Goal: Communication & Community: Answer question/provide support

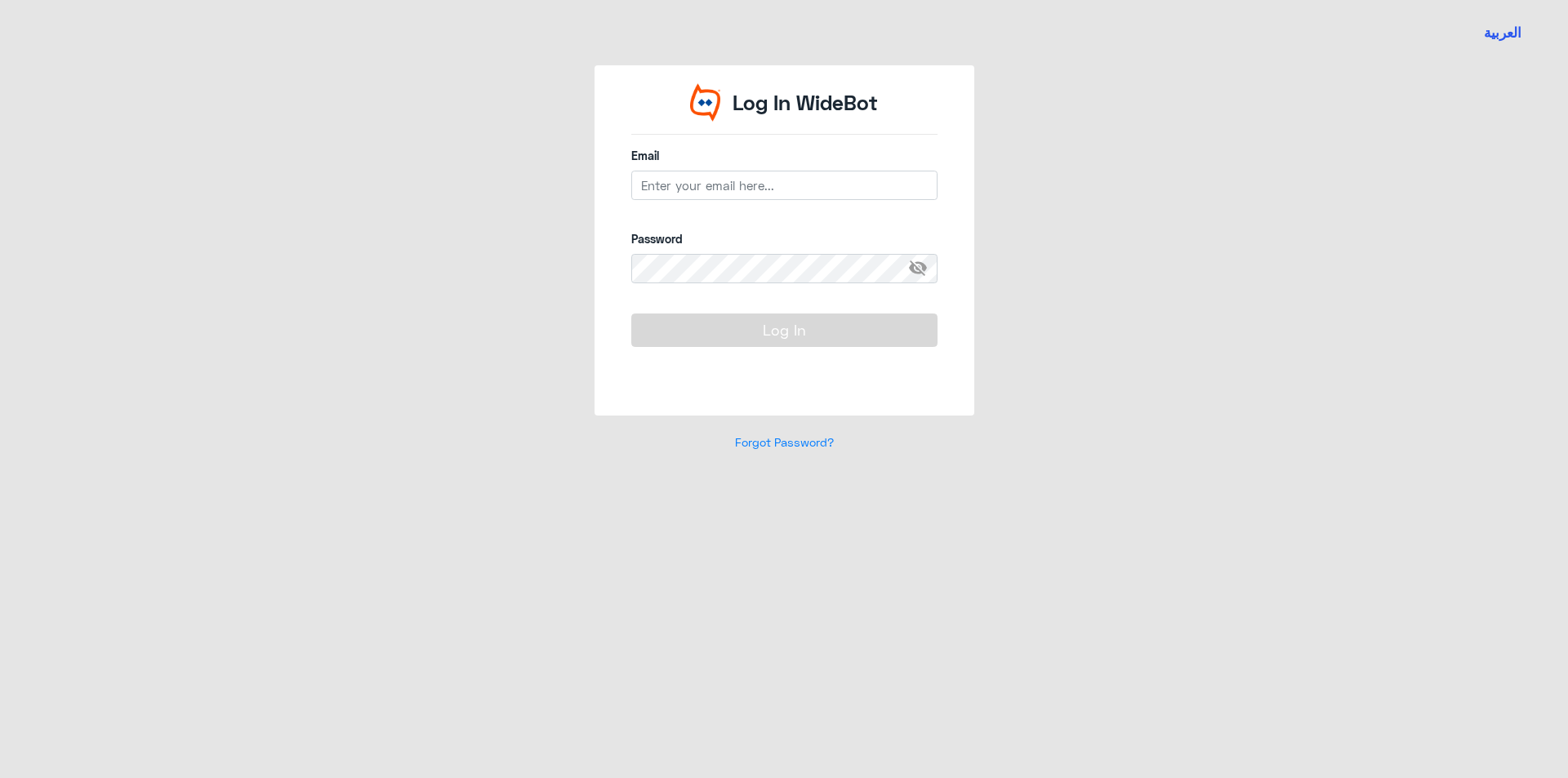
type input "[EMAIL_ADDRESS][DOMAIN_NAME]"
click at [748, 345] on button "Log In" at bounding box center [784, 330] width 307 height 33
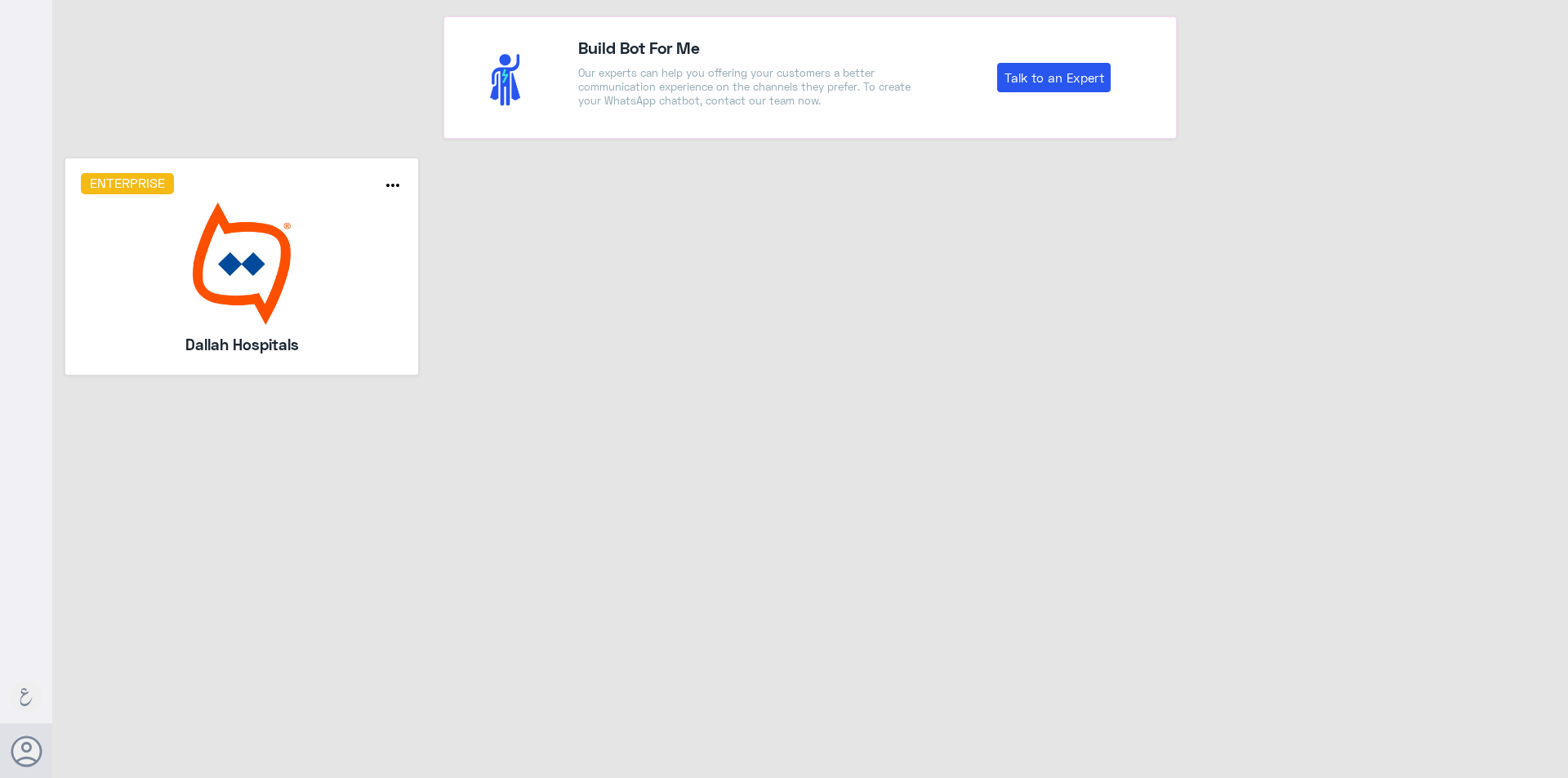
click at [224, 280] on img at bounding box center [242, 263] width 322 height 122
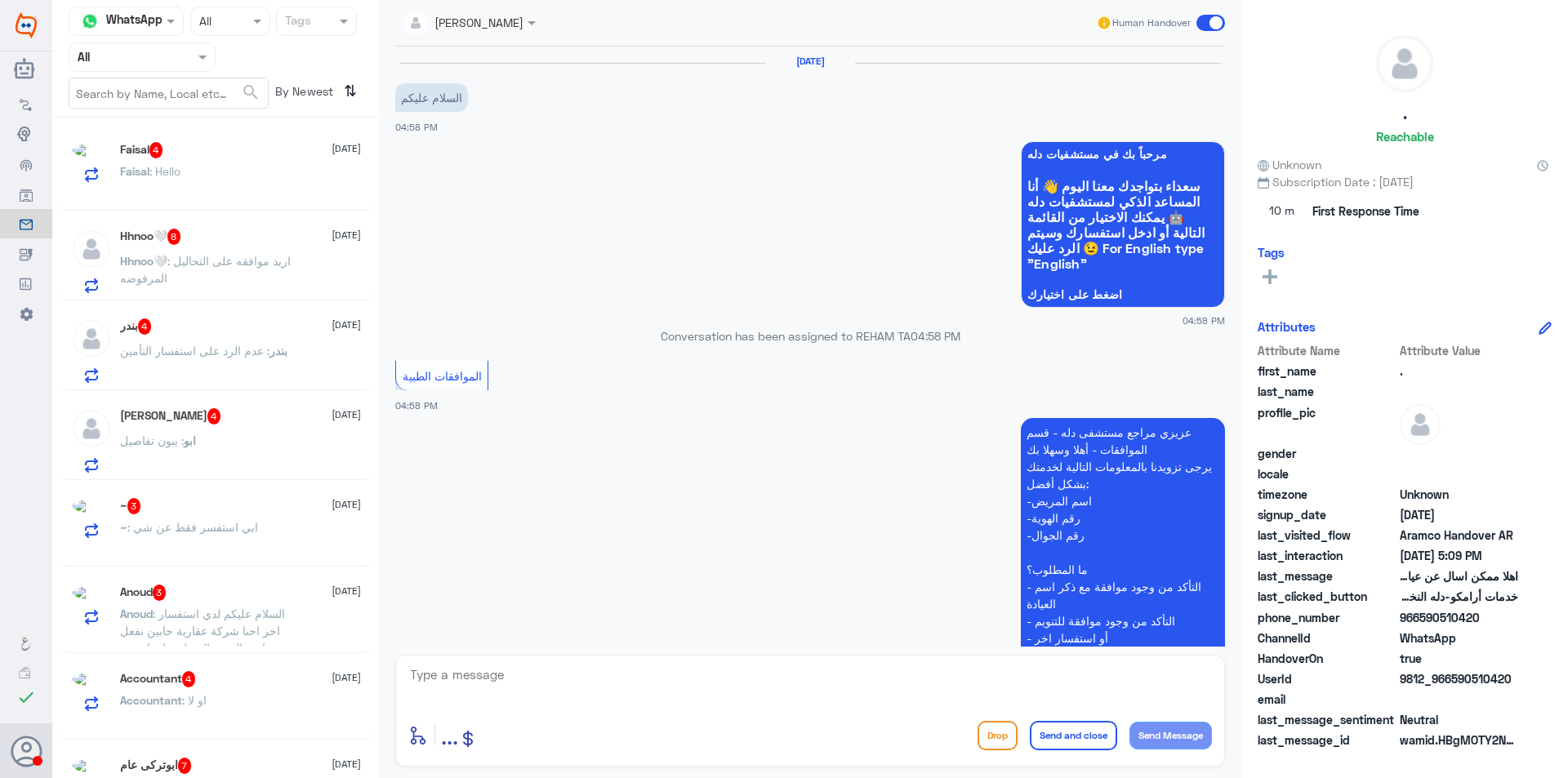
scroll to position [363, 0]
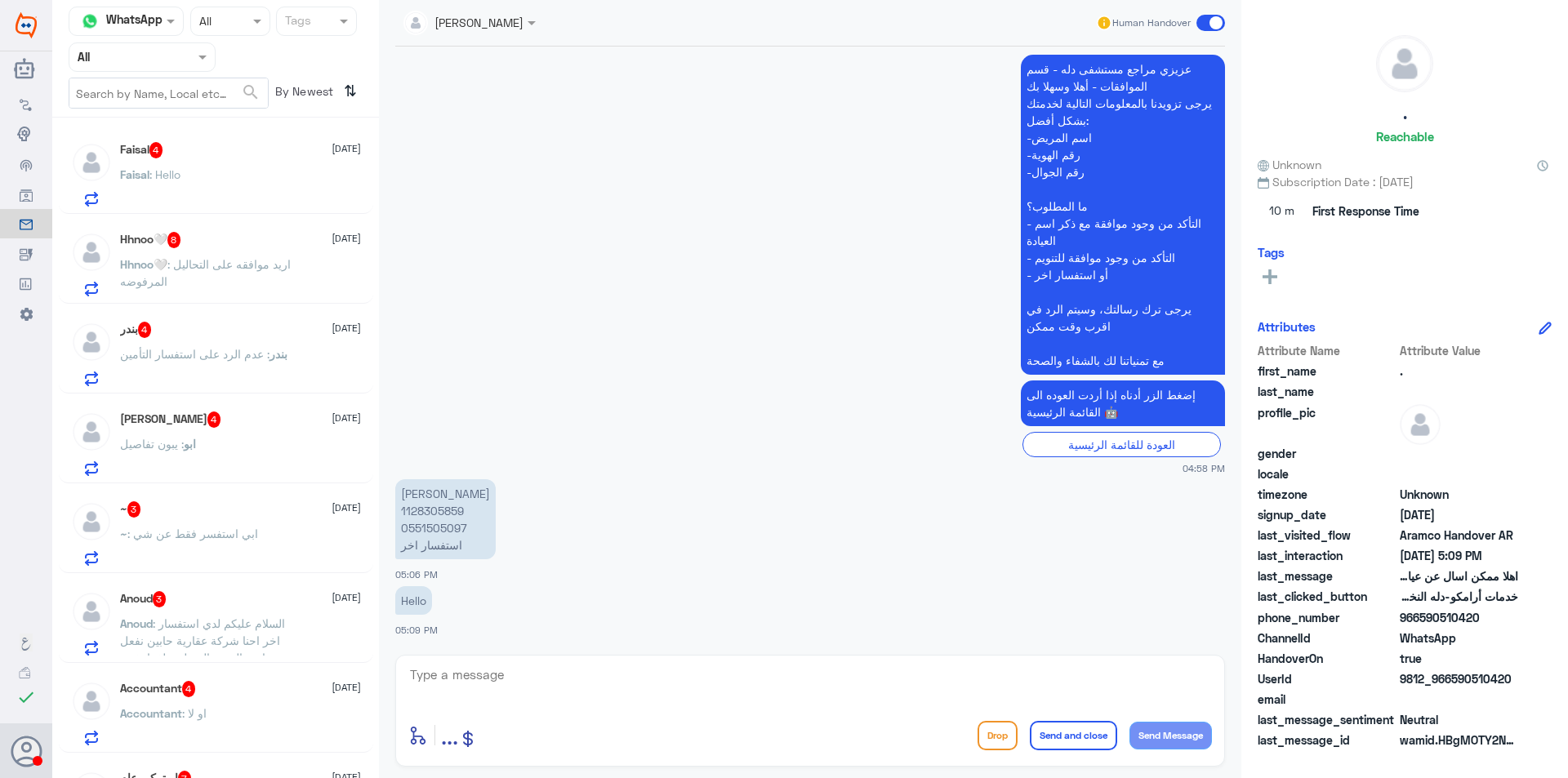
click at [216, 157] on div "Faisal 4 [DATE]" at bounding box center [240, 150] width 240 height 17
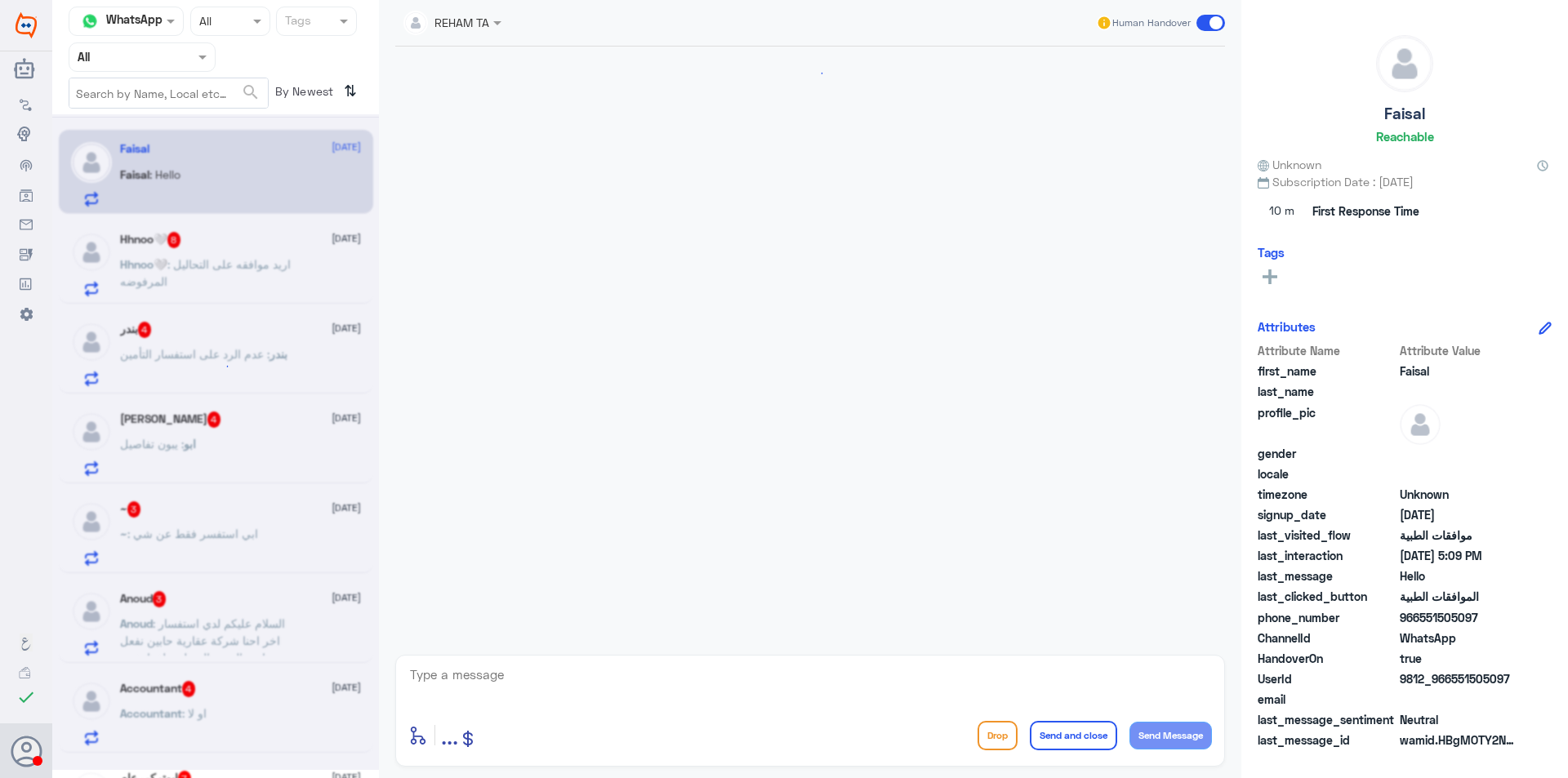
scroll to position [363, 0]
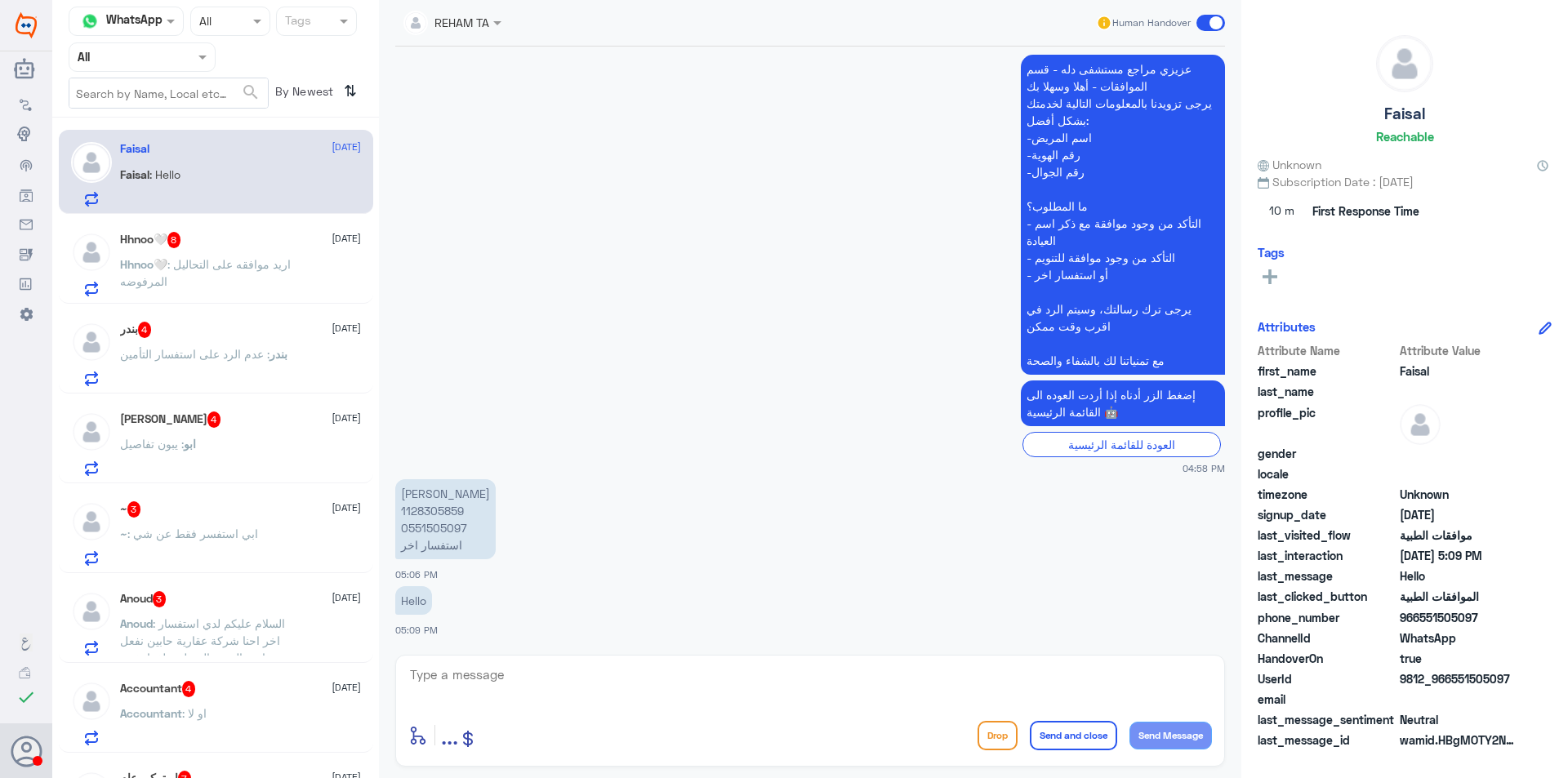
click at [240, 256] on p "Hhnoo🤍 : اريد موافقه على التحاليل المرفوضه" at bounding box center [211, 276] width 184 height 41
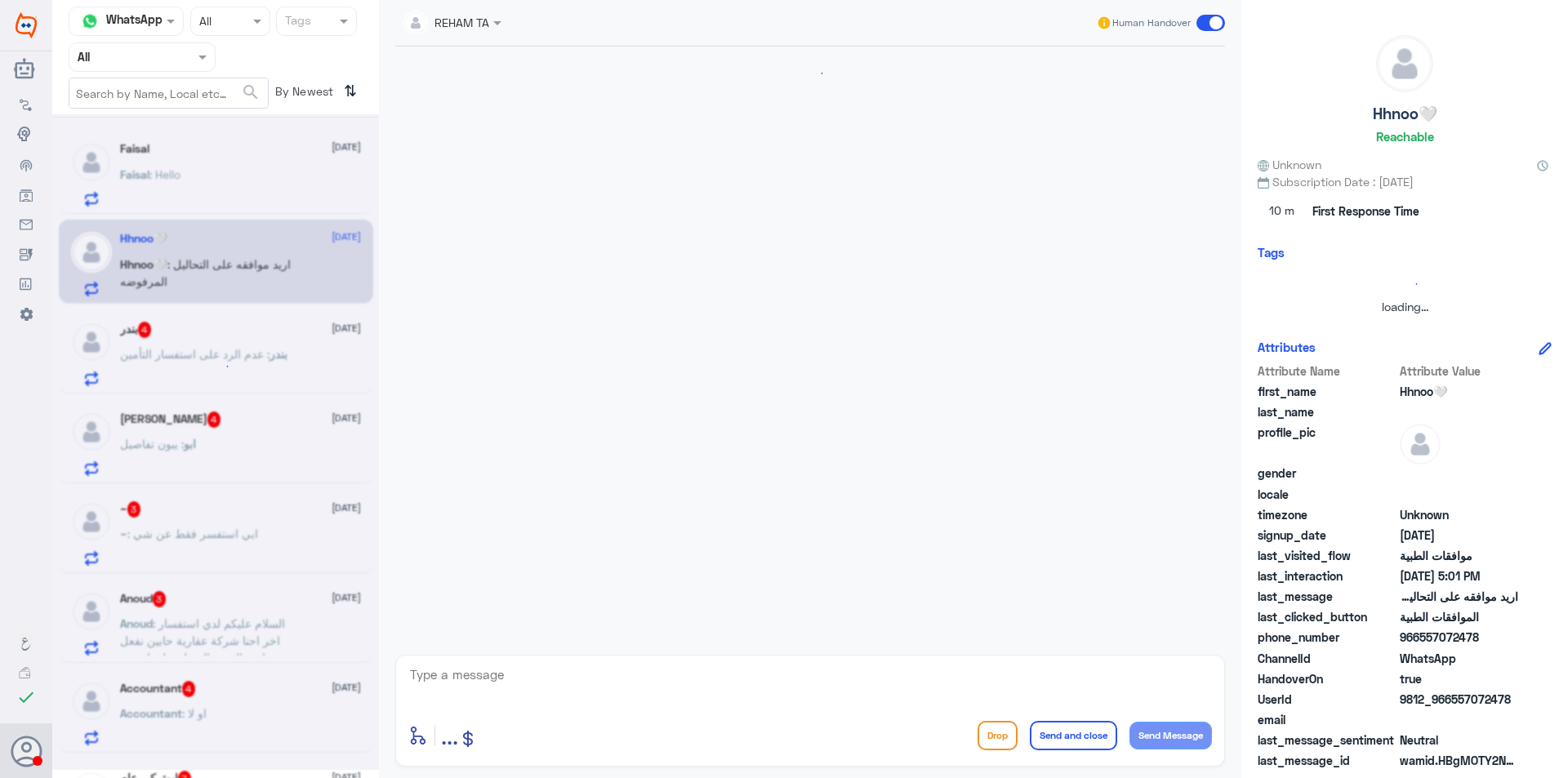
scroll to position [1426, 0]
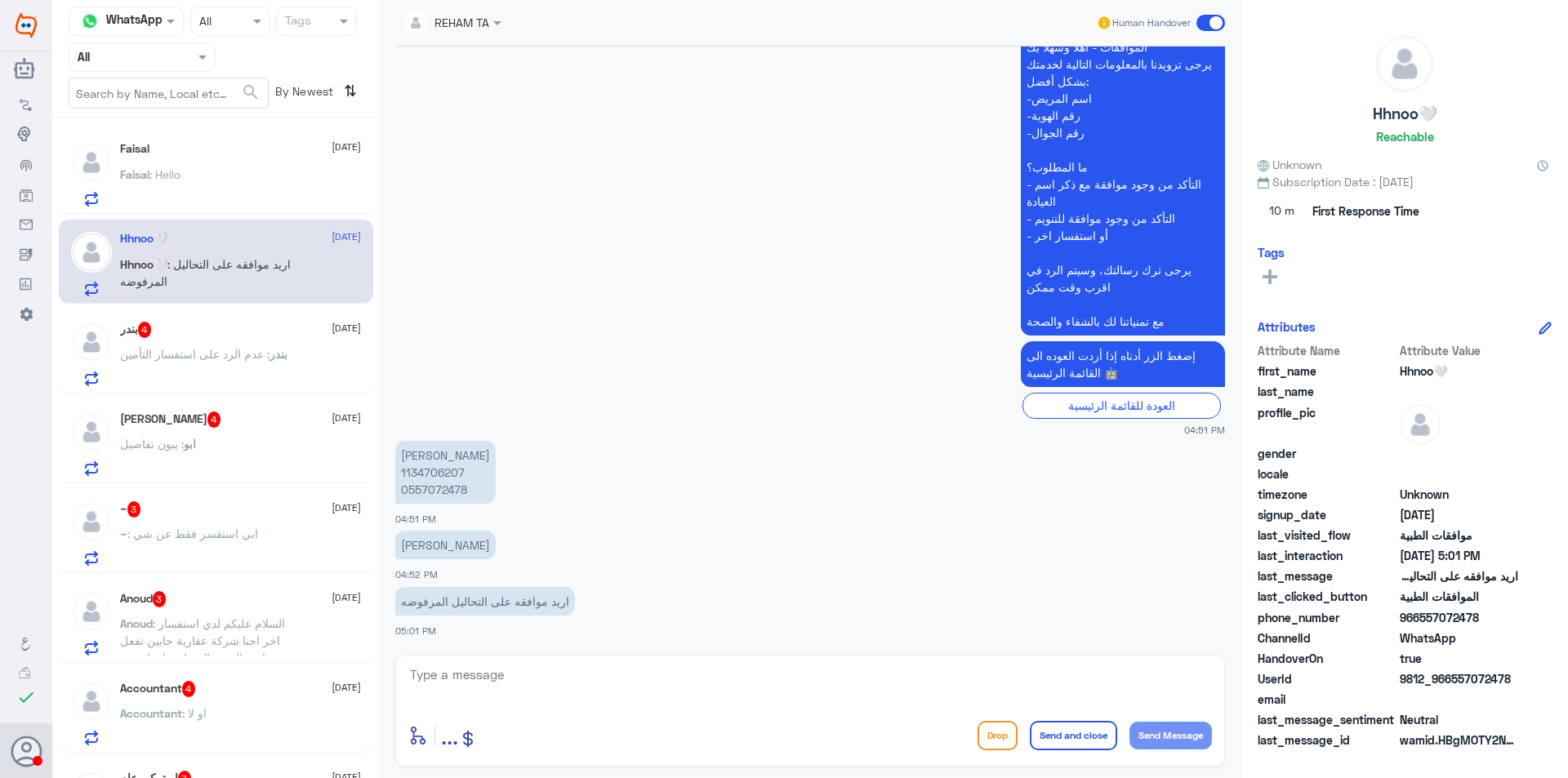
click at [253, 363] on p "بندر : عدم الرد على استفسار التأمين" at bounding box center [203, 366] width 167 height 41
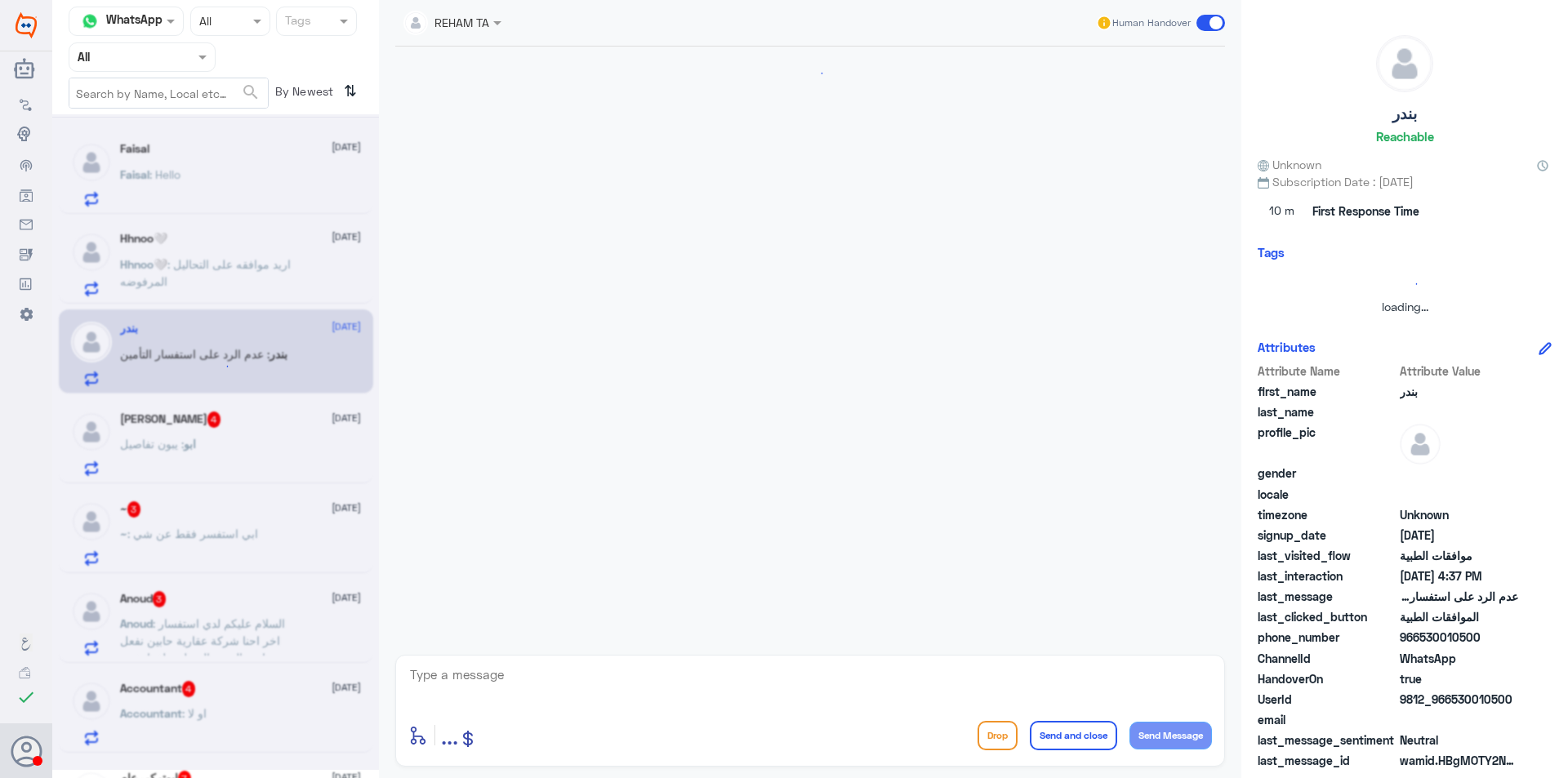
scroll to position [346, 0]
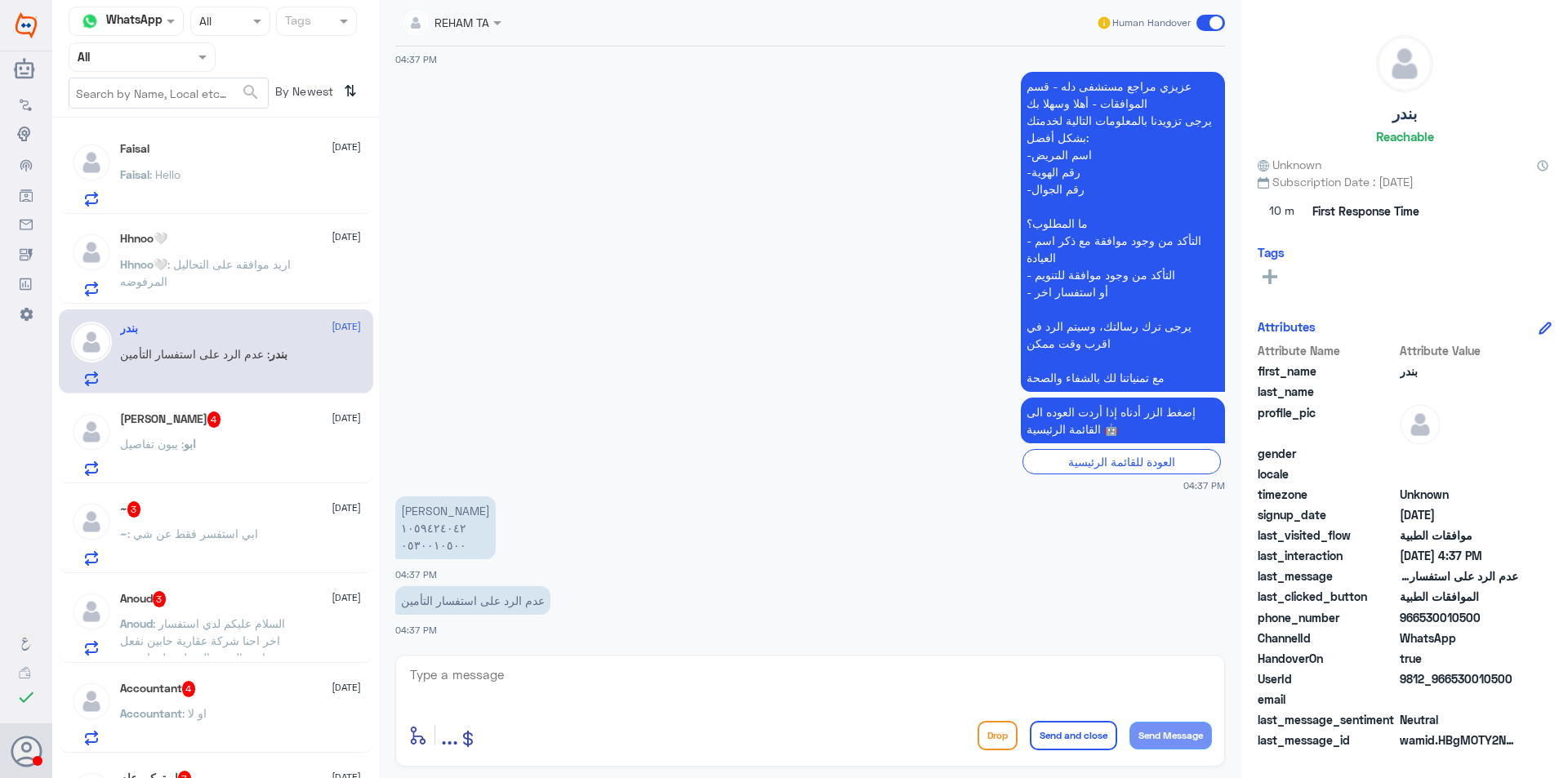
click at [248, 425] on div "[PERSON_NAME] 4 [DATE]" at bounding box center [240, 419] width 240 height 17
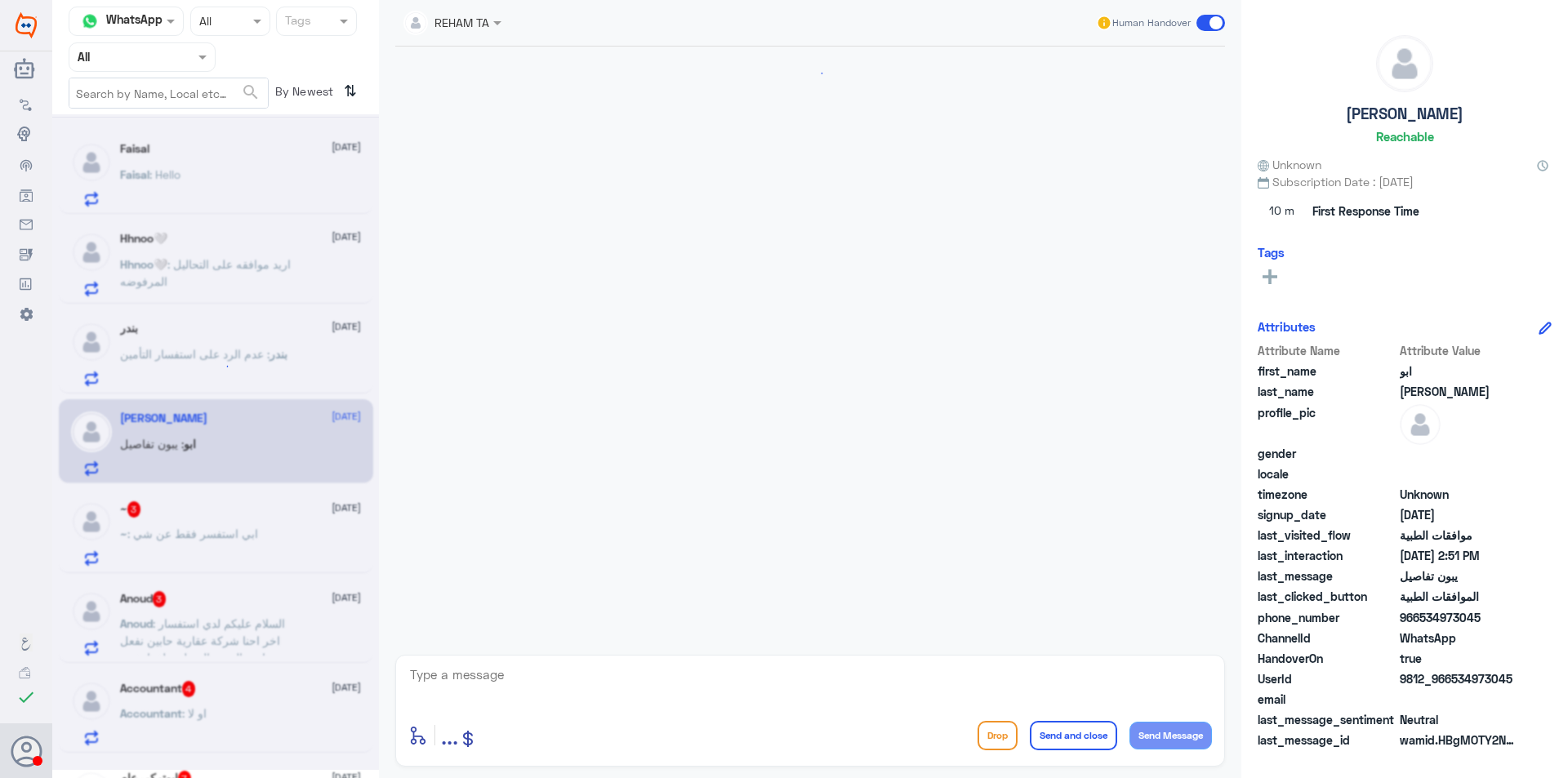
scroll to position [1258, 0]
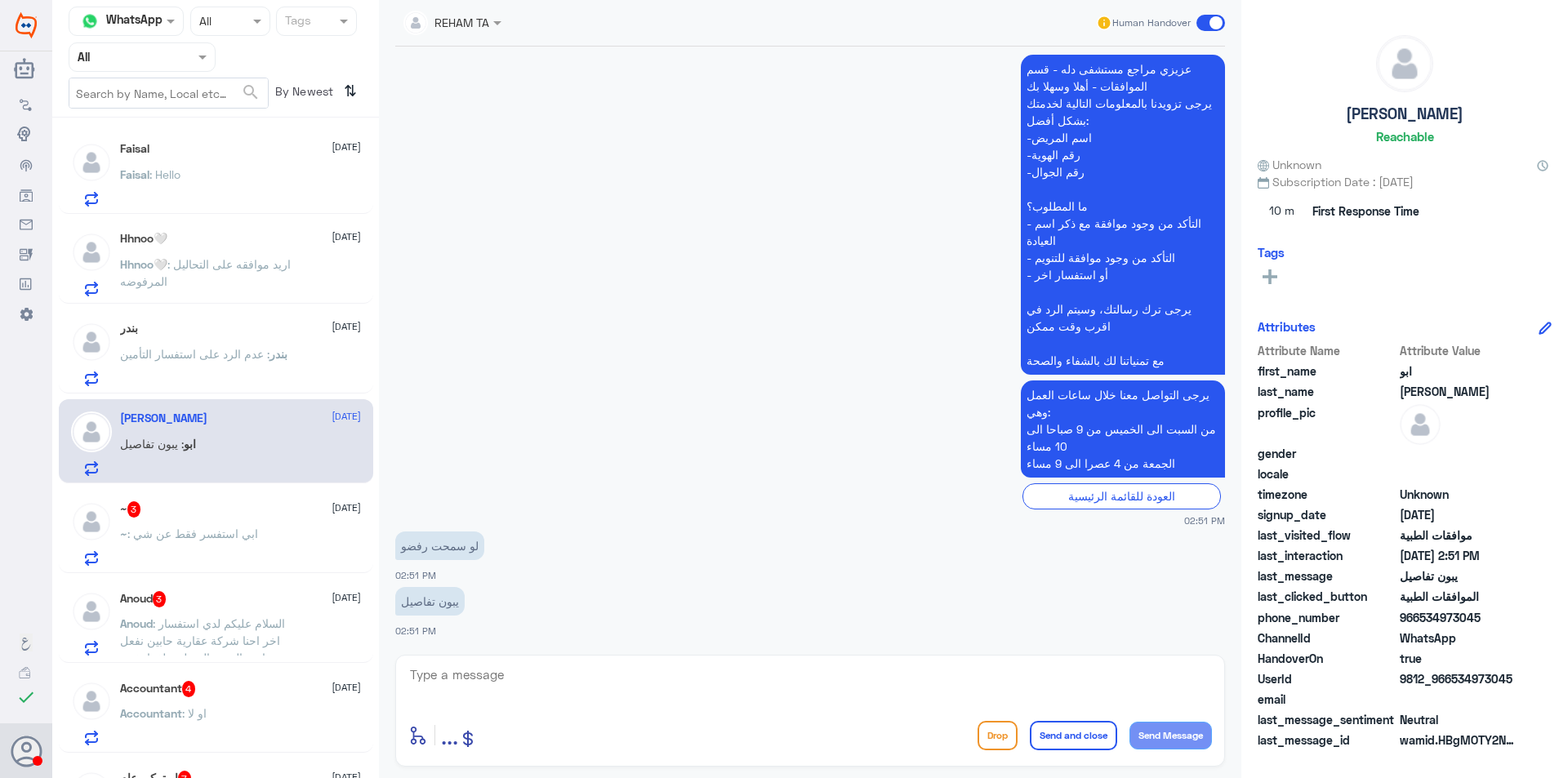
click at [204, 387] on div "بندر [DATE] بندر : عدم الرد على استفسار التأمين" at bounding box center [216, 351] width 314 height 84
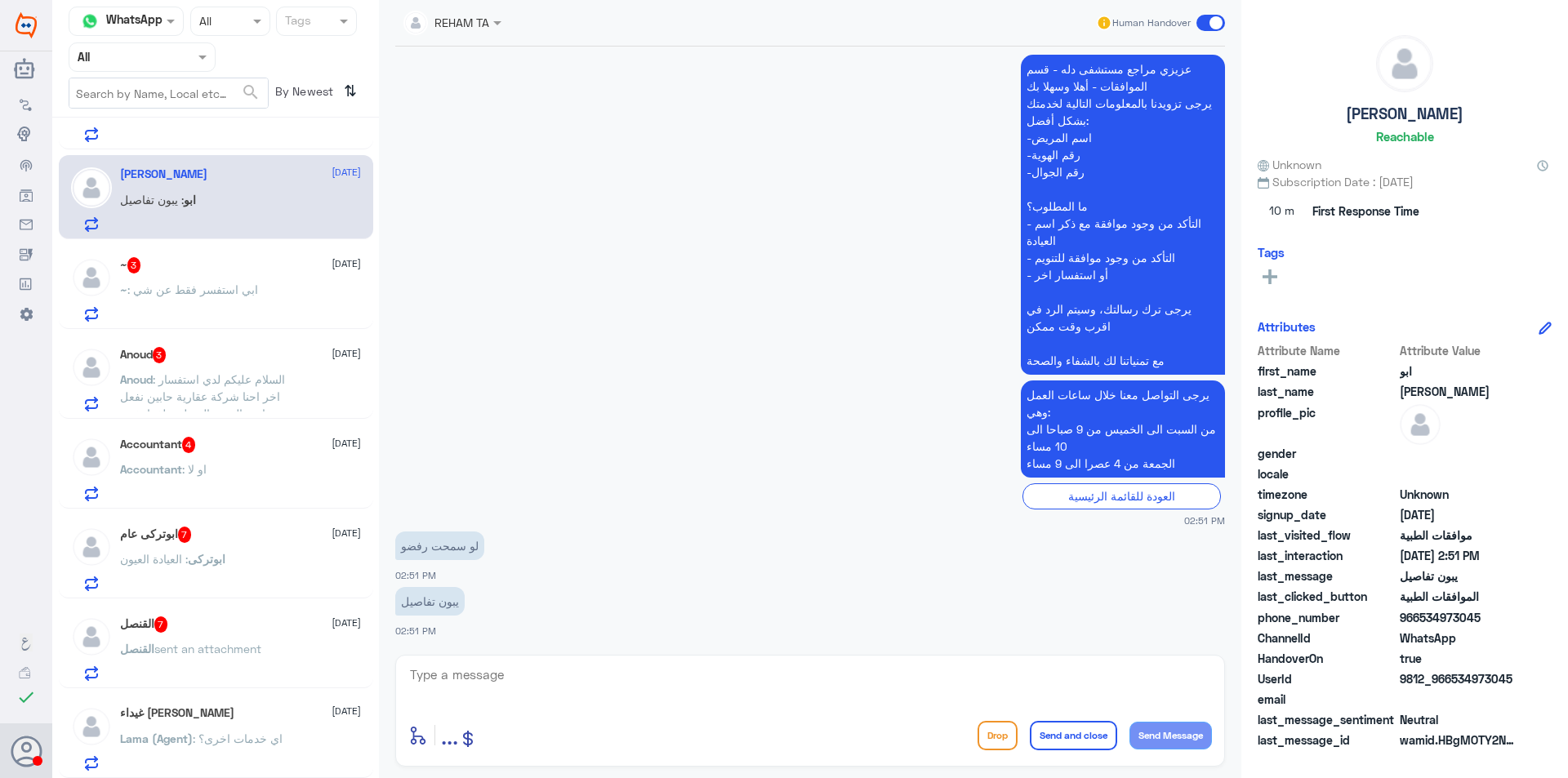
scroll to position [331, 0]
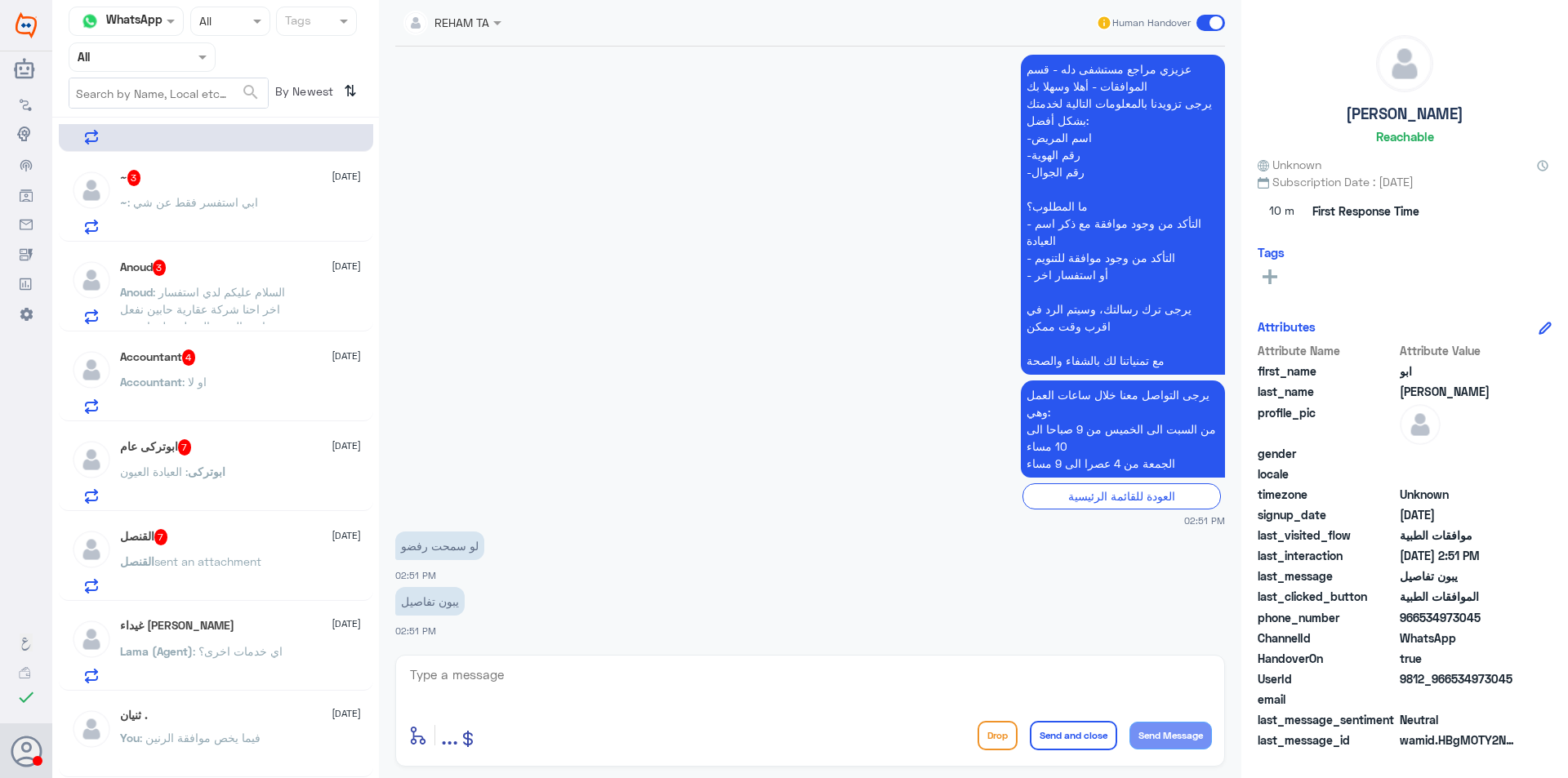
click at [174, 50] on div at bounding box center [142, 56] width 145 height 19
click at [166, 116] on div "Unassigned" at bounding box center [142, 129] width 147 height 38
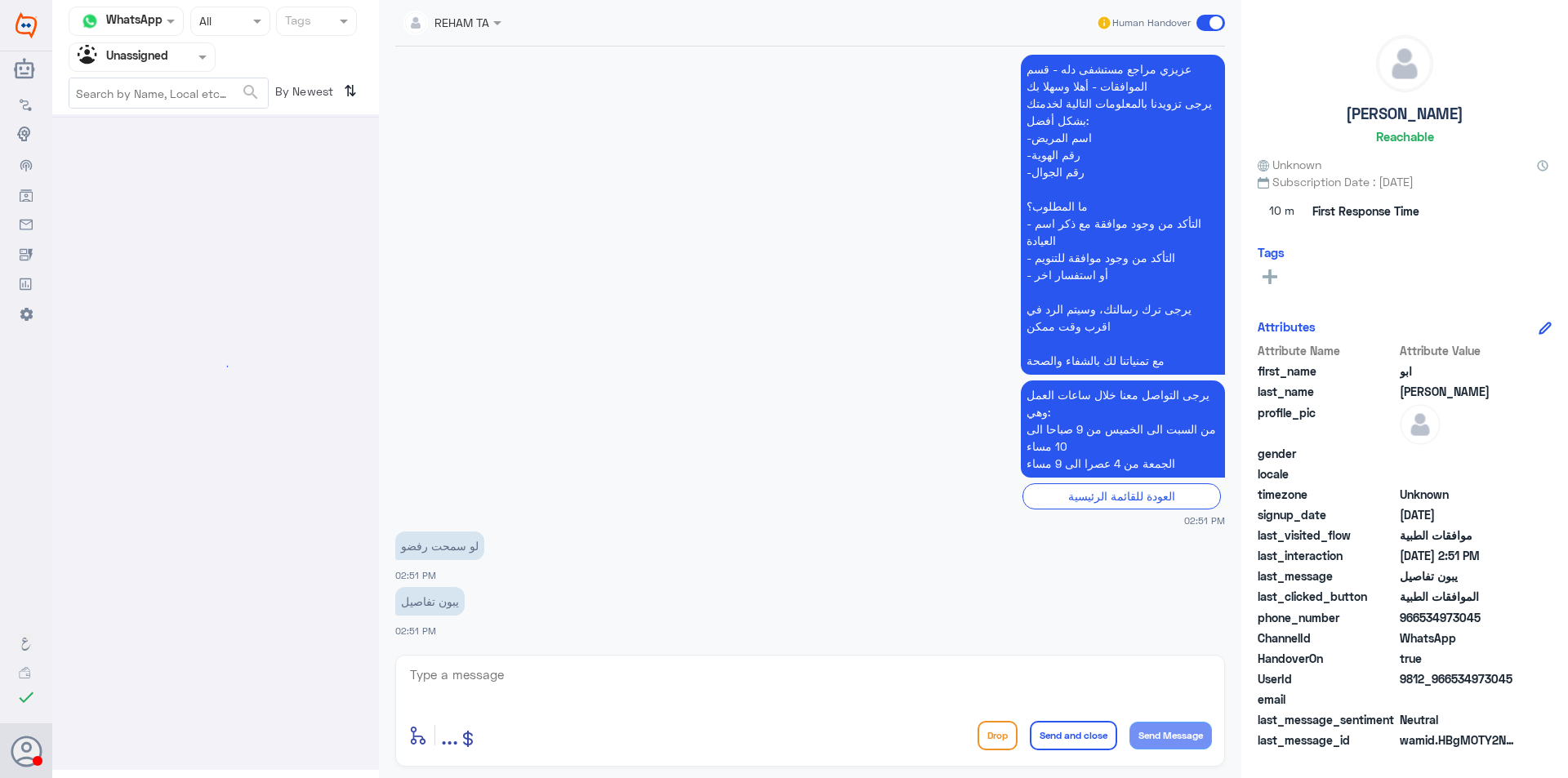
click at [222, 29] on input "text" at bounding box center [214, 20] width 30 height 19
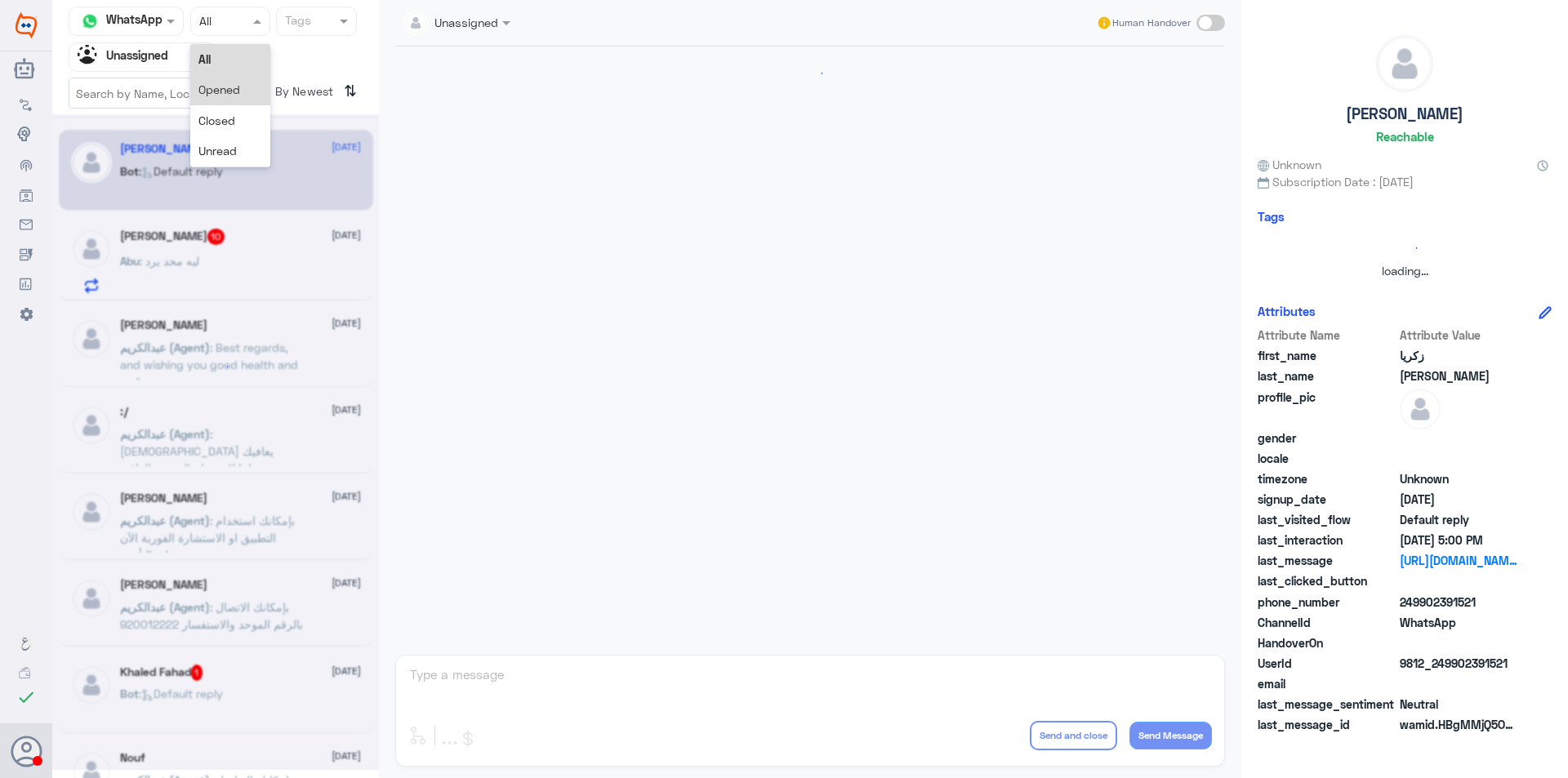
scroll to position [2059, 0]
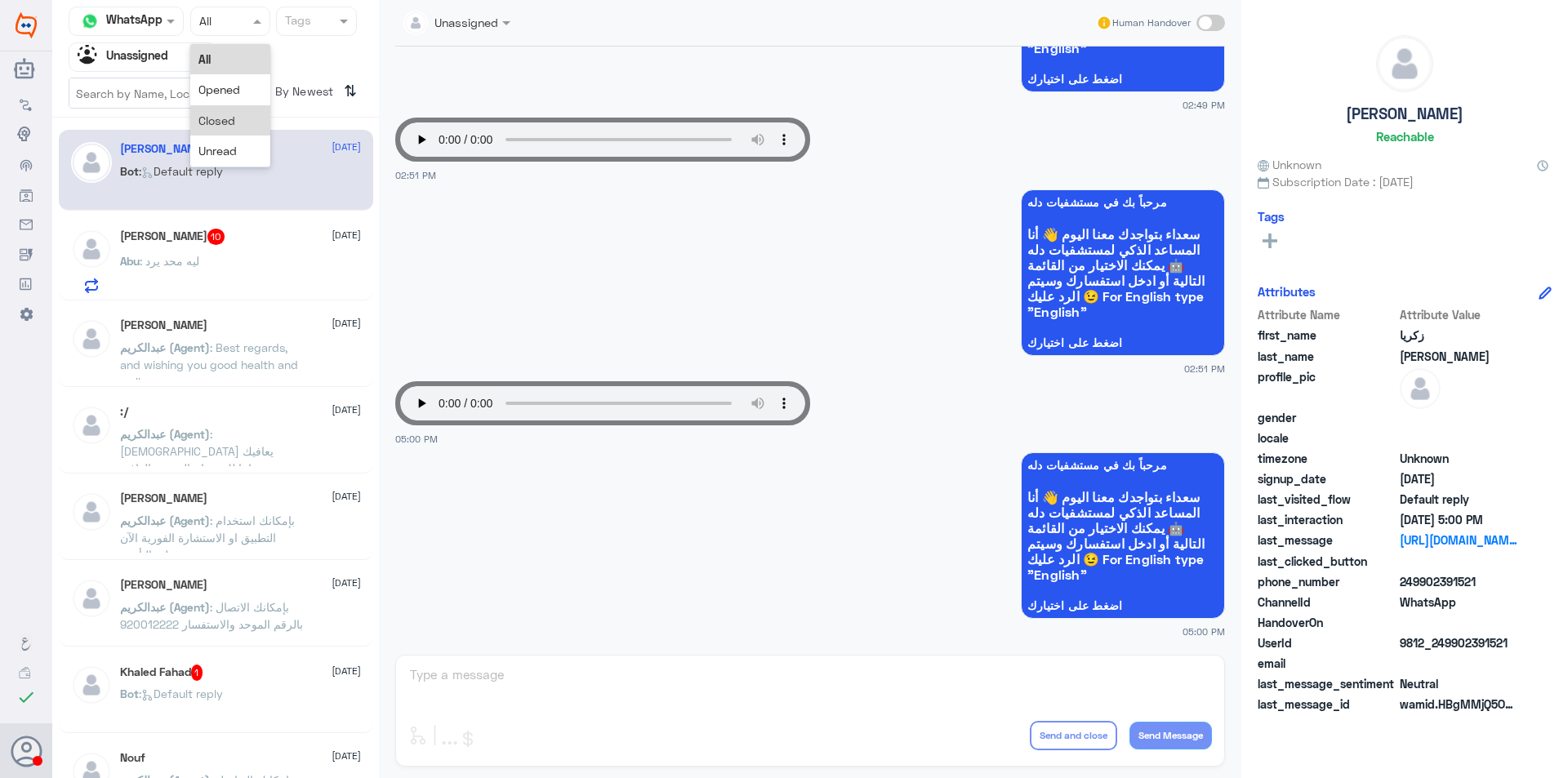
click at [226, 119] on span "Closed" at bounding box center [217, 121] width 37 height 14
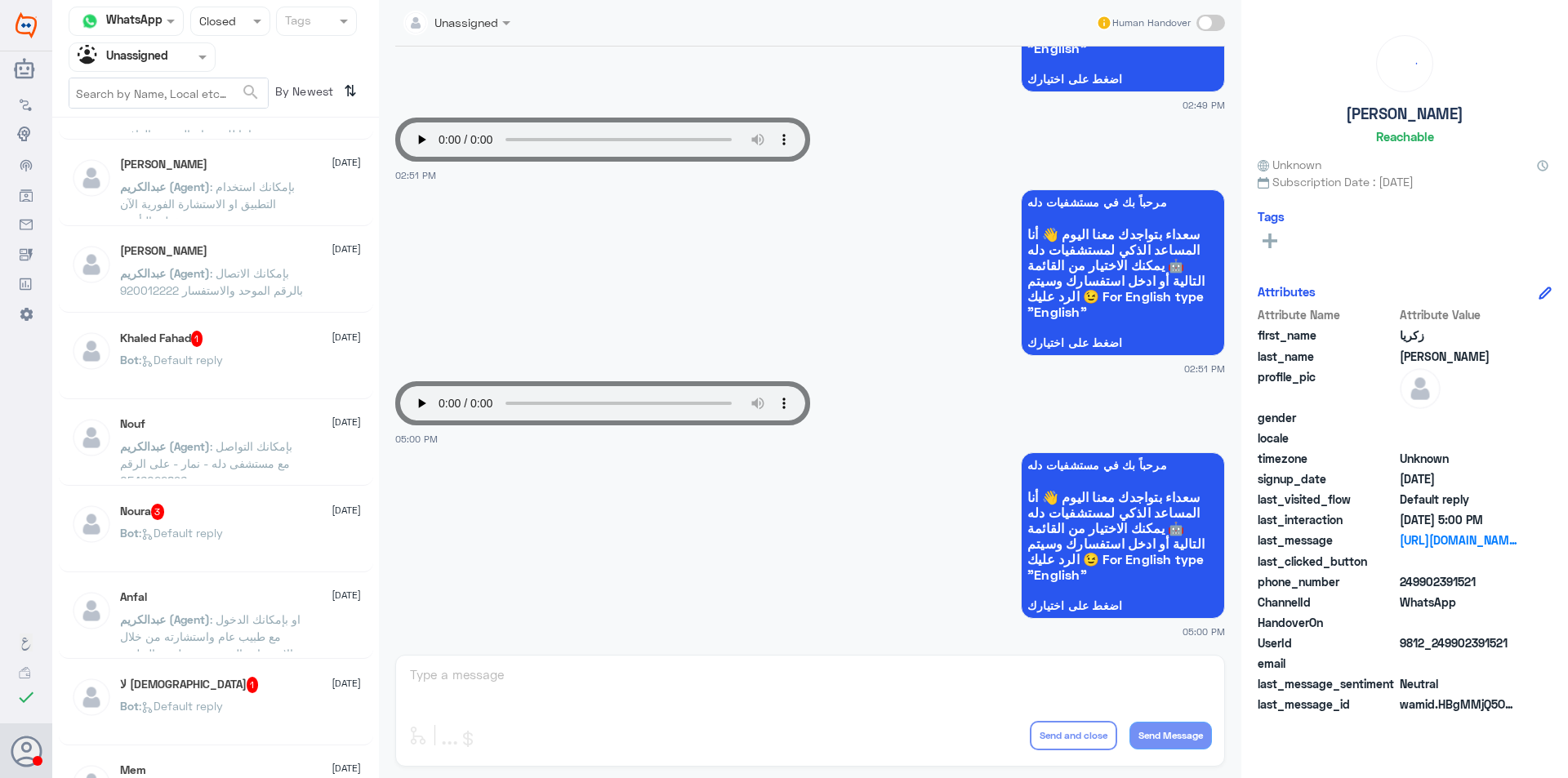
scroll to position [408, 0]
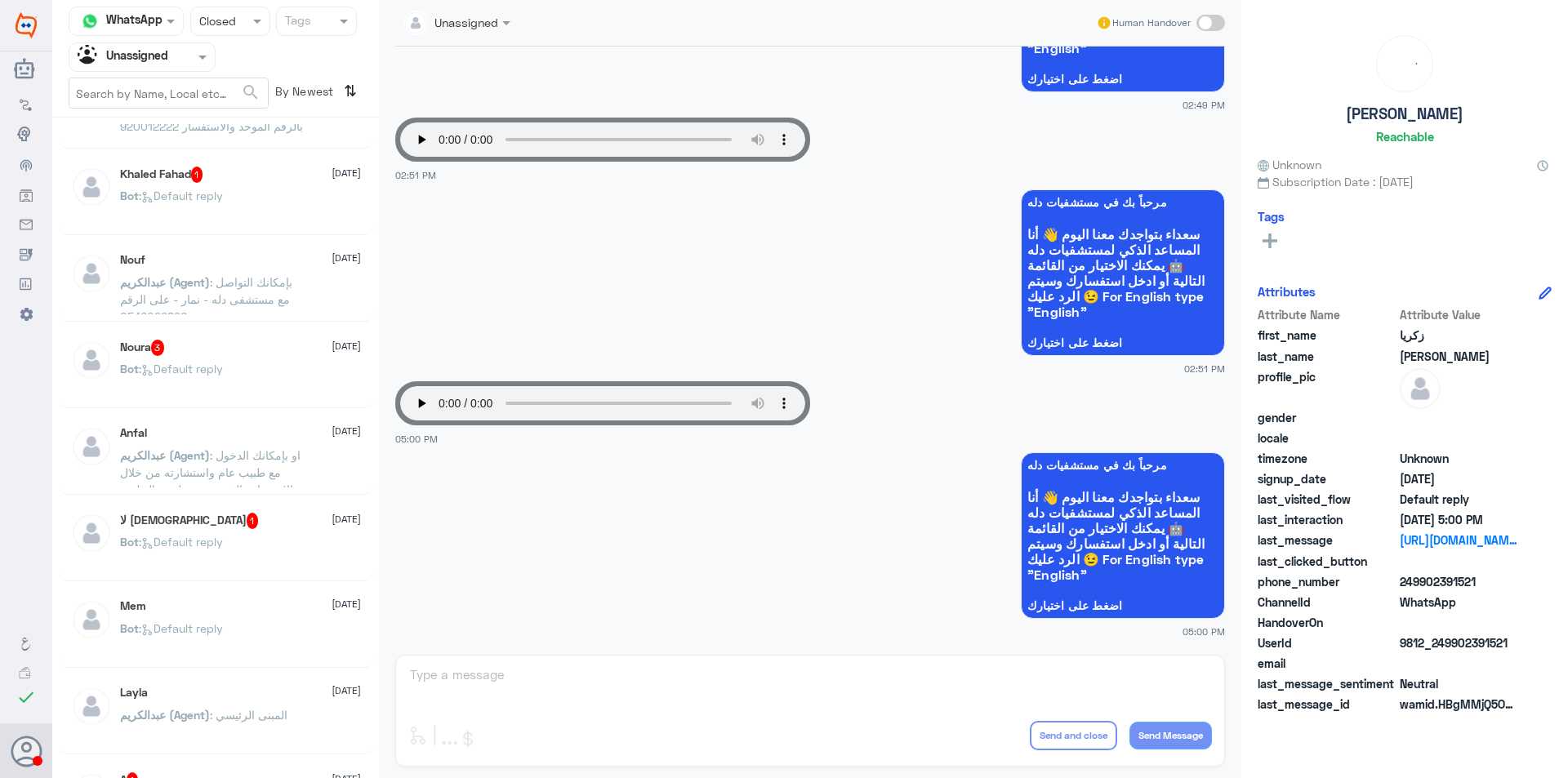
click at [300, 536] on div "لا [DEMOGRAPHIC_DATA] 1 [DATE] Bot : Default reply" at bounding box center [240, 544] width 240 height 62
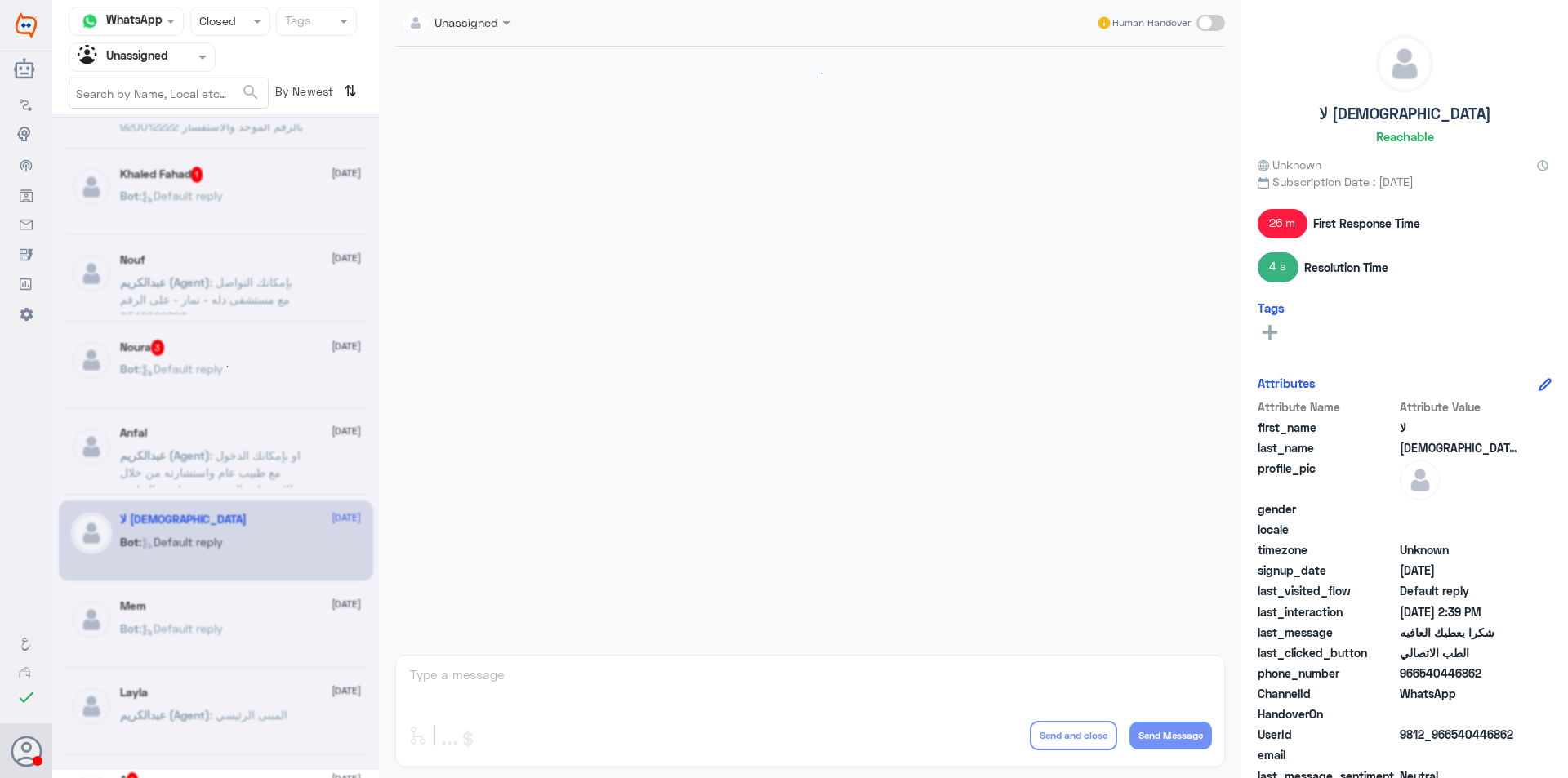
scroll to position [856, 0]
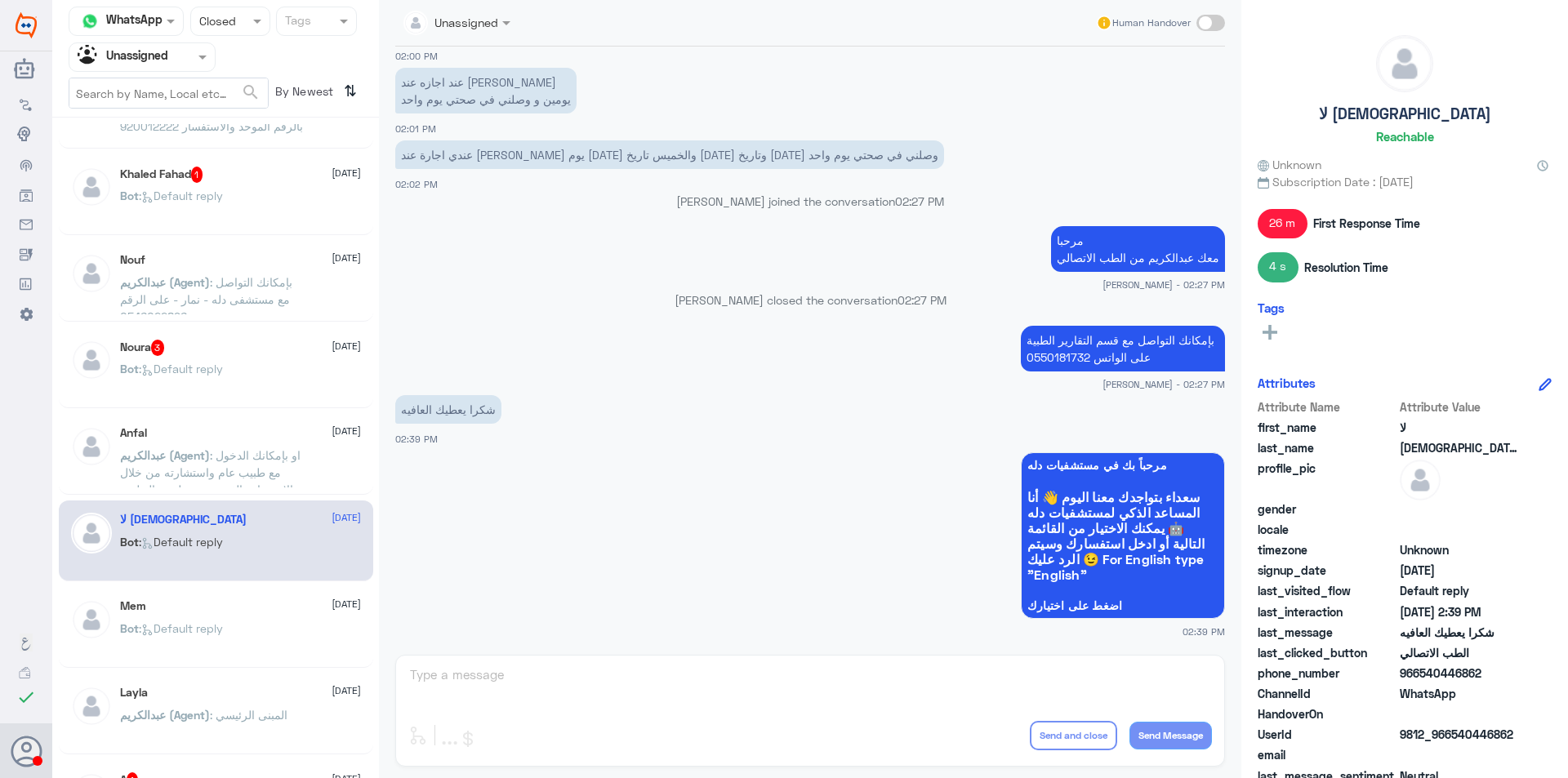
click at [257, 566] on div "Bot : Default reply" at bounding box center [240, 556] width 240 height 37
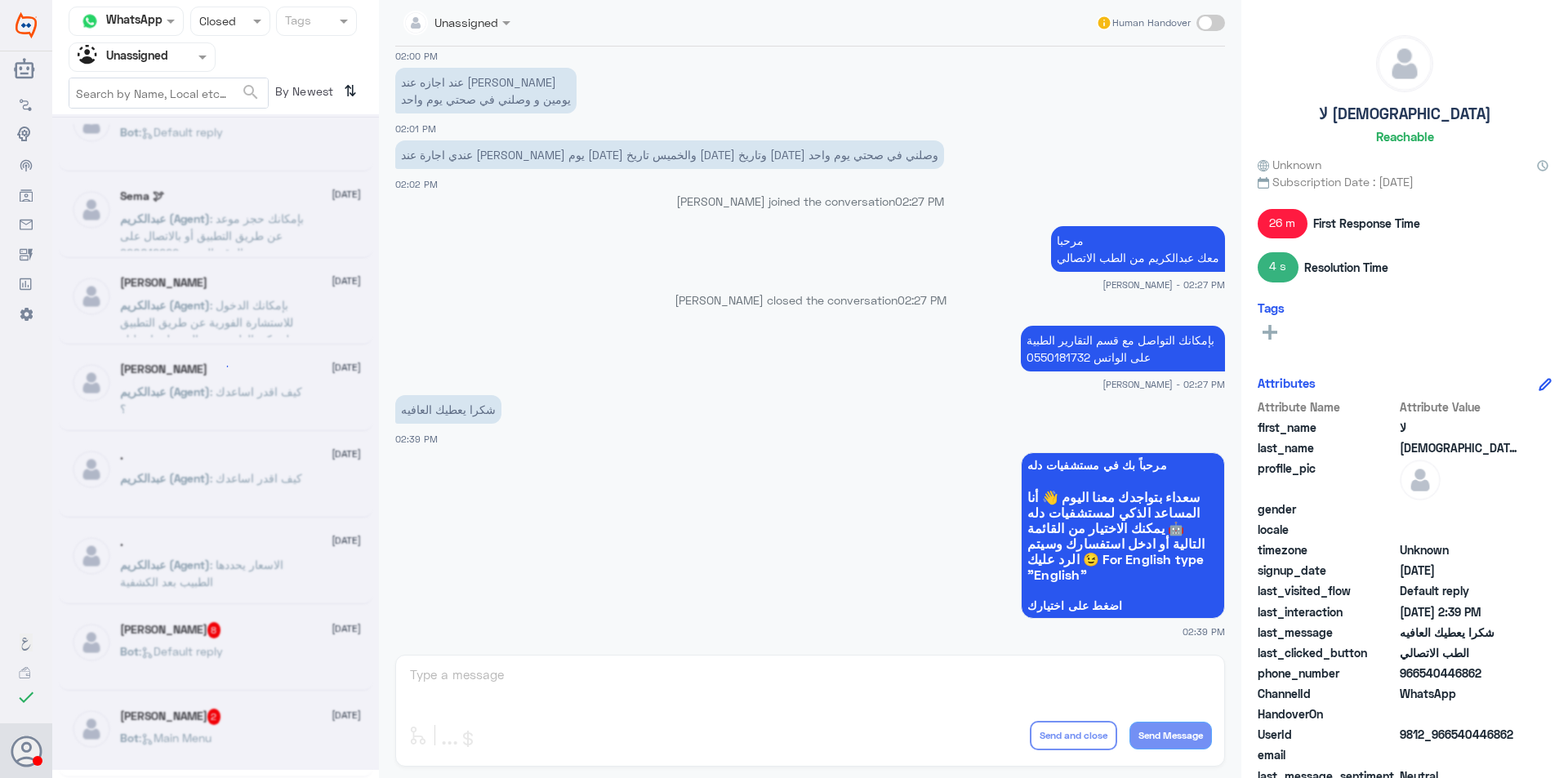
scroll to position [8, 0]
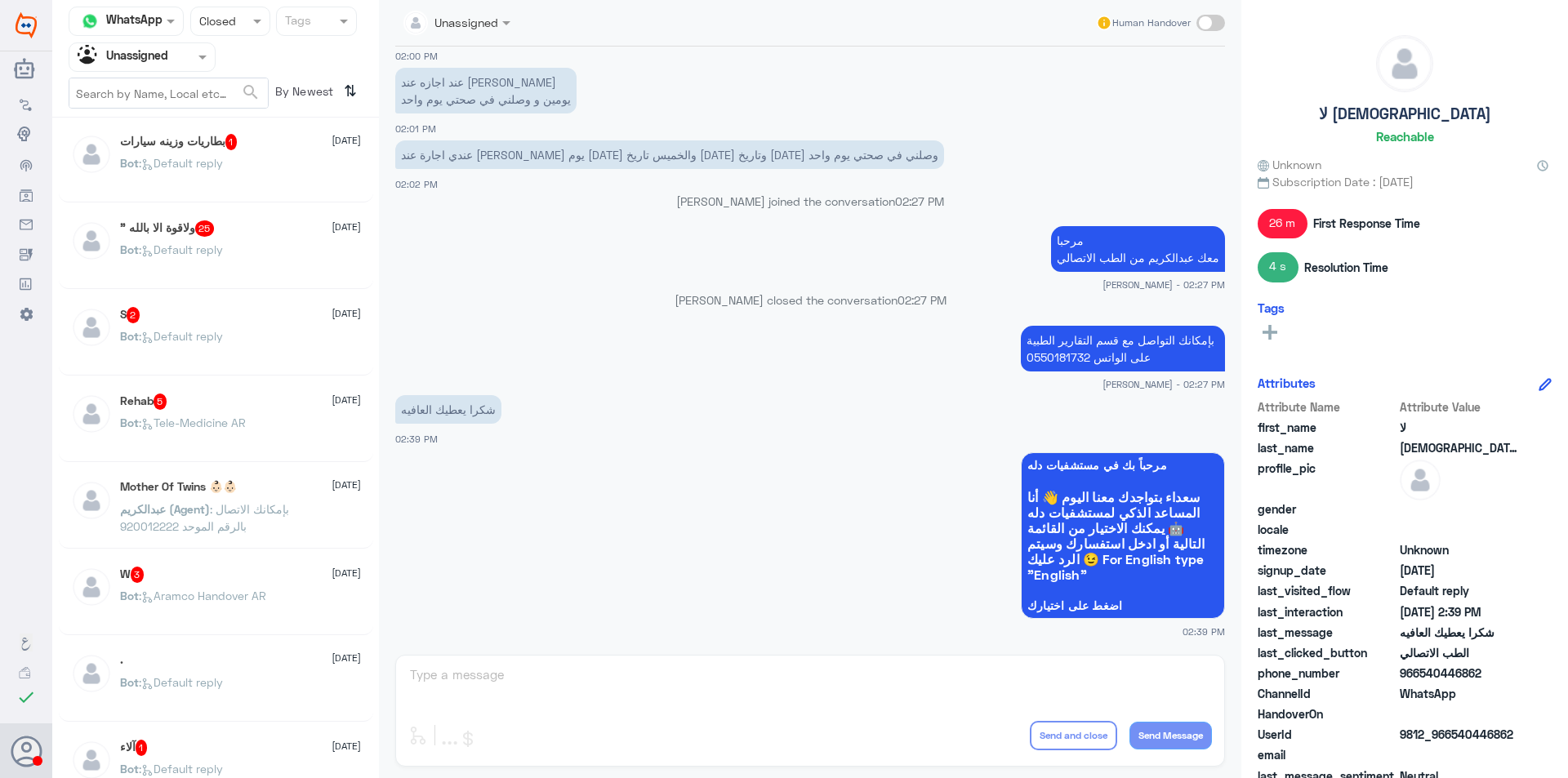
click at [235, 191] on div "Bot : Default reply" at bounding box center [240, 177] width 240 height 37
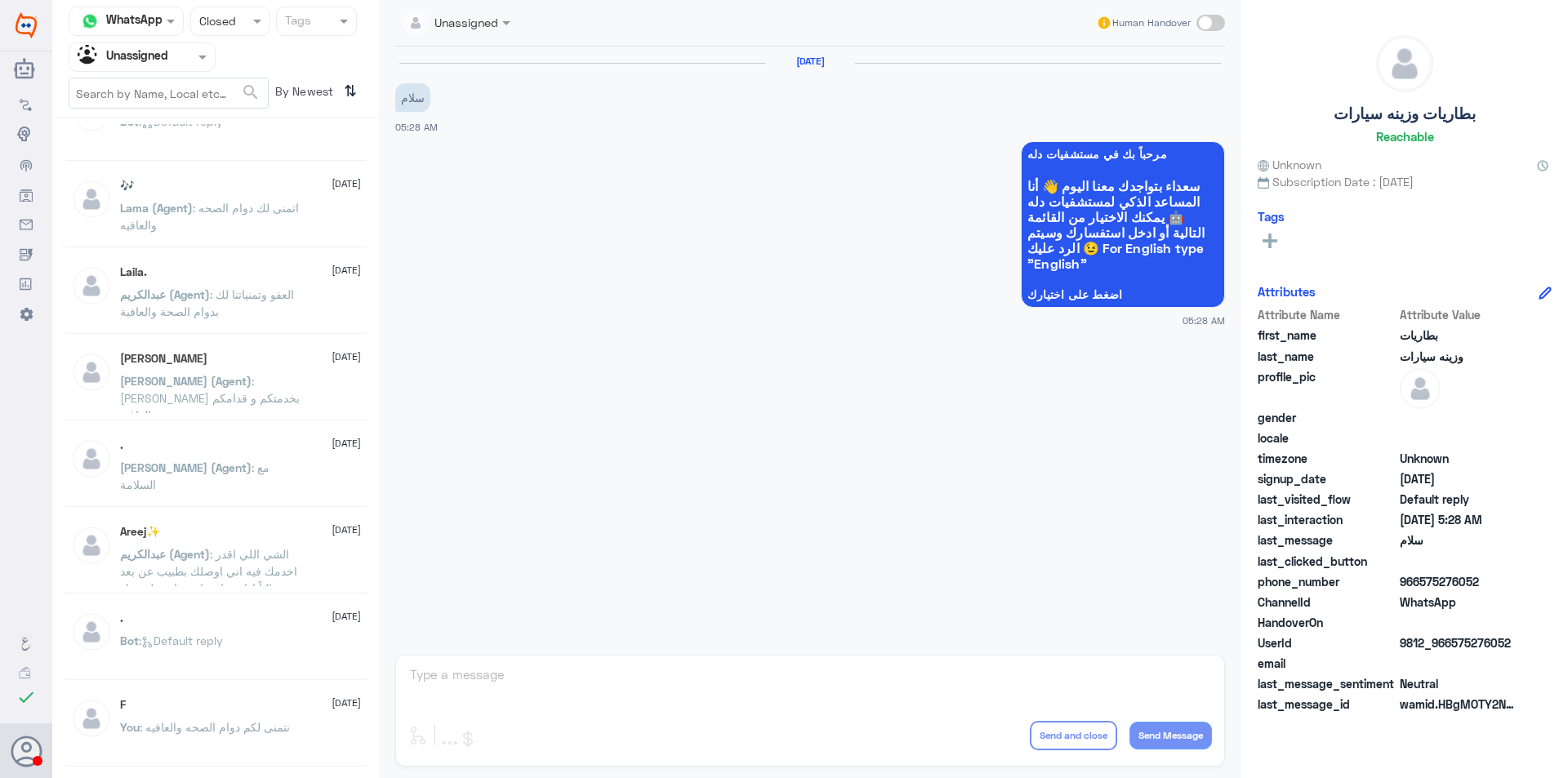
scroll to position [743, 0]
click at [257, 478] on p "[PERSON_NAME] (Agent) : مع السلامة" at bounding box center [211, 478] width 184 height 41
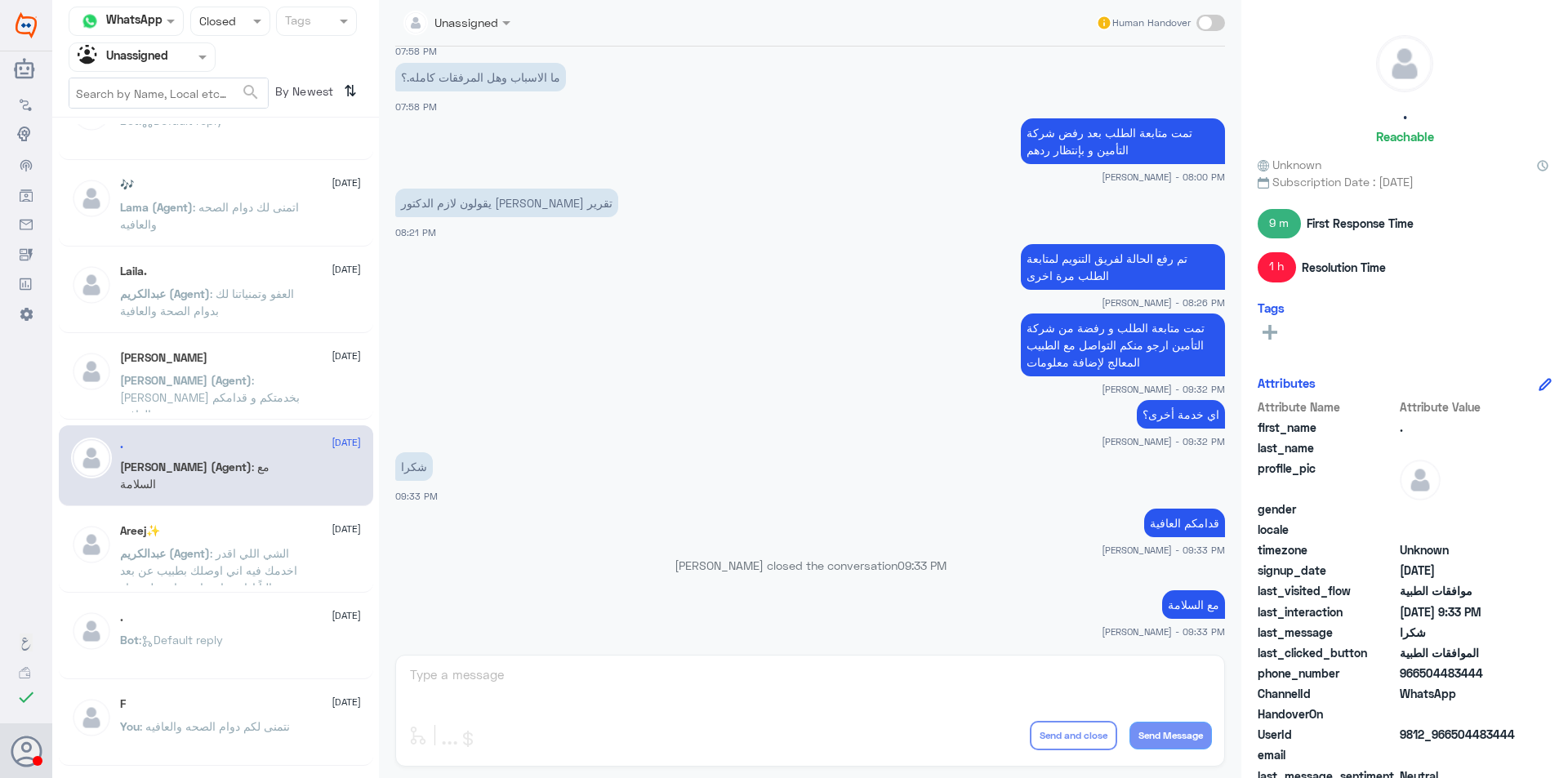
scroll to position [678, 0]
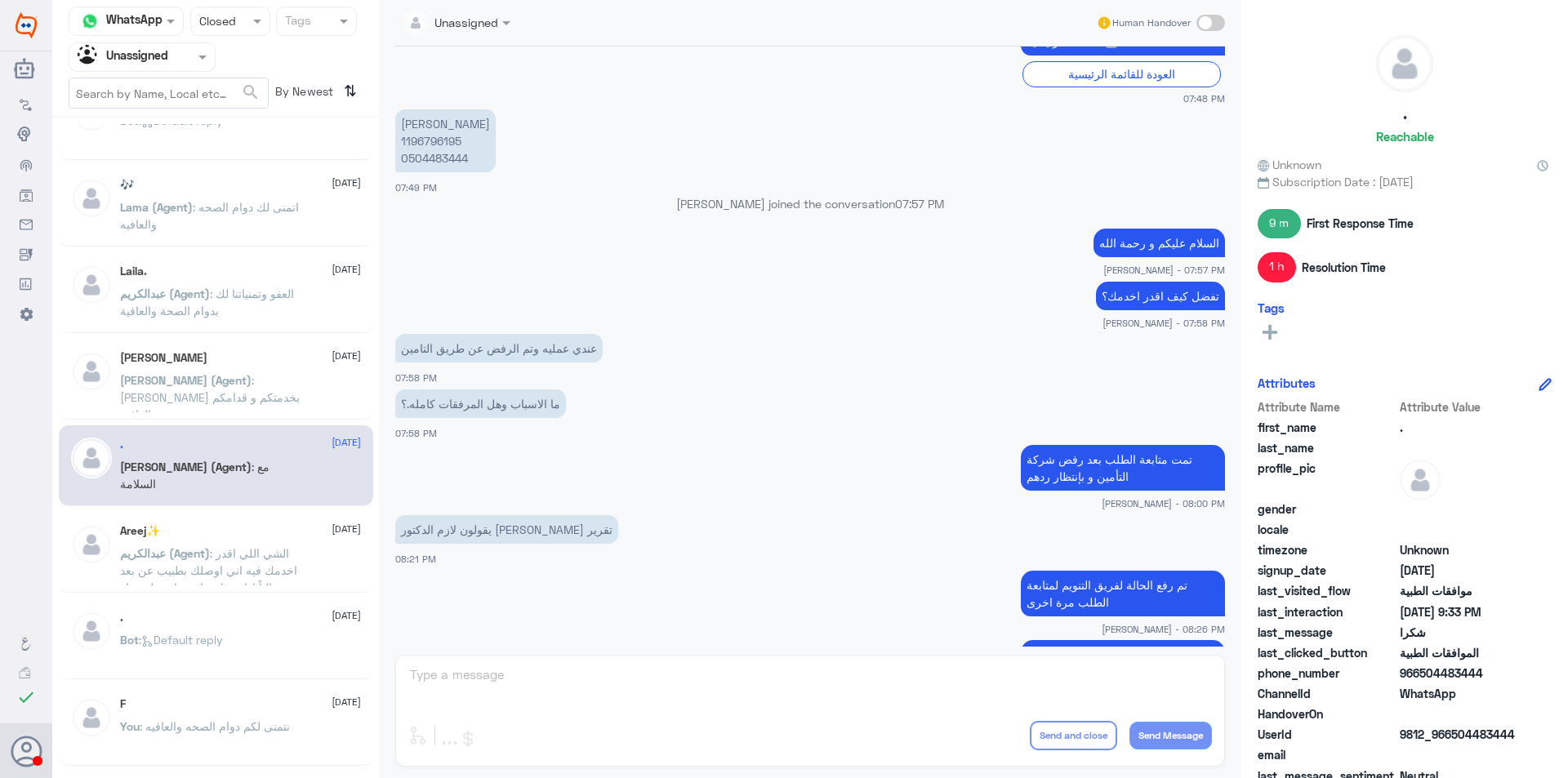
click at [259, 561] on p "[PERSON_NAME] (Agent) : الشي اللي اقدر اخدمك فيه اني اوصلك بطبيب عن بعد حالياً …" at bounding box center [211, 565] width 184 height 41
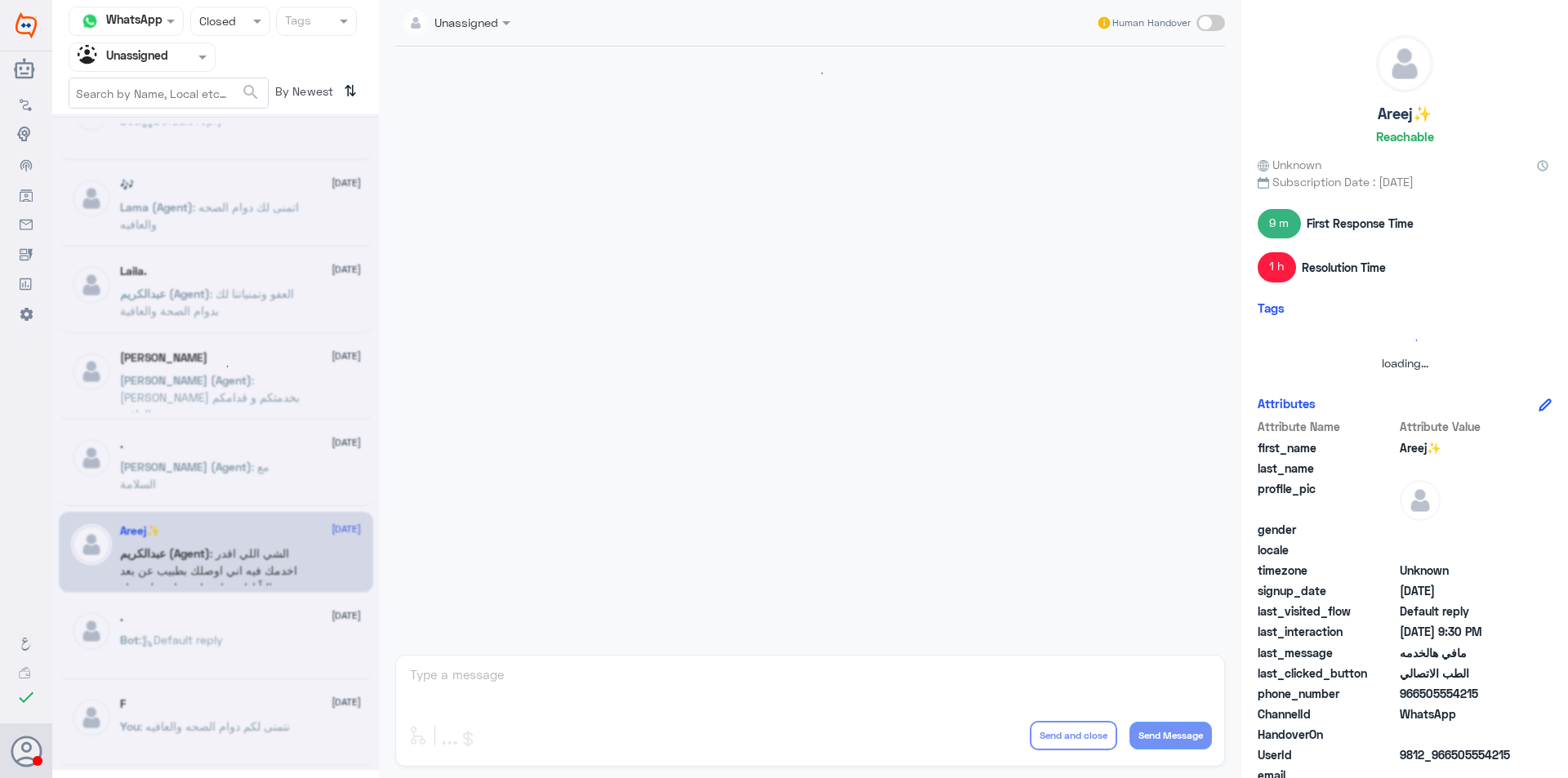
scroll to position [721, 0]
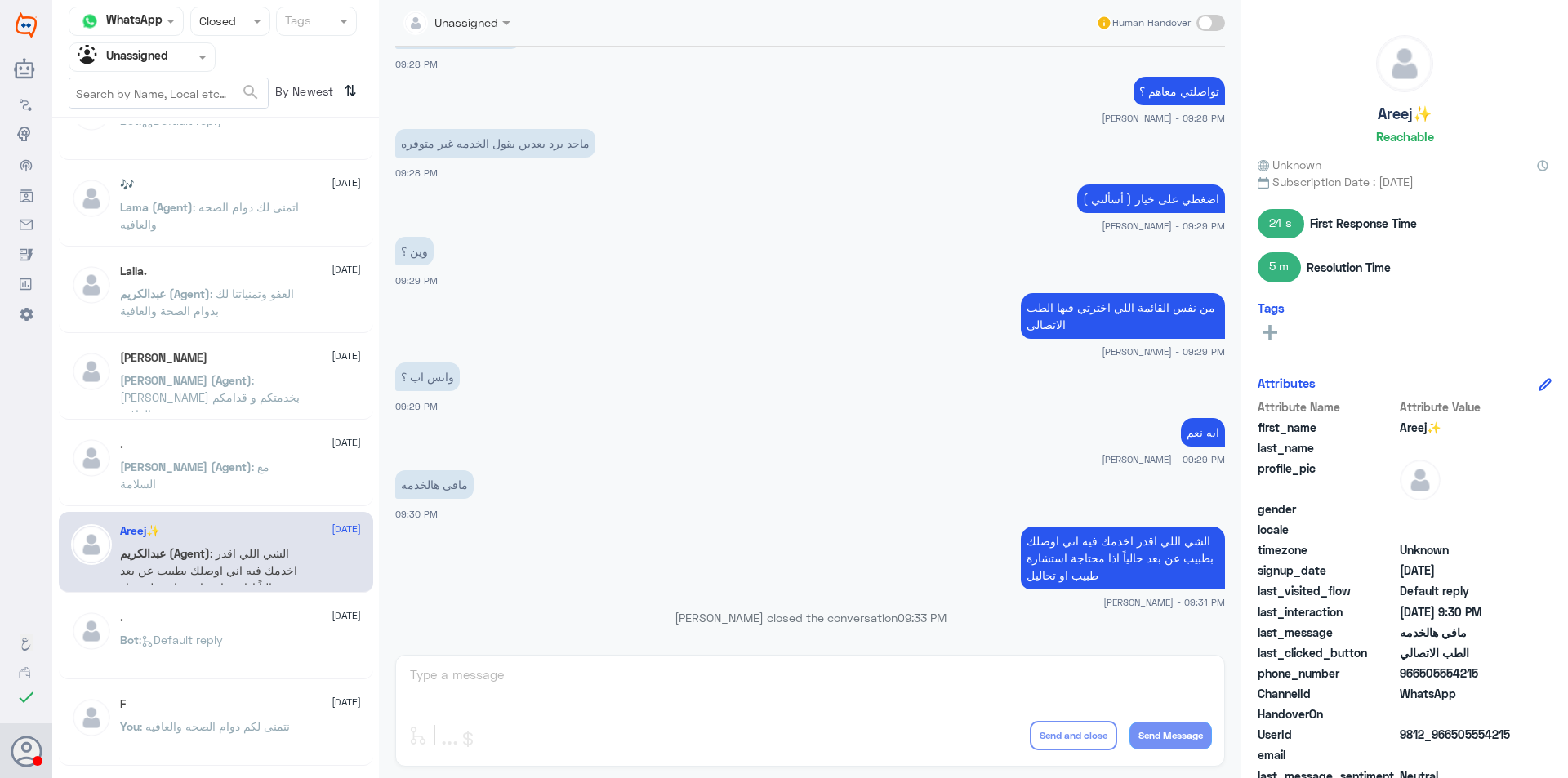
click at [290, 630] on div ". [DATE] Bot : Default reply" at bounding box center [240, 641] width 240 height 62
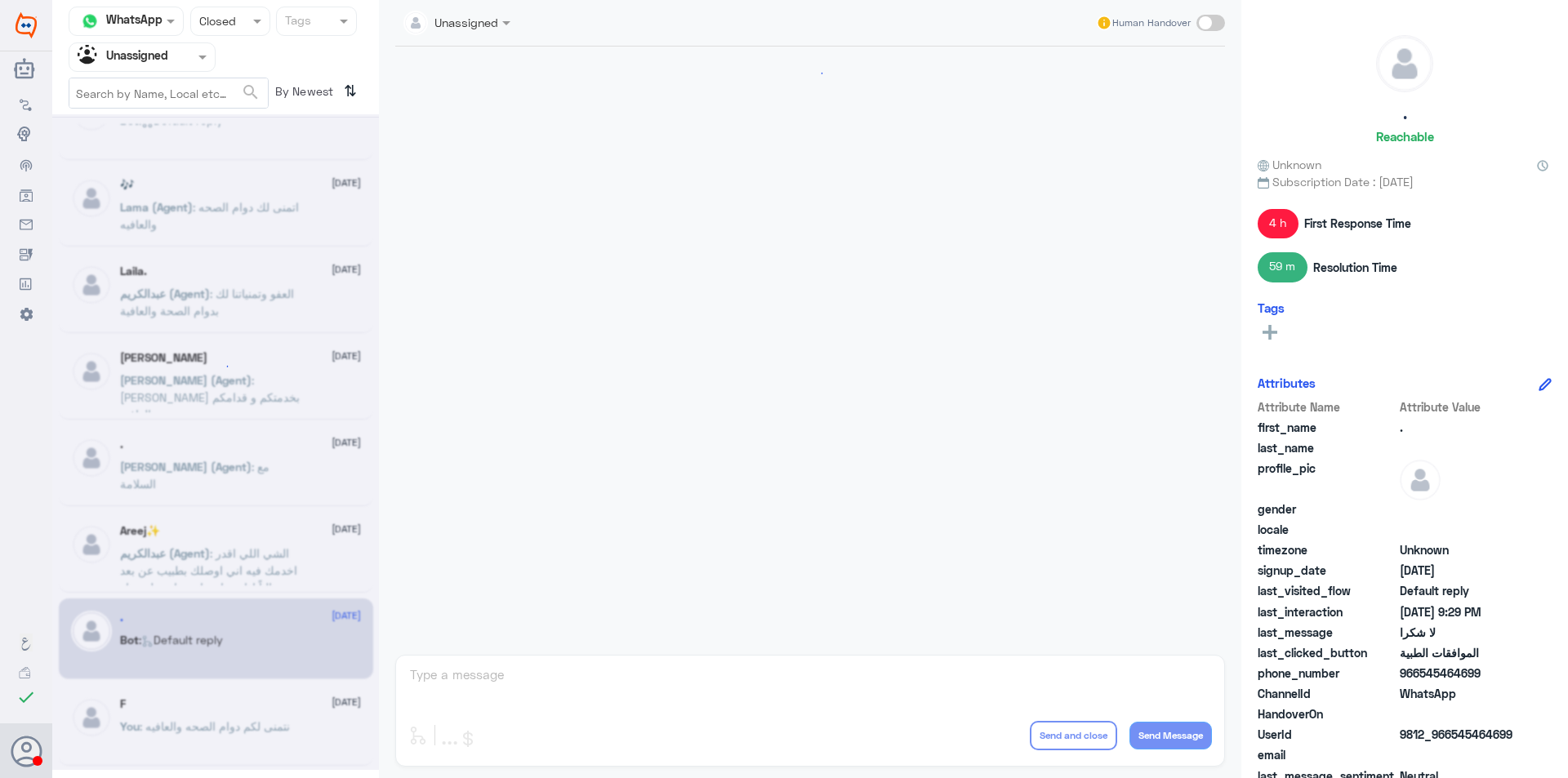
scroll to position [1313, 0]
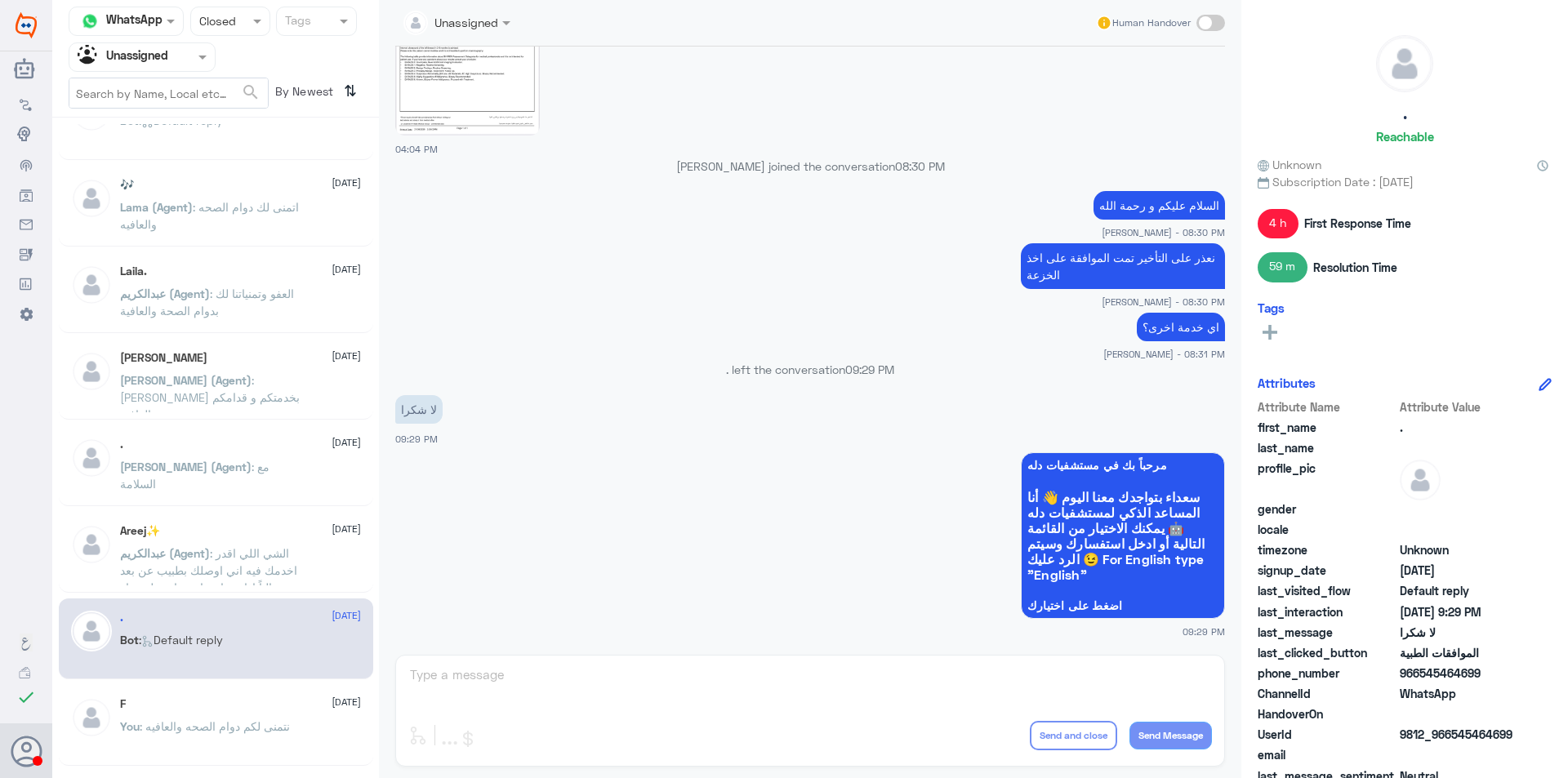
click at [303, 705] on div "F [DATE]" at bounding box center [240, 705] width 240 height 14
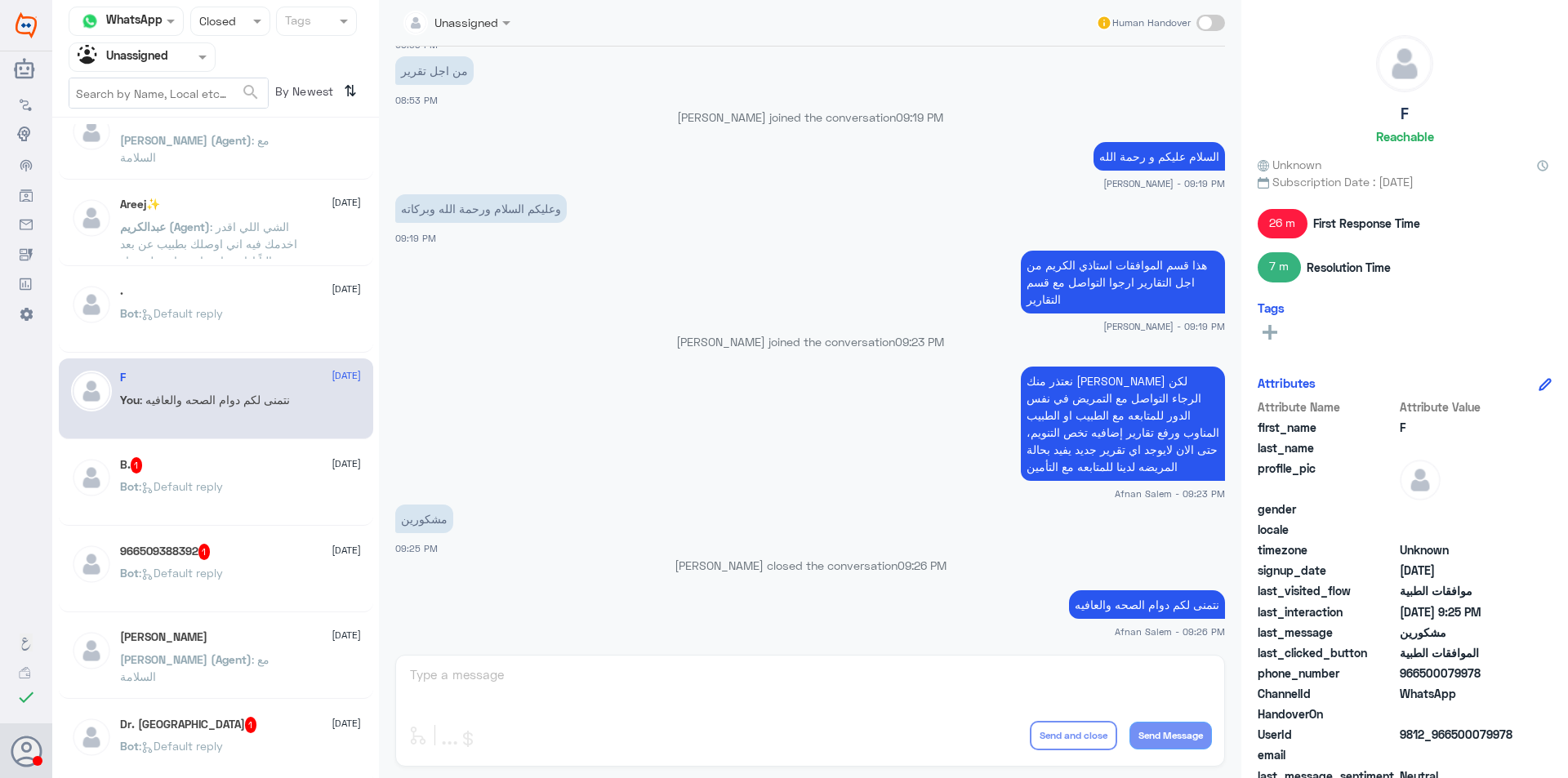
click at [174, 505] on p "Bot : Default reply" at bounding box center [171, 498] width 103 height 41
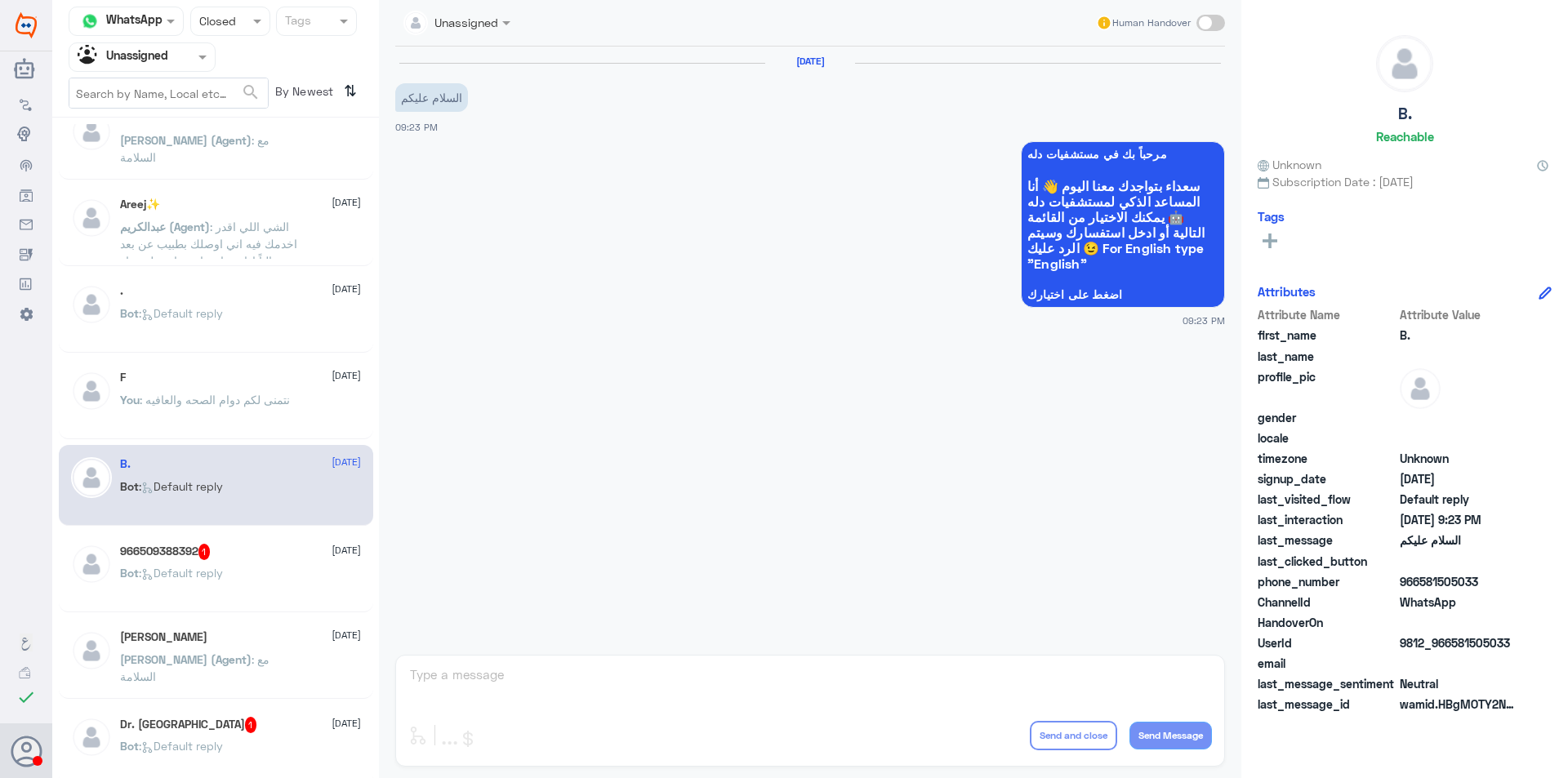
click at [273, 568] on div "Bot : Default reply" at bounding box center [240, 587] width 240 height 37
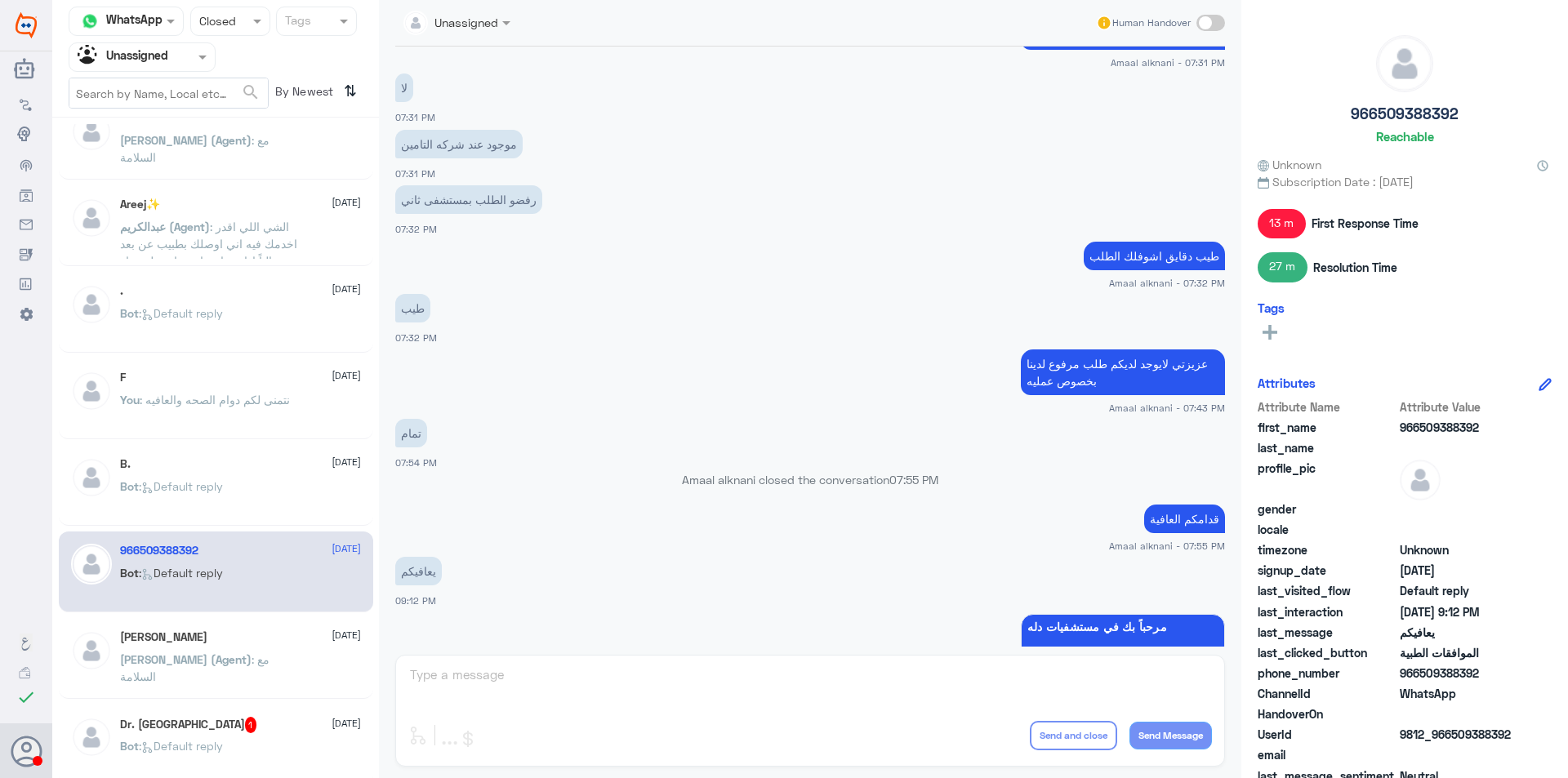
scroll to position [489, 0]
click at [280, 644] on div "[PERSON_NAME] [DATE][PERSON_NAME] (Agent) : مع السلامة" at bounding box center [240, 662] width 240 height 62
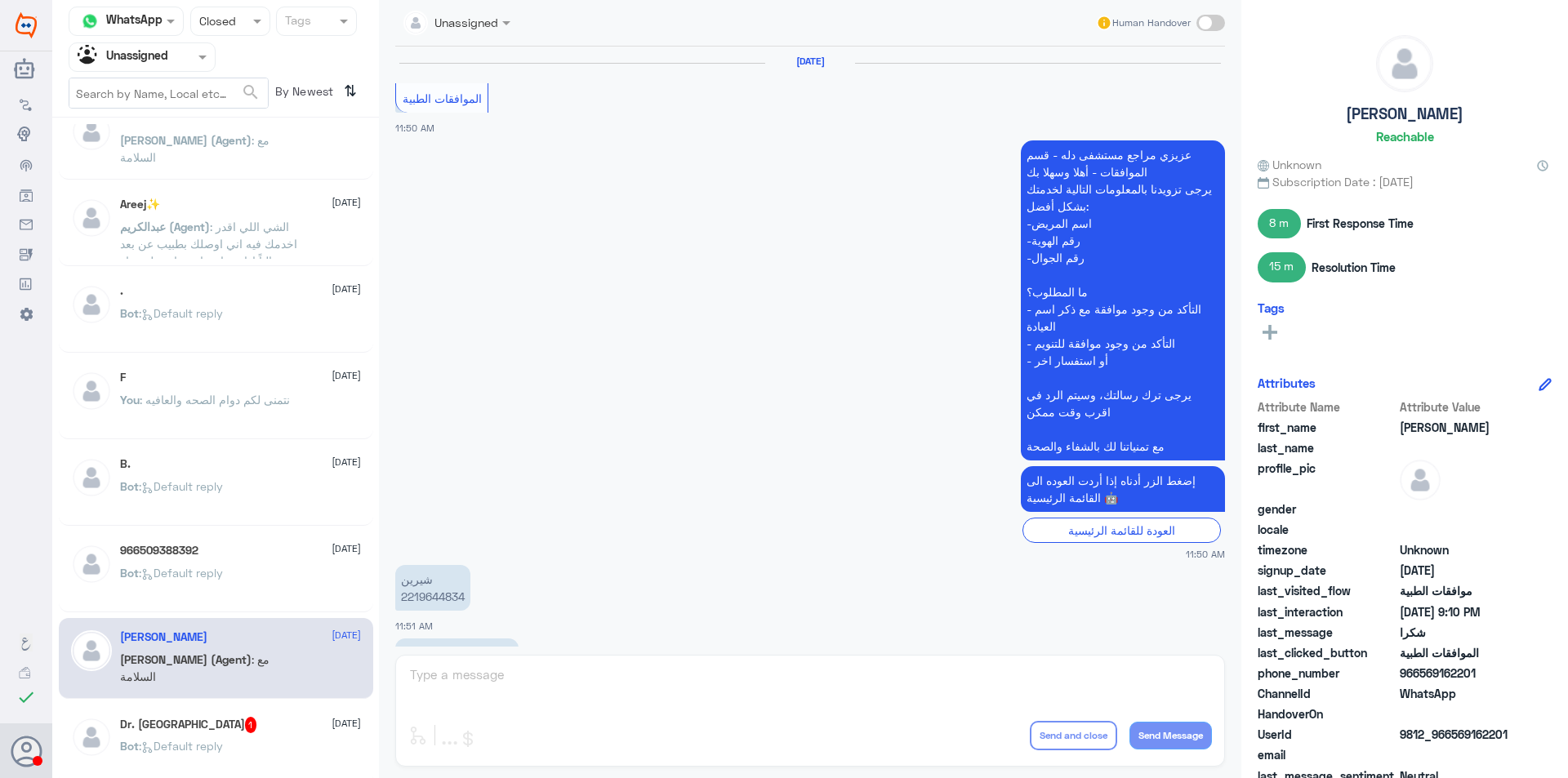
scroll to position [2154, 0]
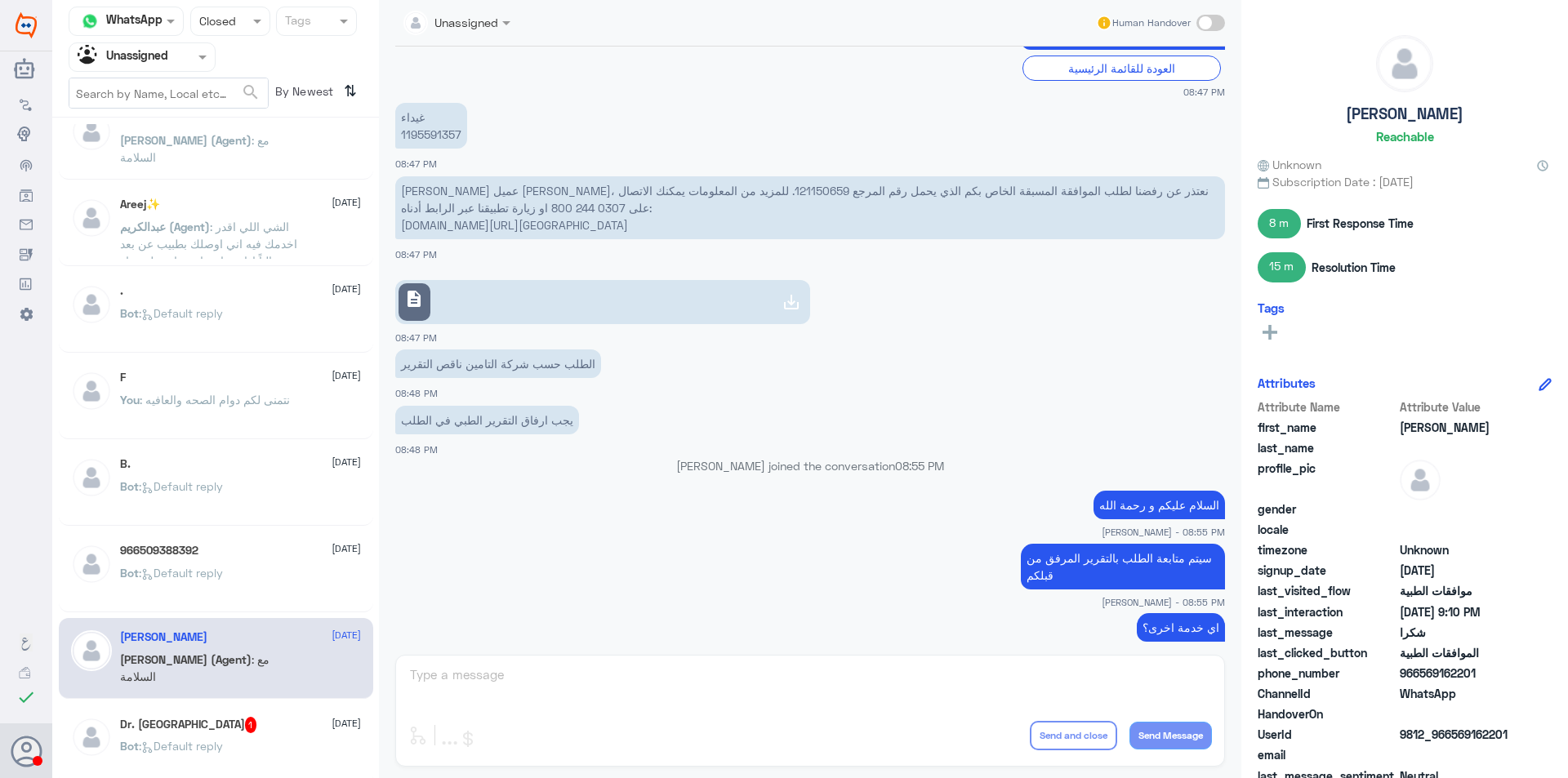
click at [282, 721] on div "Dr. Turki 1 [DATE]" at bounding box center [240, 725] width 240 height 17
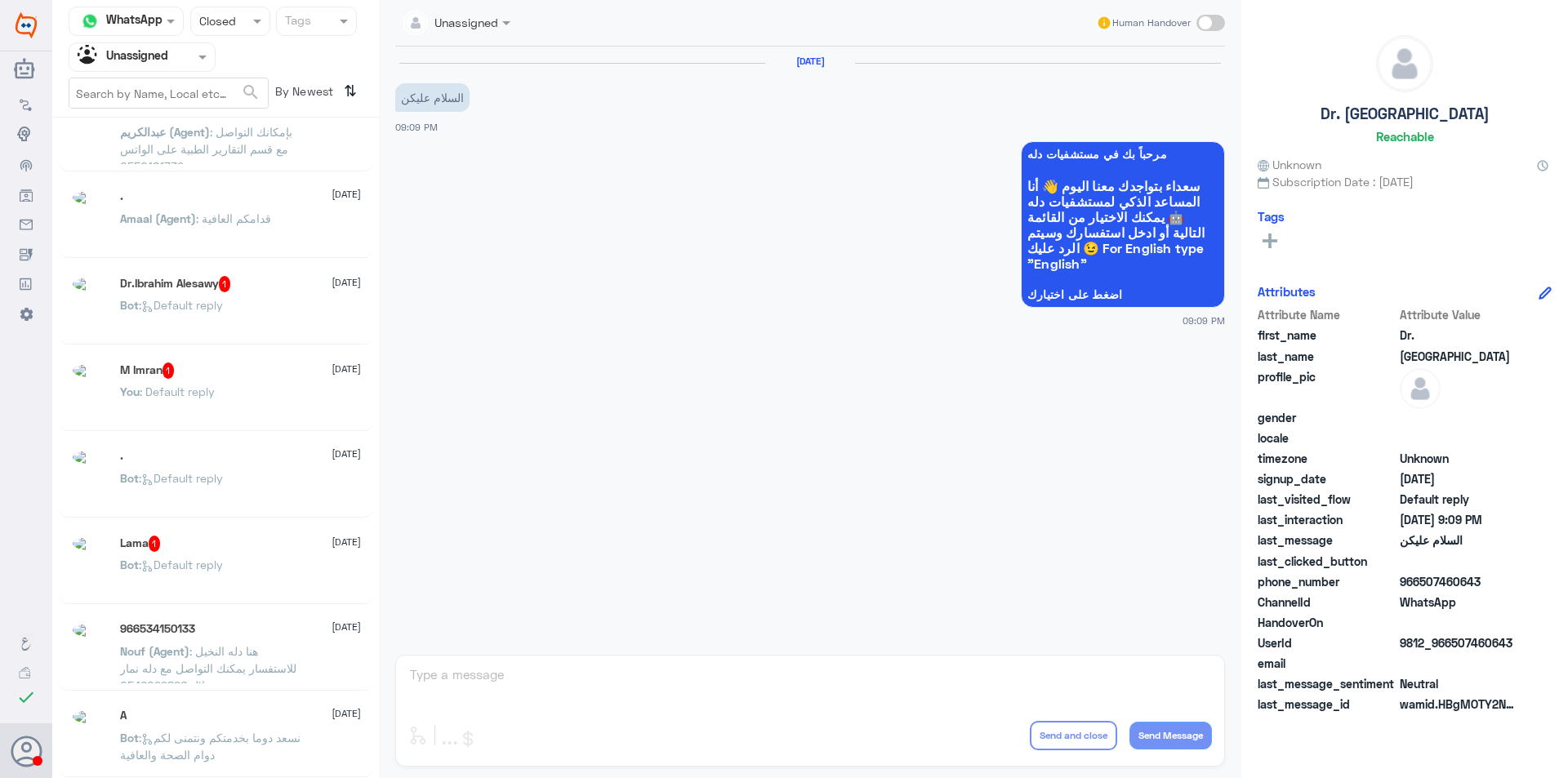
scroll to position [8, 0]
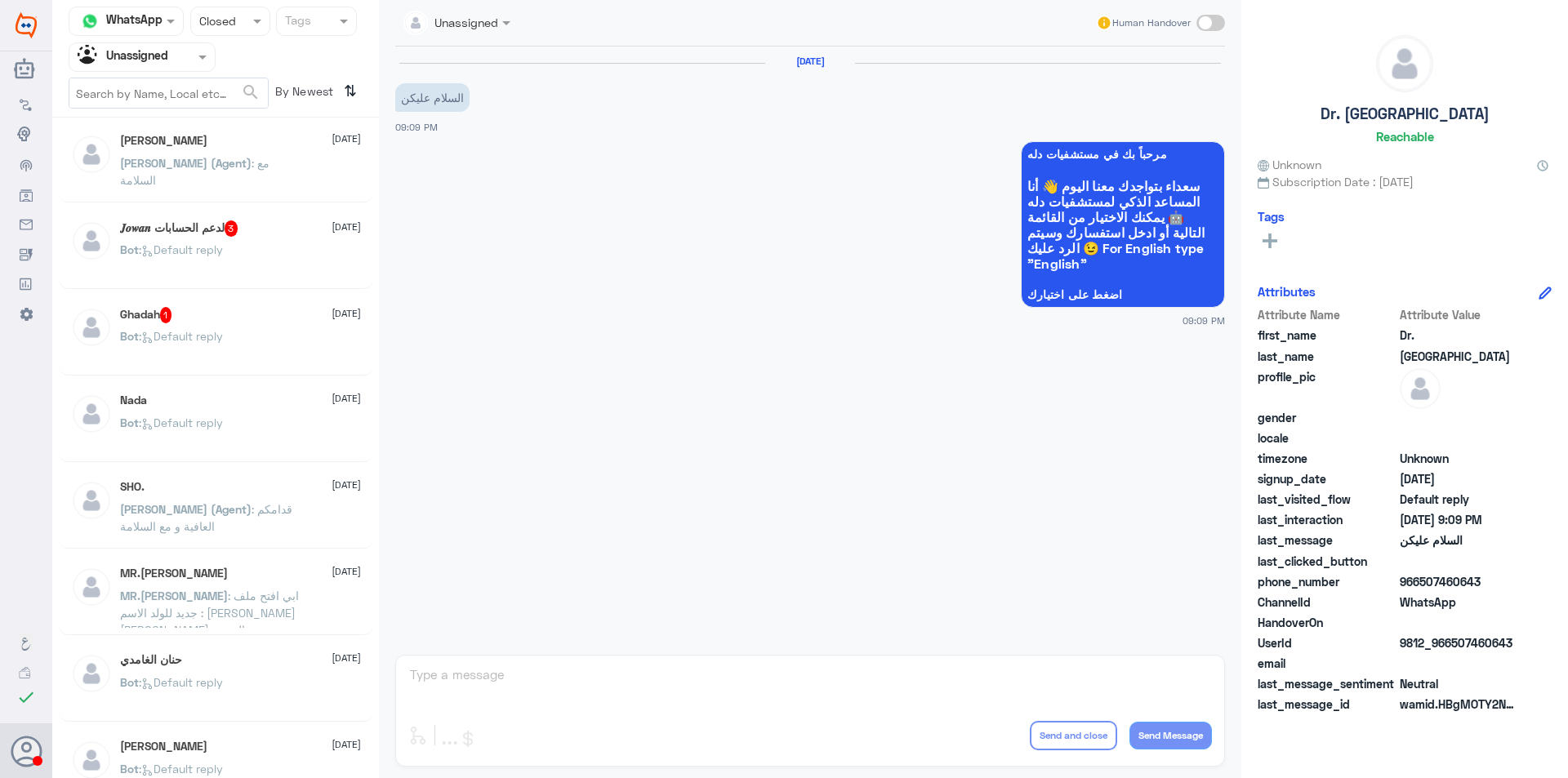
click at [272, 341] on div "Bot : Default reply" at bounding box center [240, 350] width 240 height 37
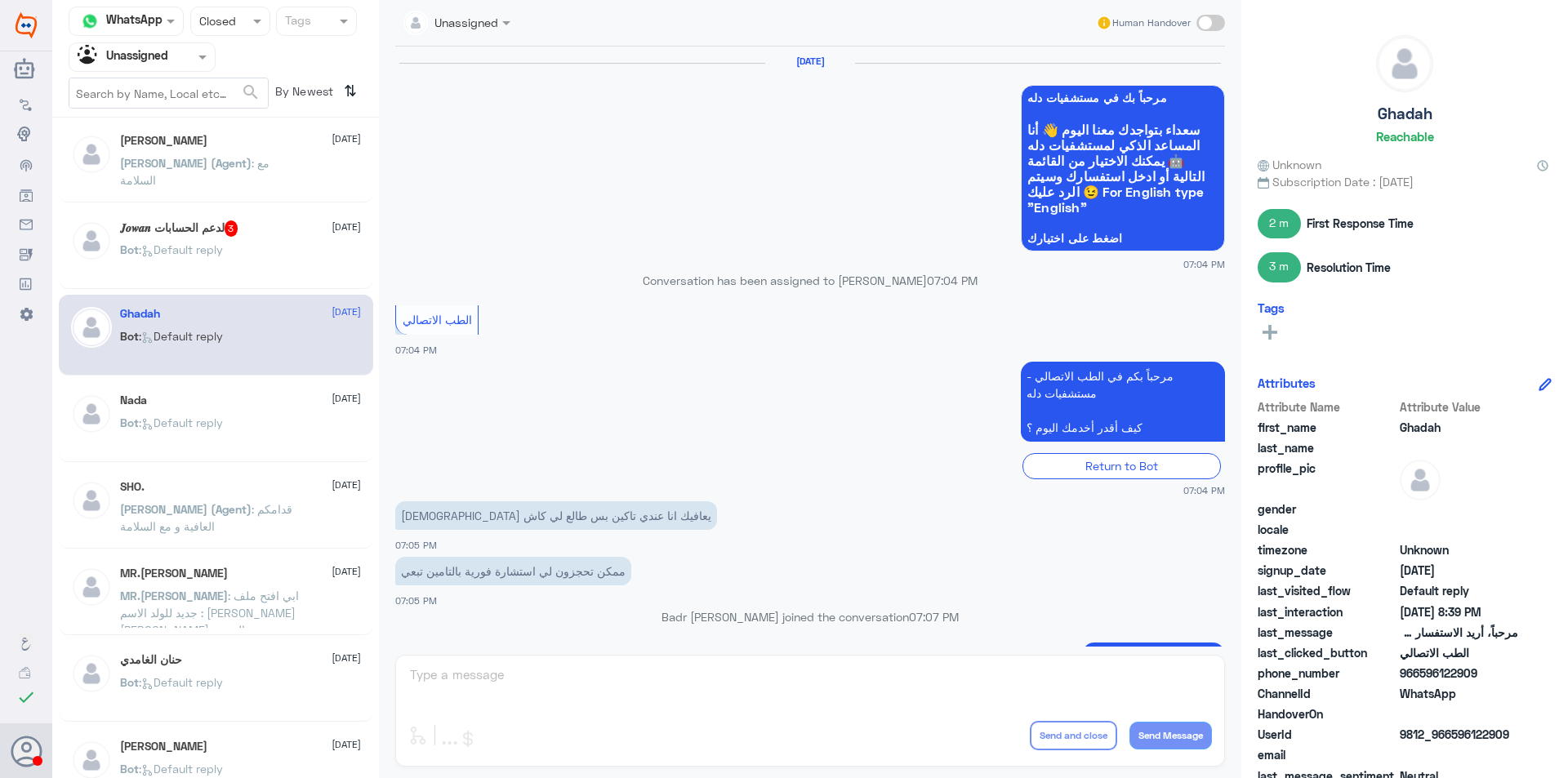
scroll to position [856, 0]
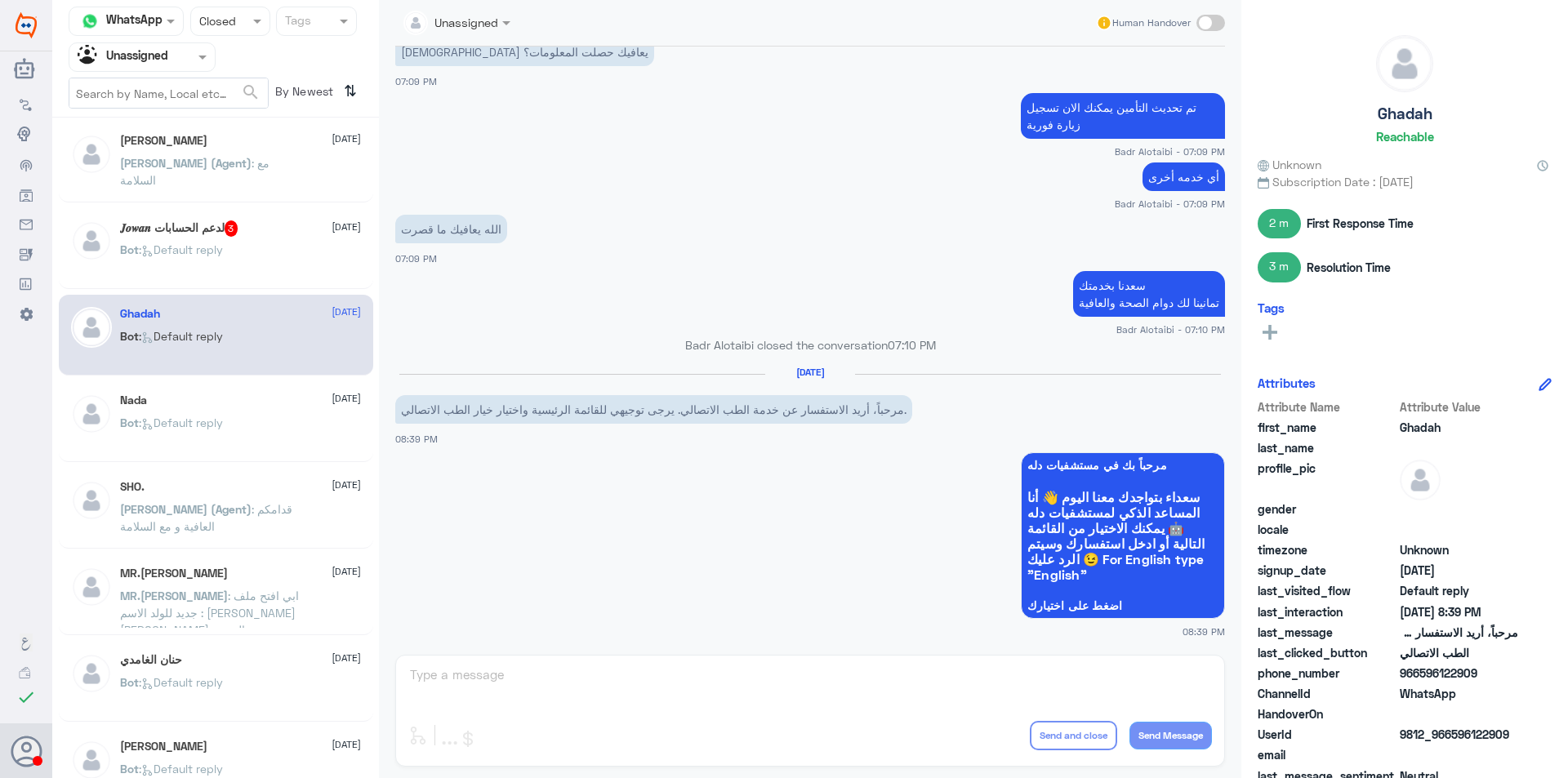
click at [263, 401] on div "Nada [DATE]" at bounding box center [240, 401] width 240 height 14
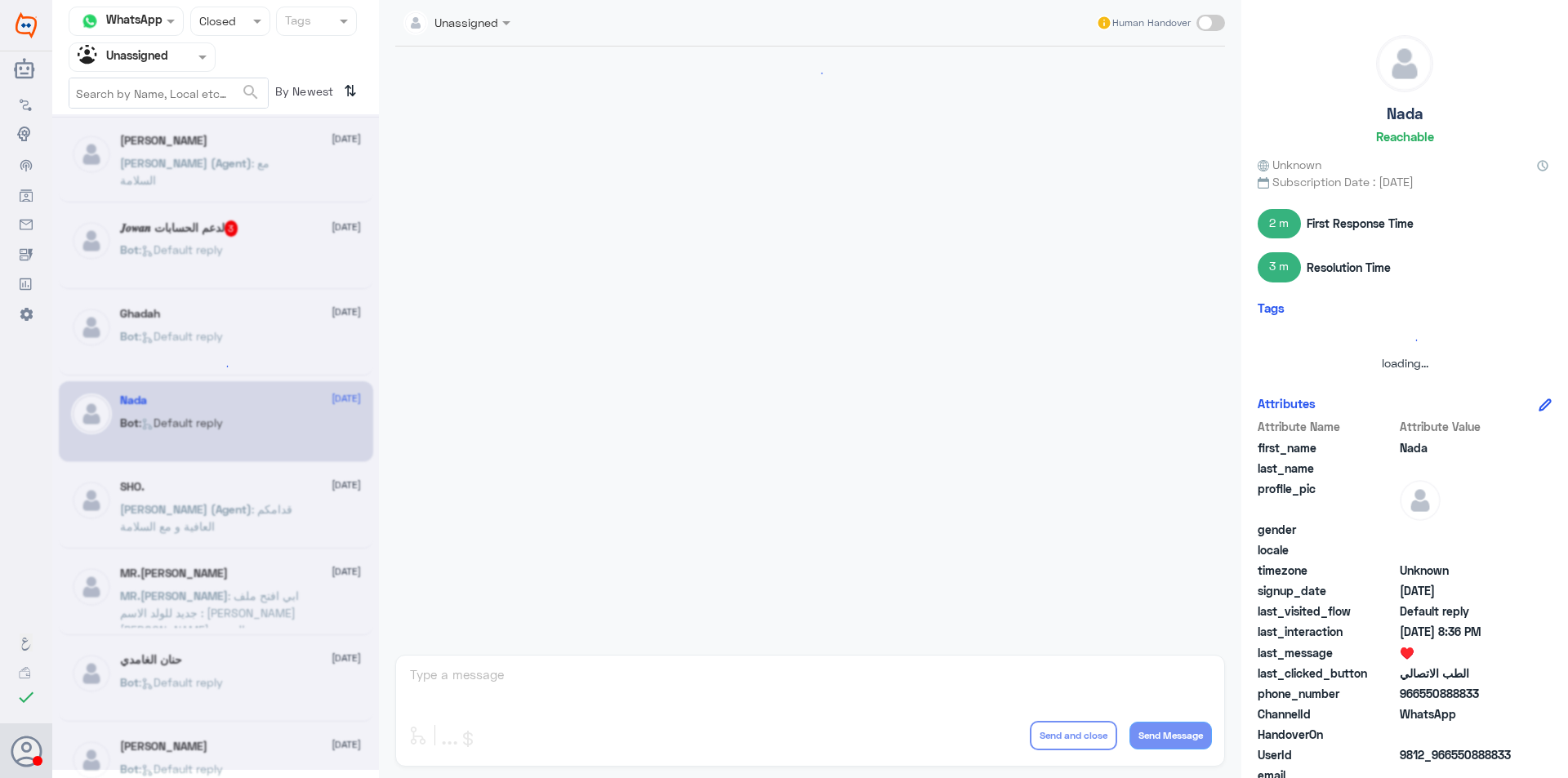
scroll to position [832, 0]
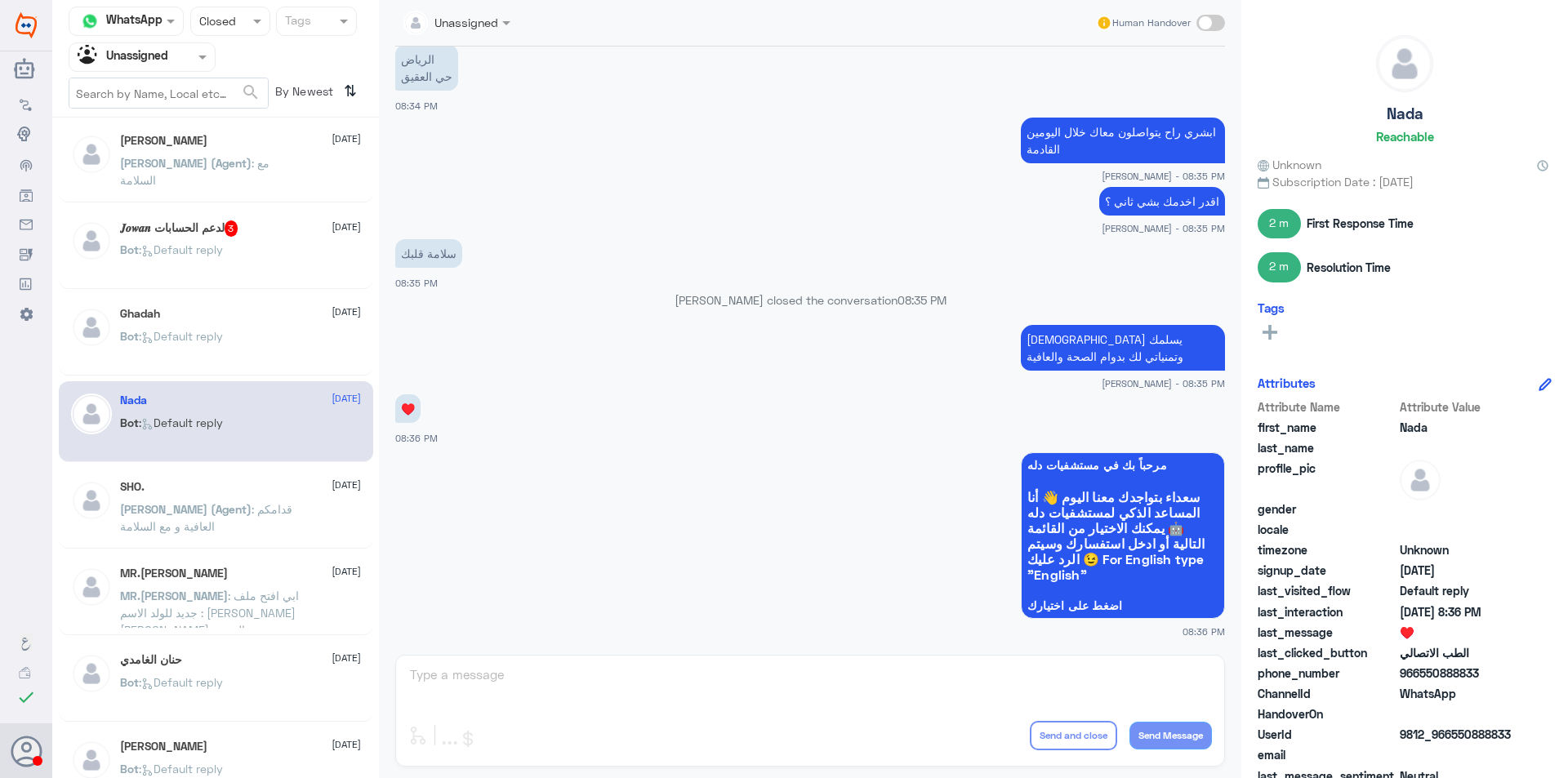
click at [269, 498] on div "SHO. [DATE][PERSON_NAME] (Agent) : قدامكم العافية و مع السلامة" at bounding box center [240, 511] width 240 height 62
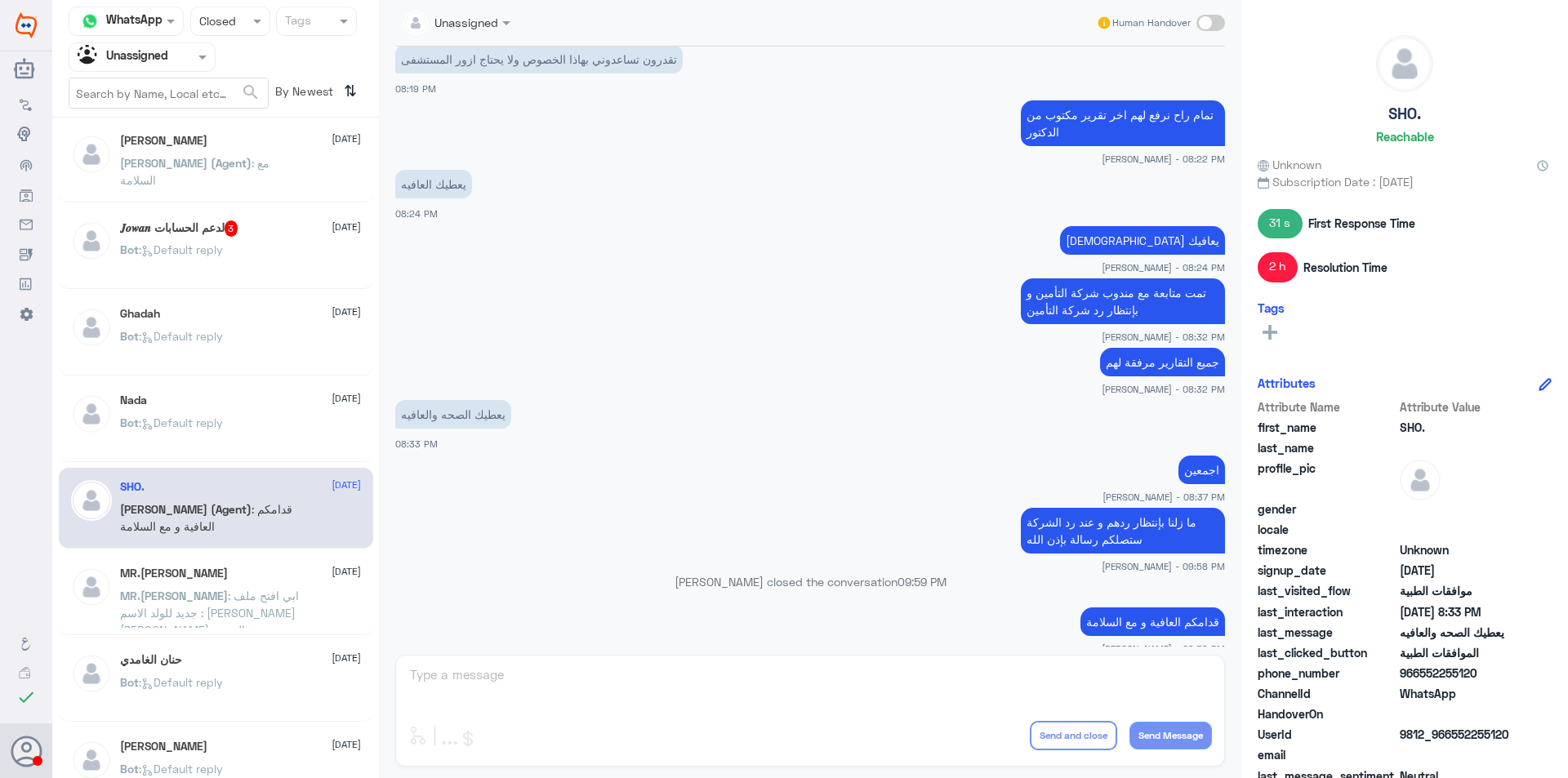
click at [264, 438] on div "Bot : Default reply" at bounding box center [240, 437] width 240 height 37
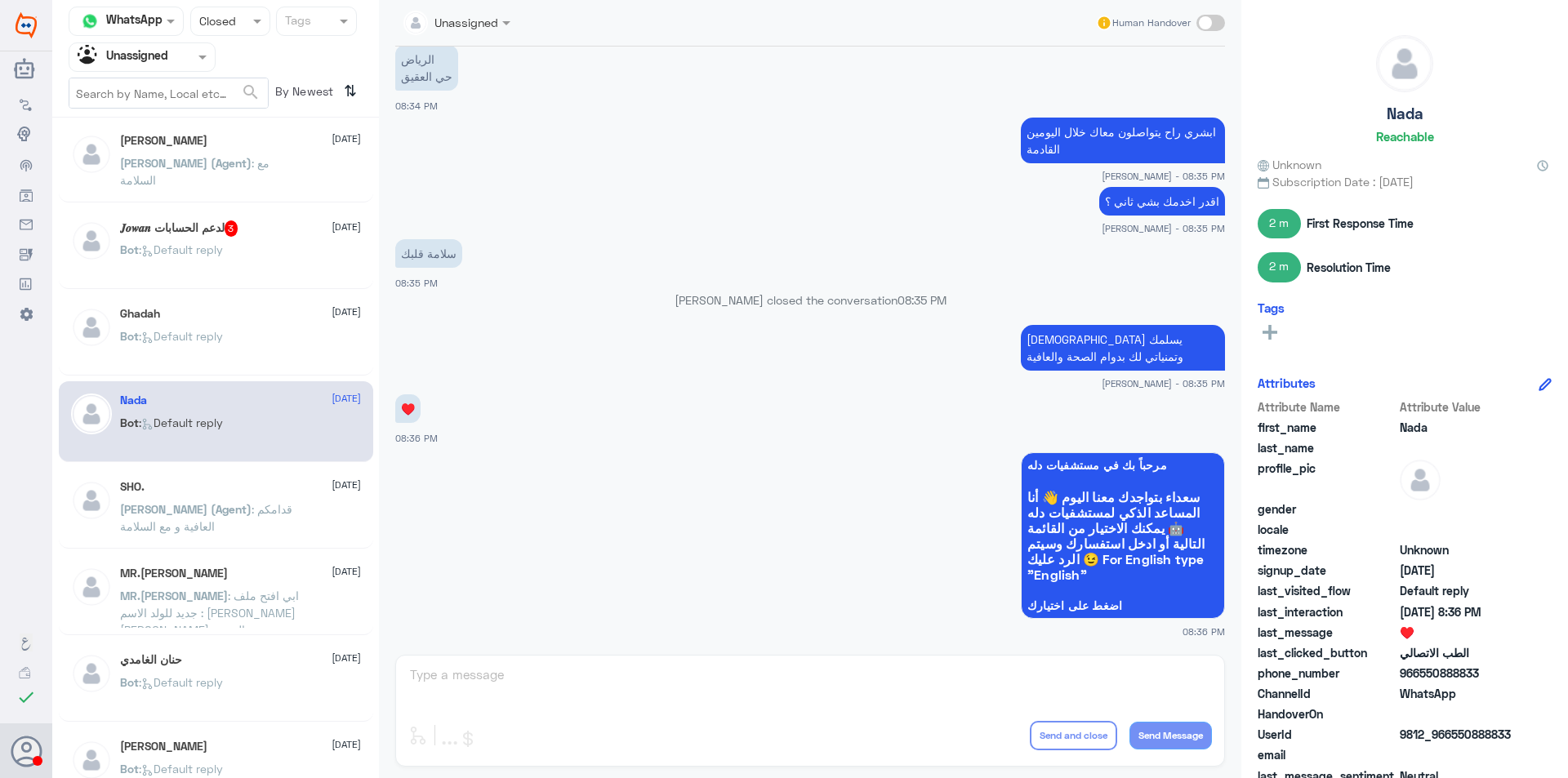
click at [260, 508] on span ": قدامكم العافية و مع السلامة" at bounding box center [206, 517] width 173 height 31
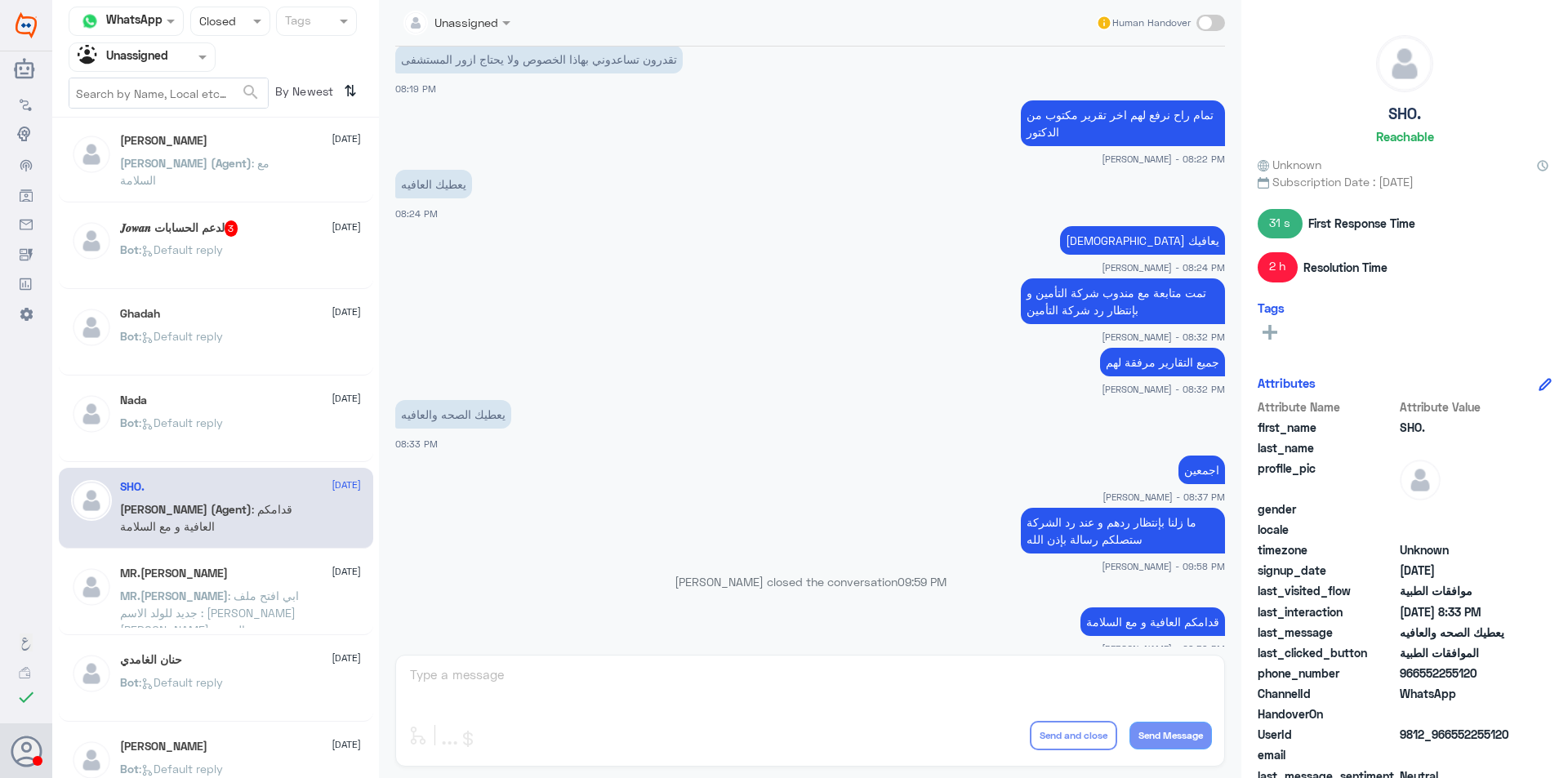
click at [260, 441] on div "Bot : Default reply" at bounding box center [240, 437] width 240 height 37
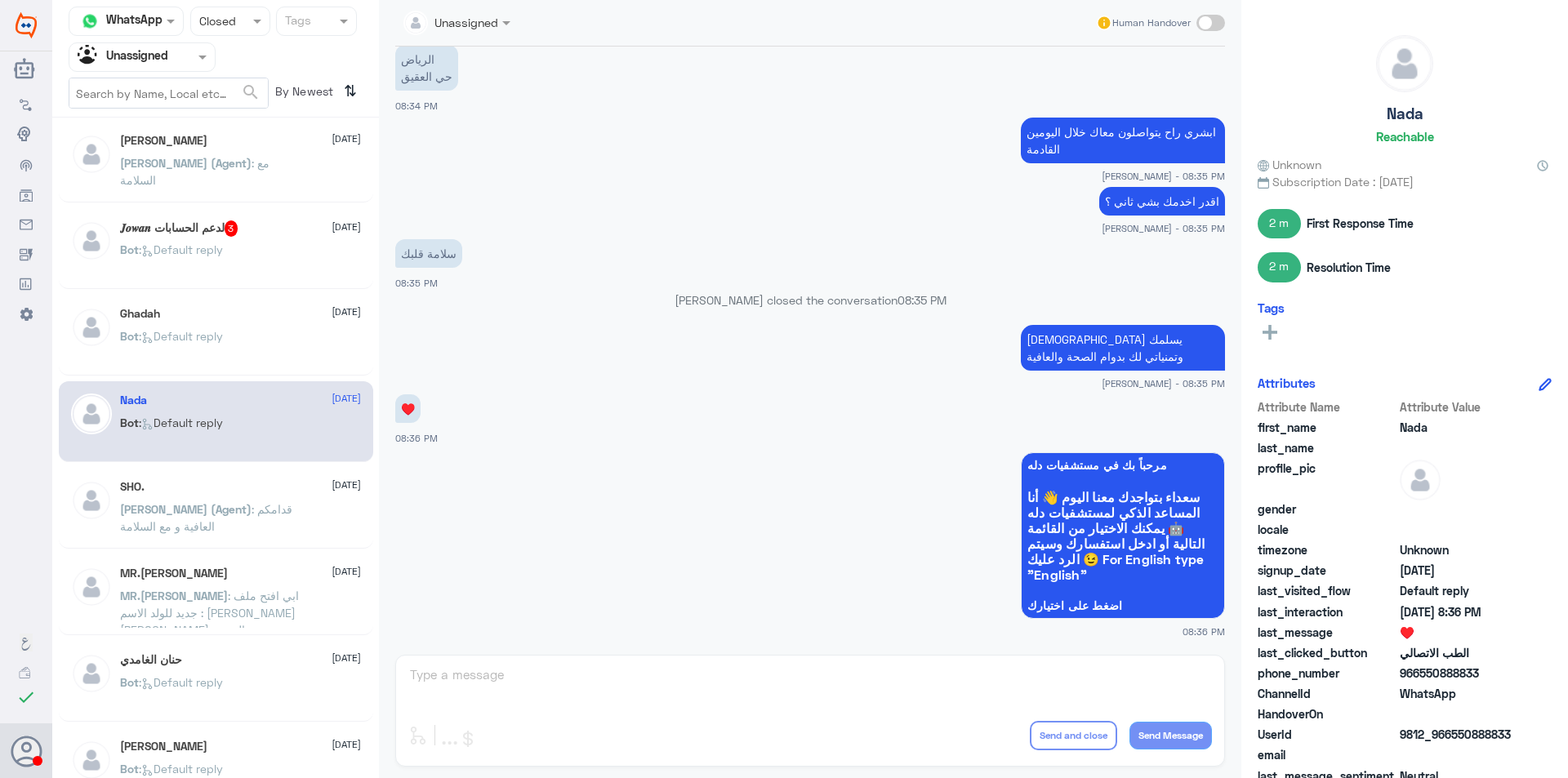
click at [269, 518] on p "[PERSON_NAME] (Agent) : قدامكم العافية و مع السلامة" at bounding box center [211, 521] width 184 height 41
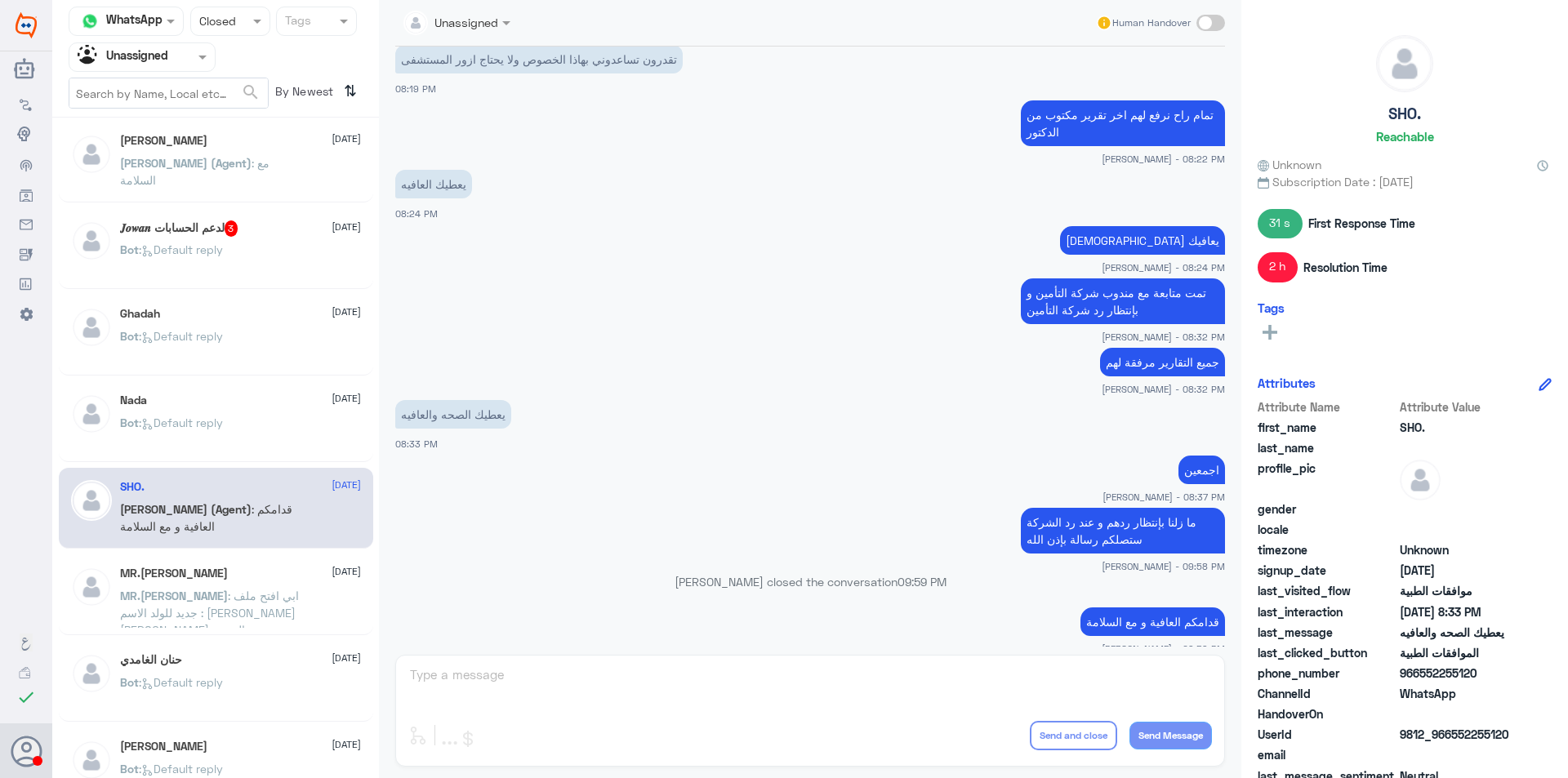
click at [263, 593] on span ": ابي افتح ملف جديد للولد الاسم : [PERSON_NAME] [PERSON_NAME] الهويه : 11501616…" at bounding box center [209, 621] width 179 height 65
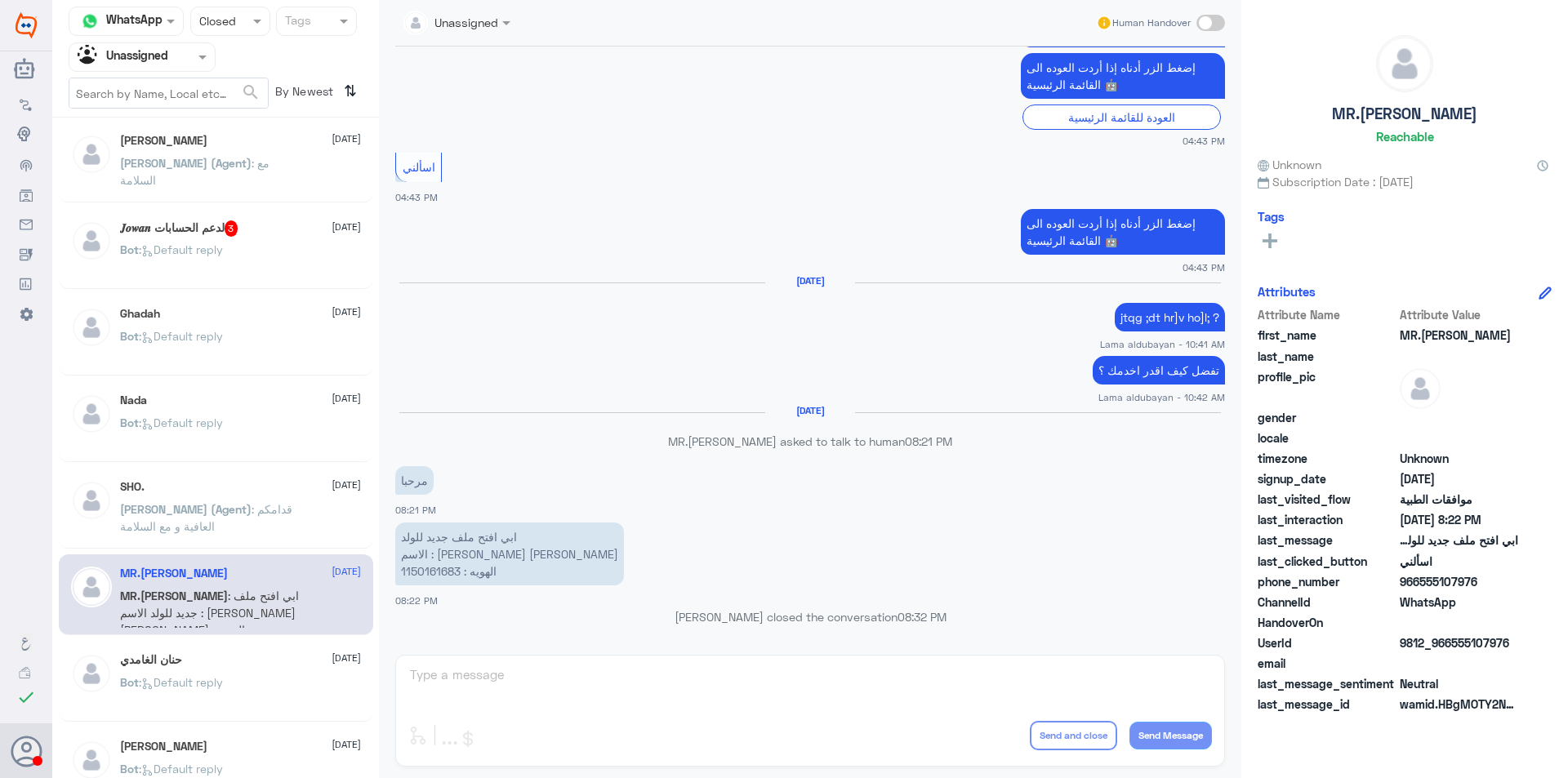
click at [265, 660] on div "[PERSON_NAME] [DATE]" at bounding box center [240, 660] width 240 height 14
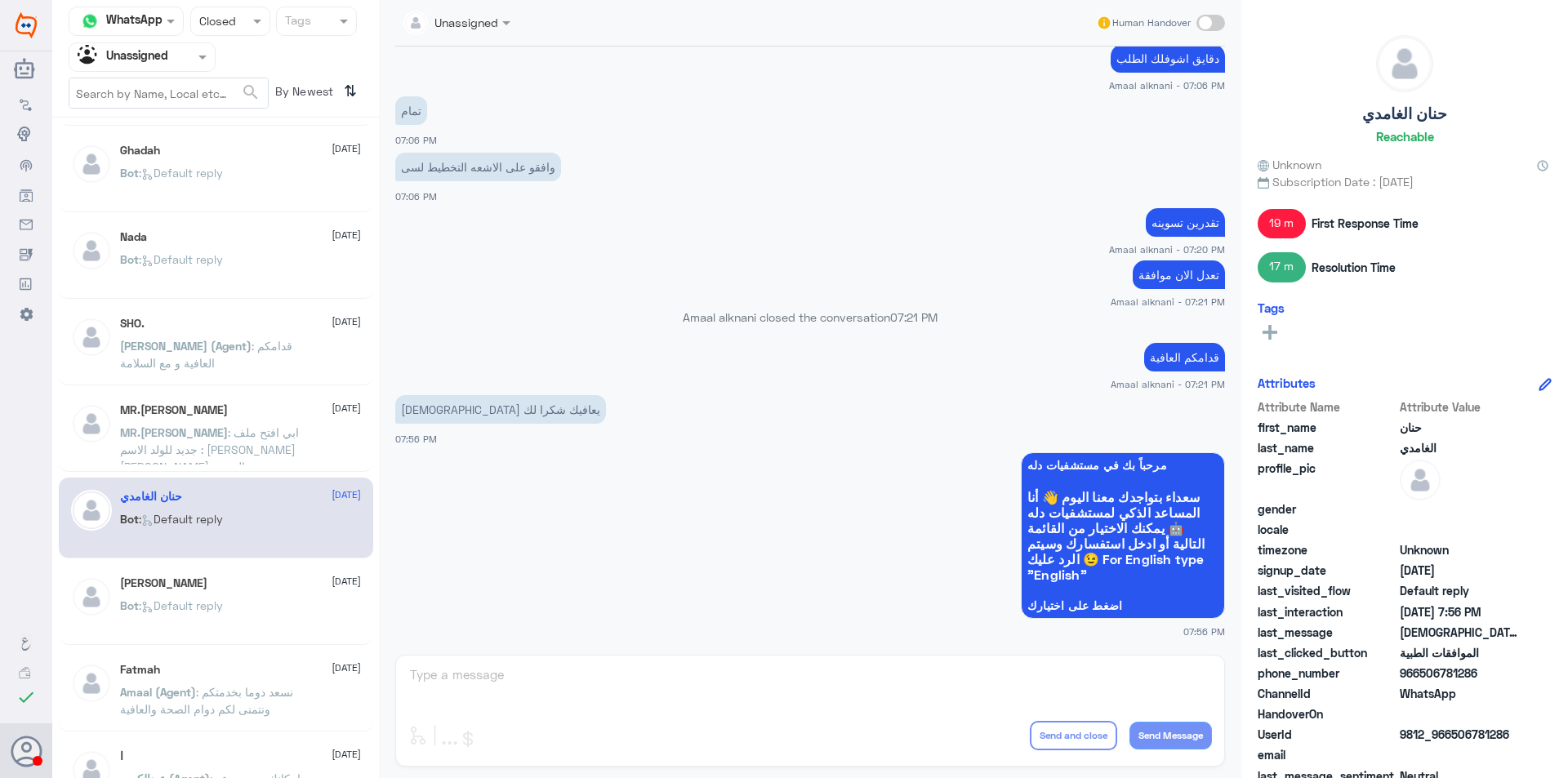
click at [264, 611] on div "Bot : Default reply" at bounding box center [240, 619] width 240 height 37
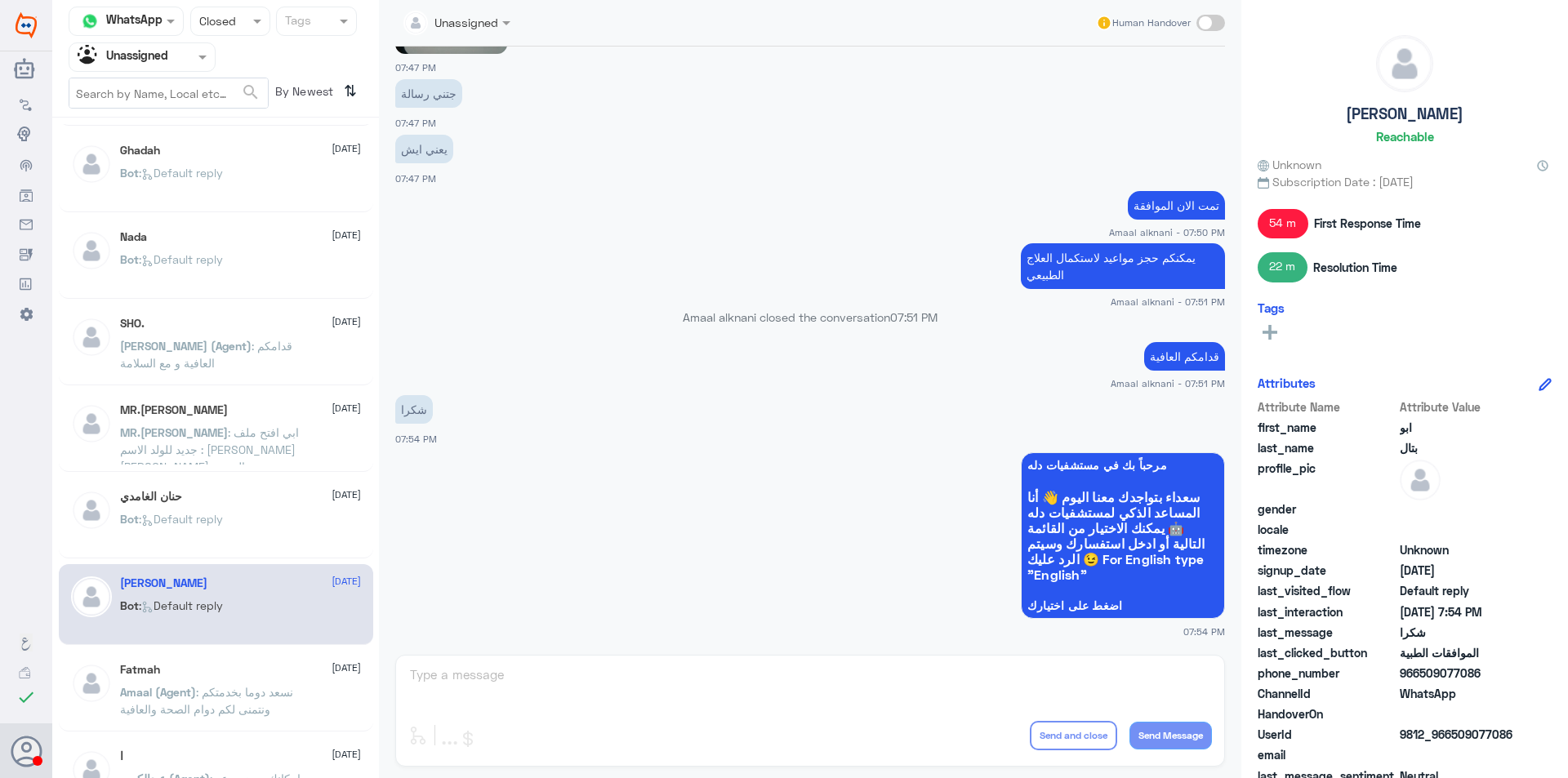
click at [295, 678] on div "Fatmah [DATE][PERSON_NAME] (Agent) : نسعد دوما بخدمتكم ونتمنى لكم دوام الصحة وا…" at bounding box center [240, 694] width 240 height 62
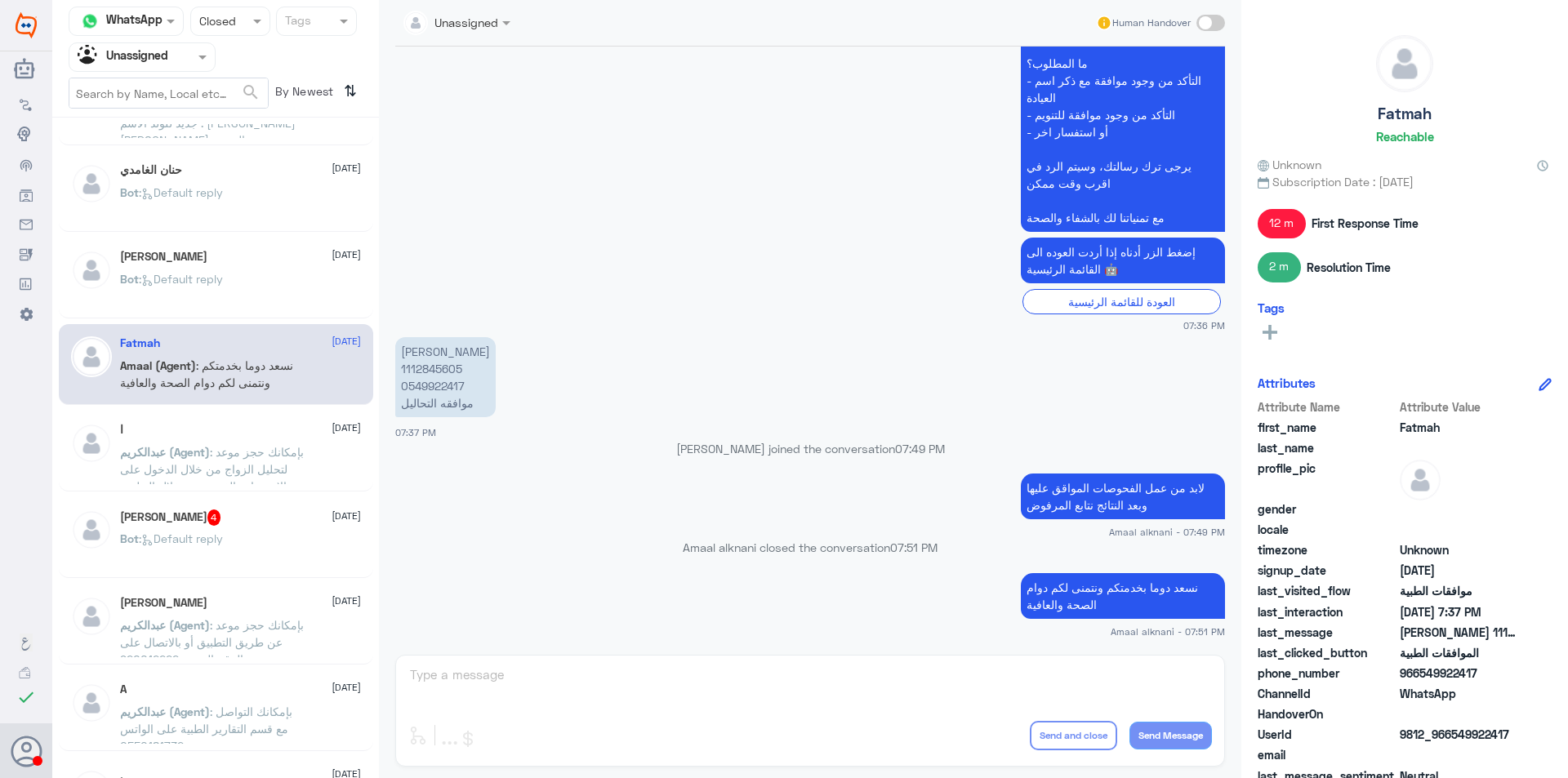
click at [269, 452] on span ": بإمكانك حجز موعد لتحليل الزواج من خلال الدخول على الاستشارة الفورية من خلال ا…" at bounding box center [211, 469] width 184 height 48
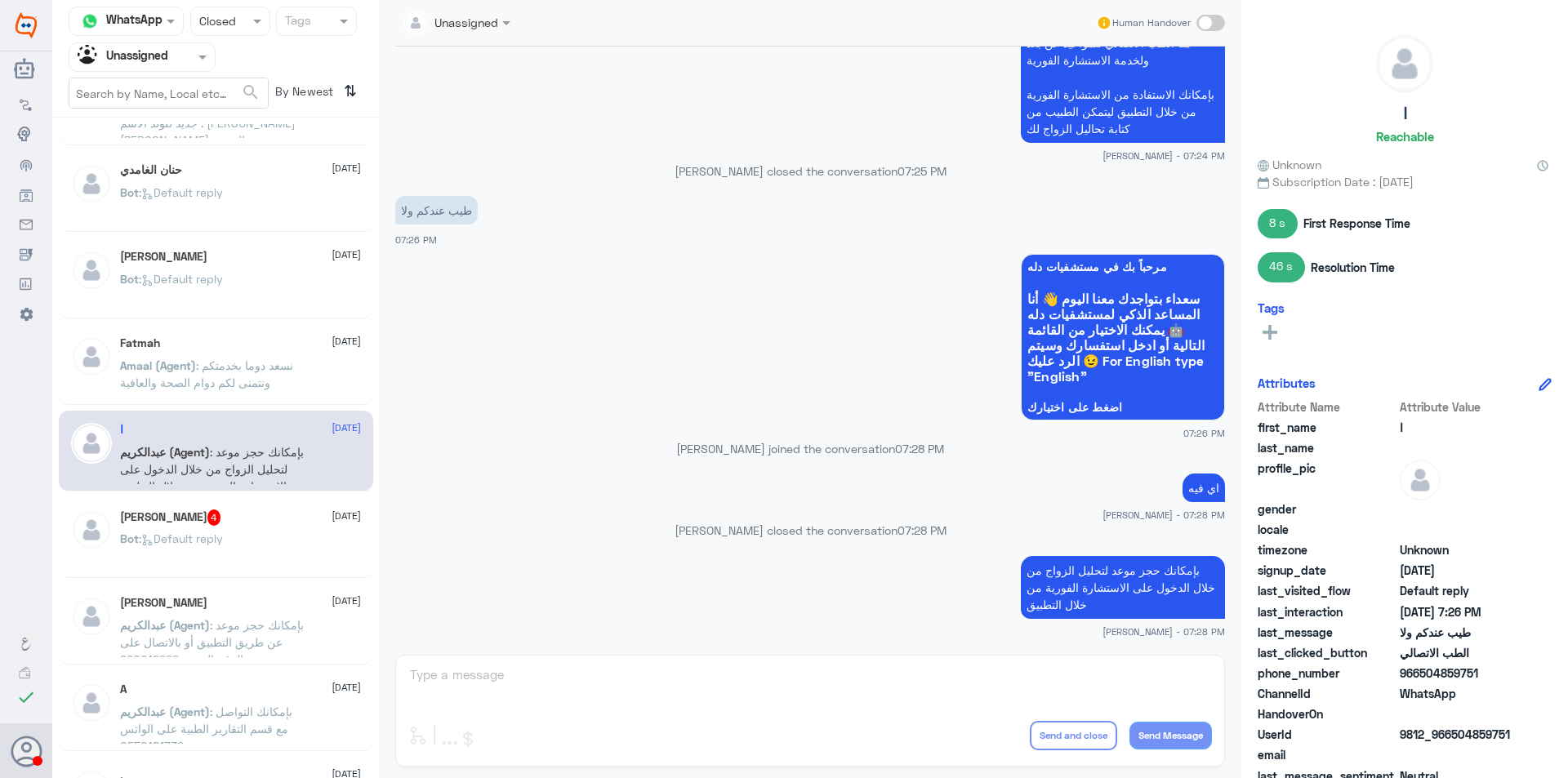
click at [275, 537] on div "Bot : Default reply" at bounding box center [240, 552] width 240 height 37
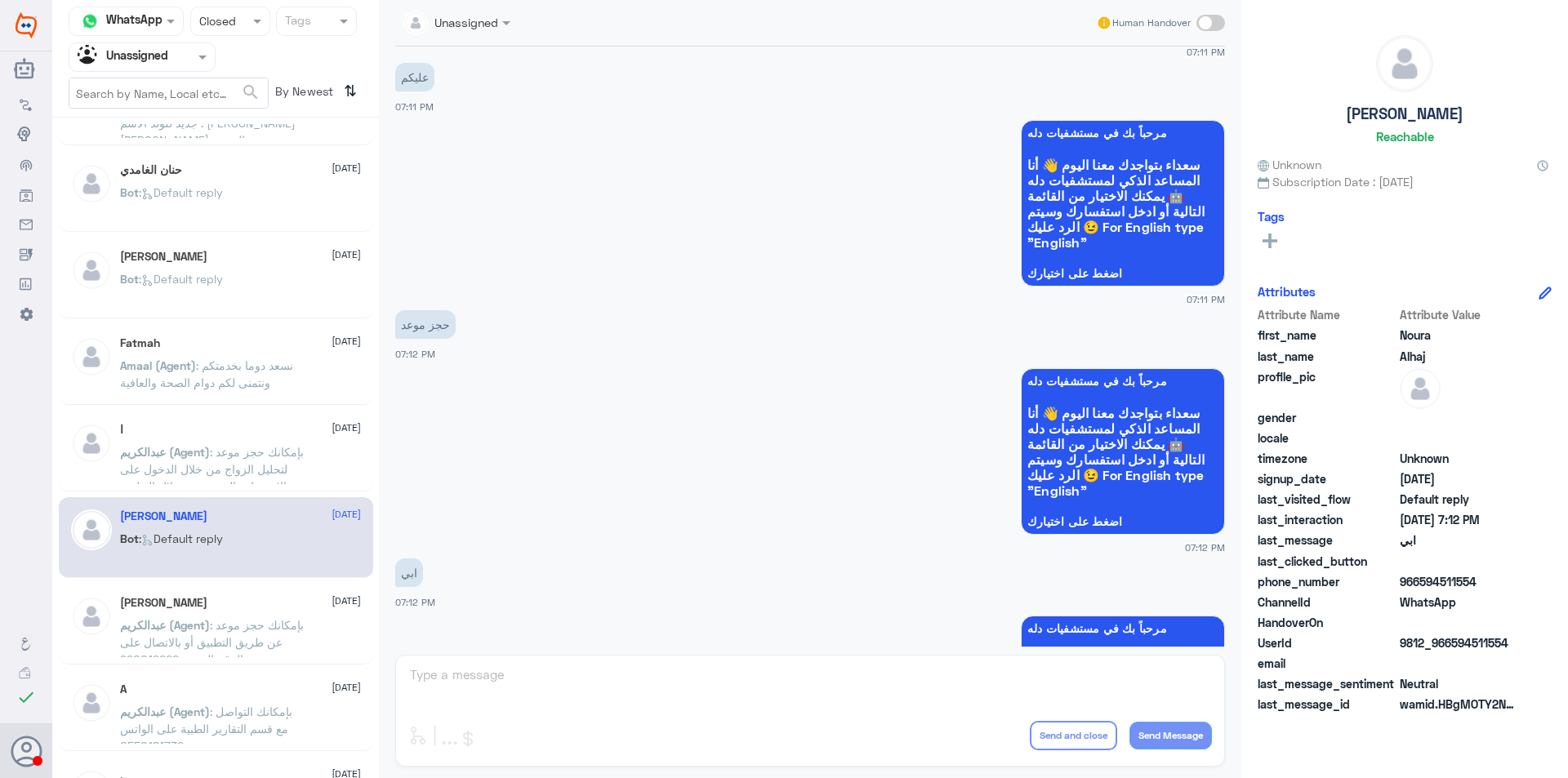
click at [271, 611] on div "[PERSON_NAME] [DATE][PERSON_NAME] (Agent) : بإمكانك حجز موعد عن طريق التطبيق أو…" at bounding box center [240, 627] width 240 height 62
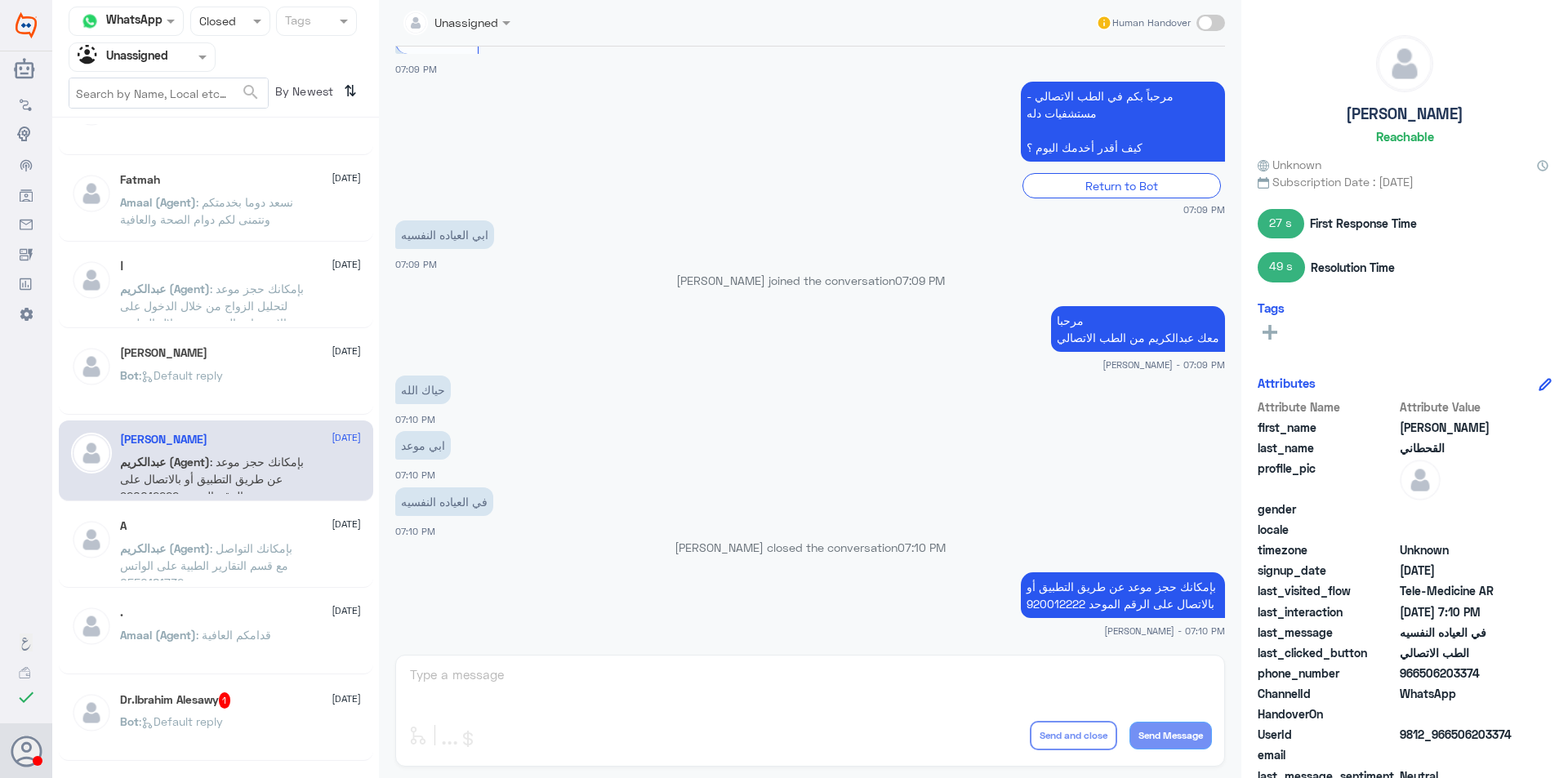
click at [285, 547] on span ": بإمكانك التواصل مع قسم التقارير الطبية على الواتس 0550181732" at bounding box center [206, 566] width 173 height 48
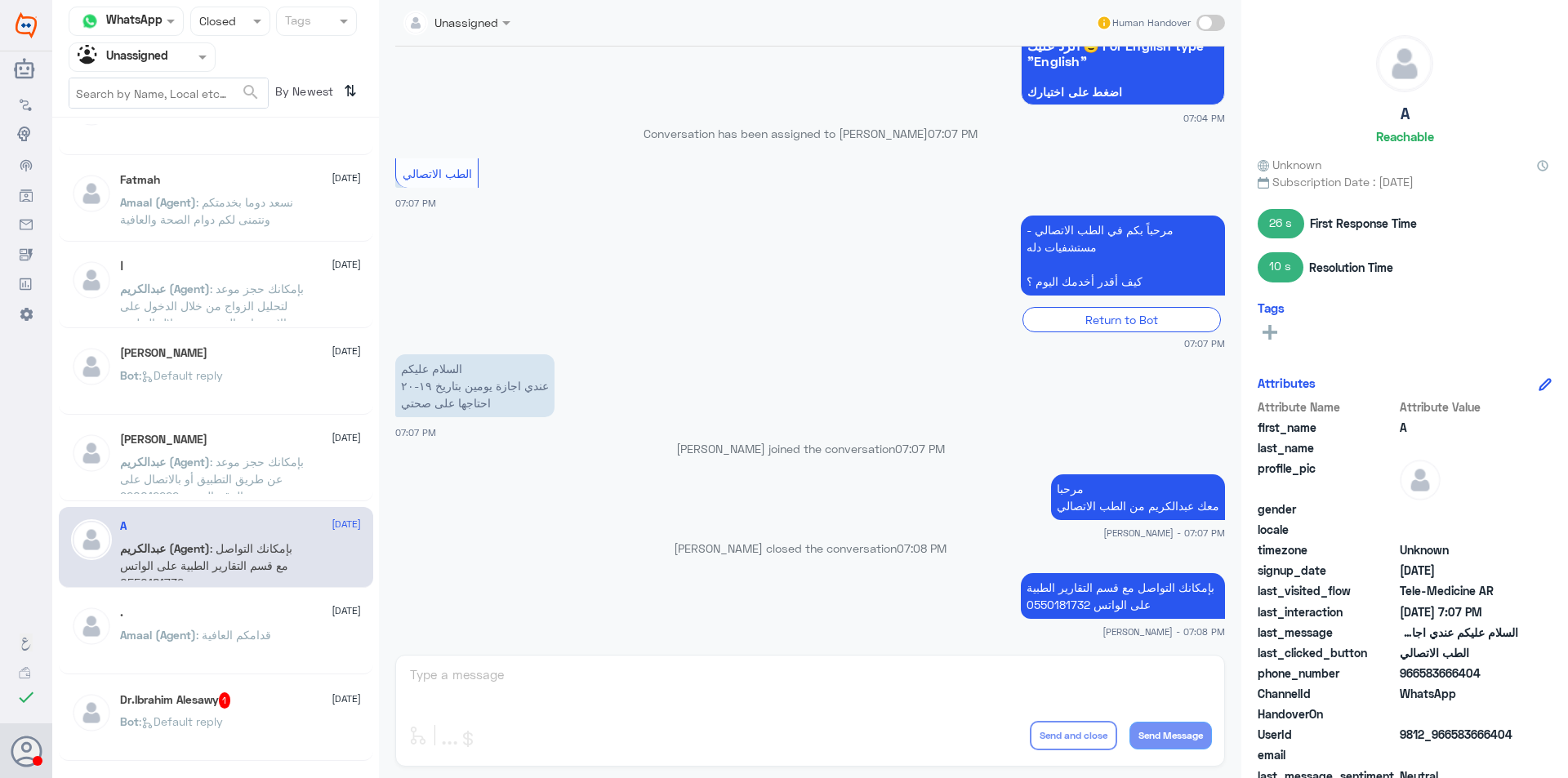
click at [271, 635] on span ": قدامكم العافية" at bounding box center [233, 635] width 75 height 14
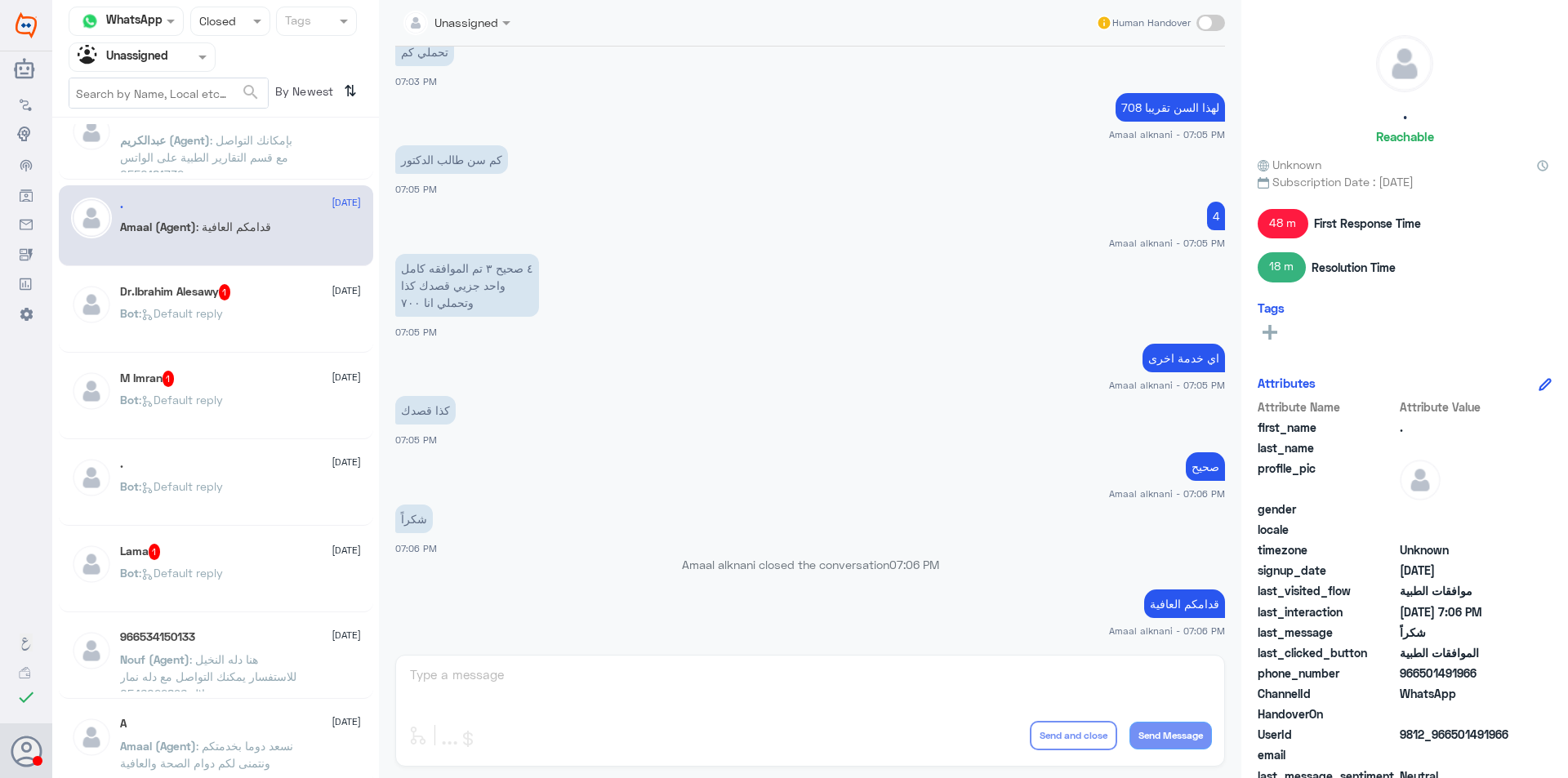
click at [249, 318] on div "Bot : Default reply" at bounding box center [240, 327] width 240 height 37
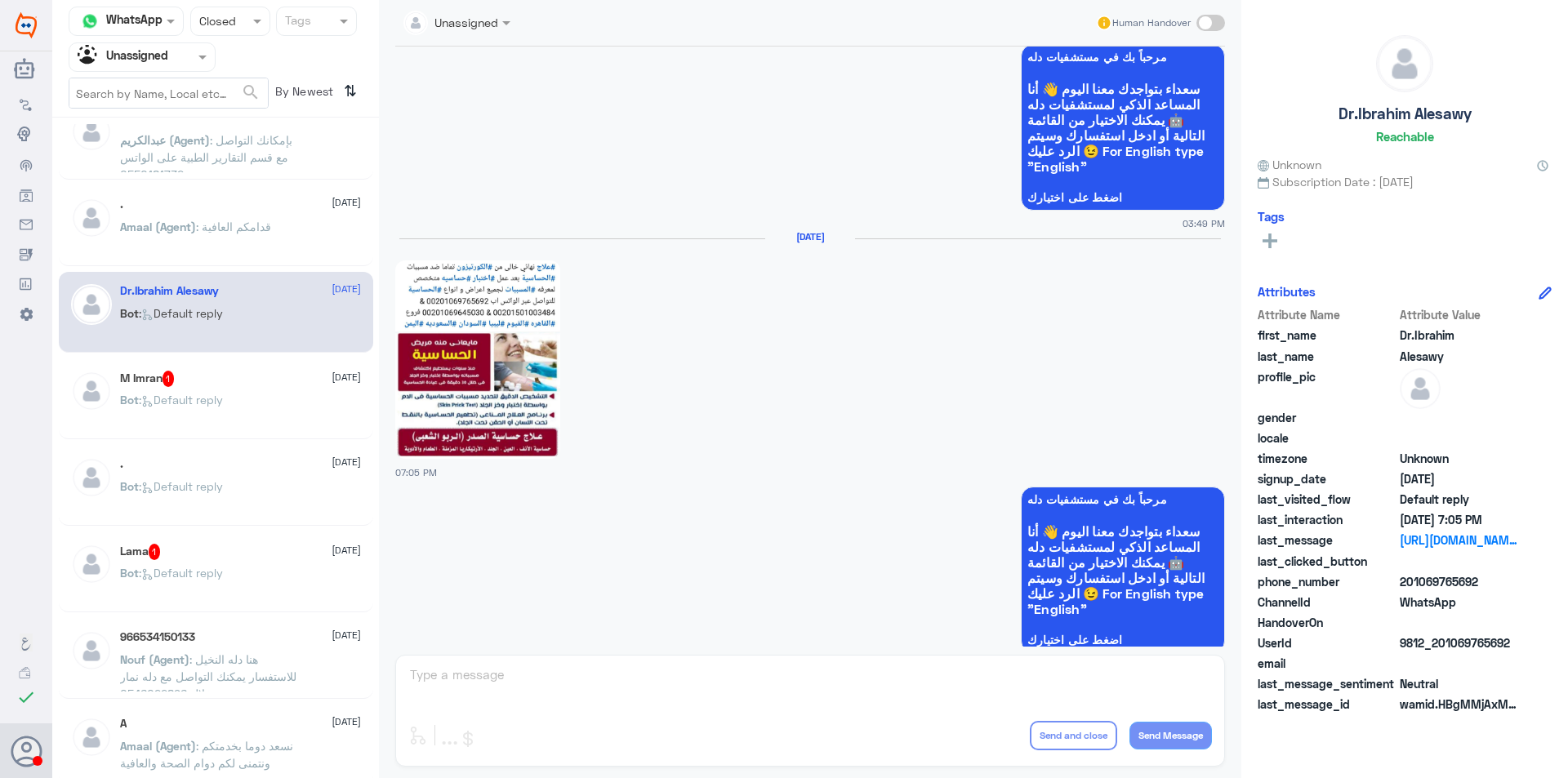
click at [244, 401] on div "Bot : Default reply" at bounding box center [240, 414] width 240 height 37
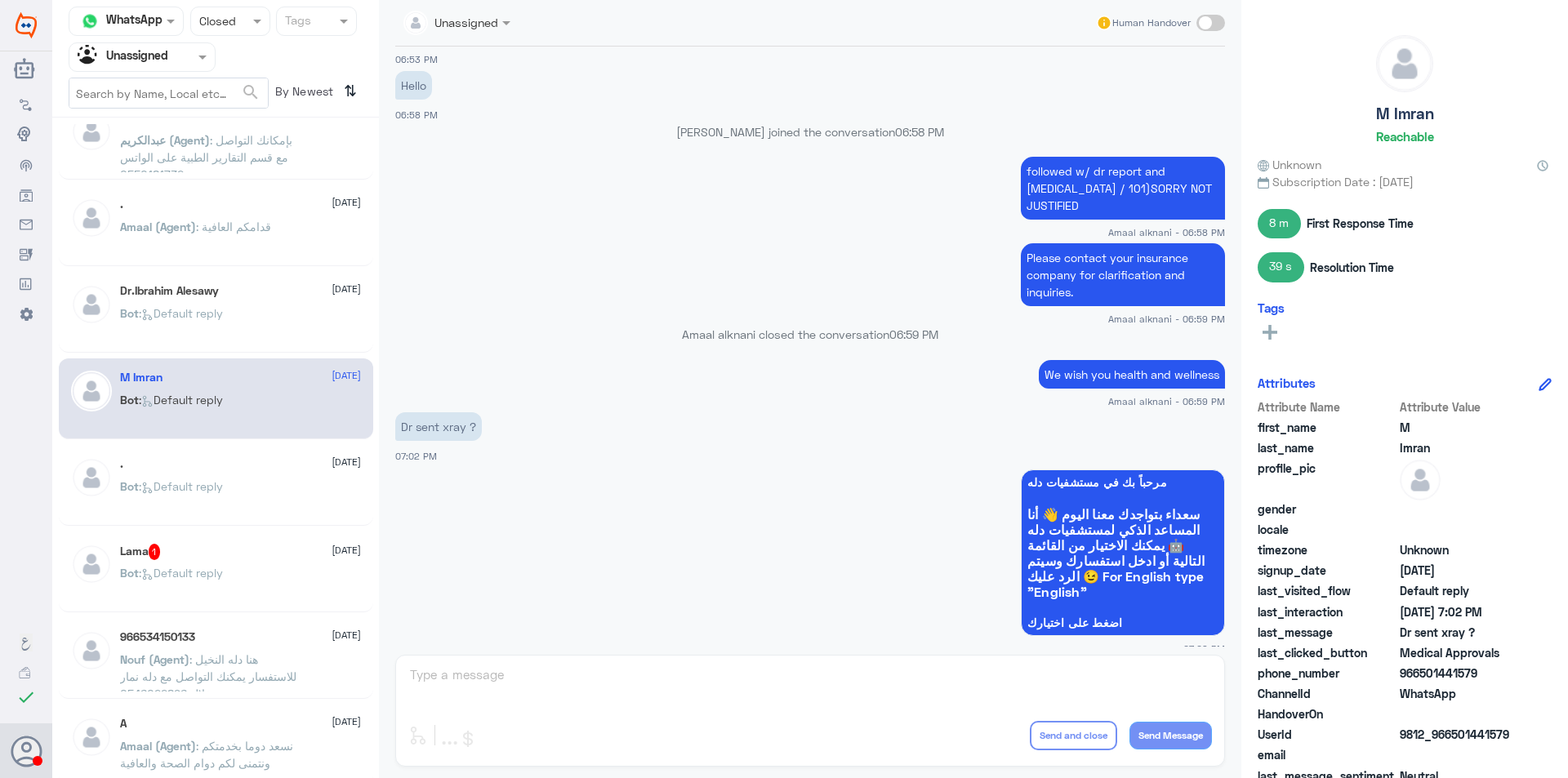
click at [251, 481] on div ". [DATE] Bot : Default reply" at bounding box center [240, 488] width 240 height 62
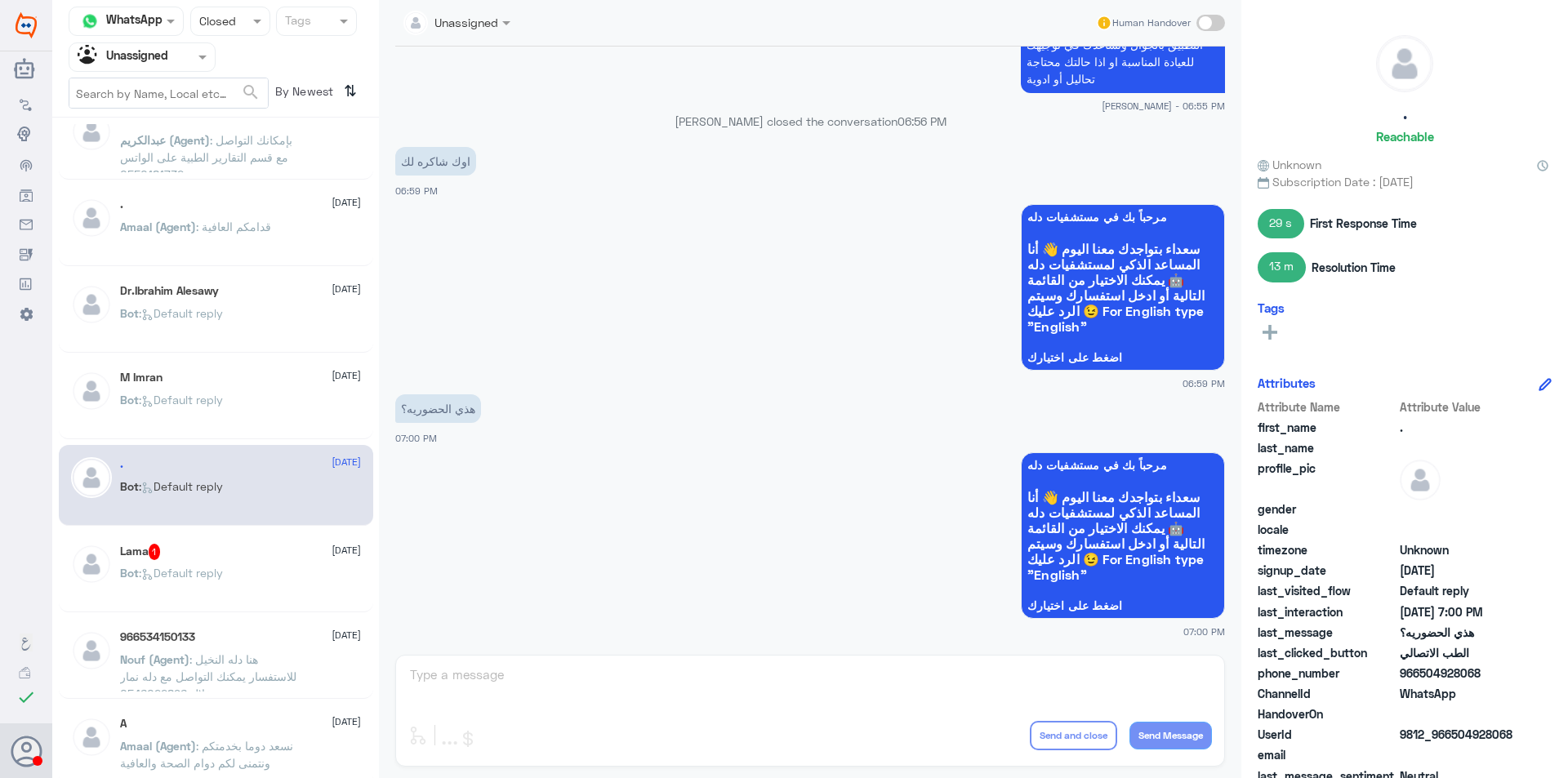
click at [272, 556] on div "Lama 1 [DATE]" at bounding box center [240, 552] width 240 height 17
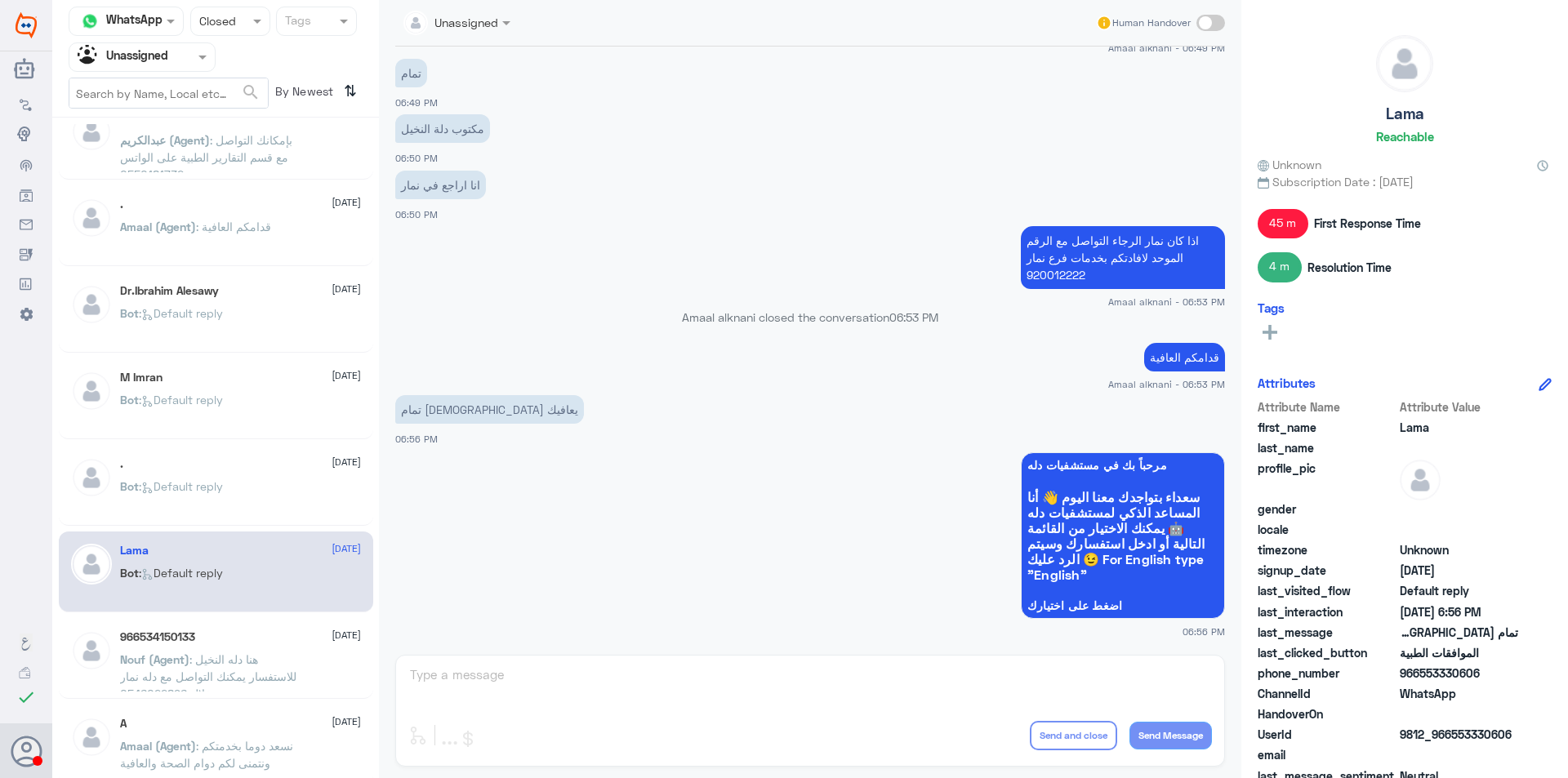
click at [287, 641] on div "966534150133 [DATE]" at bounding box center [240, 638] width 240 height 14
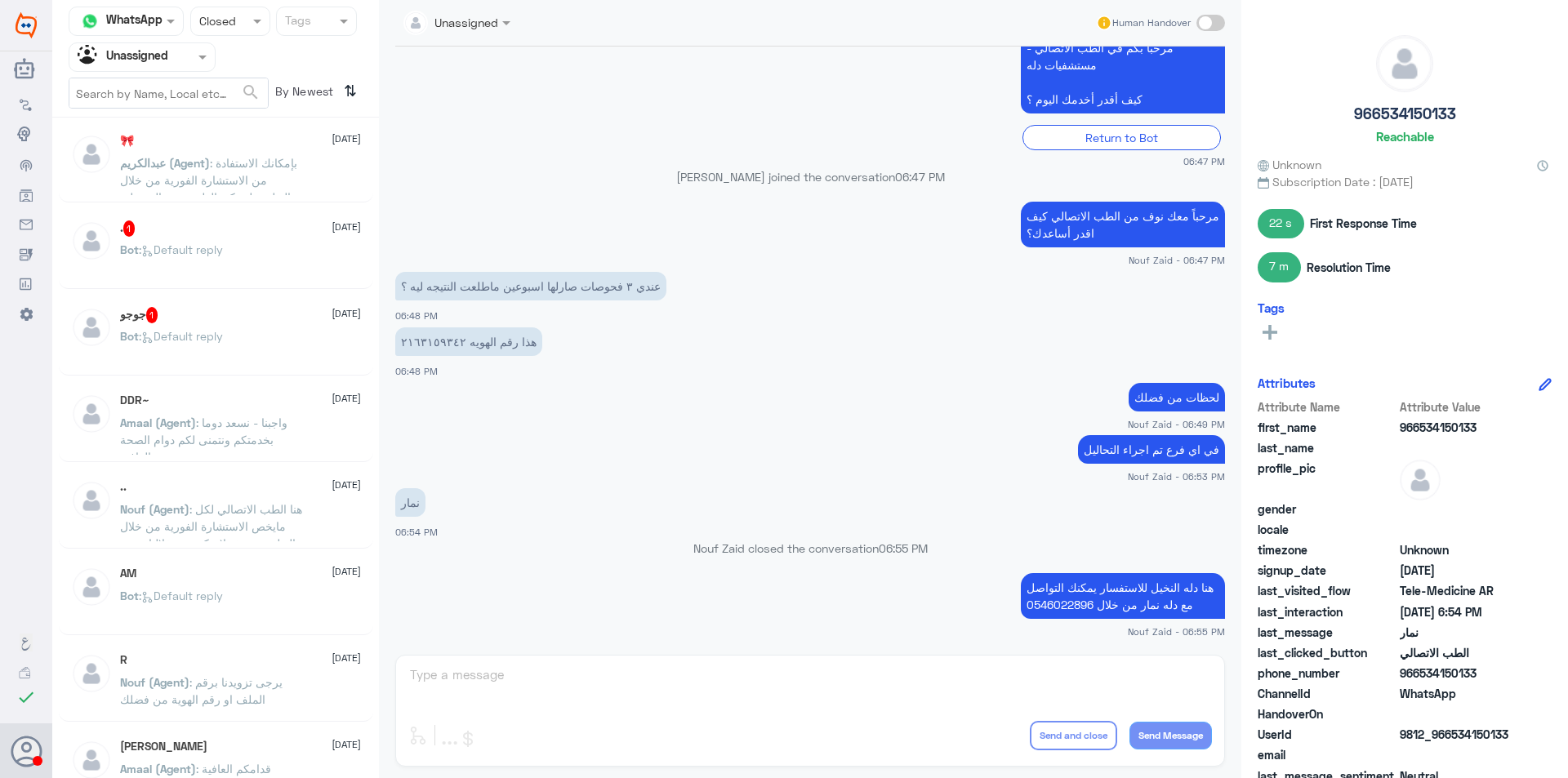
click at [258, 167] on span ": بإمكانك الاستفادة من الاستشارة الفورية من خلال التطبيق ليتمكن الطبيب من الرد …" at bounding box center [208, 189] width 177 height 65
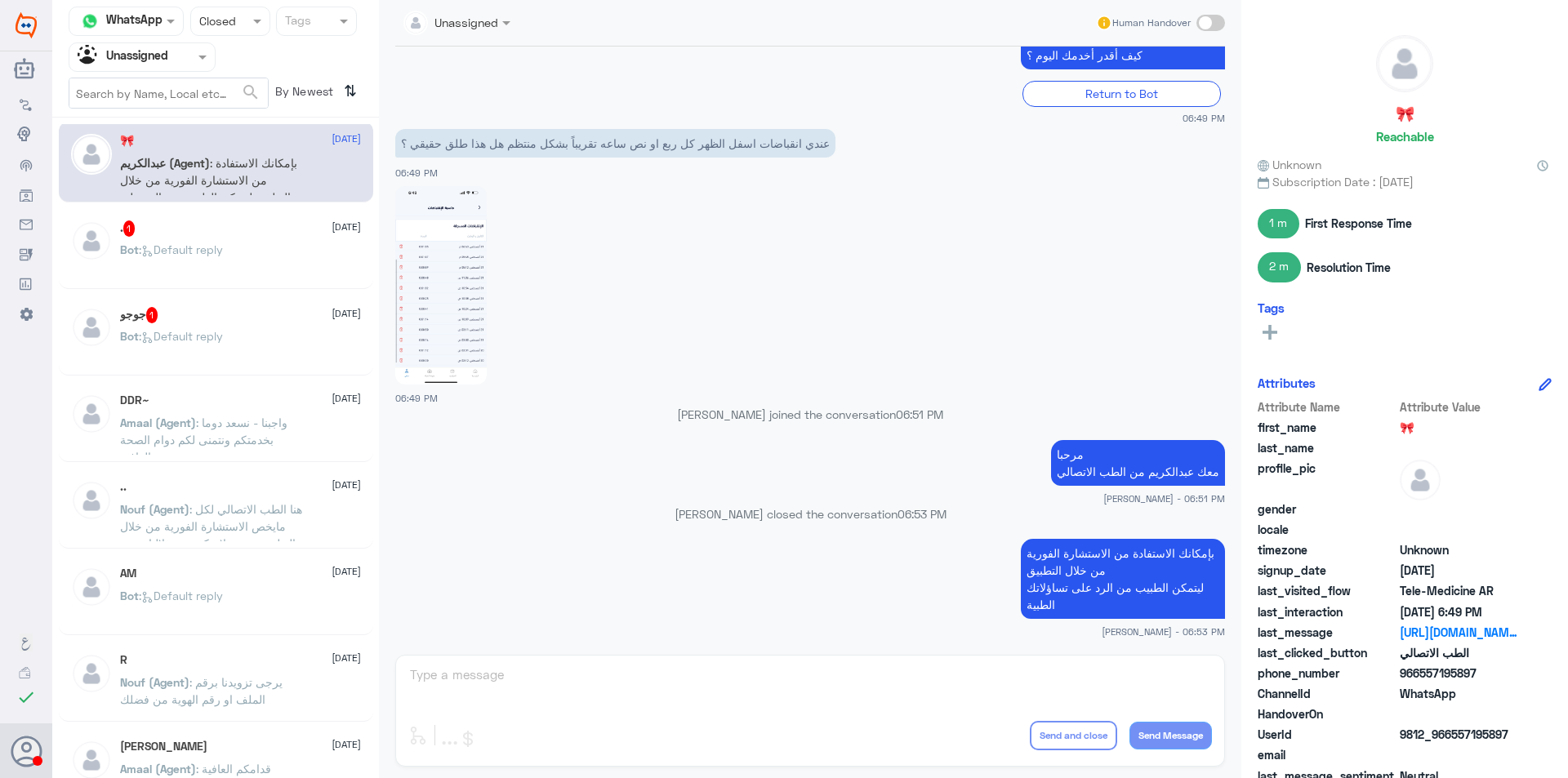
click at [270, 256] on div "Bot : Default reply" at bounding box center [240, 263] width 240 height 37
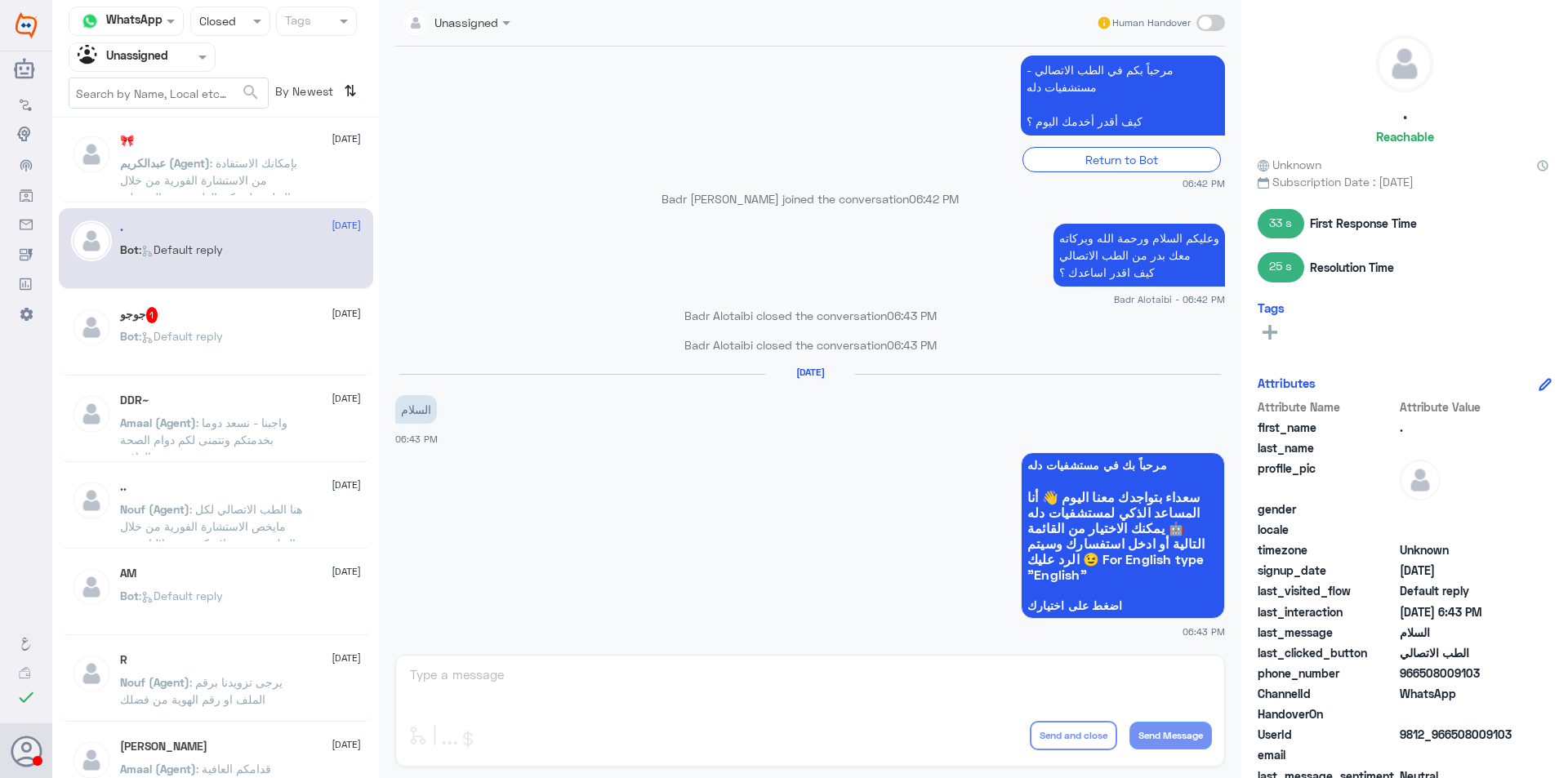
click at [277, 169] on p "[PERSON_NAME] (Agent) : بإمكانك الاستفادة من الاستشارة الفورية من خلال التطبيق …" at bounding box center [211, 174] width 184 height 41
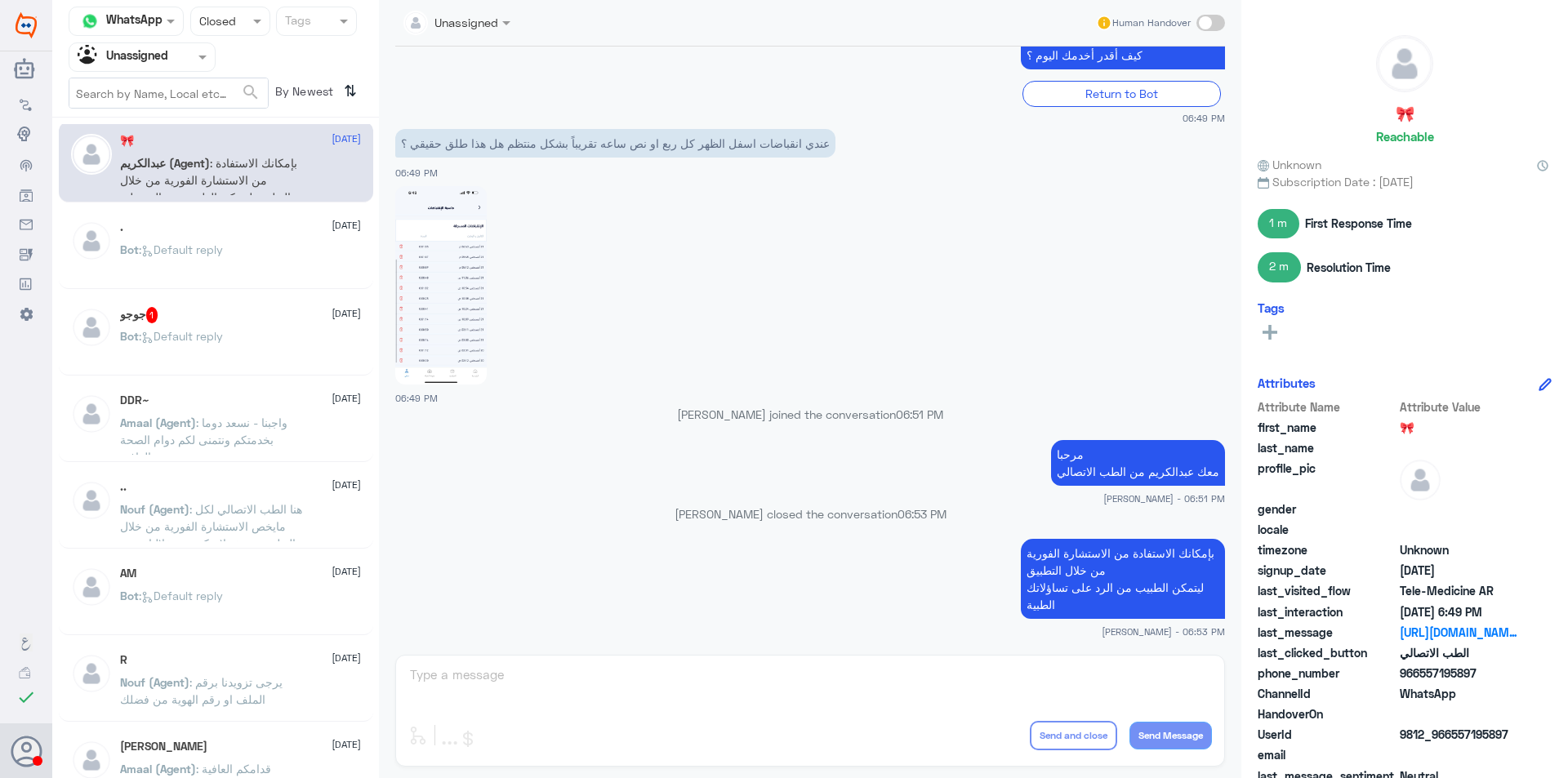
click at [282, 249] on div "Bot : Default reply" at bounding box center [240, 263] width 240 height 37
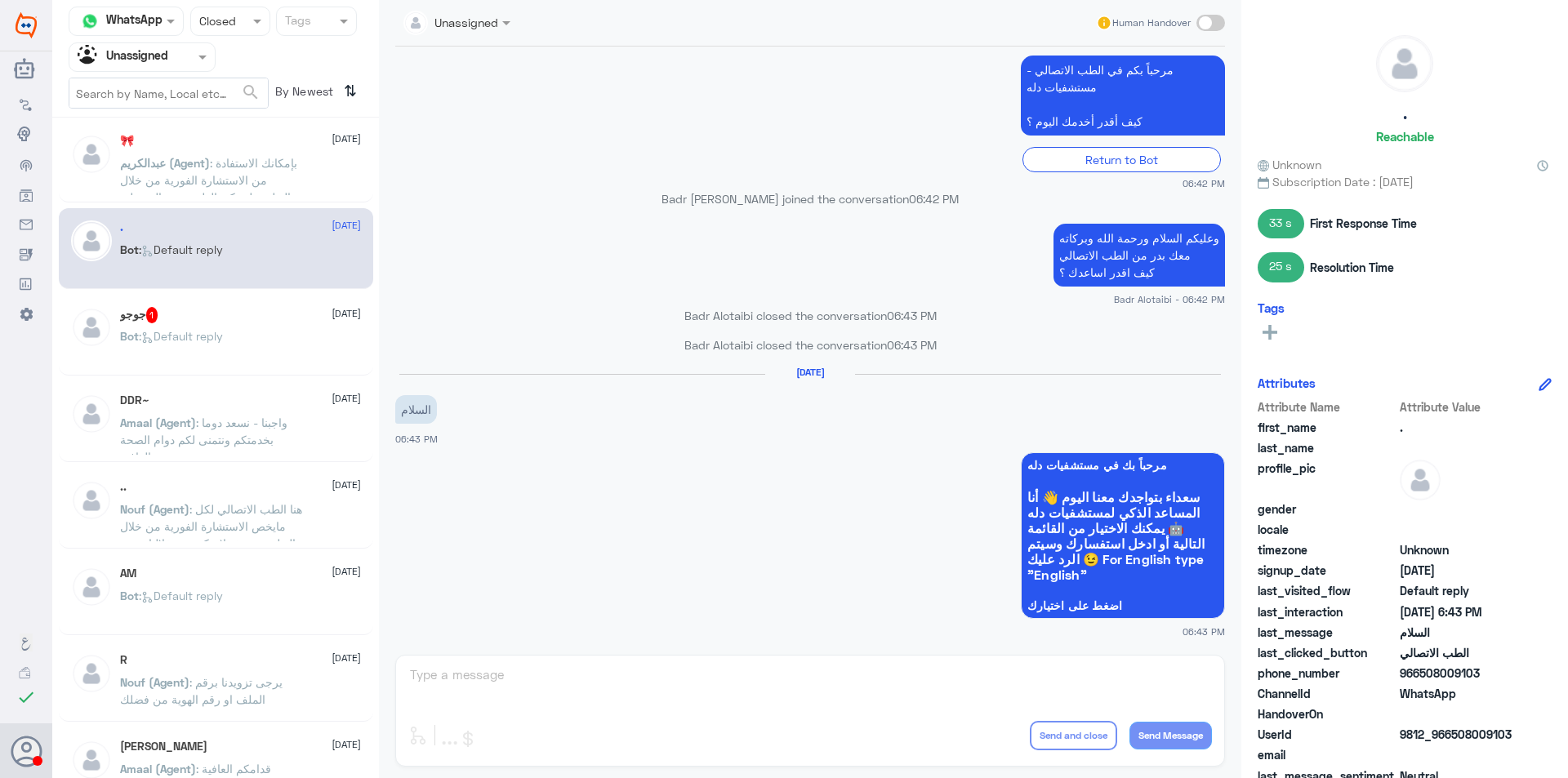
click at [292, 320] on div "جوجو 1 [DATE]" at bounding box center [240, 315] width 240 height 17
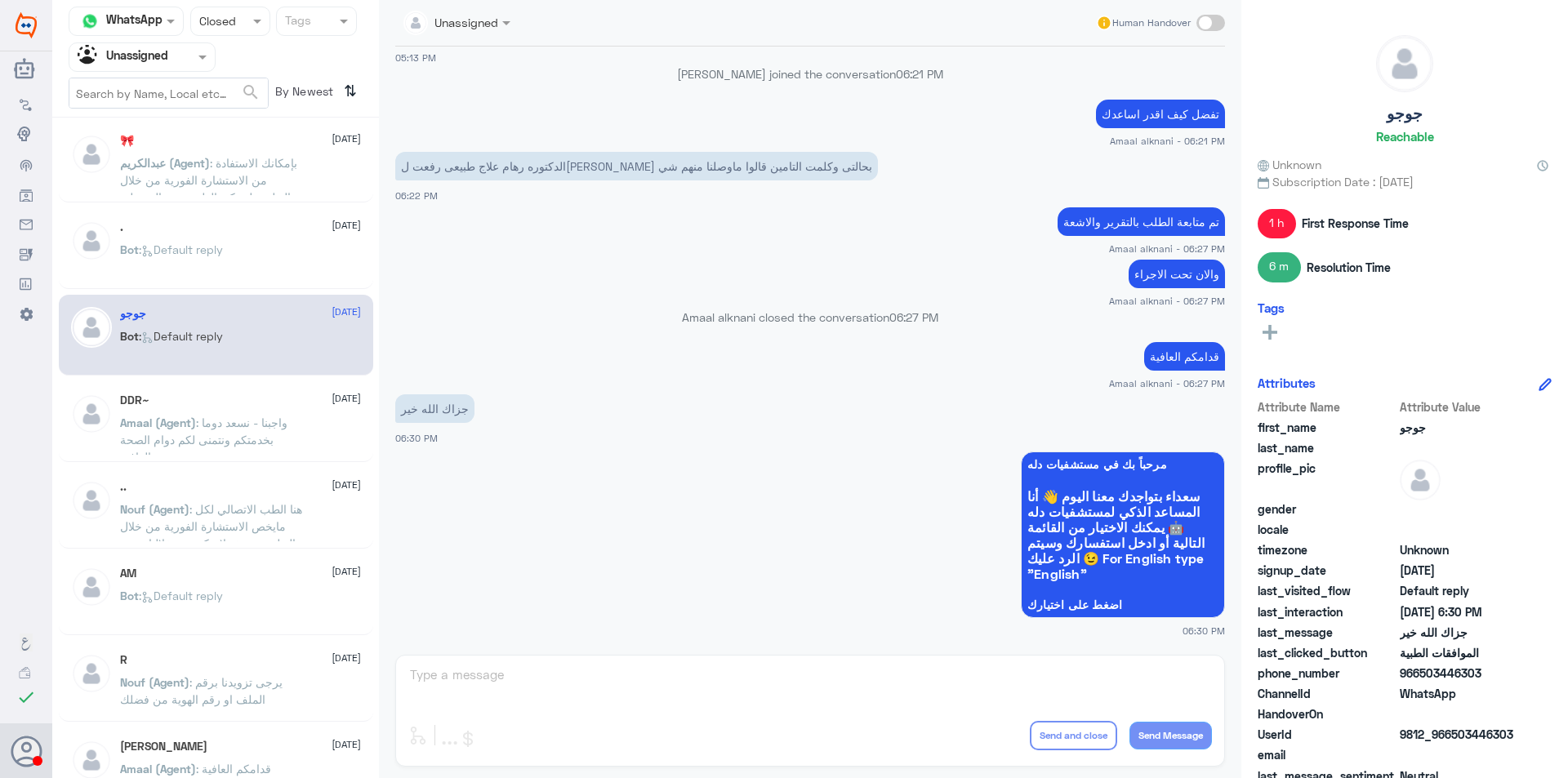
click at [259, 405] on div "DDR~ [DATE]" at bounding box center [240, 401] width 240 height 14
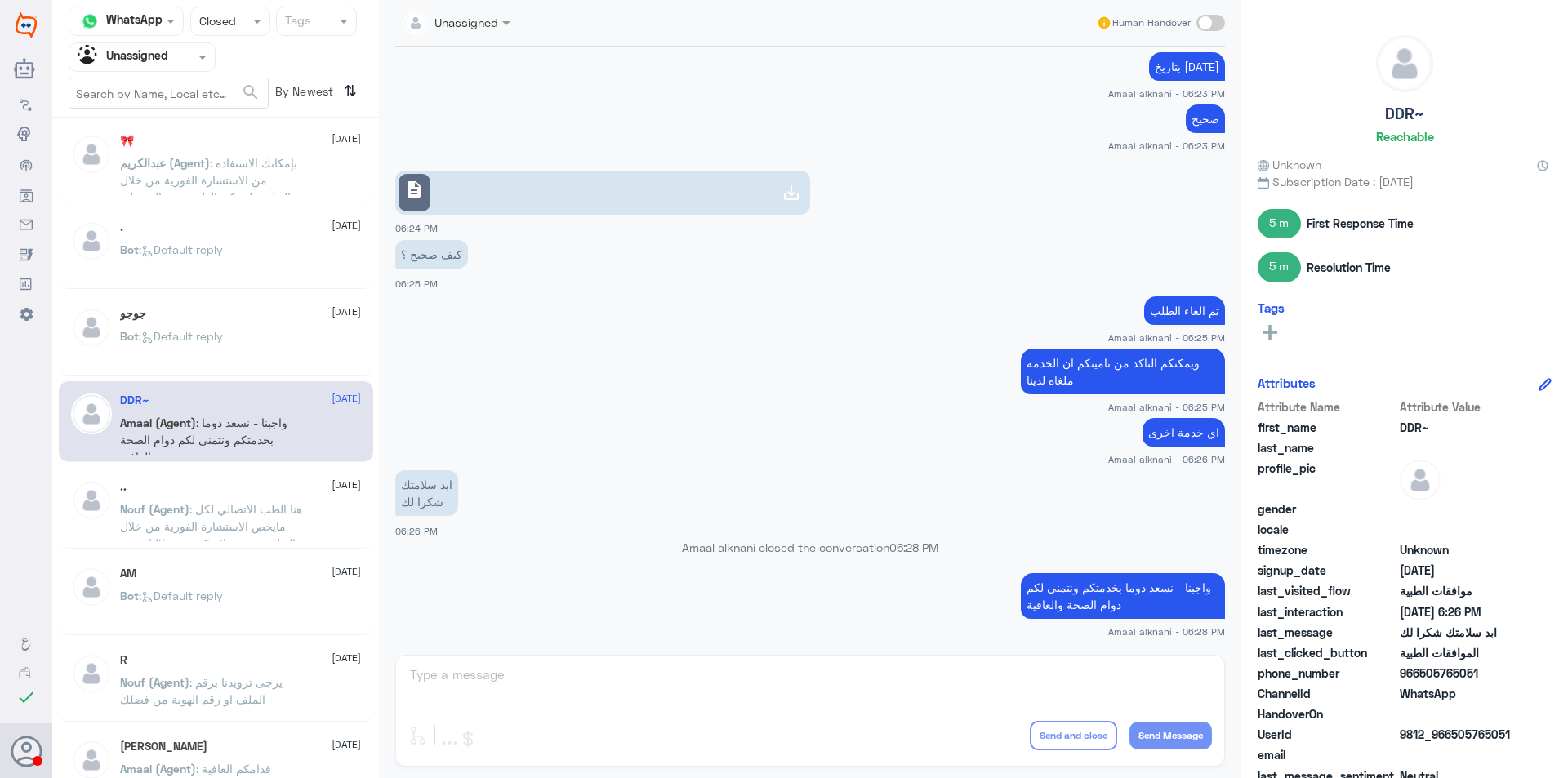
click at [256, 512] on span ": هنا الطب الاتصالي لكل مايخص الاستشارة الفورية من خلال التطبيق، نعتذر لايمكن م…" at bounding box center [211, 552] width 182 height 100
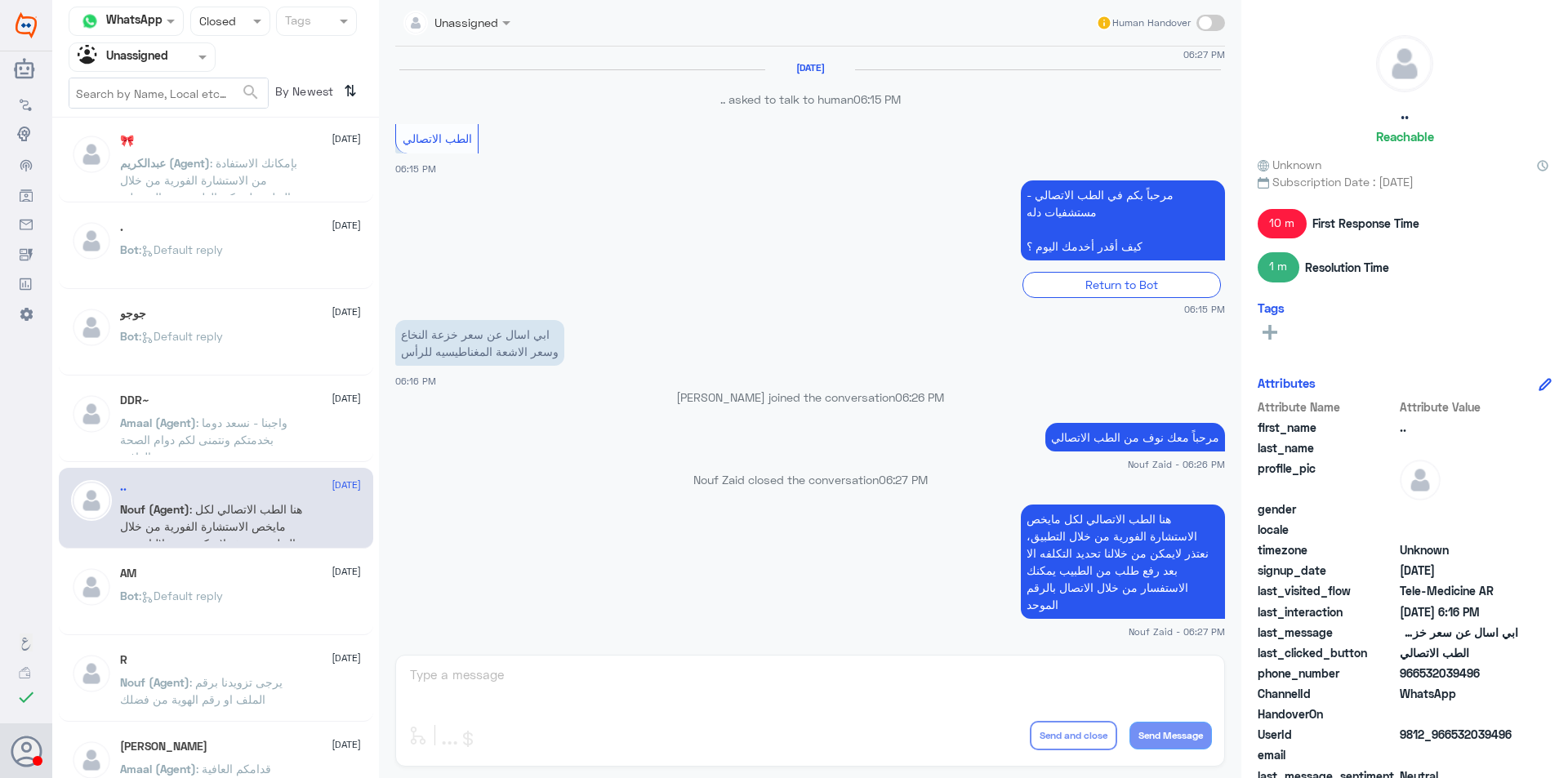
click at [252, 596] on div "Bot : Default reply" at bounding box center [240, 610] width 240 height 37
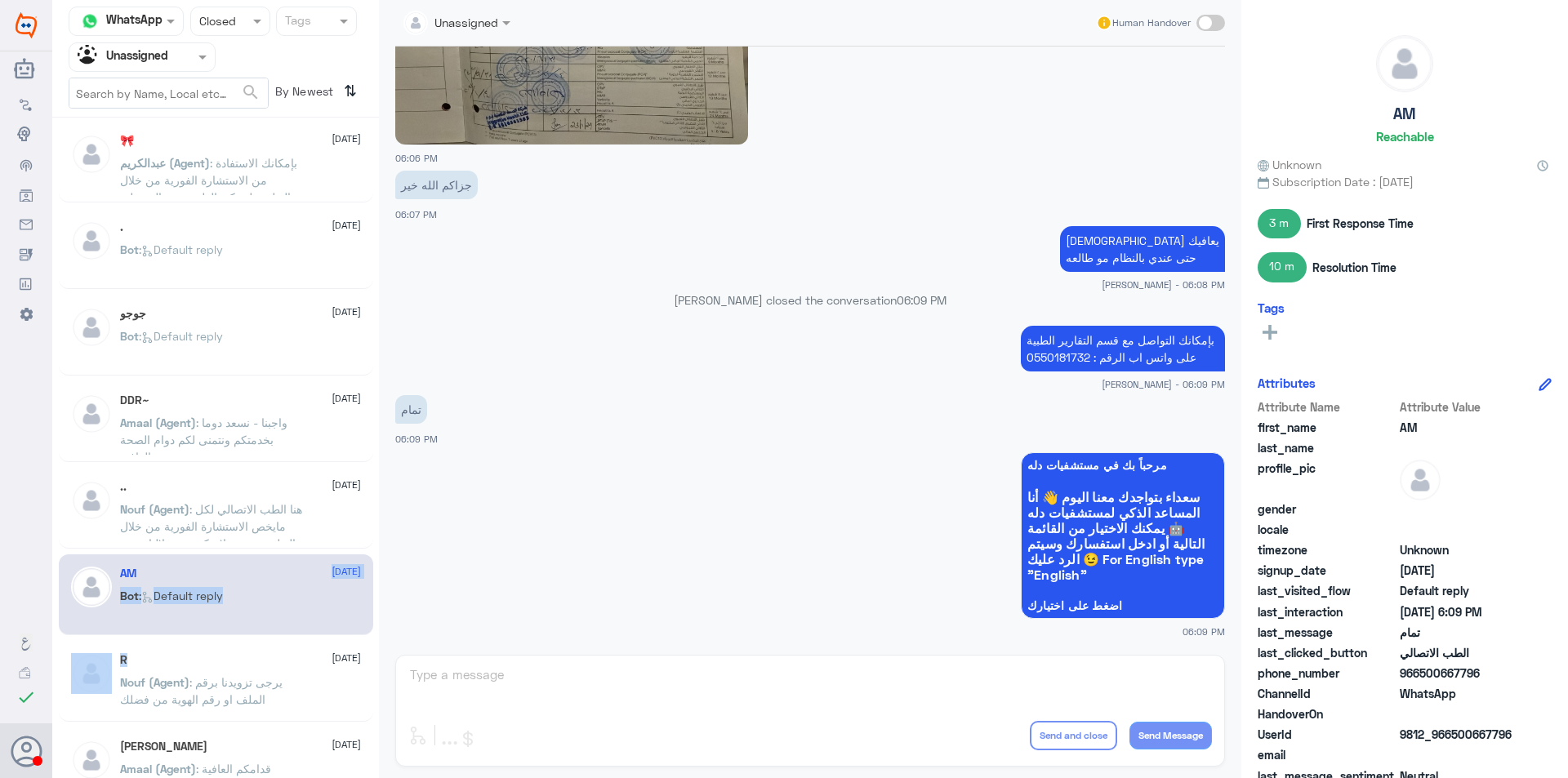
drag, startPoint x: 254, startPoint y: 658, endPoint x: 234, endPoint y: 565, distance: 95.1
click at [234, 565] on div "🎀 [DATE][PERSON_NAME] (Agent) : بإمكانك الاستفادة من الاستشارة الفورية من خلال …" at bounding box center [215, 454] width 327 height 660
click at [289, 680] on p "Nouf (Agent) : يرجى تزويدنا برقم الملف او رقم الهوية من فضلك" at bounding box center [211, 694] width 184 height 41
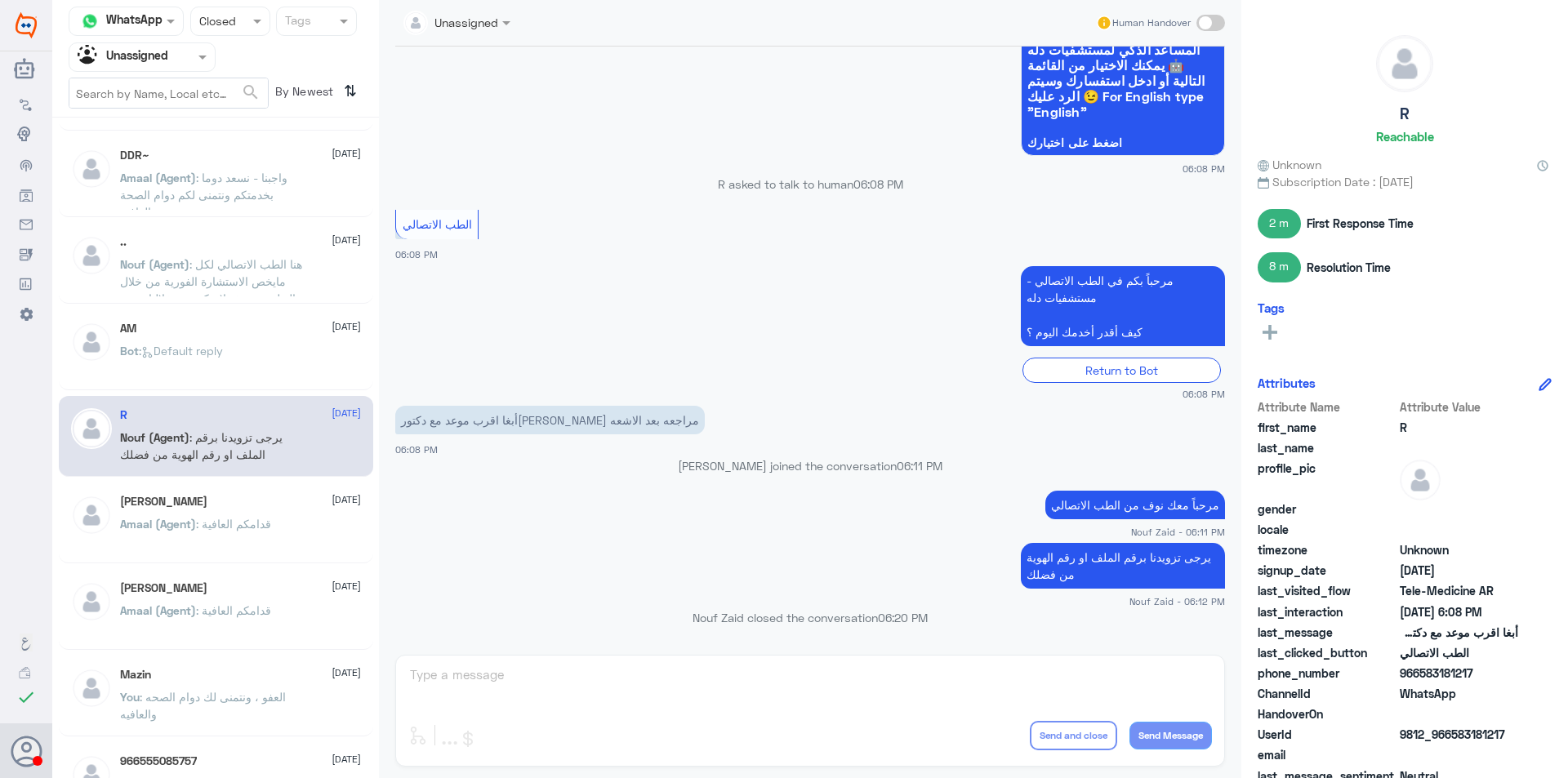
click at [290, 524] on div "Amaal (Agent) : قدامكم العافية" at bounding box center [240, 537] width 240 height 37
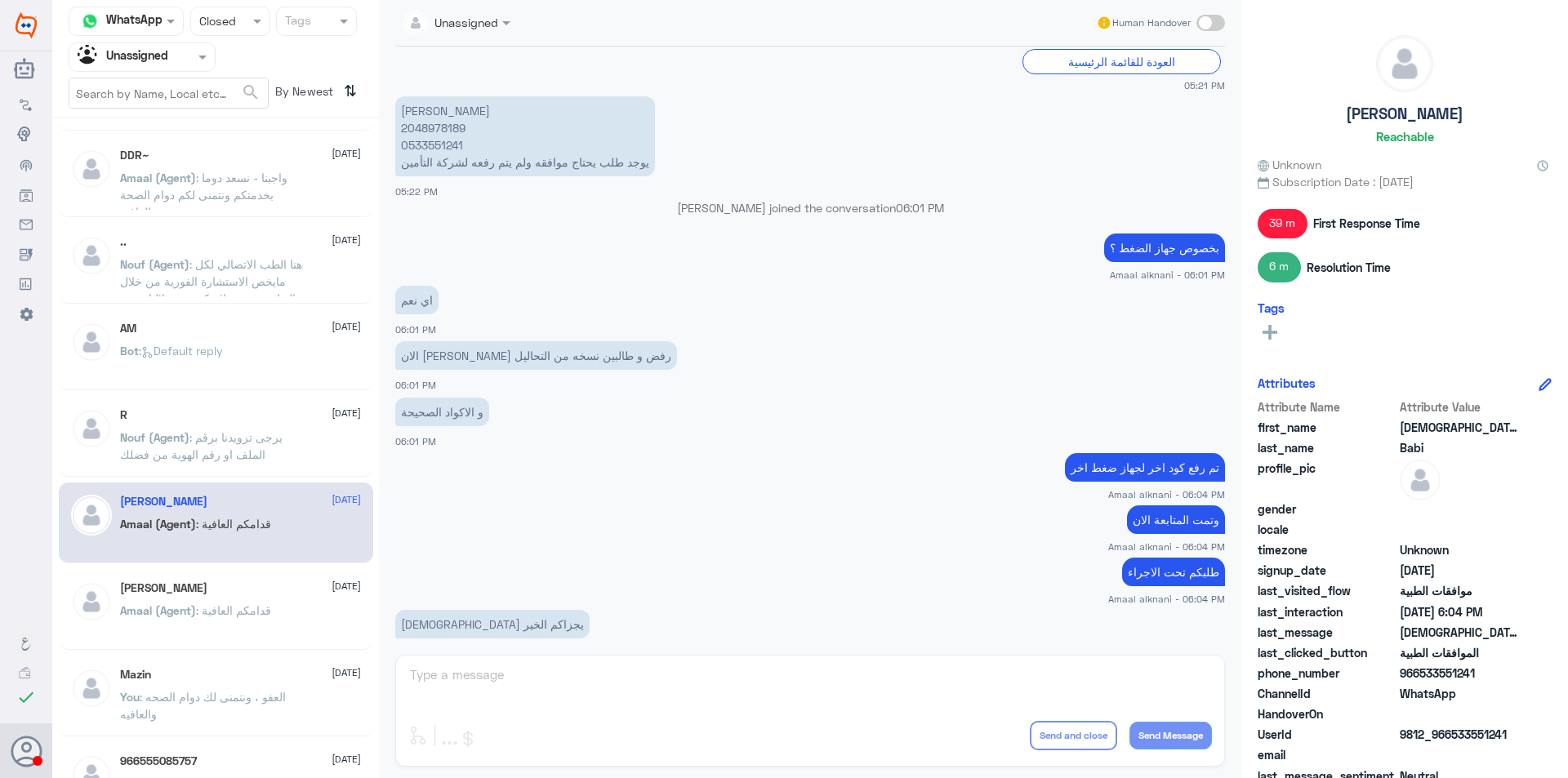
click at [222, 596] on div "[PERSON_NAME] [DATE][PERSON_NAME] (Agent) : قدامكم العافية" at bounding box center [240, 612] width 240 height 62
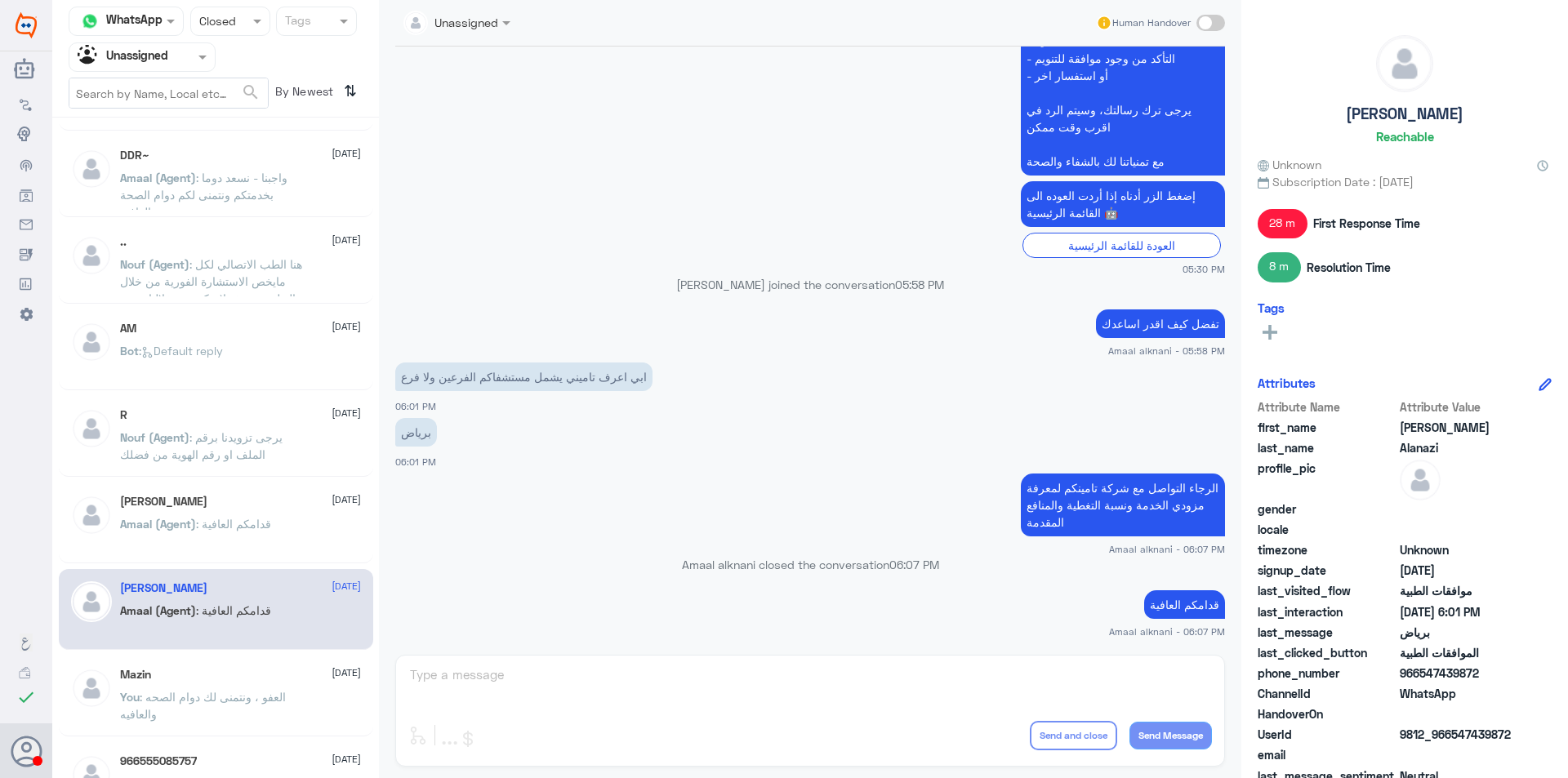
click at [271, 661] on div "Mazin [DATE] You : العفو ، ونتمنى لك دوام الصحه والعافيه" at bounding box center [216, 696] width 314 height 81
click at [272, 686] on div "Mazin [DATE] You : العفو ، ونتمنى لك دوام الصحه والعافيه" at bounding box center [240, 699] width 240 height 62
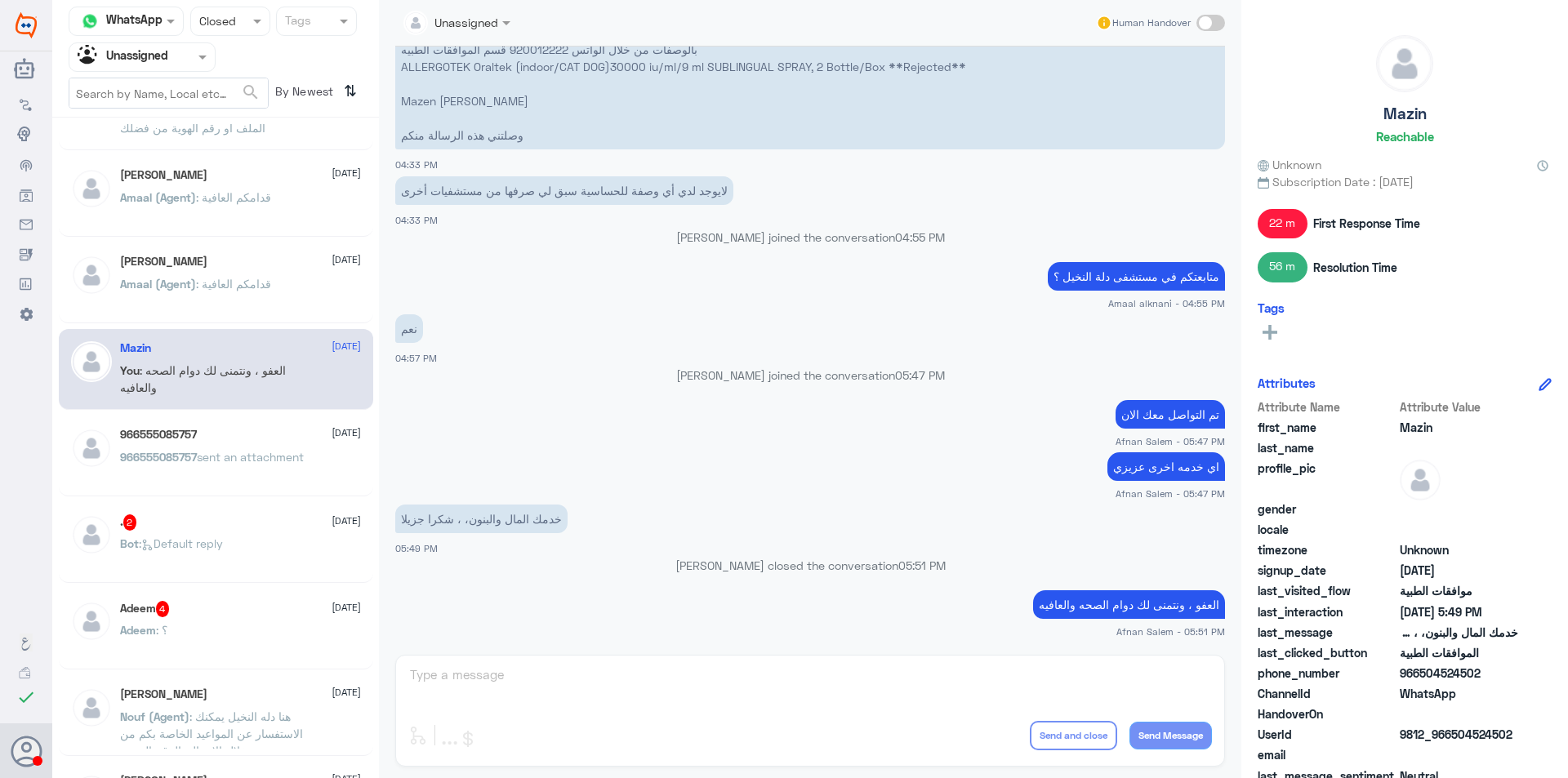
click at [279, 489] on div "966555085757 [DATE] 966555085757 sent an attachment" at bounding box center [216, 456] width 314 height 81
click at [270, 463] on p "966555085757 sent an attachment" at bounding box center [211, 469] width 184 height 41
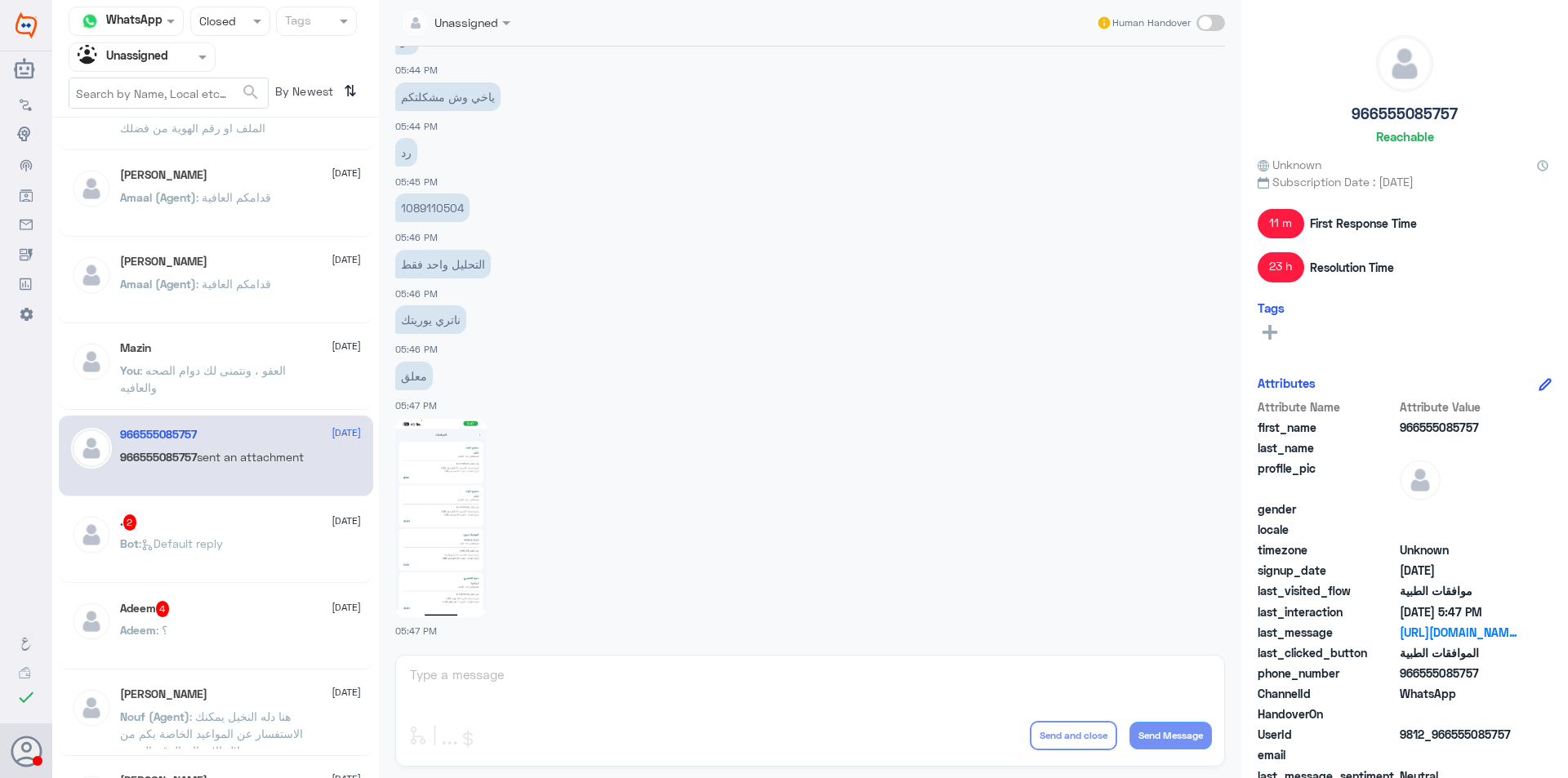
click at [228, 33] on div "Status × Closed" at bounding box center [230, 20] width 80 height 29
click at [240, 151] on div "Unread" at bounding box center [230, 151] width 80 height 30
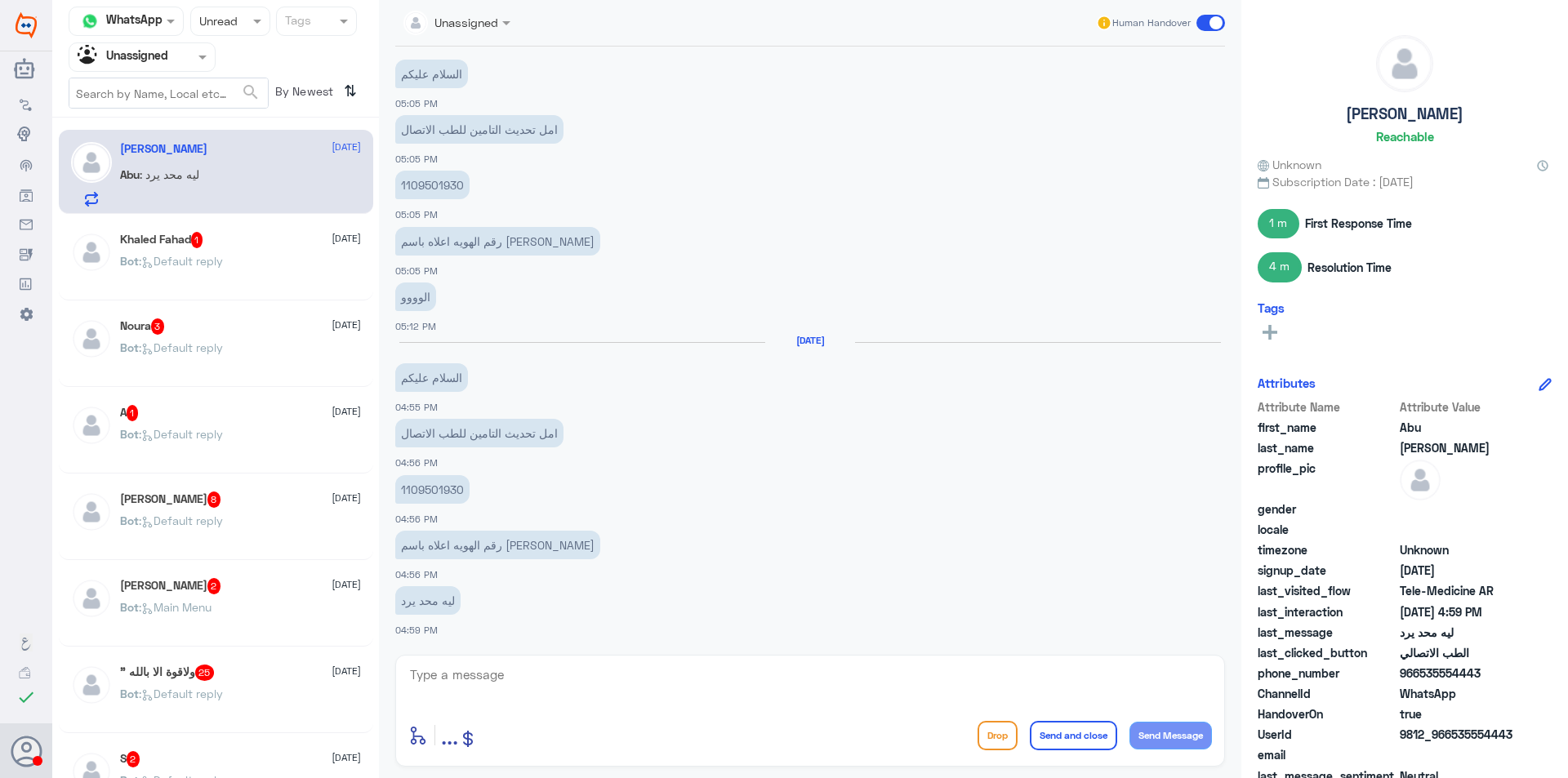
click at [251, 285] on div "Bot : Default reply" at bounding box center [240, 275] width 240 height 37
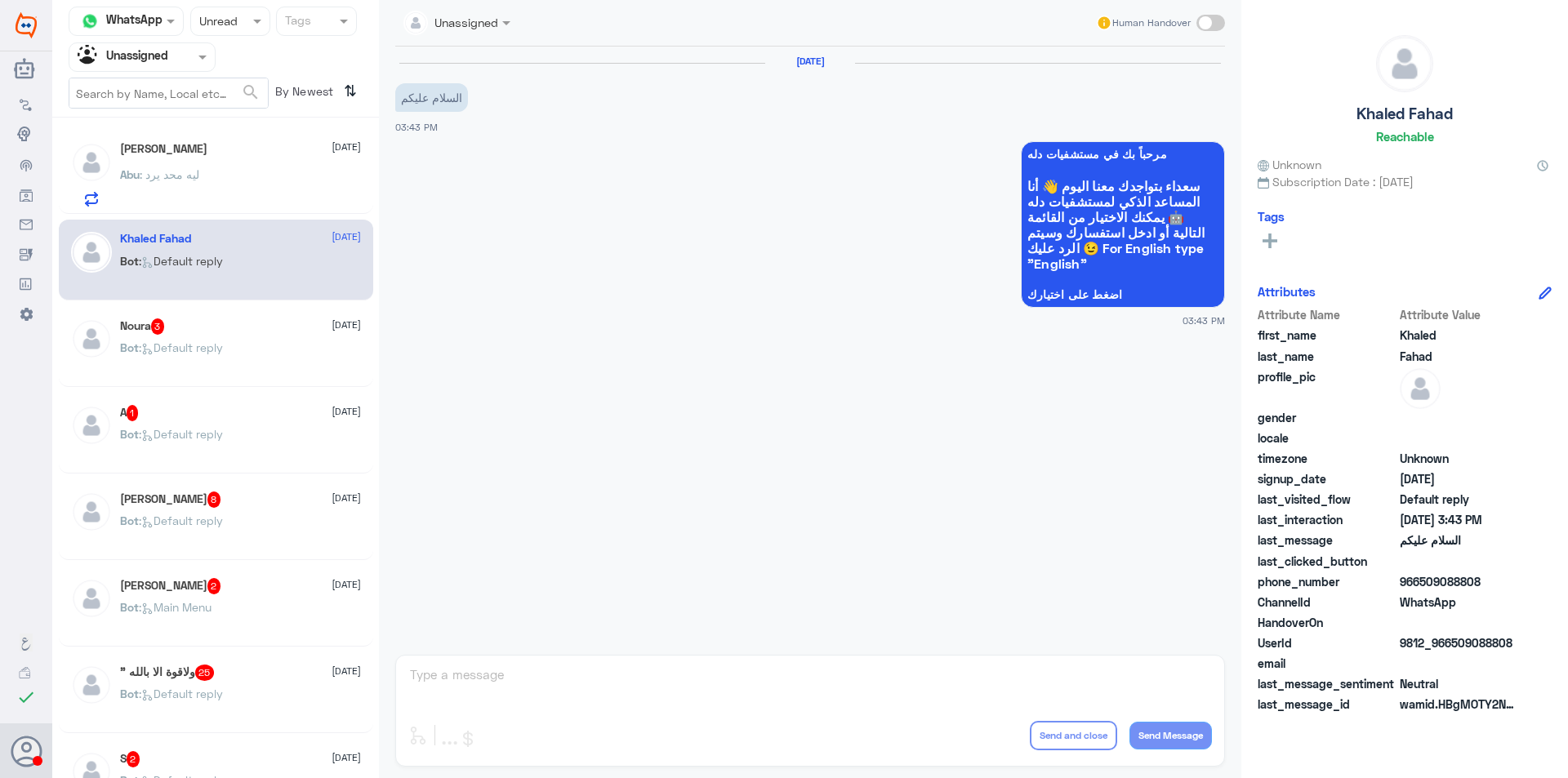
click at [254, 338] on div "Noura 3 [DATE] Bot : Default reply" at bounding box center [240, 349] width 240 height 62
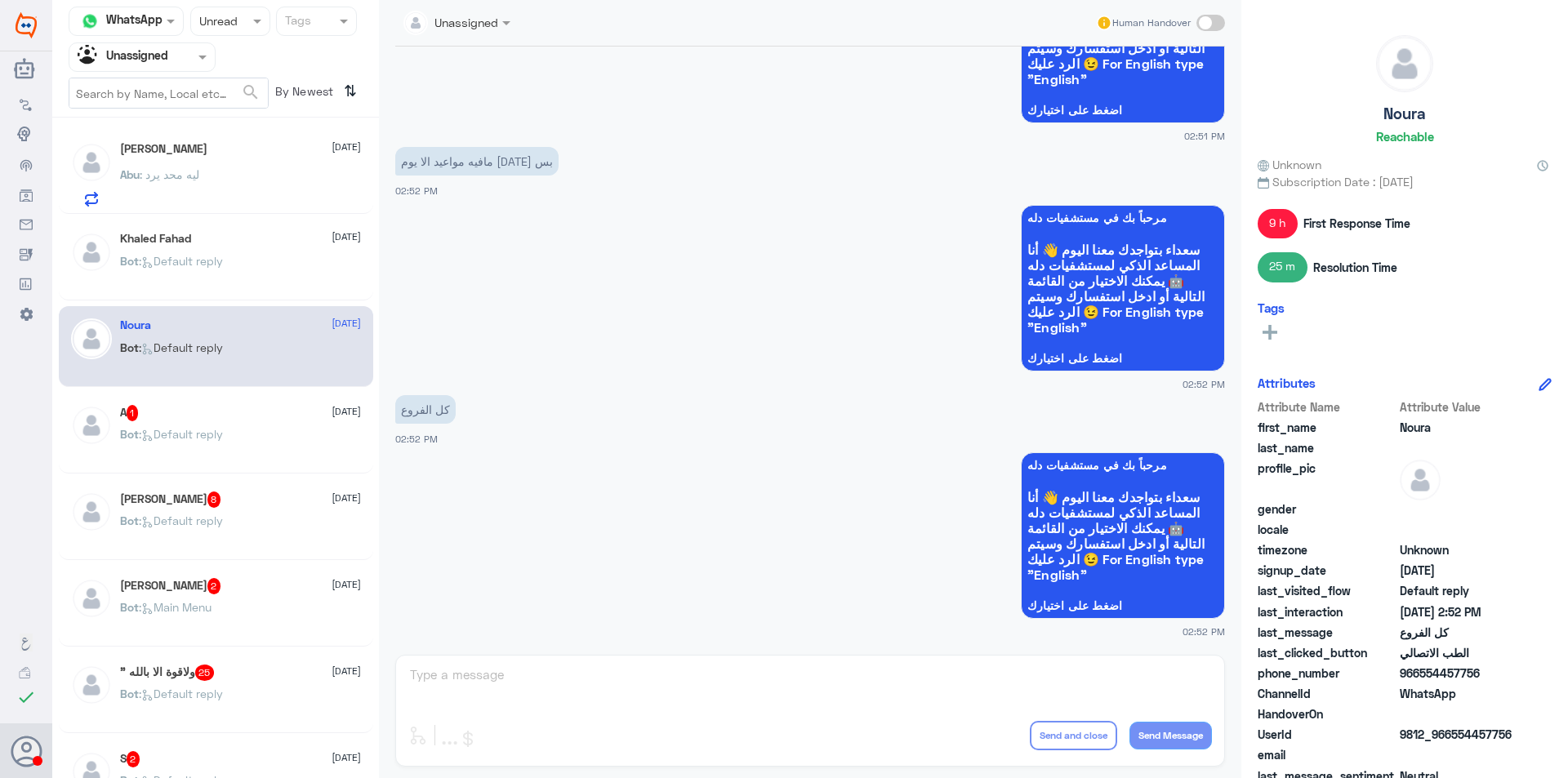
click at [250, 410] on div "A 1 [DATE]" at bounding box center [240, 413] width 240 height 17
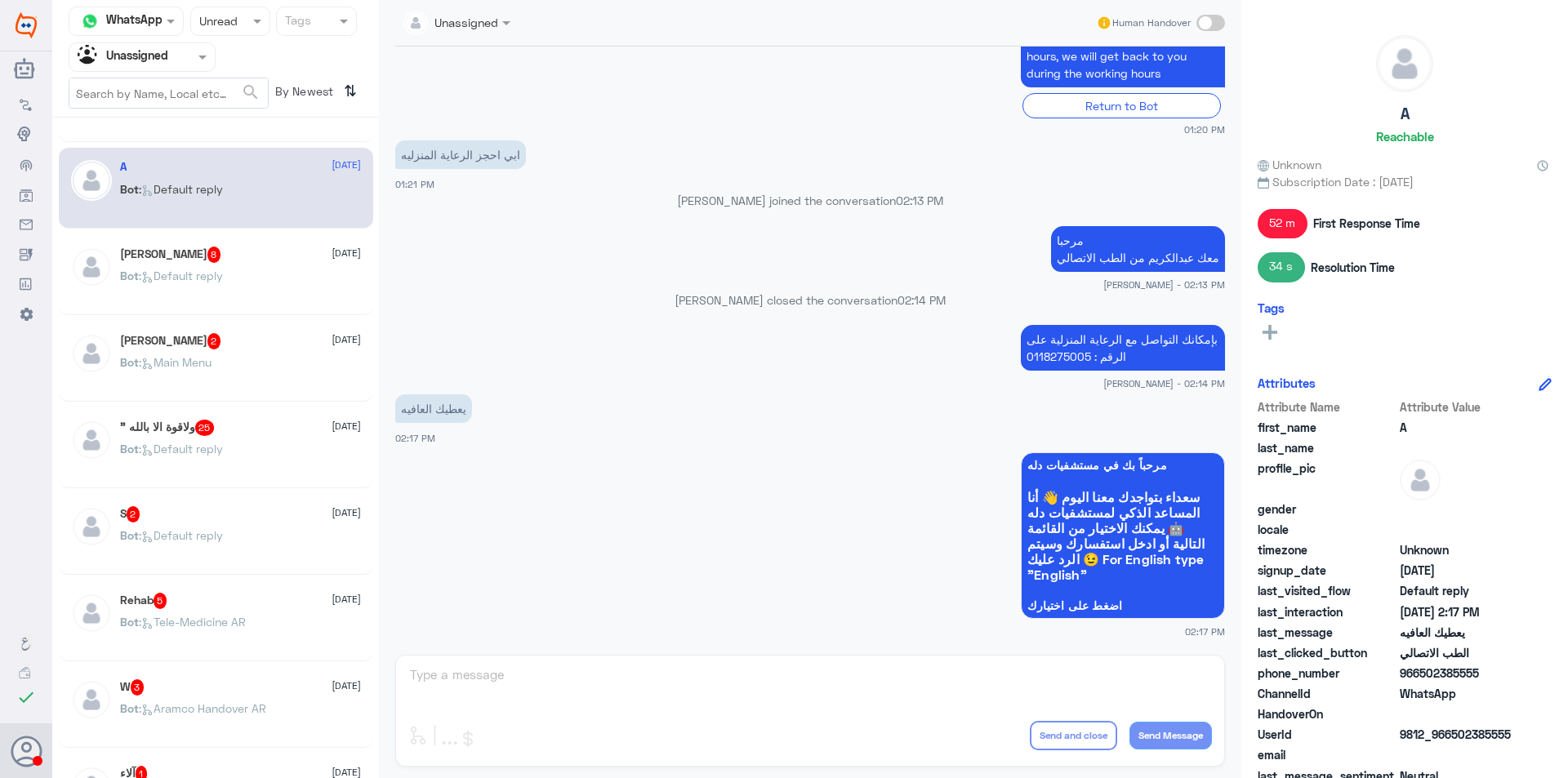
click at [251, 285] on div "Bot : Default reply" at bounding box center [240, 290] width 240 height 37
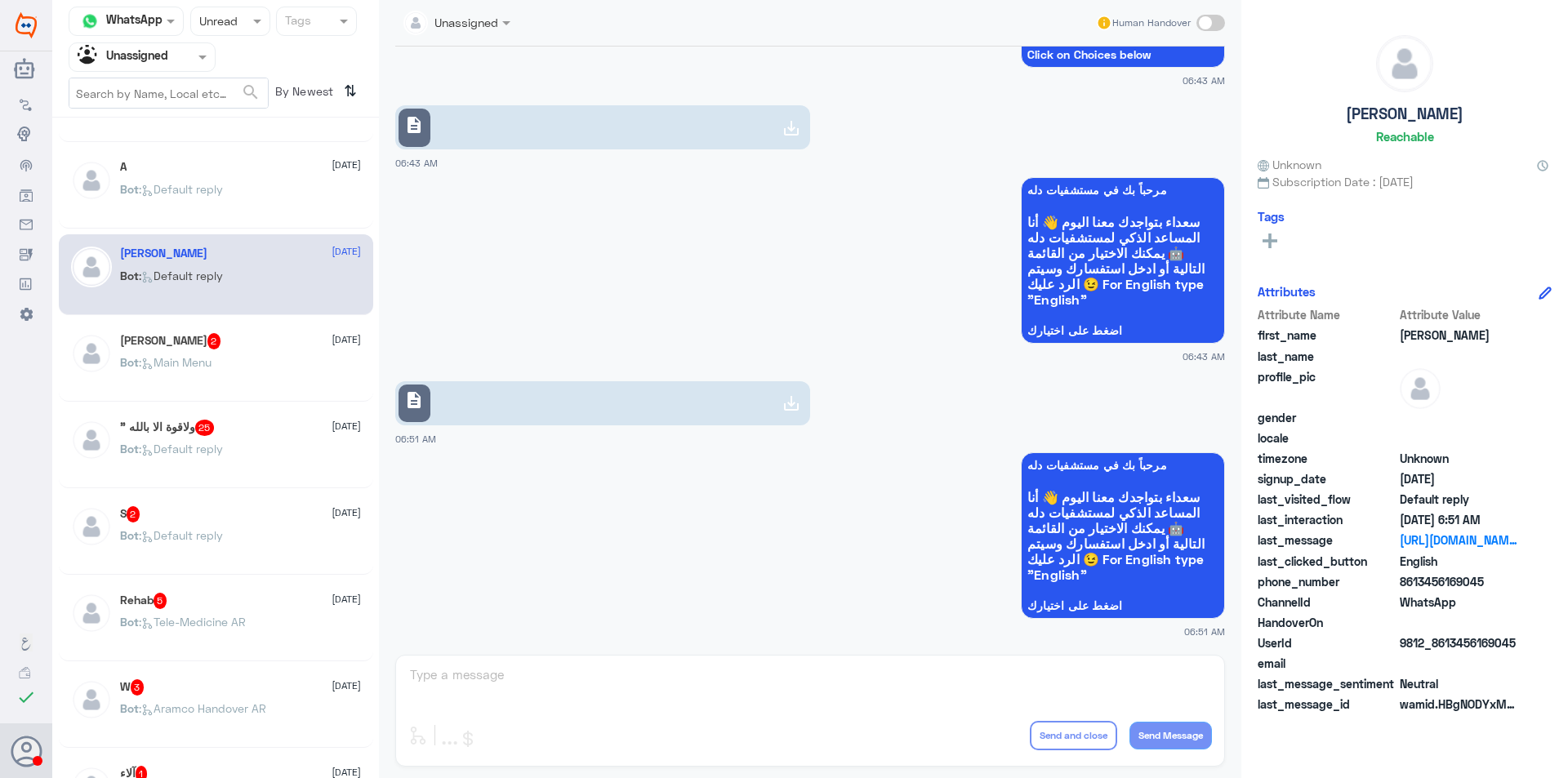
click at [269, 433] on div "" و[DEMOGRAPHIC_DATA] ب[DEMOGRAPHIC_DATA] 25 [DATE]" at bounding box center [240, 427] width 240 height 17
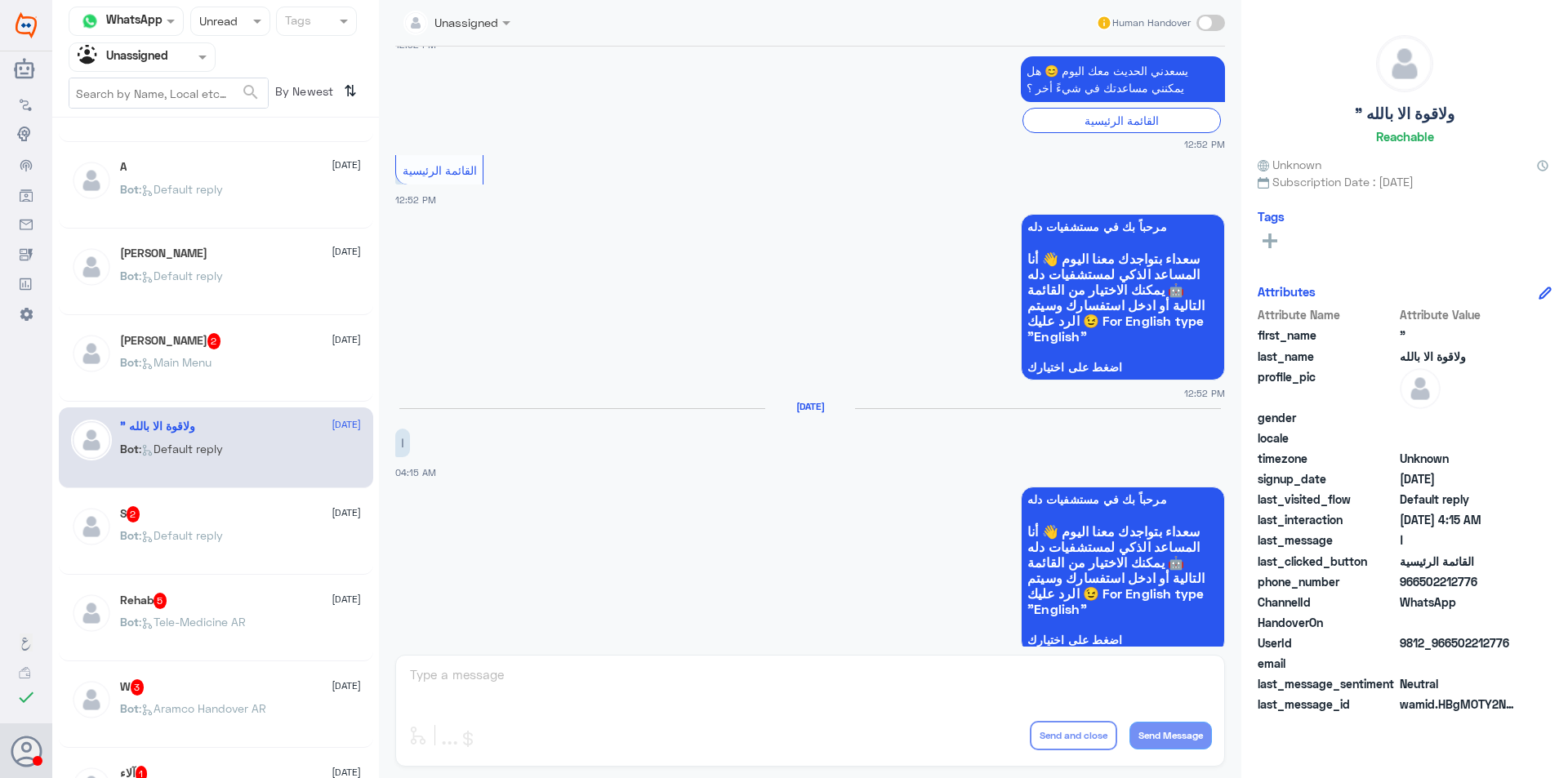
click at [267, 362] on div "Bot : Main Menu" at bounding box center [240, 376] width 240 height 37
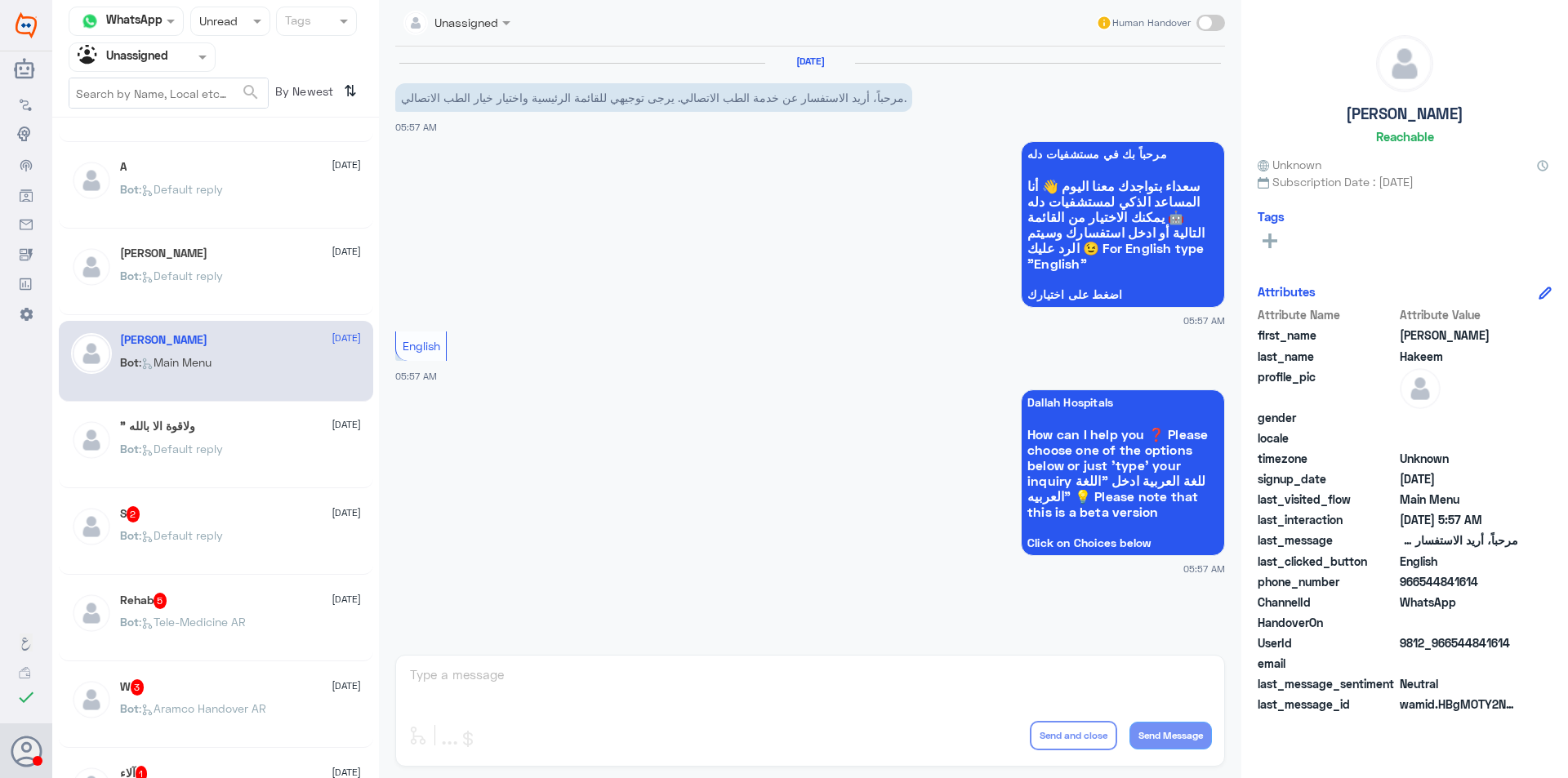
click at [283, 423] on div "" و[DEMOGRAPHIC_DATA] ب[DEMOGRAPHIC_DATA] [DATE]" at bounding box center [240, 426] width 240 height 14
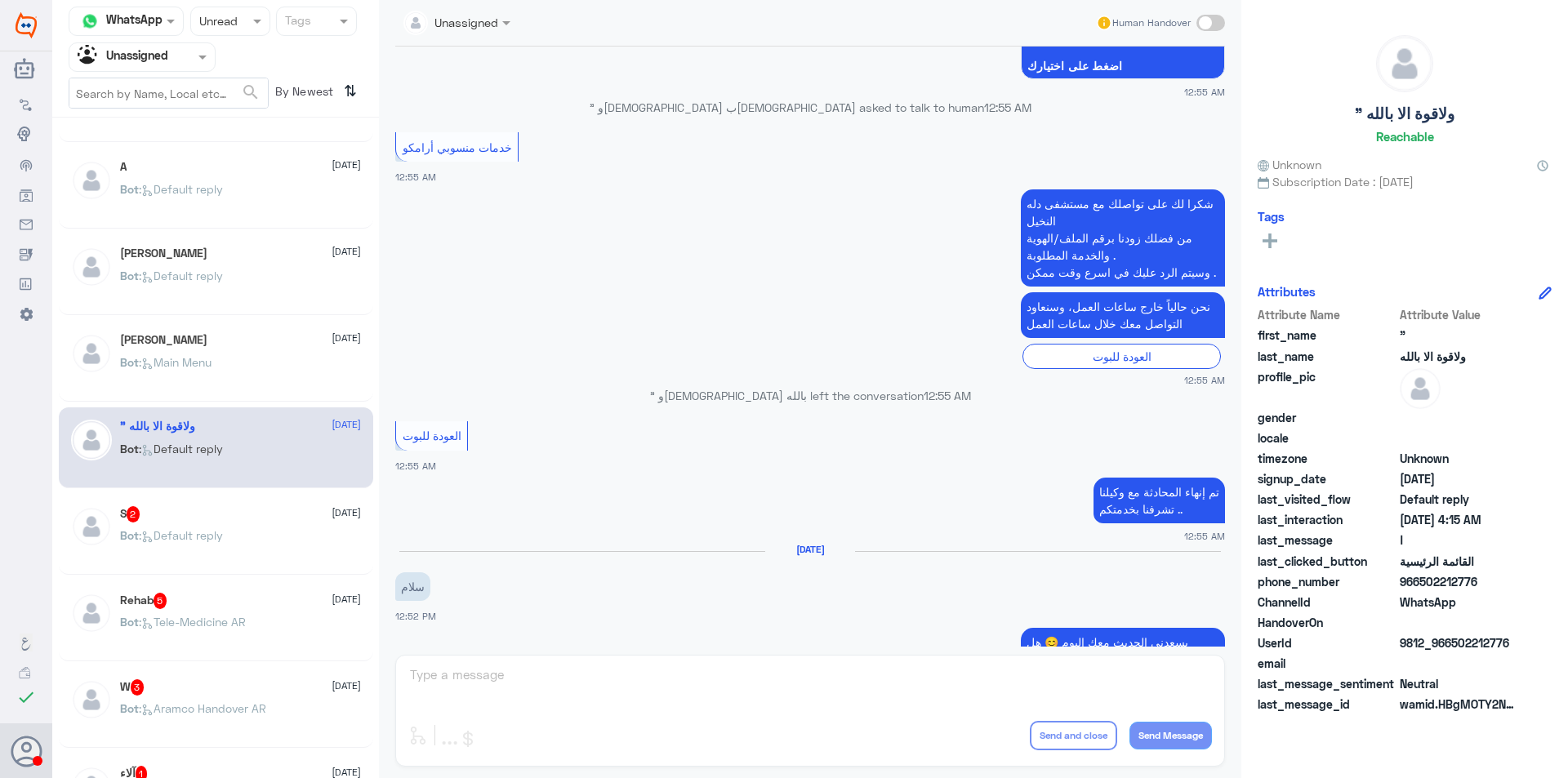
click at [307, 516] on div "S 2 [DATE]" at bounding box center [240, 515] width 240 height 17
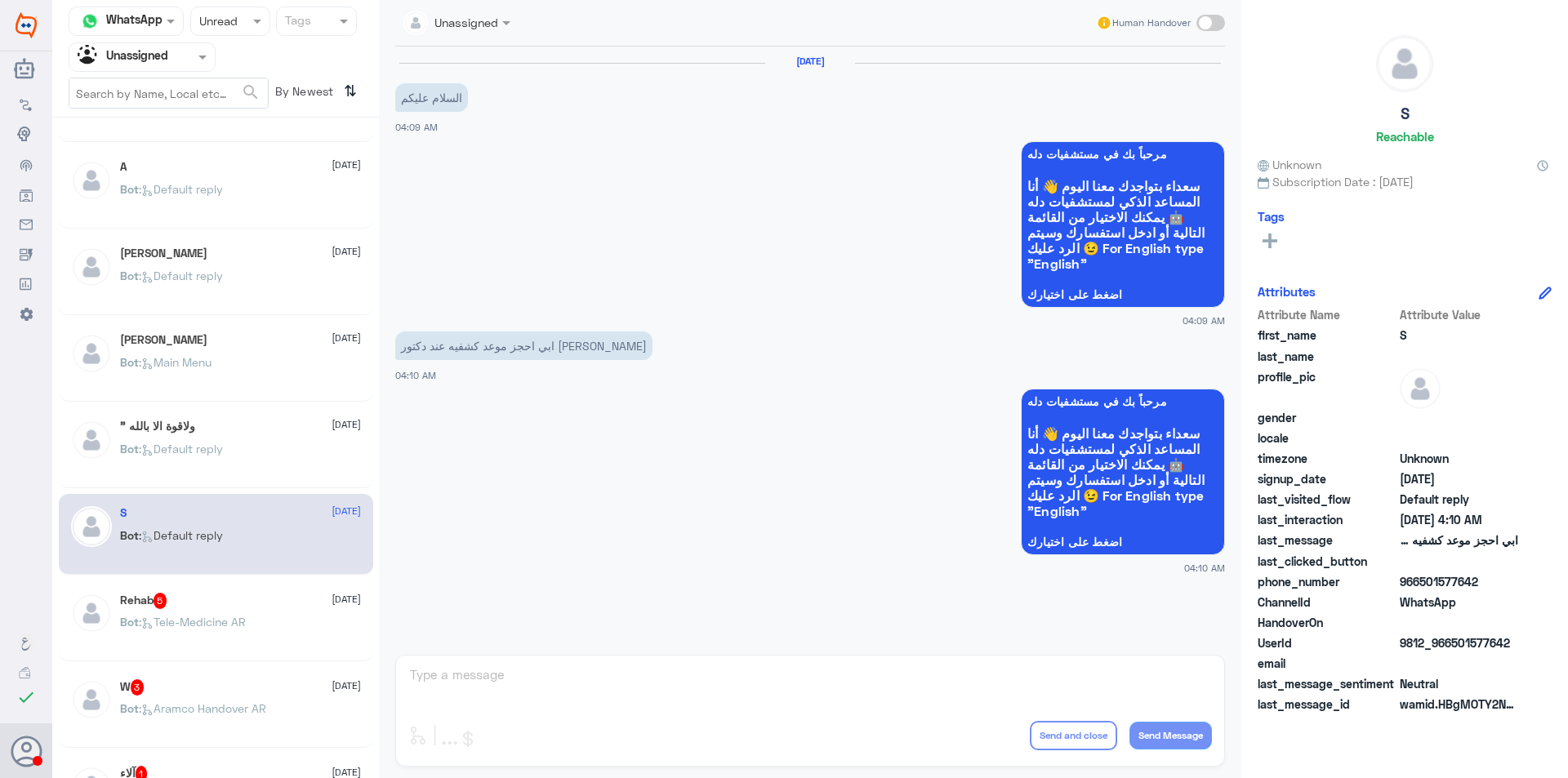
click at [273, 611] on div "Rehab 5 [DATE] Bot : Tele-Medicine [GEOGRAPHIC_DATA]" at bounding box center [240, 624] width 240 height 62
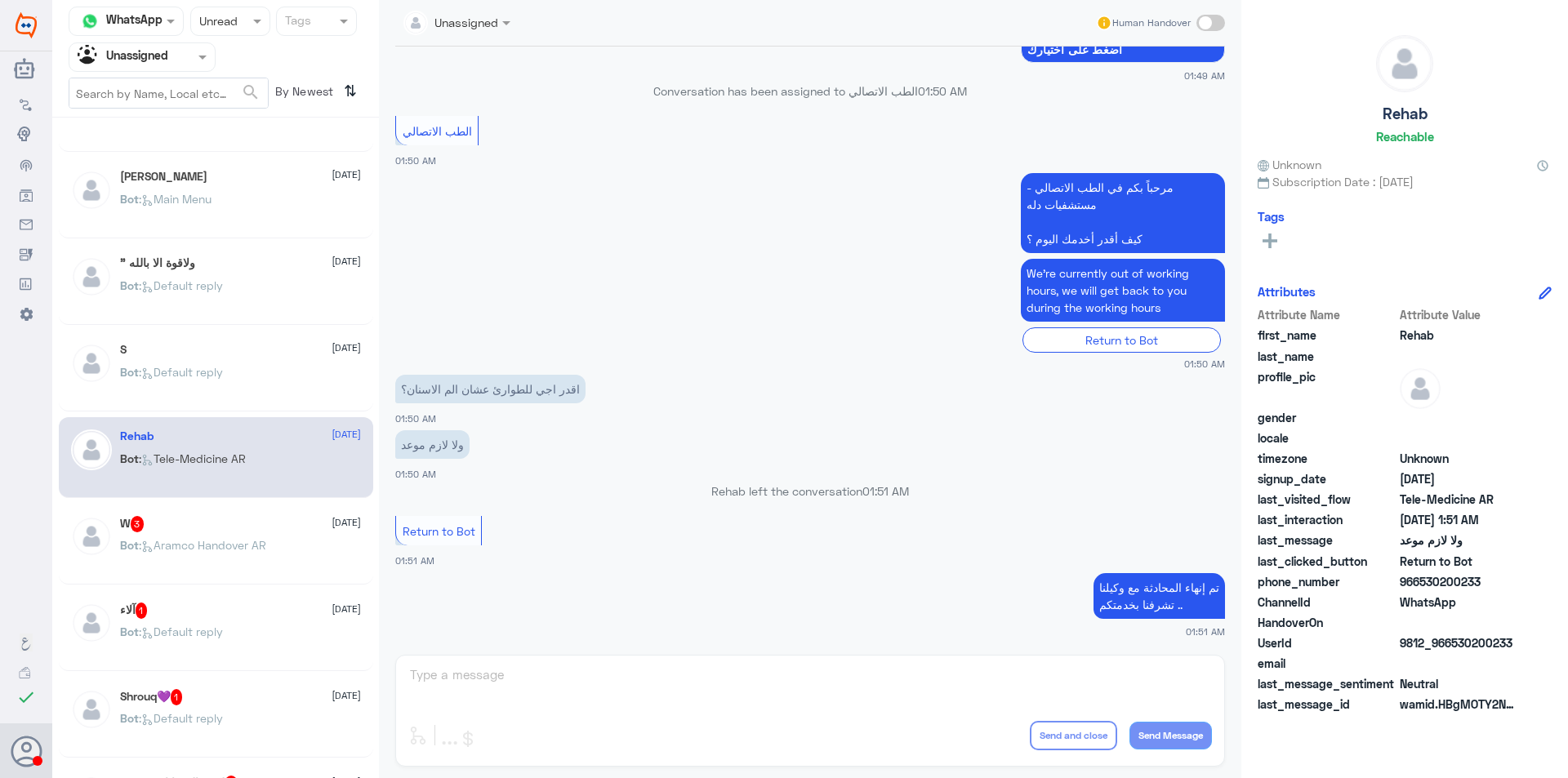
click at [256, 530] on div "W 3 [DATE]" at bounding box center [240, 524] width 240 height 17
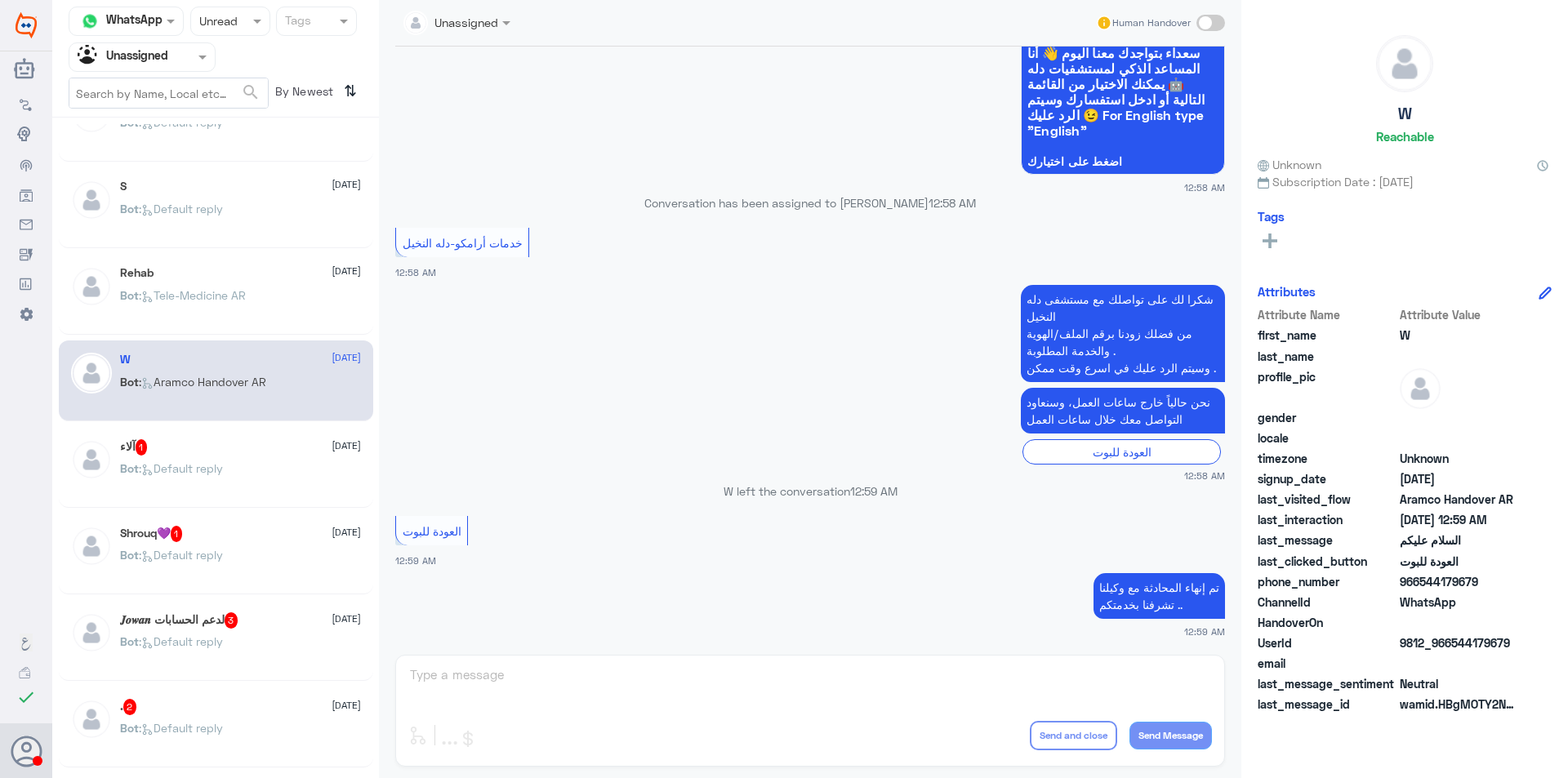
click at [282, 448] on div "آلاء 1 [DATE]" at bounding box center [240, 448] width 240 height 17
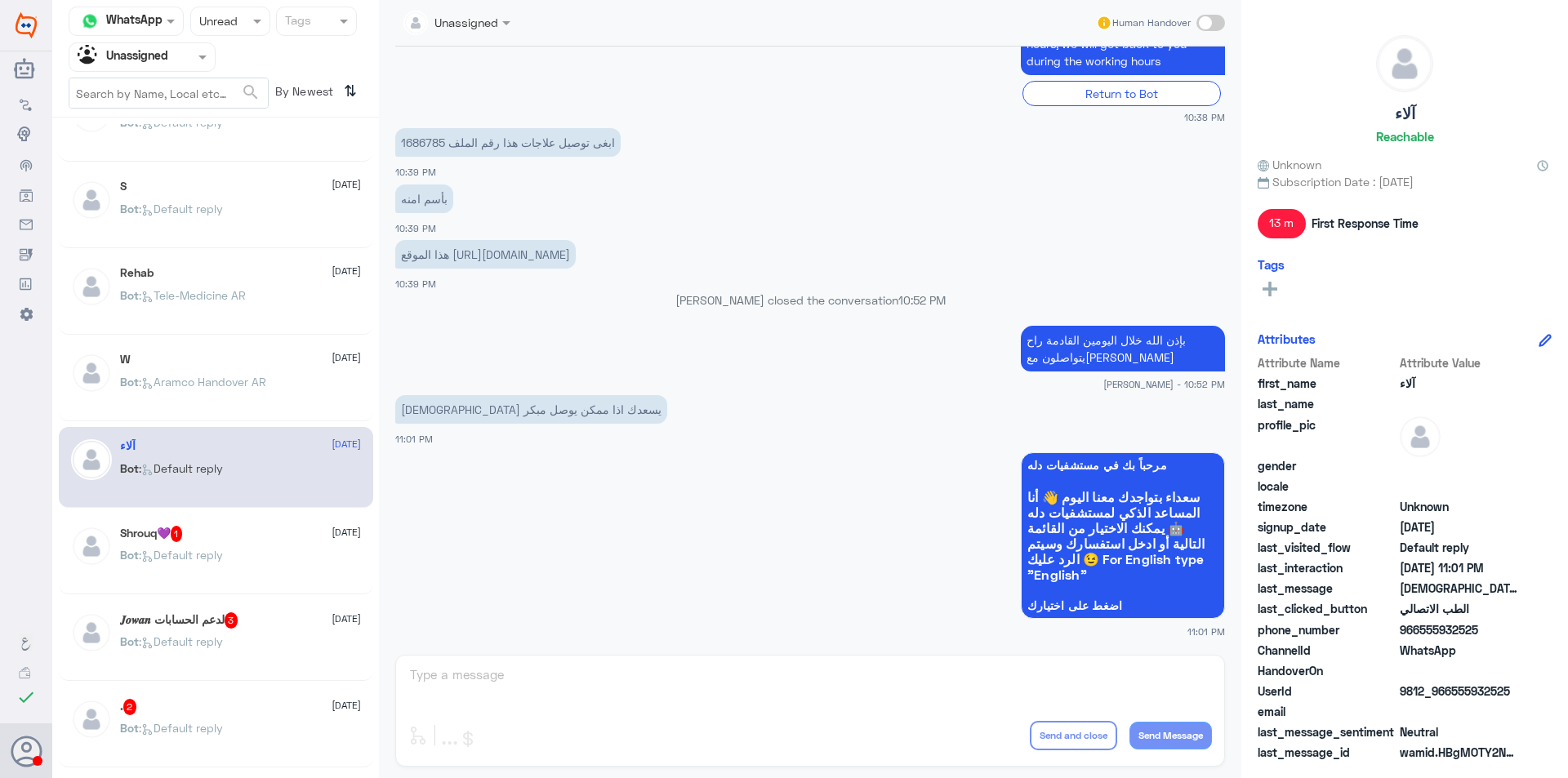
click at [285, 558] on div "Bot : Default reply" at bounding box center [240, 569] width 240 height 37
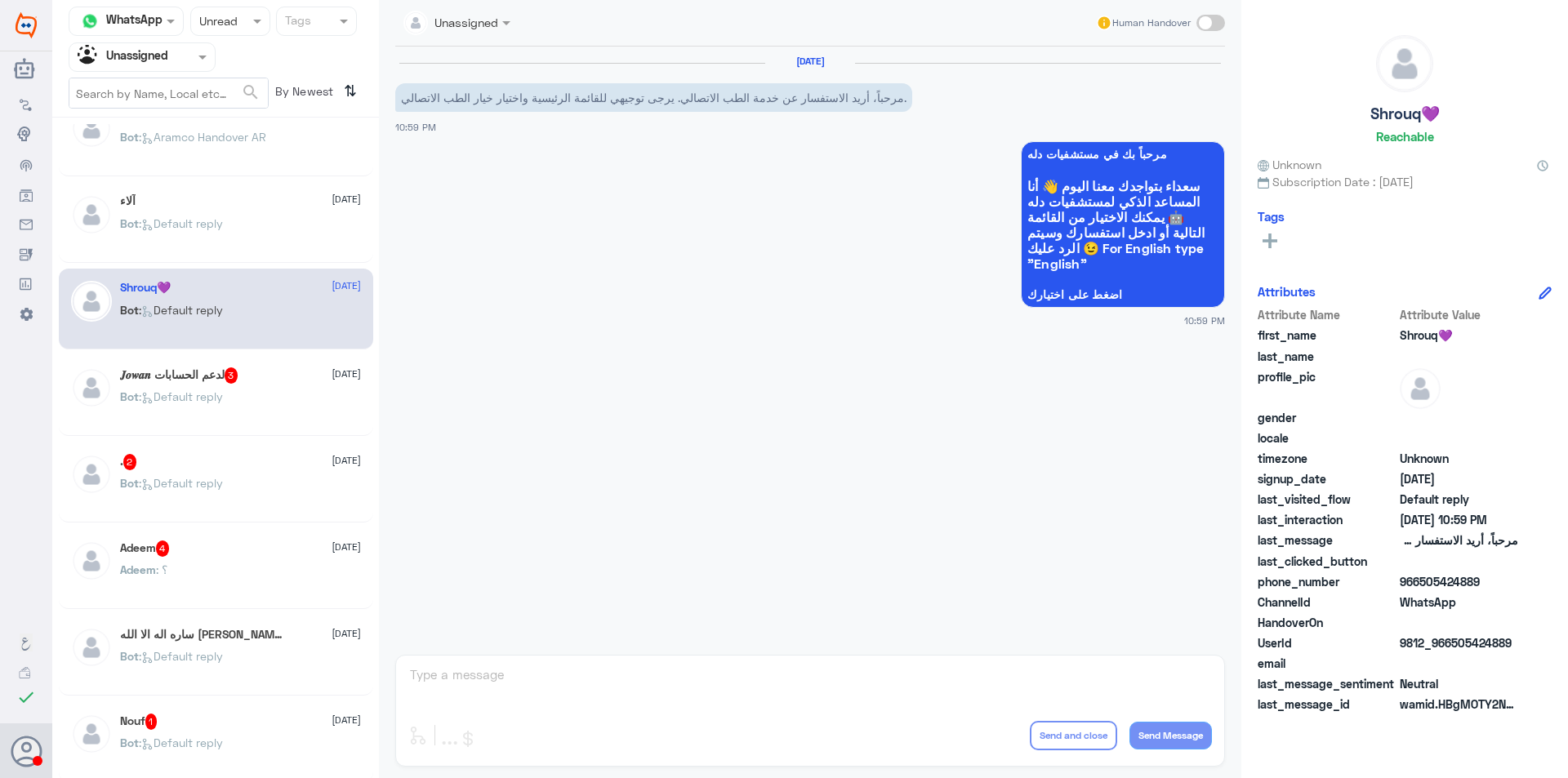
click at [268, 390] on div "𝑱𝒐𝒘𝒂𝒏 لدعم الحسابات 3 [DATE] Bot : Default reply" at bounding box center [240, 398] width 240 height 62
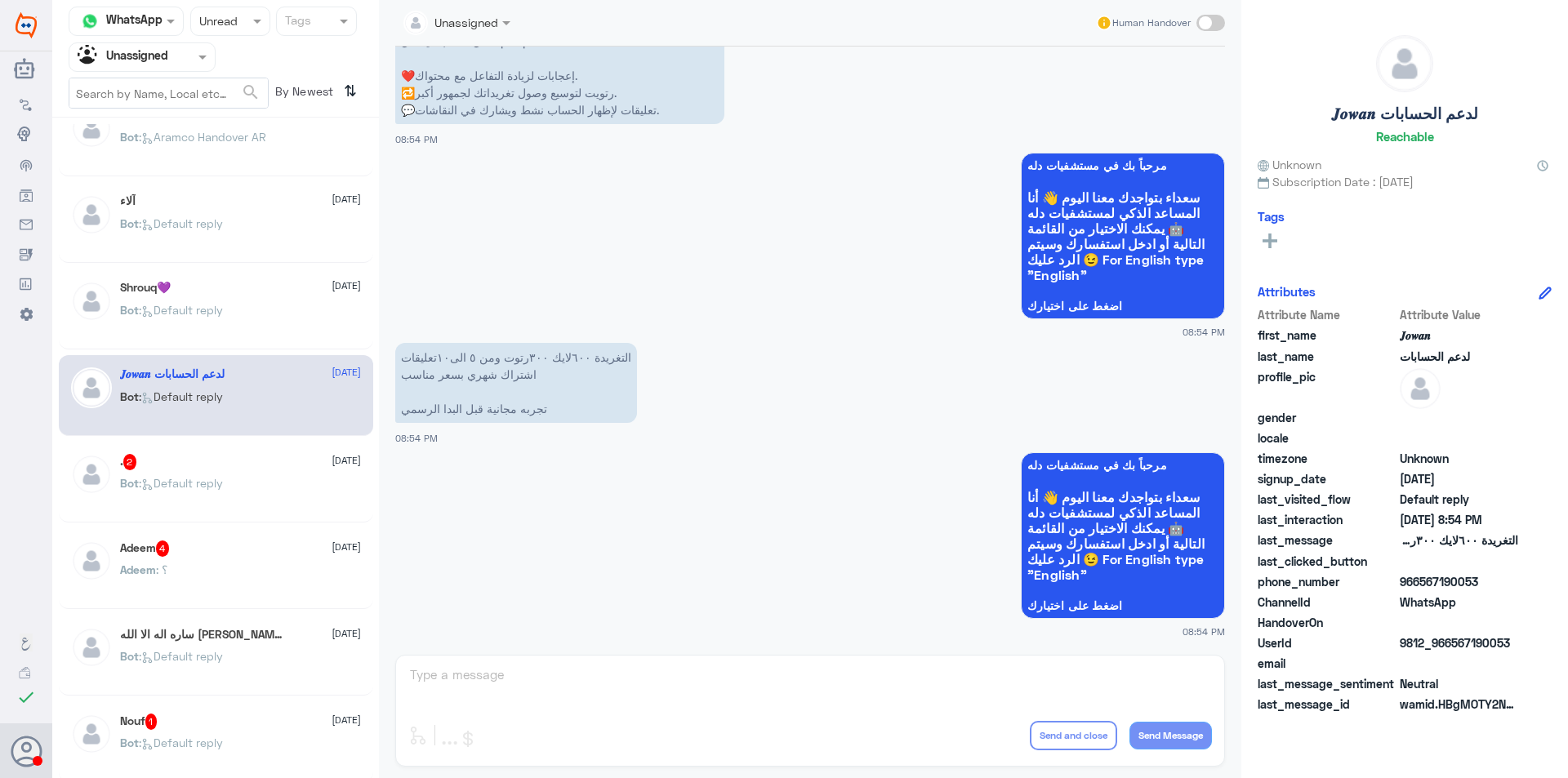
click at [273, 523] on div "[PERSON_NAME] [DATE] Abu : ليه محد يرد Khaled Fahad [DATE] Bot : Default reply …" at bounding box center [215, 454] width 327 height 660
click at [273, 506] on div "Bot : Default reply" at bounding box center [240, 497] width 240 height 37
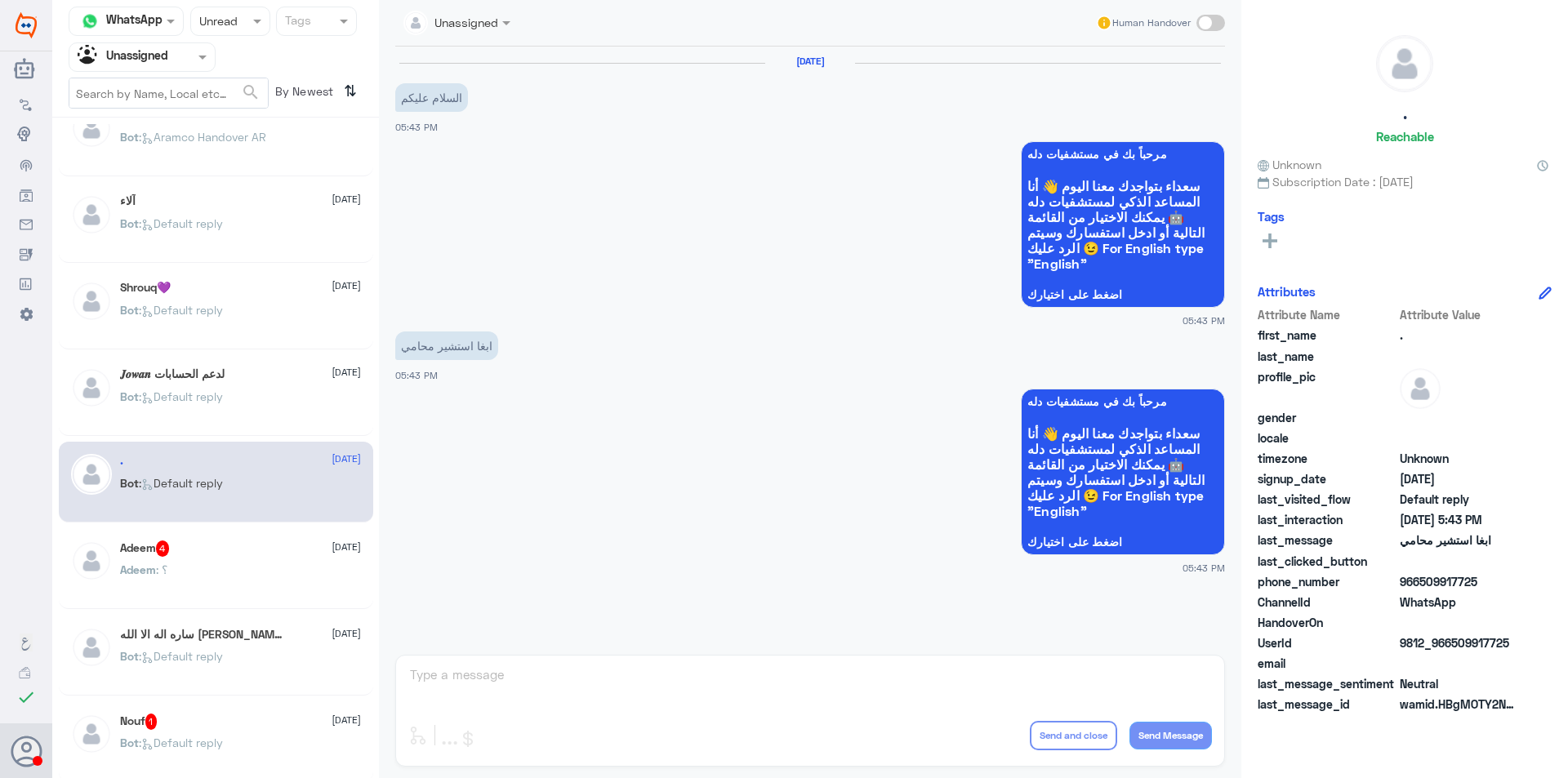
click at [291, 564] on div "Adeem 4 [DATE][PERSON_NAME] : ؟" at bounding box center [240, 572] width 240 height 62
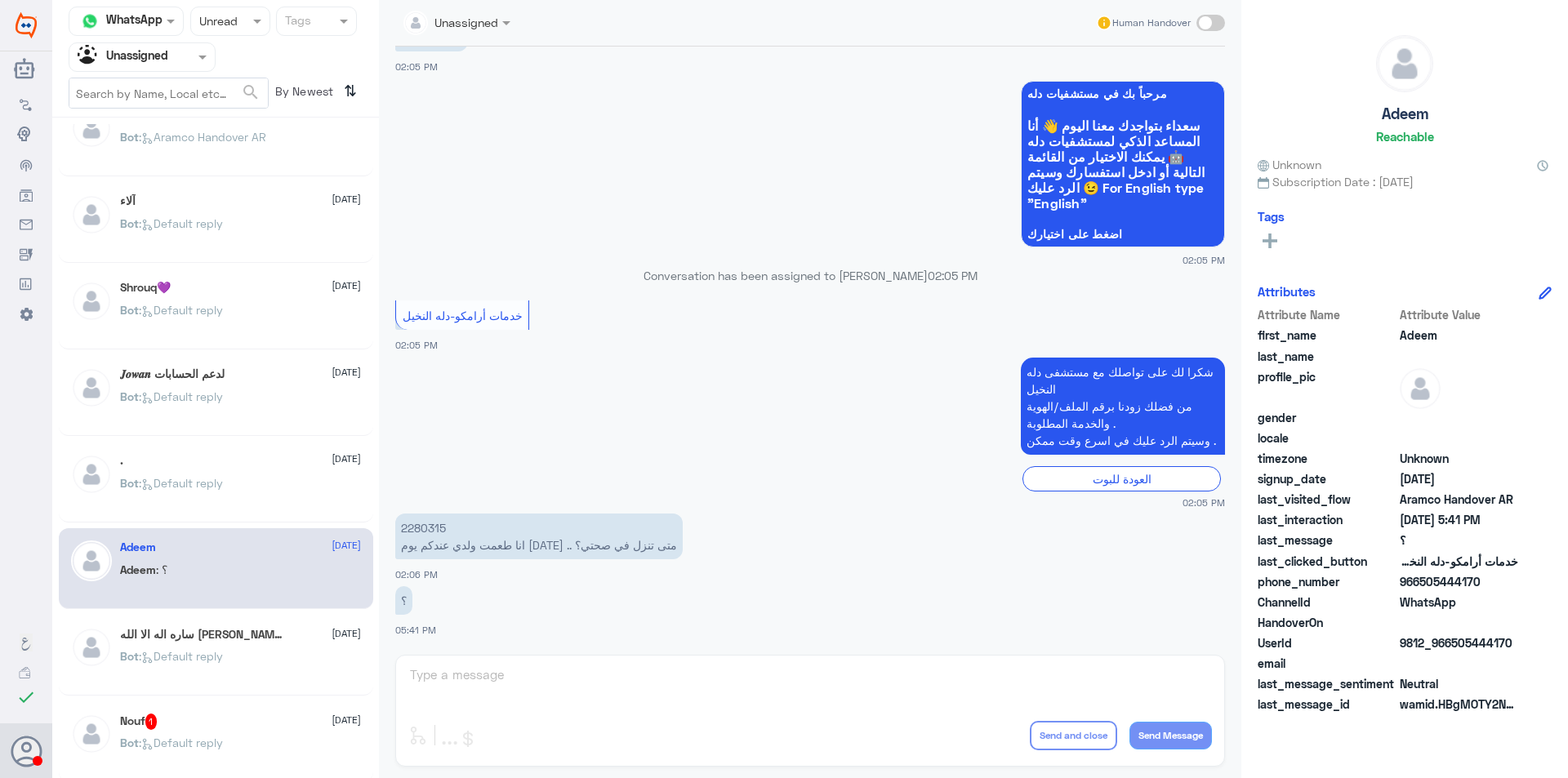
click at [301, 643] on div "ساره [DEMOGRAPHIC_DATA] [PERSON_NAME] 10 [DATE]" at bounding box center [240, 635] width 240 height 17
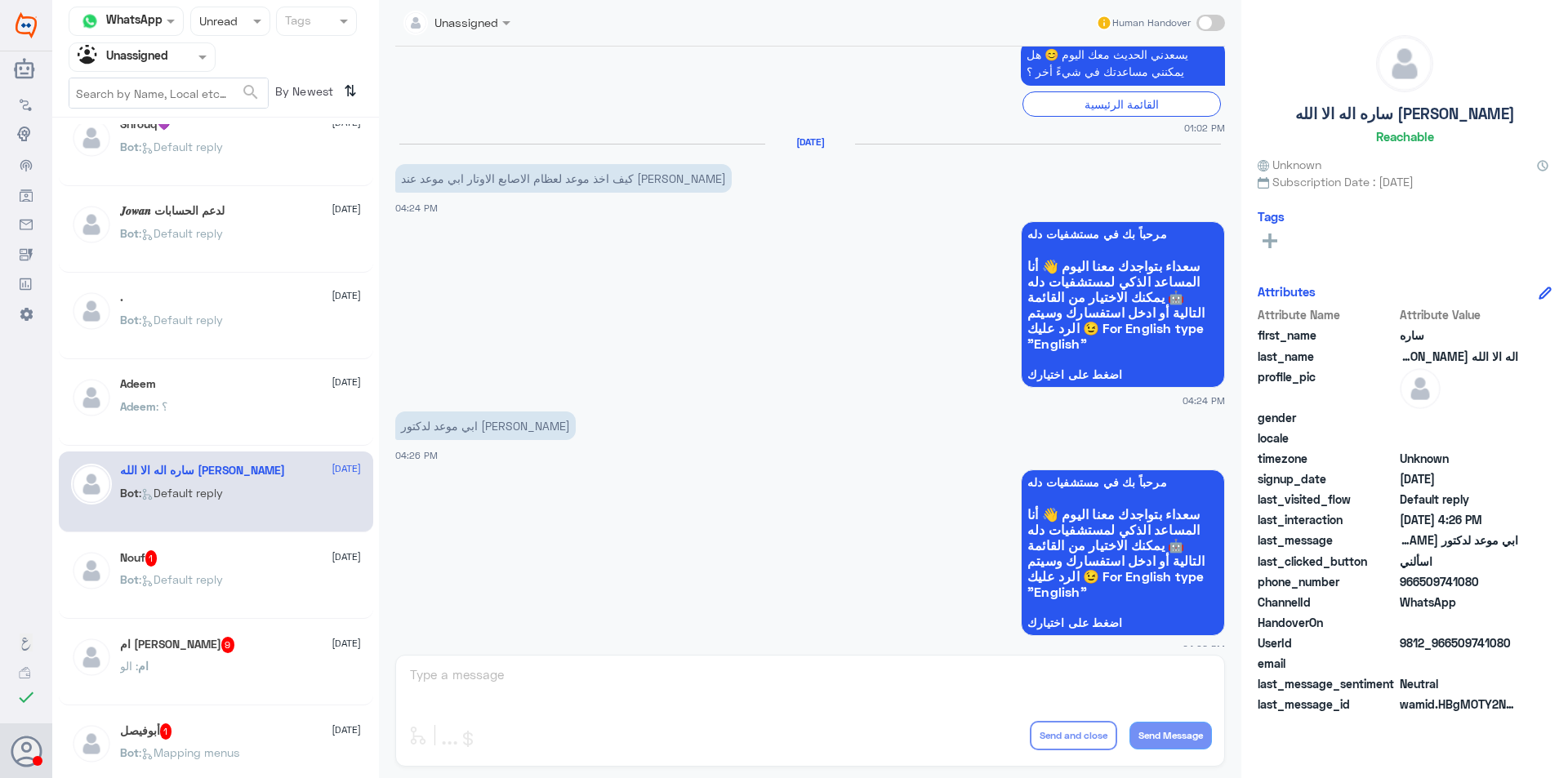
click at [287, 588] on div "Bot : Default reply" at bounding box center [240, 594] width 240 height 37
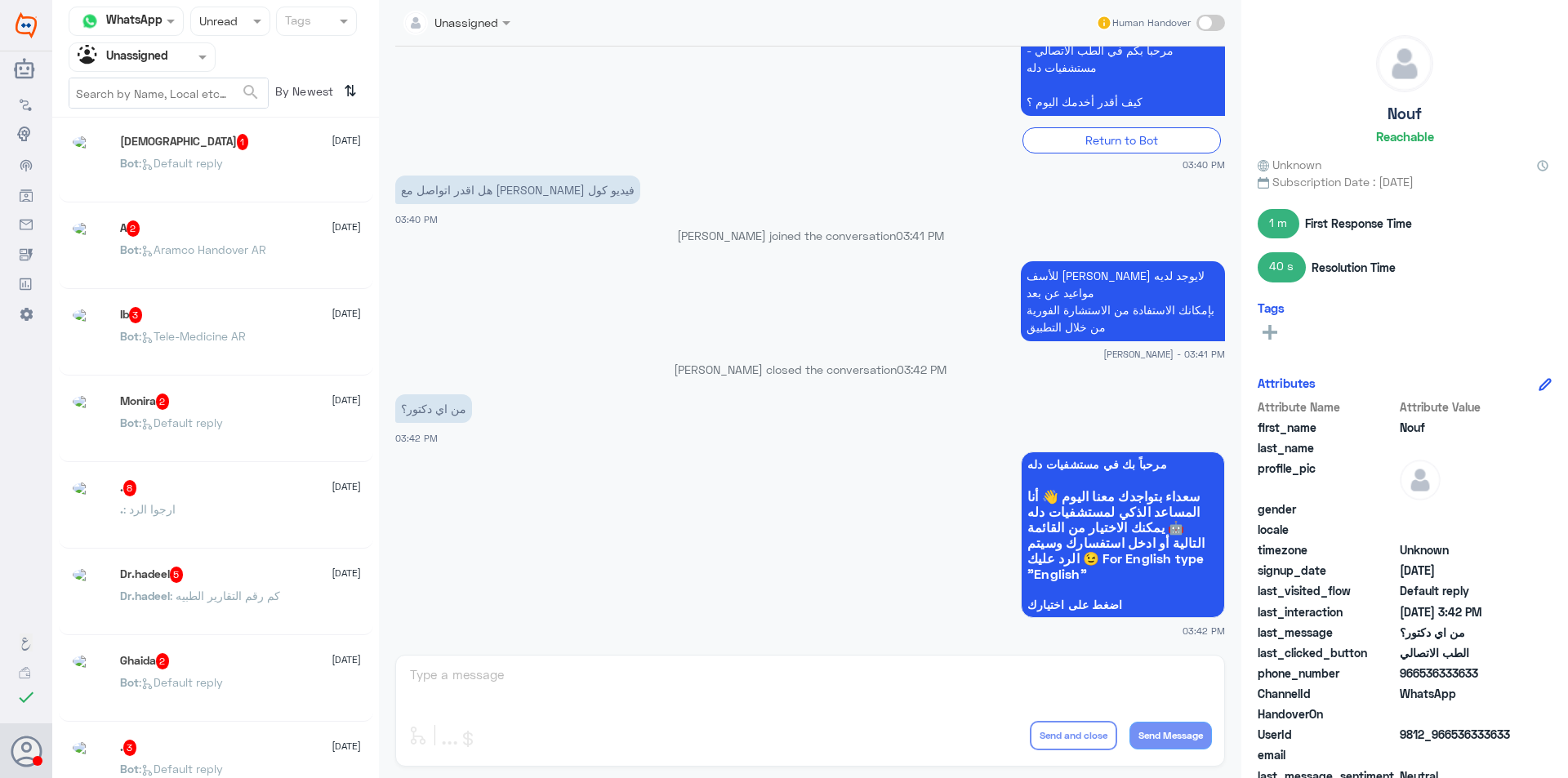
click at [255, 534] on div ". : ارجوا الرد" at bounding box center [240, 523] width 240 height 37
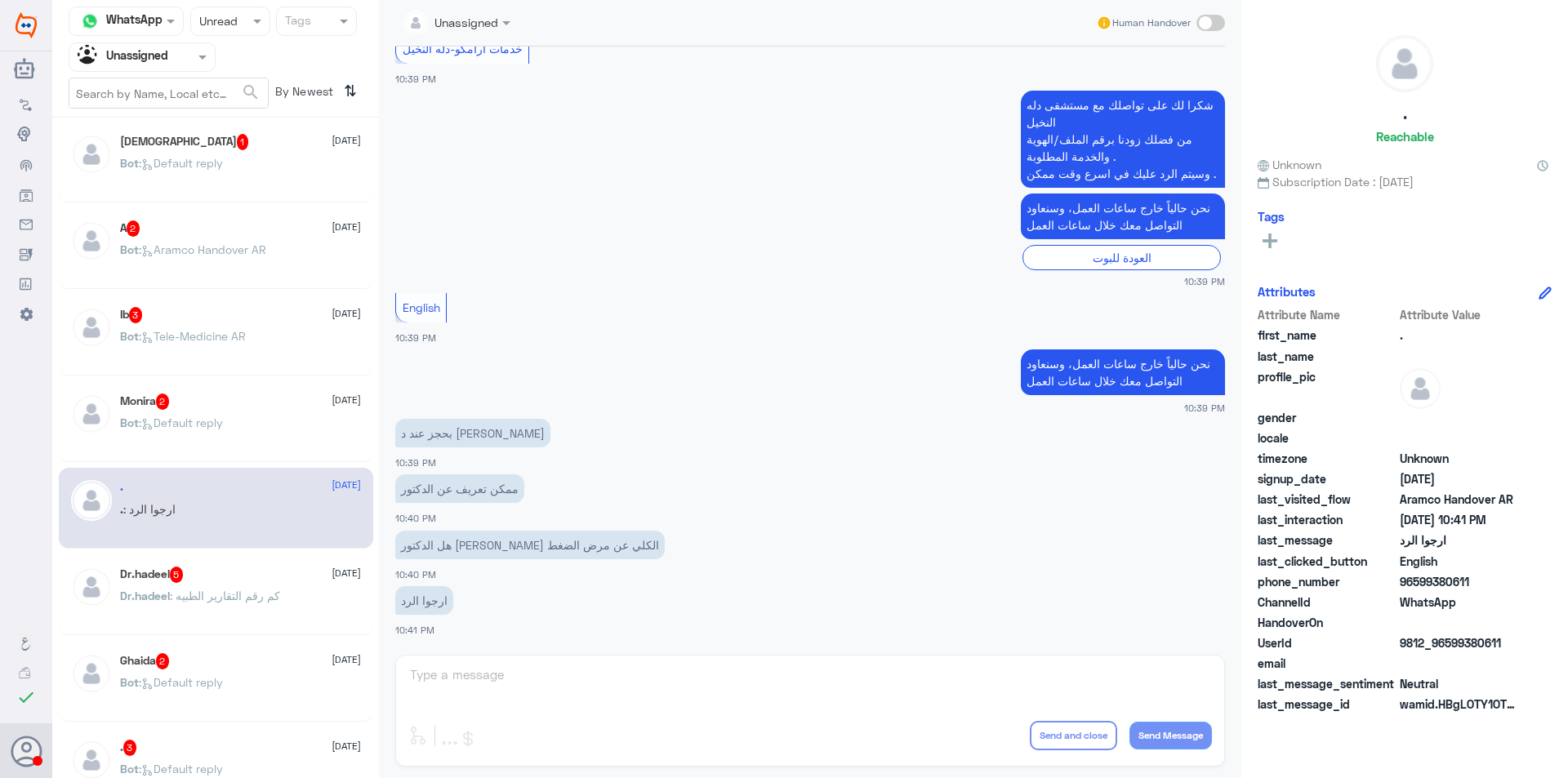
click at [196, 183] on p "Bot : Default reply" at bounding box center [171, 174] width 103 height 41
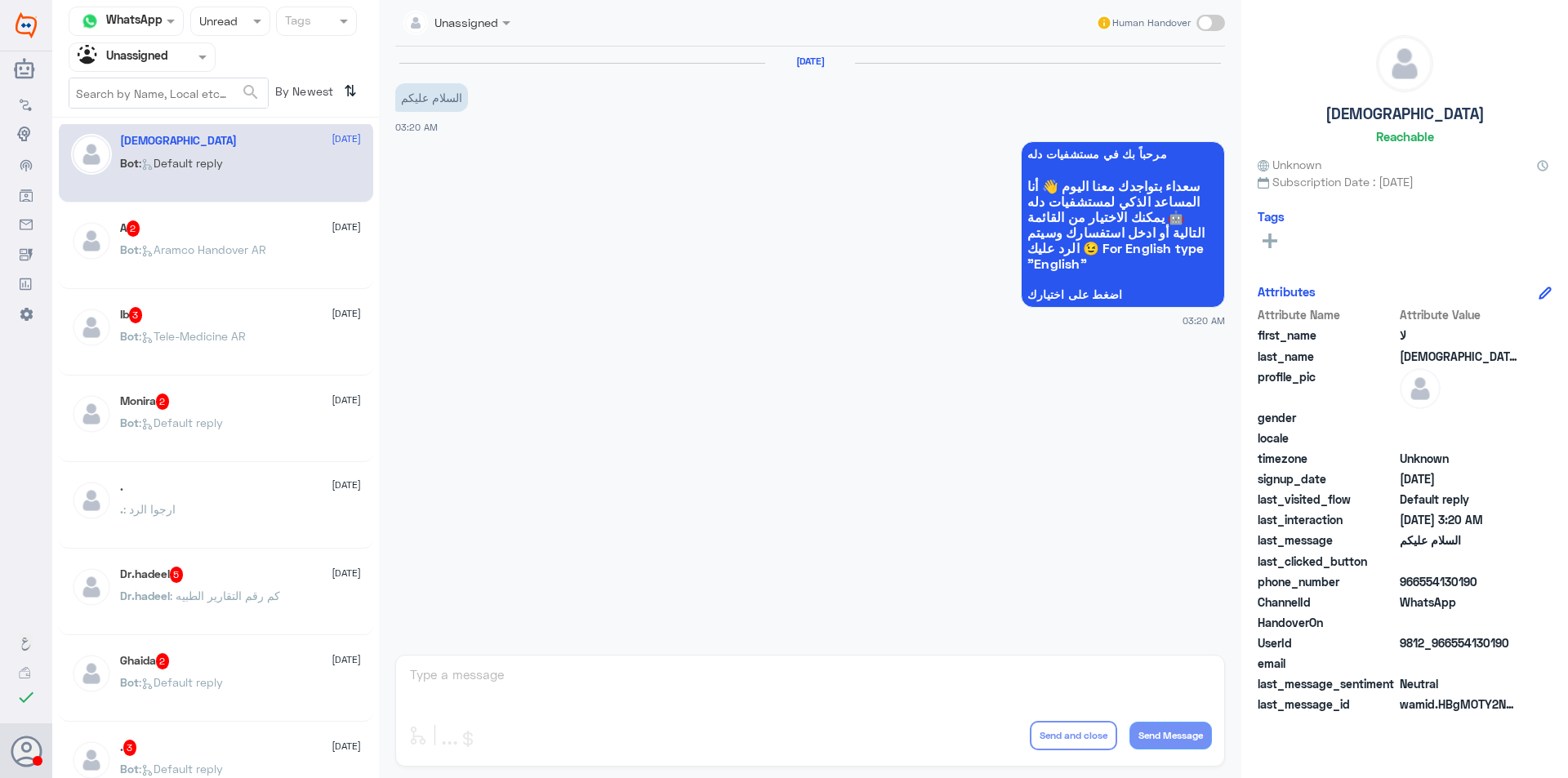
click at [247, 257] on p "Bot : Aramco Handover AR" at bounding box center [193, 261] width 146 height 41
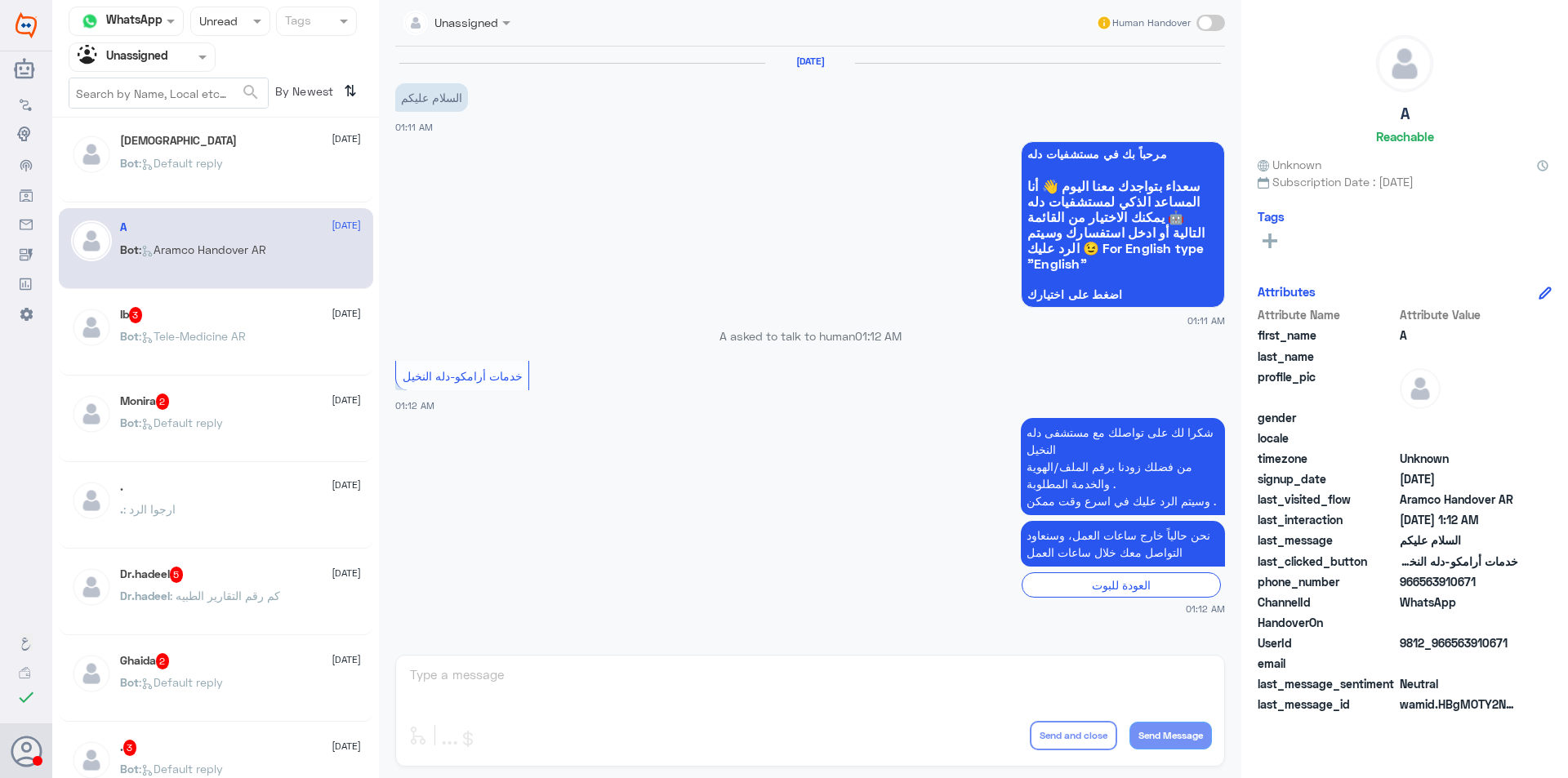
click at [271, 355] on div "Bot : Tele-Medicine AR" at bounding box center [240, 350] width 240 height 37
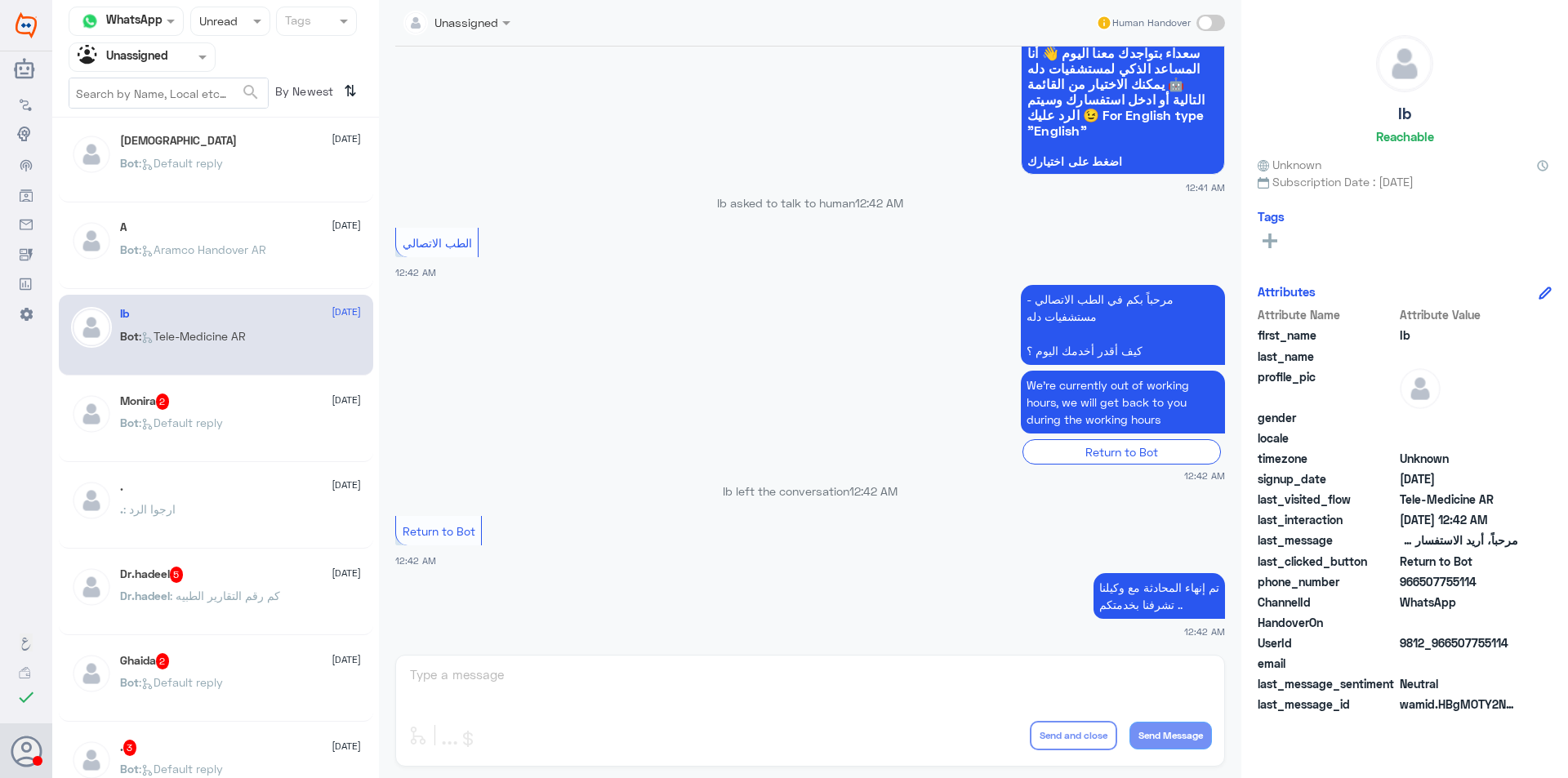
click at [277, 432] on div "Bot : Default reply" at bounding box center [240, 437] width 240 height 37
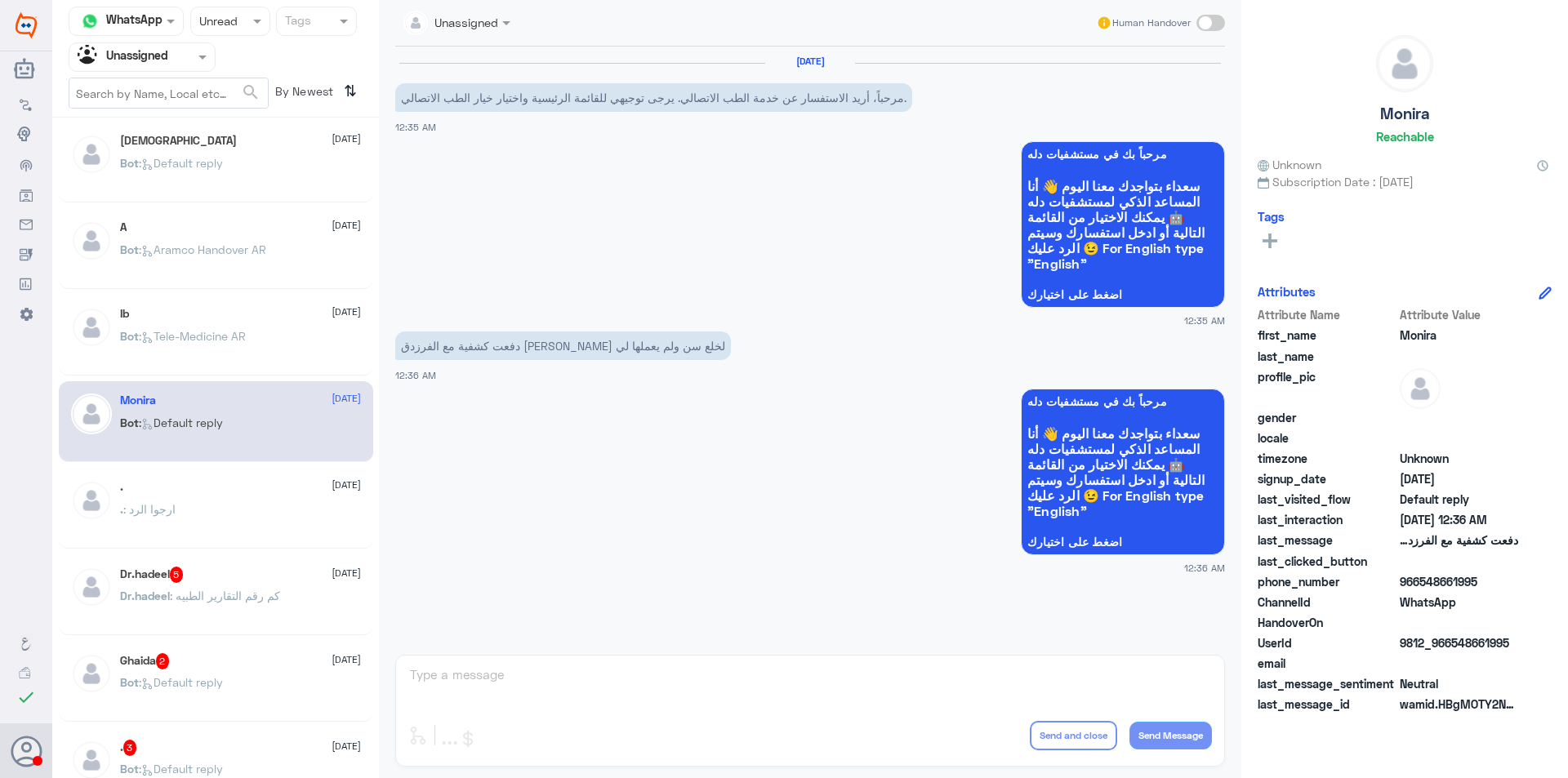
click at [268, 525] on div ". : ارجوا الرد" at bounding box center [240, 523] width 240 height 37
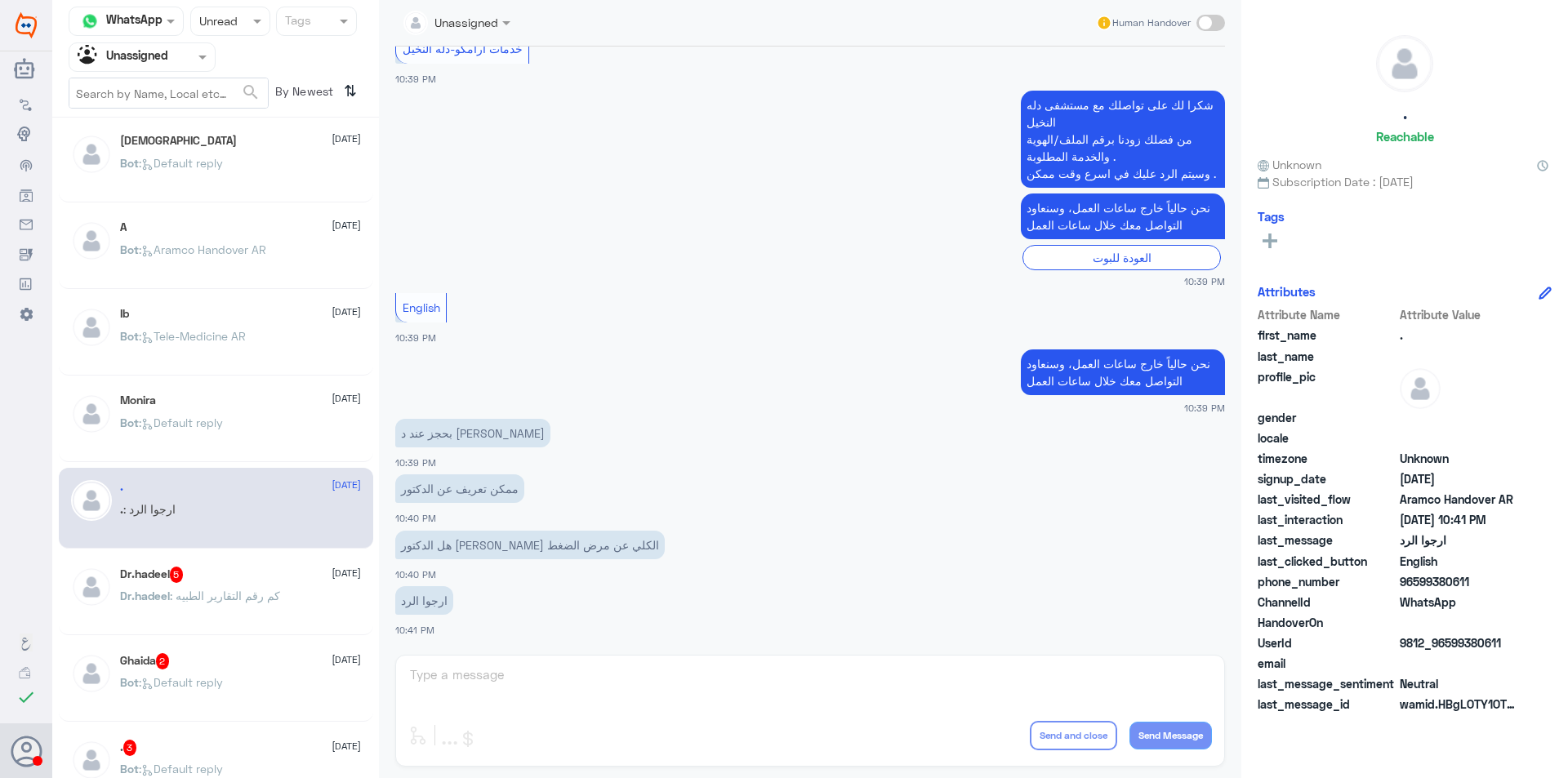
click at [270, 596] on span ": كم رقم التقارير الطبيه" at bounding box center [225, 596] width 110 height 14
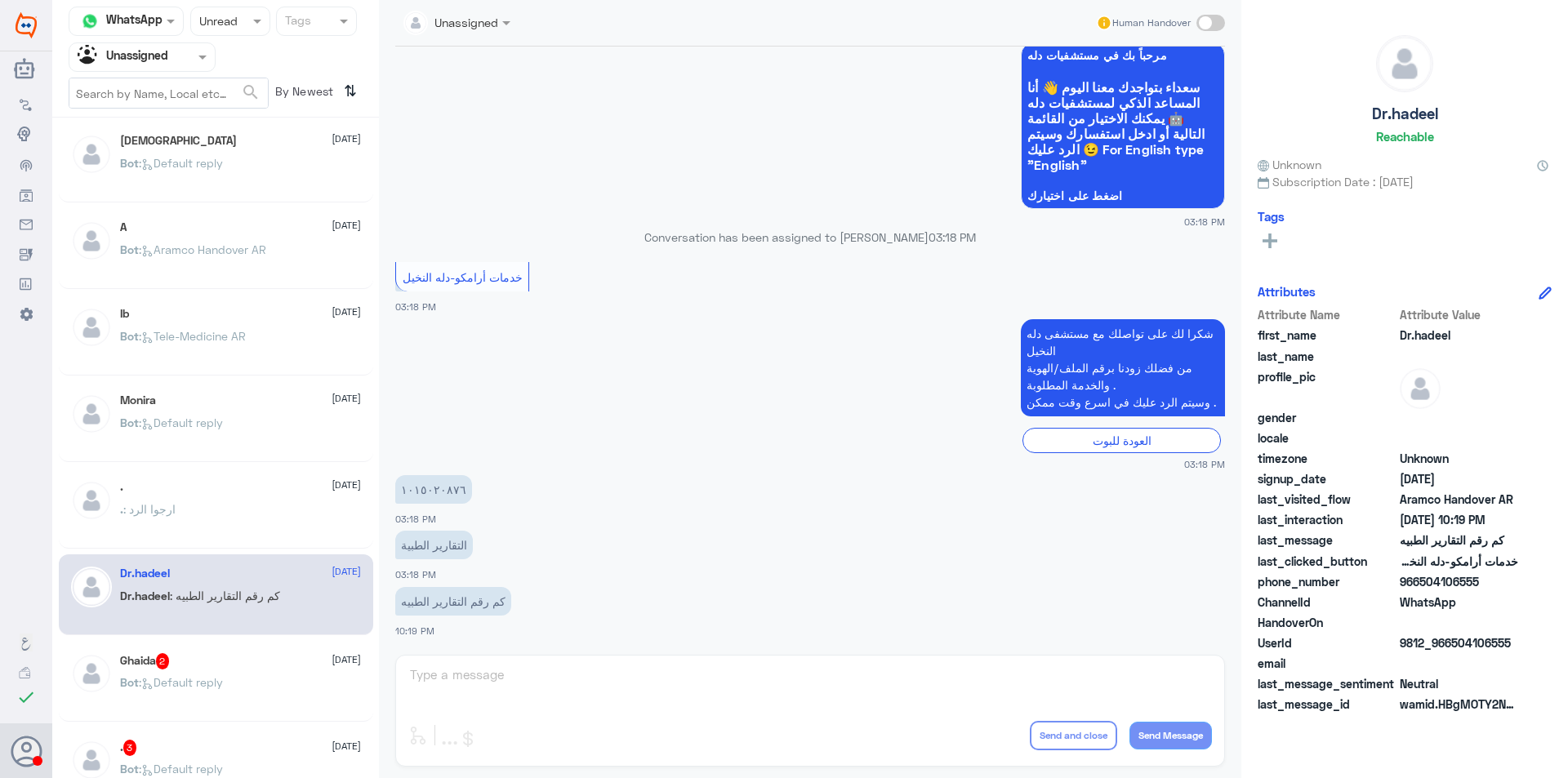
click at [285, 676] on div "Ghaida 2 [DATE] Bot : Default reply" at bounding box center [240, 684] width 240 height 62
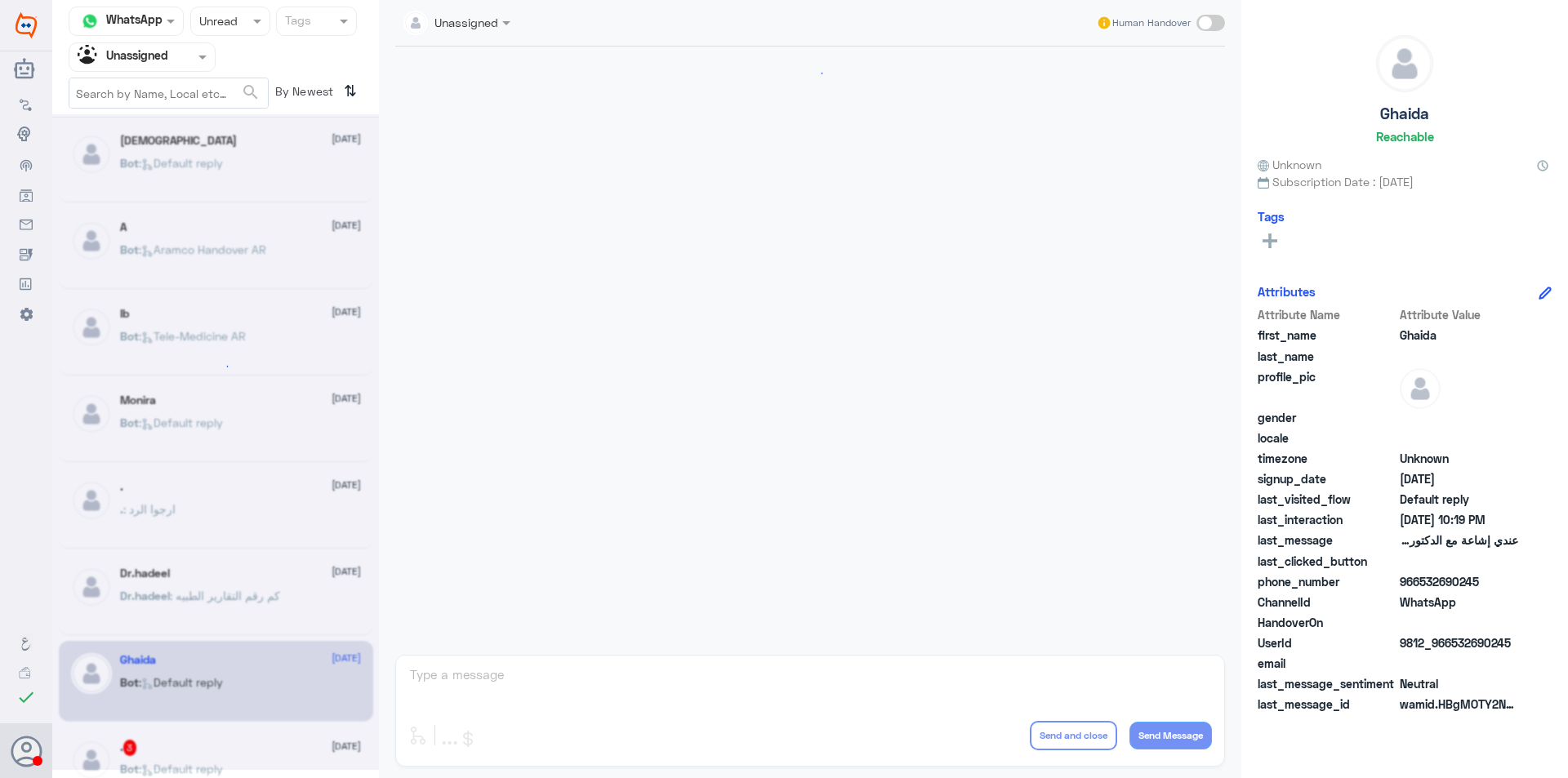
click at [243, 511] on div ". : ارجوا الرد" at bounding box center [240, 523] width 240 height 37
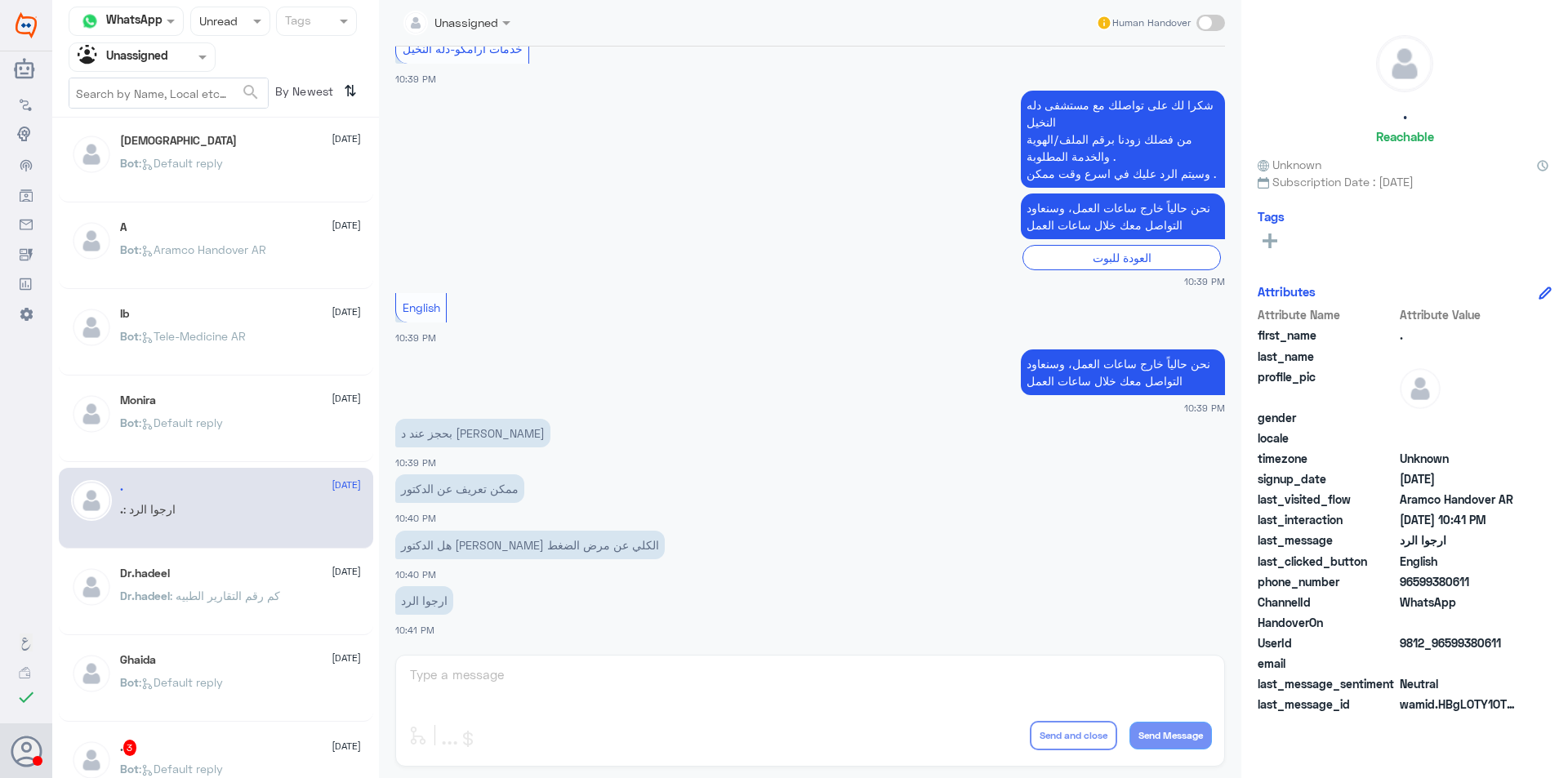
click at [277, 695] on div "Bot : Default reply" at bounding box center [240, 696] width 240 height 37
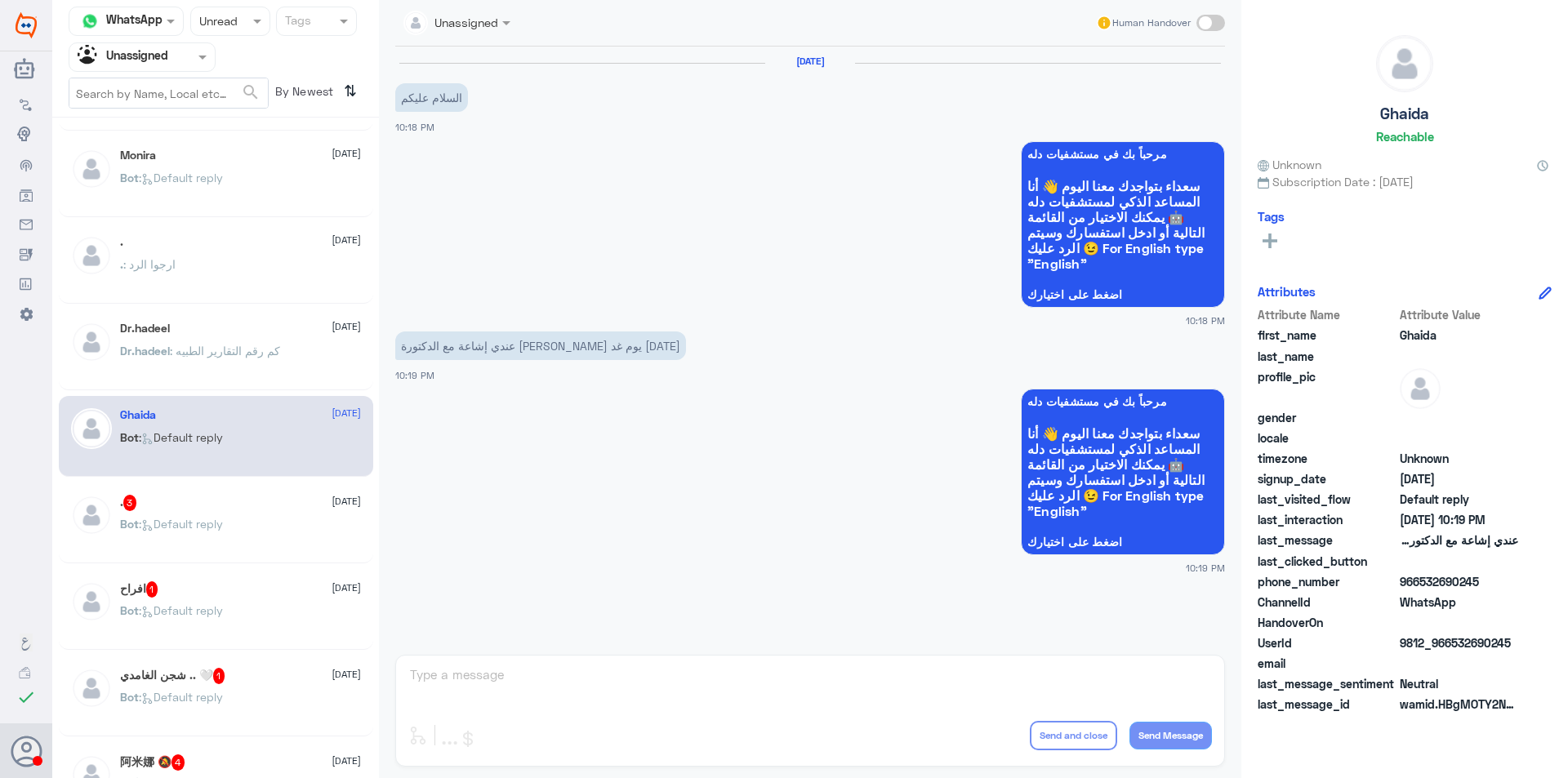
click at [261, 515] on div ". 3 [DATE] Bot : Default reply" at bounding box center [240, 526] width 240 height 62
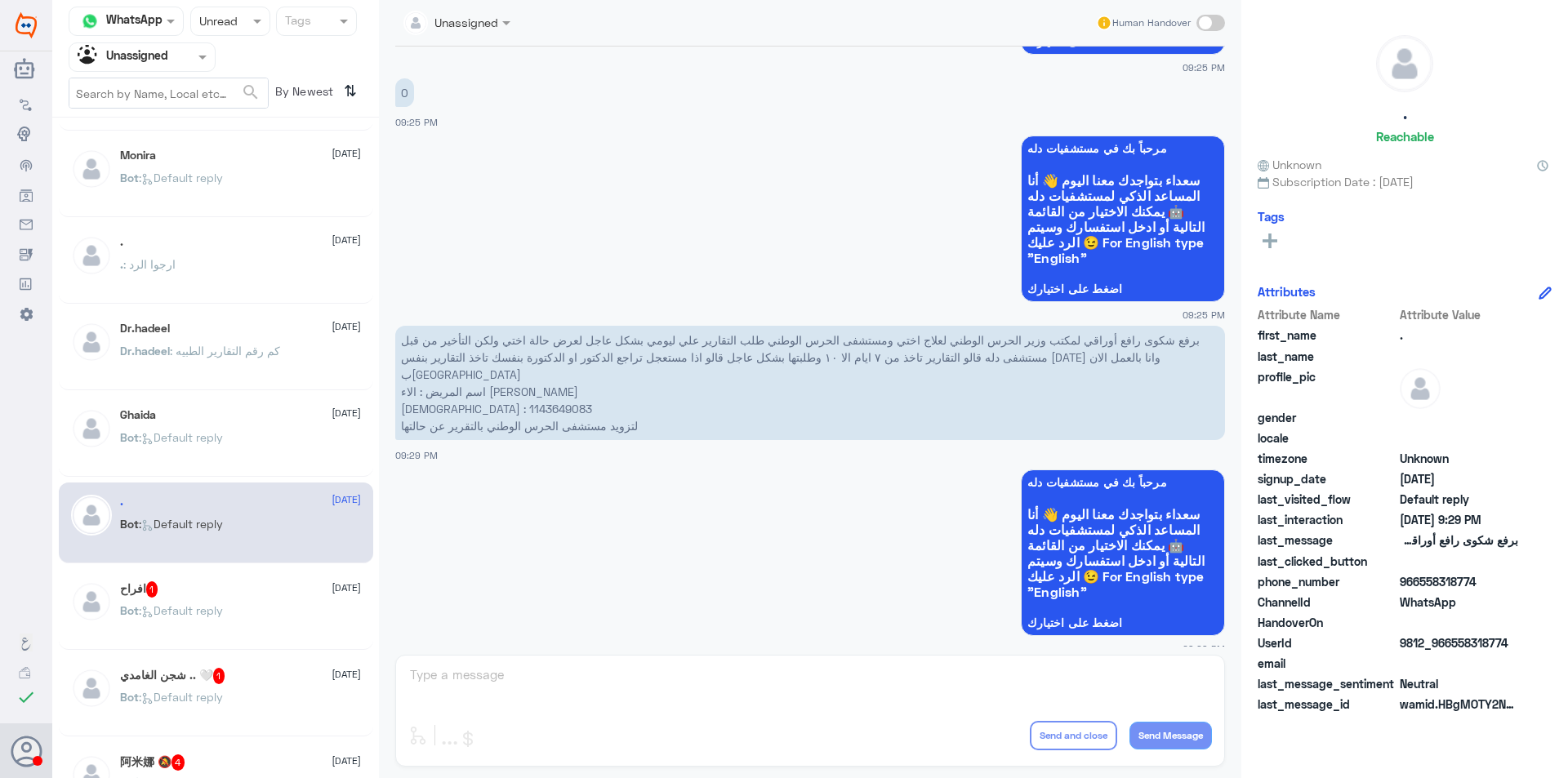
click at [240, 609] on div "Bot : Default reply" at bounding box center [240, 625] width 240 height 37
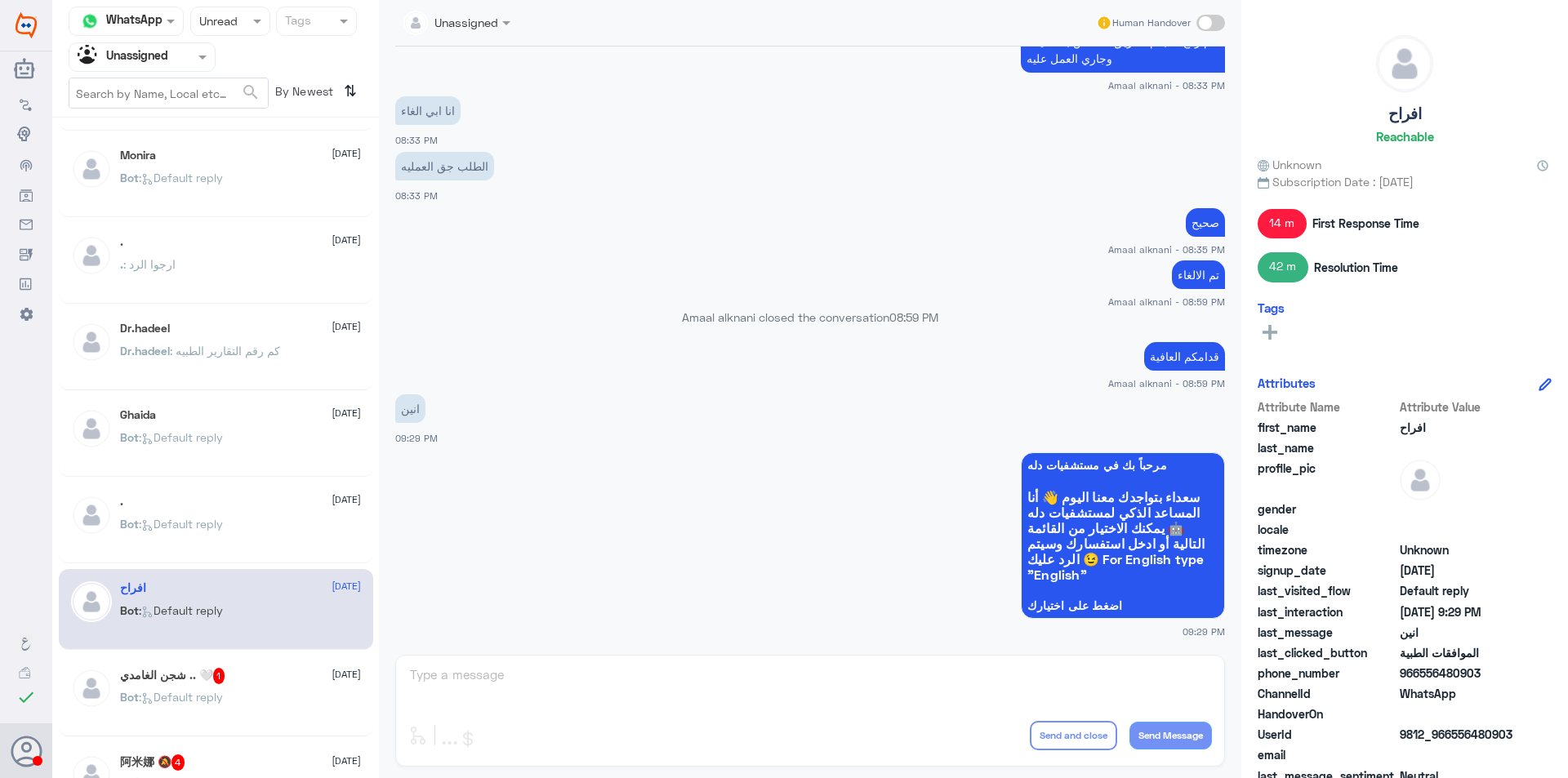
click at [223, 25] on input "text" at bounding box center [214, 20] width 30 height 19
click at [226, 93] on span "Opened" at bounding box center [218, 90] width 41 height 14
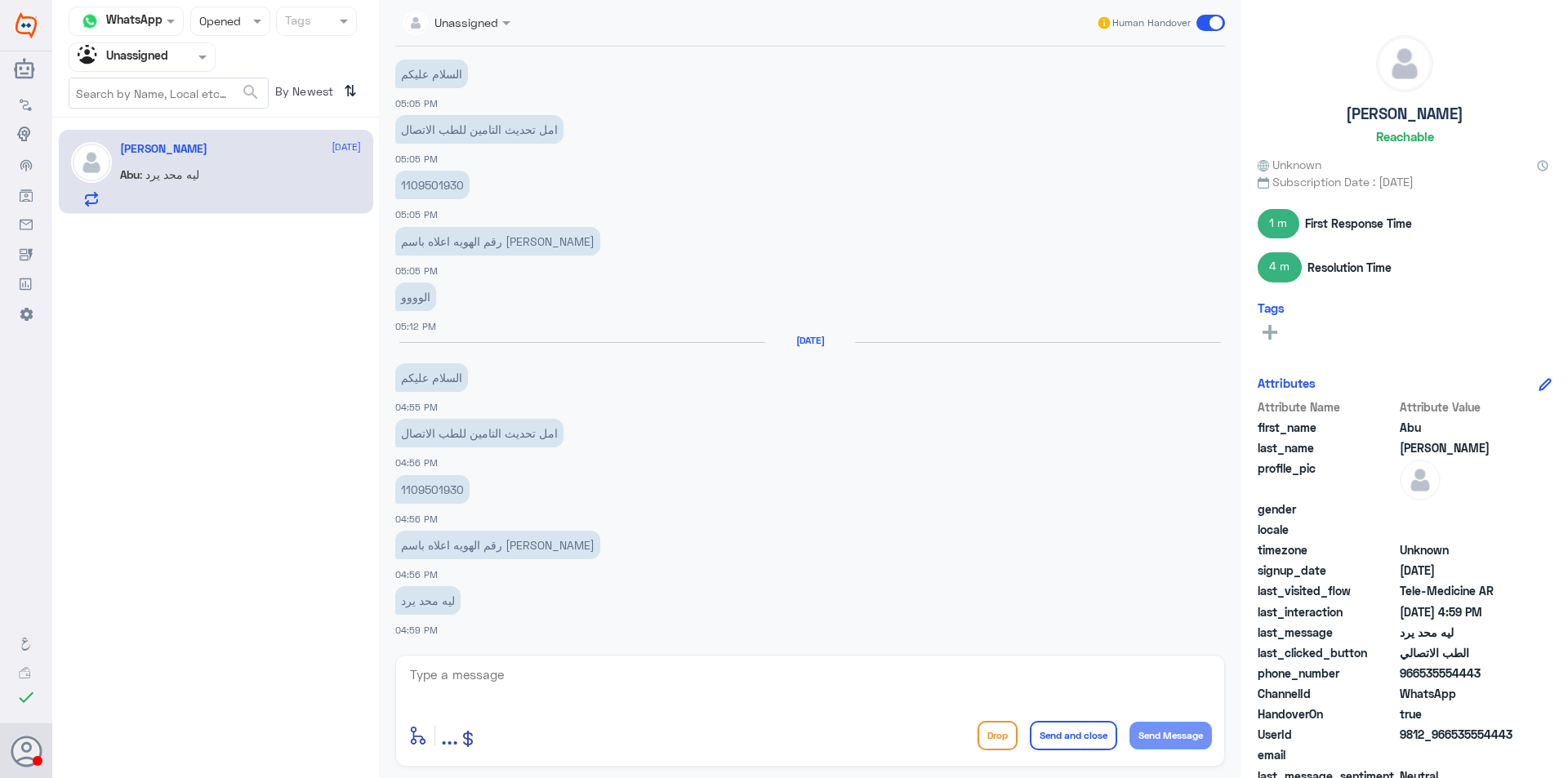
click at [433, 488] on p "1109501930" at bounding box center [433, 489] width 74 height 28
copy p "1109501930"
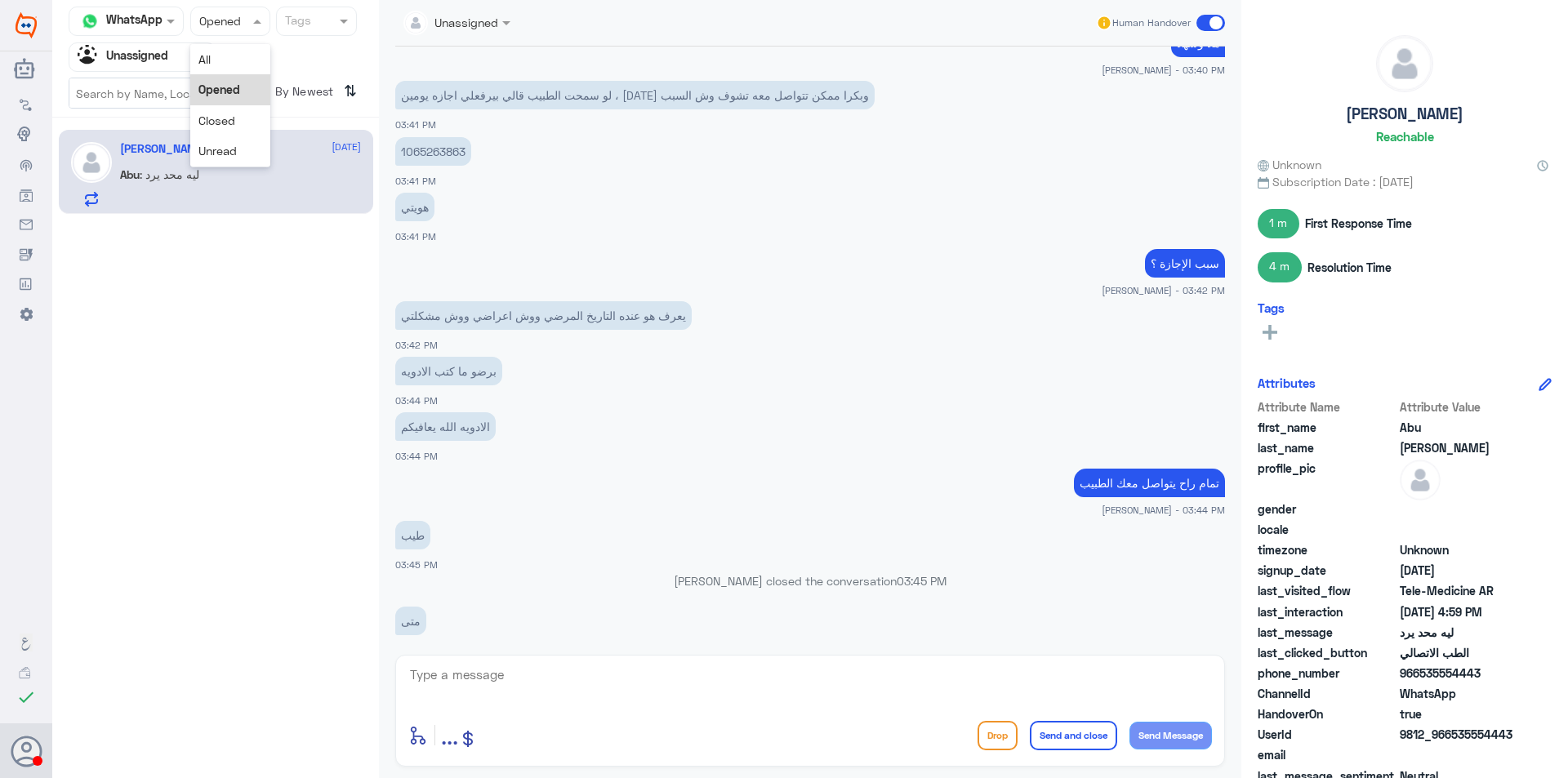
click at [240, 14] on div at bounding box center [230, 20] width 78 height 19
click at [238, 66] on div "All" at bounding box center [230, 59] width 80 height 30
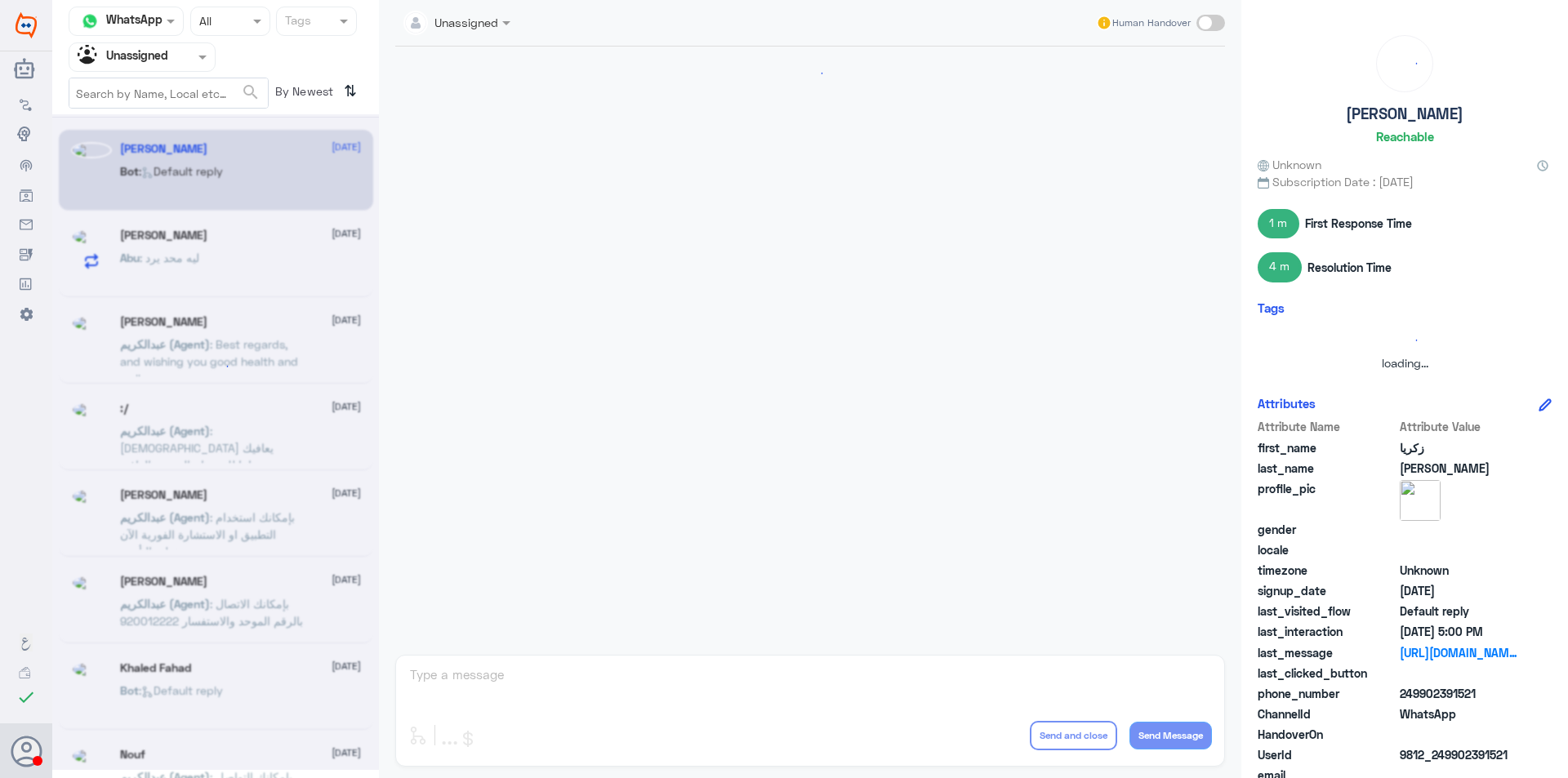
scroll to position [2059, 0]
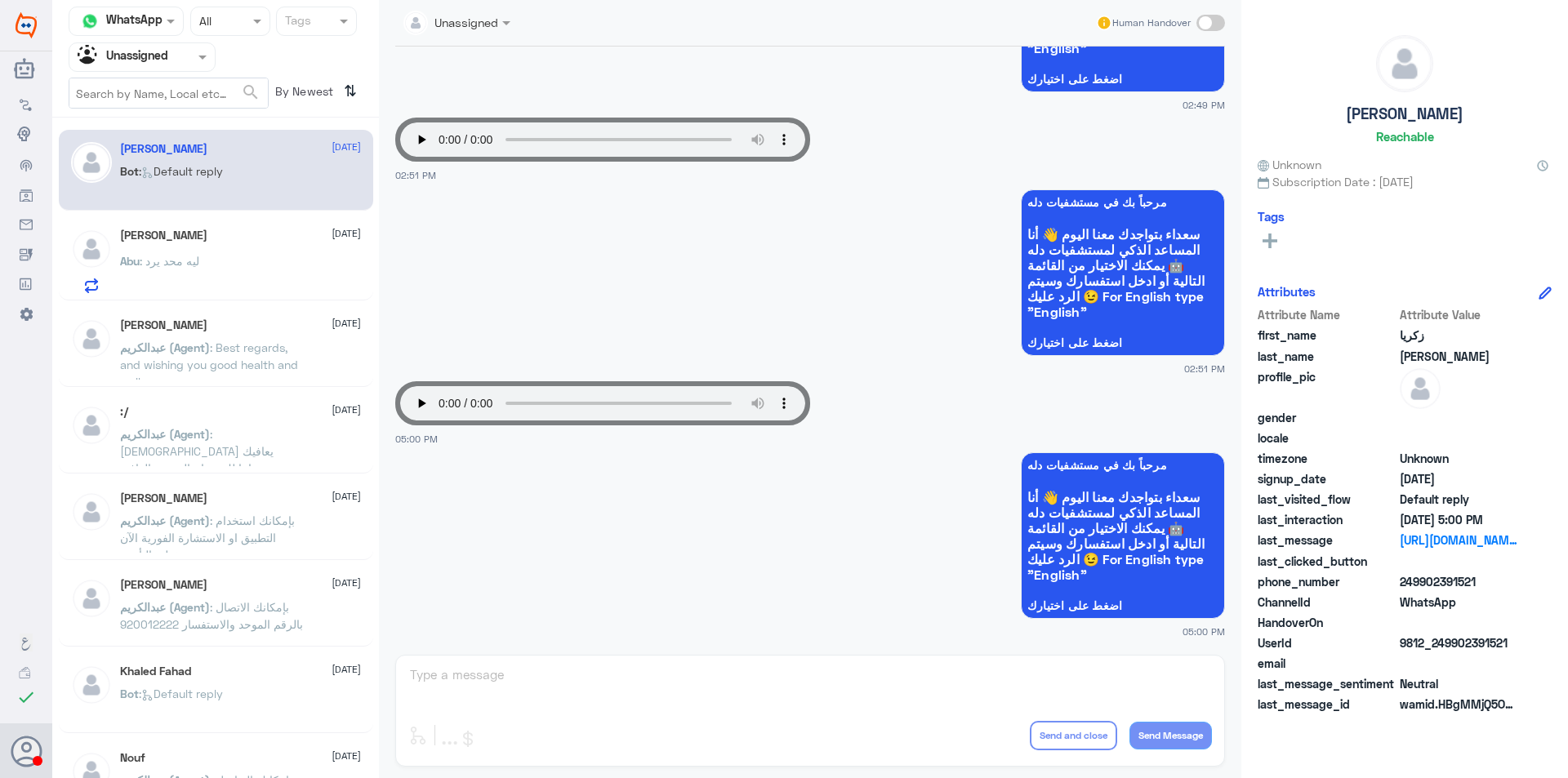
click at [222, 256] on div "[PERSON_NAME] [DATE][PERSON_NAME] : ليه محد يرد" at bounding box center [240, 261] width 240 height 64
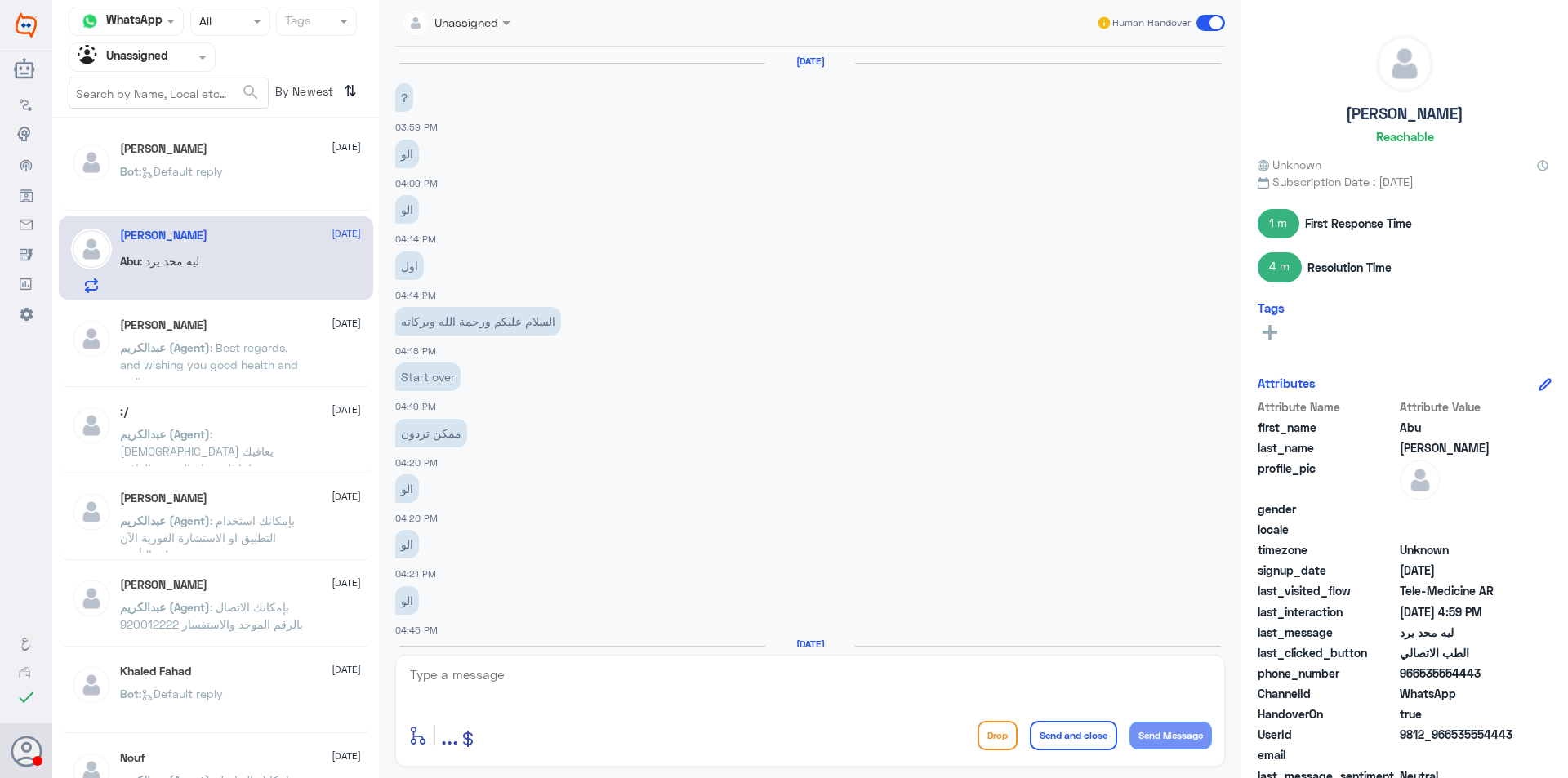
scroll to position [608, 0]
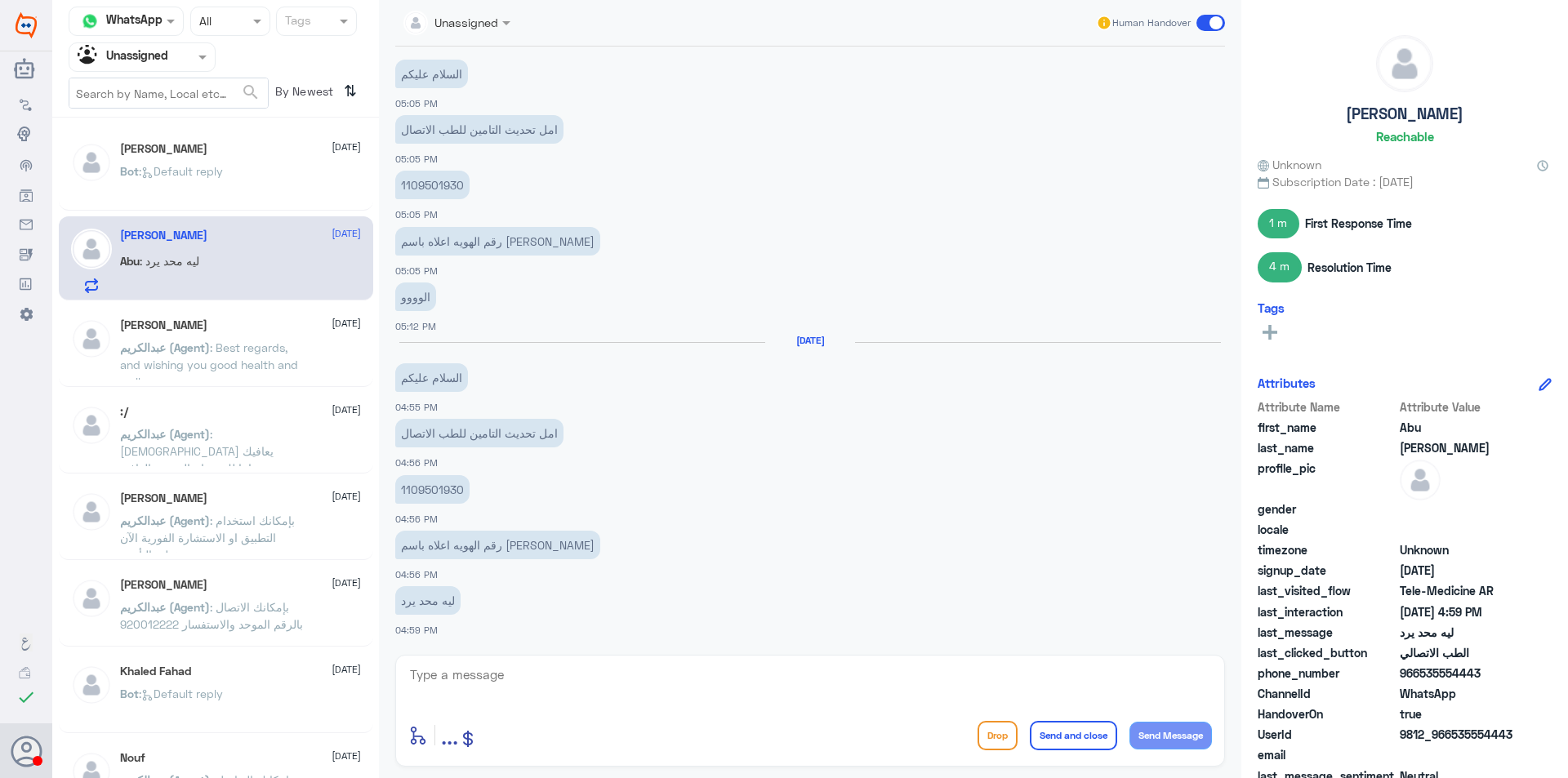
click at [231, 344] on span ": Best regards, and wishing you good health and wellness" at bounding box center [209, 364] width 178 height 48
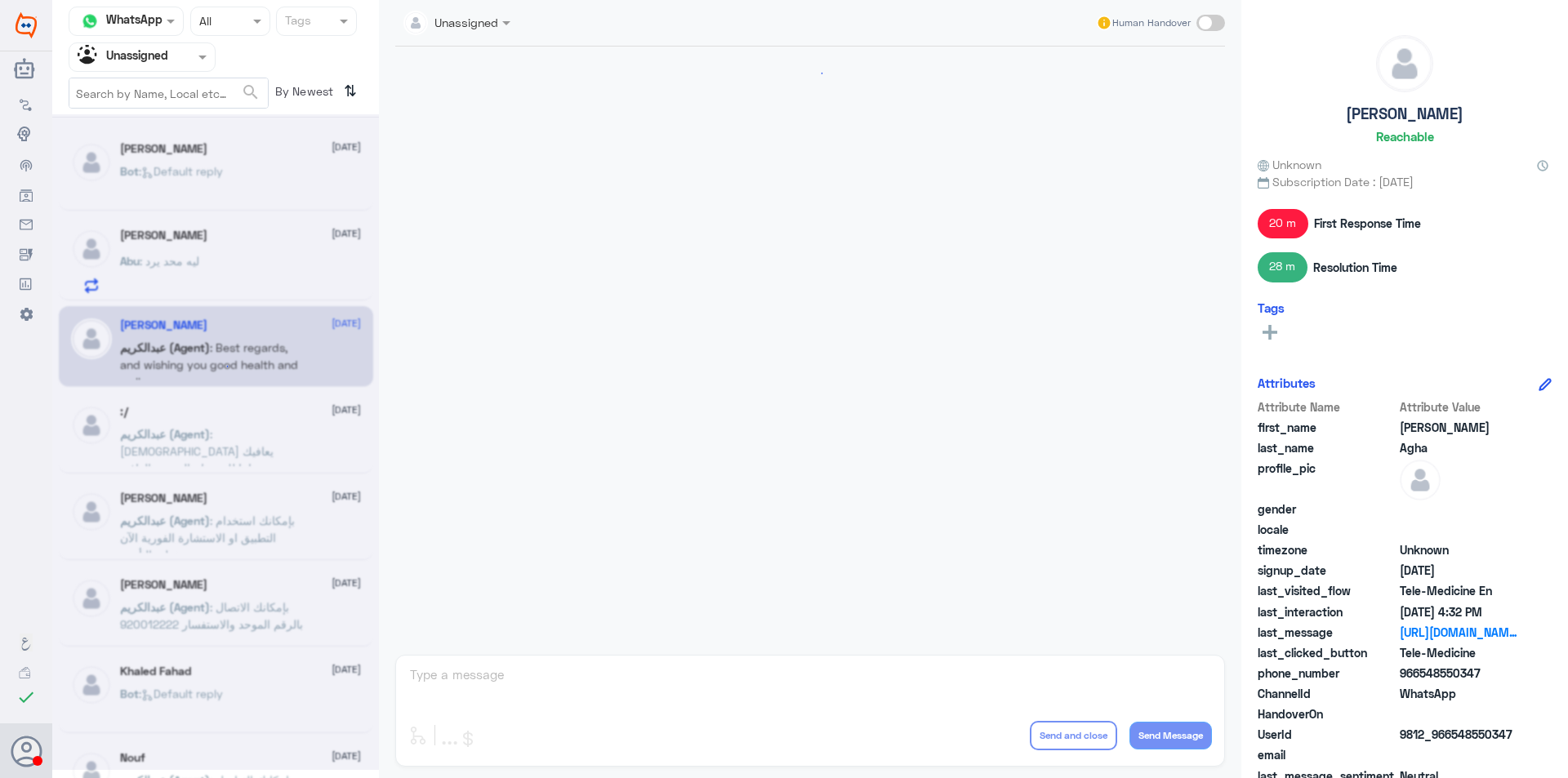
scroll to position [918, 0]
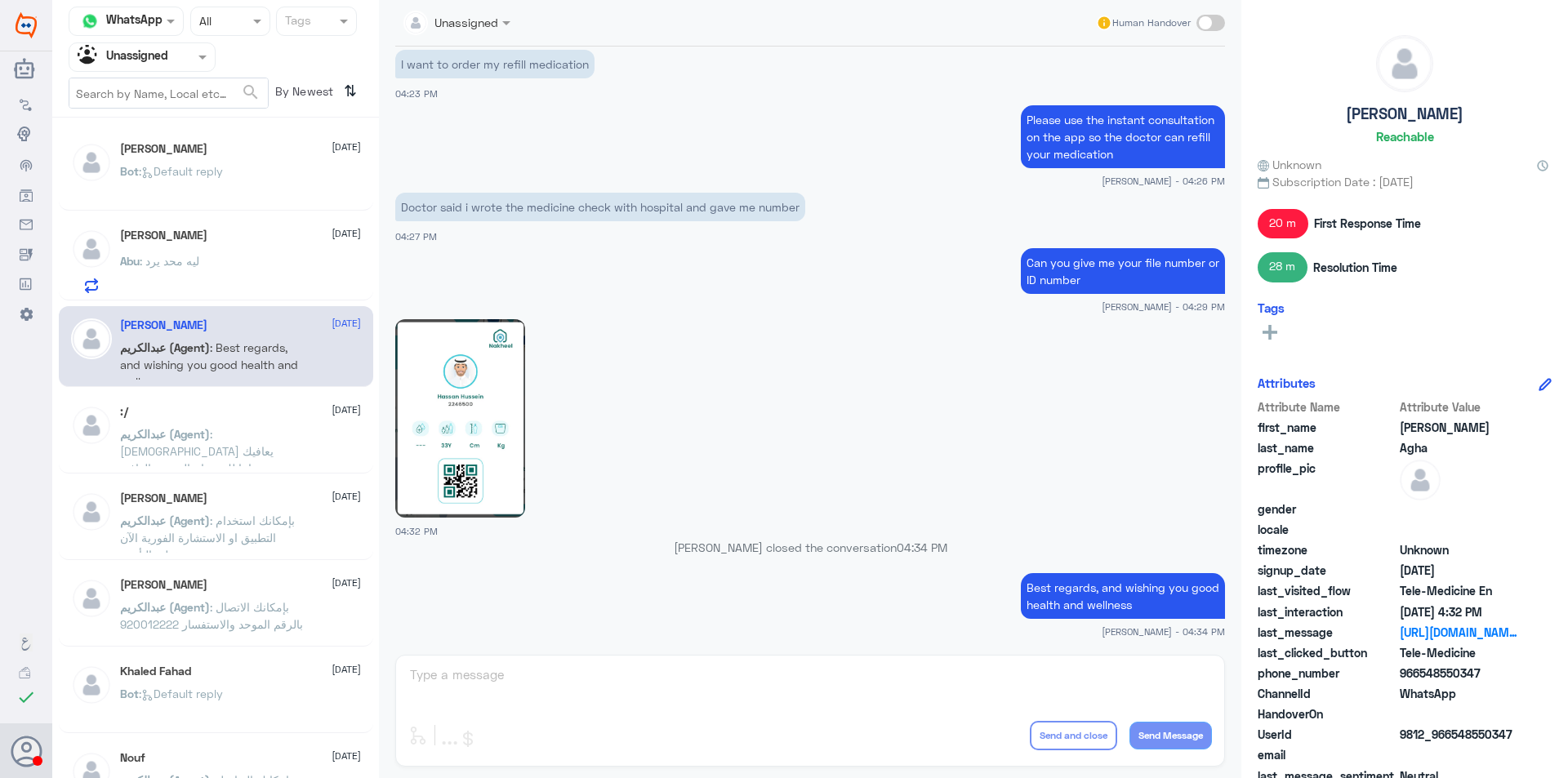
click at [255, 424] on div ":/ [DATE][PERSON_NAME] (Agent) : الله يعافيك وتمنياتنا لك بدوام الصحة والعافية" at bounding box center [240, 436] width 240 height 62
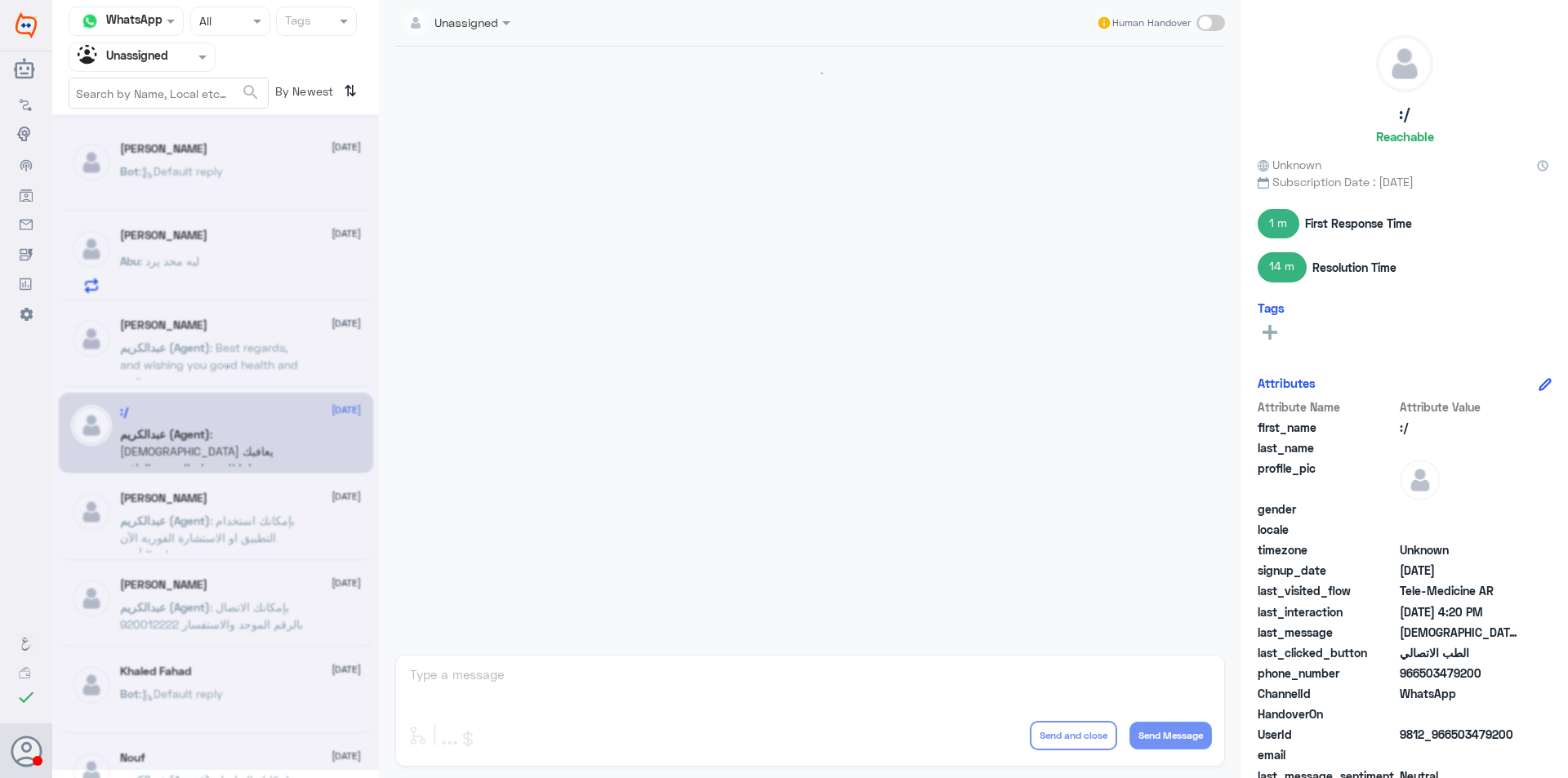
scroll to position [719, 0]
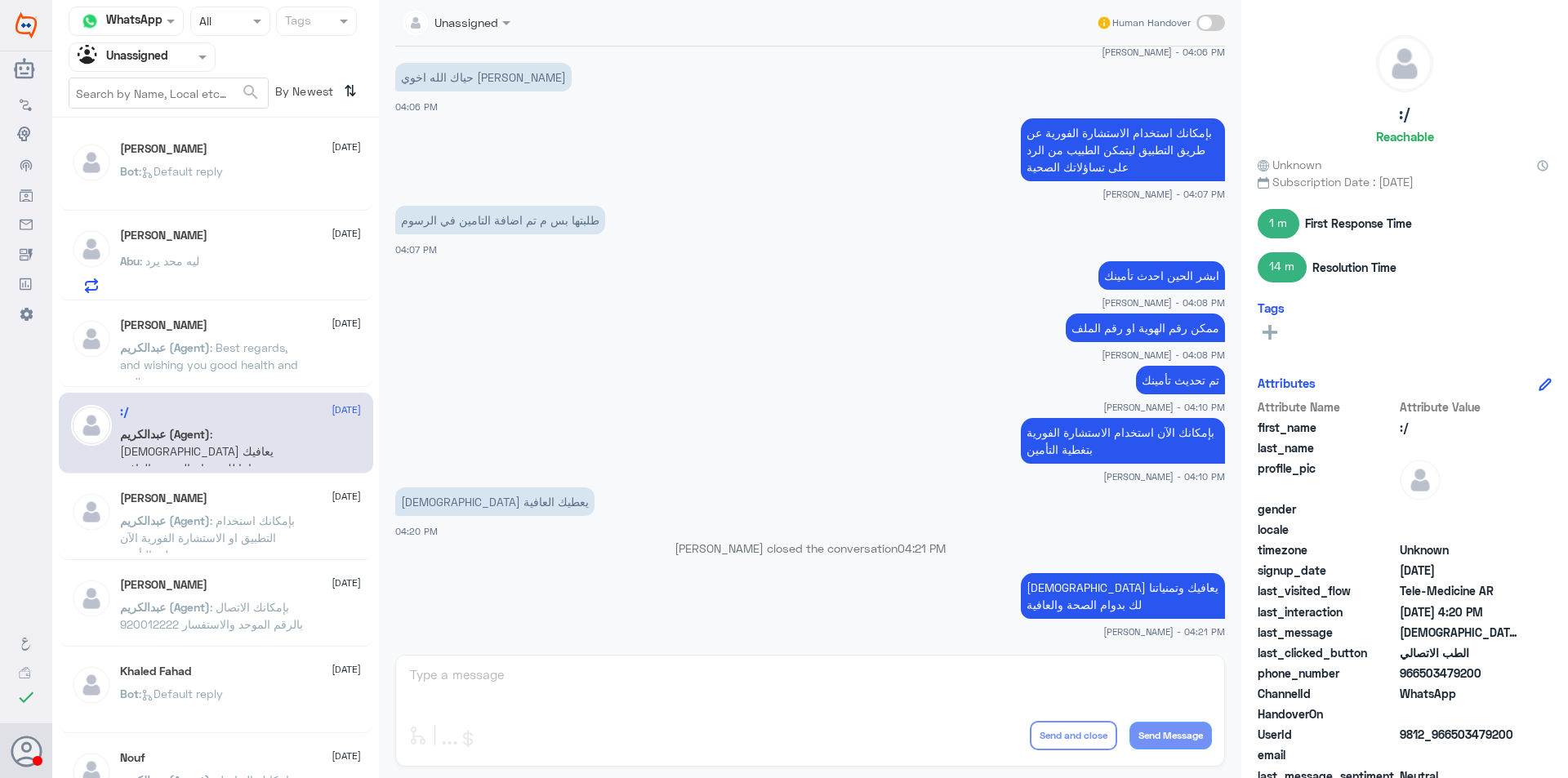
click at [270, 499] on div "[PERSON_NAME] [DATE]" at bounding box center [240, 499] width 240 height 14
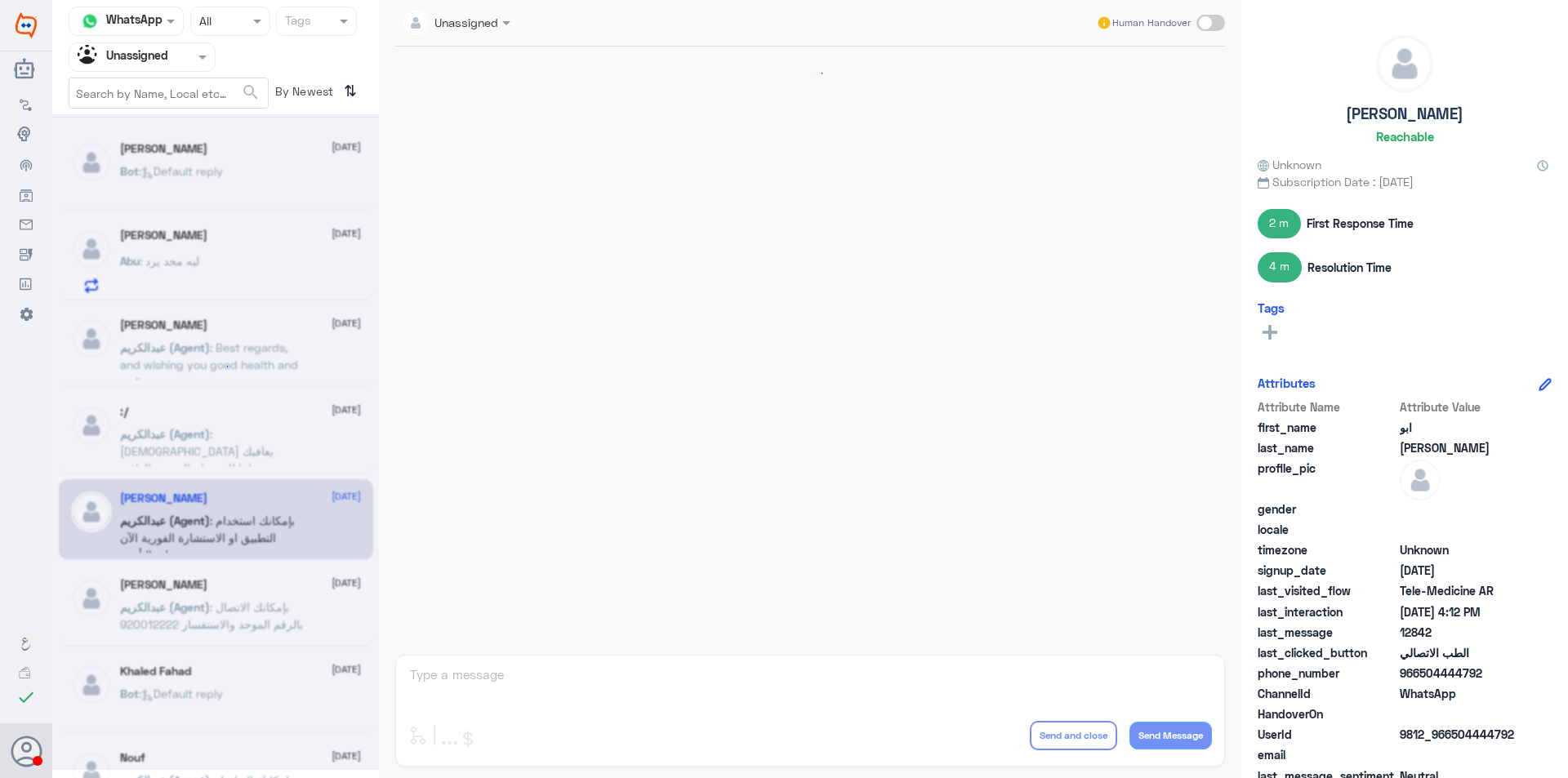
scroll to position [668, 0]
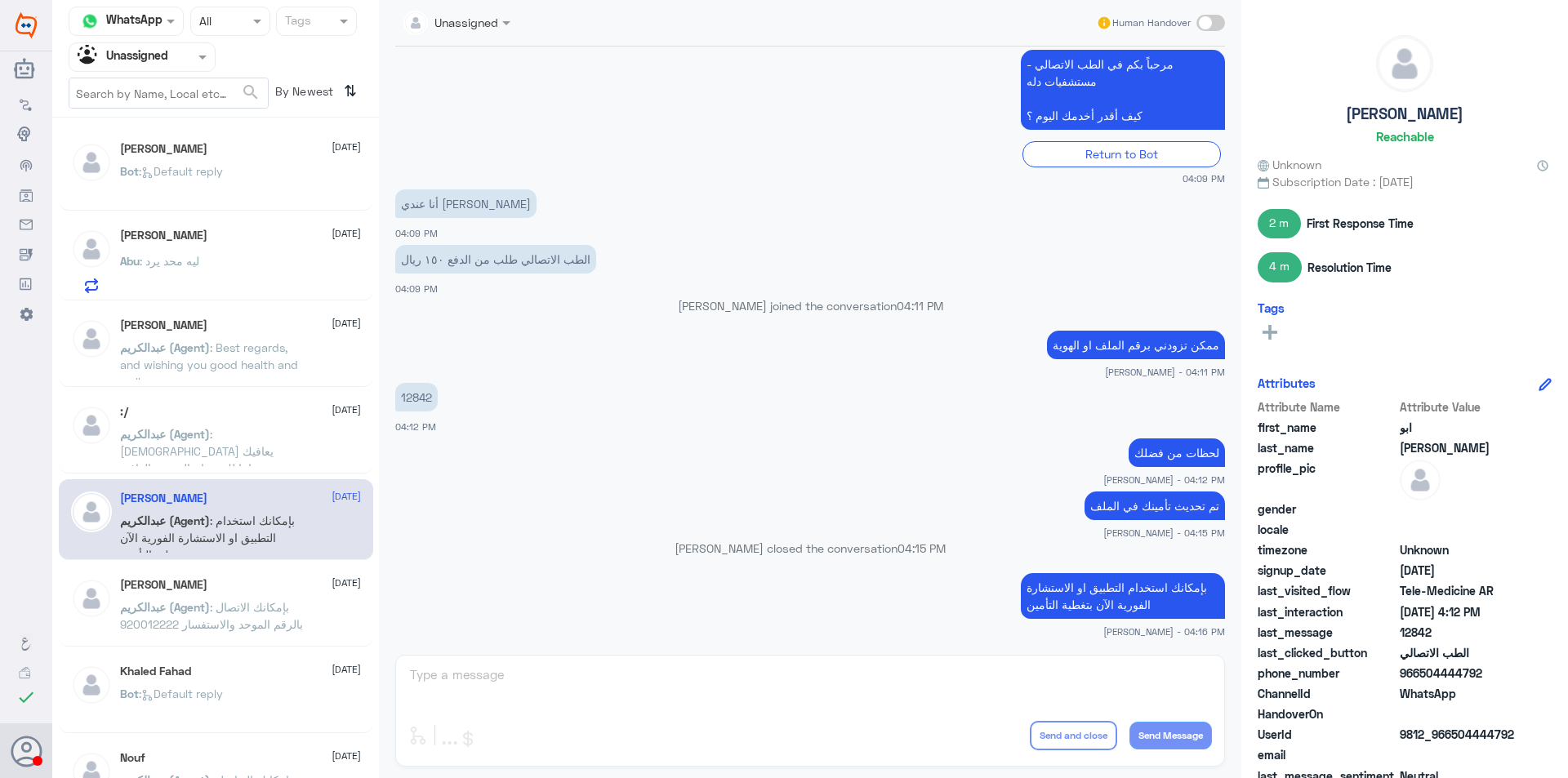
click at [248, 578] on div "[PERSON_NAME] [DATE]" at bounding box center [240, 585] width 240 height 14
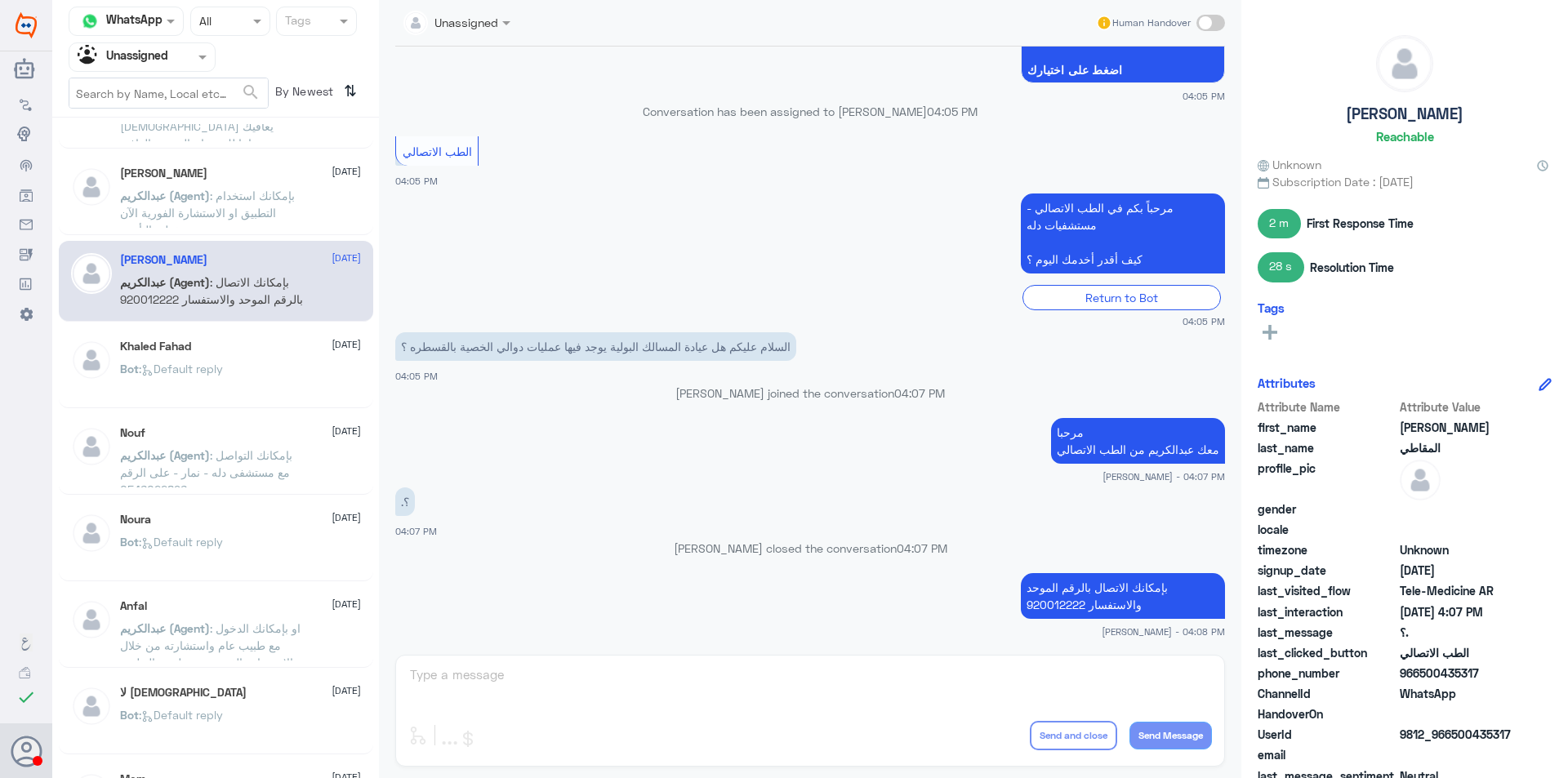
scroll to position [327, 0]
click at [247, 374] on div "Bot : Default reply" at bounding box center [240, 382] width 240 height 37
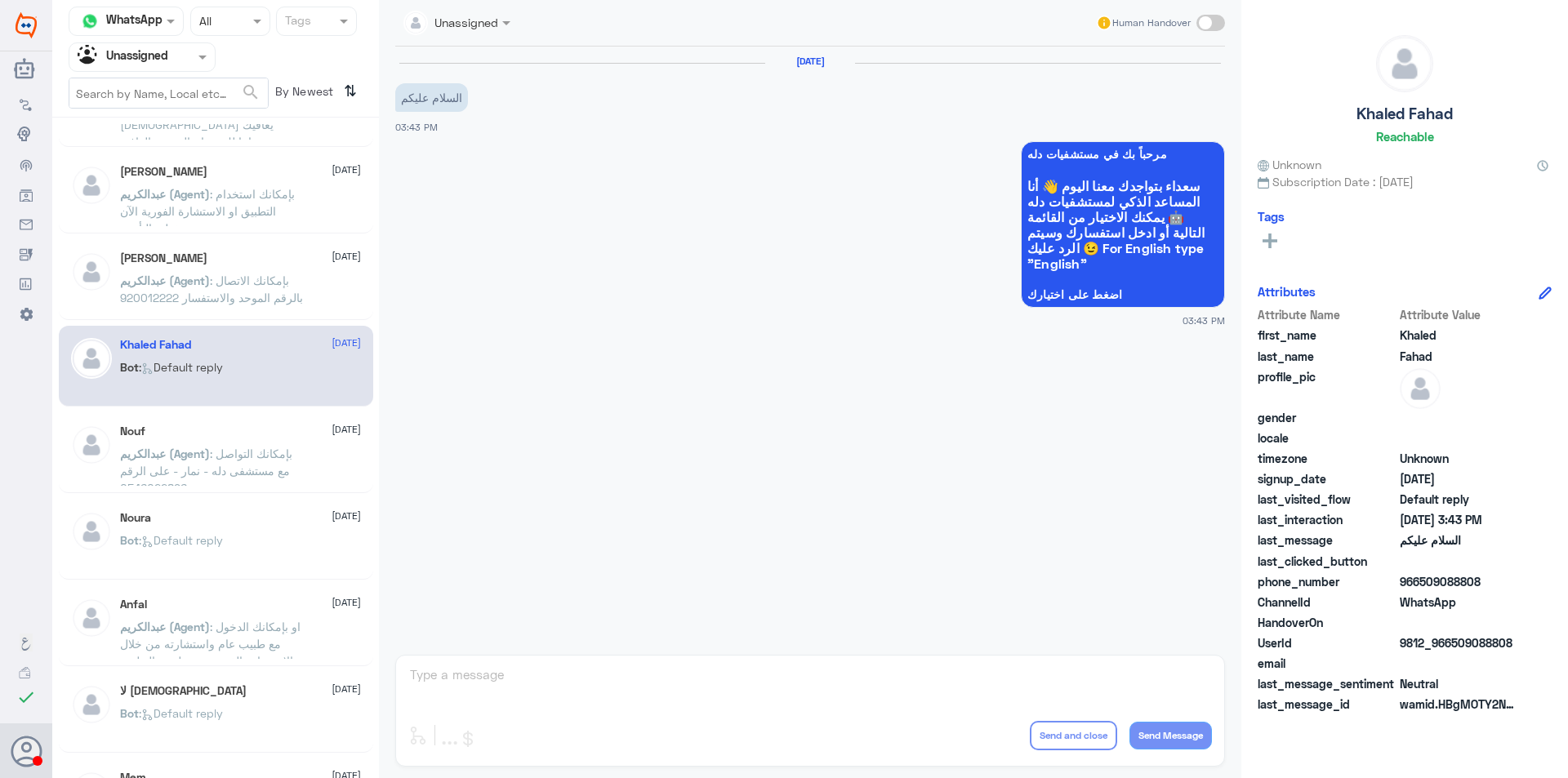
click at [255, 443] on div "Nouf [DATE][PERSON_NAME] (Agent) : بإمكانك التواصل مع مستشفى دله - نمار - على ا…" at bounding box center [240, 456] width 240 height 62
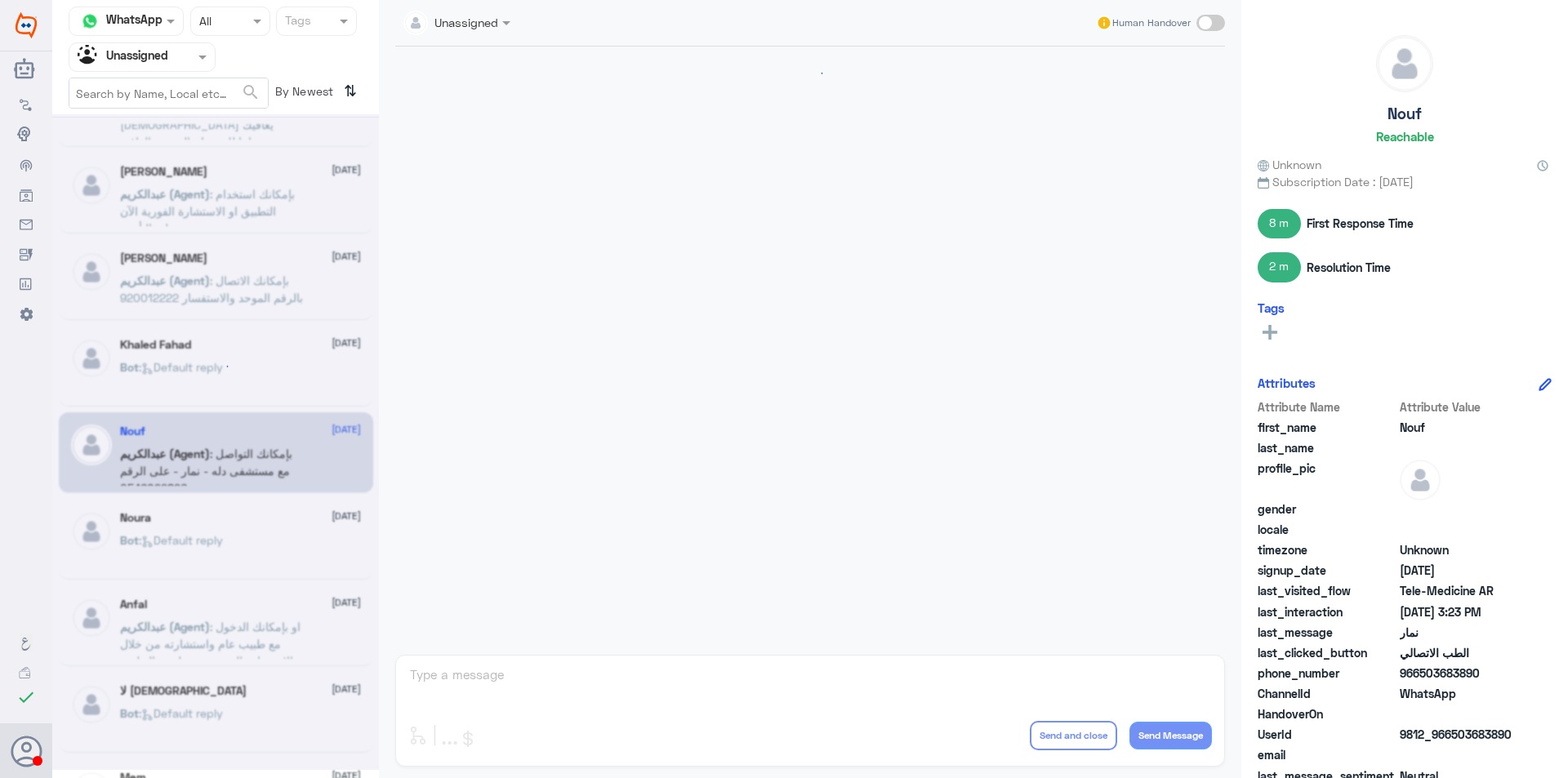
scroll to position [700, 0]
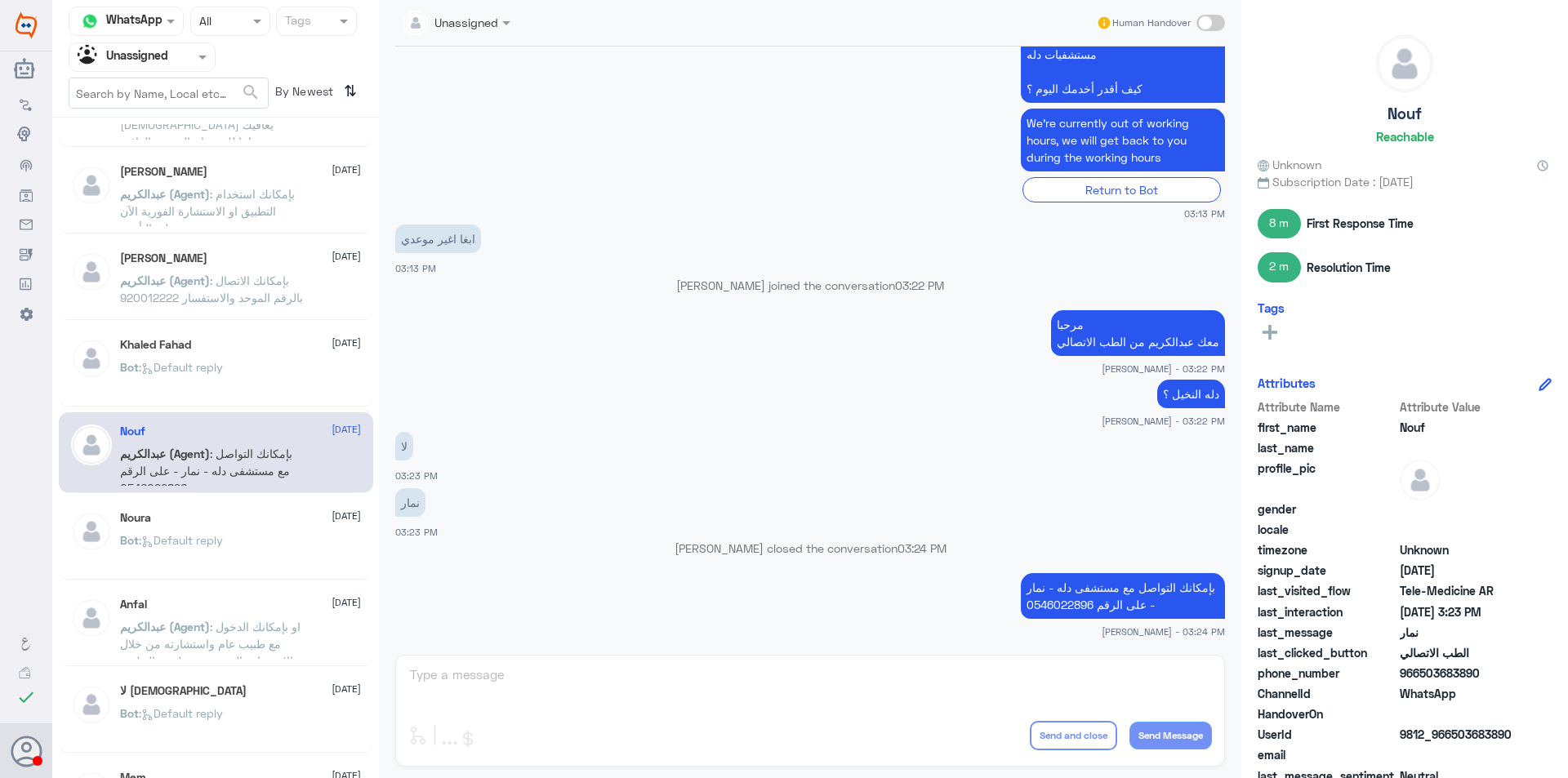
click at [259, 536] on div "Bot : Default reply" at bounding box center [240, 554] width 240 height 37
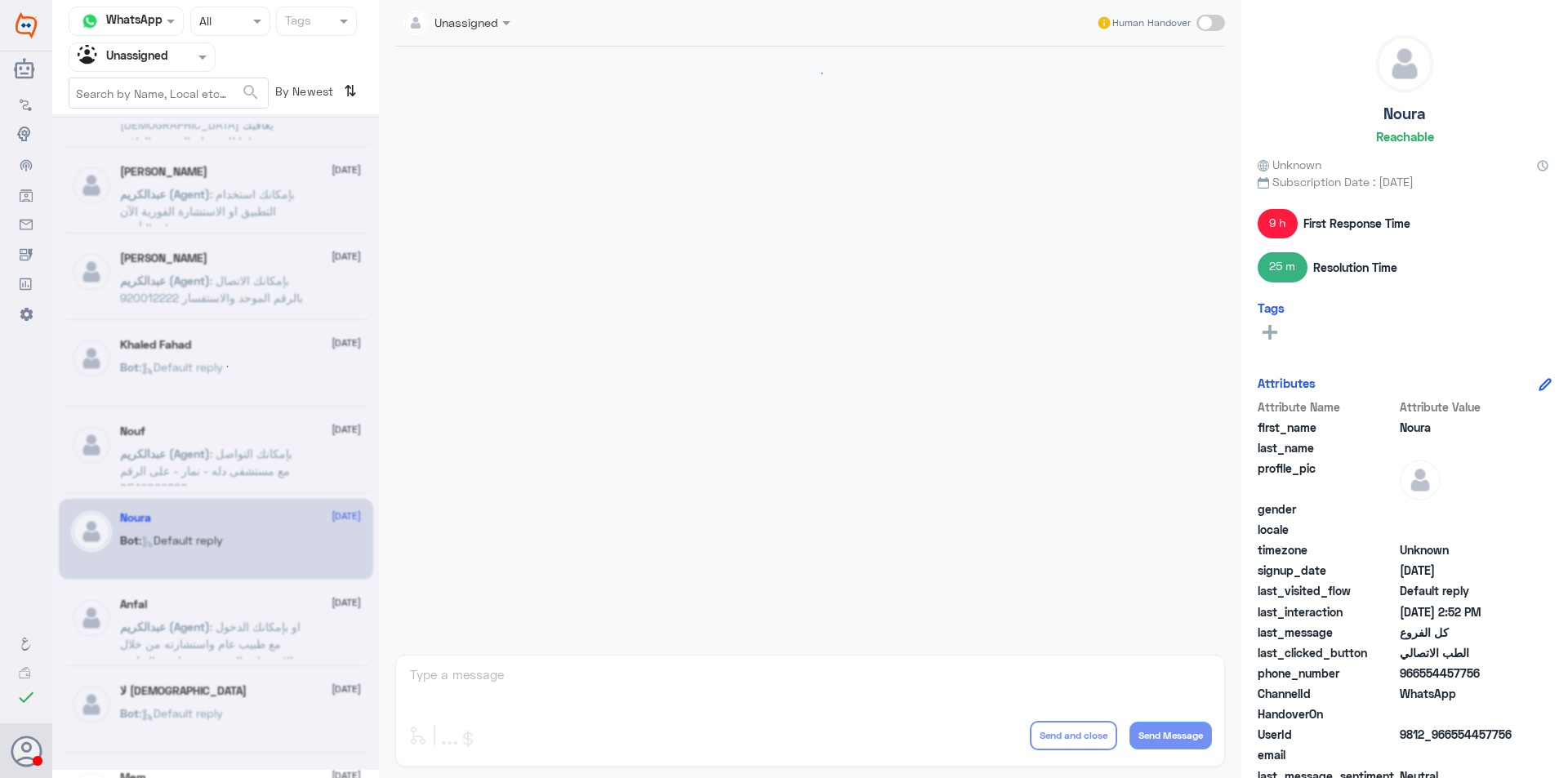
scroll to position [1267, 0]
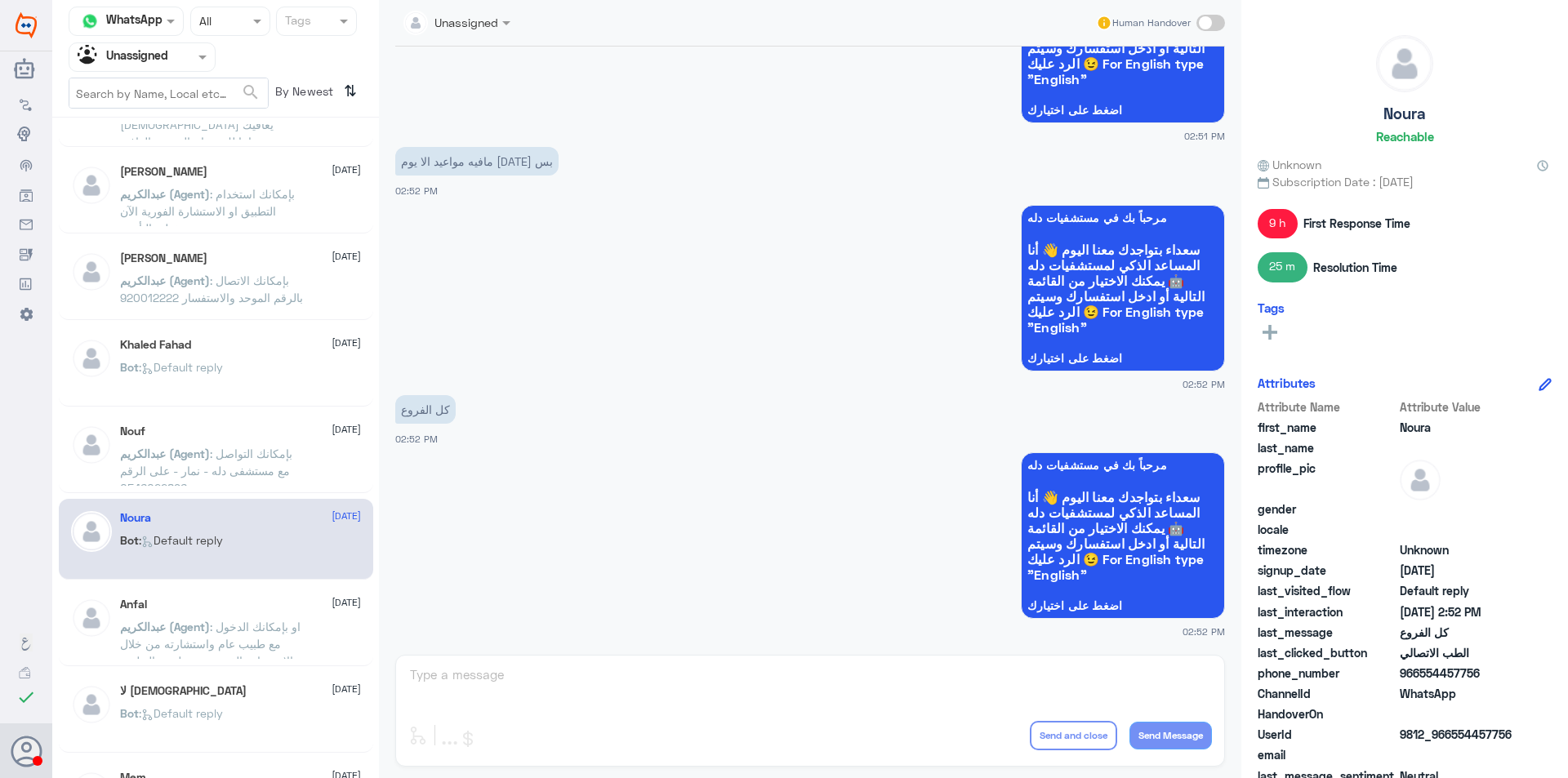
click at [253, 638] on span ": او بإمكانك الدخول مع طبيب عام واستشارته من خلال الاستشارة الفورية عن طريق الت…" at bounding box center [210, 643] width 181 height 48
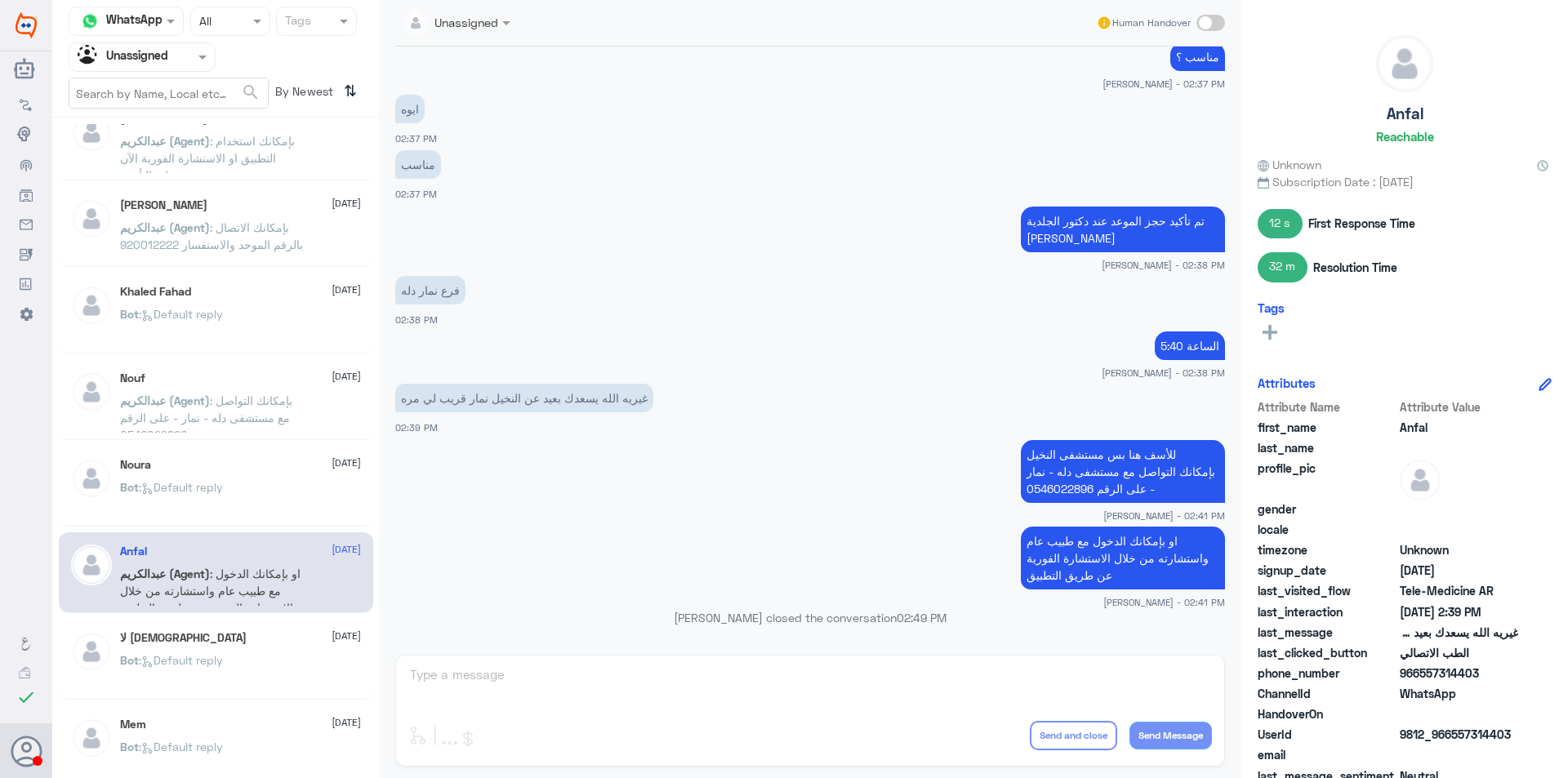
scroll to position [408, 0]
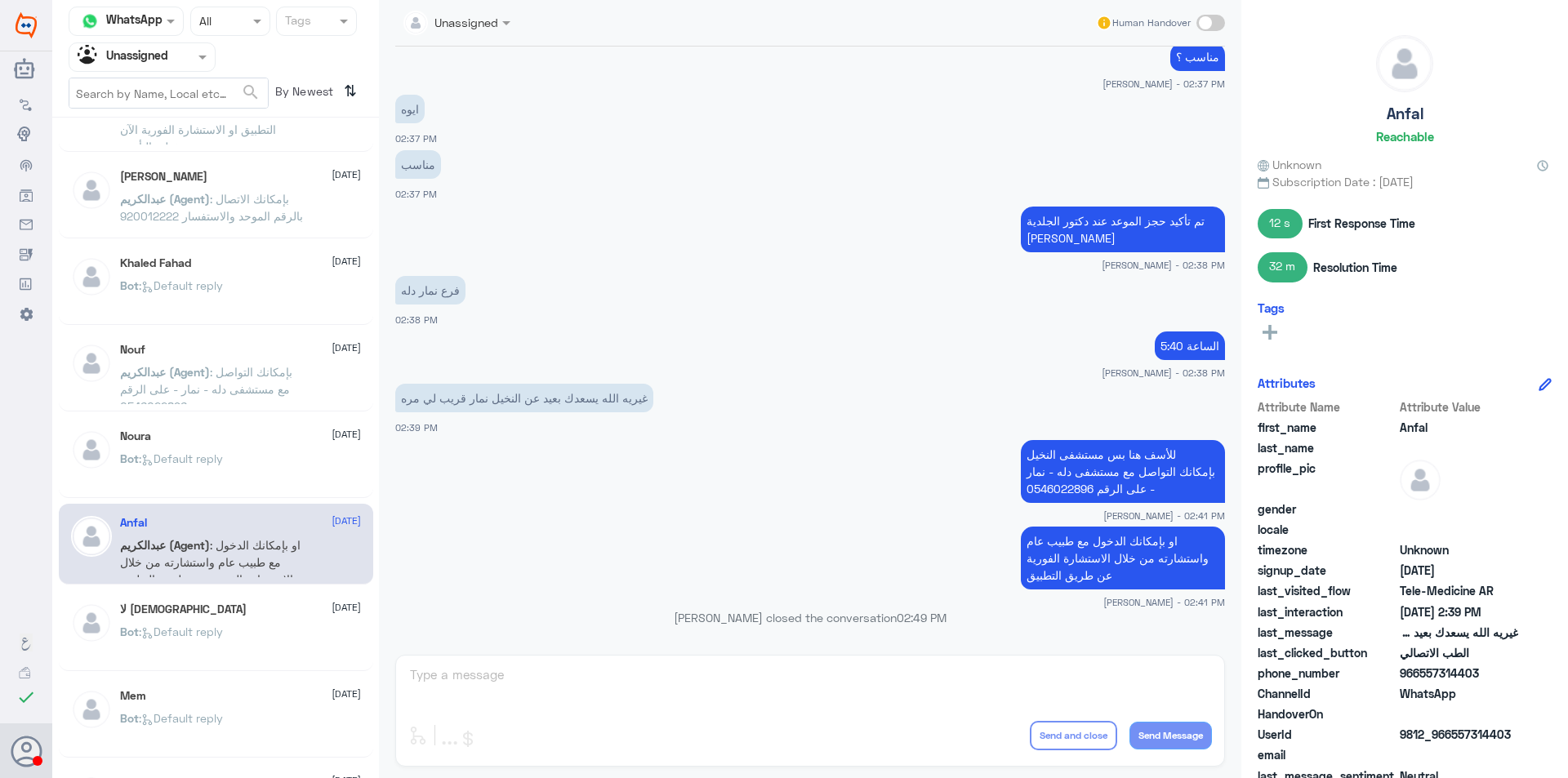
click at [261, 609] on div "لا [DEMOGRAPHIC_DATA] [DATE]" at bounding box center [240, 610] width 240 height 14
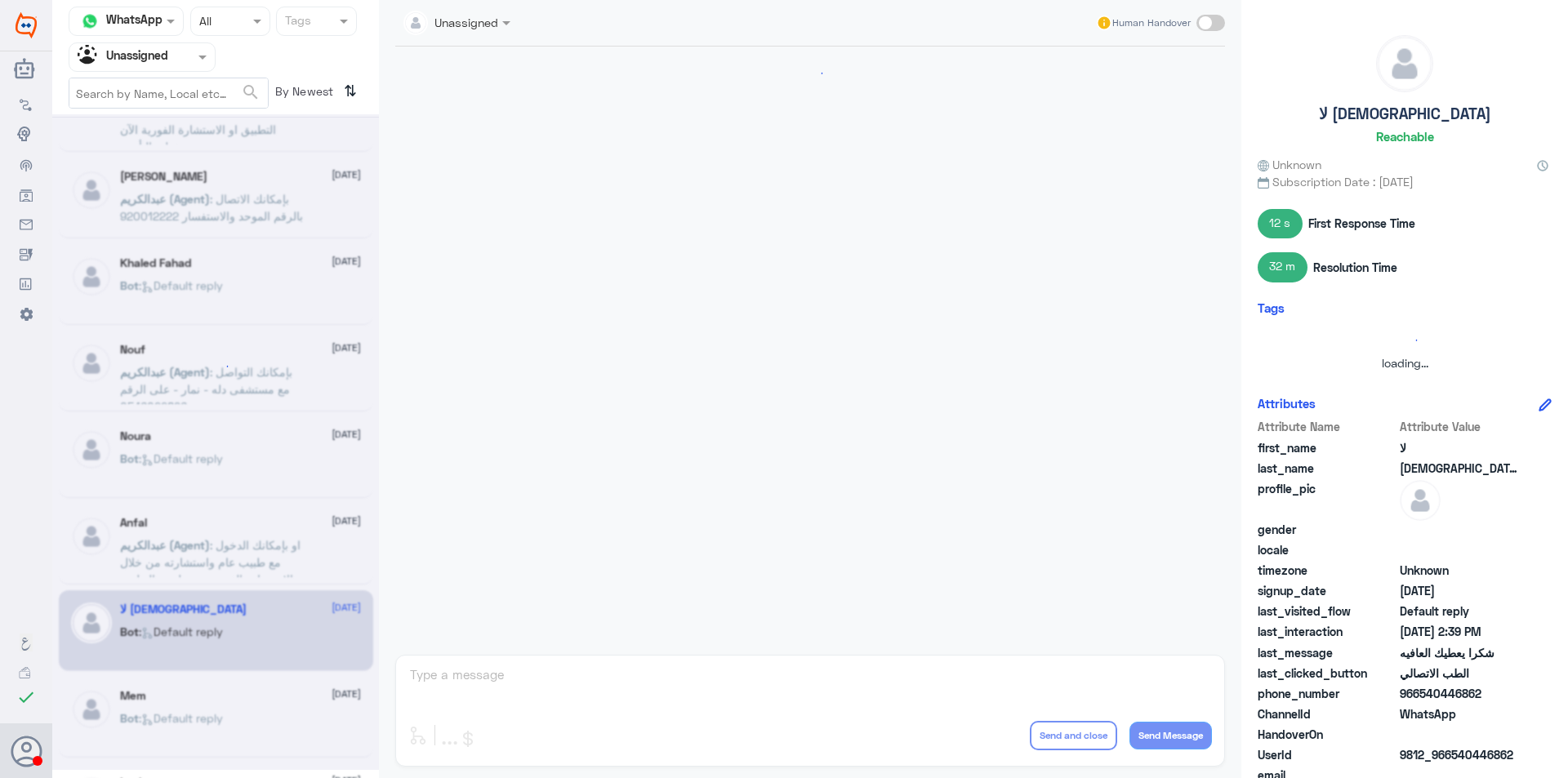
scroll to position [856, 0]
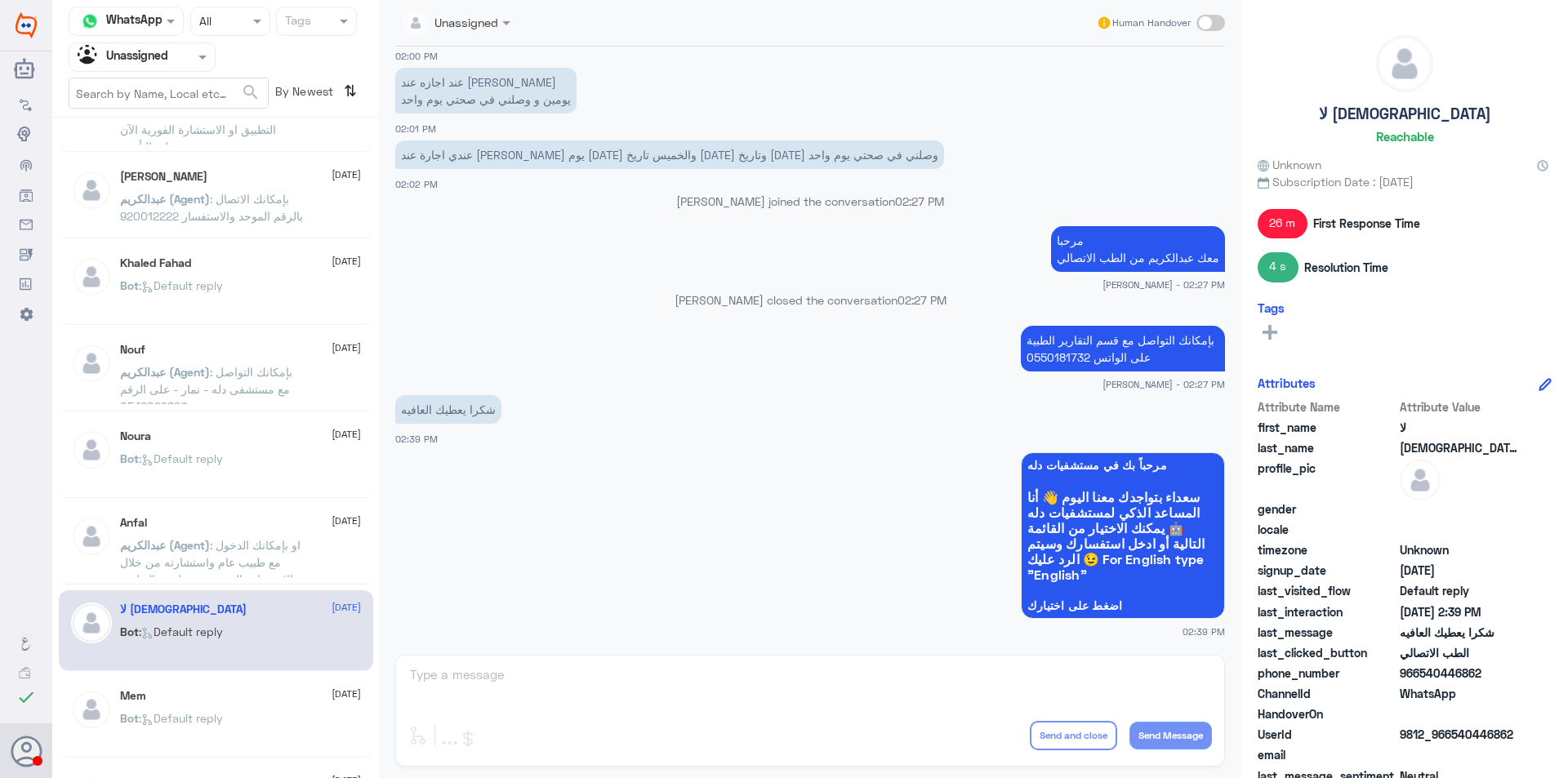
click at [251, 691] on div "Mem [DATE]" at bounding box center [240, 696] width 240 height 14
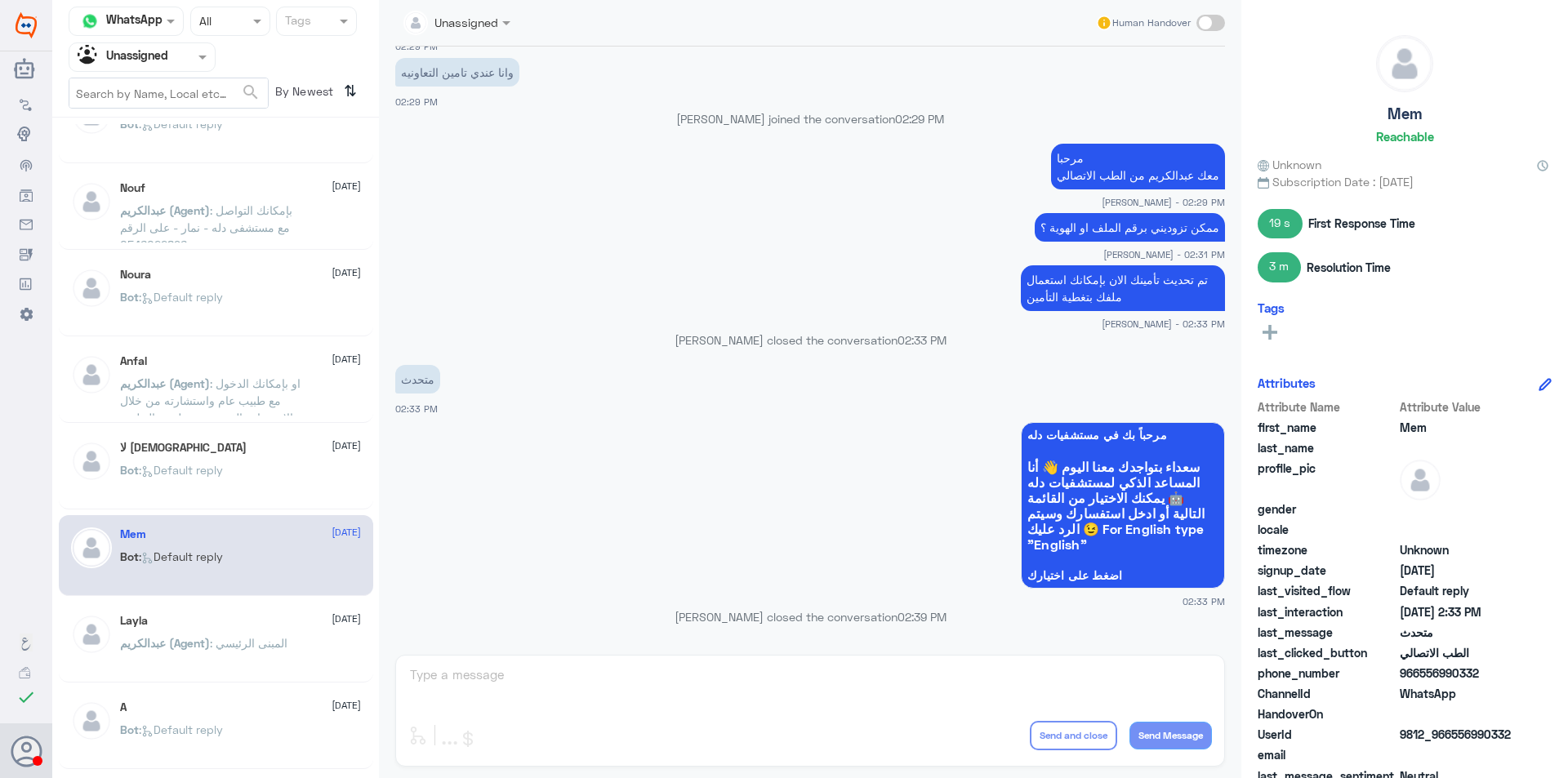
scroll to position [572, 0]
click at [249, 606] on div "Layla [DATE][PERSON_NAME] (Agent) : المبنى الرئيسي" at bounding box center [216, 641] width 314 height 81
click at [263, 659] on p "[PERSON_NAME] (Agent) : المبنى الرئيسي" at bounding box center [203, 653] width 167 height 41
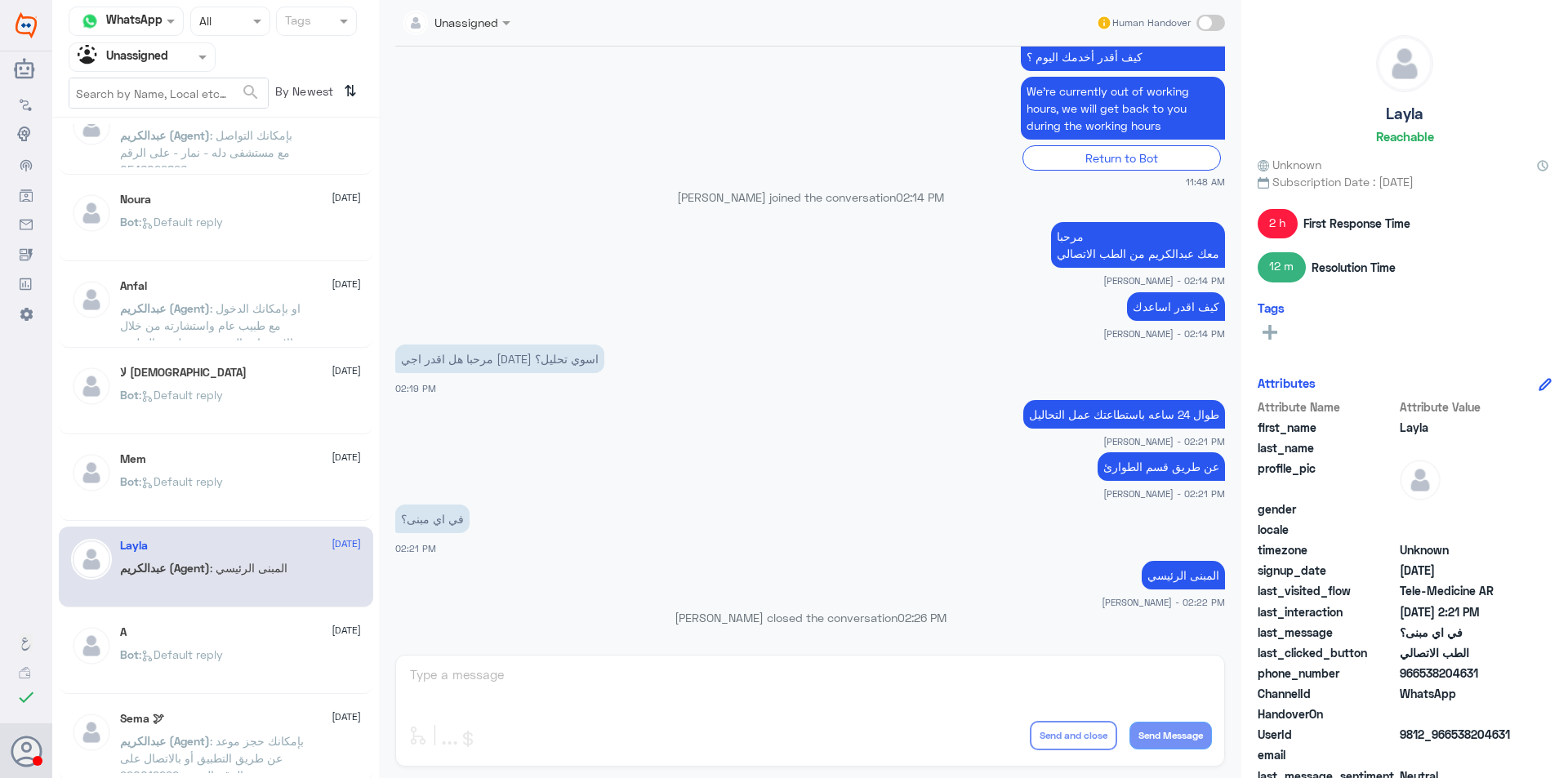
scroll to position [735, 0]
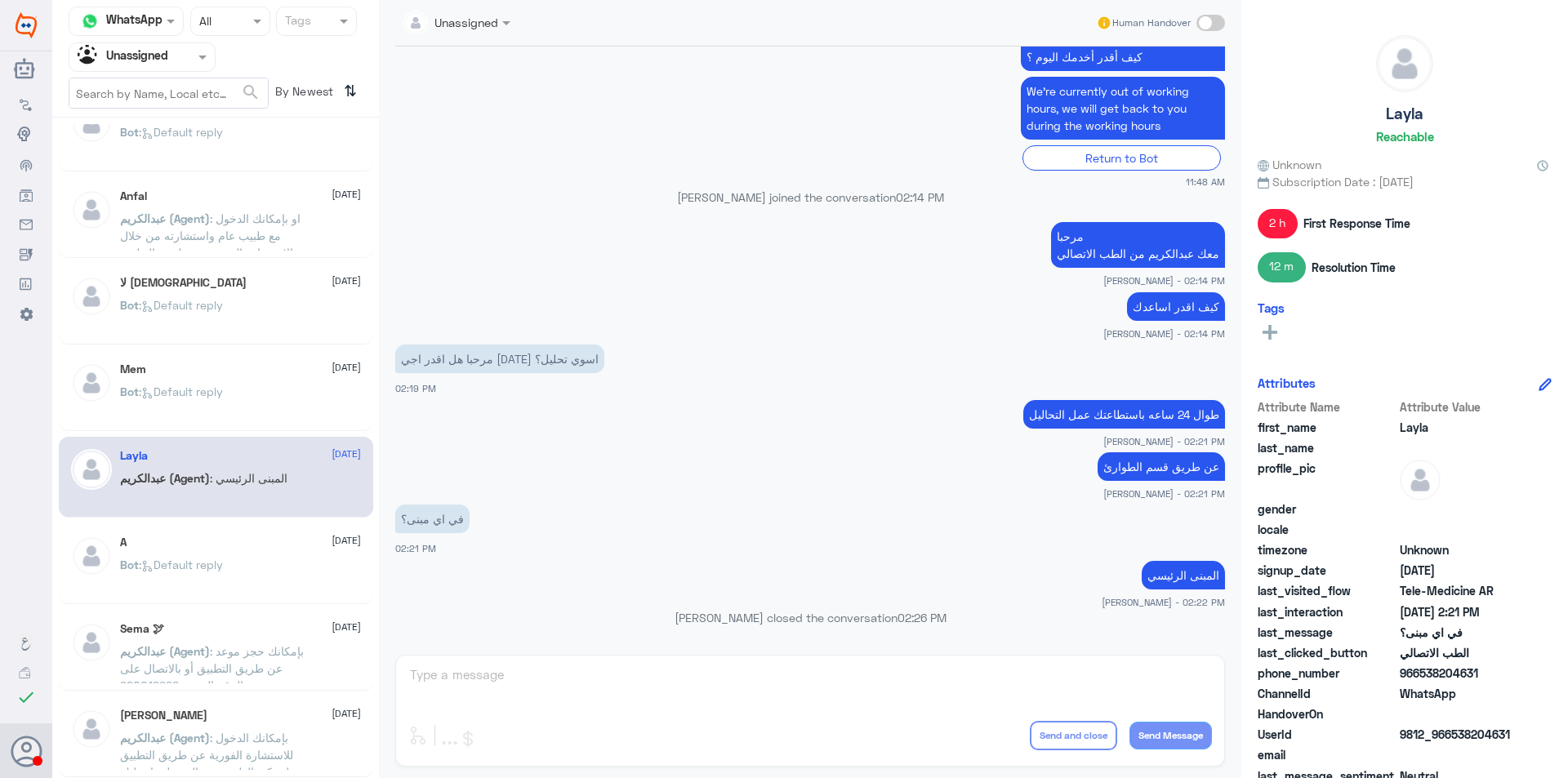
click at [259, 524] on div "A [DATE] Bot : Default reply" at bounding box center [216, 564] width 314 height 81
click at [283, 582] on div "Bot : Default reply" at bounding box center [240, 579] width 240 height 37
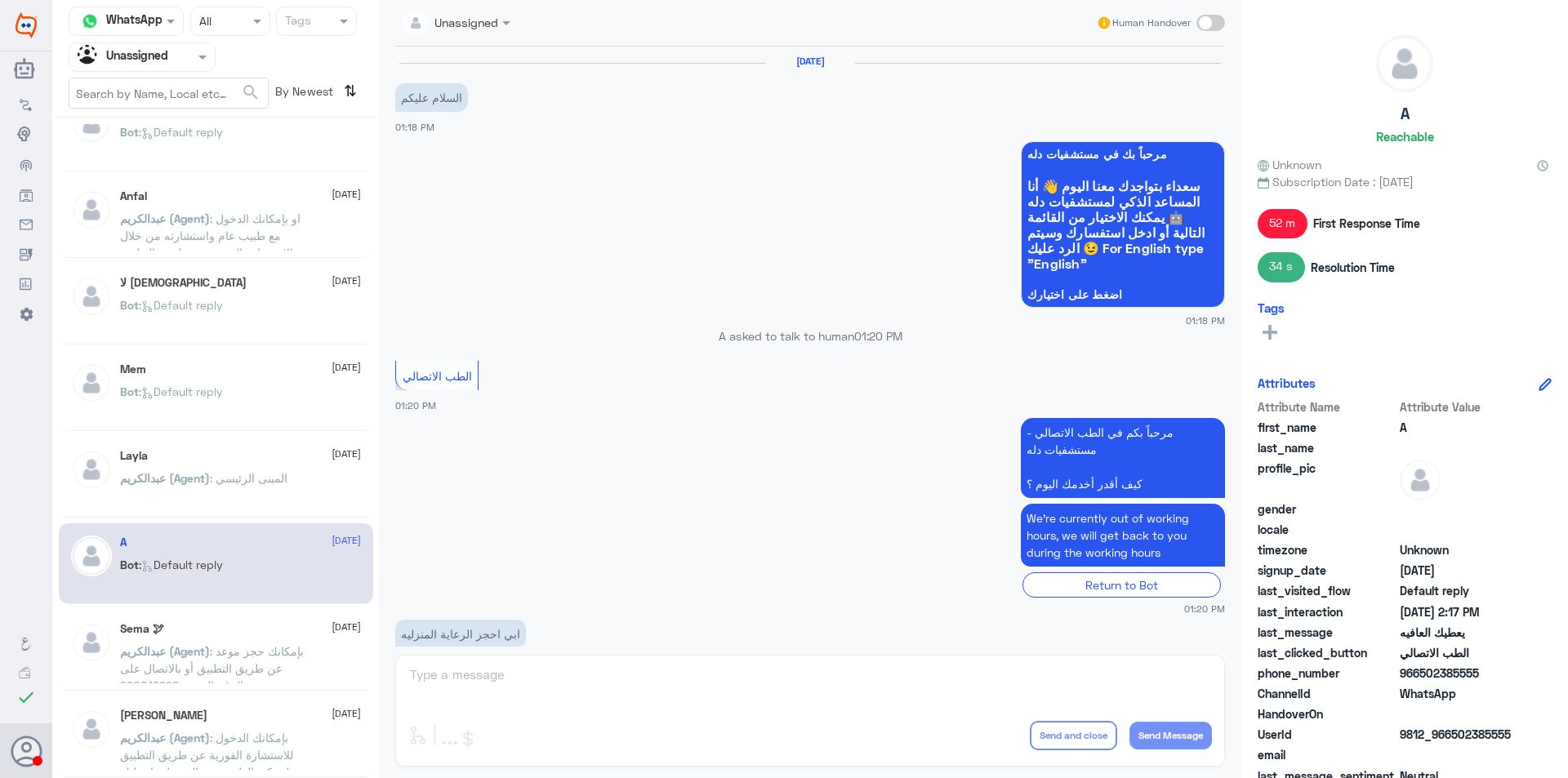
scroll to position [479, 0]
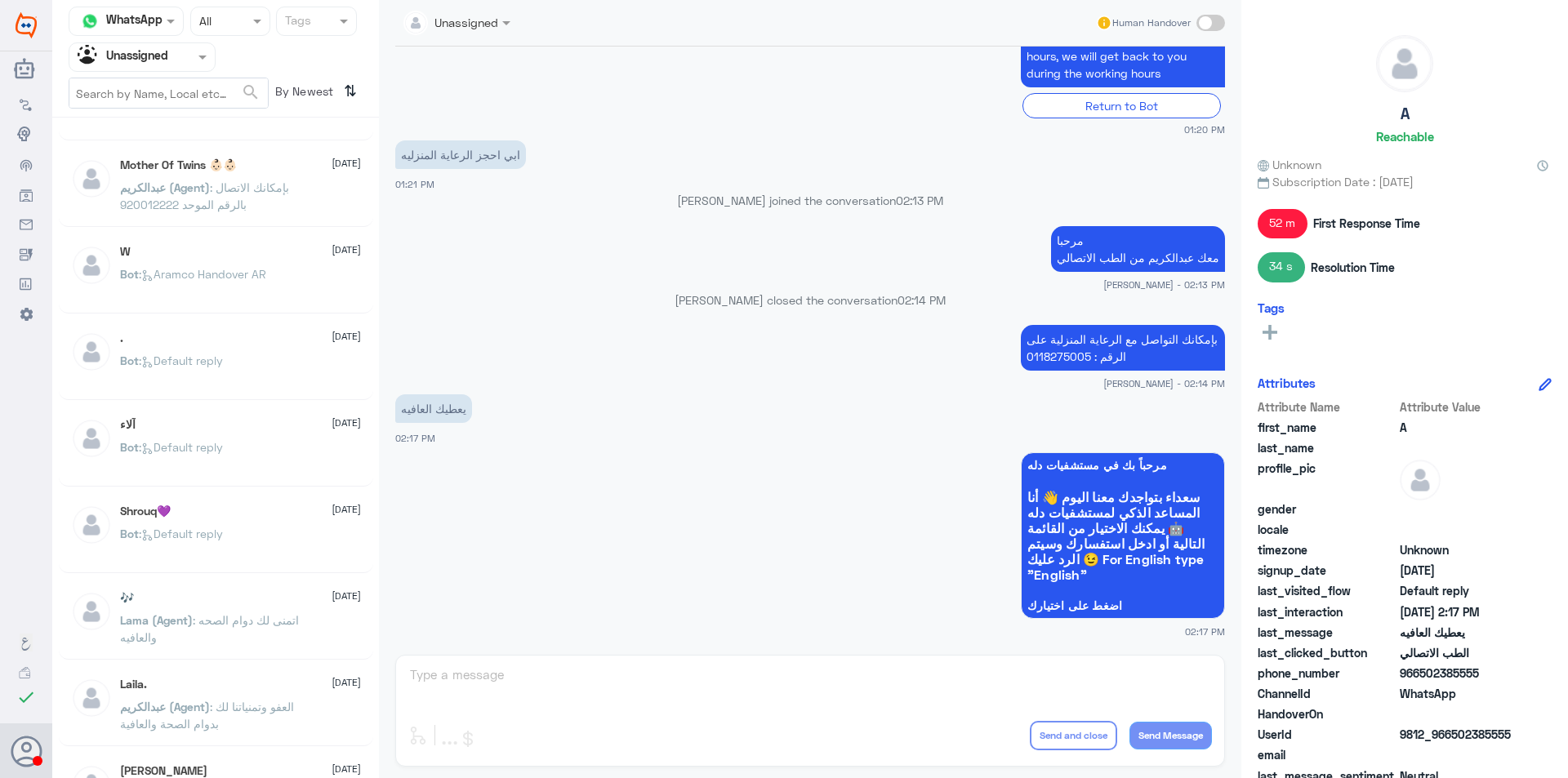
click at [301, 233] on div "W [DATE] Bot : Aramco Handover AR" at bounding box center [216, 273] width 314 height 81
click at [283, 159] on div "Mother Of Twins 👶🏻👶🏻 [DATE]" at bounding box center [240, 166] width 240 height 14
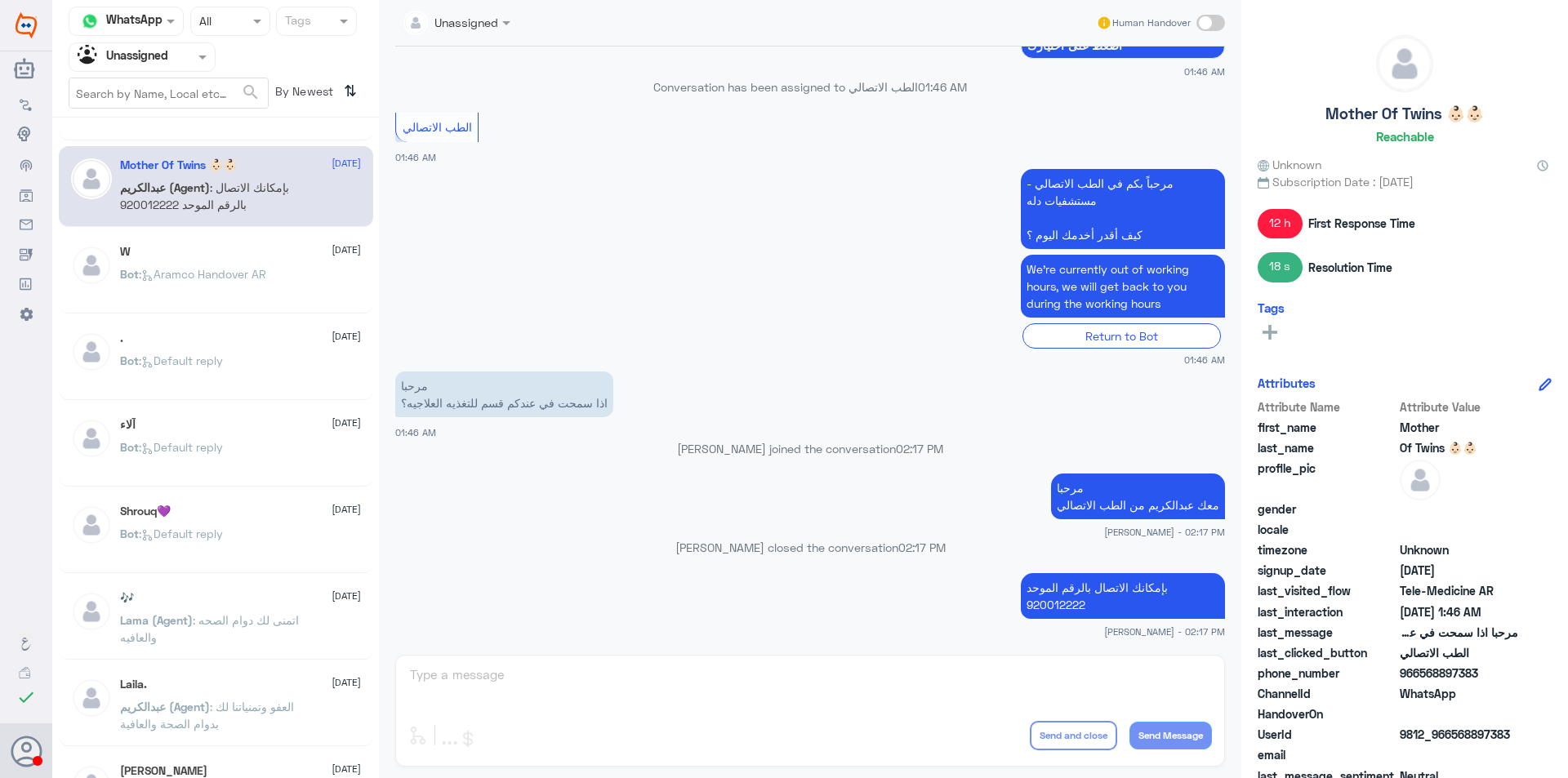
click at [285, 263] on div "W [DATE] Bot : Aramco Handover AR" at bounding box center [240, 276] width 240 height 62
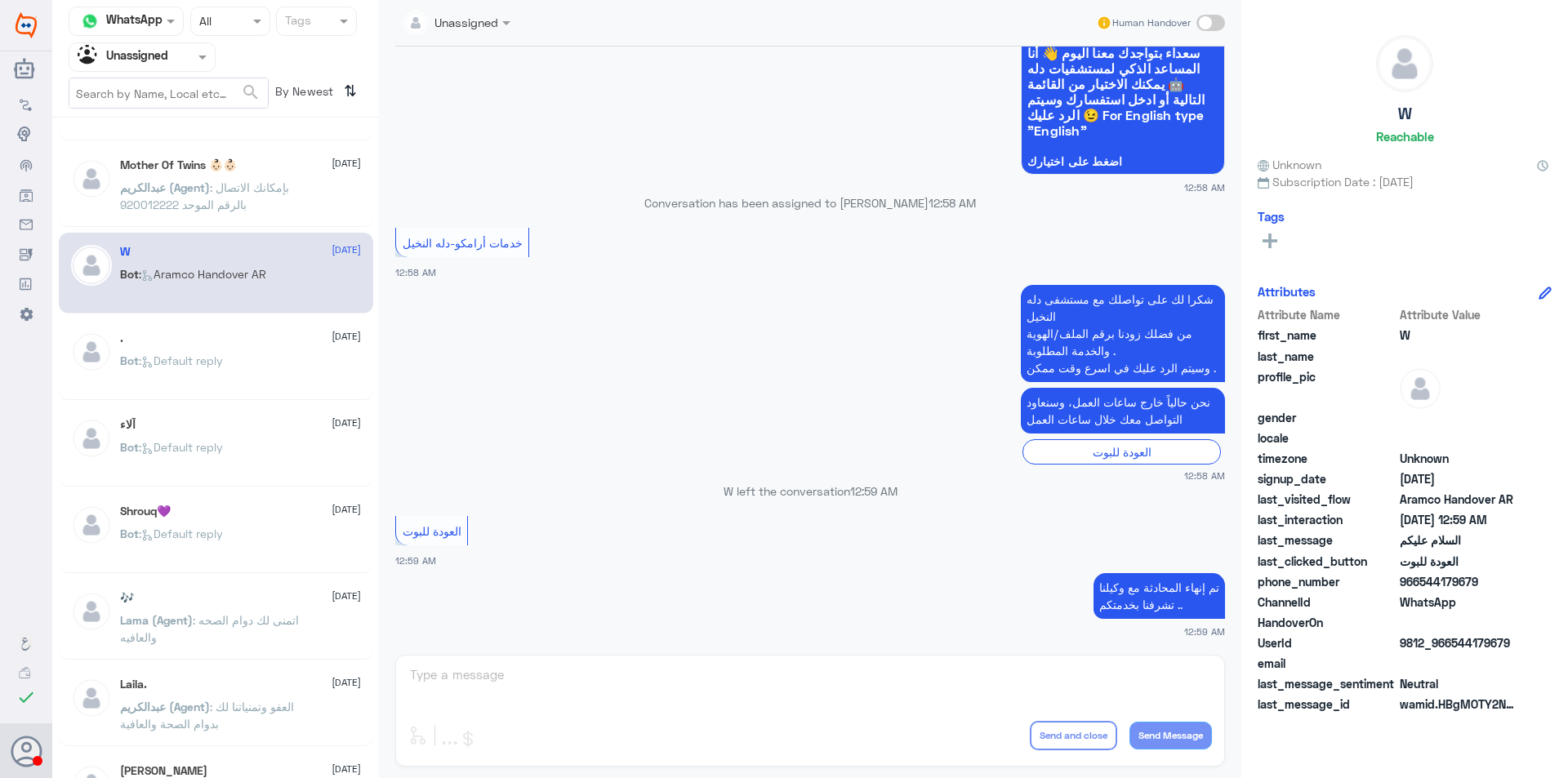
click at [297, 349] on div ". [DATE] Bot : Default reply" at bounding box center [240, 362] width 240 height 62
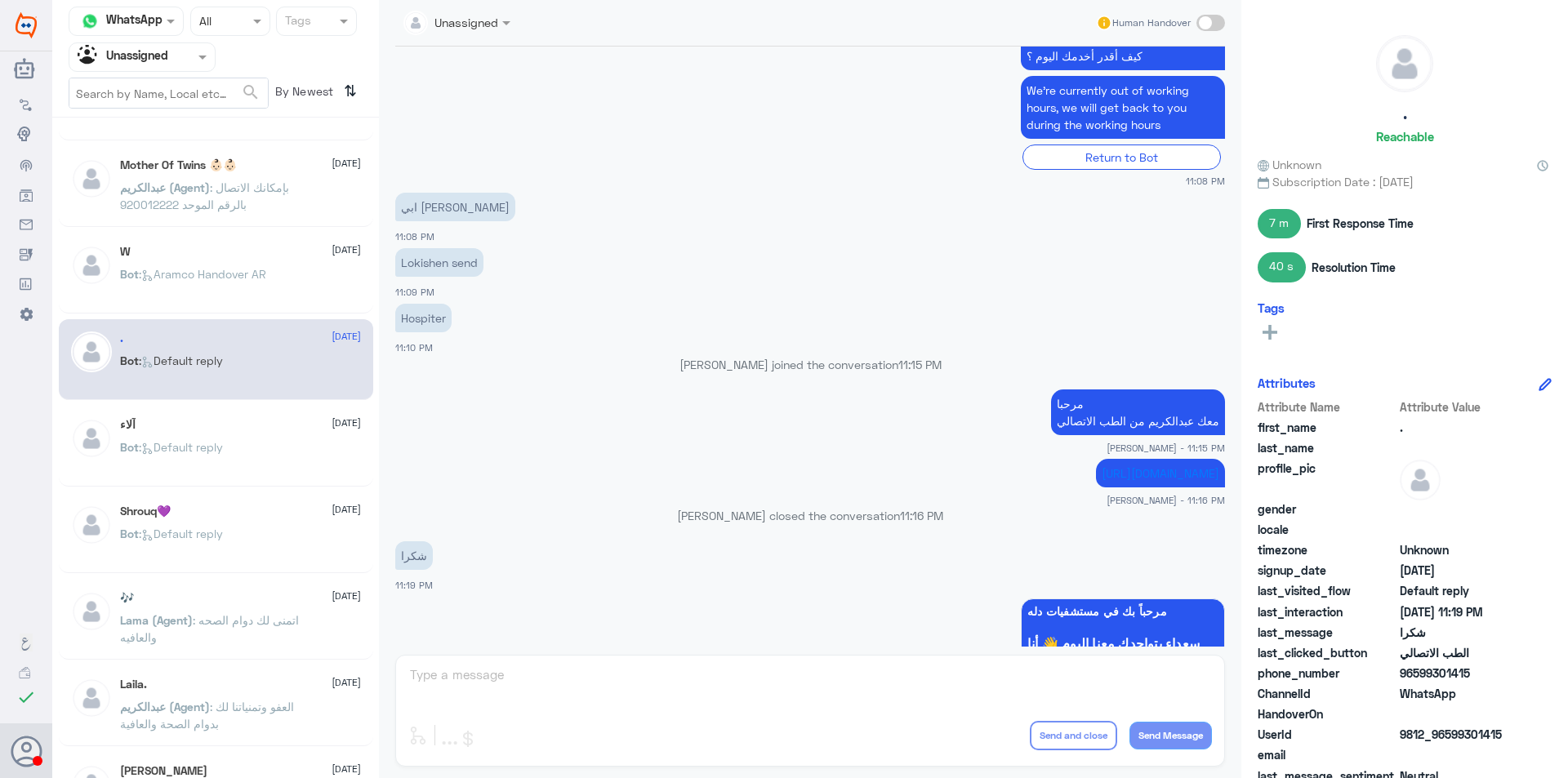
click at [273, 426] on div "آلاء [DATE]" at bounding box center [240, 426] width 240 height 14
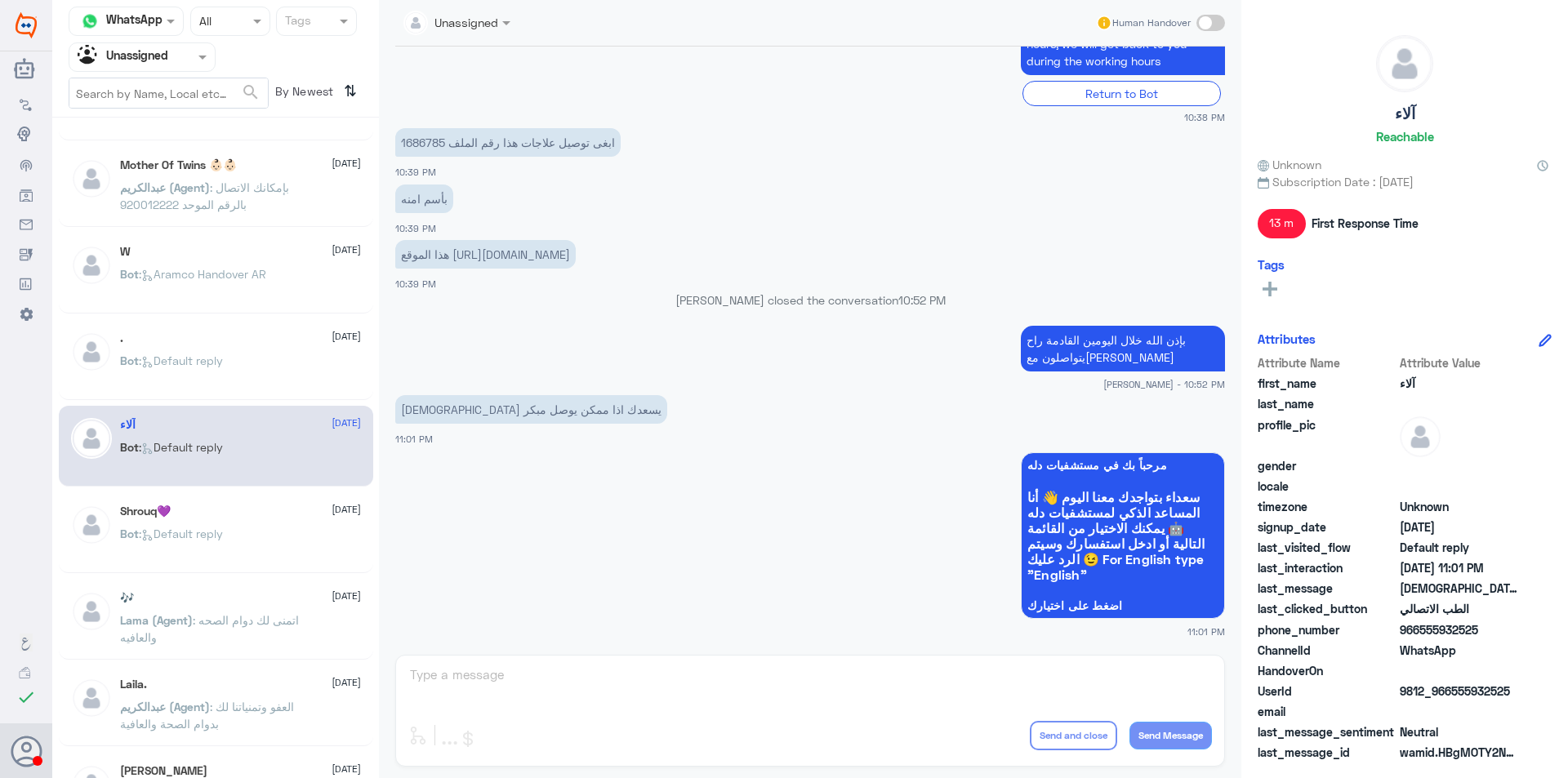
click at [270, 528] on div "Shrouq💜 [DATE] Bot : Default reply" at bounding box center [240, 536] width 240 height 62
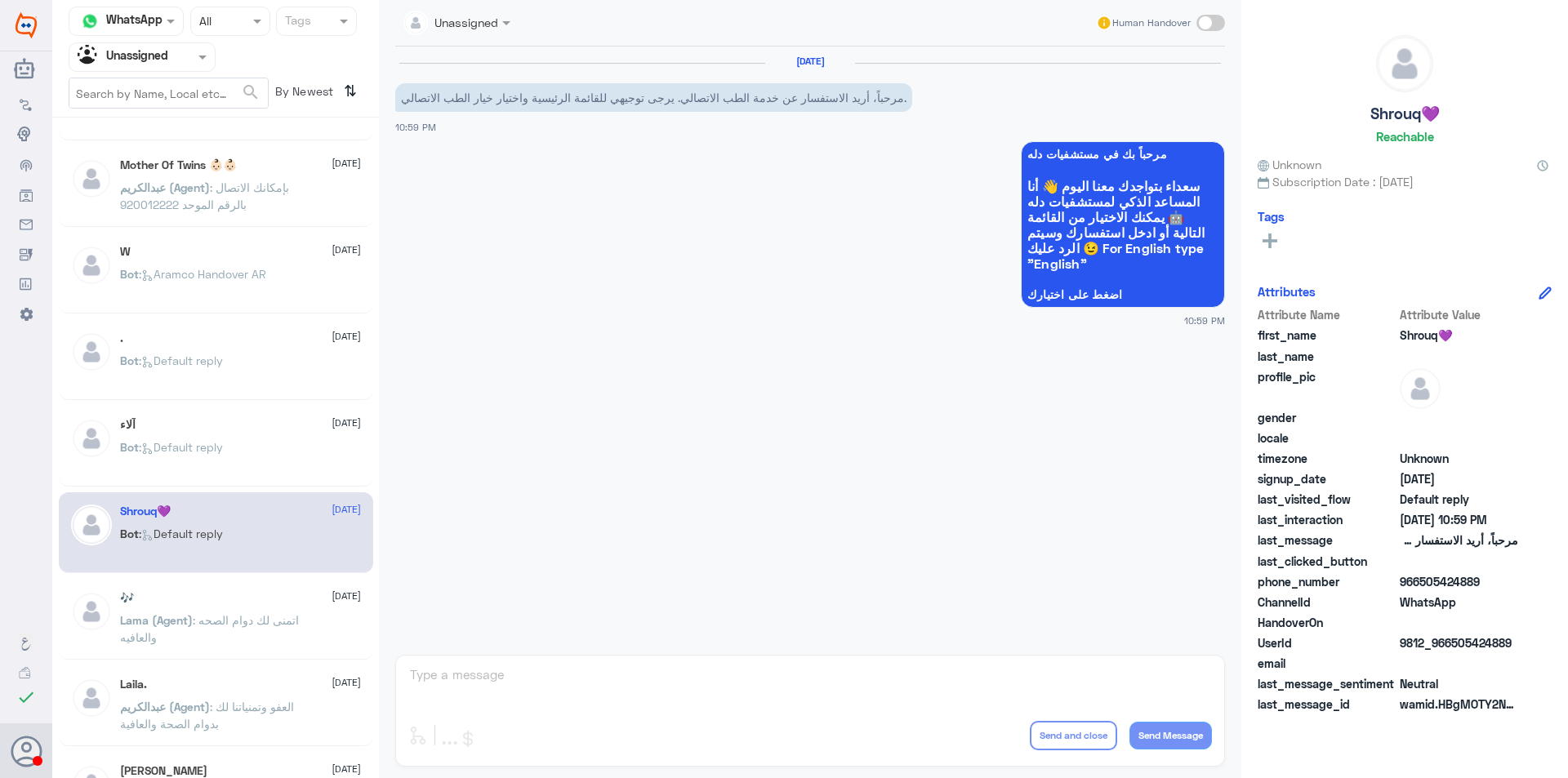
click at [273, 589] on div "🎶 [DATE][PERSON_NAME] (Agent) : اتمنى لك دوام الصحه والعافيه" at bounding box center [216, 619] width 314 height 81
click at [277, 605] on div "🎶 [DATE][PERSON_NAME] (Agent) : اتمنى لك دوام الصحه والعافيه" at bounding box center [240, 622] width 240 height 62
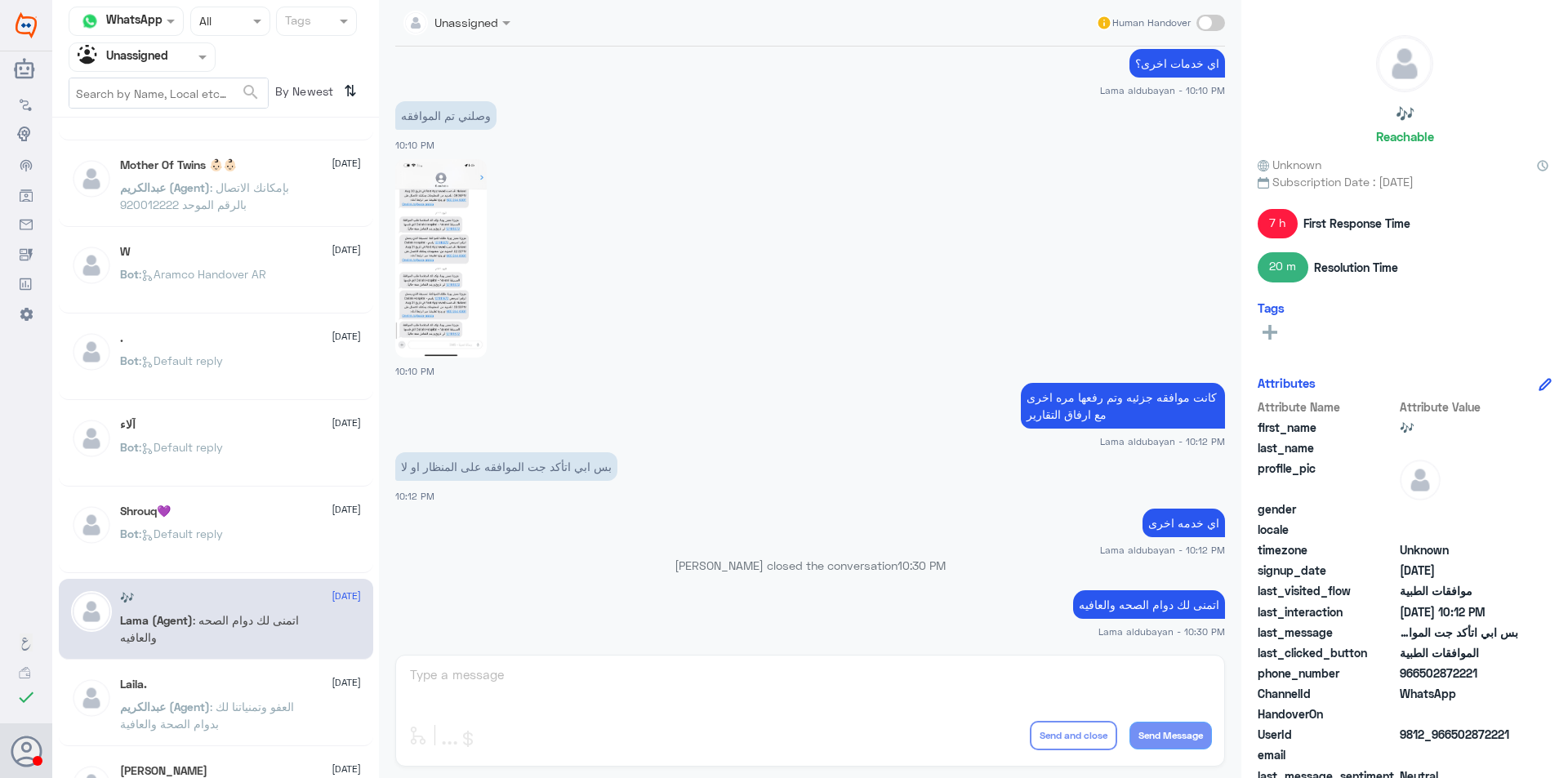
click at [307, 537] on div "Bot : Default reply" at bounding box center [240, 548] width 240 height 37
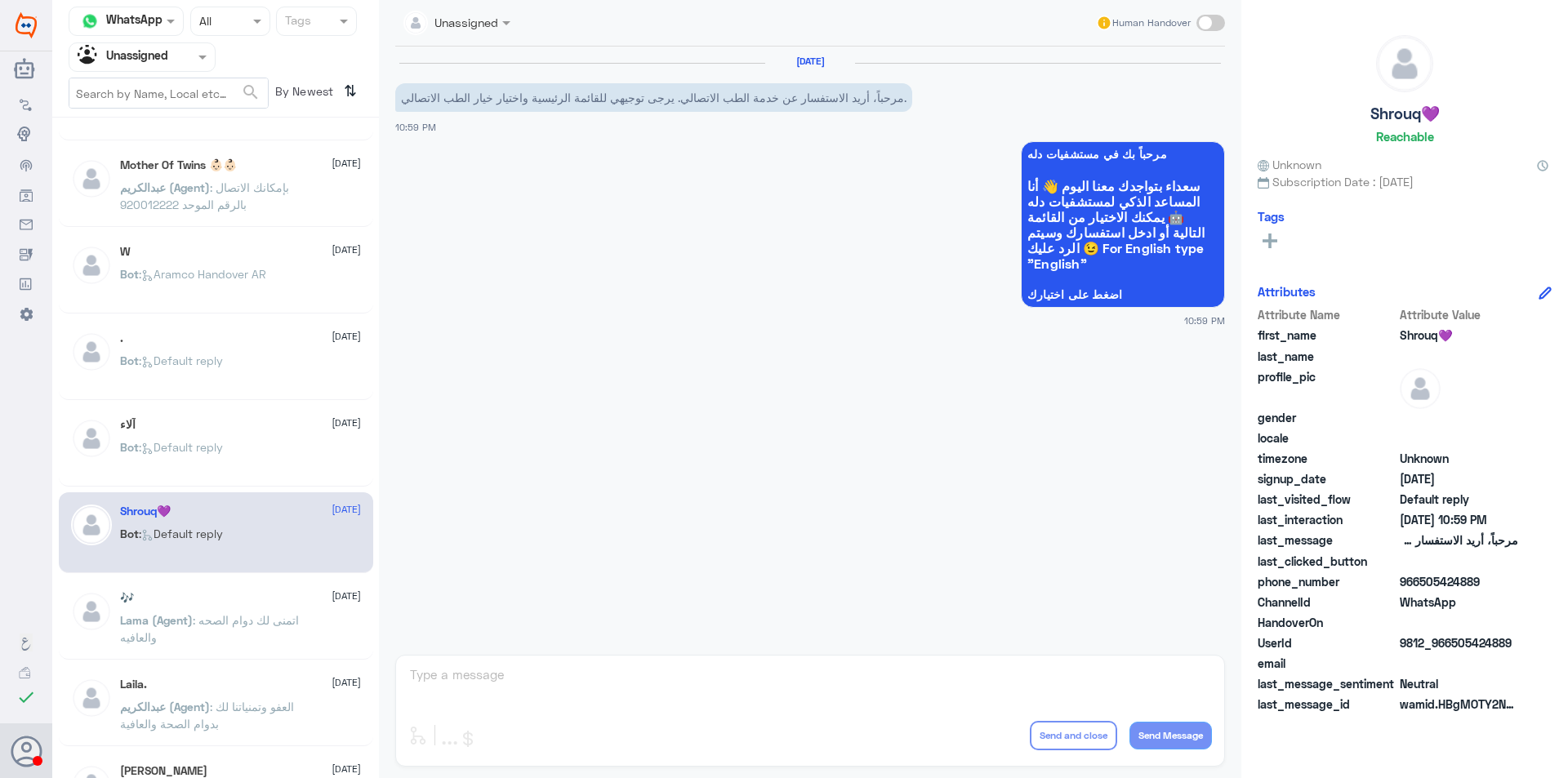
click at [290, 605] on div "🎶 [DATE][PERSON_NAME] (Agent) : اتمنى لك دوام الصحه والعافيه" at bounding box center [240, 622] width 240 height 62
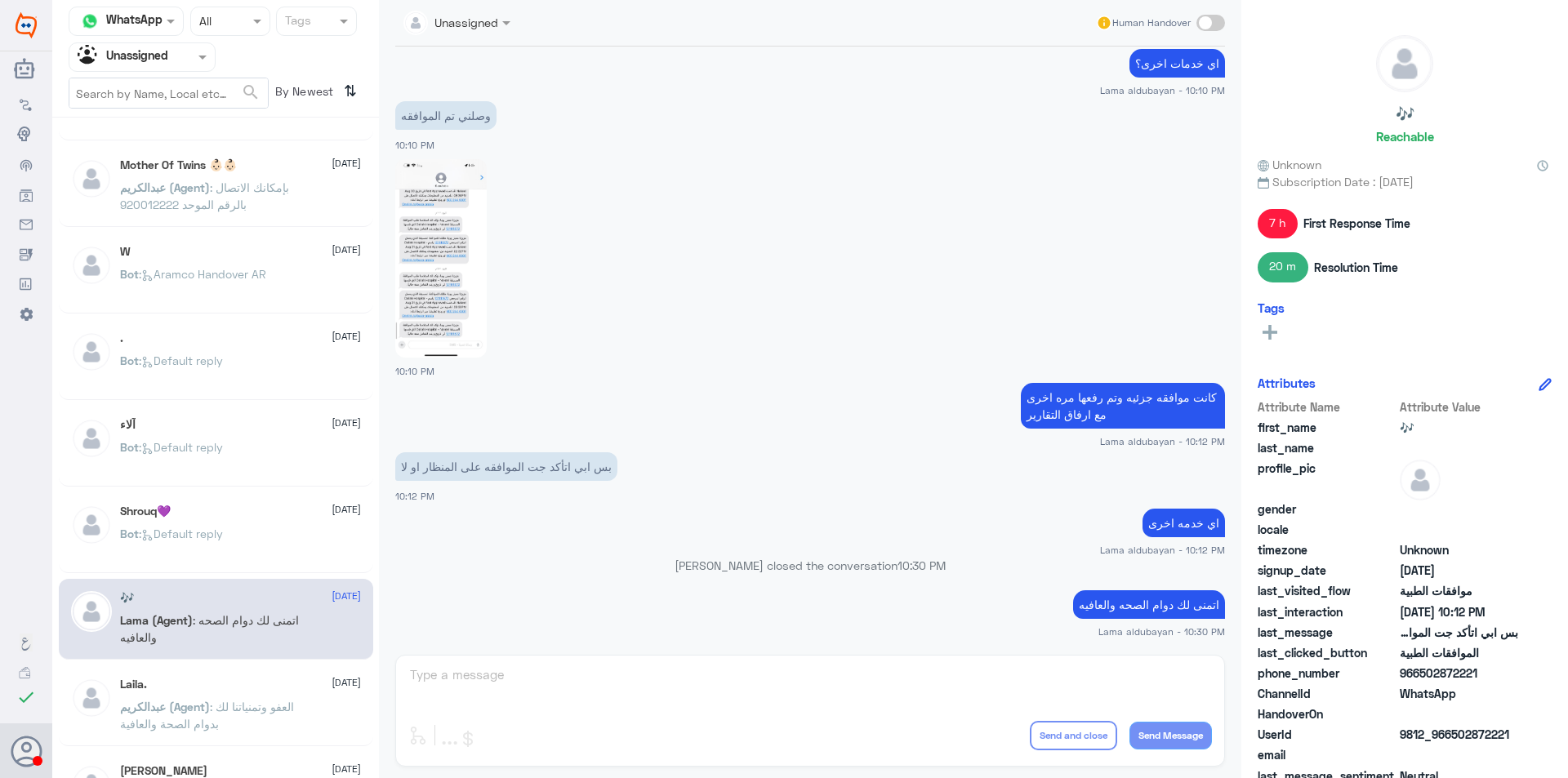
click at [274, 707] on span ": العفو وتمنياتنا لك بدوام الصحة والعافية" at bounding box center [206, 715] width 174 height 31
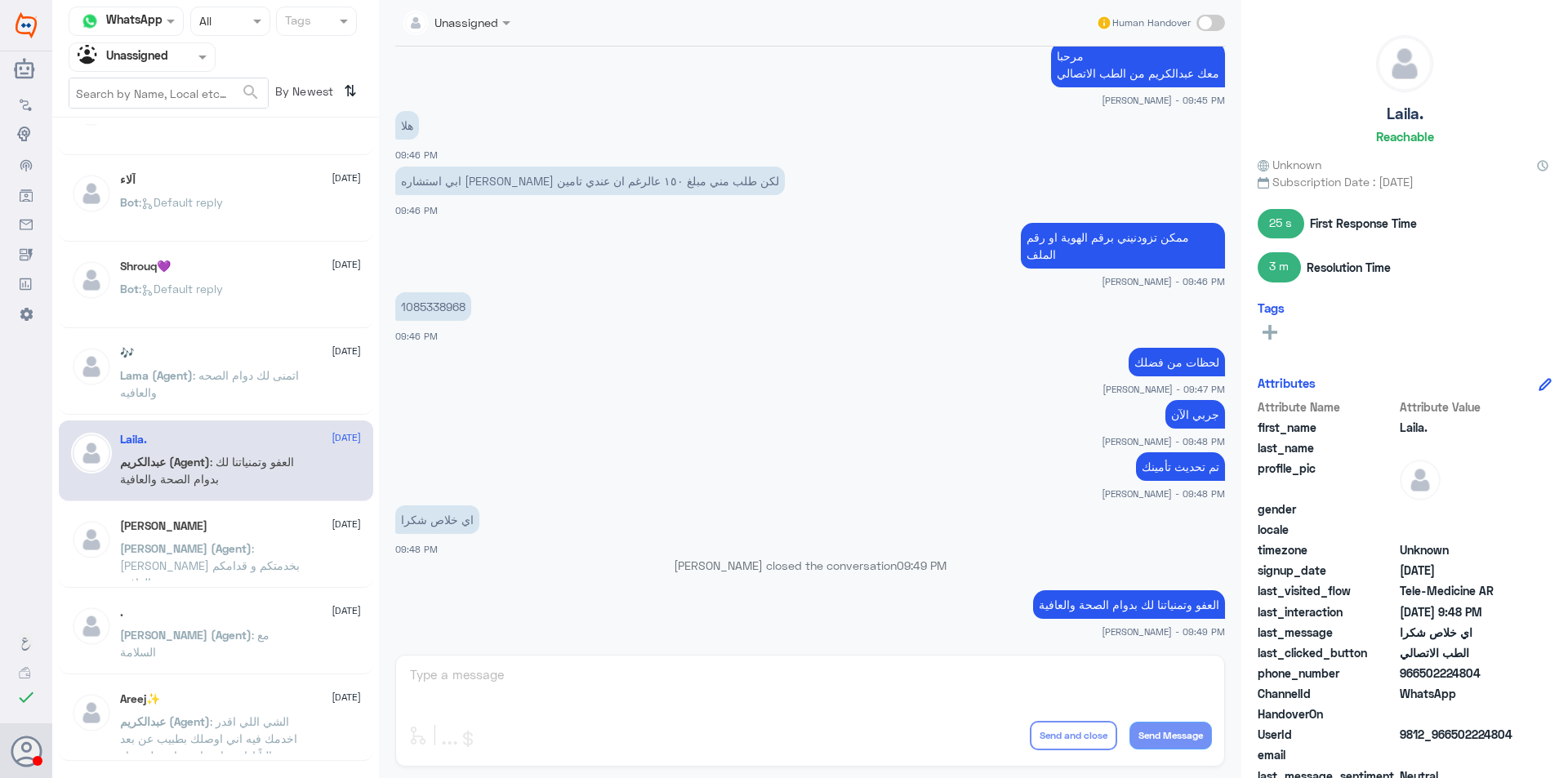
click at [280, 550] on span ": [PERSON_NAME] بخدمتكم و قدامكم العافية" at bounding box center [210, 566] width 180 height 48
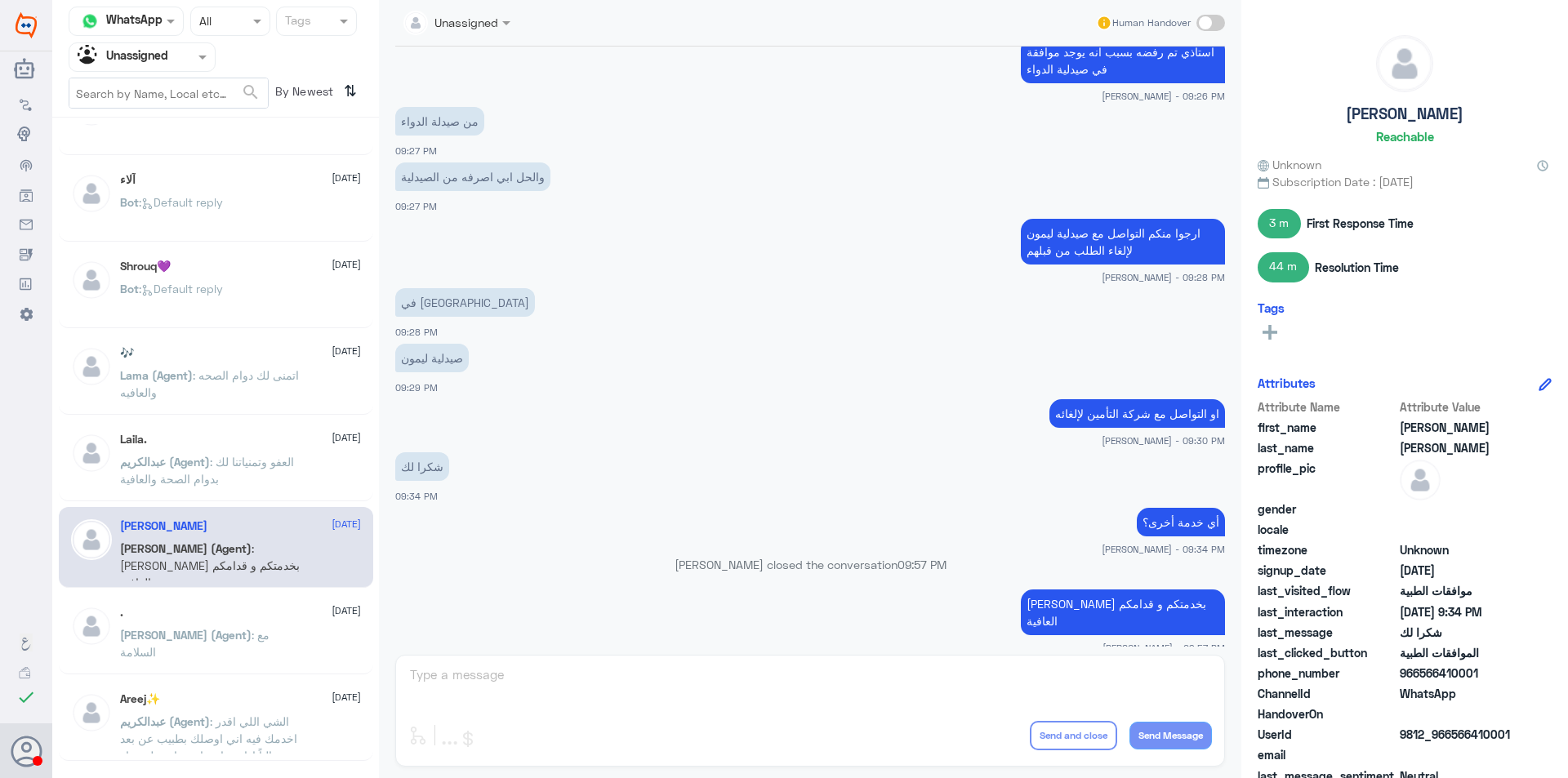
click at [173, 655] on p "[PERSON_NAME] (Agent) : مع السلامة" at bounding box center [211, 647] width 184 height 41
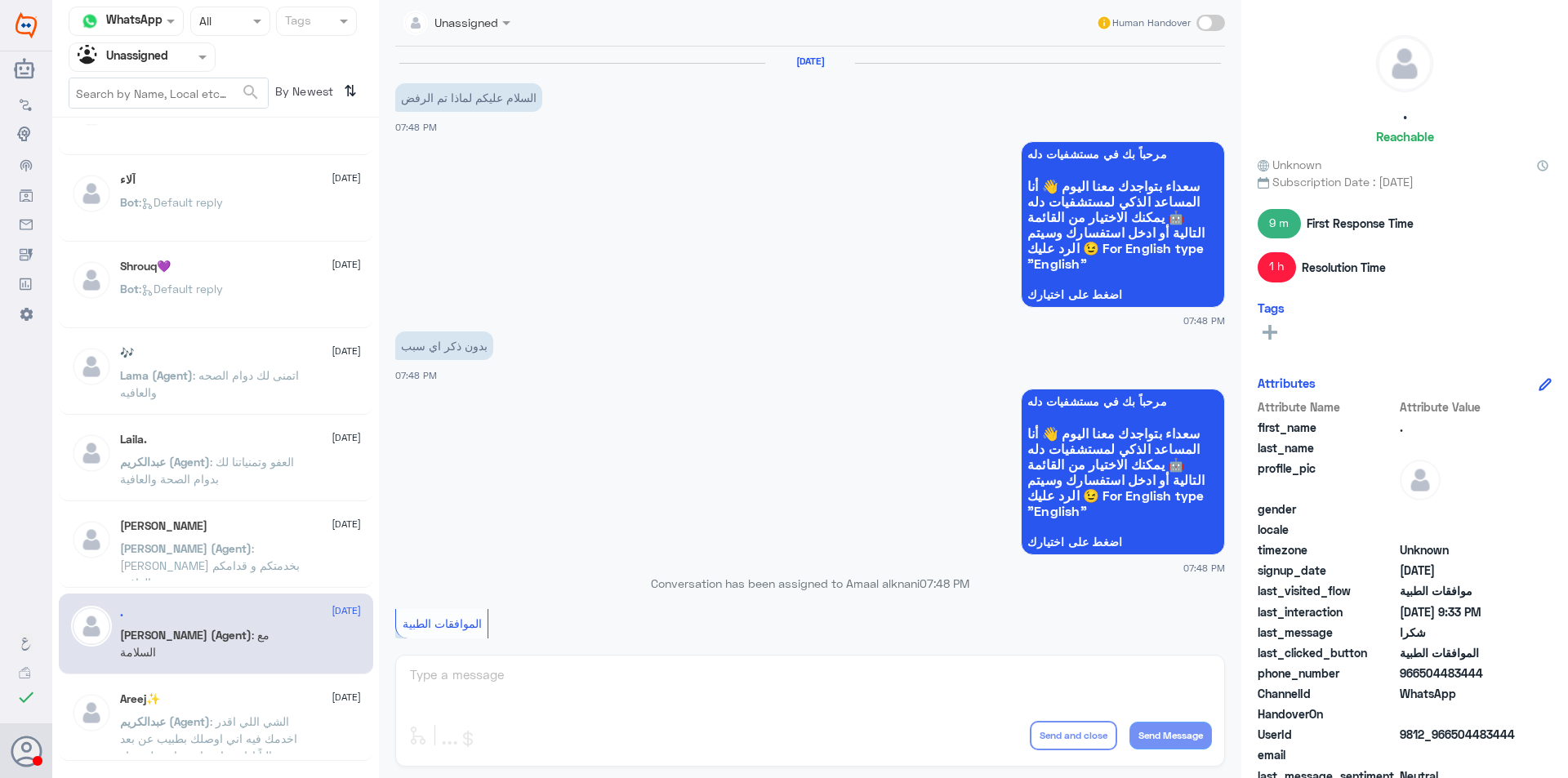
click at [270, 713] on p "[PERSON_NAME] (Agent) : الشي اللي اقدر اخدمك فيه اني اوصلك بطبيب عن بعد حالياً …" at bounding box center [211, 733] width 184 height 41
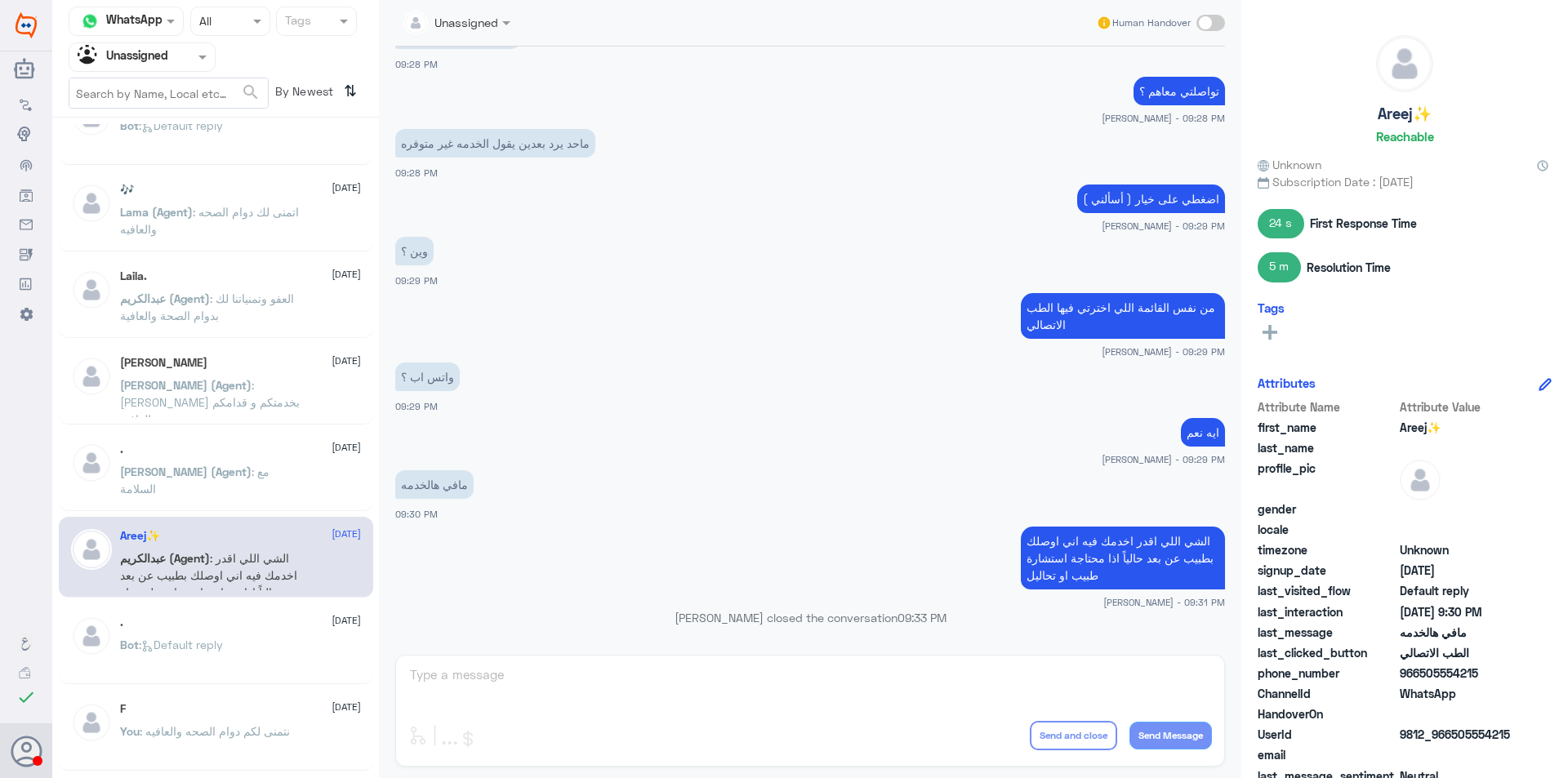
click at [291, 633] on div ". [DATE] Bot : Default reply" at bounding box center [240, 647] width 240 height 62
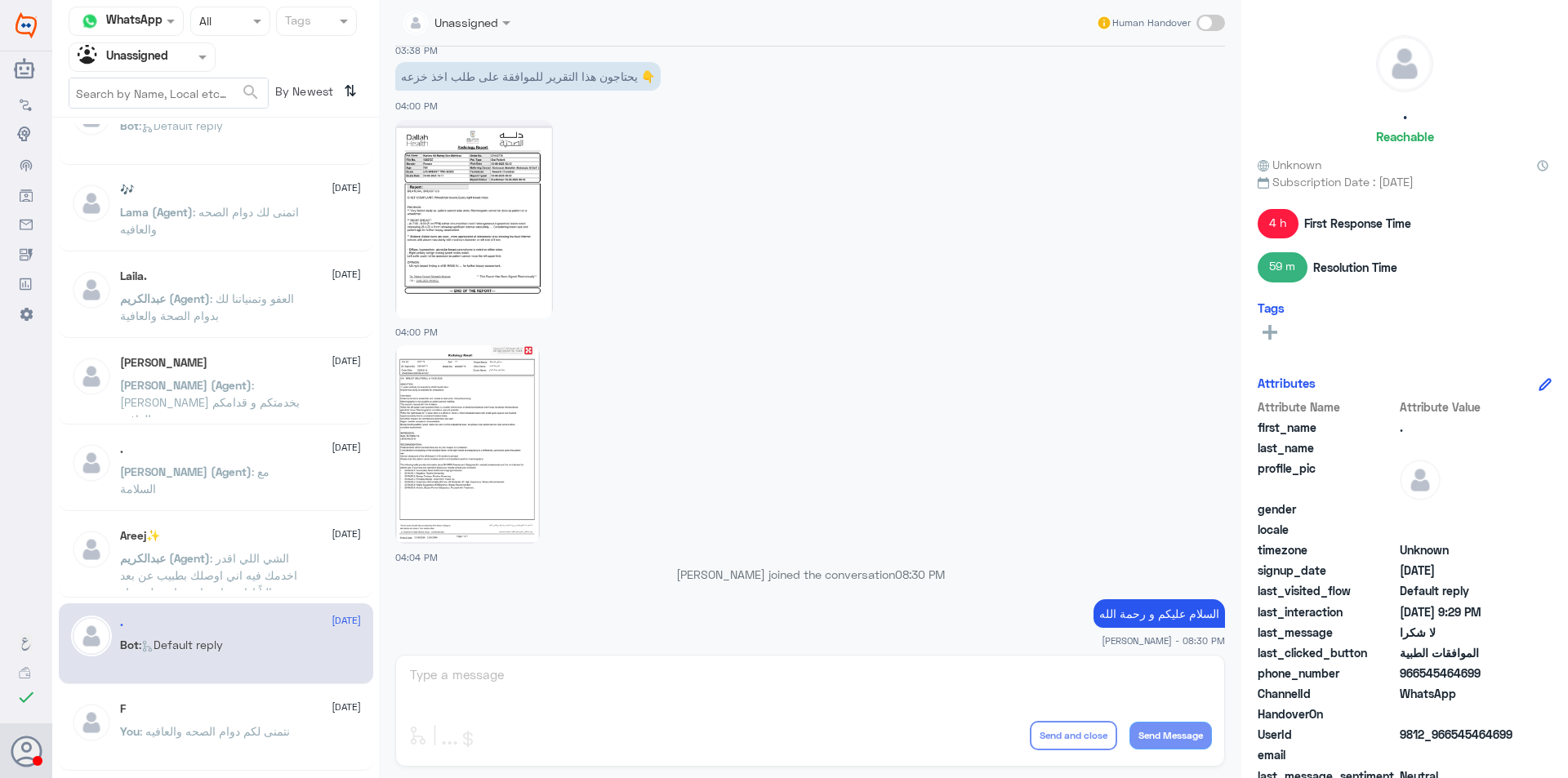
click at [255, 730] on span ": نتمنى لكم دوام الصحه والعافيه" at bounding box center [214, 731] width 151 height 14
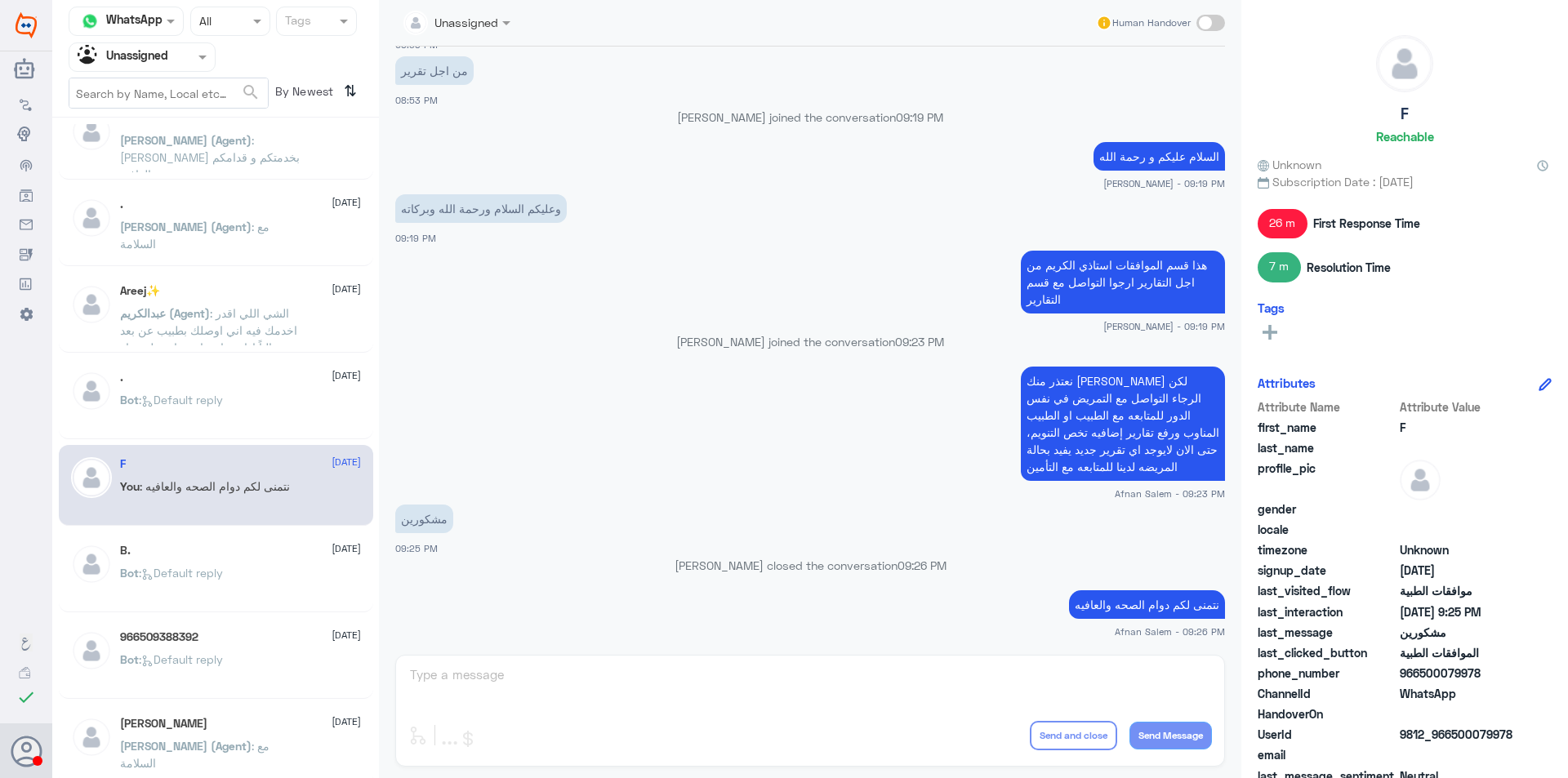
click at [263, 586] on div "Bot : Default reply" at bounding box center [240, 587] width 240 height 37
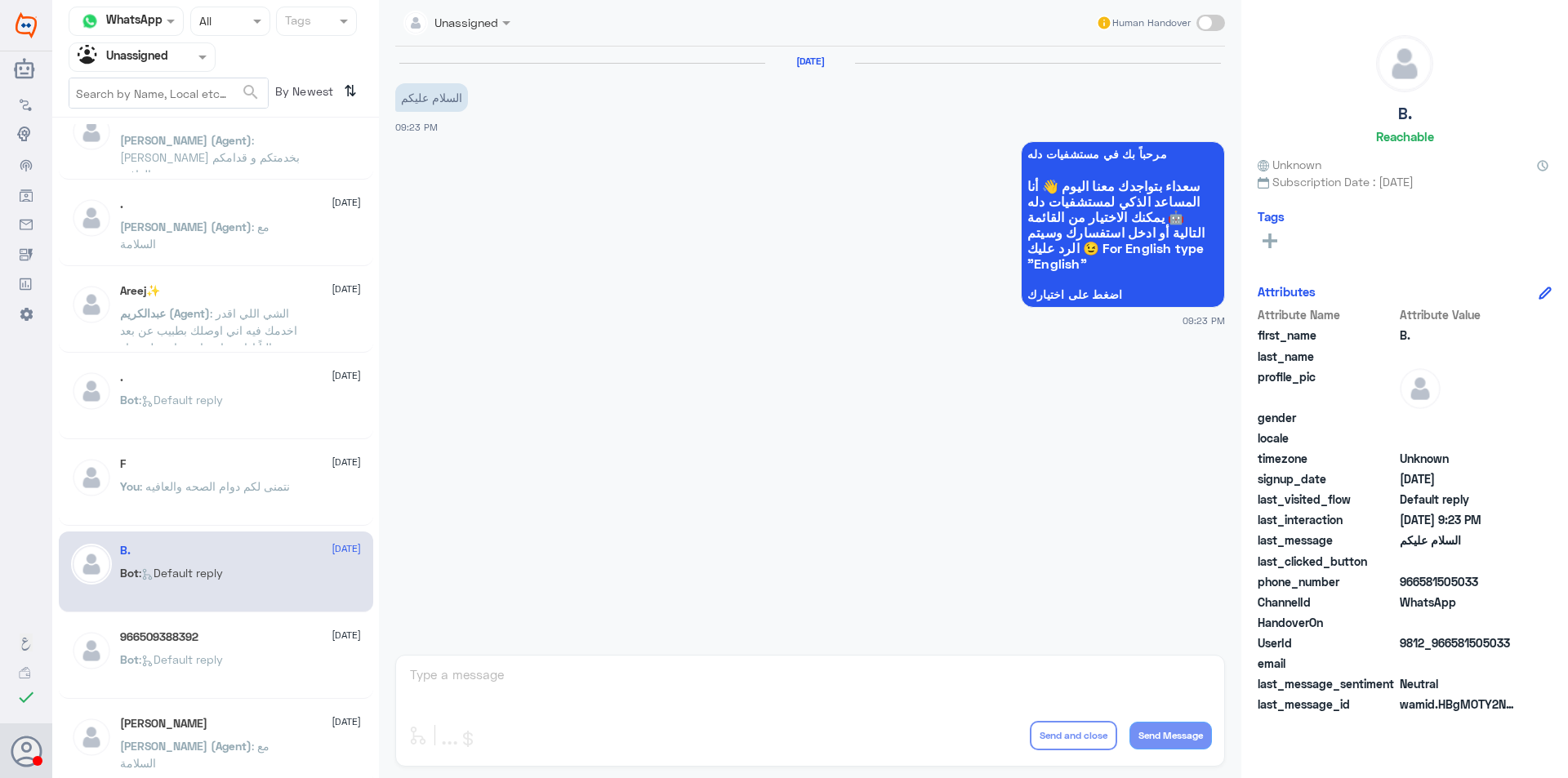
click at [265, 648] on div "966509388392 [DATE] Bot : Default reply" at bounding box center [240, 662] width 240 height 62
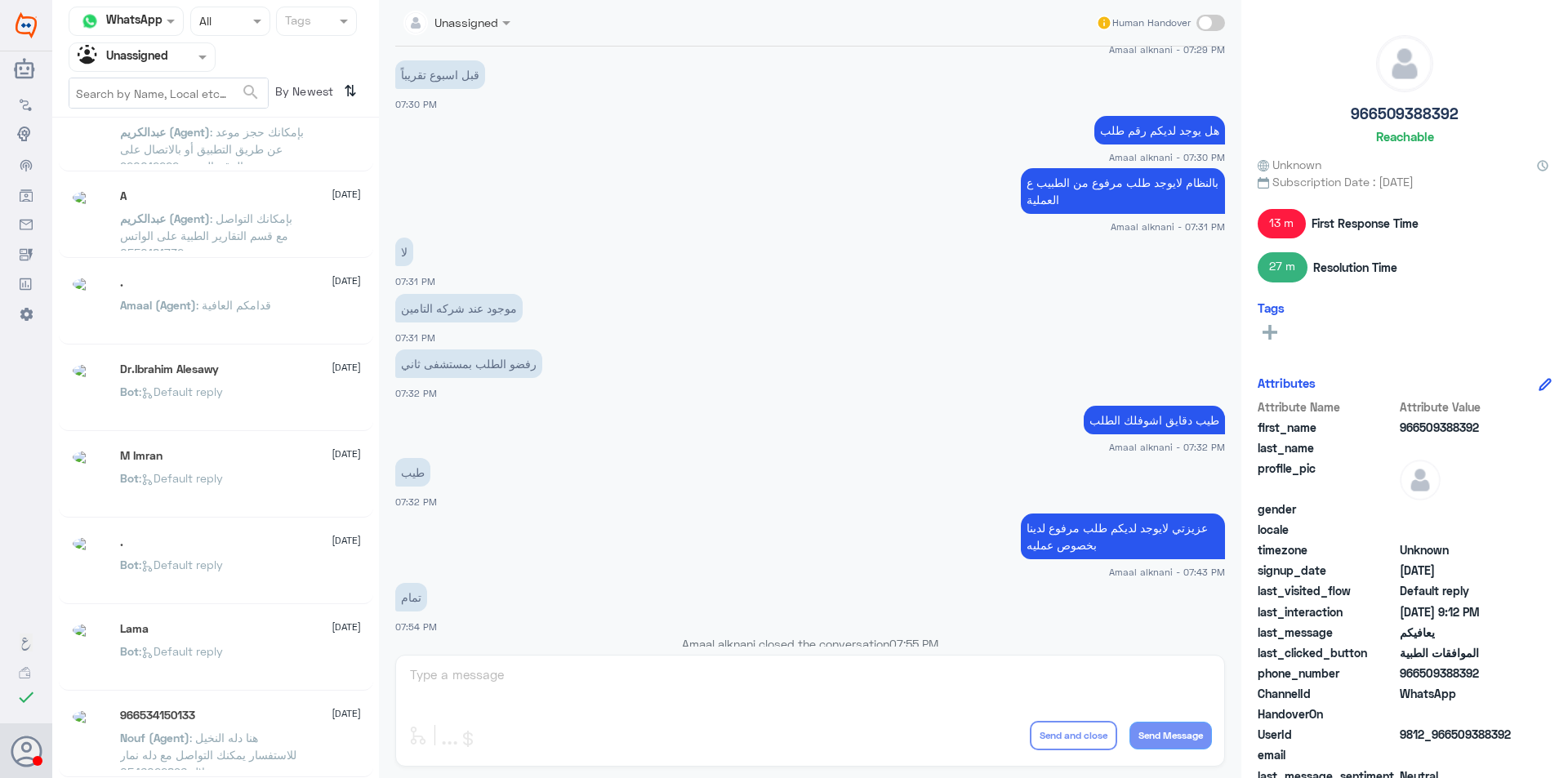
click at [266, 719] on div "Dr. [PERSON_NAME] [DATE] Bot : Default reply [PERSON_NAME] [DATE][PERSON_NAME] …" at bounding box center [215, 454] width 327 height 660
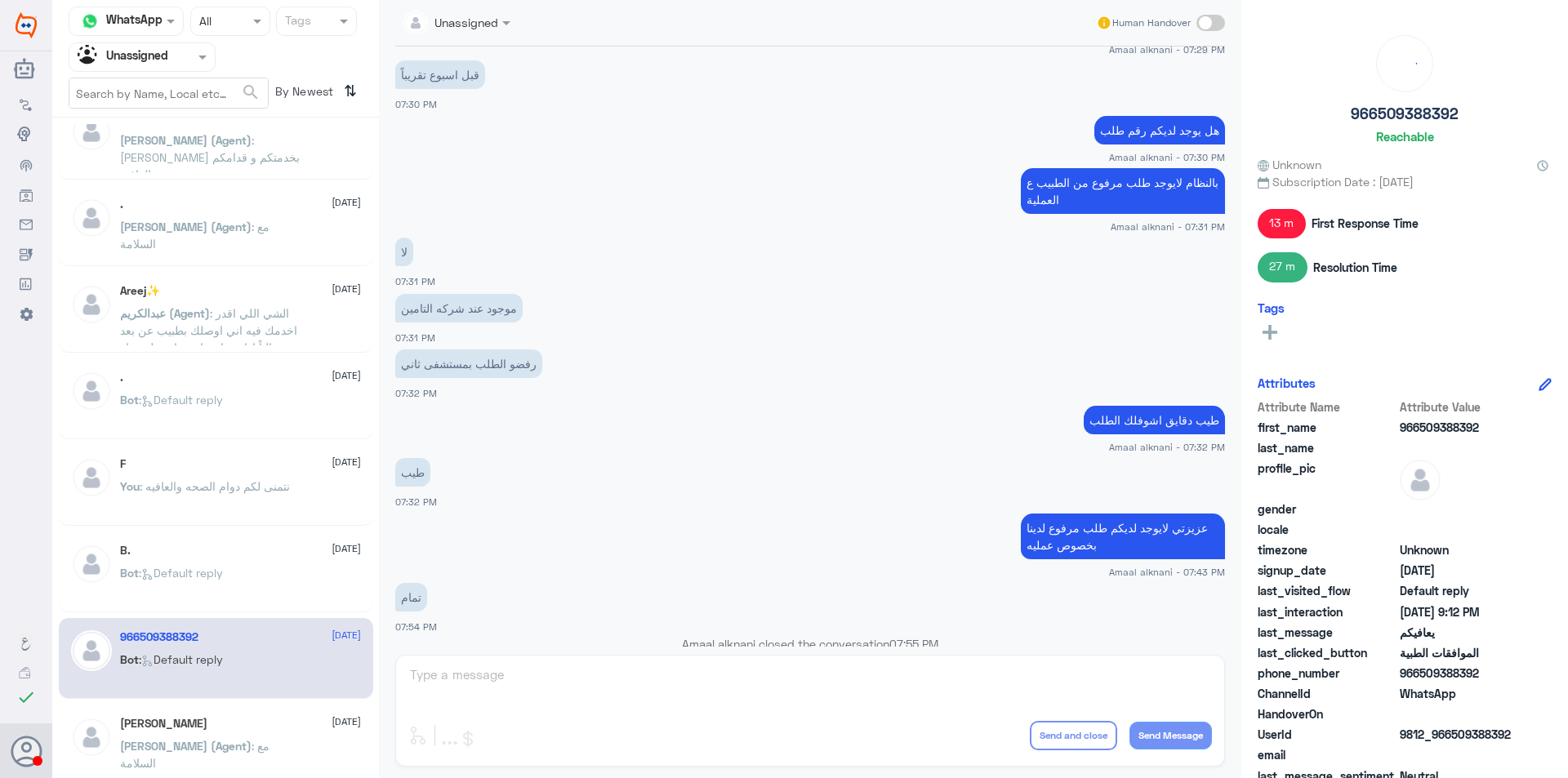
click at [272, 711] on div "[PERSON_NAME] [DATE][PERSON_NAME] (Agent) : مع السلامة" at bounding box center [216, 745] width 314 height 81
click at [283, 723] on div "[PERSON_NAME] [DATE]" at bounding box center [240, 724] width 240 height 14
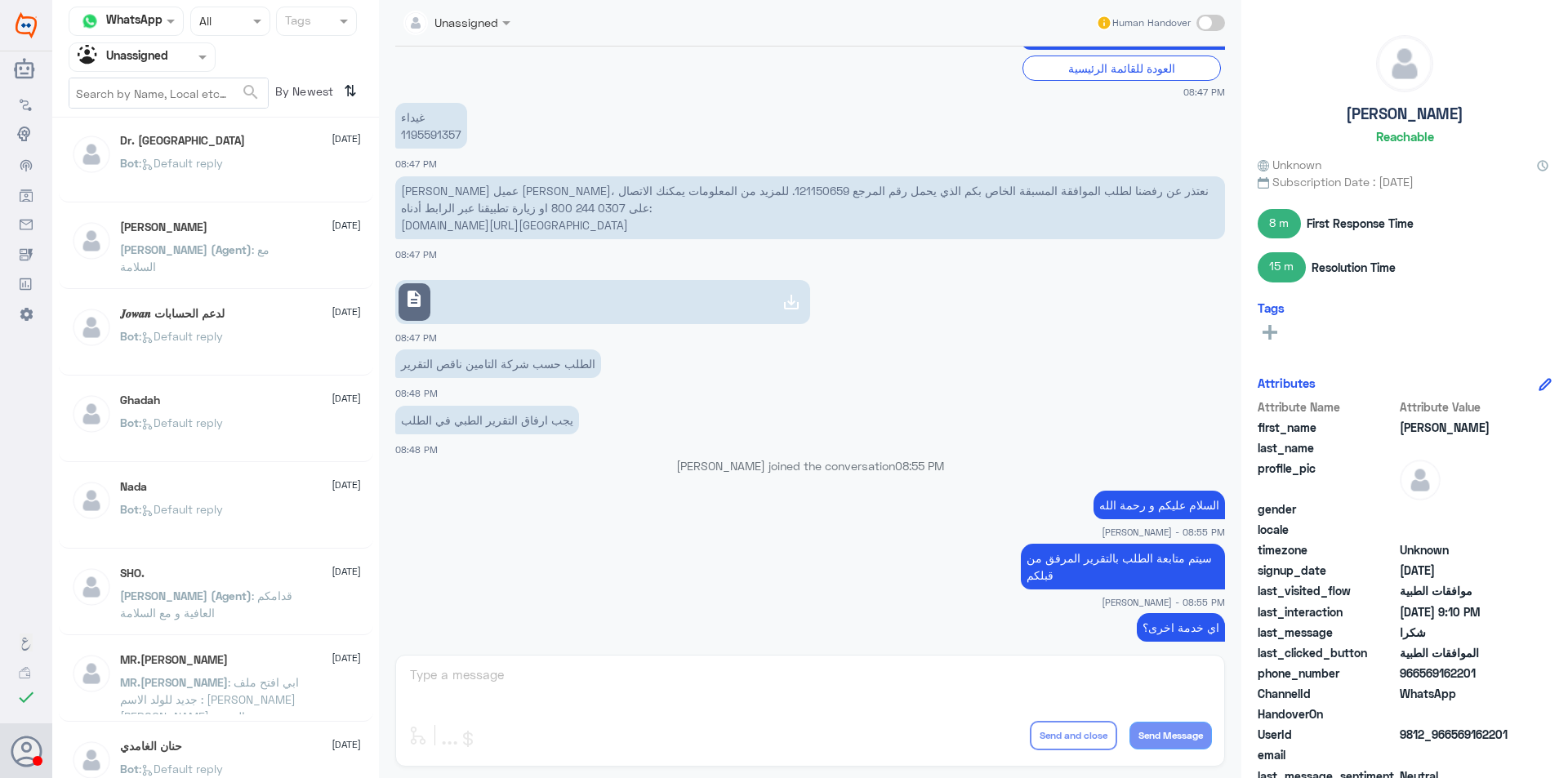
click at [238, 172] on div "Bot : Default reply" at bounding box center [240, 177] width 240 height 37
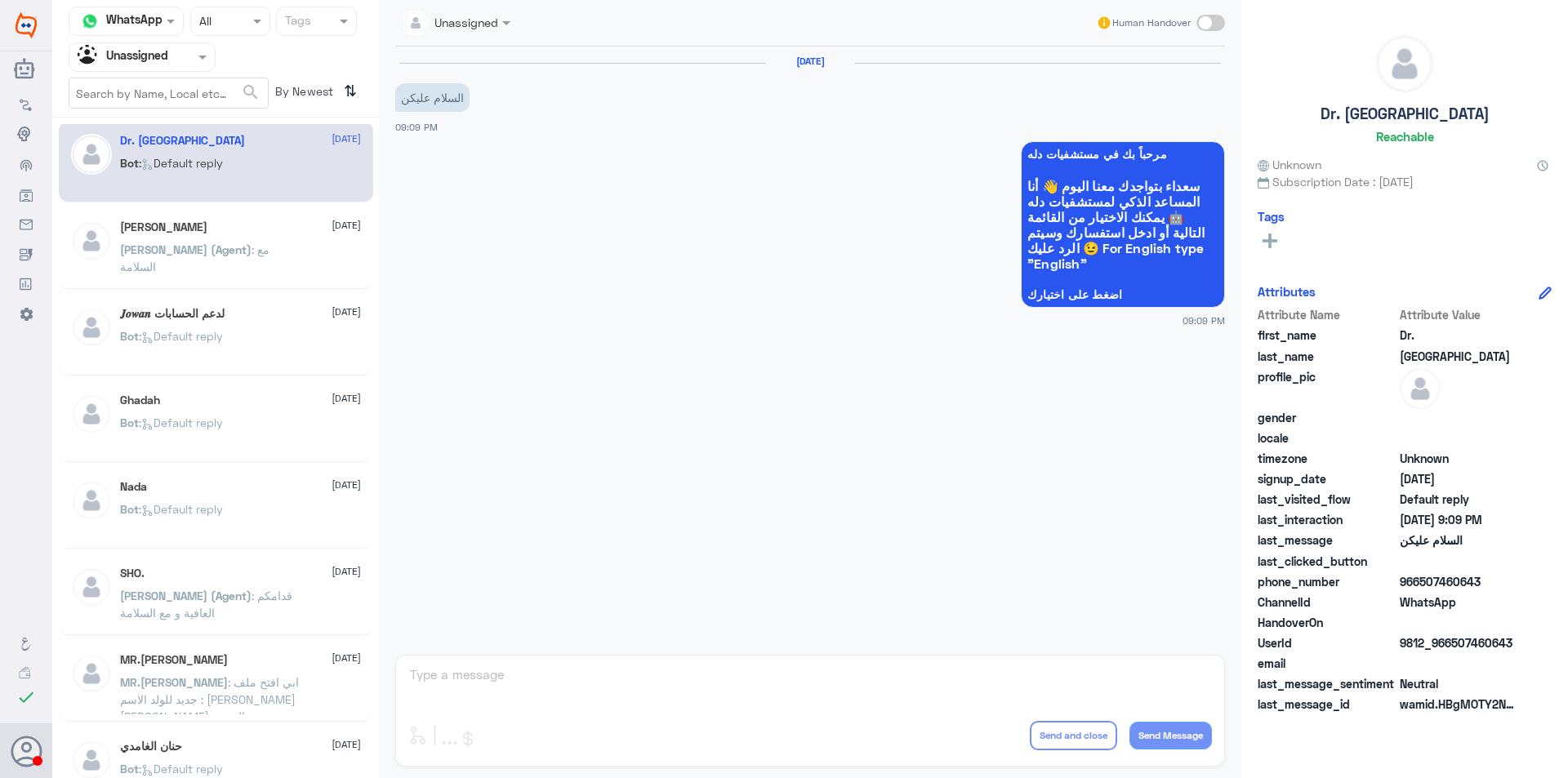
click at [248, 278] on p "[PERSON_NAME] (Agent) : مع السلامة" at bounding box center [211, 261] width 184 height 41
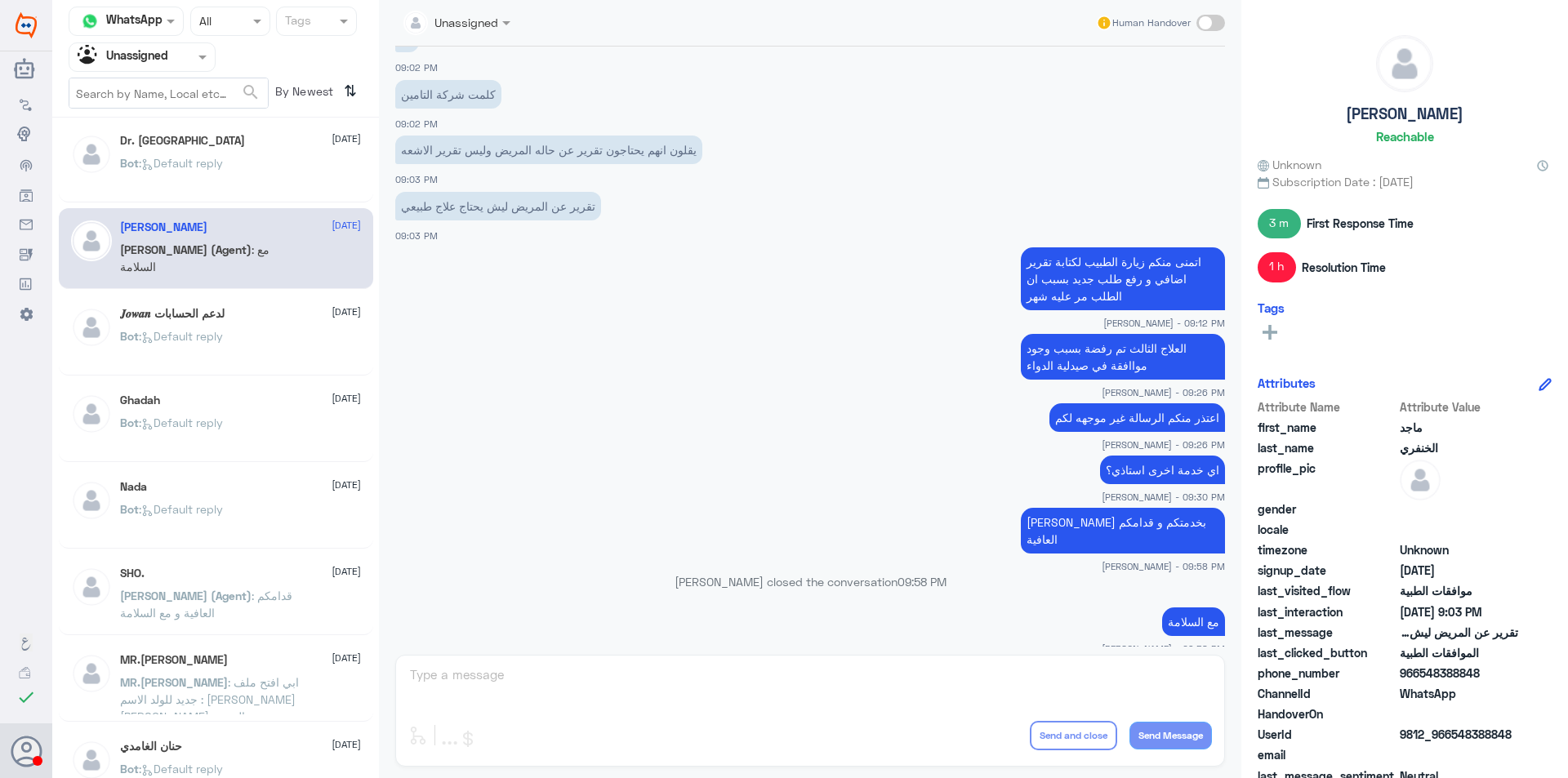
click at [256, 332] on div "Bot : Default reply" at bounding box center [240, 350] width 240 height 37
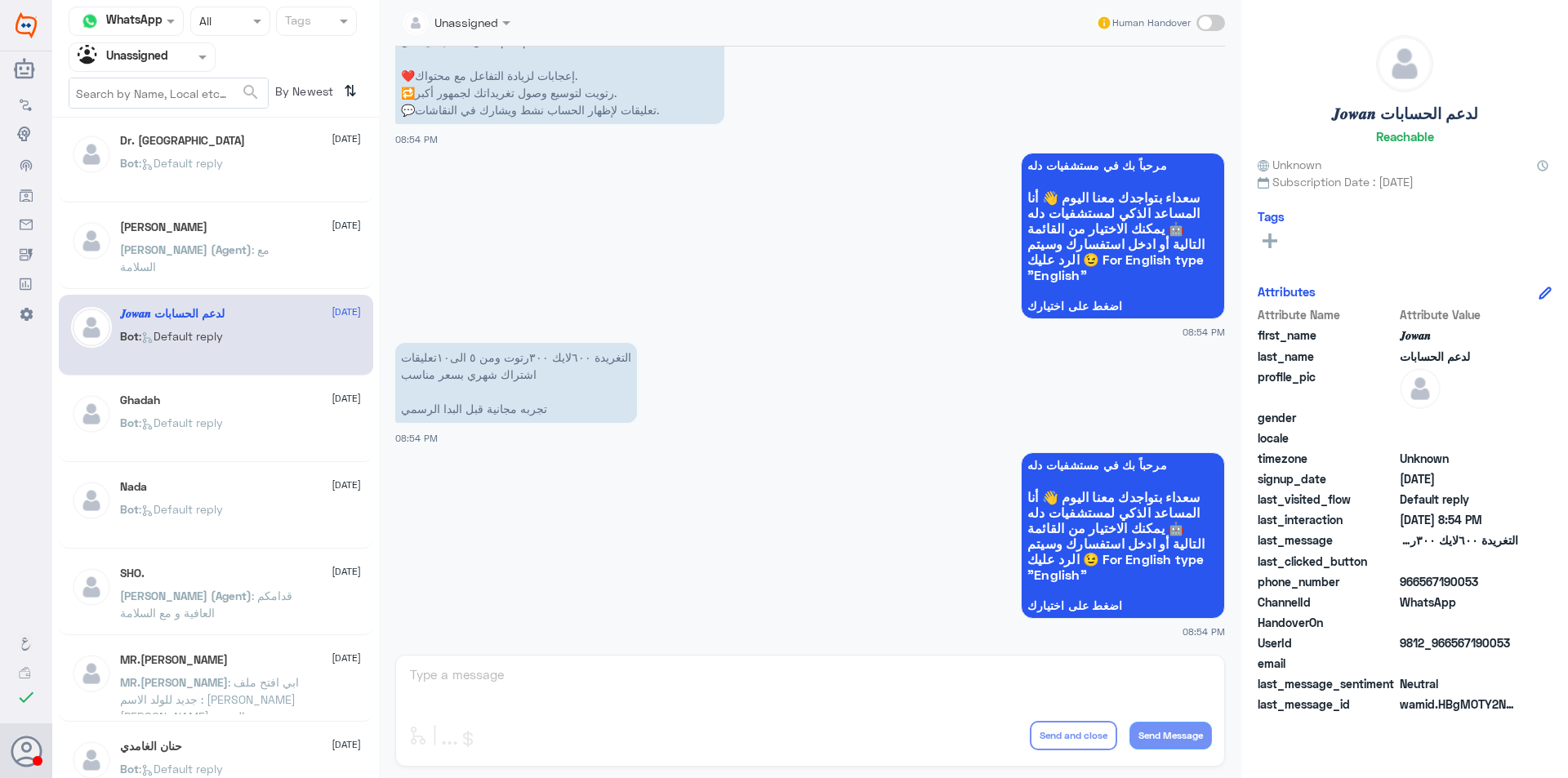
click at [255, 444] on div "Bot : Default reply" at bounding box center [240, 437] width 240 height 37
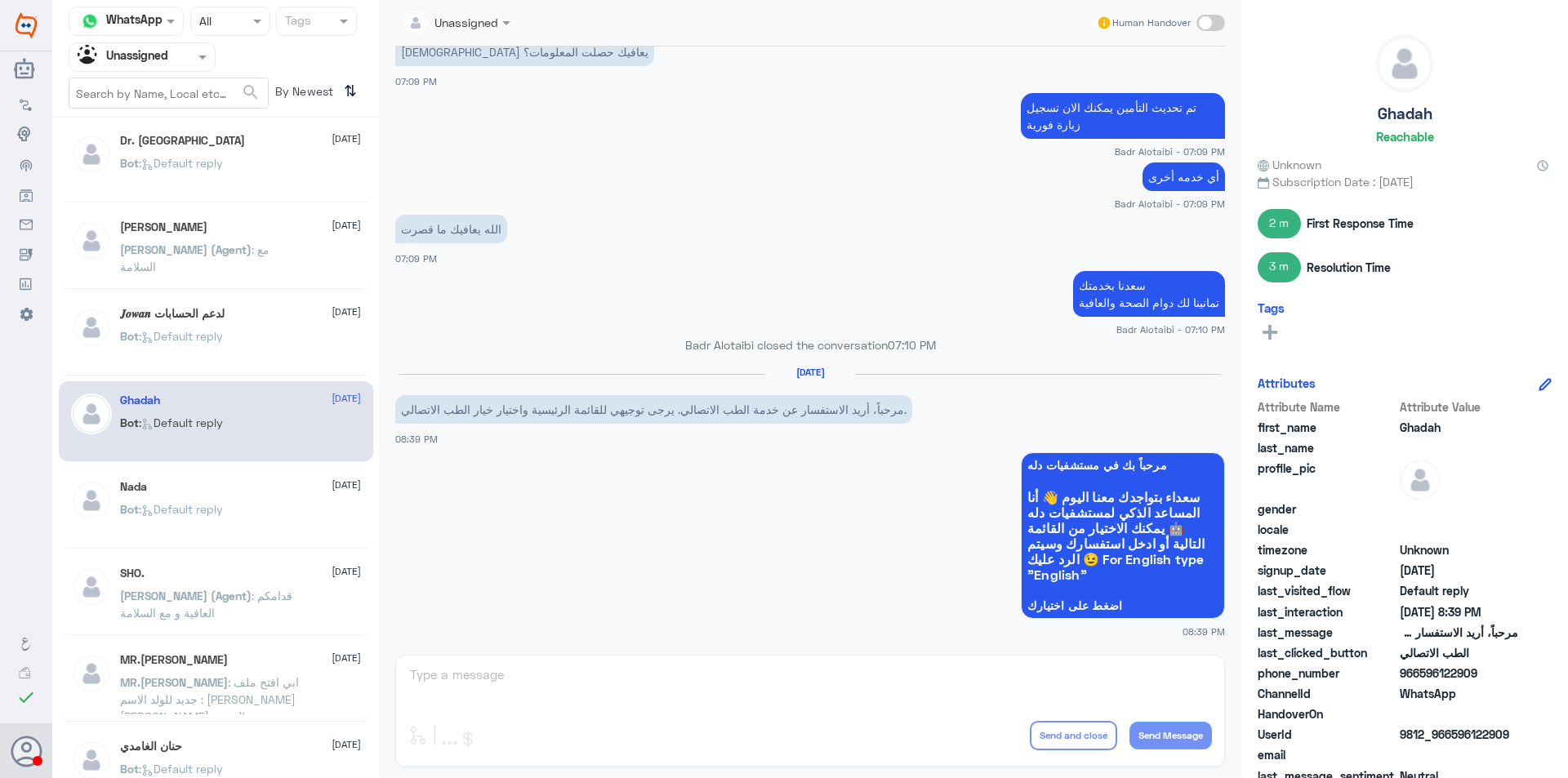
click at [267, 492] on div "Nada [DATE]" at bounding box center [240, 487] width 240 height 14
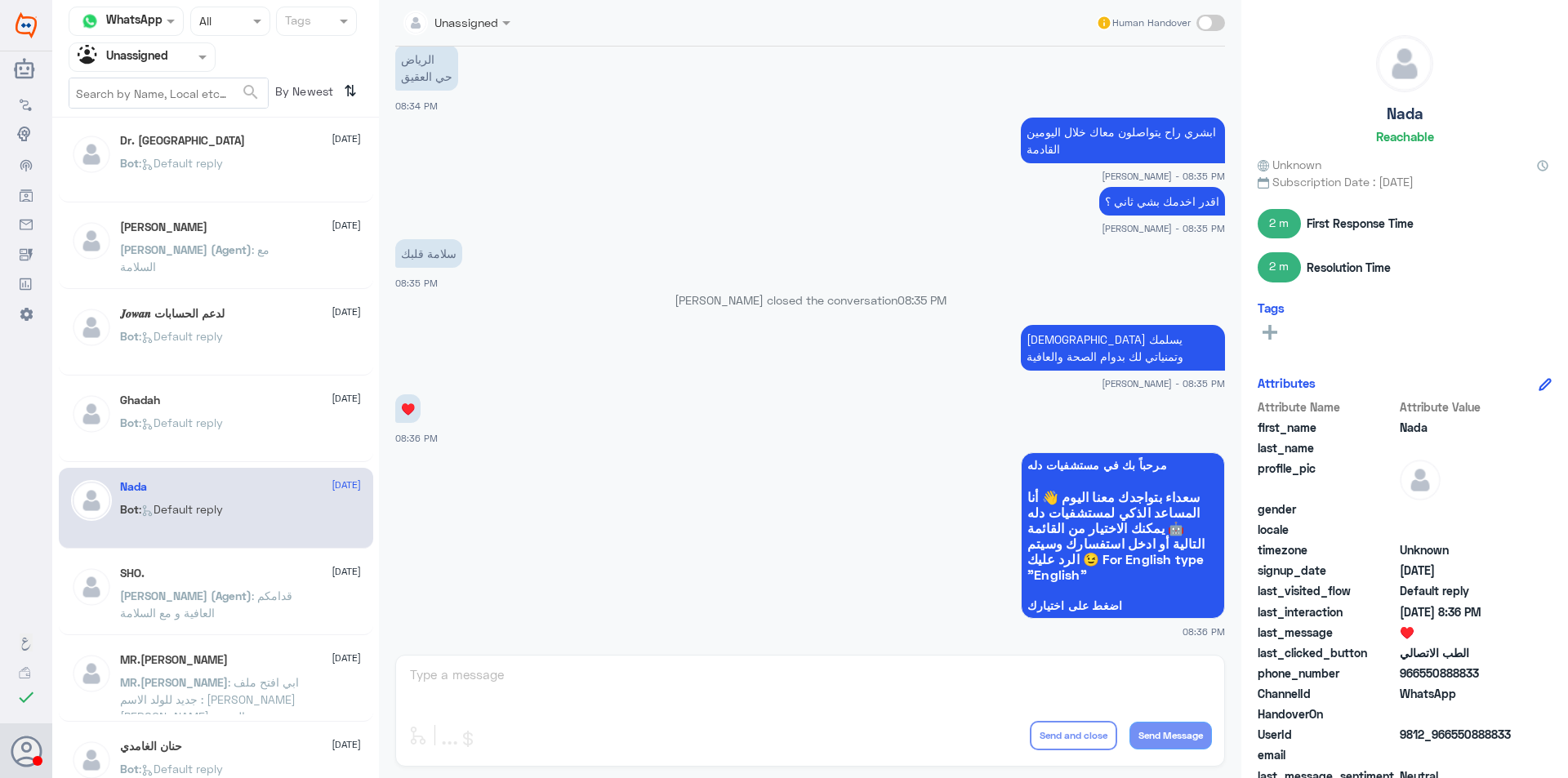
click at [271, 593] on span ": قدامكم العافية و مع السلامة" at bounding box center [206, 604] width 173 height 31
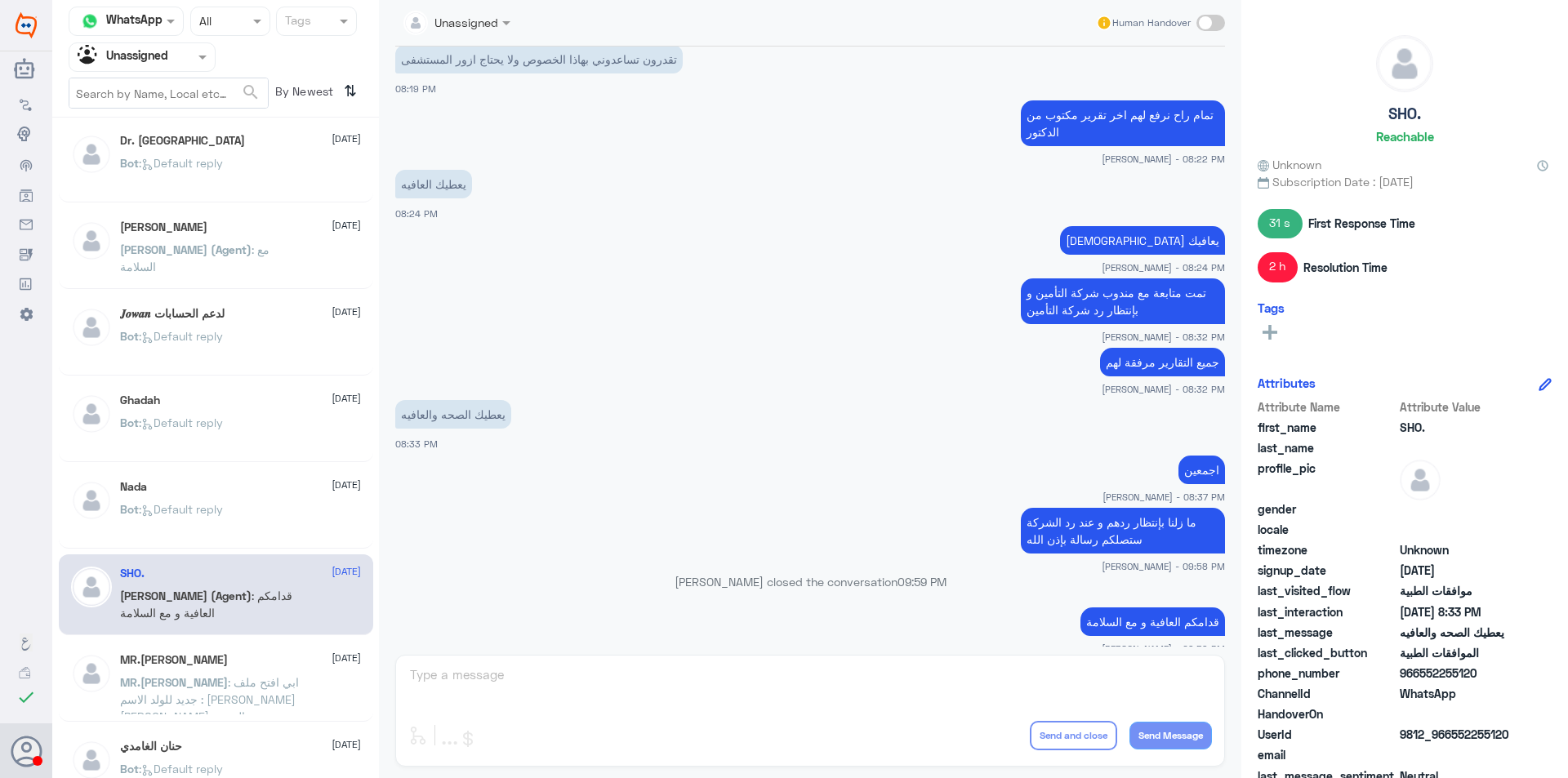
click at [262, 686] on span ": ابي افتح ملف جديد للولد الاسم : [PERSON_NAME] [PERSON_NAME] الهويه : 11501616…" at bounding box center [209, 708] width 179 height 65
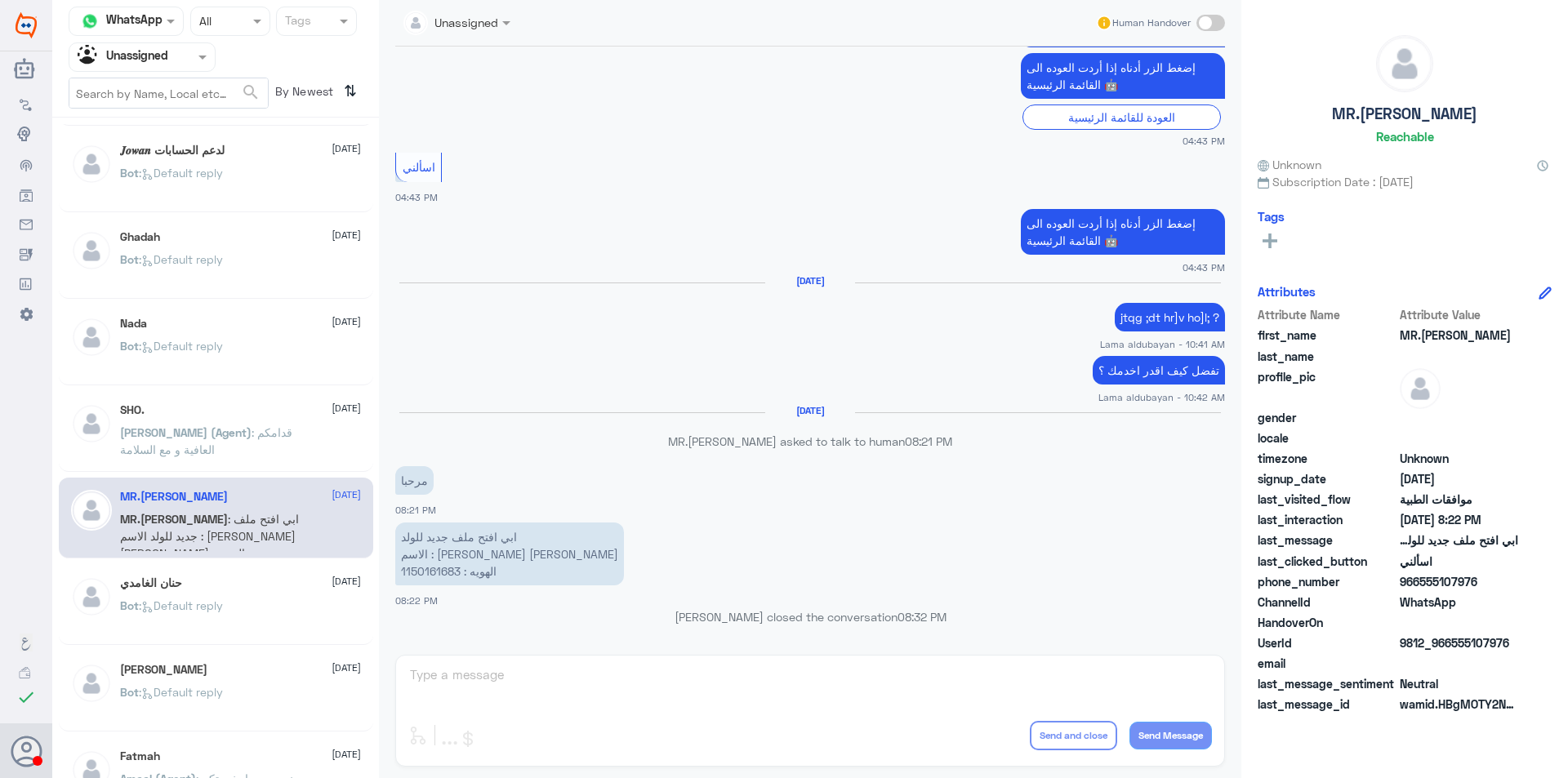
click at [328, 570] on div "[PERSON_NAME] [DATE] Bot : Default reply" at bounding box center [216, 604] width 314 height 81
click at [240, 594] on div "[PERSON_NAME] [DATE] Bot : Default reply" at bounding box center [240, 607] width 240 height 62
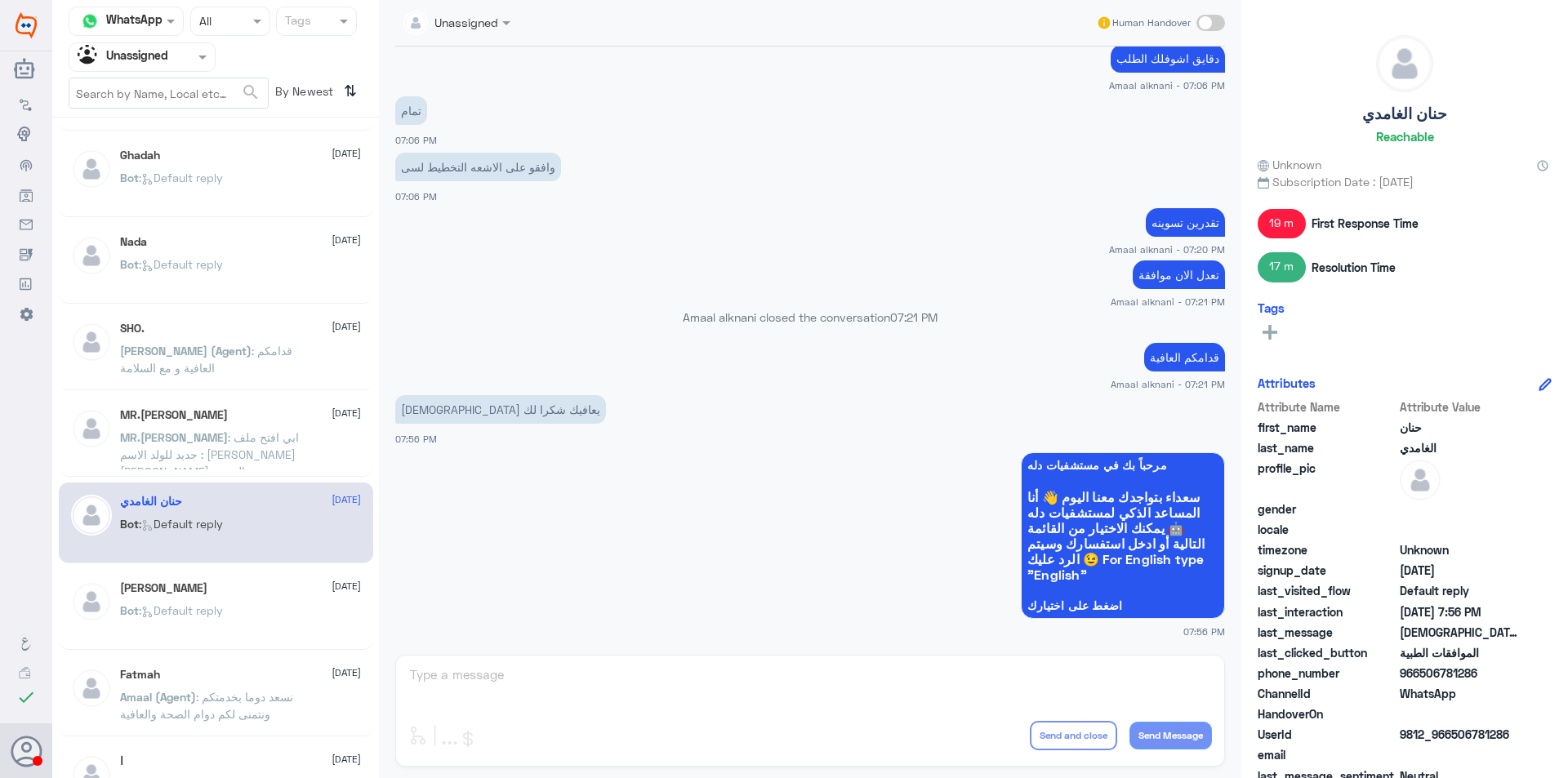
click at [262, 628] on div "Bot : Default reply" at bounding box center [240, 625] width 240 height 37
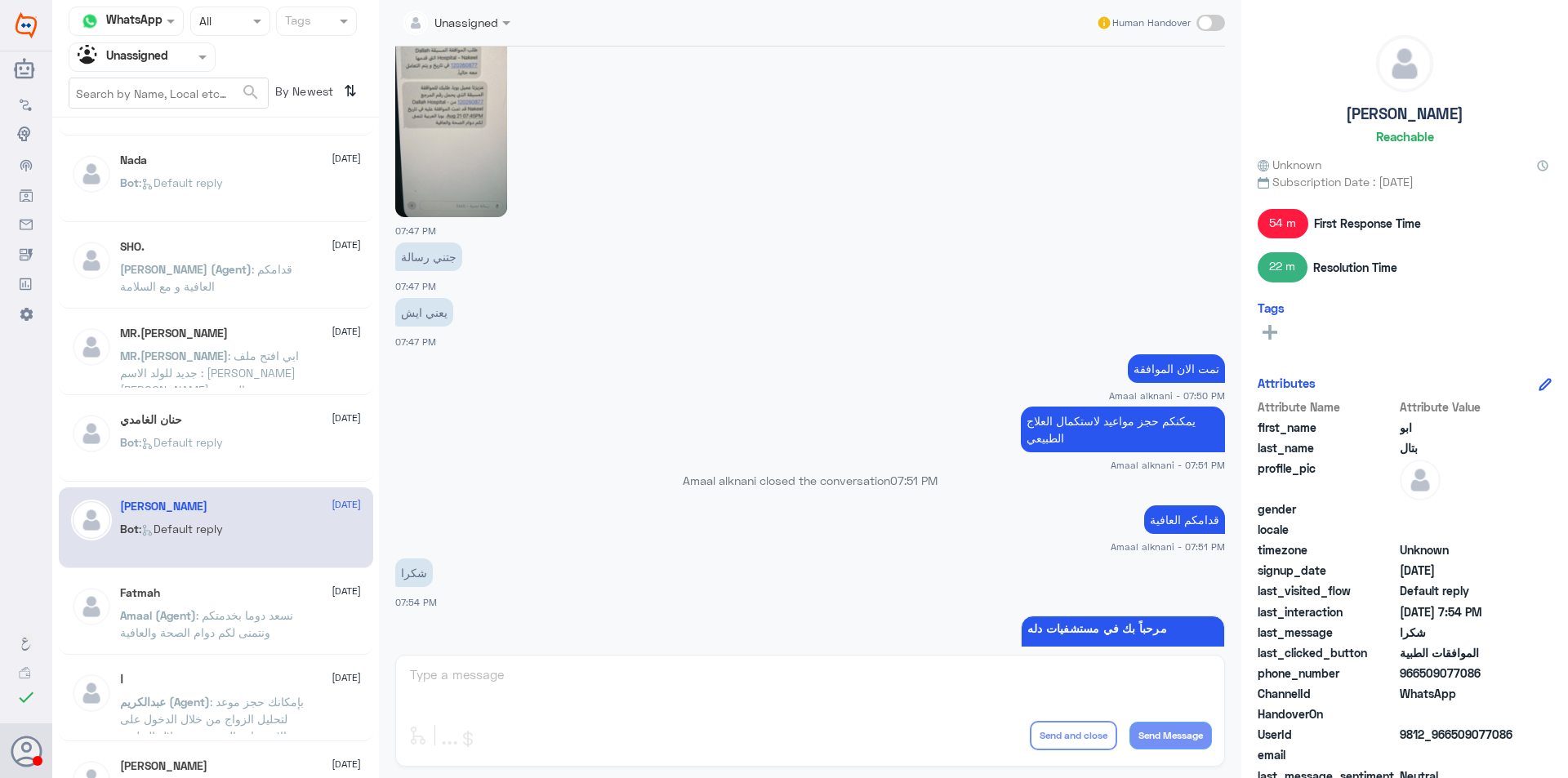
click at [280, 542] on div "Bot : Default reply" at bounding box center [240, 543] width 240 height 37
click at [277, 619] on span ": نسعد دوما بخدمتكم ونتمنى لكم دوام الصحة والعافية" at bounding box center [206, 624] width 173 height 31
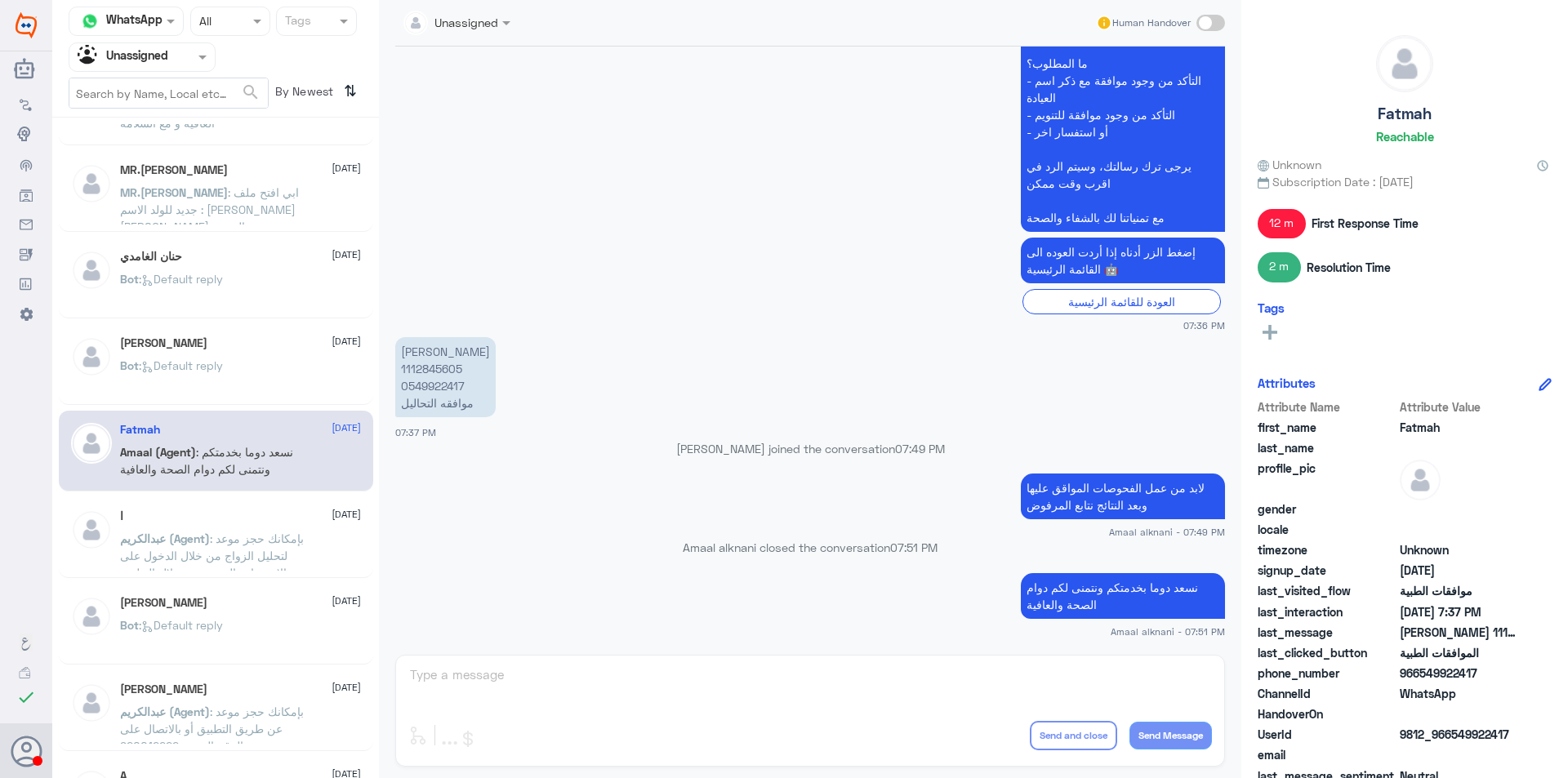
click at [263, 538] on span ": بإمكانك حجز موعد لتحليل الزواج من خلال الدخول على الاستشارة الفورية من خلال ا…" at bounding box center [211, 555] width 184 height 48
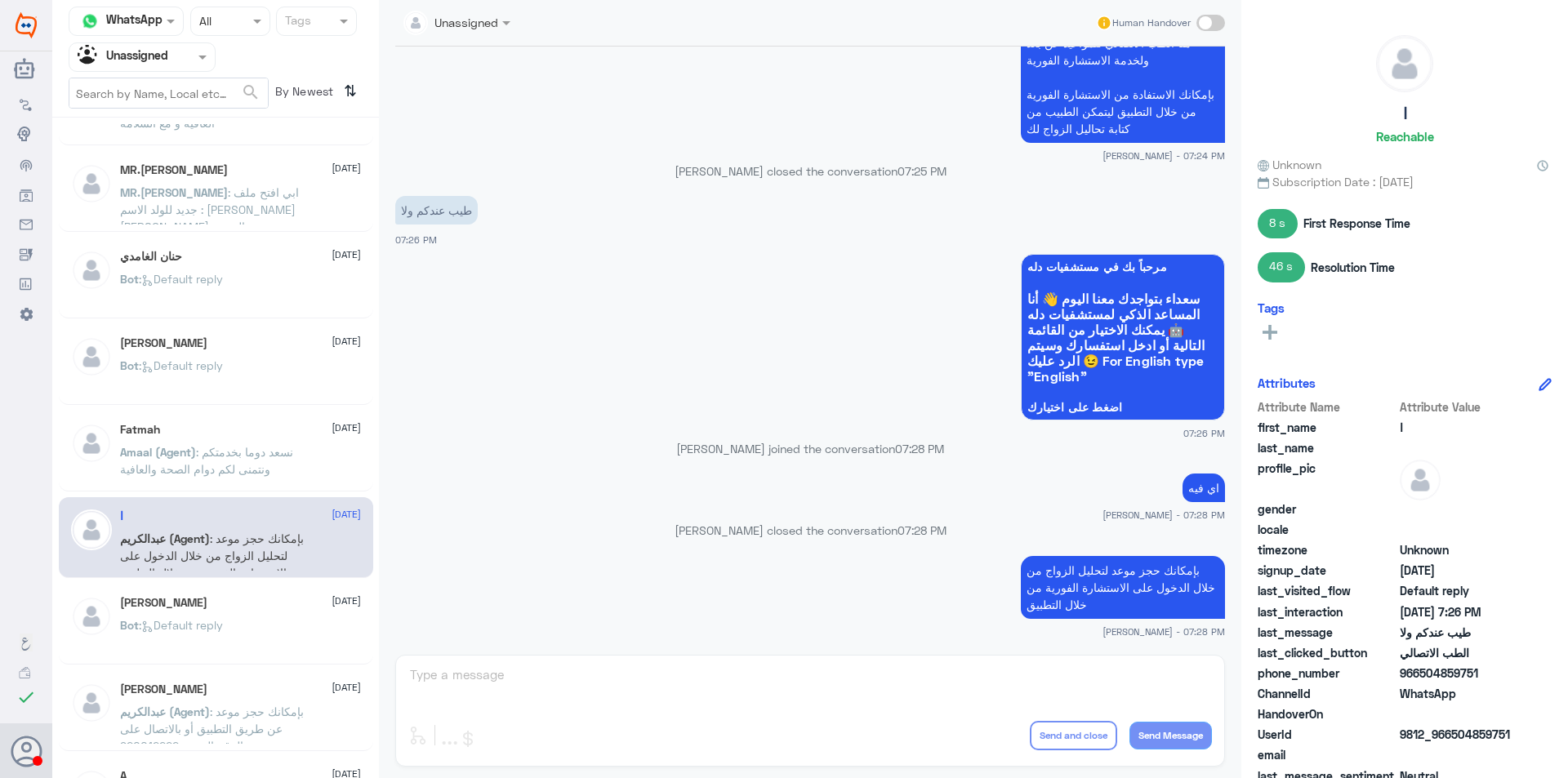
click at [266, 638] on div "Bot : Default reply" at bounding box center [240, 639] width 240 height 37
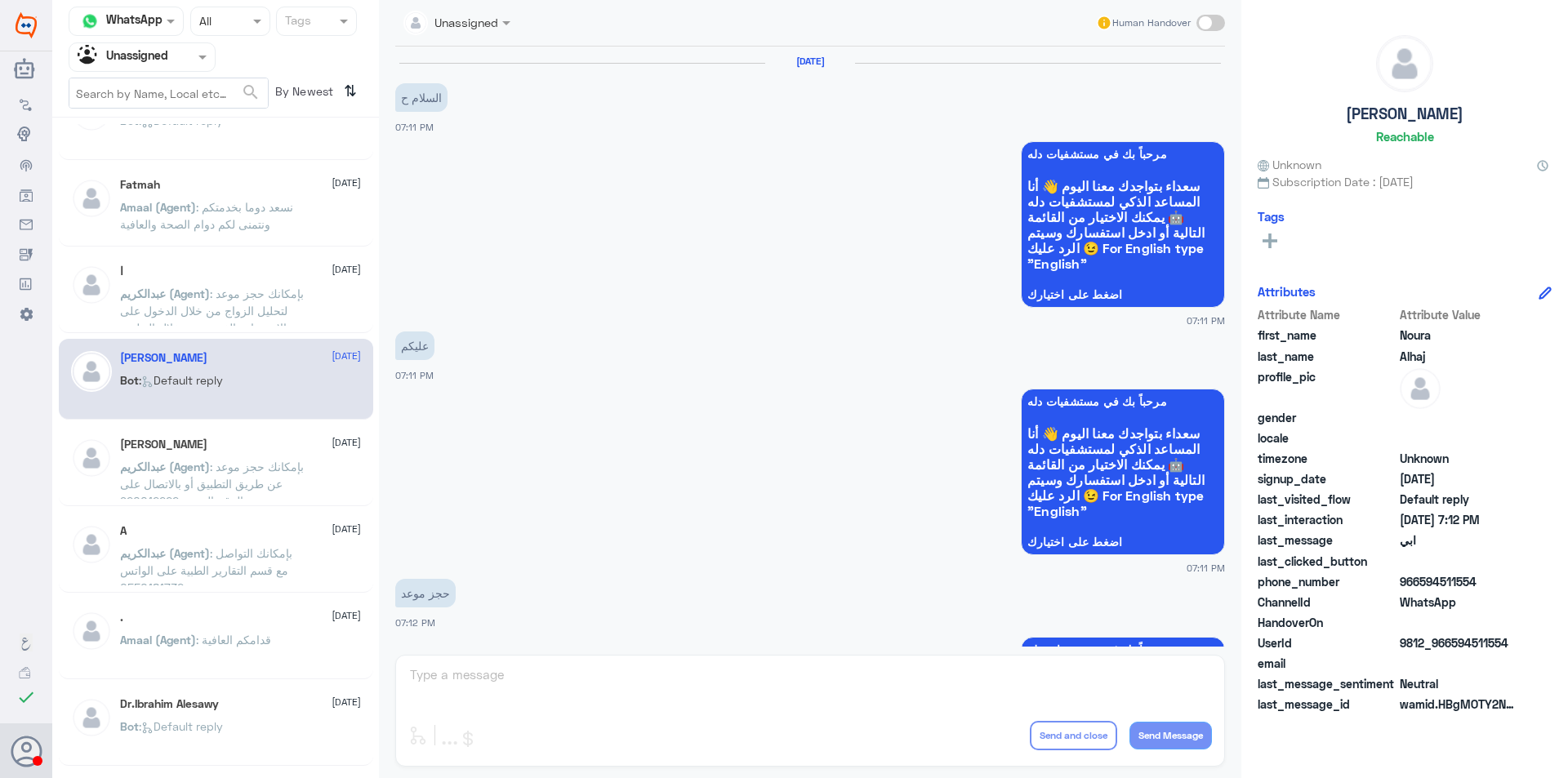
click at [292, 463] on p "[PERSON_NAME] (Agent) : بإمكانك حجز موعد عن طريق التطبيق أو بالاتصال على الرقم …" at bounding box center [211, 478] width 184 height 41
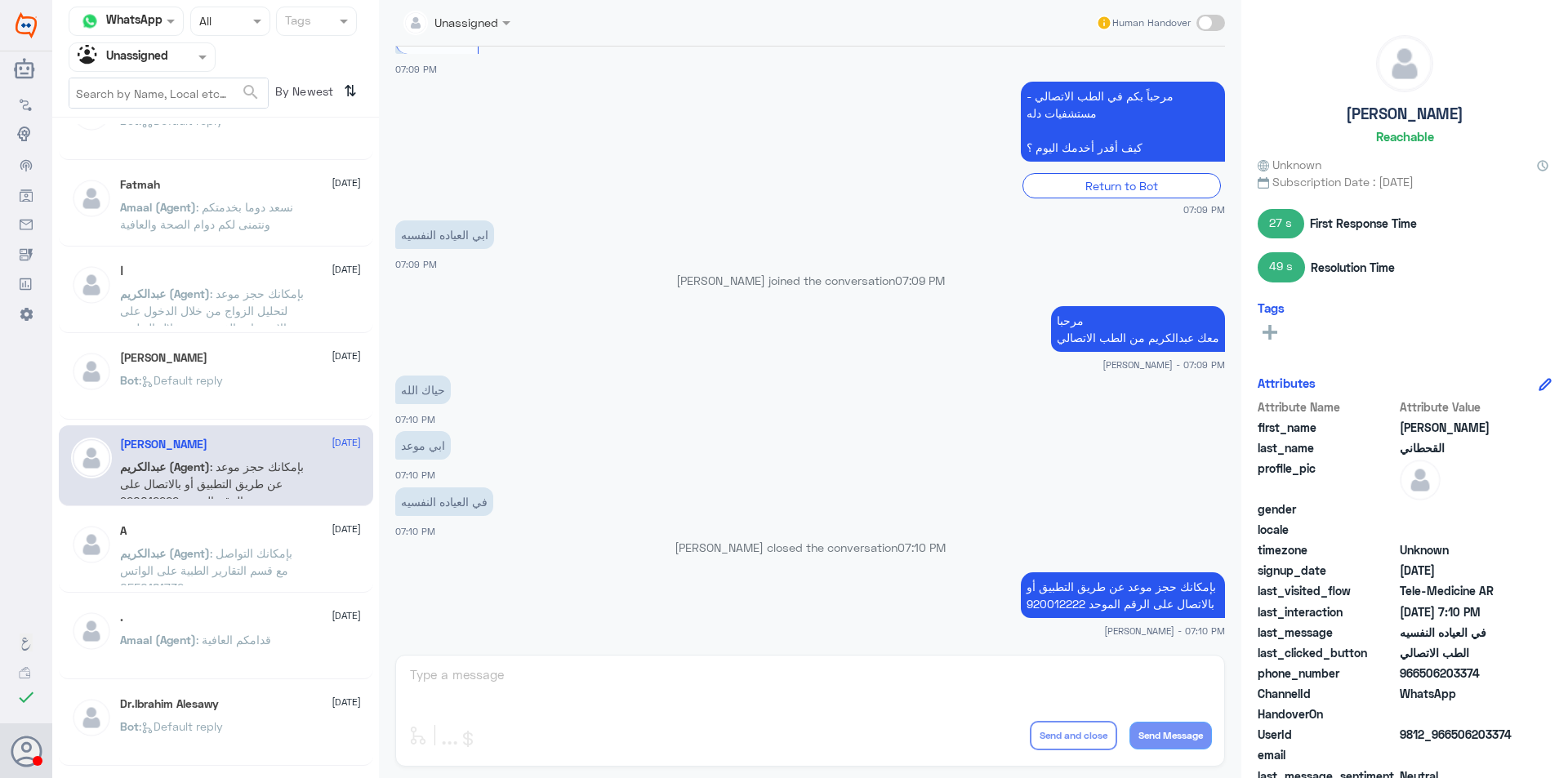
click at [263, 542] on div "A [DATE][PERSON_NAME] (Agent) : بإمكانك التواصل مع قسم التقارير الطبية على الوا…" at bounding box center [240, 555] width 240 height 62
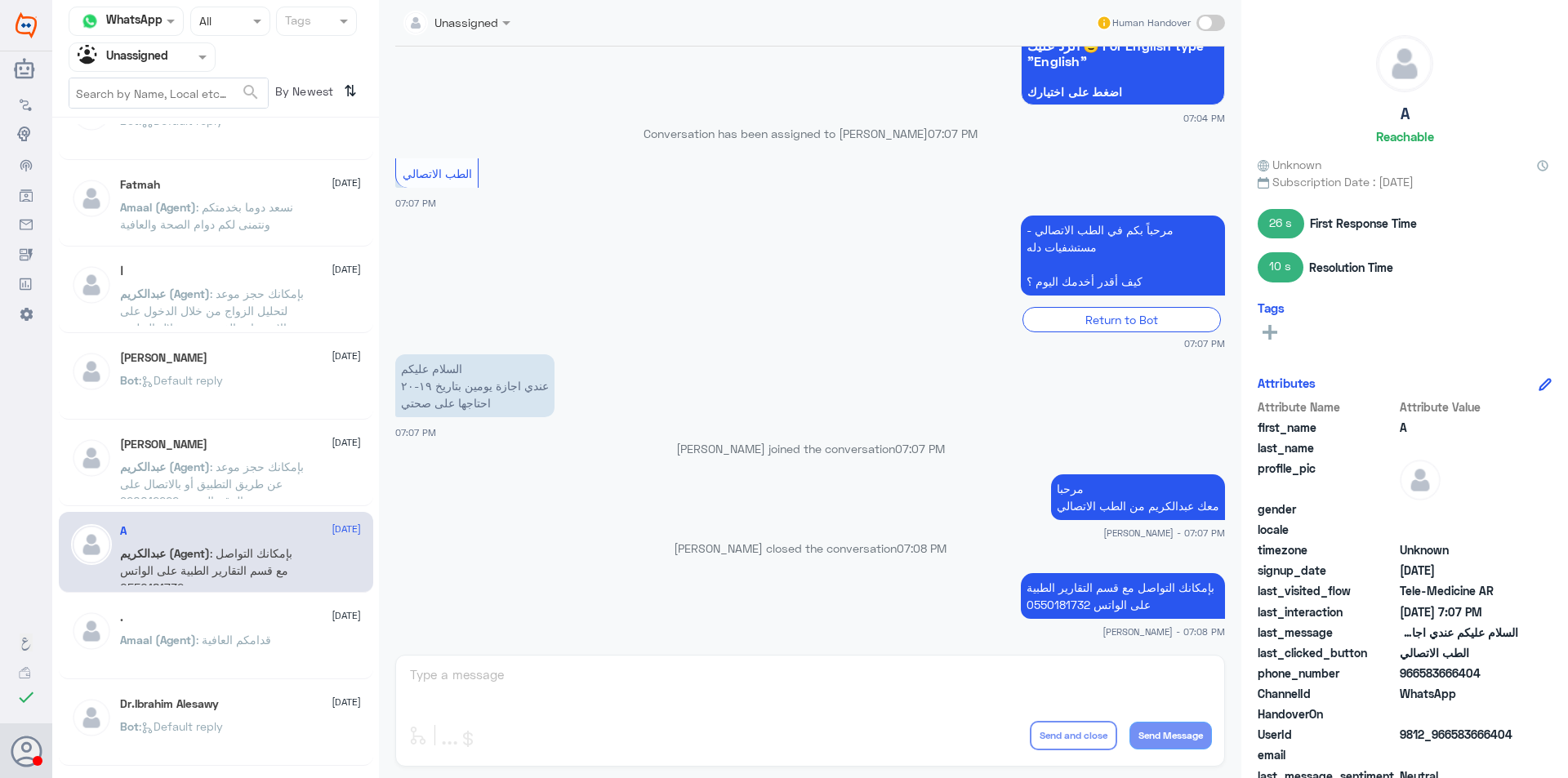
click at [270, 623] on div ". [DATE]" at bounding box center [240, 618] width 240 height 14
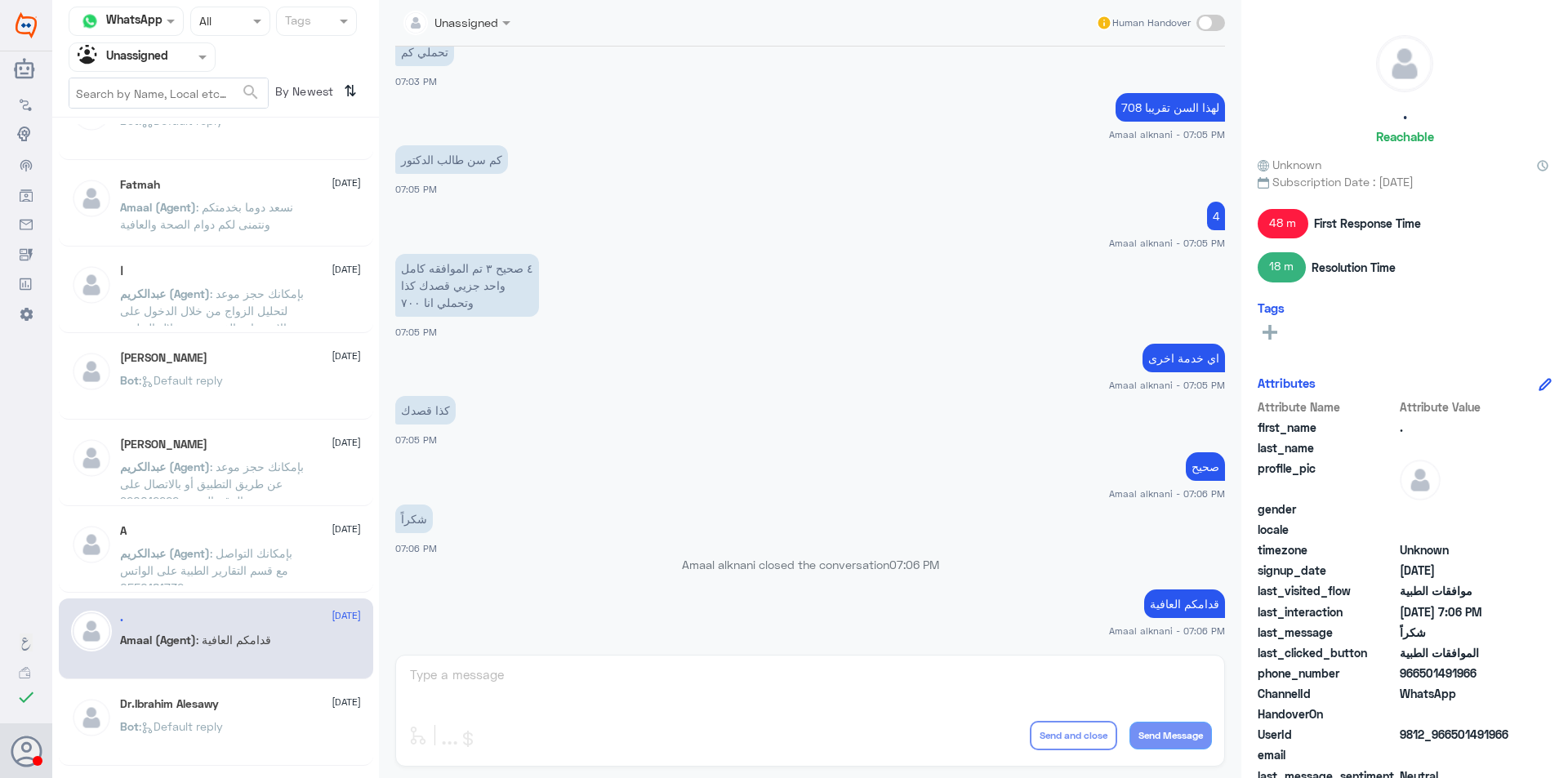
click at [277, 696] on div "Dr.Ibrahim Alesawy [DATE] Bot : Default reply" at bounding box center [216, 726] width 314 height 81
click at [273, 727] on div "Bot : Default reply" at bounding box center [240, 740] width 240 height 37
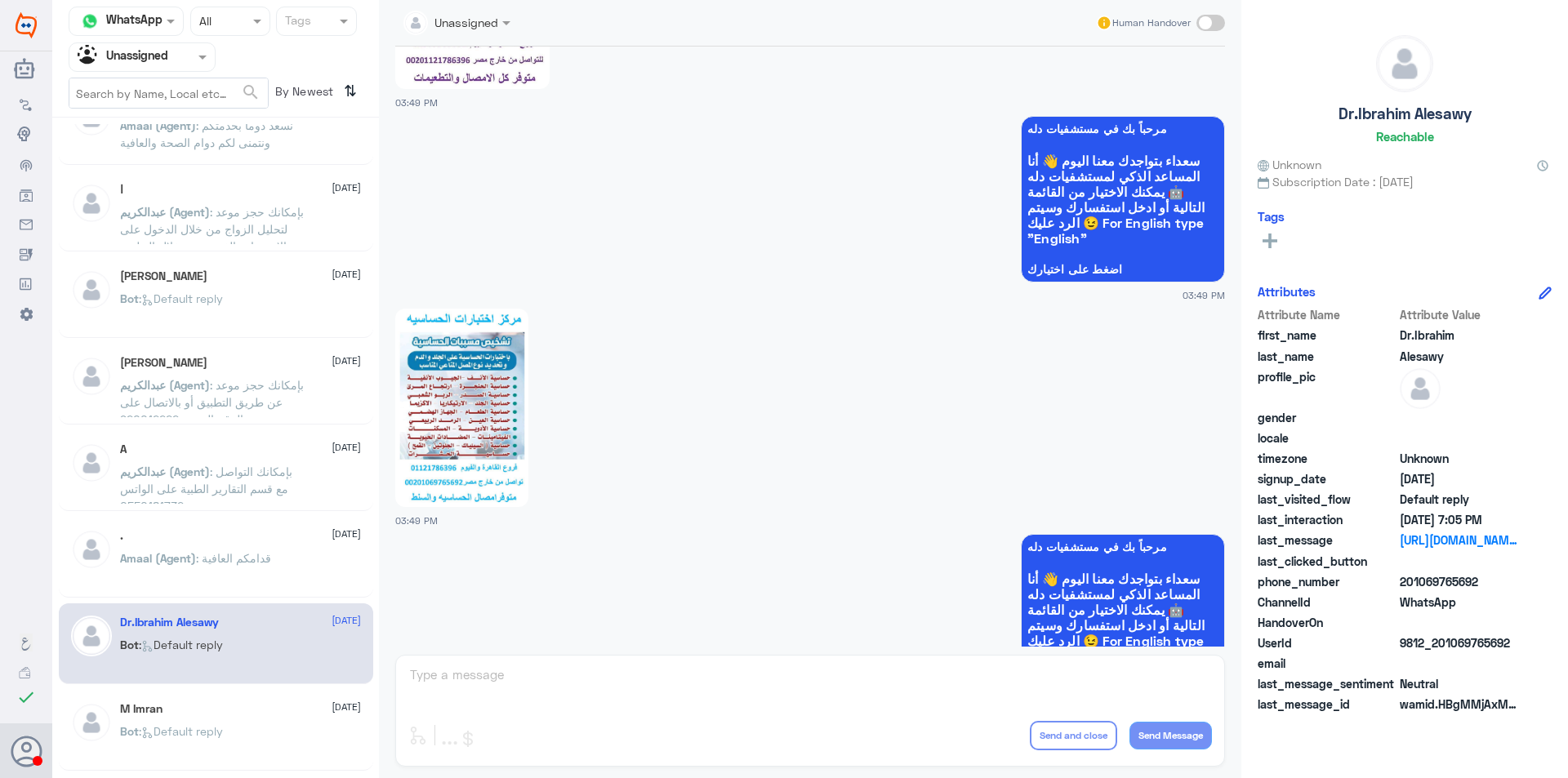
click at [251, 705] on div "M Imran [DATE]" at bounding box center [240, 709] width 240 height 14
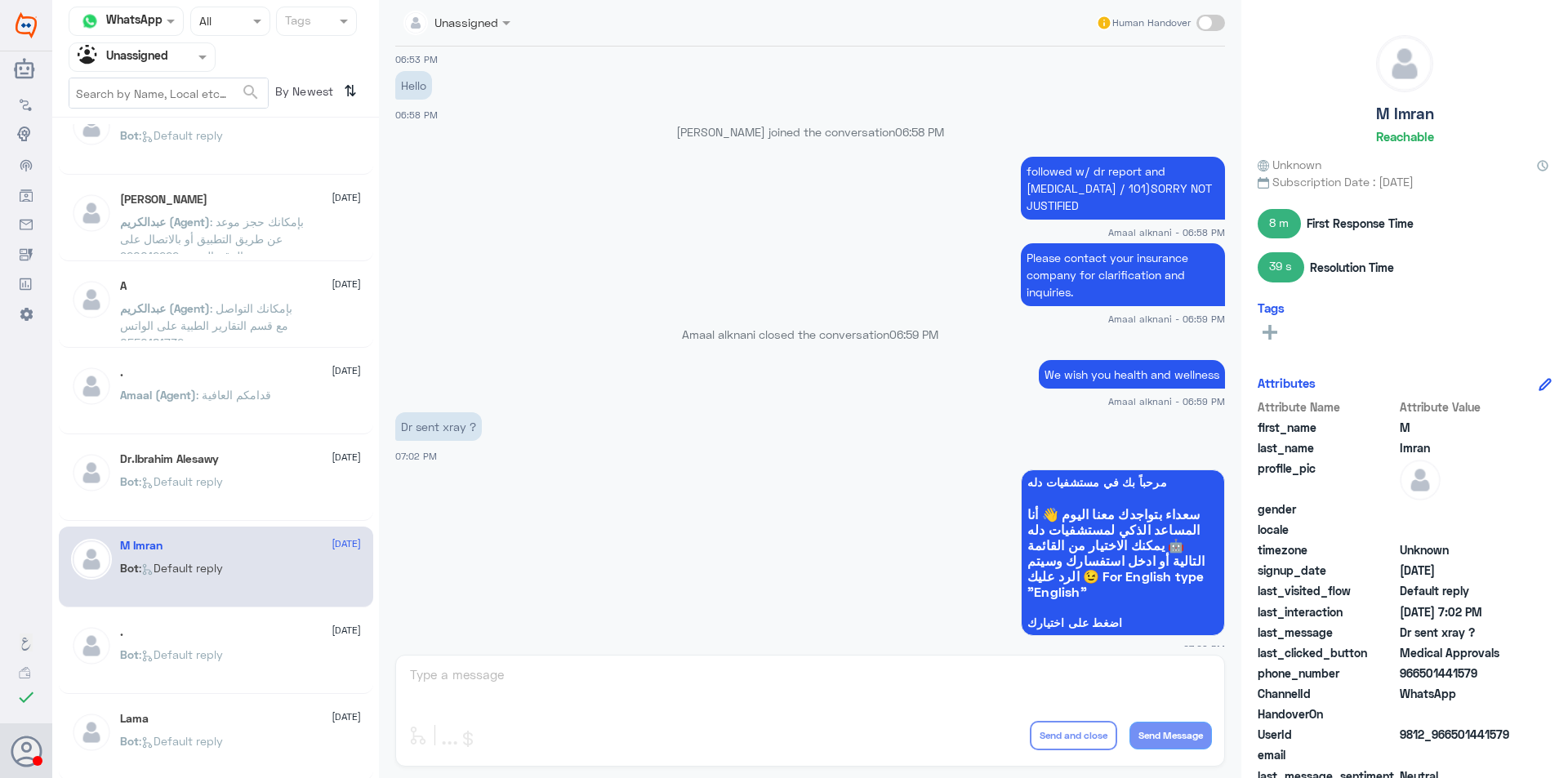
click at [247, 673] on div "Bot : Default reply" at bounding box center [240, 669] width 240 height 37
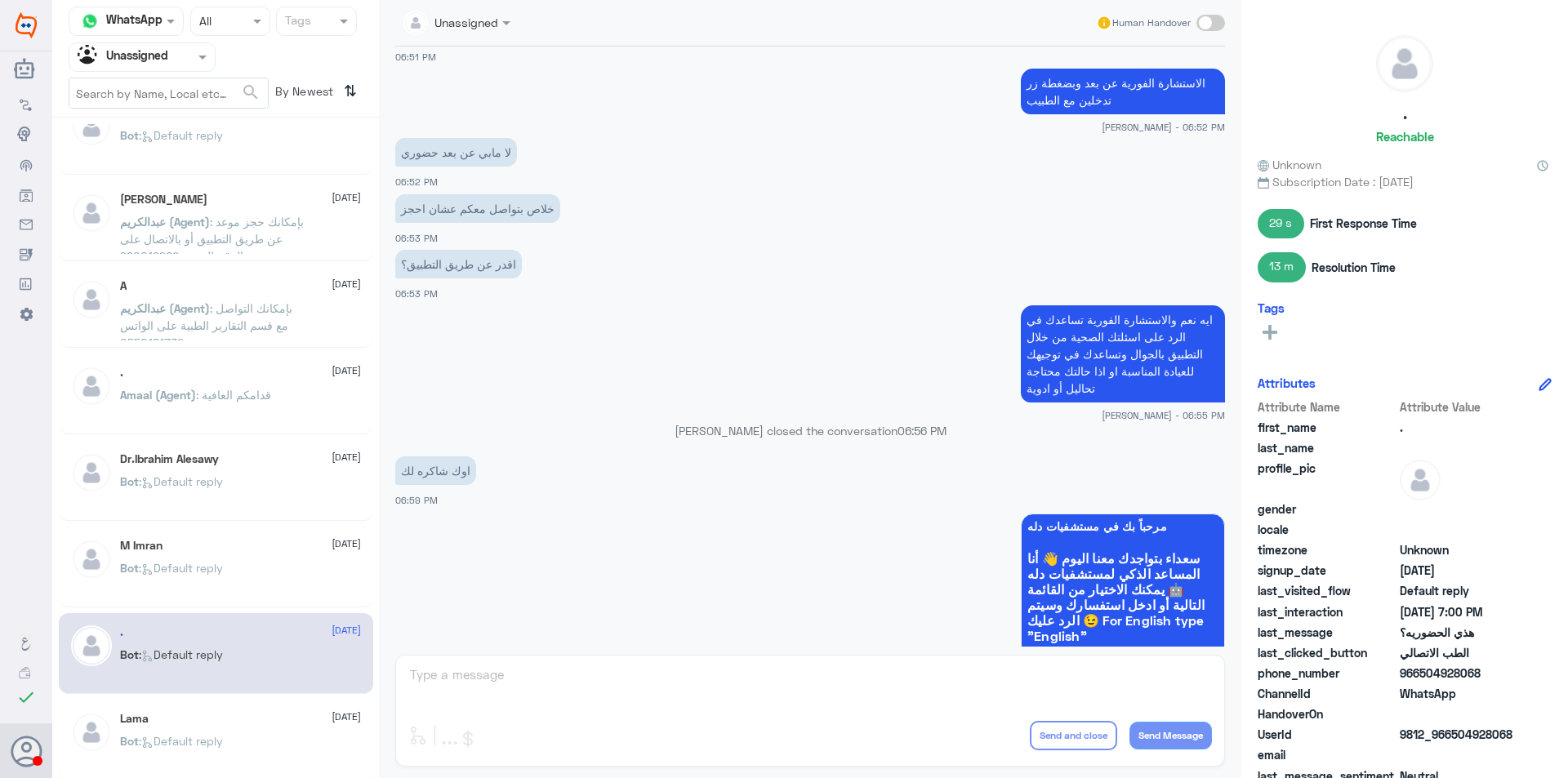
click at [253, 725] on div "Lama [DATE]" at bounding box center [240, 719] width 240 height 14
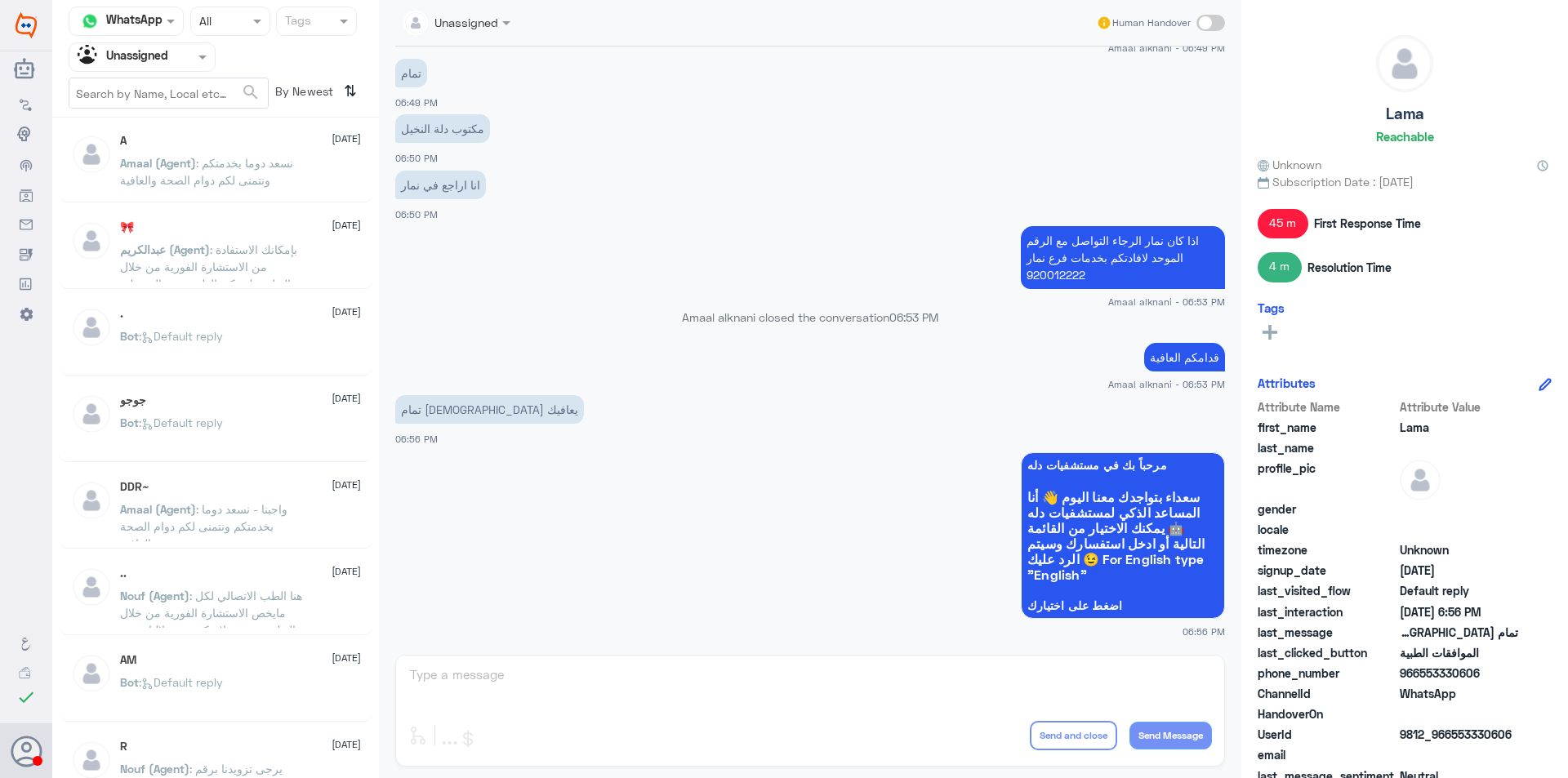
click at [303, 177] on div "Amaal (Agent) : نسعد دوما بخدمتكم ونتمنى لكم دوام الصحة والعافية" at bounding box center [240, 177] width 240 height 37
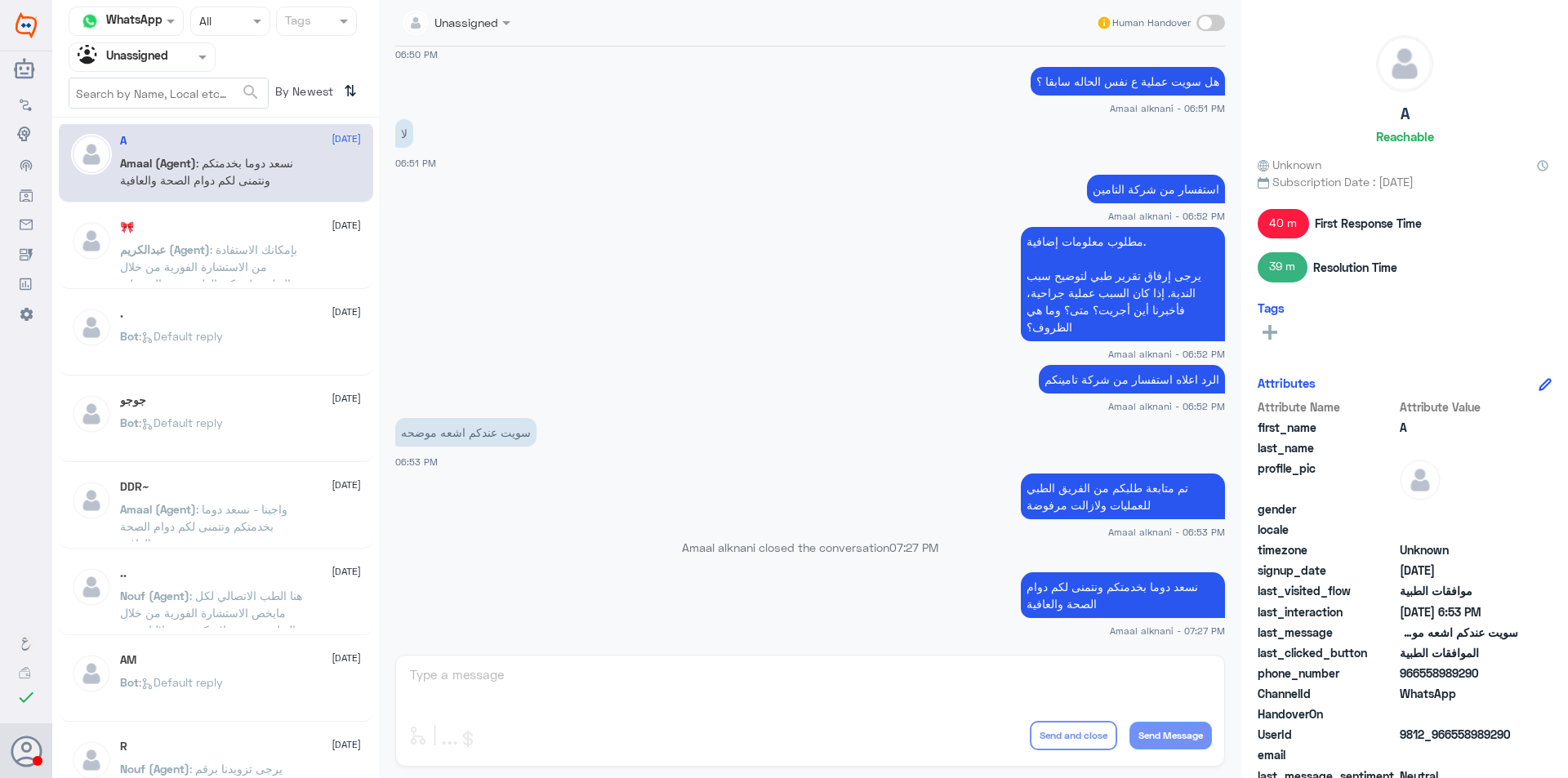
click at [279, 257] on p "[PERSON_NAME] (Agent) : بإمكانك الاستفادة من الاستشارة الفورية من خلال التطبيق …" at bounding box center [211, 261] width 184 height 41
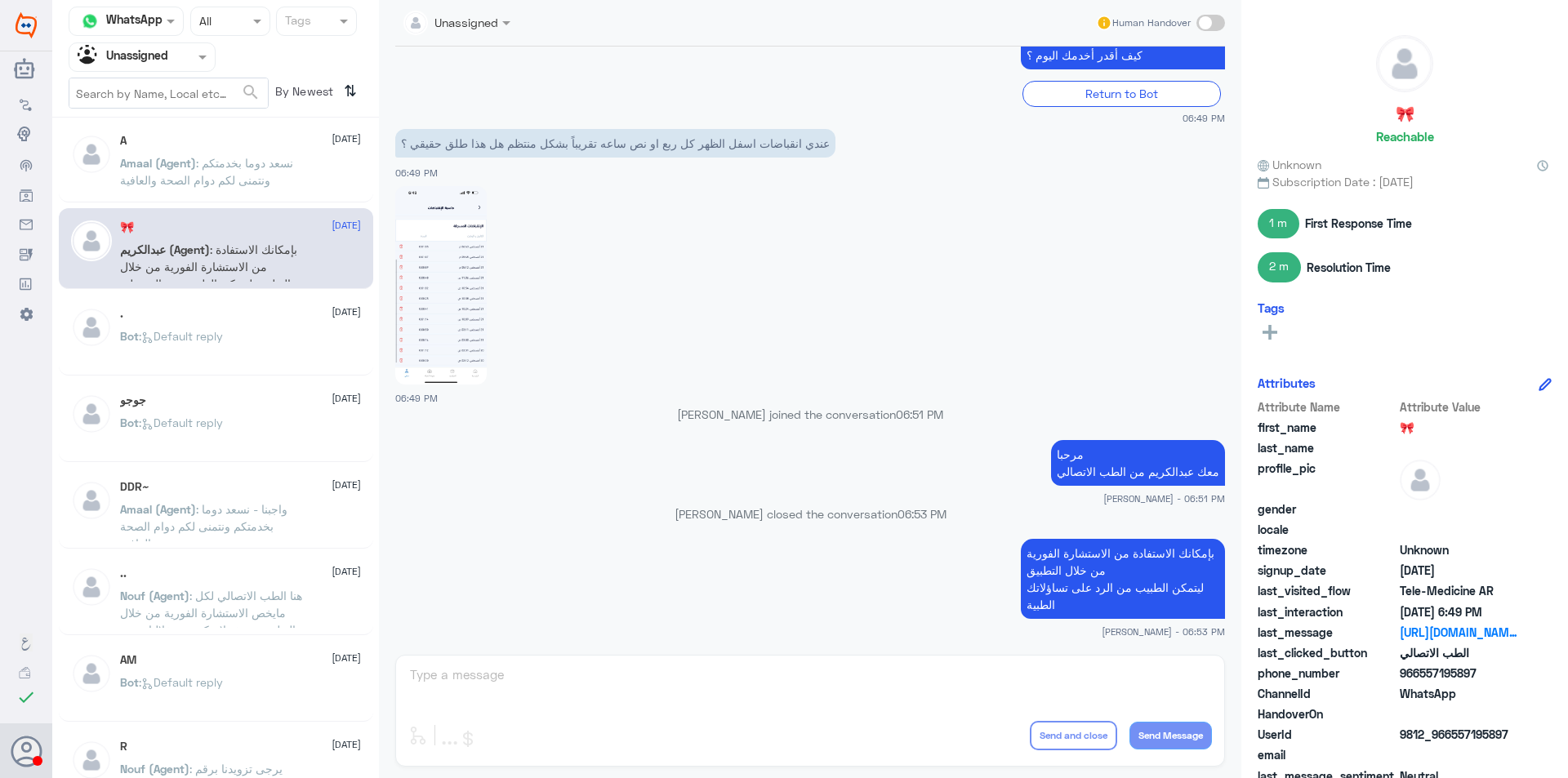
click at [260, 354] on div "Bot : Default reply" at bounding box center [240, 350] width 240 height 37
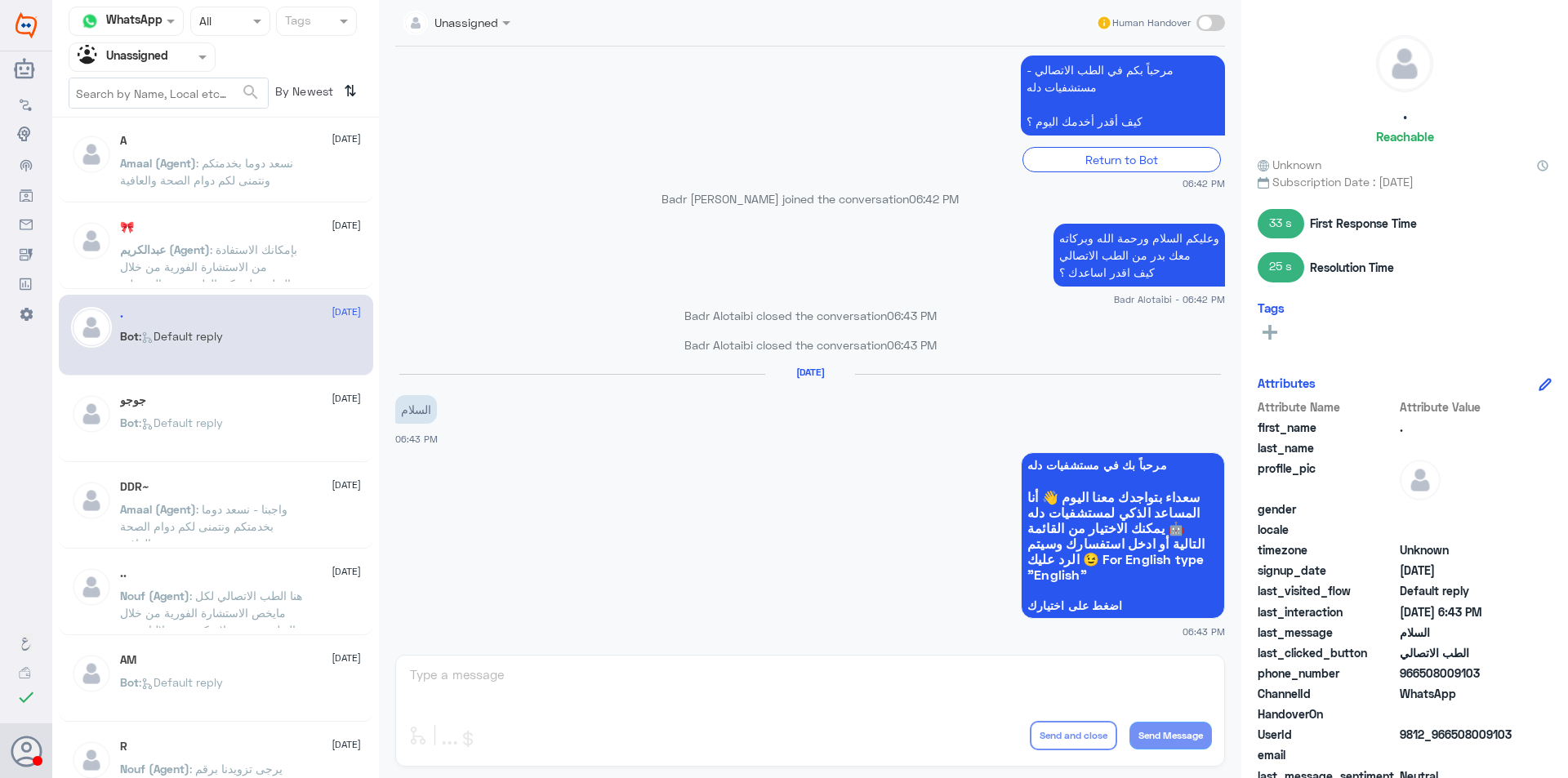
click at [250, 429] on div "Bot : Default reply" at bounding box center [240, 437] width 240 height 37
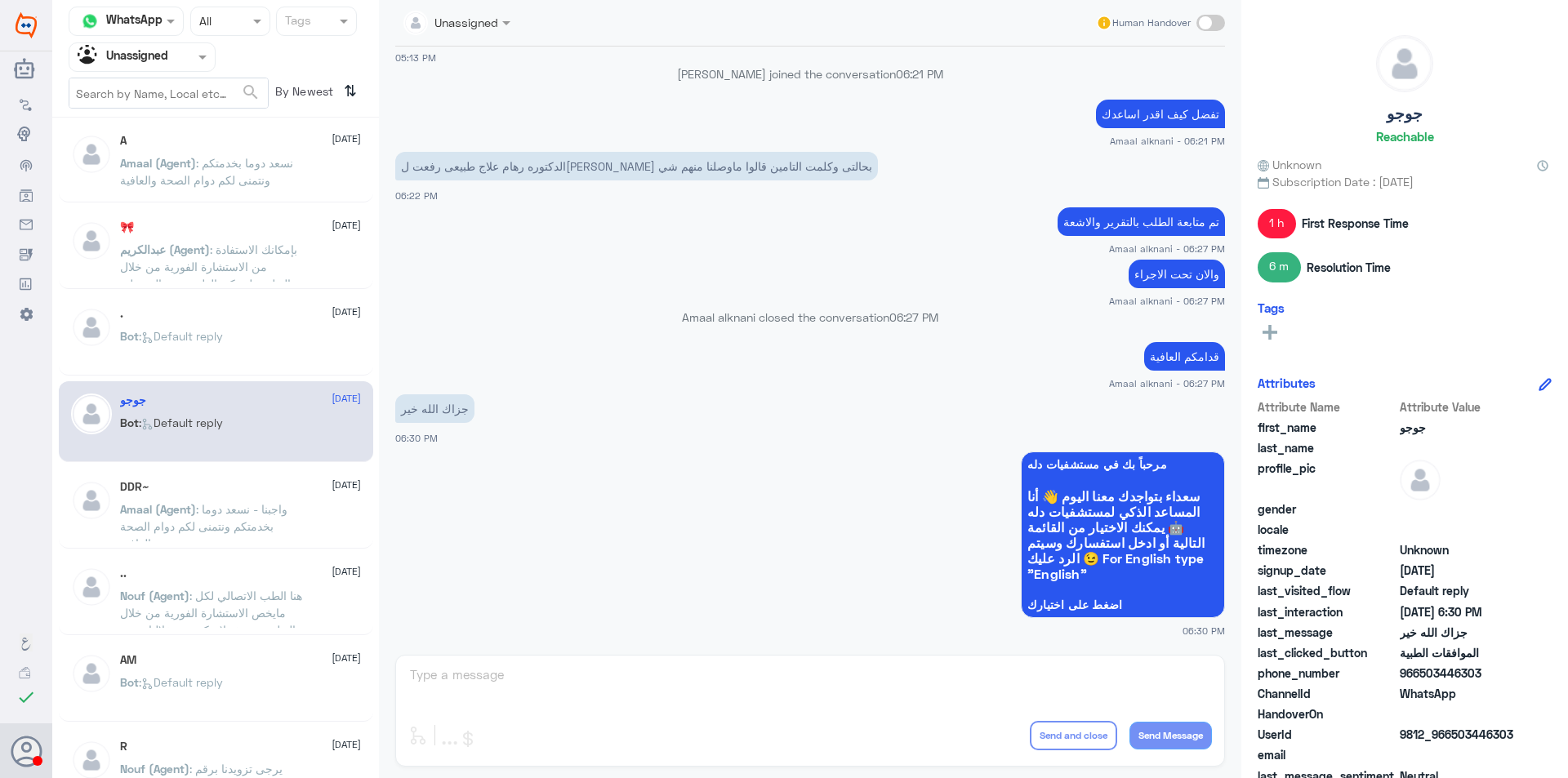
click at [250, 368] on div ". [DATE] Bot : Default reply" at bounding box center [216, 336] width 314 height 81
click at [250, 359] on div "Bot : Default reply" at bounding box center [240, 350] width 240 height 37
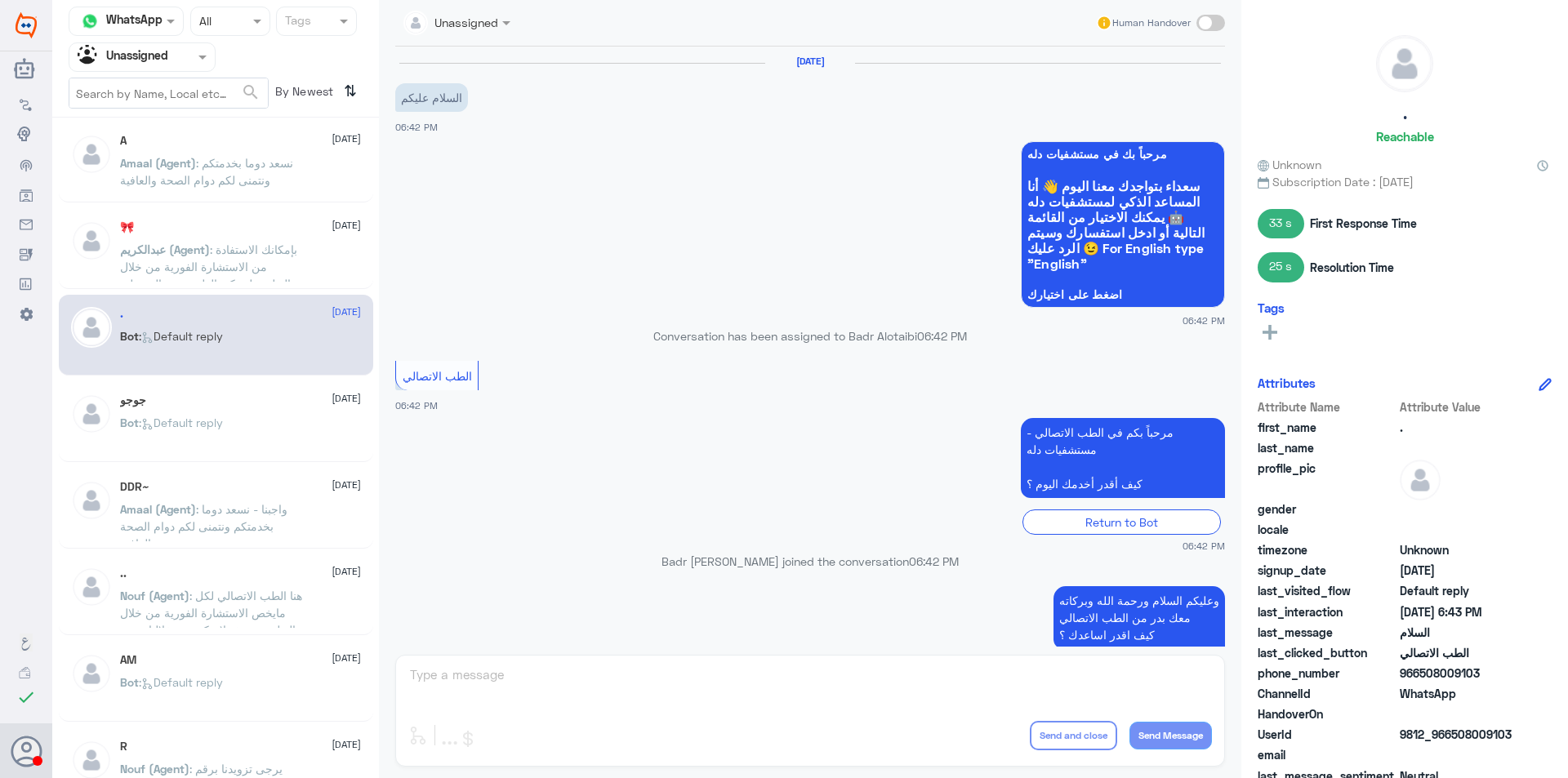
click at [248, 427] on div "Bot : Default reply" at bounding box center [240, 437] width 240 height 37
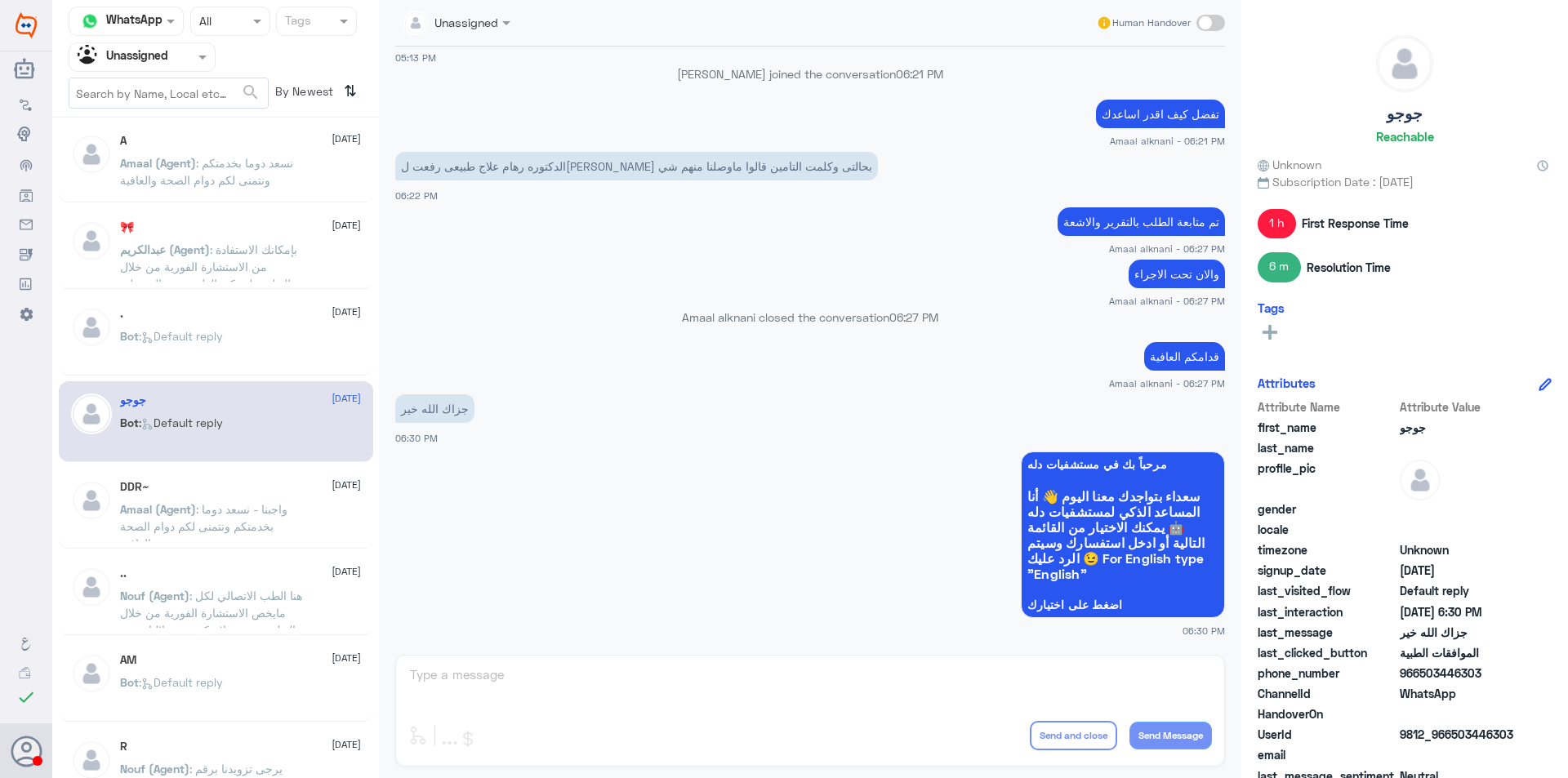
click at [267, 508] on span ": واجبنا - نسعد دوما بخدمتكم ونتمنى لكم دوام الصحة والعافية" at bounding box center [203, 526] width 167 height 48
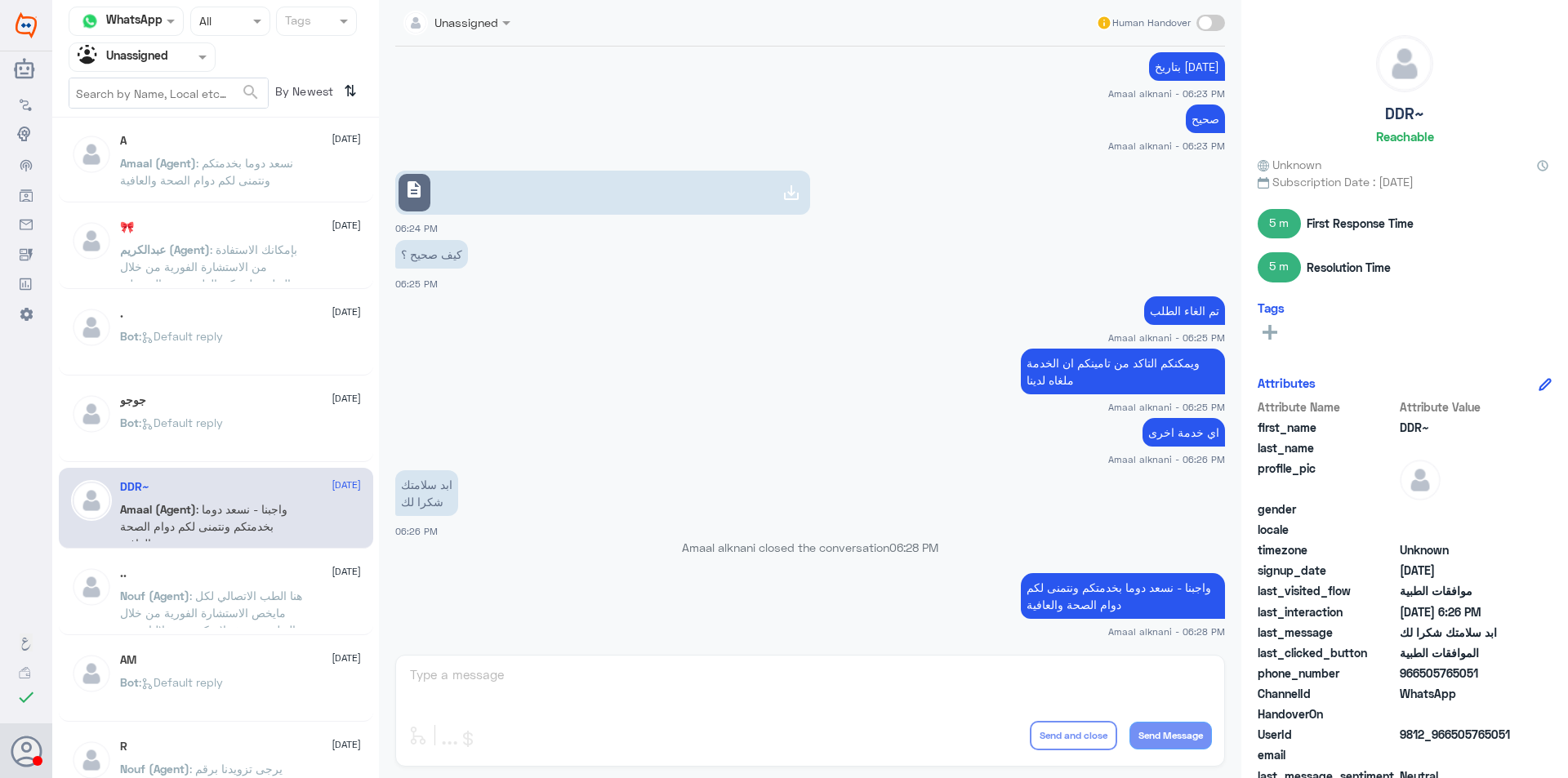
click at [273, 573] on div ".. [DATE]" at bounding box center [240, 574] width 240 height 14
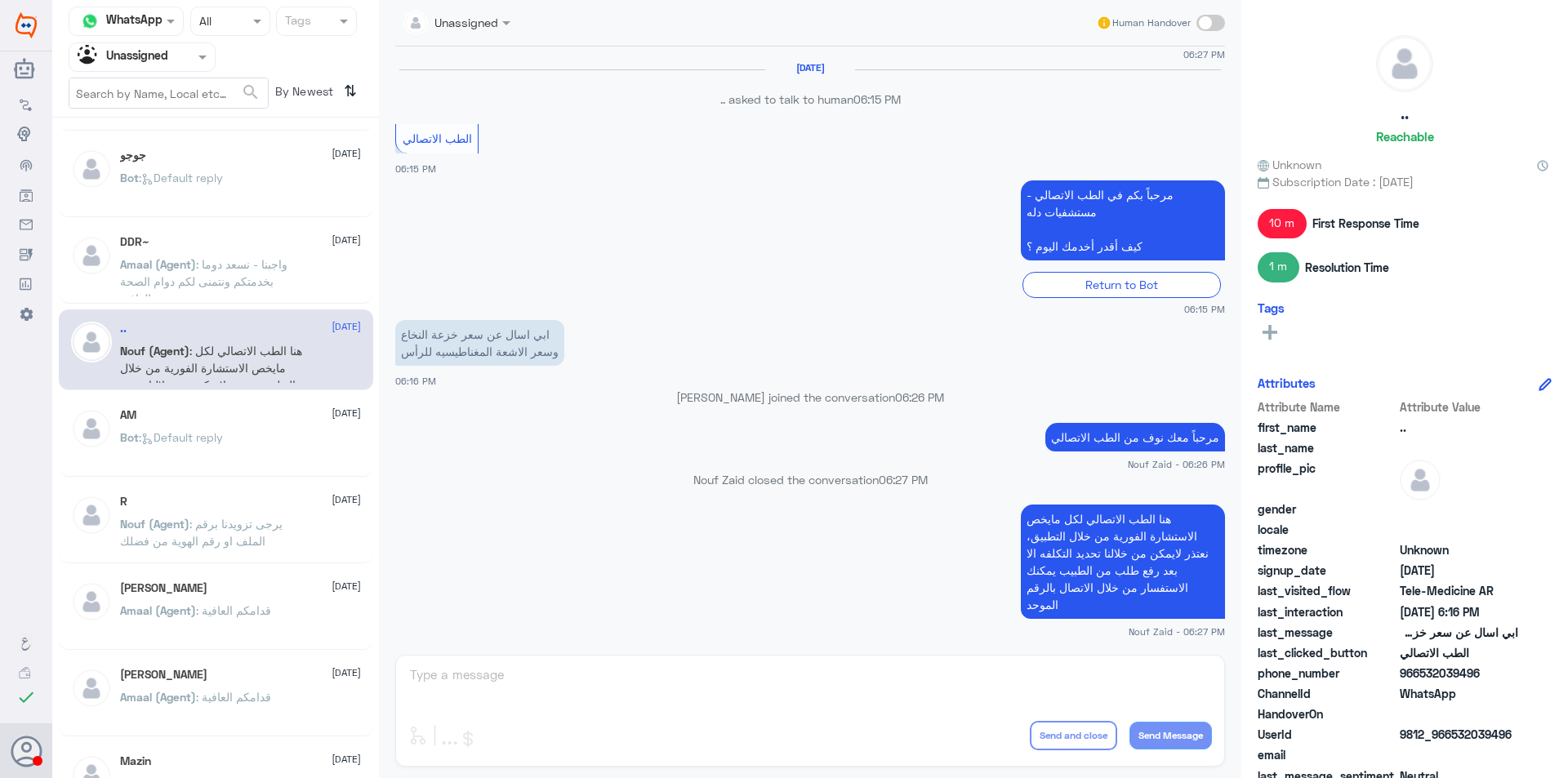
click at [268, 461] on div "Bot : Default reply" at bounding box center [240, 451] width 240 height 37
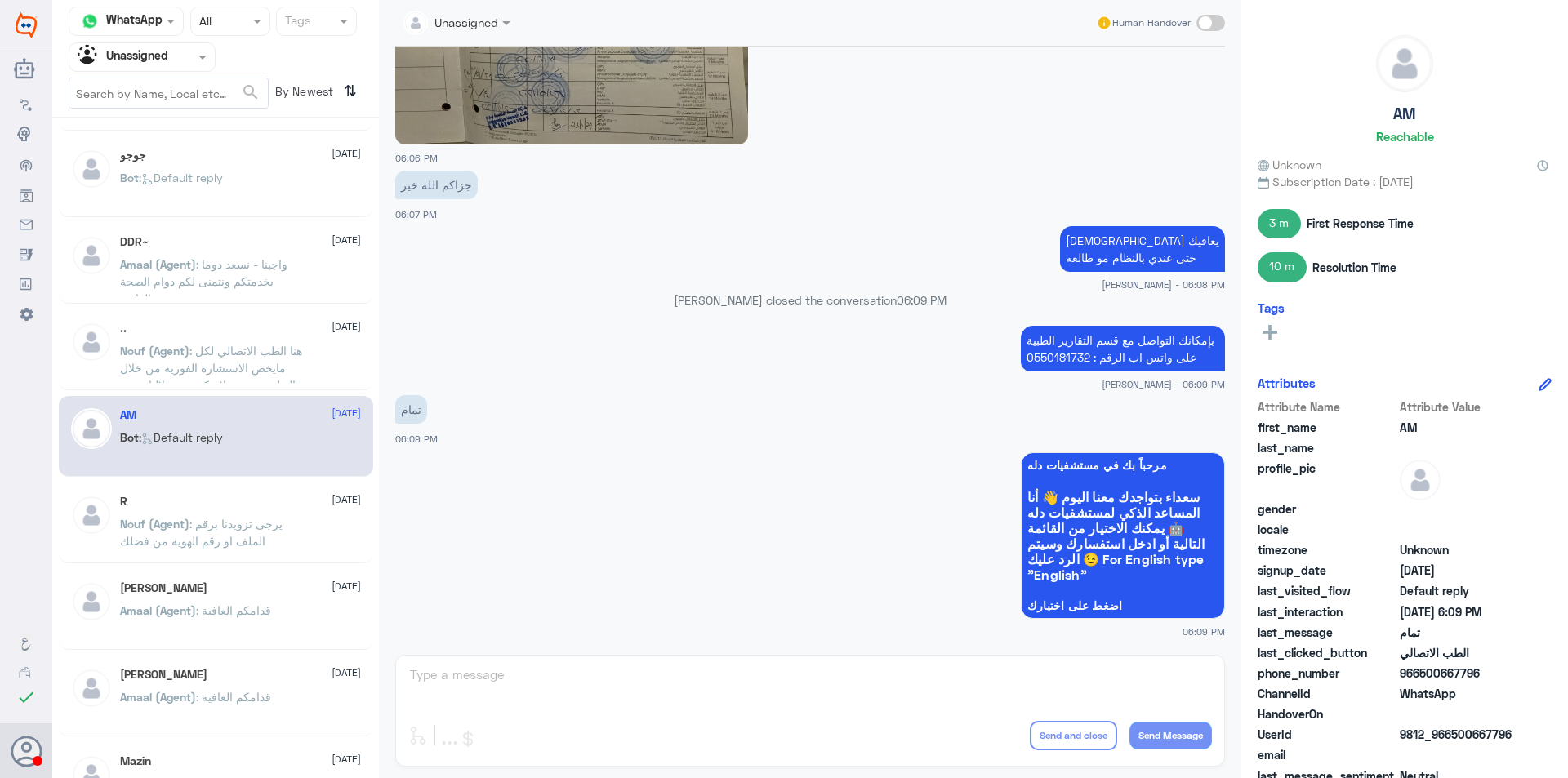
click at [263, 519] on span ": يرجى تزويدنا برقم الملف او رقم الهوية من فضلك" at bounding box center [201, 532] width 162 height 31
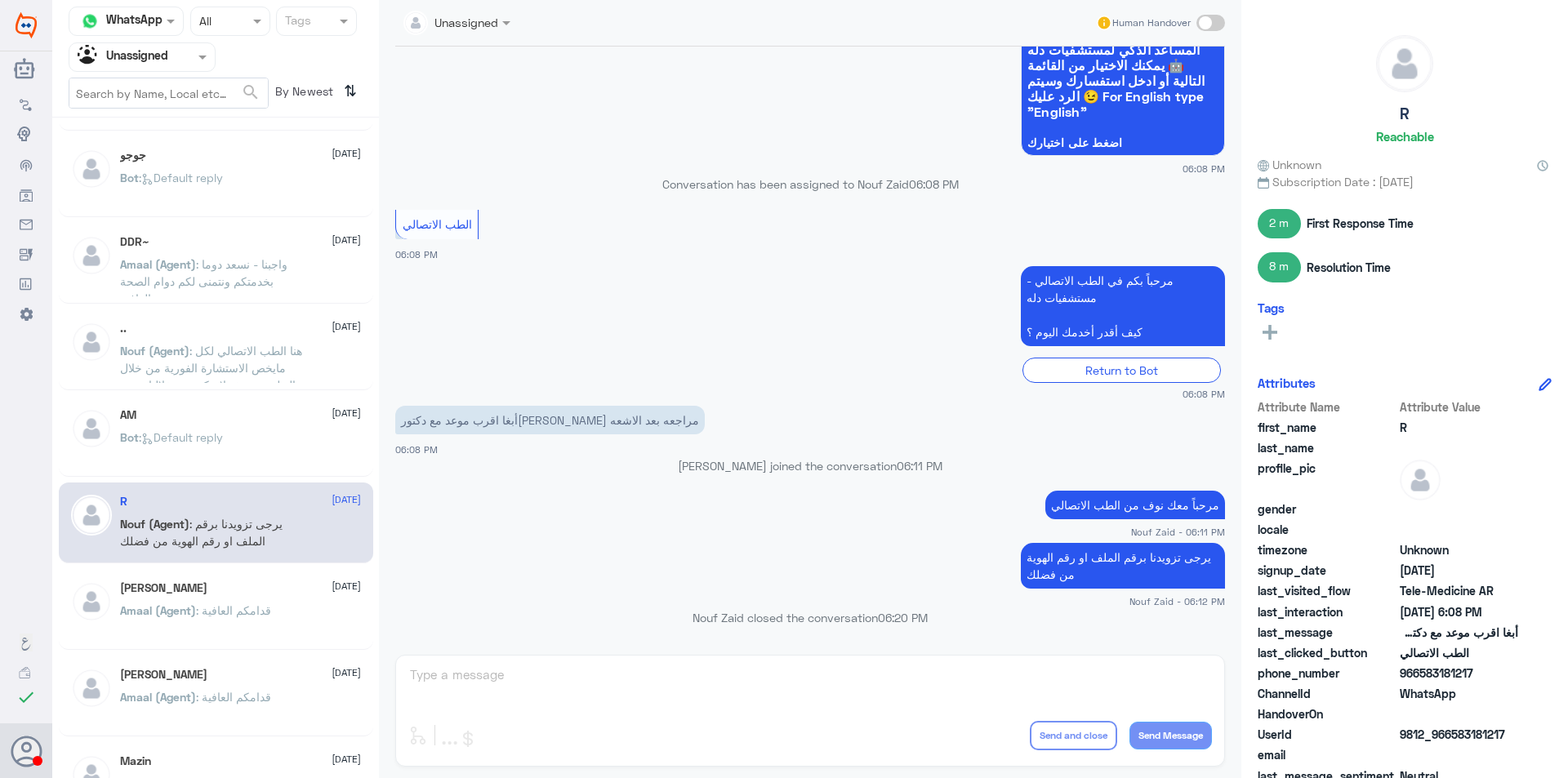
click at [270, 605] on span ": قدامكم العافية" at bounding box center [233, 611] width 75 height 14
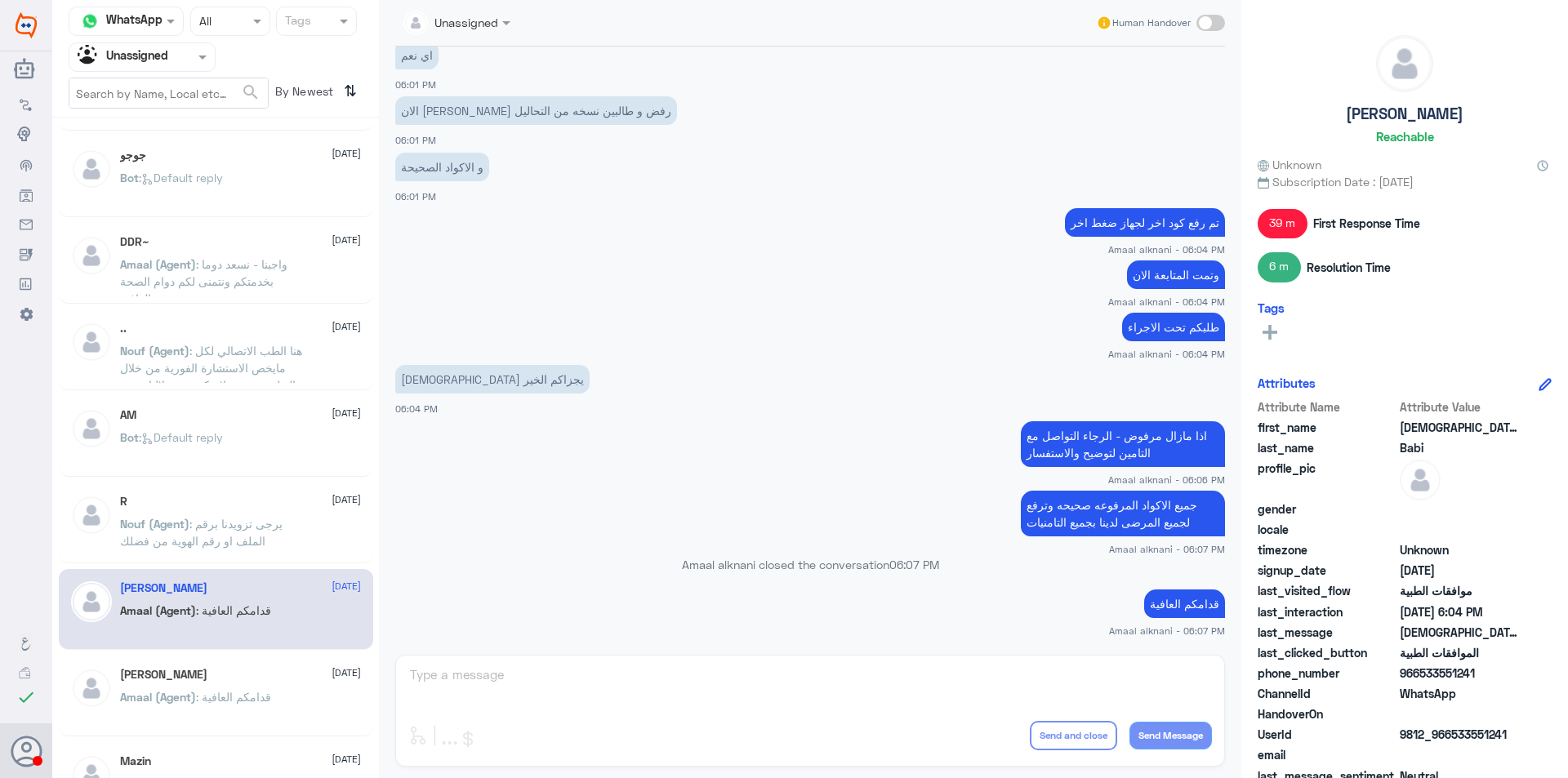
click at [271, 696] on span ": قدامكم العافية" at bounding box center [233, 697] width 75 height 14
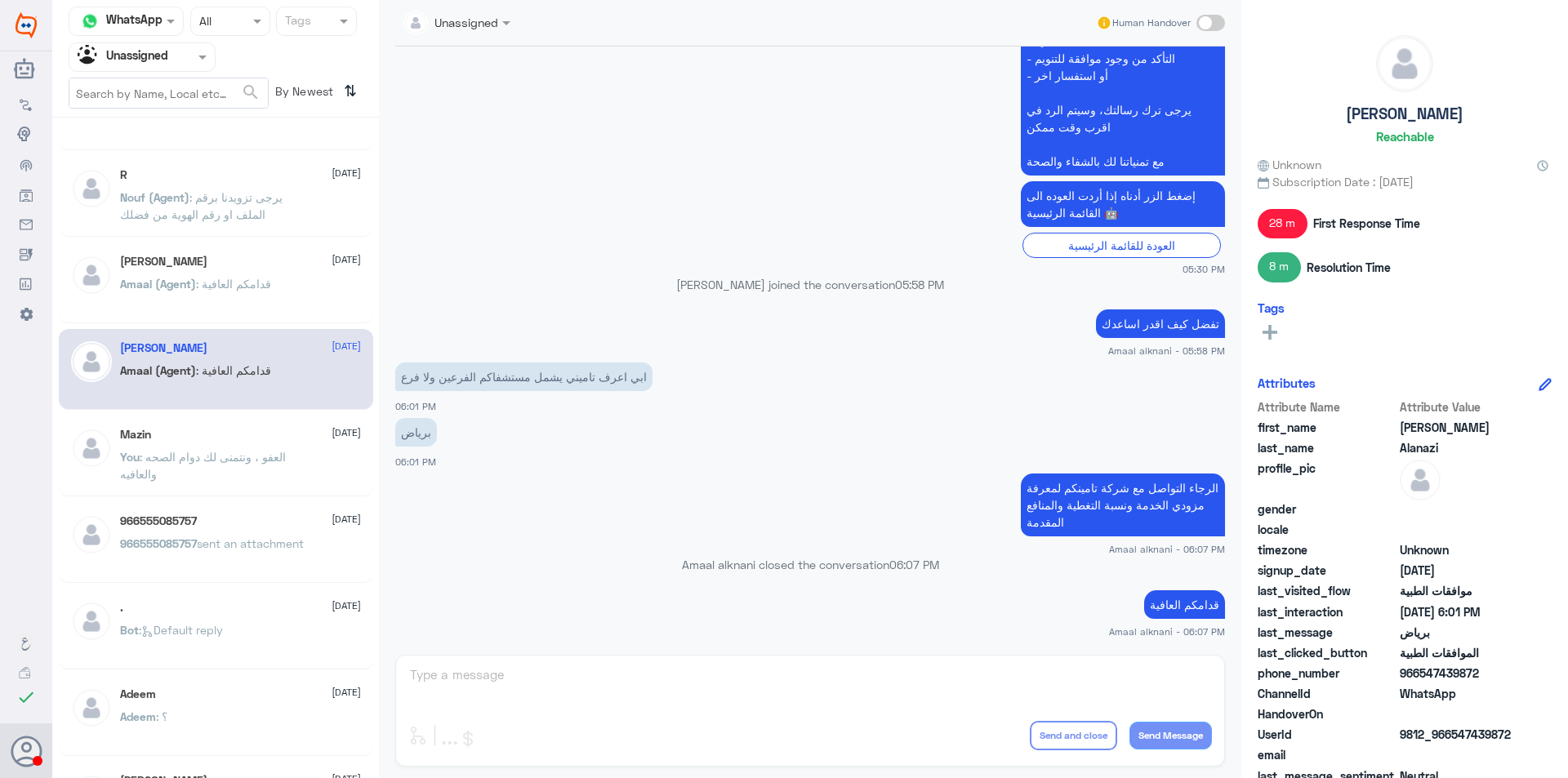
click at [277, 422] on div "Mazin [DATE] You : العفو ، ونتمنى لك دوام الصحه والعافيه" at bounding box center [216, 456] width 314 height 81
click at [285, 452] on span ": العفو ، ونتمنى لك دوام الصحه والعافيه" at bounding box center [203, 465] width 166 height 31
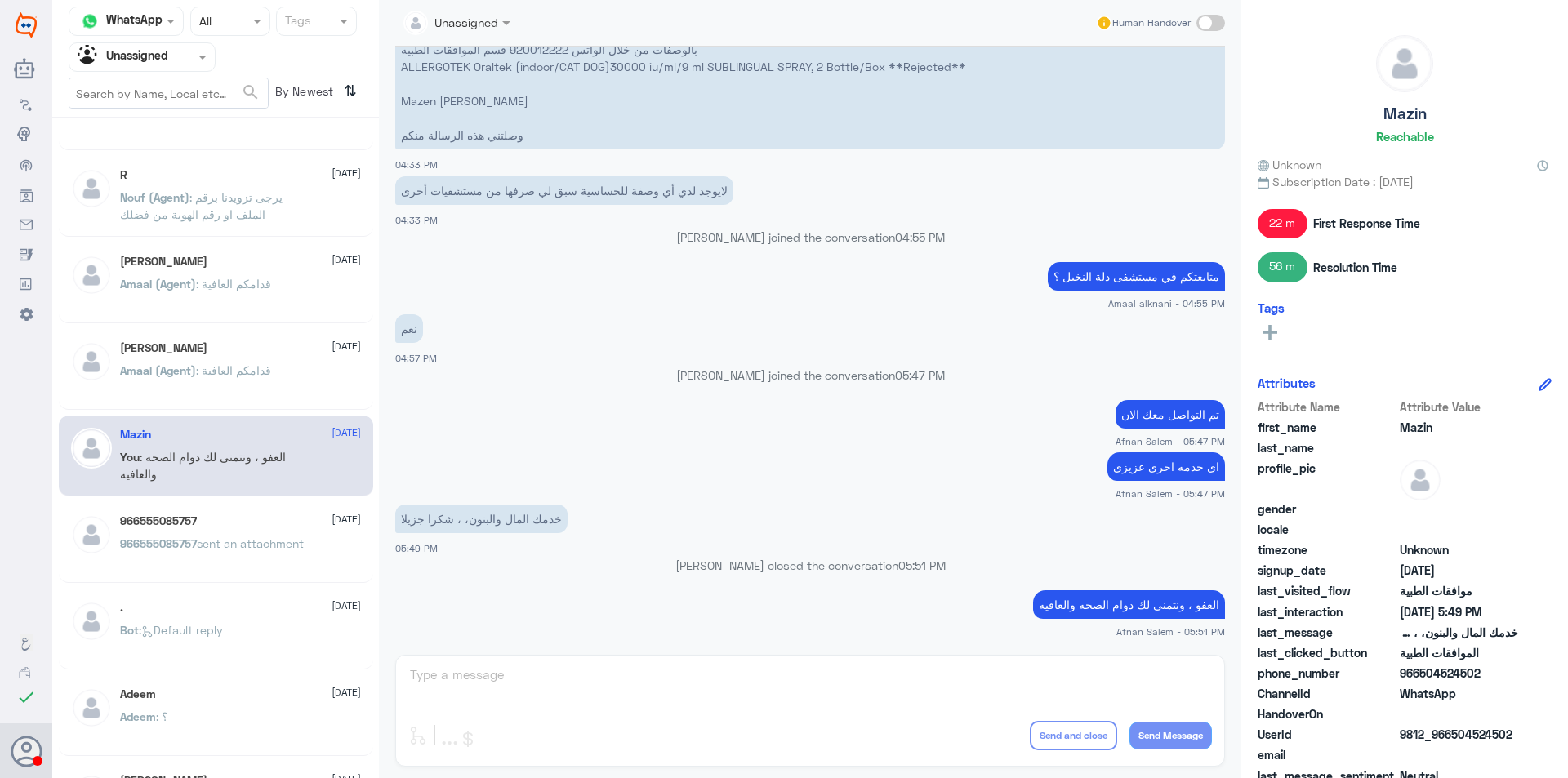
click at [279, 544] on p "966555085757 sent an attachment" at bounding box center [211, 555] width 184 height 41
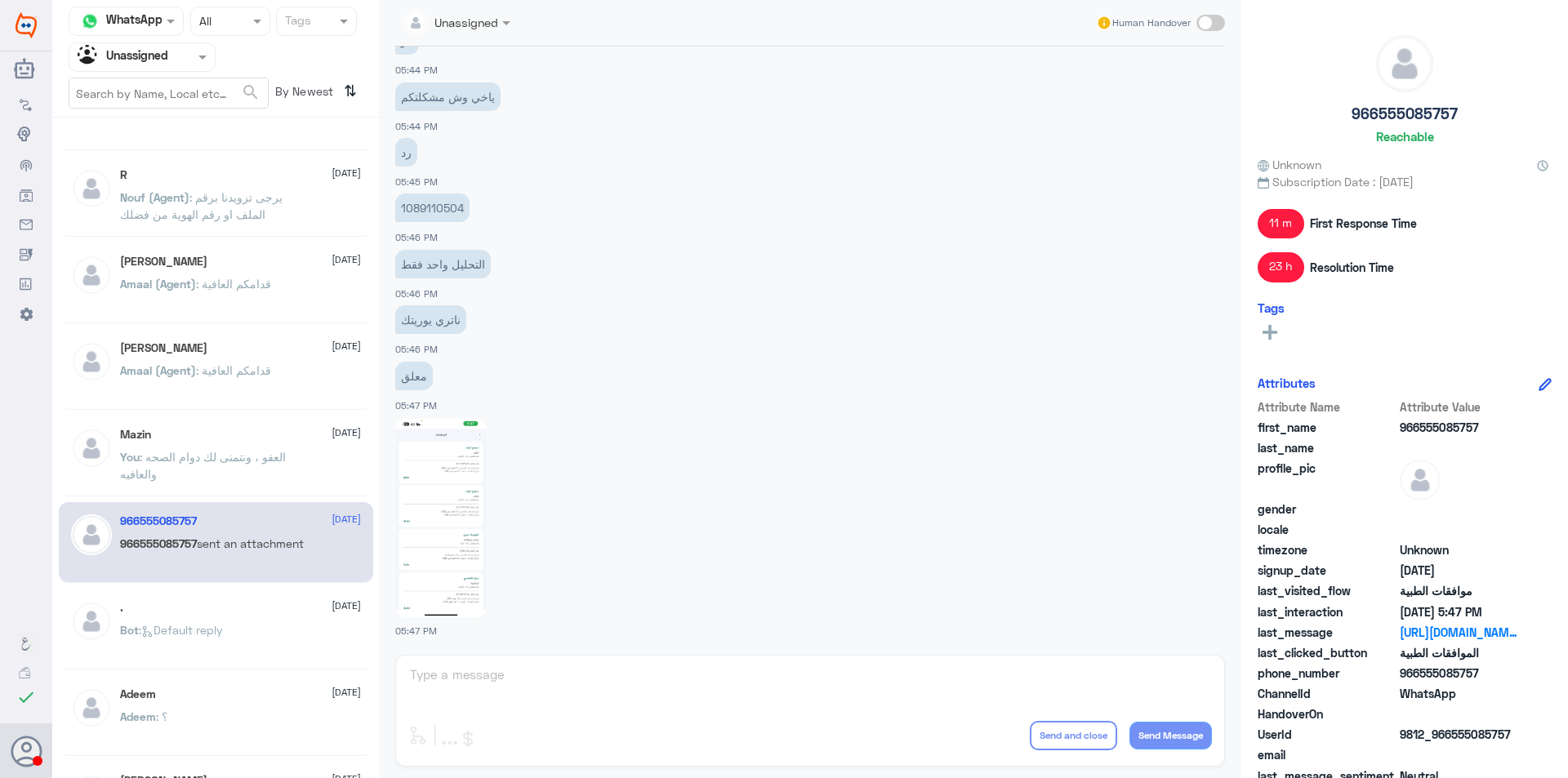
click at [280, 615] on div ". [DATE] Bot : Default reply" at bounding box center [240, 632] width 240 height 62
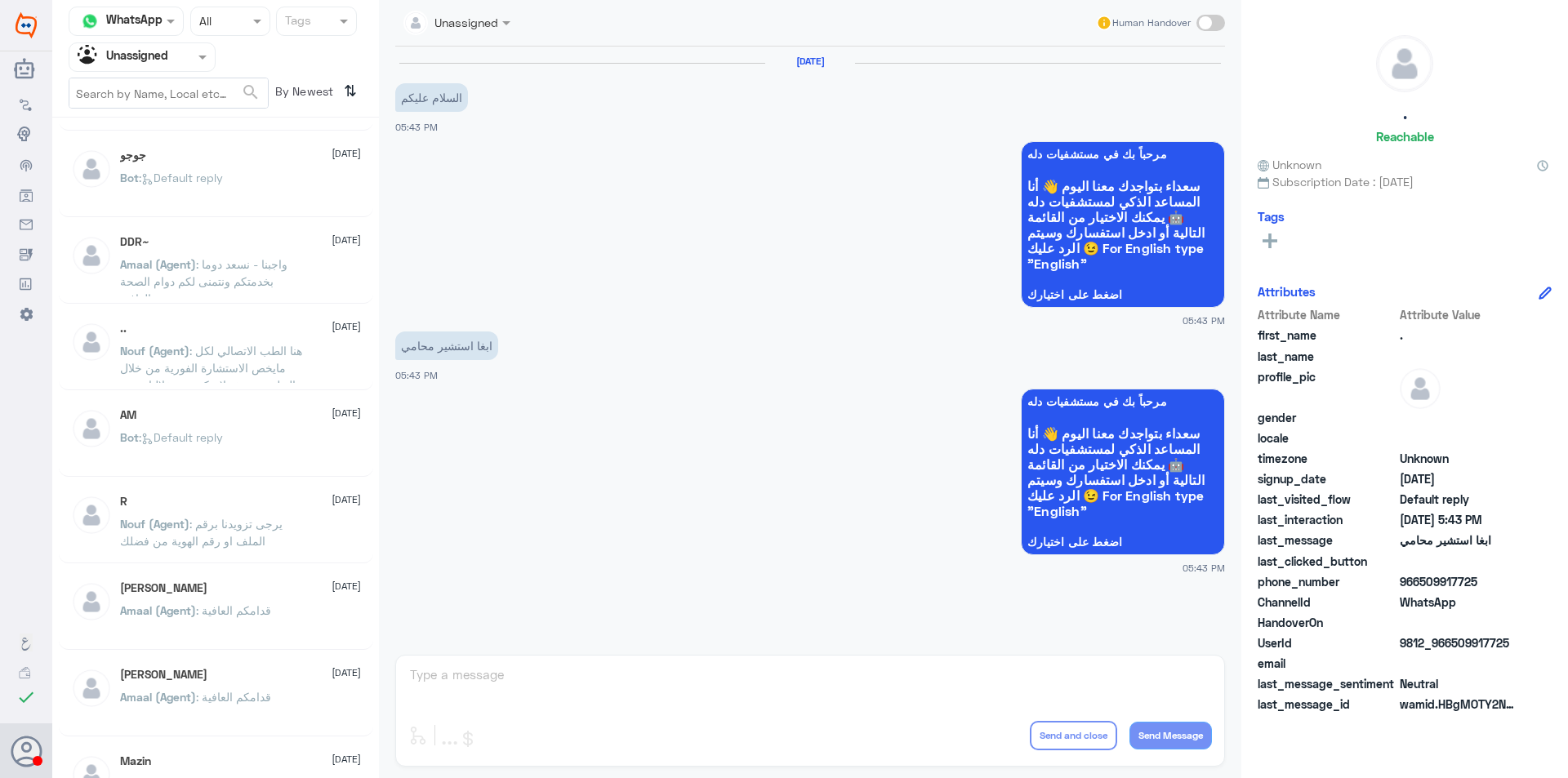
click at [191, 56] on div at bounding box center [142, 56] width 145 height 19
click at [163, 100] on div "All" at bounding box center [142, 95] width 147 height 30
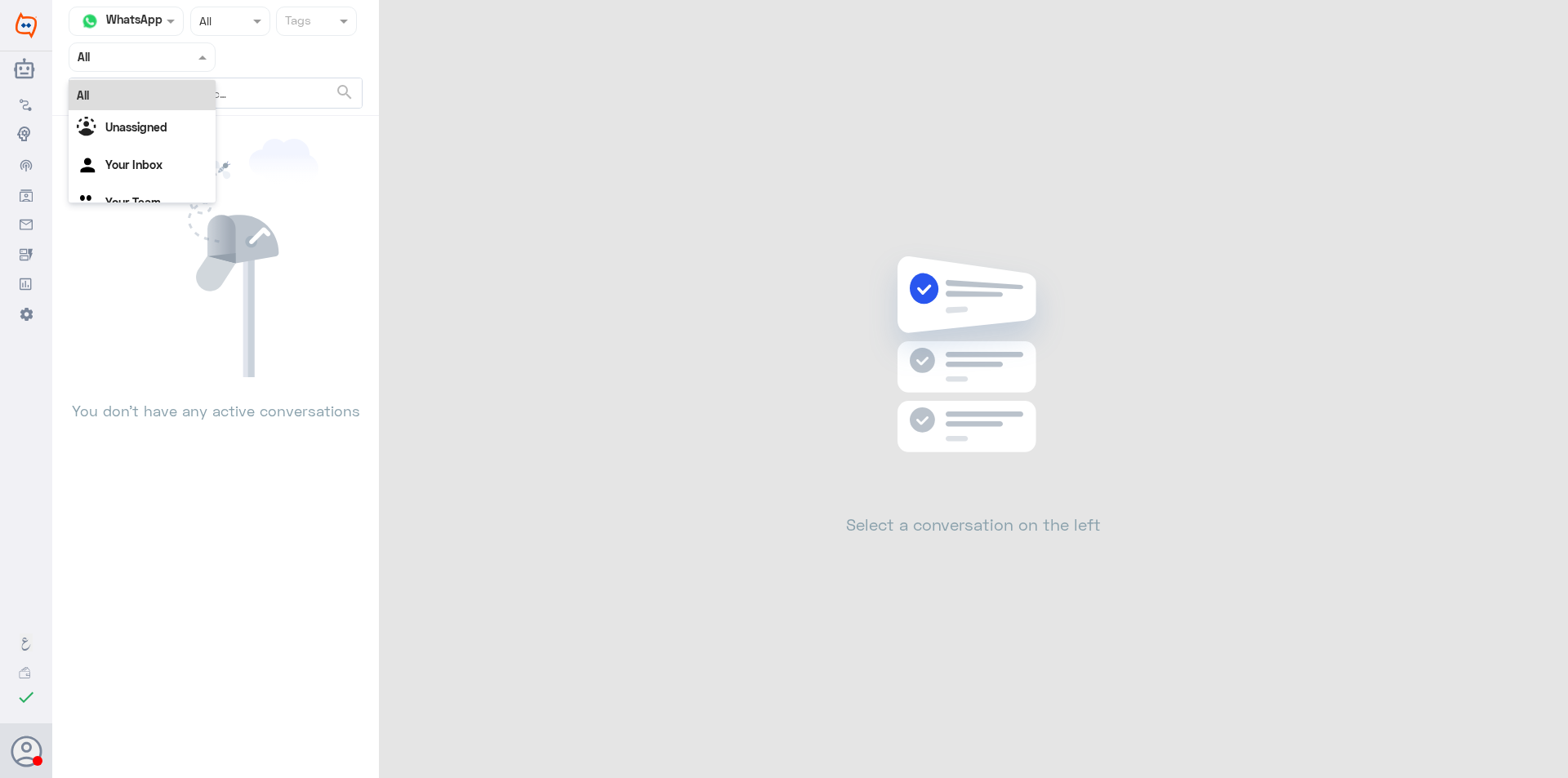
click at [180, 48] on div at bounding box center [142, 56] width 145 height 19
click at [156, 201] on Team "Your Team" at bounding box center [133, 203] width 55 height 14
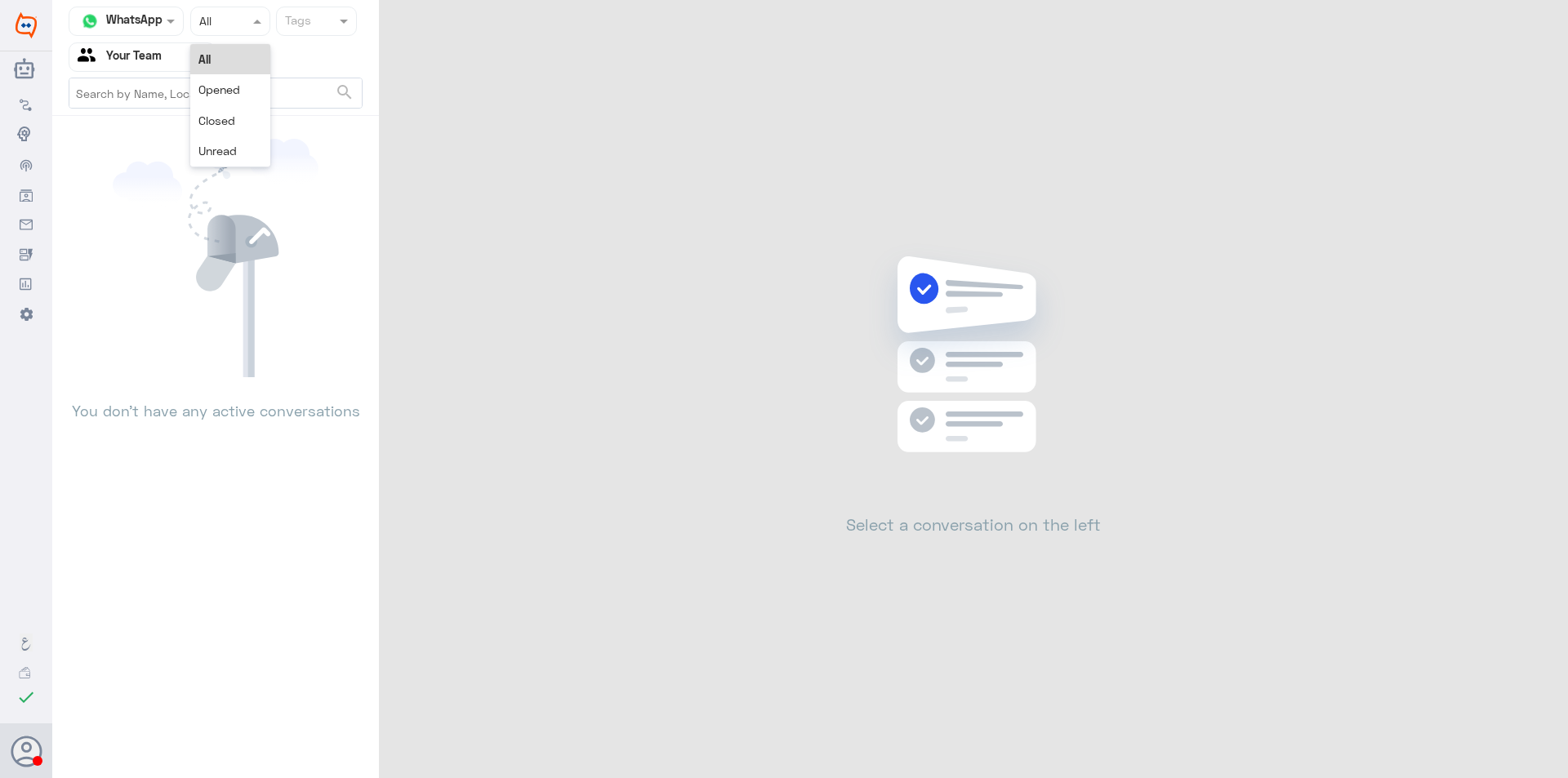
click at [257, 8] on div "Status × All" at bounding box center [230, 20] width 80 height 29
click at [222, 121] on span "Closed" at bounding box center [217, 121] width 37 height 14
click at [189, 66] on div "Agent Filter Your Team" at bounding box center [132, 57] width 125 height 25
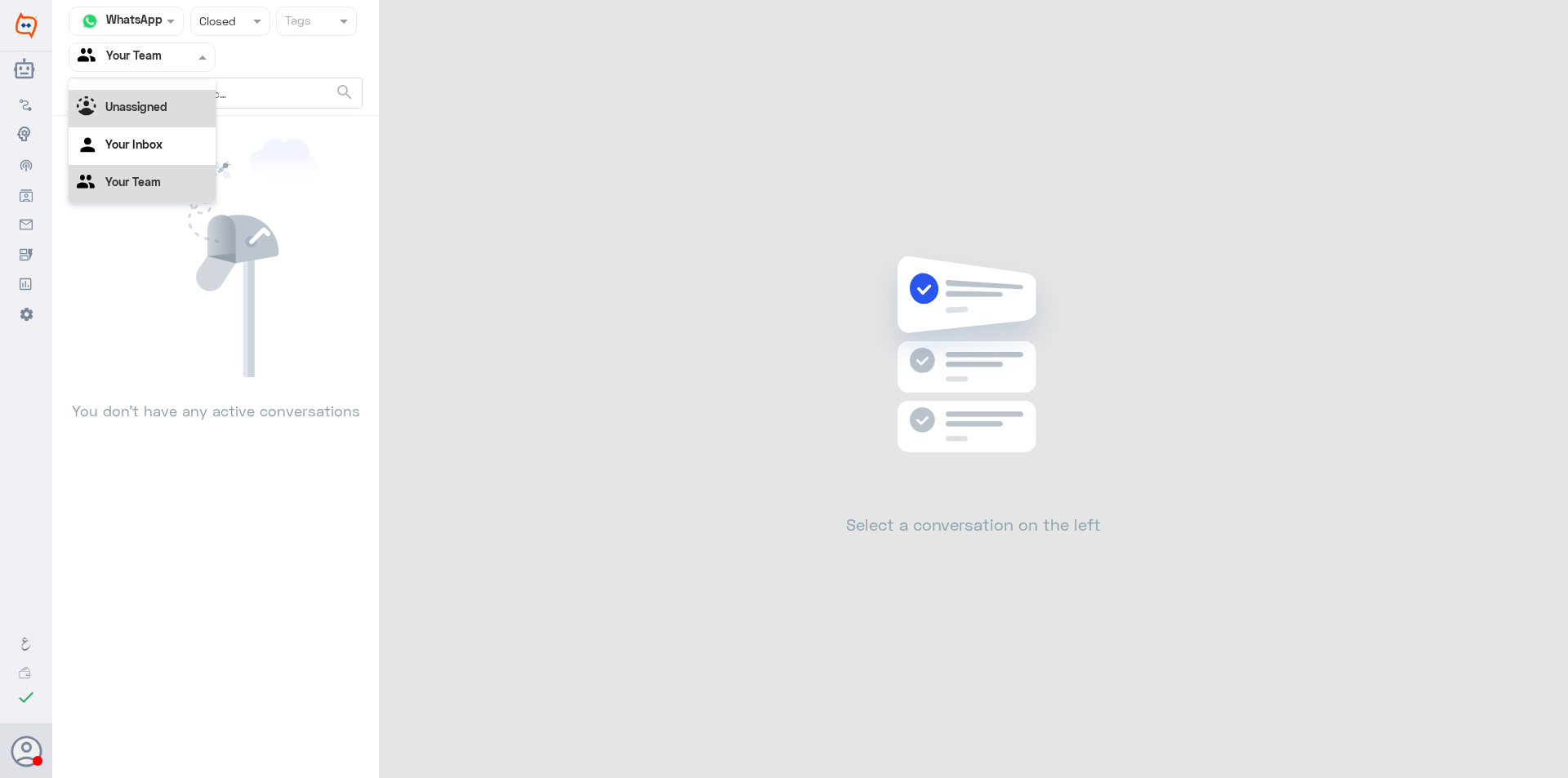
click at [163, 113] on b "Unassigned" at bounding box center [137, 107] width 62 height 14
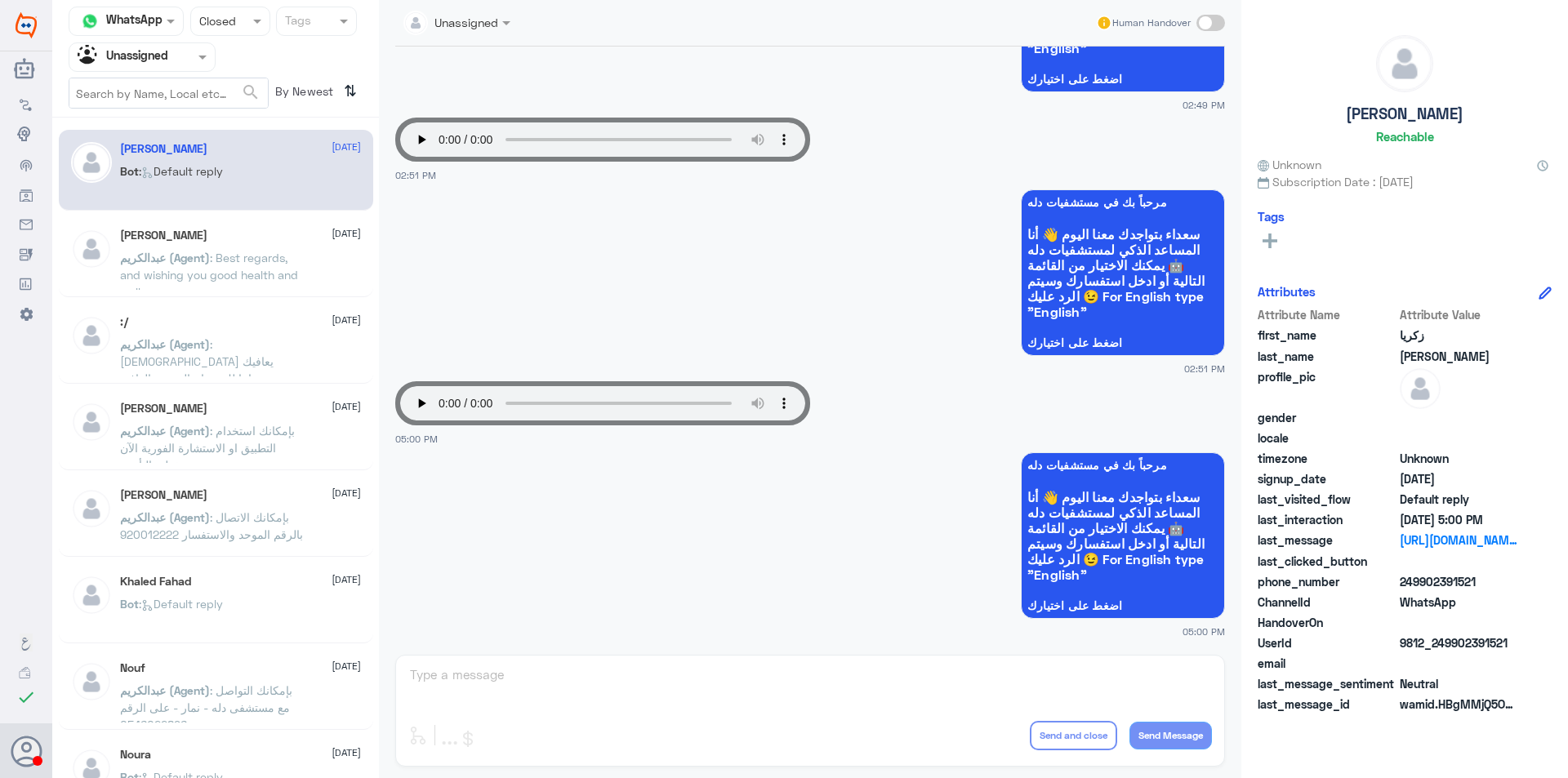
drag, startPoint x: 366, startPoint y: 251, endPoint x: 369, endPoint y: 391, distance: 140.0
click at [369, 391] on div "[PERSON_NAME] [DATE] Bot : Default reply [PERSON_NAME] [DATE][PERSON_NAME] (Age…" at bounding box center [215, 454] width 327 height 660
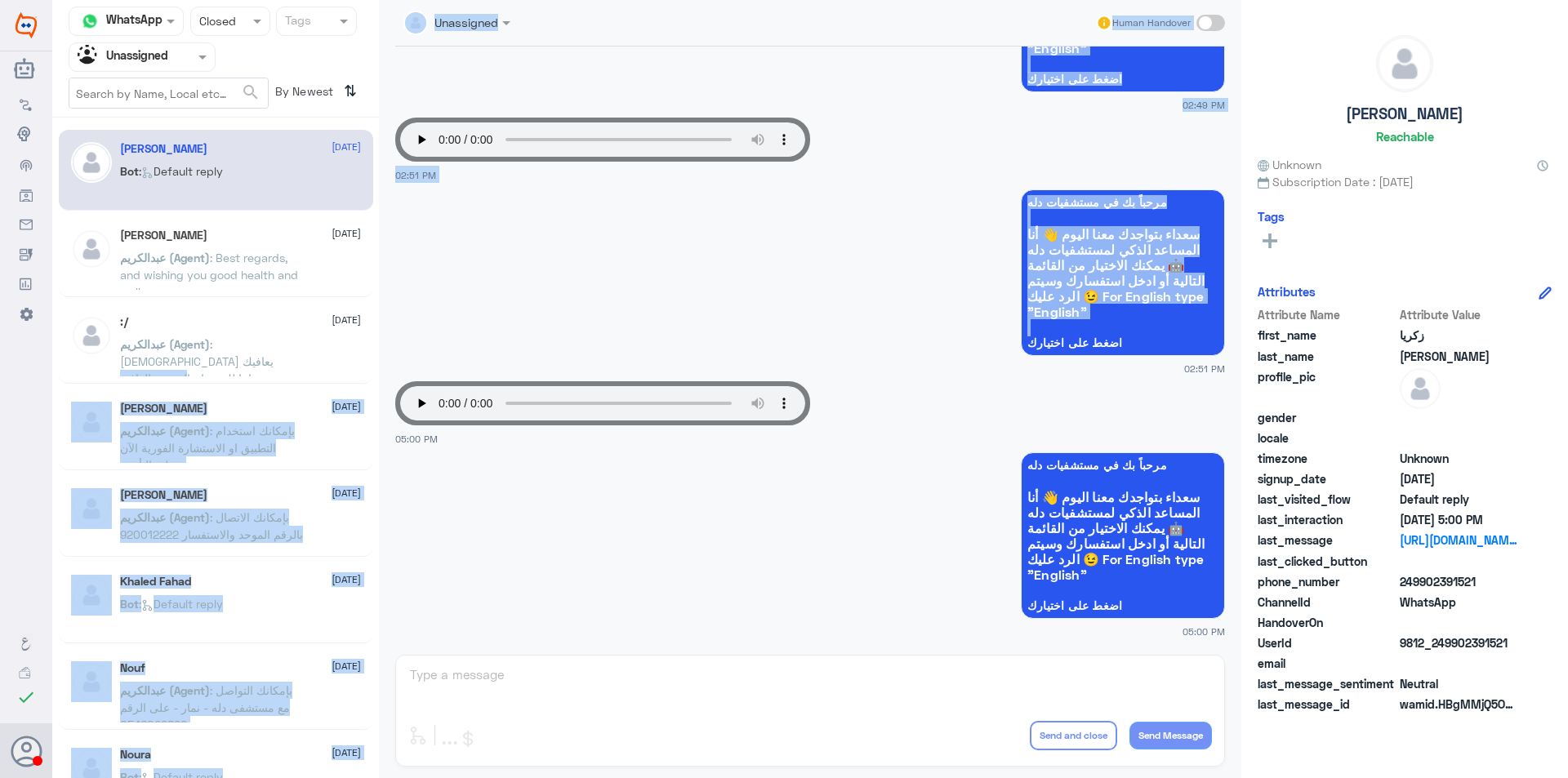
drag, startPoint x: 381, startPoint y: 346, endPoint x: 375, endPoint y: 366, distance: 20.9
click at [375, 366] on div "Channel WhatsApp Status × Closed Tags Agent Filter Unassigned search By Newest …" at bounding box center [810, 391] width 1515 height 783
drag, startPoint x: 369, startPoint y: 352, endPoint x: 345, endPoint y: 415, distance: 67.4
click at [351, 495] on div "[PERSON_NAME] [DATE] Bot : Default reply [PERSON_NAME] [DATE][PERSON_NAME] (Age…" at bounding box center [215, 454] width 327 height 660
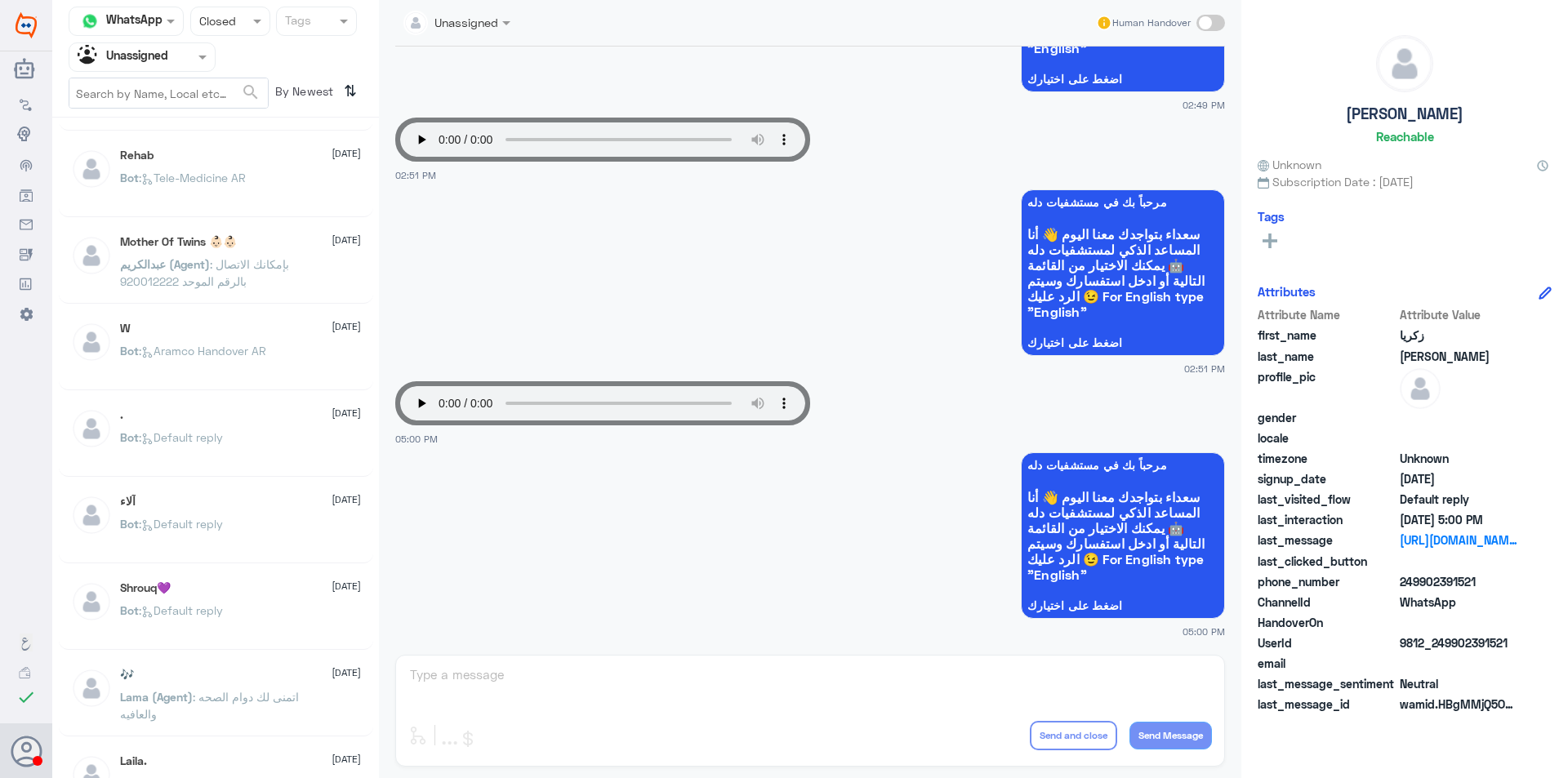
click at [338, 426] on div ". [DATE] Bot : Default reply" at bounding box center [240, 439] width 240 height 62
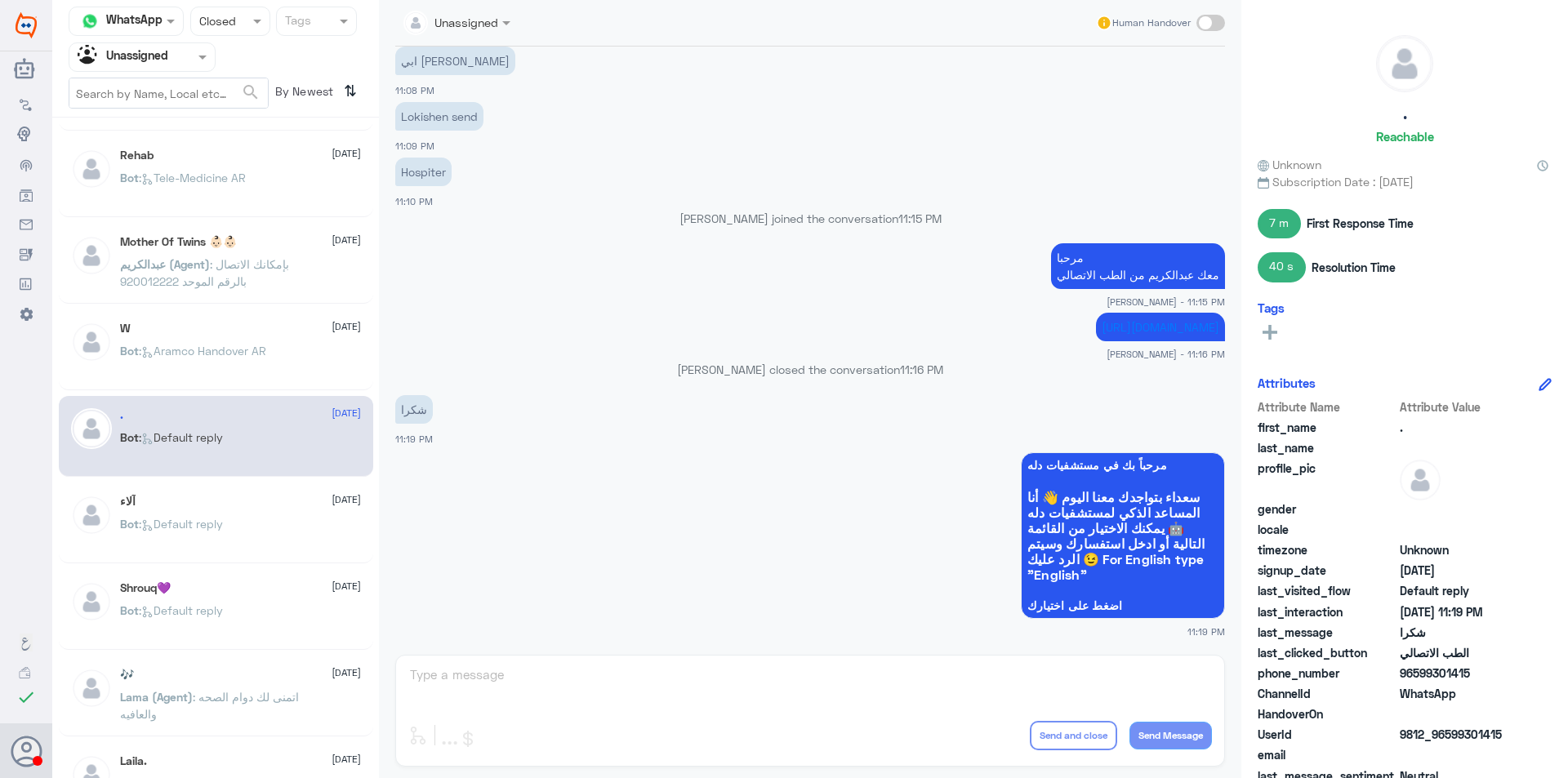
click at [292, 525] on div "Bot : Default reply" at bounding box center [240, 537] width 240 height 37
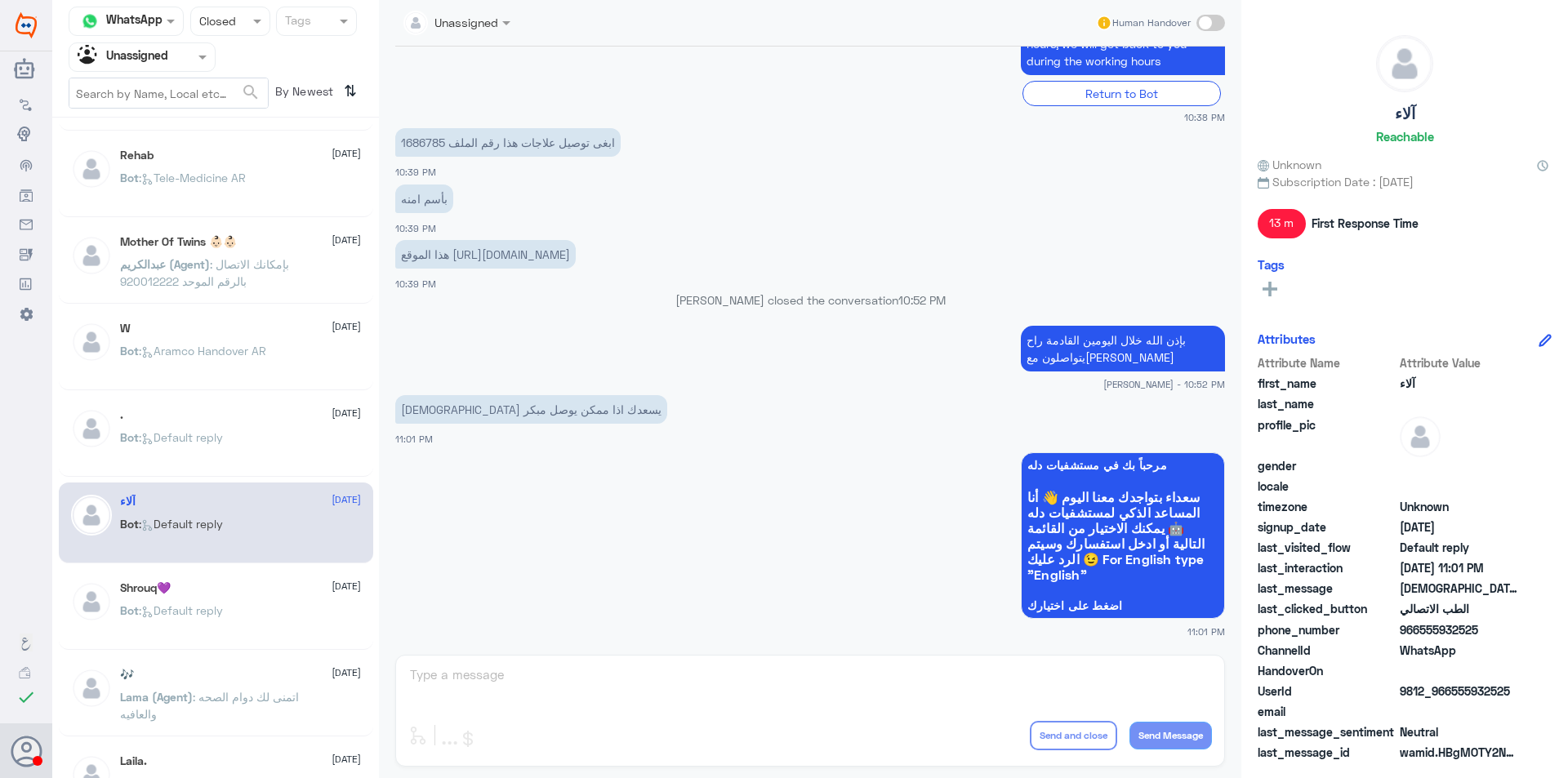
click at [276, 597] on div "Shrouq💜 [DATE] Bot : Default reply" at bounding box center [240, 612] width 240 height 62
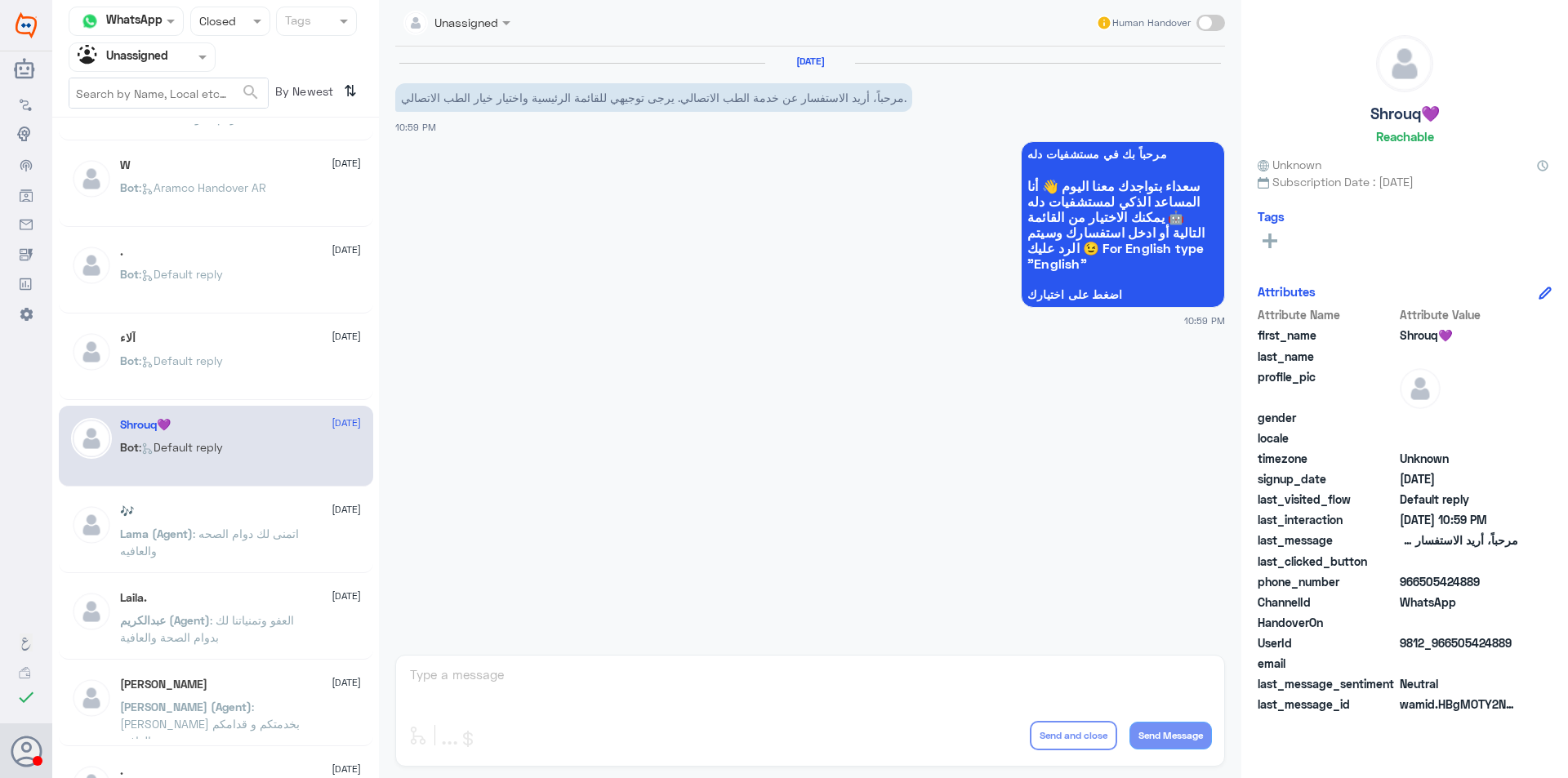
click at [275, 580] on div "Laila. [DATE][PERSON_NAME] (Agent) : العفو وتمنياتنا لك بدوام الصحة والعافية" at bounding box center [216, 619] width 314 height 81
click at [283, 545] on p "Lama (Agent) : اتمنى لك دوام الصحه والعافيه" at bounding box center [211, 545] width 184 height 41
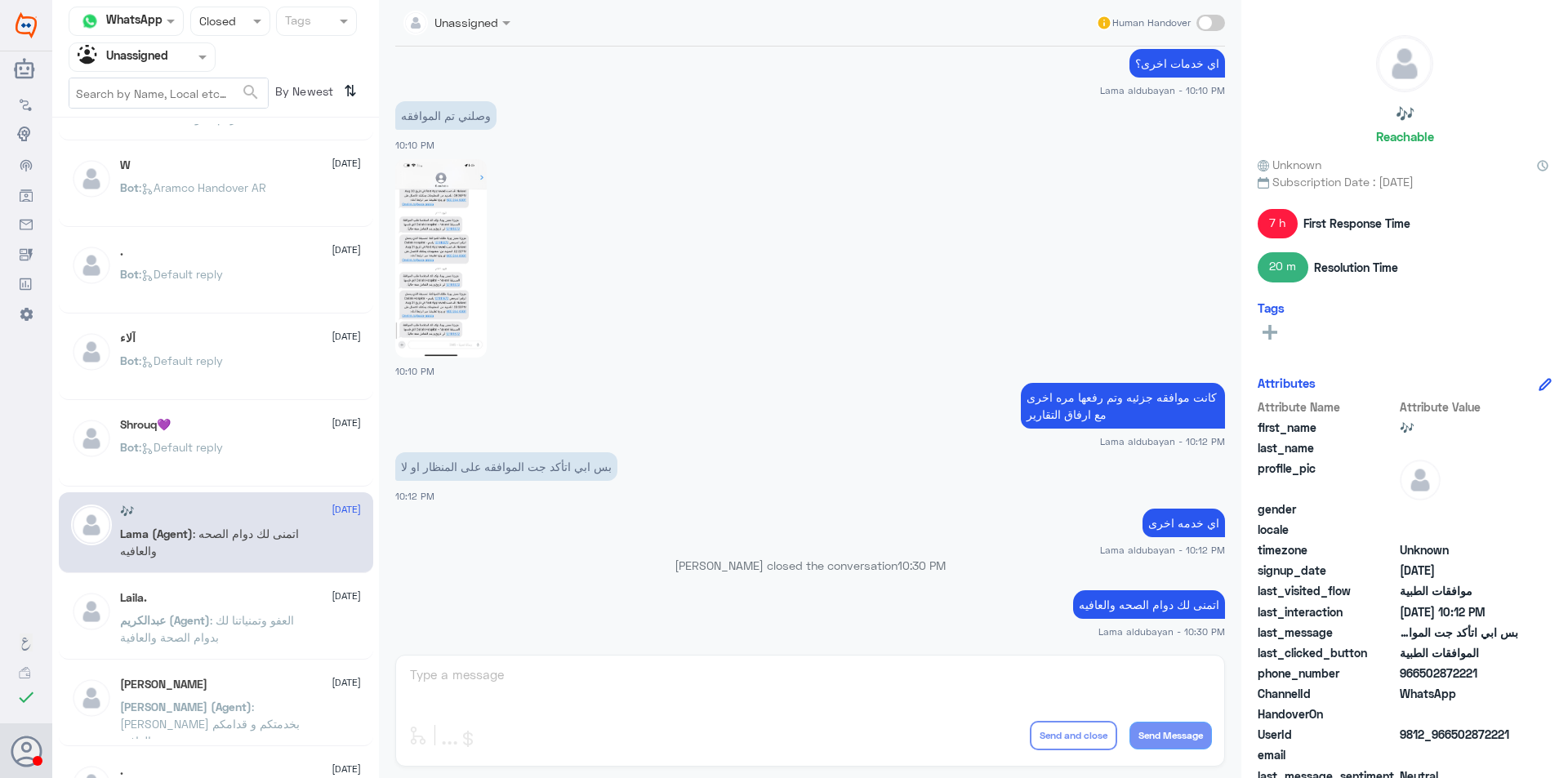
drag, startPoint x: 283, startPoint y: 570, endPoint x: 425, endPoint y: 551, distance: 143.3
click at [403, 553] on div "Channel WhatsApp Status × Closed Tags Agent Filter Unassigned search By Newest …" at bounding box center [810, 391] width 1515 height 783
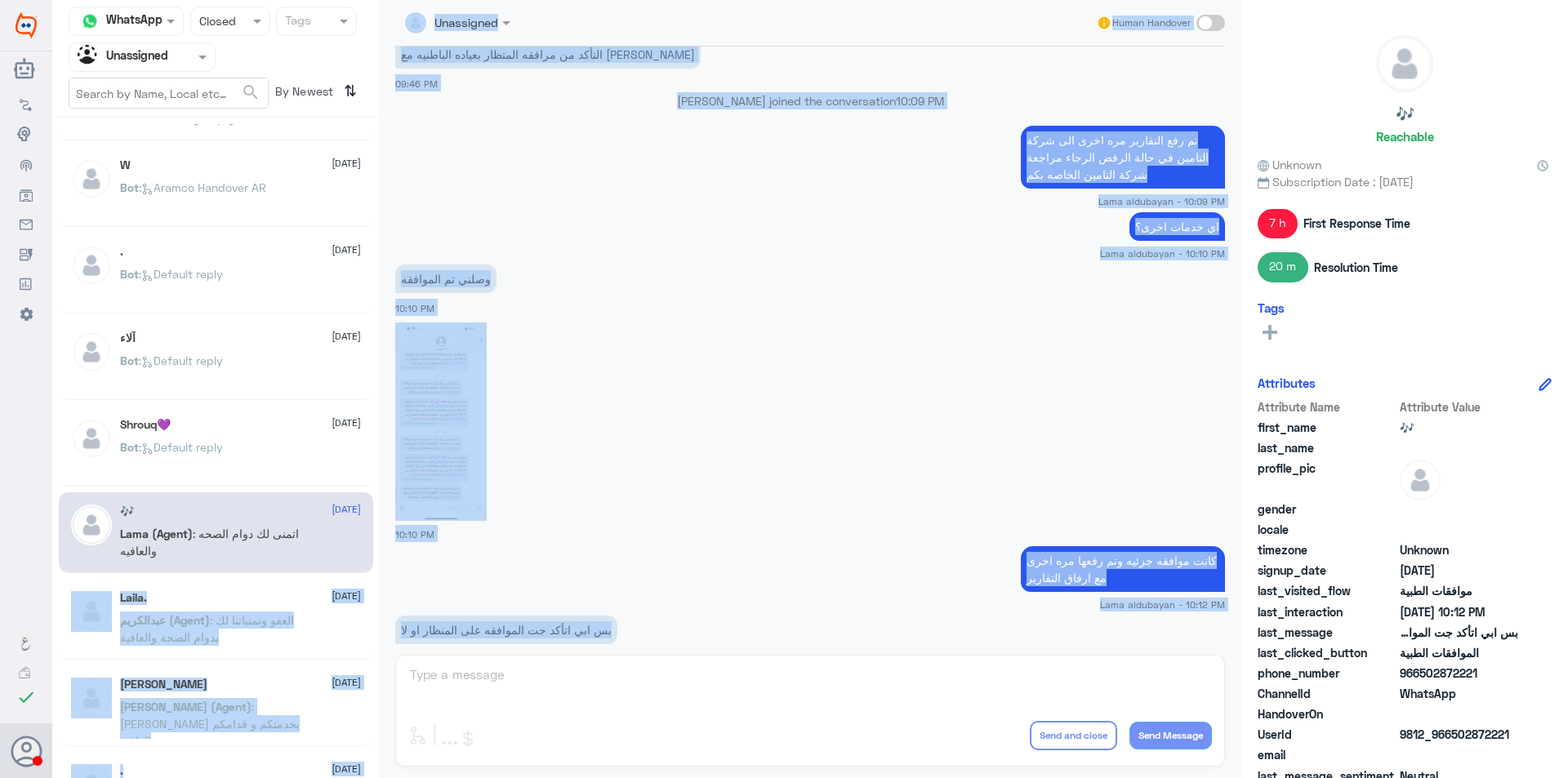
click at [616, 481] on div at bounding box center [810, 420] width 830 height 200
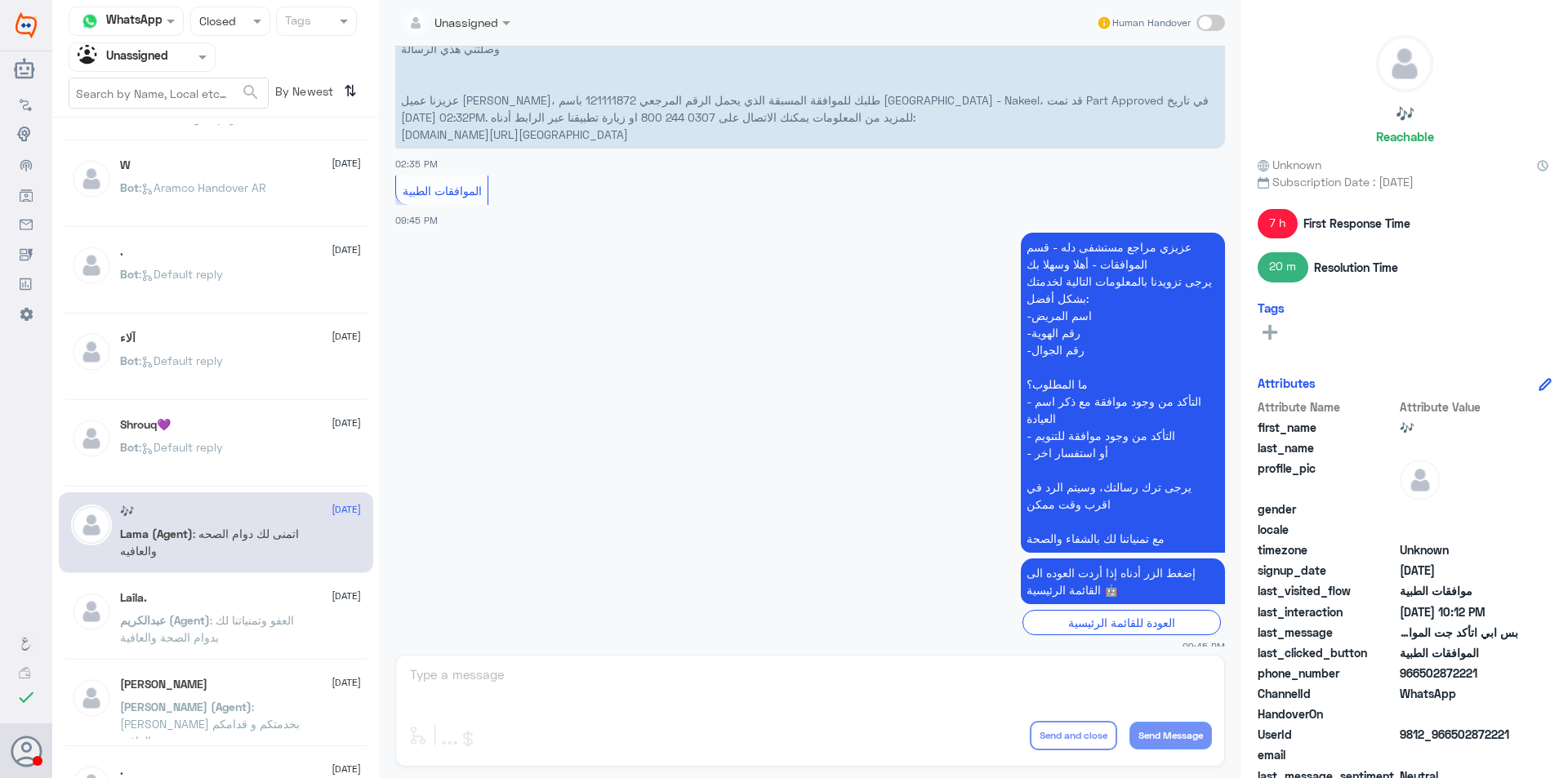
scroll to position [712, 0]
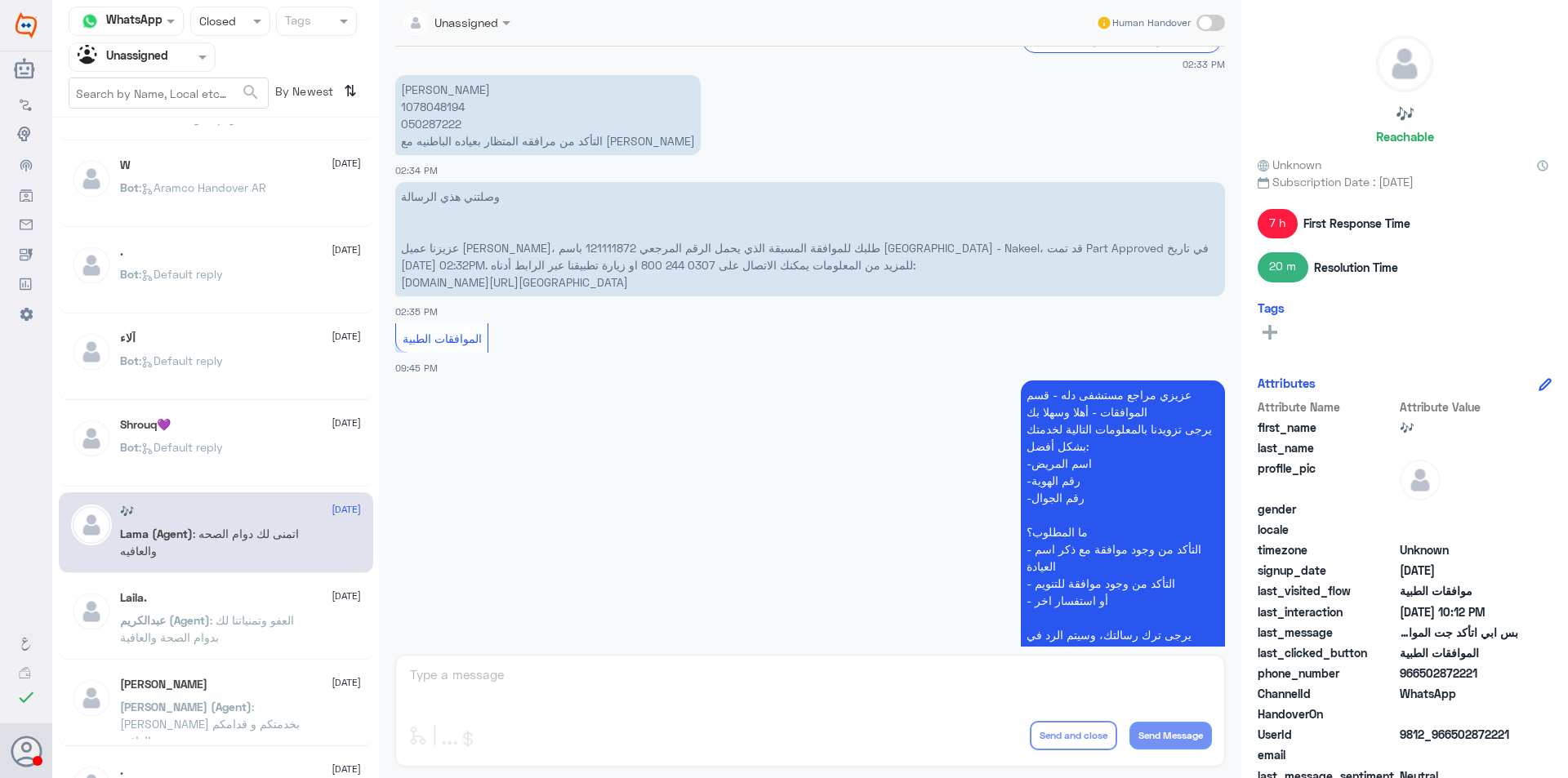
click at [213, 634] on span ": العفو وتمنياتنا لك بدوام الصحة والعافية" at bounding box center [206, 628] width 174 height 31
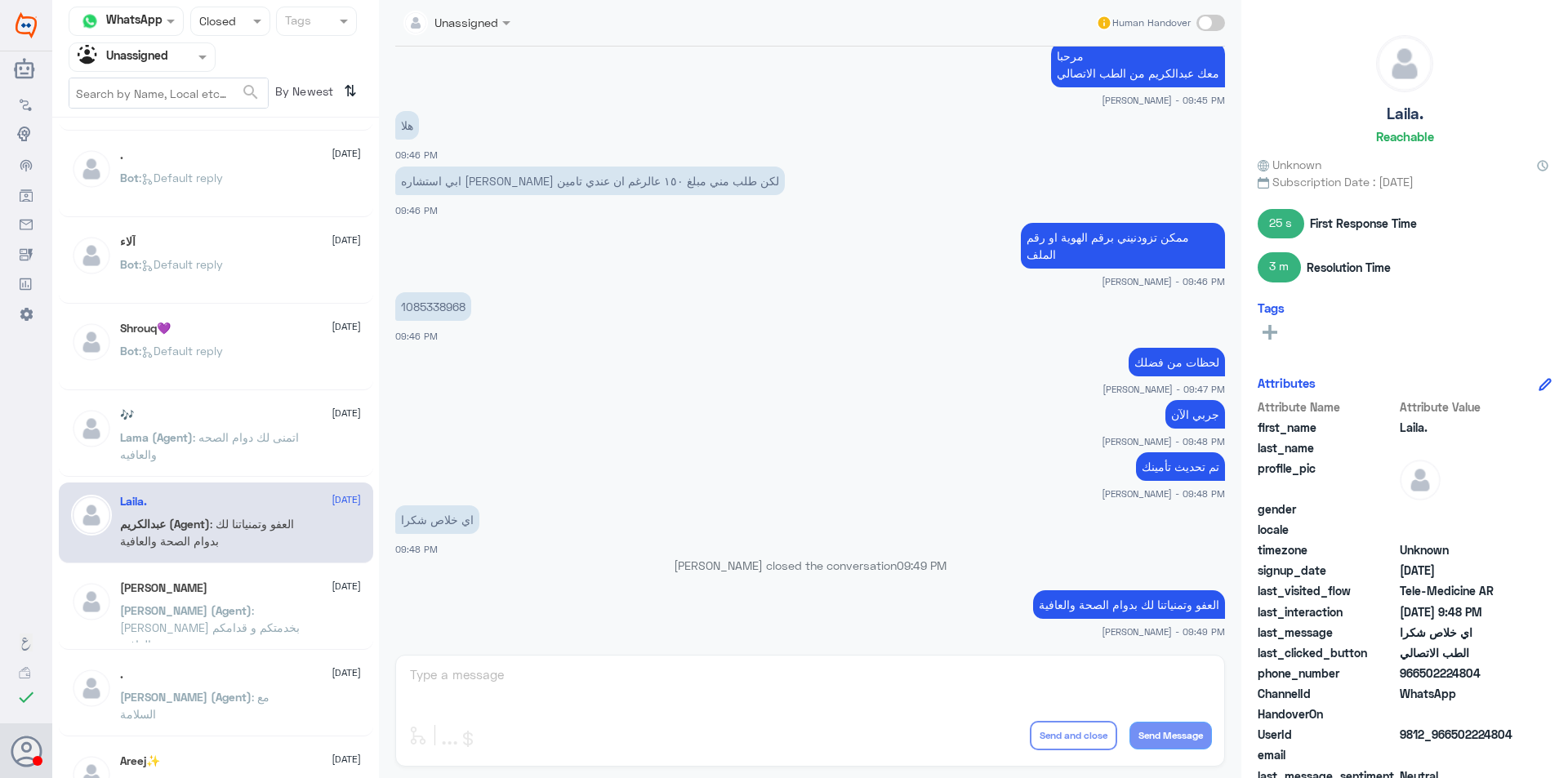
scroll to position [662, 0]
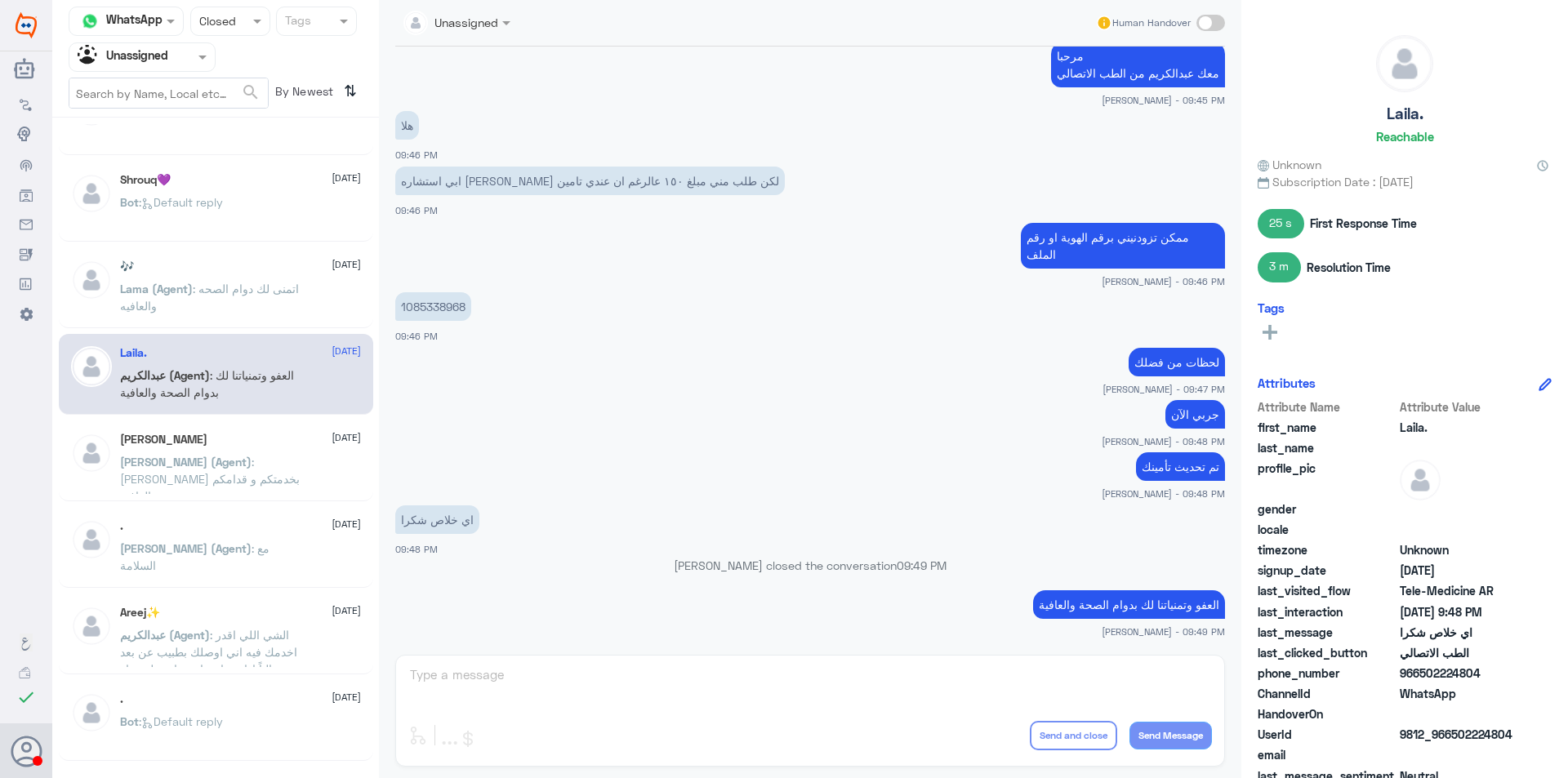
click at [305, 451] on div "[PERSON_NAME] [DATE][PERSON_NAME] (Agent) : [PERSON_NAME] بخدمتكم و قدامكم العا…" at bounding box center [240, 463] width 240 height 62
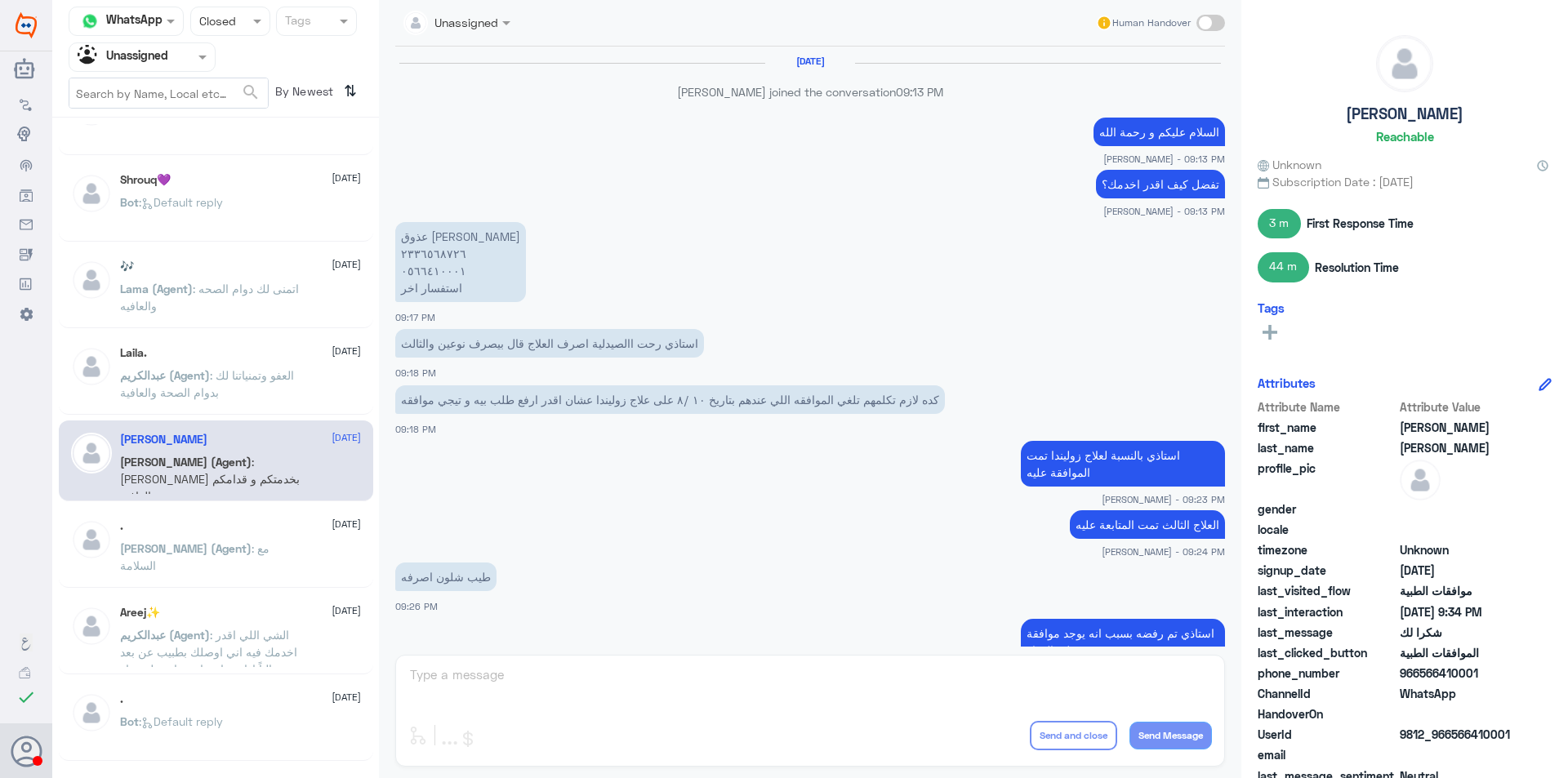
scroll to position [582, 0]
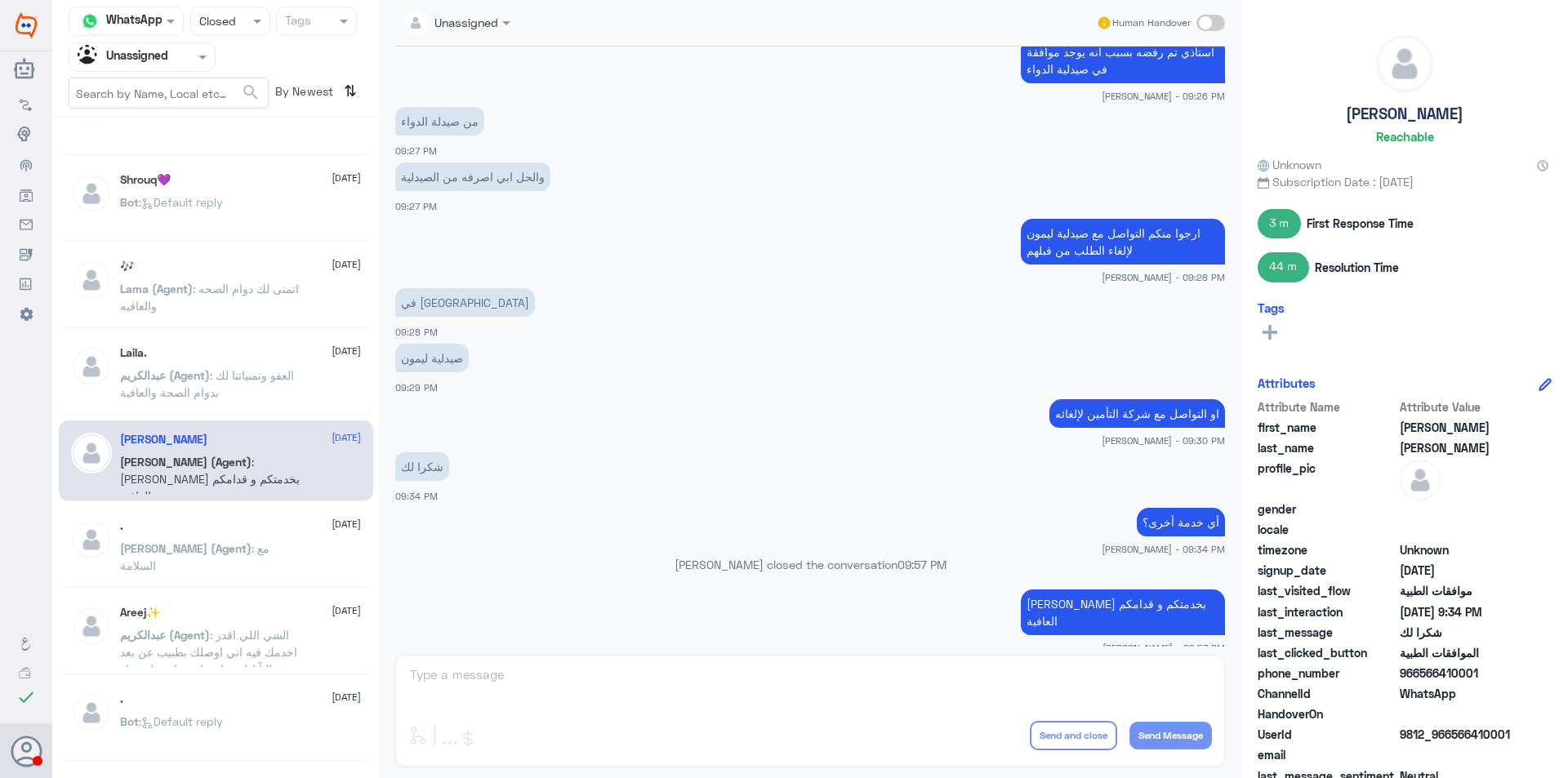
click at [331, 525] on span "[DATE]" at bounding box center [345, 524] width 29 height 15
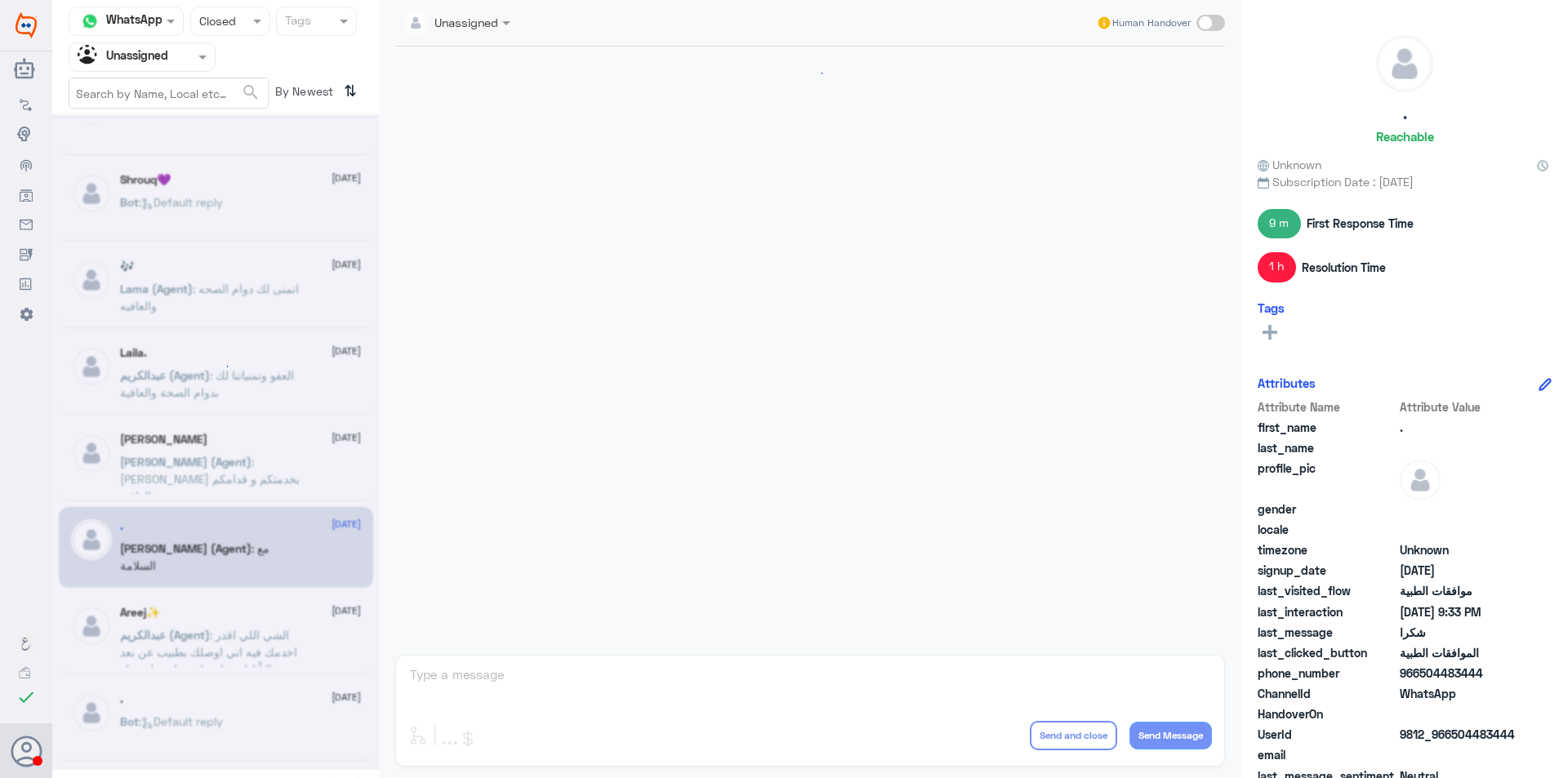
scroll to position [1004, 0]
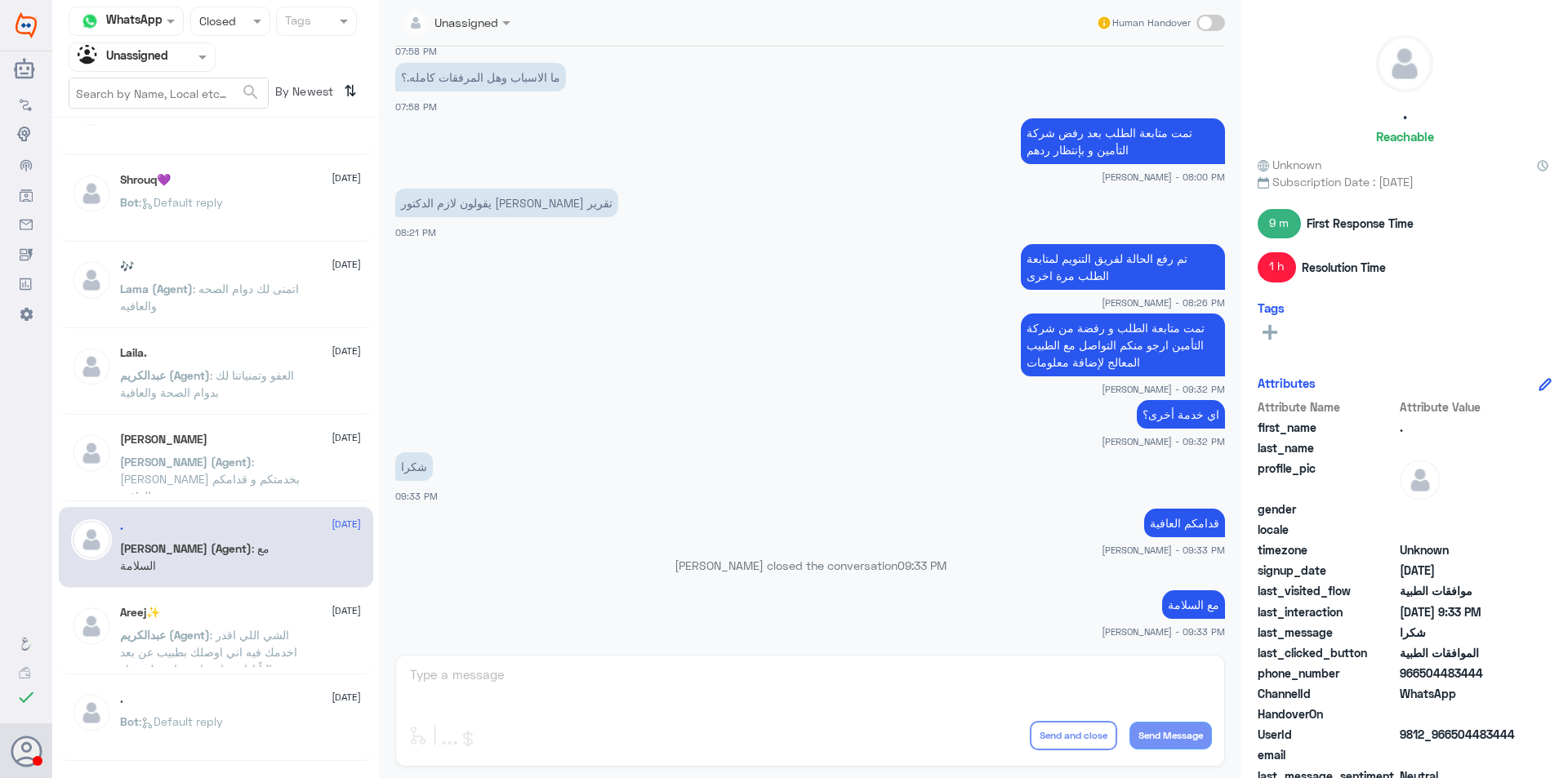
click at [285, 431] on div "[PERSON_NAME] [DATE][PERSON_NAME] (Agent) : [PERSON_NAME] بخدمتكم و قدامكم العا…" at bounding box center [216, 461] width 314 height 81
click at [300, 464] on p "[PERSON_NAME] (Agent) : [PERSON_NAME] بخدمتكم و قدامكم العافية" at bounding box center [211, 473] width 184 height 41
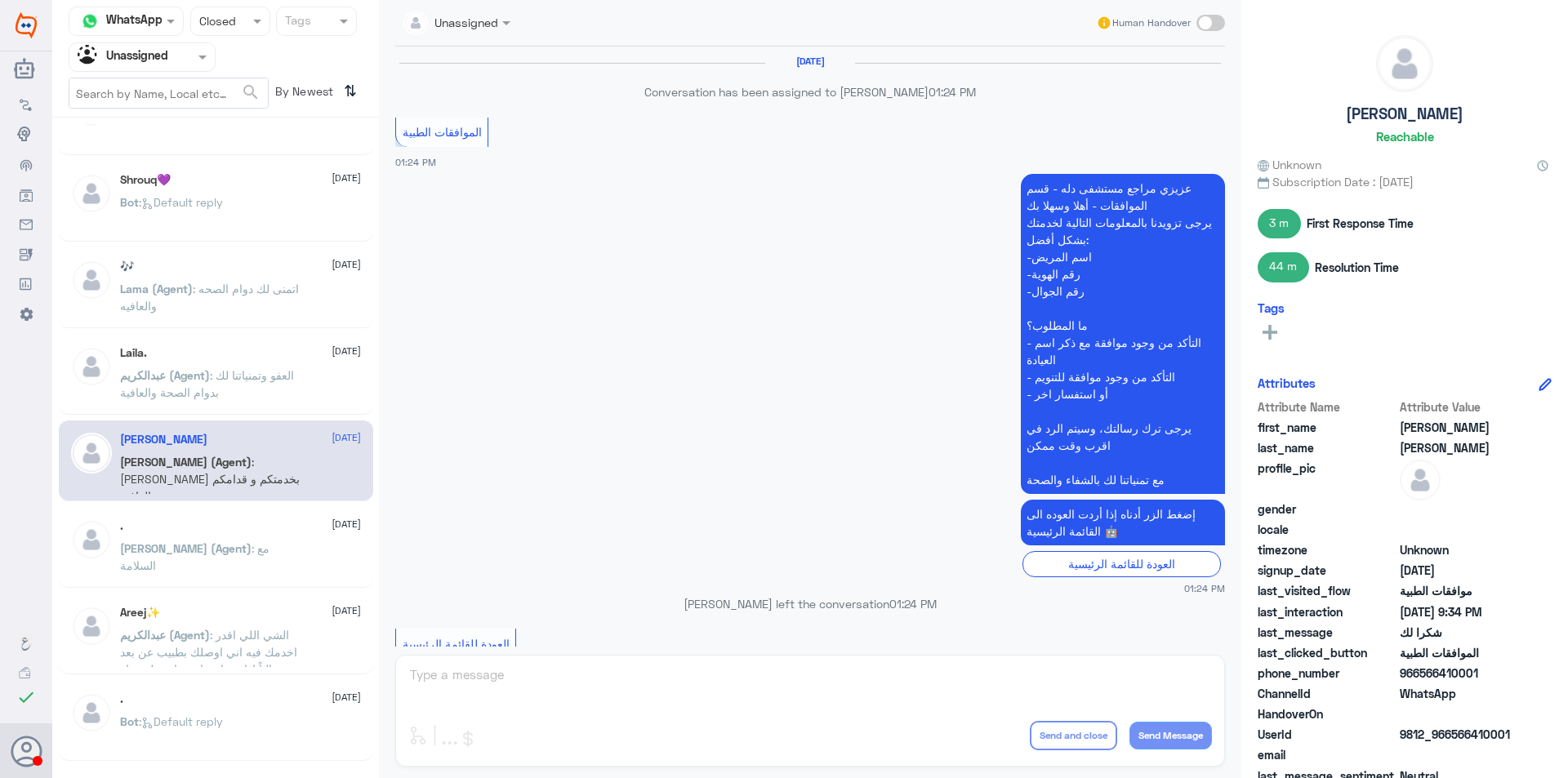
scroll to position [2514, 0]
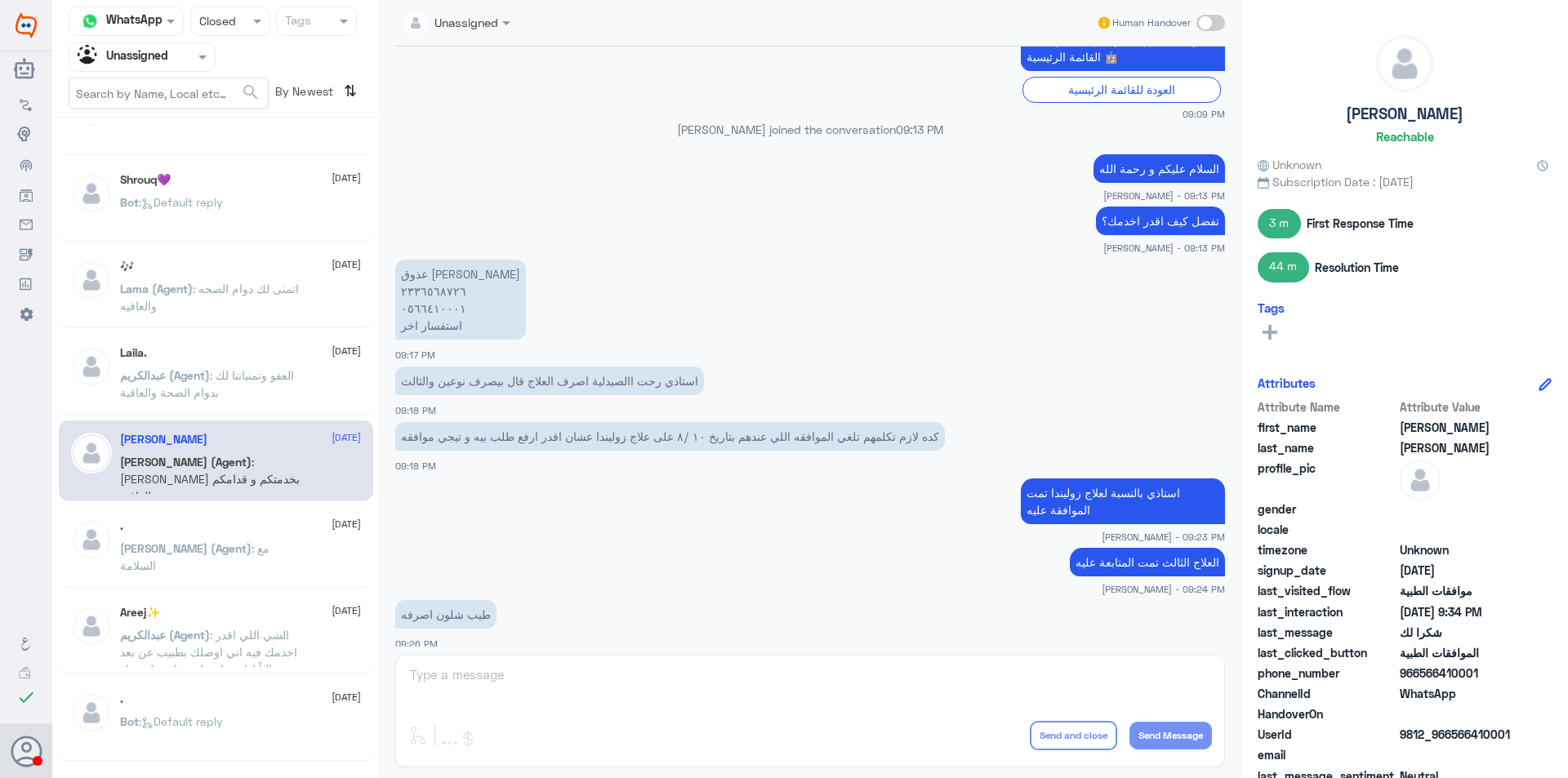
click at [255, 589] on div "بطاريات وزينه سيارات [DATE] Bot : Default reply " ولاقوة الا بالله [DATE] Bot :…" at bounding box center [215, 454] width 327 height 660
click at [256, 586] on div ". [DATE][PERSON_NAME] (Agent) : مع السلامة" at bounding box center [216, 548] width 314 height 81
click at [257, 572] on p "[PERSON_NAME] (Agent) : مع السلامة" at bounding box center [211, 560] width 184 height 41
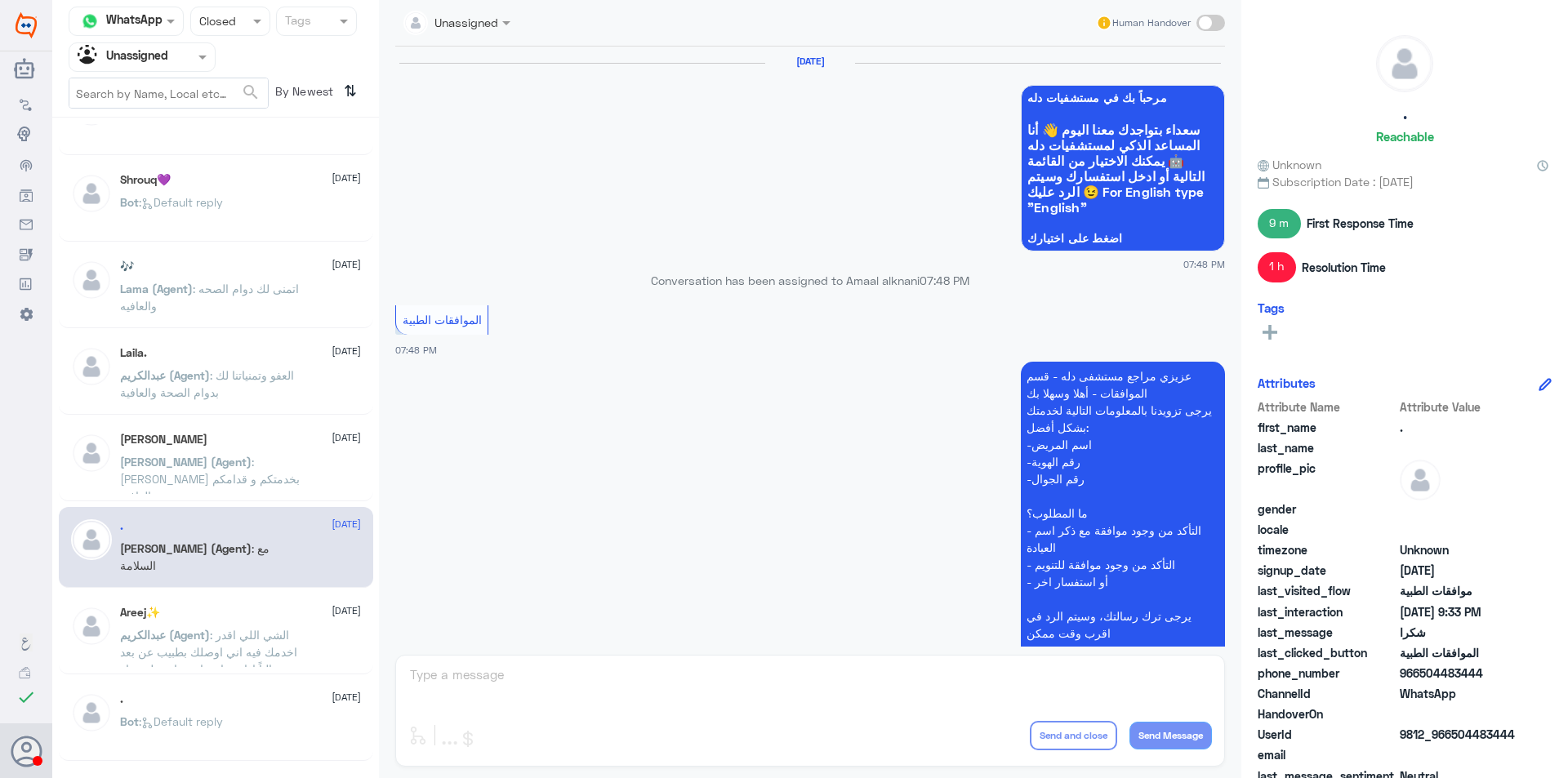
scroll to position [1004, 0]
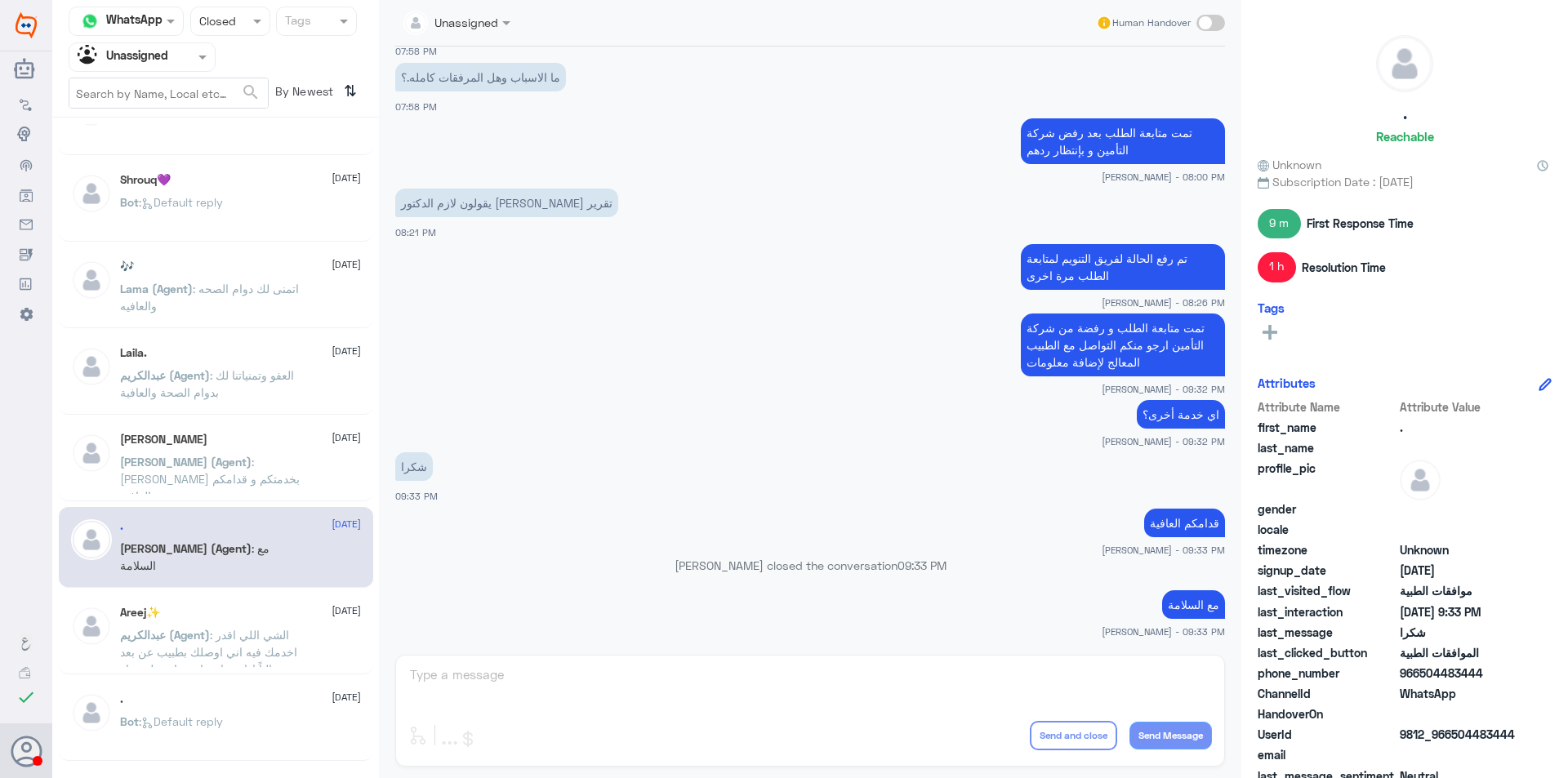
click at [288, 639] on span ": الشي اللي اقدر اخدمك فيه اني اوصلك بطبيب عن بعد حالياً اذا محتاجة استشارة طبي…" at bounding box center [208, 661] width 177 height 65
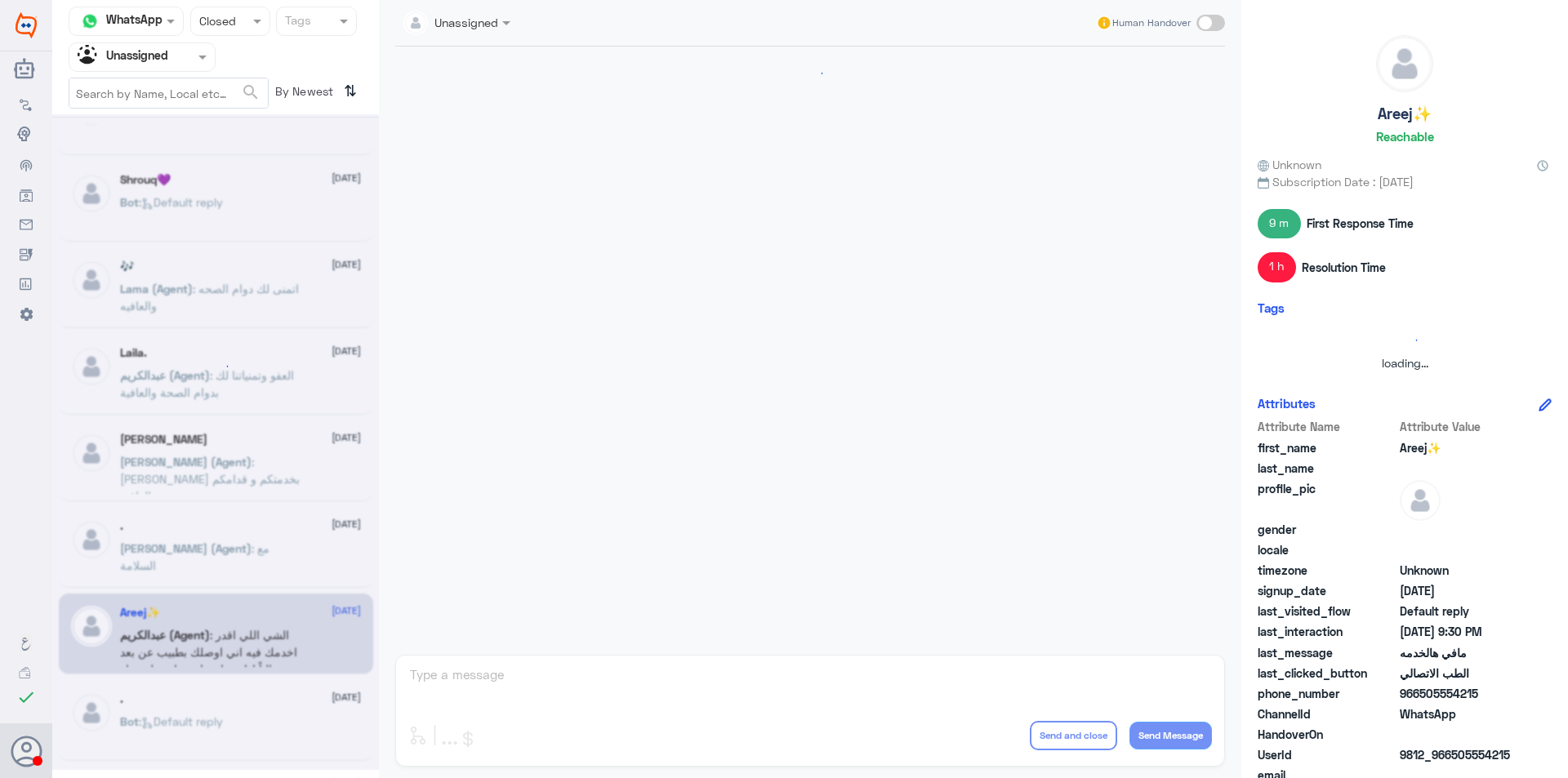
scroll to position [721, 0]
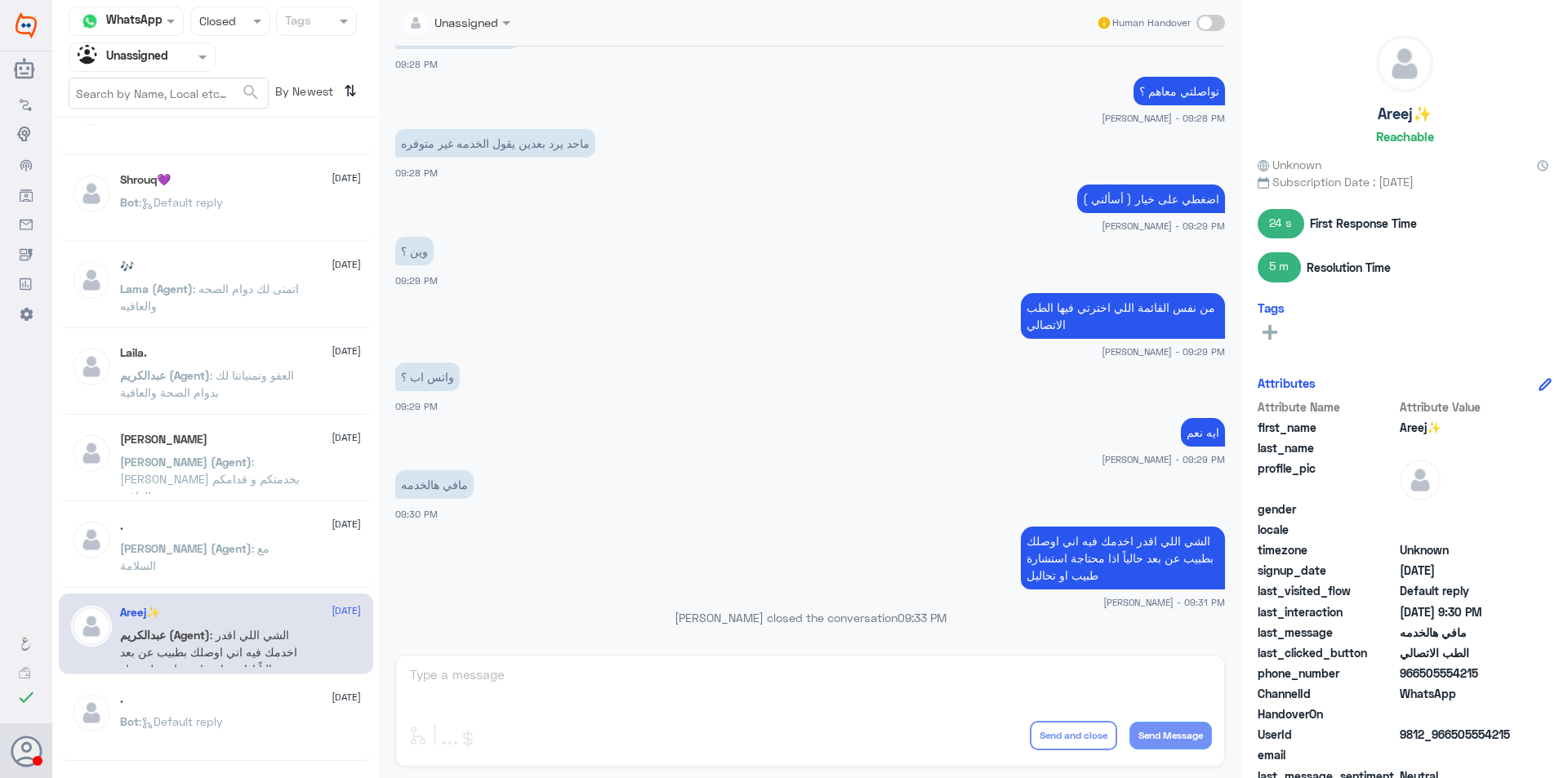
click at [305, 530] on div ". [DATE]" at bounding box center [240, 526] width 240 height 14
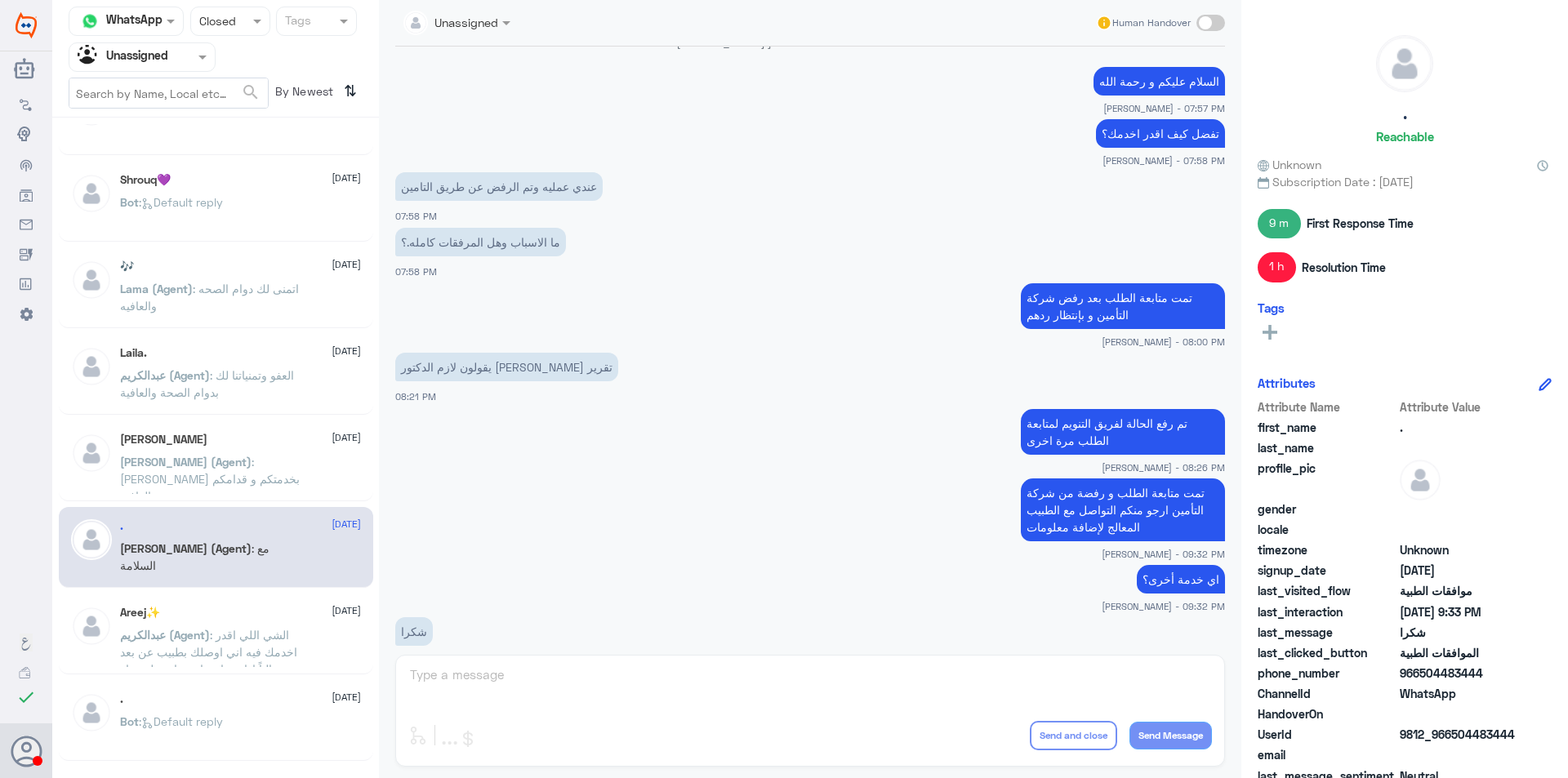
click at [243, 630] on span ": الشي اللي اقدر اخدمك فيه اني اوصلك بطبيب عن بعد حالياً اذا محتاجة استشارة طبي…" at bounding box center [208, 661] width 177 height 65
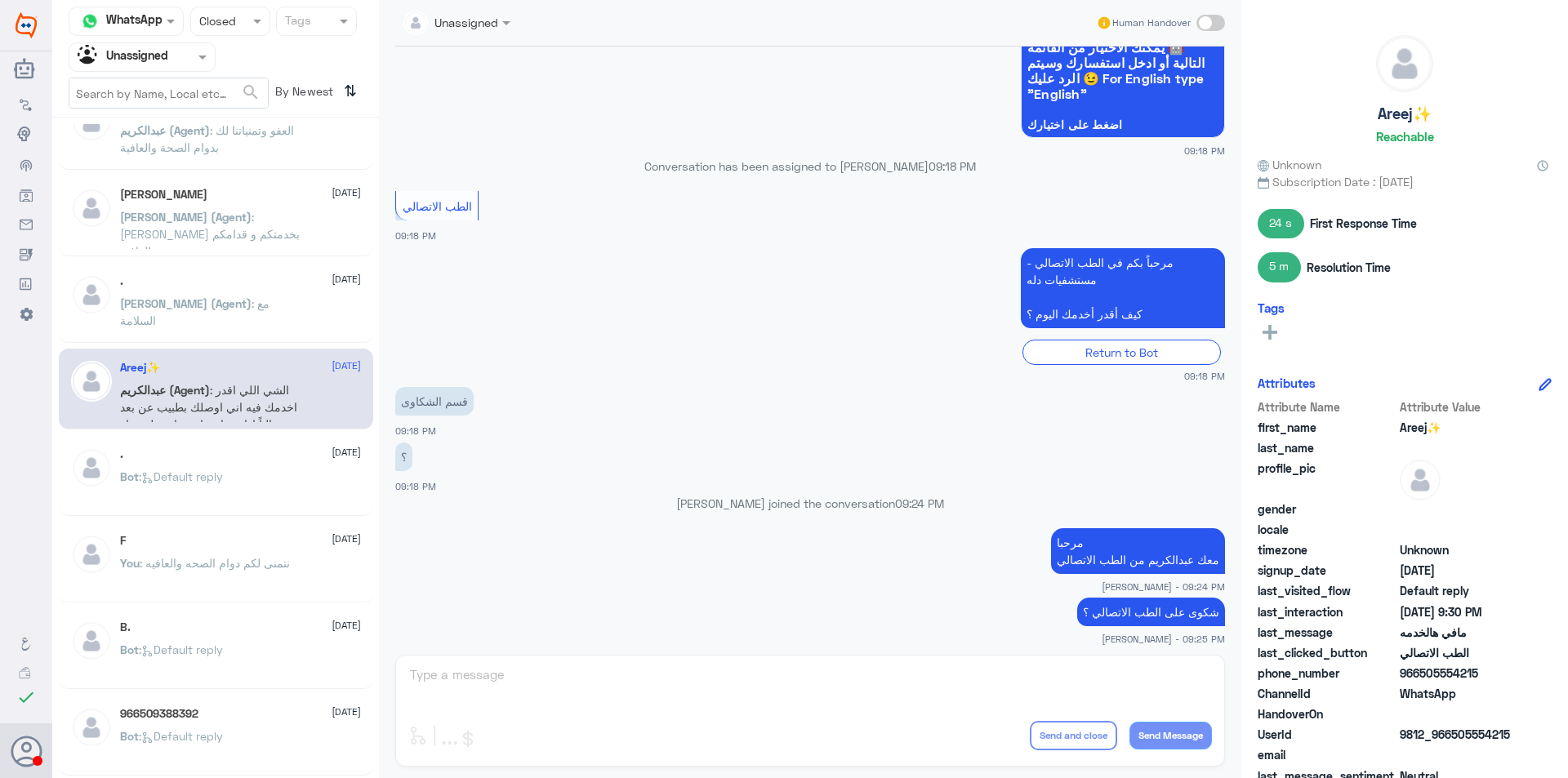
click at [265, 485] on div "Bot : Default reply" at bounding box center [240, 491] width 240 height 37
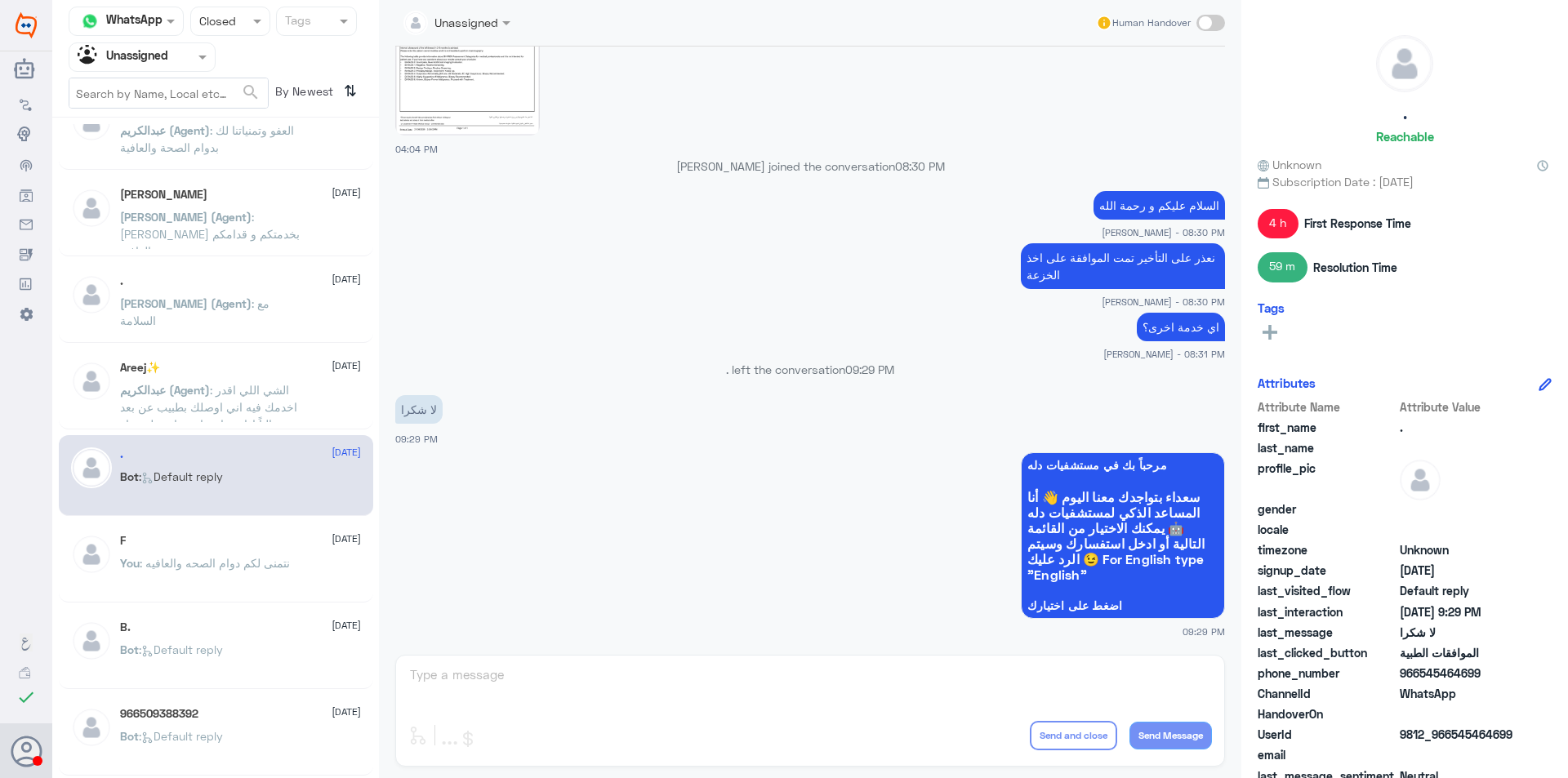
click at [274, 559] on span ": نتمنى لكم دوام الصحه والعافيه" at bounding box center [214, 563] width 151 height 14
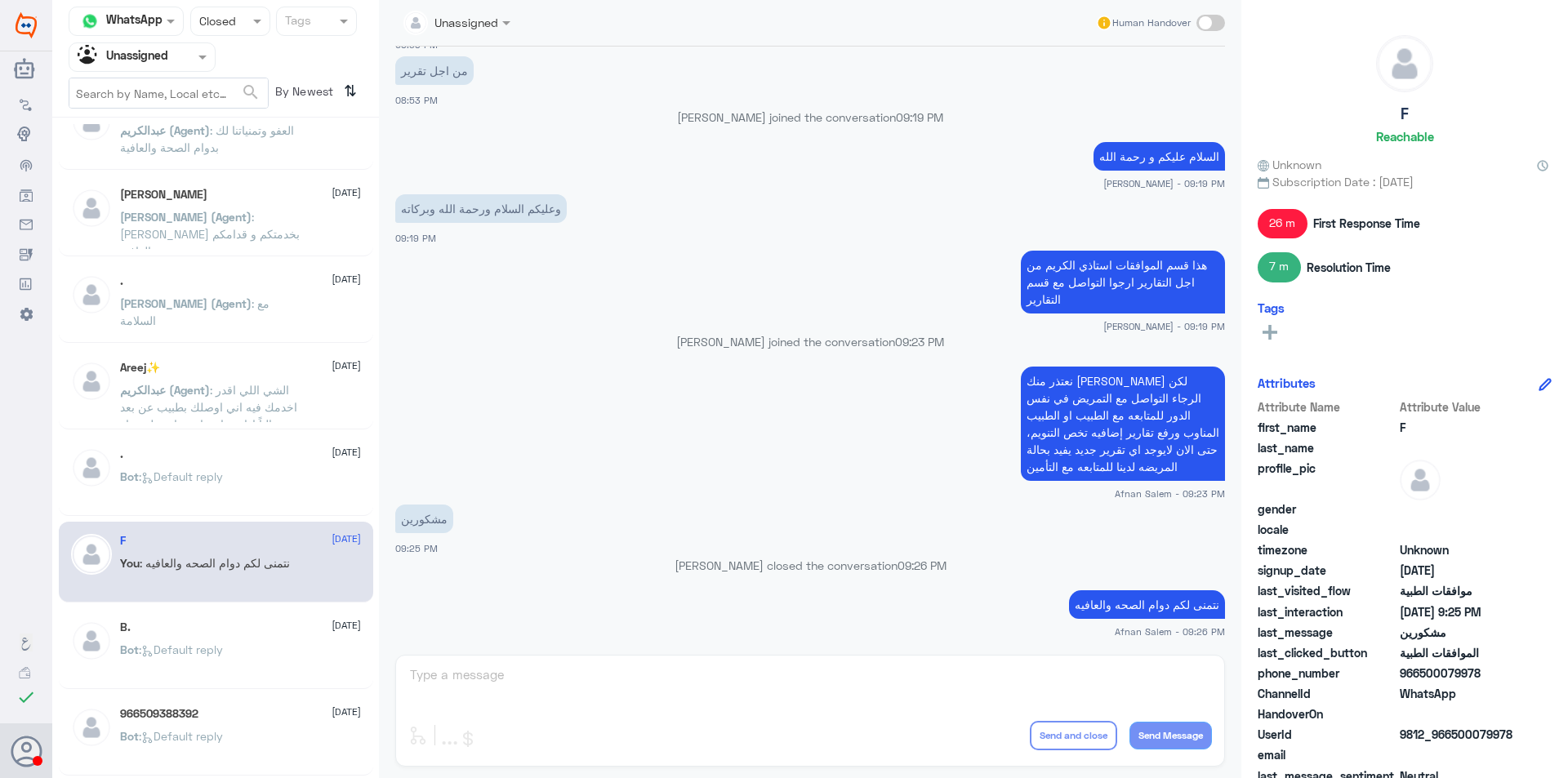
click at [240, 639] on div "B. [DATE] Bot : Default reply" at bounding box center [240, 651] width 240 height 62
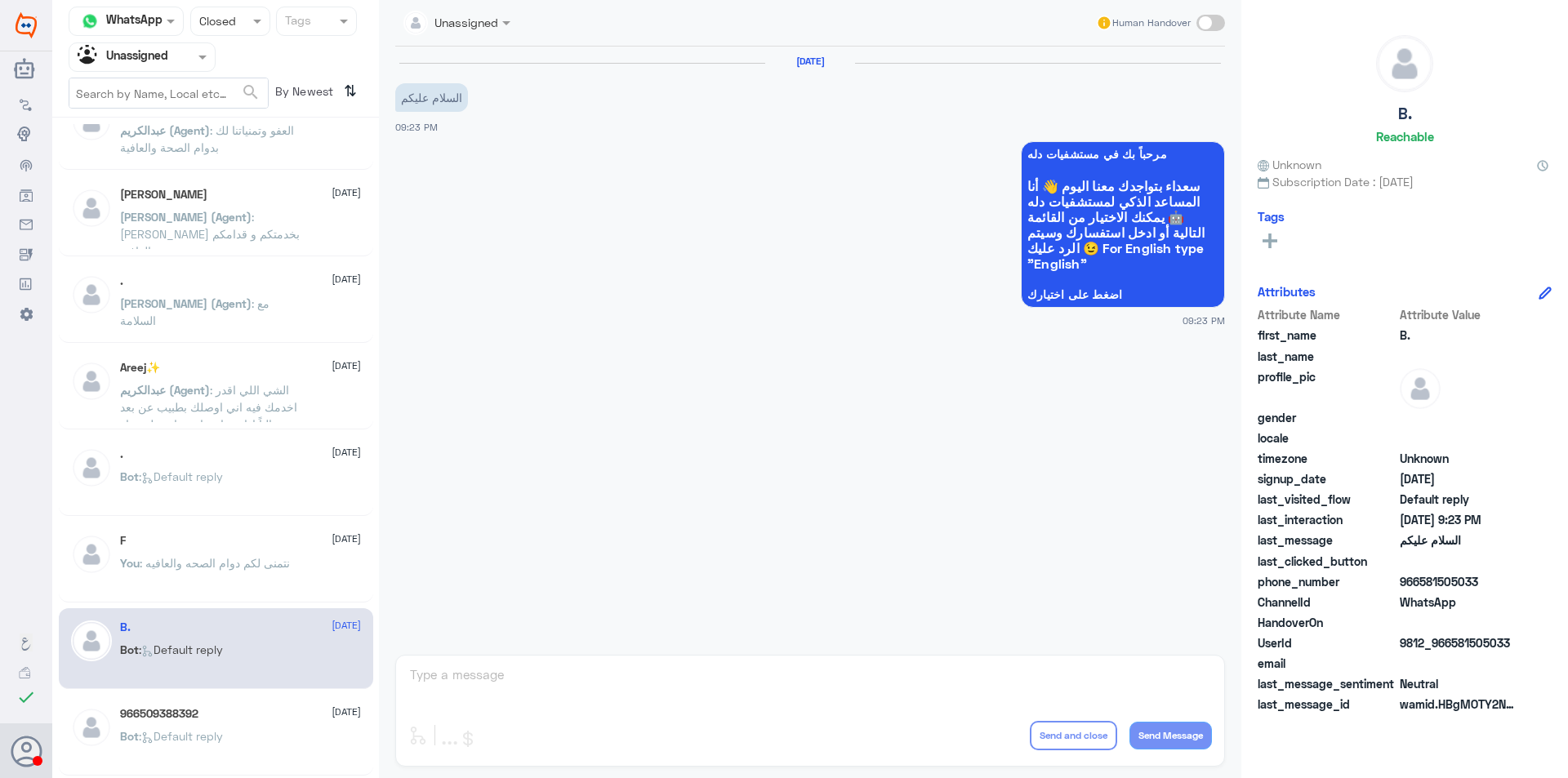
click at [253, 726] on div "966509388392 [DATE] Bot : Default reply" at bounding box center [240, 738] width 240 height 62
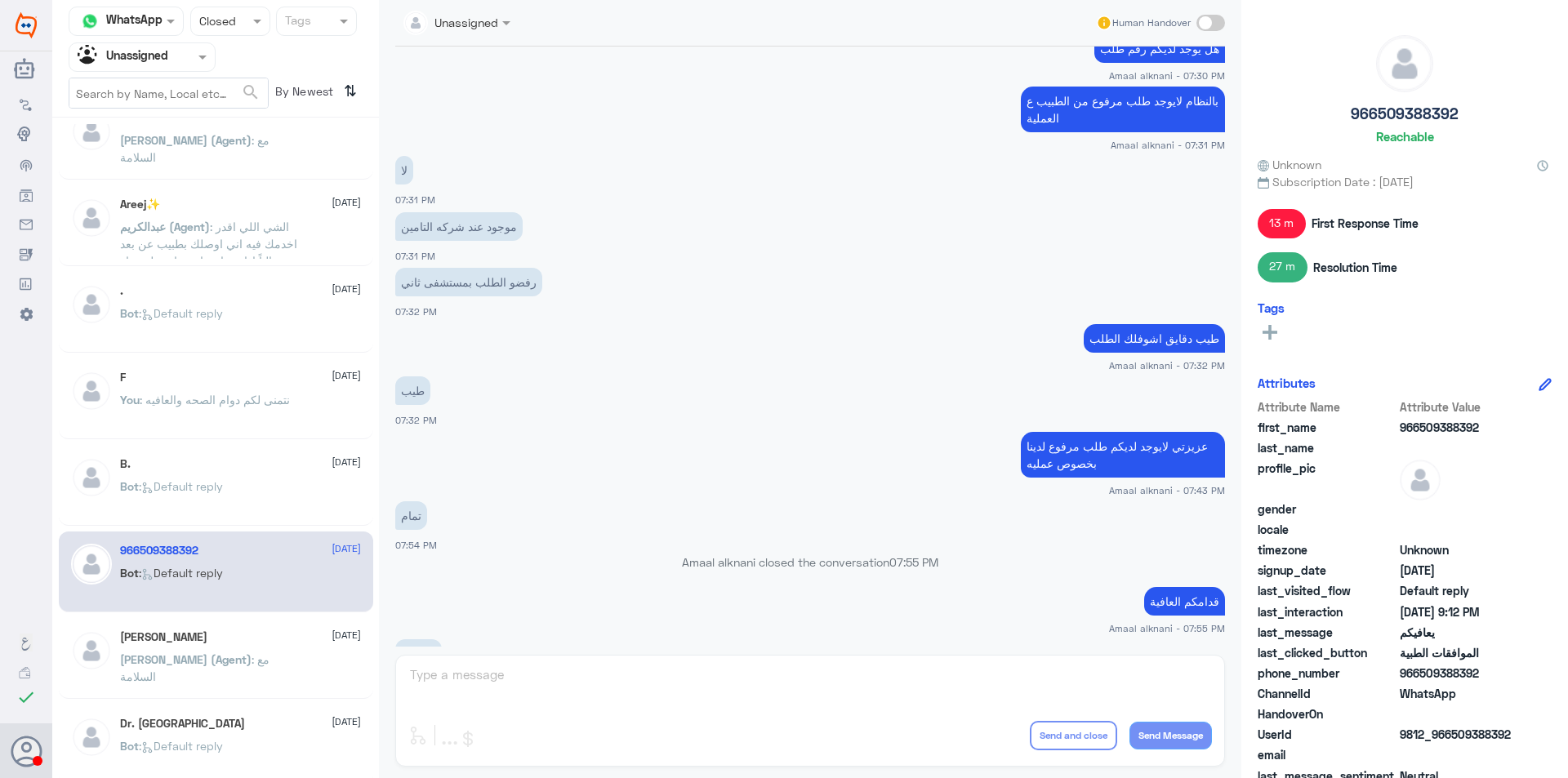
click at [254, 669] on p "[PERSON_NAME] (Agent) : مع السلامة" at bounding box center [211, 671] width 184 height 41
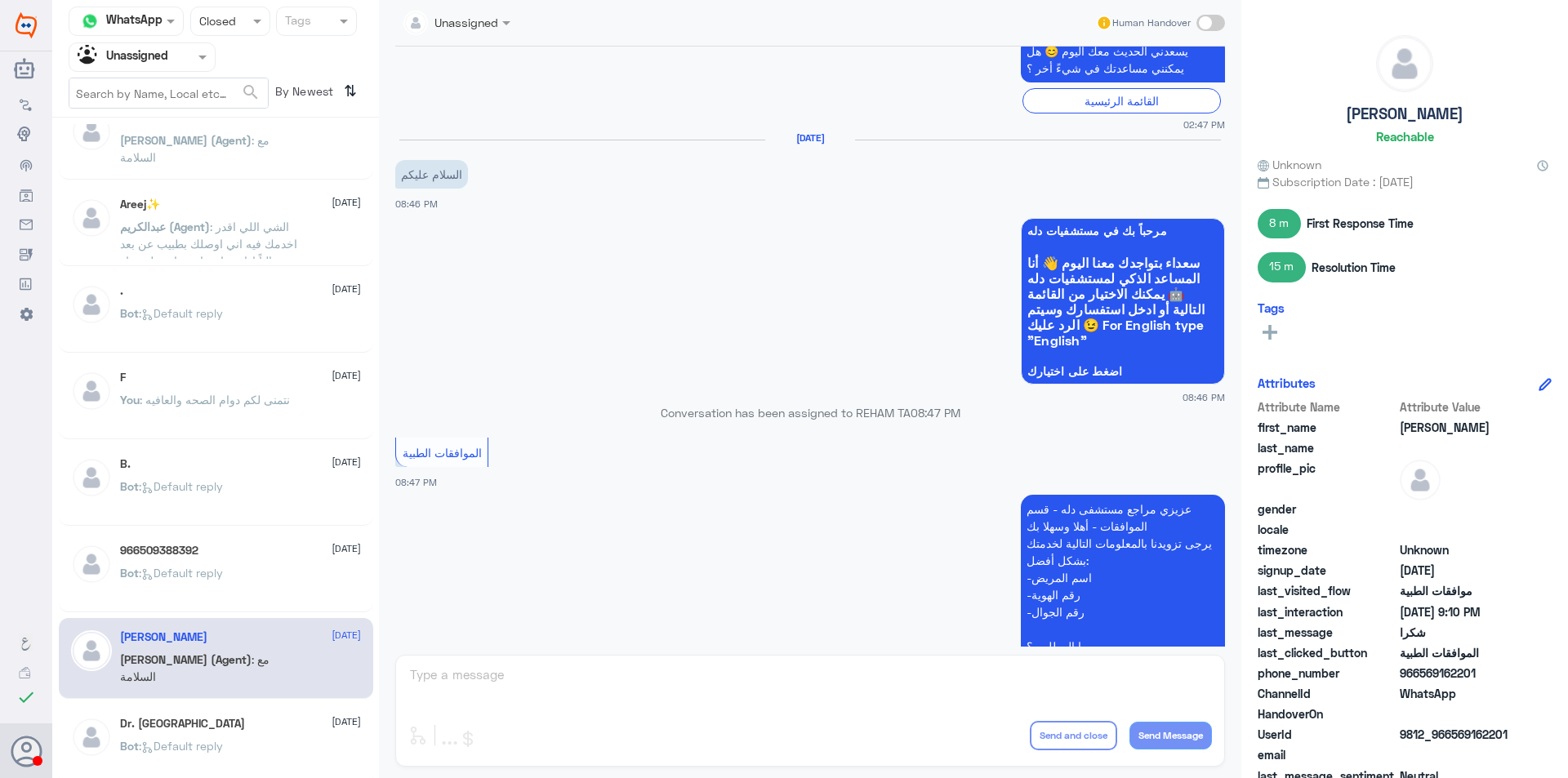
click at [286, 724] on div "Dr. Turki [DATE]" at bounding box center [240, 724] width 240 height 14
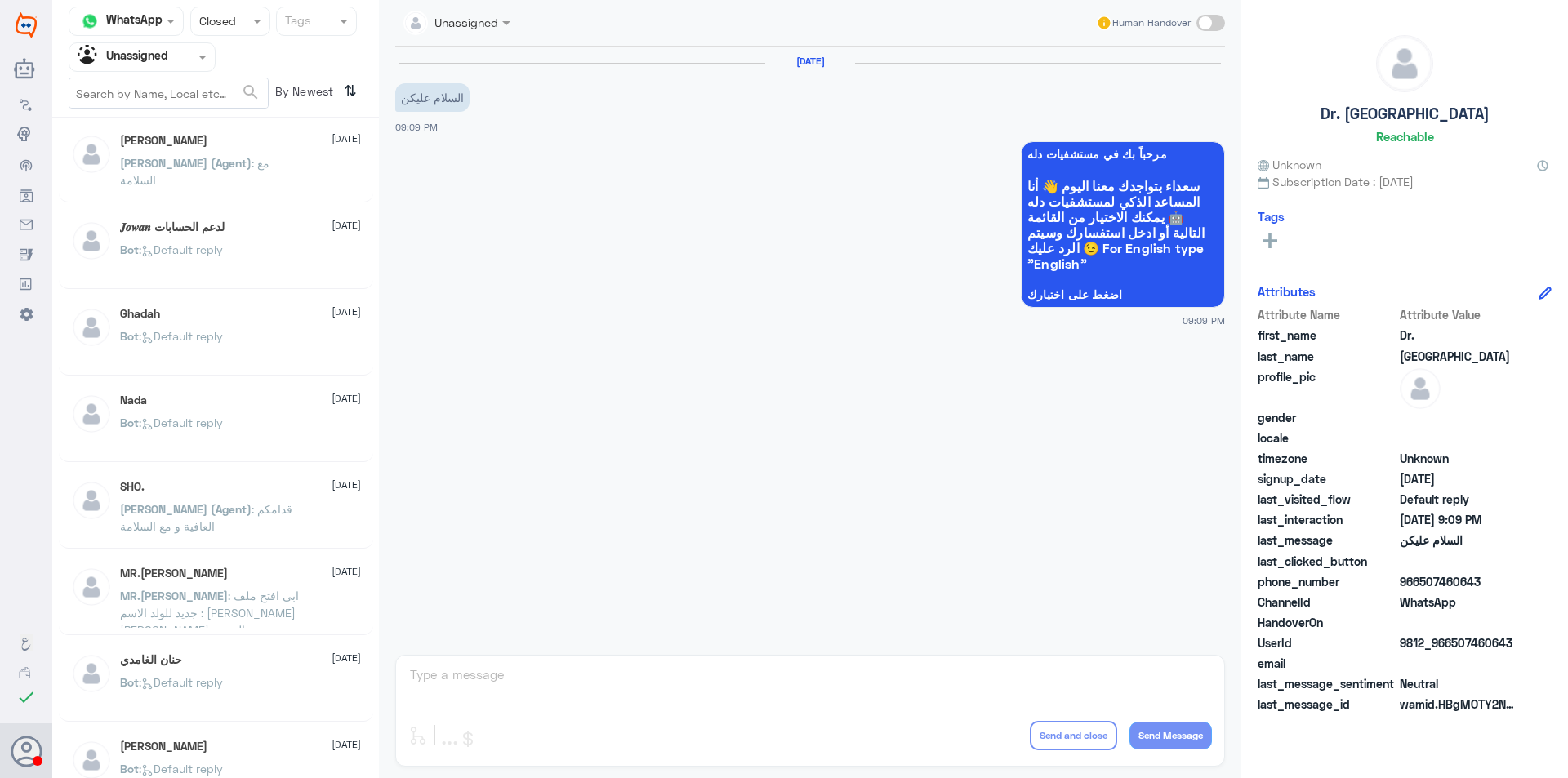
click at [240, 30] on div at bounding box center [230, 20] width 78 height 19
click at [236, 91] on span "Opened" at bounding box center [218, 90] width 41 height 14
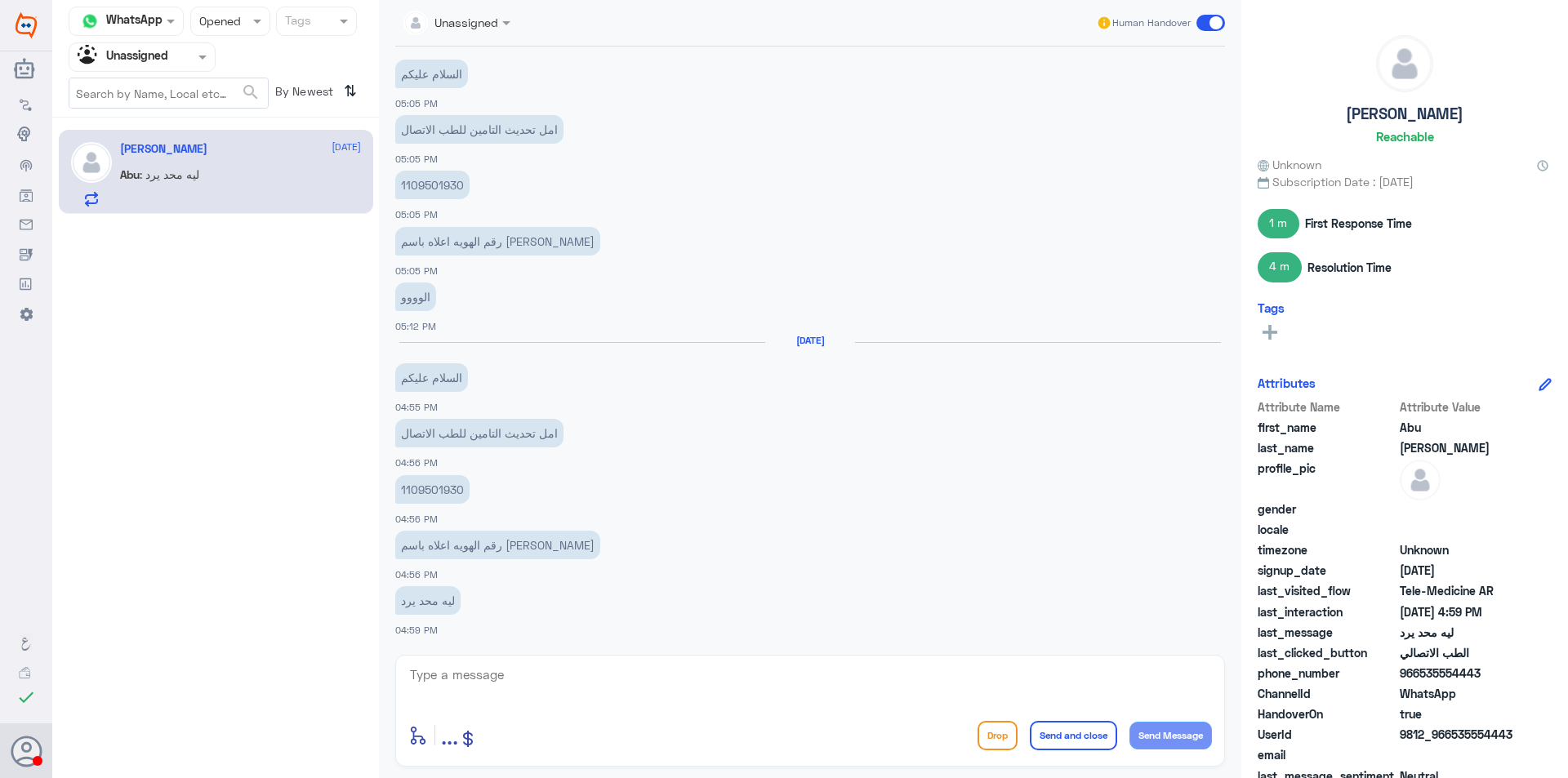
click at [234, 25] on div at bounding box center [230, 20] width 78 height 19
click at [254, 147] on div "Unread" at bounding box center [230, 151] width 80 height 30
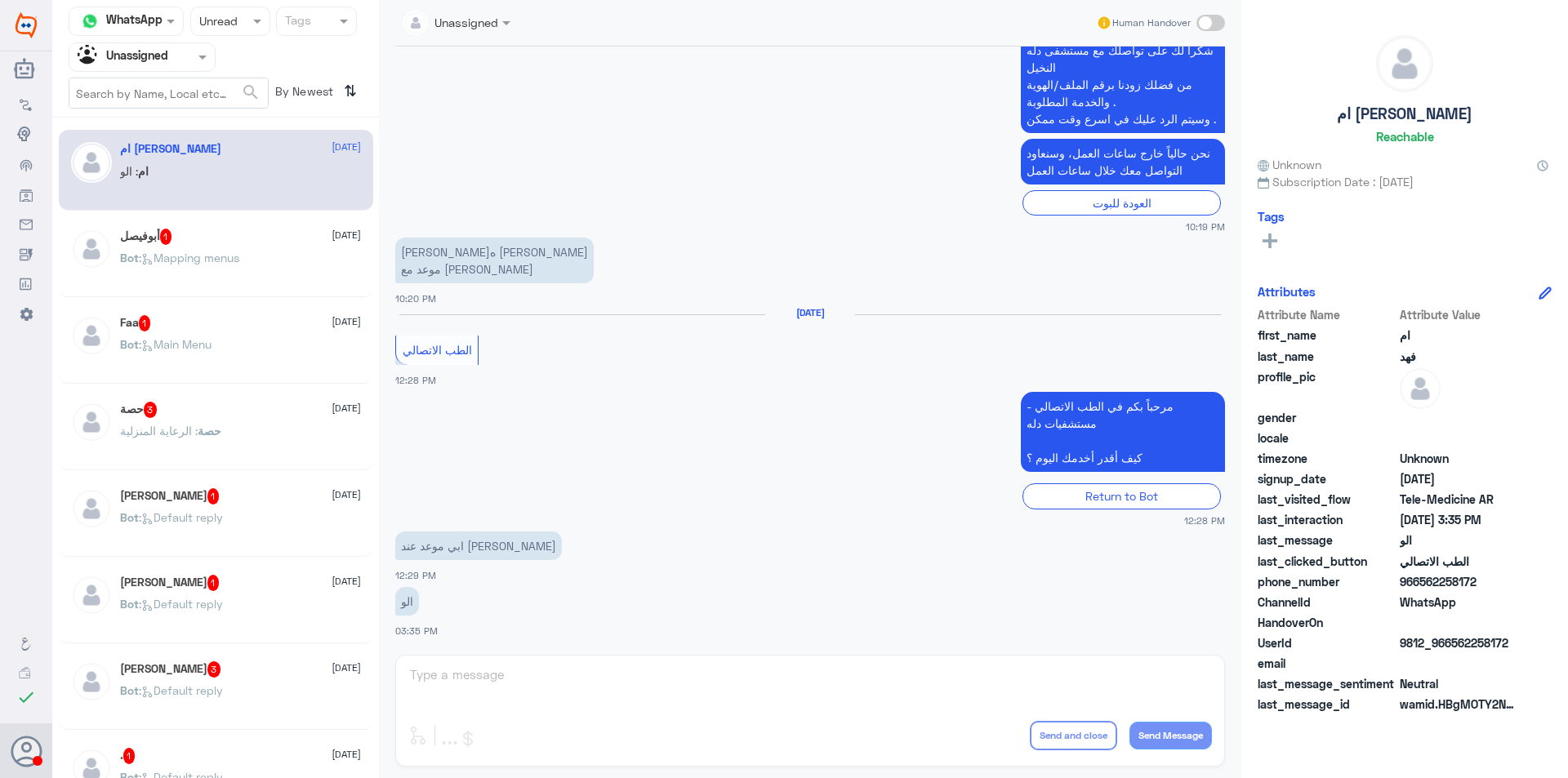
click at [233, 219] on div "أبوفيصل 1 [DATE] Bot : Mapping menus" at bounding box center [216, 257] width 314 height 81
click at [240, 252] on span ": Mapping menus" at bounding box center [189, 258] width 100 height 14
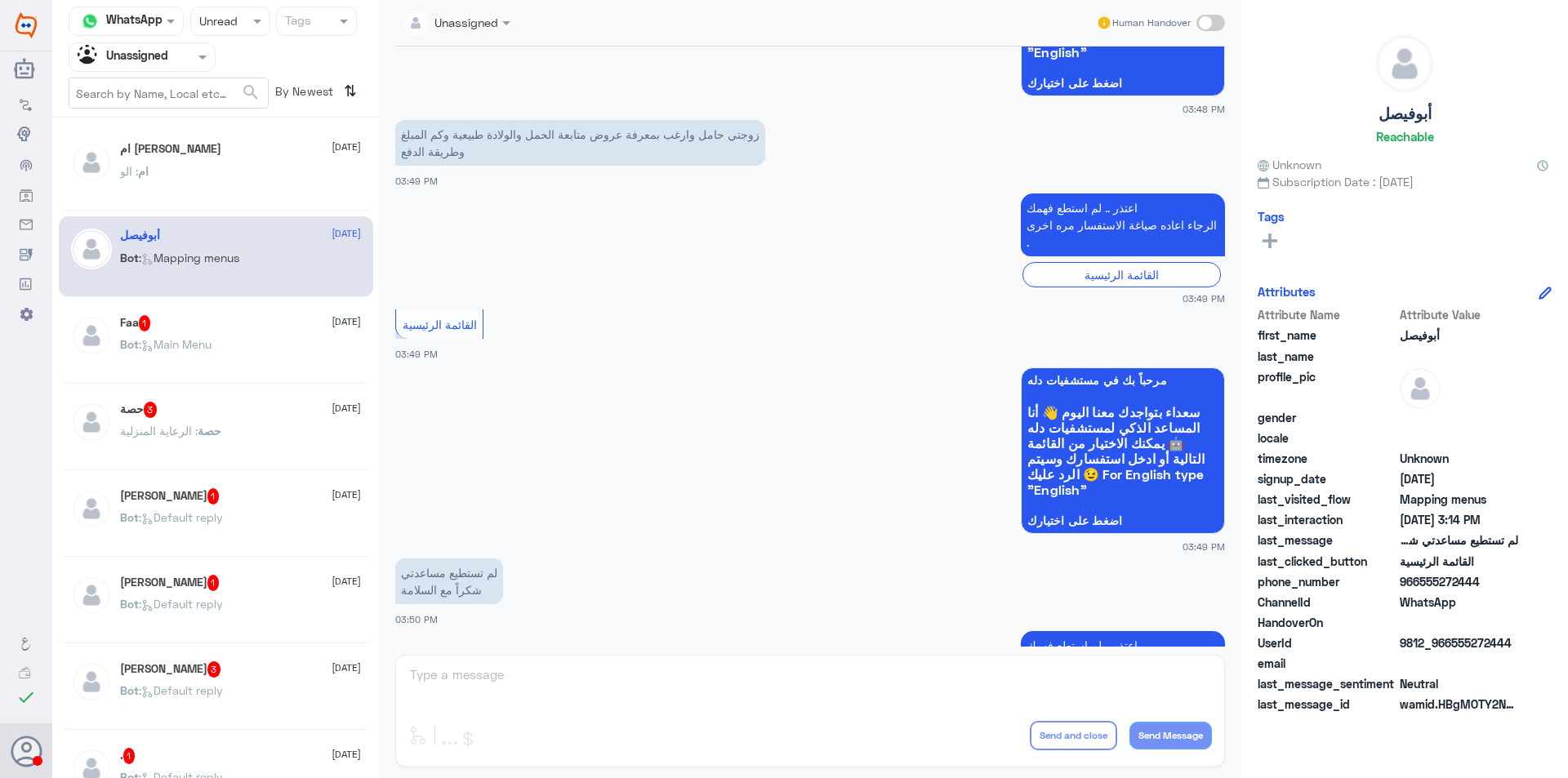
click at [247, 374] on div "Bot : Main Menu" at bounding box center [240, 359] width 240 height 37
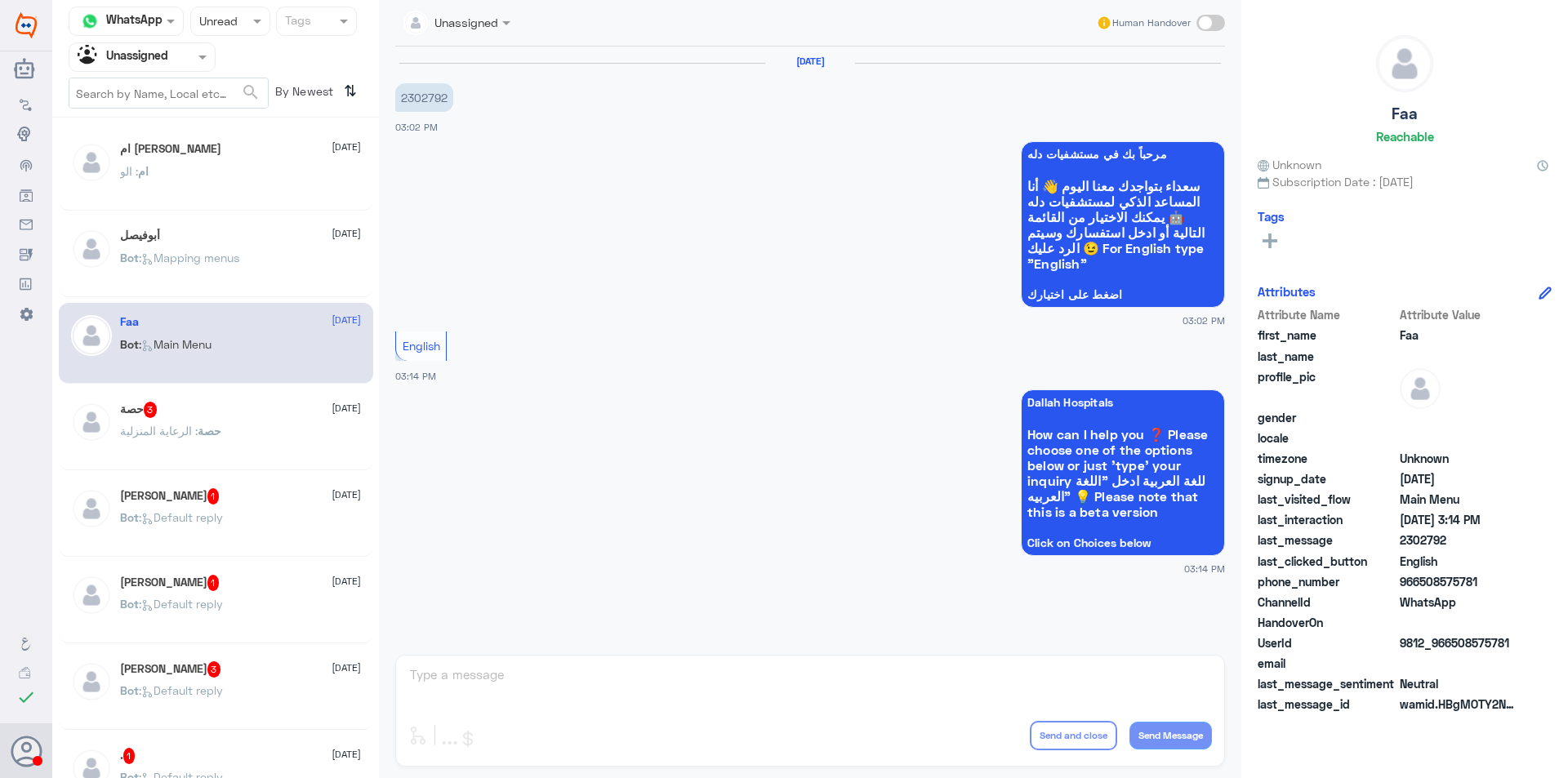
click at [261, 424] on div "حصة 3 [DATE] حصة : الرعاية المنزلية" at bounding box center [240, 433] width 240 height 62
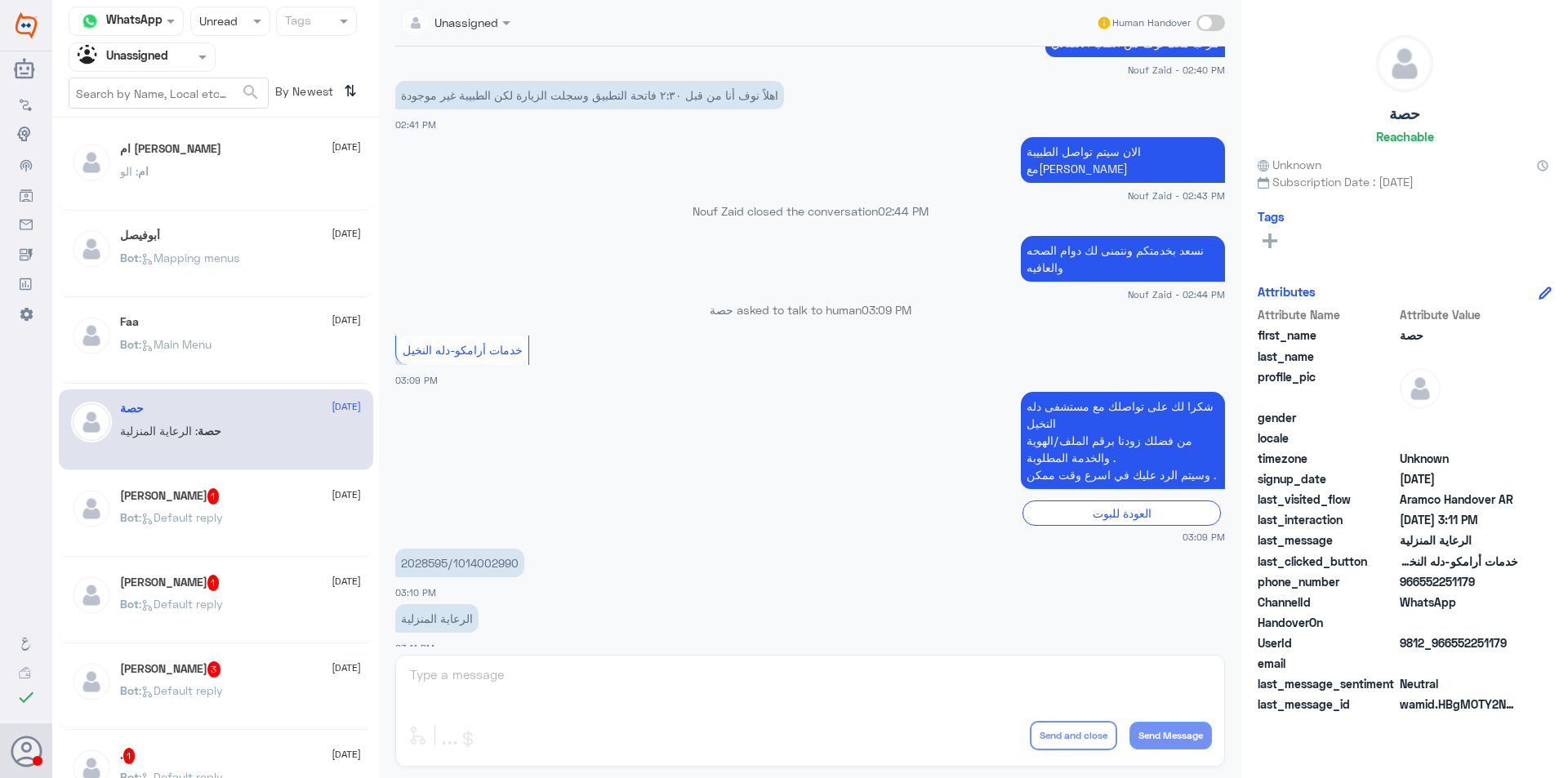
click at [188, 524] on p "Bot : Default reply" at bounding box center [171, 529] width 103 height 41
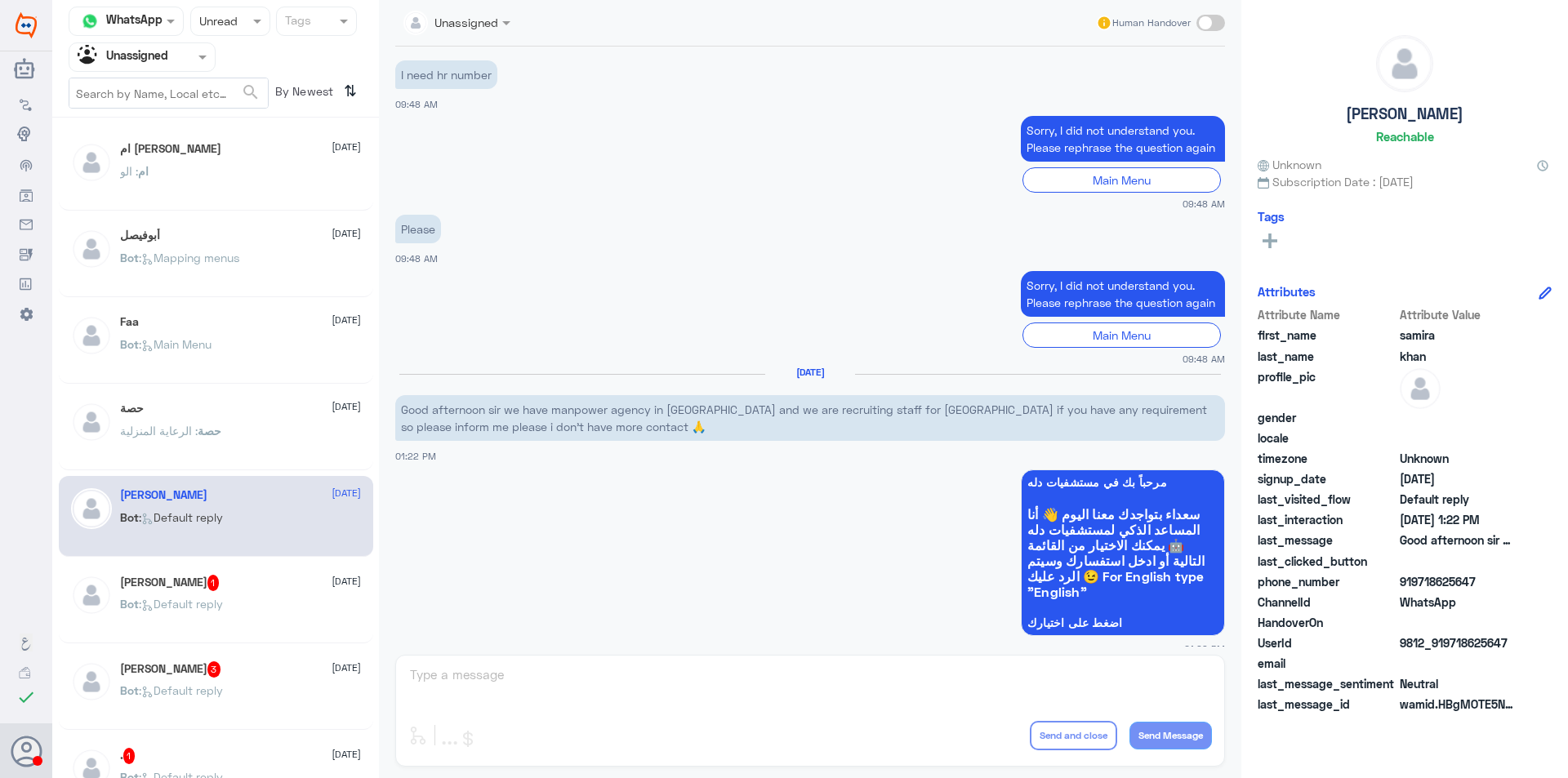
click at [279, 572] on div "[PERSON_NAME] 1 [DATE] Bot : Default reply" at bounding box center [216, 604] width 314 height 81
click at [282, 584] on div "[PERSON_NAME] 1 [DATE]" at bounding box center [240, 583] width 240 height 17
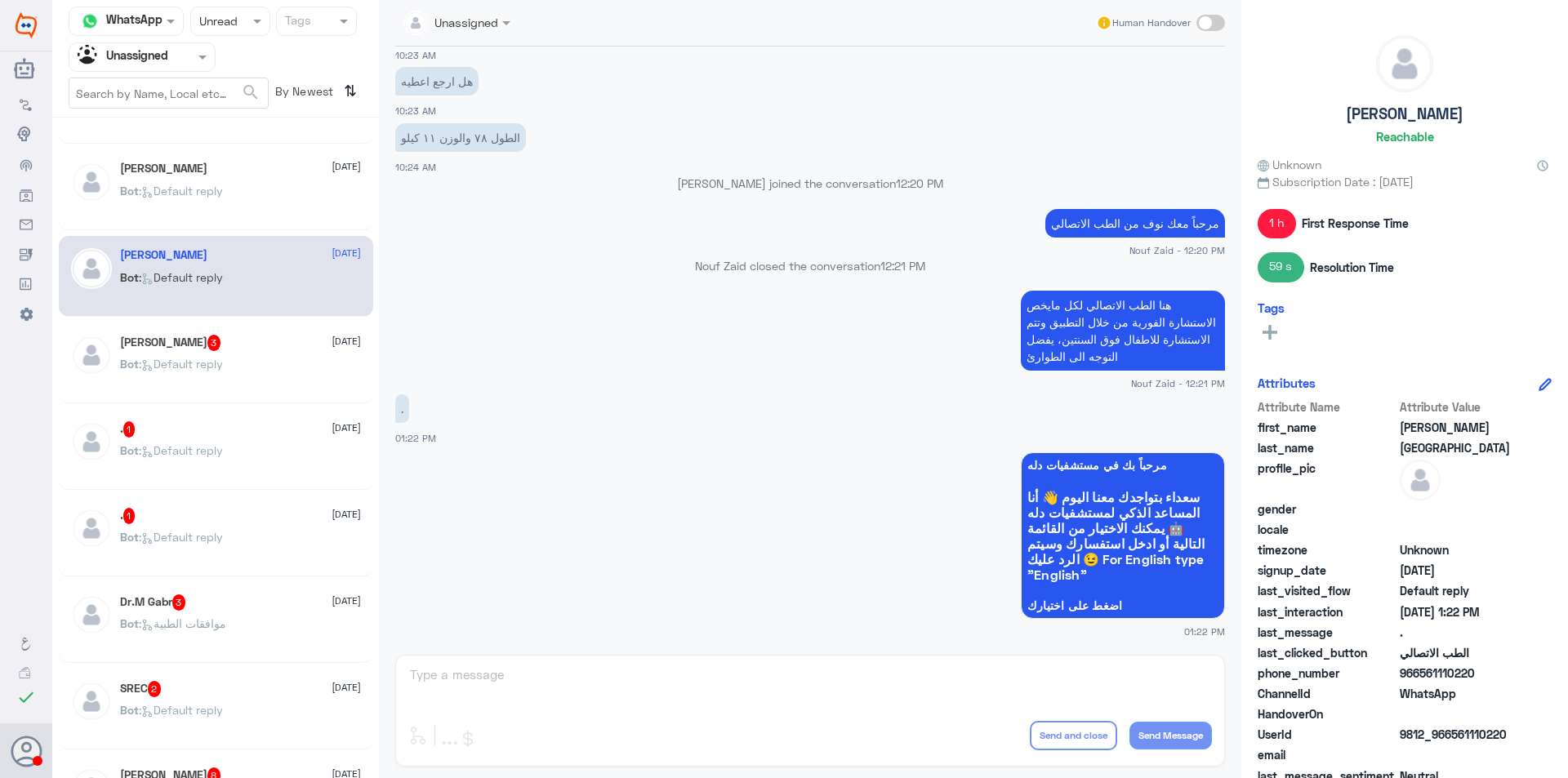
click at [292, 382] on div "Bot : Default reply" at bounding box center [240, 378] width 240 height 37
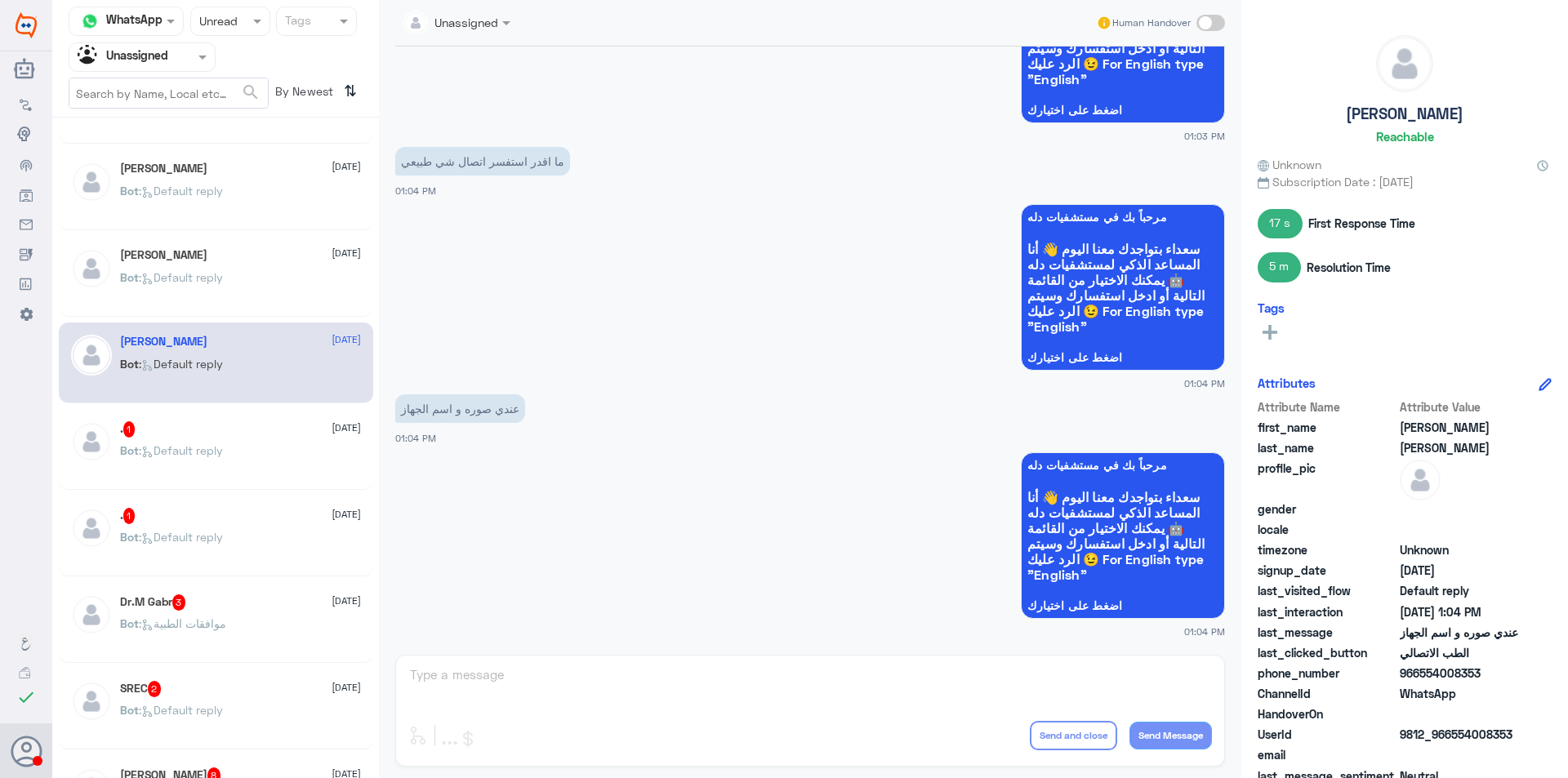
click at [272, 454] on div "Bot : Default reply" at bounding box center [240, 464] width 240 height 37
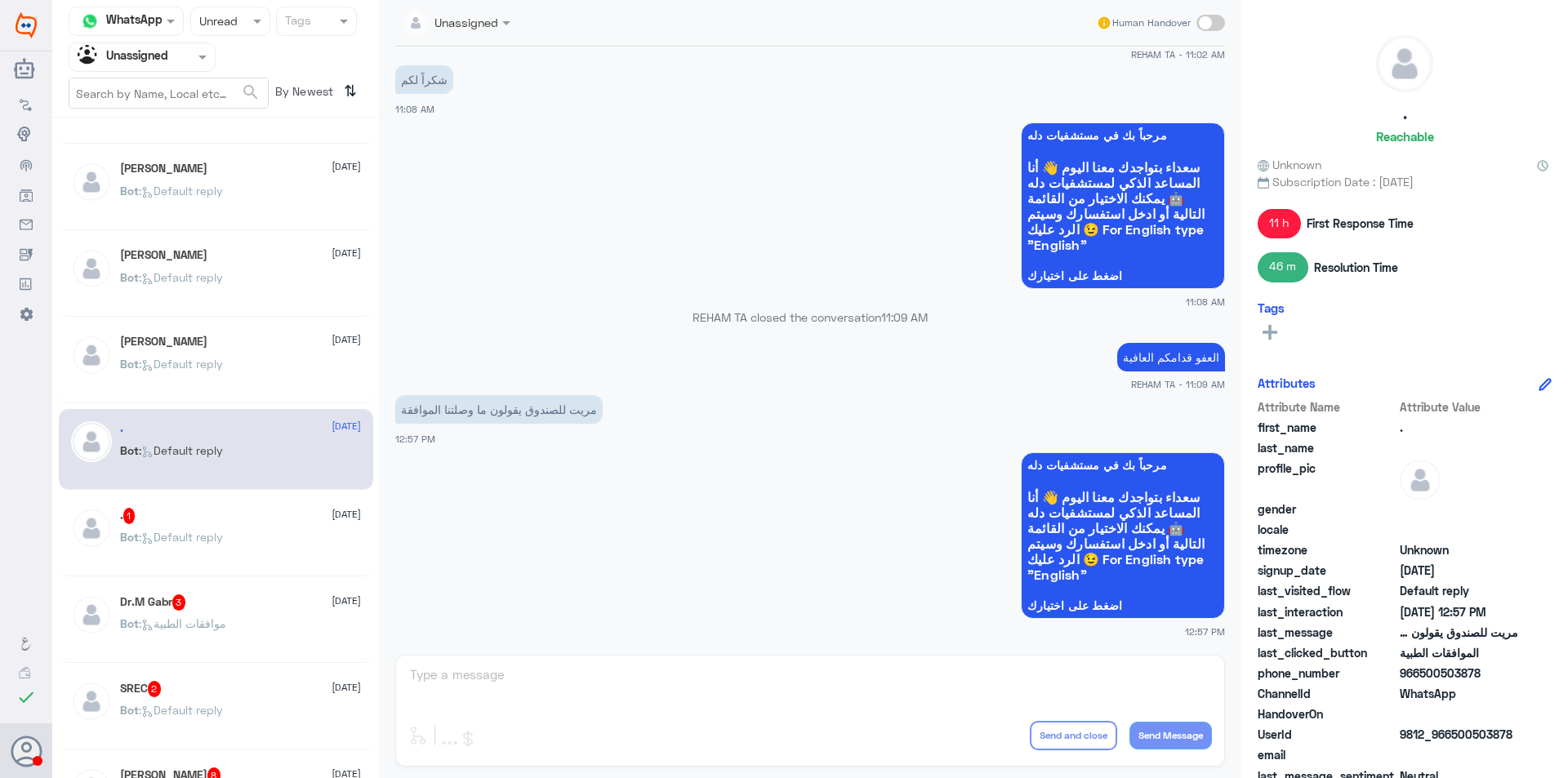
drag, startPoint x: 285, startPoint y: 540, endPoint x: 334, endPoint y: 542, distance: 49.0
click at [334, 542] on div "Bot : Default reply" at bounding box center [240, 551] width 240 height 37
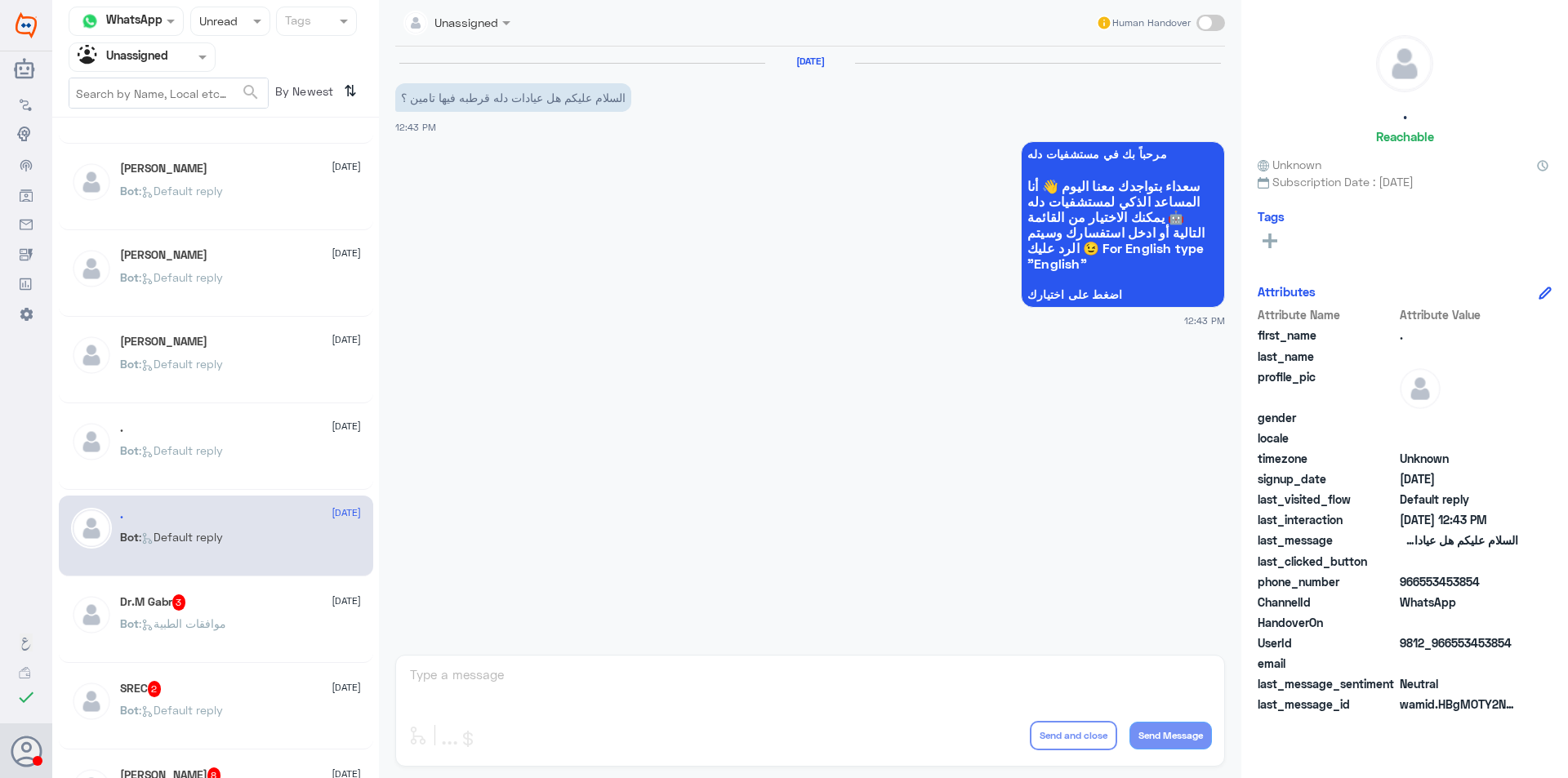
click at [248, 448] on div "Bot : Default reply" at bounding box center [240, 464] width 240 height 37
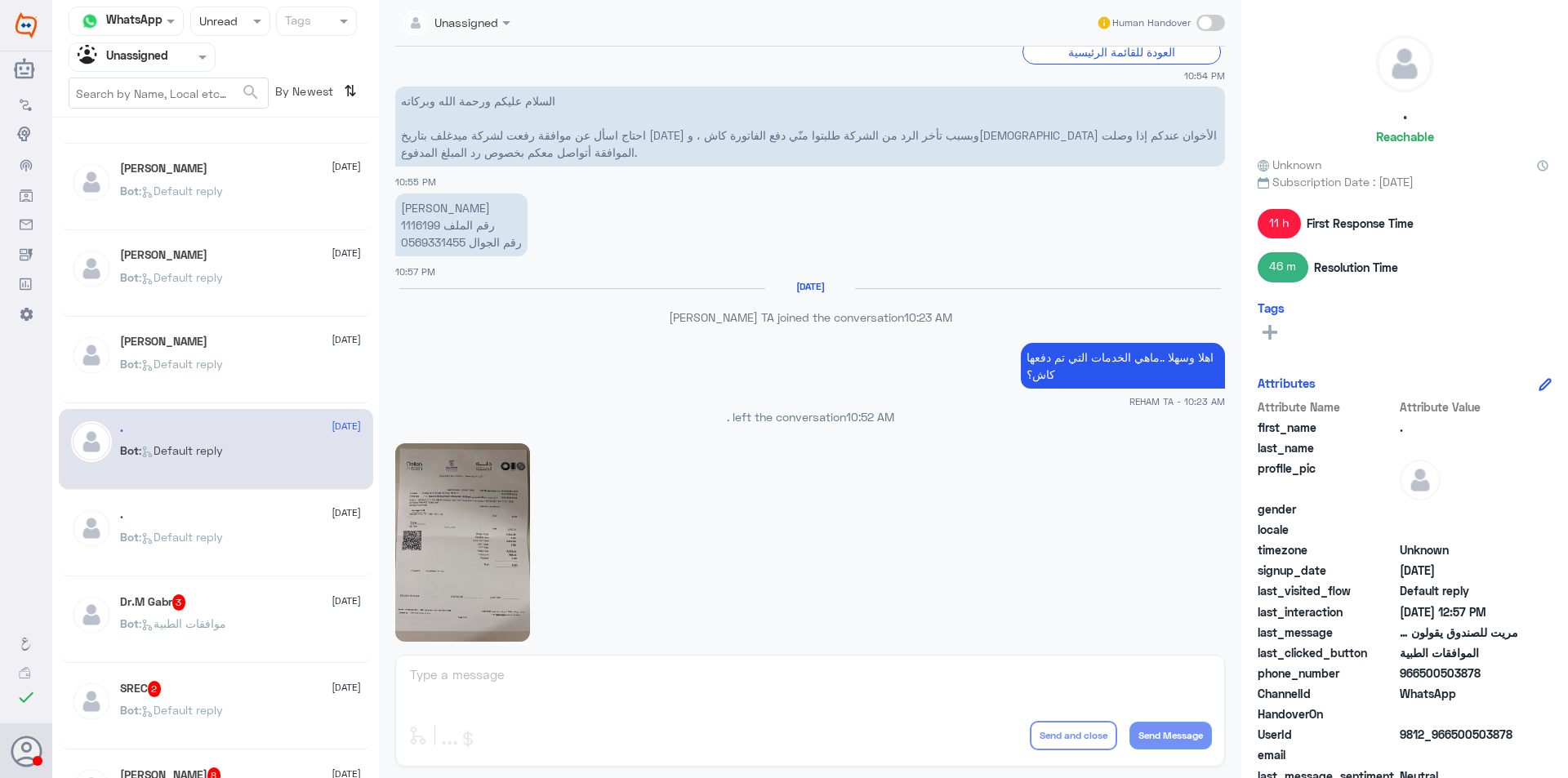
click at [428, 223] on p "[PERSON_NAME] رقم الملف 1116199 رقم الجوال 0569331455" at bounding box center [462, 225] width 132 height 63
copy p "1116199"
click at [497, 515] on img at bounding box center [462, 542] width 135 height 198
click at [208, 567] on p "Bot : Default reply" at bounding box center [171, 549] width 103 height 41
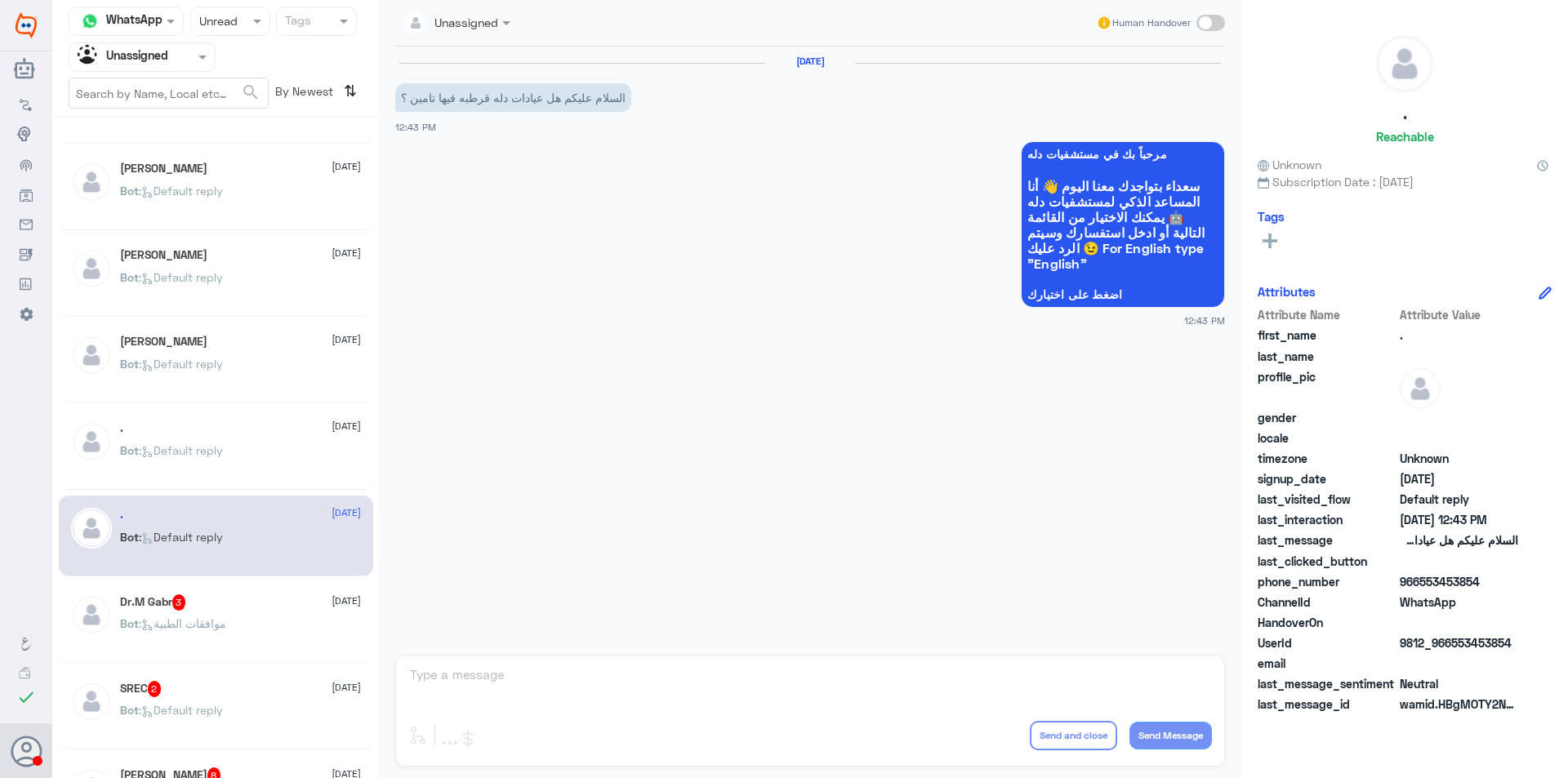
click at [229, 661] on div "Dr.M Gabr 3 [DATE] Bot : موافقات الطبية" at bounding box center [216, 623] width 314 height 81
click at [262, 646] on div "Bot : موافقات الطبية" at bounding box center [240, 638] width 240 height 37
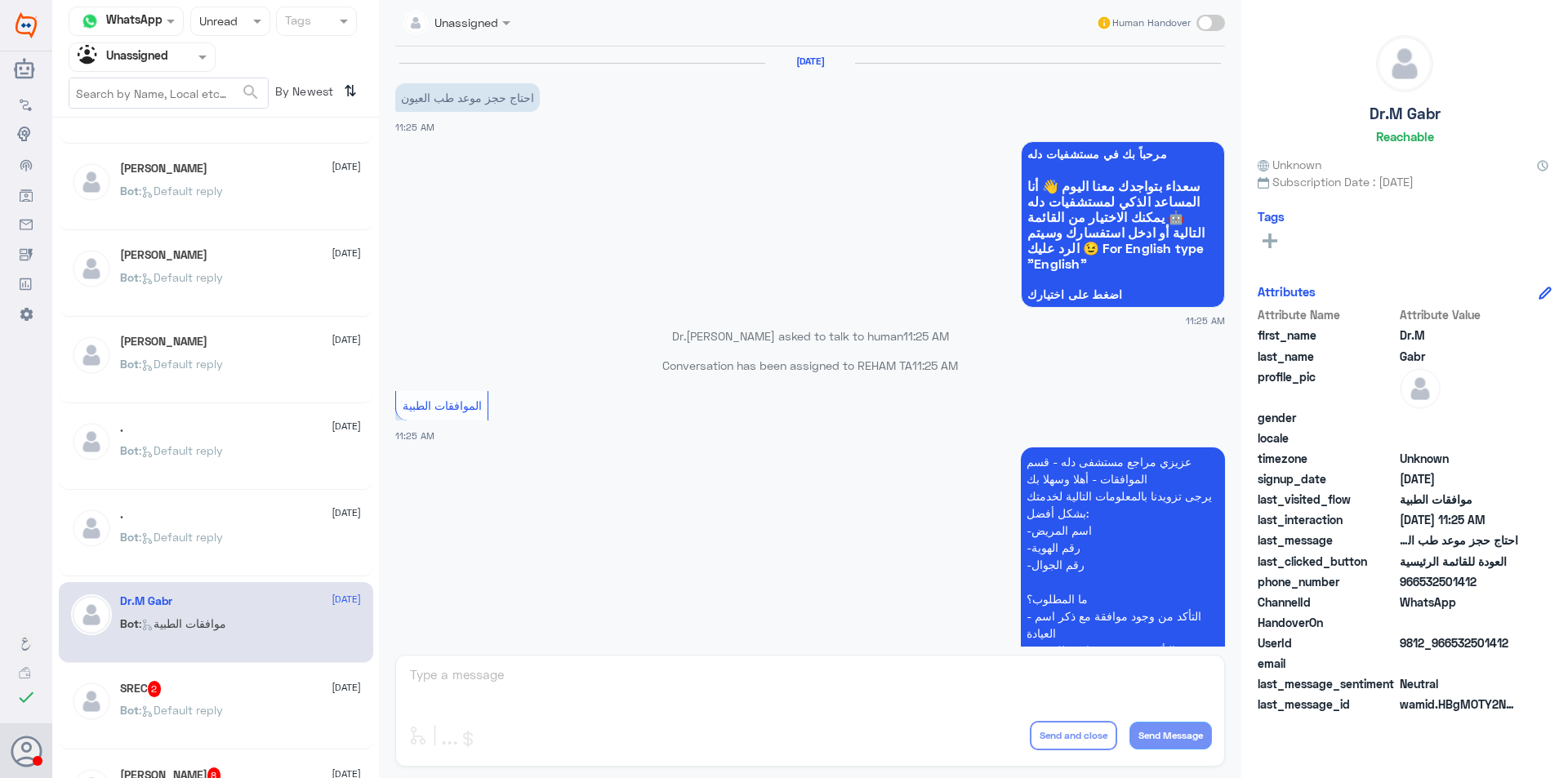
scroll to position [408, 0]
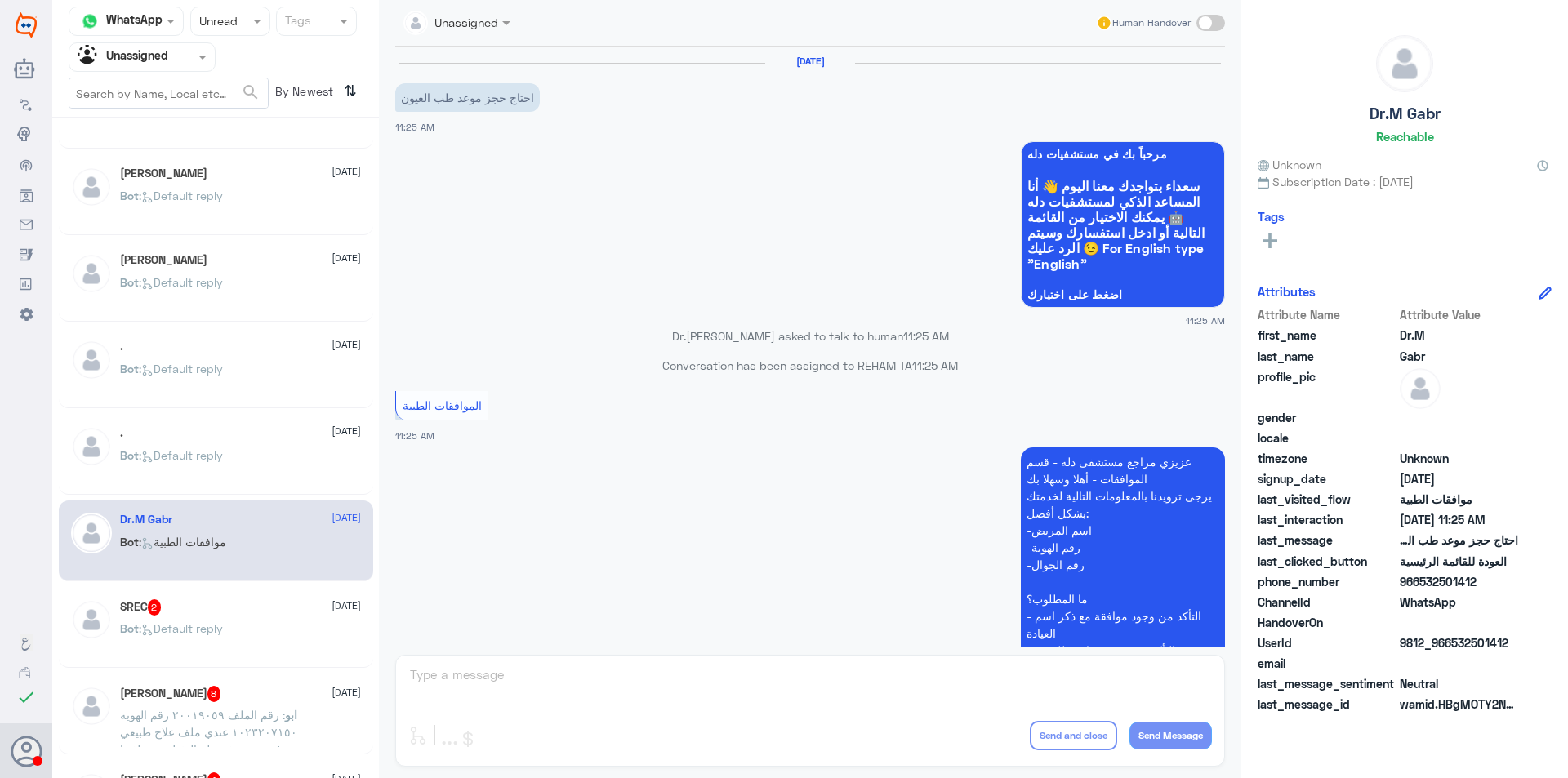
click at [277, 591] on div "SREC 2 [DATE] Bot : Default reply" at bounding box center [216, 627] width 314 height 81
click at [284, 635] on div "Bot : Default reply" at bounding box center [240, 642] width 240 height 37
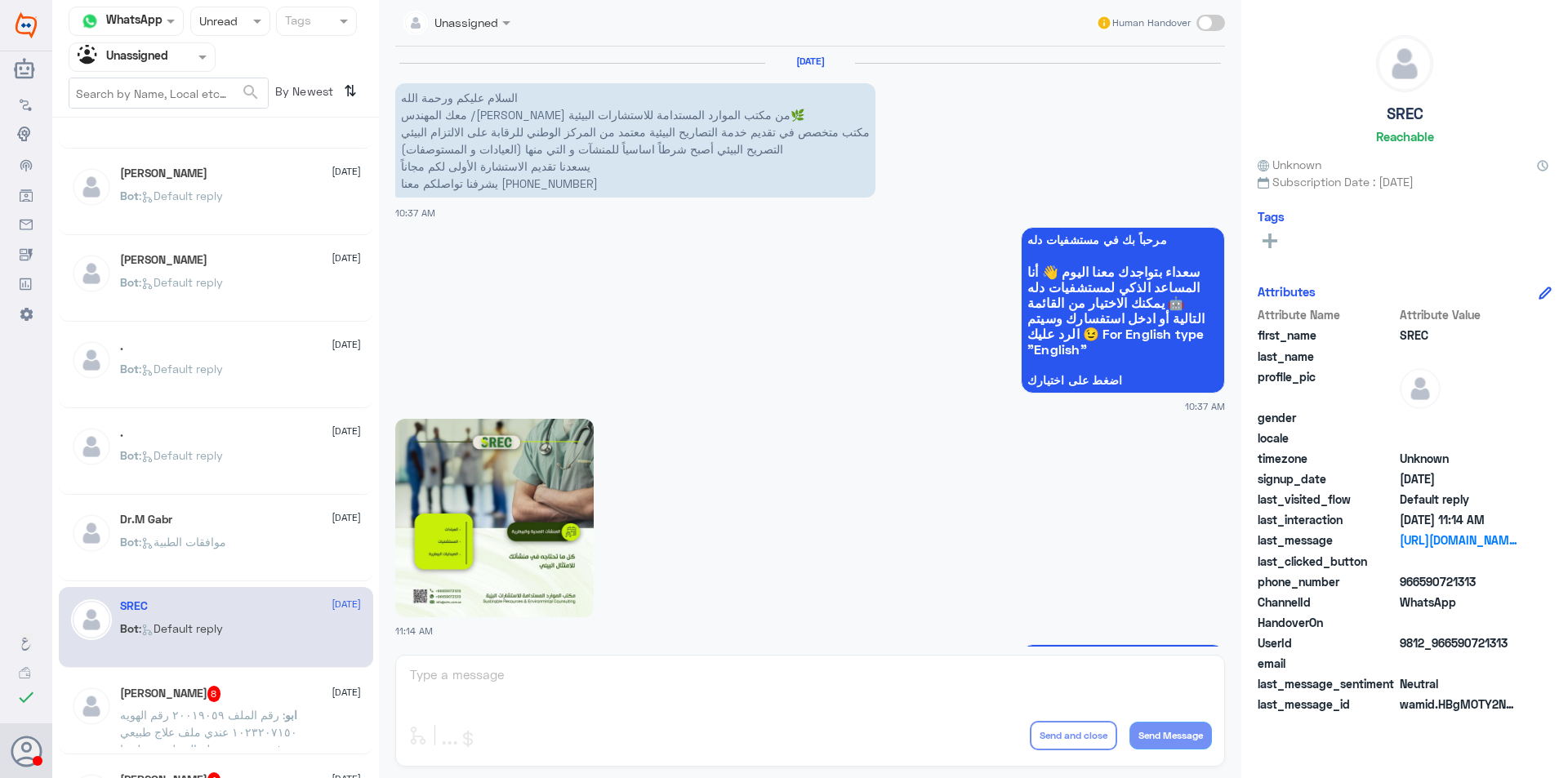
scroll to position [192, 0]
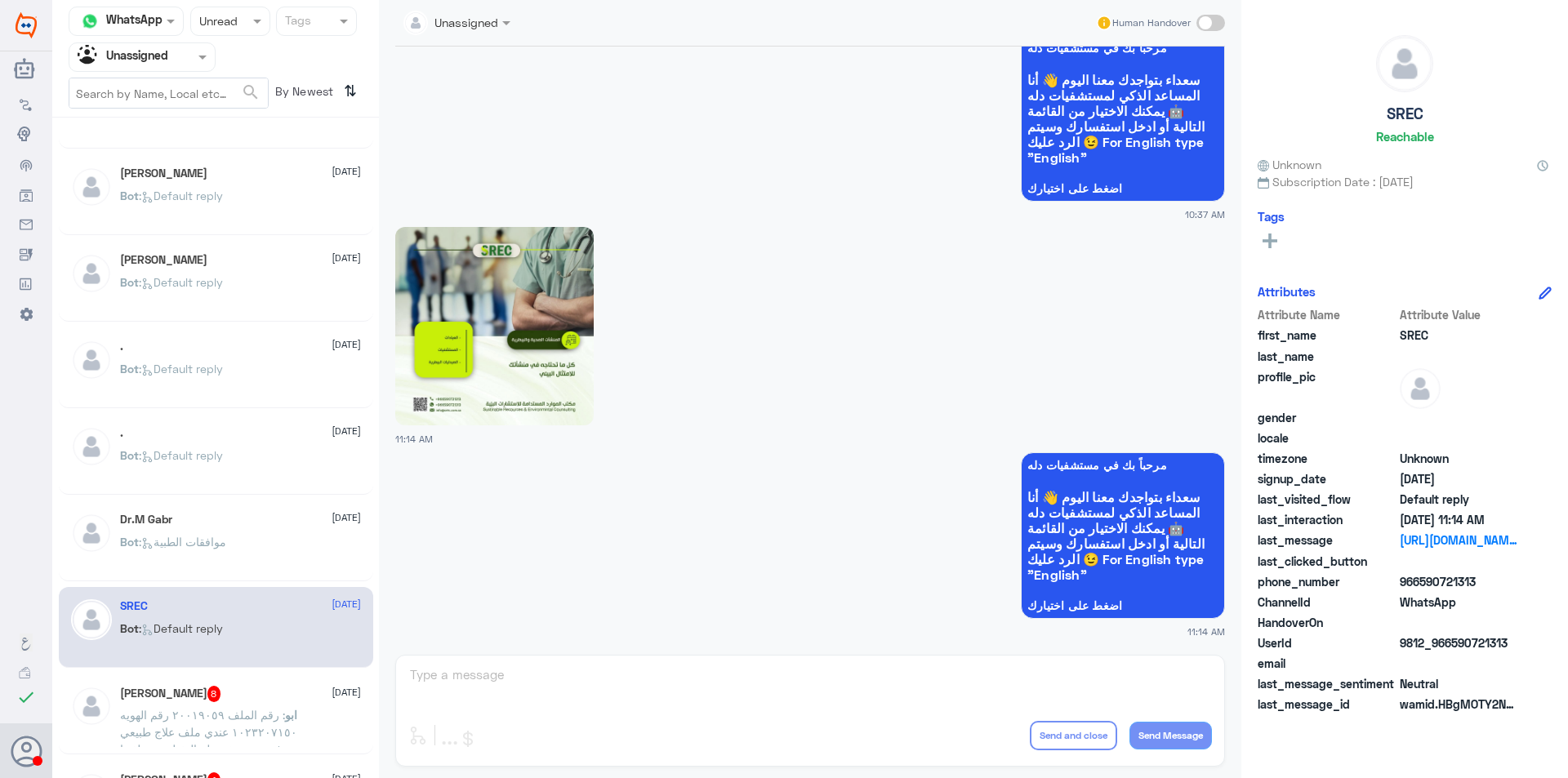
click at [287, 708] on p "ابو : رقم الملف ٢٠٠١٩٠٥٩ رقم الهويه ١٠٢٣٢٠٧١٥٠ عندي ملف علاج طبيعي في مستشفى دل…" at bounding box center [211, 727] width 184 height 41
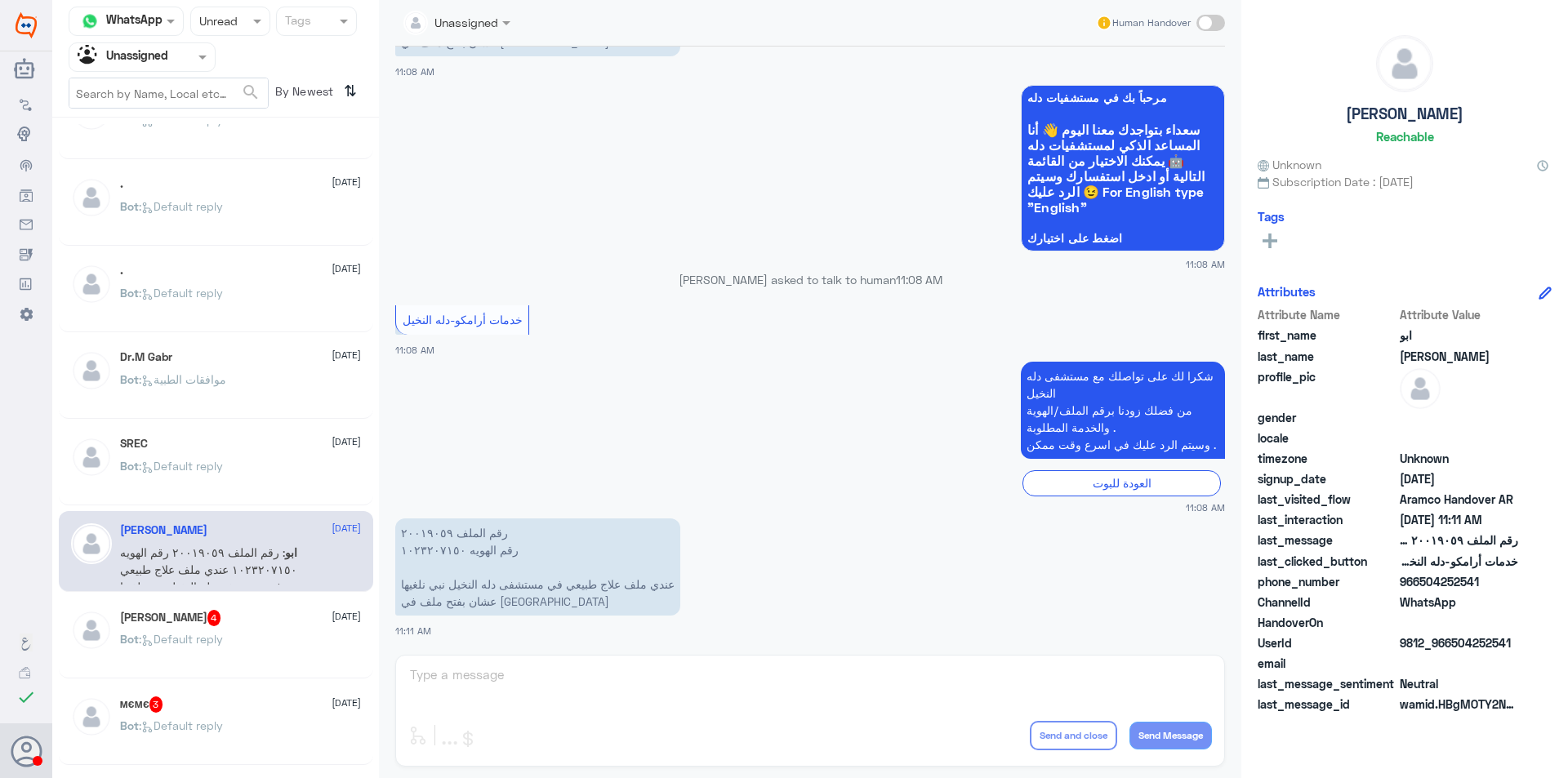
scroll to position [572, 0]
click at [262, 629] on div "[PERSON_NAME] 4 [DATE] Bot : Default reply" at bounding box center [240, 640] width 240 height 62
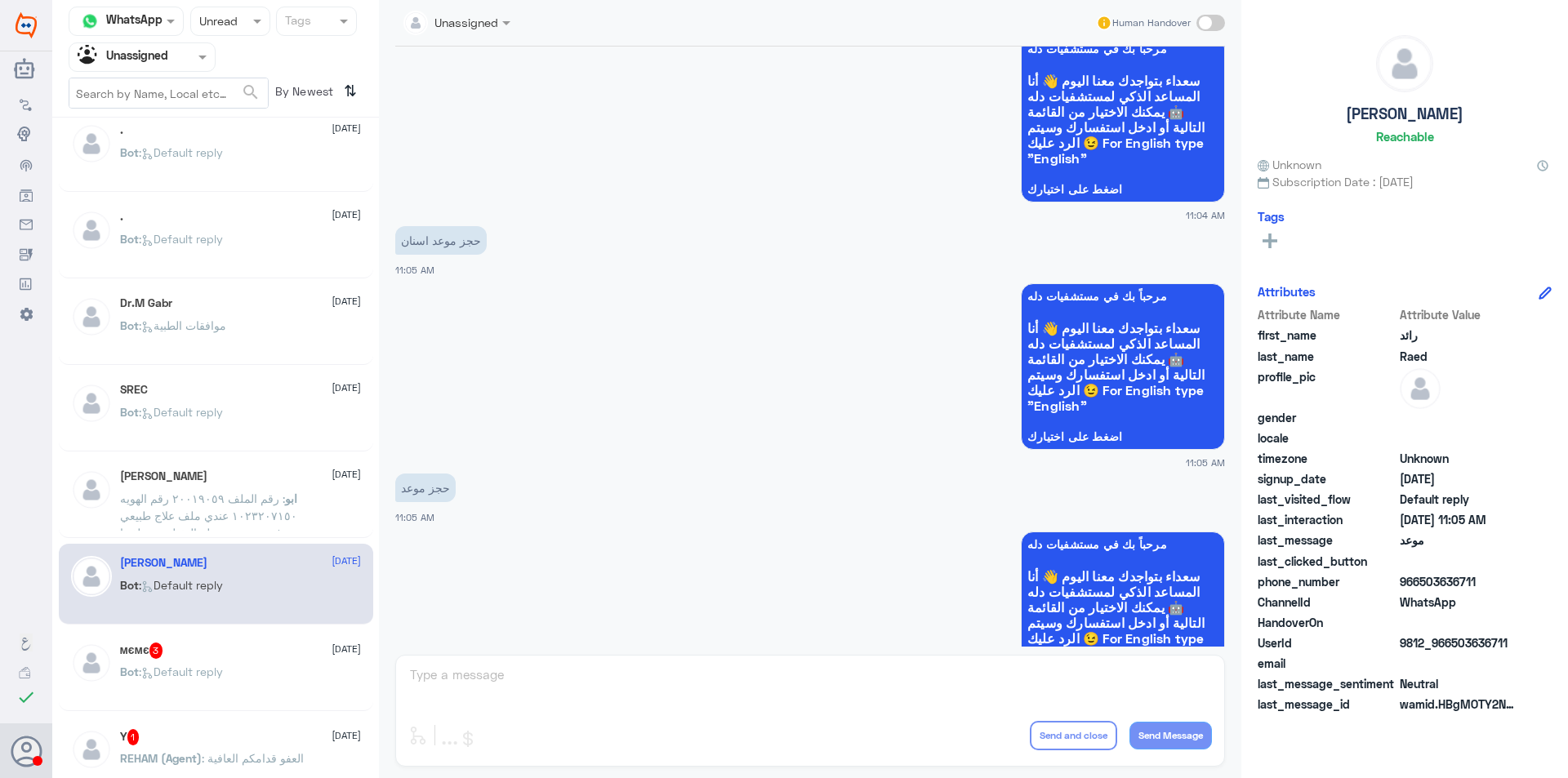
scroll to position [653, 0]
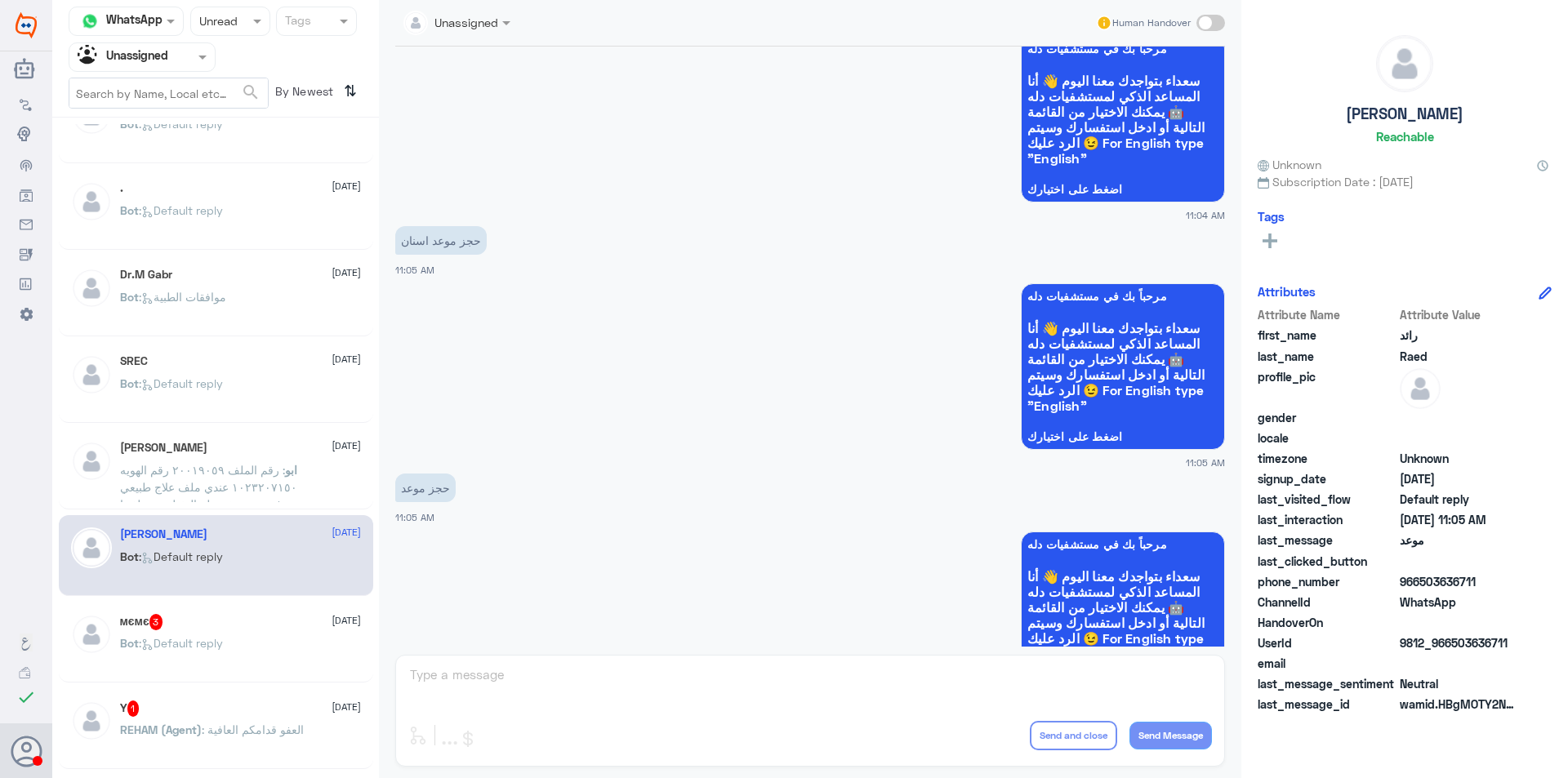
click at [281, 636] on div "мємє 3 [DATE] Bot : Default reply" at bounding box center [240, 645] width 240 height 62
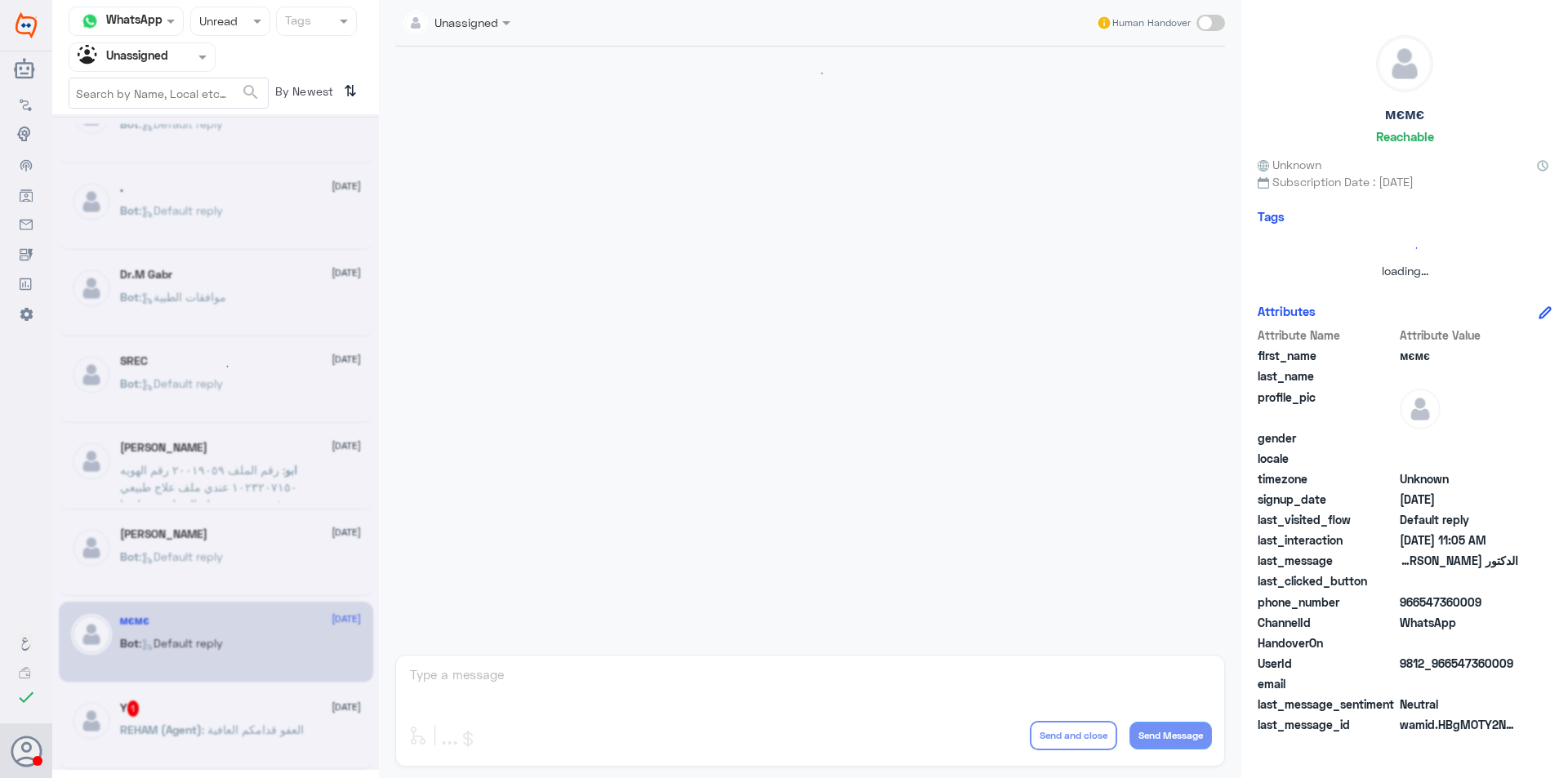
scroll to position [184, 0]
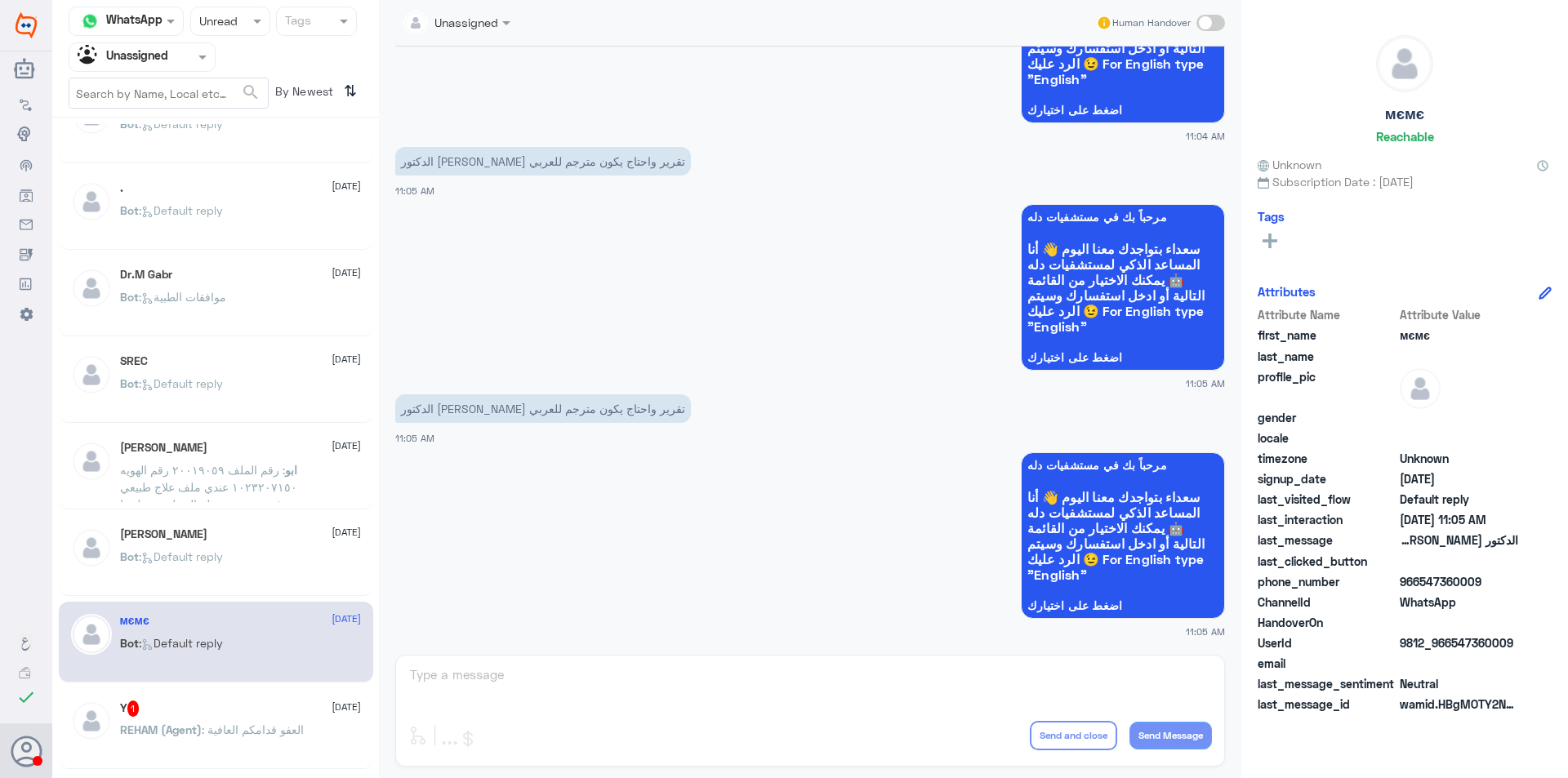
click at [285, 709] on div "Y 1 [DATE]" at bounding box center [240, 708] width 240 height 17
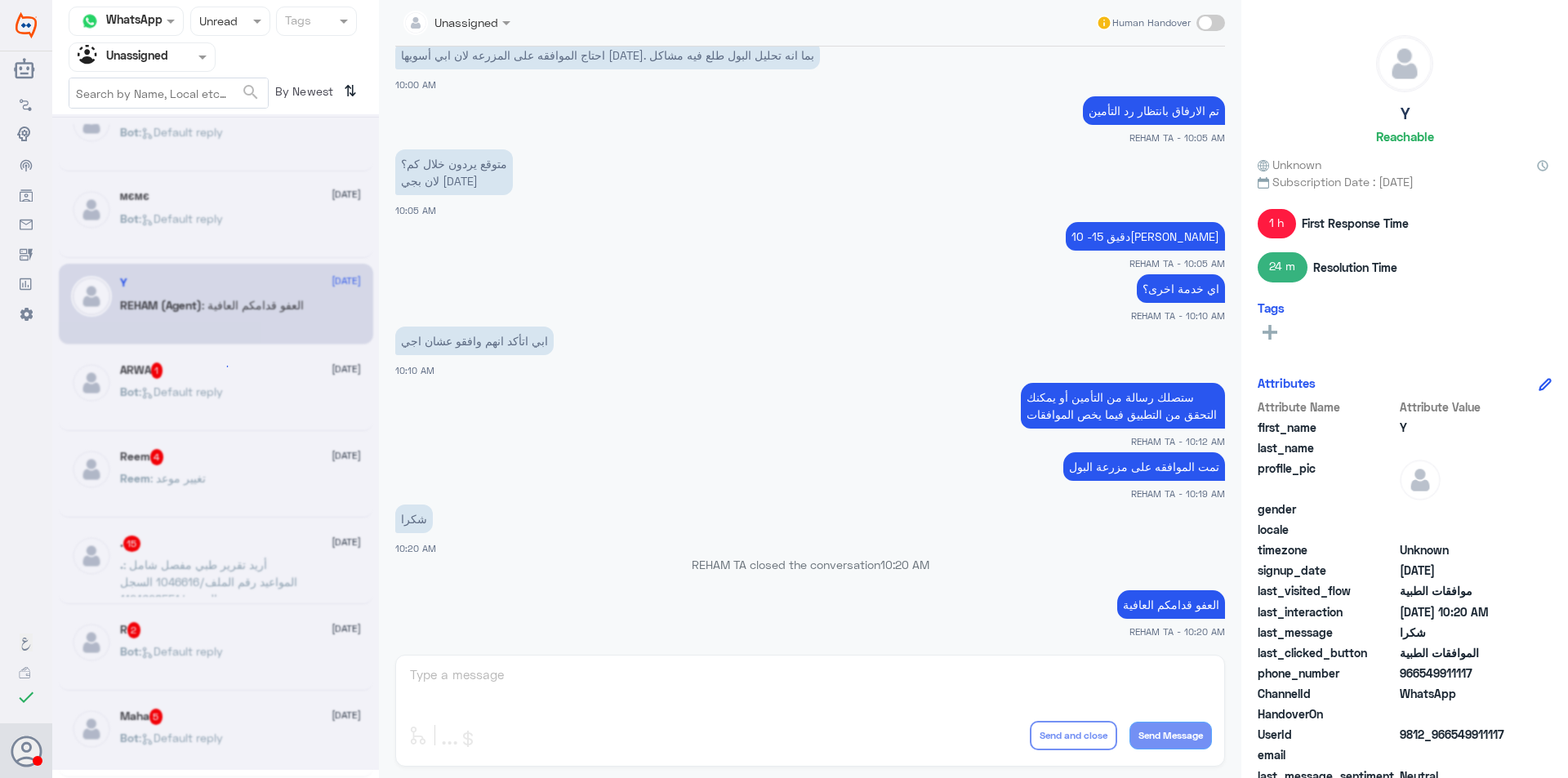
scroll to position [8, 0]
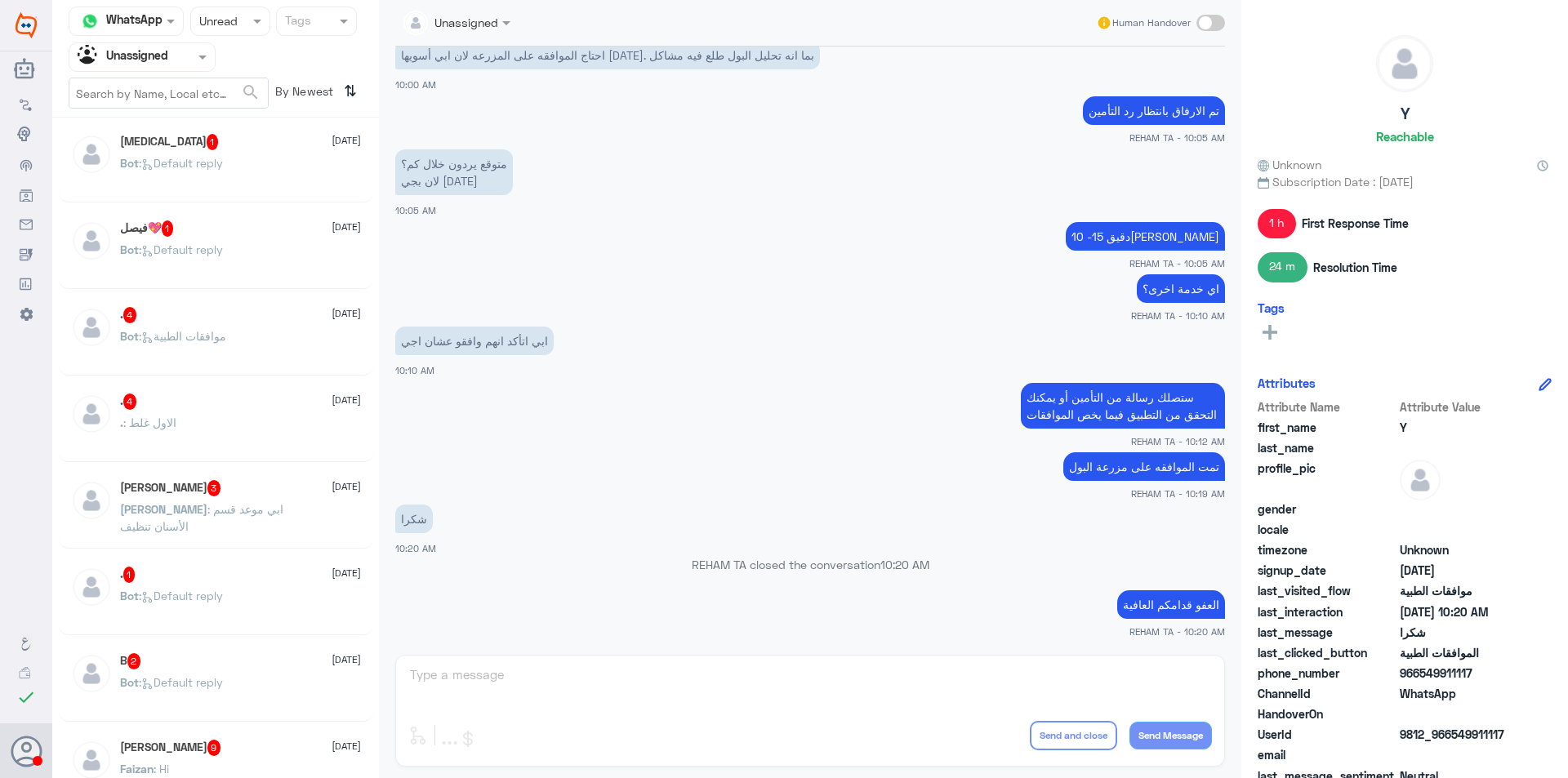
click at [229, 170] on div "Bot : Default reply" at bounding box center [240, 177] width 240 height 37
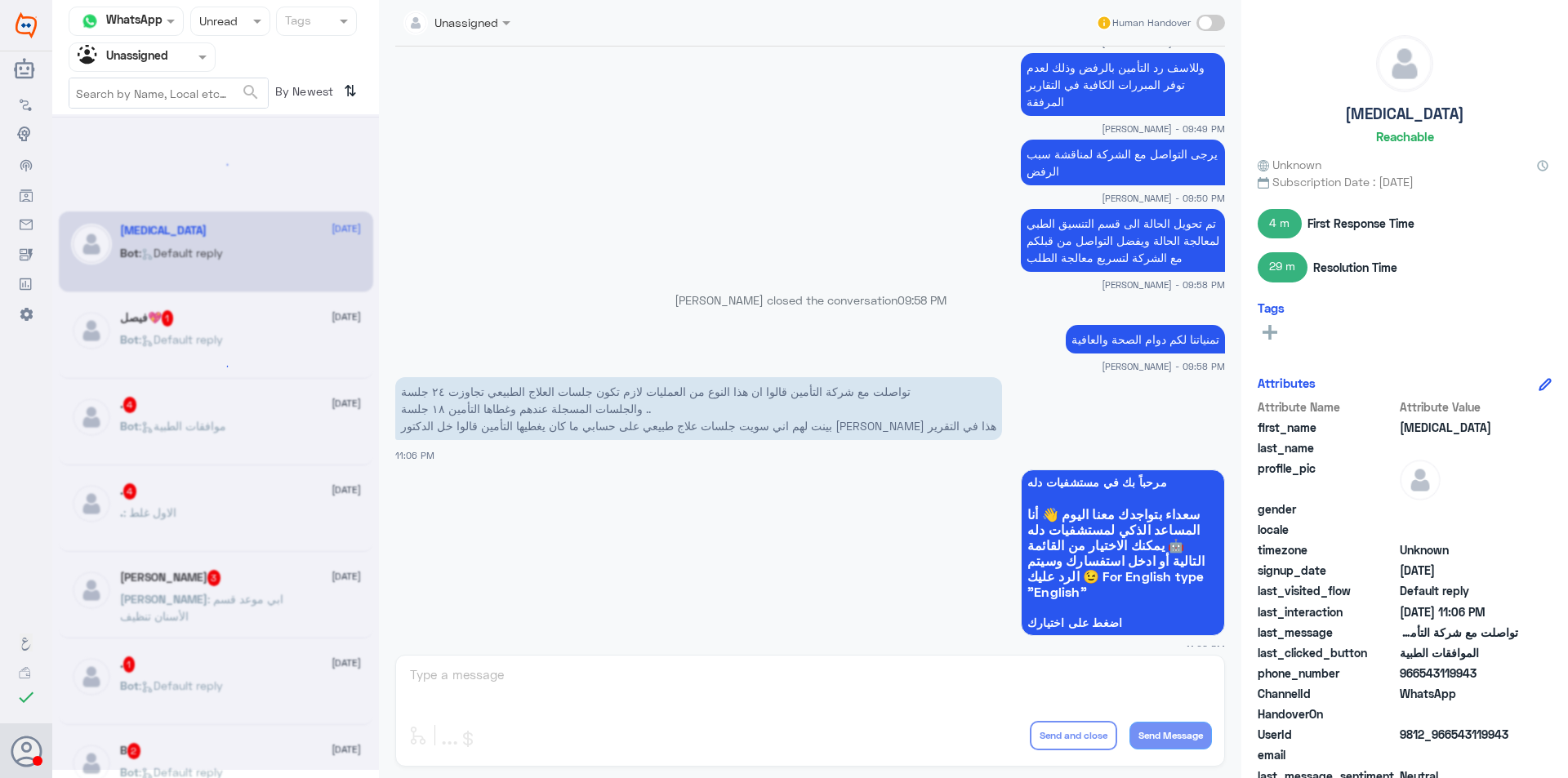
scroll to position [8, 0]
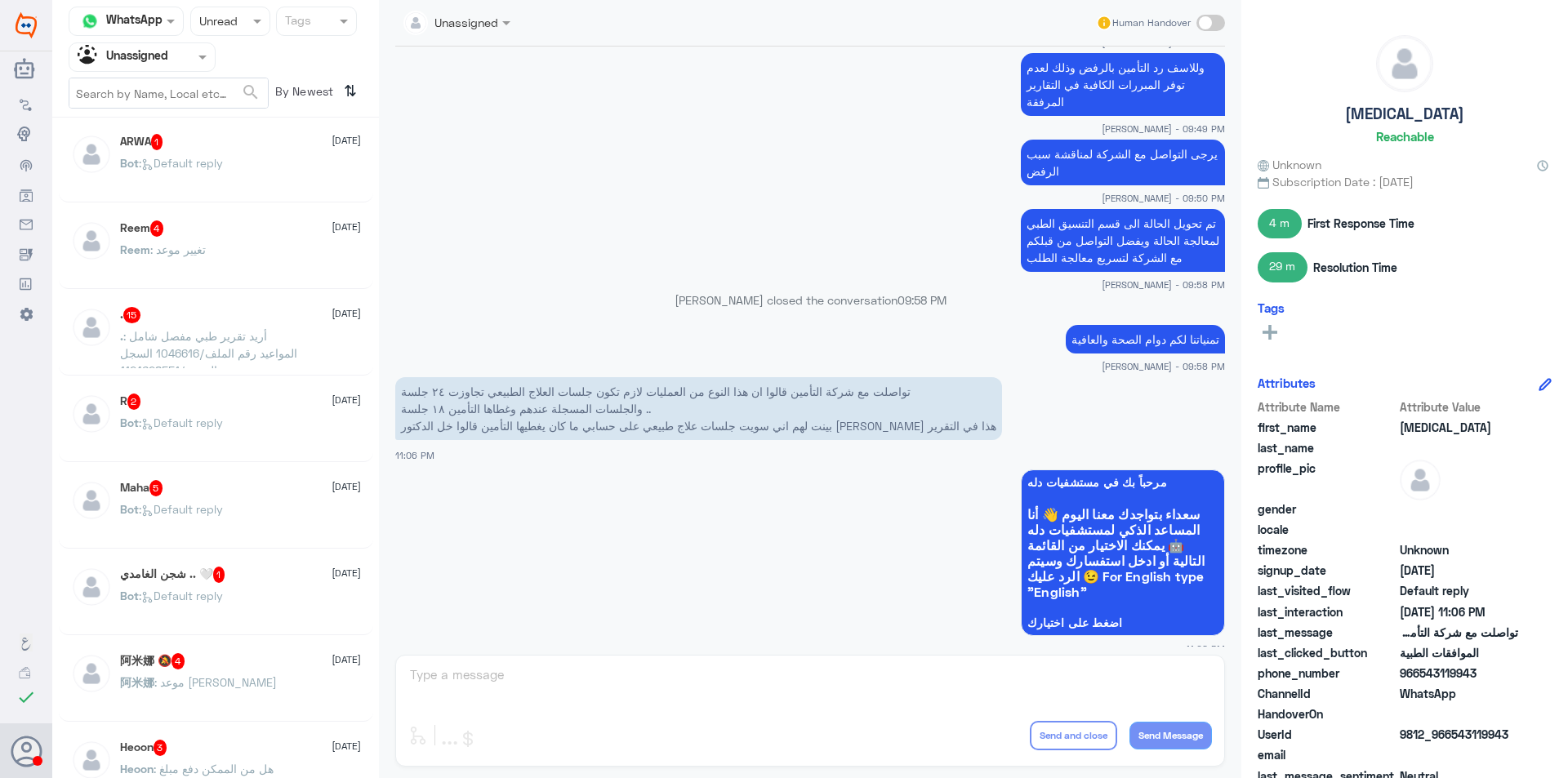
click at [309, 536] on div "Bot : Default reply" at bounding box center [240, 523] width 240 height 37
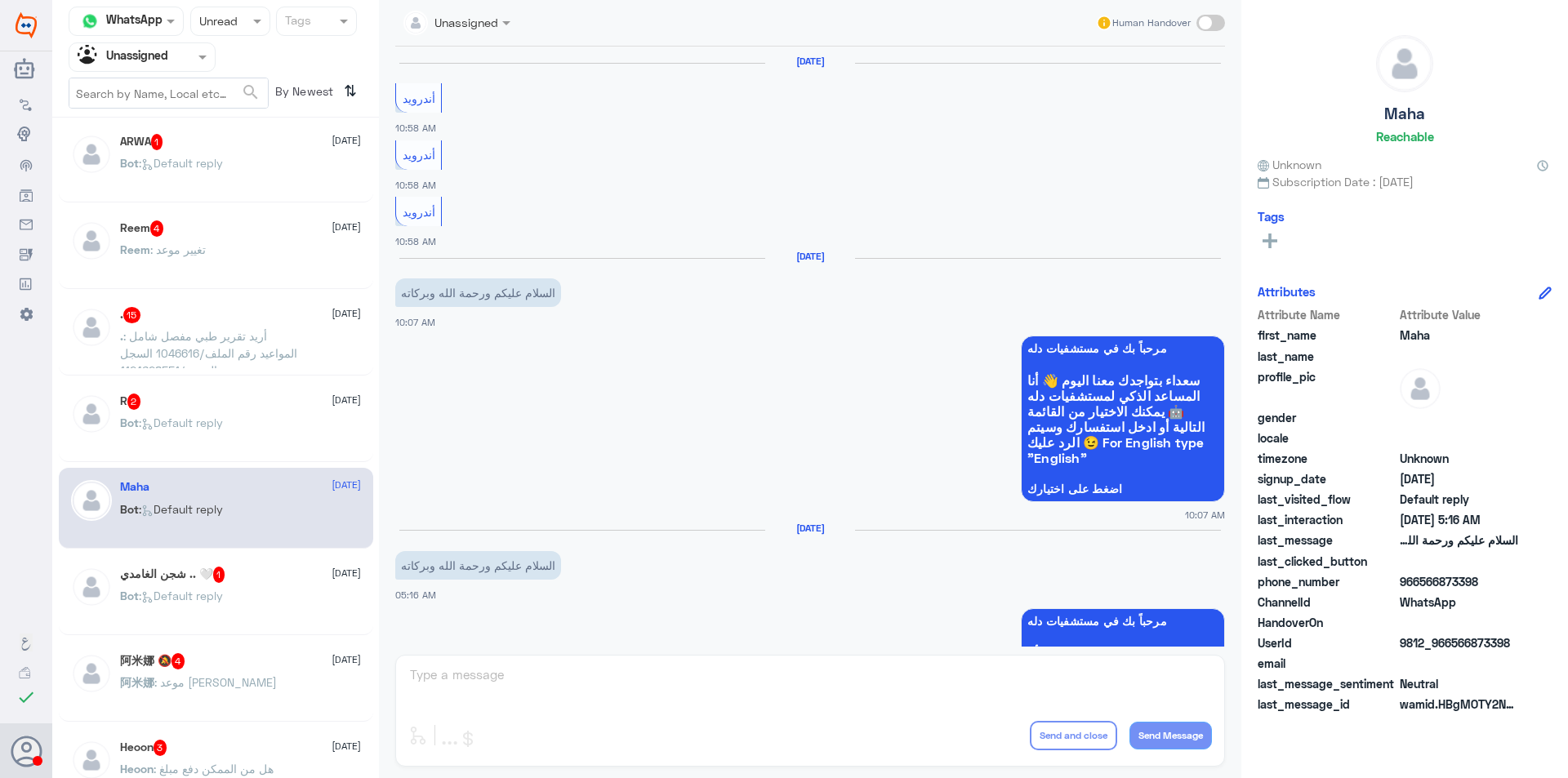
click at [213, 420] on span ": Default reply" at bounding box center [181, 423] width 84 height 14
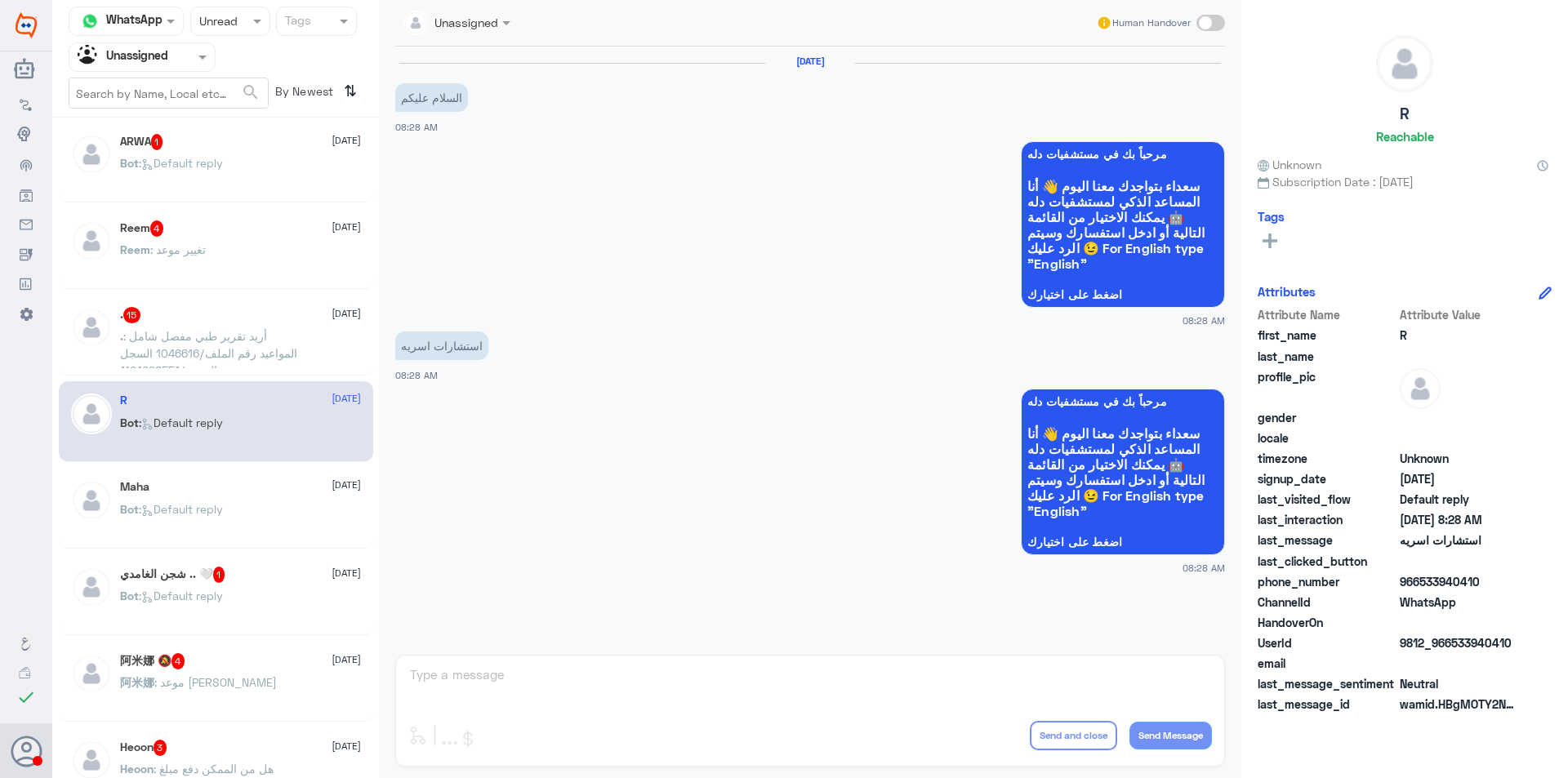
click at [270, 309] on div ". 15 [DATE]" at bounding box center [240, 315] width 240 height 17
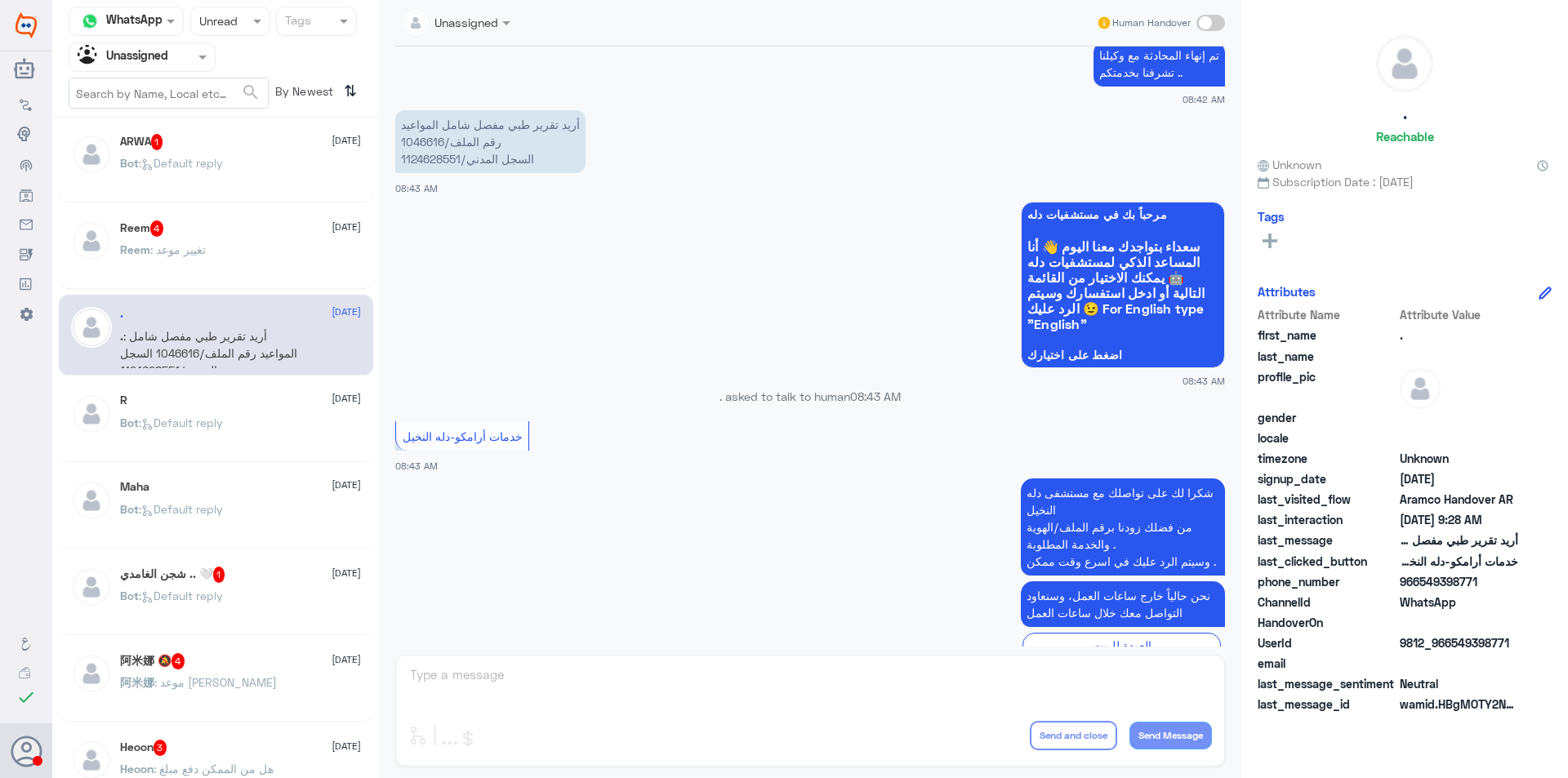
scroll to position [211, 0]
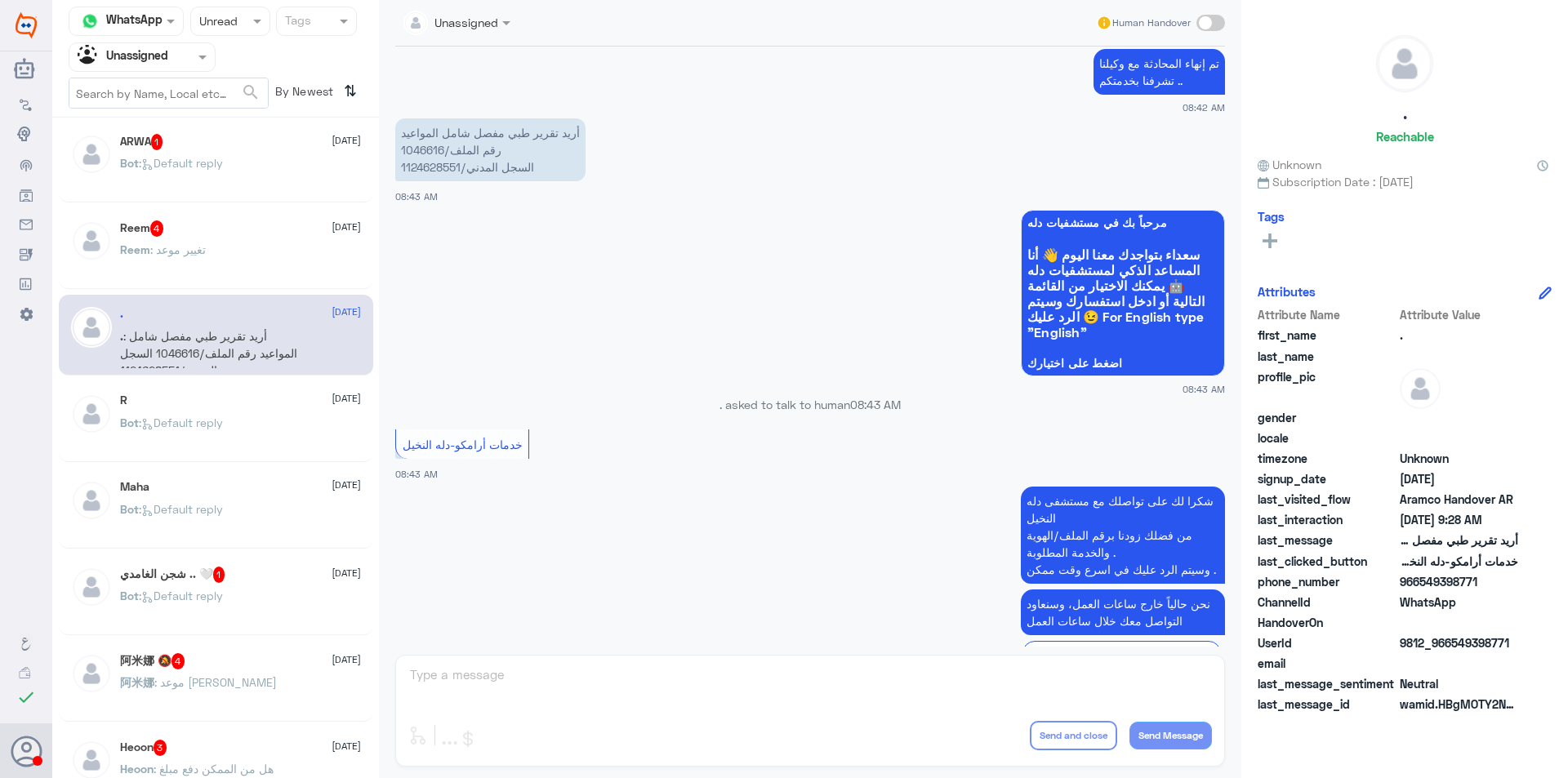
click at [264, 263] on div "Reem : تغيير موعد" at bounding box center [240, 263] width 240 height 37
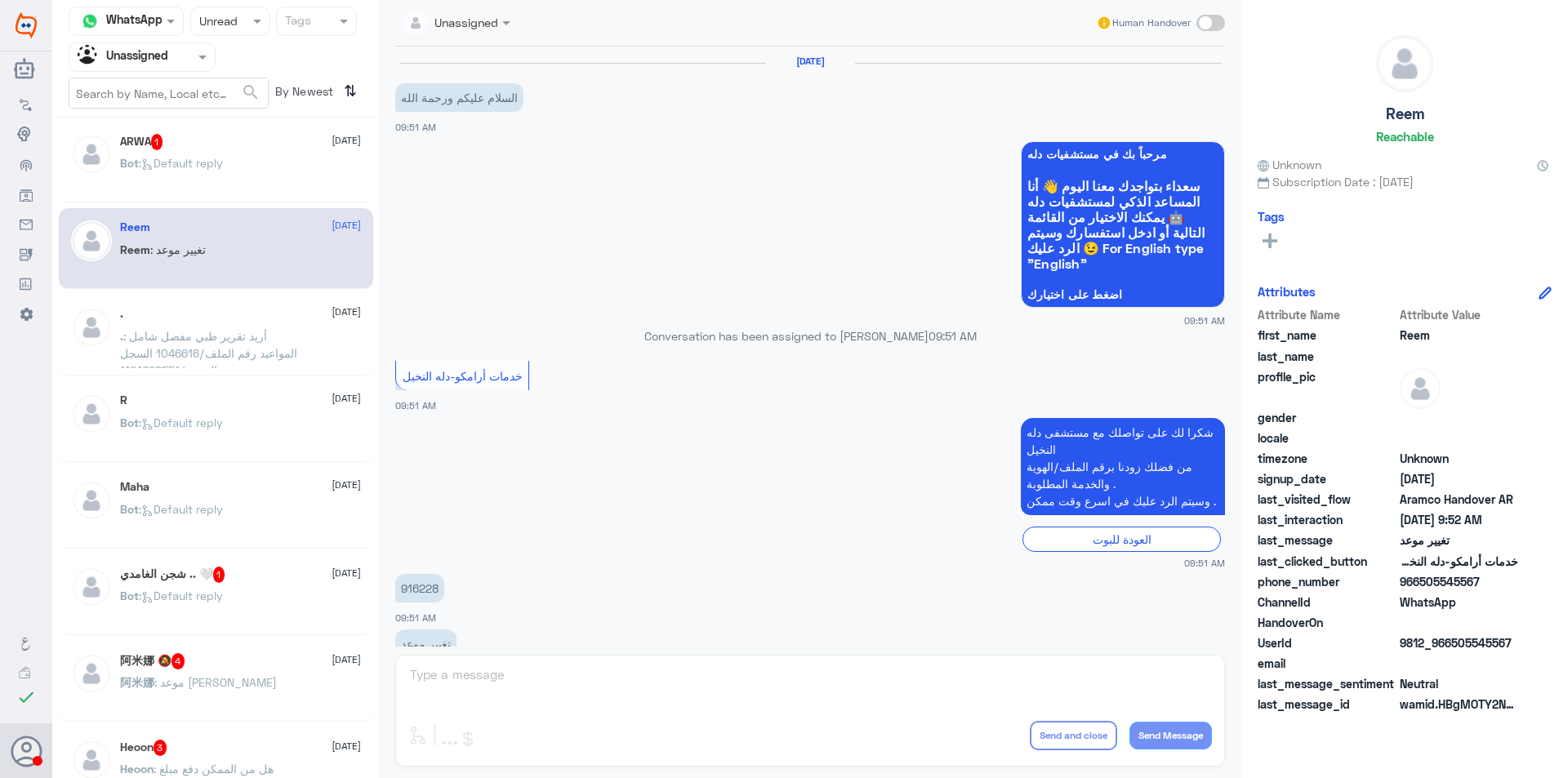
scroll to position [43, 0]
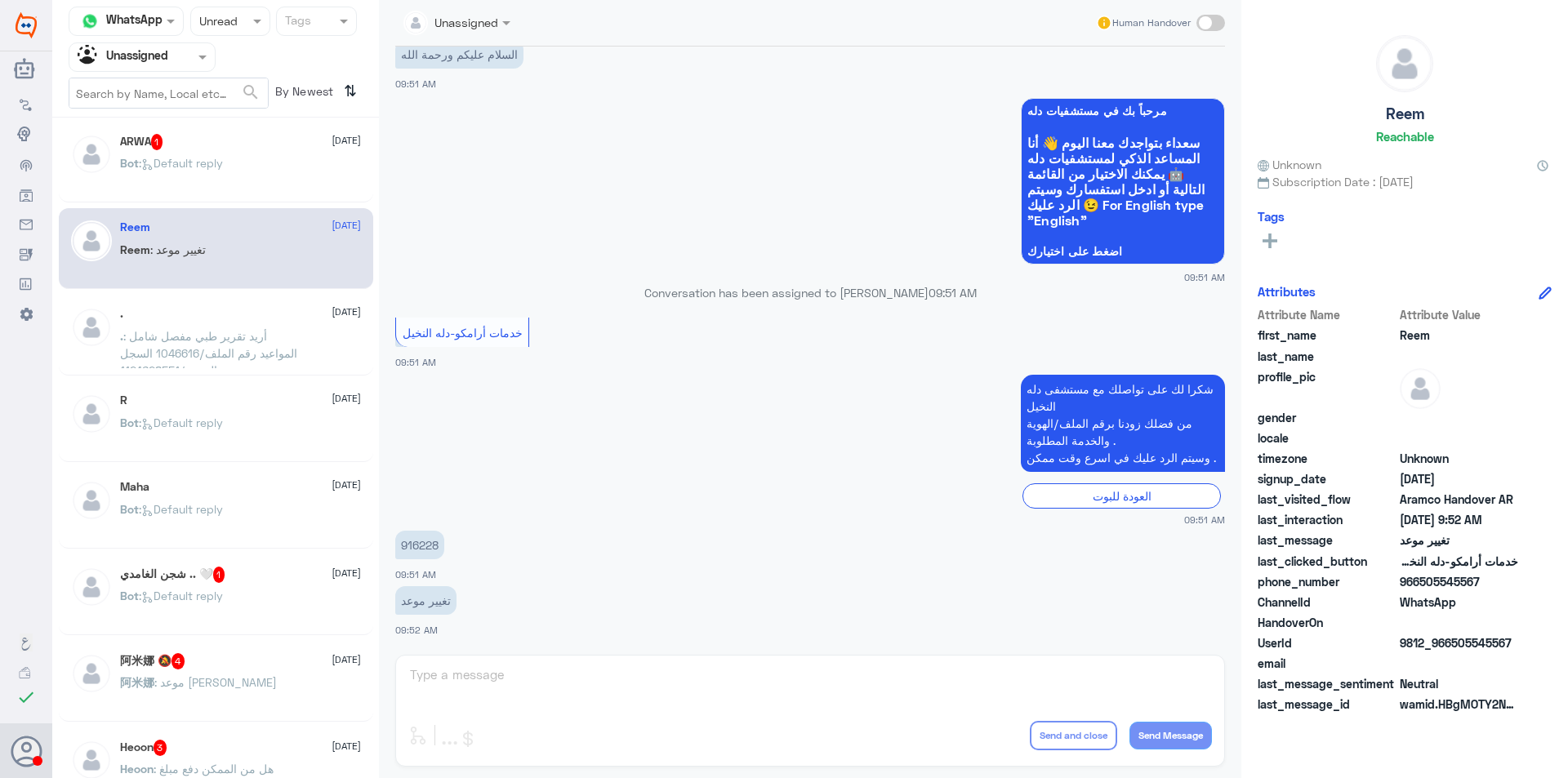
click at [280, 164] on div "Bot : Default reply" at bounding box center [240, 177] width 240 height 37
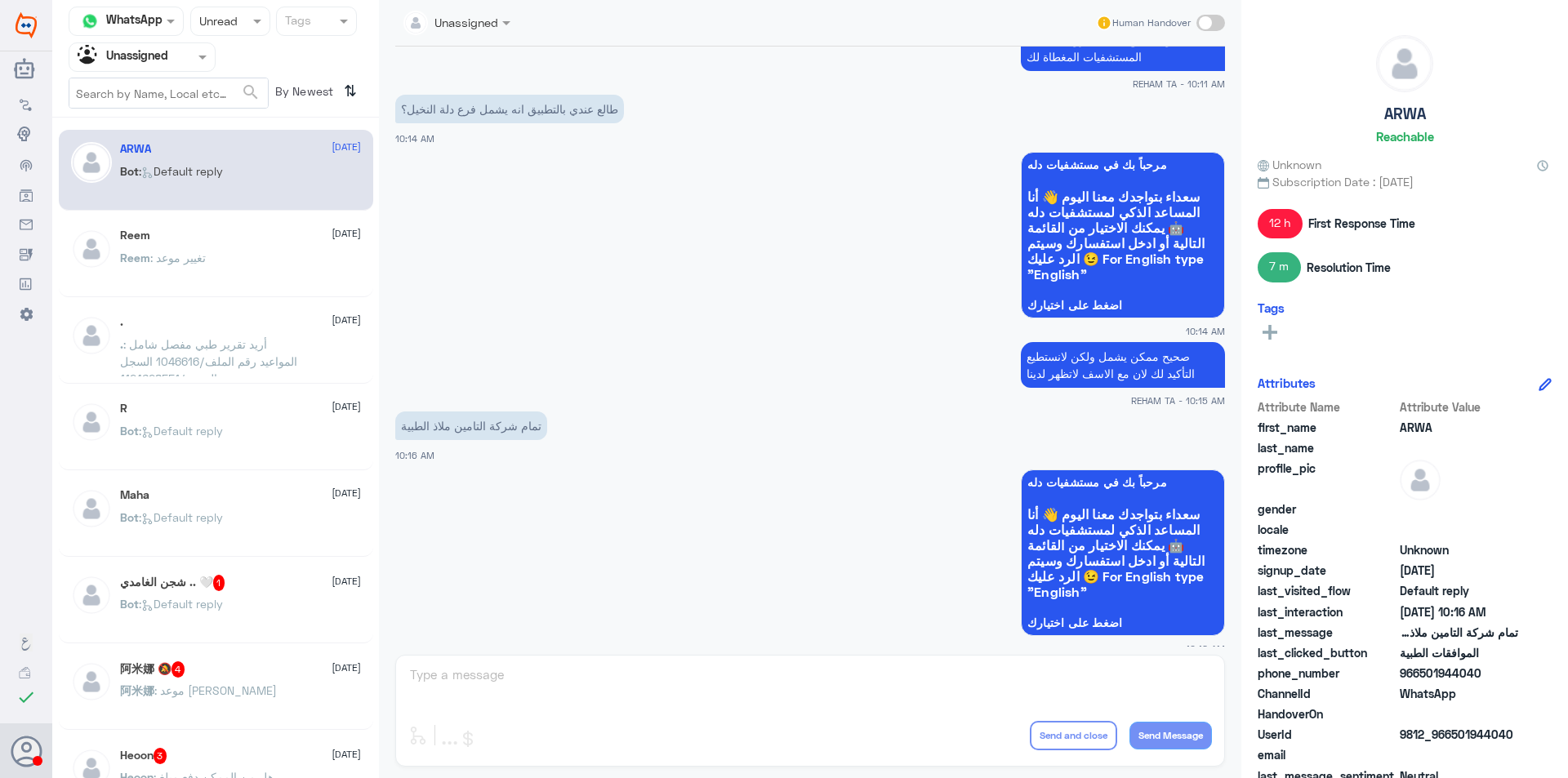
click at [185, 60] on div at bounding box center [142, 56] width 145 height 19
click at [180, 168] on div "Your Team" at bounding box center [142, 183] width 147 height 38
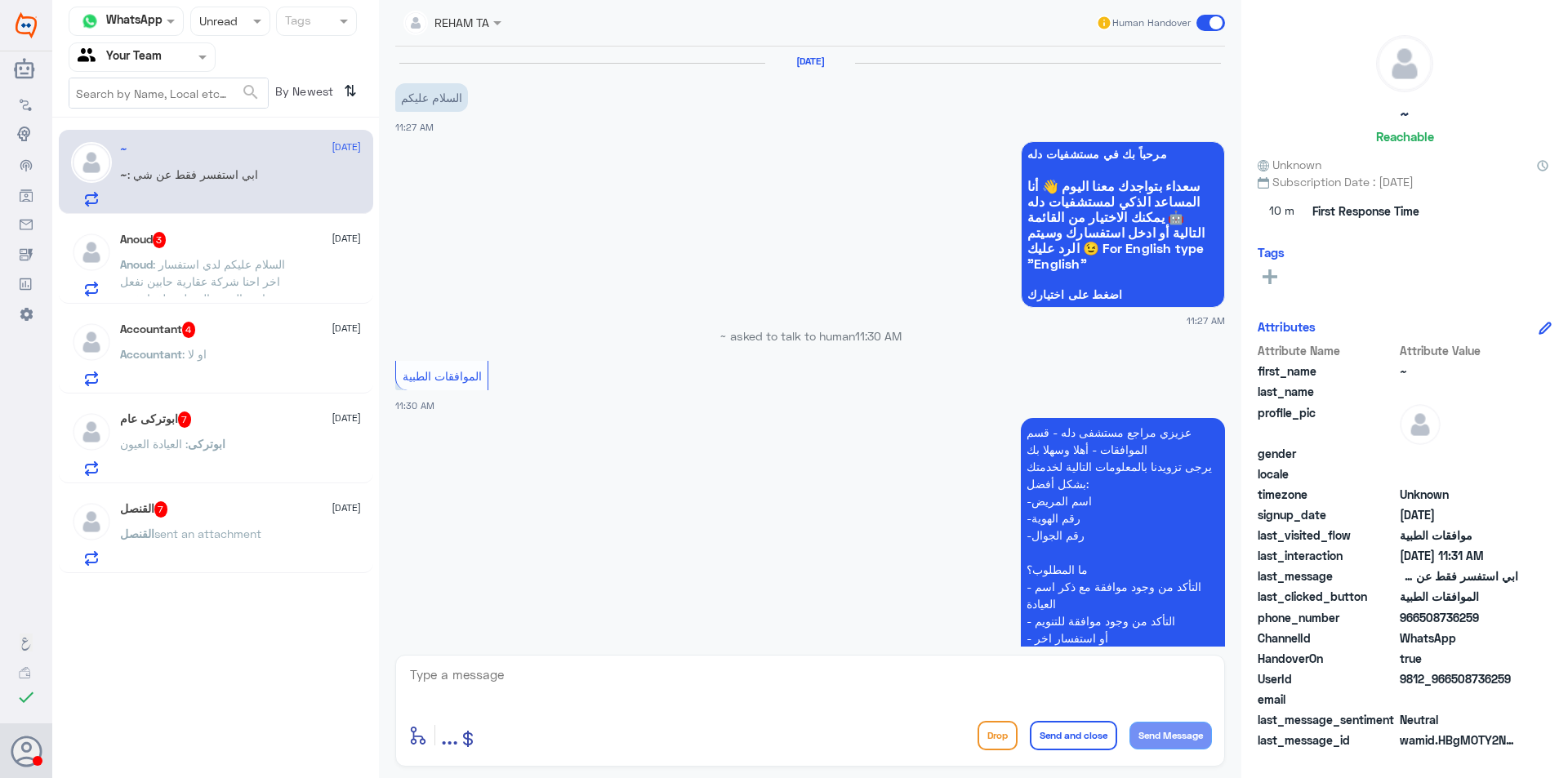
click at [260, 248] on div "Anoud 3 [DATE]" at bounding box center [240, 240] width 240 height 17
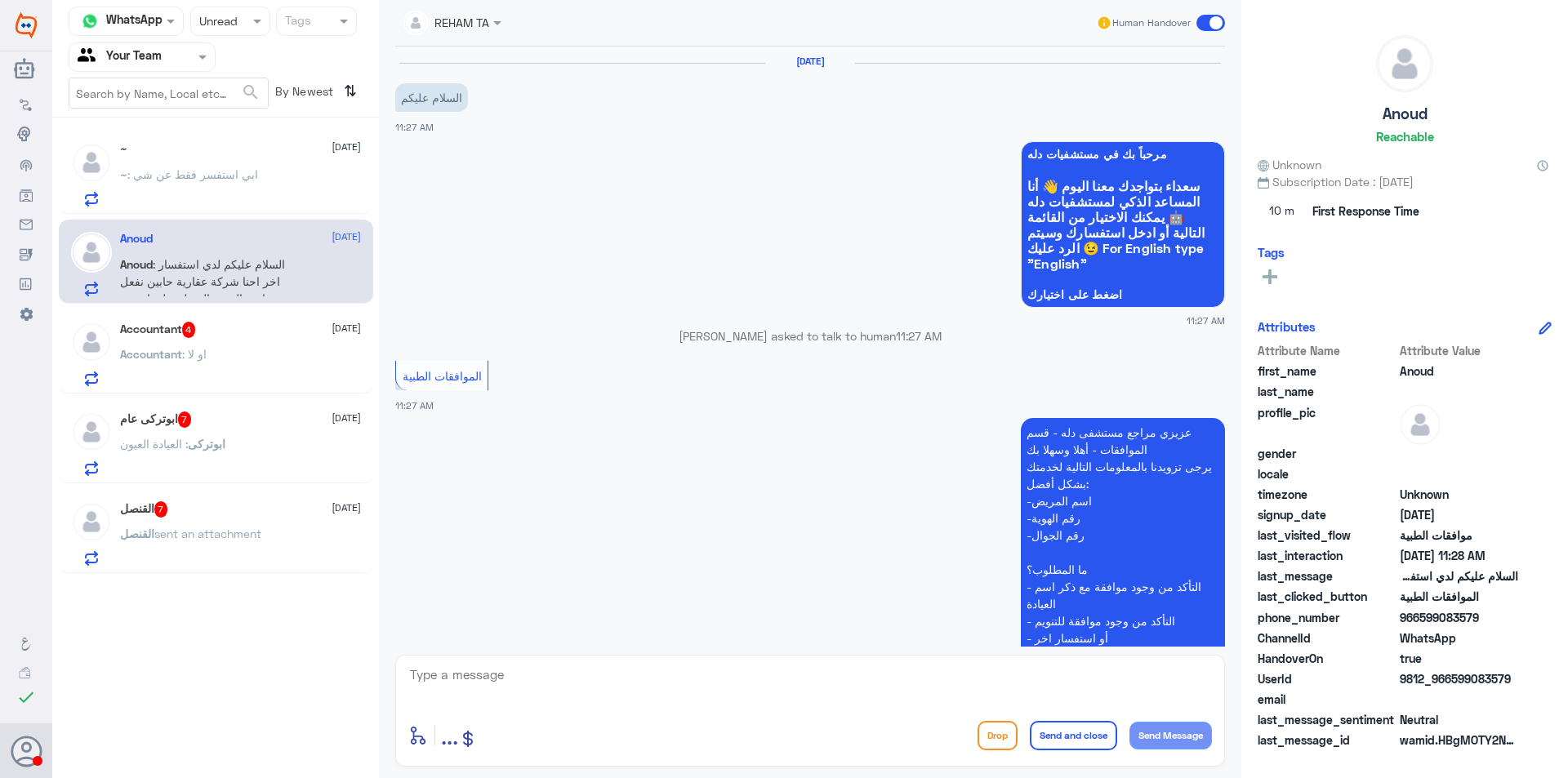
click at [256, 372] on div "Accountant : او لا" at bounding box center [240, 368] width 240 height 37
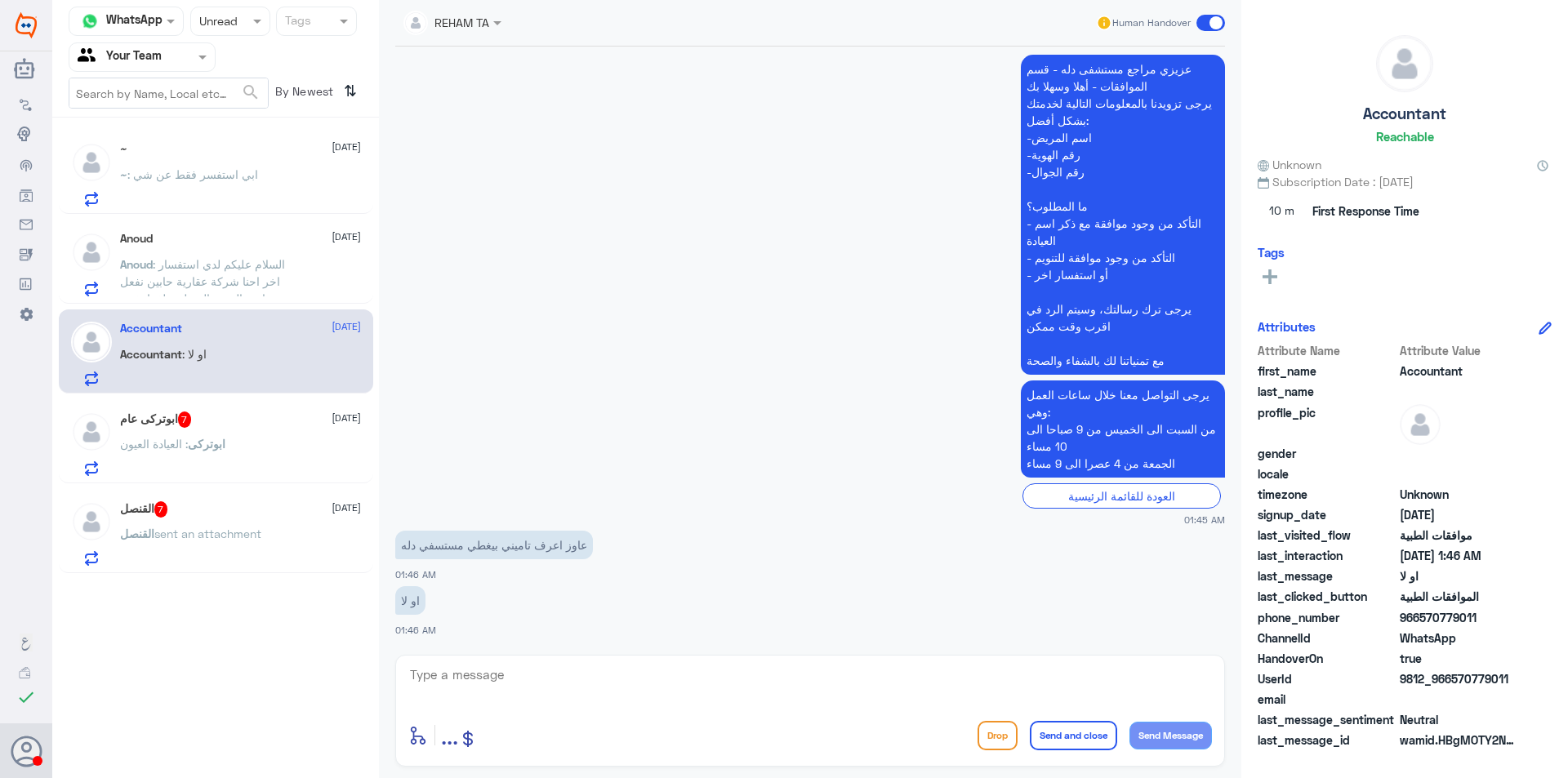
click at [284, 430] on div "ابوتركى عام 7 [DATE] ابوتركى : العيادة العيون" at bounding box center [240, 443] width 240 height 64
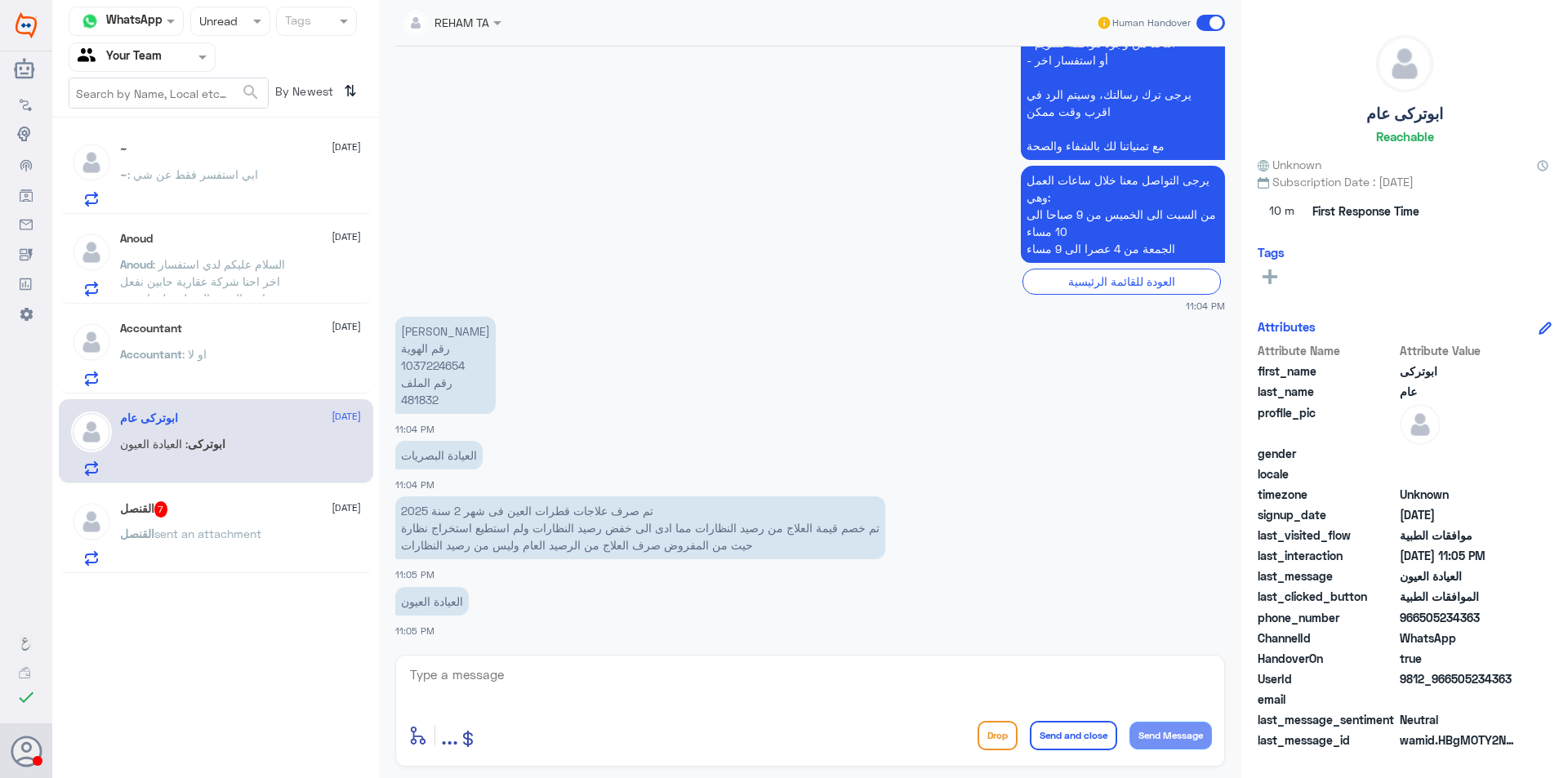
click at [277, 515] on div "القنصل 7 [DATE]" at bounding box center [240, 509] width 240 height 17
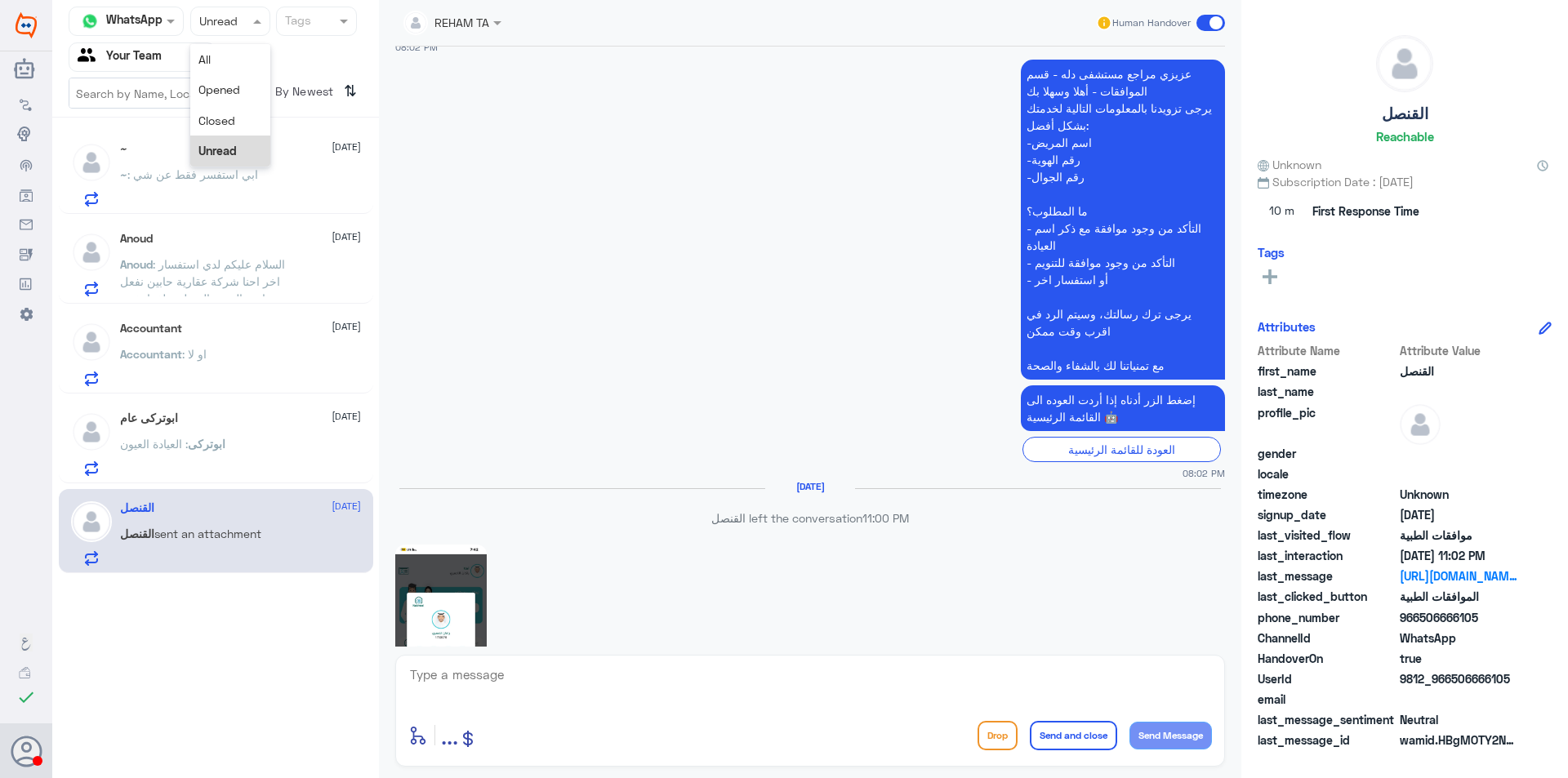
click at [246, 7] on div "Status × Unread" at bounding box center [230, 20] width 80 height 29
click at [242, 128] on div "Closed" at bounding box center [230, 121] width 80 height 30
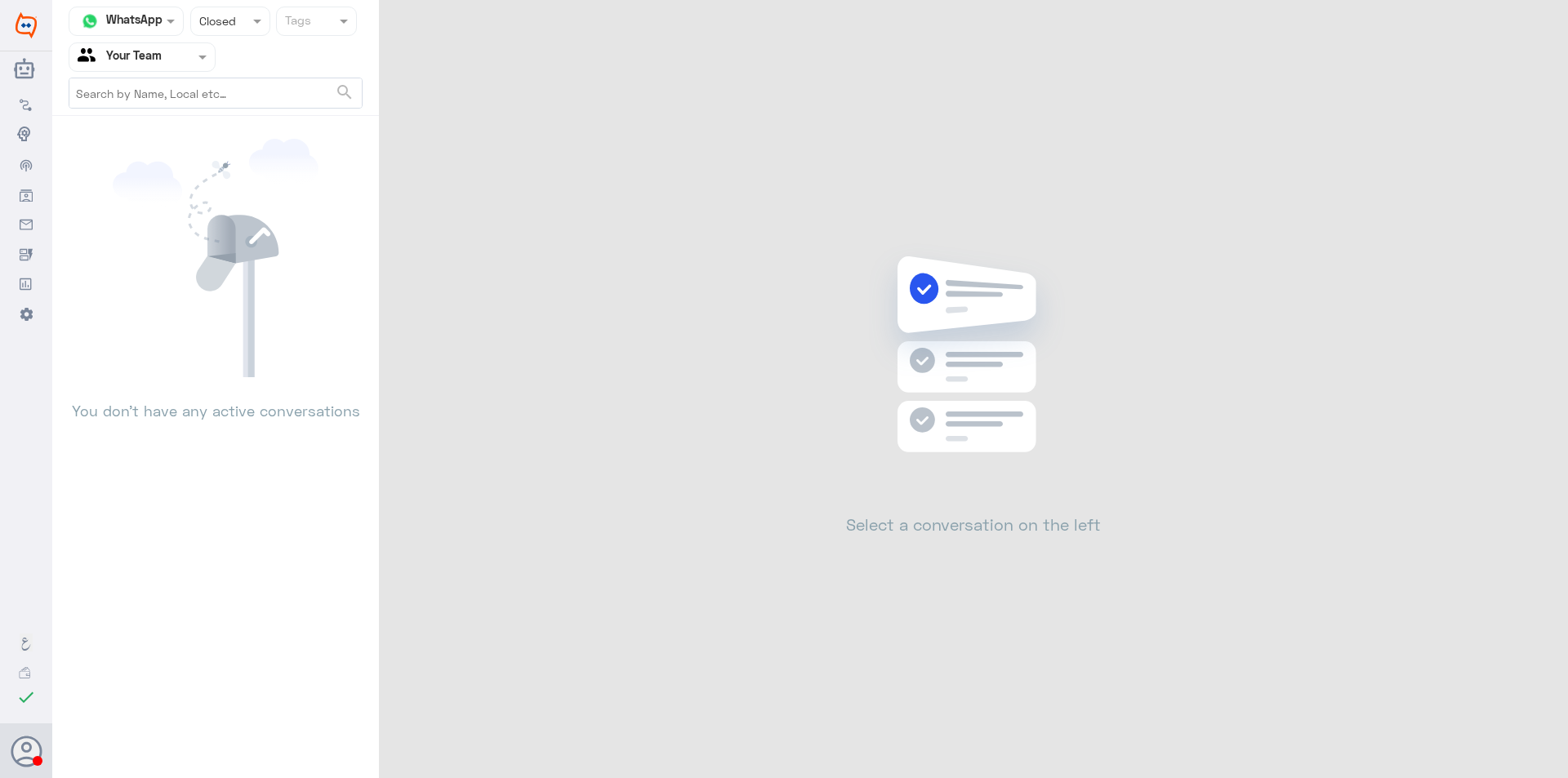
click at [229, 19] on div at bounding box center [230, 20] width 78 height 19
click at [240, 85] on div "Opened" at bounding box center [230, 89] width 80 height 30
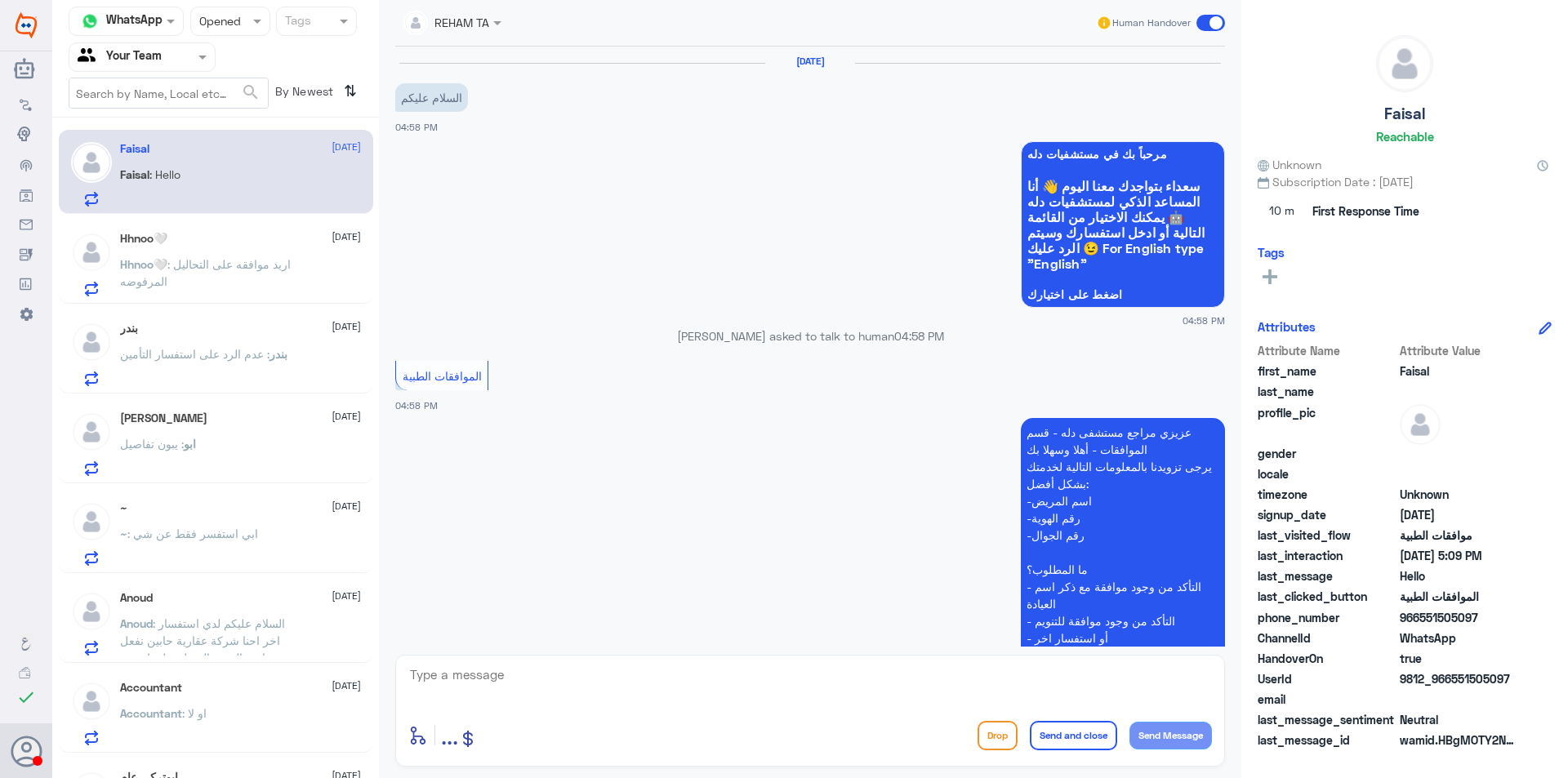
click at [266, 256] on p "Hhnoo🤍 : اريد موافقه على التحاليل المرفوضه" at bounding box center [211, 276] width 184 height 41
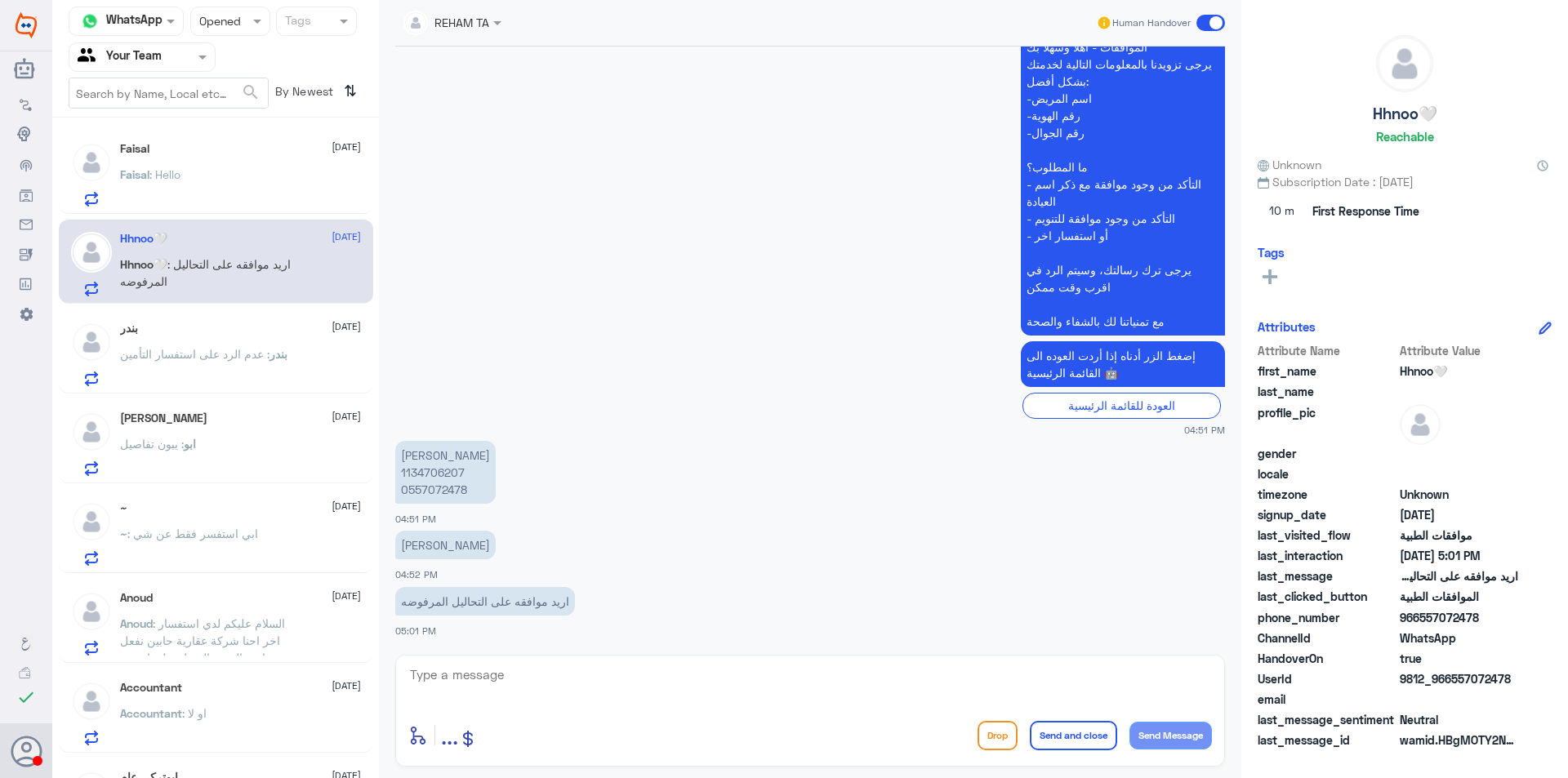
click at [293, 358] on div "بندر : عدم الرد على استفسار التأمين" at bounding box center [240, 368] width 240 height 37
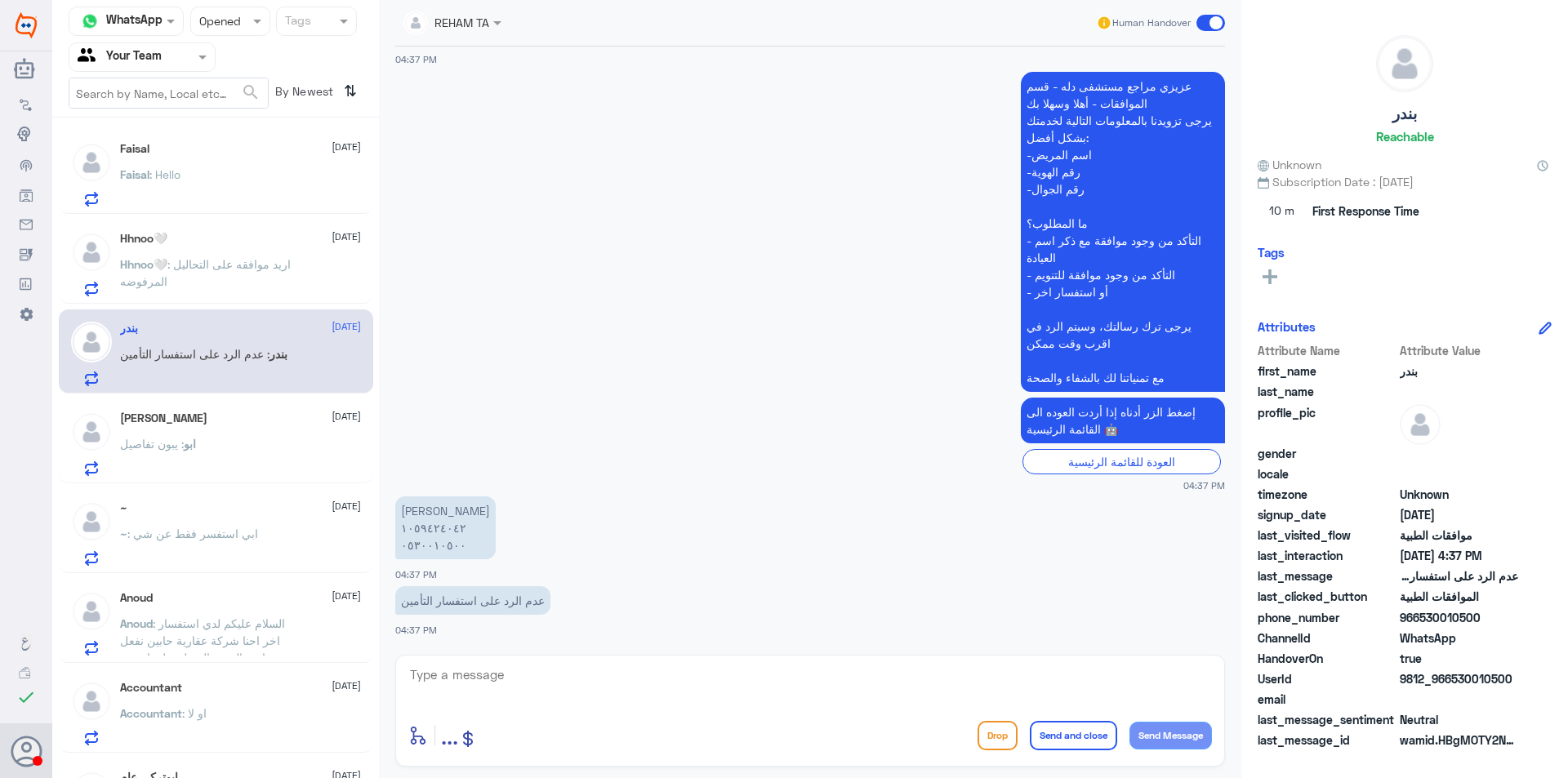
click at [272, 422] on div "[PERSON_NAME] [DATE]" at bounding box center [240, 419] width 240 height 14
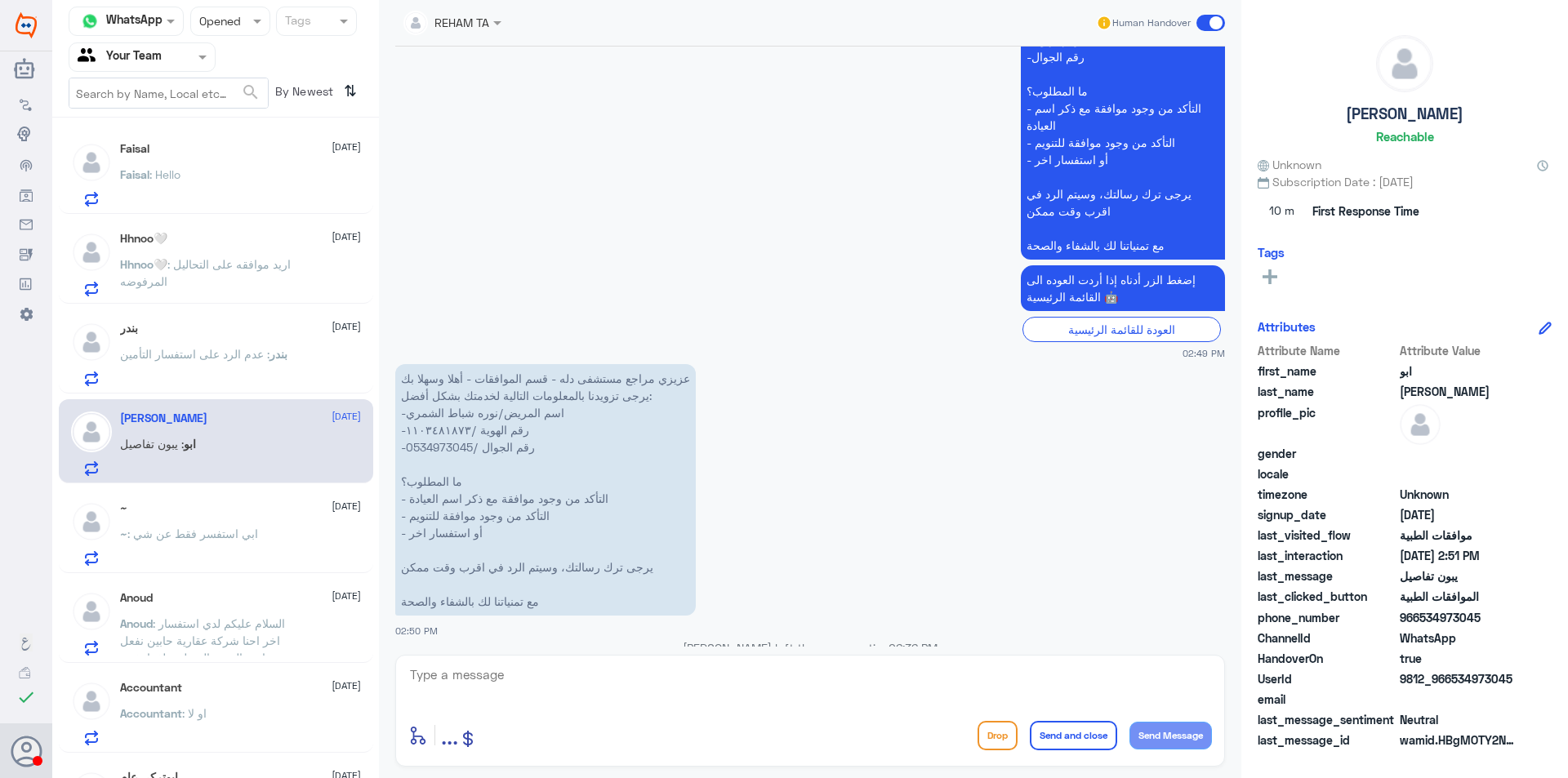
scroll to position [681, 0]
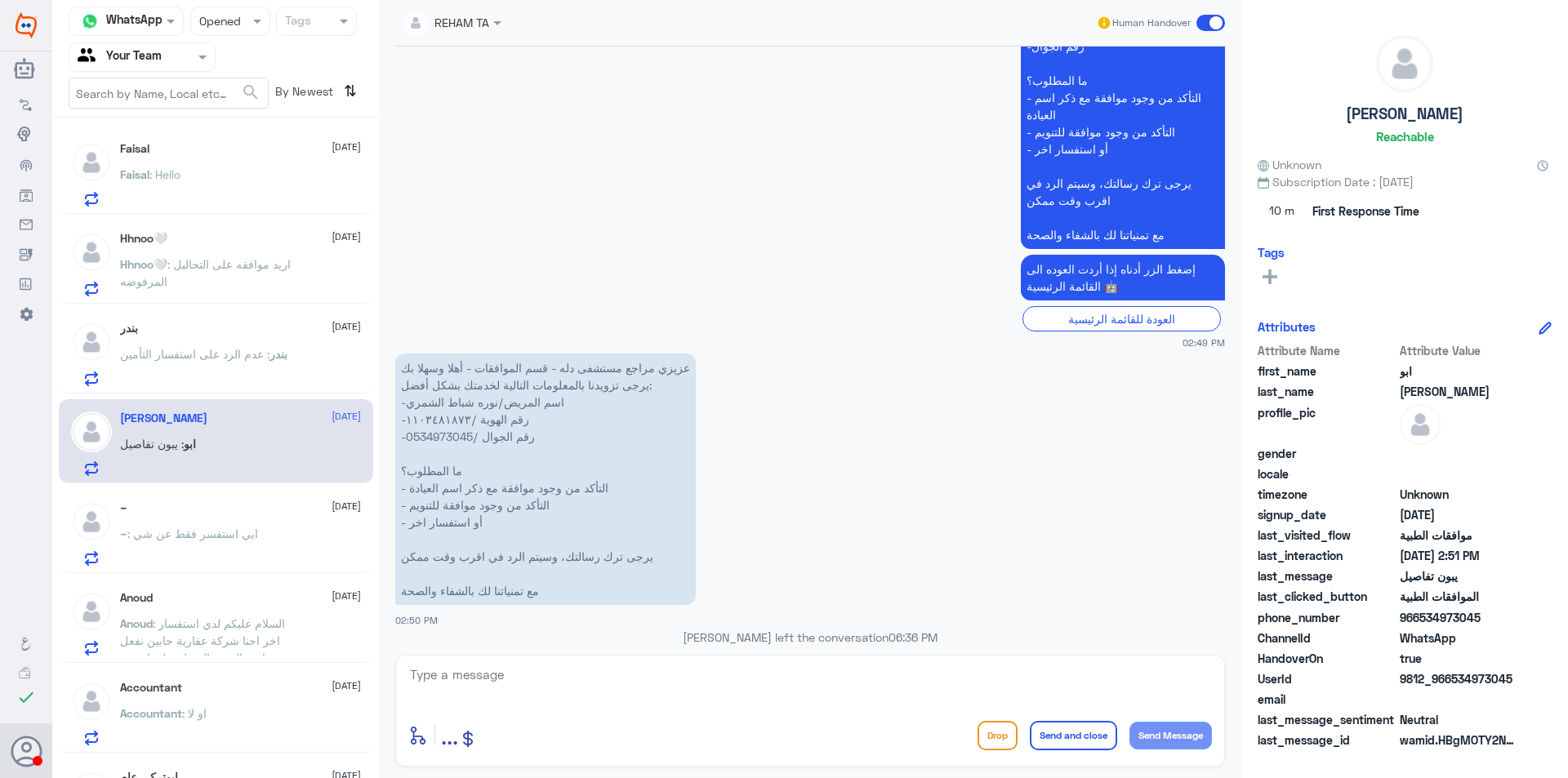
click at [449, 432] on p "عزيزي مراجع مستشفى دله - قسم الموافقات - أهلا وسهلا بك يرجى تزويدنا بالمعلومات …" at bounding box center [545, 478] width 300 height 251
copy p "0534973045"
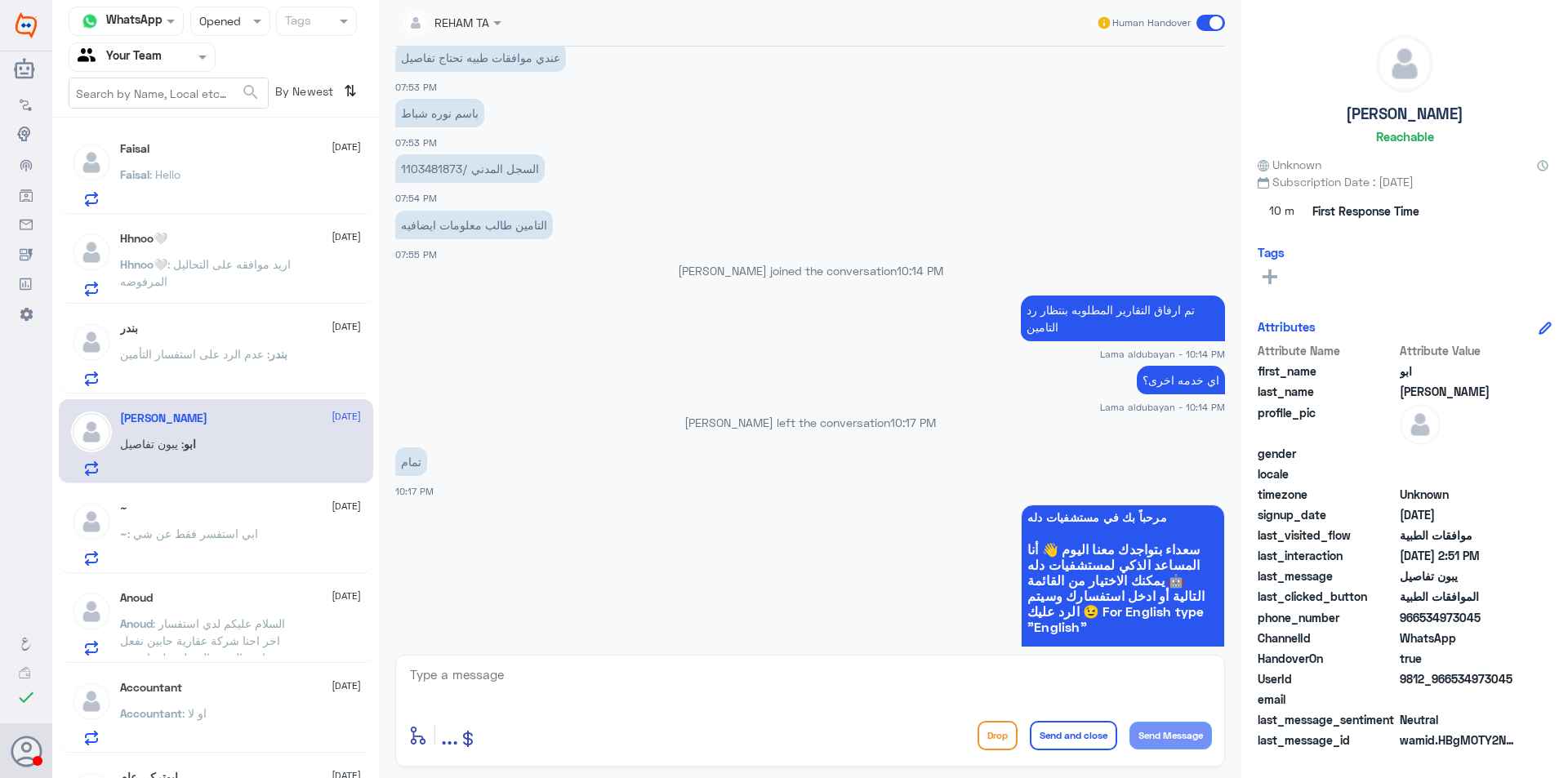
scroll to position [2495, 0]
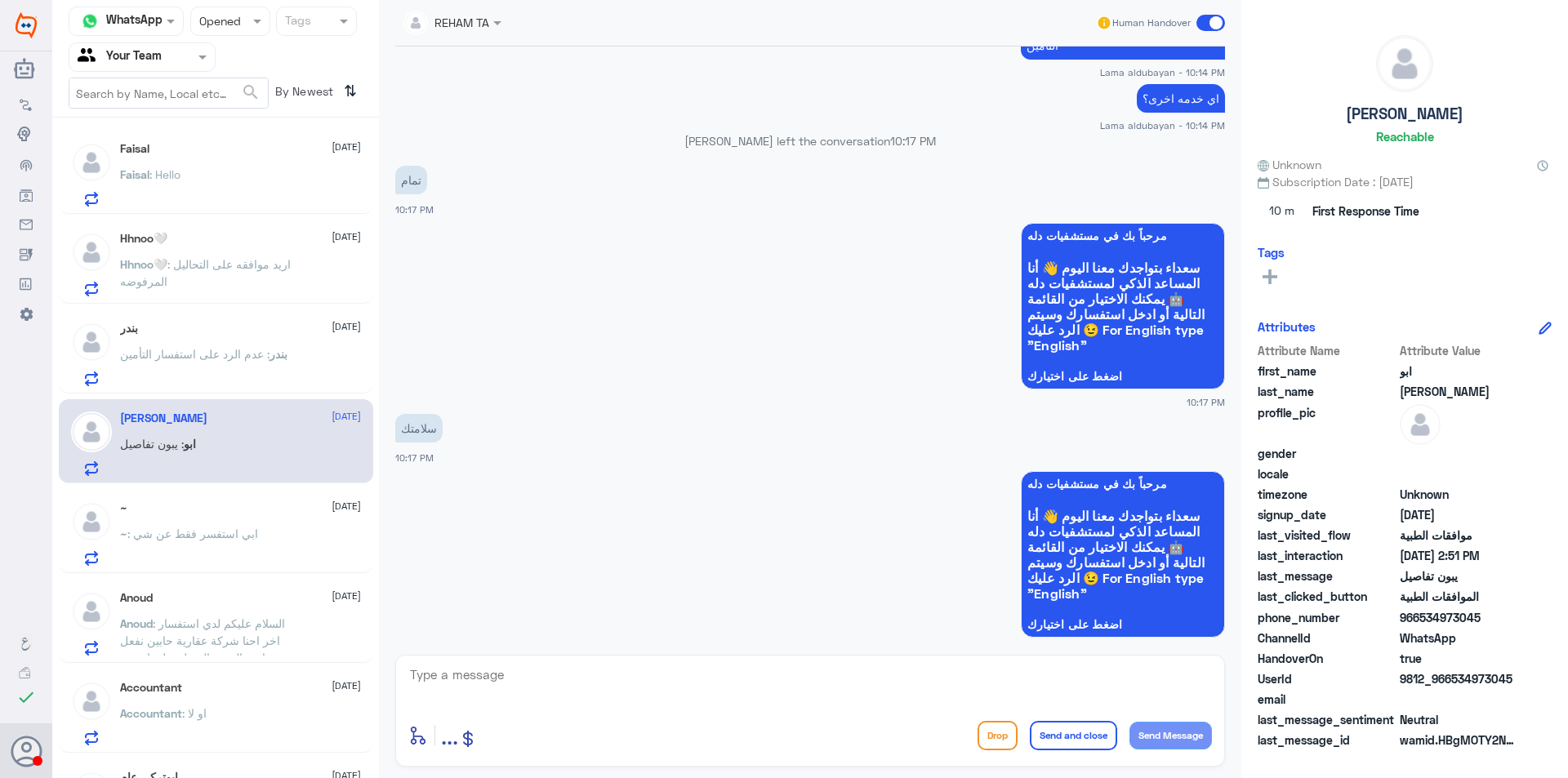
click at [203, 540] on span ": ابي استفسر فقط عن شي" at bounding box center [193, 534] width 130 height 14
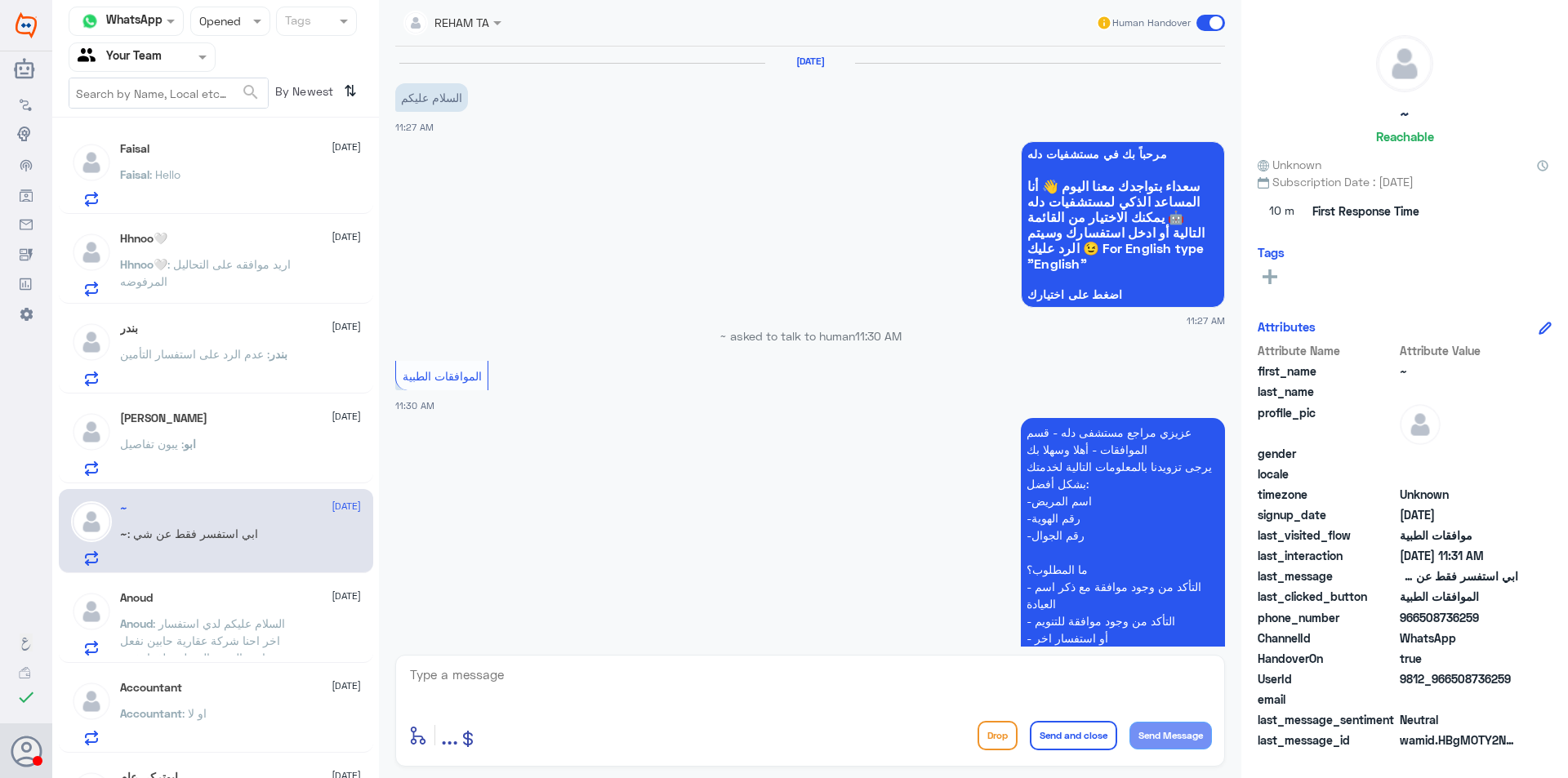
scroll to position [307, 0]
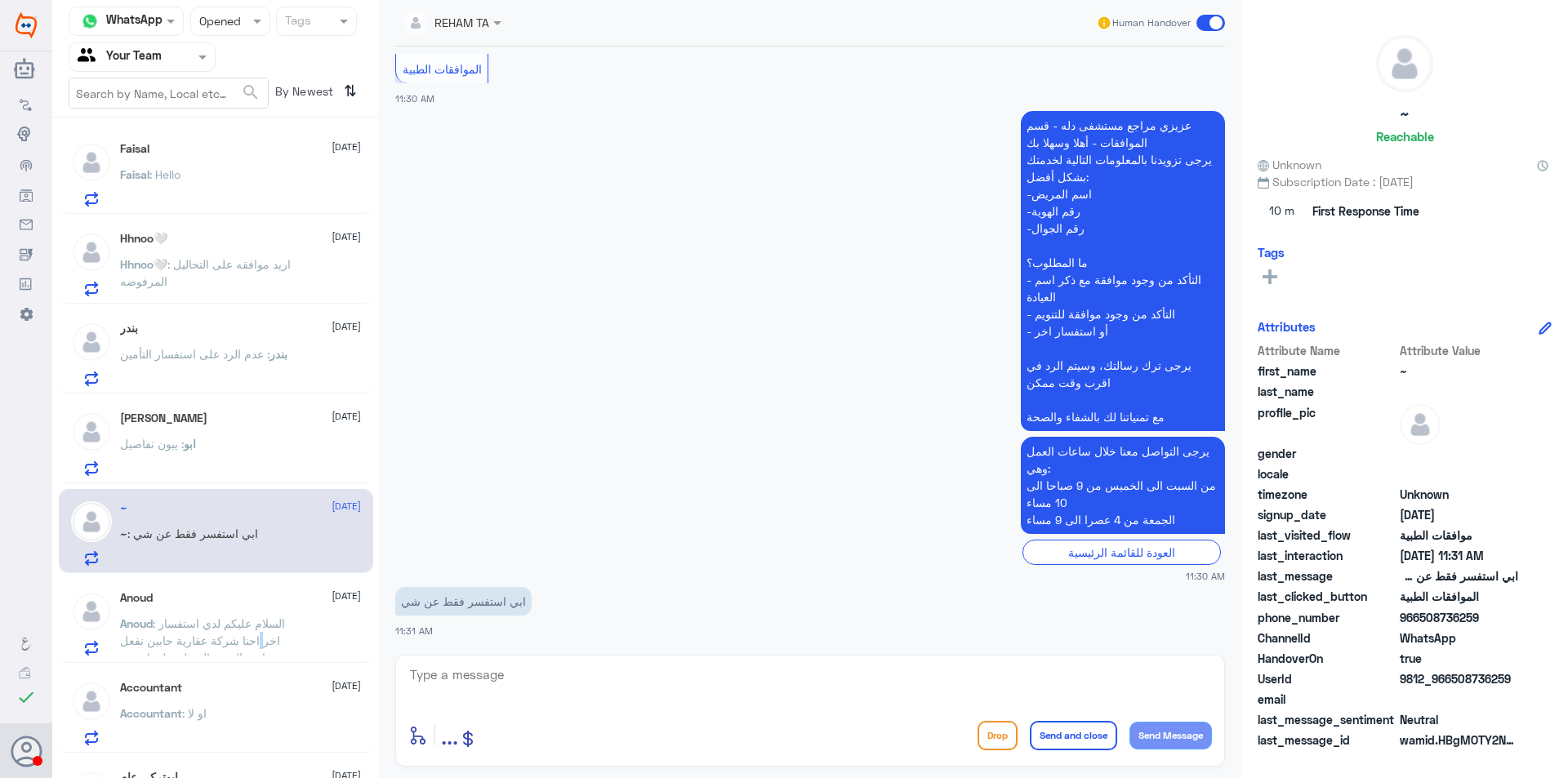
click at [260, 634] on span ": السلام عليكم لدي استفسار اخر احنا شركة عقارية حابين نفعل مبادرة التبرع بالدم …" at bounding box center [207, 658] width 175 height 83
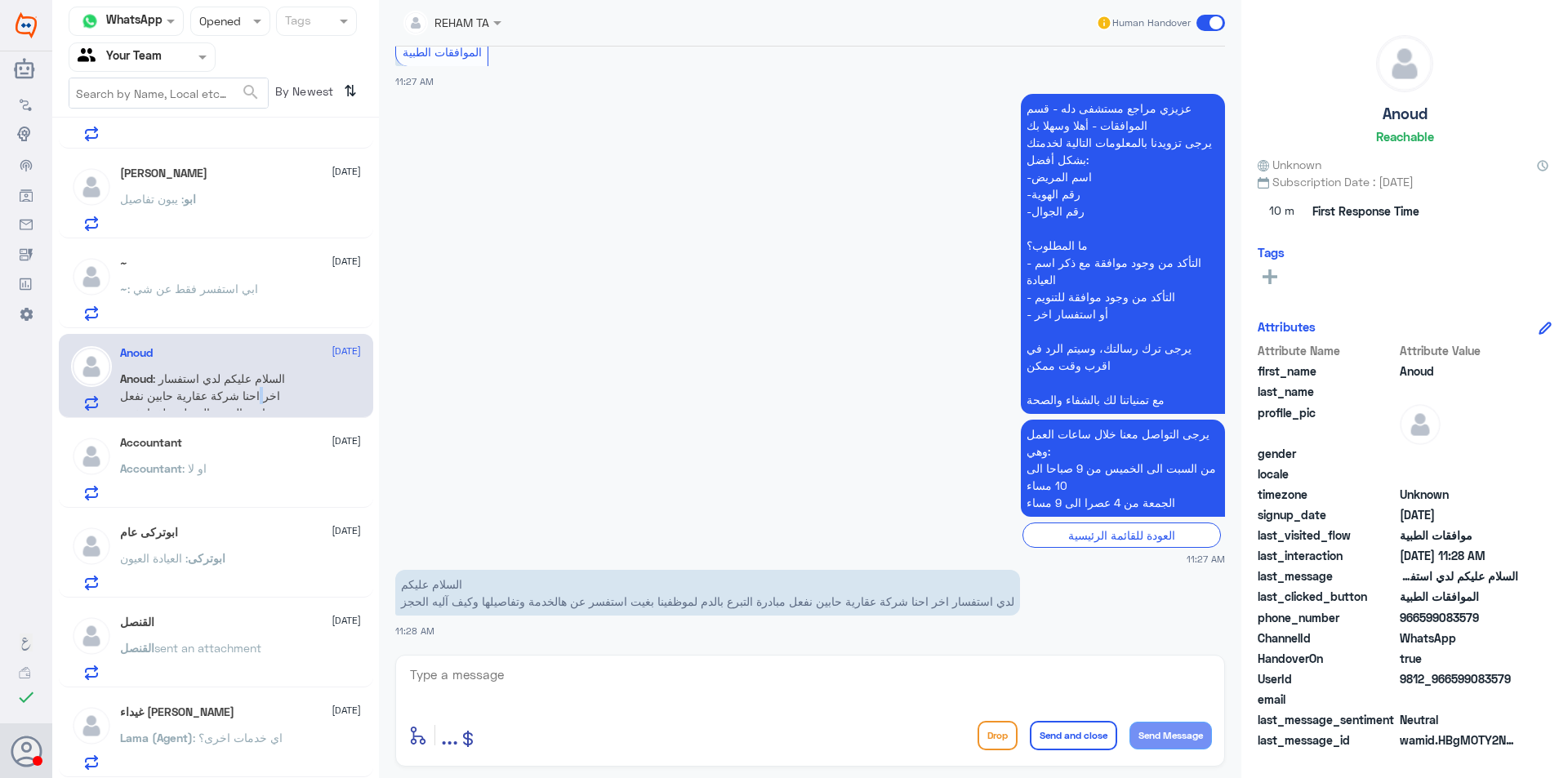
scroll to position [8, 0]
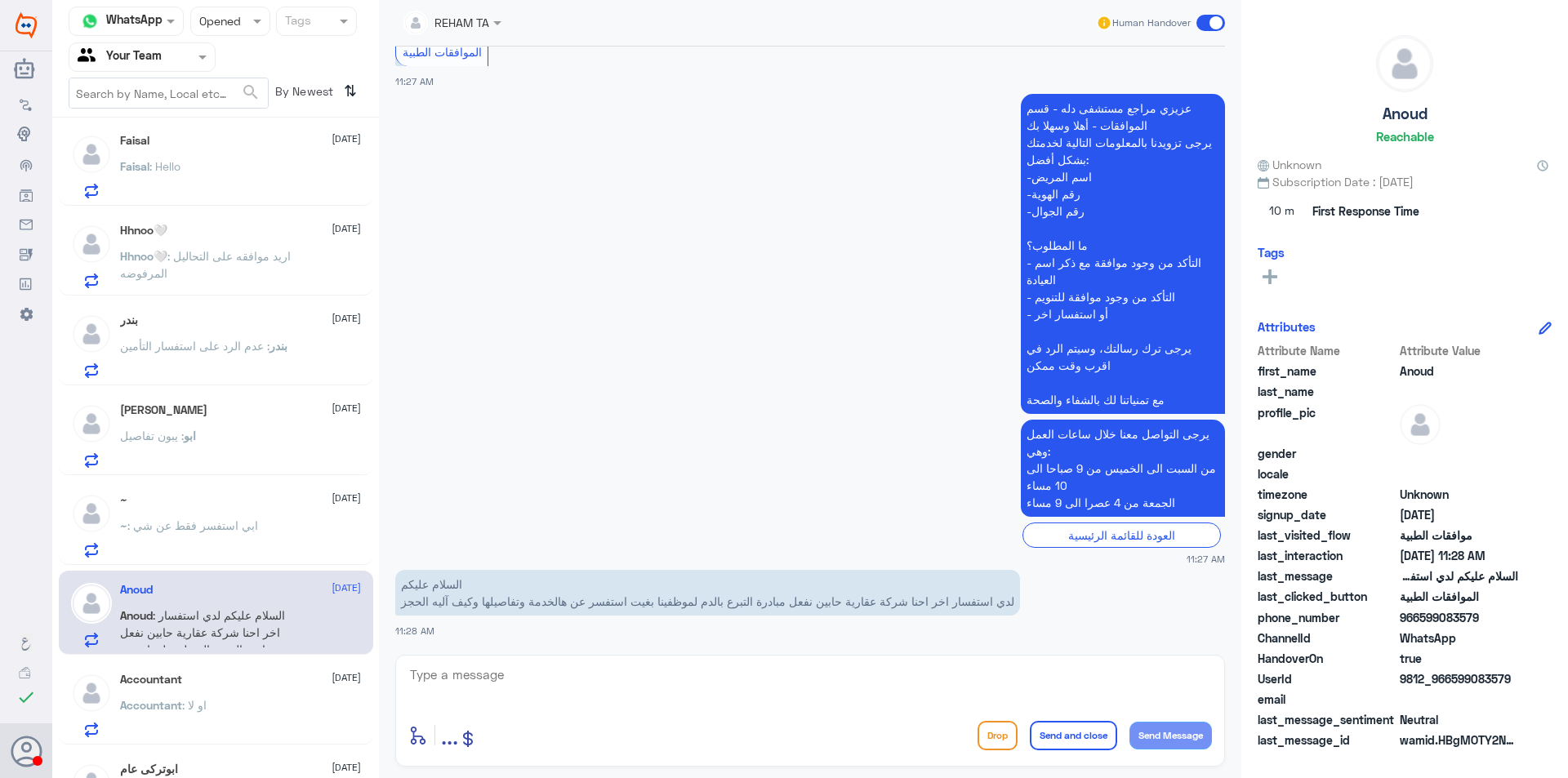
click at [285, 674] on div "Accountant [DATE]" at bounding box center [240, 680] width 240 height 14
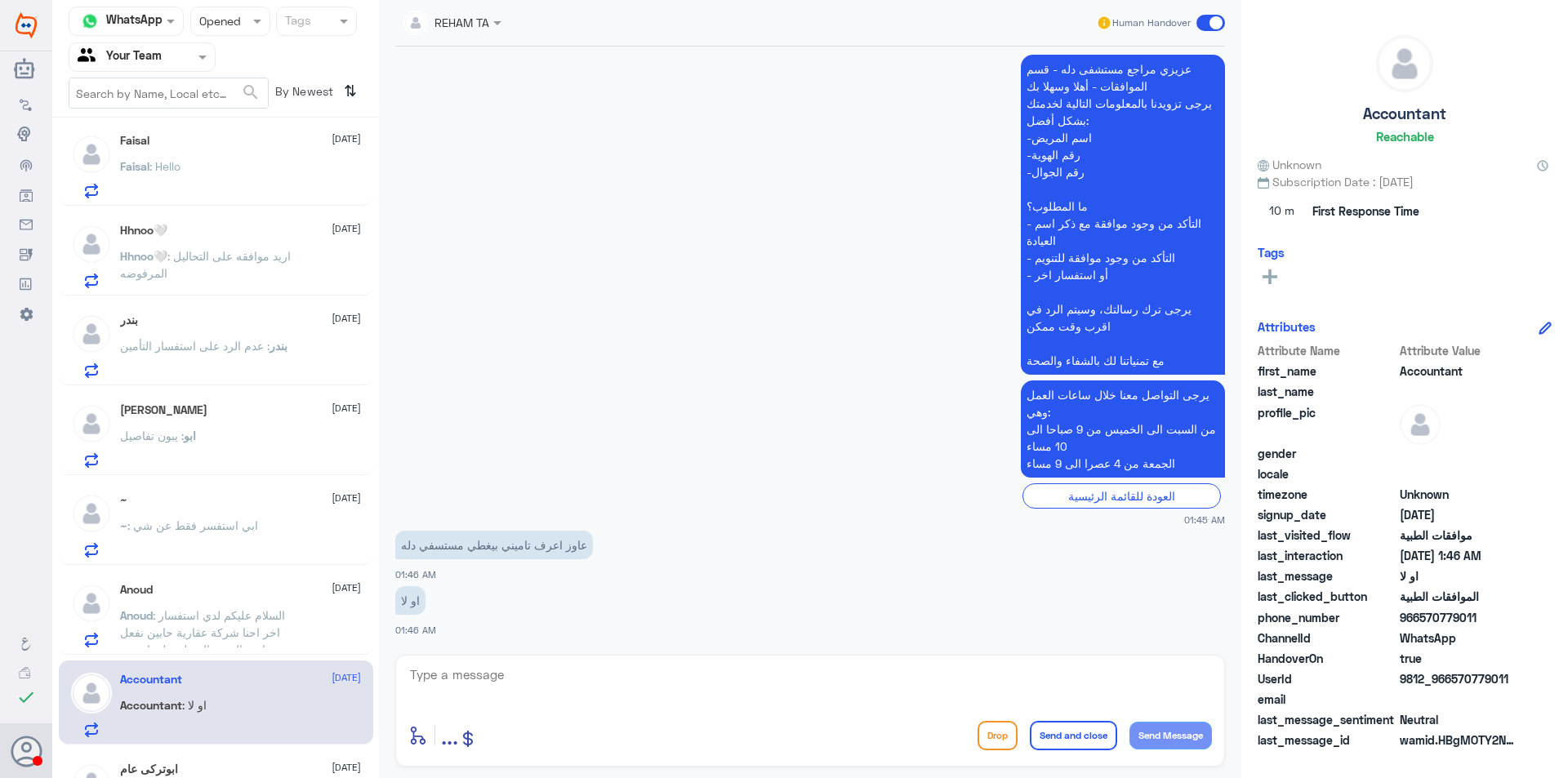
scroll to position [90, 0]
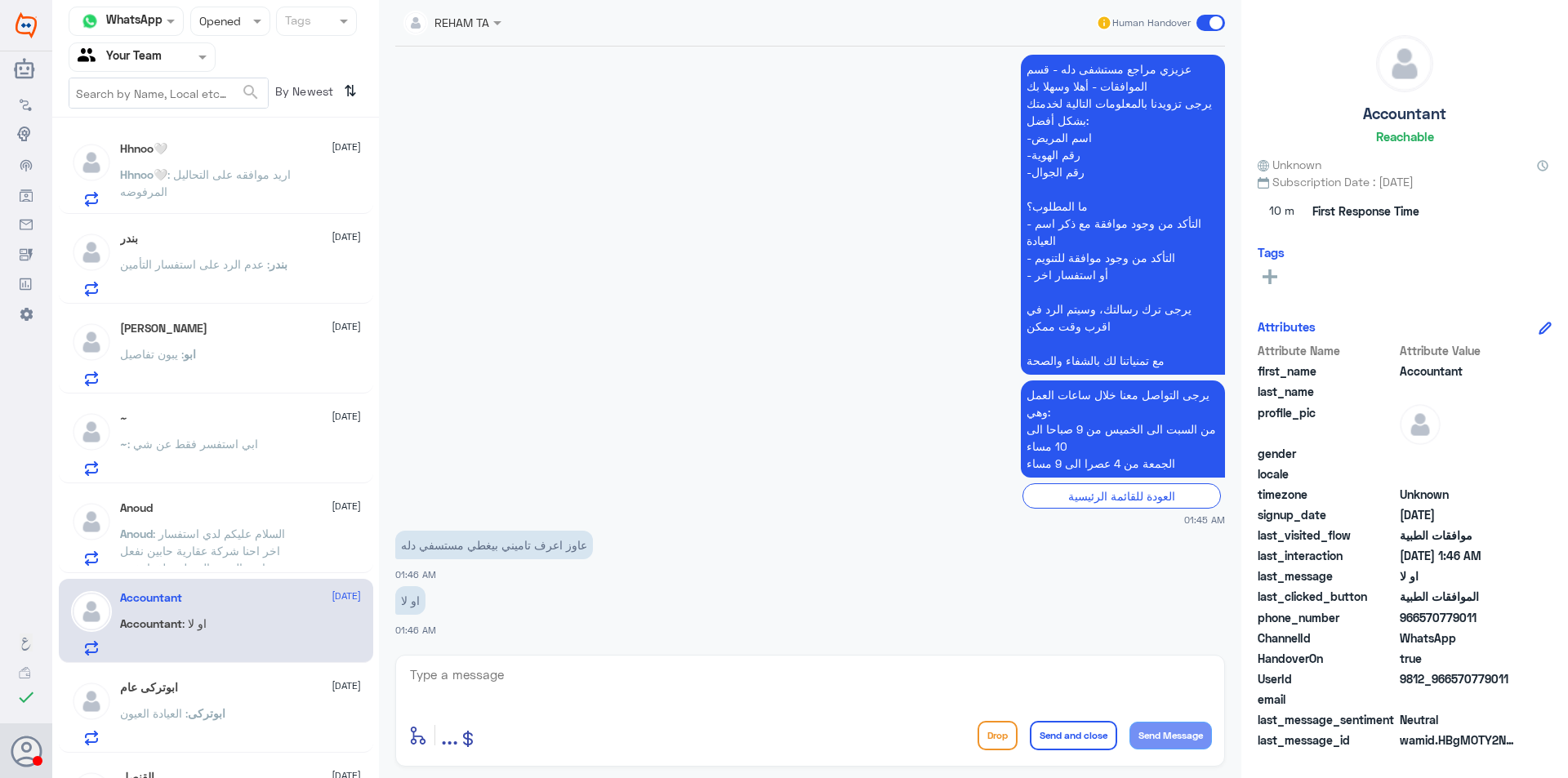
click at [268, 713] on div "ابوتركى : العيادة العيون" at bounding box center [240, 728] width 240 height 37
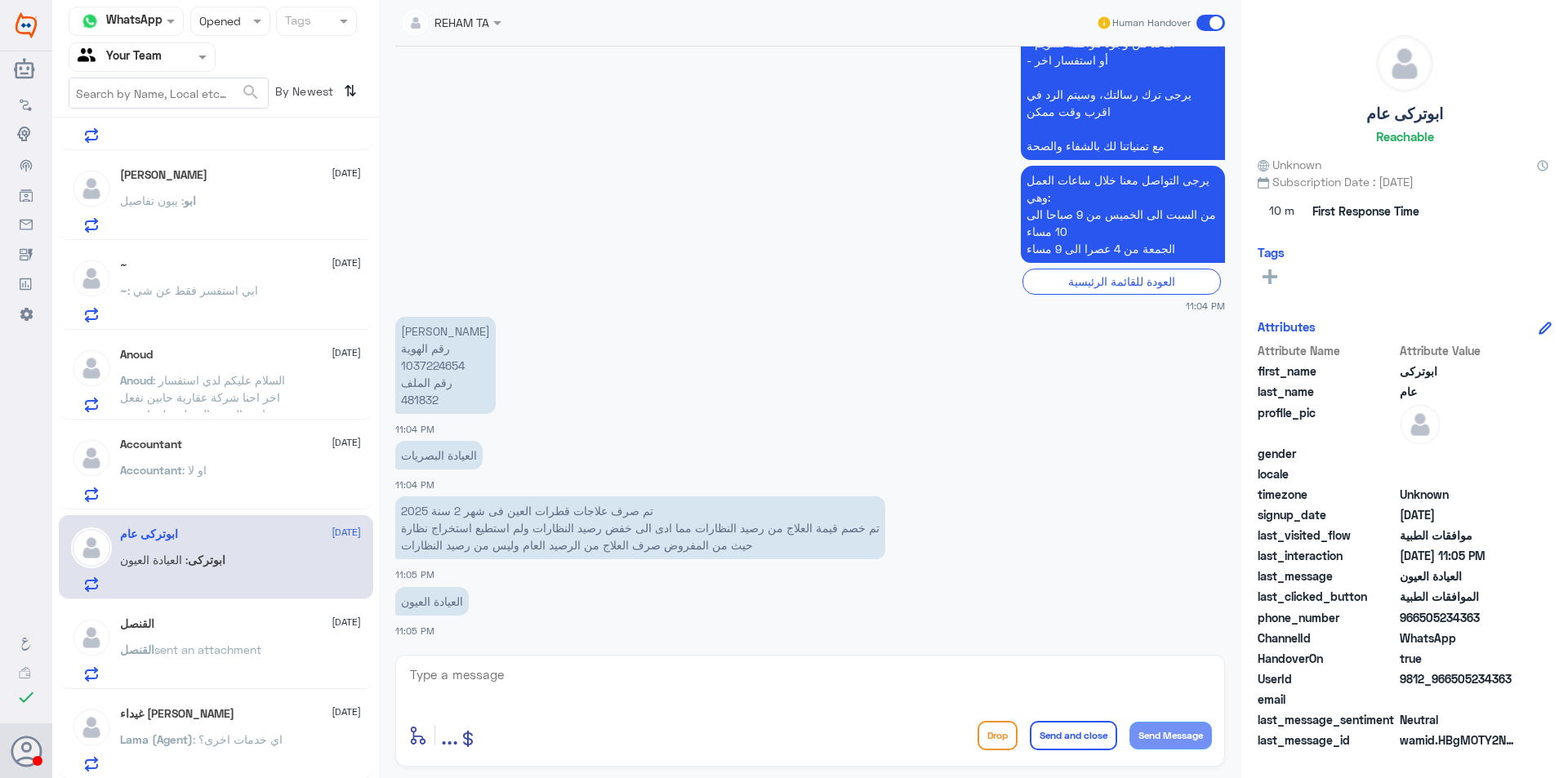
scroll to position [245, 0]
click at [270, 661] on div "القنصل sent an attachment" at bounding box center [240, 662] width 240 height 37
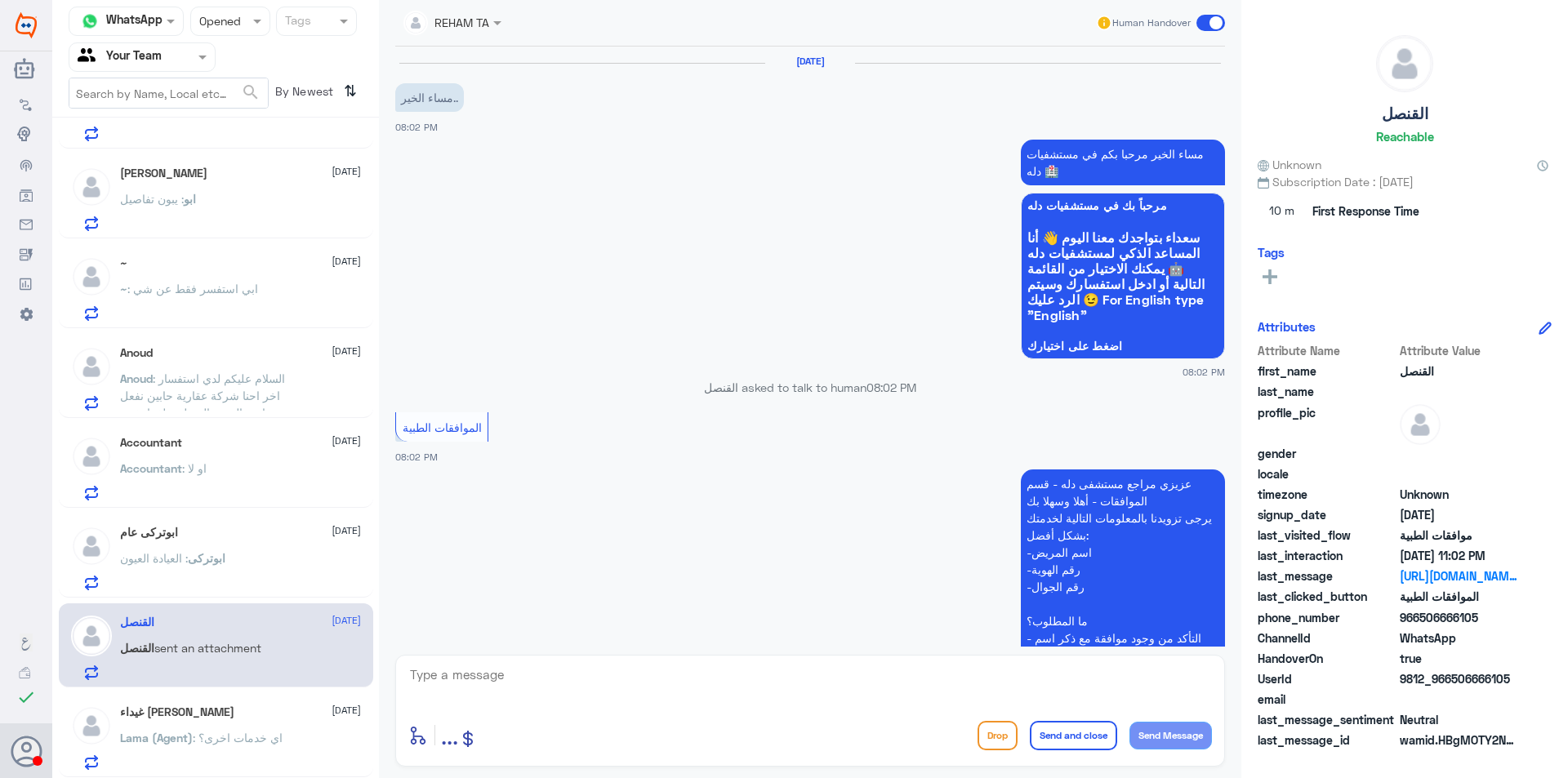
scroll to position [1798, 0]
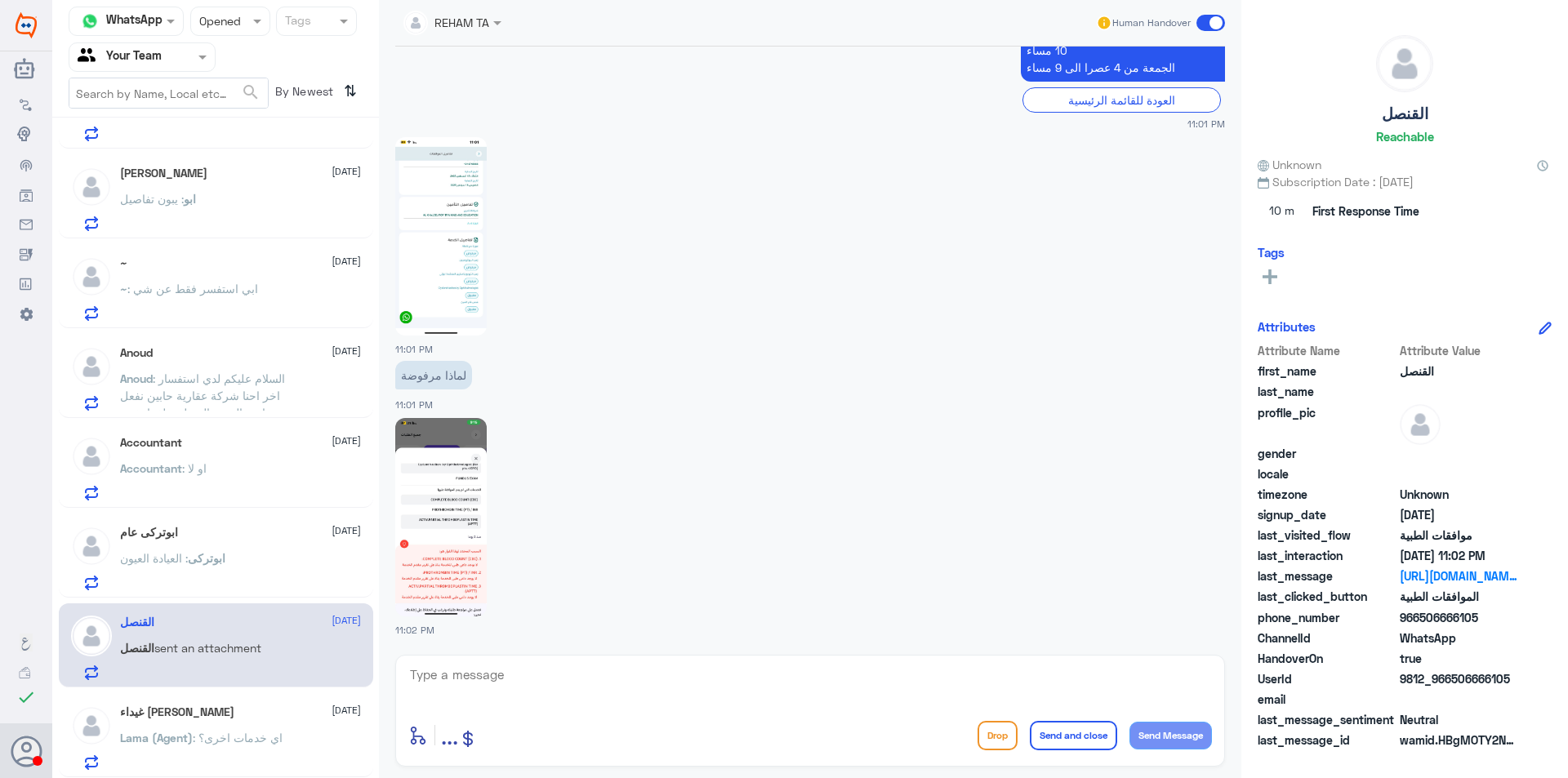
click at [272, 734] on span ": اي خدمات اخرى؟" at bounding box center [238, 738] width 90 height 14
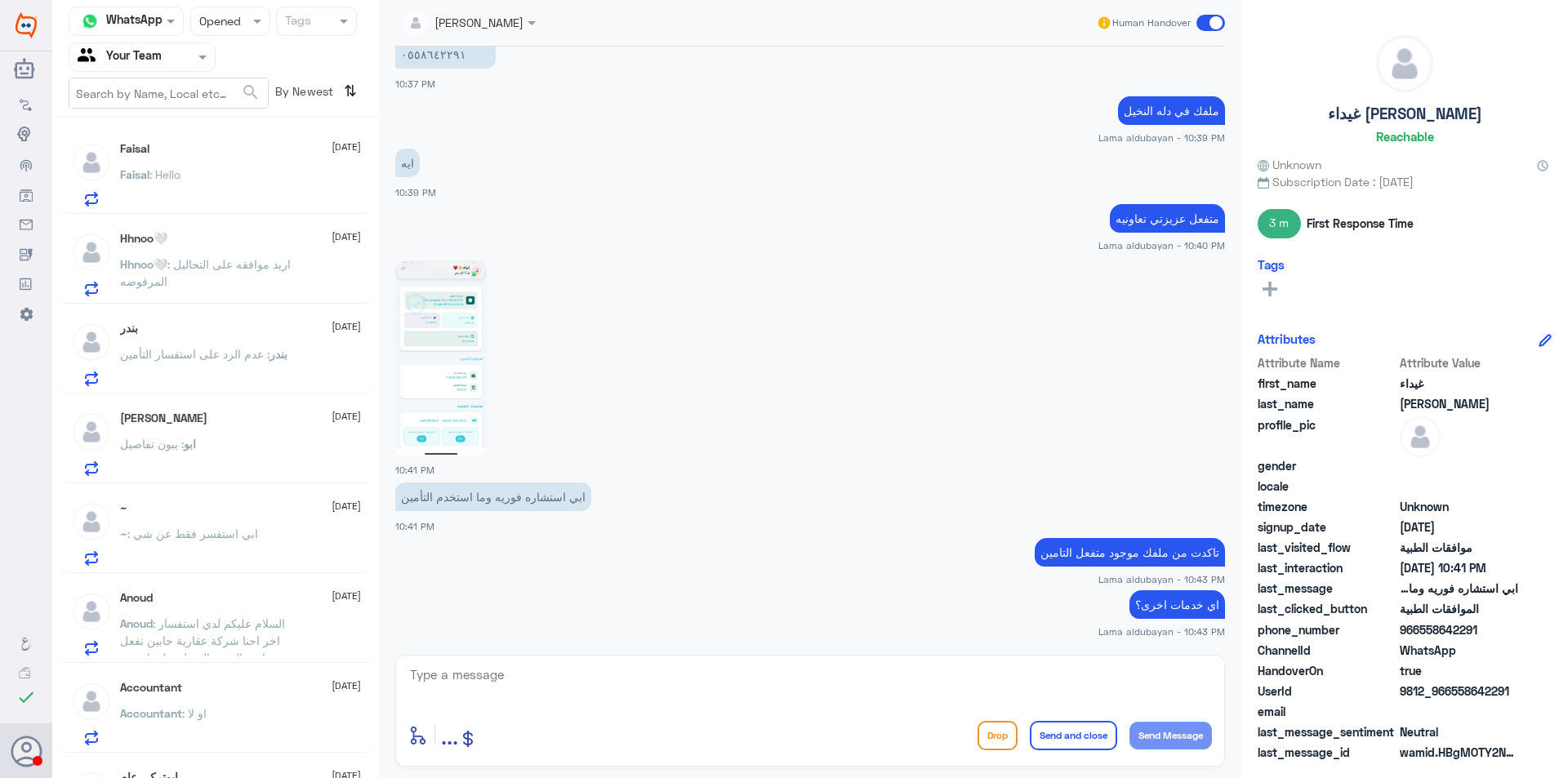
click at [283, 618] on span ": السلام عليكم لدي استفسار اخر احنا شركة عقارية حابين نفعل مبادرة التبرع بالدم …" at bounding box center [207, 658] width 175 height 83
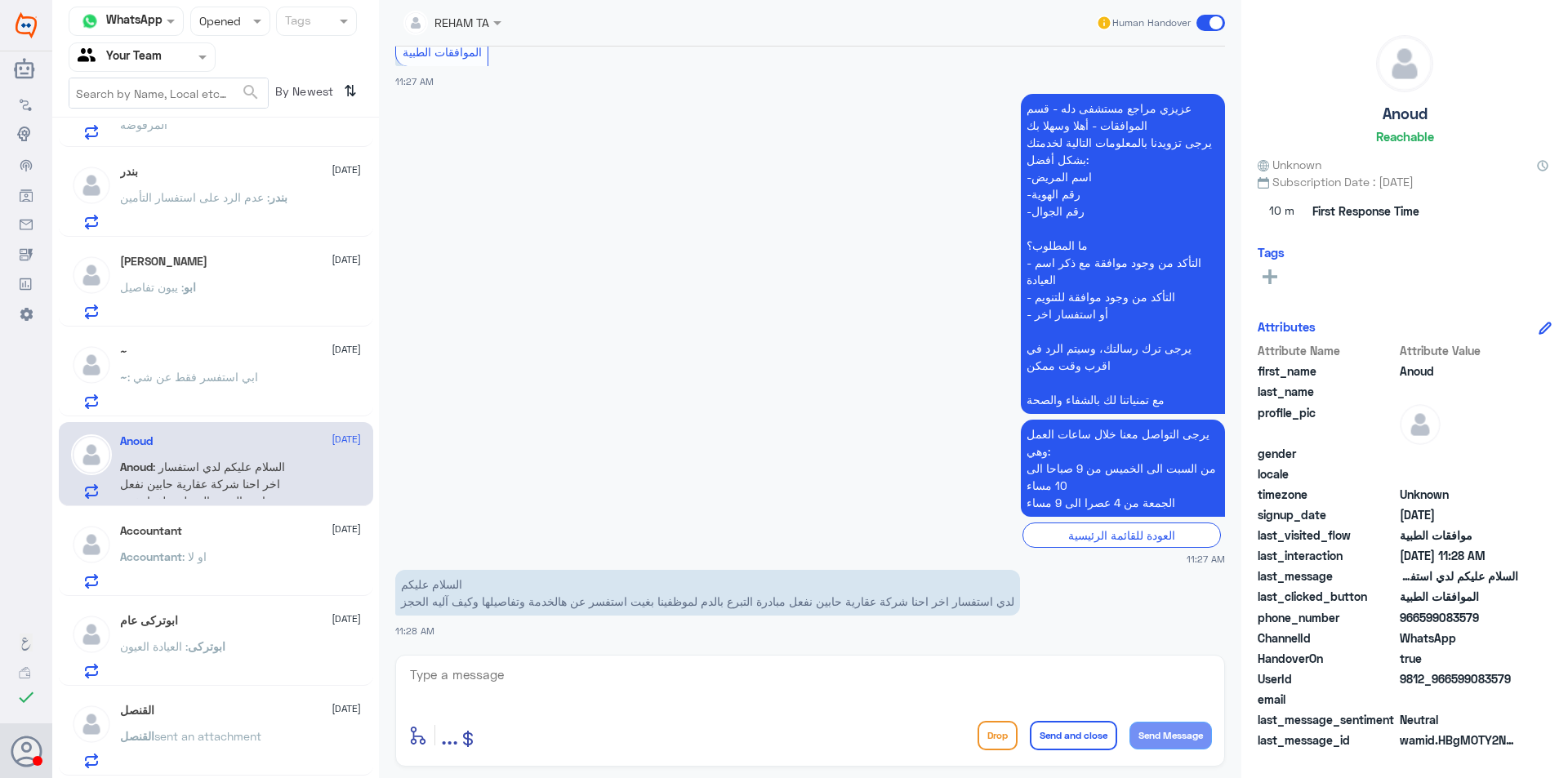
scroll to position [245, 0]
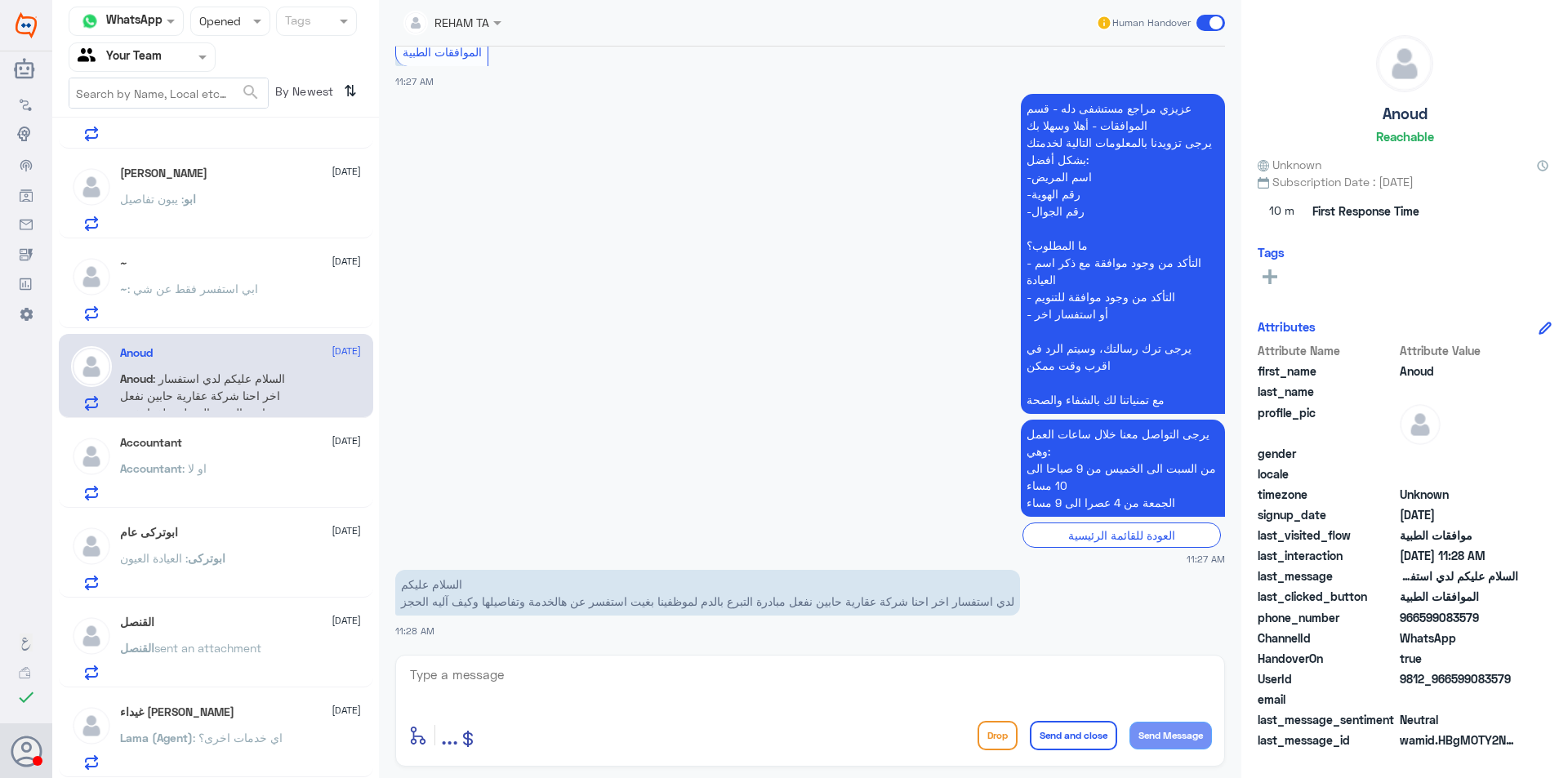
click at [274, 537] on div "ابوتركى عام [DATE]" at bounding box center [240, 533] width 240 height 14
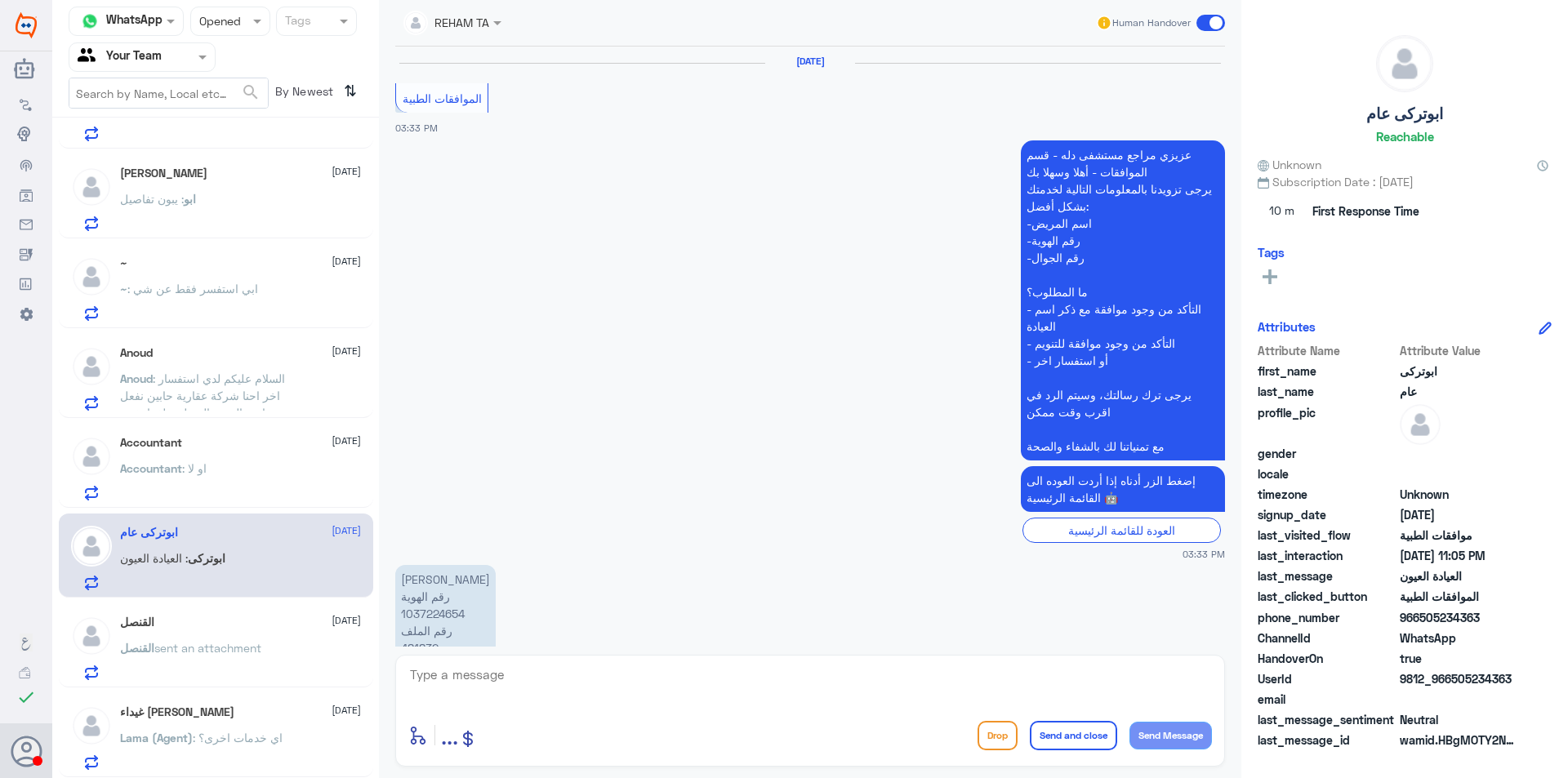
scroll to position [1752, 0]
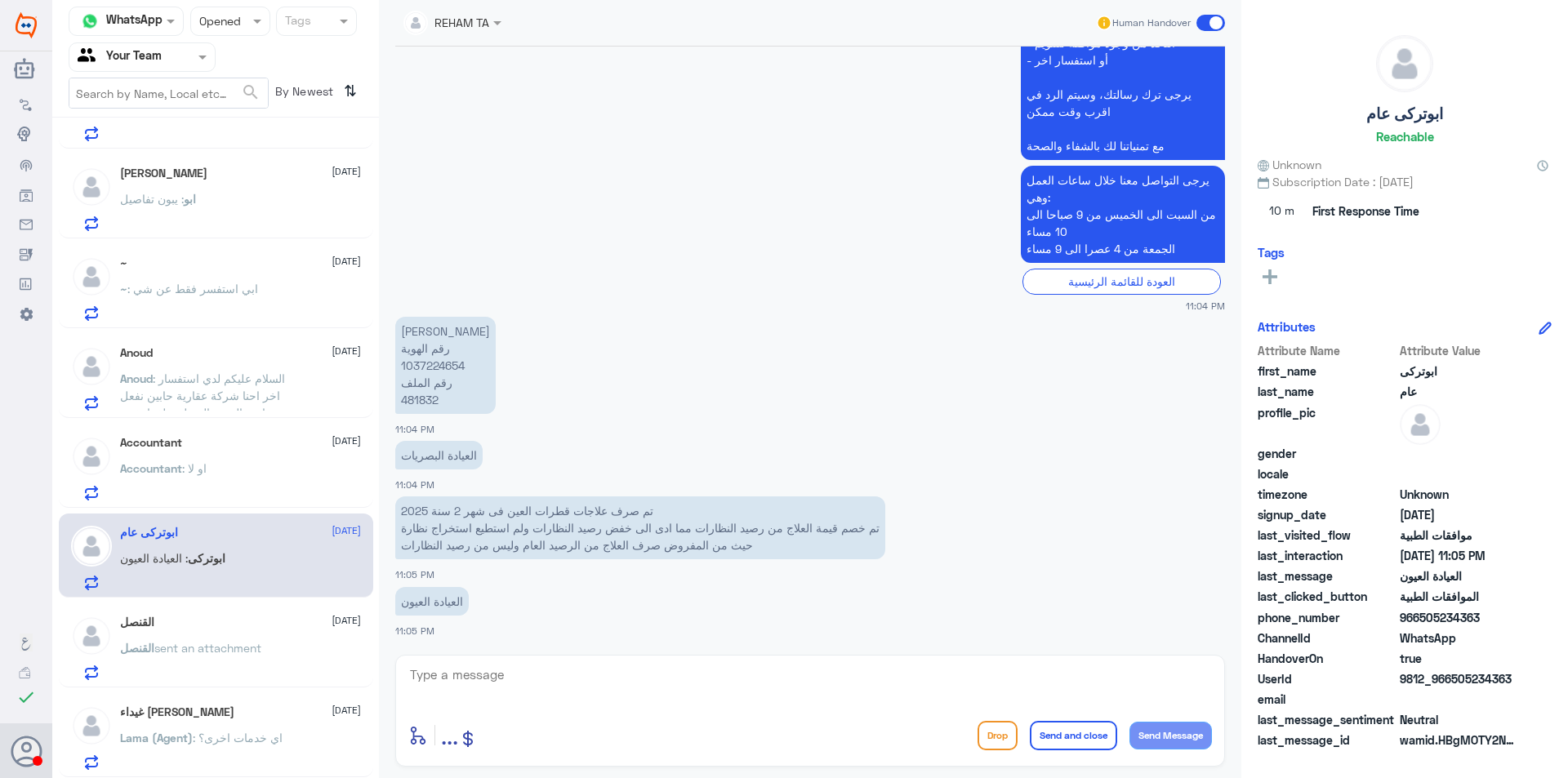
click at [279, 642] on div "القنصل [DATE] القنصل sent an attachment" at bounding box center [240, 648] width 240 height 64
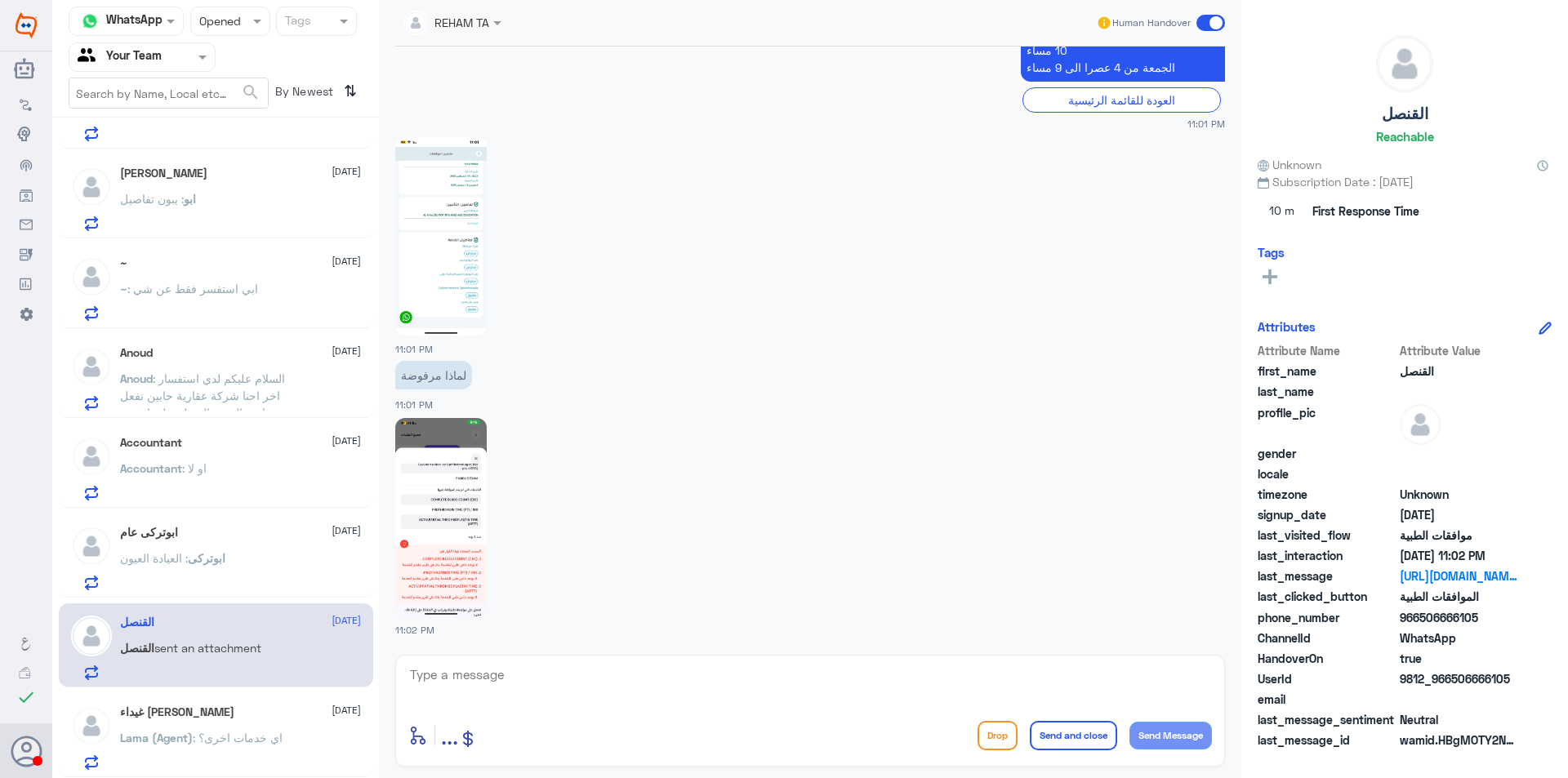
click at [212, 197] on div "ابو : يبون تفاصيل" at bounding box center [240, 213] width 240 height 37
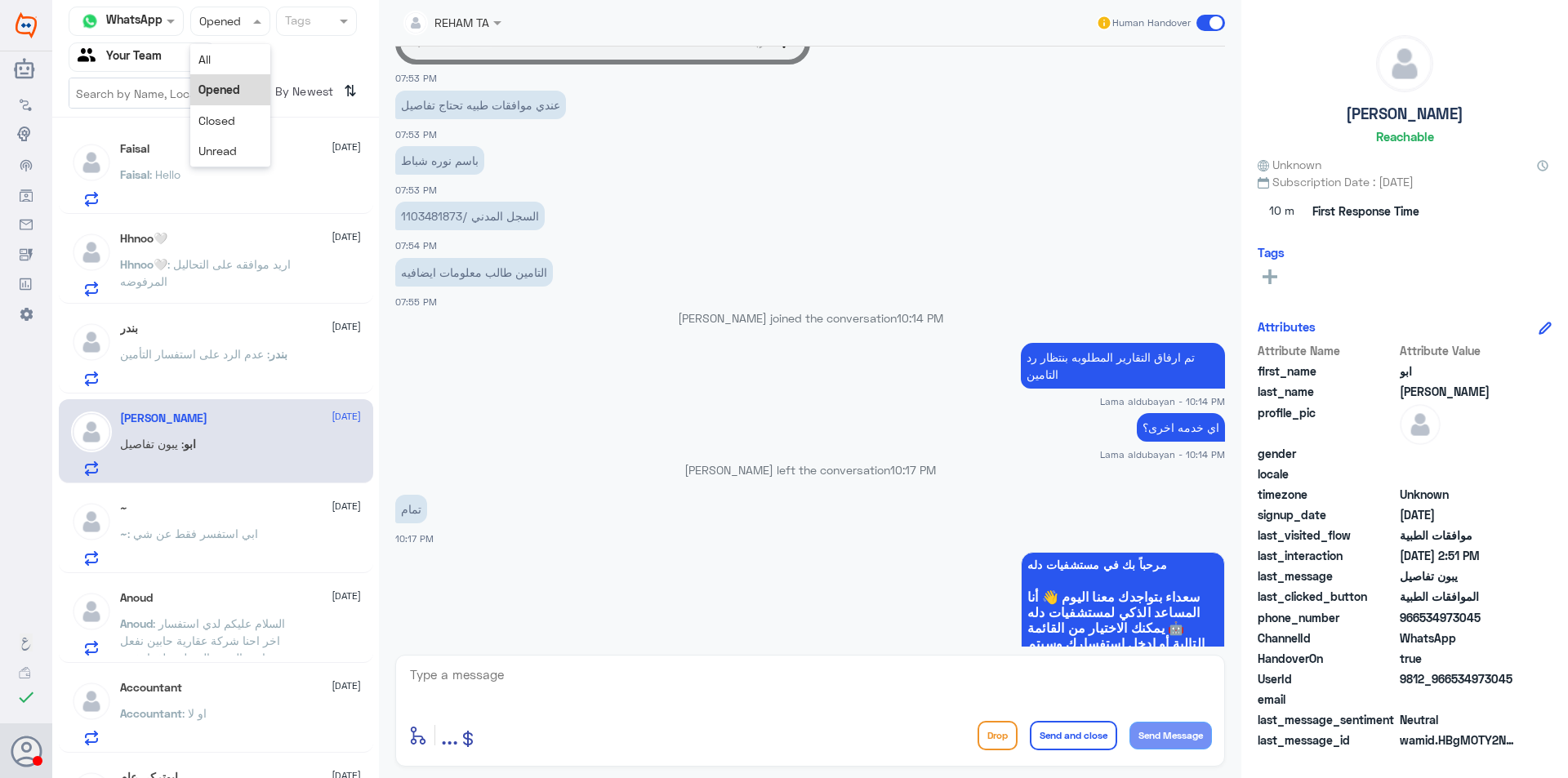
click at [247, 25] on div at bounding box center [230, 20] width 78 height 19
click at [243, 122] on div "Closed" at bounding box center [230, 121] width 80 height 30
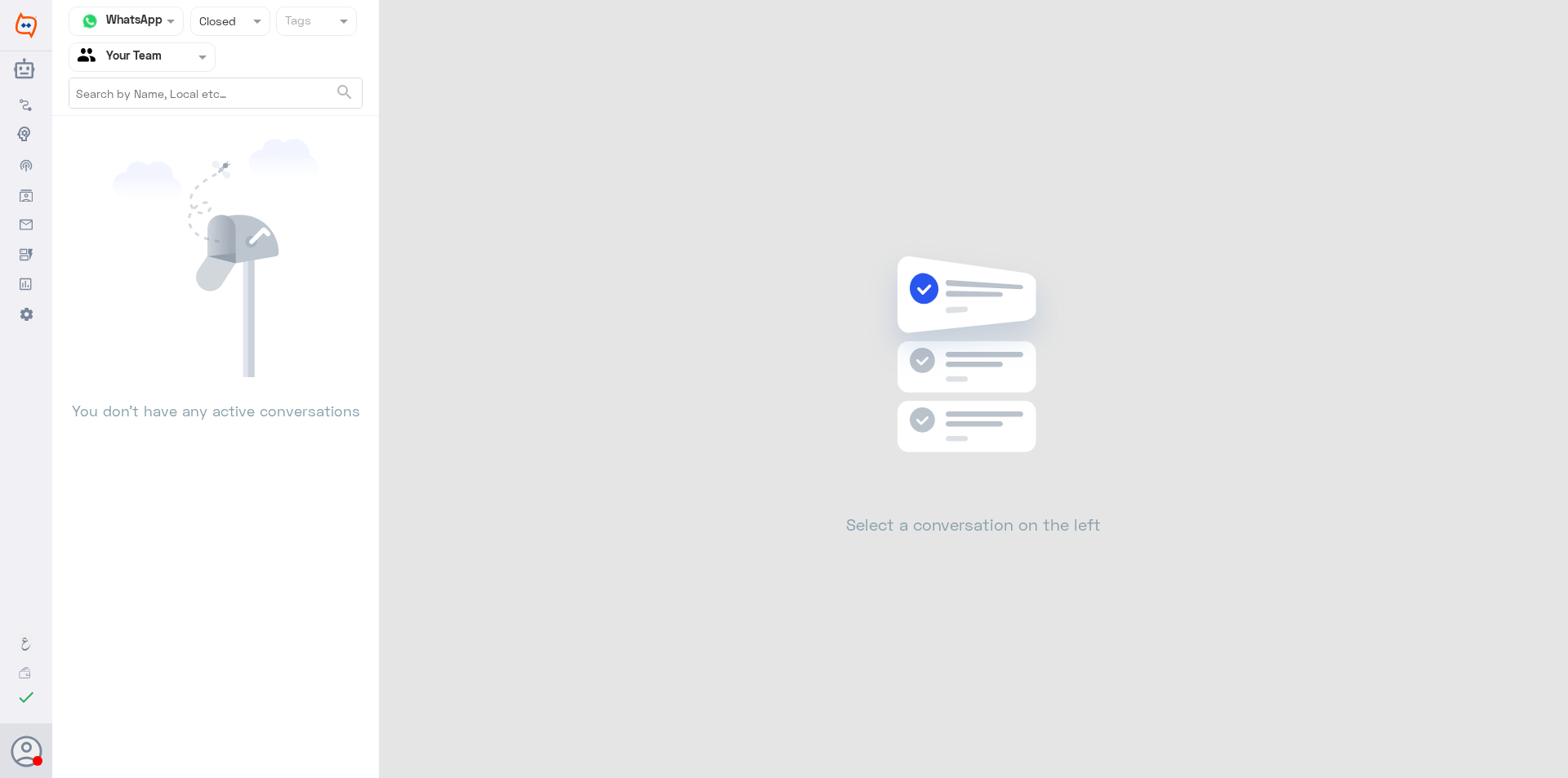
click at [245, 19] on div at bounding box center [230, 20] width 78 height 19
click at [235, 119] on div "Closed" at bounding box center [230, 121] width 80 height 30
click at [251, 25] on span at bounding box center [259, 20] width 20 height 17
click at [232, 88] on span "Opened" at bounding box center [218, 90] width 41 height 14
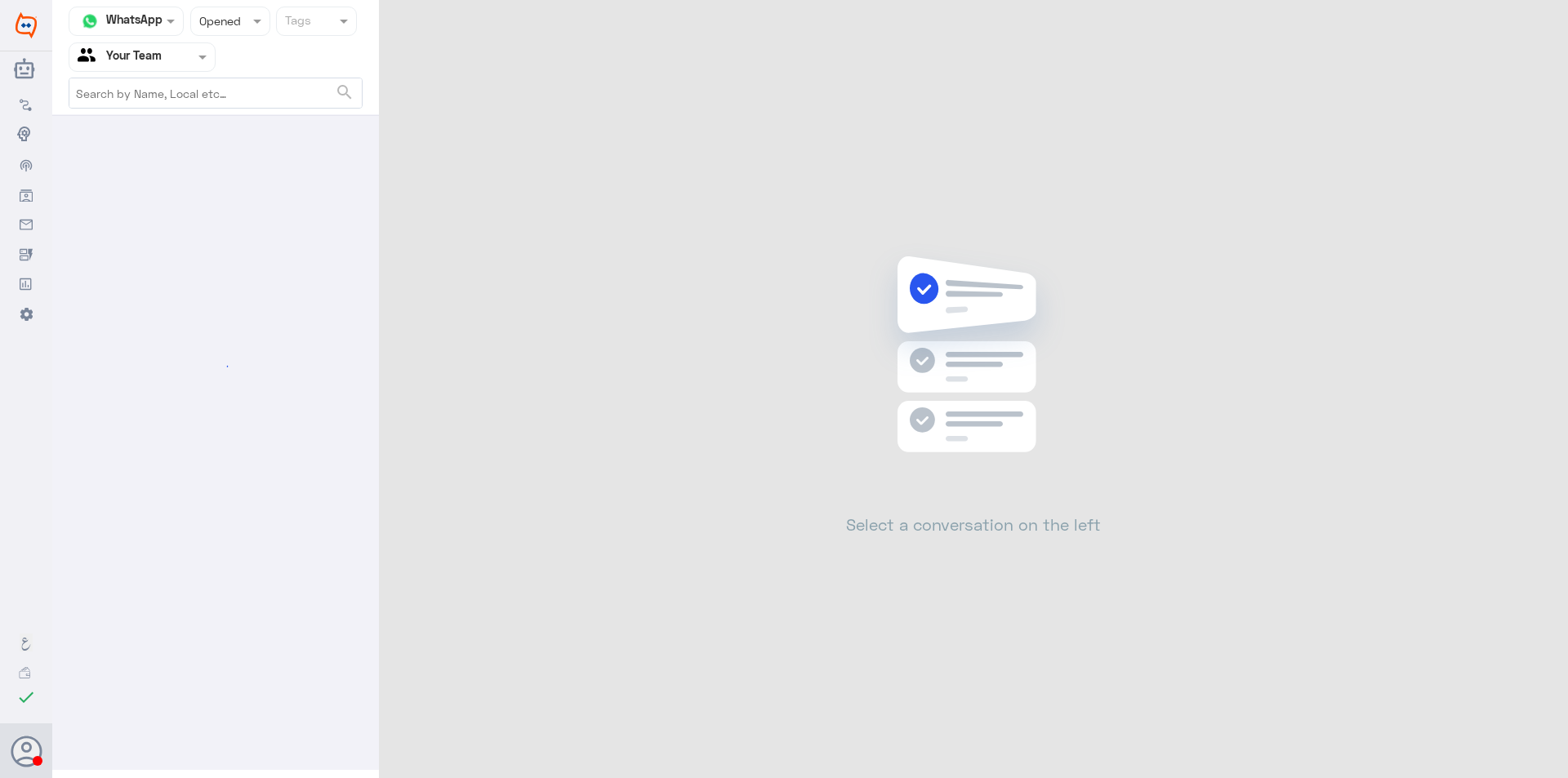
click at [250, 20] on span at bounding box center [259, 20] width 20 height 17
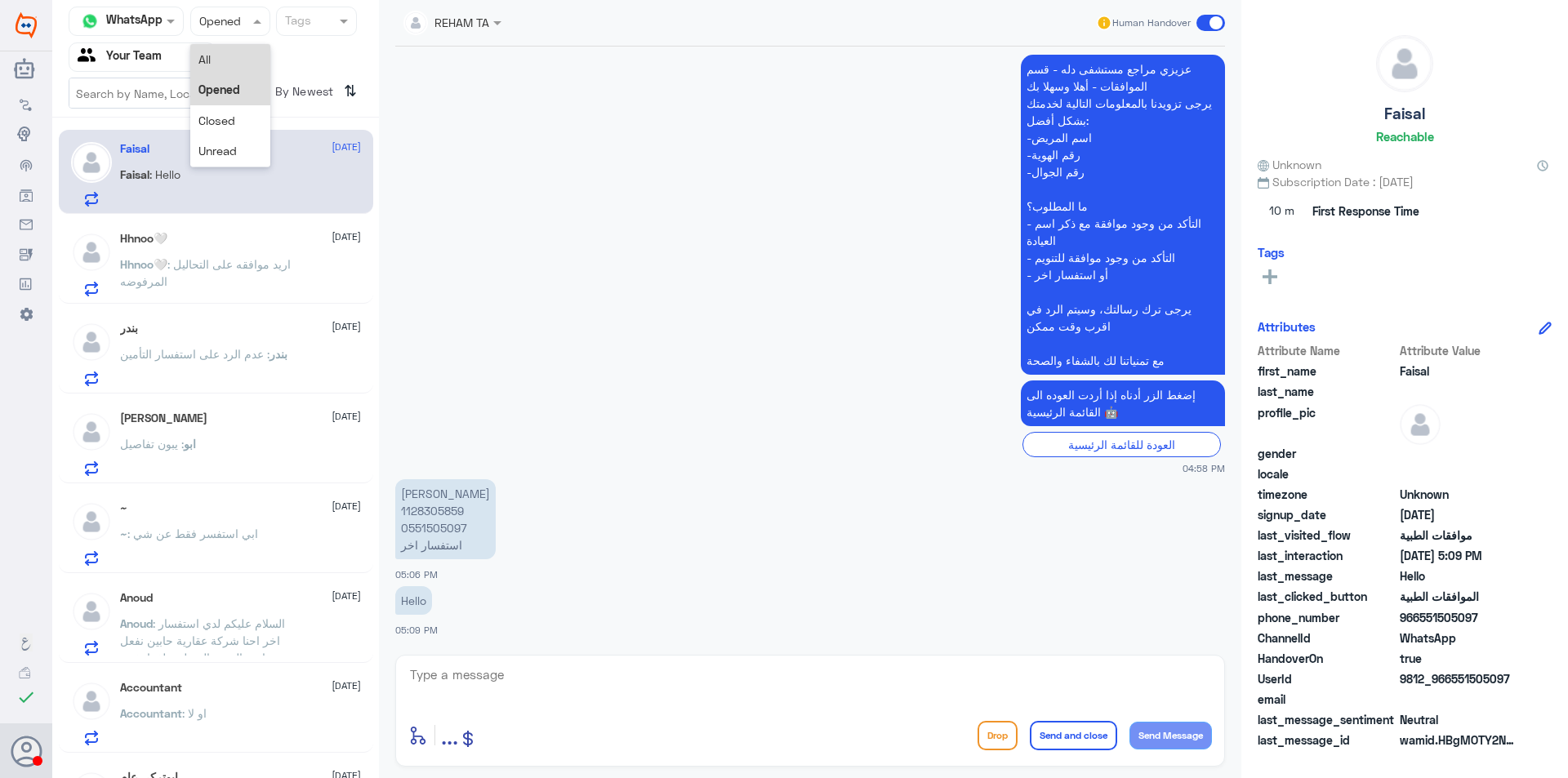
click at [238, 56] on div "All" at bounding box center [230, 59] width 80 height 30
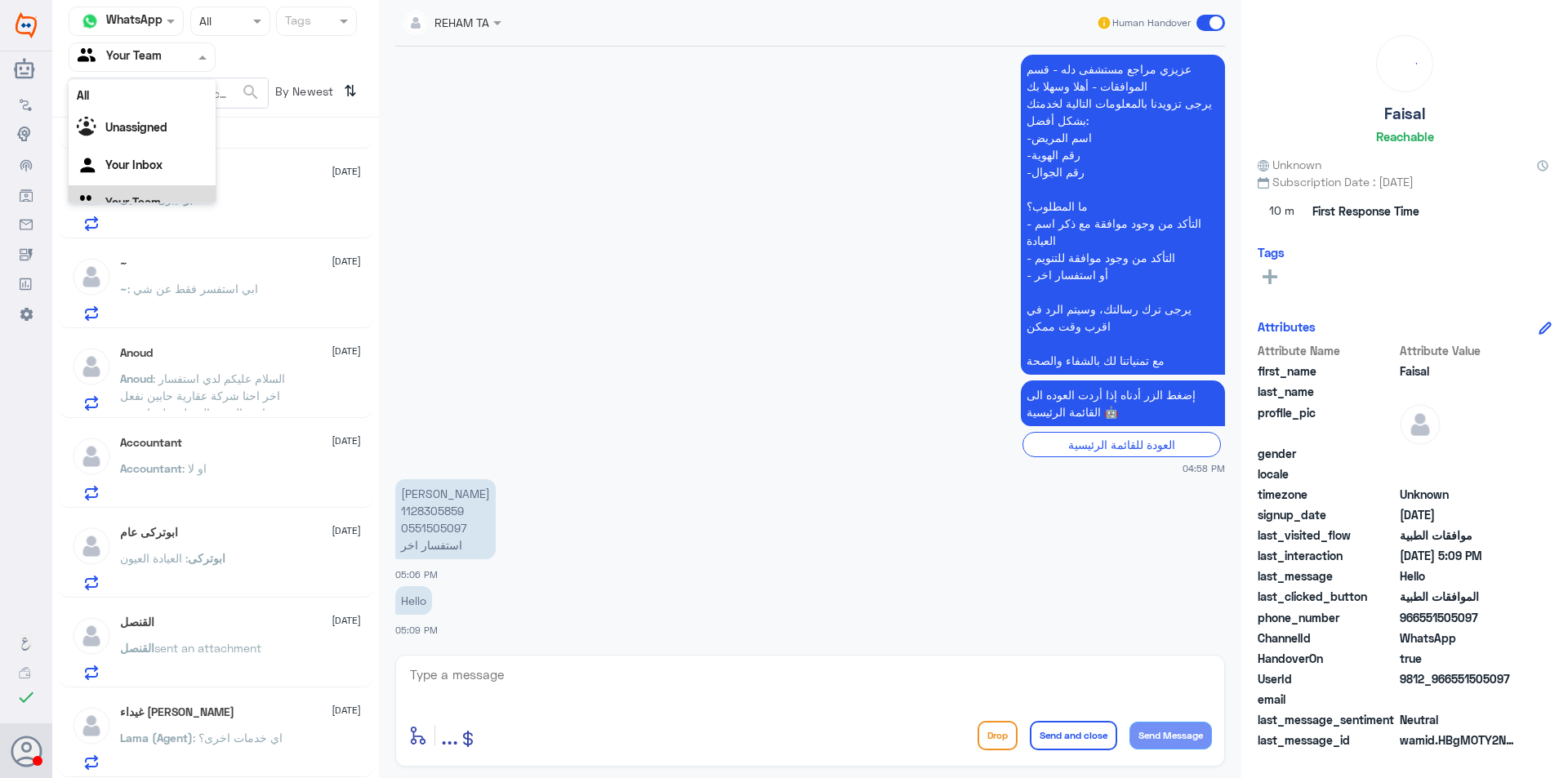
click at [196, 52] on span at bounding box center [204, 56] width 20 height 17
click at [166, 142] on div "Your Inbox" at bounding box center [142, 146] width 147 height 38
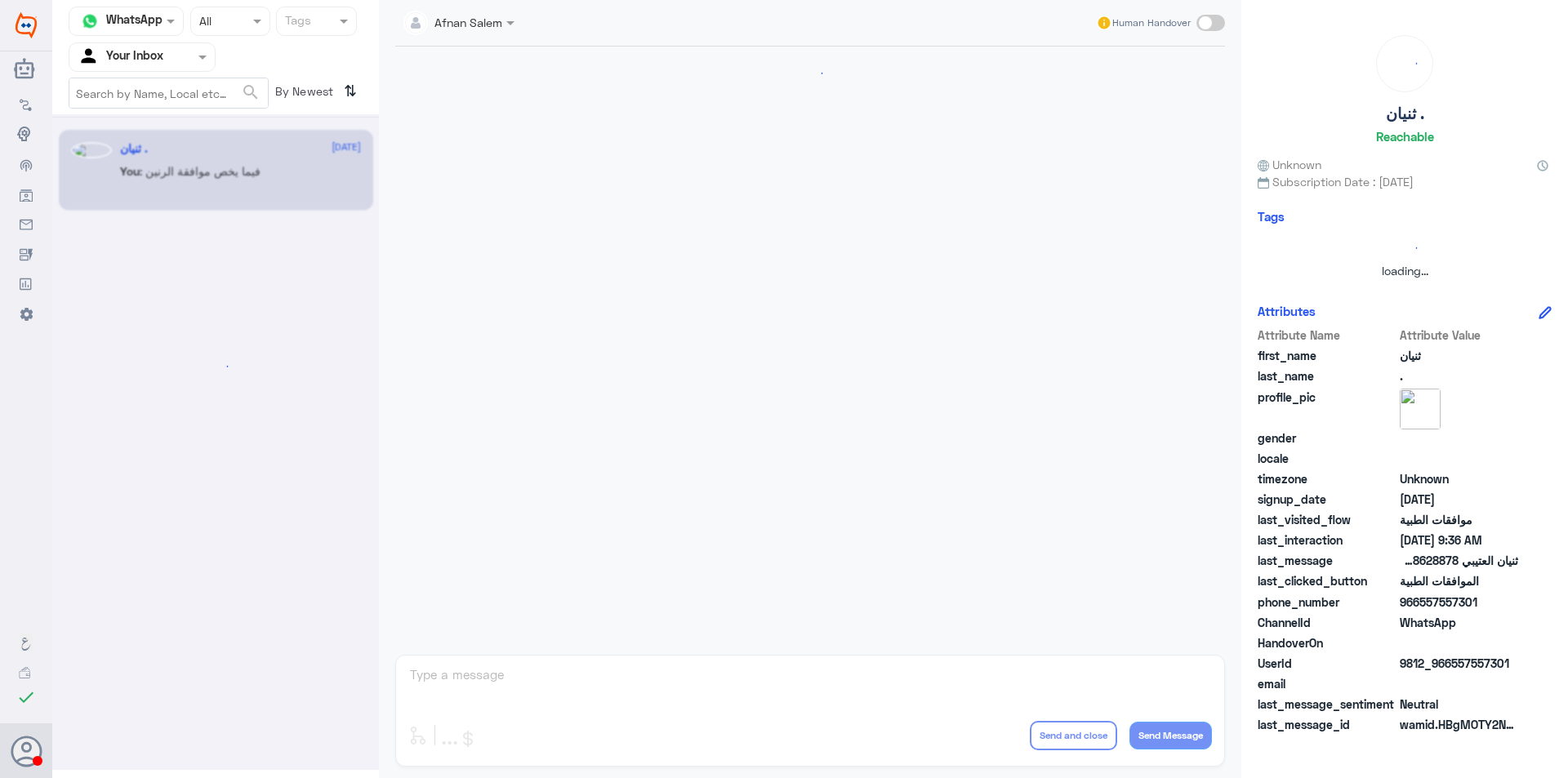
click at [179, 52] on div at bounding box center [142, 56] width 145 height 19
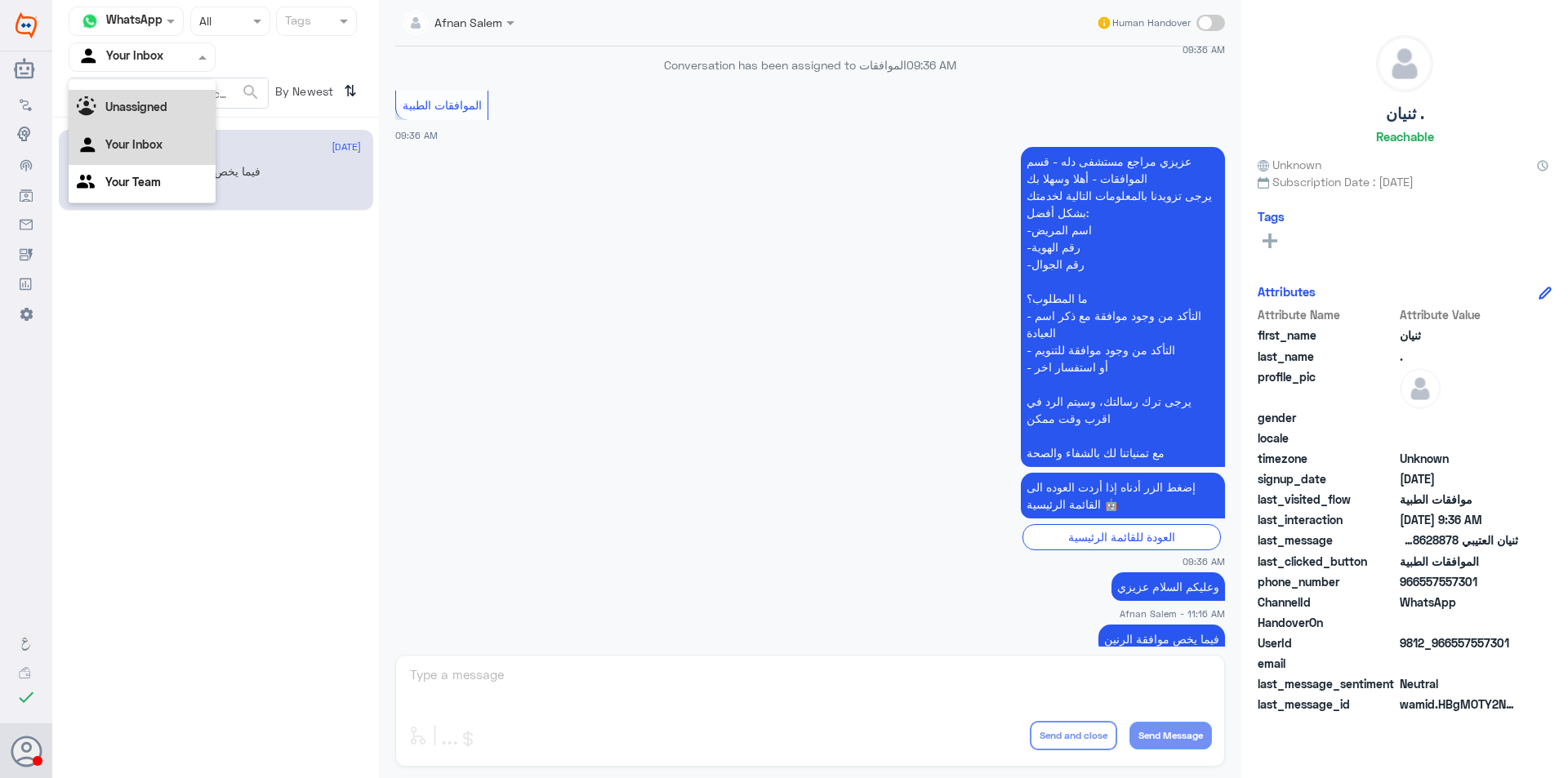
click at [149, 102] on b "Unassigned" at bounding box center [137, 107] width 62 height 14
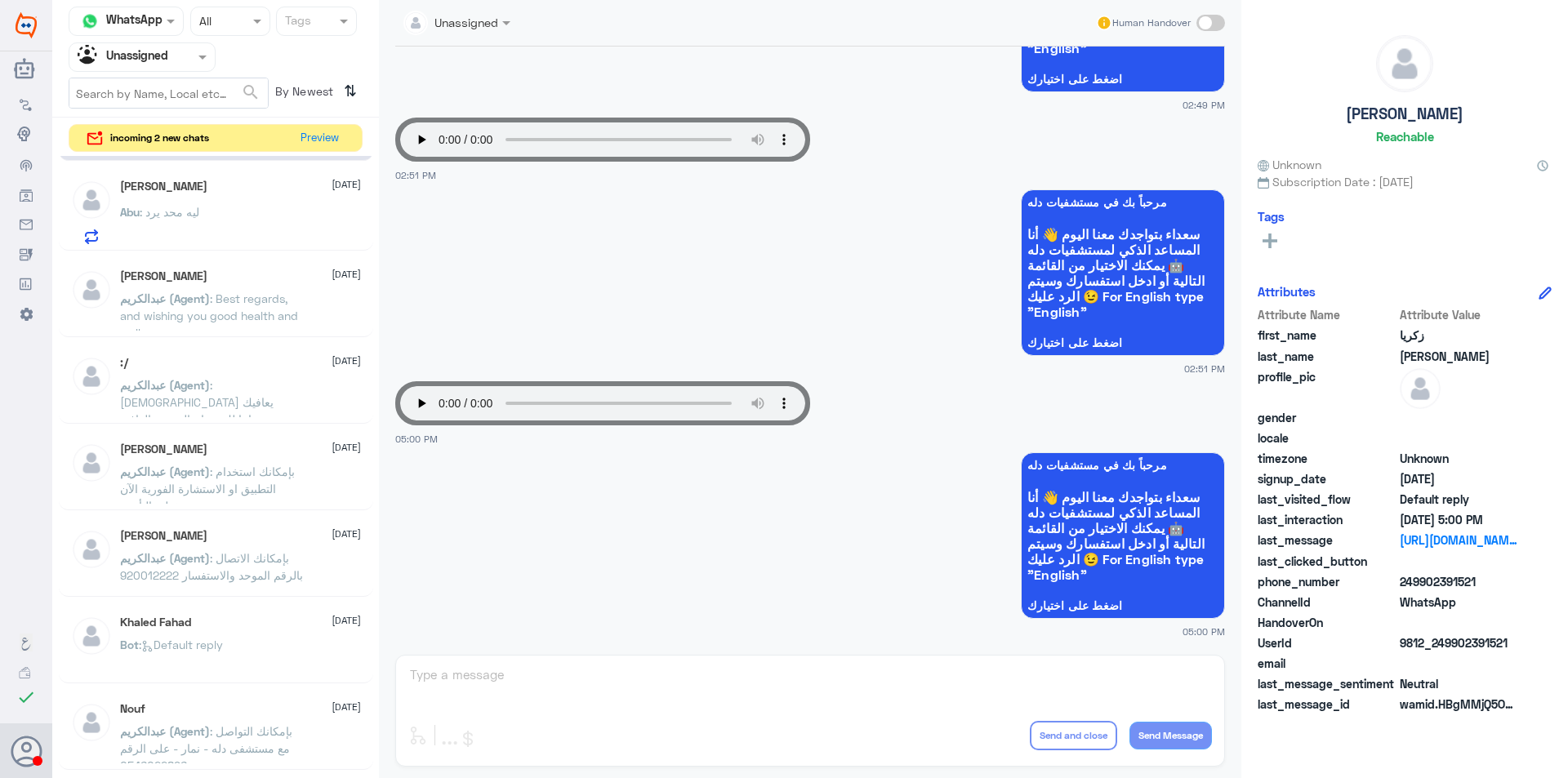
click at [162, 52] on input "text" at bounding box center [122, 56] width 90 height 19
click at [161, 180] on div "Your Team" at bounding box center [142, 183] width 147 height 38
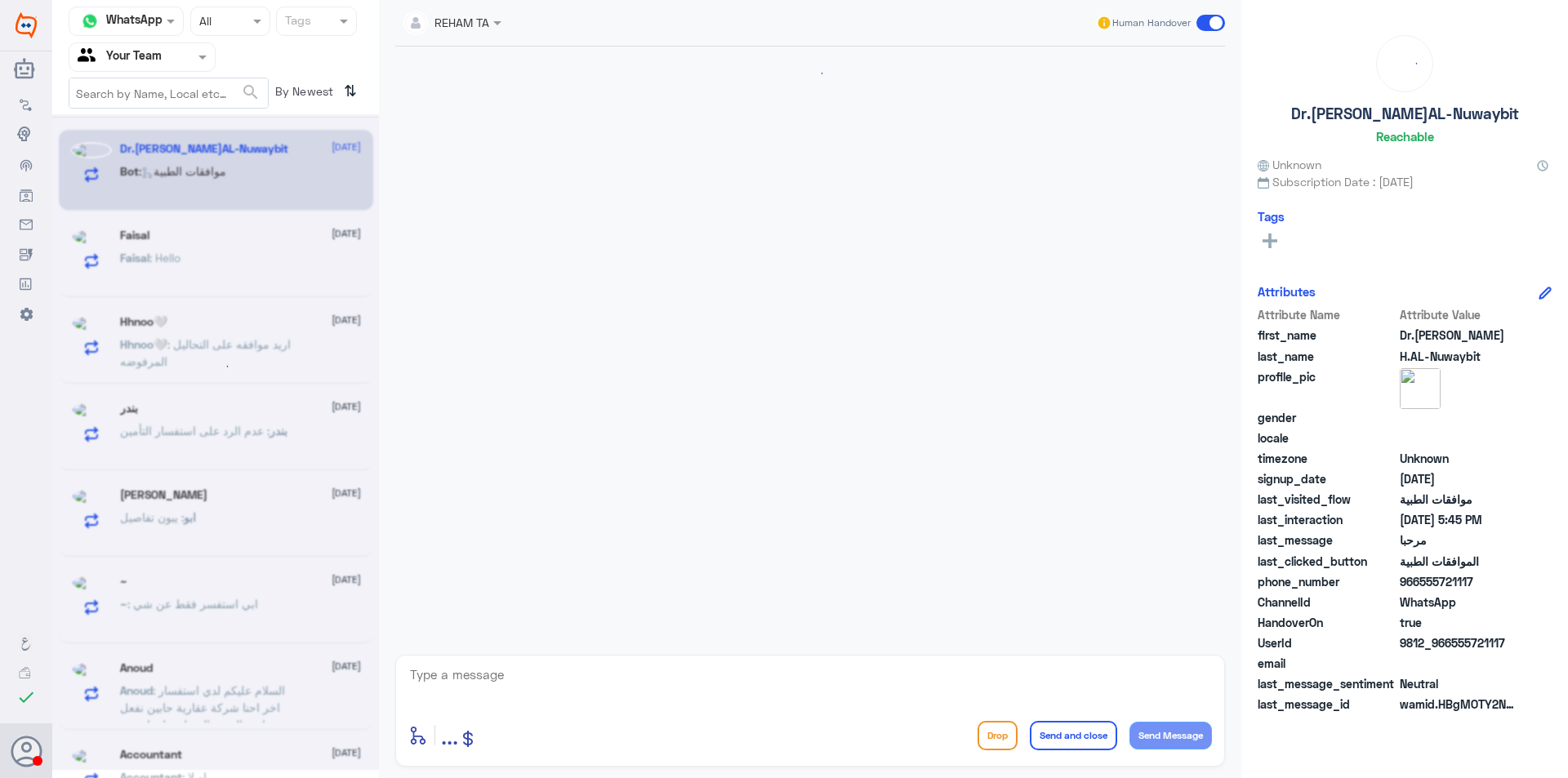
scroll to position [1454, 0]
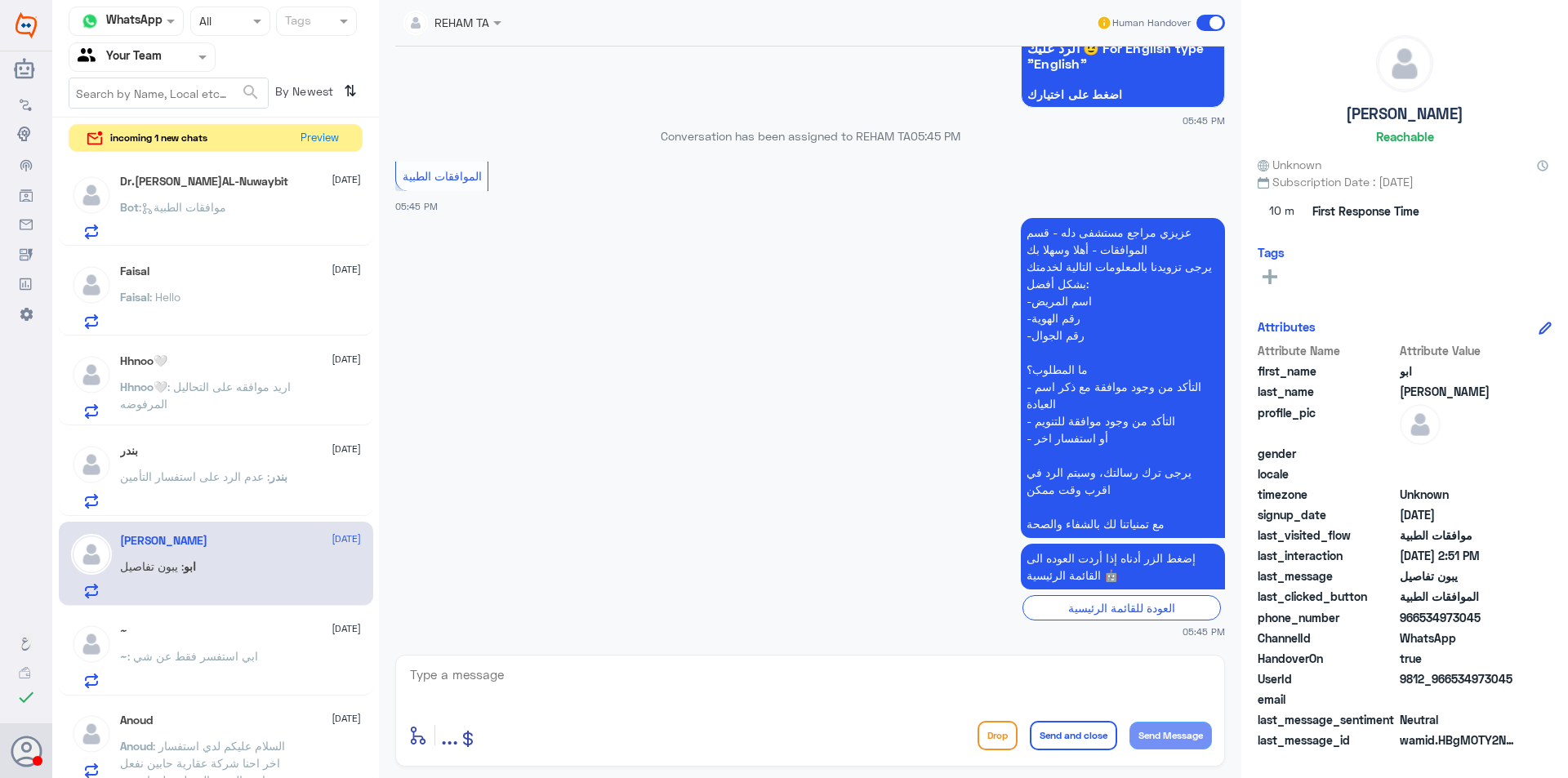
click at [266, 204] on div "Bot : موافقات الطبية" at bounding box center [240, 221] width 240 height 37
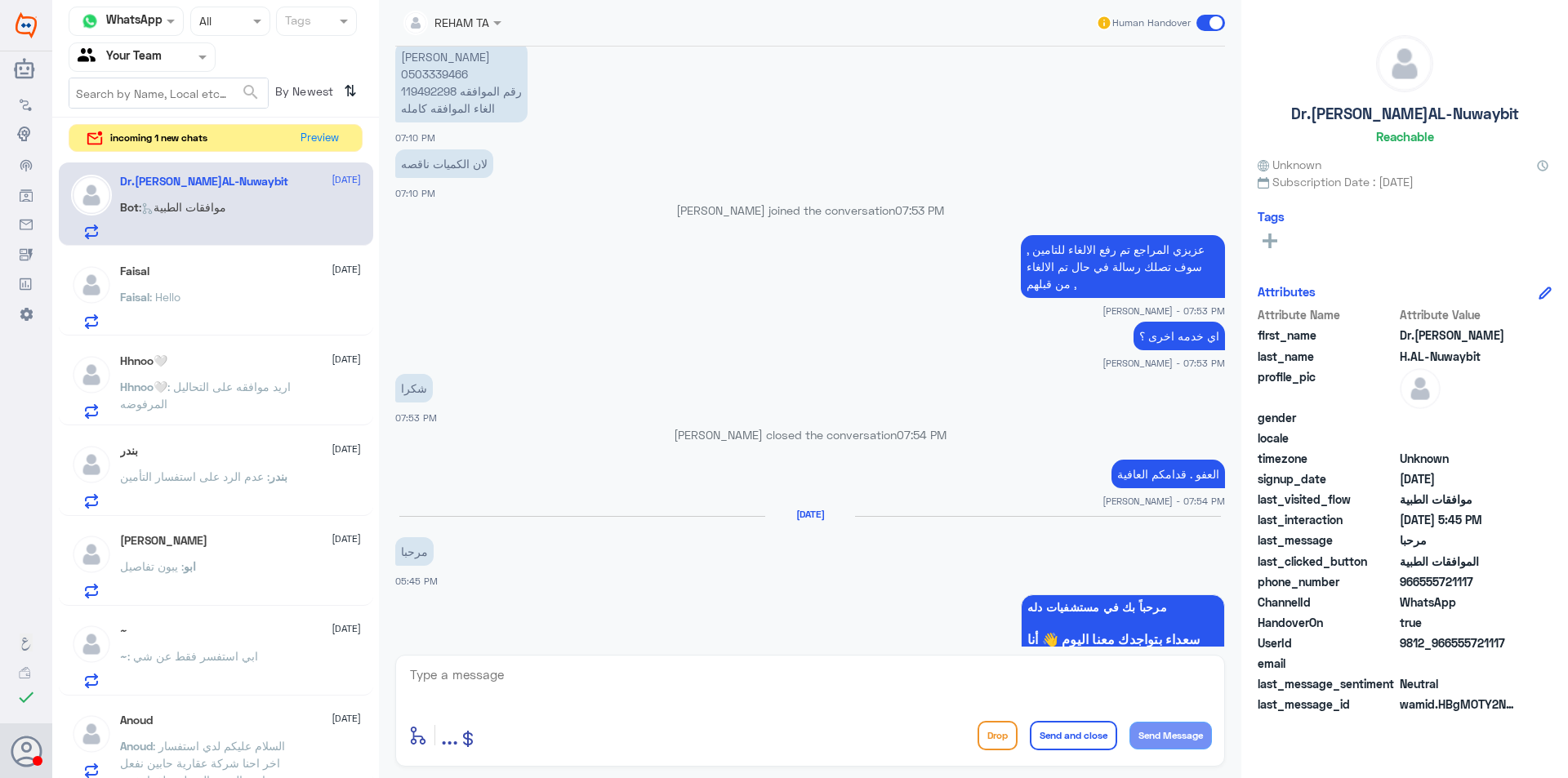
scroll to position [555, 0]
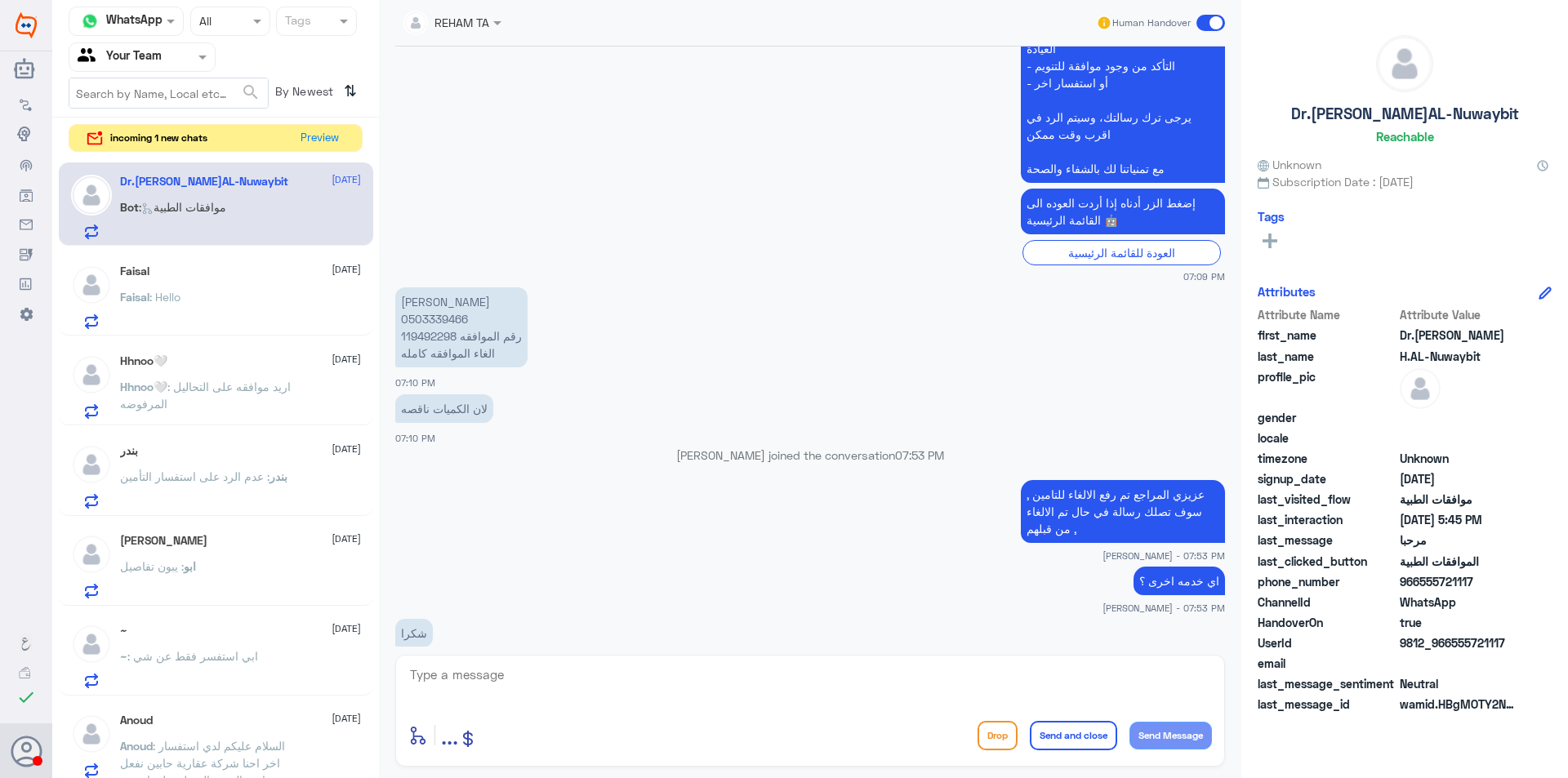
click at [442, 330] on p "[PERSON_NAME] 0503339466 رقم الموافقه 119492298 الغاء الموافقه كامله" at bounding box center [462, 327] width 132 height 80
copy p "119492298"
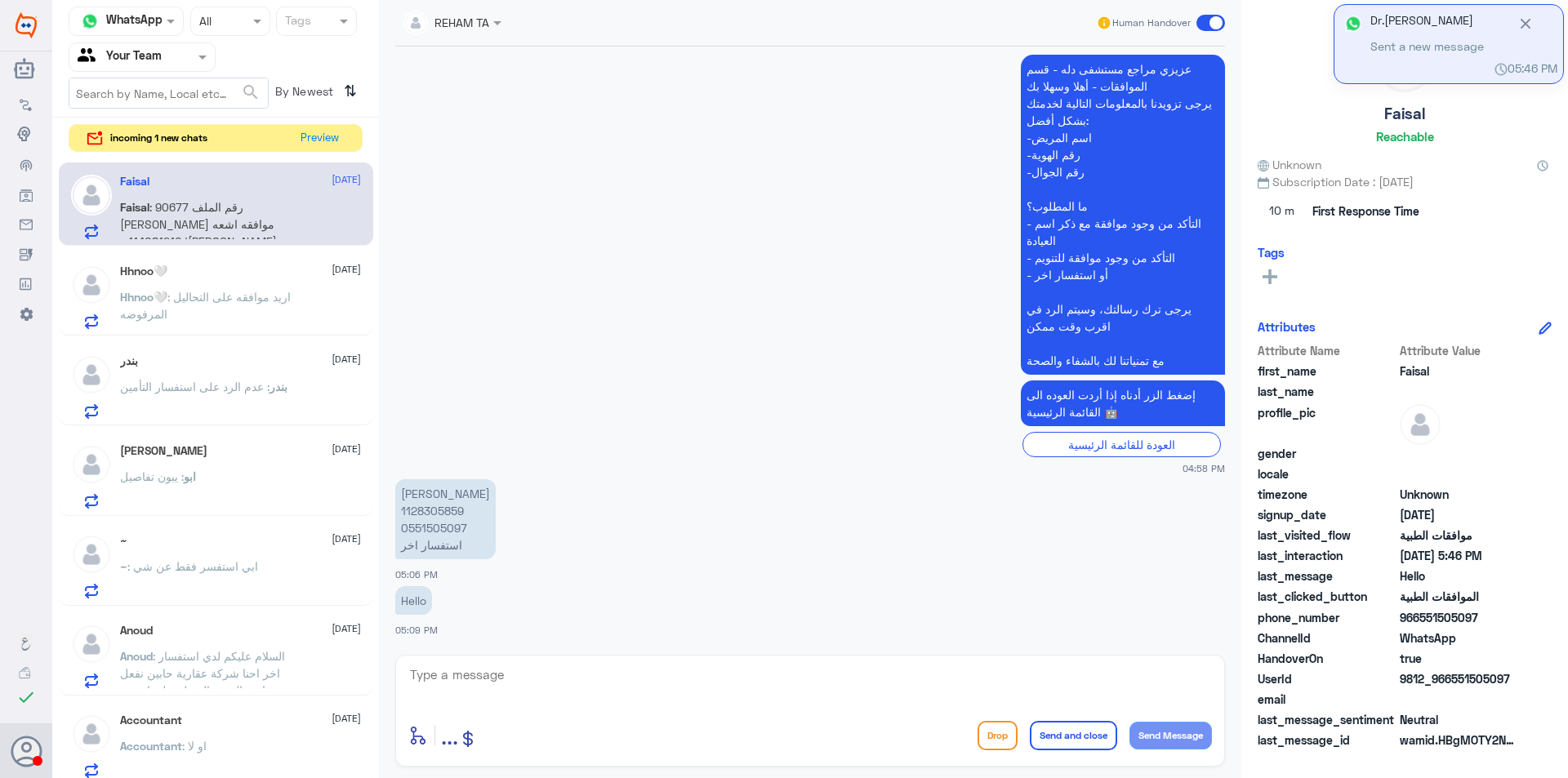
scroll to position [363, 0]
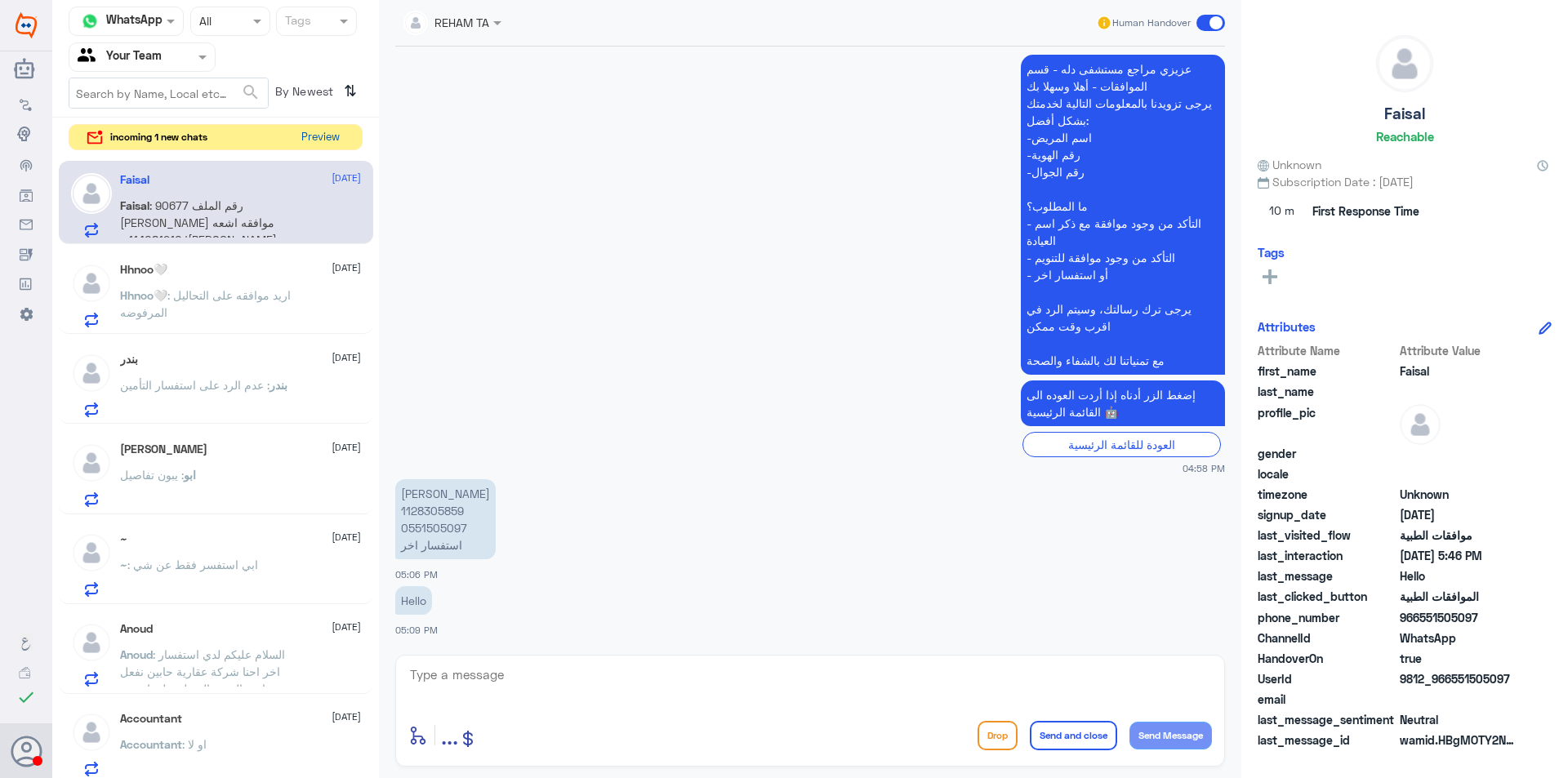
click at [321, 132] on button "Preview" at bounding box center [320, 137] width 50 height 26
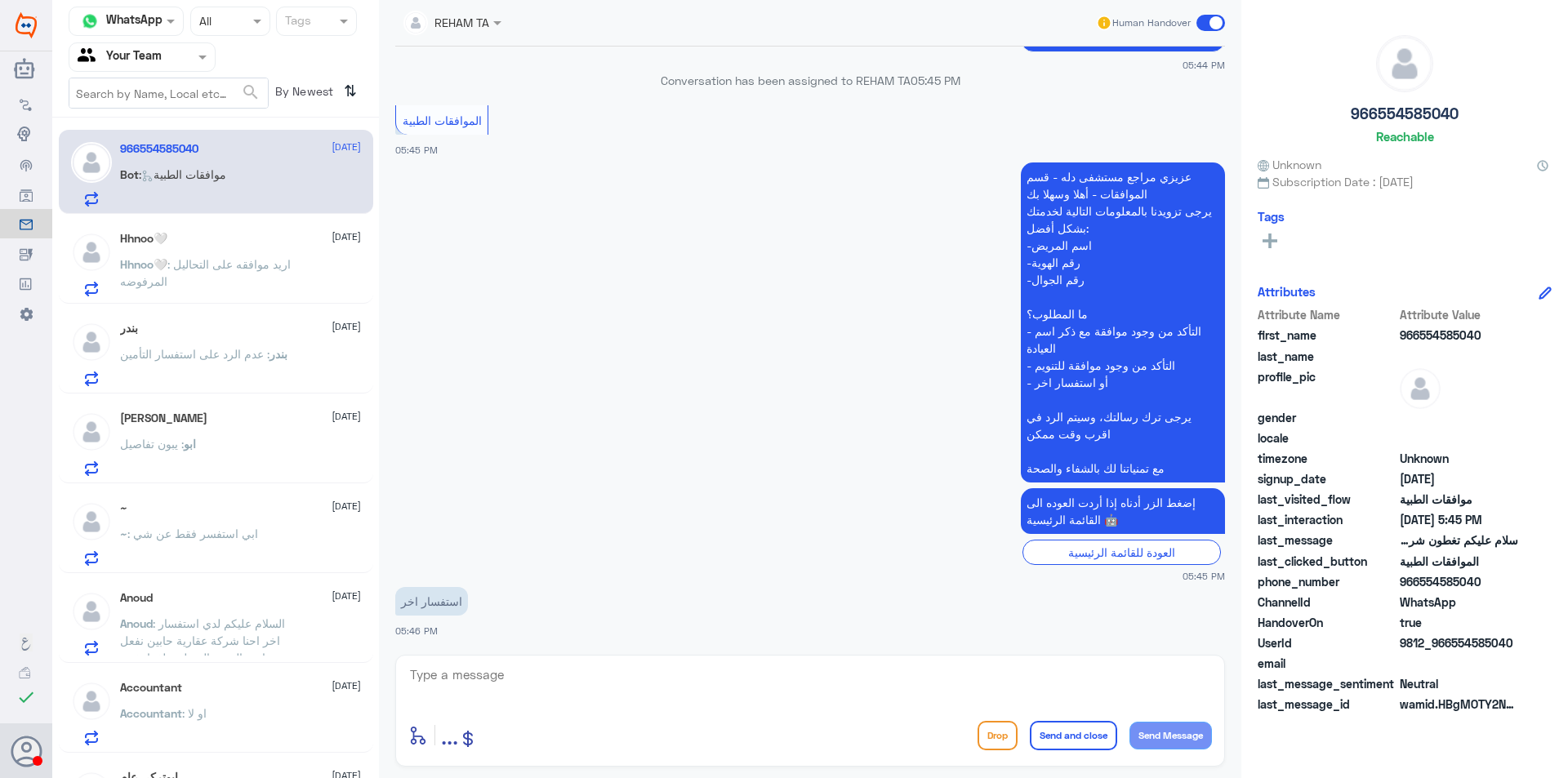
scroll to position [290, 0]
click at [174, 259] on span ": اريد موافقه على التحاليل المرفوضه" at bounding box center [205, 272] width 171 height 31
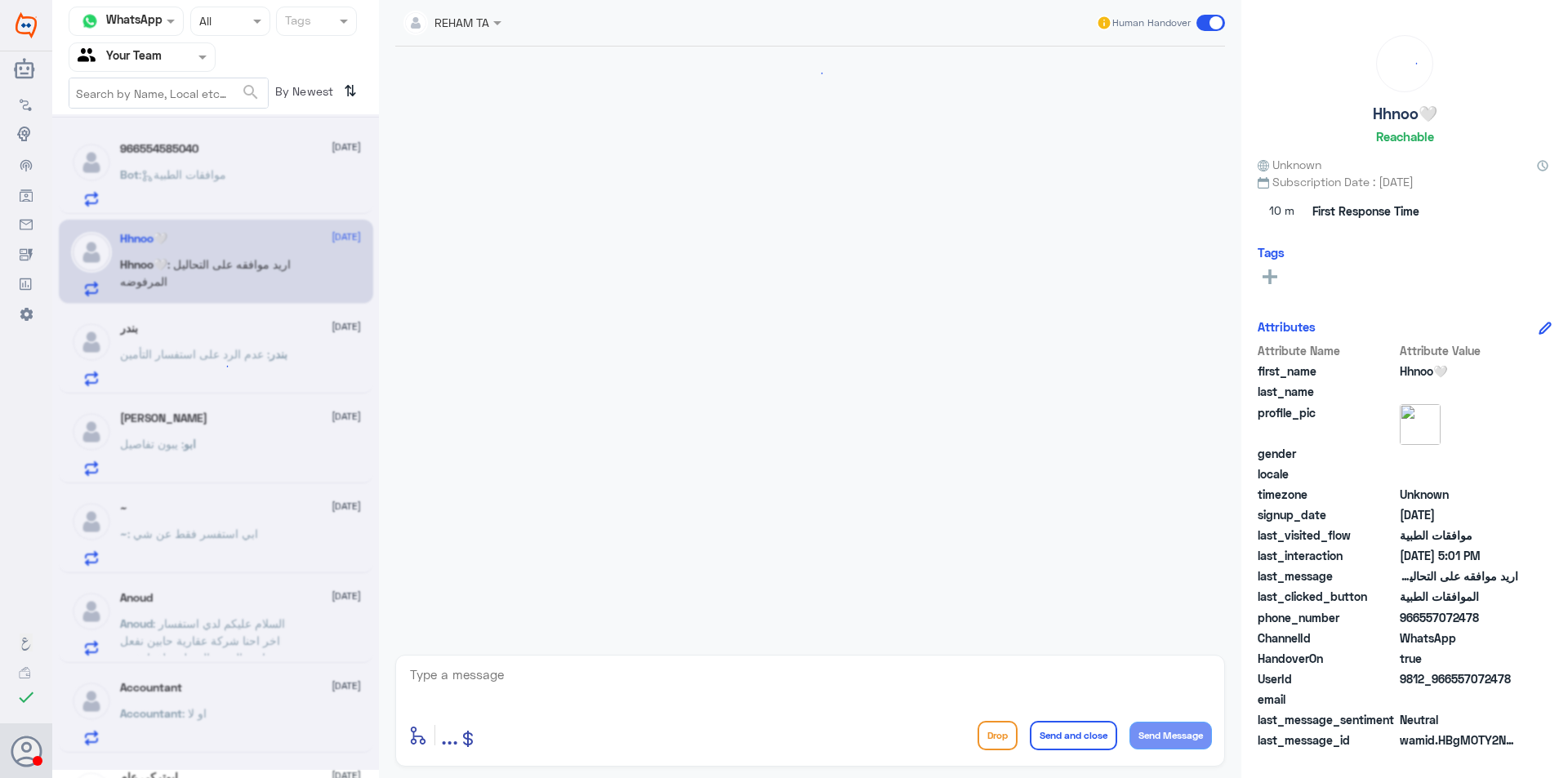
scroll to position [1426, 0]
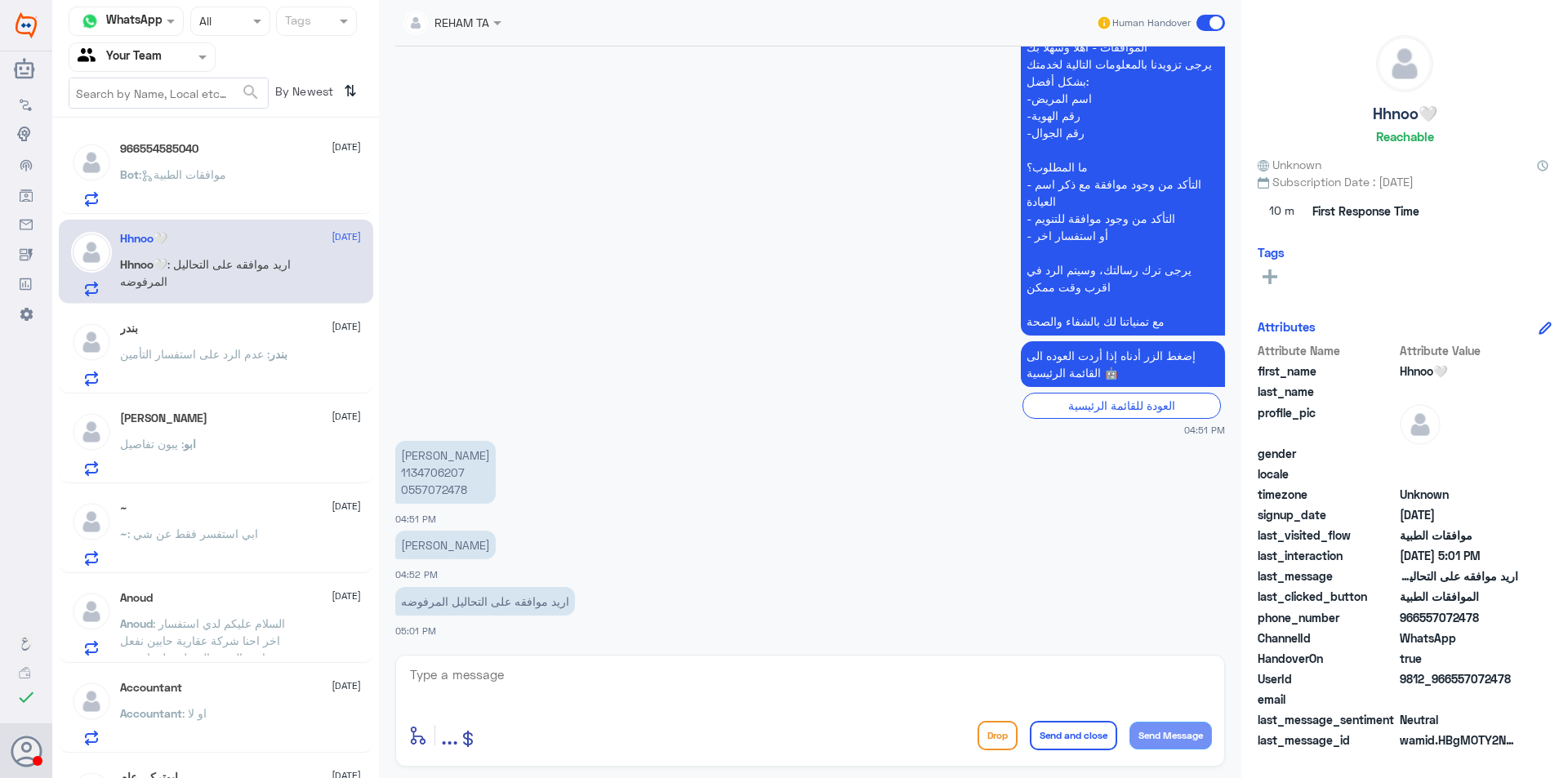
click at [244, 182] on div "Bot : موافقات الطبية" at bounding box center [240, 189] width 240 height 37
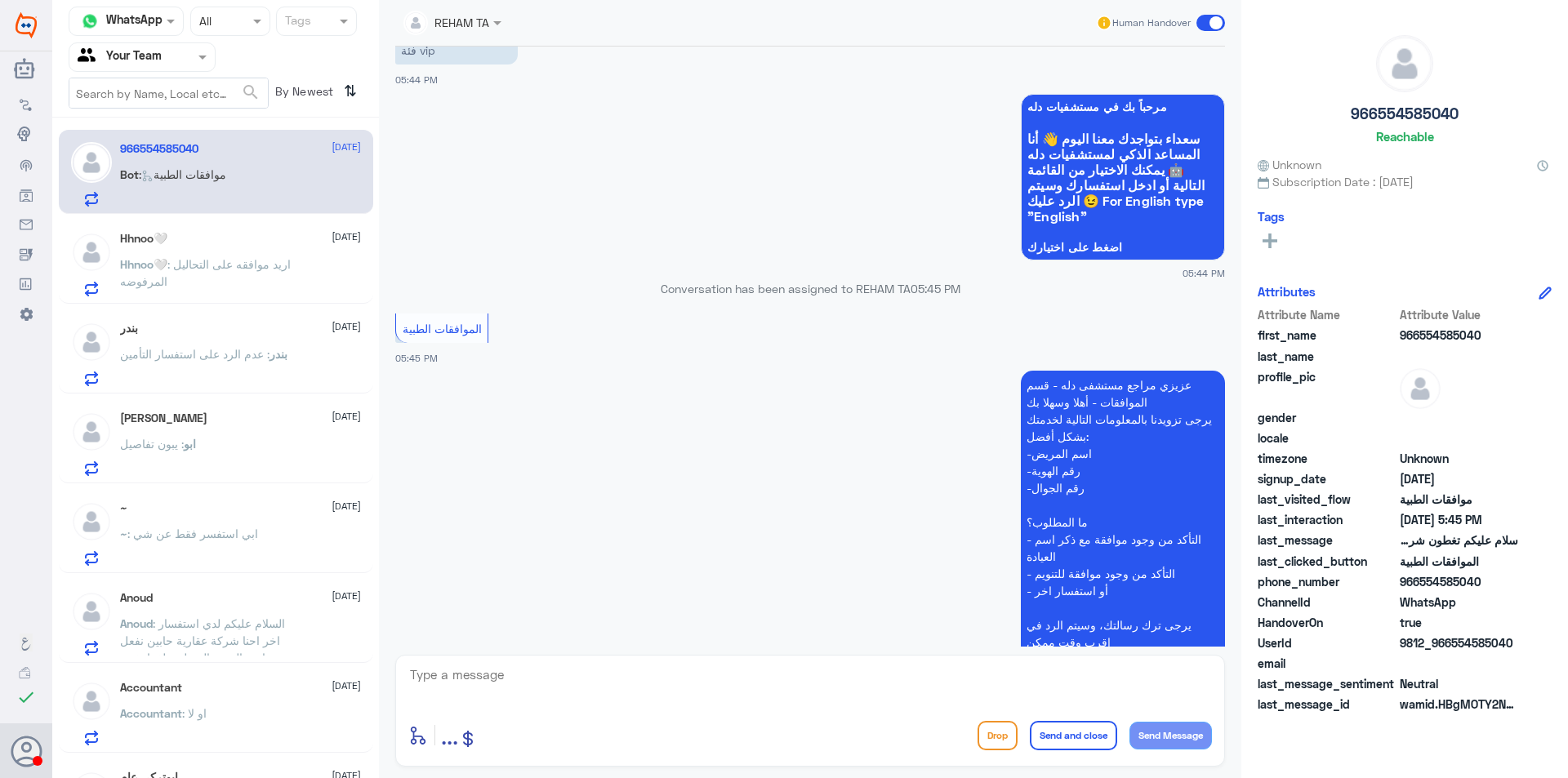
click at [756, 670] on textarea at bounding box center [810, 684] width 803 height 40
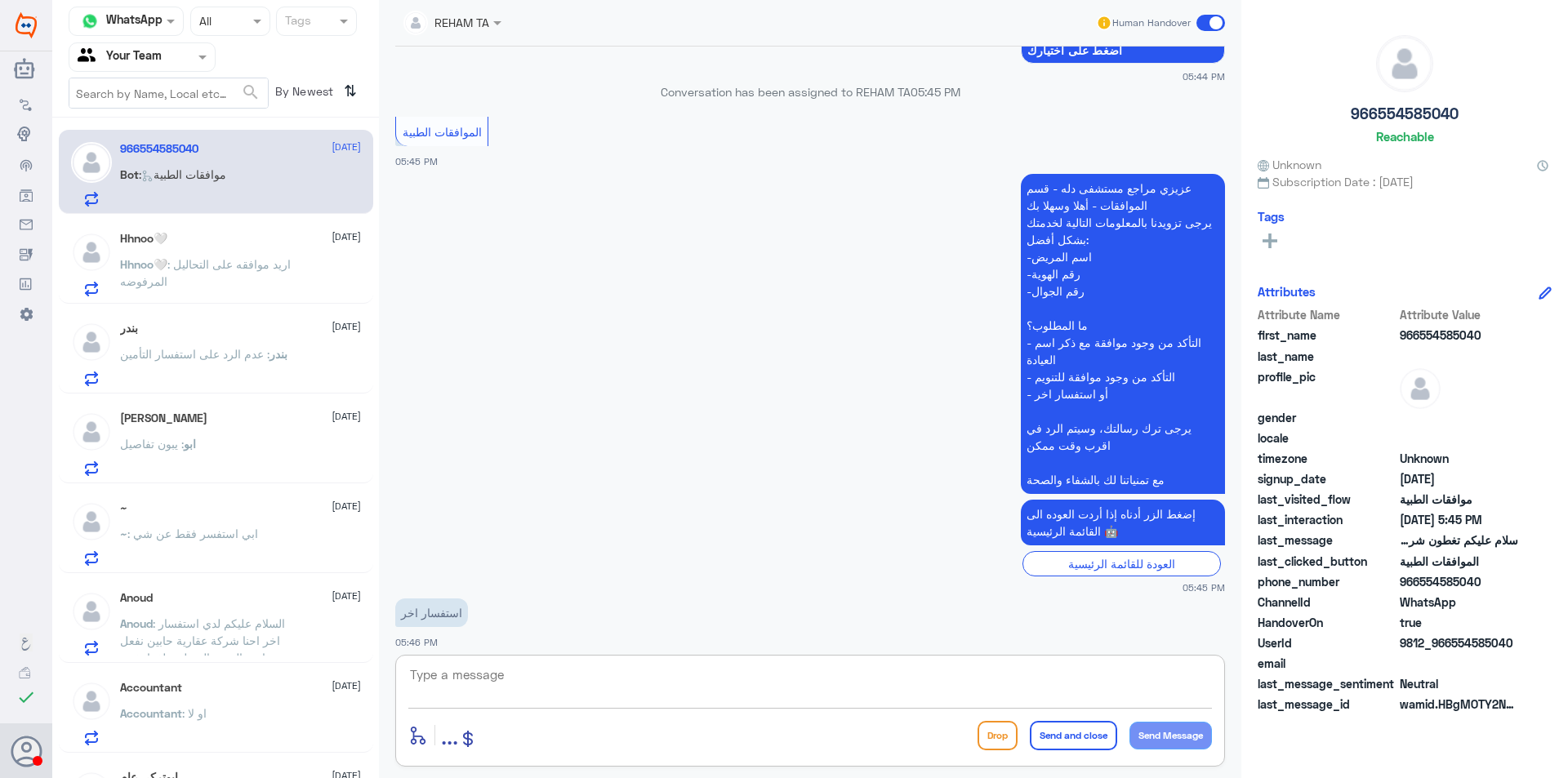
scroll to position [290, 0]
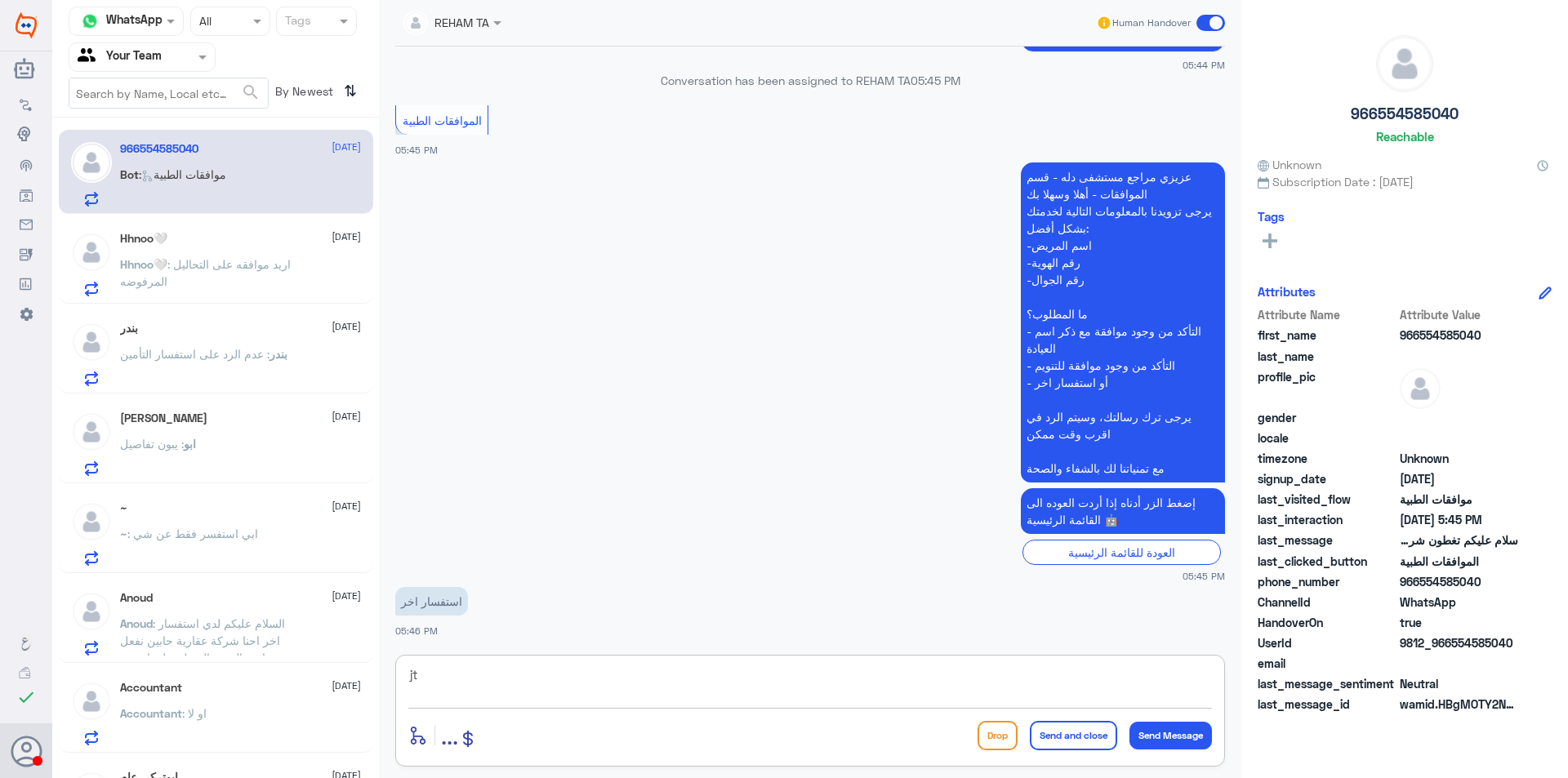
type textarea "j"
type textarea "تفضل [PERSON_NAME] كيف نقدر نساعدك"
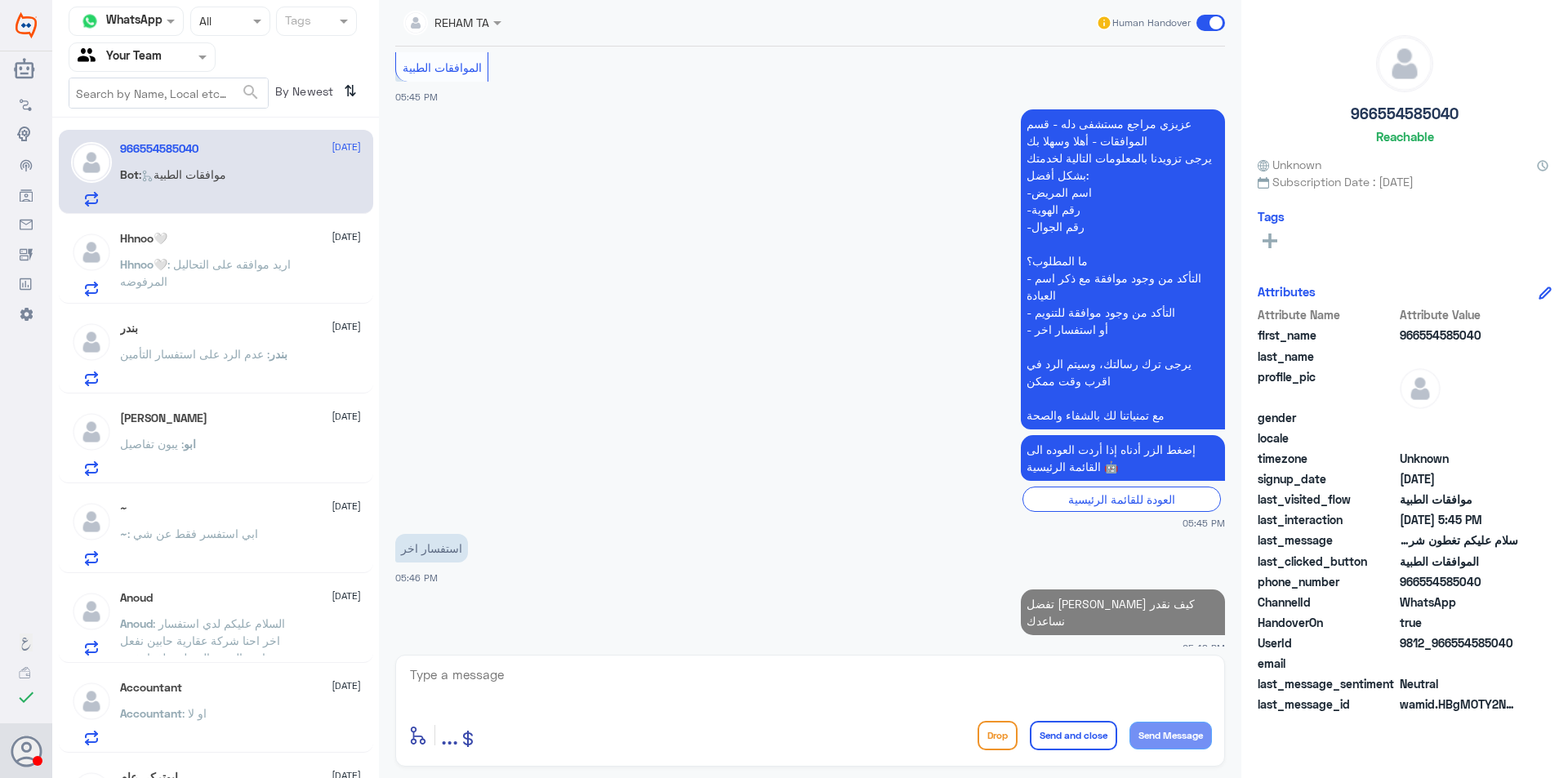
click at [265, 233] on div "Hhnoo🤍 [DATE]" at bounding box center [240, 239] width 240 height 14
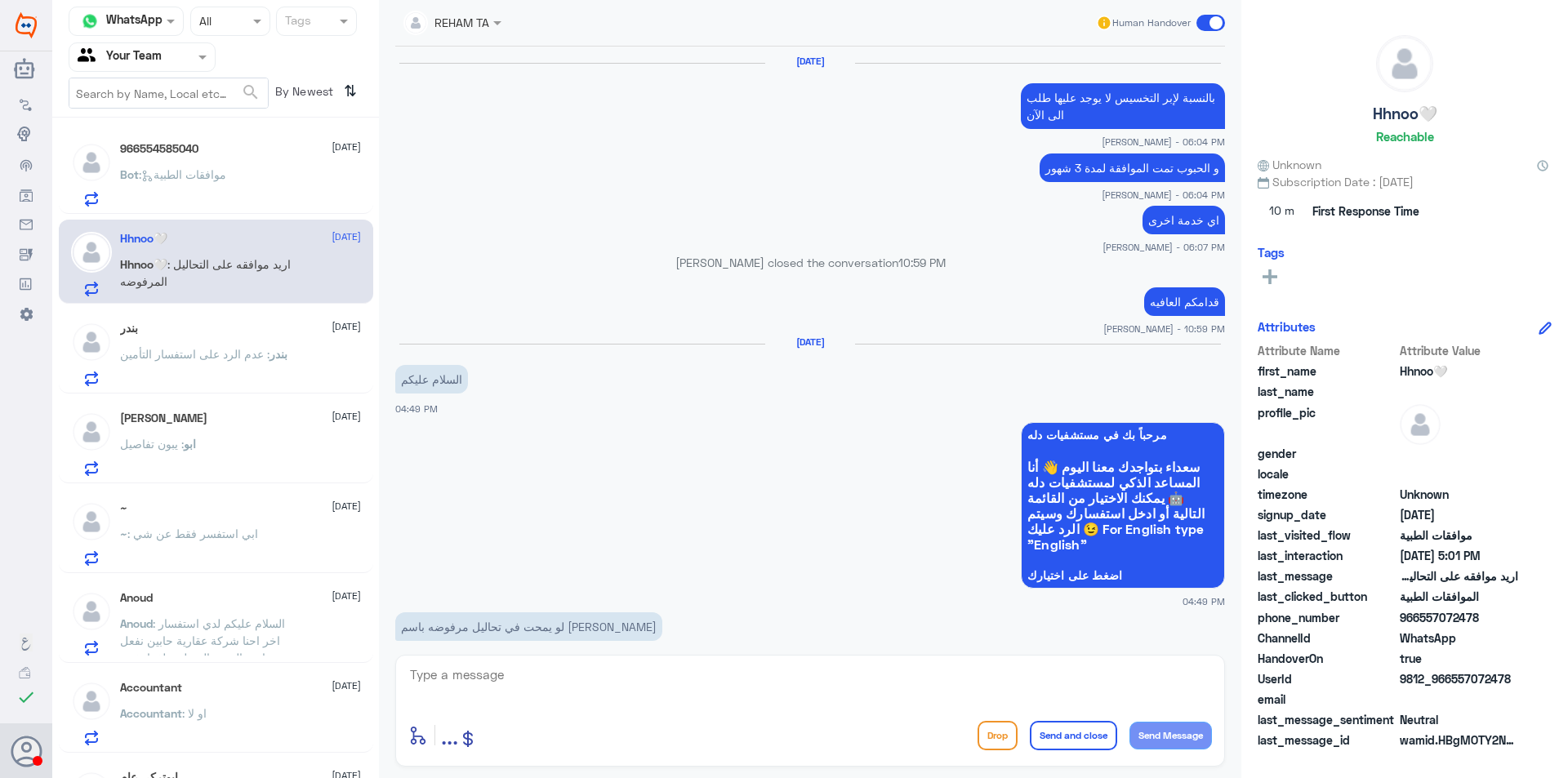
scroll to position [1426, 0]
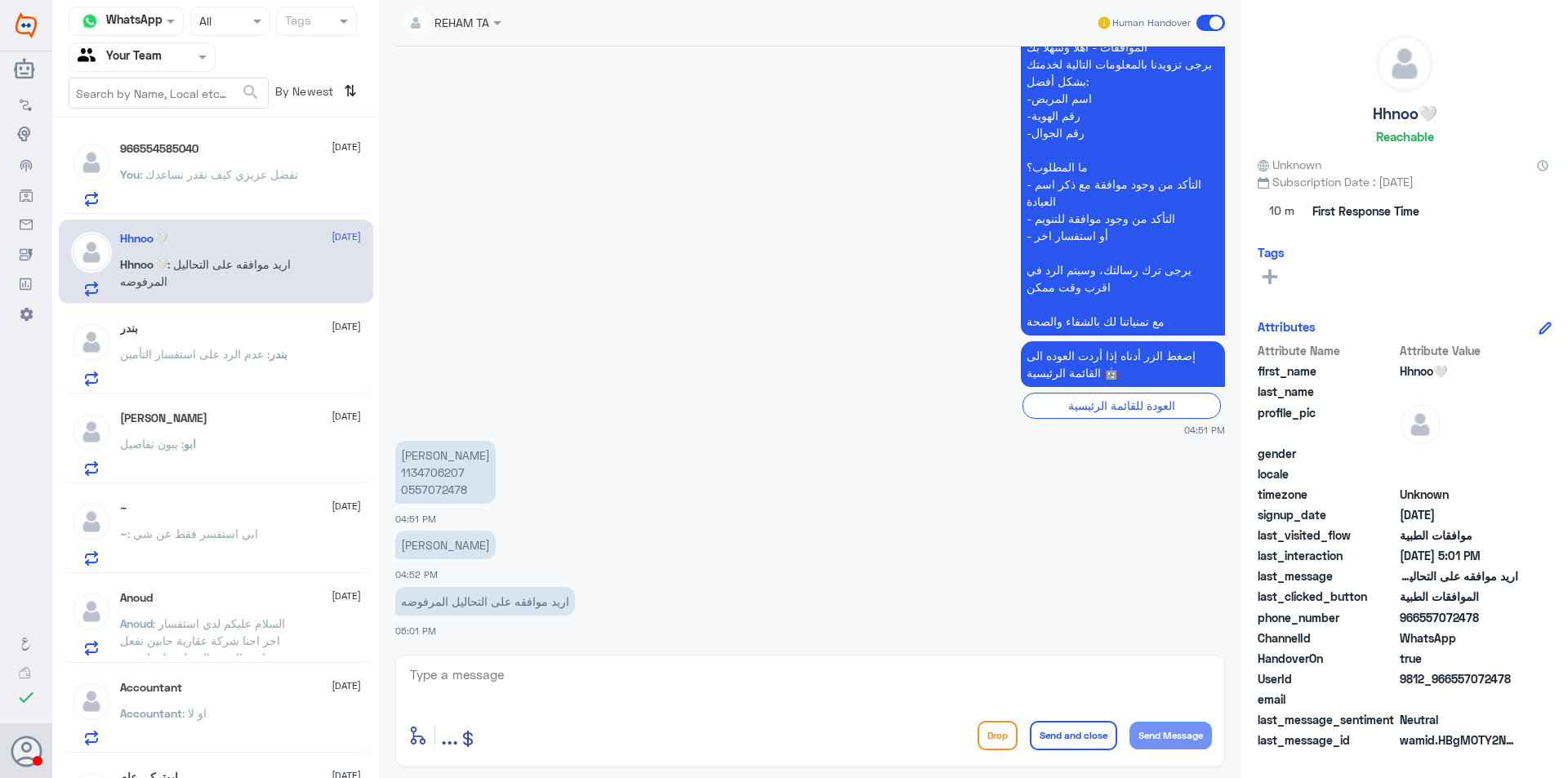
click at [426, 502] on p "[PERSON_NAME] 1134706207 0557072478" at bounding box center [446, 472] width 100 height 63
copy p "0557072478"
click at [455, 464] on p "[PERSON_NAME] 1134706207 0557072478" at bounding box center [446, 472] width 100 height 63
click at [456, 475] on p "[PERSON_NAME] 1134706207 0557072478" at bounding box center [446, 472] width 100 height 63
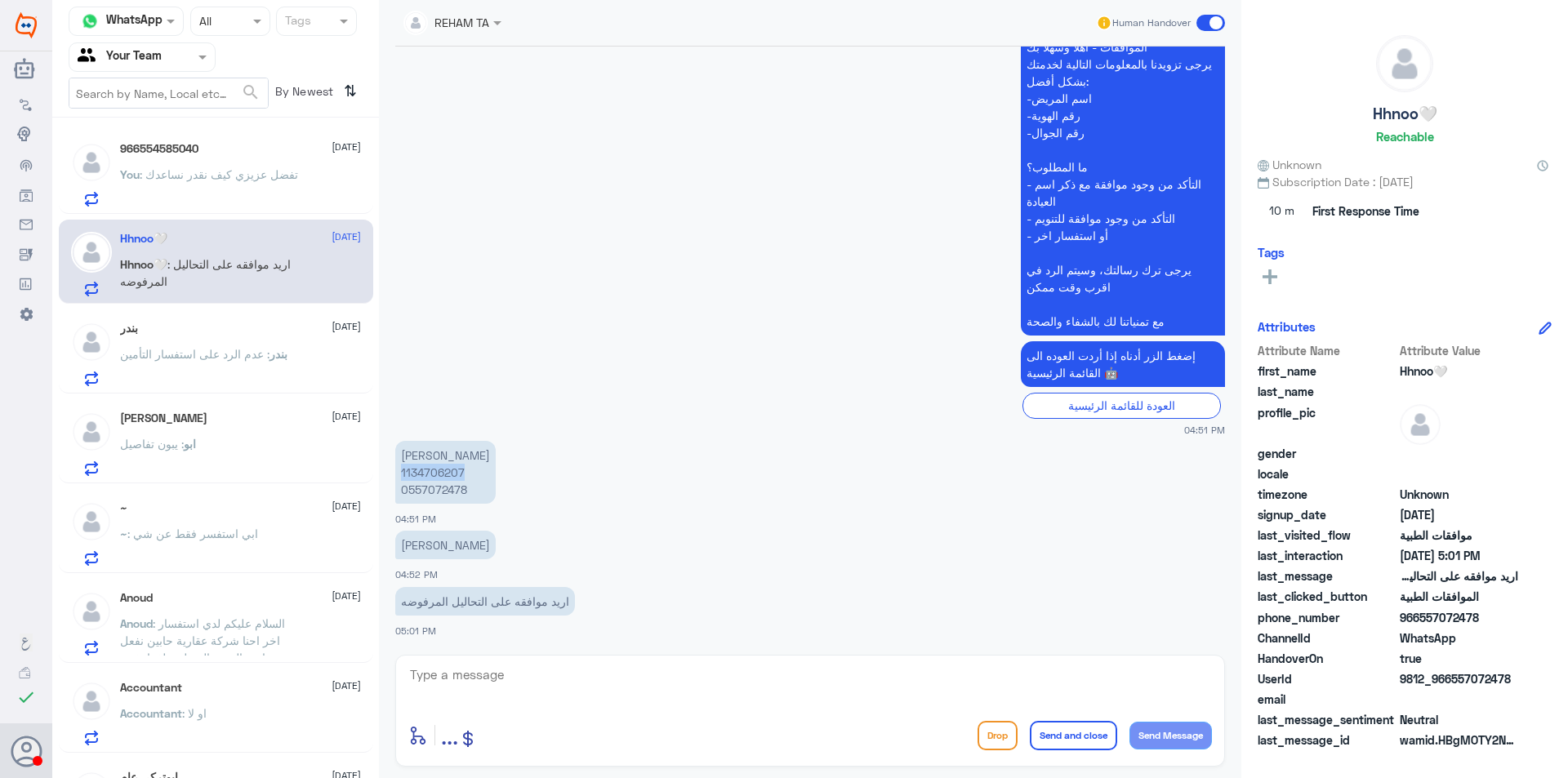
click at [456, 475] on p "[PERSON_NAME] 1134706207 0557072478" at bounding box center [446, 472] width 100 height 63
copy p "1134706207"
click at [203, 182] on p "966554585040 : يزيد فضلك عندي تأمين شركة بوبا vip تغطونه؟" at bounding box center [211, 186] width 184 height 41
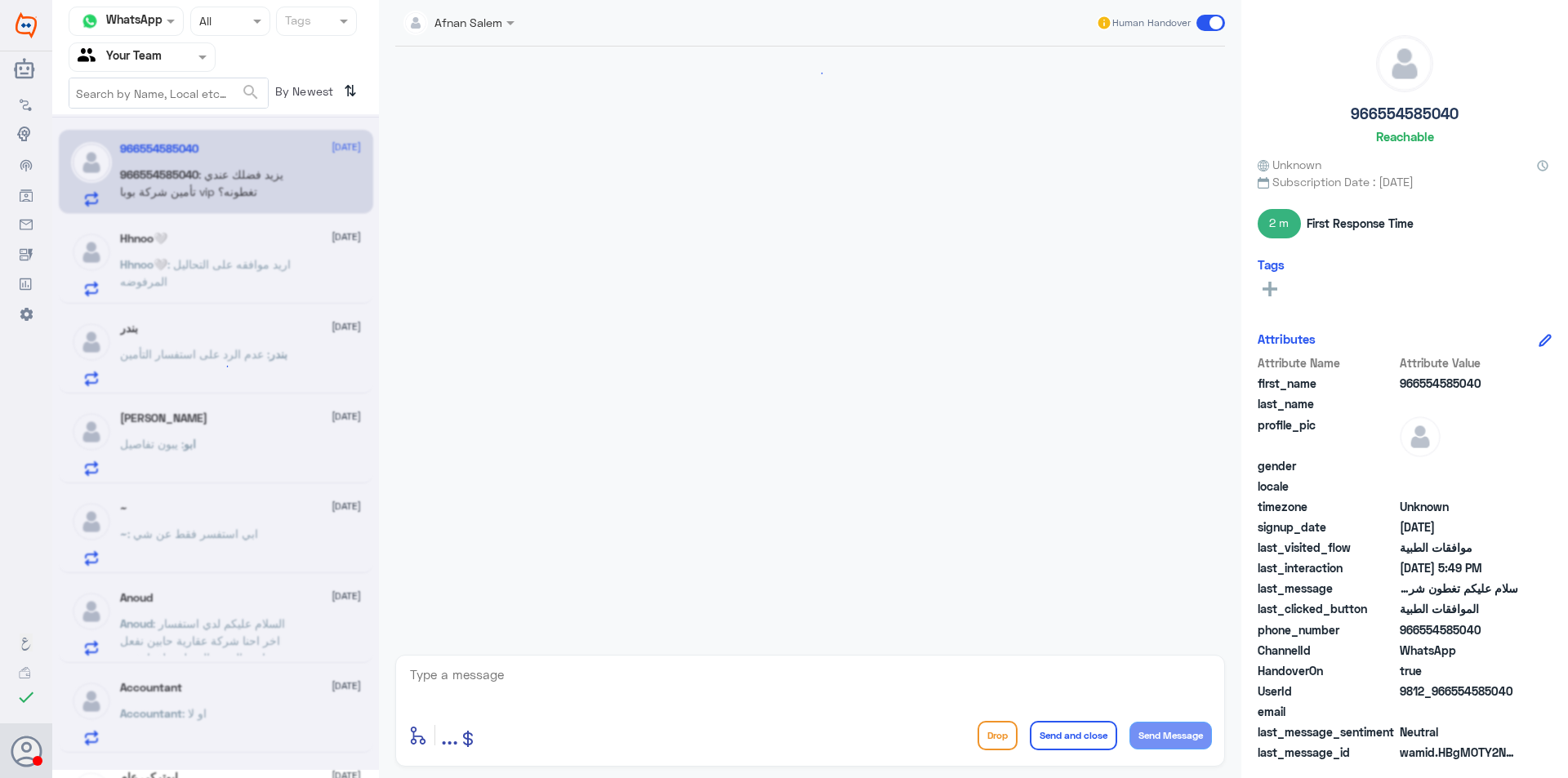
scroll to position [428, 0]
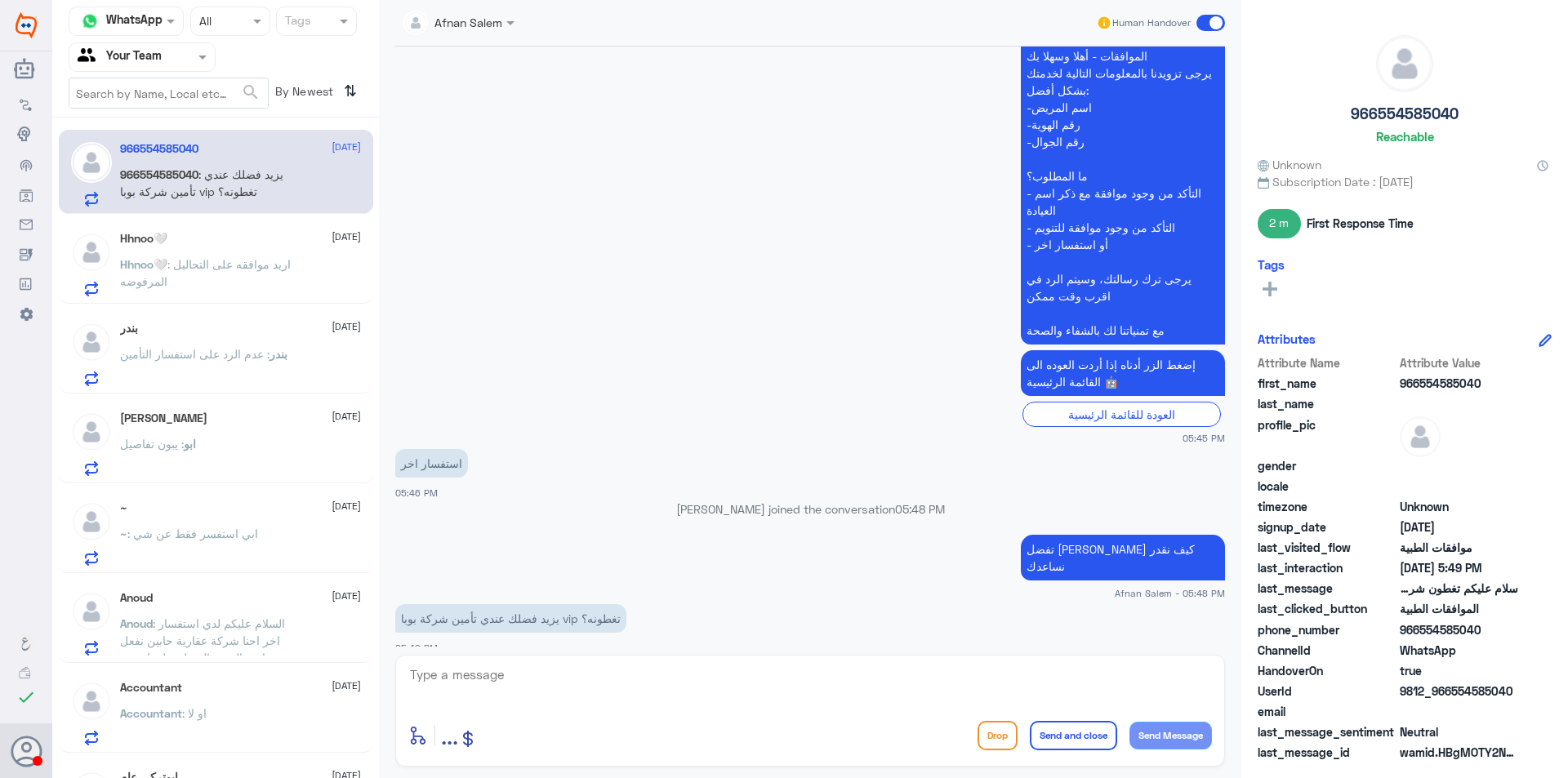
click at [648, 684] on textarea at bounding box center [810, 684] width 803 height 40
type textarea "l"
type textarea "ممكن الهويه عشان نتأكد من تغطية التأمين في مستشفى دله النخيل"
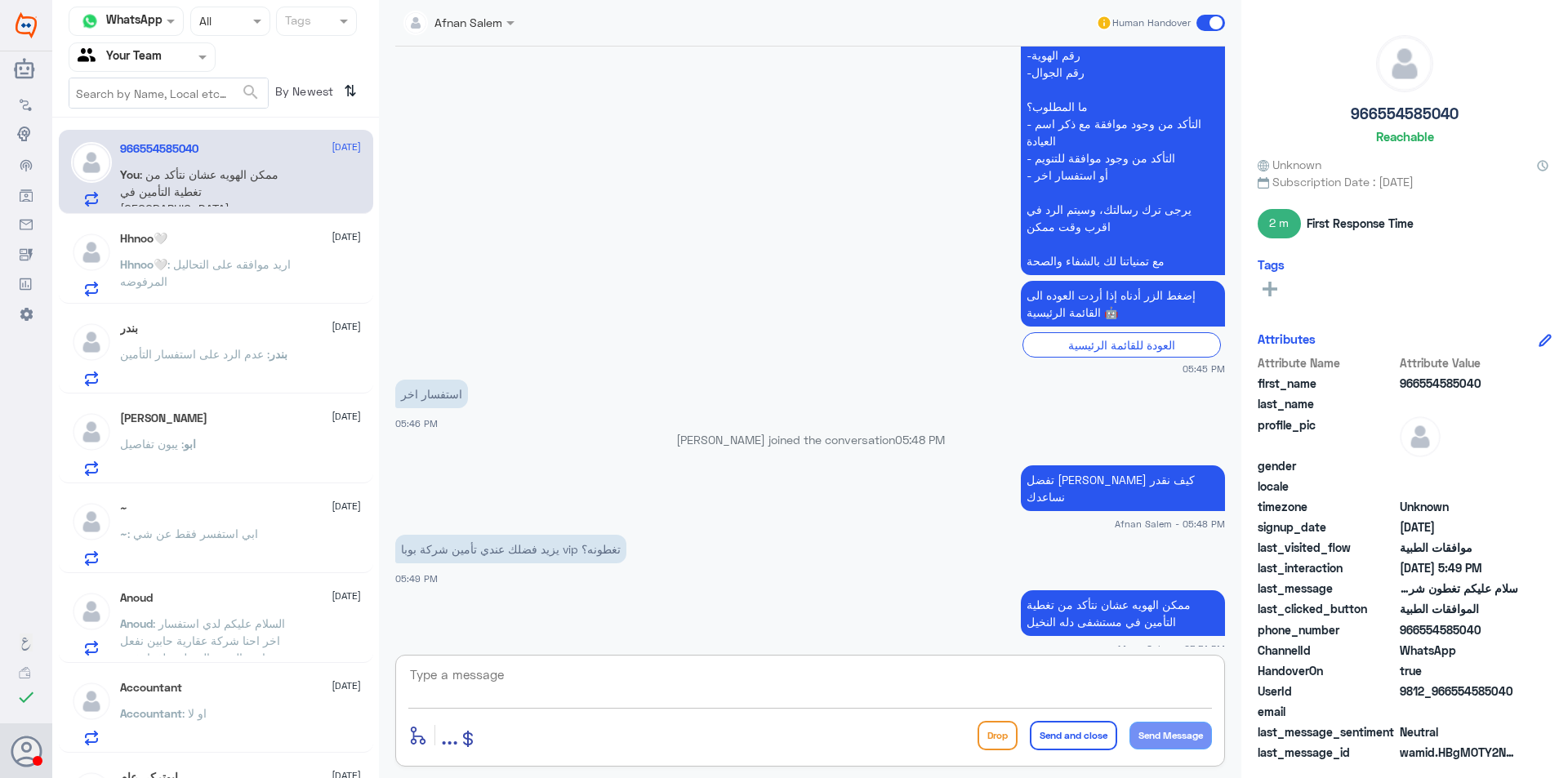
click at [213, 408] on div "[PERSON_NAME] [DATE][PERSON_NAME] : يبون تفاصيل" at bounding box center [216, 441] width 314 height 84
click at [204, 381] on p "بندر : عدم الرد على استفسار التأمين" at bounding box center [203, 366] width 167 height 41
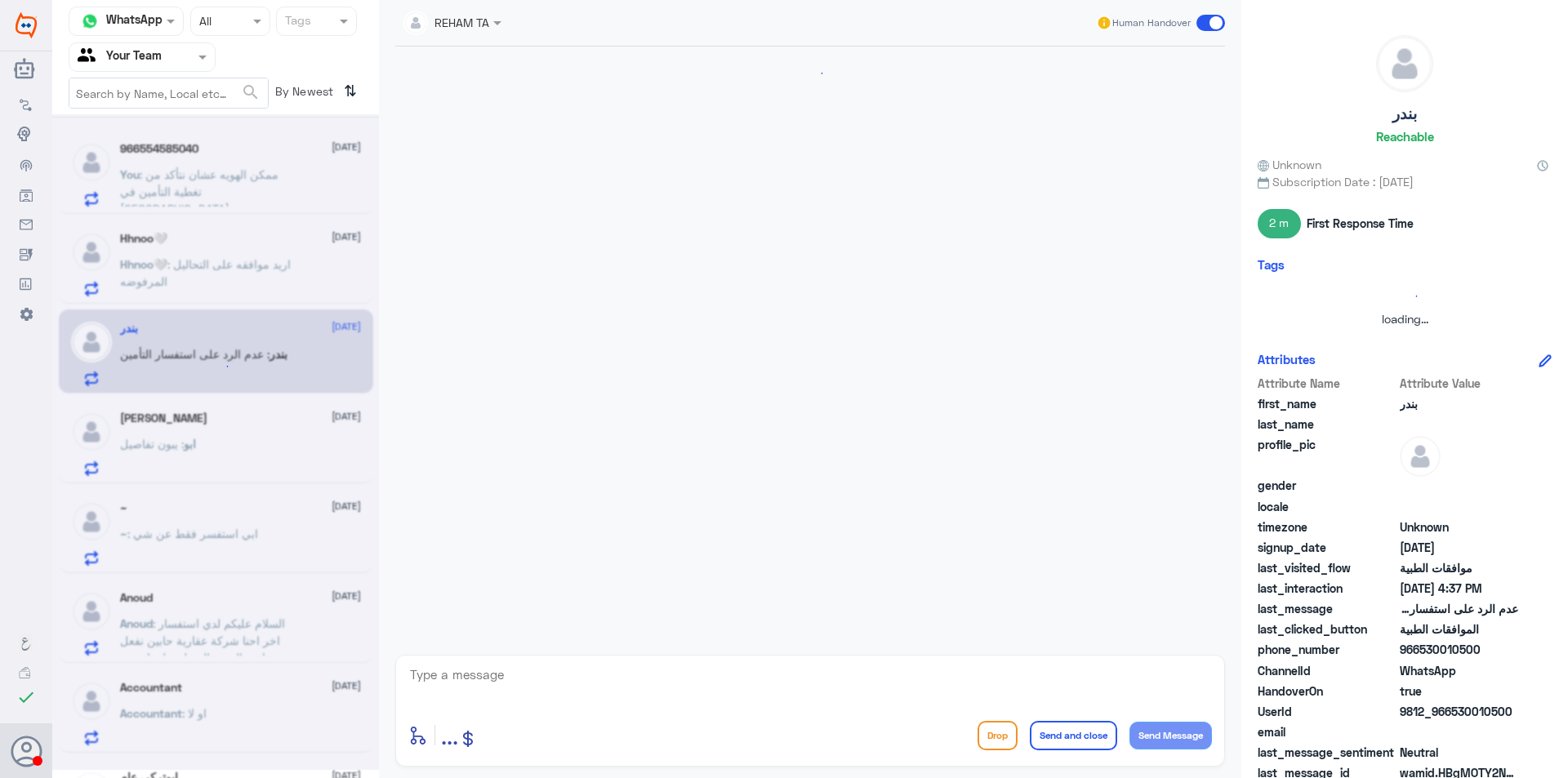
scroll to position [346, 0]
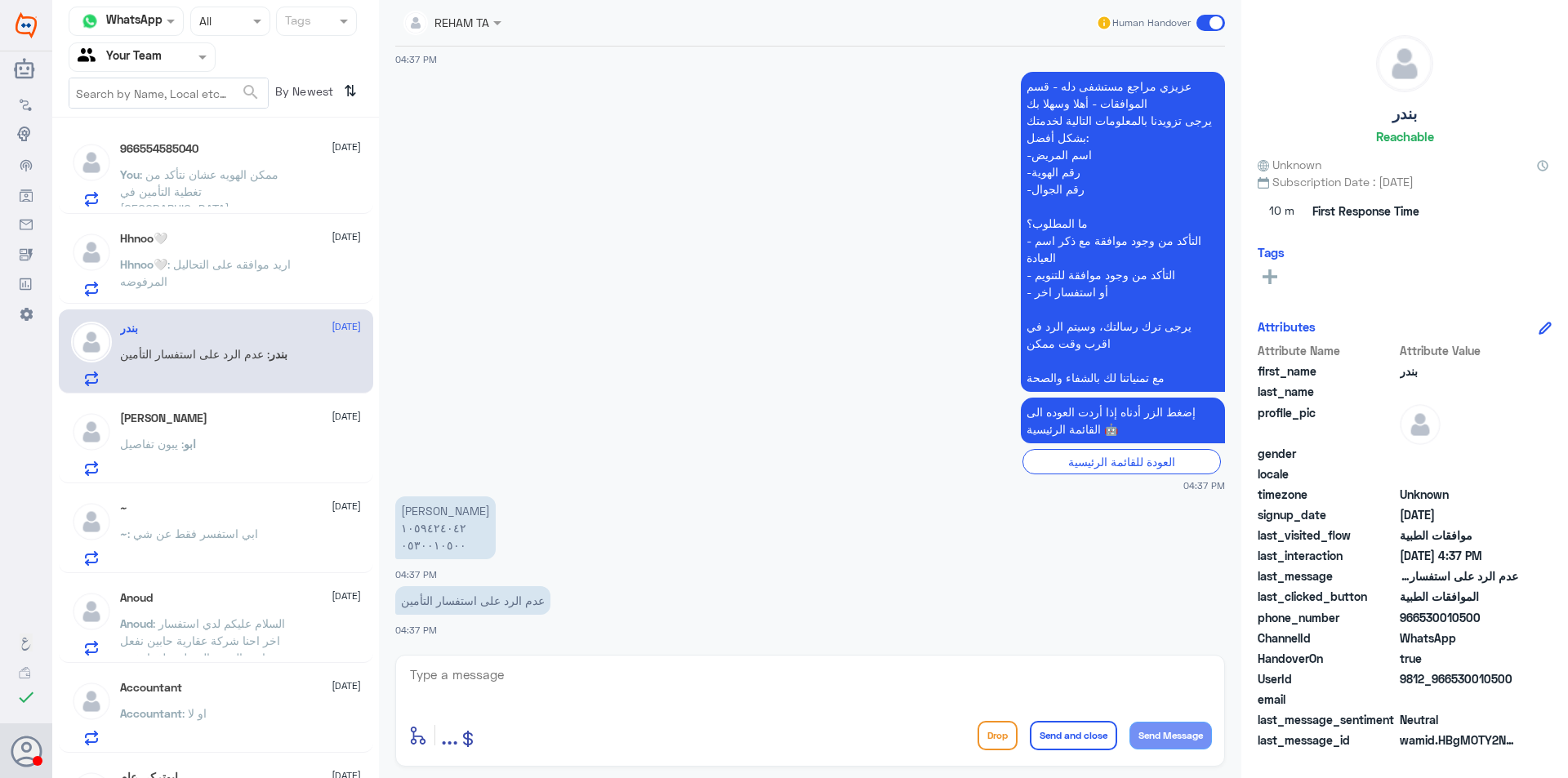
click at [418, 545] on p "[PERSON_NAME] ١٠٥٩٤٢٤٠٤٢ ٠٥٣٠٠١٠٥٠٠" at bounding box center [446, 528] width 100 height 63
copy p "٠٥٣٠٠١٠٥٠٠"
click at [737, 673] on textarea at bounding box center [810, 684] width 803 height 40
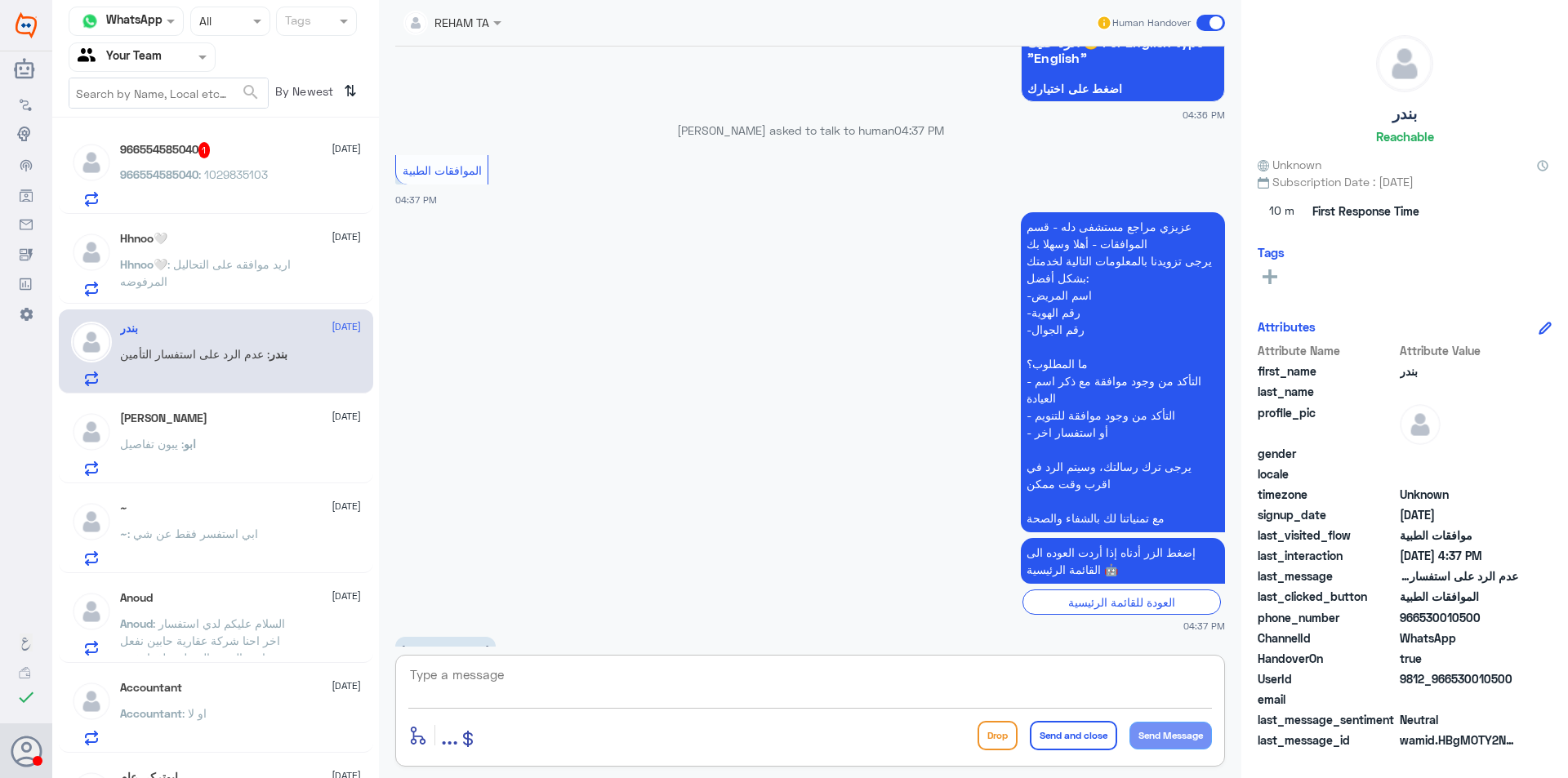
scroll to position [327, 0]
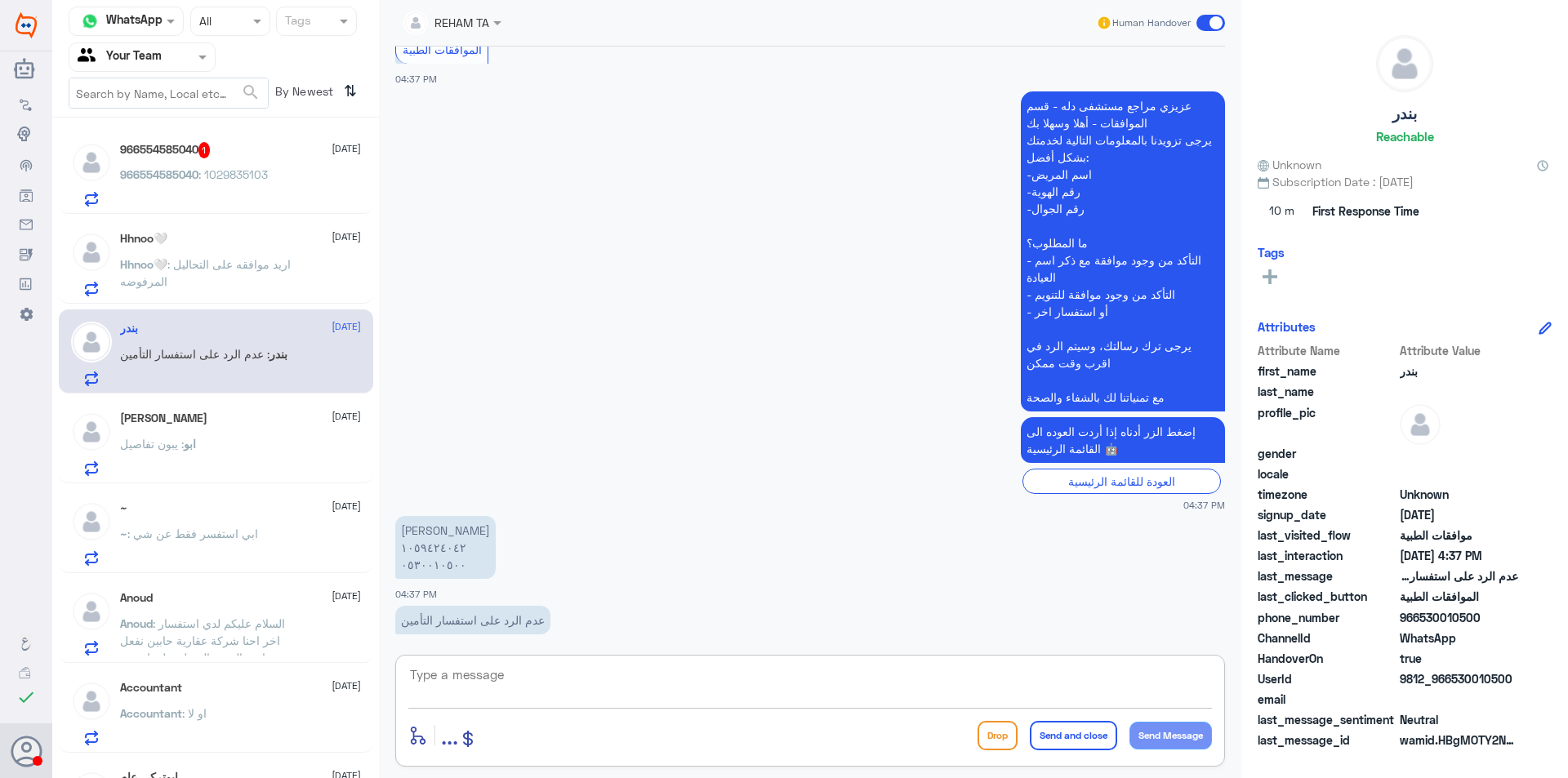
type textarea "ب"
type textarea "وعليكم السلام عزيزي"
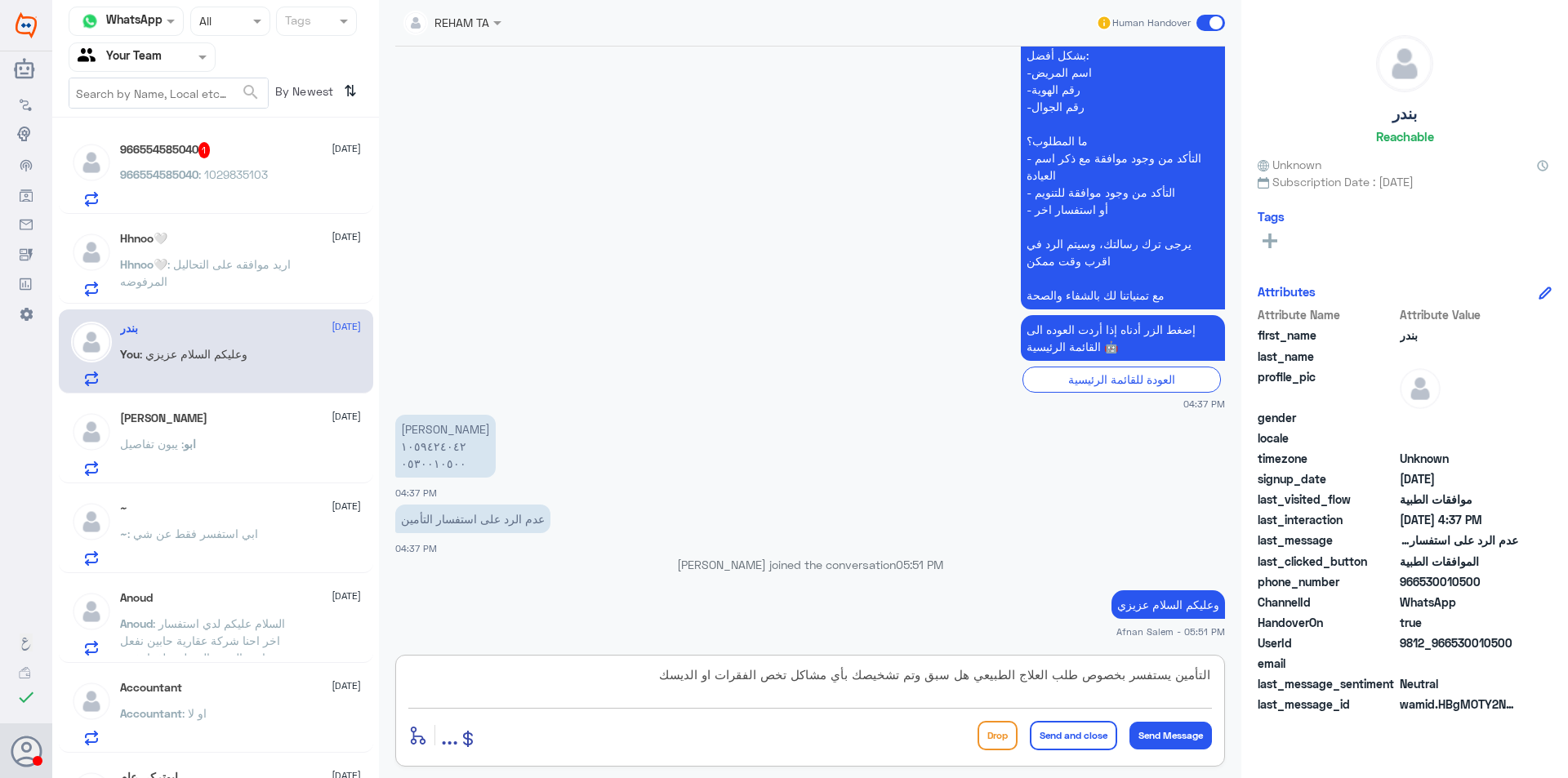
type textarea "التأمين يستفسر بخصوص طلب العلاج الطبيعي هل سبق وتم تشخيصك بأي مشاكل تخص الفقرات…"
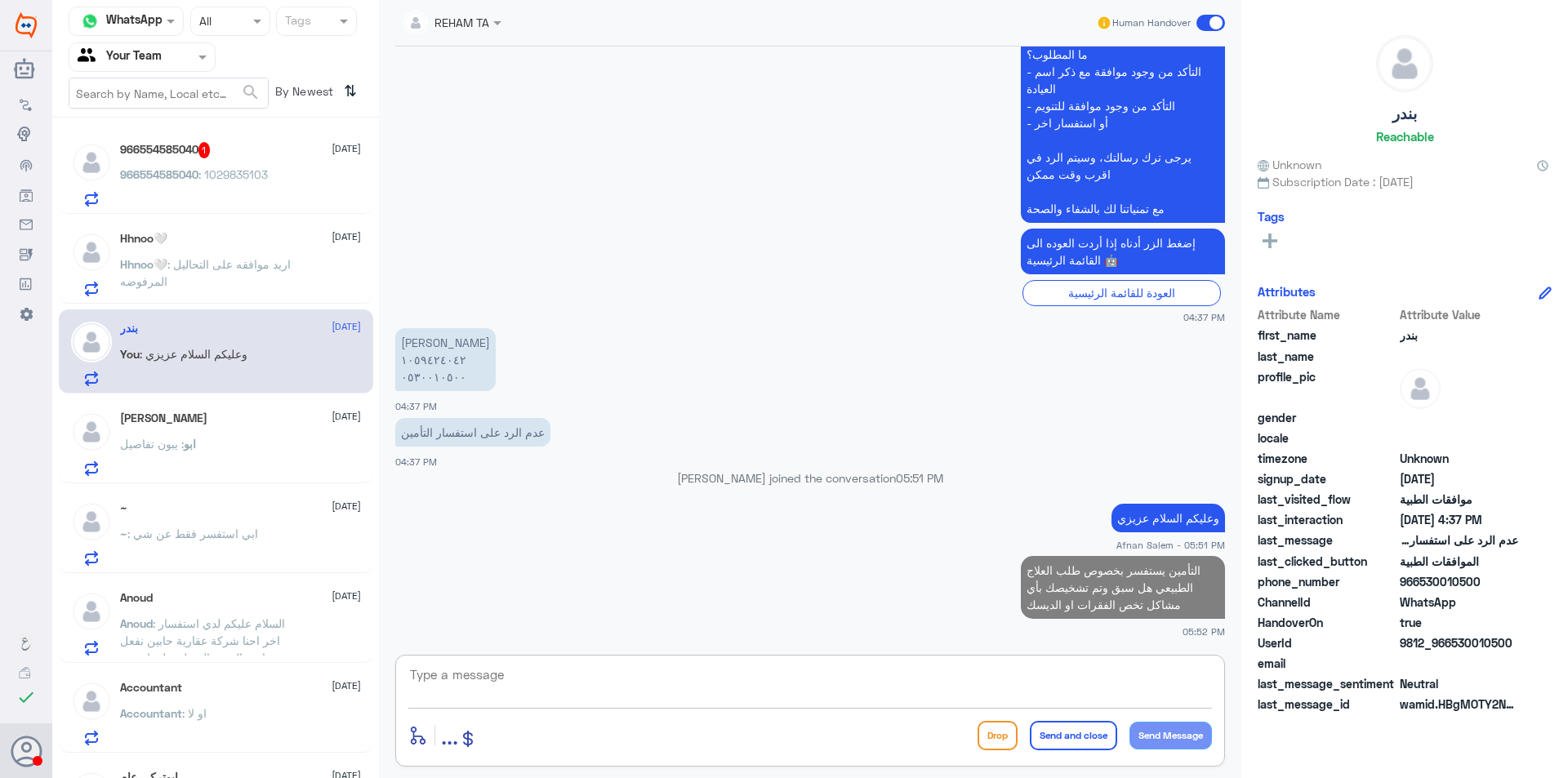
click at [232, 160] on div "966554585040 1 [DATE] 966554585040 : 1029835103" at bounding box center [240, 174] width 240 height 64
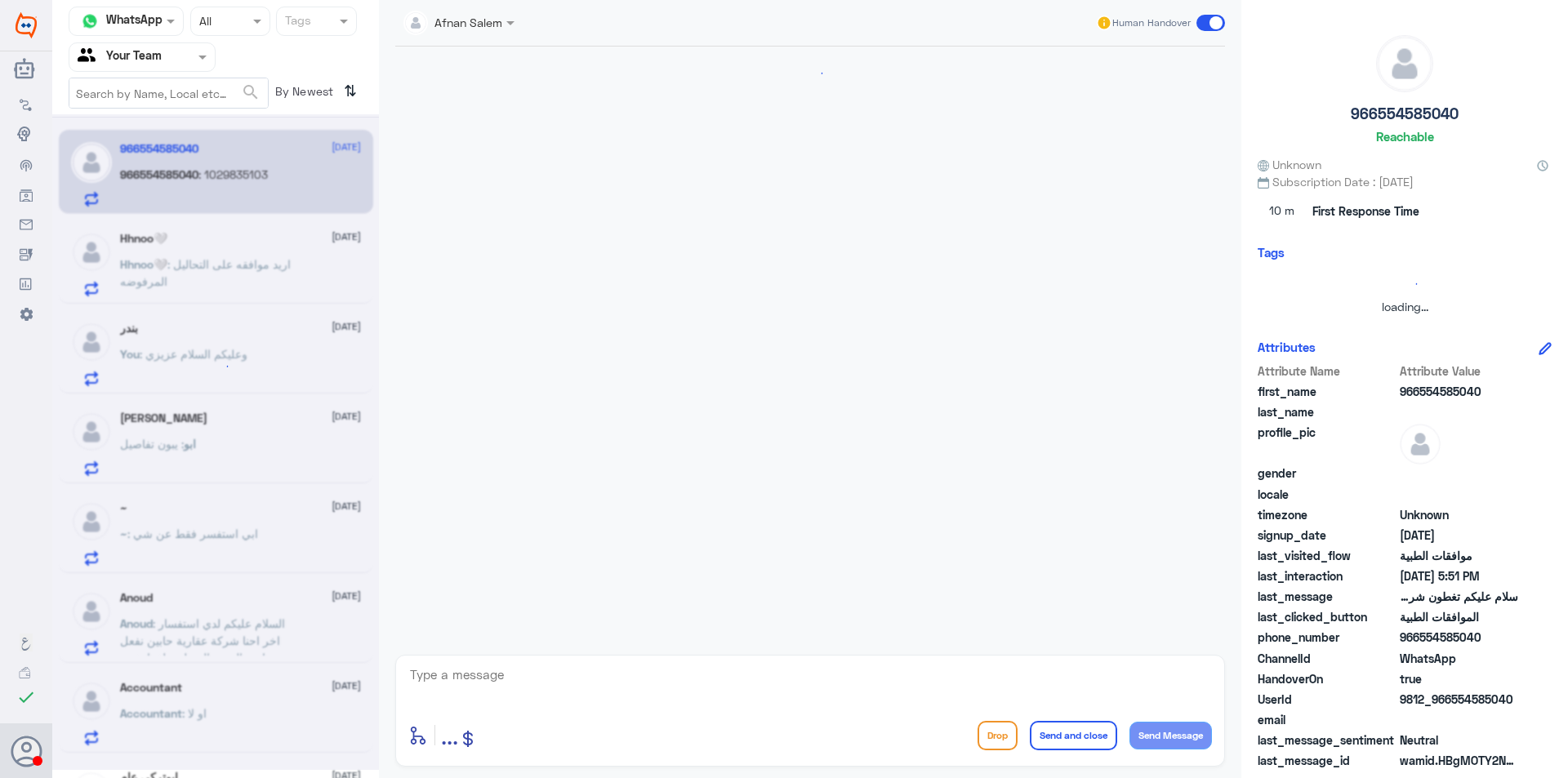
scroll to position [553, 0]
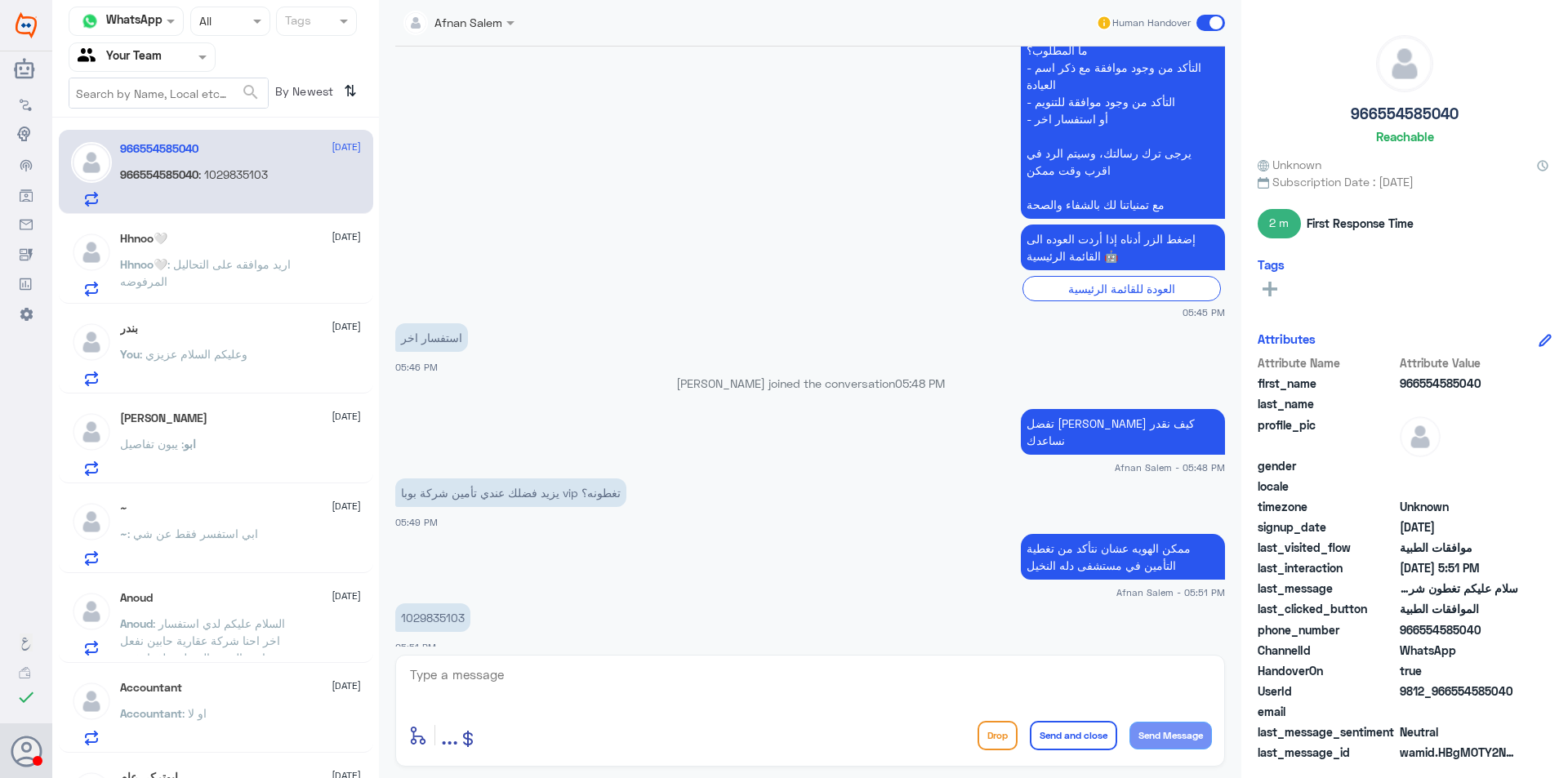
click at [425, 604] on p "1029835103" at bounding box center [433, 618] width 75 height 28
copy p "1029835103"
click at [751, 676] on textarea at bounding box center [810, 684] width 803 height 40
type textarea "ب"
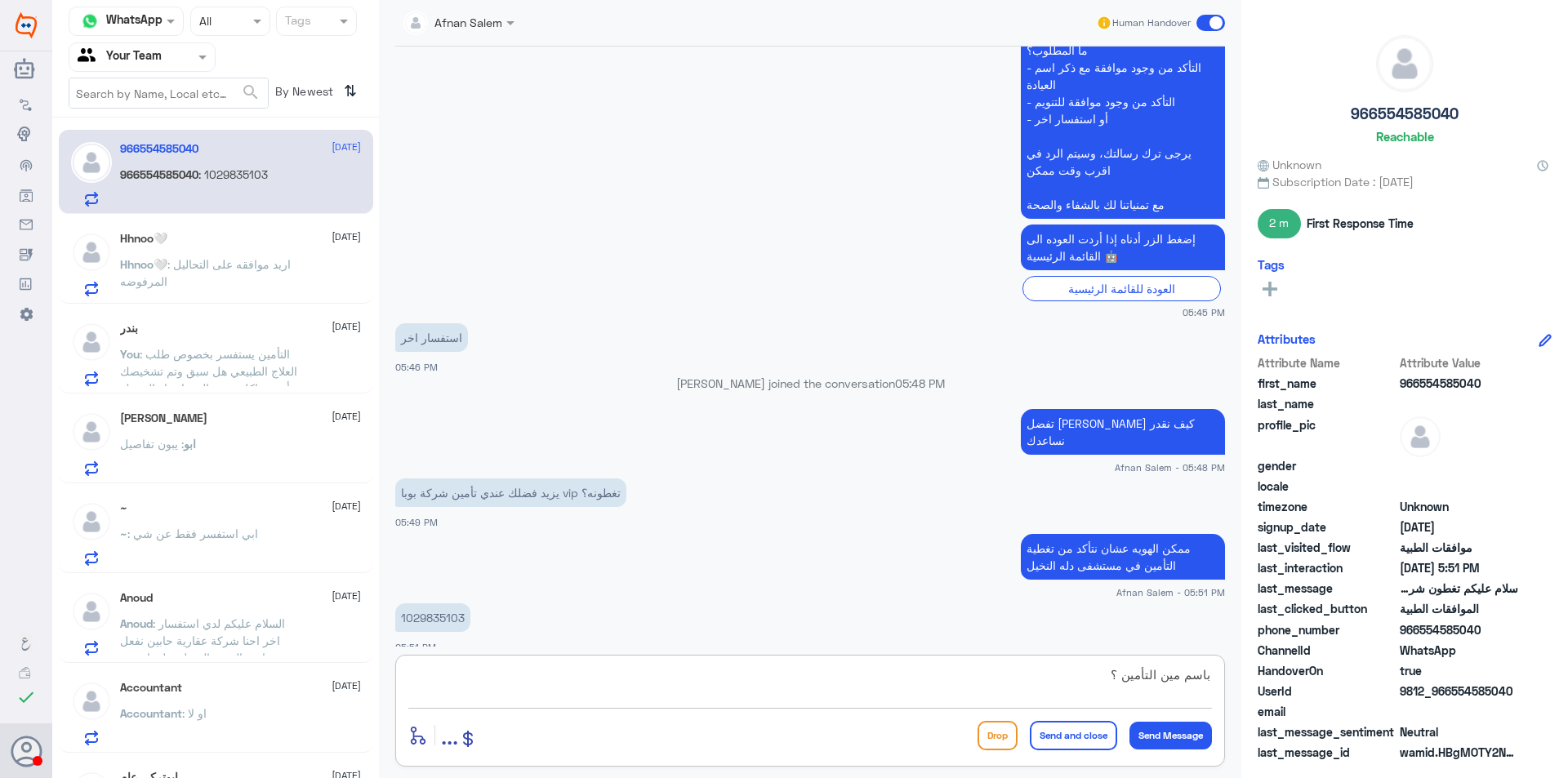
type textarea "باسم مين التأمين ؟"
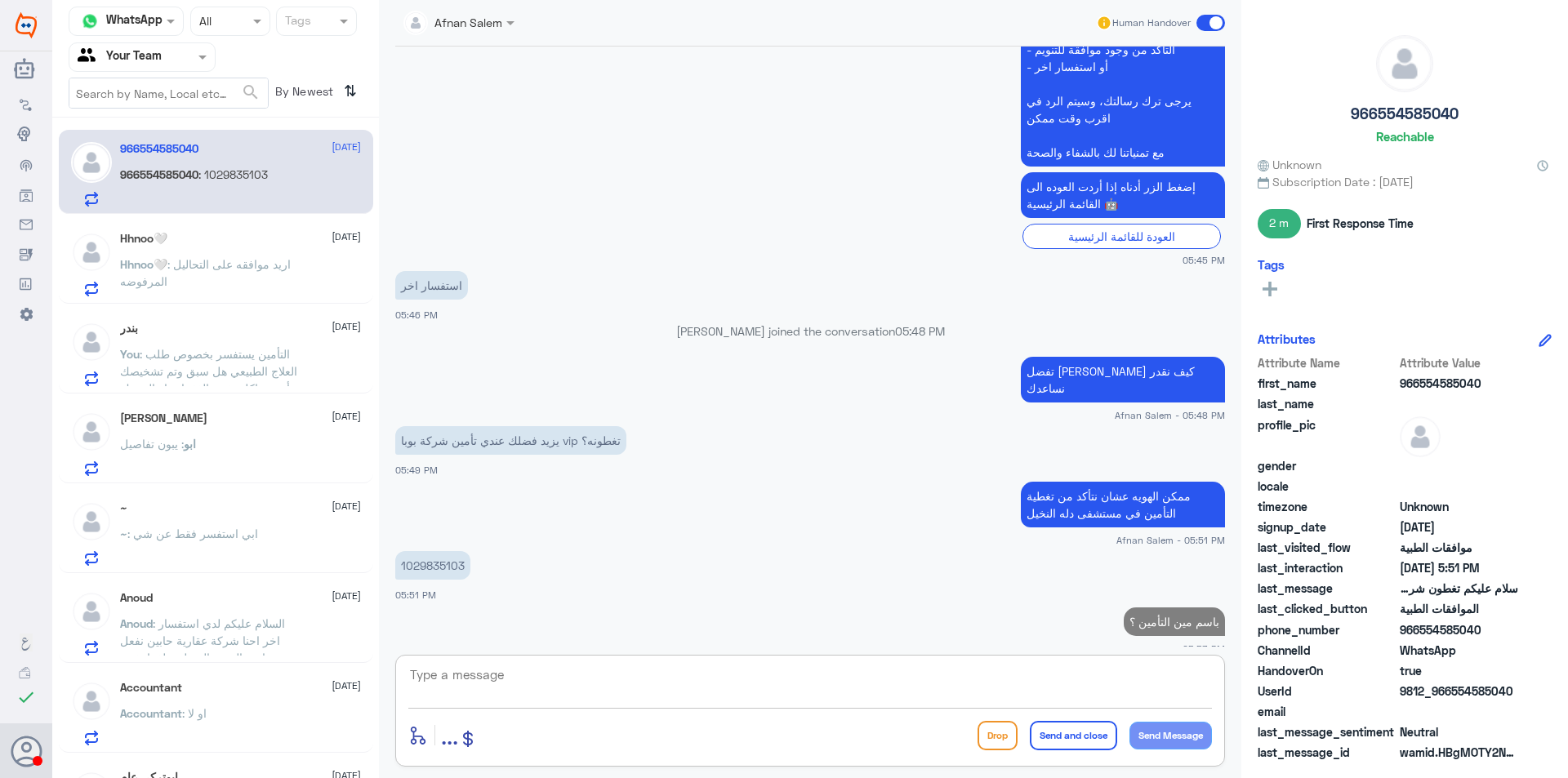
click at [263, 289] on p "Hhnoo🤍 : اريد موافقه على التحاليل المرفوضه" at bounding box center [211, 276] width 184 height 41
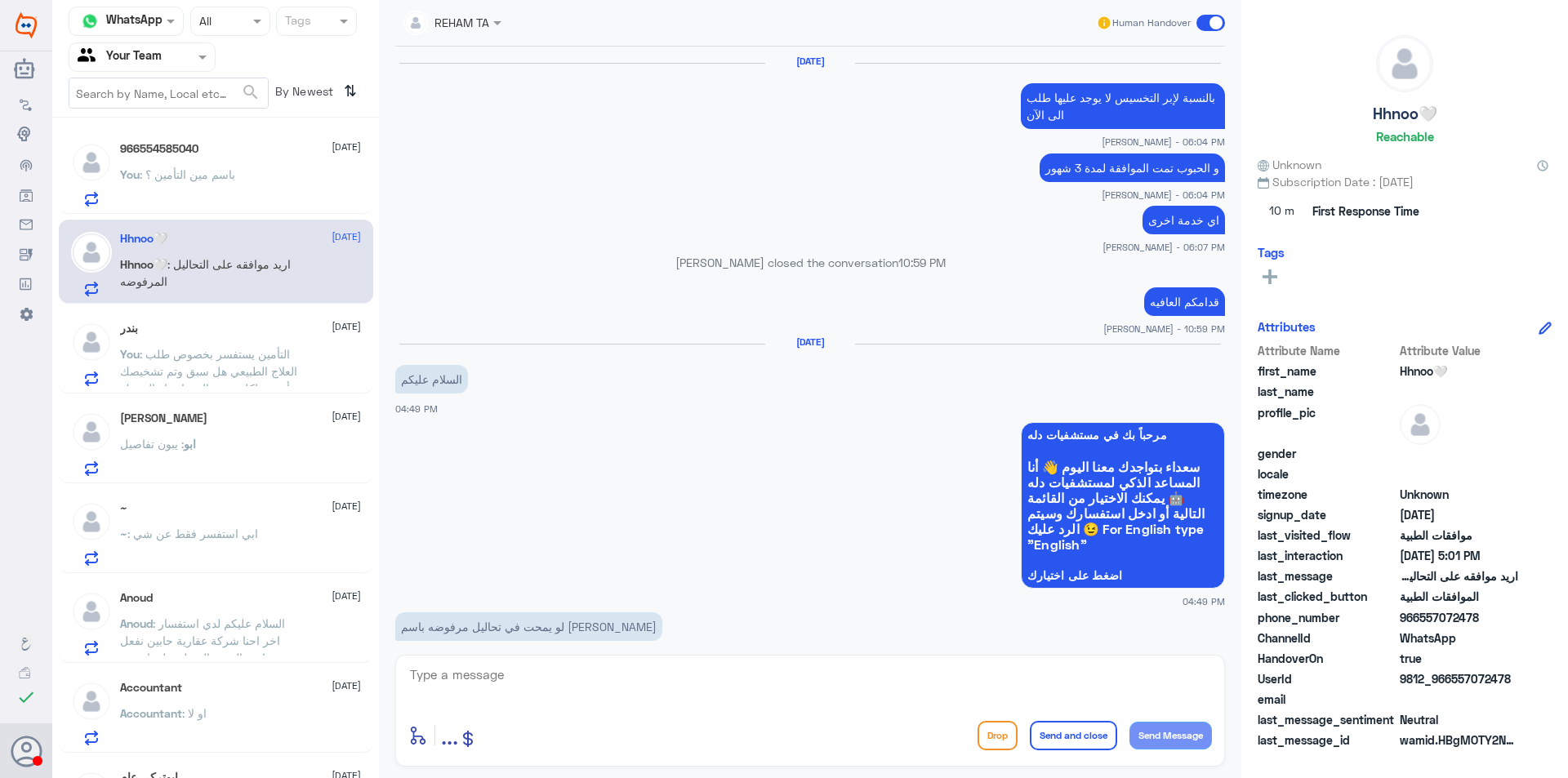
scroll to position [1426, 0]
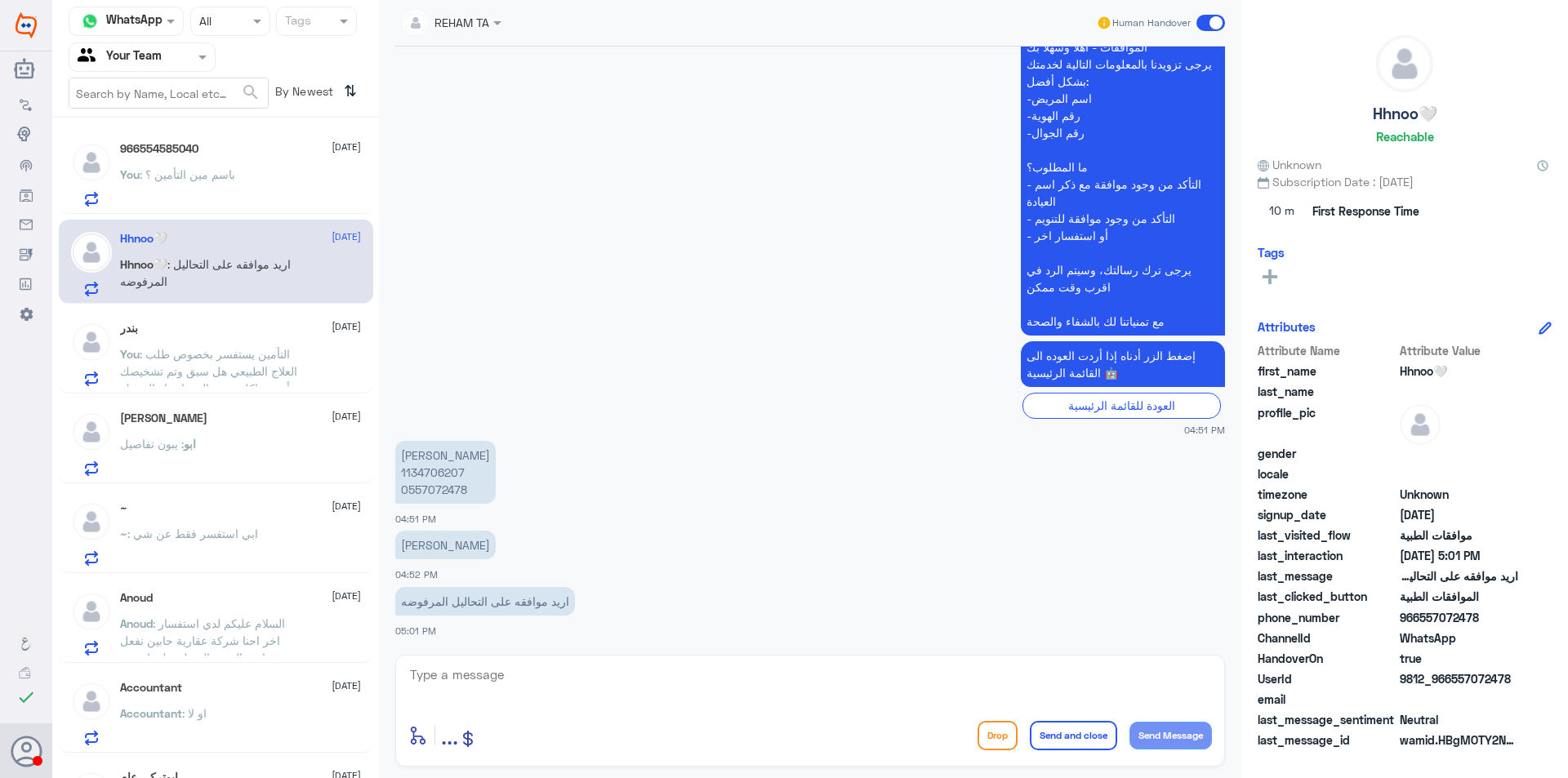
click at [281, 383] on span ": التأمين يستفسر بخصوص طلب العلاج الطبيعي هل سبق وتم تشخيصك بأي مشاكل تخص الفقر…" at bounding box center [208, 371] width 177 height 48
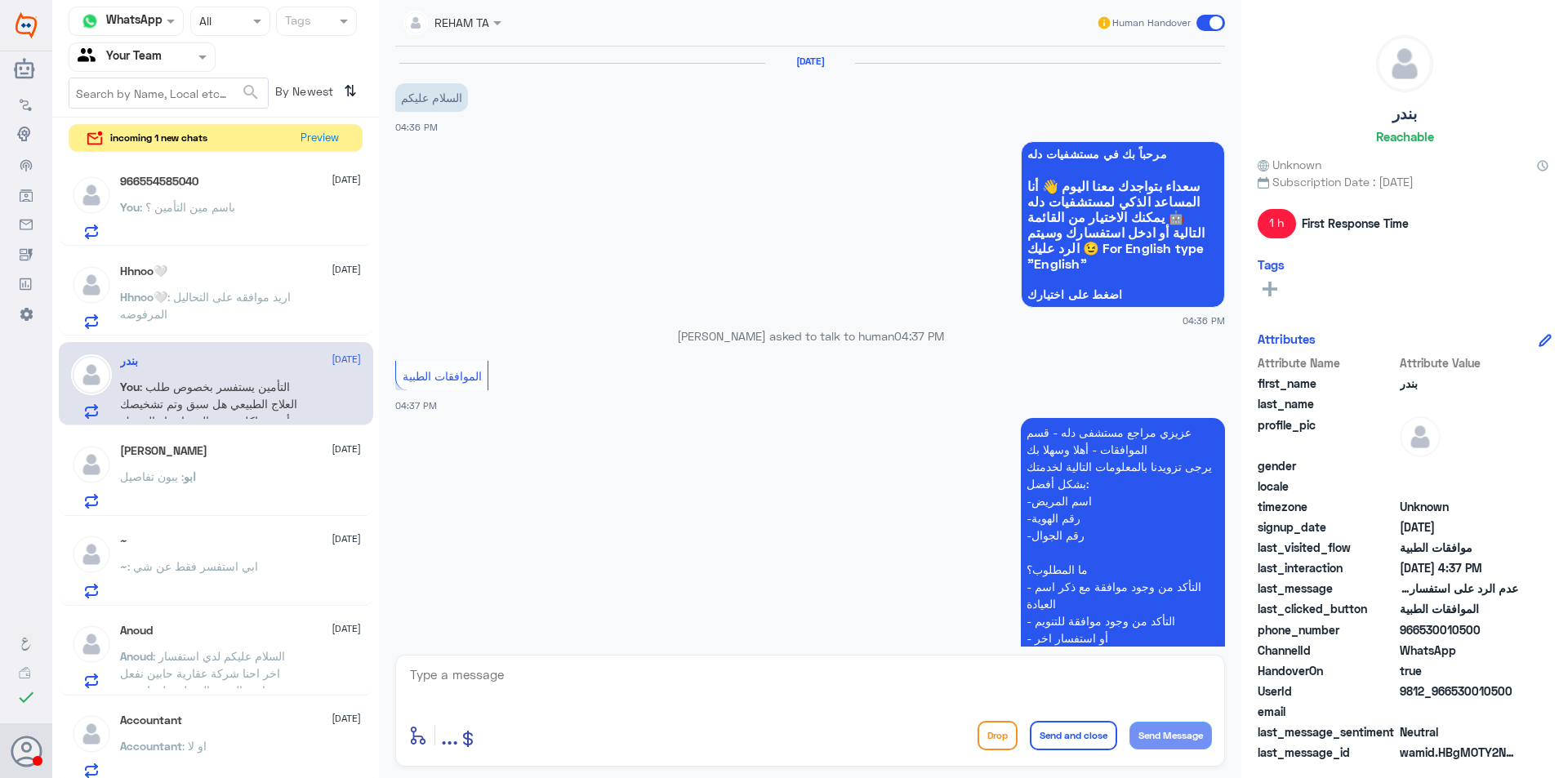
scroll to position [515, 0]
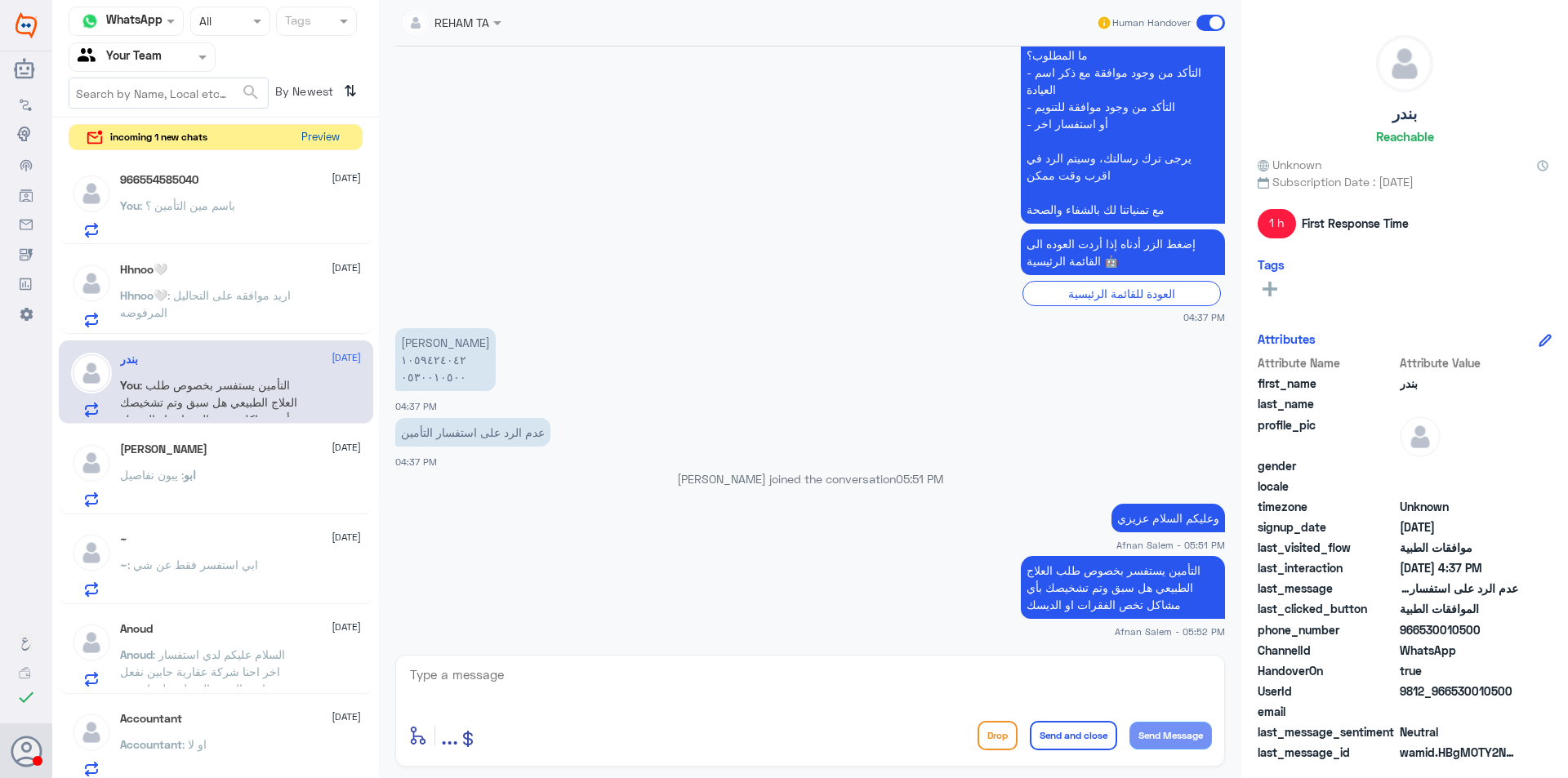
click at [331, 137] on button "Preview" at bounding box center [320, 137] width 50 height 26
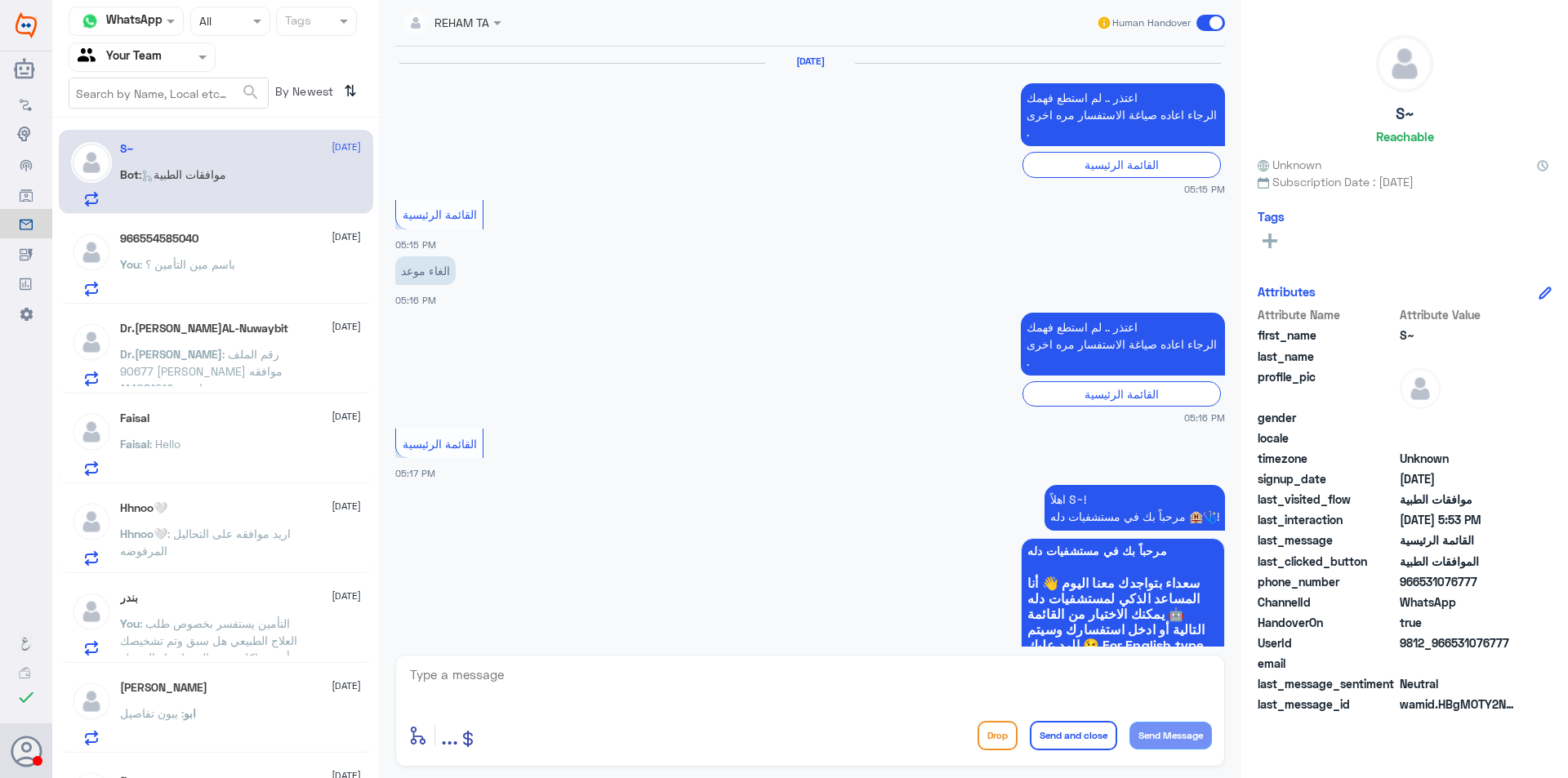
scroll to position [1661, 0]
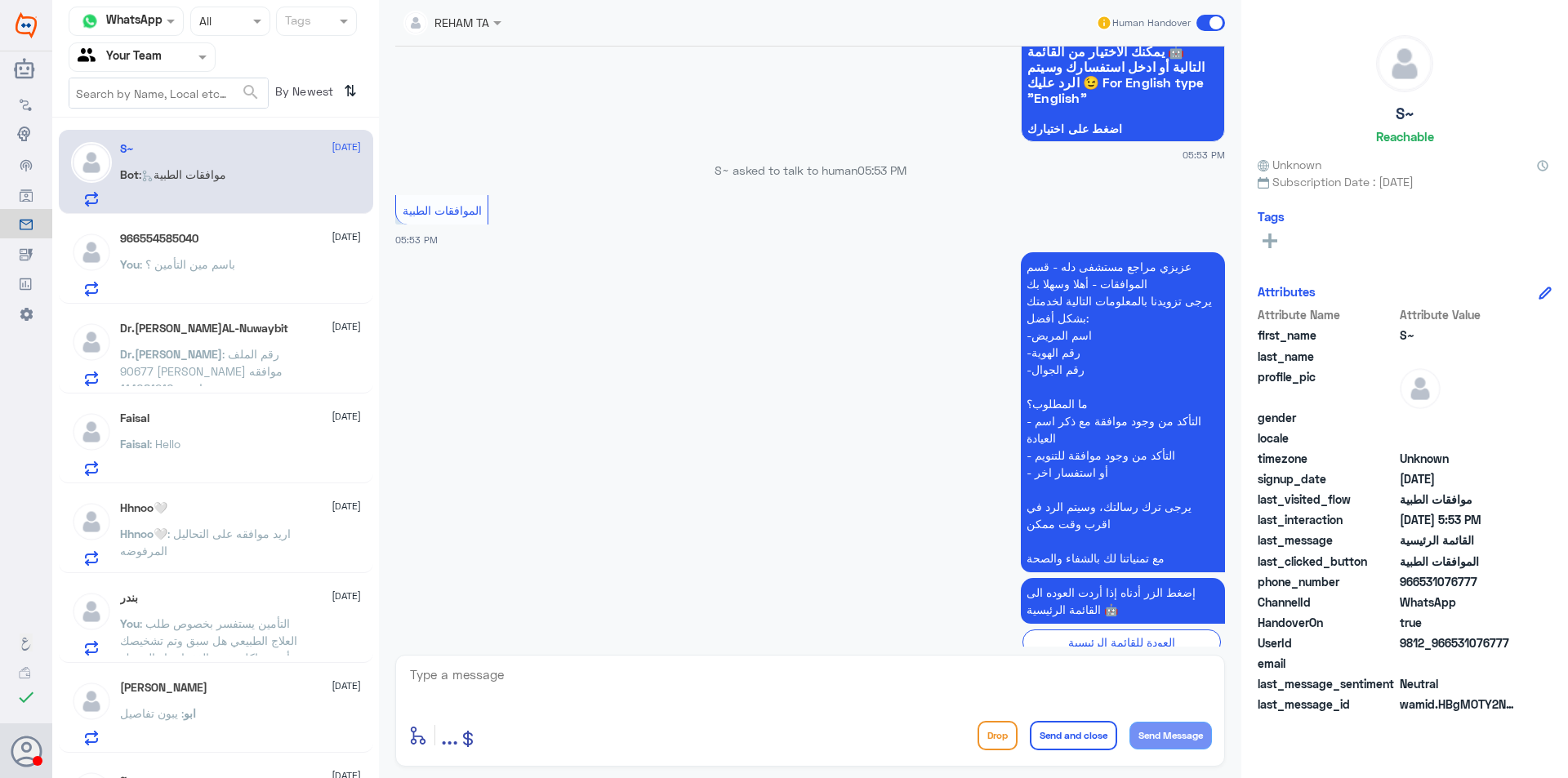
click at [285, 631] on span ": التأمين يستفسر بخصوص طلب العلاج الطبيعي هل سبق وتم تشخيصك بأي مشاكل تخص الفقر…" at bounding box center [208, 641] width 177 height 48
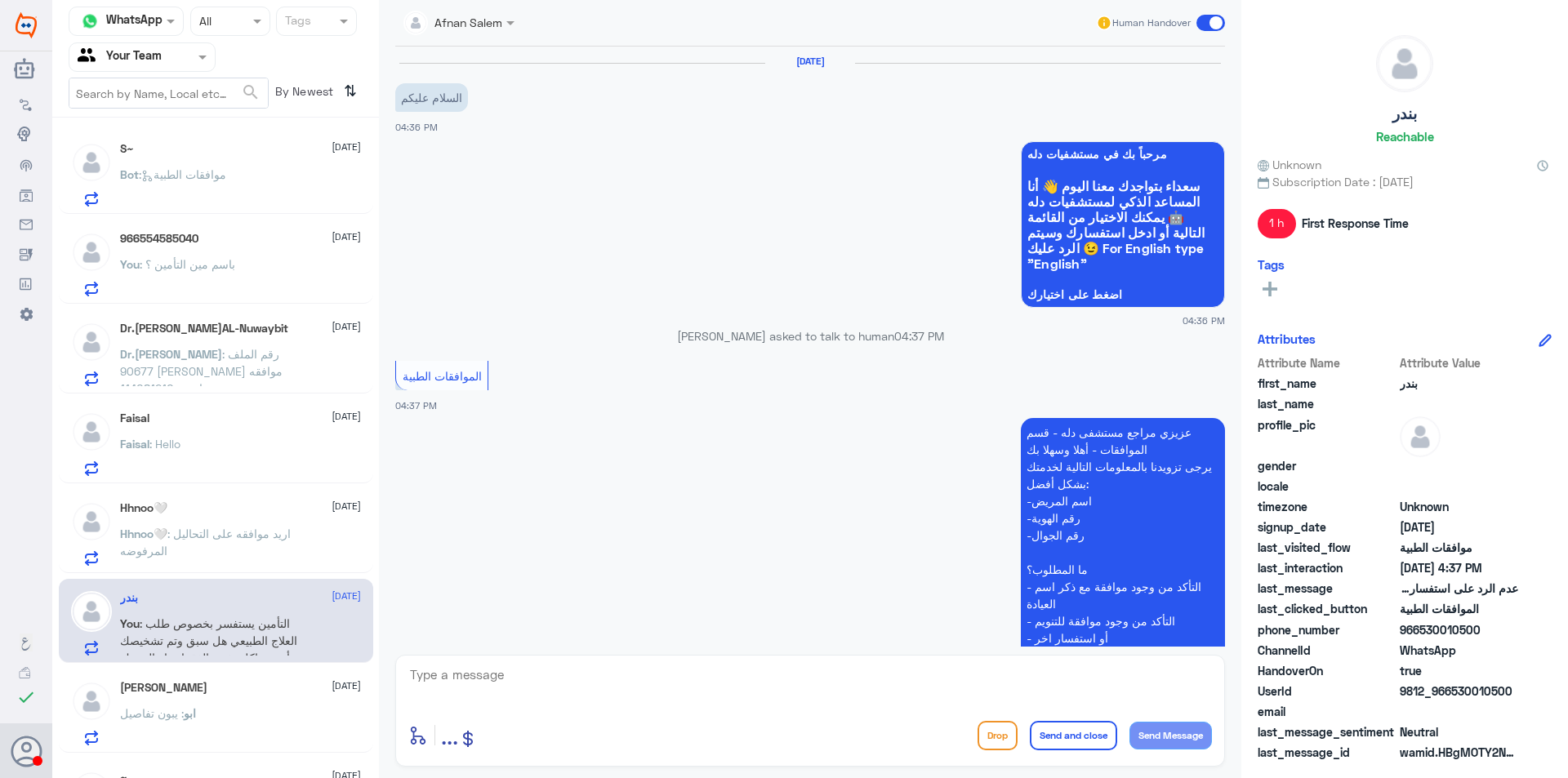
scroll to position [515, 0]
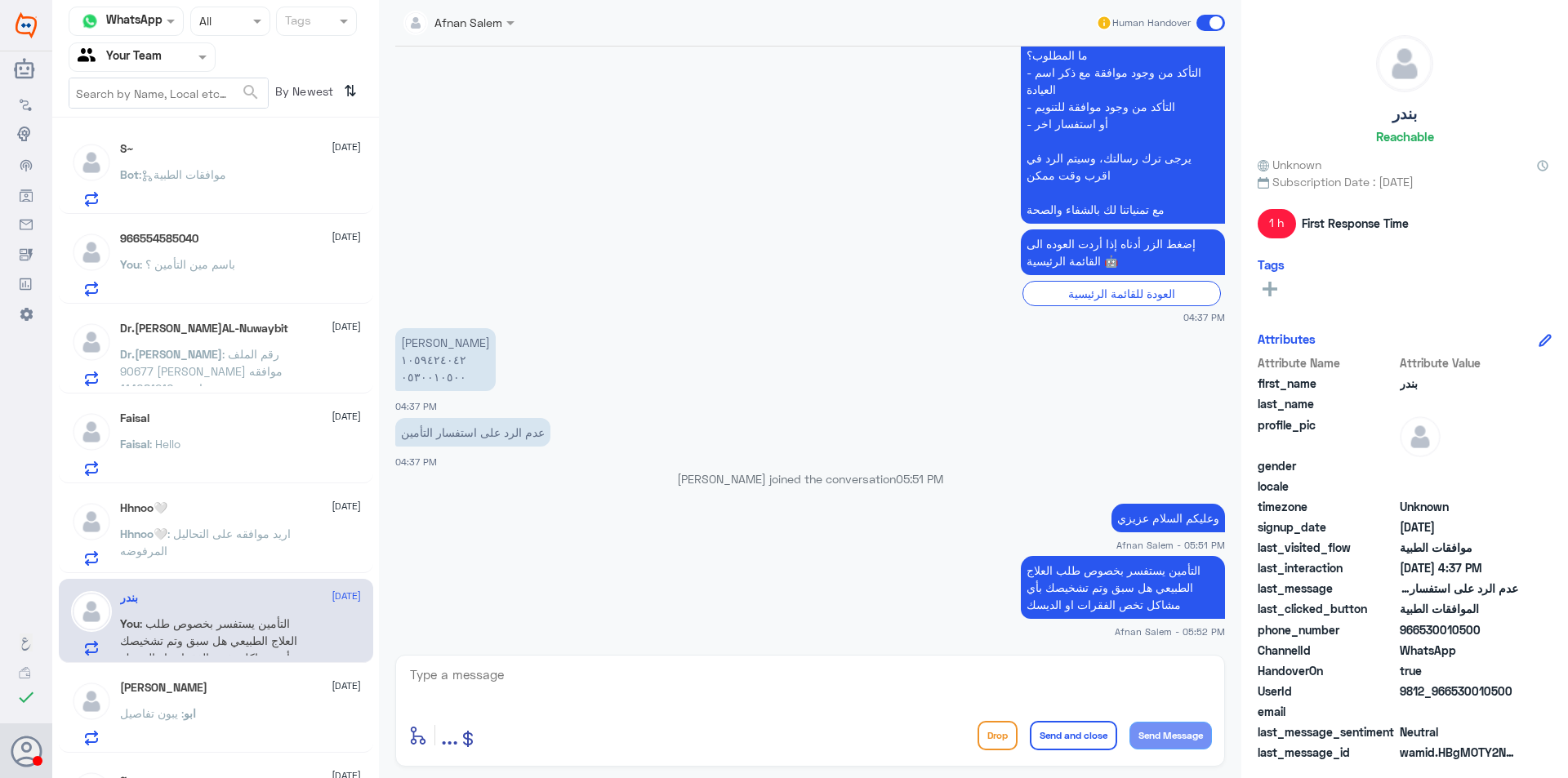
click at [888, 672] on textarea at bounding box center [810, 684] width 803 height 40
type textarea "اذا ممكن تزودنا بالرد عشان يتم المتابعه"
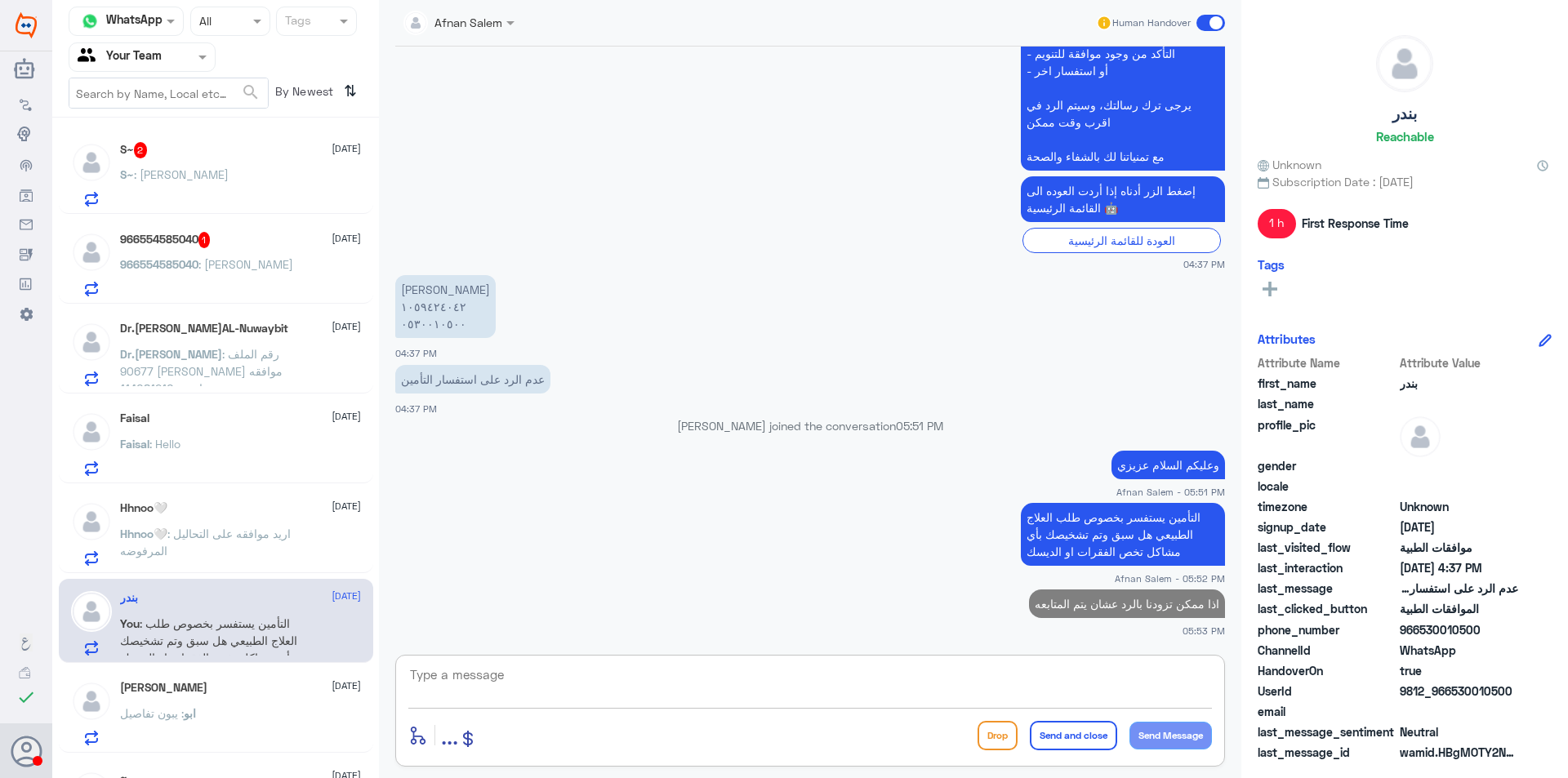
click at [173, 257] on span "966554585040" at bounding box center [159, 264] width 78 height 14
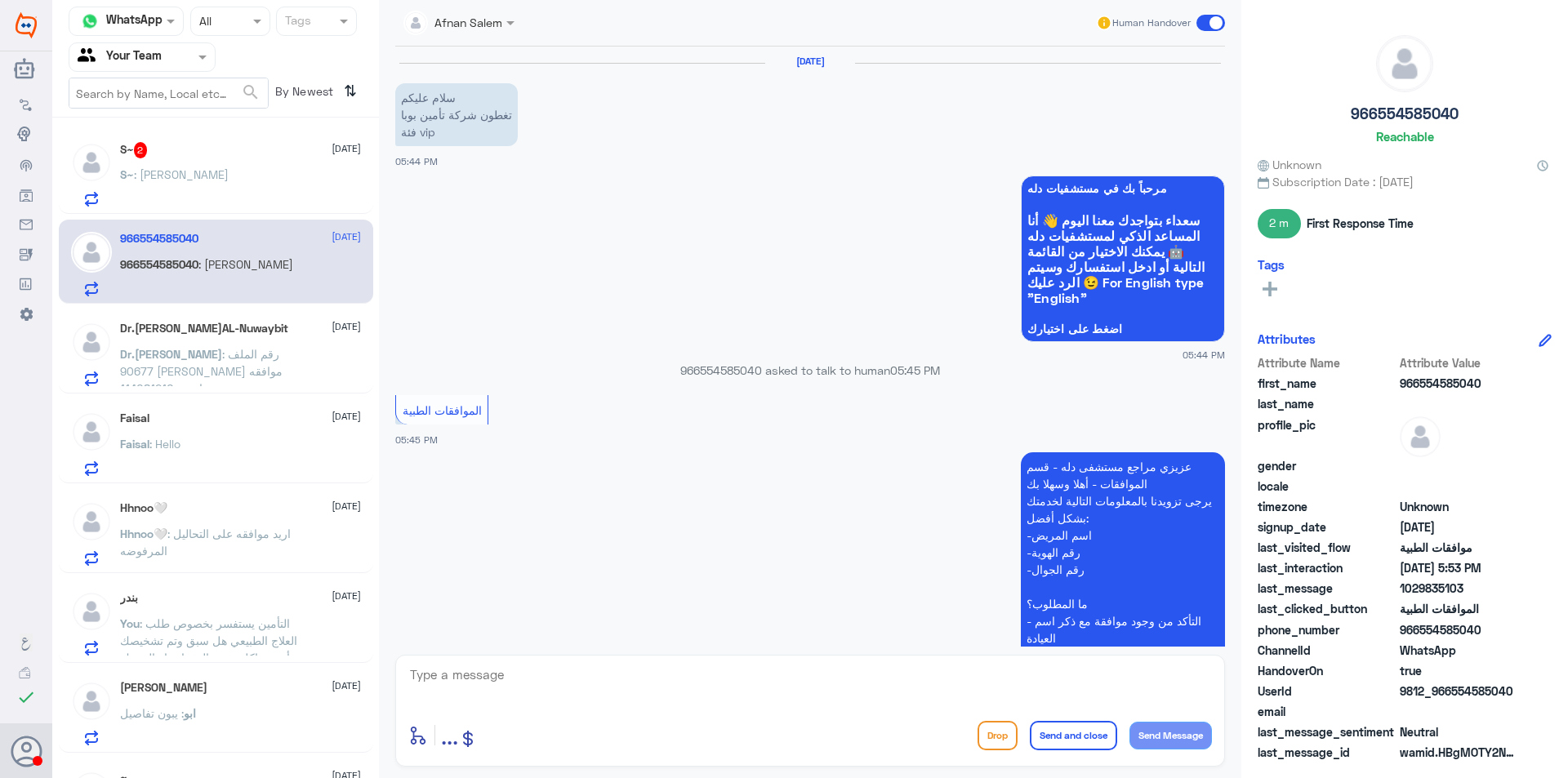
scroll to position [662, 0]
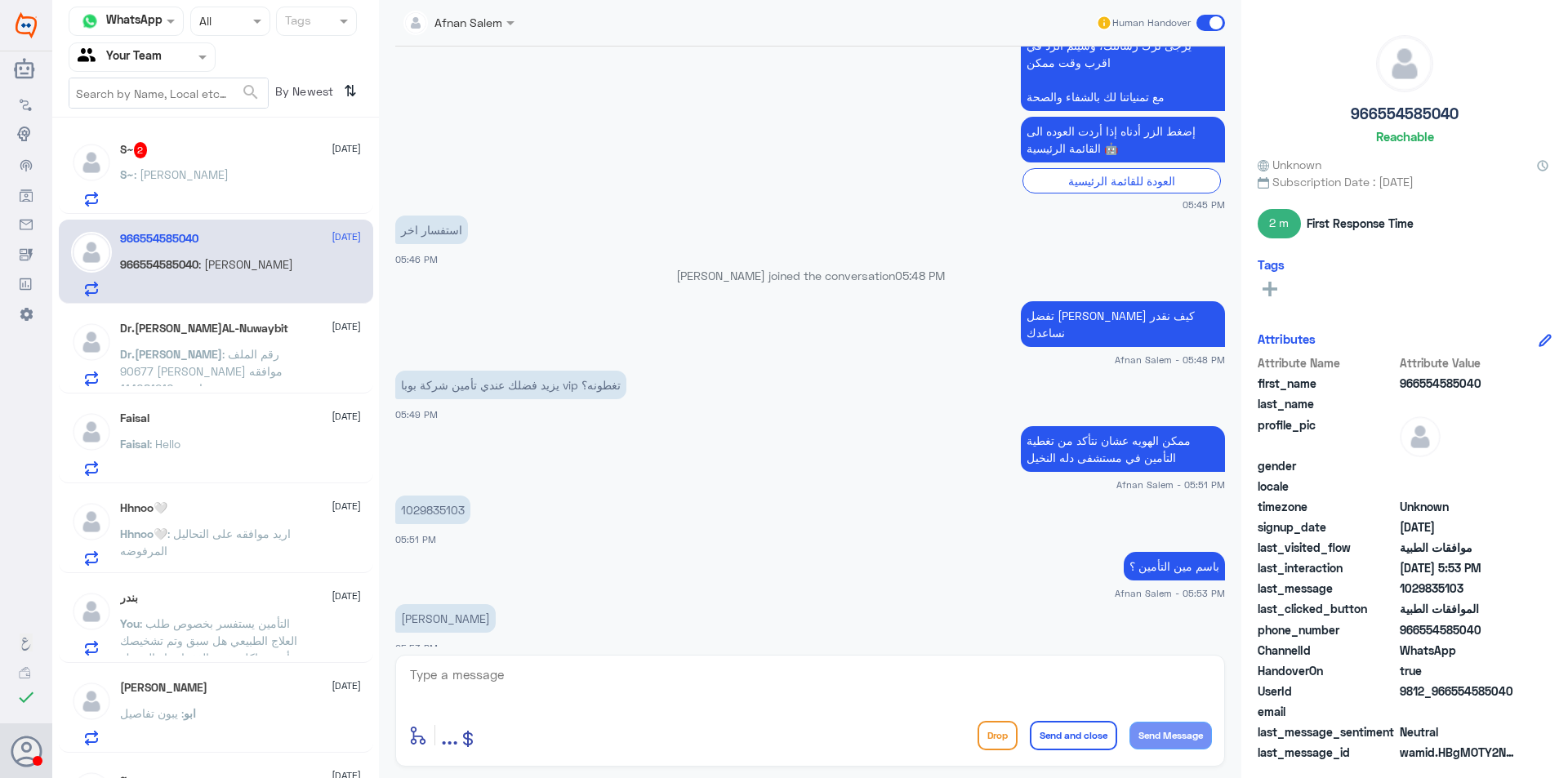
click at [645, 676] on textarea at bounding box center [810, 684] width 803 height 40
type textarea "ن"
type textarea "م"
type textarea "ت"
type textarea "التأمين معمد في دله النخيل بإمكانك الاستفاده منه"
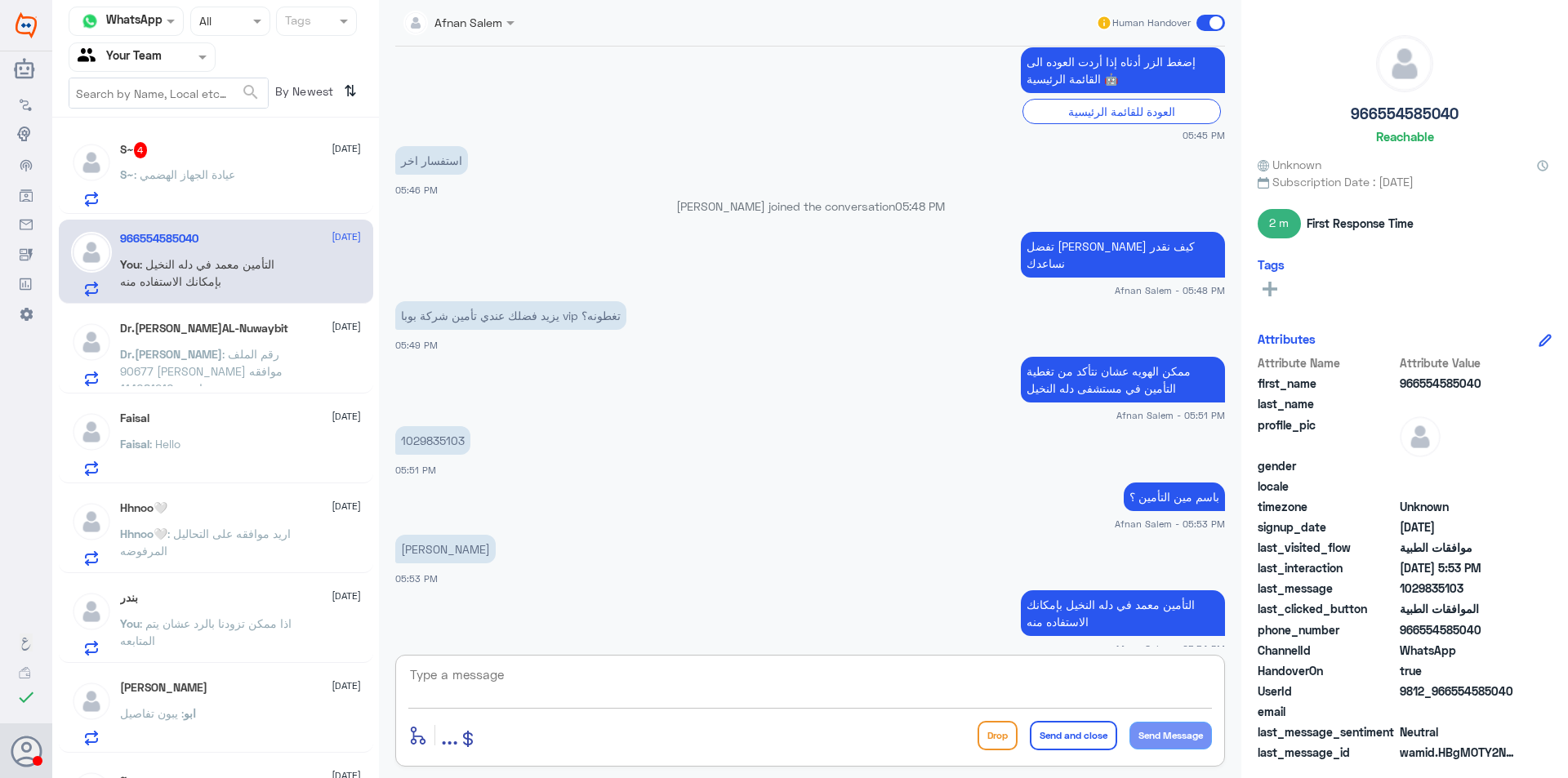
scroll to position [787, 0]
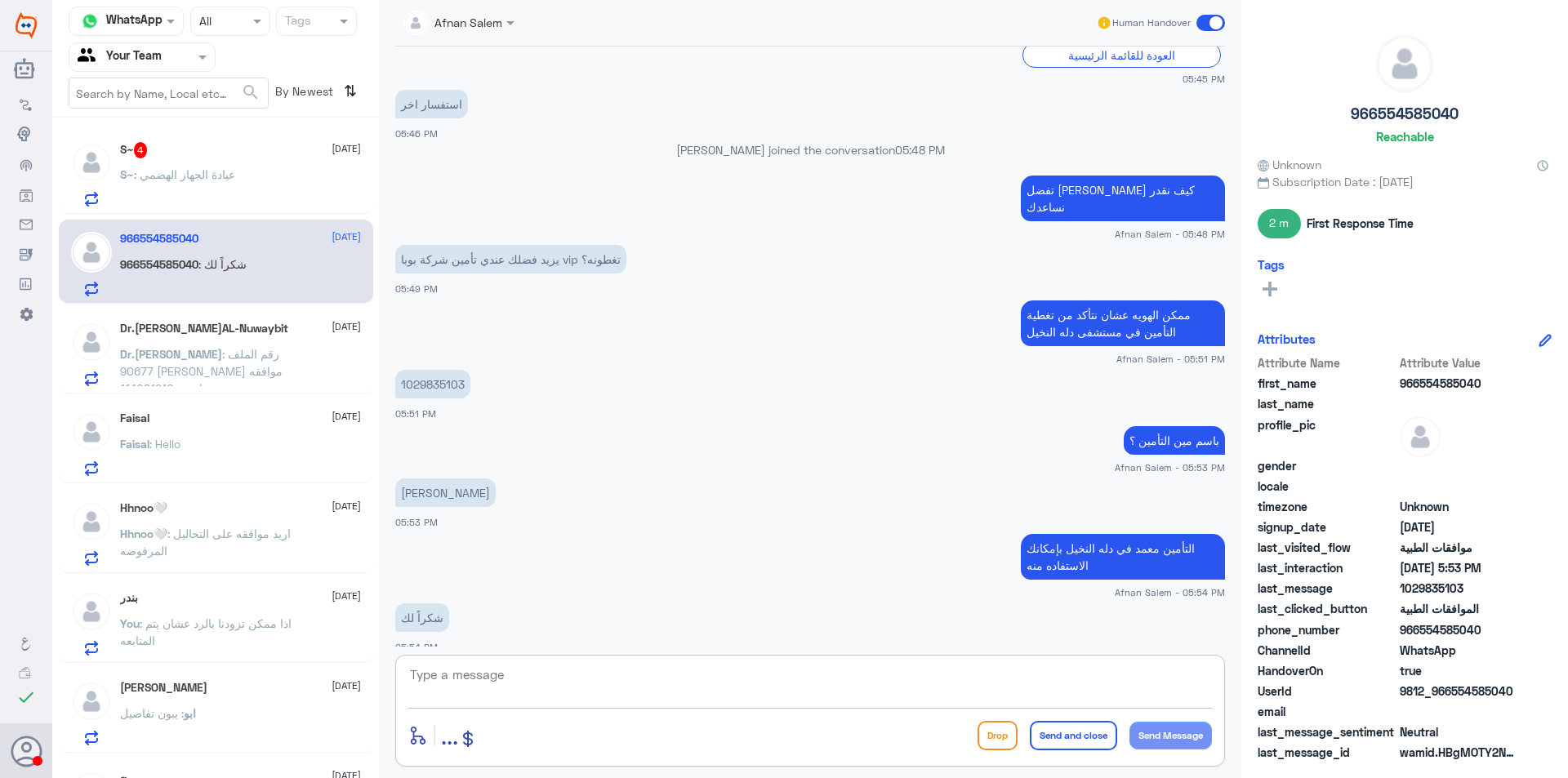
click at [700, 683] on textarea at bounding box center [810, 684] width 803 height 40
type textarea "العفو عزيزي"
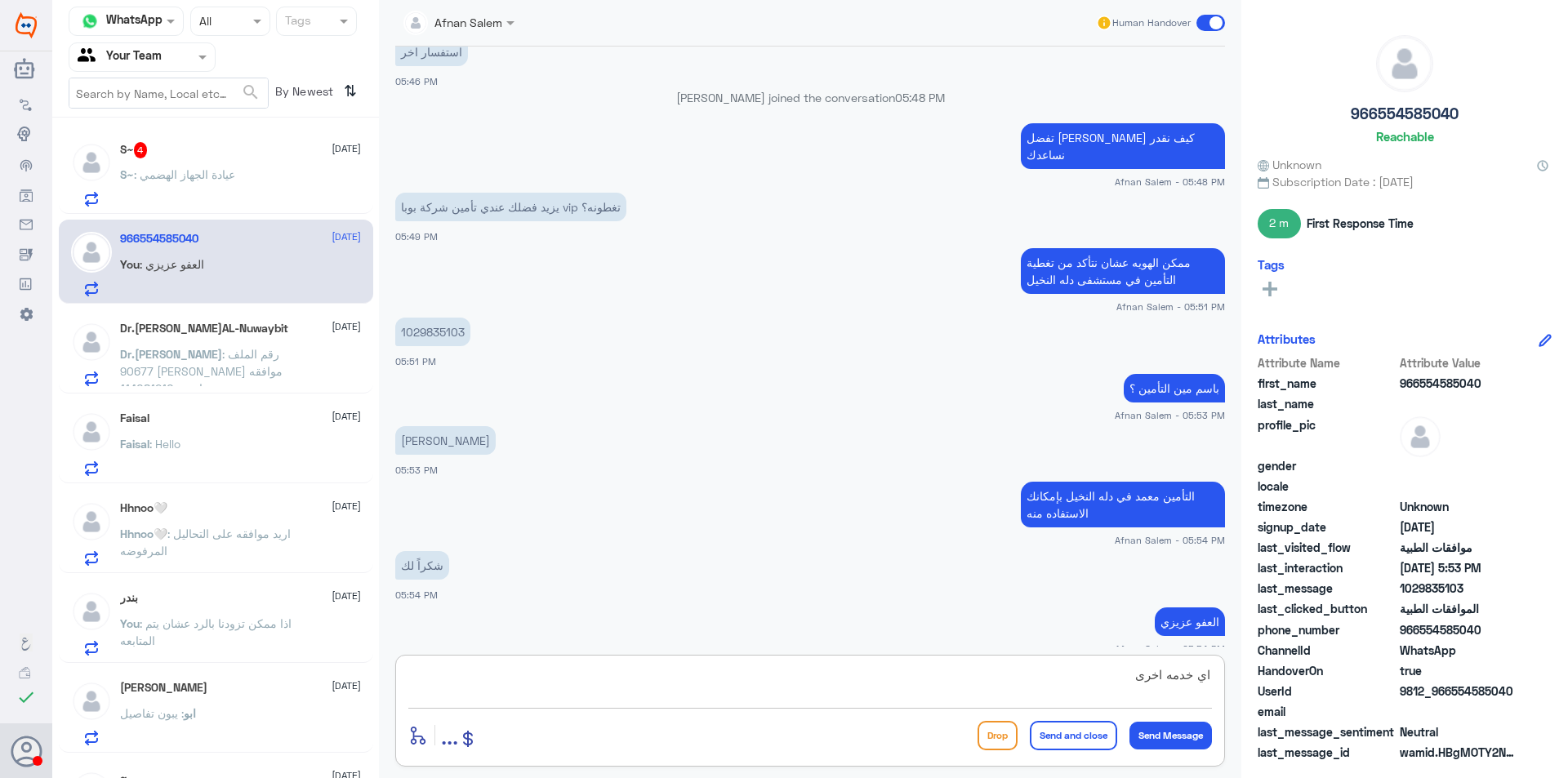
type textarea "اي خدمه اخرى"
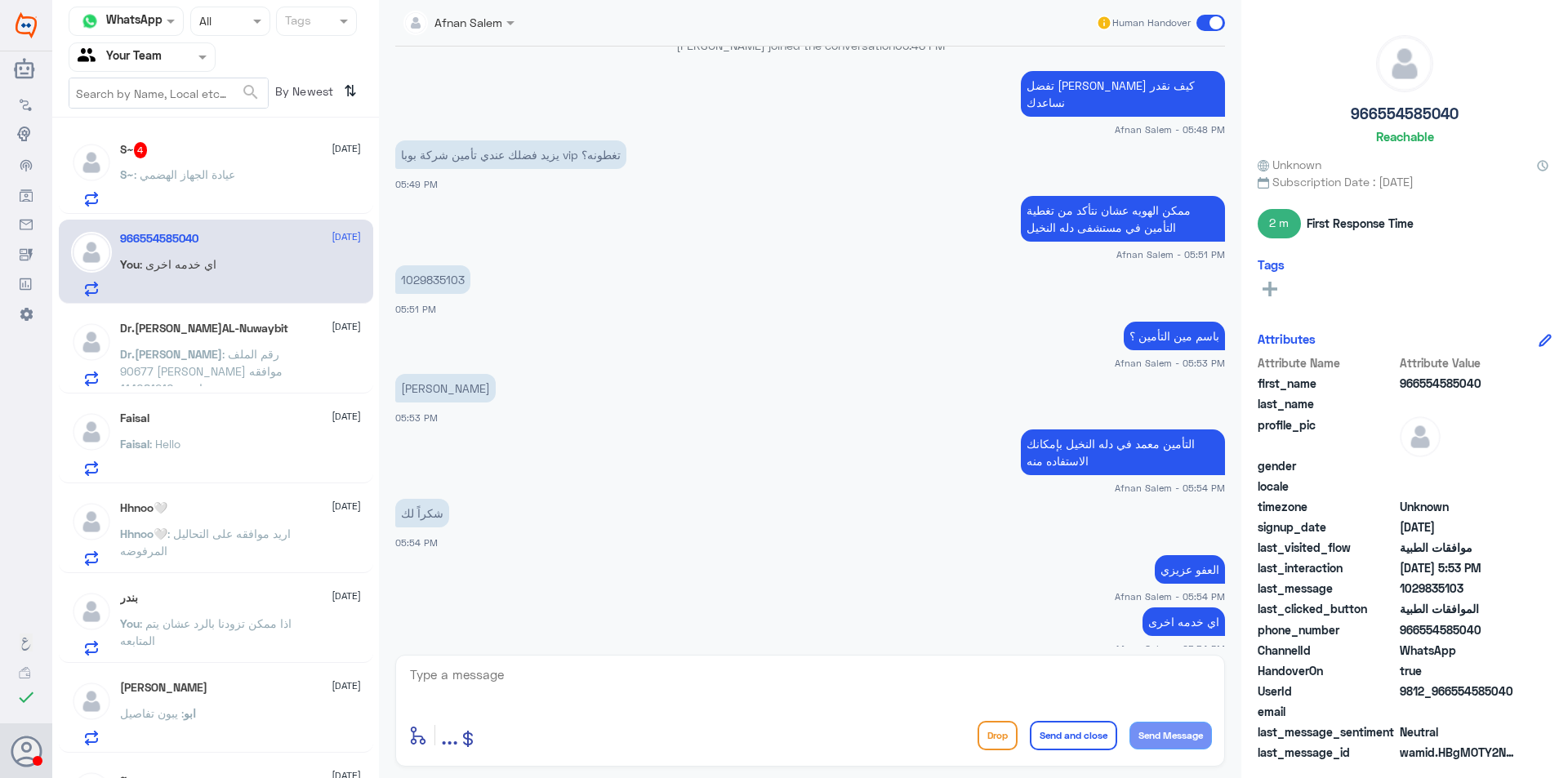
click at [218, 180] on span ": عيادة الجهاز الهضمي" at bounding box center [184, 174] width 101 height 14
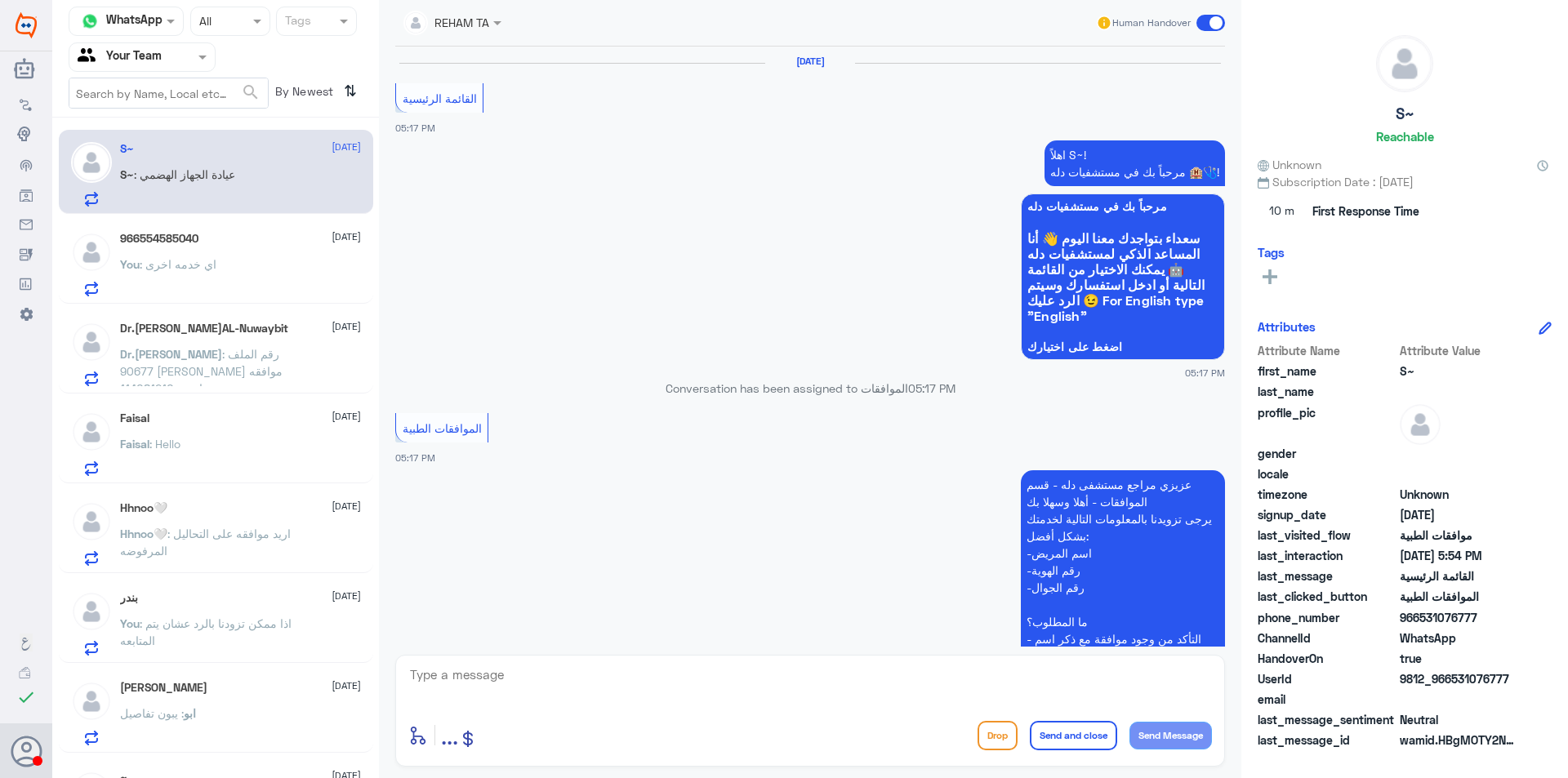
scroll to position [1574, 0]
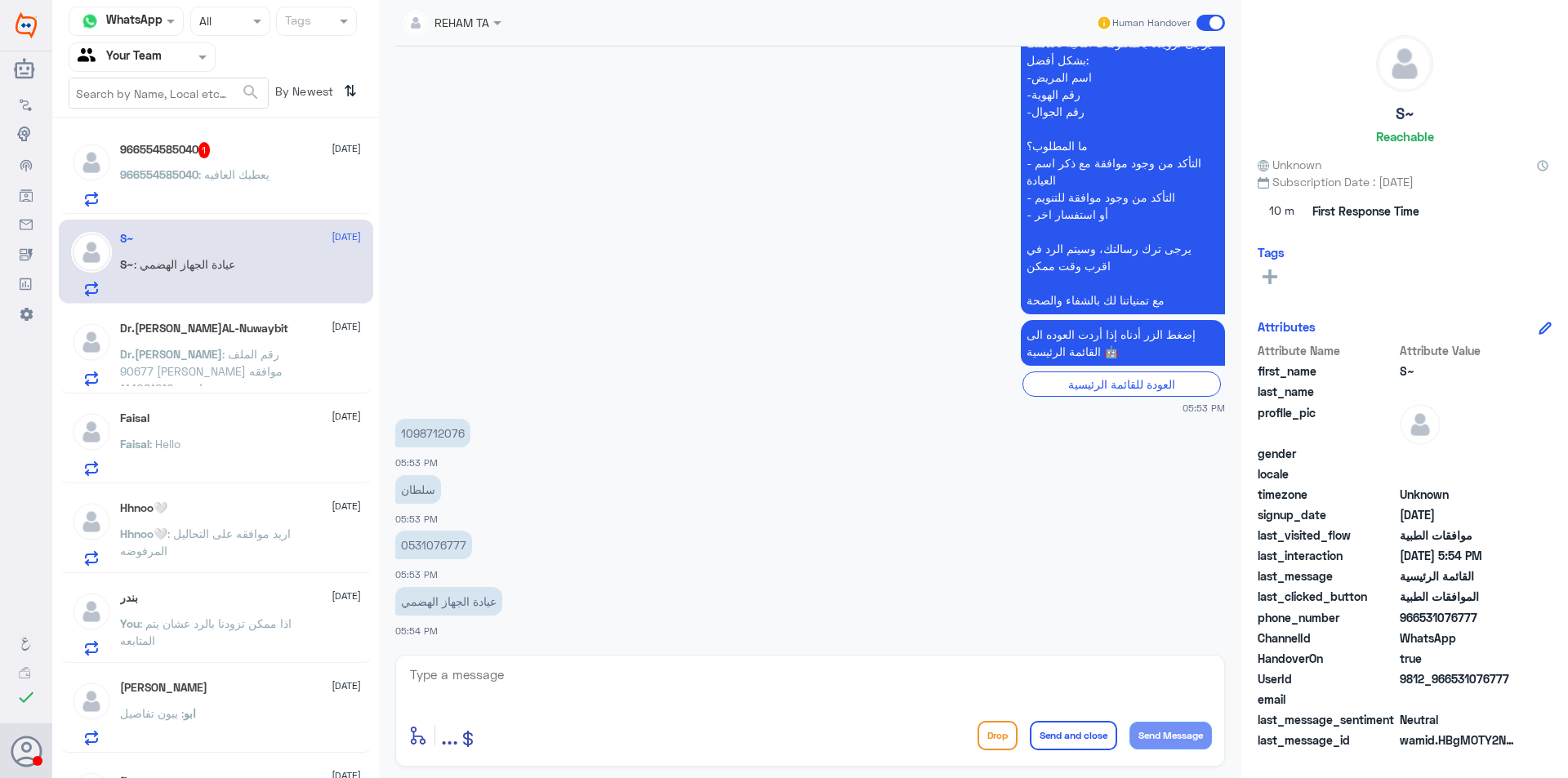
click at [213, 161] on div "966554585040 1 [DATE] 966554585040 : يعطيك العافيه" at bounding box center [240, 174] width 240 height 64
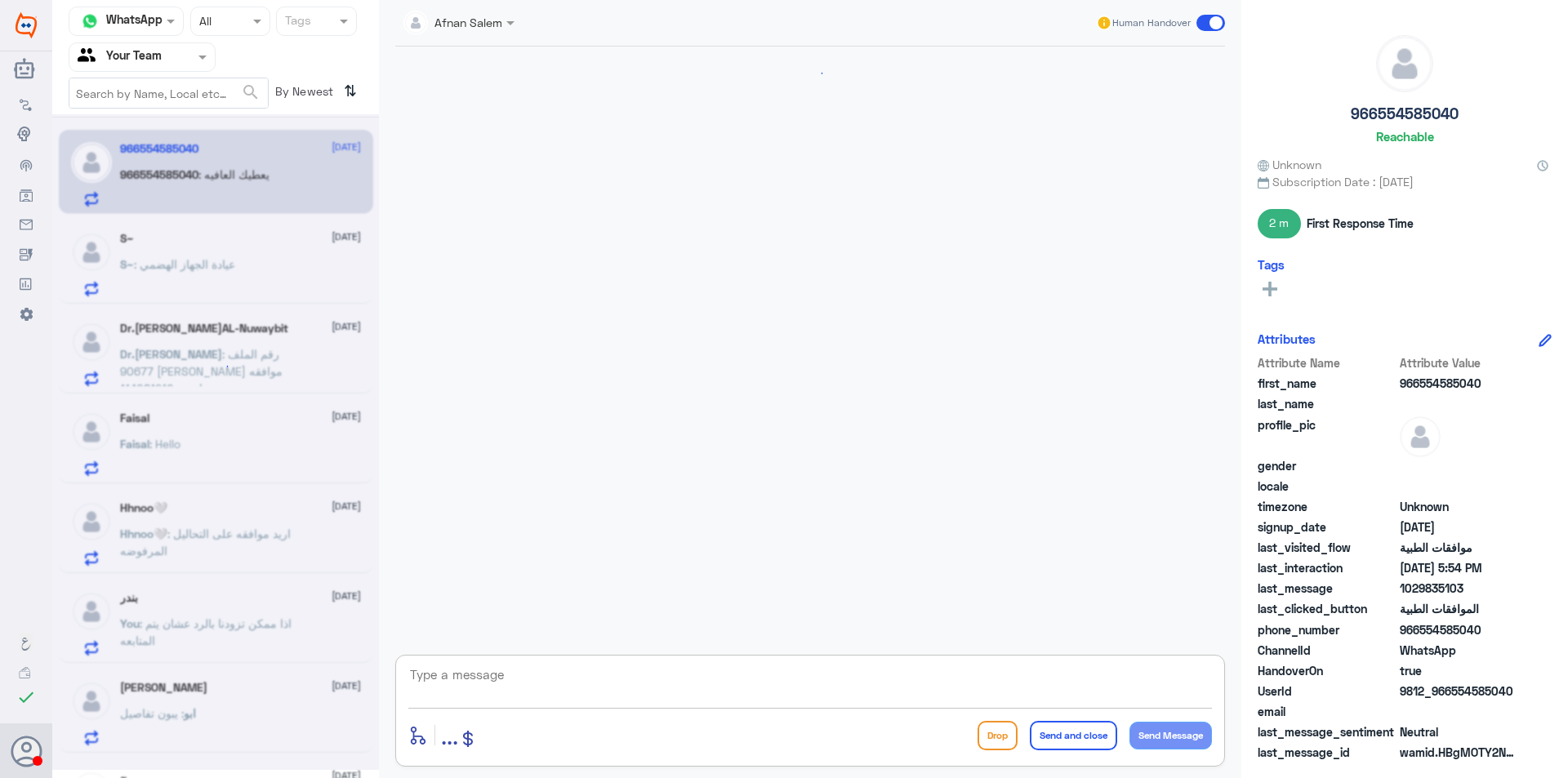
click at [558, 671] on textarea at bounding box center [810, 684] width 803 height 40
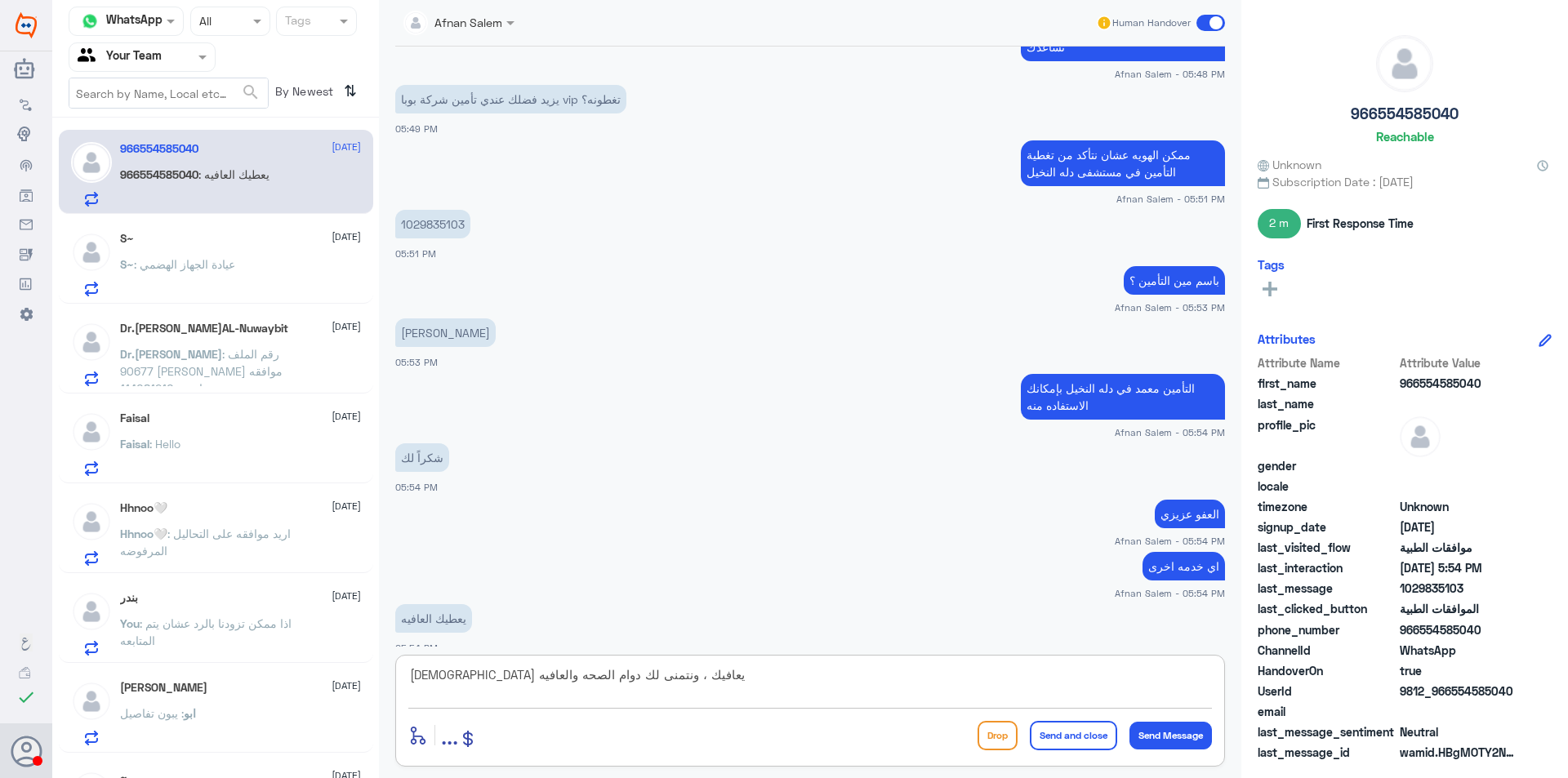
type textarea "[DEMOGRAPHIC_DATA] يعافيك ، ونتمنى لك دوام الصحه والعافيه"
click at [1076, 737] on button "Send and close" at bounding box center [1073, 735] width 87 height 29
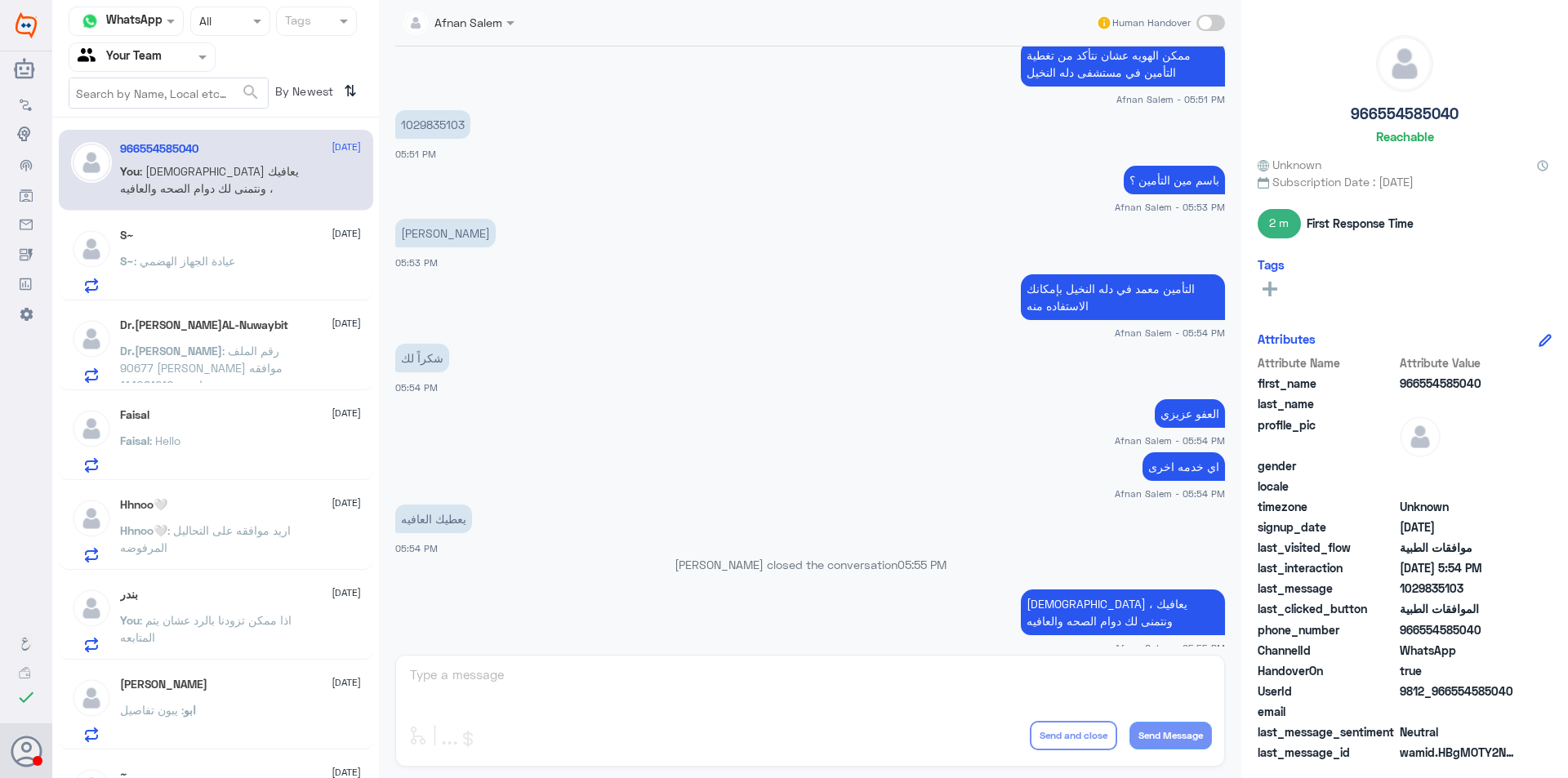
click at [263, 618] on span ": اذا ممكن تزودنا بالرد عشان يتم المتابعه" at bounding box center [205, 628] width 172 height 31
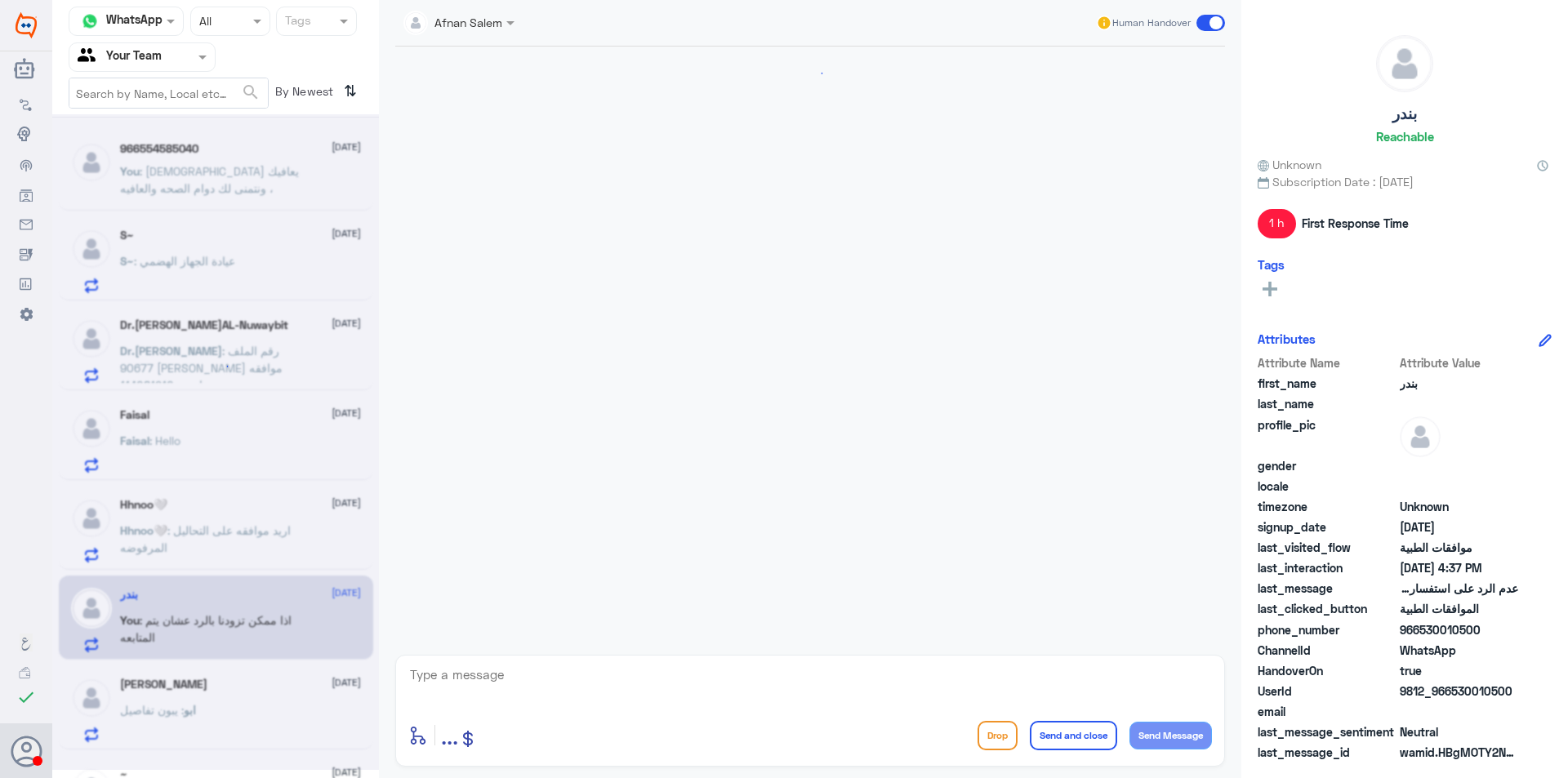
scroll to position [567, 0]
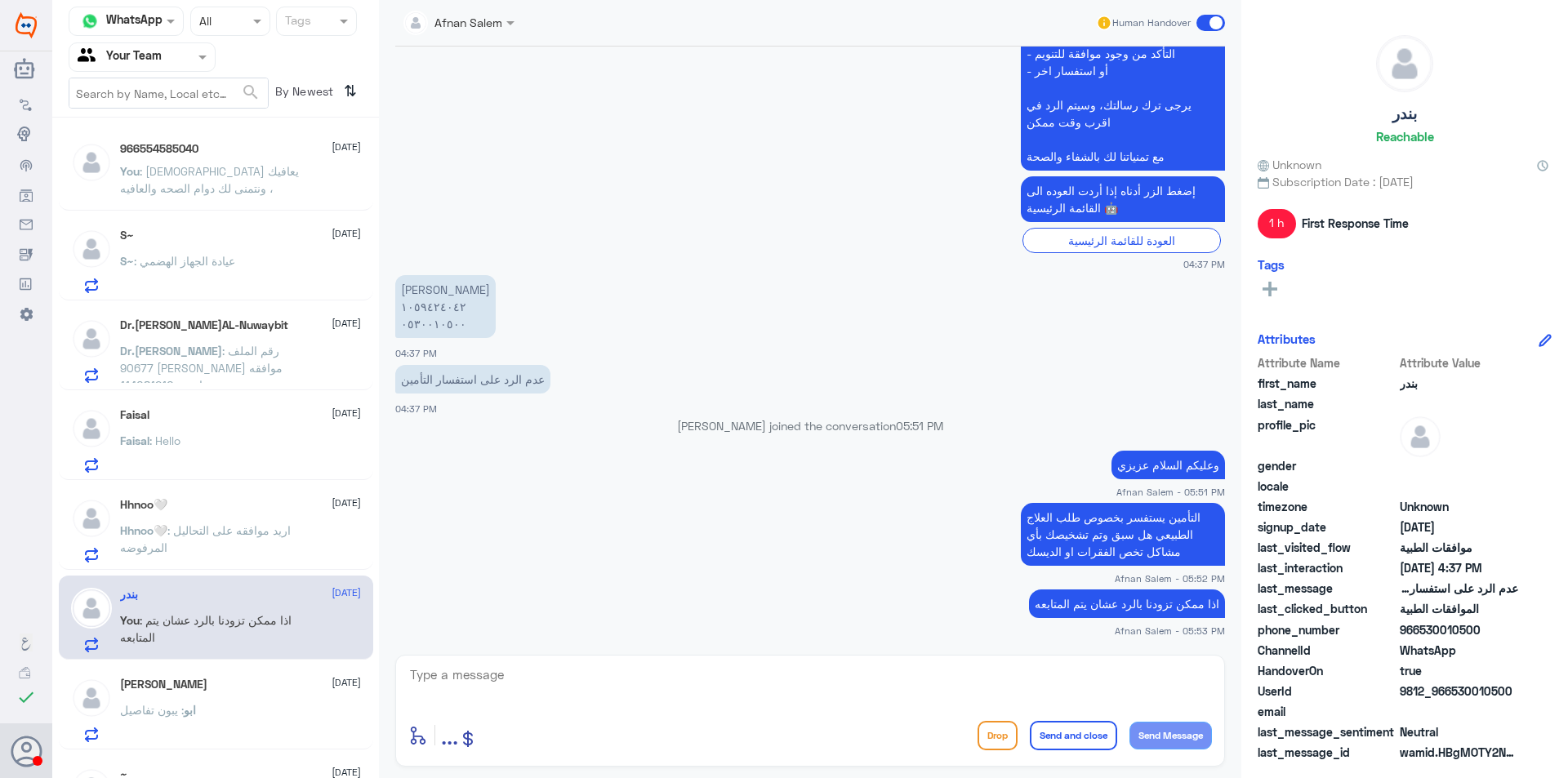
click at [174, 48] on div at bounding box center [142, 56] width 145 height 19
click at [177, 144] on div "Your Inbox" at bounding box center [142, 146] width 147 height 38
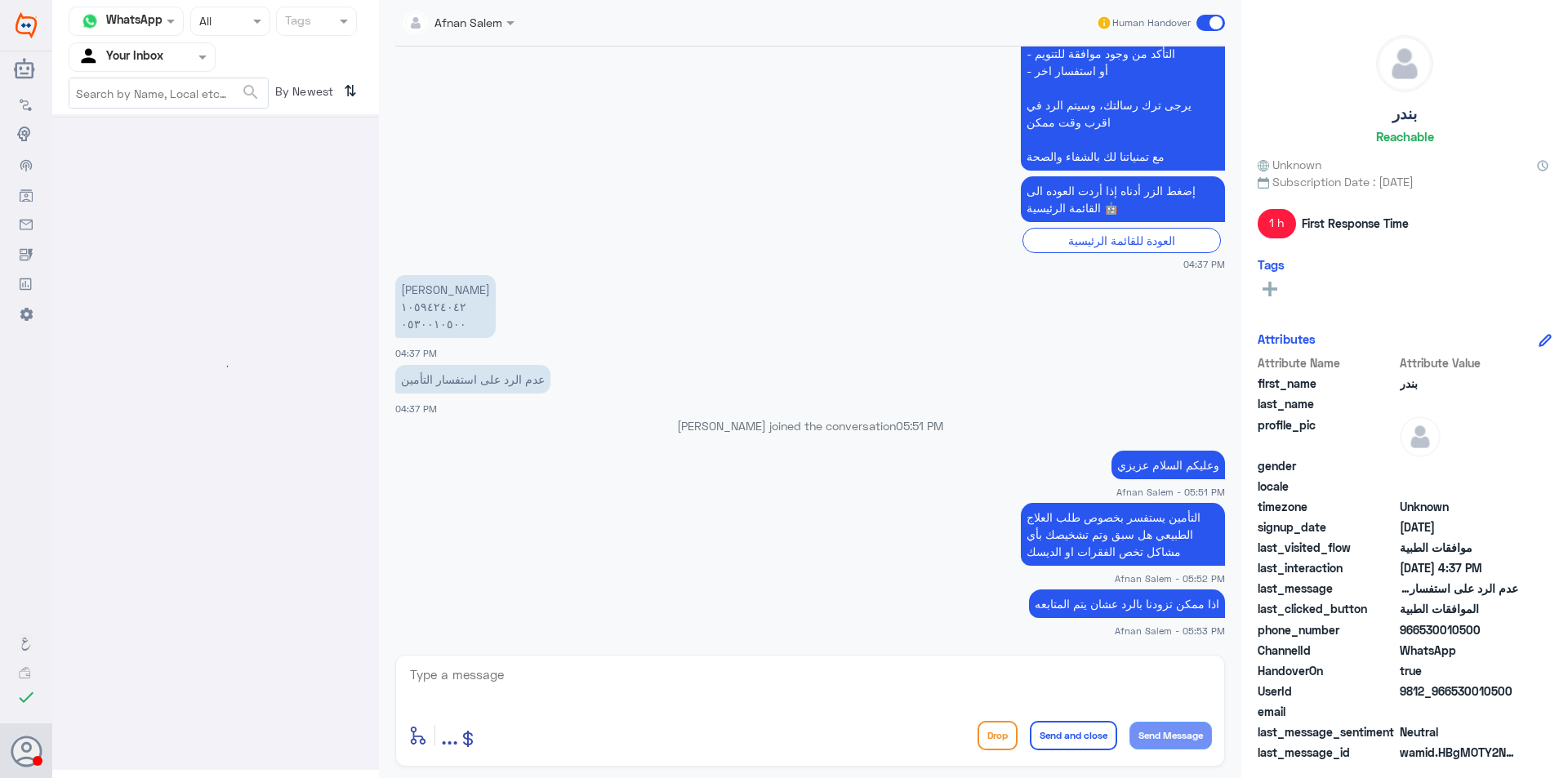
click at [161, 55] on input "text" at bounding box center [122, 56] width 90 height 19
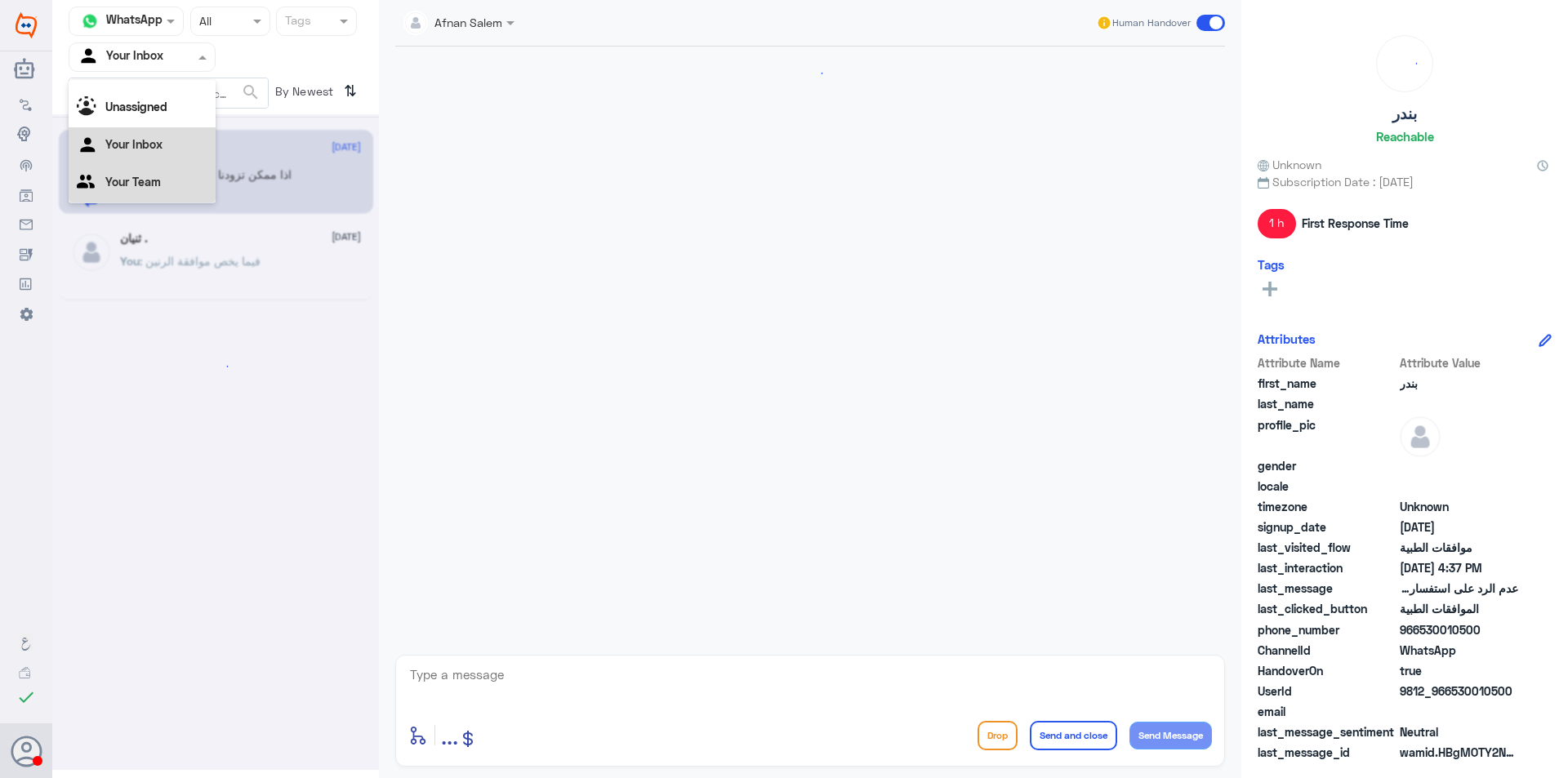
scroll to position [567, 0]
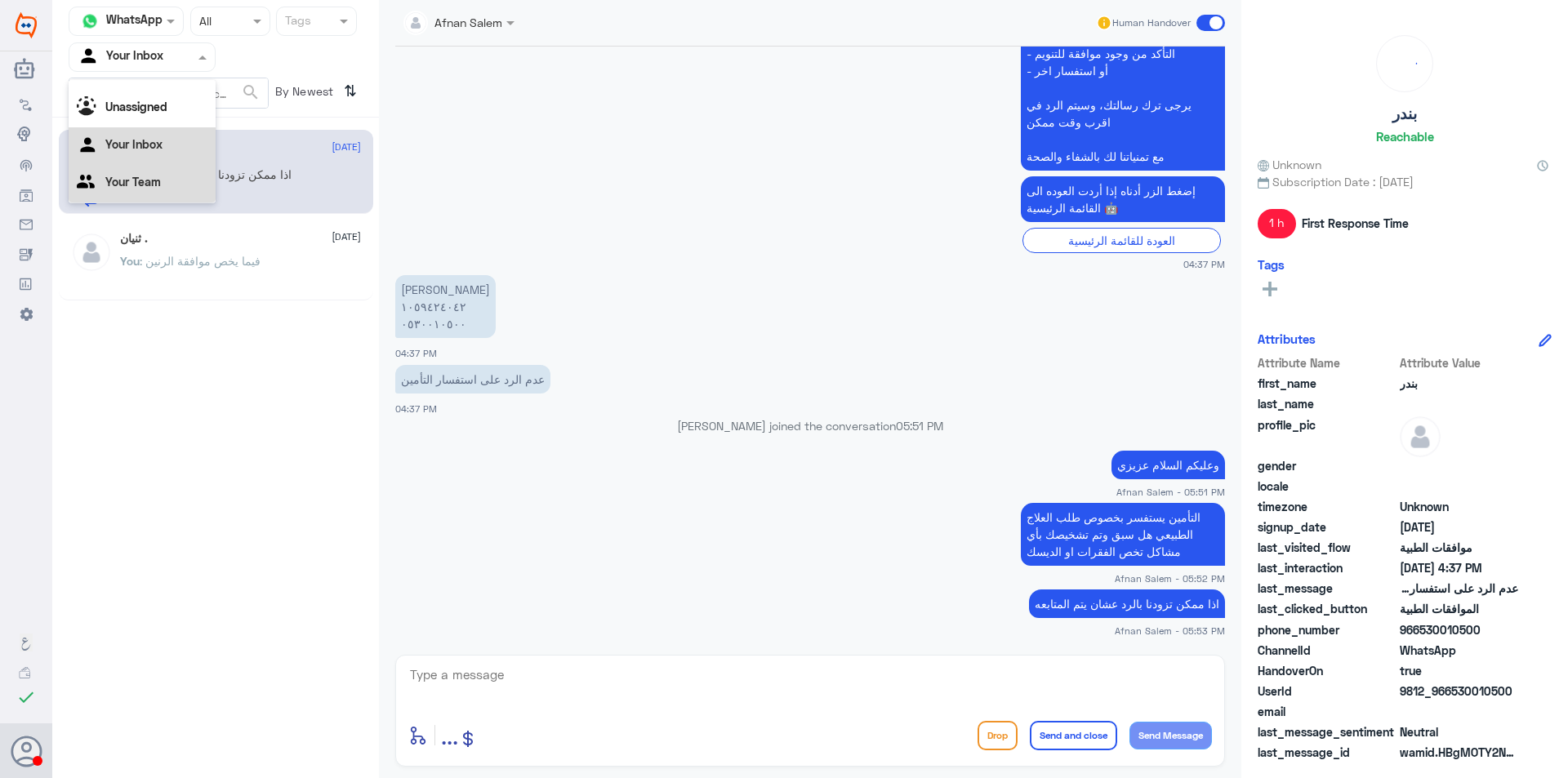
click at [167, 188] on div "Your Team" at bounding box center [142, 183] width 147 height 38
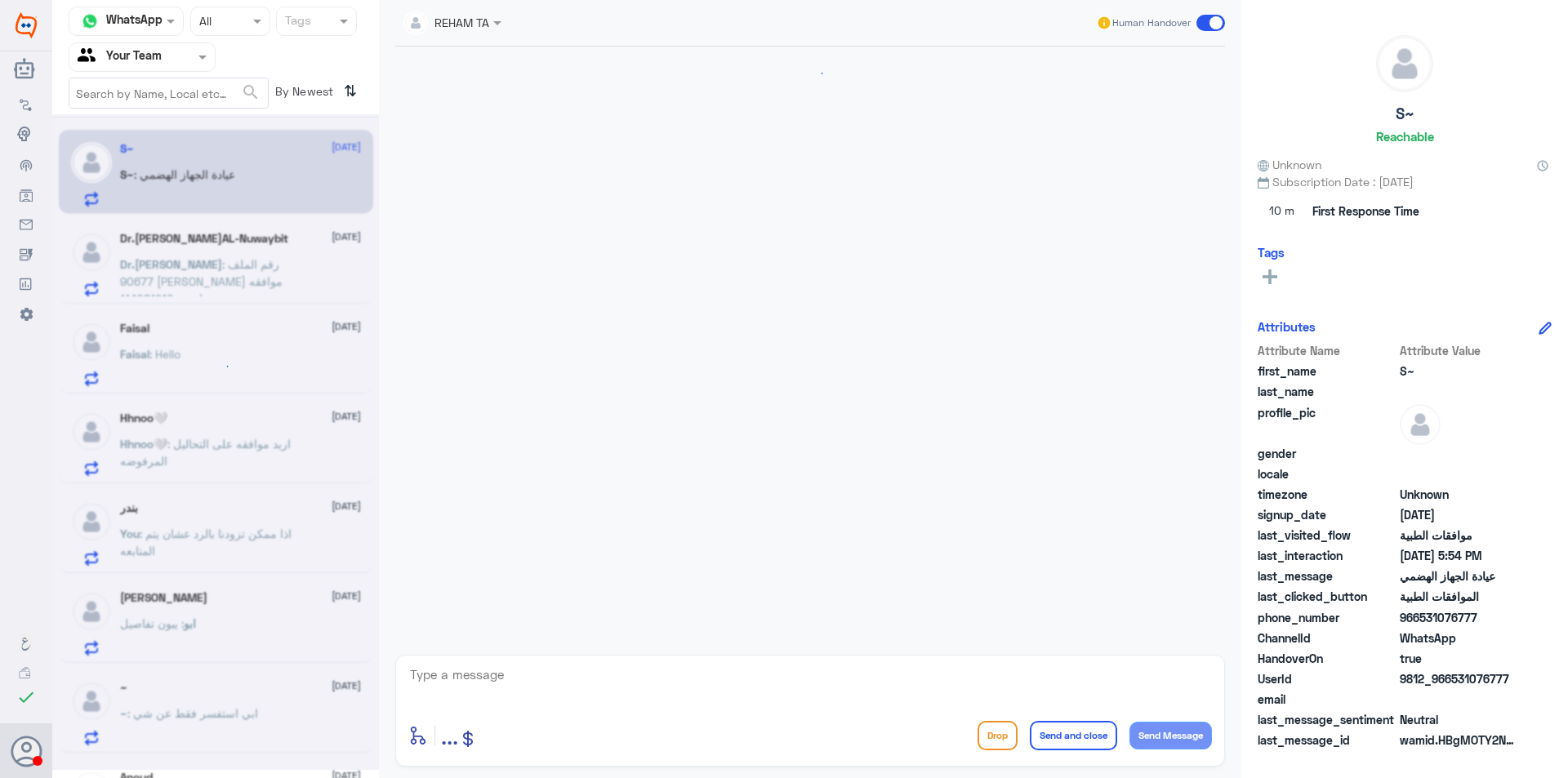
scroll to position [1574, 0]
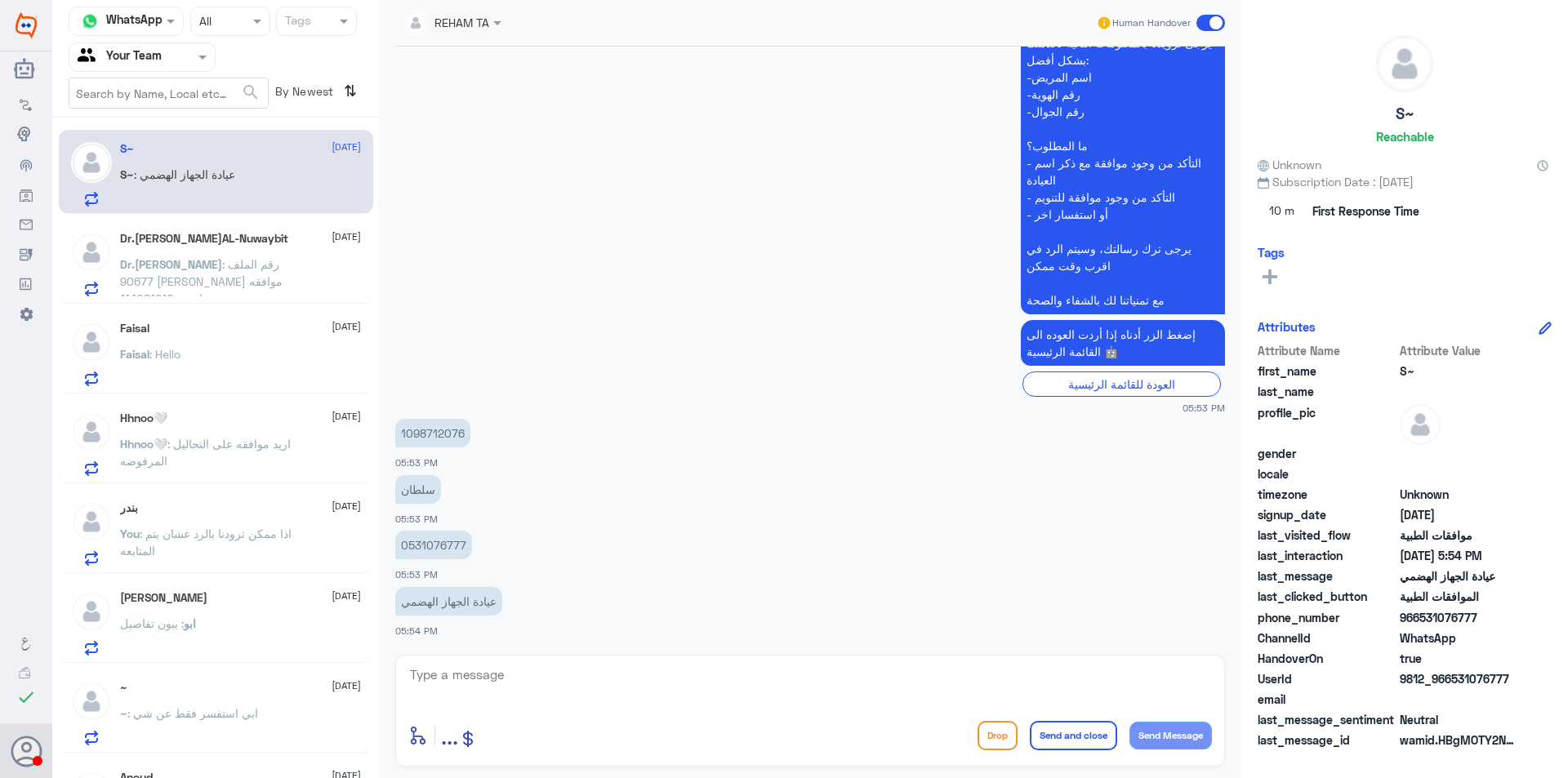
click at [203, 248] on div "Dr.[PERSON_NAME]AL-Nuwaybit [DATE] Dr.[PERSON_NAME] : رقم الملف 90677 [PERSON_N…" at bounding box center [240, 263] width 240 height 64
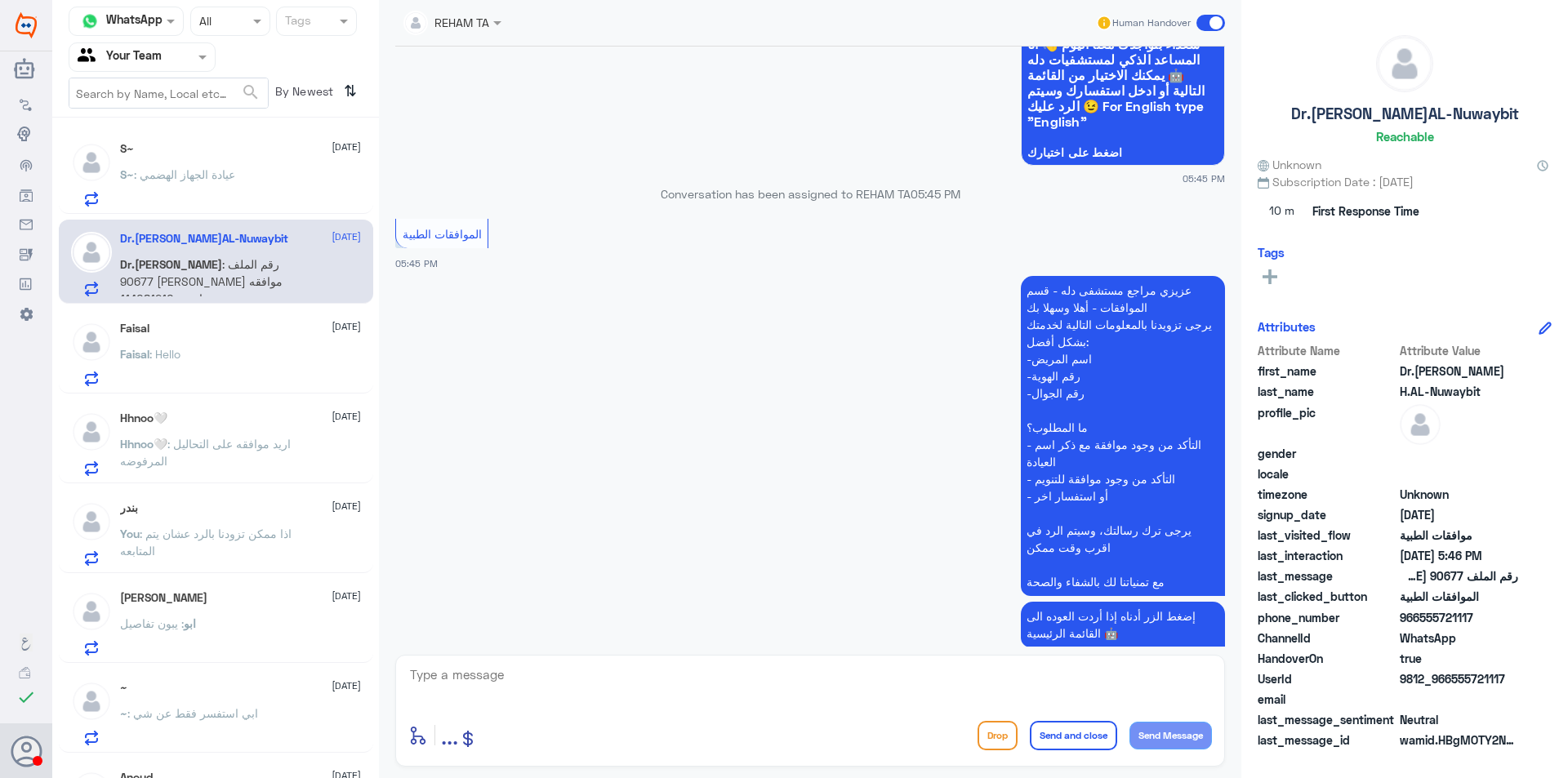
click at [231, 360] on div "[PERSON_NAME] : Hello" at bounding box center [240, 368] width 240 height 37
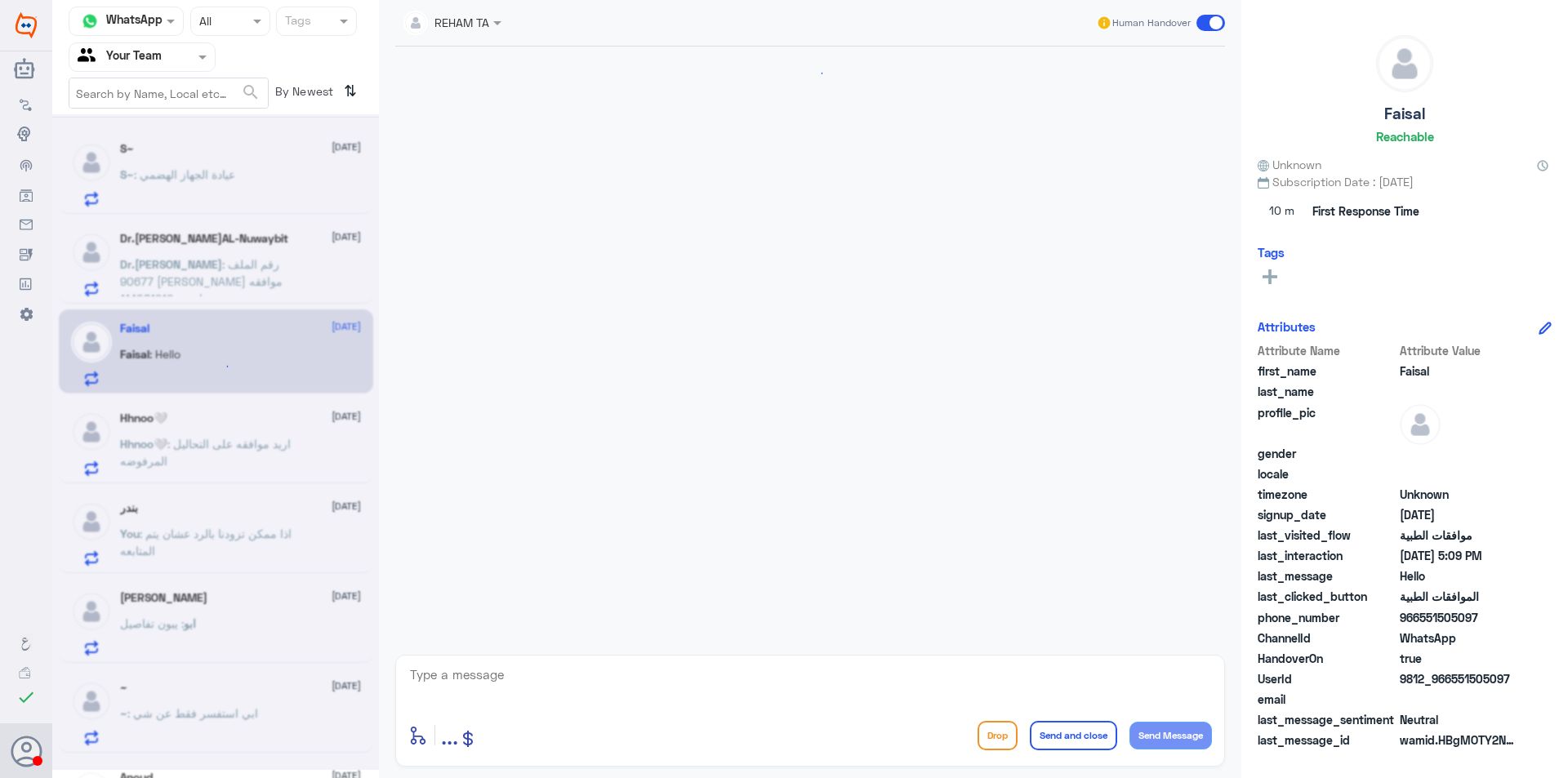
scroll to position [363, 0]
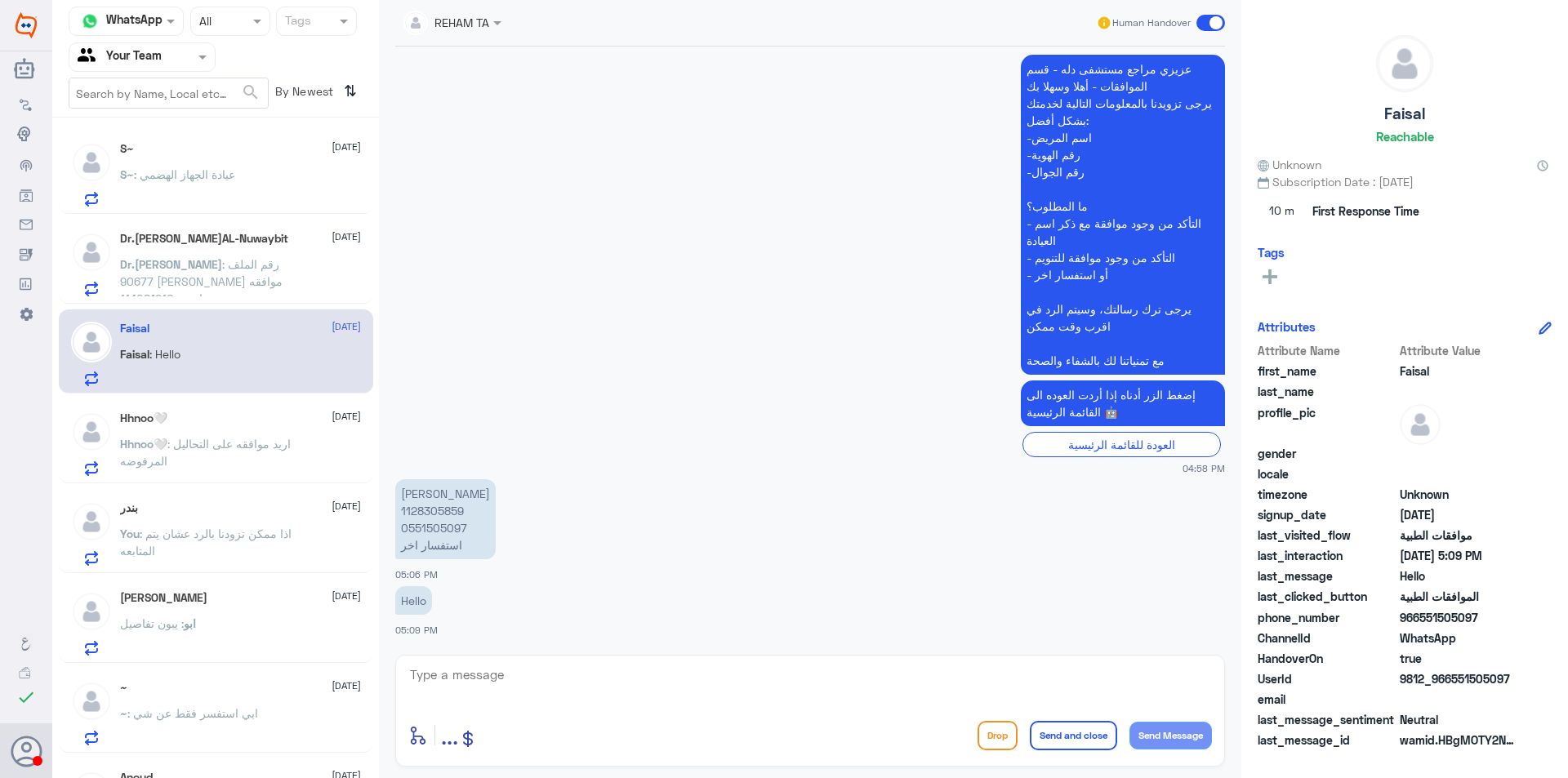
click at [450, 529] on p "[PERSON_NAME] 1128305859 0551505097 استفسار اخر" at bounding box center [446, 519] width 100 height 80
copy p "0551505097"
click at [438, 508] on p "[PERSON_NAME] 1128305859 0551505097 استفسار اخر" at bounding box center [446, 519] width 100 height 80
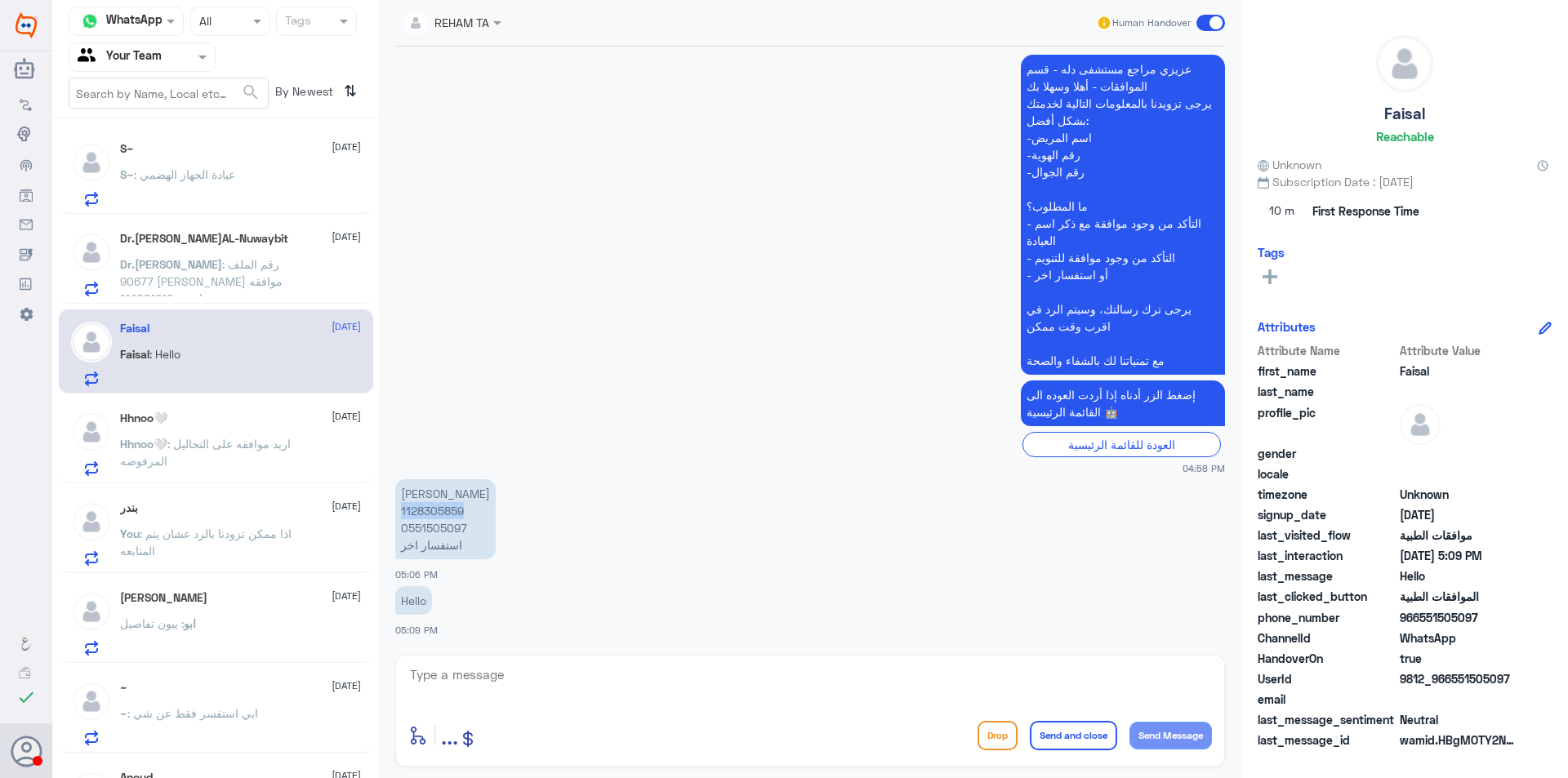
copy p "1128305859"
click at [631, 684] on textarea at bounding box center [810, 684] width 803 height 40
type textarea "ب"
type textarea "تفضل [PERSON_NAME] كيف نقدر نساعدك"
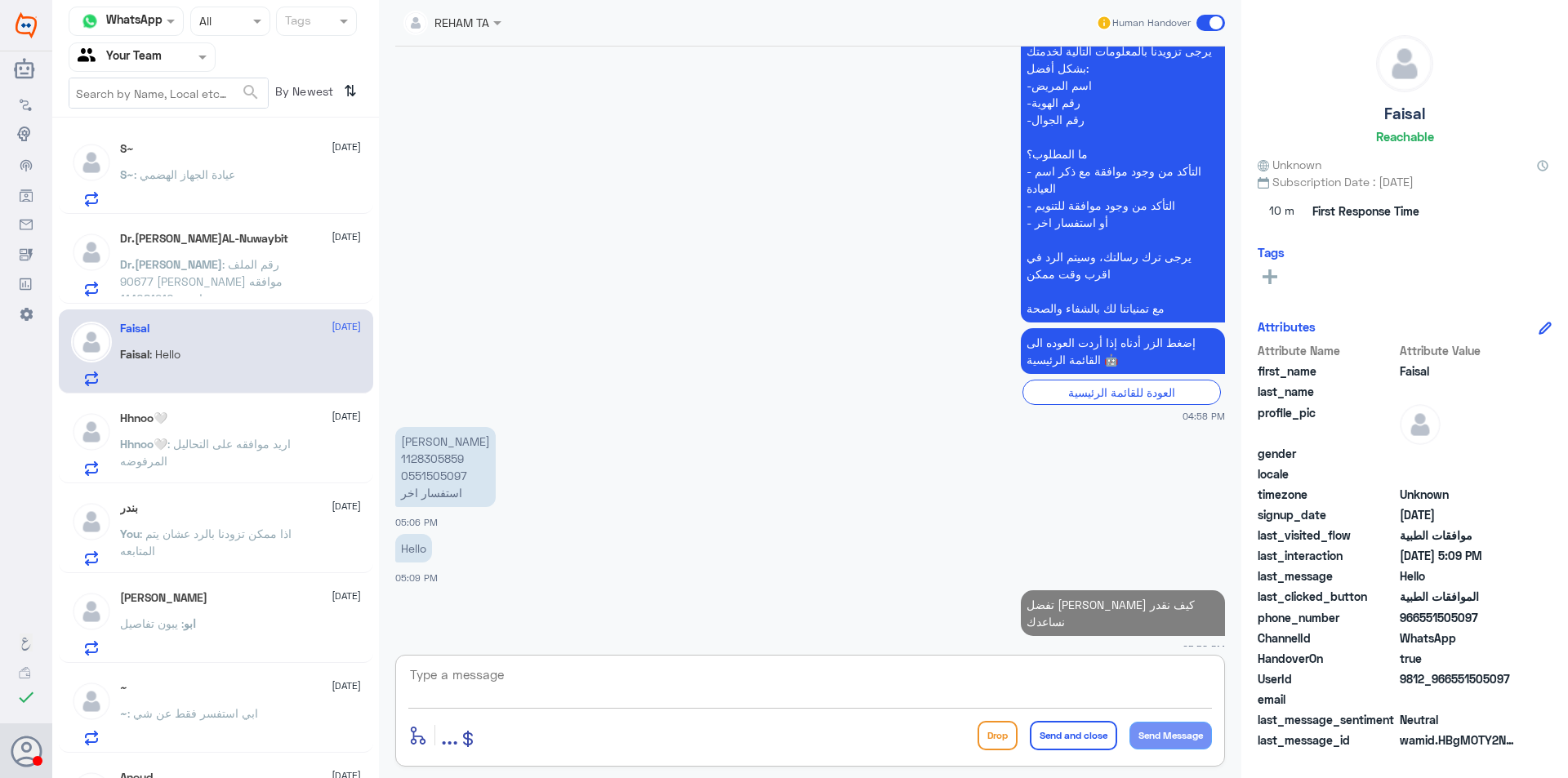
click at [186, 267] on span ": رقم الملف 90677 [PERSON_NAME] موافقه اشعه 114081210 د/[PERSON_NAME]" at bounding box center [201, 290] width 162 height 65
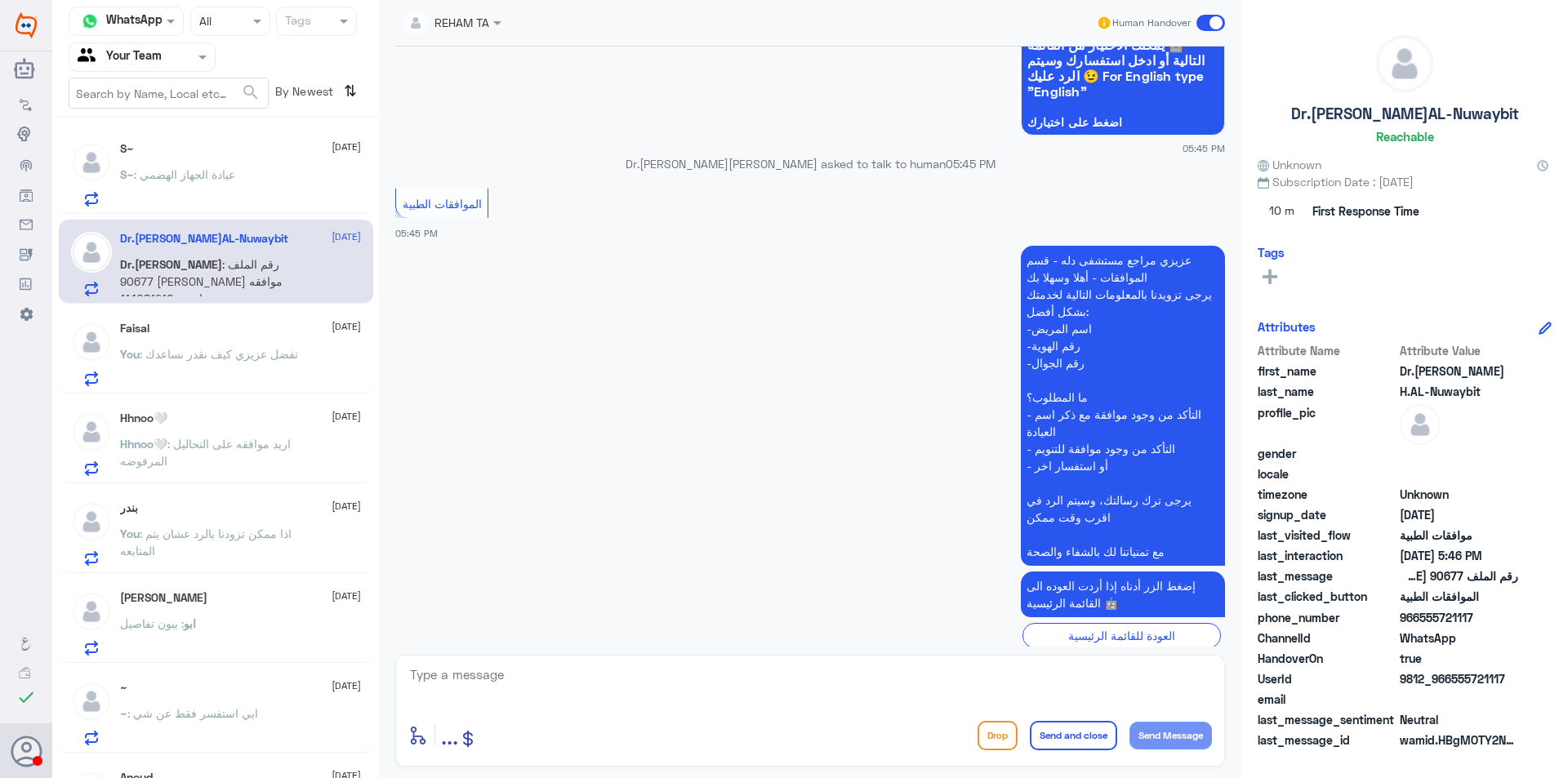
scroll to position [1523, 0]
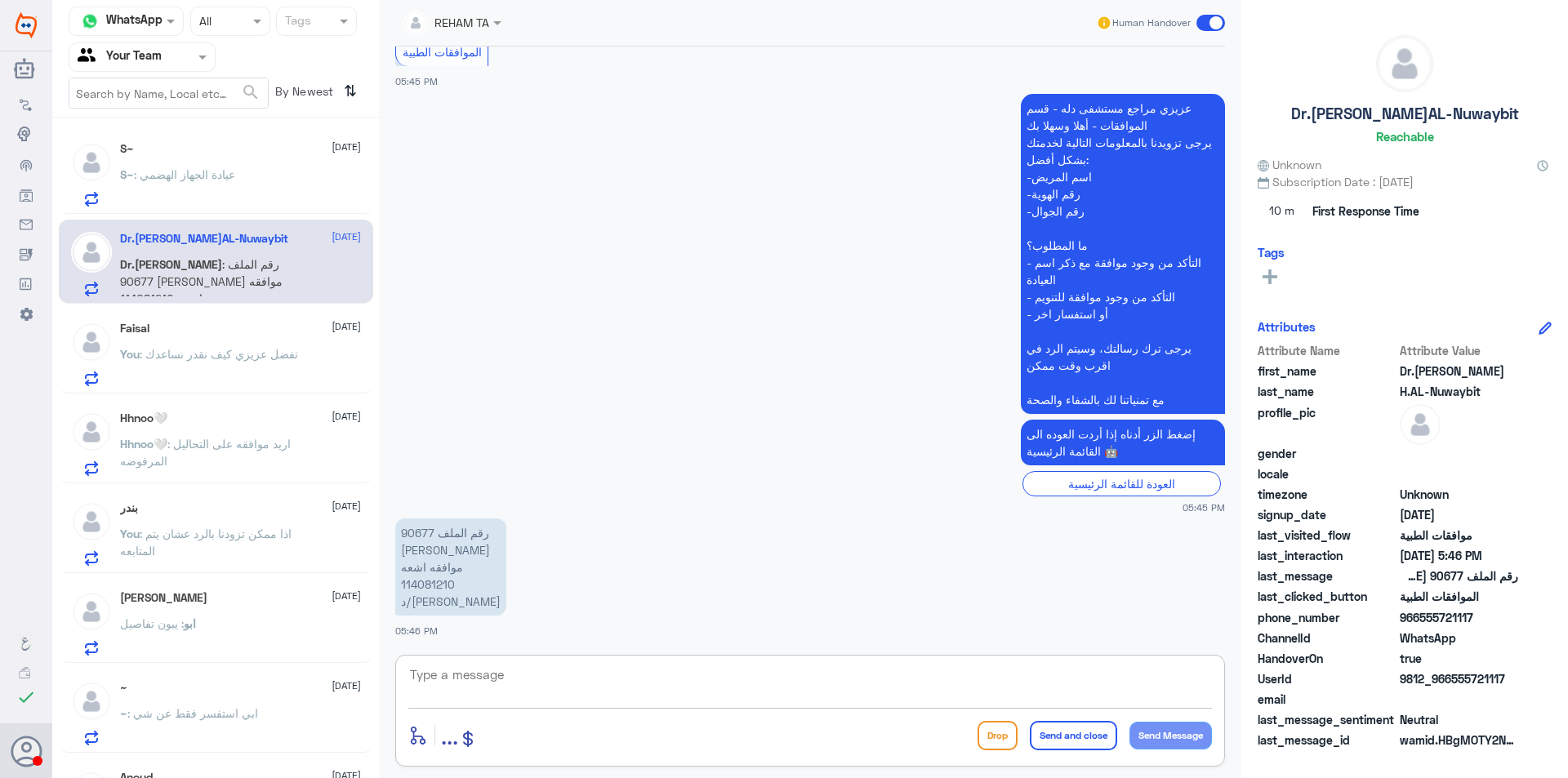
click at [580, 664] on textarea at bounding box center [810, 684] width 803 height 40
type textarea "مرحبا اخ [PERSON_NAME] تم متابعته وتزويد التأمين بالتقري"
click at [1024, 694] on textarea "مرحبا اخ [PERSON_NAME] تم متابعته وتزويد التأمين بالتقري" at bounding box center [810, 684] width 803 height 40
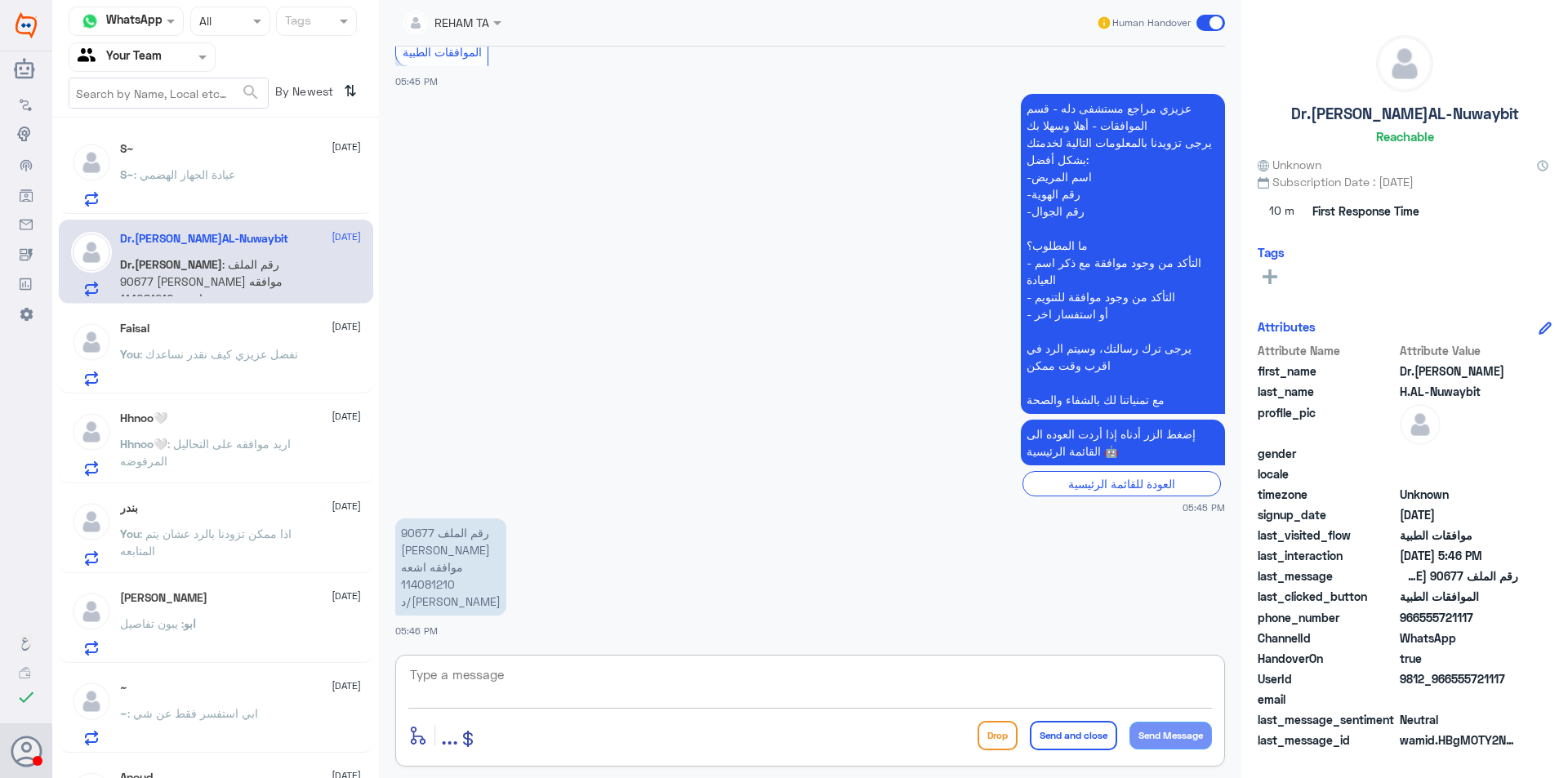
click at [217, 167] on span ": عيادة الجهاز الهضمي" at bounding box center [184, 174] width 101 height 14
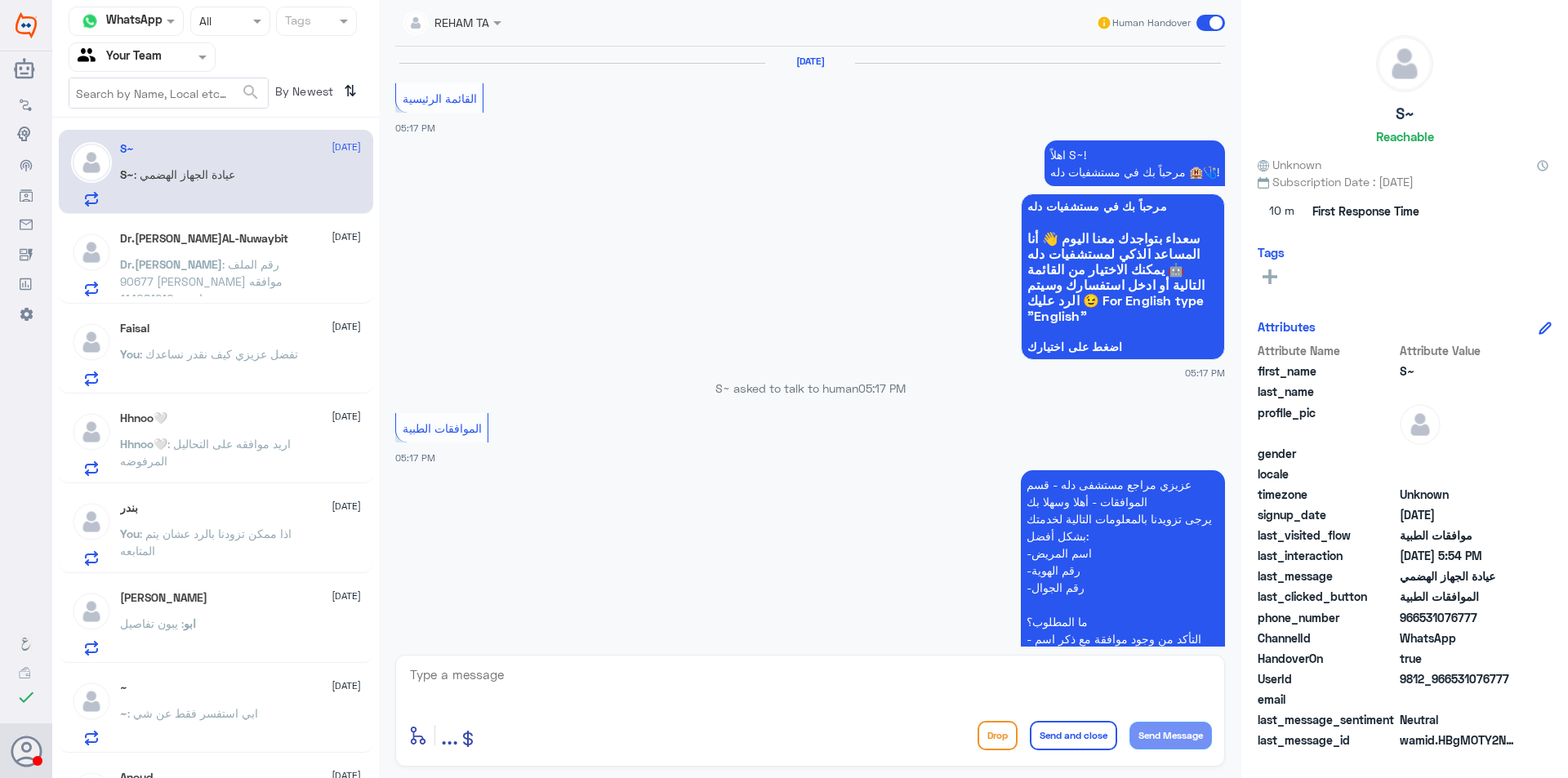
scroll to position [1574, 0]
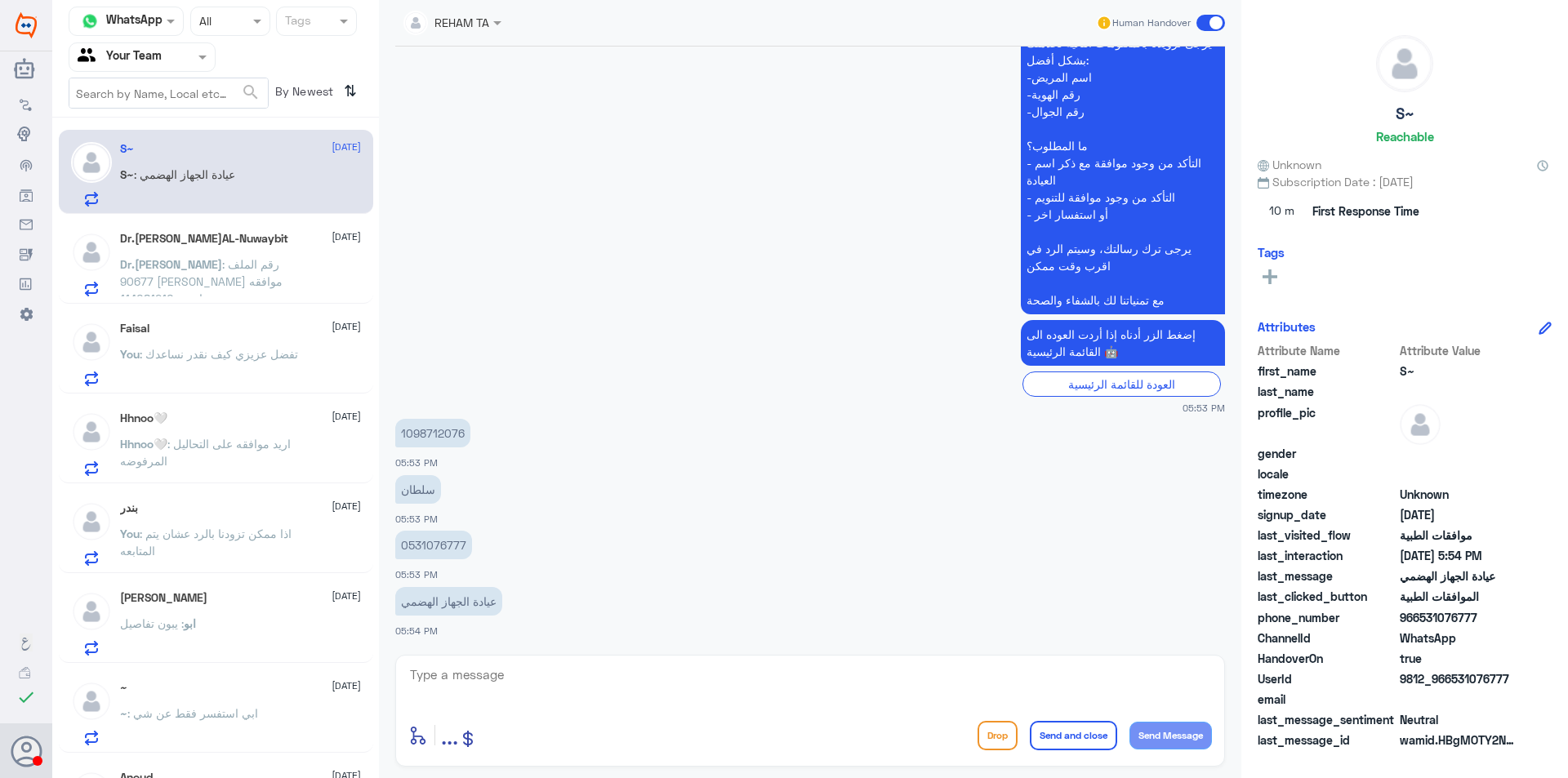
click at [263, 325] on div "Faisal [DATE]" at bounding box center [240, 329] width 240 height 14
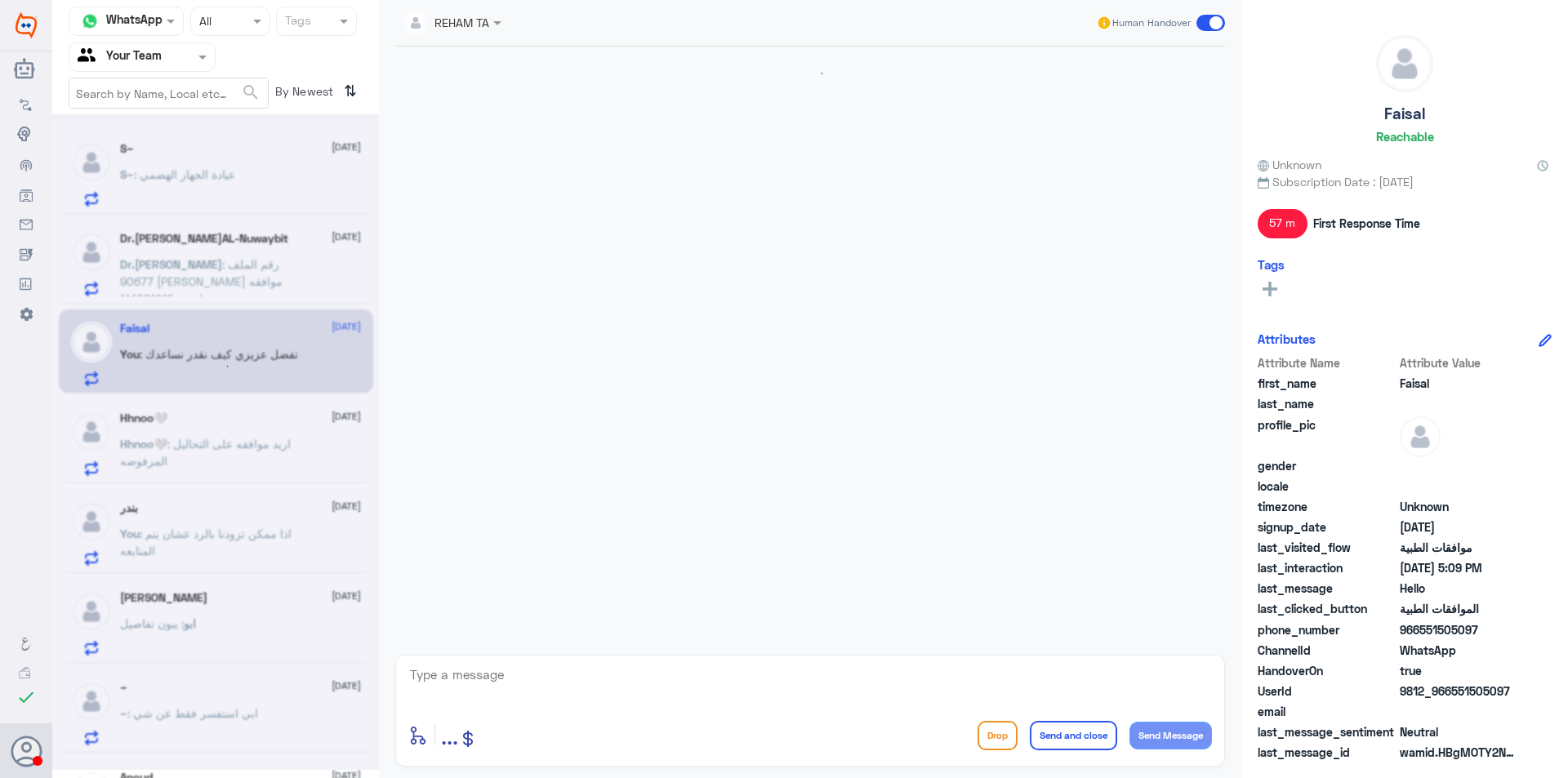
scroll to position [445, 0]
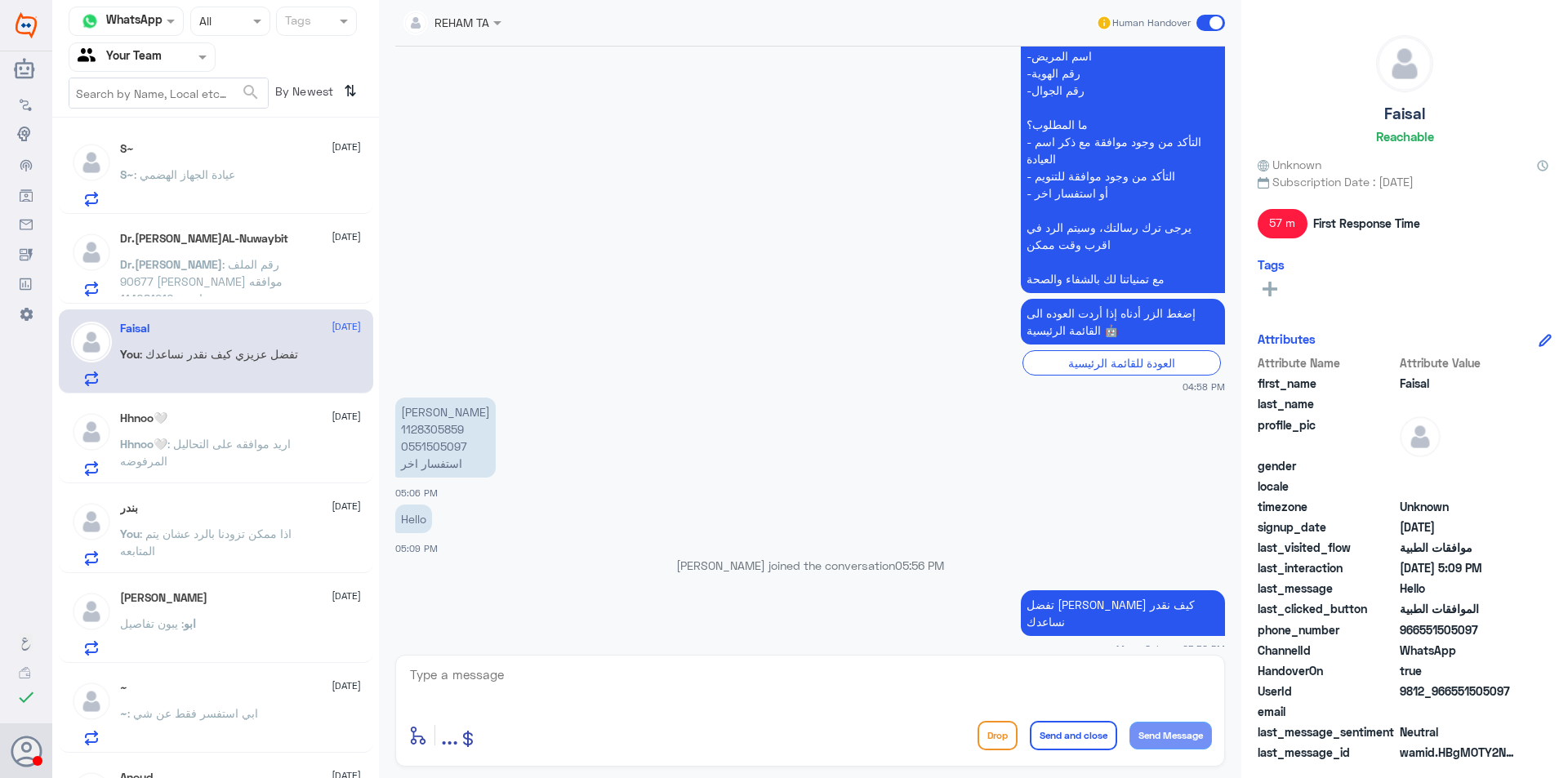
click at [263, 411] on div "Hhnoo🤍 [DATE]" at bounding box center [240, 419] width 240 height 14
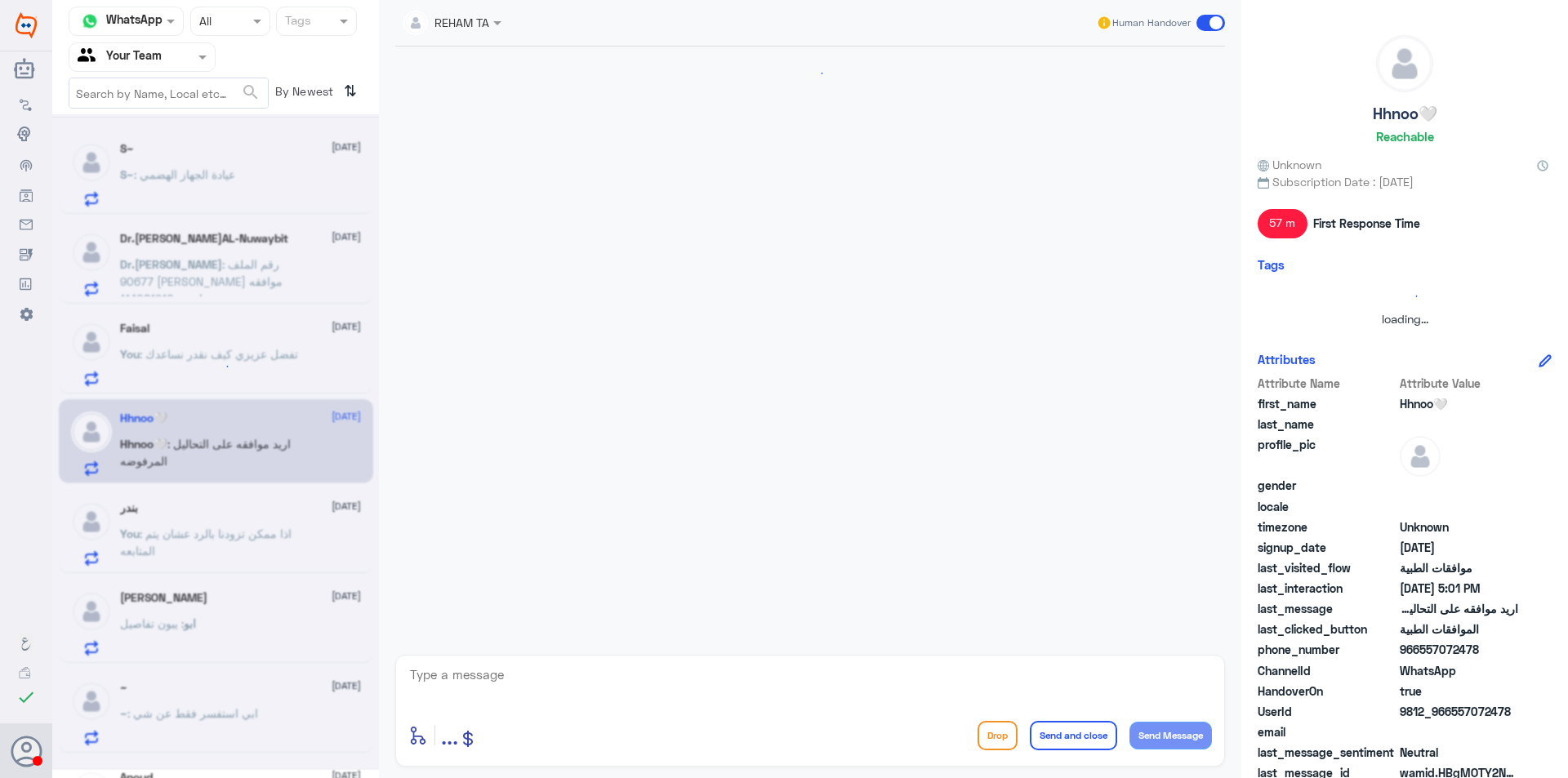
scroll to position [1426, 0]
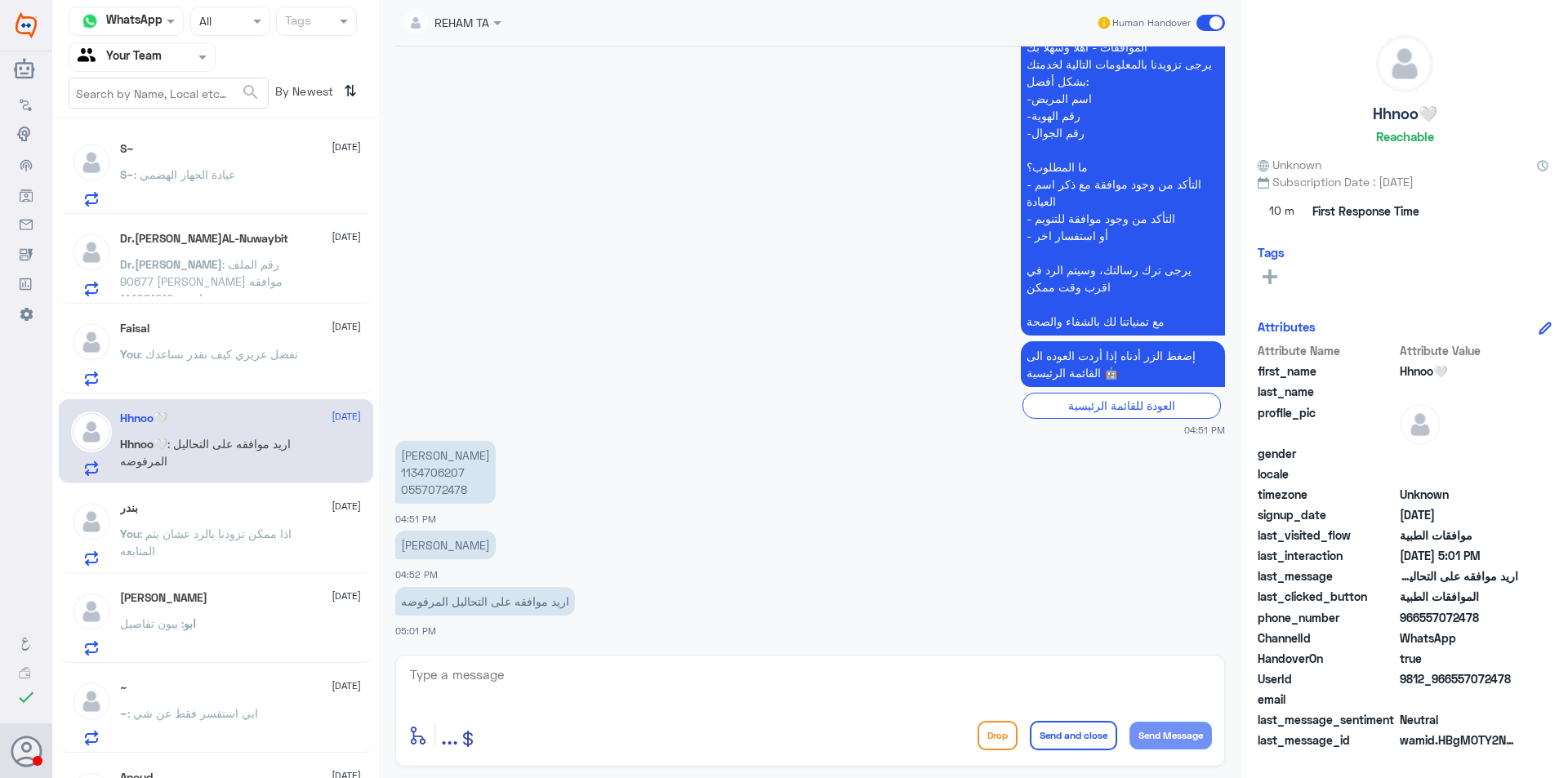
click at [418, 485] on p "[PERSON_NAME] 1134706207 0557072478" at bounding box center [446, 472] width 100 height 63
drag, startPoint x: 418, startPoint y: 485, endPoint x: 429, endPoint y: 463, distance: 24.6
click at [426, 459] on p "[PERSON_NAME] 1134706207 0557072478" at bounding box center [446, 472] width 100 height 63
click at [433, 470] on p "[PERSON_NAME] 1134706207 0557072478" at bounding box center [446, 472] width 100 height 63
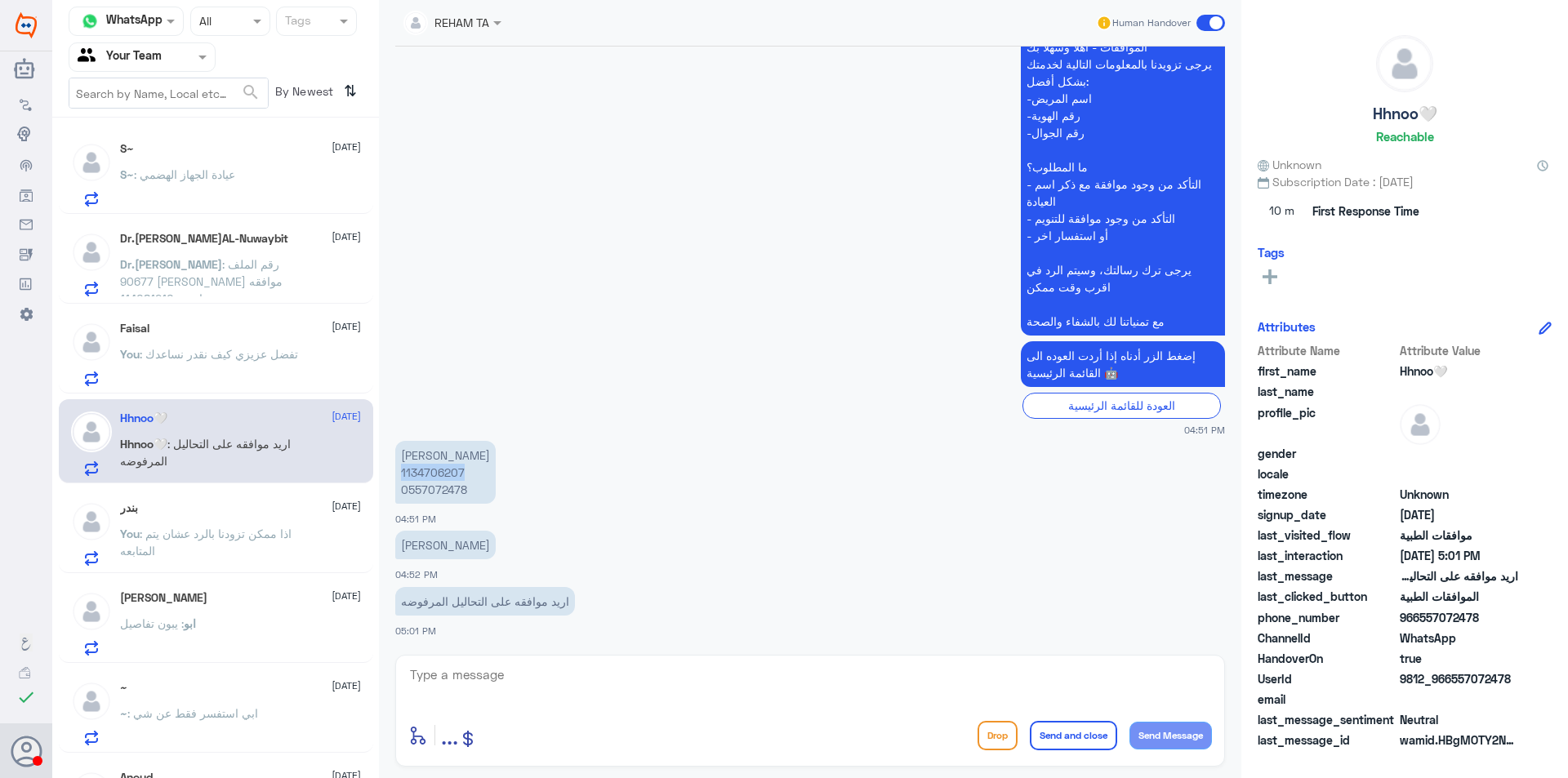
click at [433, 470] on p "[PERSON_NAME] 1134706207 0557072478" at bounding box center [446, 472] width 100 height 63
click at [255, 543] on p "You : اذا ممكن تزودنا بالرد عشان يتم المتابعه" at bounding box center [211, 545] width 184 height 41
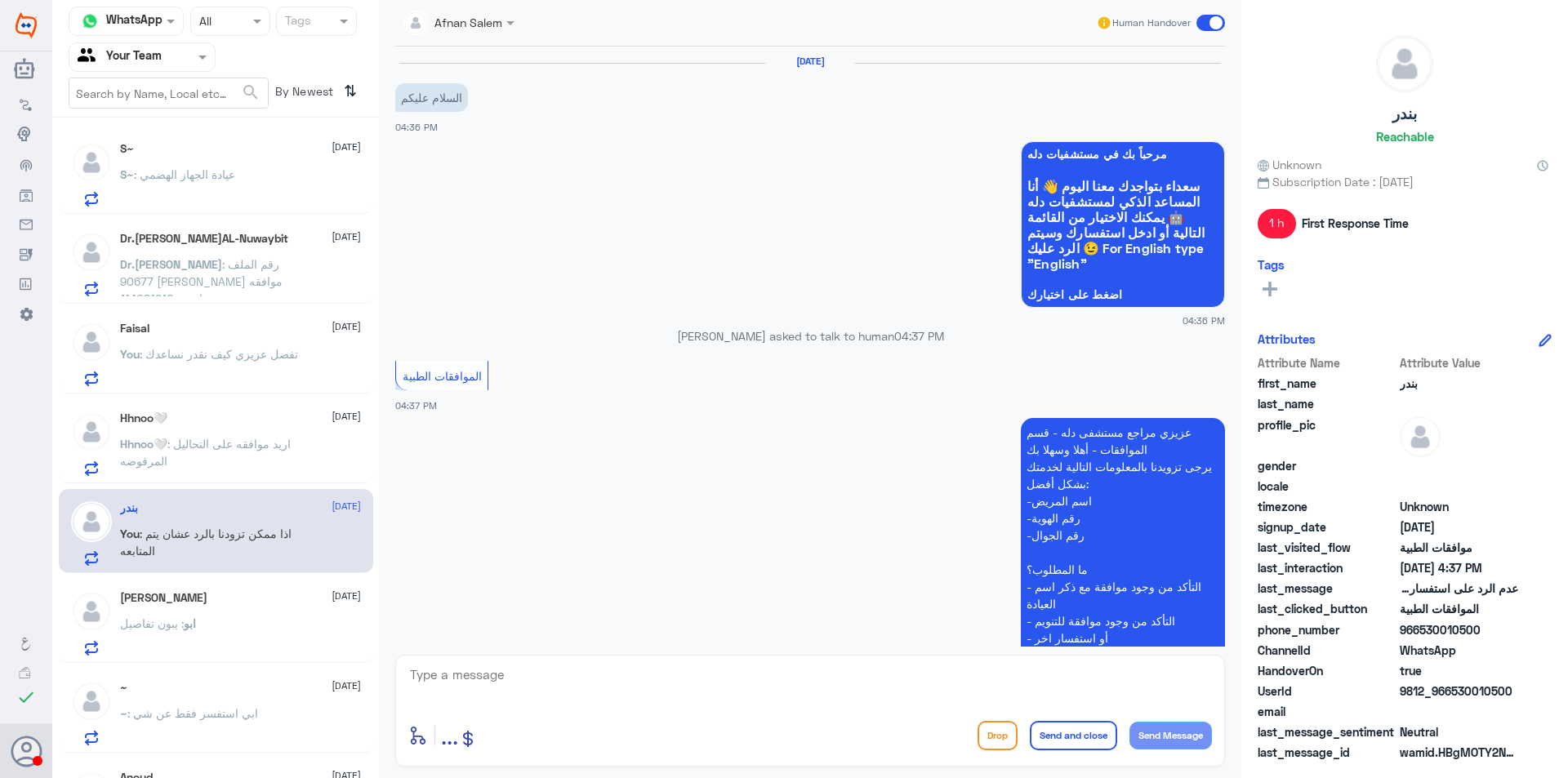
scroll to position [567, 0]
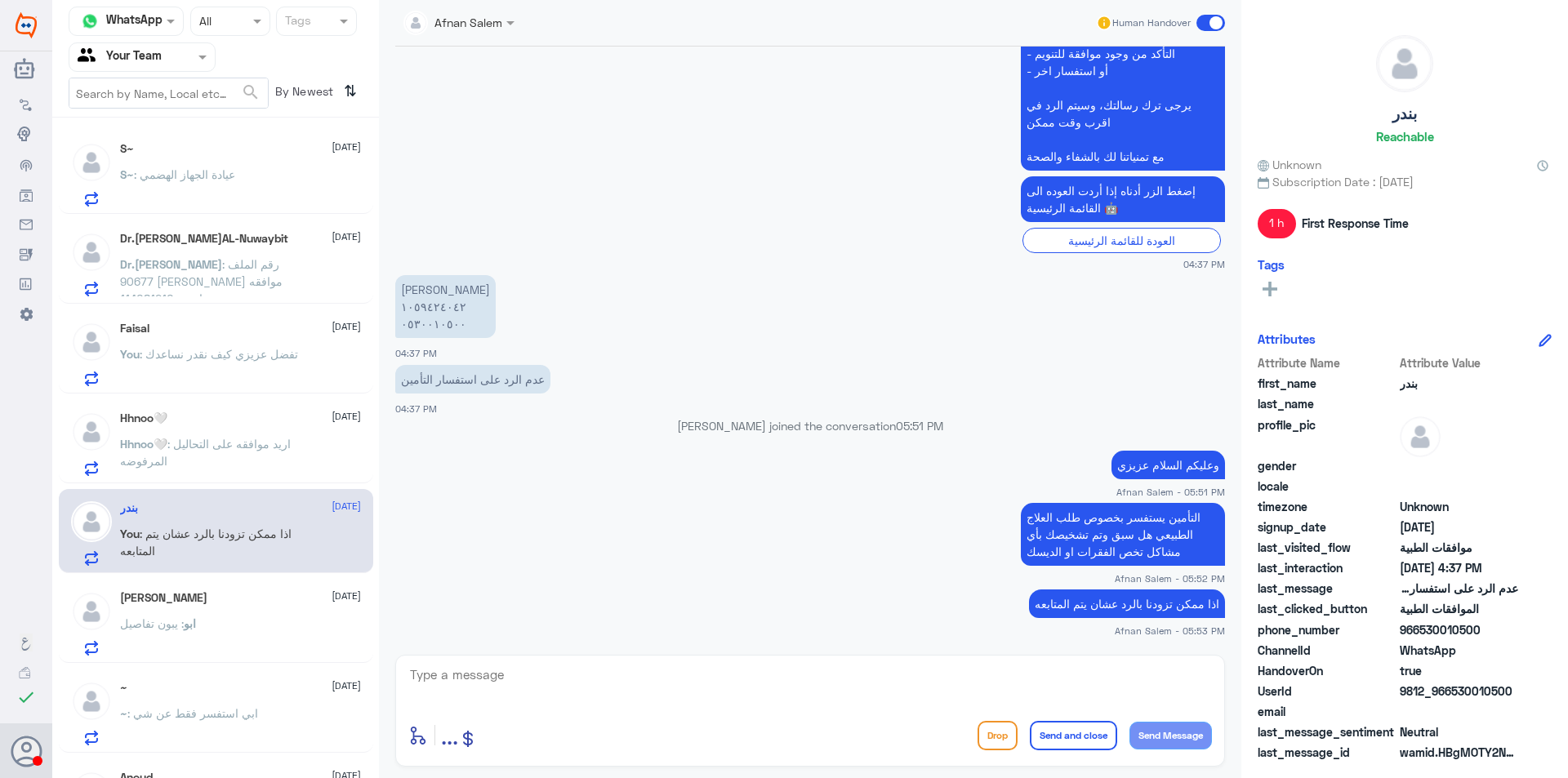
click at [277, 618] on div "[PERSON_NAME] [DATE][PERSON_NAME] : يبون تفاصيل" at bounding box center [240, 623] width 240 height 64
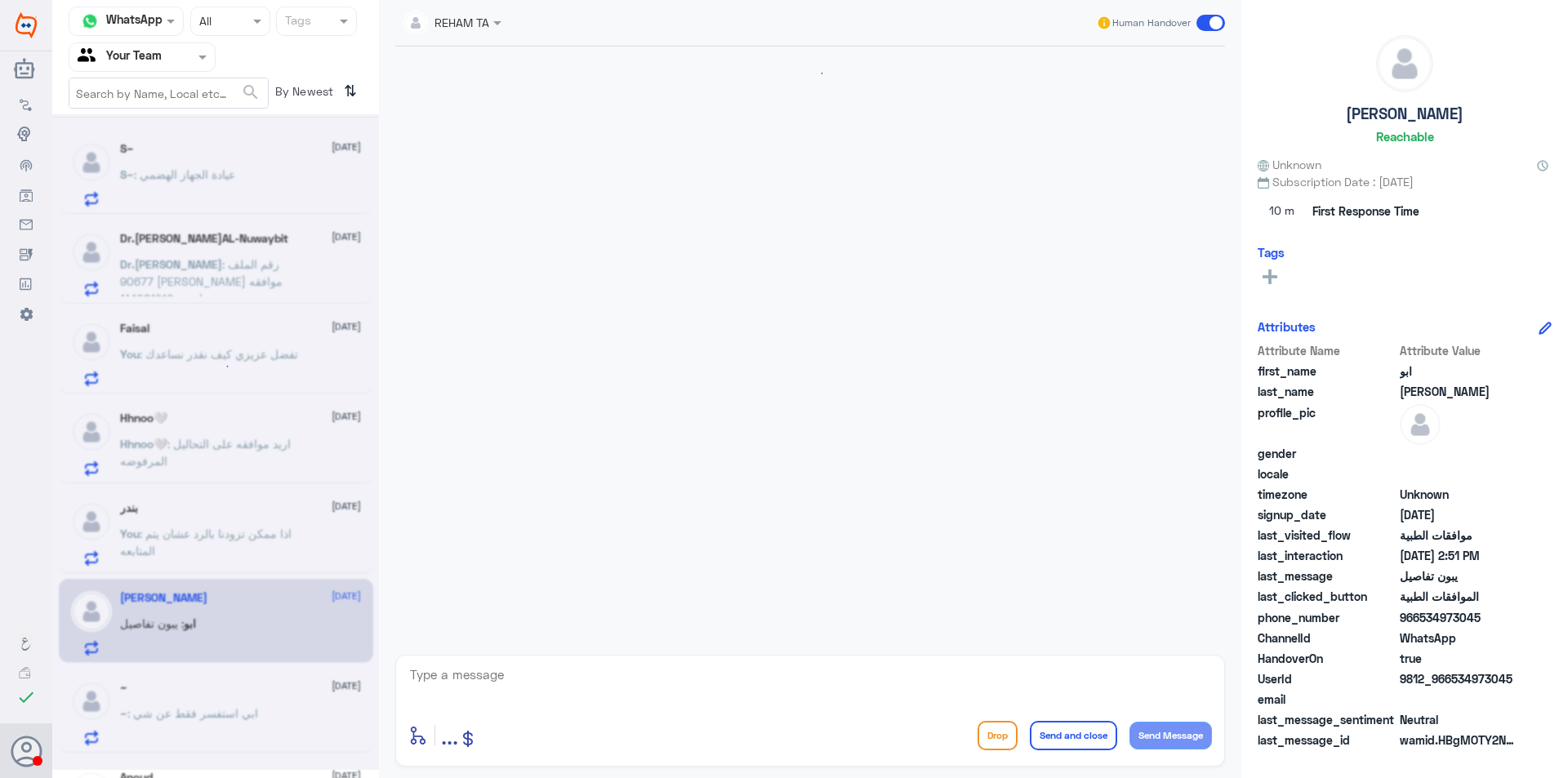
scroll to position [1258, 0]
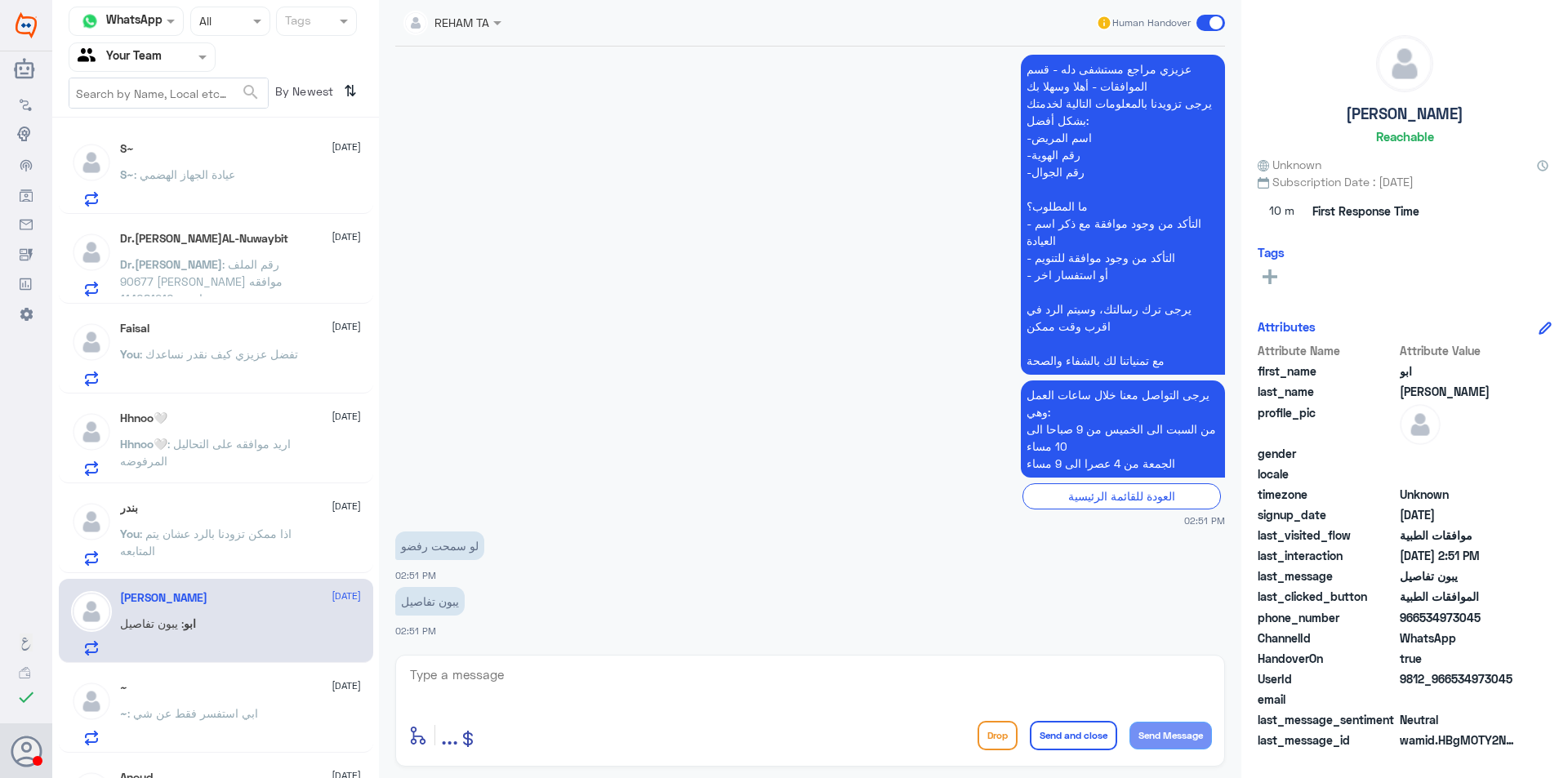
click at [263, 547] on p "You : اذا ممكن تزودنا بالرد عشان يتم المتابعه" at bounding box center [211, 545] width 184 height 41
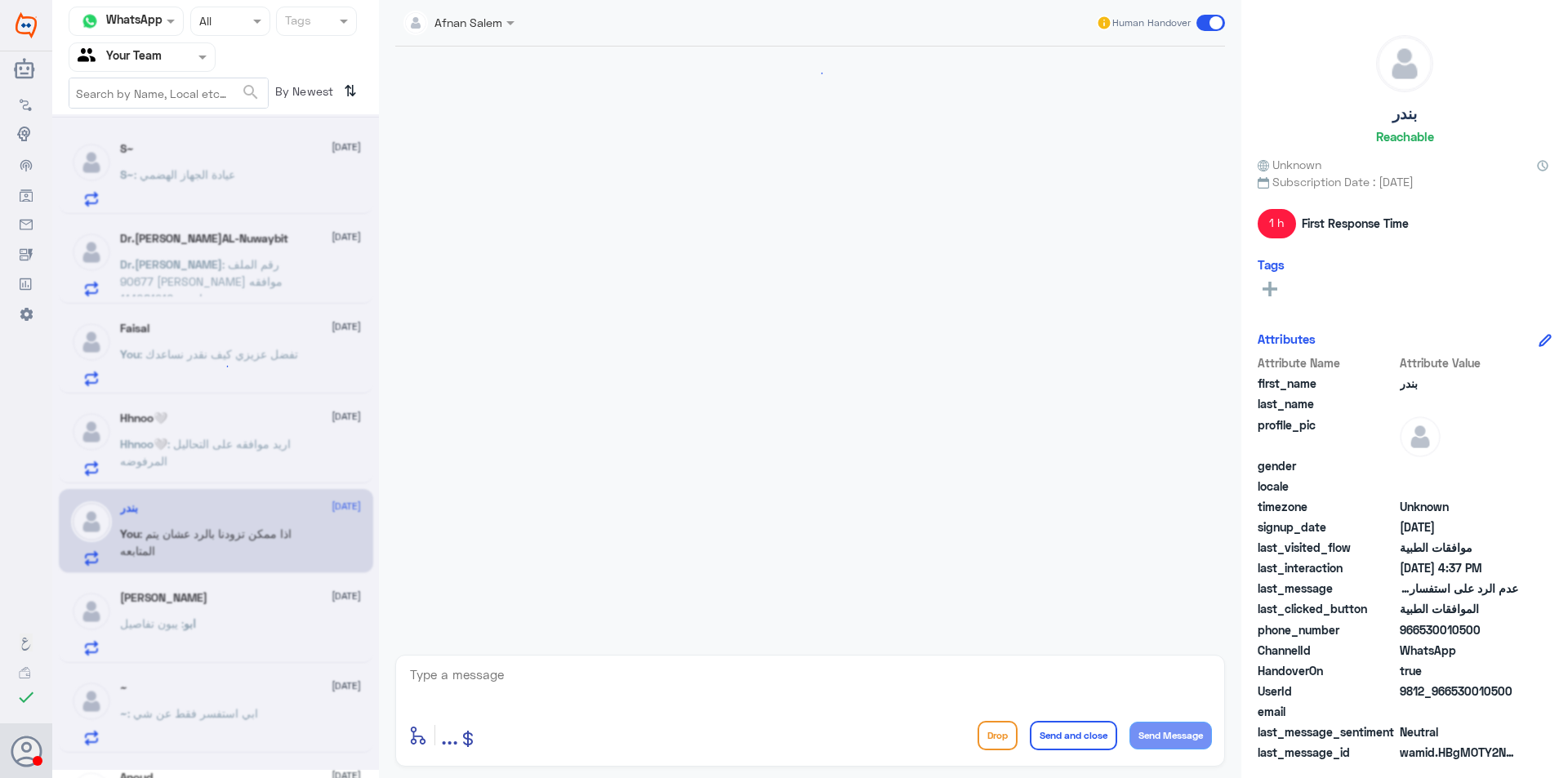
scroll to position [567, 0]
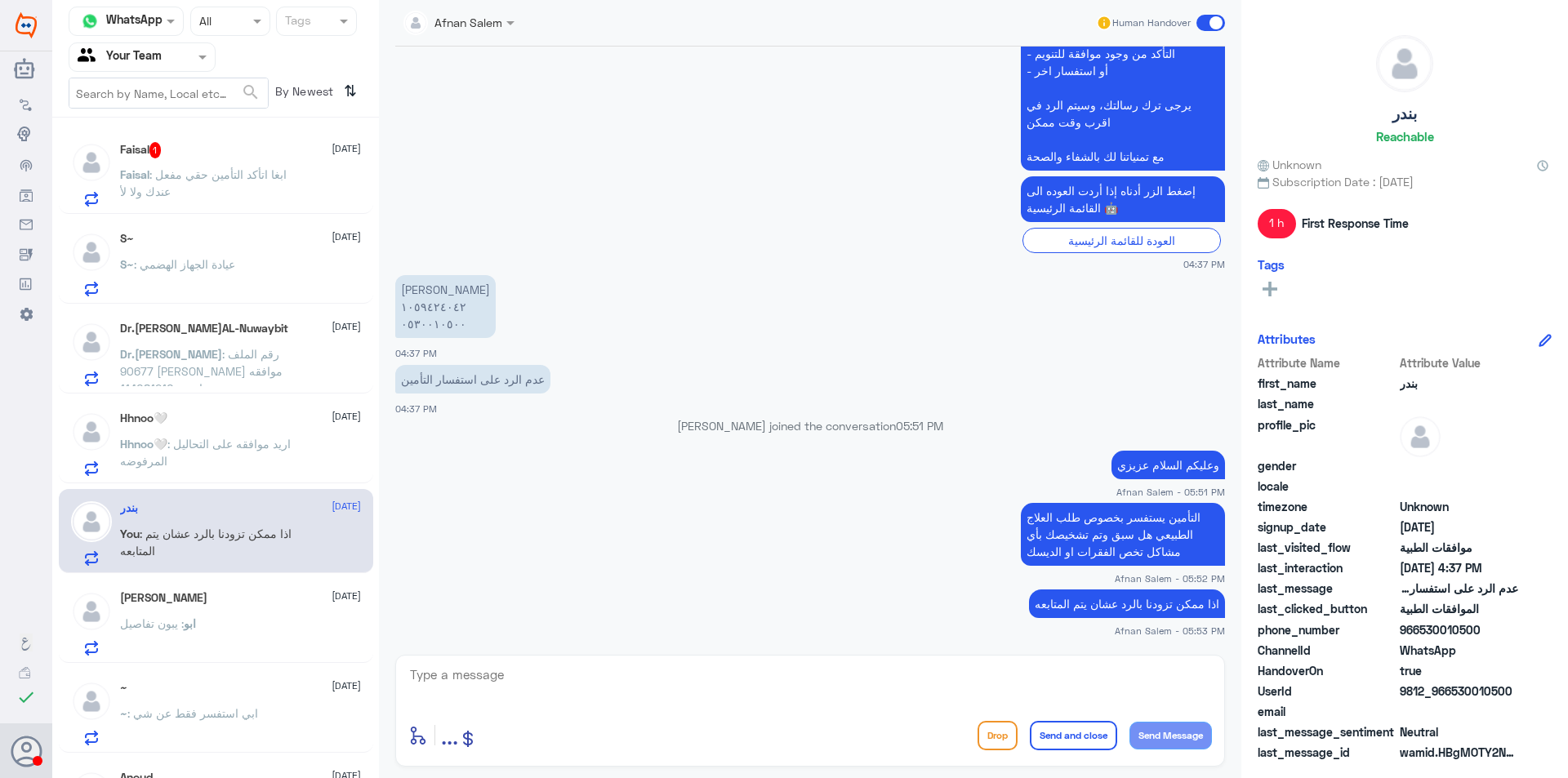
click at [421, 319] on p "[PERSON_NAME] ١٠٥٩٤٢٤٠٤٢ ٠٥٣٠٠١٠٥٠٠" at bounding box center [446, 306] width 100 height 63
click at [263, 189] on div "Faisal : Cigna" at bounding box center [240, 189] width 240 height 37
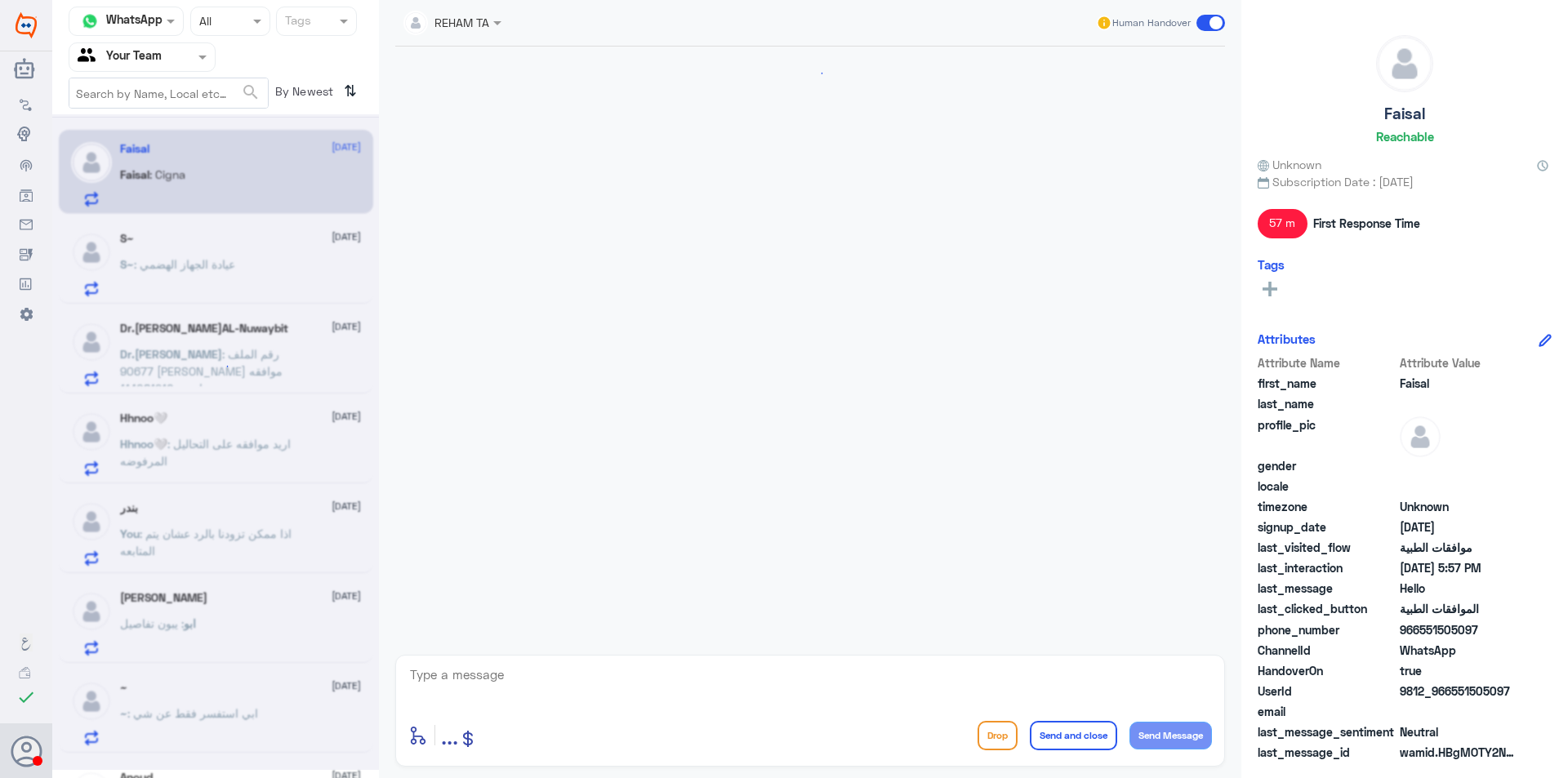
scroll to position [557, 0]
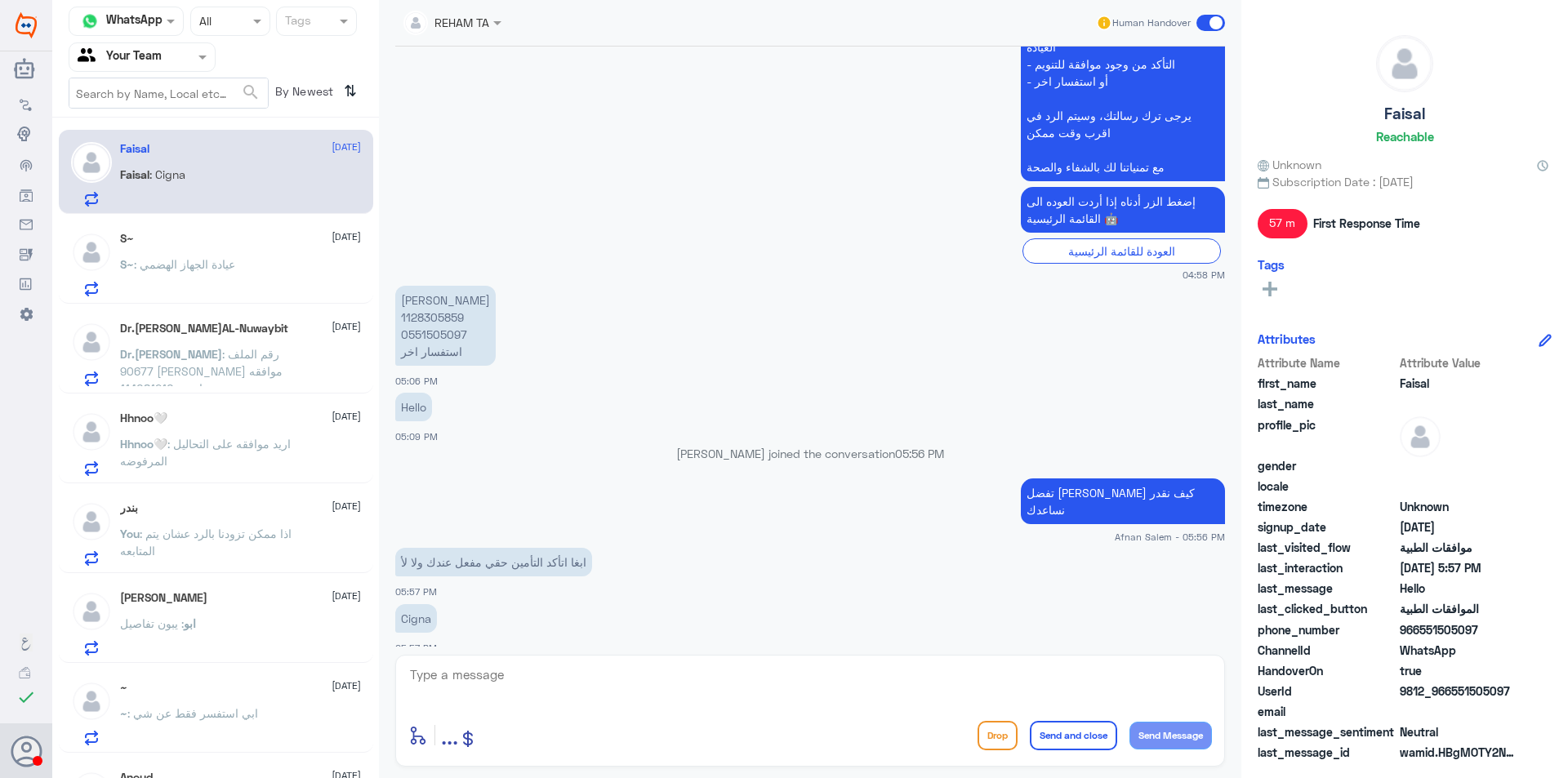
click at [575, 684] on textarea at bounding box center [810, 684] width 803 height 40
type textarea "ث"
type textarea "عندك ملف في دله النخيل والا لا ؟"
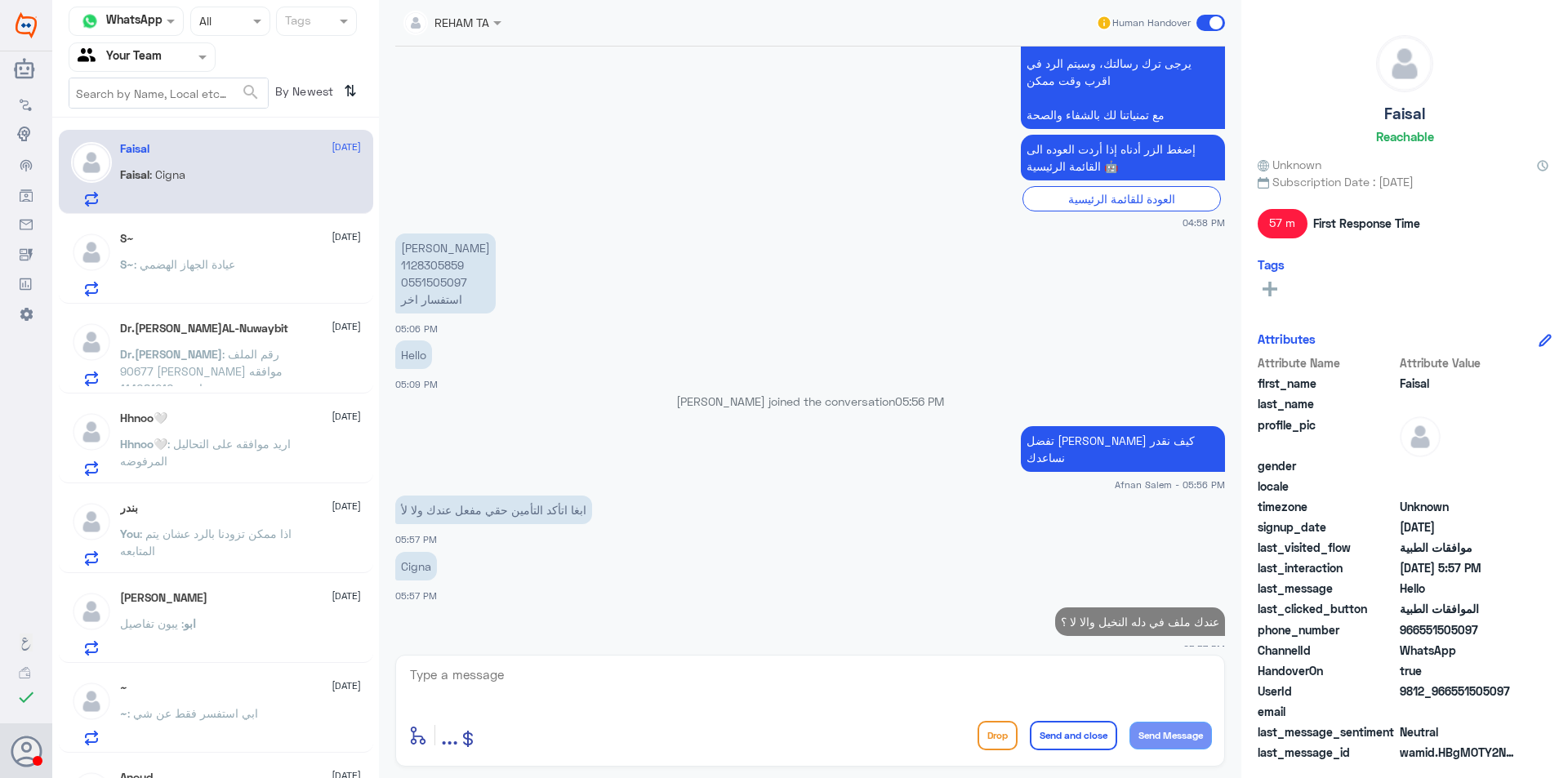
click at [440, 282] on p "[PERSON_NAME] 1128305859 0551505097 استفسار اخر" at bounding box center [446, 273] width 100 height 80
click at [434, 264] on p "[PERSON_NAME] 1128305859 0551505097 استفسار اخر" at bounding box center [446, 273] width 100 height 80
click at [278, 265] on div "S~ : عيادة الجهاز الهضمي" at bounding box center [240, 278] width 240 height 37
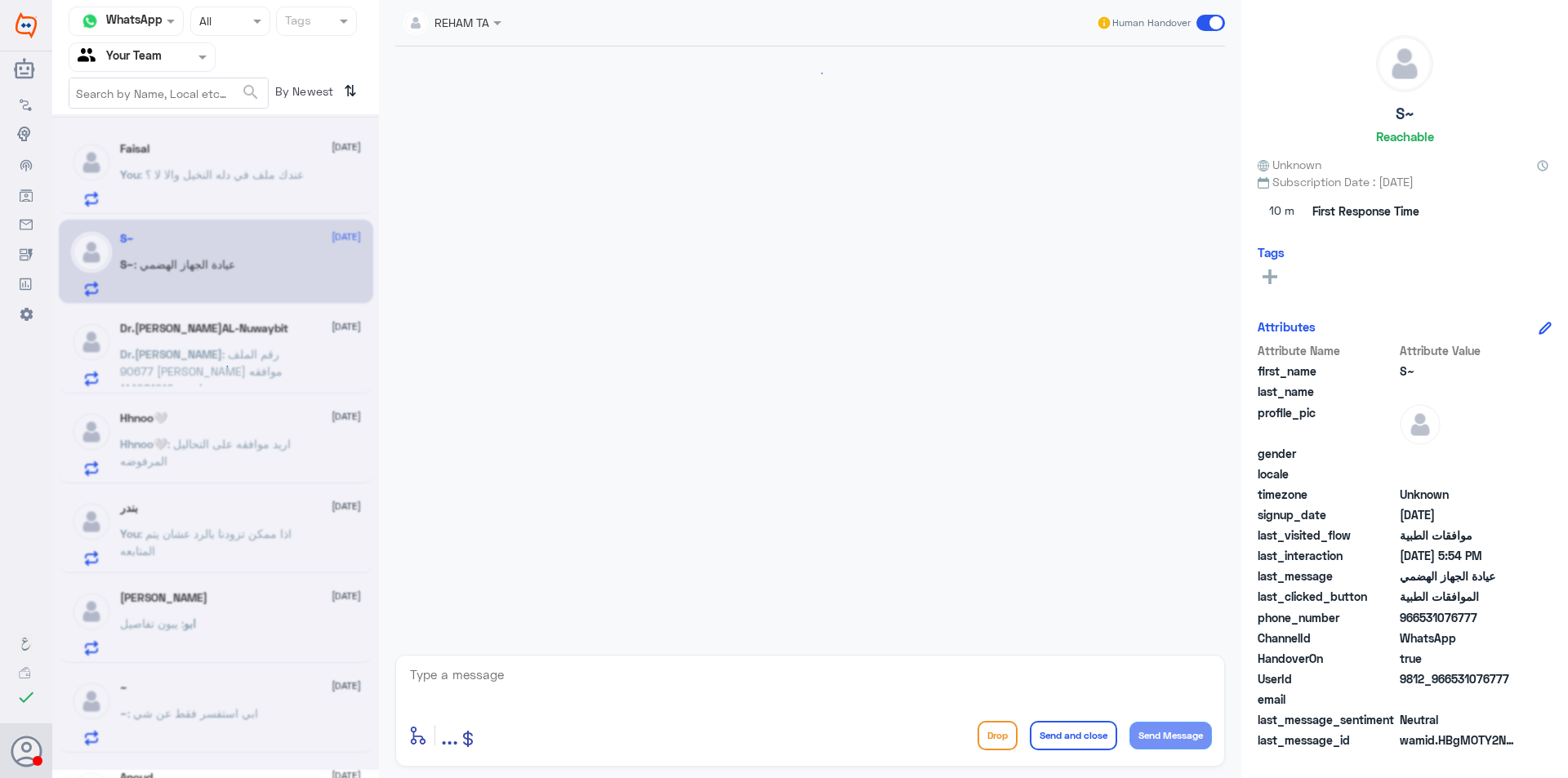
scroll to position [1574, 0]
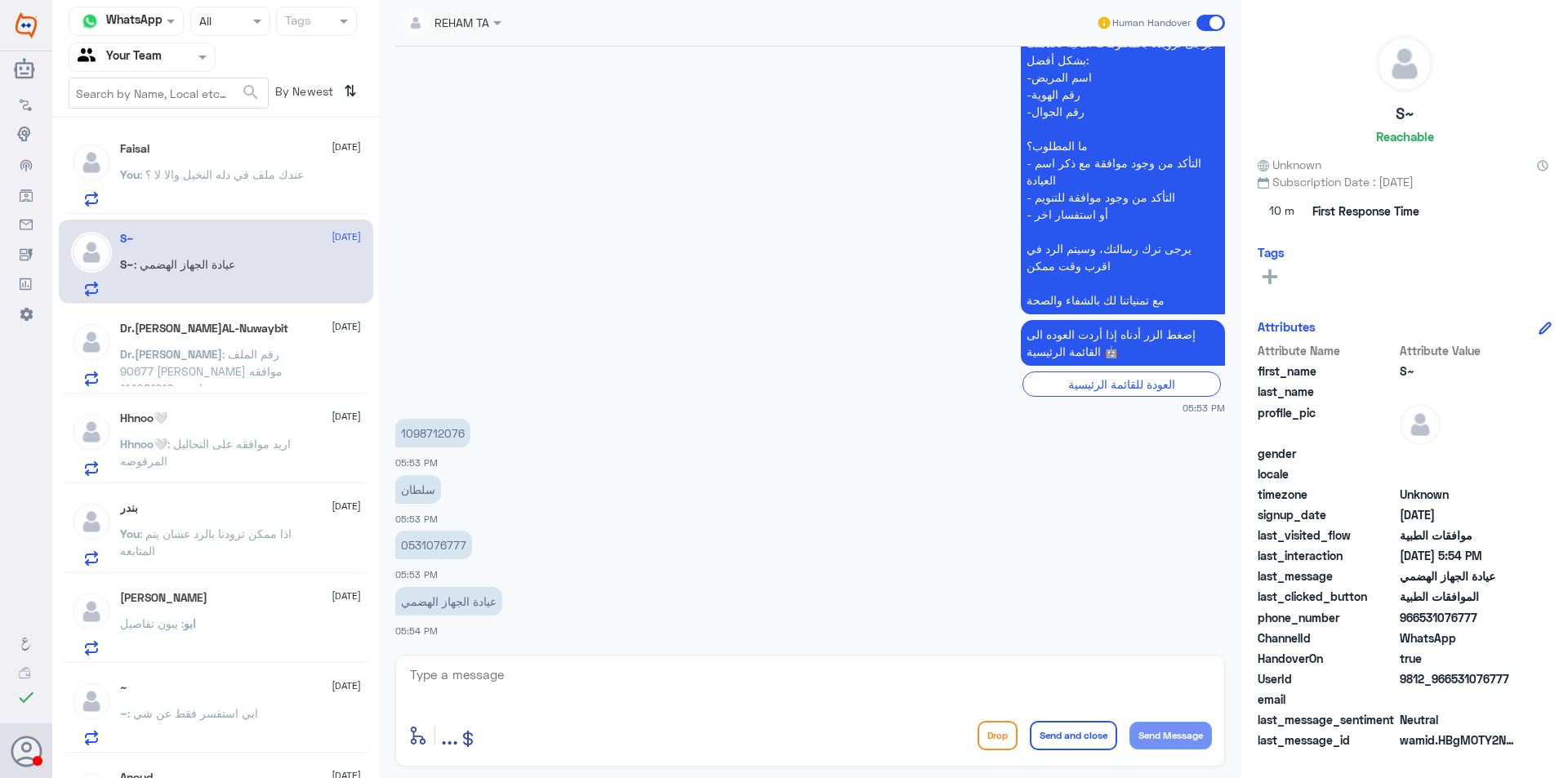
click at [151, 54] on input "text" at bounding box center [122, 56] width 90 height 19
click at [164, 129] on div "Your Inbox" at bounding box center [142, 146] width 147 height 38
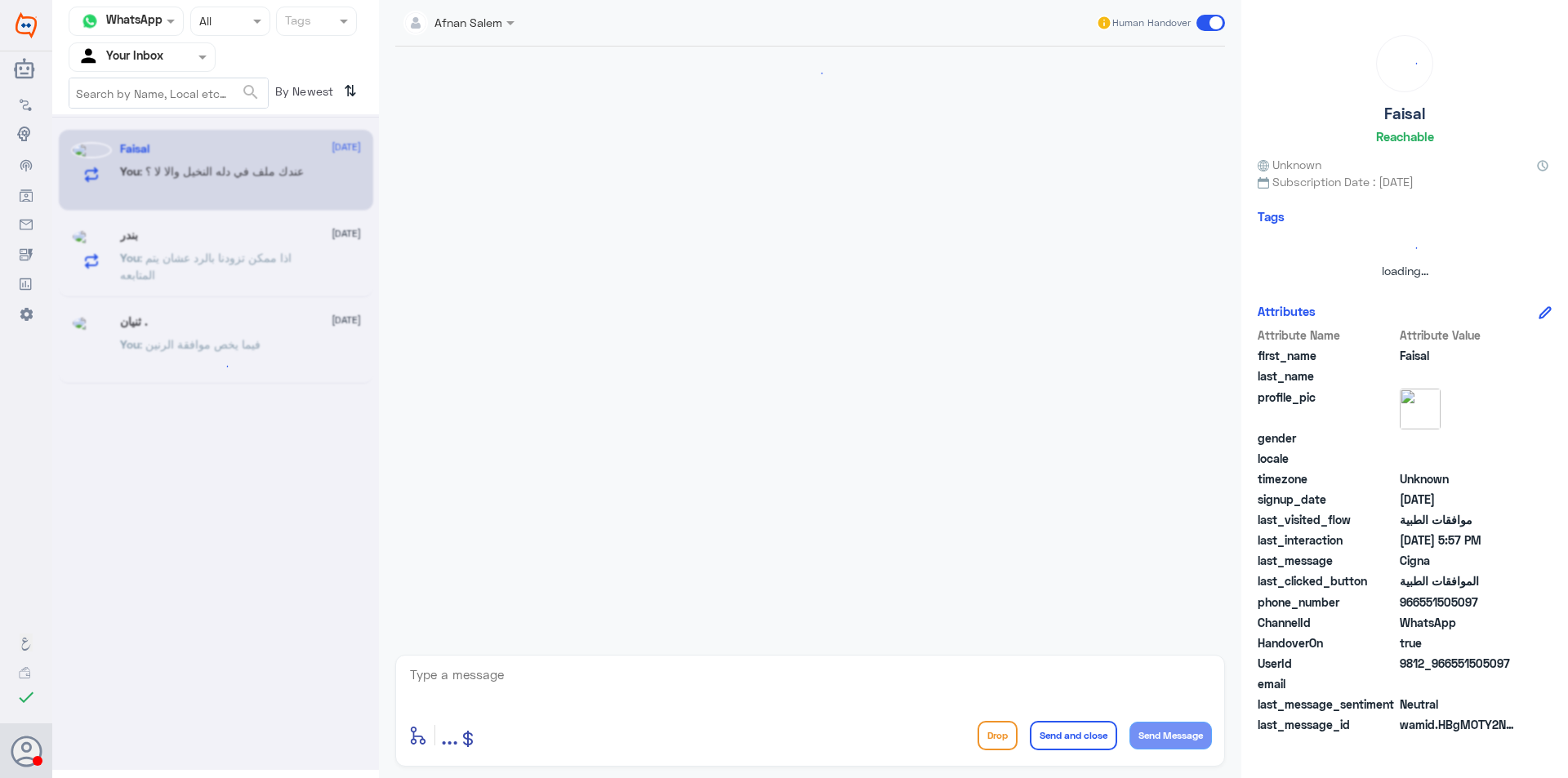
scroll to position [0, 0]
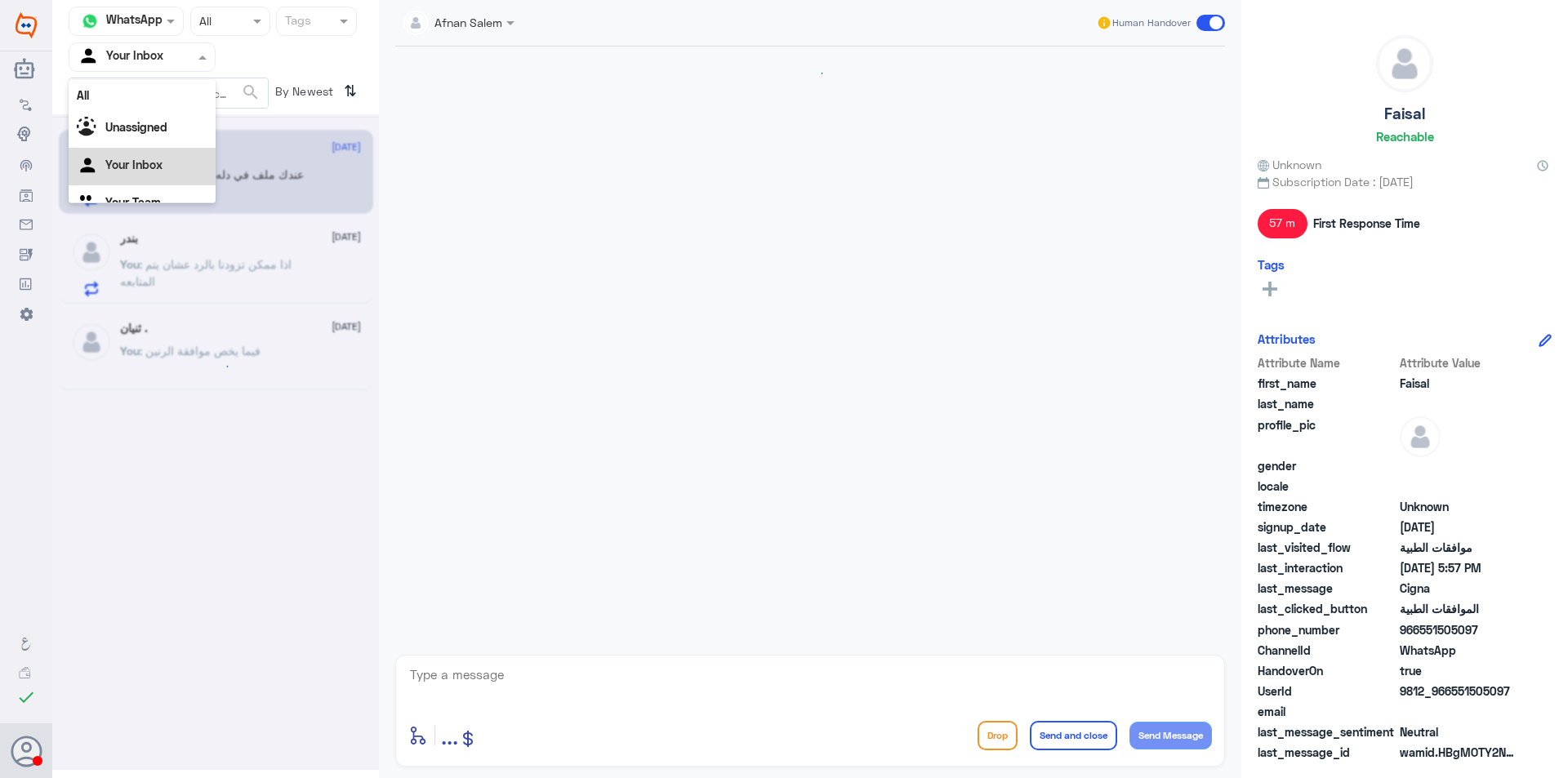
click at [159, 63] on input "text" at bounding box center [122, 56] width 90 height 19
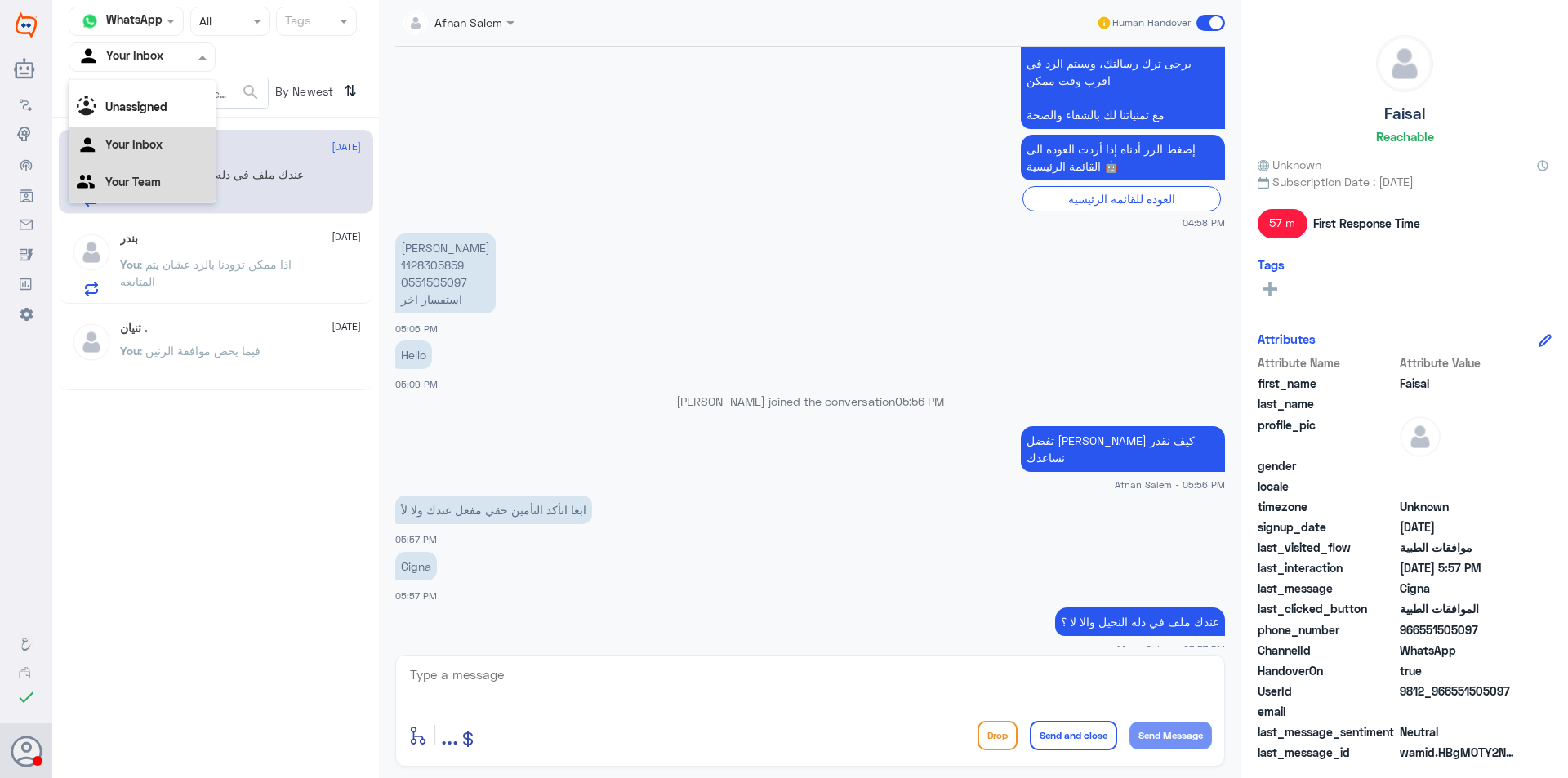
click at [167, 184] on div "Your Team" at bounding box center [142, 183] width 147 height 38
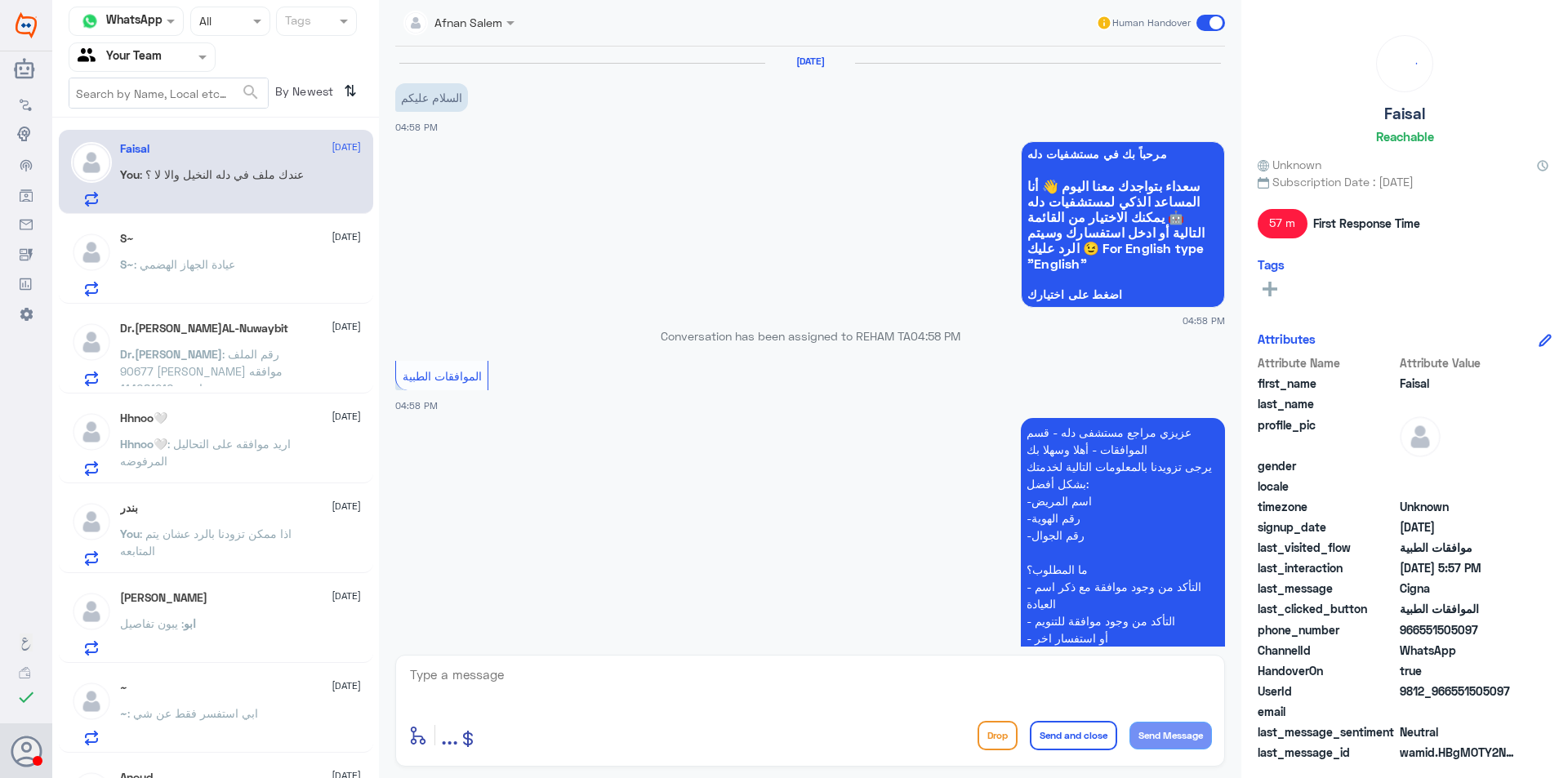
scroll to position [609, 0]
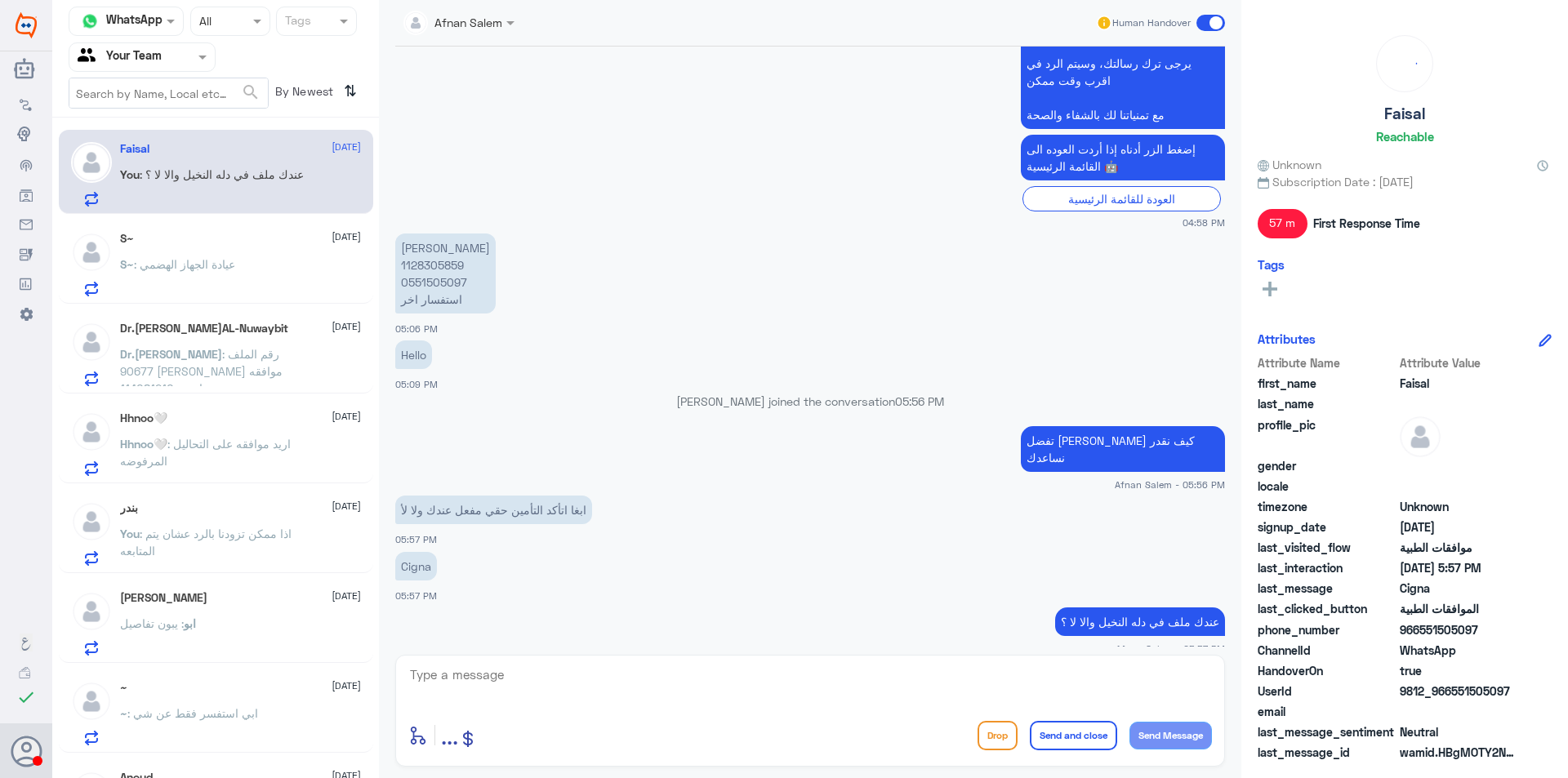
click at [259, 311] on div "Dr.[PERSON_NAME]AL-Nuwaybit [DATE] Dr.[PERSON_NAME] : رقم الملف 90677 [PERSON_N…" at bounding box center [216, 351] width 314 height 84
click at [278, 377] on span ": رقم الملف 90677 [PERSON_NAME] موافقه اشعه 114081210 د/[PERSON_NAME]" at bounding box center [201, 380] width 162 height 65
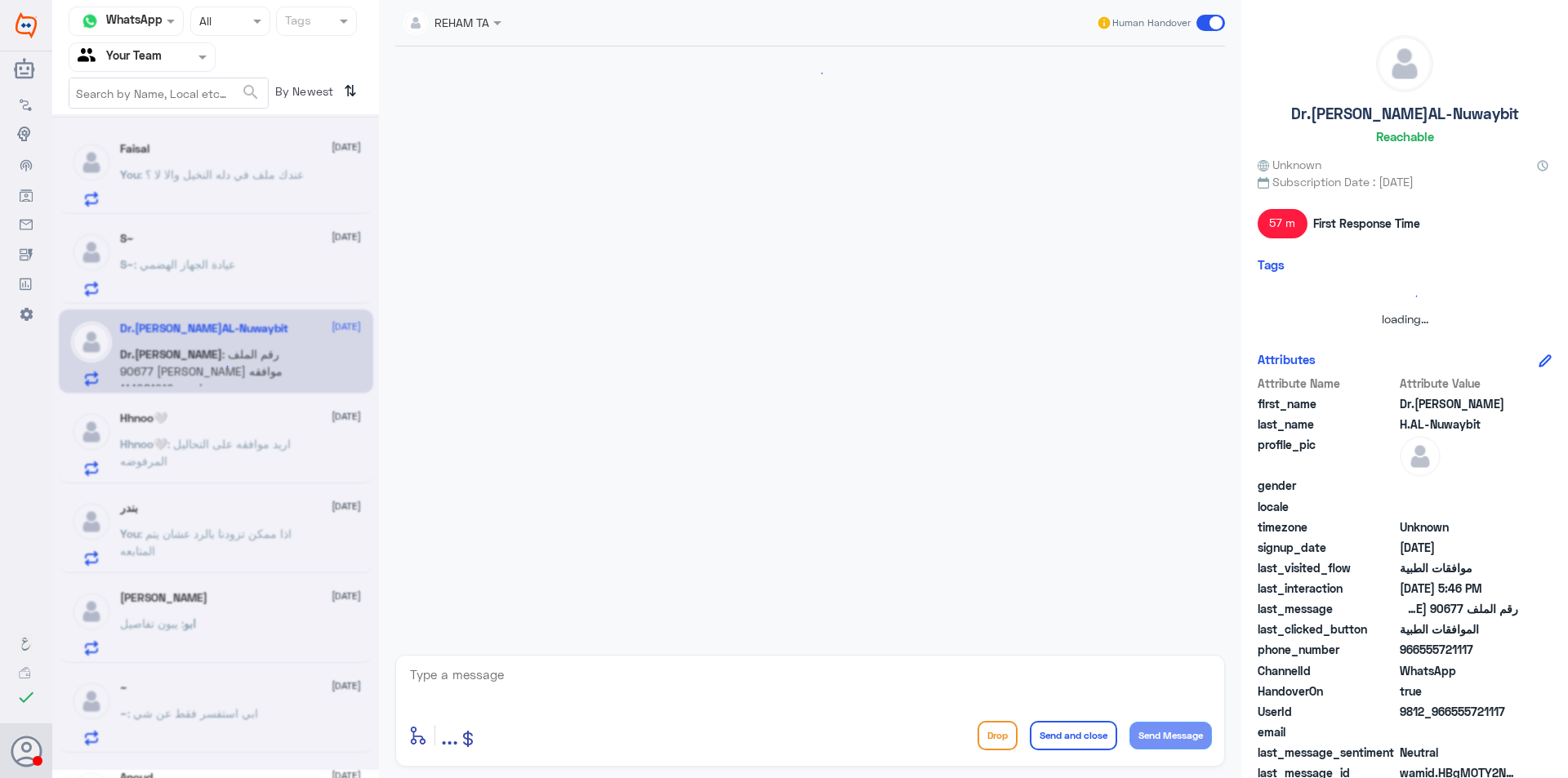
scroll to position [1523, 0]
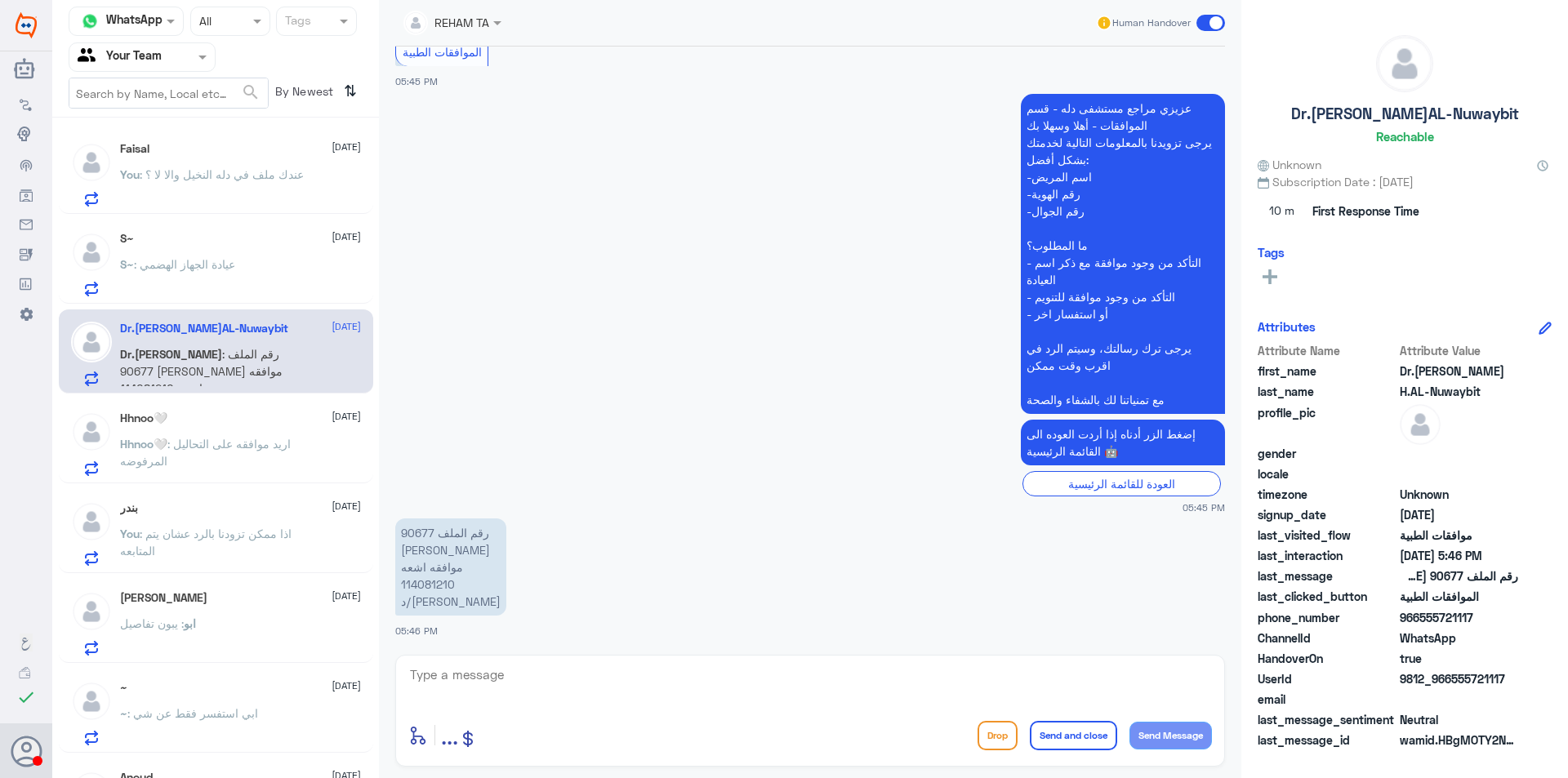
click at [305, 463] on div "Hhnoo🤍 : اريد موافقه على التحاليل المرفوضه" at bounding box center [240, 458] width 240 height 37
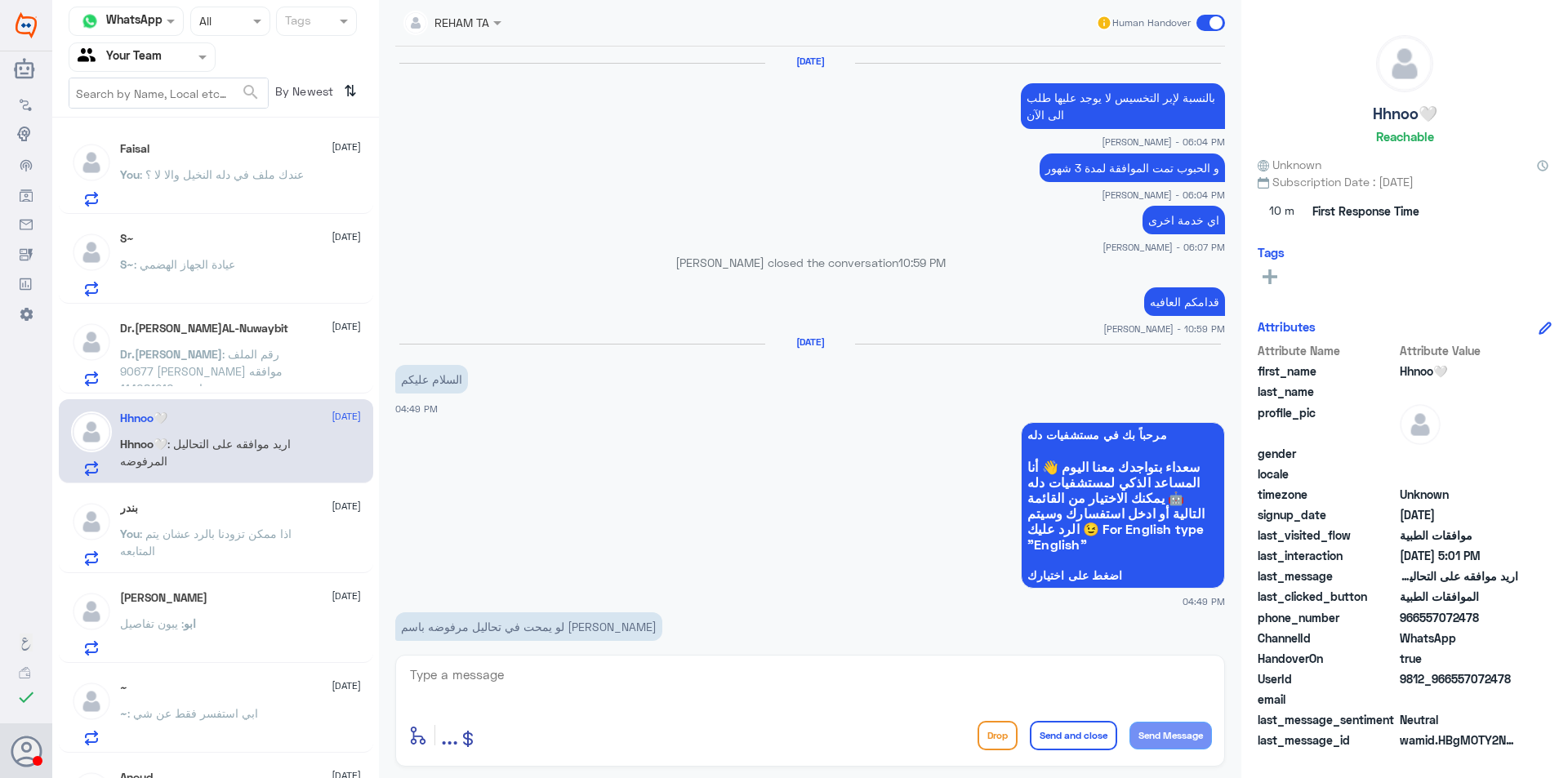
scroll to position [1426, 0]
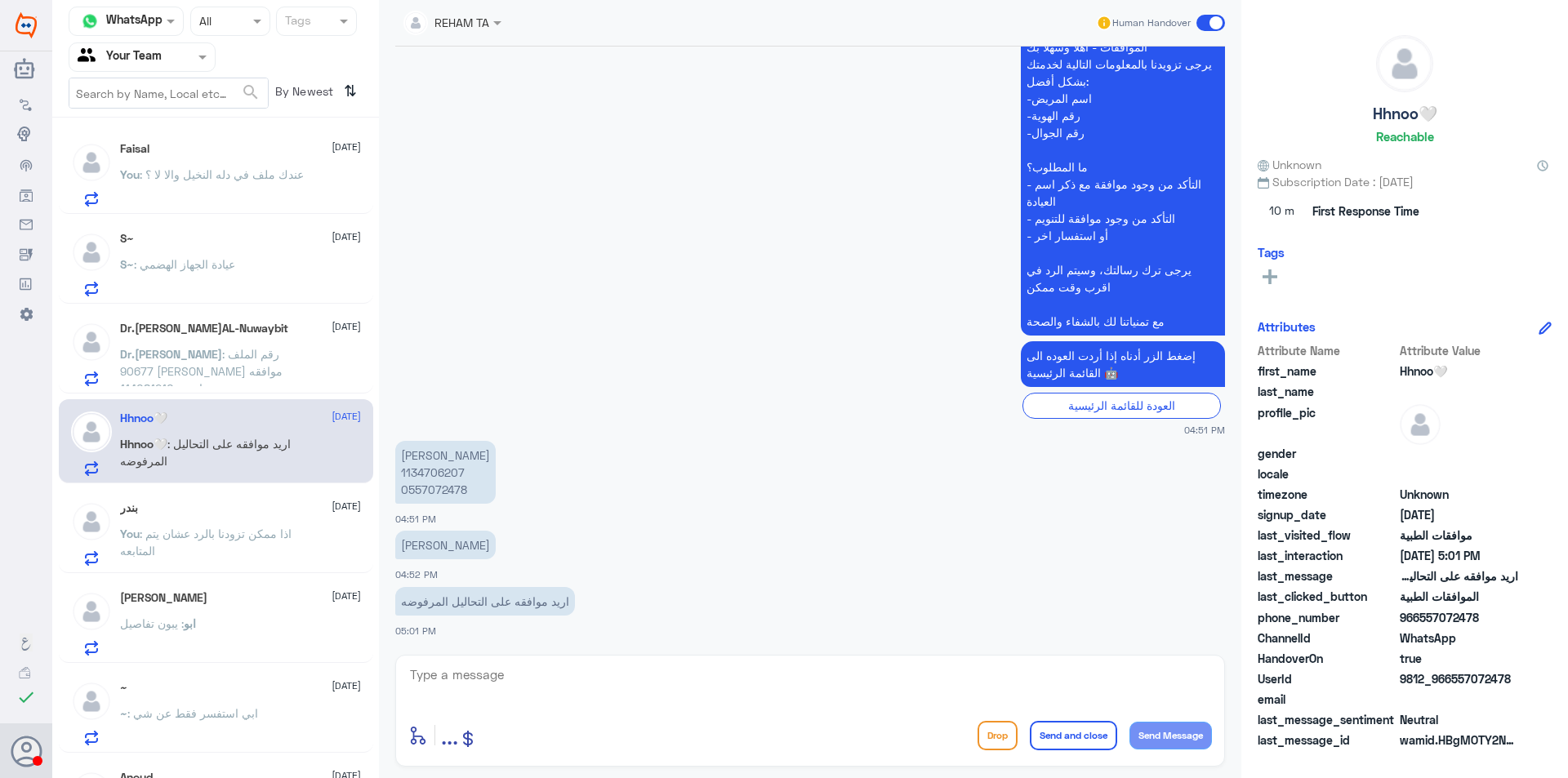
click at [273, 527] on span ": اذا ممكن تزودنا بالرد عشان يتم المتابعه" at bounding box center [205, 542] width 172 height 31
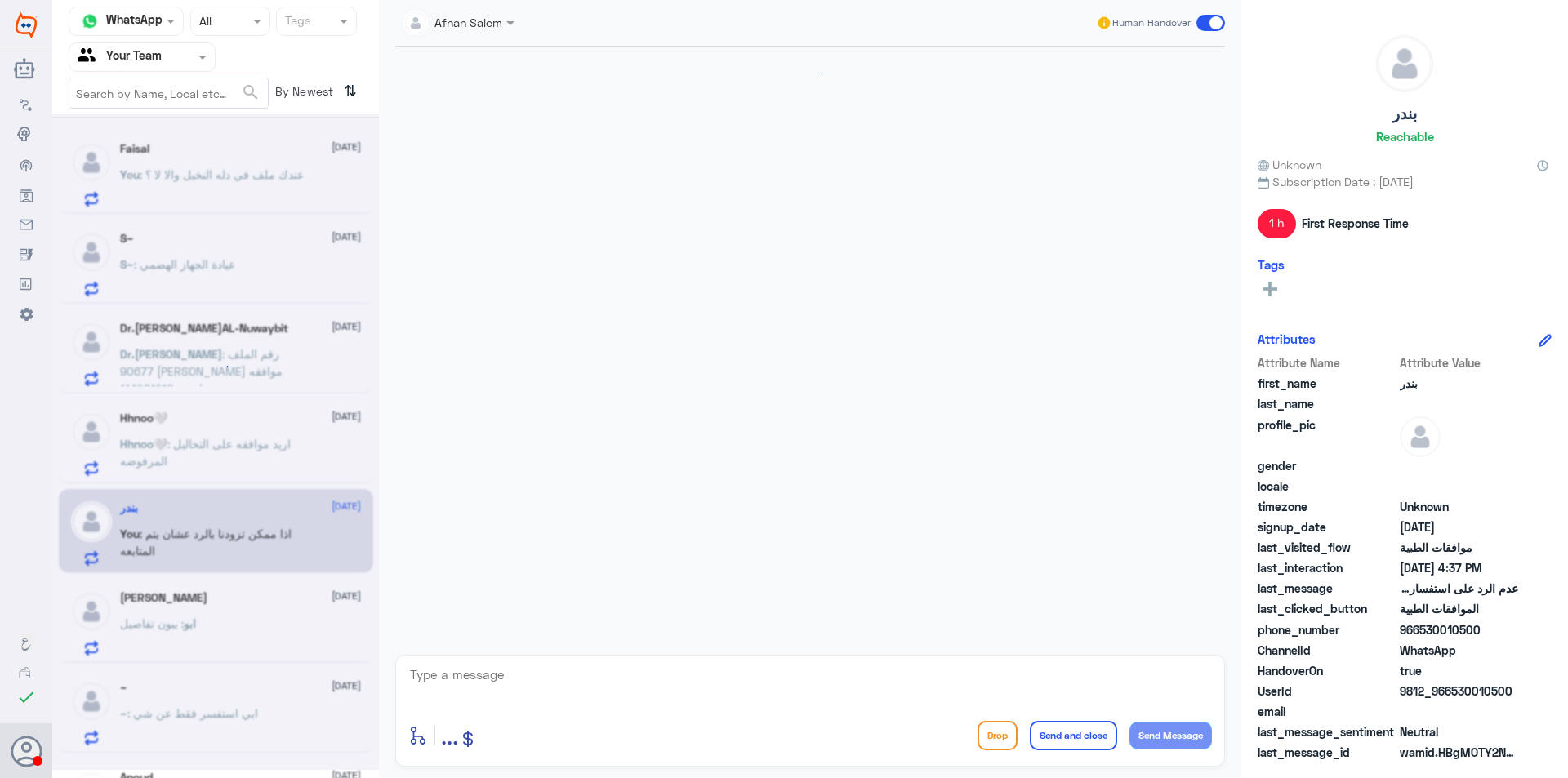
scroll to position [567, 0]
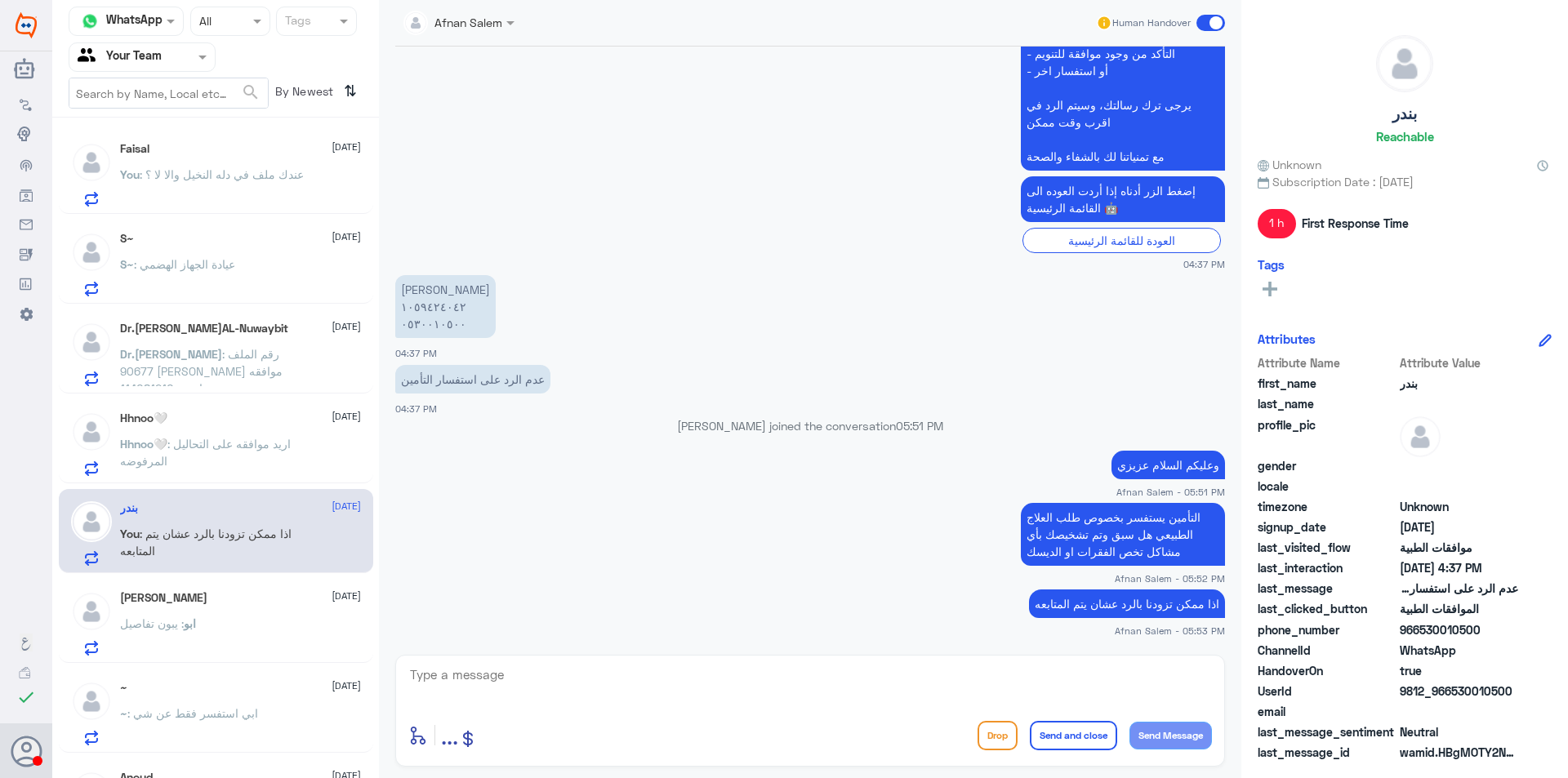
click at [283, 639] on div "ابو : يبون تفاصيل" at bounding box center [240, 638] width 240 height 37
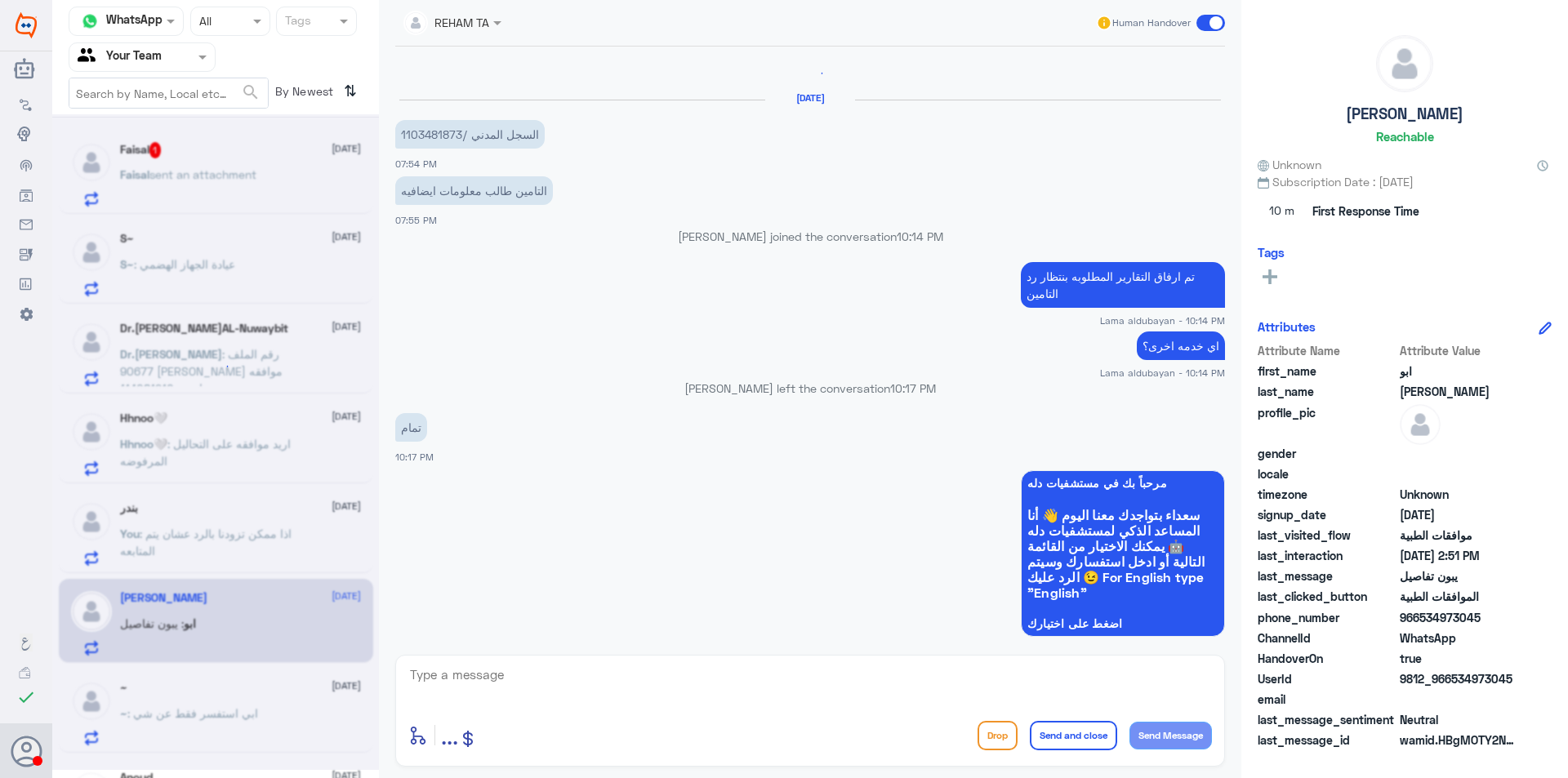
scroll to position [2248, 0]
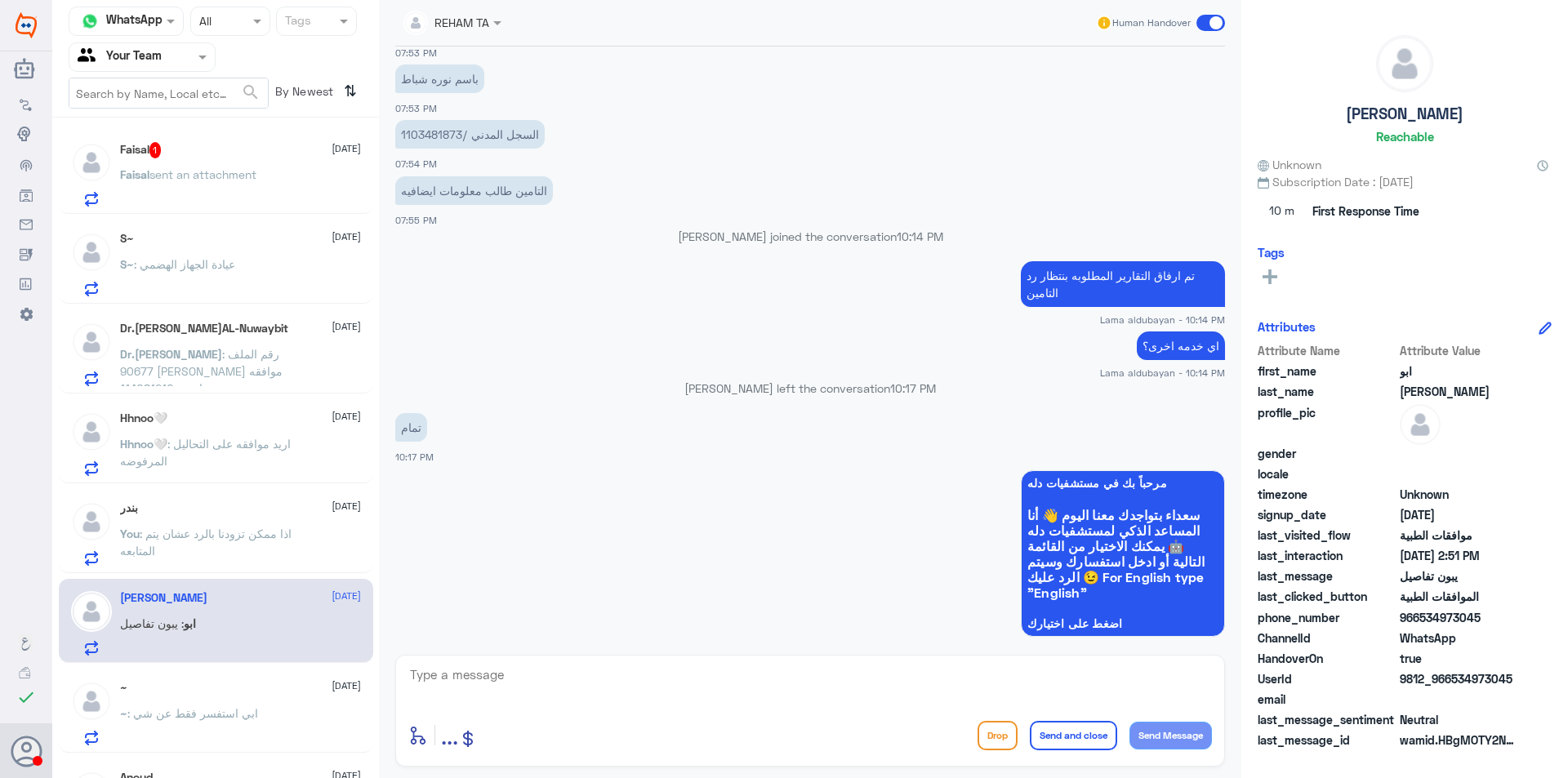
click at [188, 184] on p "[PERSON_NAME] sent an attachment" at bounding box center [188, 186] width 137 height 41
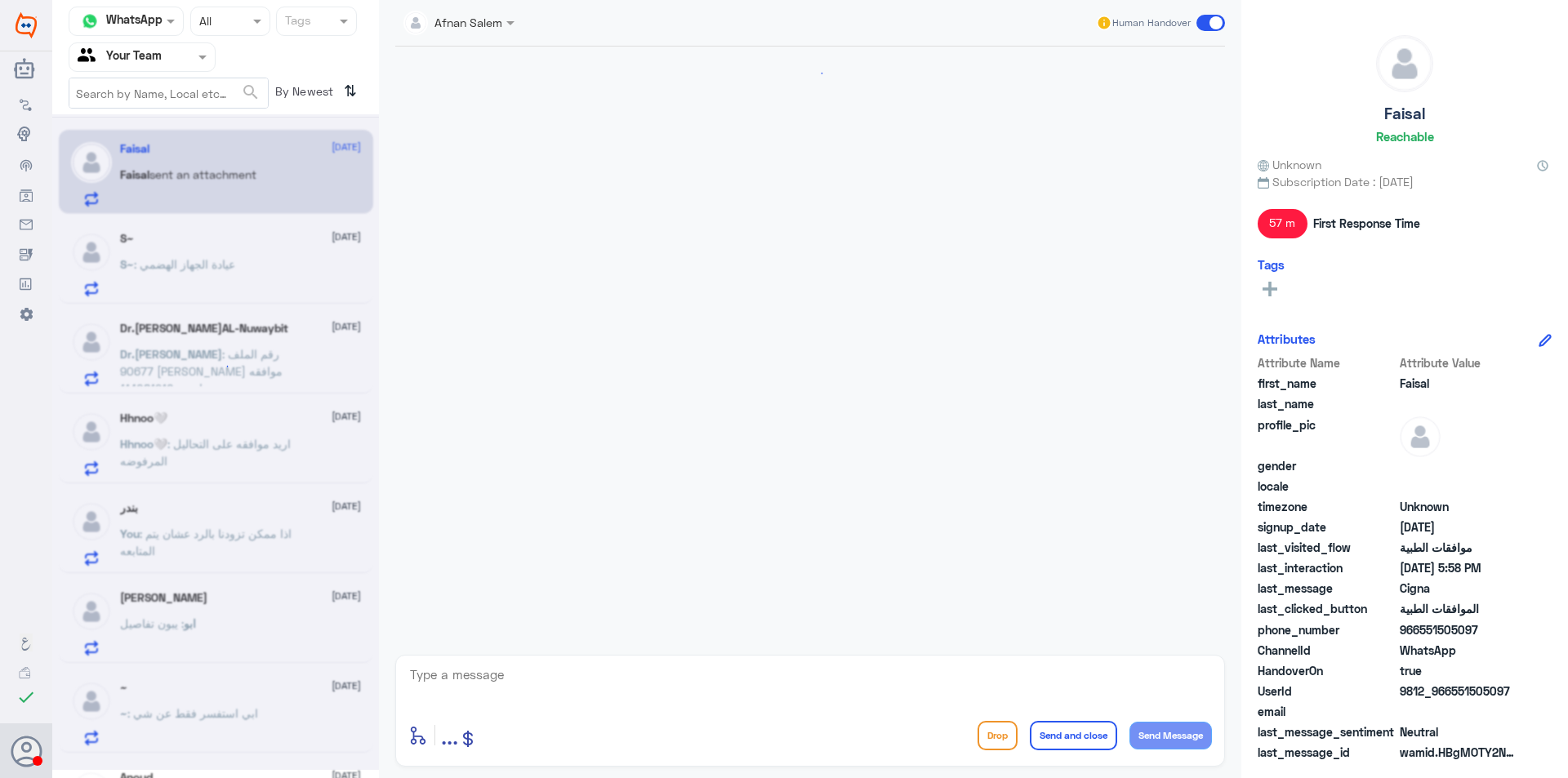
scroll to position [835, 0]
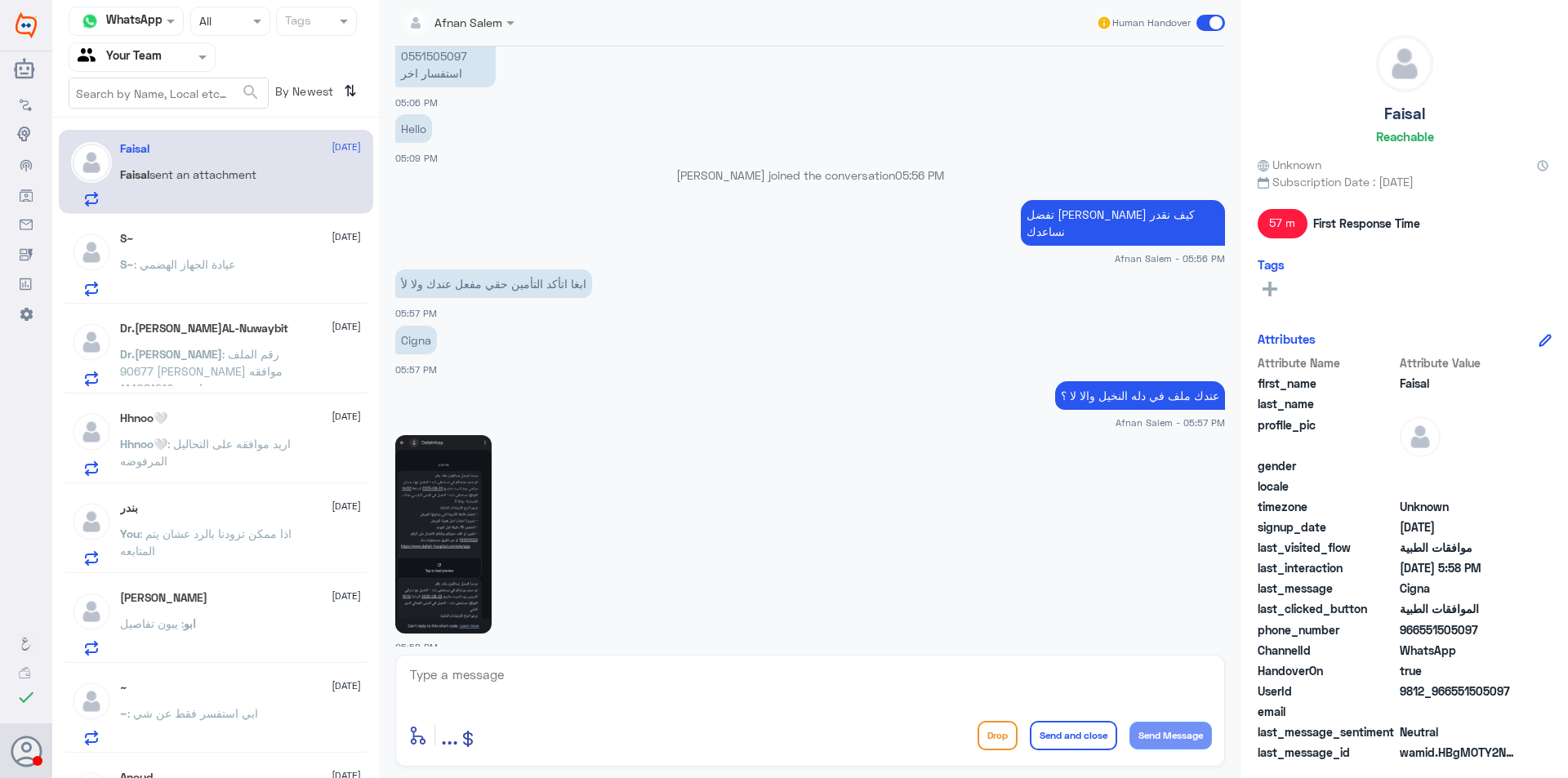
click at [470, 485] on img at bounding box center [443, 534] width 96 height 198
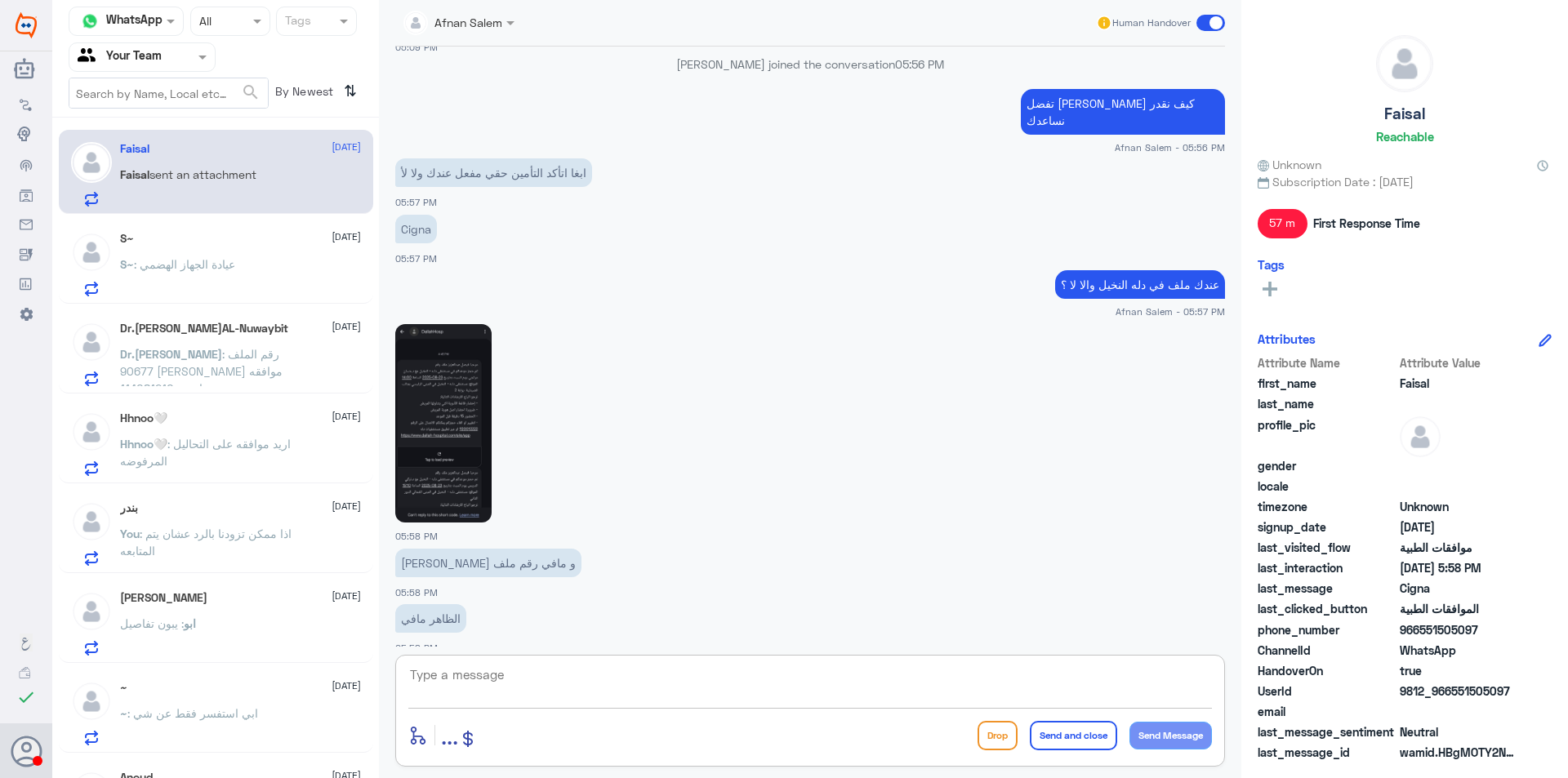
click at [572, 686] on textarea at bounding box center [810, 684] width 803 height 40
type textarea "'"
click at [436, 400] on img at bounding box center [443, 423] width 96 height 198
click at [907, 678] on textarea "طيب عزيزي تأمينك معمد في [GEOGRAPHIC_DATA]" at bounding box center [810, 684] width 803 height 40
type textarea "طيب عزيزي تأمينك معمد في [GEOGRAPHIC_DATA] بإمكانك الإستفاده منه"
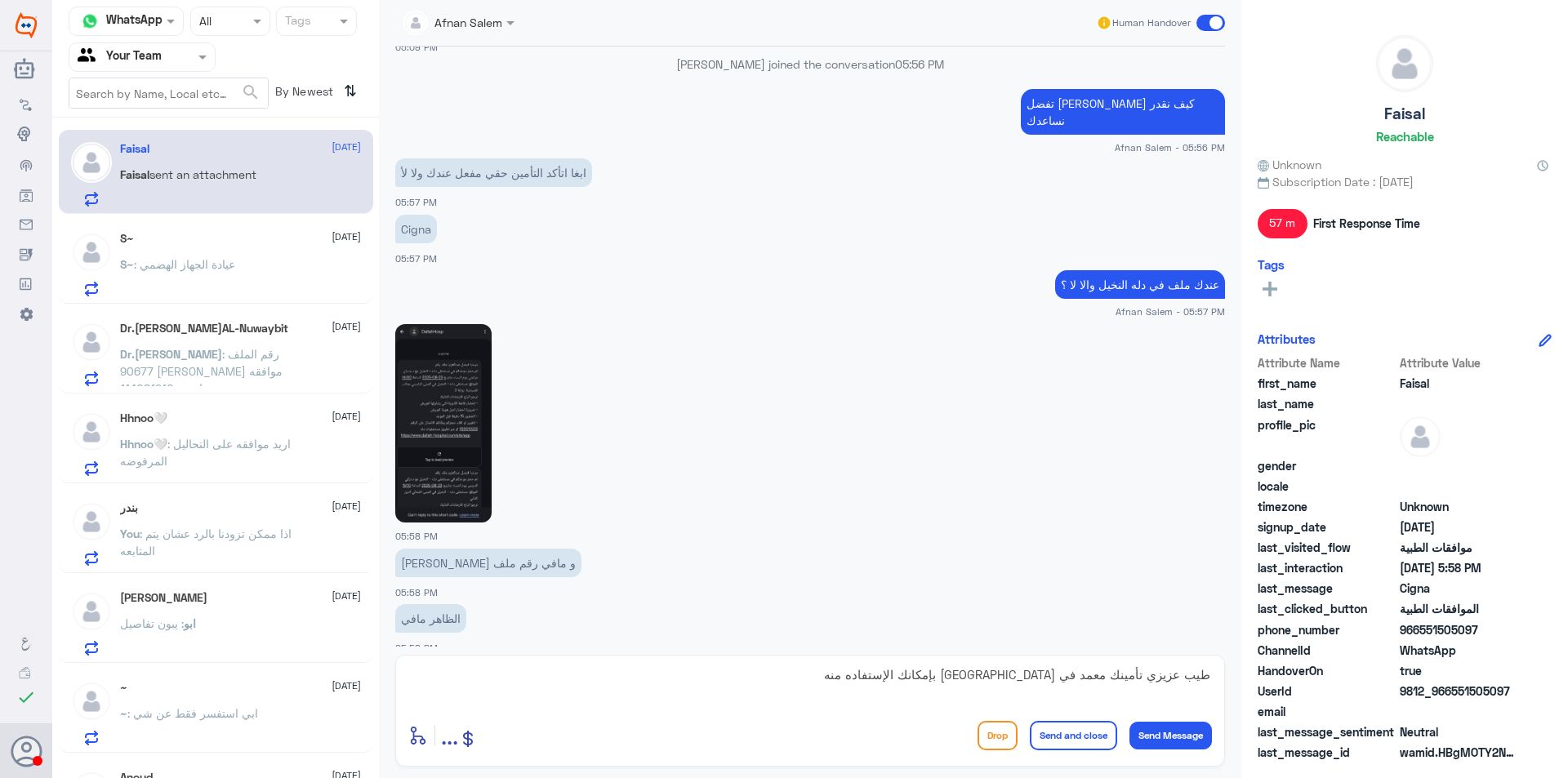
click at [486, 383] on img at bounding box center [443, 423] width 96 height 198
click at [804, 679] on textarea "طيب عزيزي تأمينك معمد في [GEOGRAPHIC_DATA] بإمكانك الإستفاده منه" at bounding box center [810, 684] width 803 height 40
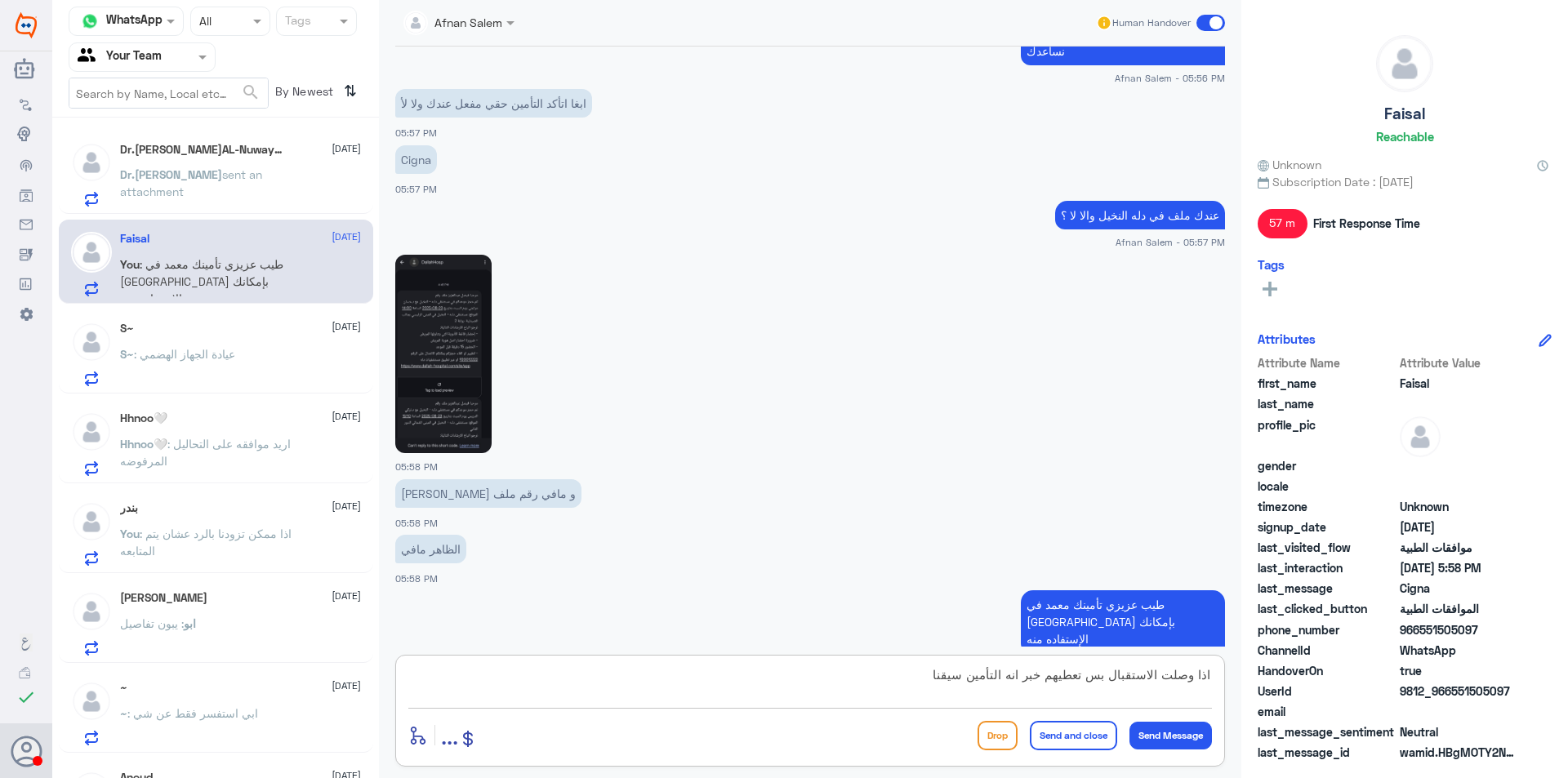
type textarea "اذا وصلت الاستقبال بس تعطيهم خبر انه التأمين سيقنا"
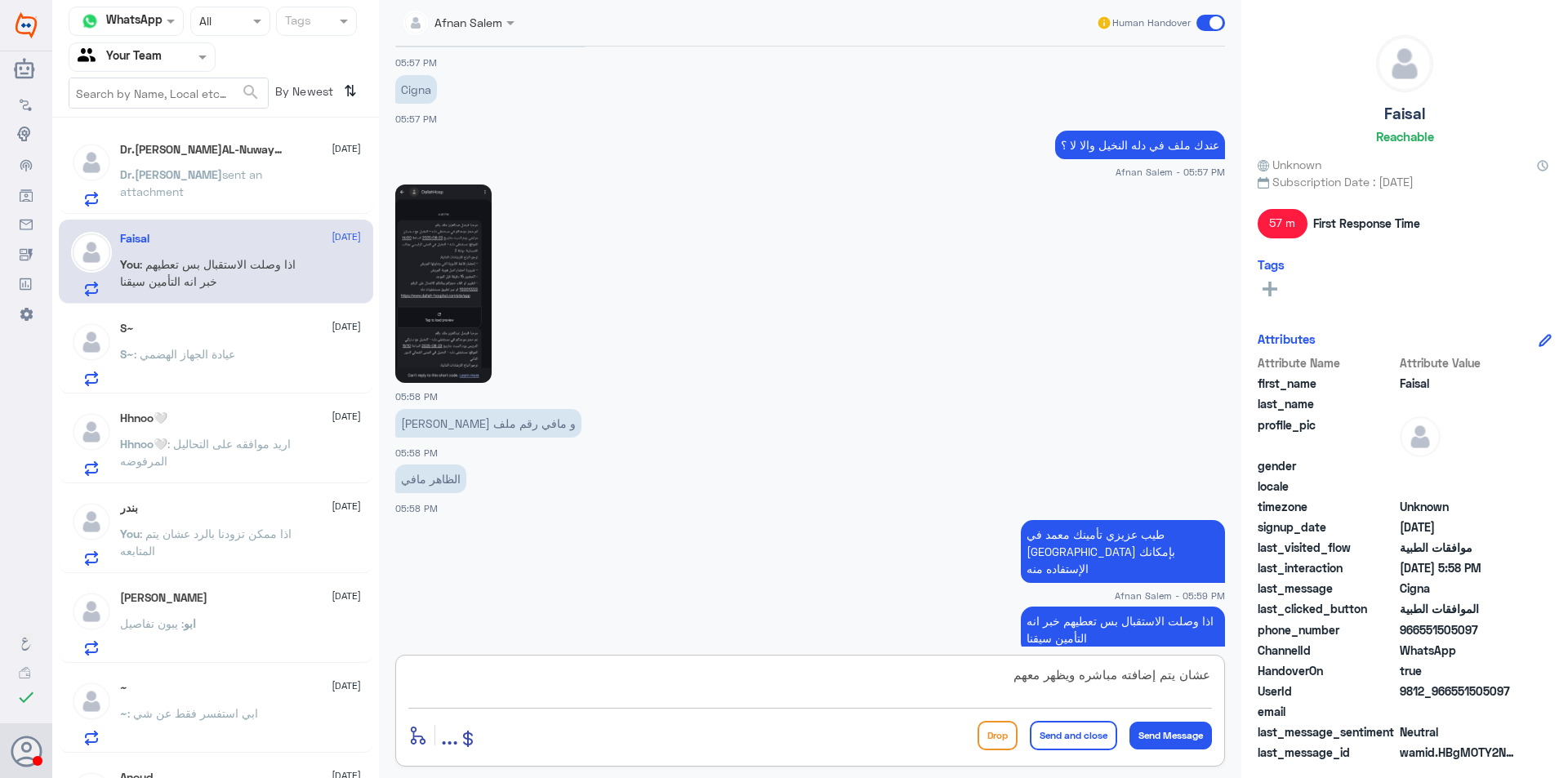
type textarea "عشان يتم إضافته مباشره ويظهر معهم"
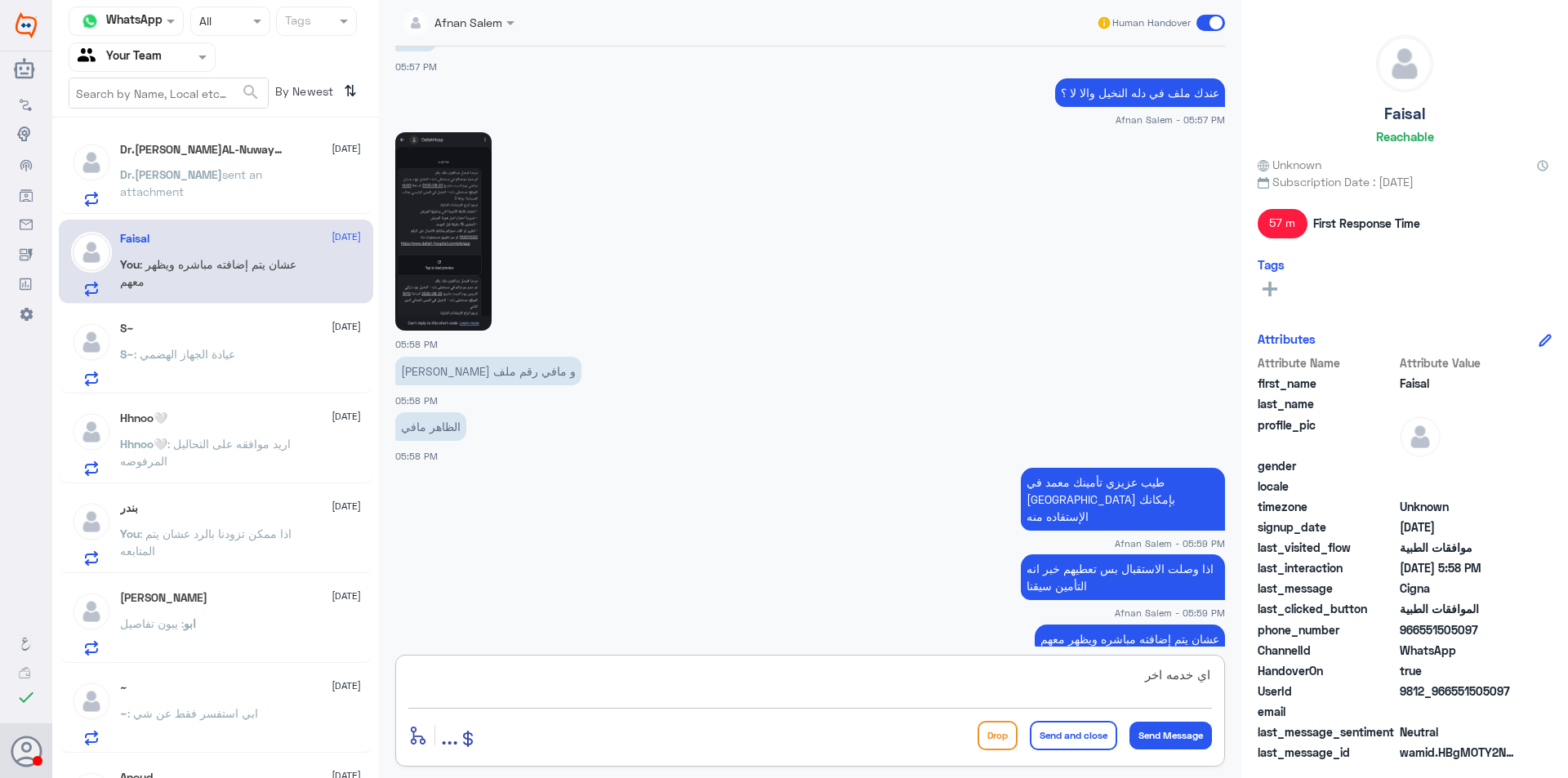
type textarea "اي خدمه اخرى"
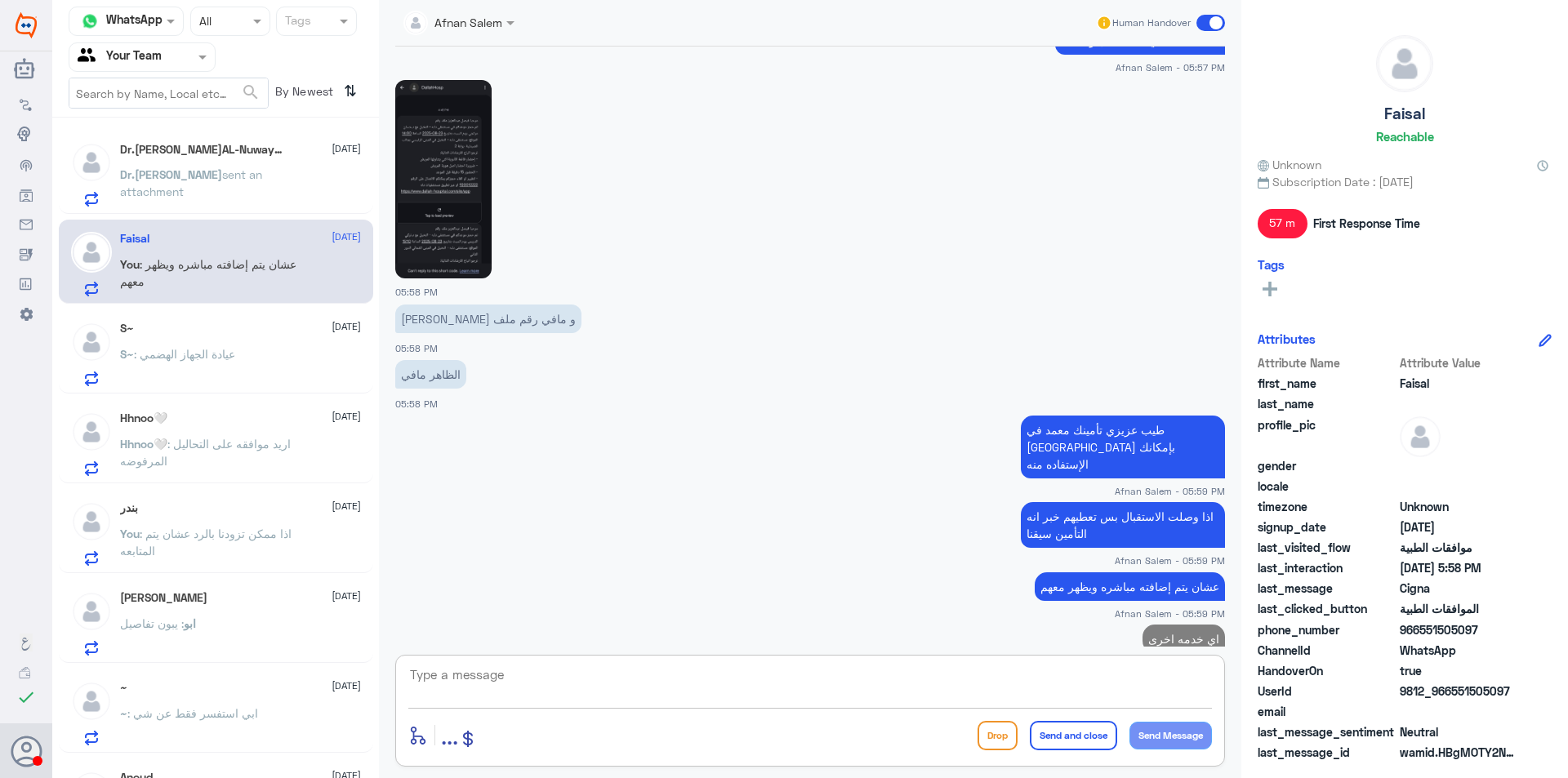
click at [224, 126] on div "Dr.[PERSON_NAME]AL-Nuwaybit 1 [DATE] Dr.[PERSON_NAME] sent an attachment Faisal…" at bounding box center [215, 454] width 327 height 660
click at [236, 138] on div "Dr.[PERSON_NAME]AL-Nuwaybit 1 [DATE] Dr.[PERSON_NAME] sent an attachment" at bounding box center [216, 171] width 314 height 84
click at [260, 201] on p "Dr.[PERSON_NAME] sent an attachment" at bounding box center [211, 186] width 184 height 41
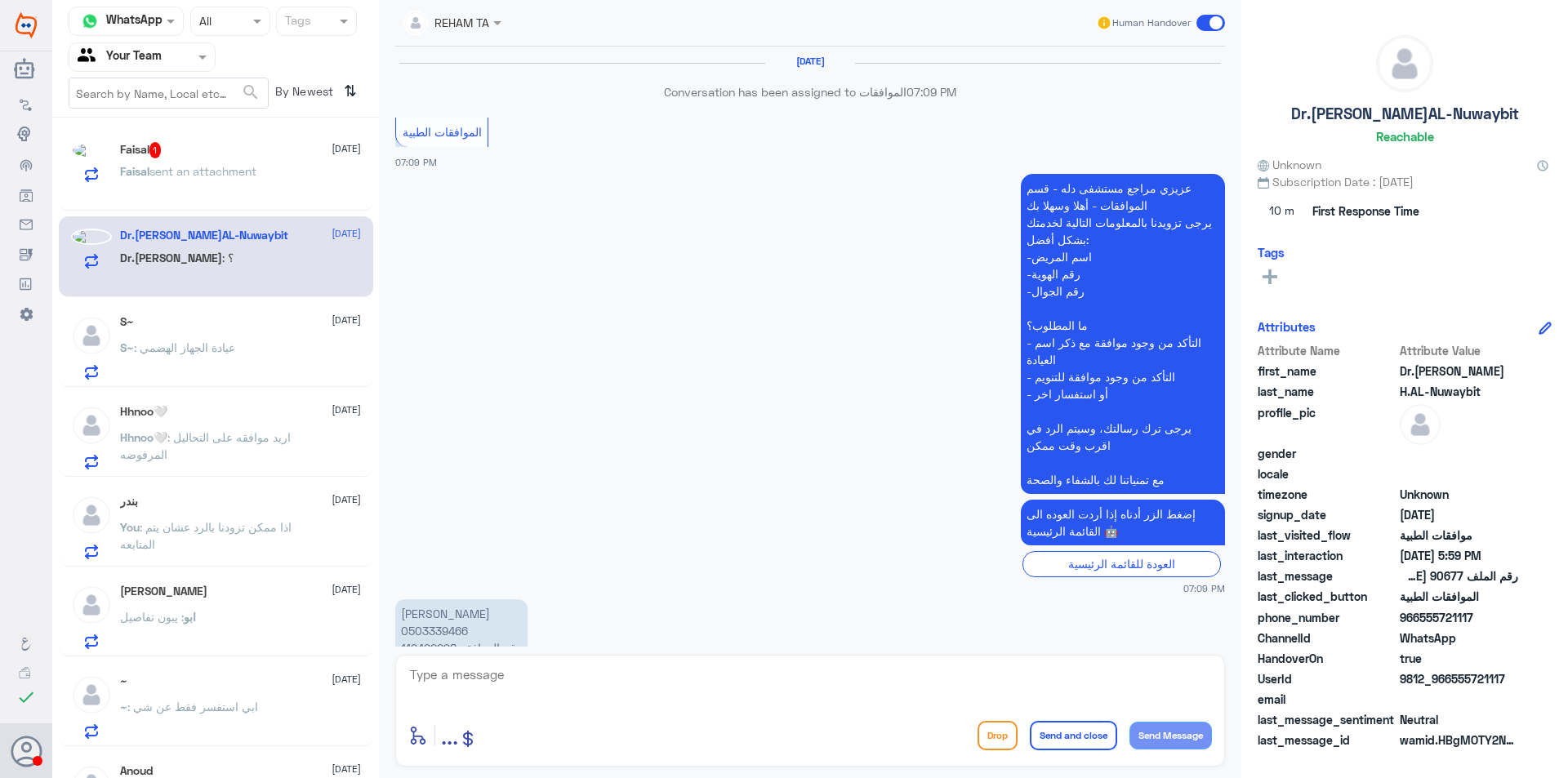
scroll to position [1390, 0]
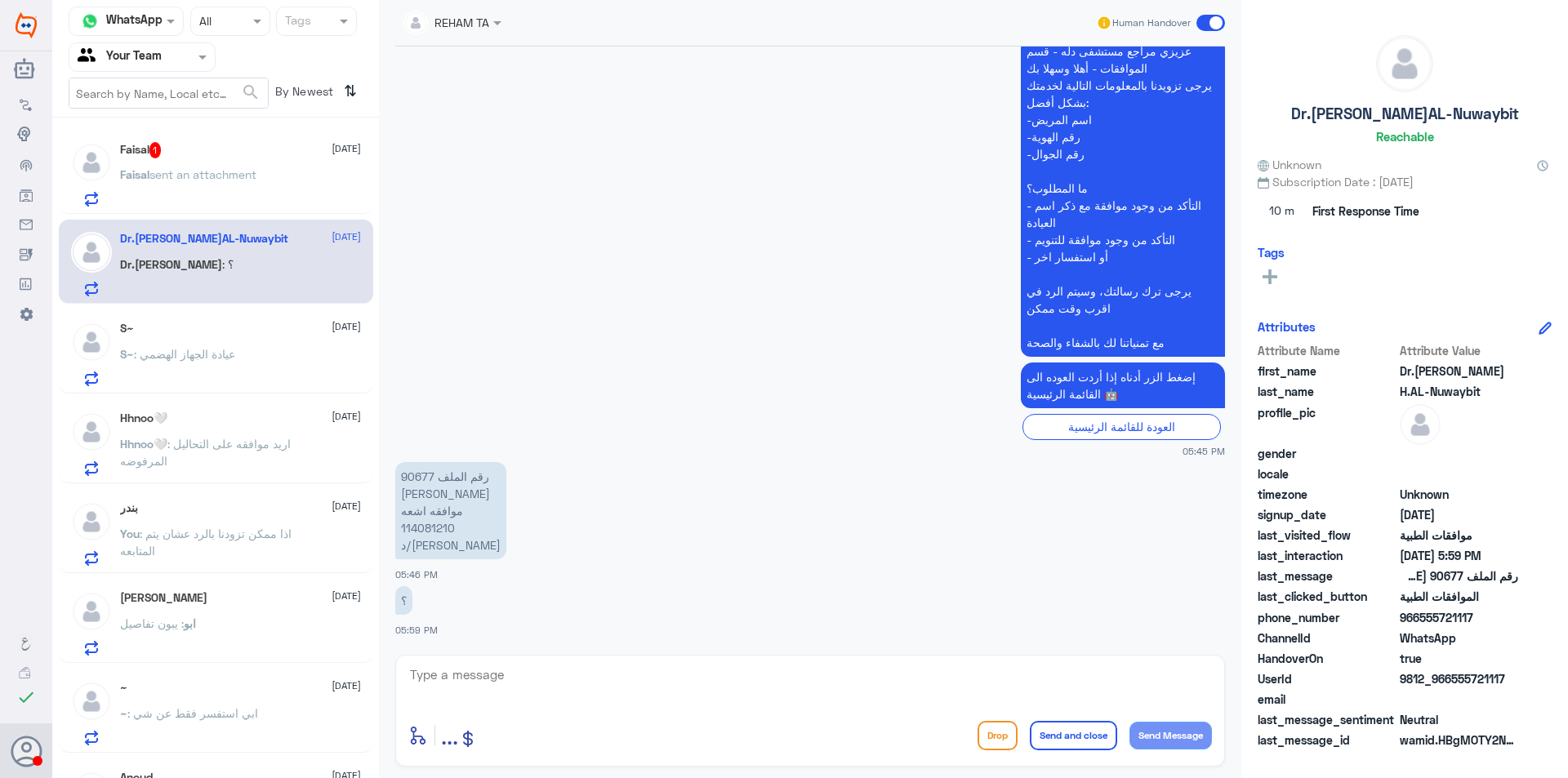
click at [269, 242] on div "Dr.[PERSON_NAME]AL-Nuwaybit [DATE]" at bounding box center [240, 239] width 240 height 14
click at [256, 191] on p "[PERSON_NAME] sent an attachment" at bounding box center [188, 186] width 137 height 41
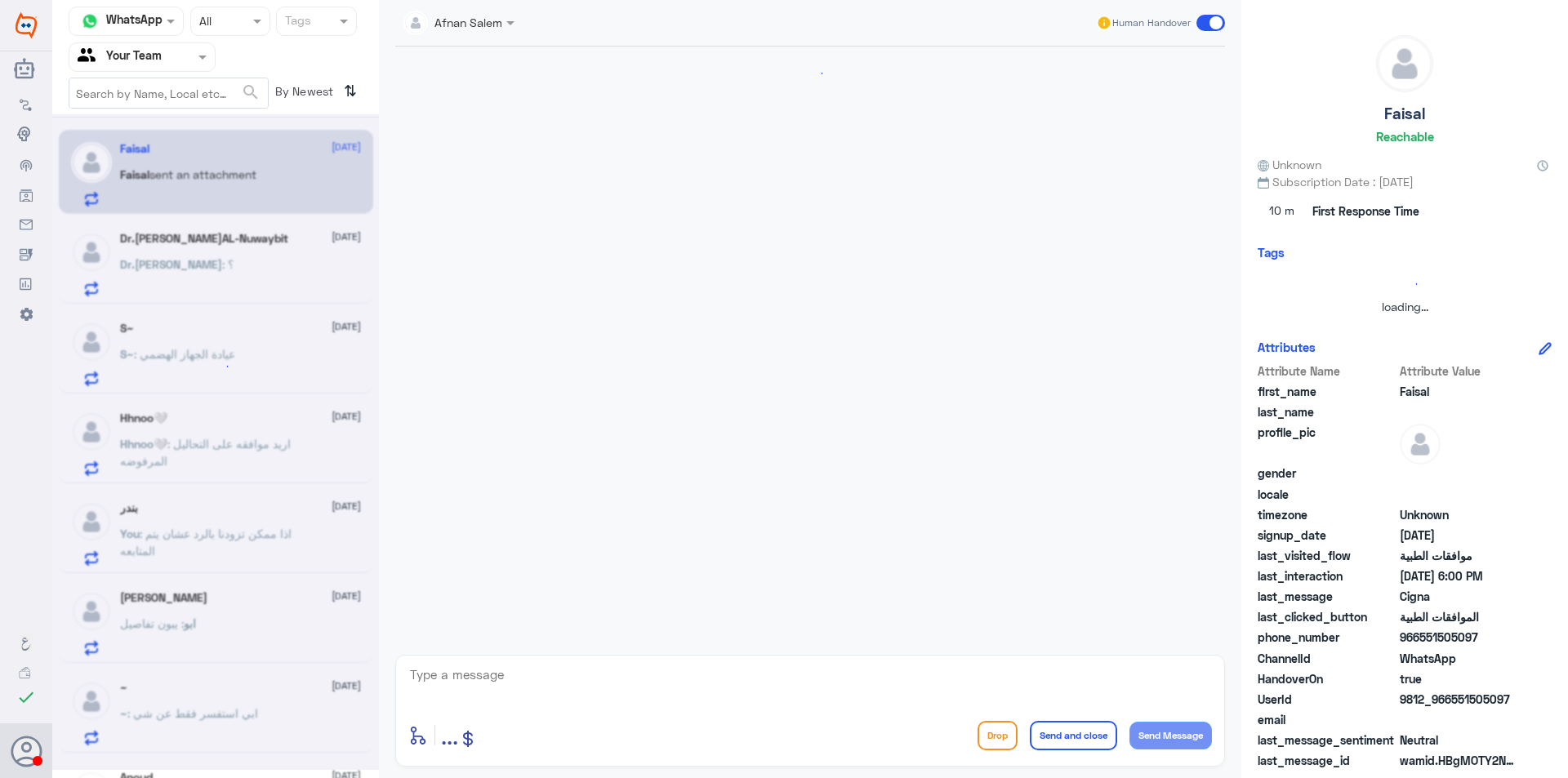
scroll to position [1190, 0]
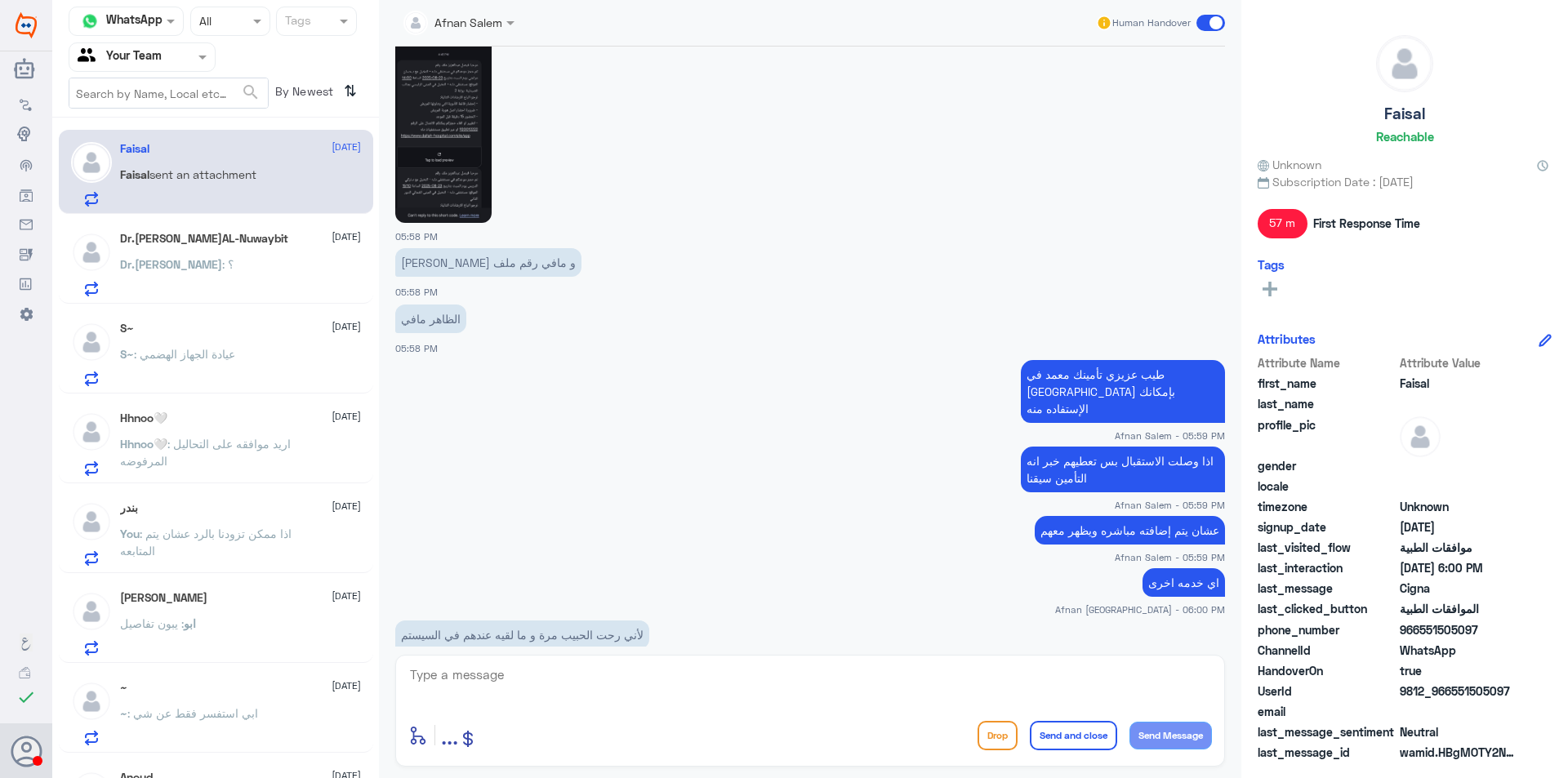
click at [586, 677] on textarea at bounding box center [810, 684] width 803 height 40
click at [900, 672] on textarea at bounding box center [810, 684] width 803 height 40
type textarea "ل"
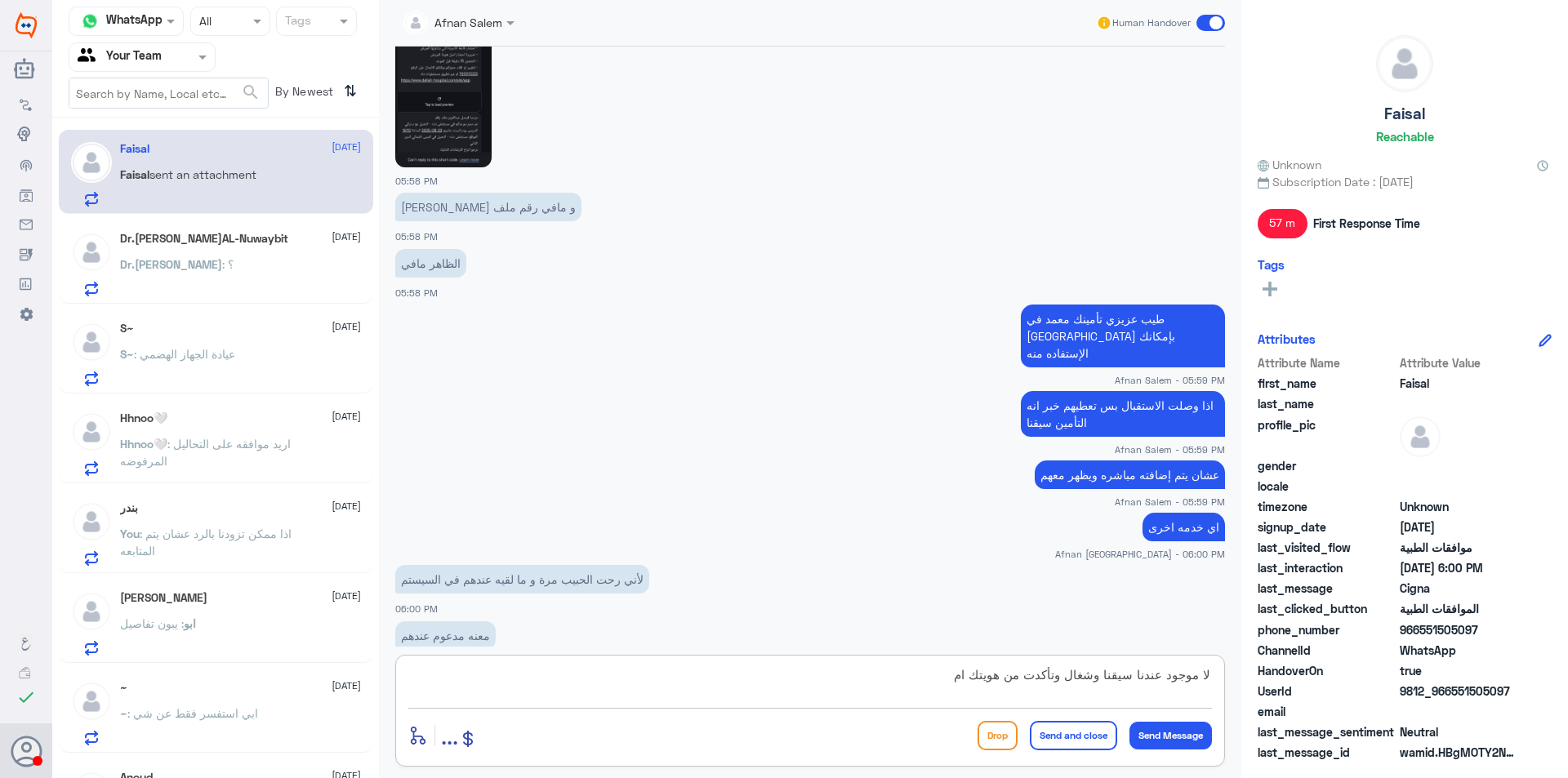
scroll to position [1302, 0]
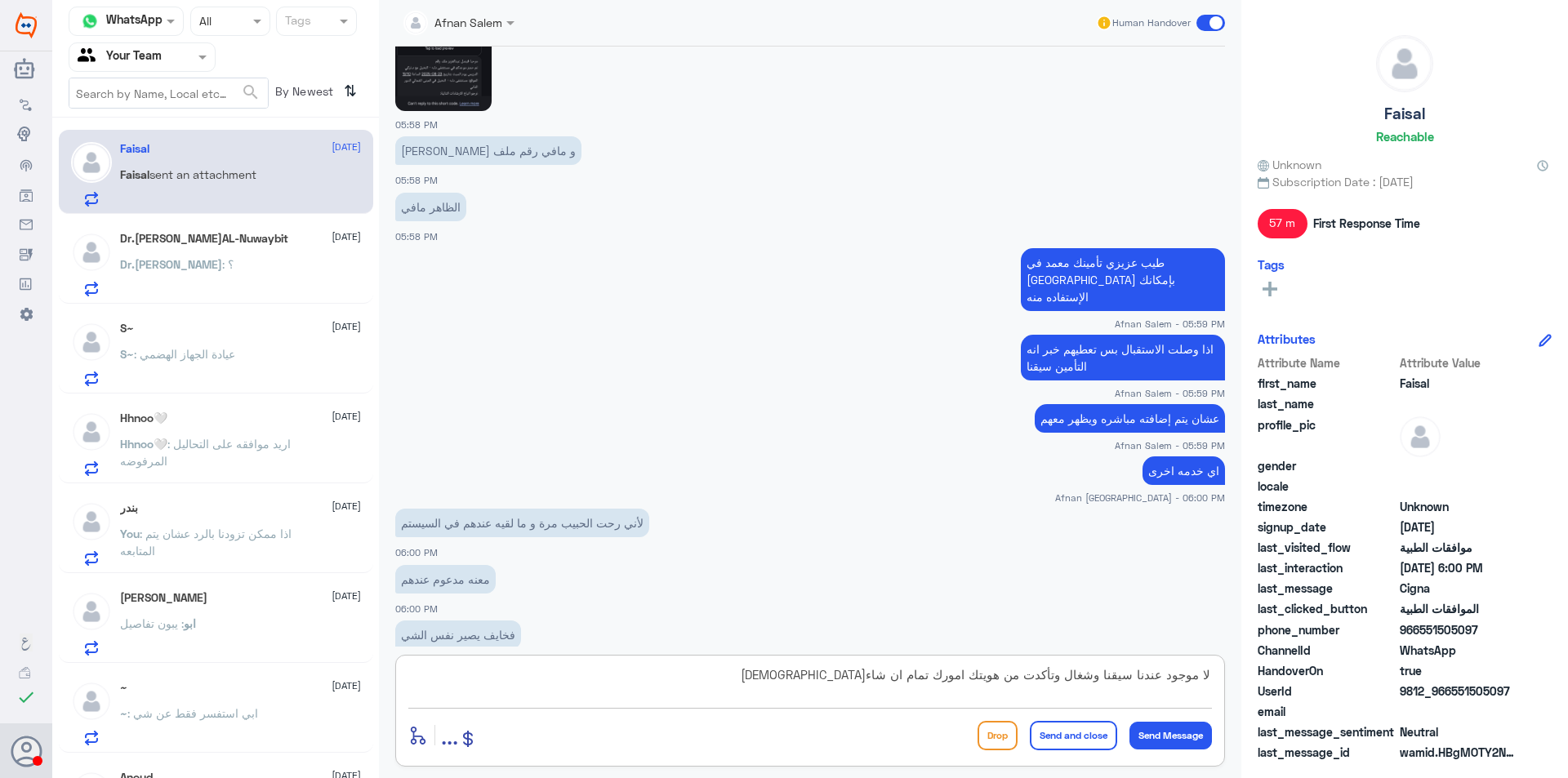
type textarea "لا موجود عندنا سيقنا وشغال وتأكدت من هويتك امورك تمام ان شاء[DEMOGRAPHIC_DATA]"
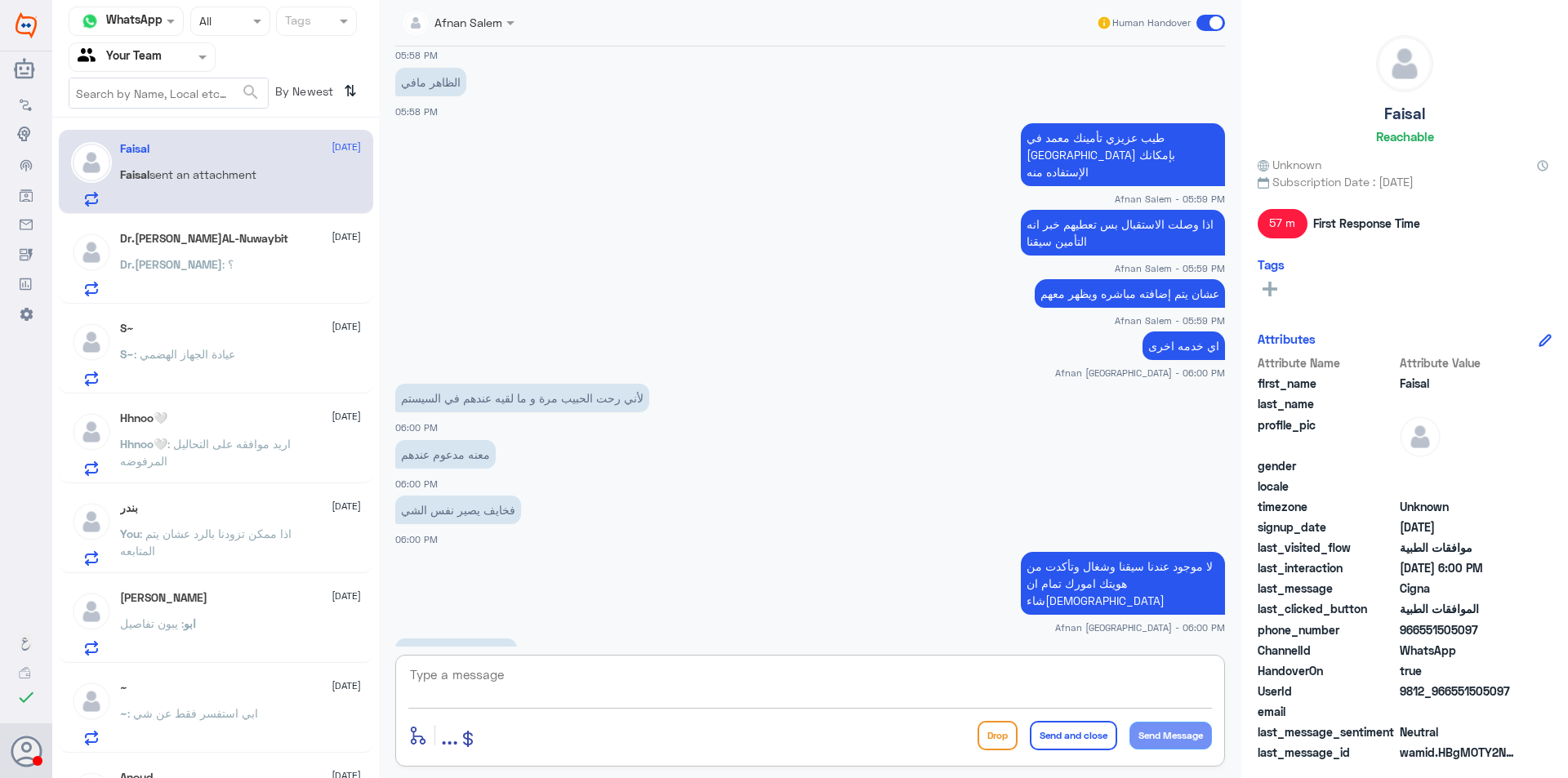
scroll to position [1483, 0]
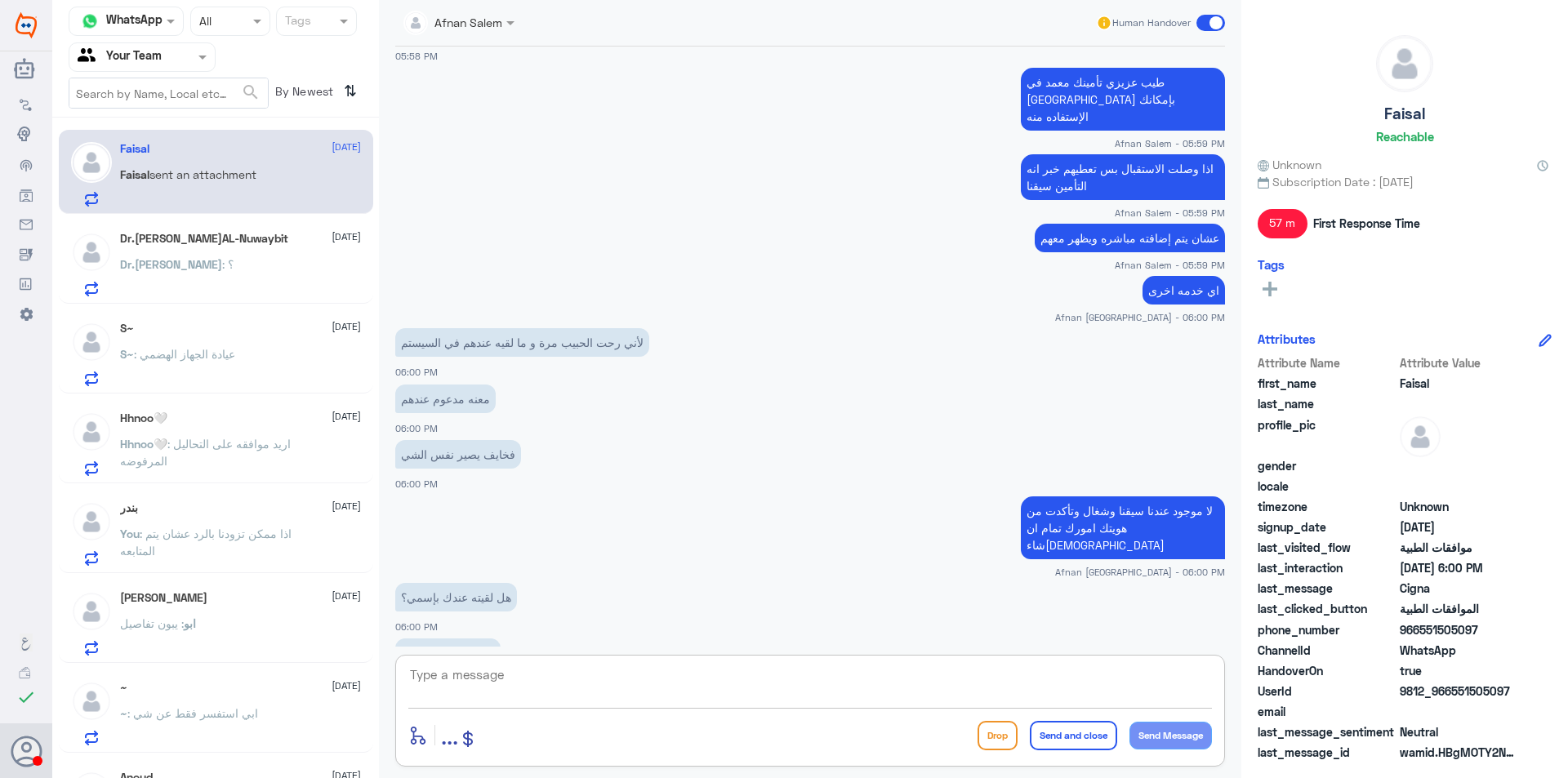
click at [594, 676] on textarea at bounding box center [810, 684] width 803 height 40
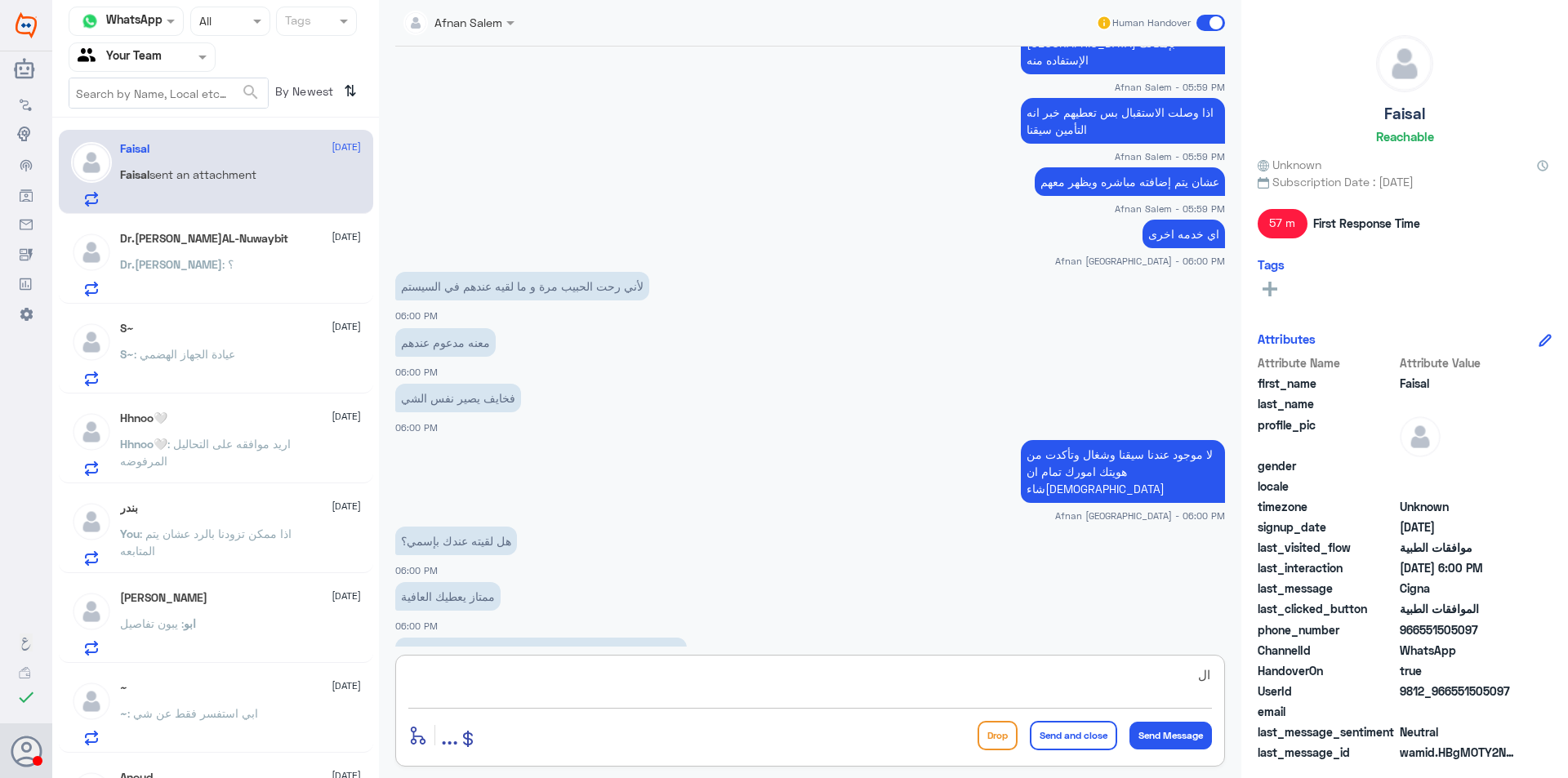
type textarea "ا"
type textarea "اكيد تجي قبل موعدك بوقت عشان تفتح الملف ويضيفون التأمين على الملف"
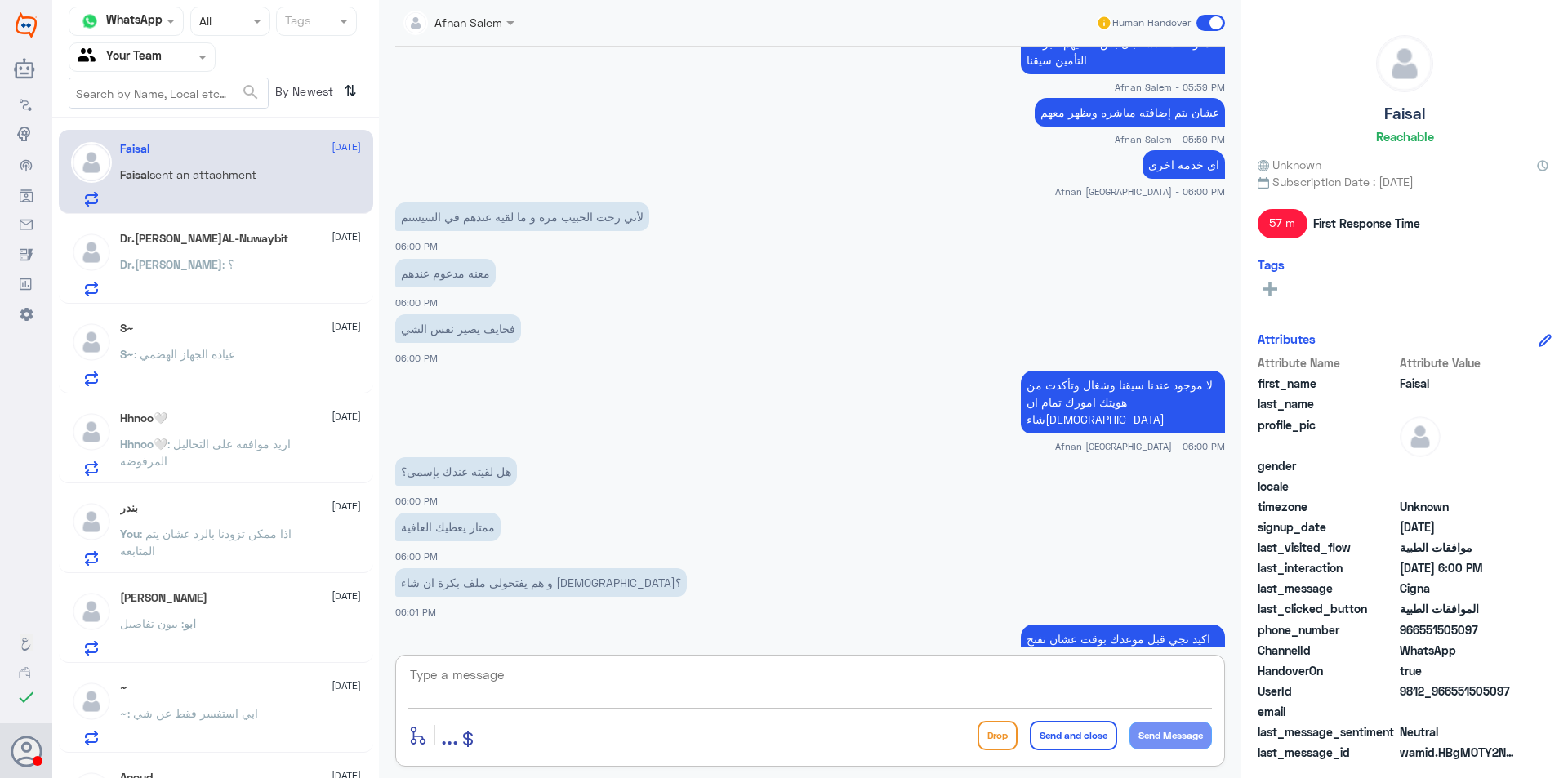
scroll to position [1664, 0]
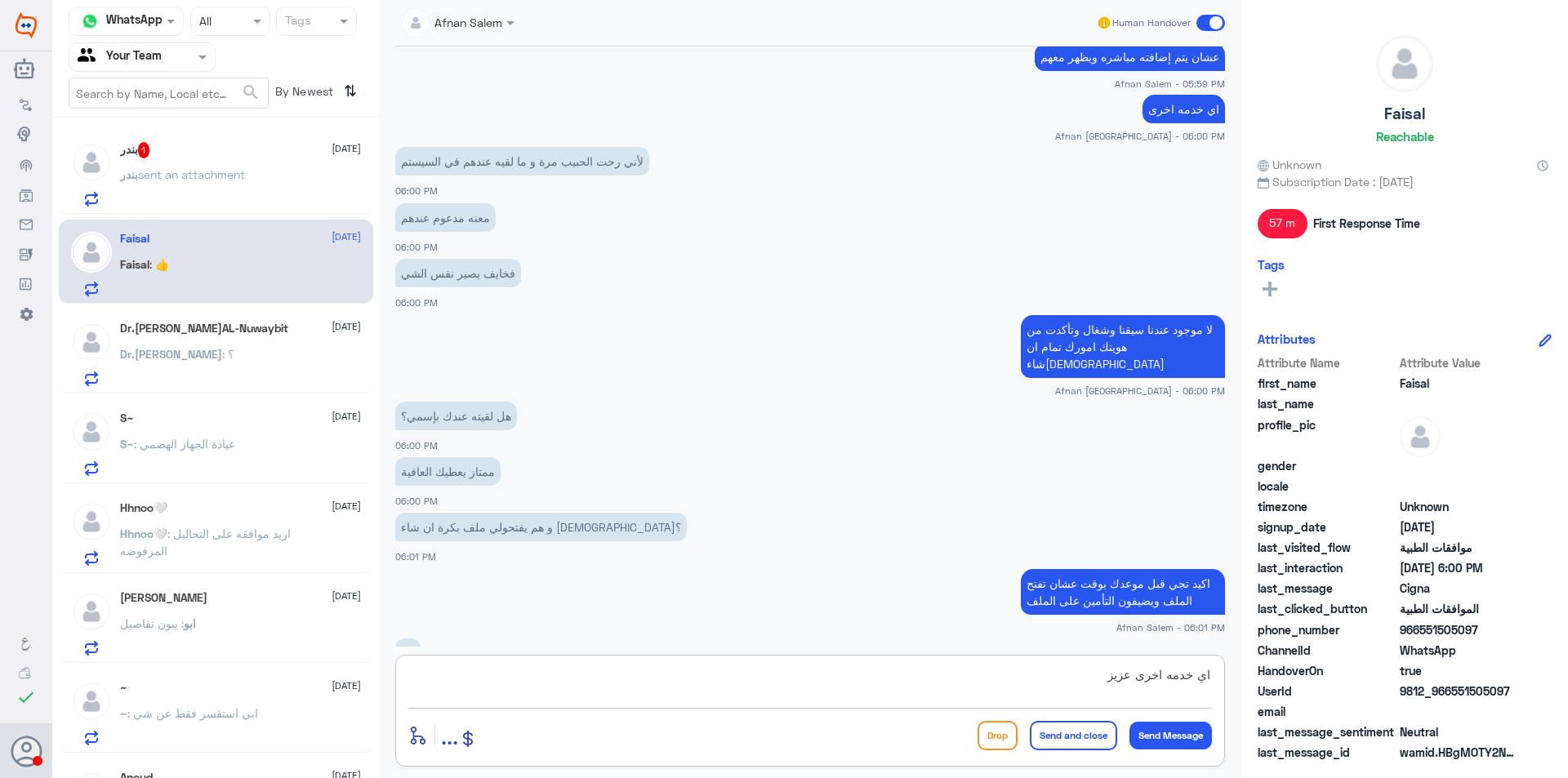
type textarea "اي خدمه اخرى عزيزي"
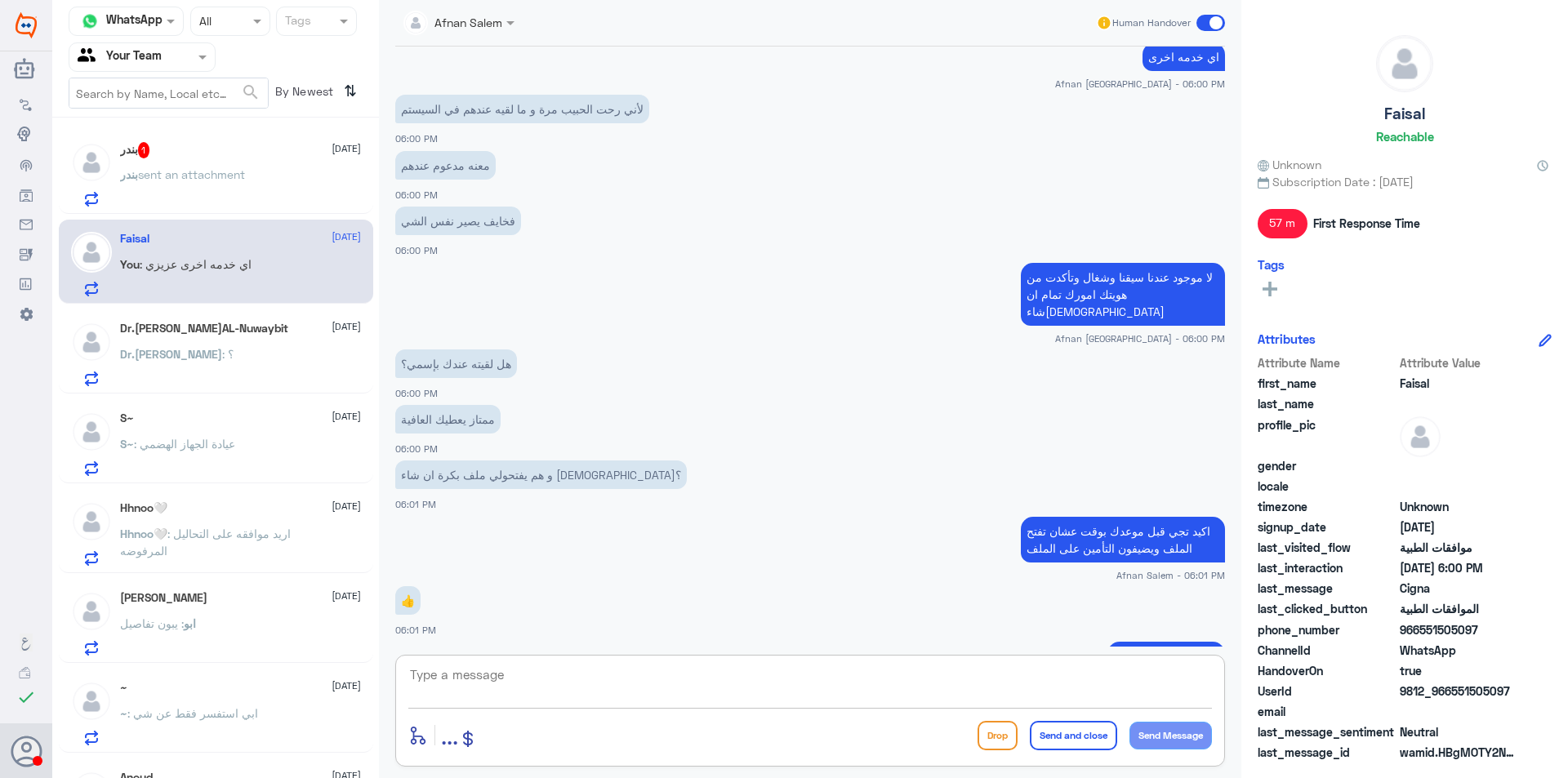
click at [627, 667] on textarea at bounding box center [810, 684] width 803 height 40
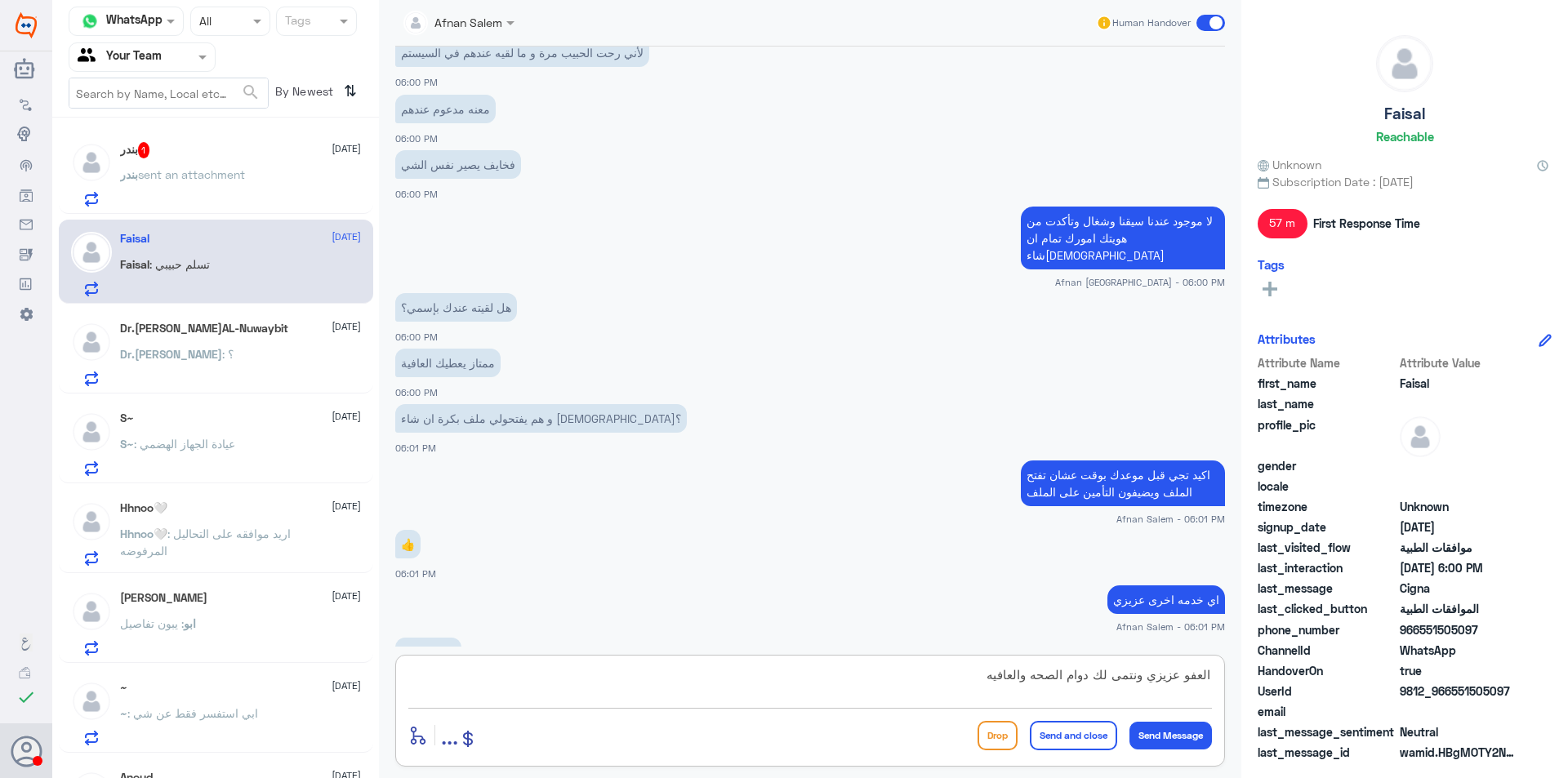
type textarea "العفو عزيزي ونتمى لك دوام الصحه والعافيه"
click at [1078, 728] on button "Send and close" at bounding box center [1073, 735] width 87 height 29
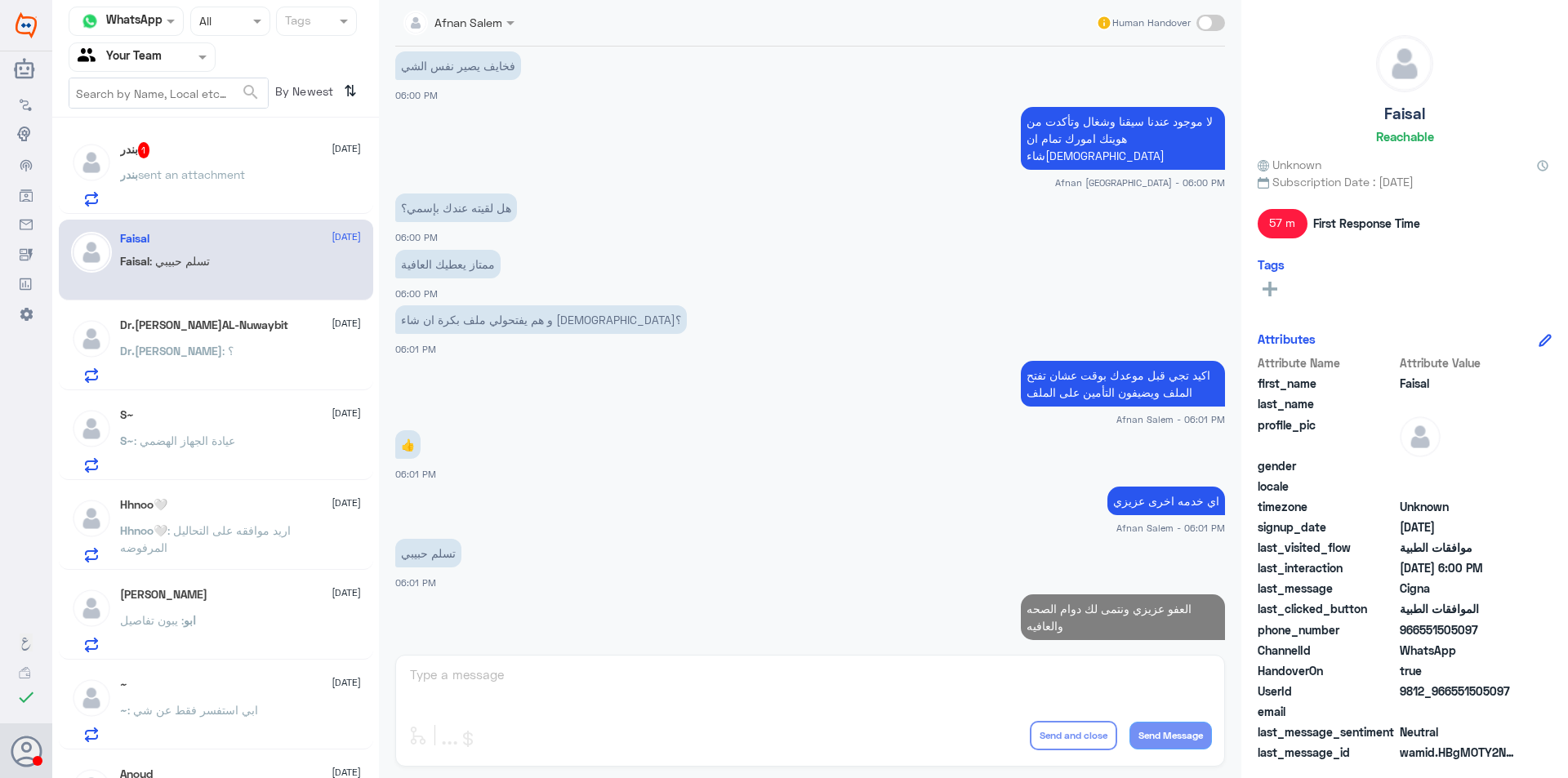
click at [245, 189] on p "بندر sent an attachment" at bounding box center [182, 186] width 125 height 41
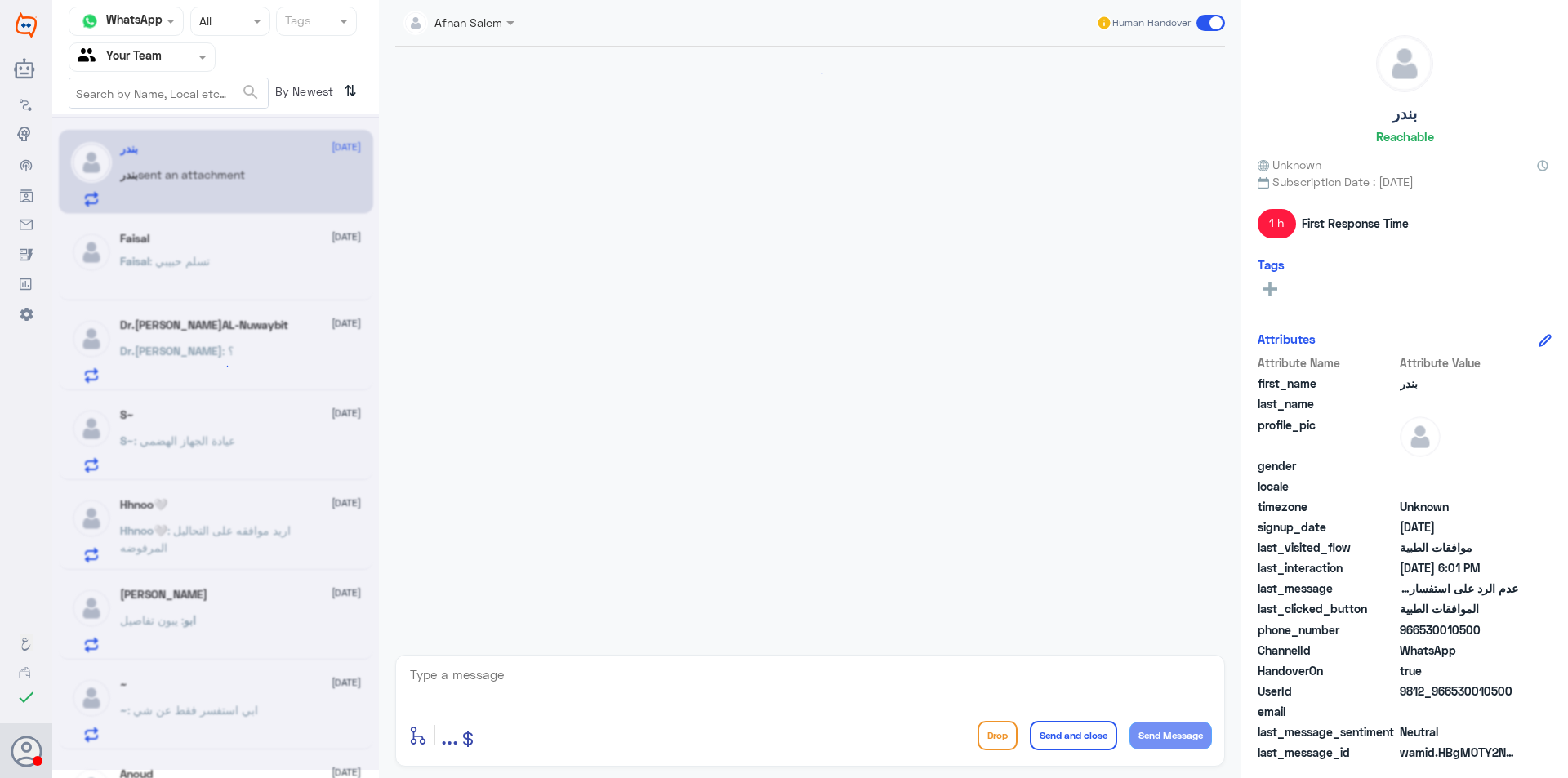
scroll to position [623, 0]
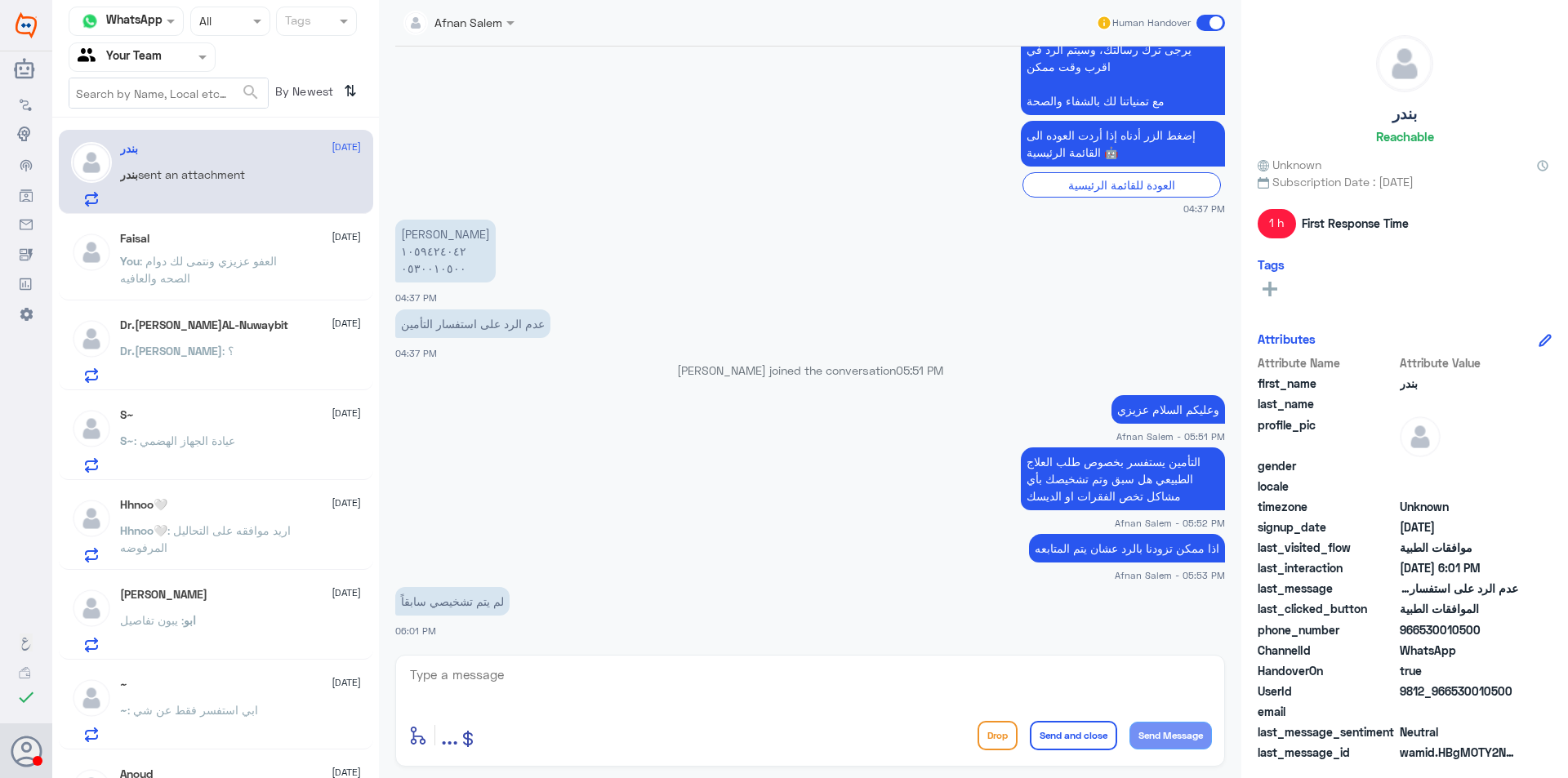
click at [433, 263] on p "[PERSON_NAME] ١٠٥٩٤٢٤٠٤٢ ٠٥٣٠٠١٠٥٠٠" at bounding box center [446, 250] width 100 height 63
click at [668, 684] on textarea at bounding box center [810, 684] width 803 height 40
type textarea "j"
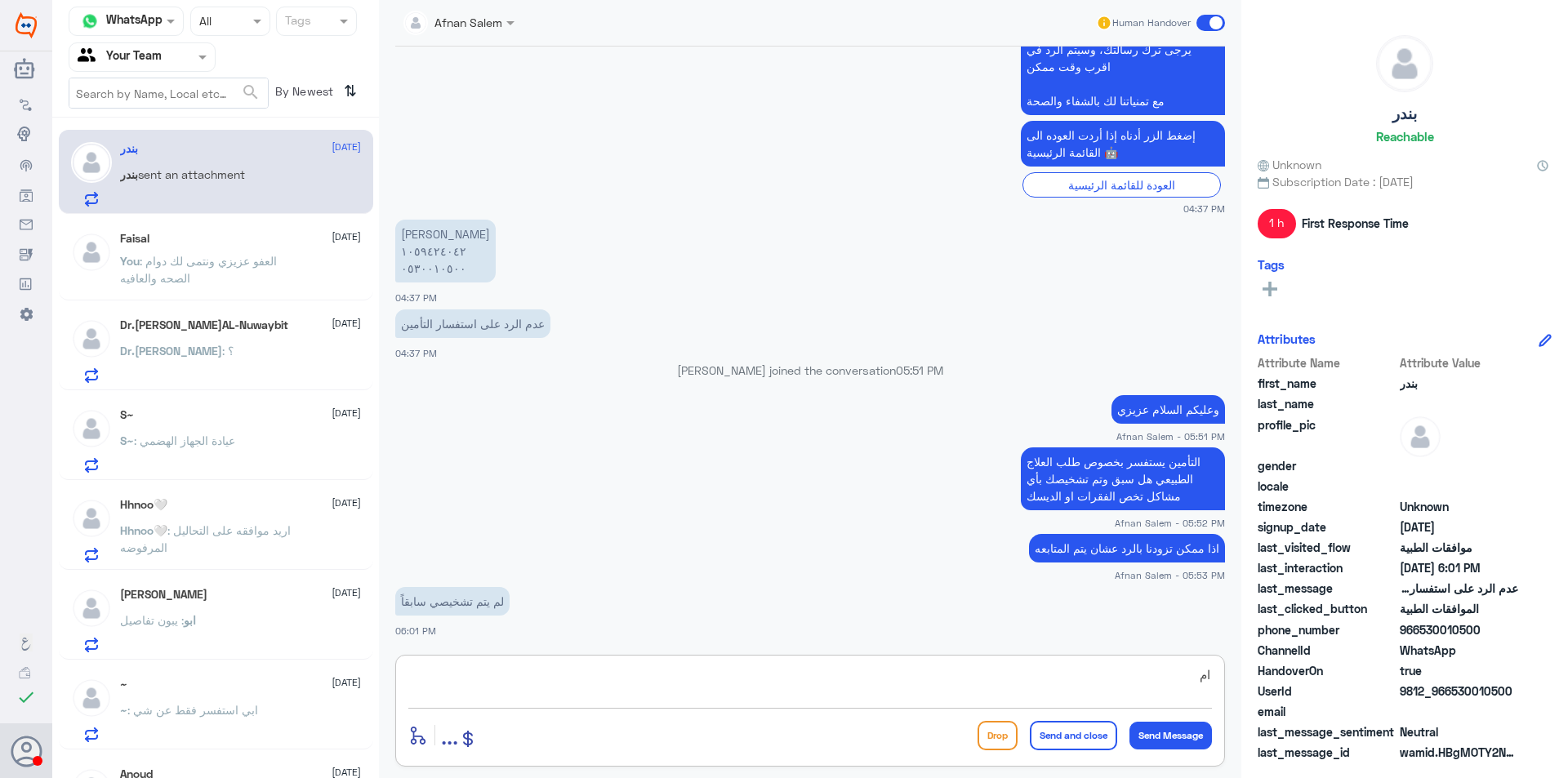
type textarea "ا"
type textarea "تم الرد على التأمين عزيزي بإنتظار تحديثهم"
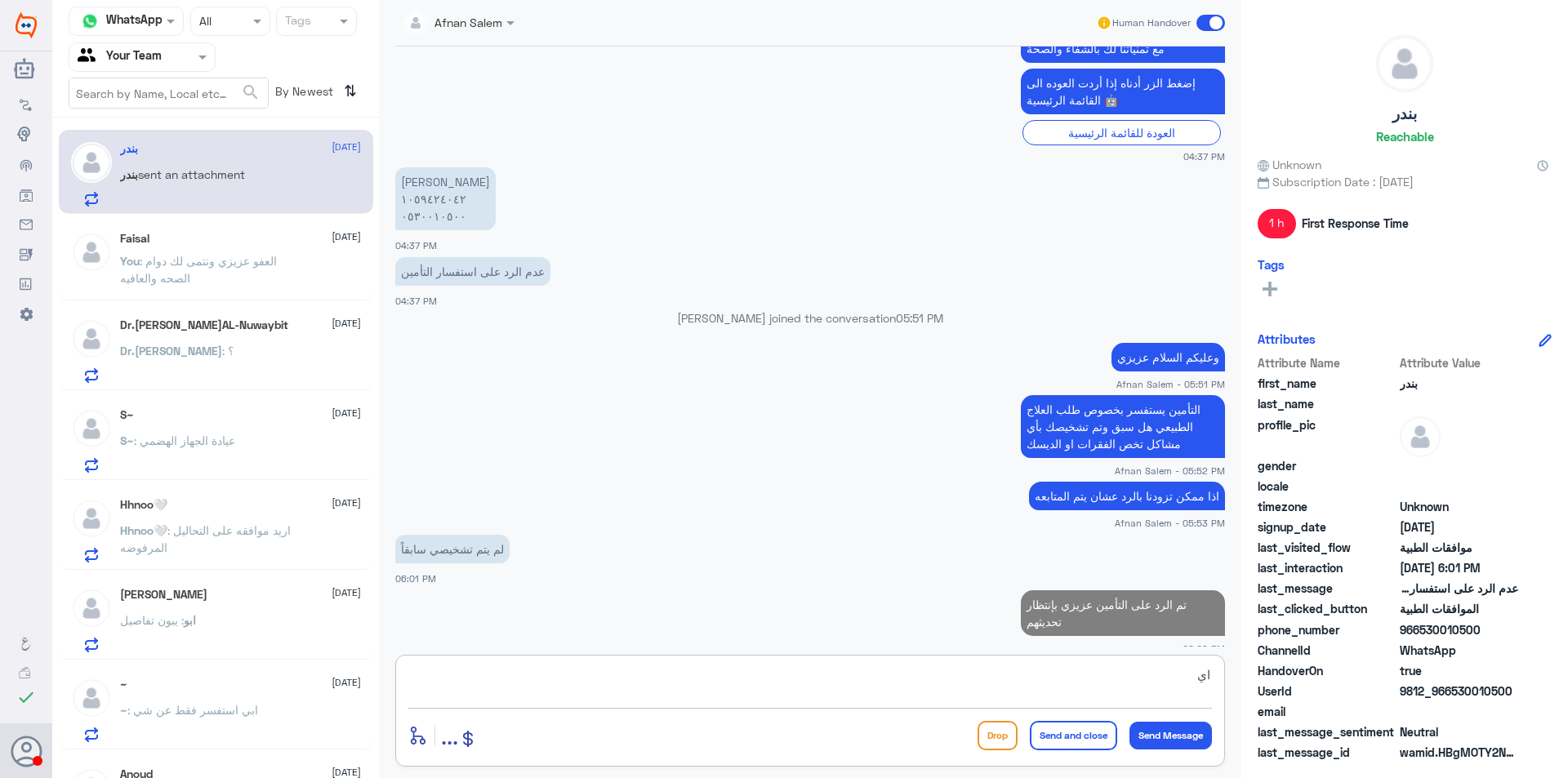
type textarea "ا"
type textarea "اي خدمه اخرى"
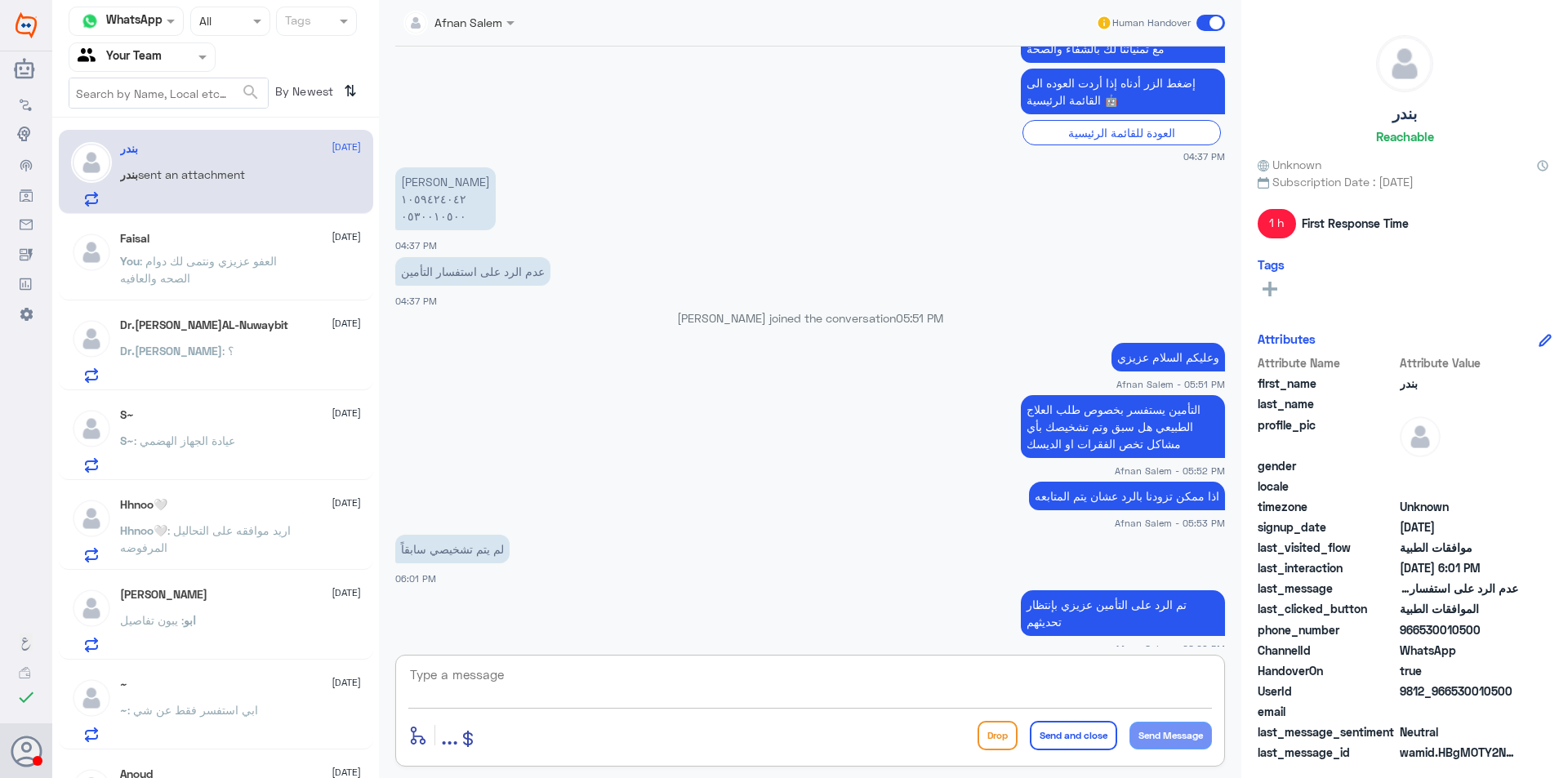
scroll to position [728, 0]
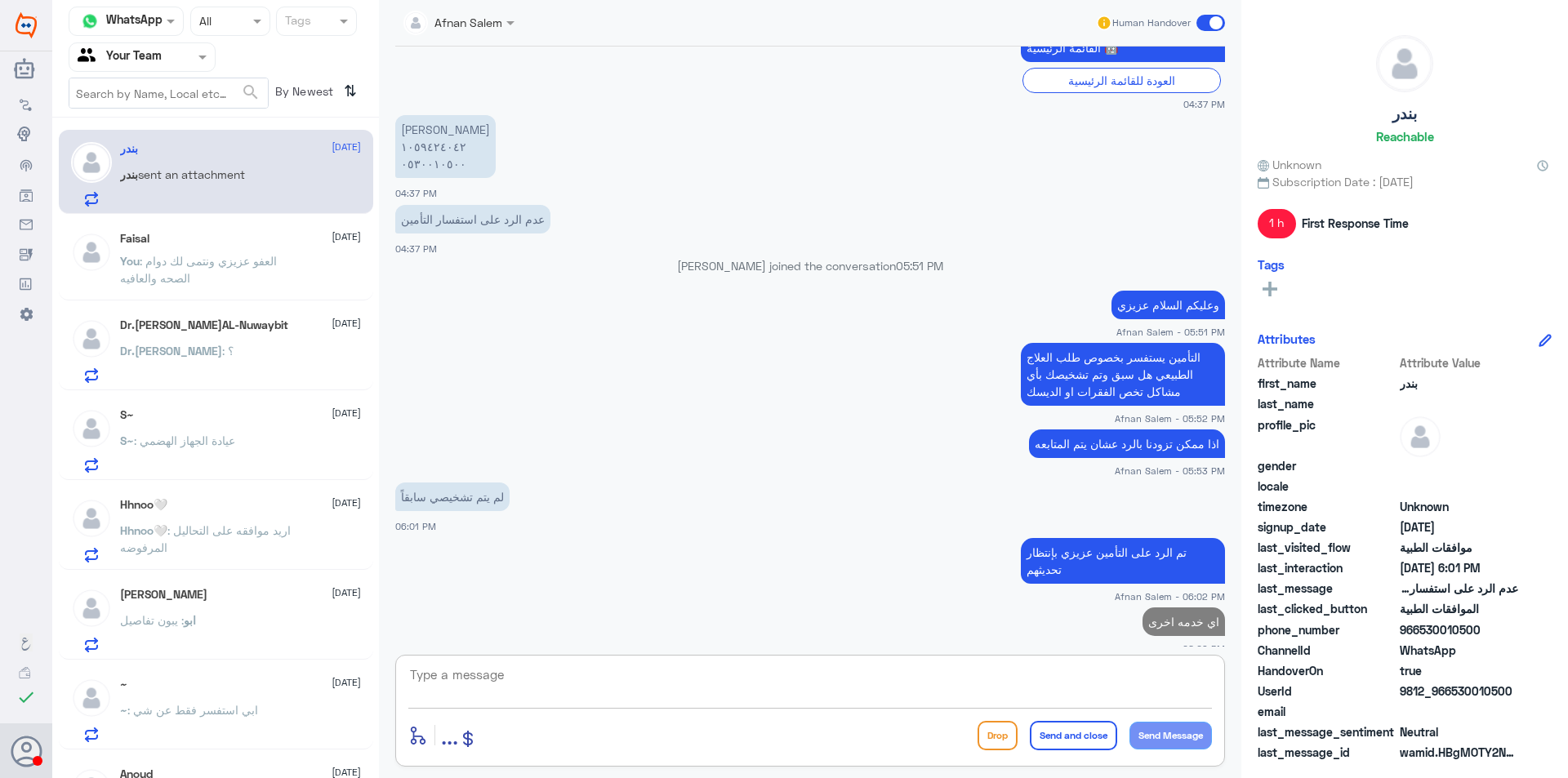
click at [240, 248] on div "Faisal [DATE] You : العفو عزيزي ونتمى لك دوام الصحه والعافيه" at bounding box center [240, 263] width 240 height 62
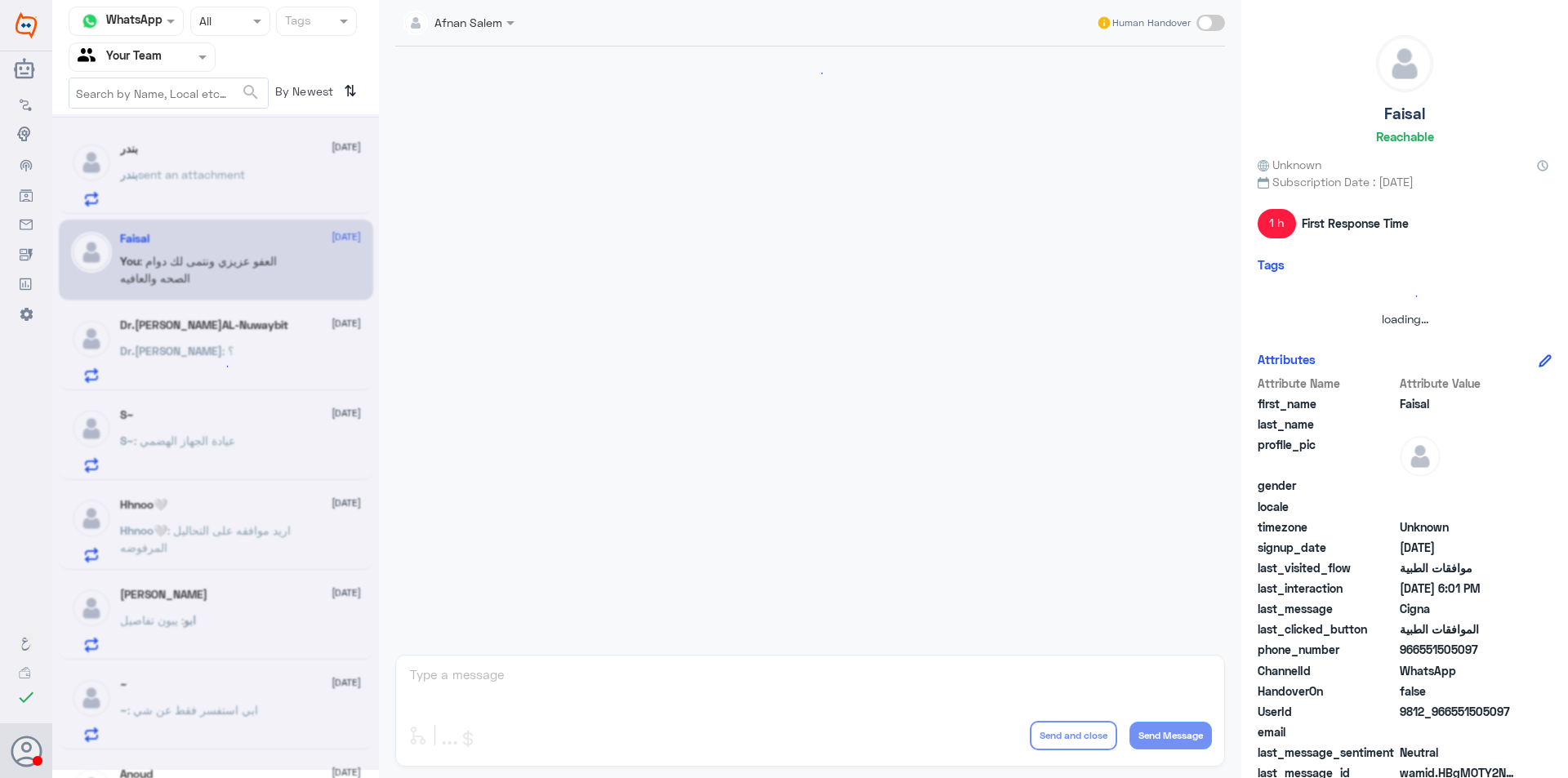
scroll to position [759, 0]
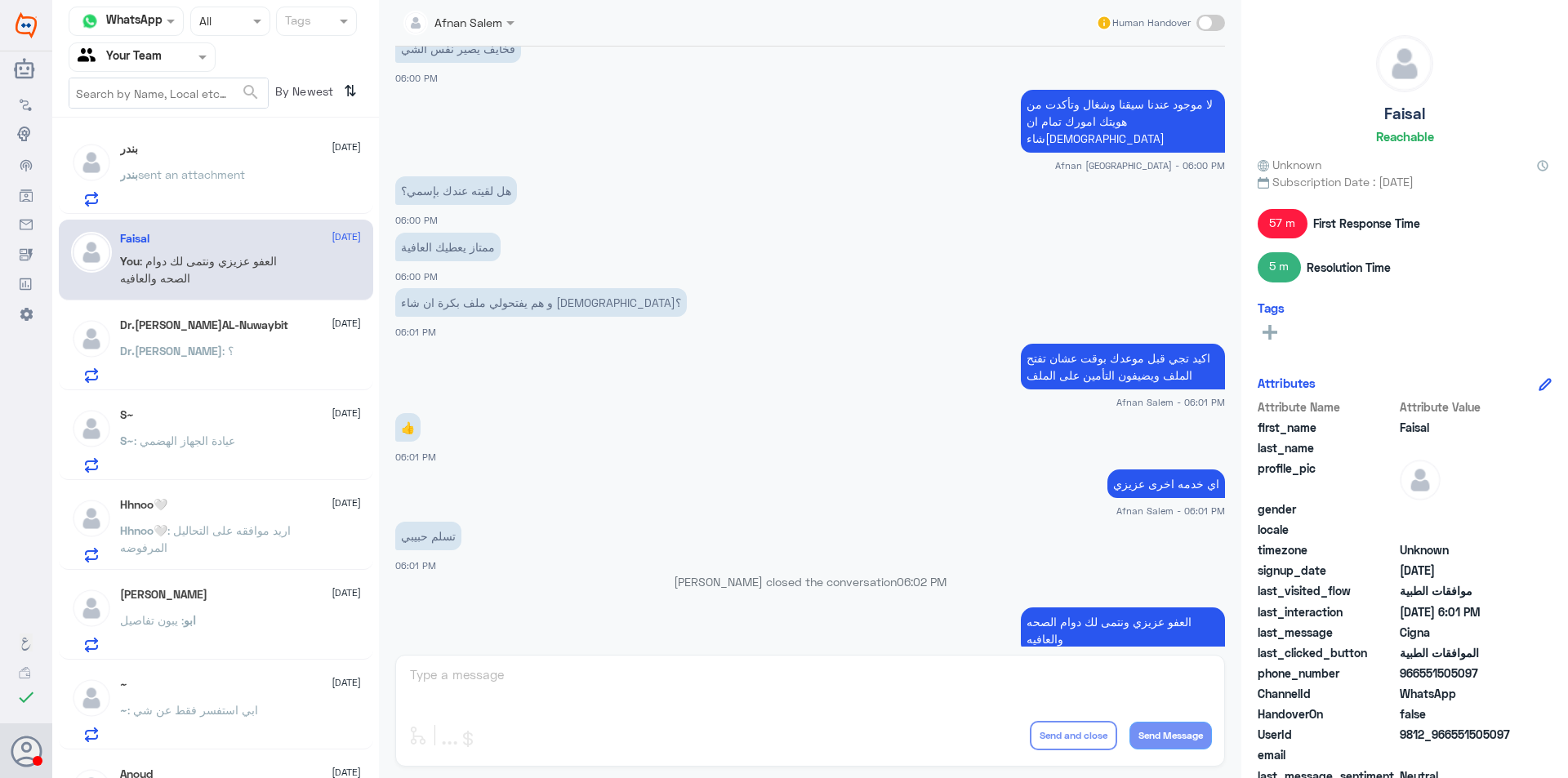
click at [171, 60] on div at bounding box center [142, 56] width 145 height 19
drag, startPoint x: 174, startPoint y: 139, endPoint x: 160, endPoint y: 95, distance: 46.2
click at [173, 139] on div "Your Inbox" at bounding box center [142, 146] width 147 height 38
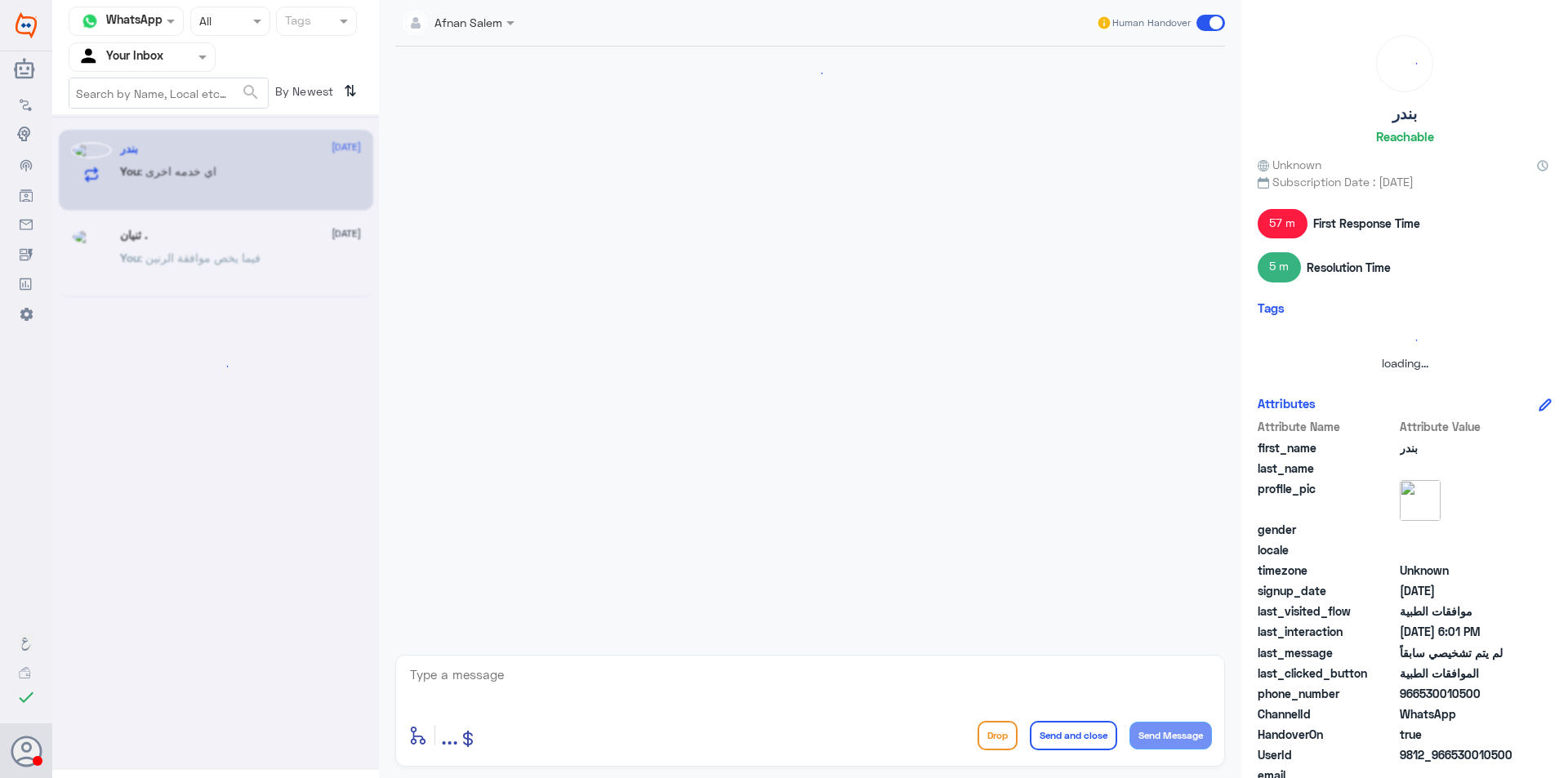
scroll to position [0, 0]
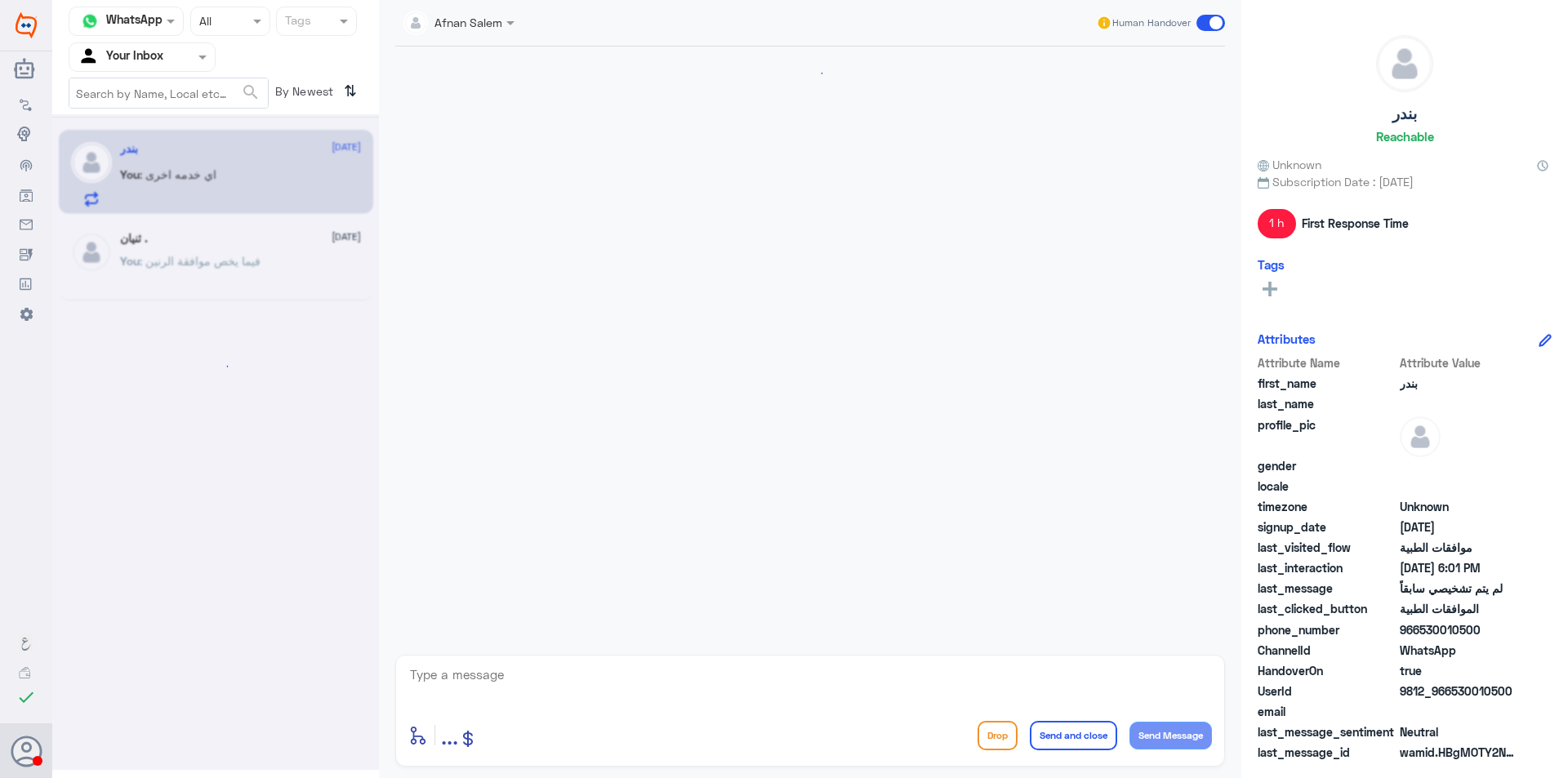
click at [170, 61] on div at bounding box center [142, 56] width 145 height 19
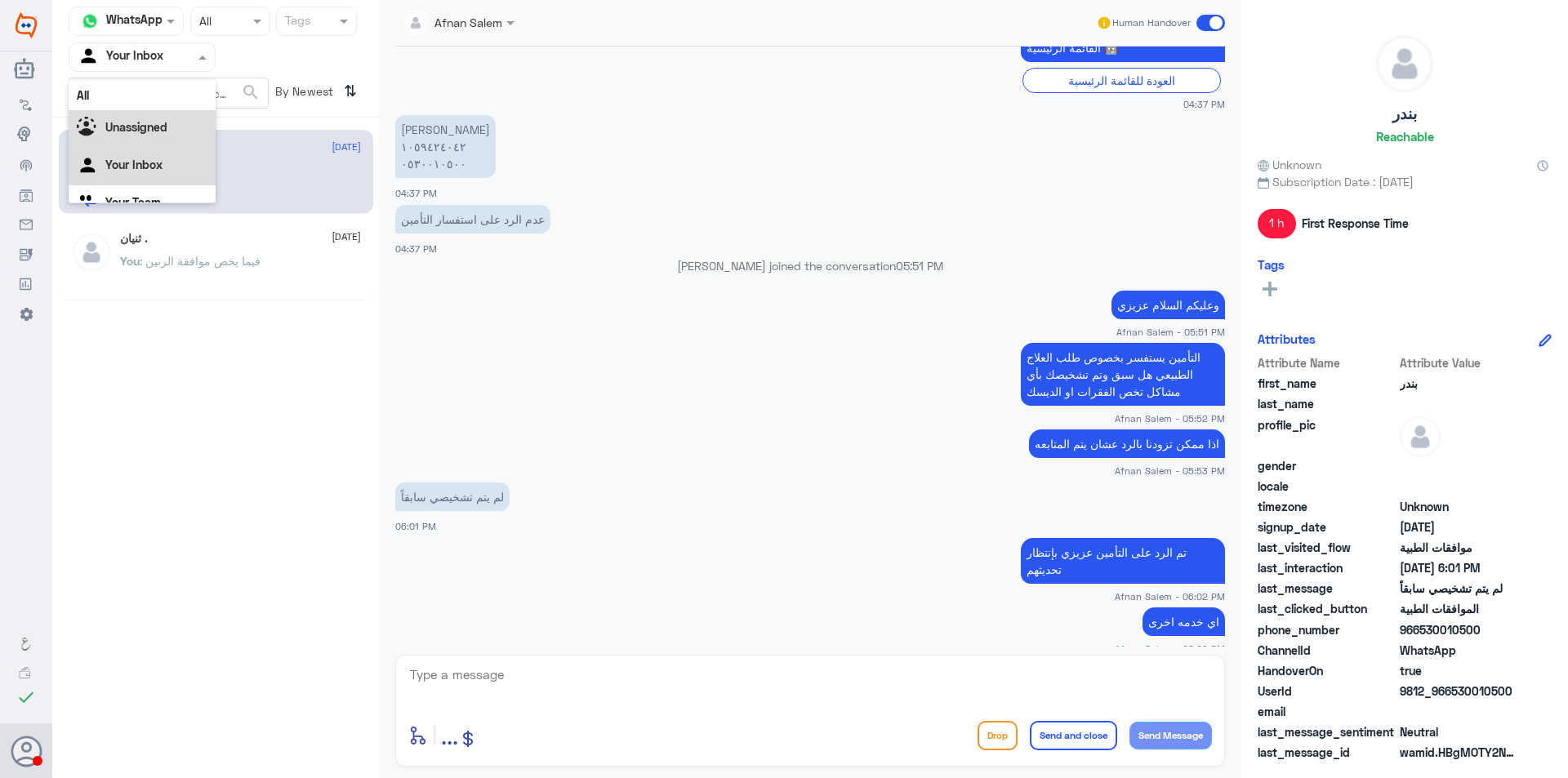
scroll to position [20, 0]
click at [159, 190] on div "Your Team" at bounding box center [142, 183] width 147 height 38
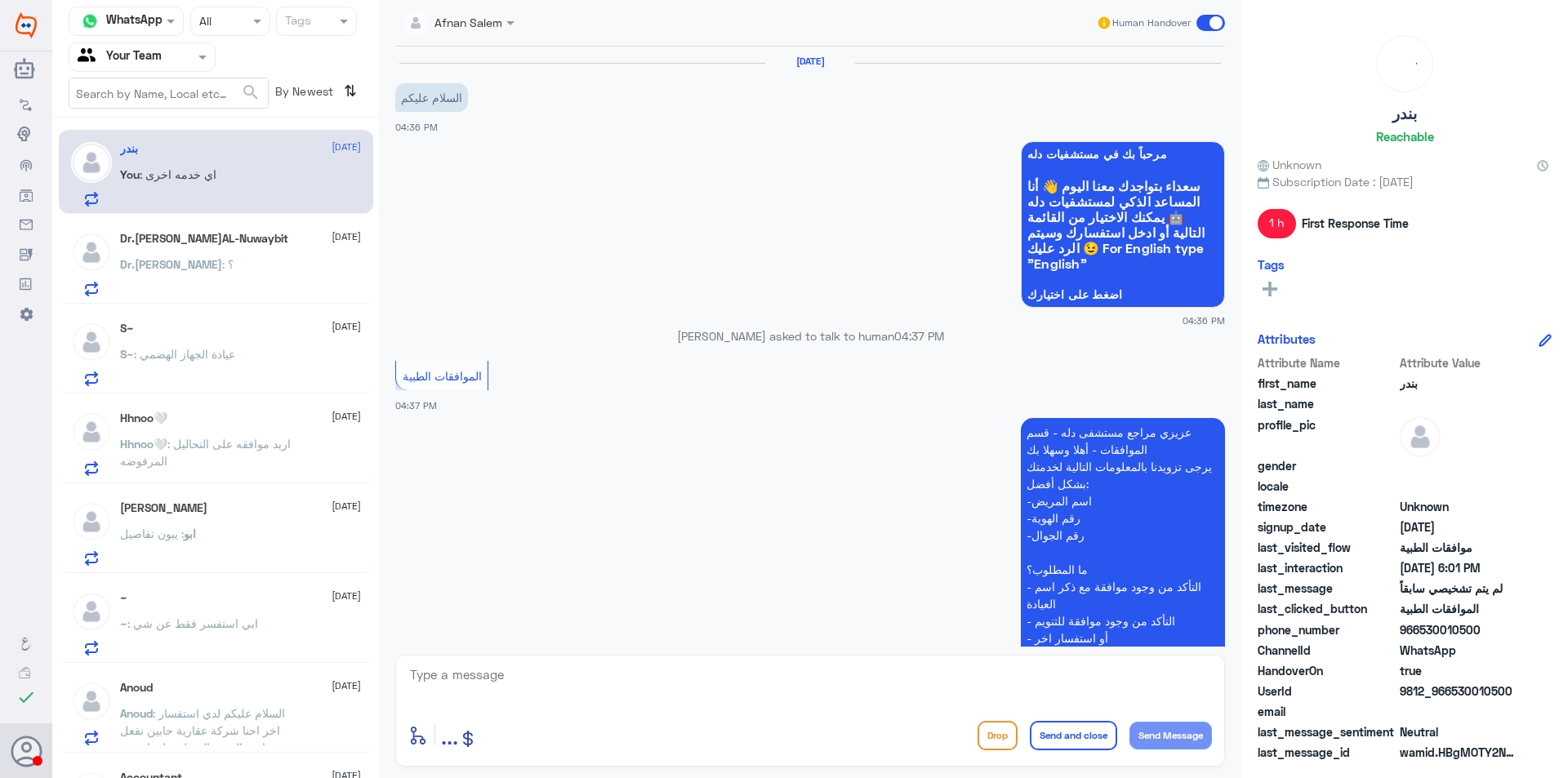
scroll to position [728, 0]
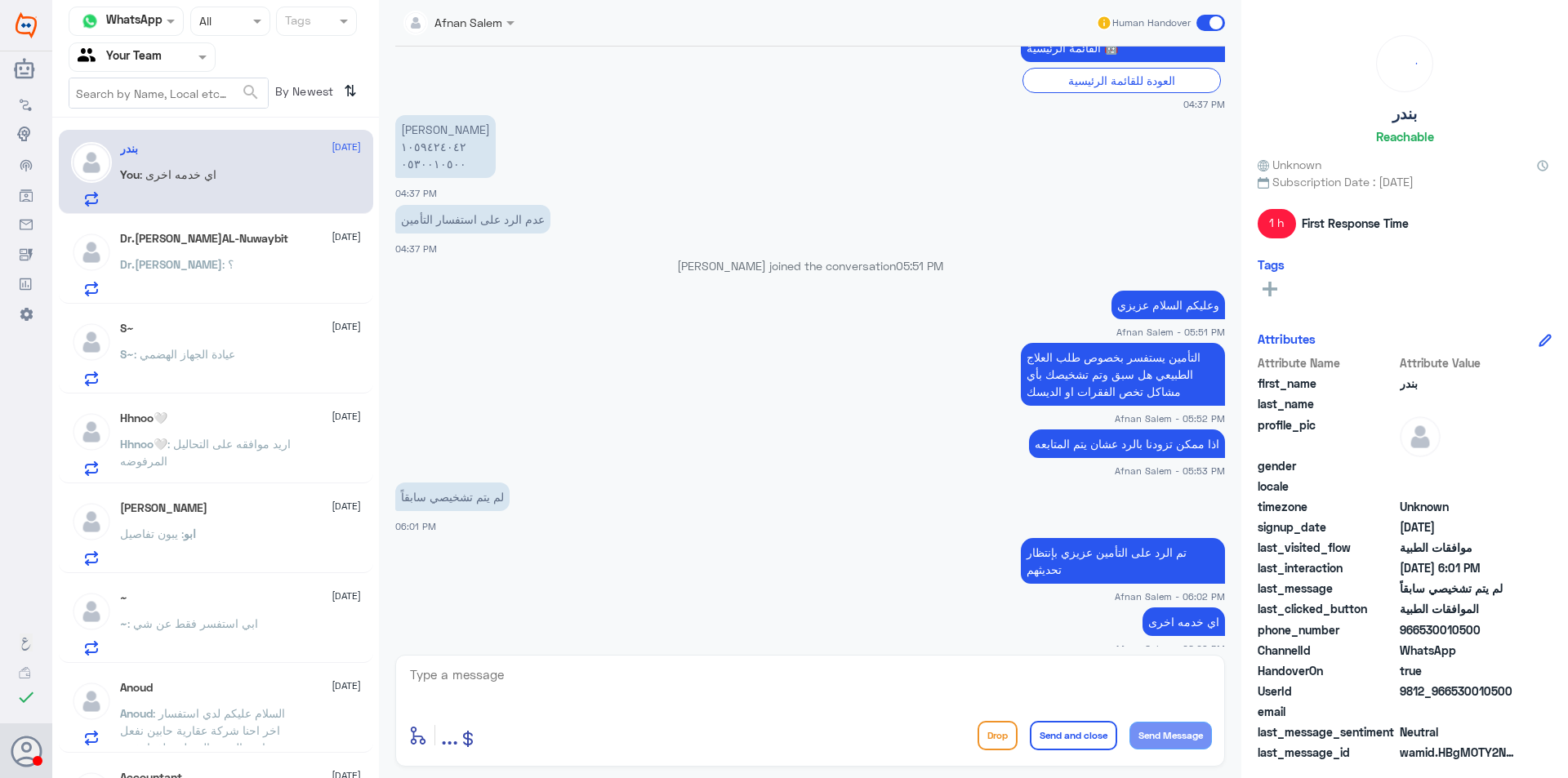
click at [226, 257] on div "Dr.[PERSON_NAME]AL-Nuwaybit [DATE] Dr.[PERSON_NAME] : ؟" at bounding box center [240, 263] width 240 height 64
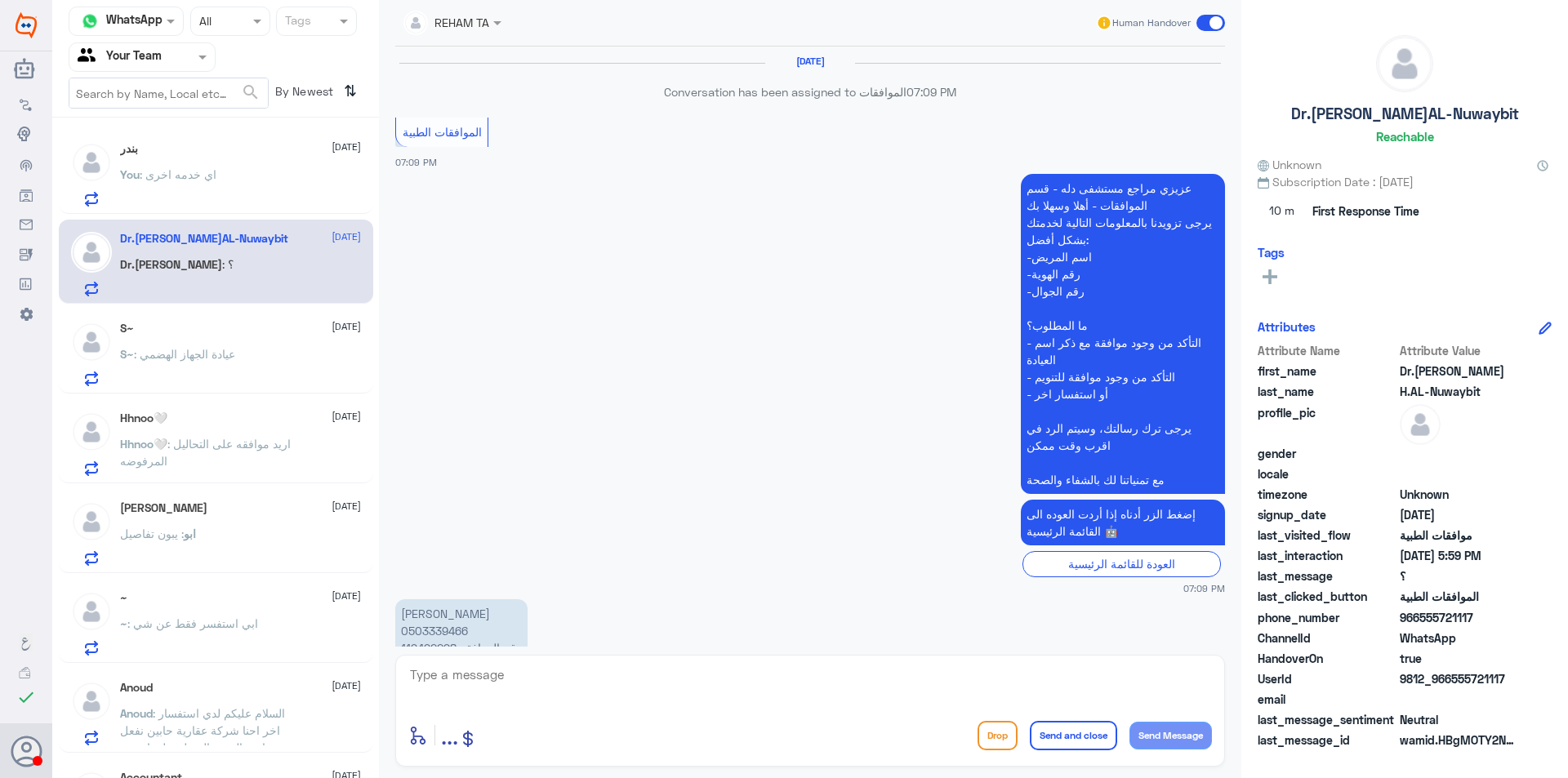
scroll to position [1390, 0]
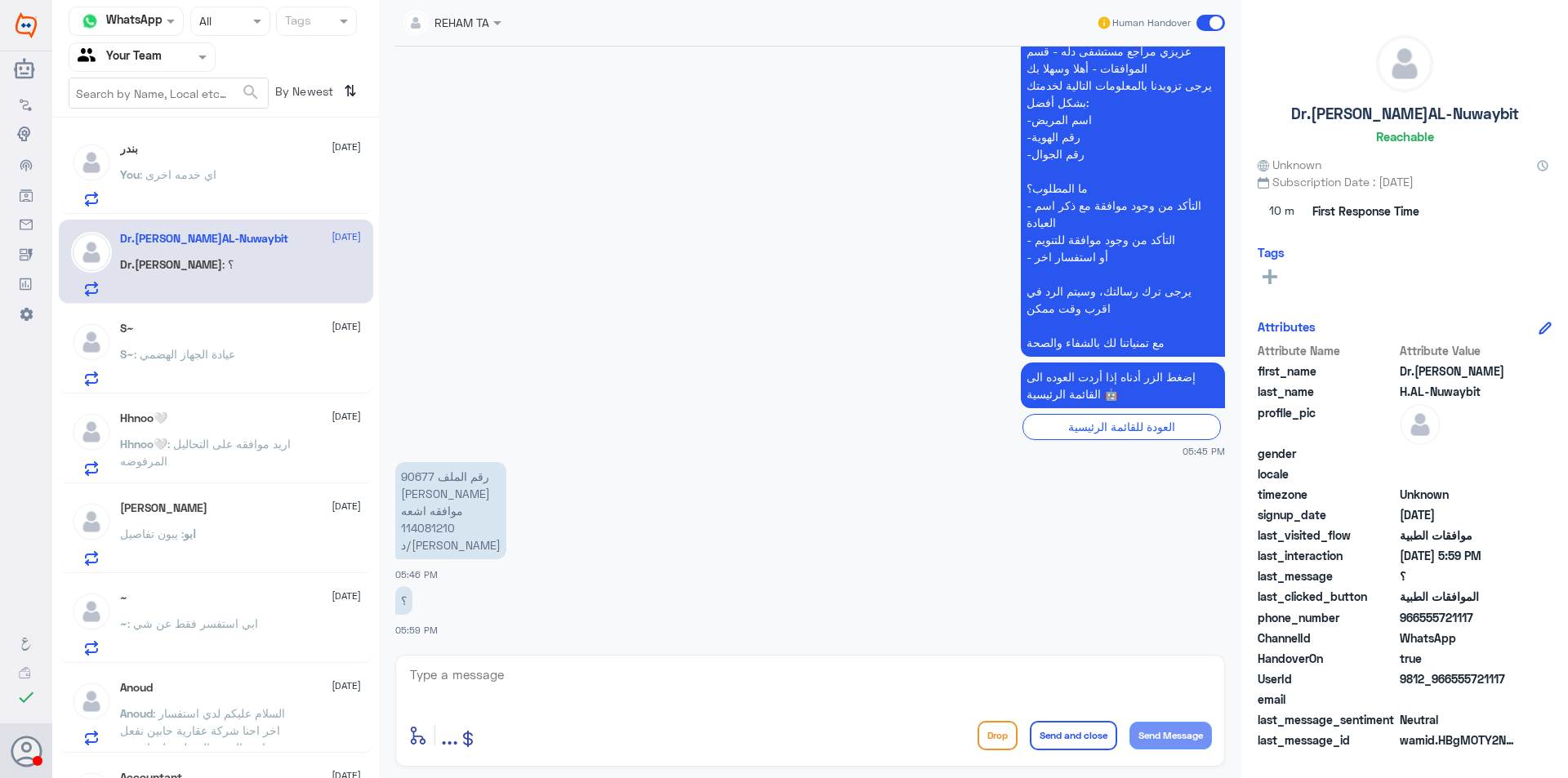
click at [528, 668] on textarea at bounding box center [810, 684] width 803 height 40
click at [241, 385] on div "S~ : عيادة الجهاز الهضمي" at bounding box center [240, 368] width 240 height 37
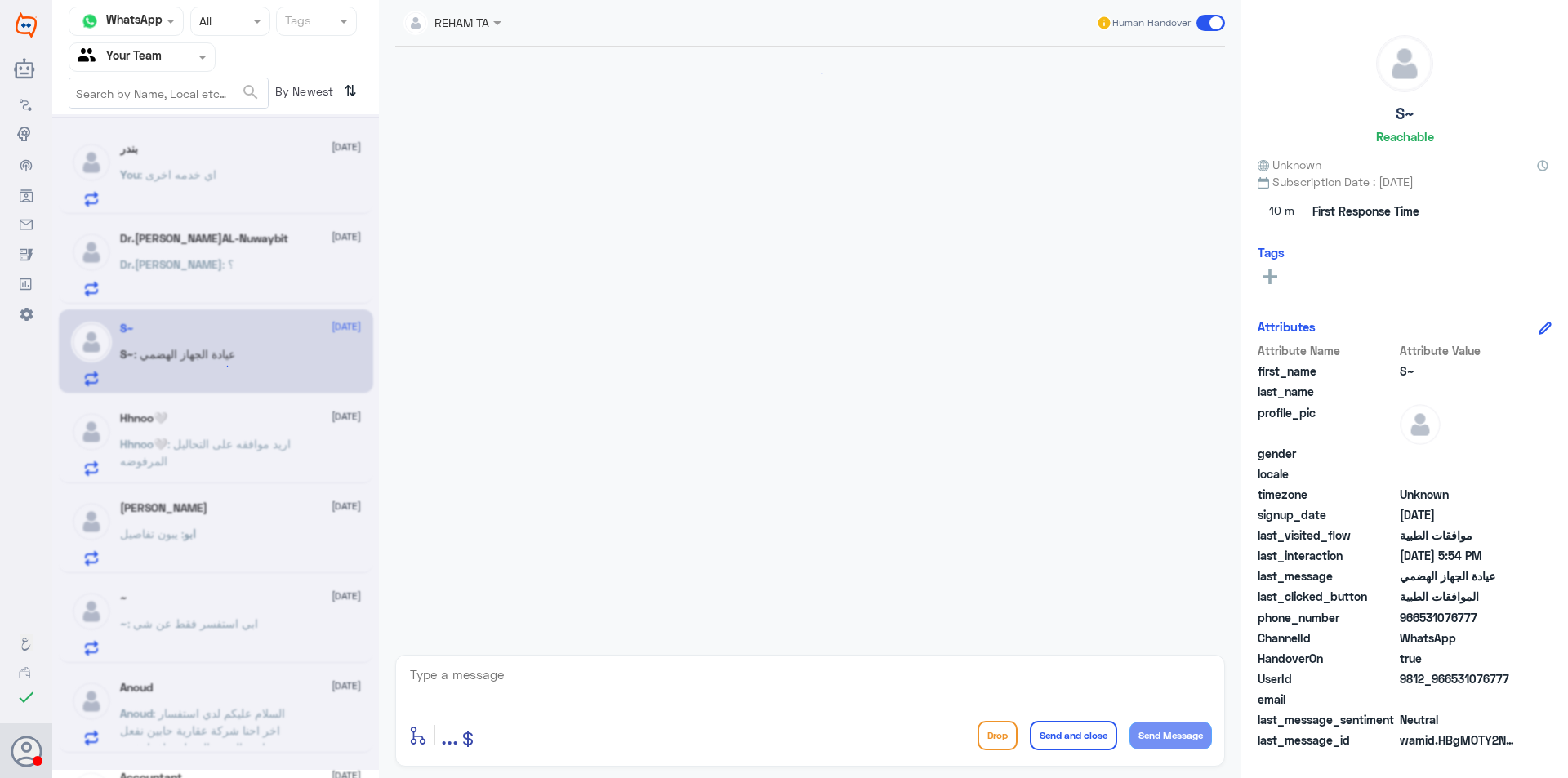
scroll to position [1574, 0]
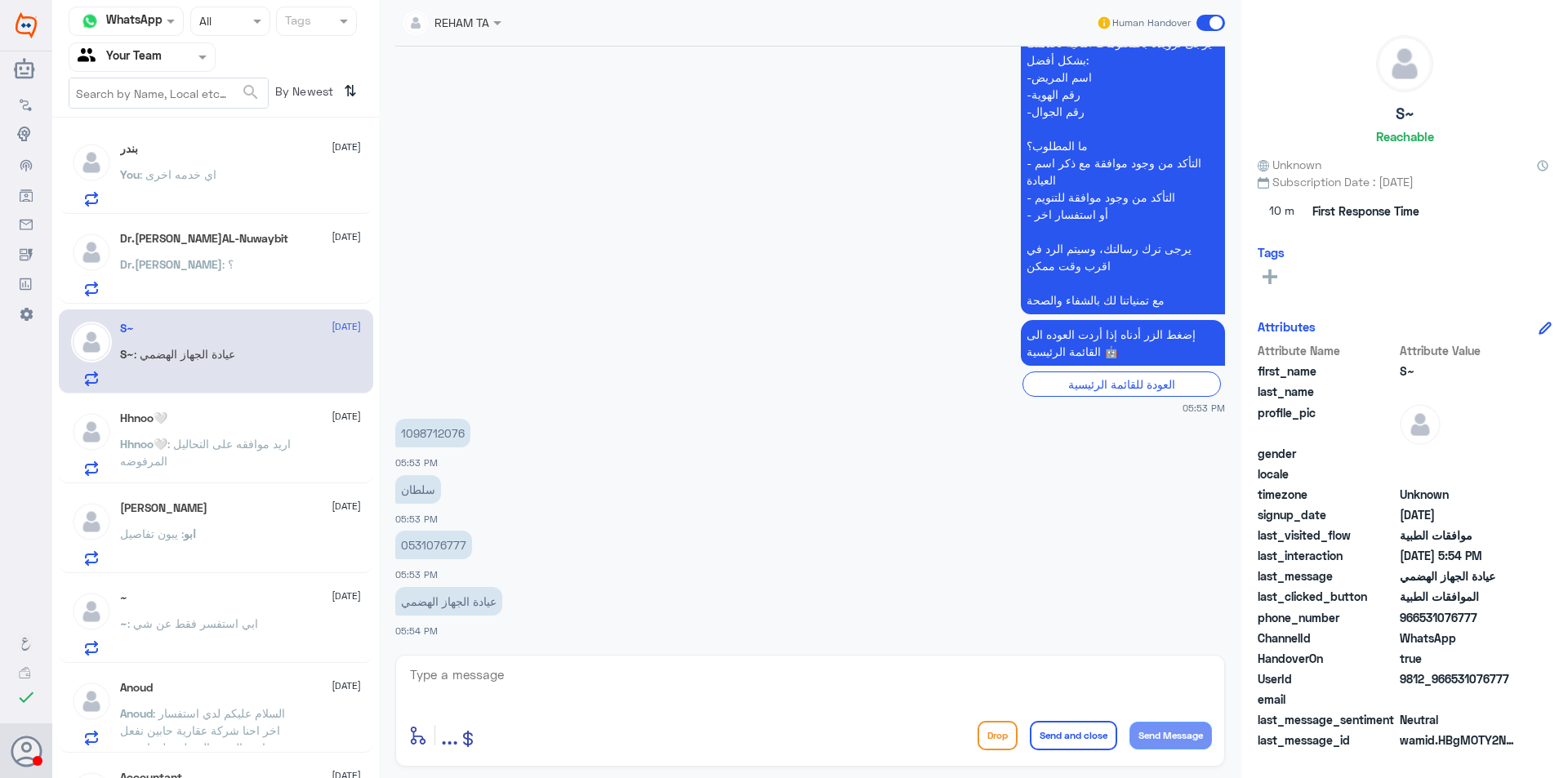
click at [446, 544] on p "0531076777" at bounding box center [433, 545] width 77 height 28
click at [443, 430] on p "1098712076" at bounding box center [433, 433] width 75 height 28
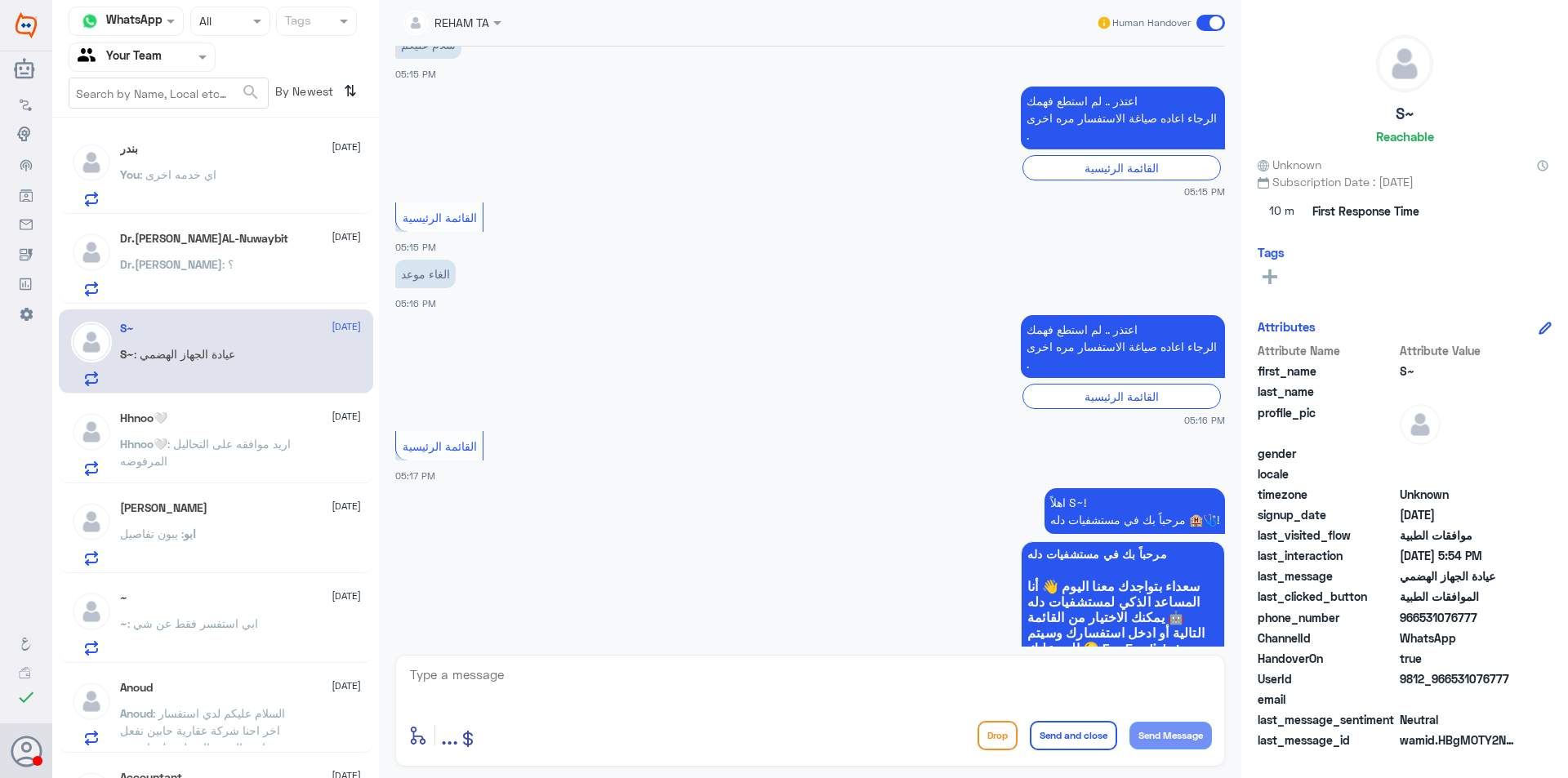
scroll to position [82, 0]
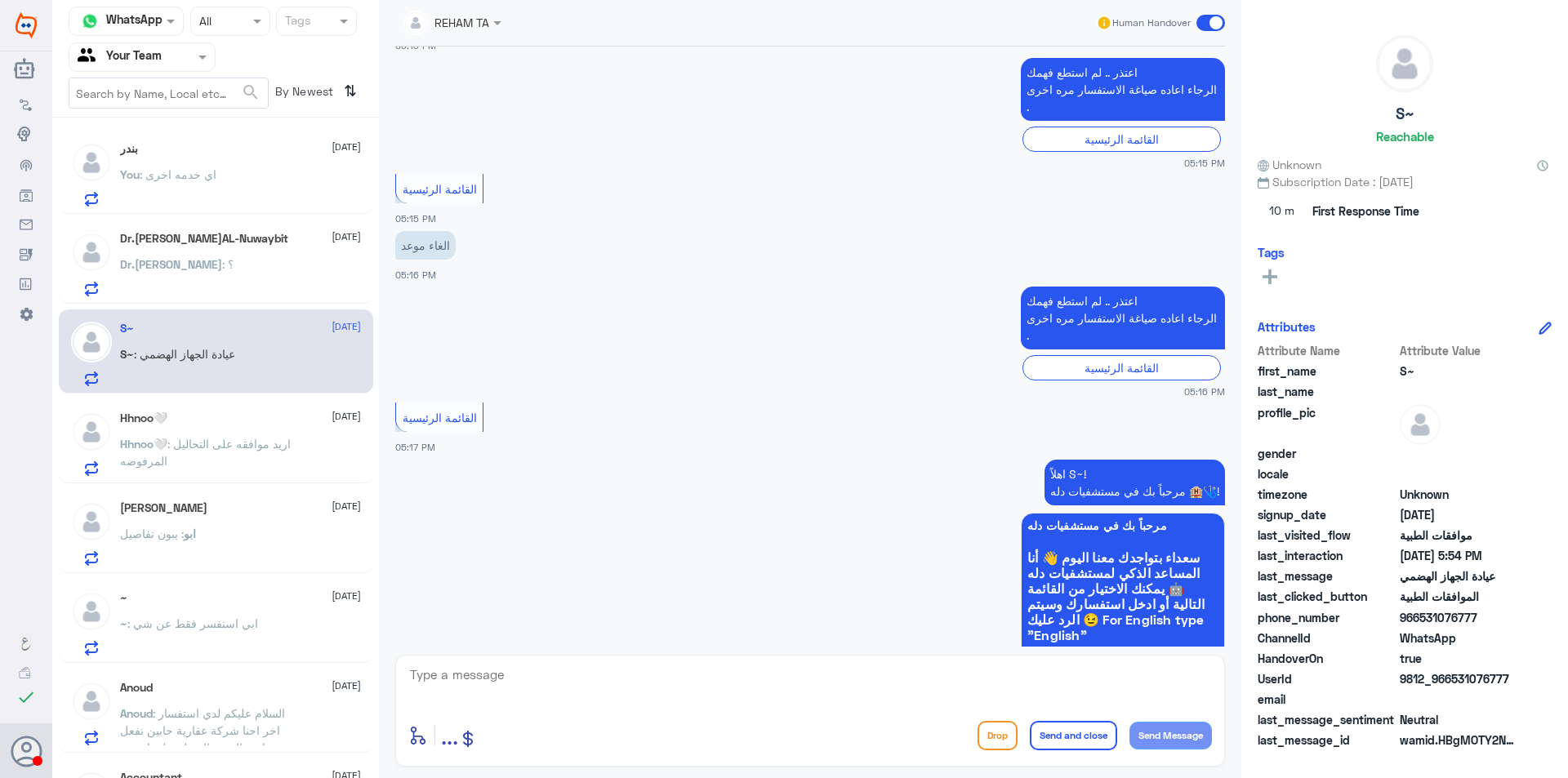
drag, startPoint x: 1234, startPoint y: 117, endPoint x: 1235, endPoint y: 151, distance: 34.0
click at [1235, 151] on div "REHAM TA Human Handover [DATE] سلام عليكم 05:15 PM اعتذر .. لم استطع فهمك الرجا…" at bounding box center [810, 391] width 862 height 783
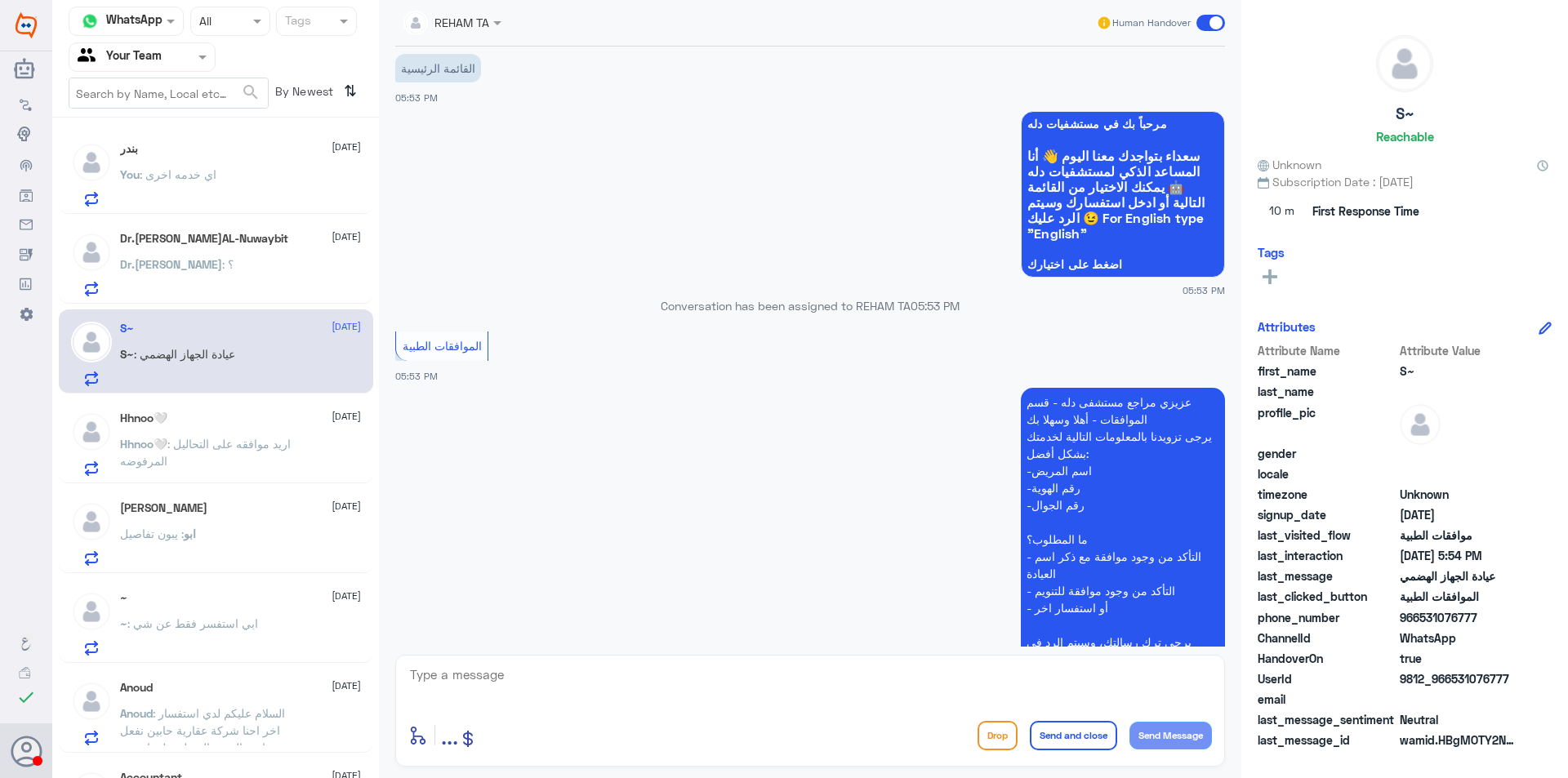
scroll to position [1940, 0]
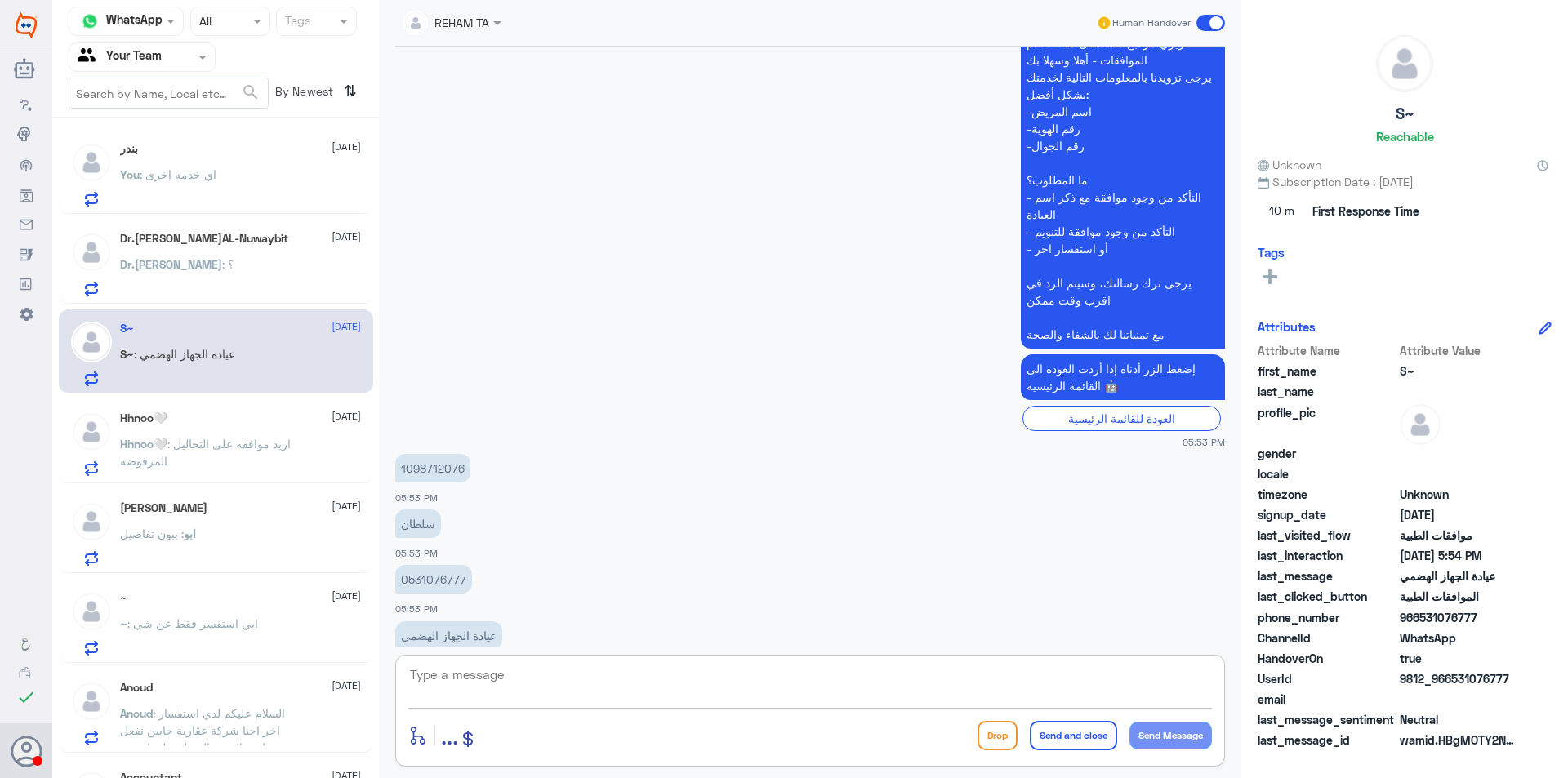
click at [1146, 672] on textarea at bounding box center [810, 684] width 803 height 40
type textarea "ممكن تزودنا باستفسارك سلطان"
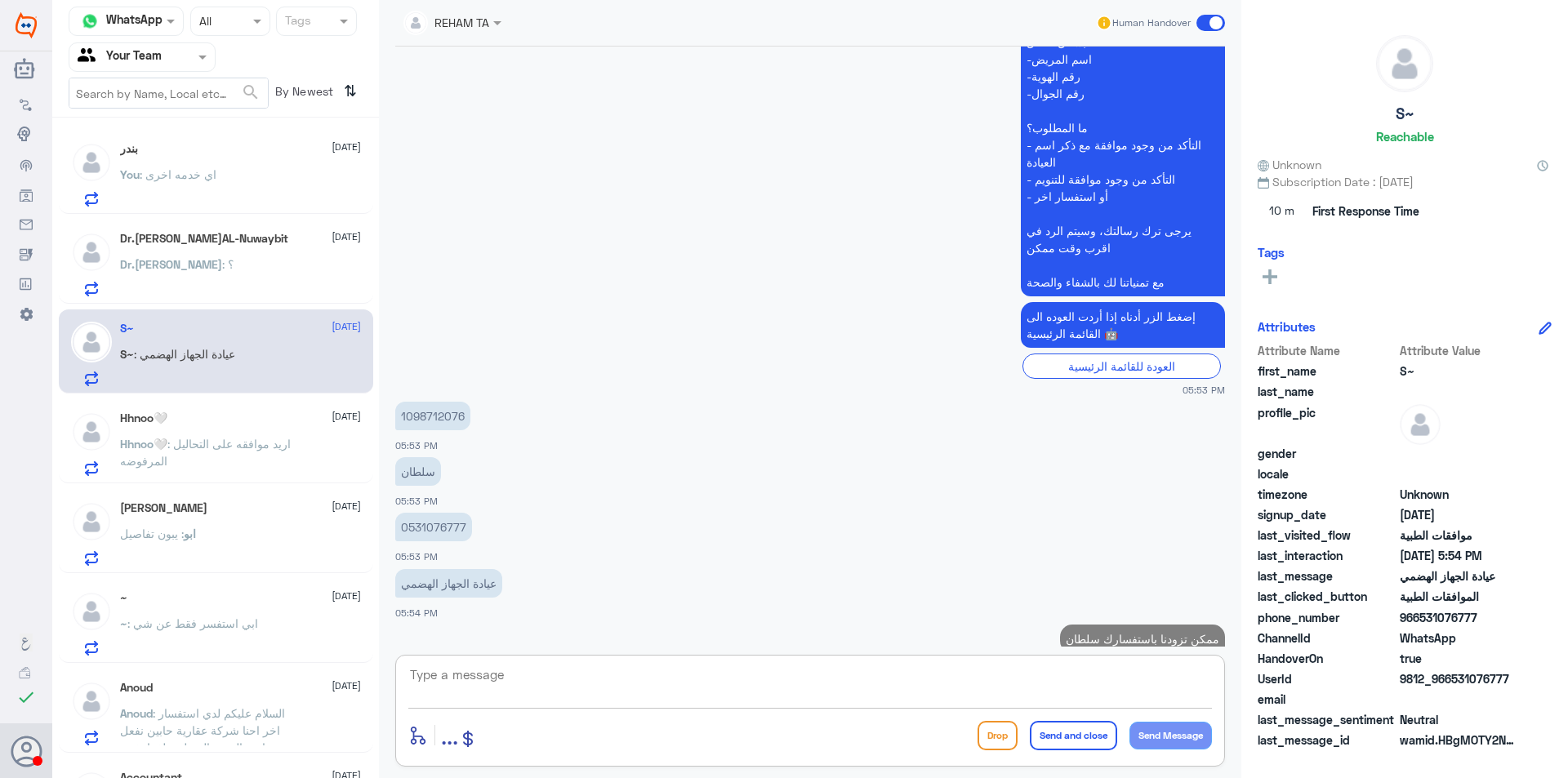
click at [1105, 666] on textarea at bounding box center [810, 684] width 803 height 40
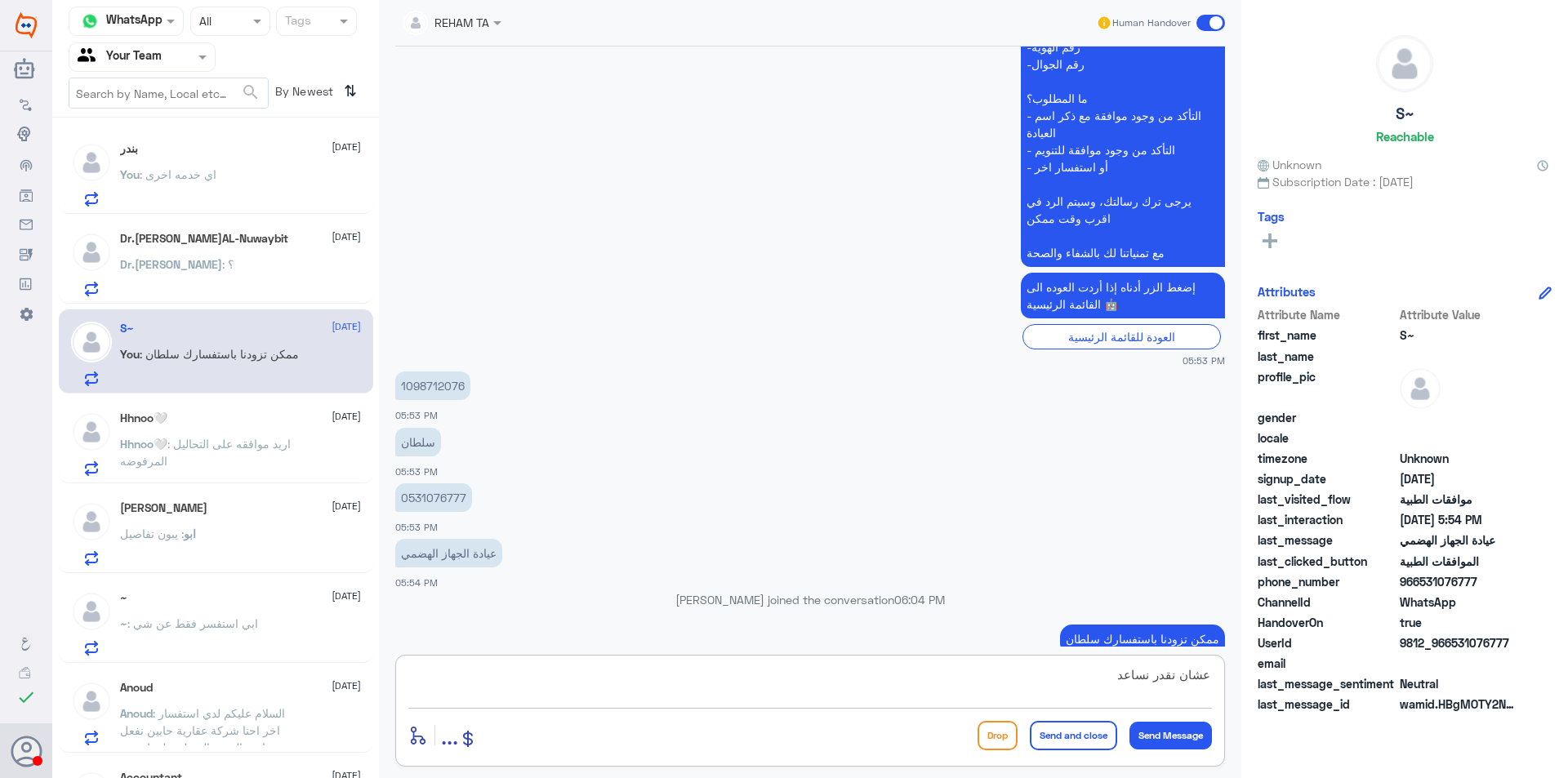
type textarea "عشان نقدر نساعدك"
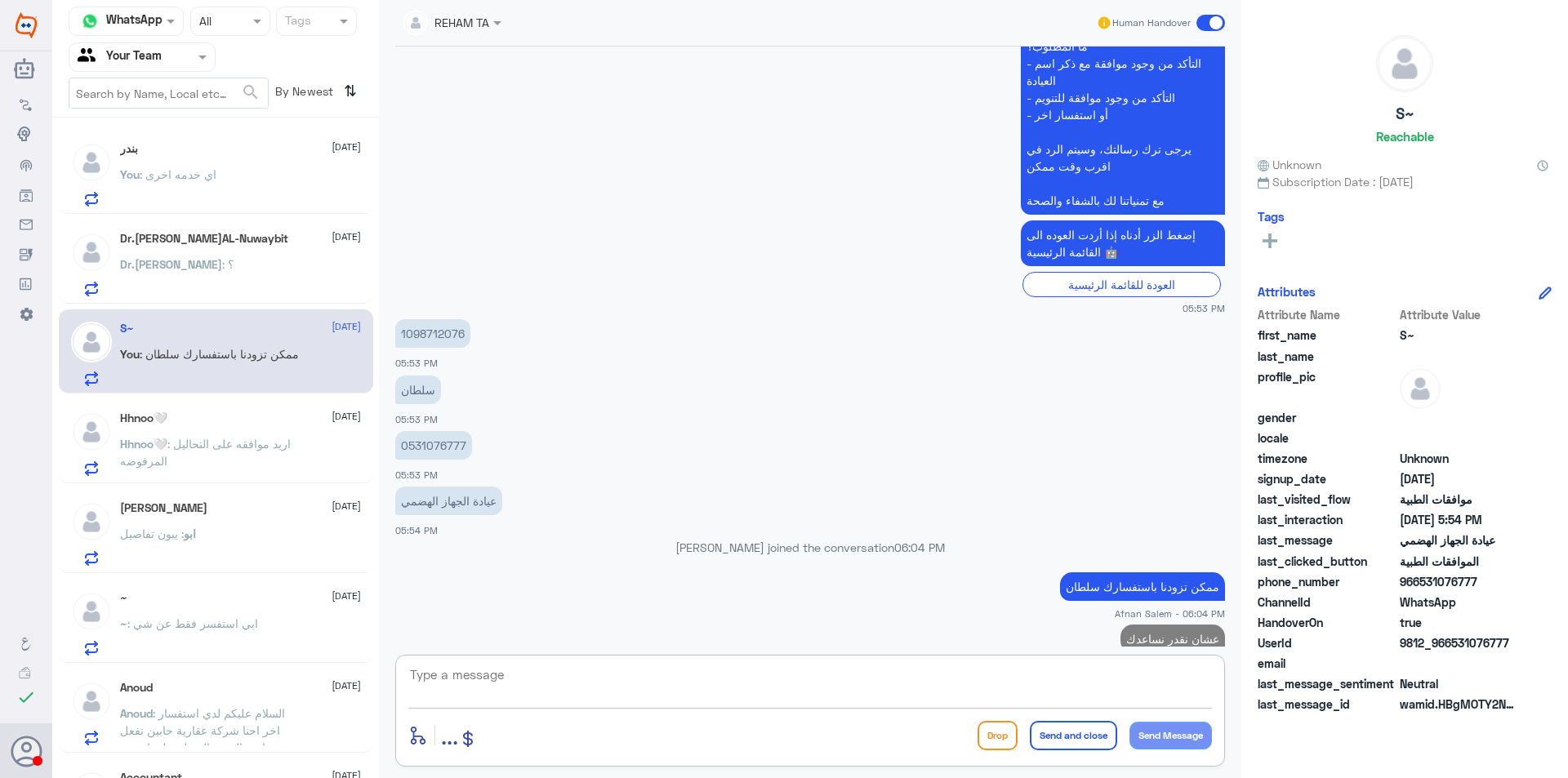
click at [298, 142] on div "بندر [DATE]" at bounding box center [240, 149] width 240 height 14
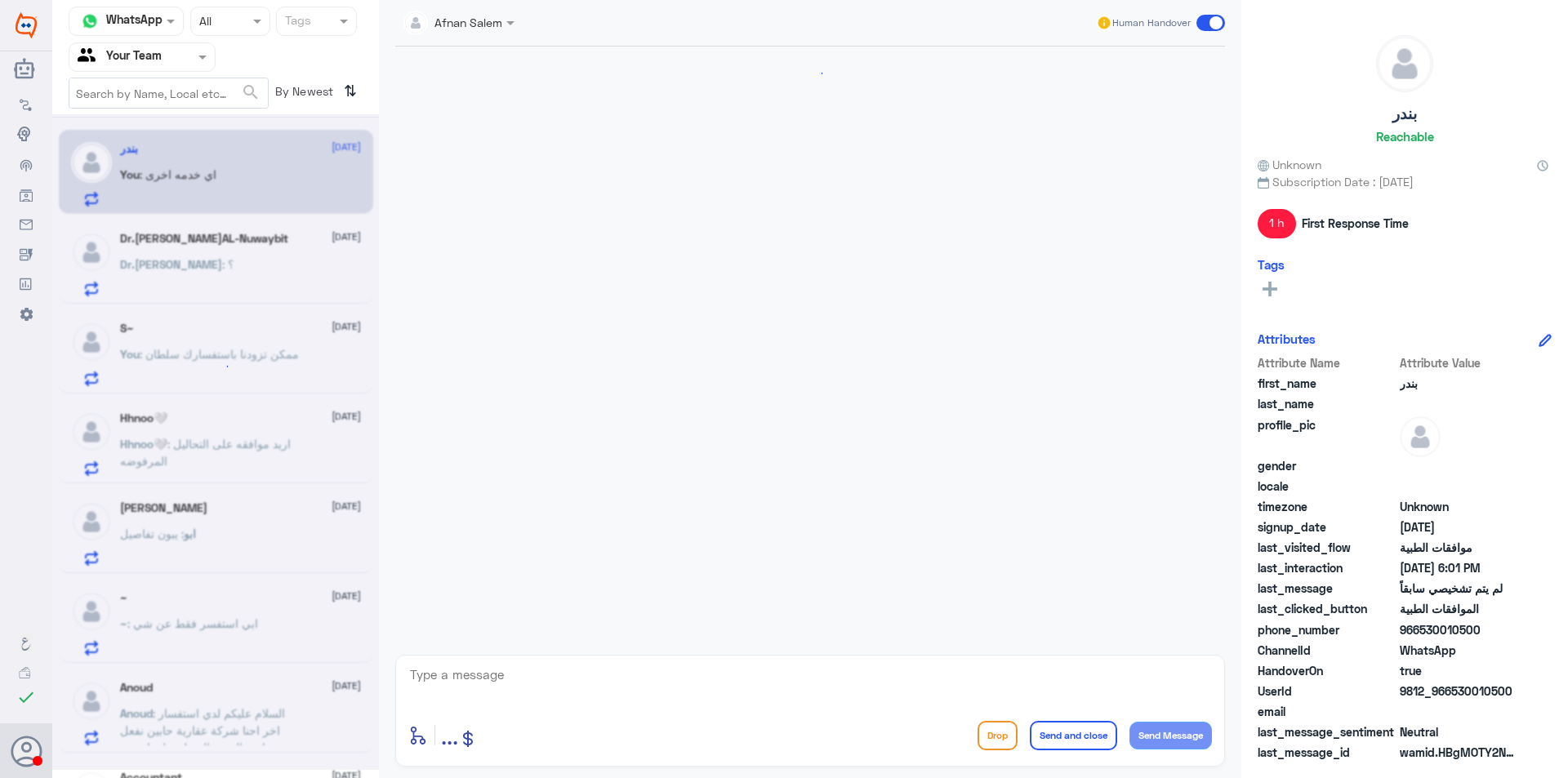
scroll to position [728, 0]
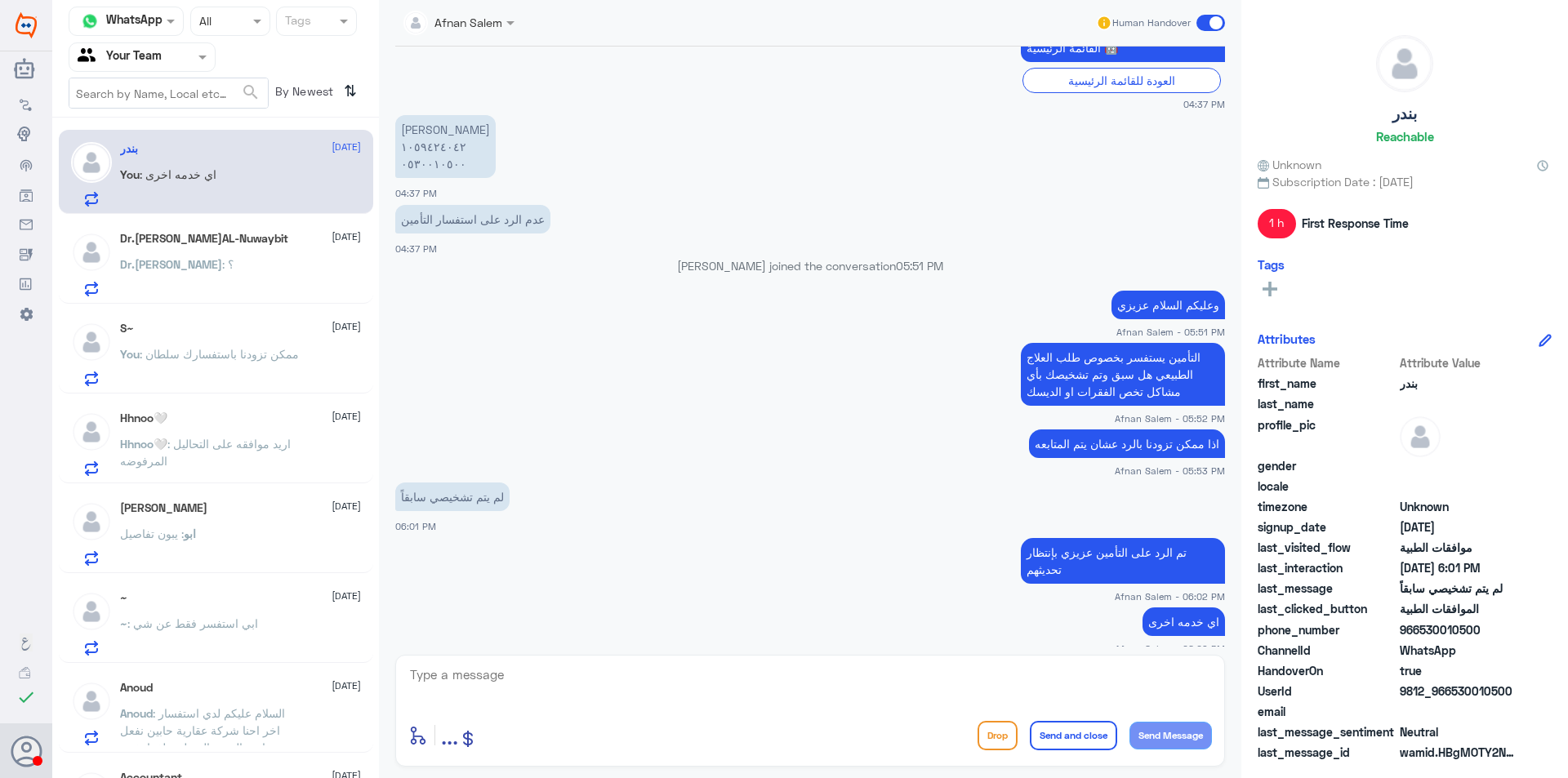
click at [273, 243] on div "Dr.[PERSON_NAME]AL-Nuwaybit [DATE]" at bounding box center [240, 239] width 240 height 14
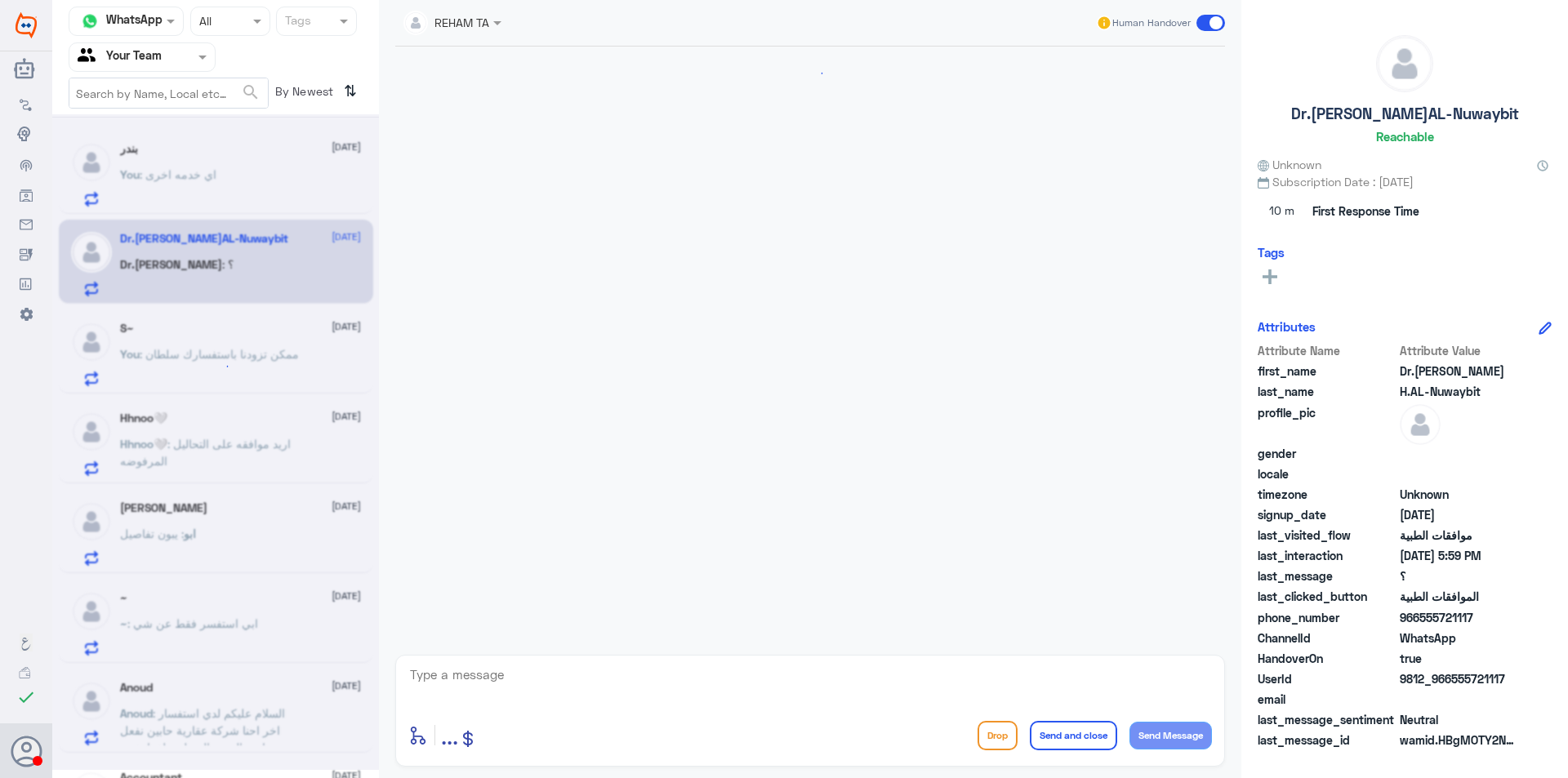
scroll to position [1390, 0]
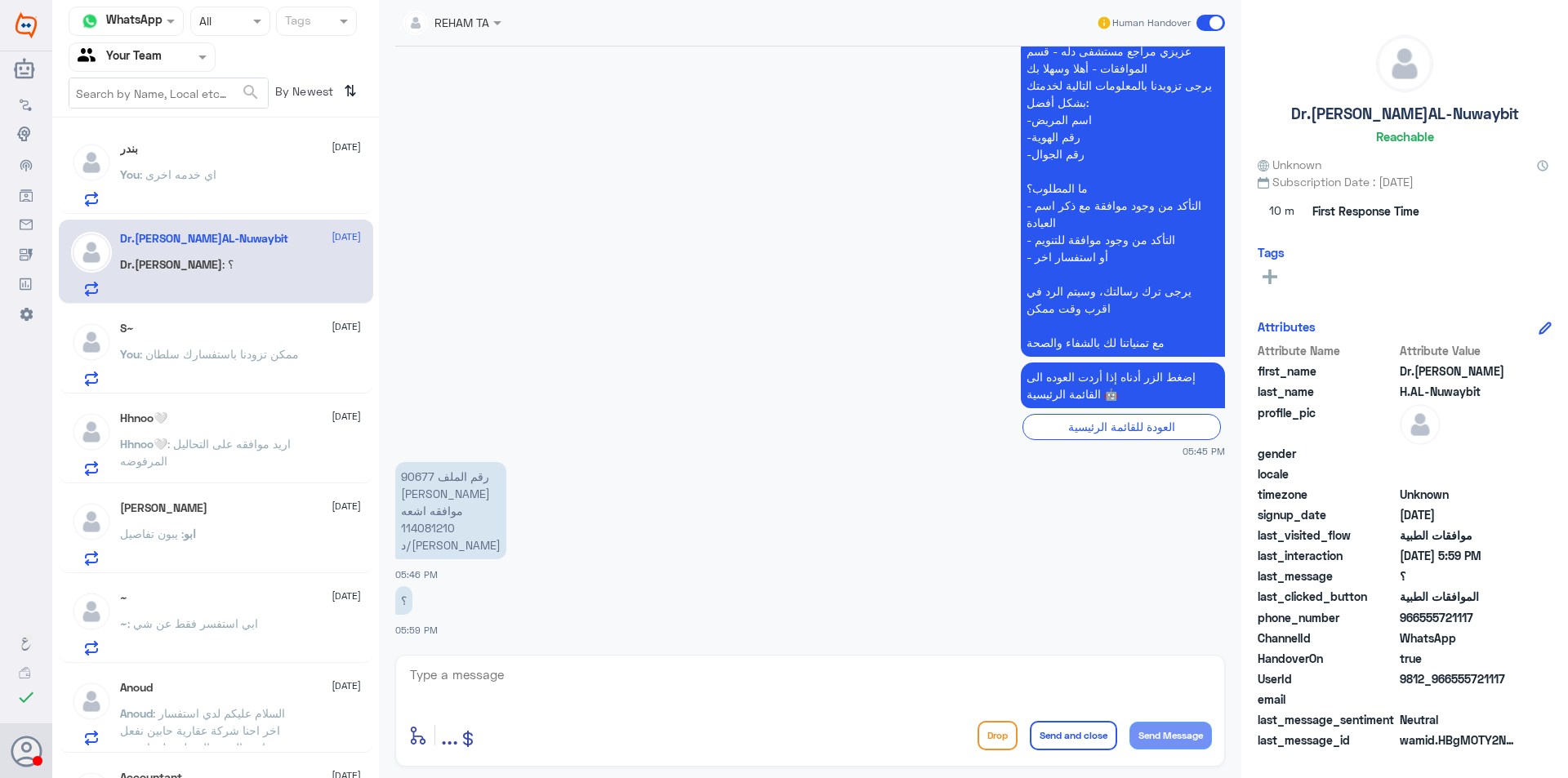
click at [562, 663] on div "enter flow name ... Drop Send and close Send Message" at bounding box center [810, 710] width 830 height 112
click at [565, 664] on textarea at bounding box center [810, 684] width 803 height 40
type textarea "ع"
type textarea "مرحبا عزيزي ثامر"
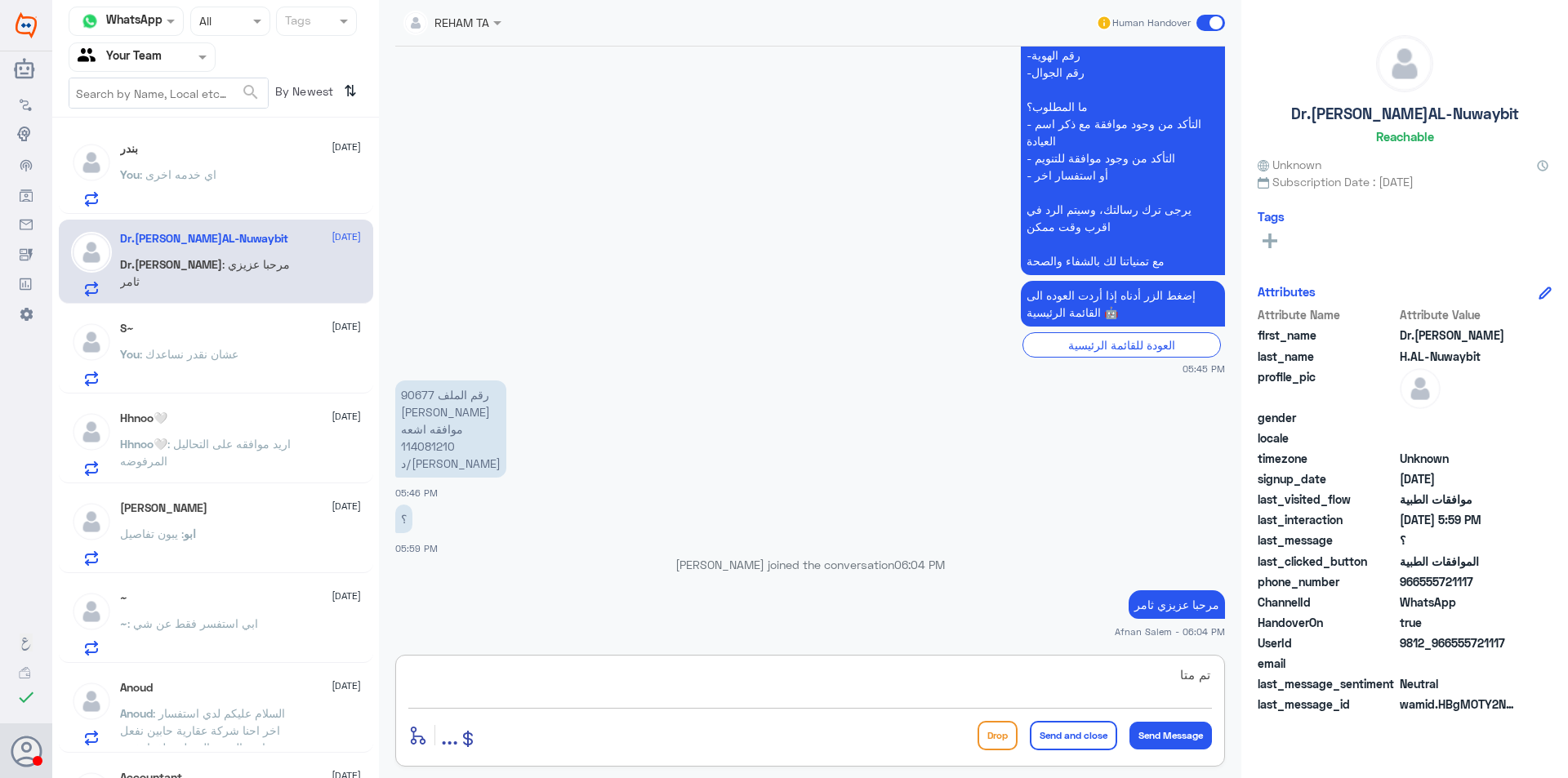
scroll to position [1439, 0]
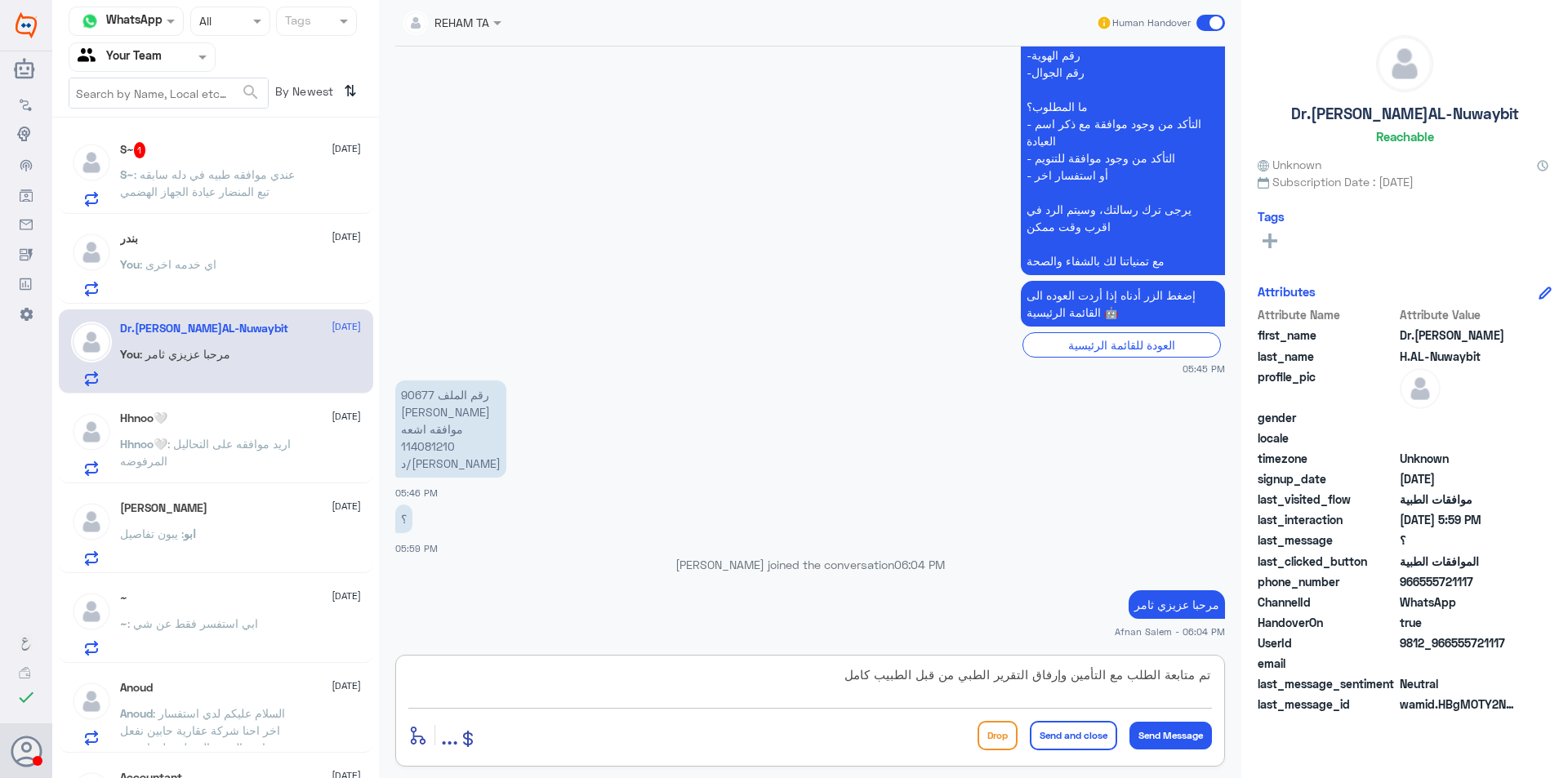
type textarea "تم متابعة الطلب مع التأمين وإرفاق التقرير الطبي من قبل الطبيب كامل"
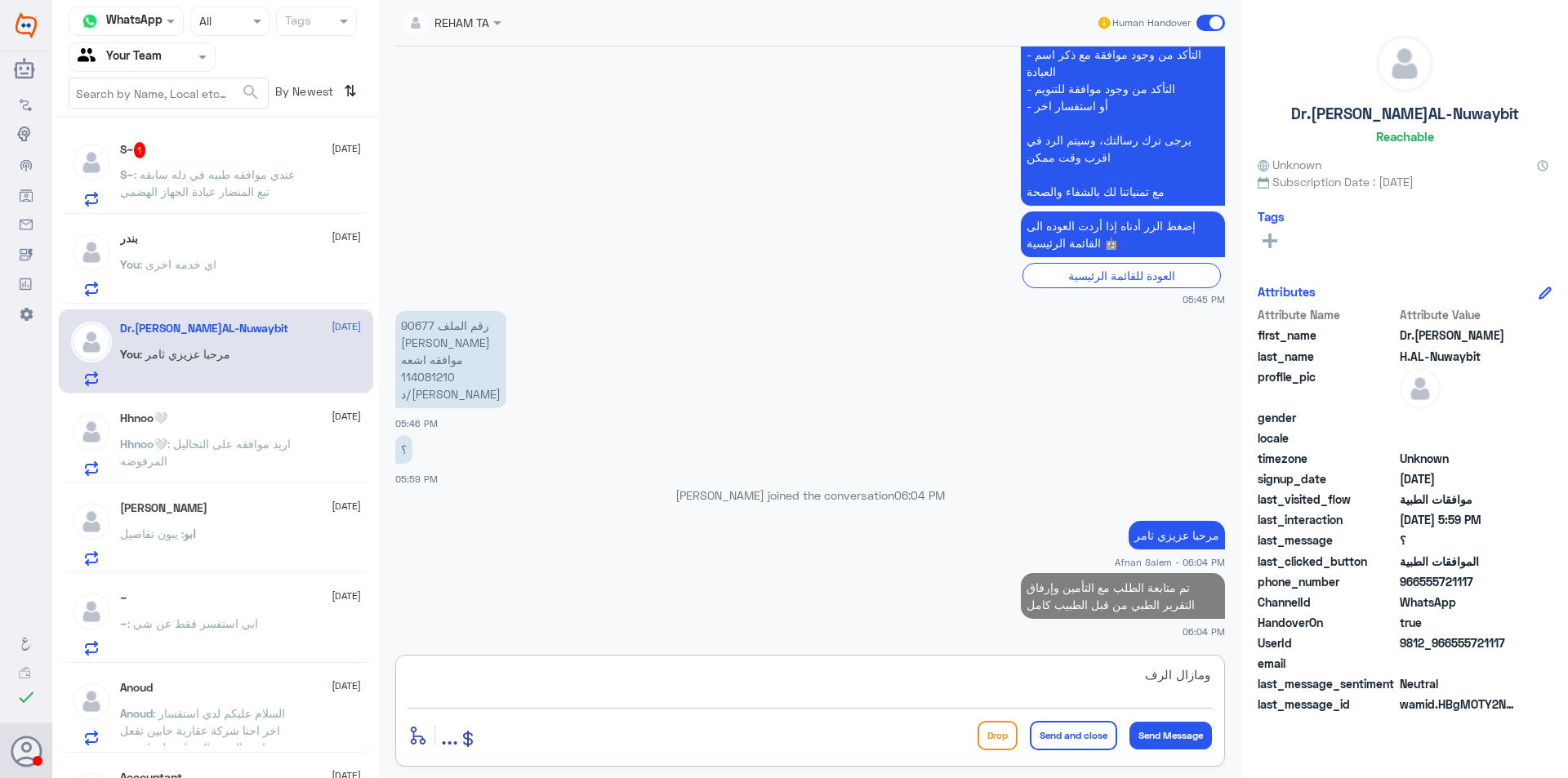
type textarea "ومازال الرفض"
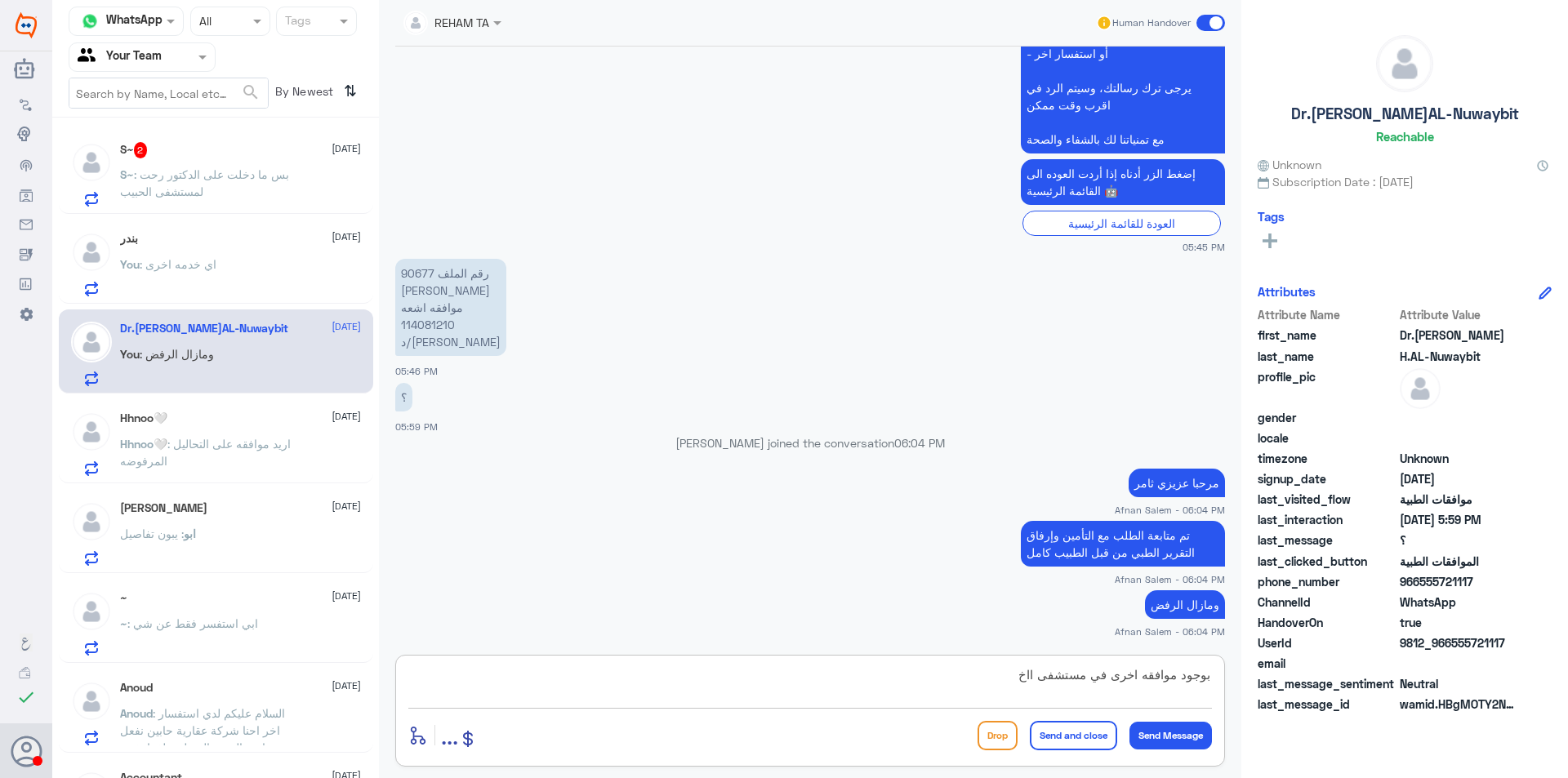
type textarea "بوجود موافقه اخرى في [GEOGRAPHIC_DATA]"
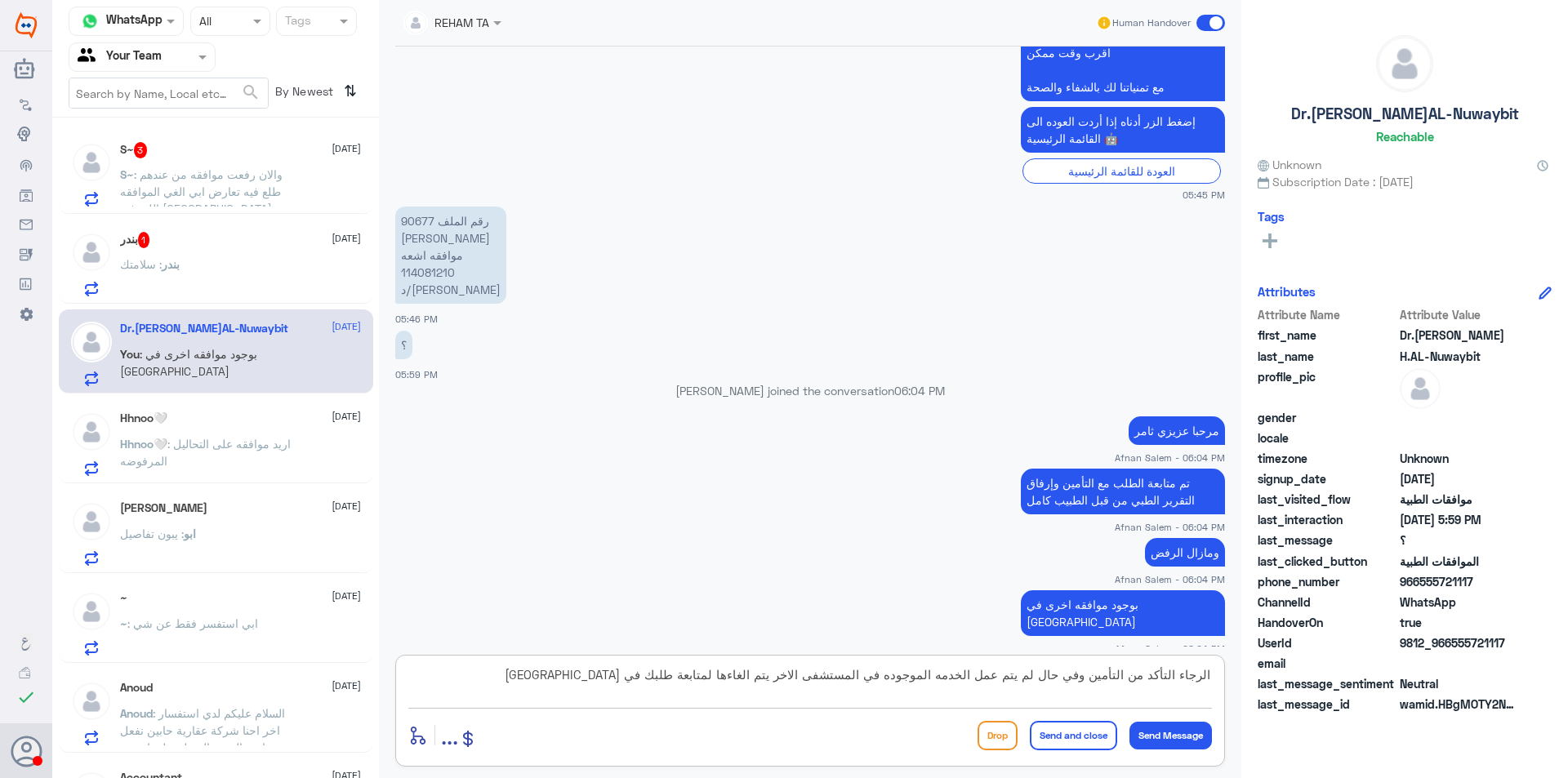
type textarea "الرجاء التأكد من التأمين وفي حال لم يتم عمل الخدمه الموجوده في المستشفى الاخر ي…"
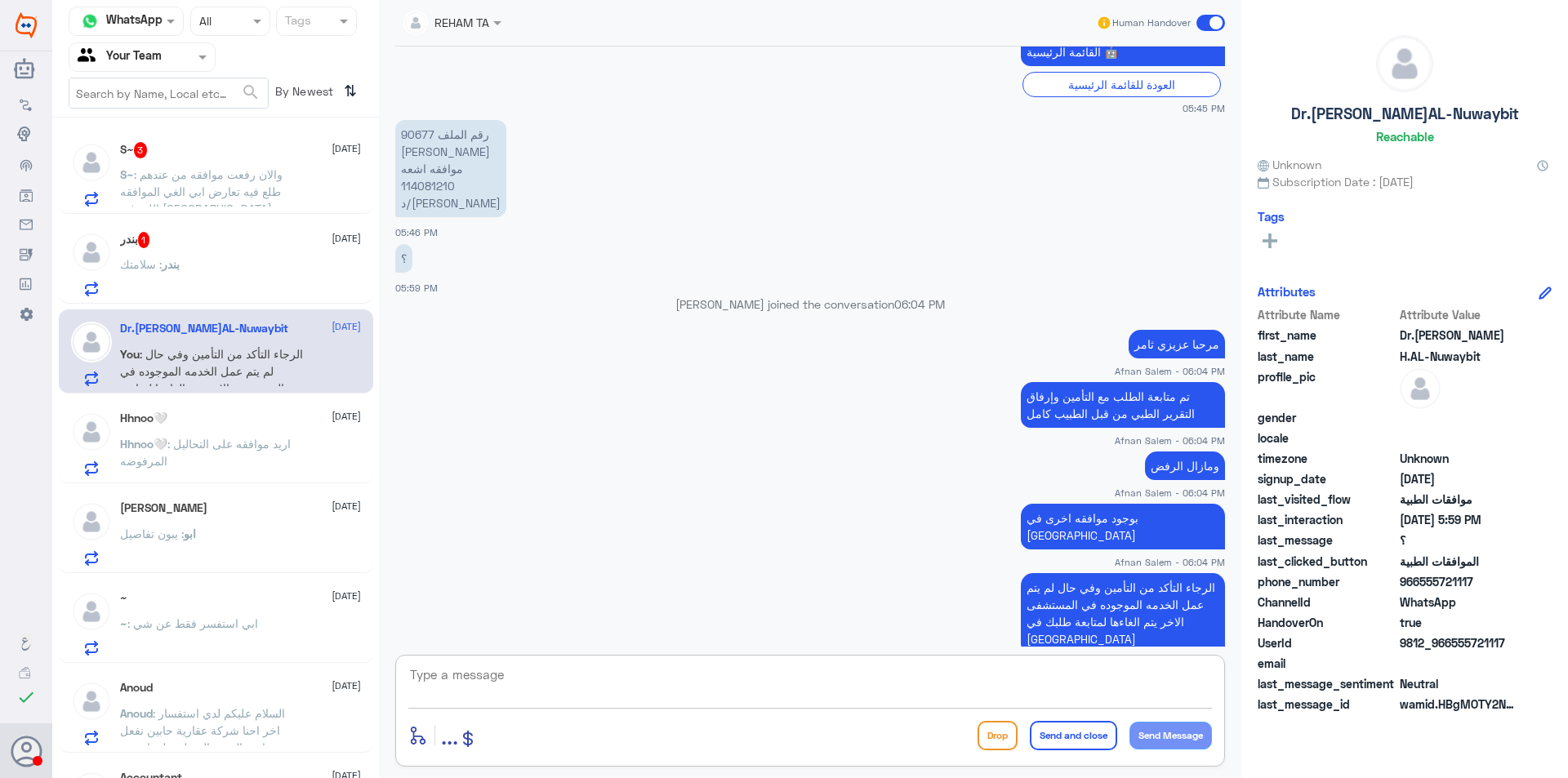
click at [261, 264] on div "بندر : سلامتك" at bounding box center [240, 278] width 240 height 37
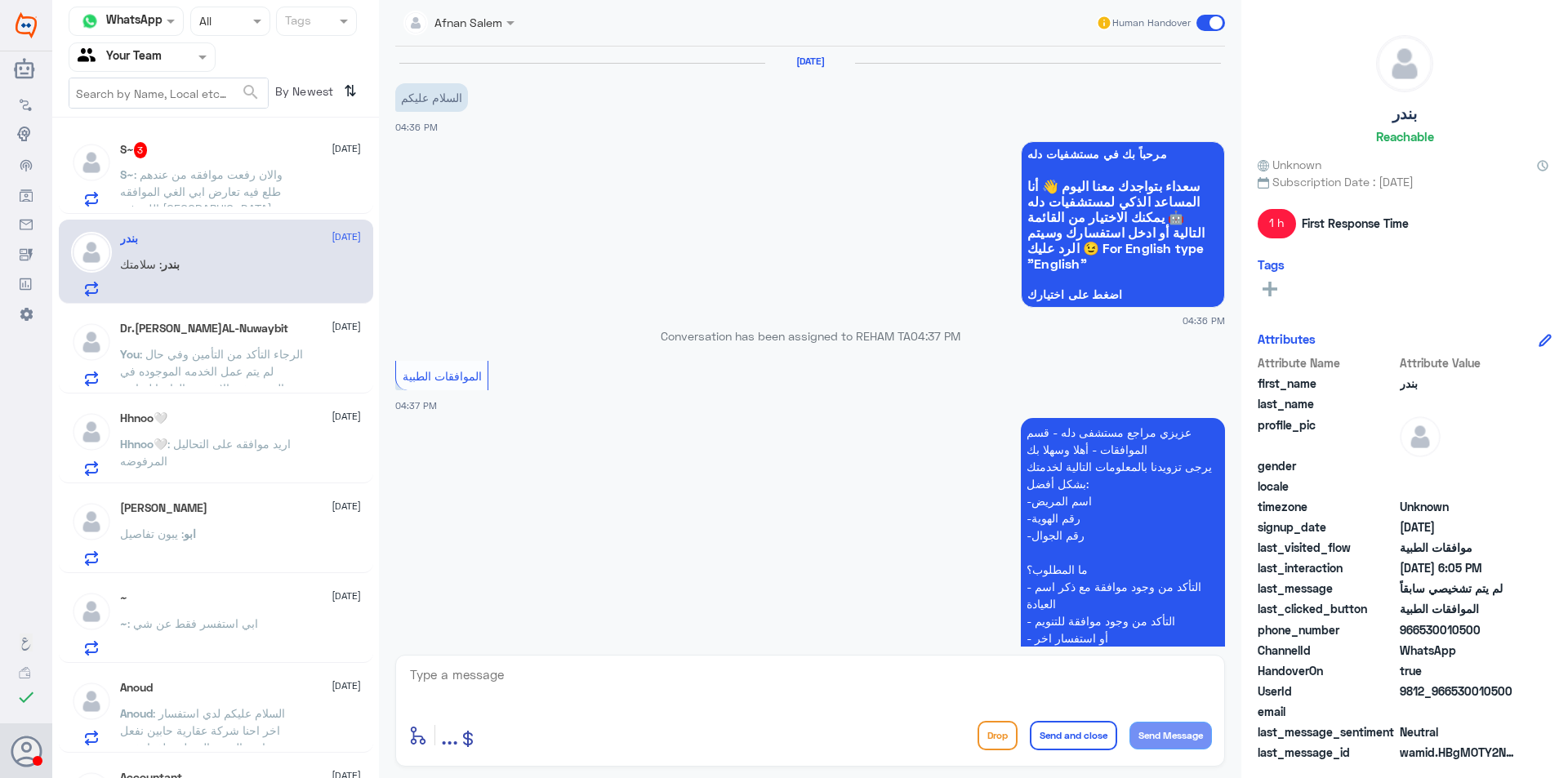
scroll to position [784, 0]
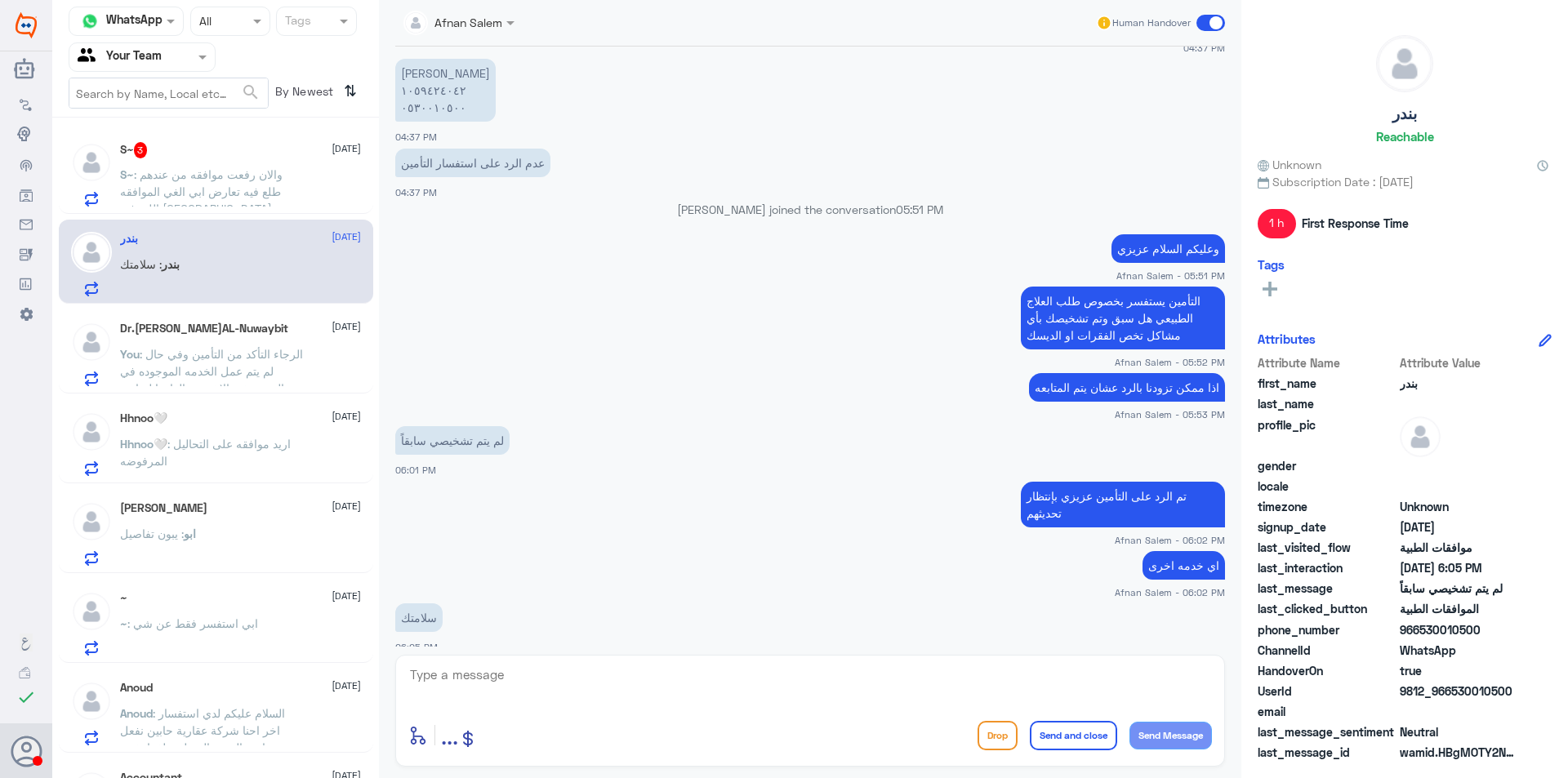
click at [564, 670] on textarea at bounding box center [810, 684] width 803 height 40
click at [253, 186] on span ": والان رفعت موافقه من عندهم طلع فيه تعارض ابي الغي الموافقه اللي في [GEOGRAPHI…" at bounding box center [201, 191] width 162 height 48
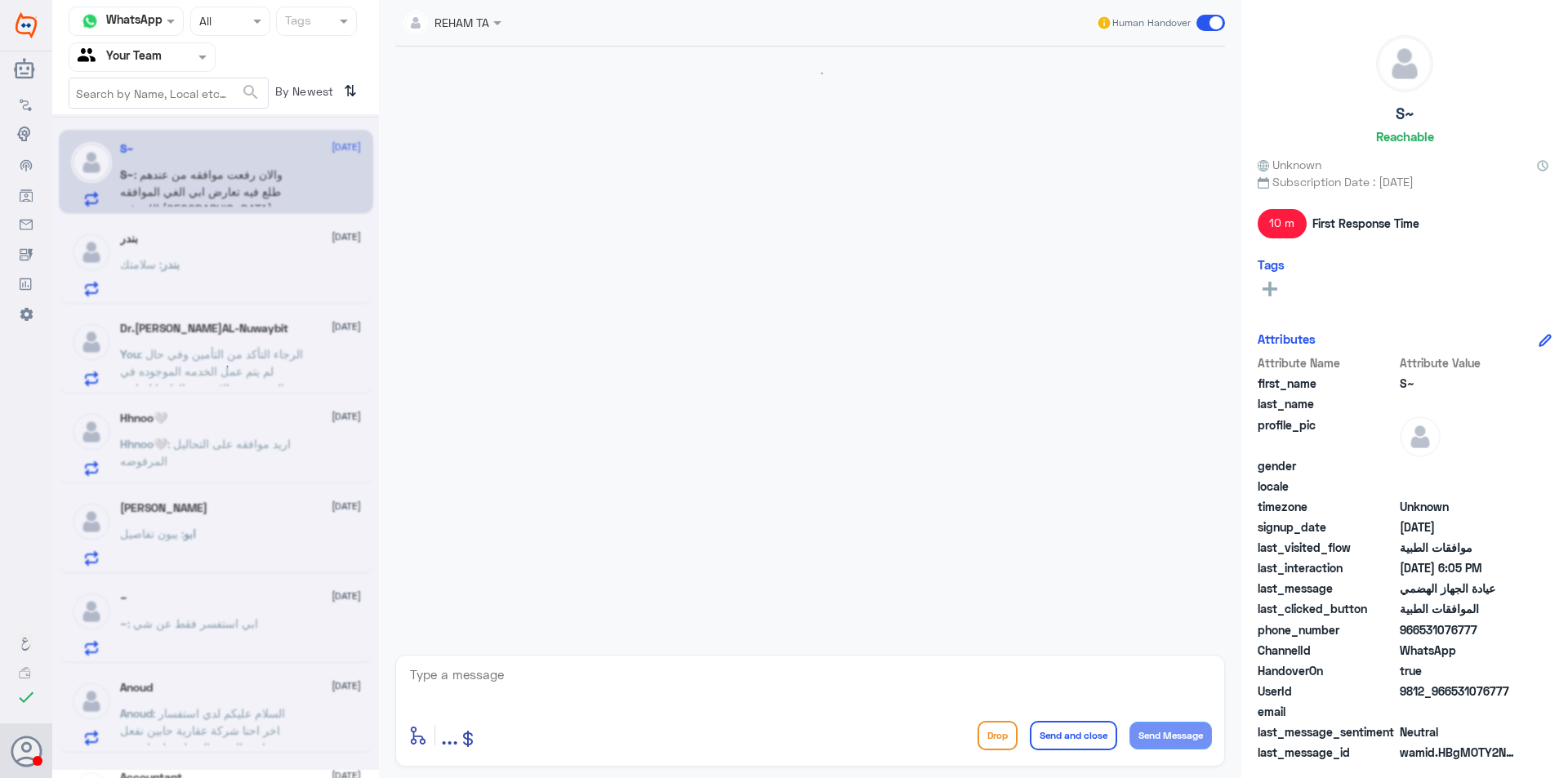
scroll to position [1064, 0]
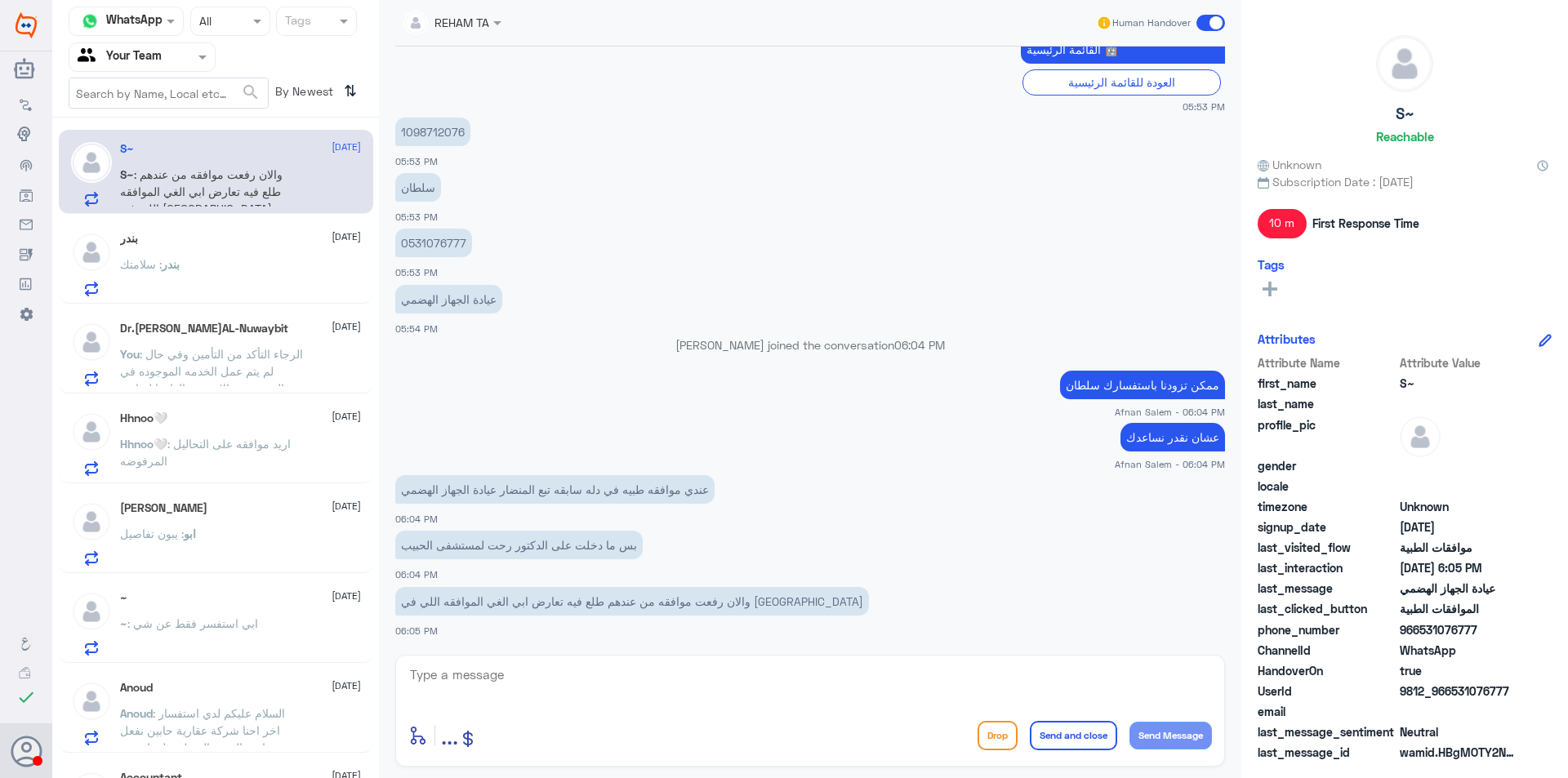
click at [718, 682] on textarea at bounding box center [810, 684] width 803 height 40
type textarea "e"
type textarea "ثواني من فضلك"
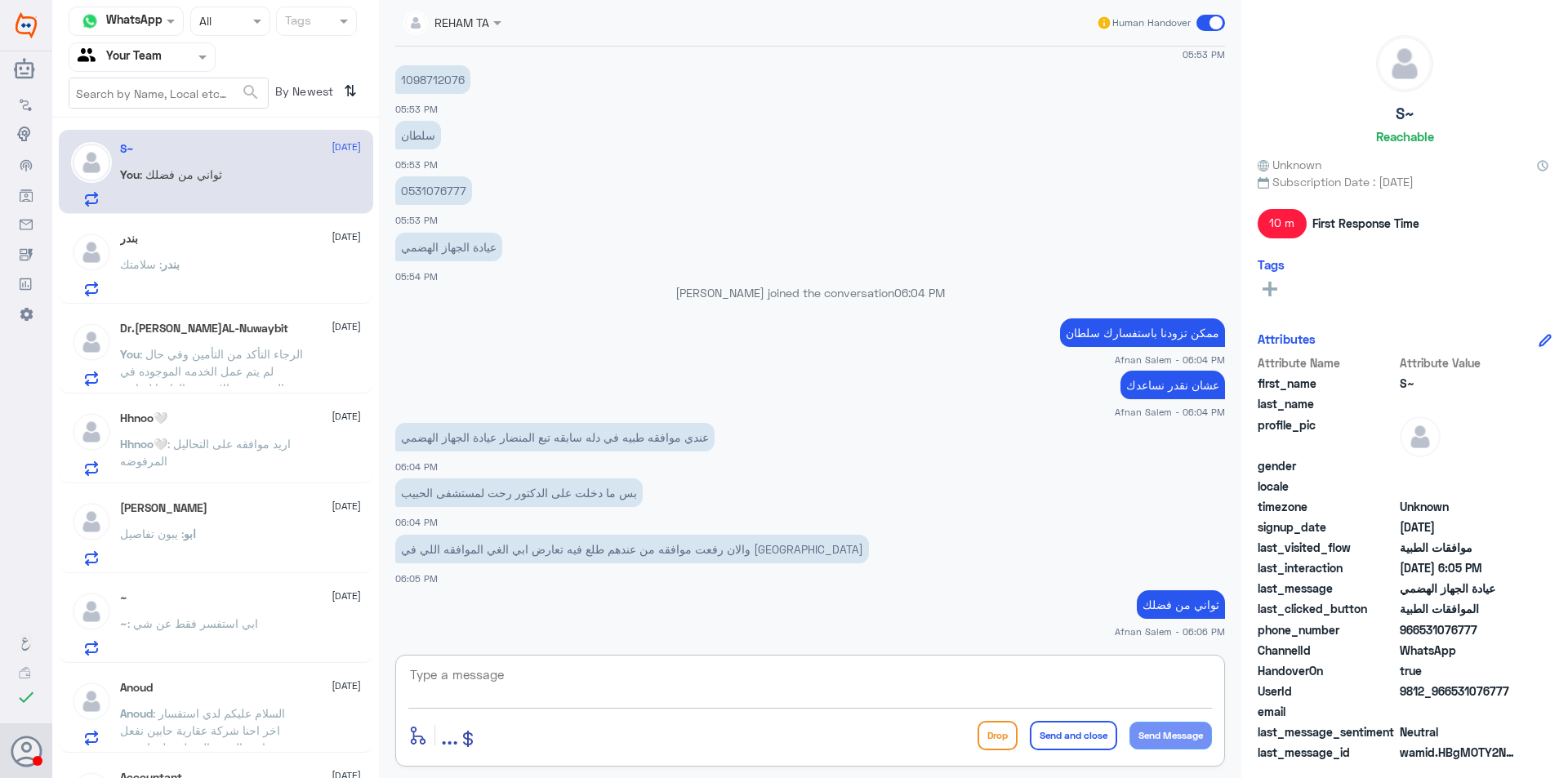
click at [827, 675] on textarea at bounding box center [810, 684] width 803 height 40
type textarea "تم الغاء طلب المنظار"
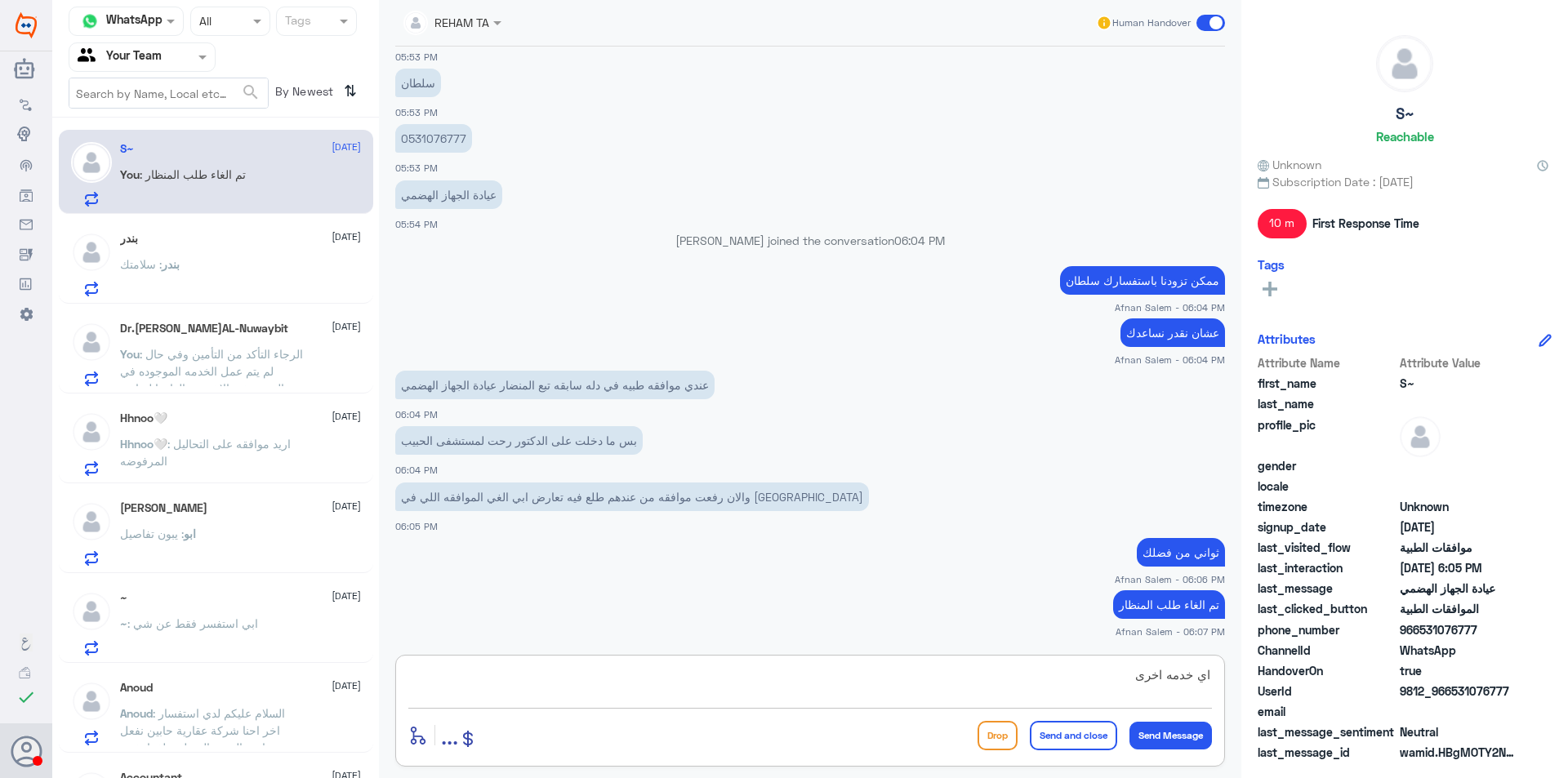
type textarea "اي خدمه اخرى"
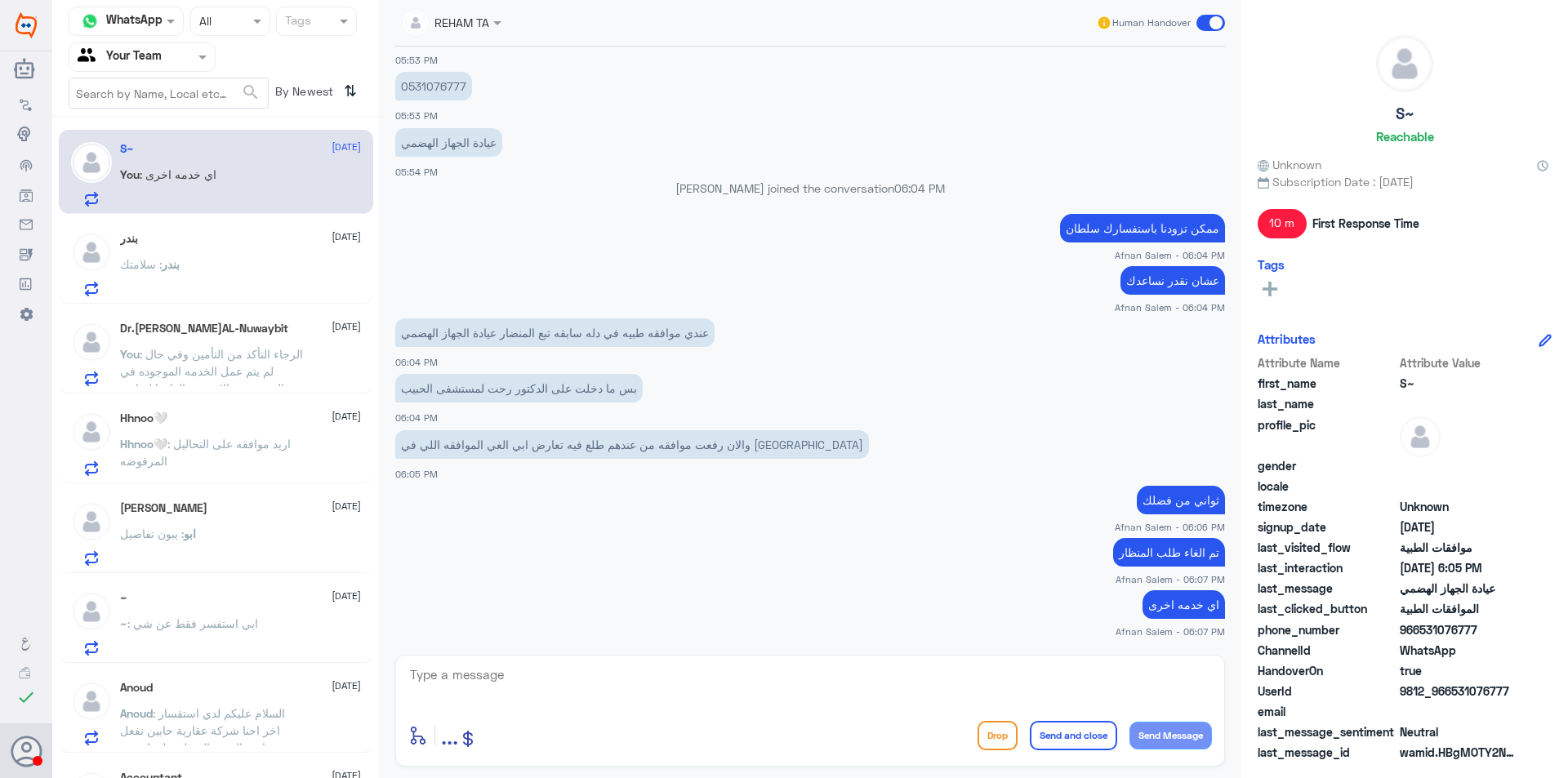
click at [269, 334] on div "Dr.[PERSON_NAME]AL-Nuwaybit [DATE]" at bounding box center [240, 329] width 240 height 14
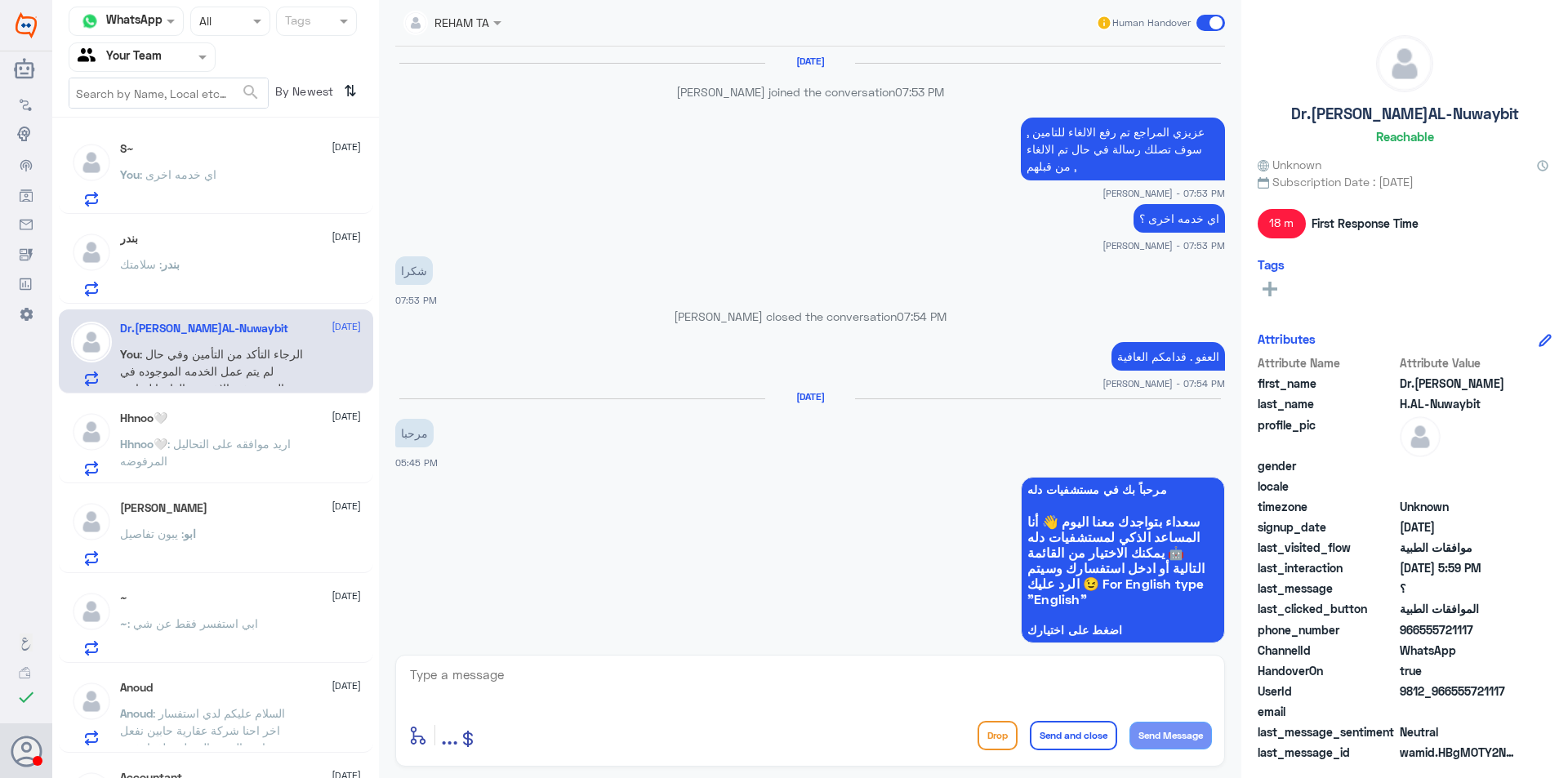
scroll to position [1059, 0]
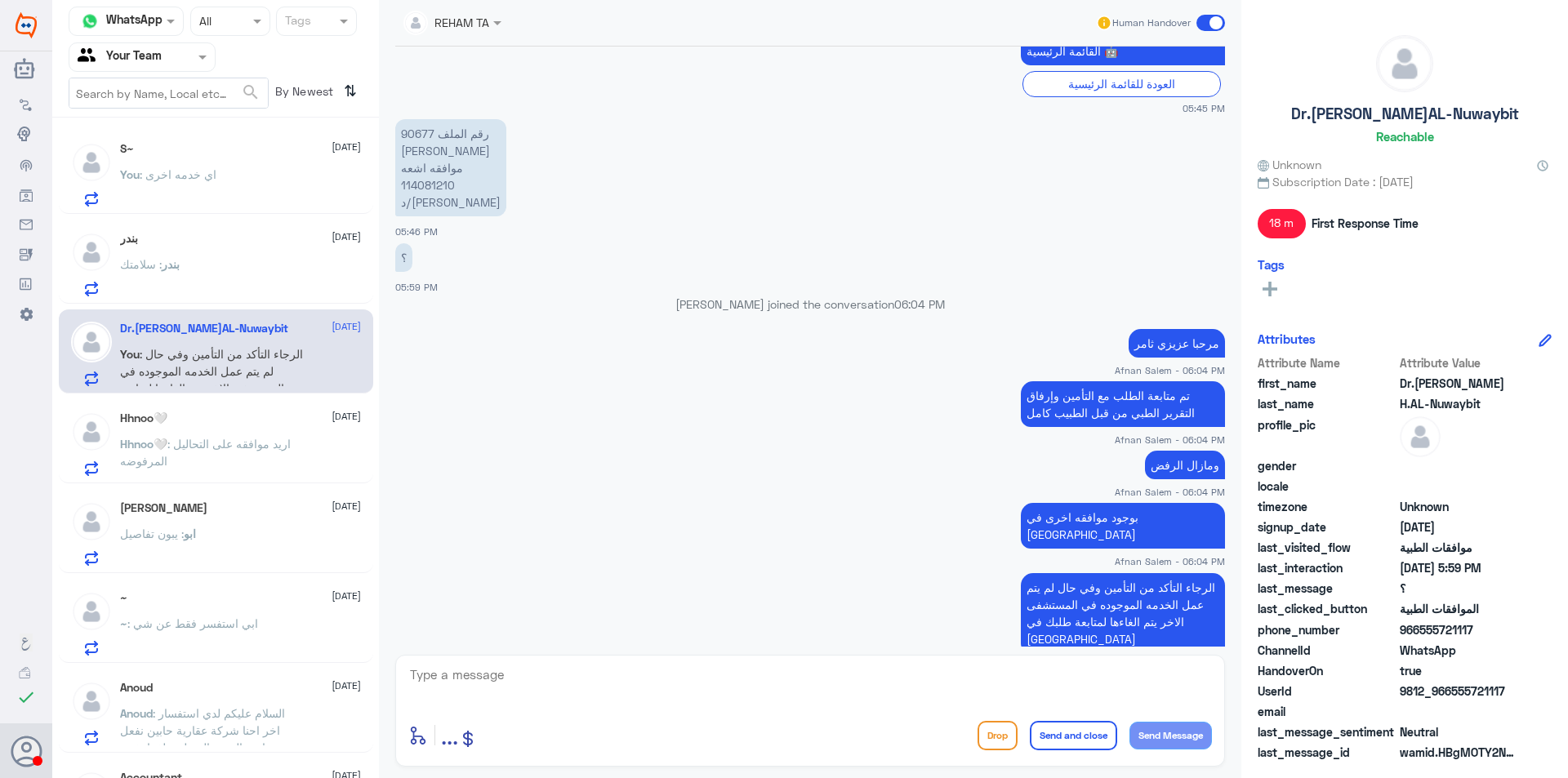
click at [290, 443] on span ": اريد موافقه على التحاليل المرفوضه" at bounding box center [205, 452] width 171 height 31
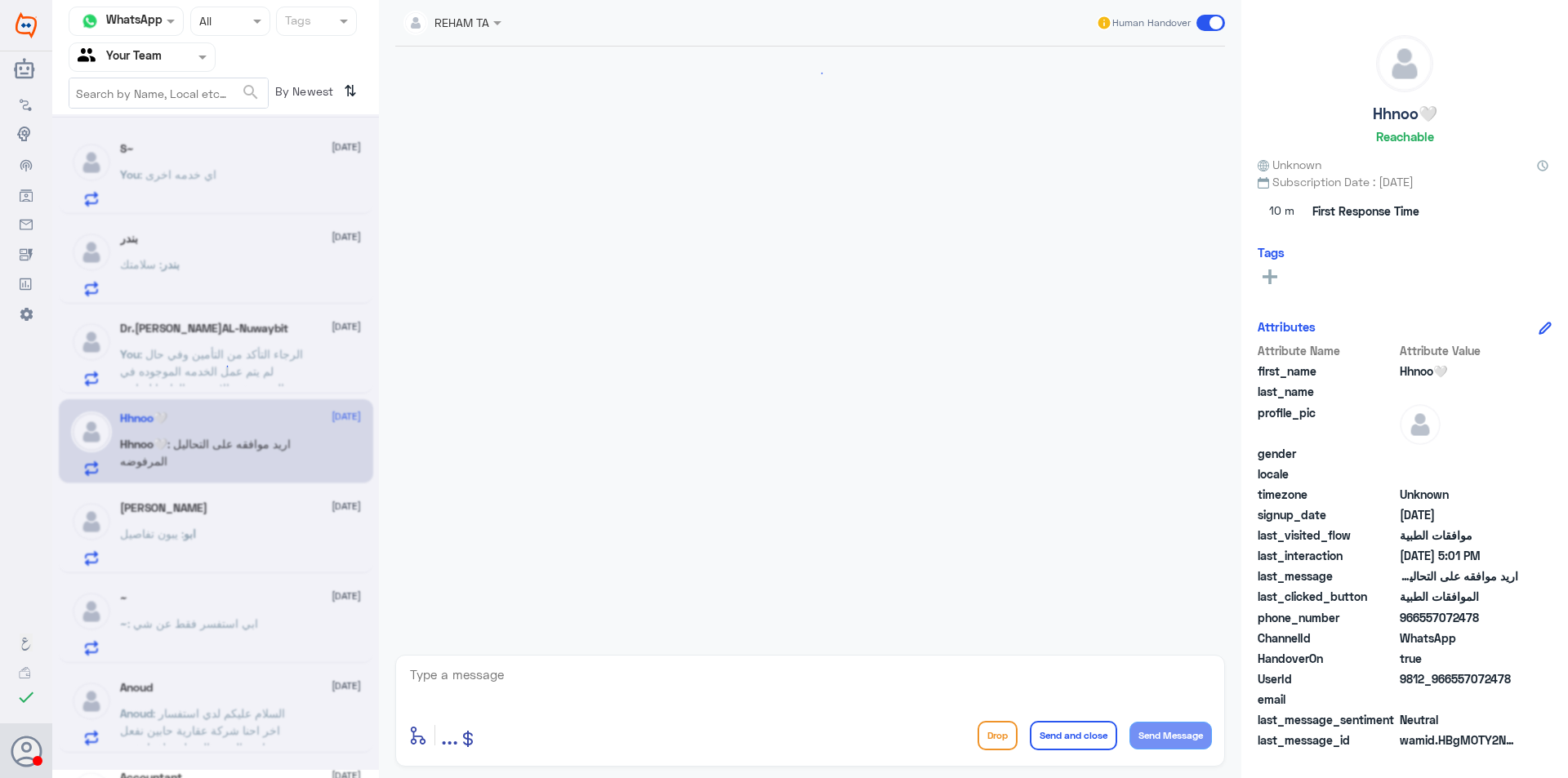
scroll to position [1426, 0]
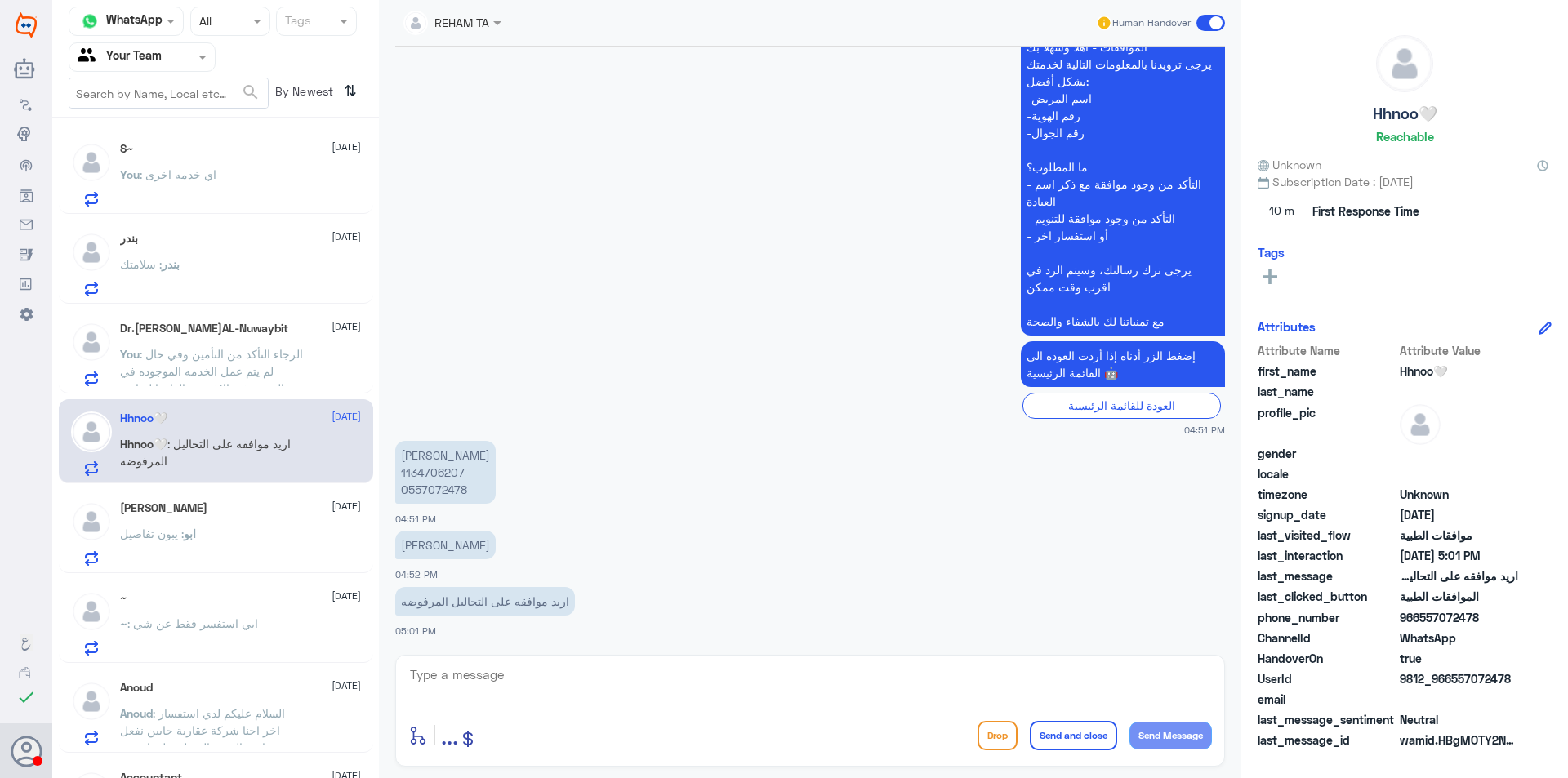
click at [443, 485] on p "[PERSON_NAME] 1134706207 0557072478" at bounding box center [446, 472] width 100 height 63
click at [441, 477] on p "[PERSON_NAME] 1134706207 0557072478" at bounding box center [446, 472] width 100 height 63
click at [238, 183] on div "S~ : شاكرين لك" at bounding box center [240, 189] width 240 height 37
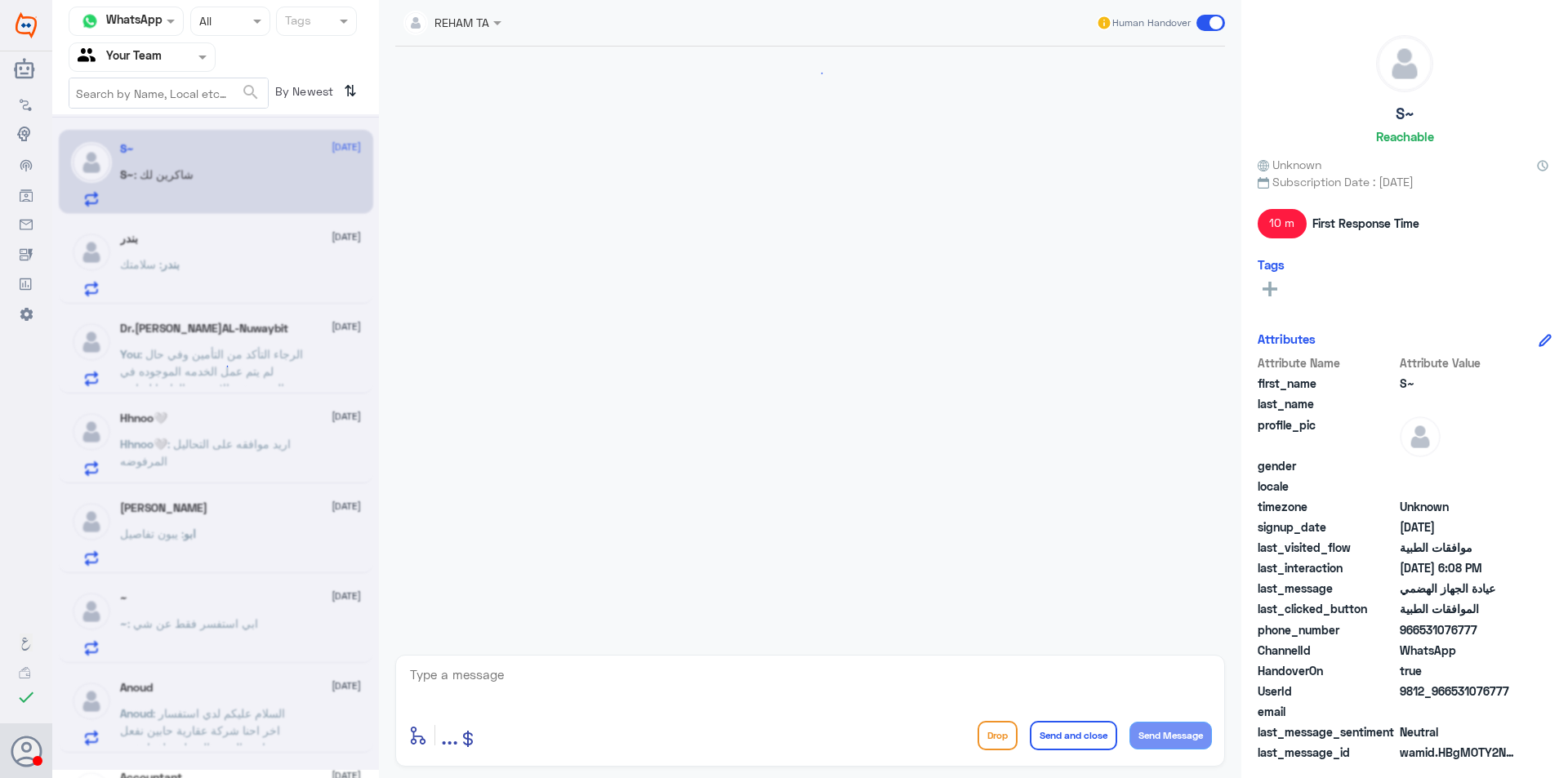
scroll to position [938, 0]
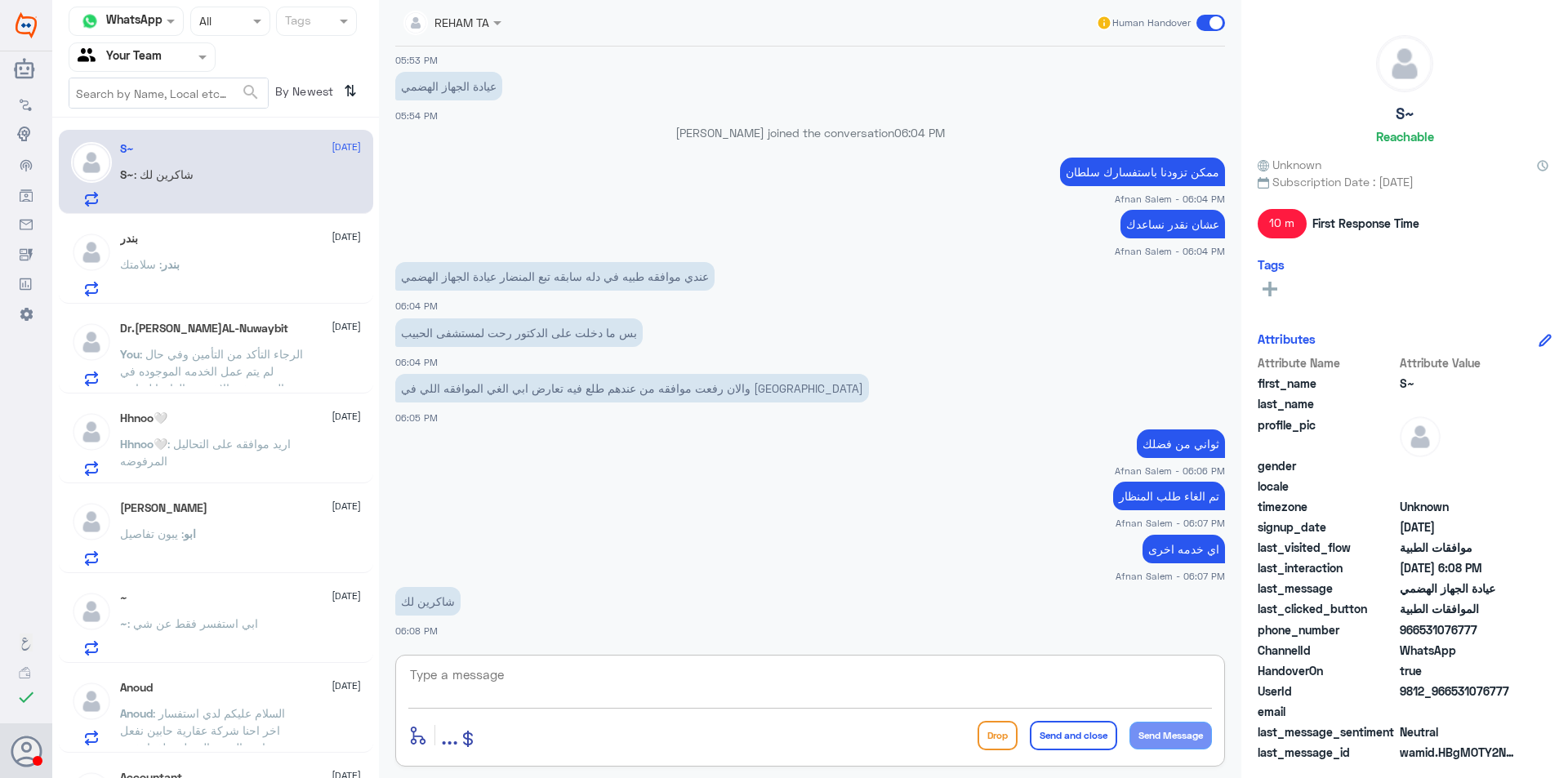
click at [714, 669] on textarea at bounding box center [810, 684] width 803 height 40
type textarea "العفو ، ونتمى لك دوام الصحه والعافيه"
click at [1082, 731] on button "Send and close" at bounding box center [1073, 735] width 87 height 29
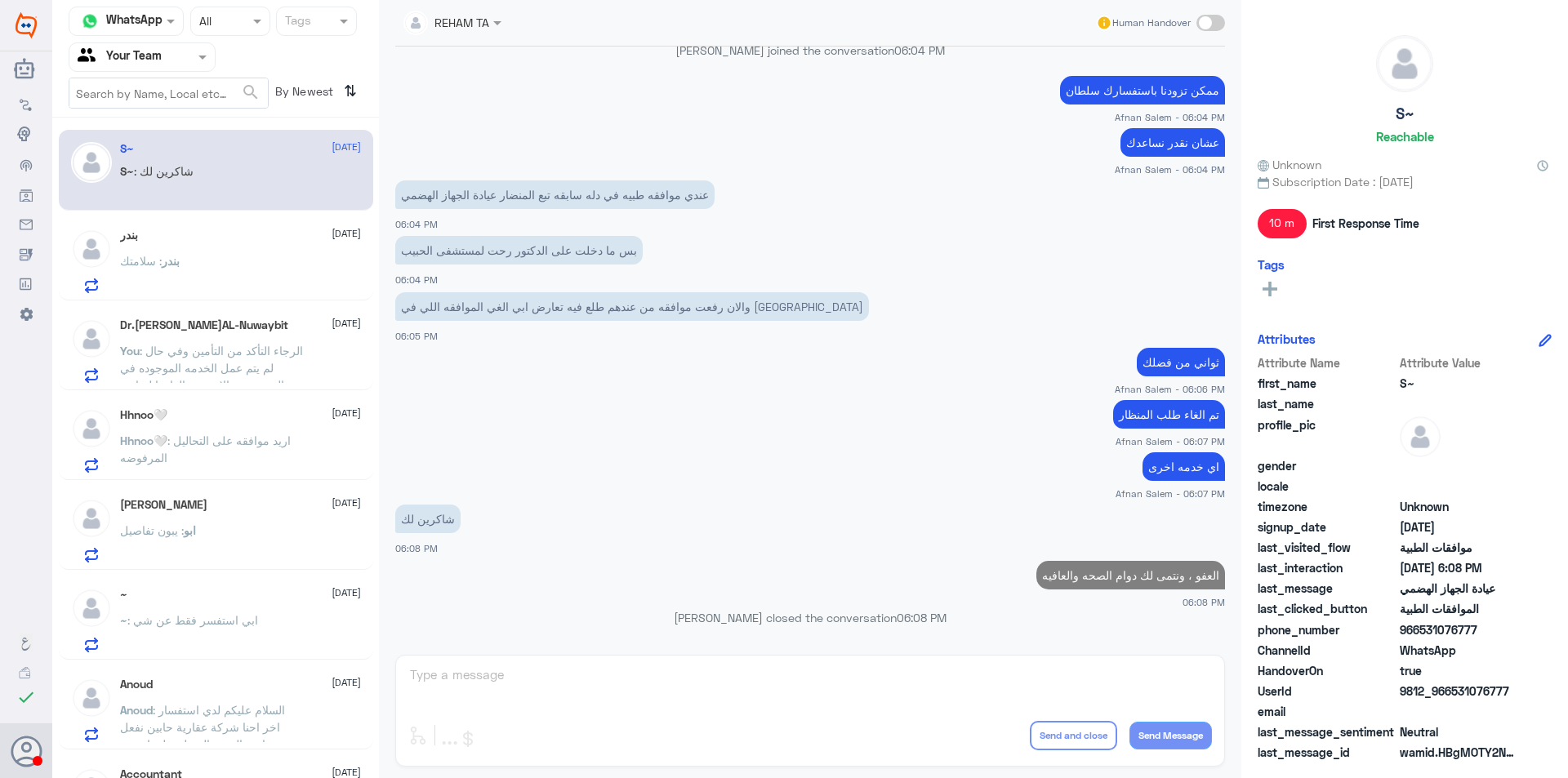
click at [265, 249] on div "بندر [DATE] بندر : سلامتك" at bounding box center [240, 261] width 240 height 64
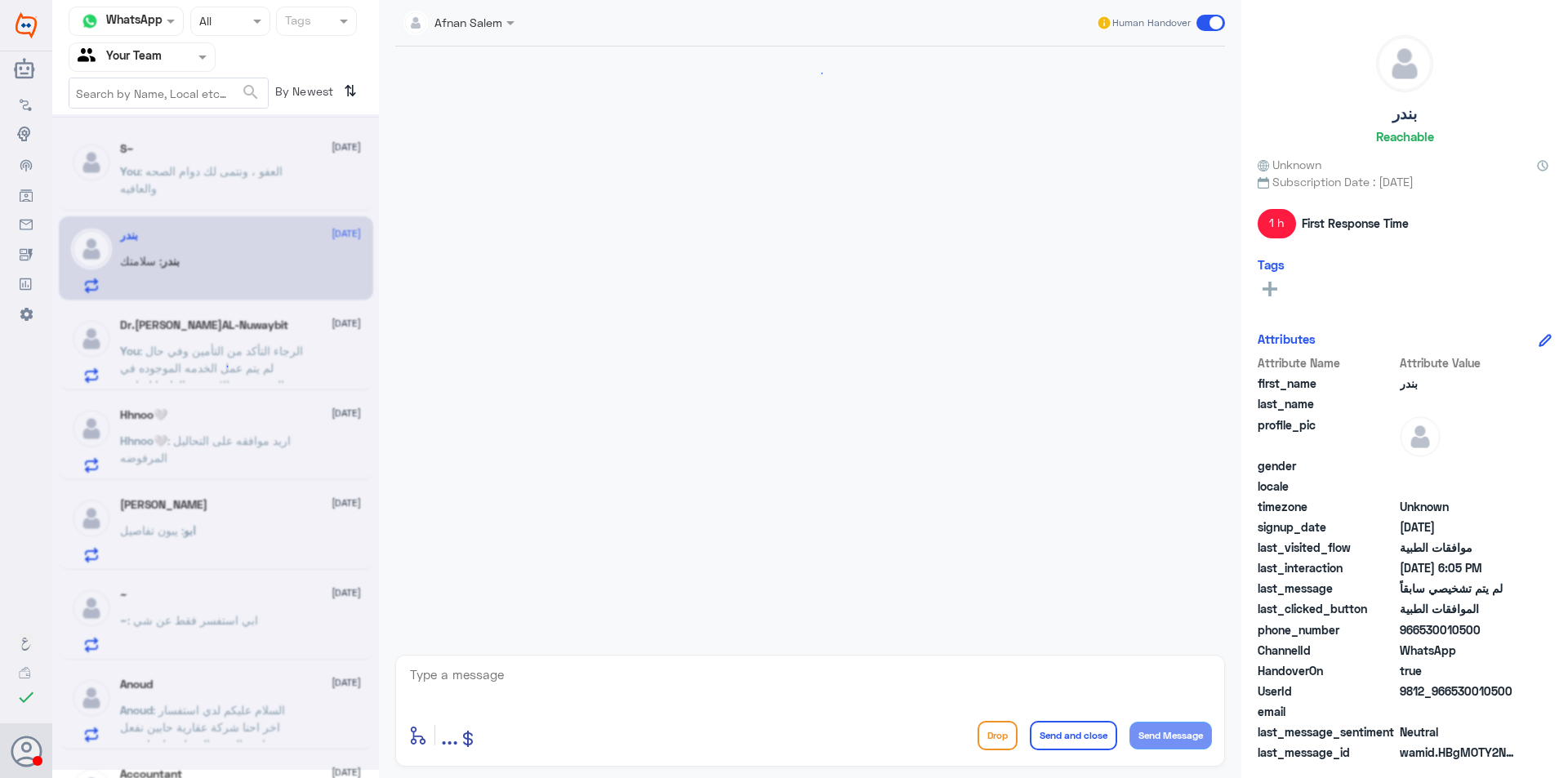
scroll to position [784, 0]
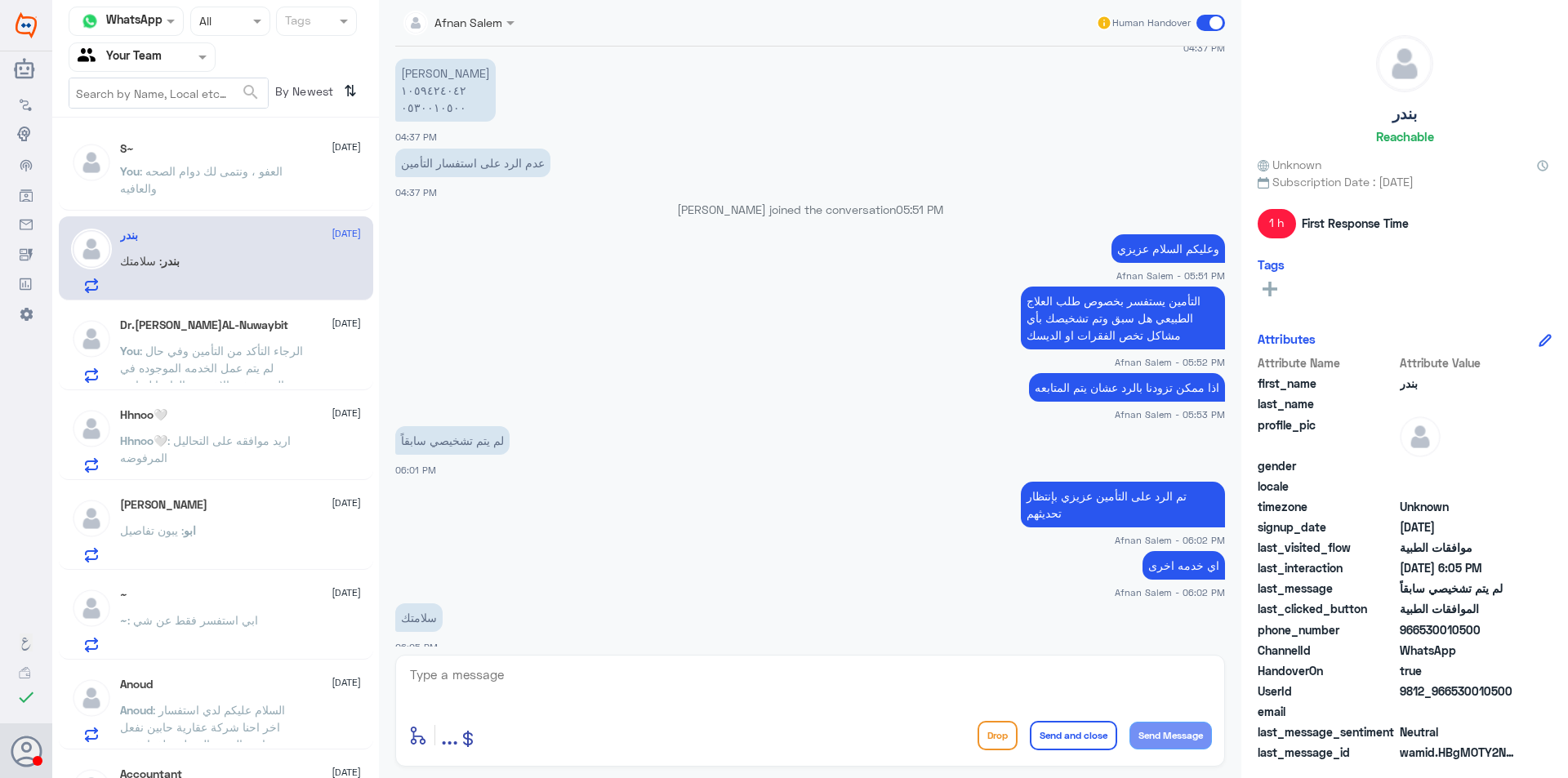
click at [257, 177] on span ": العفو ، ونتمى لك دوام الصحه والعافيه" at bounding box center [201, 179] width 162 height 31
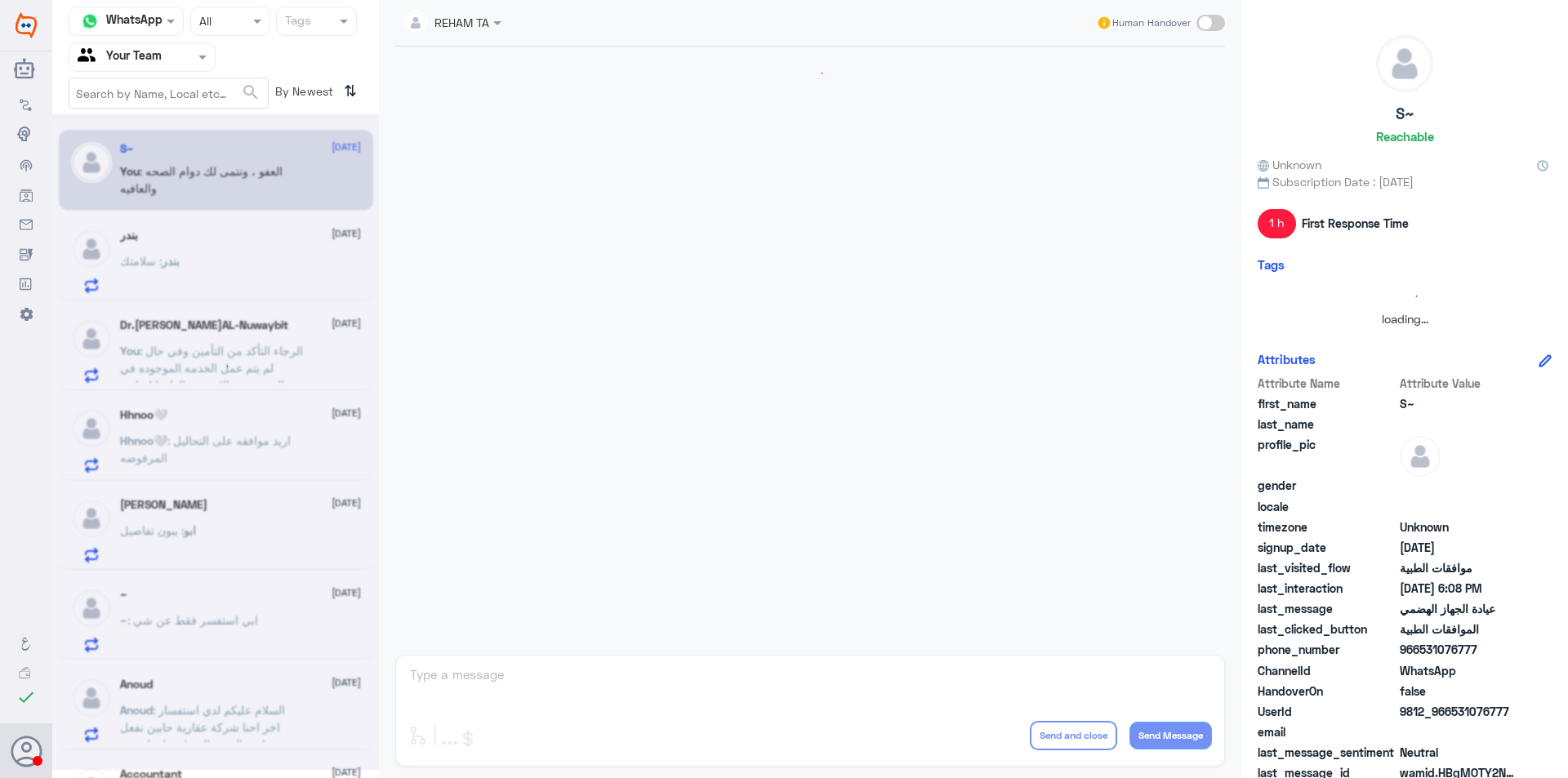
scroll to position [776, 0]
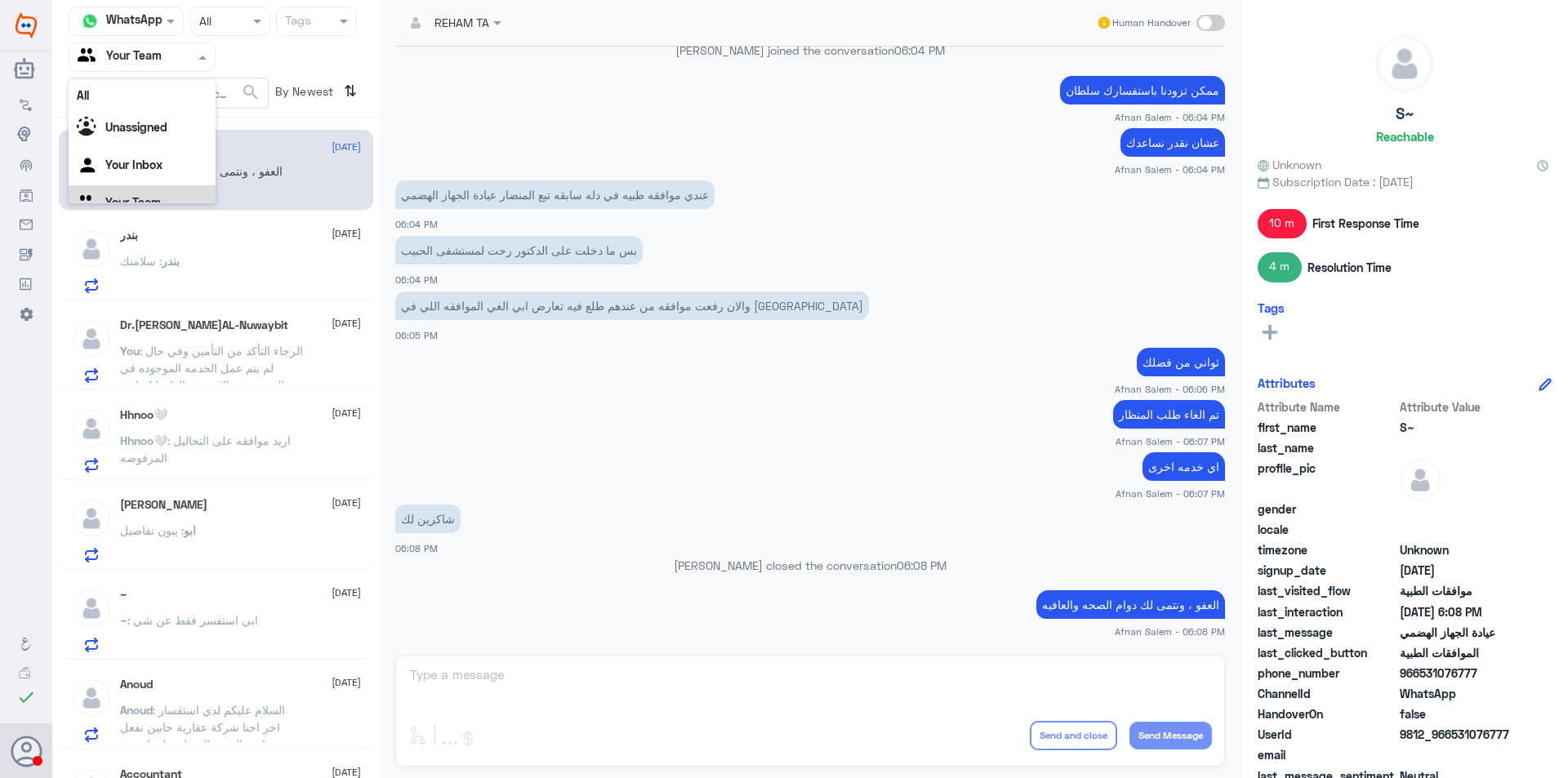
click at [196, 56] on span at bounding box center [204, 56] width 20 height 17
click at [181, 147] on div "Your Inbox" at bounding box center [142, 146] width 147 height 38
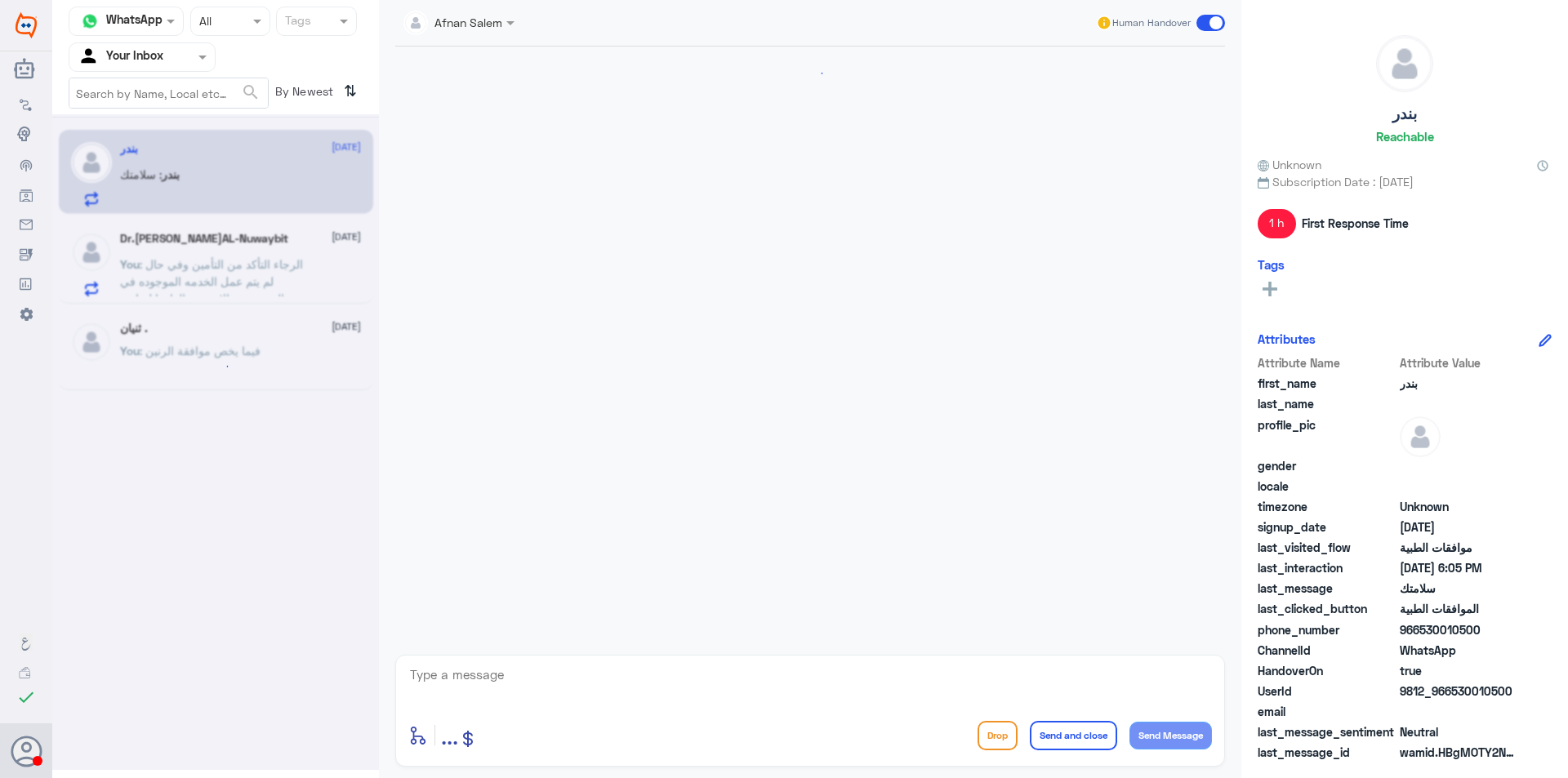
scroll to position [784, 0]
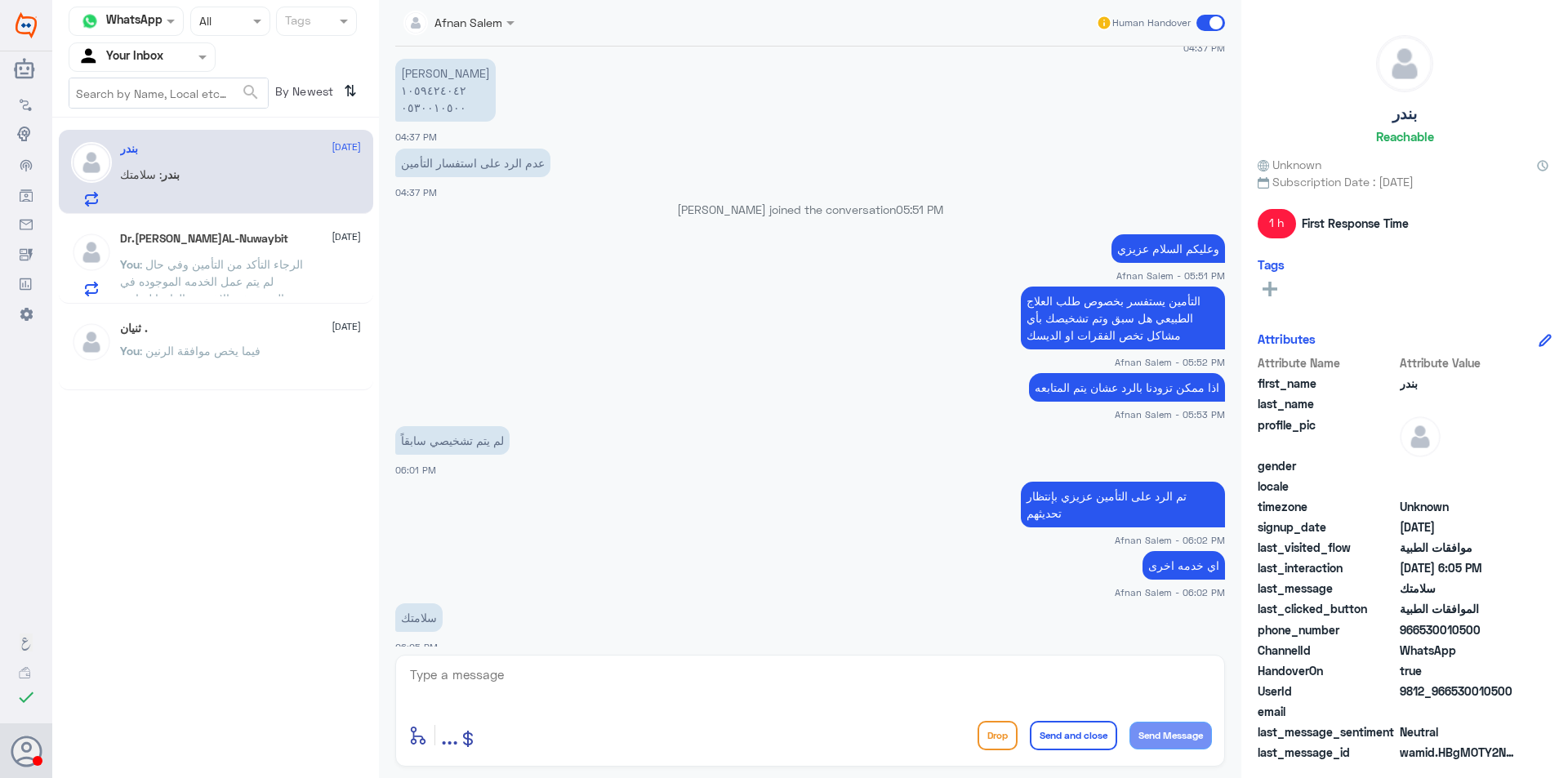
click at [174, 57] on div at bounding box center [142, 56] width 145 height 19
click at [313, 198] on div "بندر : سلامتك" at bounding box center [240, 189] width 240 height 37
click at [437, 106] on p "[PERSON_NAME] ١٠٥٩٤٢٤٠٤٢ ٠٥٣٠٠١٠٥٠٠" at bounding box center [446, 90] width 100 height 63
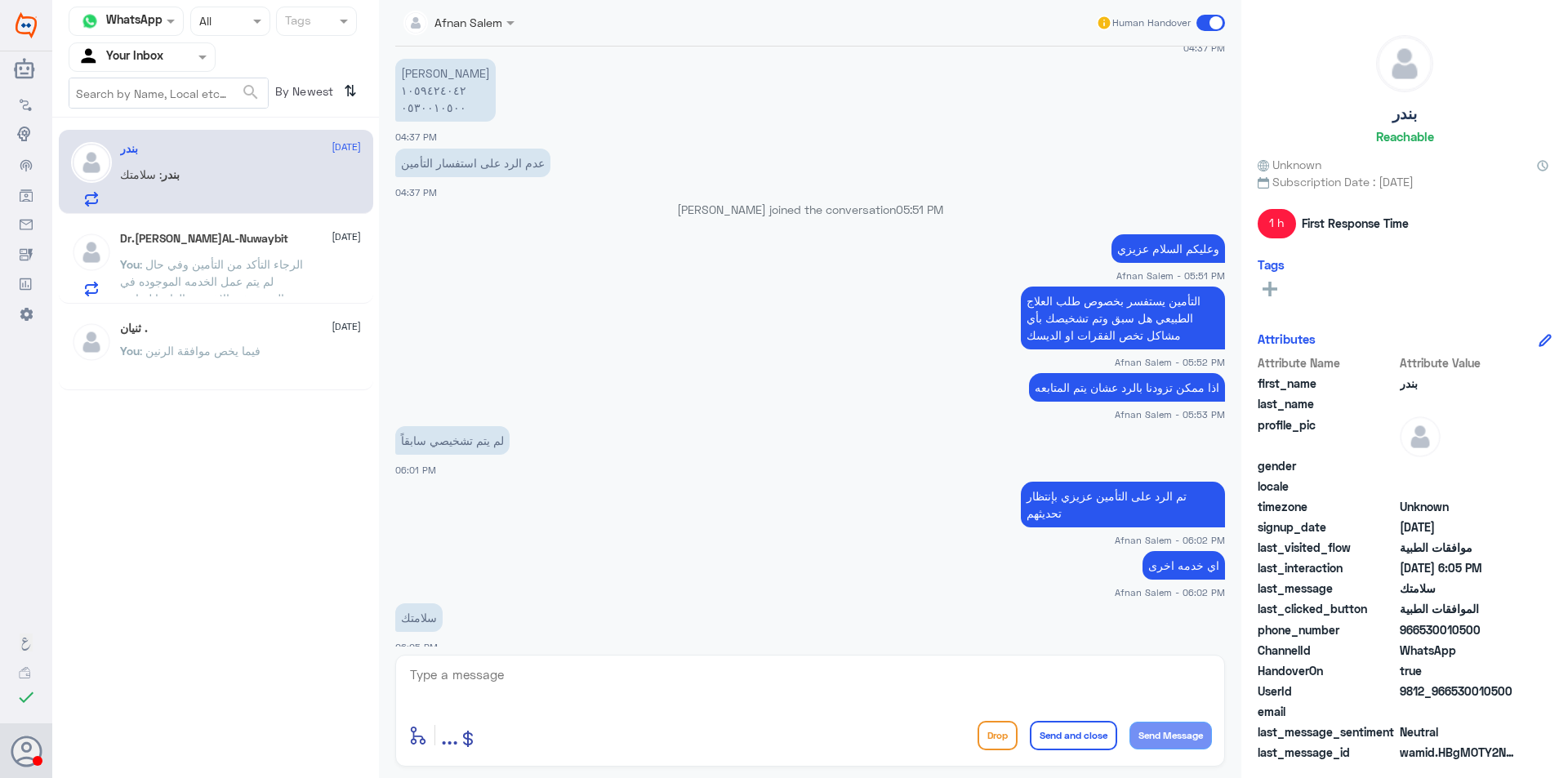
click at [180, 57] on div at bounding box center [142, 56] width 145 height 19
click at [628, 660] on div "enter flow name ... Drop Send and close Send Message" at bounding box center [810, 710] width 830 height 112
click at [643, 680] on textarea at bounding box center [810, 684] width 803 height 40
type textarea "نت"
click at [193, 64] on div "Agent Filter Your Inbox" at bounding box center [142, 56] width 147 height 29
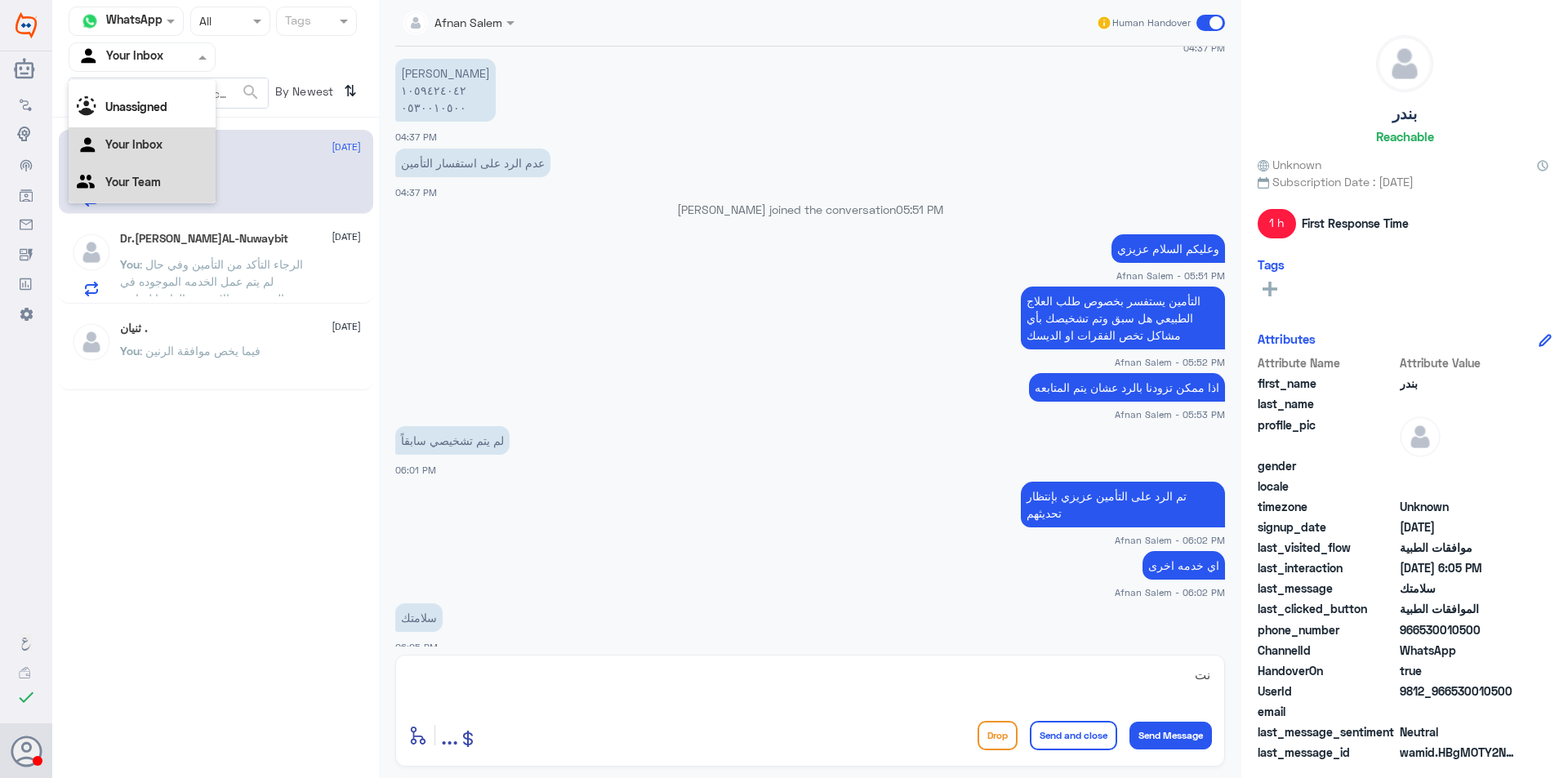
click at [188, 184] on div "Your Team" at bounding box center [142, 183] width 147 height 38
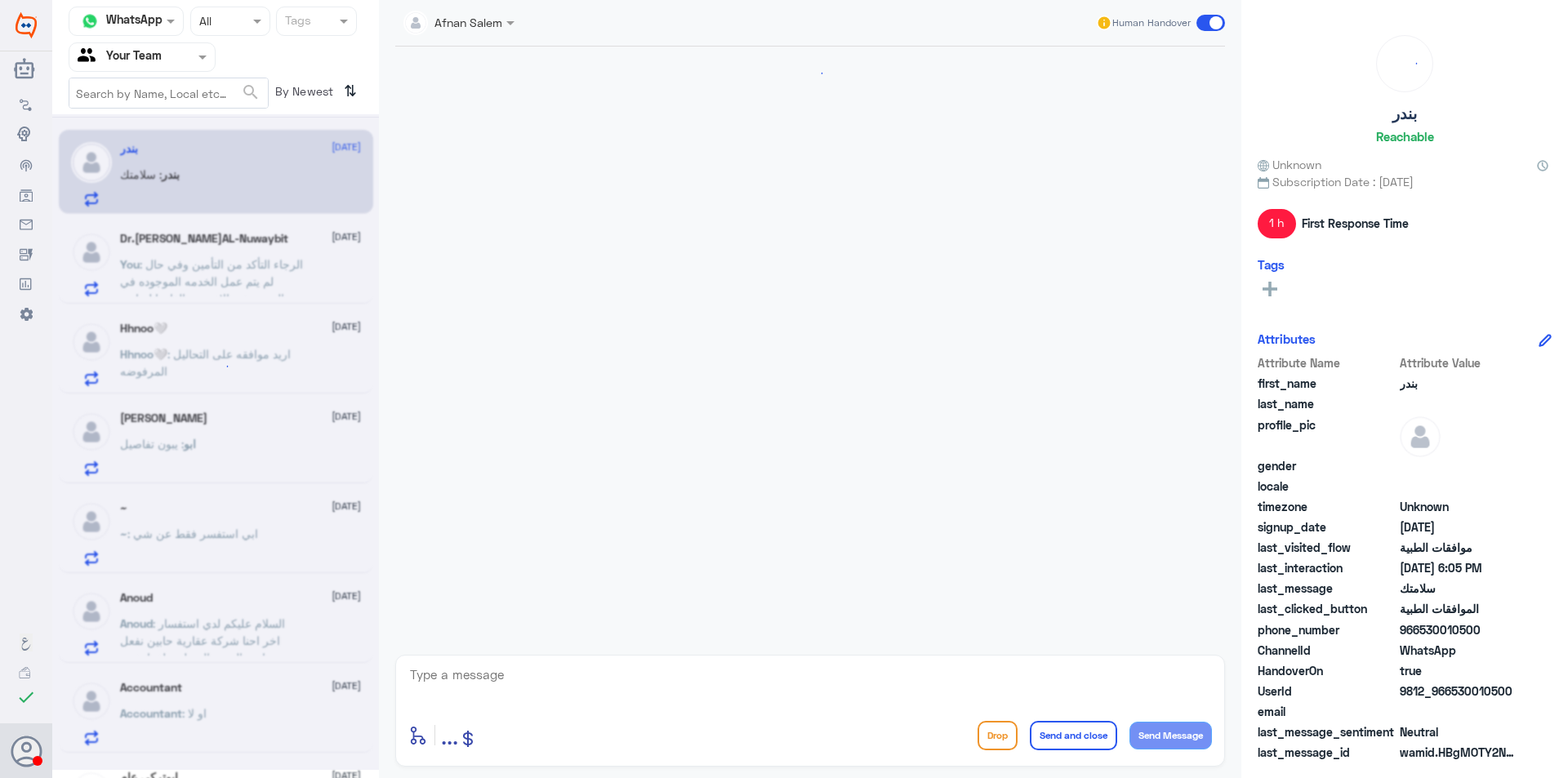
scroll to position [784, 0]
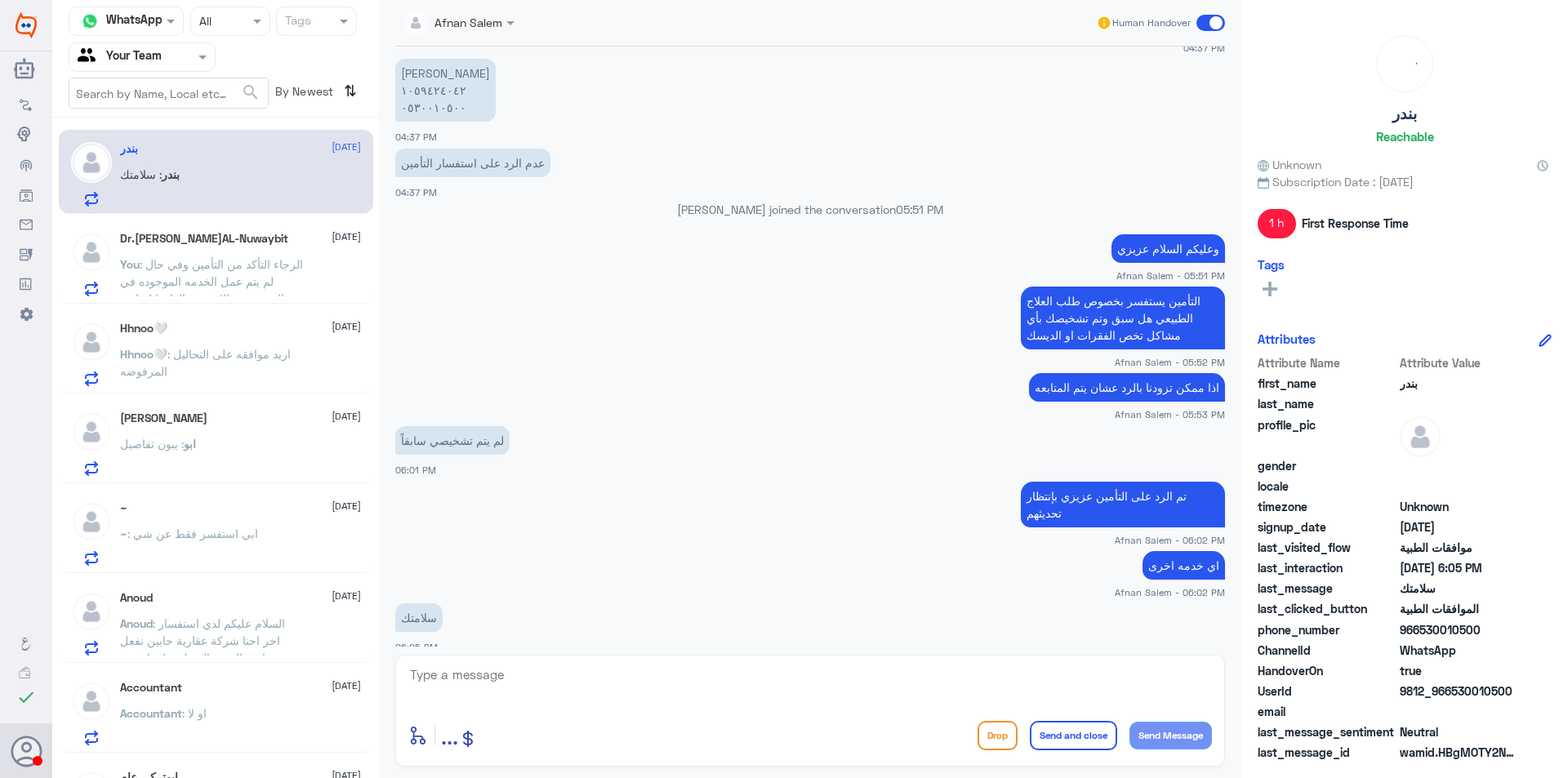
click at [260, 433] on div "[PERSON_NAME] [DATE][PERSON_NAME] : يبون تفاصيل" at bounding box center [240, 443] width 240 height 64
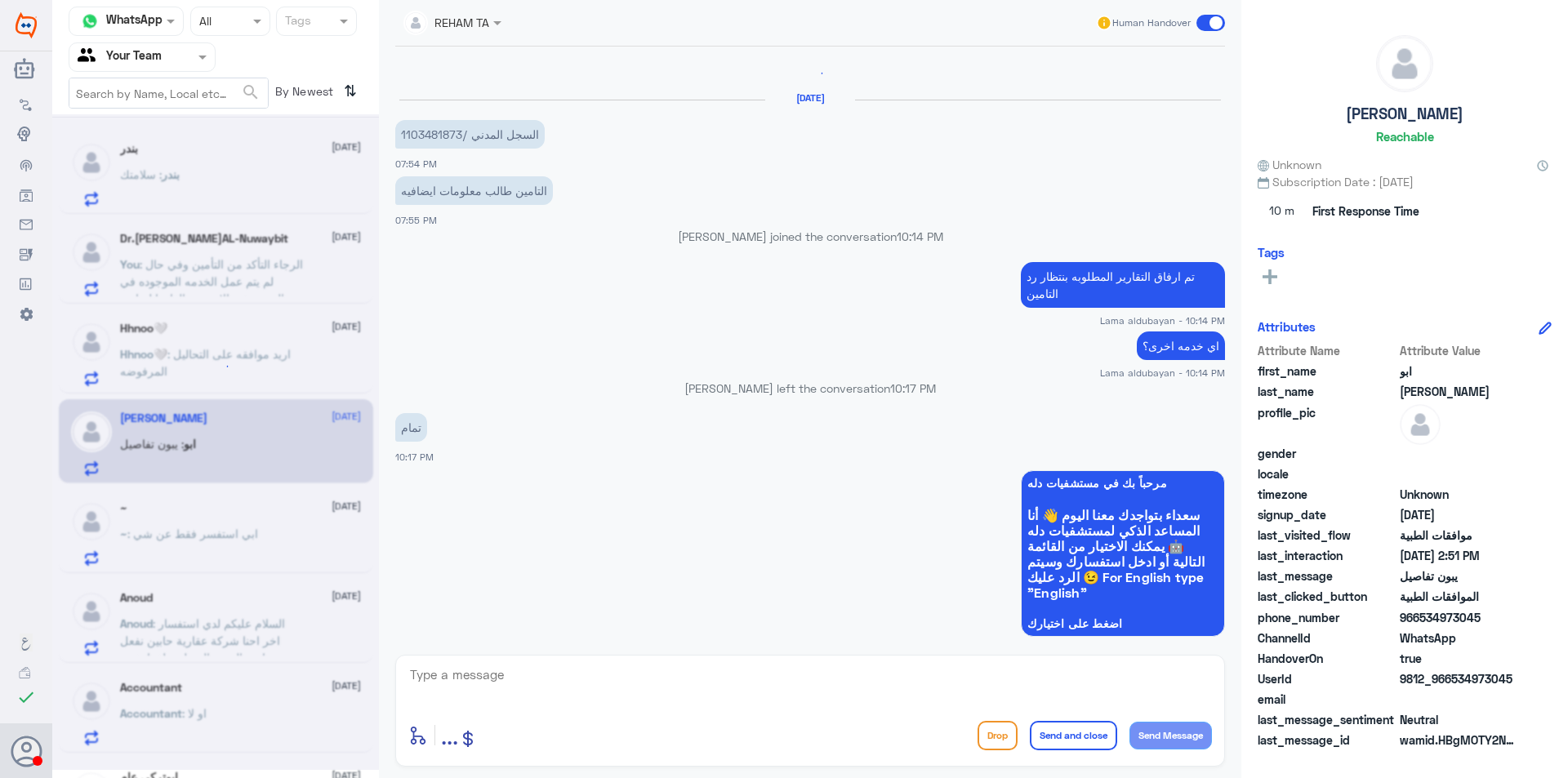
scroll to position [2248, 0]
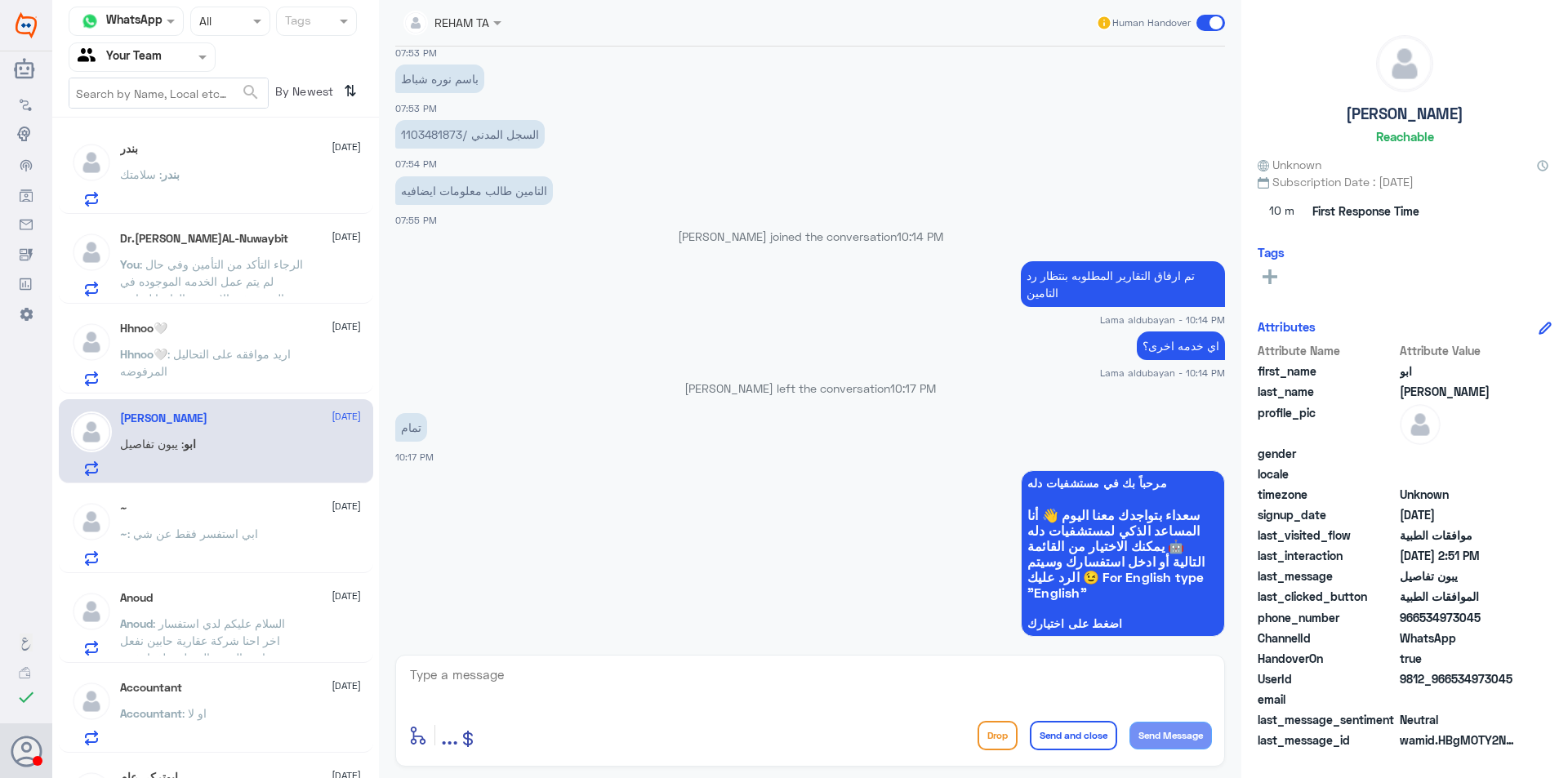
click at [437, 129] on p "السجل المدني /1103481873" at bounding box center [470, 134] width 150 height 28
click at [274, 557] on div "~ : ابي استفسر فقط عن شي" at bounding box center [240, 548] width 240 height 37
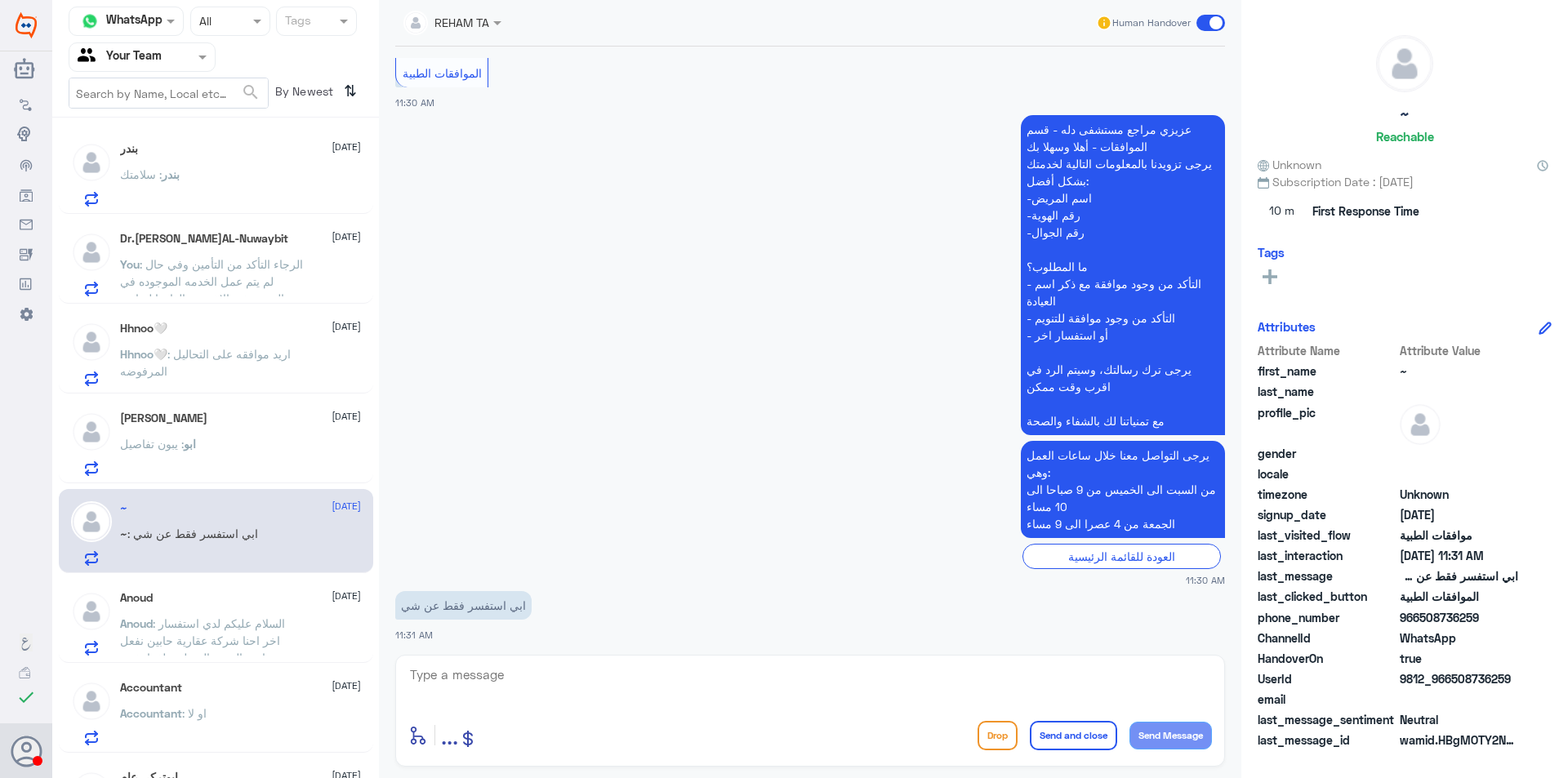
scroll to position [307, 0]
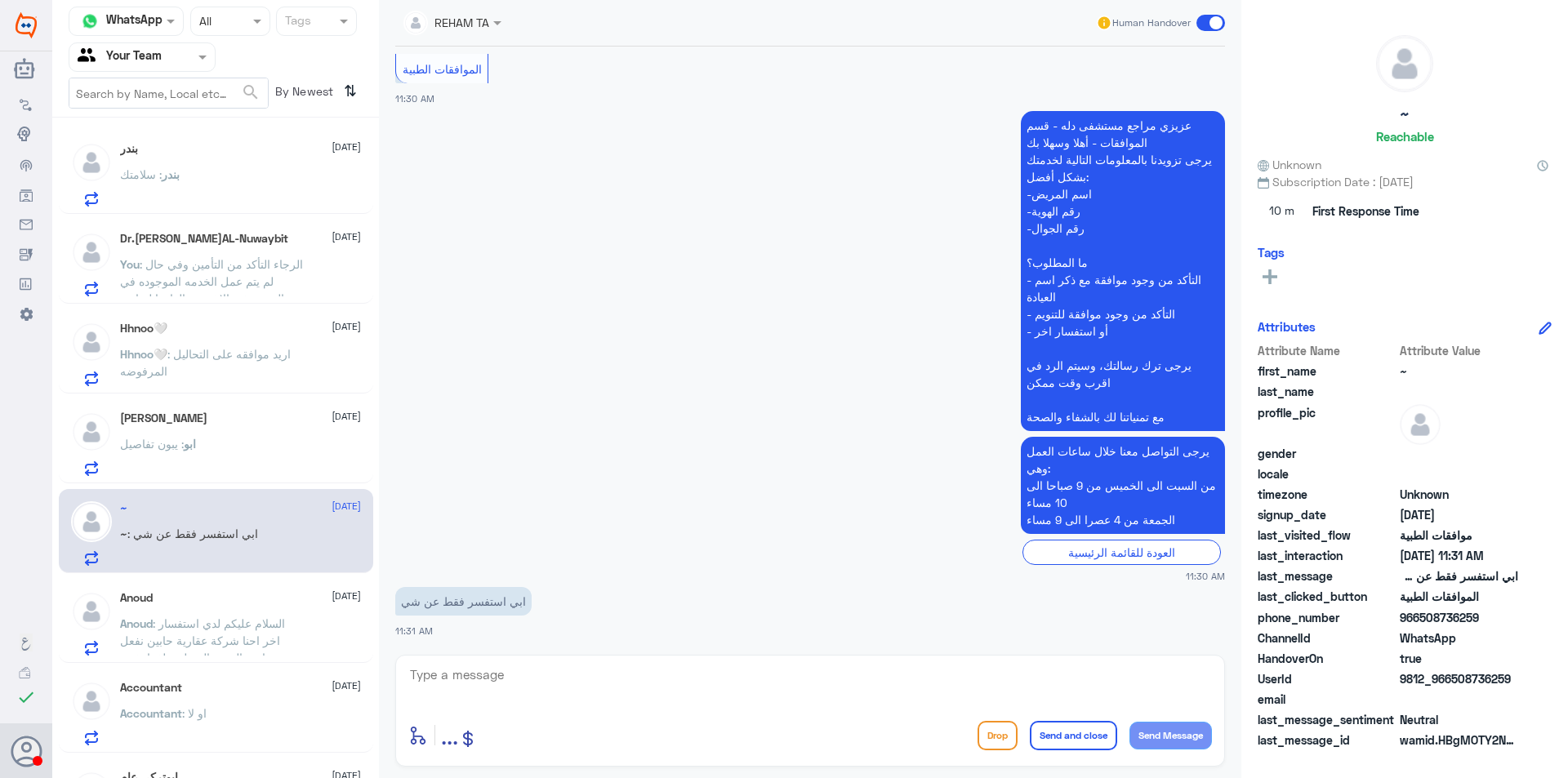
click at [576, 671] on textarea at bounding box center [810, 684] width 803 height 40
type textarea "ل"
type textarea "وعليكم السلام ، تفضل عزيزي كيف نقدر نخدمك"
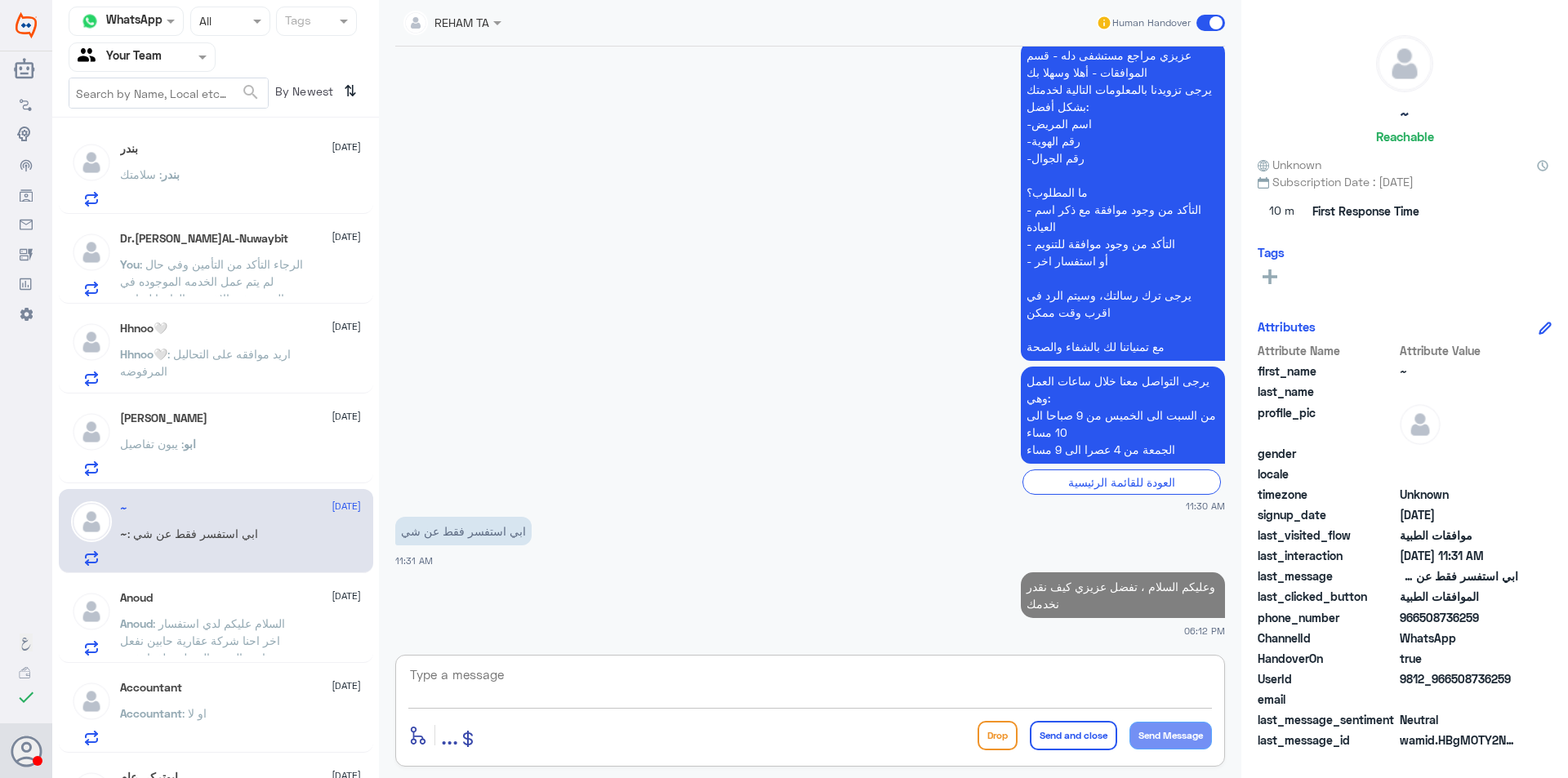
click at [273, 583] on div "Anoud [DATE] Anoud : السلام عليكم لدي استفسار اخر احنا شركة عقارية حابين نفعل م…" at bounding box center [216, 620] width 314 height 84
click at [259, 631] on span ": السلام عليكم لدي استفسار اخر احنا شركة عقارية حابين نفعل مبادرة التبرع بالدم …" at bounding box center [207, 658] width 175 height 83
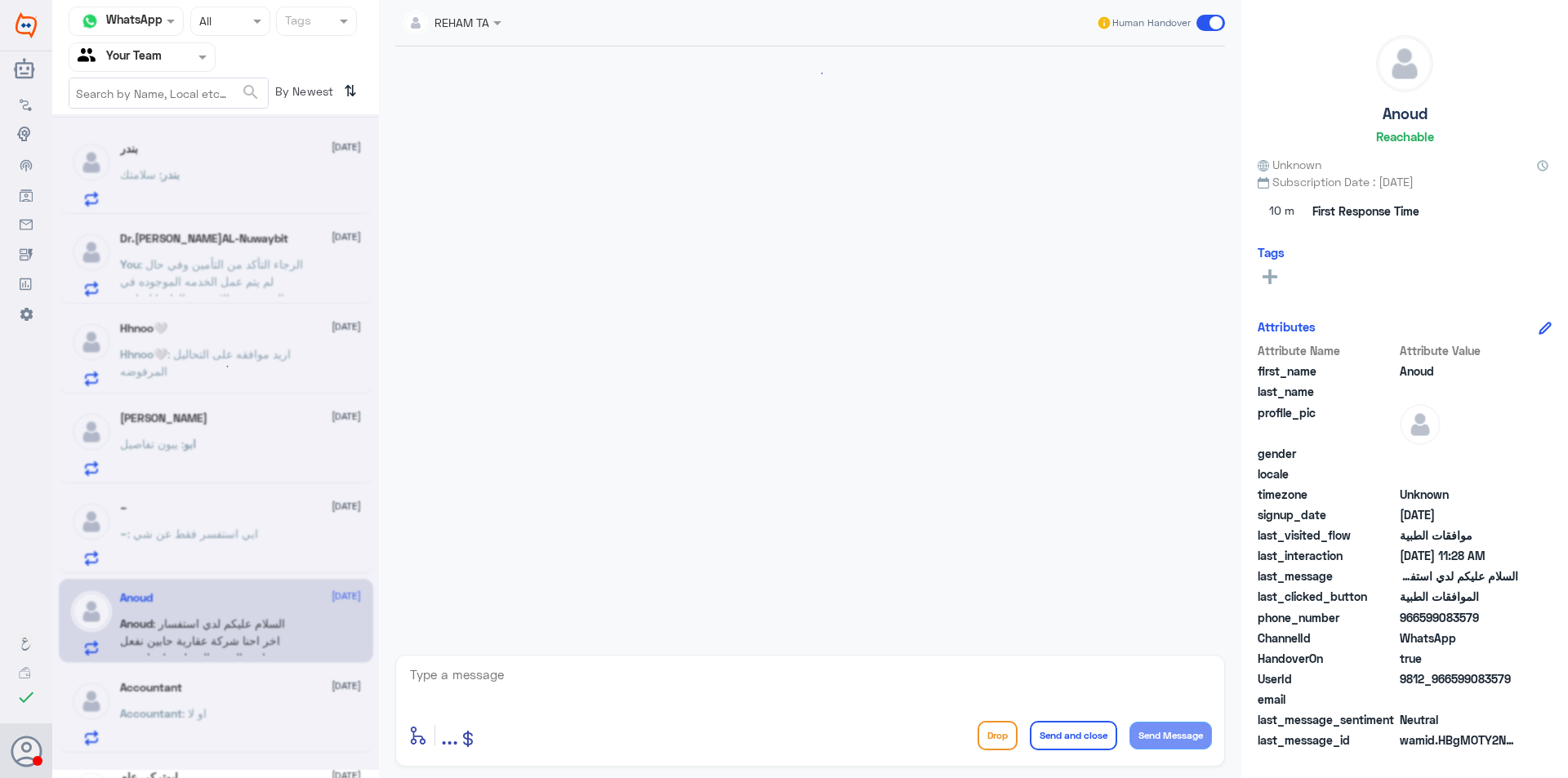
scroll to position [324, 0]
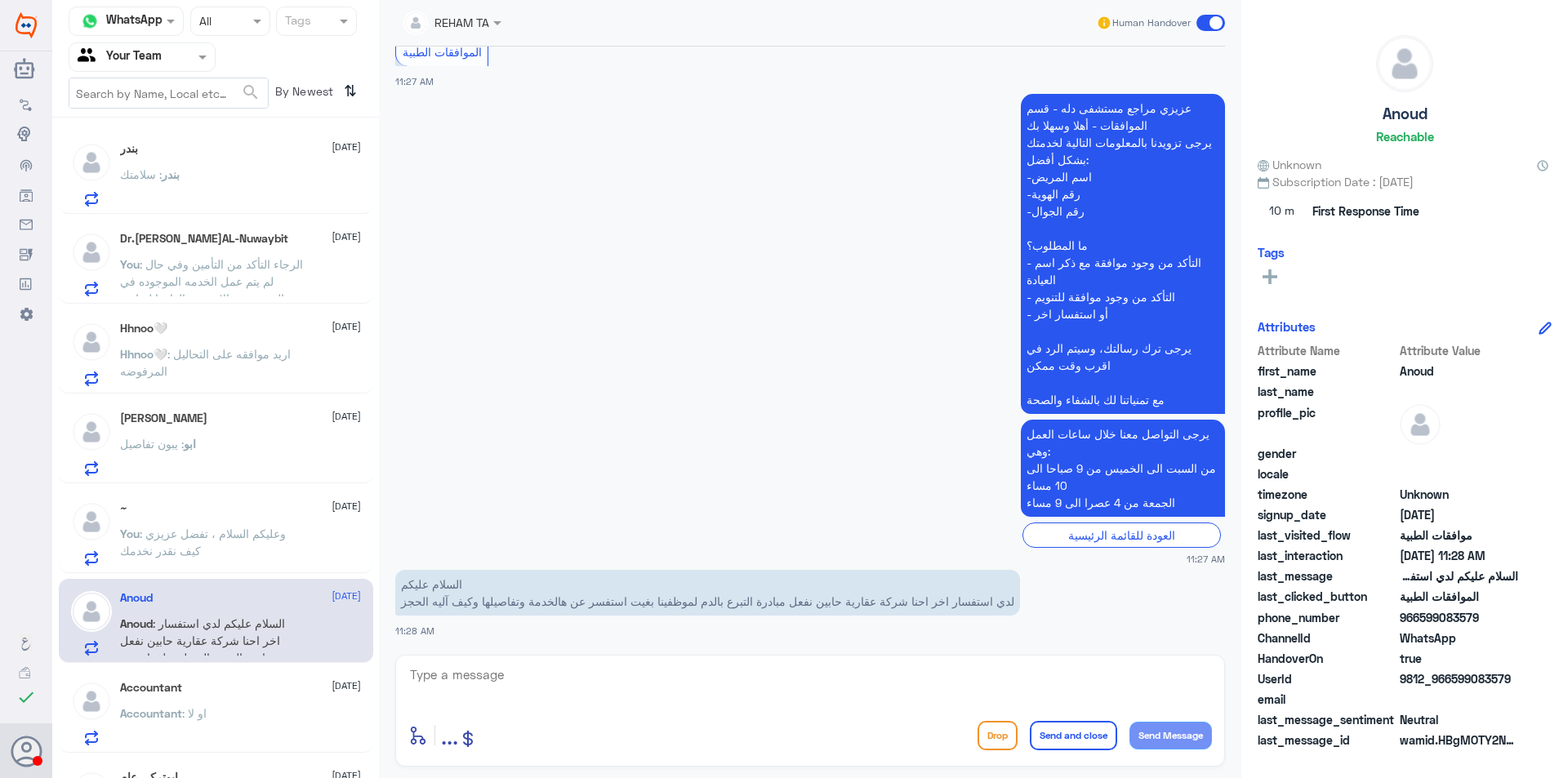
click at [981, 739] on button "Drop" at bounding box center [996, 735] width 40 height 29
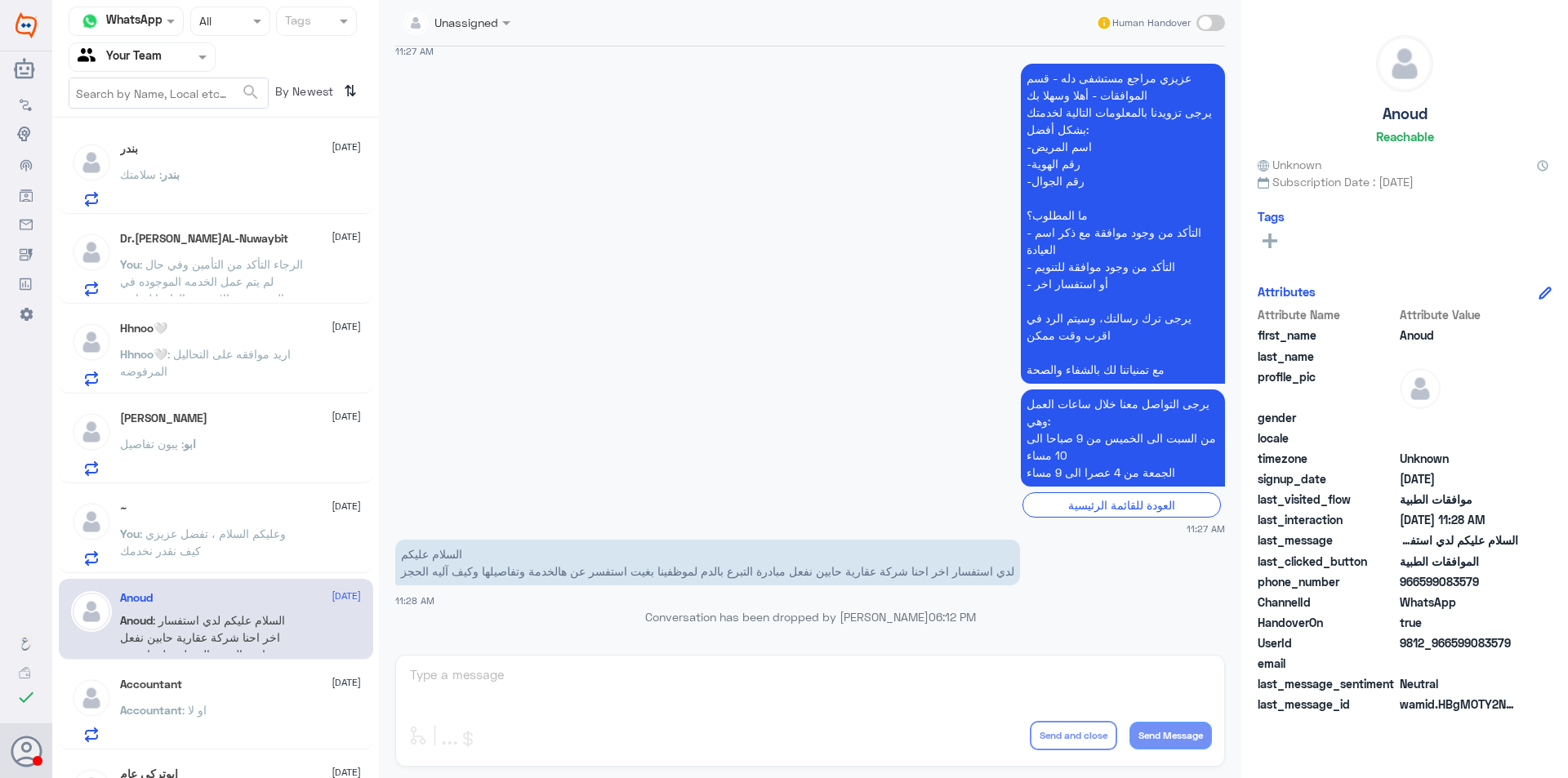
click at [255, 706] on div "Accountant : او لا" at bounding box center [240, 724] width 240 height 37
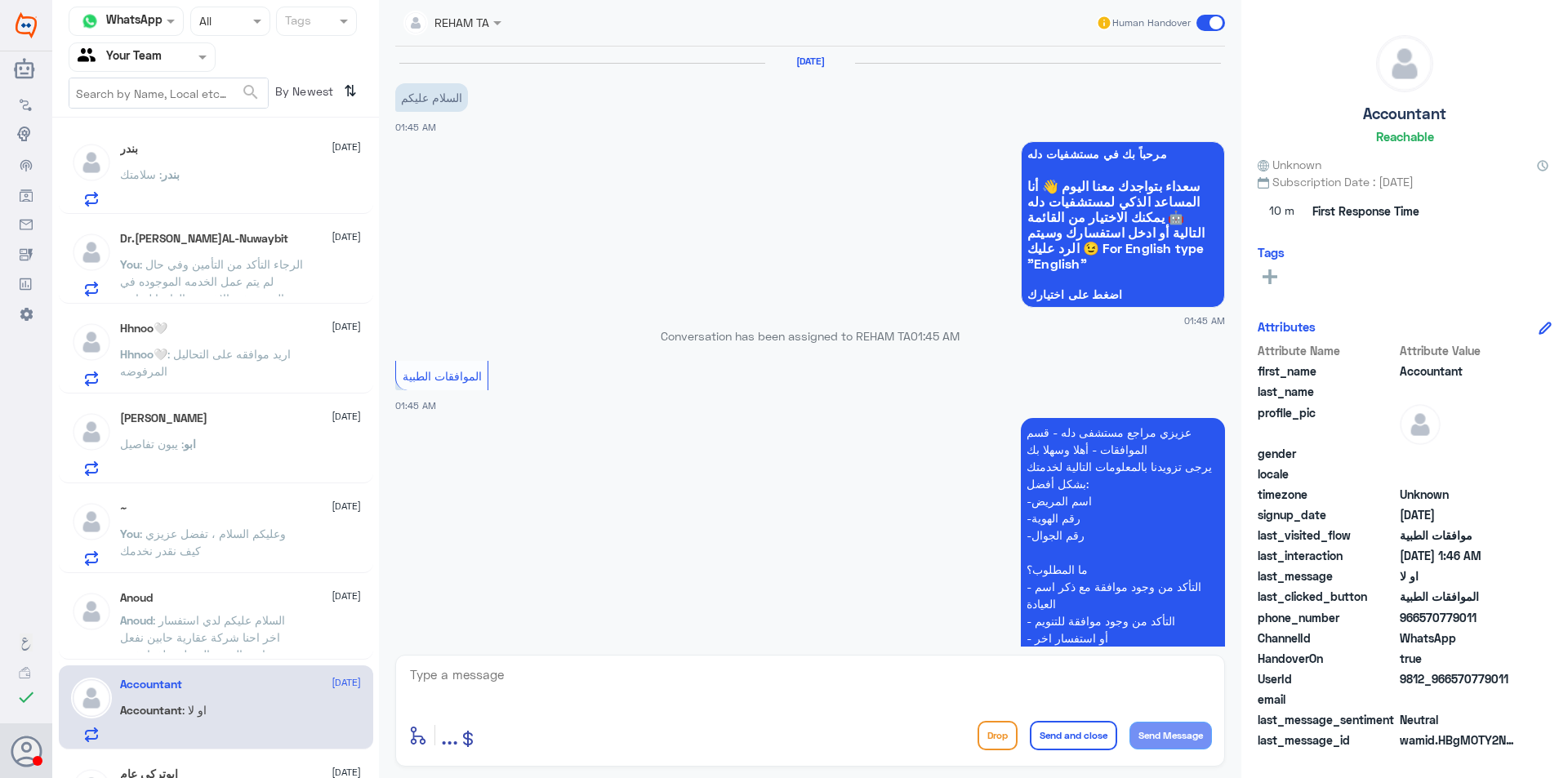
click at [657, 668] on textarea at bounding box center [810, 684] width 803 height 40
type textarea "وعليكم السلام ،، ممكن تزودنا بهويتك واسم التأمين"
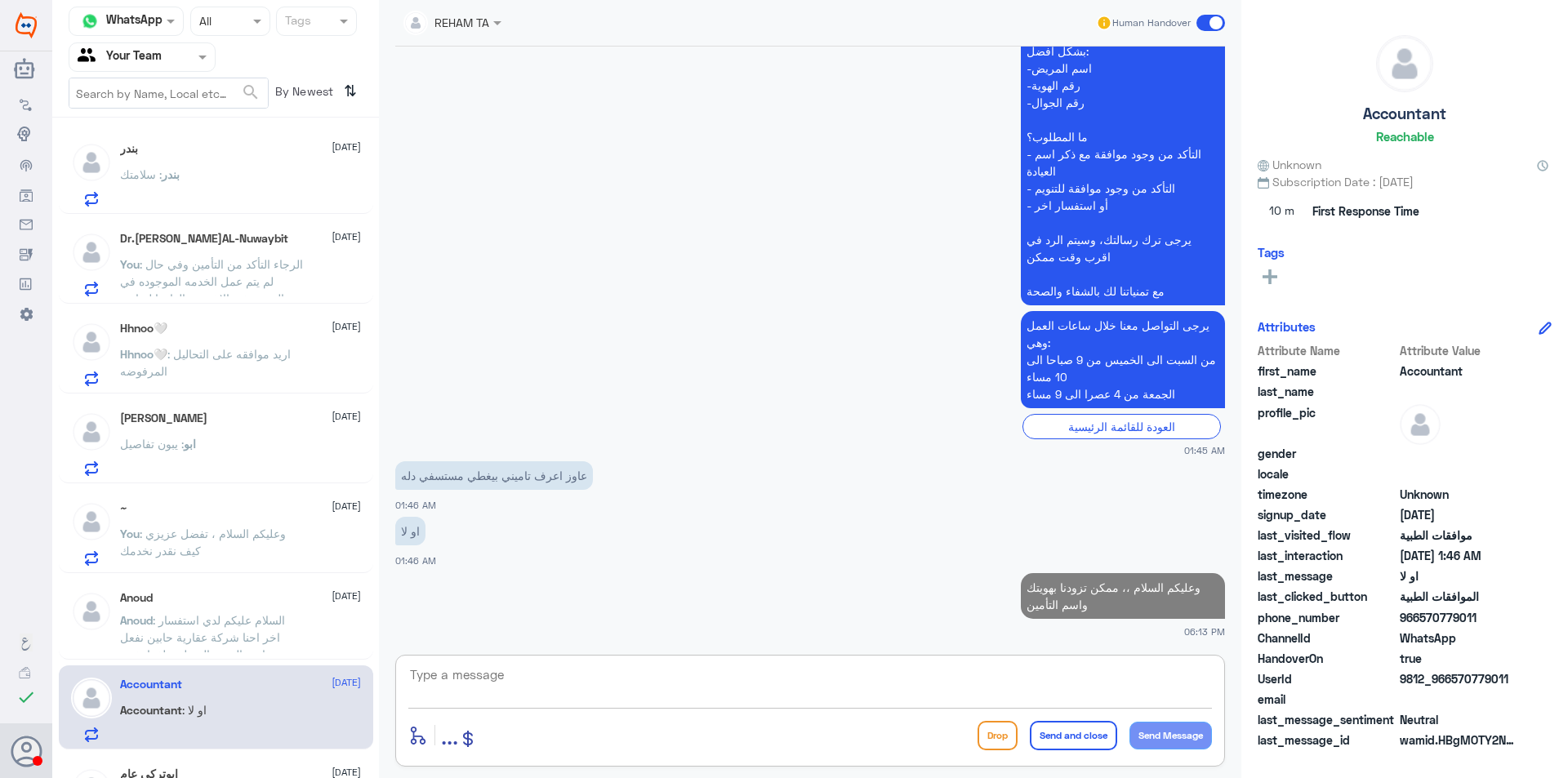
click at [202, 180] on div "بندر : سلامتك" at bounding box center [240, 189] width 240 height 37
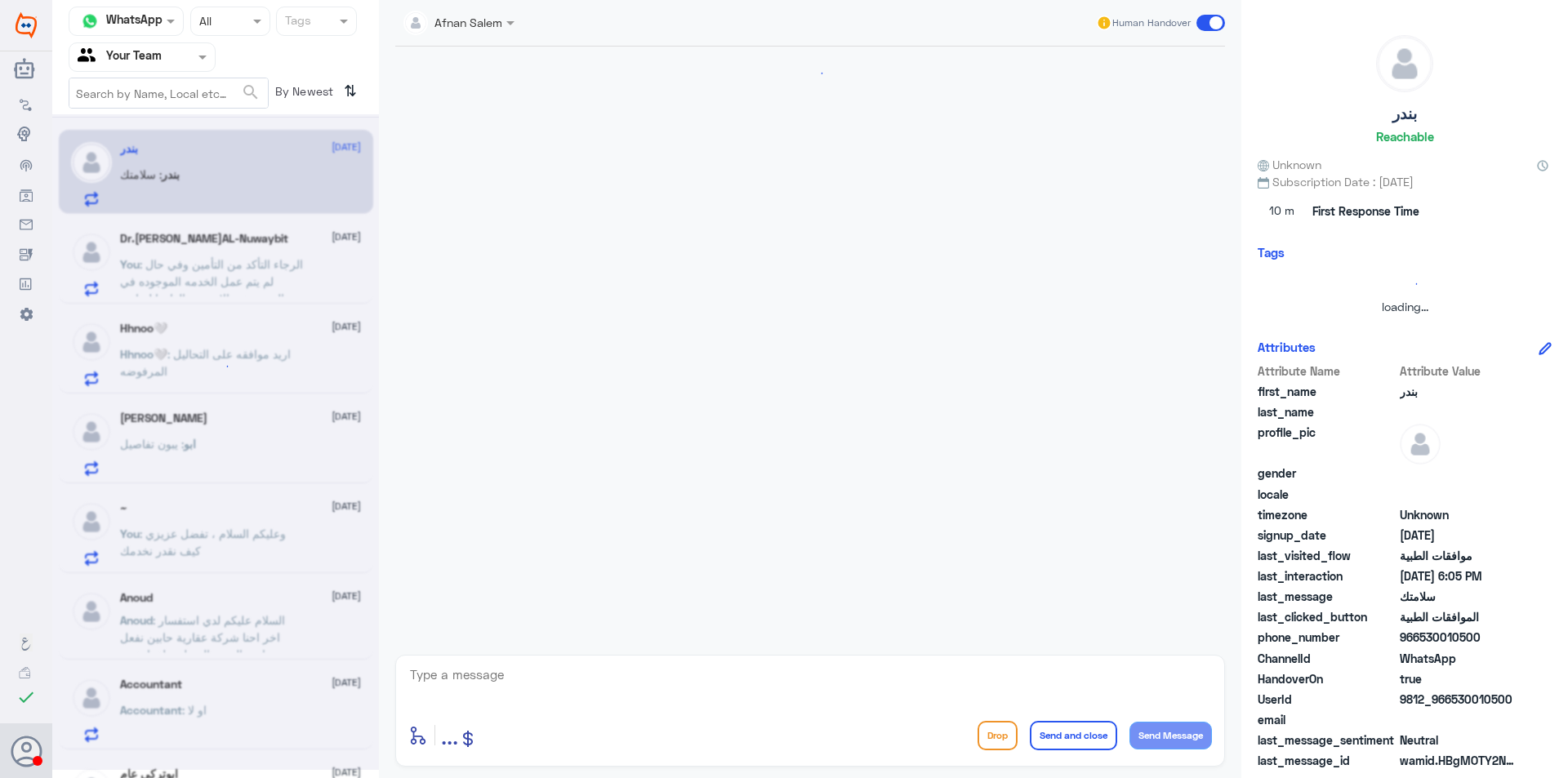
scroll to position [784, 0]
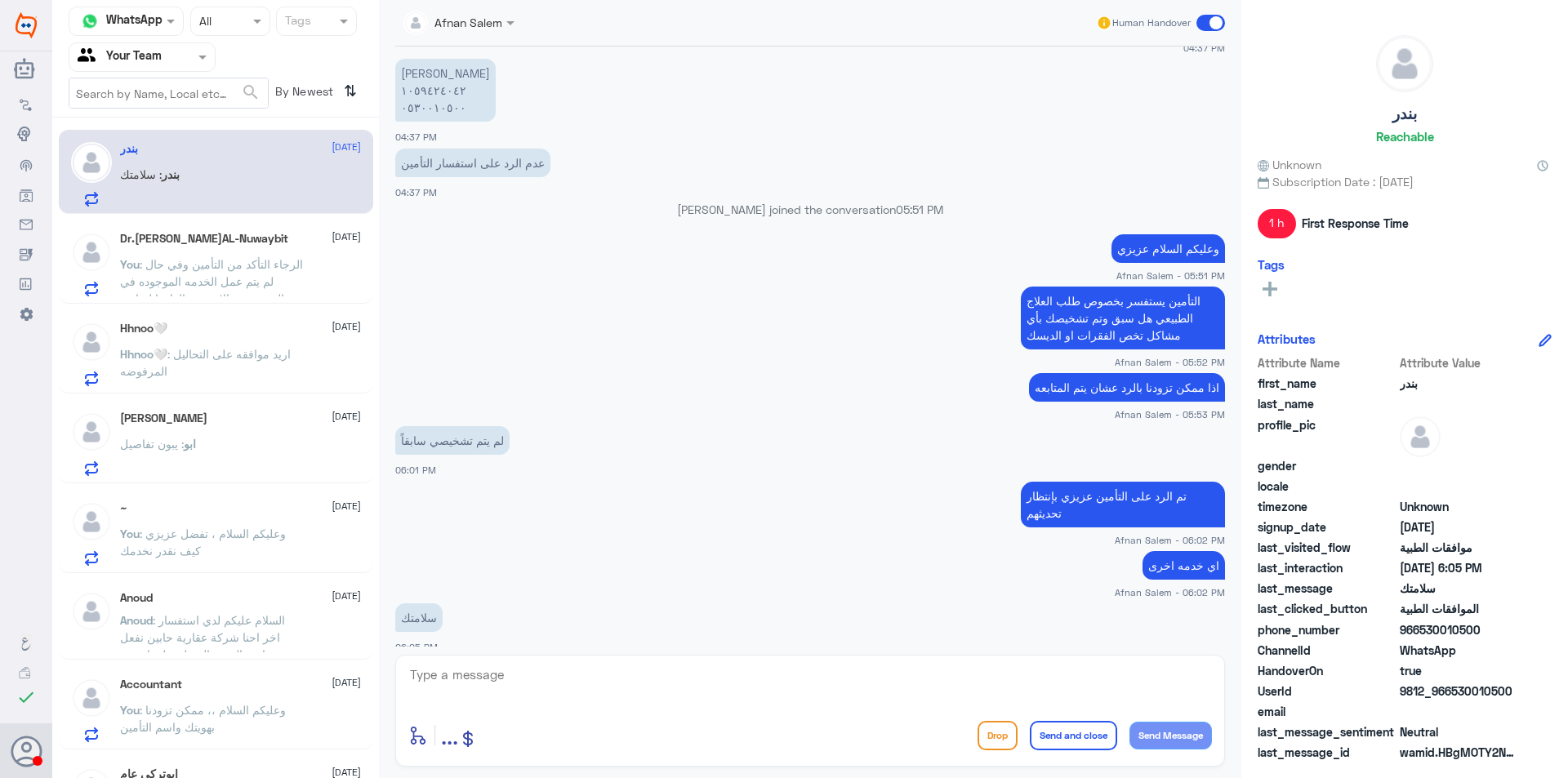
click at [256, 386] on p "Hhnoo🤍 : اريد موافقه على التحاليل المرفوضه" at bounding box center [211, 366] width 184 height 41
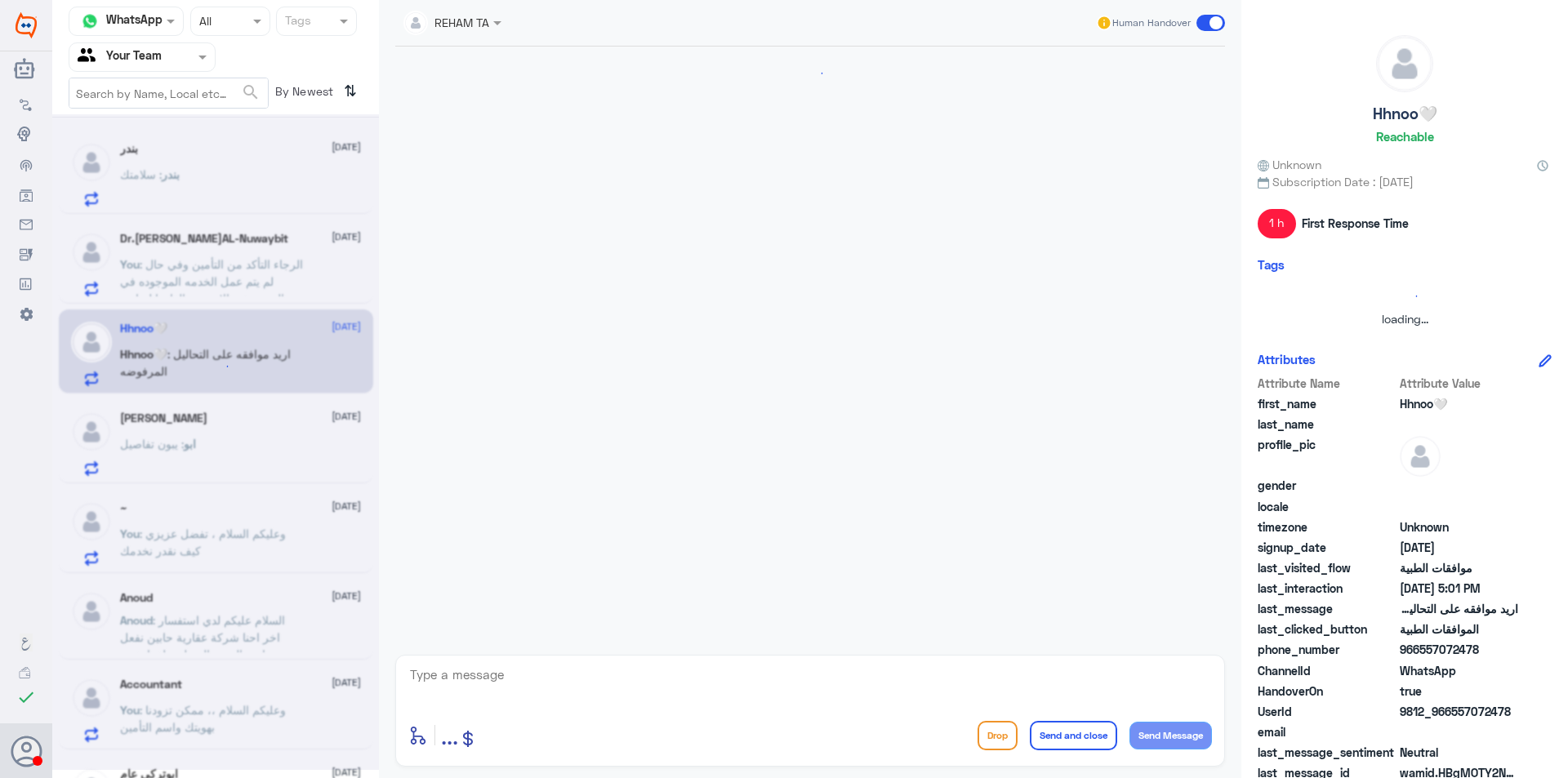
click at [270, 611] on div at bounding box center [215, 442] width 327 height 656
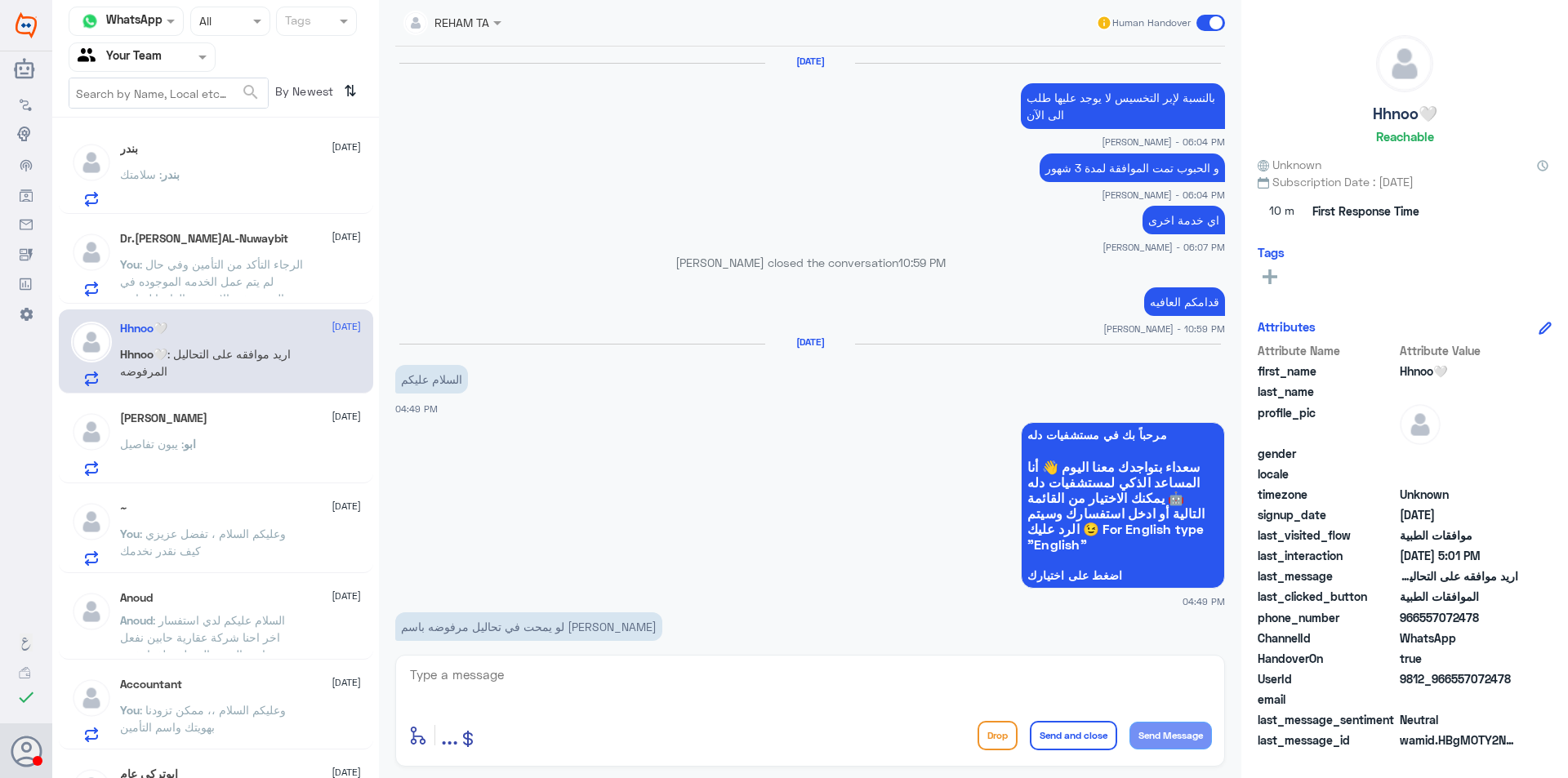
scroll to position [1426, 0]
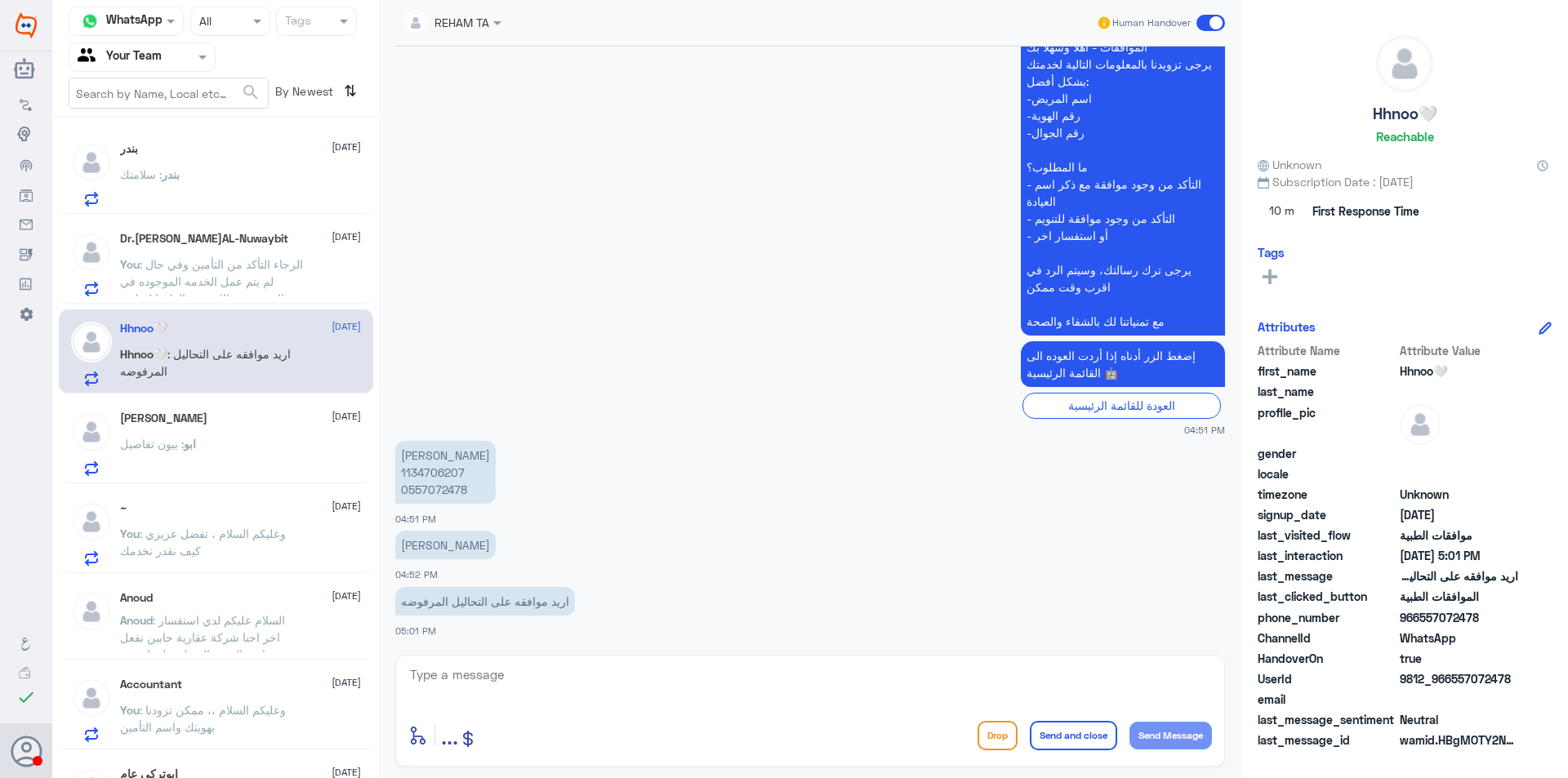
click at [267, 609] on div "Anoud [DATE] Anoud : السلام عليكم لدي استفسار اخر احنا شركة عقارية حابين نفعل م…" at bounding box center [240, 622] width 240 height 62
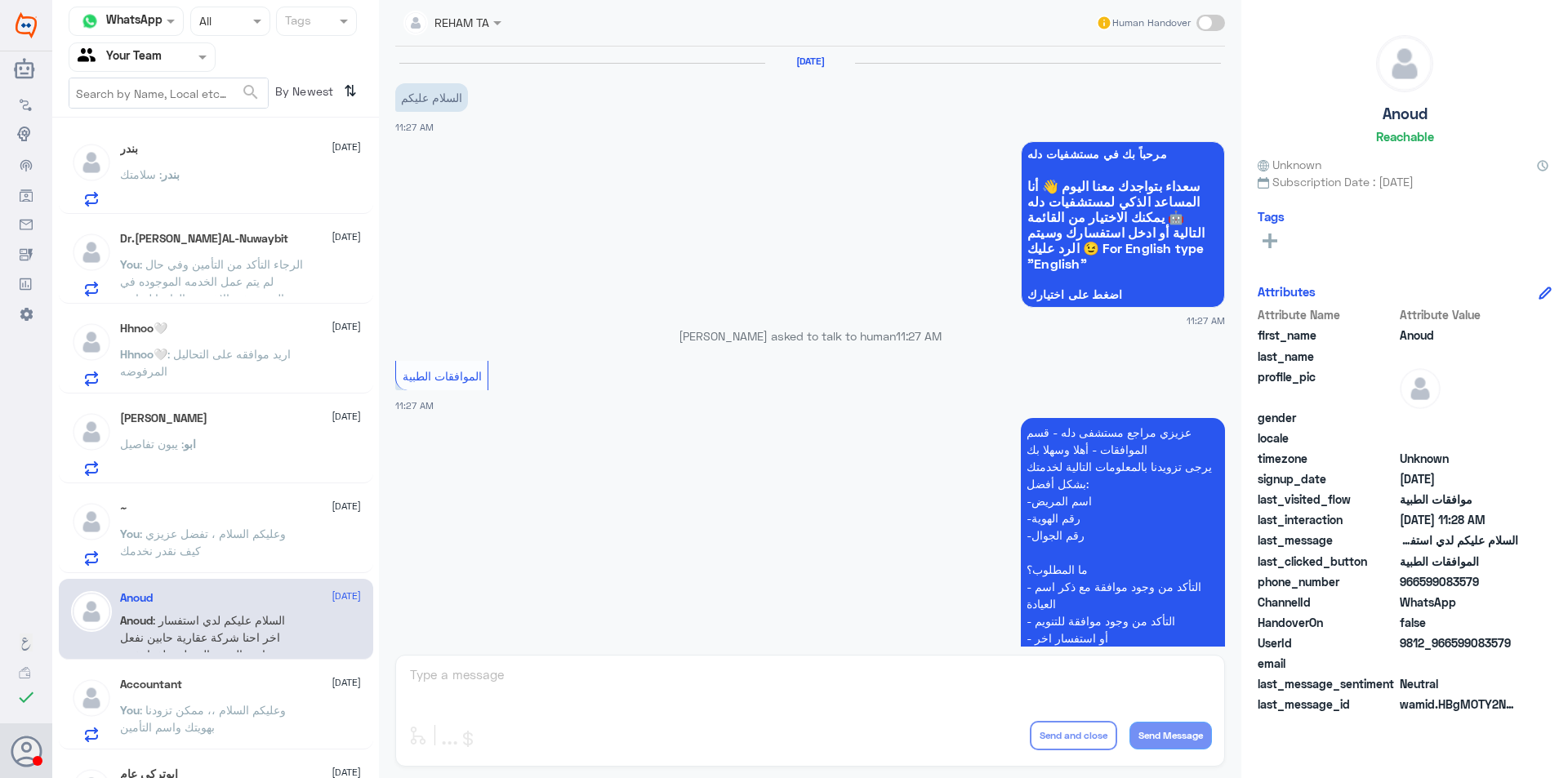
scroll to position [354, 0]
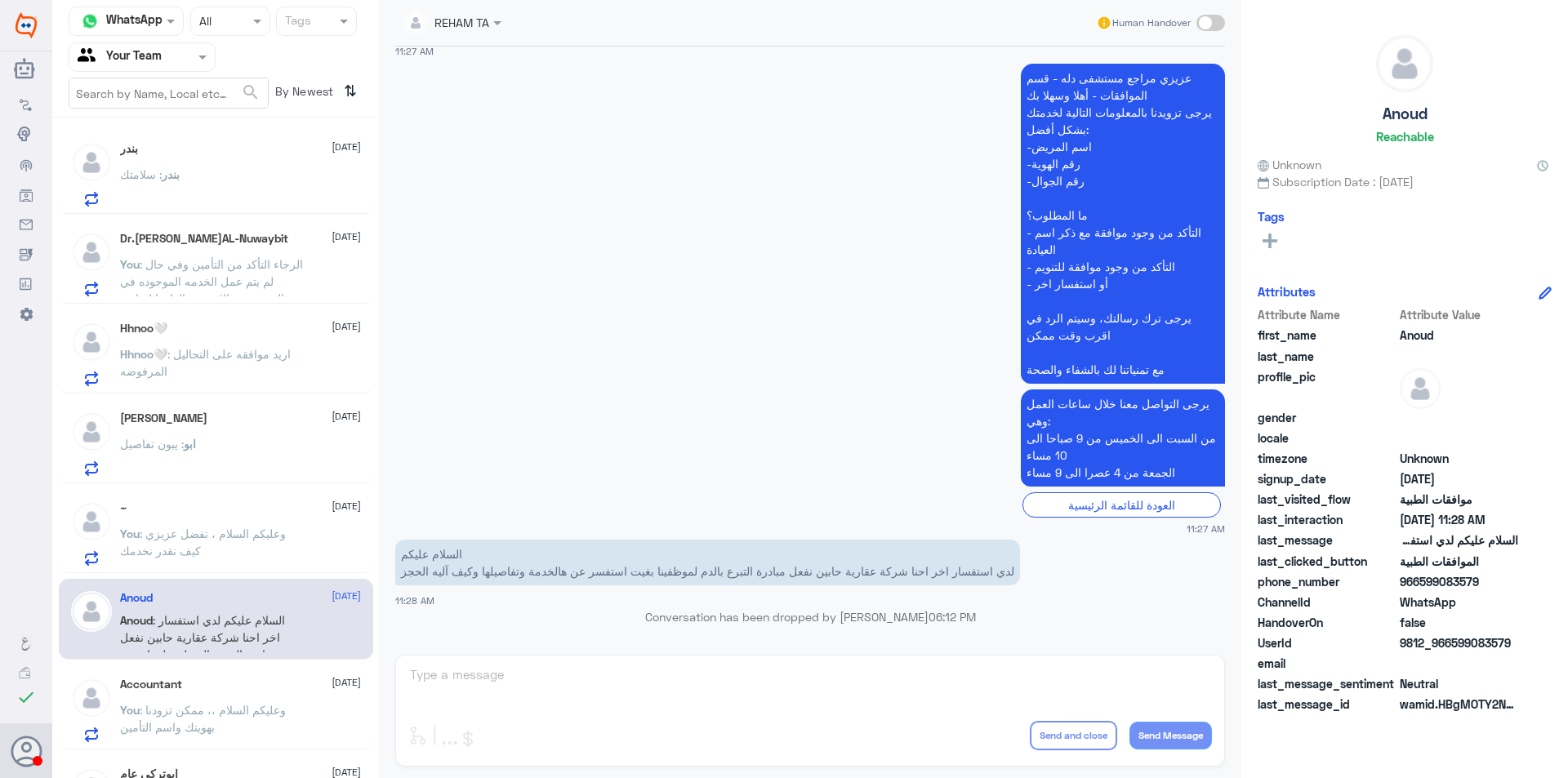
click at [197, 56] on span at bounding box center [204, 56] width 20 height 17
drag, startPoint x: 156, startPoint y: 125, endPoint x: 159, endPoint y: 112, distance: 13.3
click at [158, 127] on div "All Unassigned Your Inbox Your Team" at bounding box center [142, 131] width 147 height 143
click at [166, 148] on div "Your Inbox" at bounding box center [142, 146] width 147 height 38
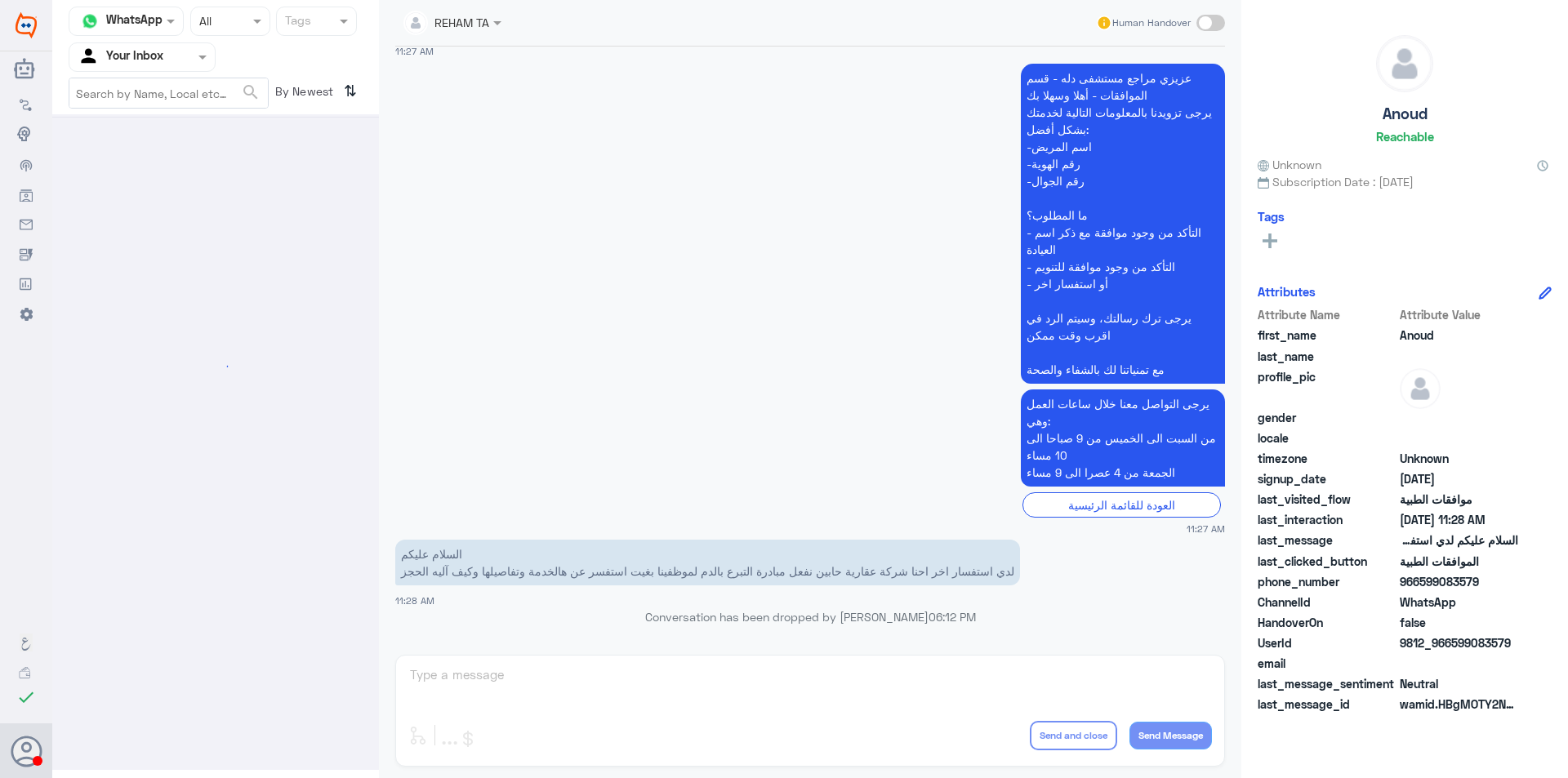
scroll to position [0, 0]
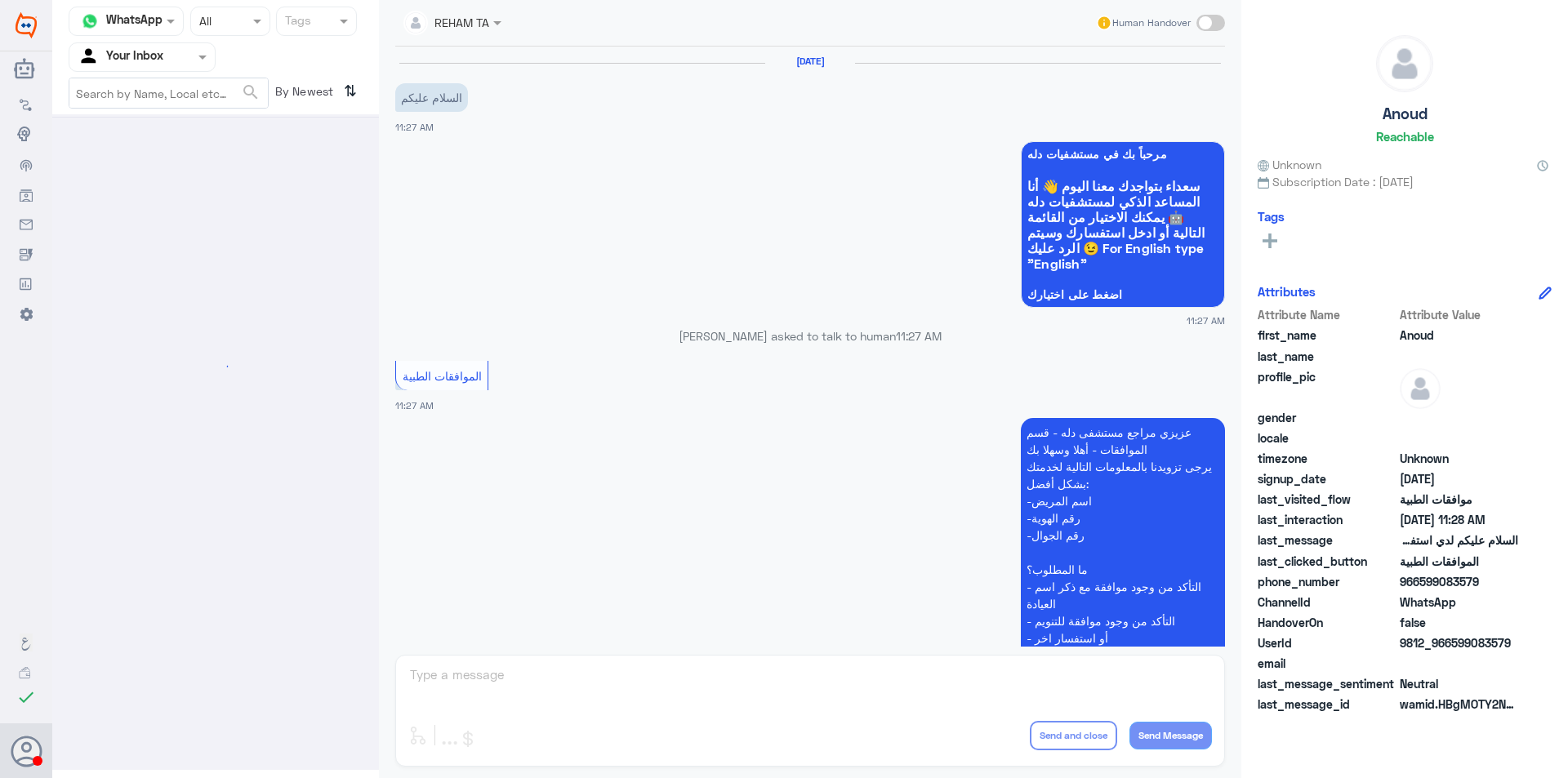
click at [163, 52] on input "text" at bounding box center [122, 56] width 90 height 19
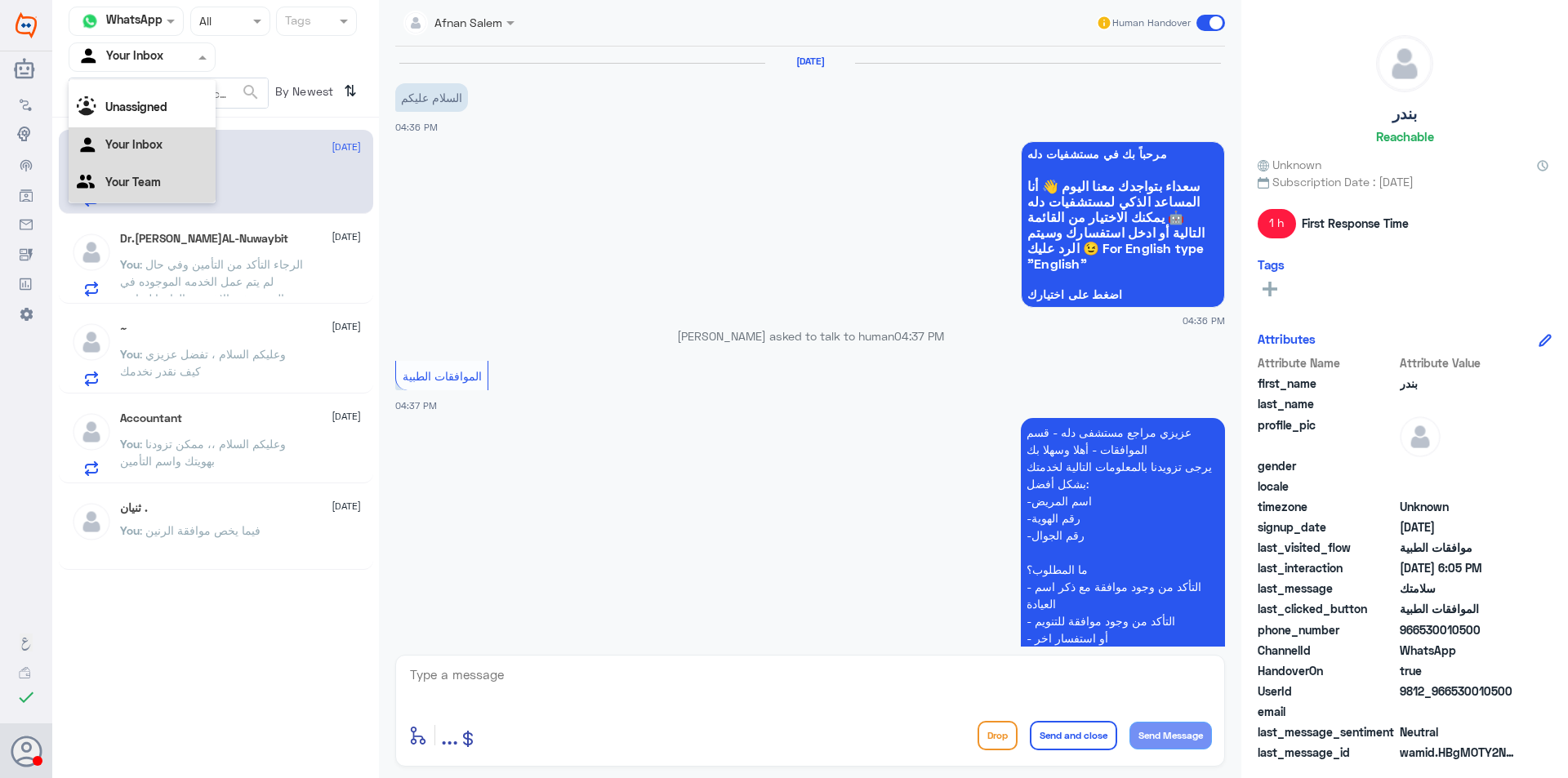
scroll to position [784, 0]
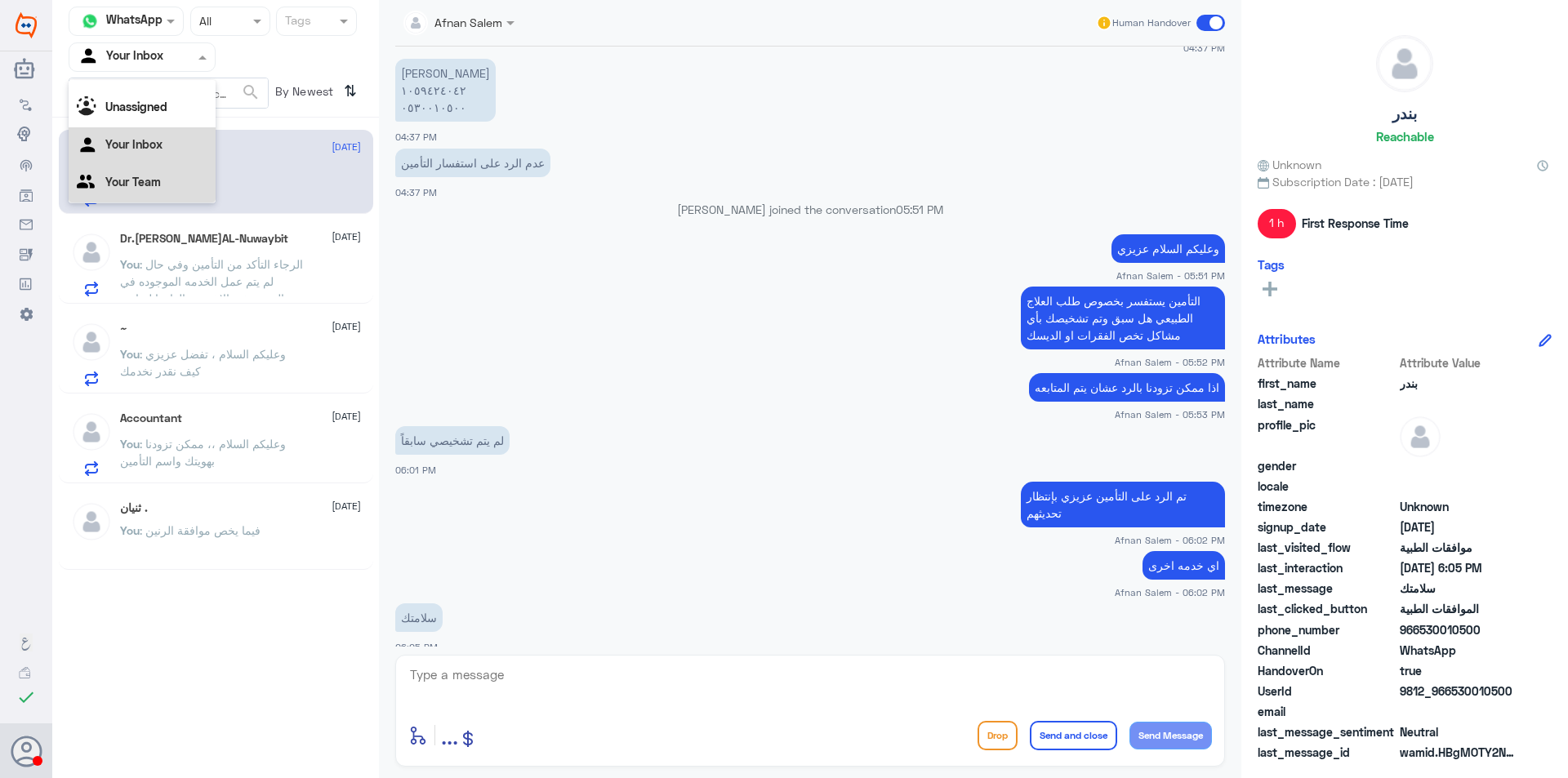
click at [166, 189] on div "Your Team" at bounding box center [142, 183] width 147 height 38
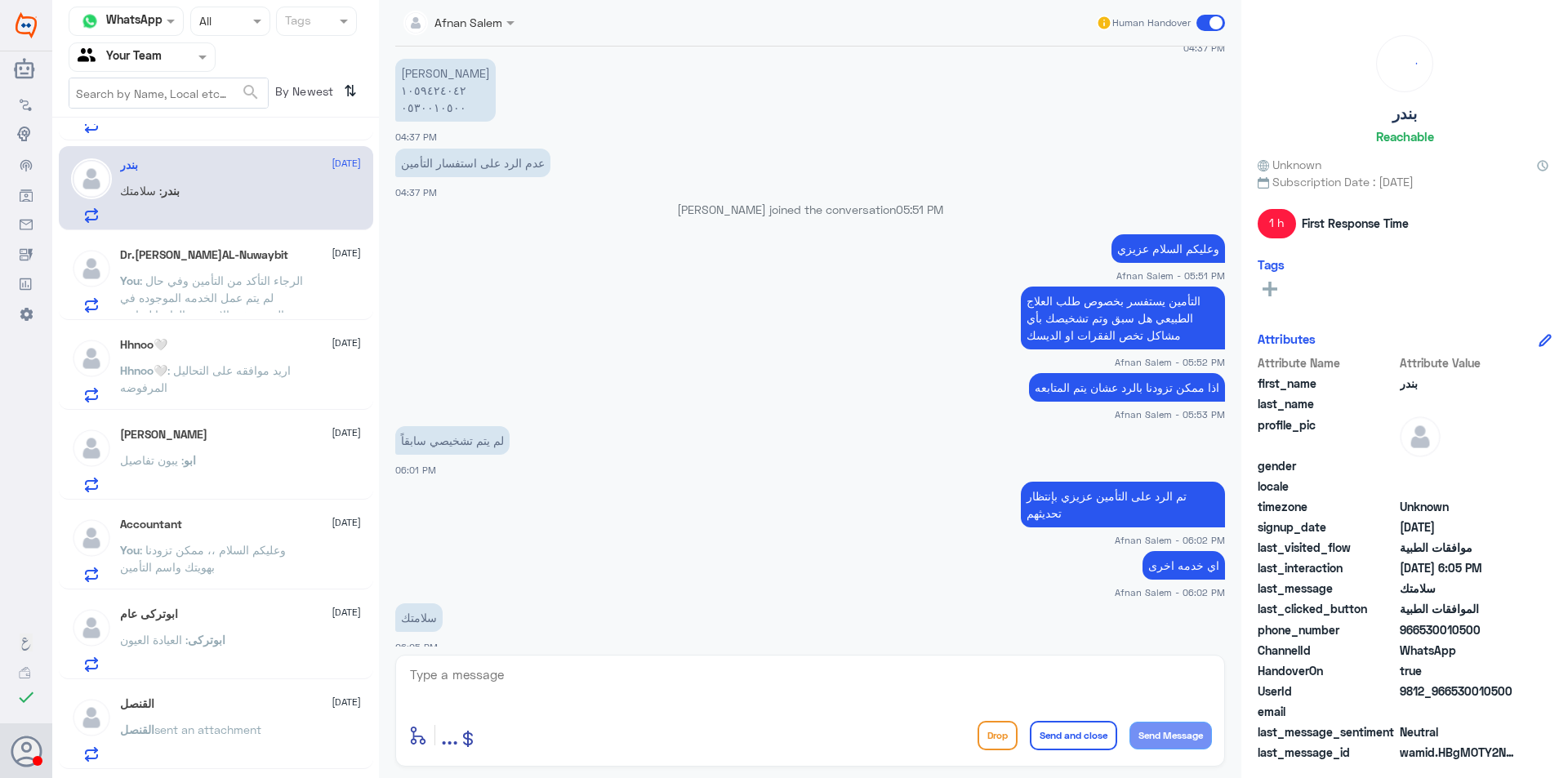
scroll to position [155, 0]
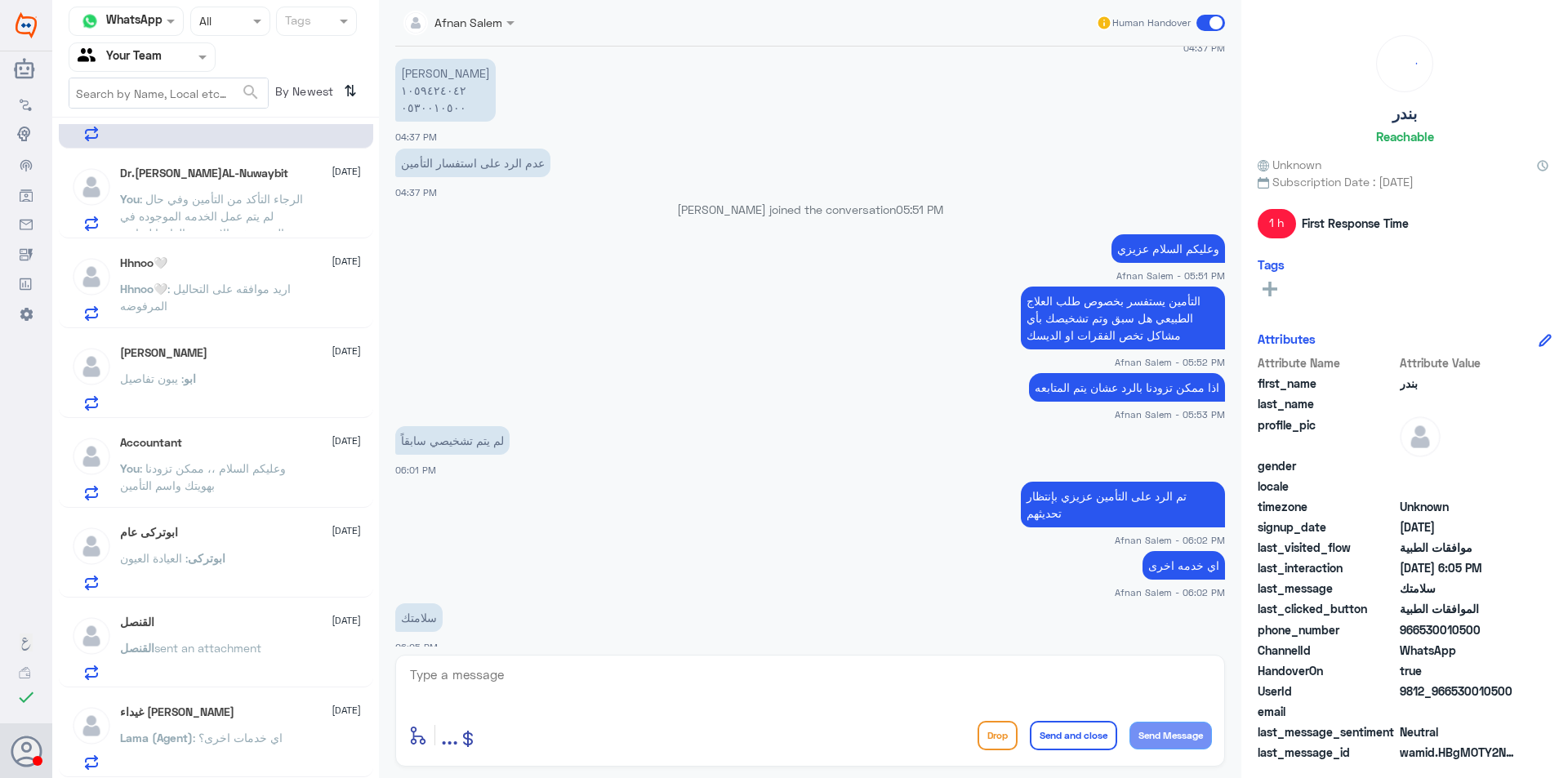
click at [238, 317] on p "Hhnoo🤍 : اريد موافقه على التحاليل المرفوضه" at bounding box center [211, 300] width 184 height 41
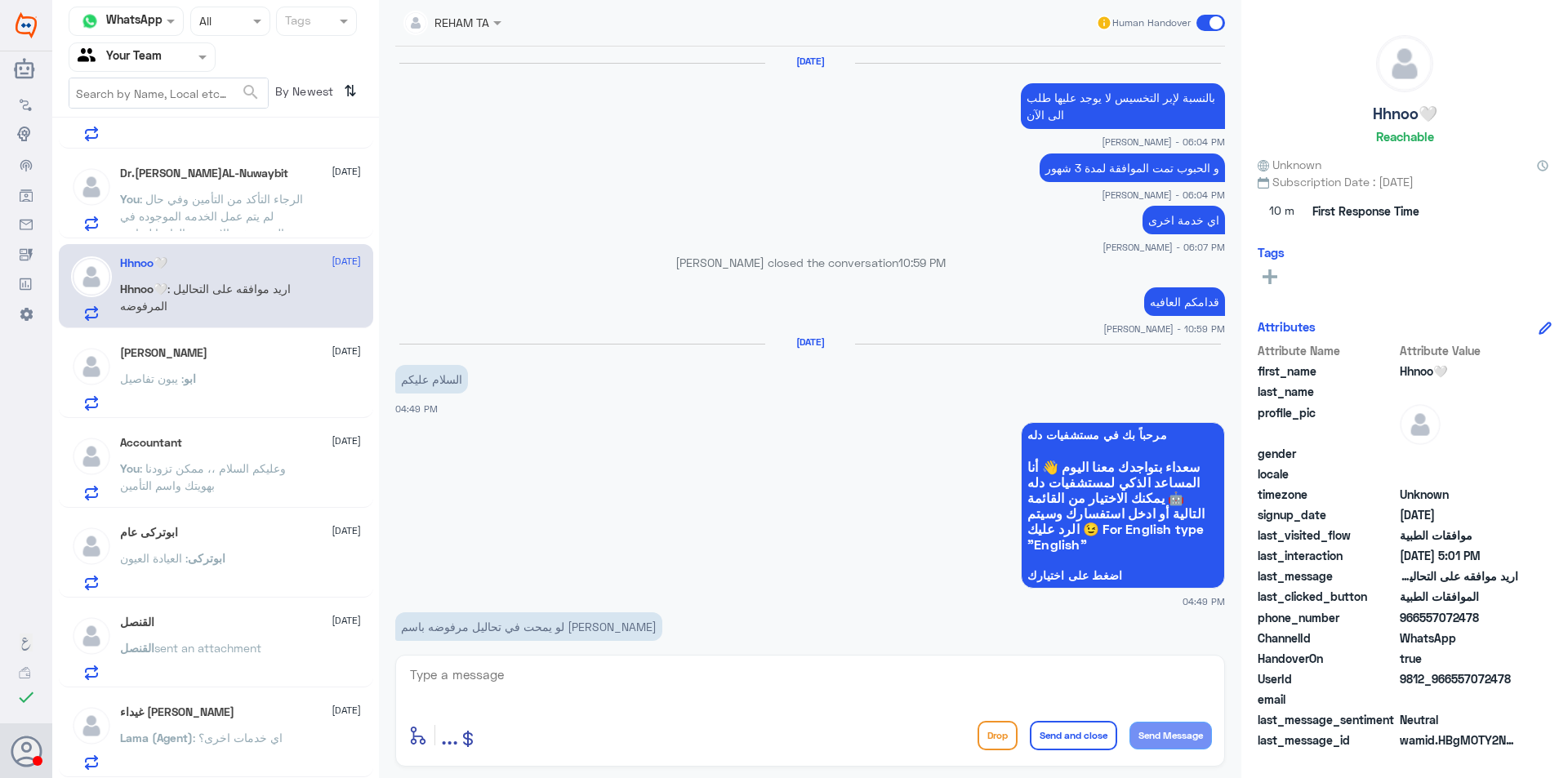
scroll to position [1426, 0]
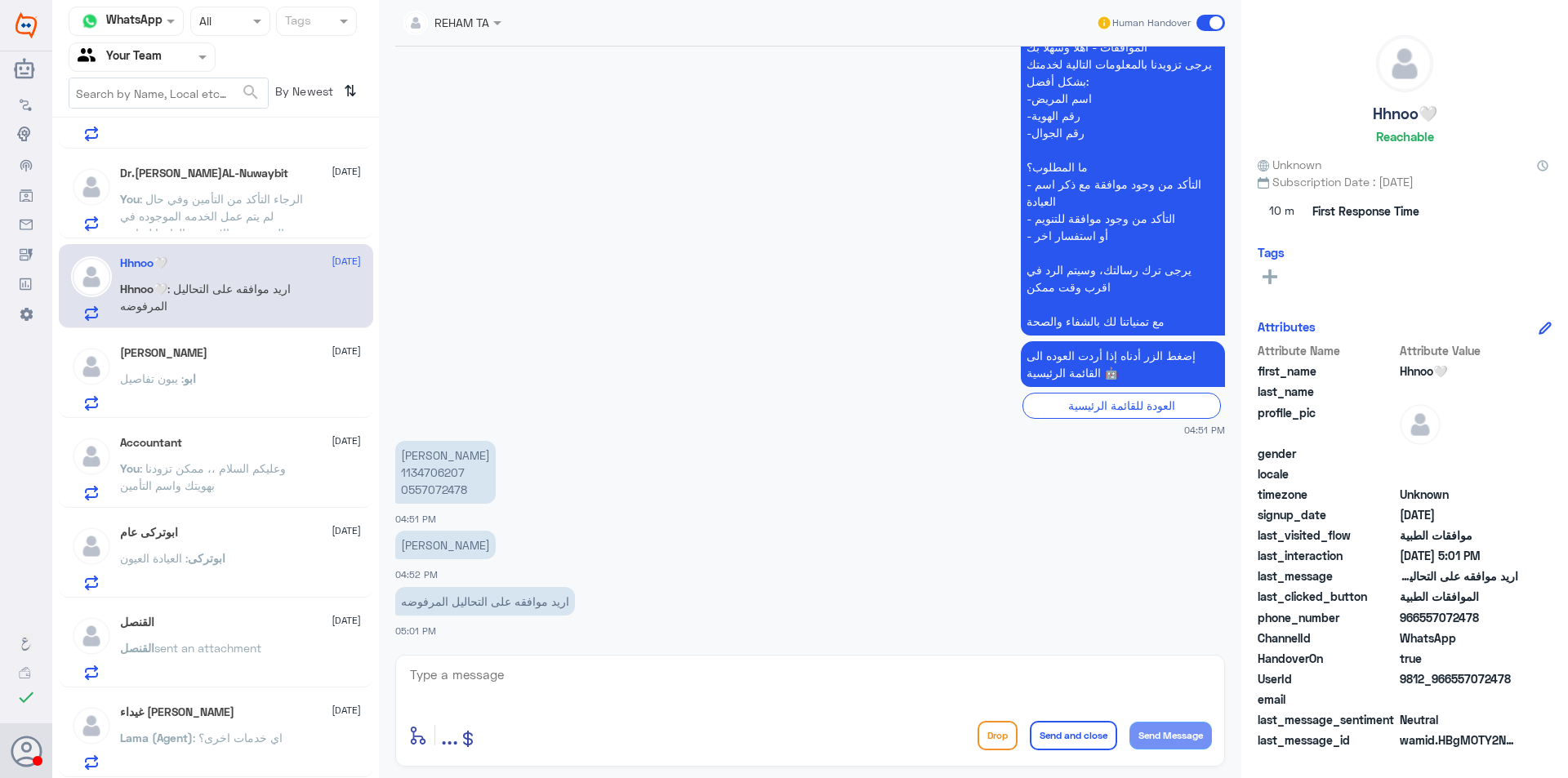
click at [441, 471] on p "[PERSON_NAME] 1134706207 0557072478" at bounding box center [446, 472] width 100 height 63
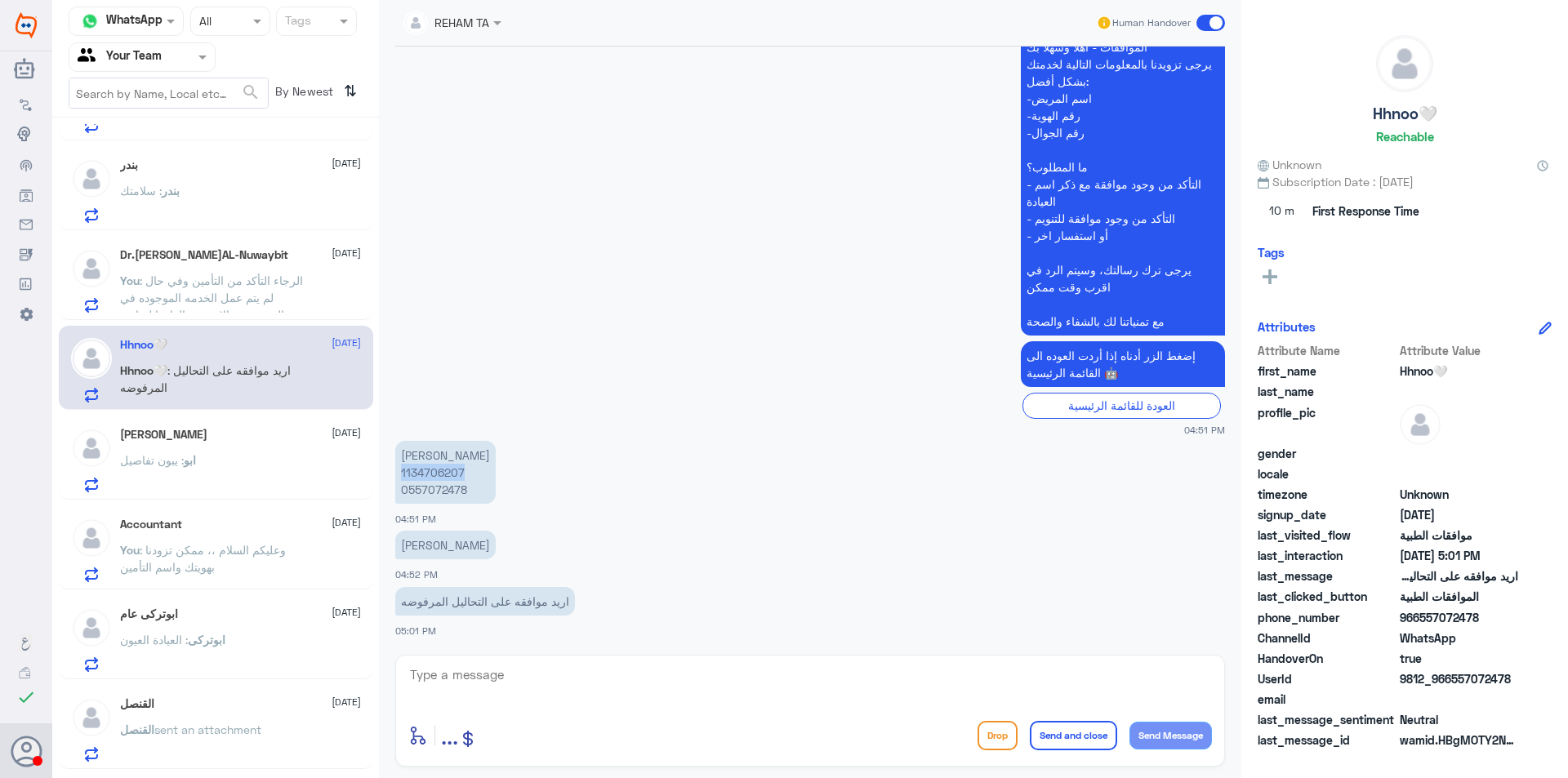
scroll to position [0, 0]
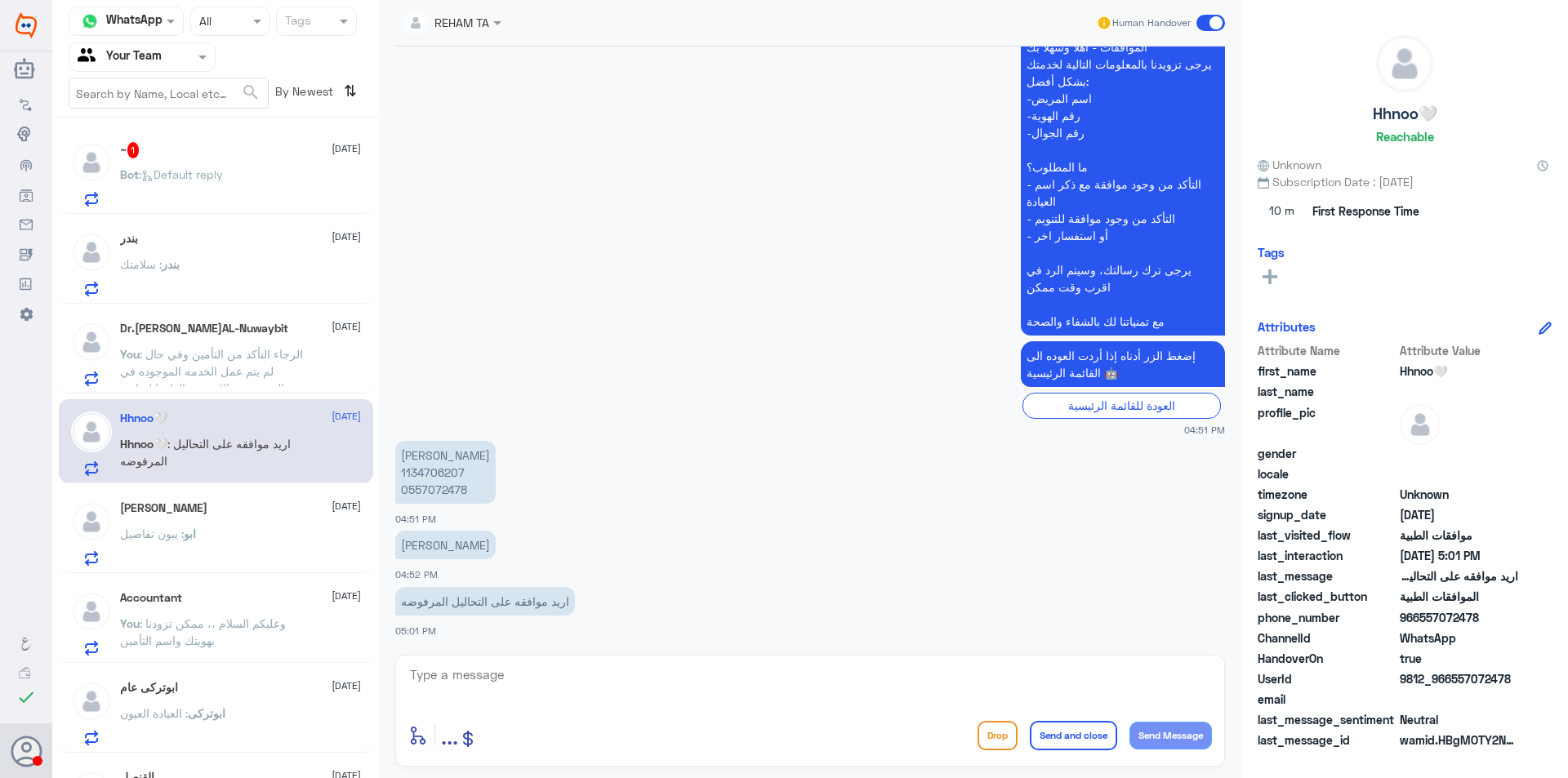
click at [206, 190] on p "Bot : Default reply" at bounding box center [171, 186] width 103 height 41
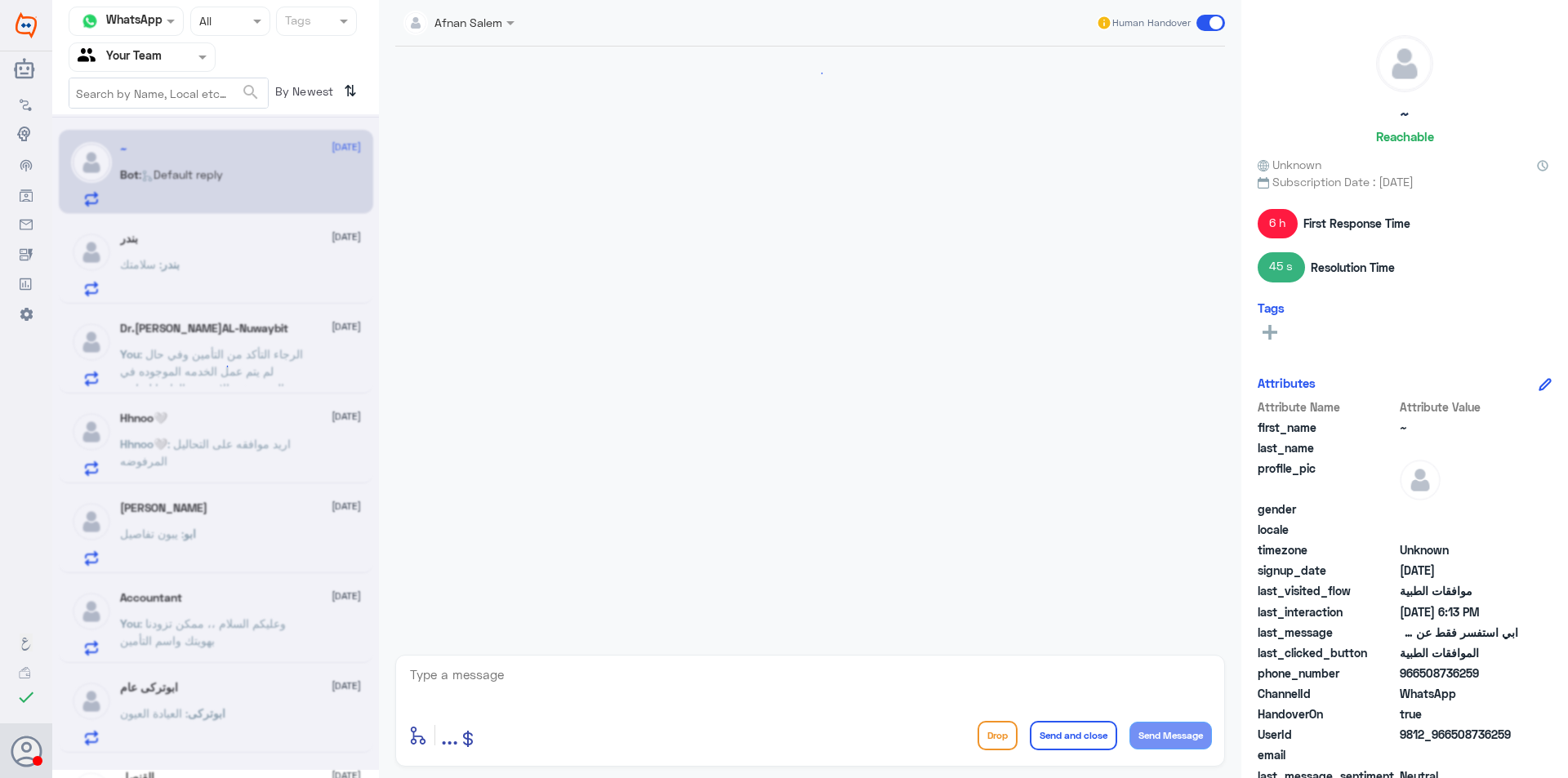
scroll to position [685, 0]
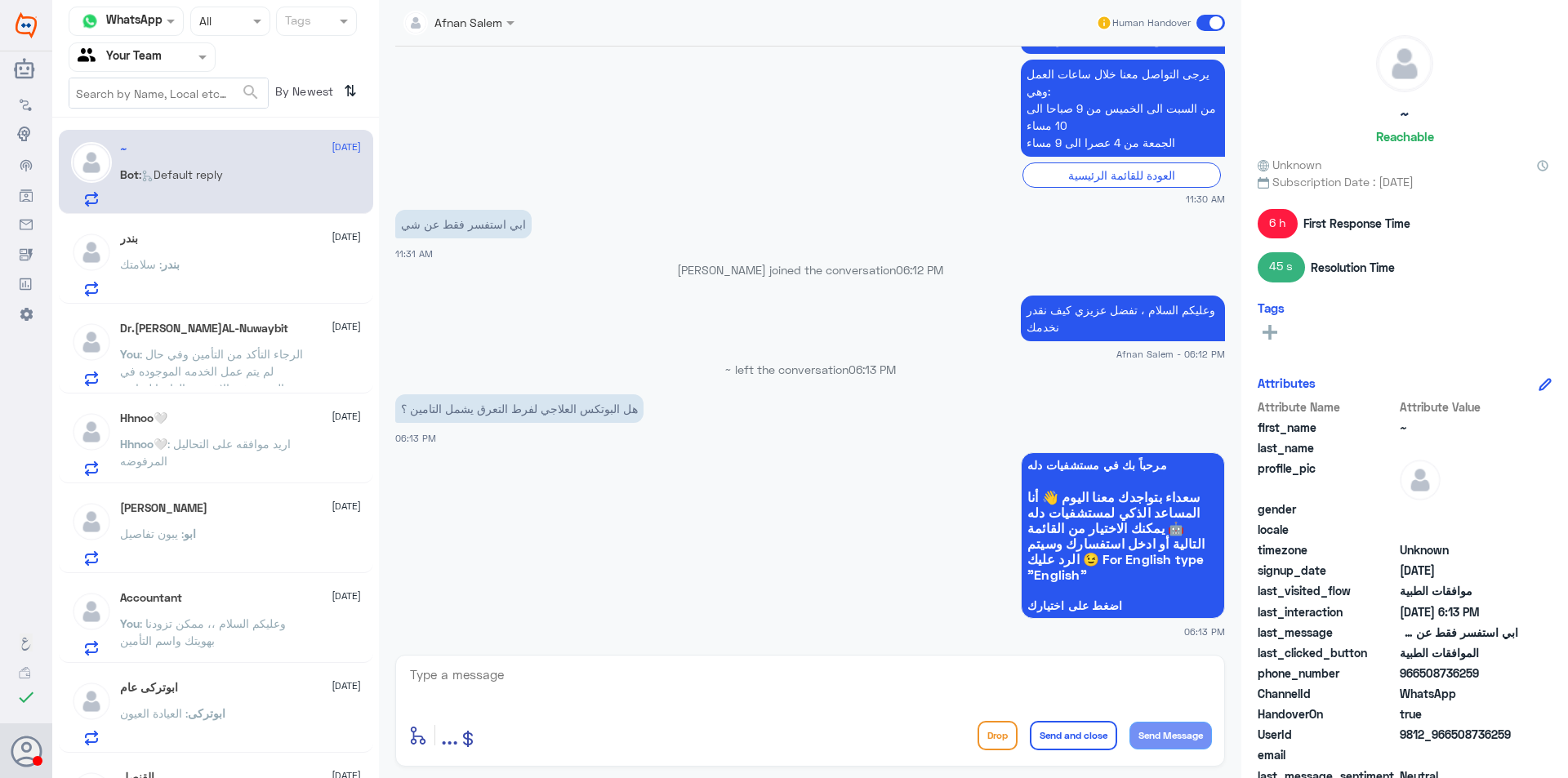
click at [721, 677] on textarea at bounding box center [810, 684] width 803 height 40
type textarea "g"
type textarea "للأسف عزيزي لايشمله التأمين"
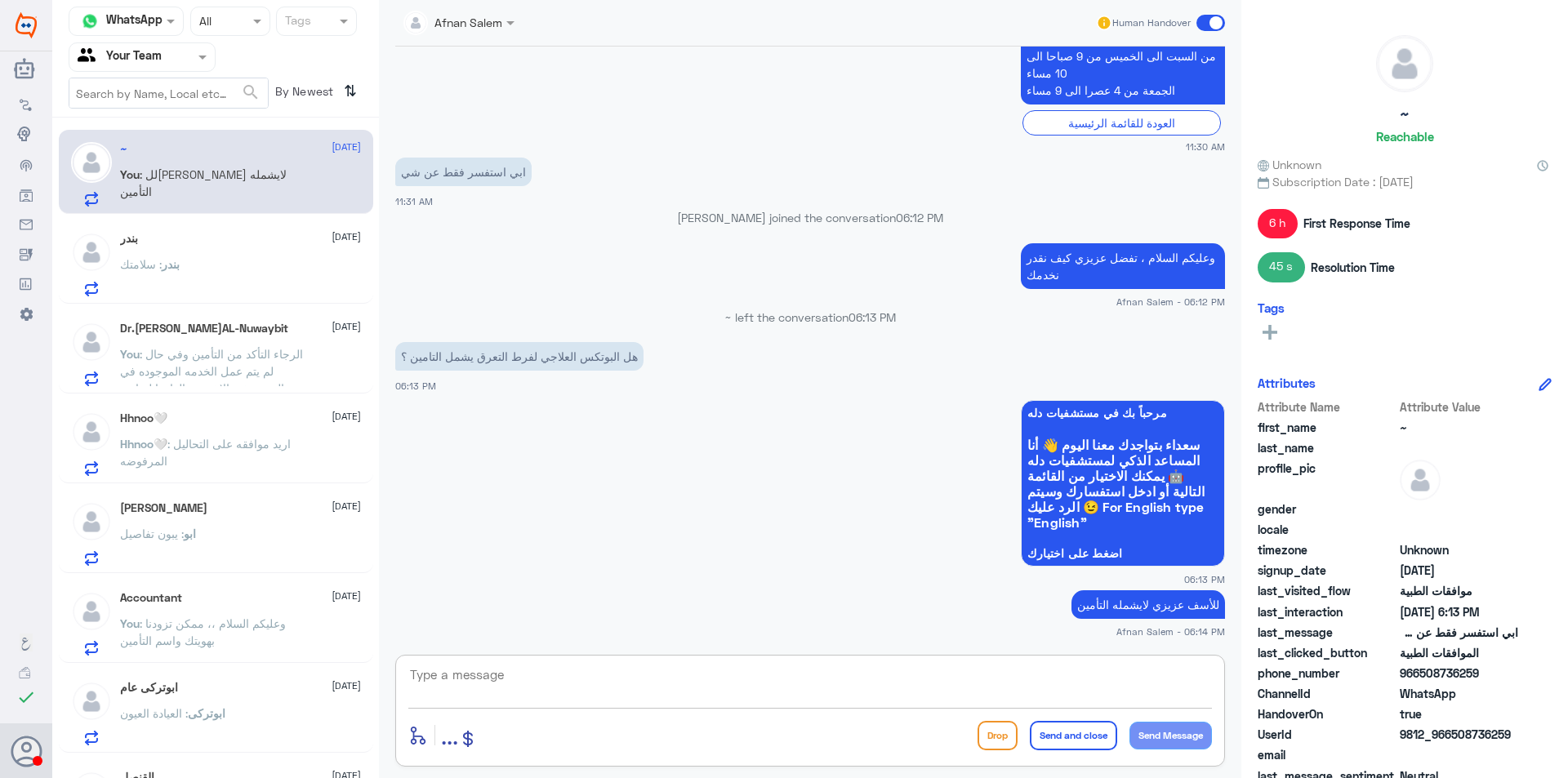
click at [215, 382] on span ": الرجاء التأكد من التأمين وفي حال لم يتم عمل الخدمه الموجوده في المستشفى الاخر…" at bounding box center [211, 380] width 183 height 65
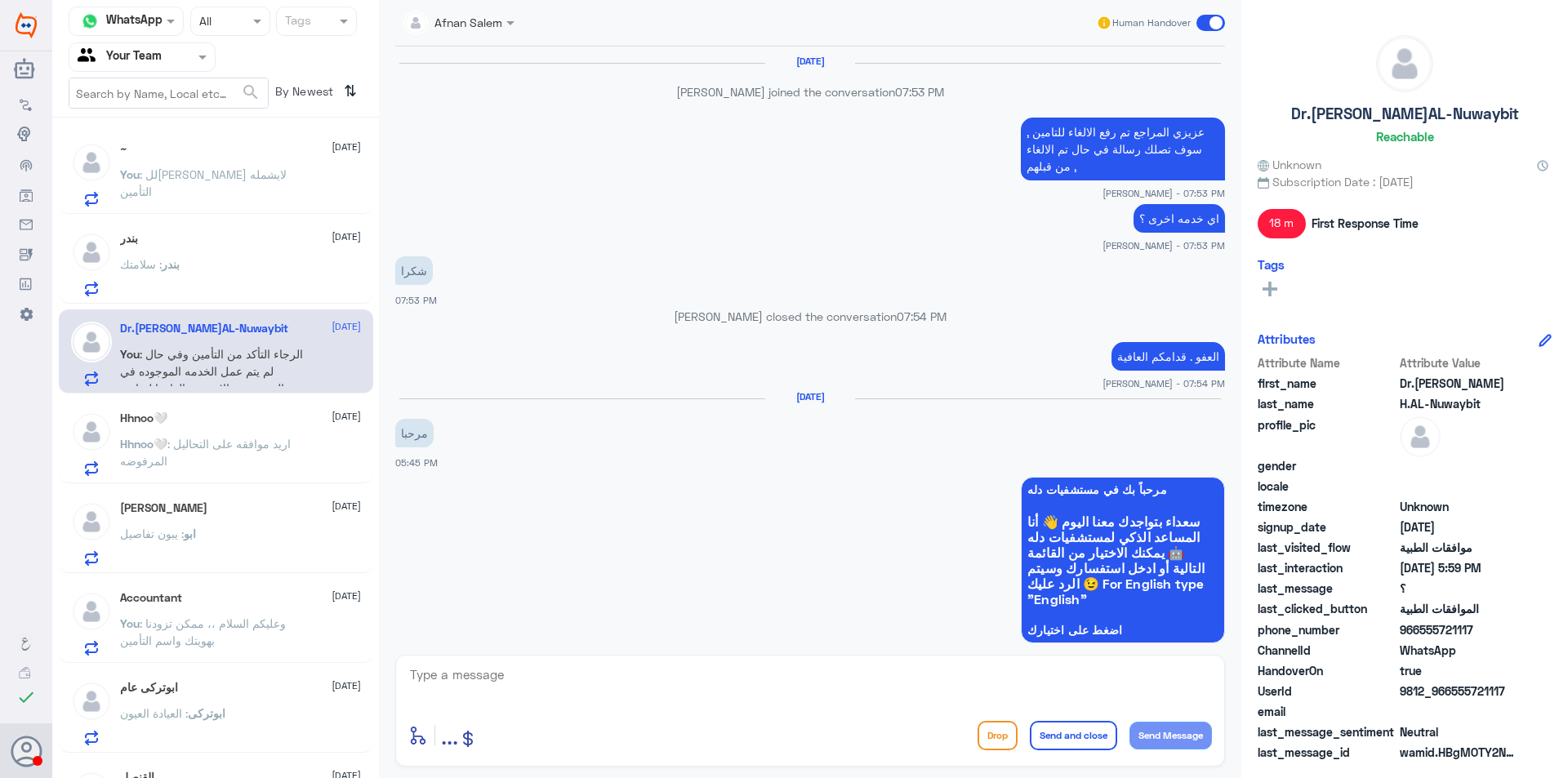
scroll to position [1059, 0]
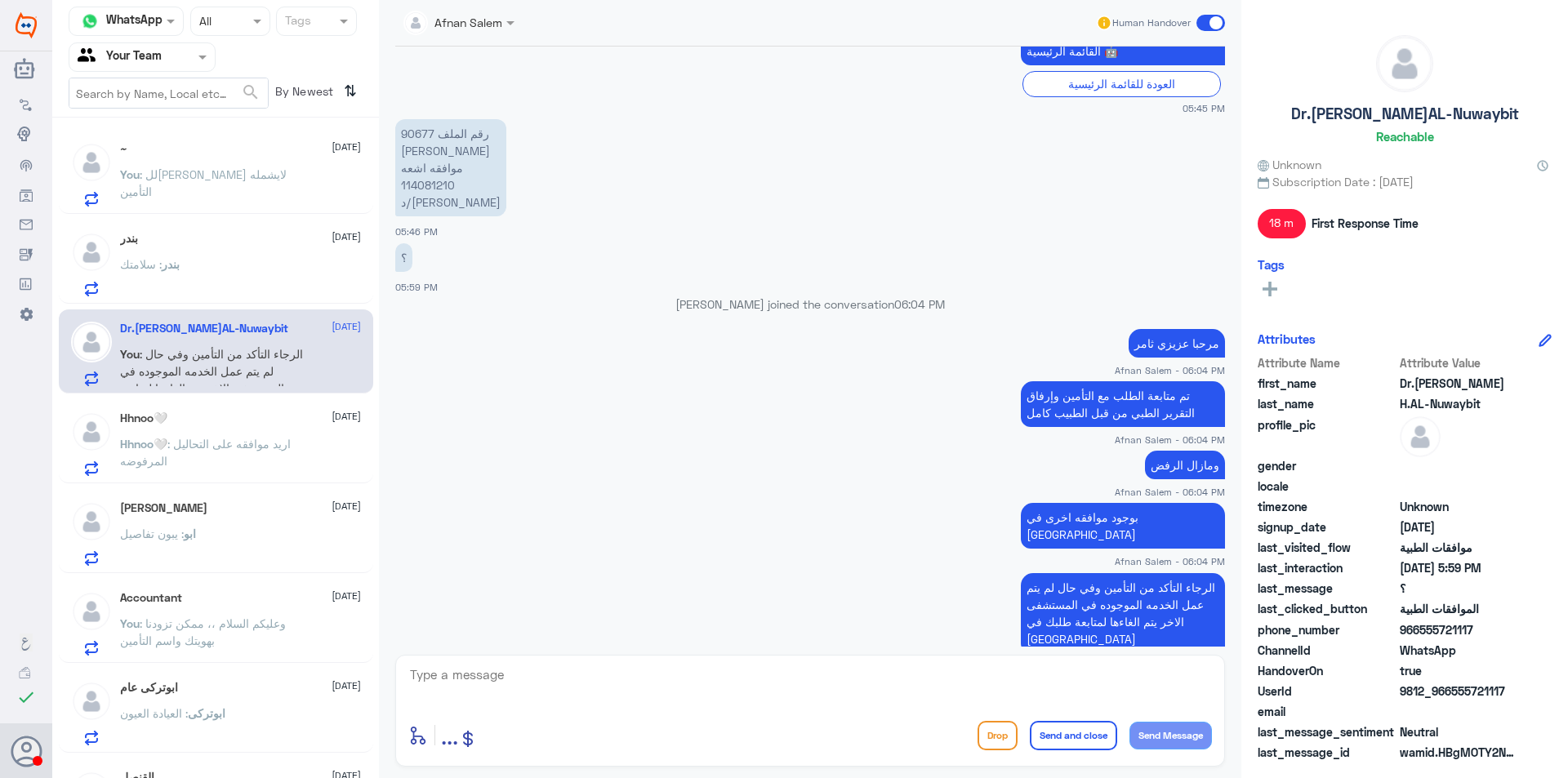
click at [267, 485] on div "~ [DATE] You : للأسف عزيزي لايشمله التأمين بندر [DATE] بندر : سلامتك Dr.[PERSON…" at bounding box center [215, 454] width 327 height 660
click at [250, 473] on p "Hhnoo🤍 : اريد موافقه على التحاليل المرفوضه" at bounding box center [211, 456] width 184 height 41
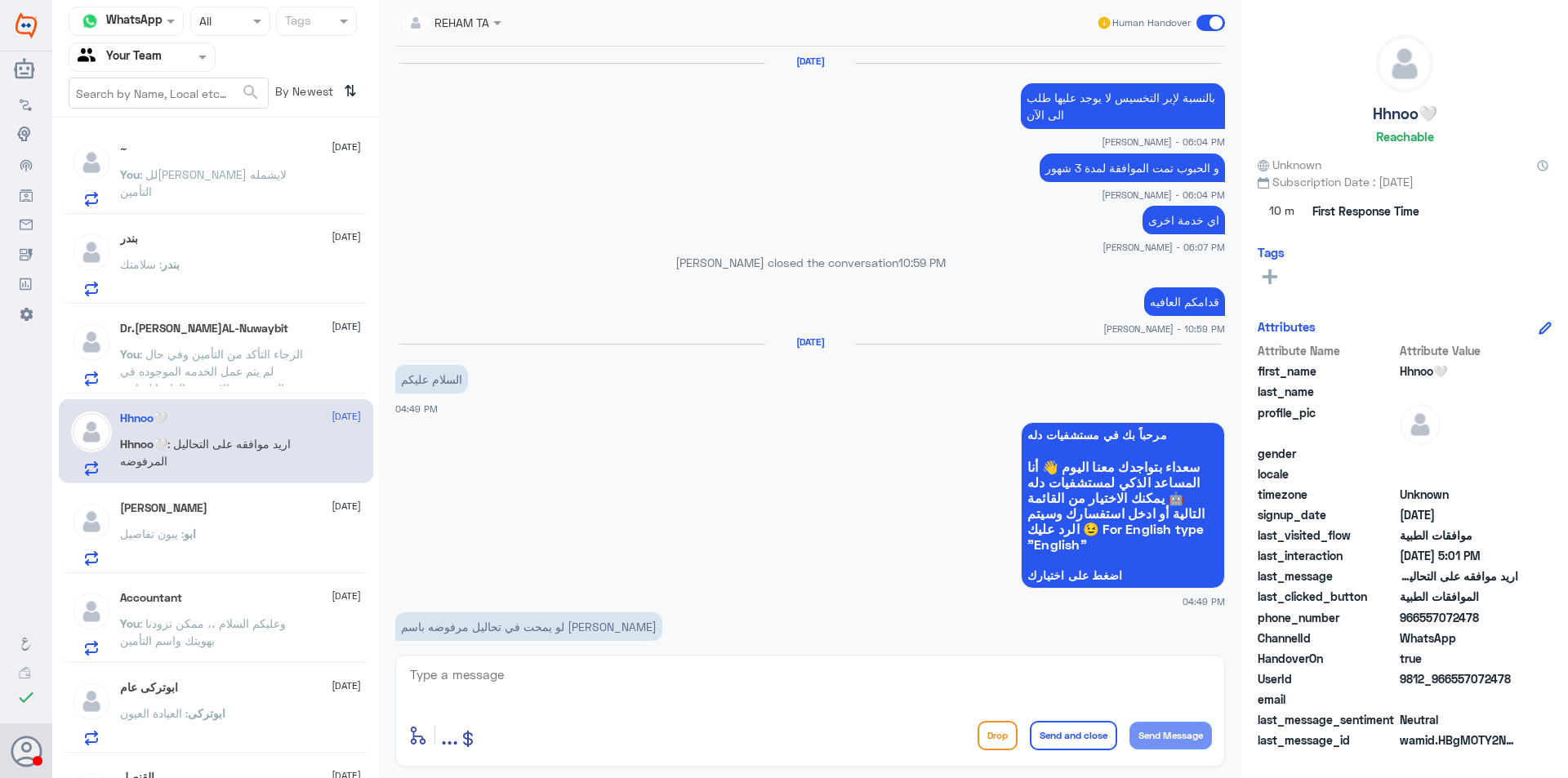
scroll to position [1426, 0]
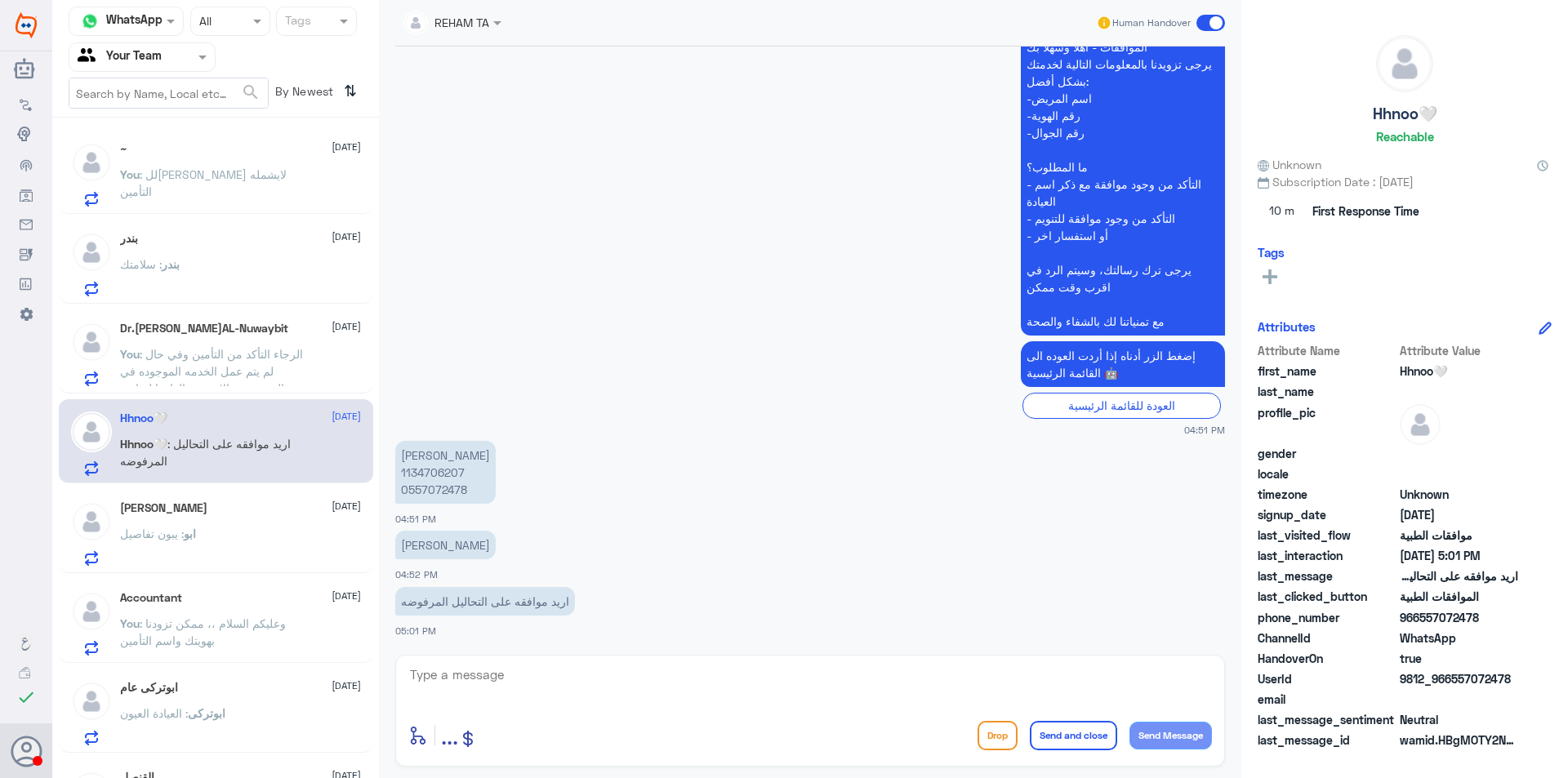
click at [280, 531] on div "ابو : يبون تفاصيل" at bounding box center [240, 548] width 240 height 37
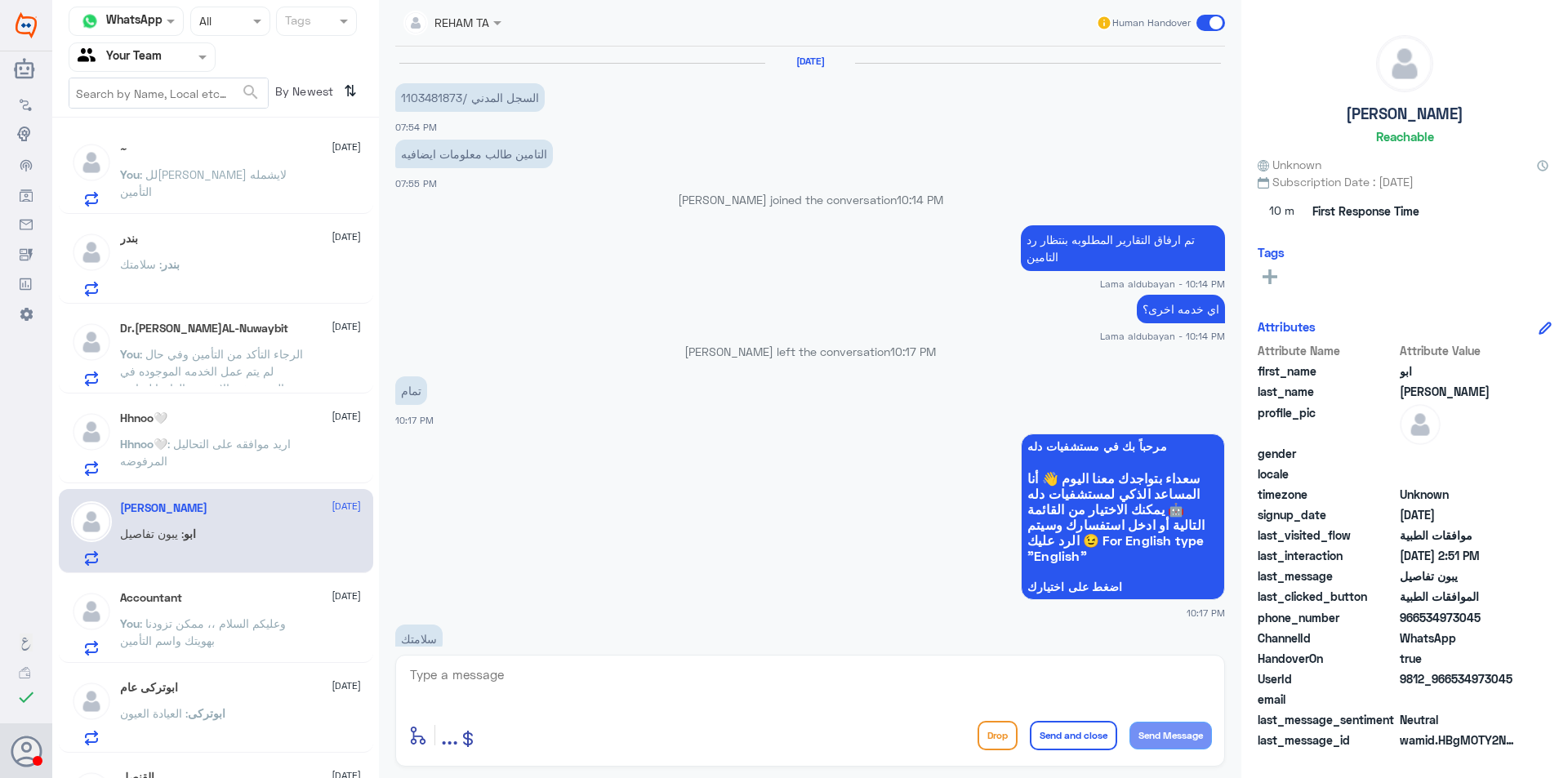
scroll to position [1258, 0]
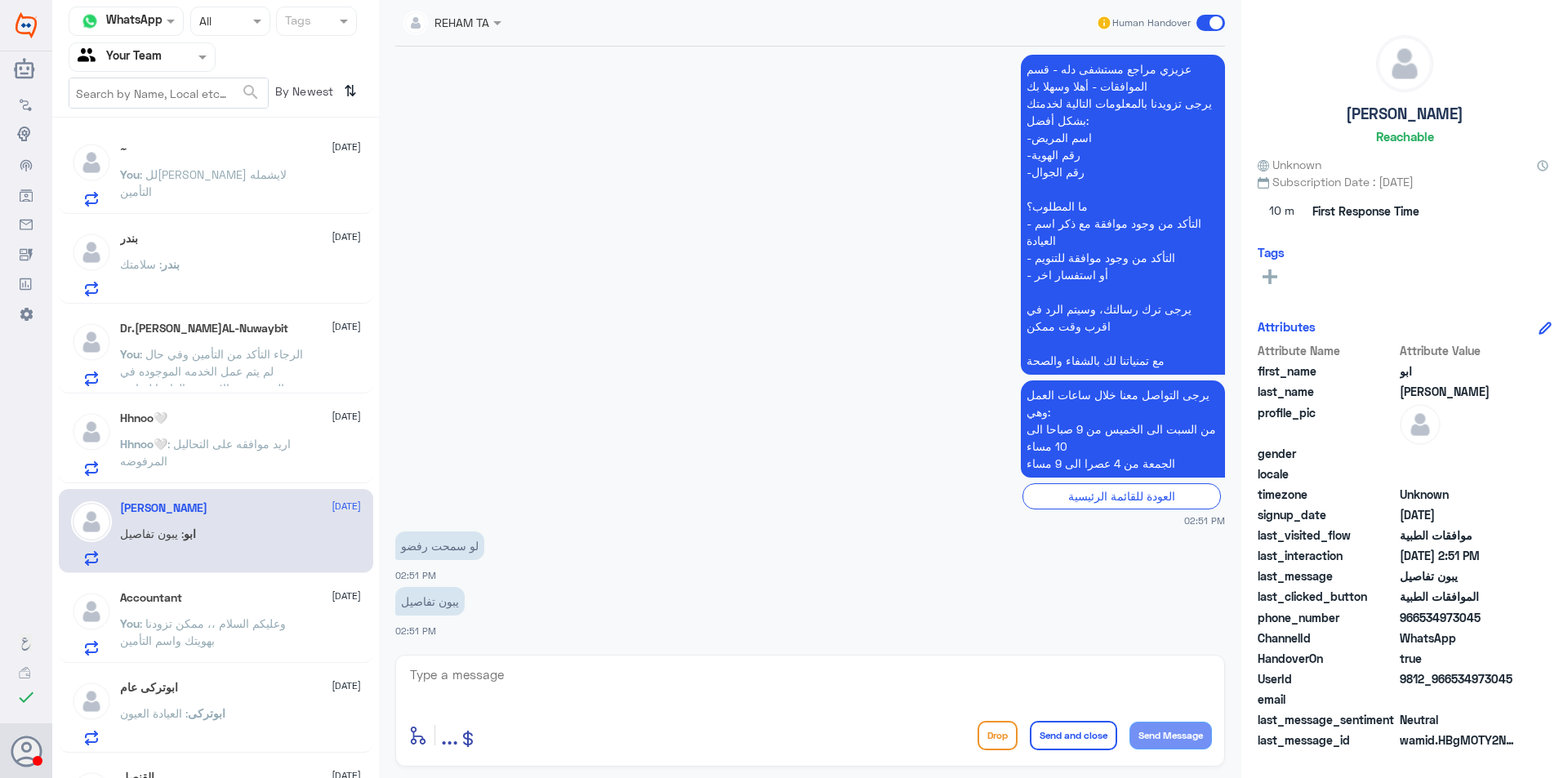
click at [615, 680] on textarea at bounding box center [810, 684] width 803 height 40
type textarea "ع"
type textarea "ا"
type textarea "هل الطلب يخص العمليه ؟"
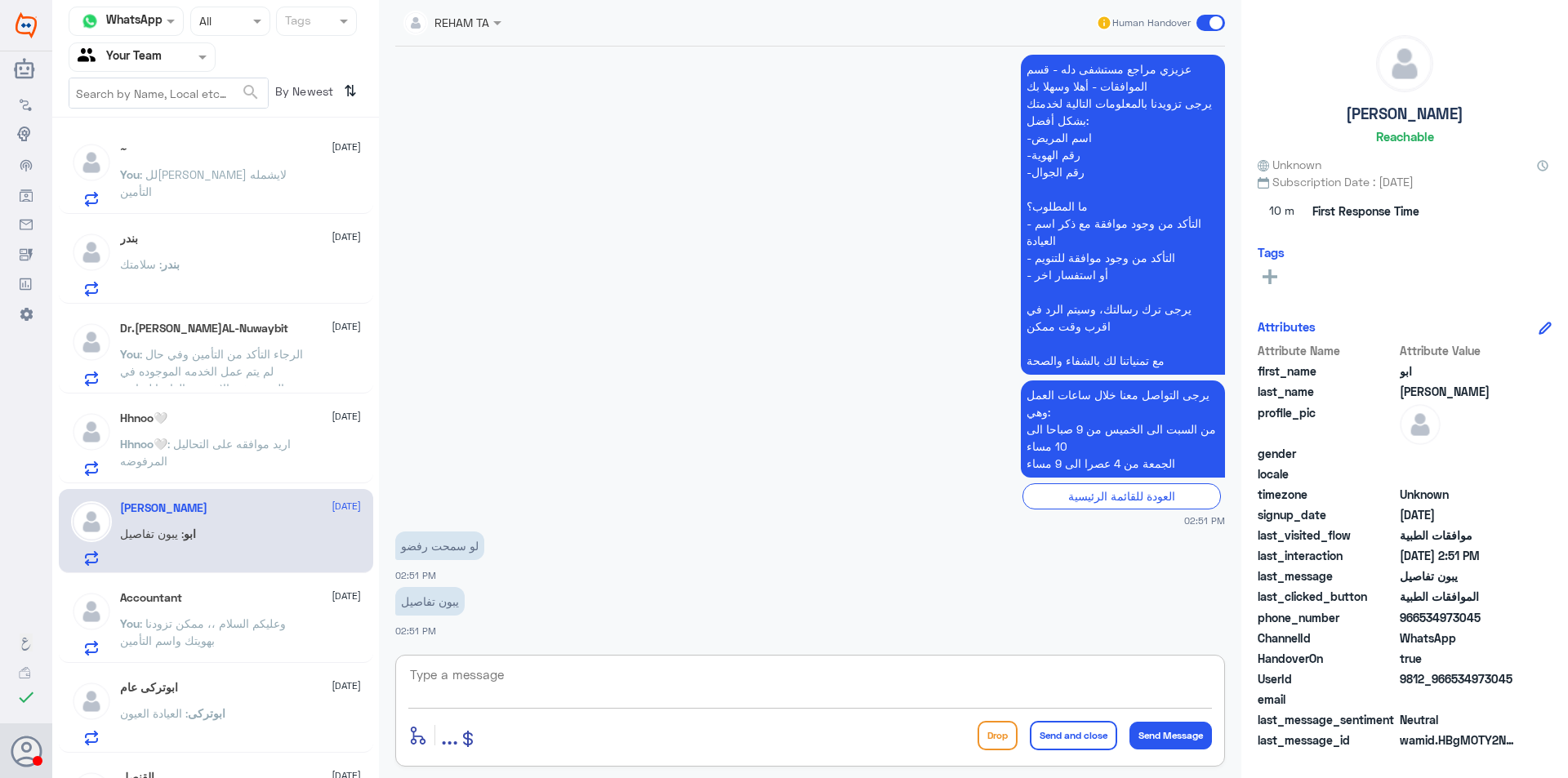
scroll to position [1312, 0]
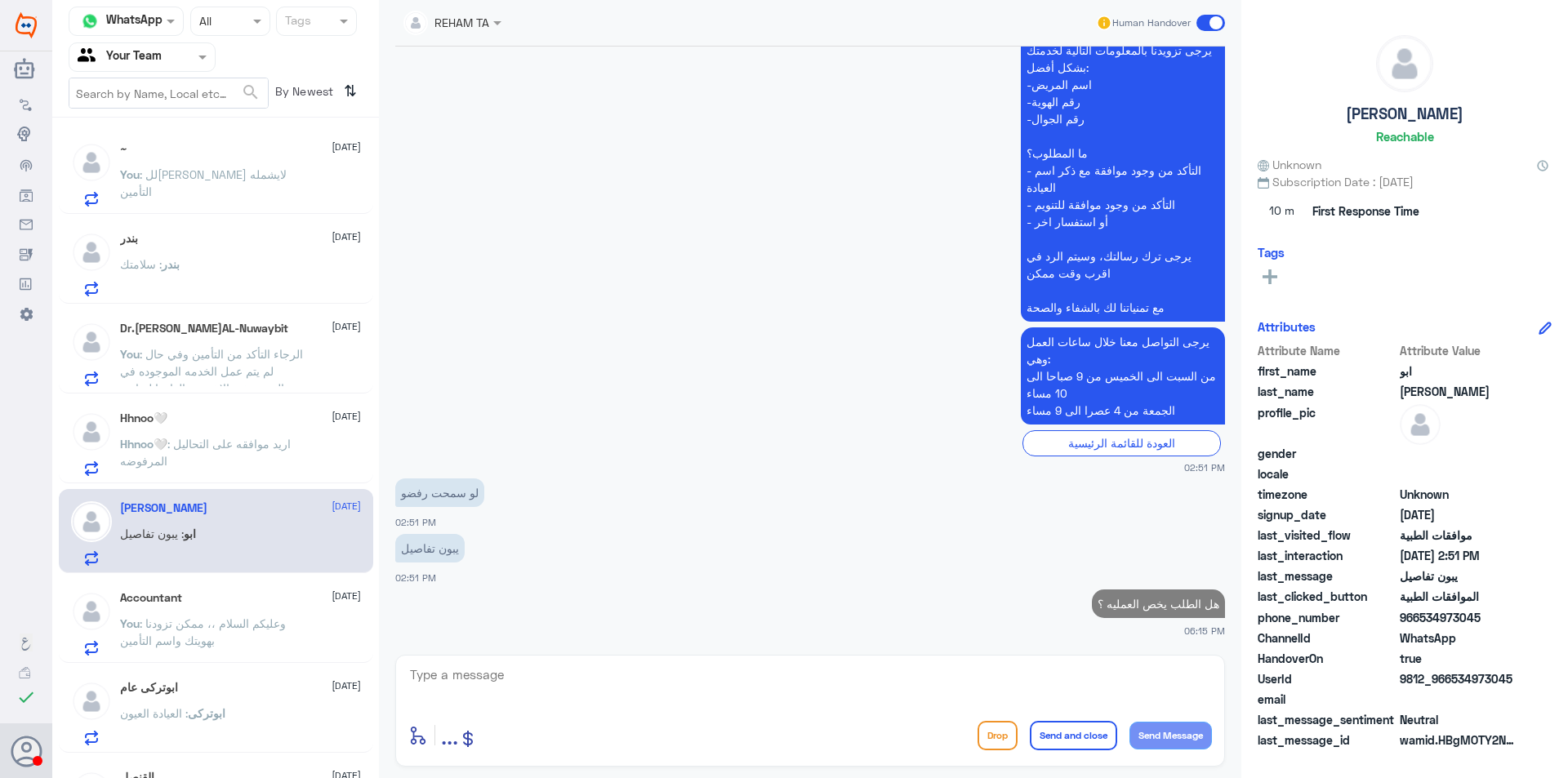
click at [288, 617] on p "You : وعليكم السلام ،، ممكن تزودنا بهويتك واسم التأمين" at bounding box center [211, 635] width 184 height 41
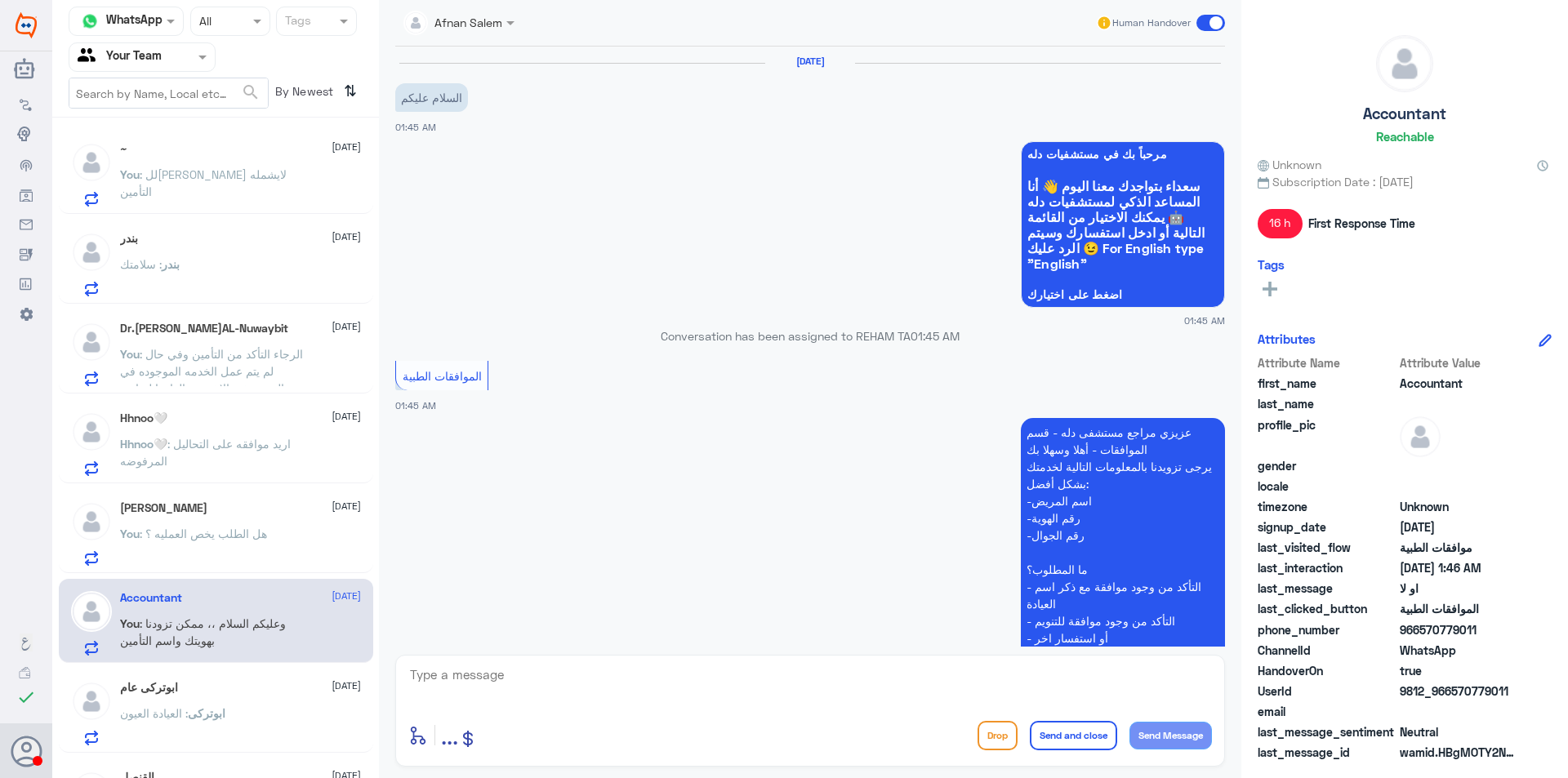
scroll to position [463, 0]
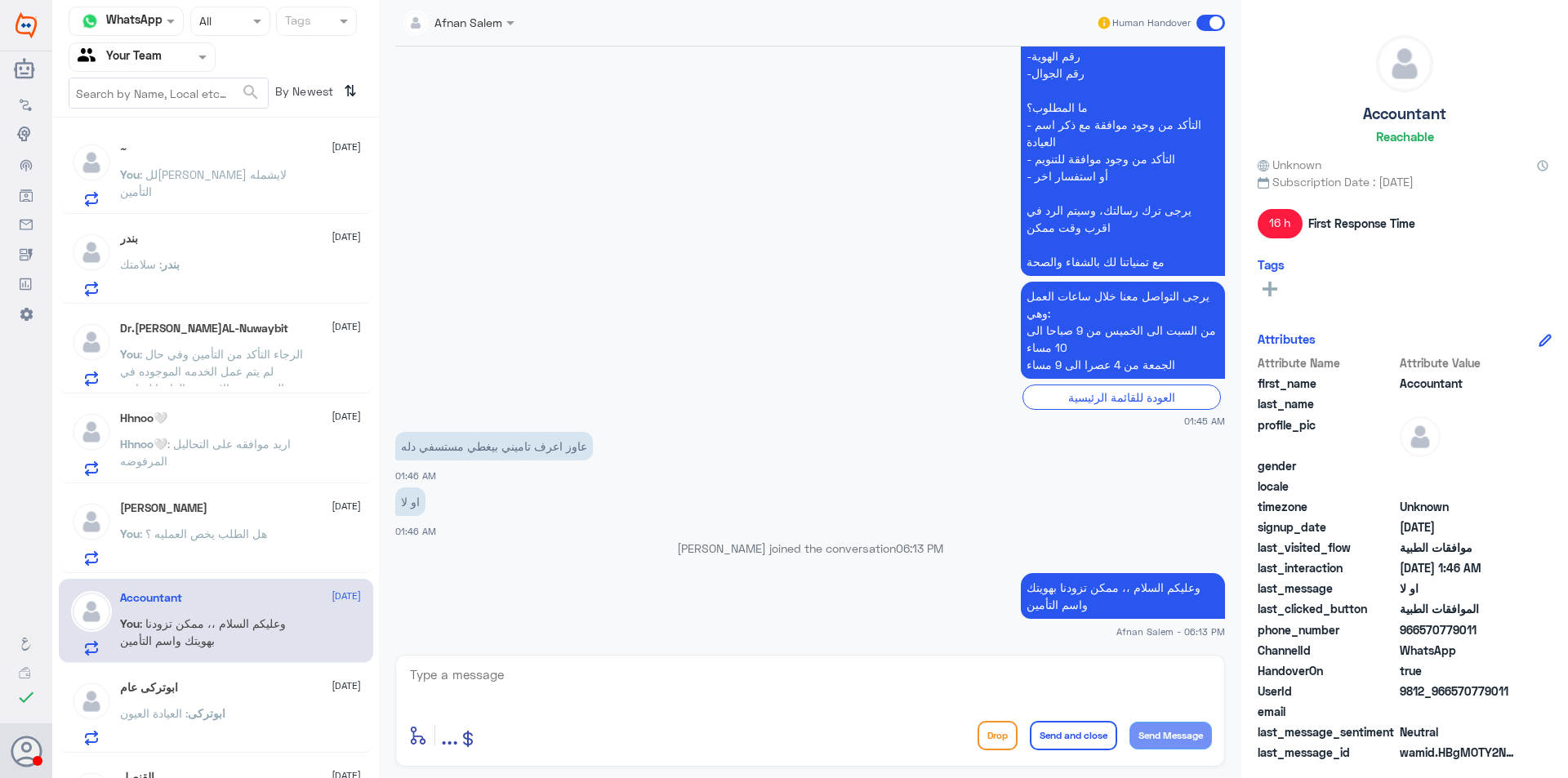
click at [237, 153] on div "~ [DATE]" at bounding box center [240, 149] width 240 height 14
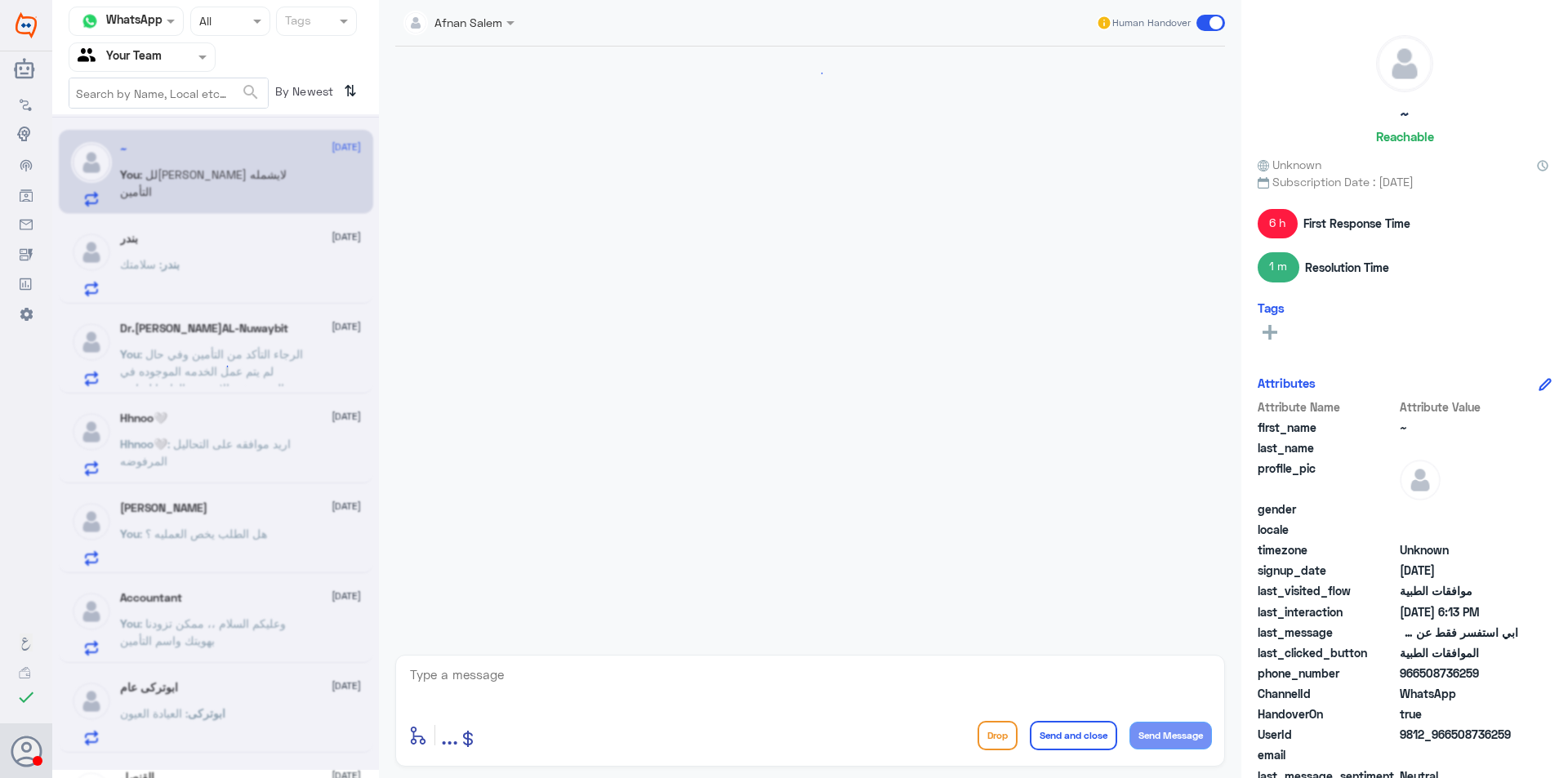
scroll to position [737, 0]
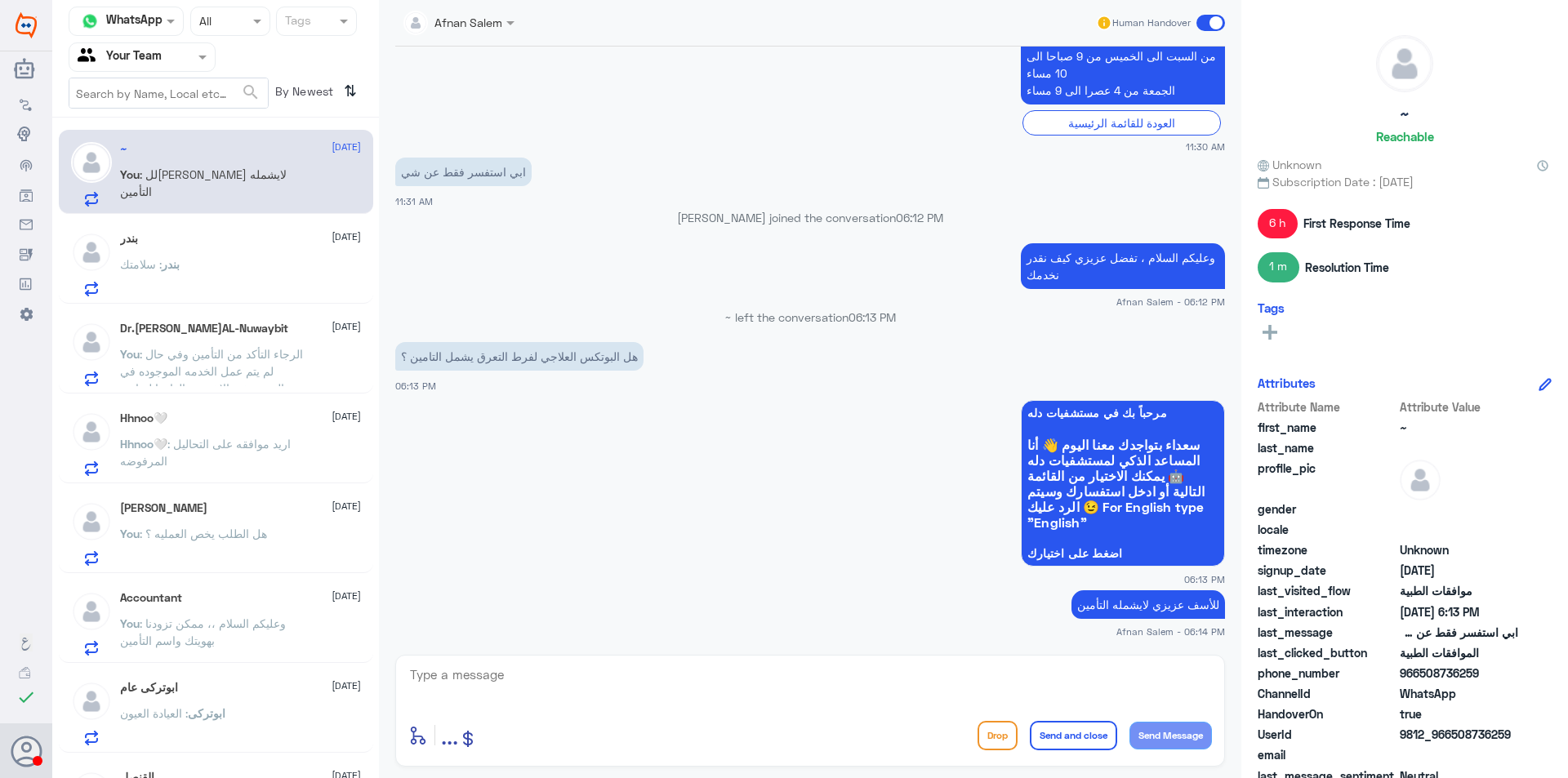
click at [160, 55] on input "text" at bounding box center [122, 56] width 90 height 19
click at [160, 150] on Inbox "Your Inbox" at bounding box center [134, 144] width 57 height 14
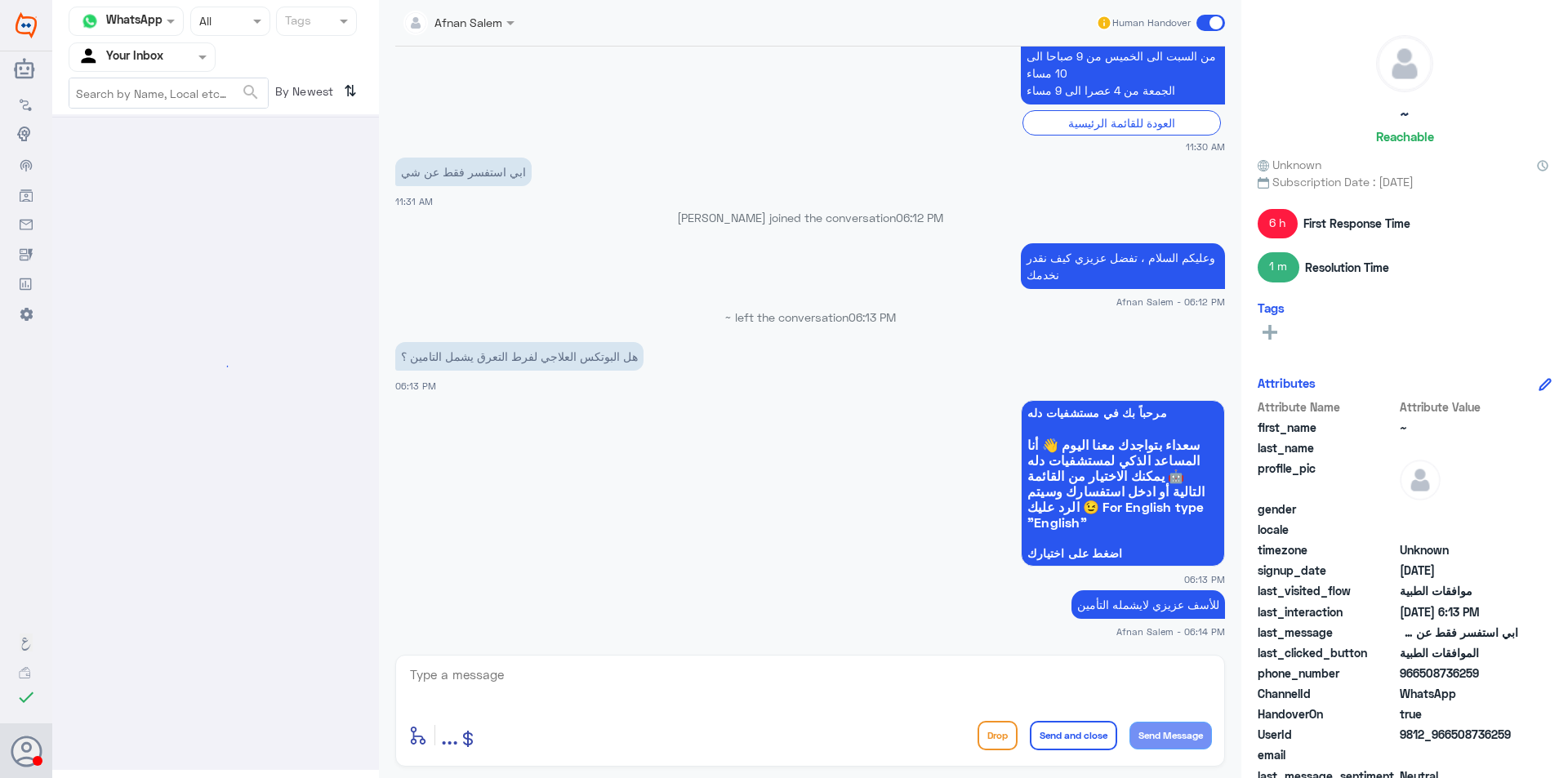
scroll to position [0, 0]
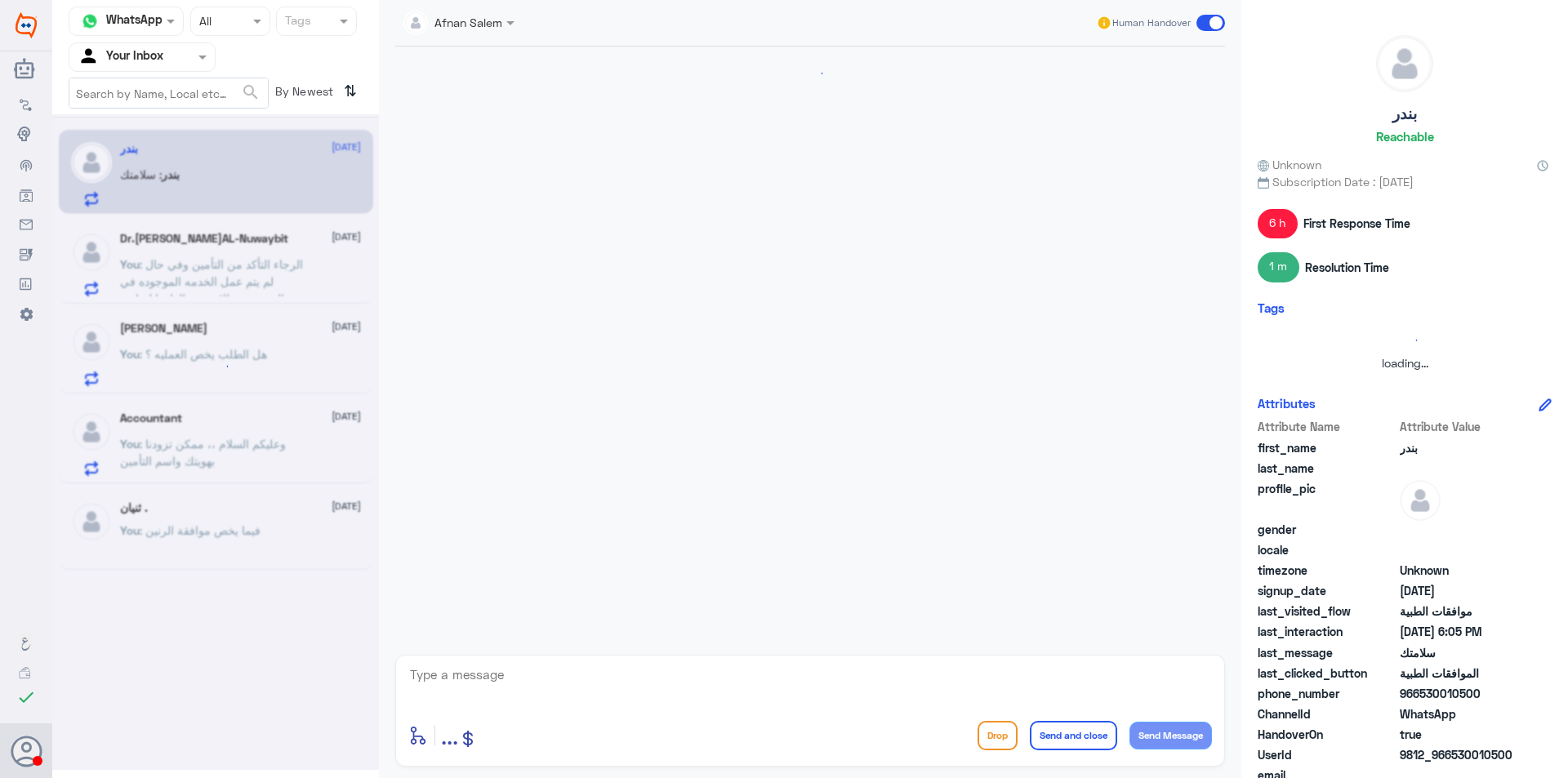
click at [164, 63] on input "text" at bounding box center [122, 56] width 90 height 19
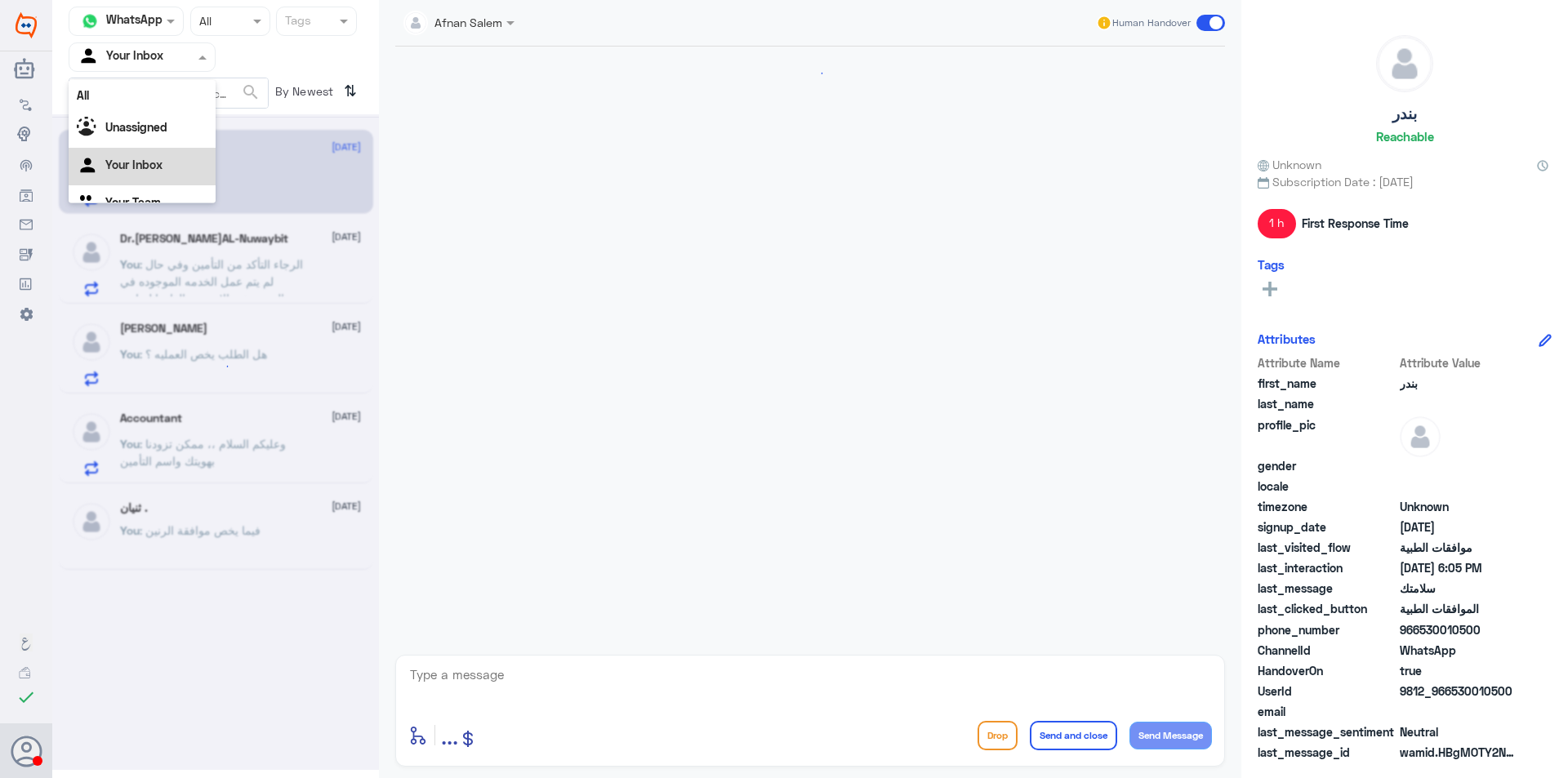
scroll to position [20, 0]
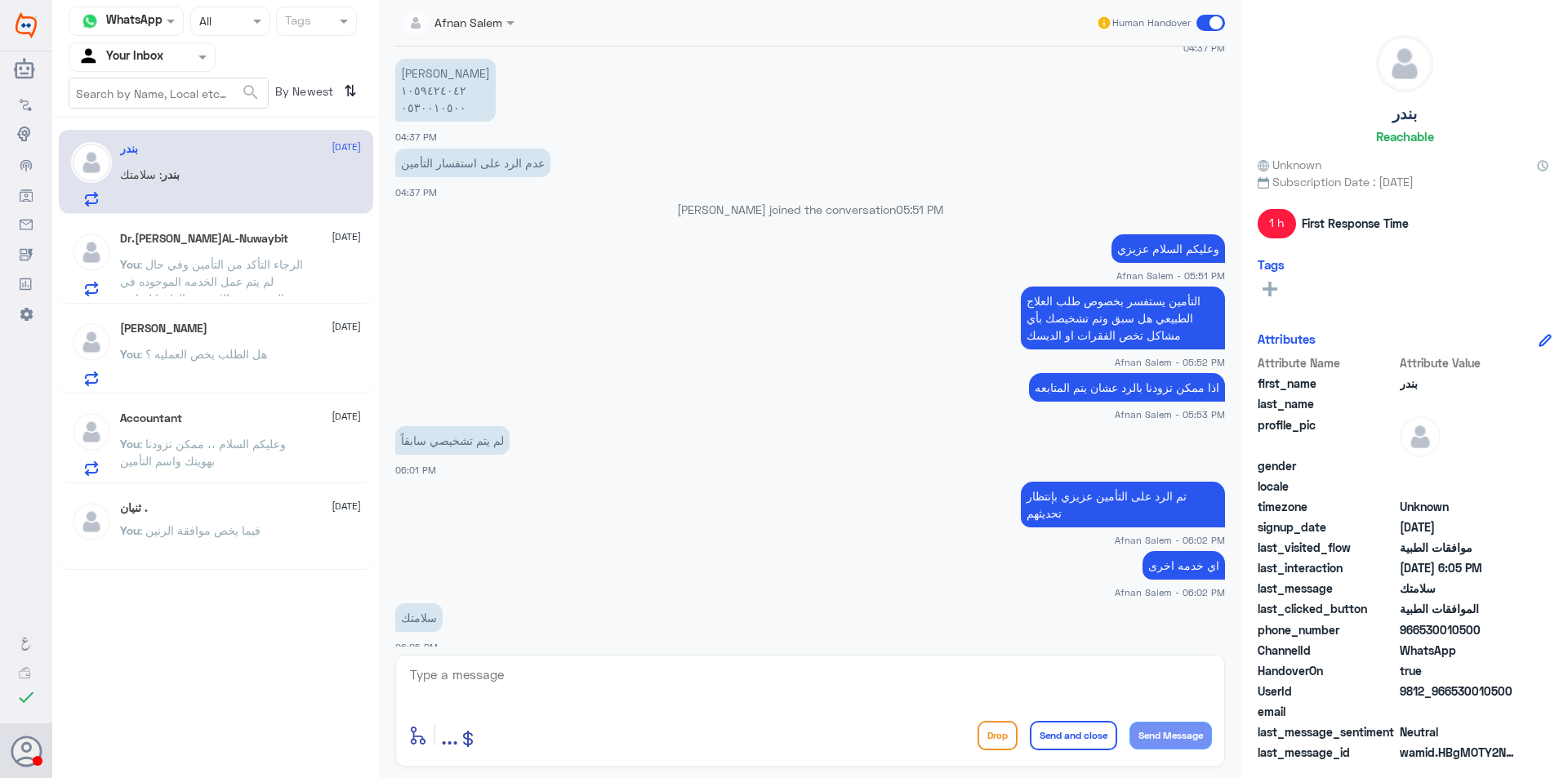
click at [268, 199] on div "بندر : سلامتك" at bounding box center [240, 189] width 240 height 37
click at [662, 672] on textarea at bounding box center [810, 684] width 803 height 40
type textarea "[DEMOGRAPHIC_DATA] يسلمك في حال تمت الموافقه راح توصلك رساله بإذن [DEMOGRAPHIC_…"
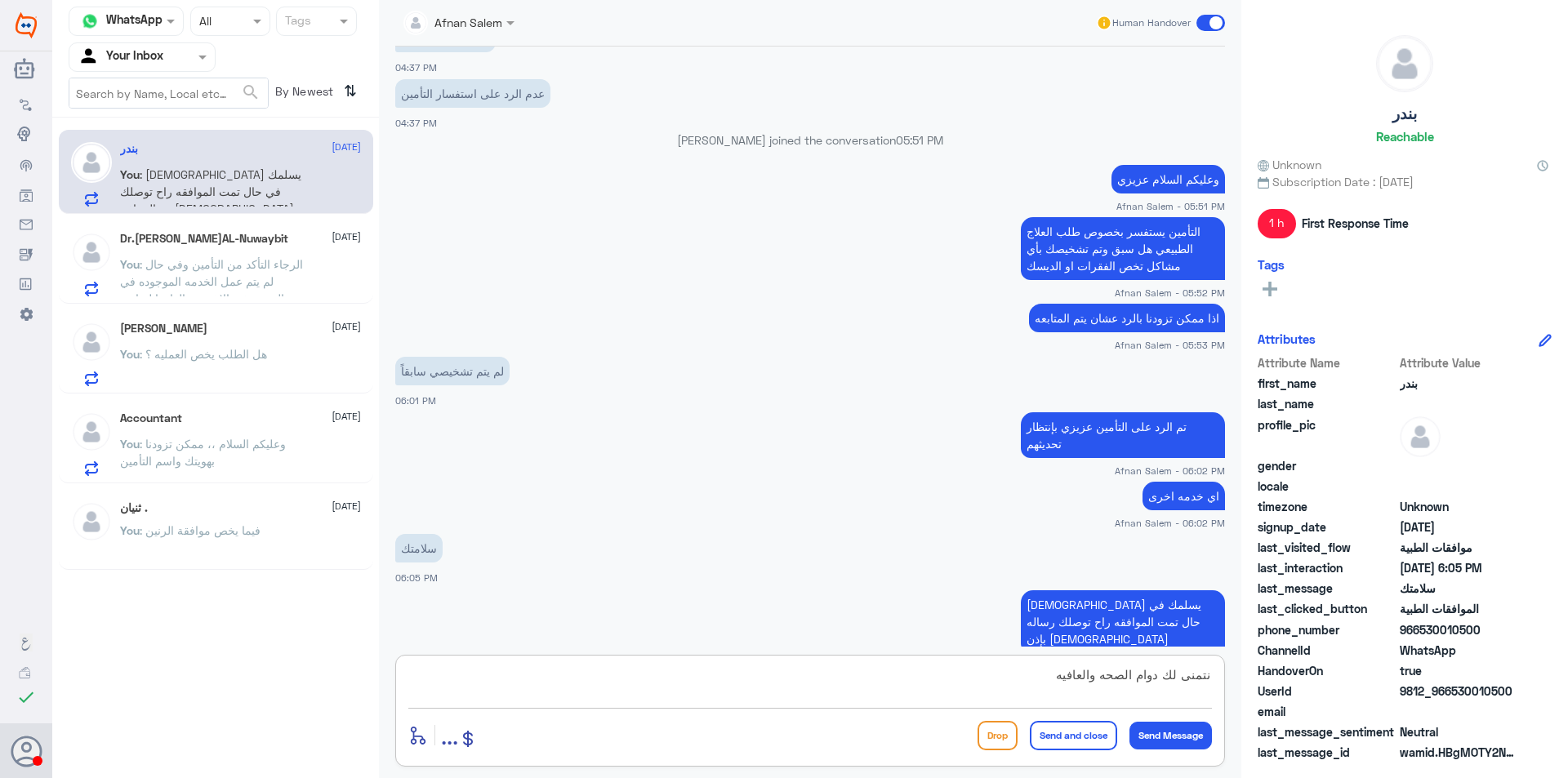
type textarea "نتمنى لك دوام الصحه والعافيه"
click at [1088, 743] on button "Send and close" at bounding box center [1073, 735] width 87 height 29
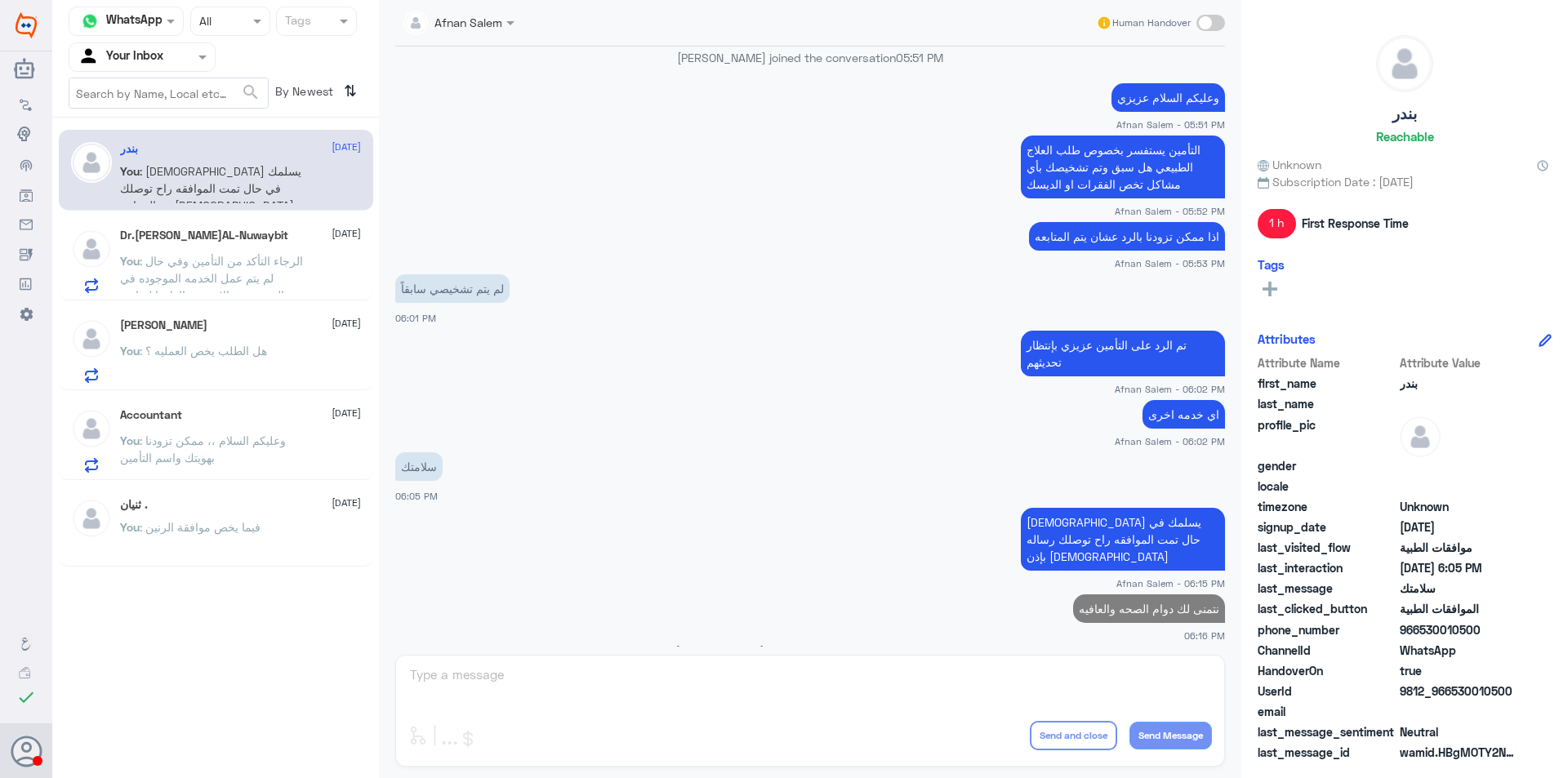
click at [192, 233] on h5 "Dr.[PERSON_NAME]AL-Nuwaybit" at bounding box center [203, 236] width 168 height 14
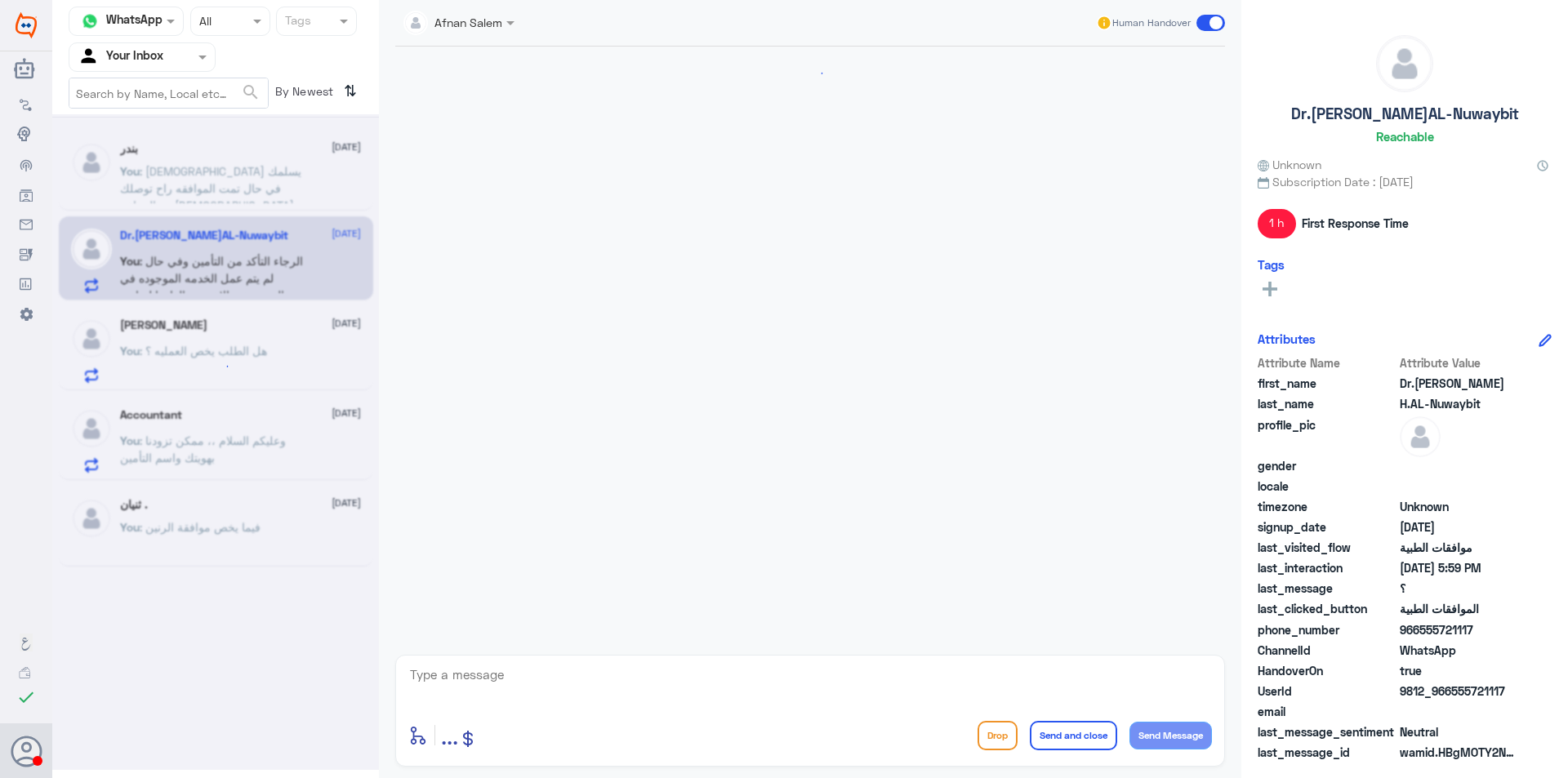
scroll to position [1059, 0]
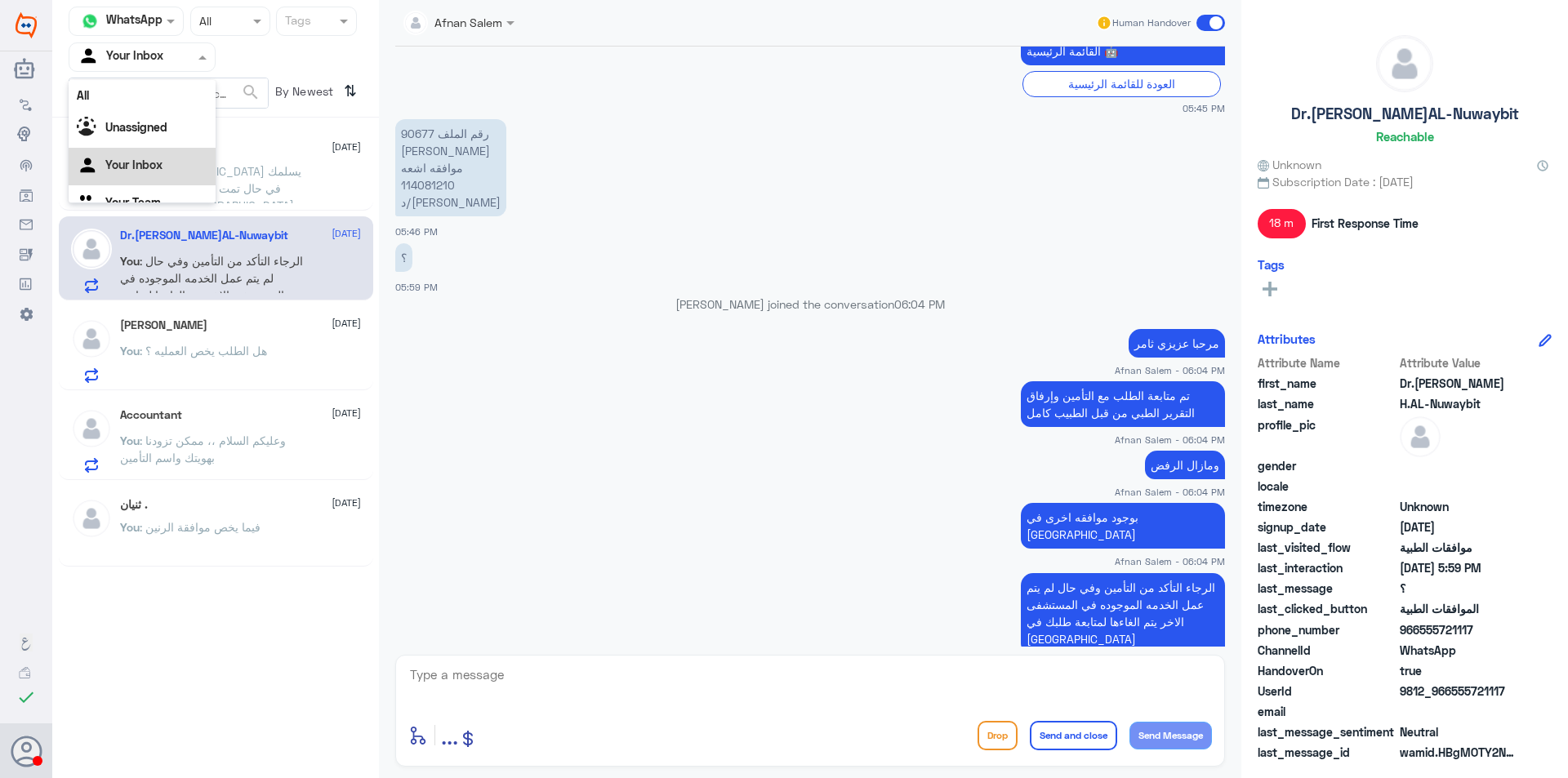
click at [144, 56] on input "text" at bounding box center [122, 56] width 90 height 19
click at [614, 675] on textarea at bounding box center [810, 684] width 803 height 40
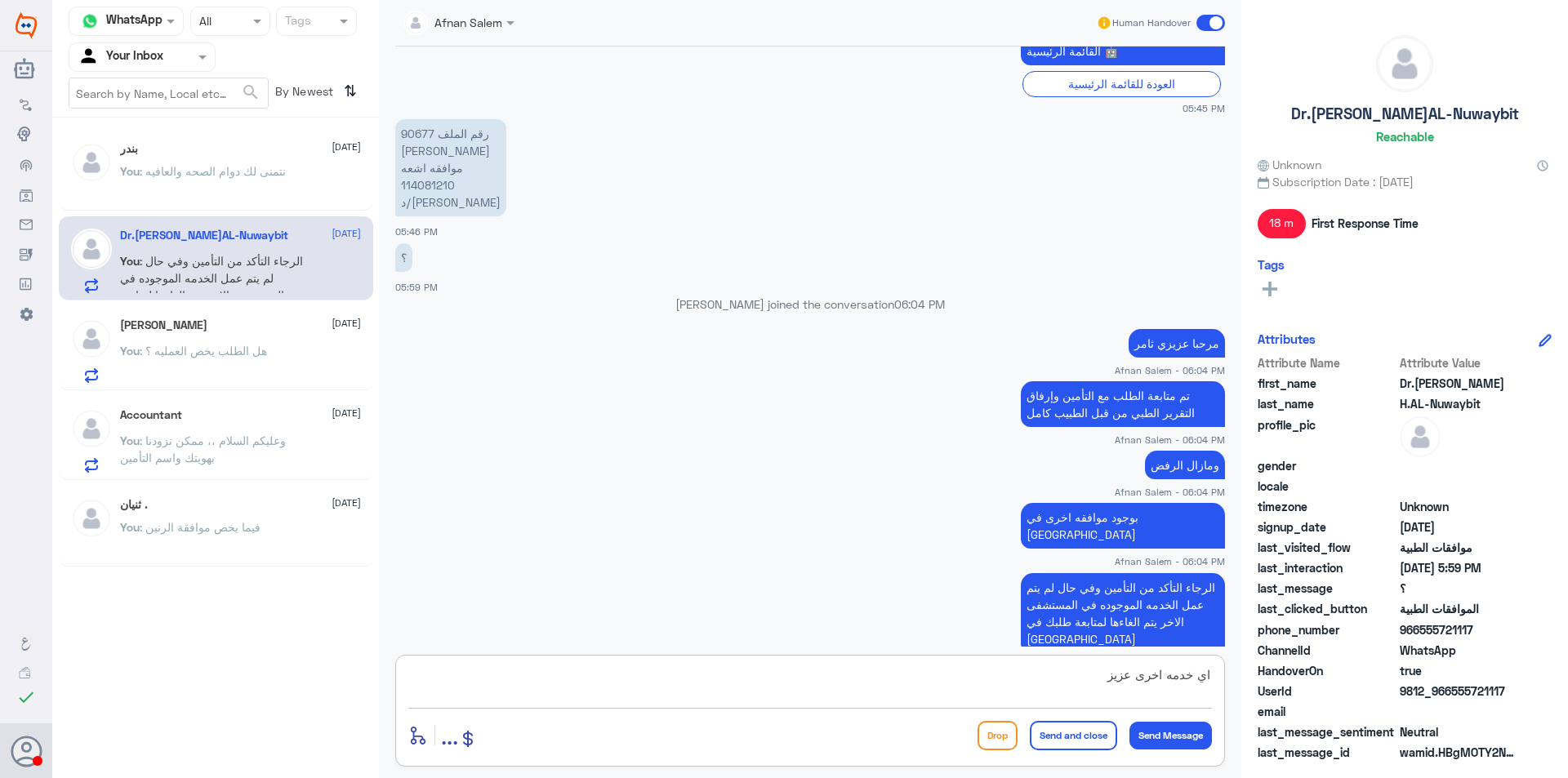
type textarea "اي خدمه اخرى عزيزي"
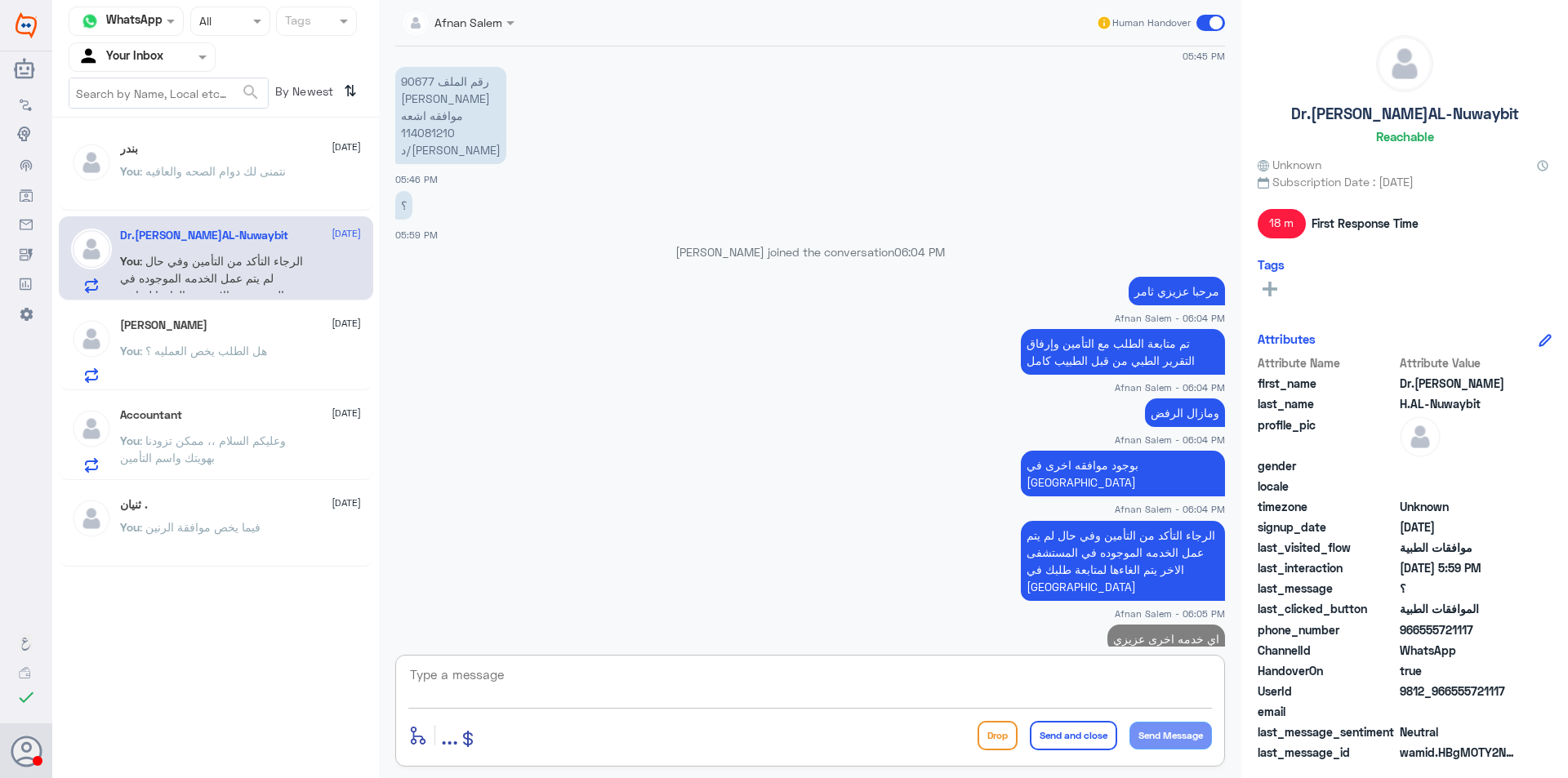
click at [179, 73] on nav "Channel WhatsApp Status × All Tags Agent Filter Your Inbox search By Newest ⇅" at bounding box center [215, 62] width 327 height 111
click at [160, 64] on input "text" at bounding box center [122, 56] width 90 height 19
click at [158, 187] on Team "Your Team" at bounding box center [133, 182] width 55 height 14
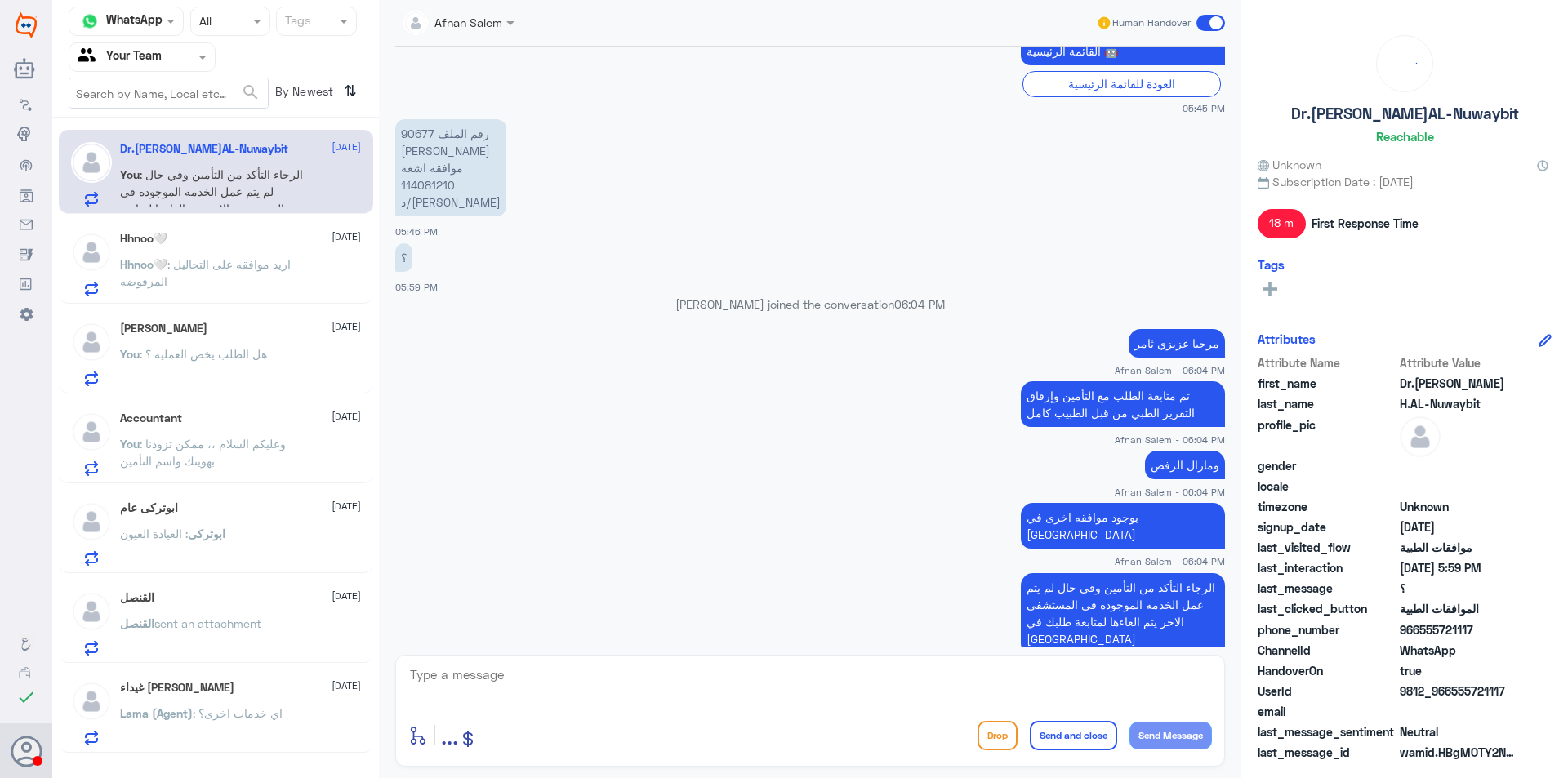
scroll to position [1111, 0]
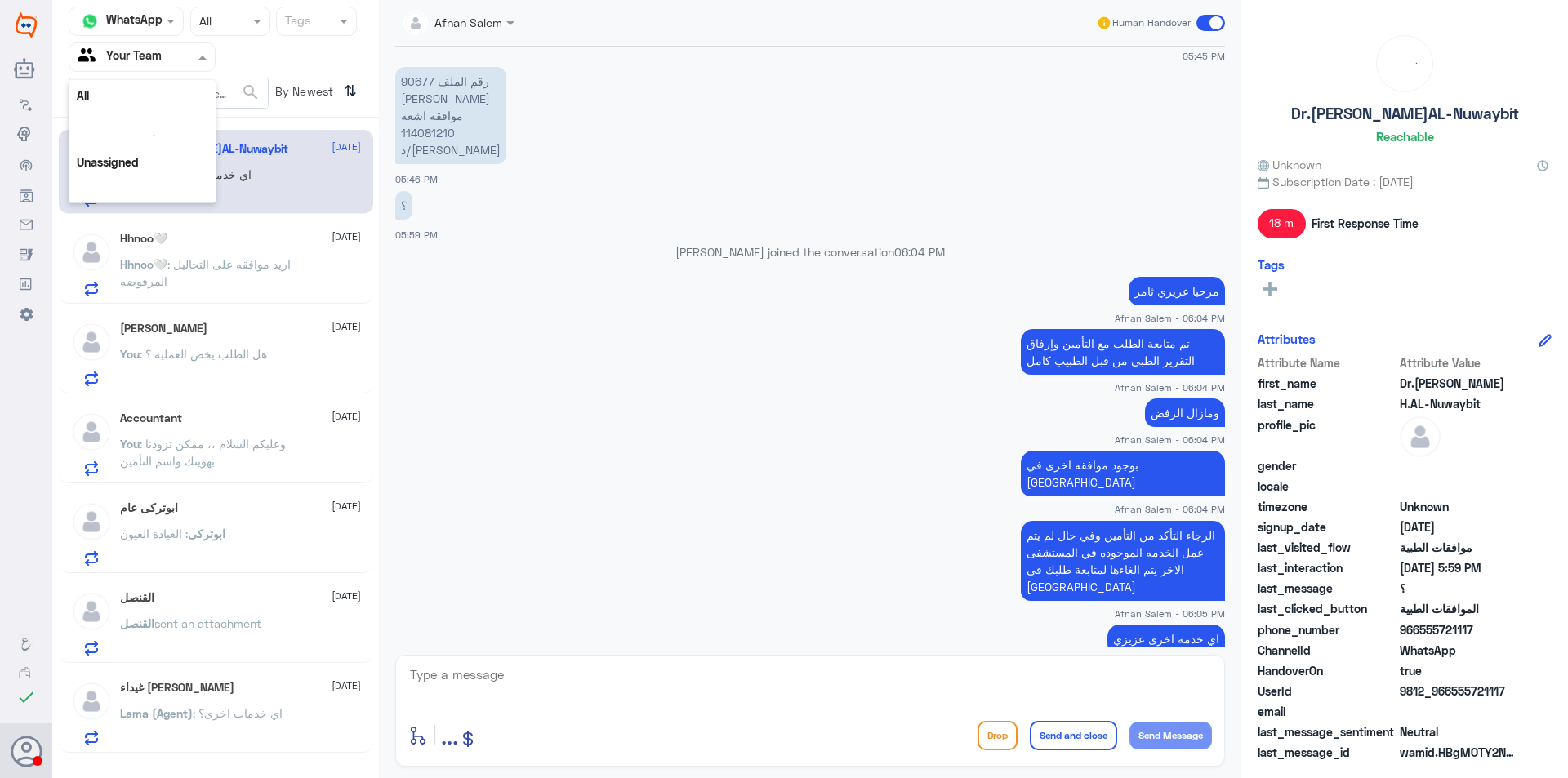
click at [200, 49] on span at bounding box center [204, 56] width 20 height 17
click at [160, 131] on div "Your Inbox" at bounding box center [142, 146] width 147 height 38
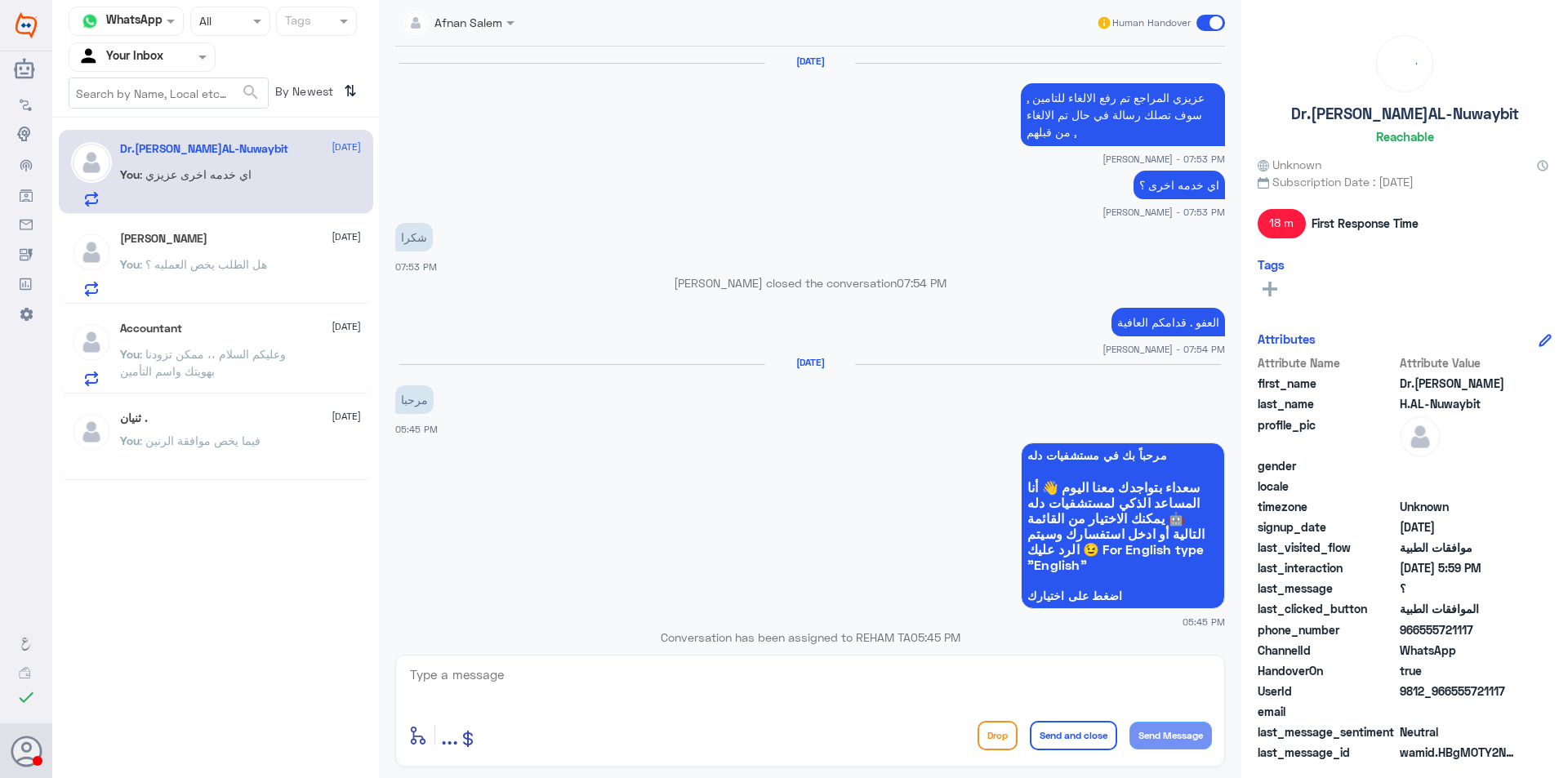
scroll to position [1078, 0]
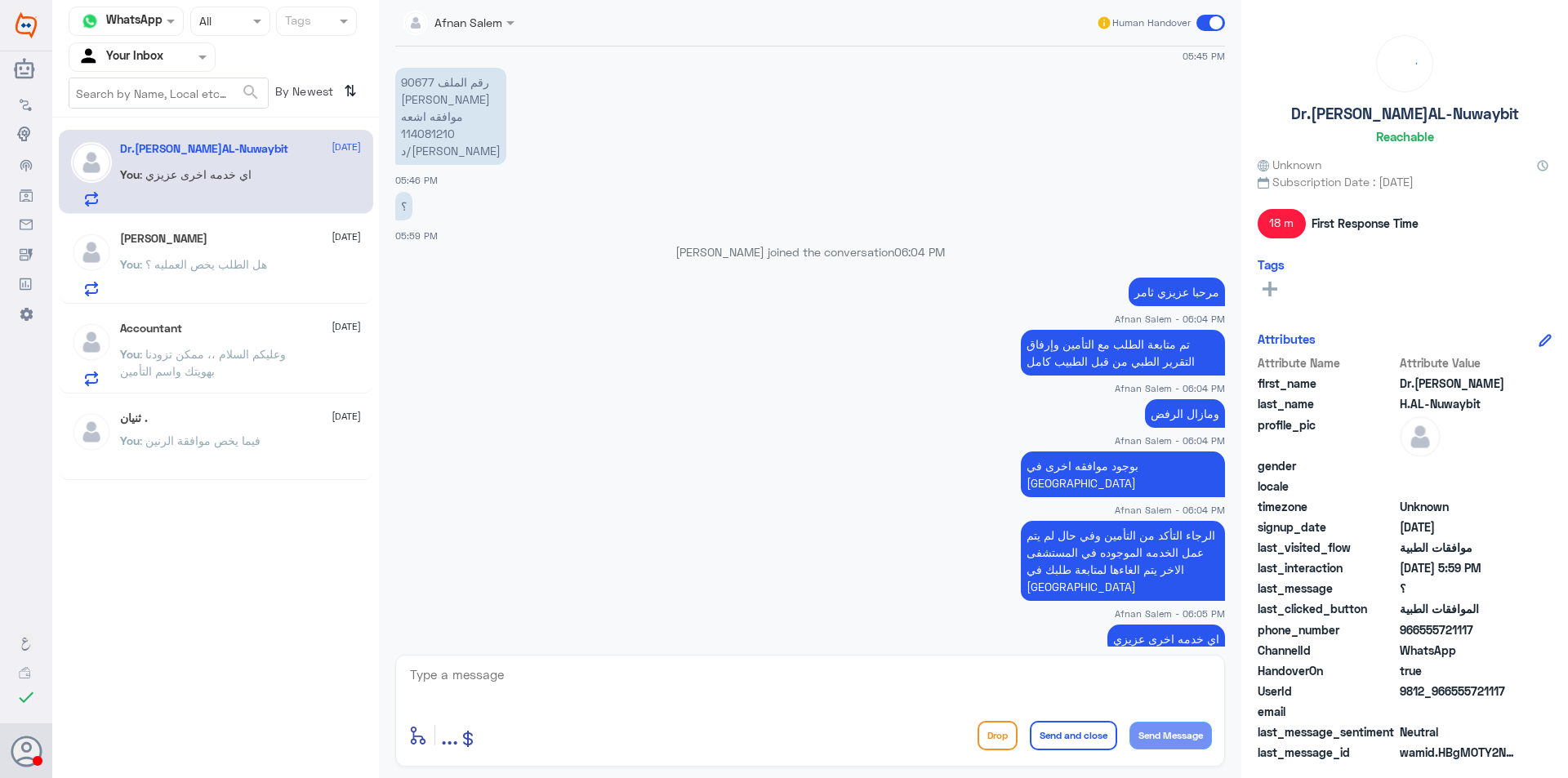
click at [139, 51] on input "text" at bounding box center [122, 56] width 90 height 19
click at [152, 101] on b "Unassigned" at bounding box center [137, 107] width 62 height 14
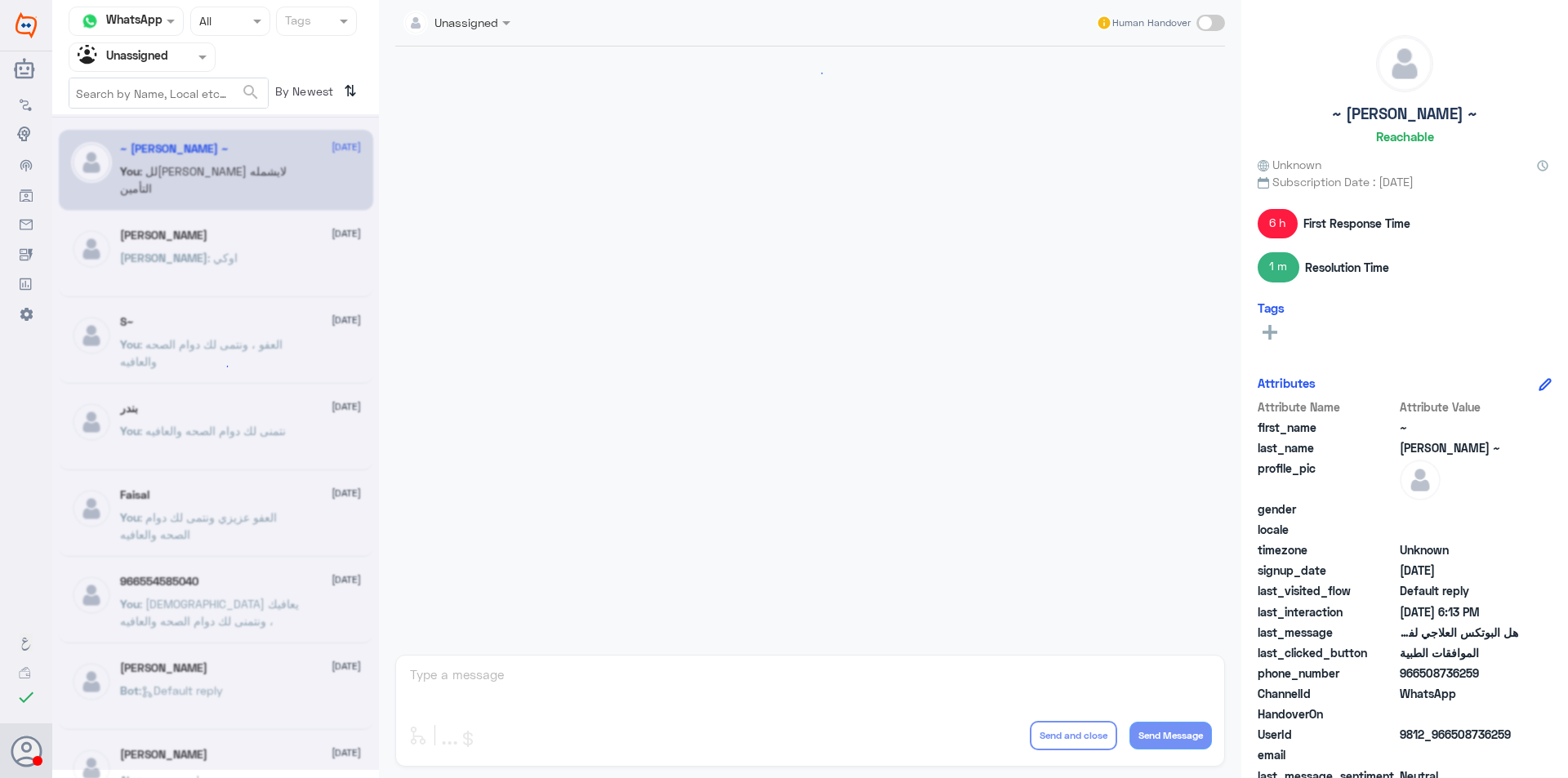
scroll to position [737, 0]
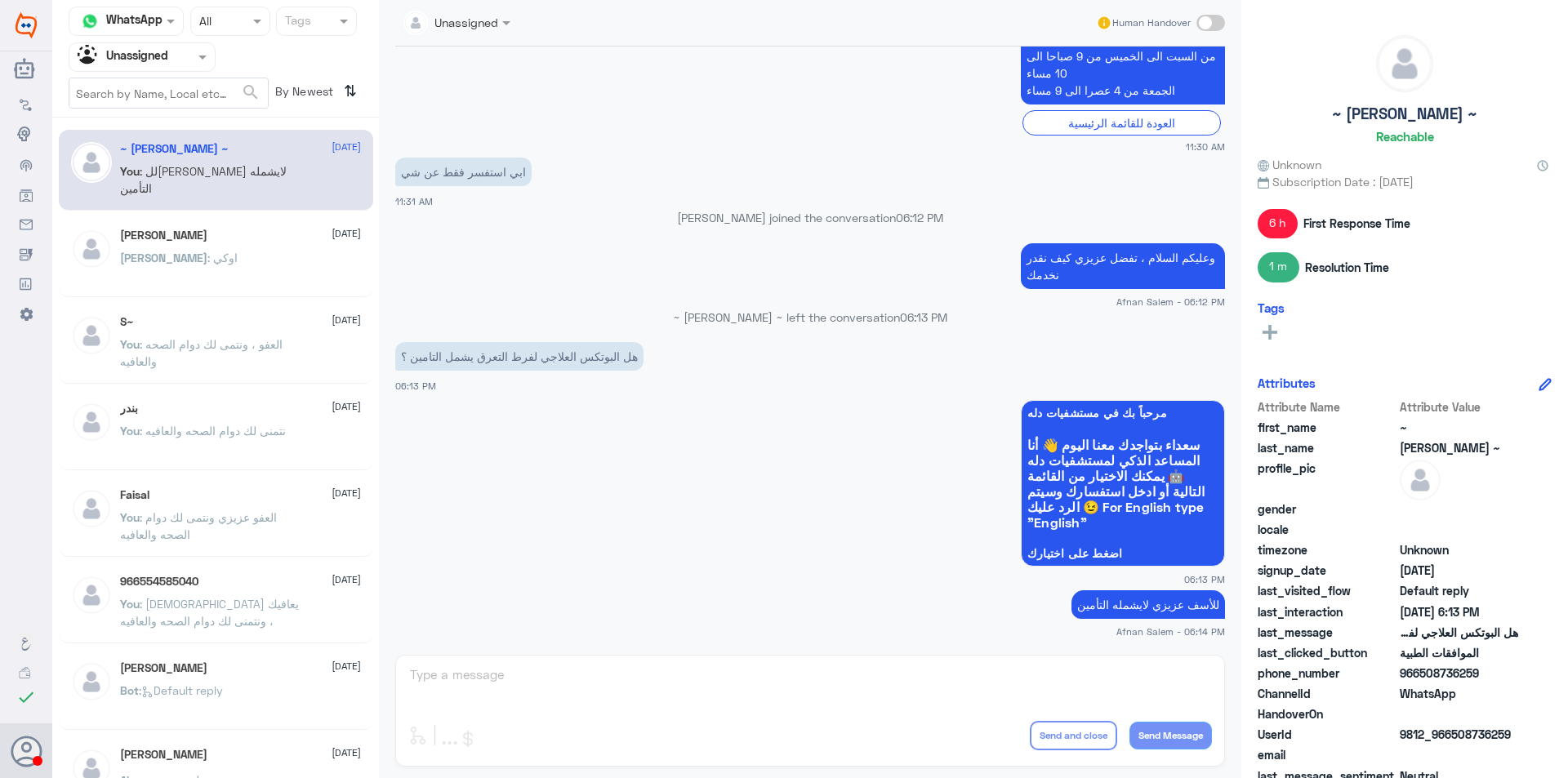
click at [232, 330] on div "S~ [DATE]" at bounding box center [240, 322] width 240 height 14
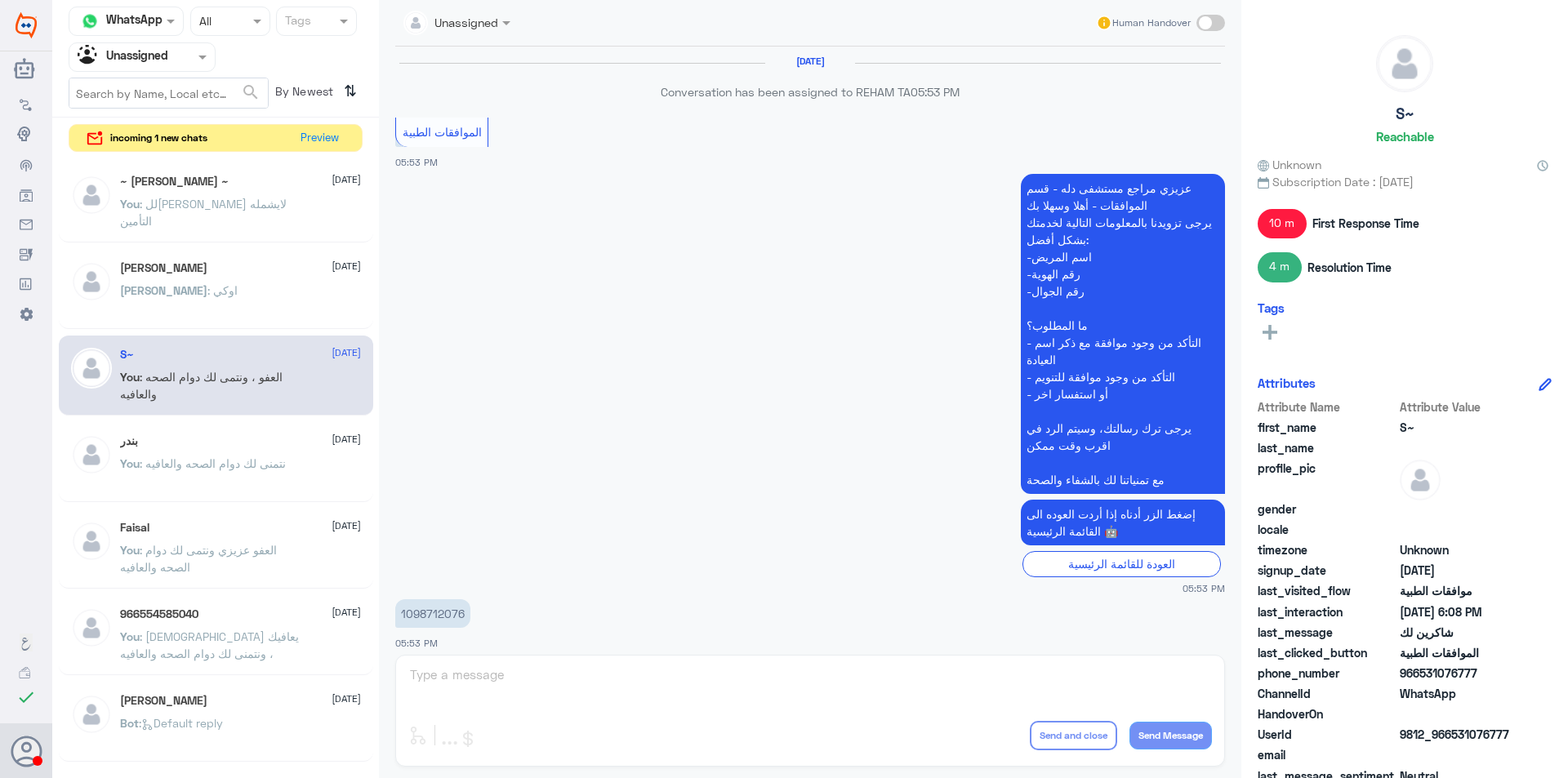
scroll to position [776, 0]
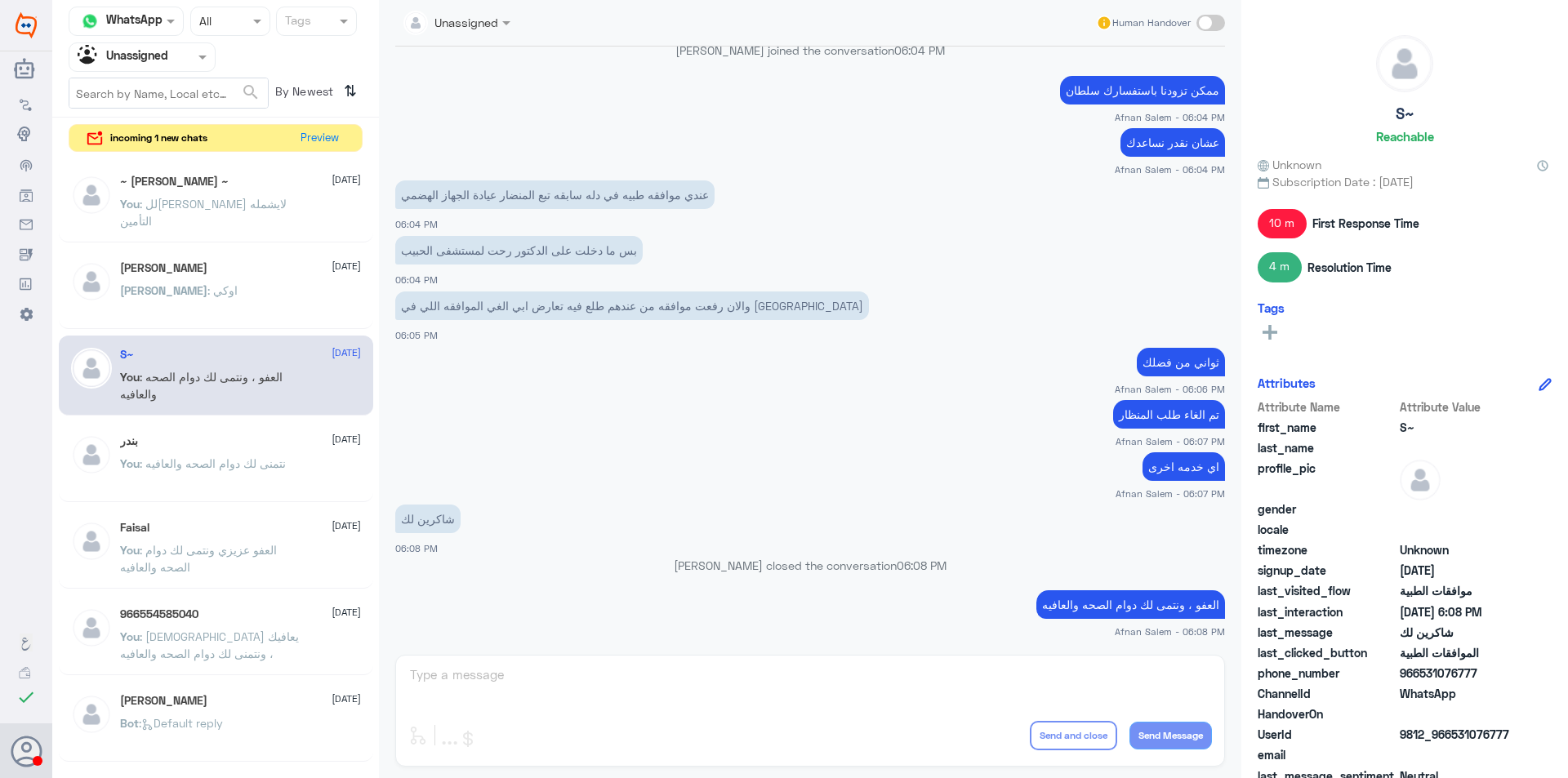
click at [233, 248] on div "~ [PERSON_NAME] ~ [DATE] You : للأسف عزيزي لايشمله التأمين [PERSON_NAME] [DATE]…" at bounding box center [215, 470] width 327 height 627
click at [237, 220] on p "You : لل[PERSON_NAME] لايشمله التأمين" at bounding box center [211, 216] width 184 height 41
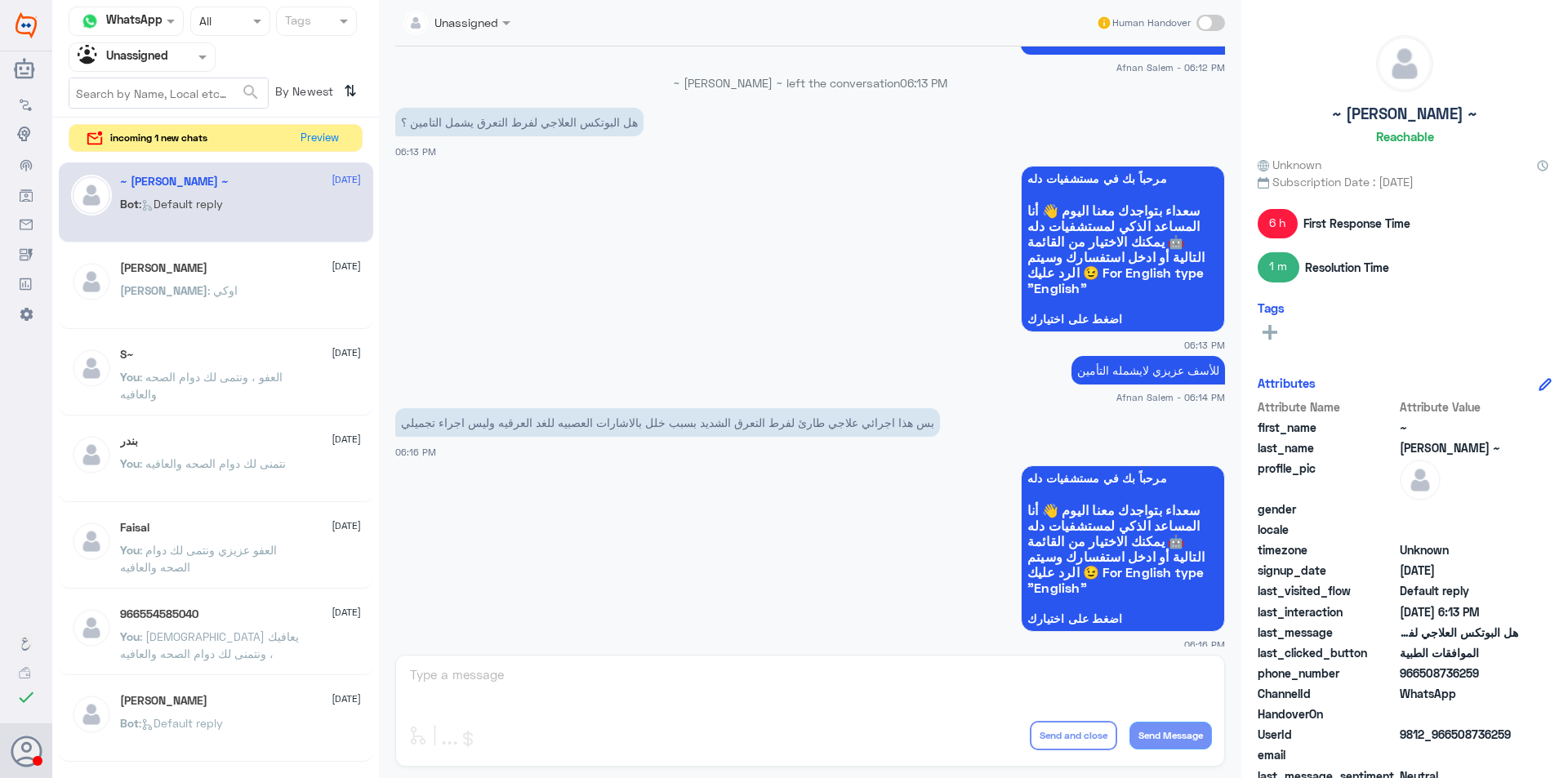
scroll to position [984, 0]
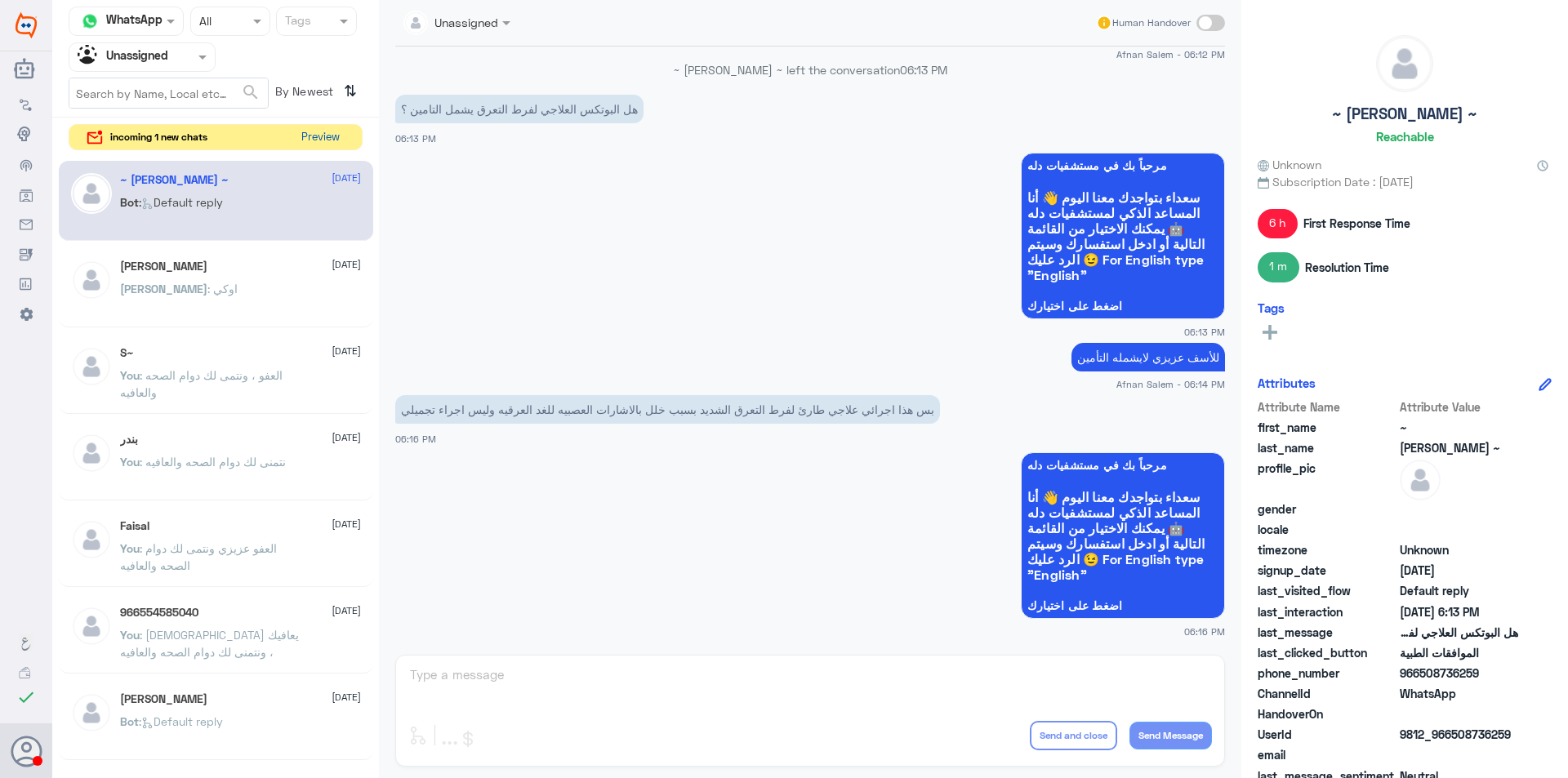
click at [310, 140] on button "Preview" at bounding box center [320, 137] width 50 height 26
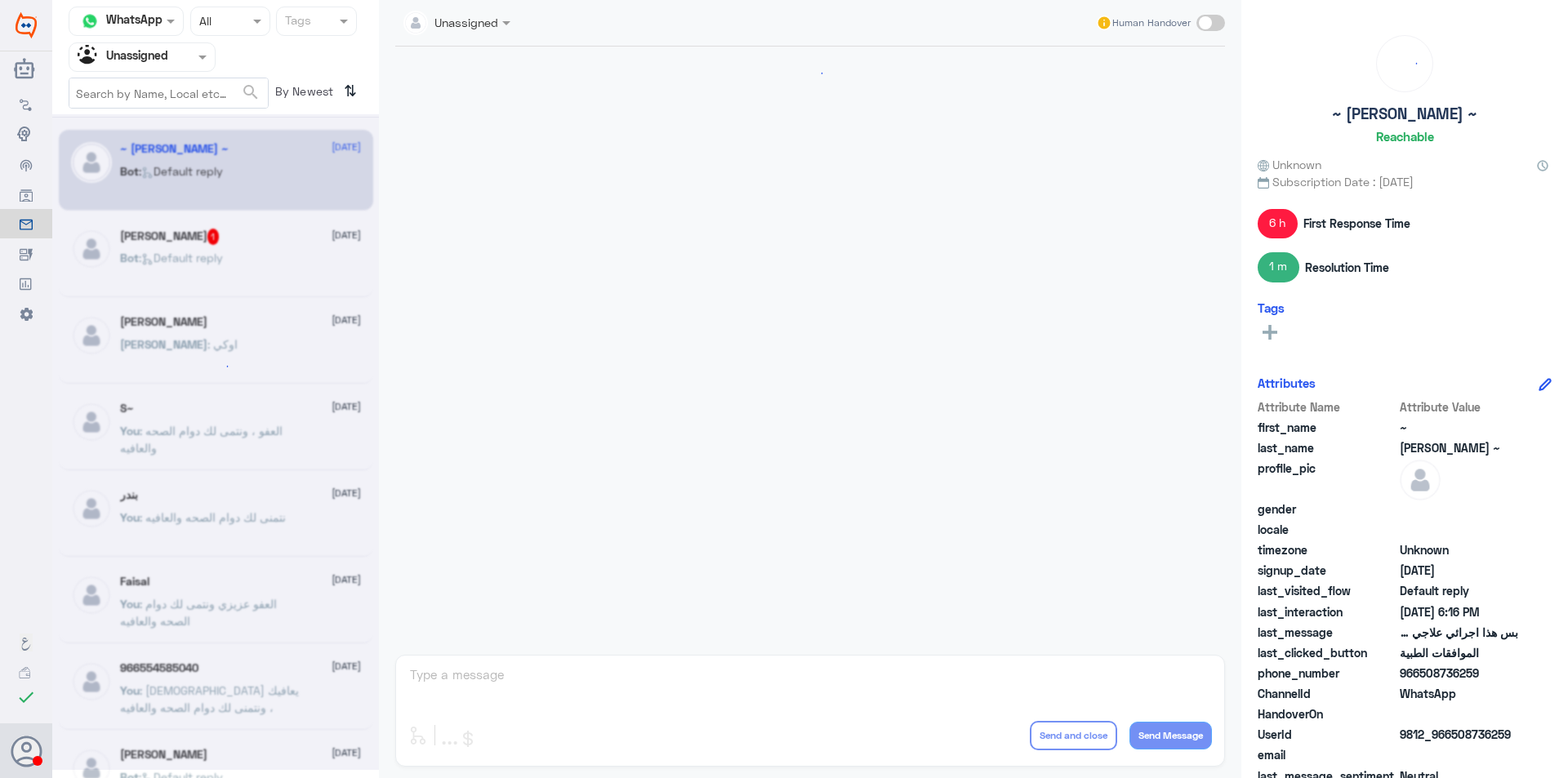
scroll to position [984, 0]
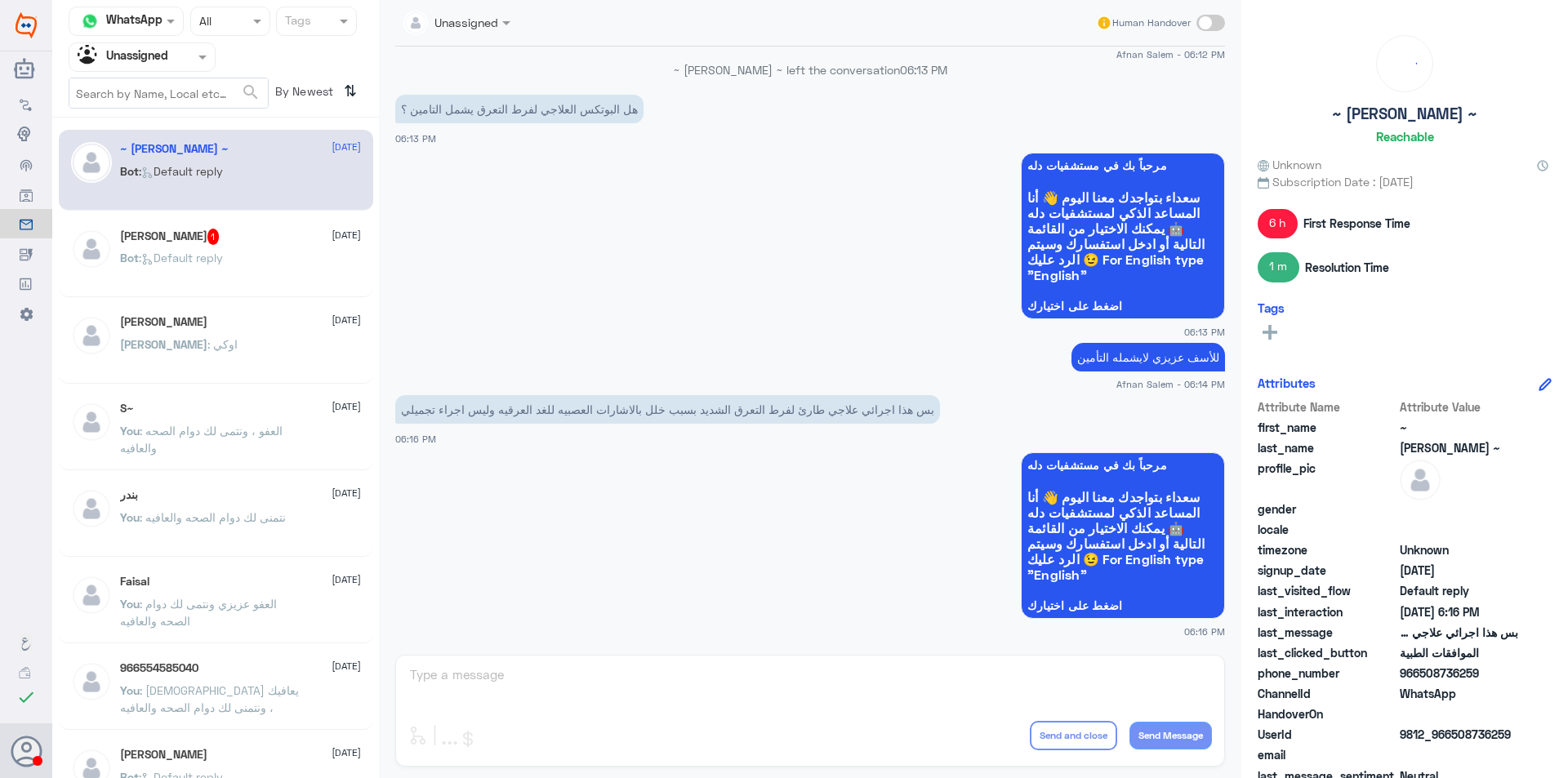
click at [193, 283] on p "Bot : Default reply" at bounding box center [171, 270] width 103 height 41
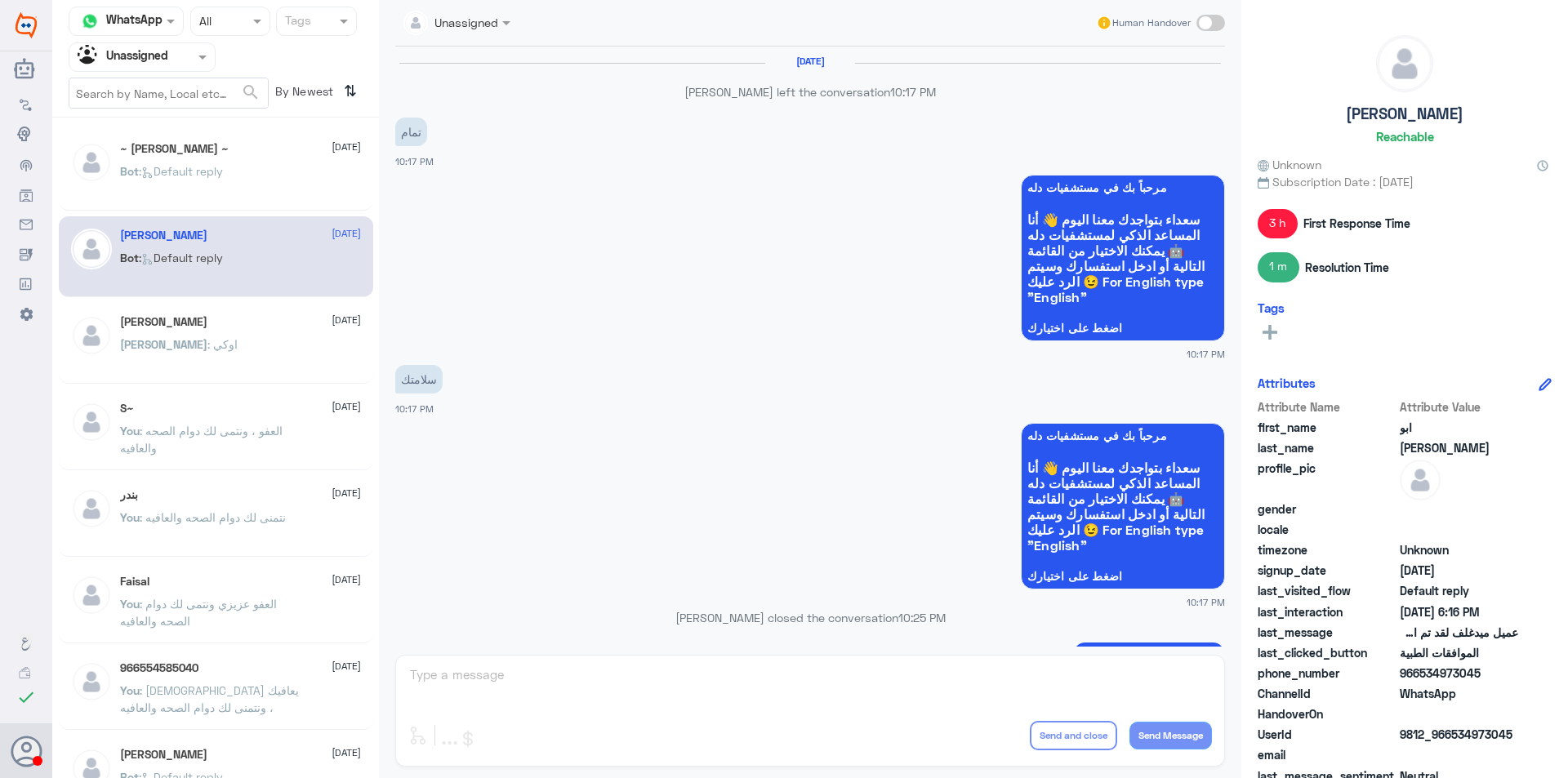
scroll to position [1376, 0]
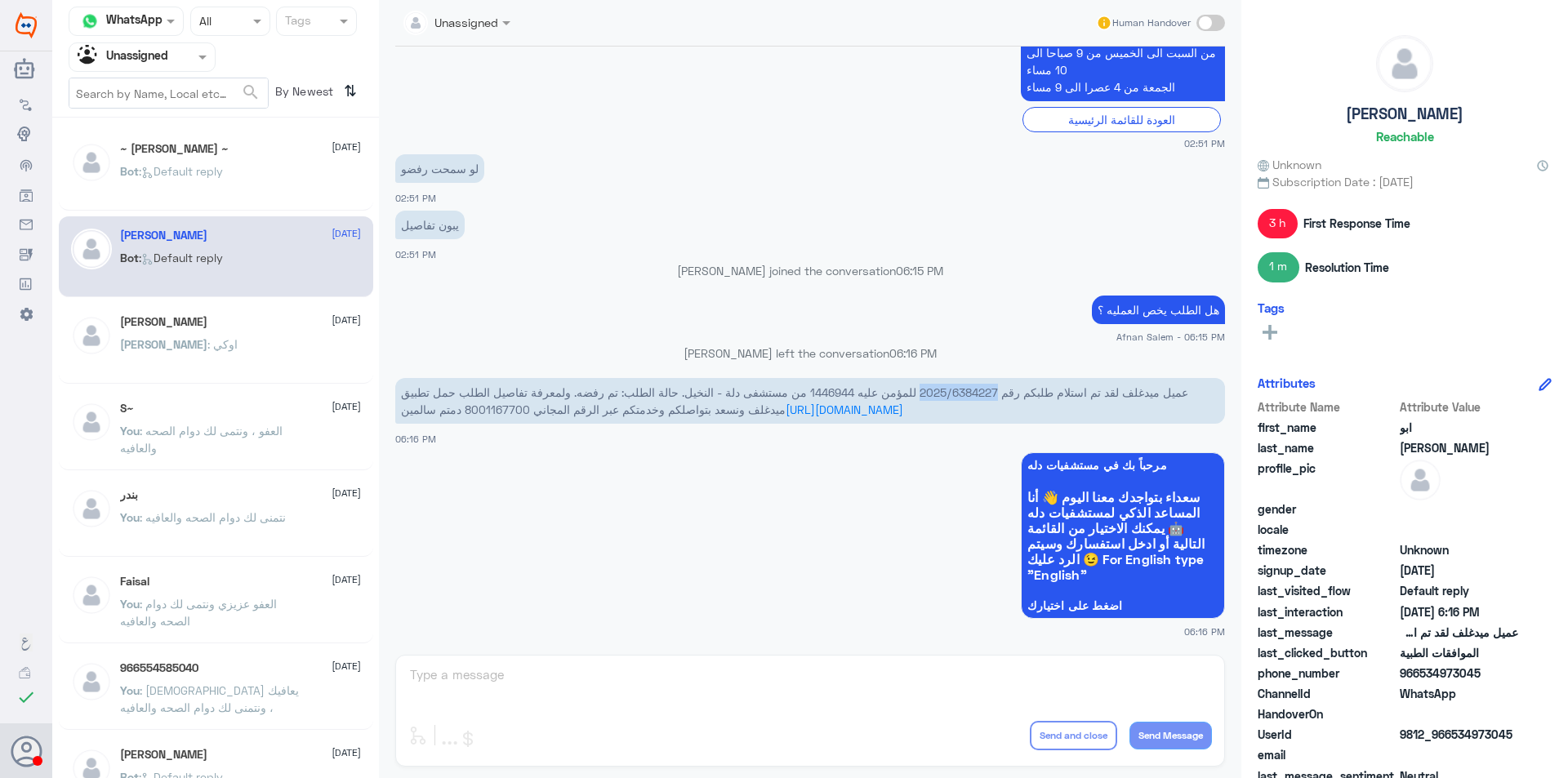
drag, startPoint x: 1001, startPoint y: 392, endPoint x: 921, endPoint y: 389, distance: 80.1
click at [921, 389] on span "عميل ميدغلف لقد تم استلام طلبكم رقم 2025/6384227 للمؤمن عليه 1446944 من مستشفى …" at bounding box center [794, 400] width 787 height 31
click at [176, 62] on div at bounding box center [142, 56] width 145 height 19
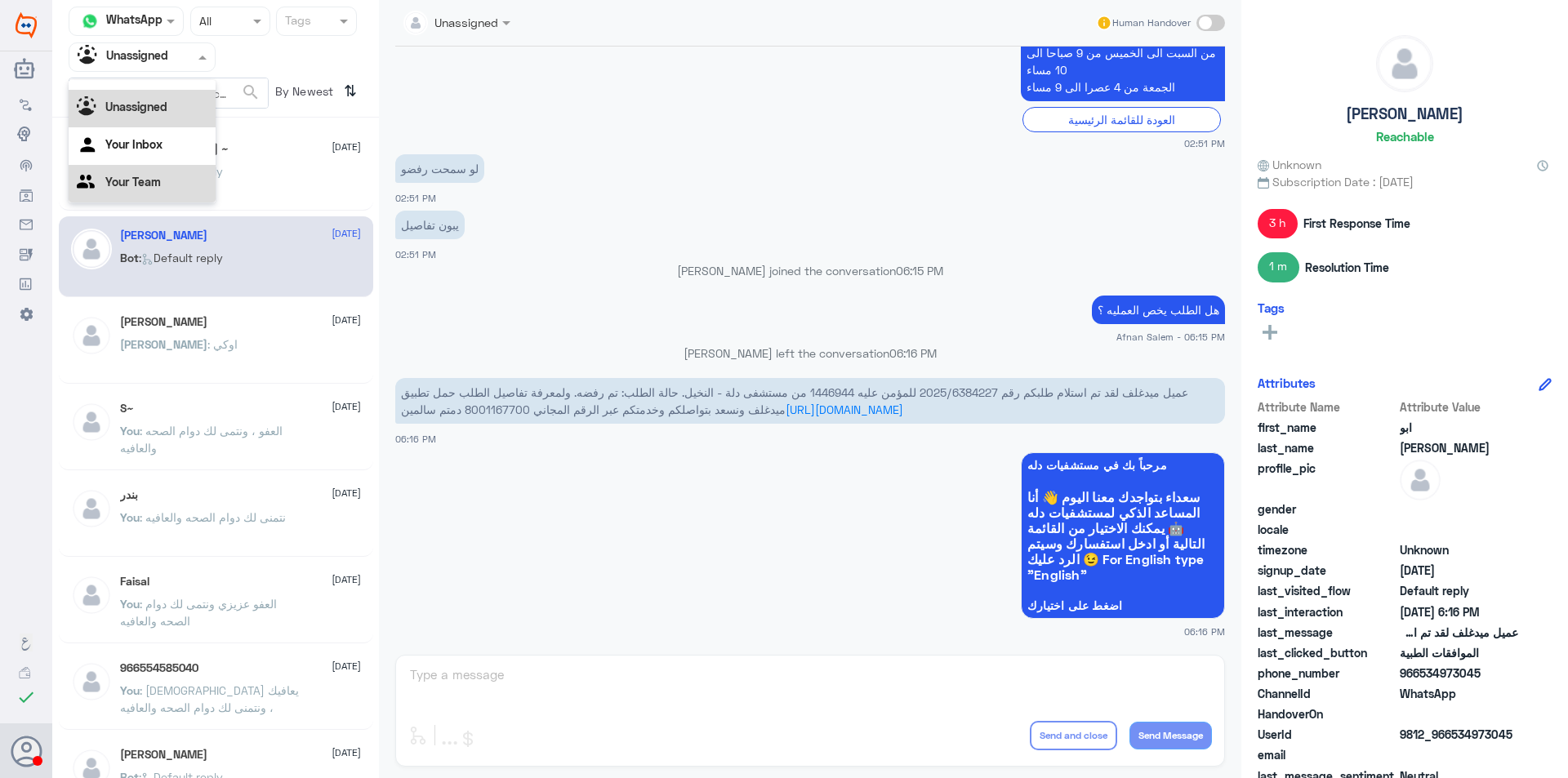
click at [162, 180] on div "Your Team" at bounding box center [142, 183] width 147 height 38
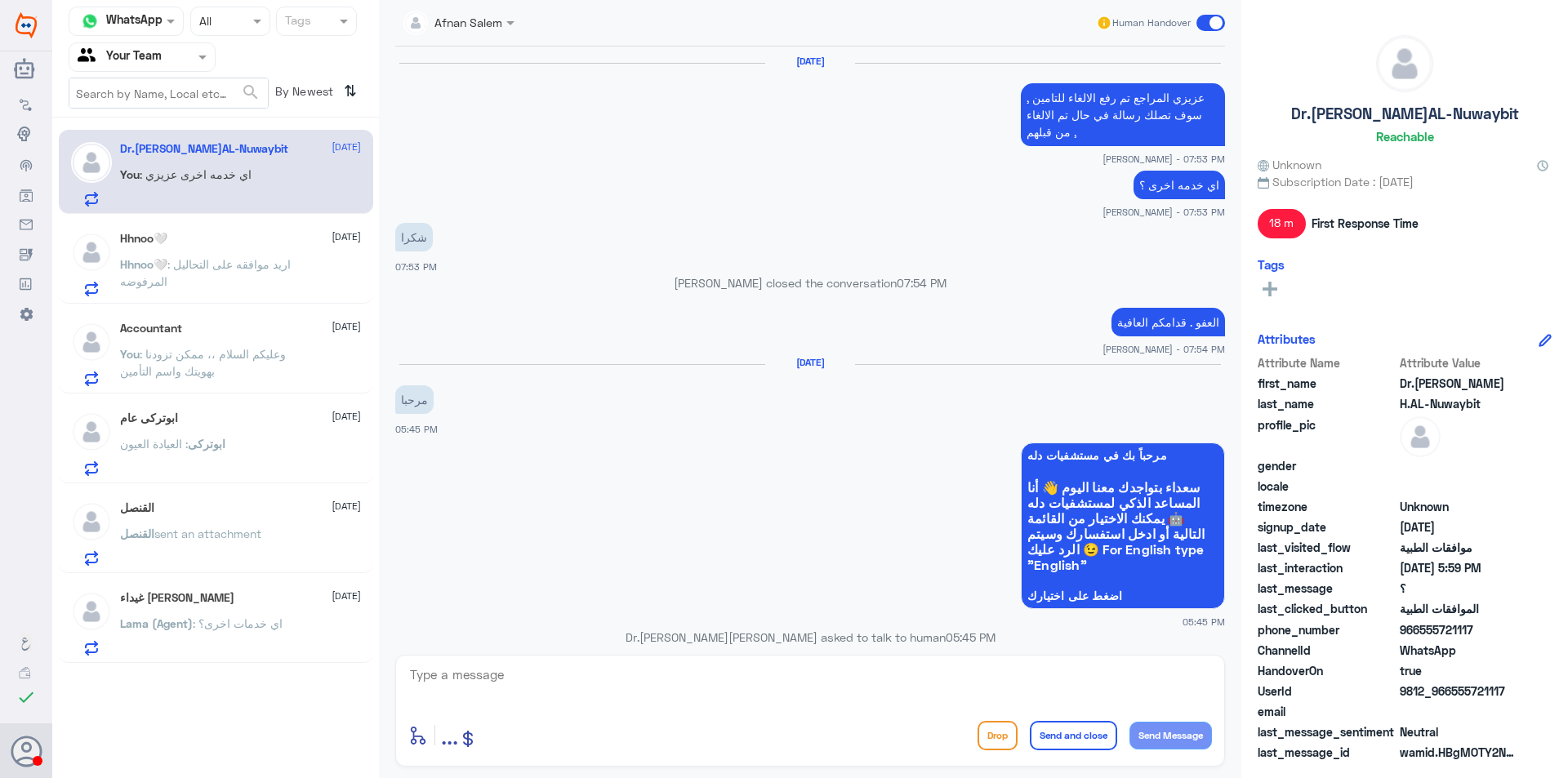
scroll to position [1078, 0]
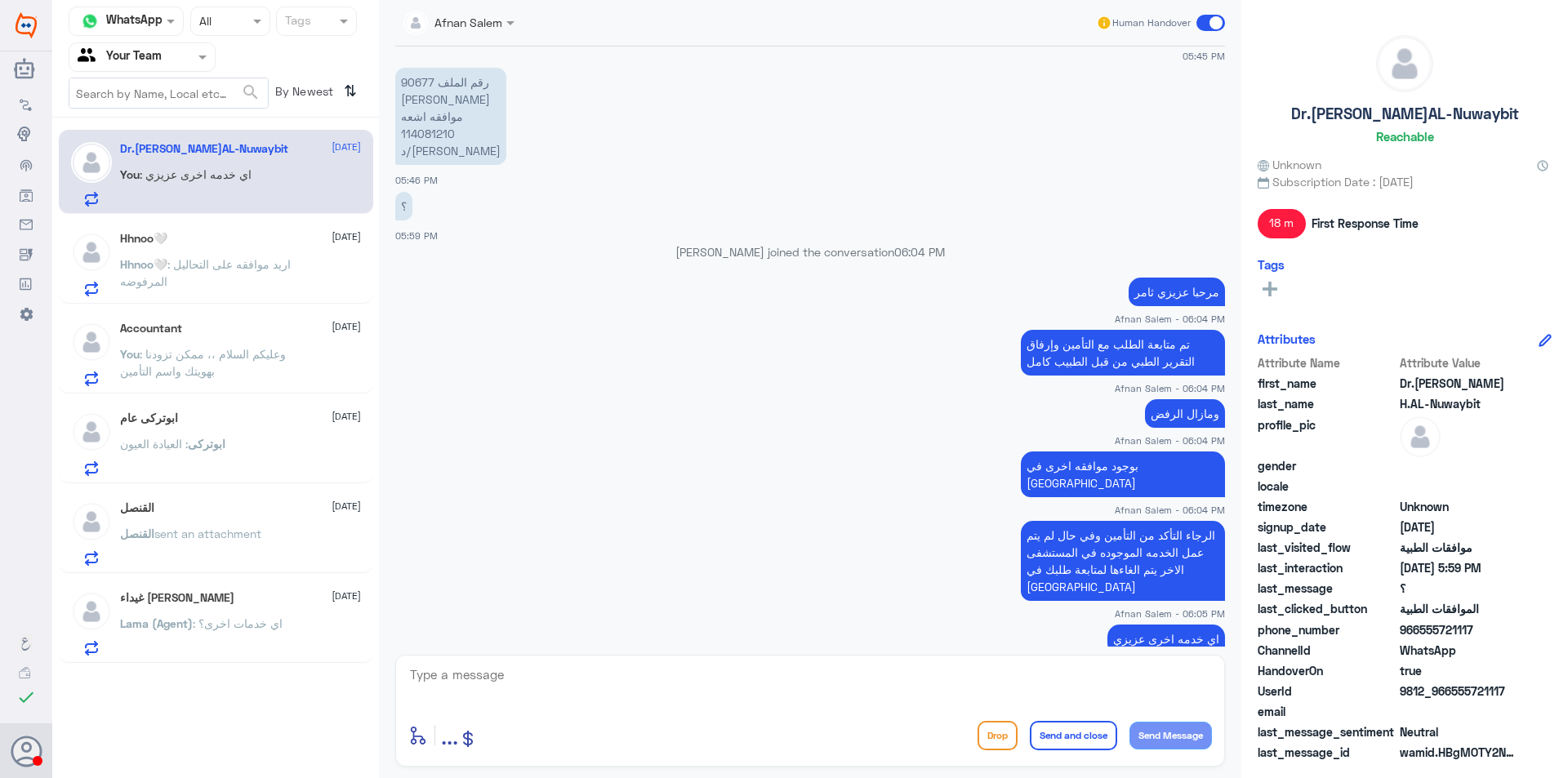
click at [253, 433] on div "ابوتركى عام [DATE][PERSON_NAME] : العيادة العيون" at bounding box center [240, 443] width 240 height 64
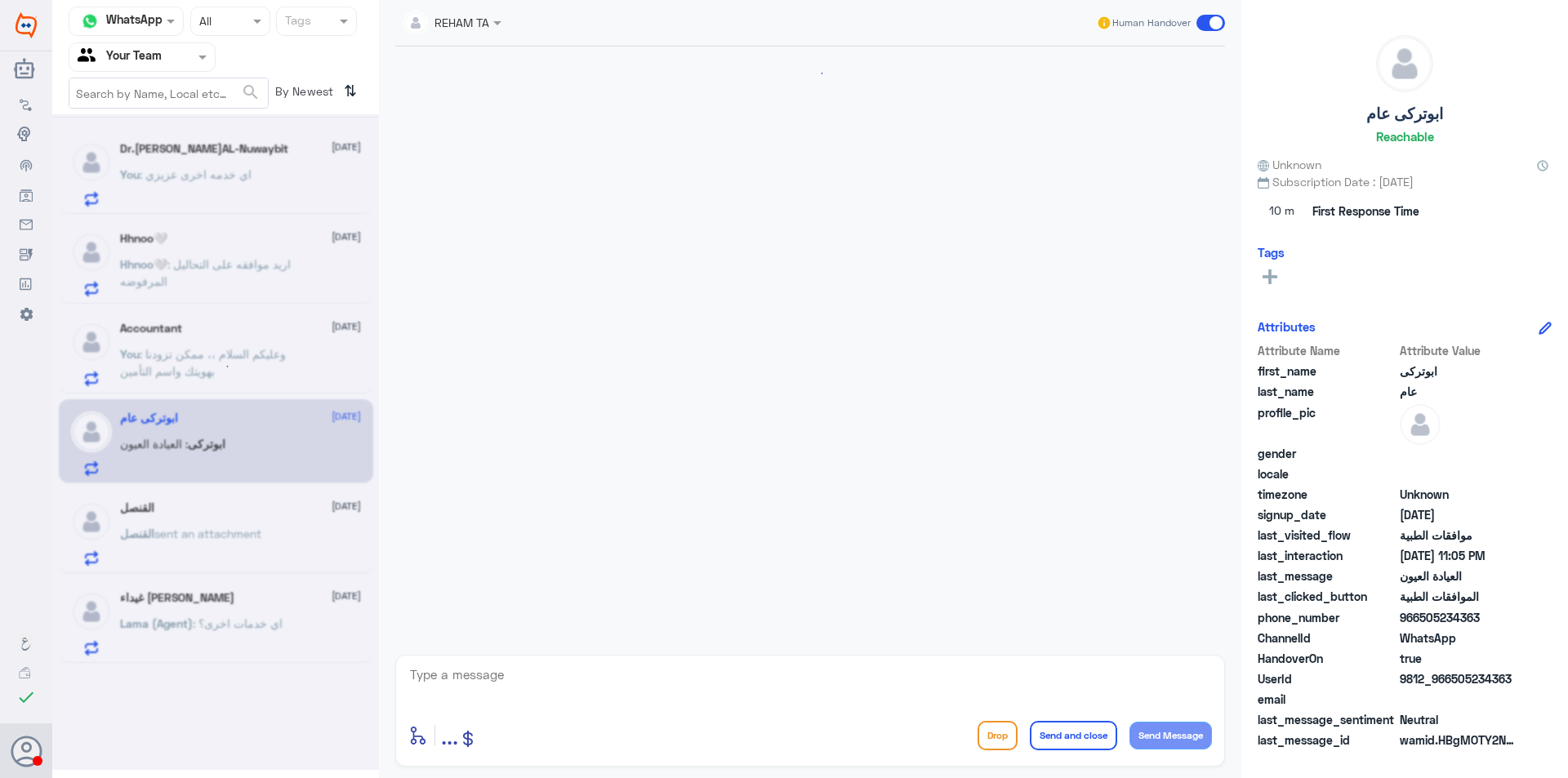
scroll to position [1752, 0]
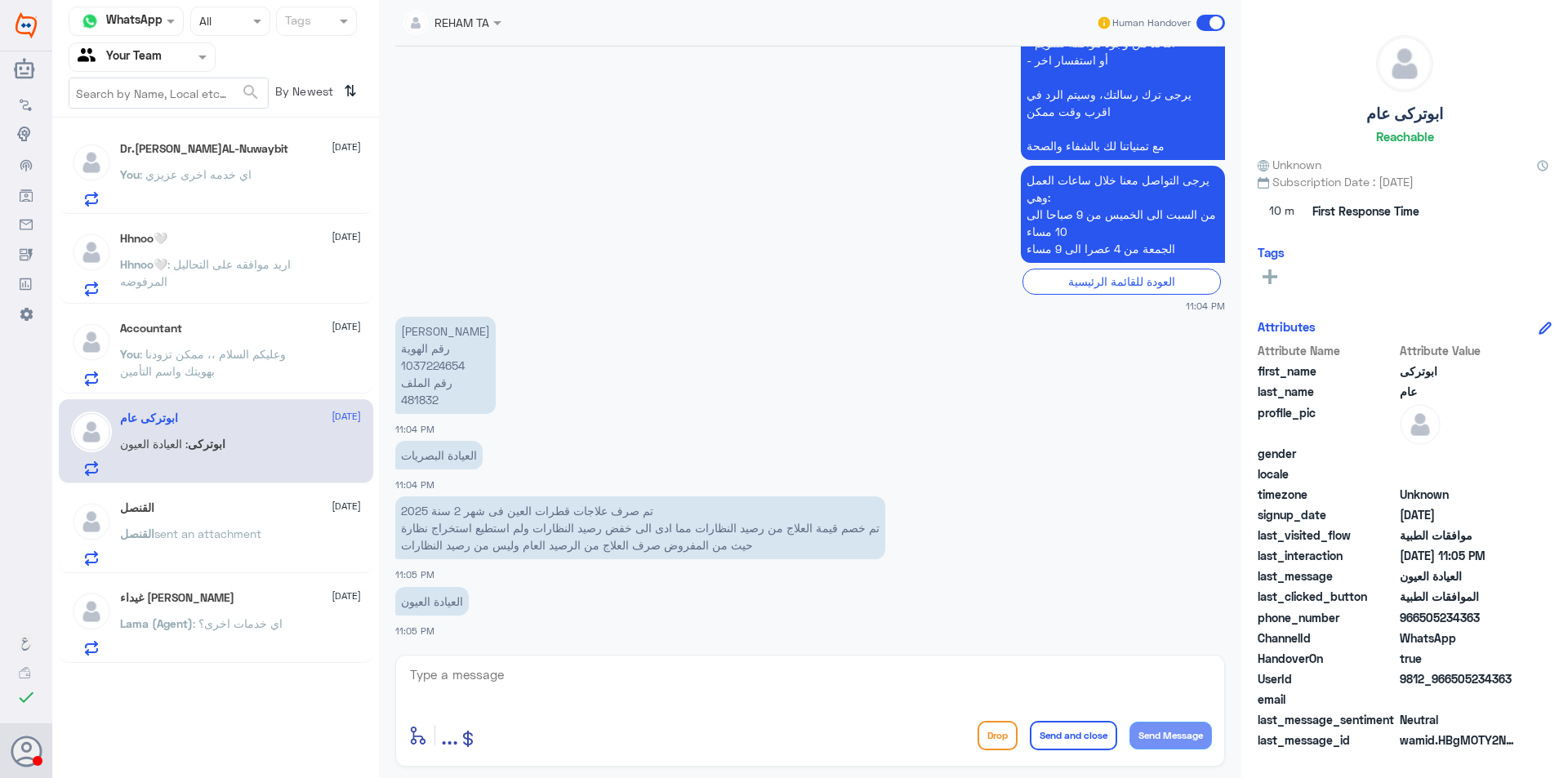
click at [414, 408] on p "[PERSON_NAME] رقم الهوية 1037224654 رقم الملف 481832" at bounding box center [446, 366] width 100 height 97
click at [288, 541] on div "القنصل sent an attachment" at bounding box center [240, 548] width 240 height 37
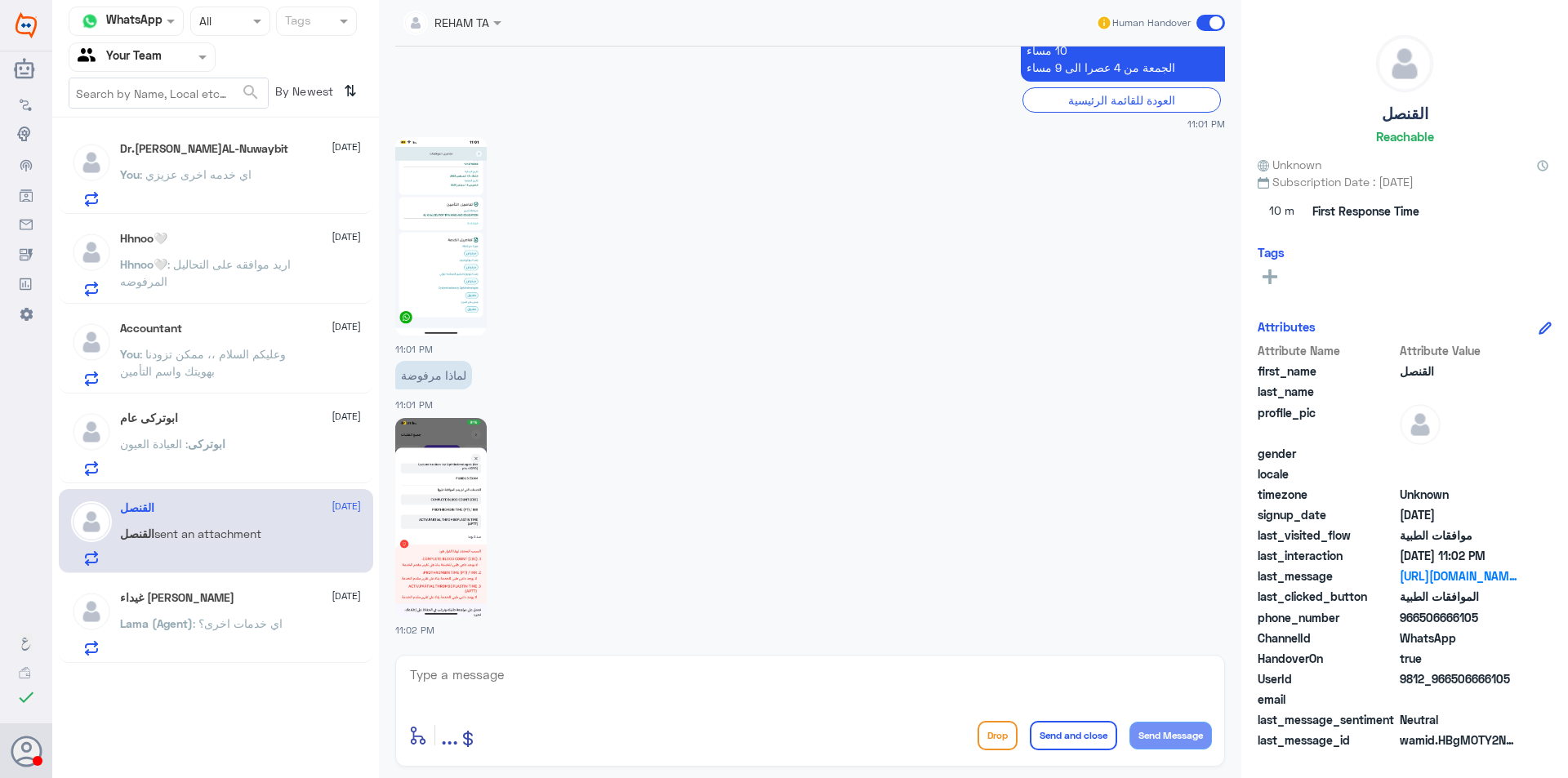
scroll to position [1553, 0]
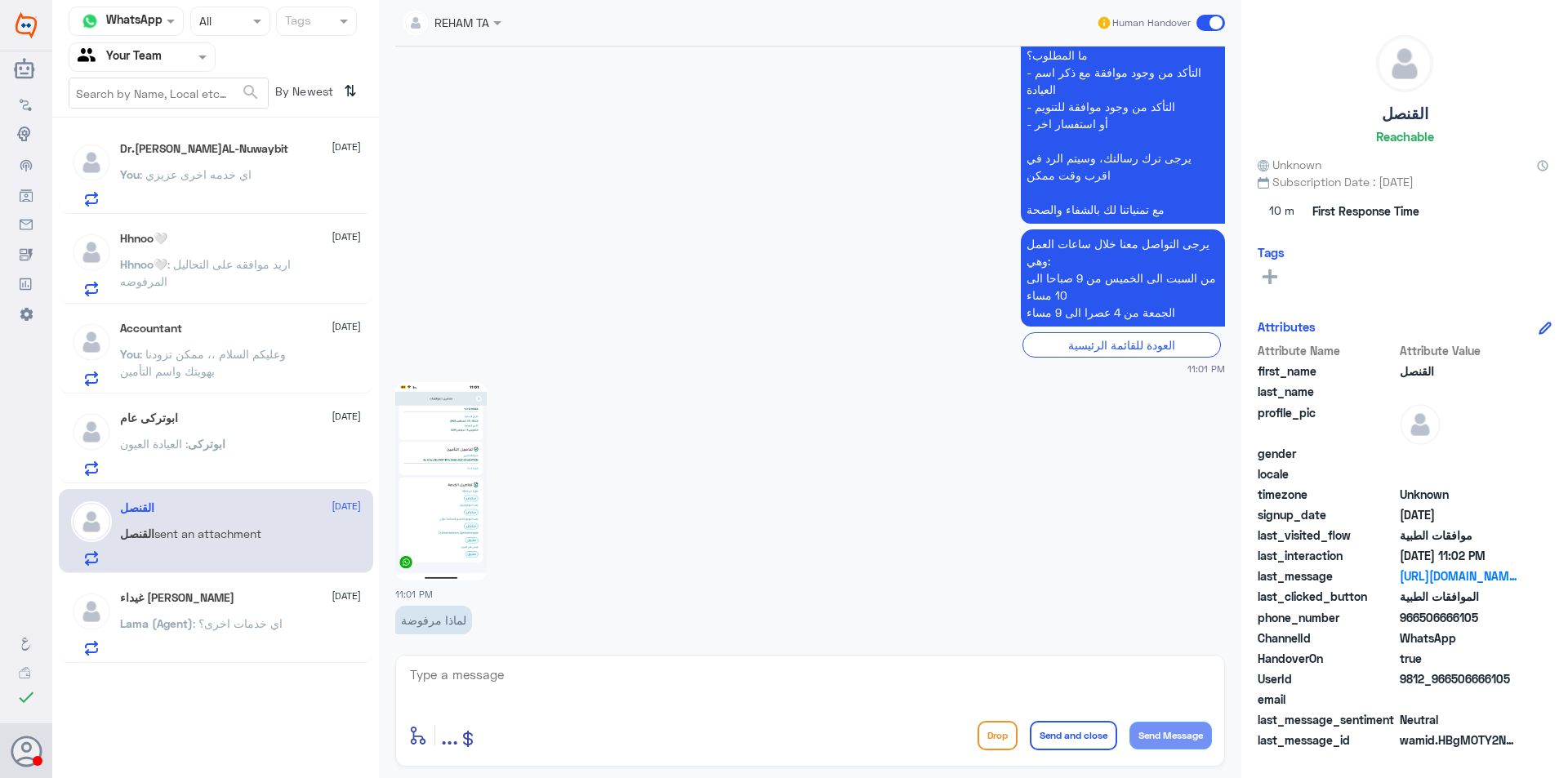
click at [296, 436] on div "ابوتركى عام [DATE][PERSON_NAME] : العيادة العيون" at bounding box center [240, 443] width 240 height 64
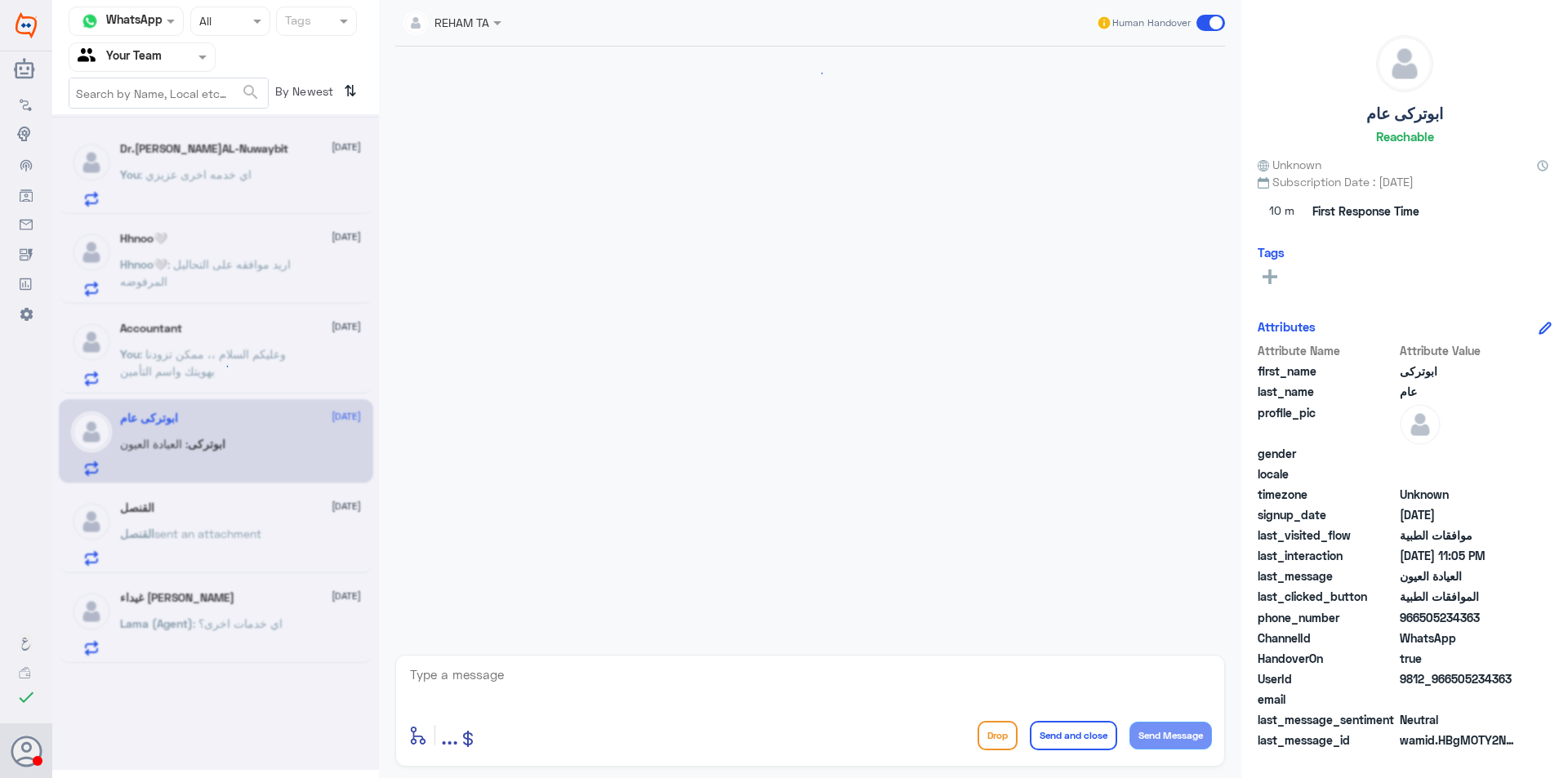
scroll to position [1752, 0]
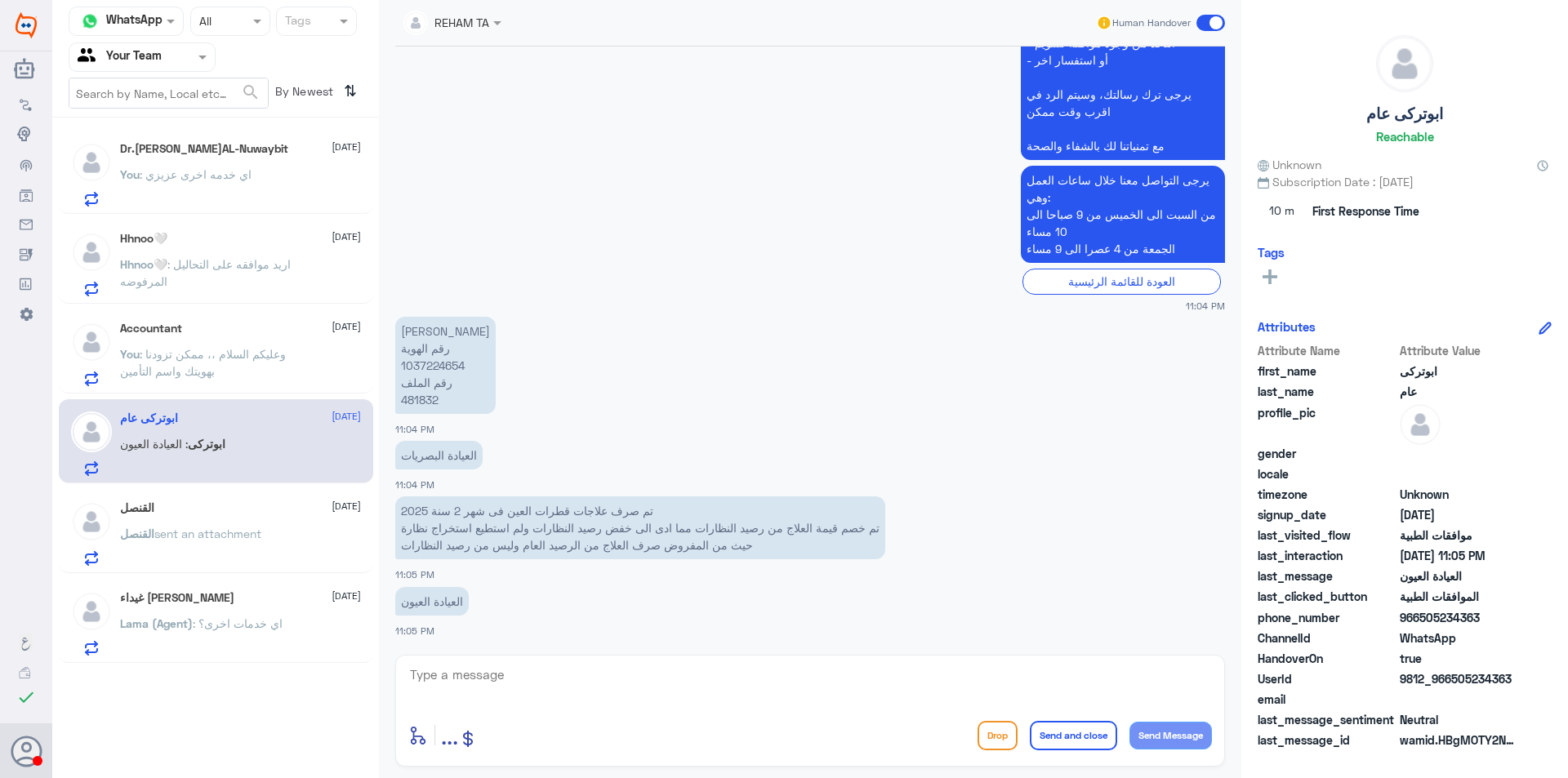
click at [259, 528] on span "sent an attachment" at bounding box center [207, 534] width 107 height 14
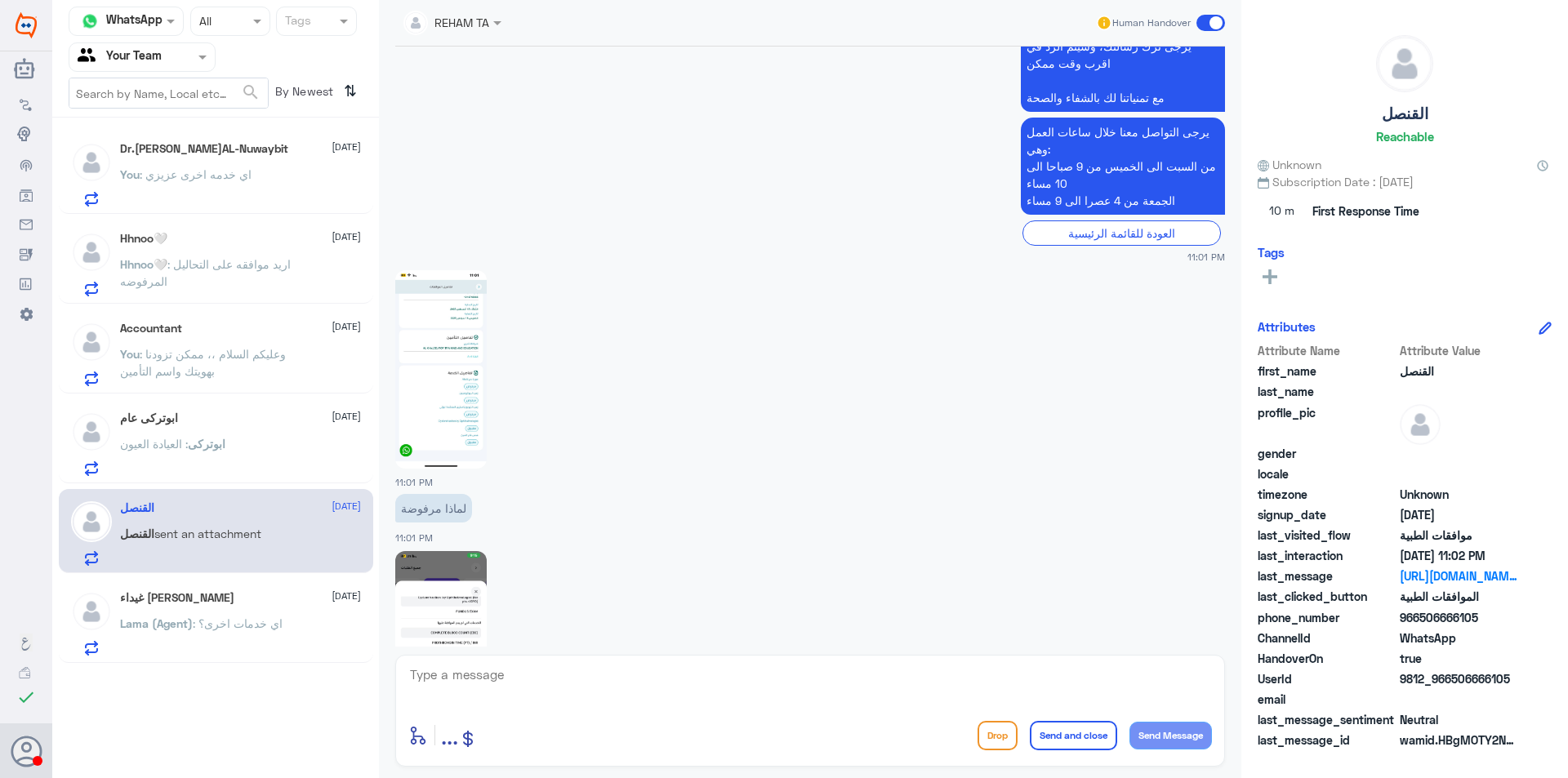
scroll to position [1798, 0]
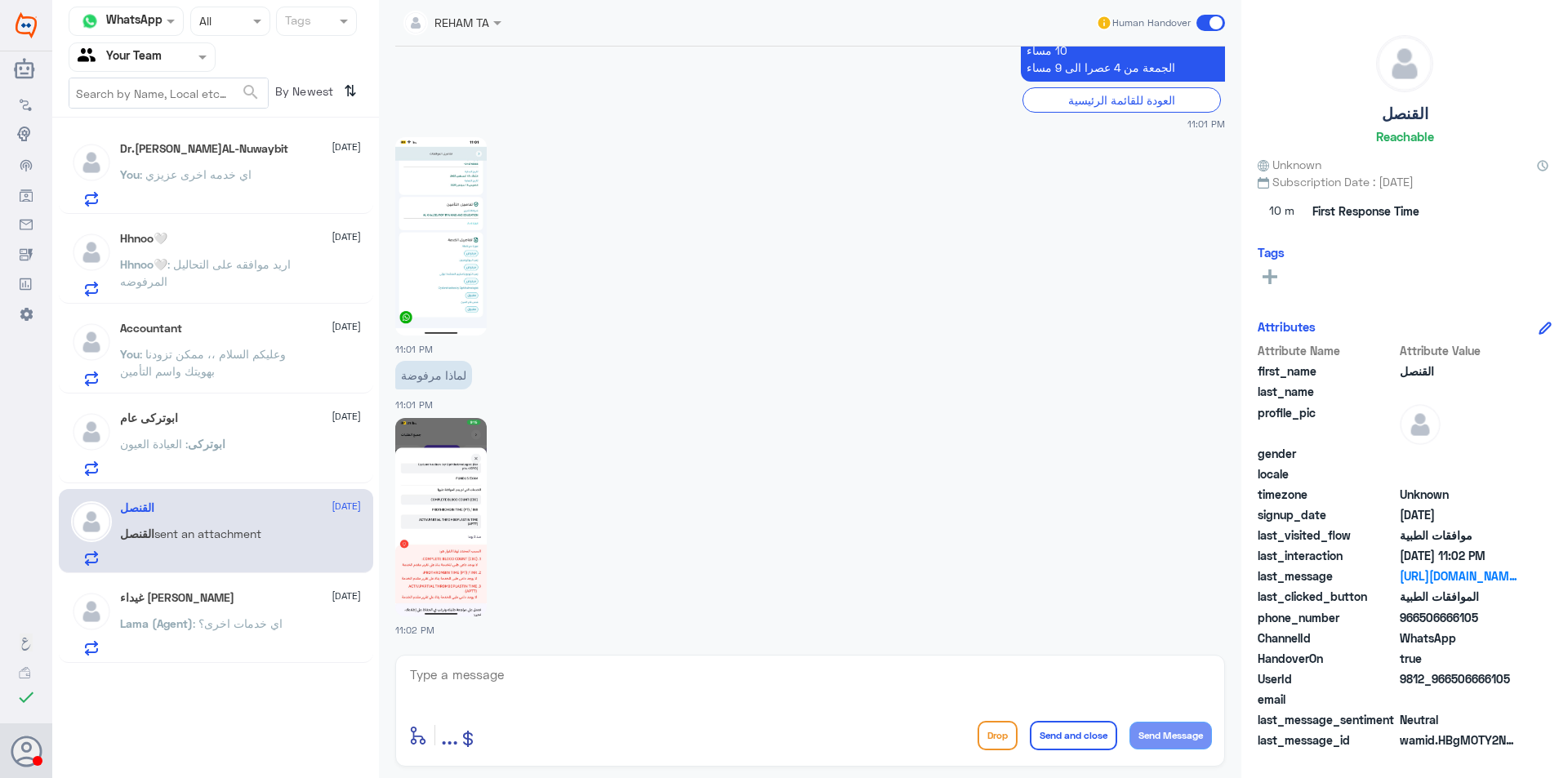
click at [470, 484] on img at bounding box center [441, 517] width 92 height 198
click at [471, 261] on img at bounding box center [441, 236] width 92 height 198
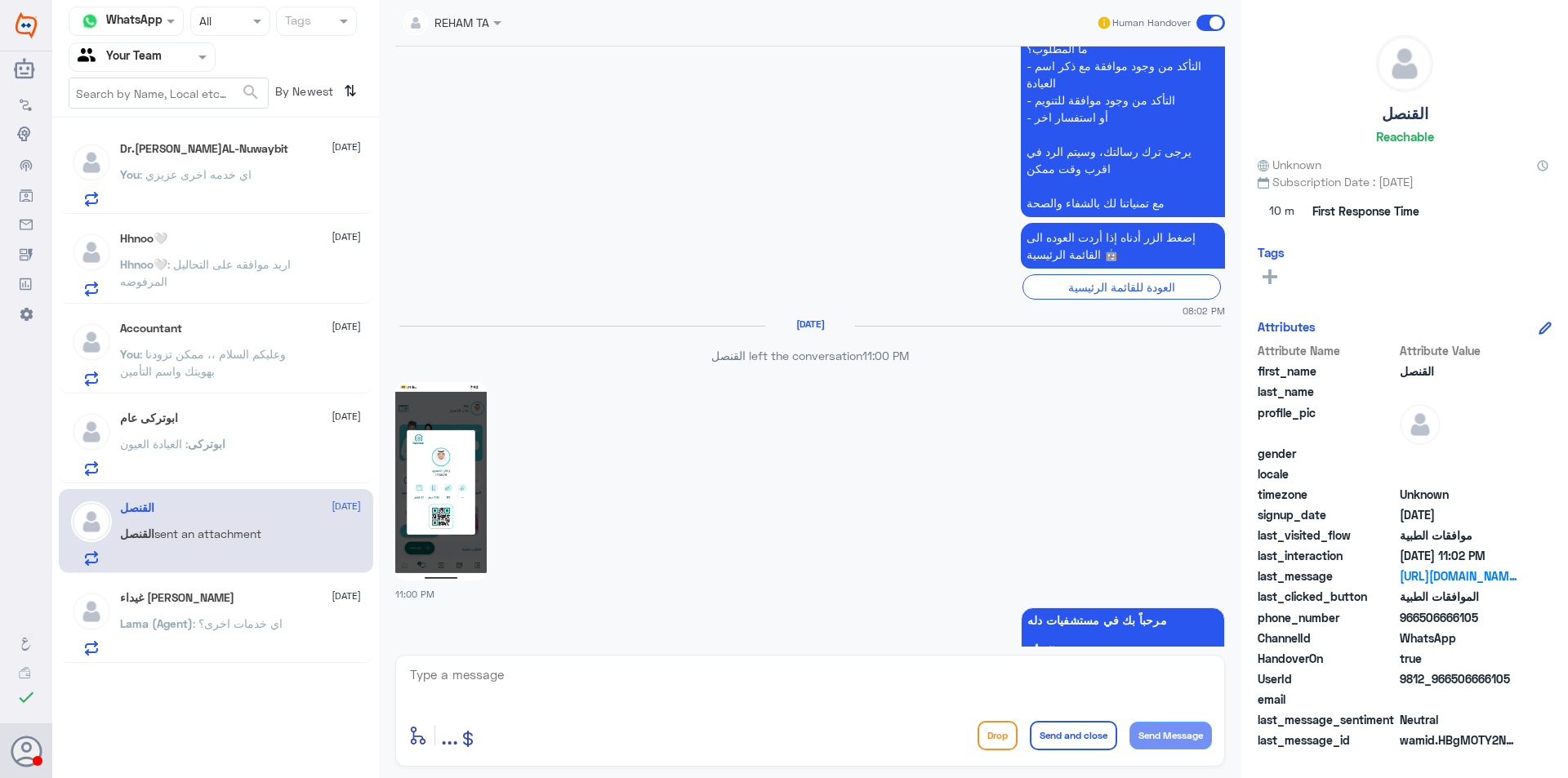
scroll to position [574, 0]
click at [459, 463] on img at bounding box center [441, 480] width 92 height 198
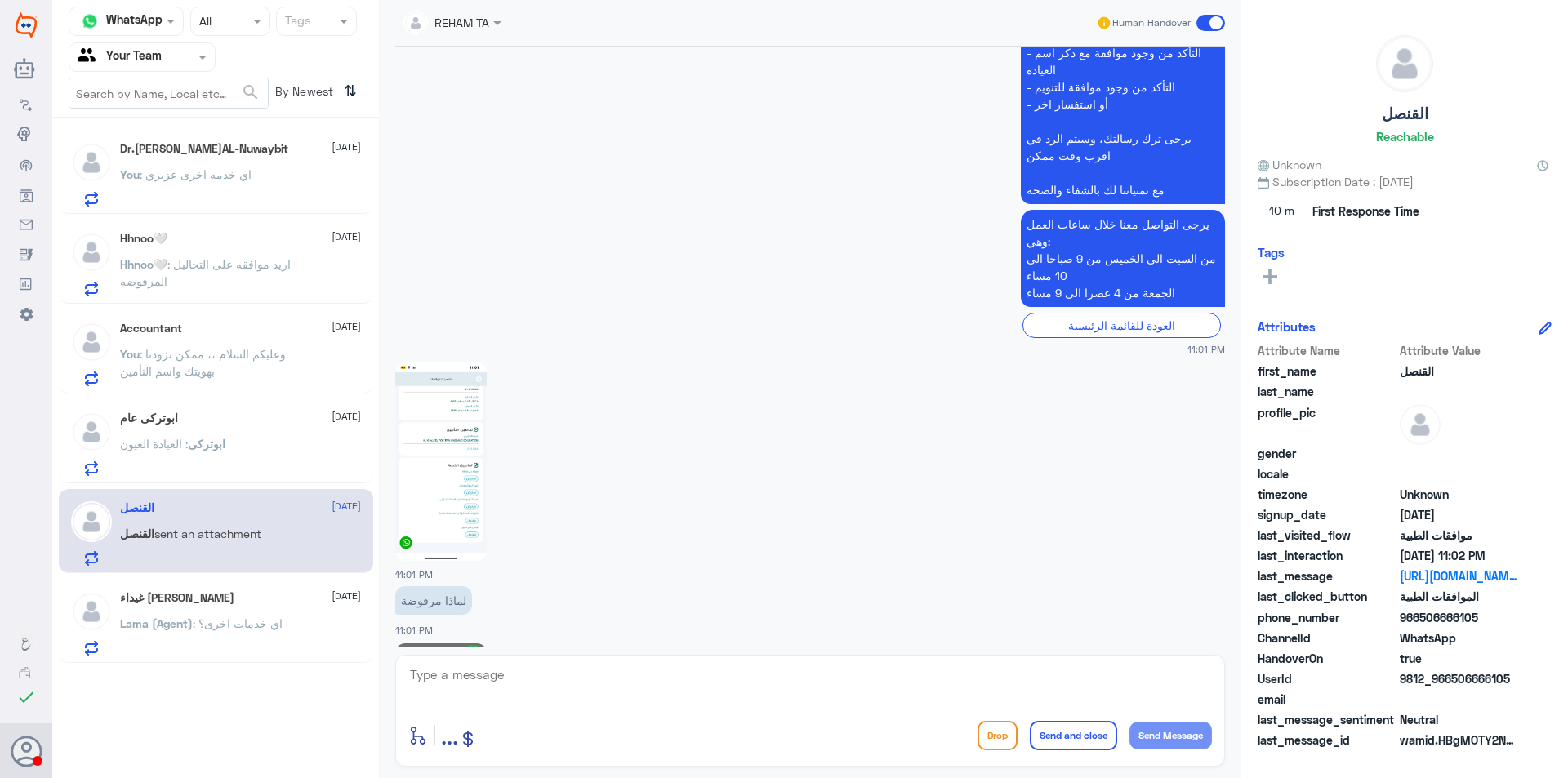
scroll to position [1798, 0]
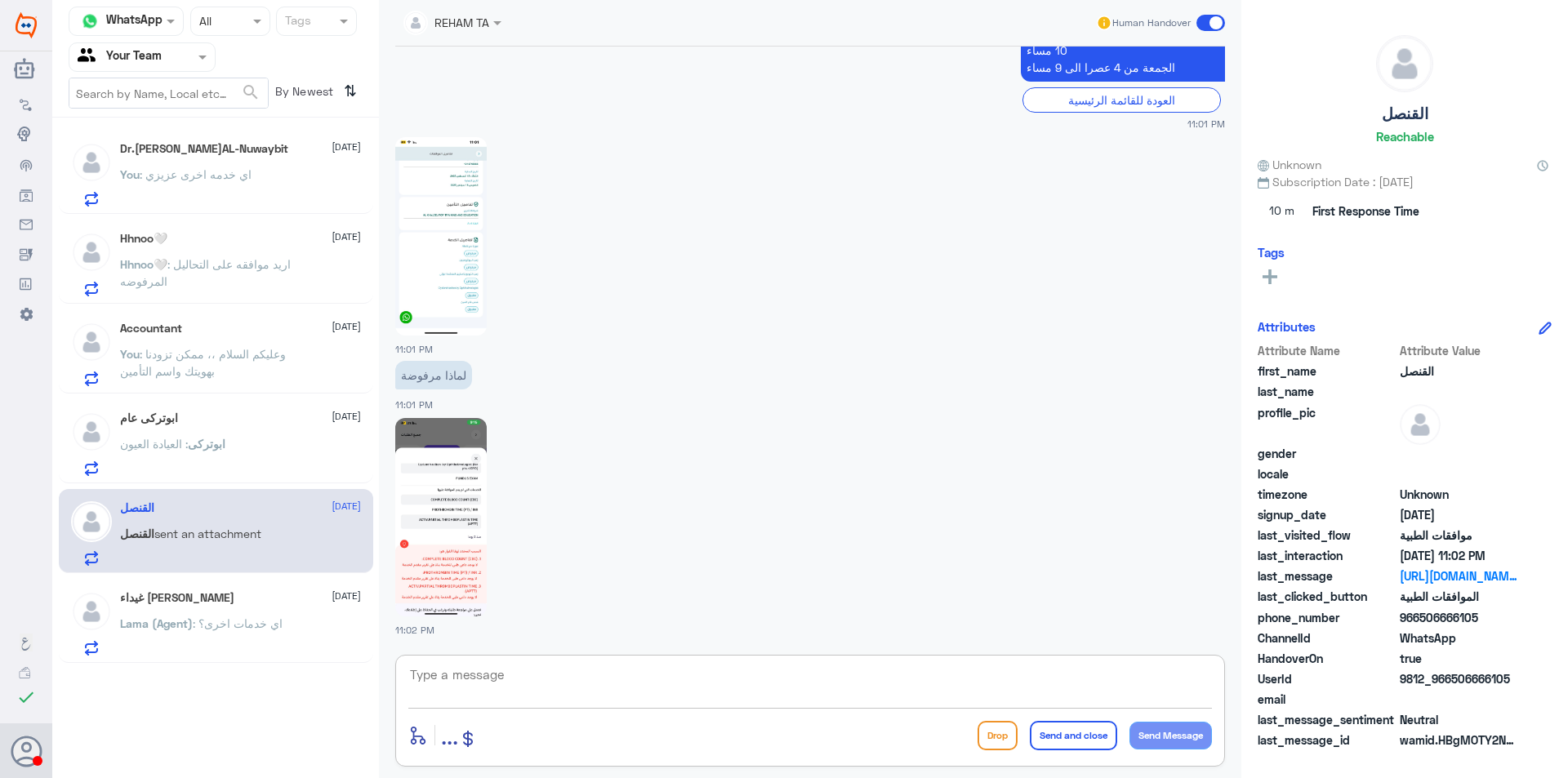
click at [825, 685] on textarea at bounding box center [810, 684] width 803 height 40
type textarea "ل"
type textarea "ك"
type textarea "مرحبا عزيزي"
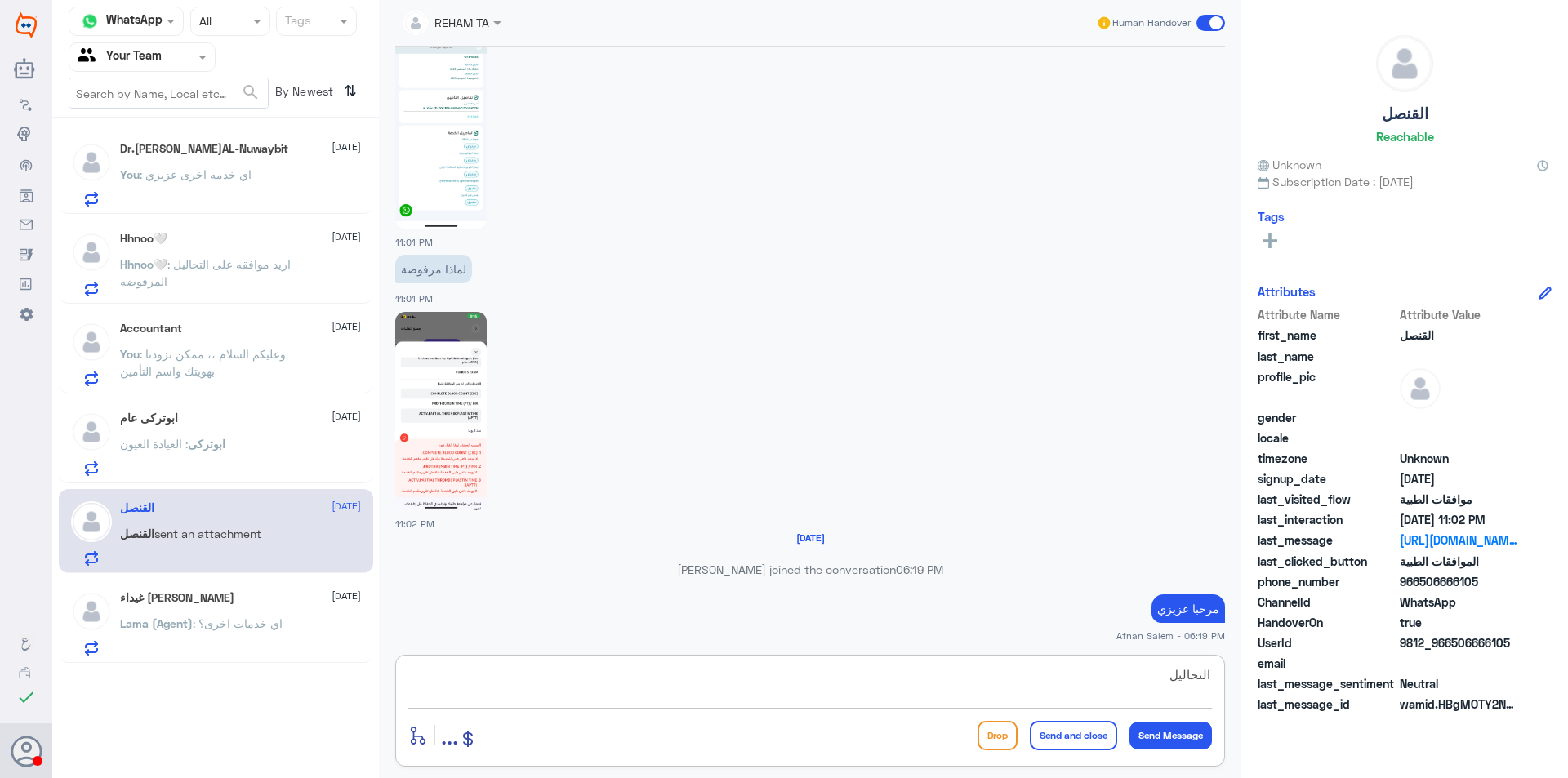
scroll to position [1879, 0]
type textarea "ا"
type textarea "الخدمات المطلوبه ذي اجراءات ماقبل العمليه"
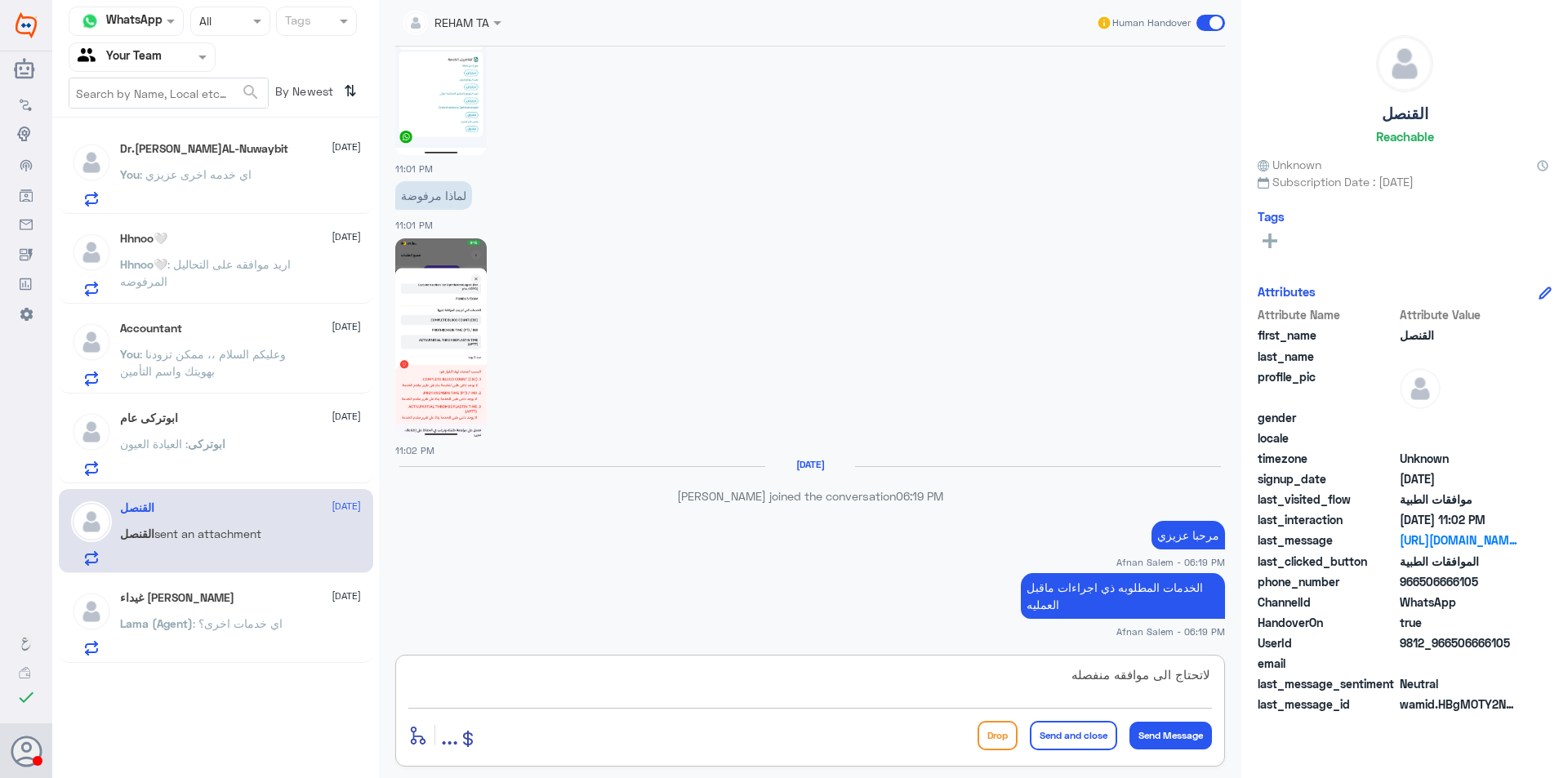
type textarea "لاتحتاج الى موافقه منفصله"
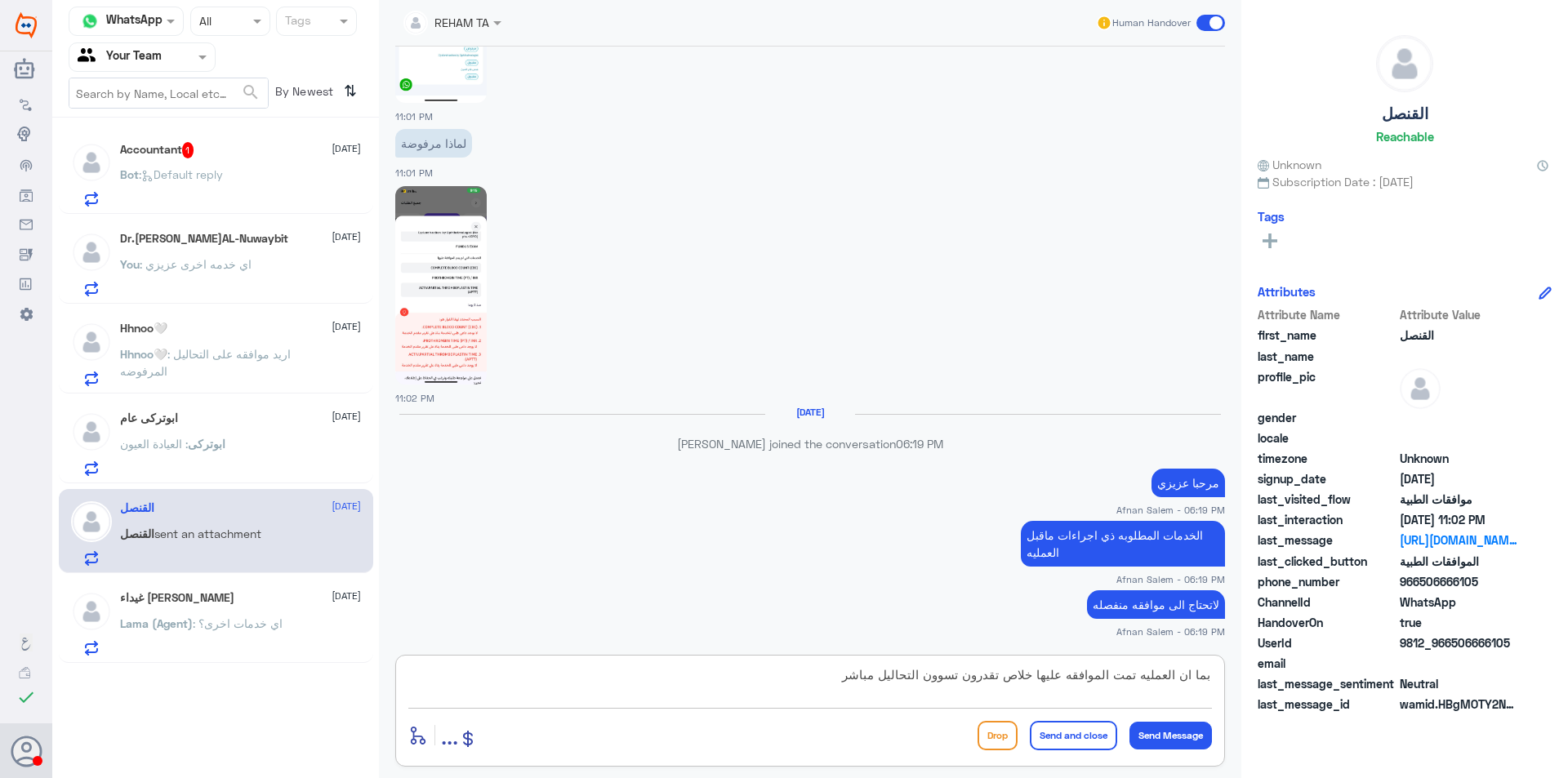
type textarea "بما ان العمليه تمت الموافقه عليها خلاص تقدرون تسوون التحاليل مباشره"
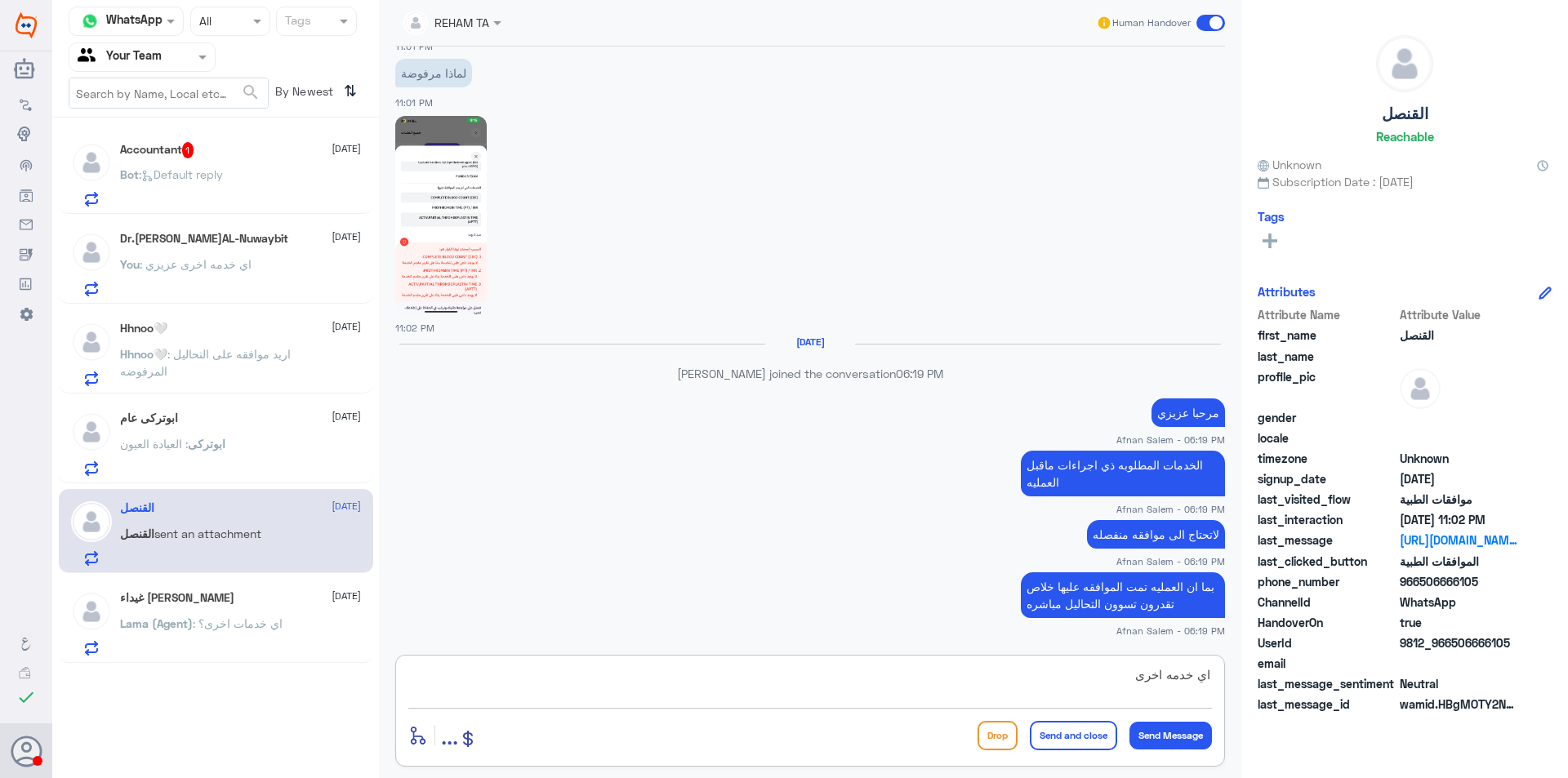
type textarea "اي خدمه اخرى"
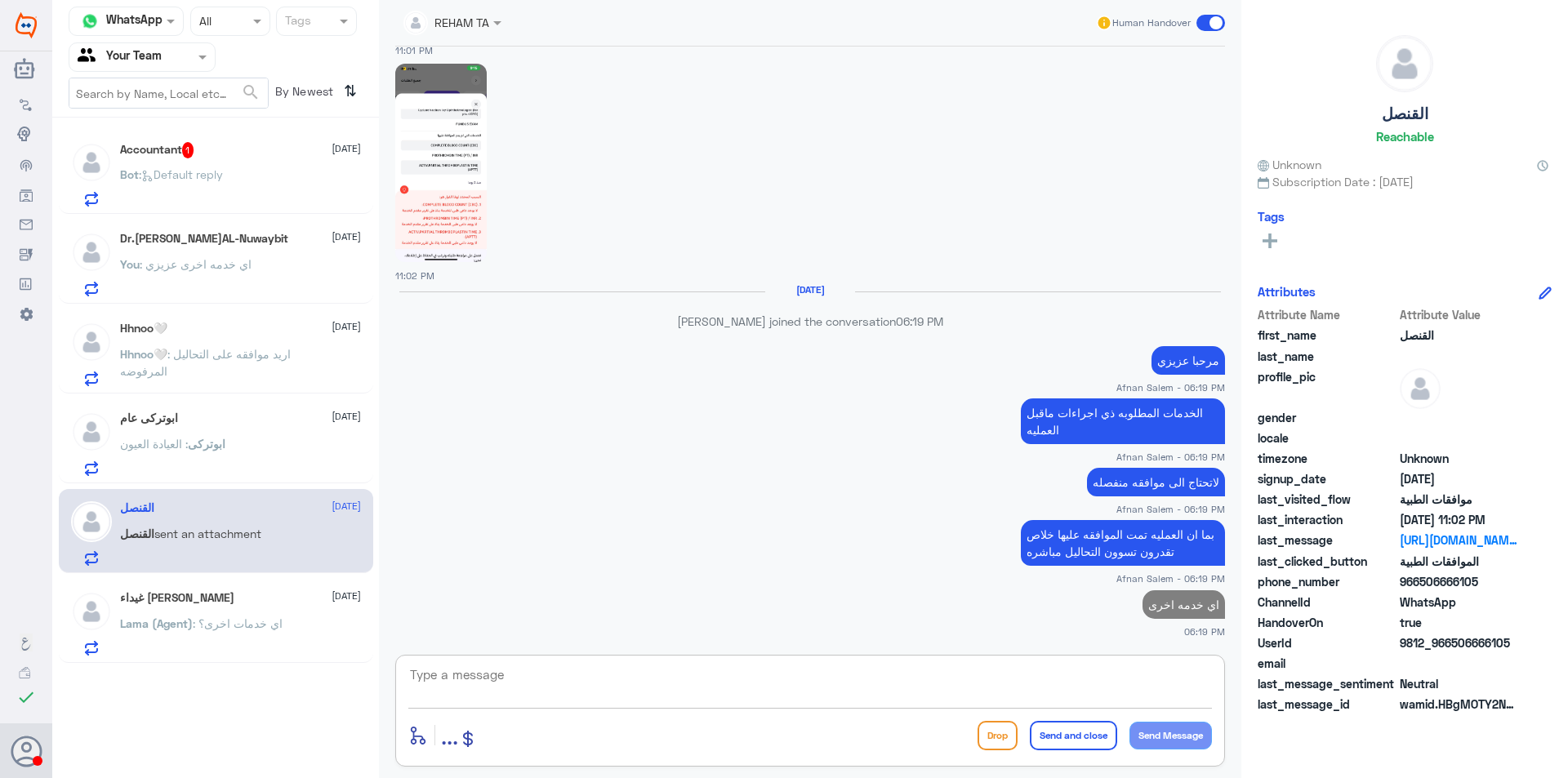
click at [174, 53] on div at bounding box center [142, 56] width 145 height 19
click at [241, 154] on div "Accountant 1 [DATE]" at bounding box center [240, 150] width 240 height 17
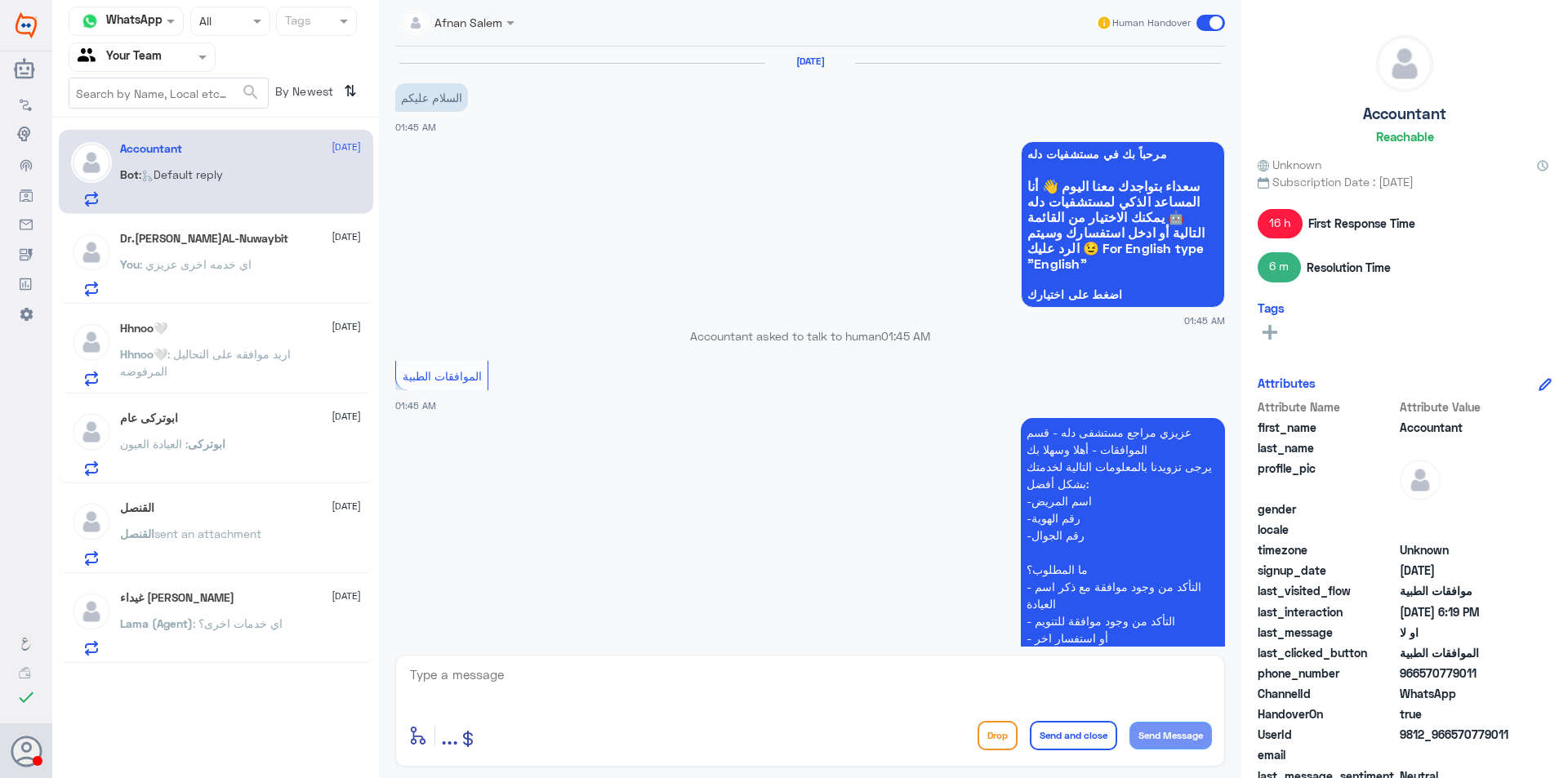
scroll to position [740, 0]
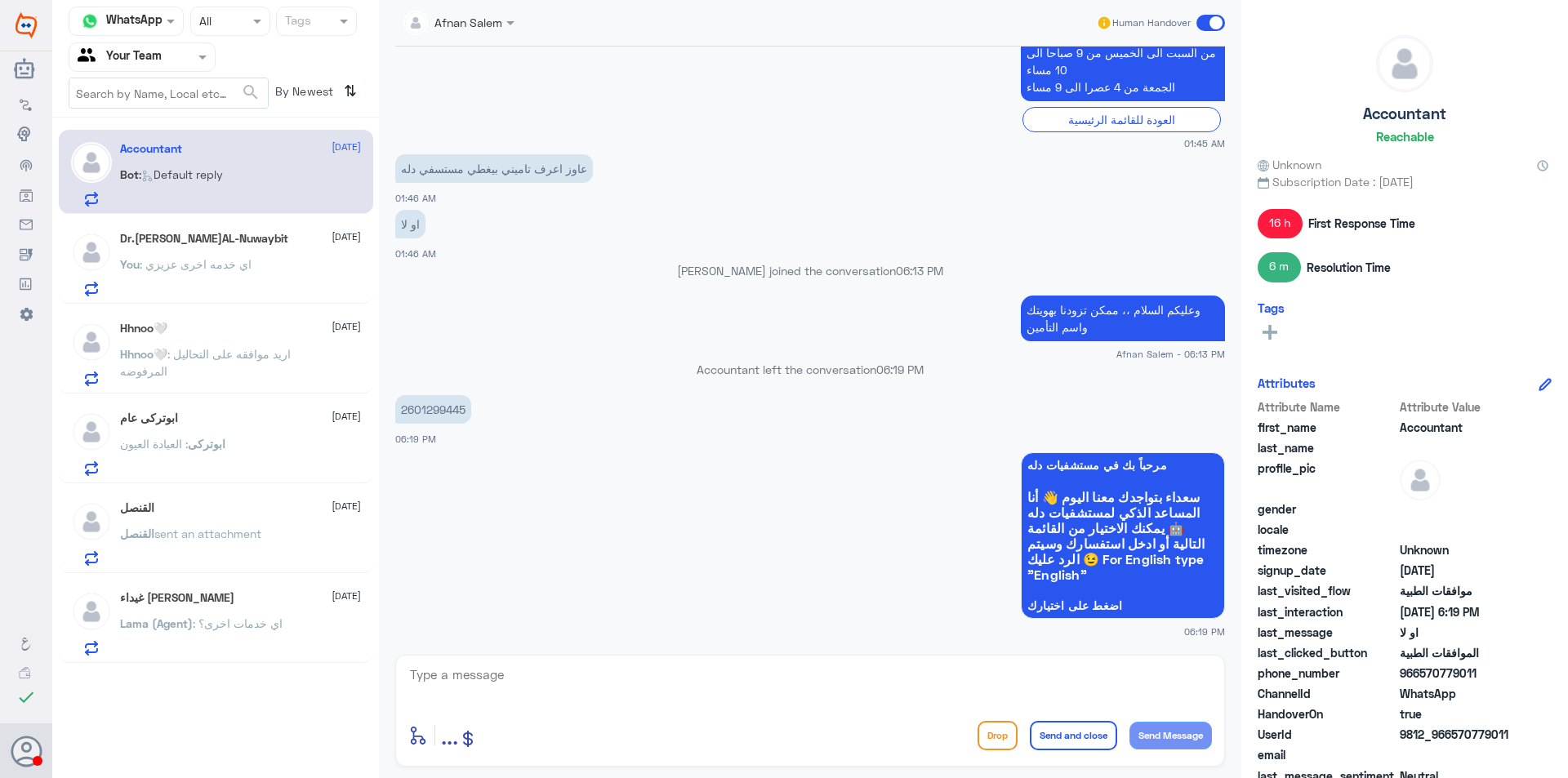
click at [445, 399] on p "2601299445" at bounding box center [433, 410] width 76 height 28
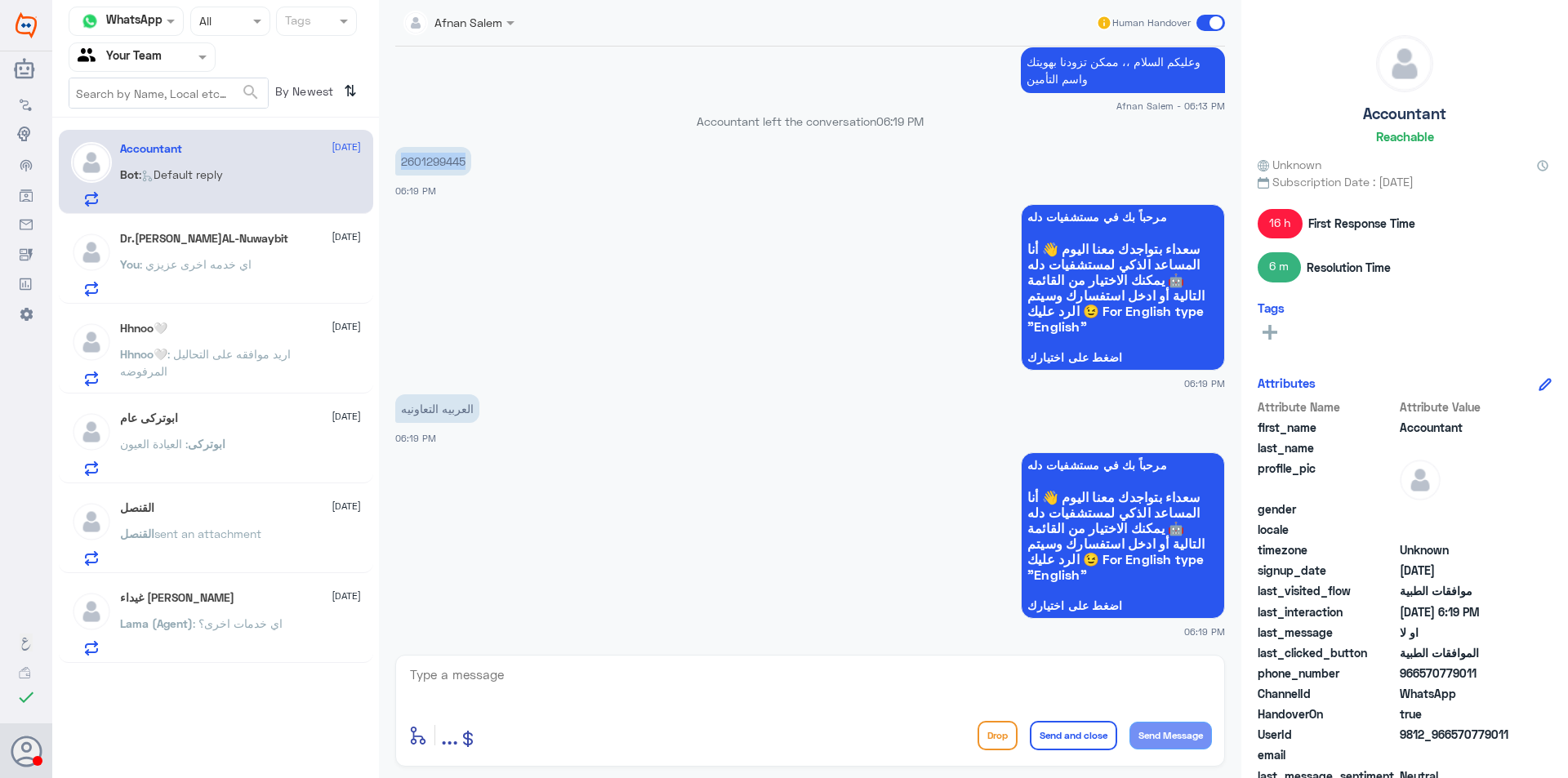
scroll to position [988, 0]
click at [631, 671] on textarea at bounding box center [810, 684] width 803 height 40
type textarea "h"
type textarea "للأسف التأمين غير معمد في دله النخيل"
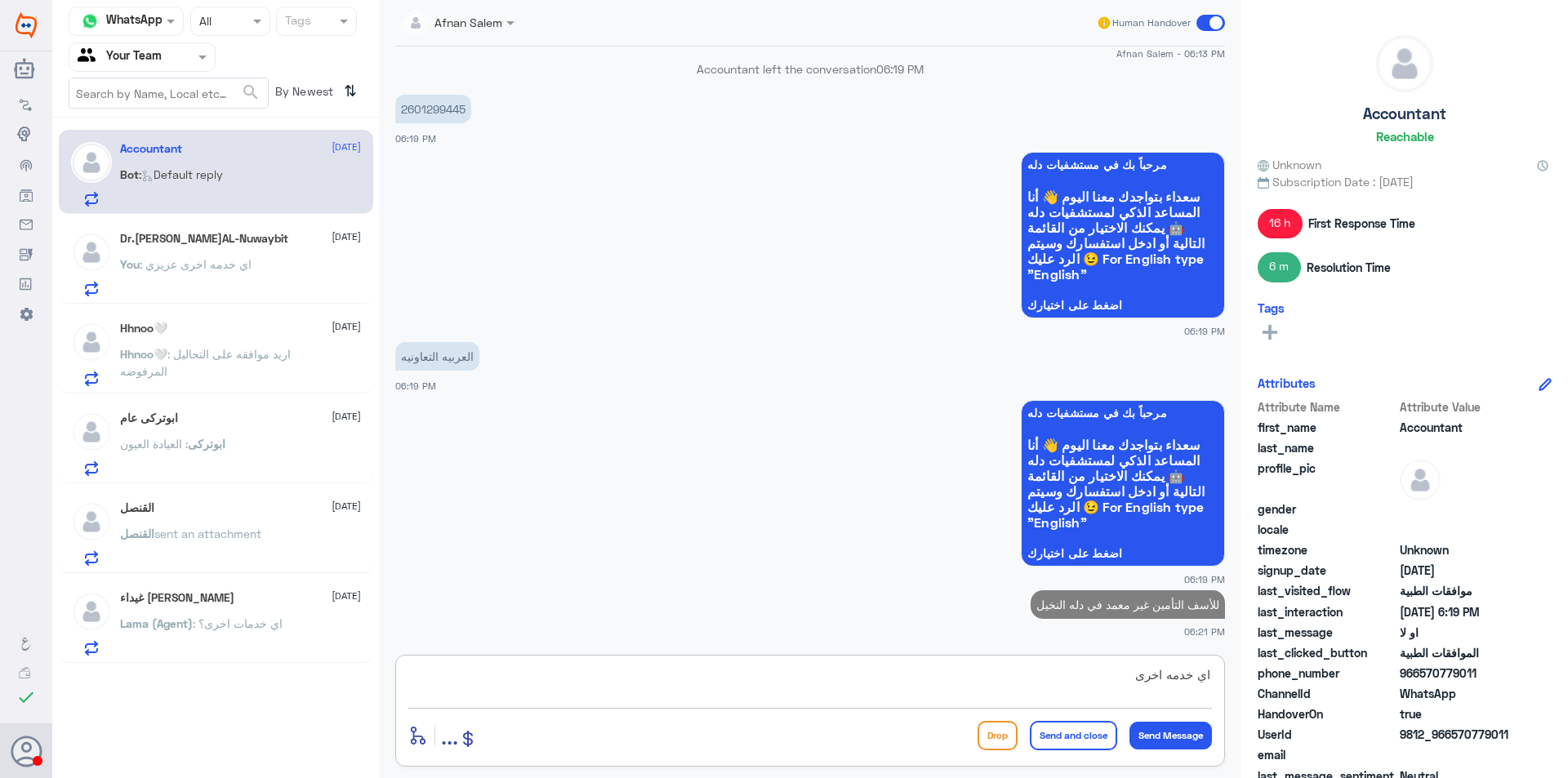
type textarea "اي خدمه اخرى"
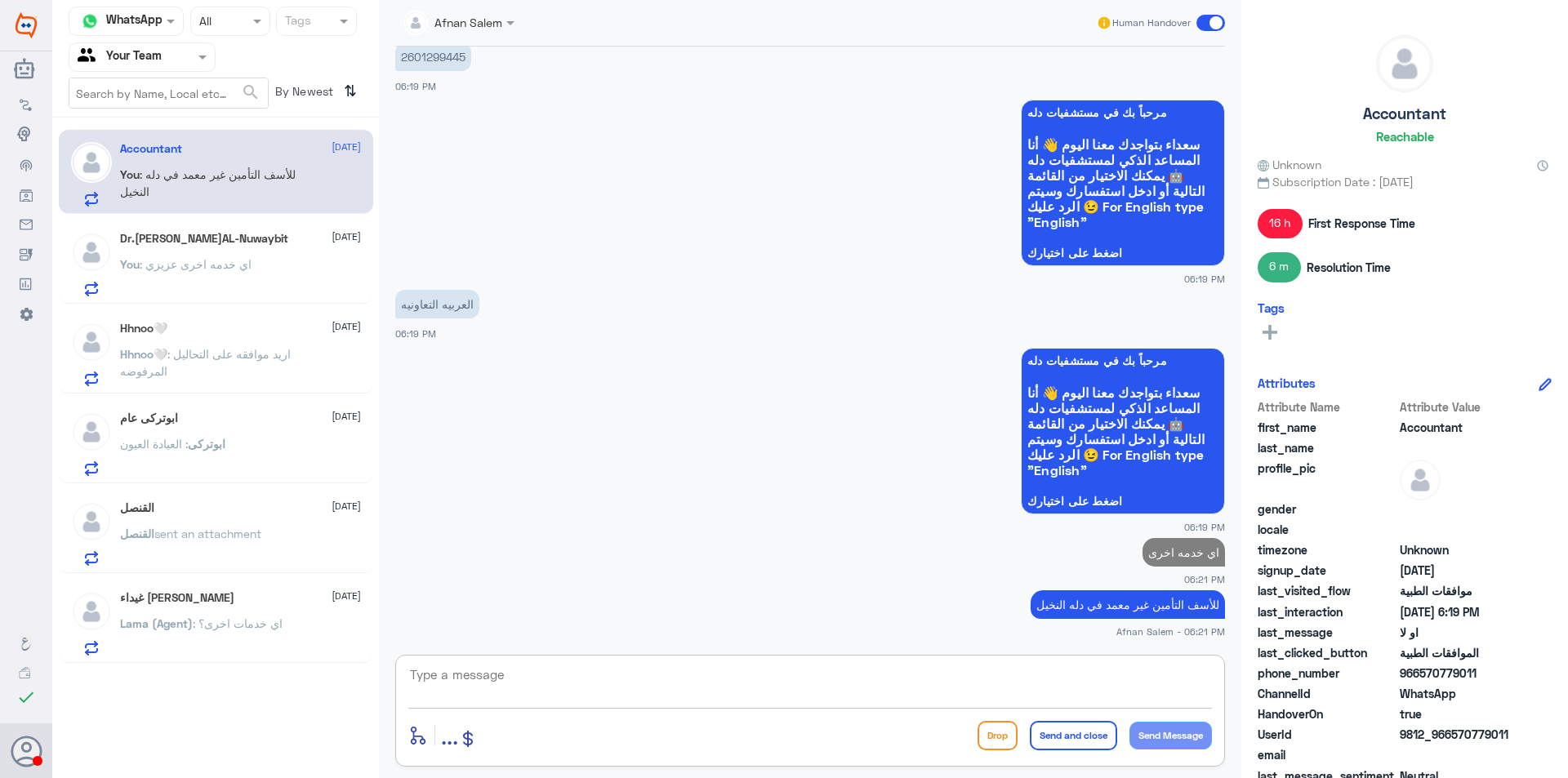
click at [178, 59] on div at bounding box center [142, 56] width 145 height 19
click at [177, 151] on div "Your Inbox" at bounding box center [142, 146] width 147 height 38
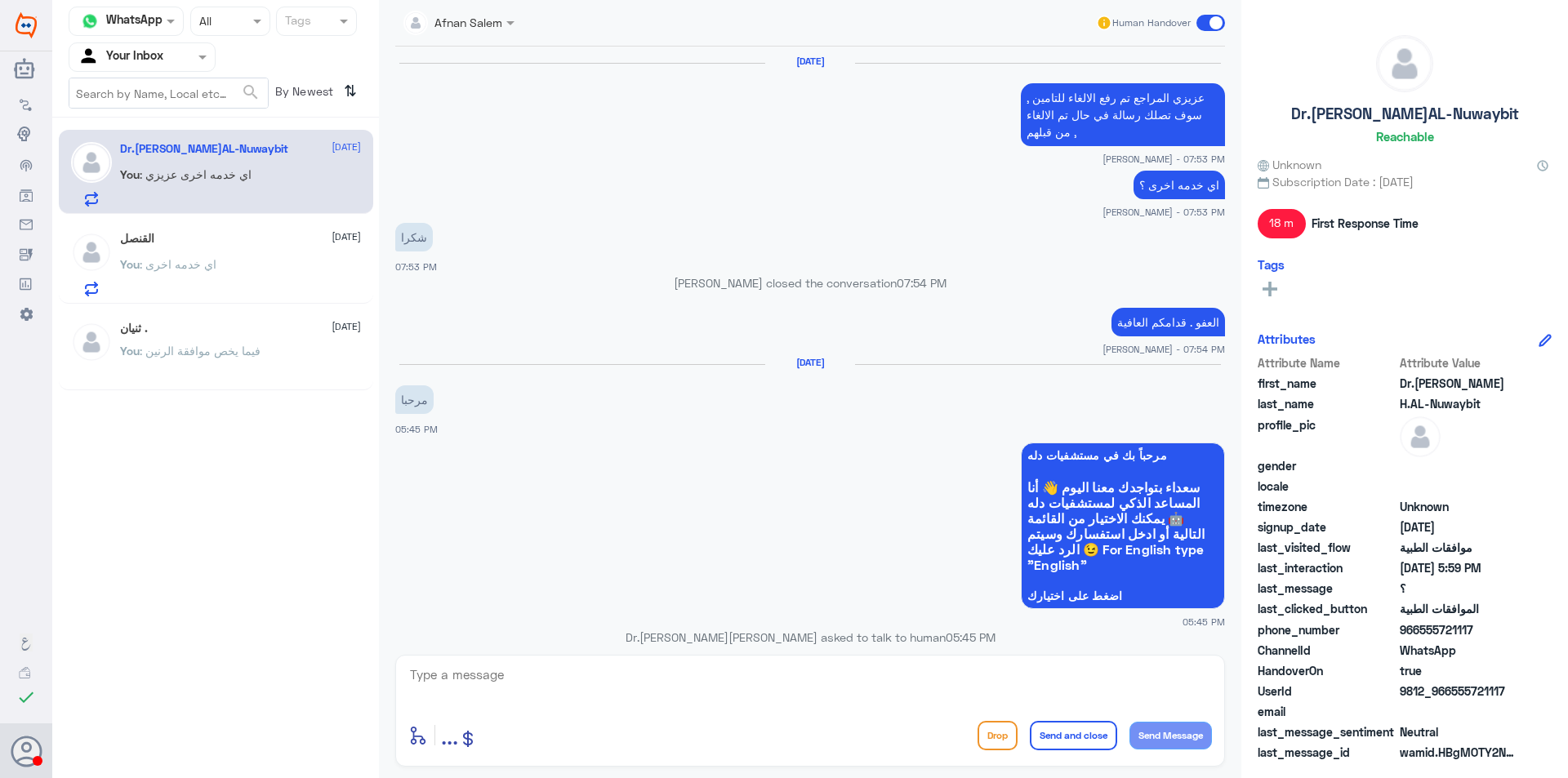
scroll to position [1078, 0]
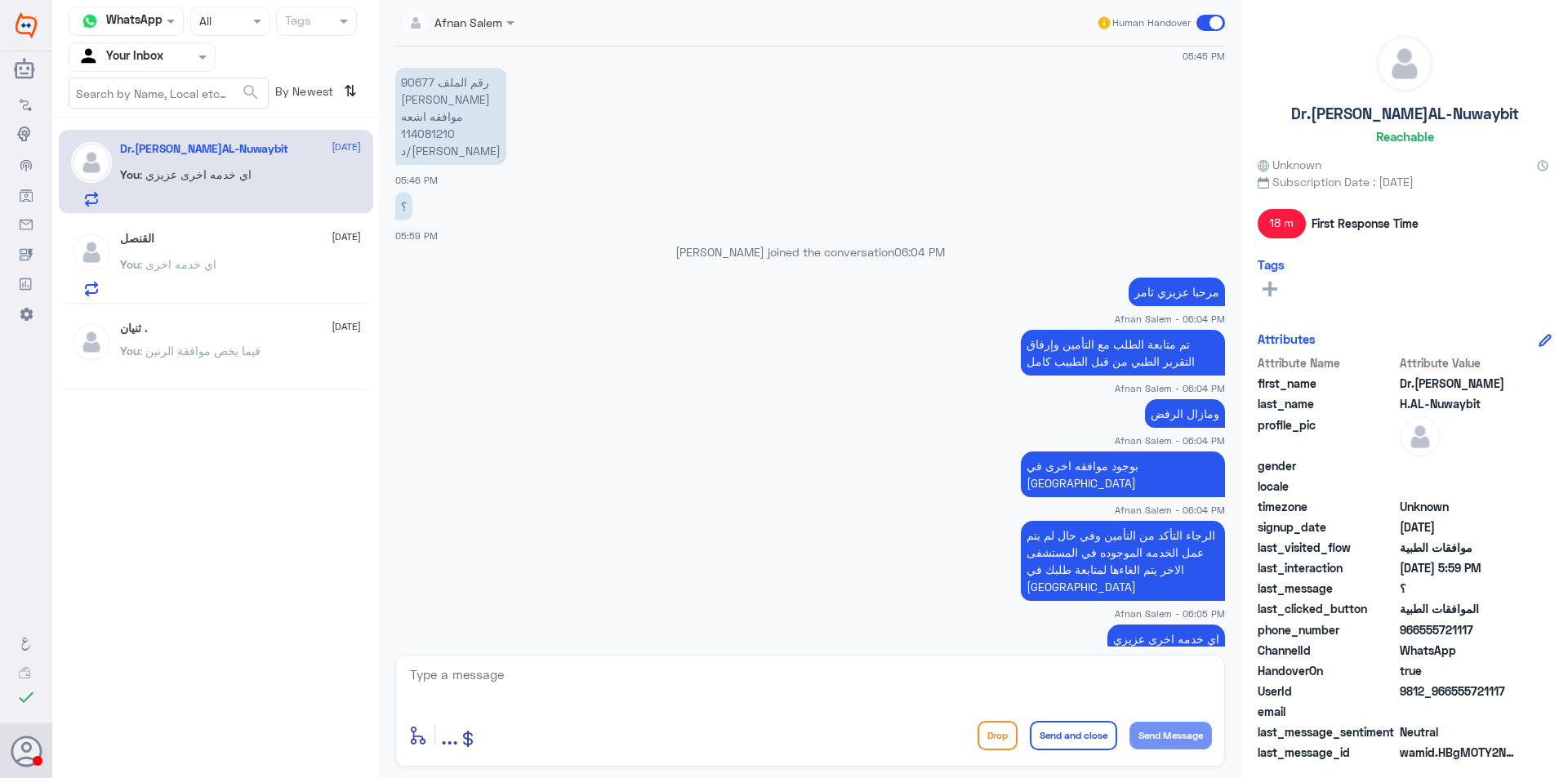
click at [166, 60] on input "text" at bounding box center [122, 56] width 90 height 19
click at [181, 193] on div "Your Team" at bounding box center [142, 183] width 147 height 38
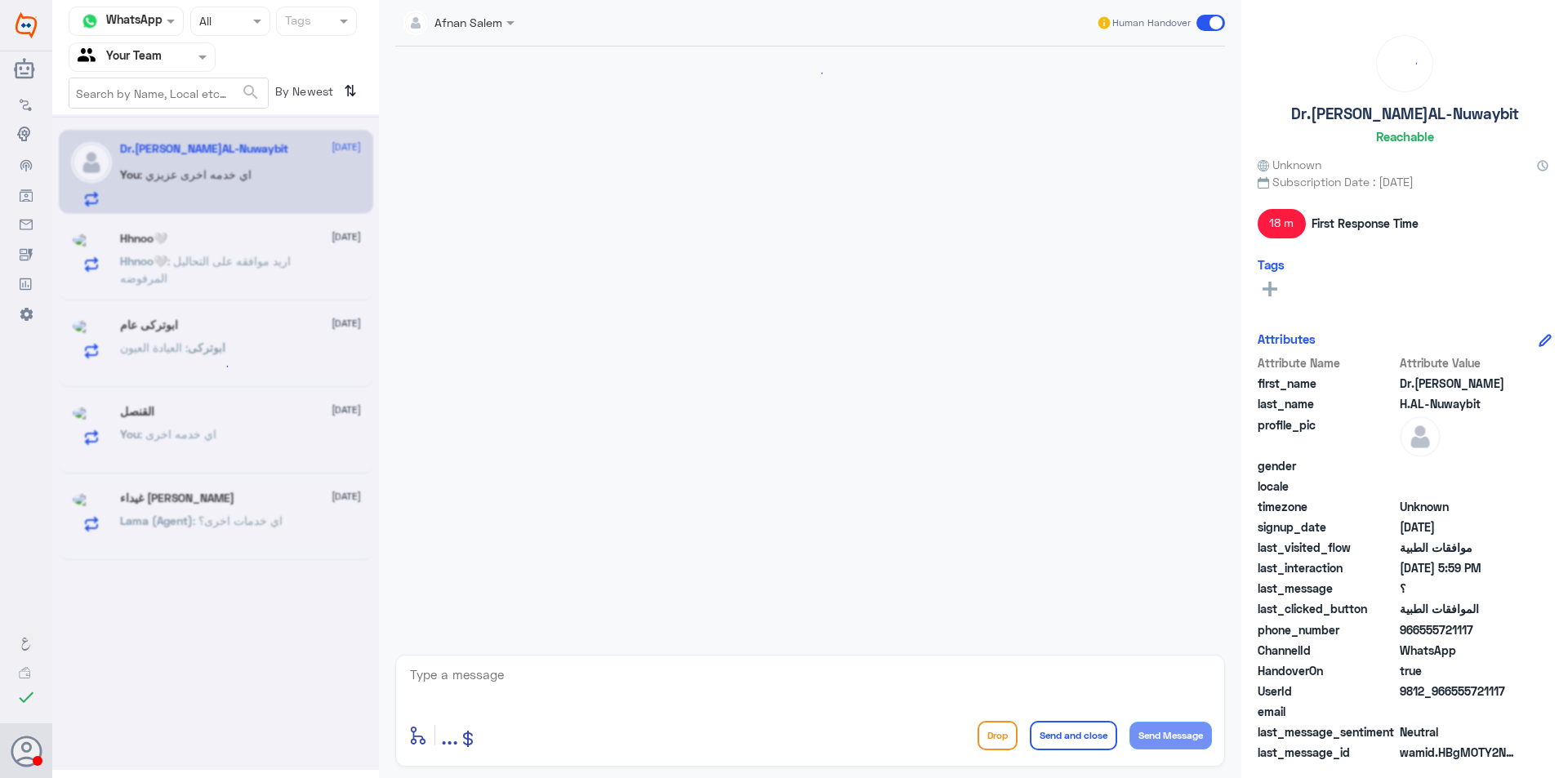
scroll to position [1078, 0]
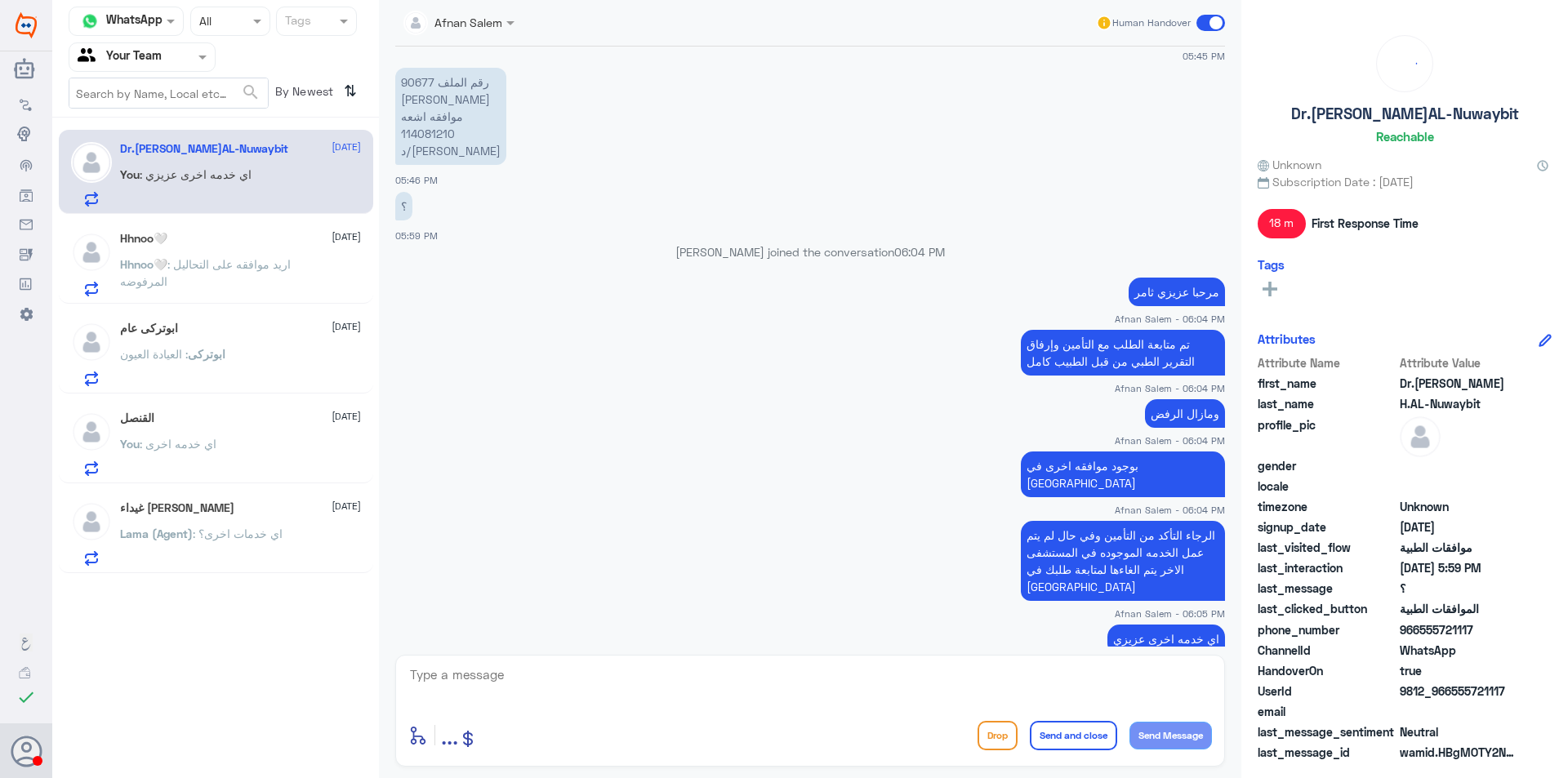
click at [240, 352] on div "ابوتركى : العيادة العيون" at bounding box center [240, 368] width 240 height 37
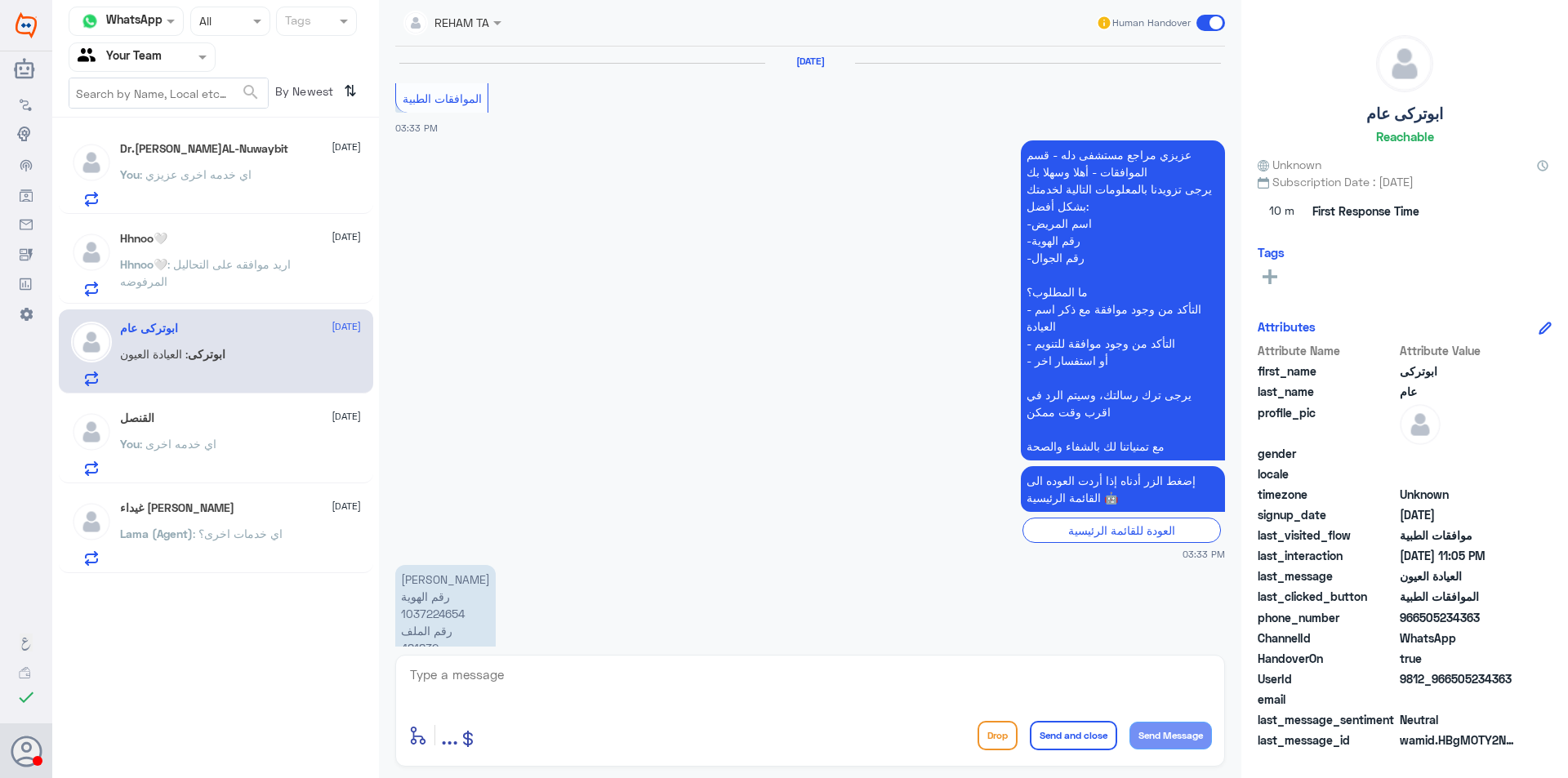
scroll to position [1752, 0]
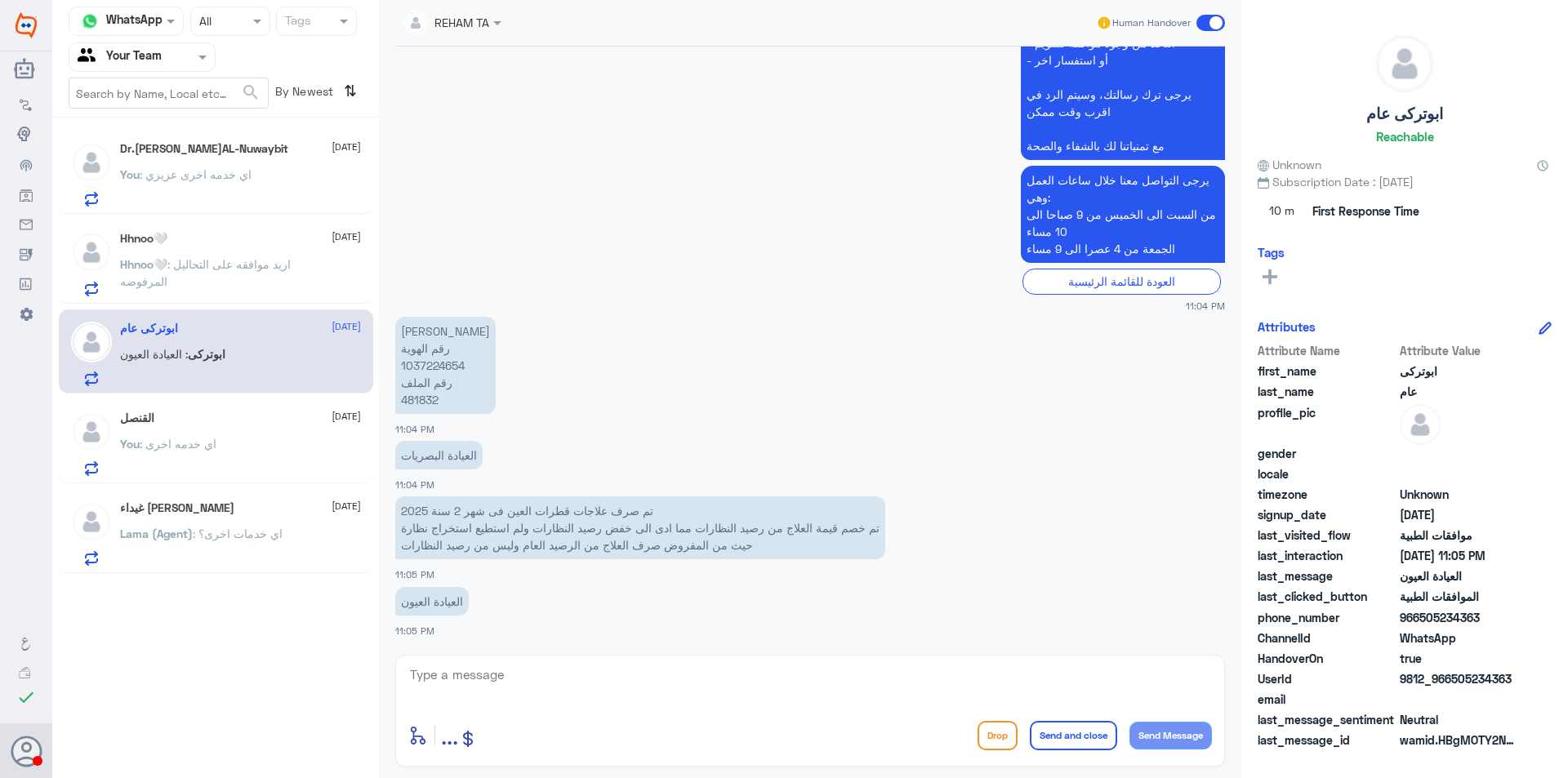
click at [251, 449] on div "You : اي خدمه اخرى" at bounding box center [240, 458] width 240 height 37
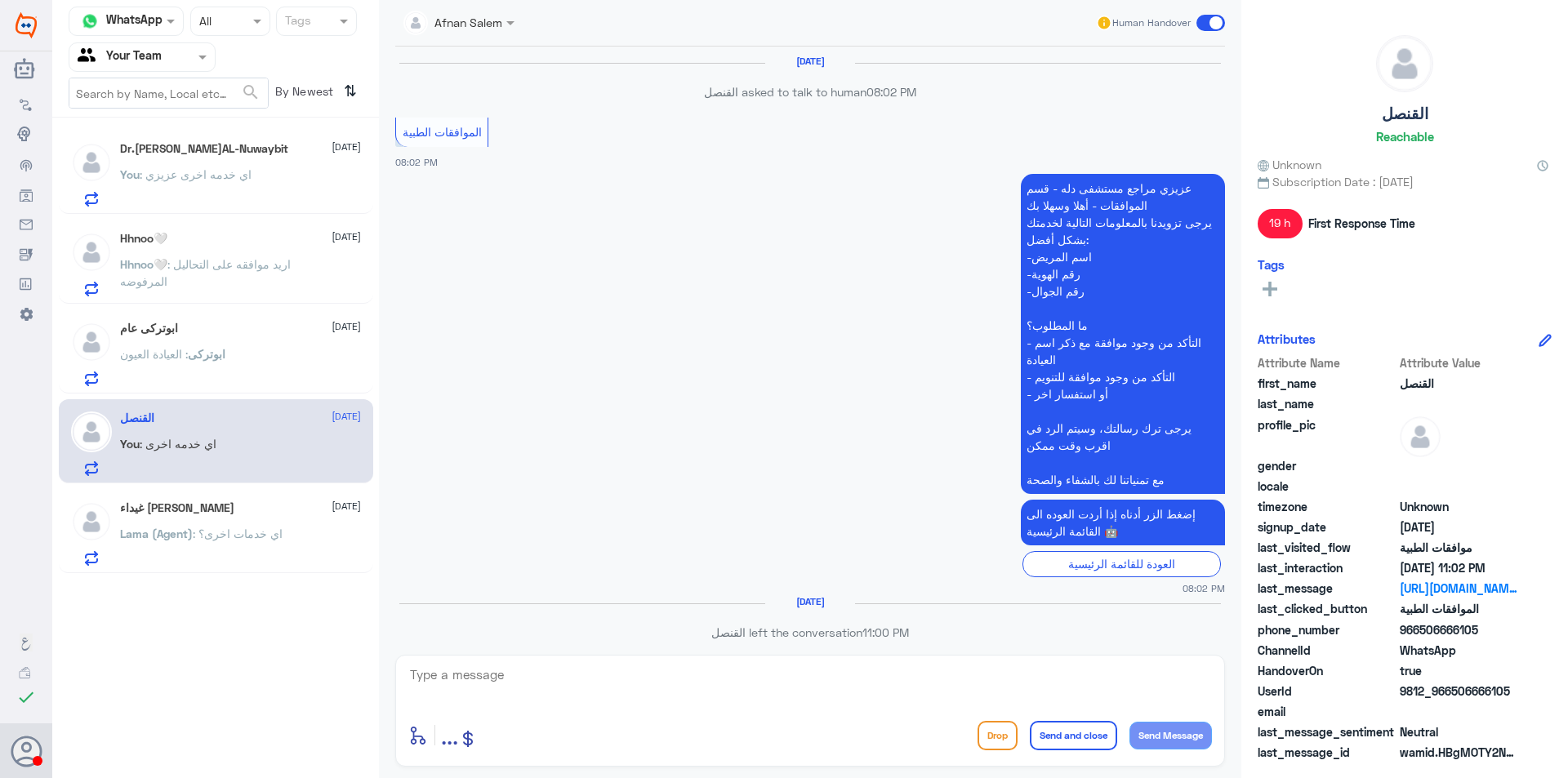
scroll to position [1858, 0]
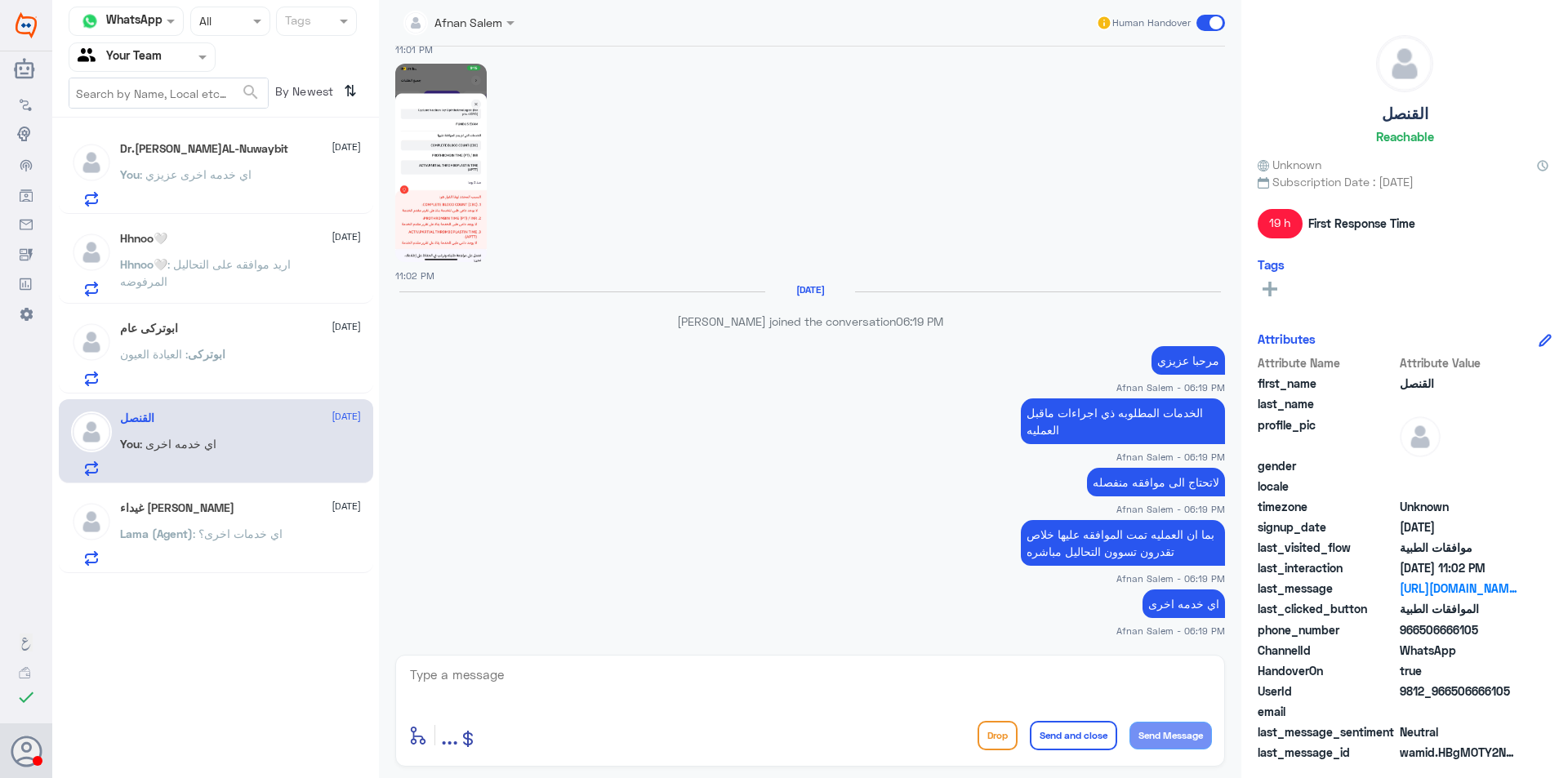
click at [249, 528] on span ": اي خدمات اخرى؟" at bounding box center [238, 534] width 90 height 14
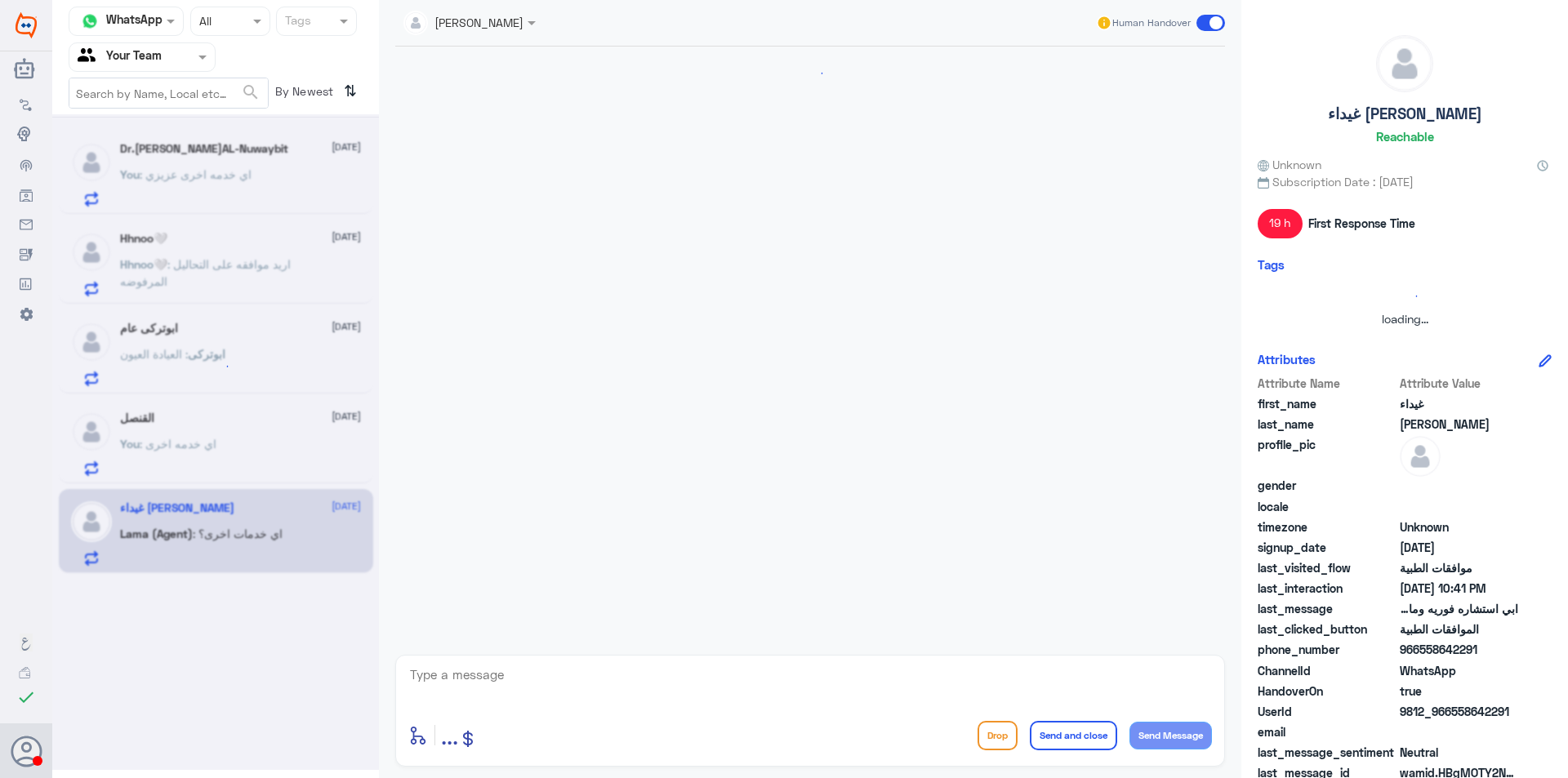
scroll to position [1065, 0]
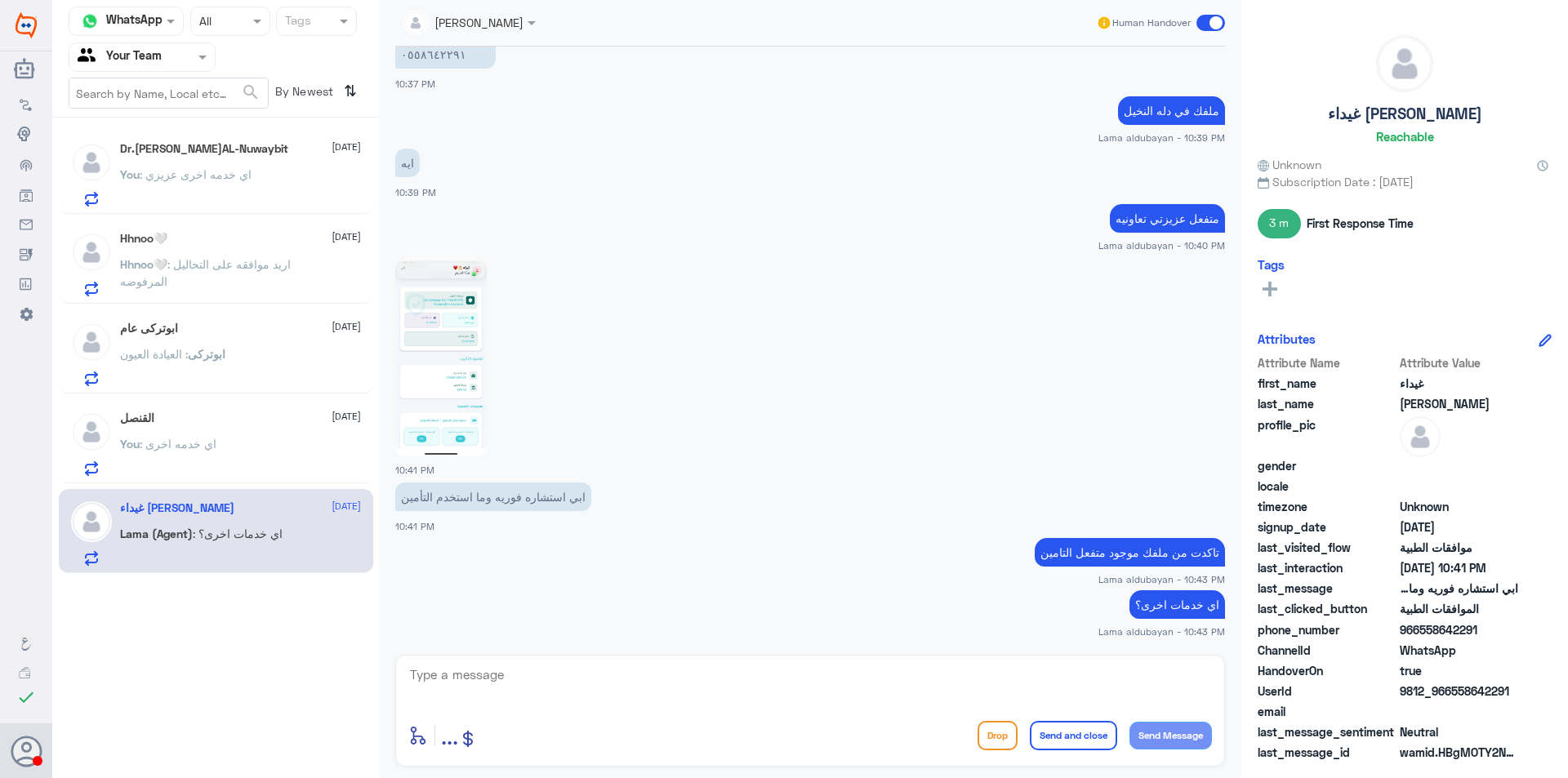
click at [433, 347] on img at bounding box center [441, 357] width 92 height 198
click at [610, 692] on textarea at bounding box center [810, 684] width 803 height 40
click at [1002, 732] on button "Drop" at bounding box center [996, 735] width 40 height 29
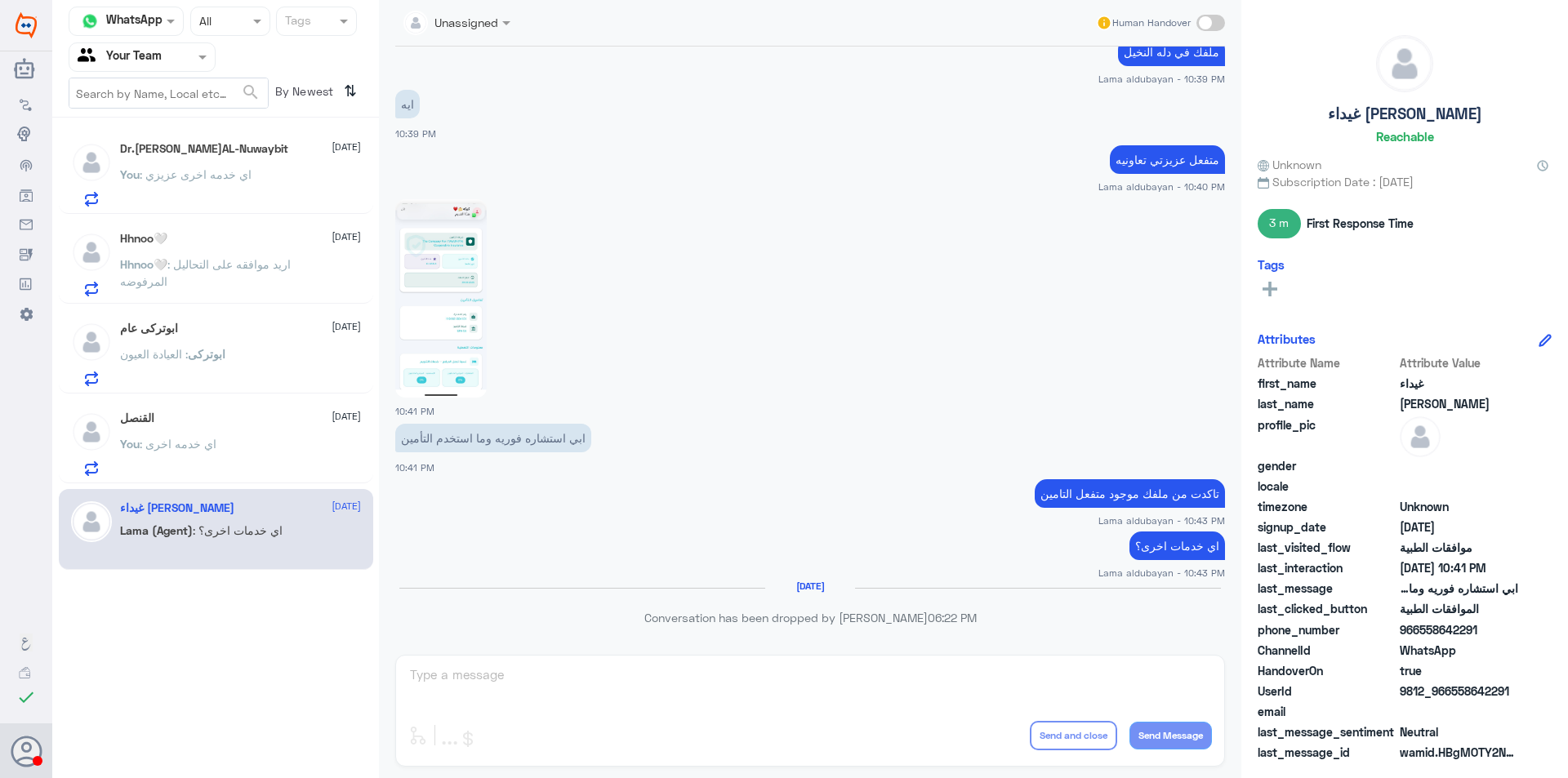
drag, startPoint x: 177, startPoint y: 49, endPoint x: 171, endPoint y: 64, distance: 16.2
click at [174, 59] on div at bounding box center [142, 56] width 145 height 19
click at [159, 145] on Inbox "Your Inbox" at bounding box center [134, 144] width 57 height 14
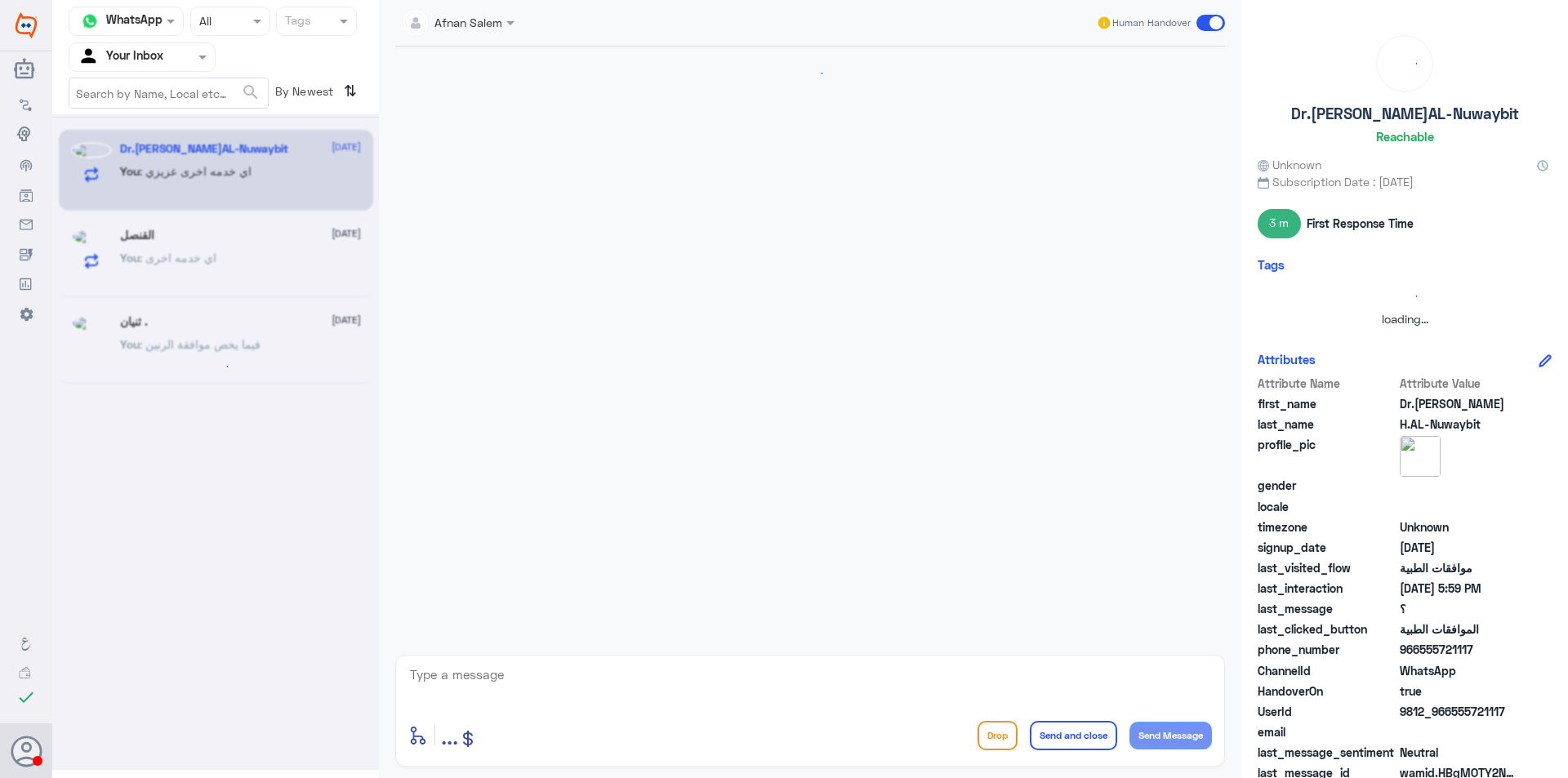
scroll to position [0, 0]
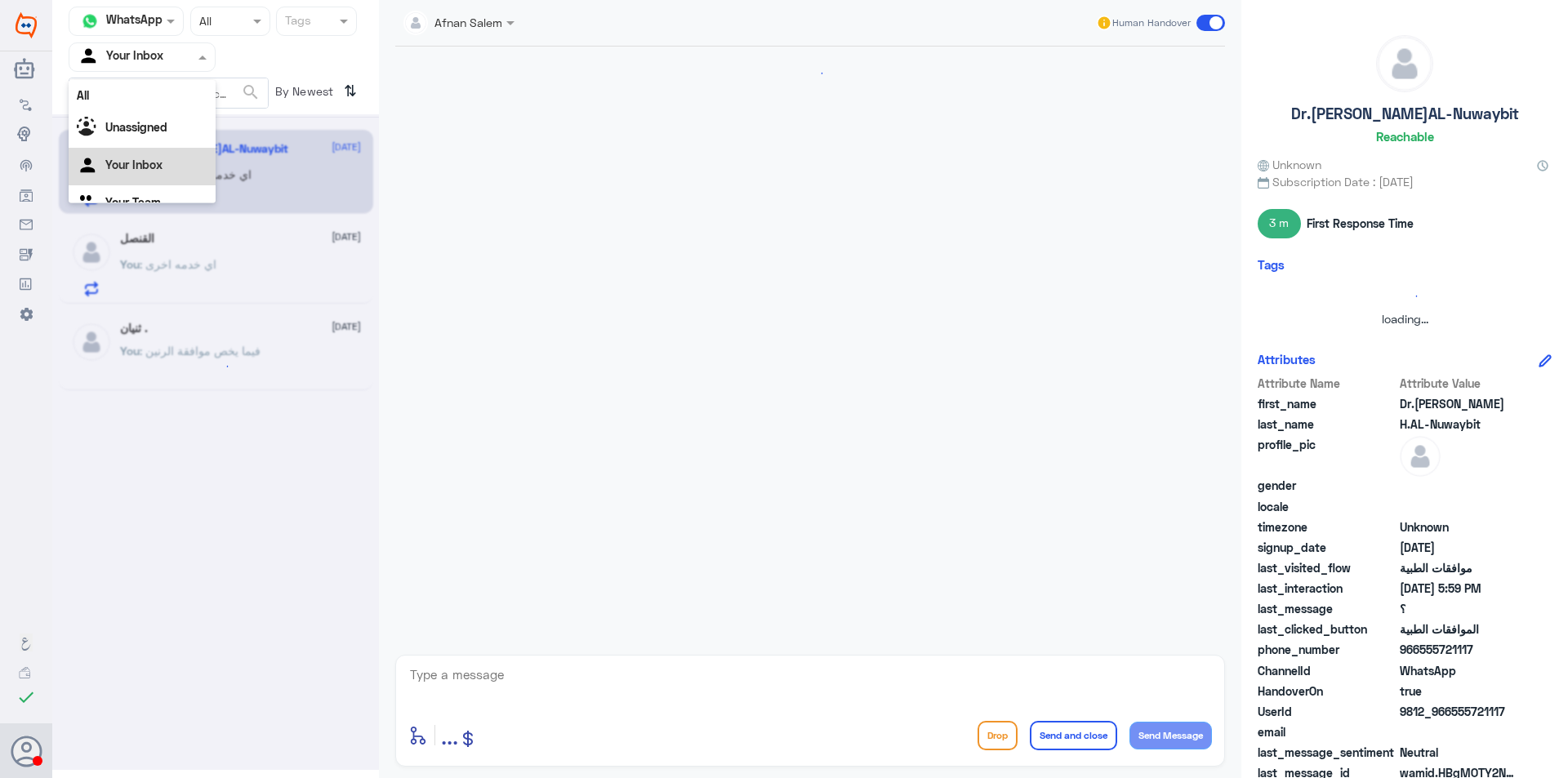
click at [158, 68] on div "Your Inbox" at bounding box center [120, 57] width 85 height 25
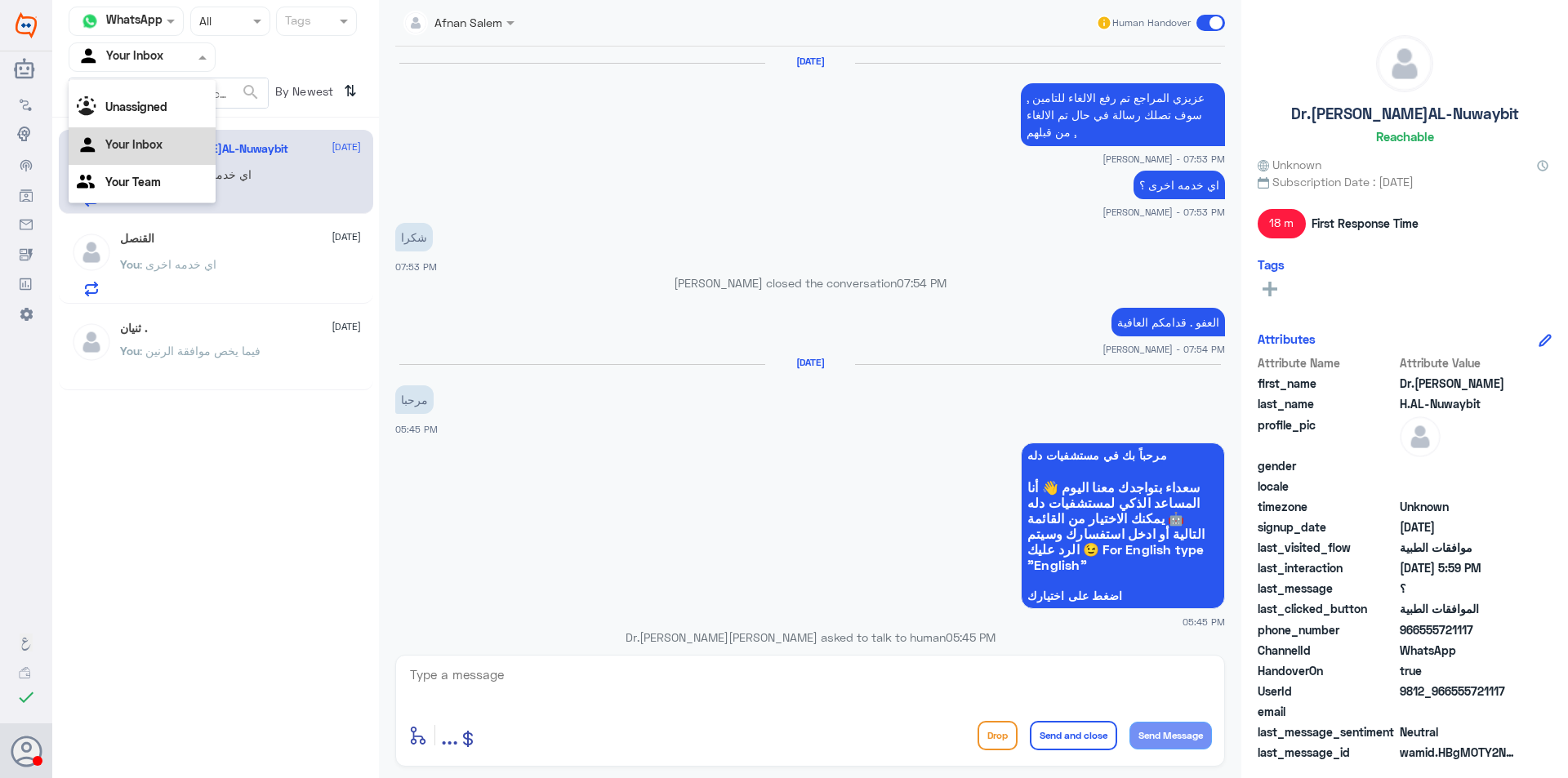
scroll to position [1078, 0]
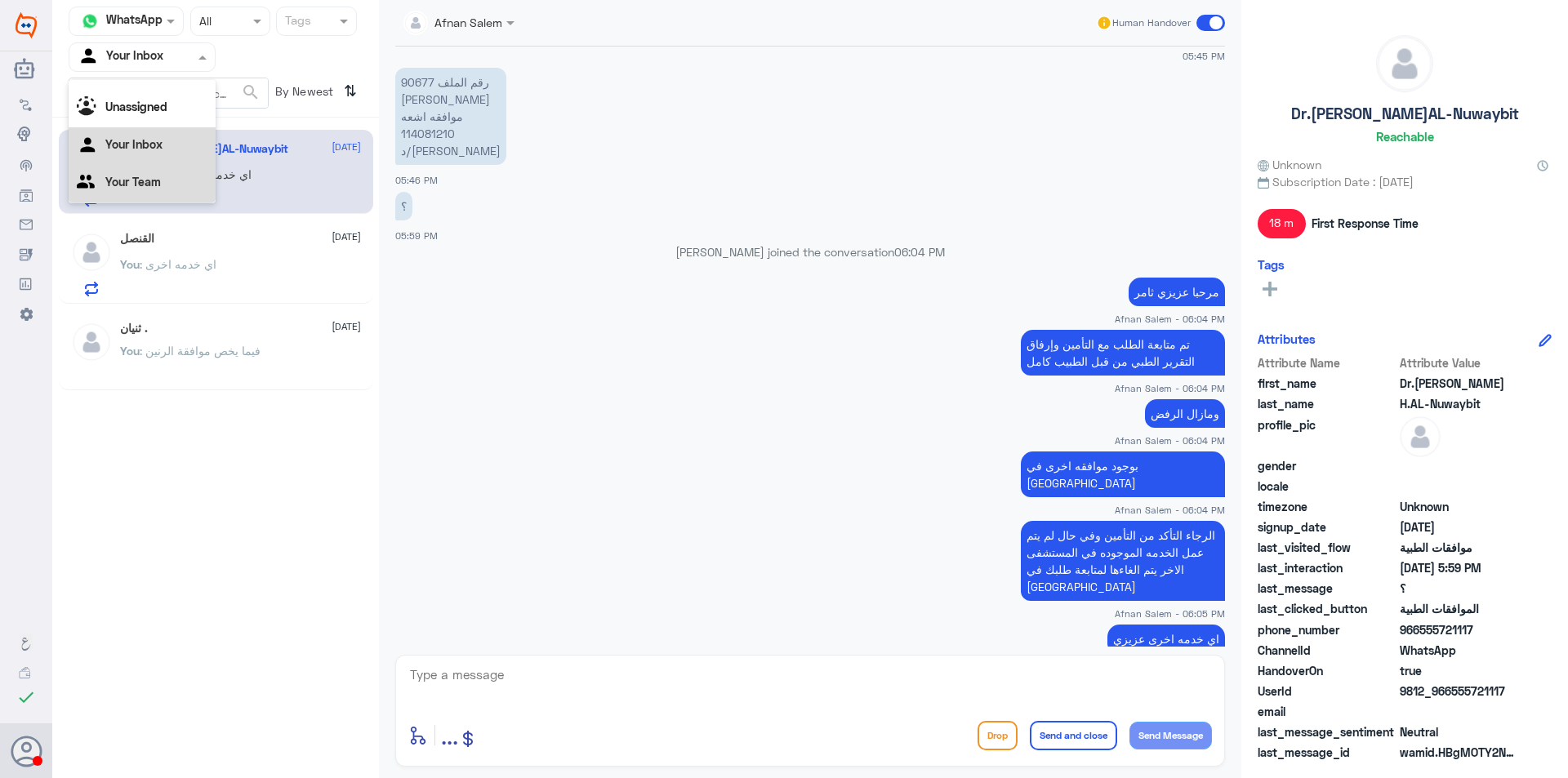
click at [170, 196] on div "Your Team" at bounding box center [142, 183] width 147 height 38
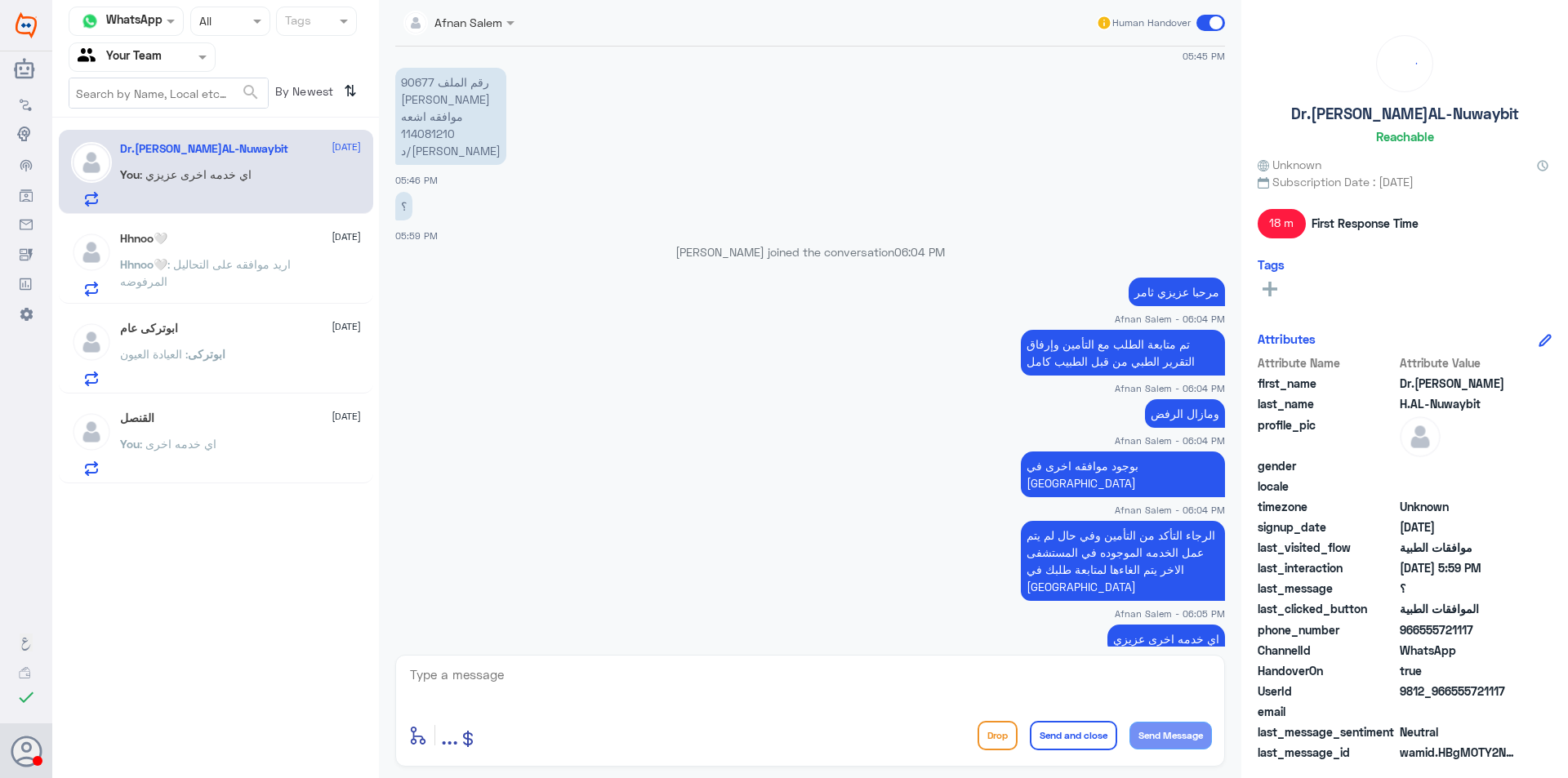
click at [194, 48] on div at bounding box center [142, 56] width 145 height 19
click at [260, 12] on span at bounding box center [259, 20] width 20 height 17
click at [234, 119] on div "Closed" at bounding box center [230, 121] width 80 height 30
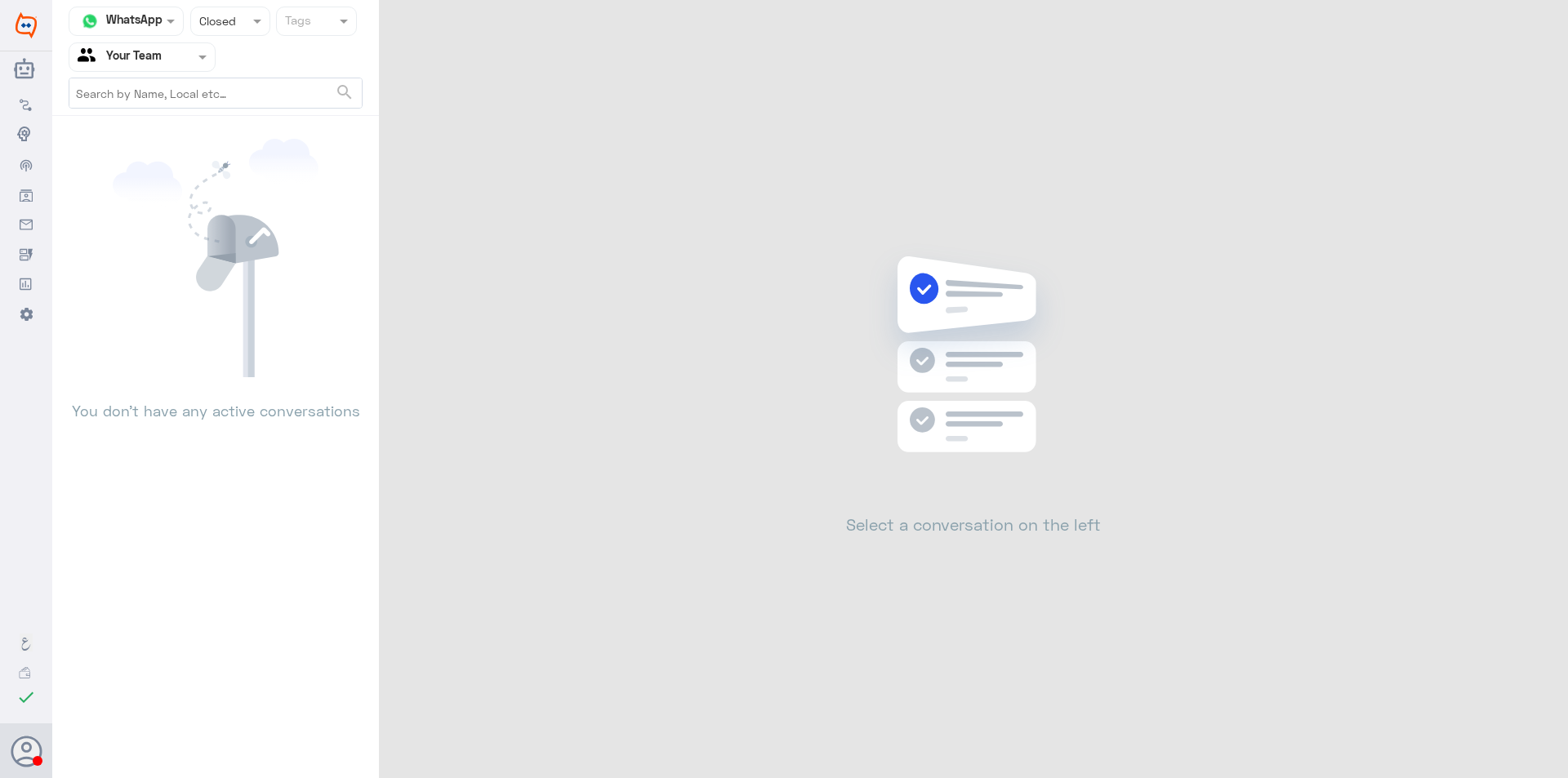
click at [174, 54] on div at bounding box center [142, 56] width 145 height 19
click at [172, 96] on div "Unassigned" at bounding box center [142, 108] width 147 height 38
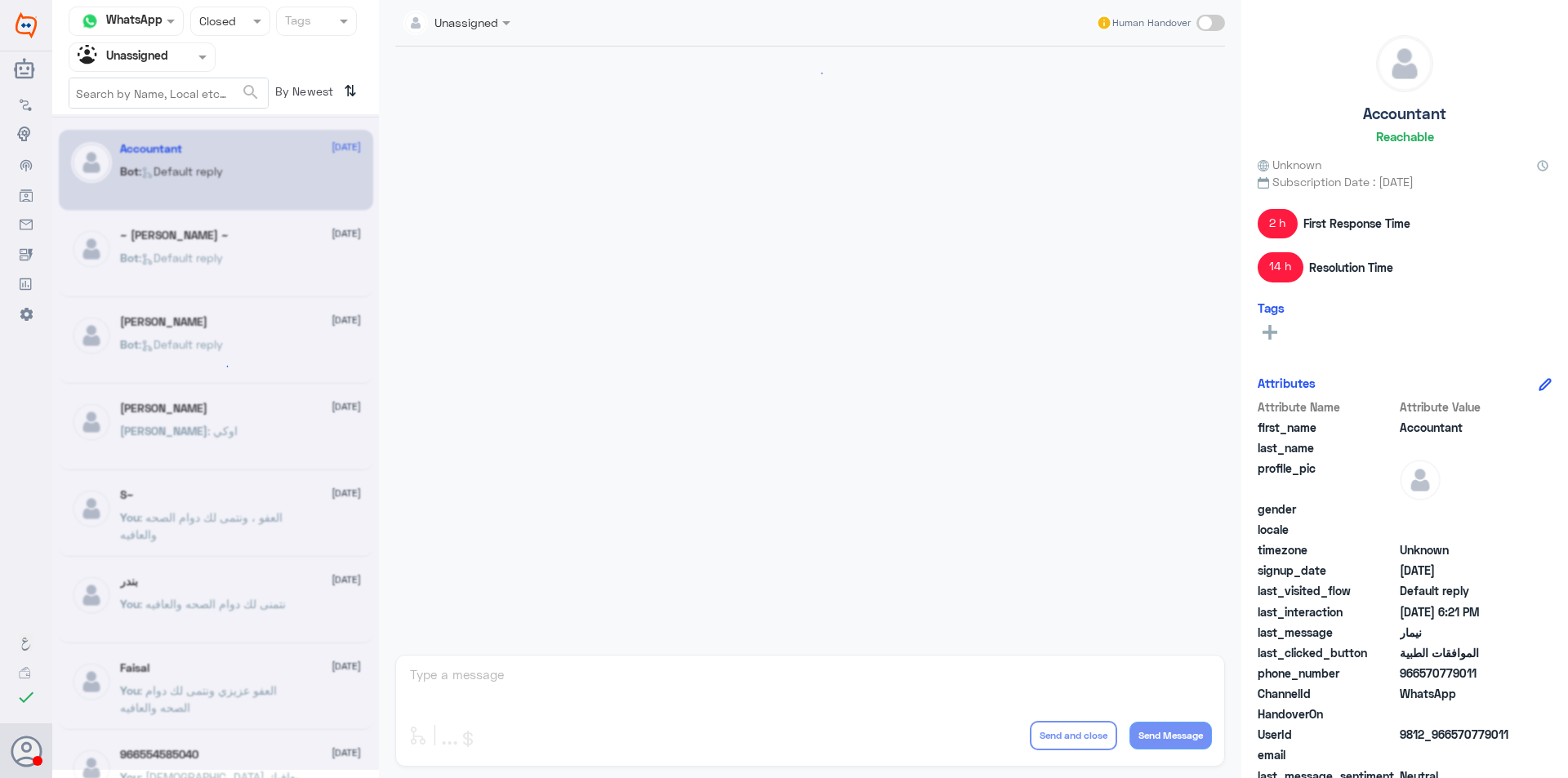
scroll to position [1592, 0]
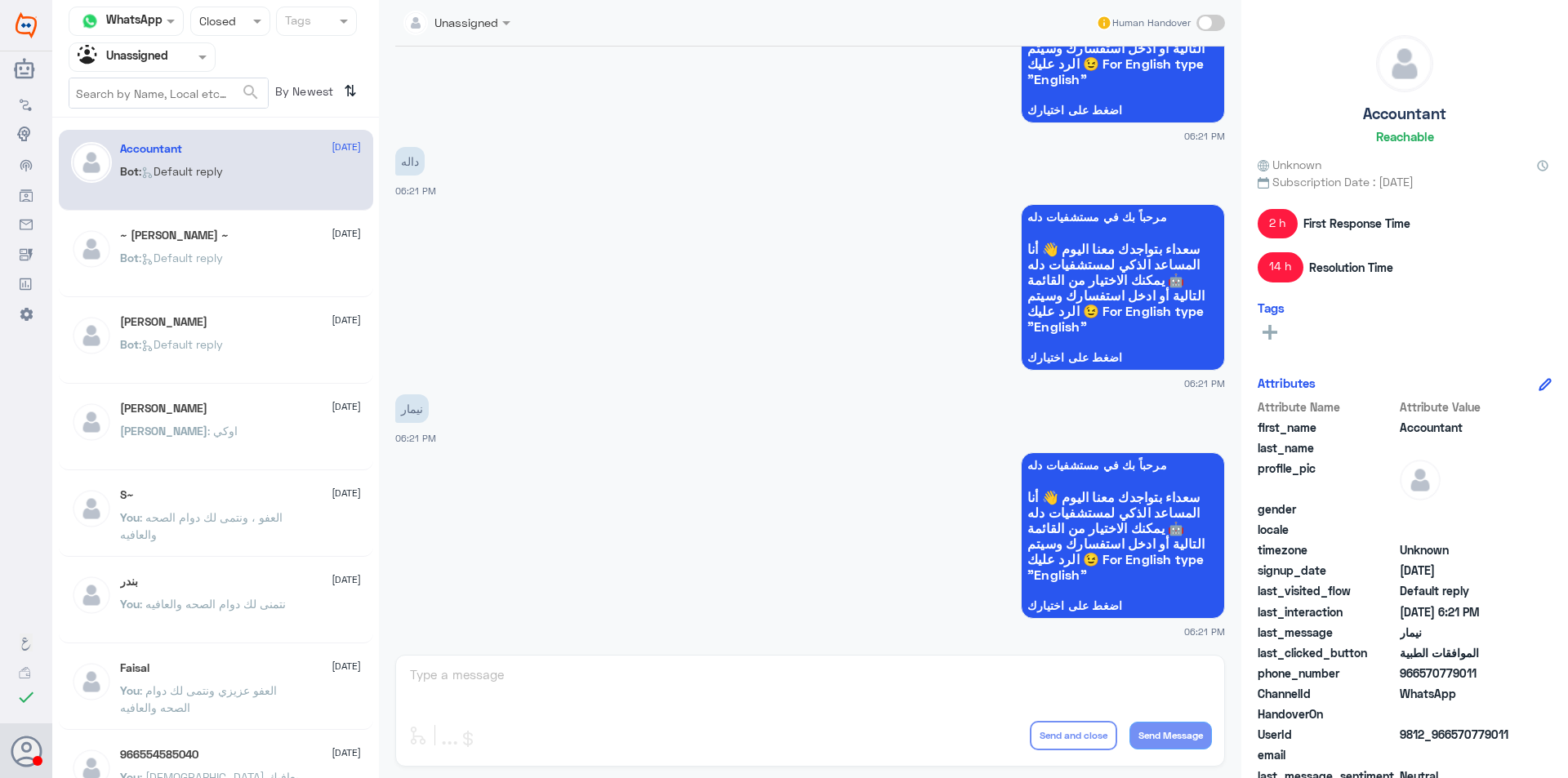
click at [240, 361] on div "Bot : Default reply" at bounding box center [240, 359] width 240 height 37
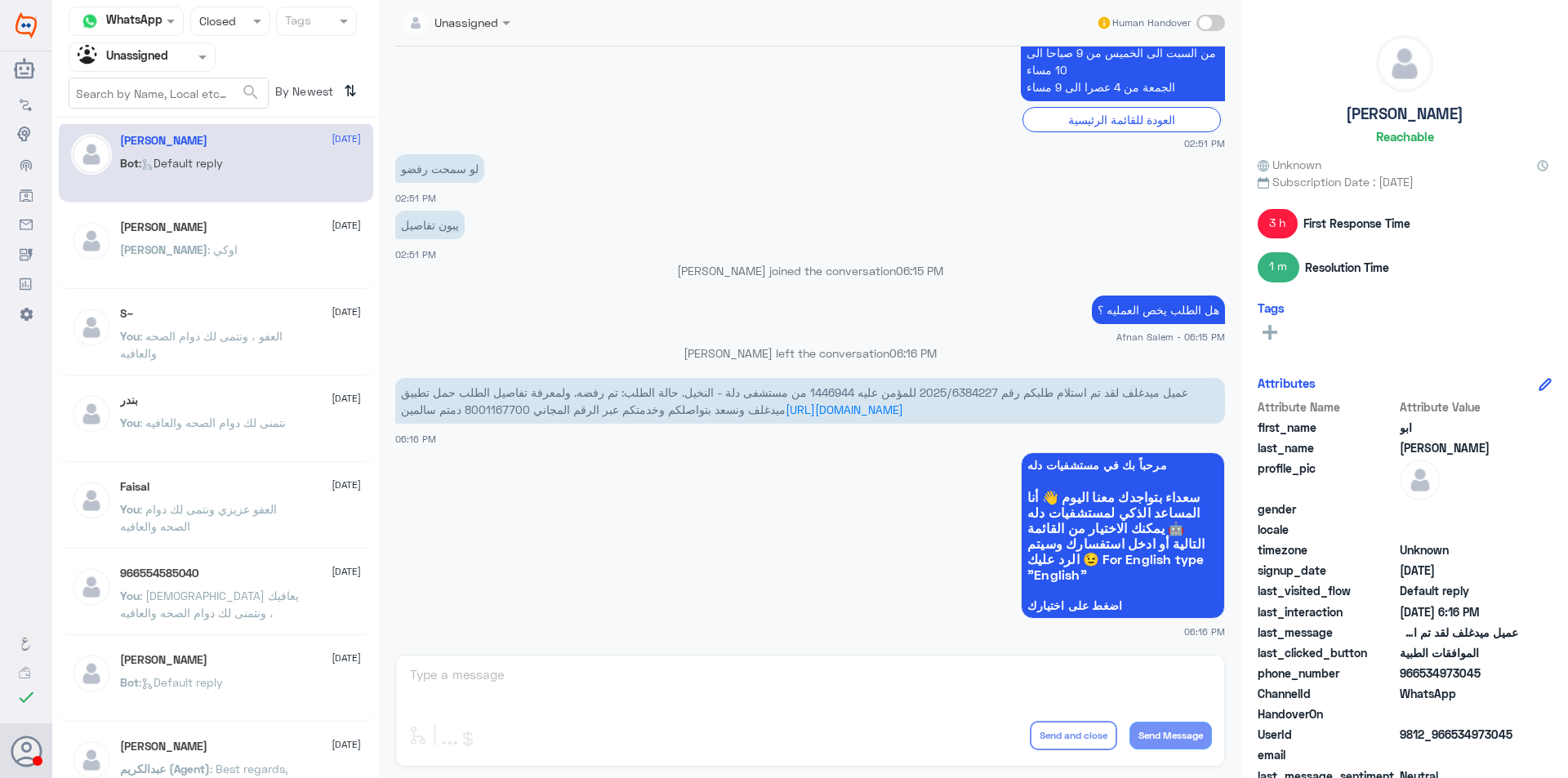
scroll to position [245, 0]
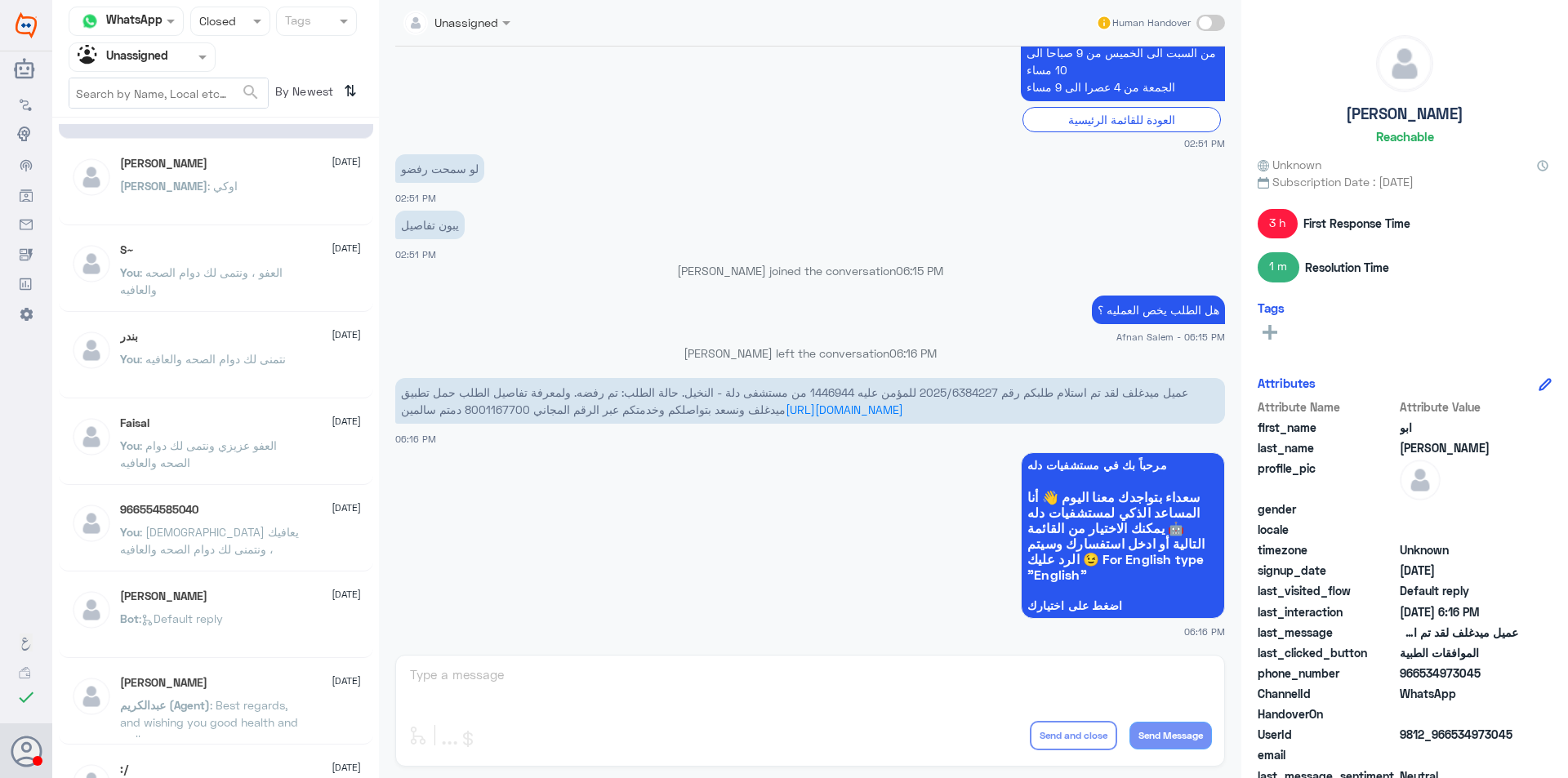
click at [258, 394] on div "بندر [DATE] You : نتمنى لك دوام الصحه والعافيه" at bounding box center [216, 359] width 314 height 81
click at [297, 375] on div "You : نتمنى لك دوام الصحه والعافيه" at bounding box center [240, 373] width 240 height 37
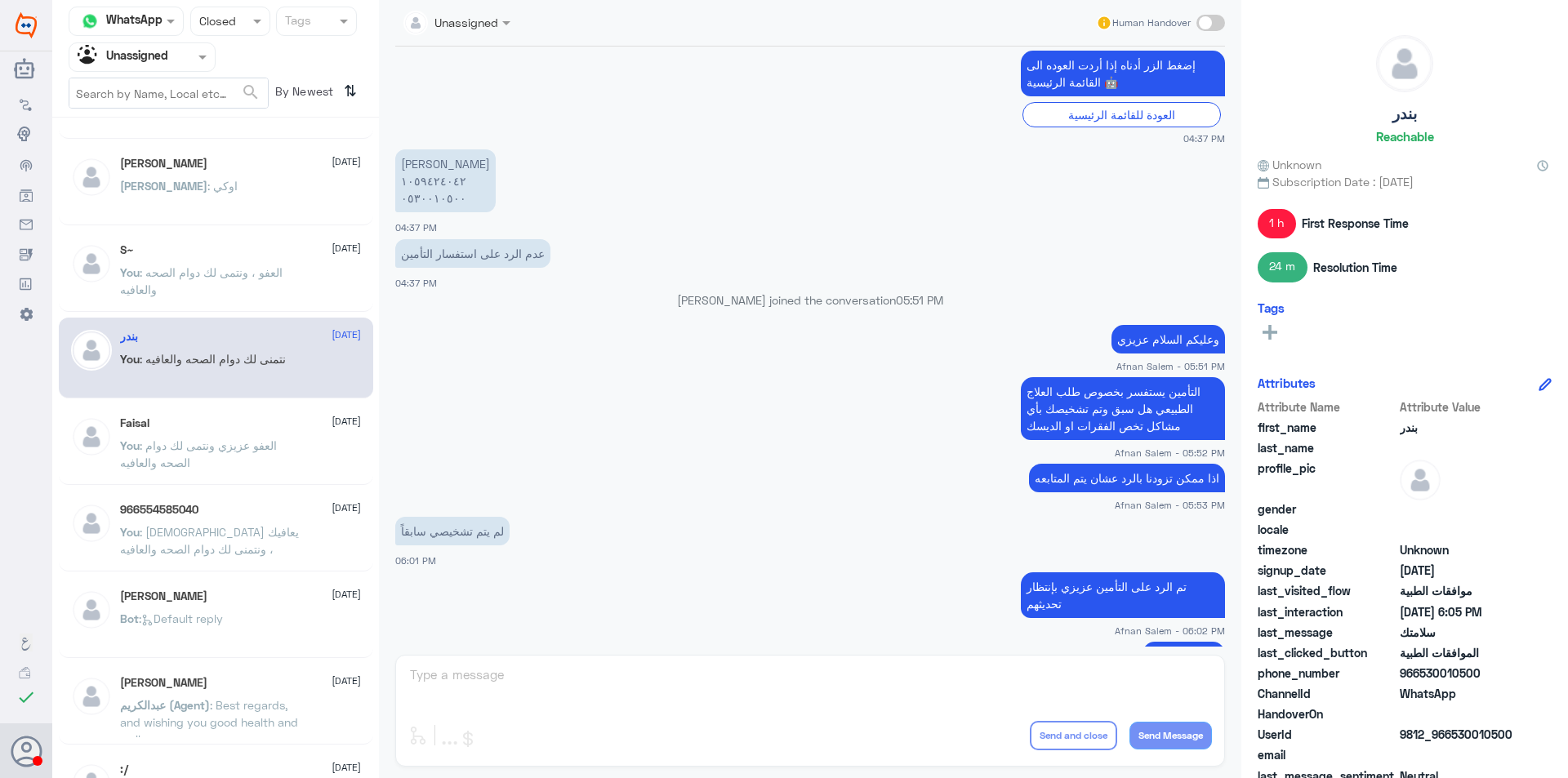
scroll to position [609, 0]
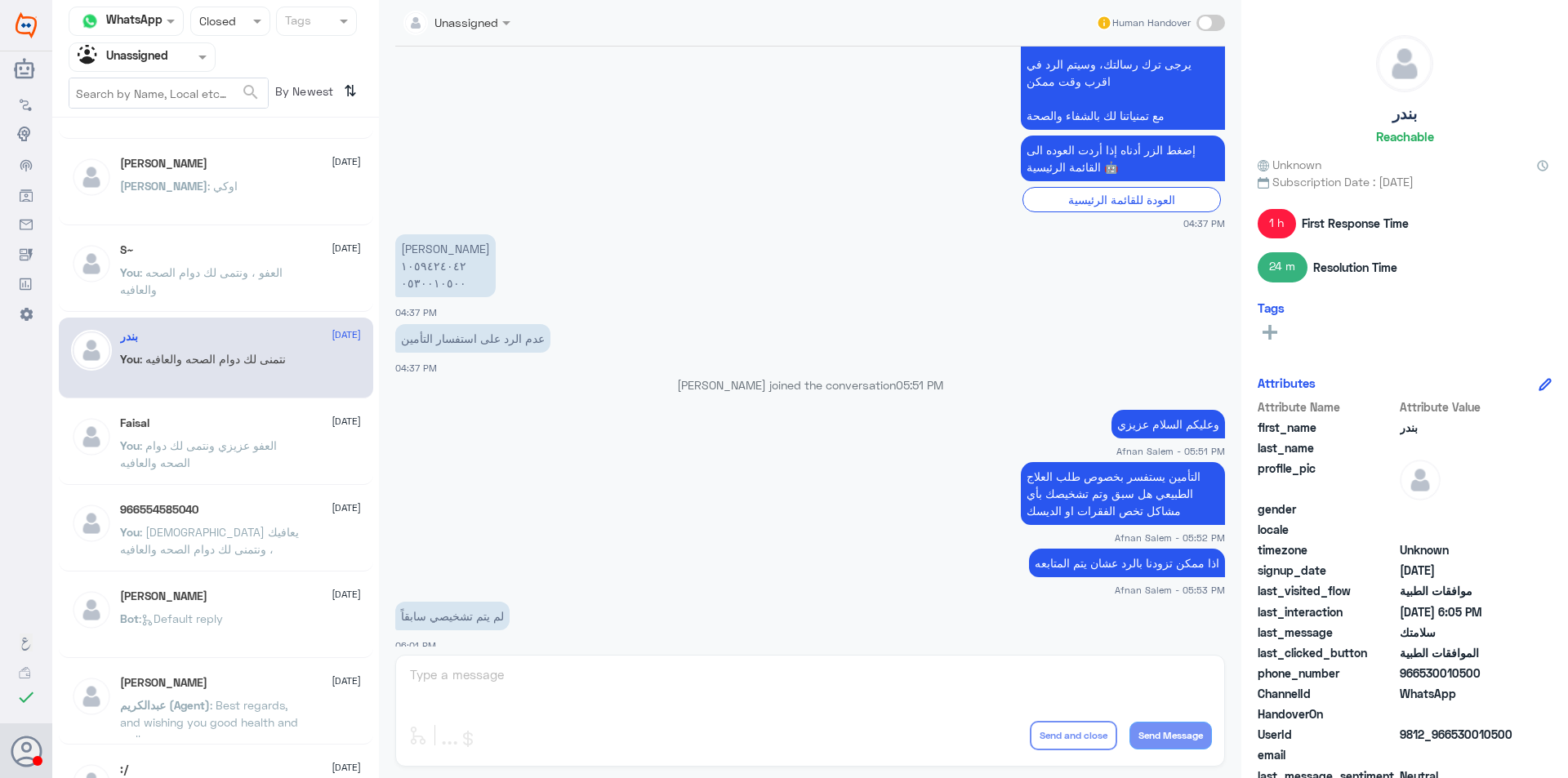
click at [434, 267] on p "[PERSON_NAME] ١٠٥٩٤٢٤٠٤٢ ٠٥٣٠٠١٠٥٠٠" at bounding box center [446, 265] width 100 height 63
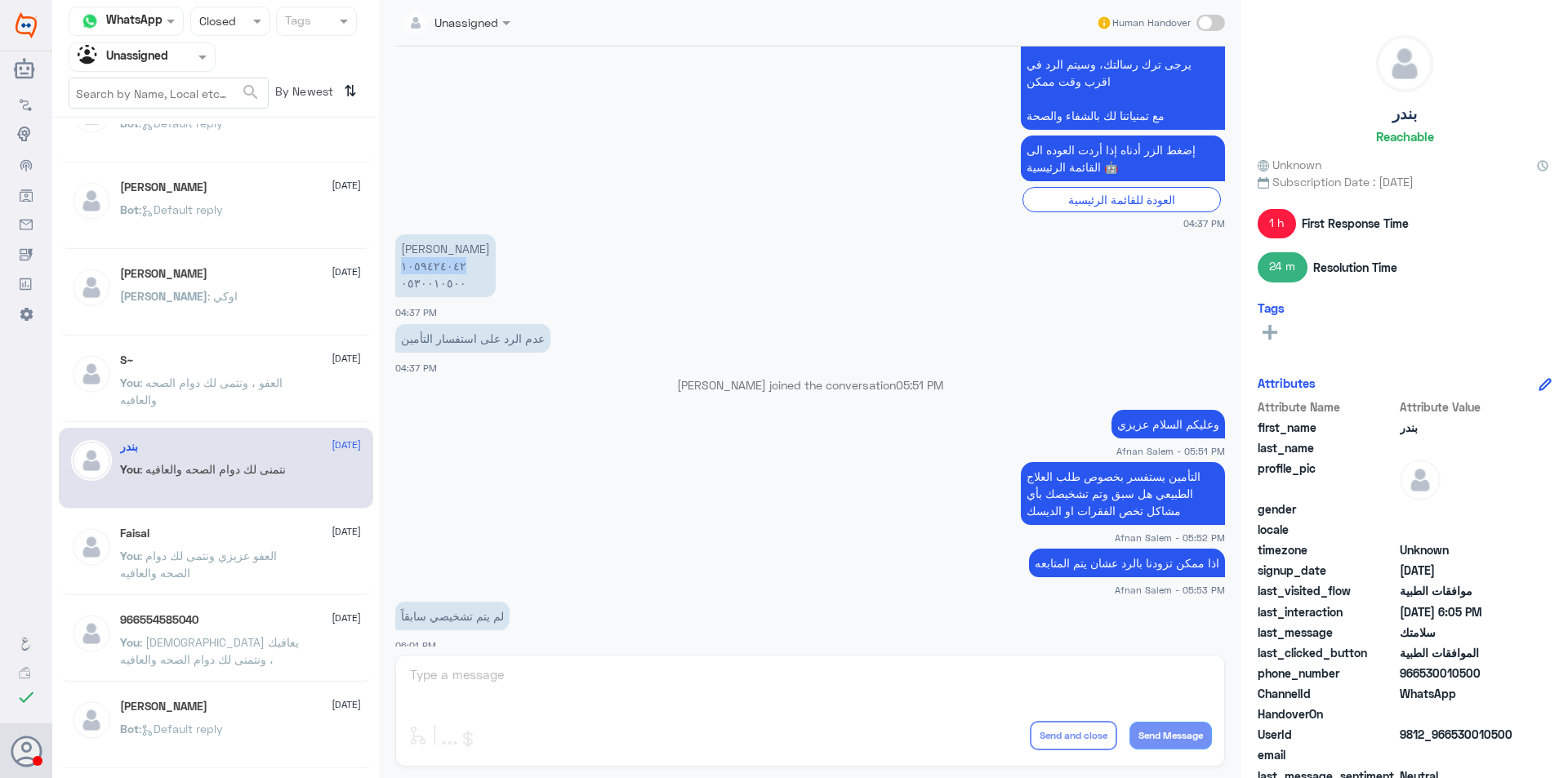
scroll to position [0, 0]
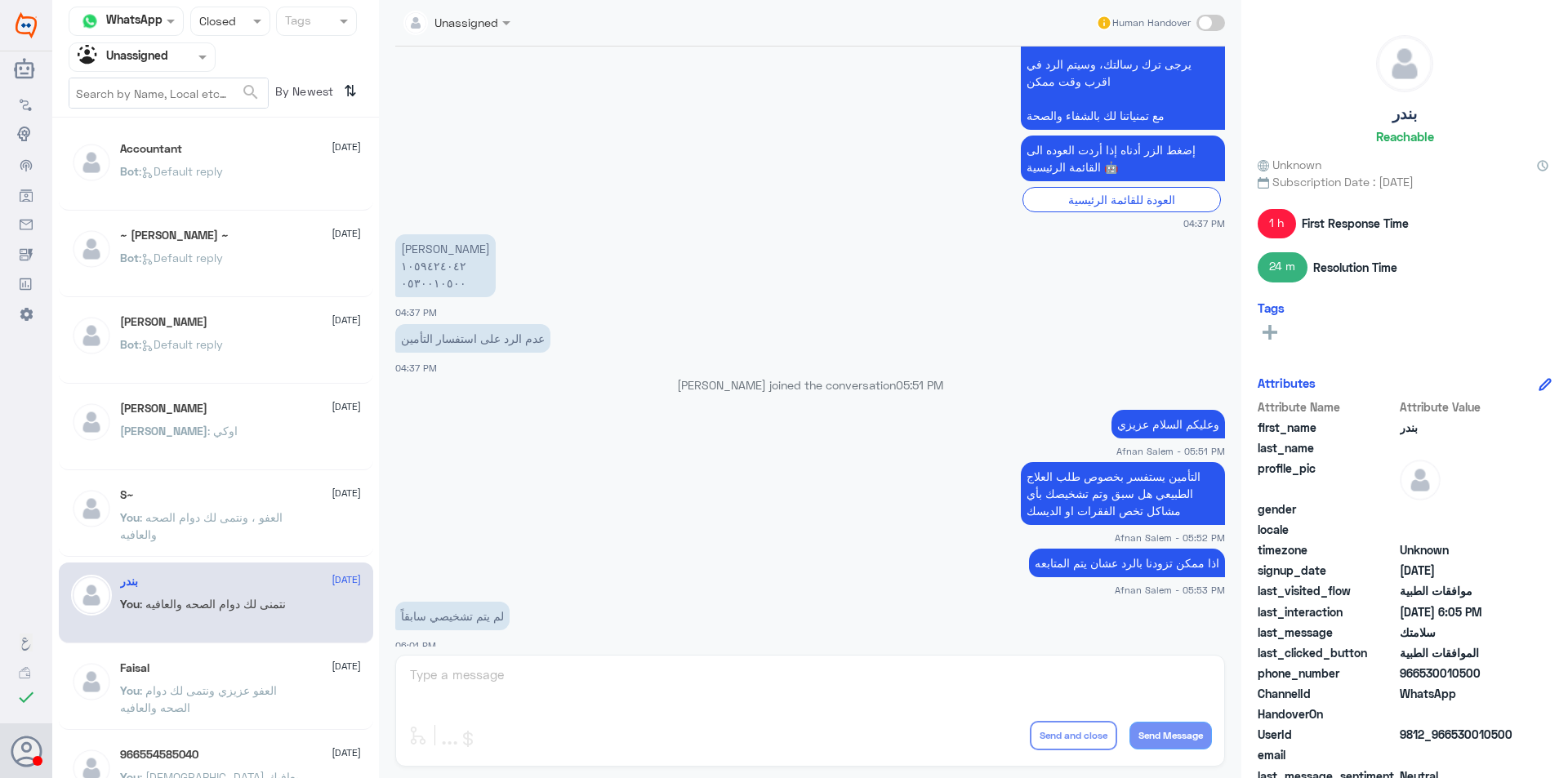
click at [182, 72] on nav "Channel WhatsApp Status × Closed Tags Agent Filter Unassigned search By Newest ⇅" at bounding box center [215, 62] width 327 height 111
click at [171, 59] on div at bounding box center [142, 56] width 145 height 19
click at [167, 180] on div "Your Team" at bounding box center [142, 183] width 147 height 38
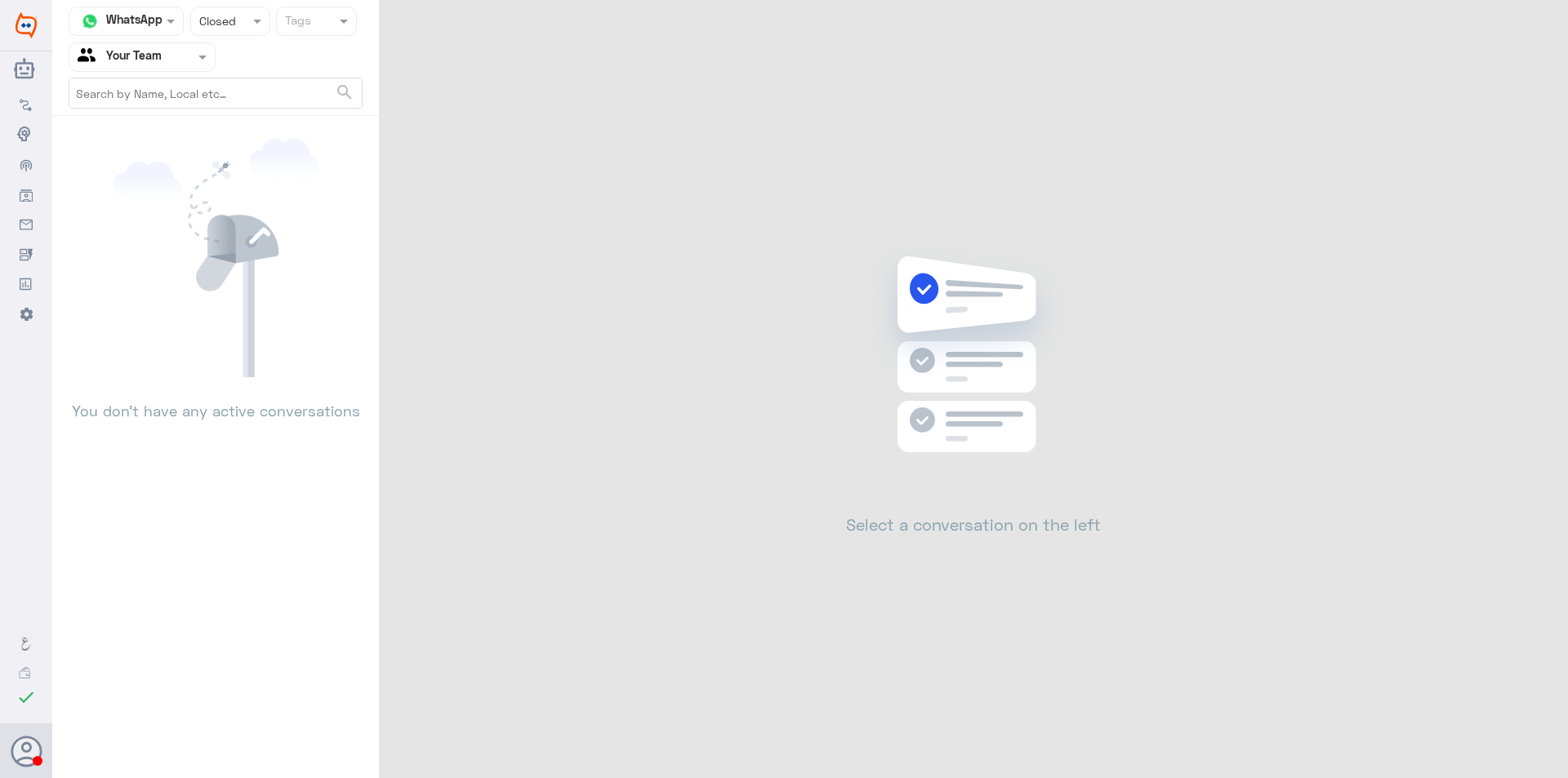
click at [234, 22] on div at bounding box center [230, 20] width 78 height 19
click at [239, 94] on span "Opened" at bounding box center [218, 90] width 41 height 14
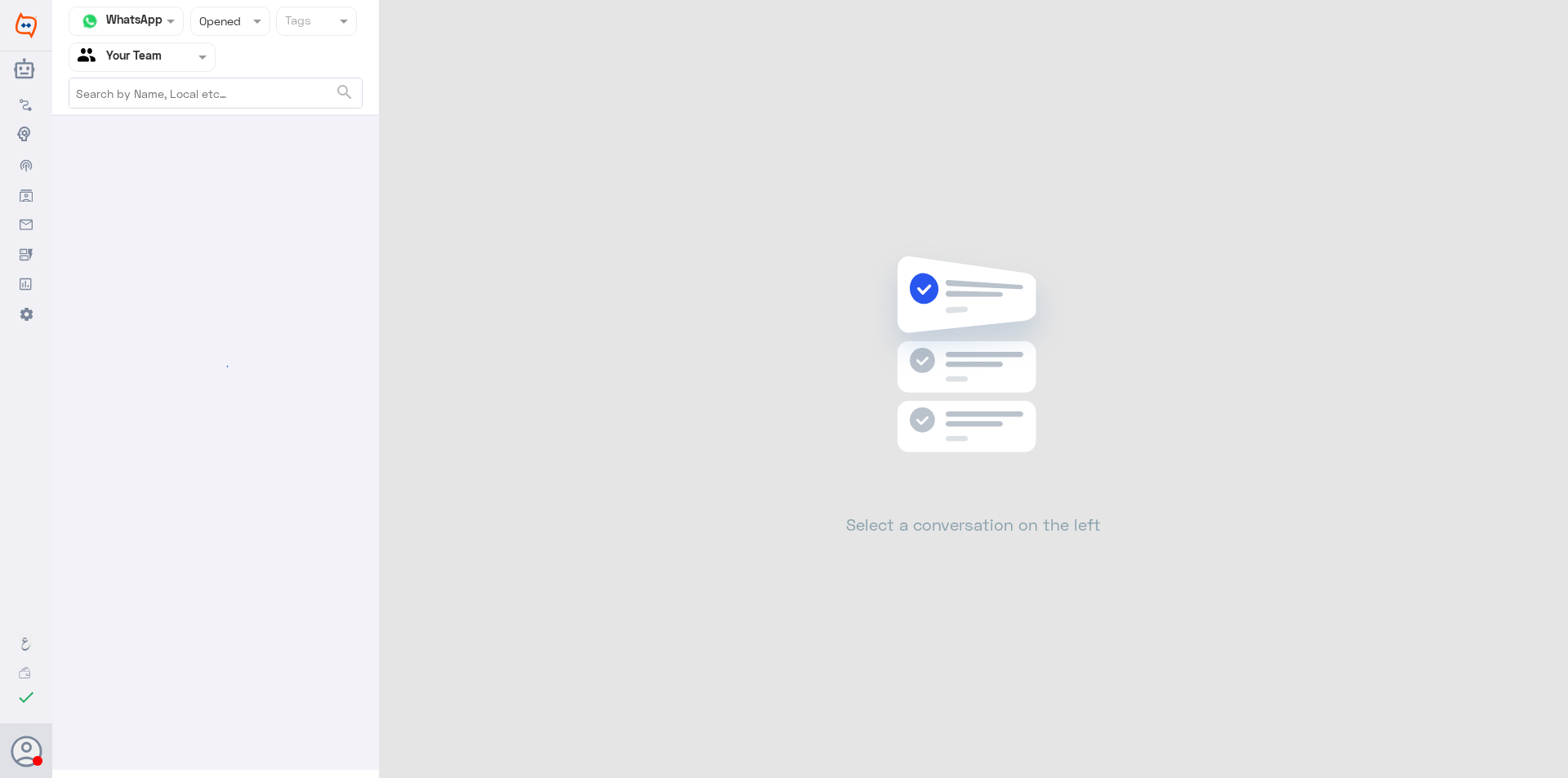
drag, startPoint x: 238, startPoint y: 7, endPoint x: 239, endPoint y: 17, distance: 10.0
click at [239, 10] on div "Status × Opened" at bounding box center [230, 20] width 80 height 29
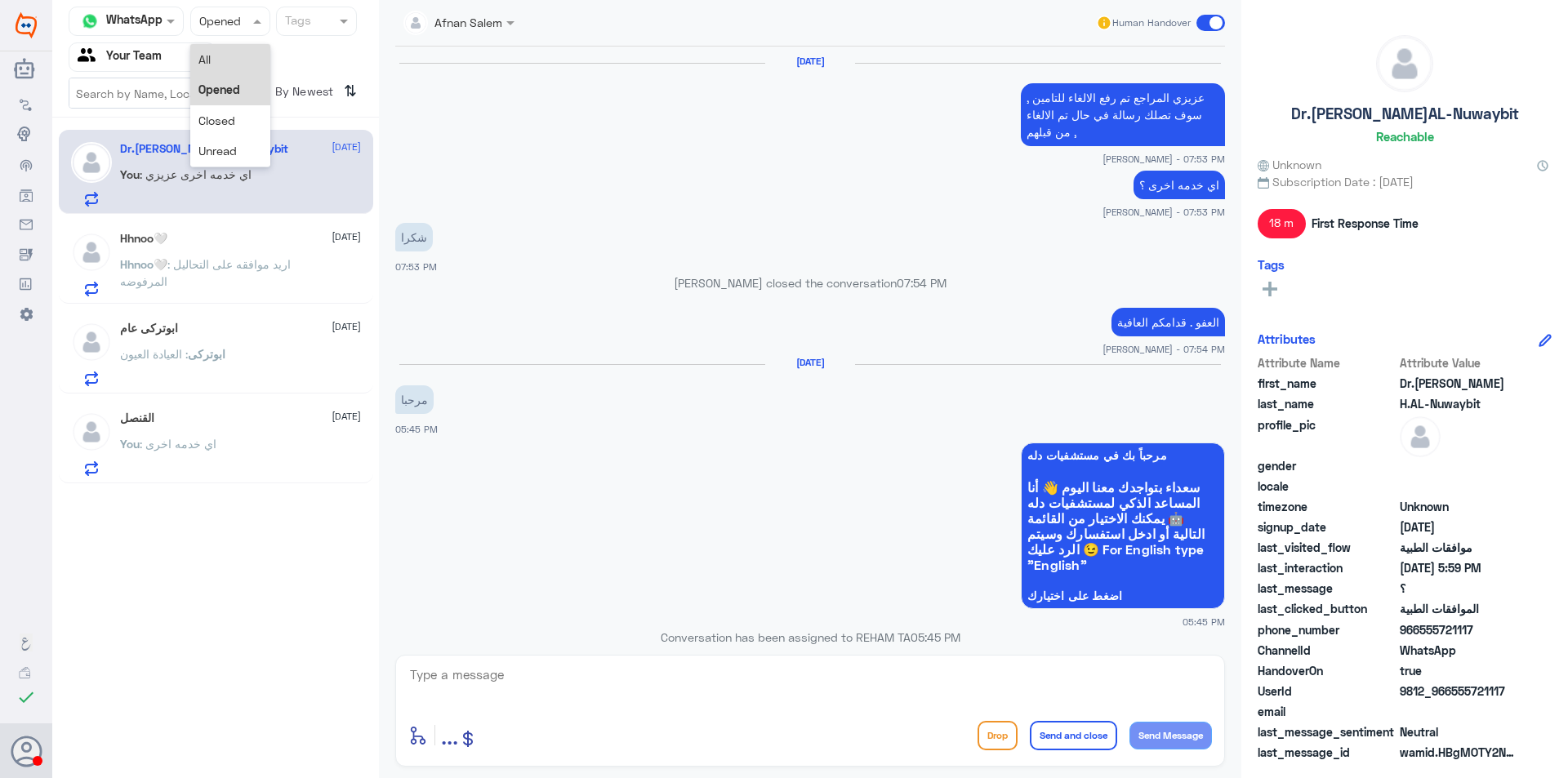
scroll to position [1078, 0]
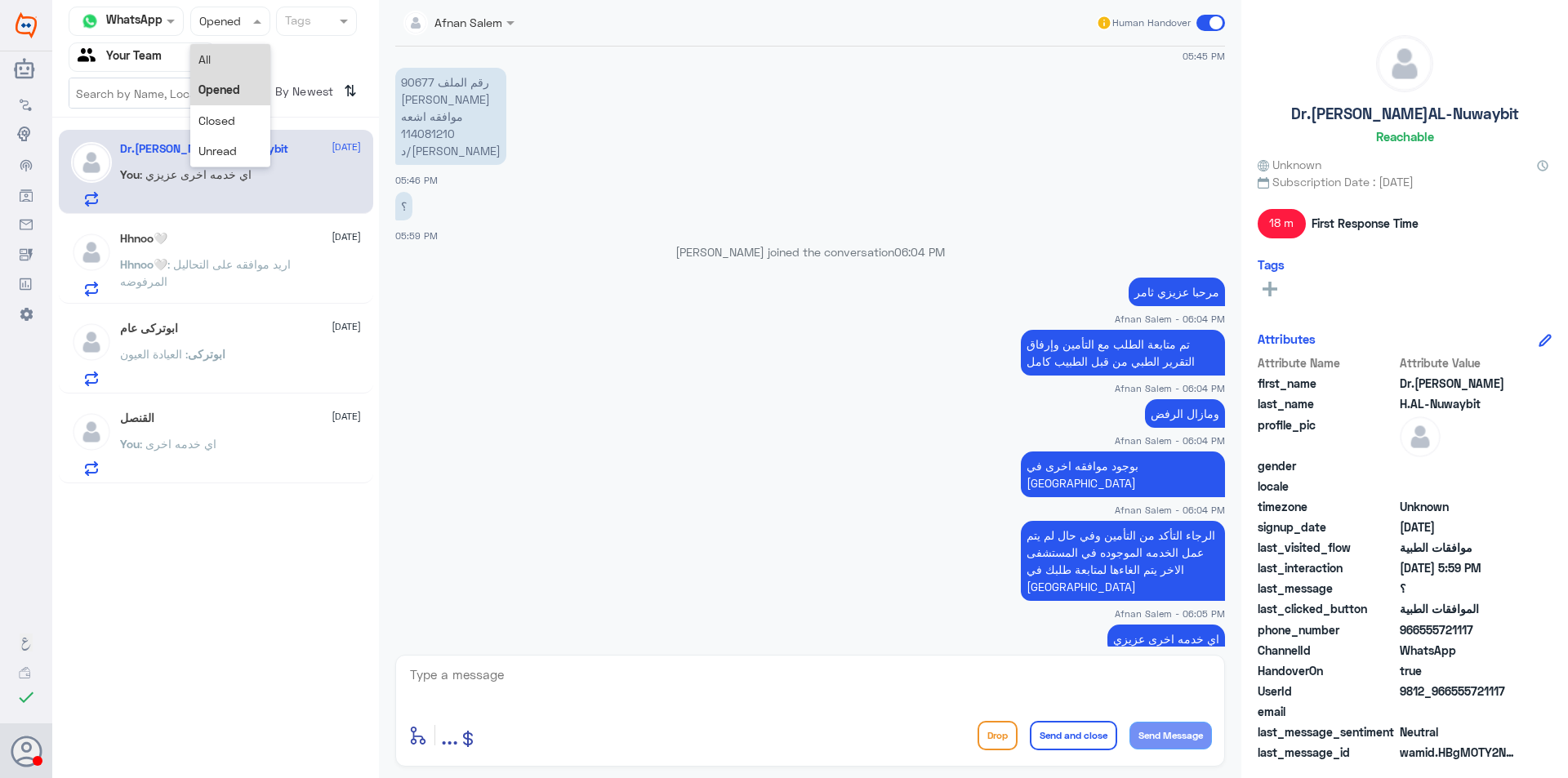
click at [238, 54] on div "All" at bounding box center [230, 59] width 80 height 30
click at [258, 266] on span ": اريد موافقه على التحاليل المرفوضه" at bounding box center [205, 272] width 171 height 31
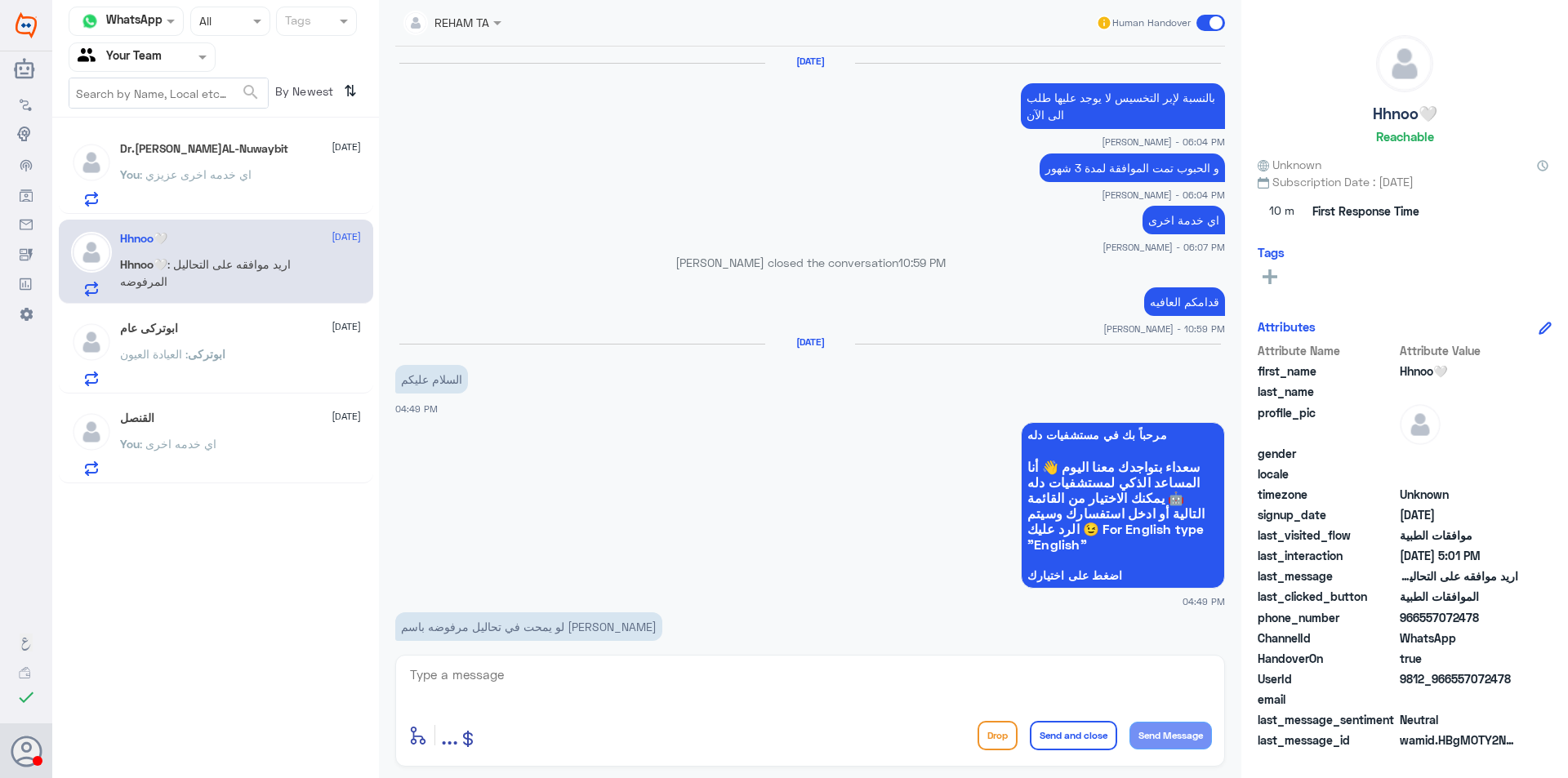
scroll to position [1426, 0]
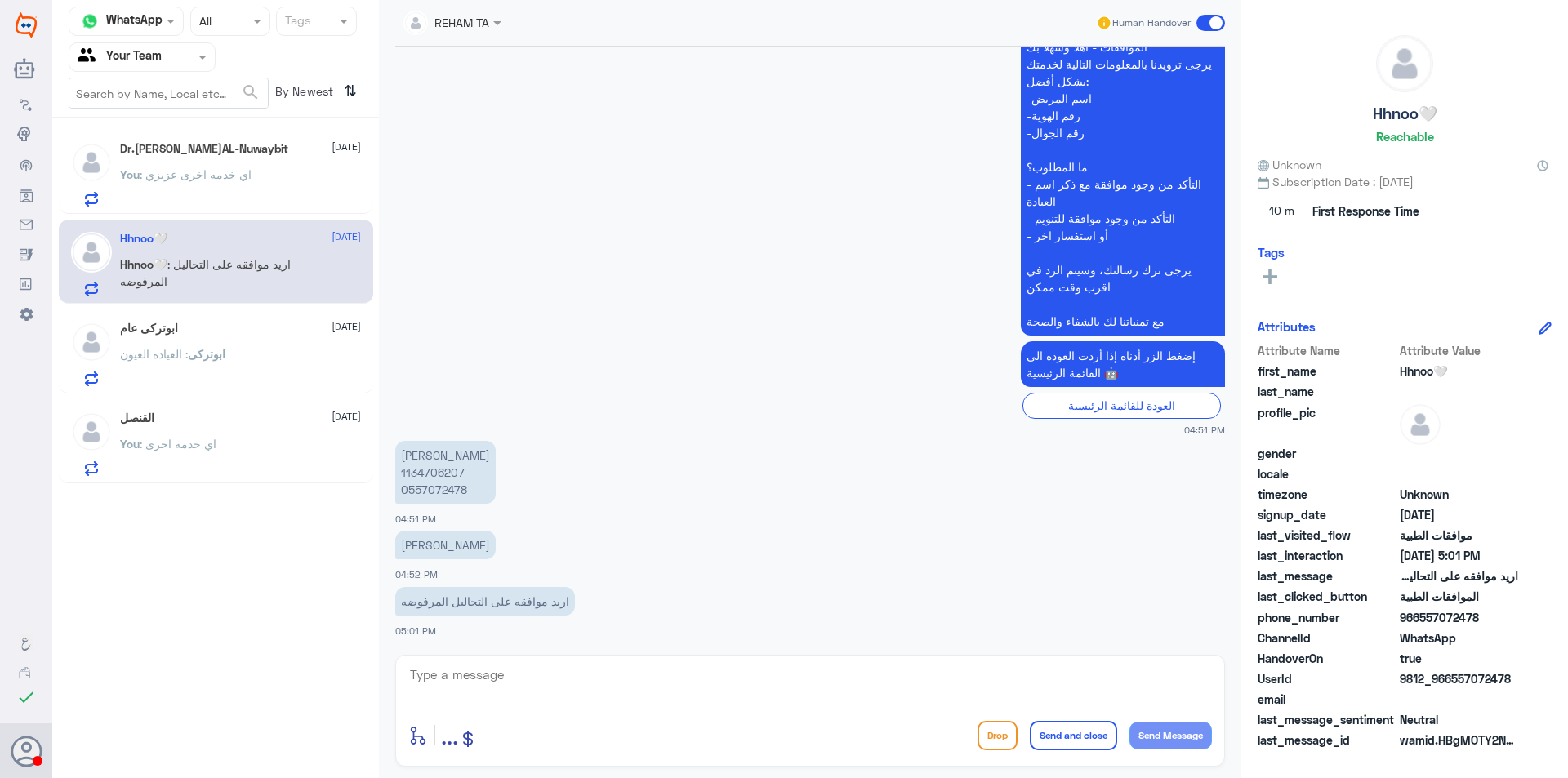
click at [261, 362] on div "ابوتركى : العيادة العيون" at bounding box center [240, 368] width 240 height 37
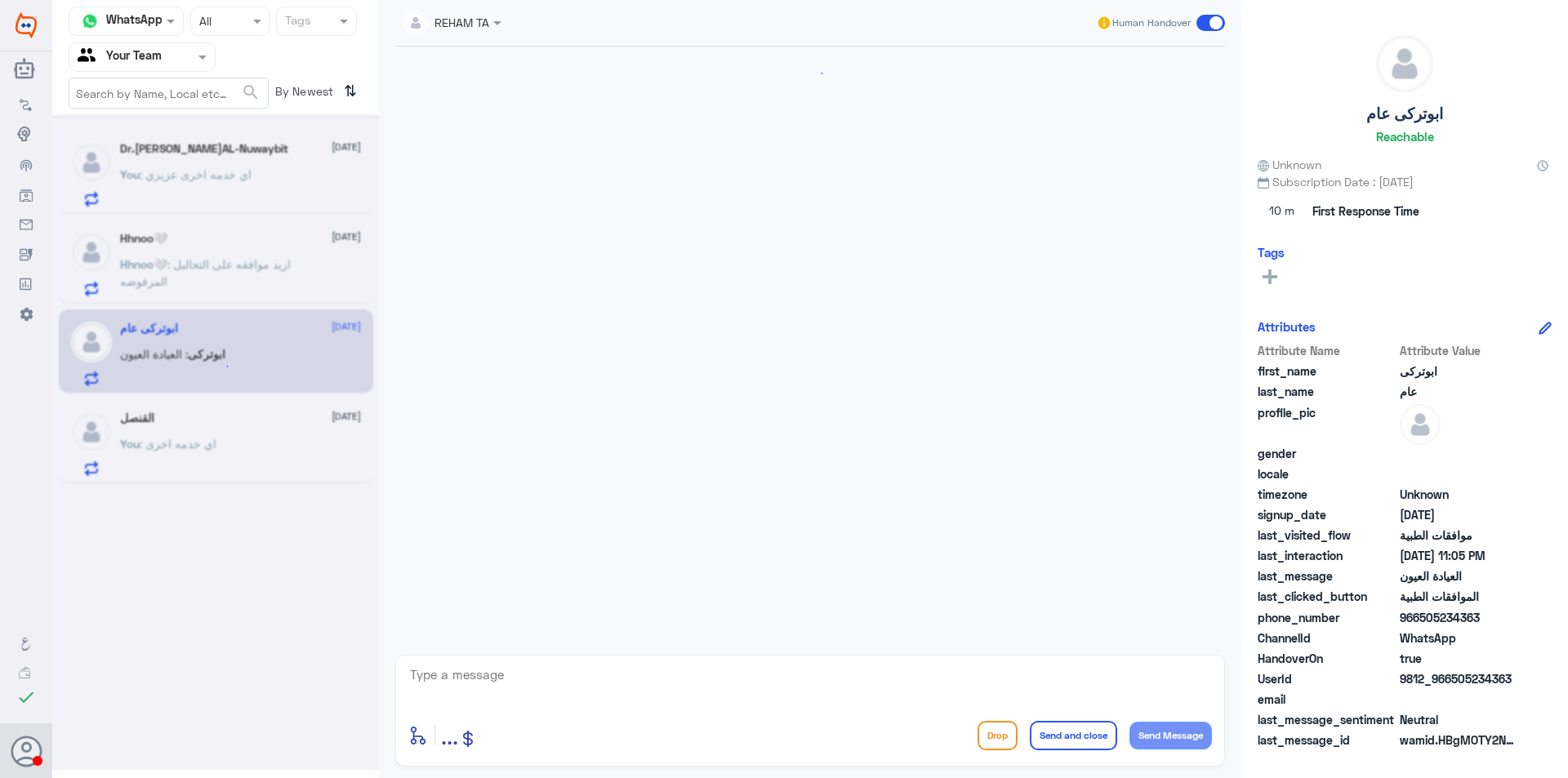
scroll to position [1752, 0]
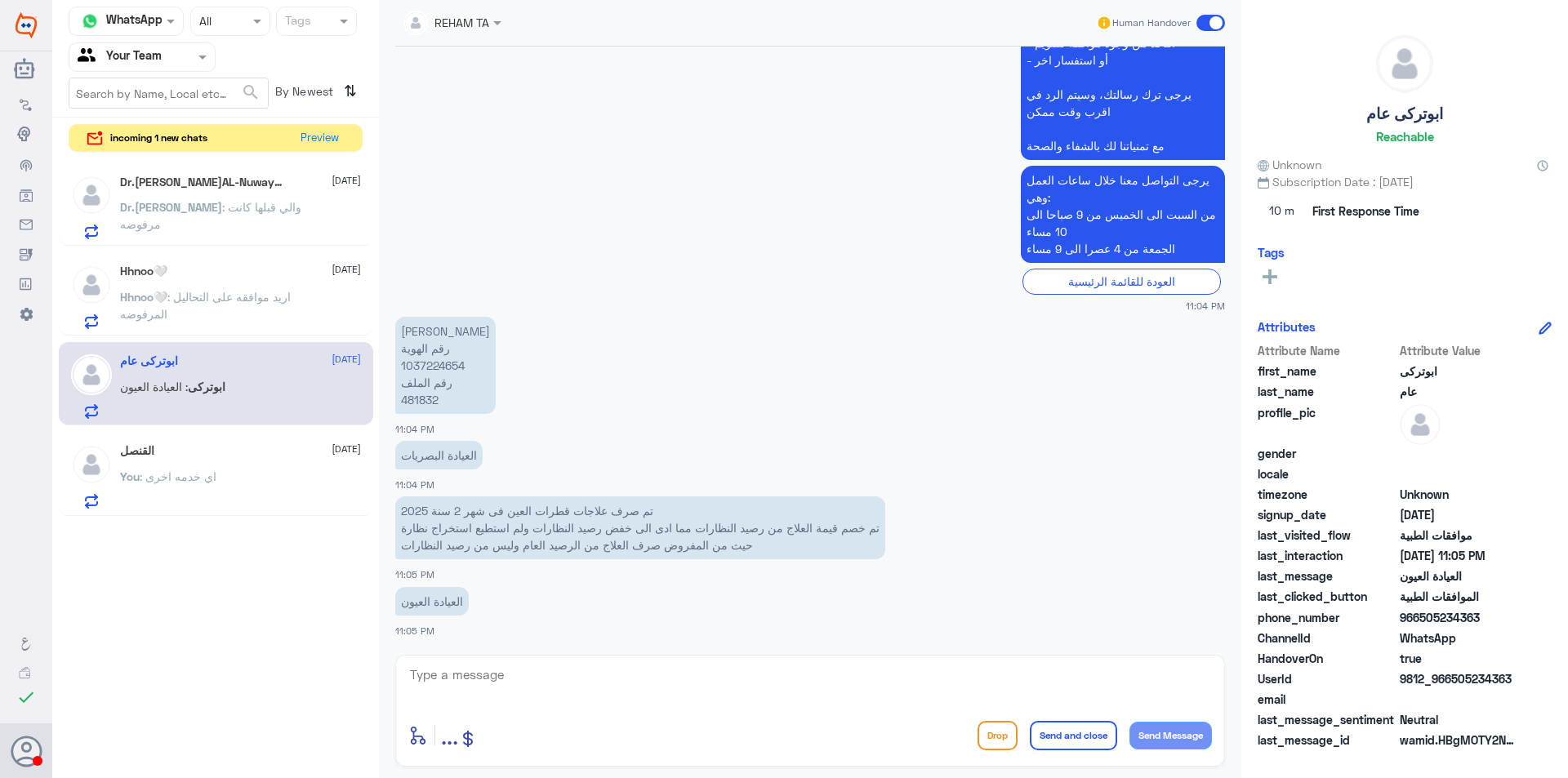
click at [243, 224] on p "Dr.[PERSON_NAME] : والي قبلها كانت مرفوضه" at bounding box center [211, 219] width 184 height 41
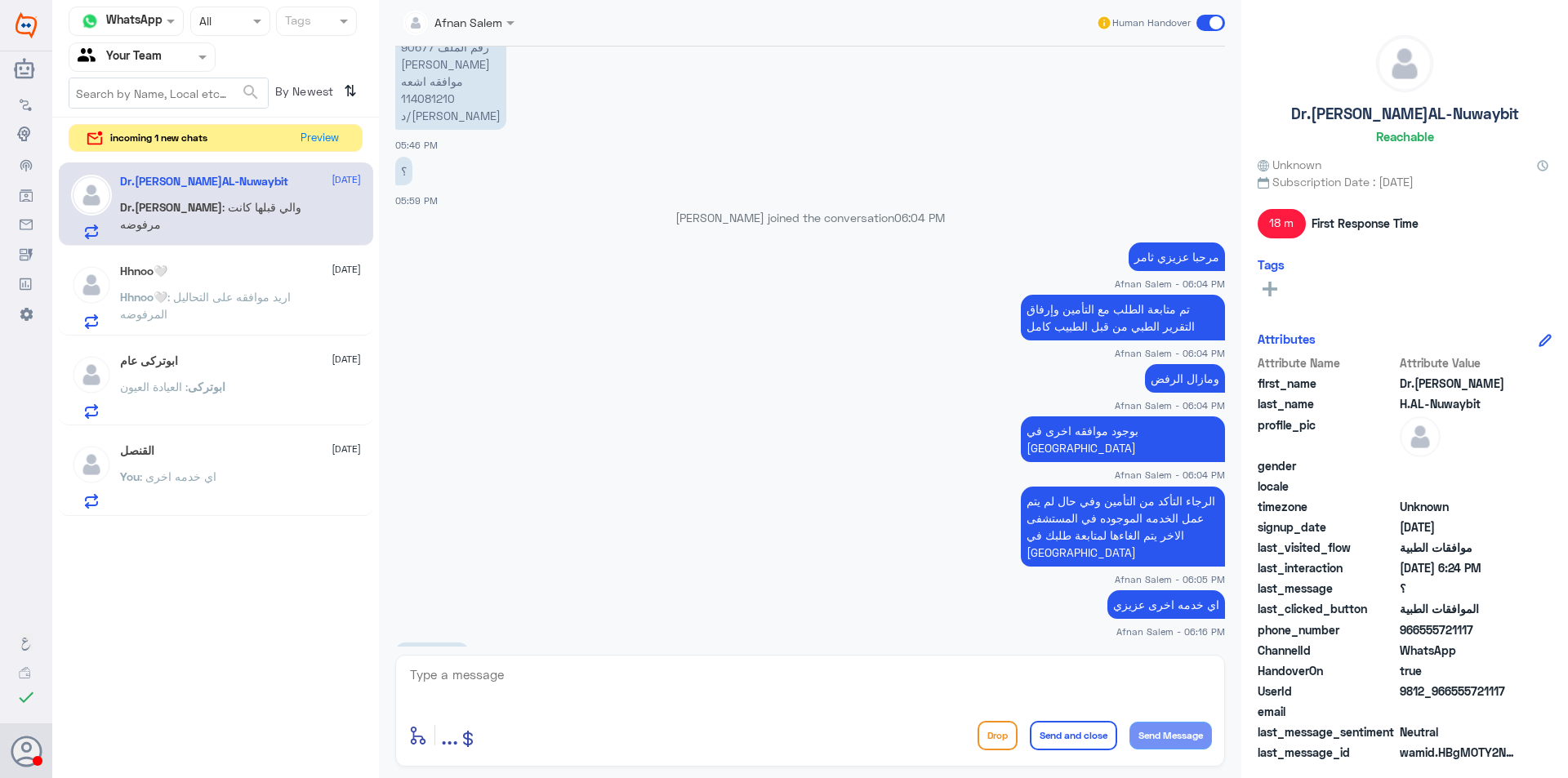
scroll to position [728, 0]
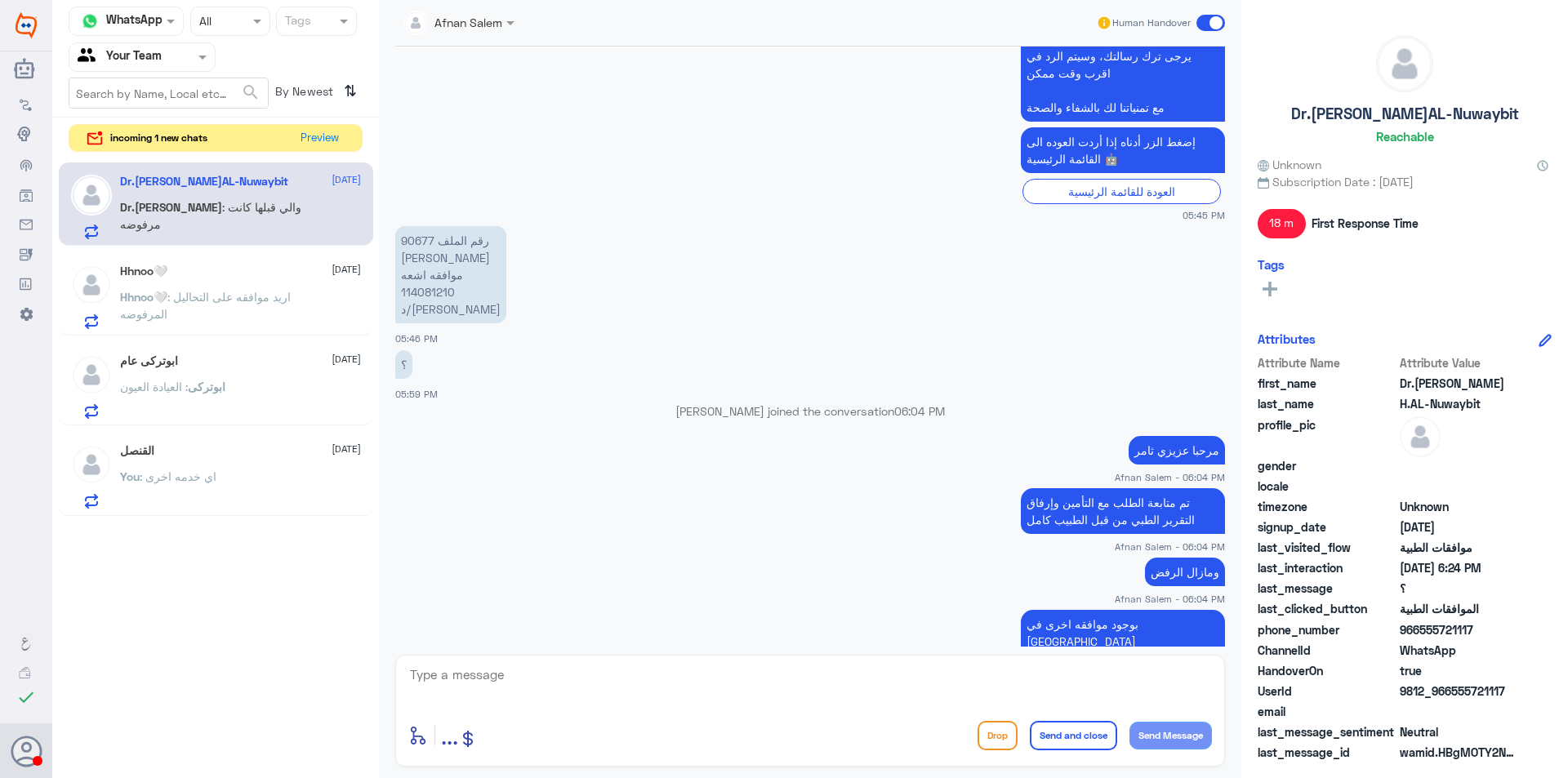
click at [440, 282] on p "رقم الملف 90677 [PERSON_NAME] موافقه اشعه 114081210 د/[PERSON_NAME]" at bounding box center [451, 275] width 111 height 97
click at [440, 293] on p "رقم الملف 90677 [PERSON_NAME] موافقه اشعه 114081210 د/[PERSON_NAME]" at bounding box center [451, 275] width 111 height 97
click at [426, 243] on p "رقم الملف 90677 [PERSON_NAME] موافقه اشعه 114081210 د/[PERSON_NAME]" at bounding box center [451, 275] width 111 height 97
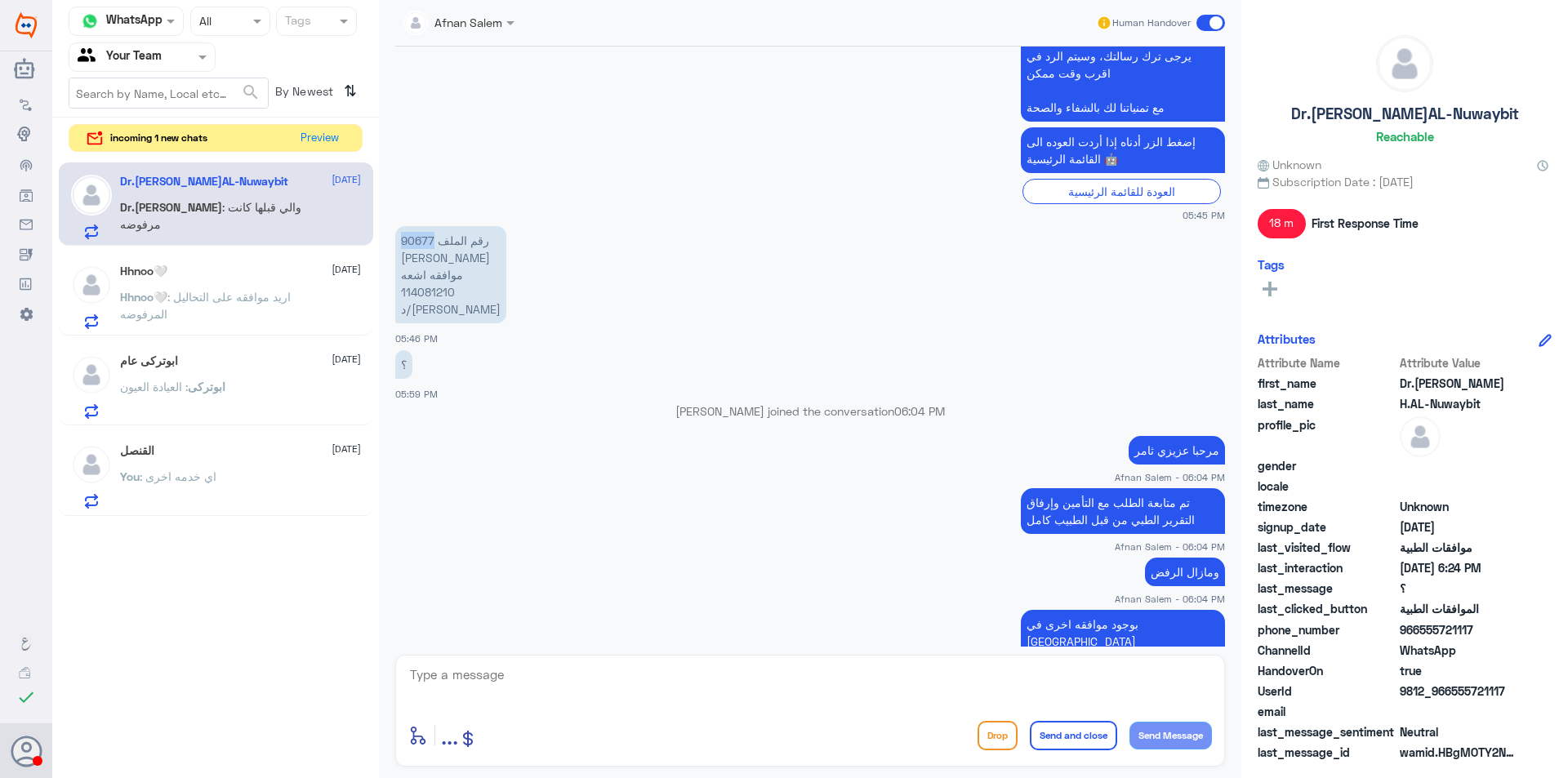
click at [426, 243] on p "رقم الملف 90677 [PERSON_NAME] موافقه اشعه 114081210 د/[PERSON_NAME]" at bounding box center [451, 275] width 111 height 97
click at [326, 132] on button "Preview" at bounding box center [320, 137] width 50 height 26
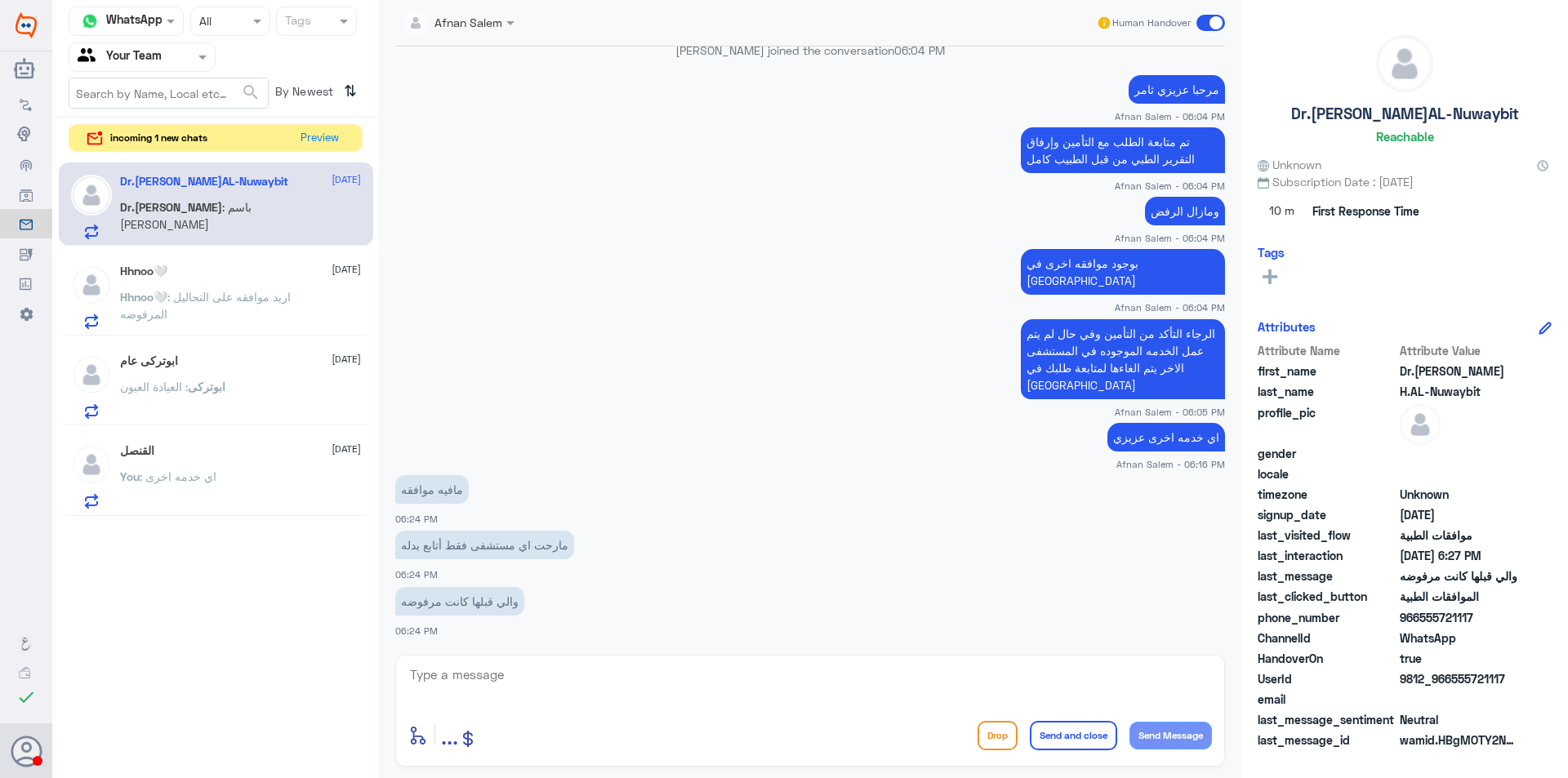
scroll to position [1055, 0]
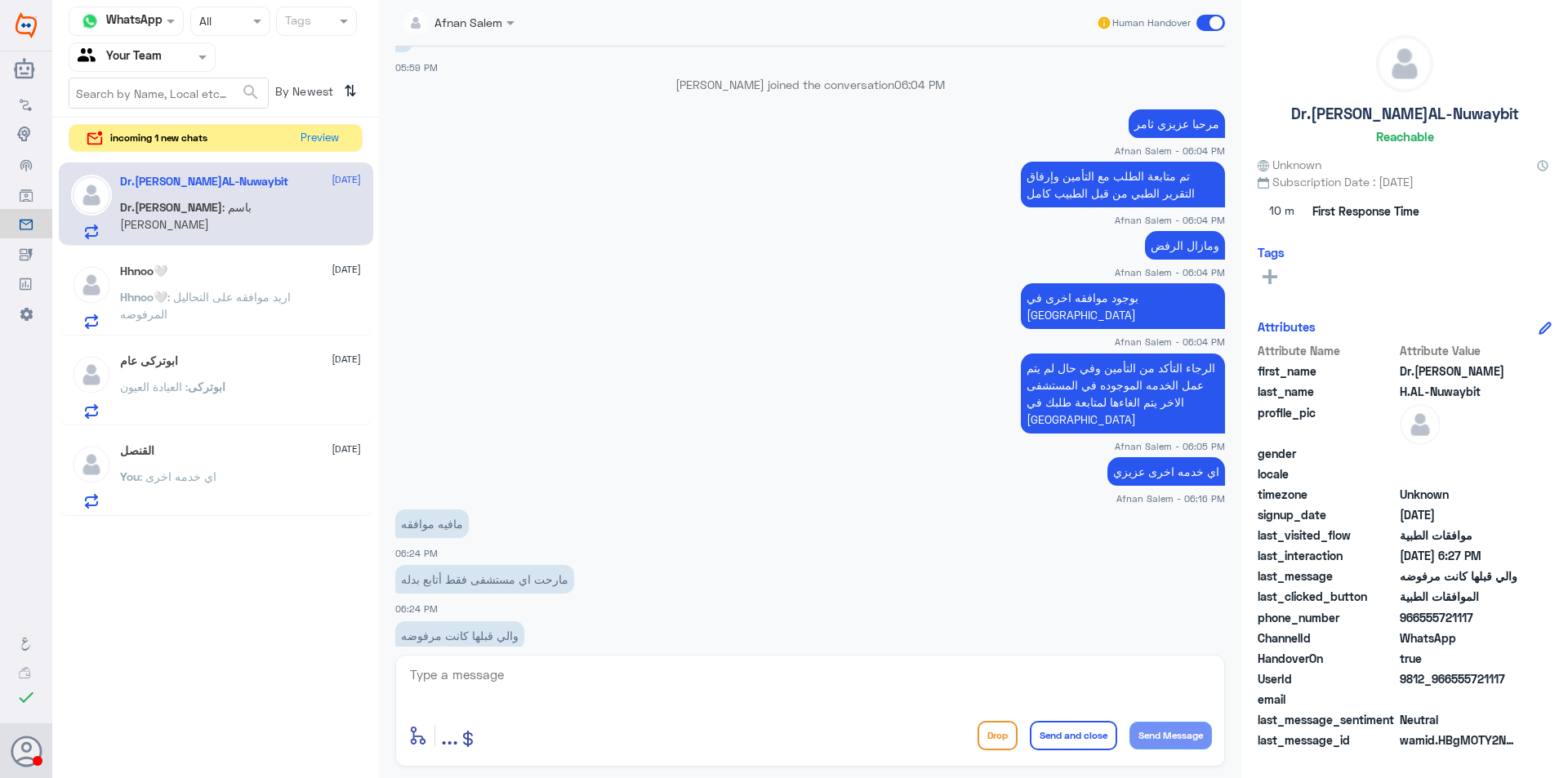
click at [312, 295] on div "Hhnoo🤍 : اريد موافقه على التحاليل المرفوضه" at bounding box center [240, 311] width 240 height 37
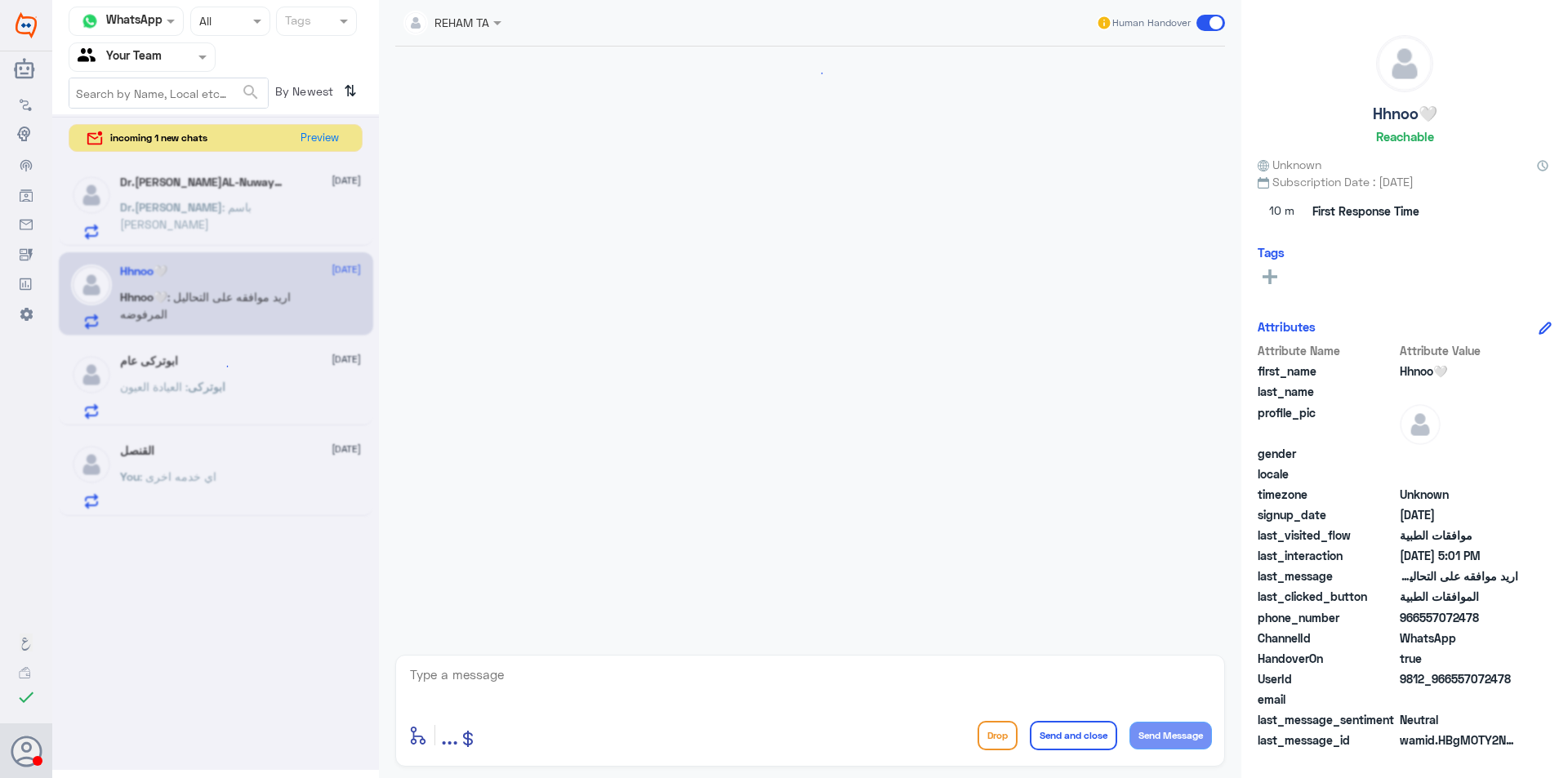
scroll to position [1426, 0]
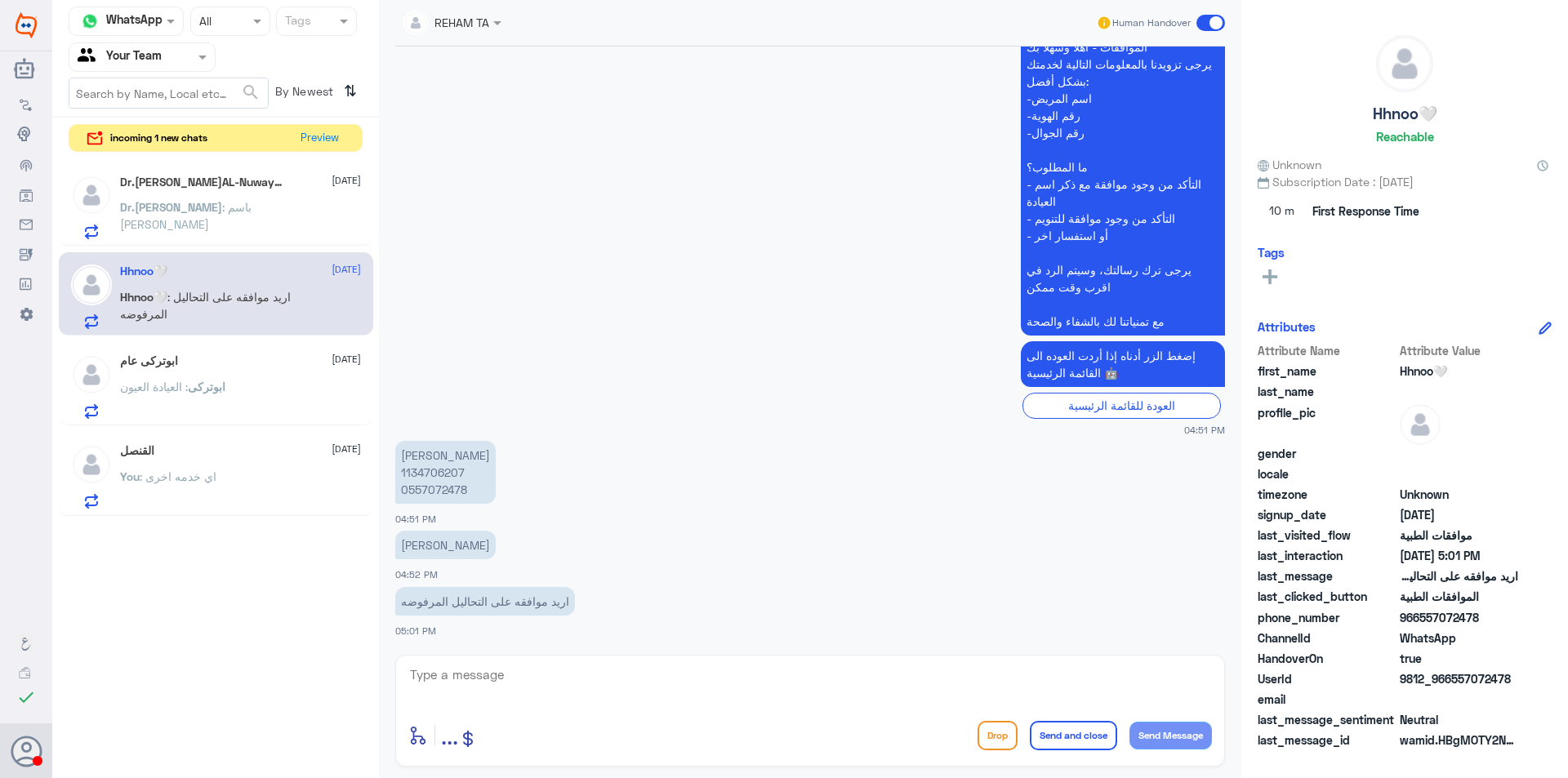
click at [260, 198] on div "Dr.[PERSON_NAME]AL-Nuwaybit 1 [DATE] Dr.[PERSON_NAME] : باسم [PERSON_NAME]" at bounding box center [240, 206] width 240 height 64
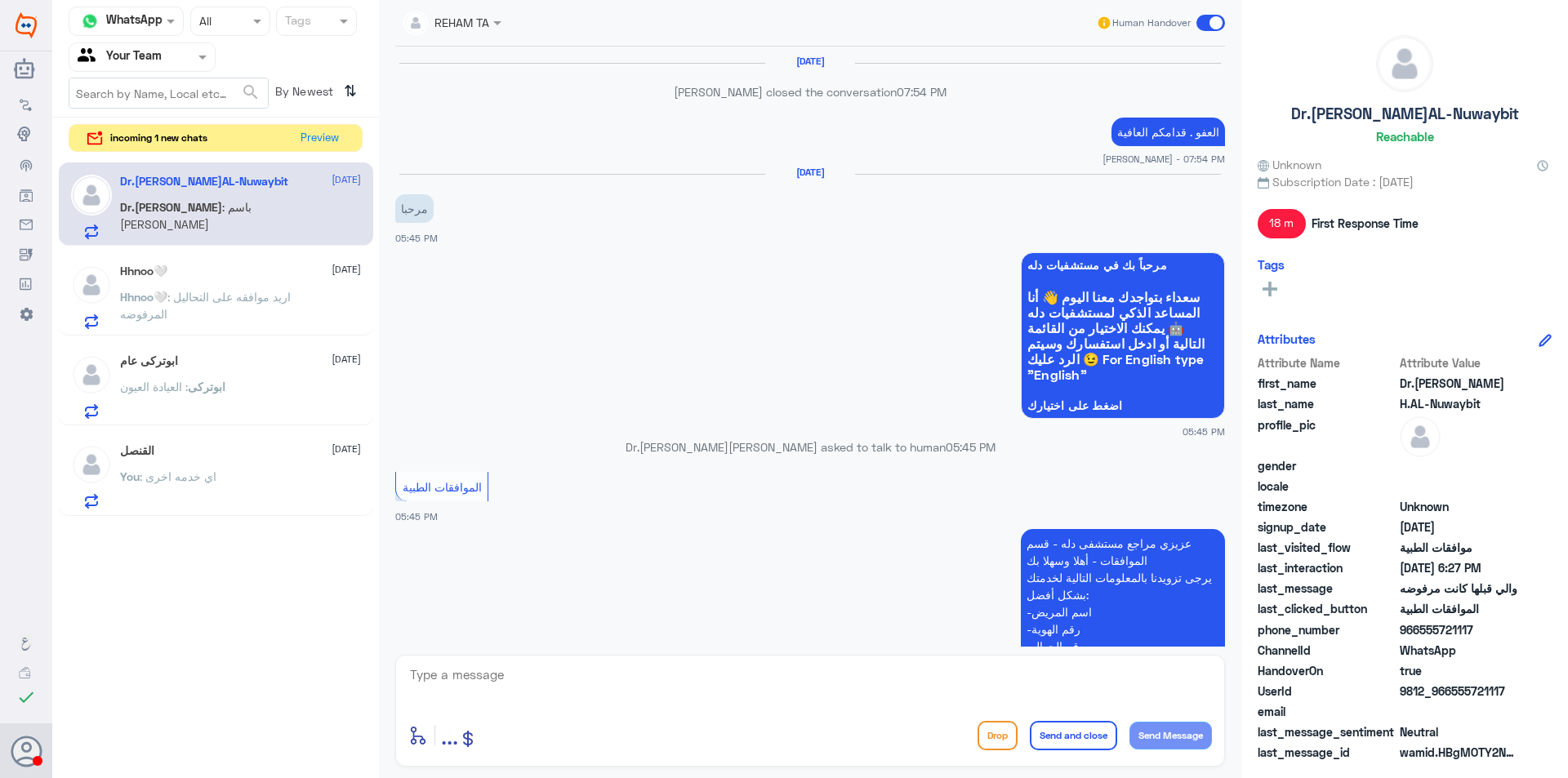
scroll to position [1055, 0]
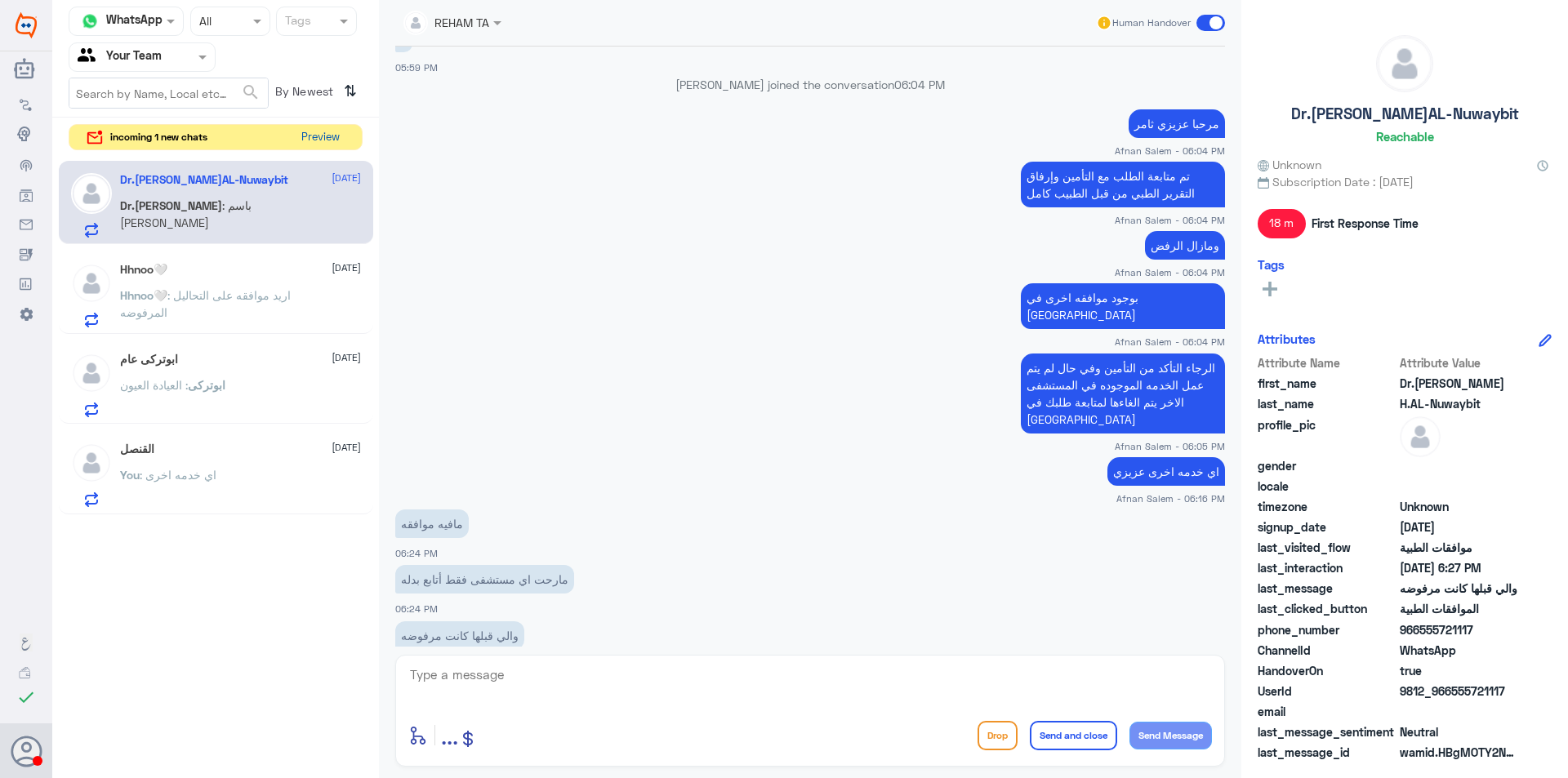
click at [322, 144] on button "Preview" at bounding box center [320, 137] width 50 height 26
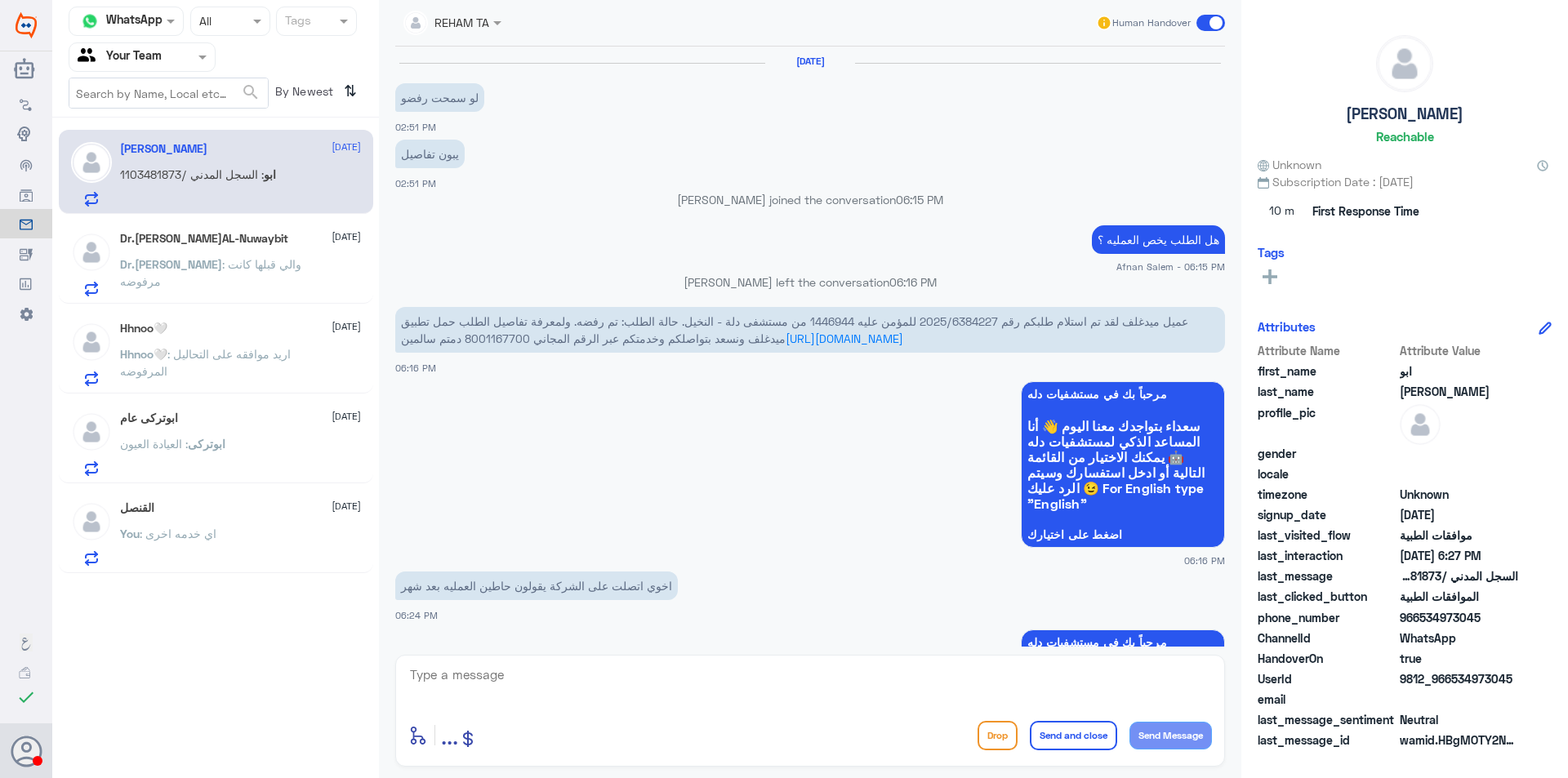
scroll to position [1216, 0]
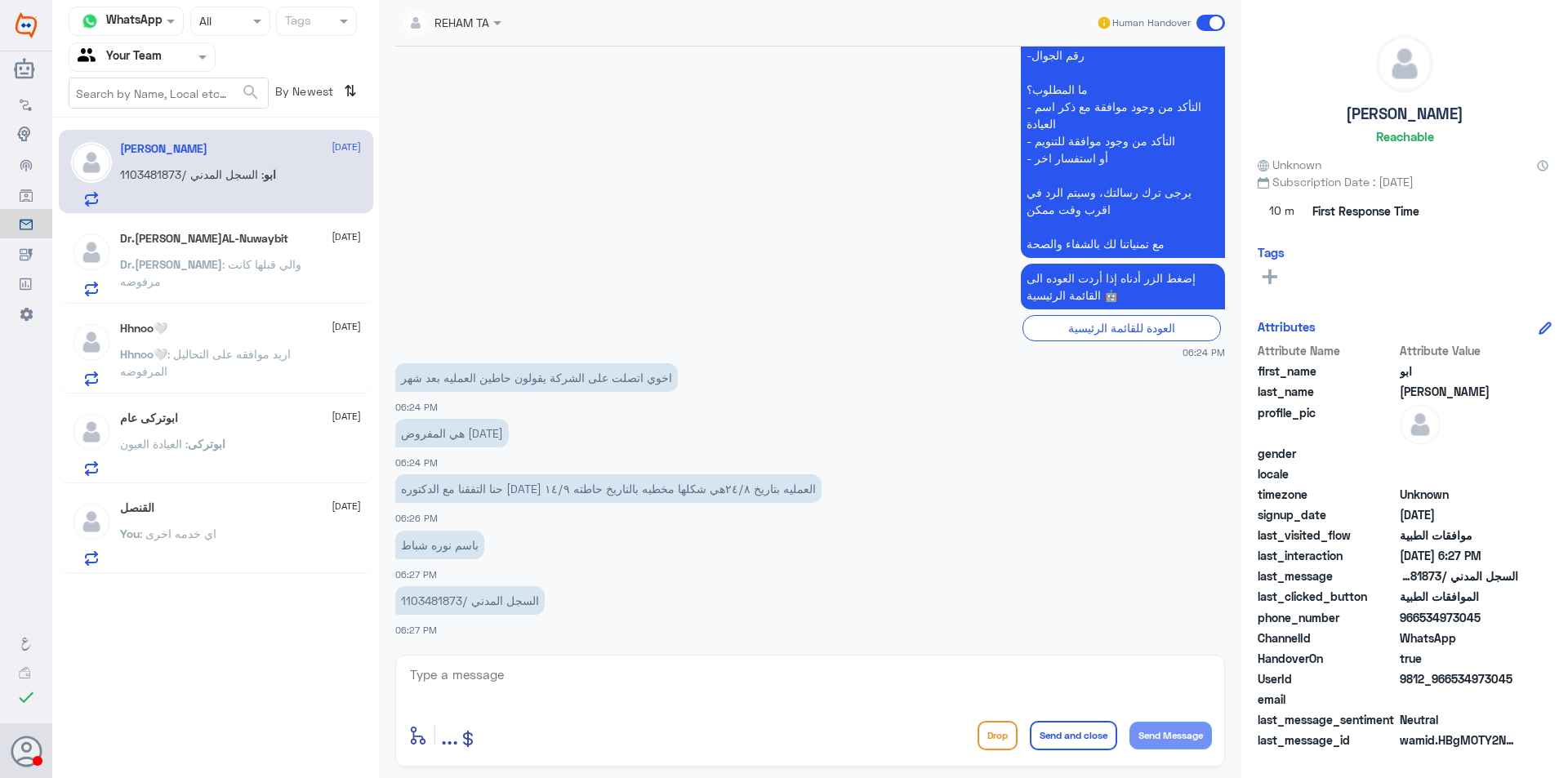
click at [275, 257] on span ": والي قبلها كانت مرفوضه" at bounding box center [211, 272] width 181 height 31
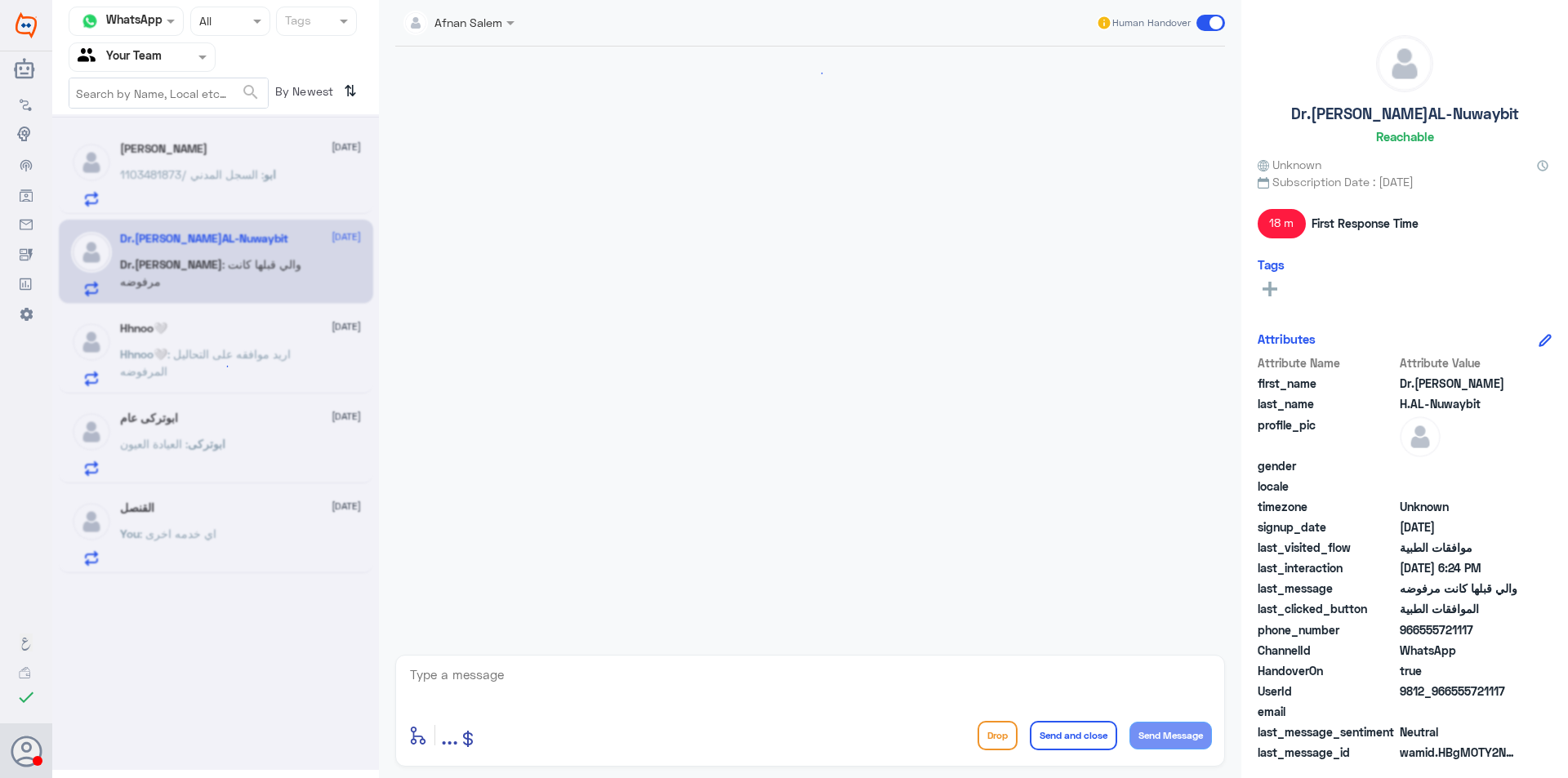
scroll to position [1055, 0]
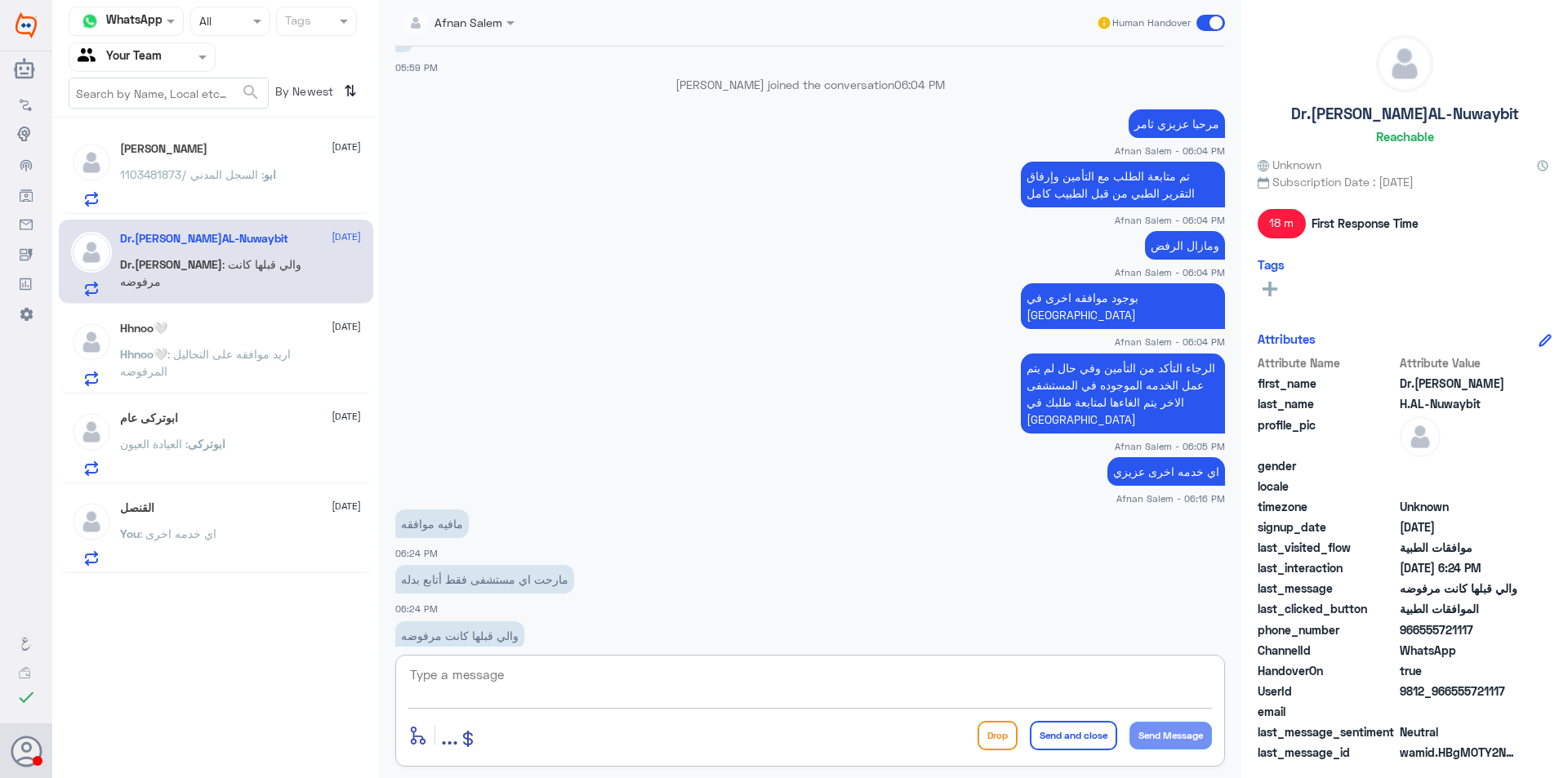
click at [544, 678] on textarea at bounding box center [810, 684] width 803 height 40
type textarea "t"
type textarea "ط"
type textarea "ان"
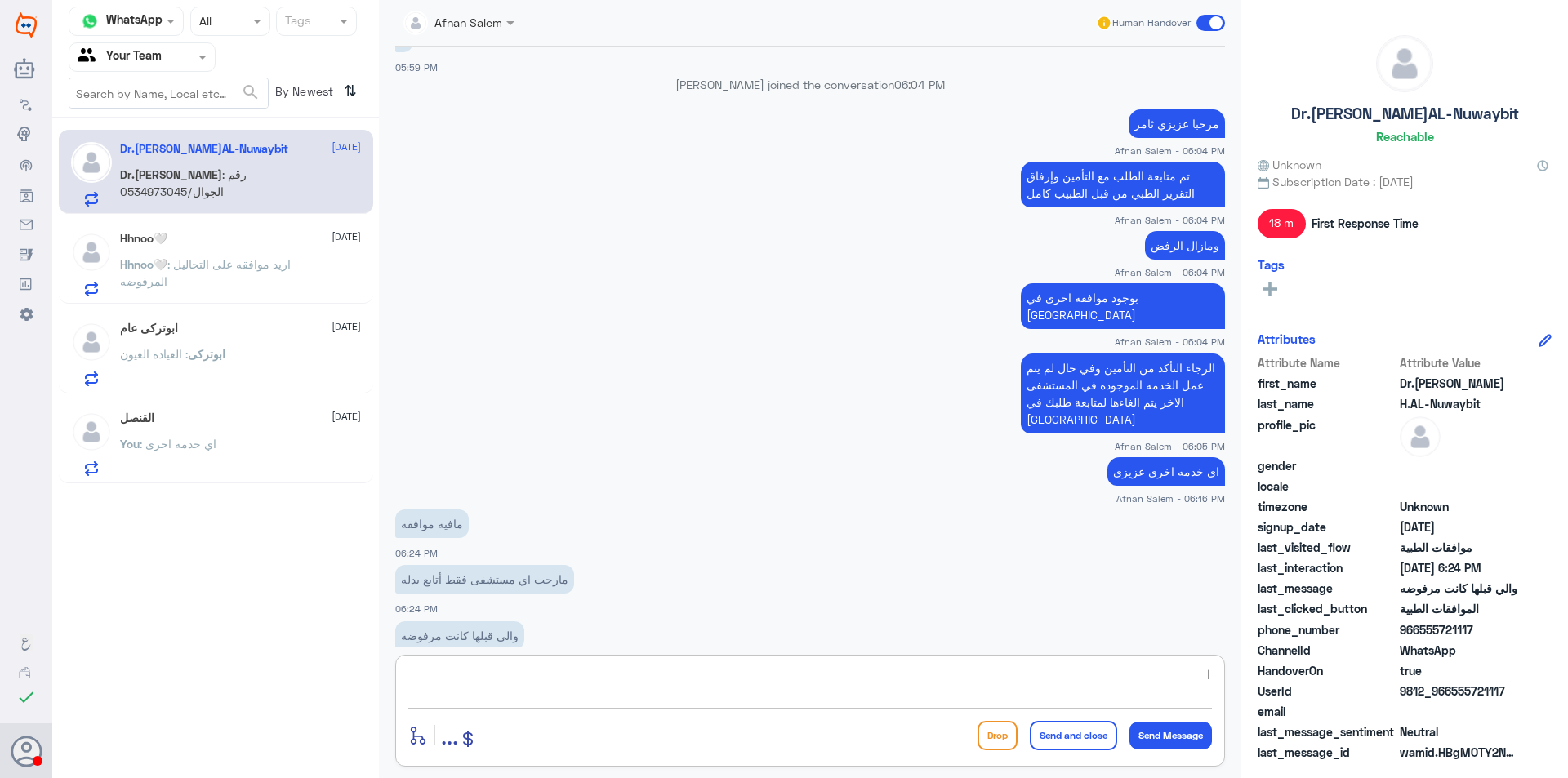
type textarea "ا"
type textarea "انا تابعت لك الطلب مره اخرى اخوي ووضحت لهم بناءً ع كلامك مافي اي موافقه للخدمه …"
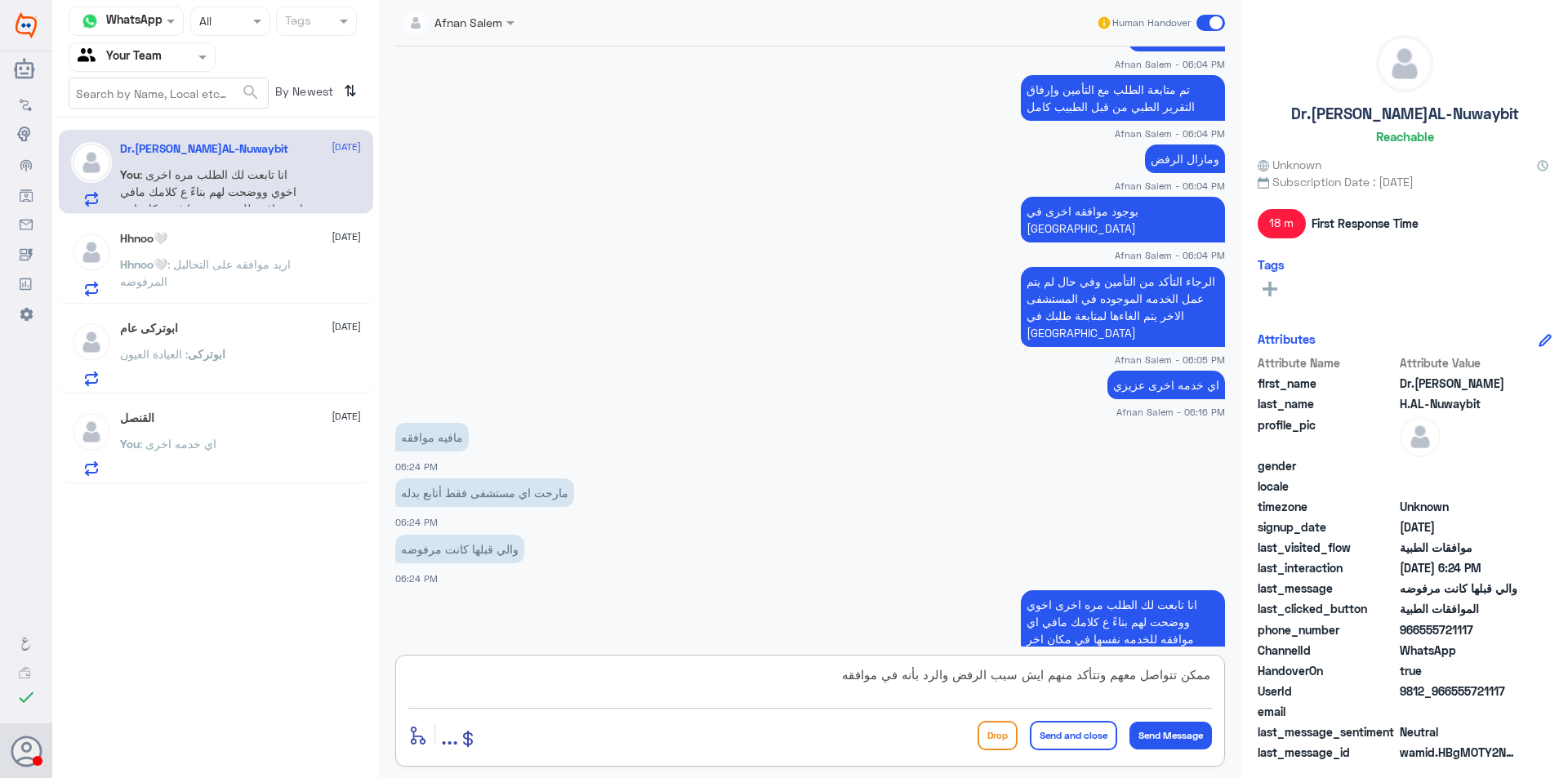
type textarea "ممكن تتواصل معهم وتتأكد منهم ايش سبب الرفض والرد بأنه في موافقه"
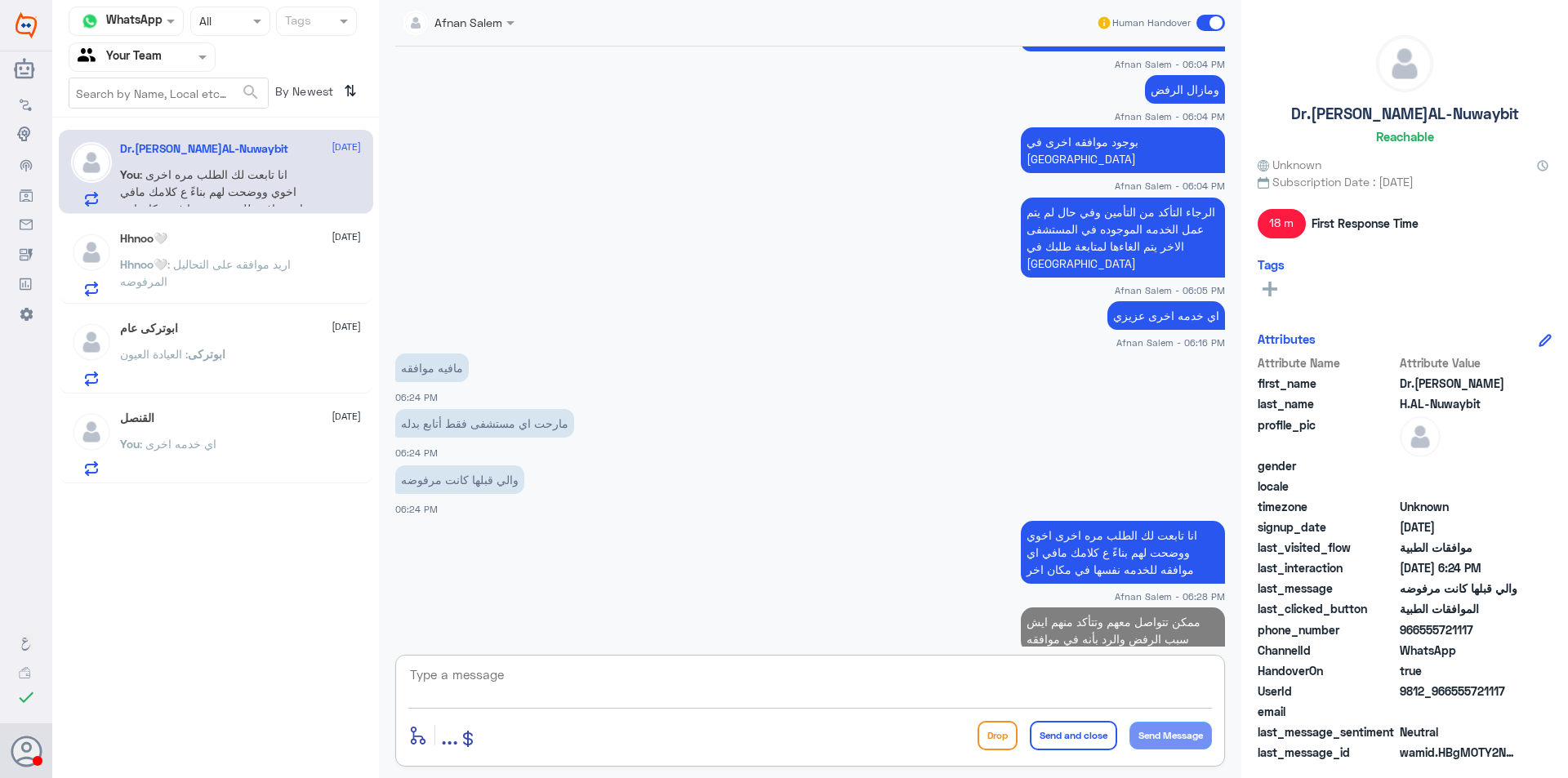
click at [152, 25] on div at bounding box center [126, 20] width 114 height 19
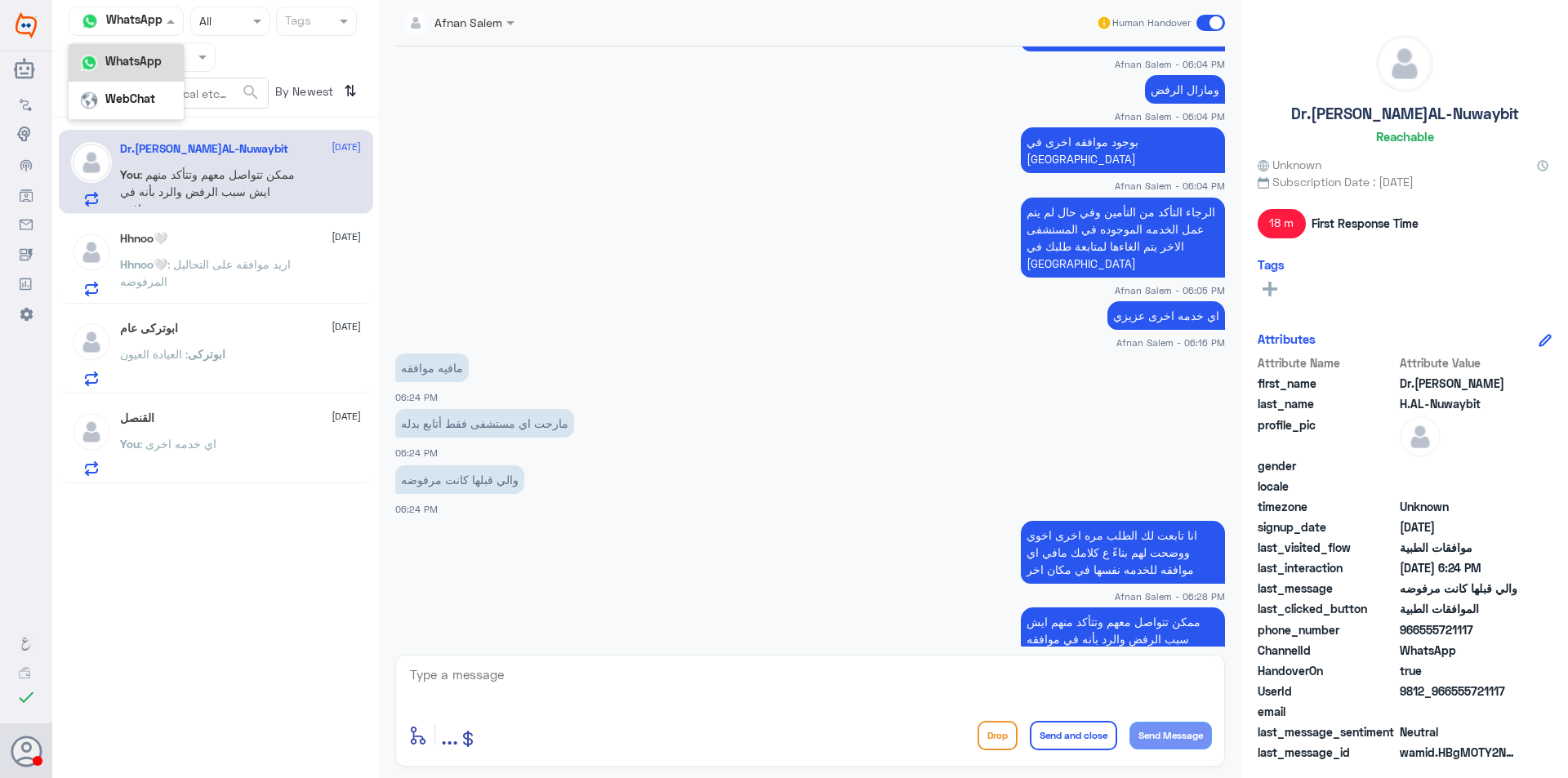
click at [204, 62] on span at bounding box center [204, 56] width 20 height 17
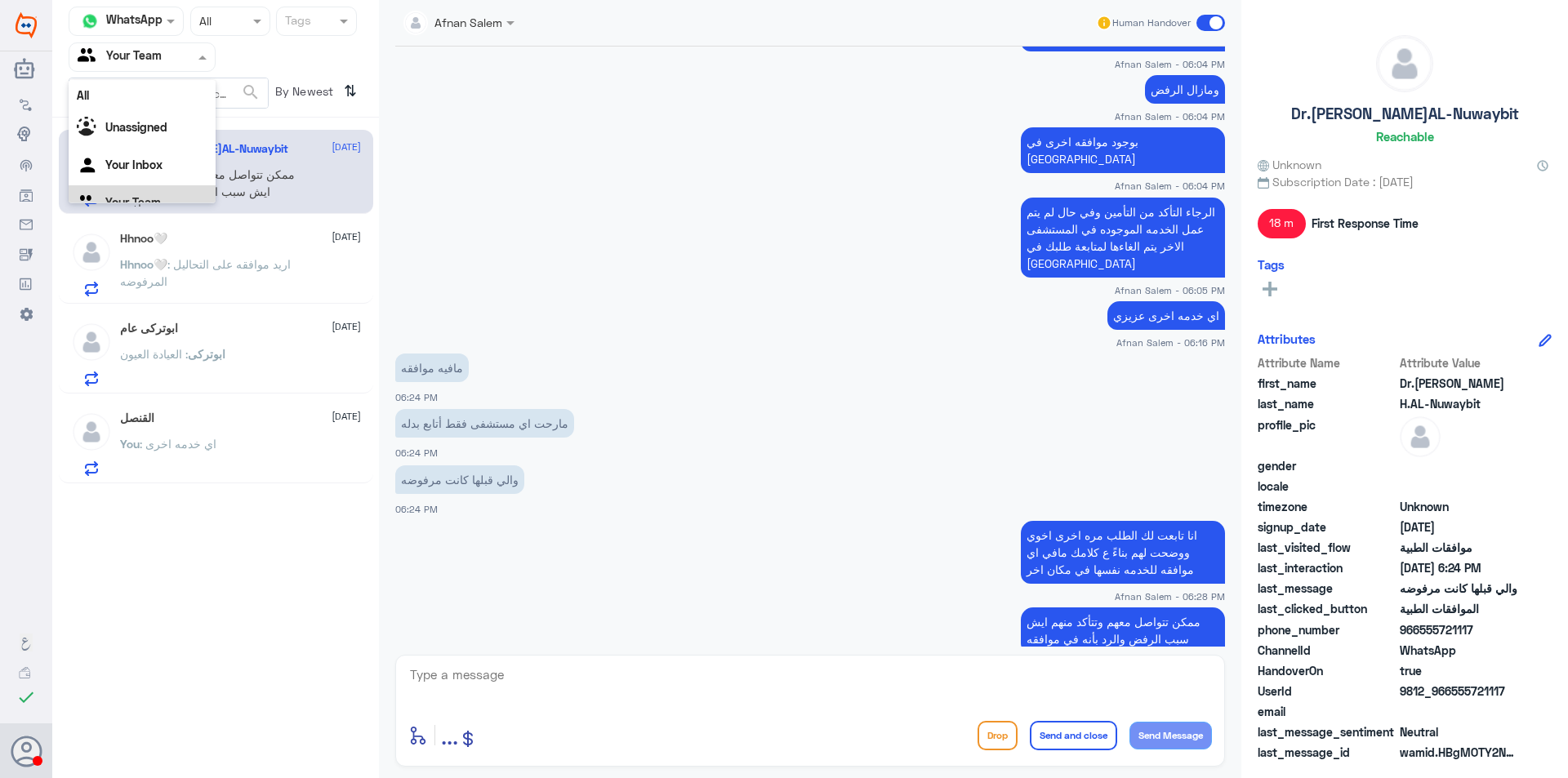
scroll to position [20, 0]
click at [186, 143] on div "Your Inbox" at bounding box center [142, 146] width 147 height 38
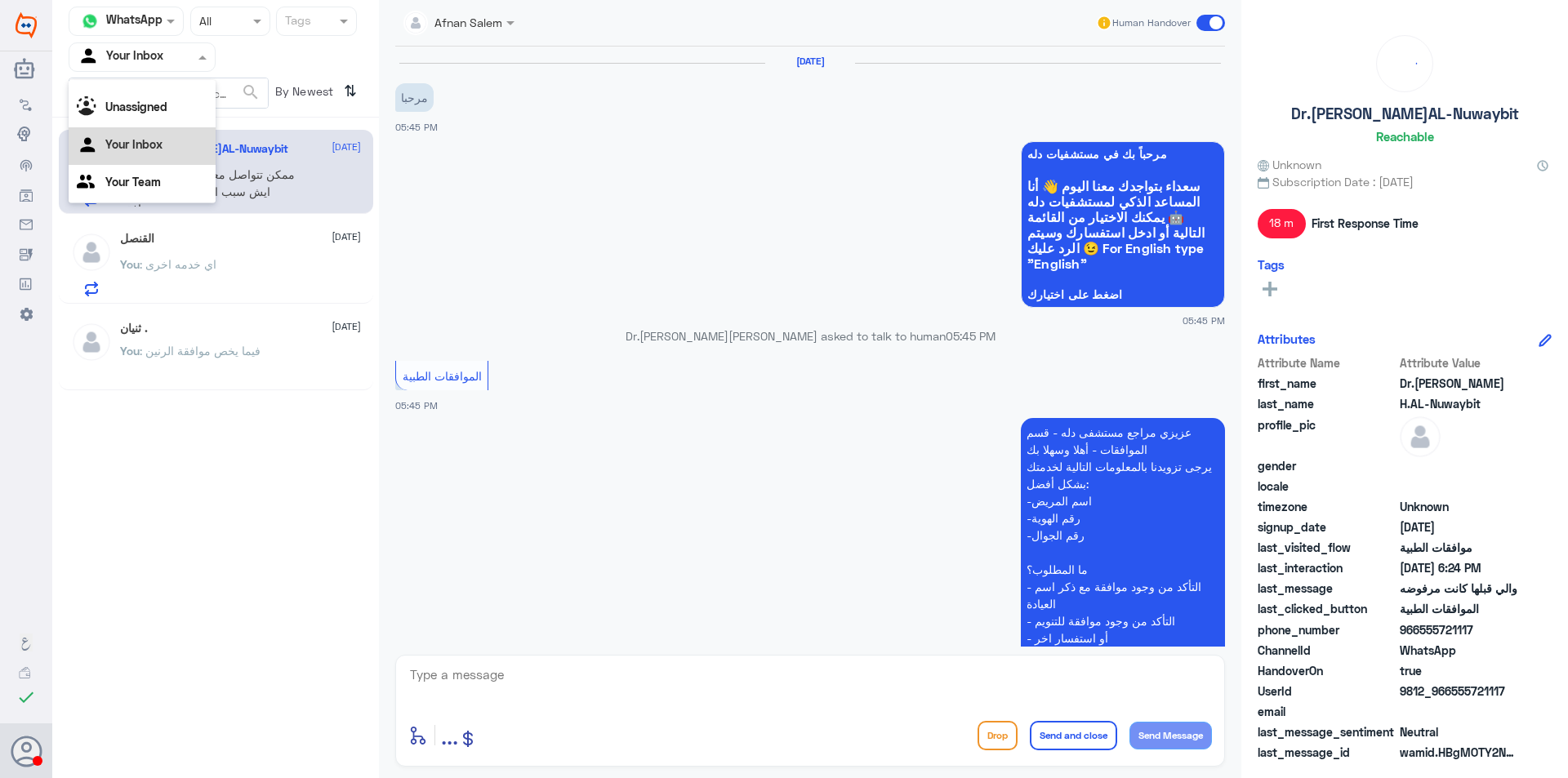
scroll to position [1100, 0]
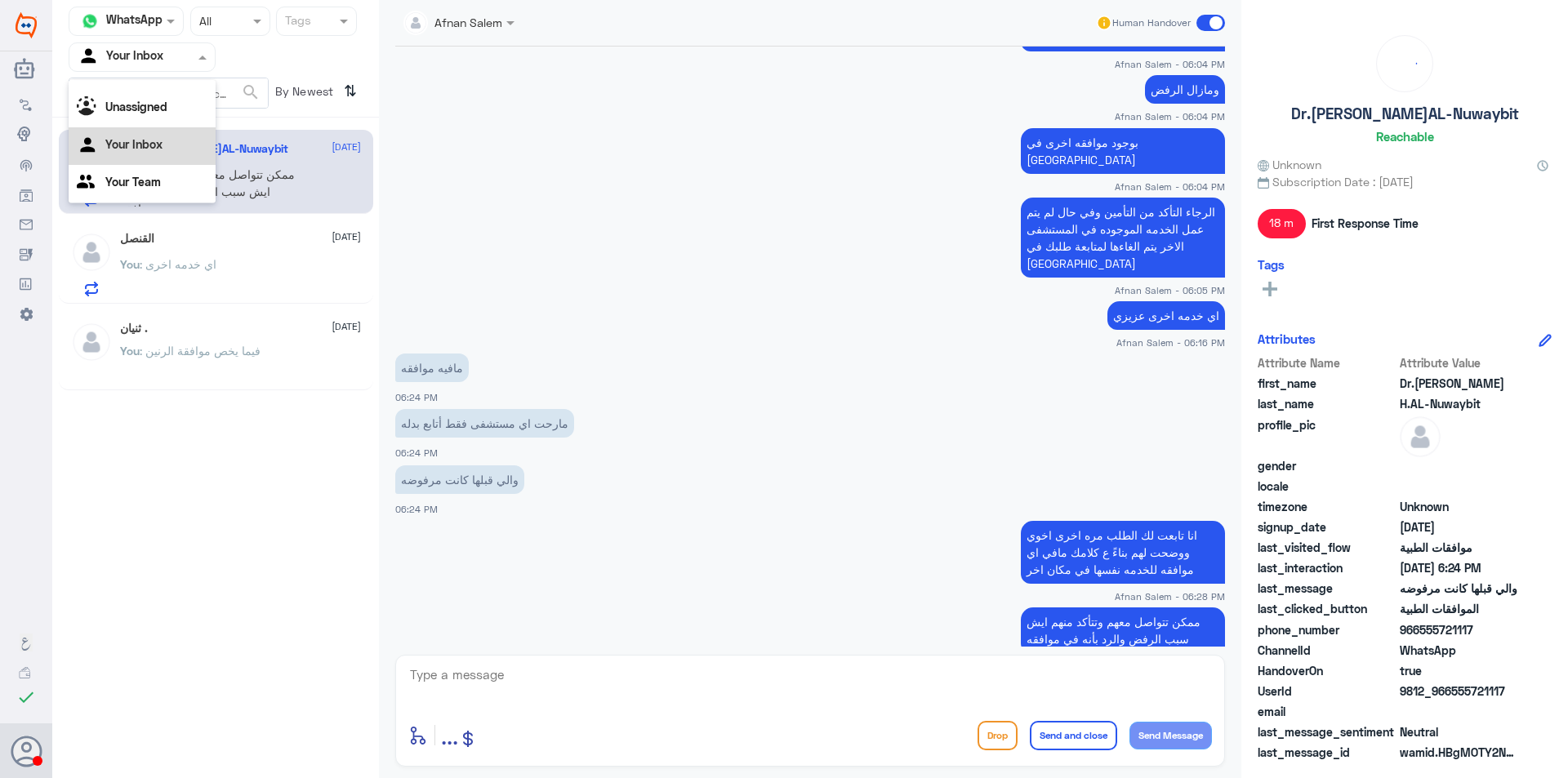
click at [196, 55] on span at bounding box center [204, 56] width 20 height 17
click at [173, 187] on div "Your Team" at bounding box center [142, 183] width 147 height 38
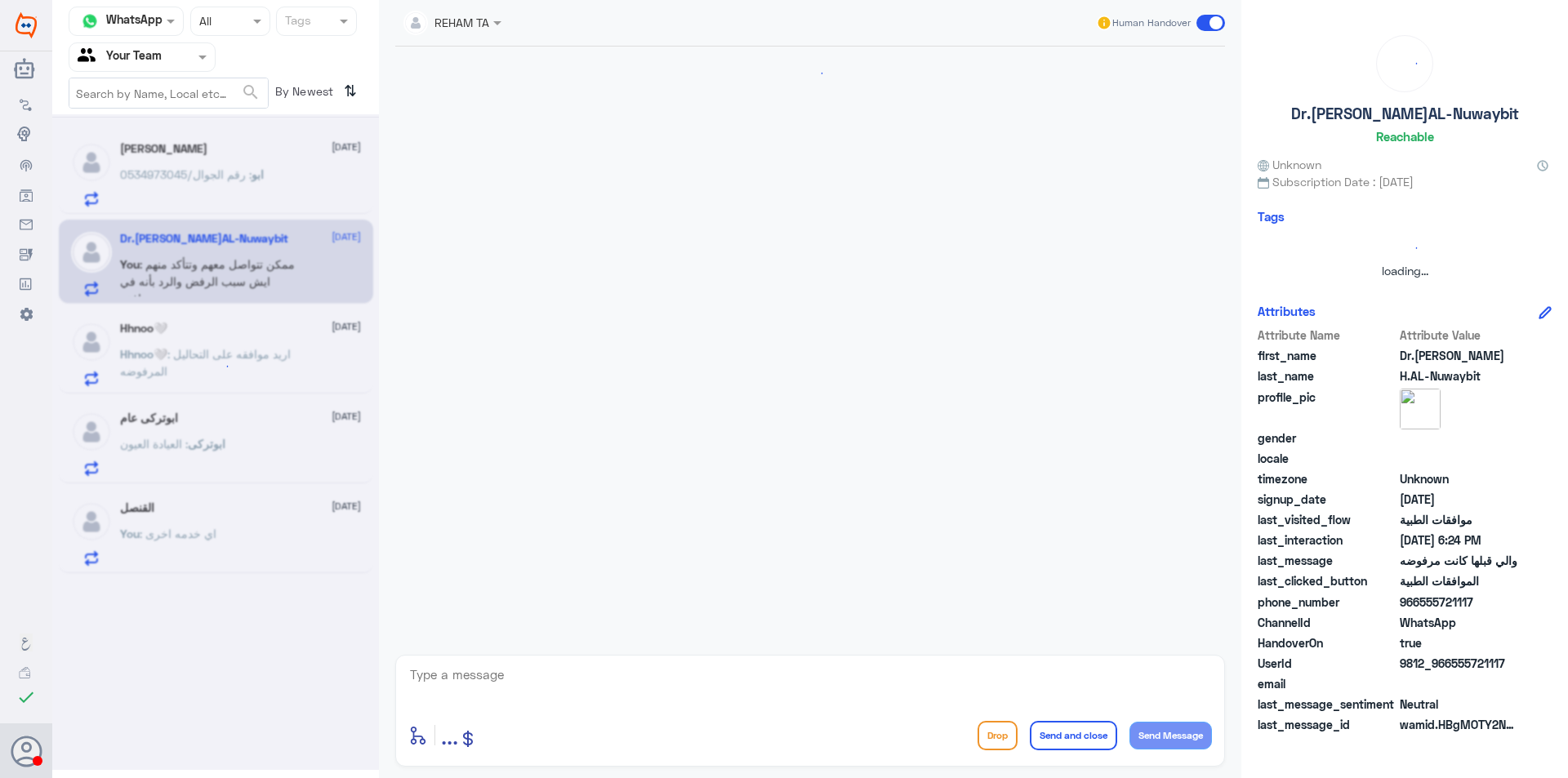
scroll to position [1216, 0]
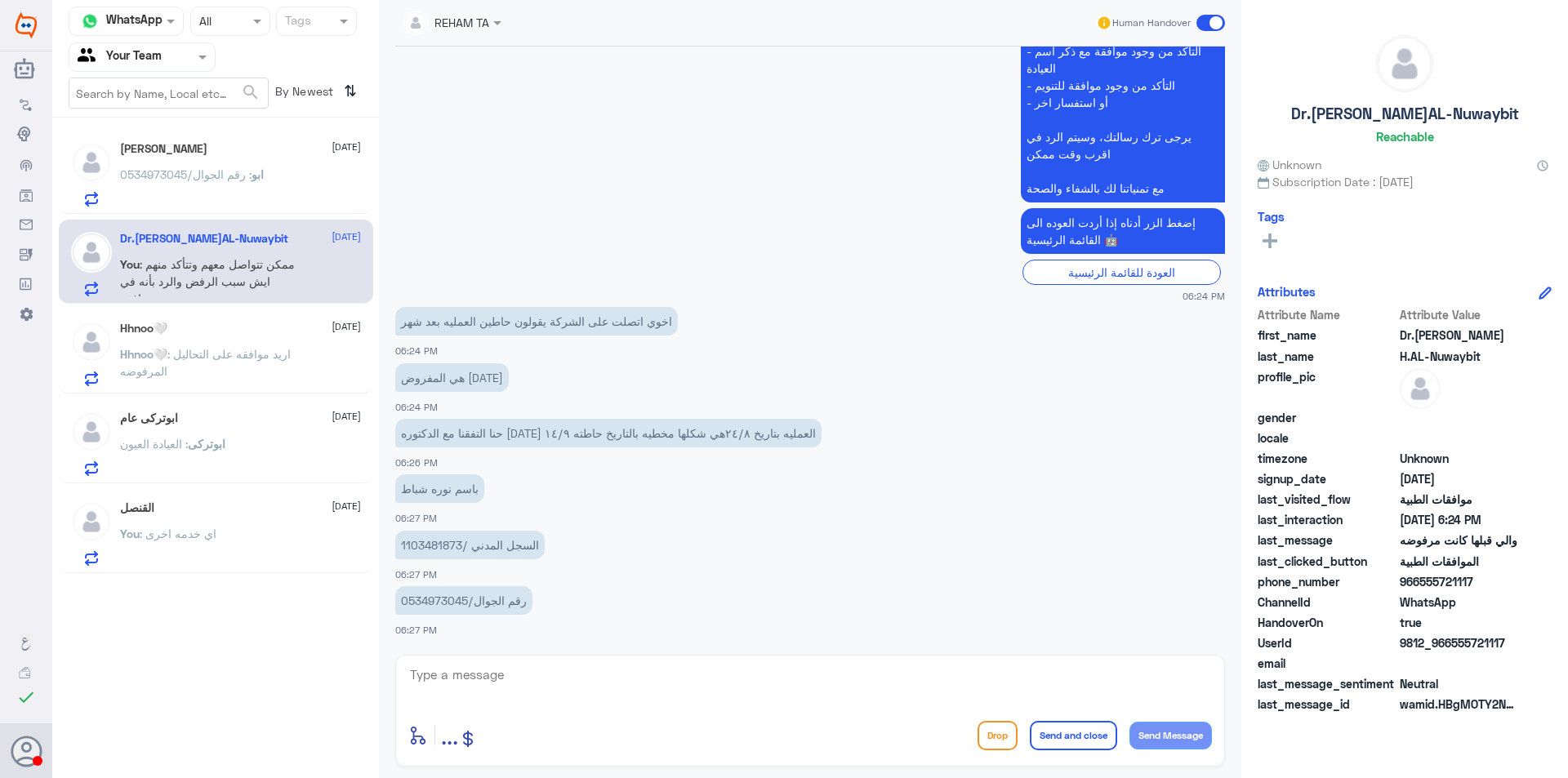
click at [437, 549] on p "السجل المدني /1103481873" at bounding box center [470, 545] width 150 height 28
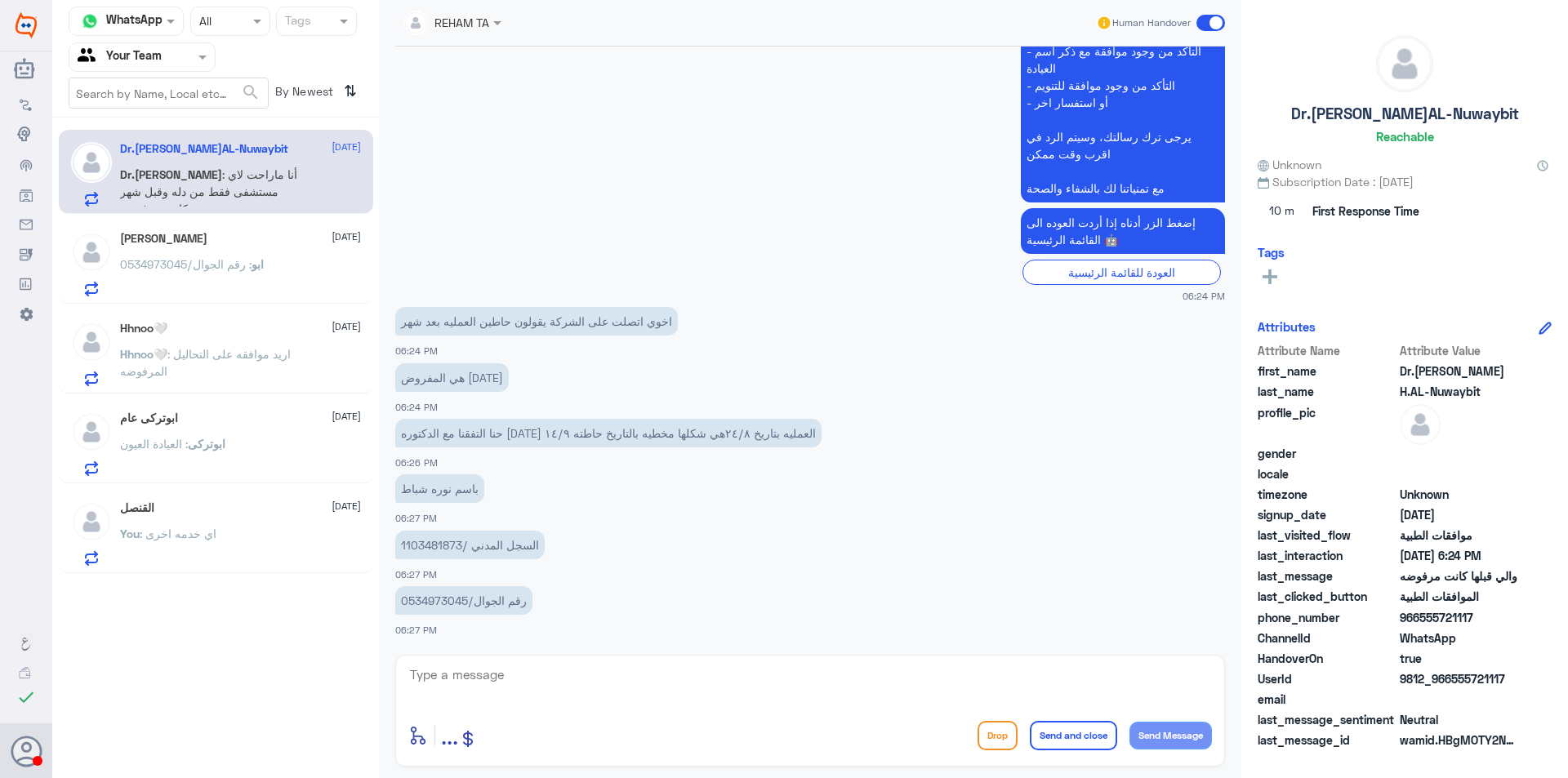
click at [471, 233] on app-msgs-text "إضغط الزر أدناه إذا أردت العوده الى القائمة الرئيسية 🤖" at bounding box center [810, 232] width 830 height 48
click at [251, 263] on span "ابو" at bounding box center [257, 264] width 12 height 14
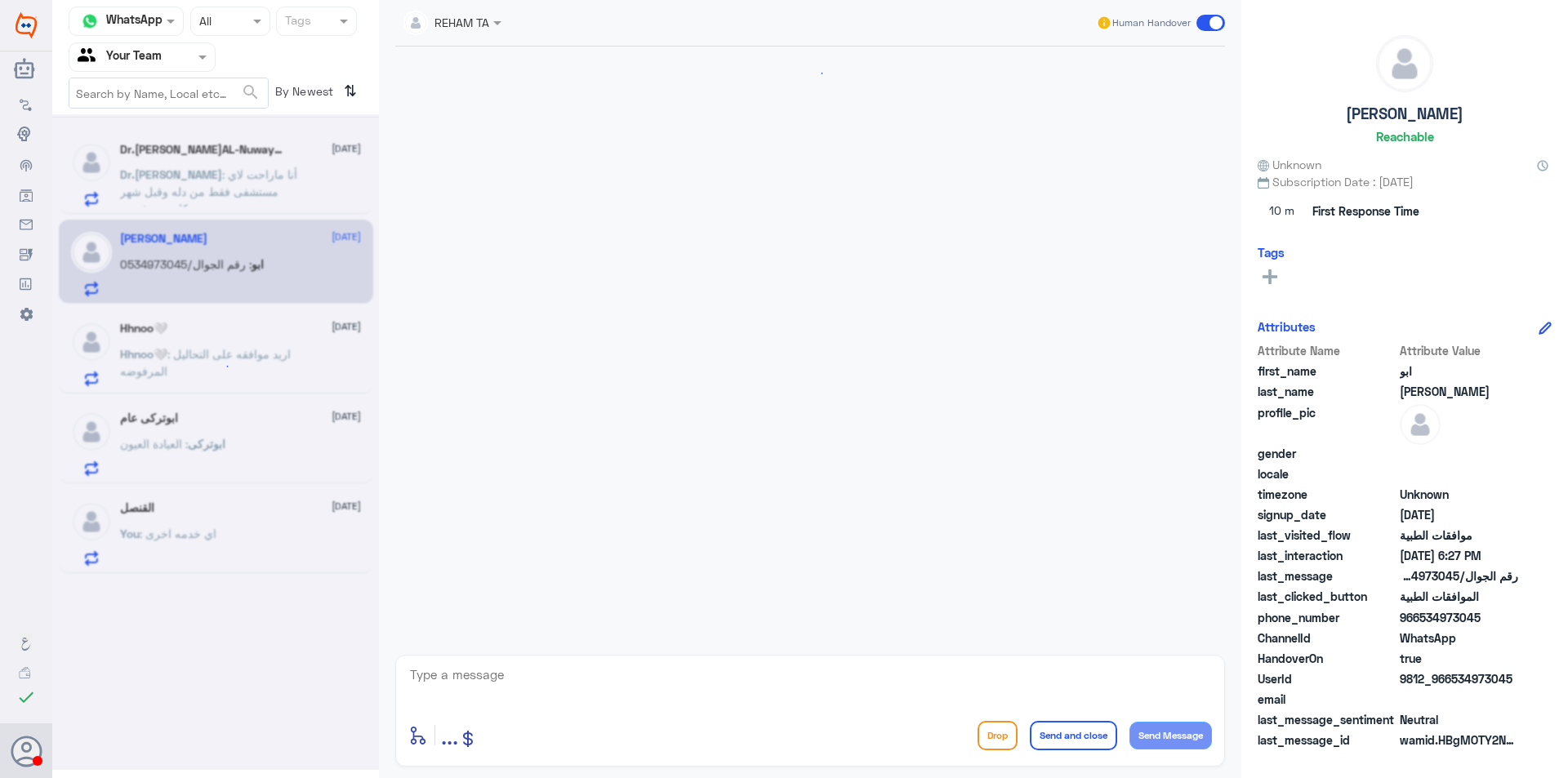
click at [234, 173] on span ": أنا ماراحت لاي مستشفى فقط من دله وقبل شهر كانت مرفوضه" at bounding box center [208, 191] width 177 height 48
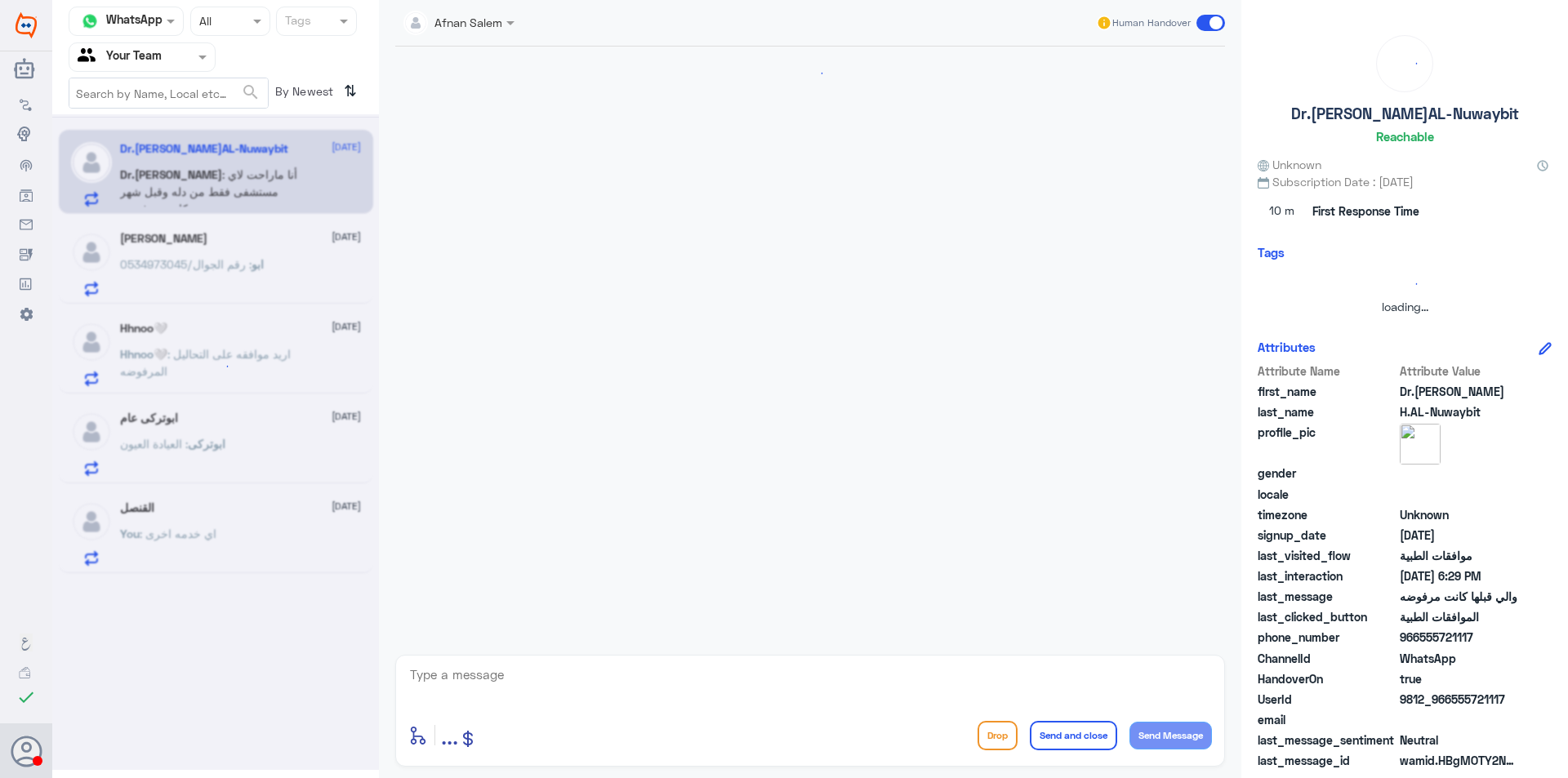
click at [234, 173] on div at bounding box center [215, 442] width 327 height 656
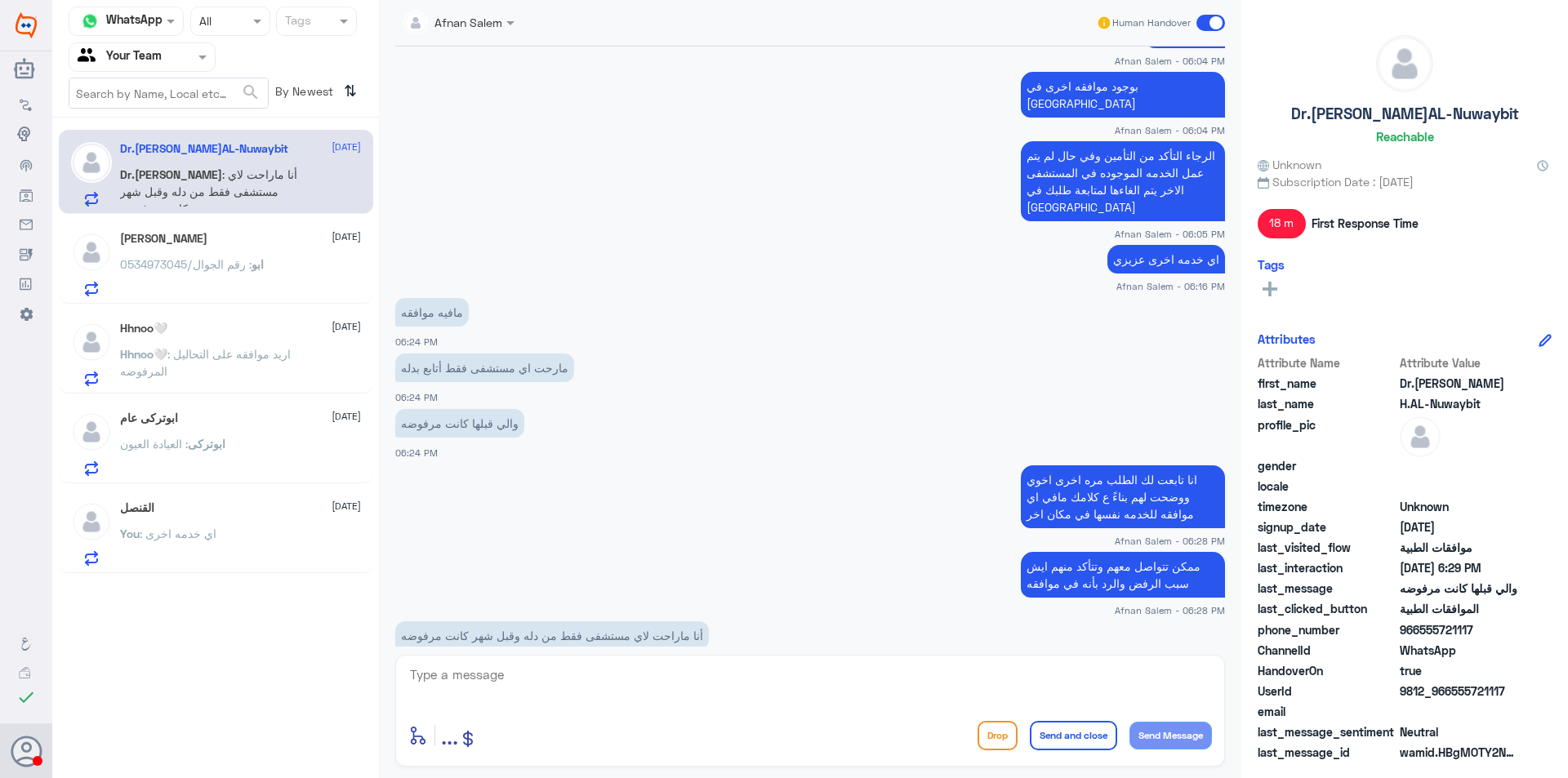
click at [766, 671] on textarea at bounding box center [810, 684] width 803 height 40
type textarea "ا"
type textarea "هذا رد التأمين اخوي الي يرفض الحاله موضح السبب موافقه في مكان اخر ، انا من جهتي…"
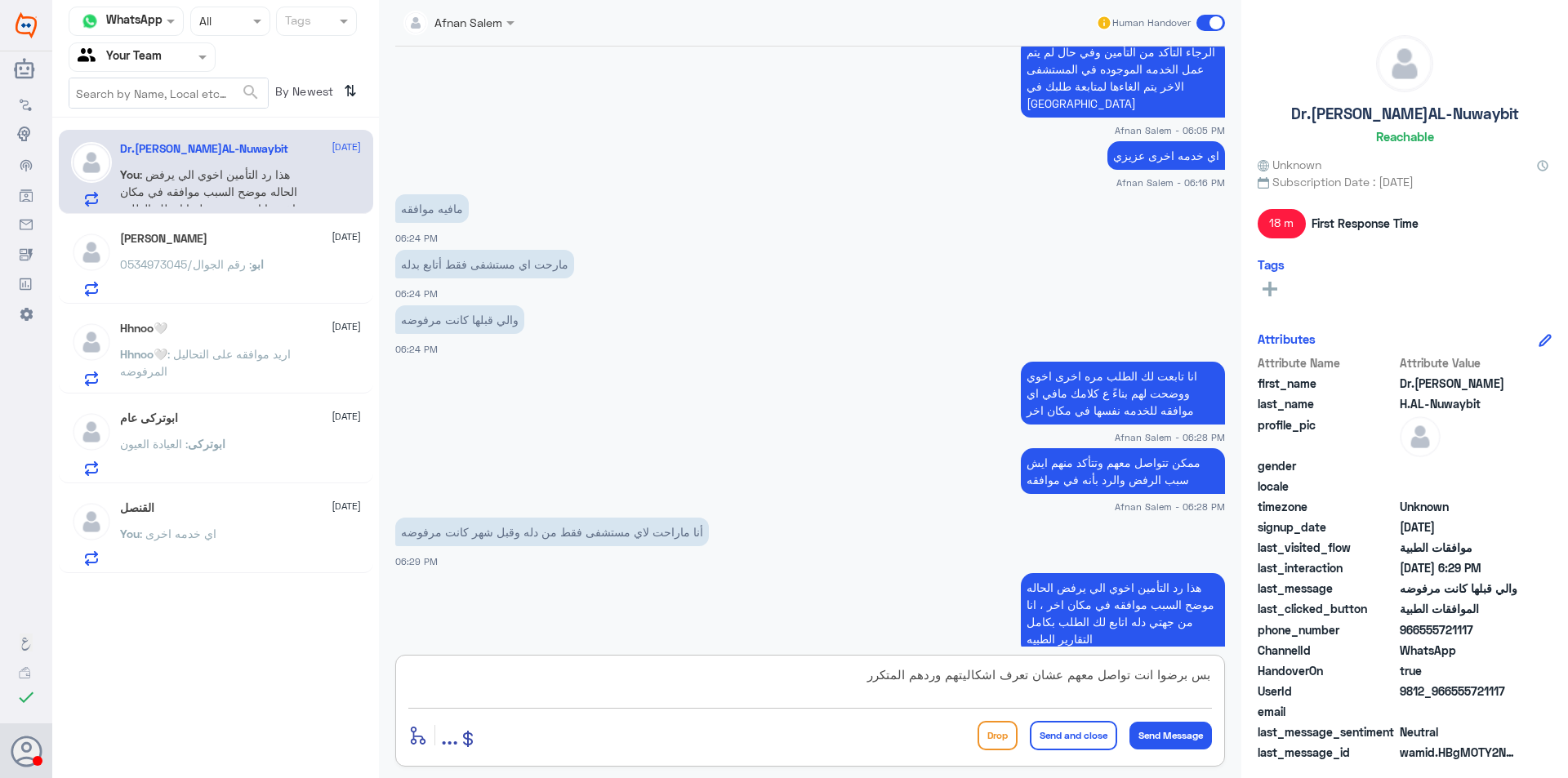
type textarea "بس برضوا انت تواصل معهم عشان تعرف اشكاليتهم وردهم المتكرر"
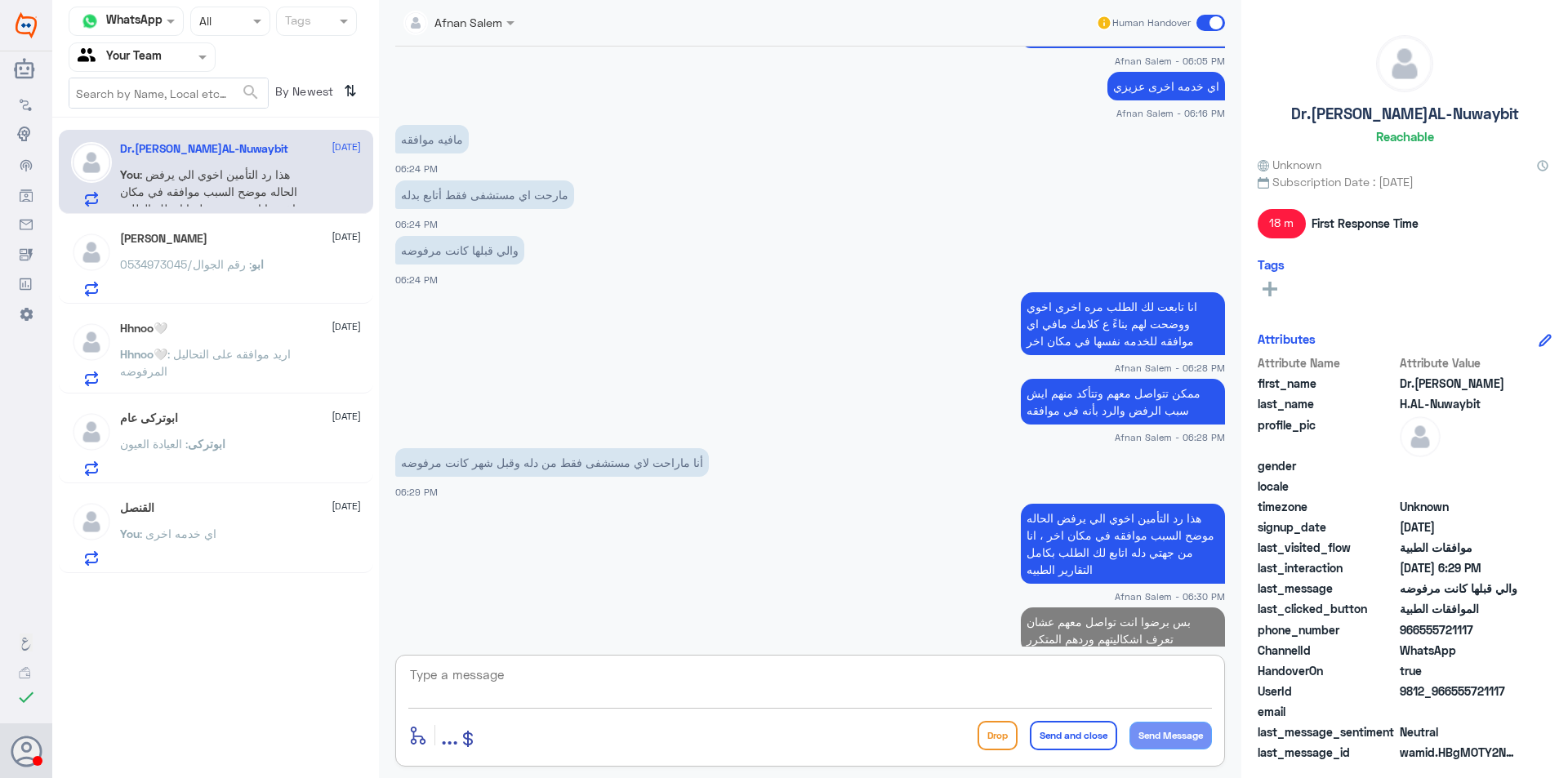
click at [204, 241] on div "[PERSON_NAME] [DATE]" at bounding box center [240, 239] width 240 height 14
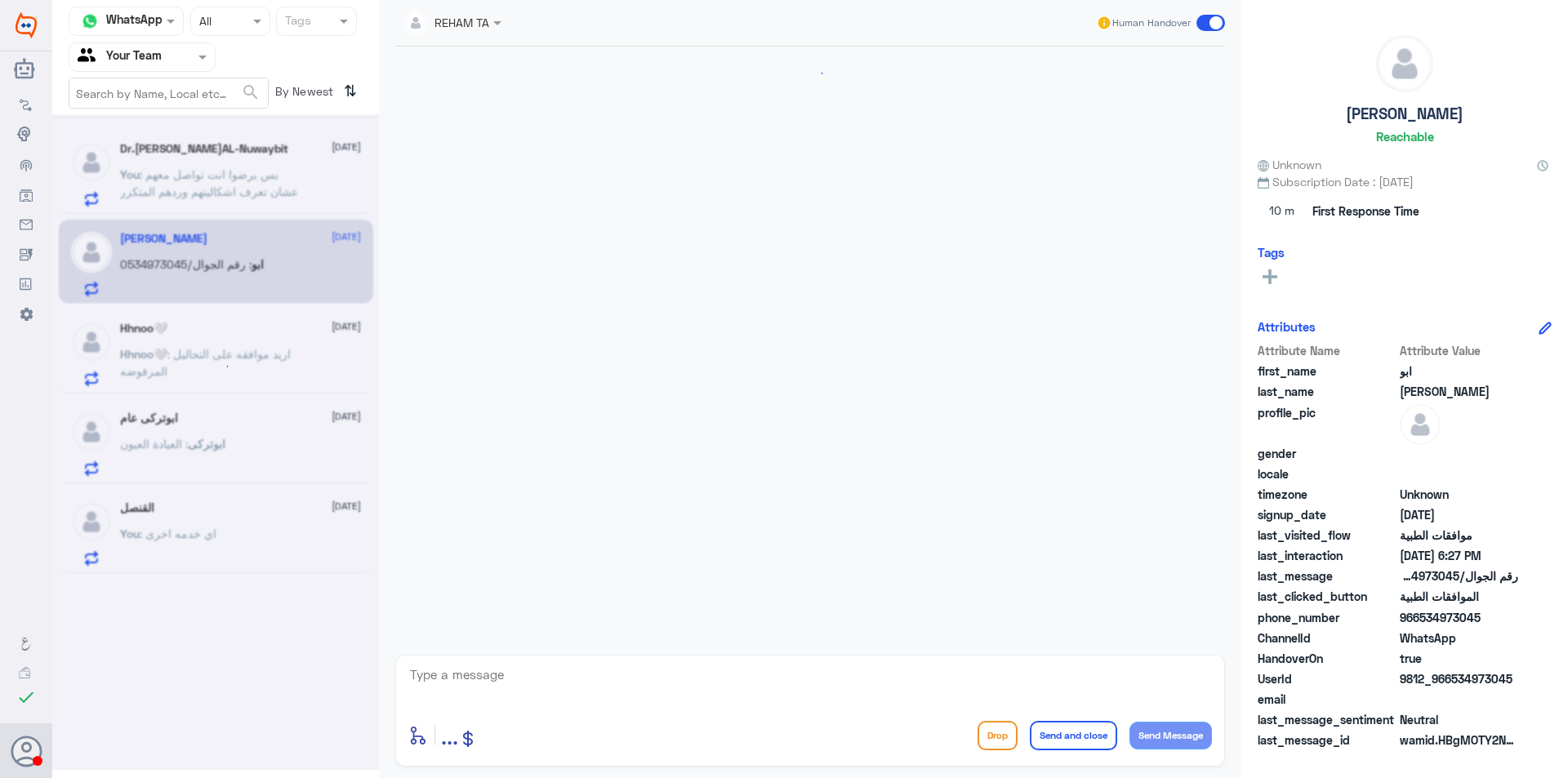
scroll to position [1216, 0]
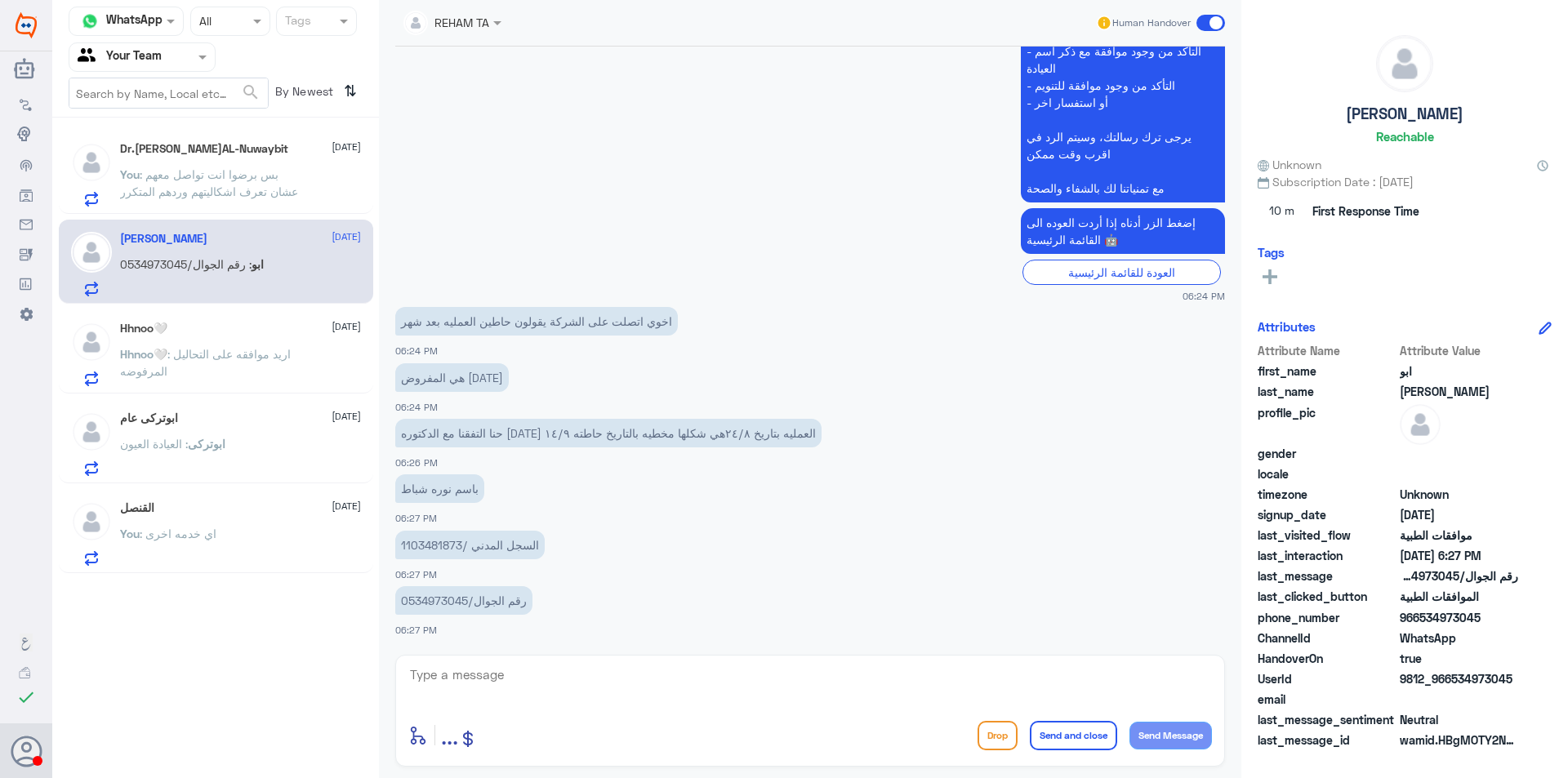
click at [548, 677] on textarea at bounding box center [810, 684] width 803 height 40
type textarea "تم اعادة الطلب بإنتظار ردهم ، بخصوص التاريخ هذا إدخال الطبيبه نفسها"
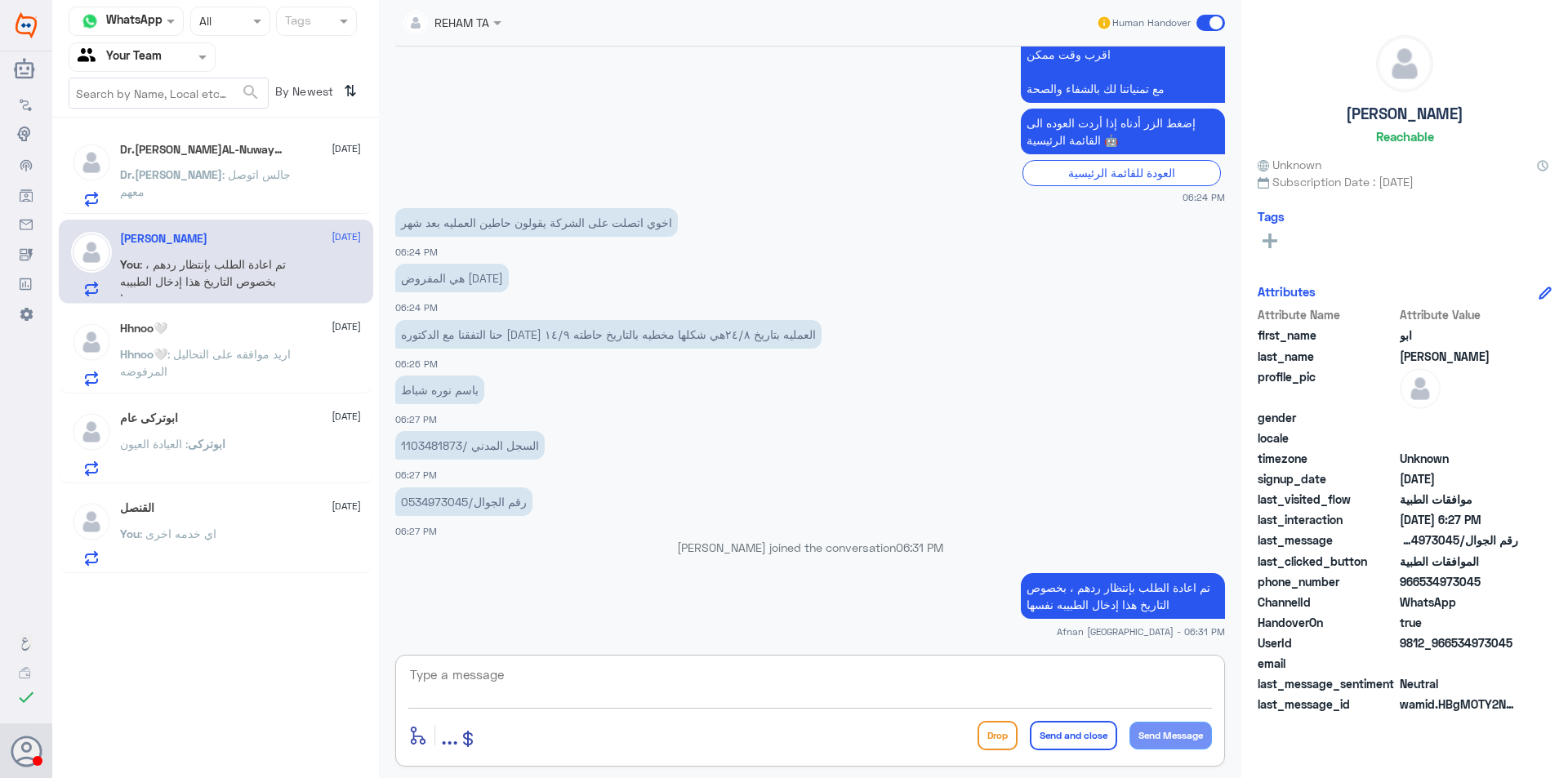
click at [255, 182] on p "Dr.[PERSON_NAME] : [PERSON_NAME] معهم" at bounding box center [211, 186] width 184 height 41
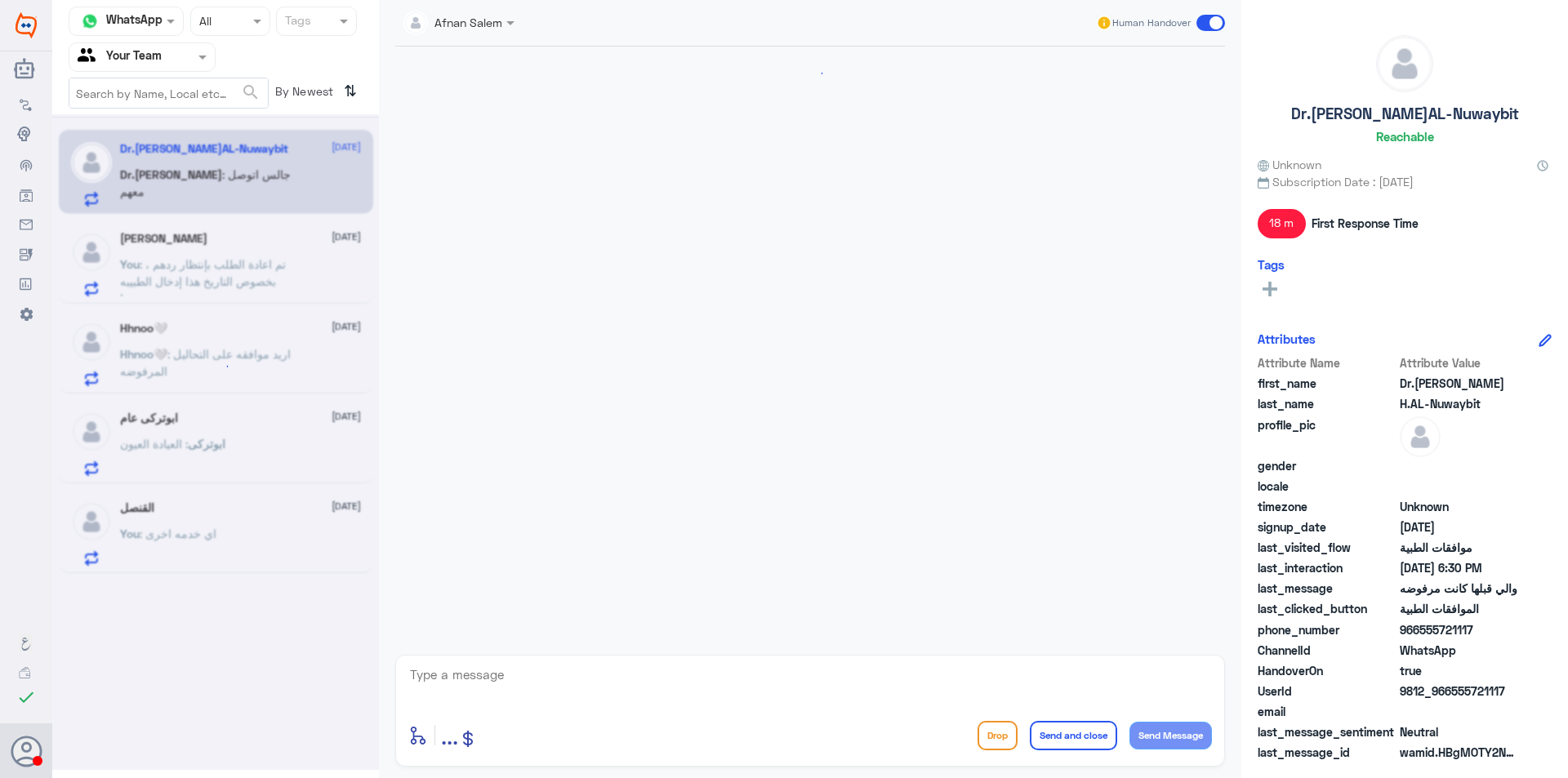
scroll to position [1107, 0]
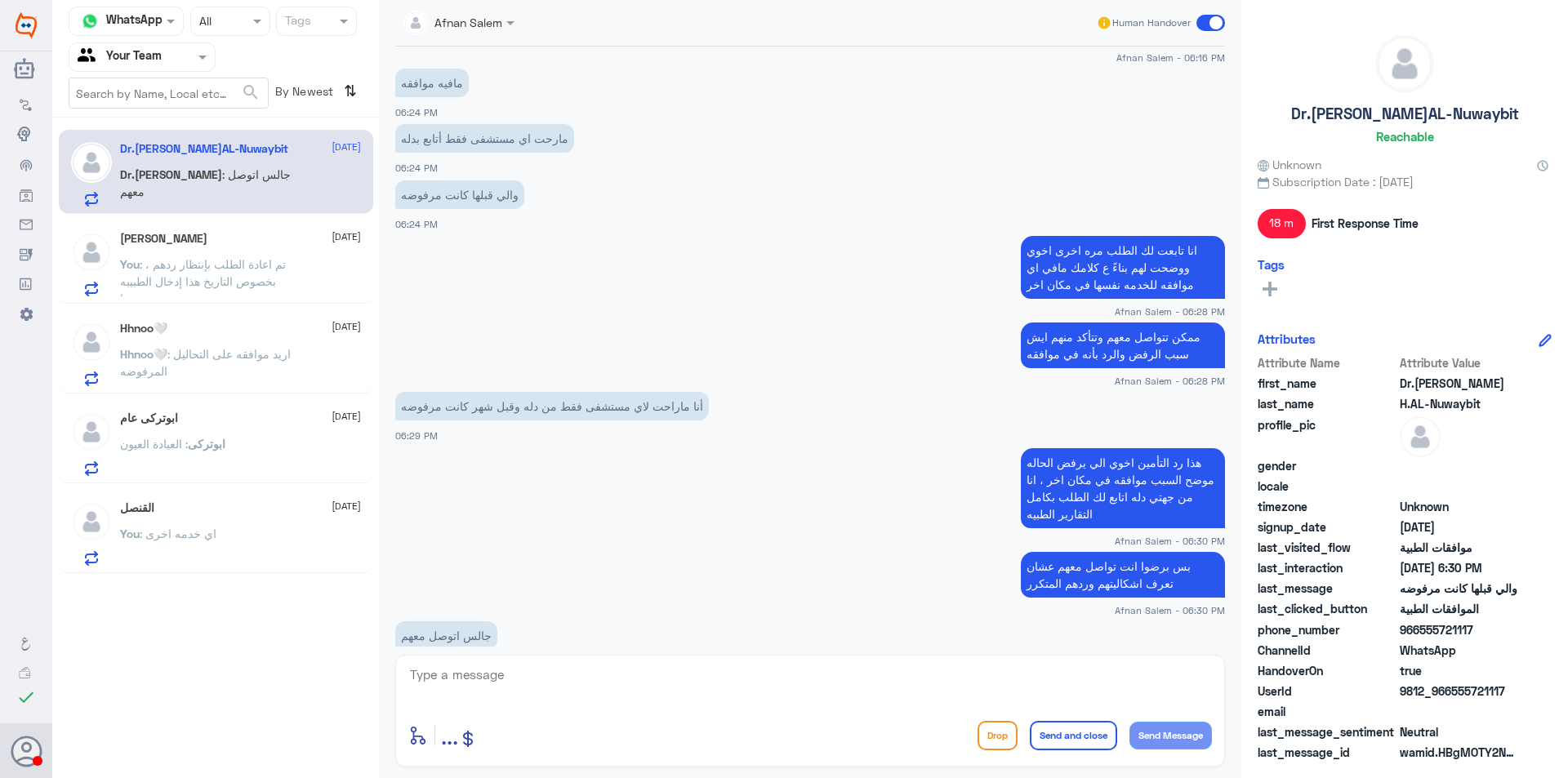
click at [296, 240] on div "[PERSON_NAME] [DATE]" at bounding box center [240, 239] width 240 height 14
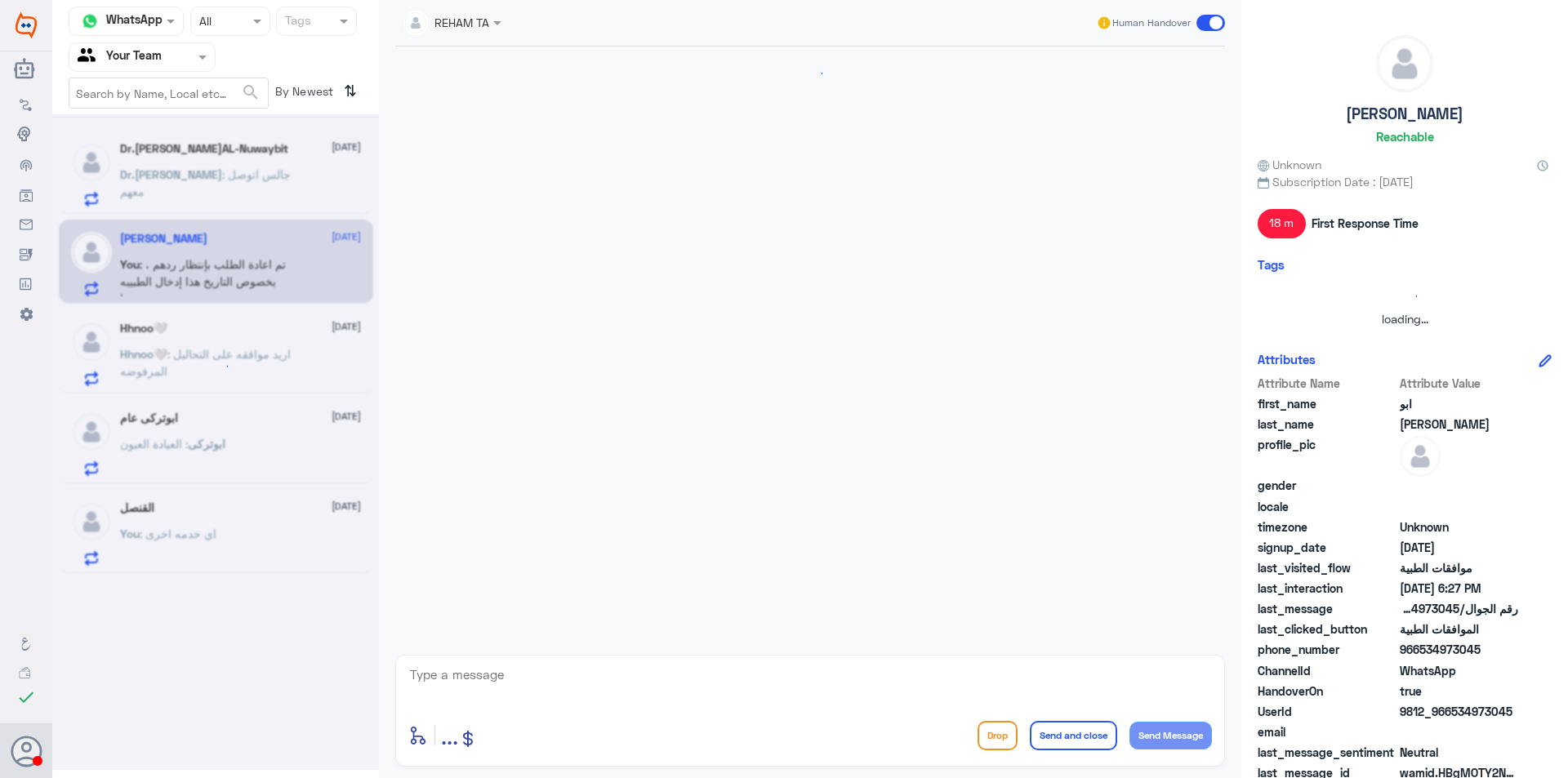
scroll to position [1229, 0]
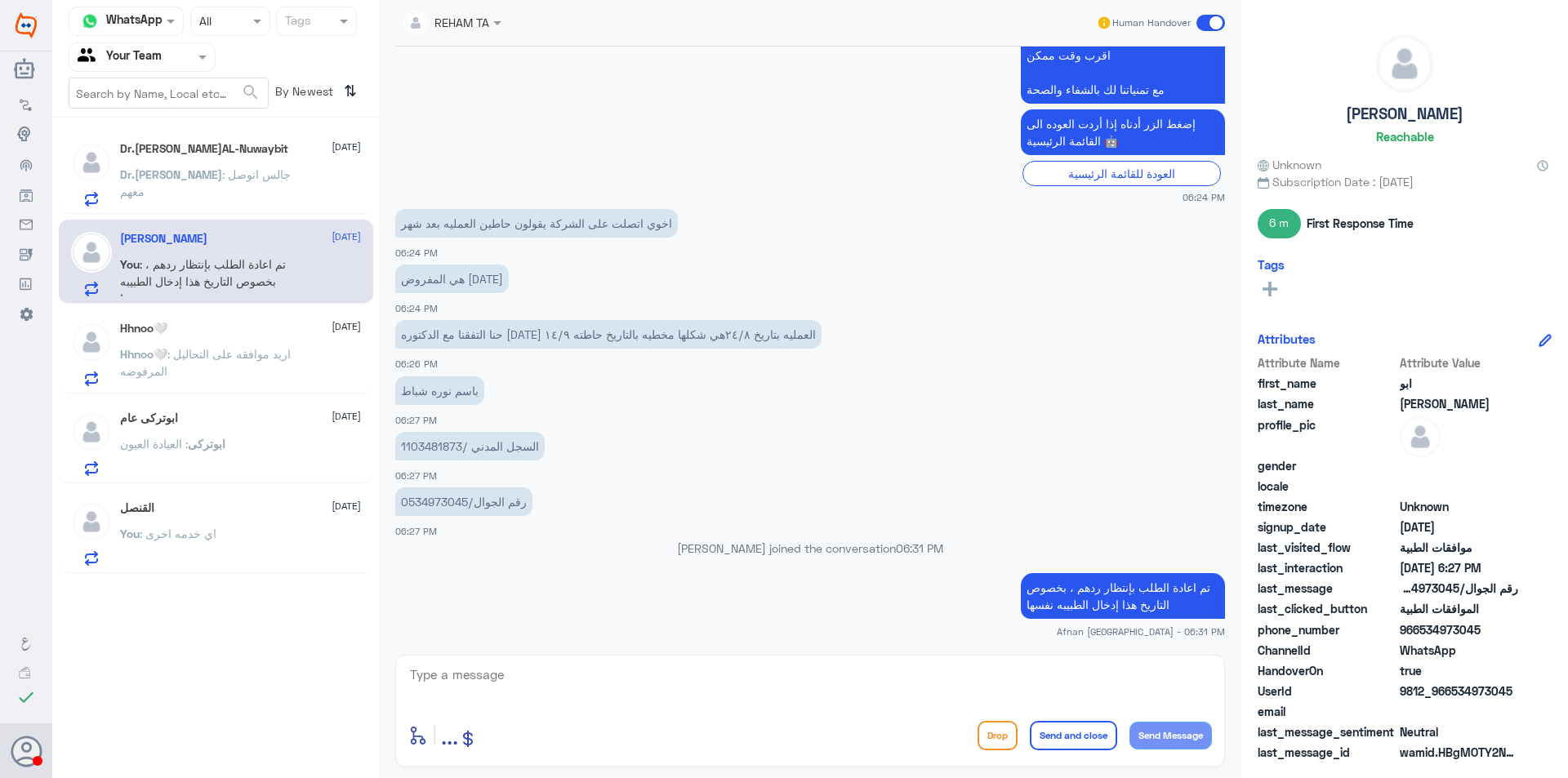
click at [202, 60] on span at bounding box center [204, 56] width 20 height 17
click at [251, 21] on span at bounding box center [259, 20] width 20 height 17
click at [239, 140] on div "Unread" at bounding box center [230, 151] width 80 height 30
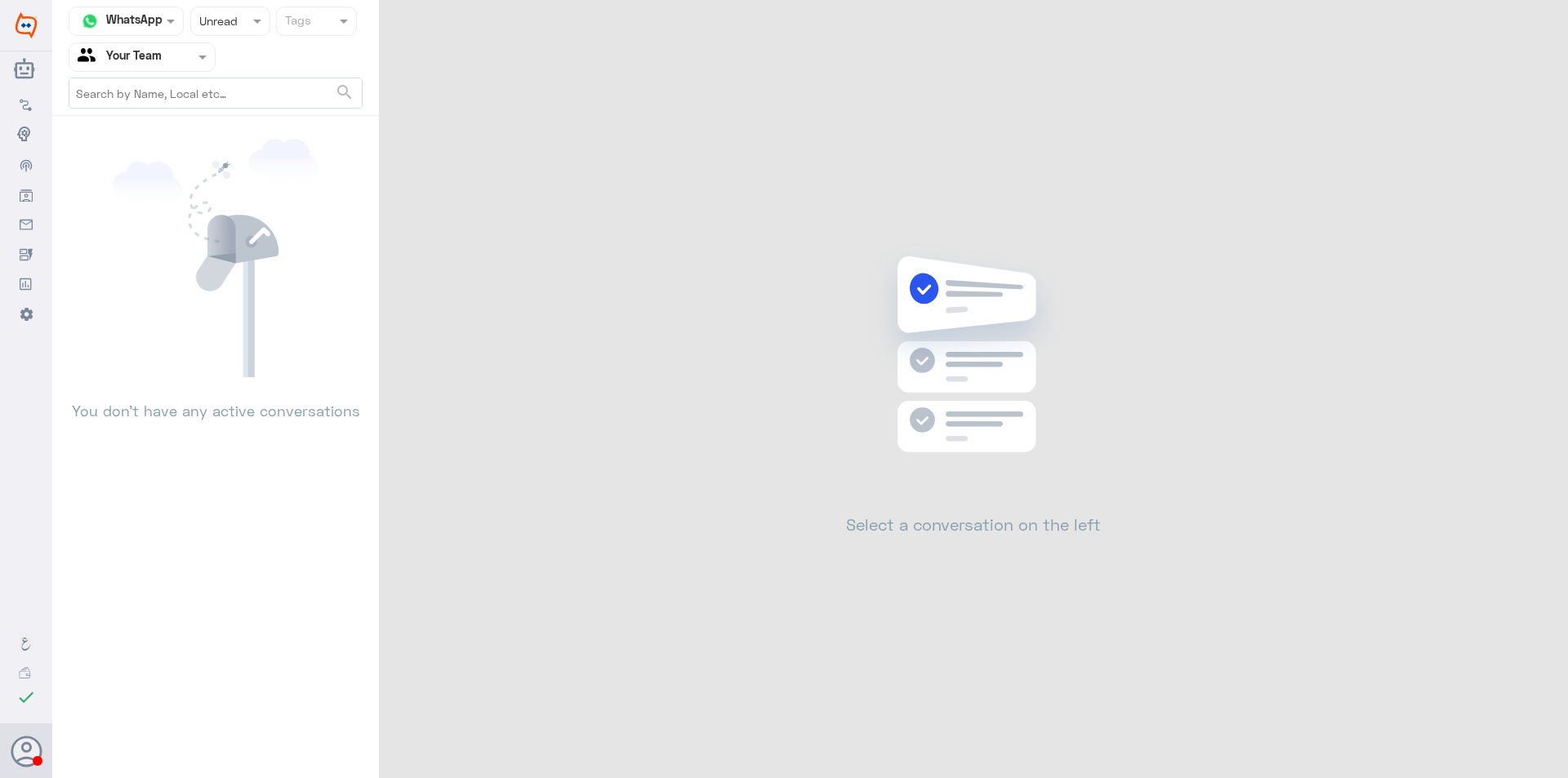
click at [227, 28] on input "text" at bounding box center [214, 20] width 30 height 19
click at [240, 124] on div "Closed" at bounding box center [230, 121] width 80 height 30
click at [191, 56] on div at bounding box center [142, 56] width 145 height 19
click at [190, 108] on div "Unassigned" at bounding box center [142, 108] width 147 height 38
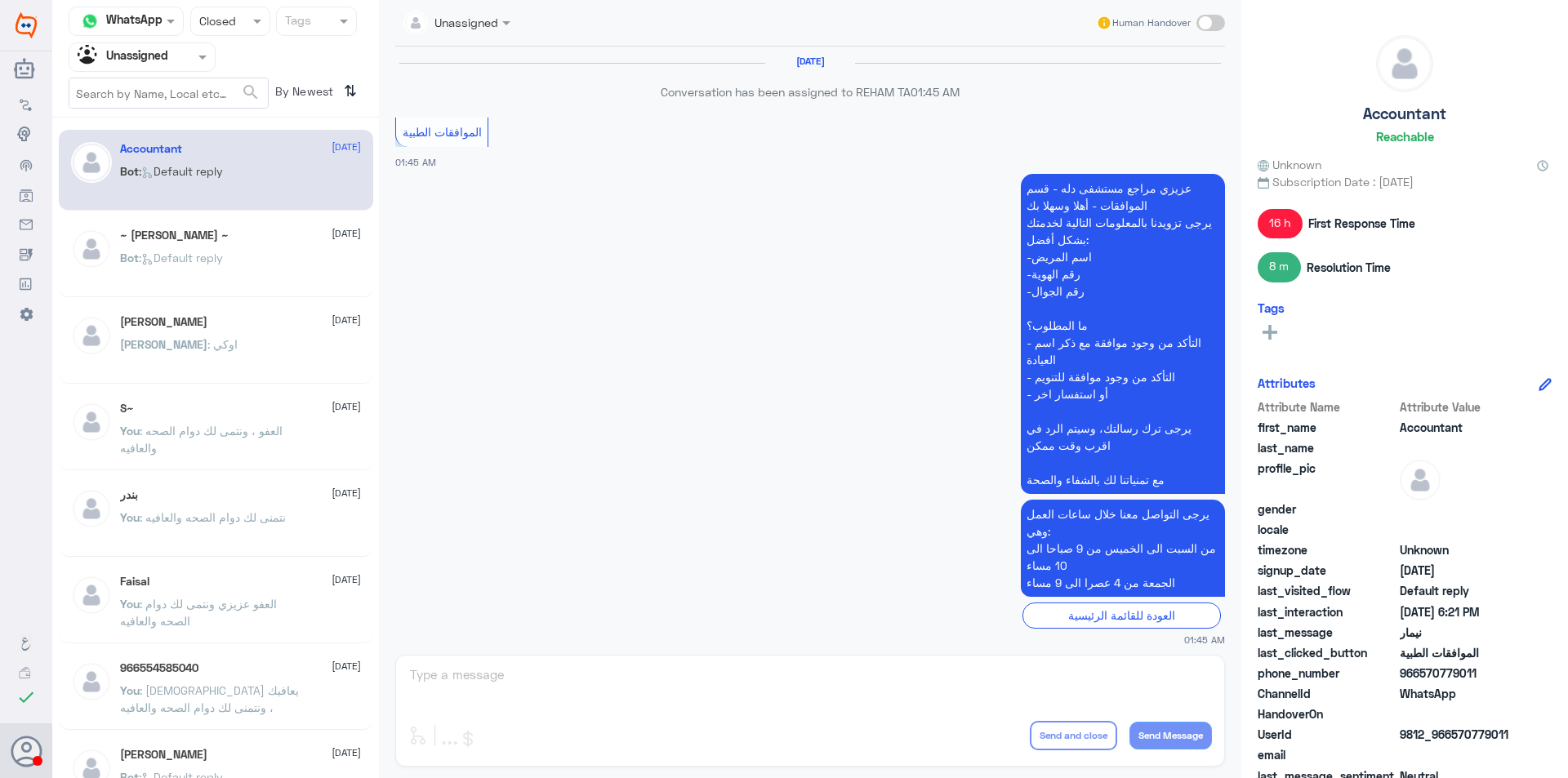
scroll to position [1592, 0]
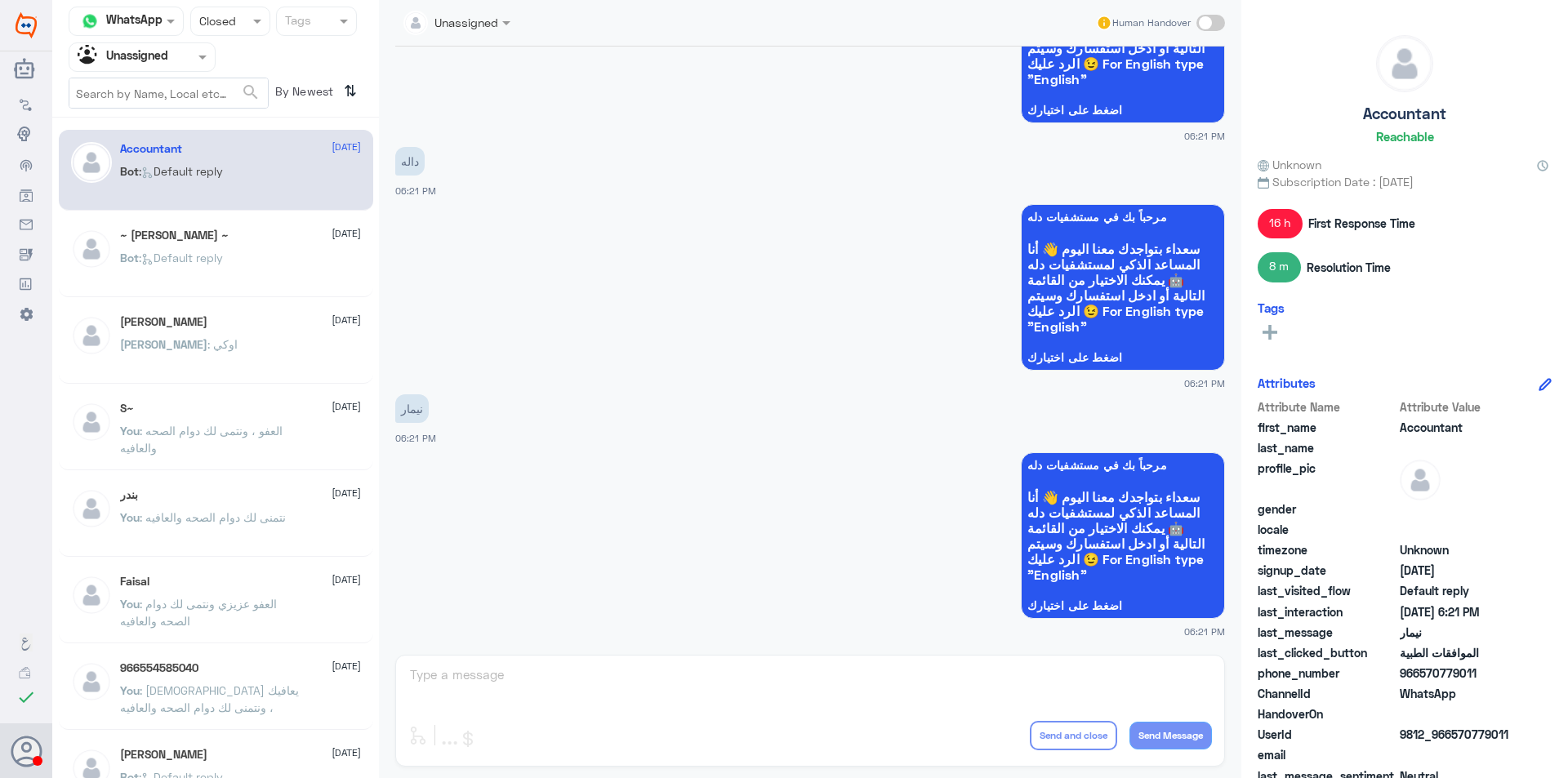
click at [218, 539] on p "You : نتمنى لك دوام الصحه والعافيه" at bounding box center [203, 529] width 166 height 41
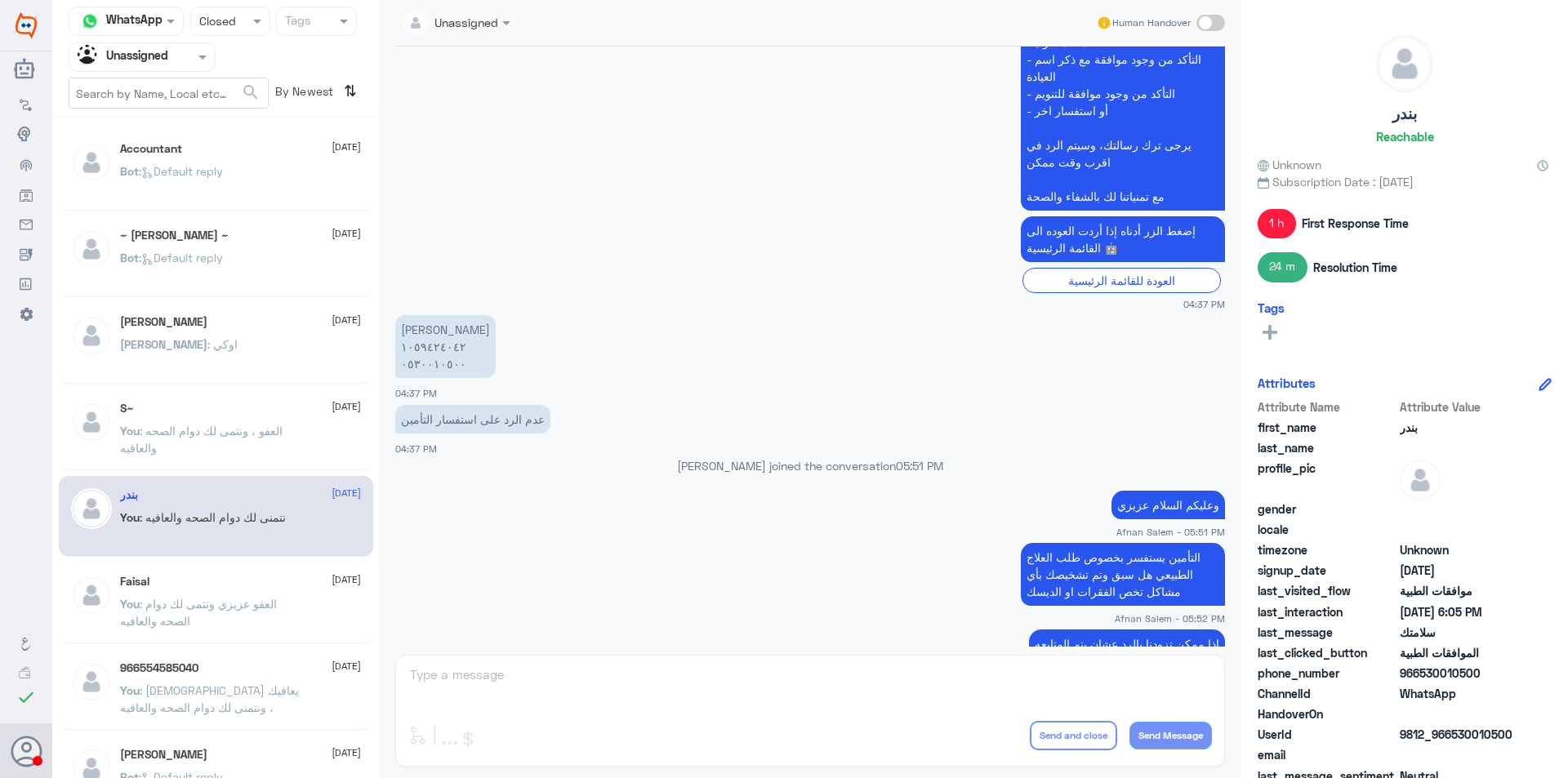
scroll to position [527, 0]
click at [433, 346] on p "[PERSON_NAME] ١٠٥٩٤٢٤٠٤٢ ٠٥٣٠٠١٠٥٠٠" at bounding box center [446, 347] width 100 height 63
click at [177, 54] on div at bounding box center [142, 56] width 145 height 19
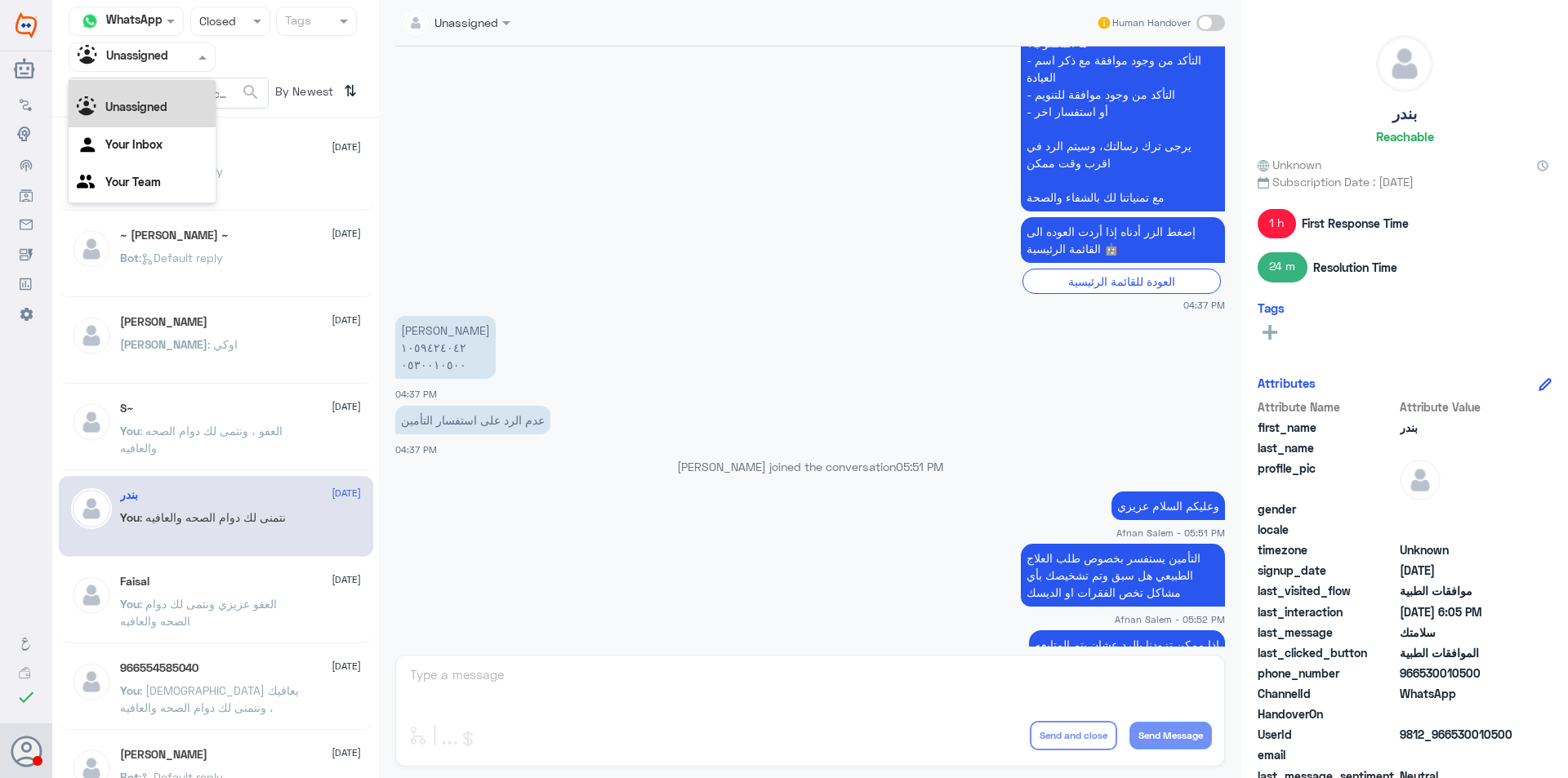
click at [223, 32] on div "Status × Closed" at bounding box center [230, 20] width 80 height 29
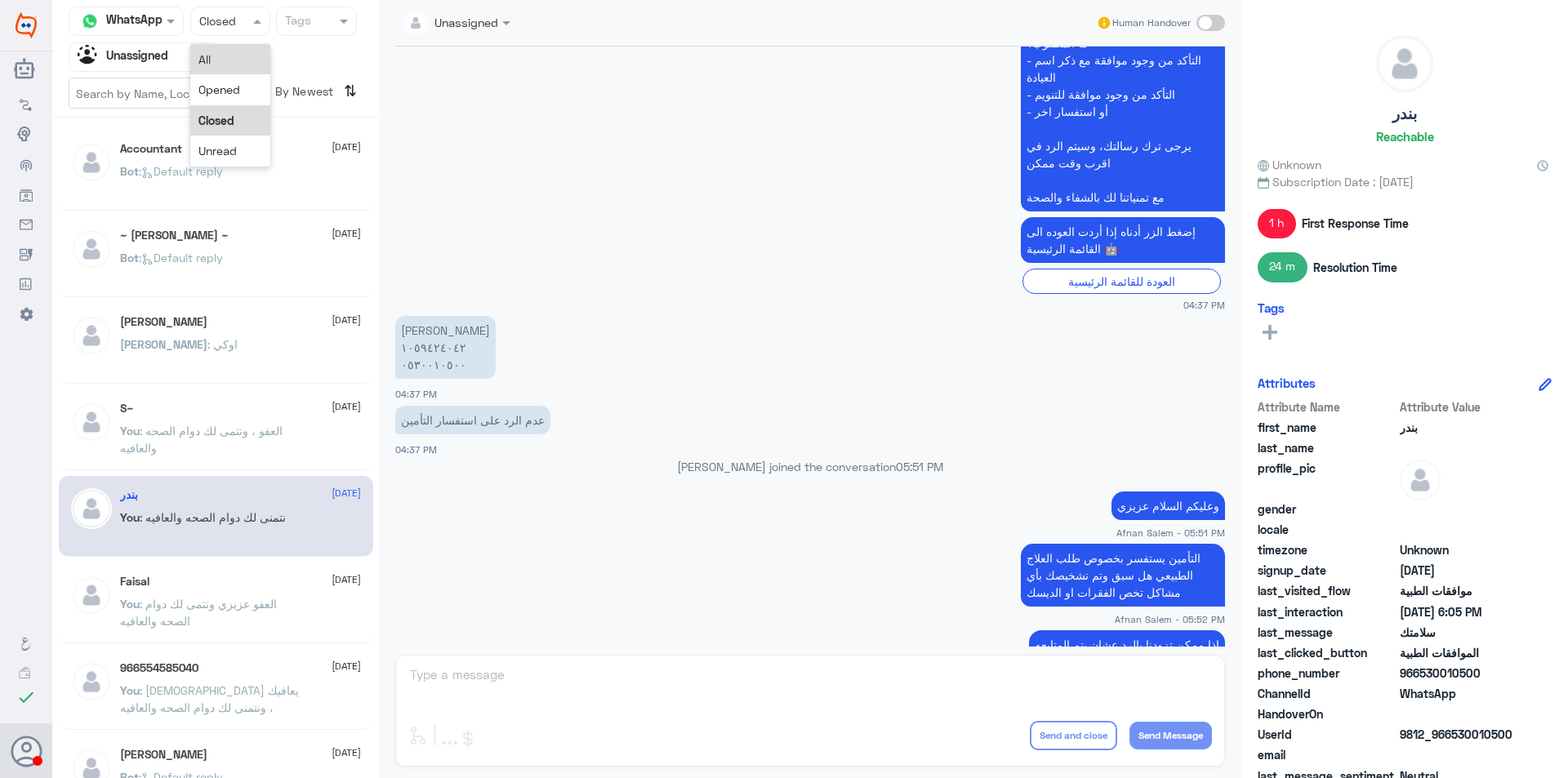
click at [228, 62] on div "All" at bounding box center [230, 59] width 80 height 30
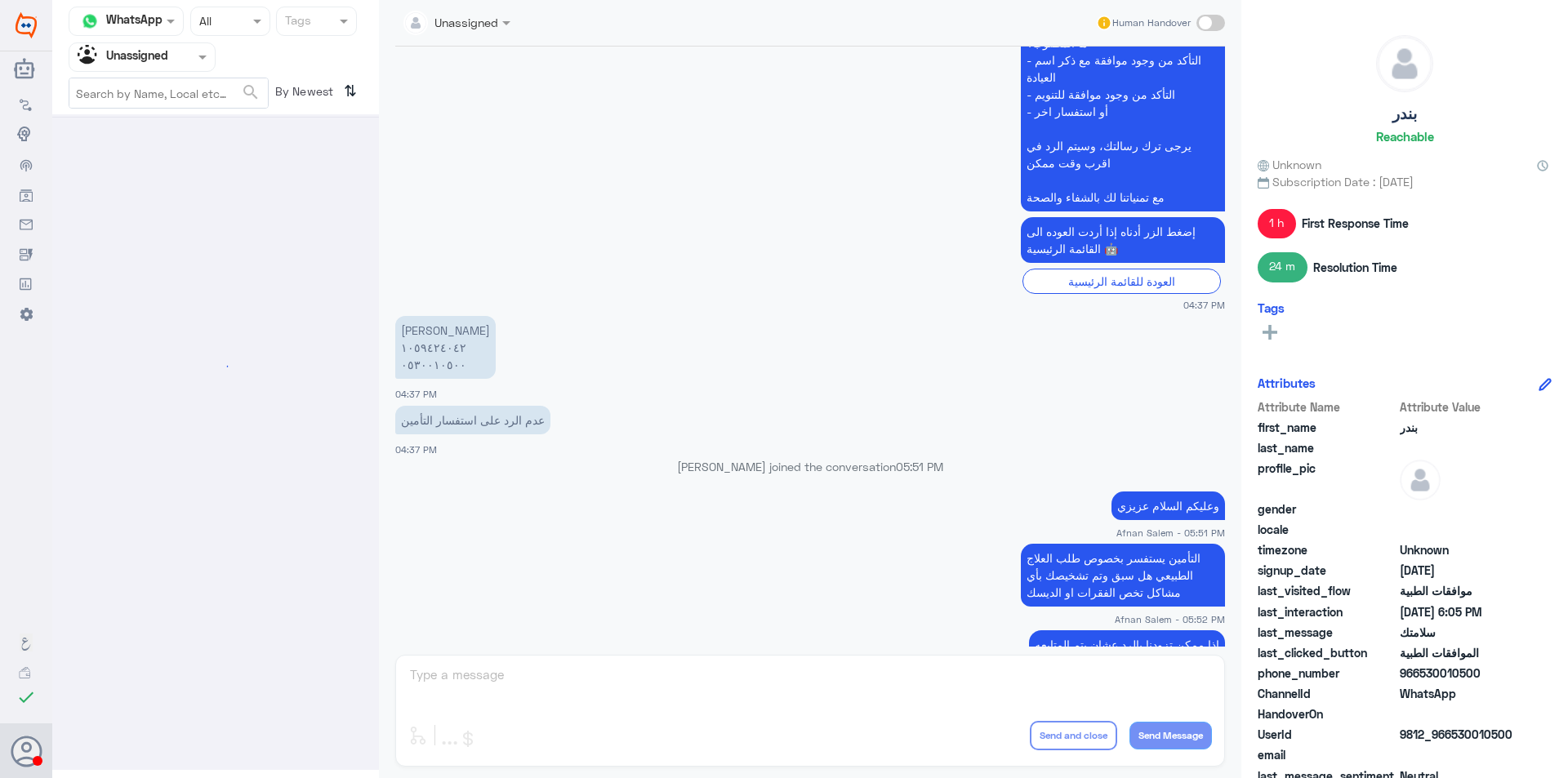
click at [181, 54] on div at bounding box center [142, 56] width 145 height 19
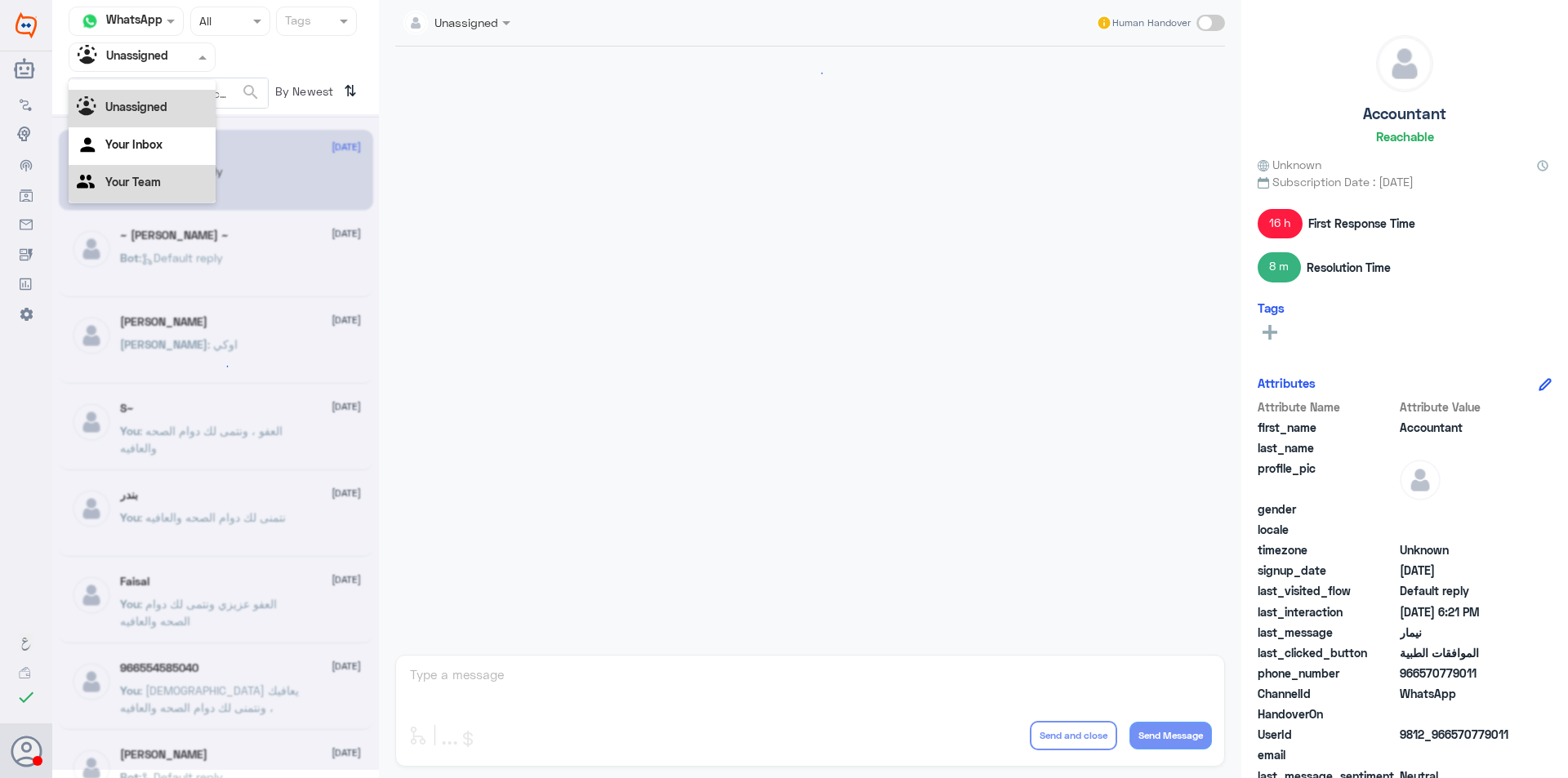
click at [165, 176] on div "Your Team" at bounding box center [142, 183] width 147 height 38
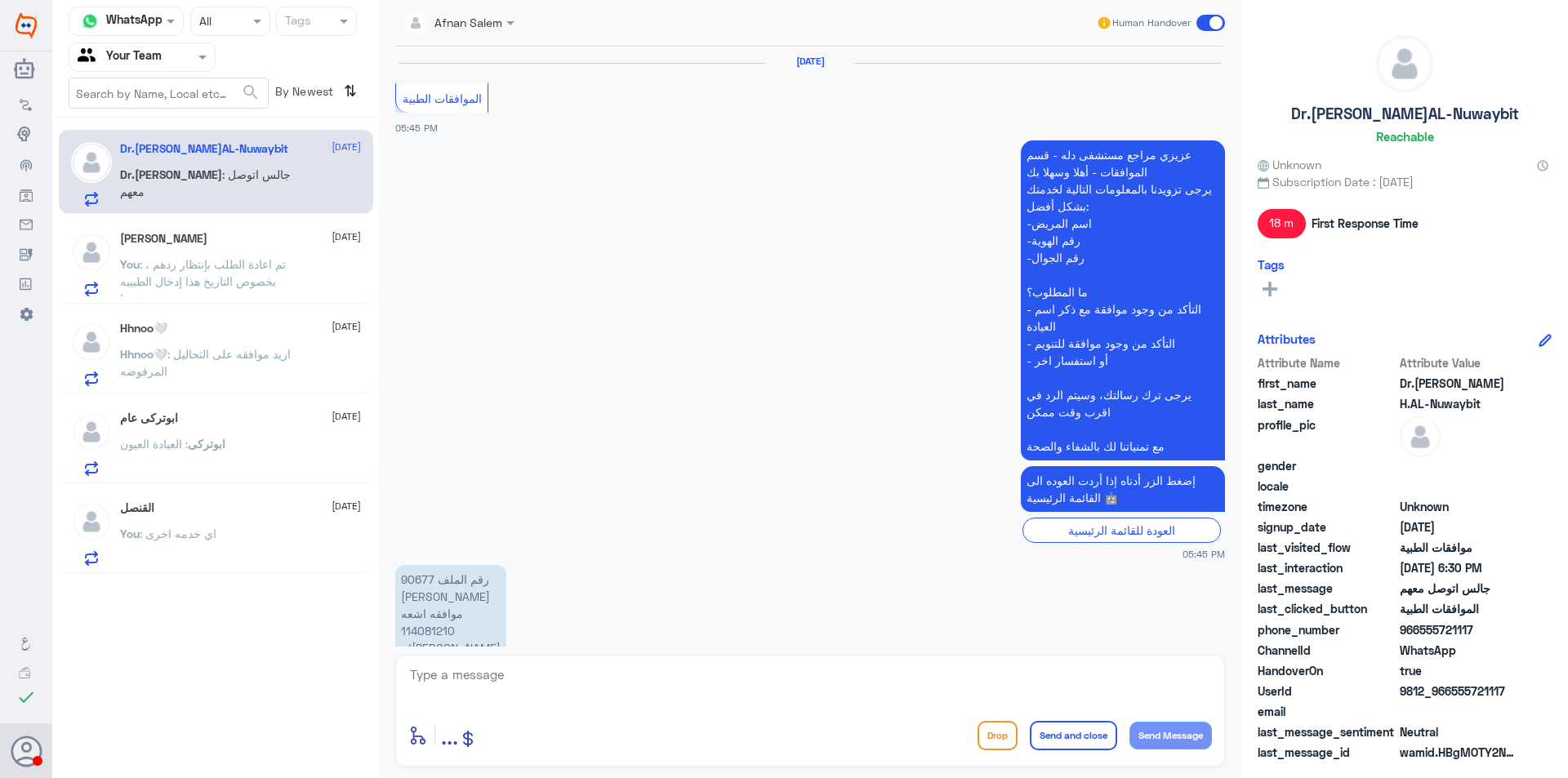
scroll to position [1107, 0]
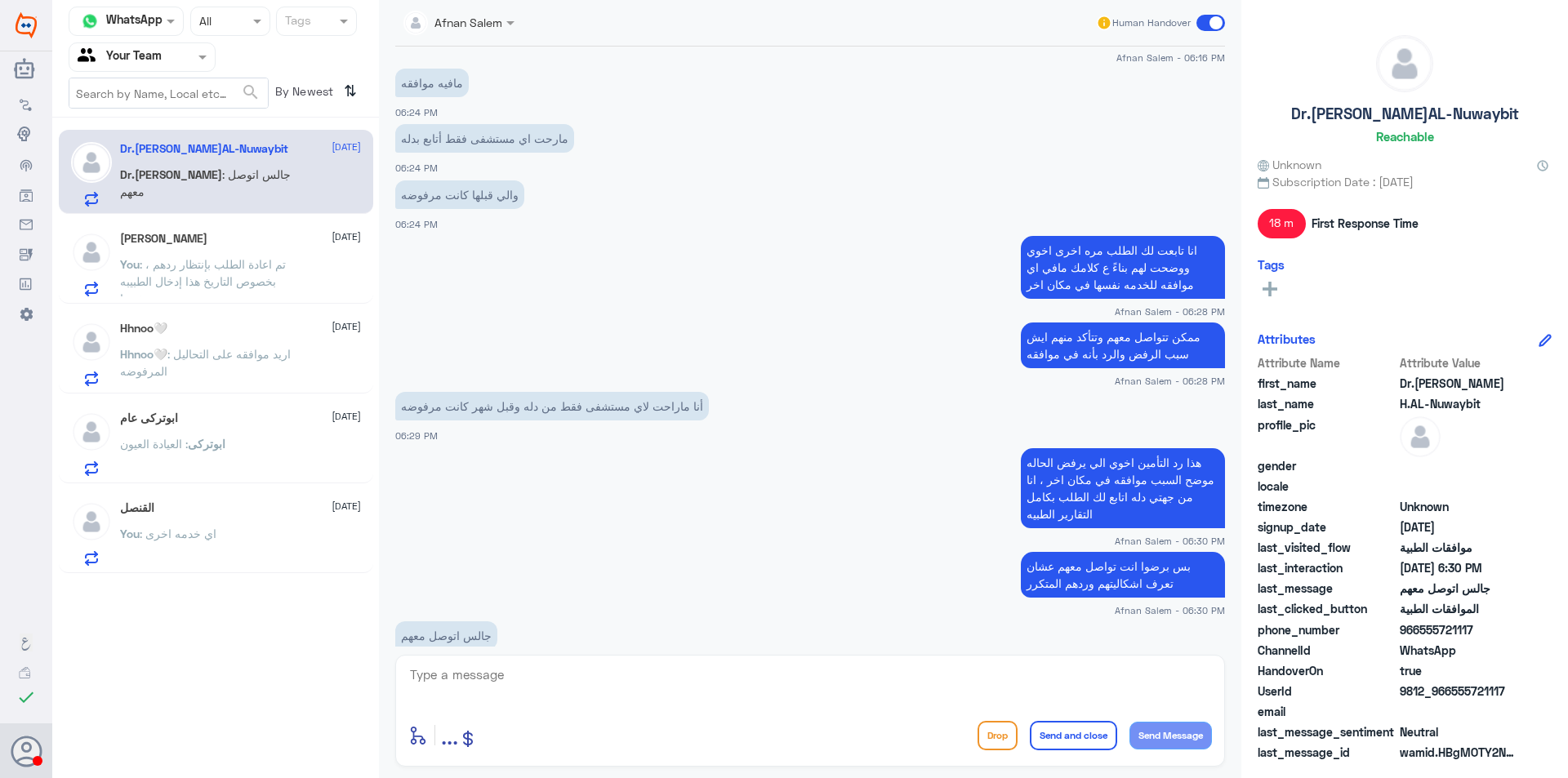
click at [276, 281] on span ": تم اعادة الطلب بإنتظار ردهم ، بخصوص التاريخ هذا إدخال الطبيبه نفسها" at bounding box center [203, 281] width 166 height 48
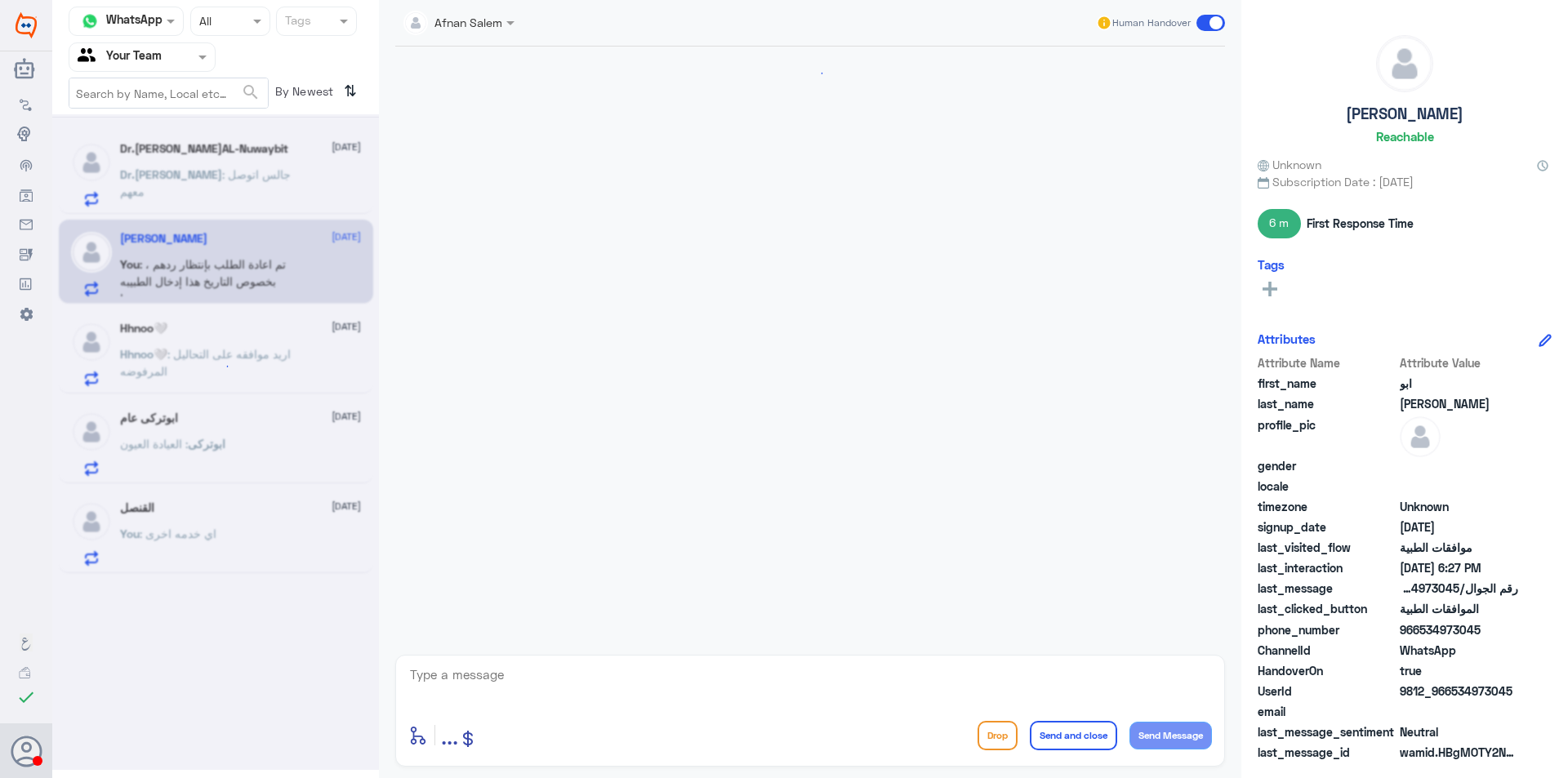
scroll to position [1229, 0]
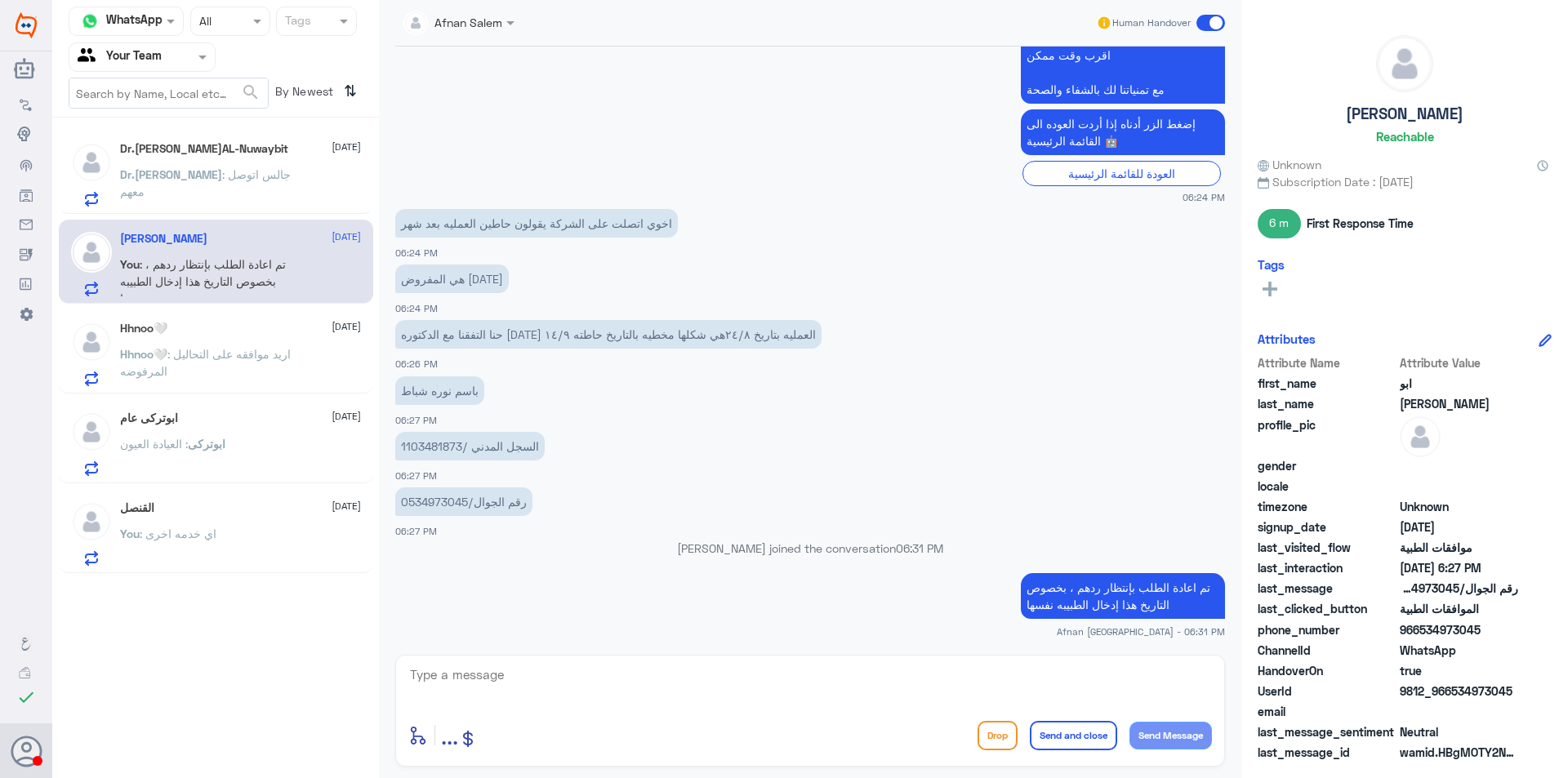
click at [286, 352] on span ": اريد موافقه على التحاليل المرفوضه" at bounding box center [205, 362] width 171 height 31
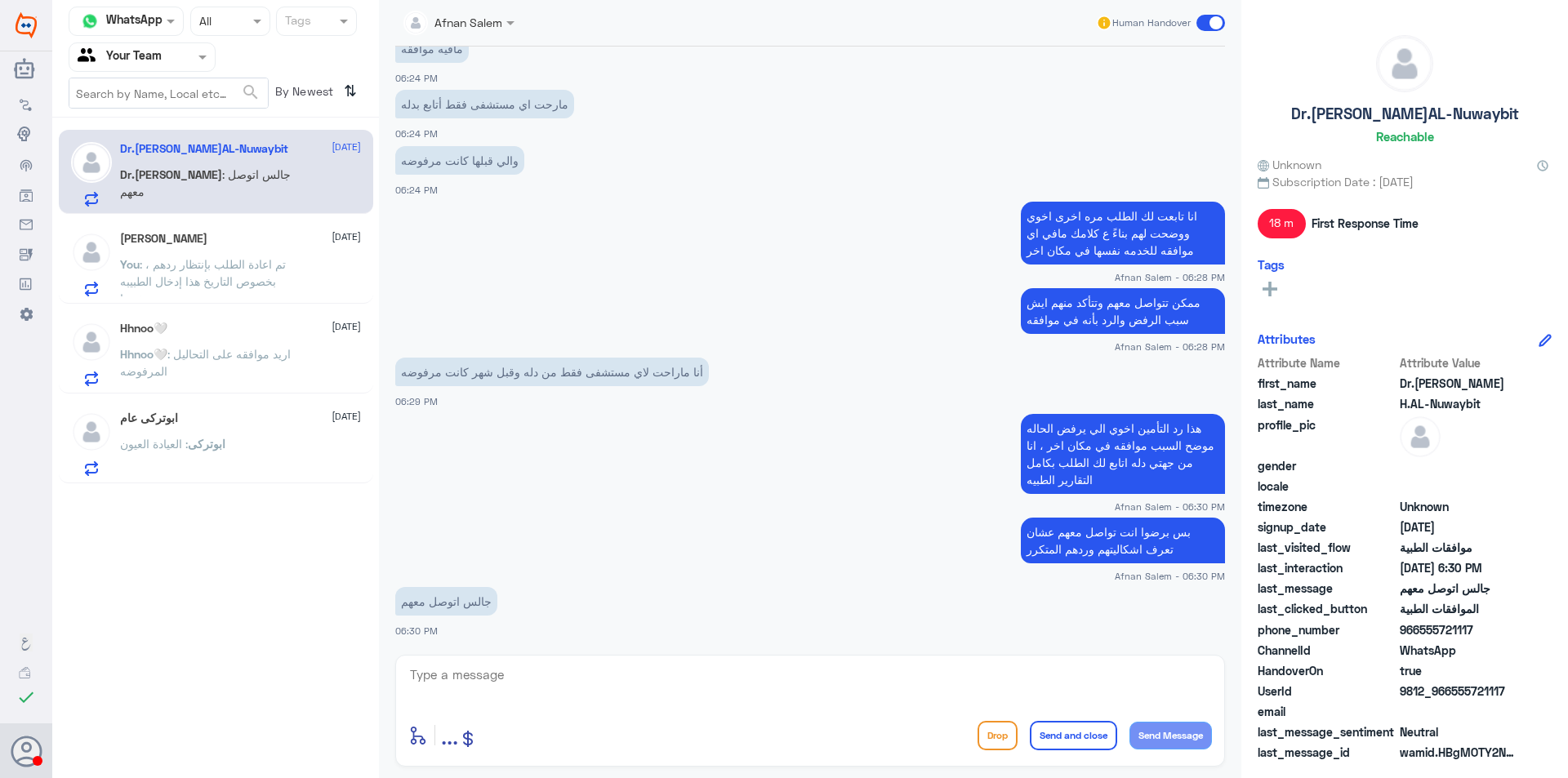
scroll to position [1107, 0]
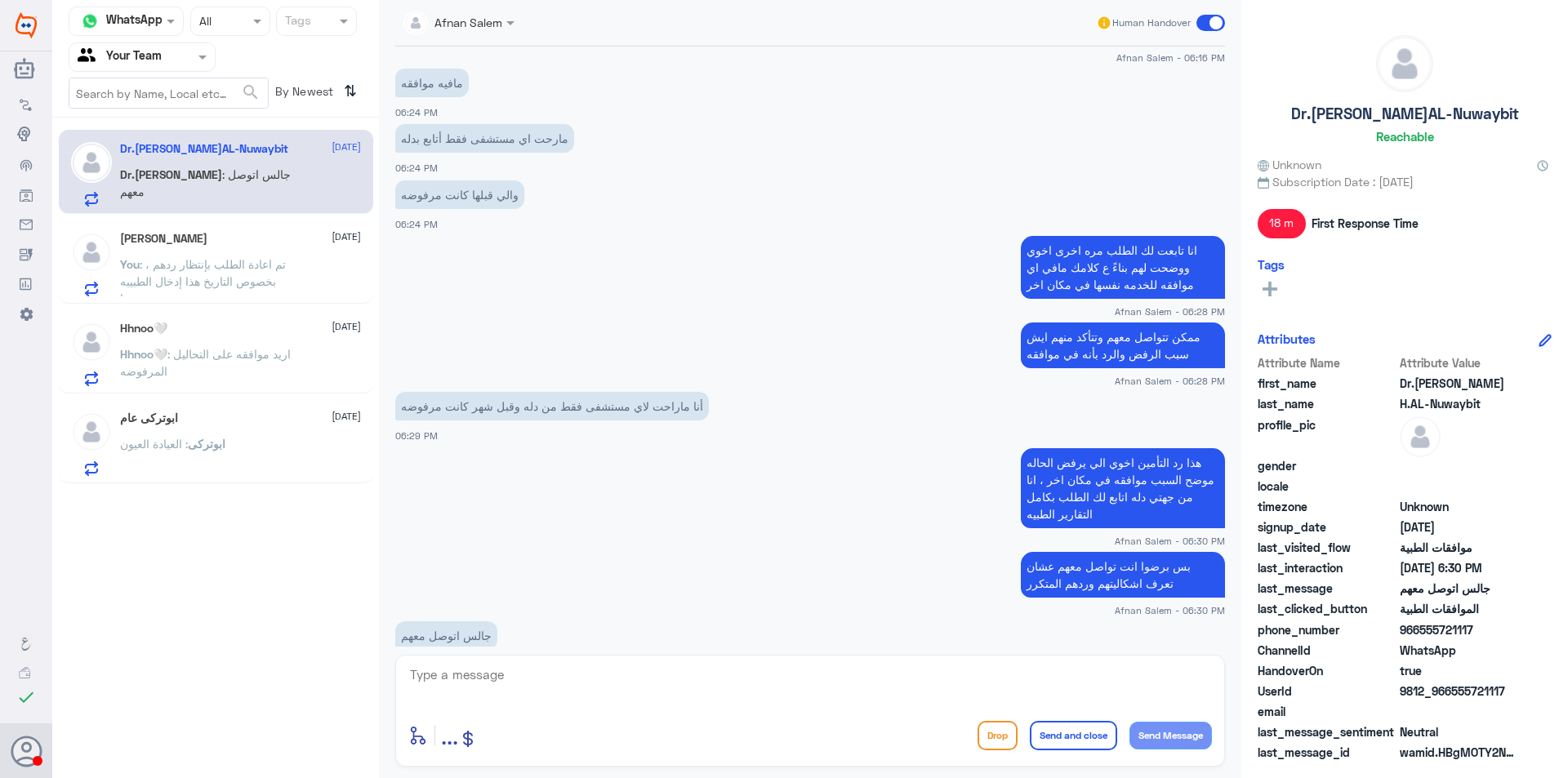
click at [529, 604] on small "Afnan Salem - 06:30 PM" at bounding box center [810, 611] width 830 height 14
click at [559, 267] on div "انا تابعت لك الطلب مره اخرى اخوي ووضحت لهم بناءً ع كلامك مافي اي موافقه للخدمه …" at bounding box center [810, 275] width 830 height 86
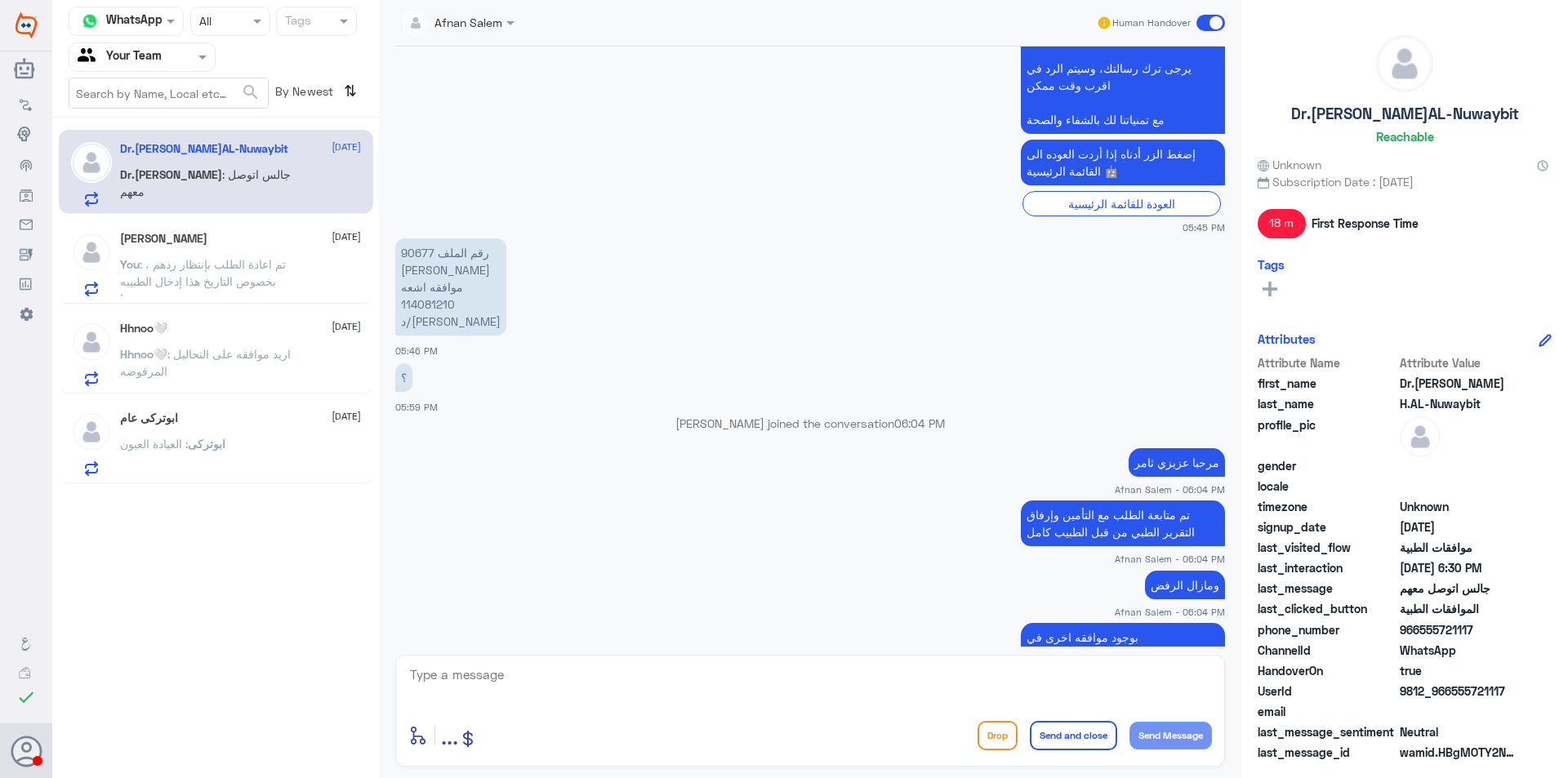
scroll to position [290, 0]
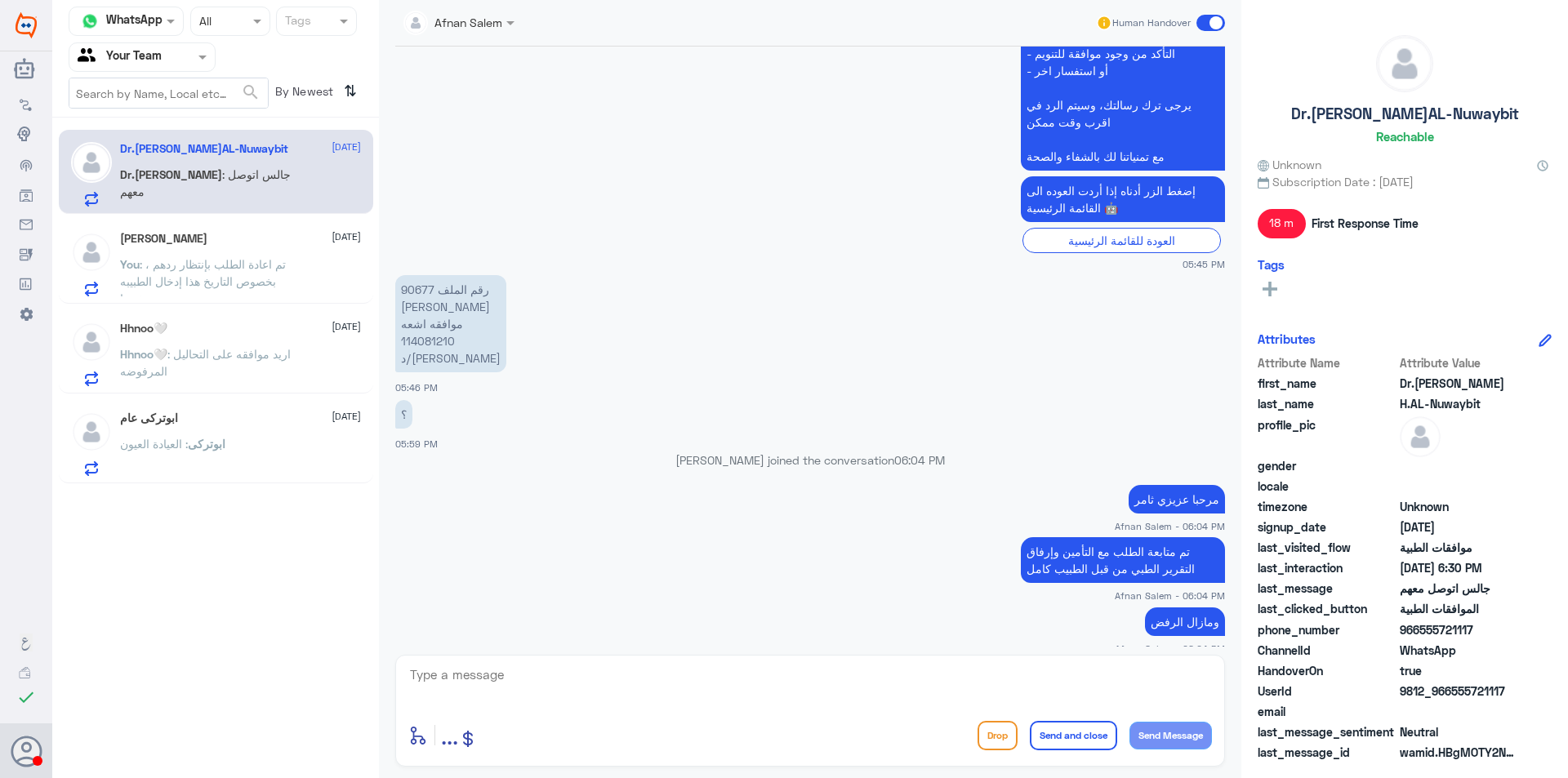
click at [425, 285] on p "رقم الملف 90677 [PERSON_NAME] موافقه اشعه 114081210 د/[PERSON_NAME]" at bounding box center [451, 323] width 111 height 97
click at [272, 281] on span ": تم اعادة الطلب بإنتظار ردهم ، بخصوص التاريخ هذا إدخال الطبيبه نفسها" at bounding box center [203, 281] width 166 height 48
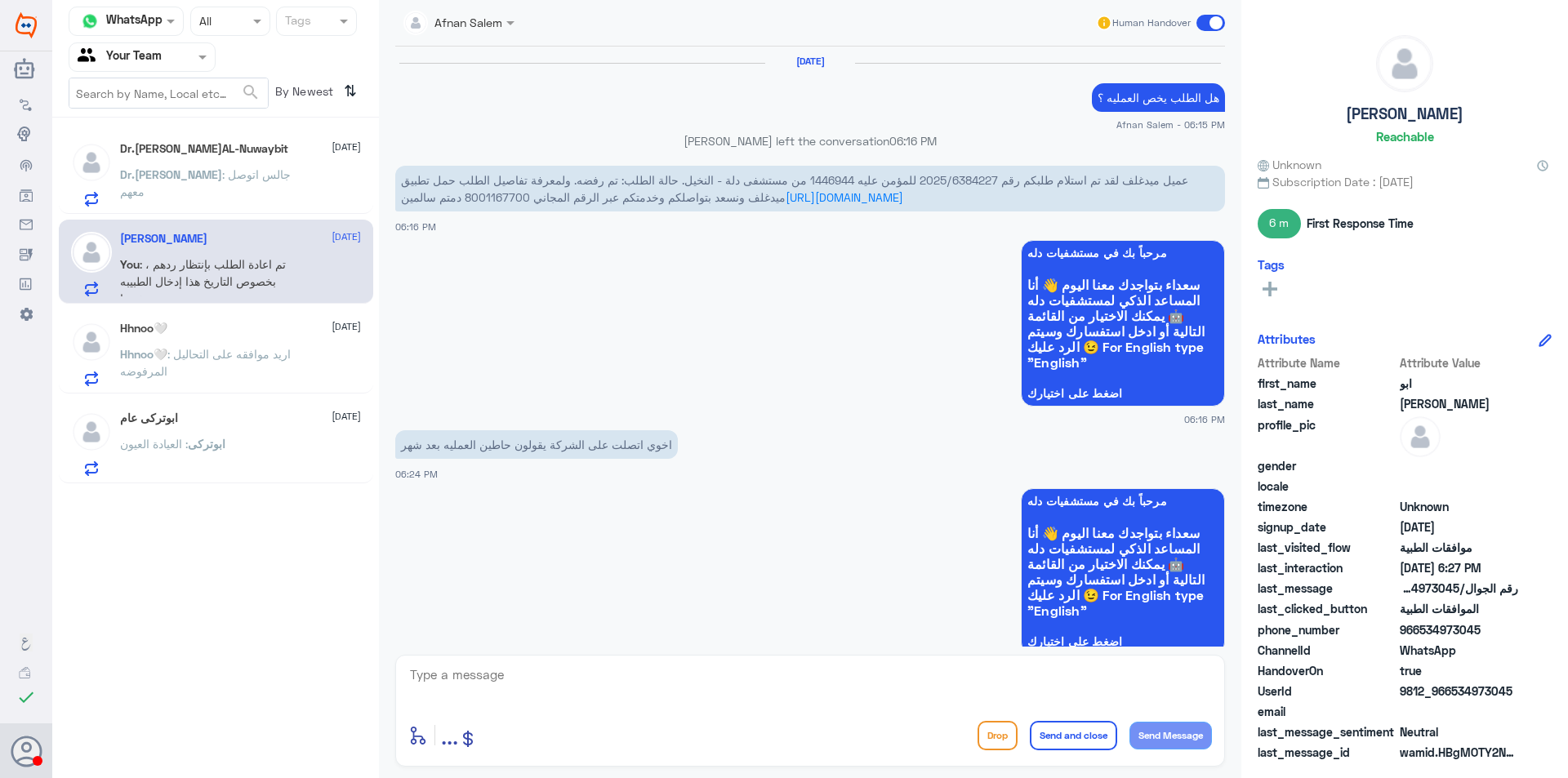
scroll to position [1229, 0]
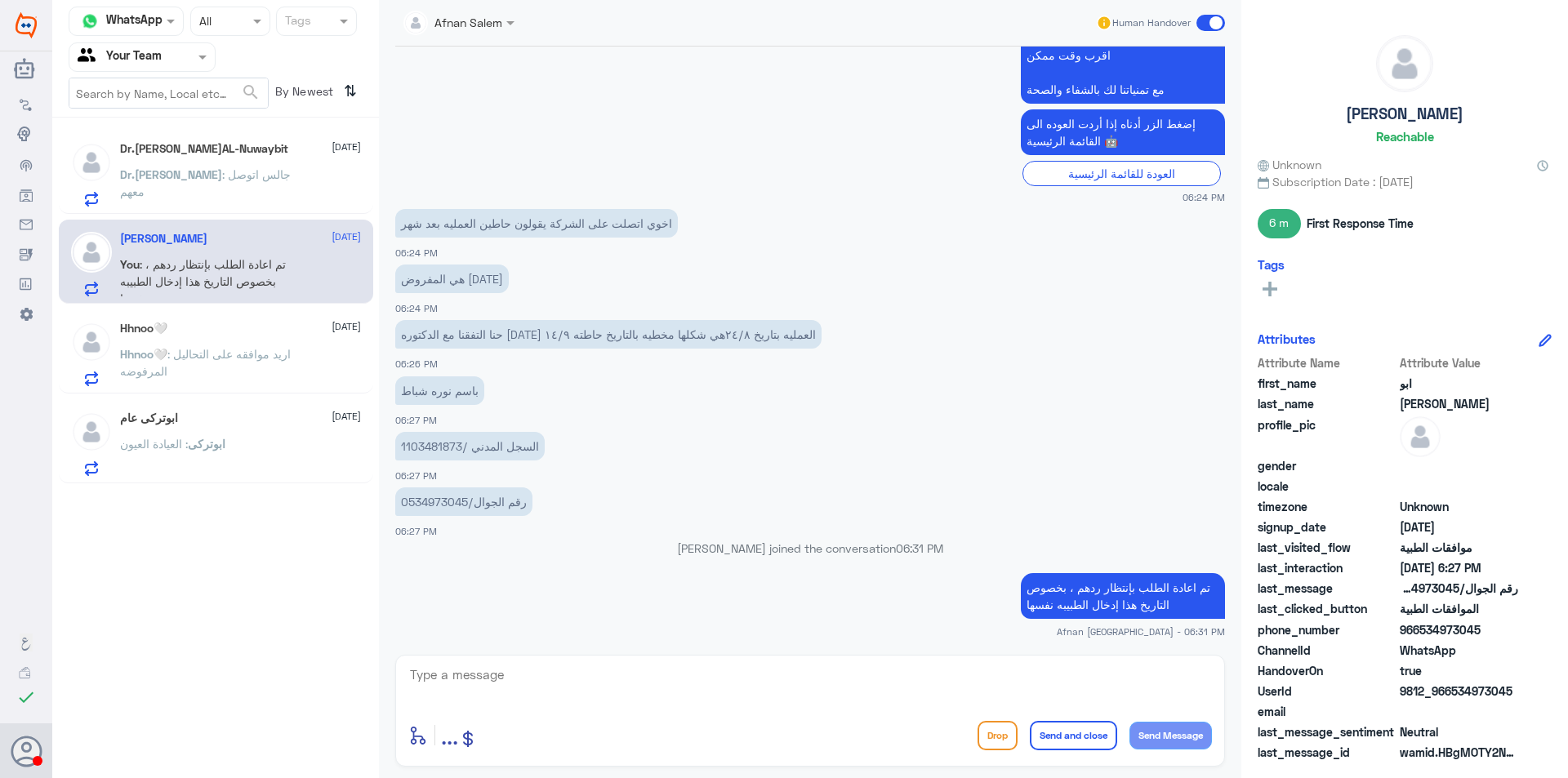
click at [307, 322] on div "Hhnoo🤍 [DATE]" at bounding box center [240, 329] width 240 height 14
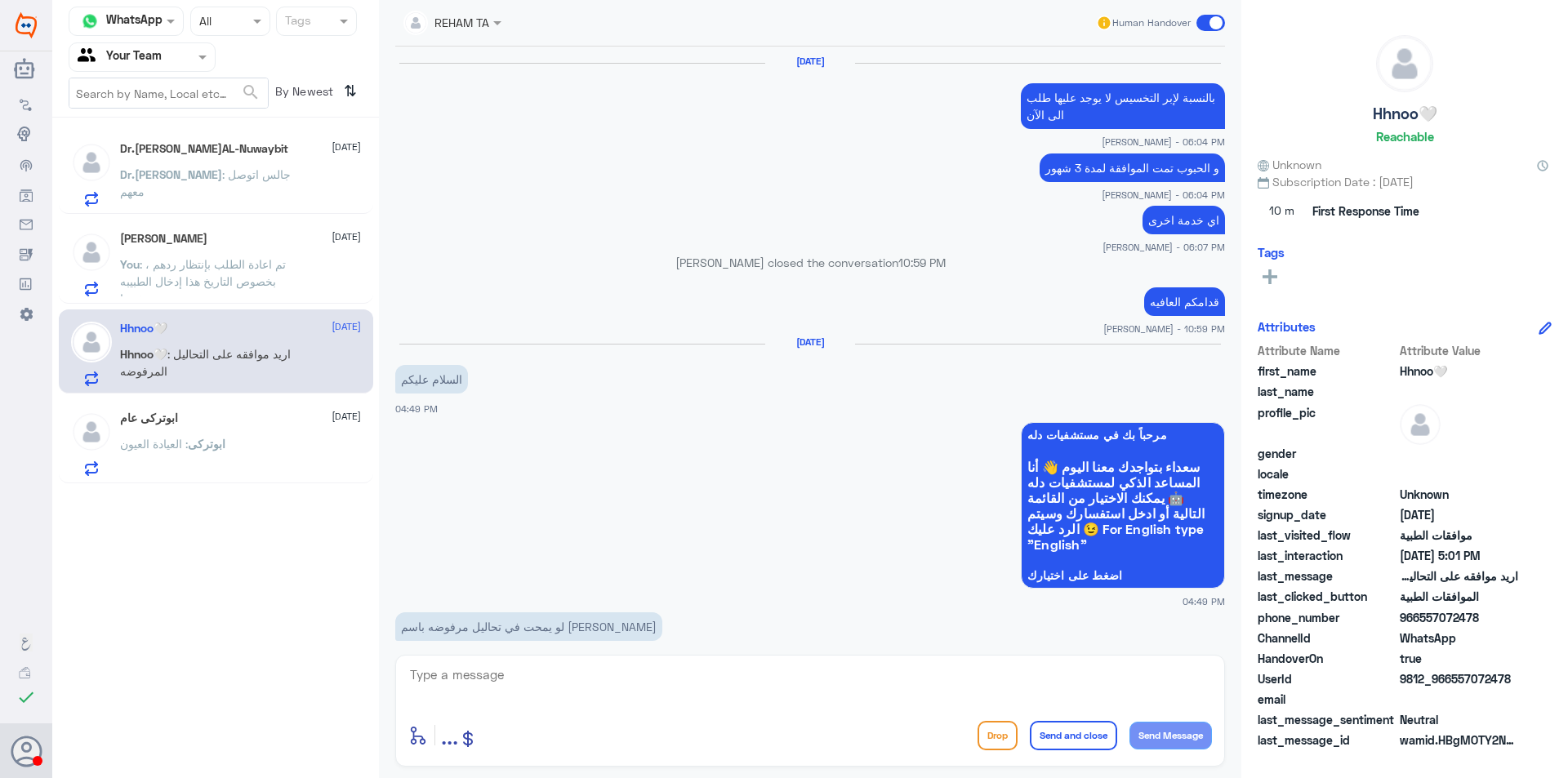
scroll to position [1426, 0]
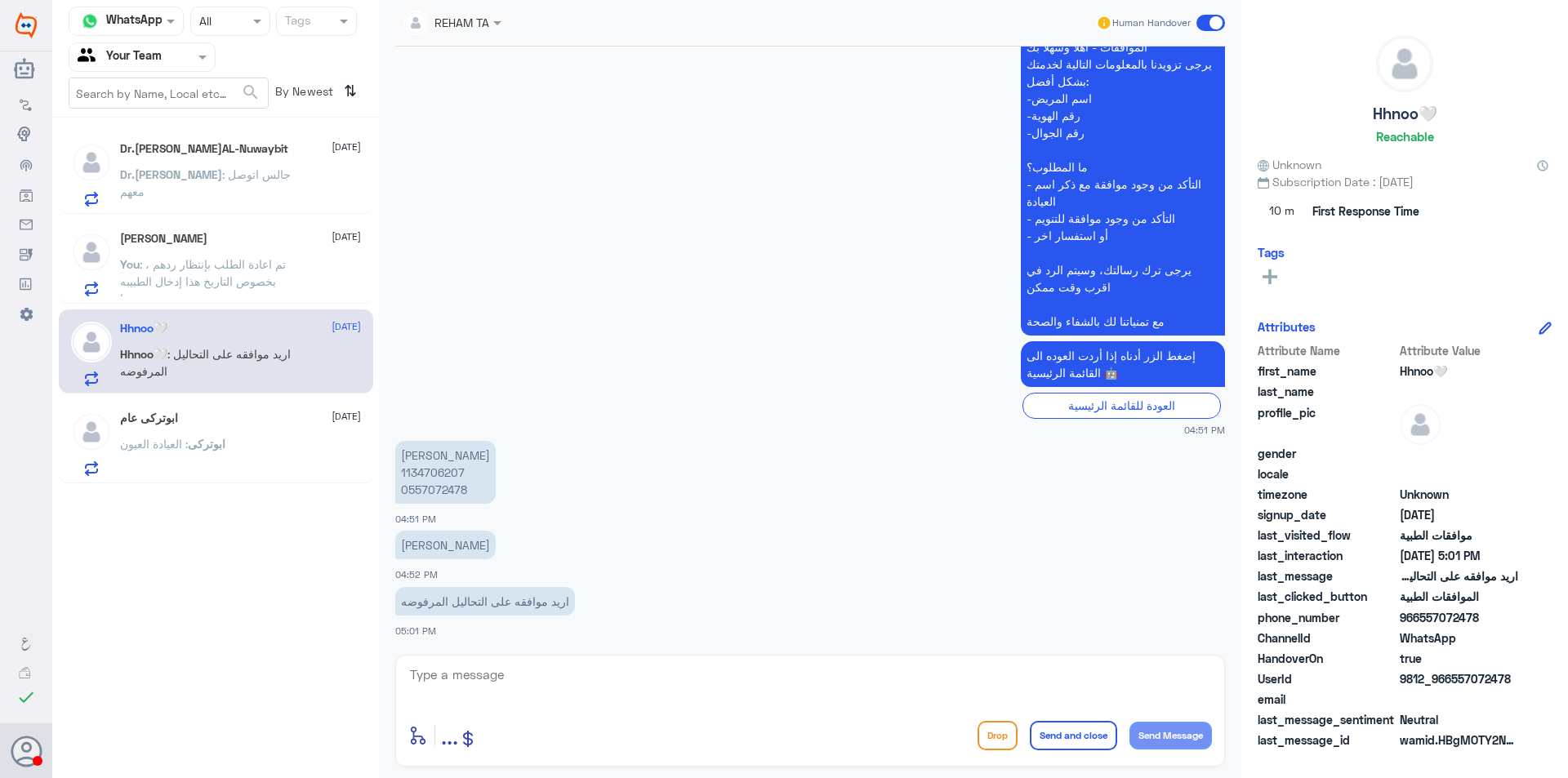
click at [189, 49] on div at bounding box center [142, 56] width 145 height 19
click at [168, 108] on div "Unassigned" at bounding box center [142, 108] width 147 height 38
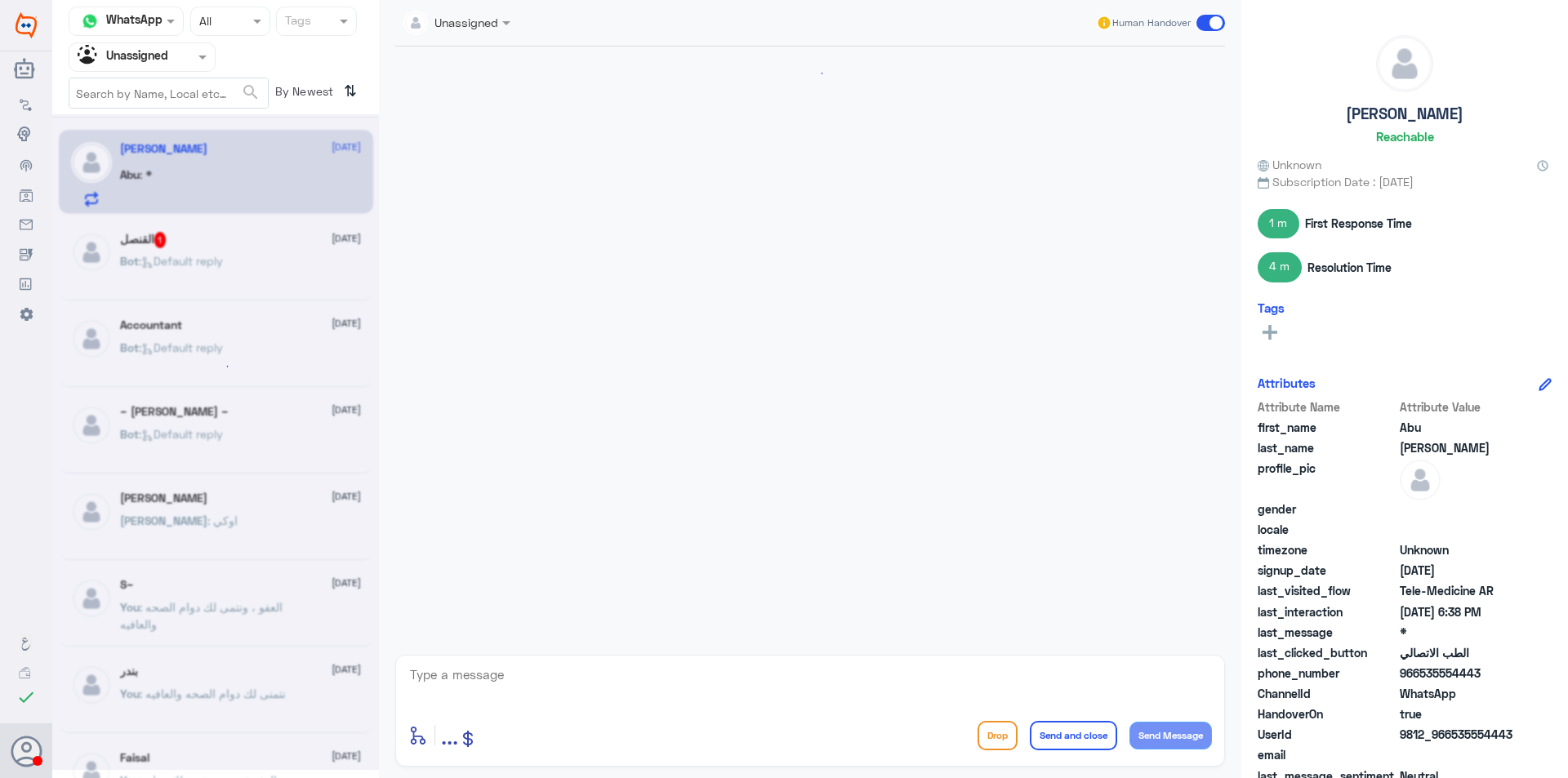
scroll to position [608, 0]
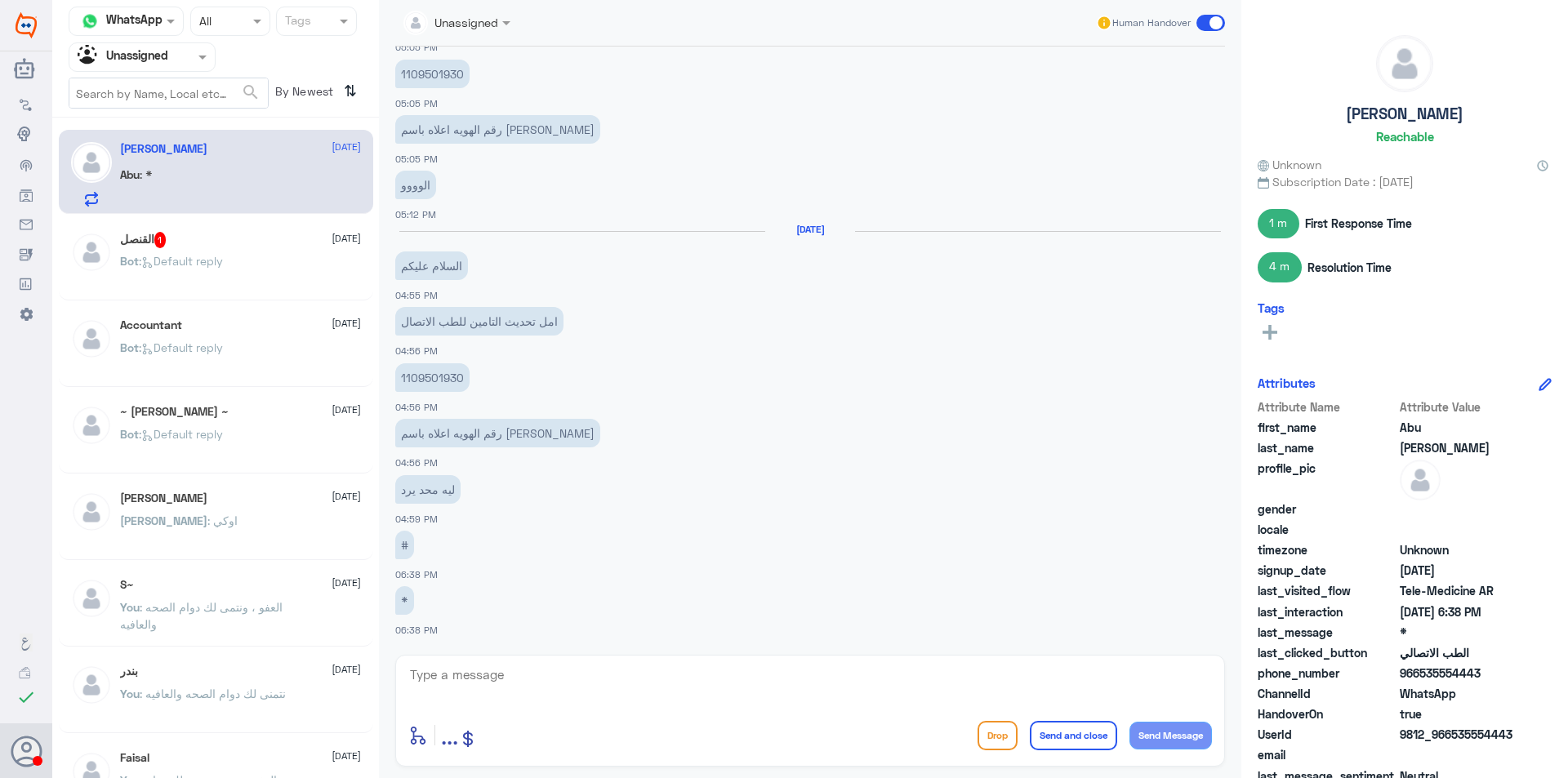
click at [257, 700] on span ": نتمنى لك دوام الصحه والعافيه" at bounding box center [212, 693] width 146 height 14
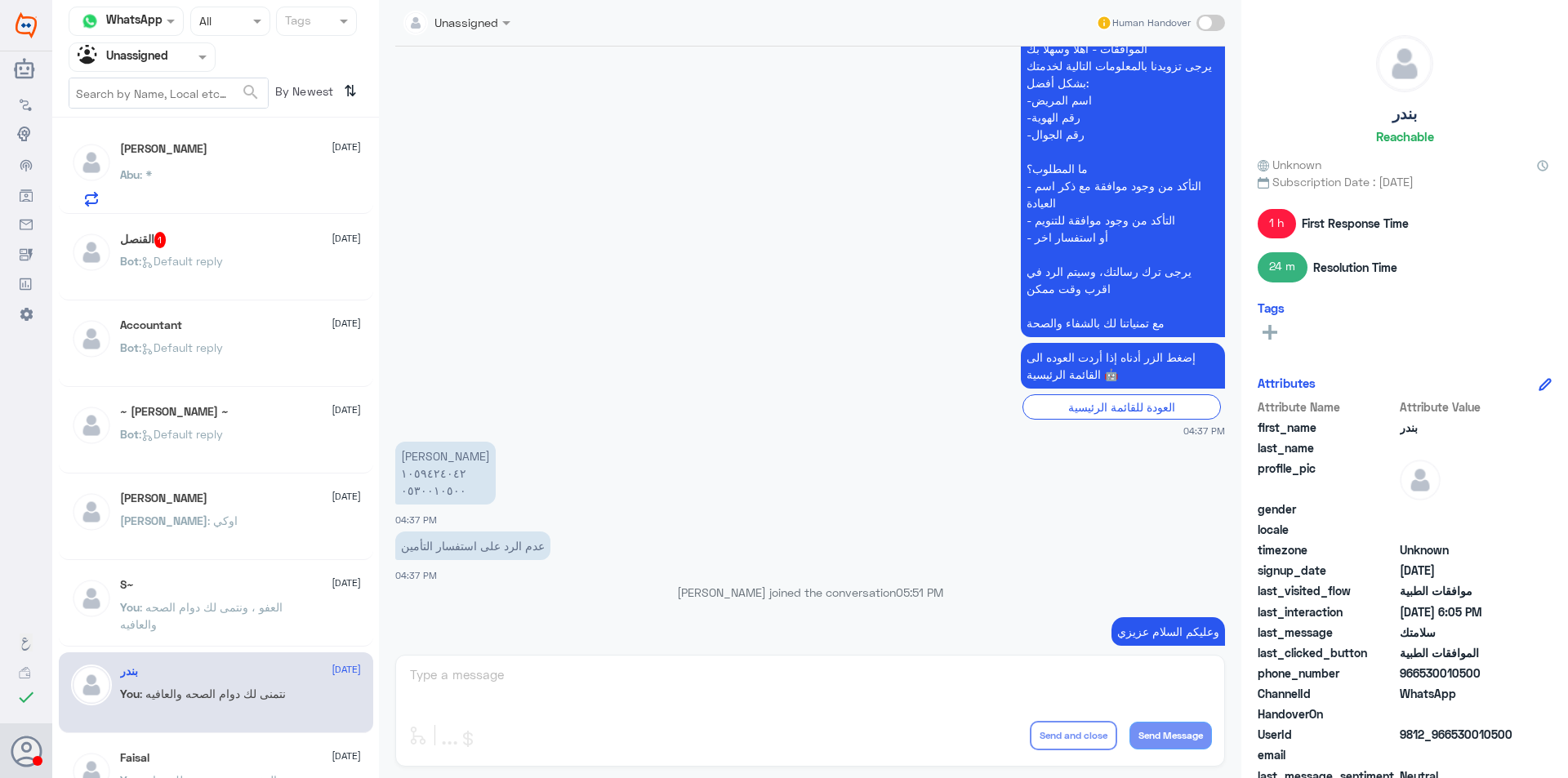
scroll to position [408, 0]
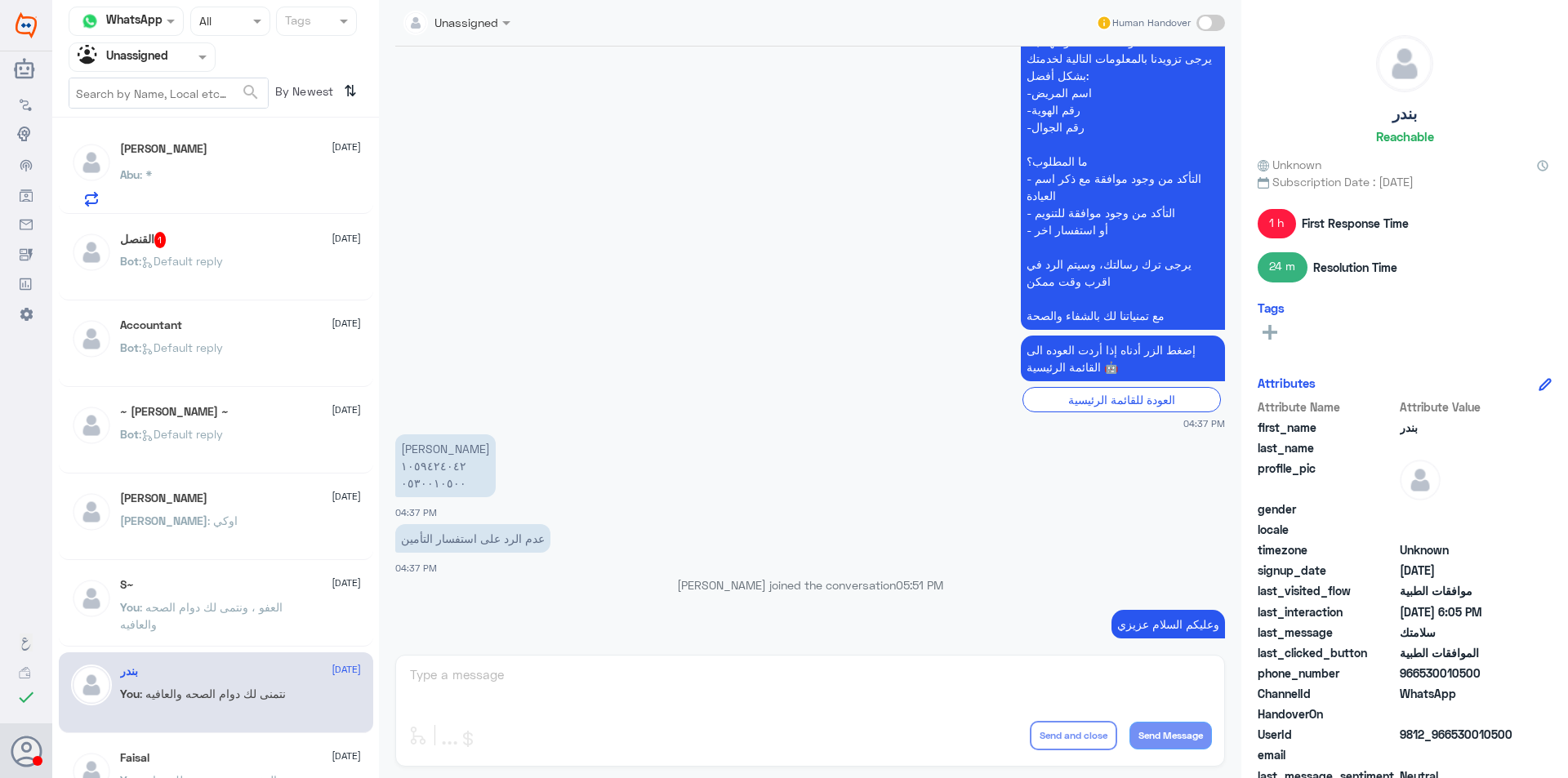
click at [430, 475] on p "[PERSON_NAME] ١٠٥٩٤٢٤٠٤٢ ٠٥٣٠٠١٠٥٠٠" at bounding box center [446, 465] width 100 height 63
click at [429, 464] on p "[PERSON_NAME] ١٠٥٩٤٢٤٠٤٢ ٠٥٣٠٠١٠٥٠٠" at bounding box center [446, 465] width 100 height 63
click at [255, 256] on div "Bot : Default reply" at bounding box center [240, 275] width 240 height 37
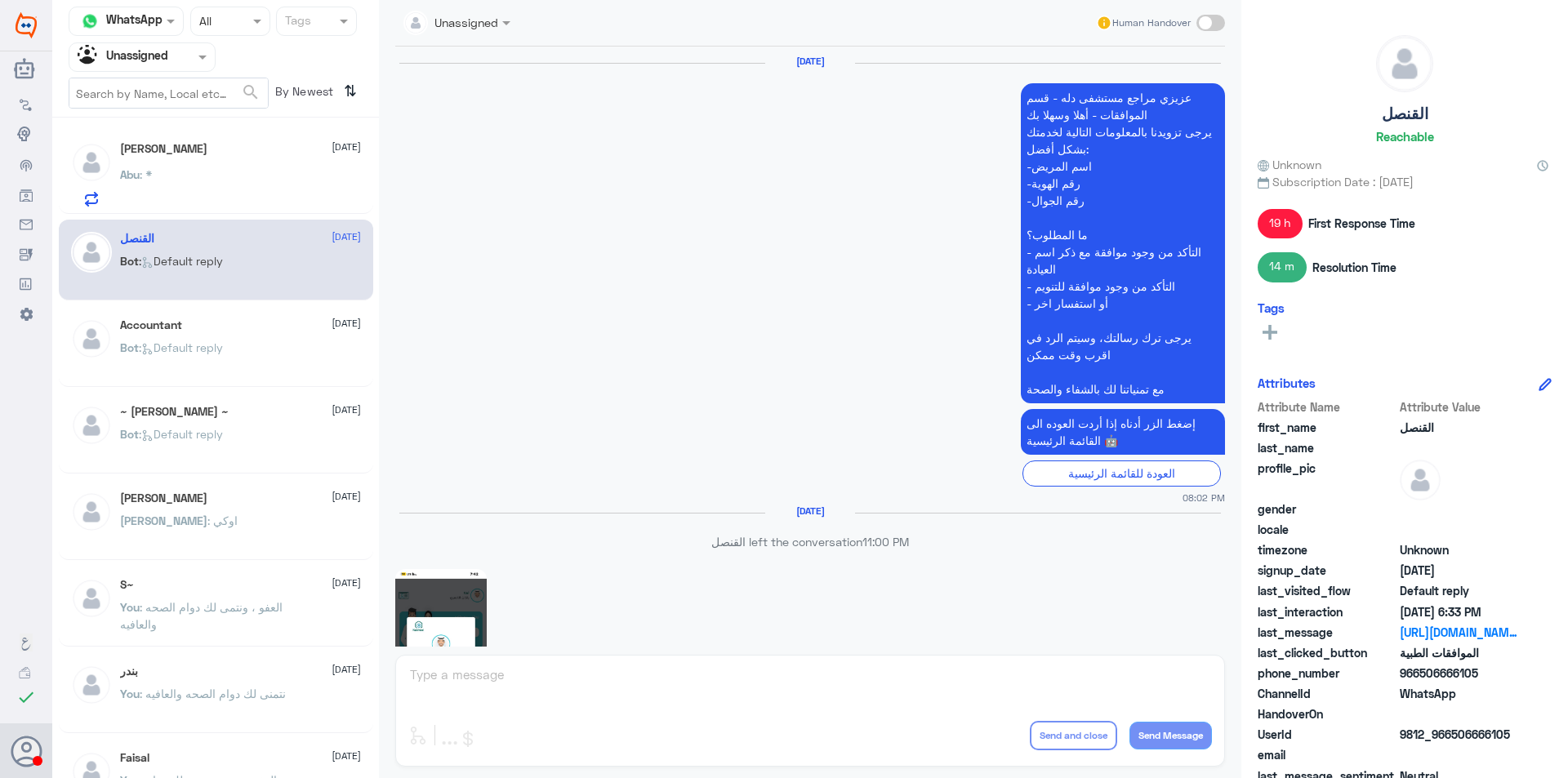
scroll to position [2060, 0]
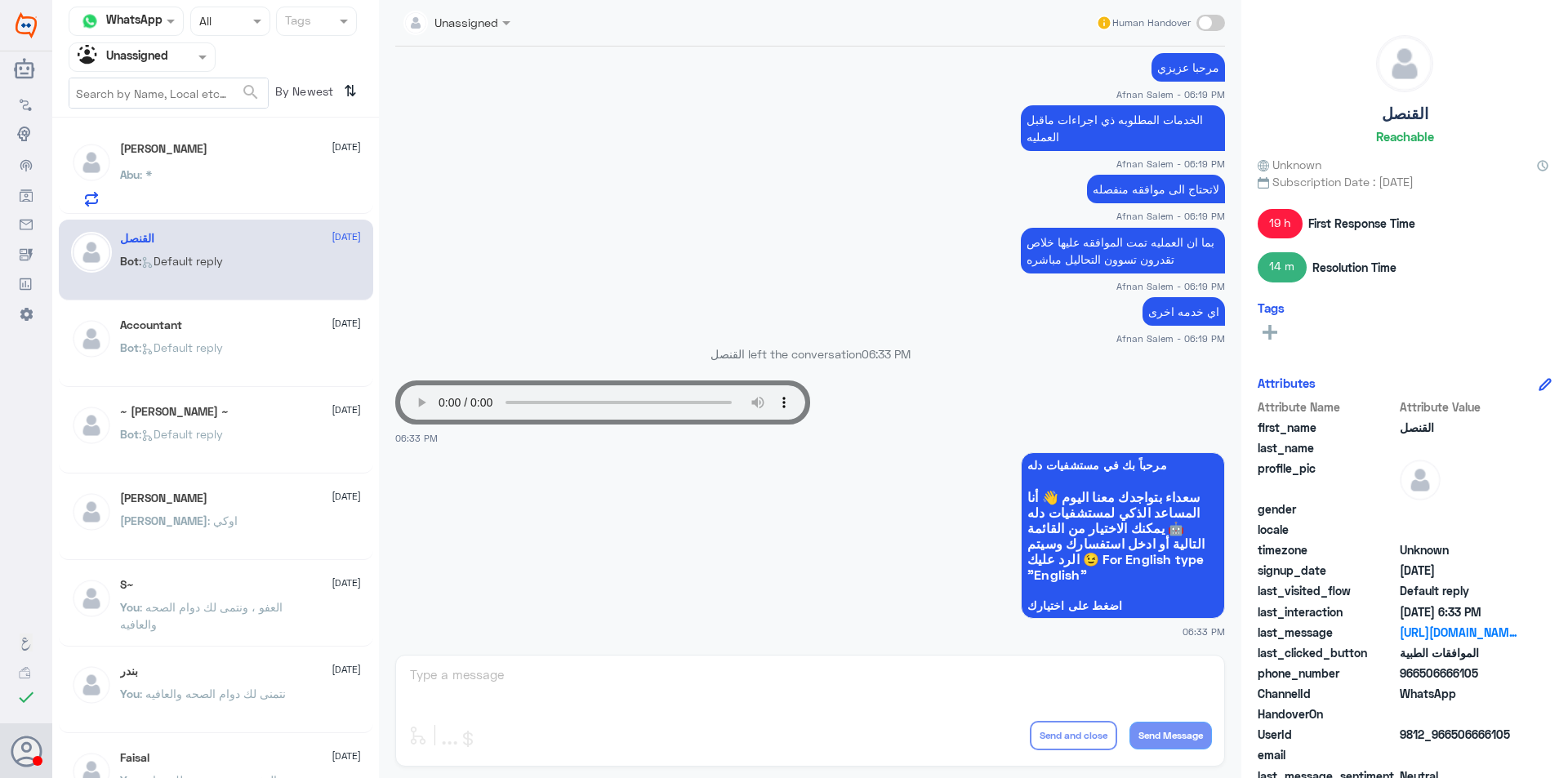
click at [862, 677] on div "Unassigned Human Handover [DATE] عزيزي مراجع مستشفى دله - قسم الموافقات - أهلا …" at bounding box center [810, 391] width 862 height 783
click at [231, 189] on div "Abu : *" at bounding box center [240, 189] width 240 height 37
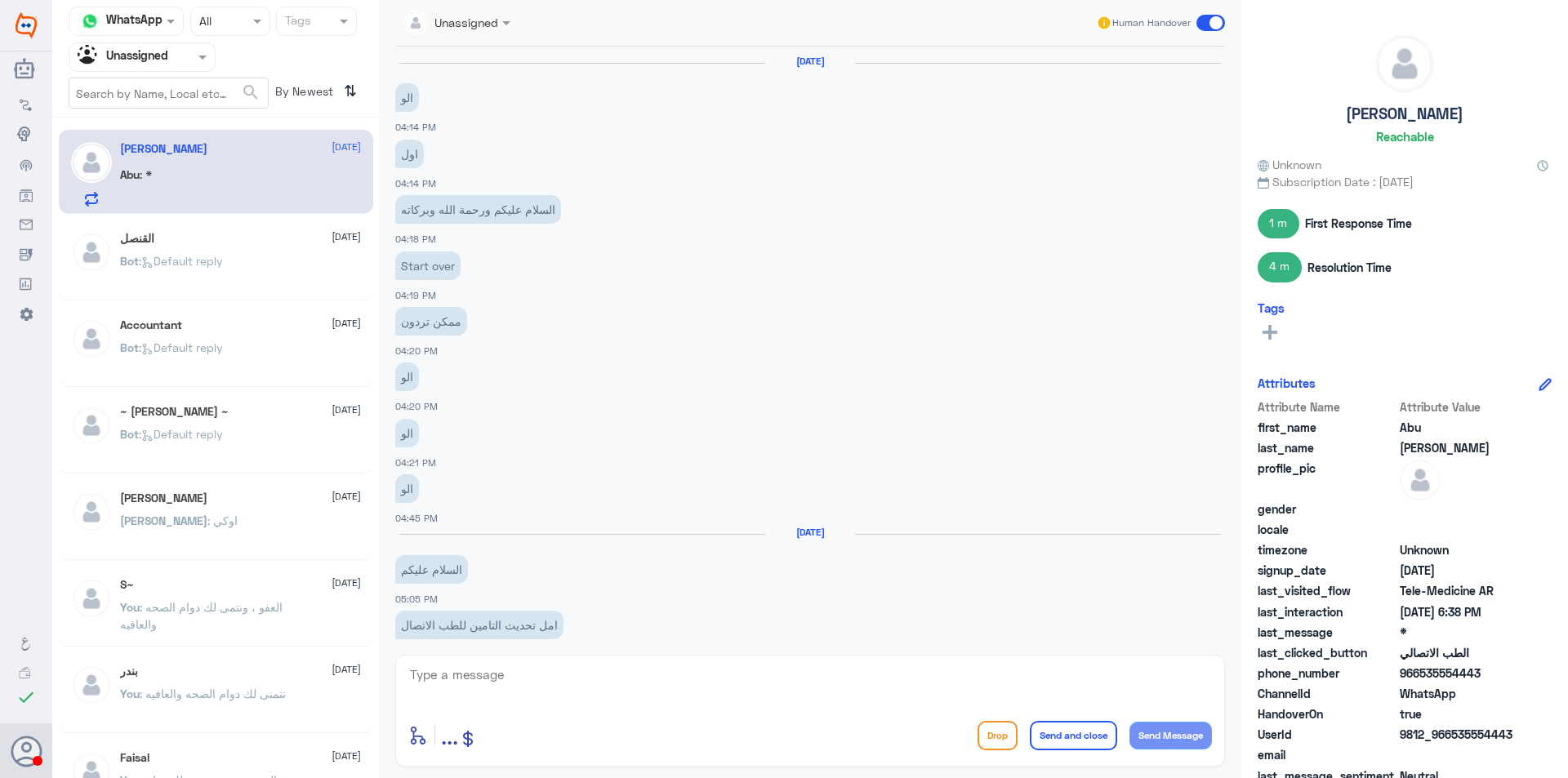
scroll to position [608, 0]
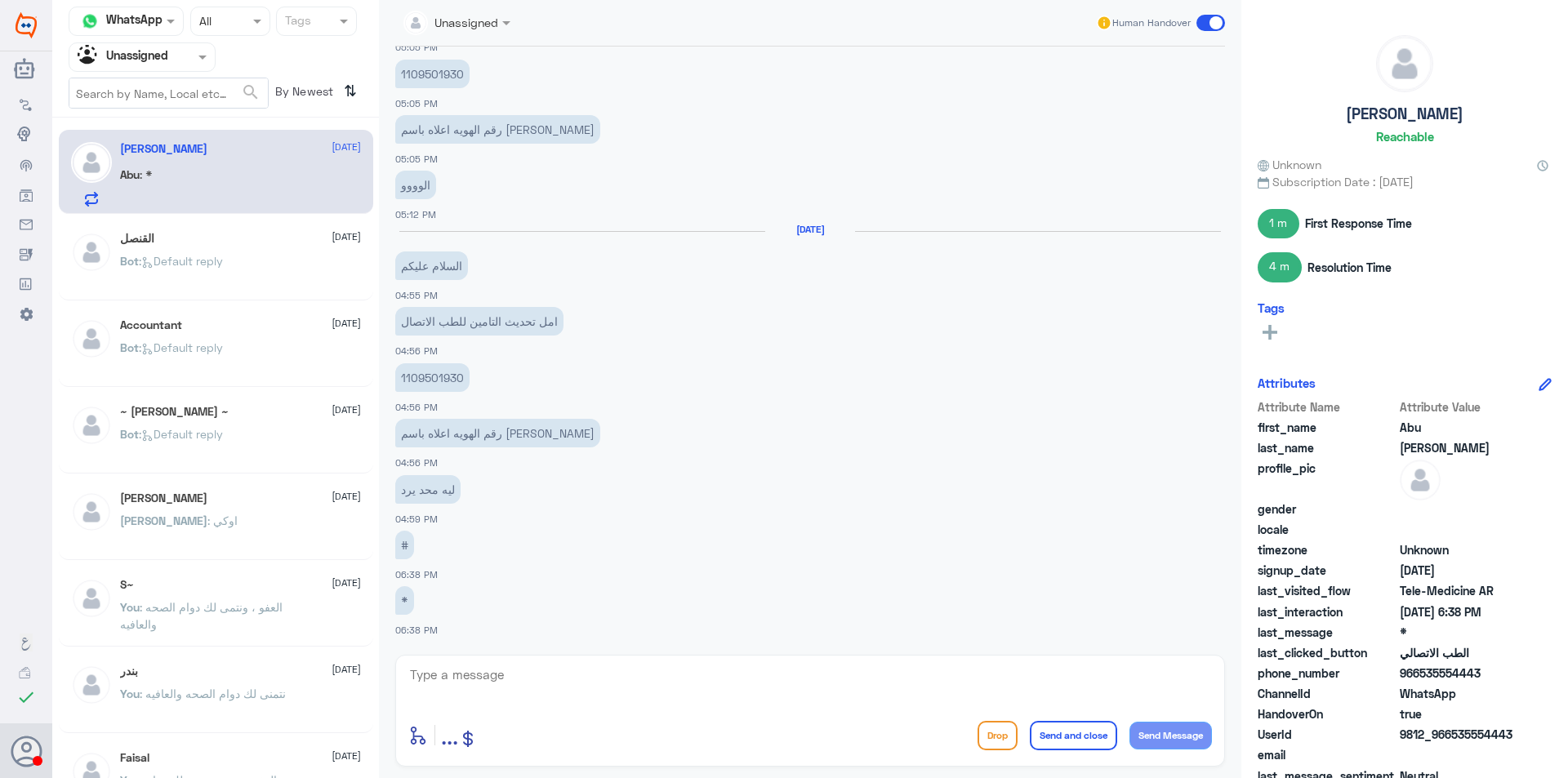
click at [242, 285] on div "Bot : Default reply" at bounding box center [240, 275] width 240 height 37
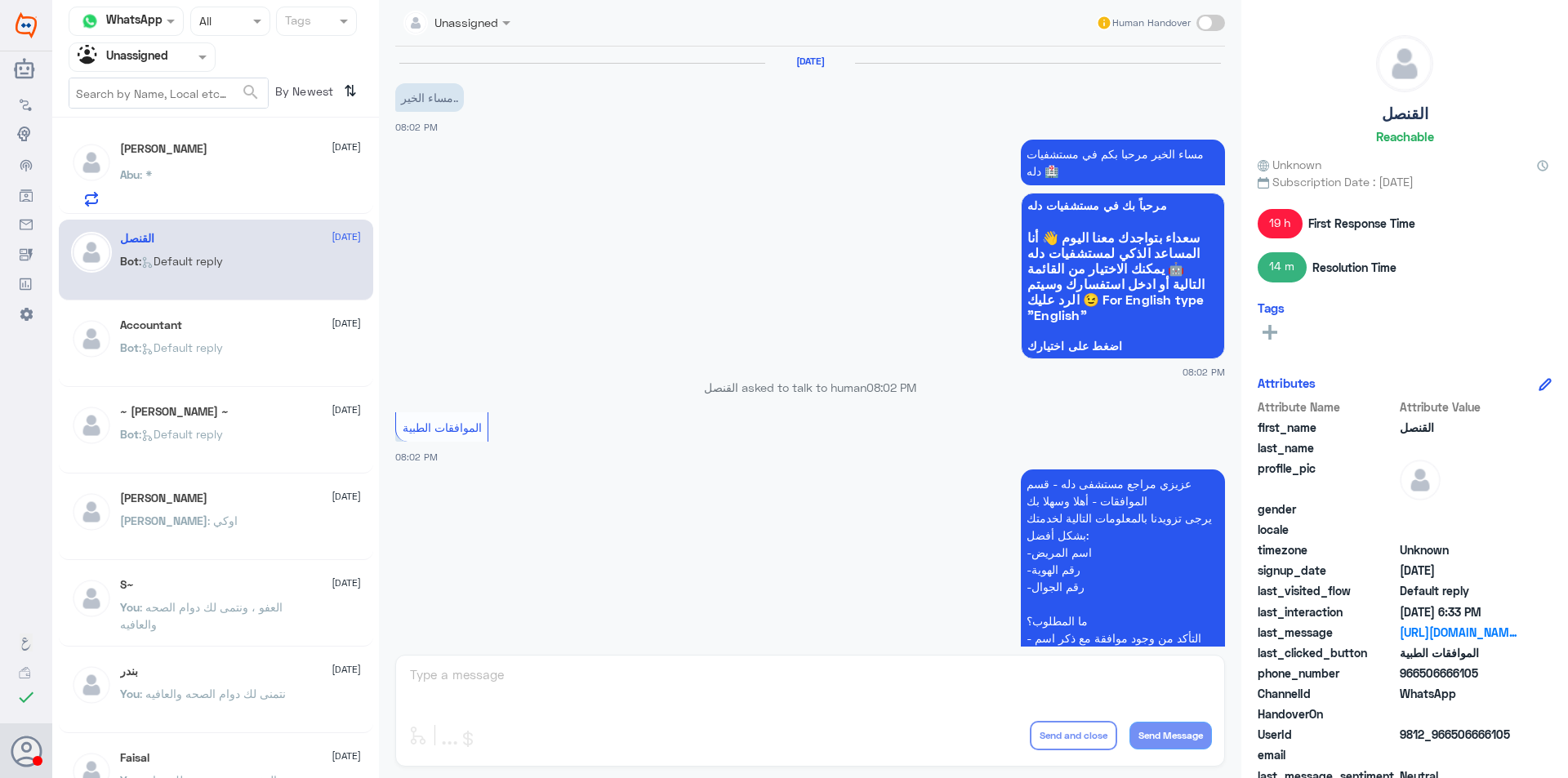
click at [176, 51] on div at bounding box center [142, 56] width 145 height 19
click at [174, 170] on div "Your Team" at bounding box center [142, 183] width 147 height 38
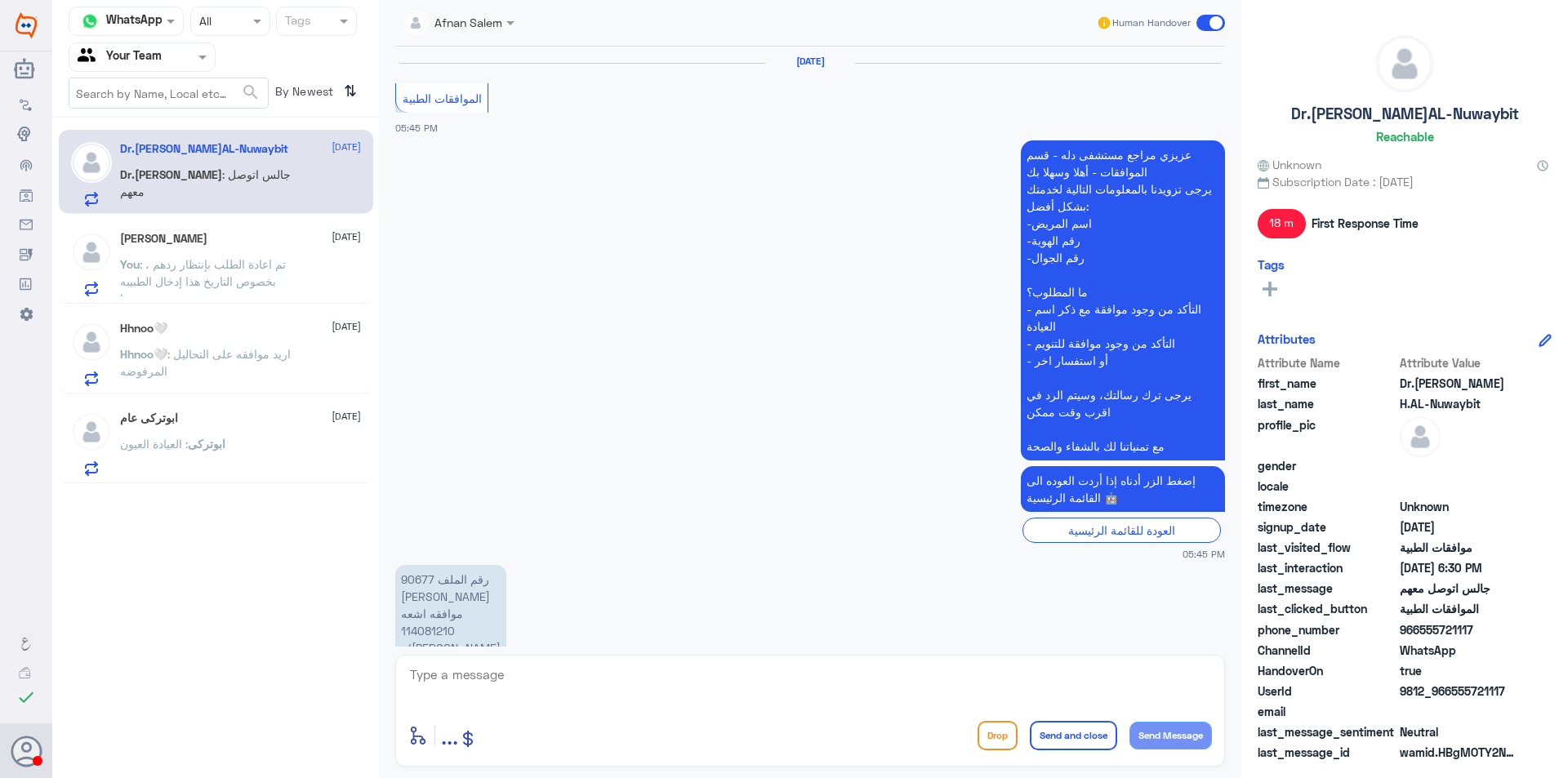
scroll to position [1107, 0]
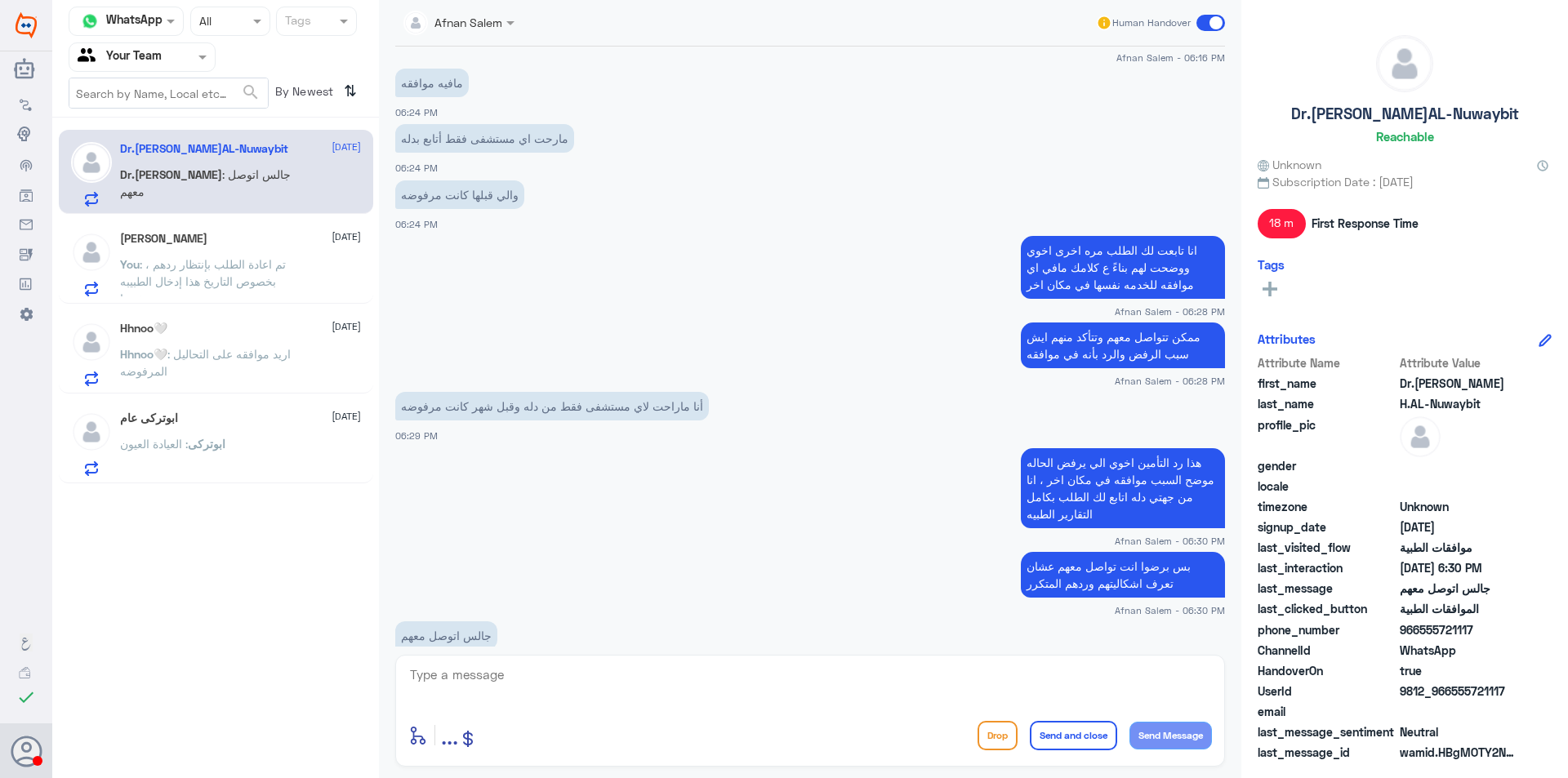
click at [165, 50] on input "text" at bounding box center [122, 56] width 90 height 19
click at [182, 139] on div "Your Inbox" at bounding box center [142, 146] width 147 height 38
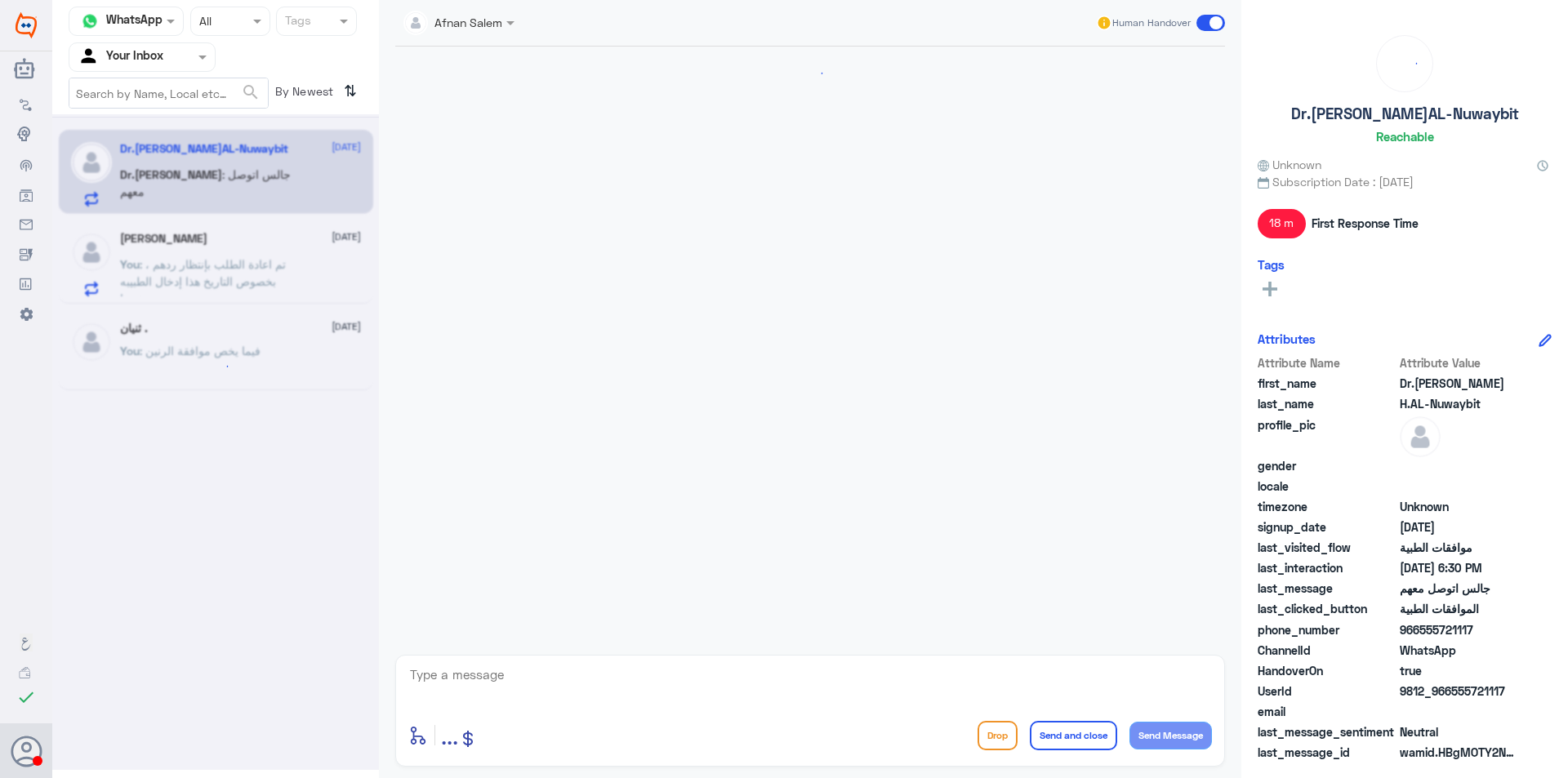
scroll to position [1107, 0]
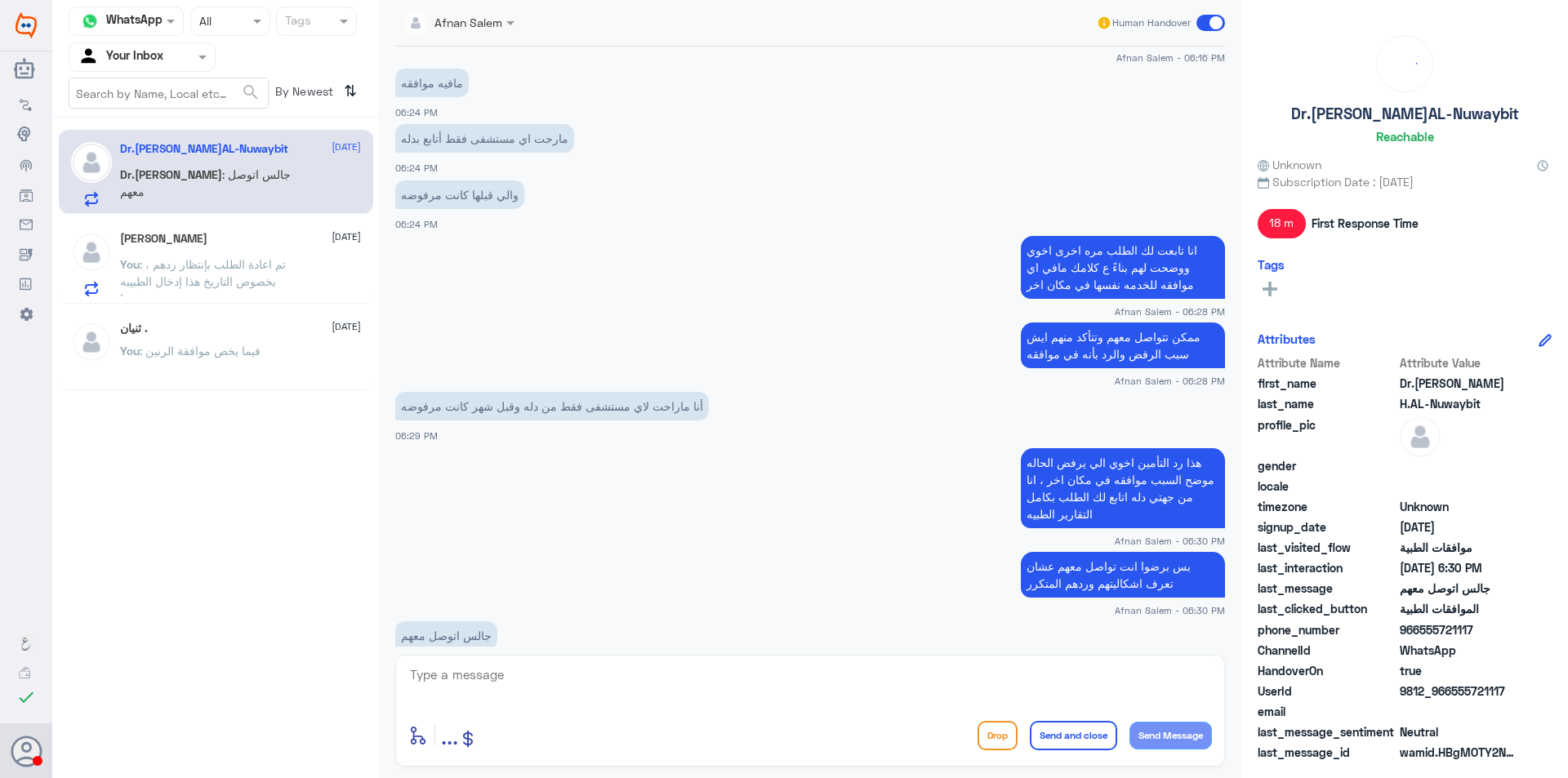
click at [212, 250] on div "[PERSON_NAME] [DATE] You : تم اعادة الطلب بإنتظار ردهم ، بخصوص التاريخ هذا إدخا…" at bounding box center [240, 263] width 240 height 64
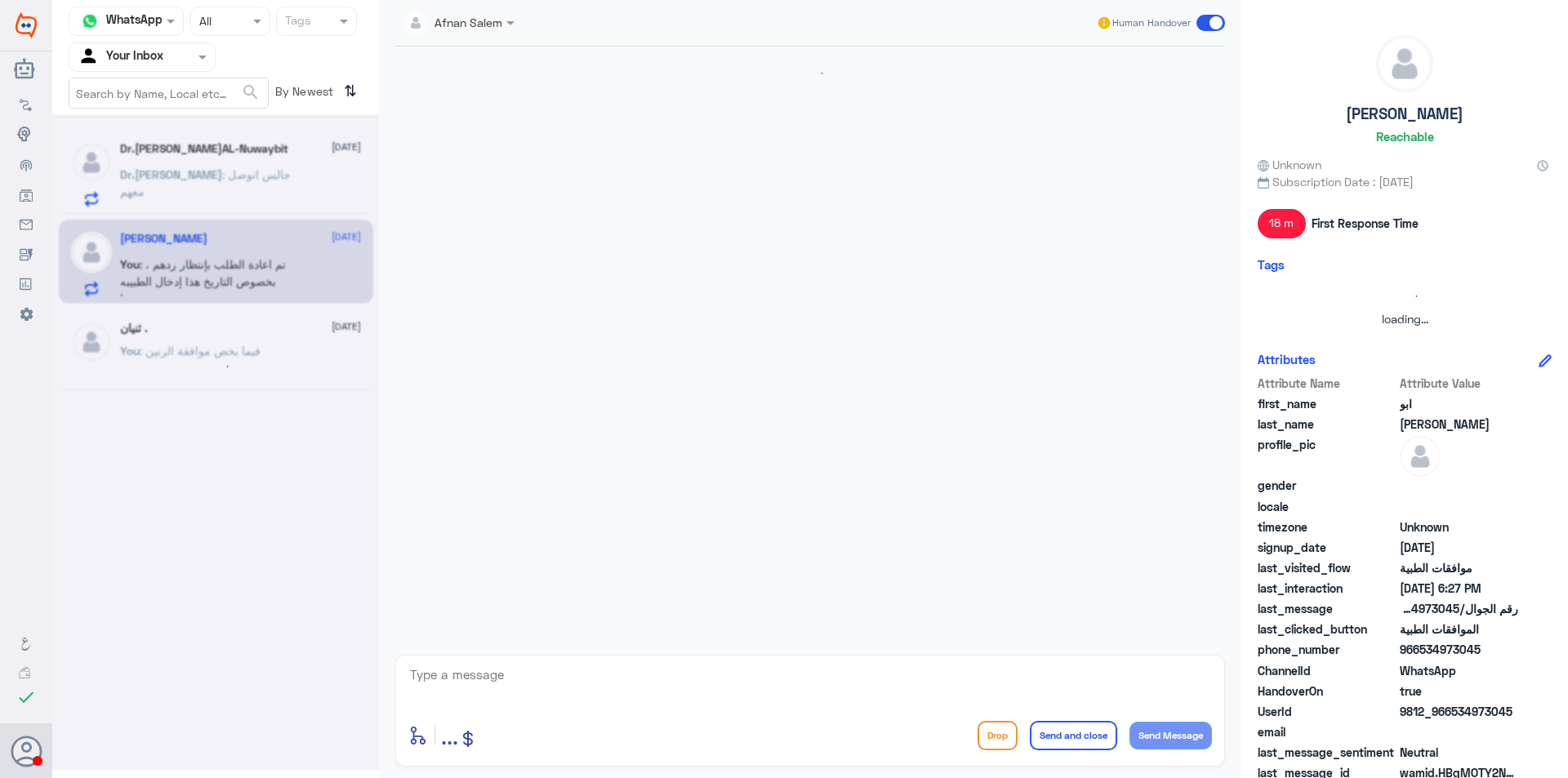
scroll to position [1229, 0]
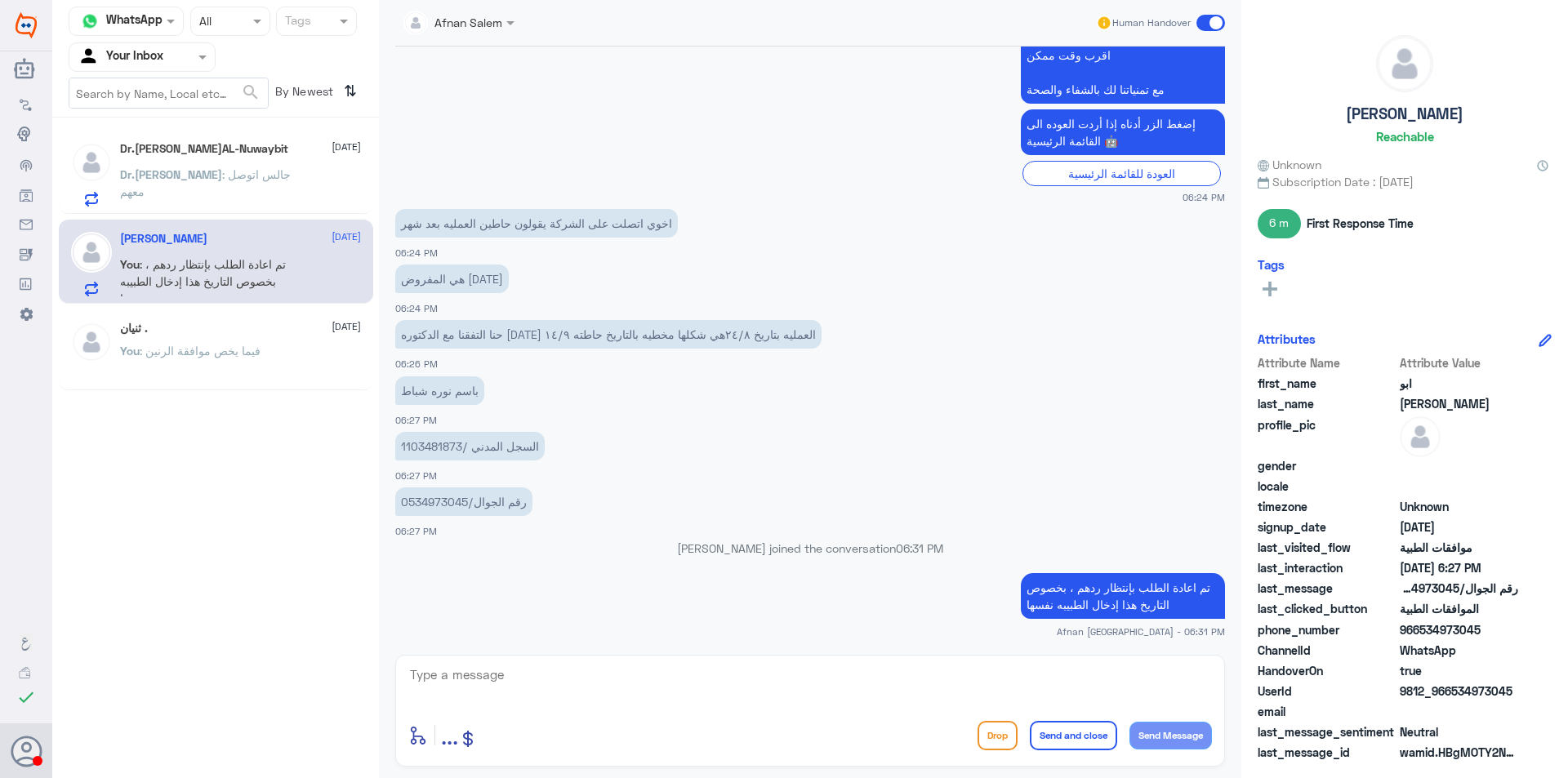
click at [200, 196] on p "Dr.[PERSON_NAME] : [PERSON_NAME] معهم" at bounding box center [211, 186] width 184 height 41
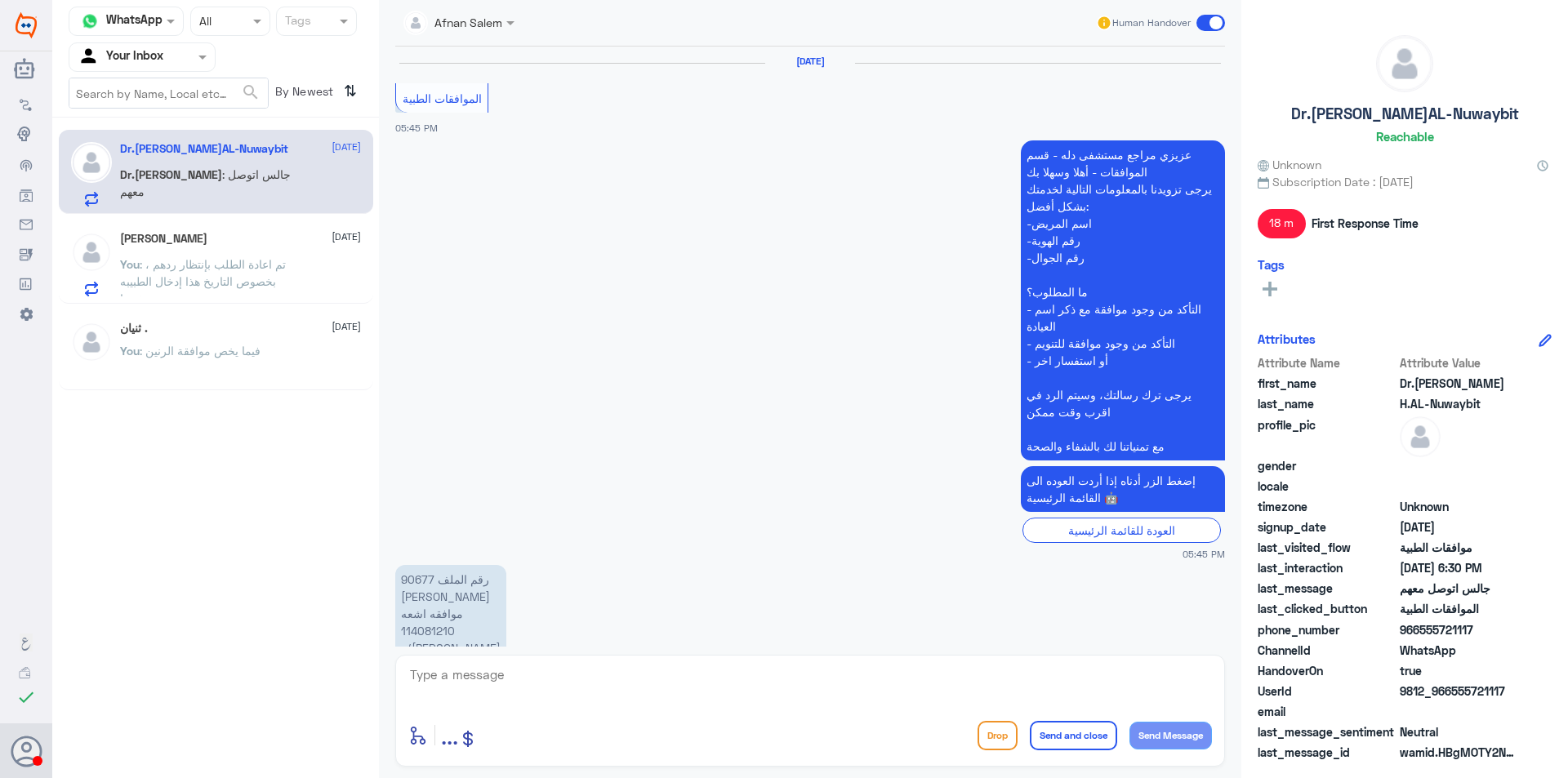
scroll to position [1107, 0]
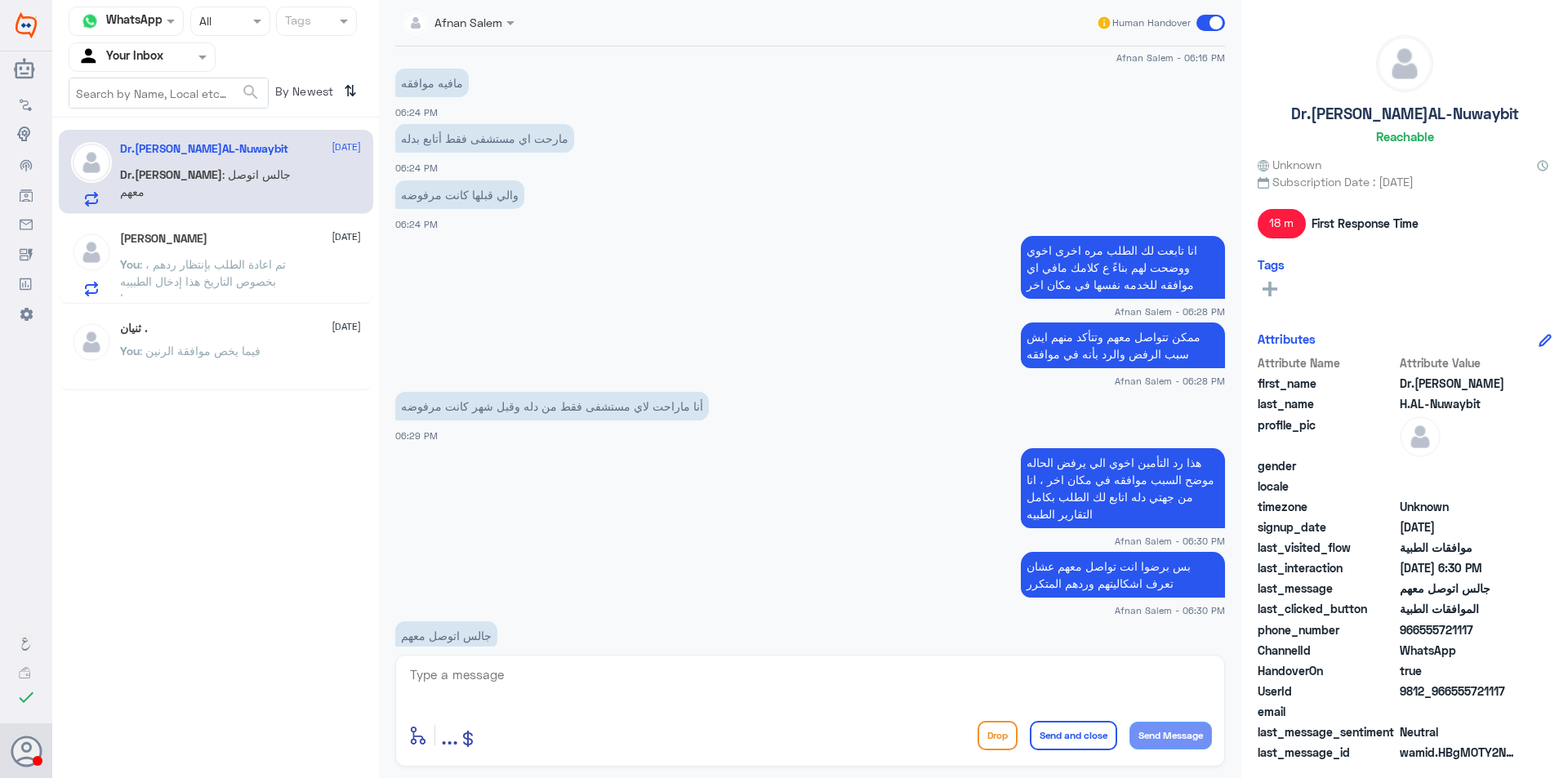
click at [226, 272] on p "You : تم اعادة الطلب بإنتظار ردهم ، بخصوص التاريخ هذا إدخال الطبيبه نفسها" at bounding box center [211, 276] width 184 height 41
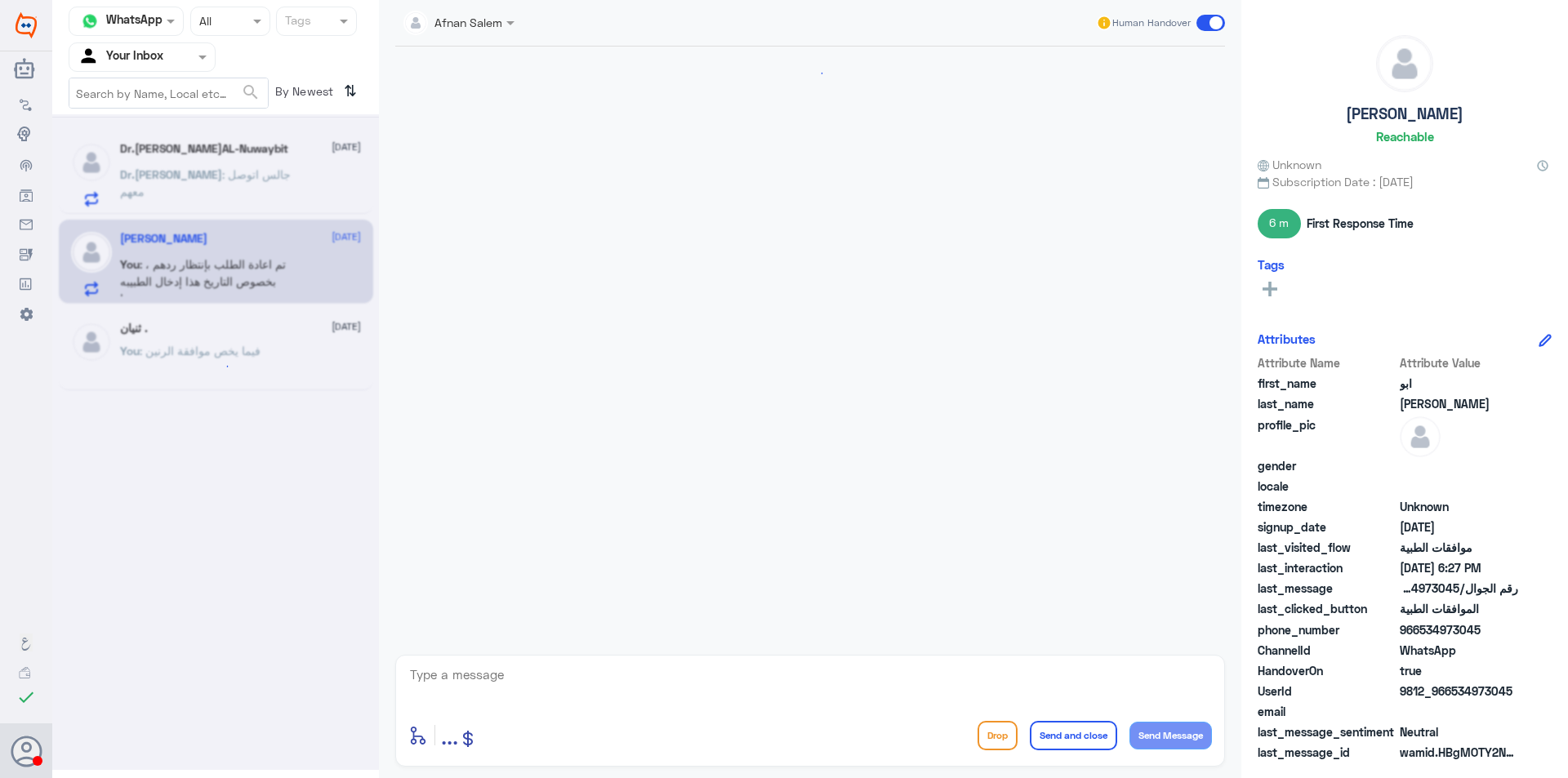
scroll to position [1229, 0]
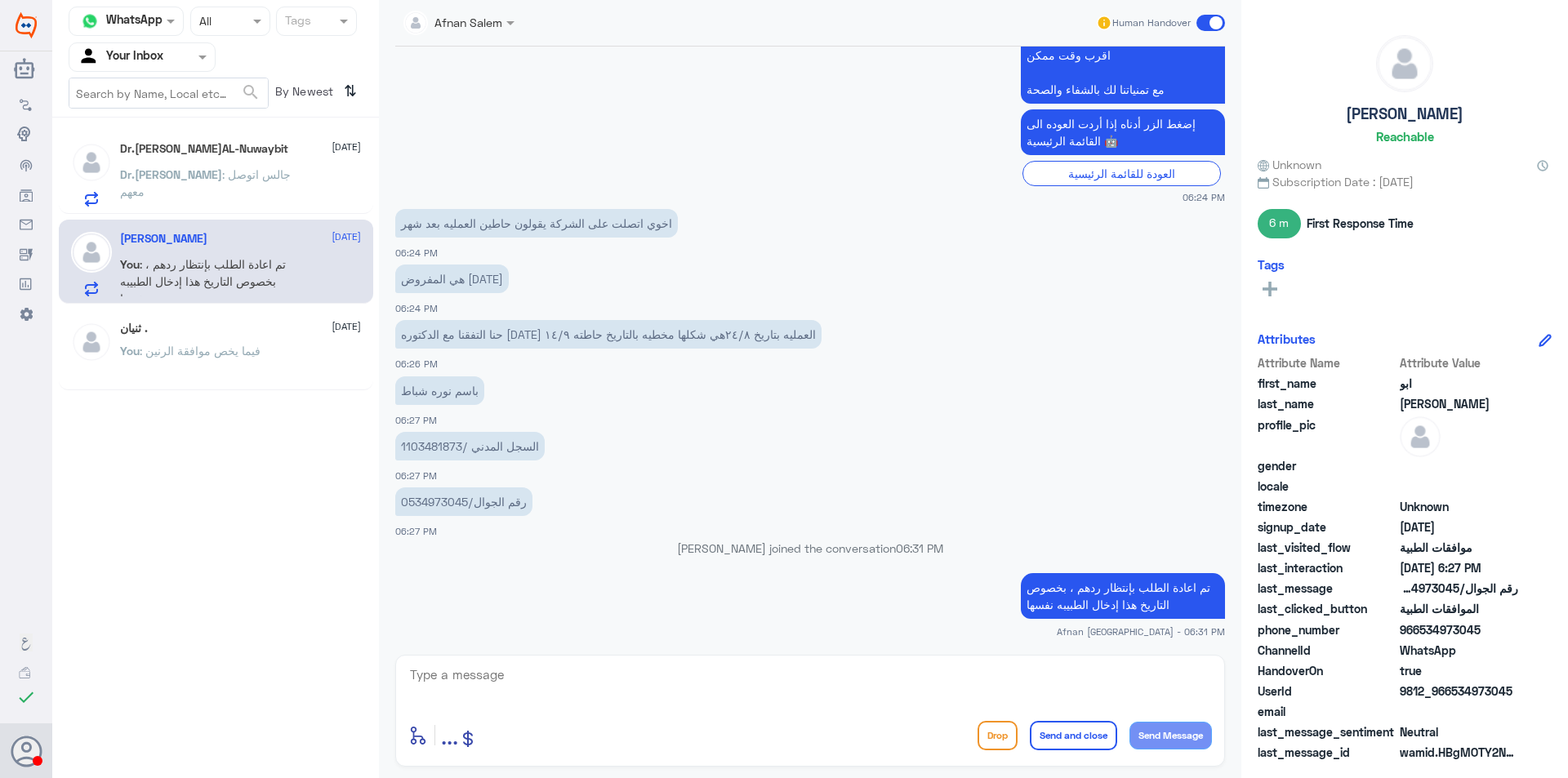
click at [440, 502] on p "رقم الجوال/0534973045" at bounding box center [464, 501] width 137 height 28
click at [432, 437] on p "السجل المدني /1103481873" at bounding box center [470, 446] width 150 height 28
click at [205, 54] on span at bounding box center [204, 56] width 20 height 17
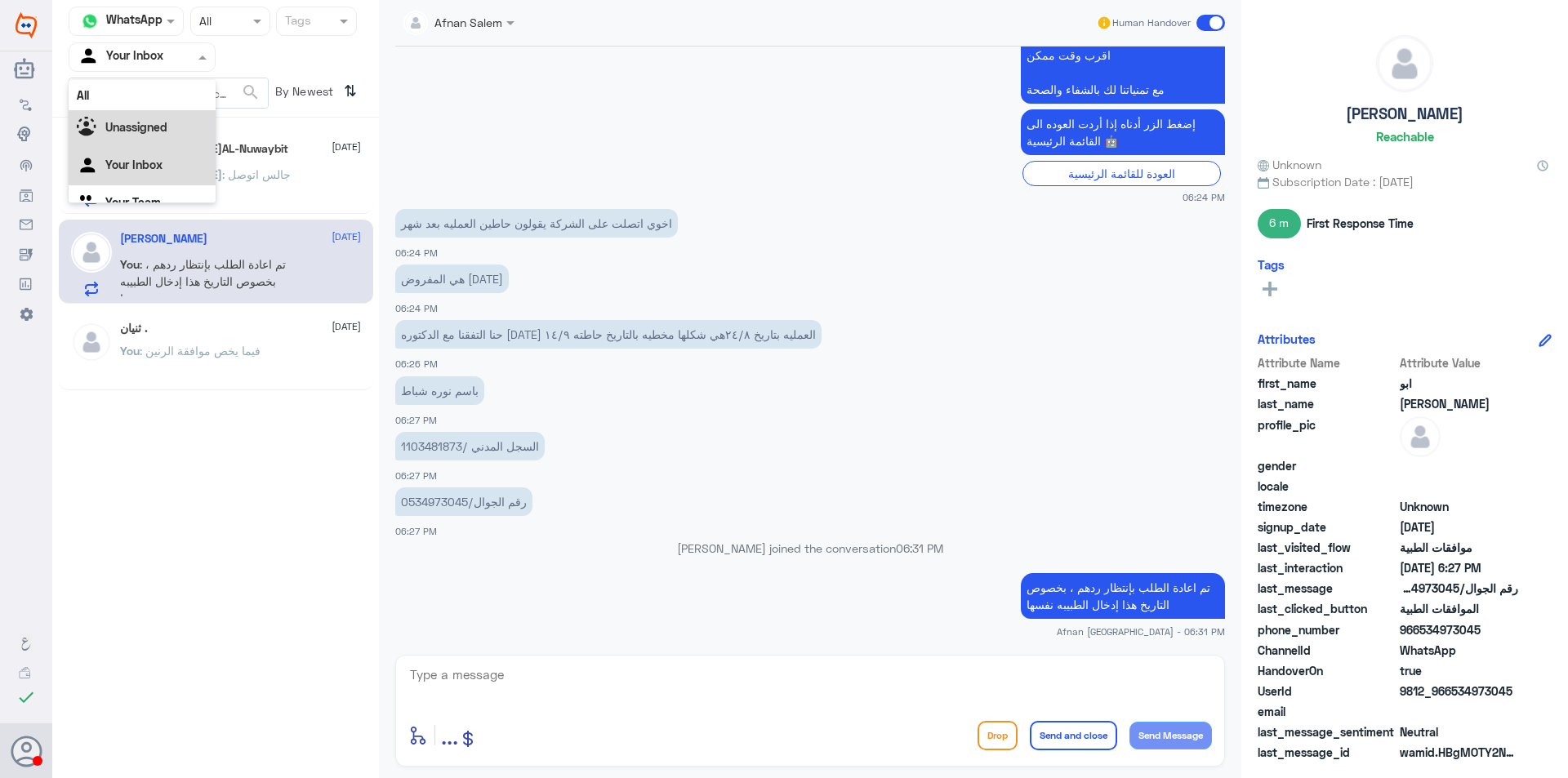
scroll to position [20, 0]
click at [174, 181] on div "Your Team" at bounding box center [142, 183] width 147 height 38
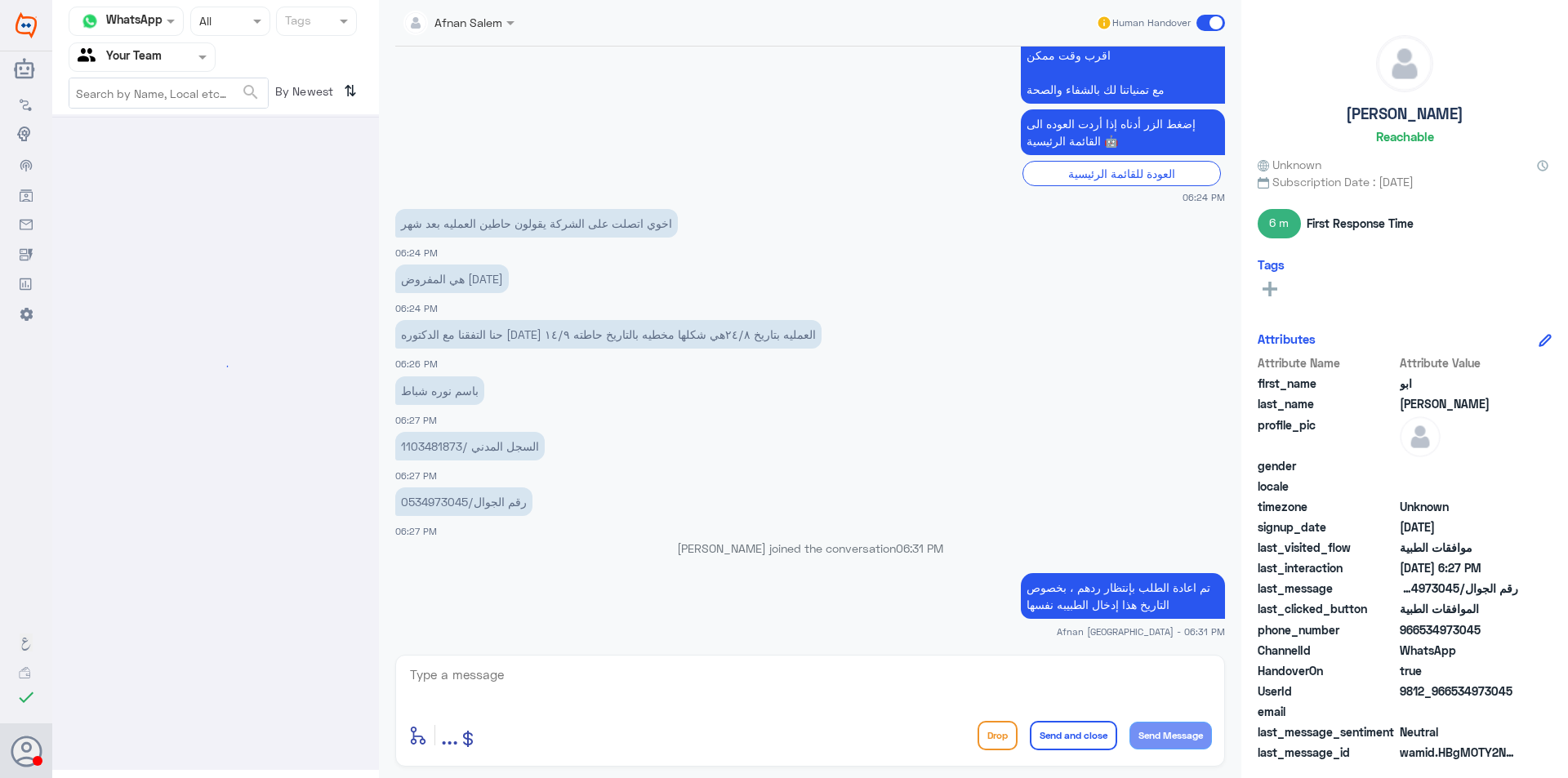
scroll to position [0, 0]
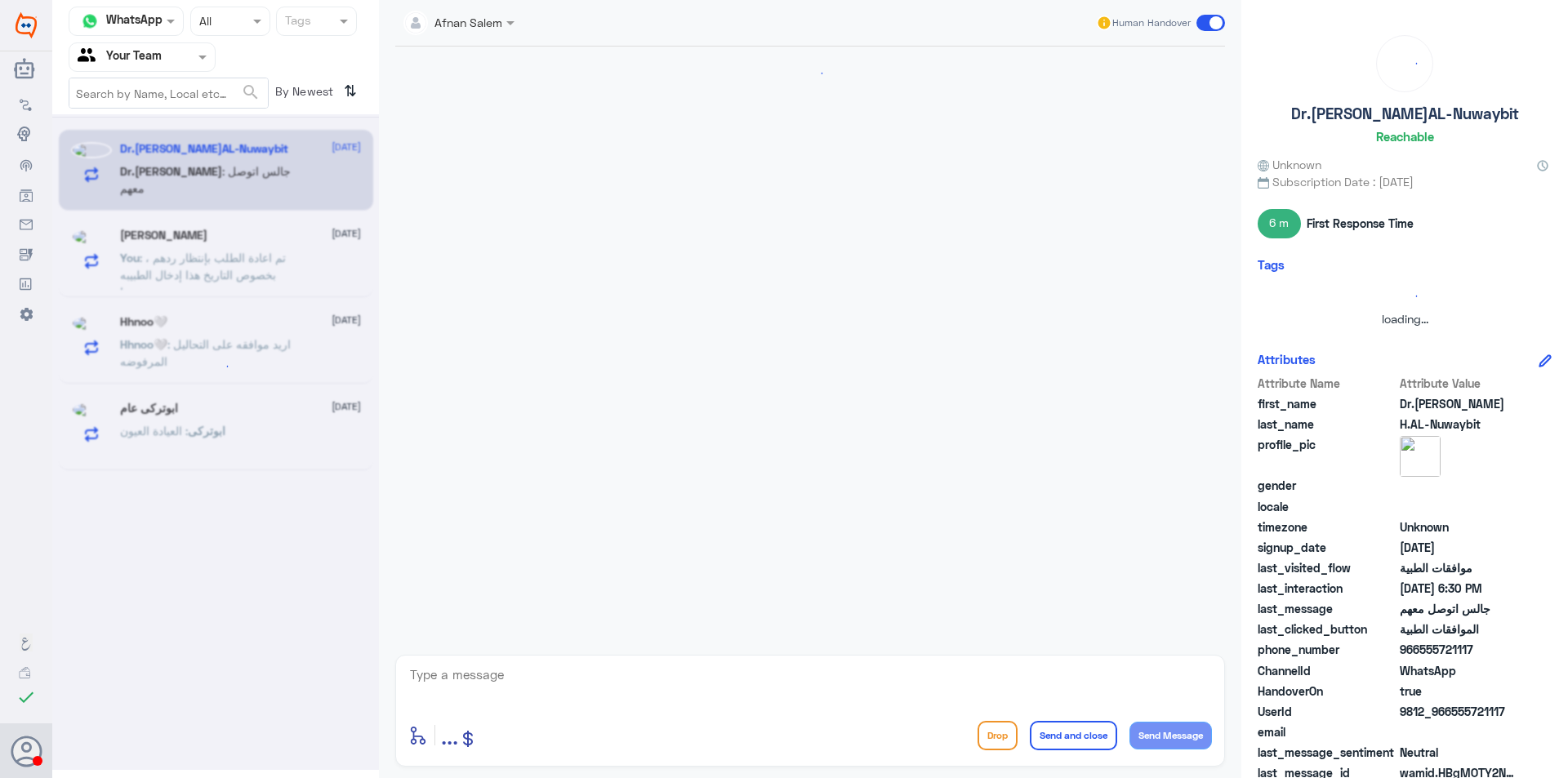
drag, startPoint x: 151, startPoint y: 38, endPoint x: 164, endPoint y: 51, distance: 18.4
click at [151, 38] on nav "Channel WhatsApp Status × All Tags Agent Filter Your Team search By Newest ⇅" at bounding box center [215, 62] width 327 height 111
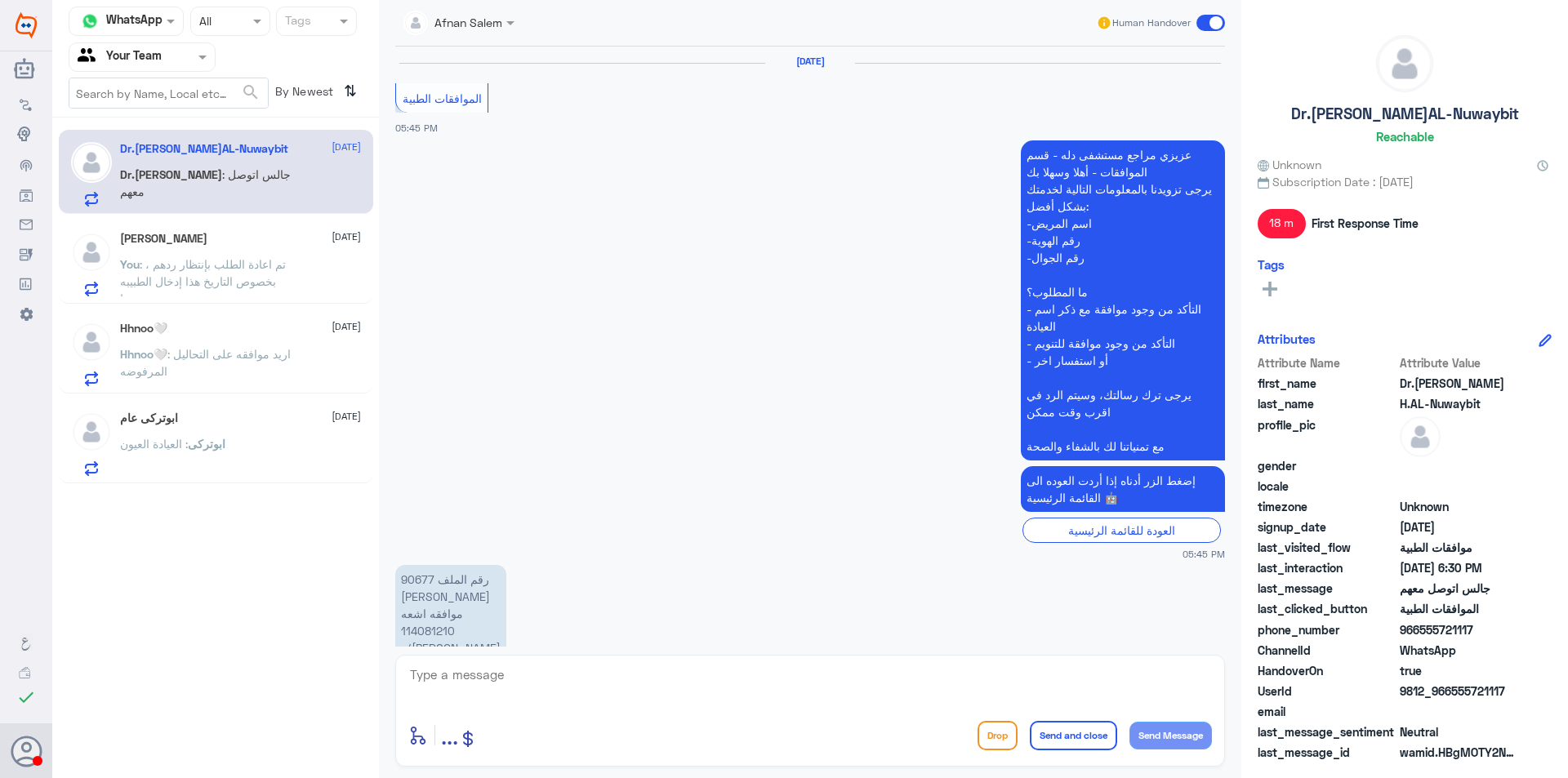
scroll to position [1107, 0]
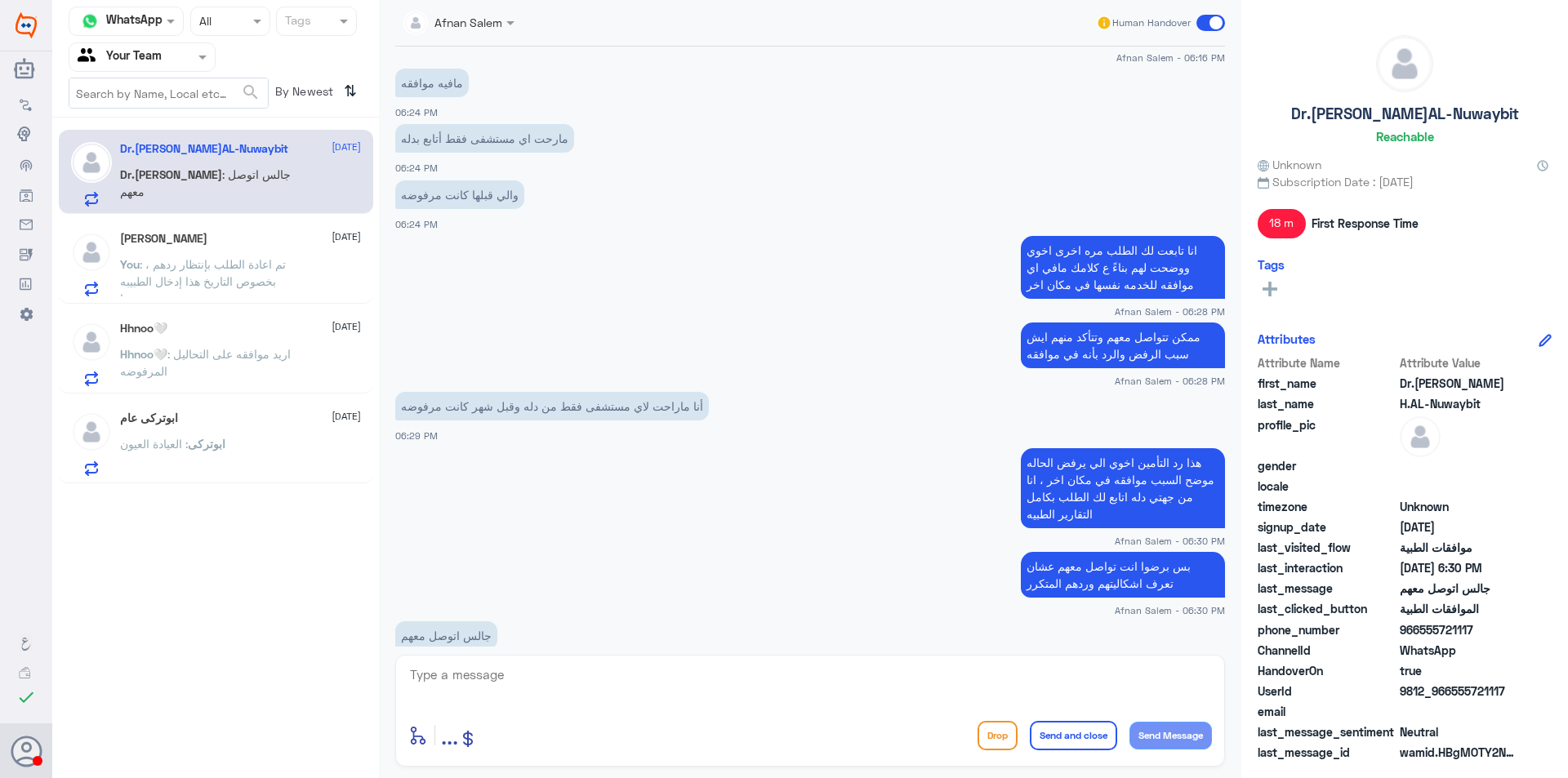
click at [166, 54] on input "text" at bounding box center [122, 56] width 90 height 19
click at [160, 103] on b "Unassigned" at bounding box center [137, 107] width 62 height 14
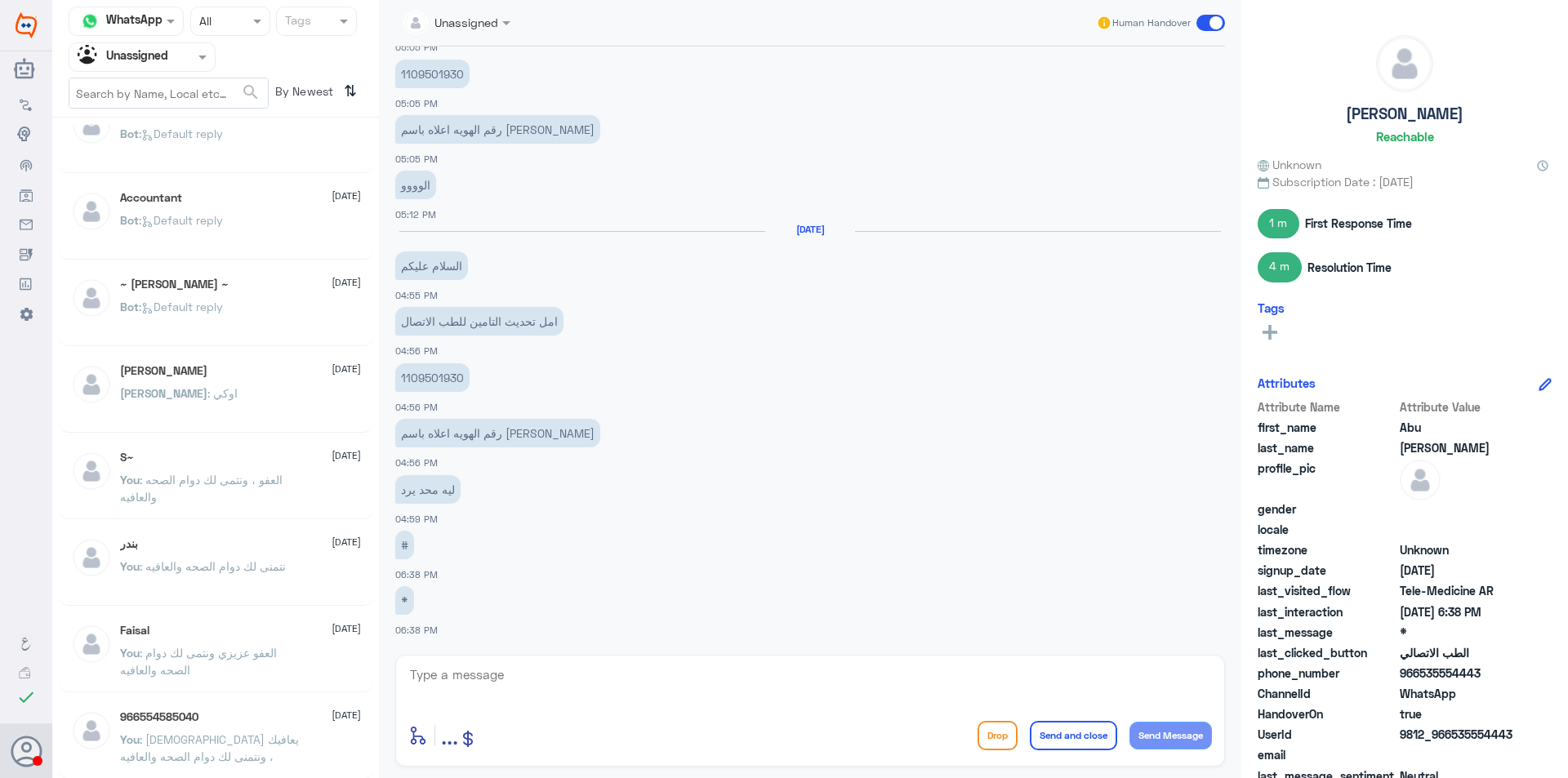
scroll to position [327, 0]
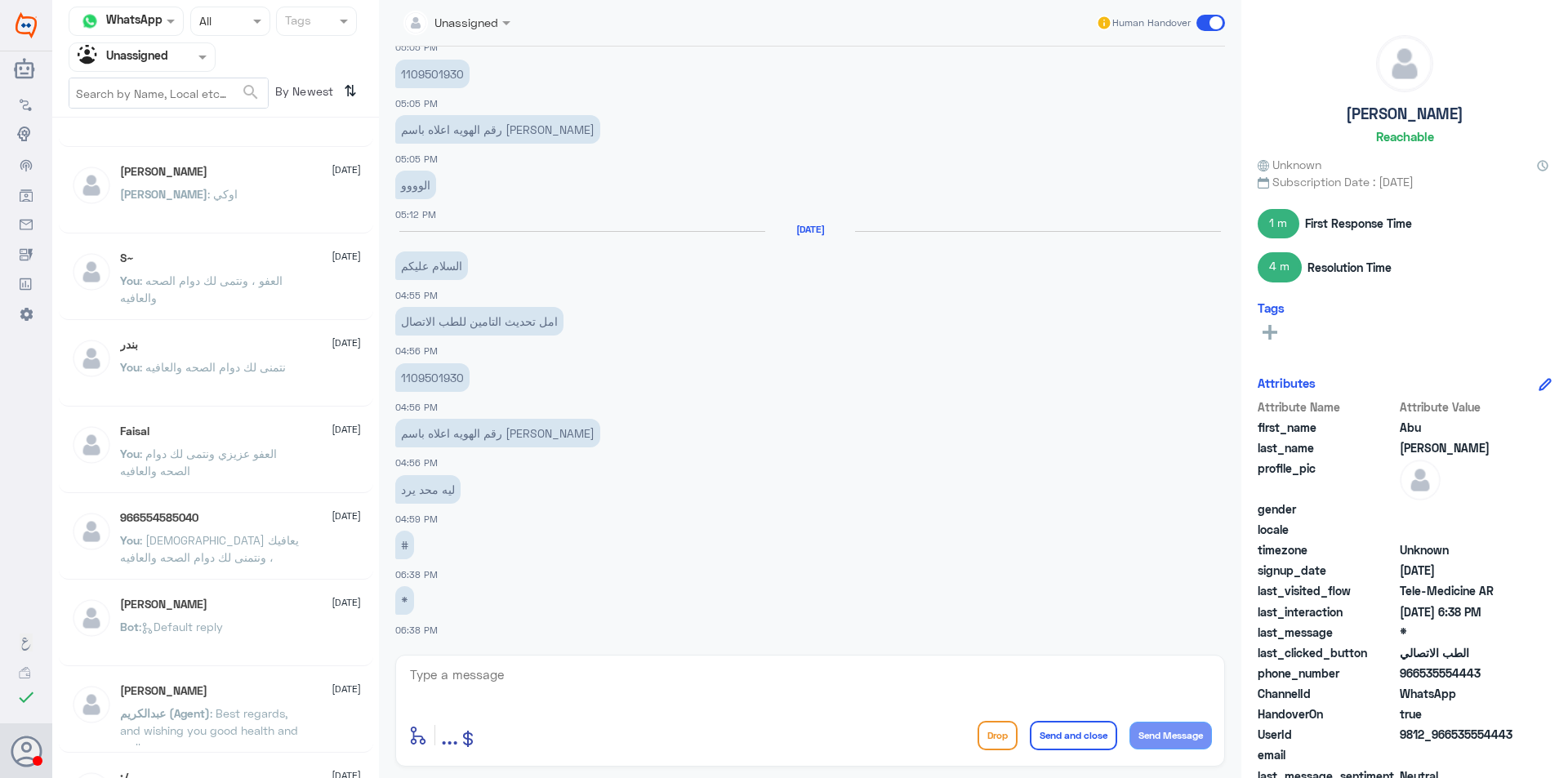
click at [218, 430] on div "Faisal [DATE]" at bounding box center [240, 432] width 240 height 14
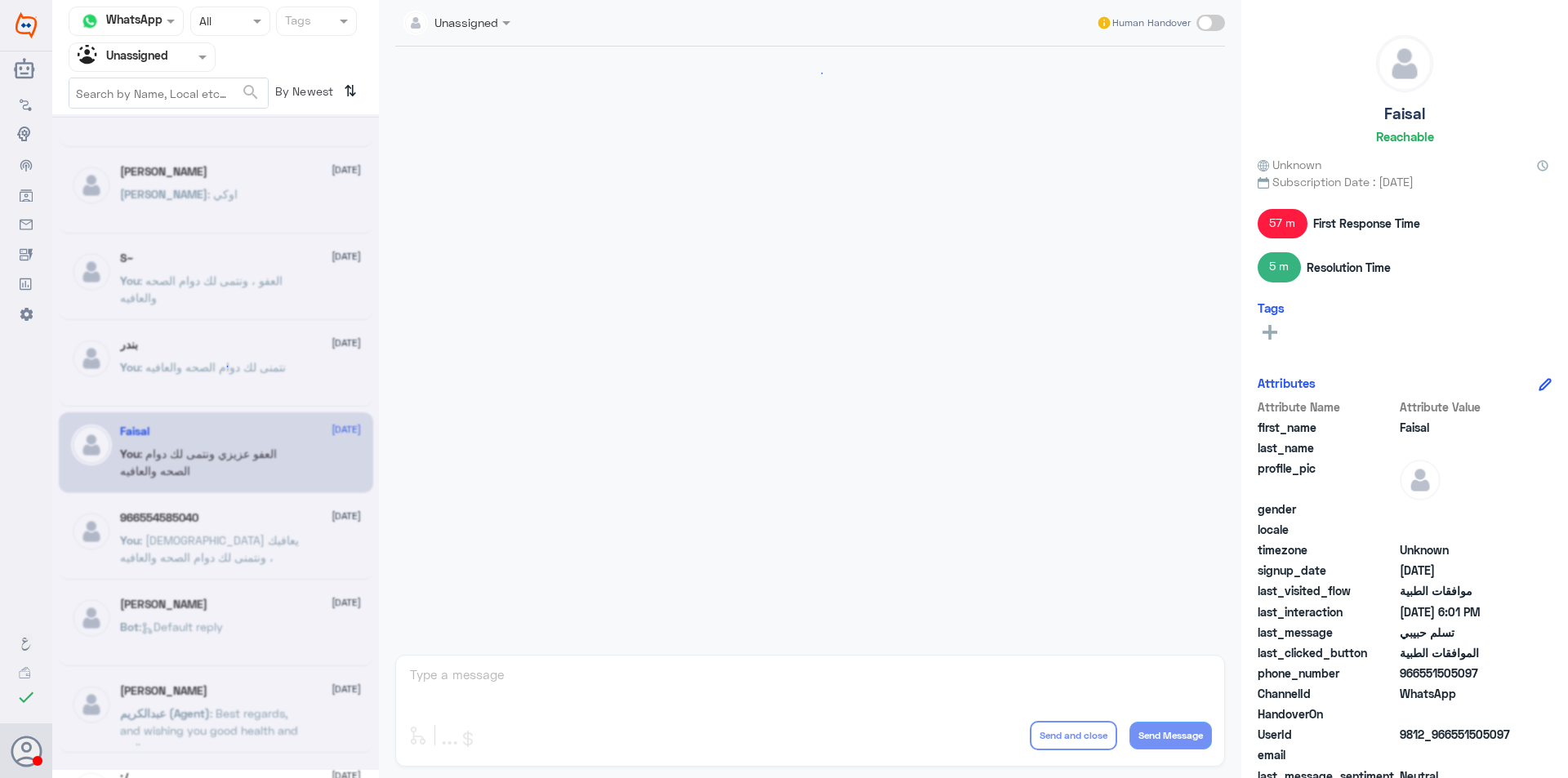
click at [199, 362] on div at bounding box center [216, 367] width 37 height 37
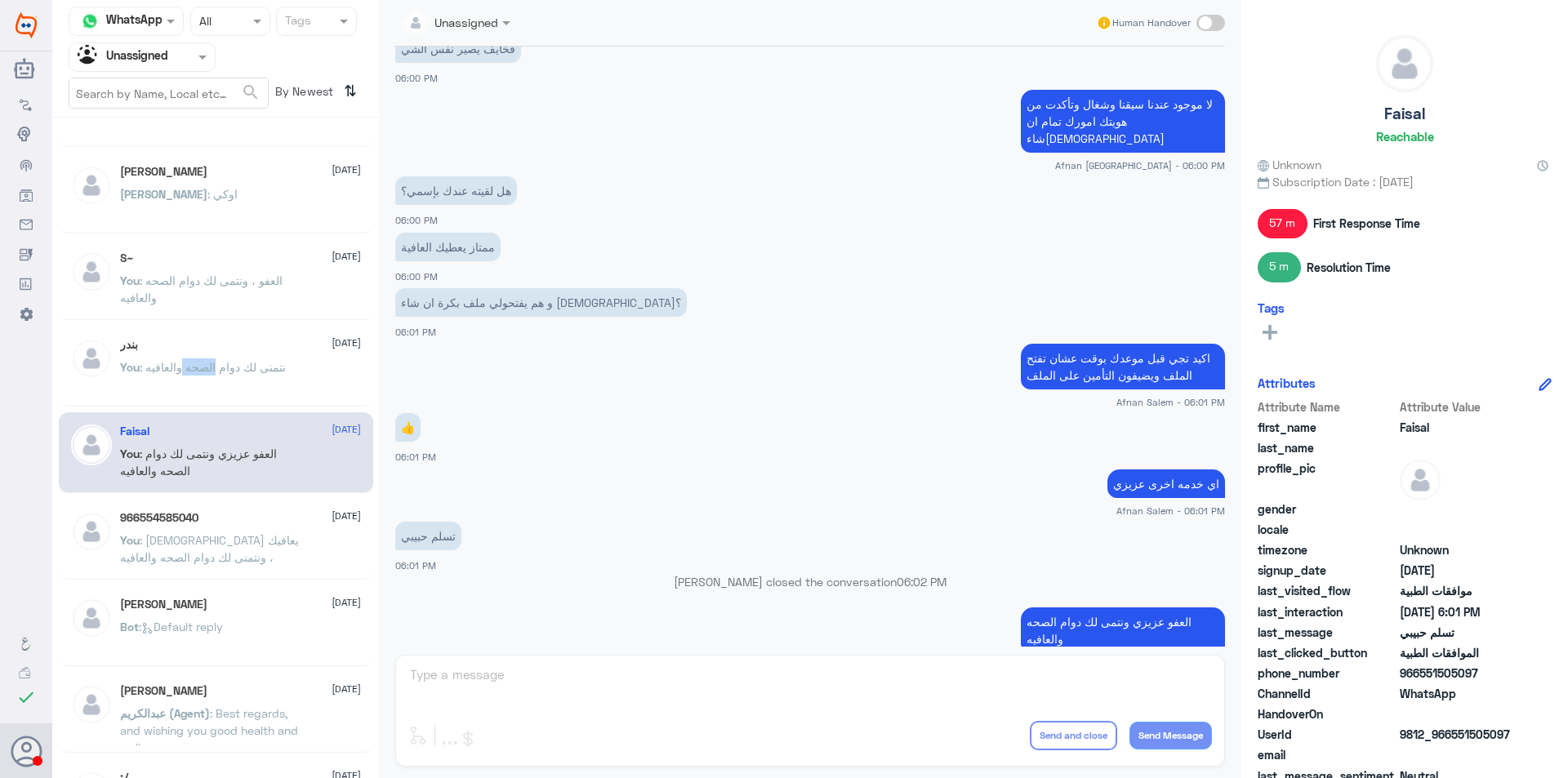
click at [199, 362] on span ": نتمنى لك دوام الصحه والعافيه" at bounding box center [212, 367] width 146 height 14
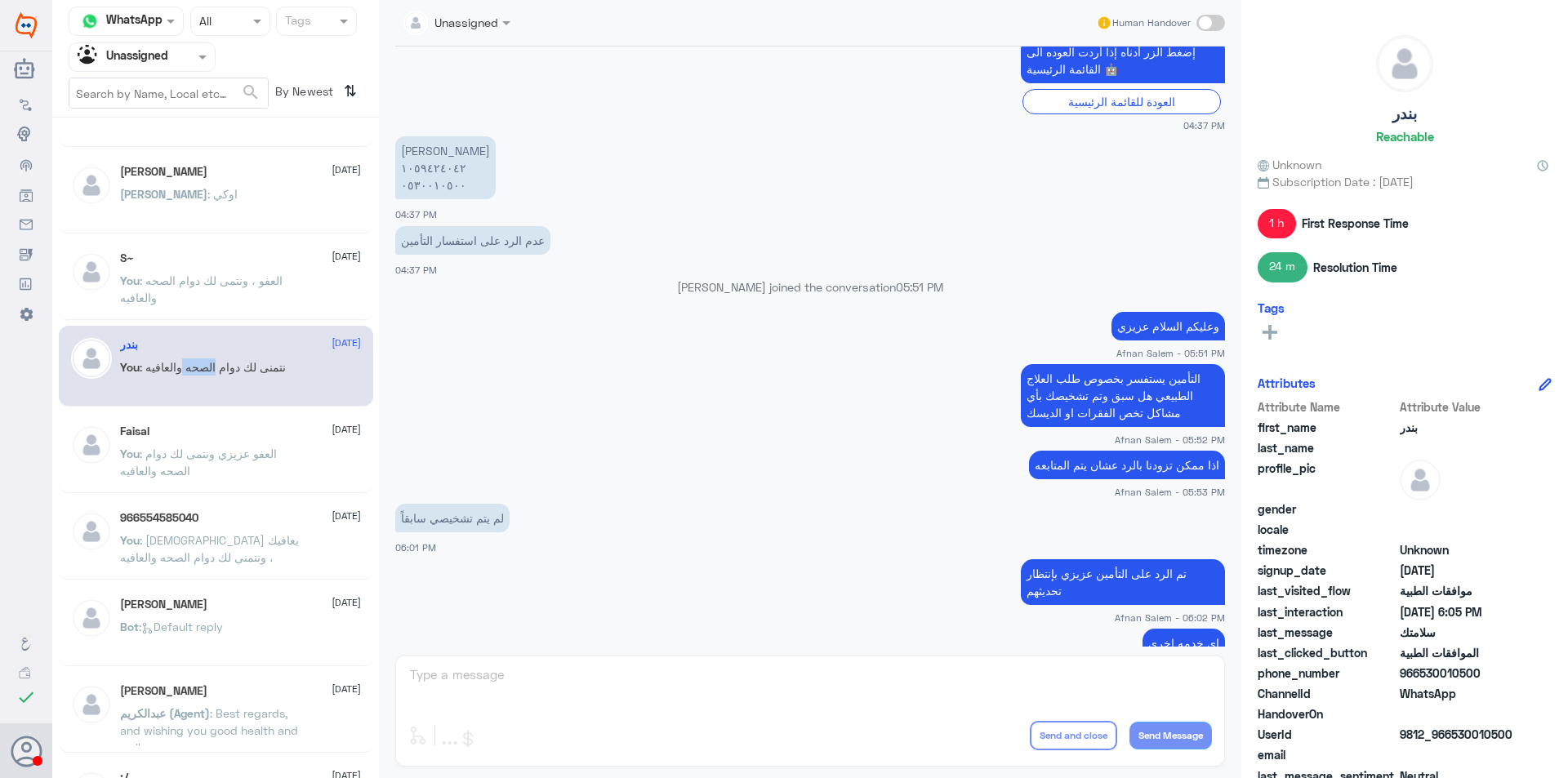
scroll to position [690, 0]
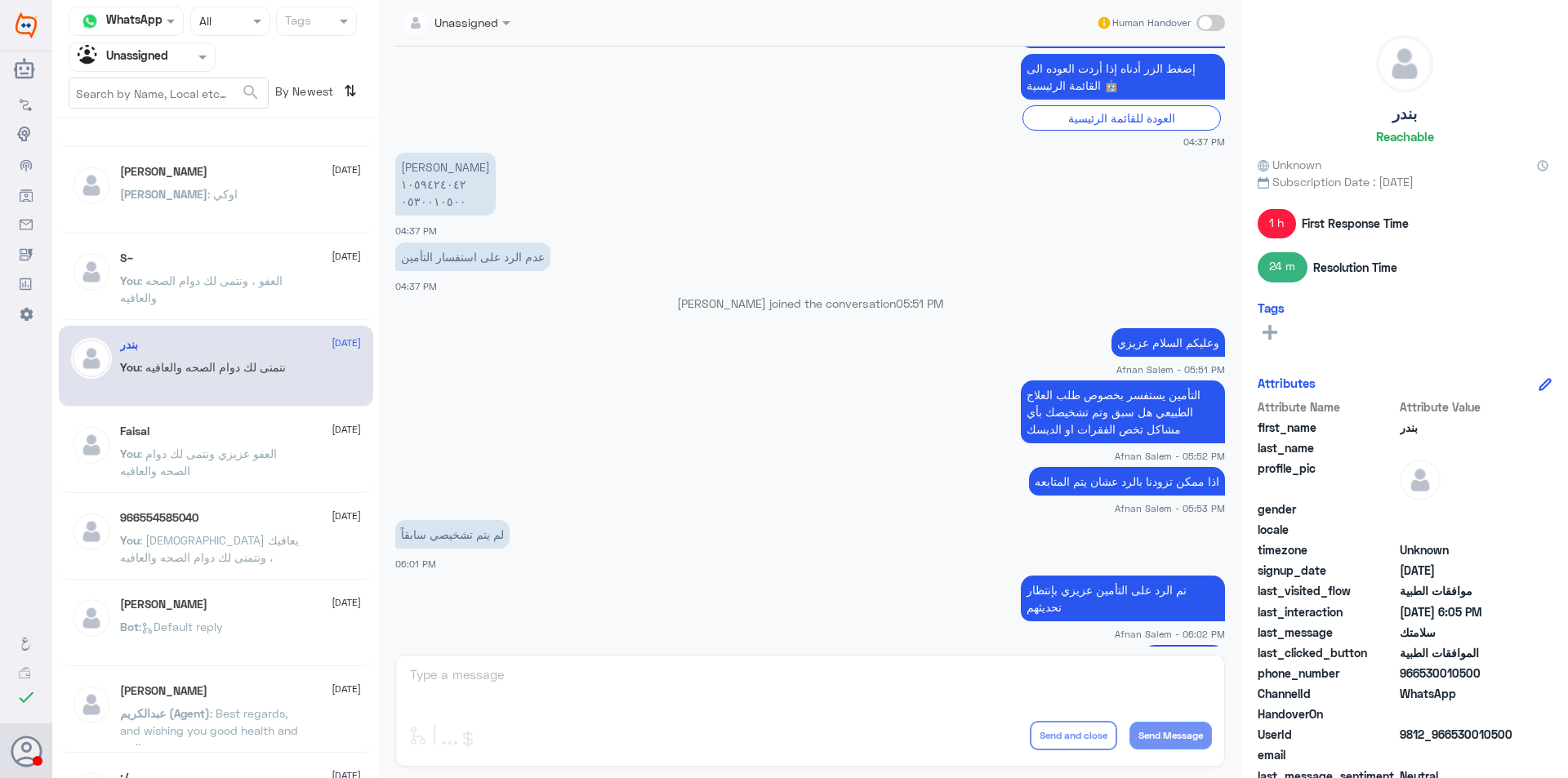
click at [433, 188] on p "[PERSON_NAME] ١٠٥٩٤٢٤٠٤٢ ٠٥٣٠٠١٠٥٠٠" at bounding box center [446, 183] width 100 height 63
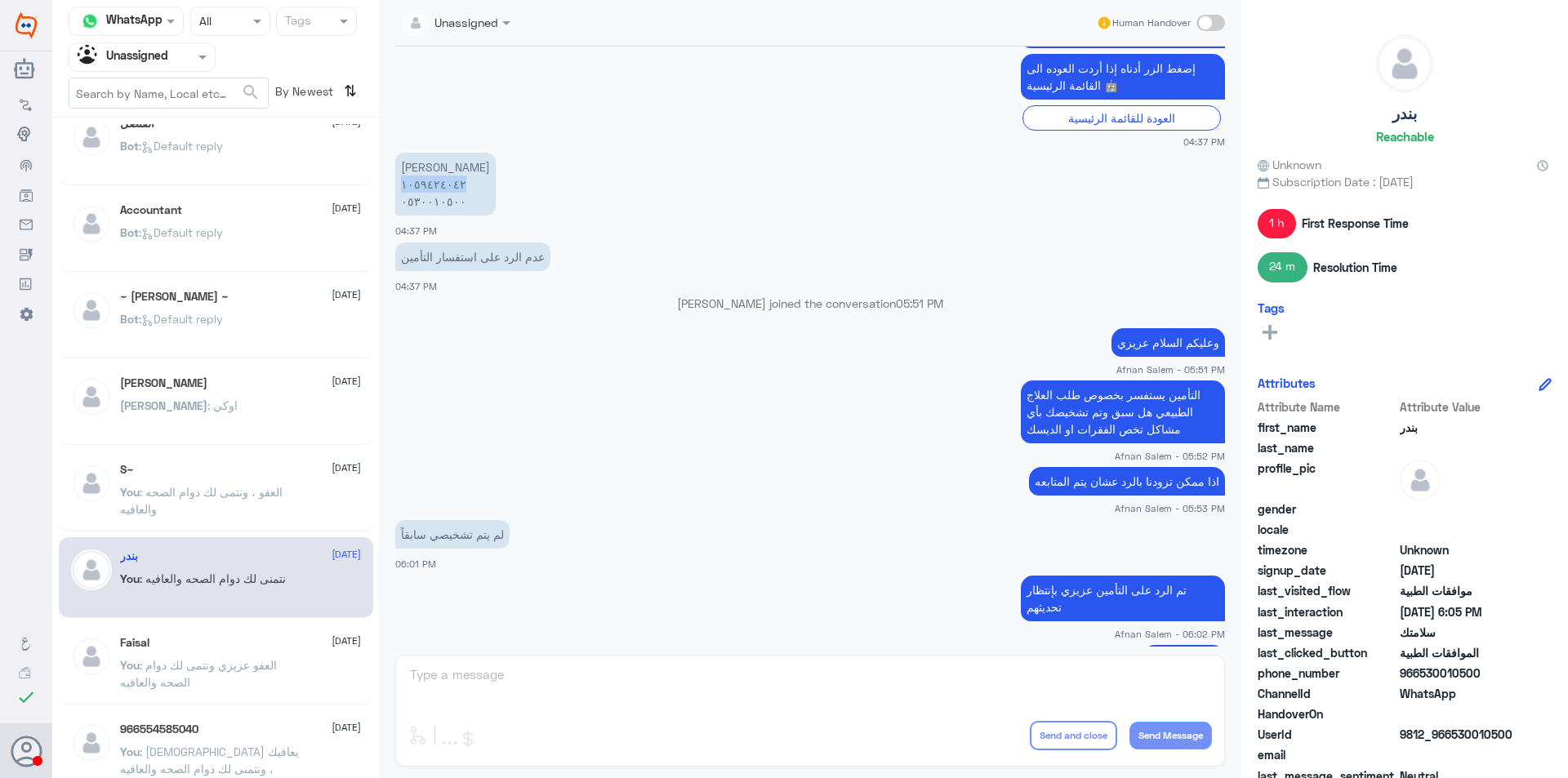
scroll to position [0, 0]
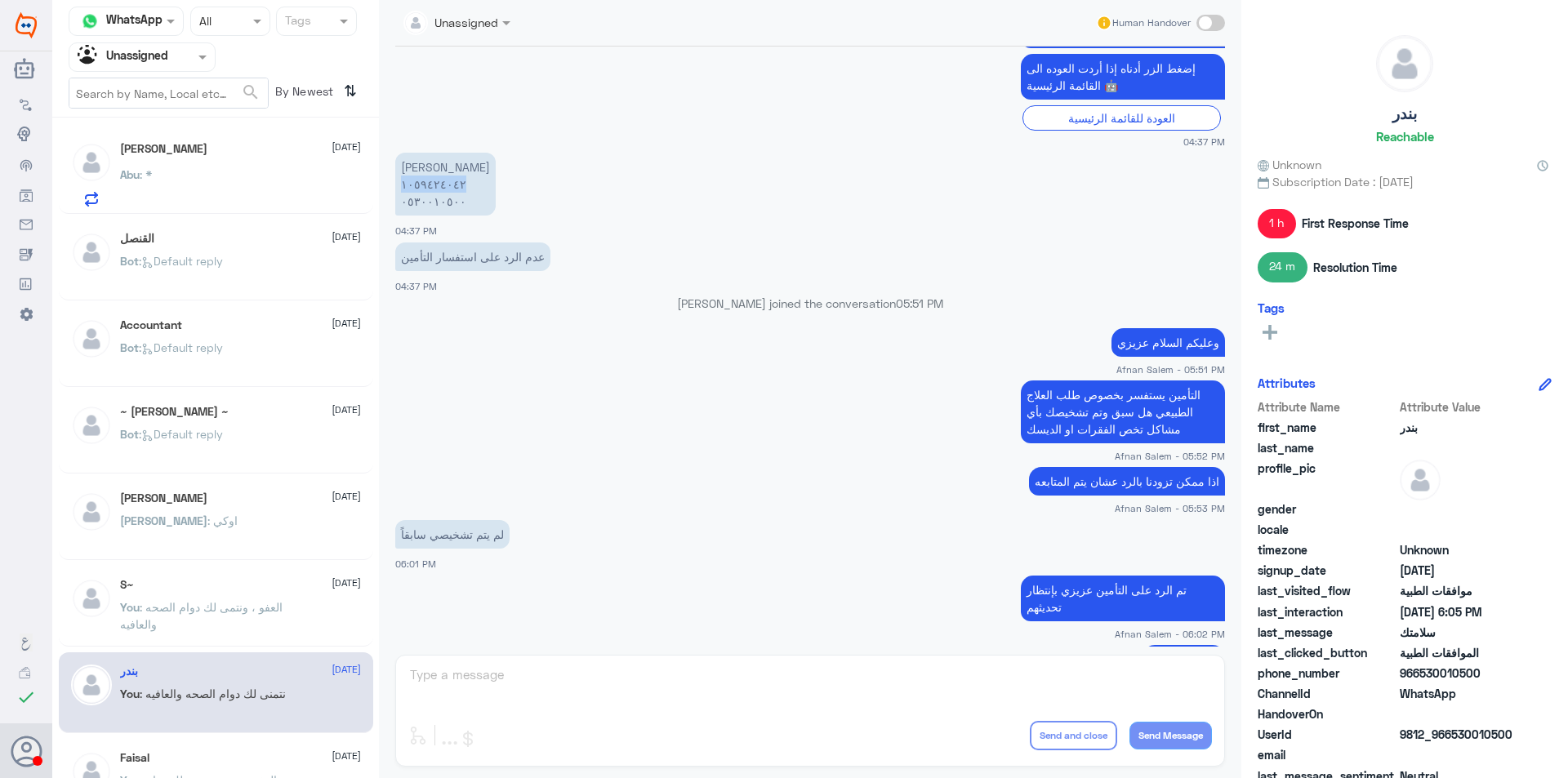
click at [174, 59] on div at bounding box center [142, 56] width 145 height 19
click at [167, 183] on div "Your Team" at bounding box center [142, 183] width 147 height 38
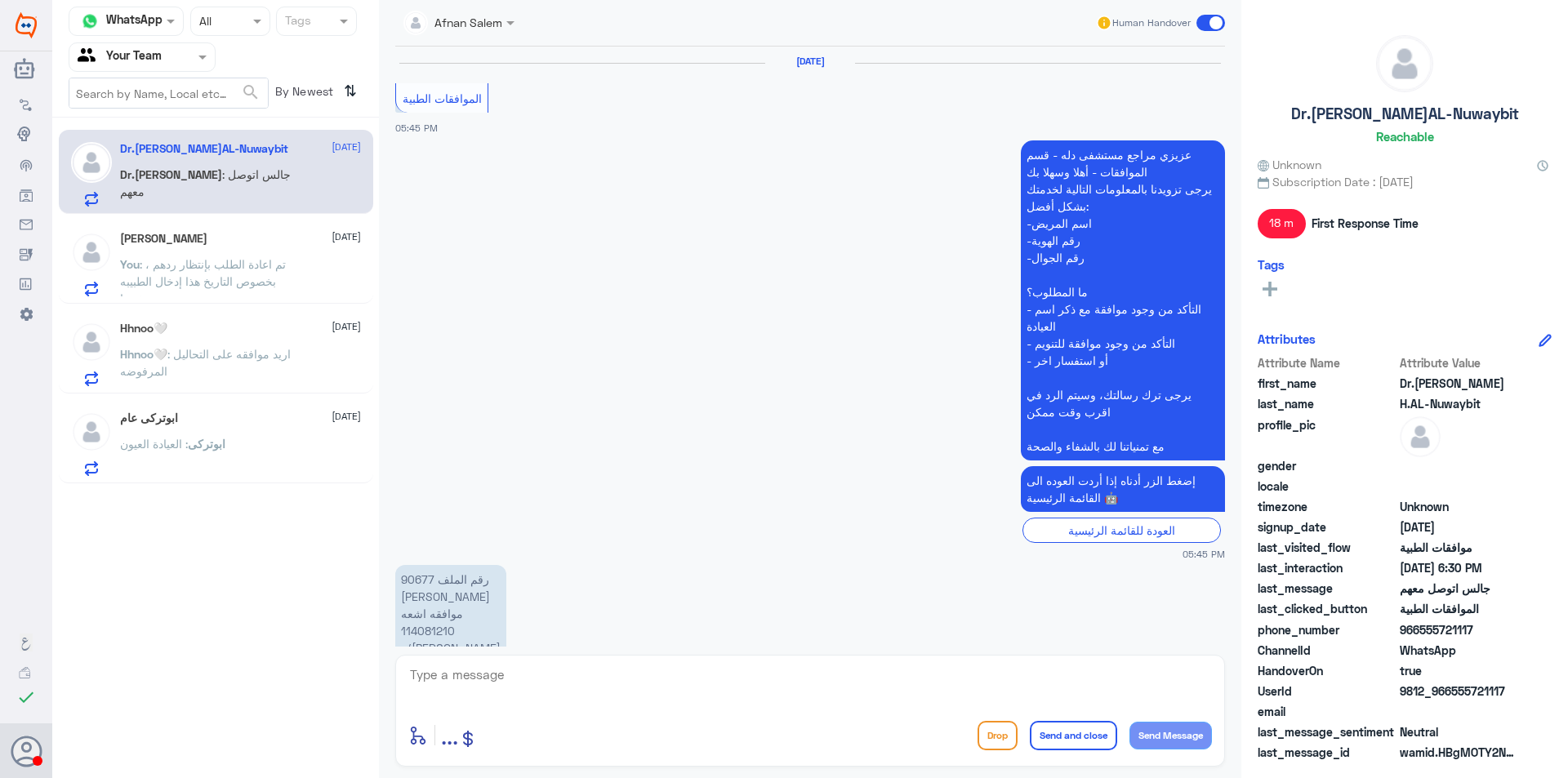
scroll to position [1107, 0]
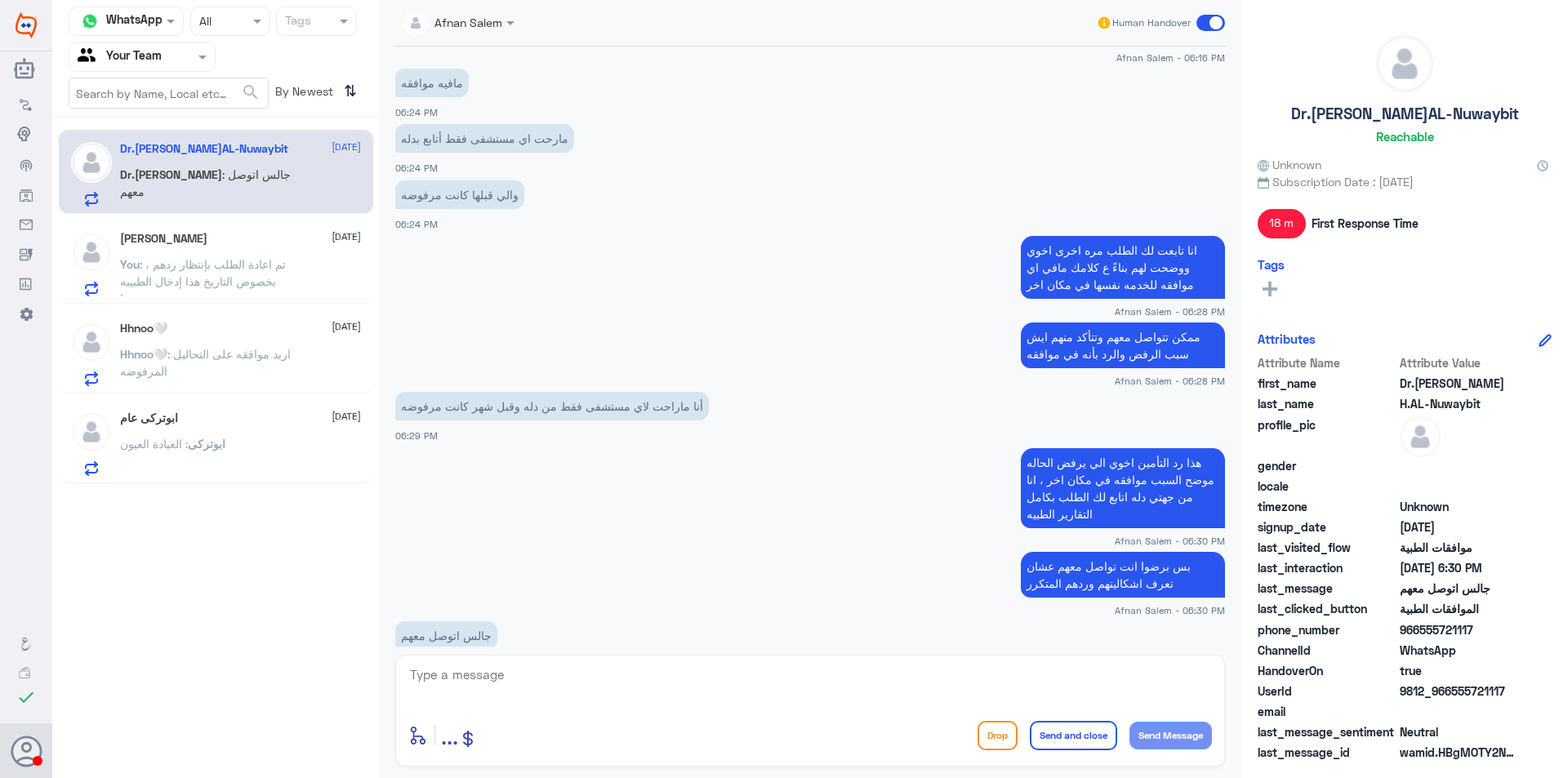
click at [287, 248] on div "[PERSON_NAME] [DATE] You : تم اعادة الطلب بإنتظار ردهم ، بخصوص التاريخ هذا إدخا…" at bounding box center [240, 263] width 240 height 64
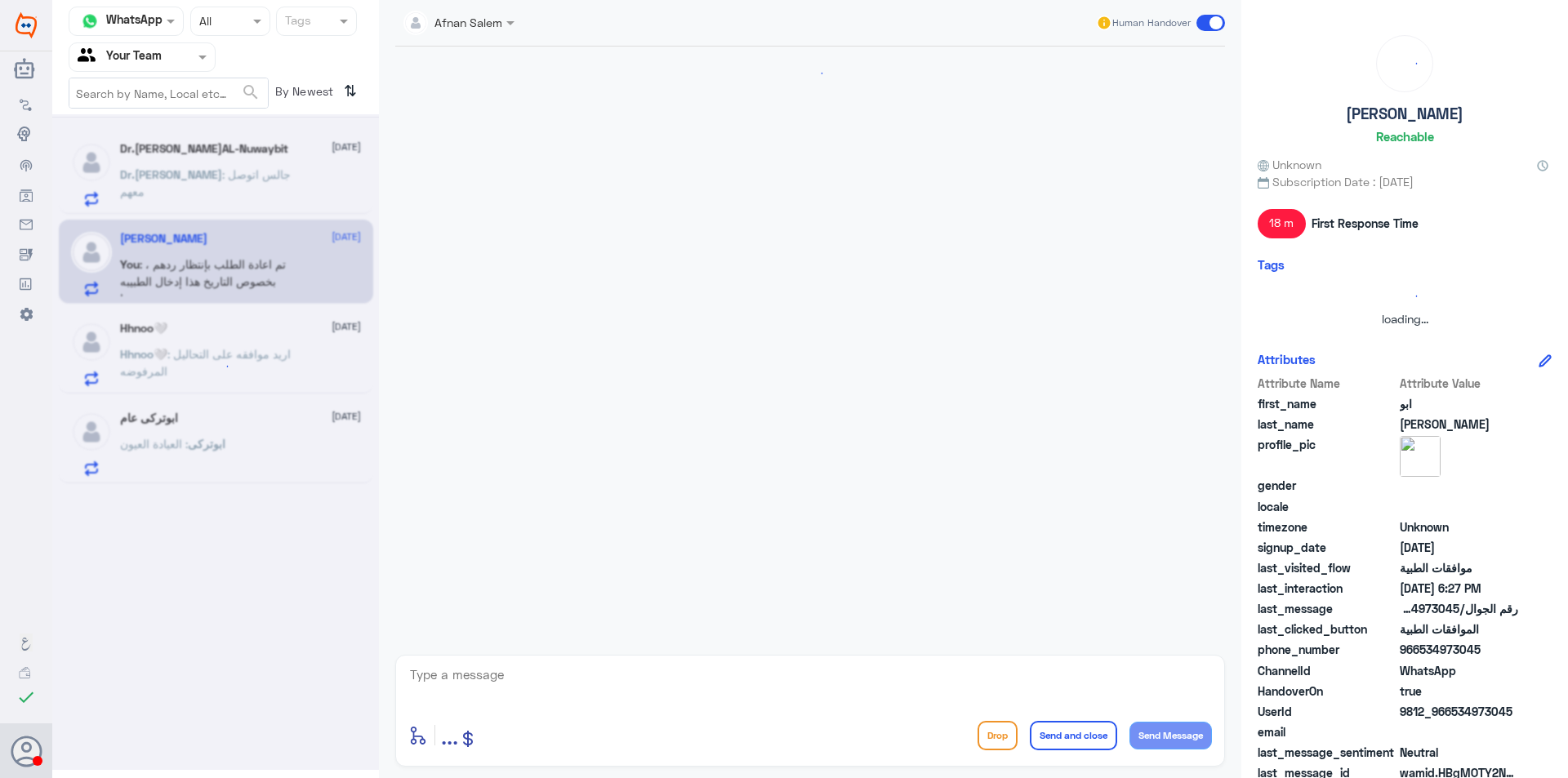
scroll to position [1229, 0]
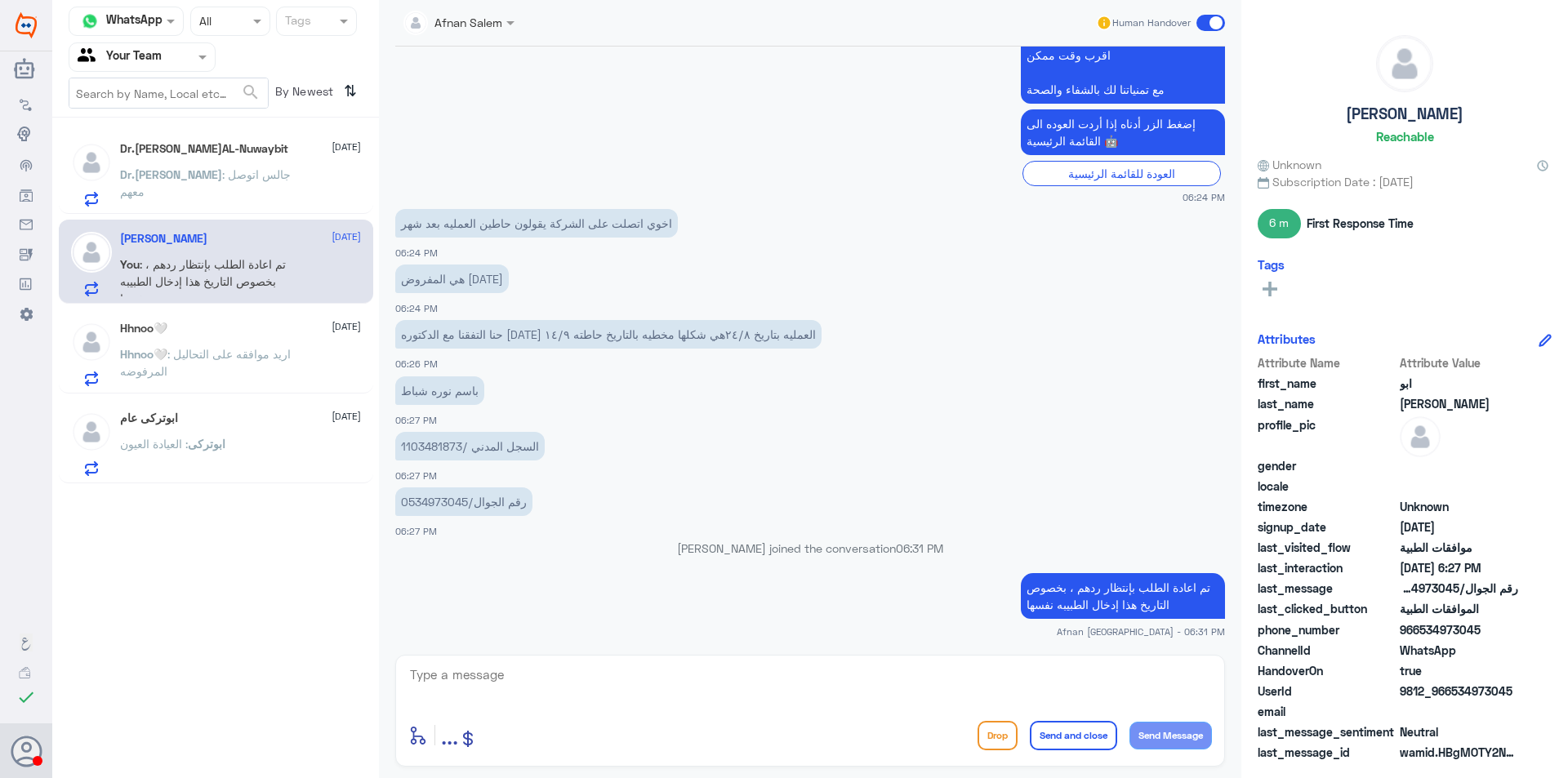
click at [255, 169] on span ": جالس اتوصل معهم" at bounding box center [205, 182] width 171 height 31
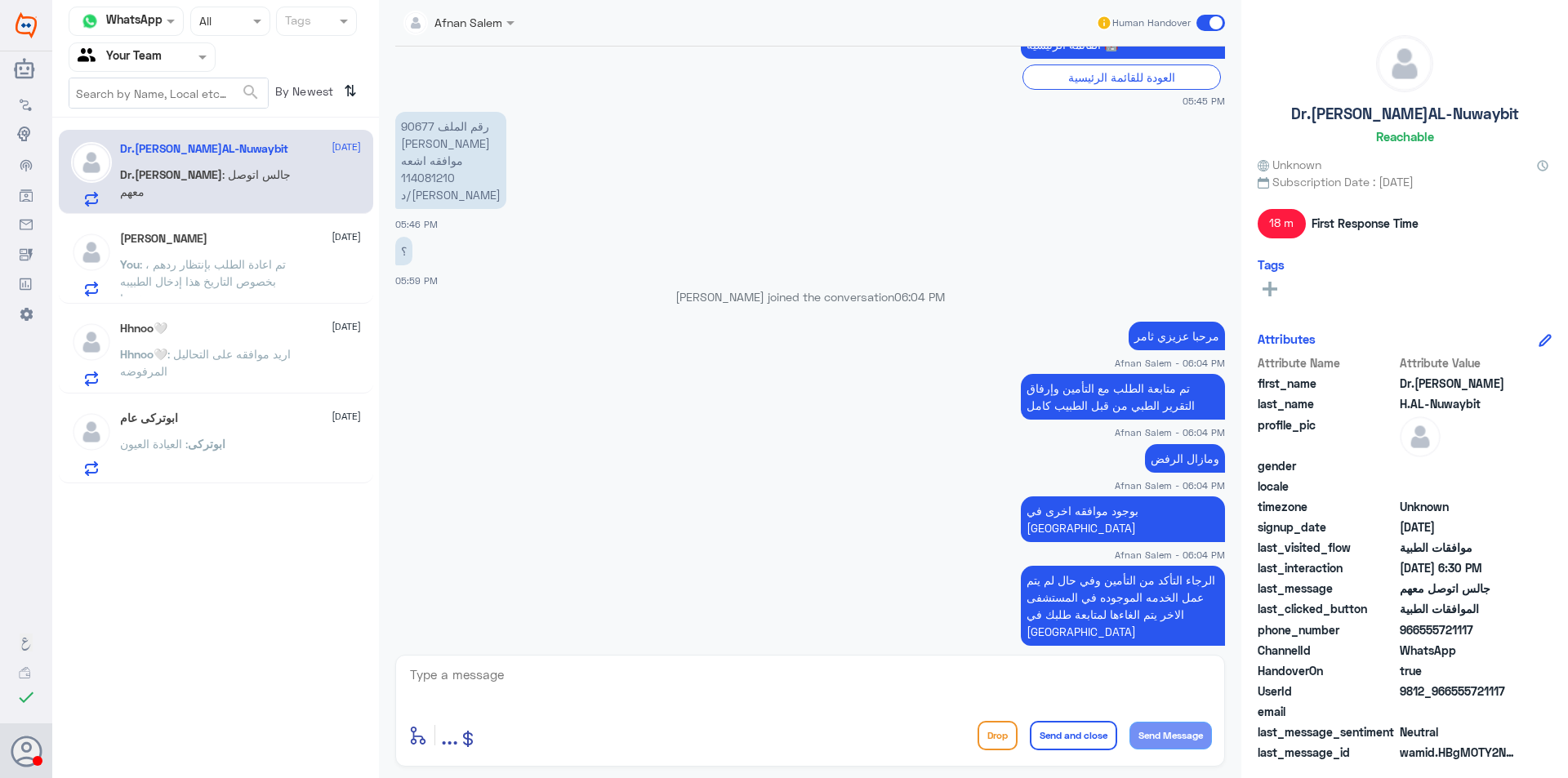
scroll to position [290, 0]
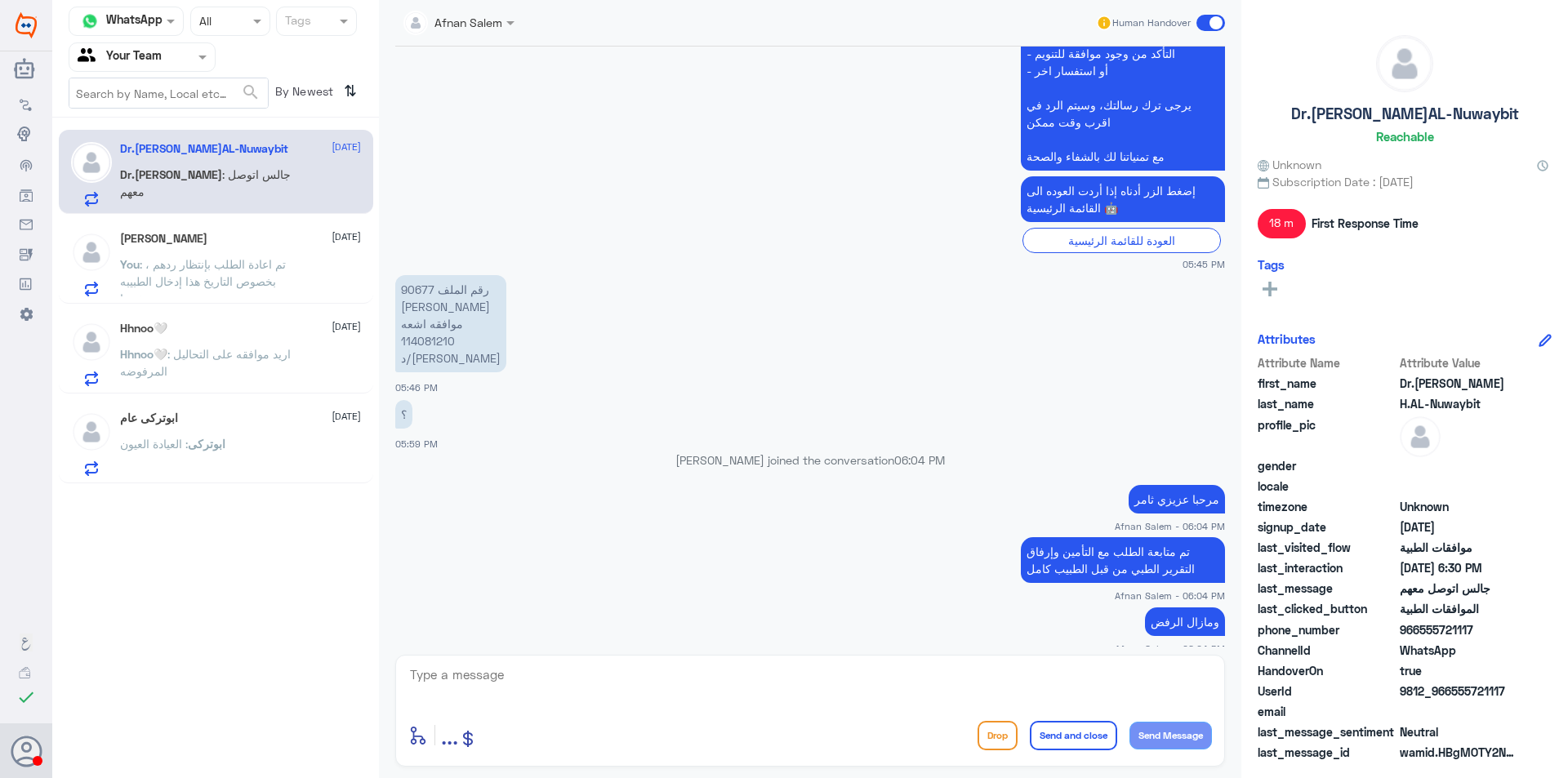
click at [442, 337] on p "رقم الملف 90677 [PERSON_NAME] موافقه اشعه 114081210 د/[PERSON_NAME]" at bounding box center [451, 323] width 111 height 97
click at [166, 65] on input "text" at bounding box center [122, 56] width 90 height 19
click at [152, 118] on div "Unassigned" at bounding box center [142, 108] width 147 height 38
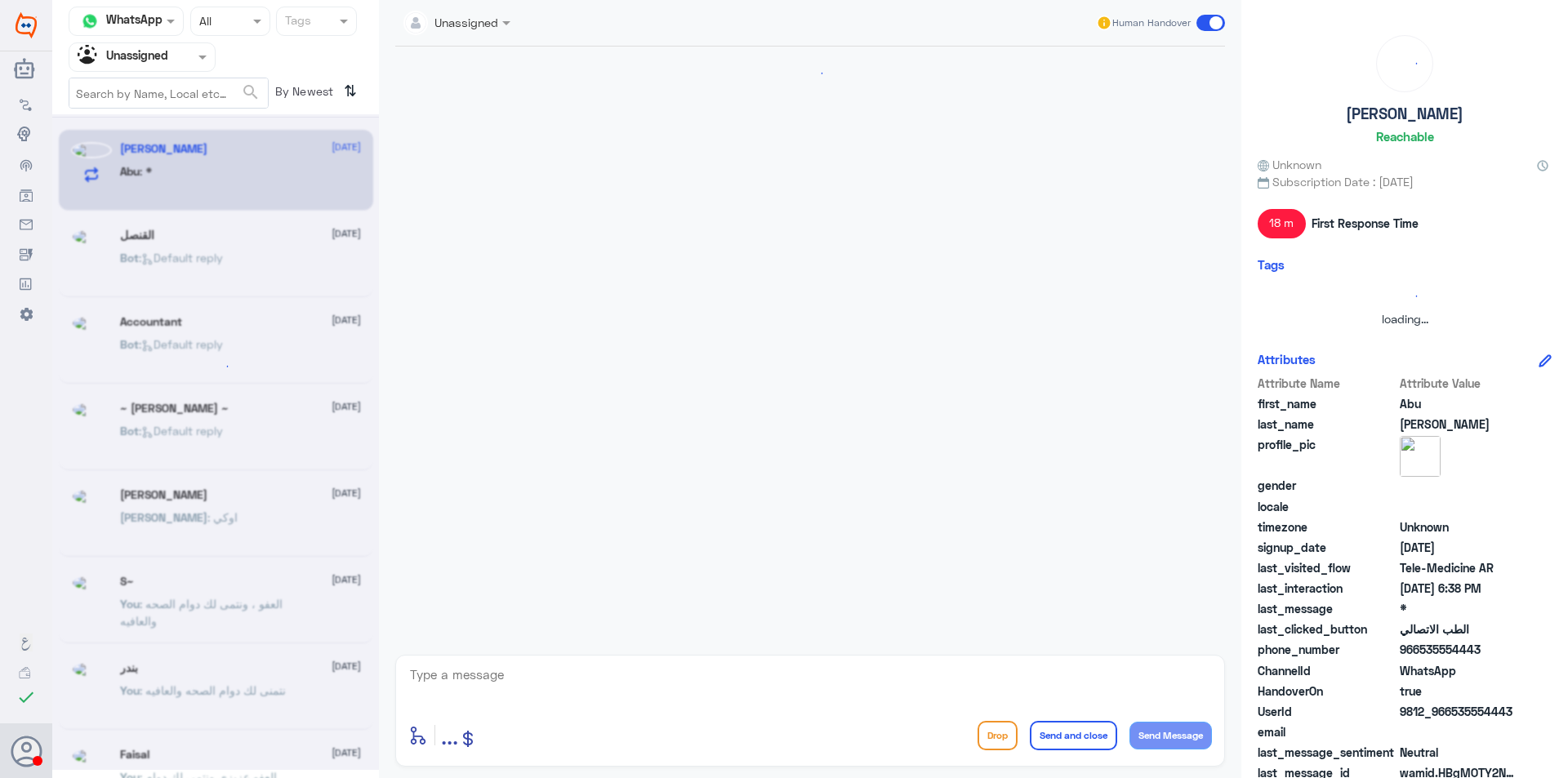
scroll to position [608, 0]
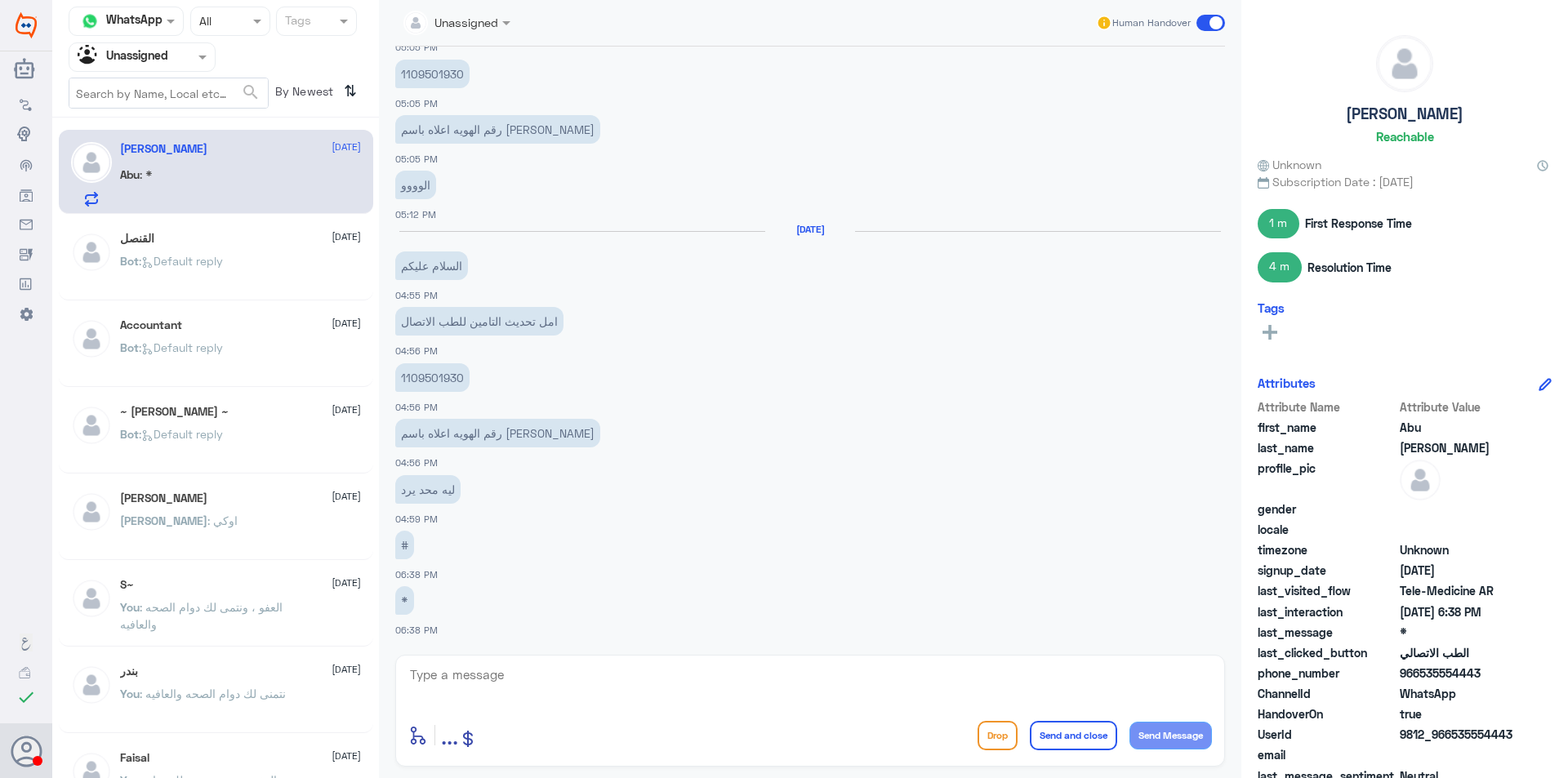
click at [145, 276] on p "Bot : Default reply" at bounding box center [171, 272] width 103 height 41
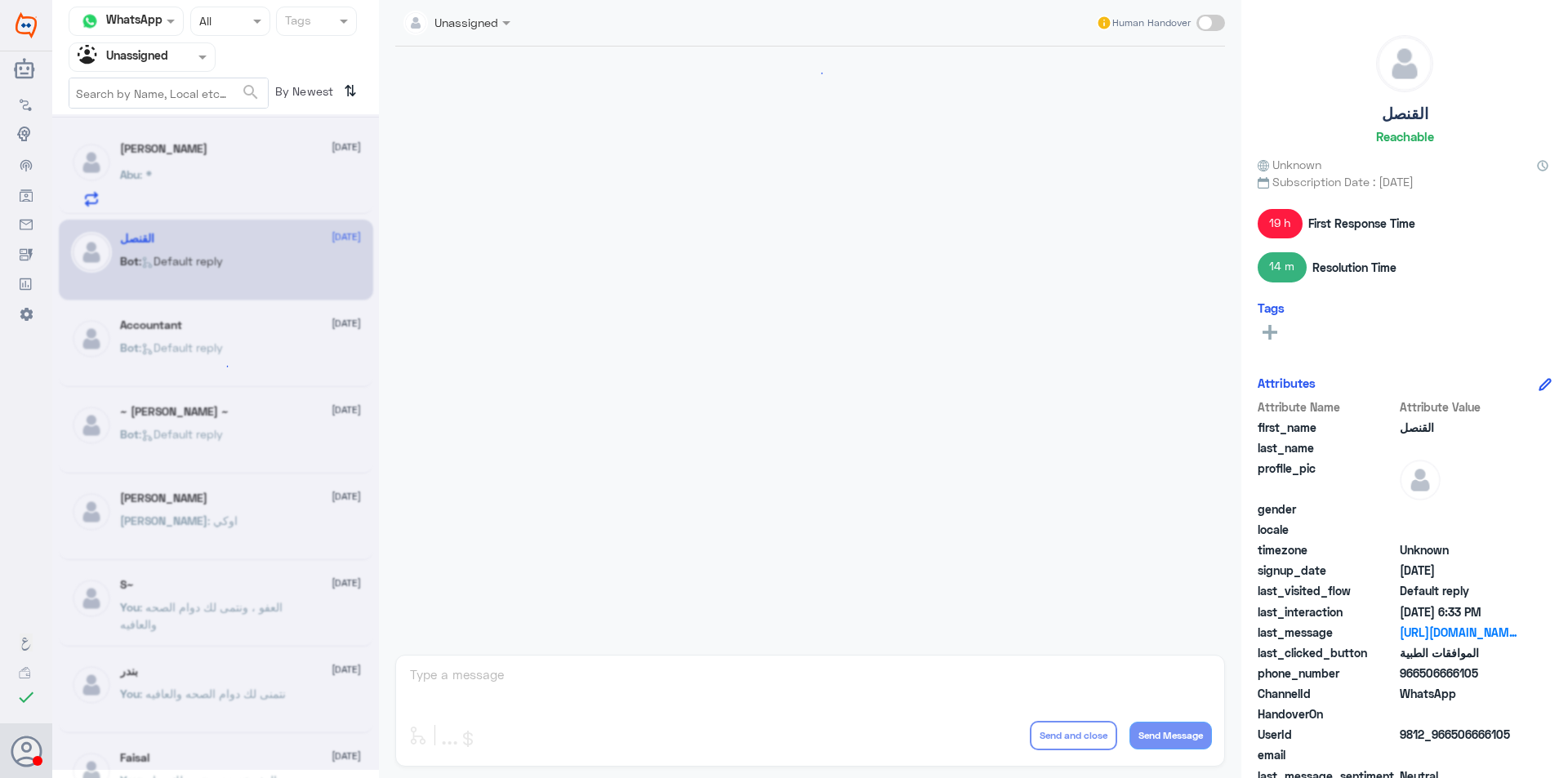
scroll to position [2060, 0]
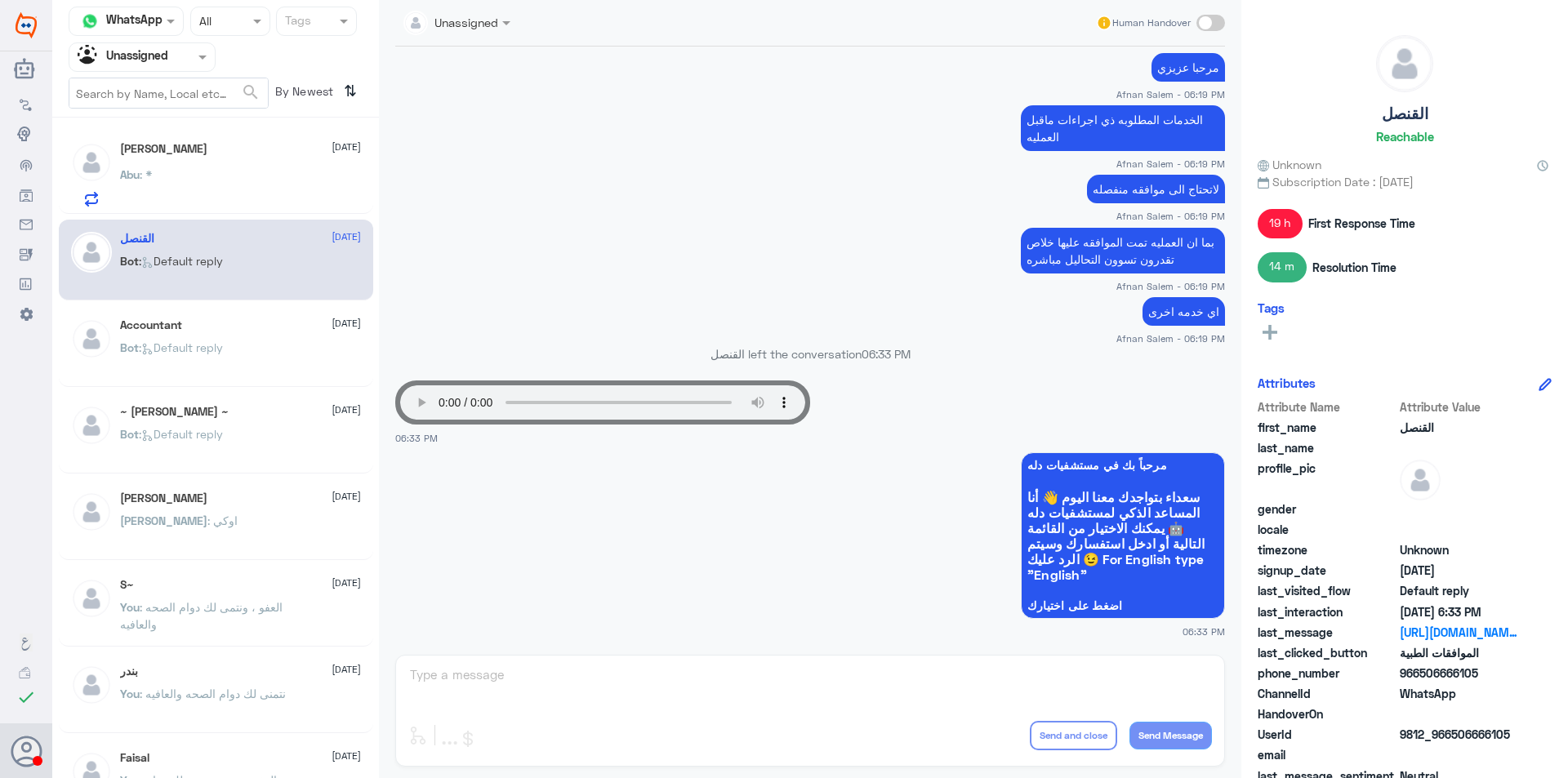
click at [160, 372] on p "Bot : Default reply" at bounding box center [171, 359] width 103 height 41
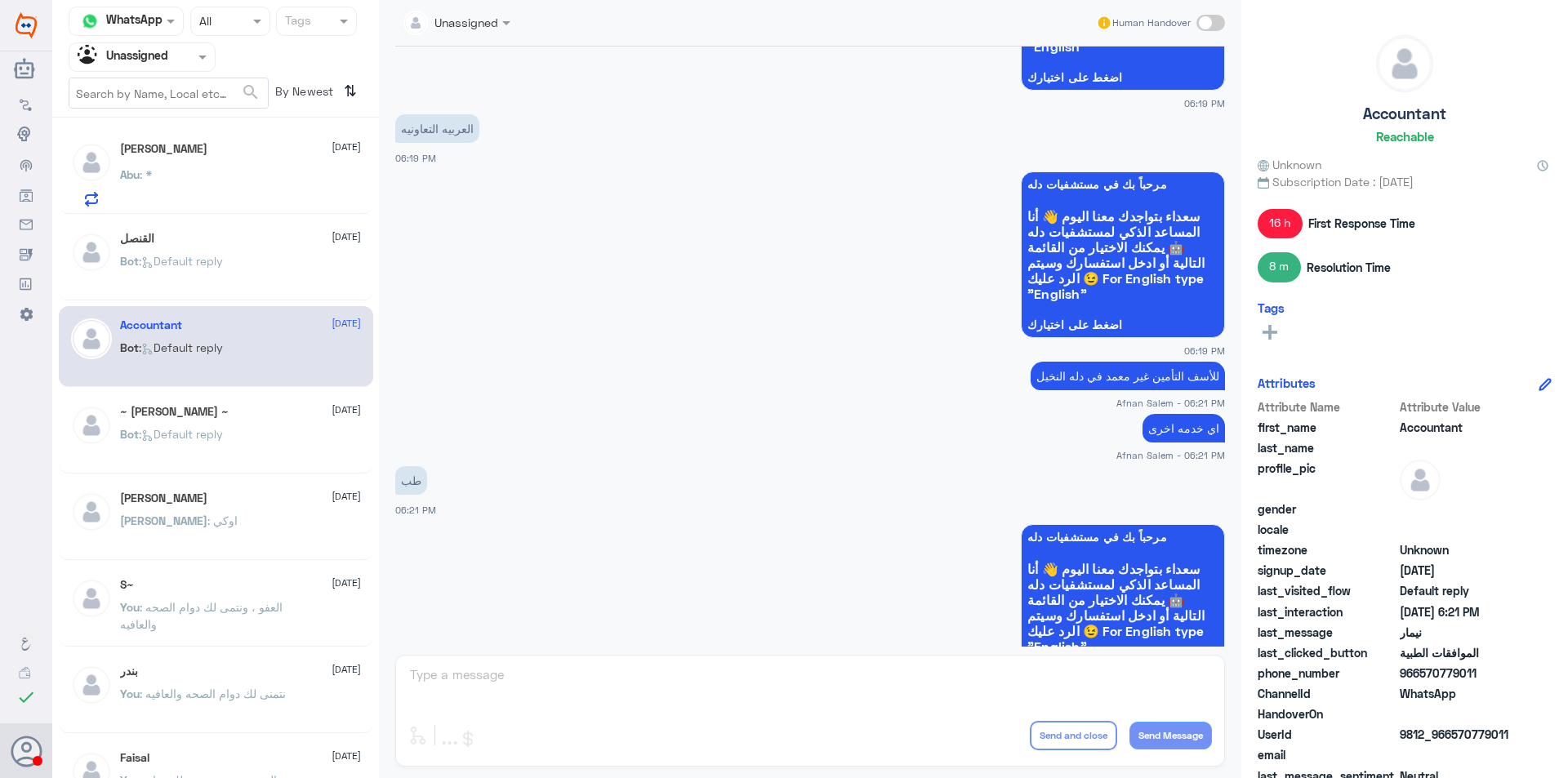
scroll to position [1021, 0]
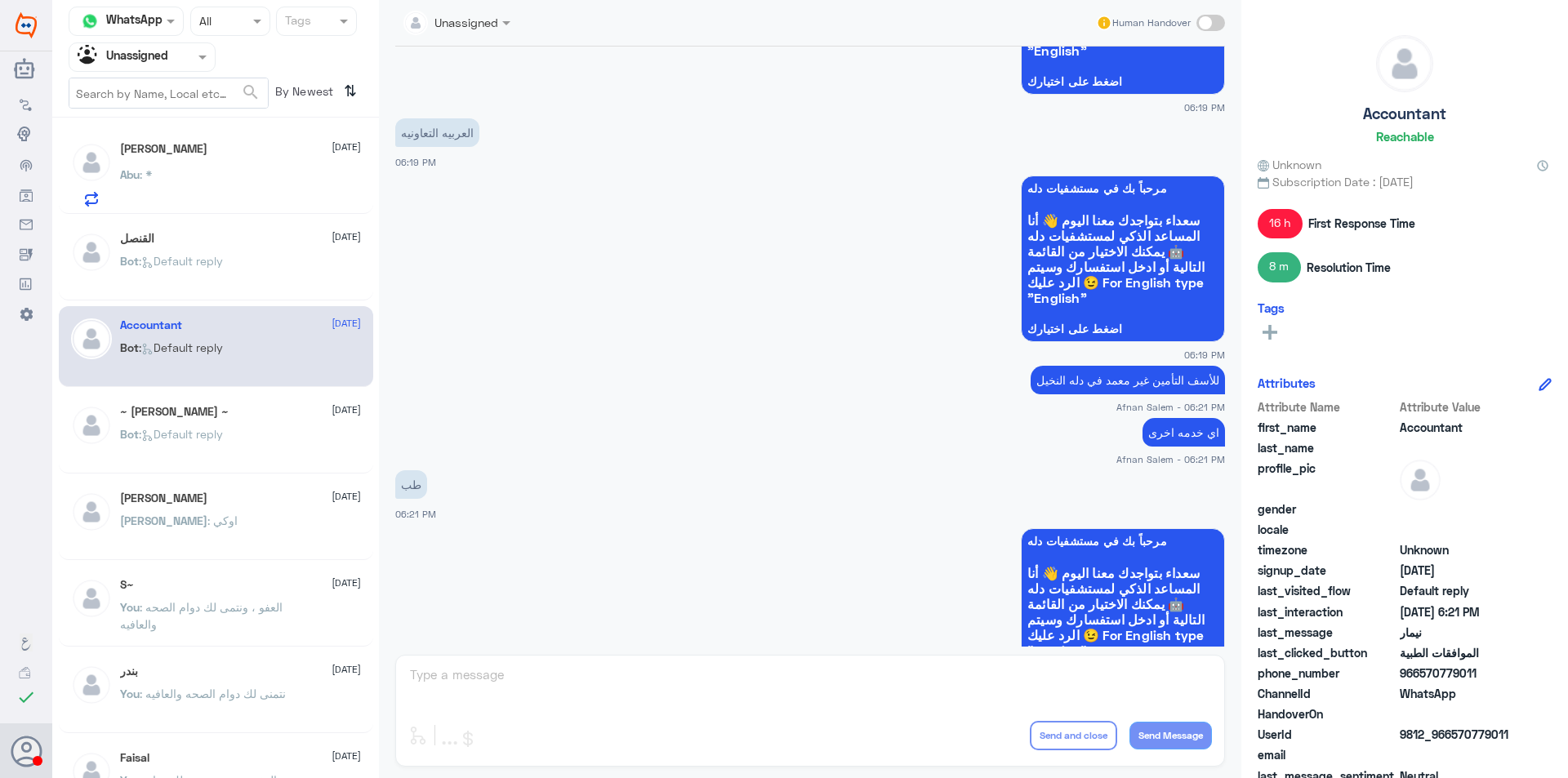
click at [166, 61] on input "text" at bounding box center [122, 56] width 90 height 19
click at [169, 194] on div "Your Team" at bounding box center [142, 183] width 147 height 38
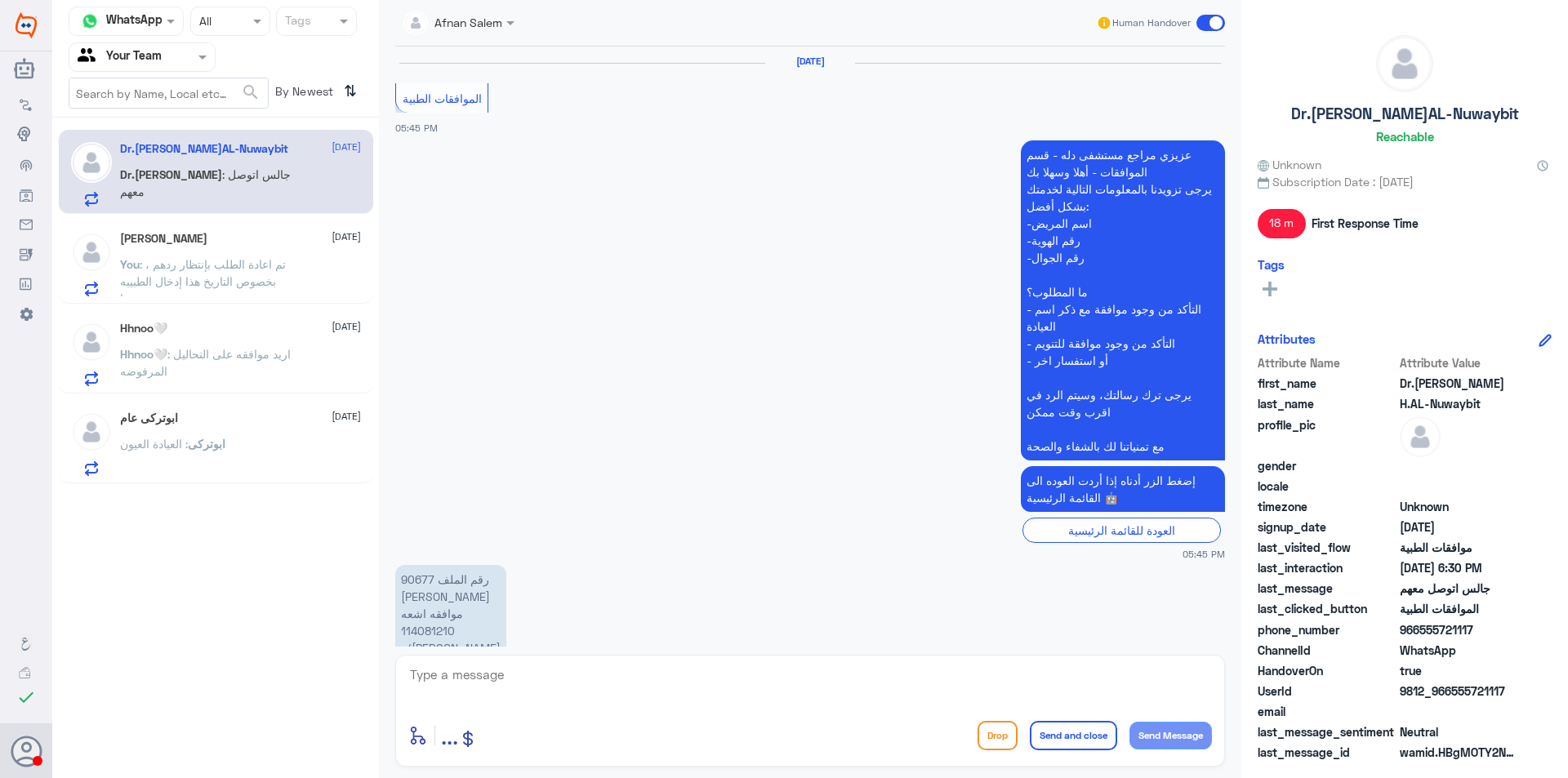
scroll to position [1107, 0]
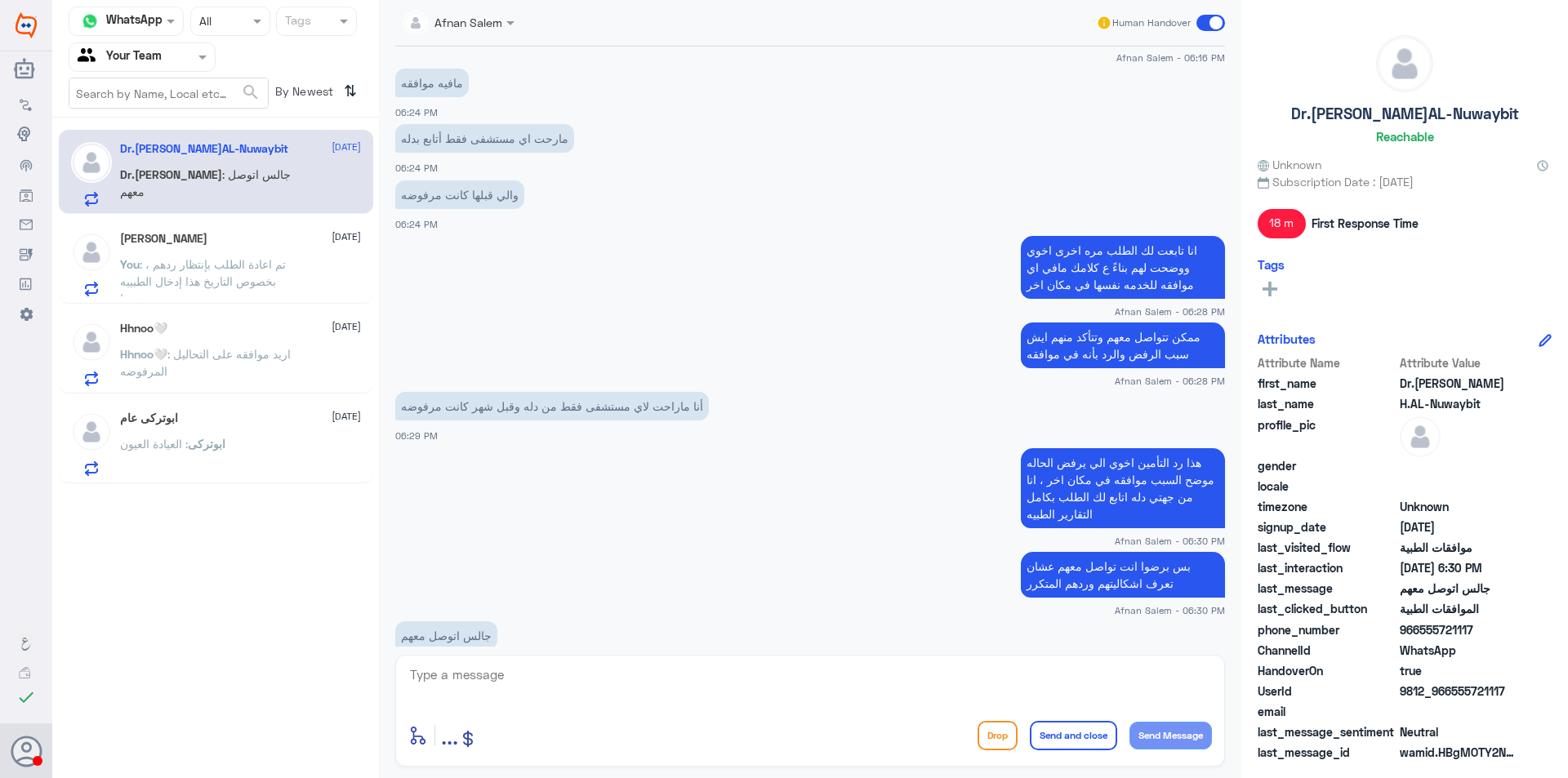
click at [218, 255] on div "[PERSON_NAME] [DATE] You : تم اعادة الطلب بإنتظار ردهم ، بخصوص التاريخ هذا إدخا…" at bounding box center [240, 263] width 240 height 64
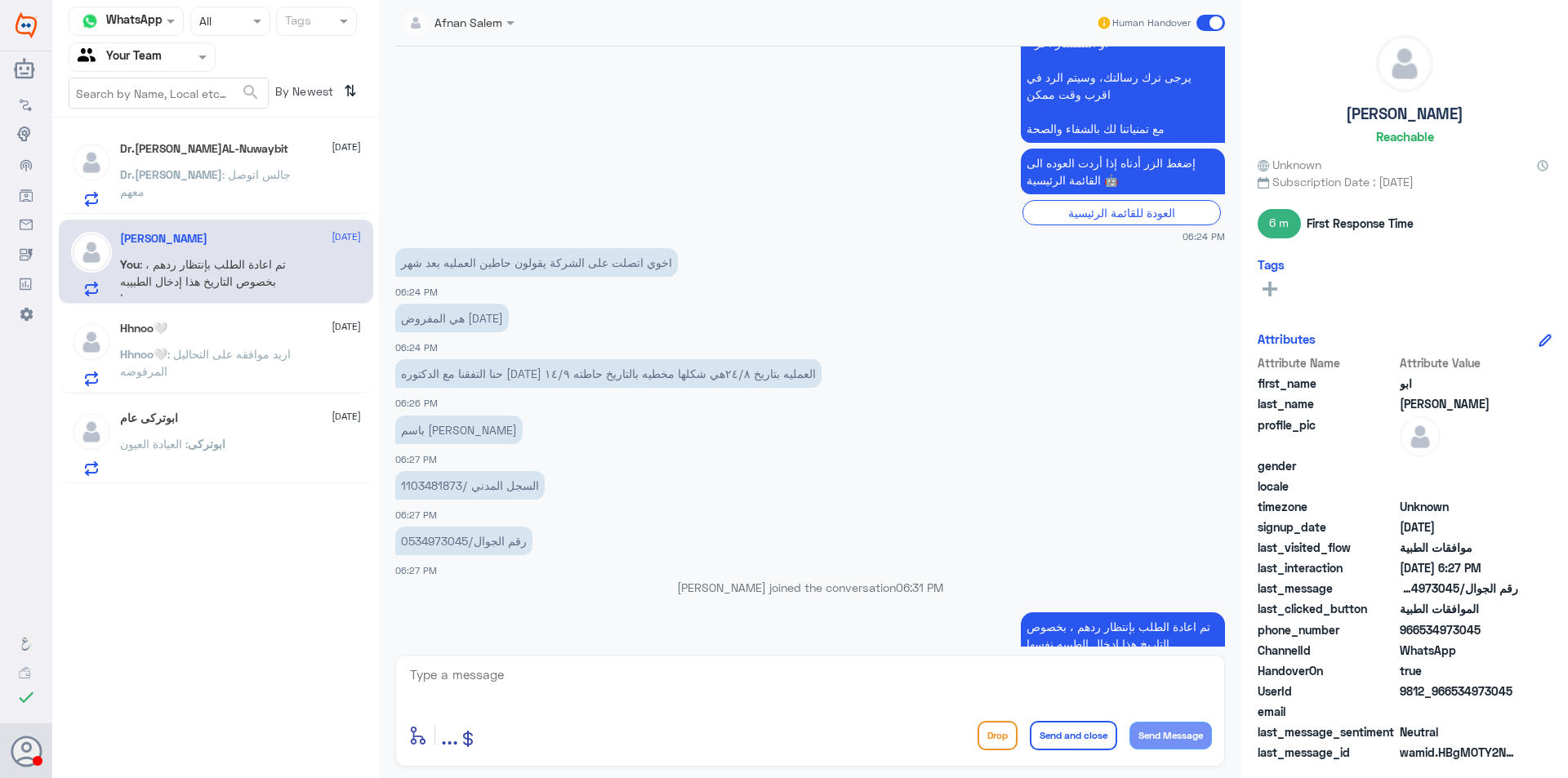
scroll to position [1229, 0]
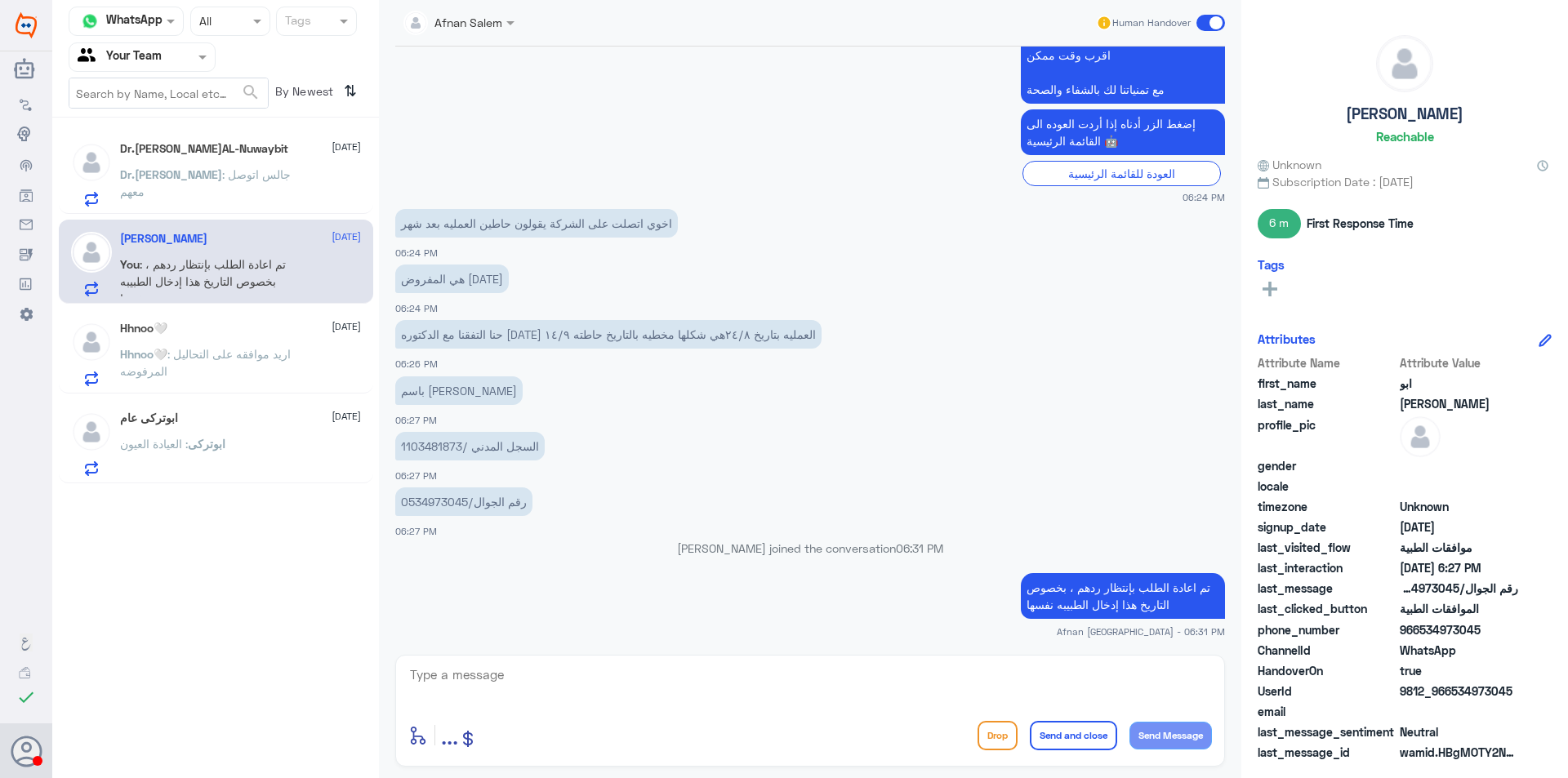
click at [441, 452] on p "السجل المدني /1103481873" at bounding box center [470, 446] width 150 height 28
click at [865, 659] on div "enter flow name ... Drop Send and close Send Message" at bounding box center [810, 710] width 830 height 112
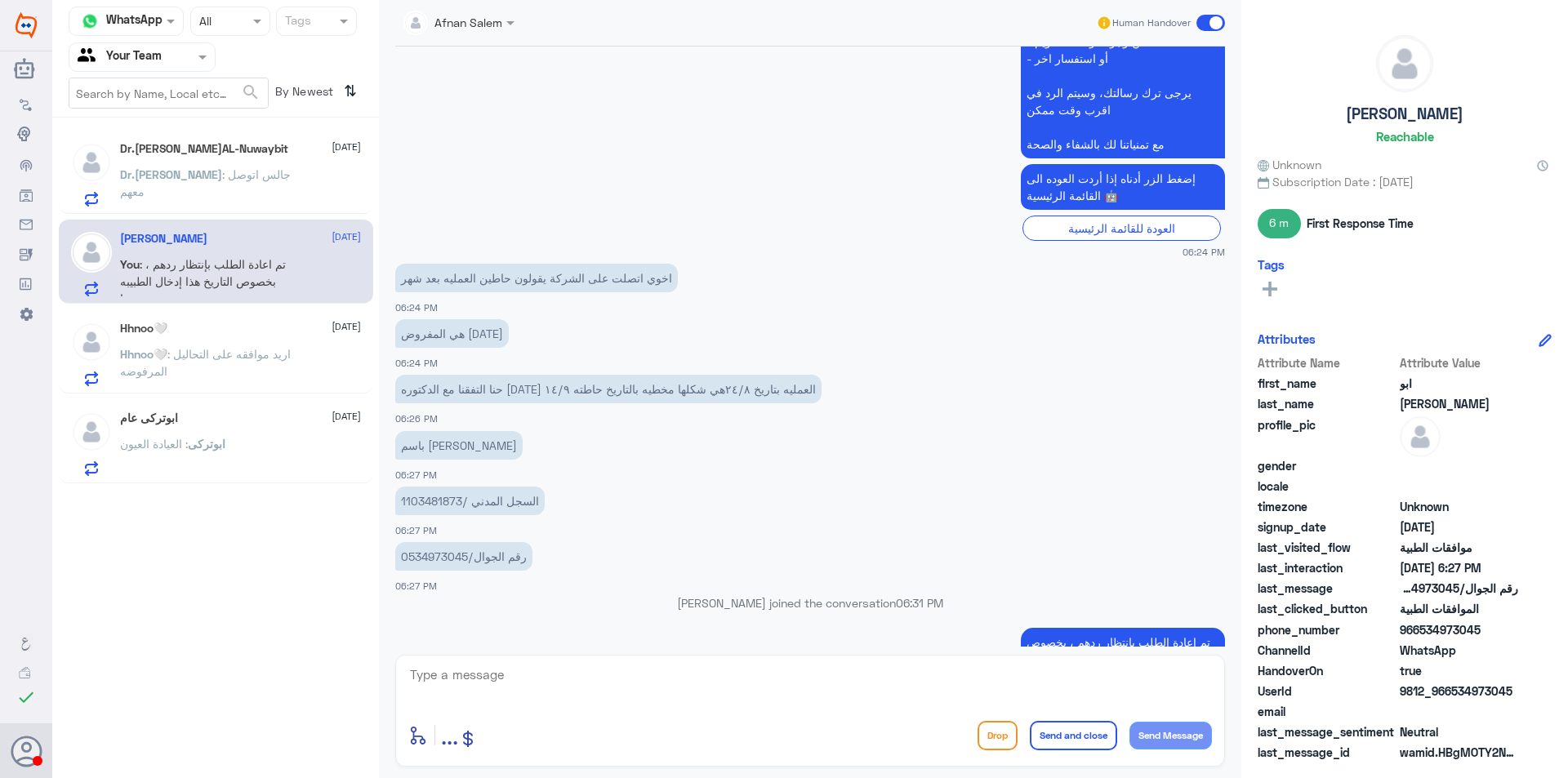
scroll to position [1147, 0]
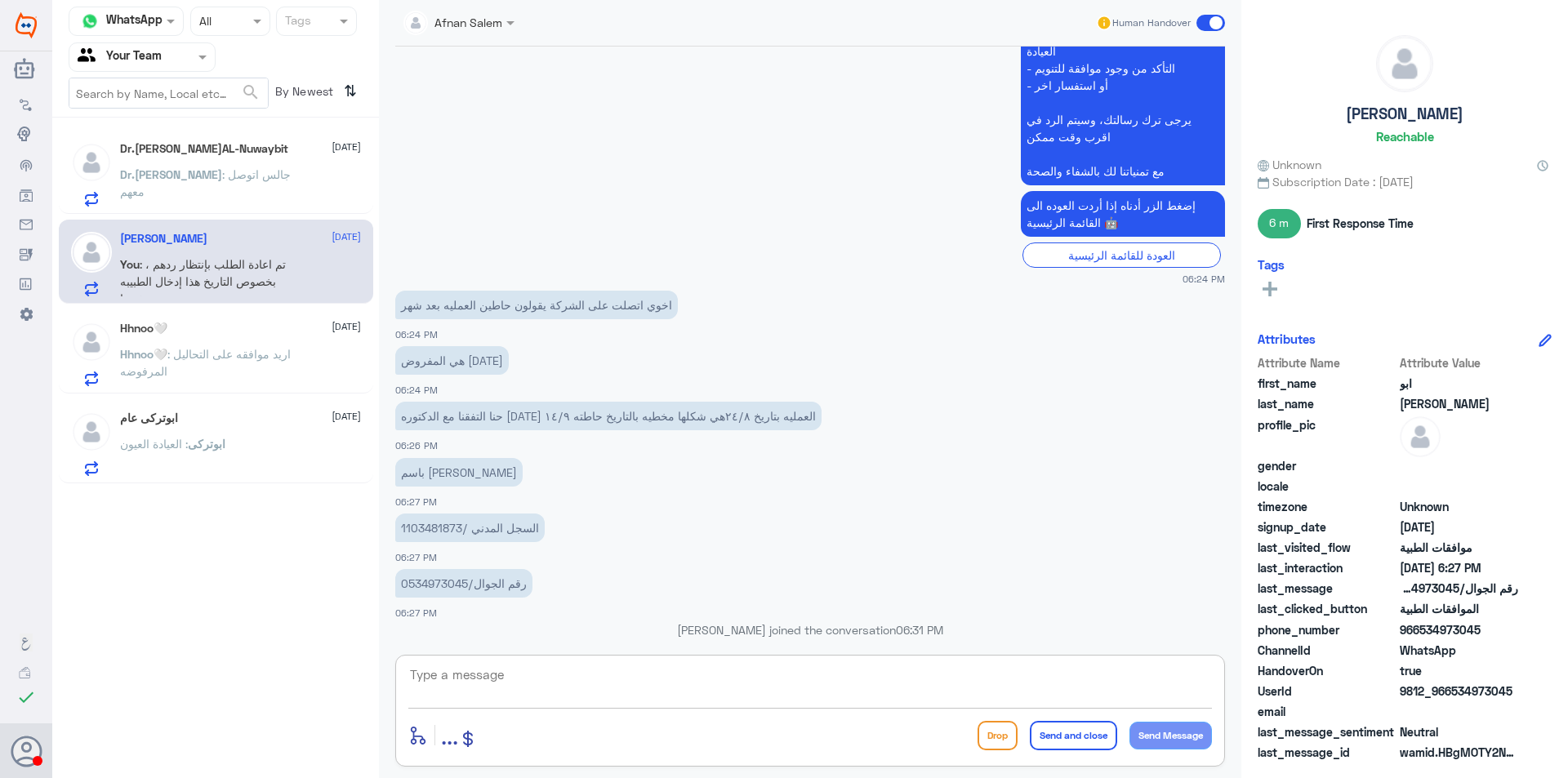
click at [1107, 671] on textarea at bounding box center [810, 684] width 803 height 40
type textarea "d"
type textarea "تمت الموافقه عزيزي"
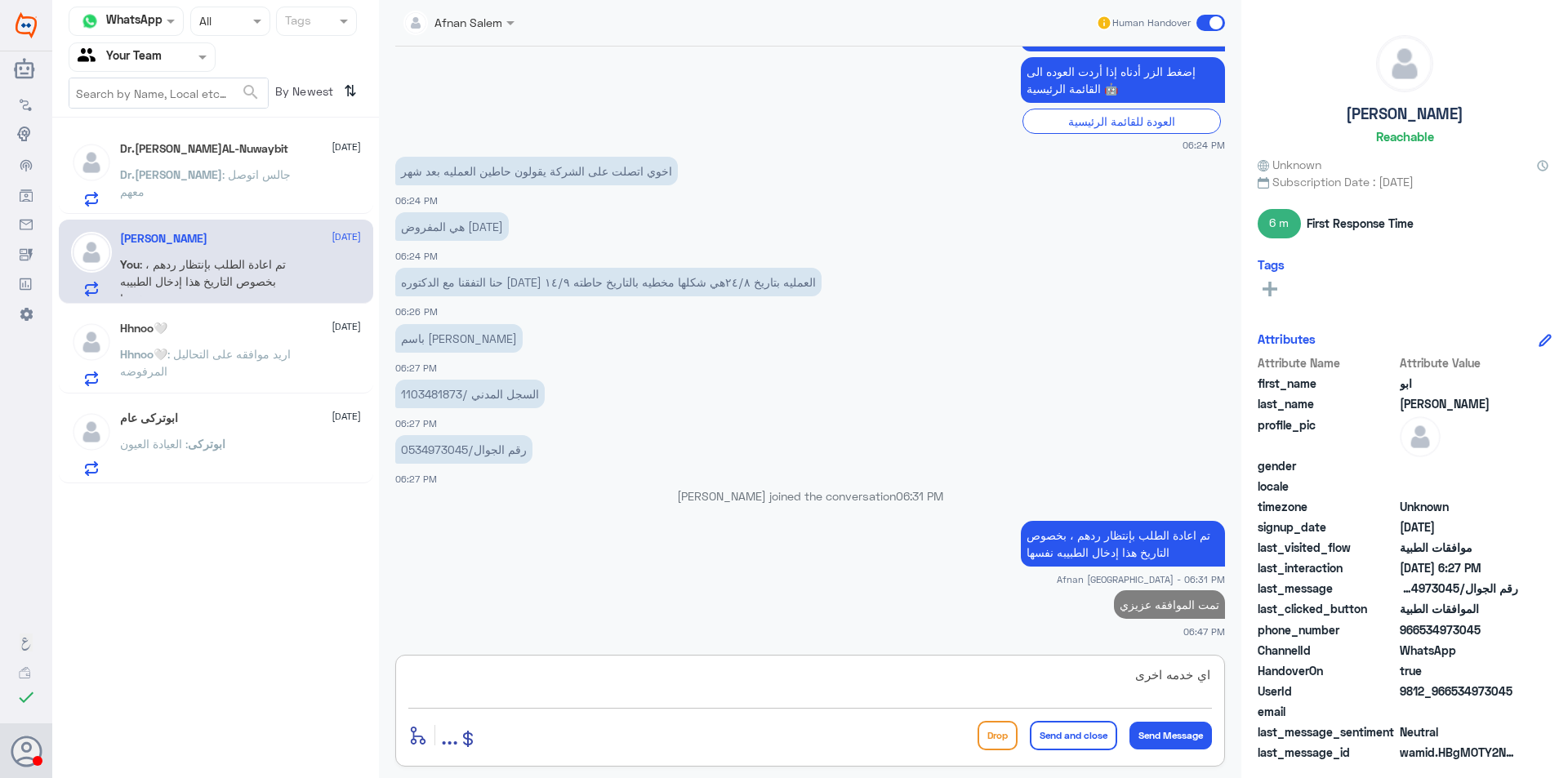
type textarea "اي خدمه اخرى"
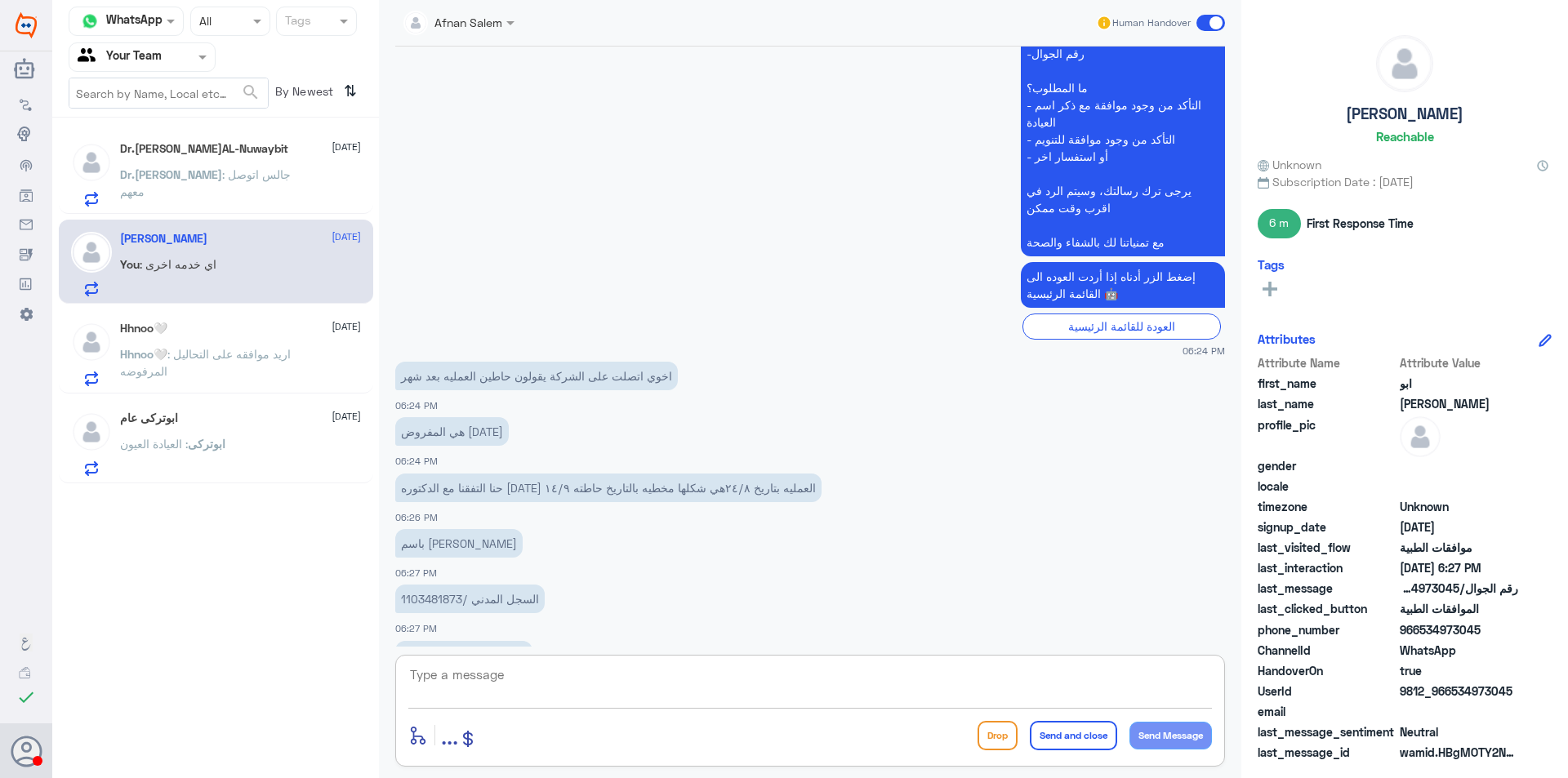
scroll to position [3041, 0]
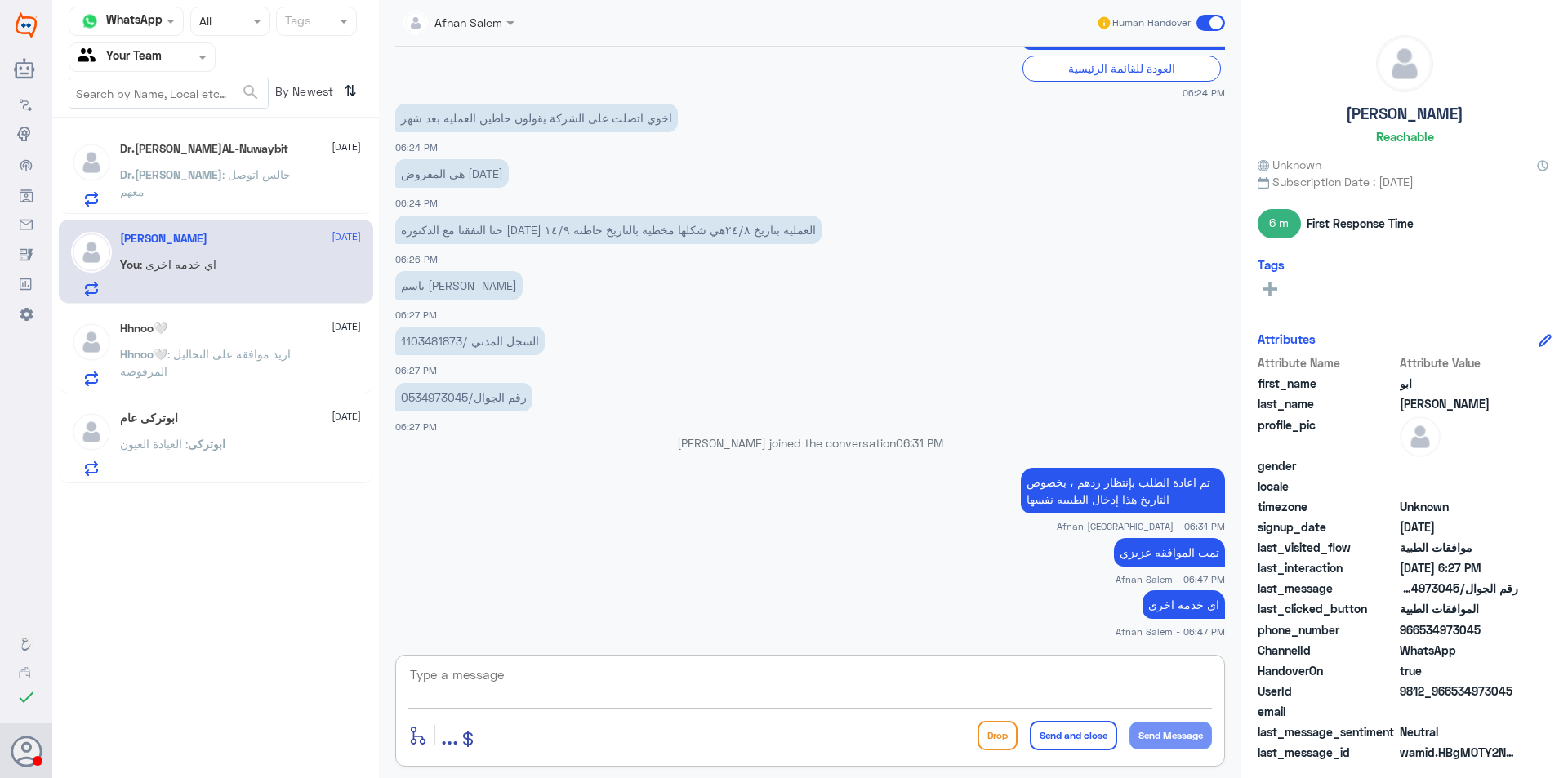
click at [261, 189] on p "Dr.[PERSON_NAME] : [PERSON_NAME] معهم" at bounding box center [211, 186] width 184 height 41
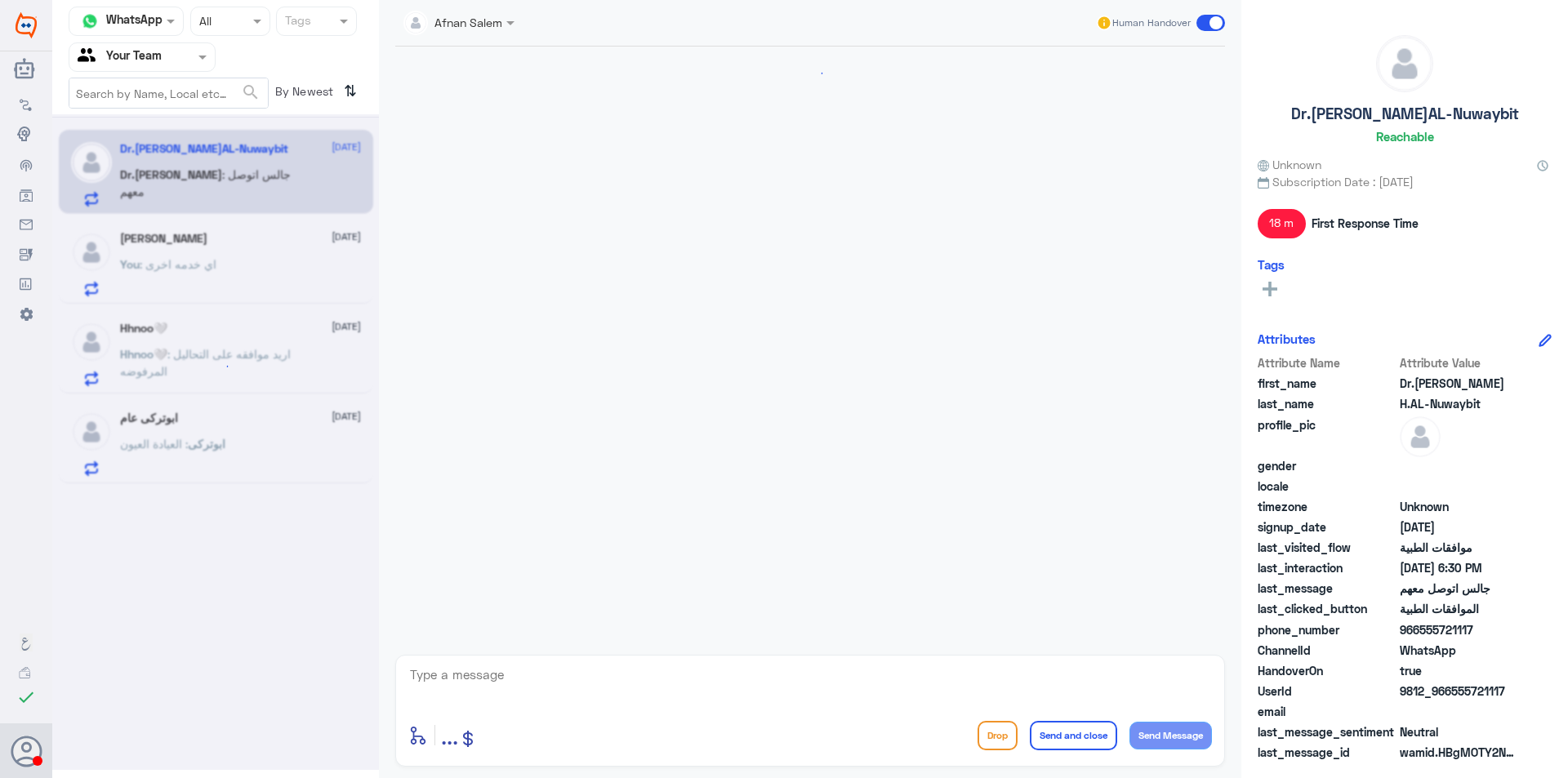
scroll to position [1107, 0]
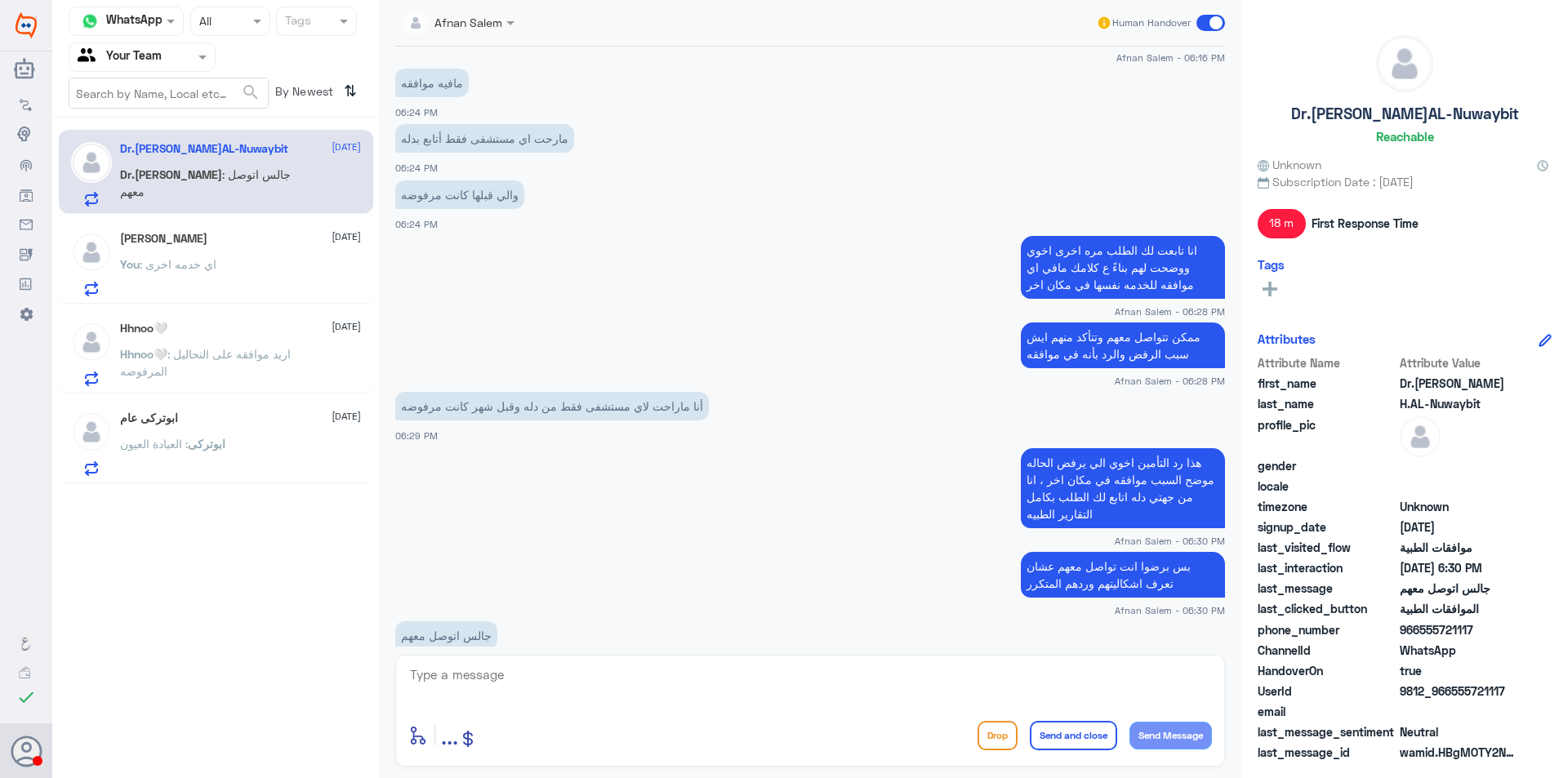
click at [273, 269] on div "You : اي خدمه اخرى" at bounding box center [240, 278] width 240 height 37
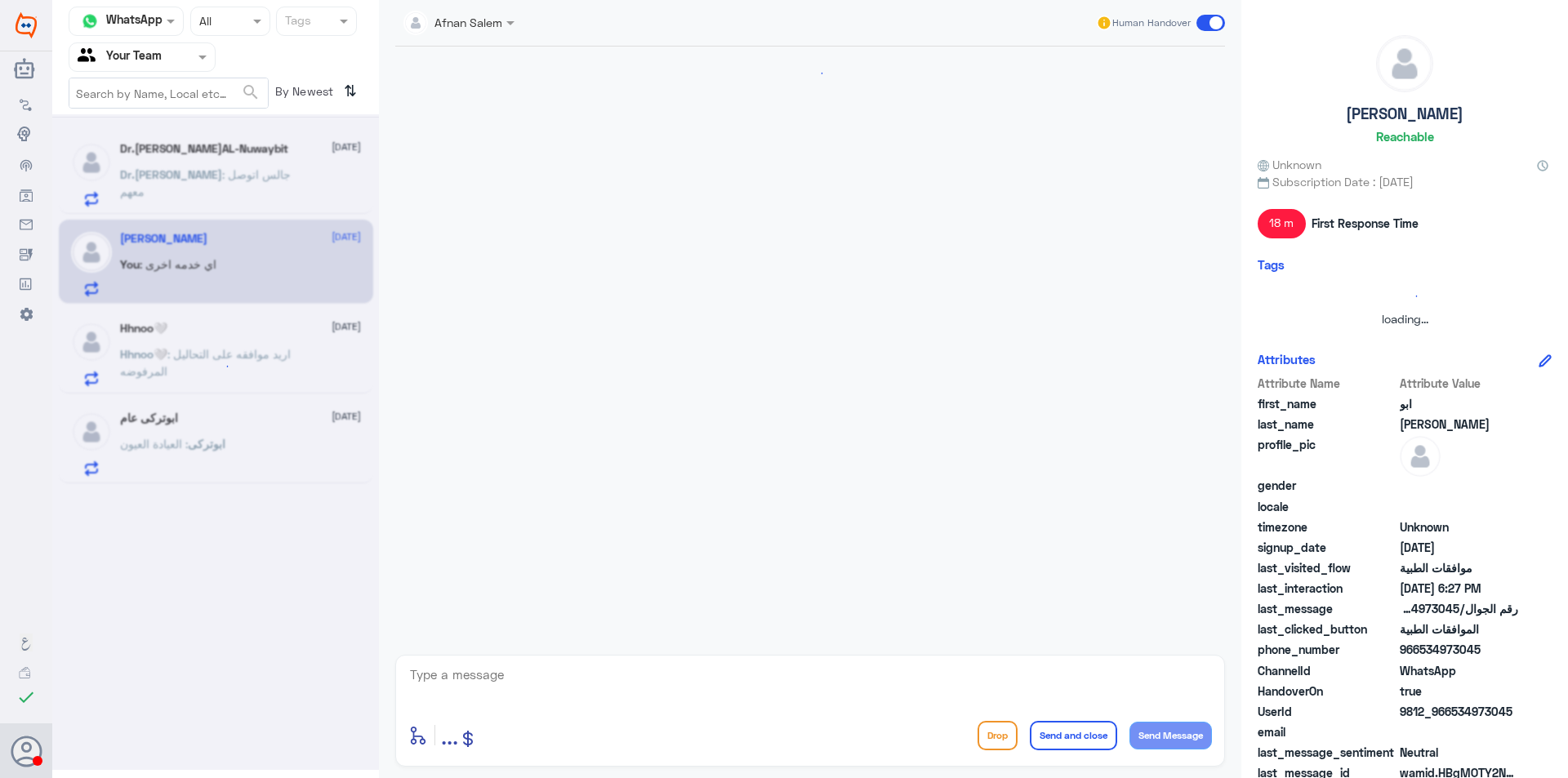
scroll to position [1252, 0]
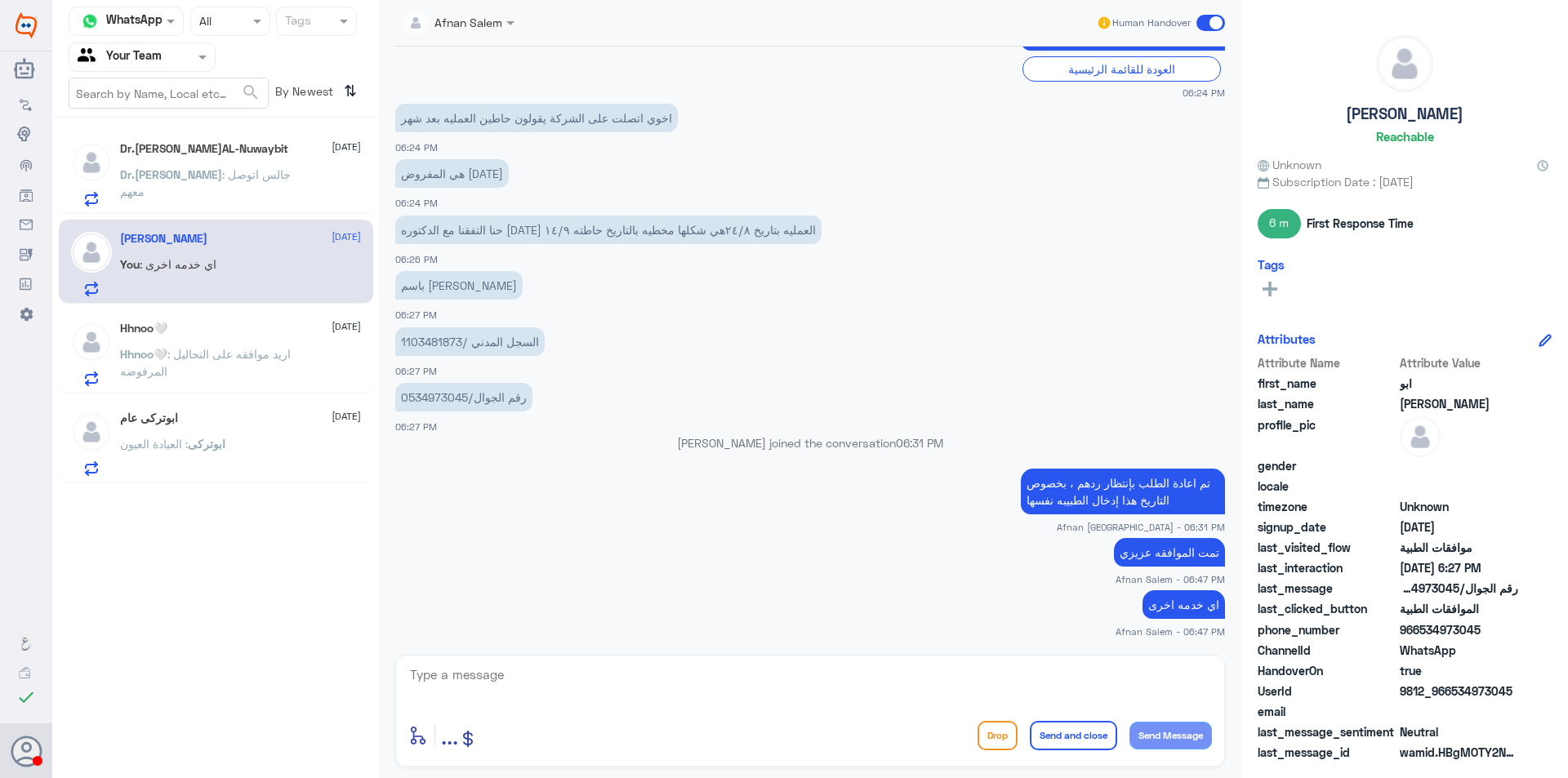
click at [213, 165] on div "Dr.[PERSON_NAME]AL-Nuwaybit [DATE] Dr.[PERSON_NAME] : [PERSON_NAME] معهم" at bounding box center [240, 174] width 240 height 64
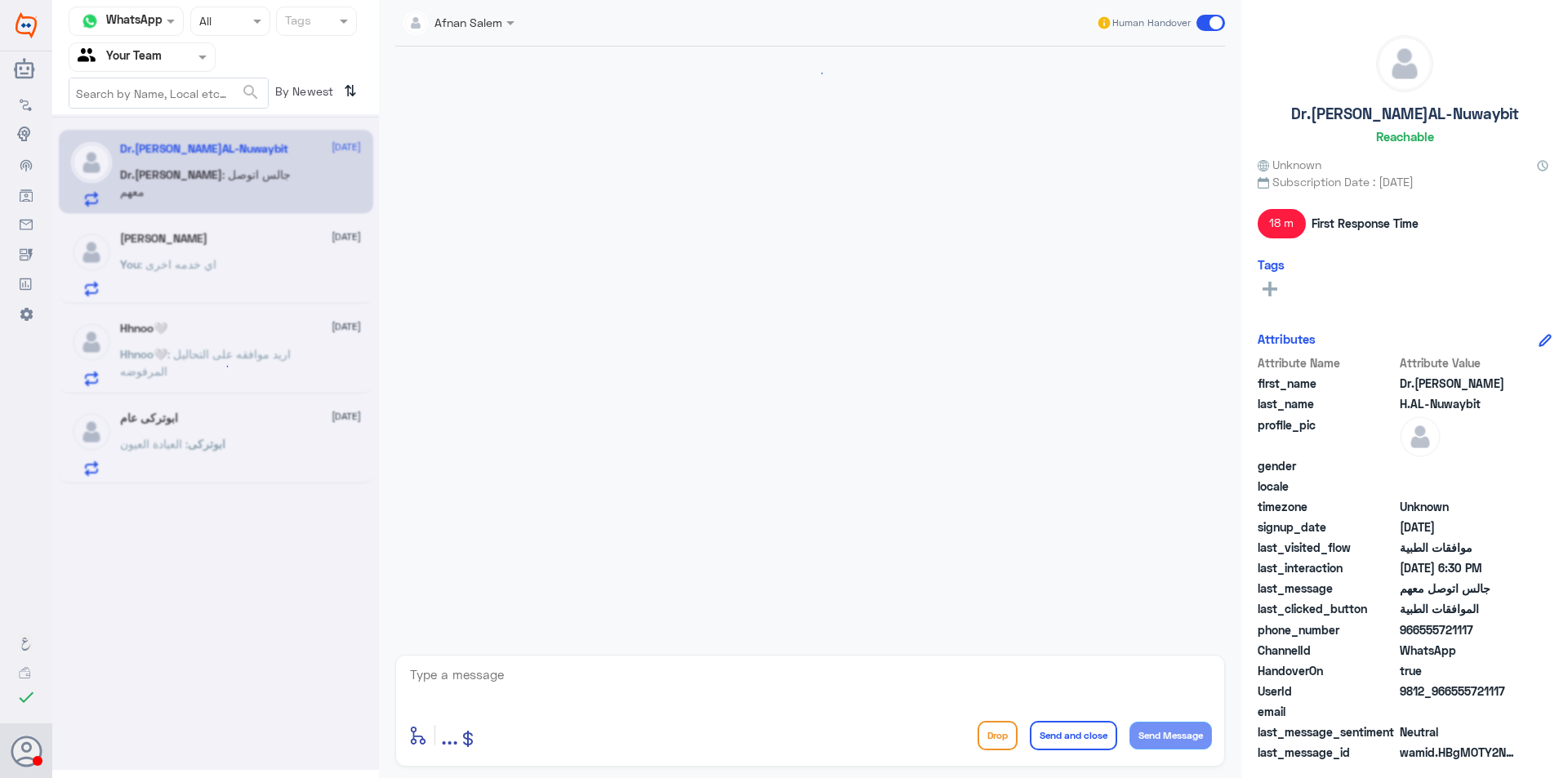
scroll to position [1107, 0]
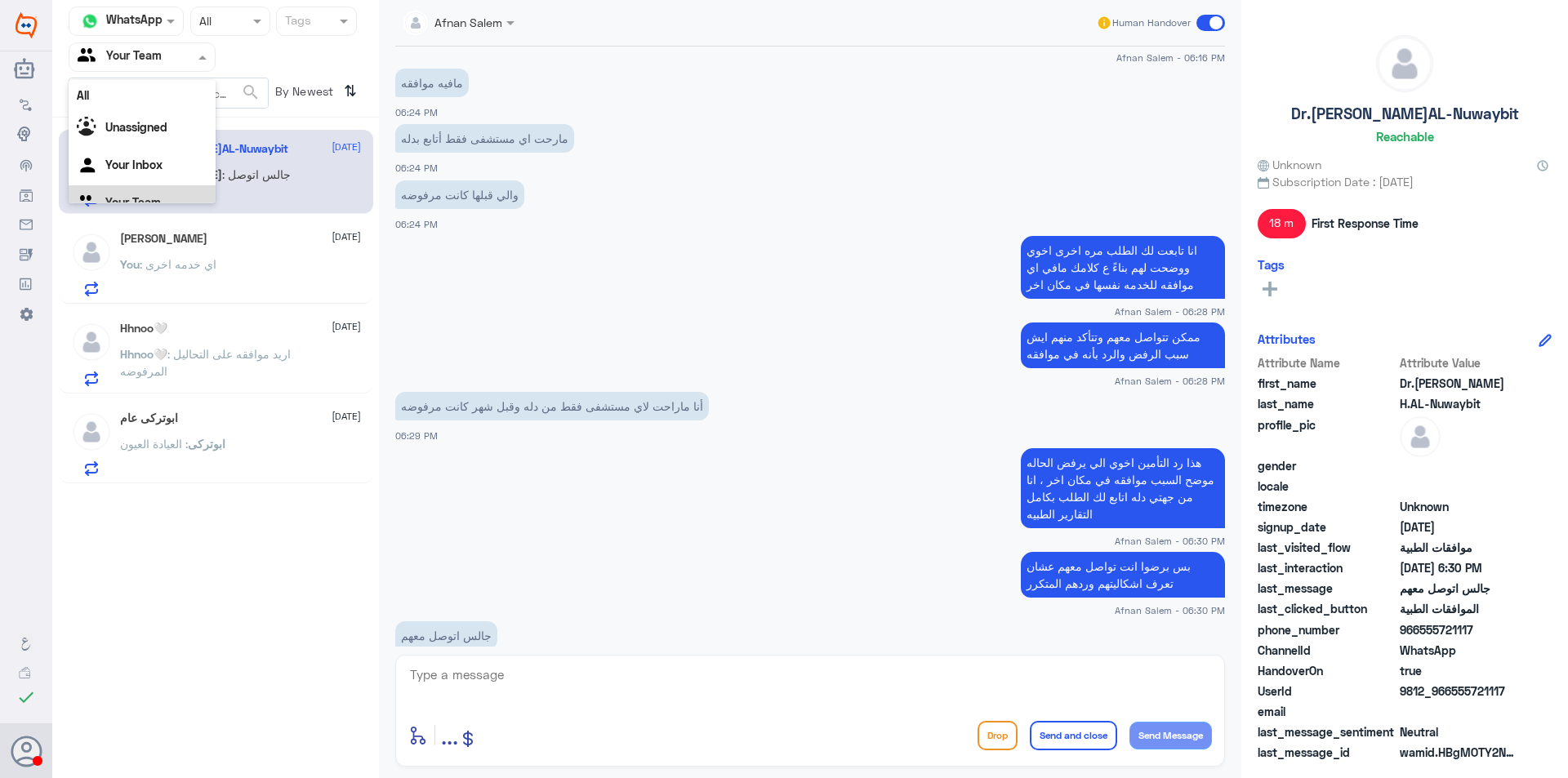
click at [162, 62] on input "text" at bounding box center [122, 56] width 90 height 19
click at [156, 156] on div "Your Inbox" at bounding box center [142, 146] width 147 height 38
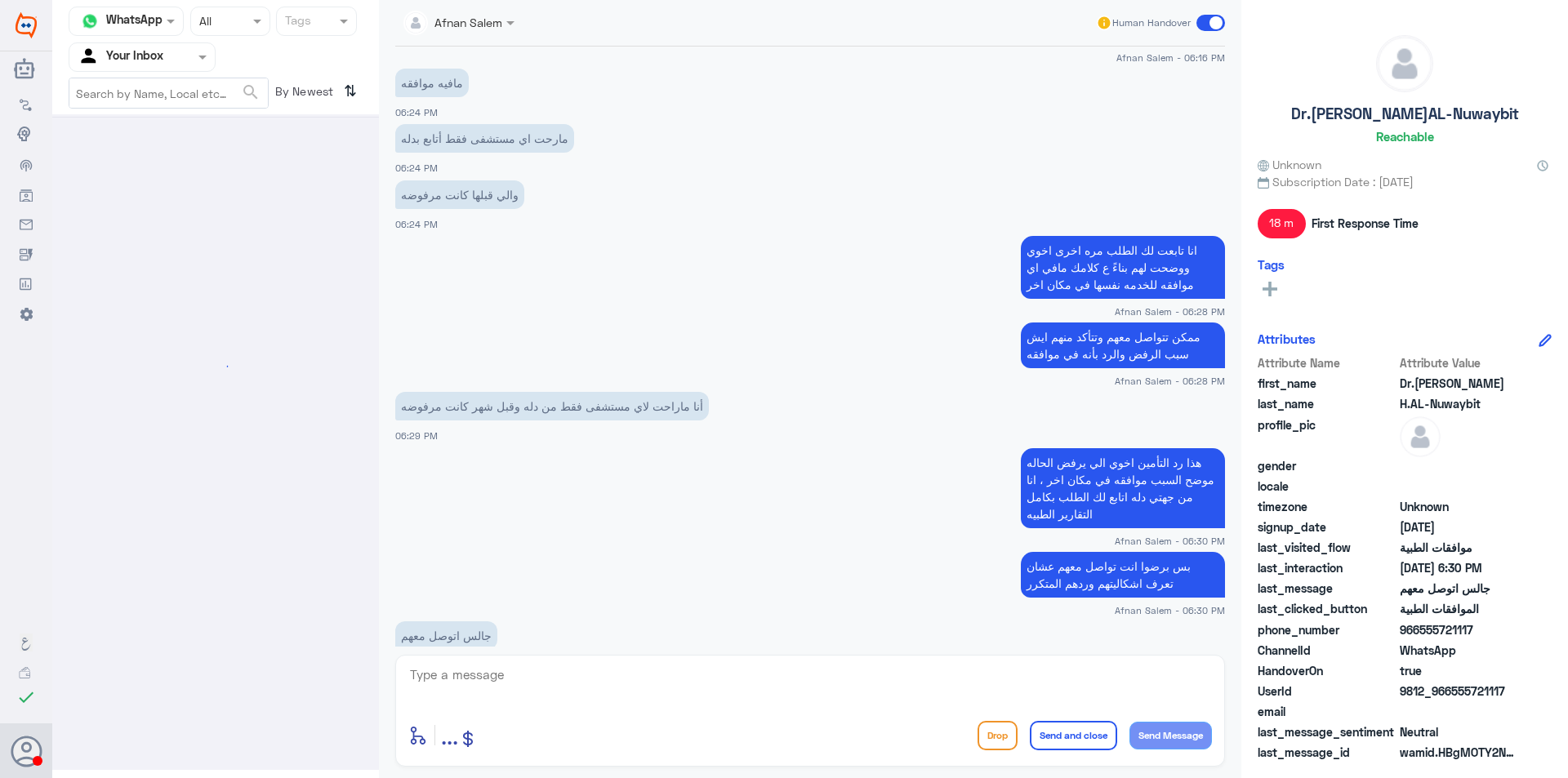
scroll to position [0, 0]
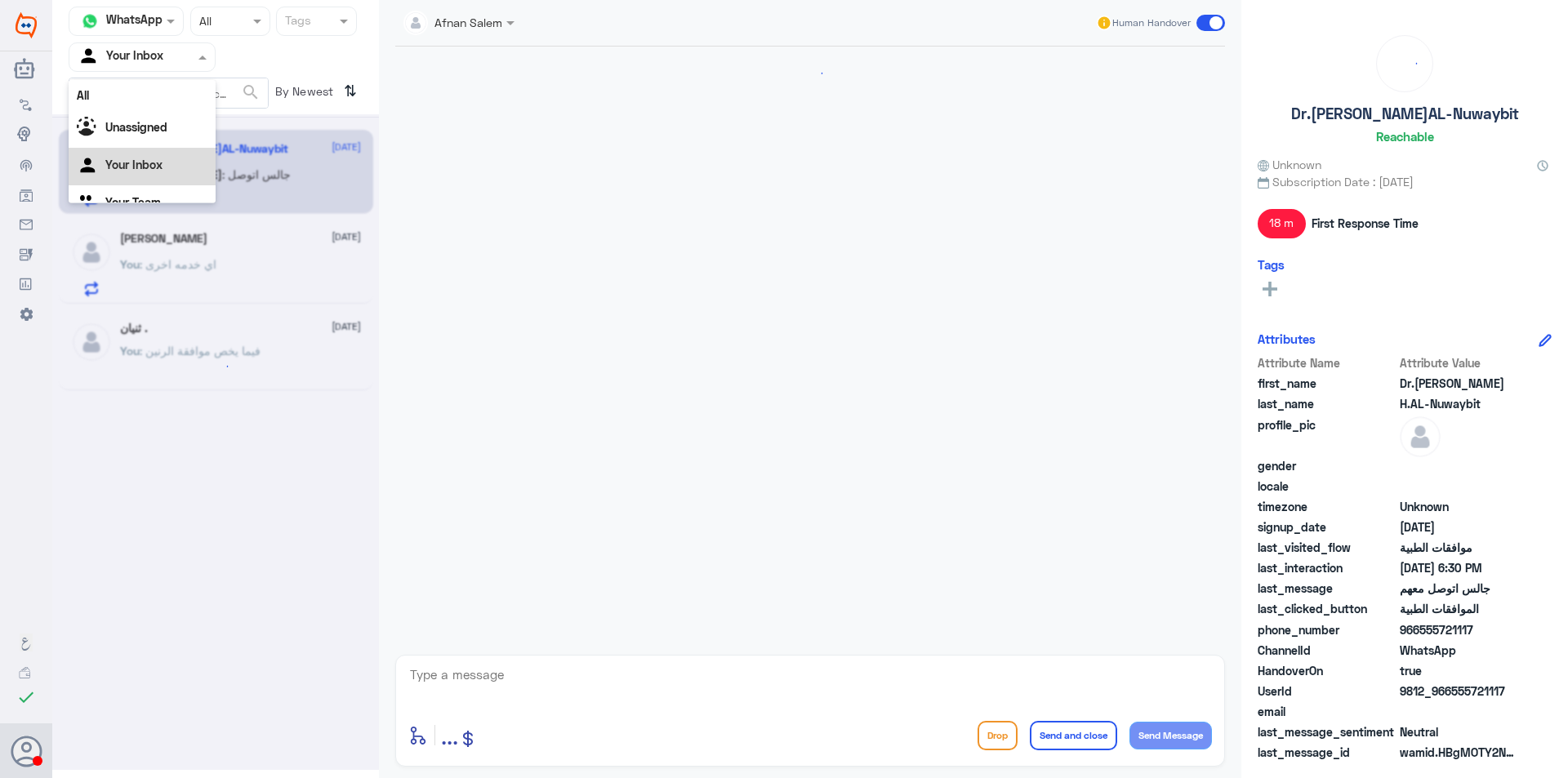
click at [180, 64] on div at bounding box center [142, 56] width 145 height 19
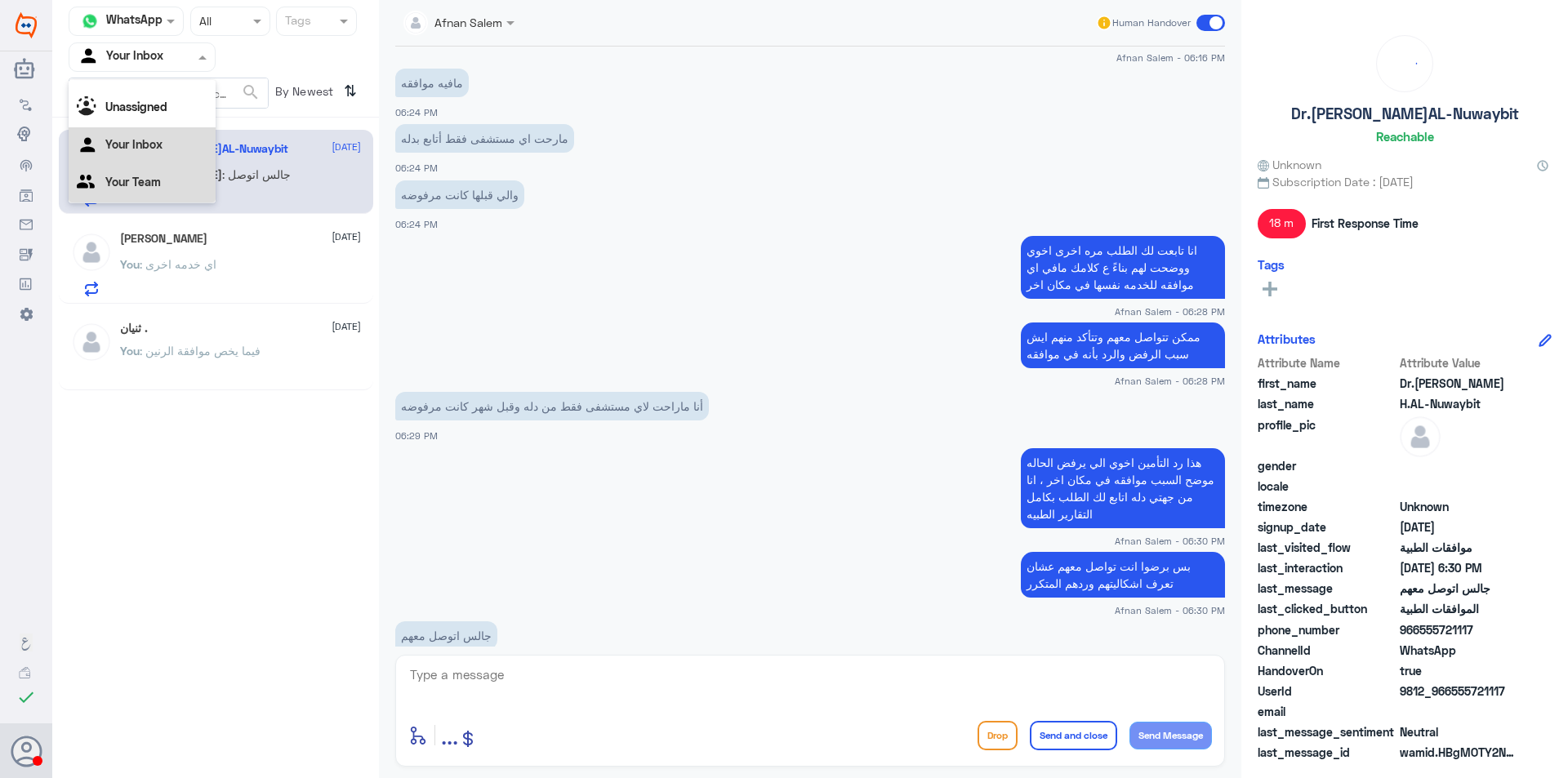
click at [178, 179] on div "Your Team" at bounding box center [142, 183] width 147 height 38
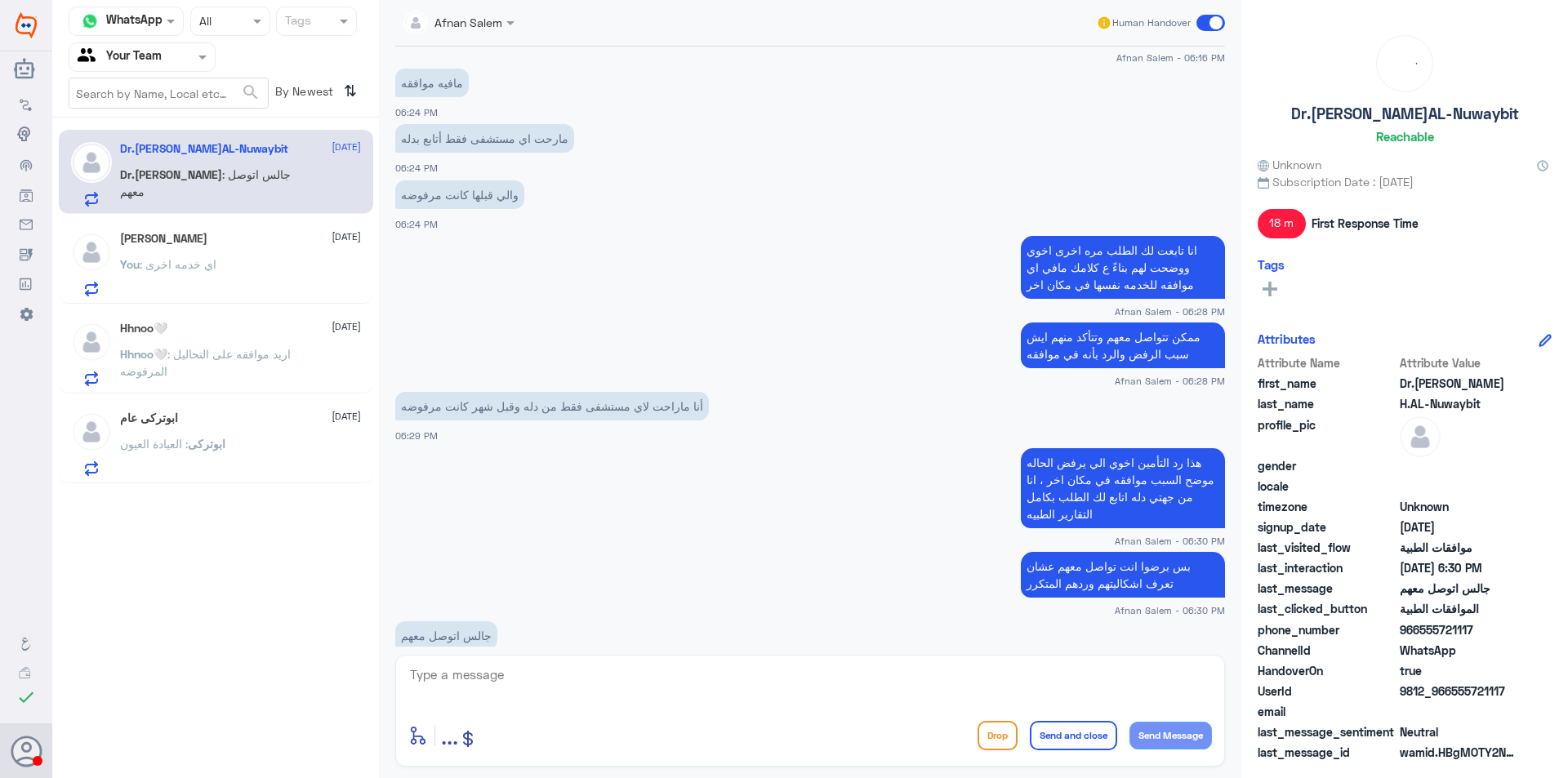
click at [173, 58] on div at bounding box center [142, 56] width 145 height 19
click at [170, 122] on div "Unassigned" at bounding box center [142, 108] width 147 height 38
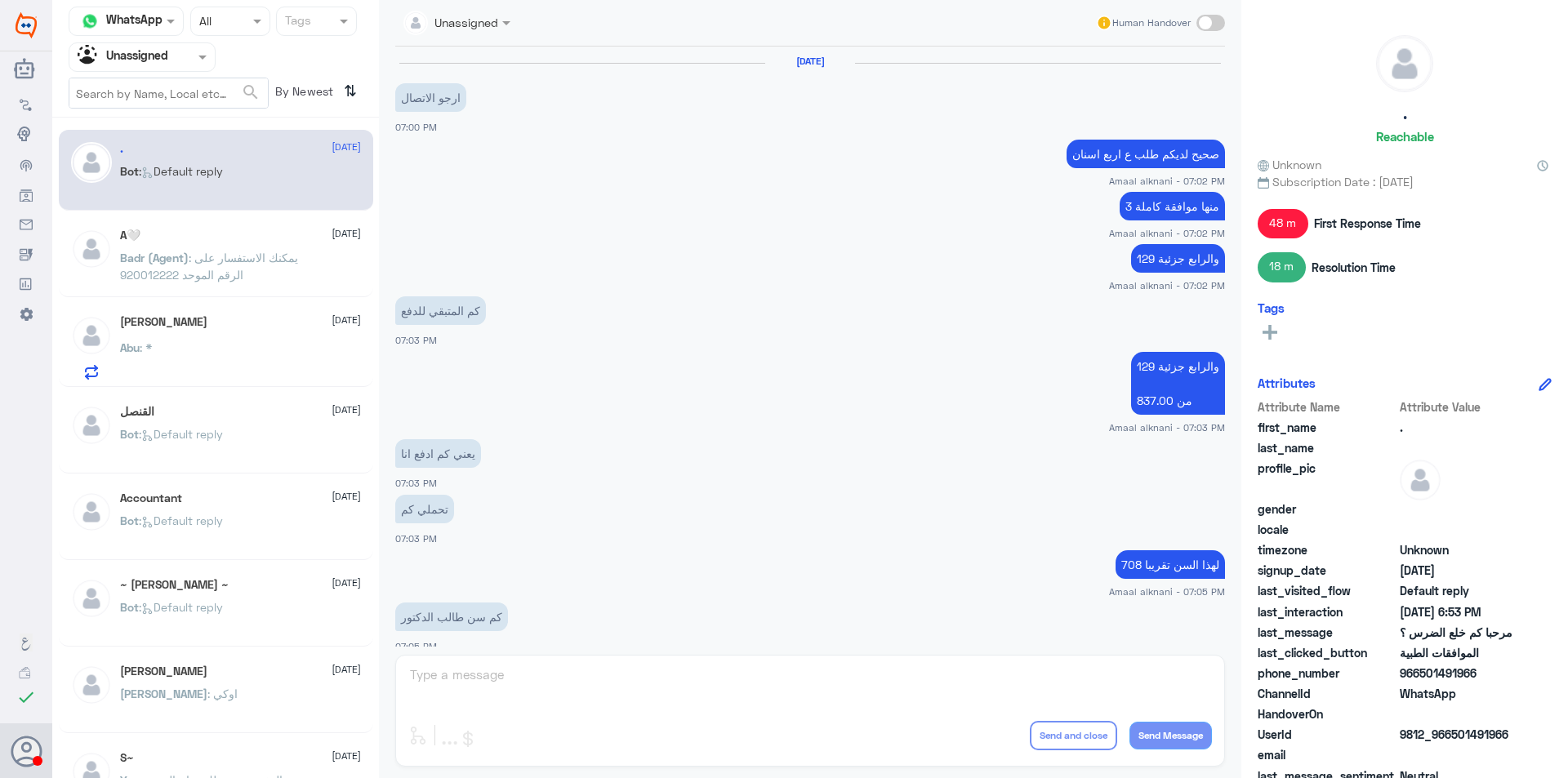
scroll to position [730, 0]
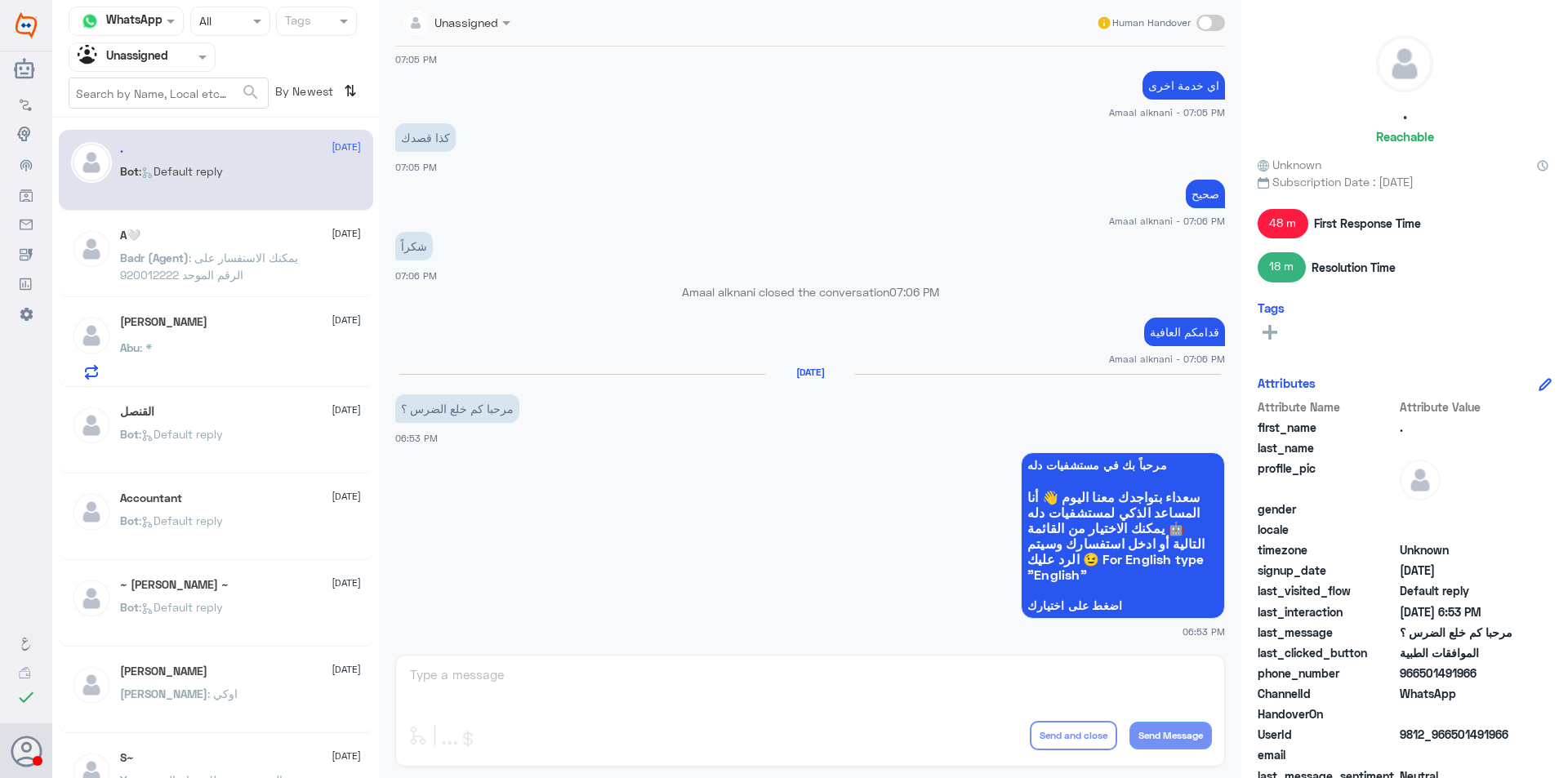
click at [263, 354] on div "Abu : *" at bounding box center [240, 361] width 240 height 37
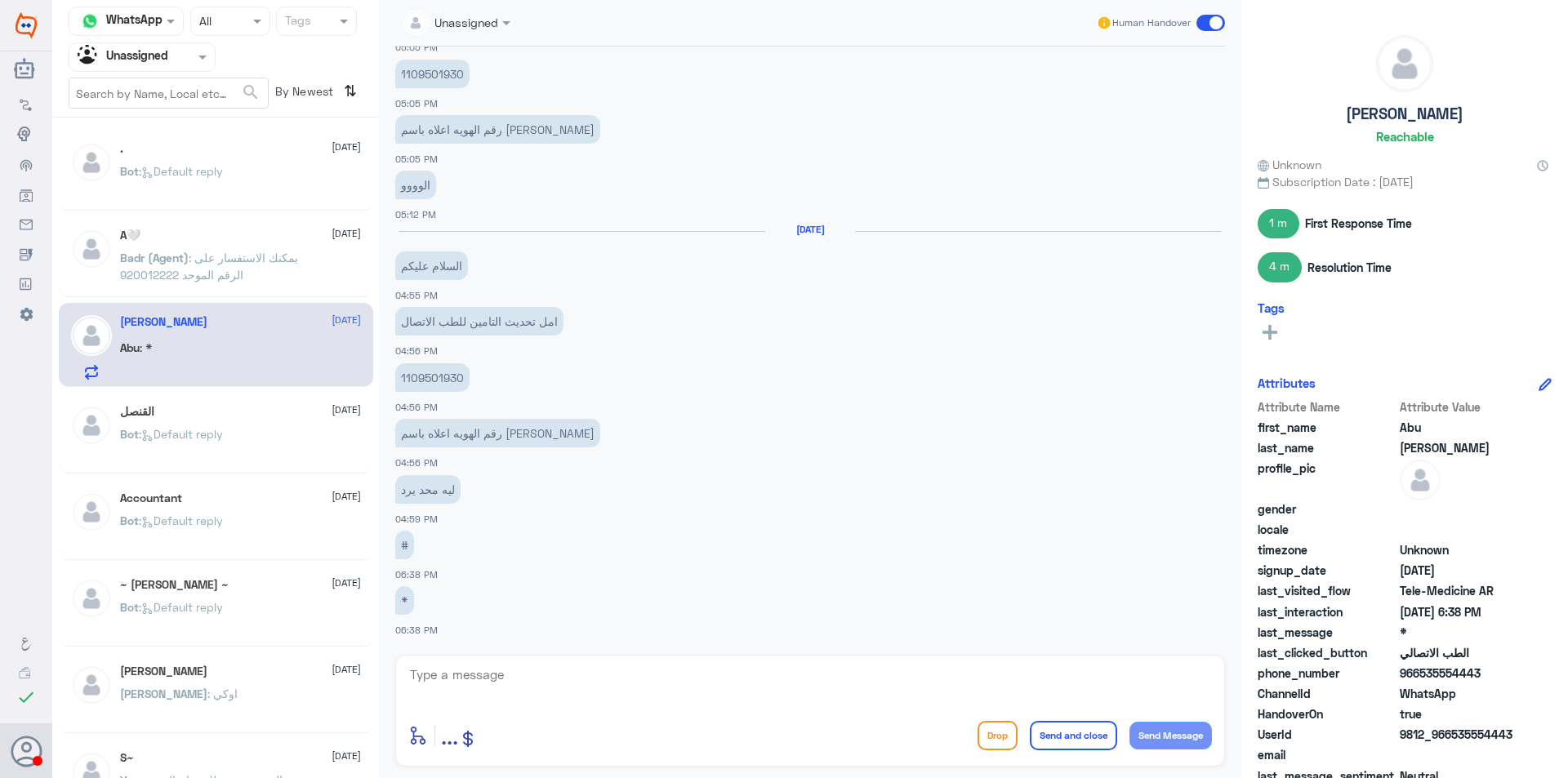
click at [254, 426] on div "القنصل [DATE] Bot : Default reply" at bounding box center [240, 436] width 240 height 62
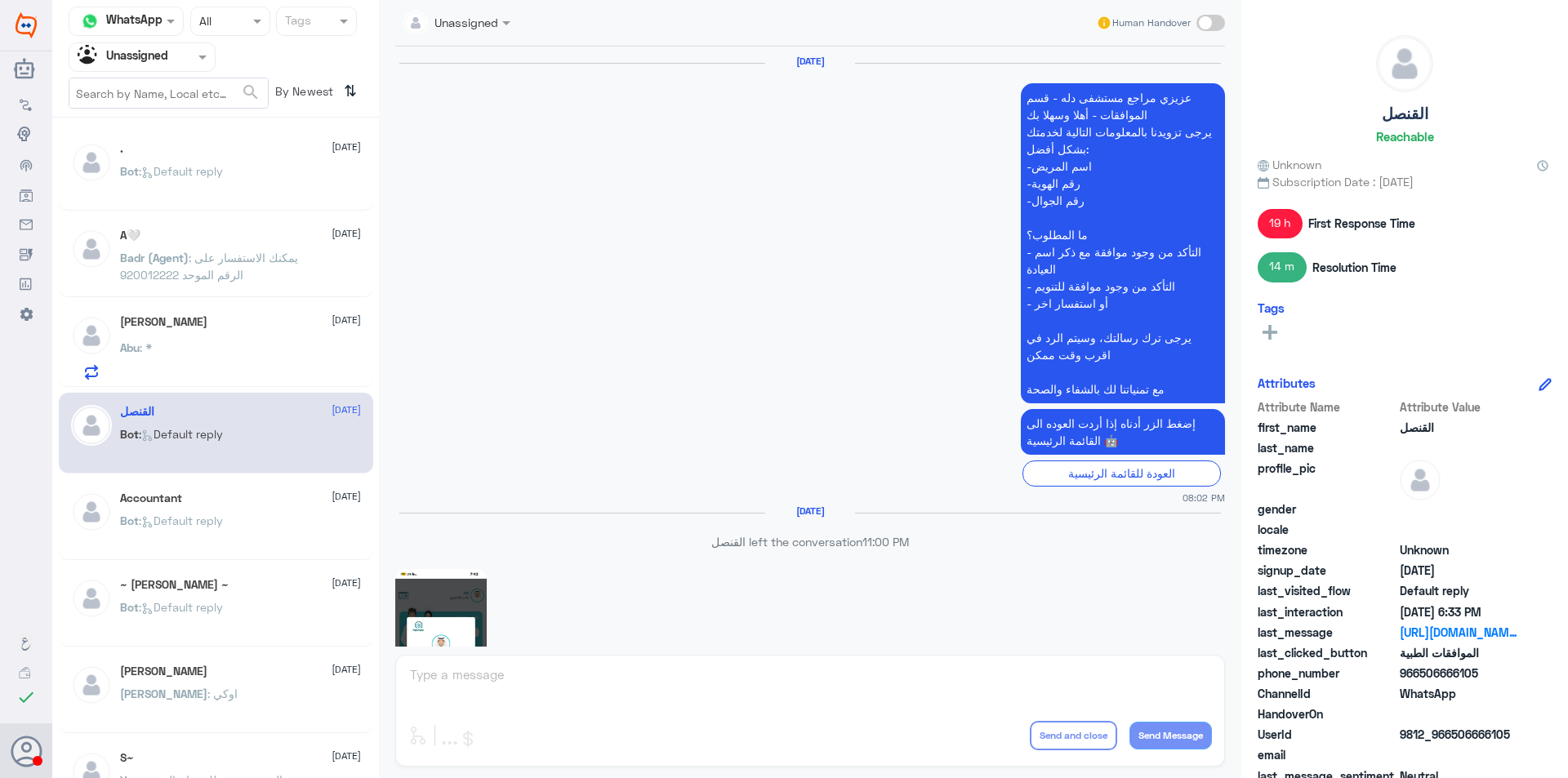
scroll to position [2060, 0]
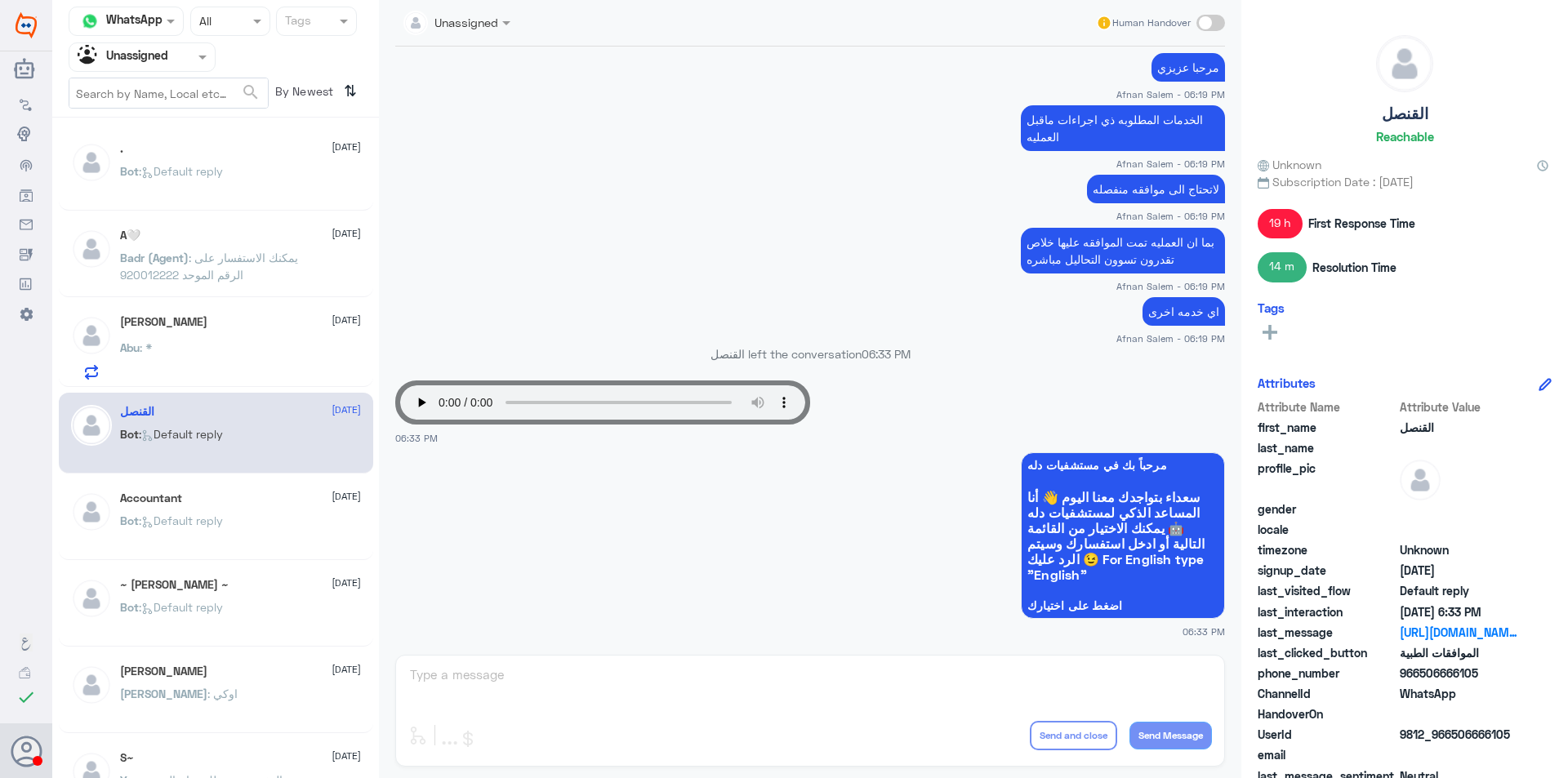
drag, startPoint x: 1480, startPoint y: 678, endPoint x: 1422, endPoint y: 678, distance: 58.0
click at [1422, 678] on span "966506666105" at bounding box center [1459, 672] width 118 height 17
click at [194, 50] on div at bounding box center [142, 56] width 145 height 19
click at [178, 144] on div "Your Inbox" at bounding box center [142, 146] width 147 height 38
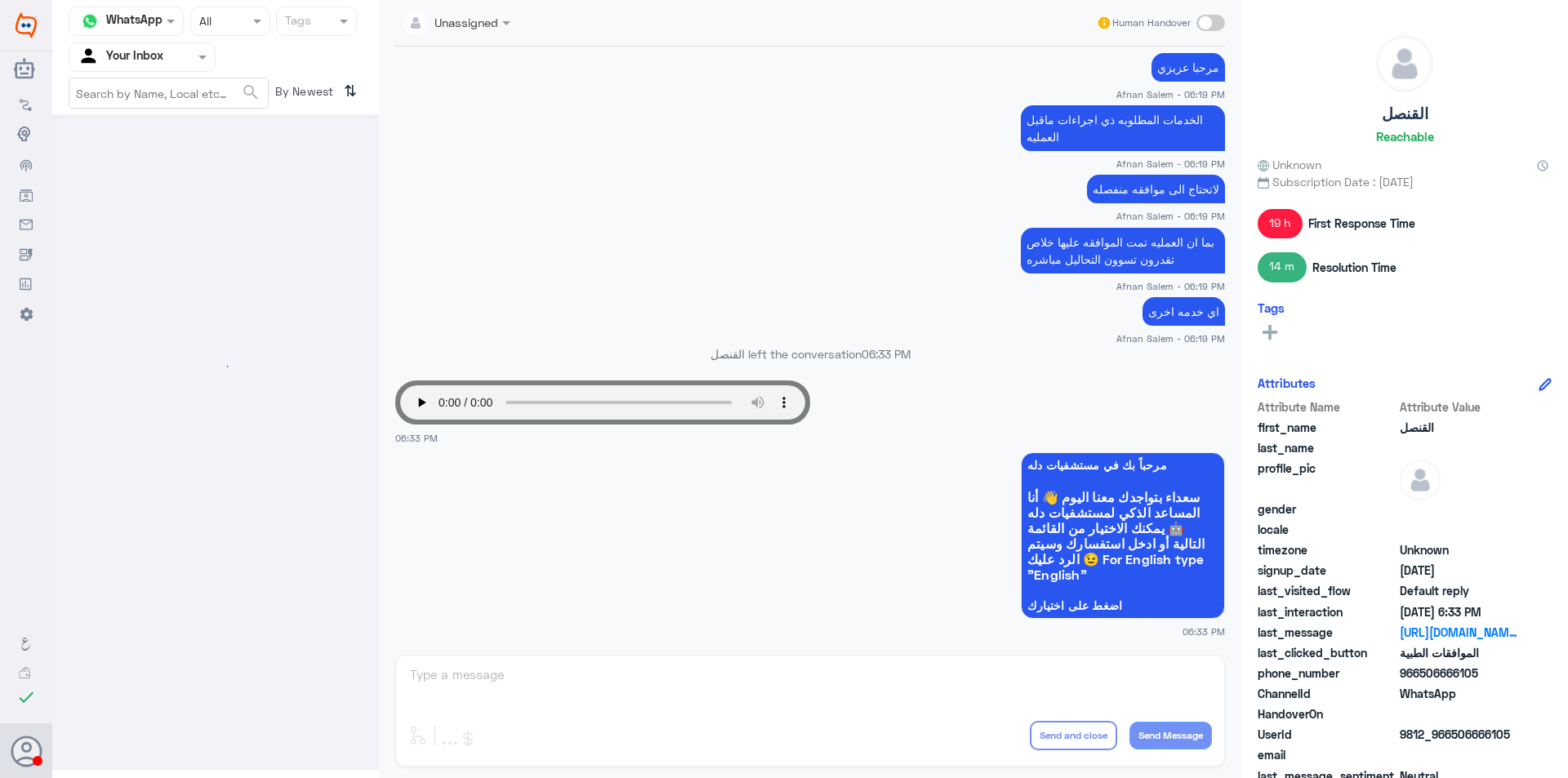
scroll to position [0, 0]
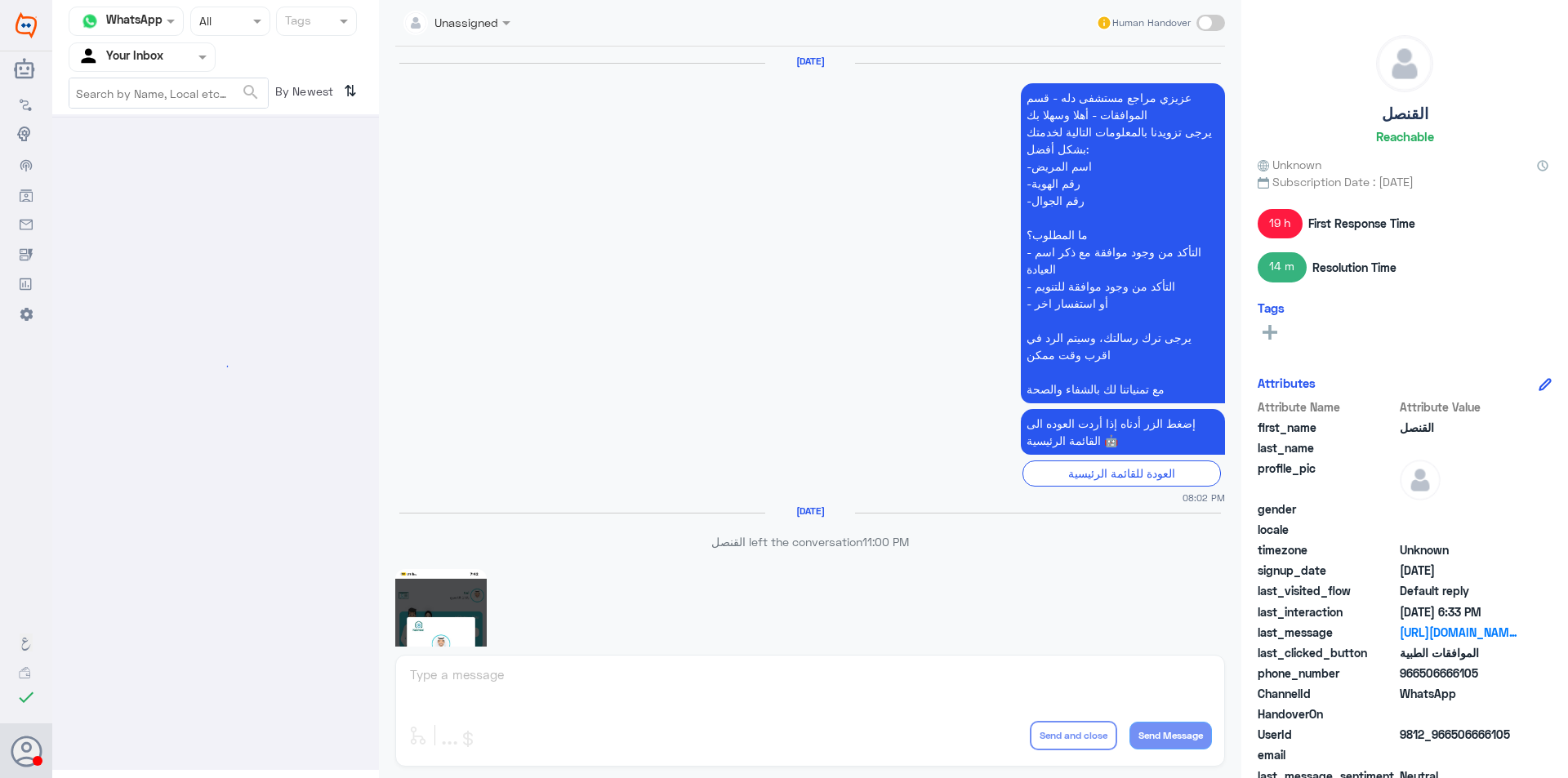
click at [152, 54] on input "text" at bounding box center [122, 56] width 90 height 19
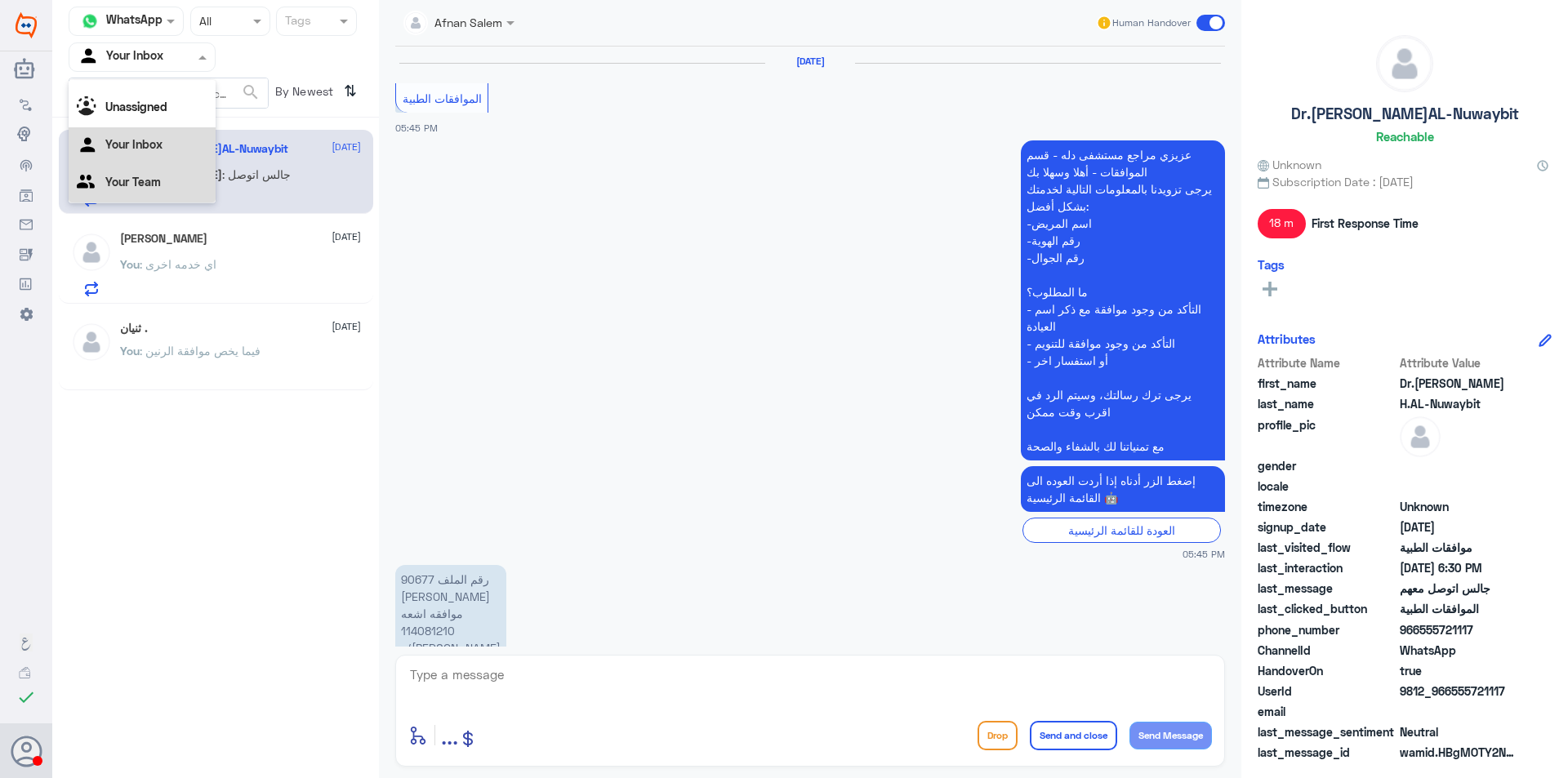
scroll to position [1107, 0]
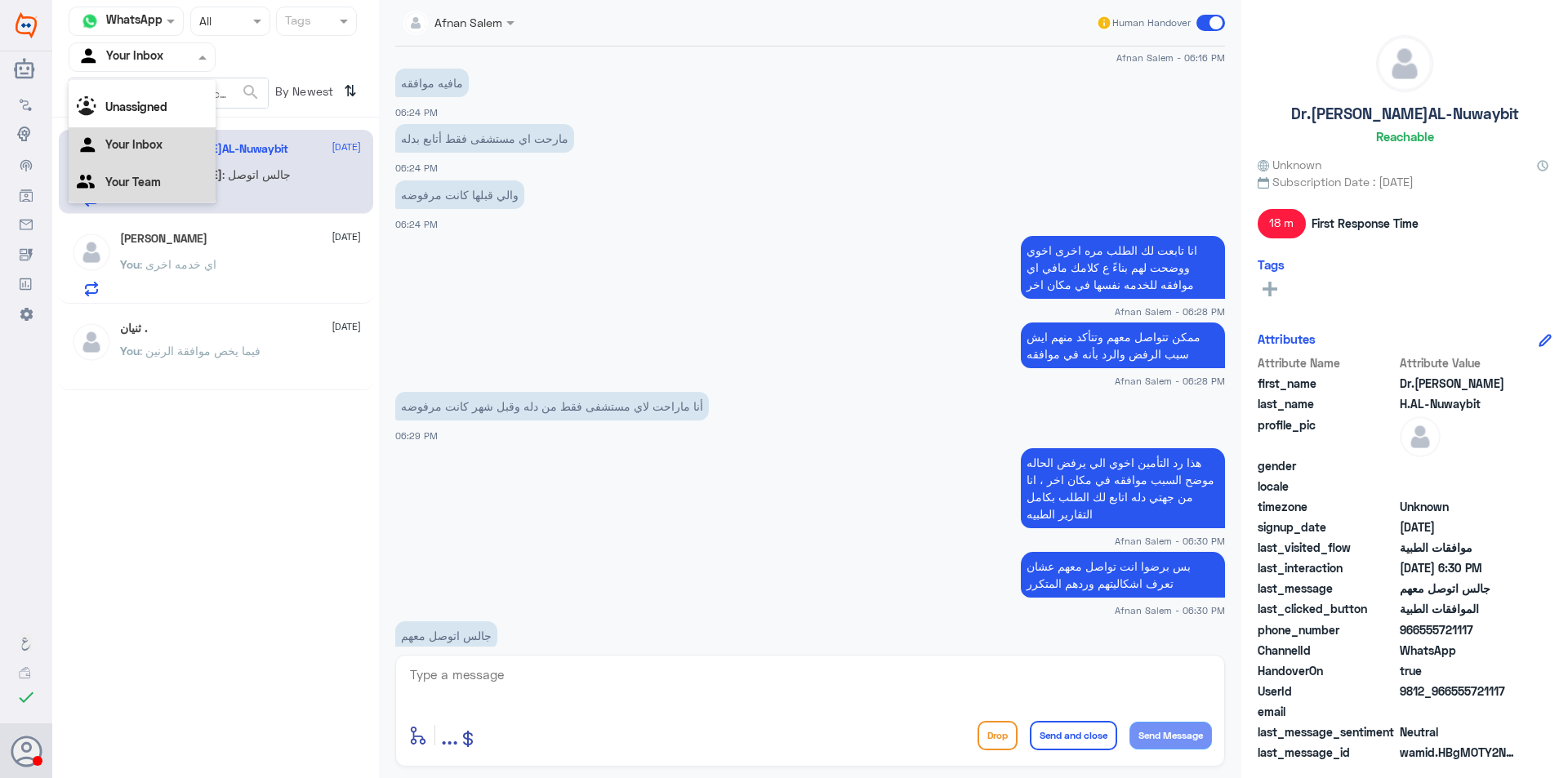
click at [174, 173] on div "Your Team" at bounding box center [142, 183] width 147 height 38
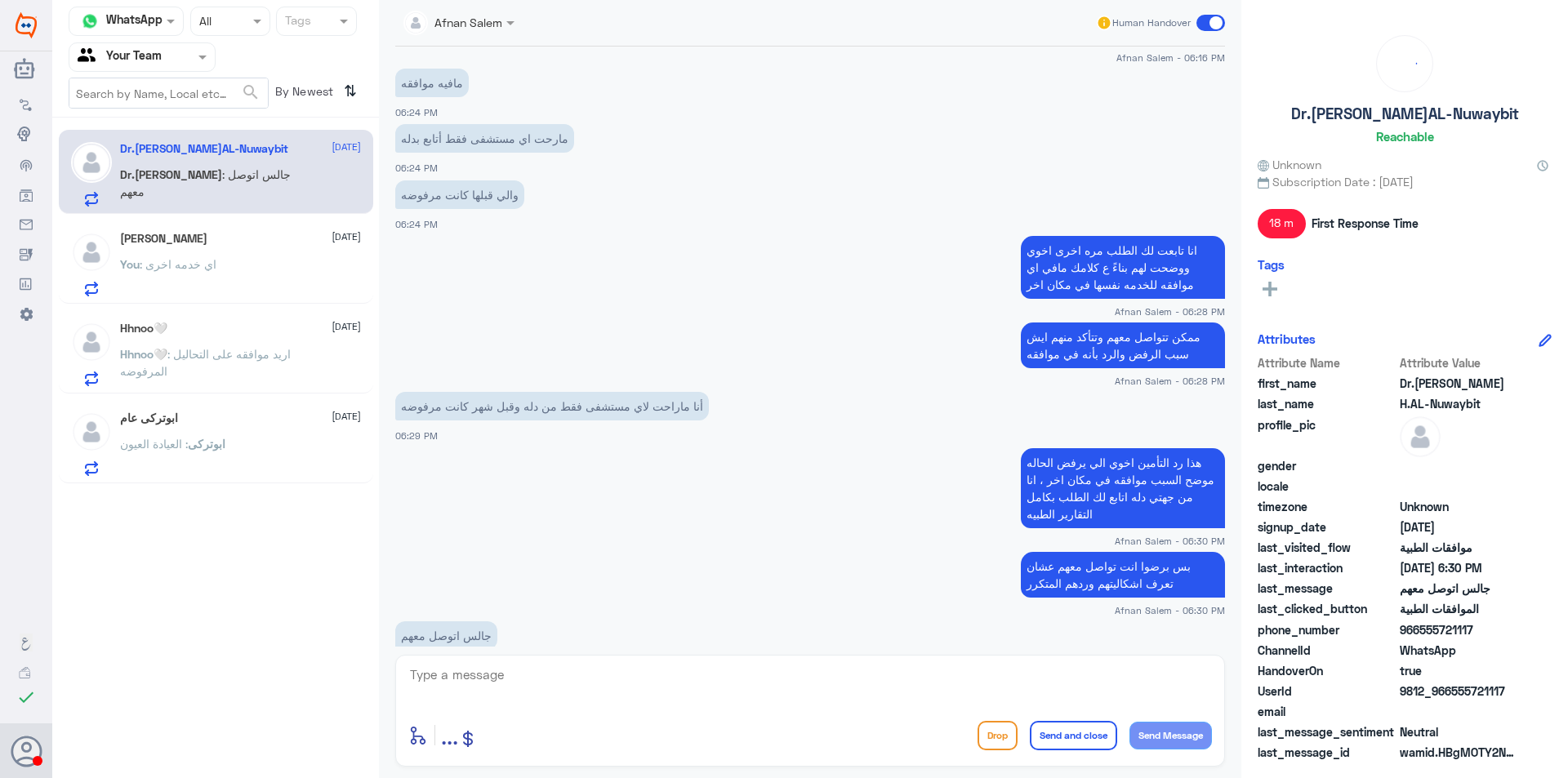
click at [237, 269] on div "You : اي خدمه اخرى" at bounding box center [240, 278] width 240 height 37
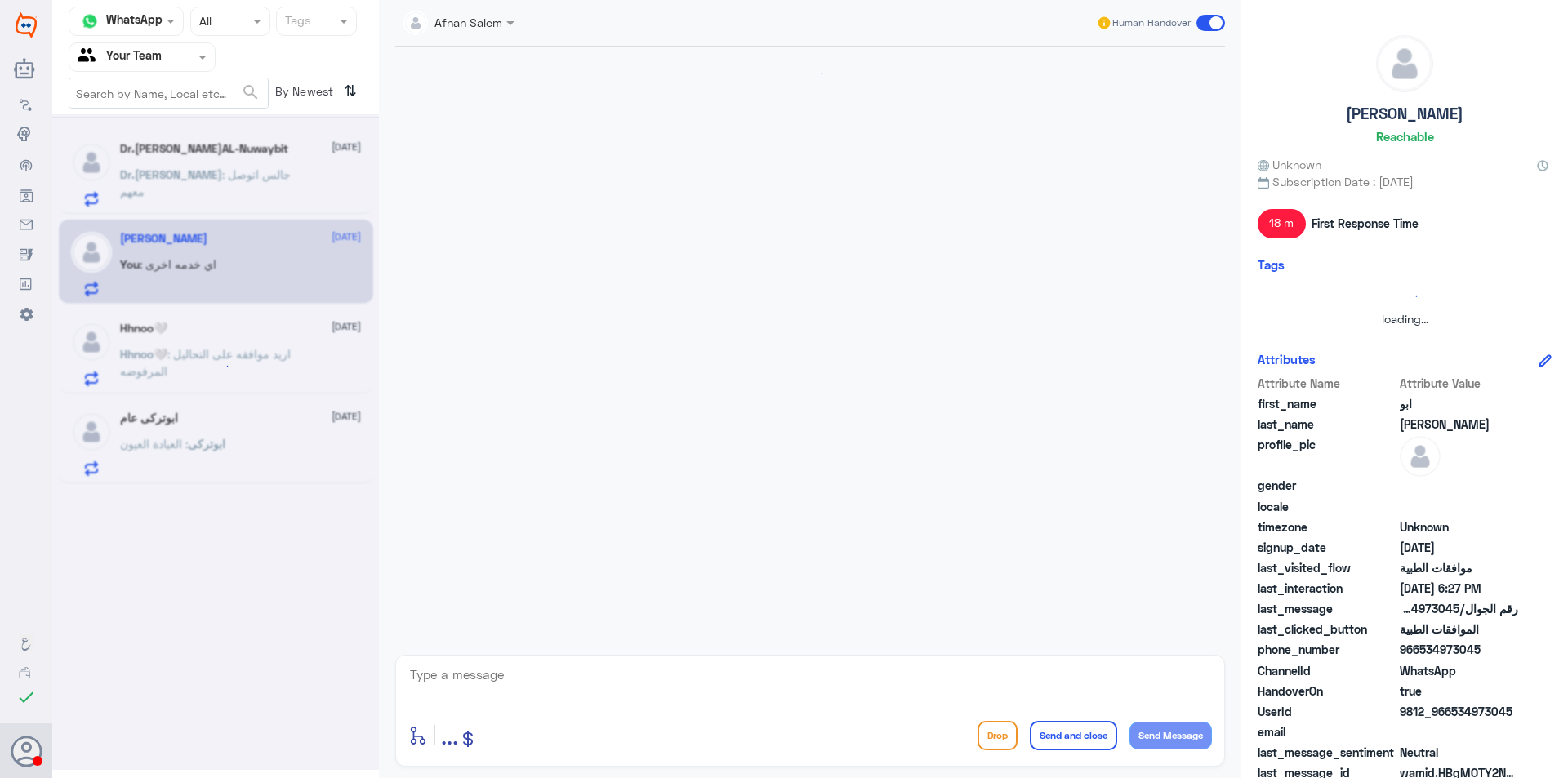
scroll to position [1252, 0]
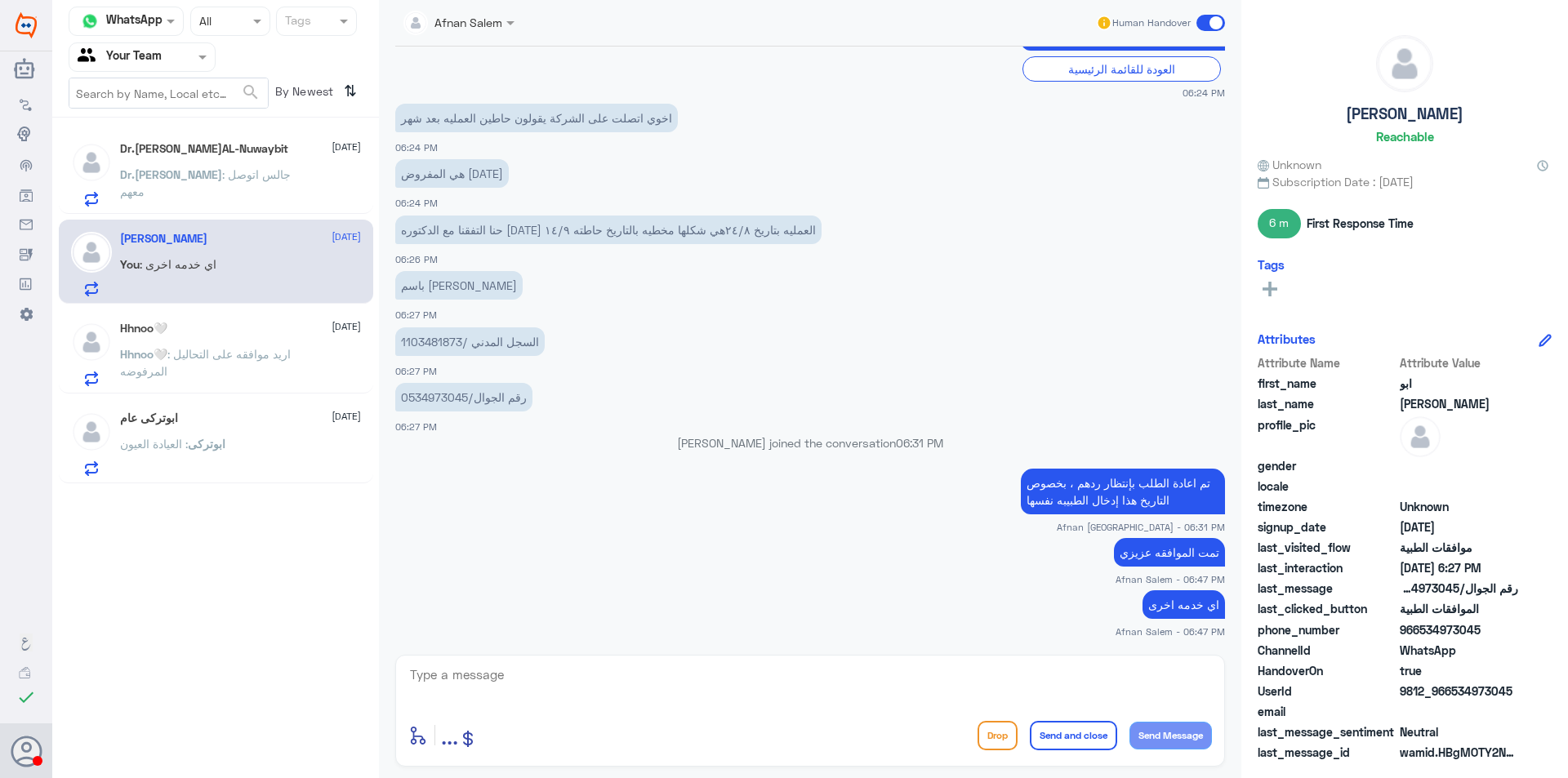
click at [168, 52] on div at bounding box center [142, 56] width 145 height 19
click at [150, 103] on b "Unassigned" at bounding box center [137, 107] width 62 height 14
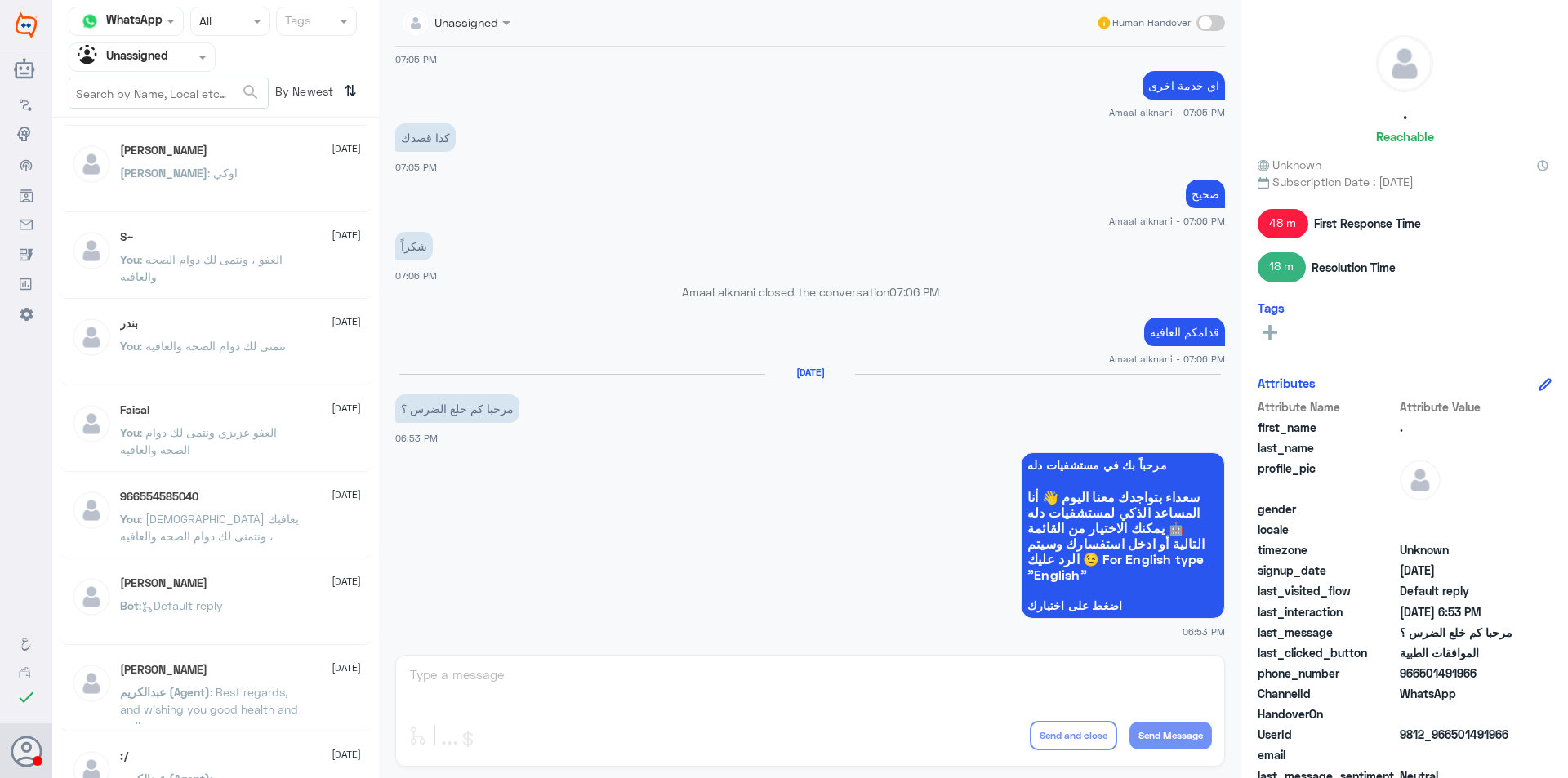
scroll to position [245, 0]
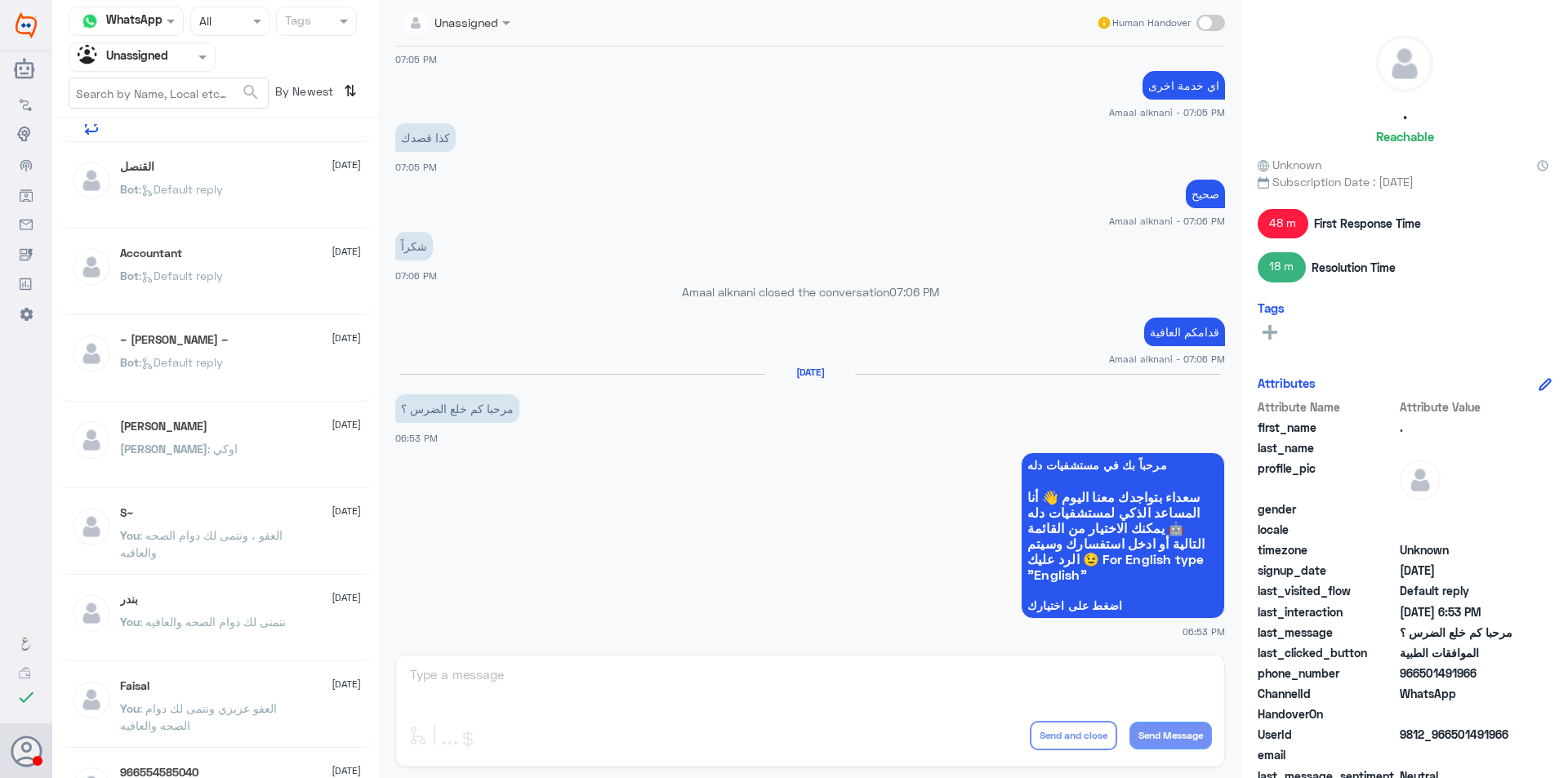
click at [253, 629] on span ": نتمنى لك دوام الصحه والعافيه" at bounding box center [212, 622] width 146 height 14
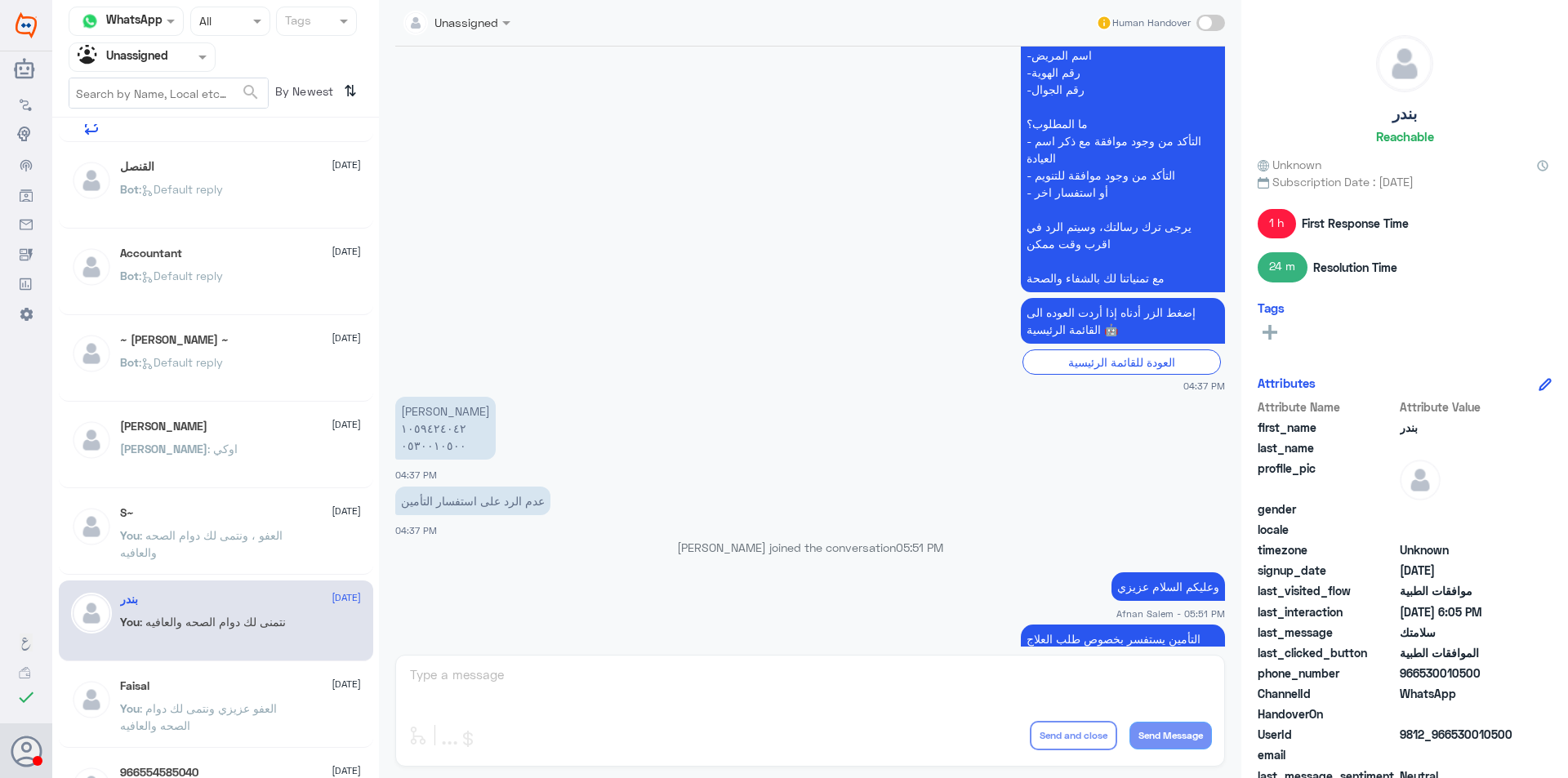
scroll to position [445, 0]
click at [425, 438] on p "[PERSON_NAME] ١٠٥٩٤٢٤٠٤٢ ٠٥٣٠٠١٠٥٠٠" at bounding box center [446, 428] width 100 height 63
click at [423, 456] on p "[PERSON_NAME] ١٠٥٩٤٢٤٠٤٢ ٠٥٣٠٠١٠٥٠٠" at bounding box center [446, 428] width 100 height 63
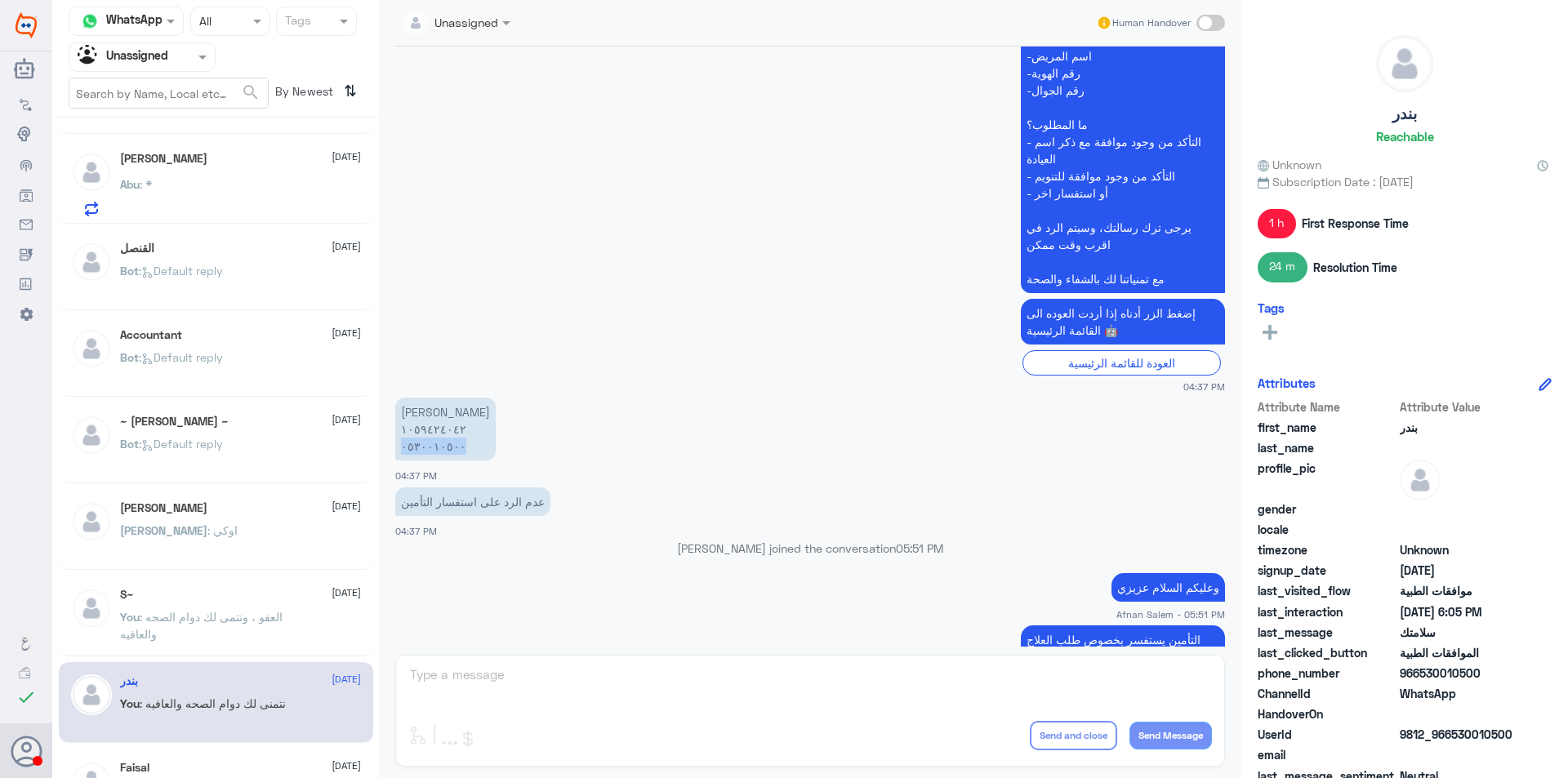
scroll to position [0, 0]
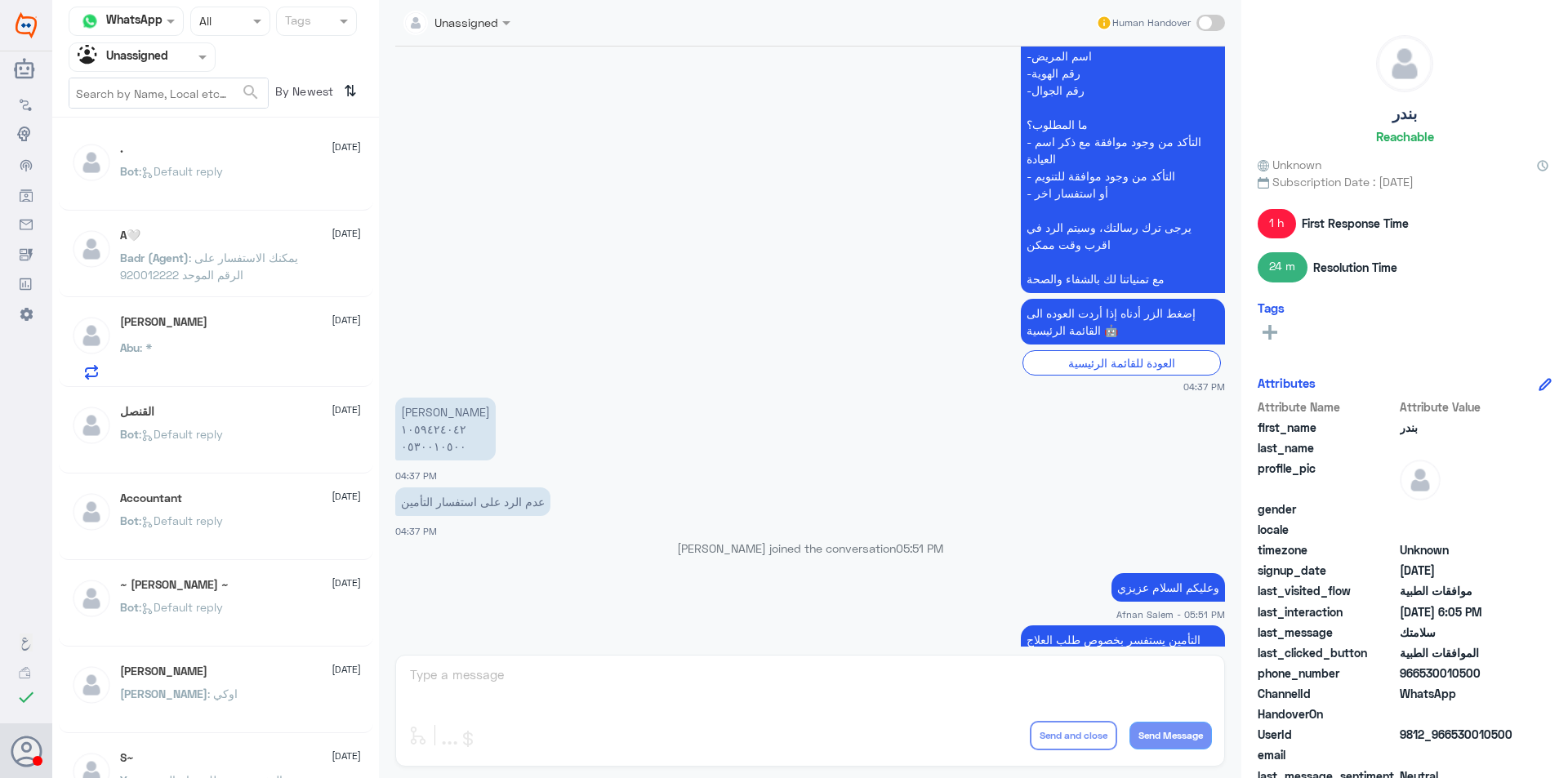
click at [164, 58] on input "text" at bounding box center [122, 56] width 90 height 19
click at [166, 178] on div "Your Team" at bounding box center [142, 183] width 147 height 38
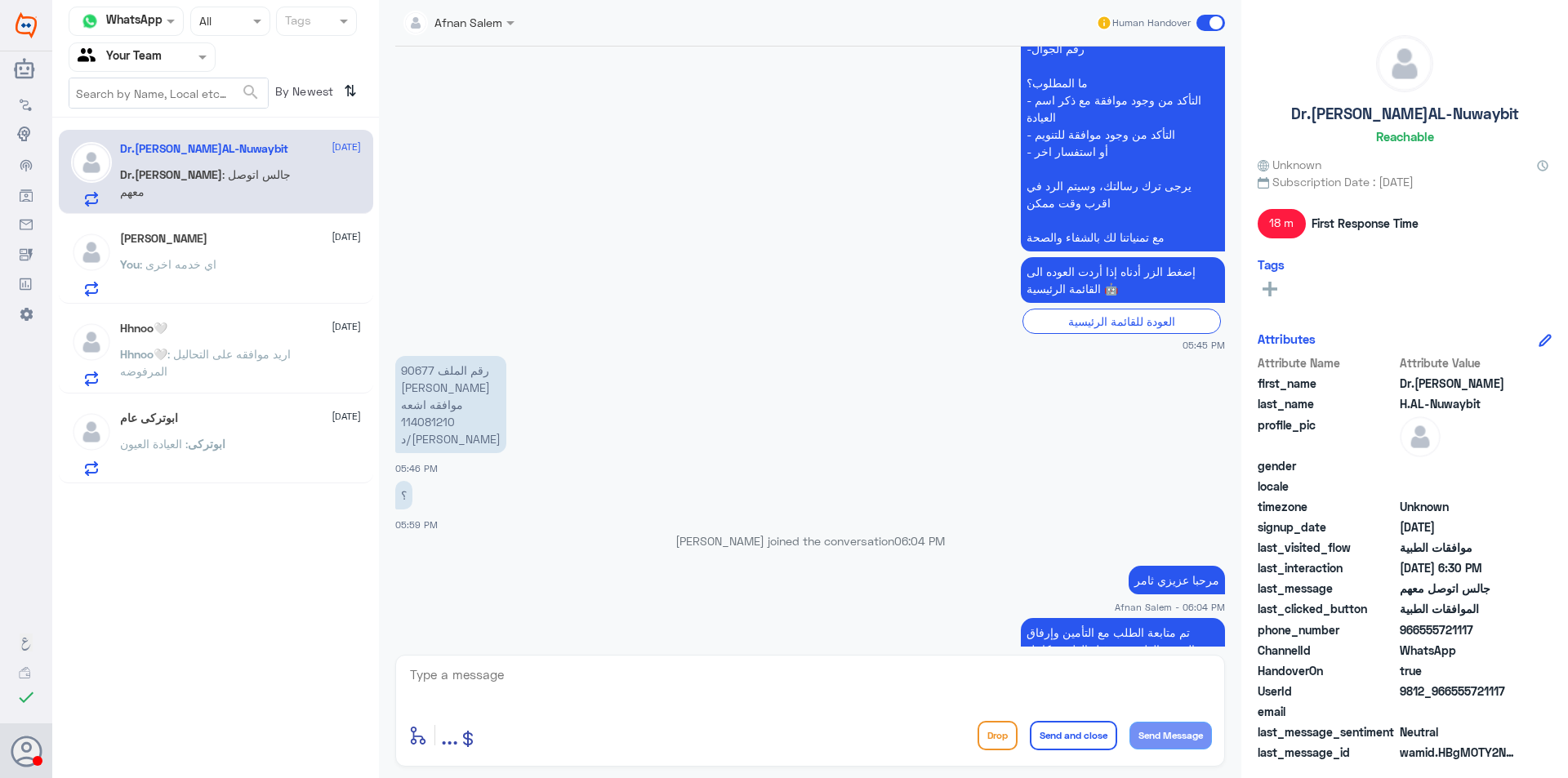
scroll to position [208, 0]
click at [253, 248] on div "[PERSON_NAME] [DATE] You : اي خدمه اخرى" at bounding box center [240, 263] width 240 height 64
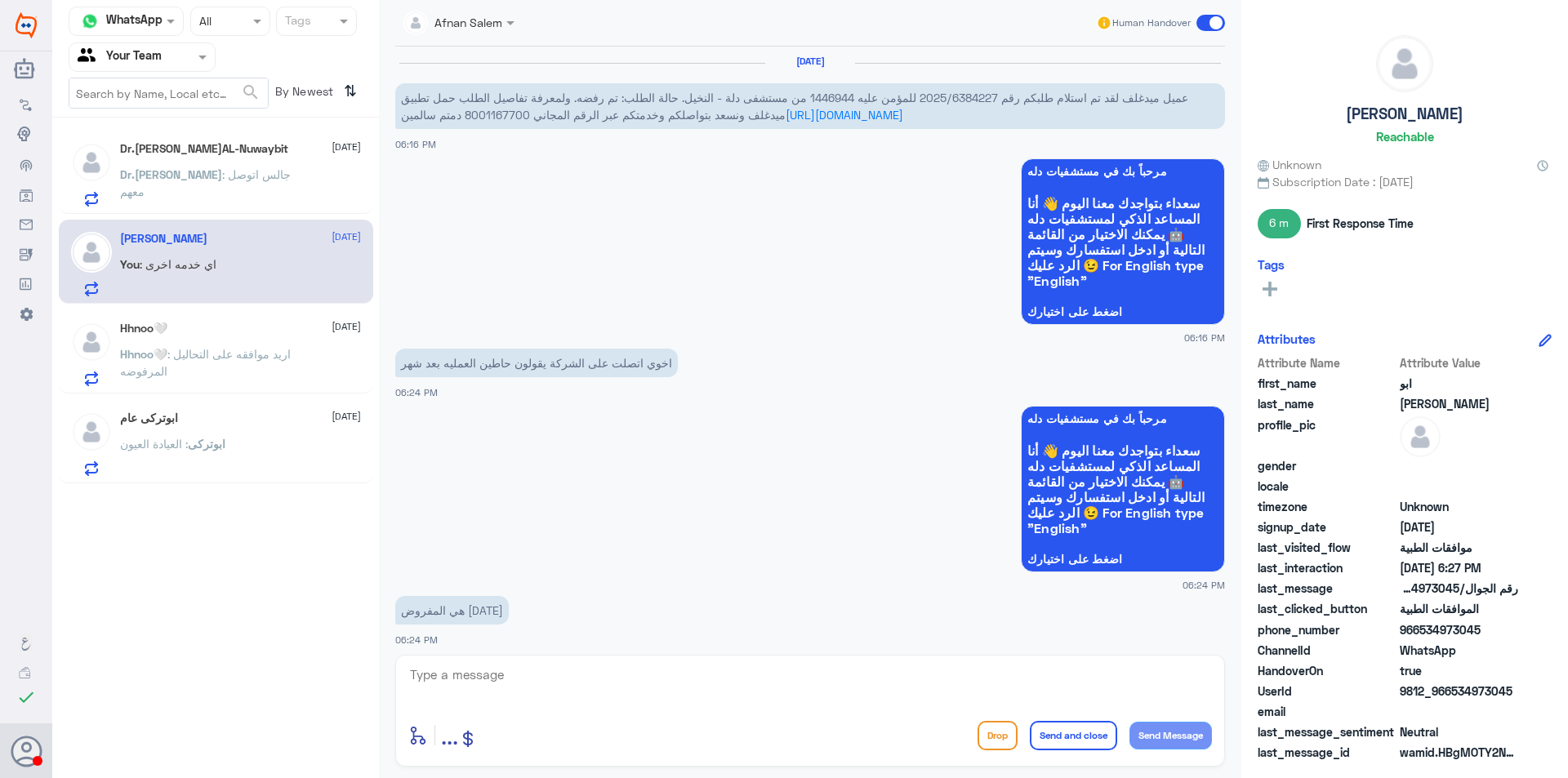
scroll to position [1252, 0]
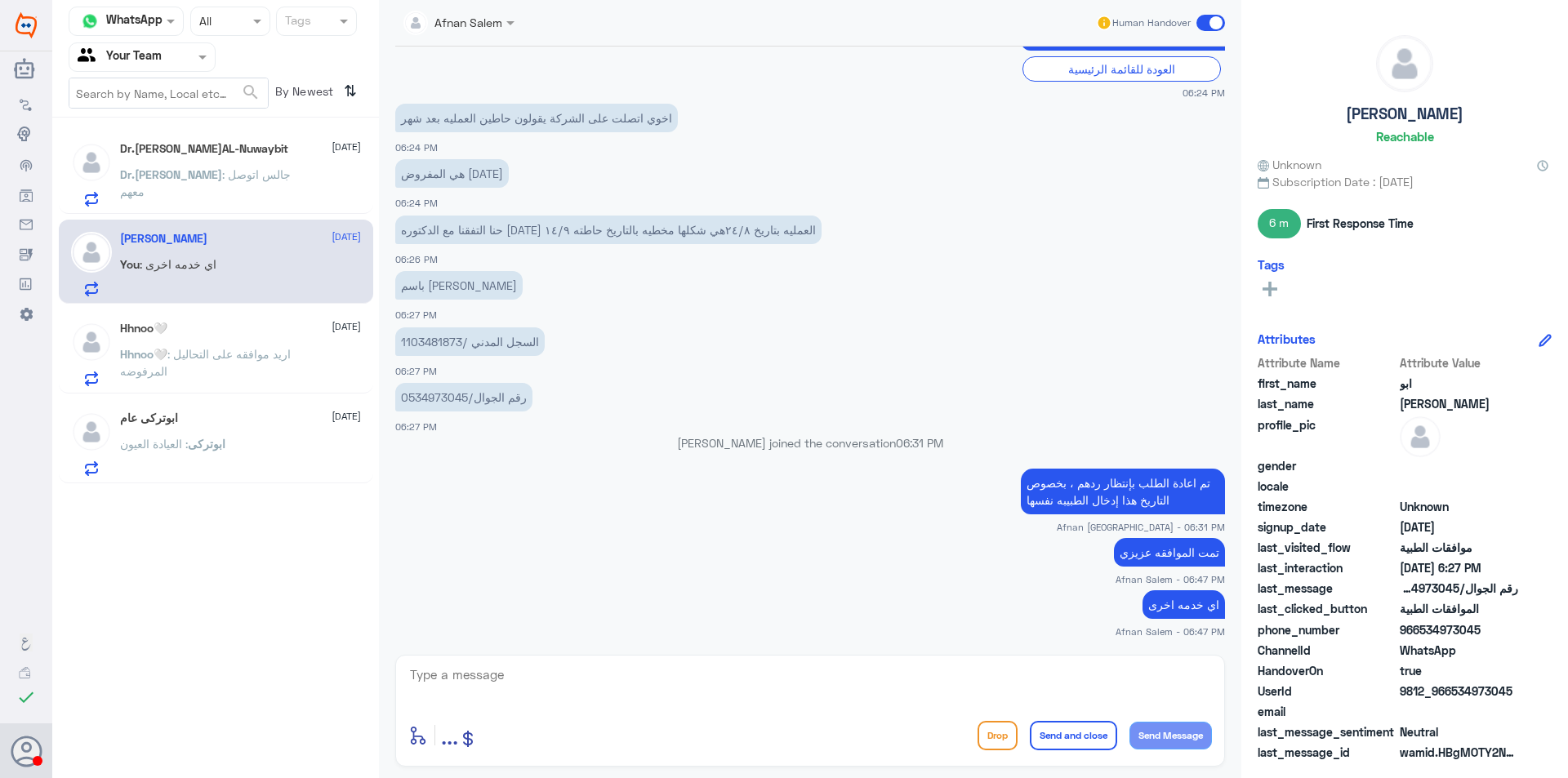
click at [615, 669] on textarea at bounding box center [810, 684] width 803 height 40
type textarea "ن"
type textarea "[PERSON_NAME] بخدمتكم"
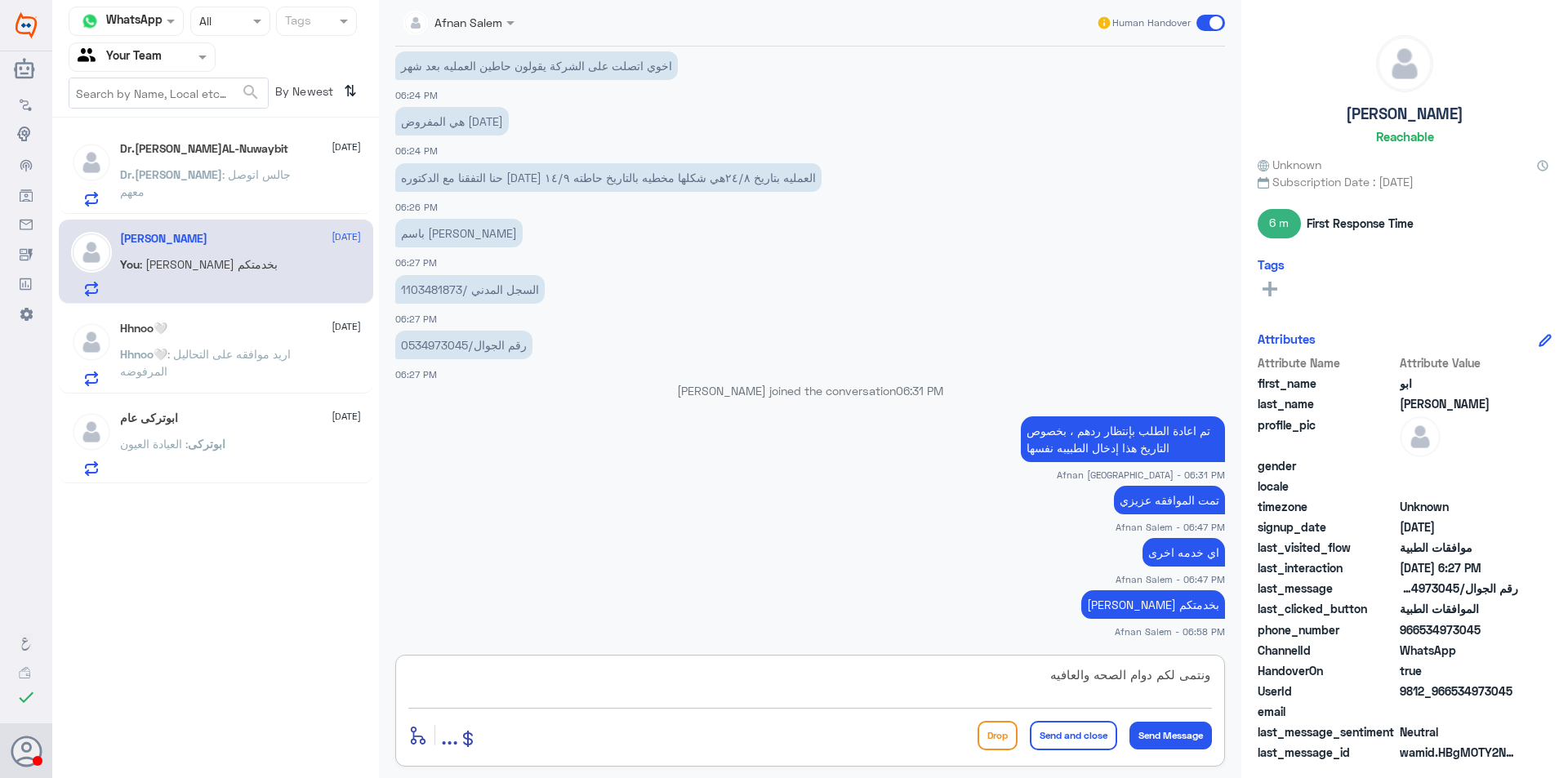
type textarea "ونتمى لكم دوام الصحه والعافيه"
click at [1082, 735] on button "Send and close" at bounding box center [1073, 735] width 87 height 29
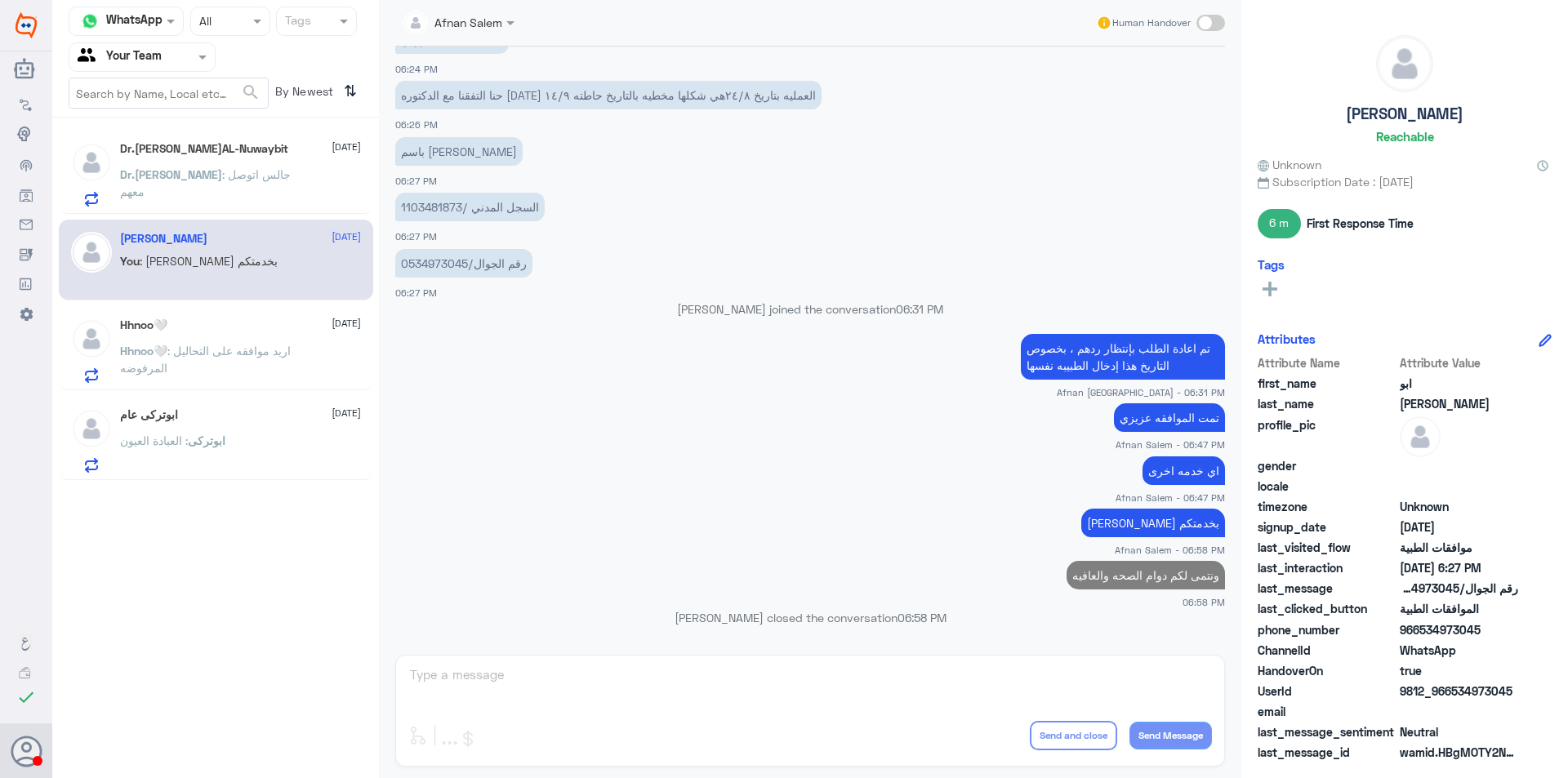
click at [317, 337] on div "Hhnoo🤍 [DATE] Hhnoo🤍 : اريد موافقه على التحاليل المرفوضه" at bounding box center [240, 350] width 240 height 64
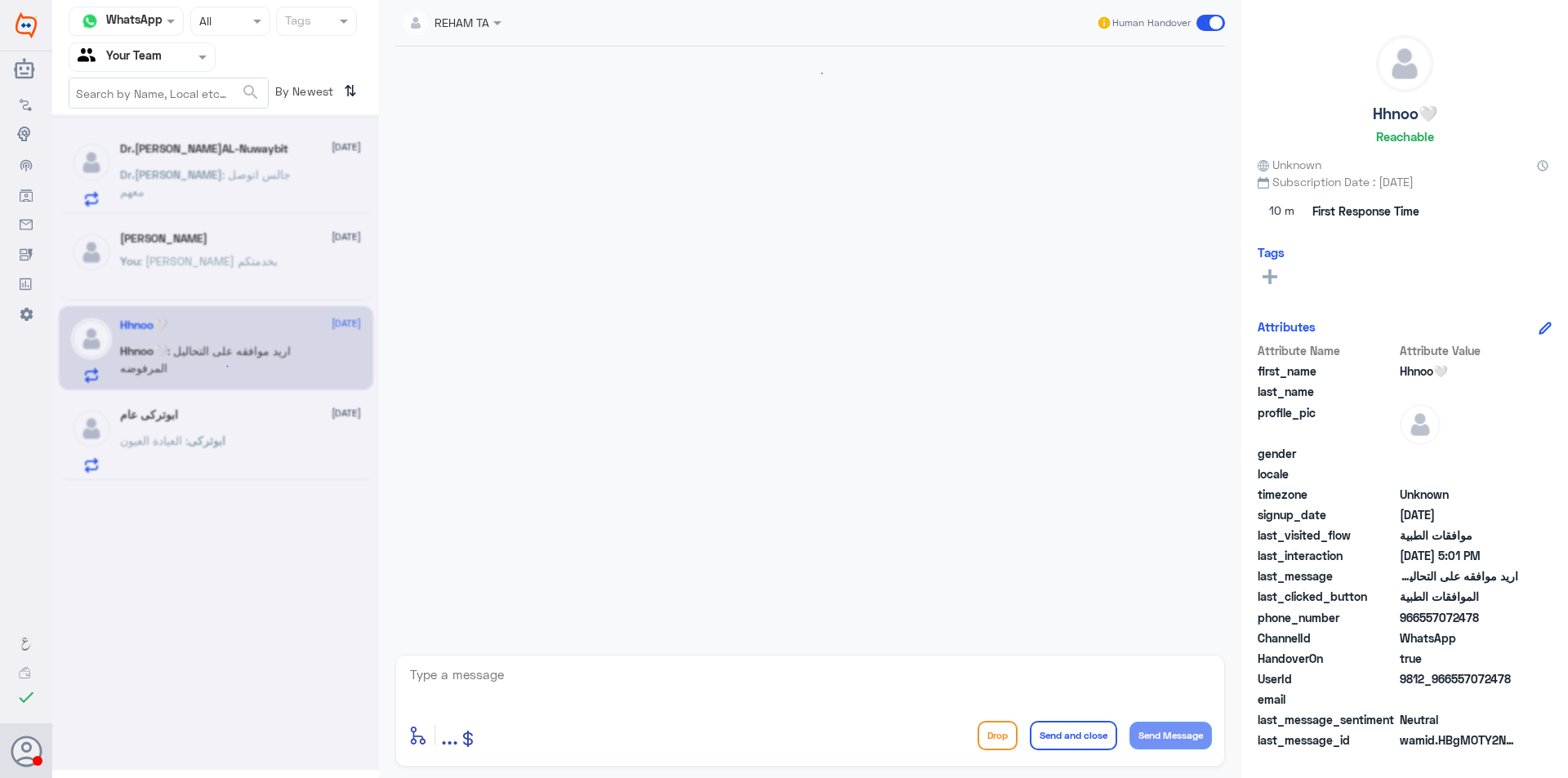
scroll to position [1426, 0]
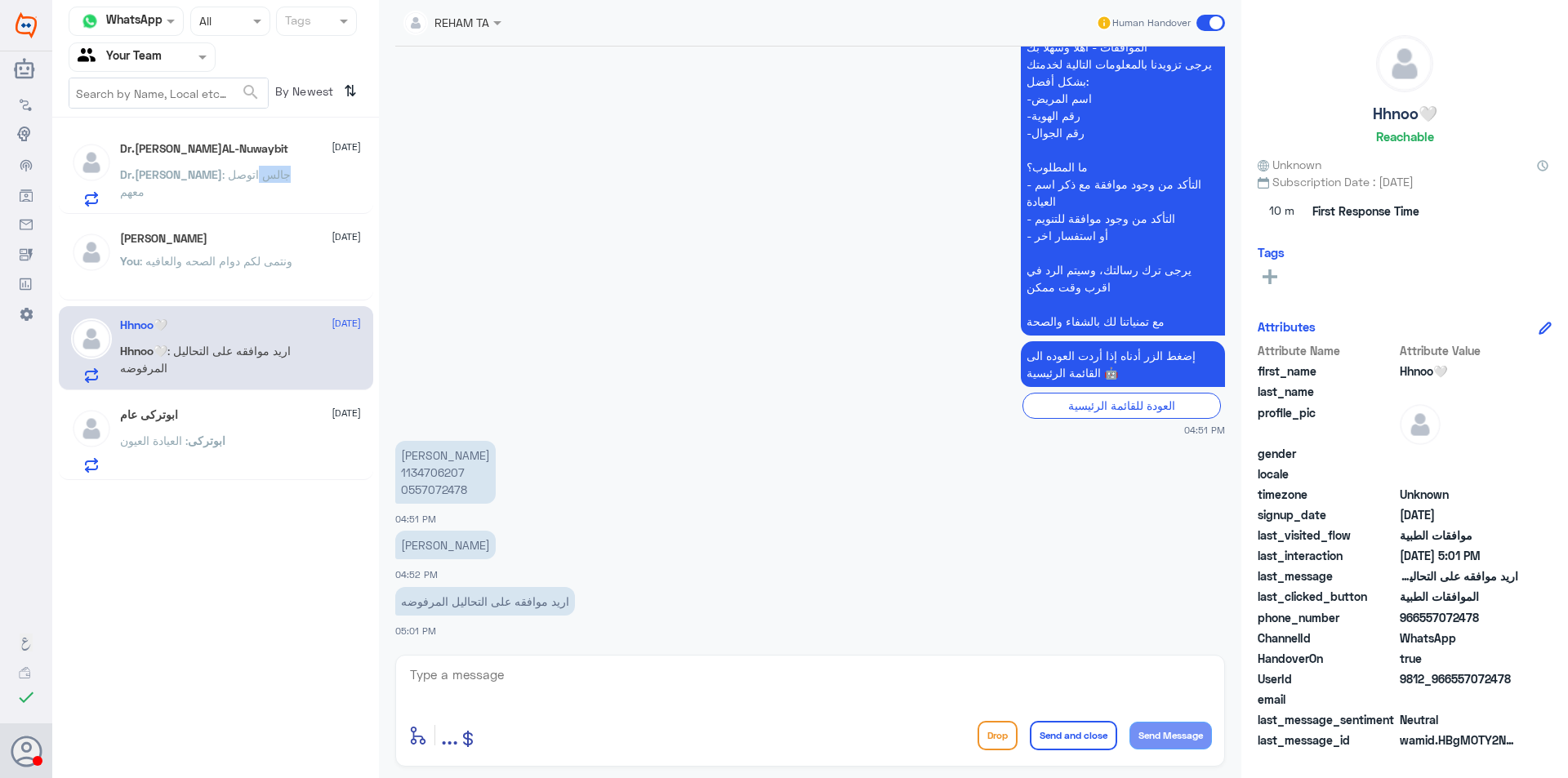
click at [255, 175] on span ": جالس اتوصل معهم" at bounding box center [205, 182] width 171 height 31
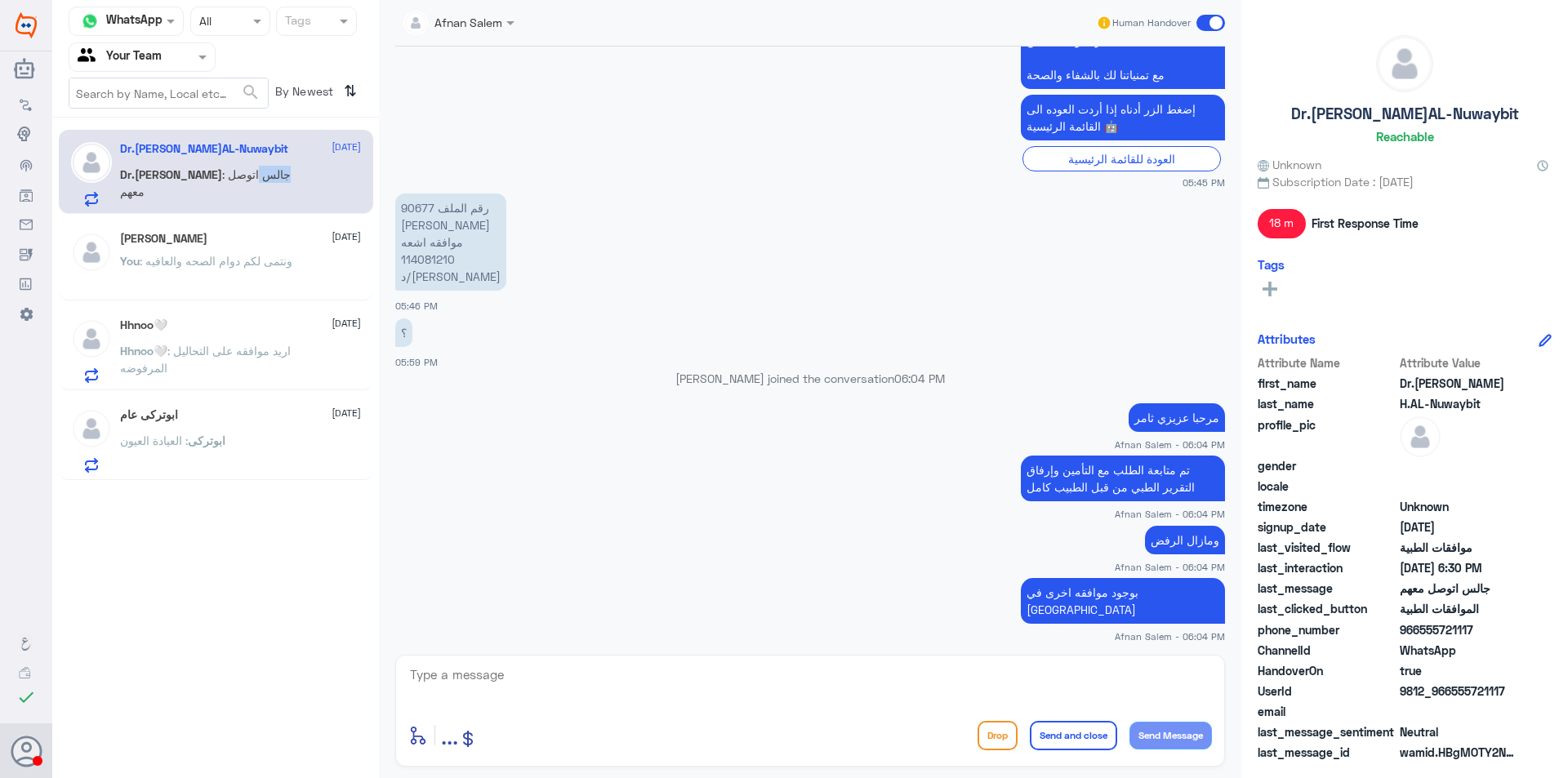
scroll to position [127, 0]
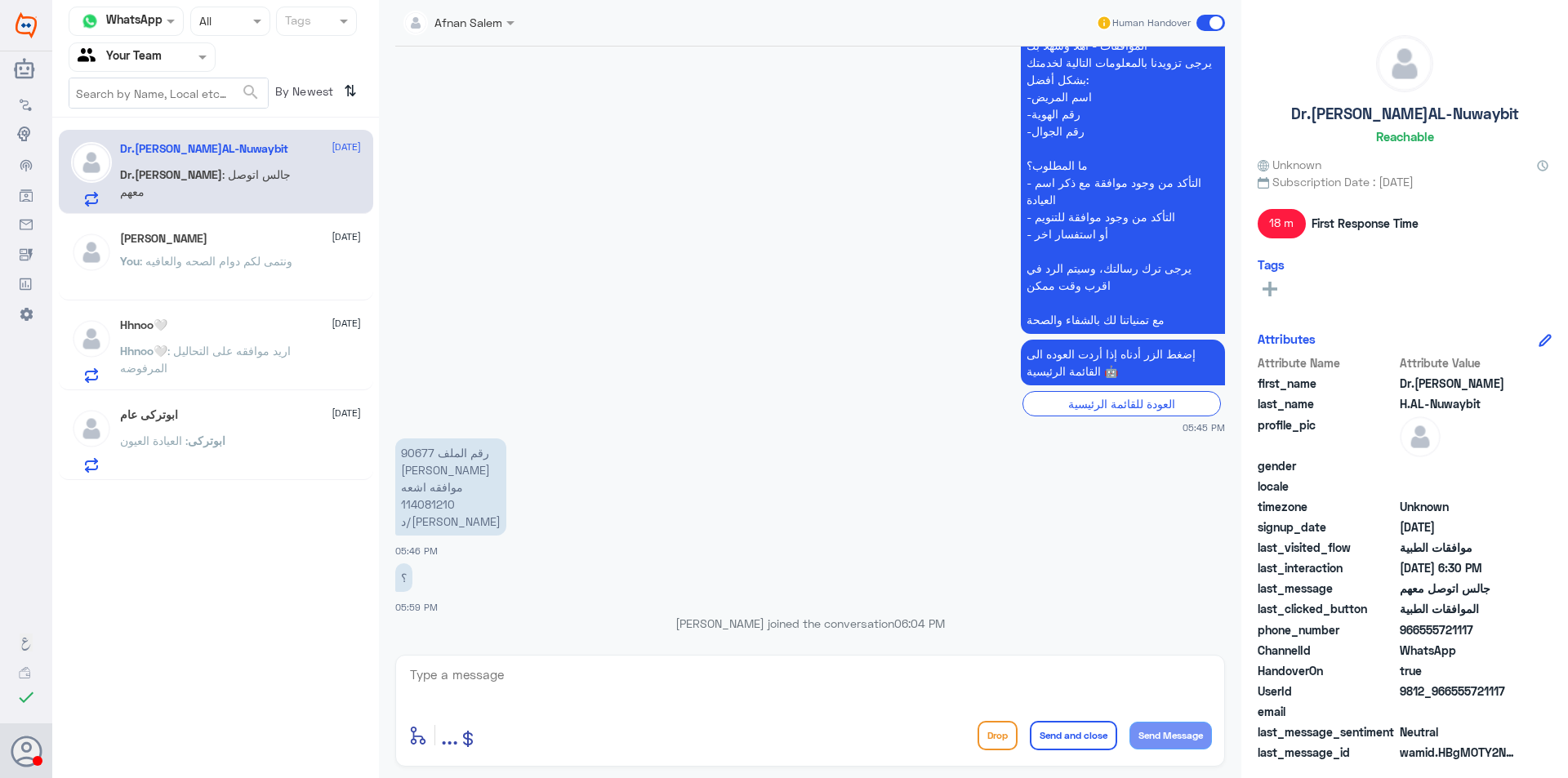
click at [434, 502] on p "رقم الملف 90677 [PERSON_NAME] موافقه اشعه 114081210 د/[PERSON_NAME]" at bounding box center [451, 487] width 111 height 97
click at [418, 455] on p "رقم الملف 90677 [PERSON_NAME] موافقه اشعه 114081210 د/[PERSON_NAME]" at bounding box center [451, 487] width 111 height 97
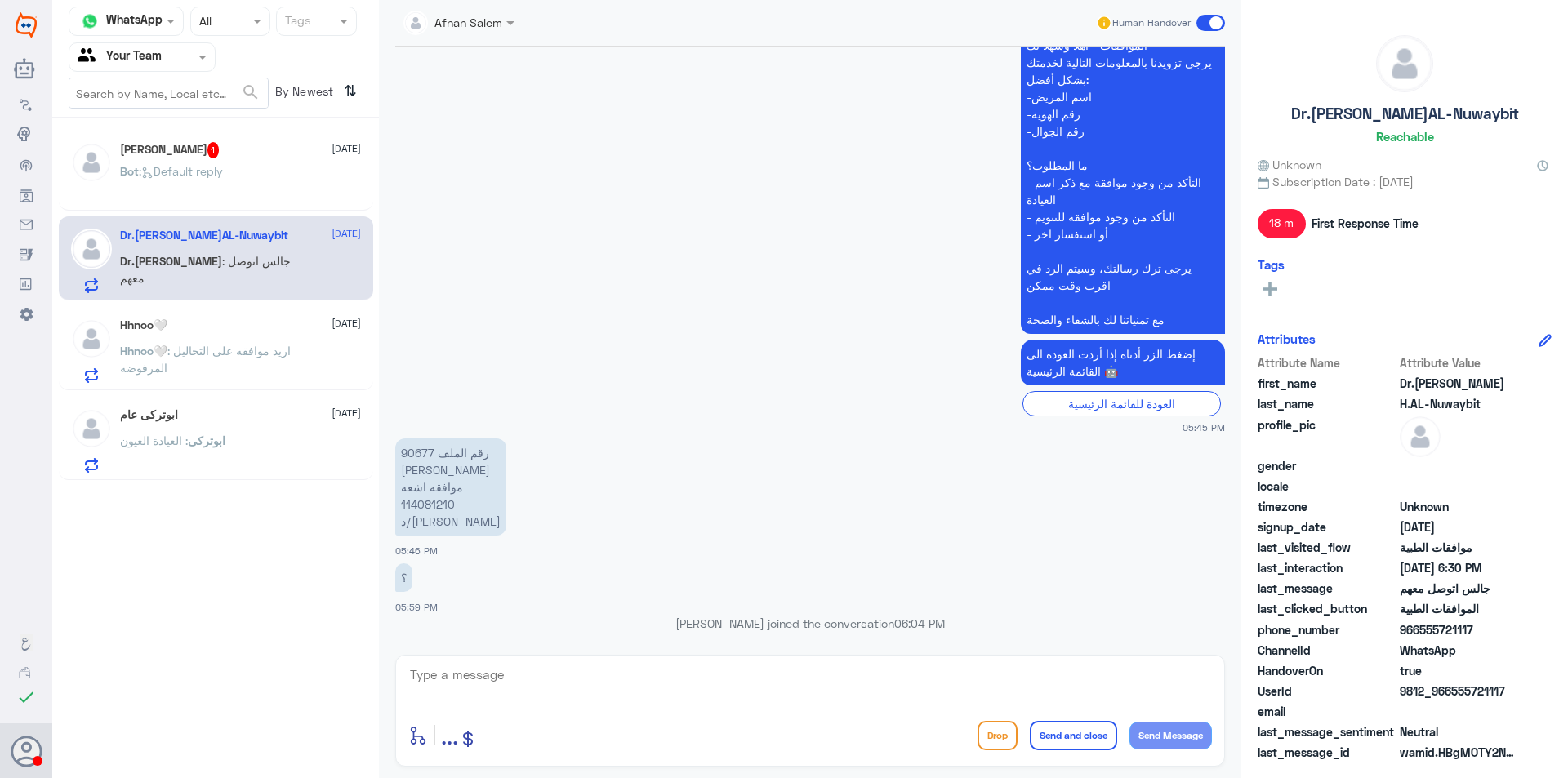
click at [228, 140] on div "[PERSON_NAME] 1 [DATE] Bot : Default reply" at bounding box center [216, 170] width 314 height 81
click at [223, 159] on div "[PERSON_NAME] 1 [DATE] Bot : Default reply" at bounding box center [240, 173] width 240 height 62
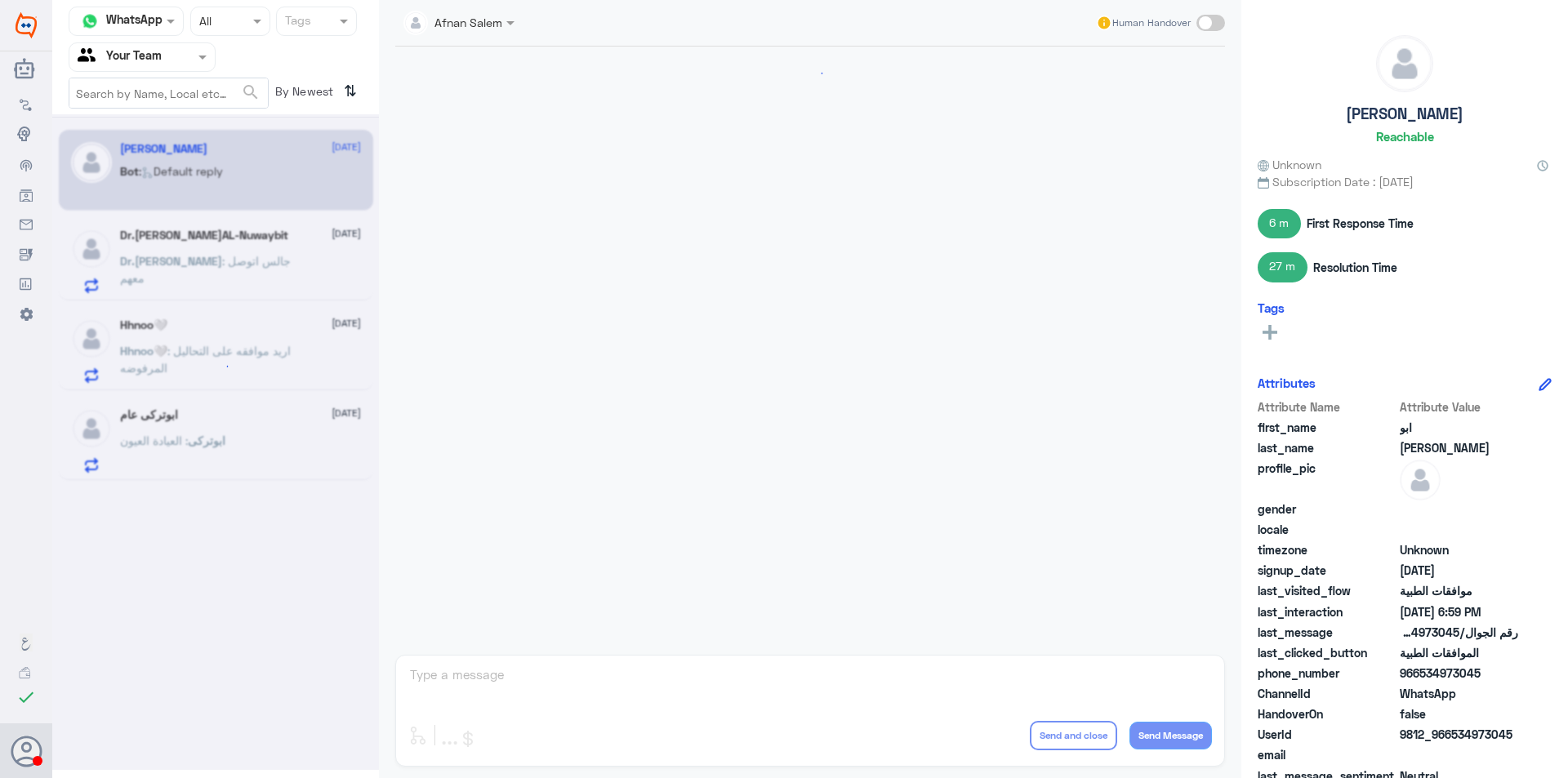
scroll to position [1066, 0]
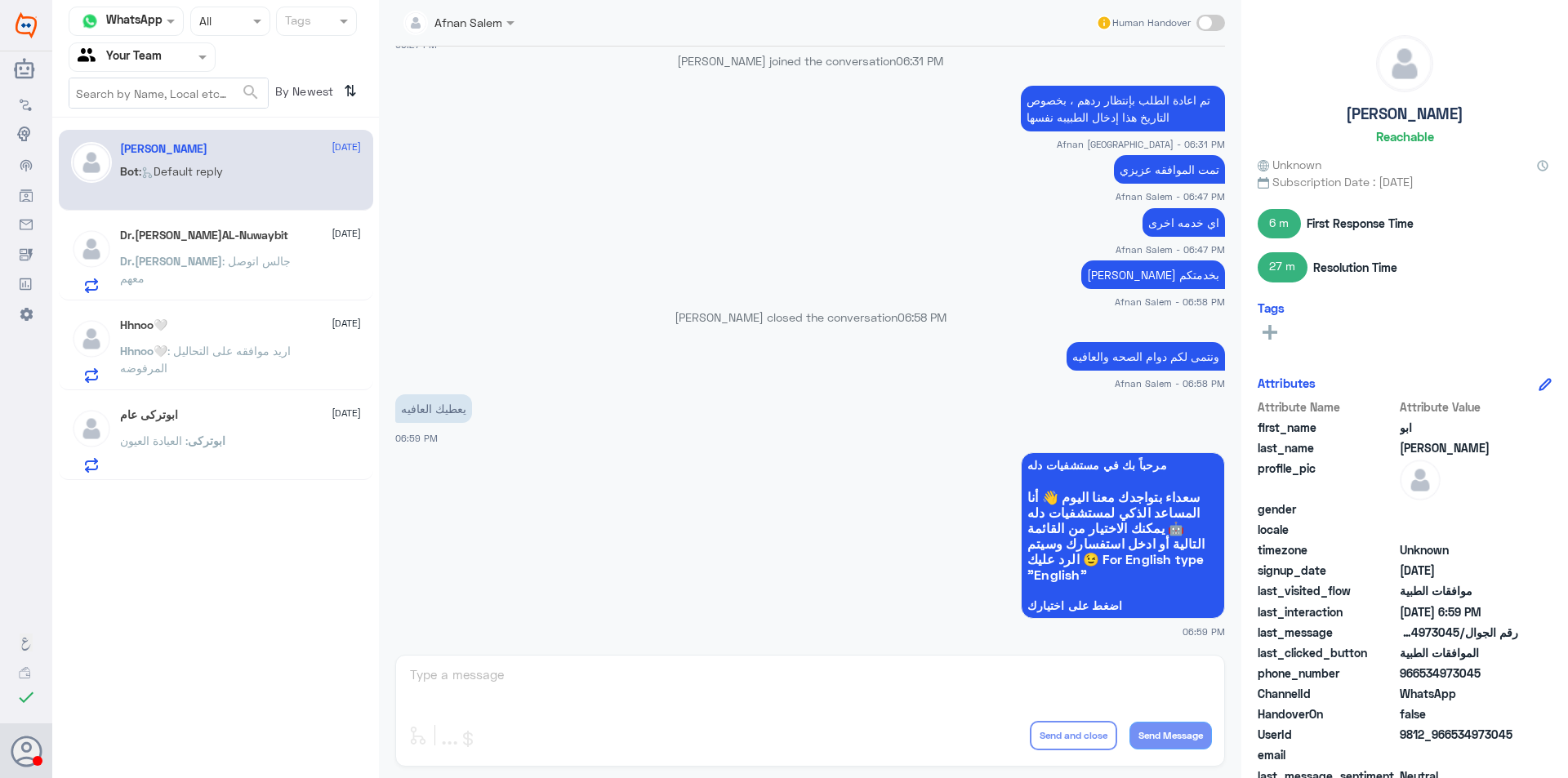
click at [253, 233] on h5 "Dr.[PERSON_NAME]AL-Nuwaybit" at bounding box center [203, 236] width 168 height 14
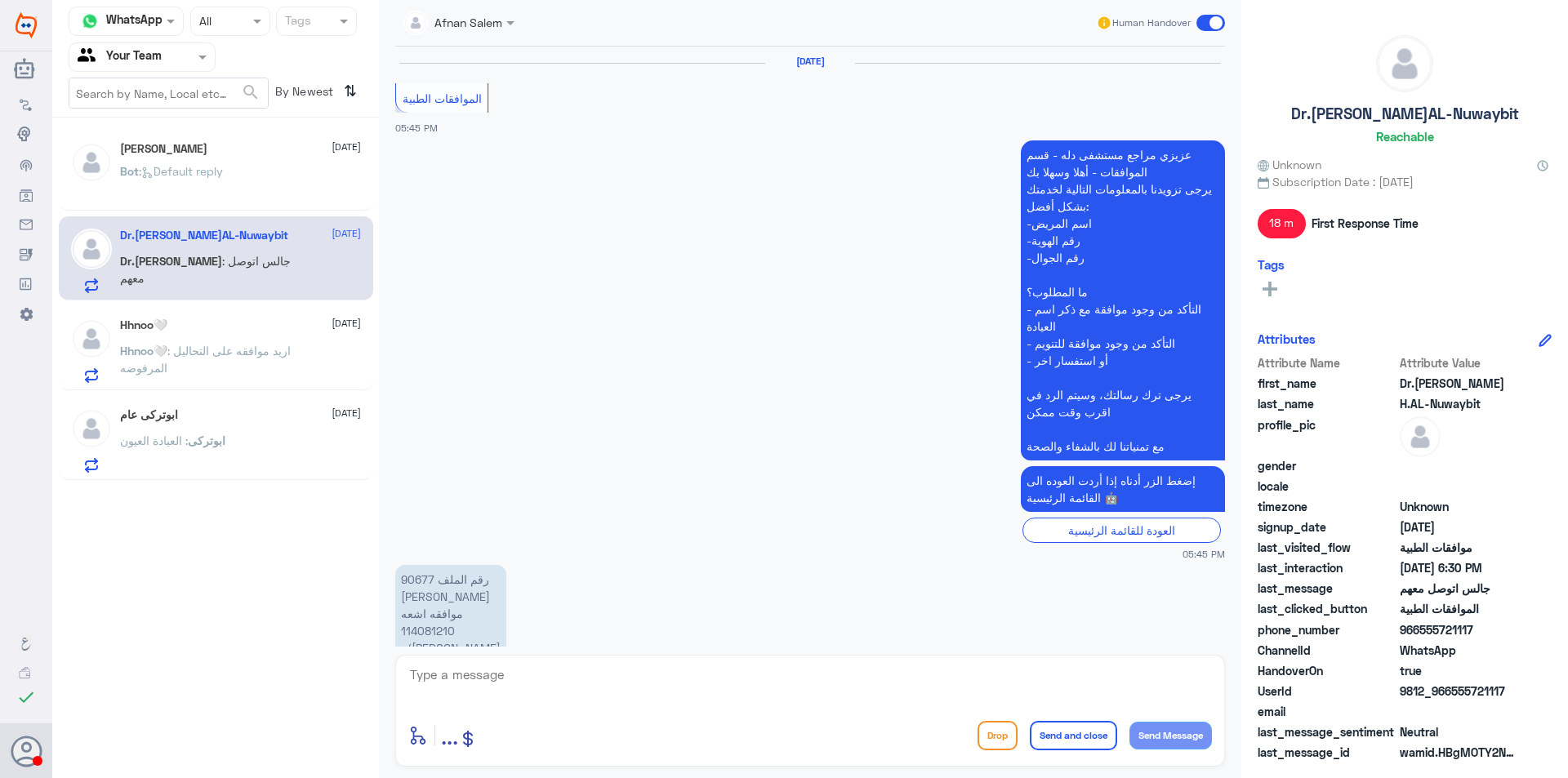
scroll to position [1107, 0]
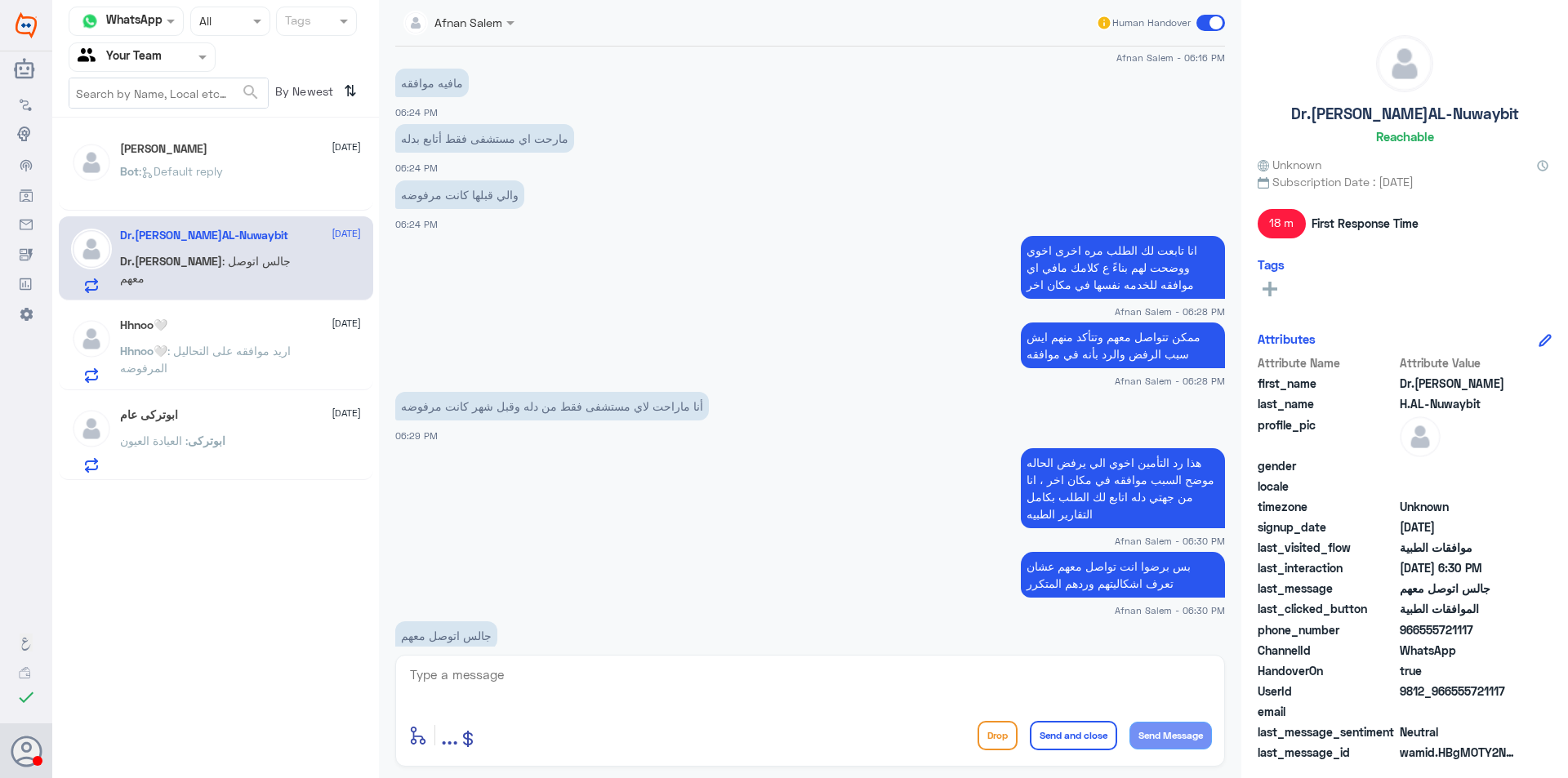
click at [184, 48] on div at bounding box center [142, 56] width 145 height 19
click at [182, 106] on div "Unassigned" at bounding box center [142, 108] width 147 height 38
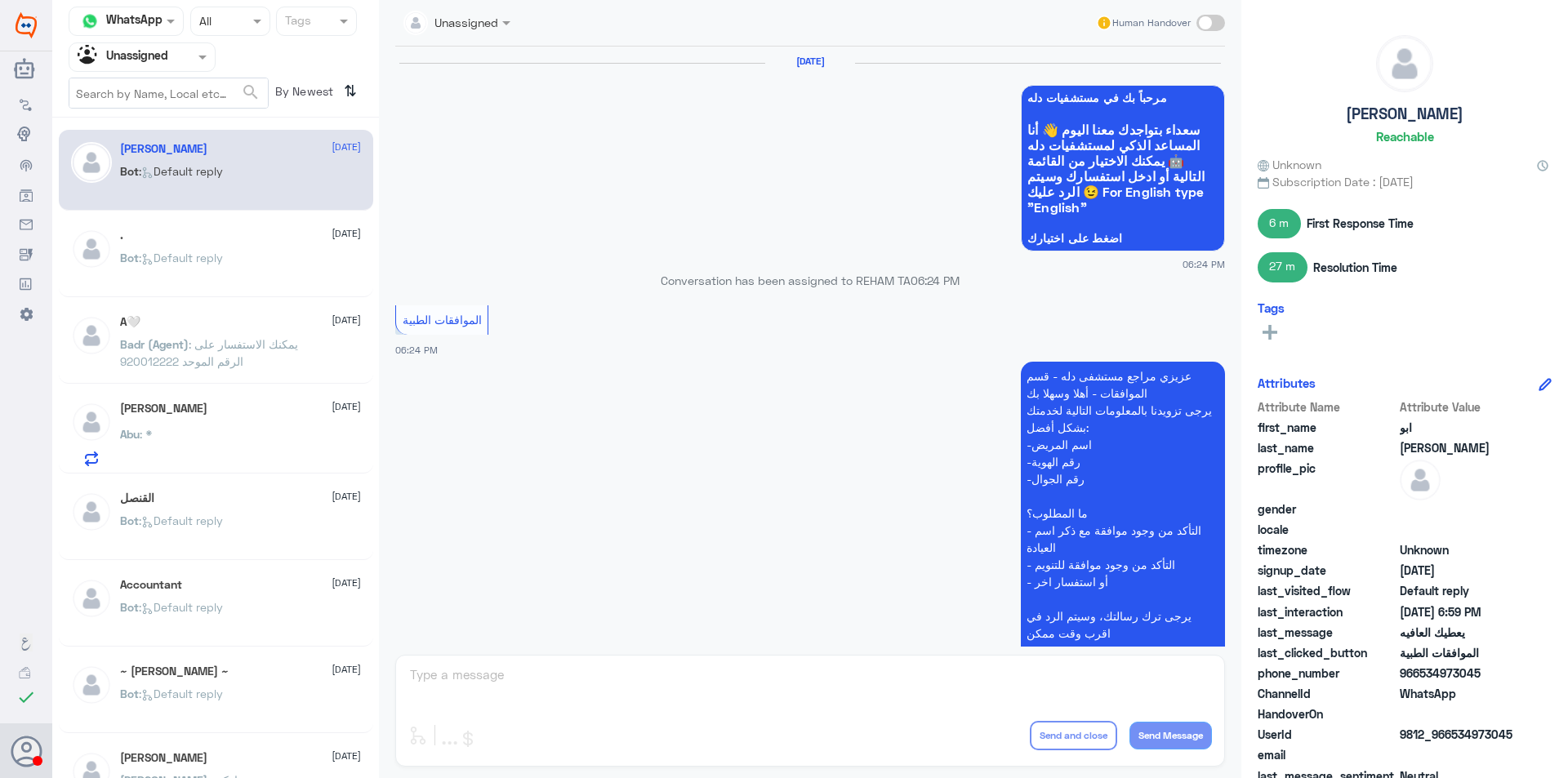
scroll to position [1066, 0]
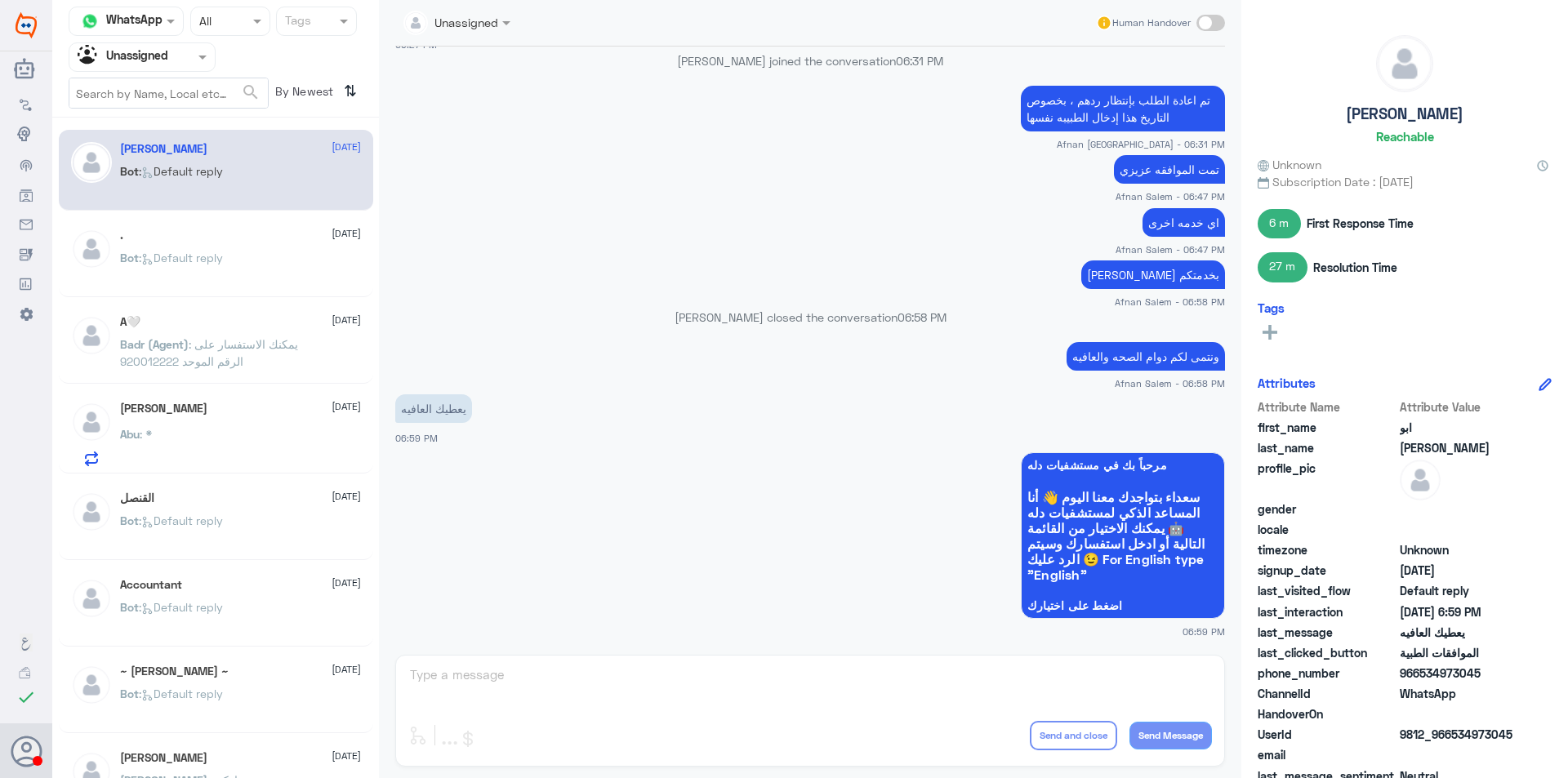
click at [284, 375] on p "Badr (Agent) : يمكنك الاستفسار على الرقم الموحد 920012222" at bounding box center [211, 356] width 184 height 41
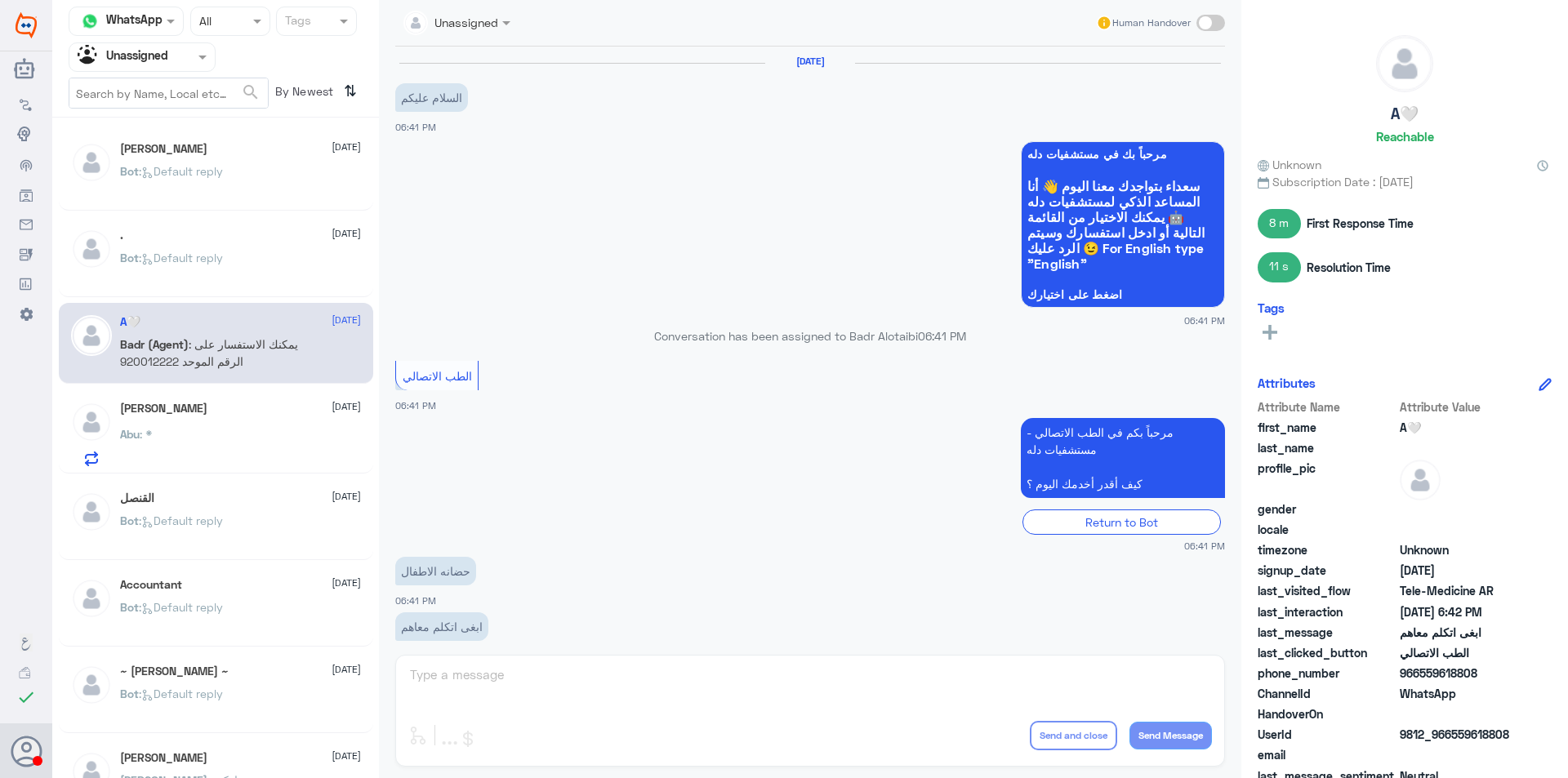
scroll to position [225, 0]
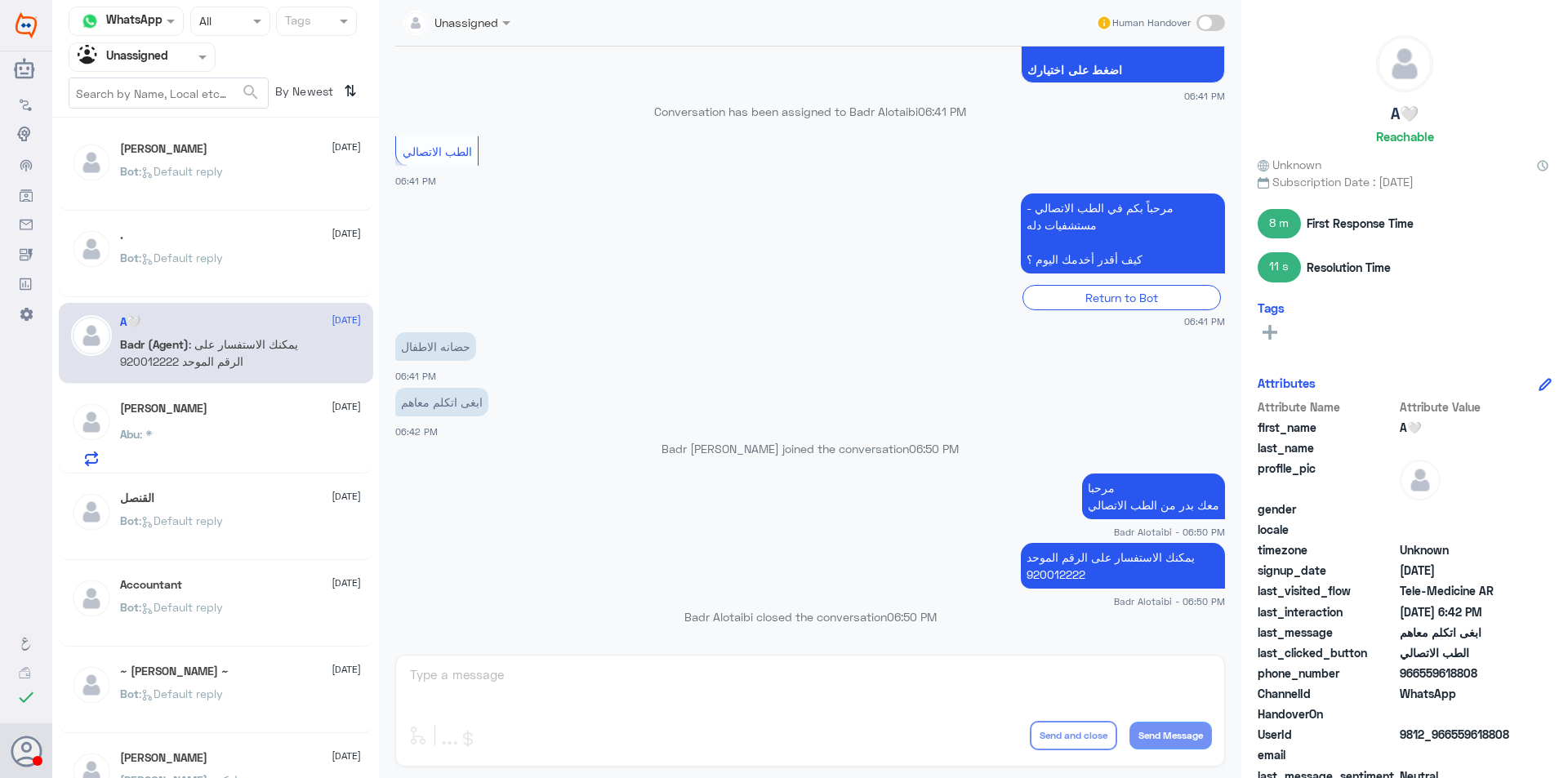
click at [306, 456] on div "Abu : *" at bounding box center [240, 448] width 240 height 37
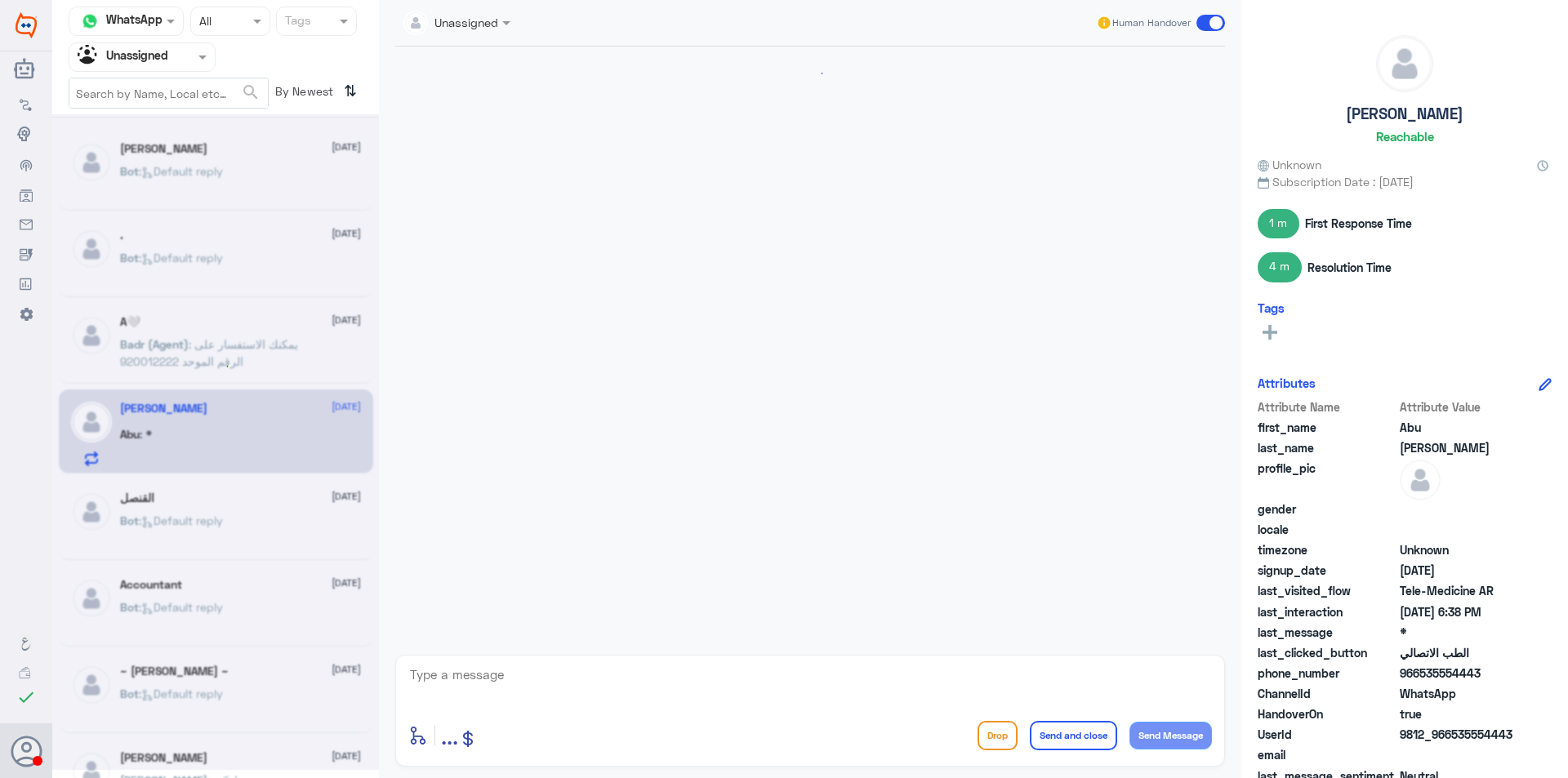
scroll to position [608, 0]
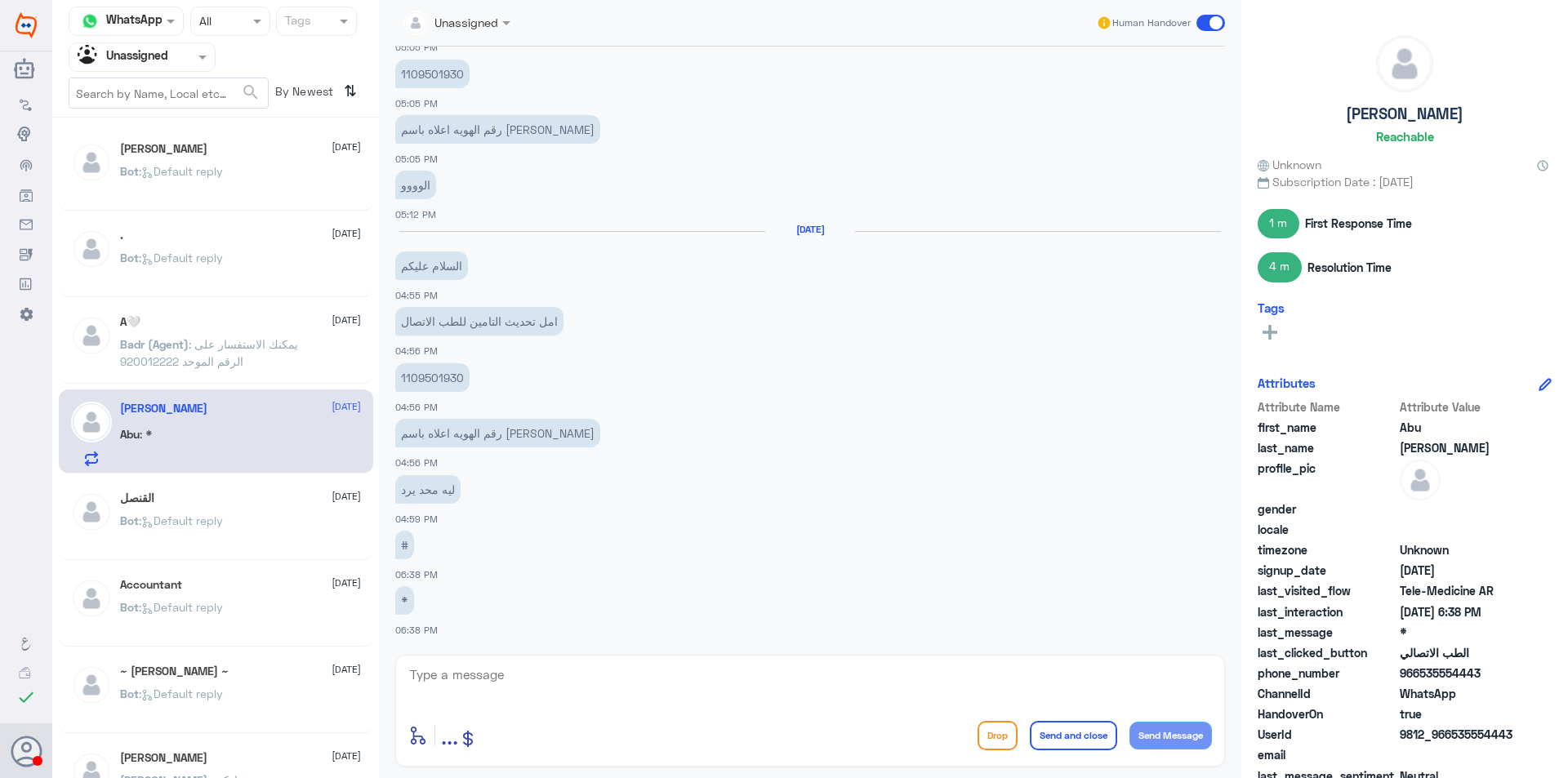
click at [423, 390] on p "1109501930" at bounding box center [433, 377] width 74 height 28
click at [419, 379] on p "1109501930" at bounding box center [433, 377] width 74 height 28
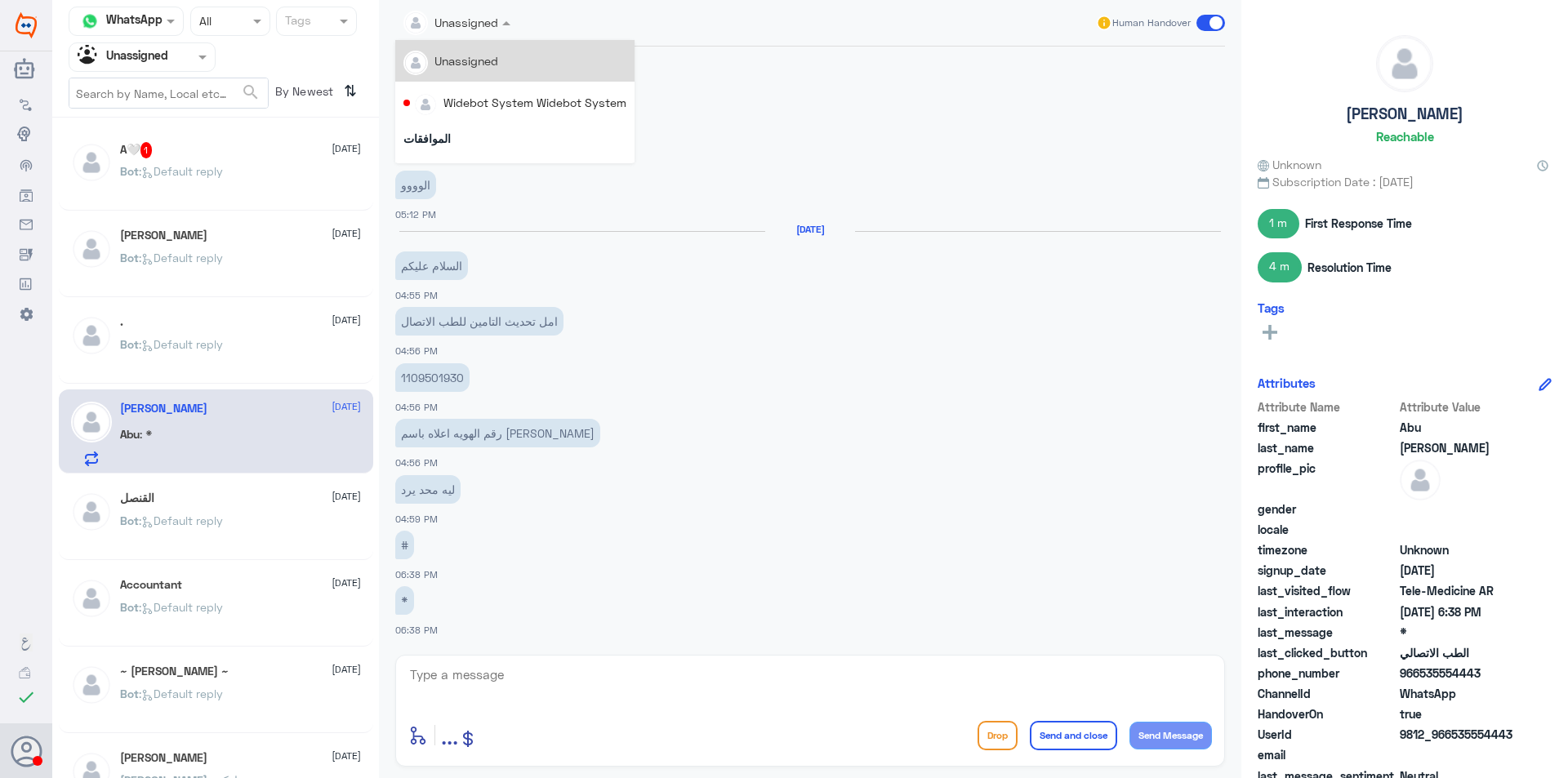
click at [477, 19] on div at bounding box center [457, 21] width 123 height 19
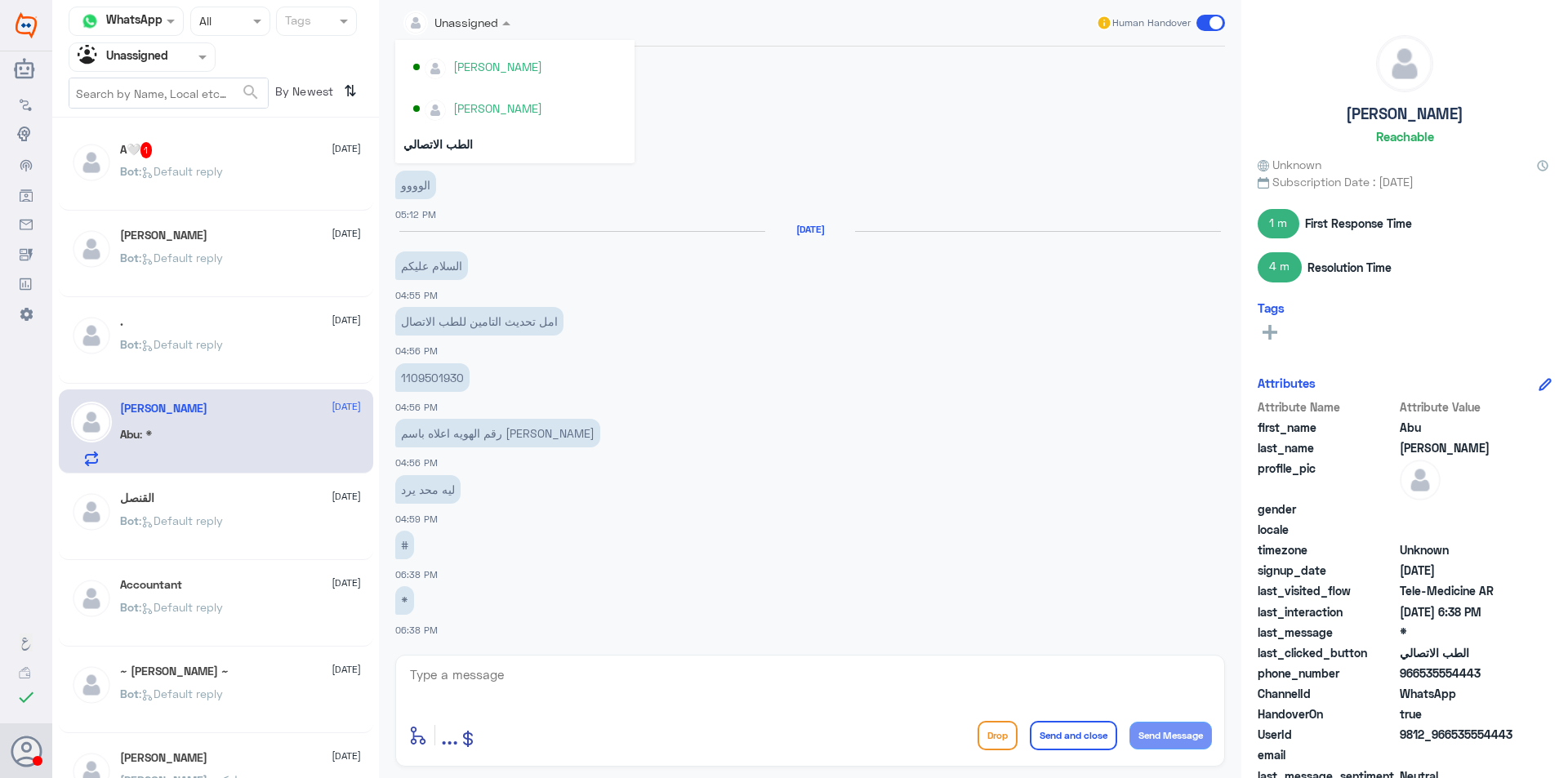
scroll to position [817, 0]
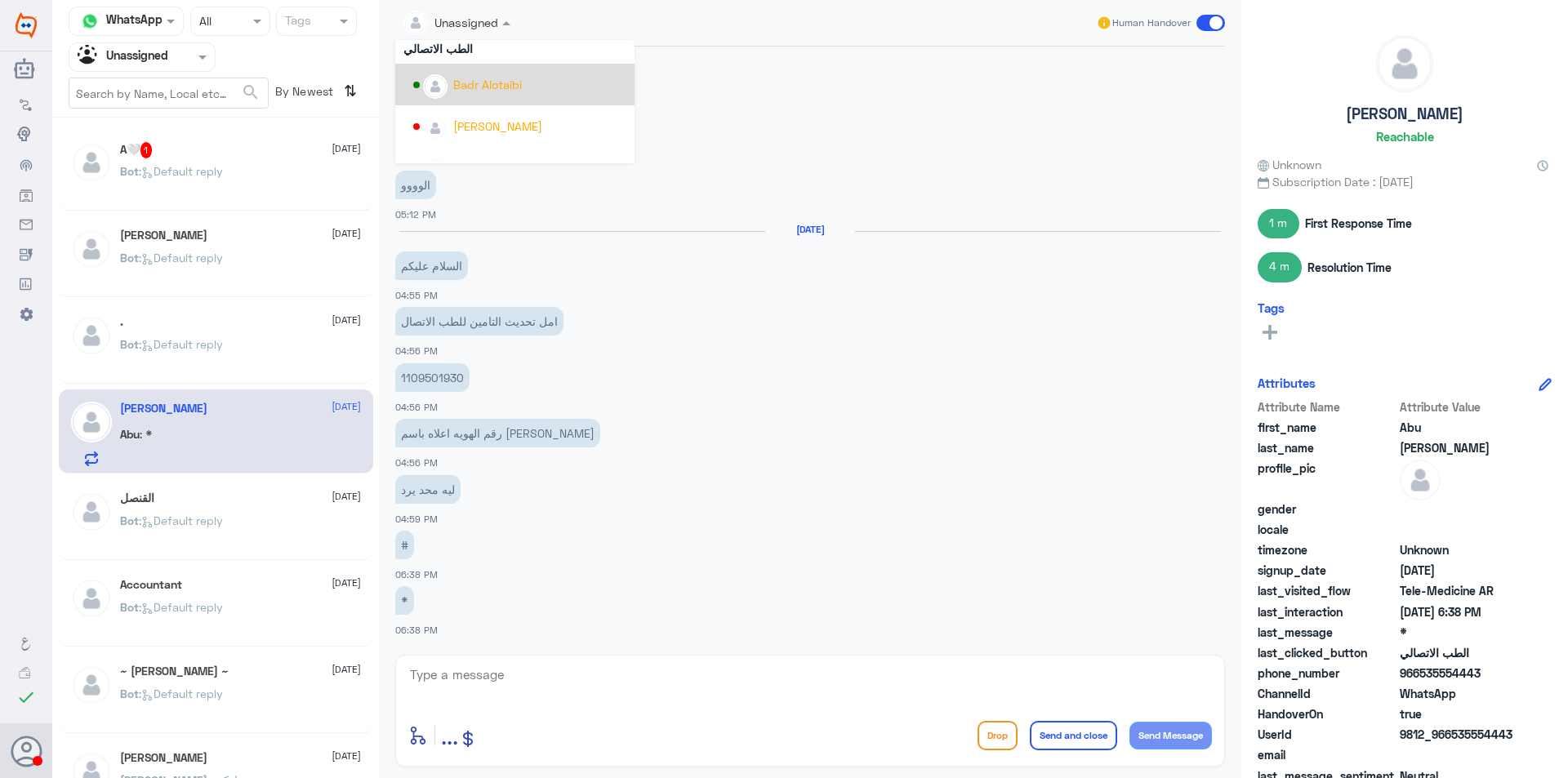
click at [499, 84] on div "Badr Alotaibi" at bounding box center [487, 84] width 69 height 17
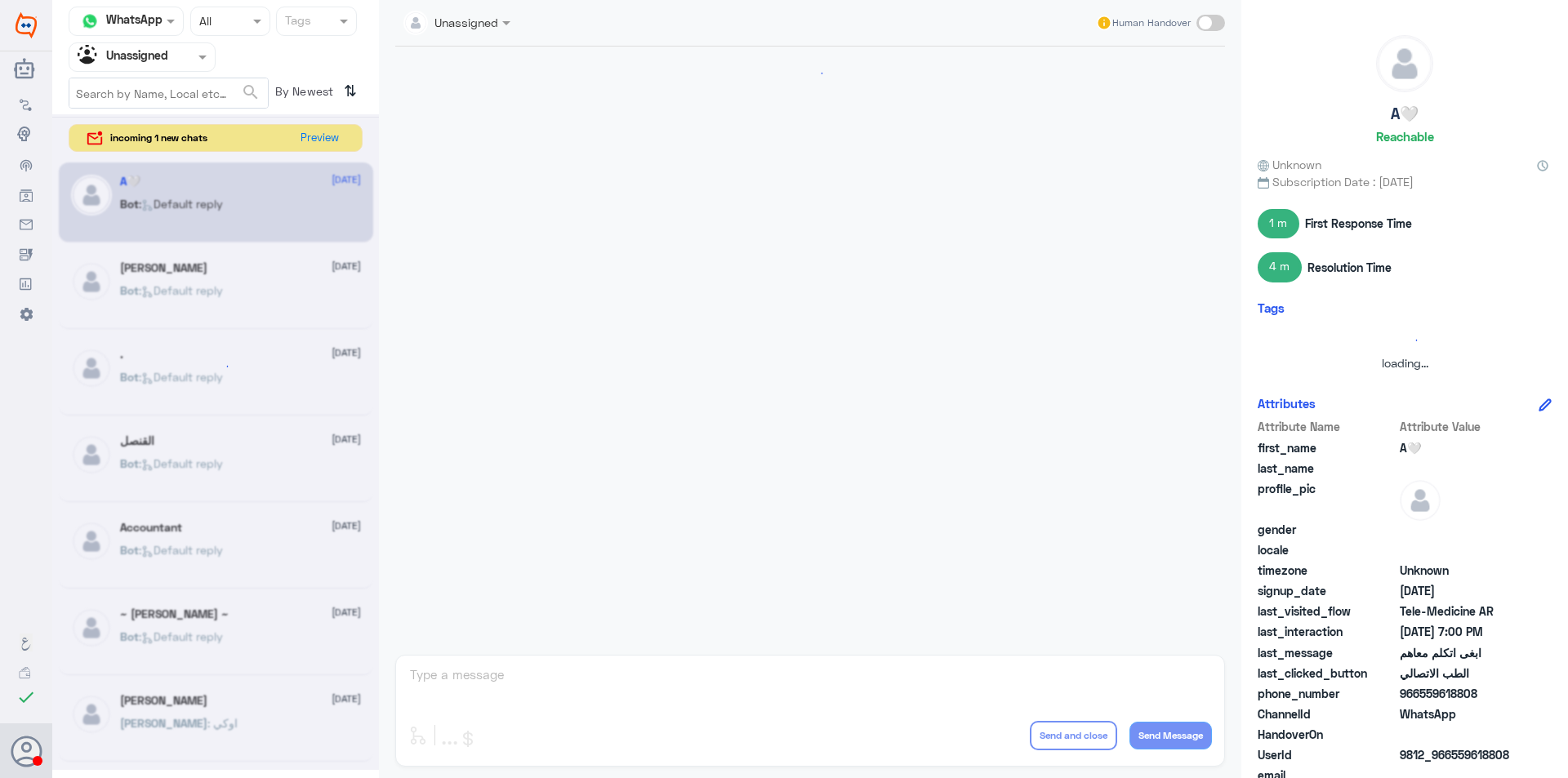
scroll to position [472, 0]
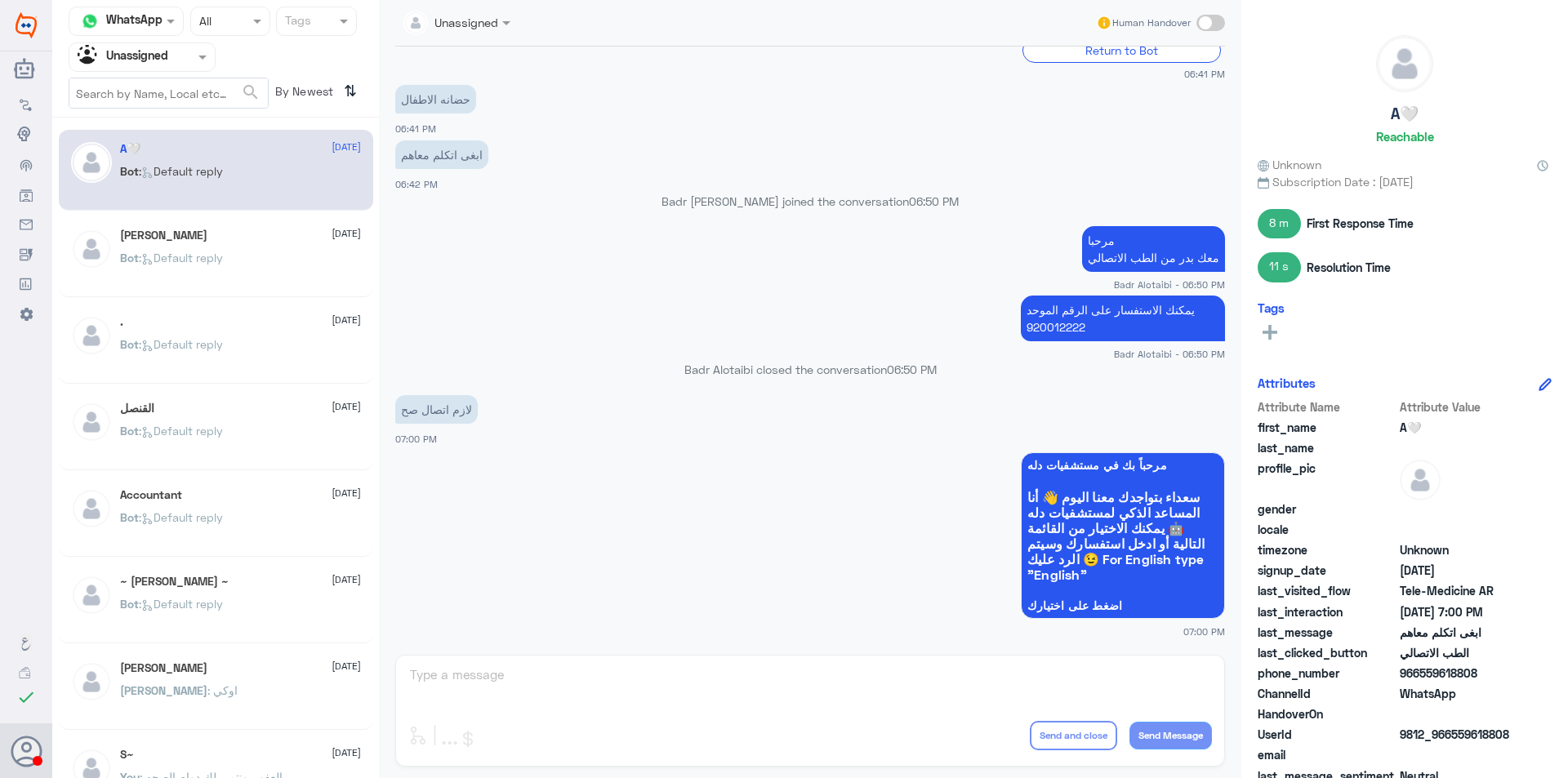
click at [143, 70] on div "Agent Filter Unassigned" at bounding box center [142, 56] width 147 height 29
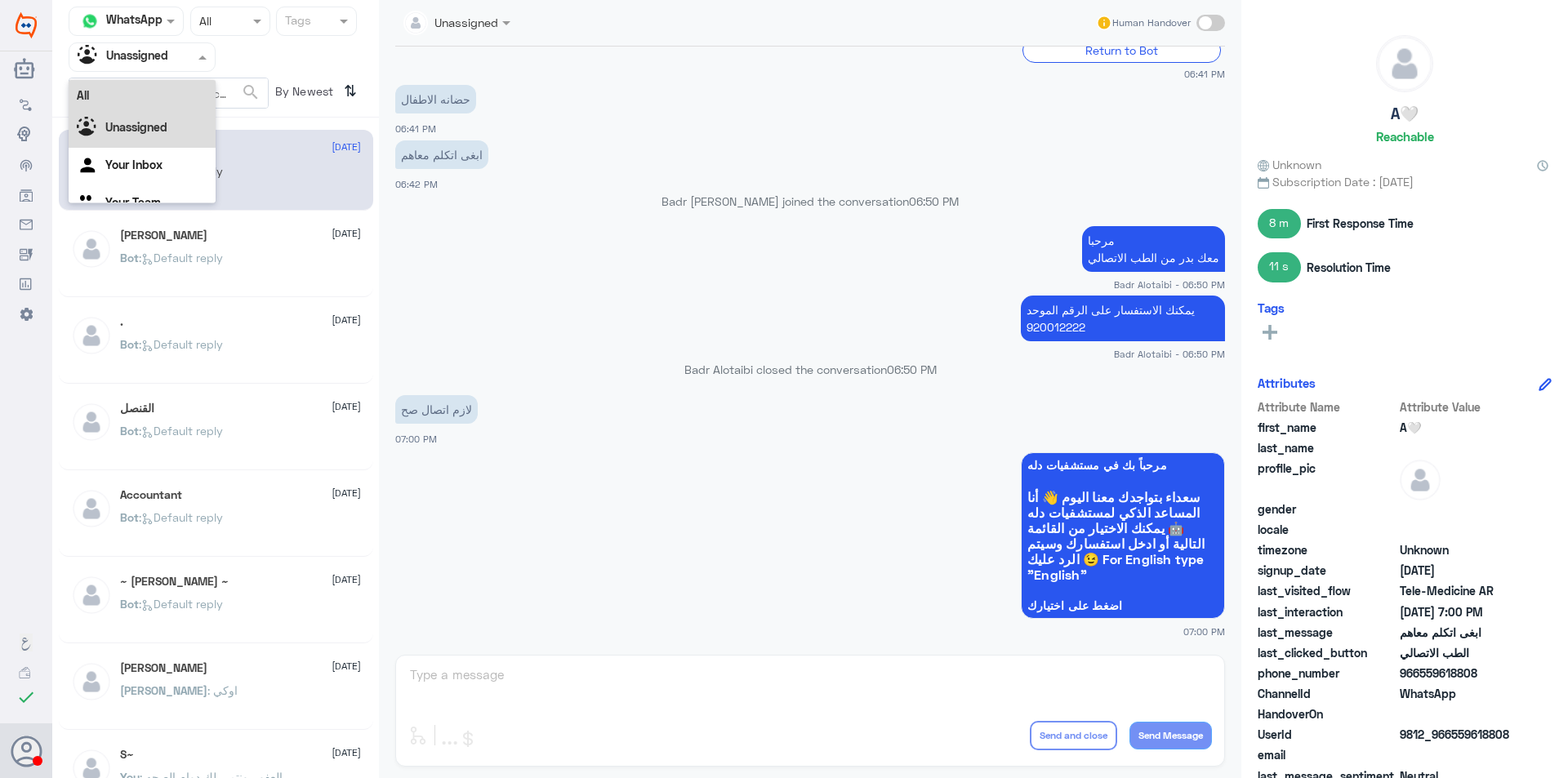
scroll to position [20, 0]
click at [167, 196] on div "Your Team" at bounding box center [142, 183] width 147 height 38
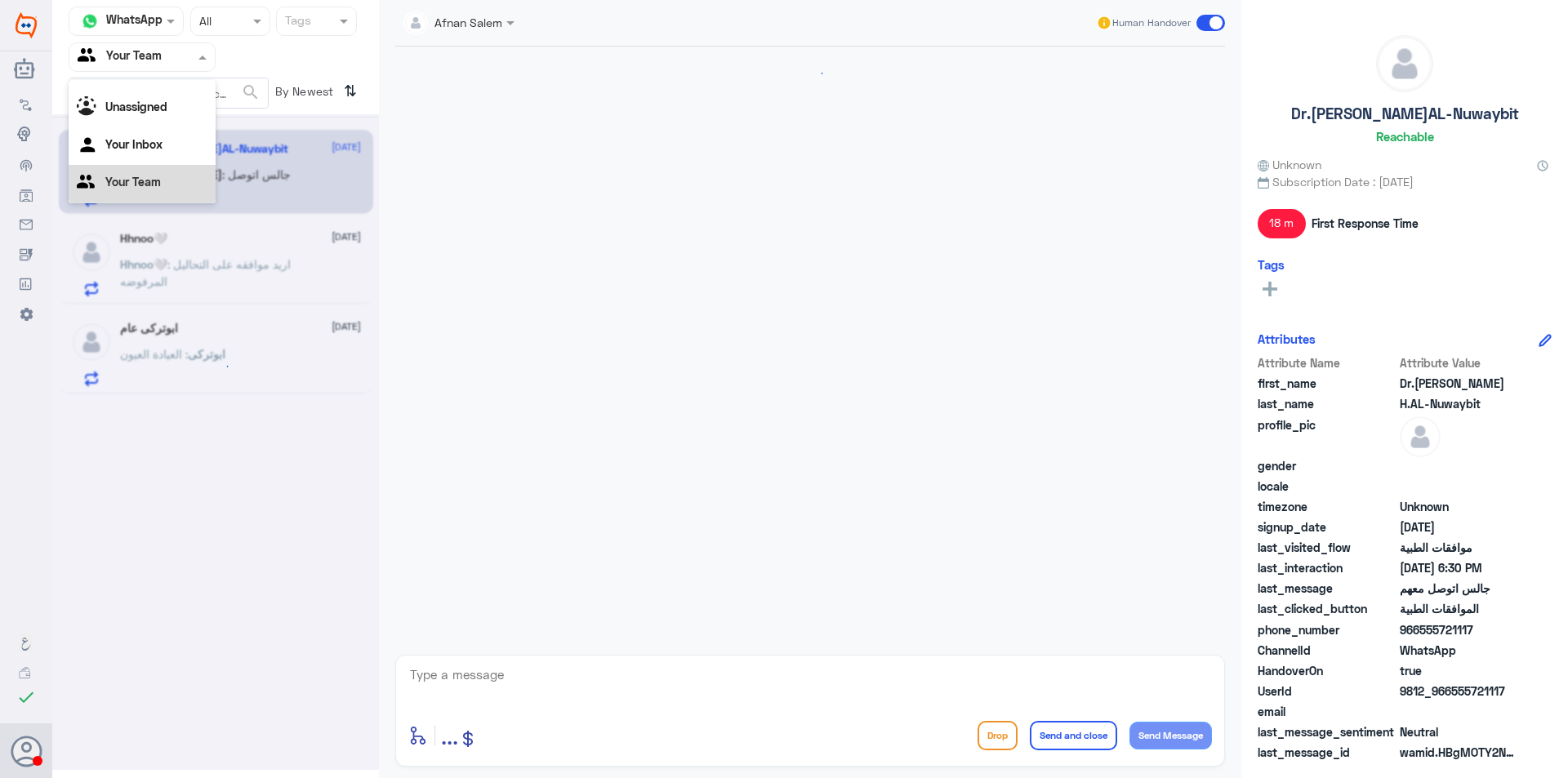
click at [157, 59] on input "text" at bounding box center [122, 56] width 90 height 19
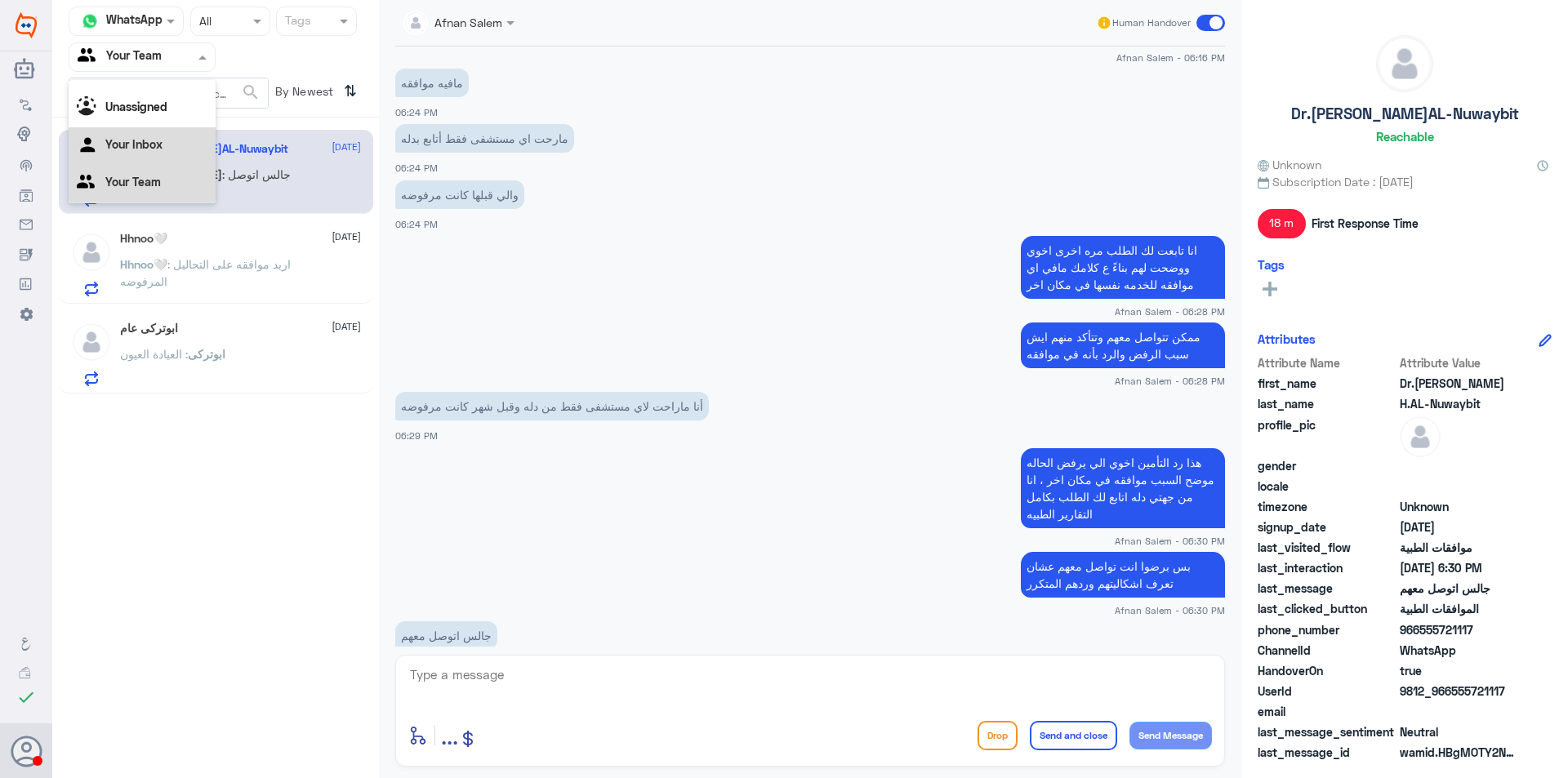
click at [173, 144] on div "Your Inbox" at bounding box center [142, 146] width 147 height 38
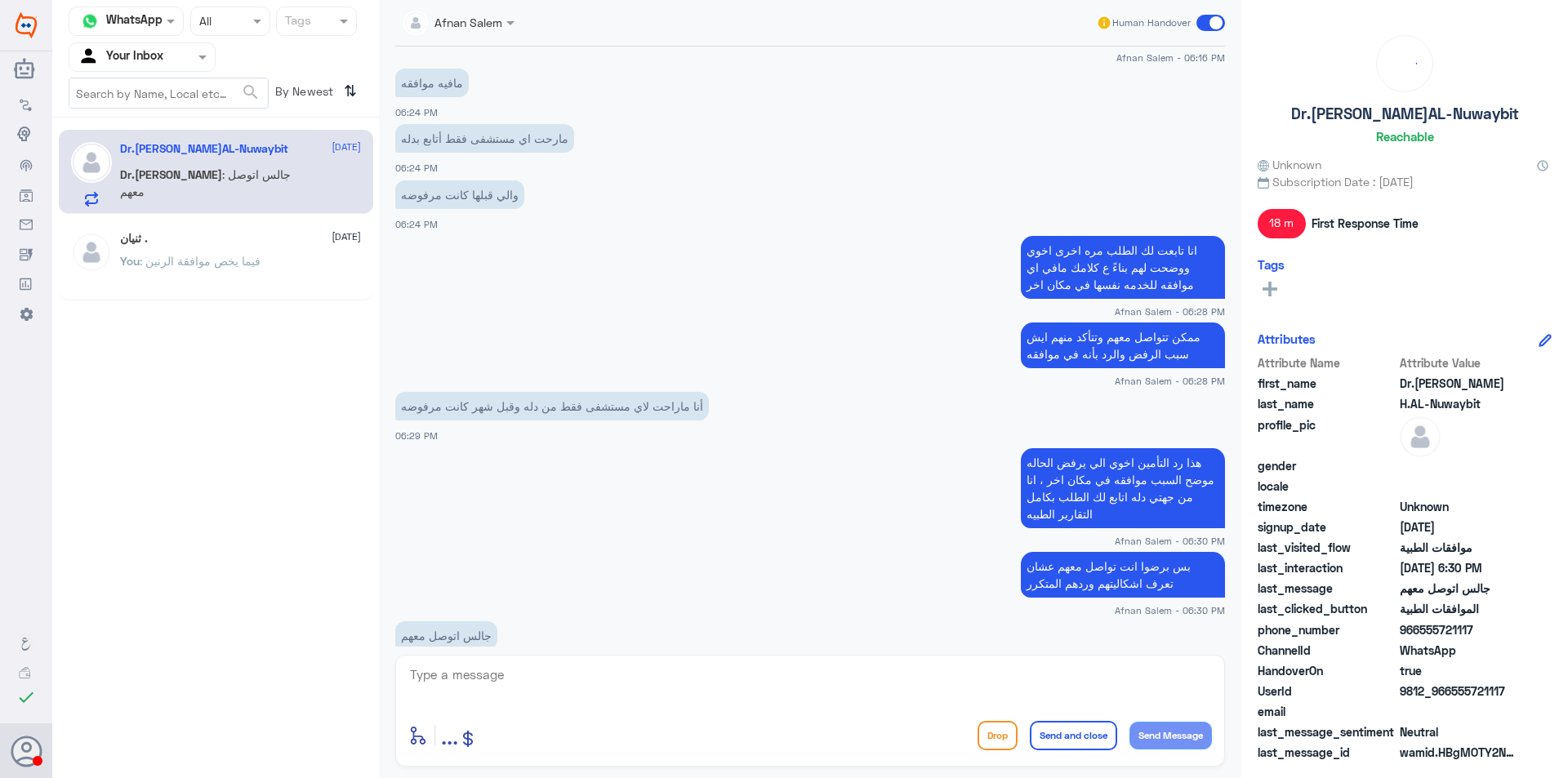
click at [256, 270] on p "You : فيما يخص موافقة الرنين" at bounding box center [189, 272] width 140 height 41
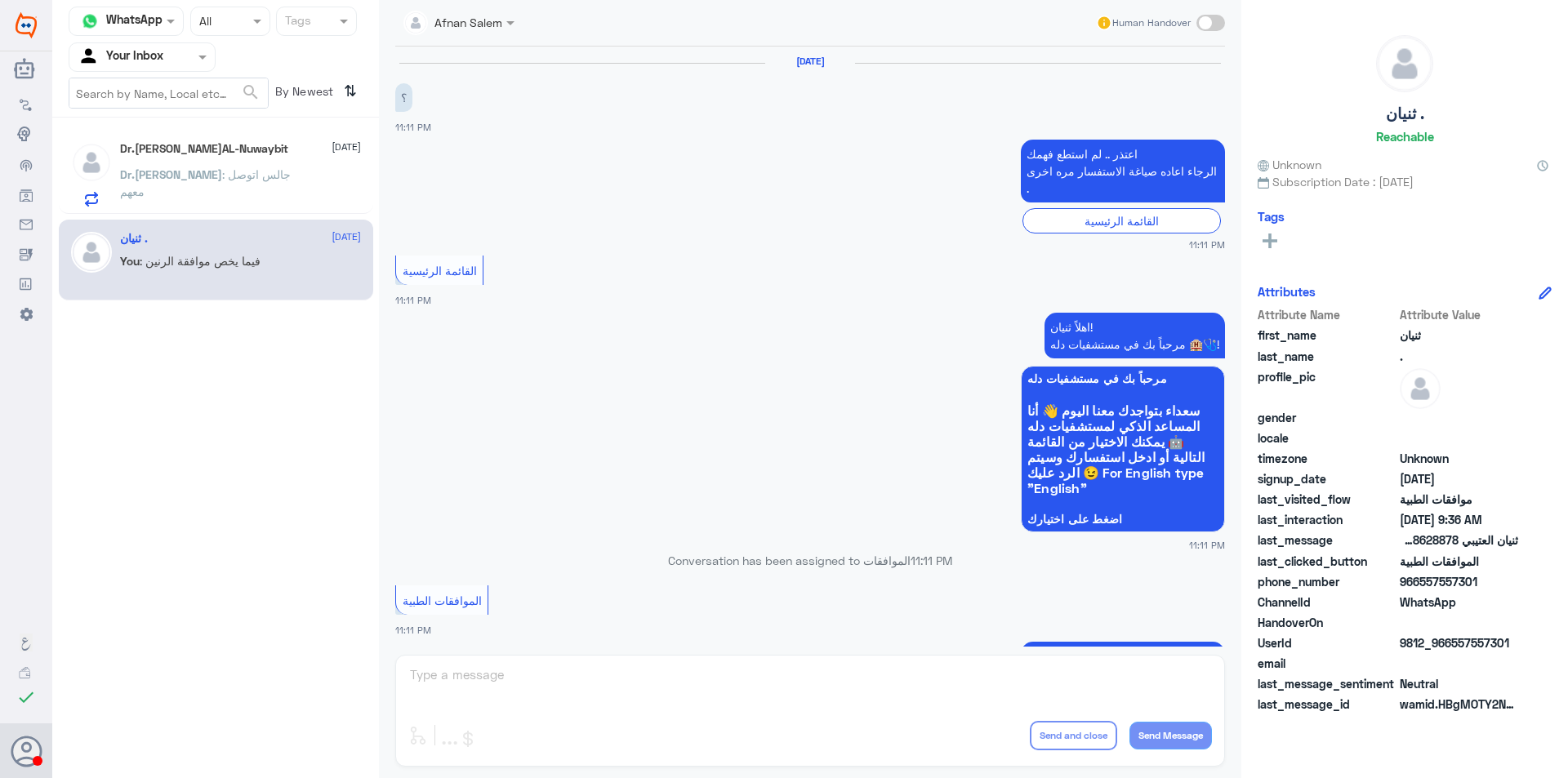
scroll to position [1696, 0]
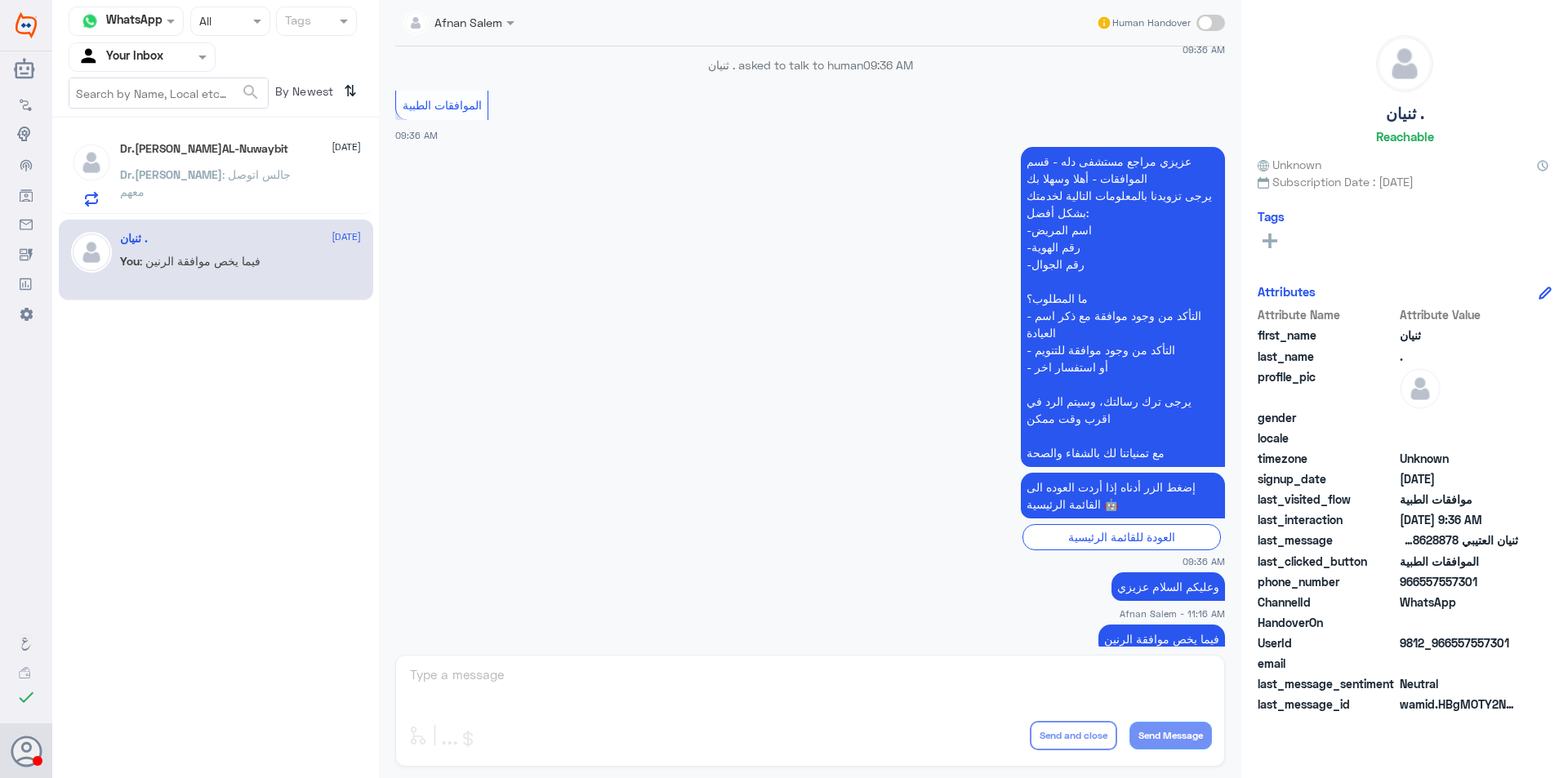
click at [170, 55] on div at bounding box center [142, 56] width 145 height 19
click at [170, 173] on div "Your Team" at bounding box center [142, 183] width 147 height 38
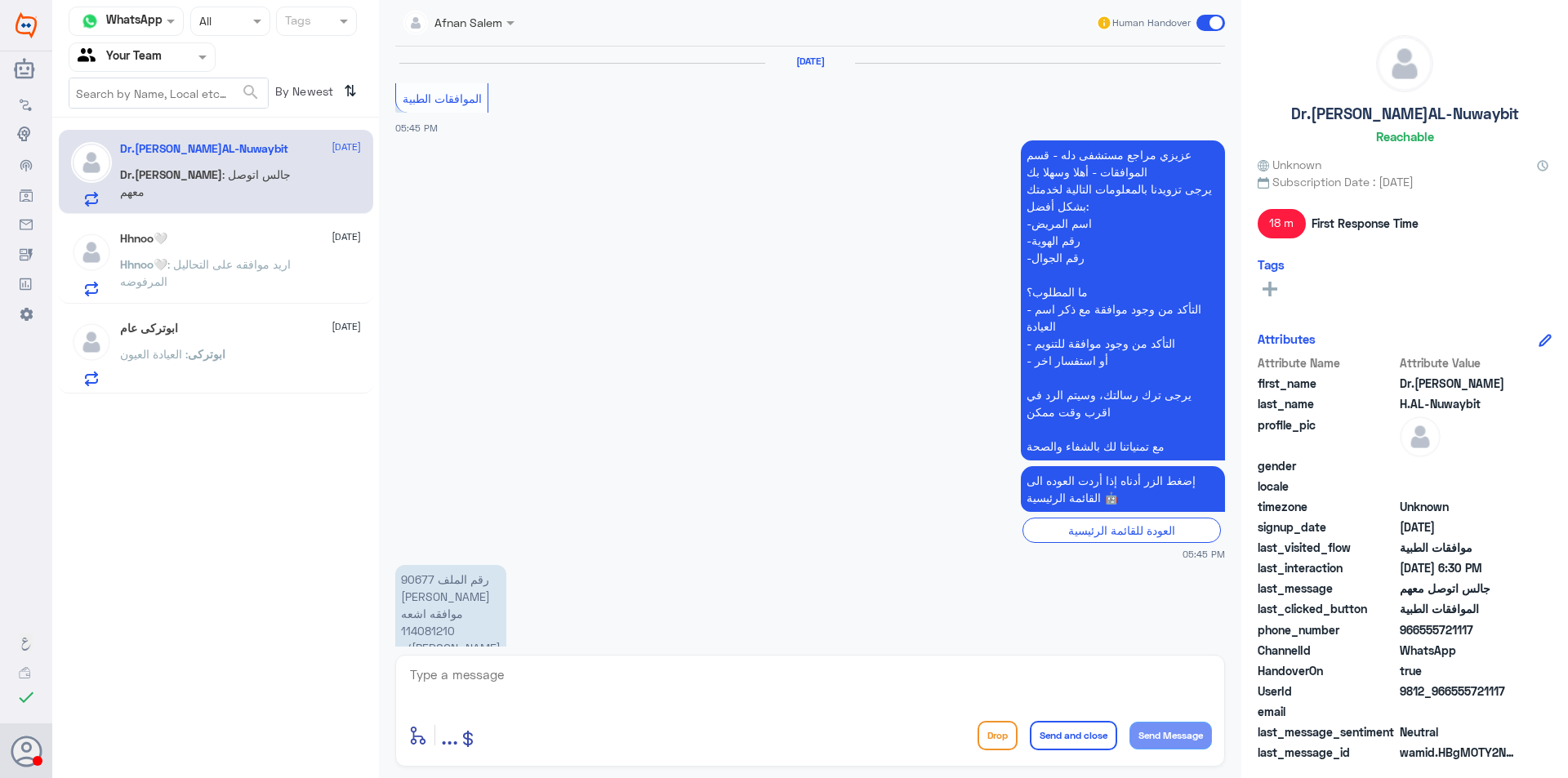
scroll to position [1107, 0]
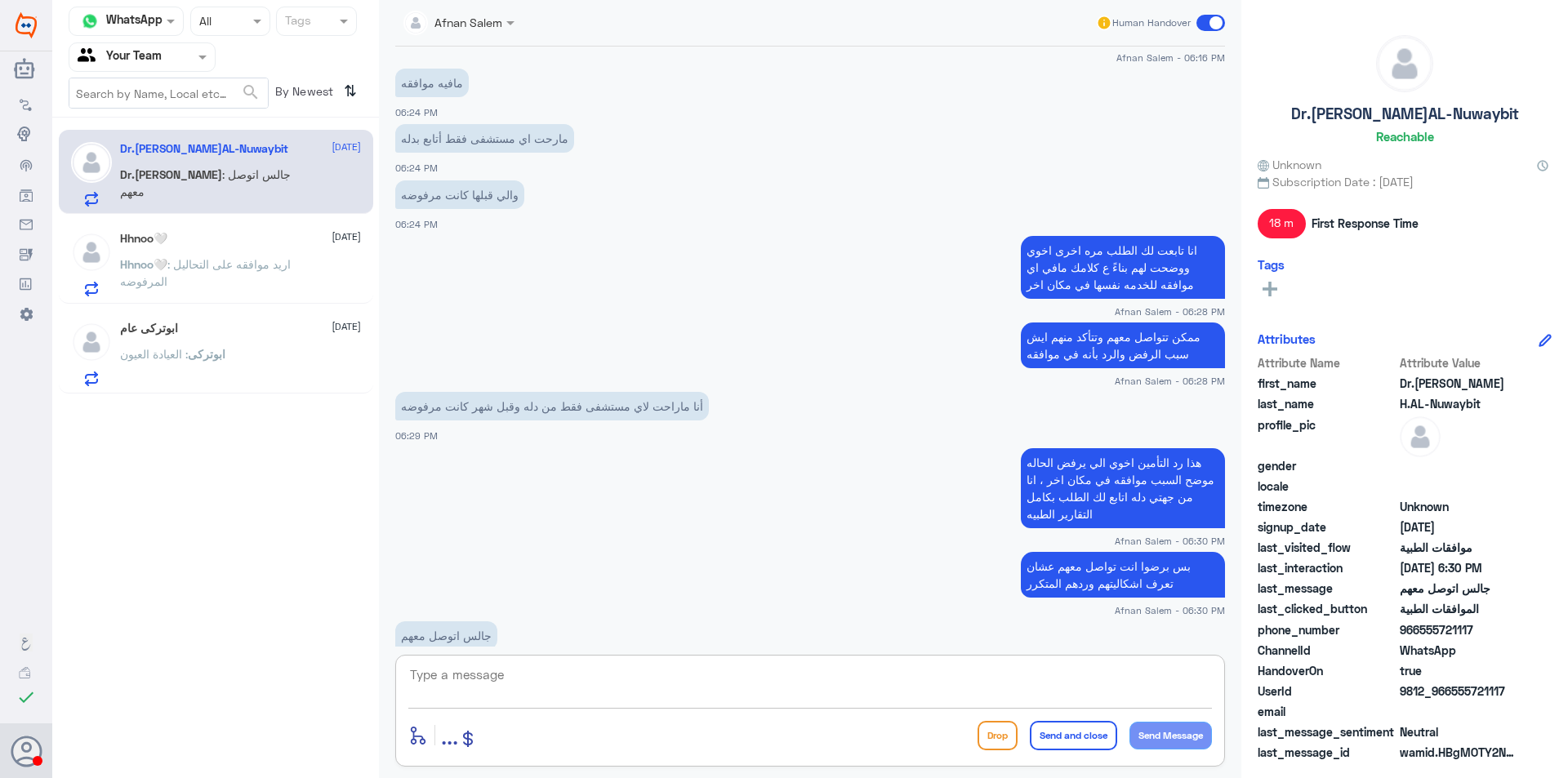
click at [515, 671] on textarea at bounding box center [810, 684] width 803 height 40
click at [622, 664] on textarea at bounding box center [810, 684] width 803 height 40
click at [258, 262] on span ": اريد موافقه على التحاليل المرفوضه" at bounding box center [205, 272] width 171 height 31
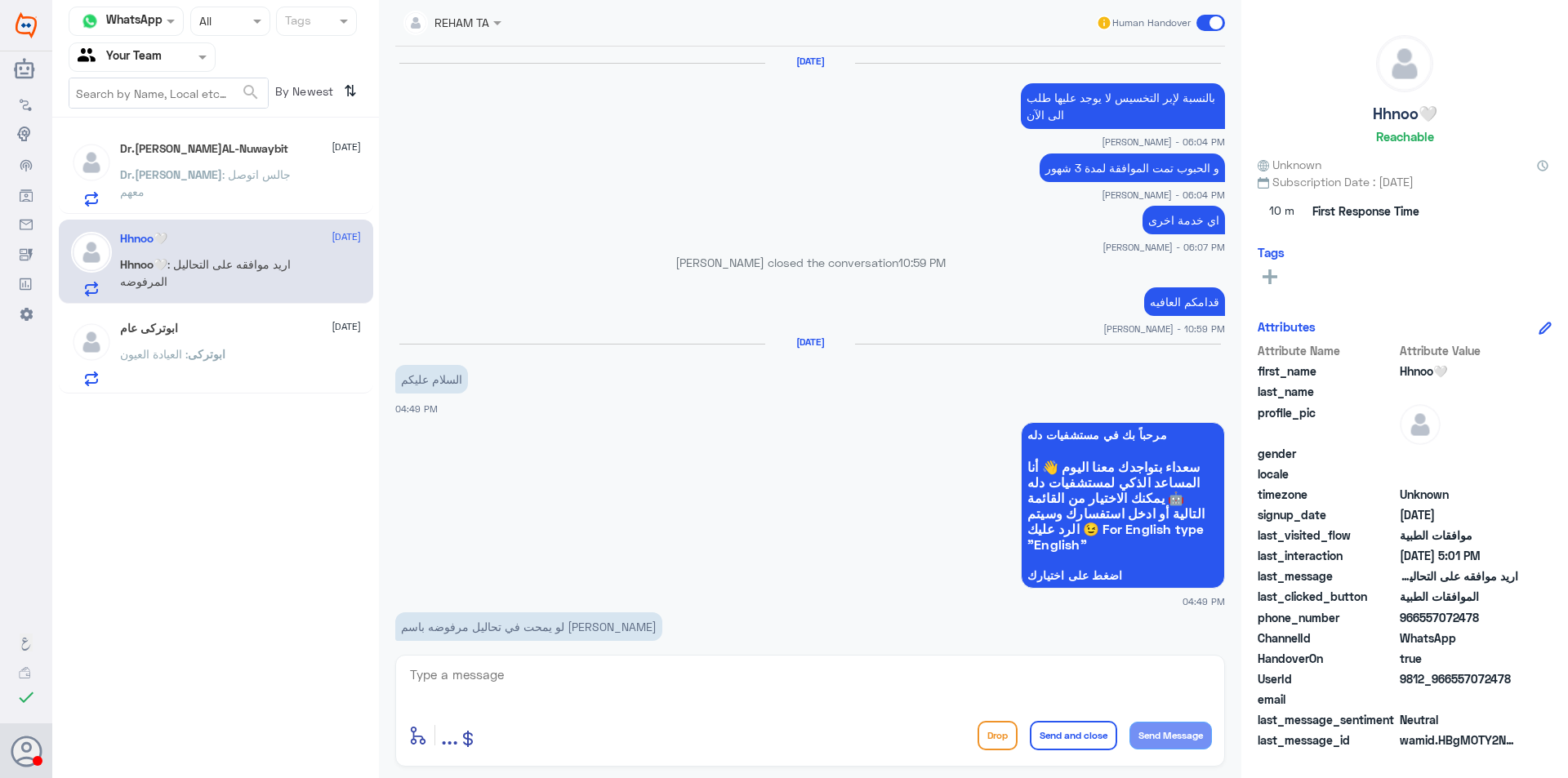
scroll to position [1426, 0]
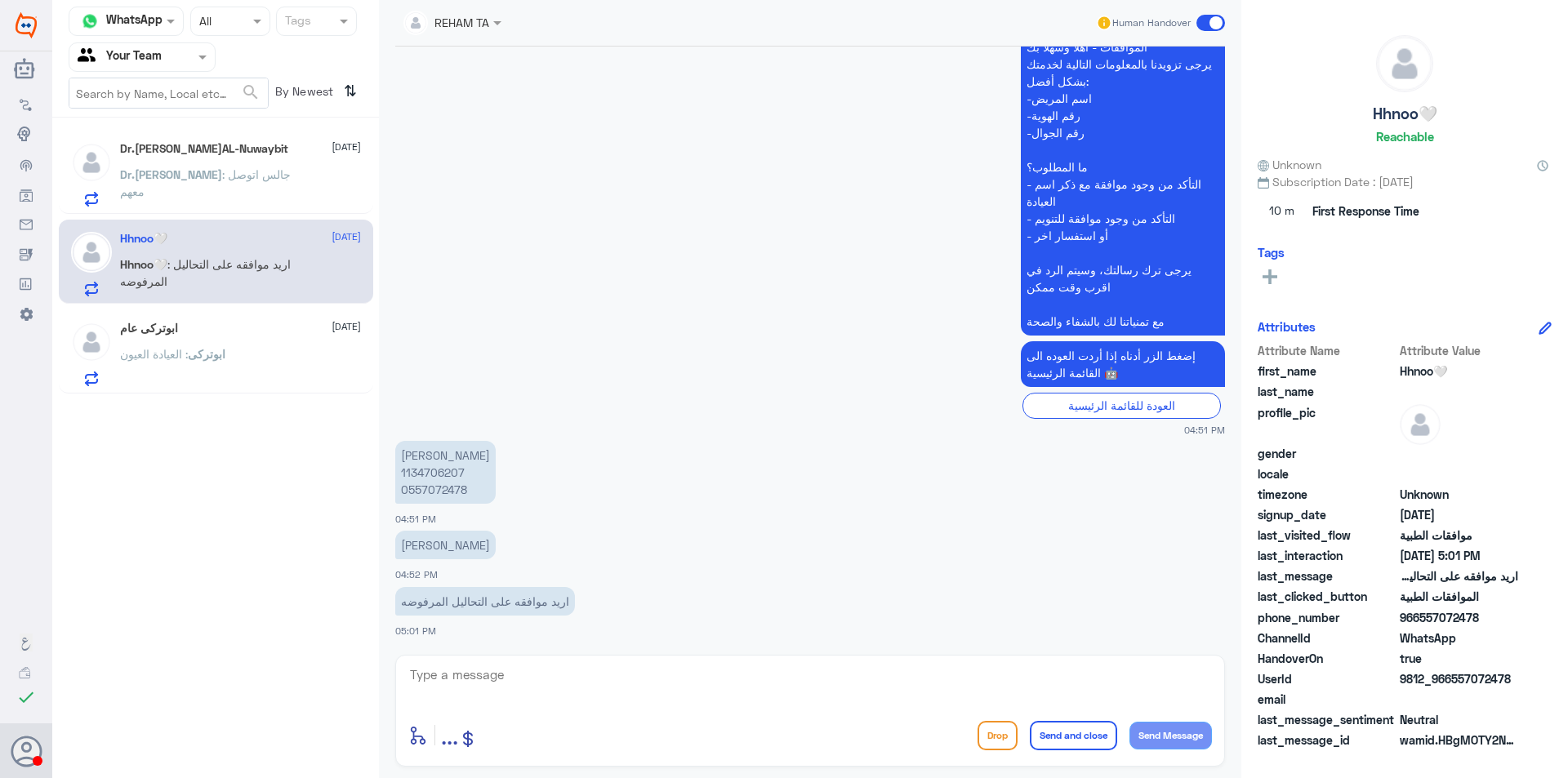
click at [444, 486] on p "[PERSON_NAME] 1134706207 0557072478" at bounding box center [446, 472] width 100 height 63
click at [234, 345] on div "ابوتركى عام [DATE][PERSON_NAME] : العيادة العيون" at bounding box center [240, 353] width 240 height 64
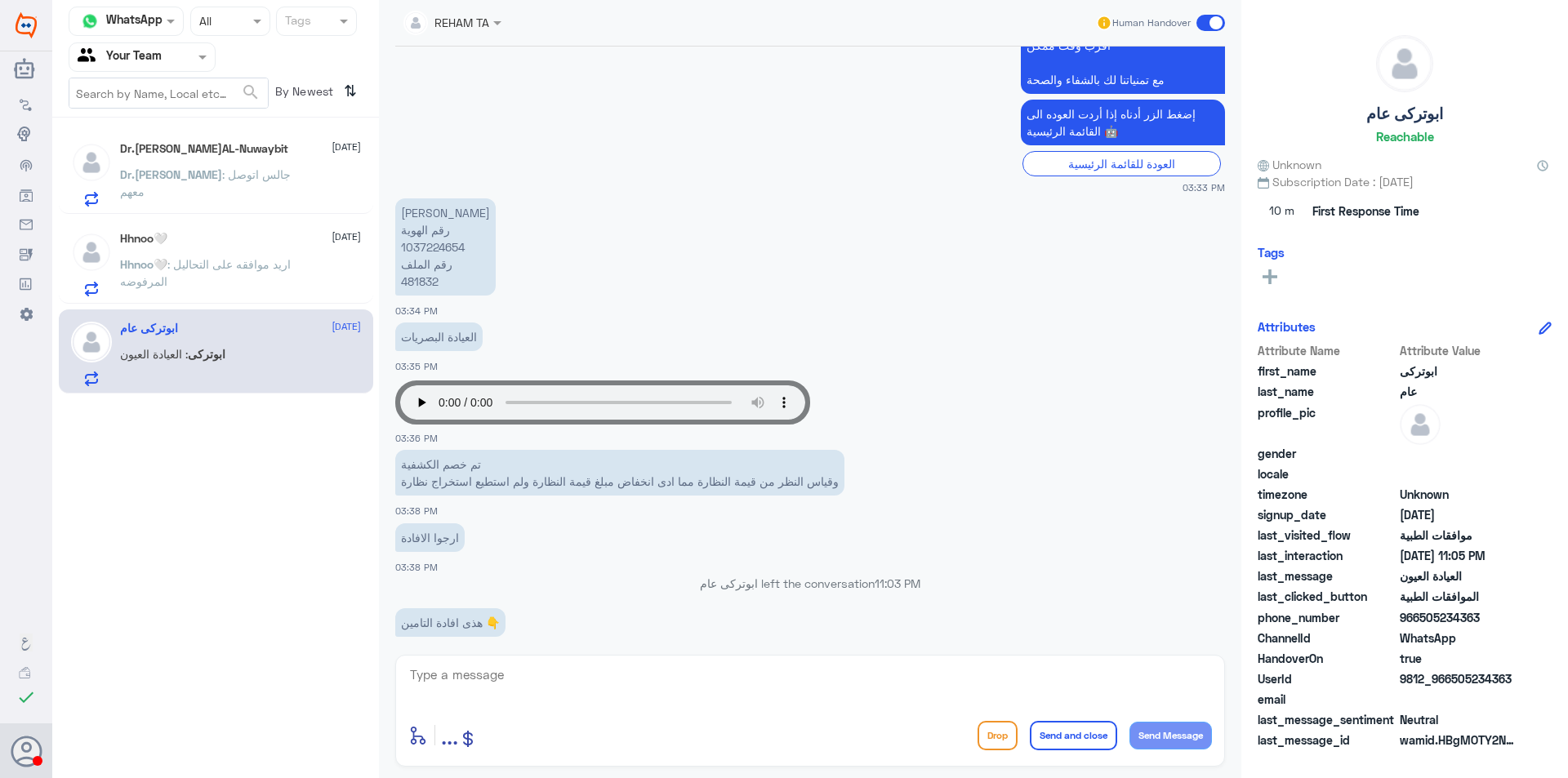
scroll to position [2029, 0]
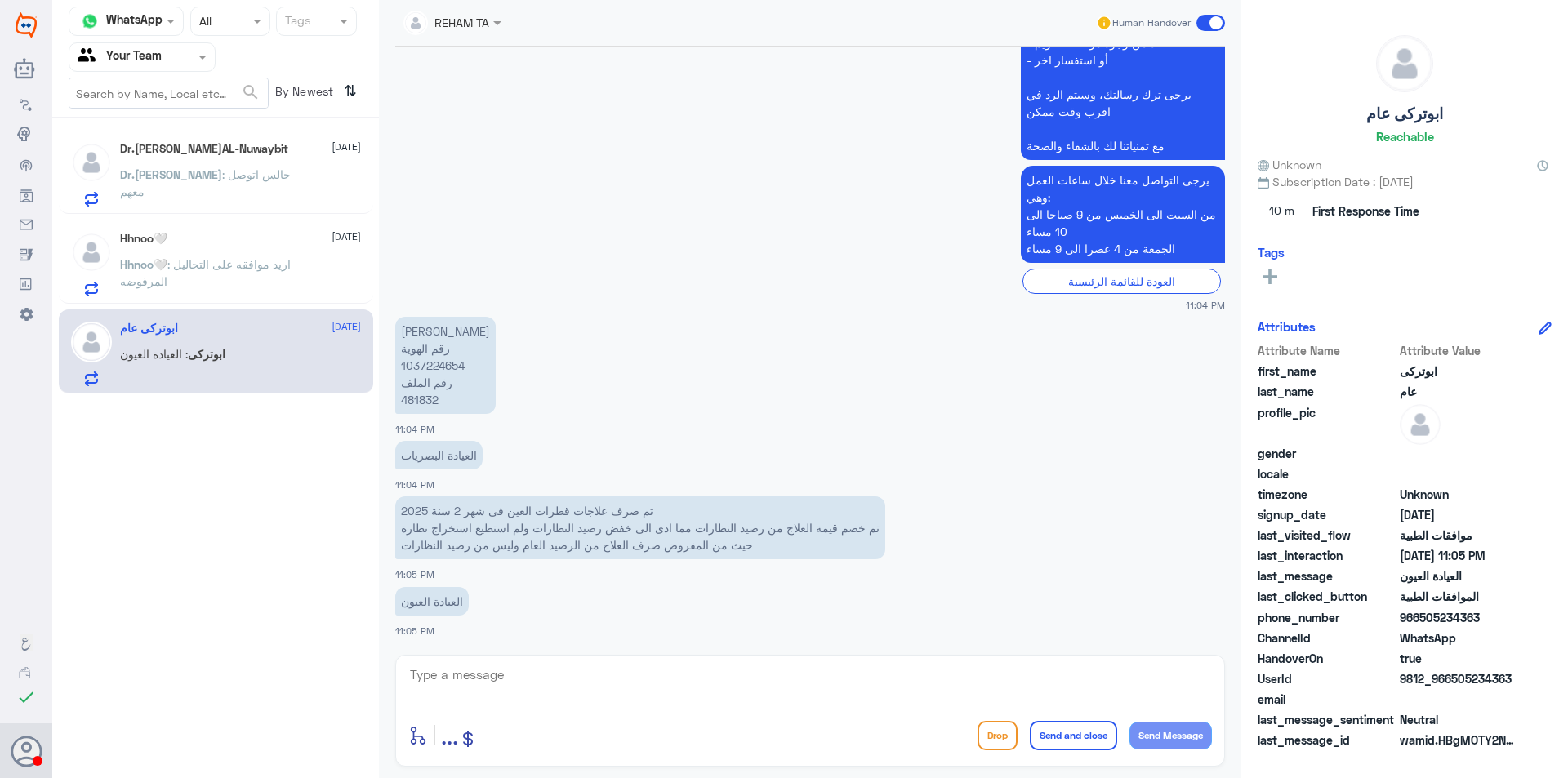
click at [425, 400] on p "[PERSON_NAME] رقم الهوية 1037224654 رقم الملف 481832" at bounding box center [446, 366] width 100 height 97
click at [240, 166] on p "Dr.[PERSON_NAME] : [PERSON_NAME] معهم" at bounding box center [211, 186] width 184 height 41
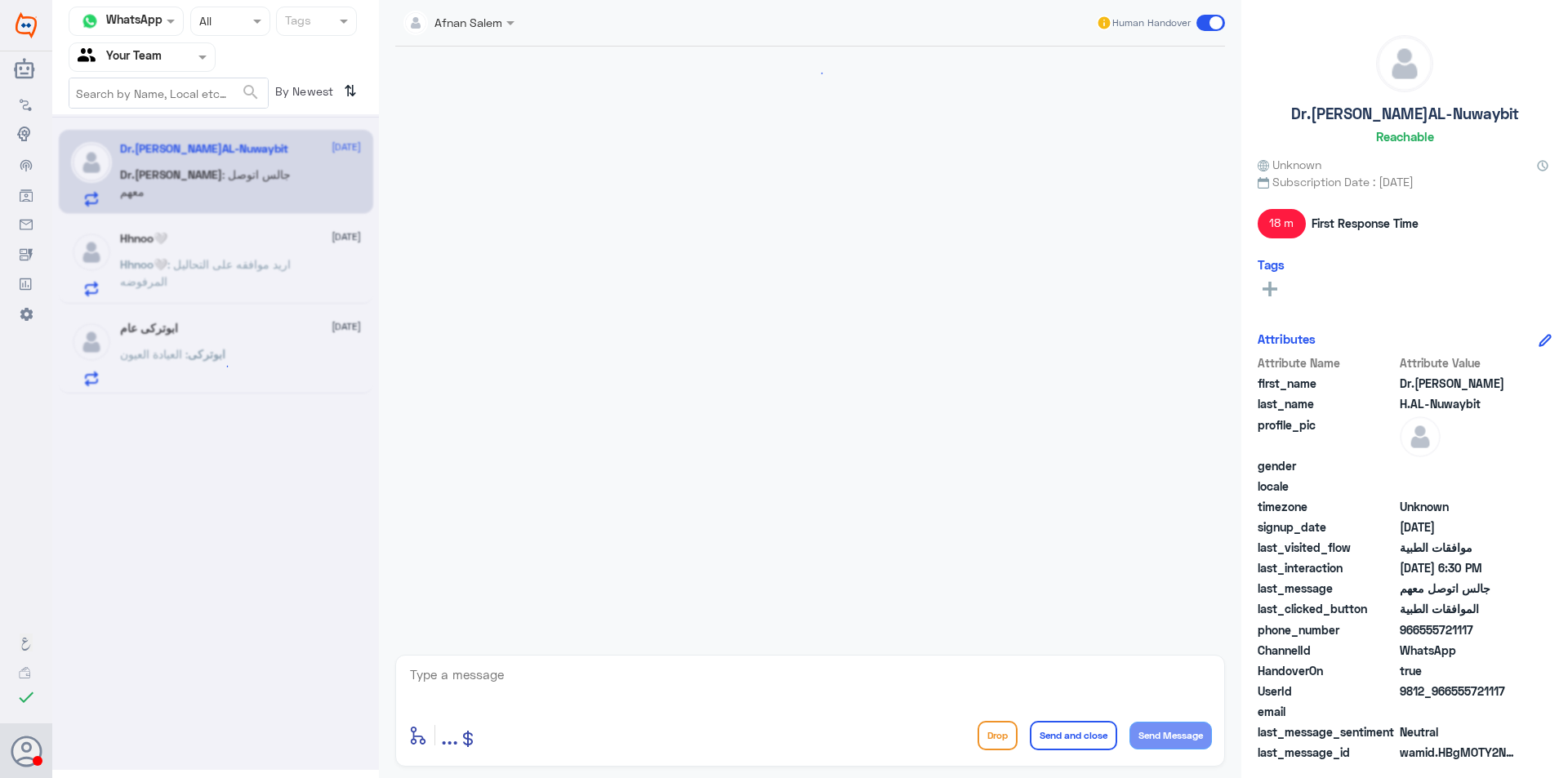
scroll to position [1107, 0]
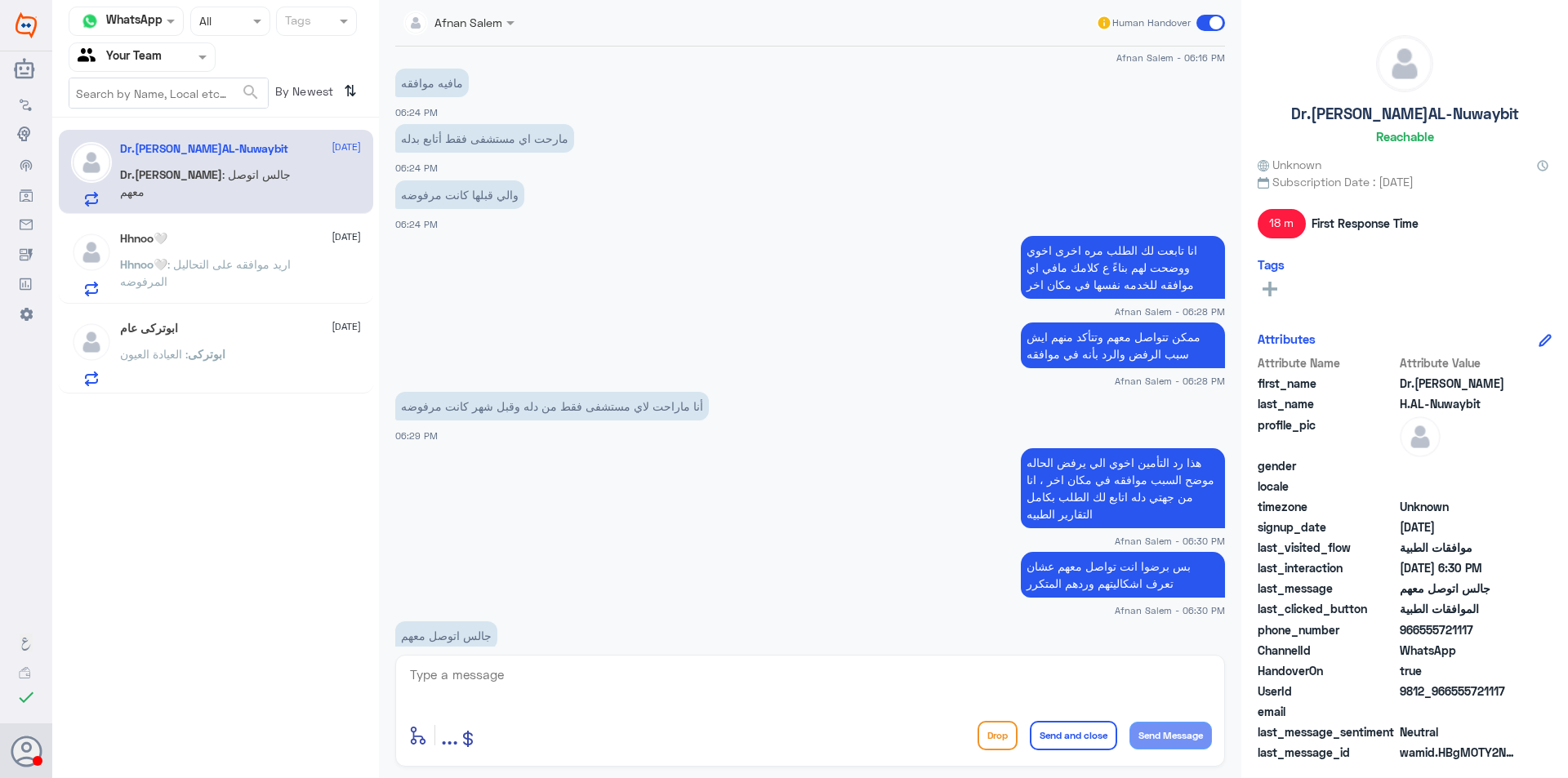
click at [149, 55] on input "text" at bounding box center [122, 56] width 90 height 19
click at [167, 115] on div "Unassigned" at bounding box center [142, 108] width 147 height 38
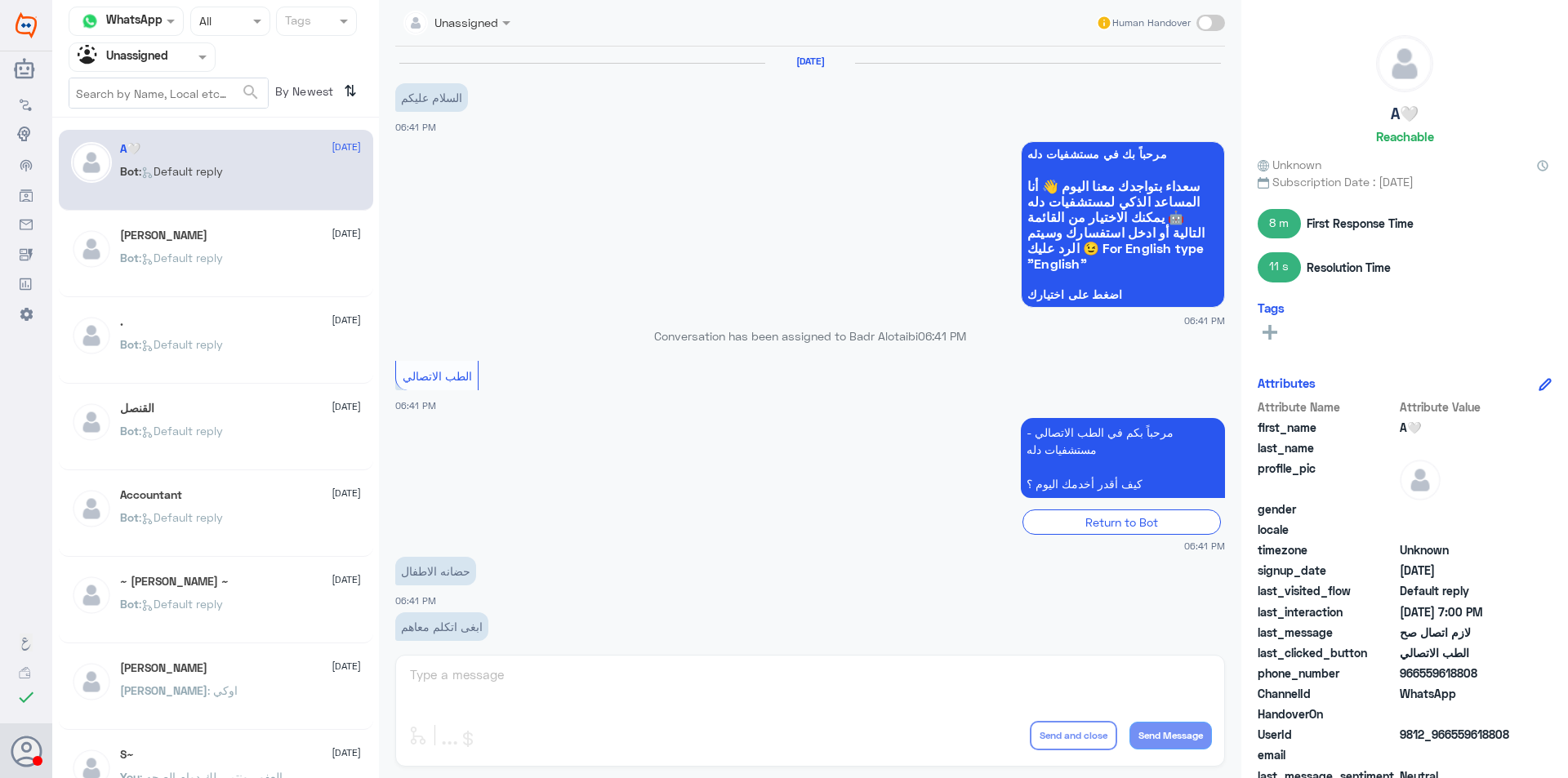
scroll to position [472, 0]
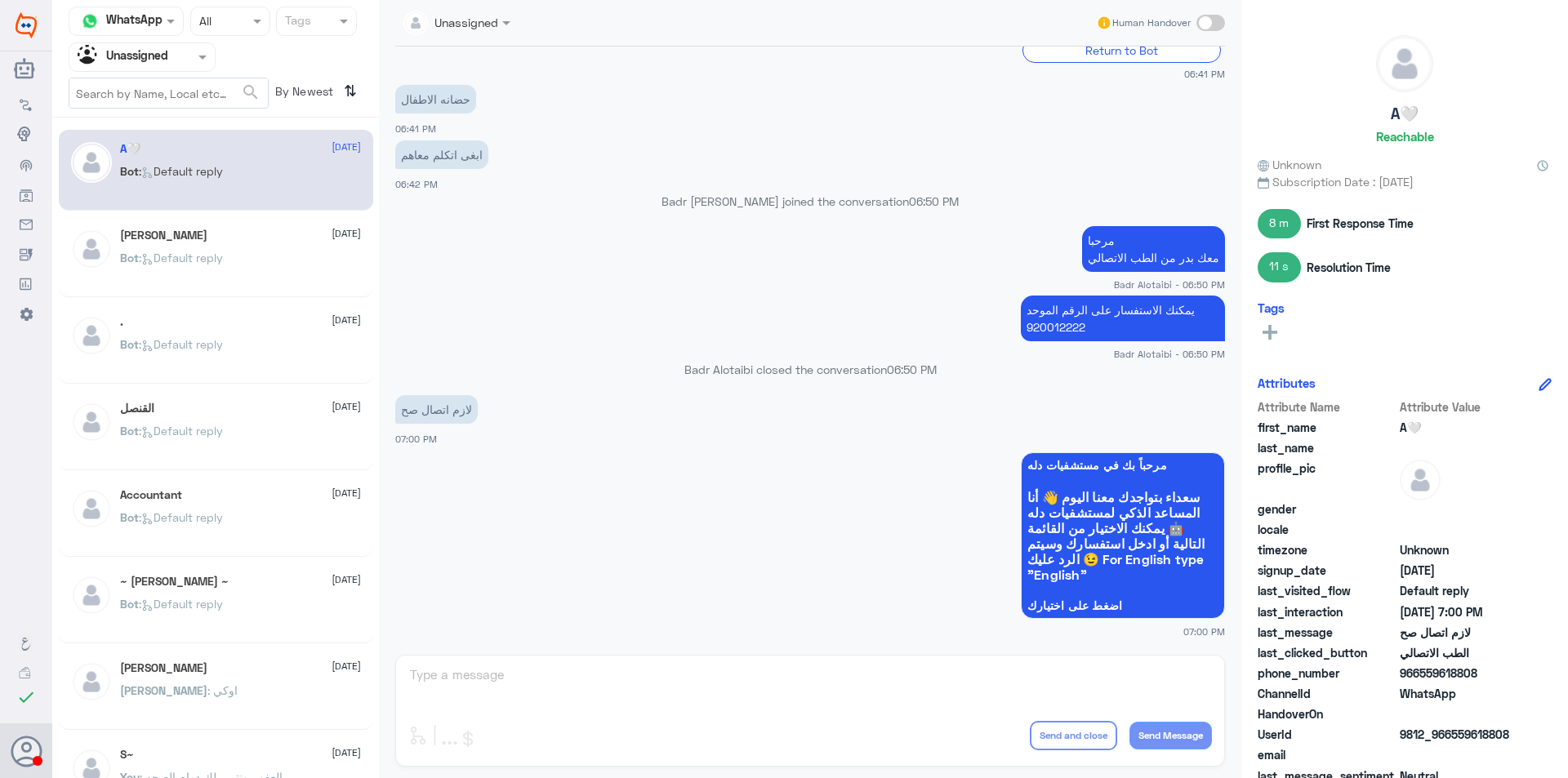
click at [218, 285] on p "Bot : Default reply" at bounding box center [171, 270] width 103 height 41
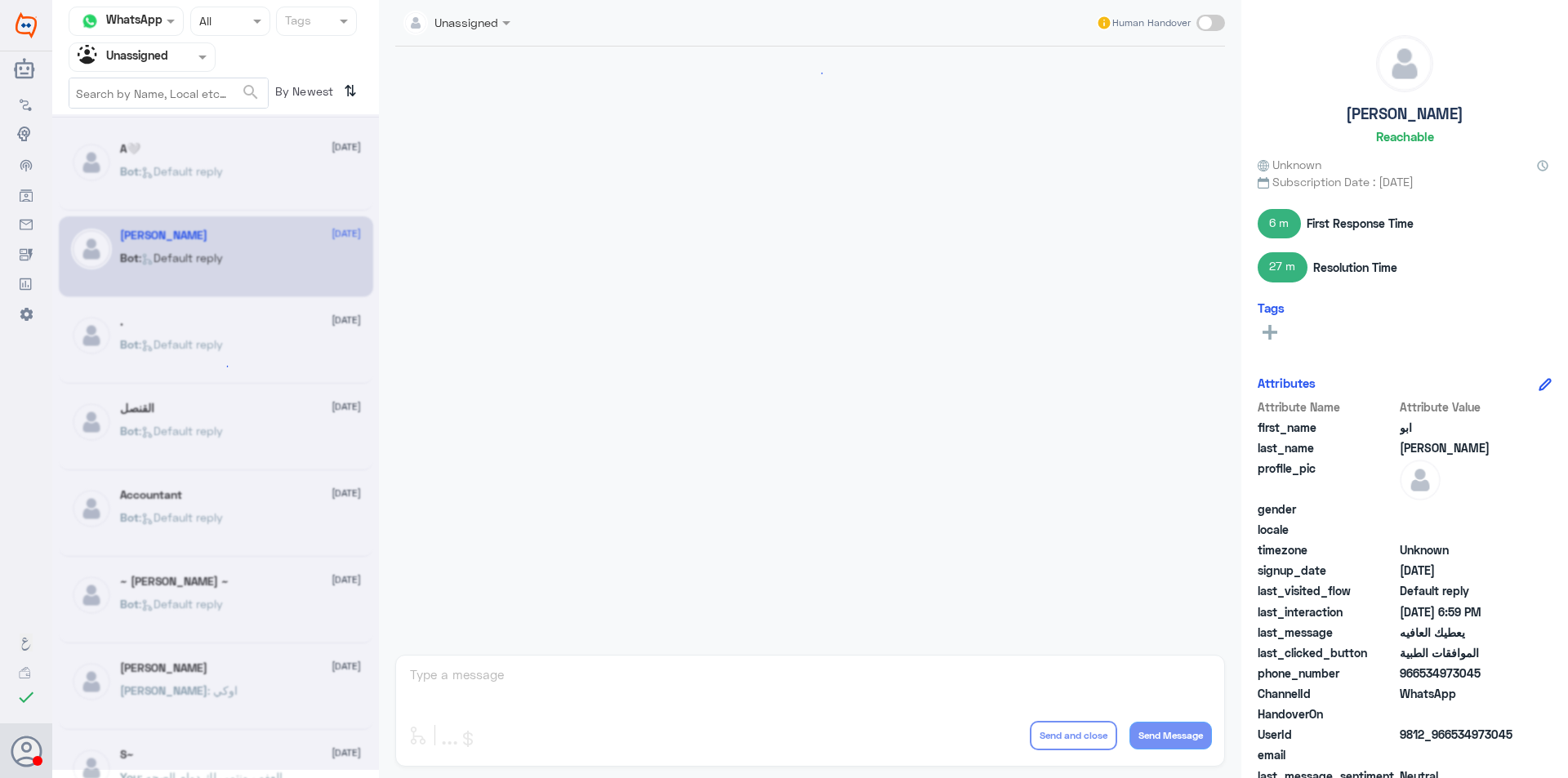
scroll to position [1066, 0]
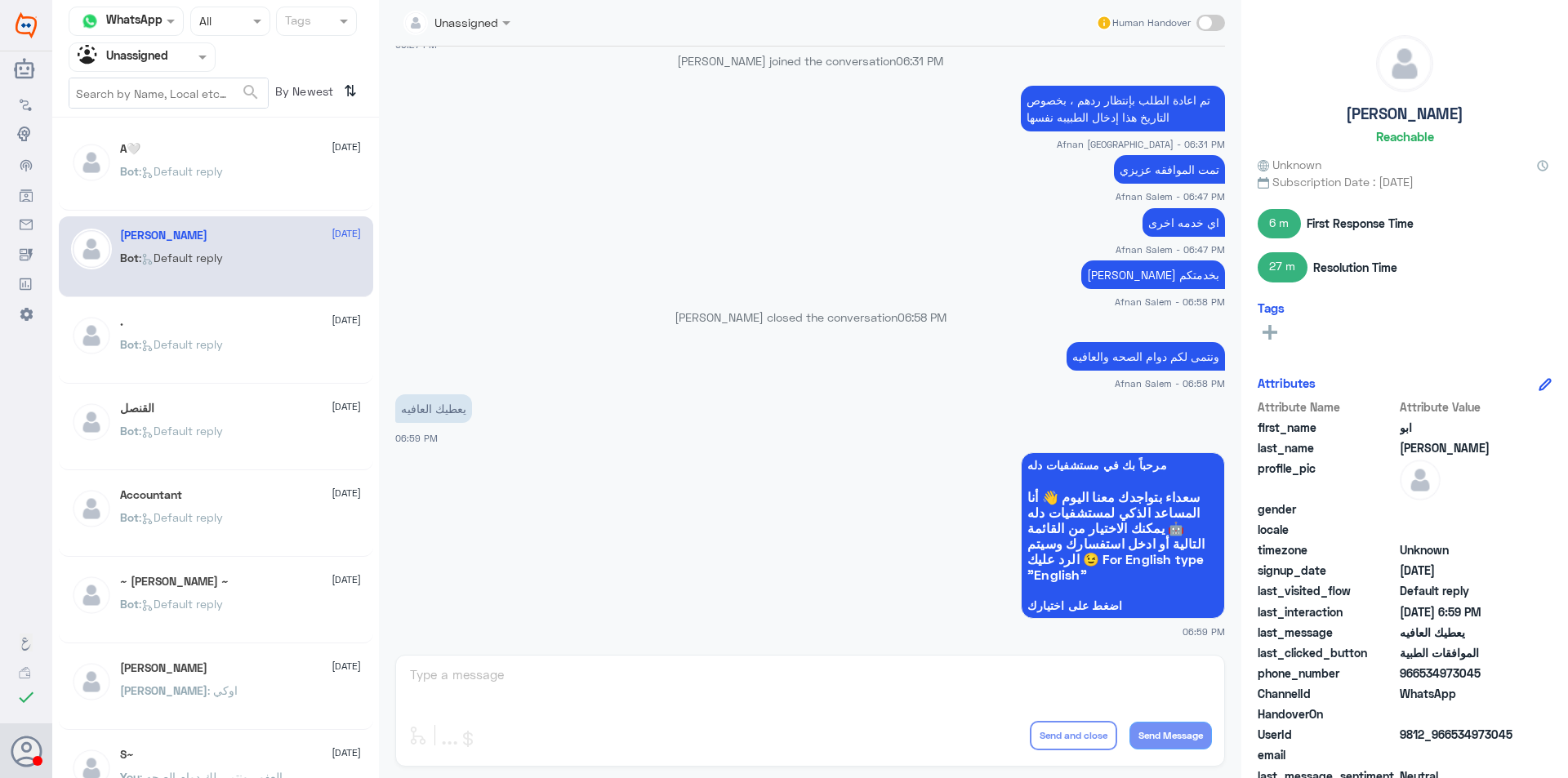
click at [242, 345] on div "Bot : Default reply" at bounding box center [240, 359] width 240 height 37
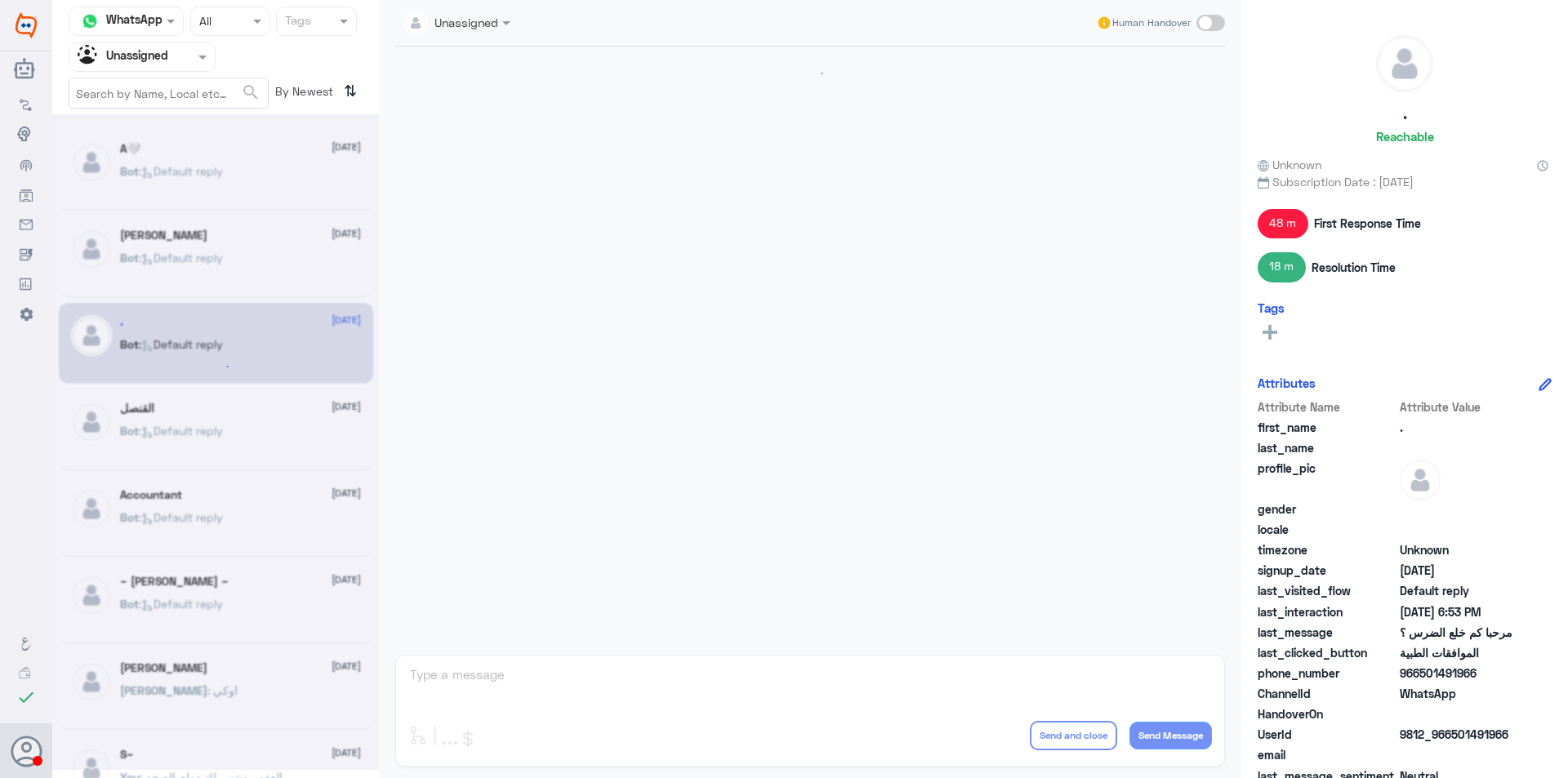
scroll to position [730, 0]
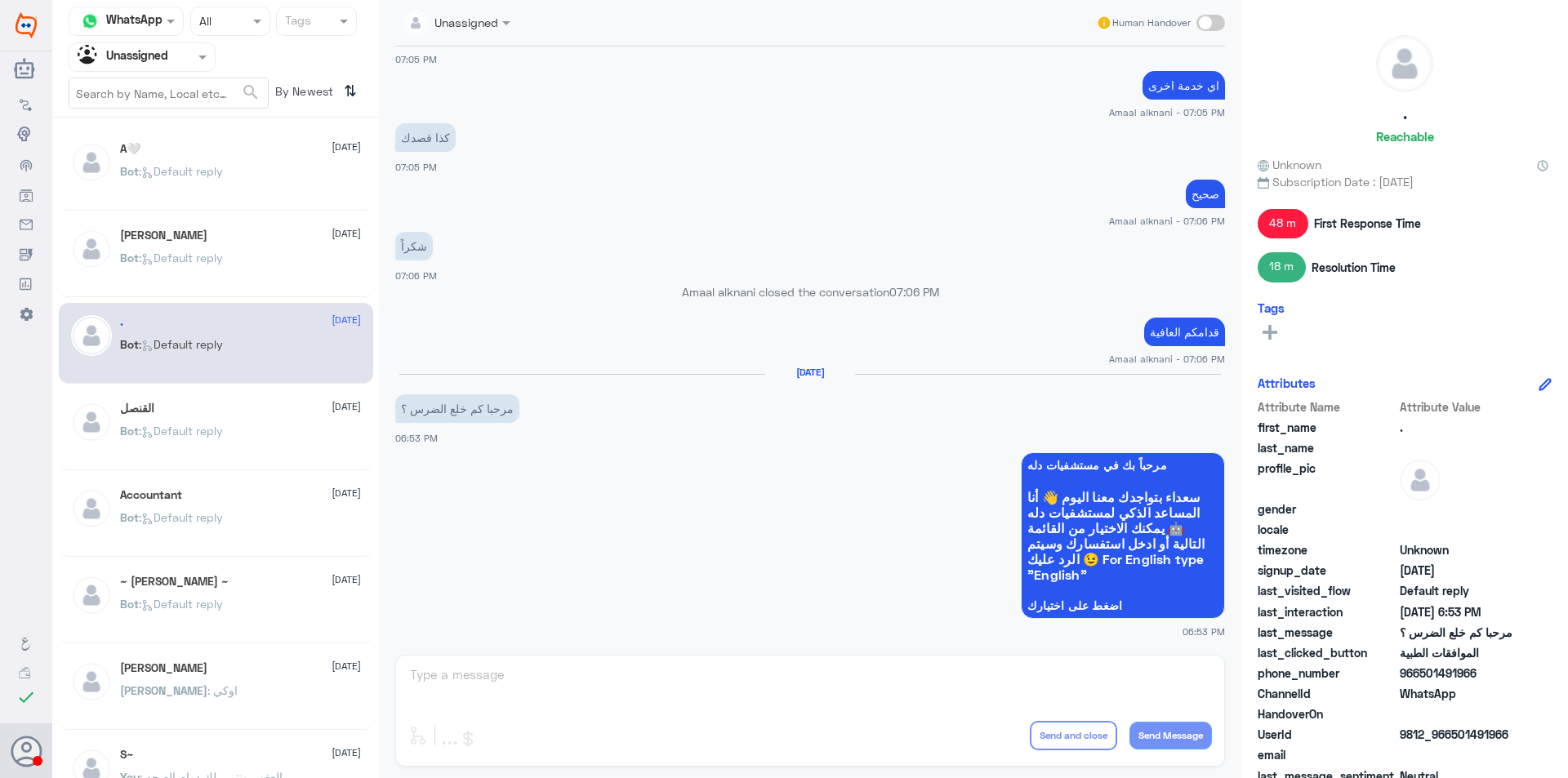
click at [298, 434] on div "Bot : Default reply" at bounding box center [240, 445] width 240 height 37
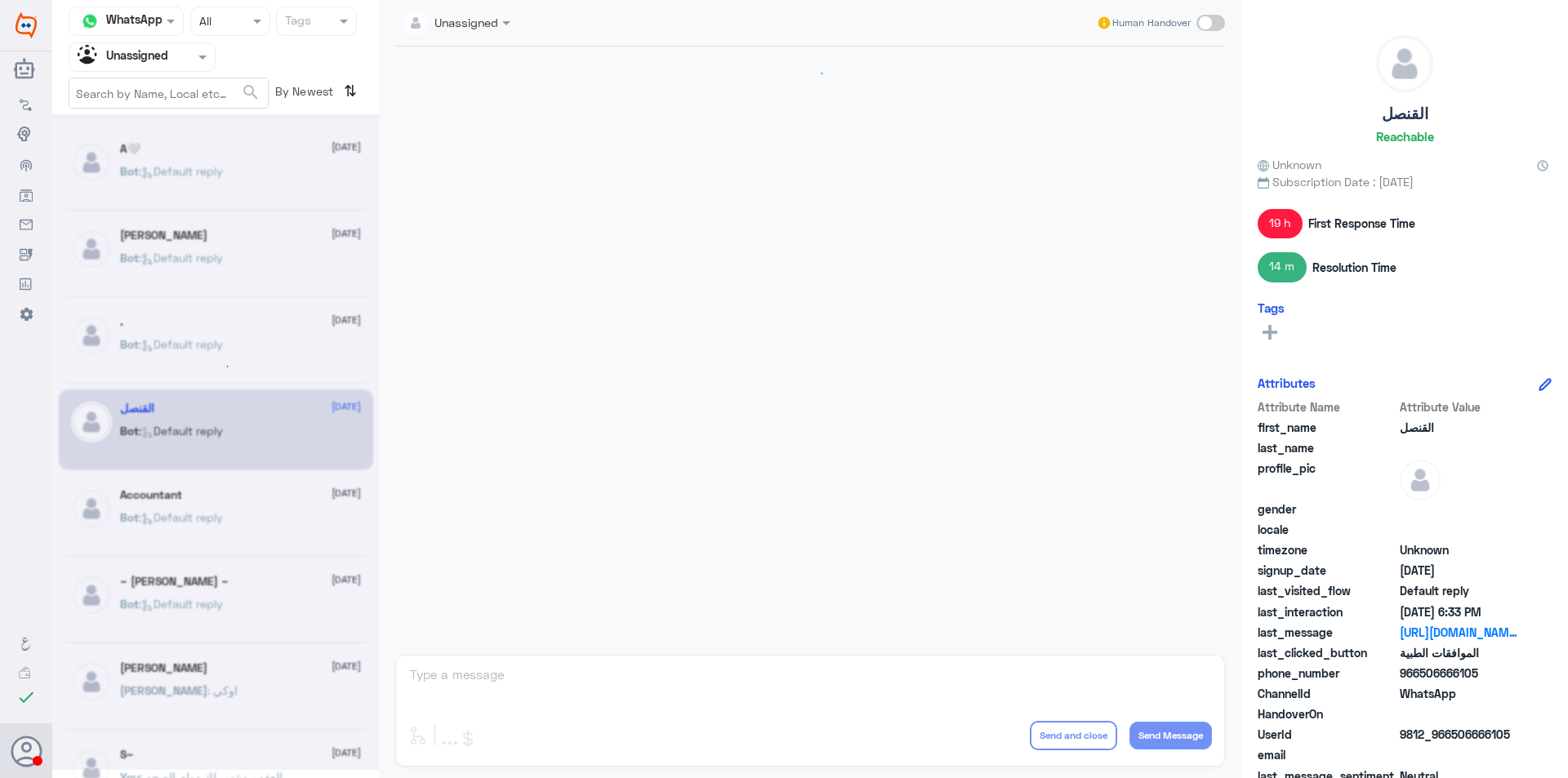
scroll to position [2060, 0]
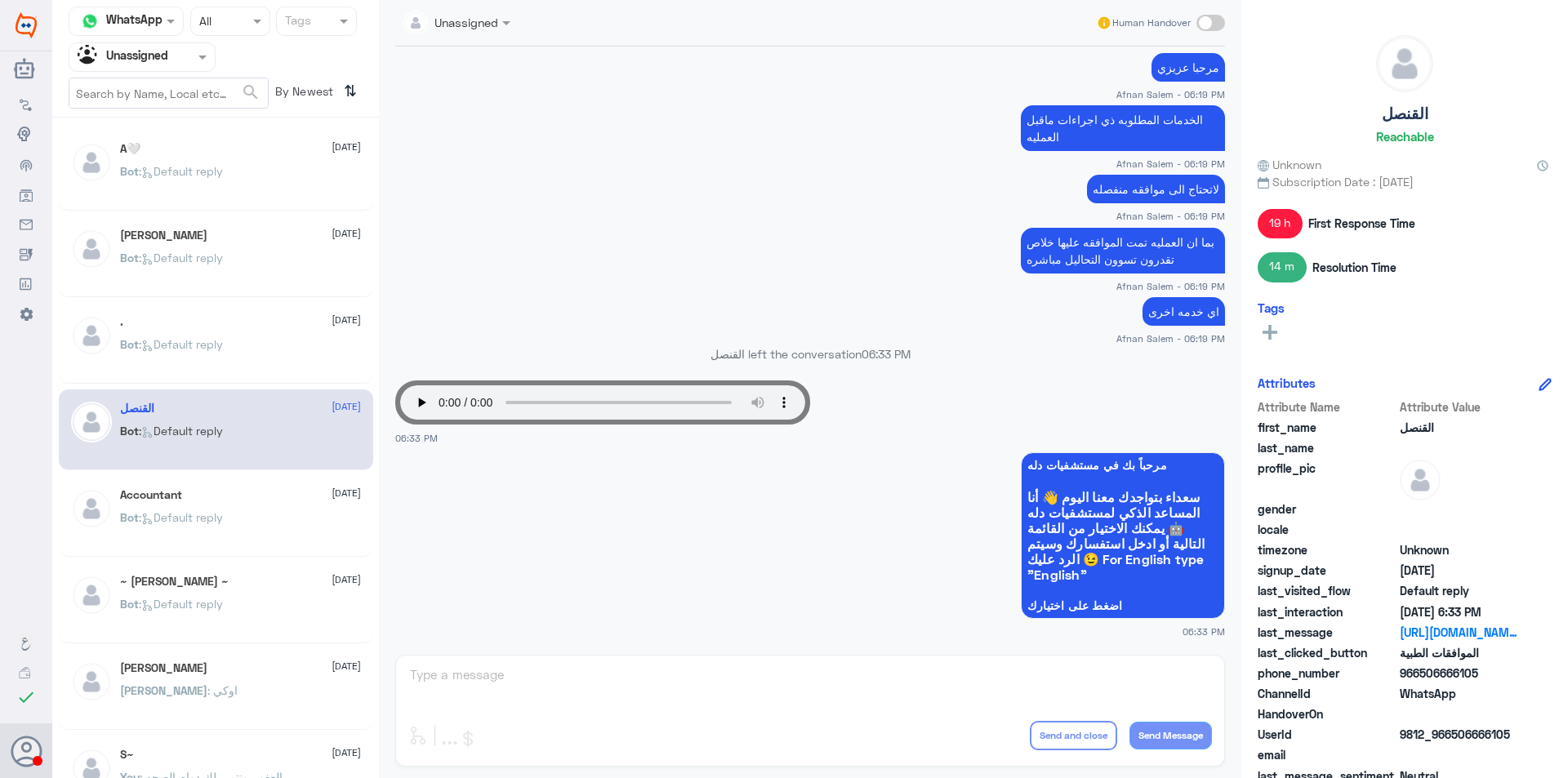
click at [285, 501] on div "Accountant [DATE]" at bounding box center [240, 495] width 240 height 14
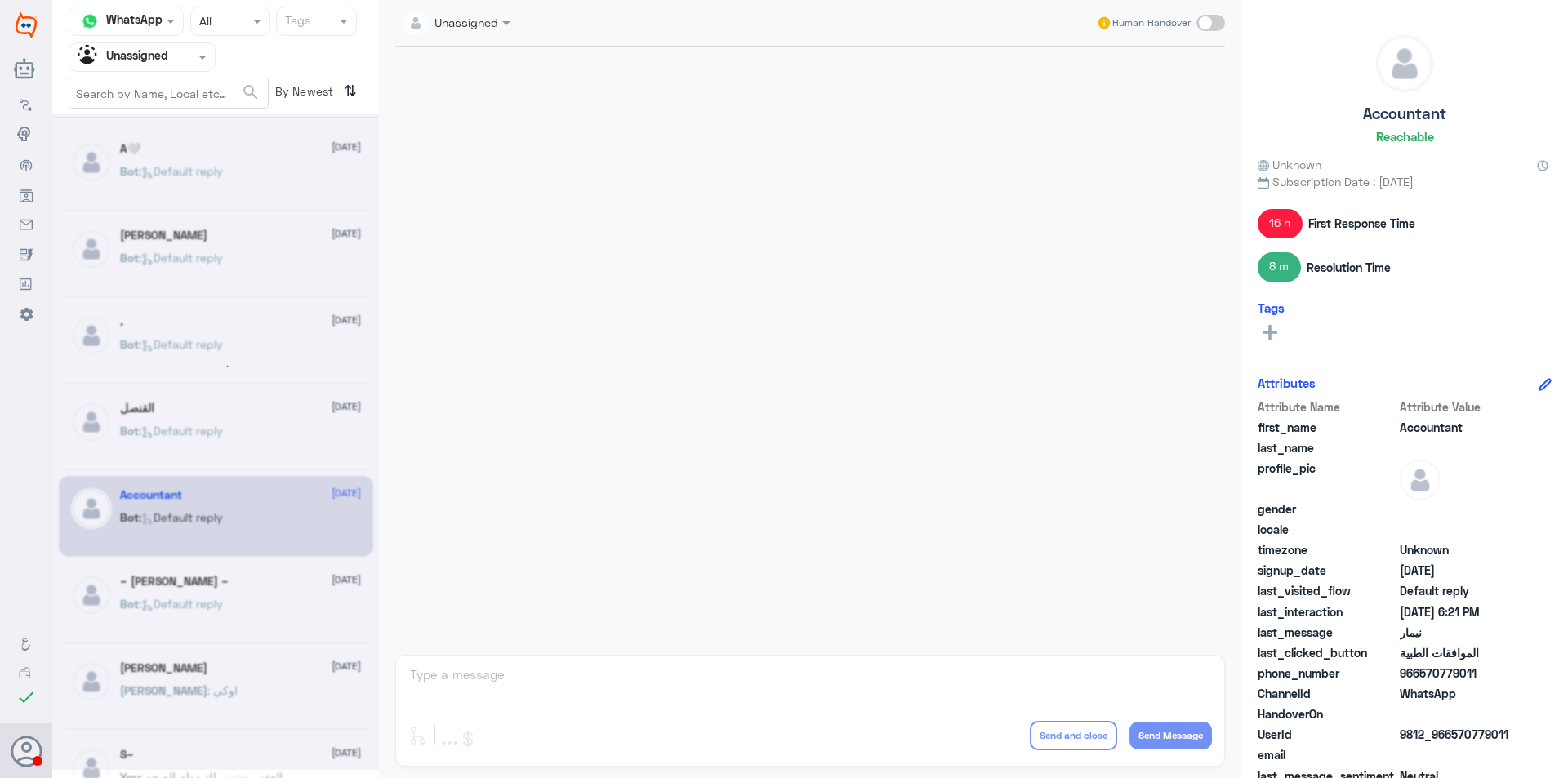
scroll to position [1592, 0]
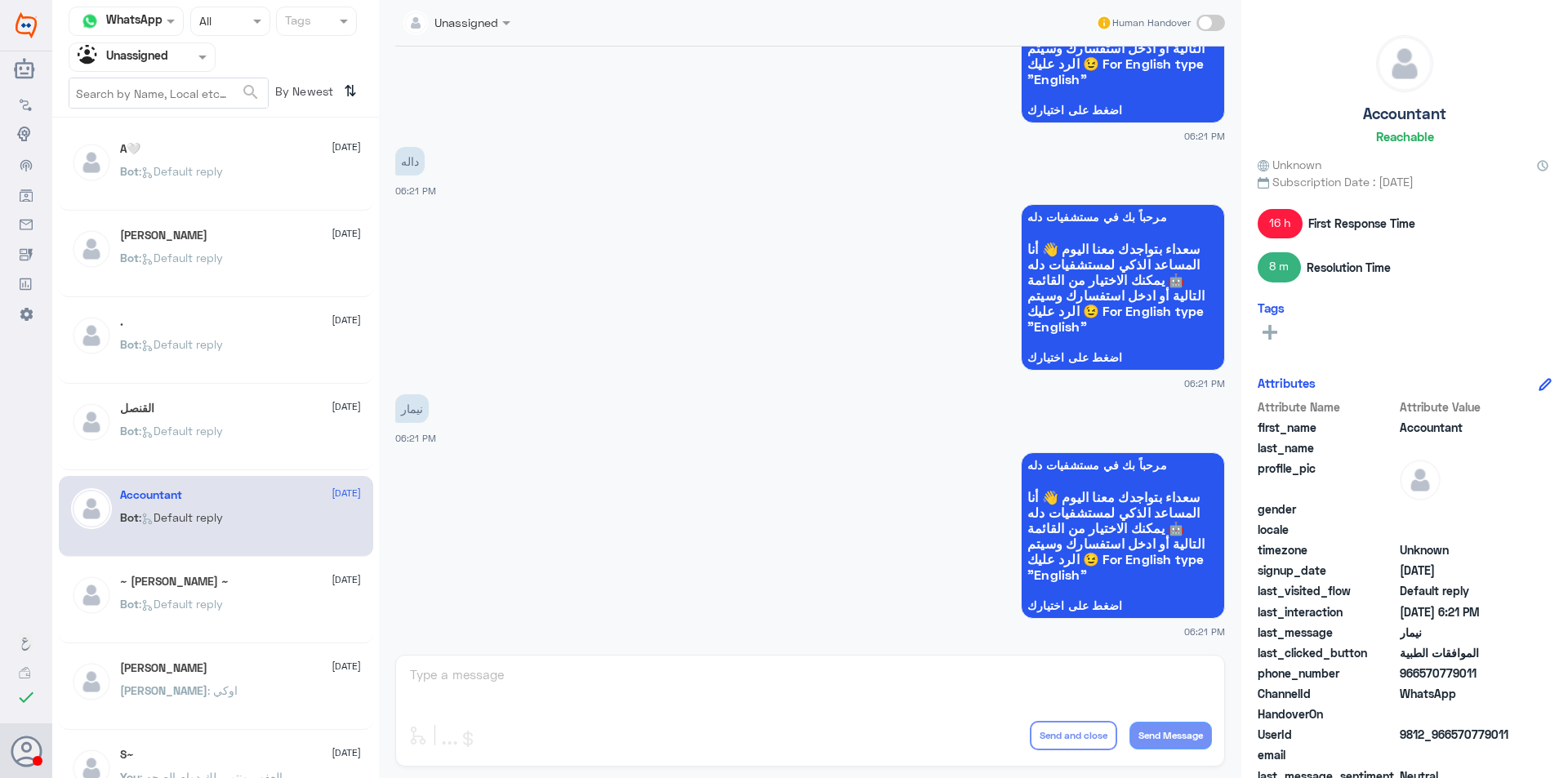
click at [290, 589] on div "~ [PERSON_NAME] ~ [DATE] Bot : Default reply" at bounding box center [240, 606] width 240 height 62
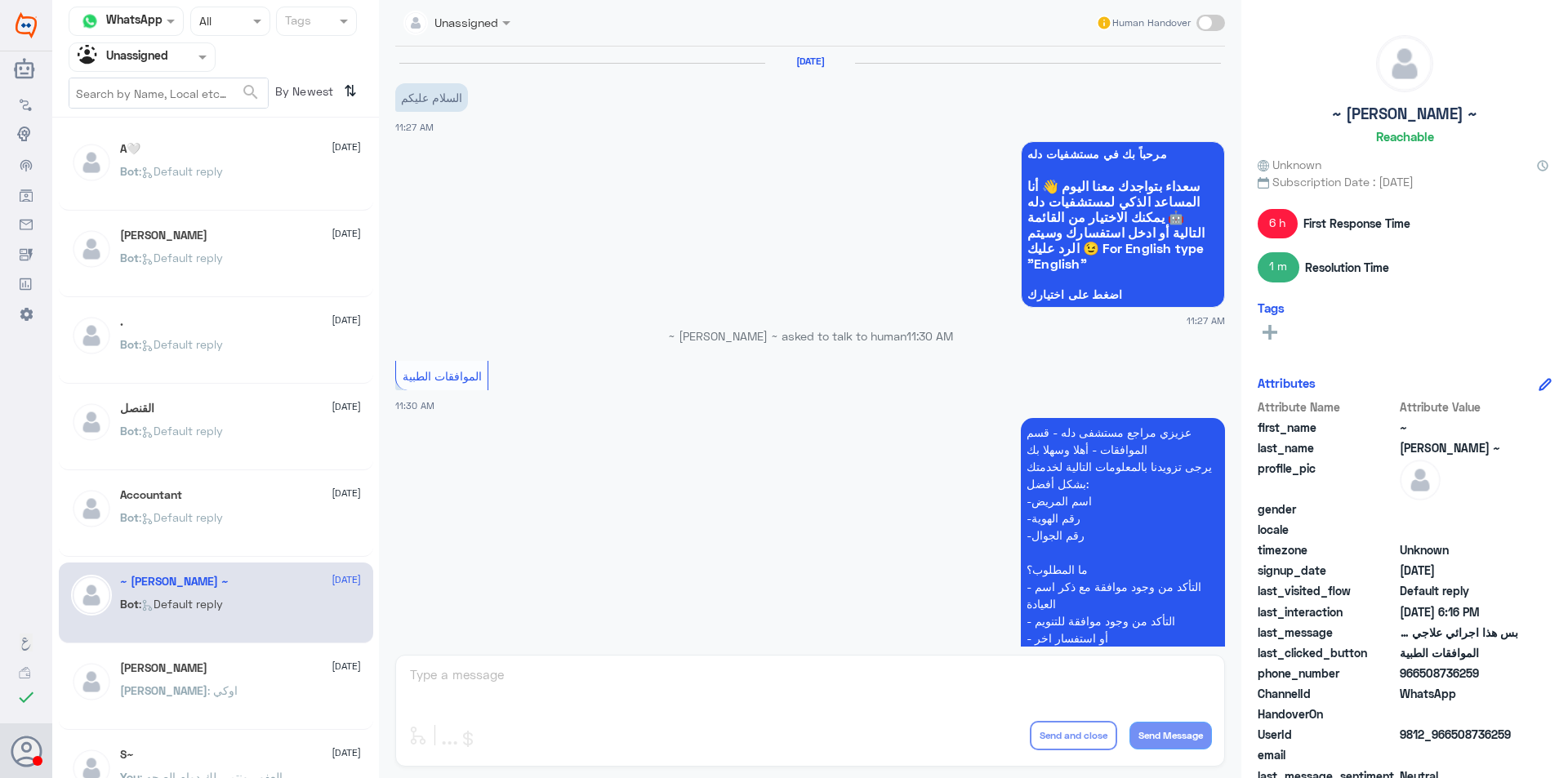
scroll to position [408, 0]
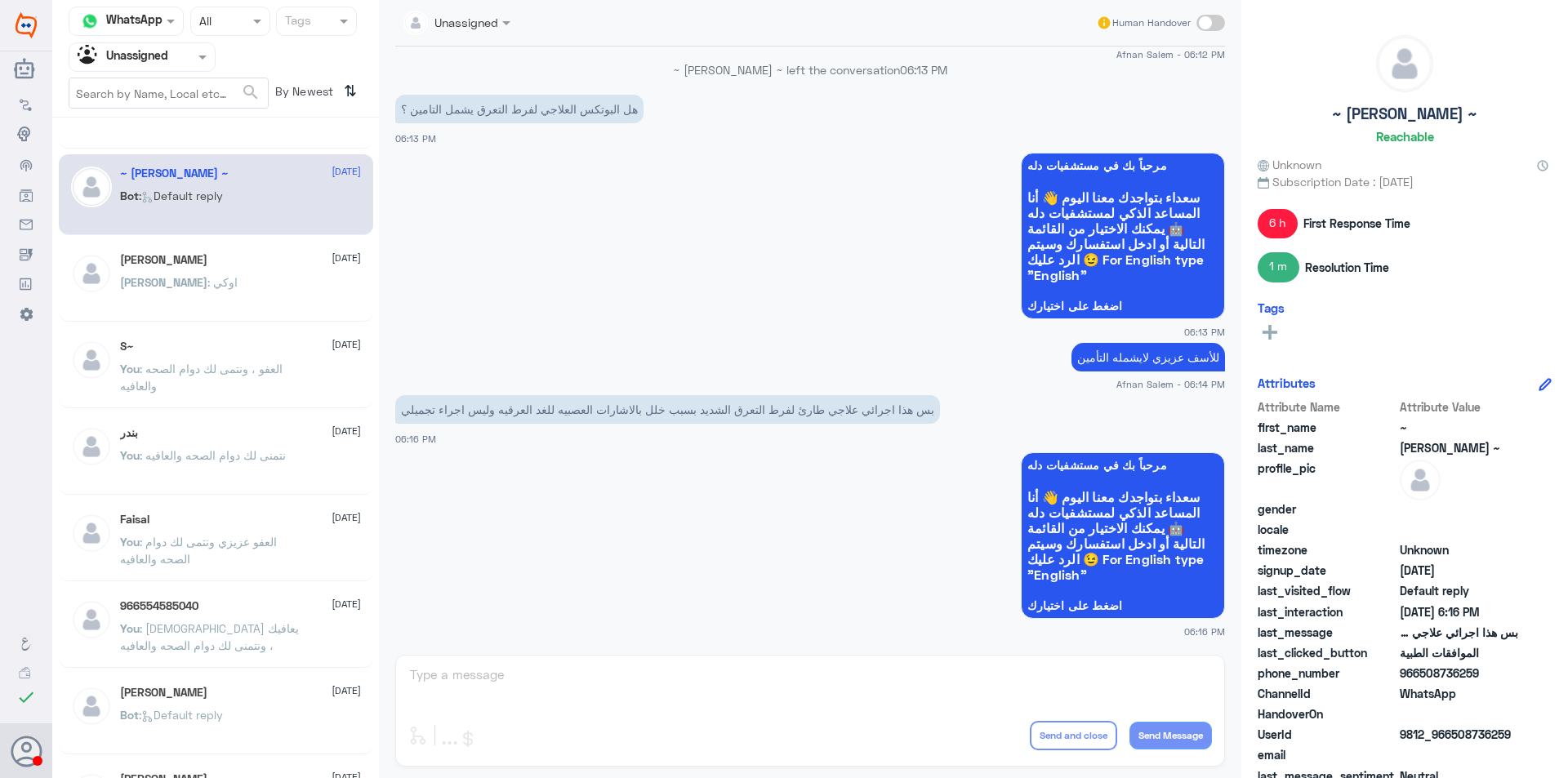
click at [270, 268] on div "[PERSON_NAME] [DATE][PERSON_NAME] : اوكي" at bounding box center [240, 284] width 240 height 62
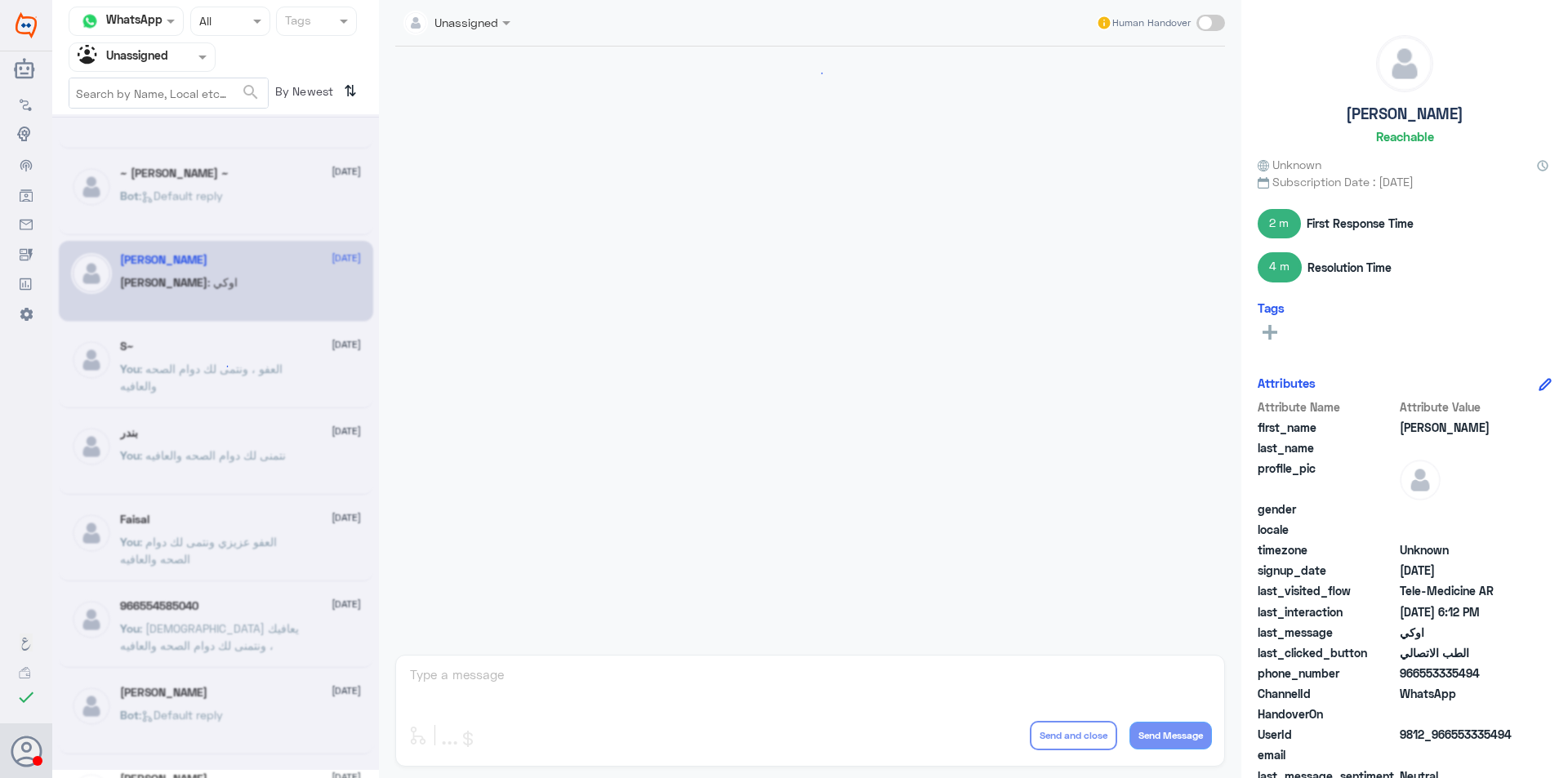
scroll to position [532, 0]
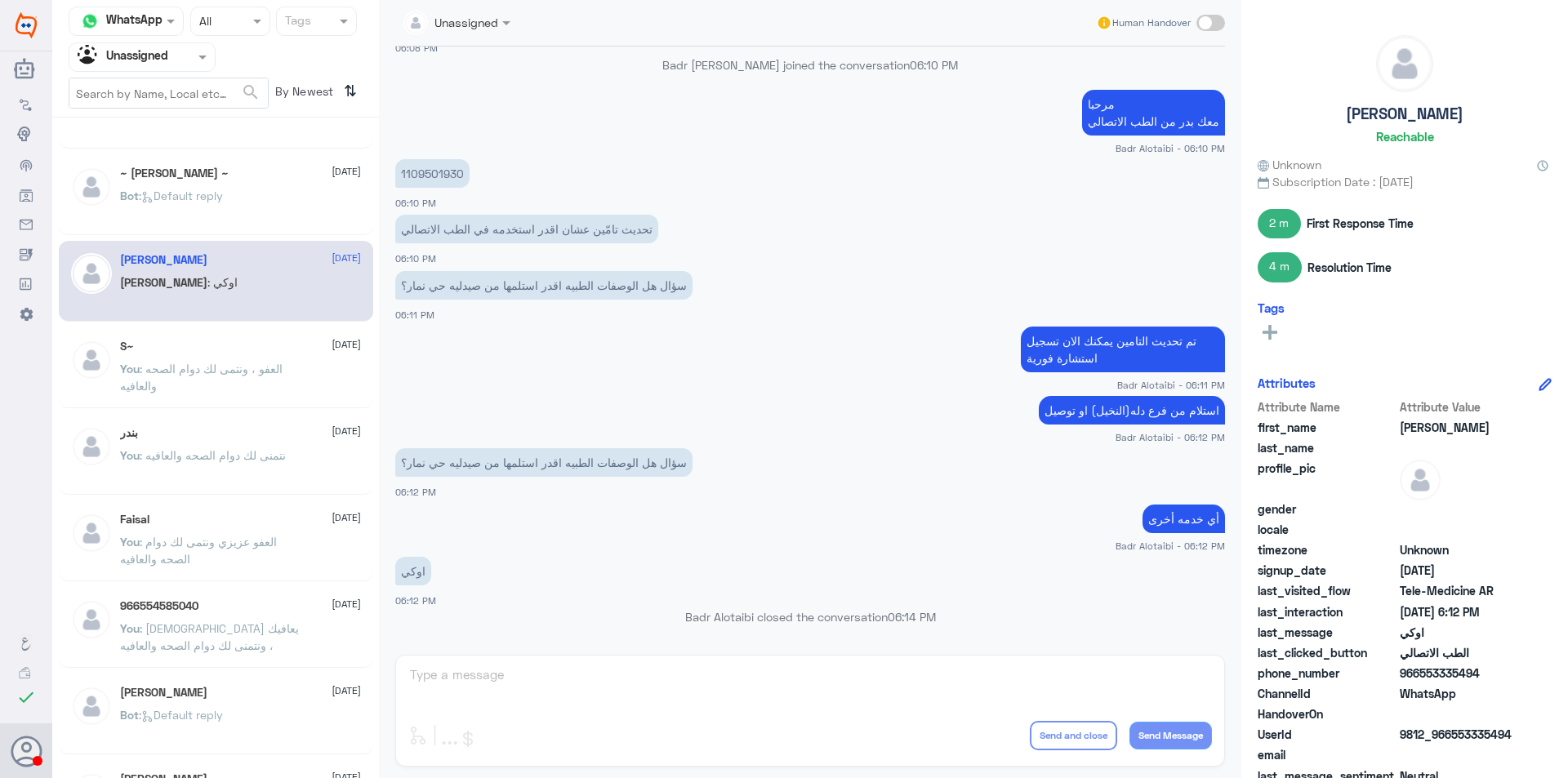
click at [286, 345] on div "S~ [DATE]" at bounding box center [240, 347] width 240 height 14
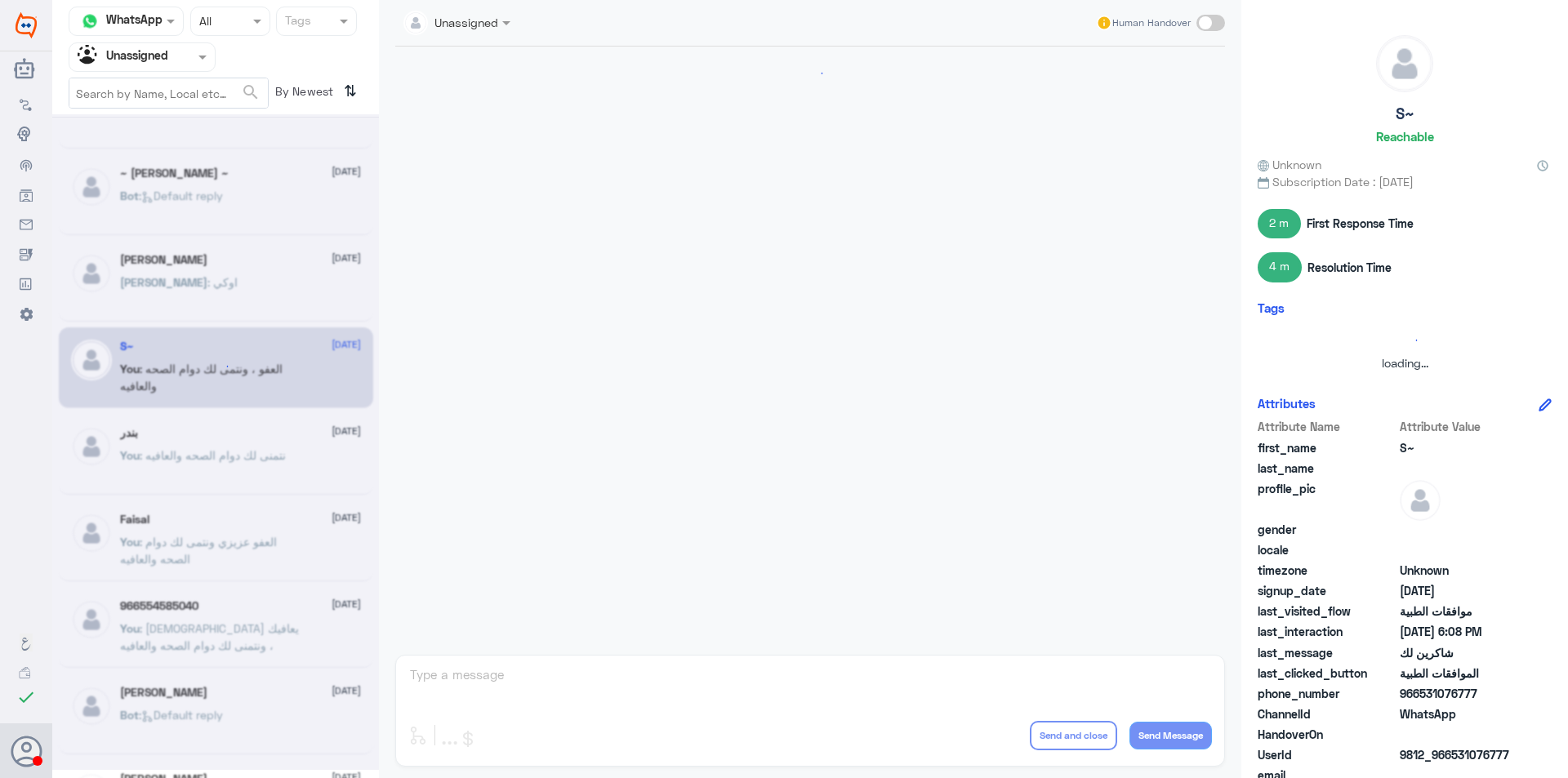
scroll to position [776, 0]
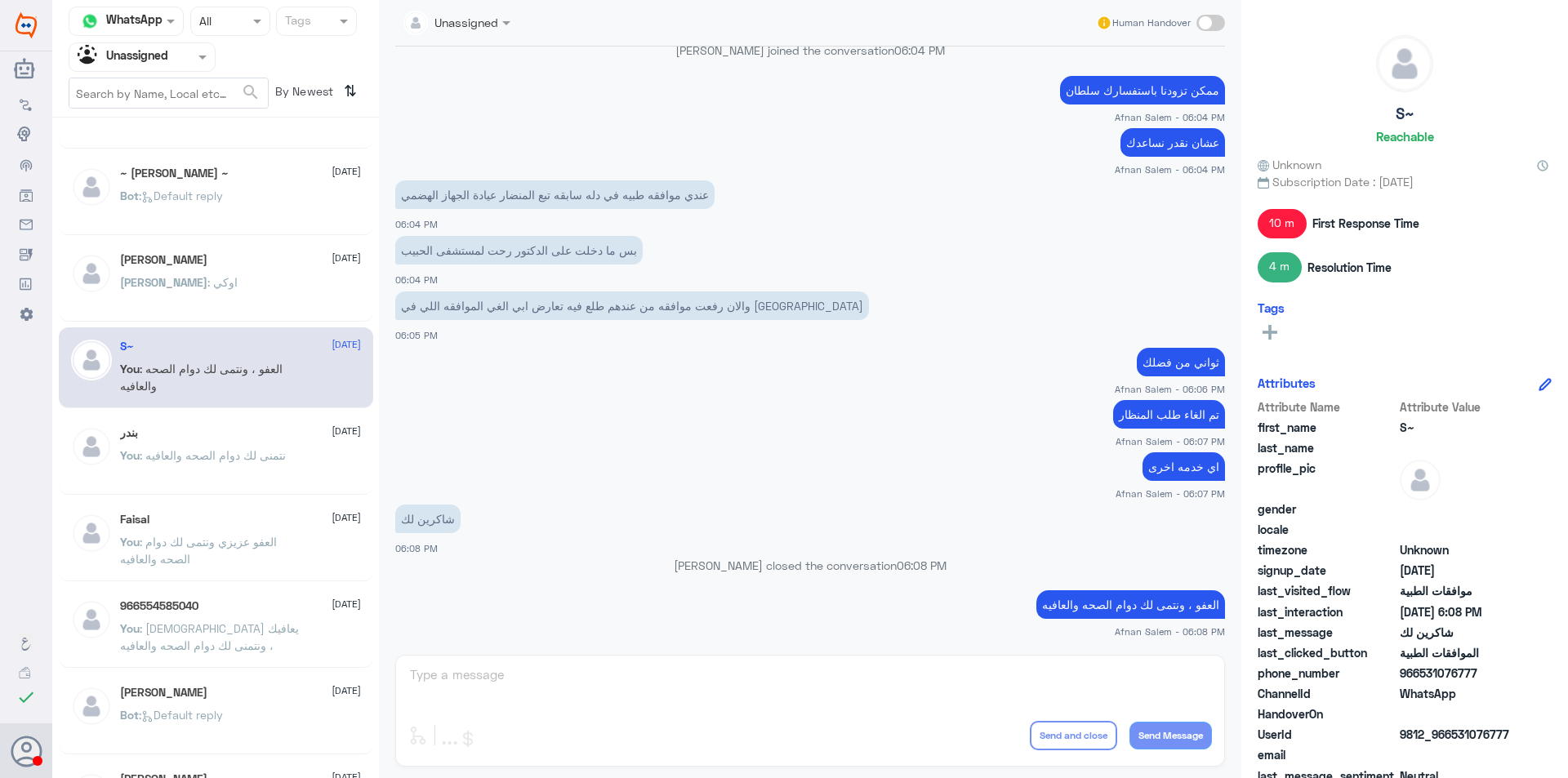
click at [300, 465] on div "You : نتمنى لك دوام الصحه والعافيه" at bounding box center [240, 470] width 240 height 37
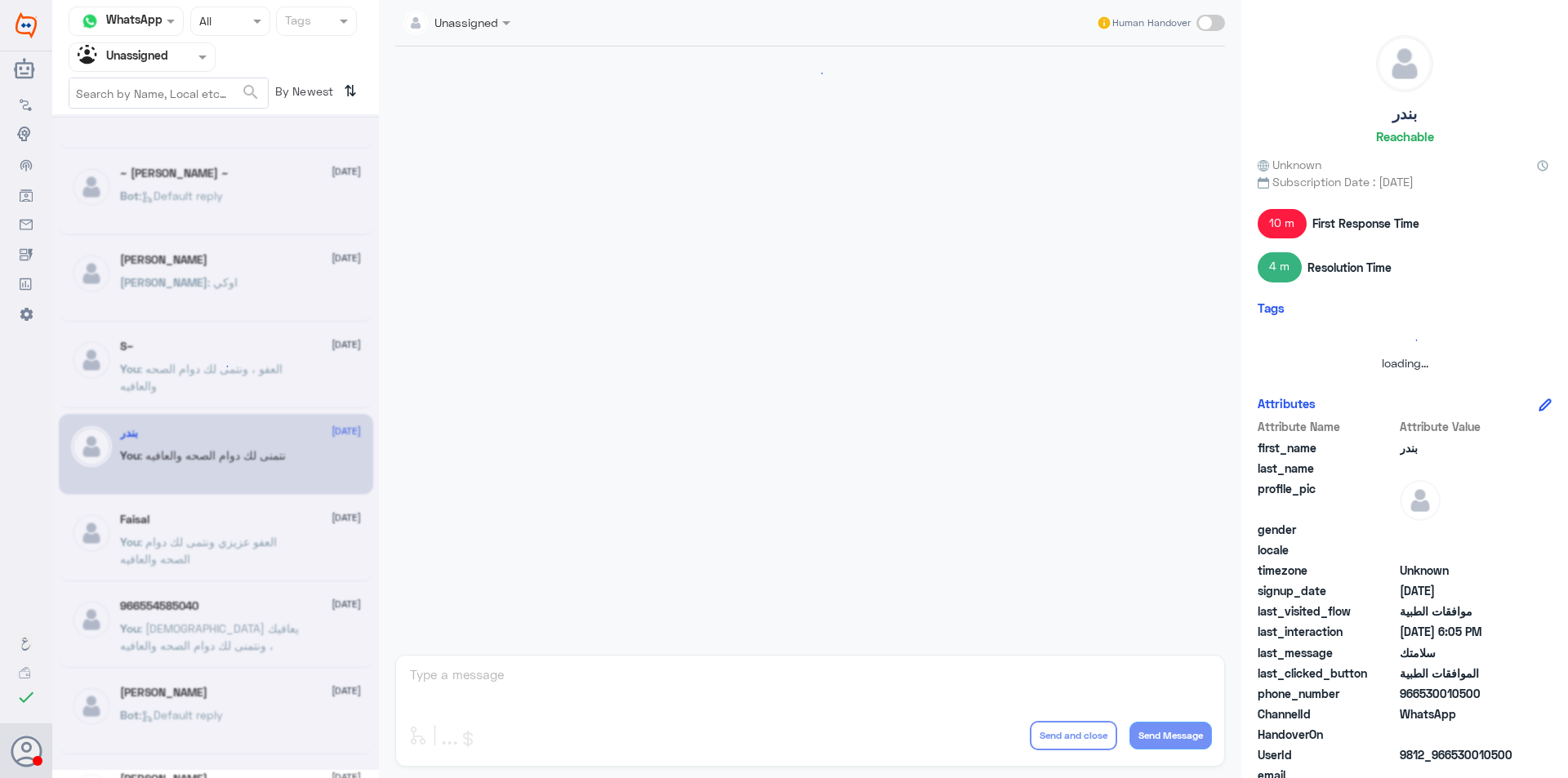
scroll to position [935, 0]
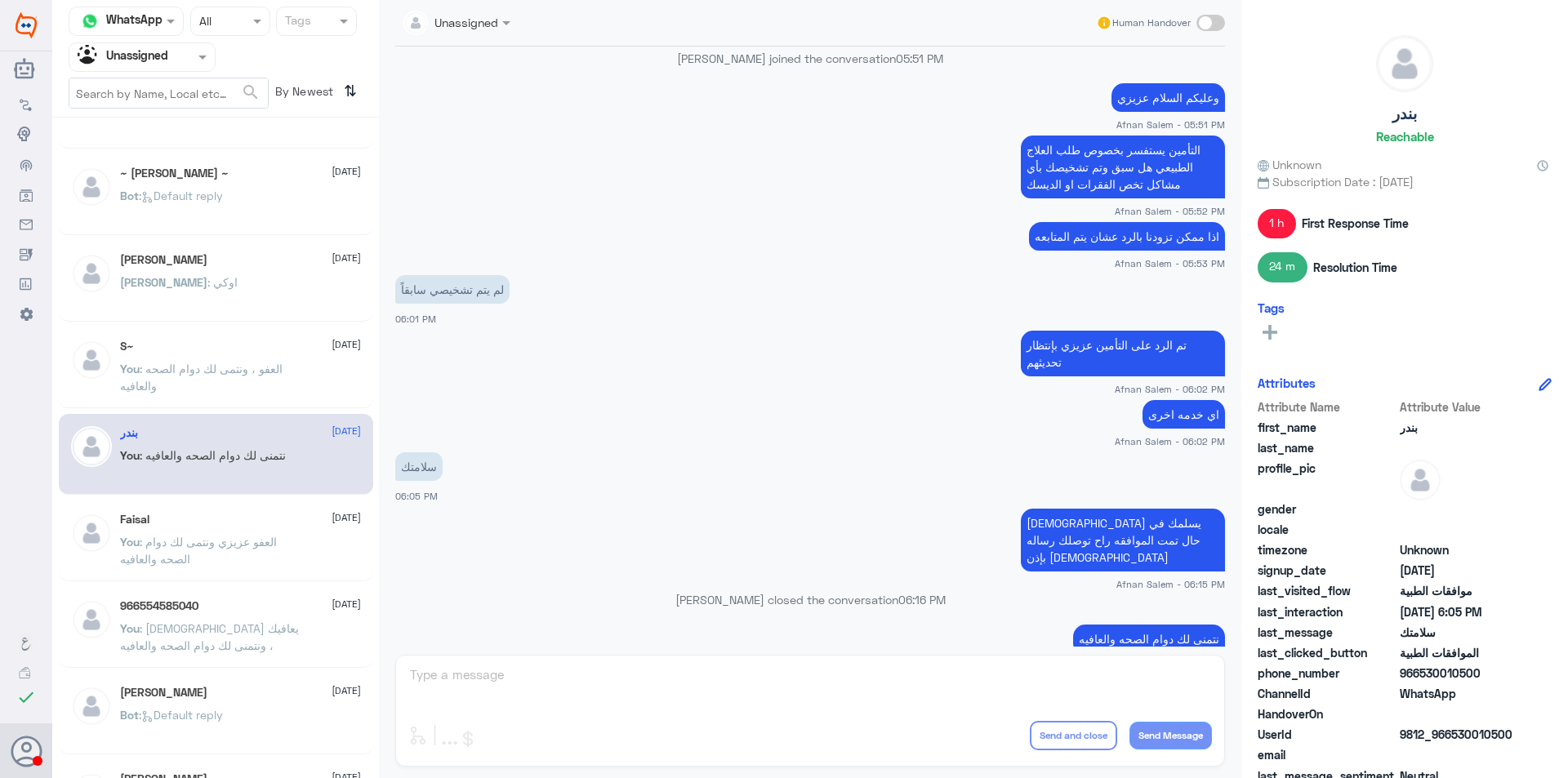
click at [313, 535] on div "Faisal [DATE] You : العفو عزيزي ونتمى لك دوام الصحه والعافيه" at bounding box center [240, 544] width 240 height 62
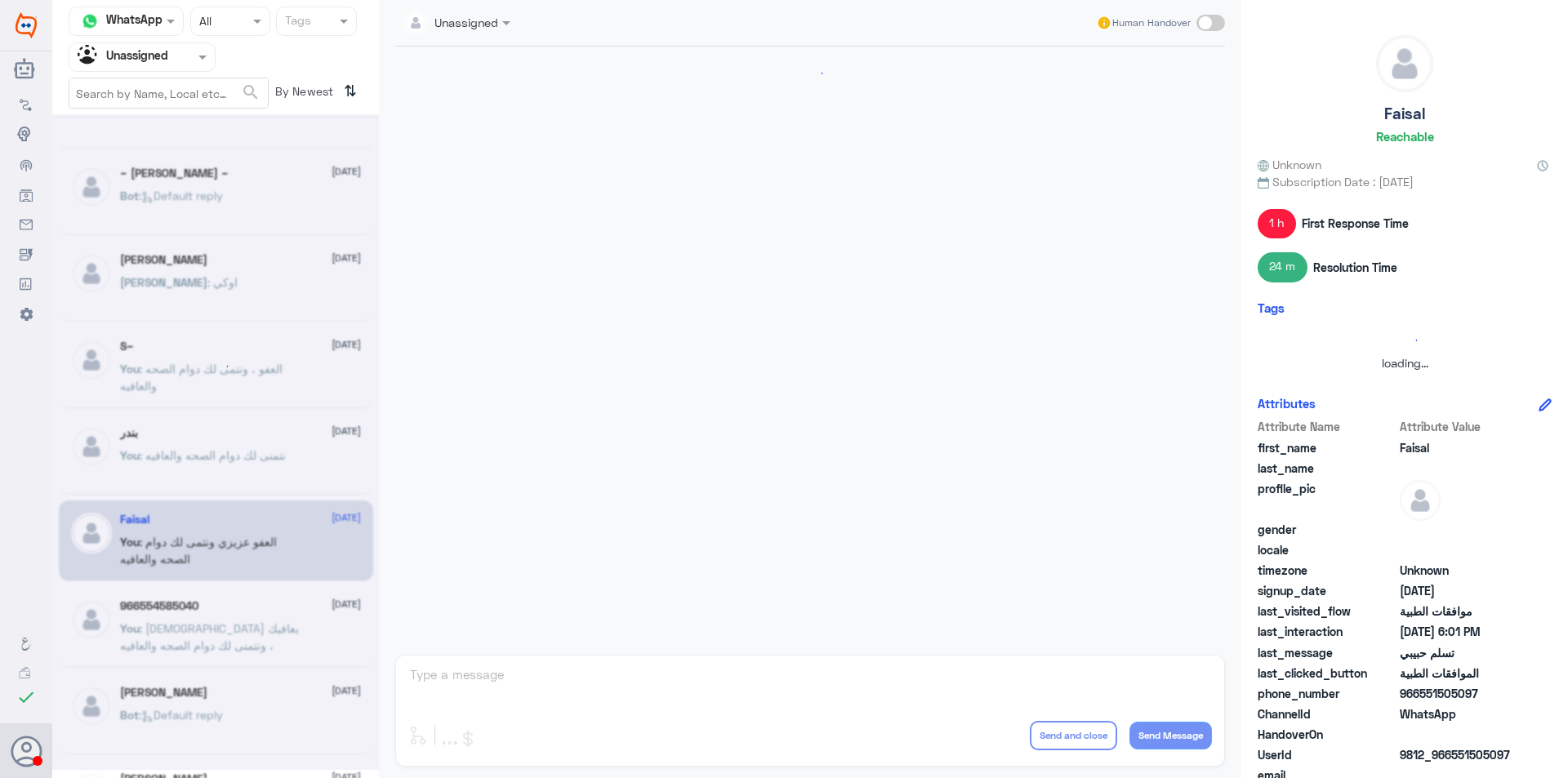
scroll to position [759, 0]
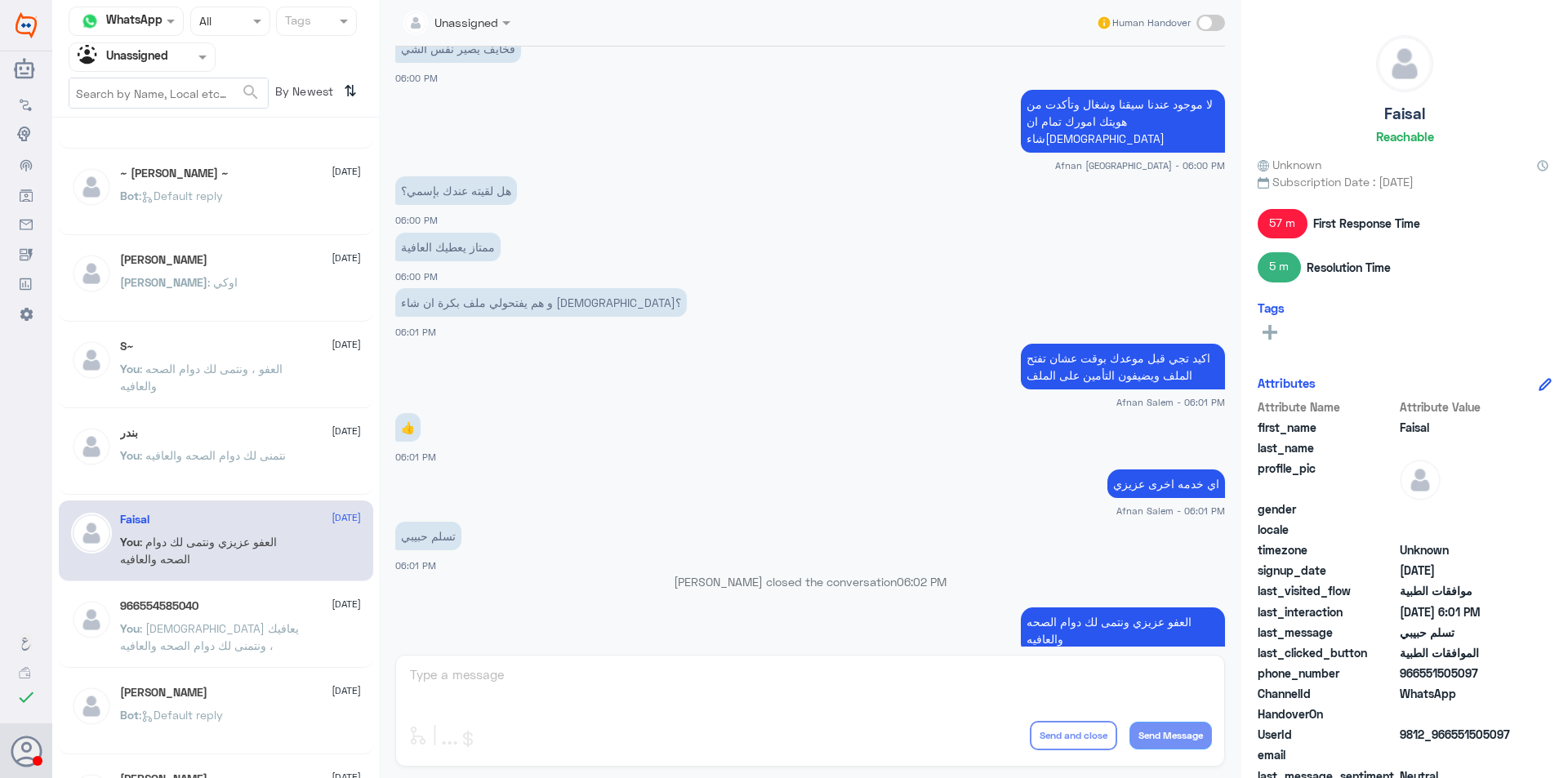
click at [291, 601] on div "966554585040 [DATE]" at bounding box center [240, 606] width 240 height 14
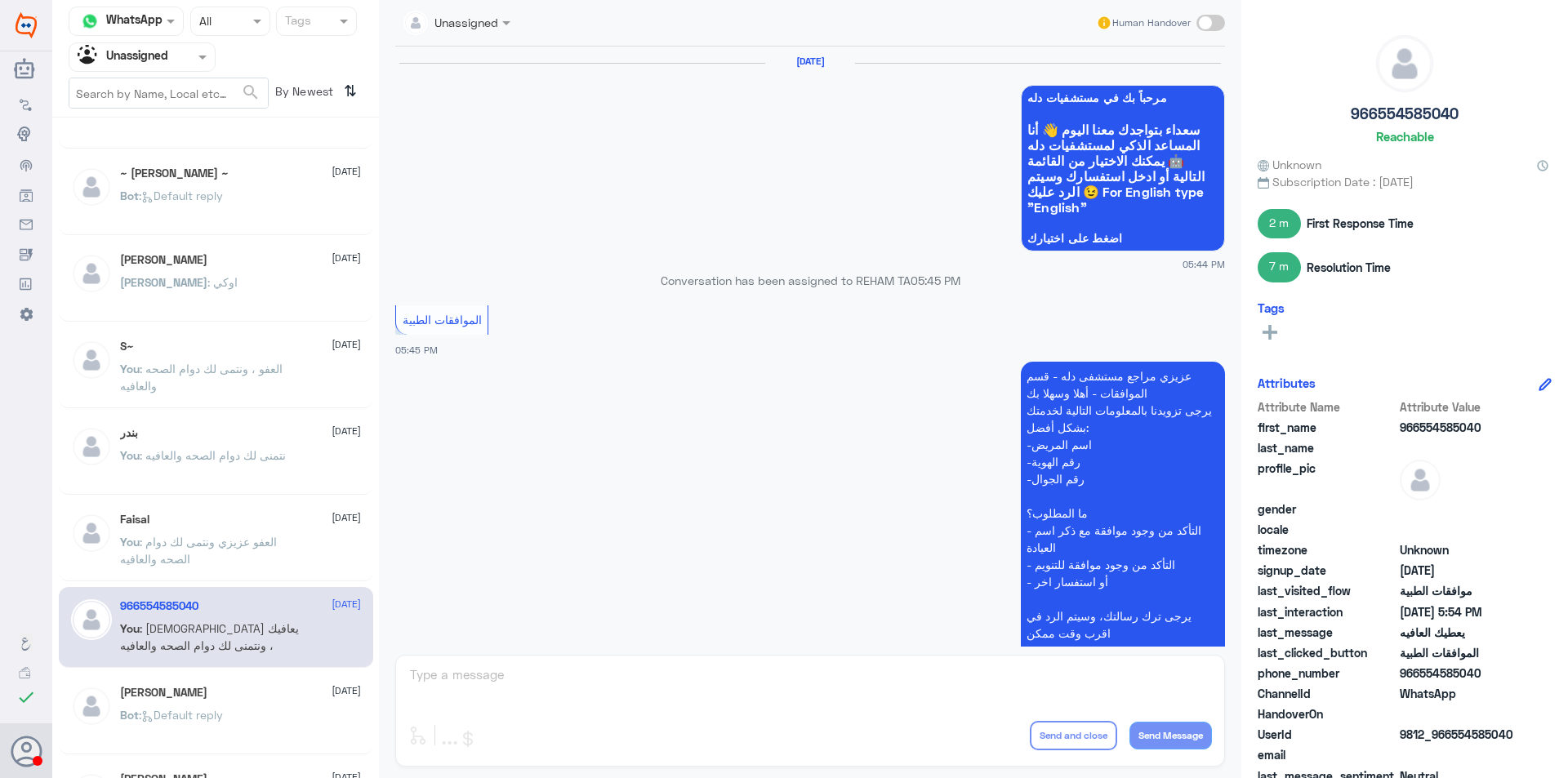
click at [277, 500] on div "Faisal [DATE] You : العفو عزيزي ونتمى لك دوام الصحه والعافيه" at bounding box center [216, 541] width 314 height 81
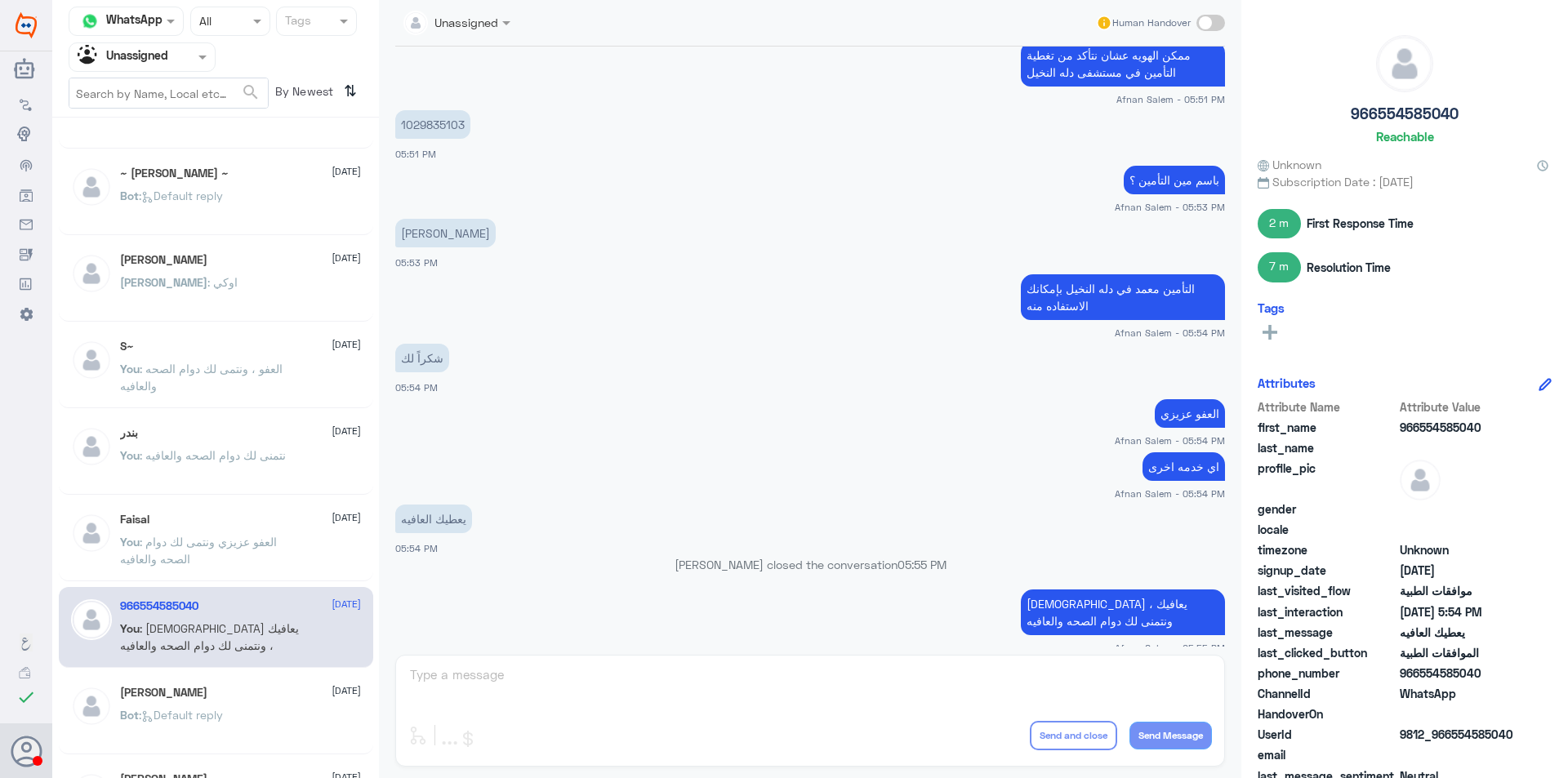
click at [285, 515] on div "Faisal [DATE]" at bounding box center [240, 520] width 240 height 14
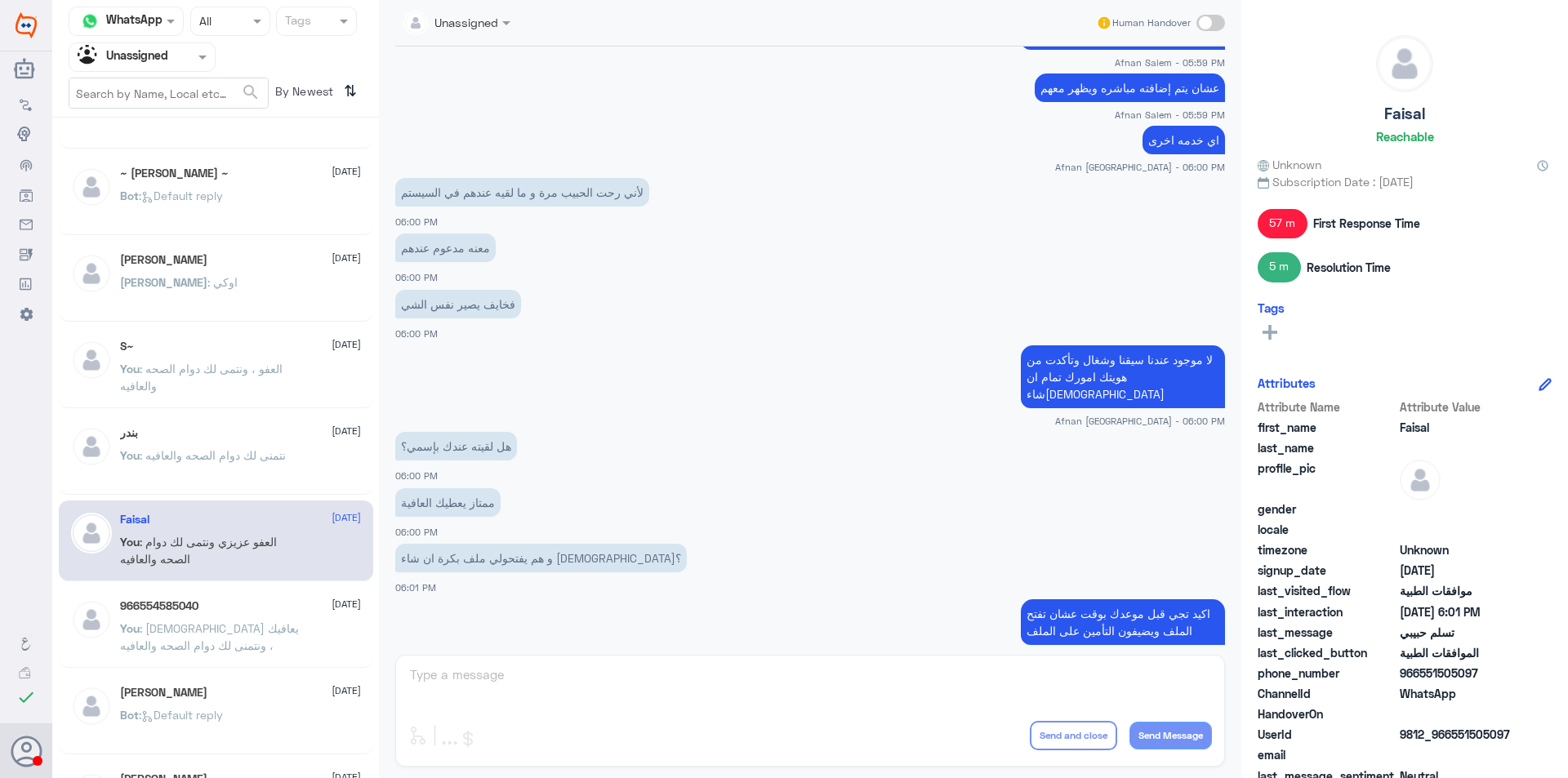
scroll to position [759, 0]
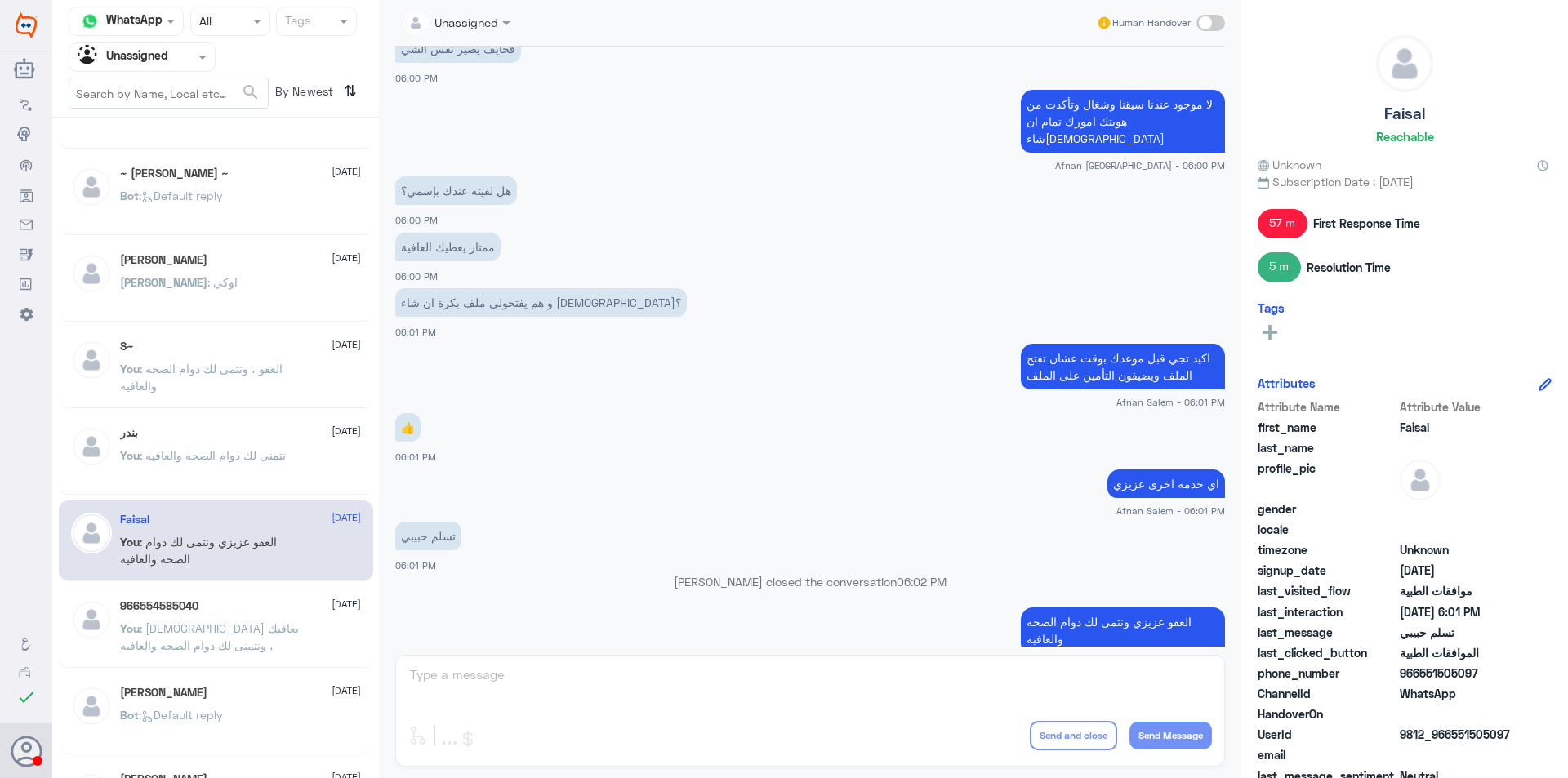
click at [276, 640] on p "You : [DEMOGRAPHIC_DATA] يعافيك ، ونتمنى لك دوام الصحه والعافيه" at bounding box center [211, 640] width 184 height 41
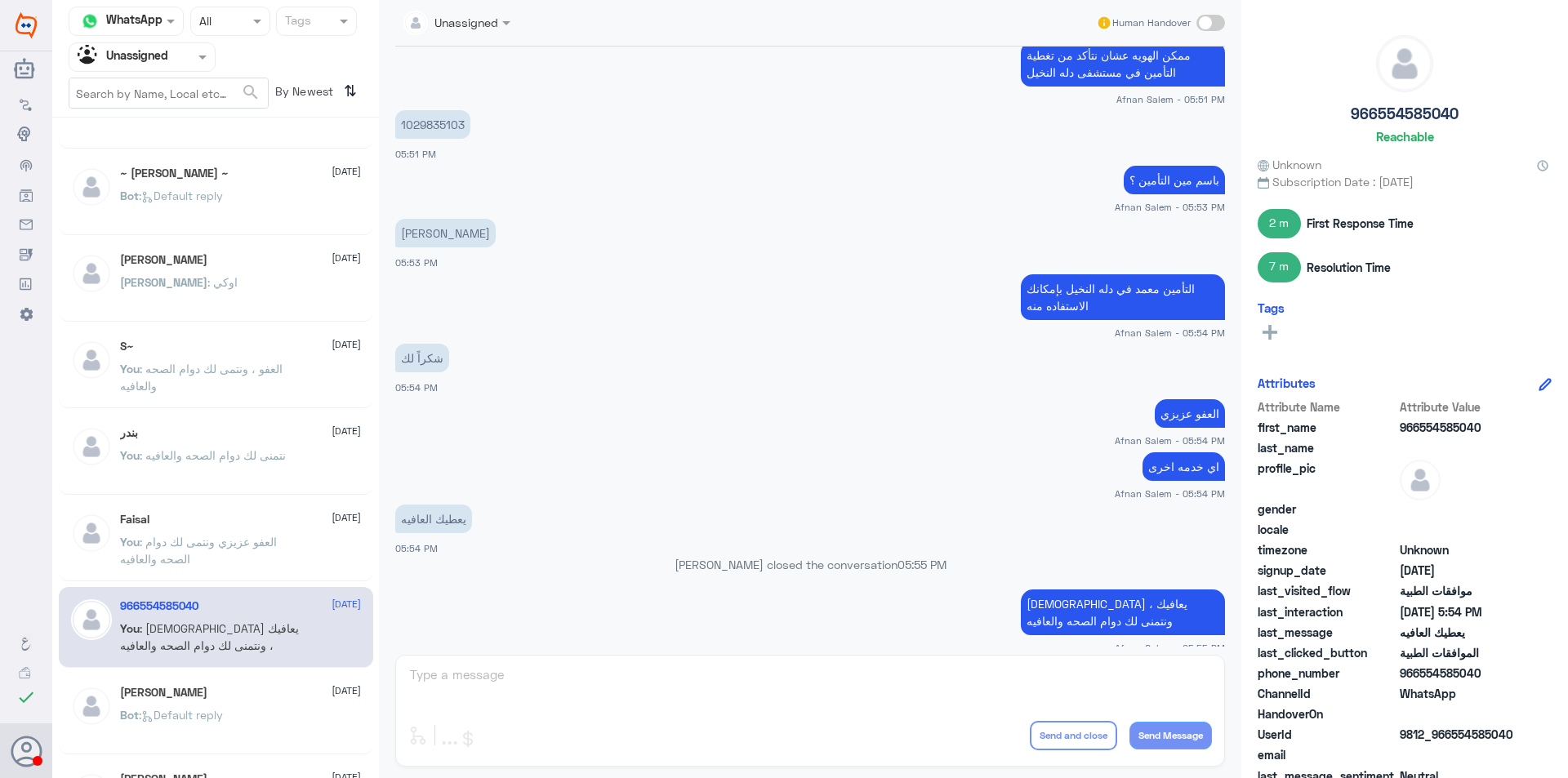
click at [282, 699] on div "[PERSON_NAME] [DATE]" at bounding box center [240, 693] width 240 height 14
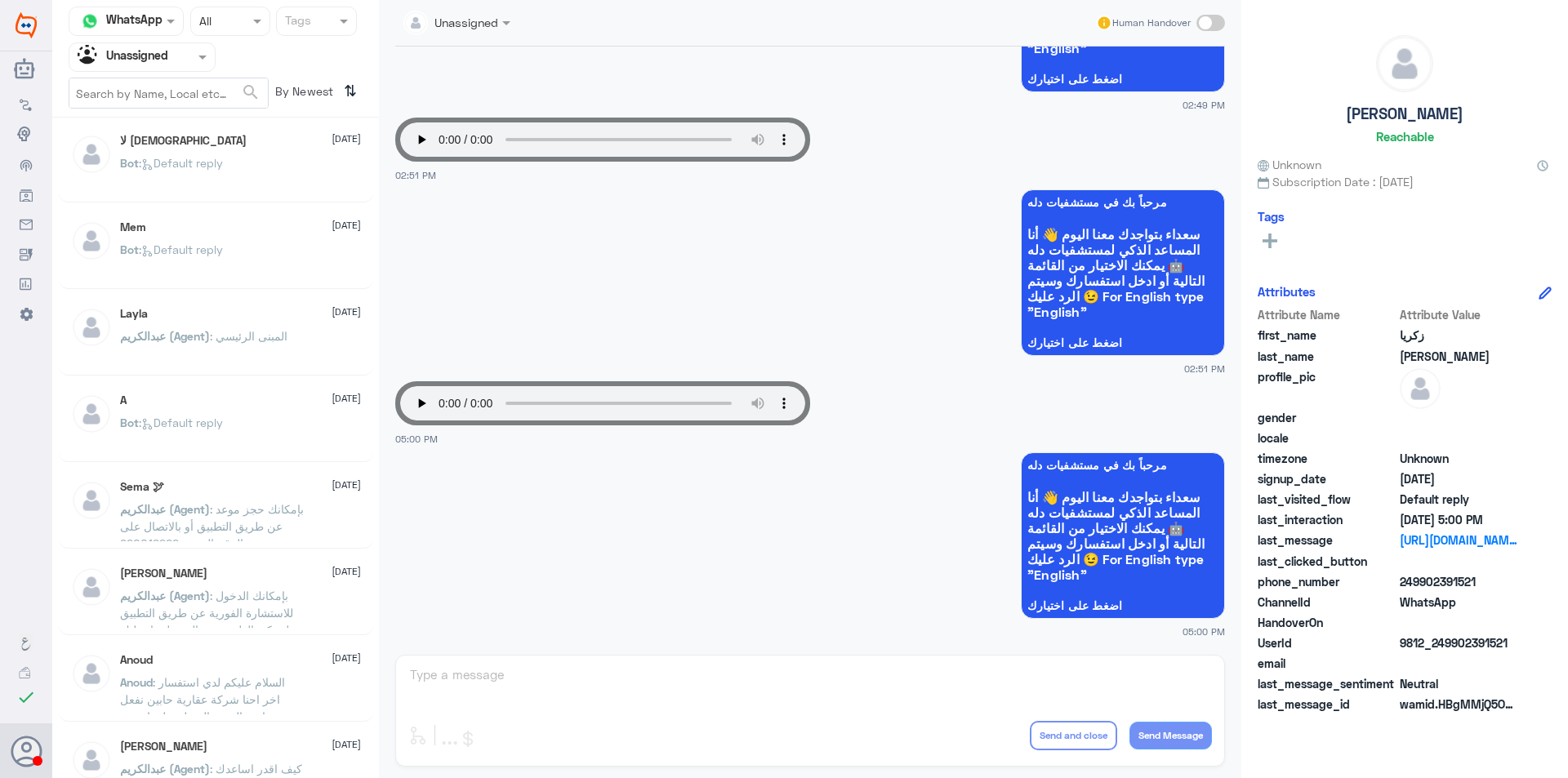
click at [248, 445] on div "Bot : Default reply" at bounding box center [240, 437] width 240 height 37
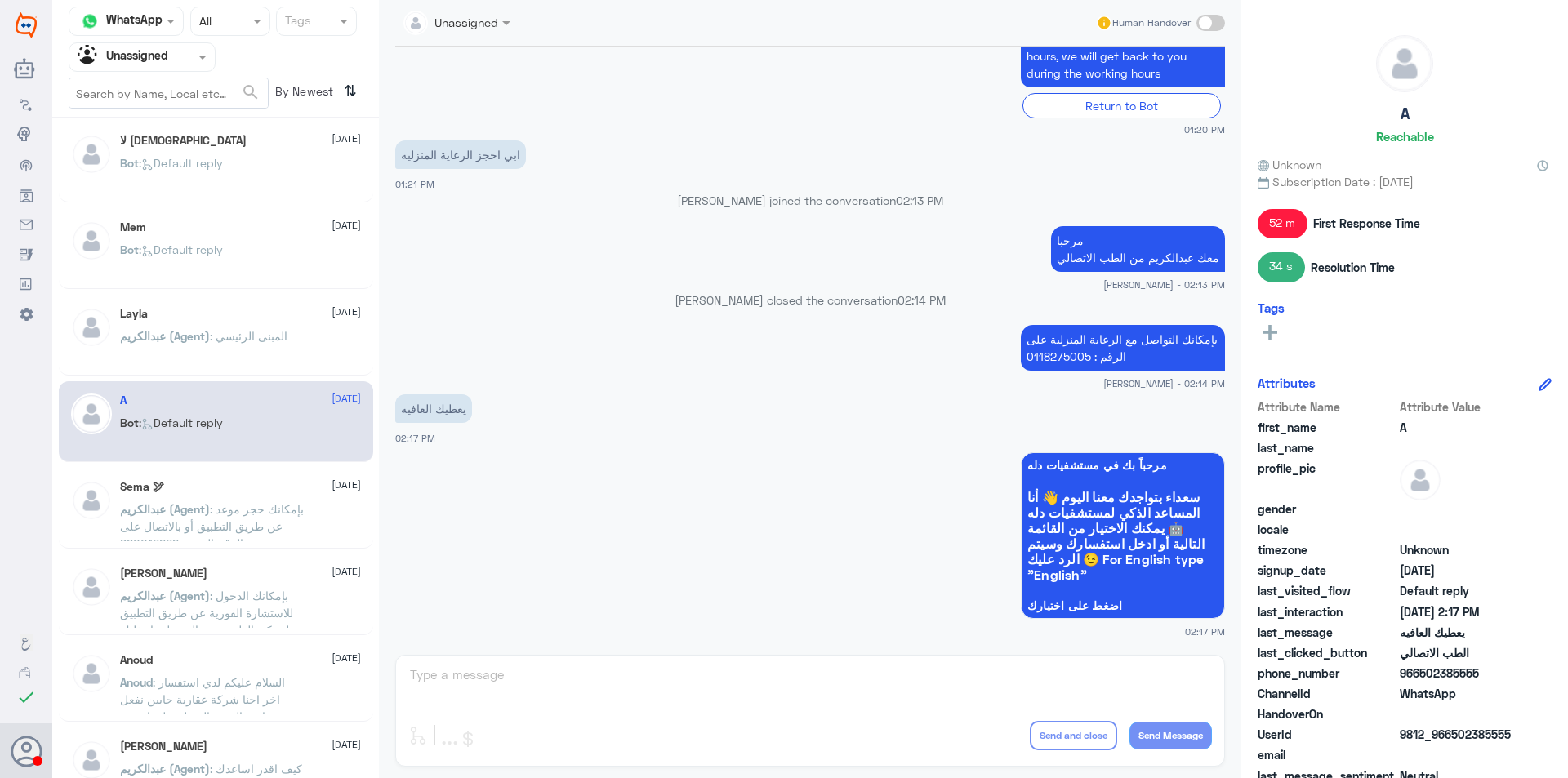
click at [261, 319] on div "Layla [DATE]" at bounding box center [240, 314] width 240 height 14
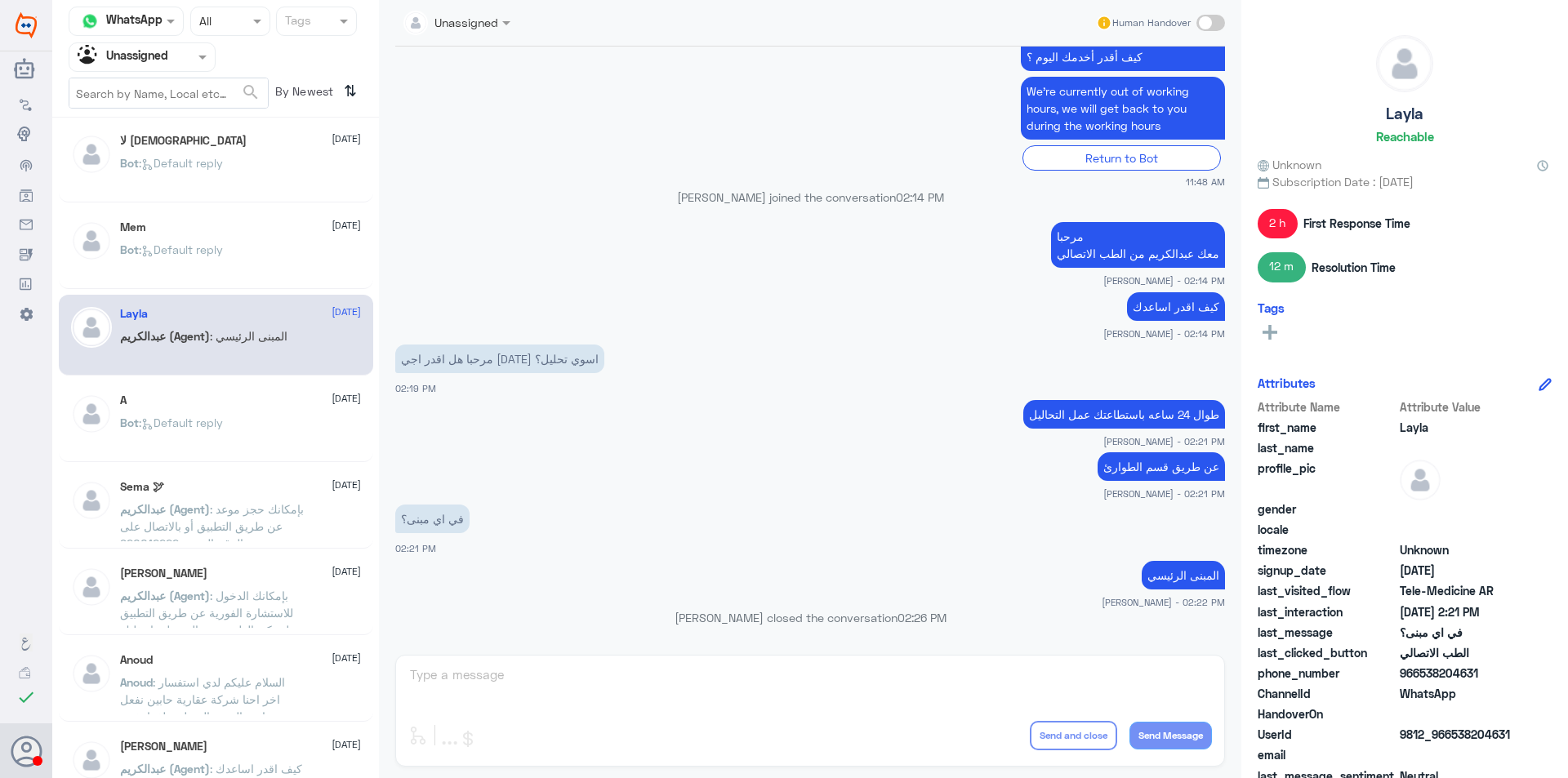
click at [259, 481] on div "Sema 🕊 [DATE]" at bounding box center [240, 487] width 240 height 14
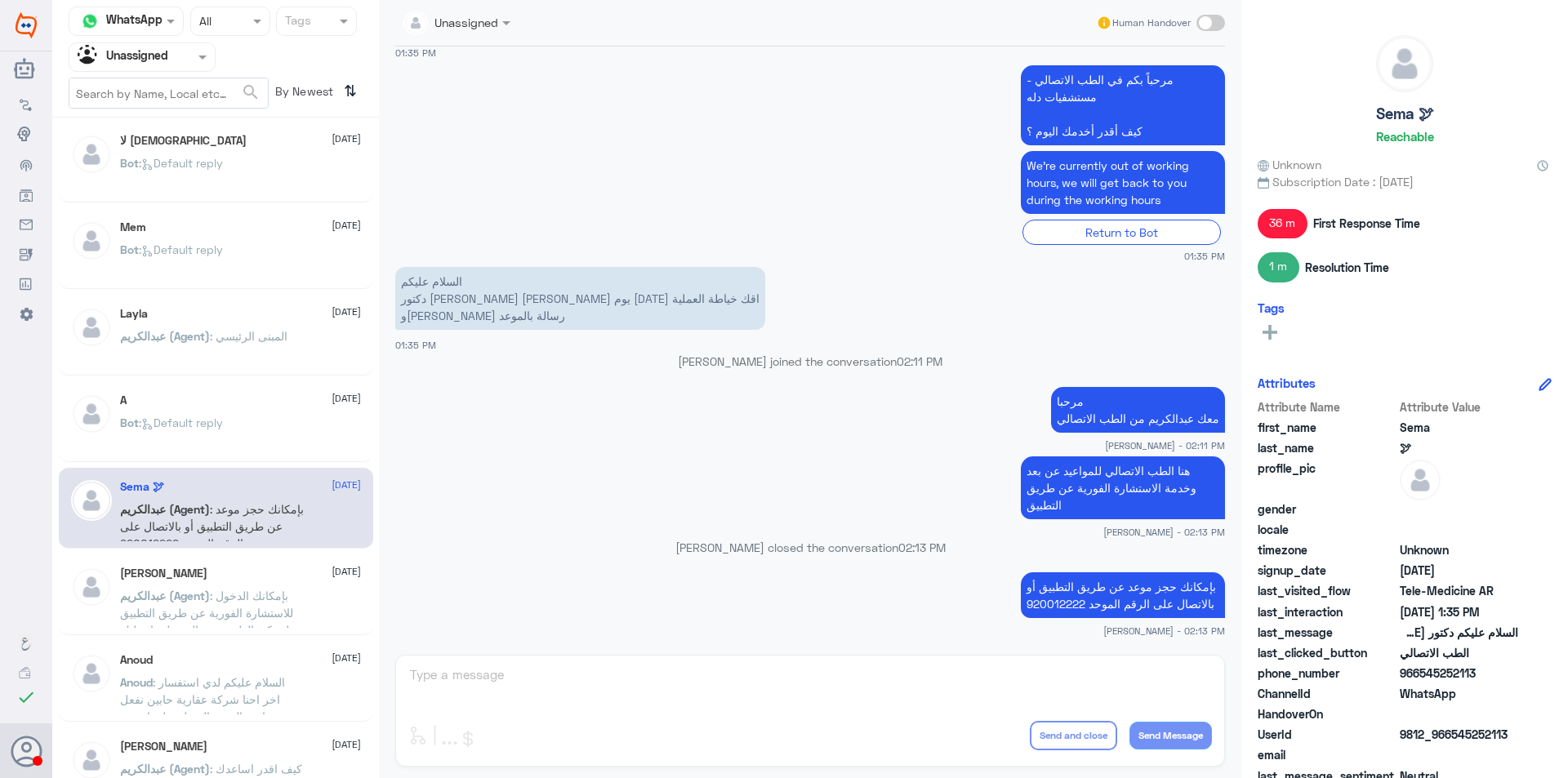
click at [252, 594] on span ": بإمكانك الدخول للاستشارة الفورية عن طريق التطبيق ليتمكن الطبيب من الرد على اس…" at bounding box center [207, 630] width 174 height 83
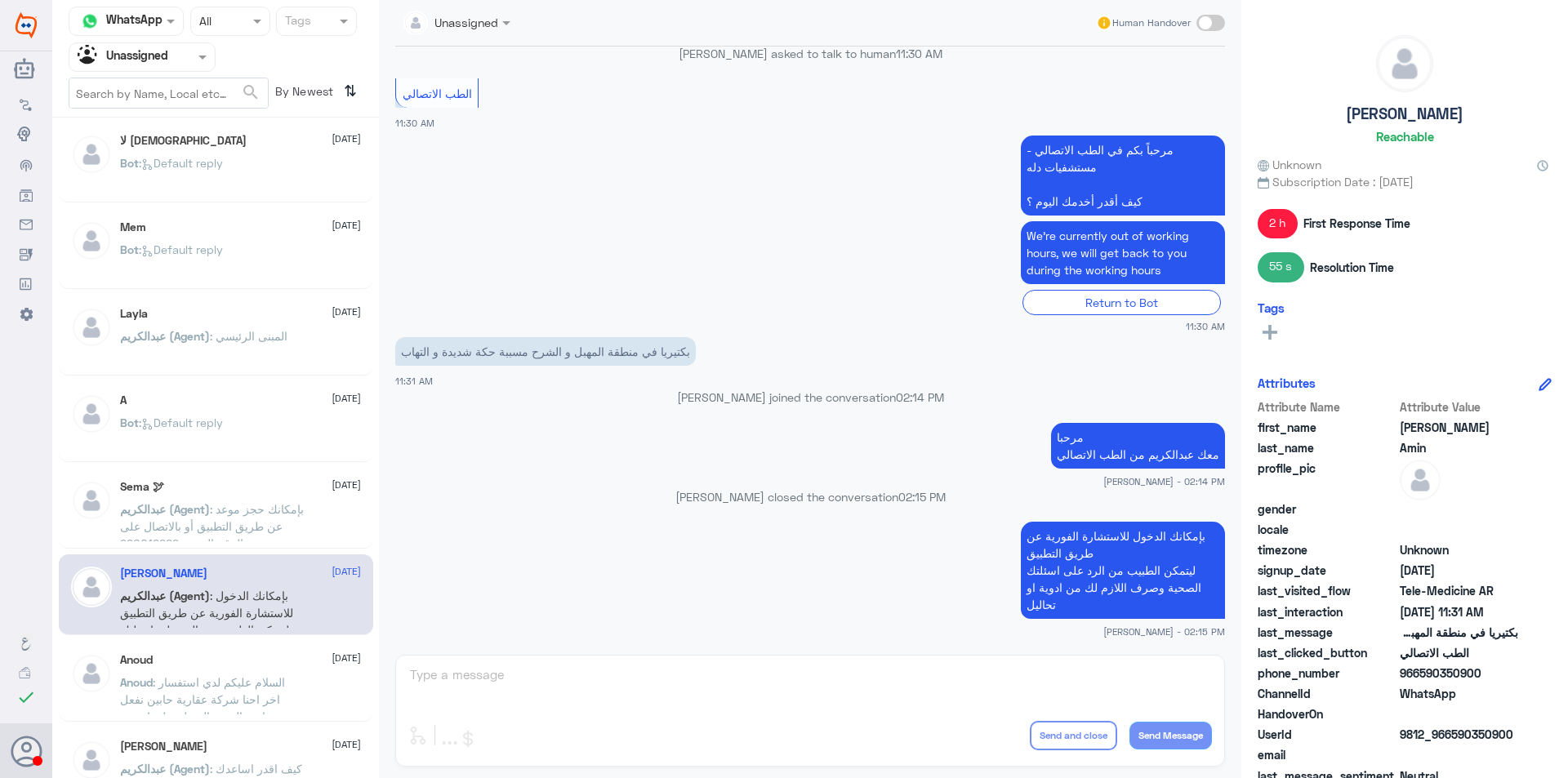
click at [249, 660] on div "Anoud [DATE]" at bounding box center [240, 660] width 240 height 14
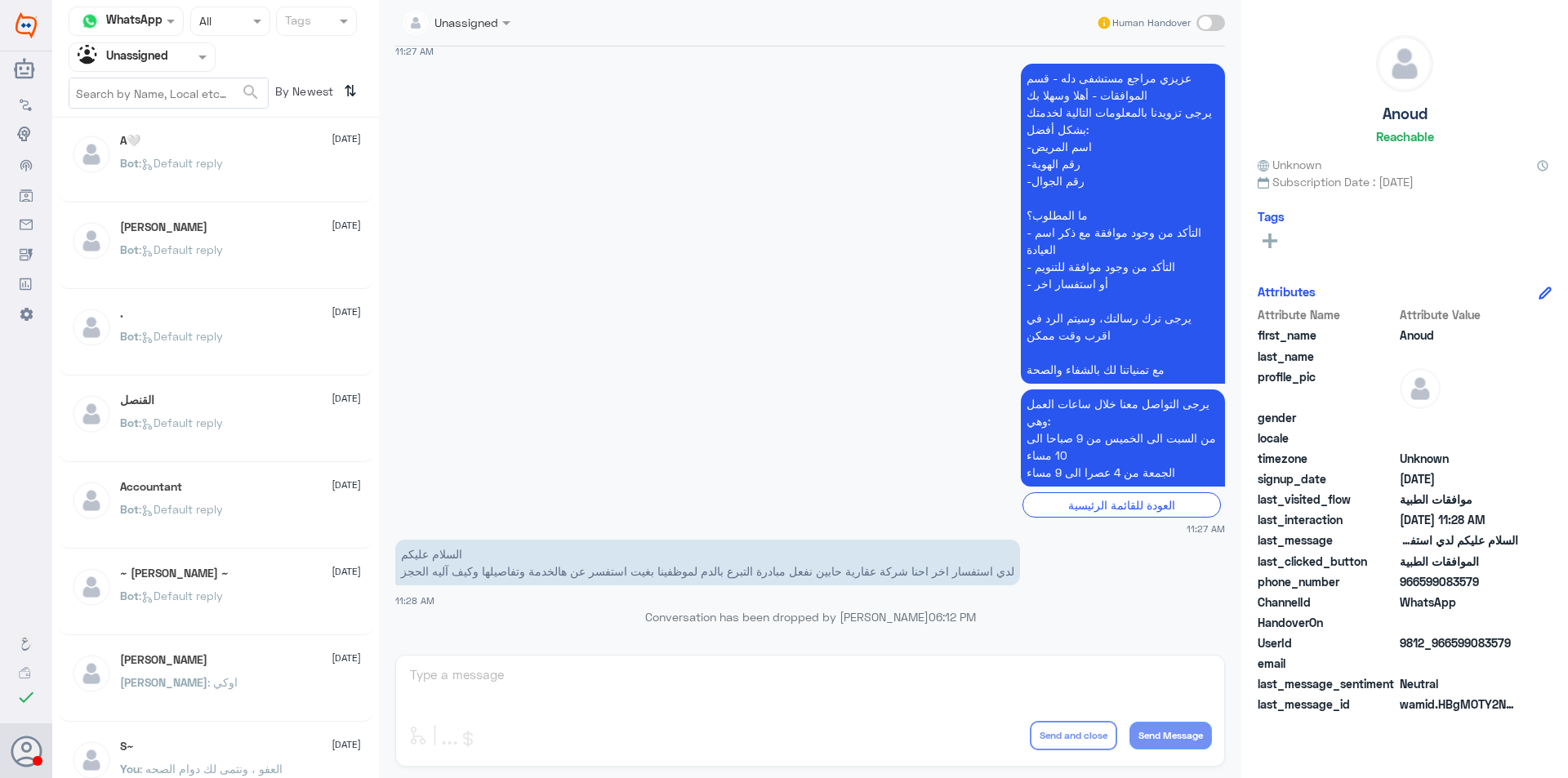
click at [277, 169] on div "Bot : Default reply" at bounding box center [240, 177] width 240 height 37
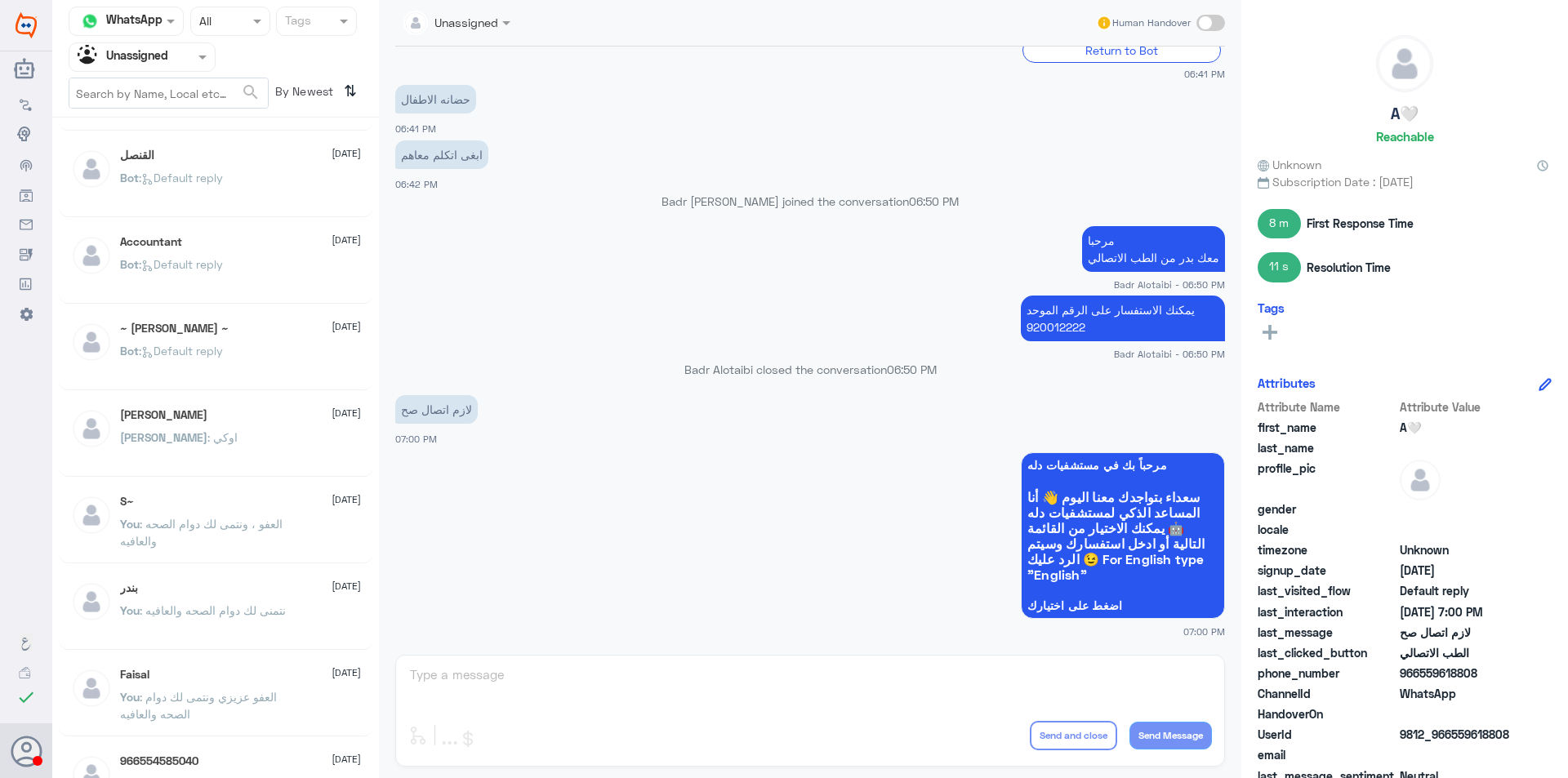
click at [280, 644] on div "بندر [DATE] You : نتمنى لك دوام الصحه والعافيه" at bounding box center [216, 610] width 314 height 81
click at [279, 627] on p "You : نتمنى لك دوام الصحه والعافيه" at bounding box center [203, 622] width 166 height 41
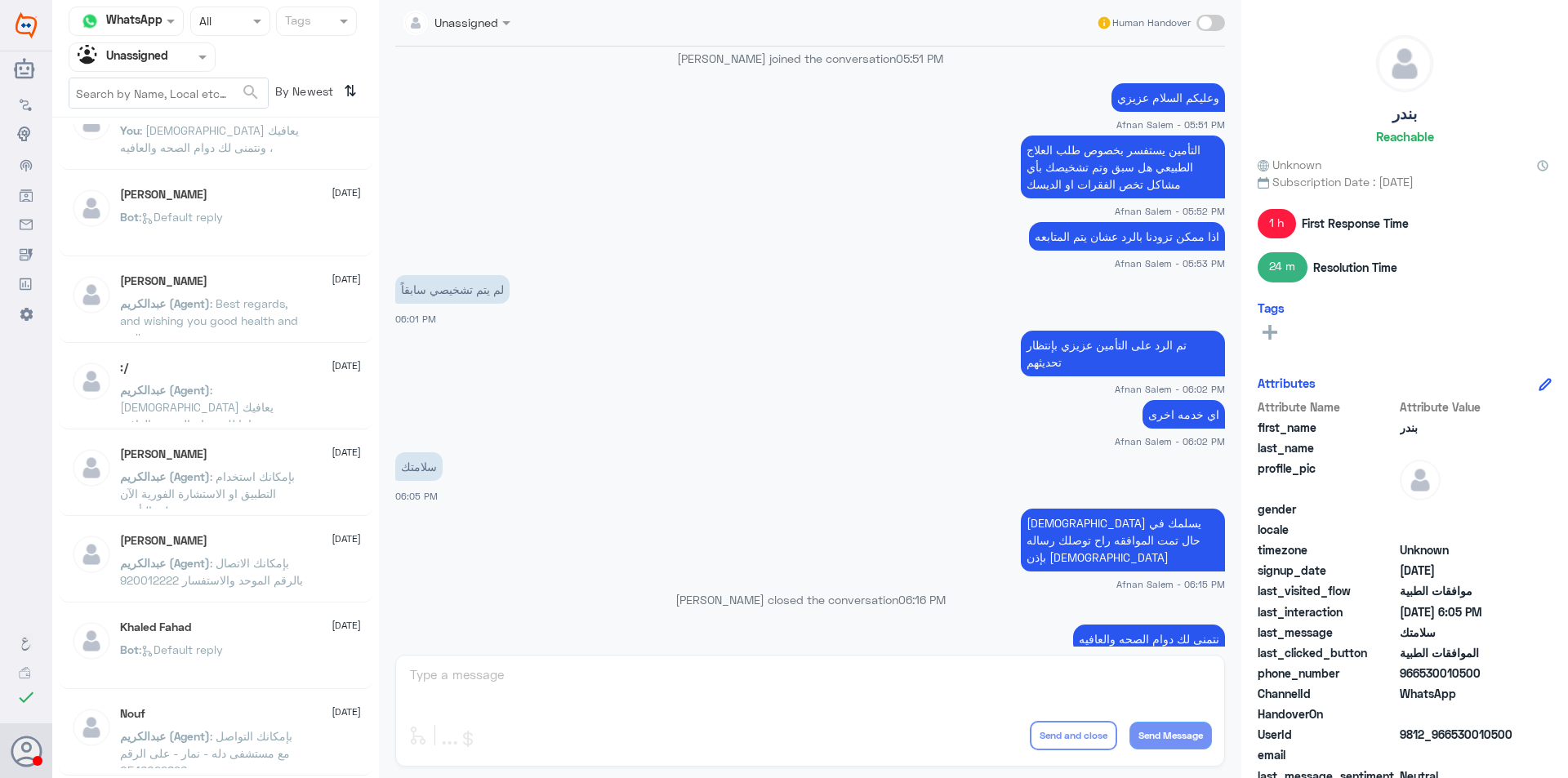
click at [270, 661] on div "Bot : Default reply" at bounding box center [240, 663] width 240 height 37
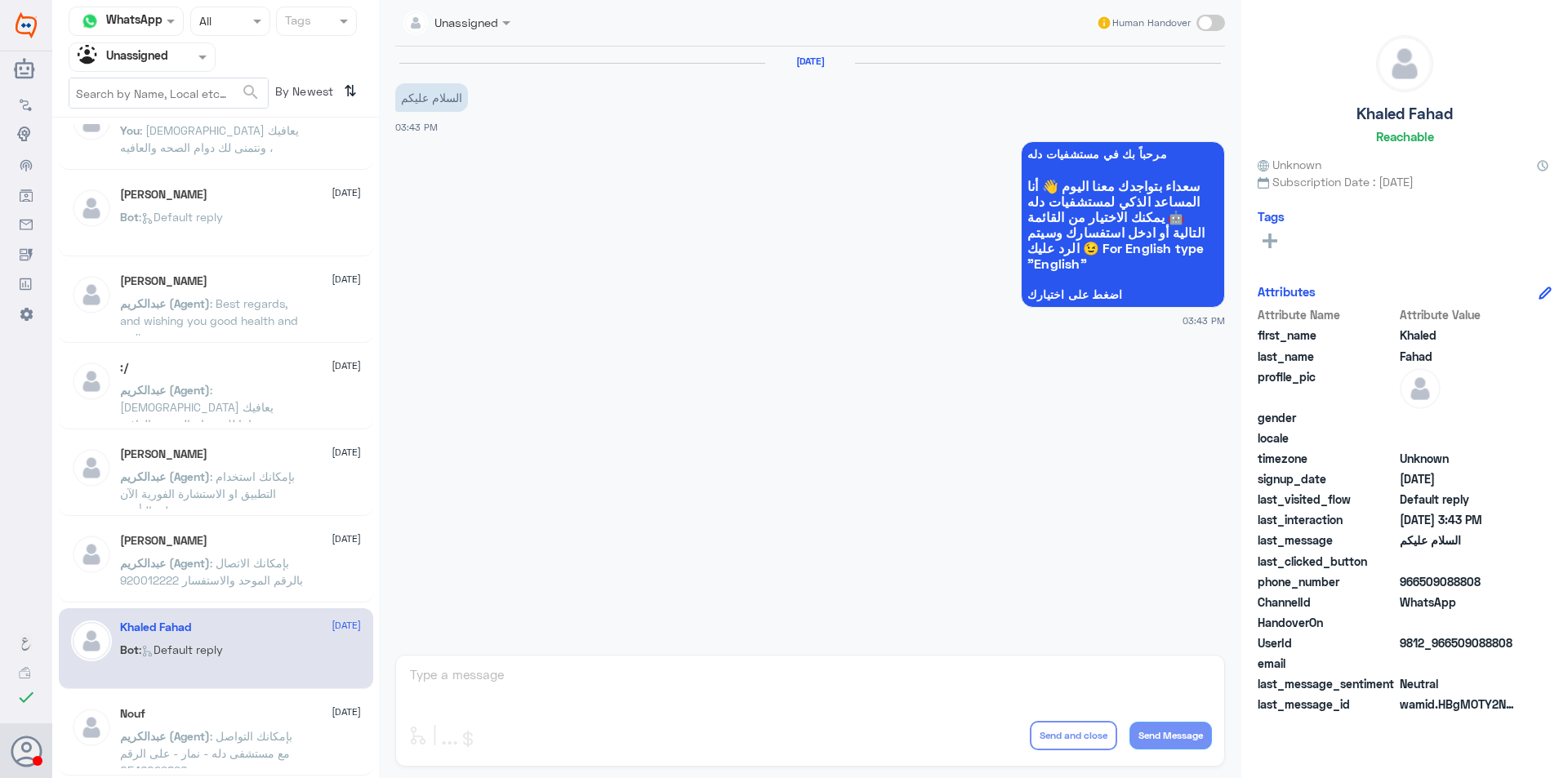
click at [277, 714] on div "Nouf [DATE]" at bounding box center [240, 715] width 240 height 14
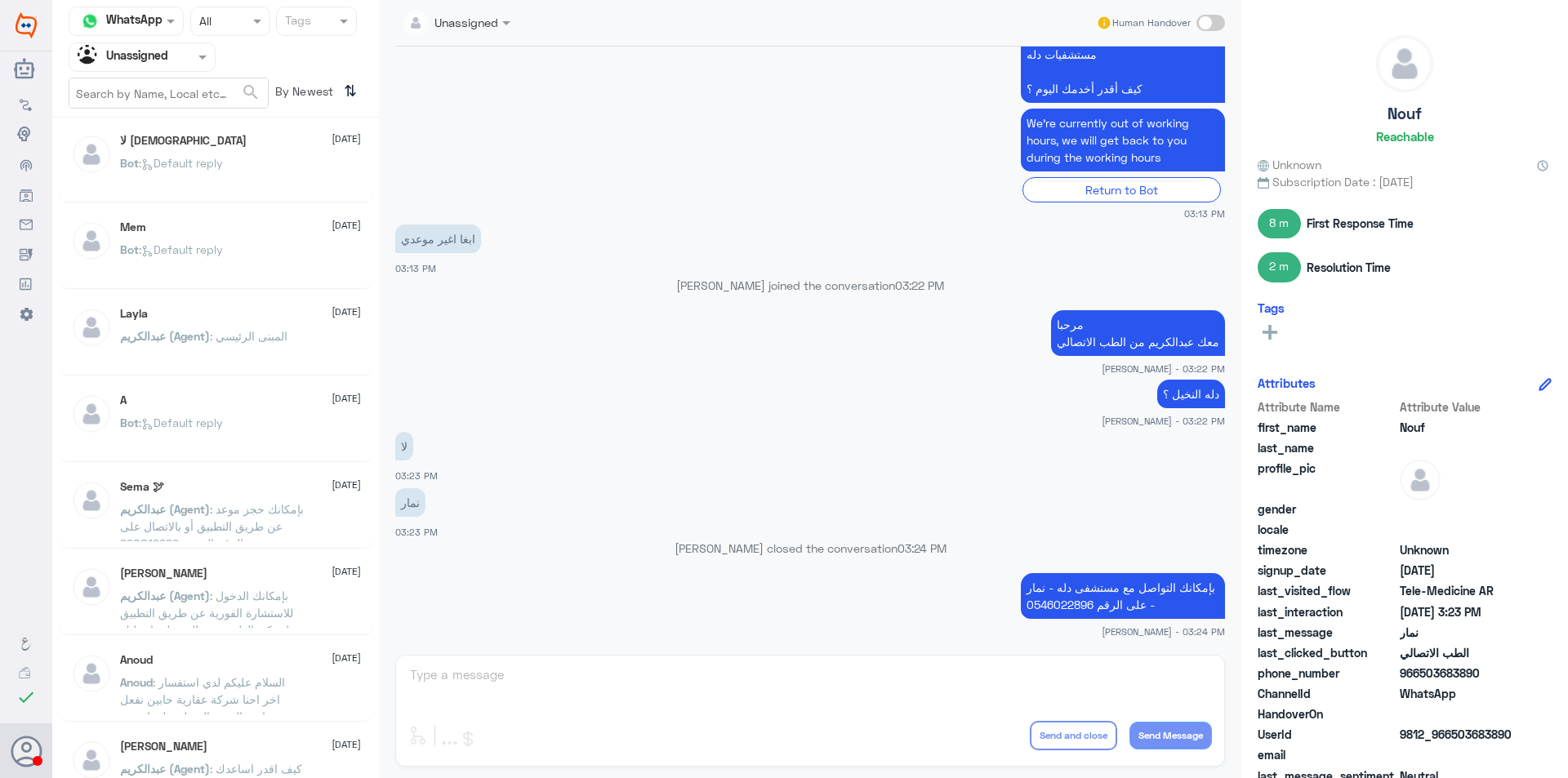
click at [251, 472] on div "Sema 🕊 [DATE][PERSON_NAME] (Agent) : بإمكانك حجز موعد عن طريق التطبيق أو بالاتص…" at bounding box center [216, 508] width 314 height 81
click at [263, 501] on p "[PERSON_NAME] (Agent) : بإمكانك حجز موعد عن طريق التطبيق أو بالاتصال على الرقم …" at bounding box center [211, 521] width 184 height 41
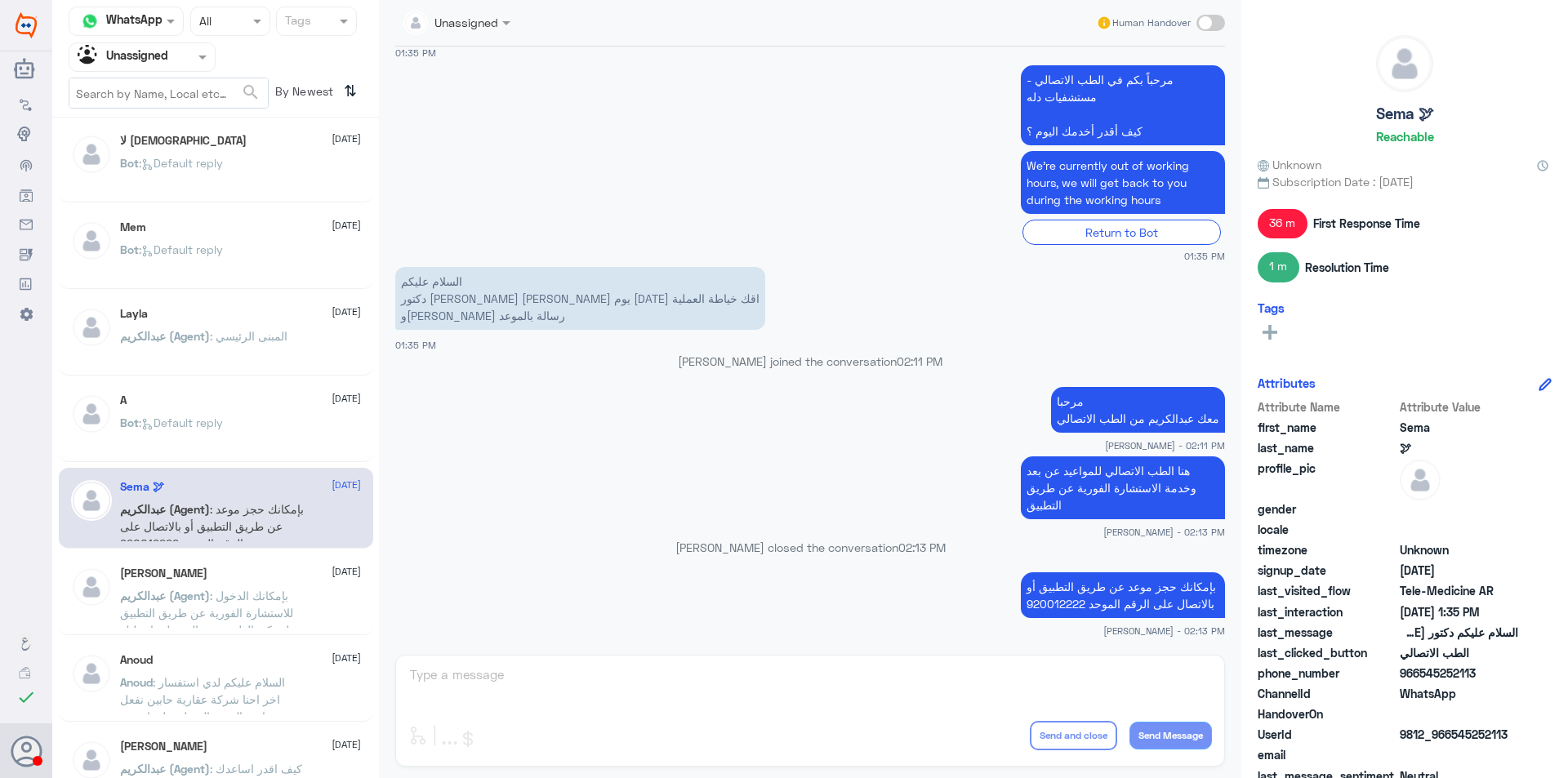
click at [267, 586] on div "[PERSON_NAME] [DATE][PERSON_NAME] (Agent) : بإمكانك الدخول للاستشارة الفورية عن…" at bounding box center [240, 597] width 240 height 62
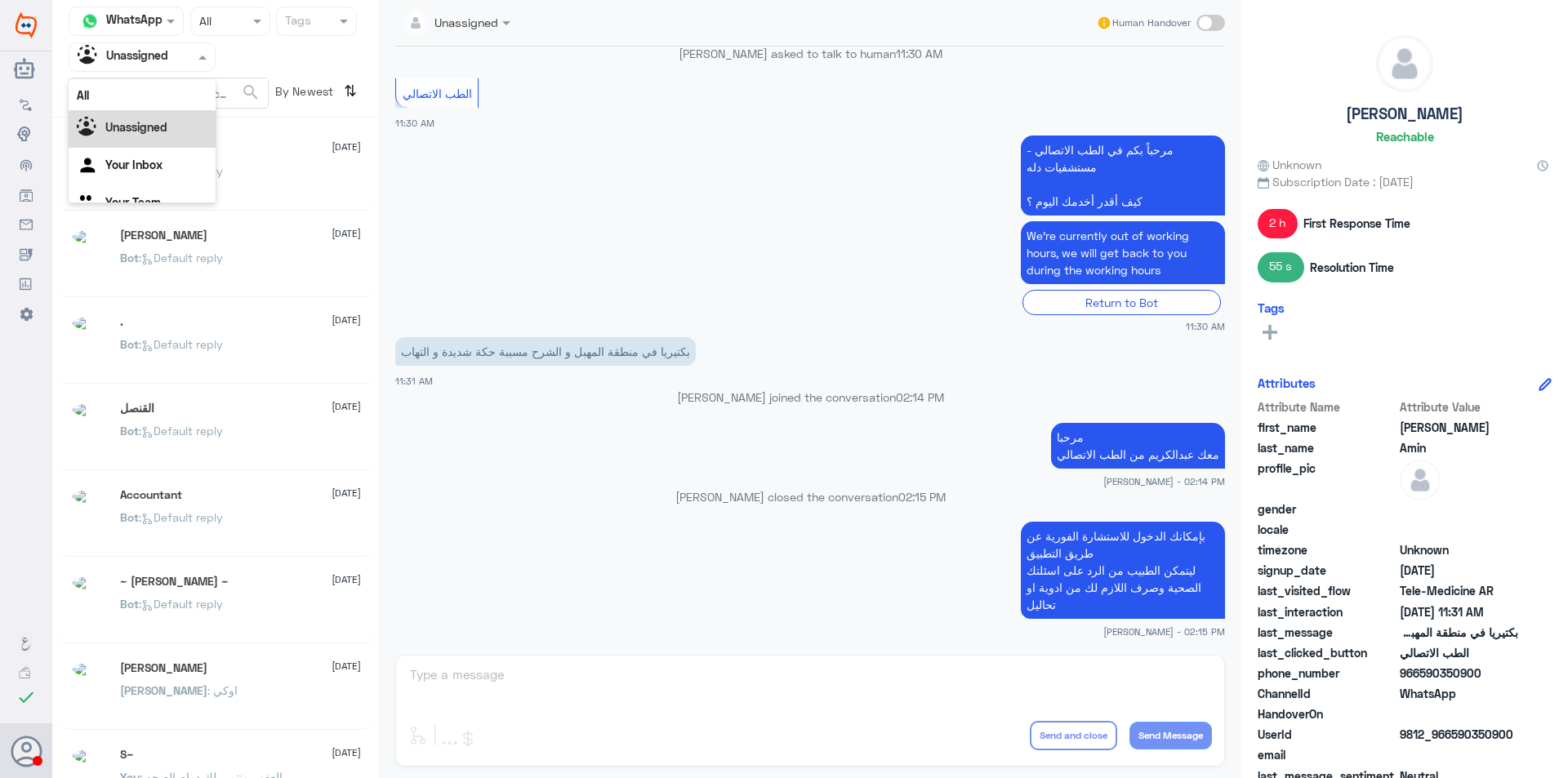
click at [134, 57] on input "text" at bounding box center [122, 56] width 90 height 19
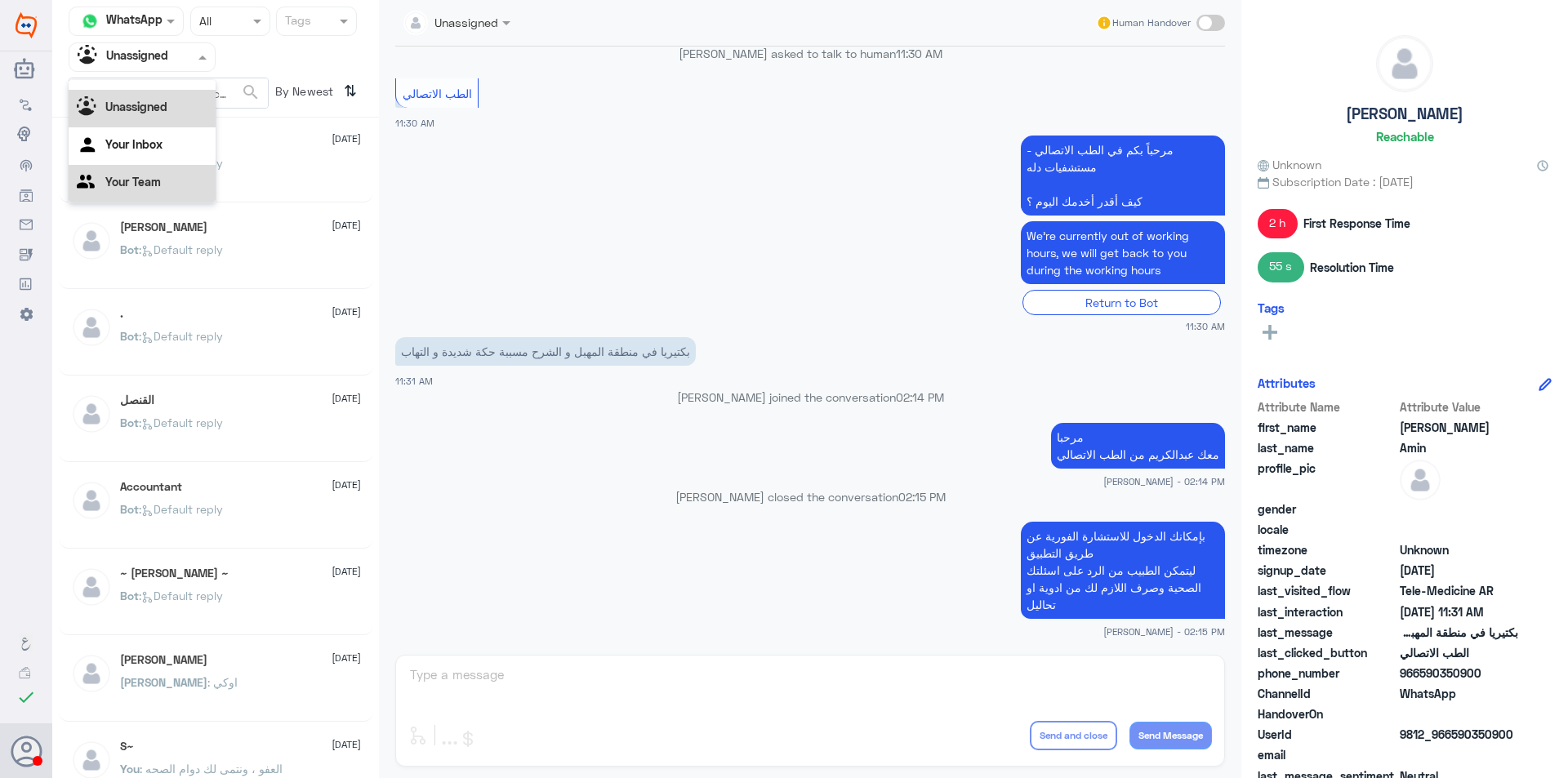
click at [135, 189] on div "Your Team" at bounding box center [142, 183] width 147 height 38
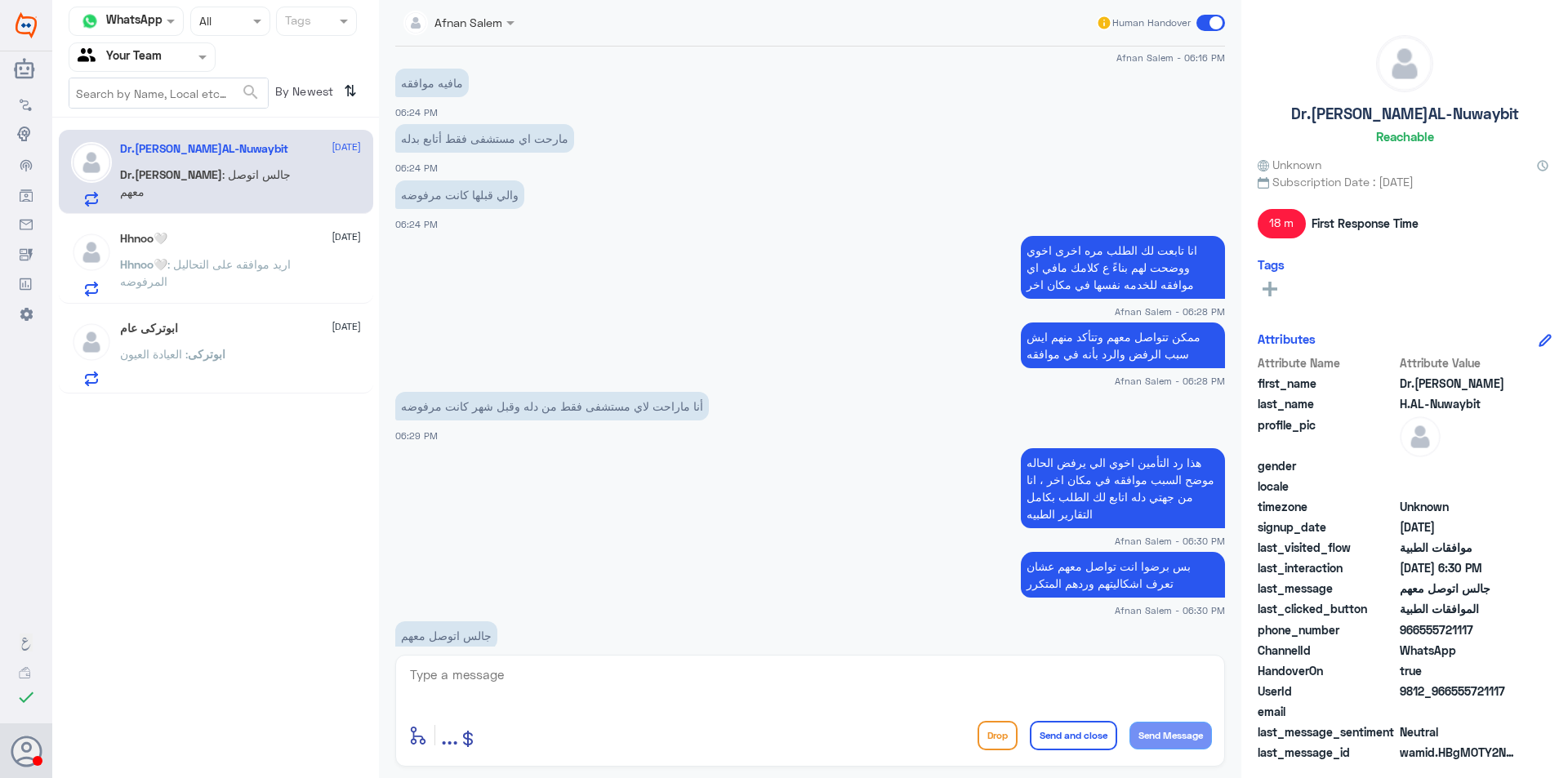
click at [178, 67] on div "Agent Filter Your Team" at bounding box center [132, 57] width 125 height 25
click at [180, 146] on div "Your Inbox" at bounding box center [142, 146] width 147 height 38
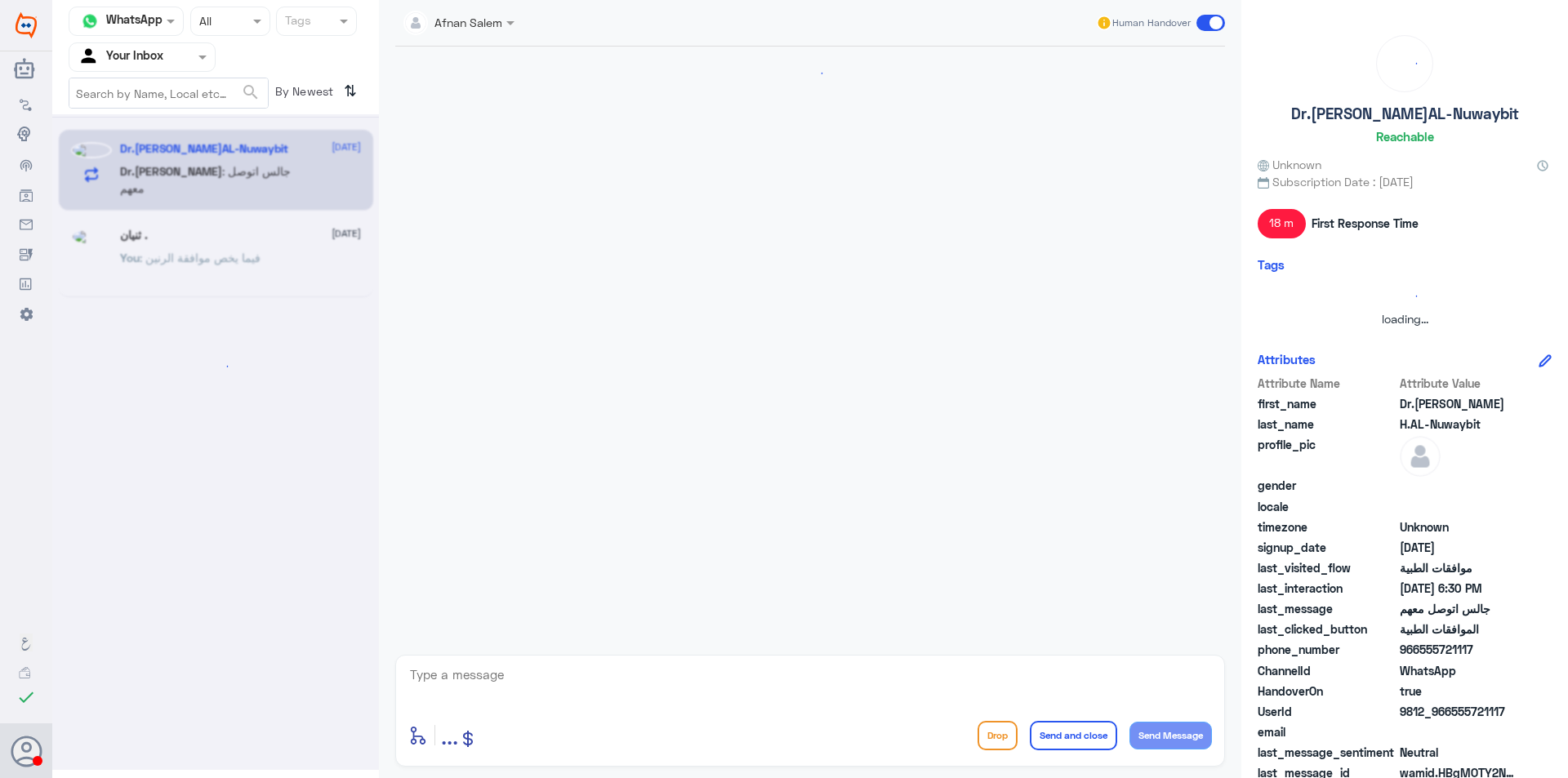
scroll to position [0, 0]
click at [157, 65] on input "text" at bounding box center [122, 56] width 90 height 19
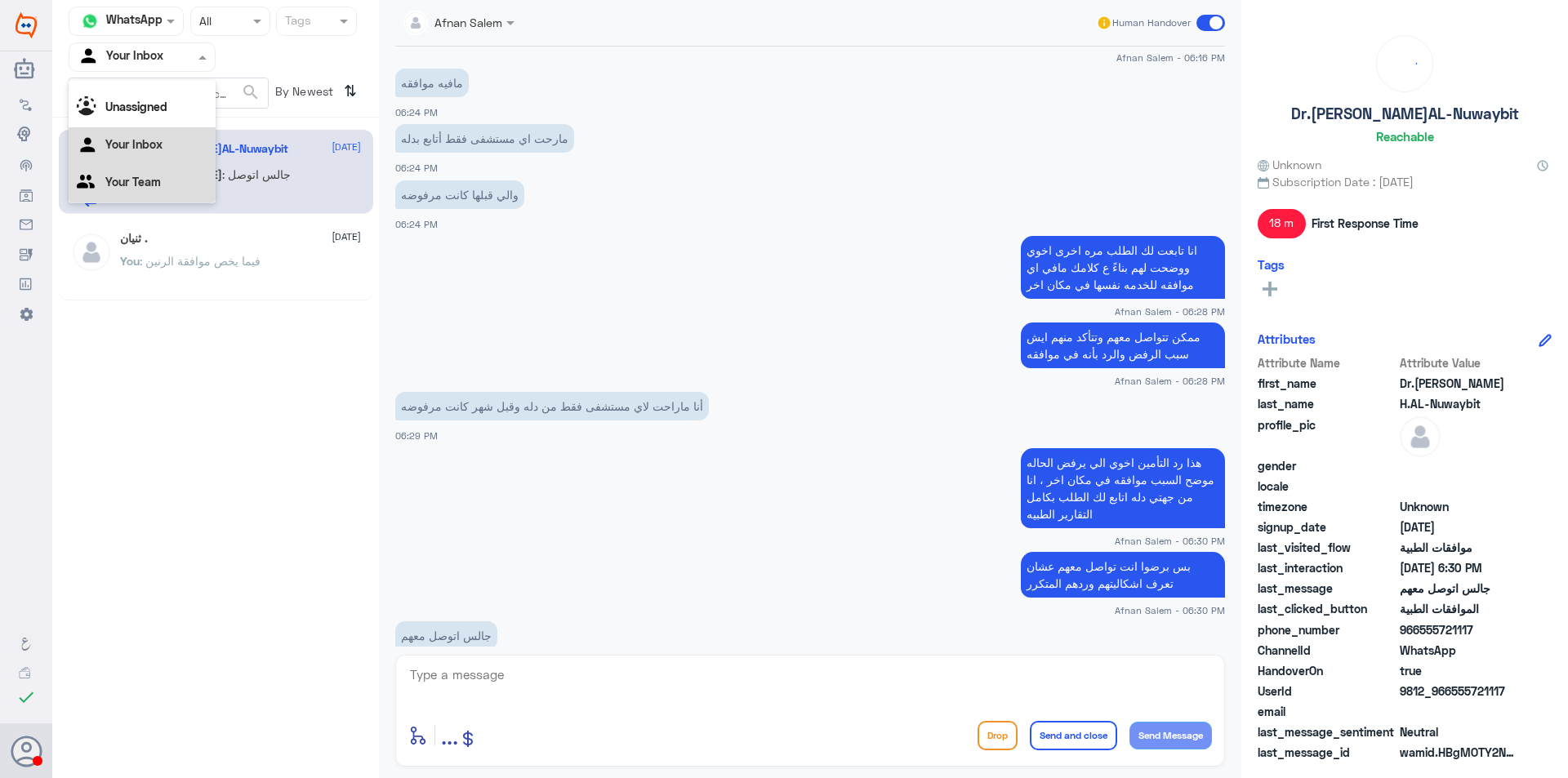
click at [188, 173] on div "Your Team" at bounding box center [142, 183] width 147 height 38
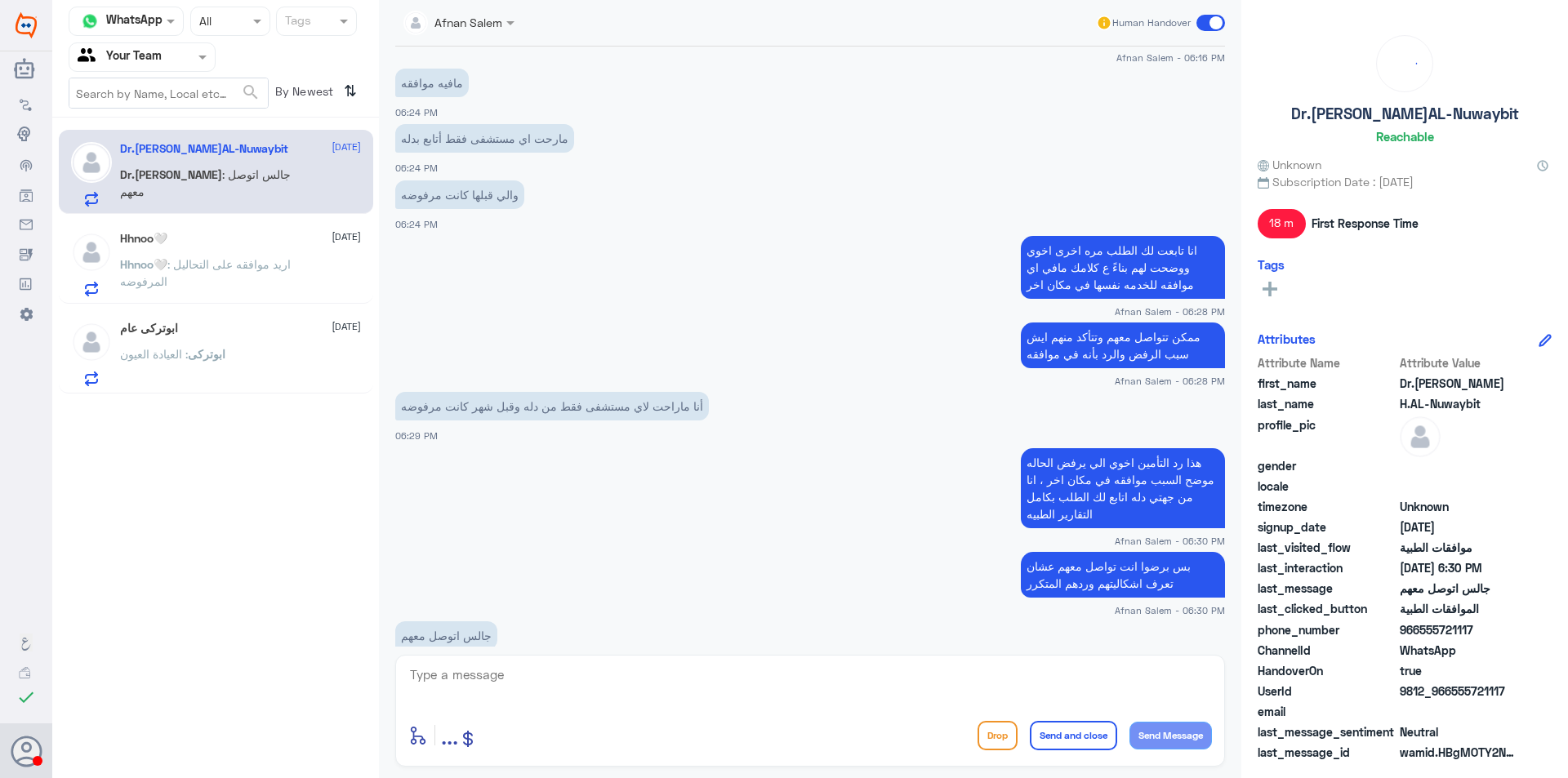
click at [148, 73] on nav "Channel WhatsApp Status × All Tags Agent Filter Your Team search By Newest ⇅" at bounding box center [215, 62] width 327 height 111
click at [144, 69] on div "Your Team" at bounding box center [119, 57] width 84 height 25
click at [169, 112] on div "Unassigned" at bounding box center [142, 108] width 147 height 38
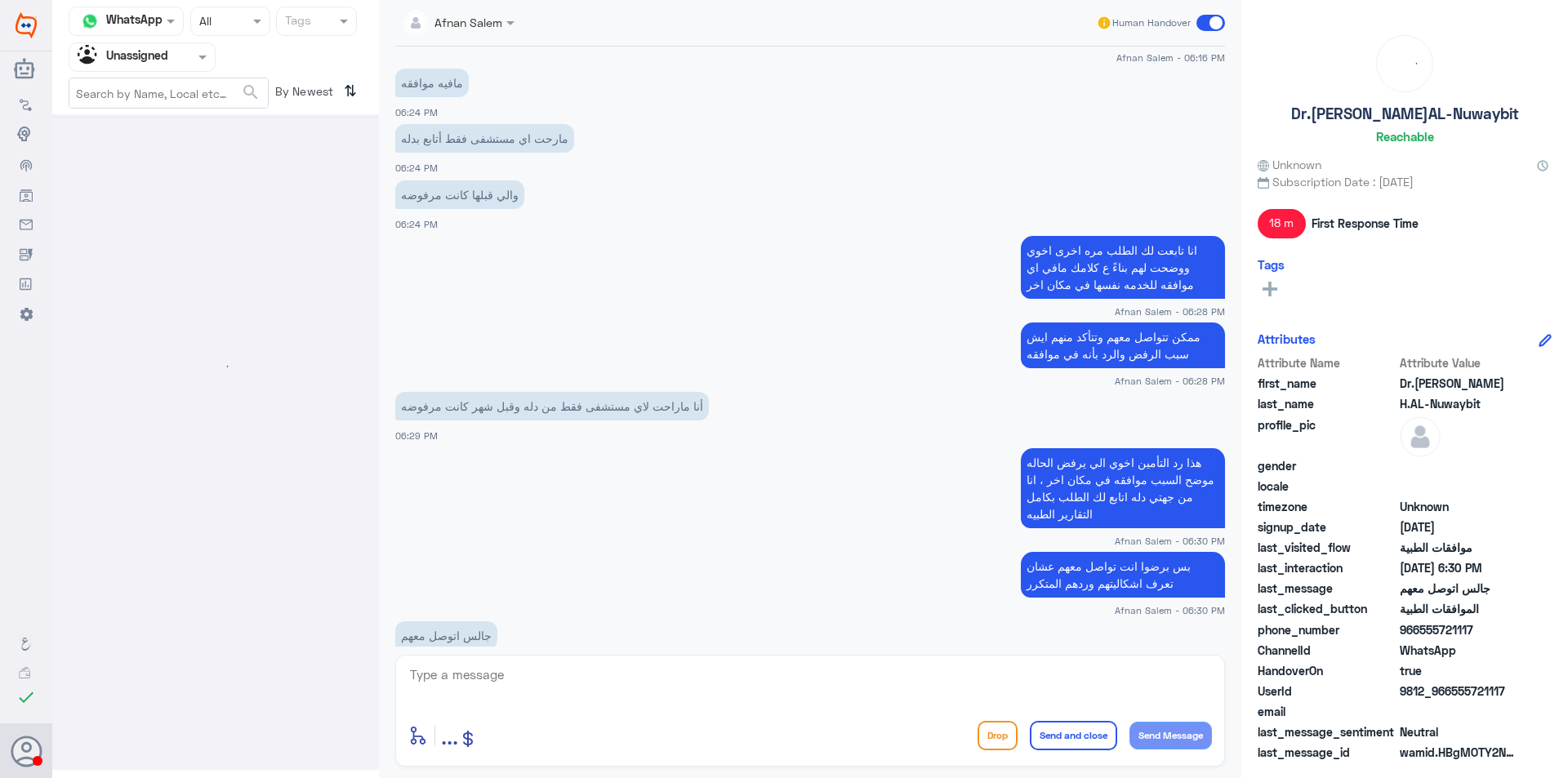
scroll to position [0, 0]
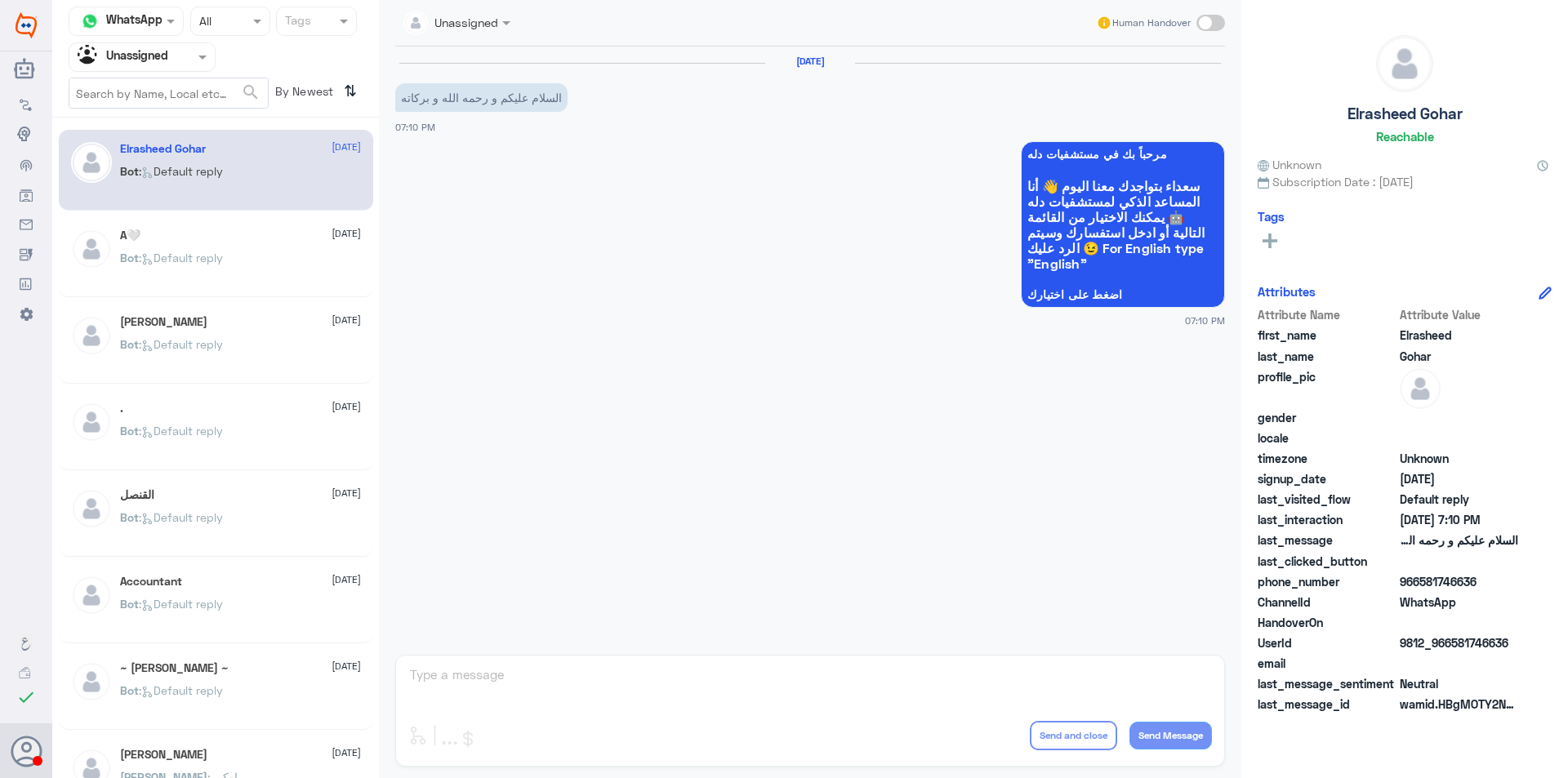
click at [239, 284] on div "Bot : Default reply" at bounding box center [240, 271] width 240 height 37
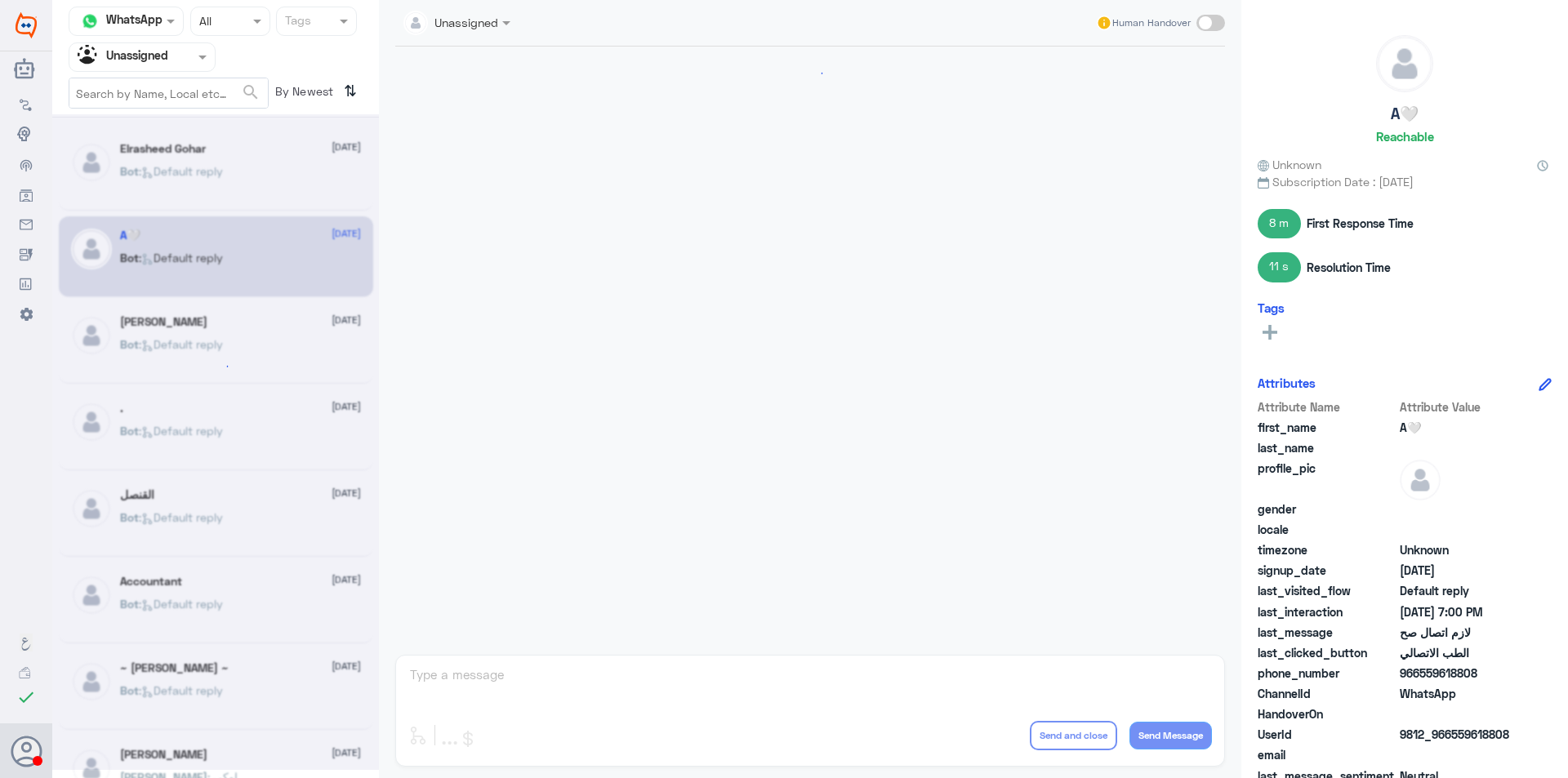
scroll to position [472, 0]
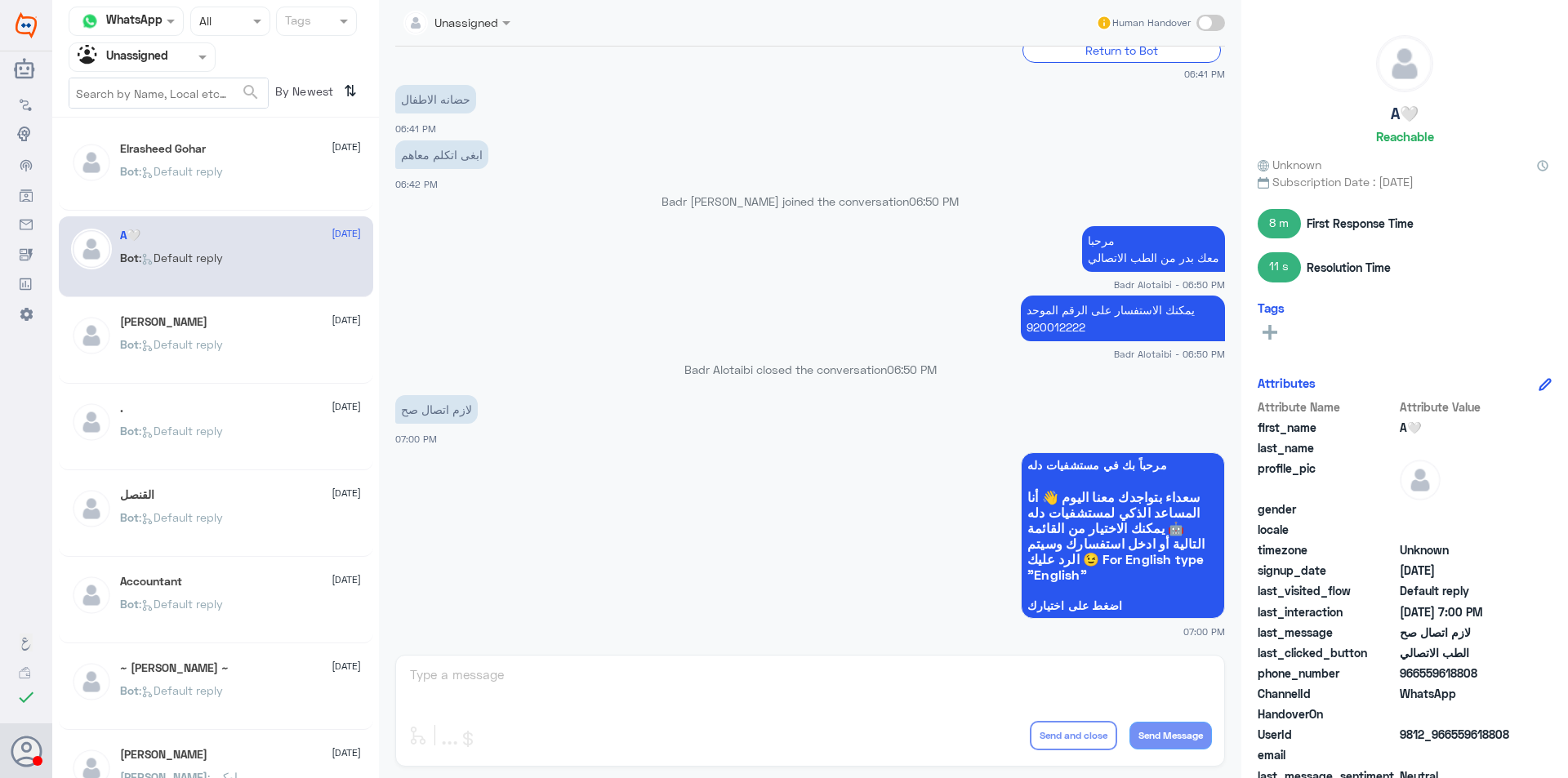
click at [262, 337] on div "[PERSON_NAME] [DATE] Bot : Default reply" at bounding box center [240, 346] width 240 height 62
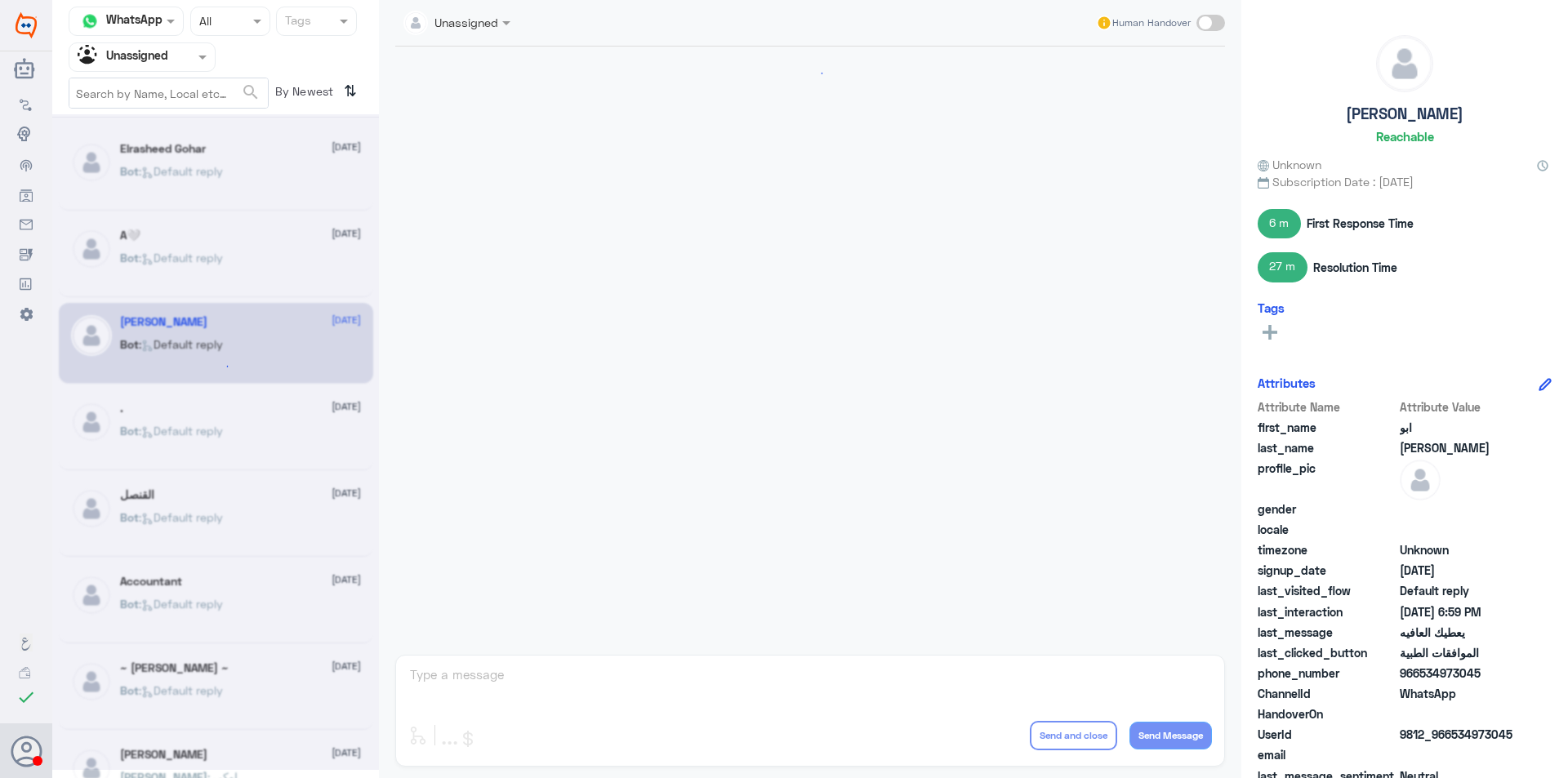
scroll to position [1066, 0]
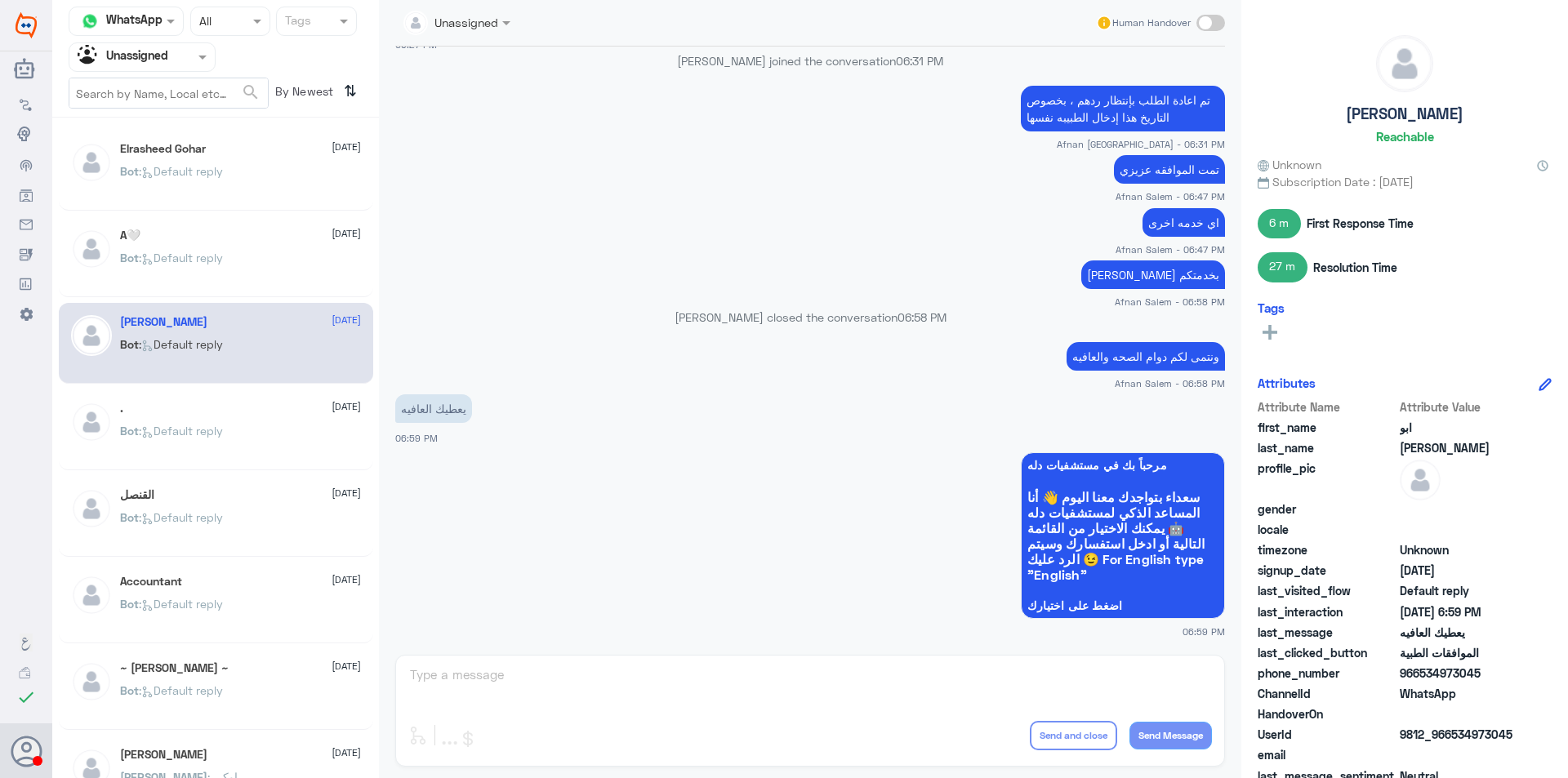
click at [268, 424] on div ". [DATE] Bot : Default reply" at bounding box center [240, 433] width 240 height 62
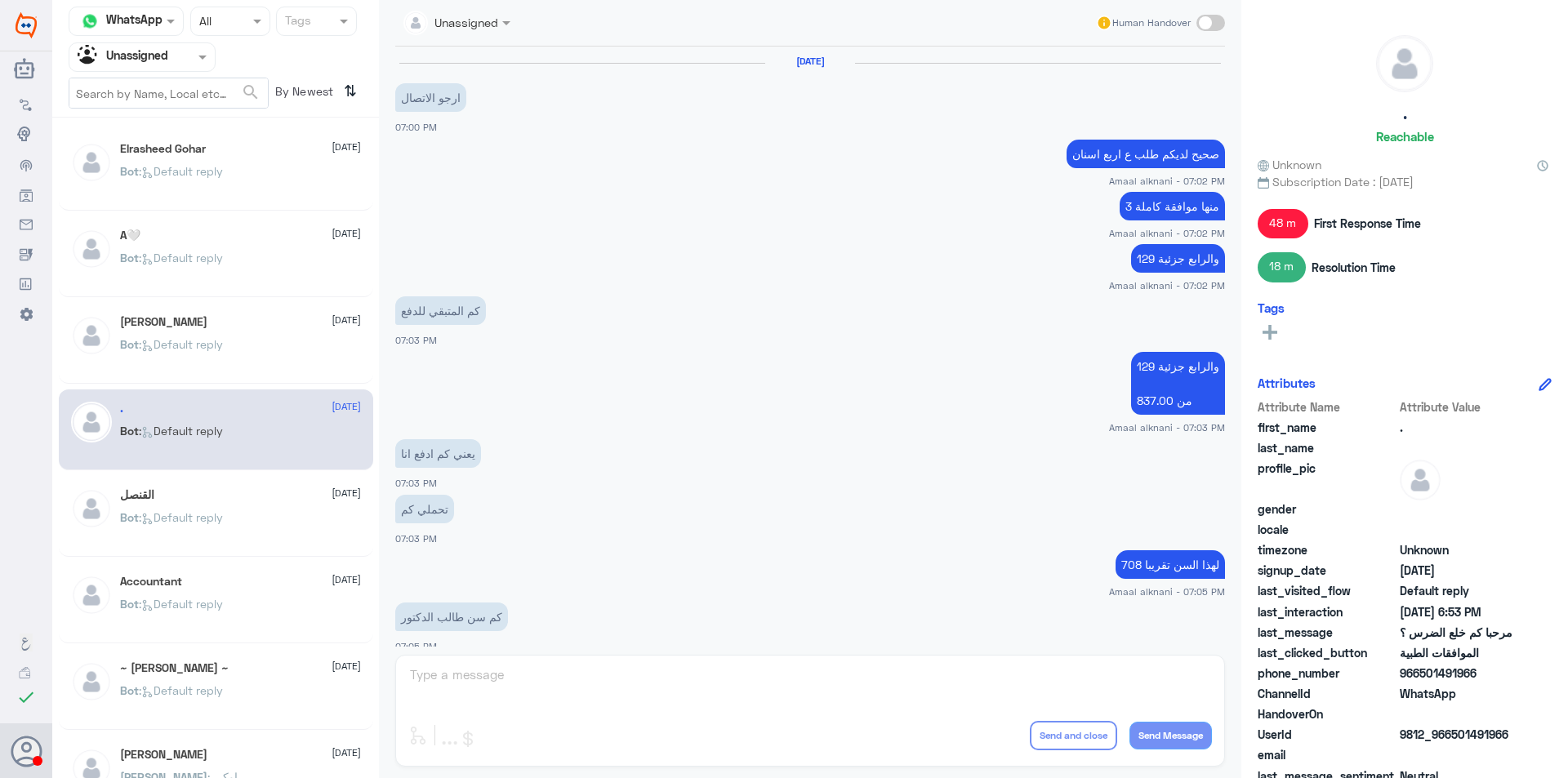
scroll to position [730, 0]
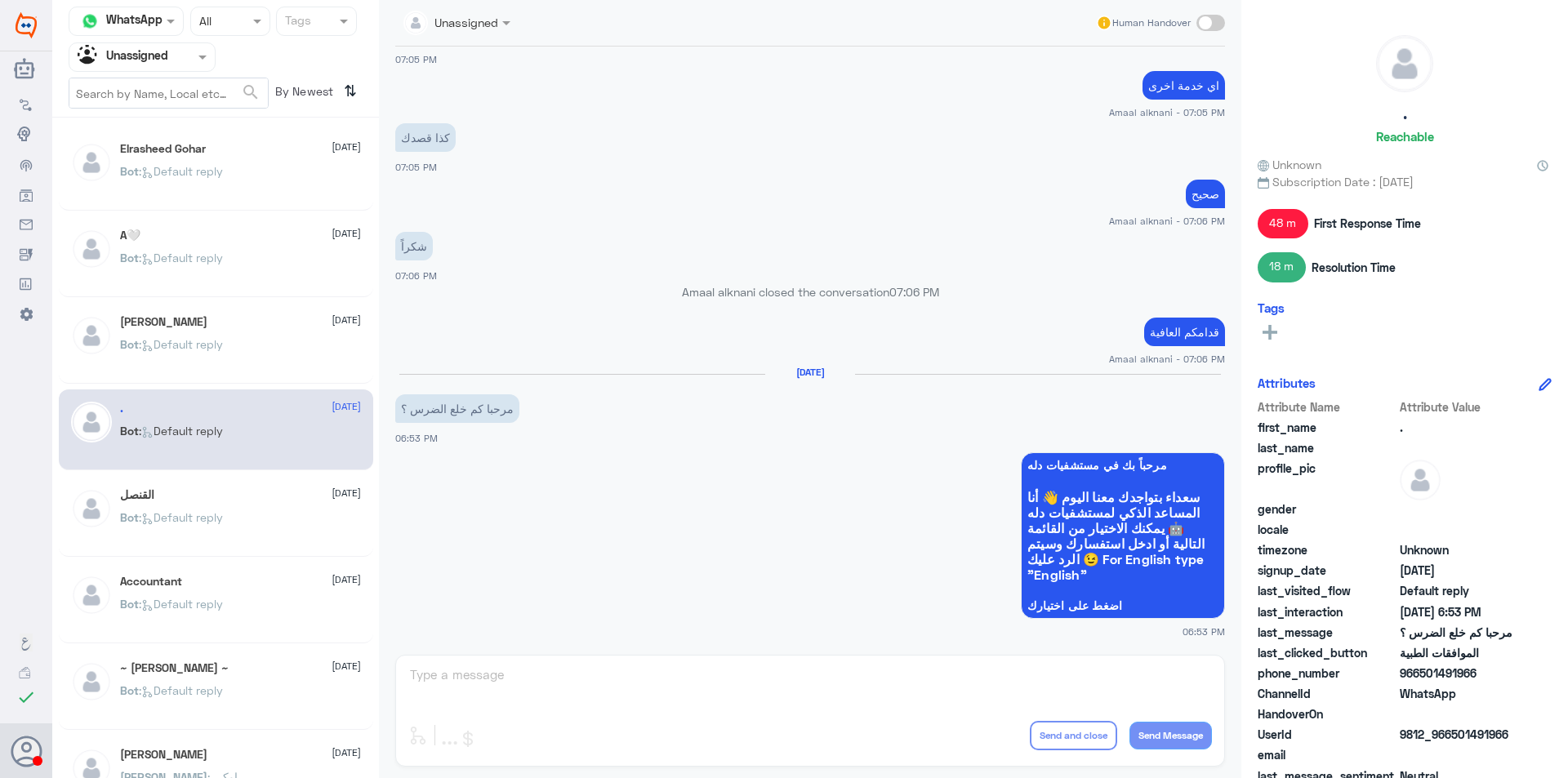
click at [253, 530] on div "Bot : Default reply" at bounding box center [240, 531] width 240 height 37
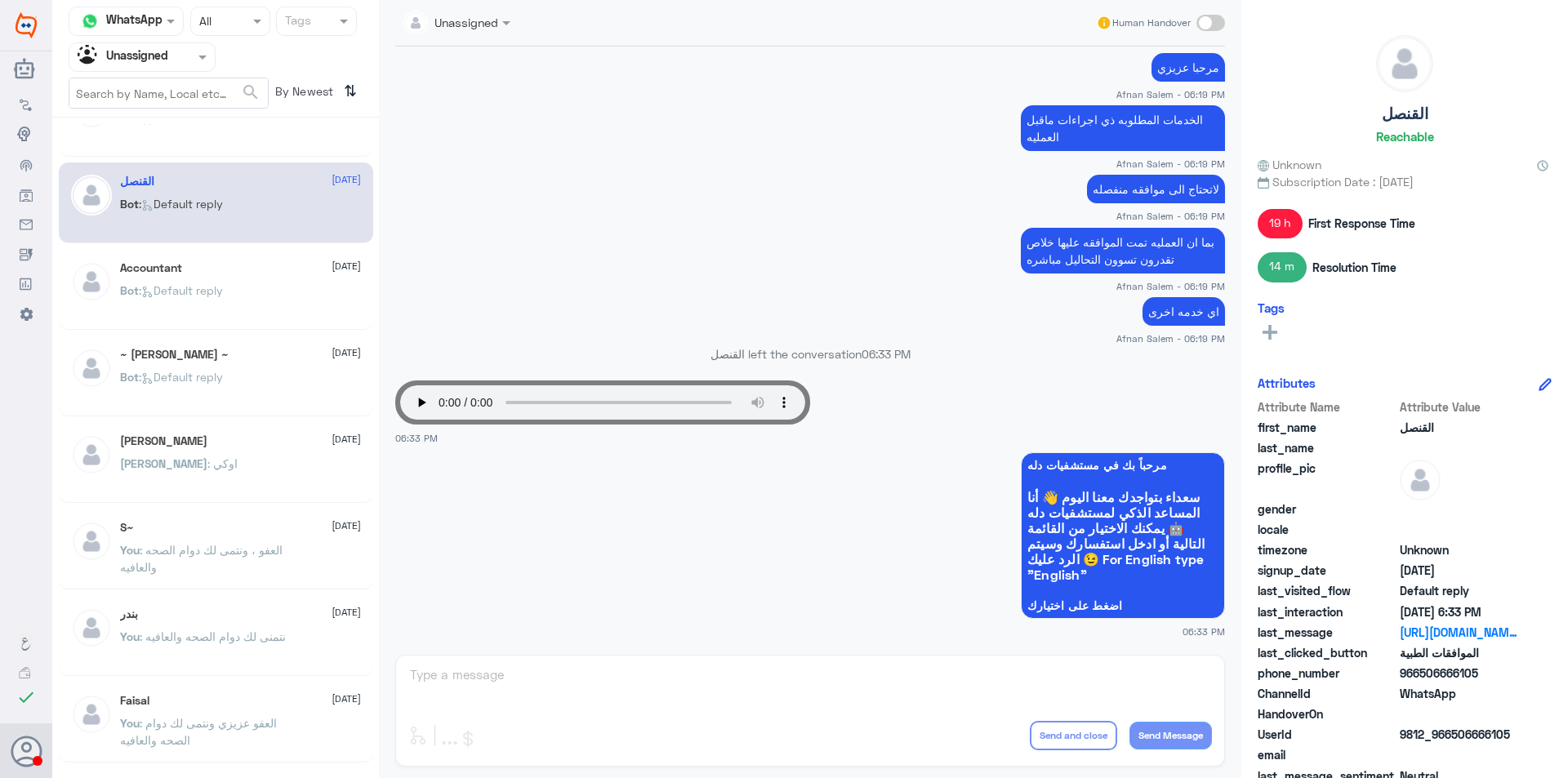
scroll to position [327, 0]
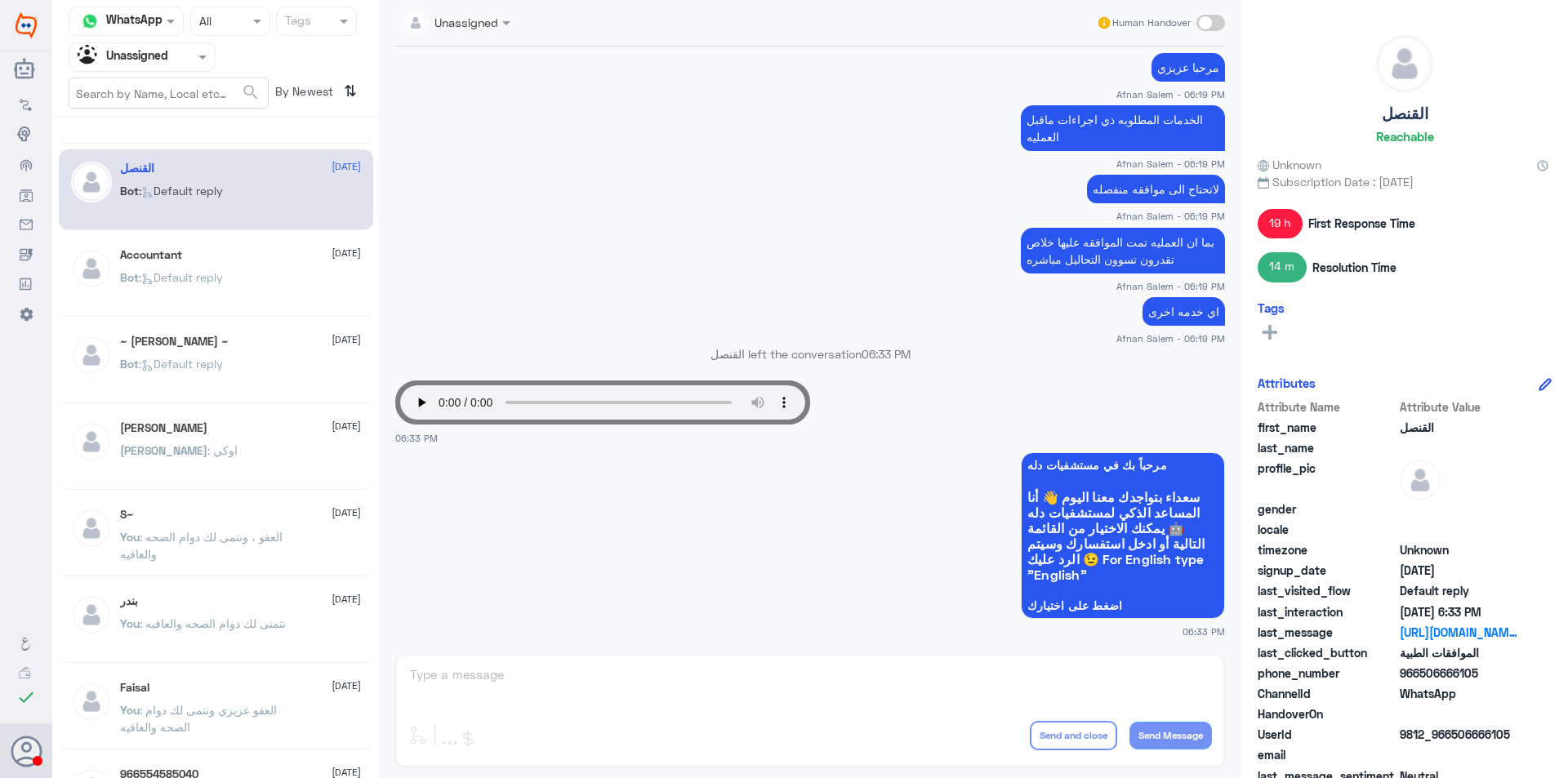
click at [254, 290] on div "Bot : Default reply" at bounding box center [240, 292] width 240 height 37
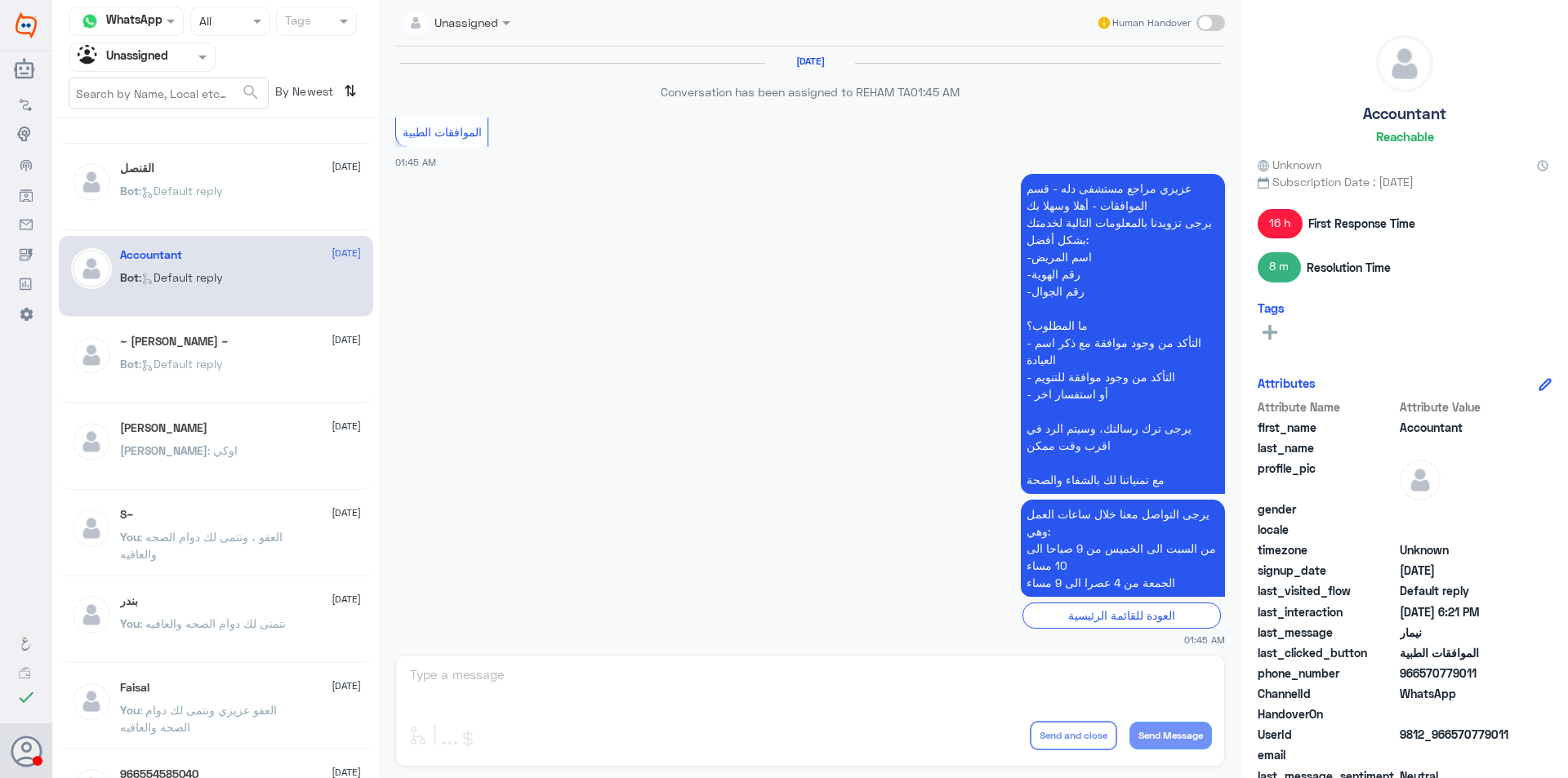
scroll to position [1592, 0]
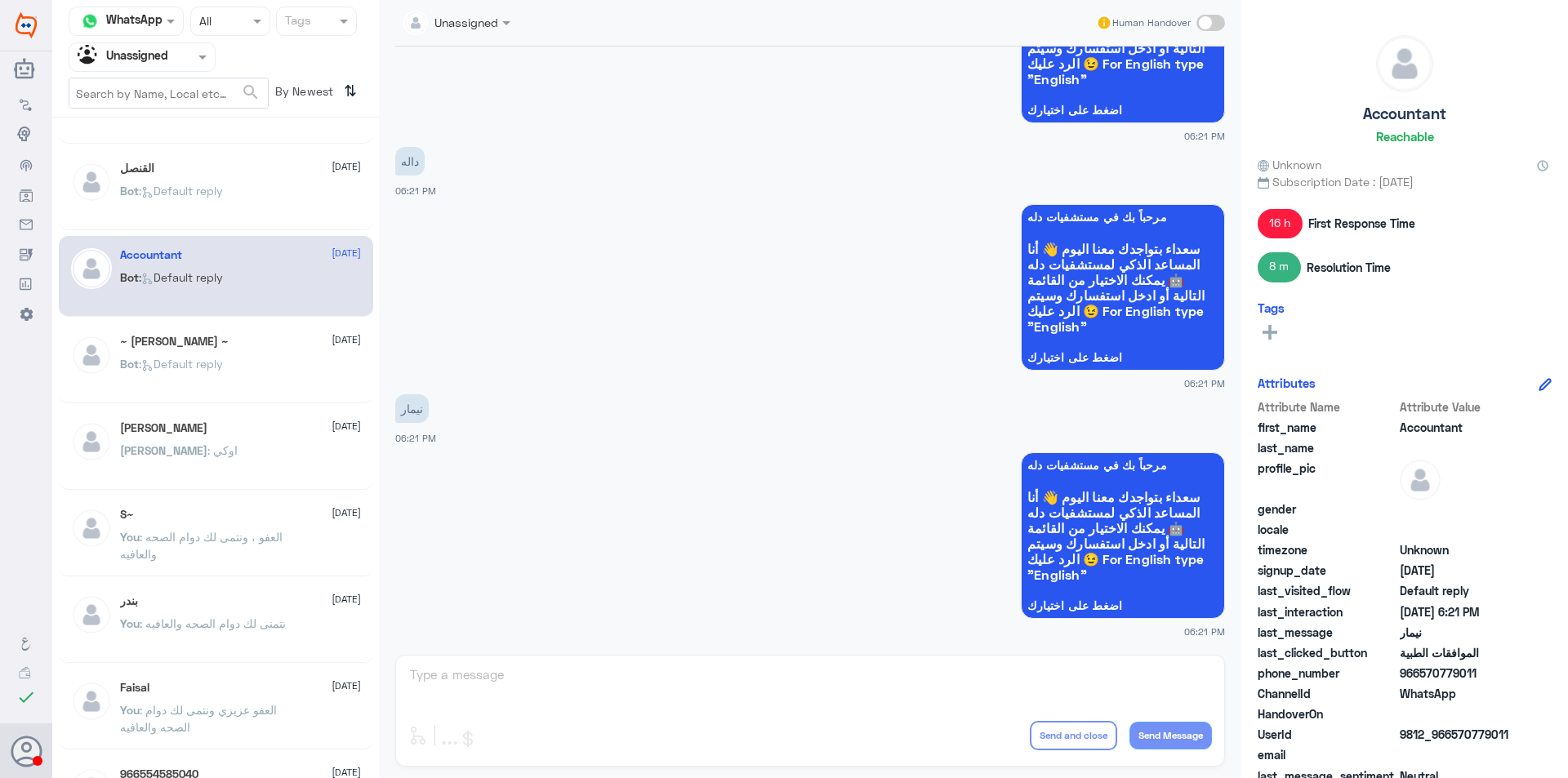
click at [273, 371] on div "Bot : Default reply" at bounding box center [240, 378] width 240 height 37
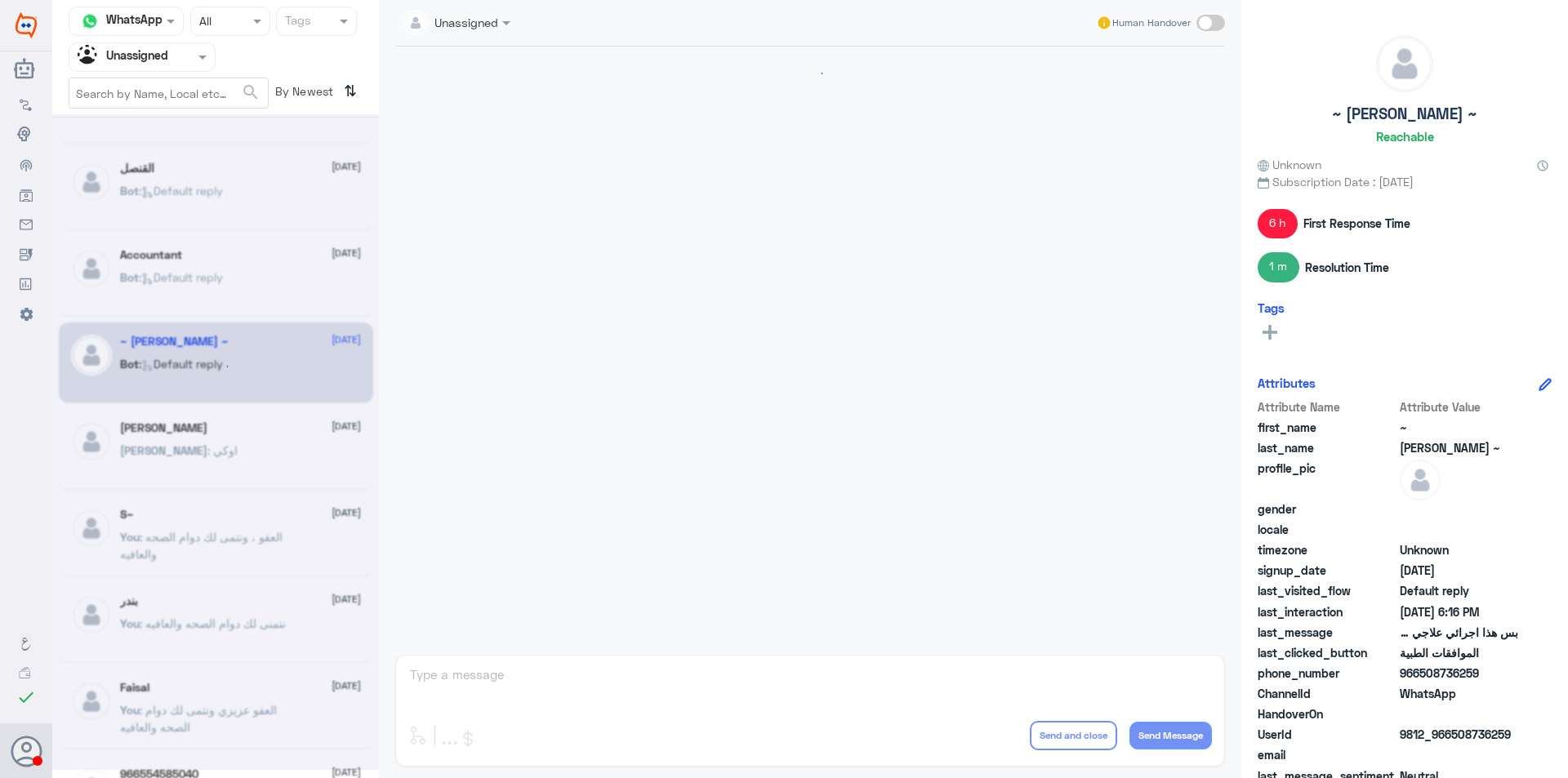
scroll to position [984, 0]
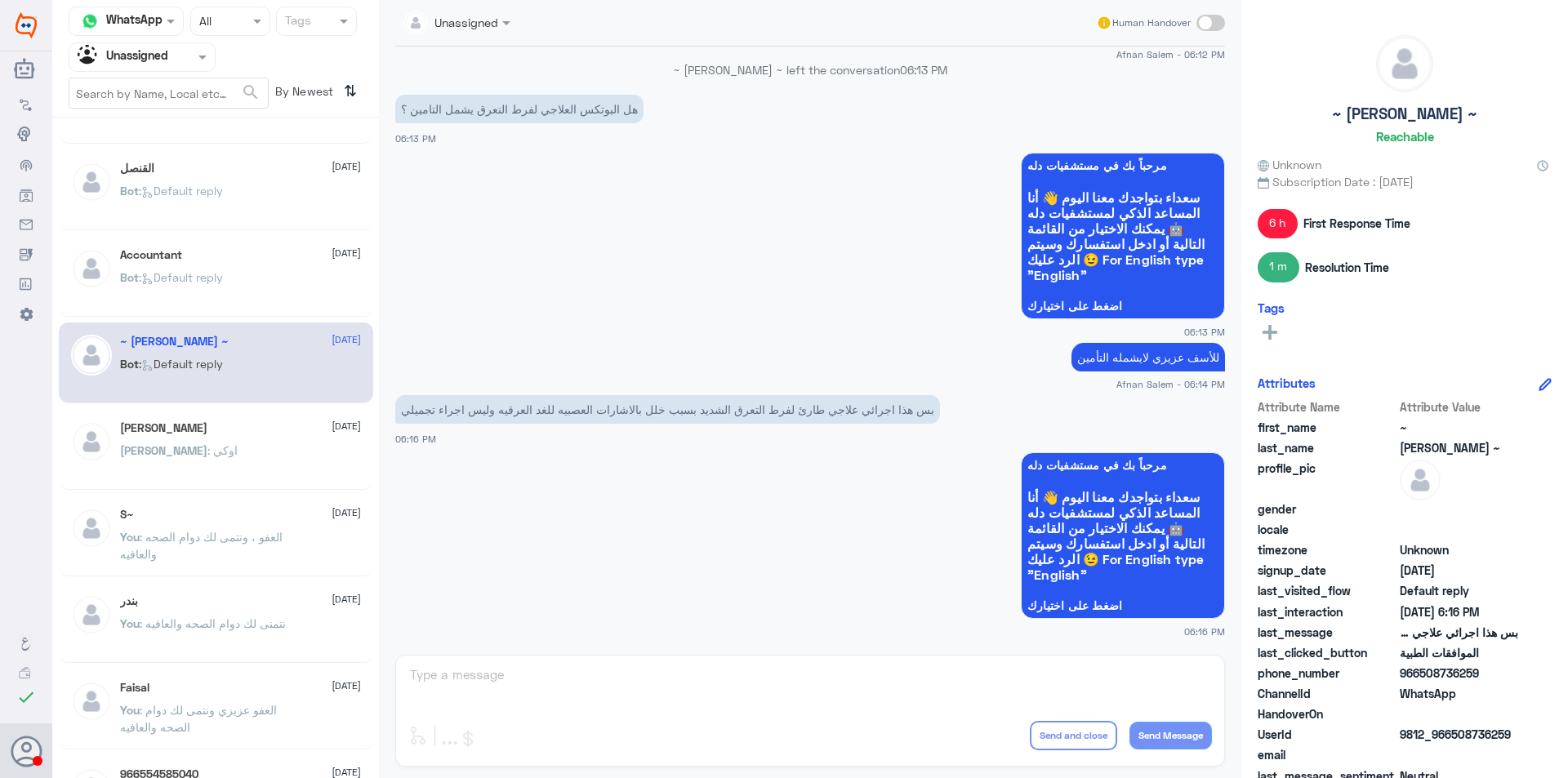
click at [275, 462] on div "[PERSON_NAME] : اوكي" at bounding box center [240, 464] width 240 height 37
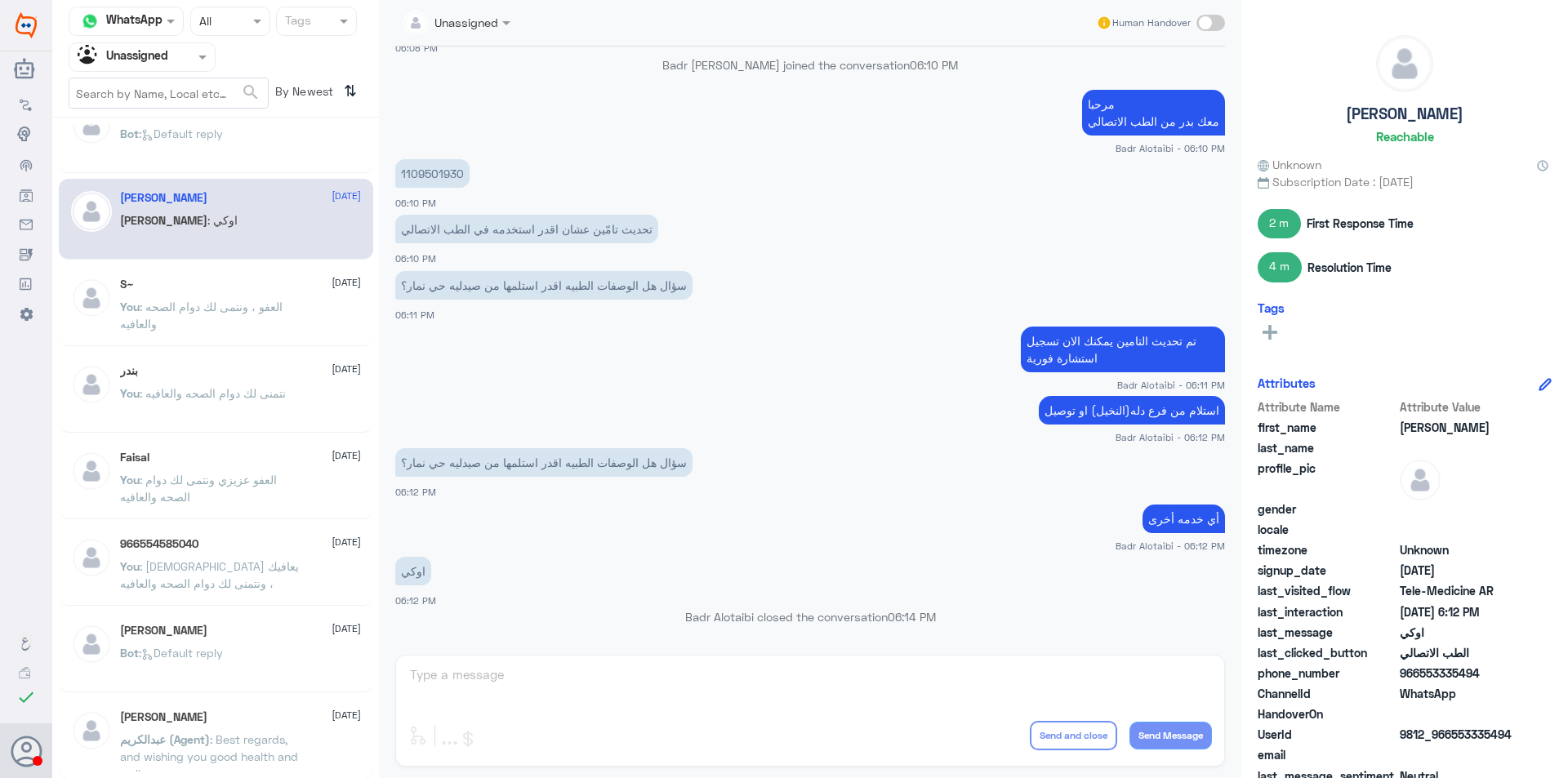
scroll to position [572, 0]
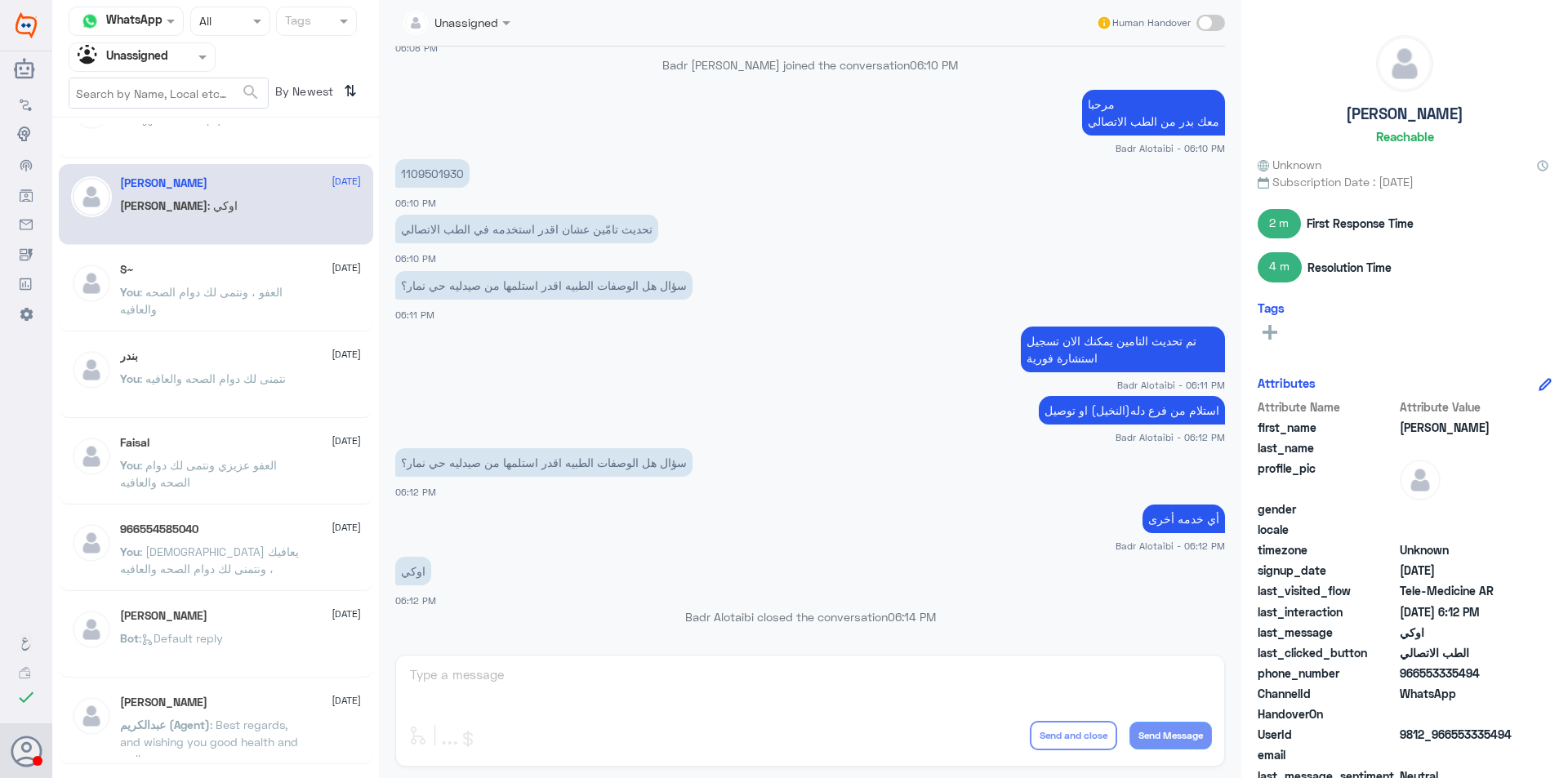
click at [151, 51] on input "text" at bounding box center [122, 56] width 90 height 19
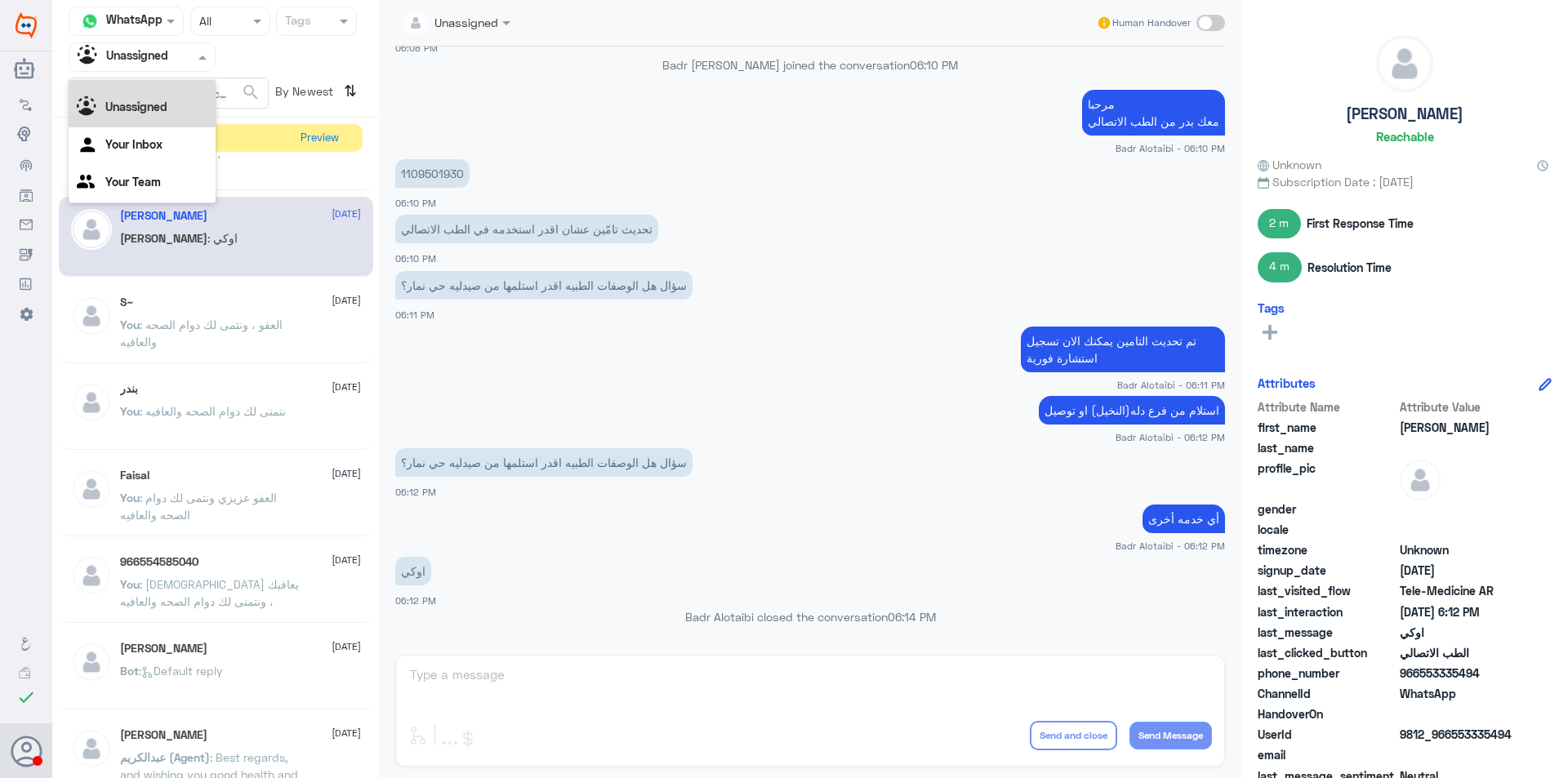
click at [202, 52] on span at bounding box center [204, 56] width 20 height 17
click at [322, 139] on button "Preview" at bounding box center [320, 137] width 50 height 26
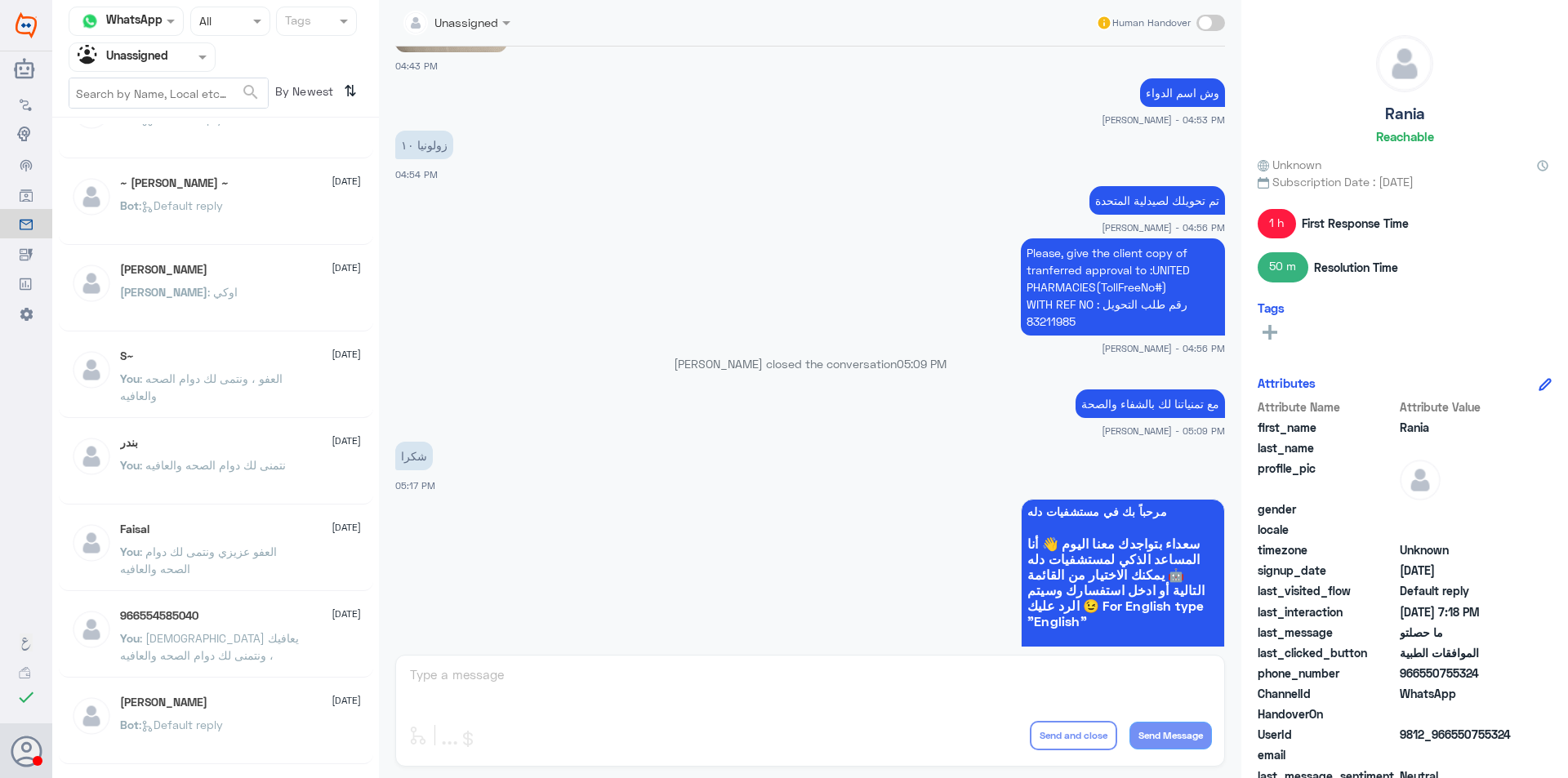
scroll to position [994, 0]
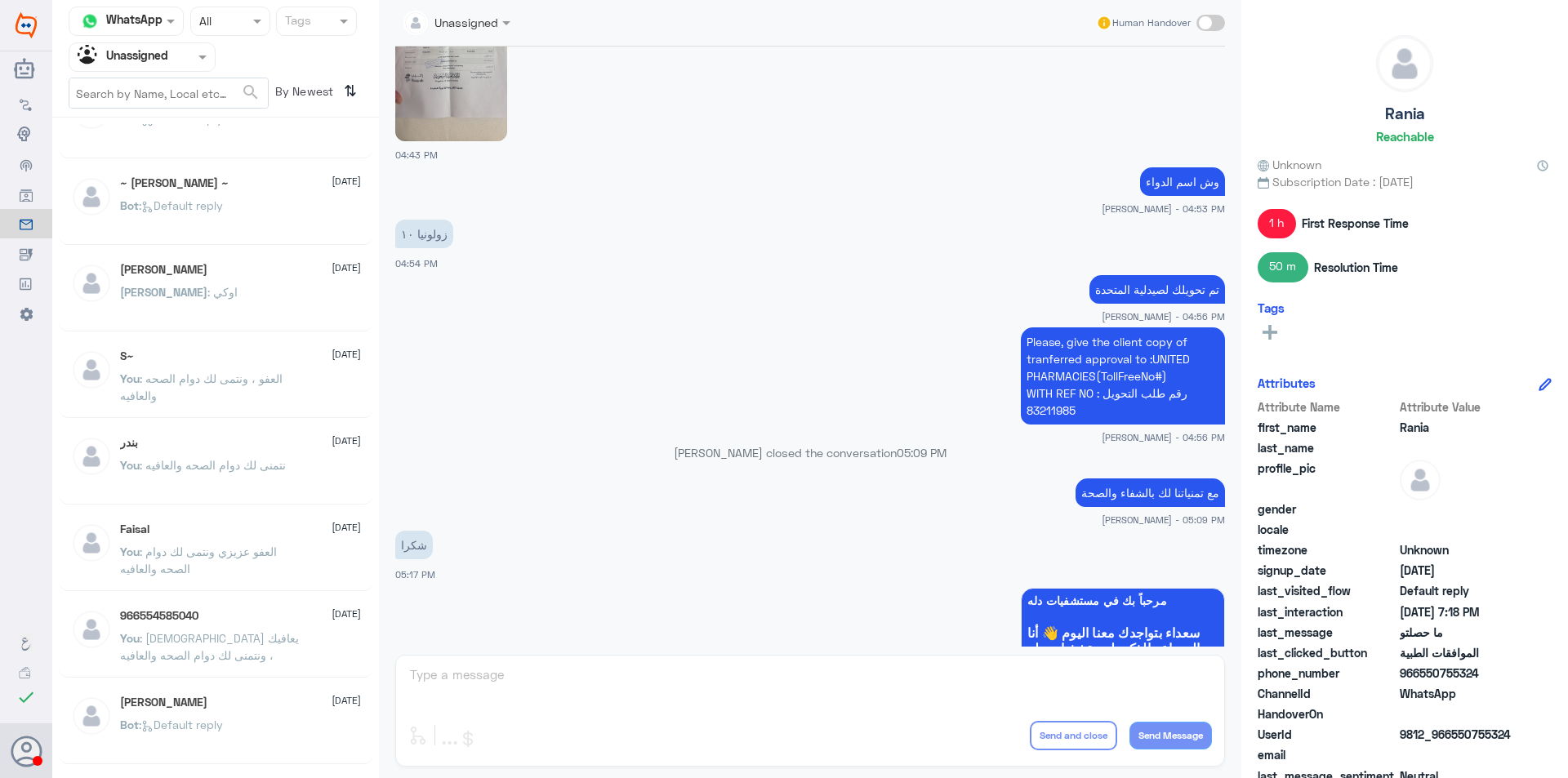
click at [176, 66] on div "Agent Filter Unassigned" at bounding box center [132, 57] width 125 height 25
click at [161, 175] on div "Your Team" at bounding box center [142, 183] width 147 height 38
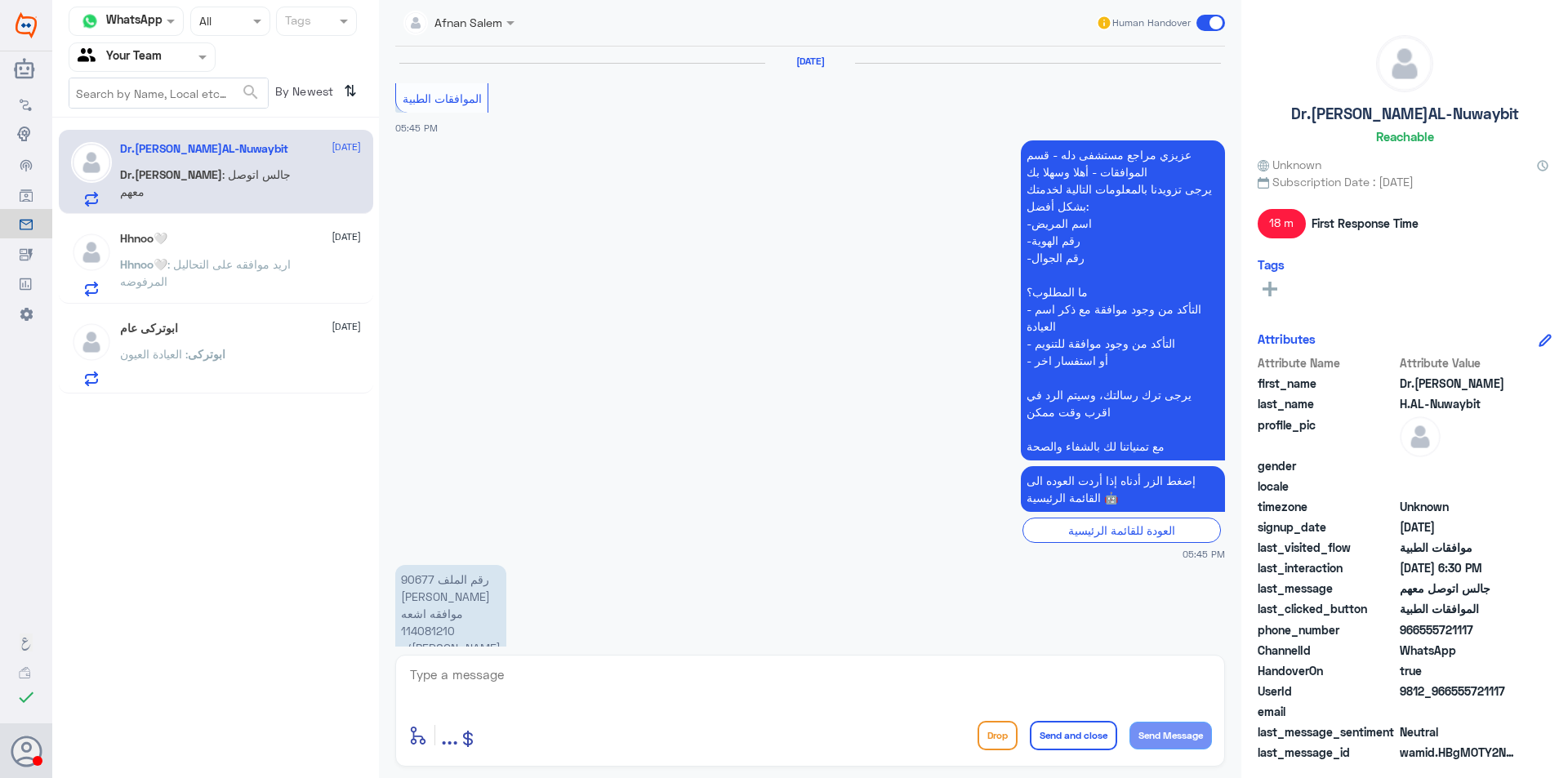
scroll to position [1107, 0]
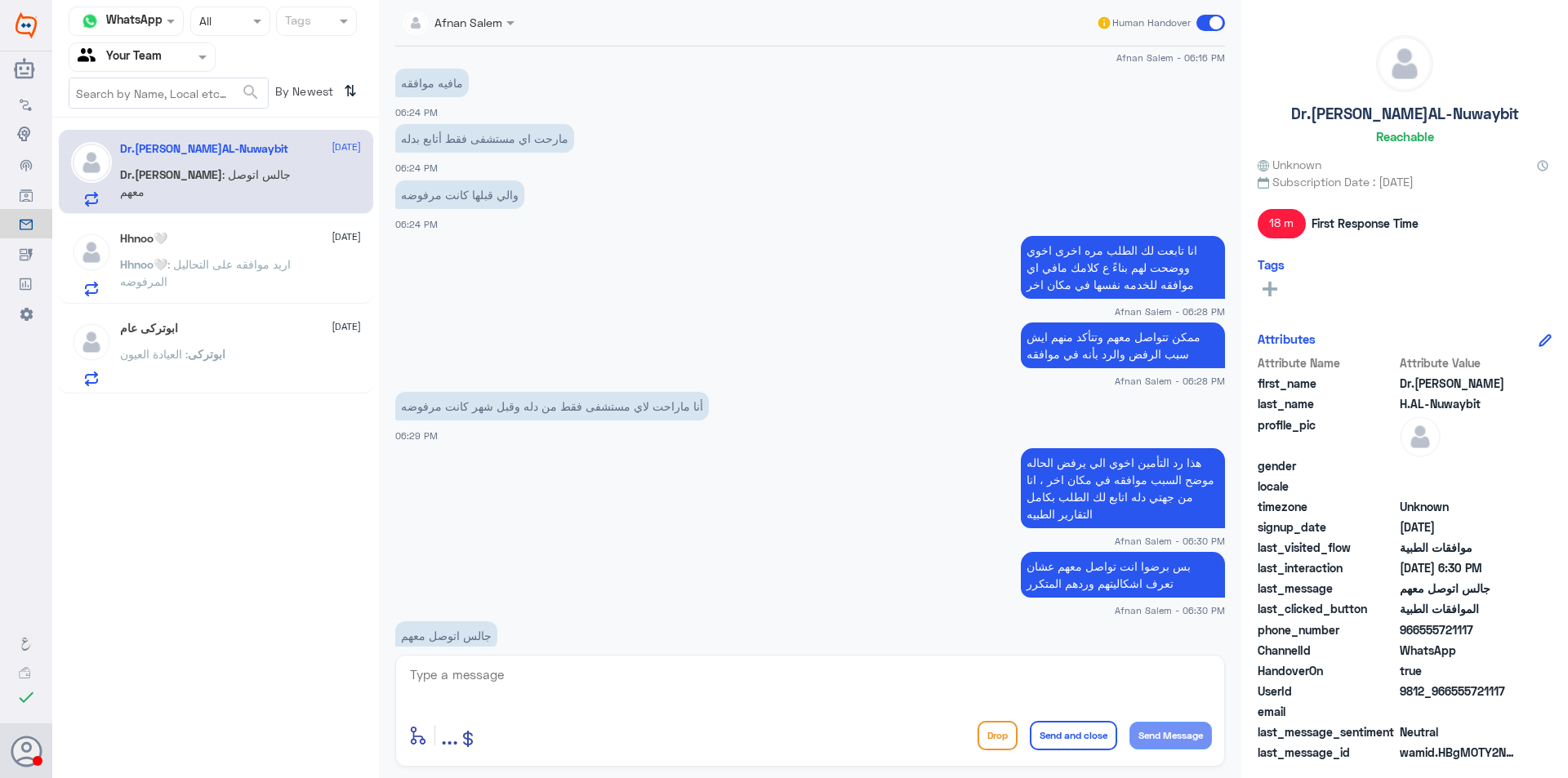
click at [652, 678] on textarea at bounding box center [810, 684] width 803 height 40
type textarea "ب"
type textarea "اي خدمه اخرى عزيزي"
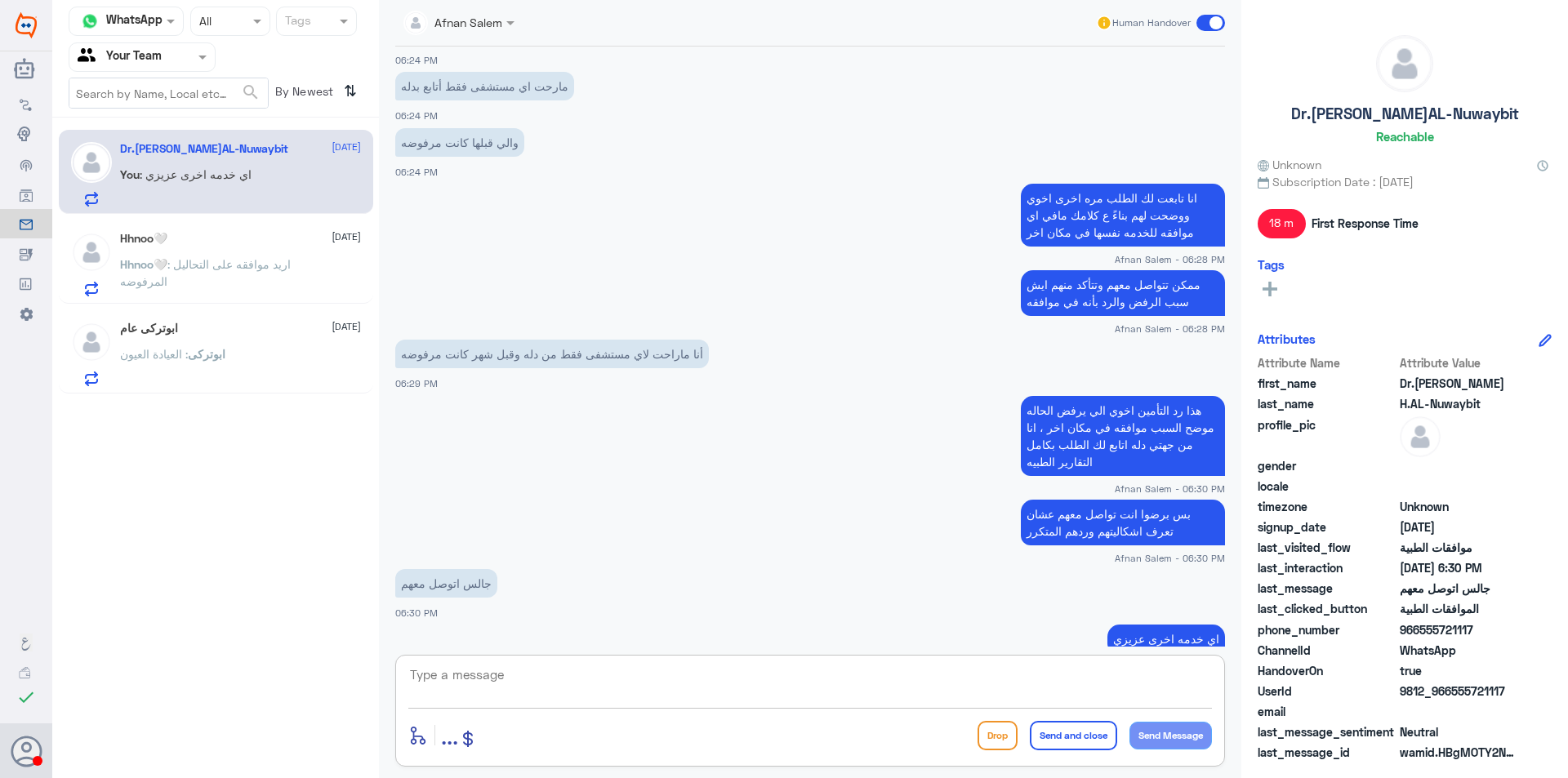
click at [144, 57] on input "text" at bounding box center [122, 56] width 90 height 19
click at [166, 144] on div "Your Inbox" at bounding box center [142, 146] width 147 height 38
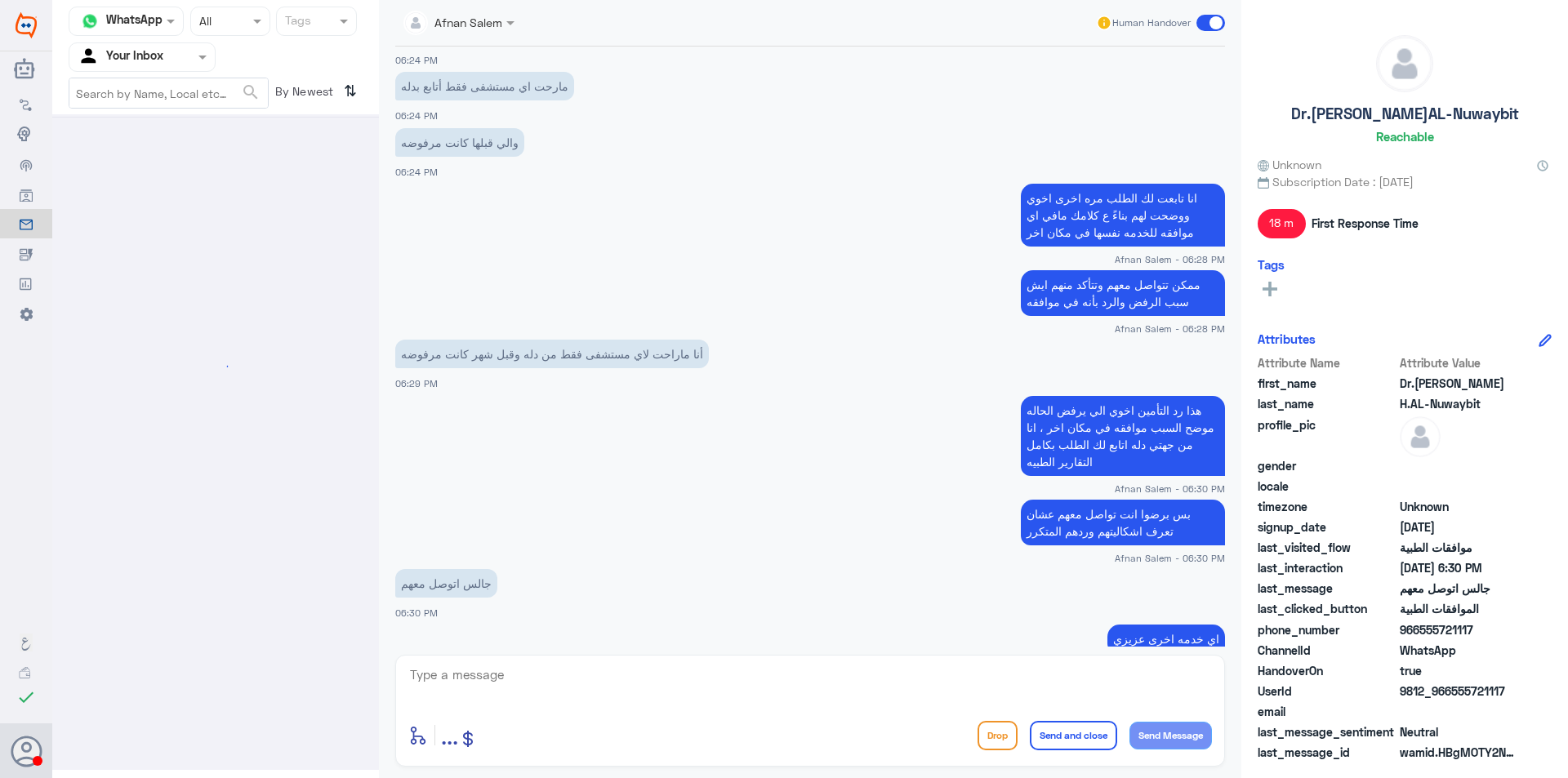
scroll to position [0, 0]
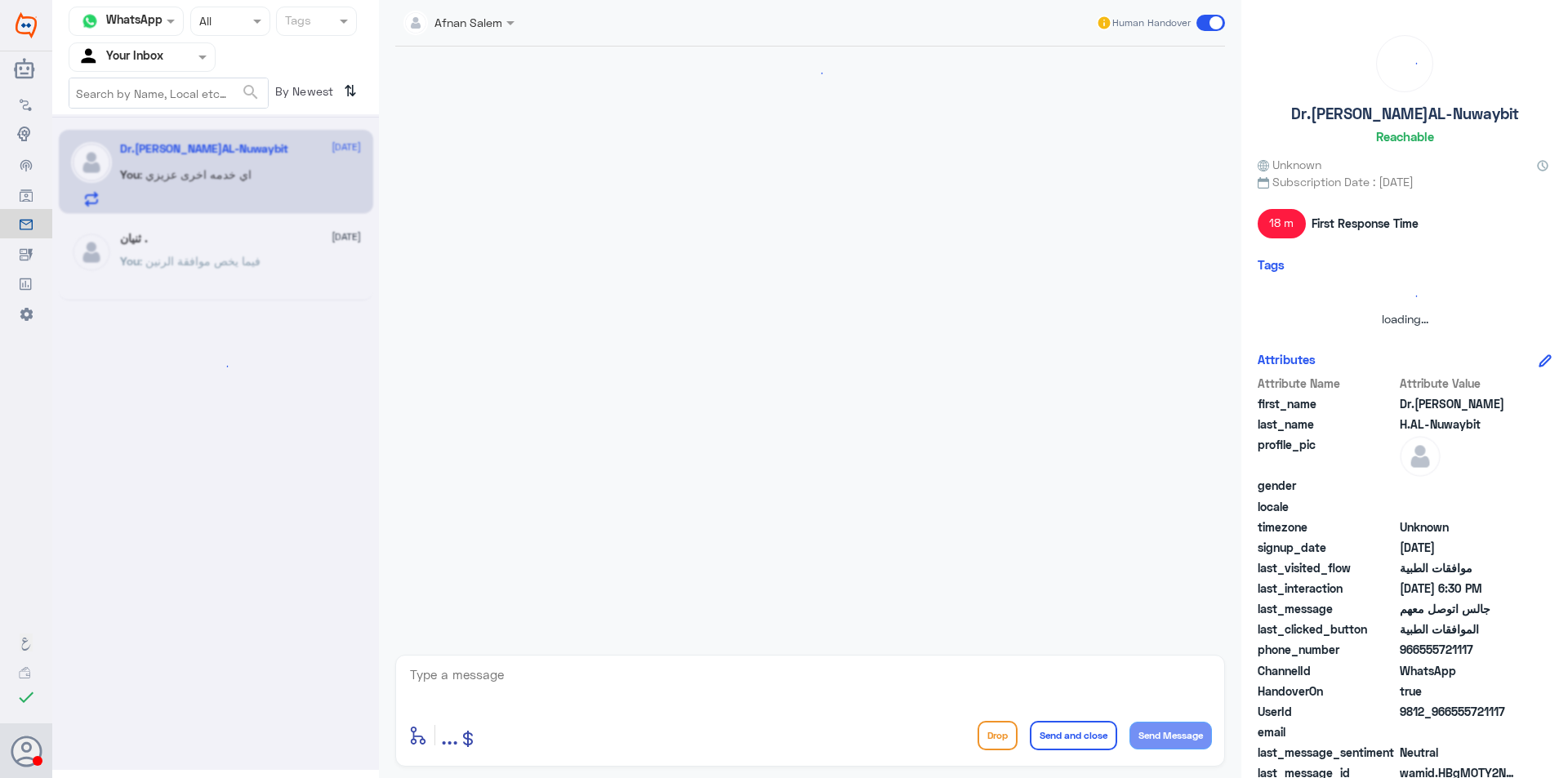
click at [170, 56] on div at bounding box center [142, 56] width 145 height 19
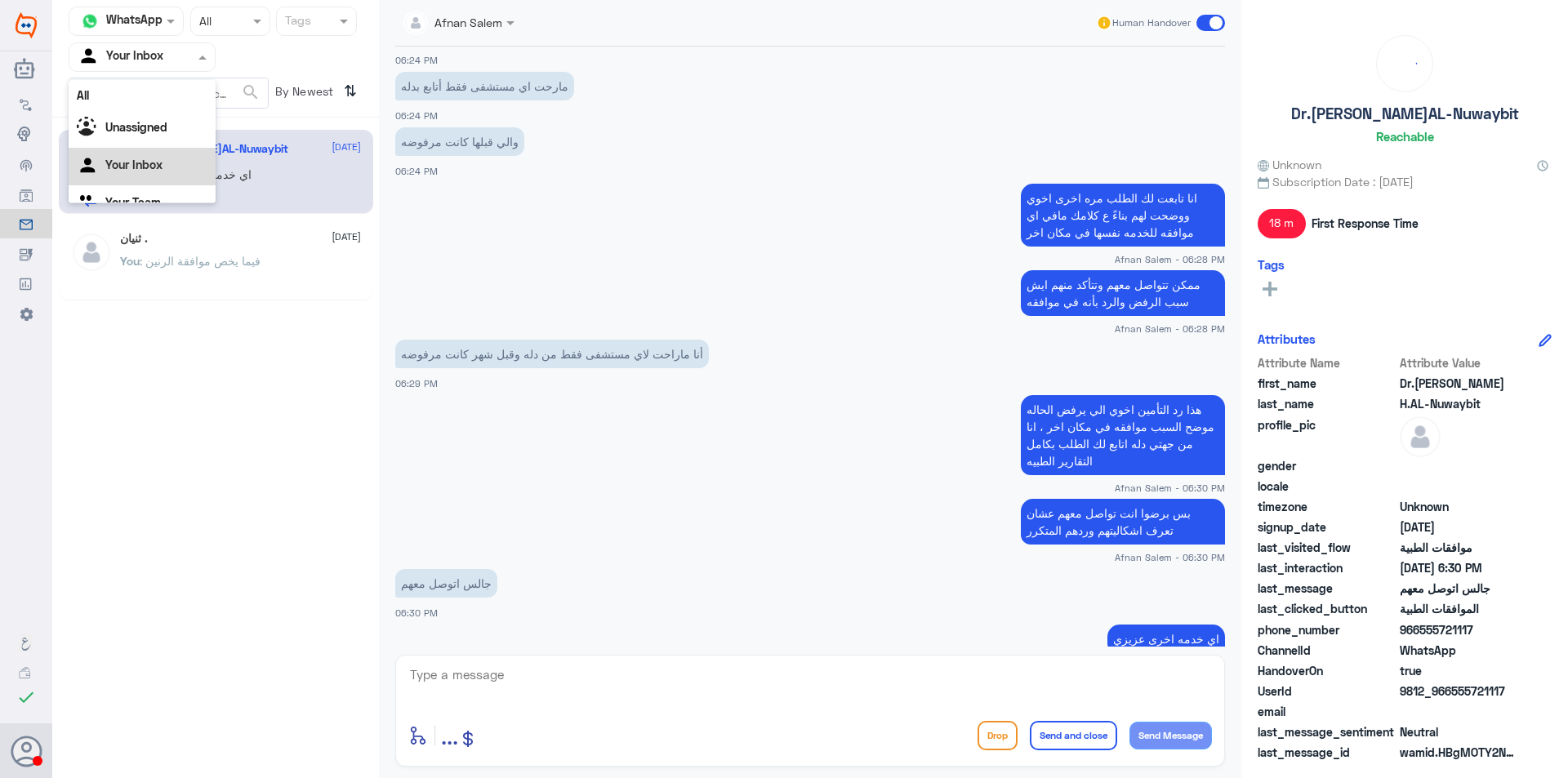
scroll to position [20, 0]
click at [177, 177] on div "Your Team" at bounding box center [142, 183] width 147 height 38
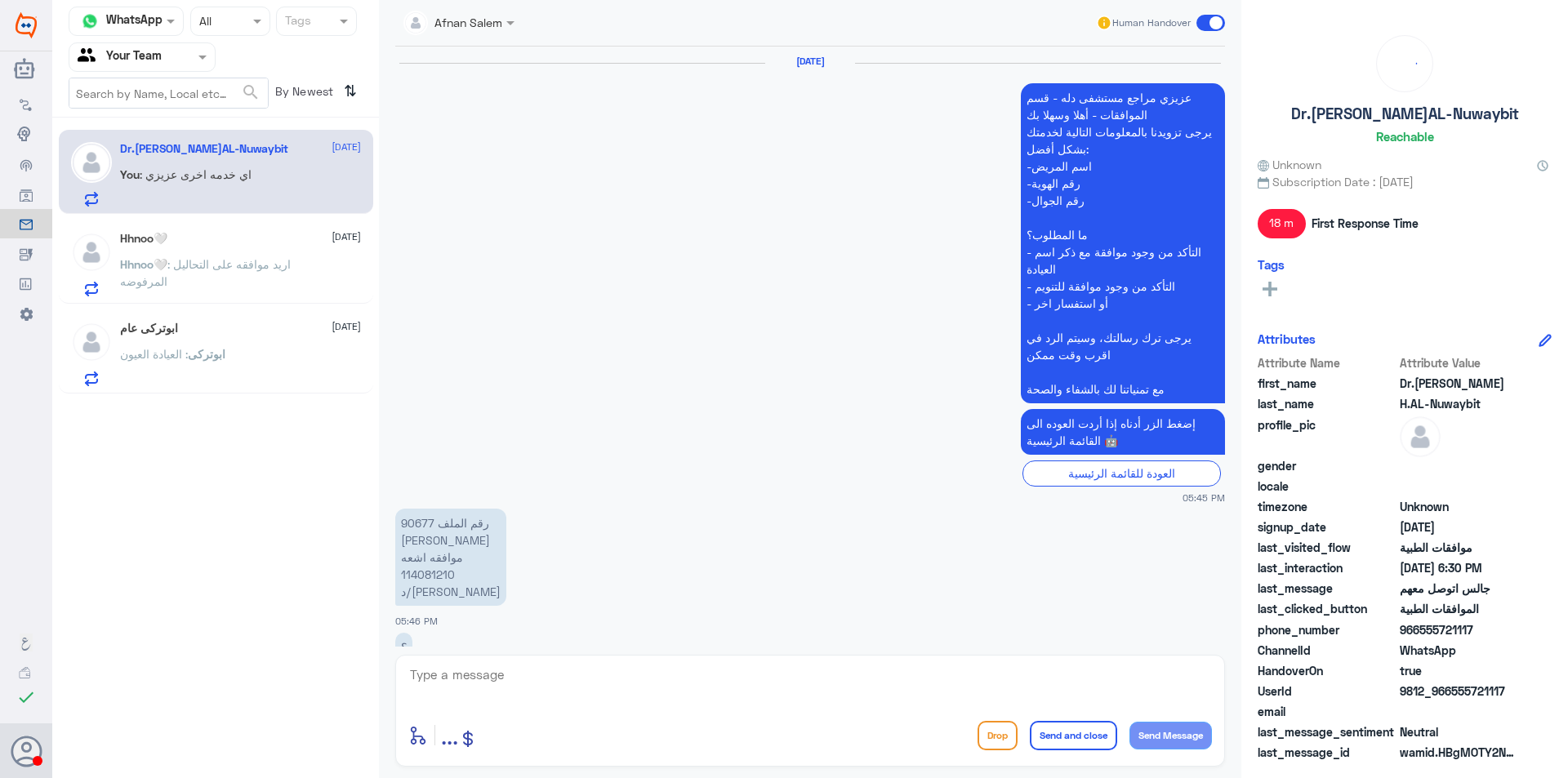
scroll to position [1102, 0]
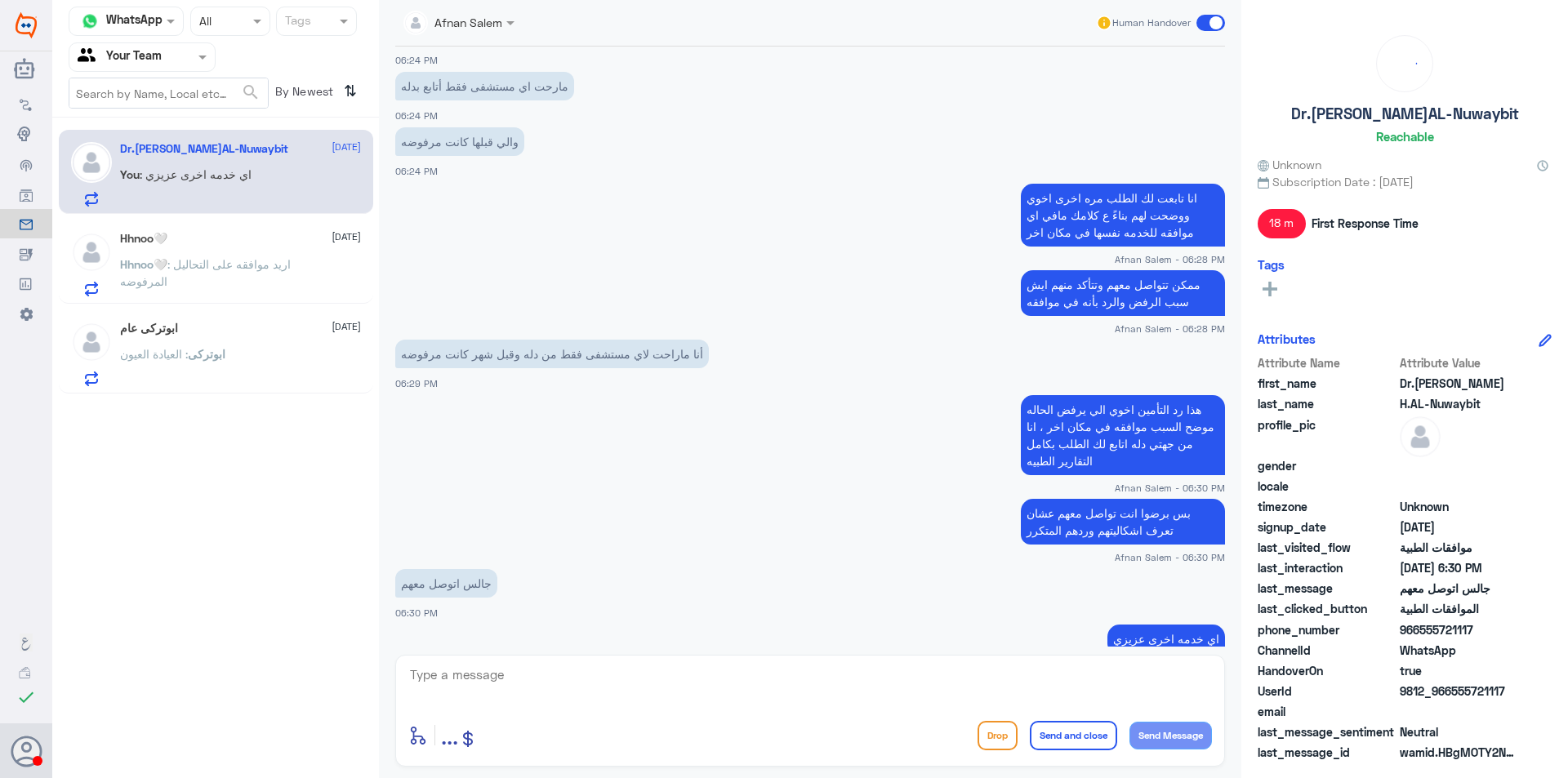
click at [150, 74] on nav "Channel WhatsApp Status × All Tags Agent Filter Your Team search By Newest ⇅" at bounding box center [215, 62] width 327 height 111
click at [149, 41] on nav "Channel WhatsApp Status × All Tags Agent Filter Your Team search By Newest ⇅" at bounding box center [215, 62] width 327 height 111
click at [159, 63] on input "text" at bounding box center [122, 56] width 90 height 19
click at [162, 188] on div "Your Team" at bounding box center [142, 183] width 147 height 38
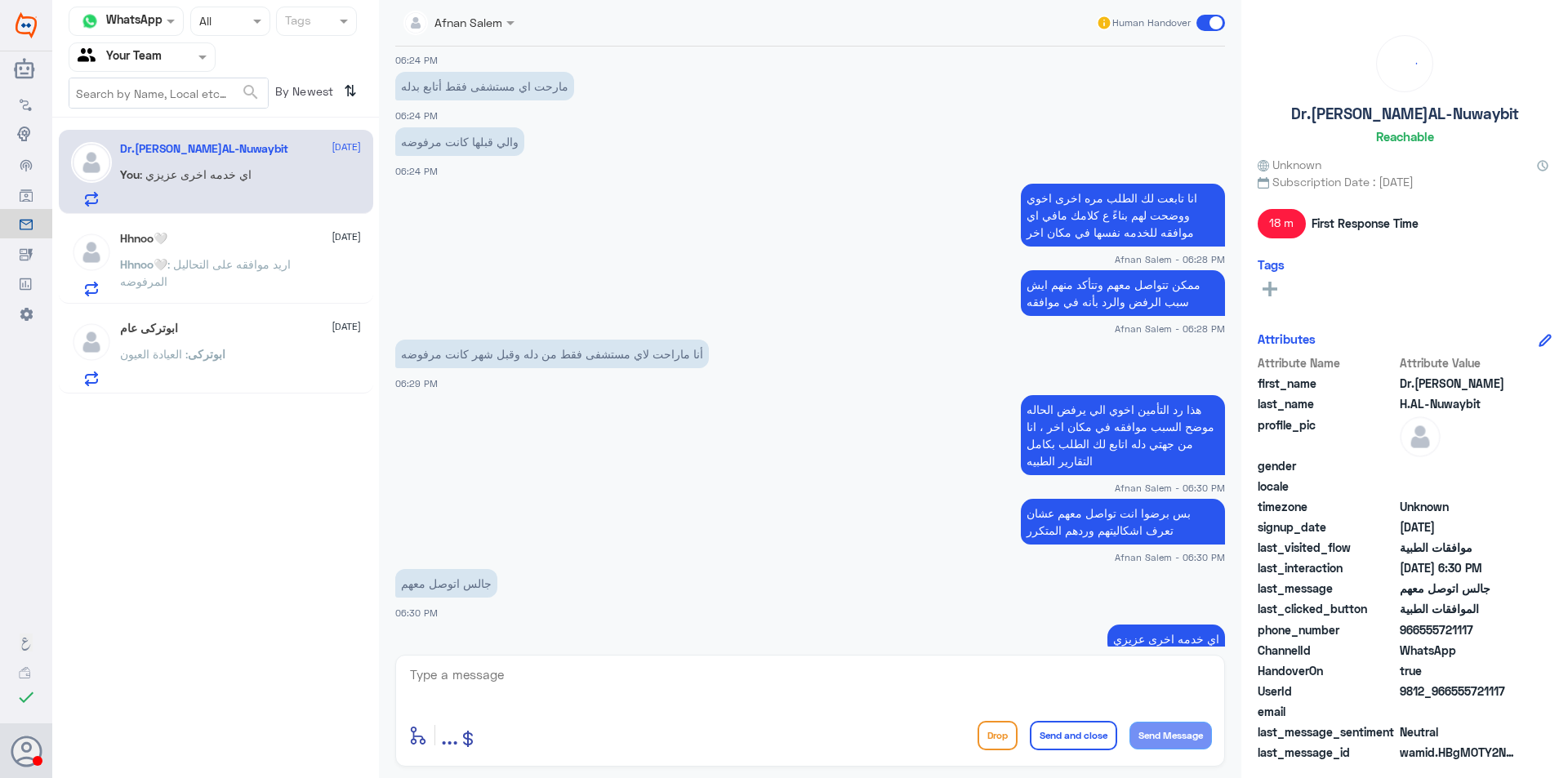
click at [184, 70] on div "Agent Filter Your Team" at bounding box center [142, 56] width 147 height 29
click at [173, 135] on div "Your Inbox" at bounding box center [142, 146] width 147 height 38
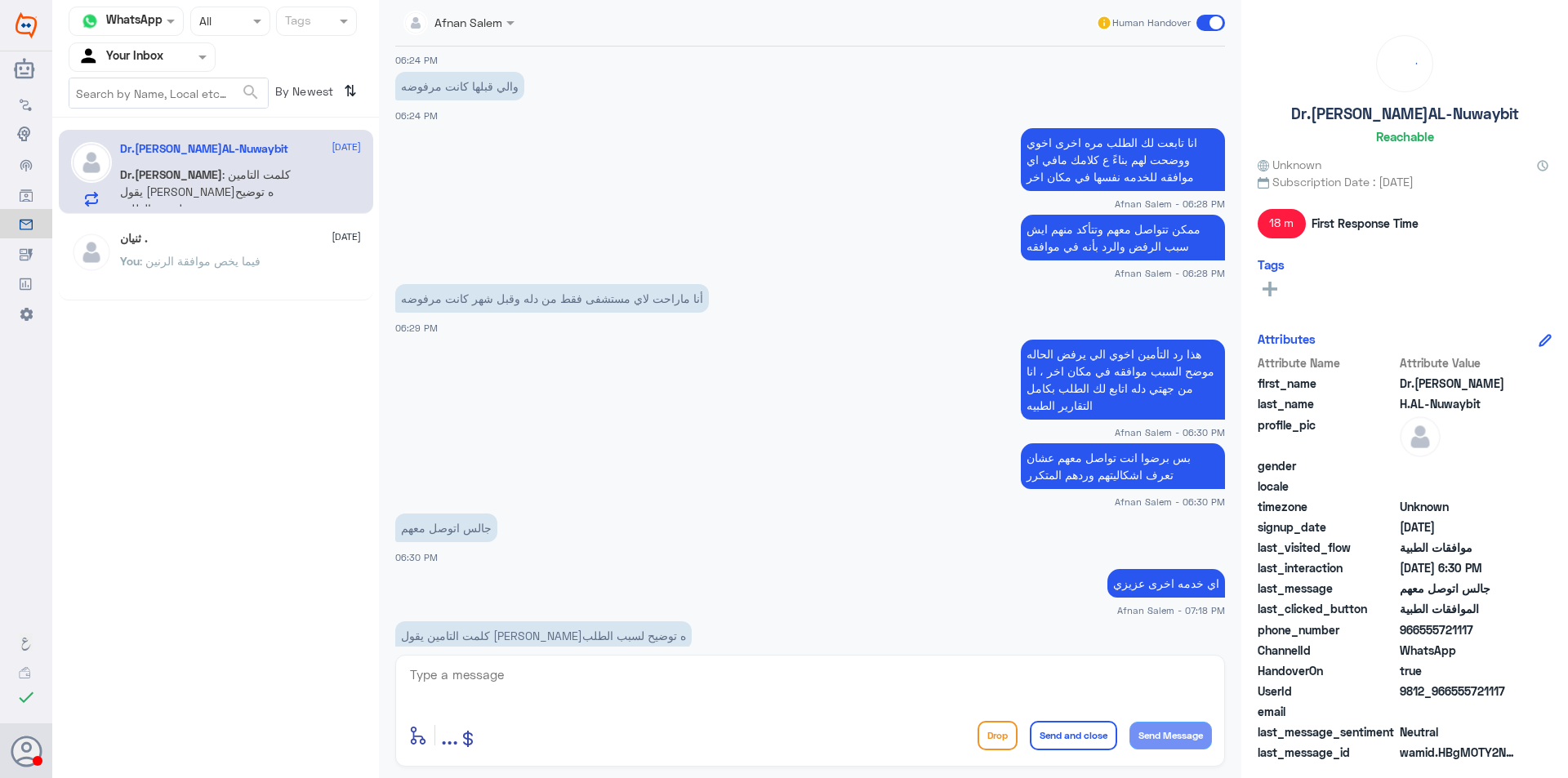
click at [158, 67] on div "Your Inbox" at bounding box center [120, 57] width 85 height 25
click at [157, 174] on Team "Your Team" at bounding box center [133, 182] width 55 height 14
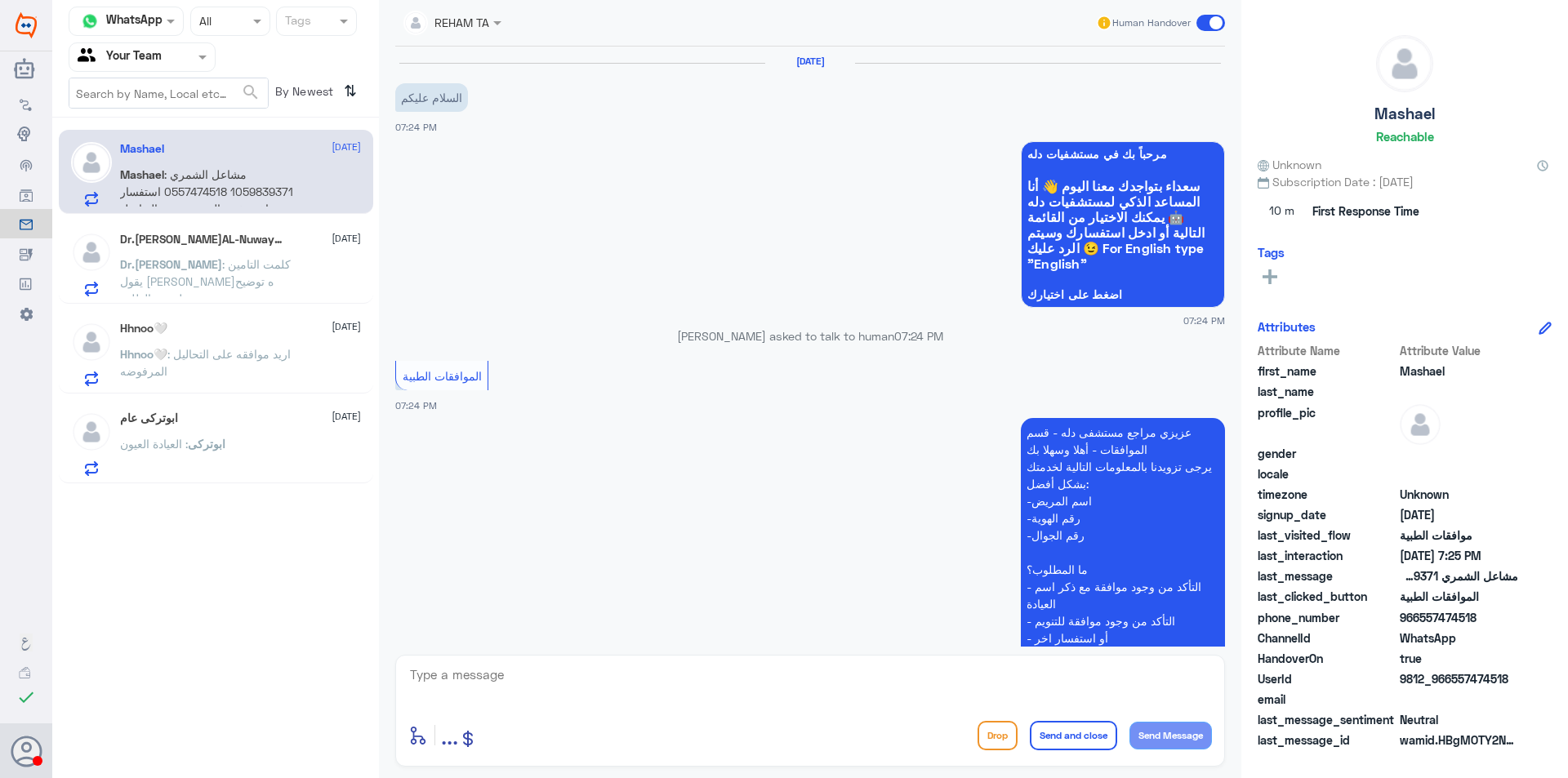
scroll to position [324, 0]
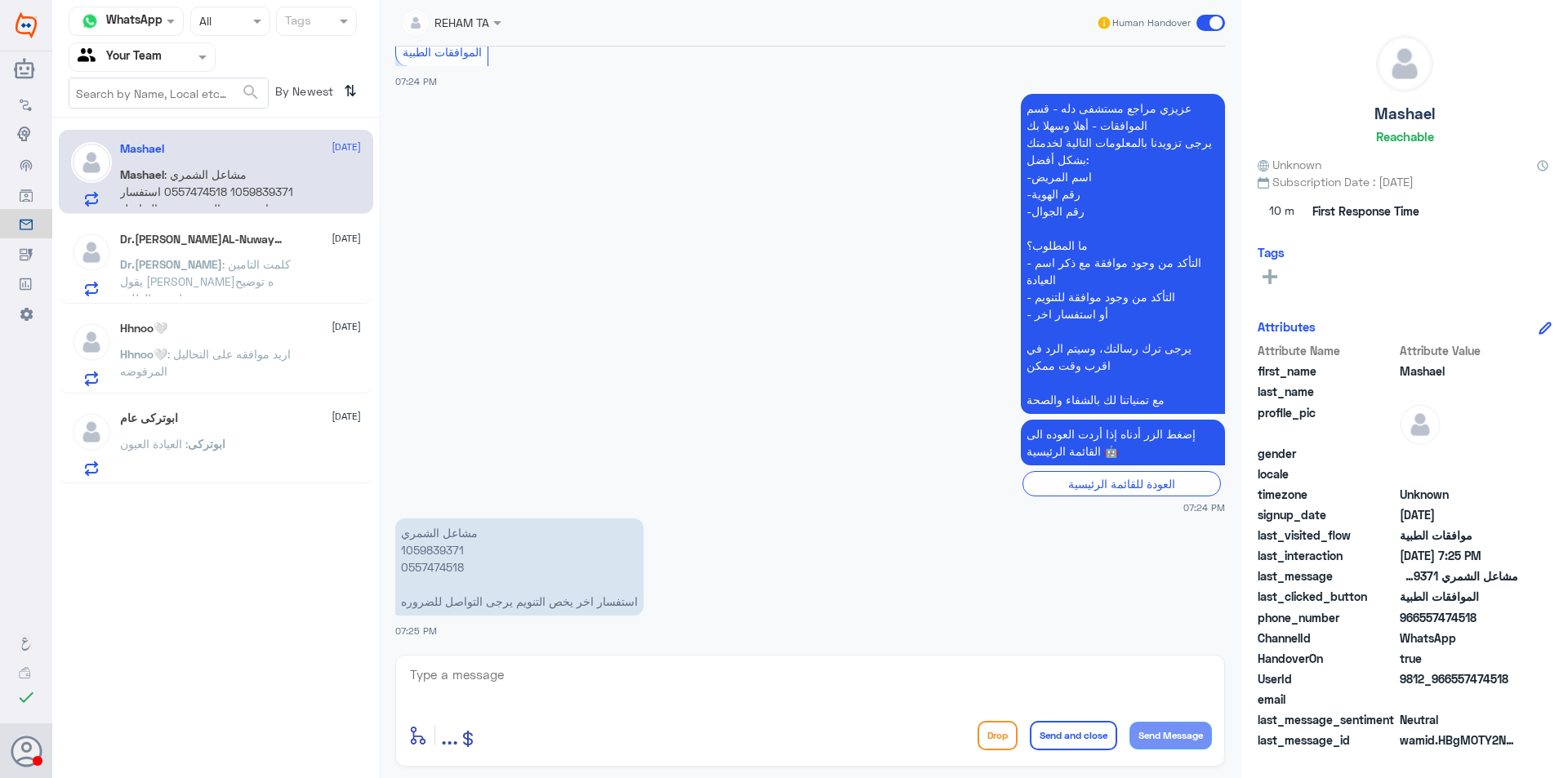
click at [263, 257] on span ": كلمت التامين يقول [PERSON_NAME]ه توضيح لسبب الطلب" at bounding box center [205, 281] width 171 height 48
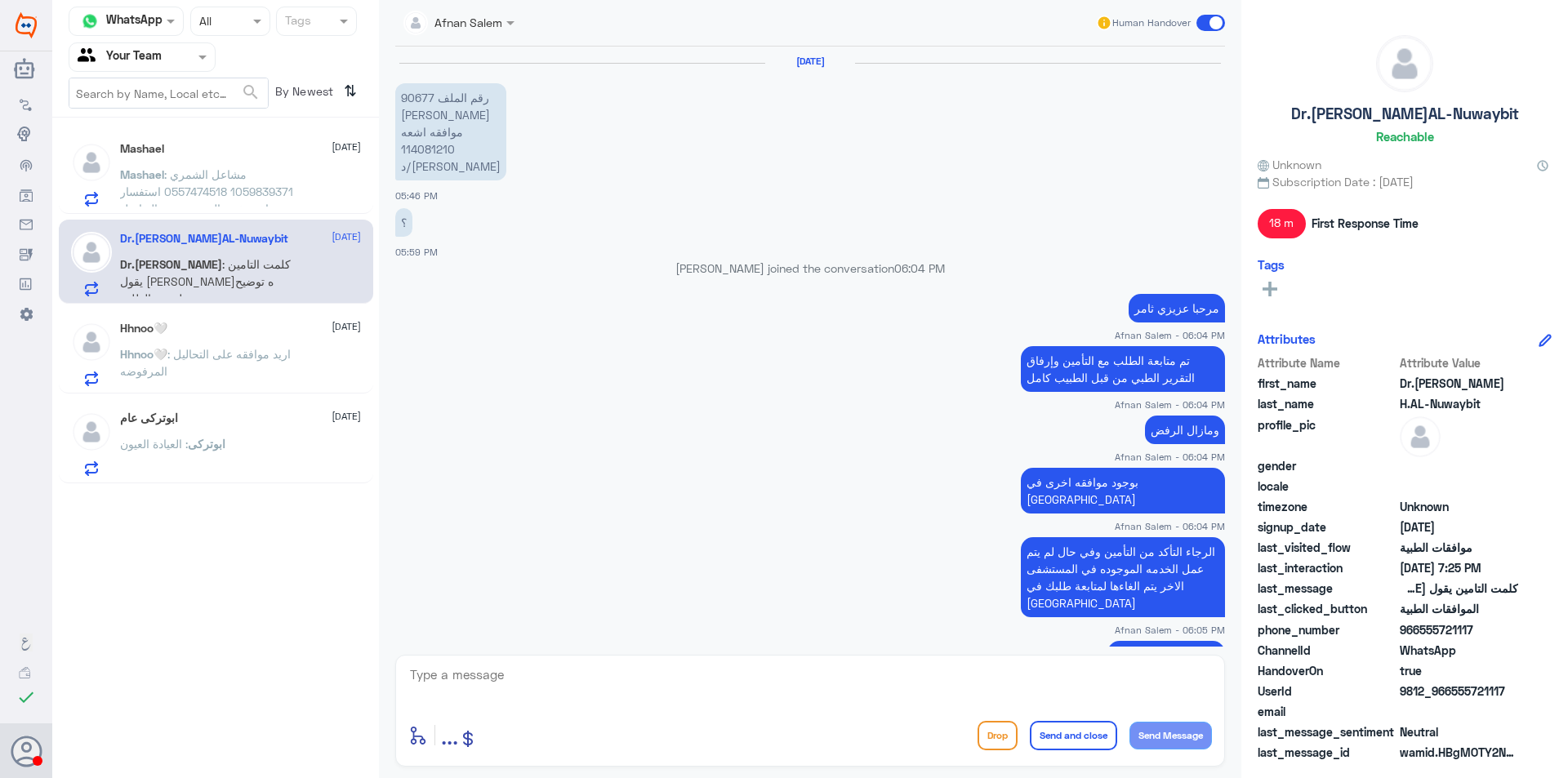
scroll to position [733, 0]
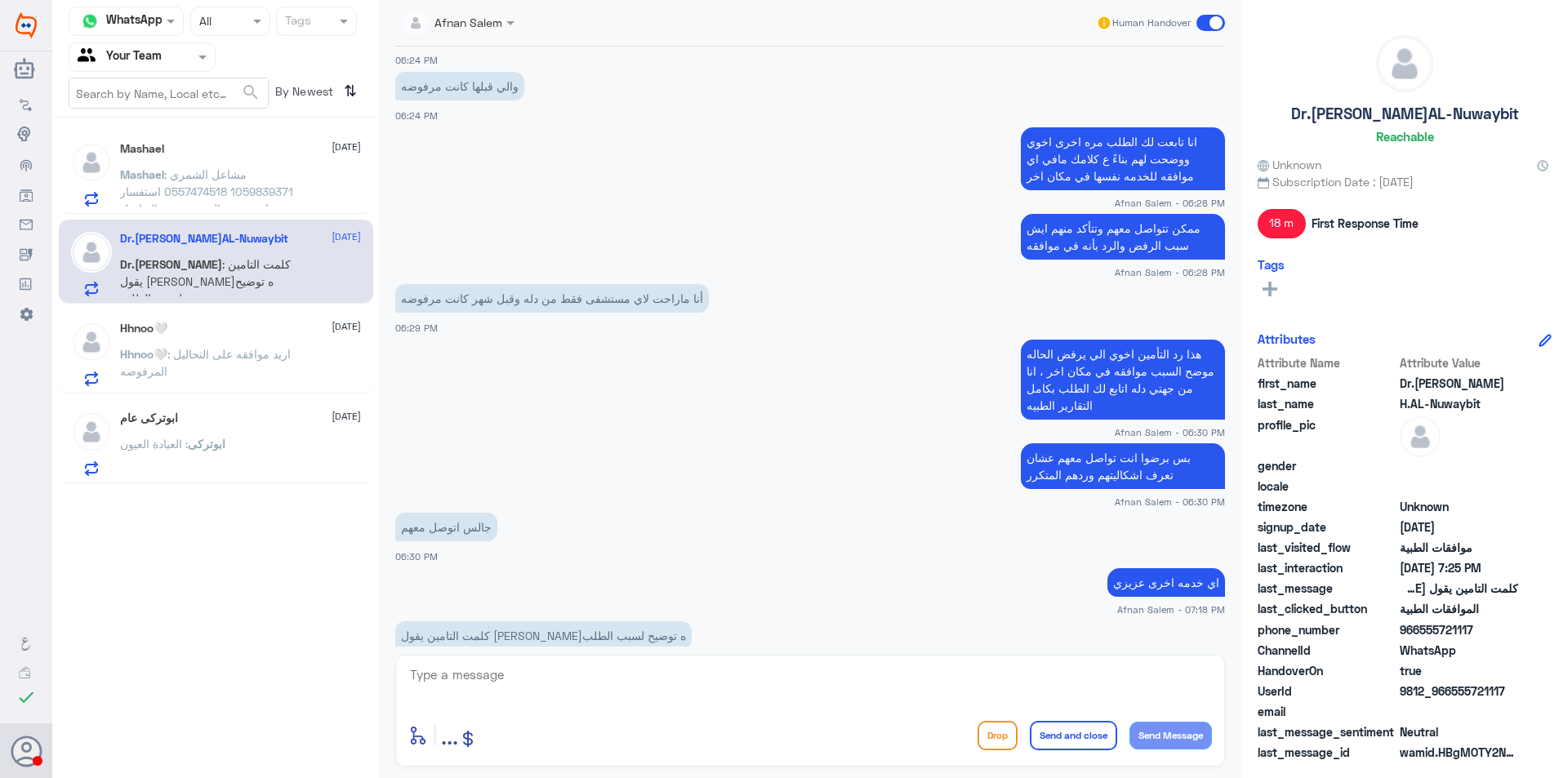
click at [247, 186] on span ": مشاعل الشمري 1059839371 0557474518 استفسار اخر يخص التنويم يرجى التواصل للضرو…" at bounding box center [206, 200] width 173 height 65
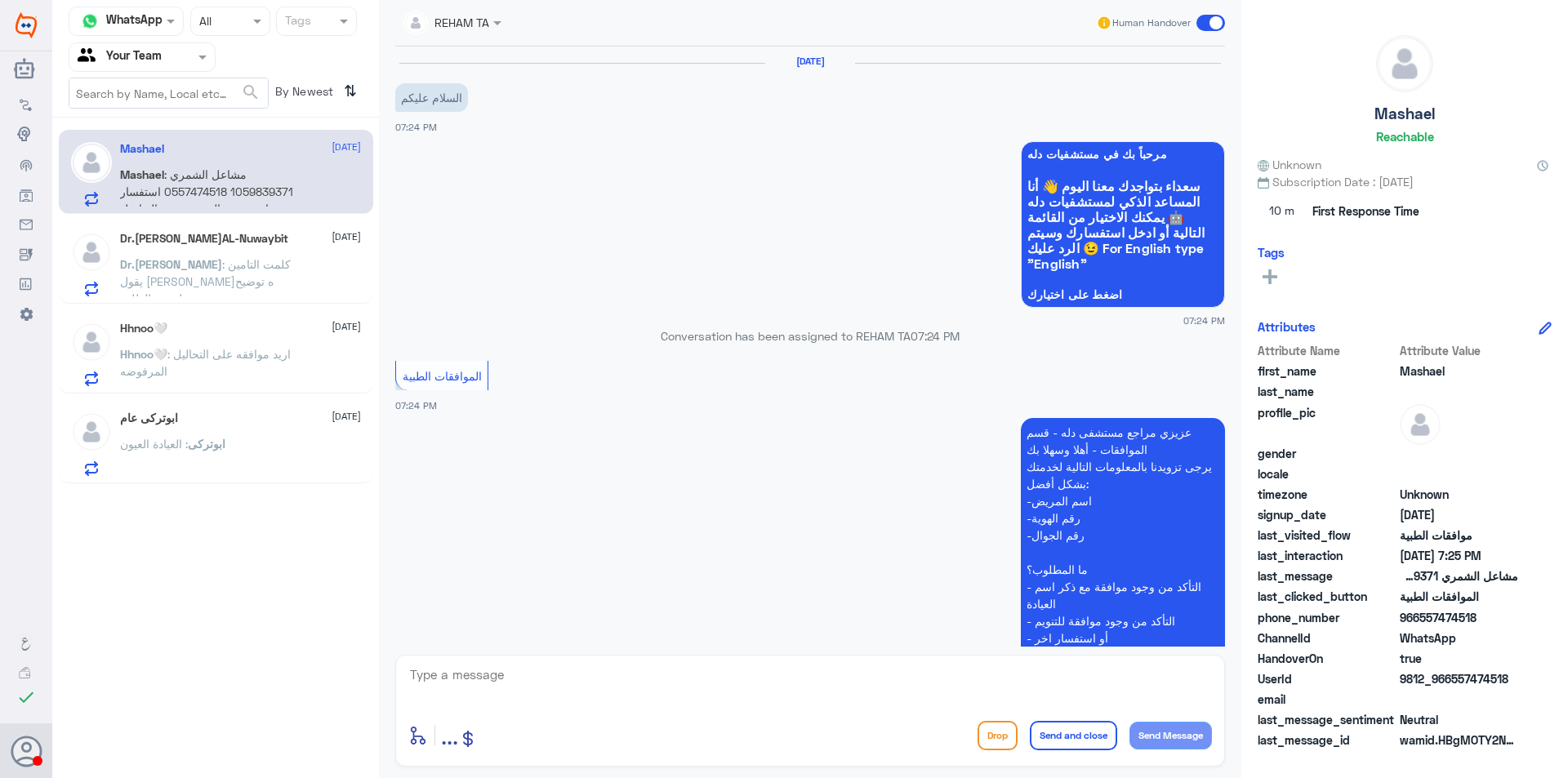
scroll to position [324, 0]
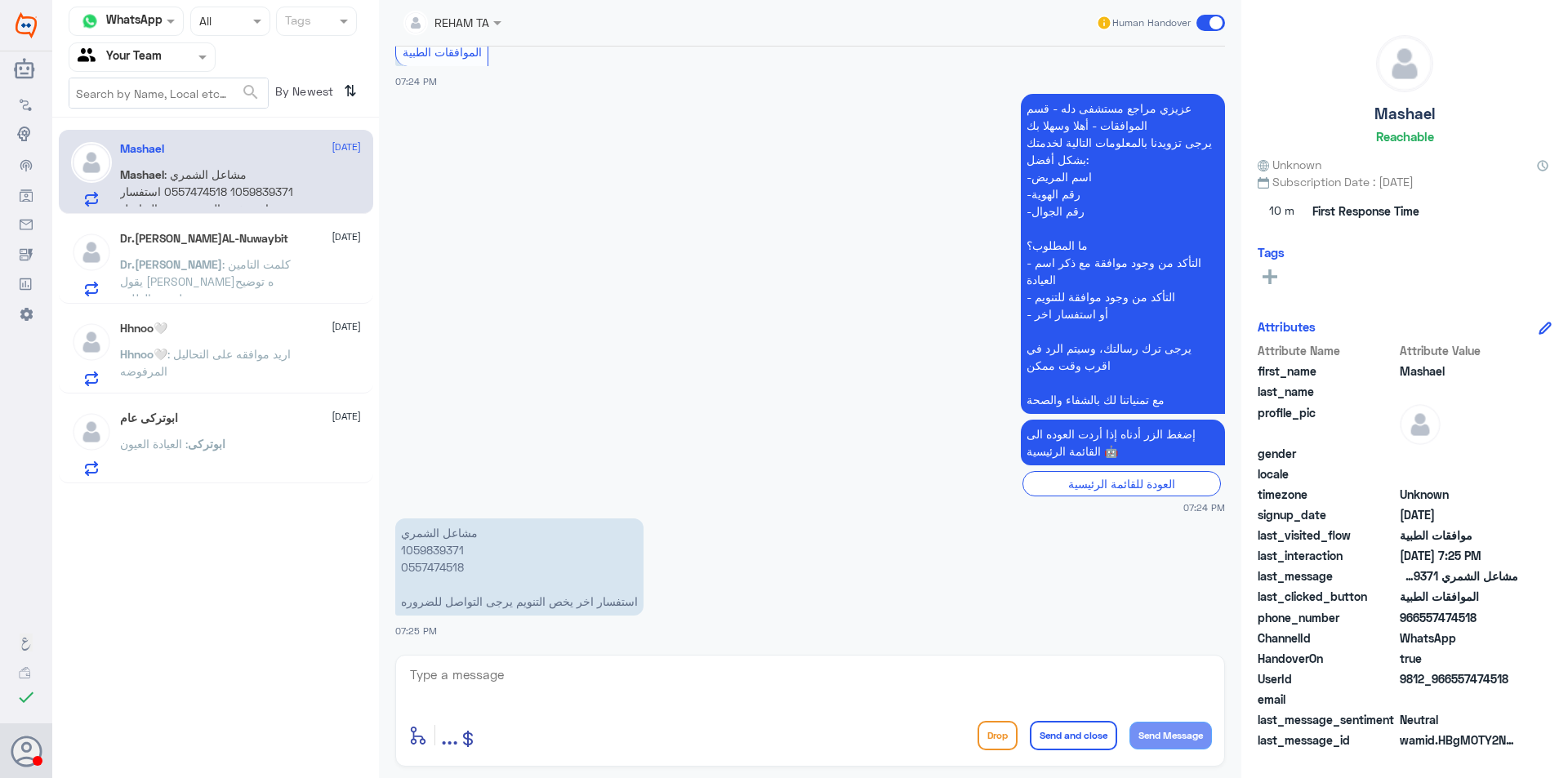
click at [437, 562] on p "[PERSON_NAME] 1059839371 0557474518 استفسار اخر يخص التنويم يرجى التواصل للضروره" at bounding box center [520, 567] width 248 height 97
click at [233, 254] on div "Dr.[PERSON_NAME]AL-Nuwaybit [DATE] Dr.[PERSON_NAME] : كلمت التامين يقول مافيه ت…" at bounding box center [240, 263] width 240 height 64
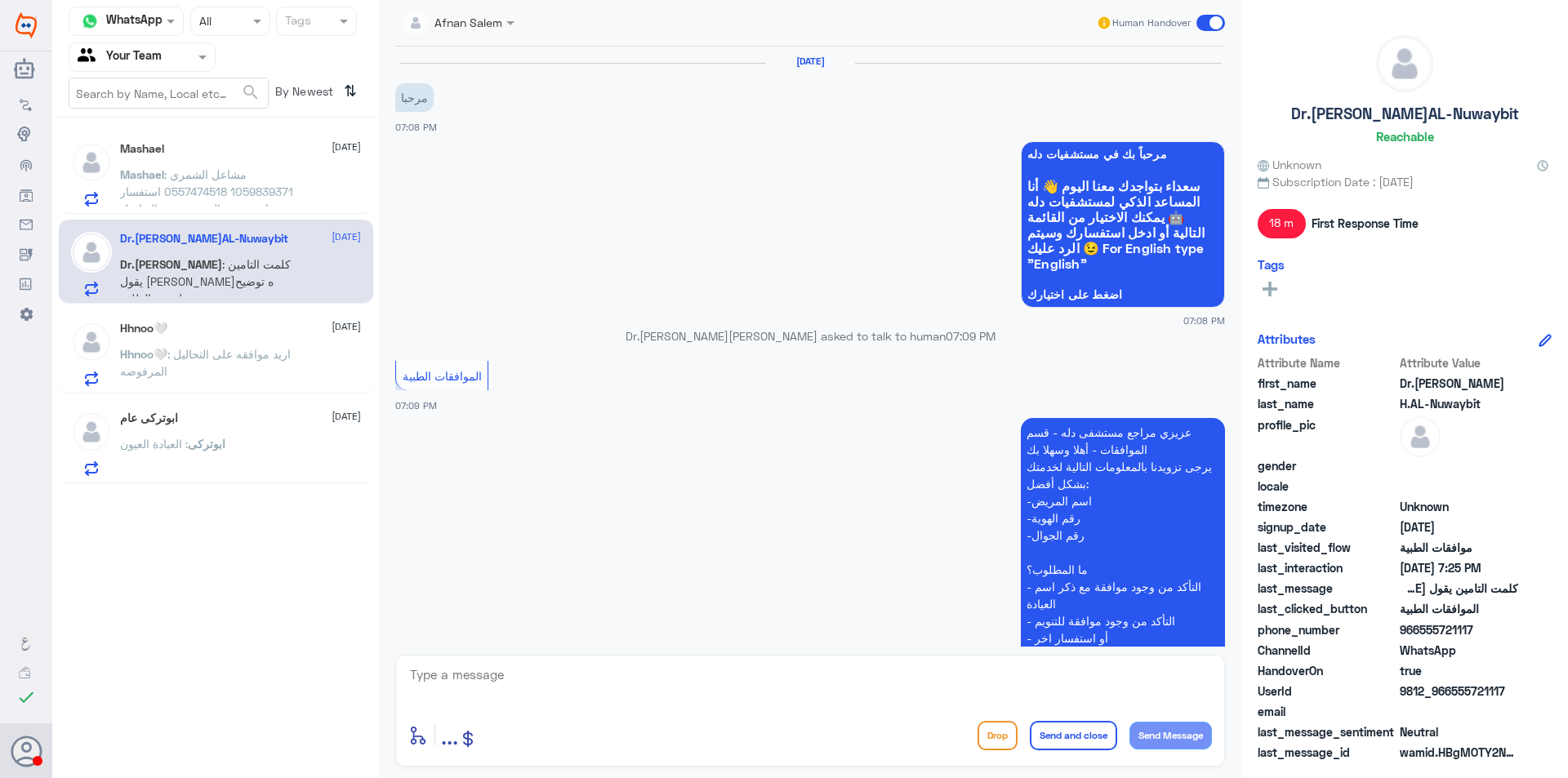
scroll to position [1976, 0]
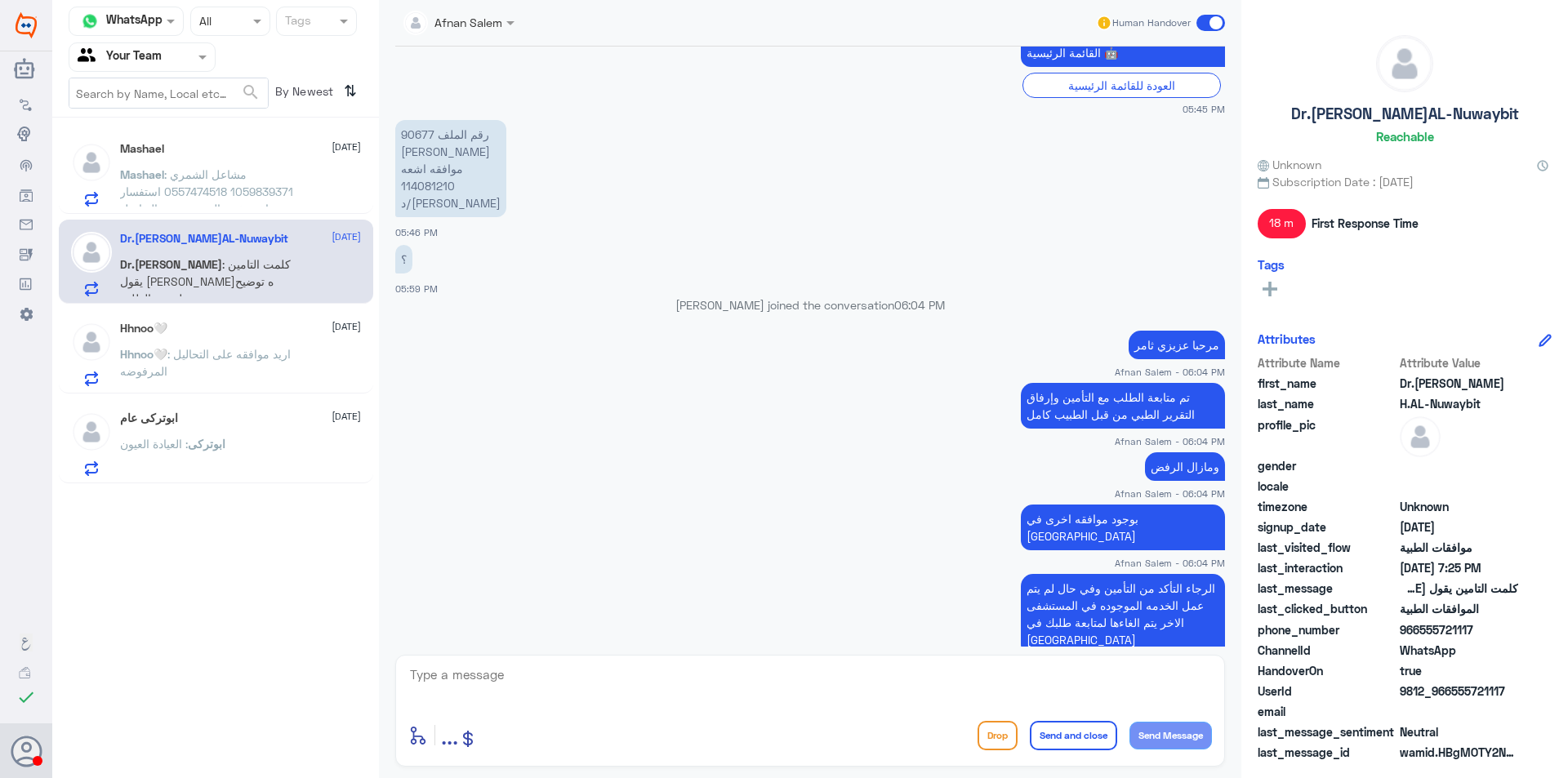
click at [418, 136] on p "رقم الملف 90677 [PERSON_NAME] موافقه اشعه 114081210 د/[PERSON_NAME]" at bounding box center [451, 168] width 111 height 97
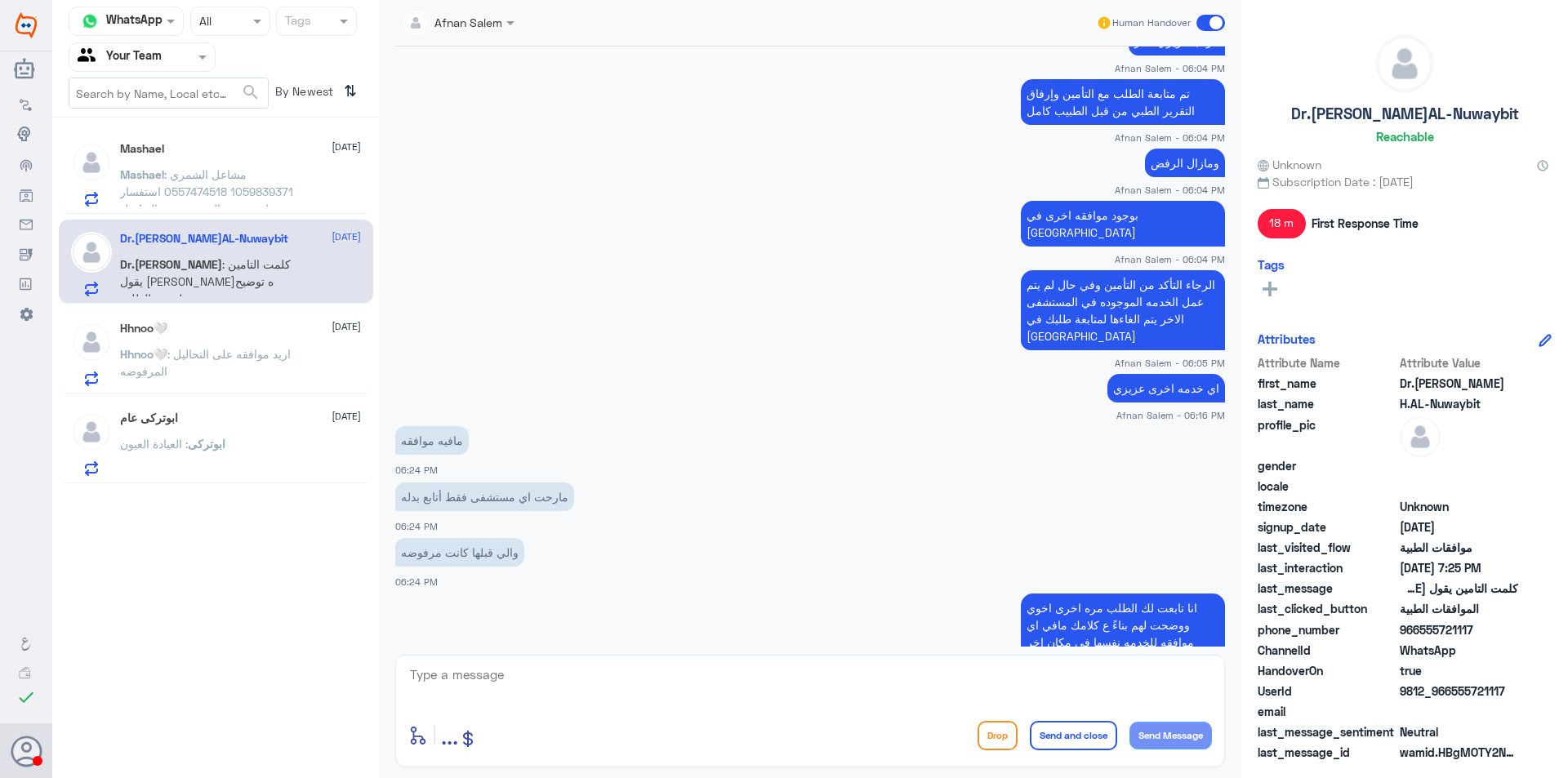
scroll to position [2466, 0]
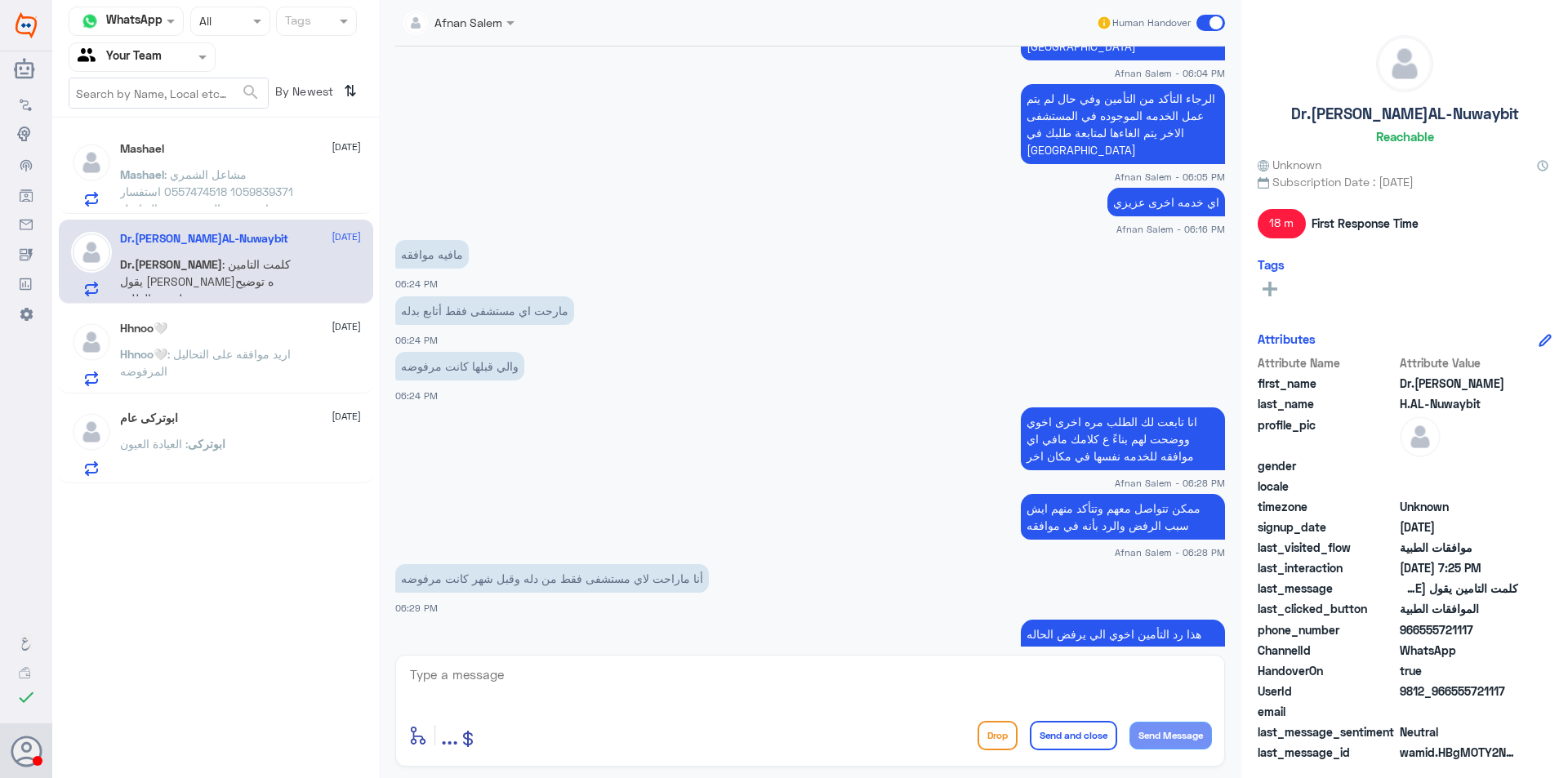
click at [228, 181] on span ": مشاعل الشمري 1059839371 0557474518 استفسار اخر يخص التنويم يرجى التواصل للضرو…" at bounding box center [206, 200] width 173 height 65
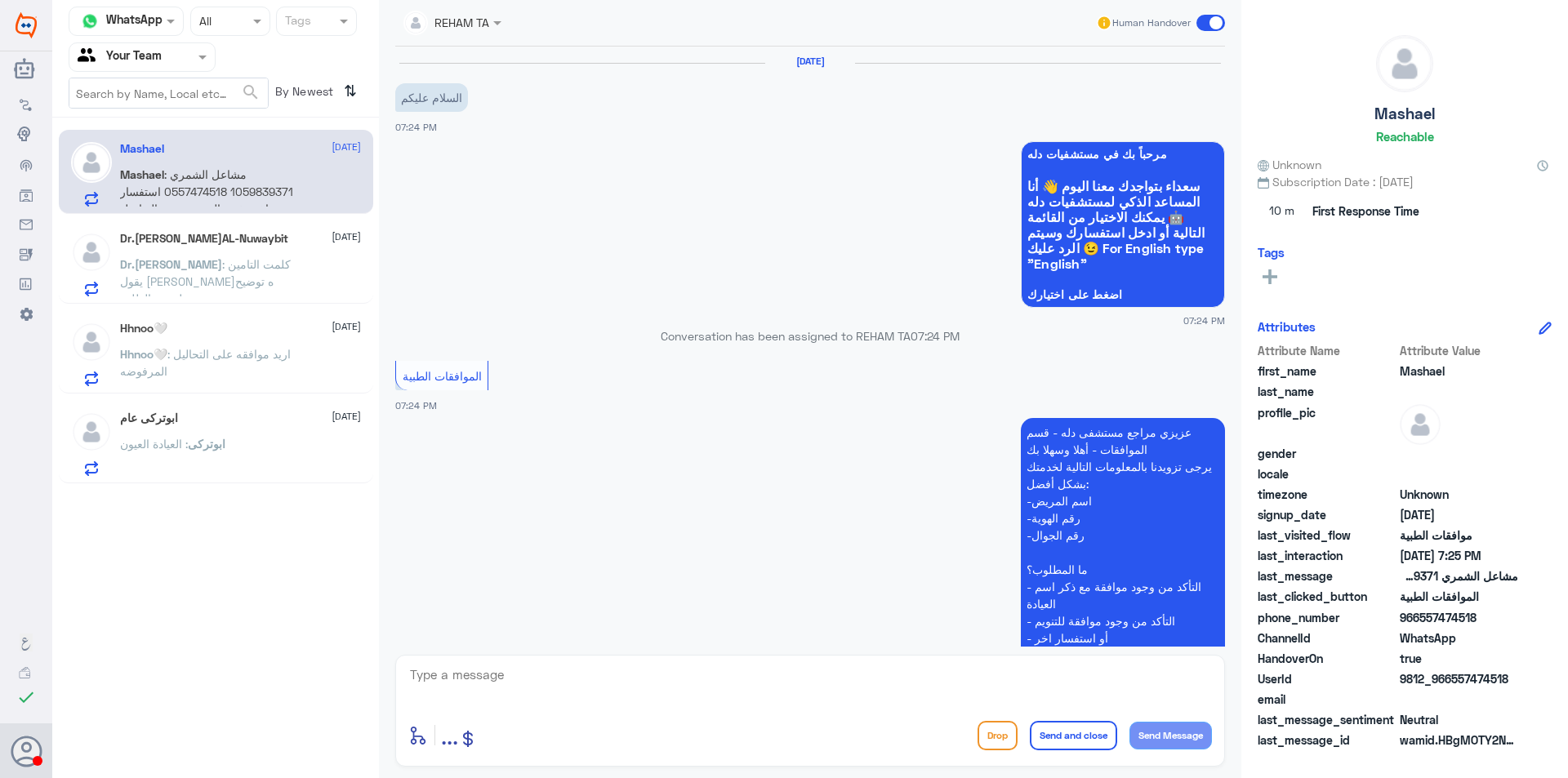
scroll to position [324, 0]
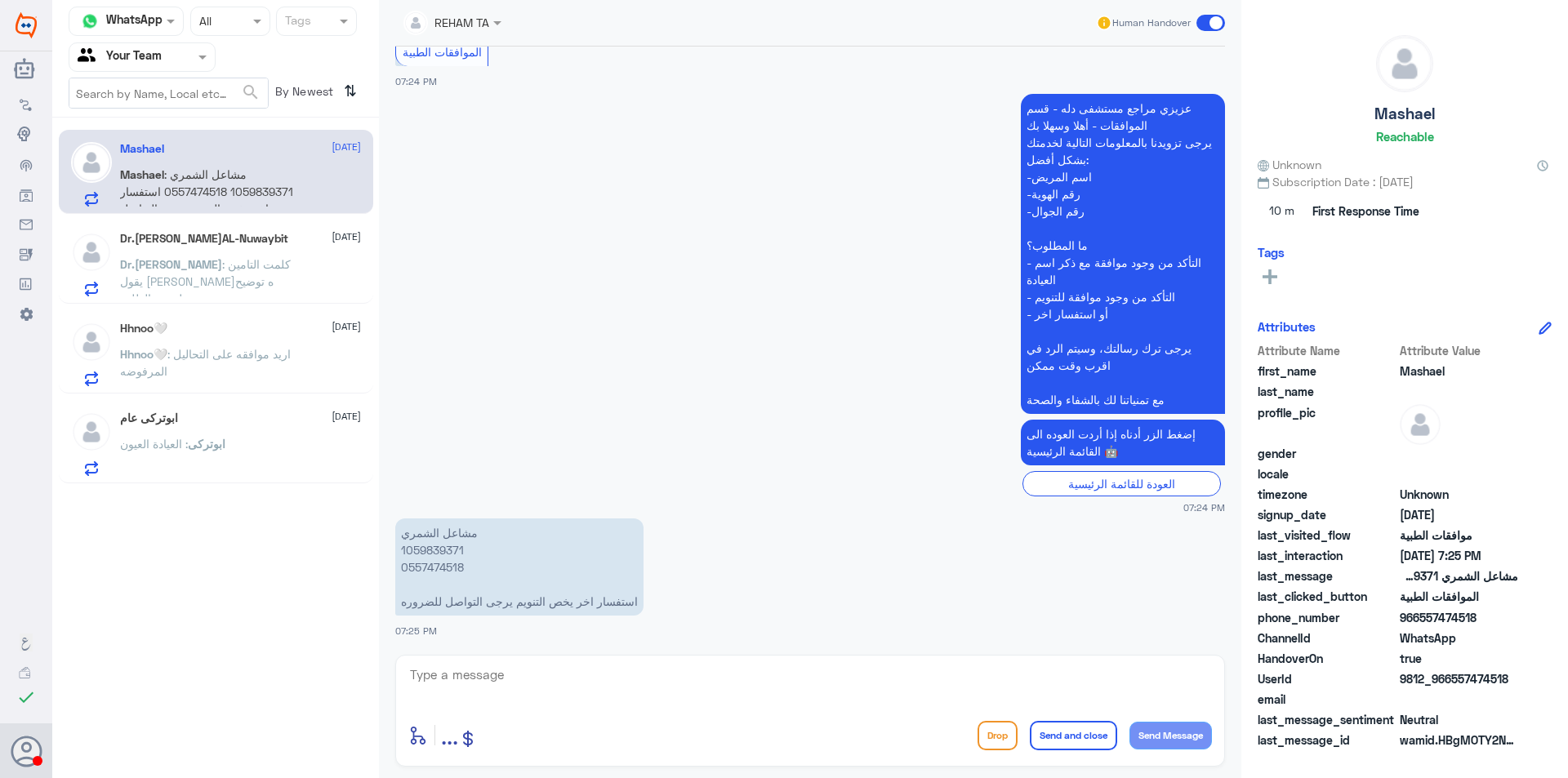
click at [291, 260] on span ": كلمت التامين يقول [PERSON_NAME]ه توضيح لسبب الطلب" at bounding box center [205, 281] width 171 height 48
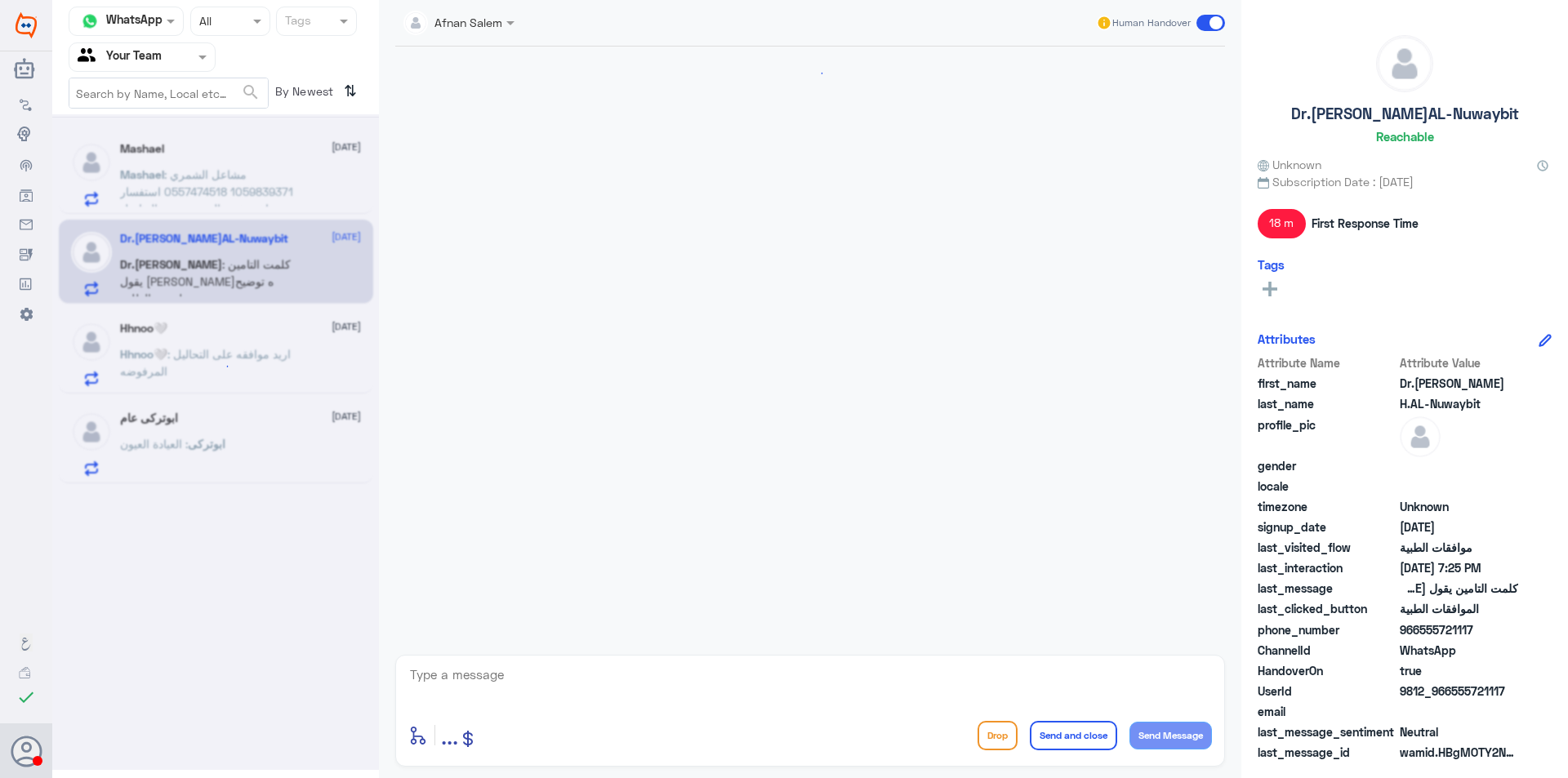
scroll to position [733, 0]
click at [672, 672] on textarea at bounding box center [810, 684] width 803 height 40
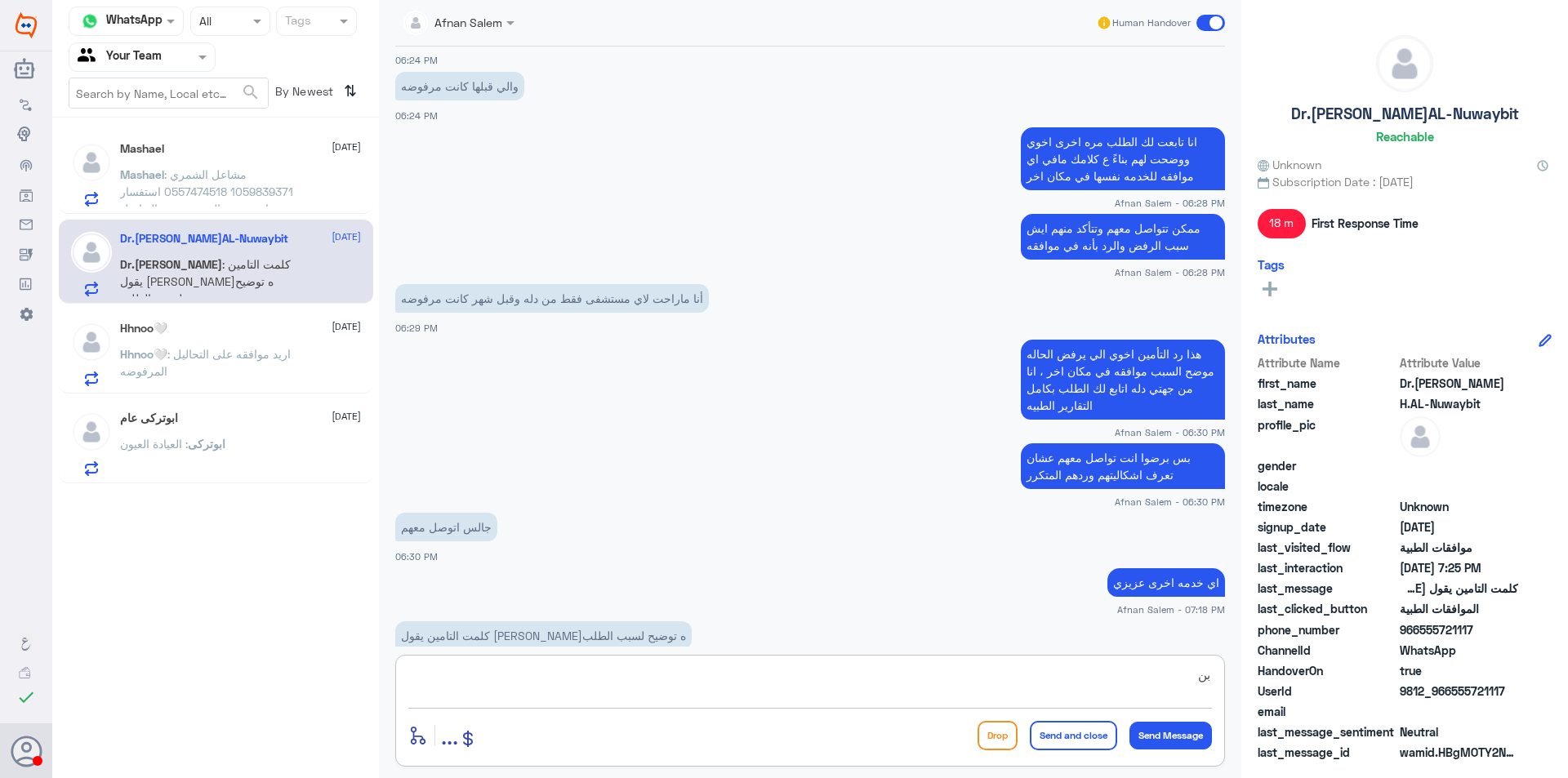
type textarea "ب"
click at [815, 671] on textarea at bounding box center [810, 684] width 803 height 40
type textarea "تقرير الطب موضح فيه سبب طلبه للاشعه المقطعيه ، في حال طلبوا تقرير اضافي هذا من …"
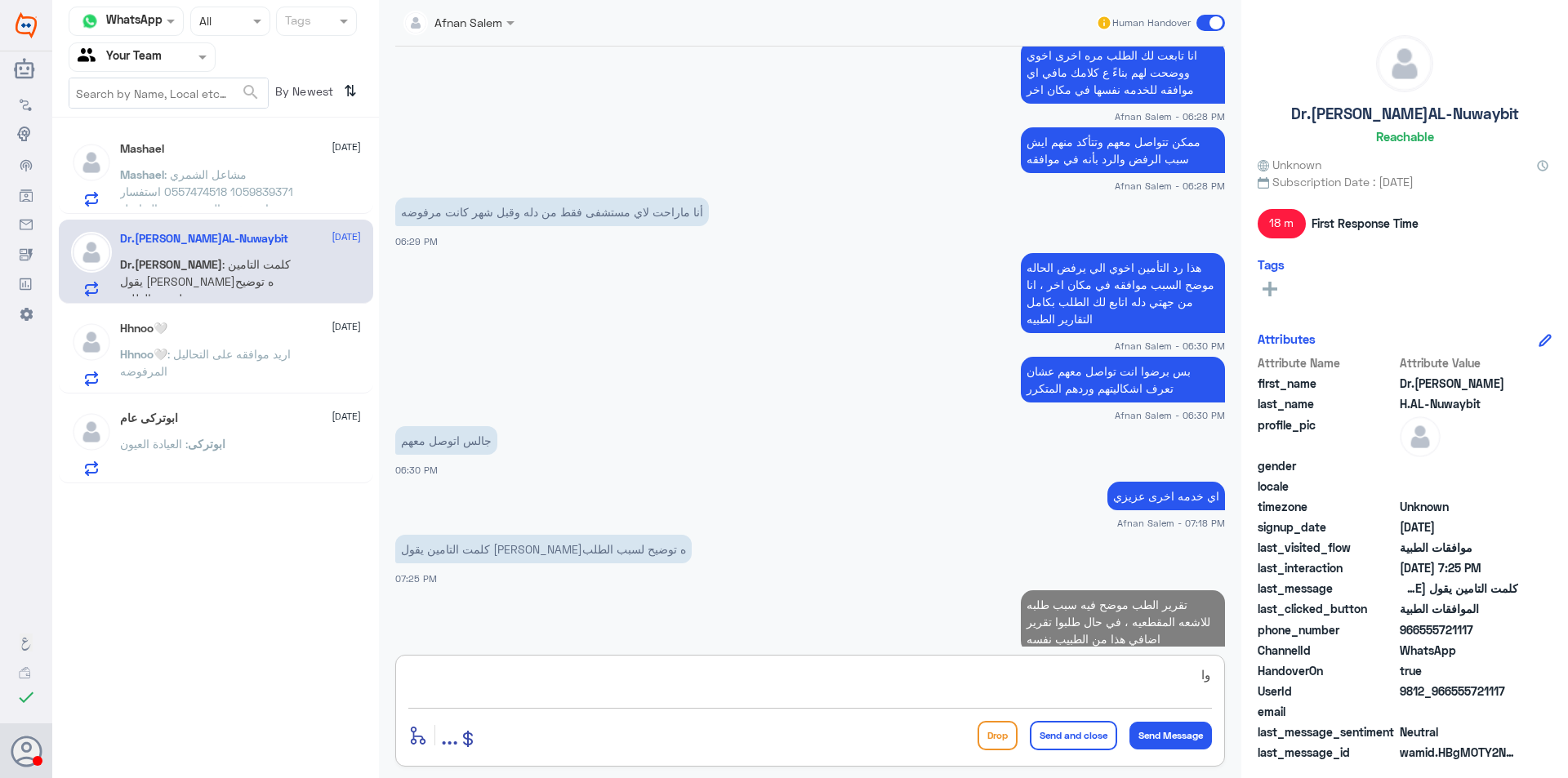
type textarea "و"
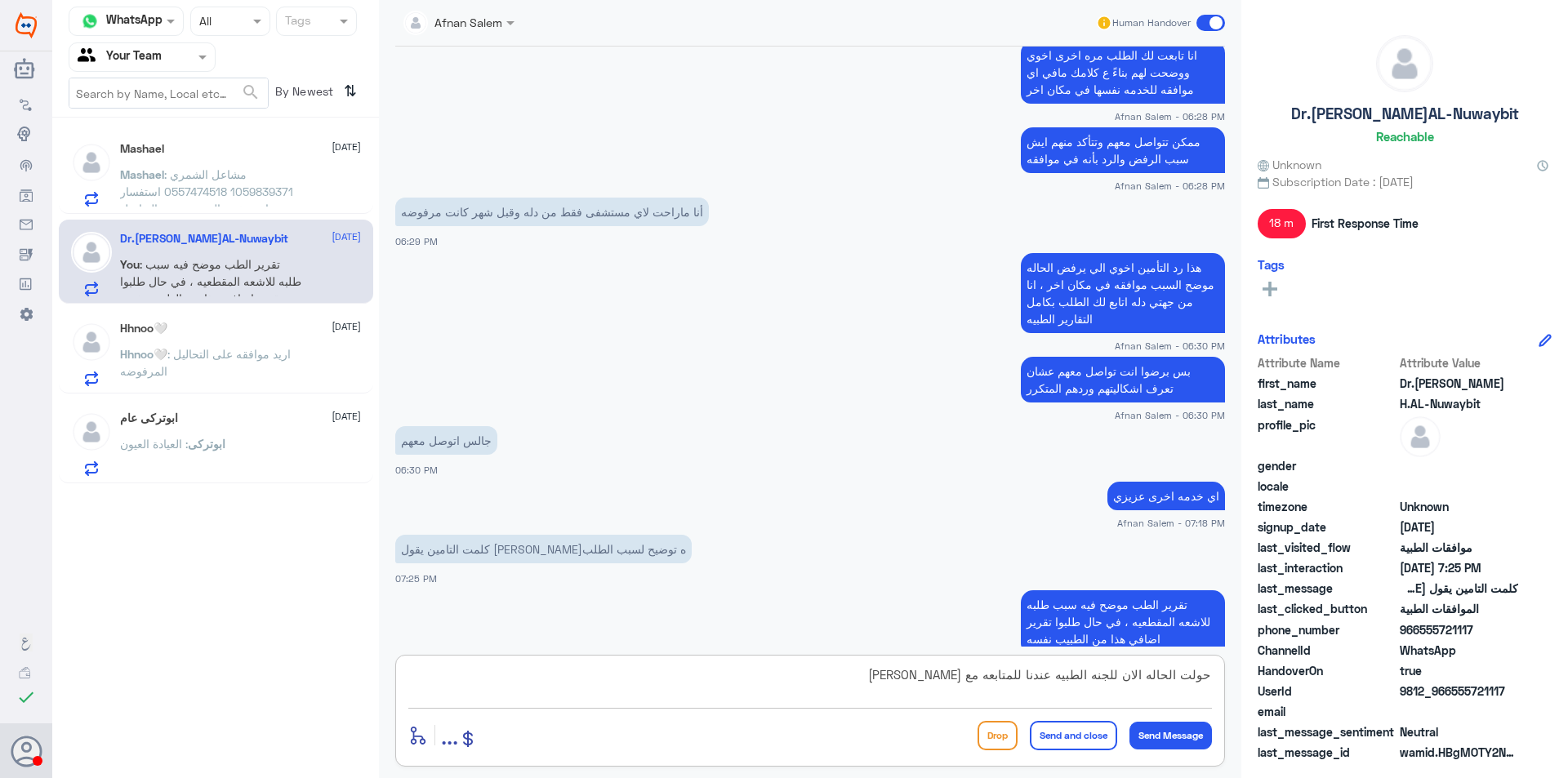
type textarea "حولت الحاله الان للجنه الطبيه عندنا للمتابعه مع [PERSON_NAME]"
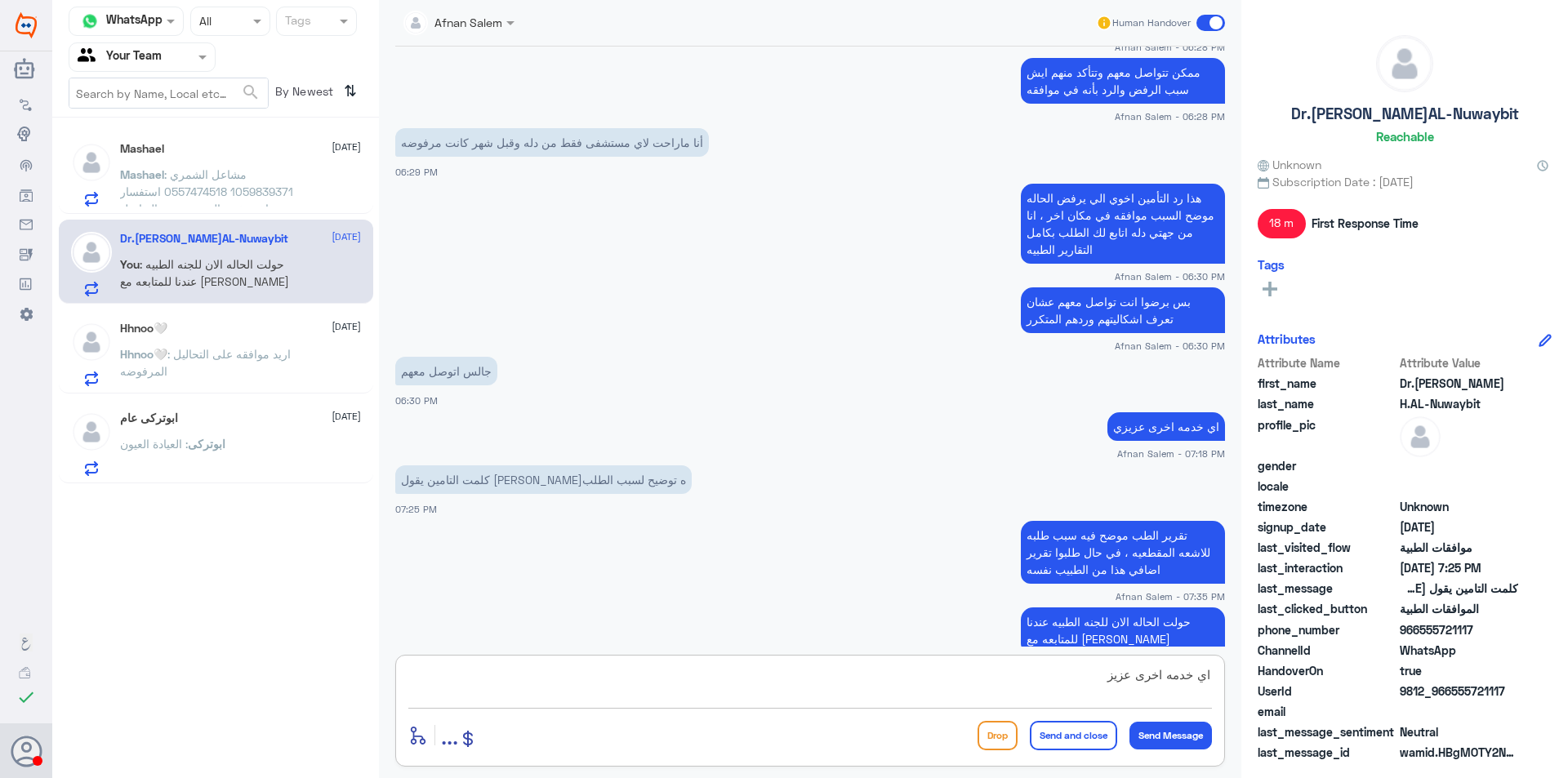
type textarea "اي خدمه اخرى عزيزي"
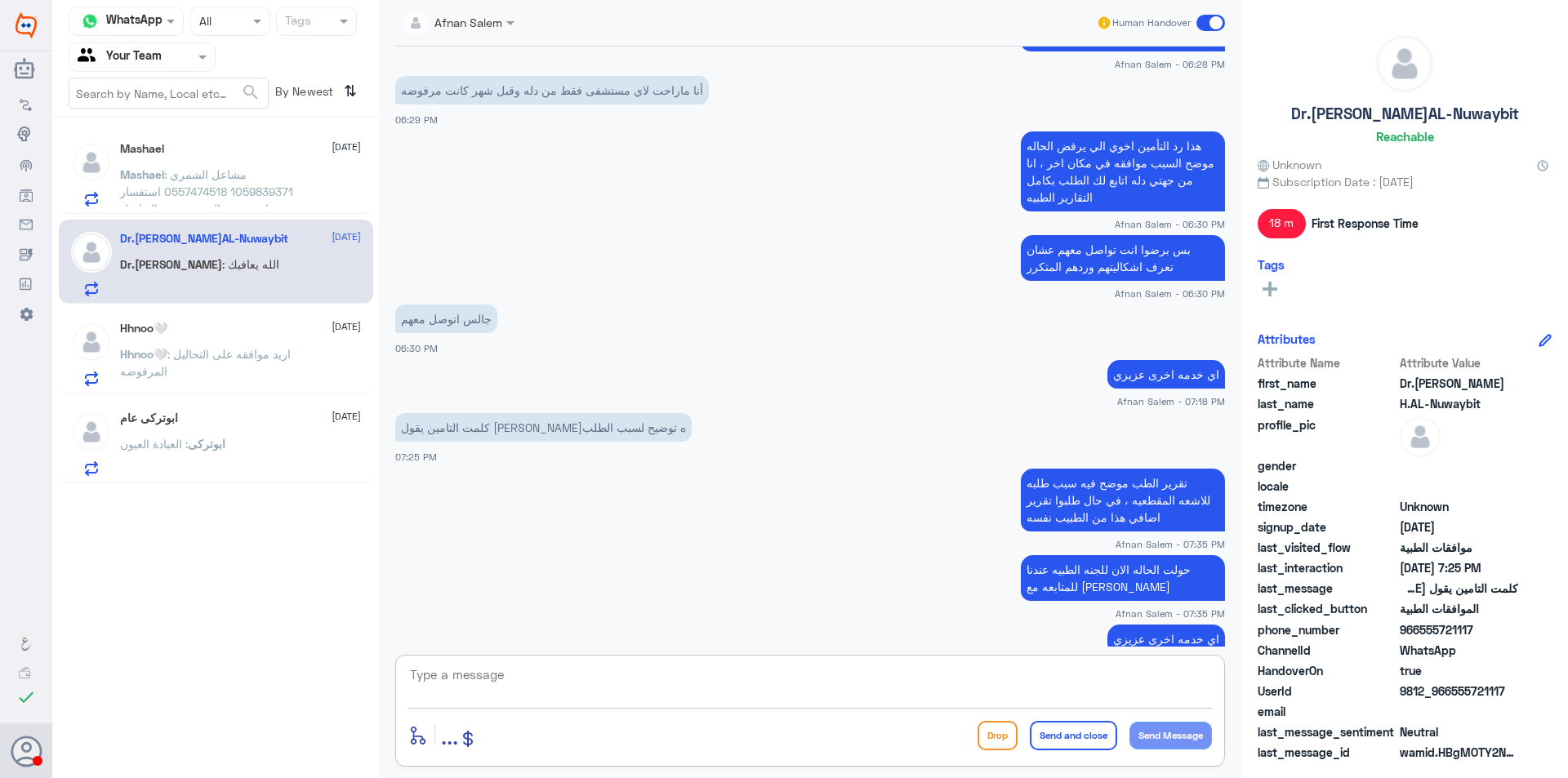
scroll to position [998, 0]
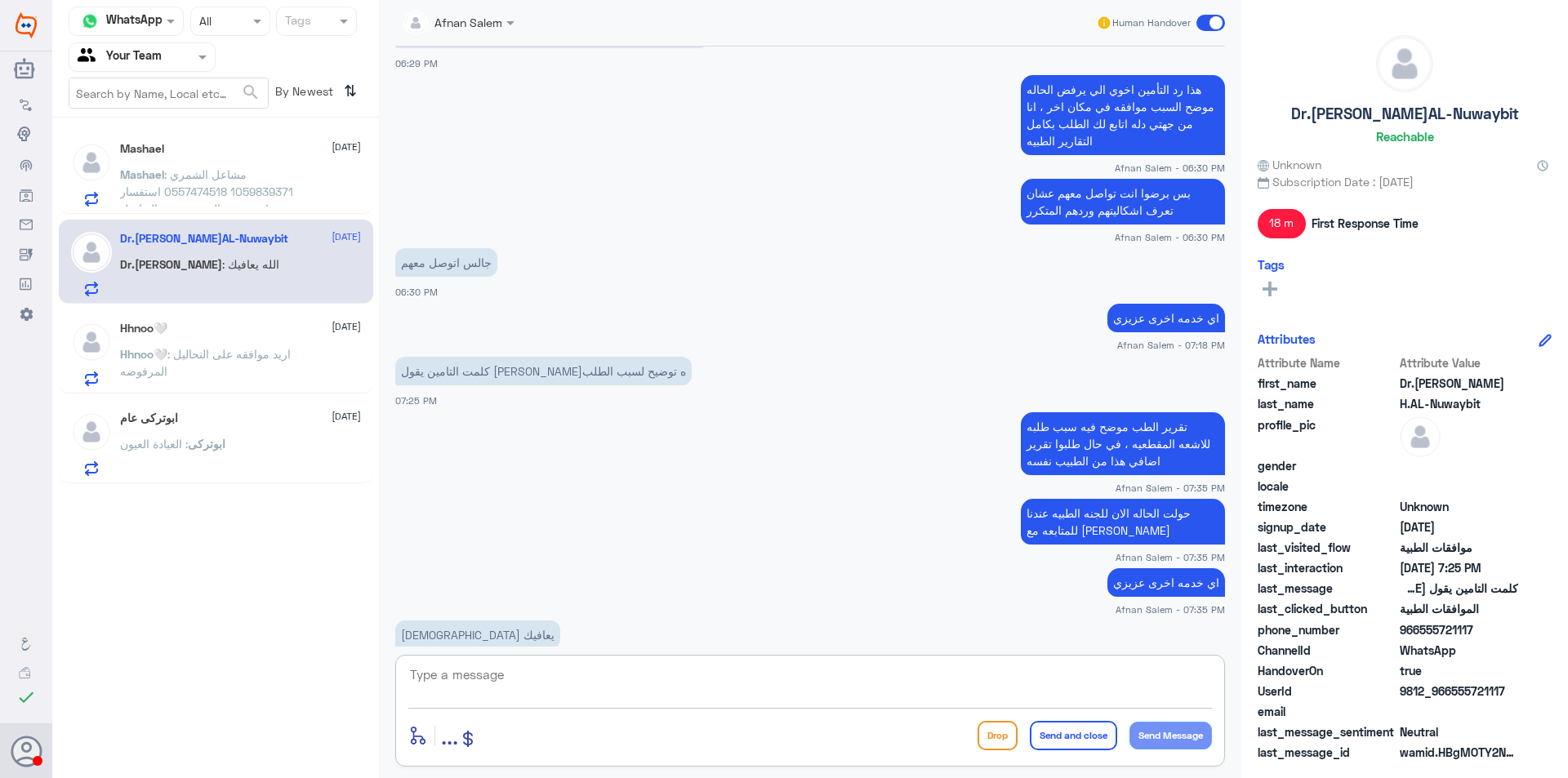
click at [580, 661] on div "enter flow name ... Drop Send and close Send Message" at bounding box center [810, 710] width 830 height 112
click at [588, 666] on textarea at bounding box center [810, 684] width 803 height 40
click at [1209, 676] on textarea "نتمنى لك دوام الصحه والعافيه" at bounding box center [810, 684] width 803 height 40
click at [936, 689] on textarea "[PERSON_NAME] بخدمتك نتمنى لك دوام الصحه والعافيه" at bounding box center [810, 684] width 803 height 40
click at [1132, 665] on textarea "[PERSON_NAME] بخدمتك نتمنى لك دوام الصحه والعافيه" at bounding box center [810, 684] width 803 height 40
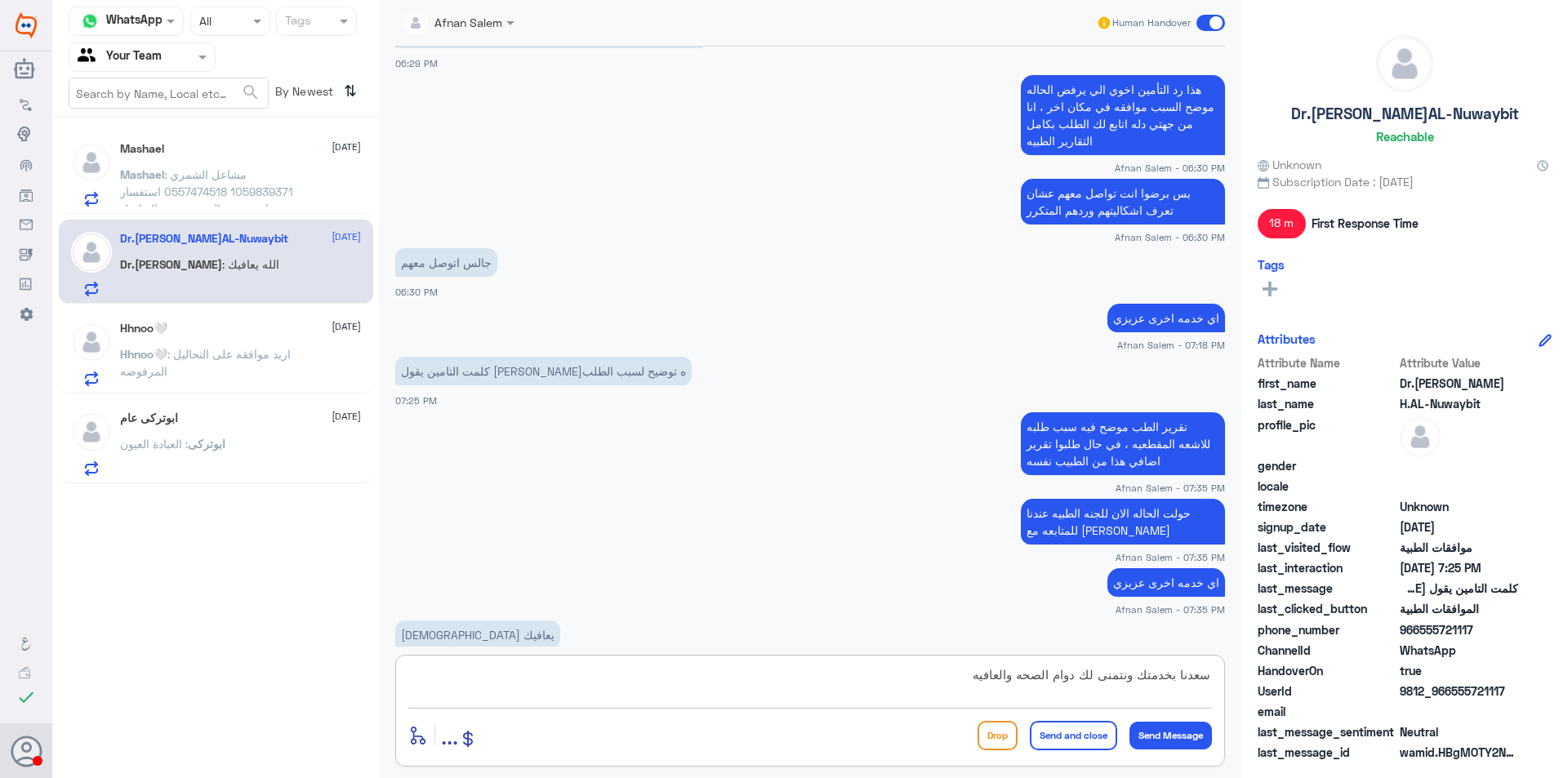
click at [991, 672] on textarea "سعدنا بخدمتك ونتمنى لك دوام الصحه والعافيه" at bounding box center [810, 684] width 803 height 40
type textarea "سعدنا بخدمتك ونتمنى لك دوام الصحه والعافيه"
click at [1070, 742] on button "Send and close" at bounding box center [1073, 735] width 87 height 29
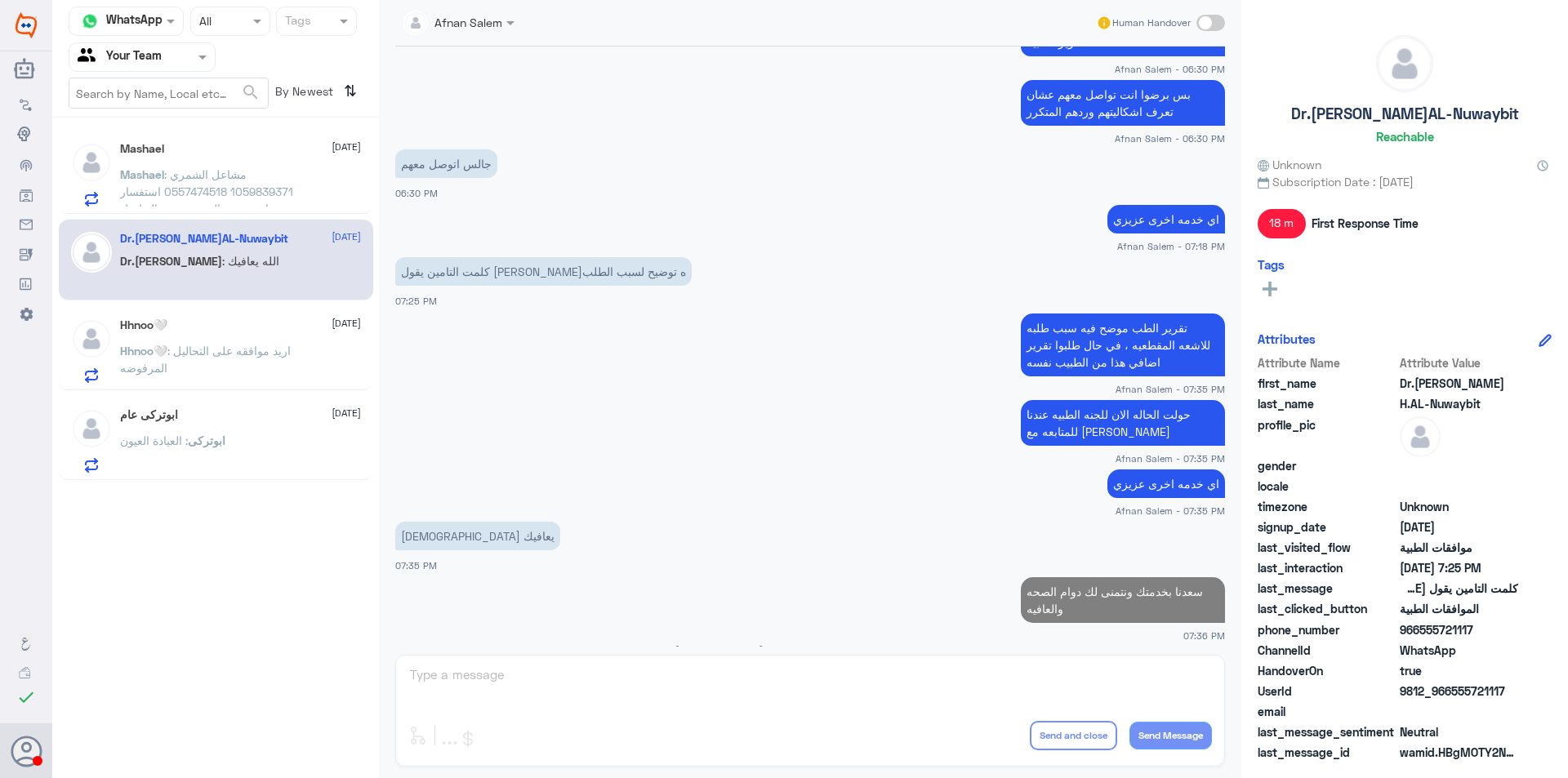
click at [196, 179] on span ": مشاعل الشمري 1059839371 0557474518 استفسار اخر يخص التنويم يرجى التواصل للضرو…" at bounding box center [206, 200] width 173 height 65
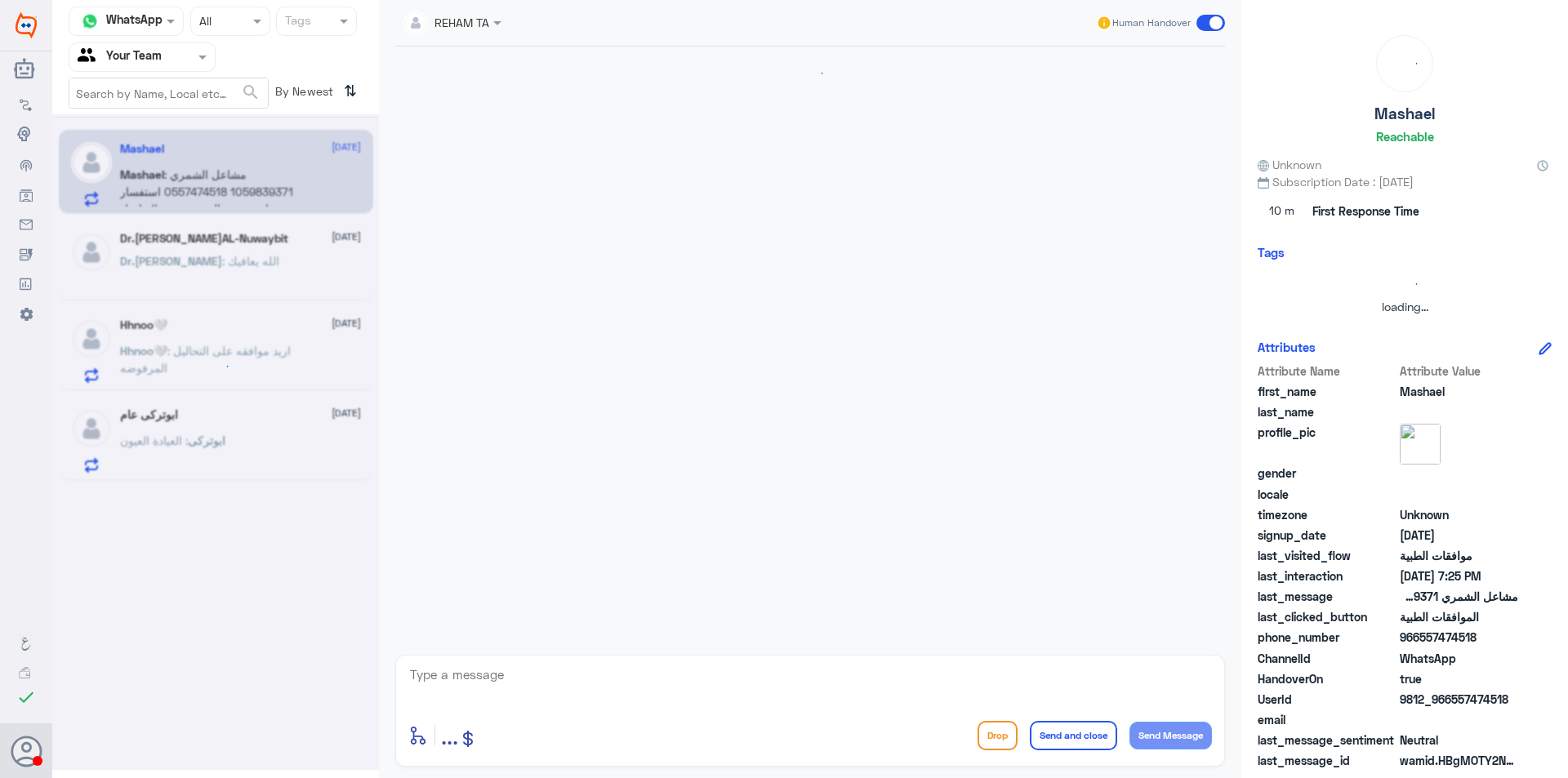
scroll to position [324, 0]
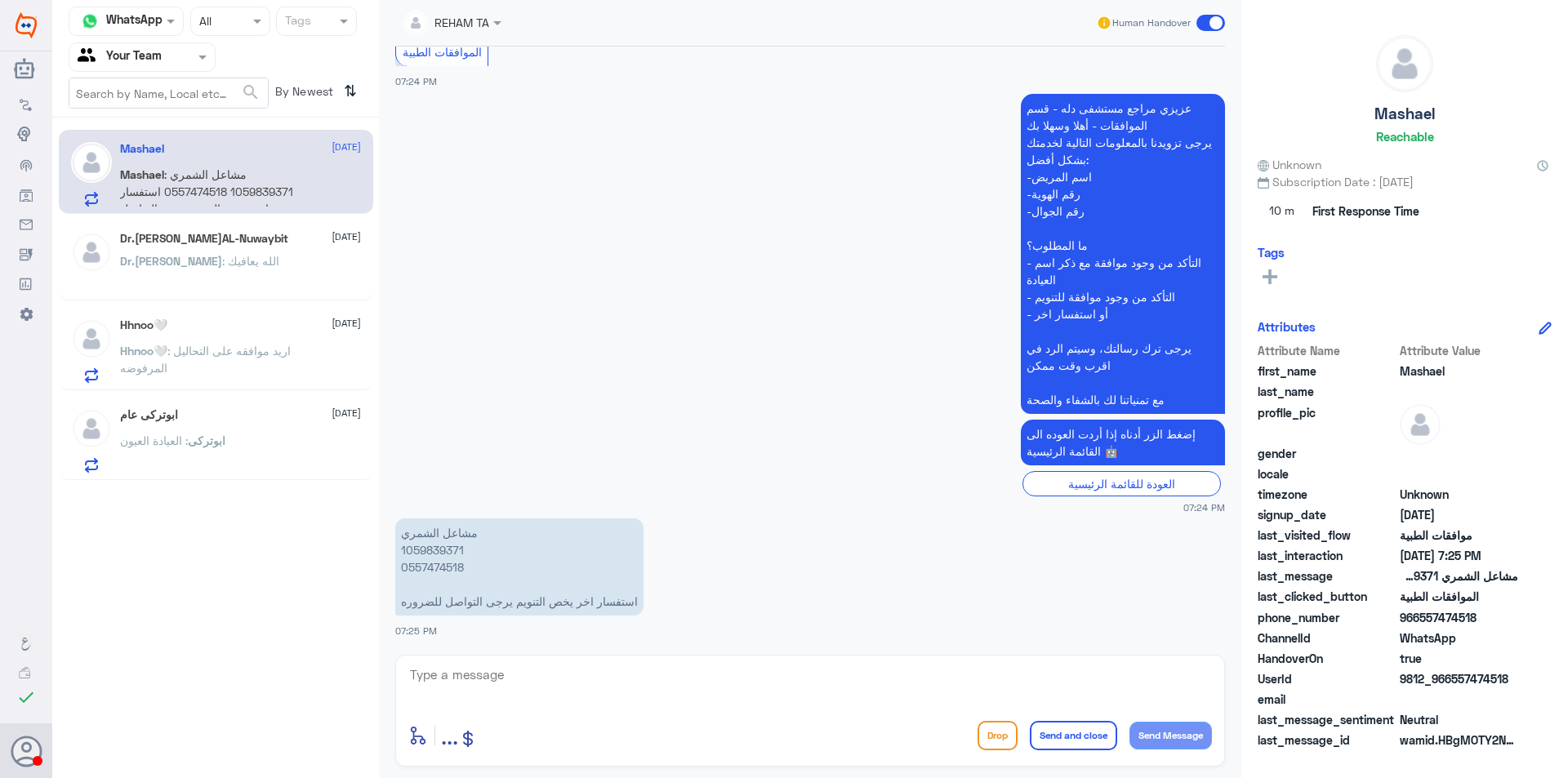
click at [185, 68] on div "Agent Filter Your Team" at bounding box center [132, 57] width 125 height 25
click at [181, 130] on div "Your Inbox" at bounding box center [142, 146] width 147 height 38
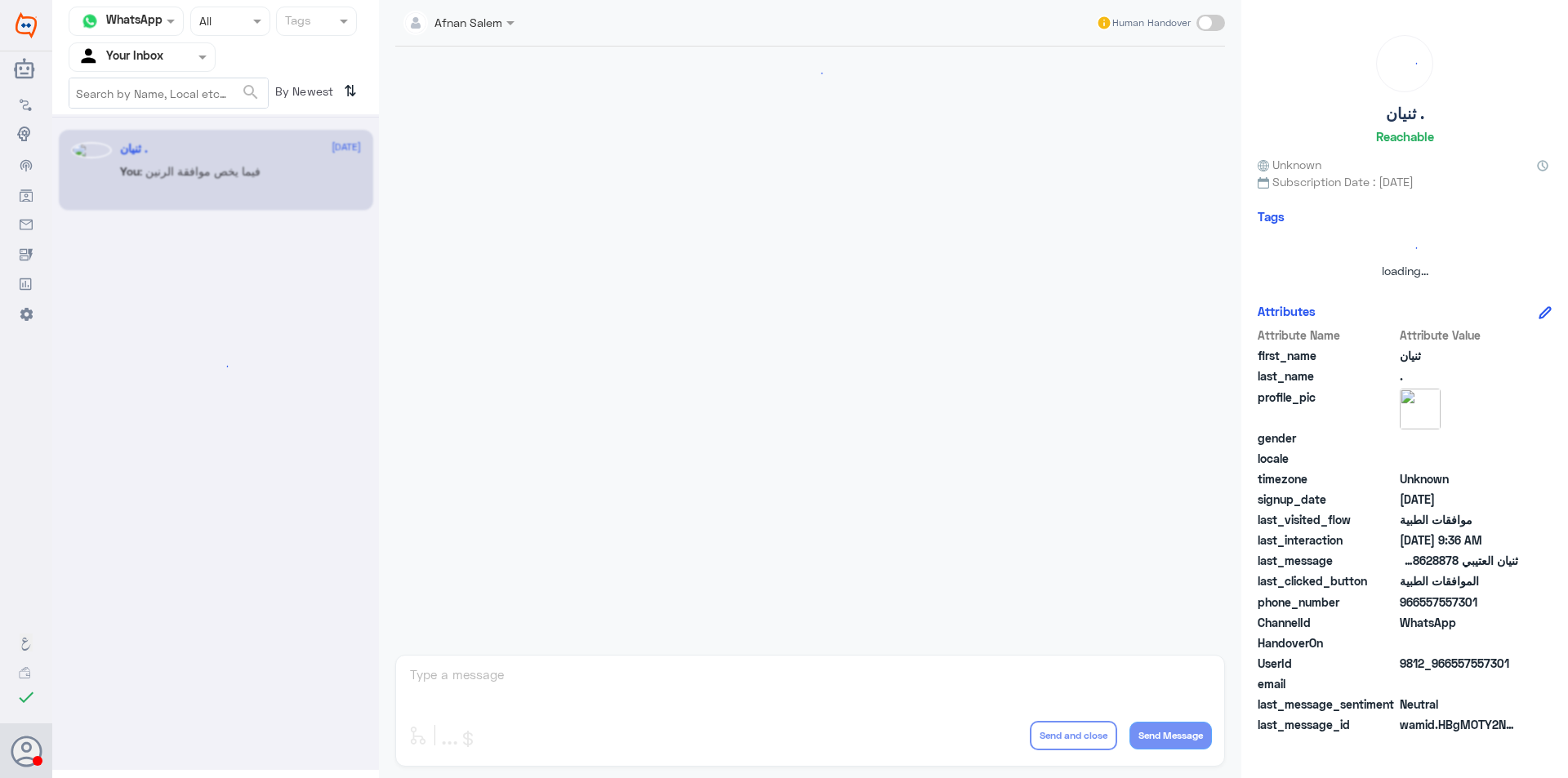
scroll to position [0, 0]
click at [178, 61] on div at bounding box center [142, 56] width 145 height 19
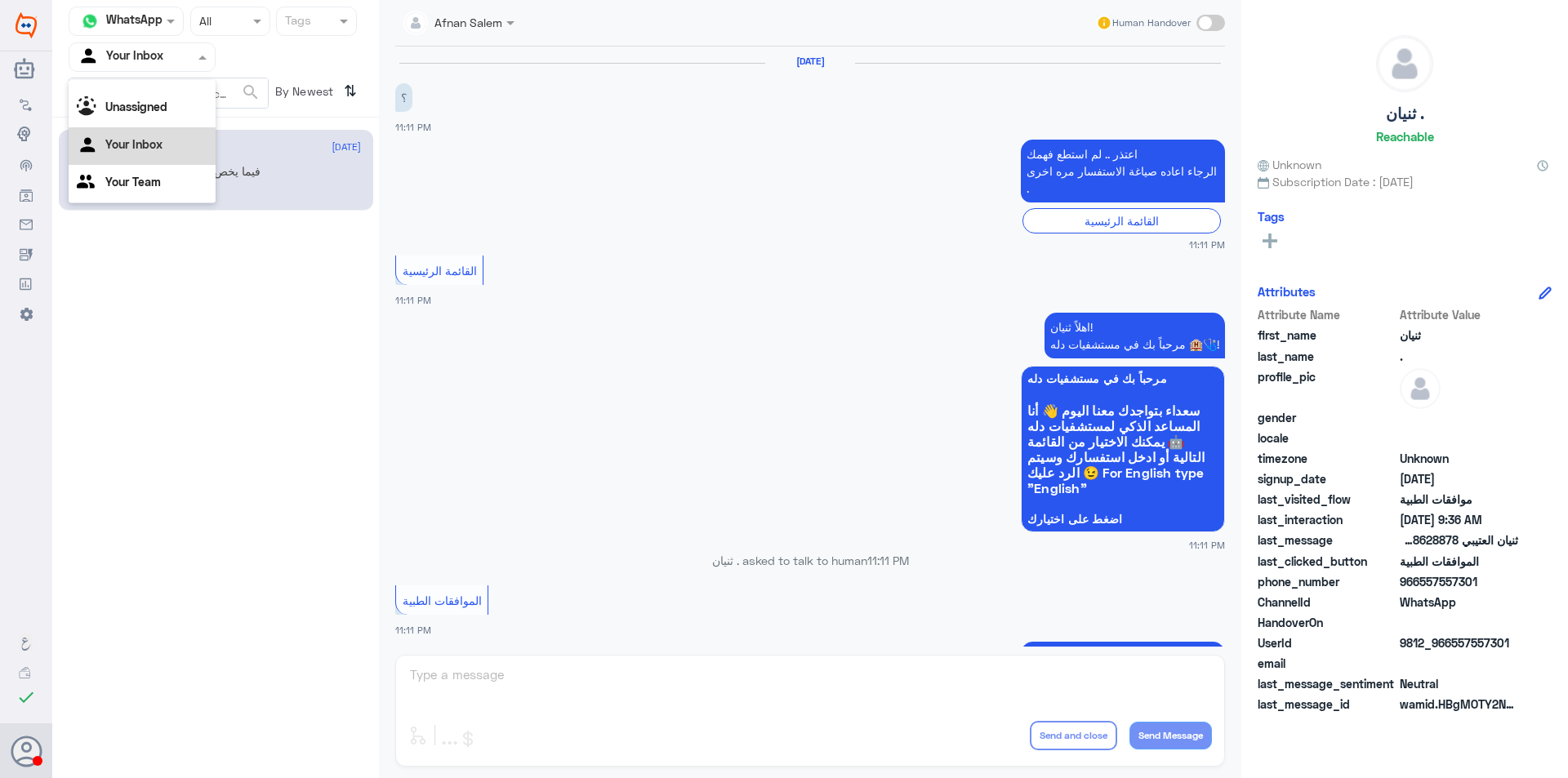
scroll to position [1696, 0]
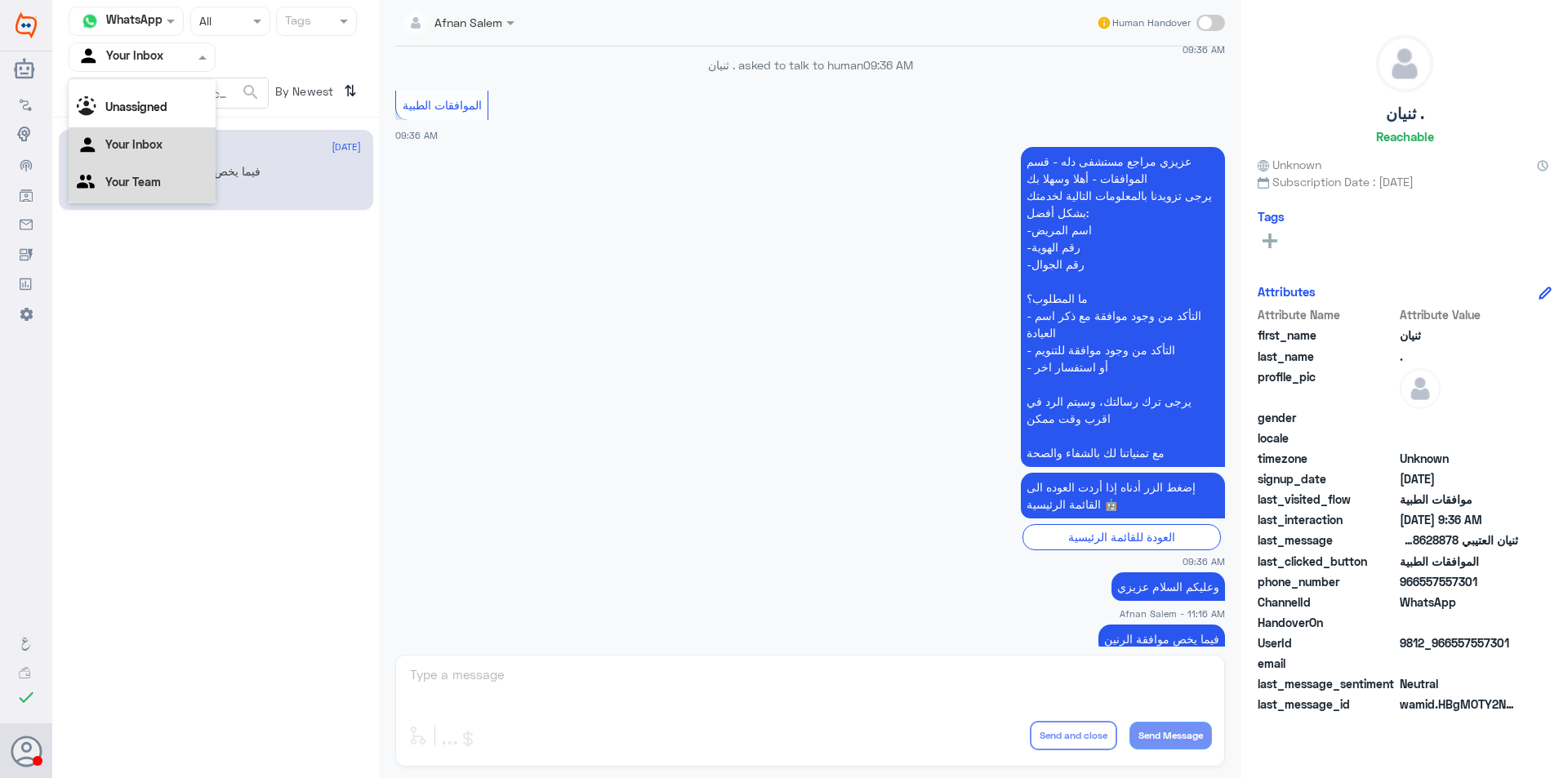
click at [178, 173] on div "Your Team" at bounding box center [142, 183] width 147 height 38
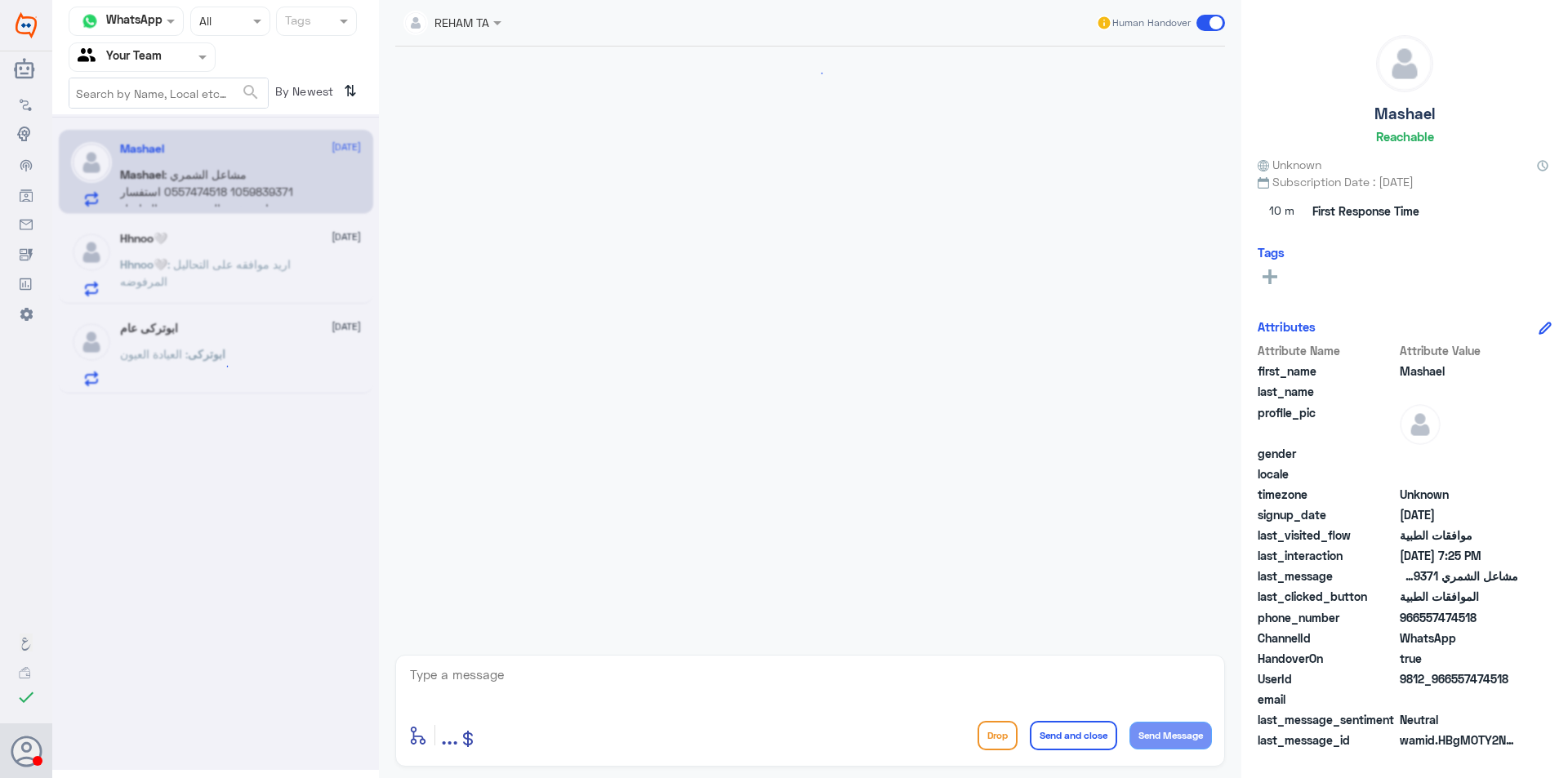
scroll to position [324, 0]
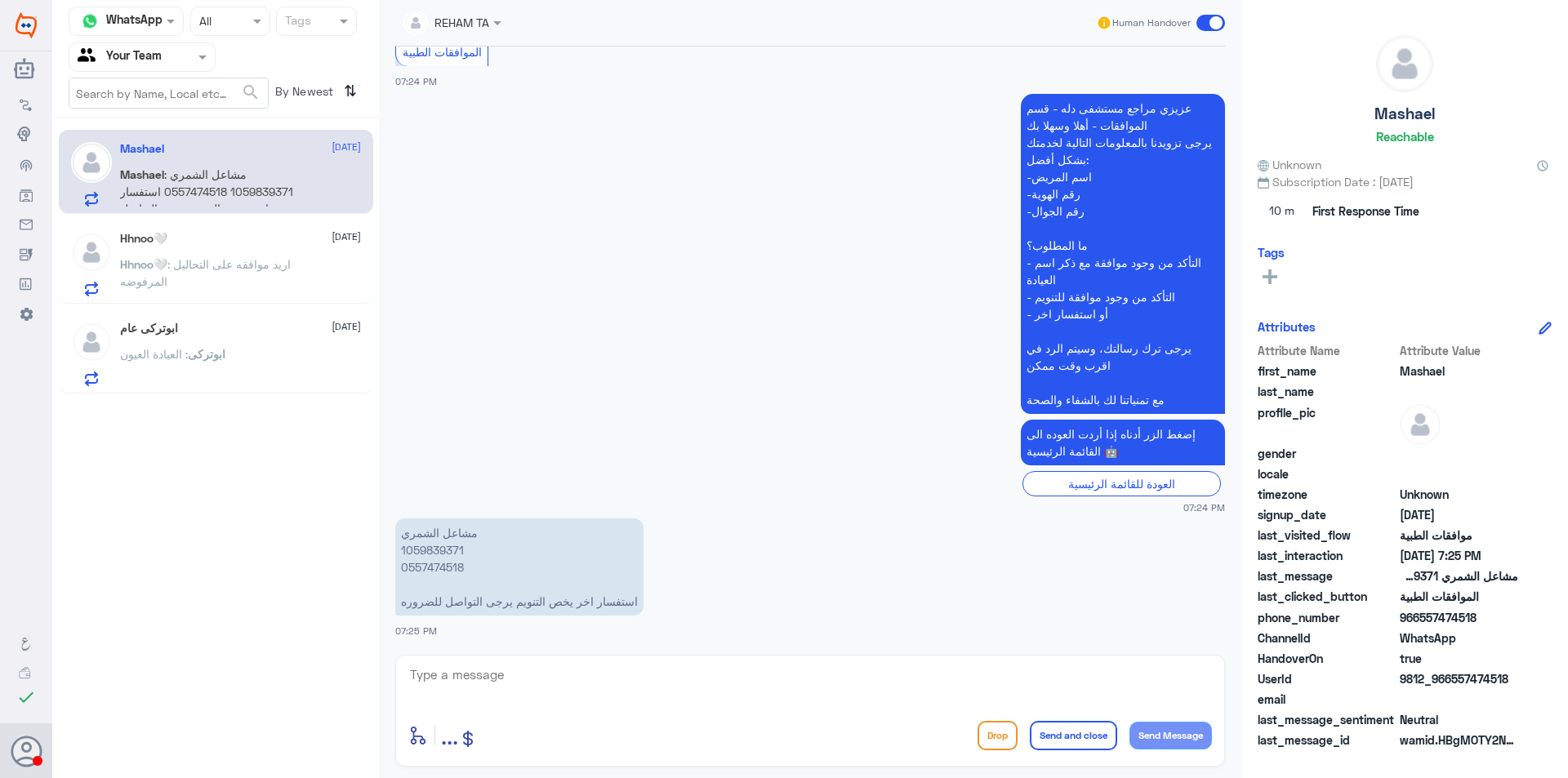
click at [249, 283] on p "Hhnoo🤍 : اريد موافقه على التحاليل المرفوضه" at bounding box center [211, 276] width 184 height 41
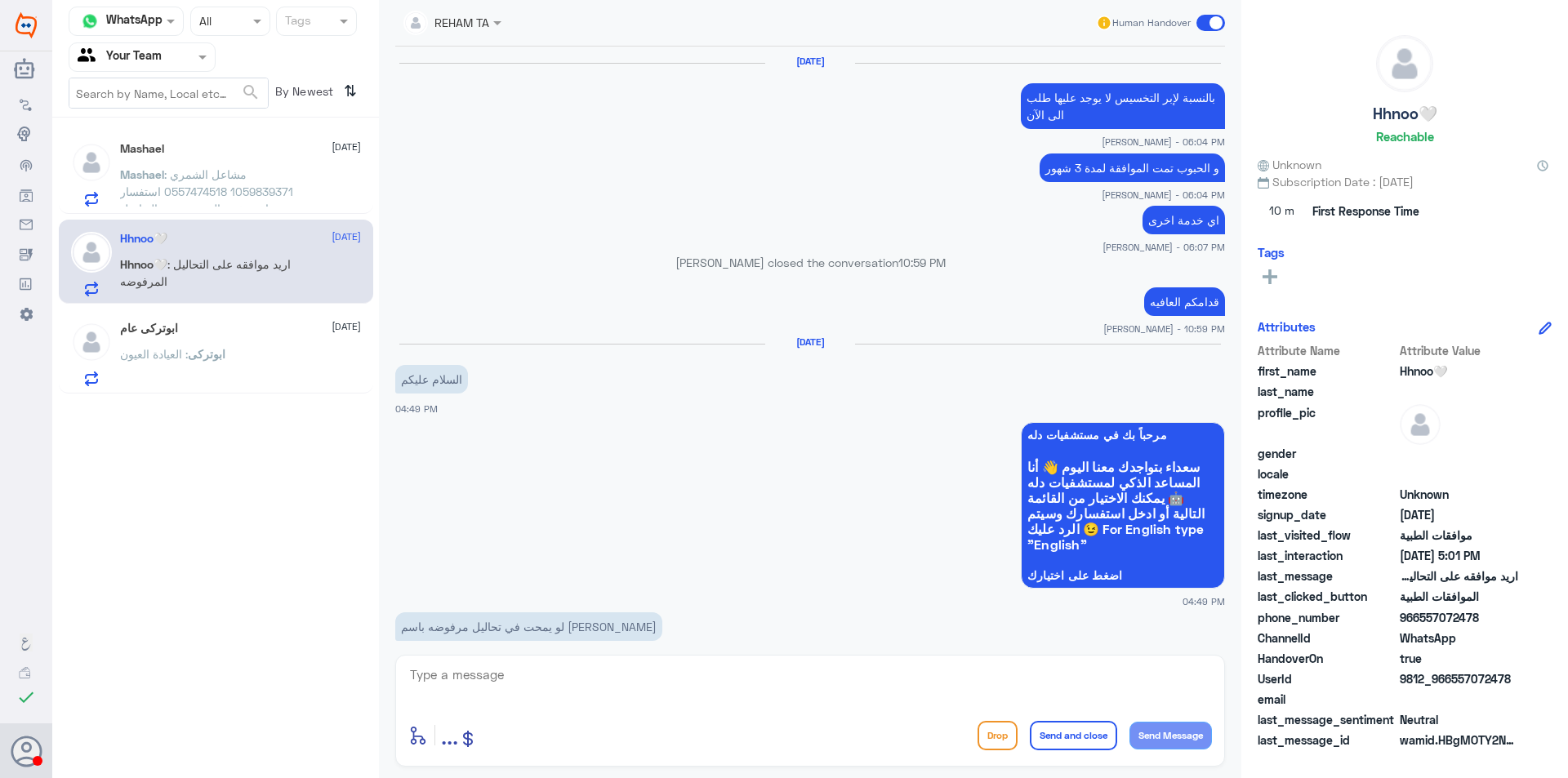
scroll to position [1426, 0]
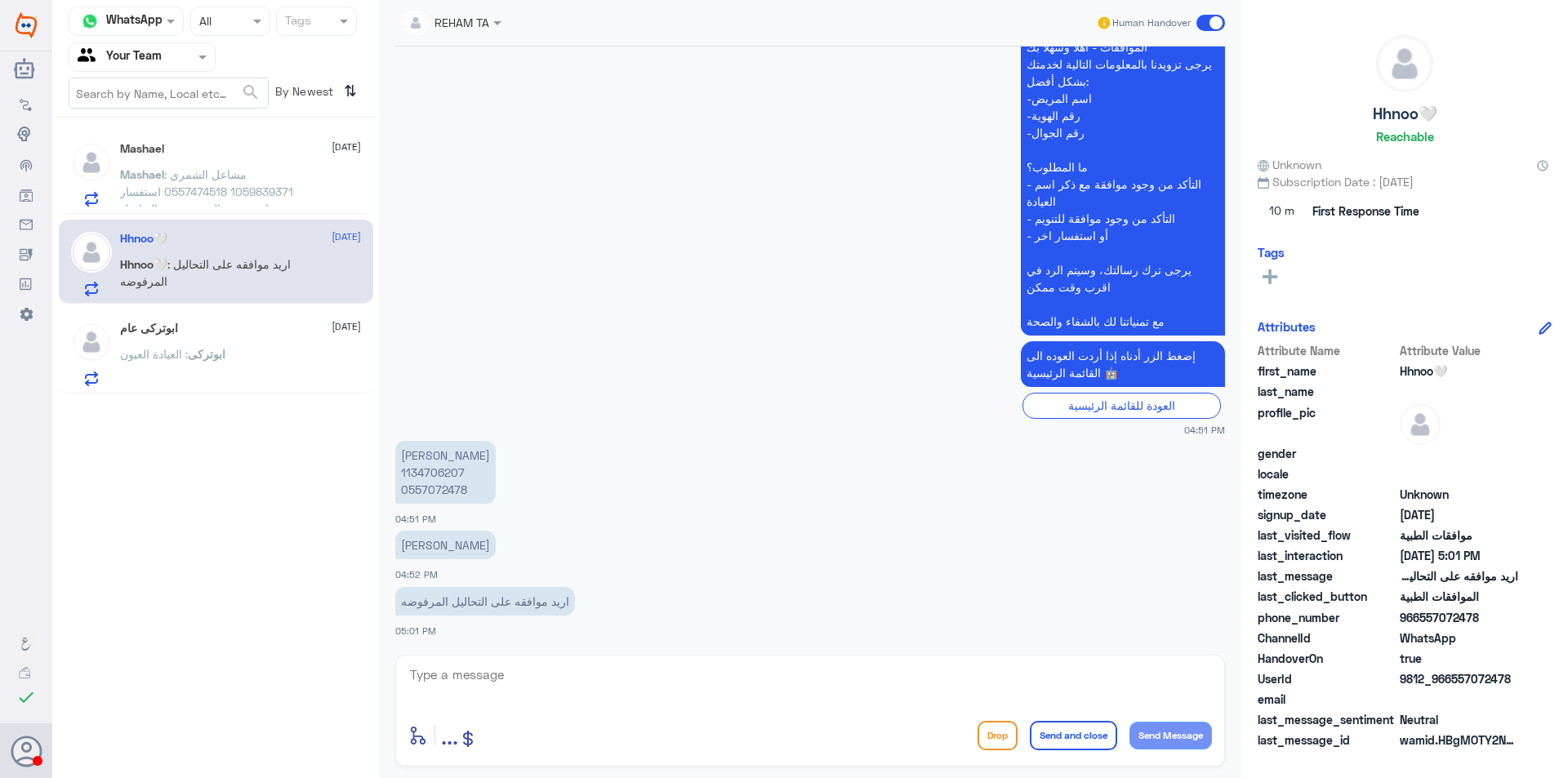
click at [262, 336] on div "ابوتركى عام [DATE][PERSON_NAME] : العيادة العيون" at bounding box center [240, 353] width 240 height 64
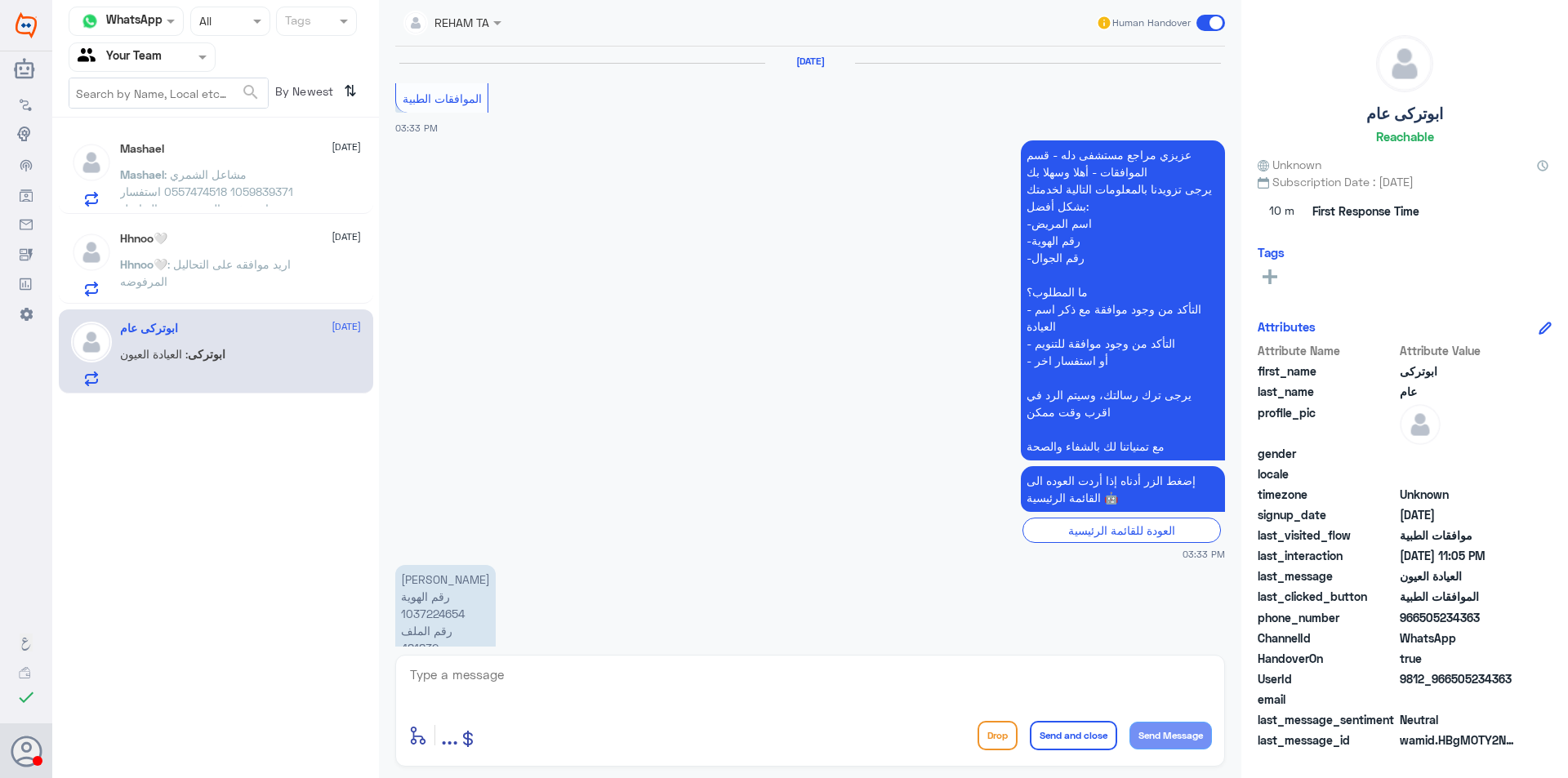
scroll to position [1752, 0]
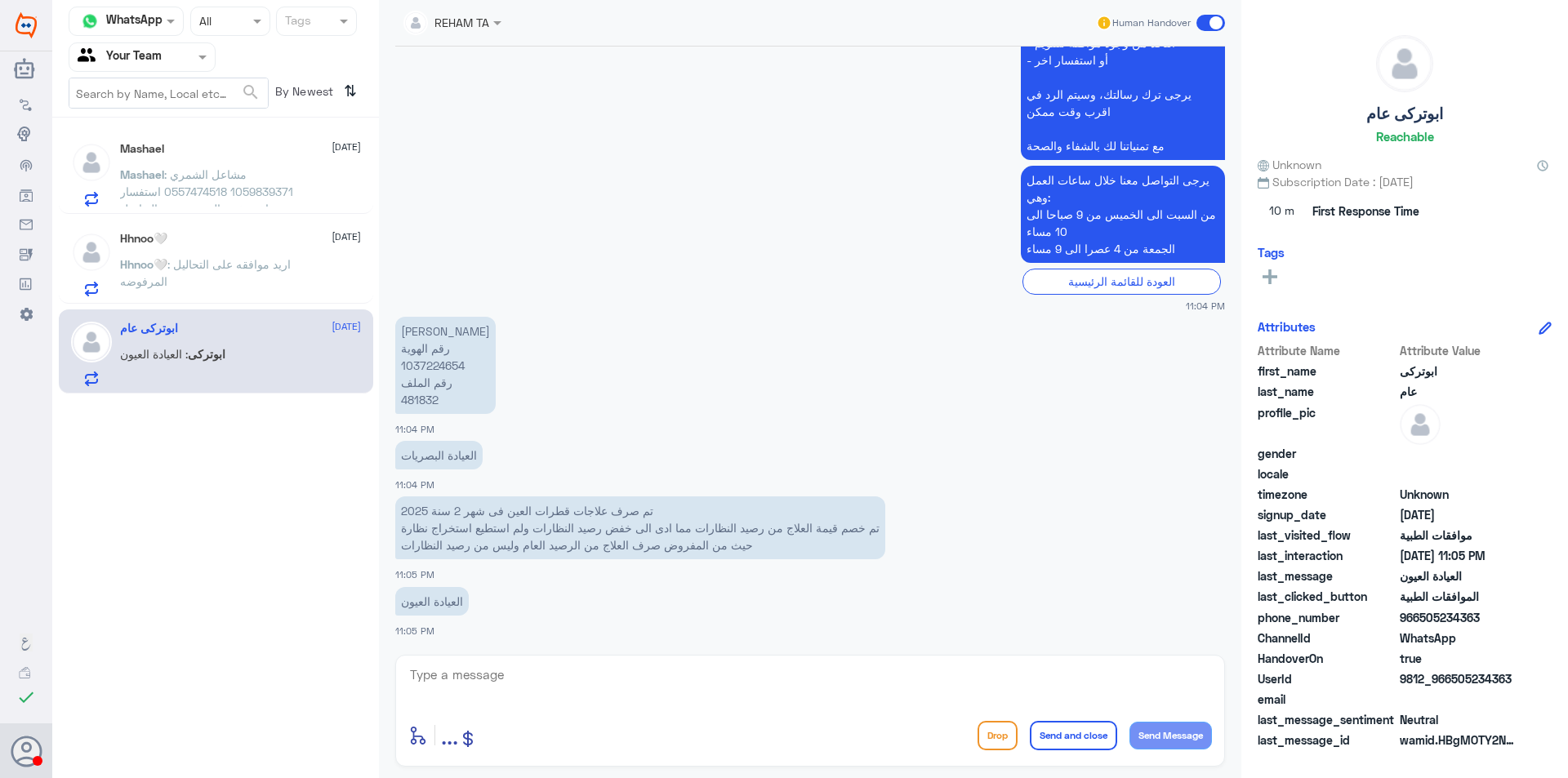
click at [244, 167] on span ": مشاعل الشمري 1059839371 0557474518 استفسار اخر يخص التنويم يرجى التواصل للضرو…" at bounding box center [206, 200] width 173 height 65
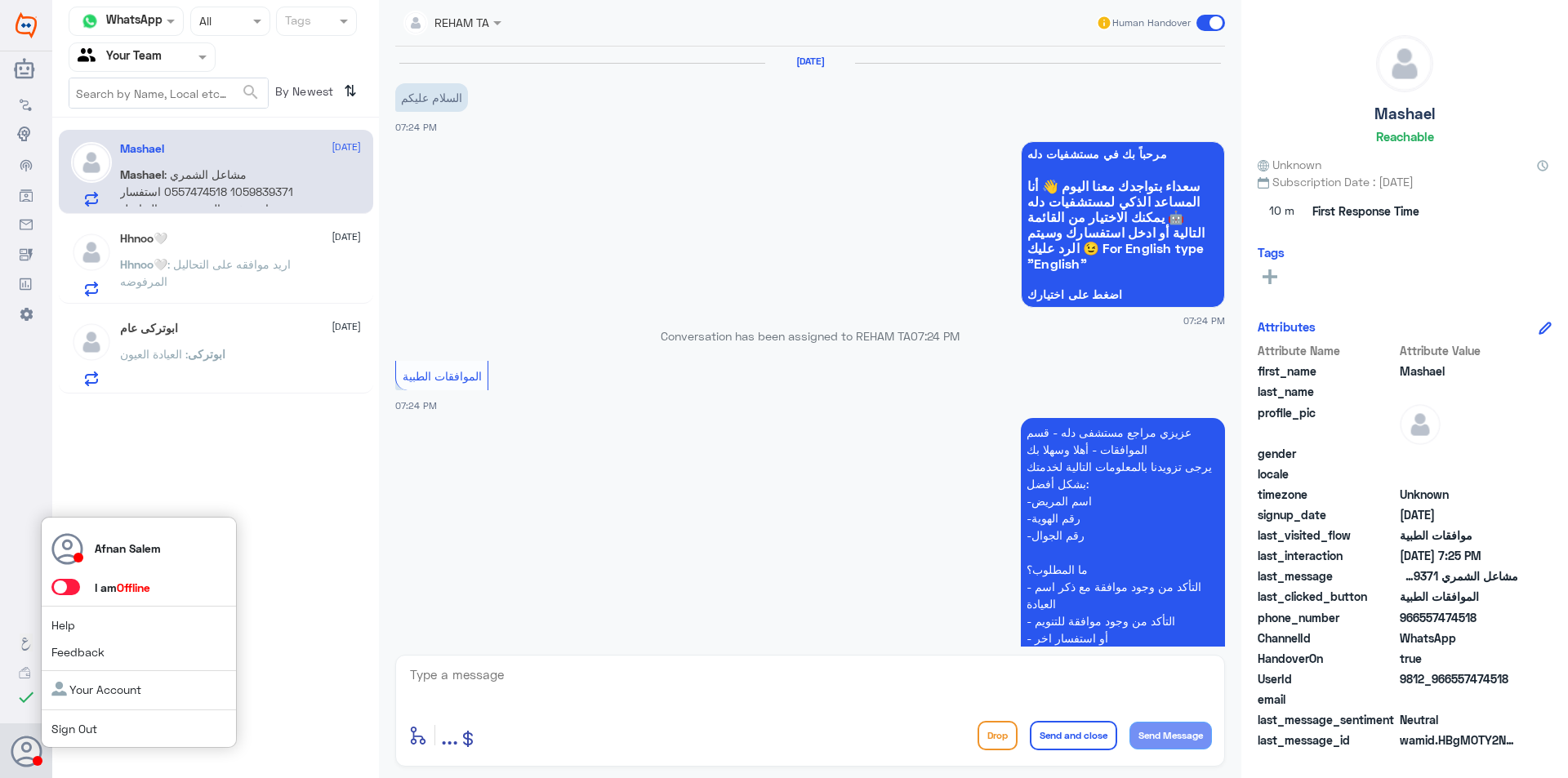
scroll to position [324, 0]
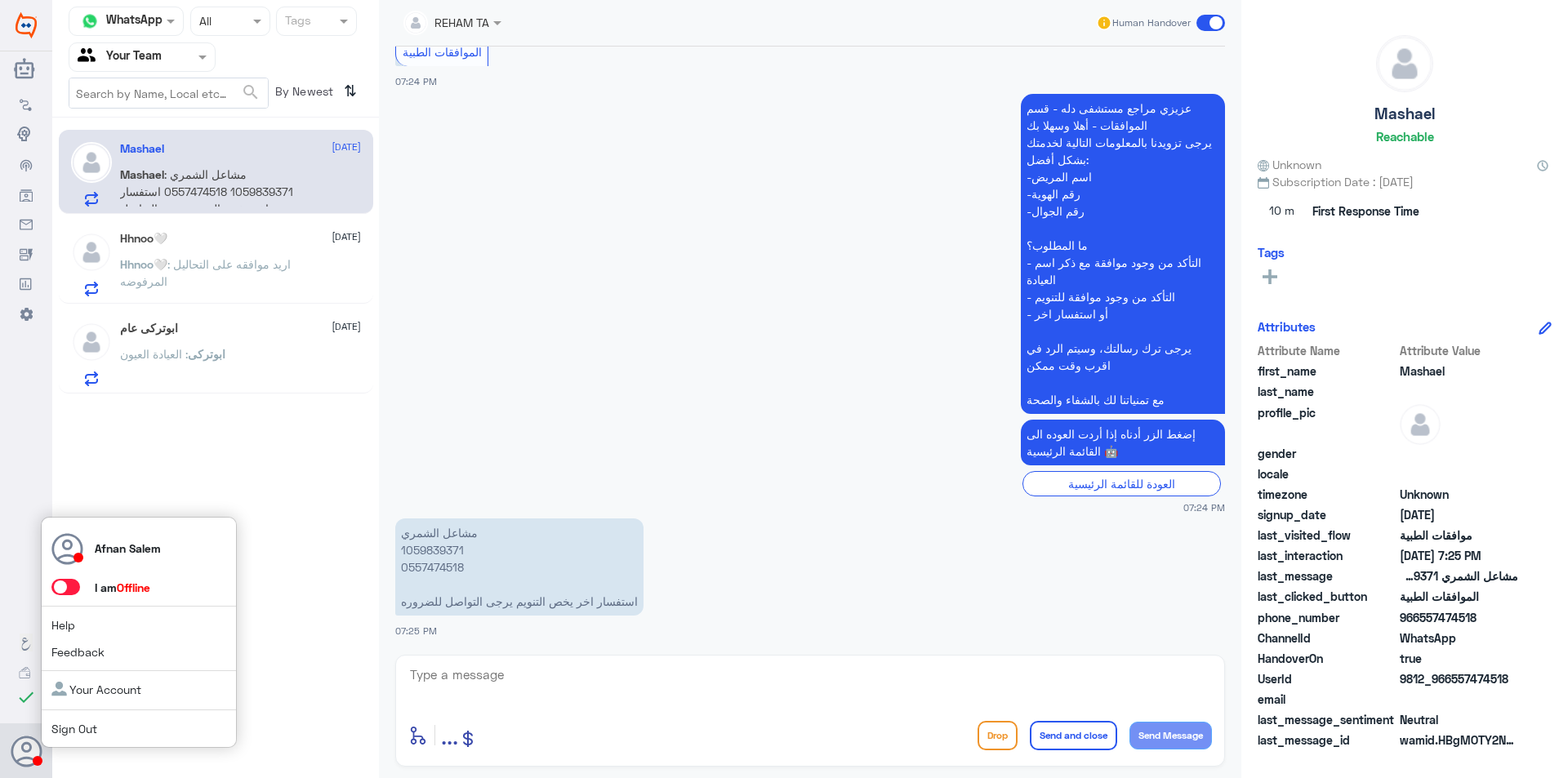
click at [102, 720] on div "Afnan Salem I am Offline Help Feedback Your Account Sign Out" at bounding box center [138, 633] width 196 height 232
click at [84, 729] on link "Sign Out" at bounding box center [74, 729] width 46 height 14
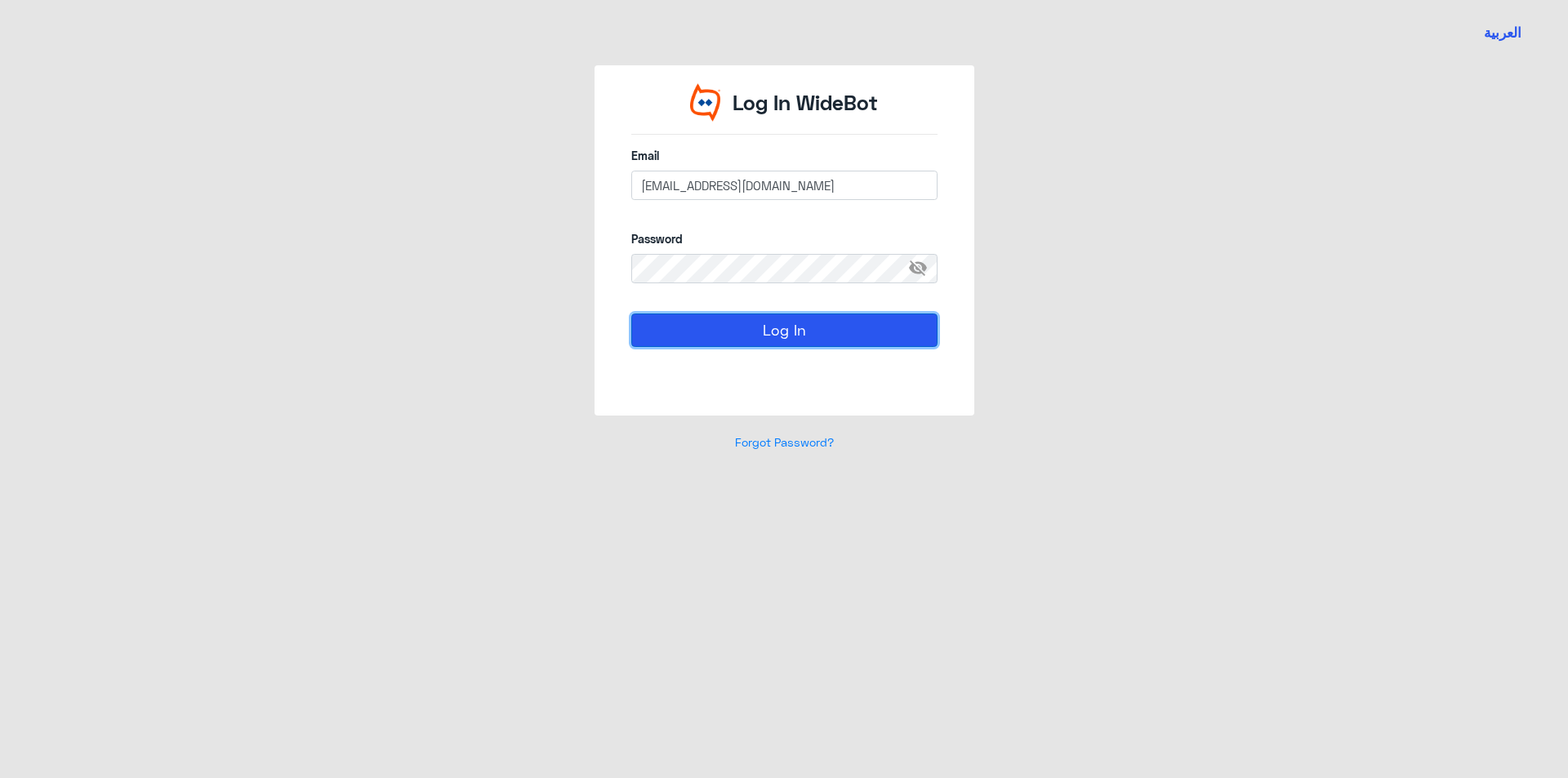
click at [894, 319] on button "Log In" at bounding box center [784, 330] width 307 height 33
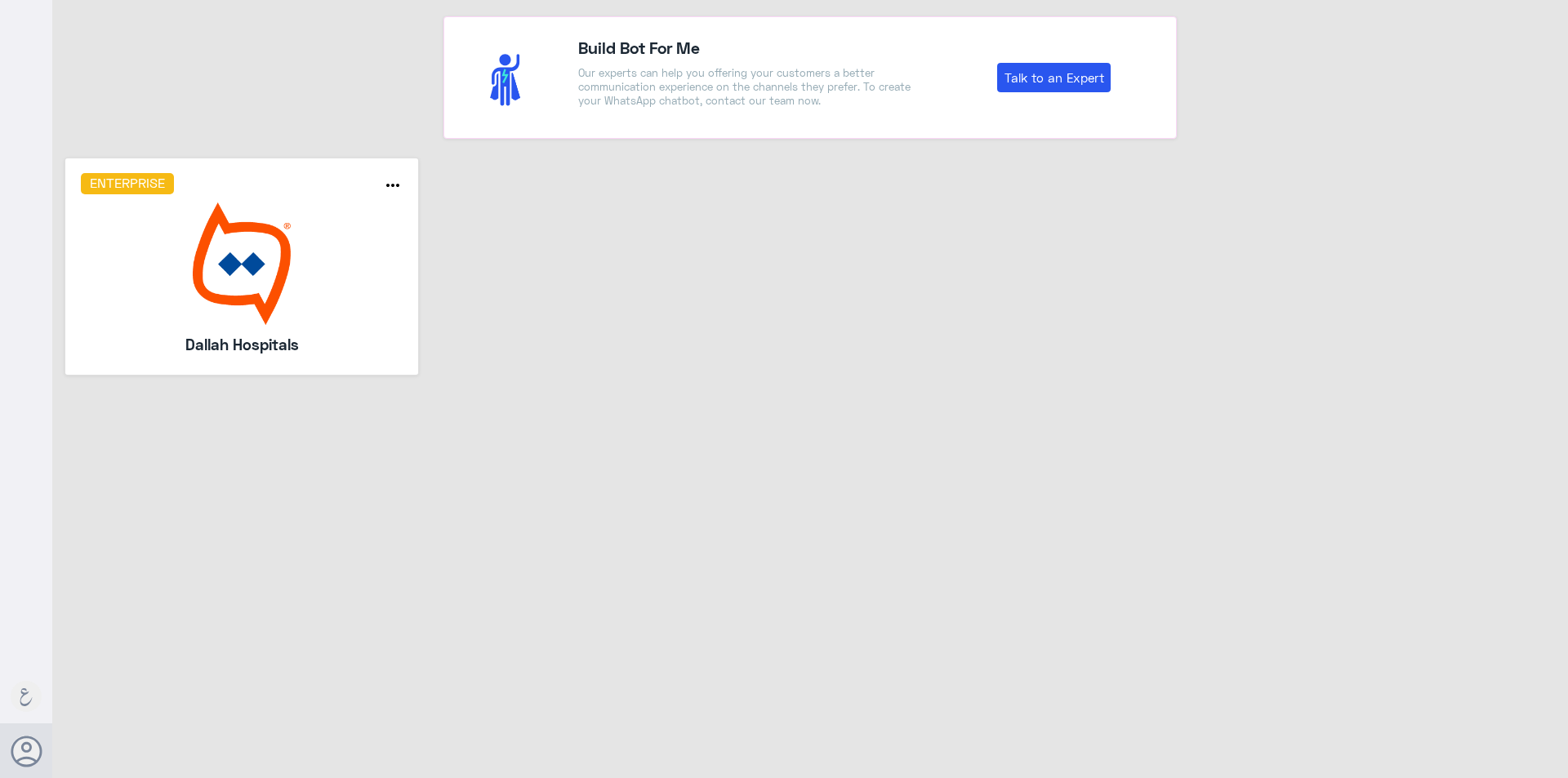
click at [329, 299] on img at bounding box center [242, 263] width 322 height 122
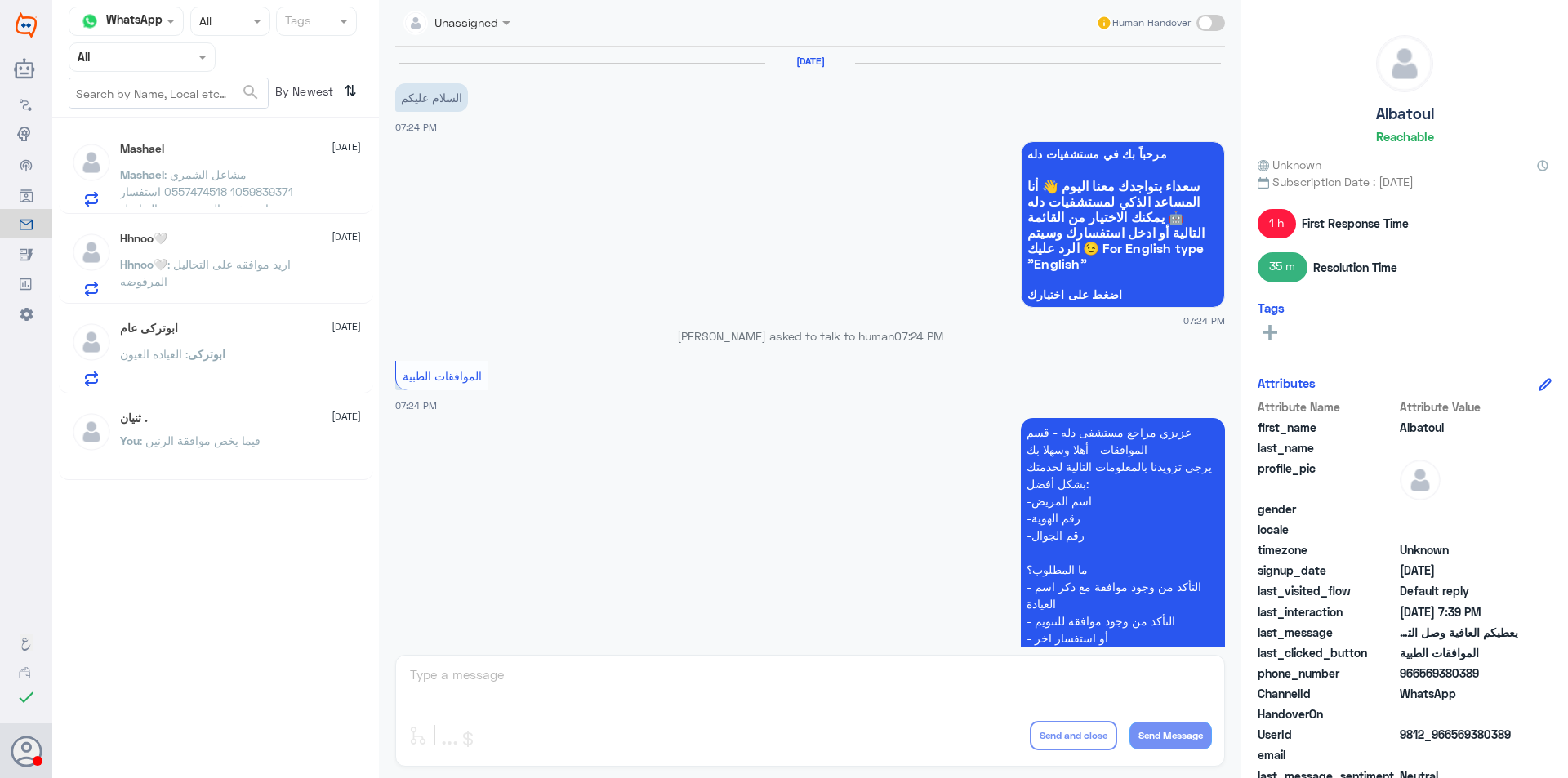
scroll to position [324, 0]
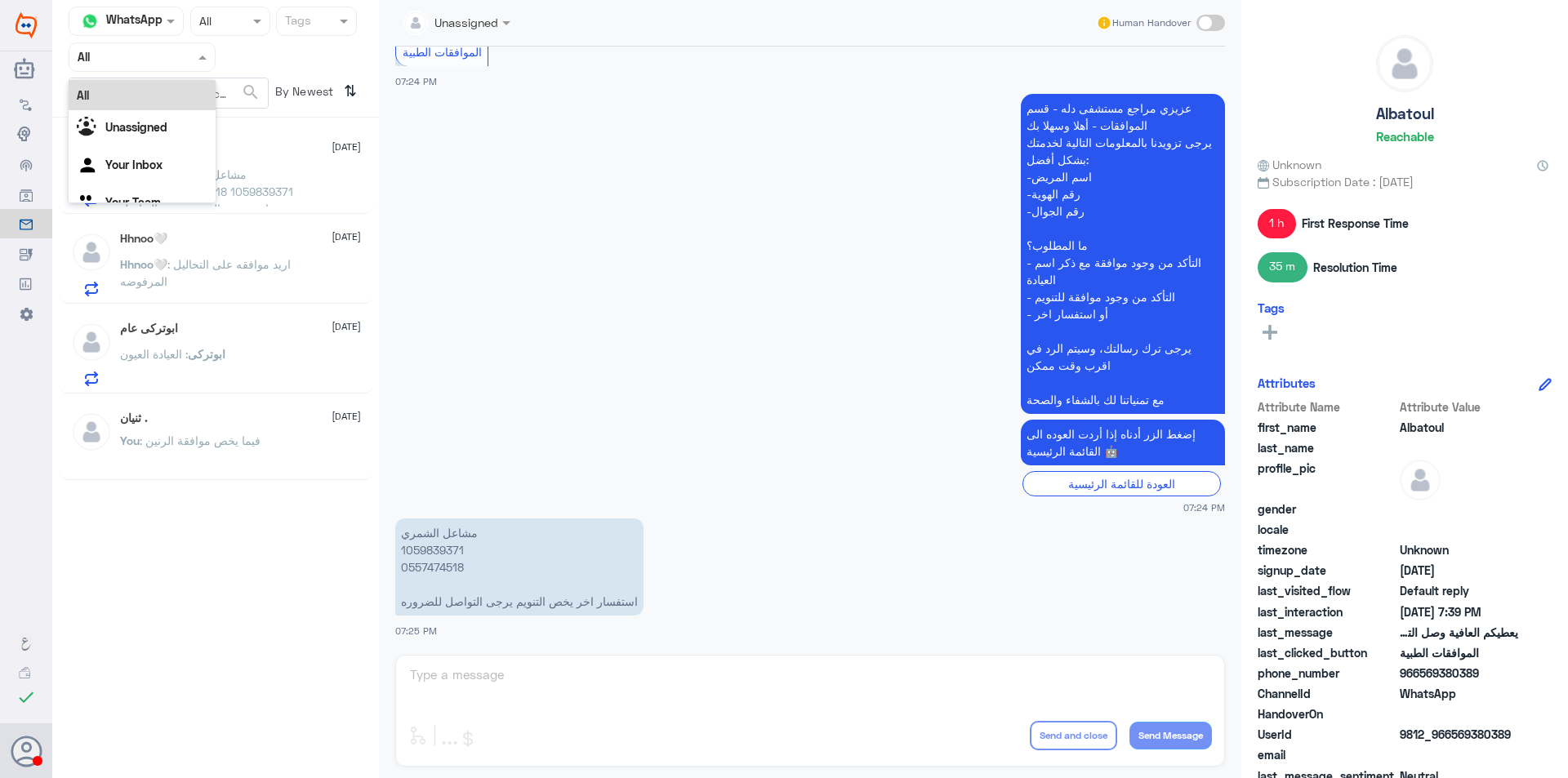
click at [161, 51] on input "text" at bounding box center [122, 56] width 90 height 19
click at [156, 164] on Inbox "Your Inbox" at bounding box center [134, 165] width 57 height 14
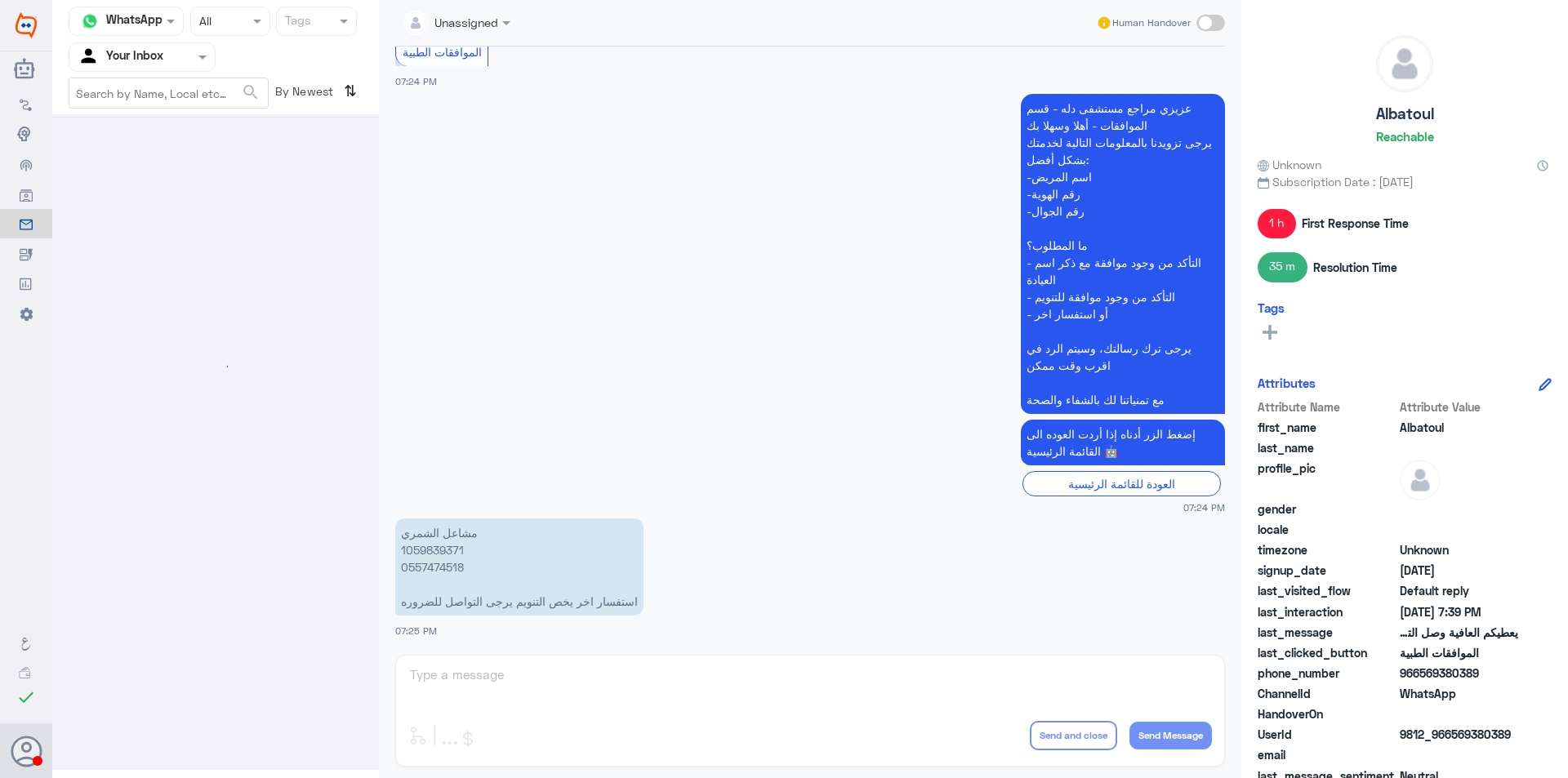
scroll to position [0, 0]
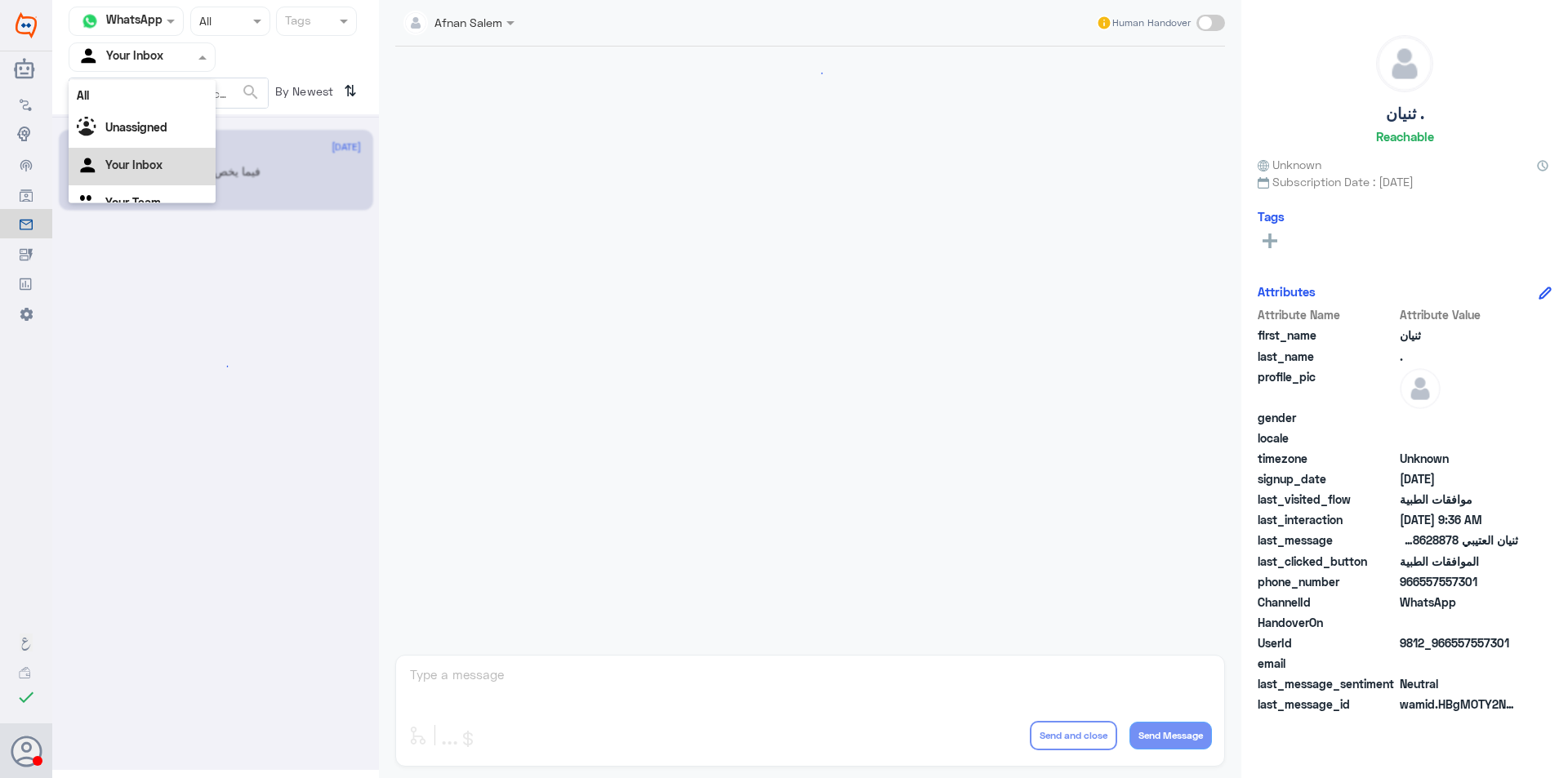
click at [177, 58] on div at bounding box center [142, 56] width 145 height 19
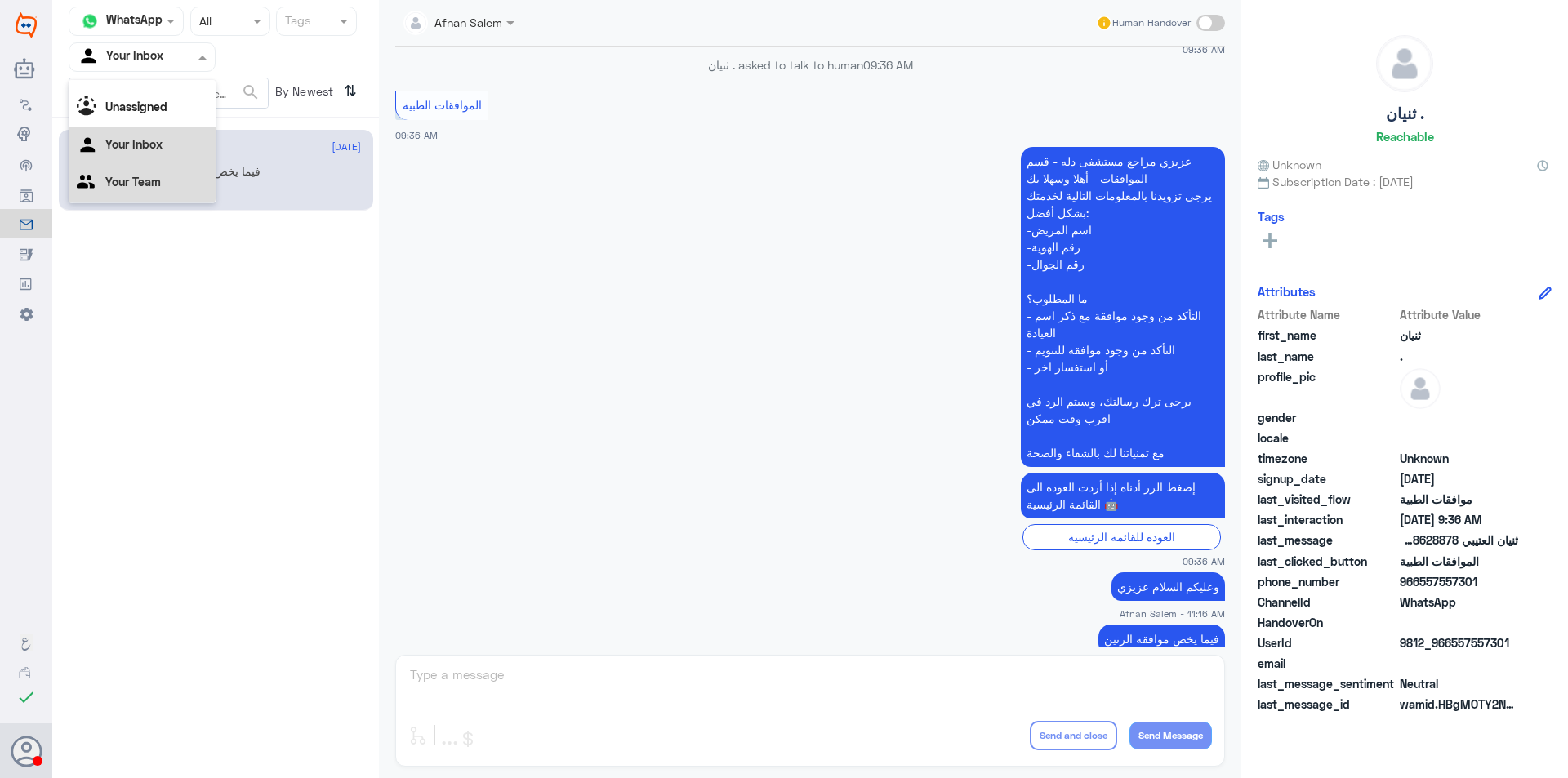
click at [153, 192] on div "Your Team" at bounding box center [142, 183] width 147 height 38
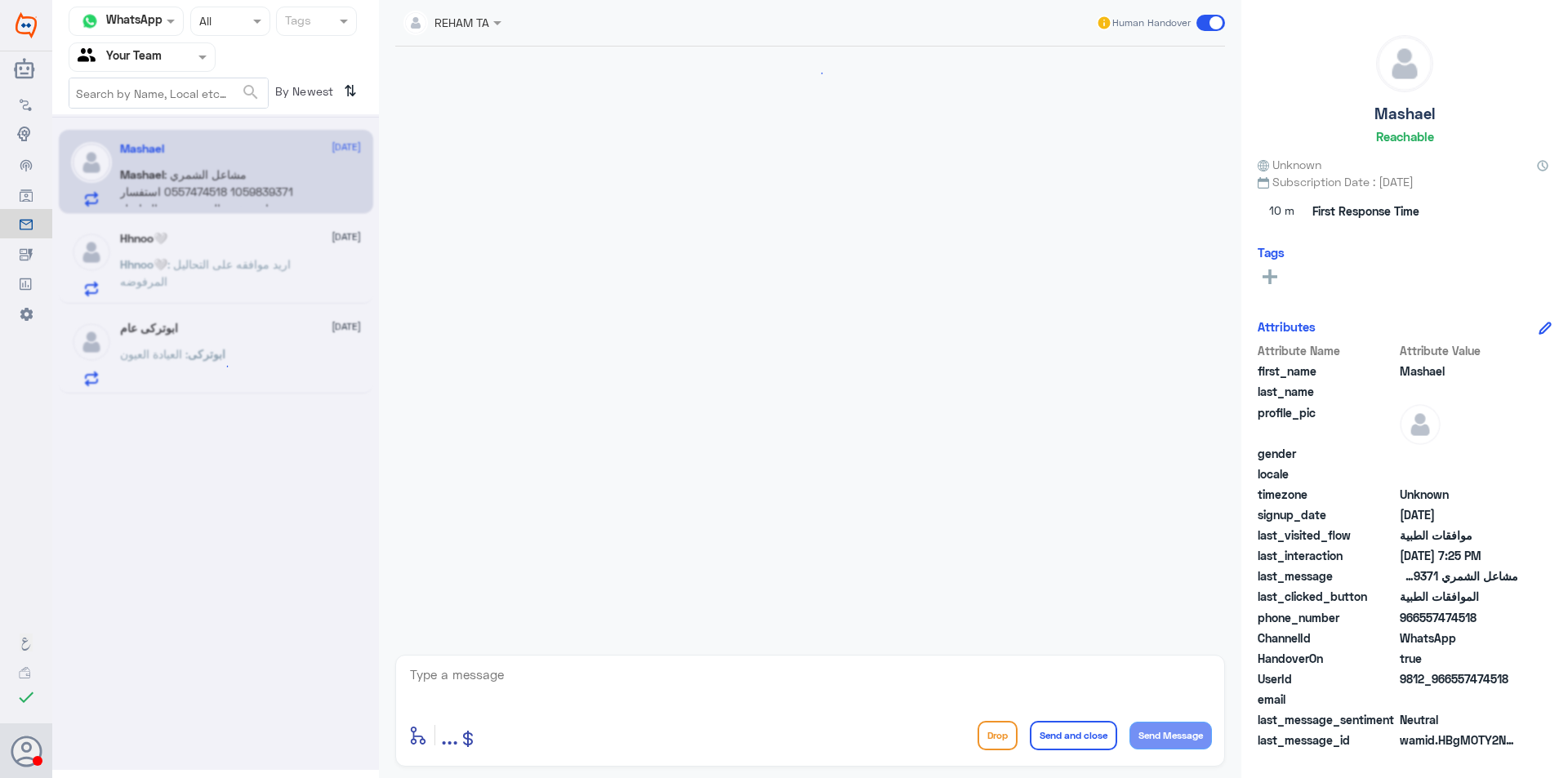
scroll to position [324, 0]
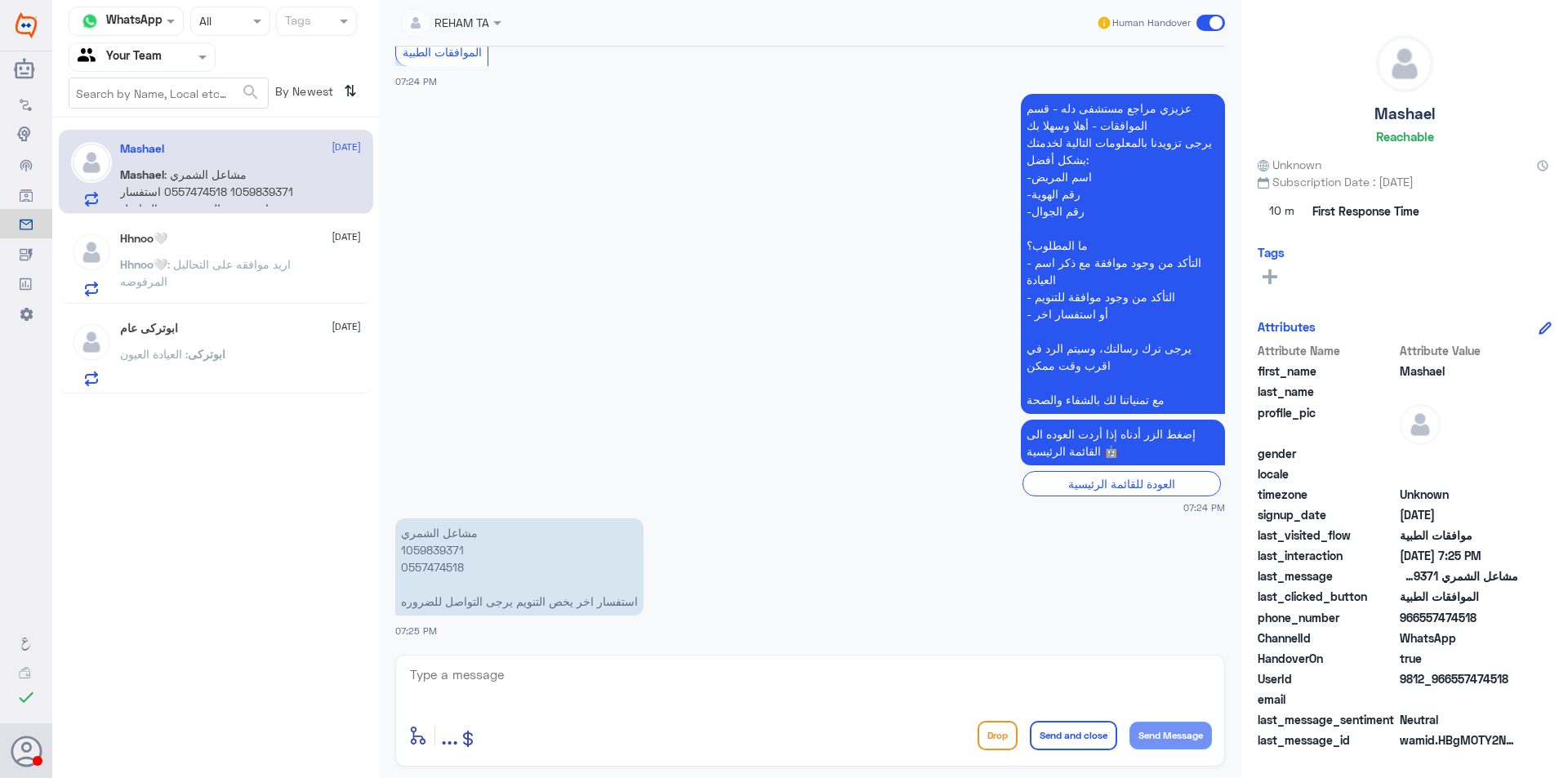
click at [160, 59] on input "text" at bounding box center [122, 56] width 90 height 19
click at [168, 107] on div "Unassigned" at bounding box center [142, 108] width 147 height 38
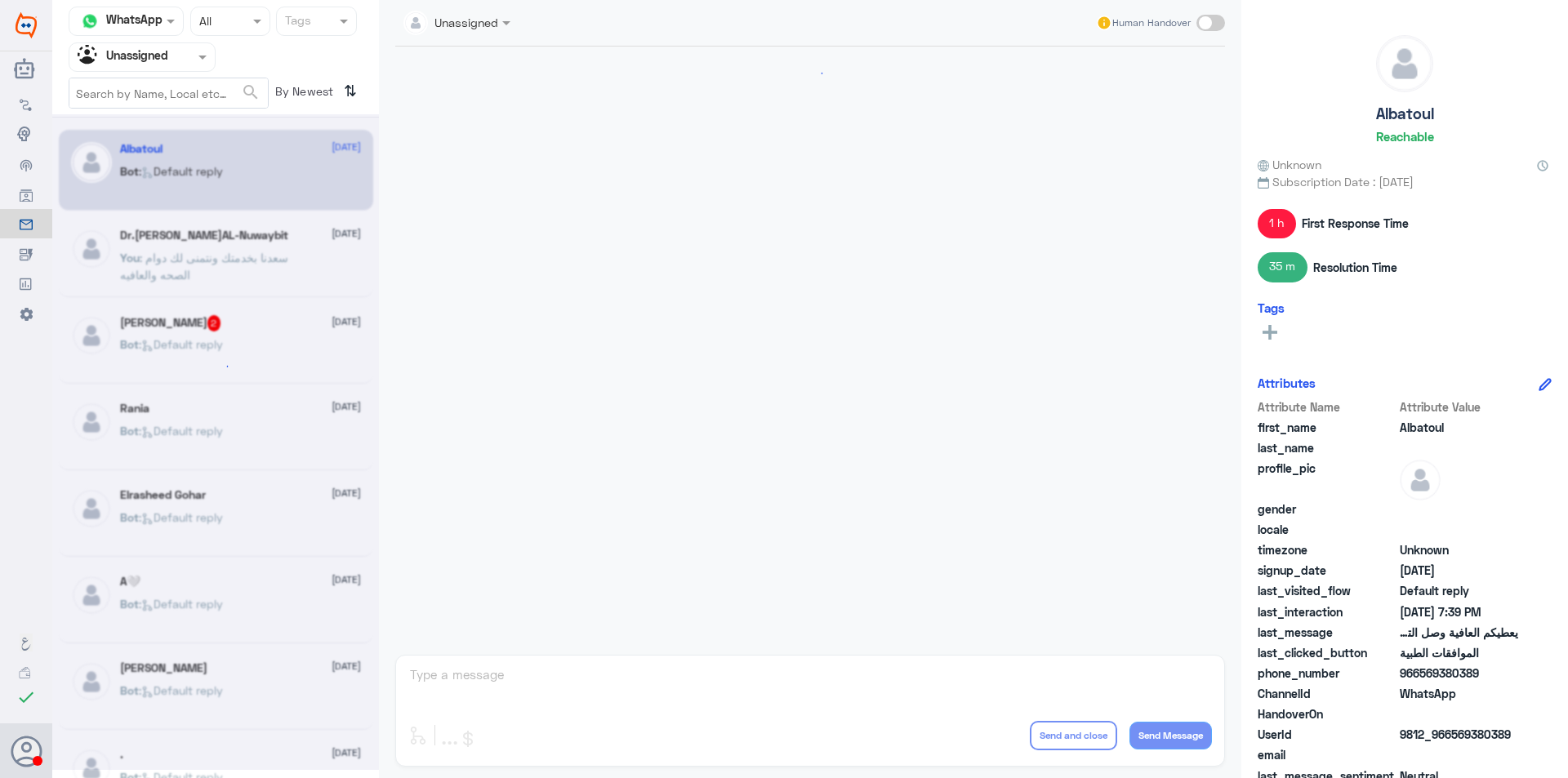
scroll to position [1649, 0]
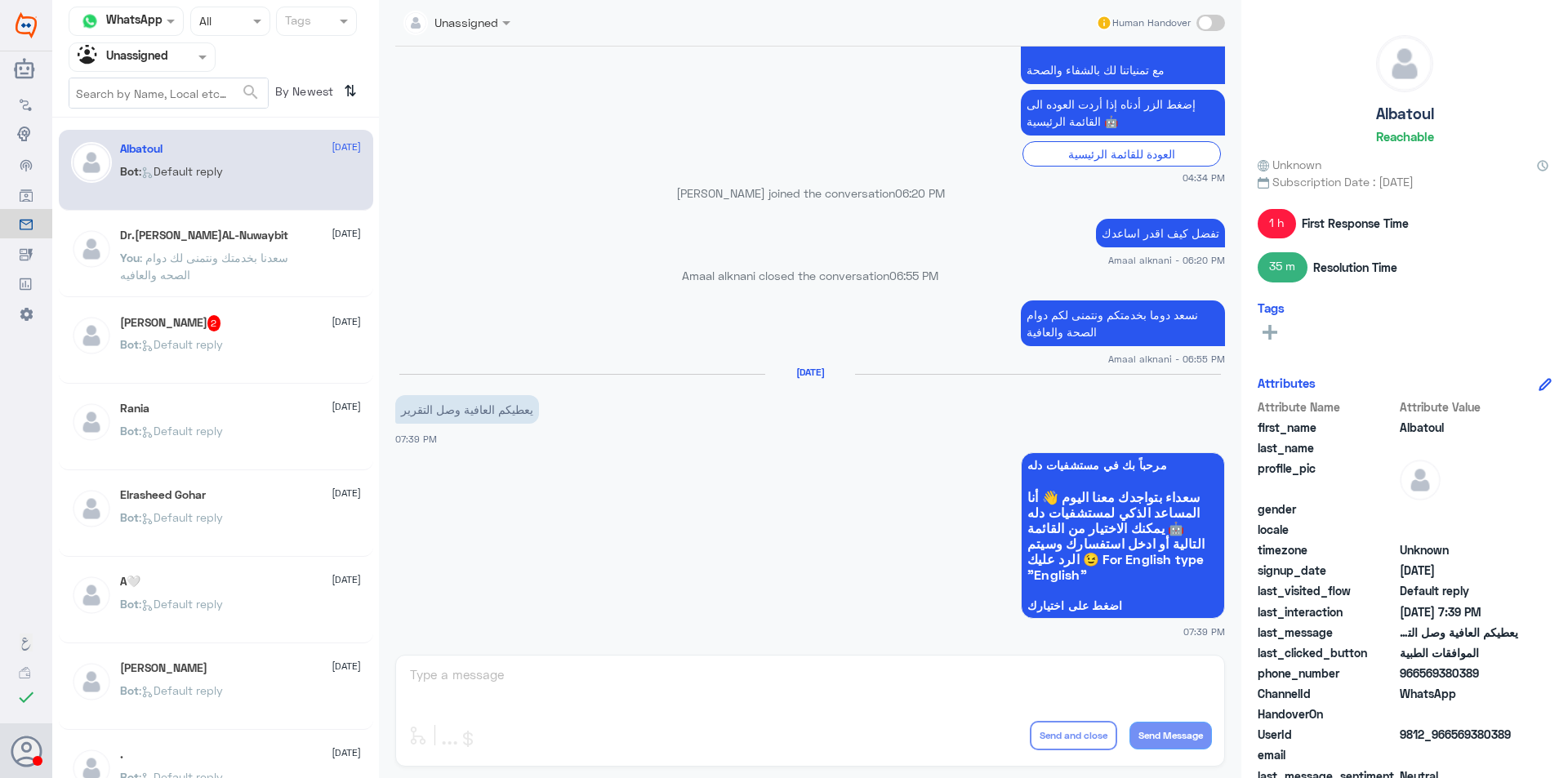
click at [270, 329] on div "turki hadi 2 [DATE]" at bounding box center [240, 323] width 240 height 17
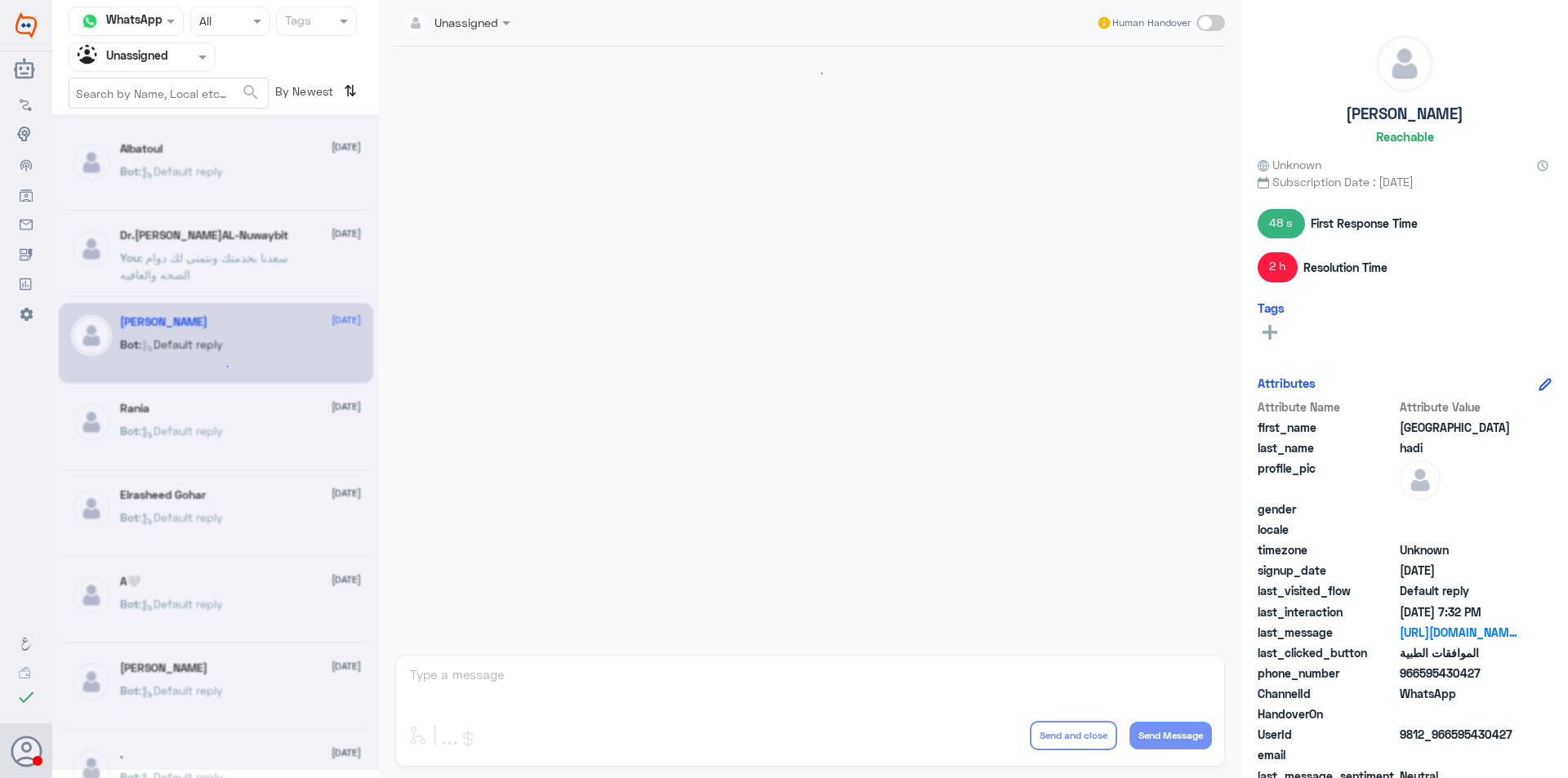
scroll to position [1589, 0]
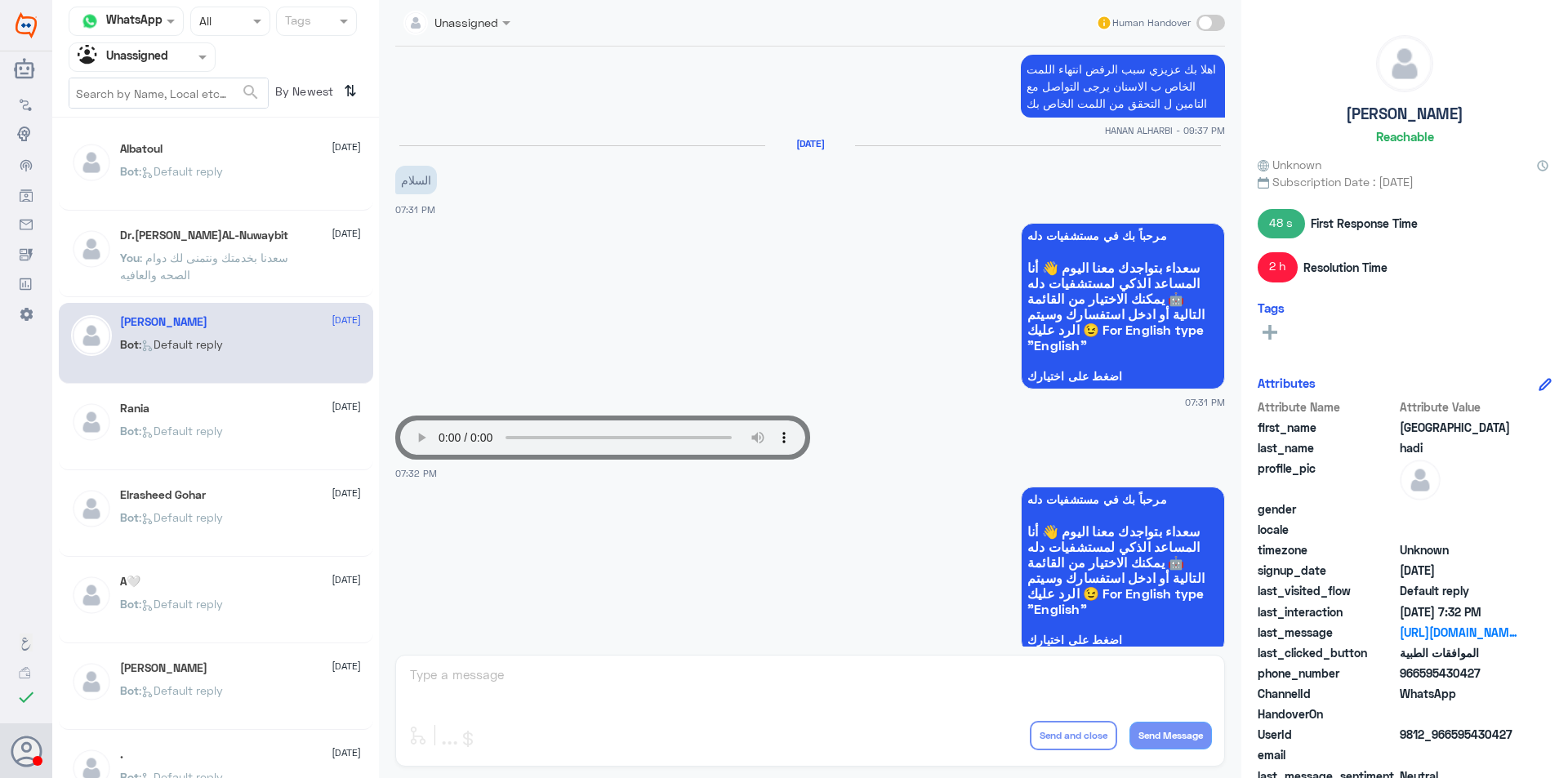
click at [793, 272] on app-msgs-whats-app-list "مرحباً بك في مستشفيات دله سعداء بتواجدك معنا [DATE] 👋 أنا المساعد الذكي لمستشفي…" at bounding box center [810, 307] width 830 height 168
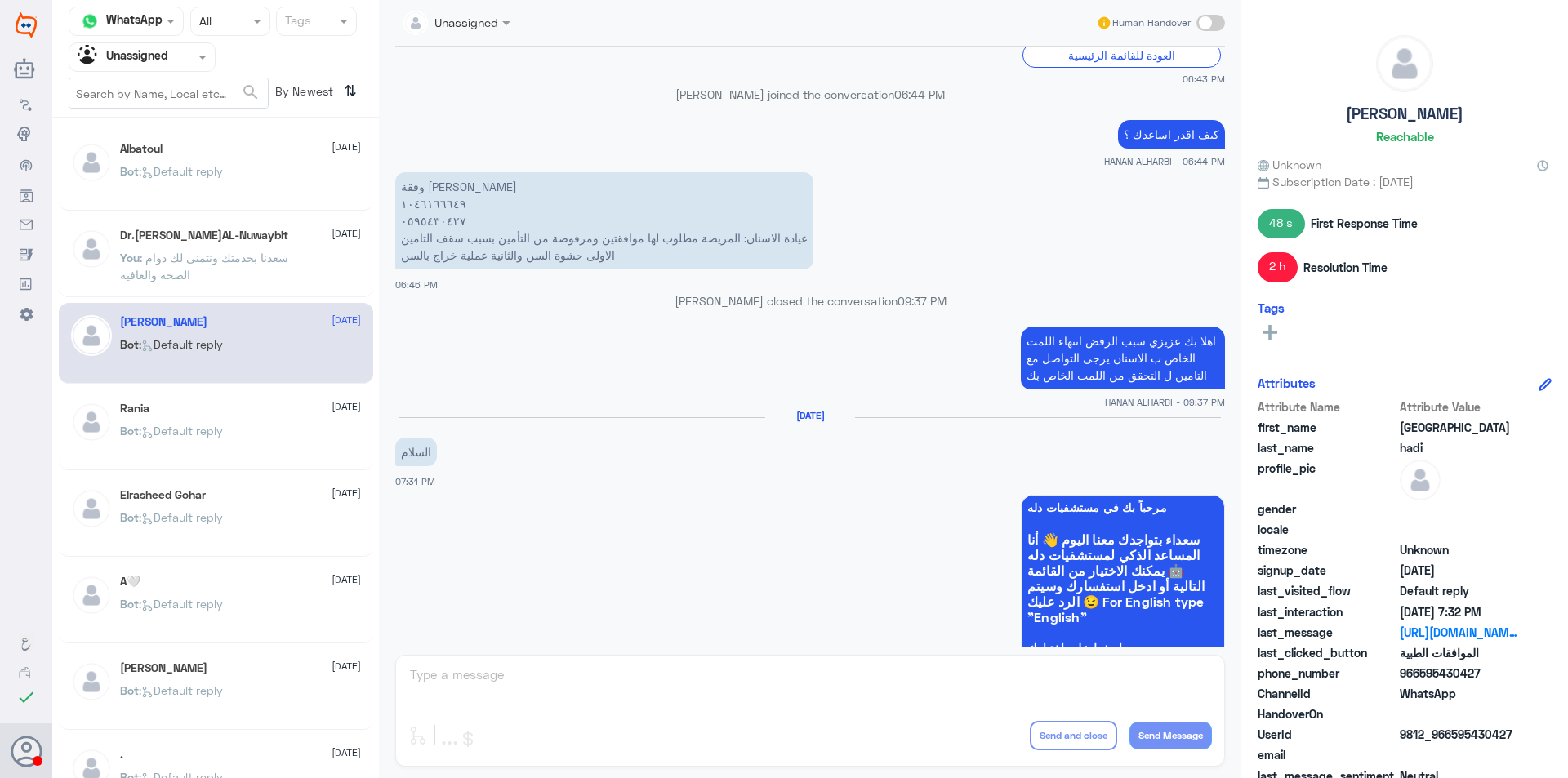
scroll to position [1181, 0]
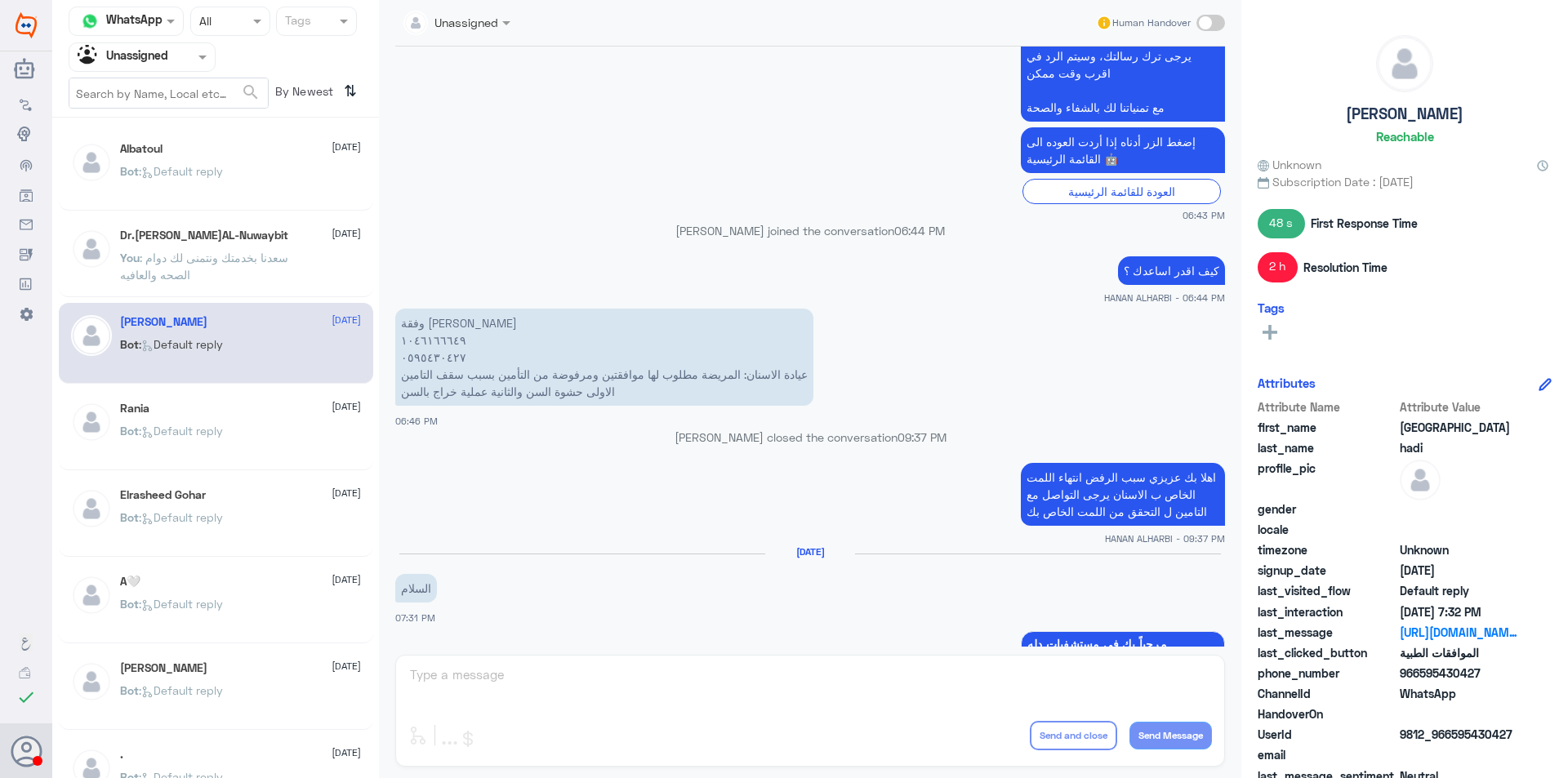
click at [439, 325] on p "وفقة [PERSON_NAME] ١٠٤٦١٦٦٦٤٩ ٠٥٩٥٤٣٠٤٢٧ عيادة الاسنان: المريضة مطلوب لها موافق…" at bounding box center [604, 357] width 418 height 97
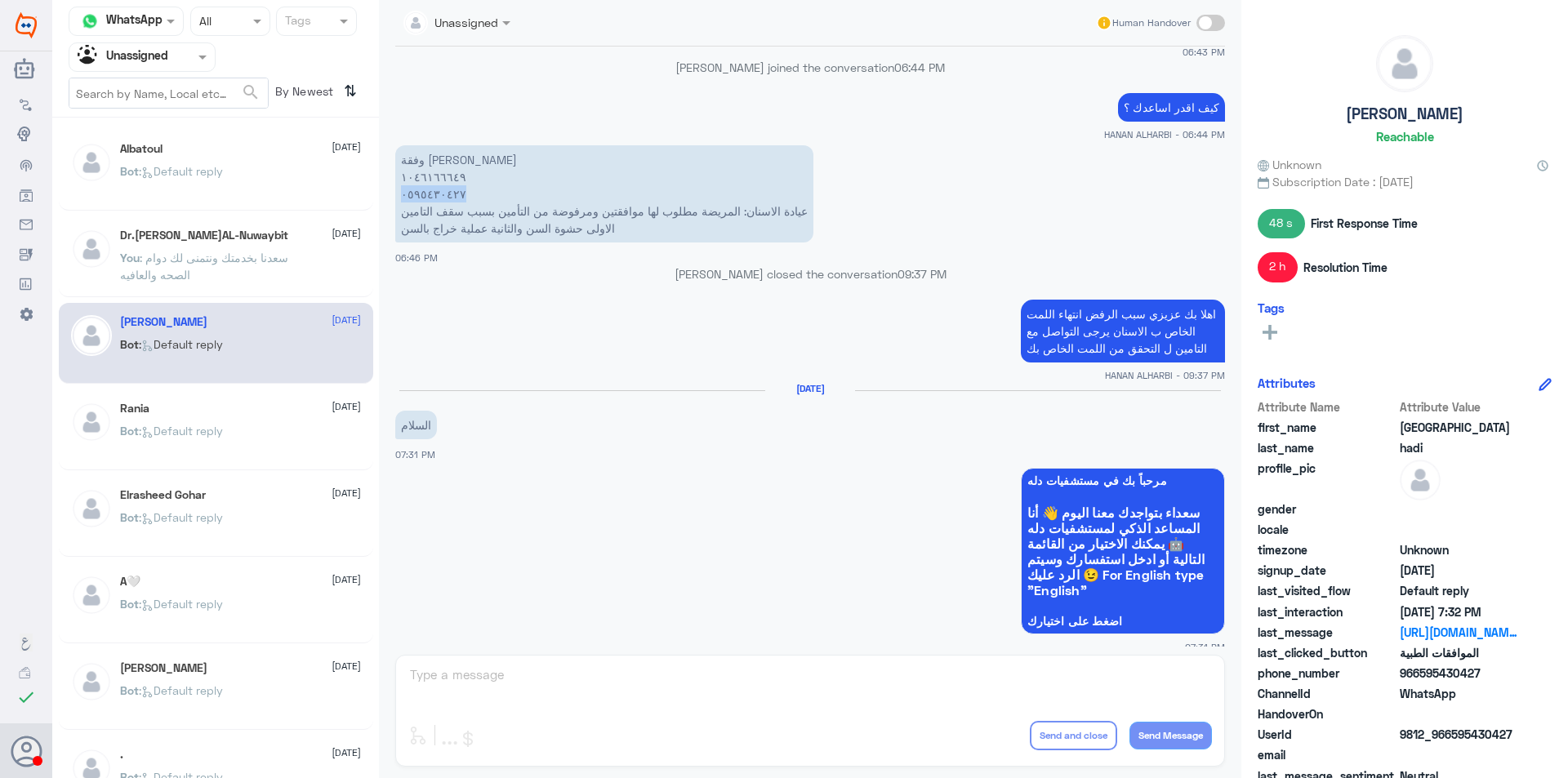
scroll to position [1589, 0]
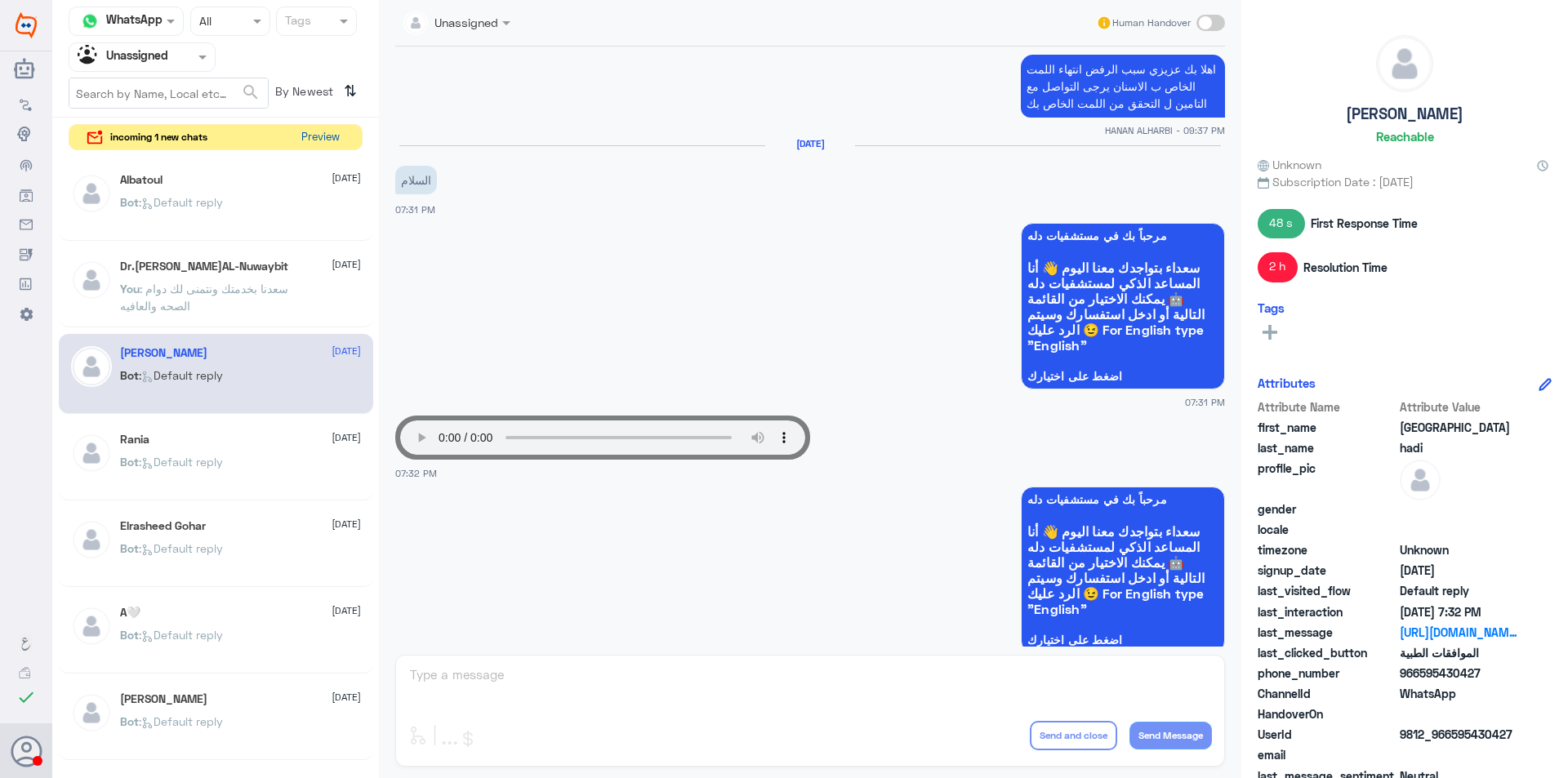
click at [311, 138] on button "Preview" at bounding box center [320, 137] width 50 height 26
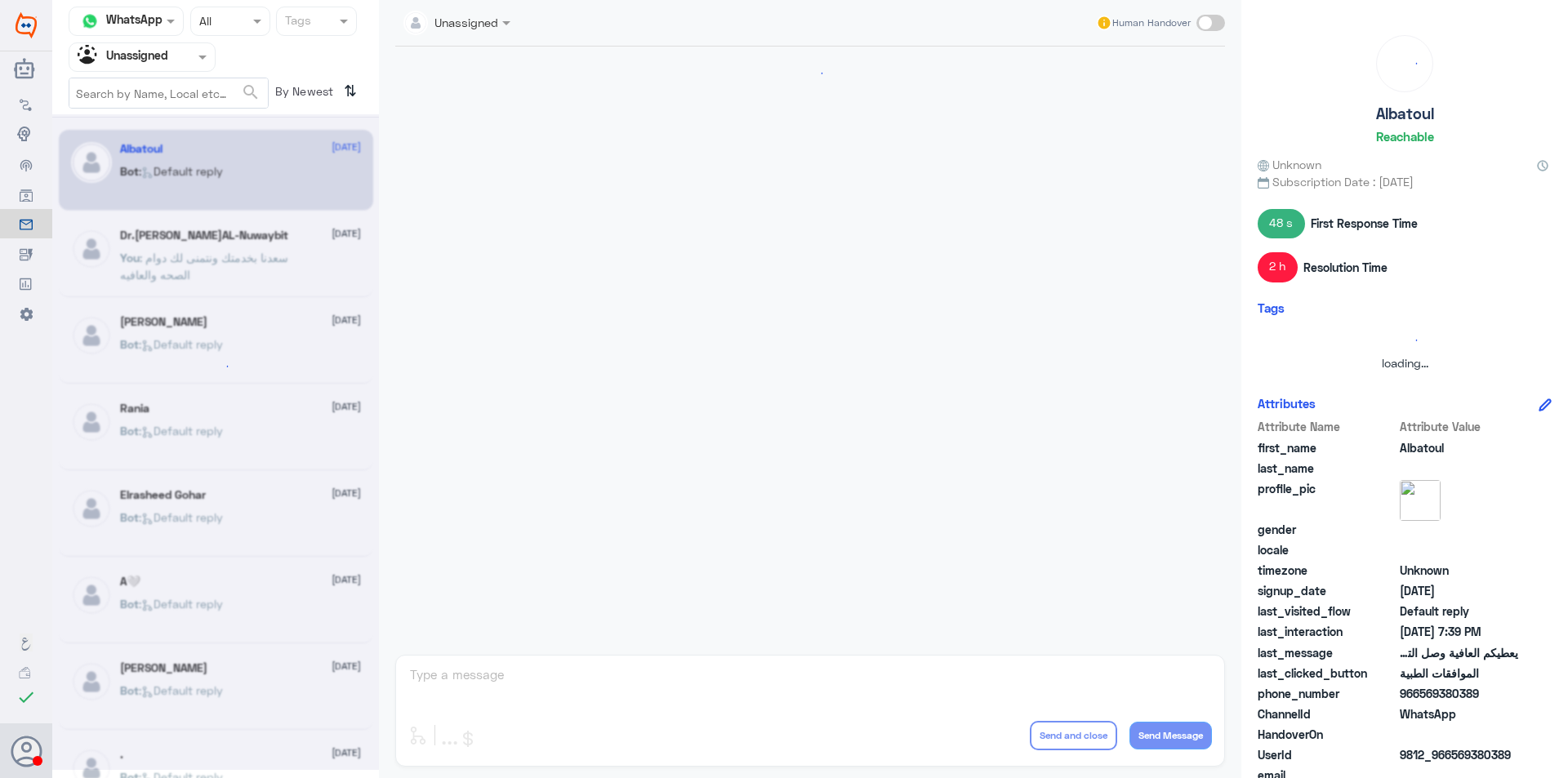
click at [179, 52] on div at bounding box center [142, 56] width 145 height 19
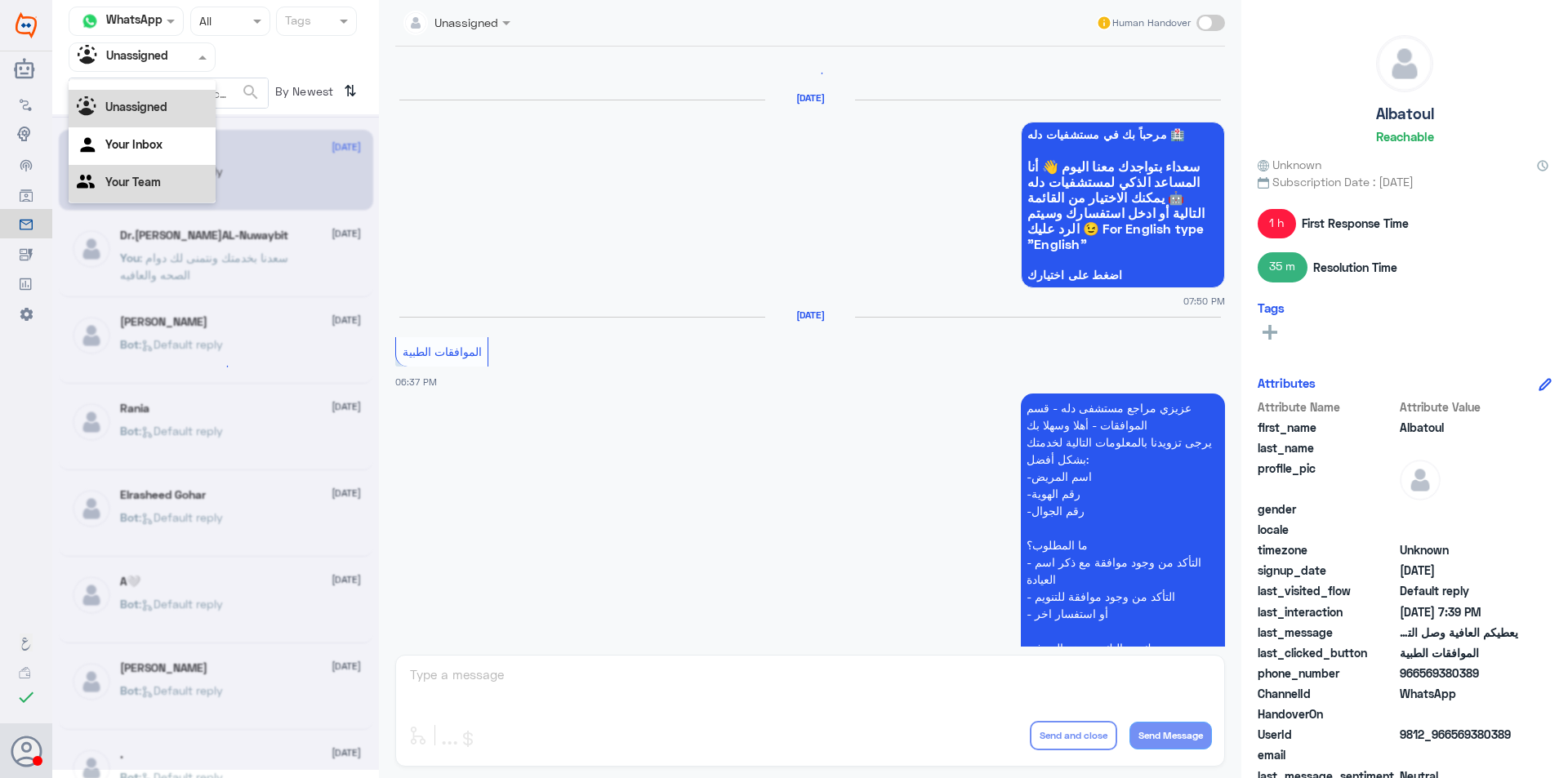
scroll to position [2093, 0]
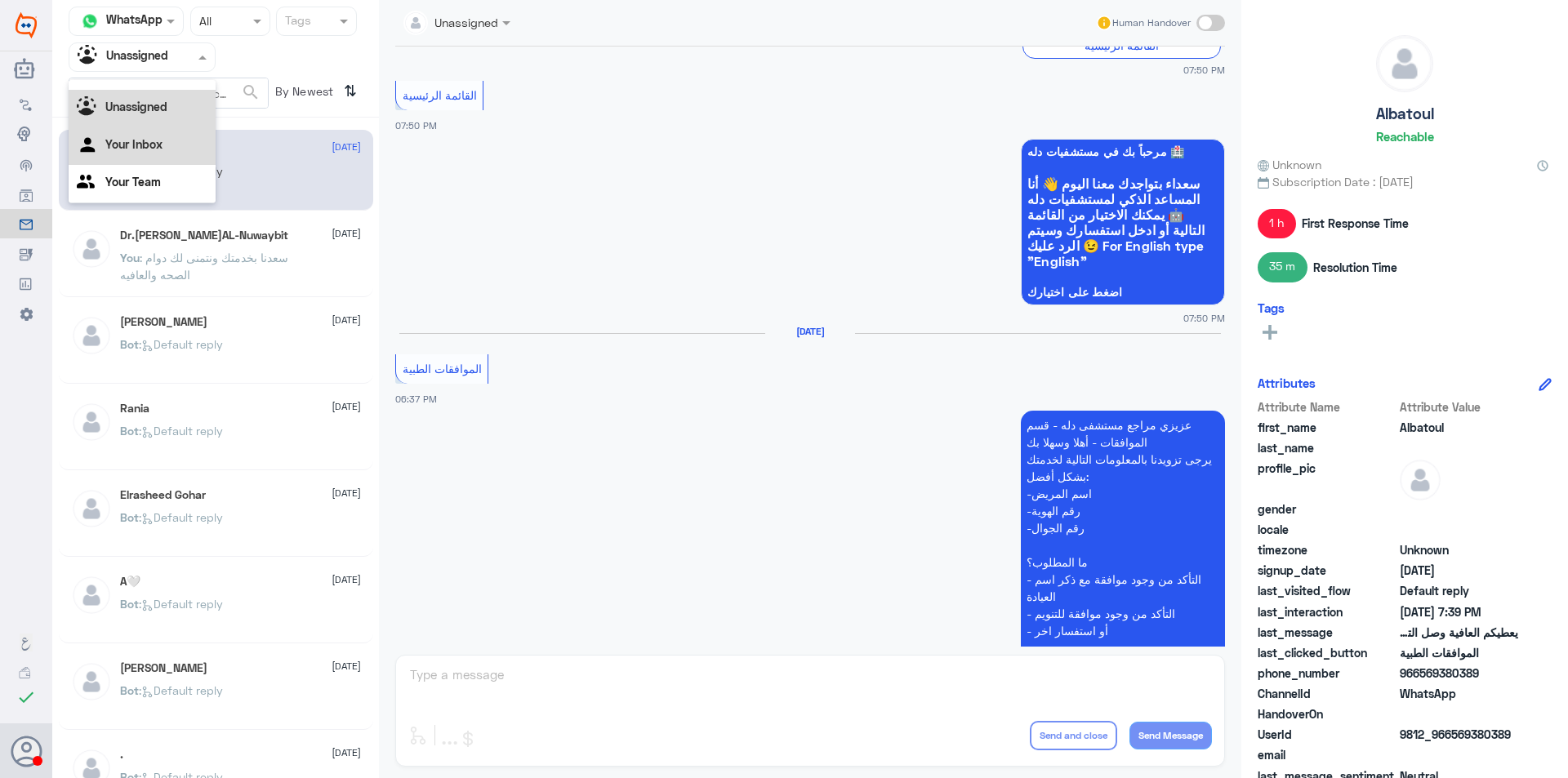
click at [185, 151] on div "Your Inbox" at bounding box center [142, 146] width 147 height 38
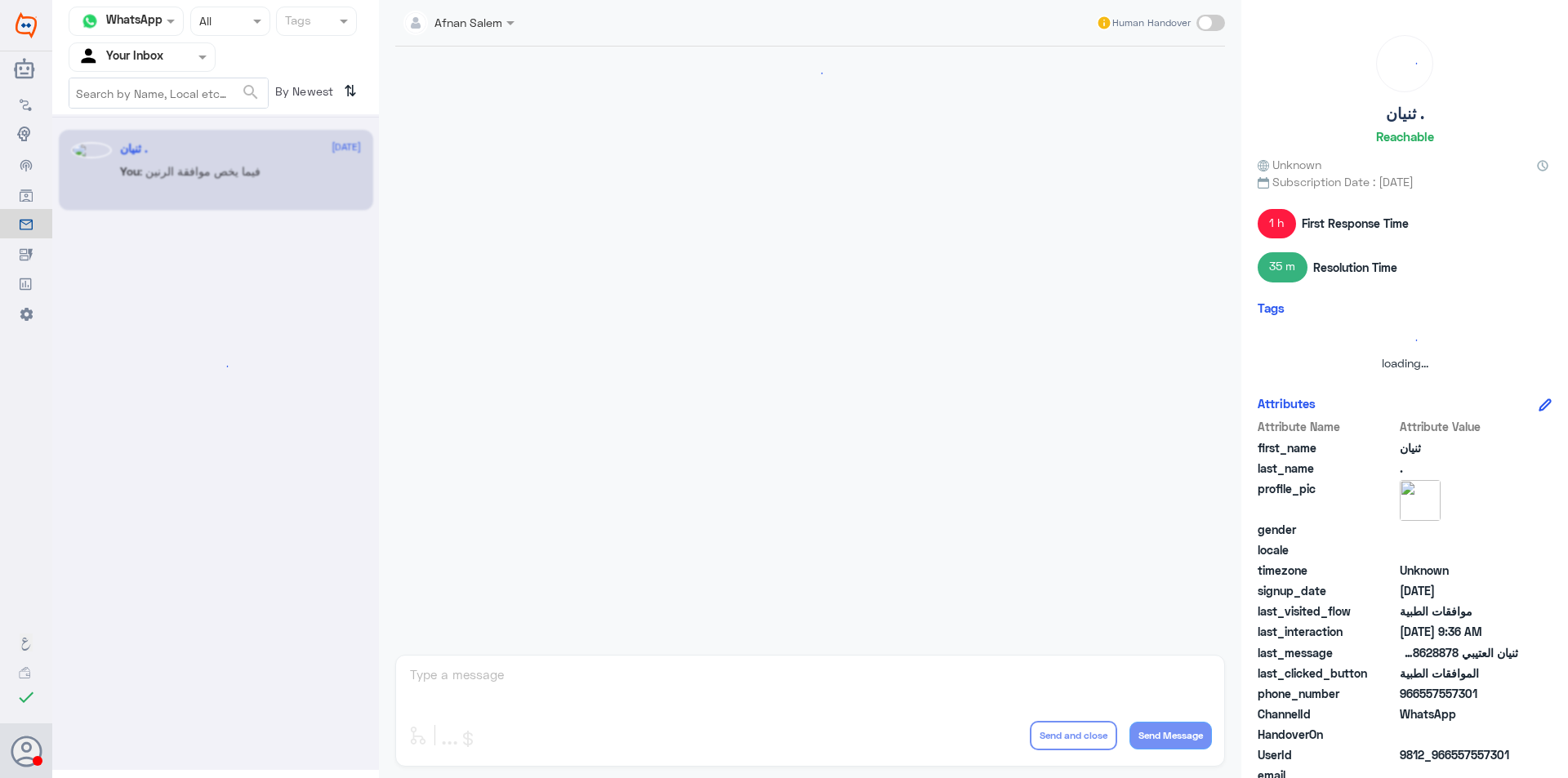
scroll to position [0, 0]
click at [152, 54] on input "text" at bounding box center [122, 56] width 90 height 19
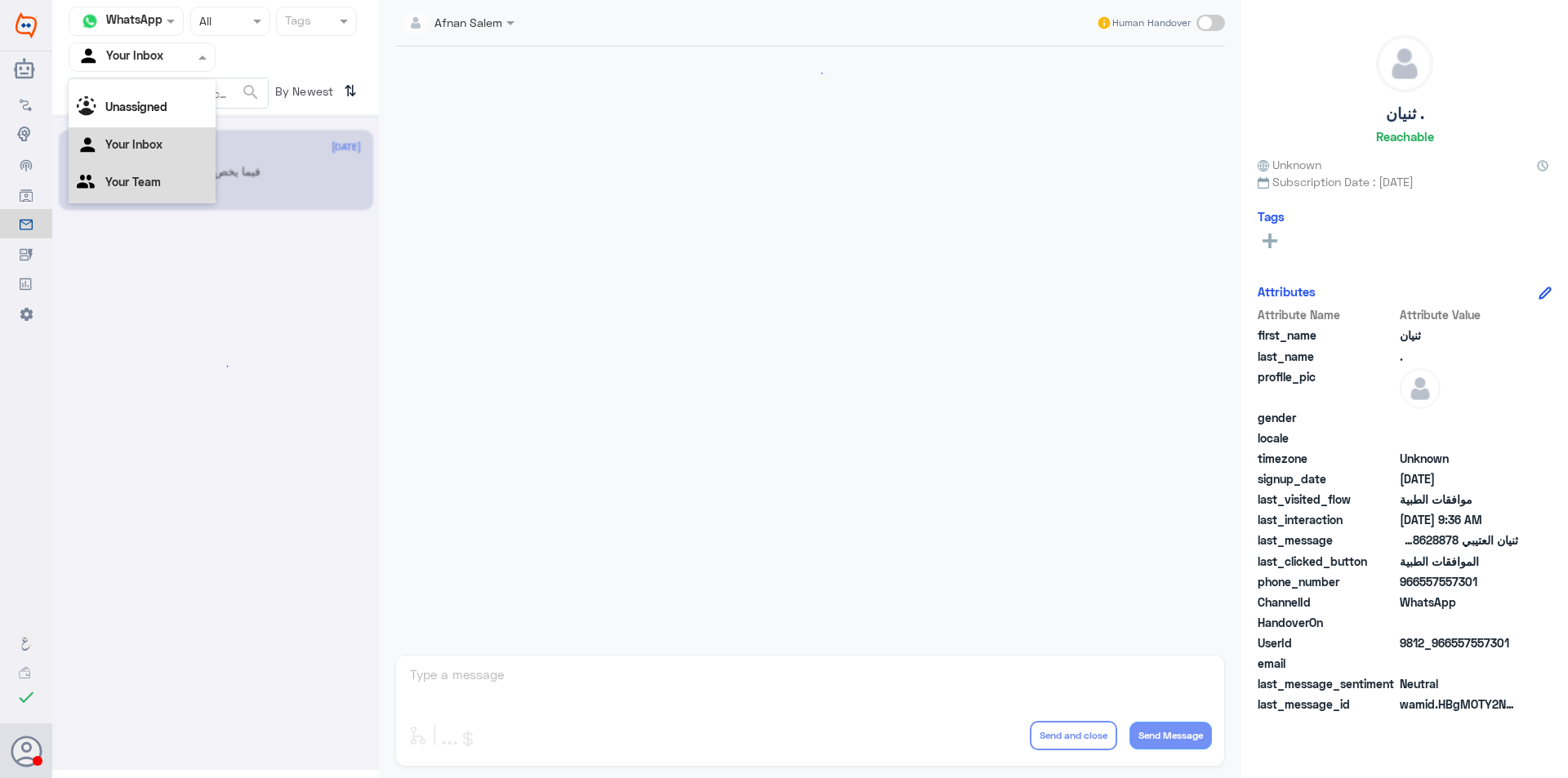
scroll to position [1696, 0]
click at [151, 174] on Team "Your Team" at bounding box center [133, 182] width 55 height 14
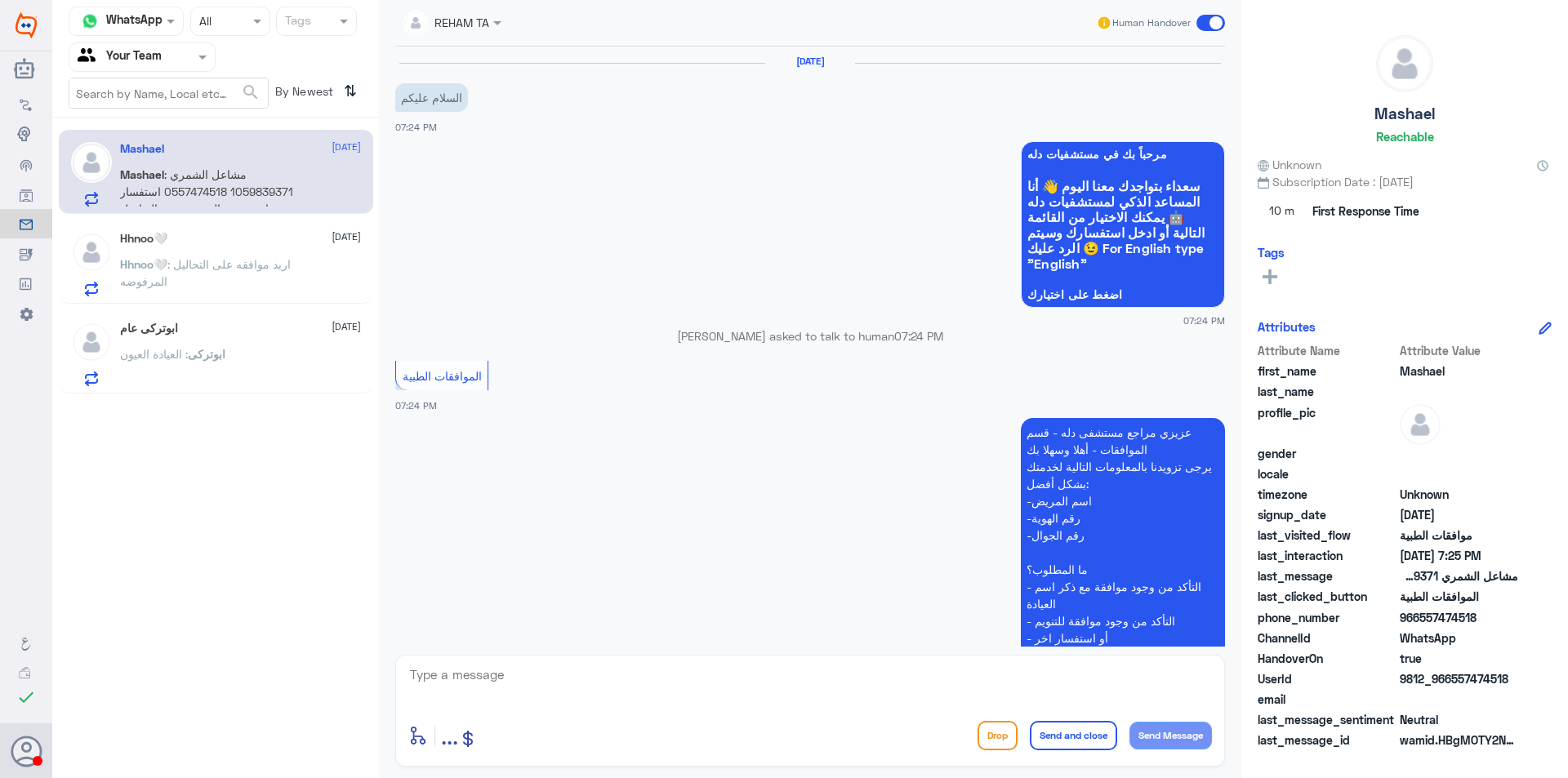
scroll to position [324, 0]
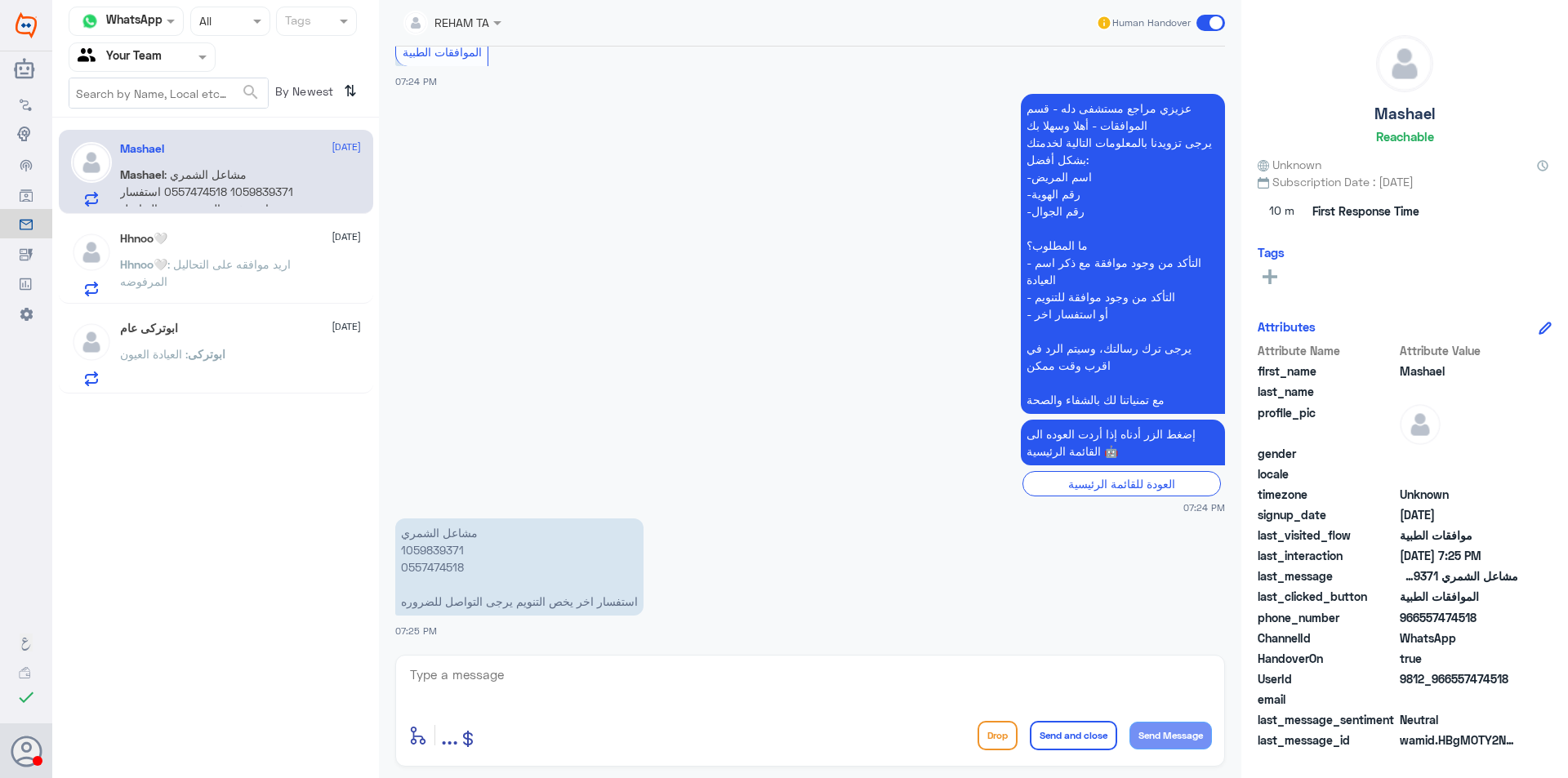
click at [151, 62] on input "text" at bounding box center [122, 56] width 90 height 19
click at [144, 115] on div "Unassigned" at bounding box center [142, 108] width 147 height 38
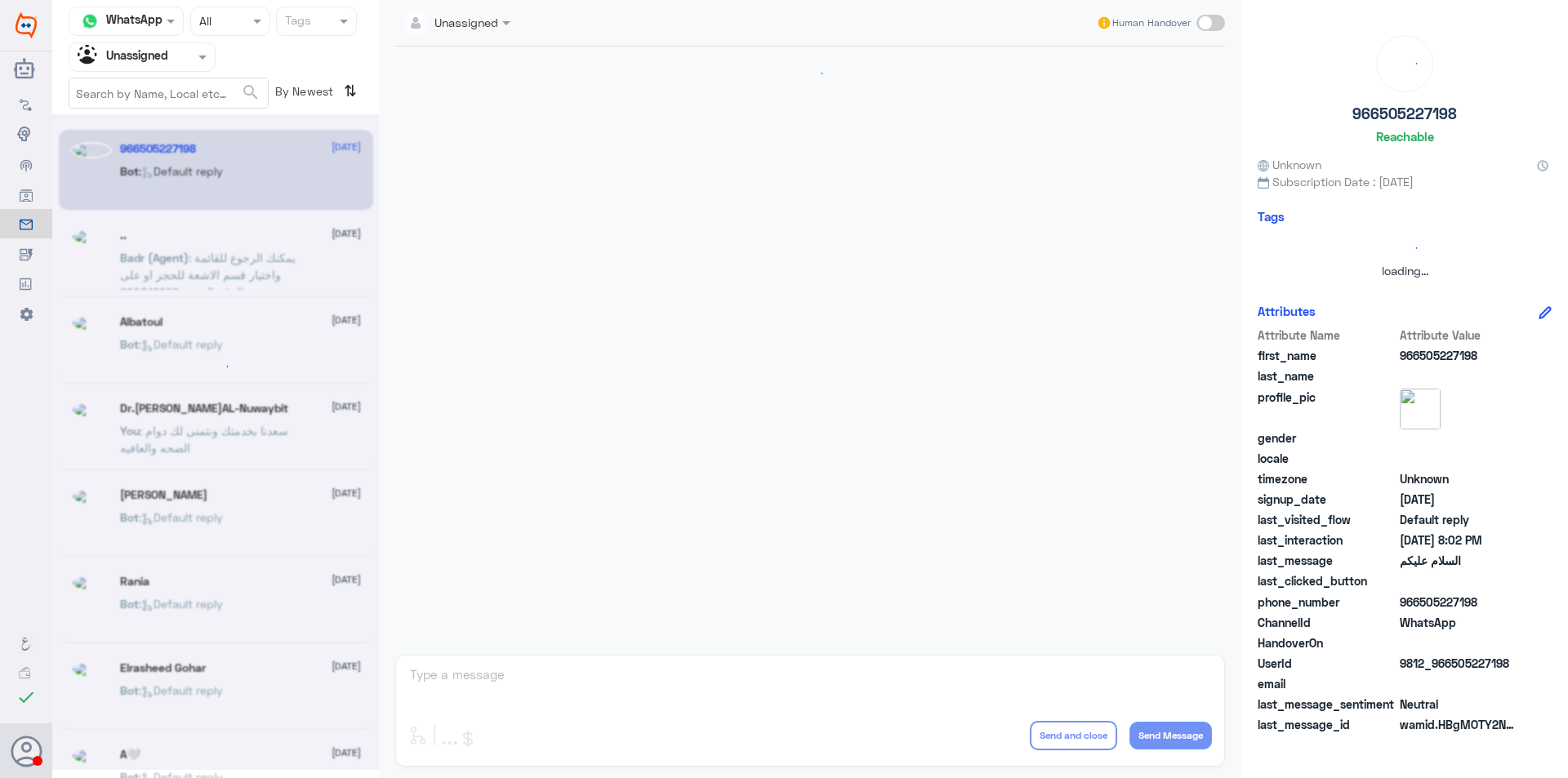
scroll to position [0, 0]
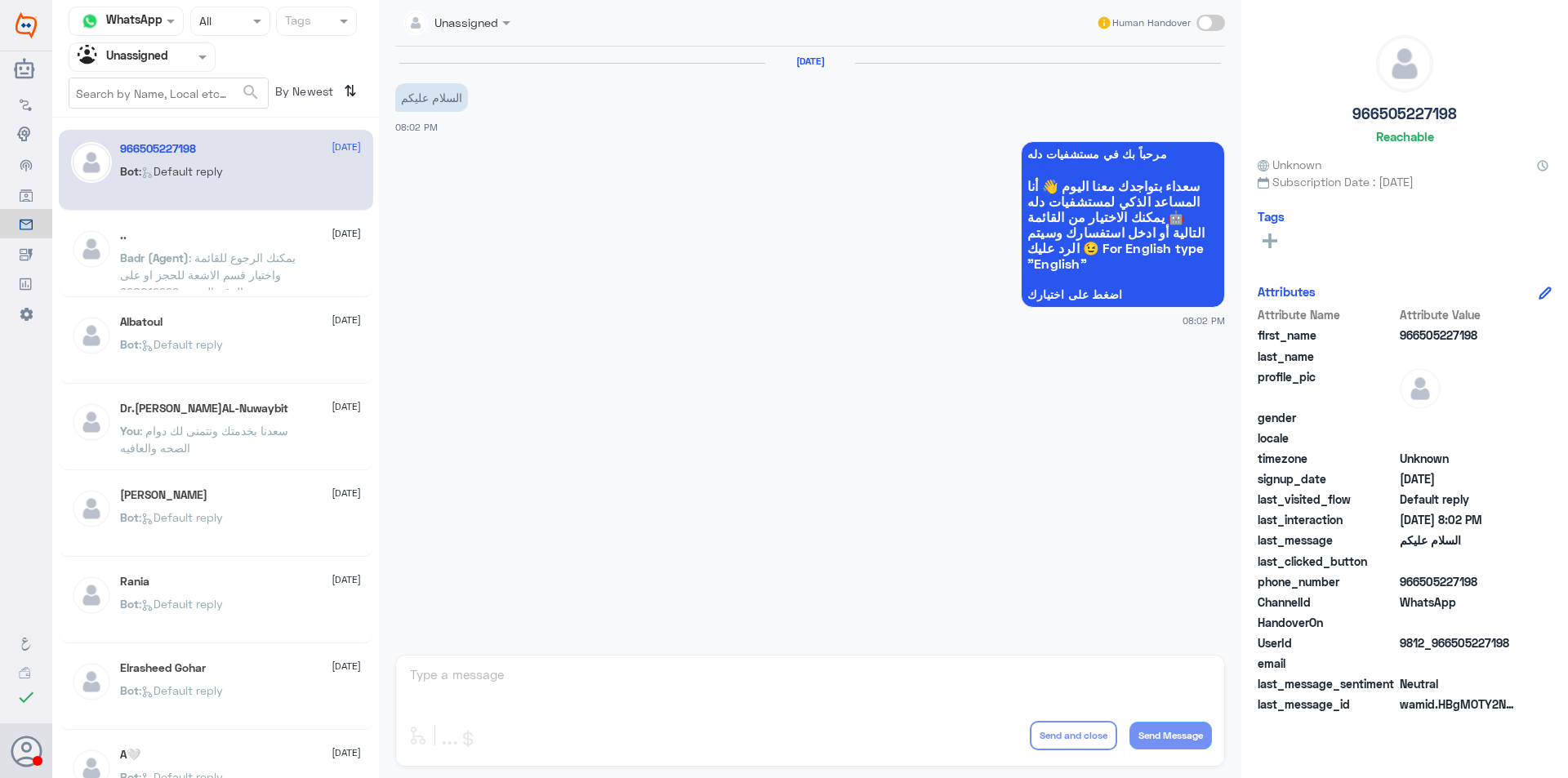
click at [273, 271] on span ": يمكنك الرجوع للقائمة واختيار قسم الاشعة للحجز او على الرقم الموحد 920012222" at bounding box center [207, 275] width 175 height 48
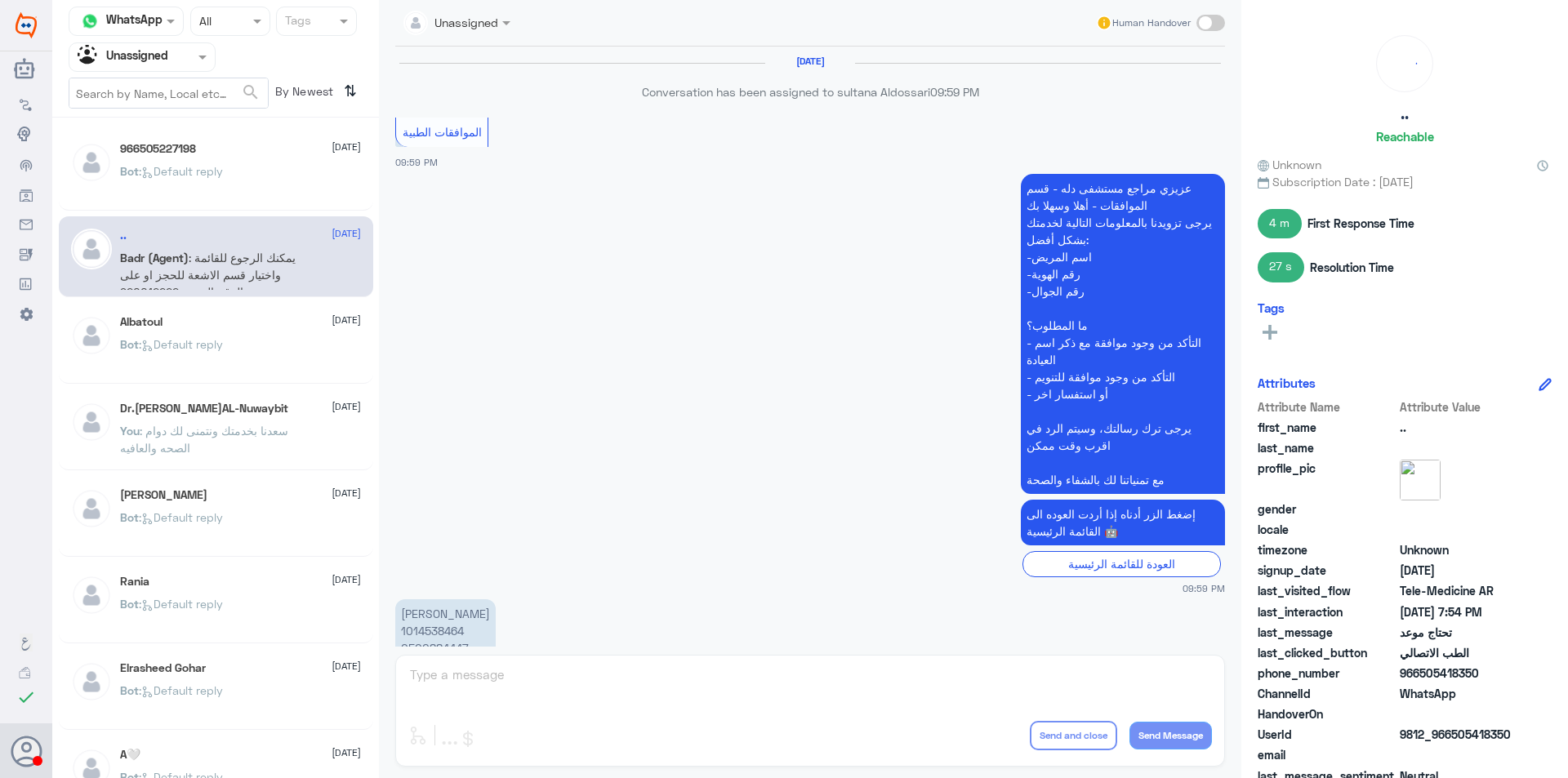
scroll to position [1100, 0]
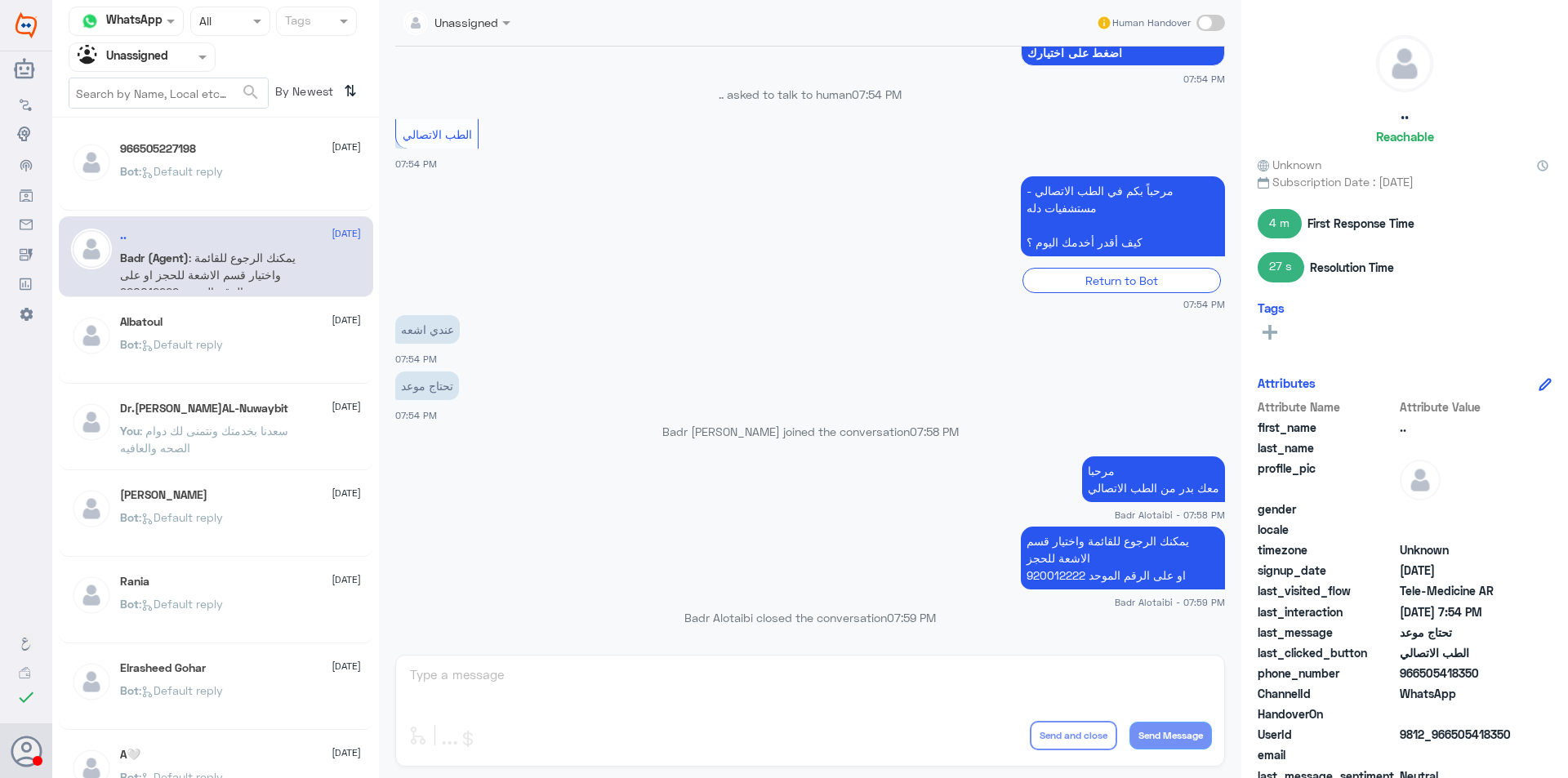
click at [200, 358] on p "Bot : Default reply" at bounding box center [171, 356] width 103 height 41
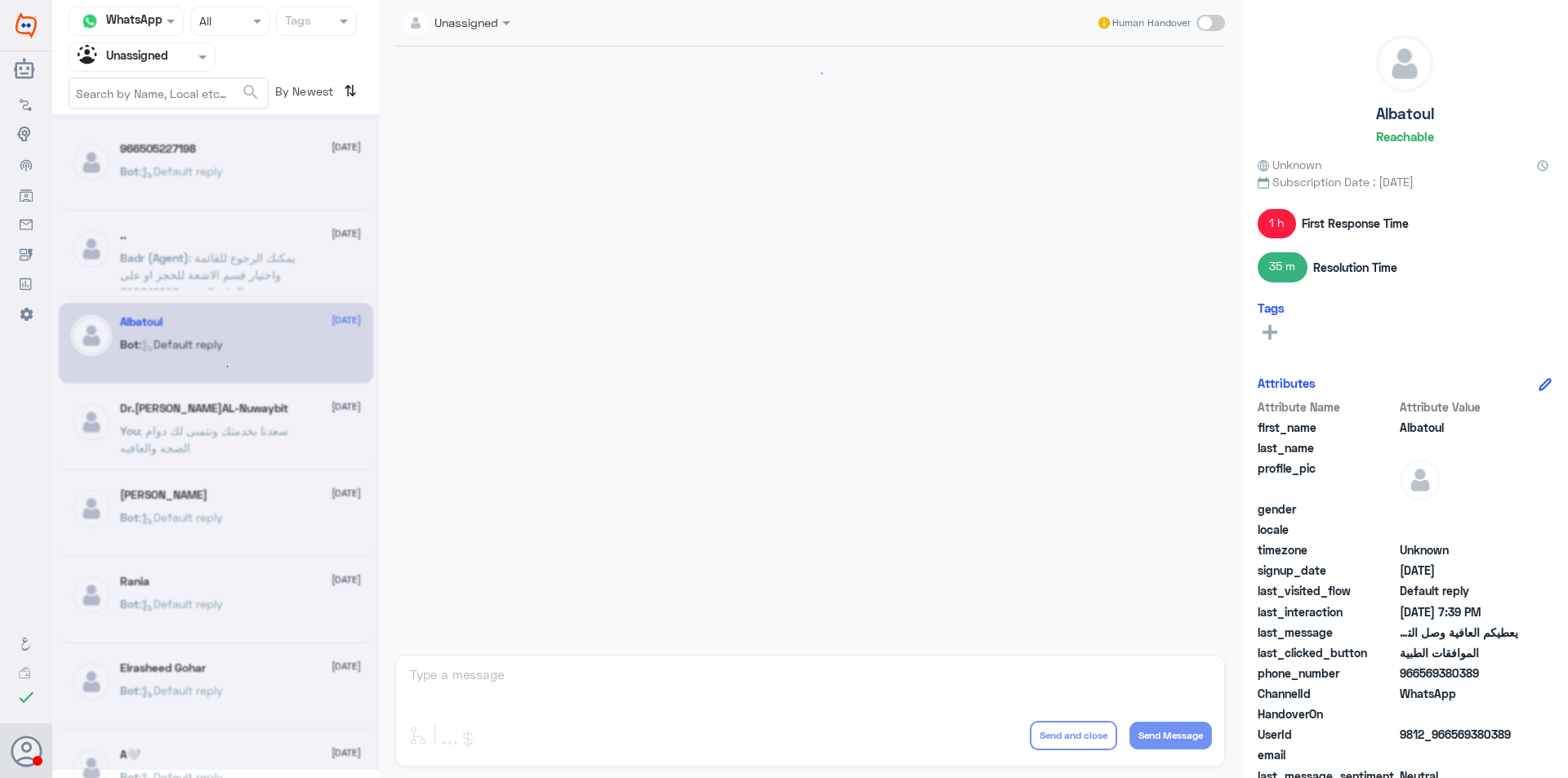
scroll to position [1649, 0]
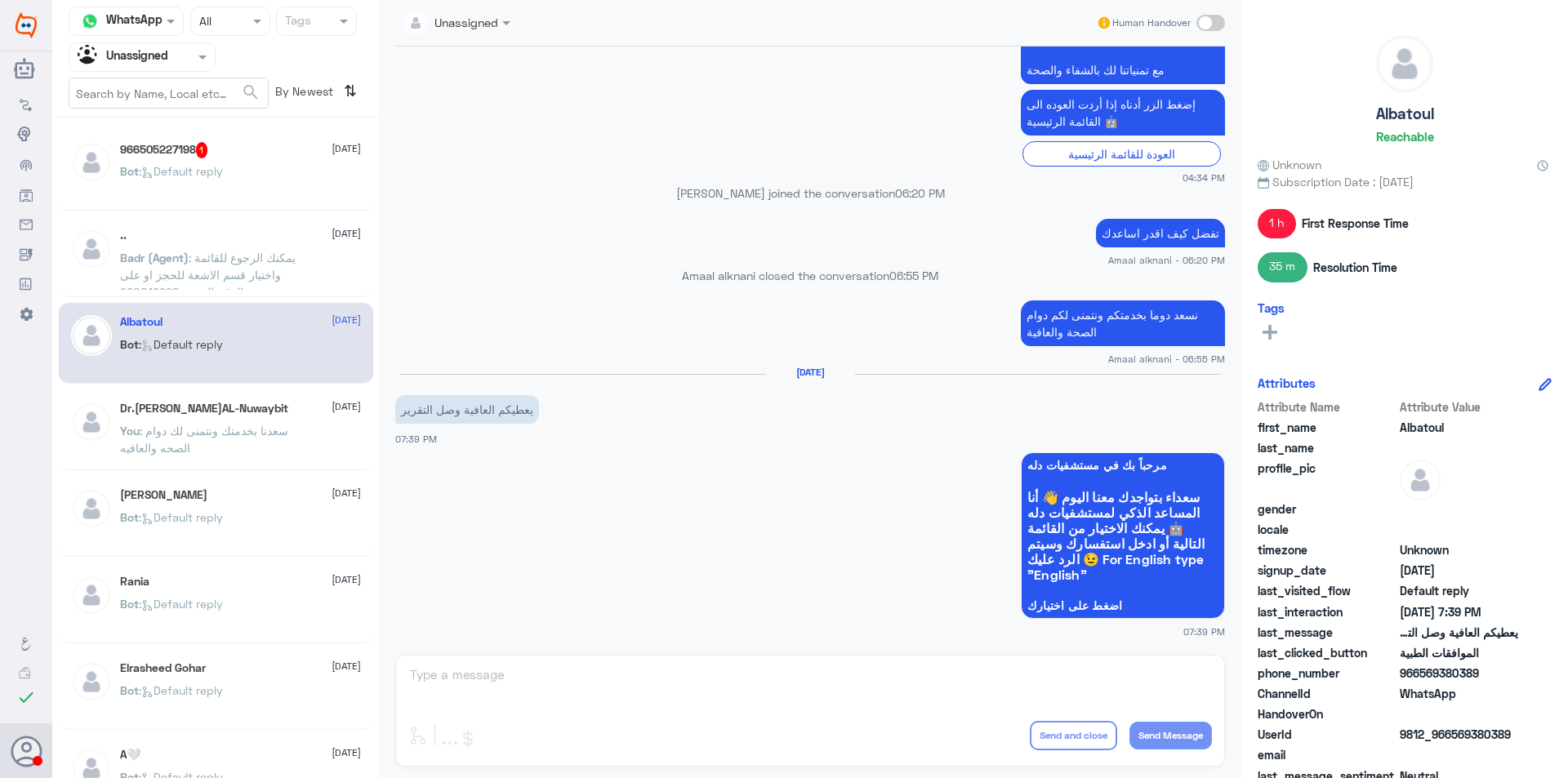
click at [247, 179] on div "Bot : Default reply" at bounding box center [240, 185] width 240 height 37
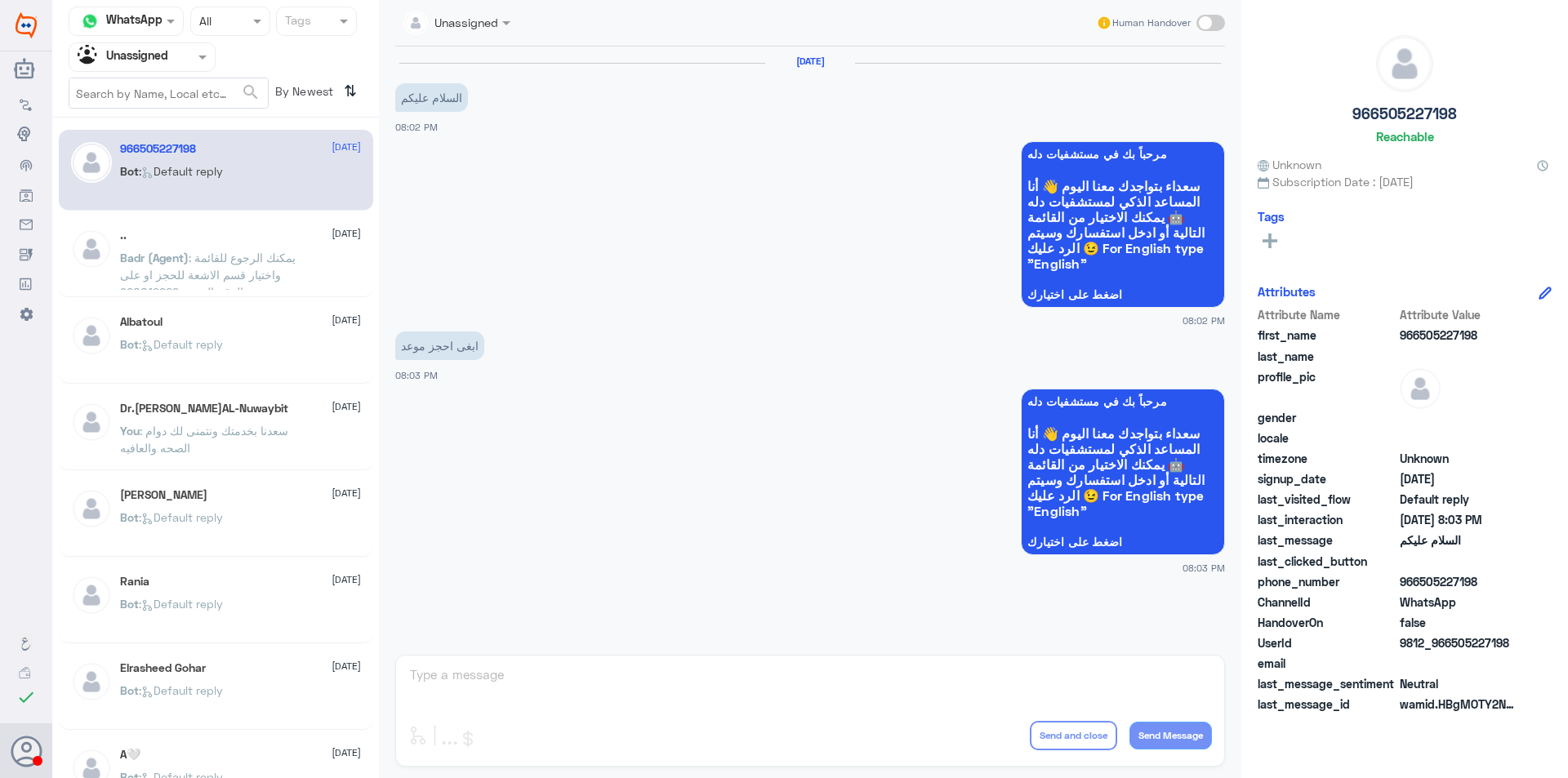
click at [216, 276] on span ": يمكنك الرجوع للقائمة واختيار قسم الاشعة للحجز او على الرقم الموحد 920012222" at bounding box center [207, 275] width 175 height 48
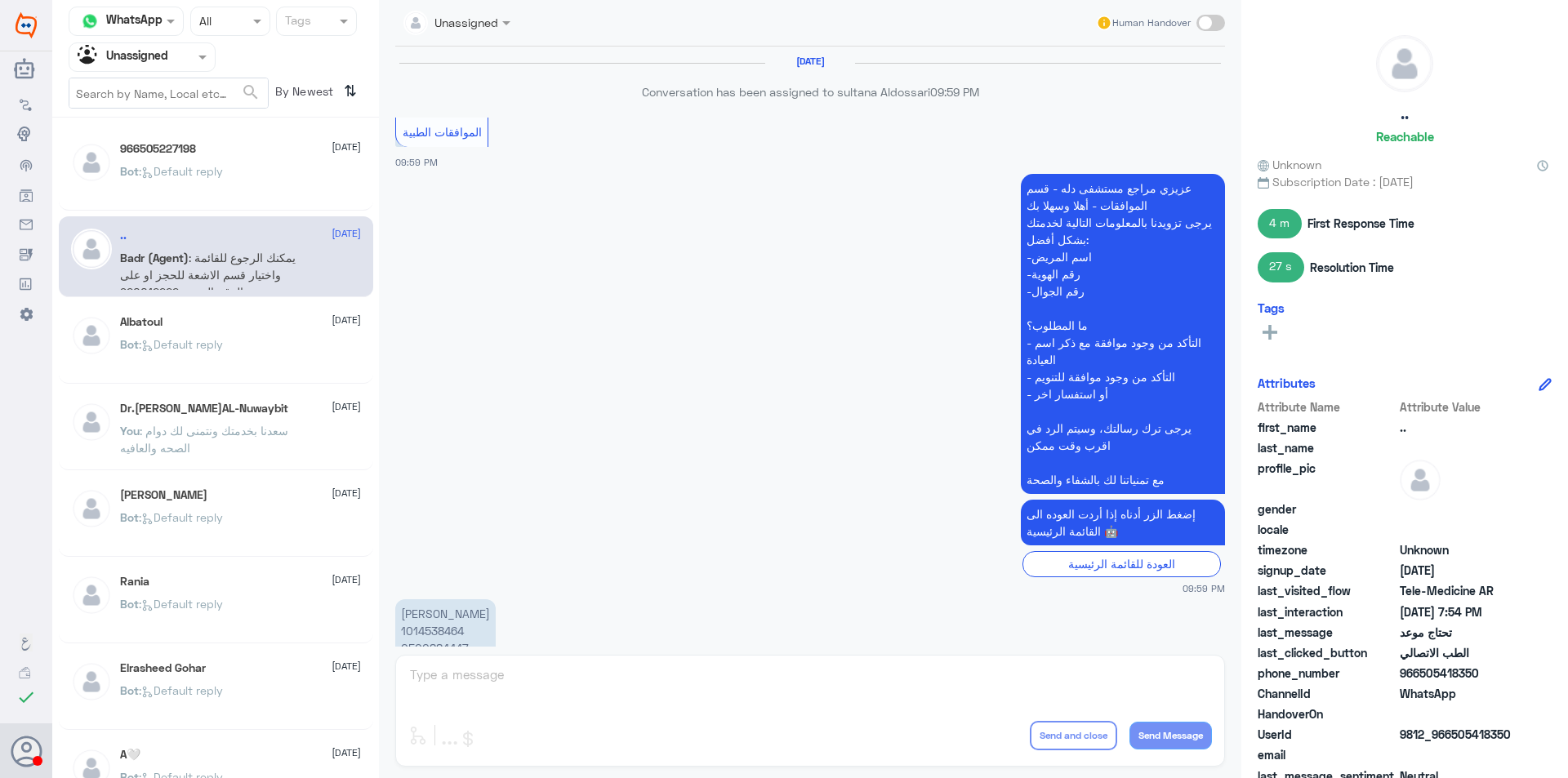
scroll to position [1100, 0]
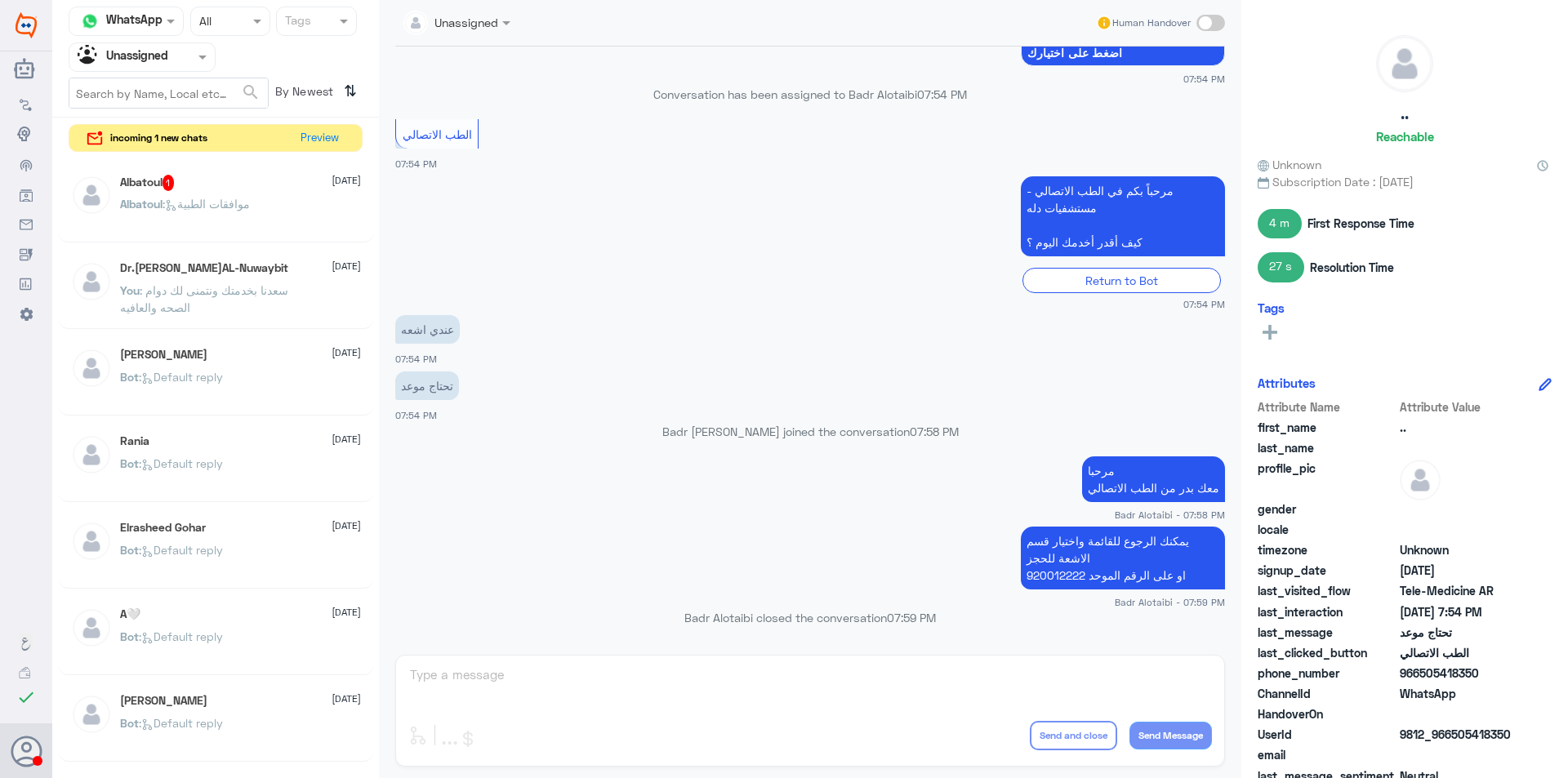
click at [246, 189] on div "Albatoul 1 [DATE]" at bounding box center [240, 182] width 240 height 17
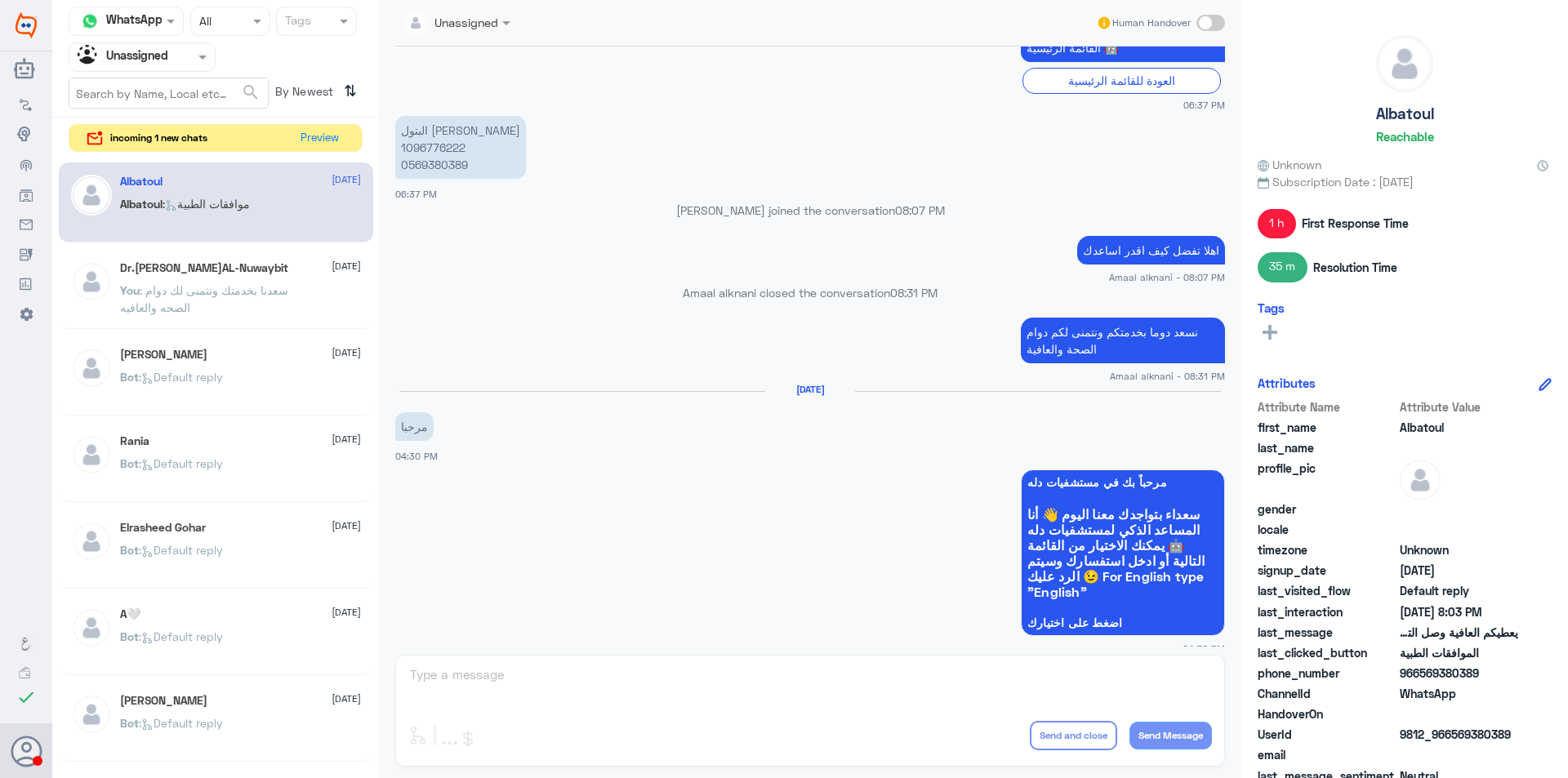
scroll to position [3354, 0]
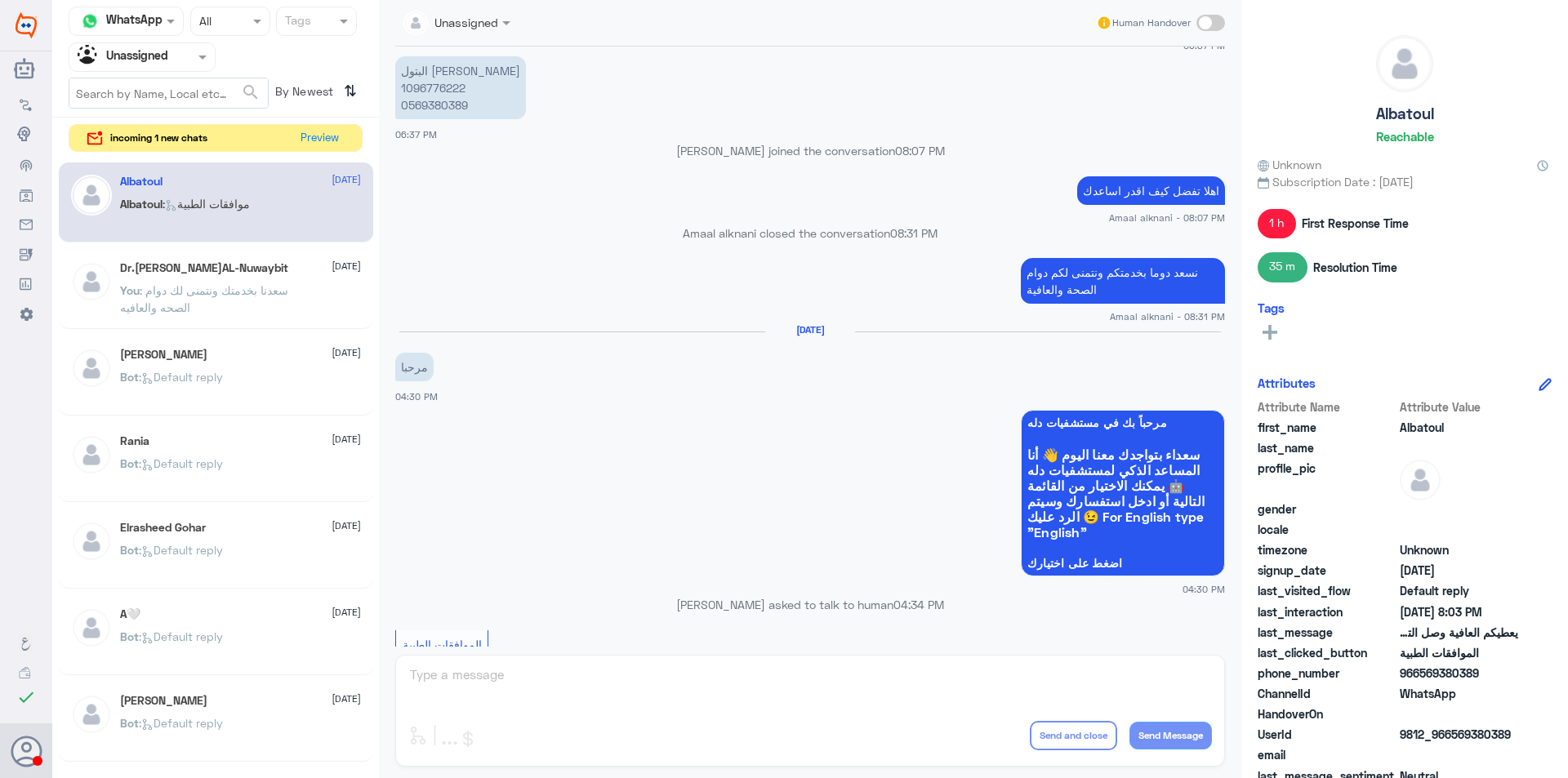
click at [441, 80] on p "البتول [PERSON_NAME] 1096776222 0569380389" at bounding box center [461, 87] width 130 height 63
click at [304, 143] on button "Preview" at bounding box center [320, 137] width 50 height 26
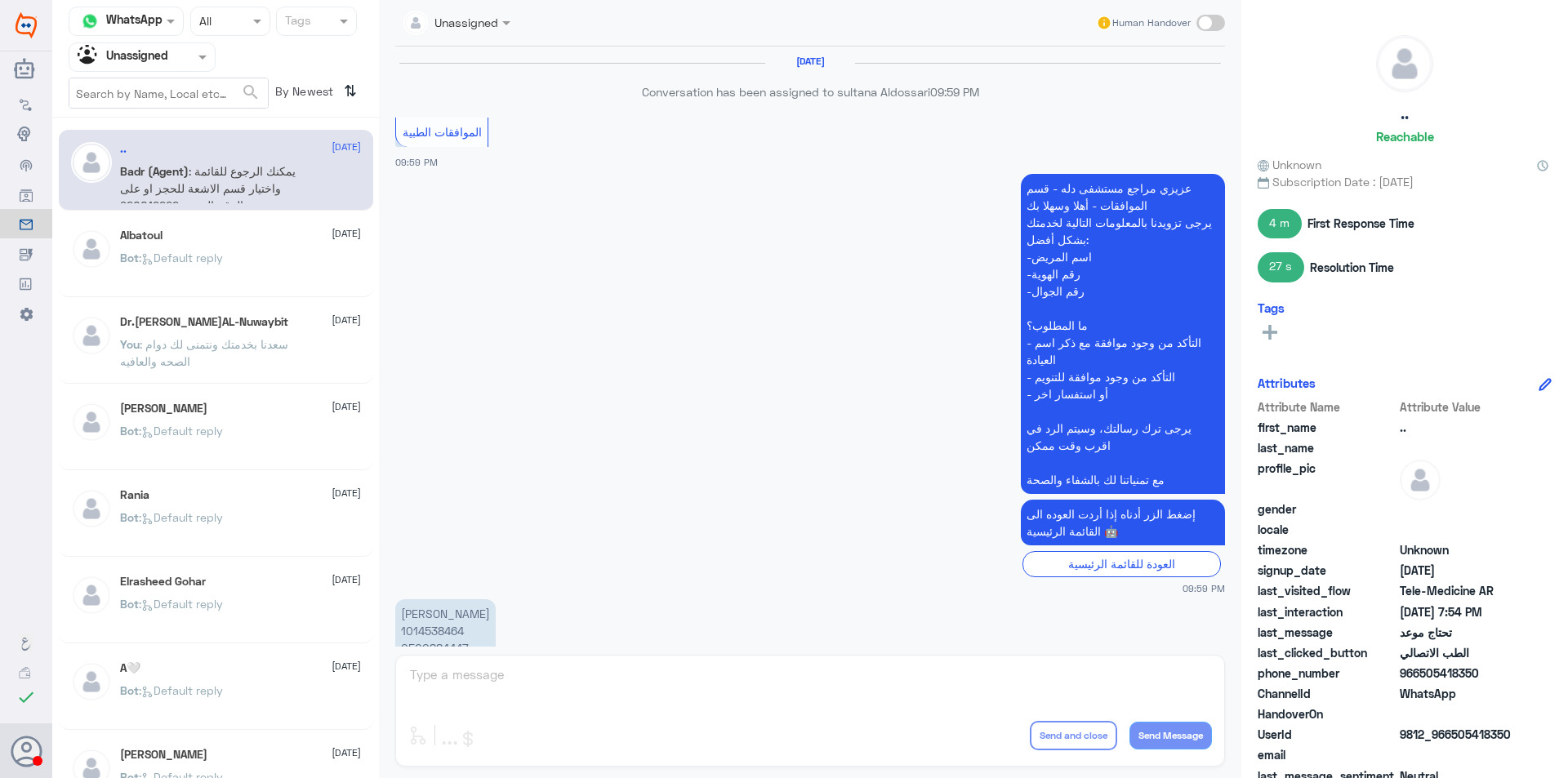
scroll to position [1100, 0]
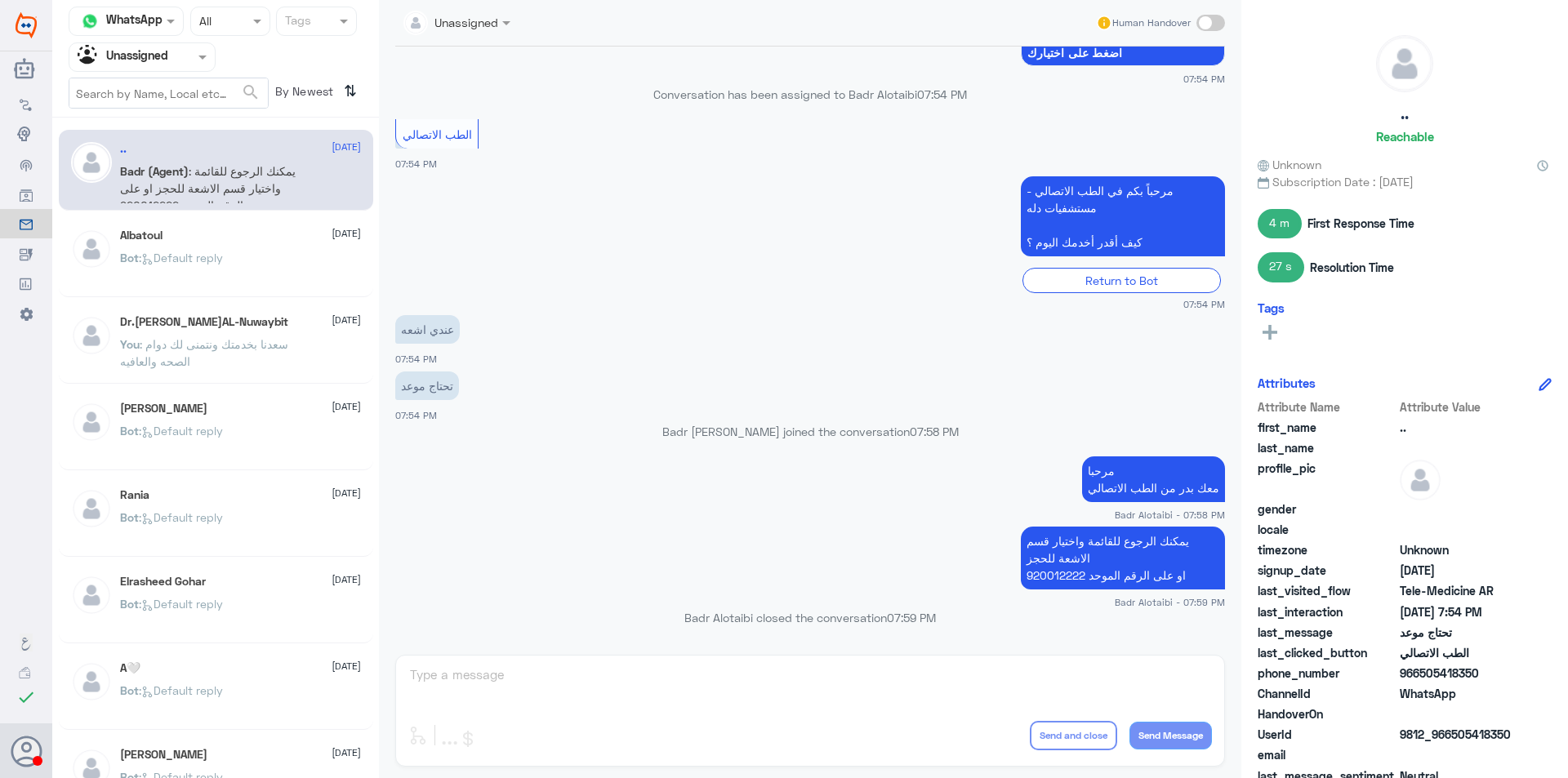
click at [221, 552] on div "Rania [DATE] Bot : Default reply" at bounding box center [216, 516] width 314 height 81
click at [233, 604] on div "Bot : Default reply" at bounding box center [240, 618] width 240 height 37
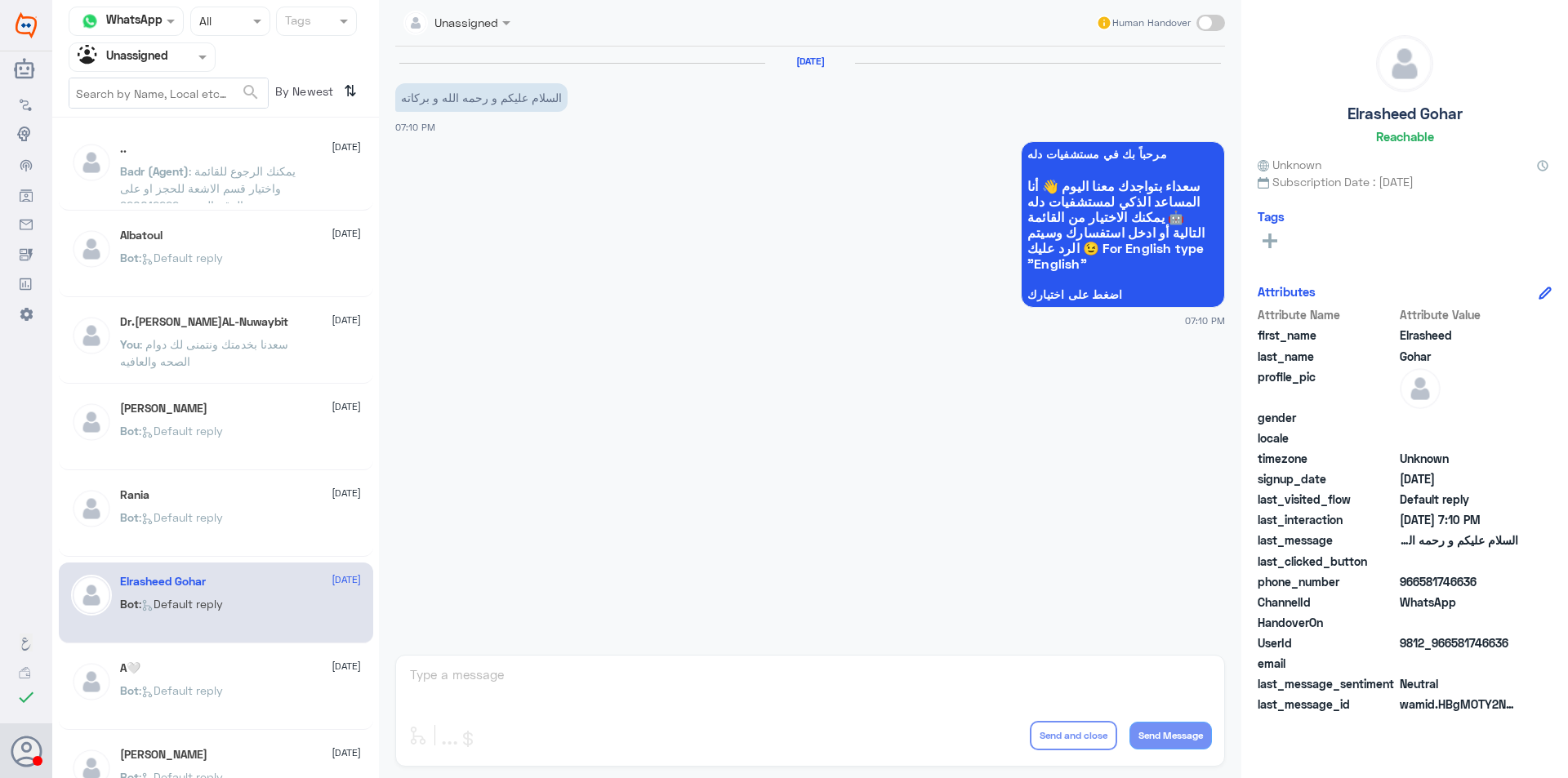
click at [258, 446] on div "Bot : Default reply" at bounding box center [240, 445] width 240 height 37
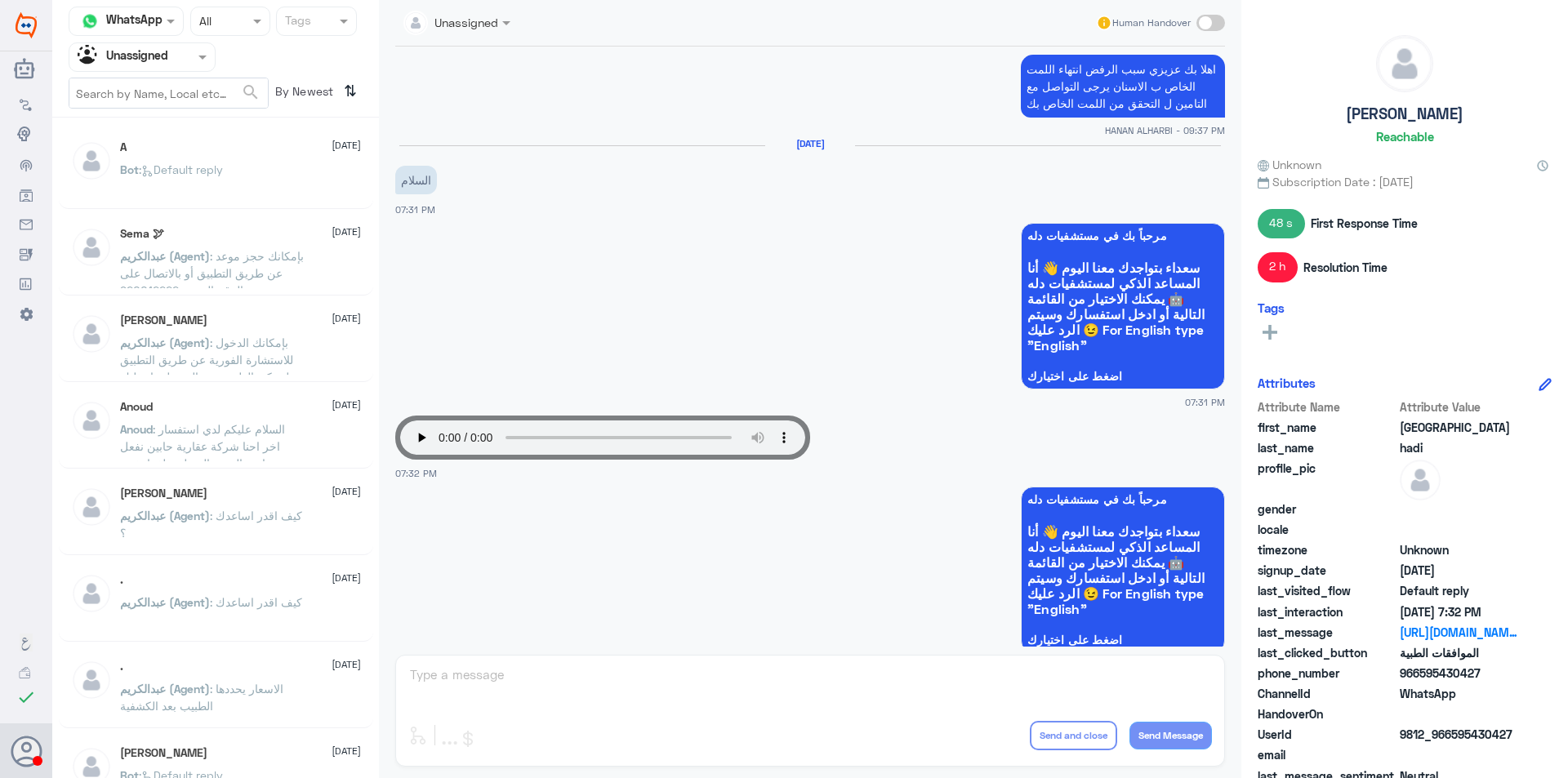
scroll to position [988, 0]
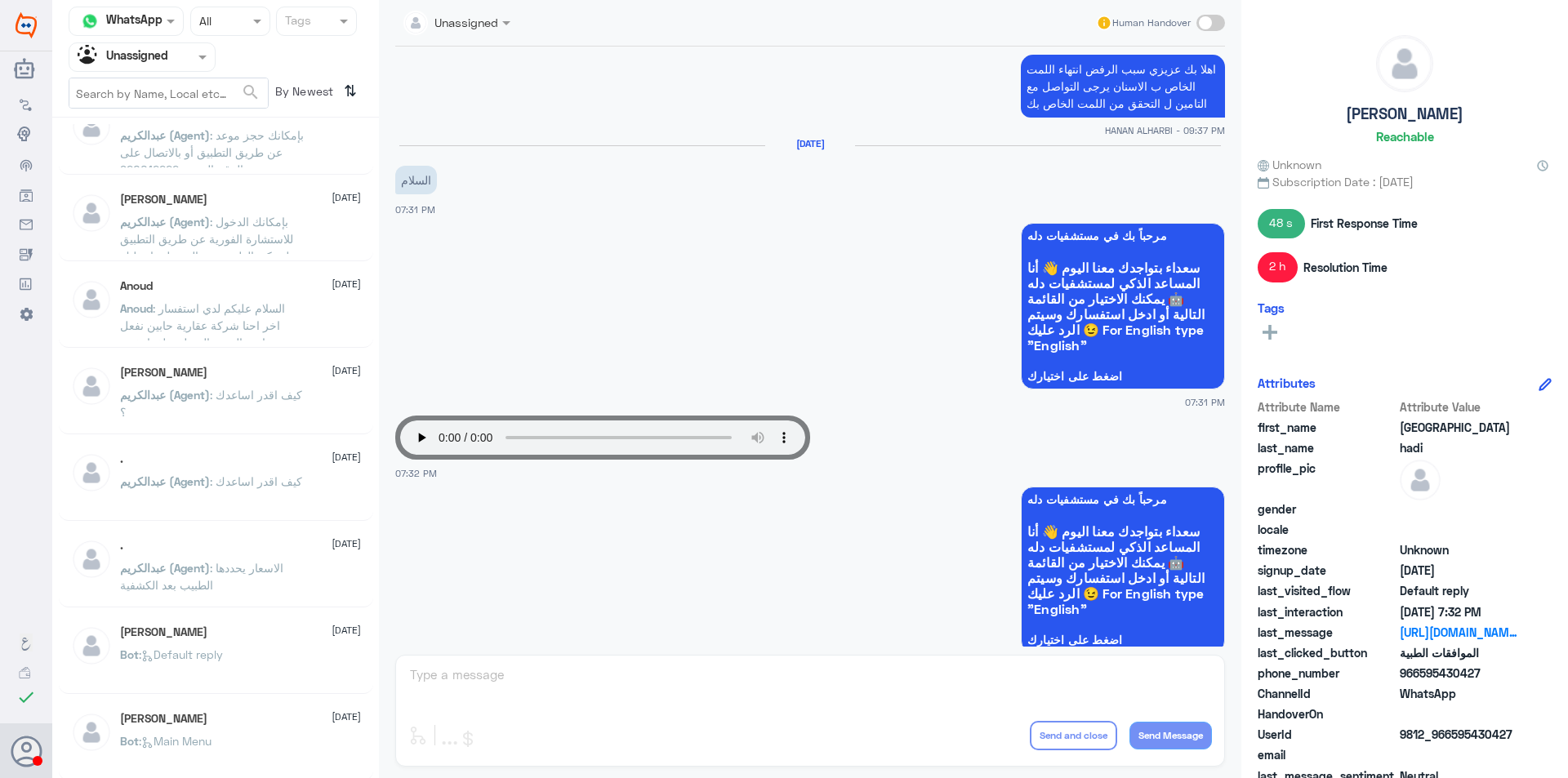
click at [244, 494] on p "[PERSON_NAME] (Agent) : كيف اقدر اساعدك" at bounding box center [211, 493] width 182 height 41
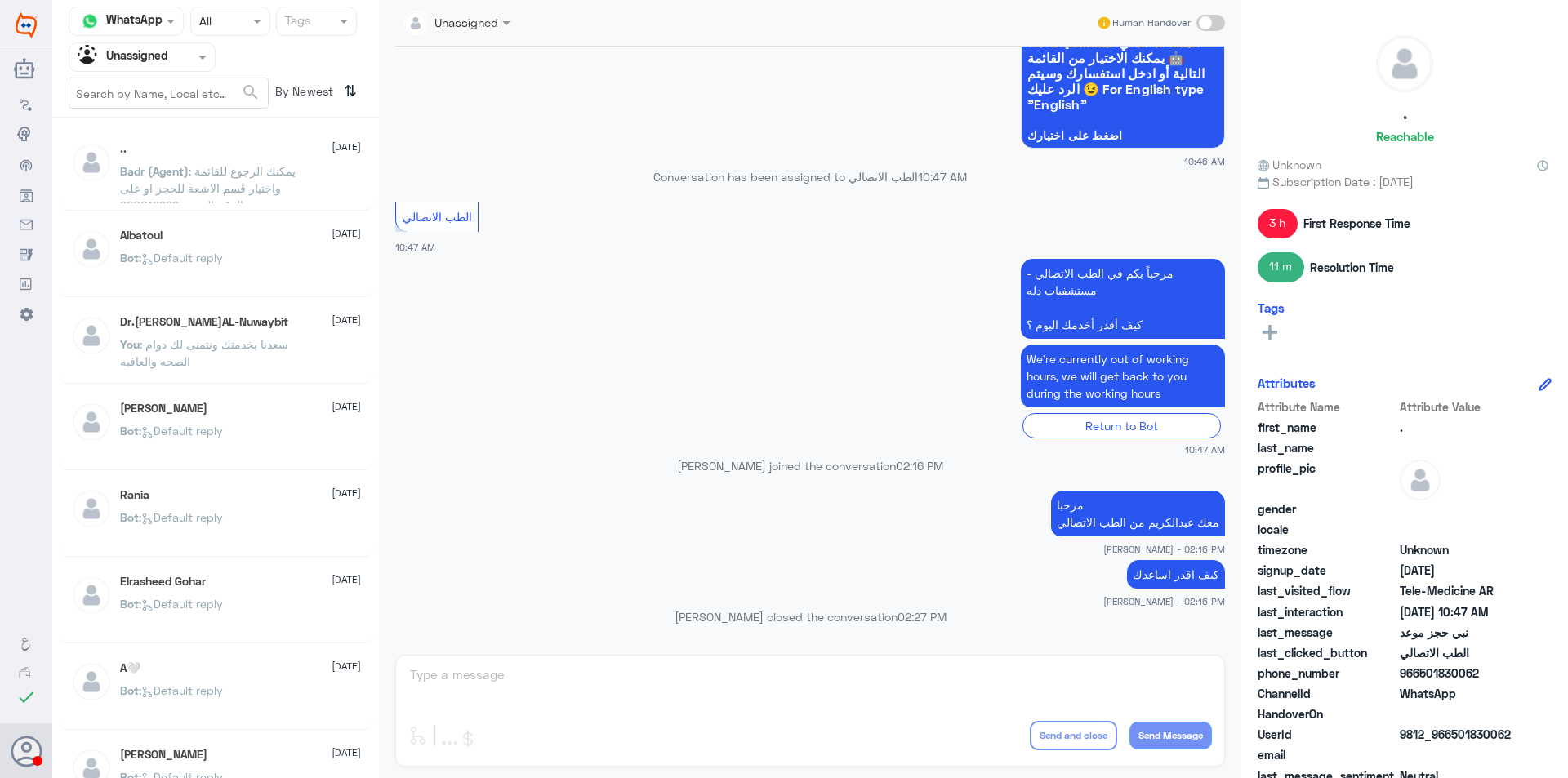
click at [240, 179] on p "Badr (Agent) : يمكنك الرجوع للقائمة واختيار قسم الاشعة للحجز او على الرقم الموح…" at bounding box center [211, 182] width 184 height 41
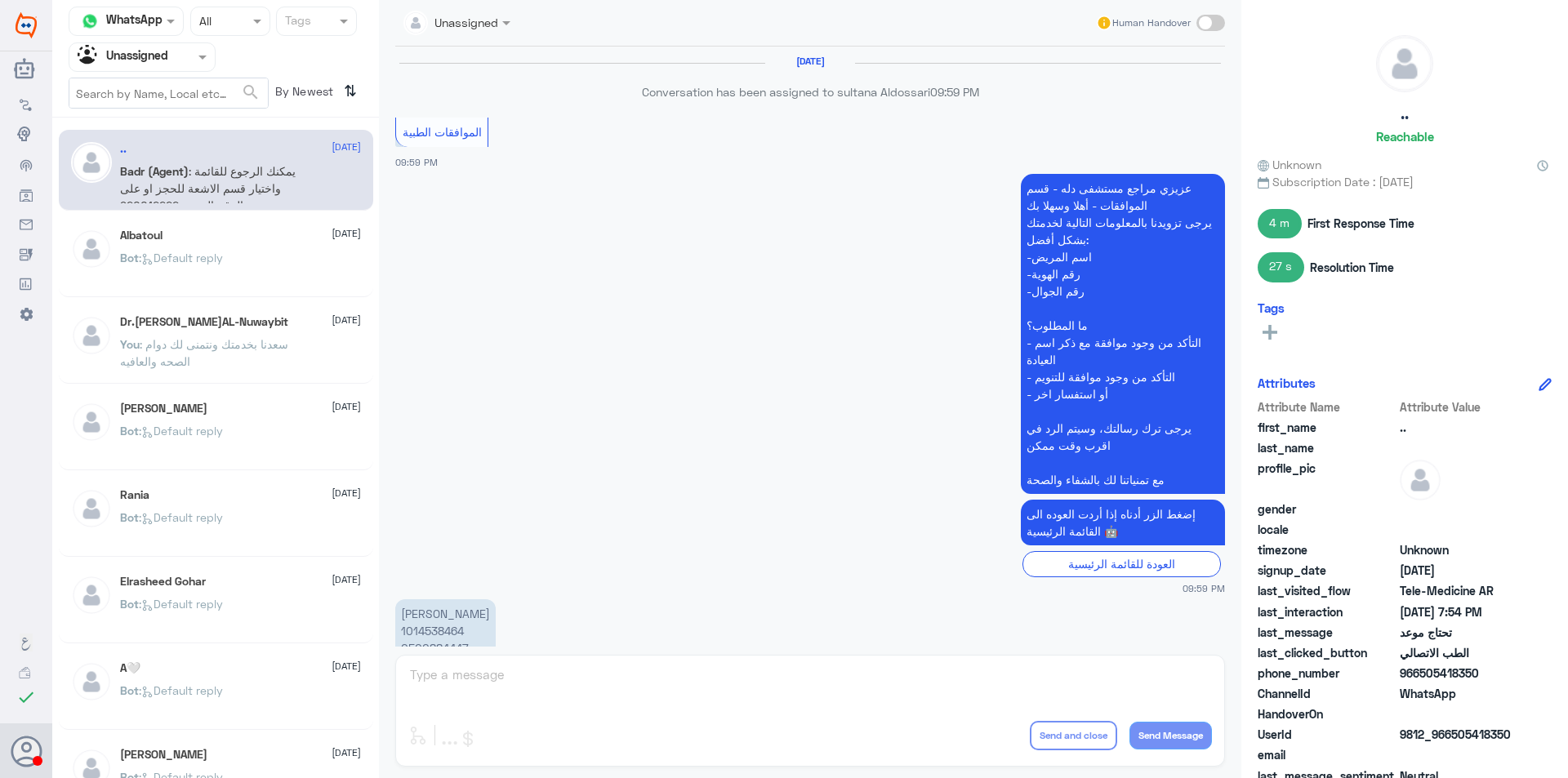
scroll to position [1100, 0]
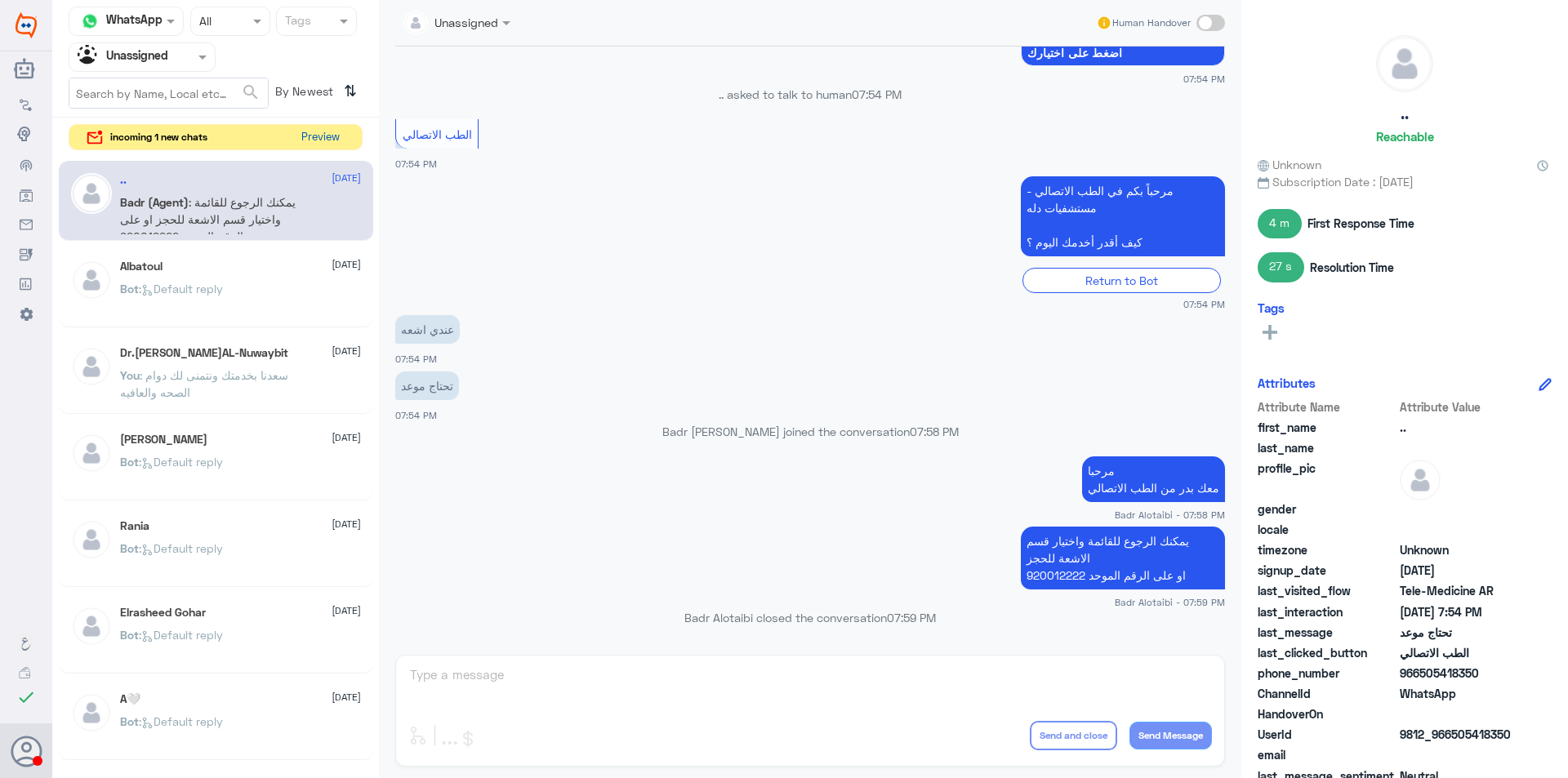
click at [311, 149] on button "Preview" at bounding box center [320, 137] width 50 height 26
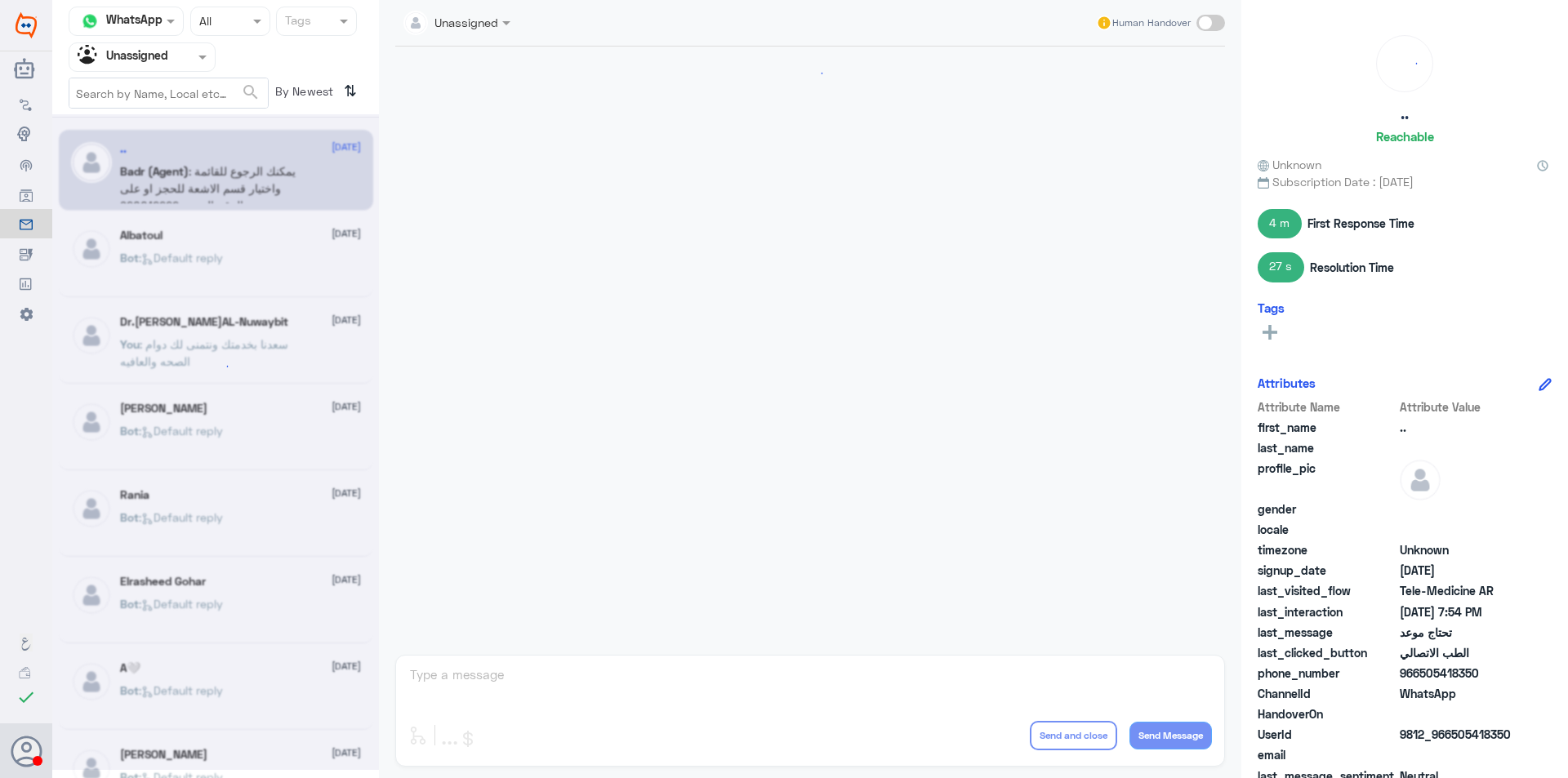
scroll to position [1100, 0]
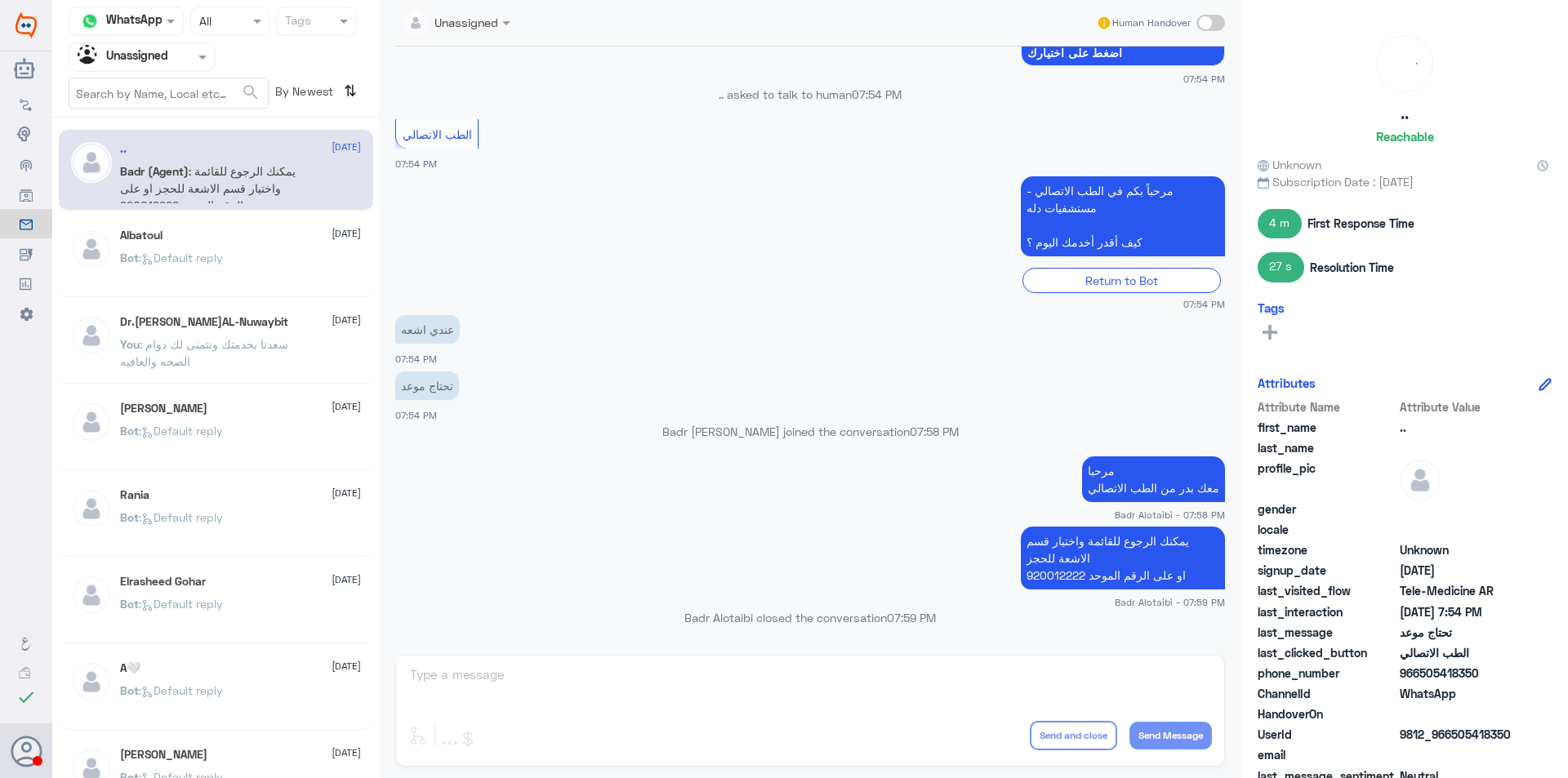
click at [196, 61] on span at bounding box center [204, 56] width 20 height 17
click at [134, 179] on Team "Your Team" at bounding box center [133, 182] width 55 height 14
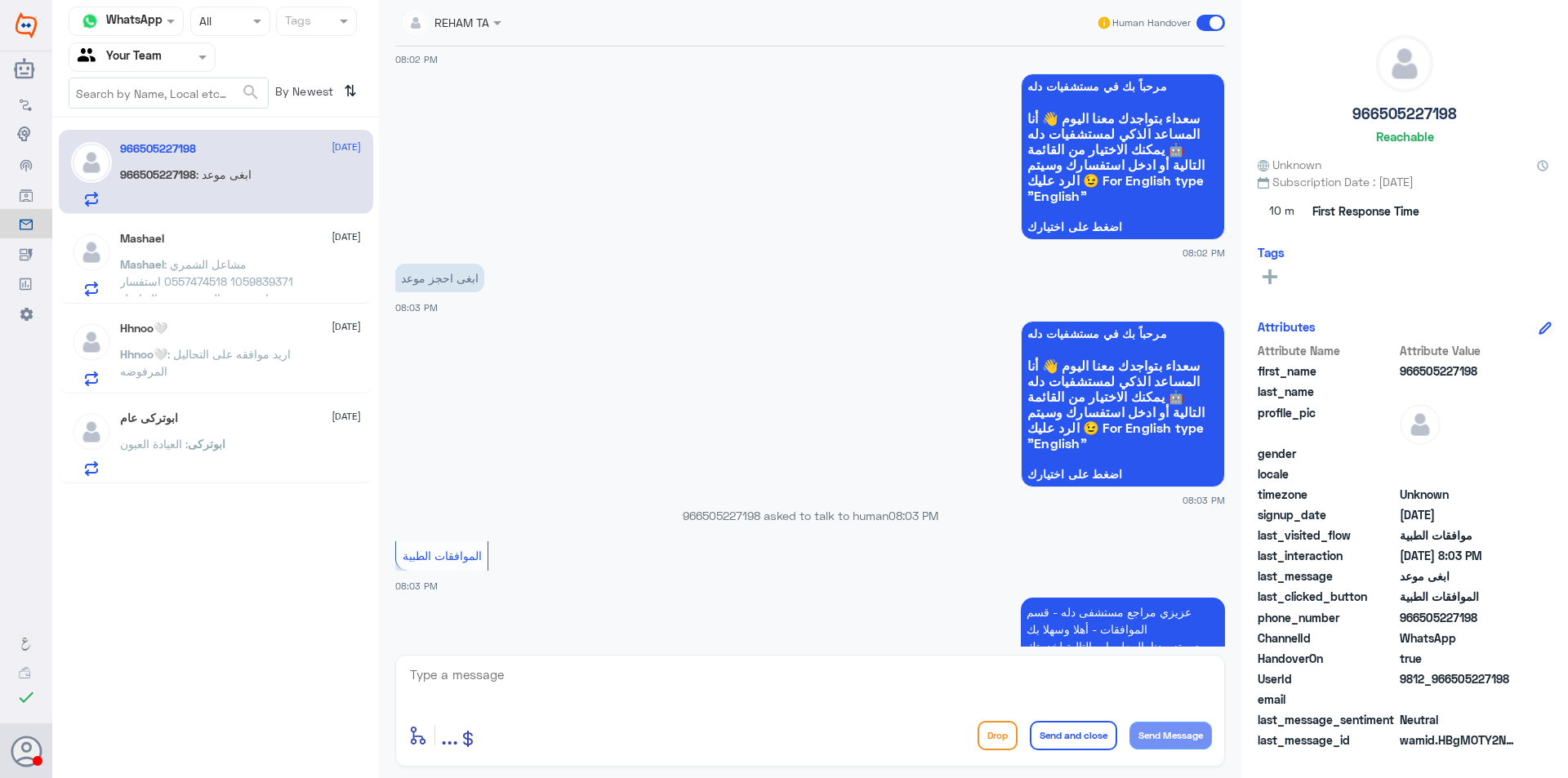
scroll to position [82, 0]
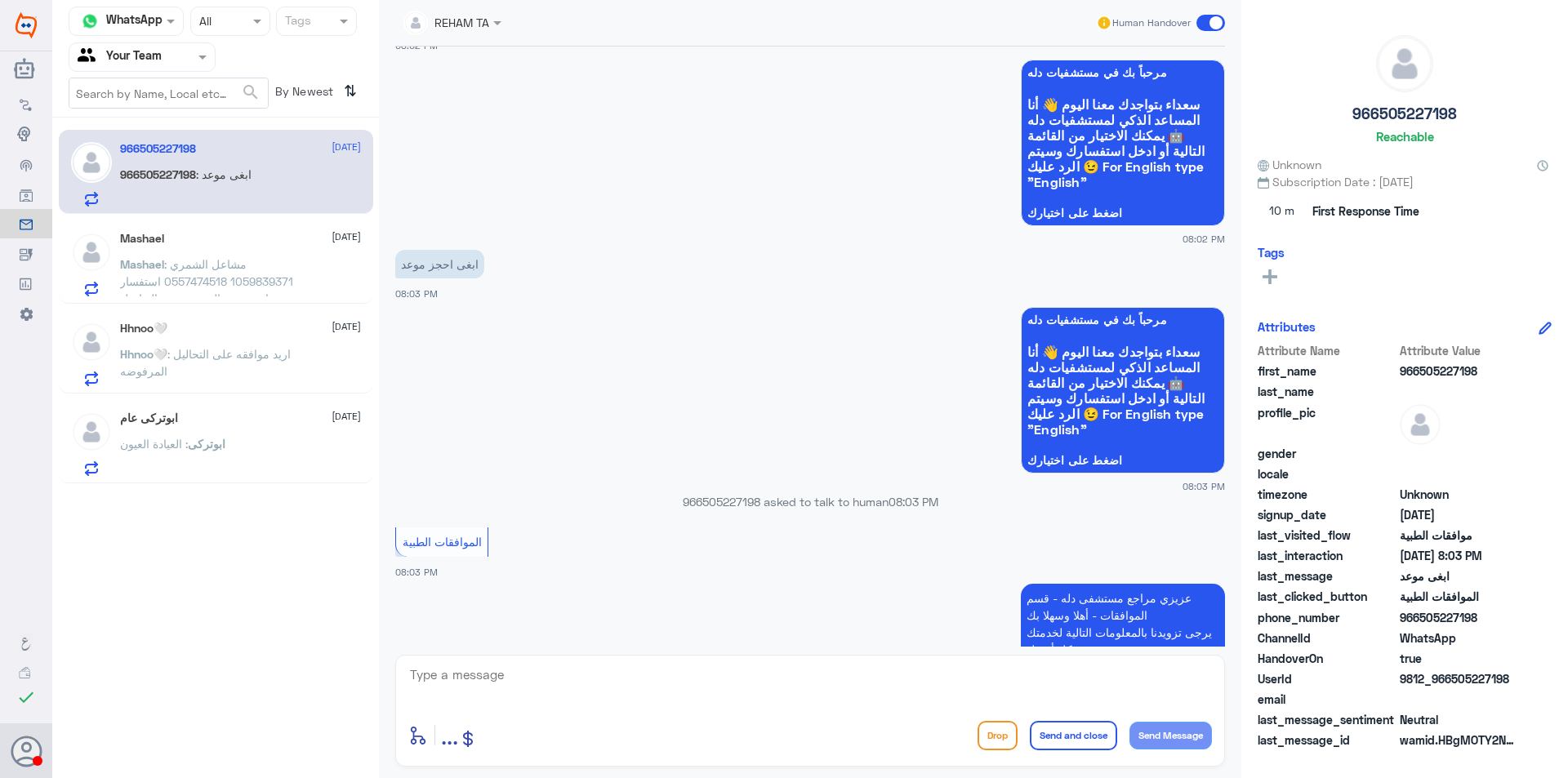
click at [211, 56] on span at bounding box center [204, 56] width 20 height 17
click at [165, 155] on div "Your Inbox" at bounding box center [142, 146] width 147 height 38
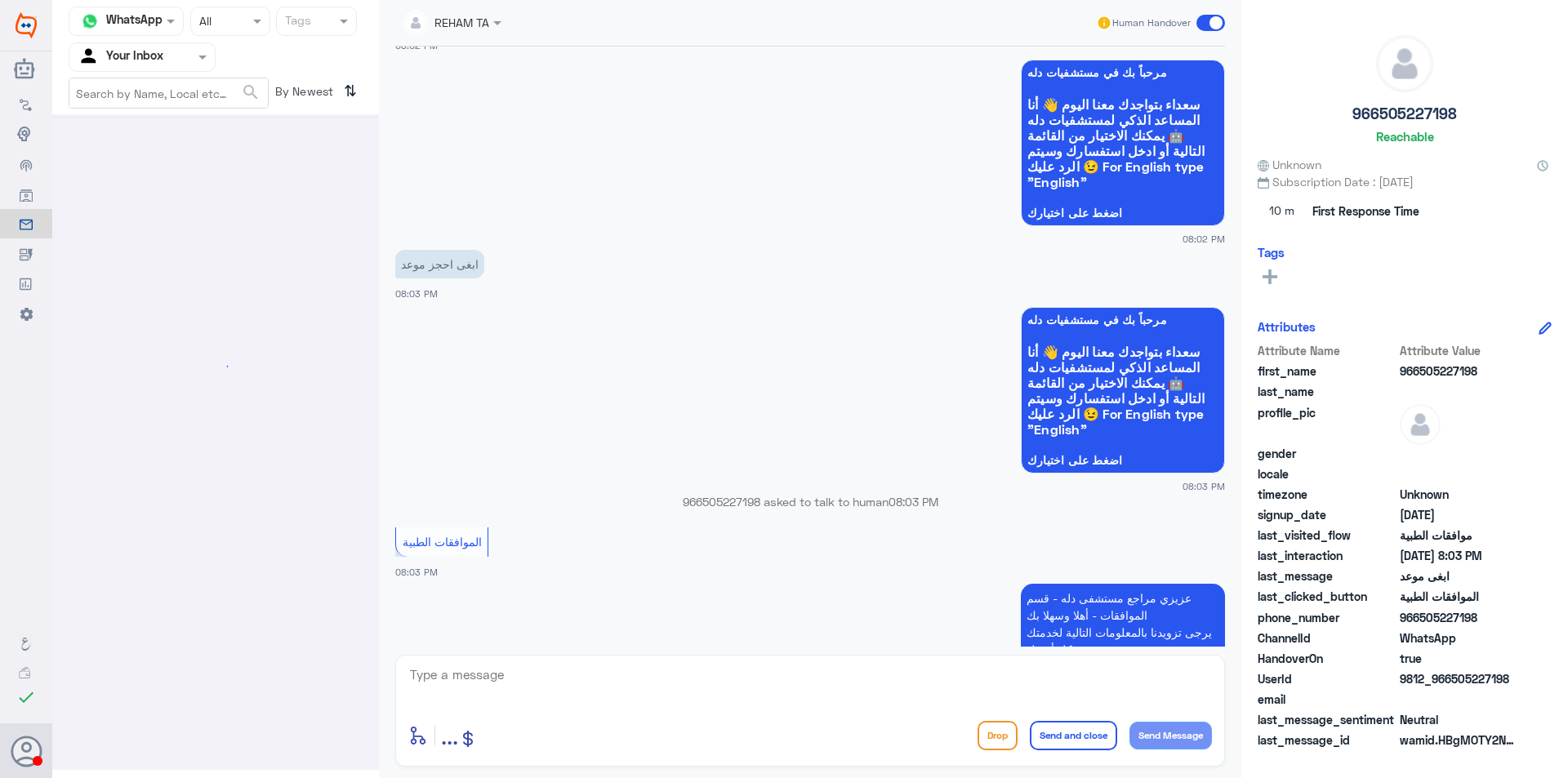
scroll to position [0, 0]
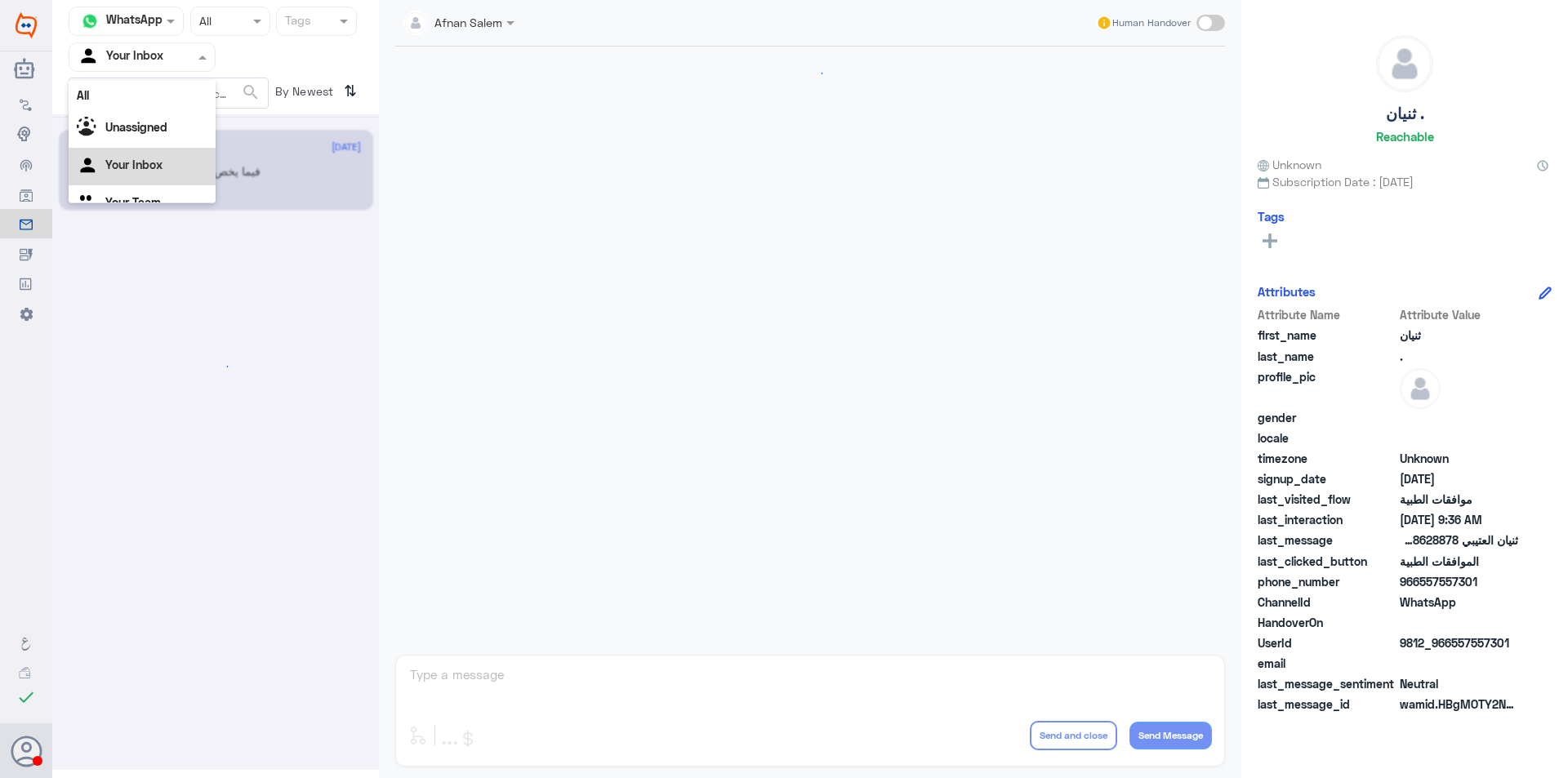
click at [200, 48] on div at bounding box center [142, 56] width 145 height 19
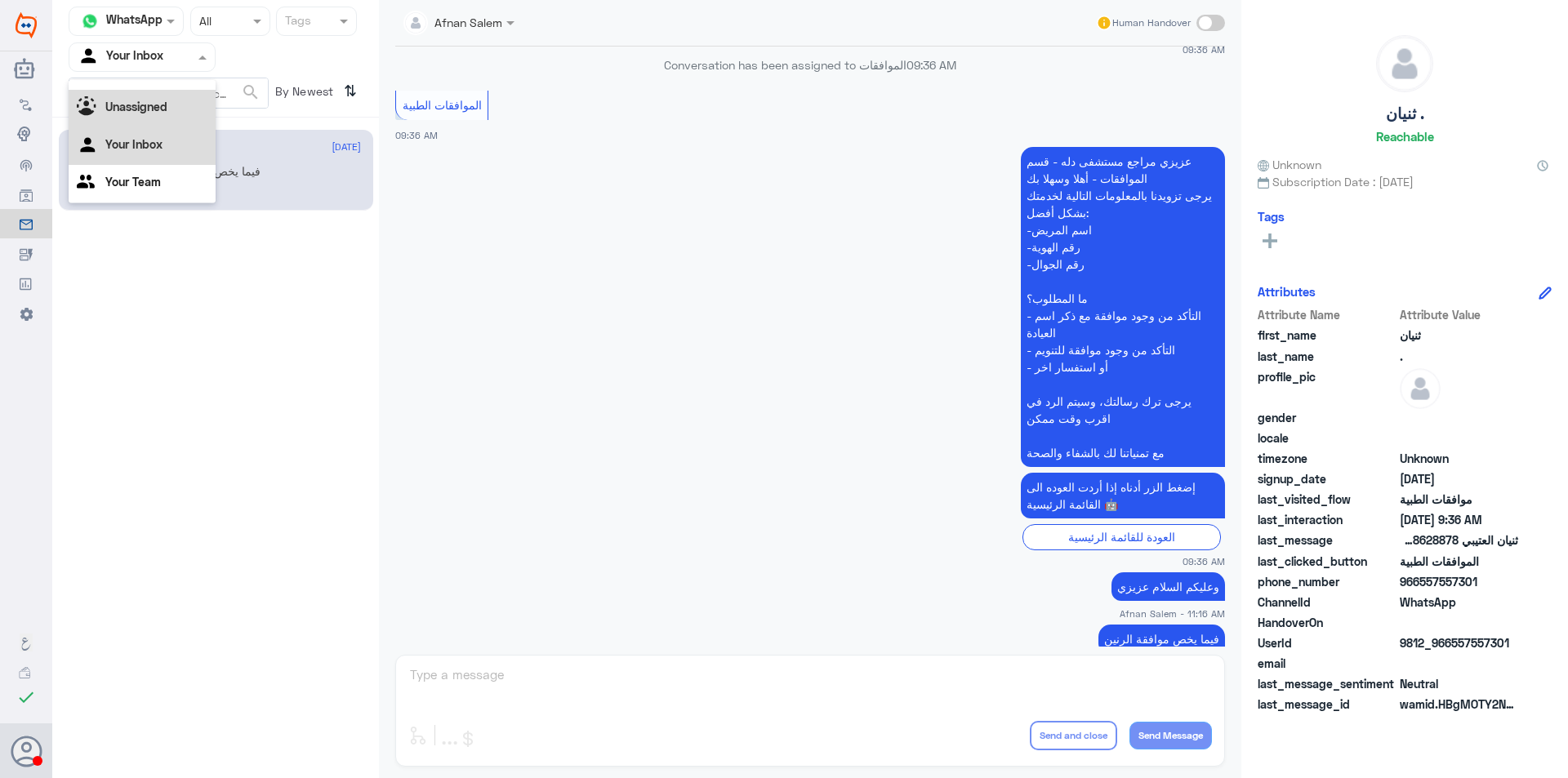
click at [179, 96] on div "Unassigned" at bounding box center [142, 108] width 147 height 38
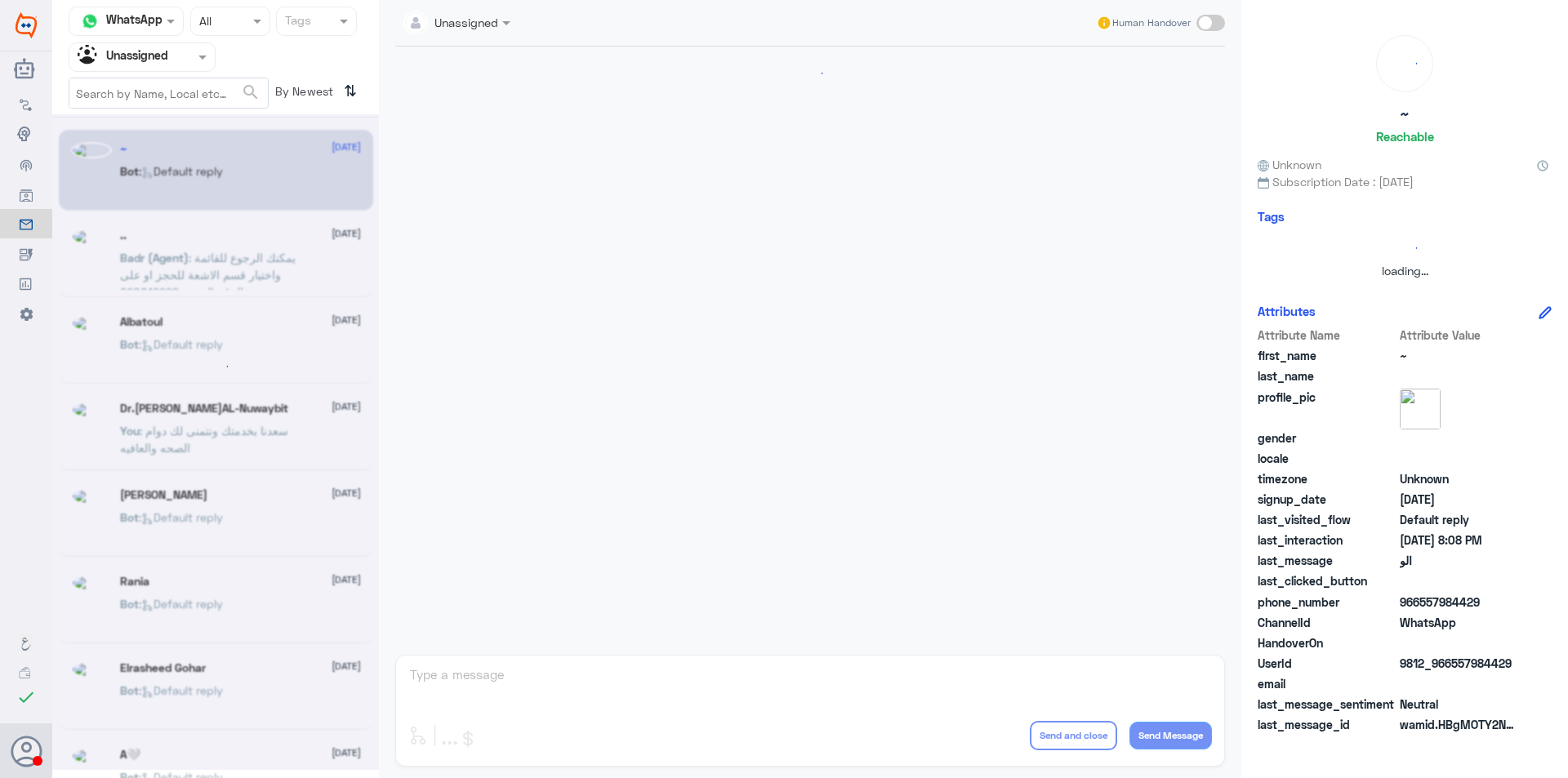
scroll to position [0, 0]
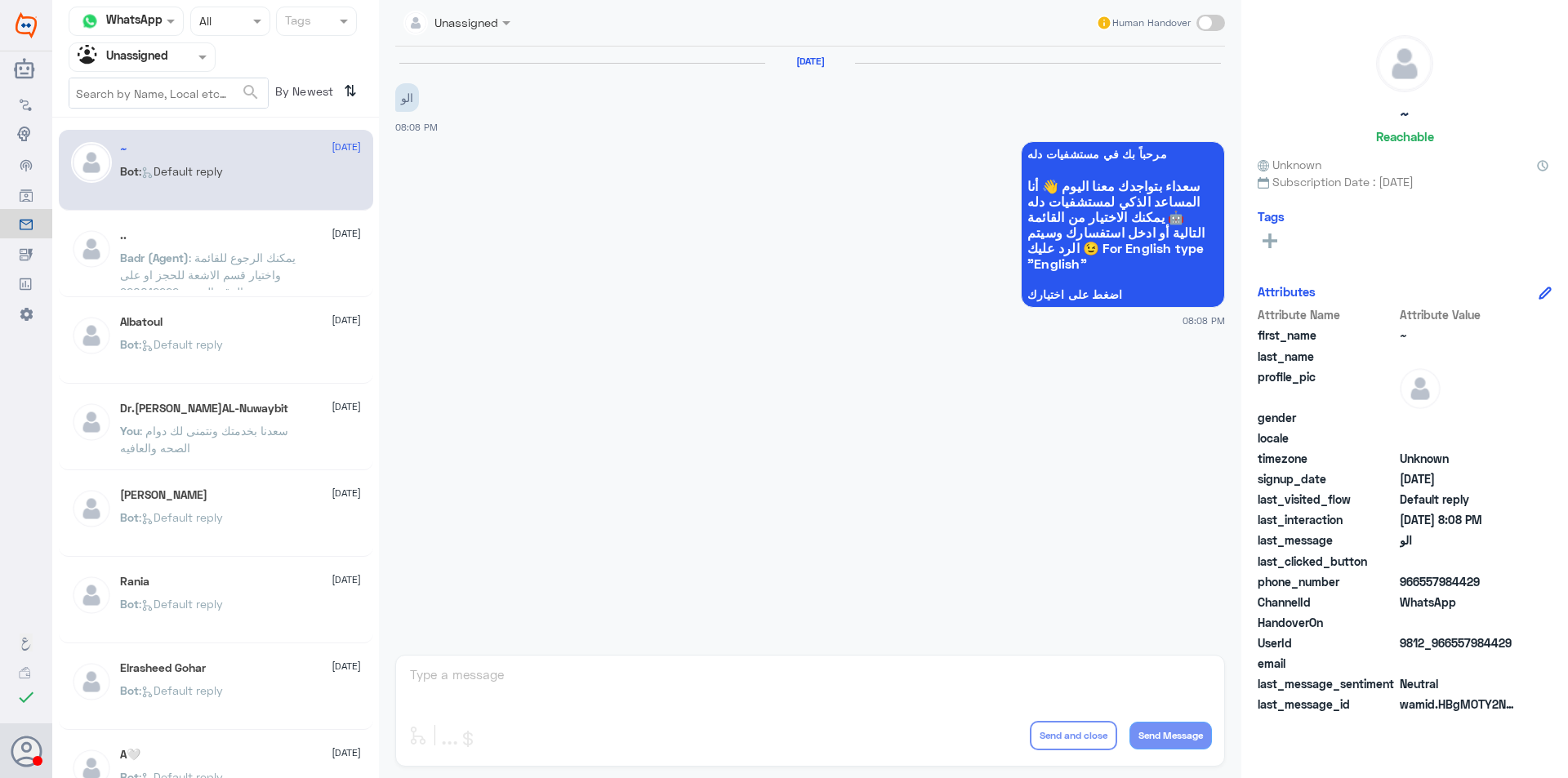
click at [280, 263] on span ": يمكنك الرجوع للقائمة واختيار قسم الاشعة للحجز او على الرقم الموحد 920012222" at bounding box center [207, 275] width 175 height 48
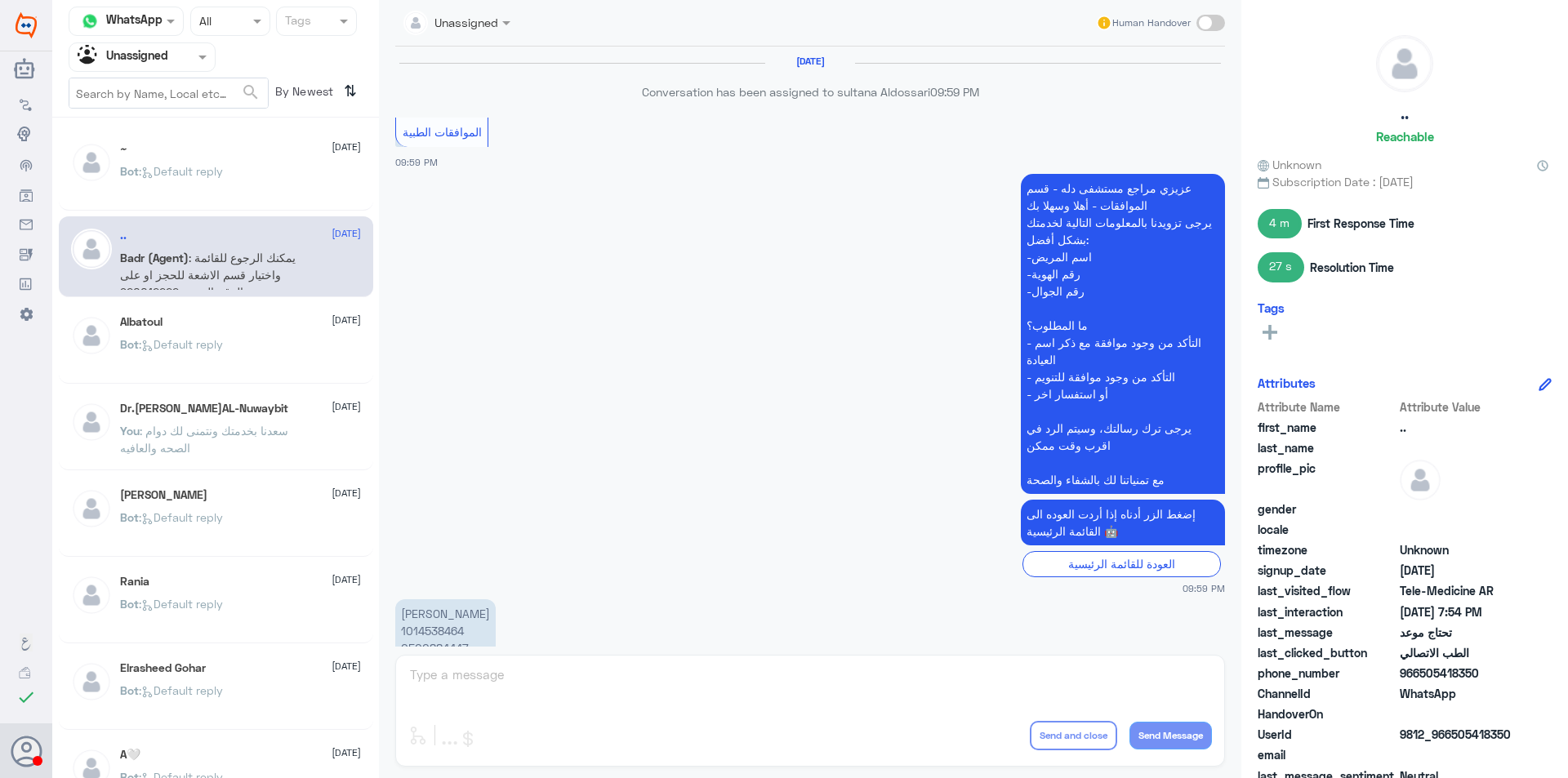
scroll to position [1100, 0]
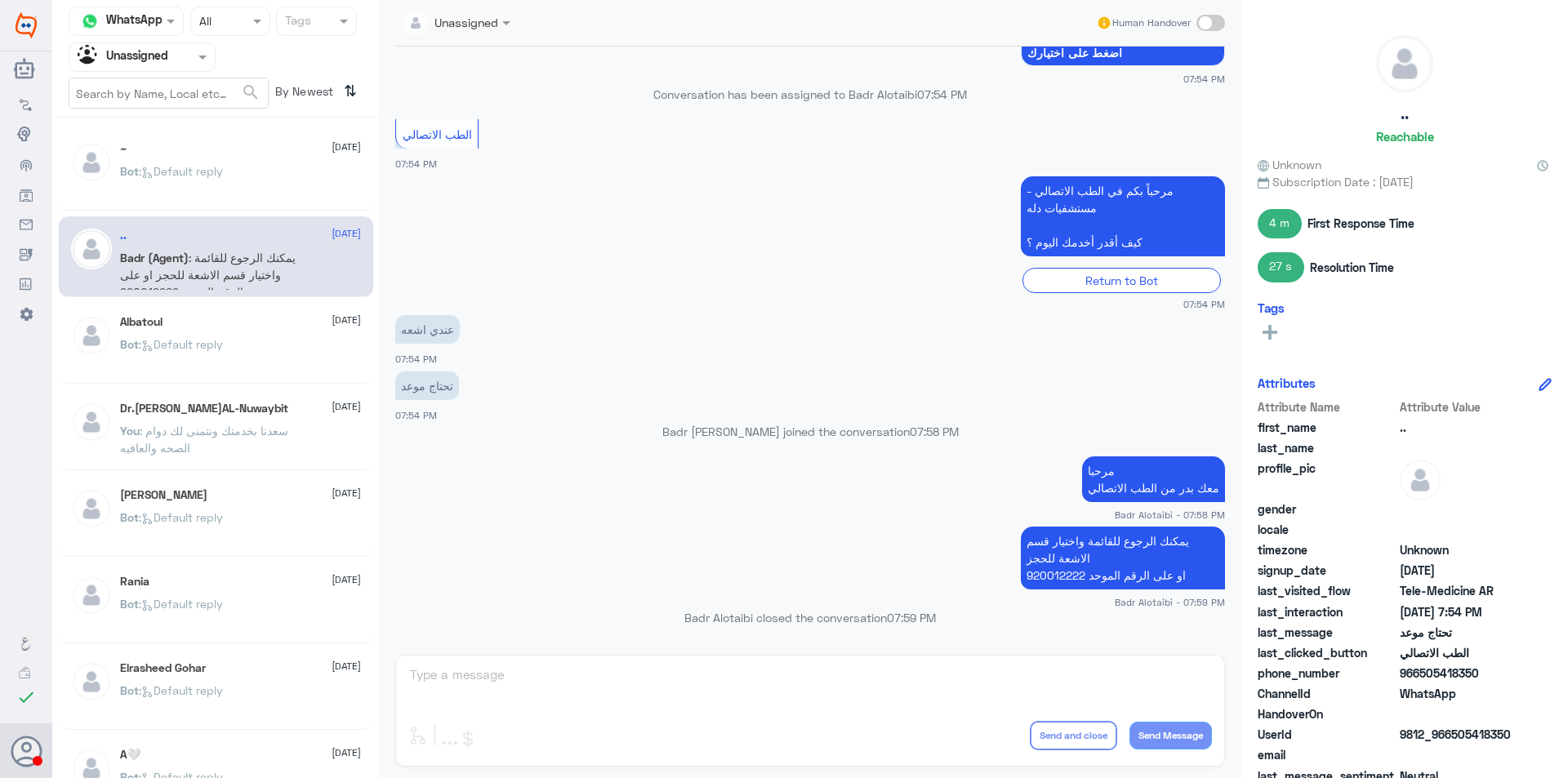
click at [329, 516] on div "Bot : Default reply" at bounding box center [240, 531] width 240 height 37
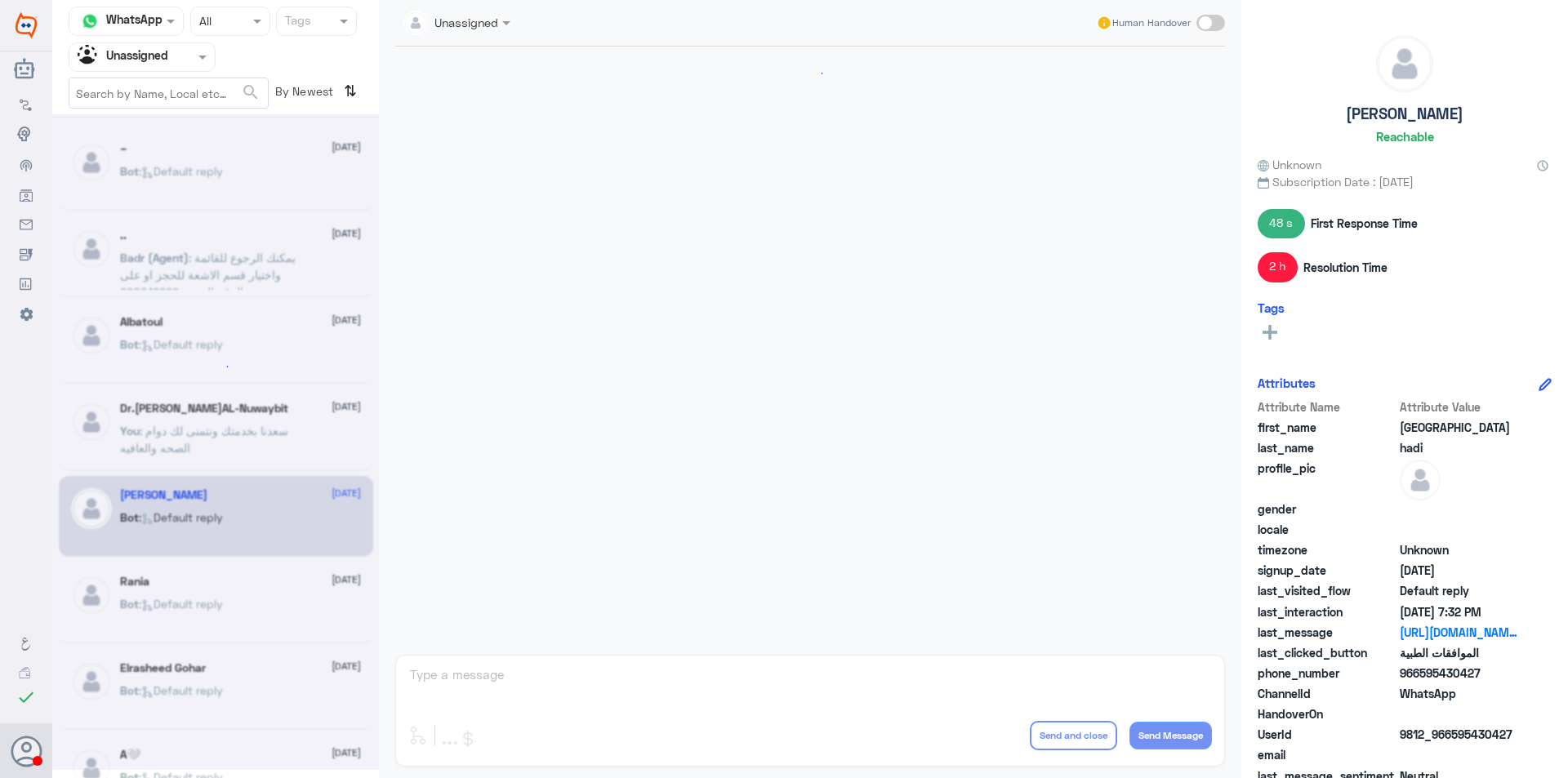
scroll to position [1589, 0]
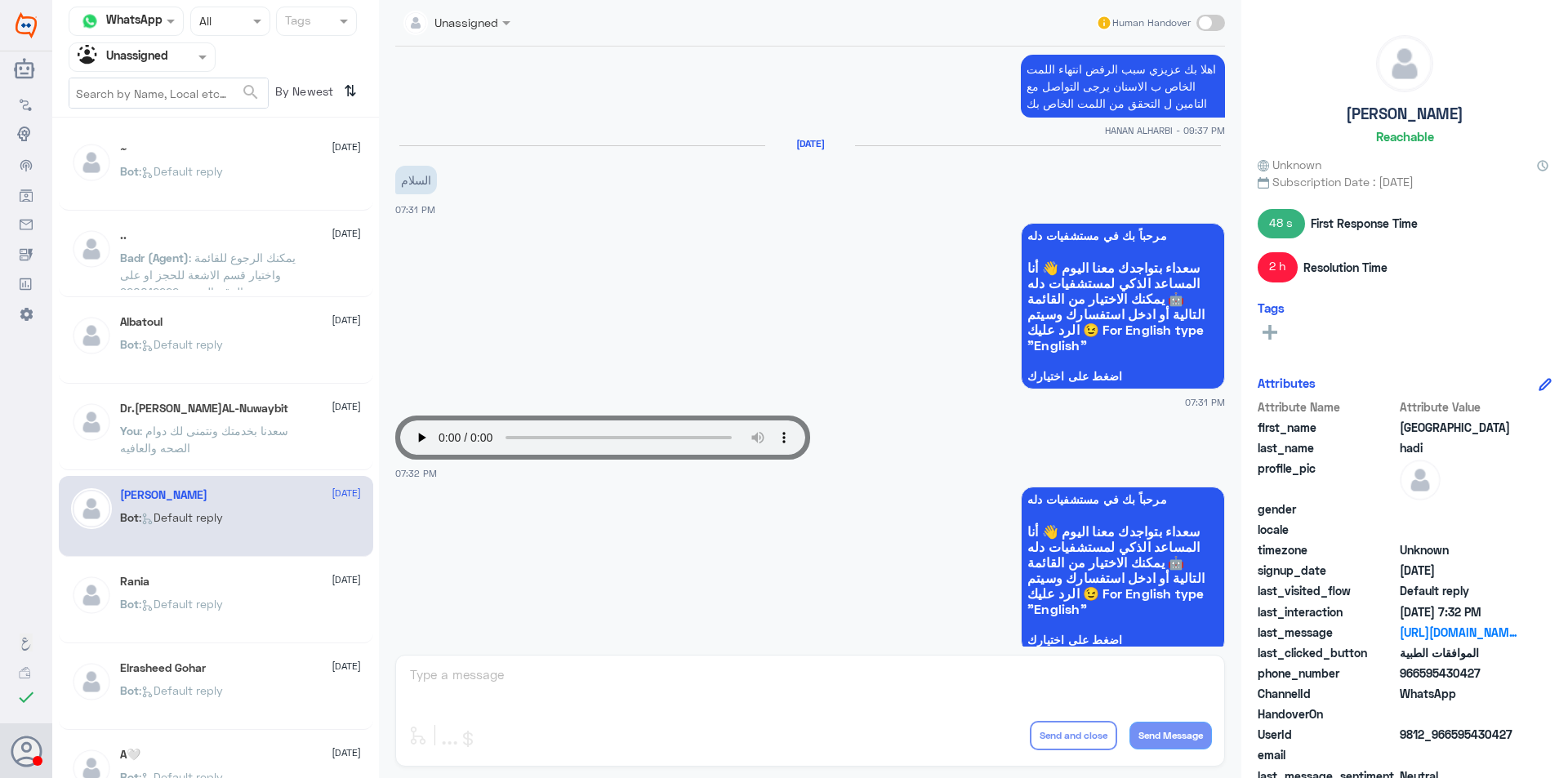
click at [331, 582] on span "[DATE]" at bounding box center [345, 580] width 29 height 15
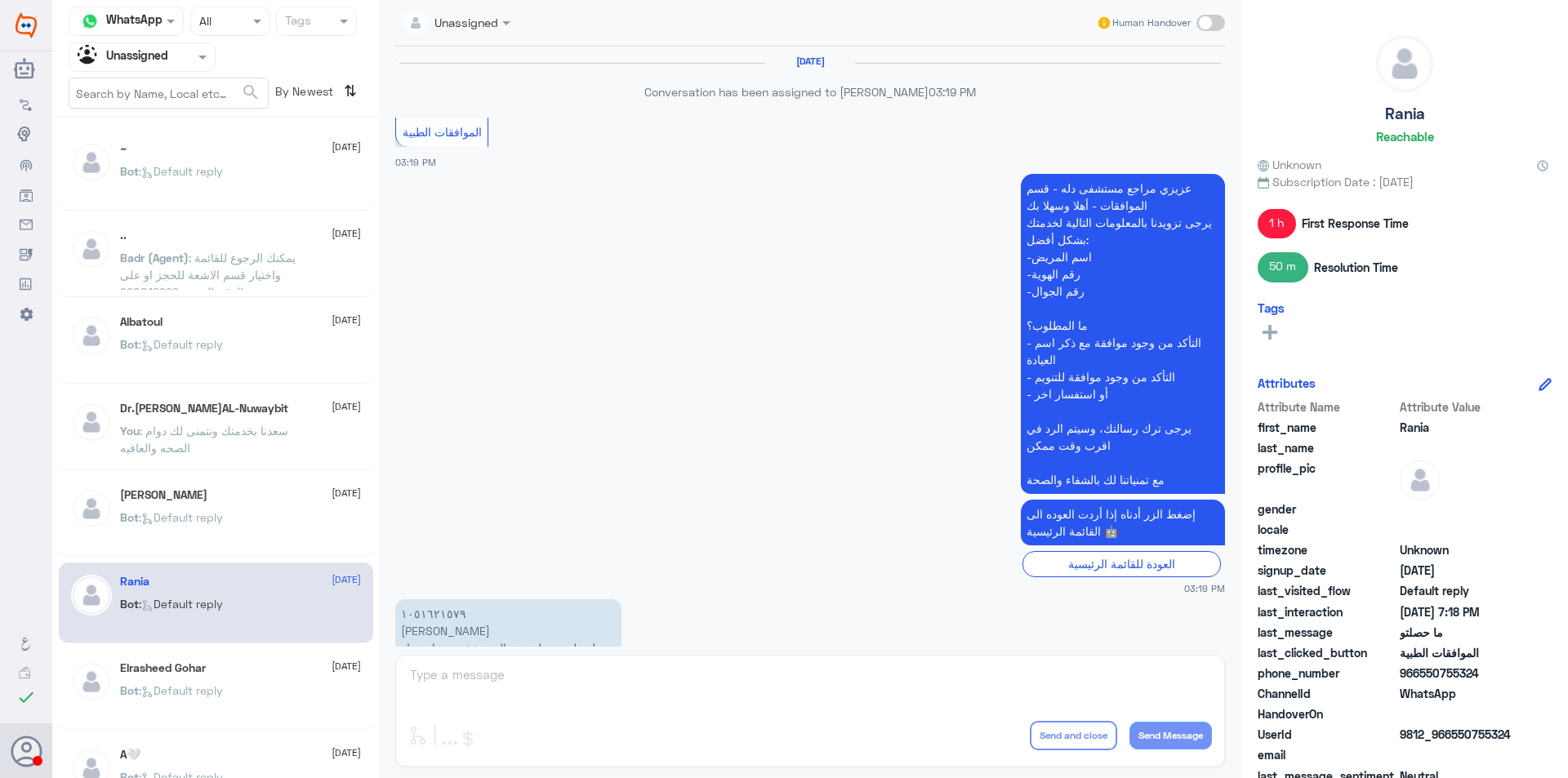
scroll to position [1402, 0]
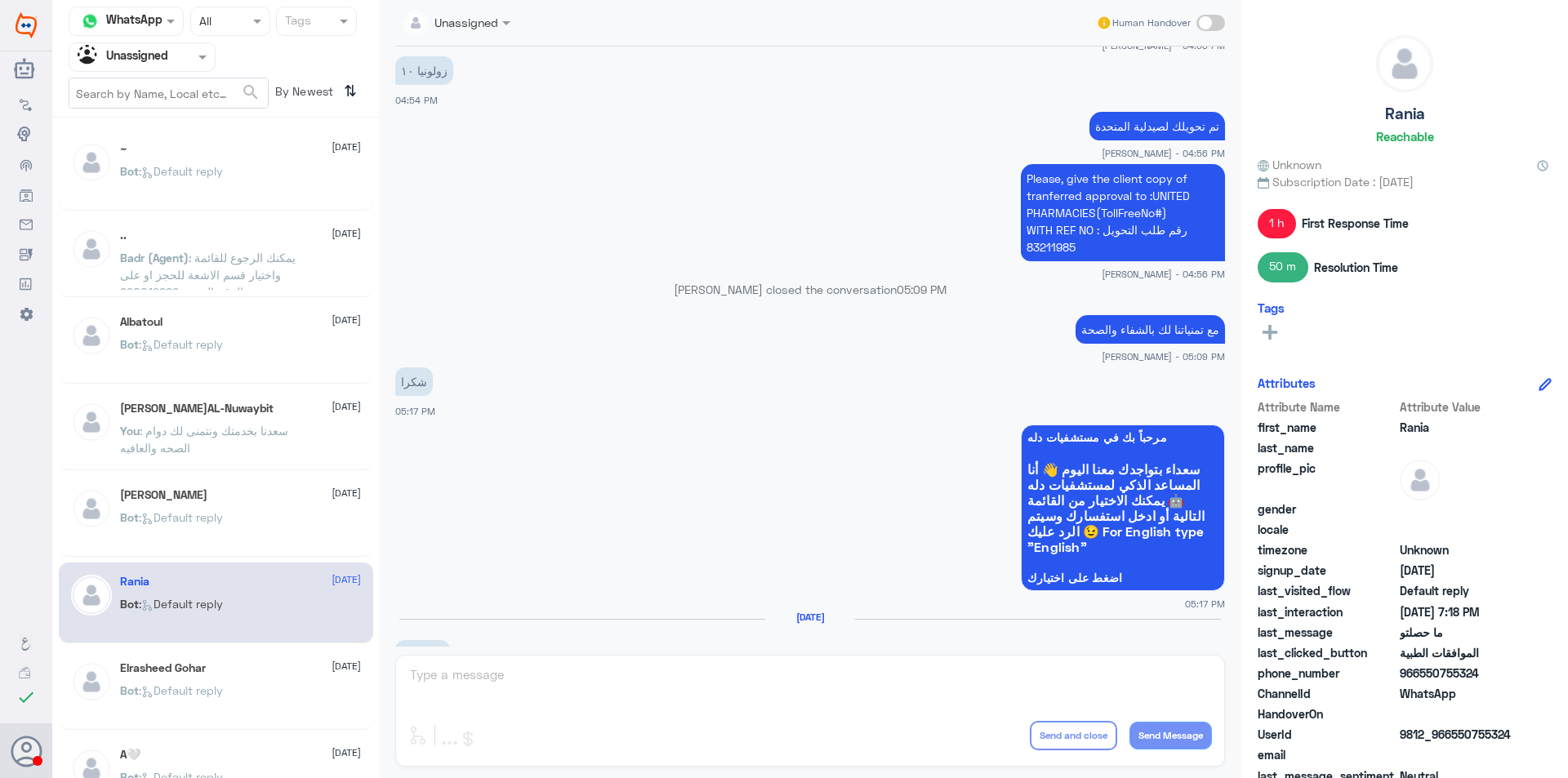
click at [166, 55] on input "text" at bounding box center [122, 56] width 90 height 19
click at [168, 174] on div "Your Team" at bounding box center [142, 183] width 147 height 38
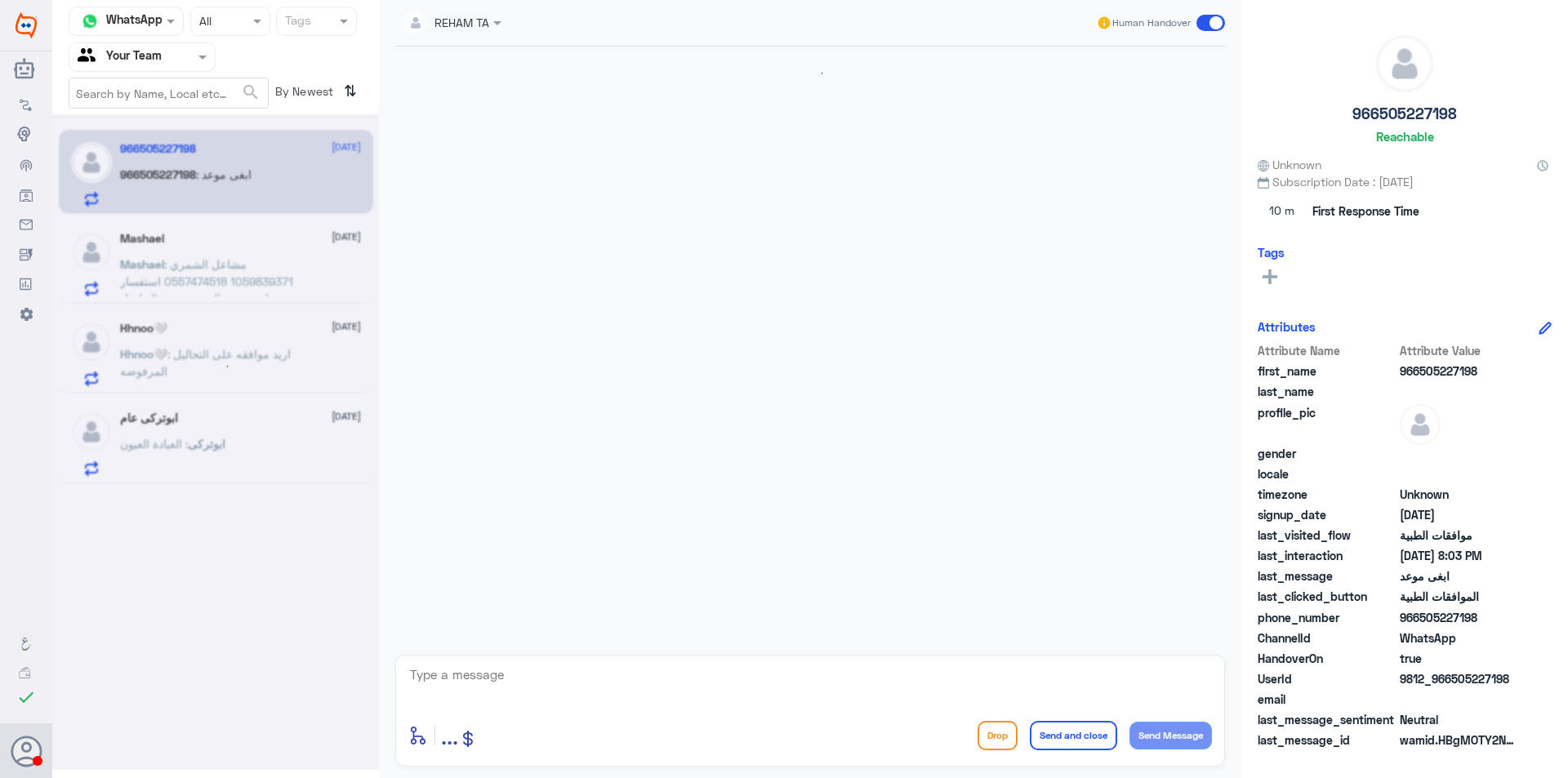
scroll to position [504, 0]
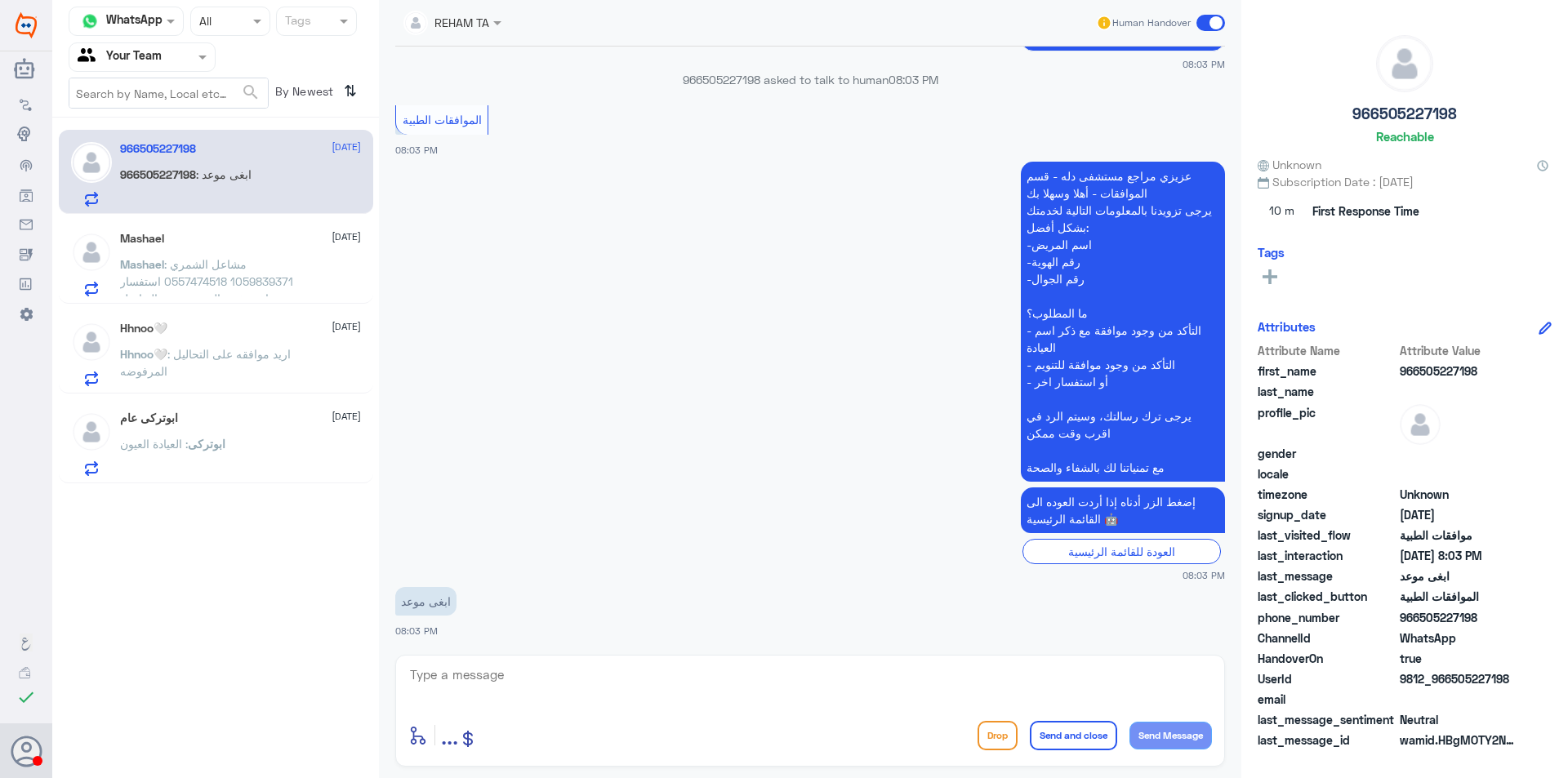
click at [203, 94] on input "text" at bounding box center [168, 93] width 198 height 29
click at [188, 70] on div "Agent Filter Your Team" at bounding box center [142, 56] width 147 height 29
click at [181, 148] on div "Your Inbox" at bounding box center [142, 146] width 147 height 38
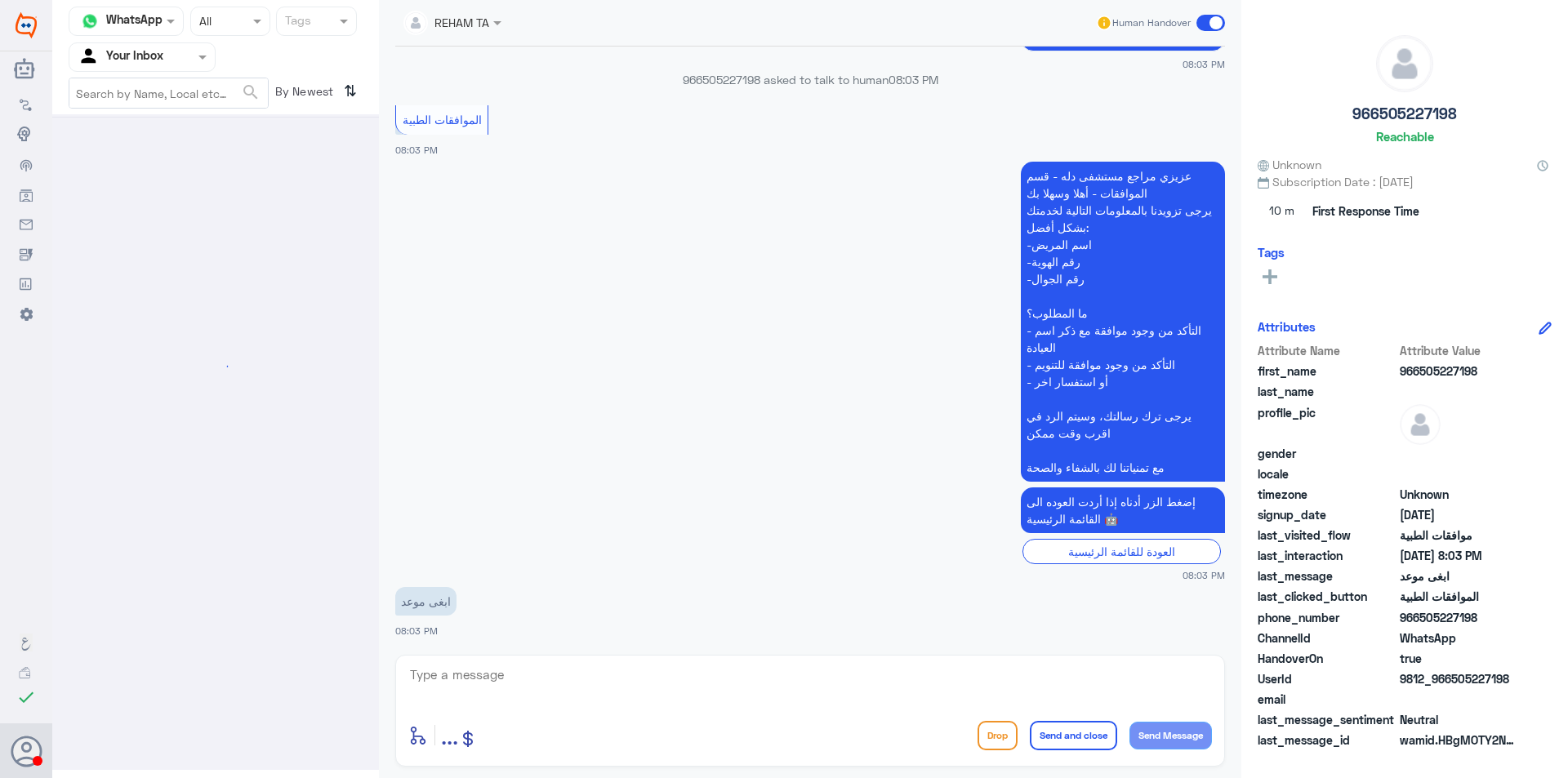
scroll to position [0, 0]
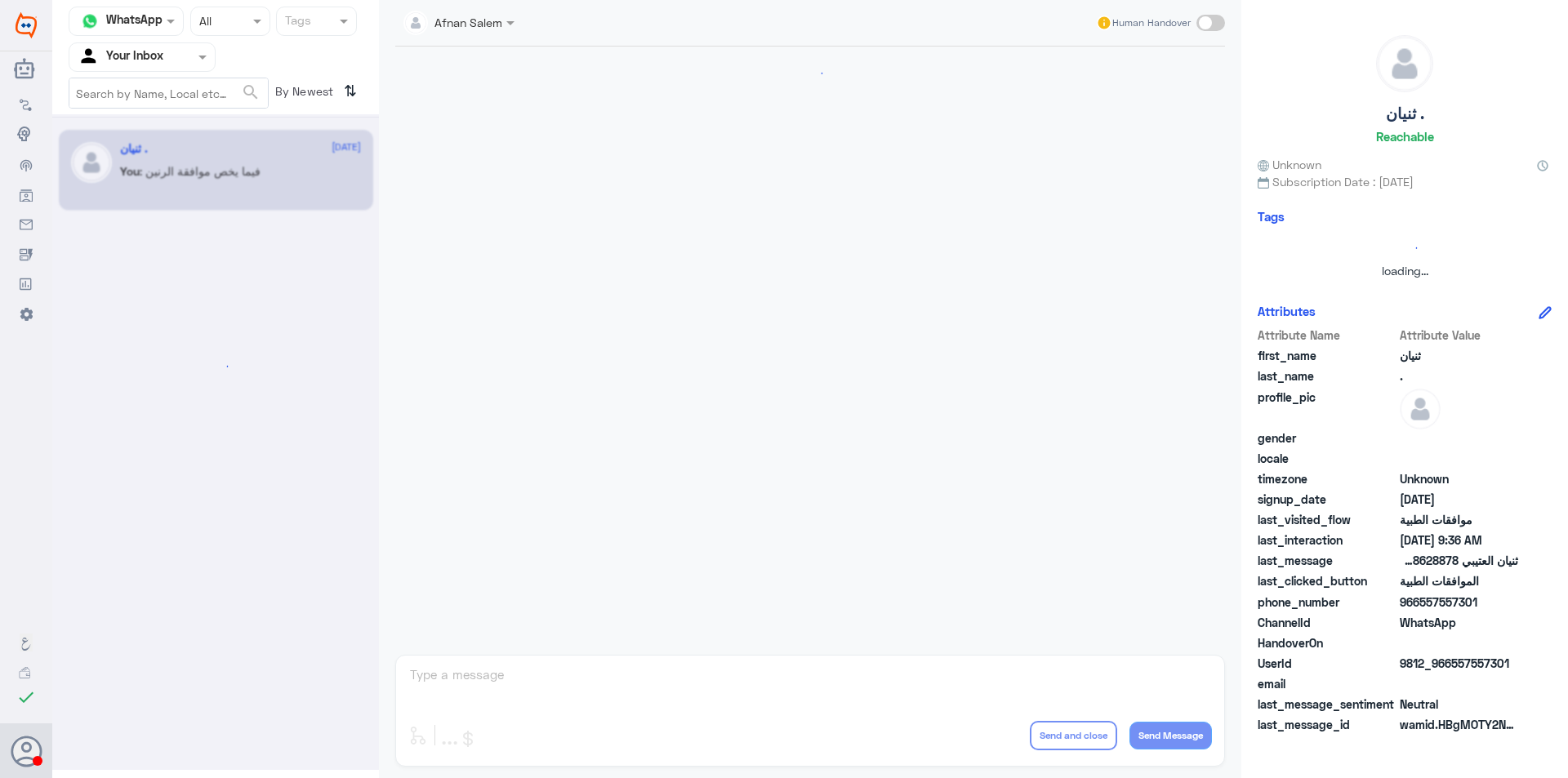
click at [144, 53] on input "text" at bounding box center [122, 56] width 90 height 19
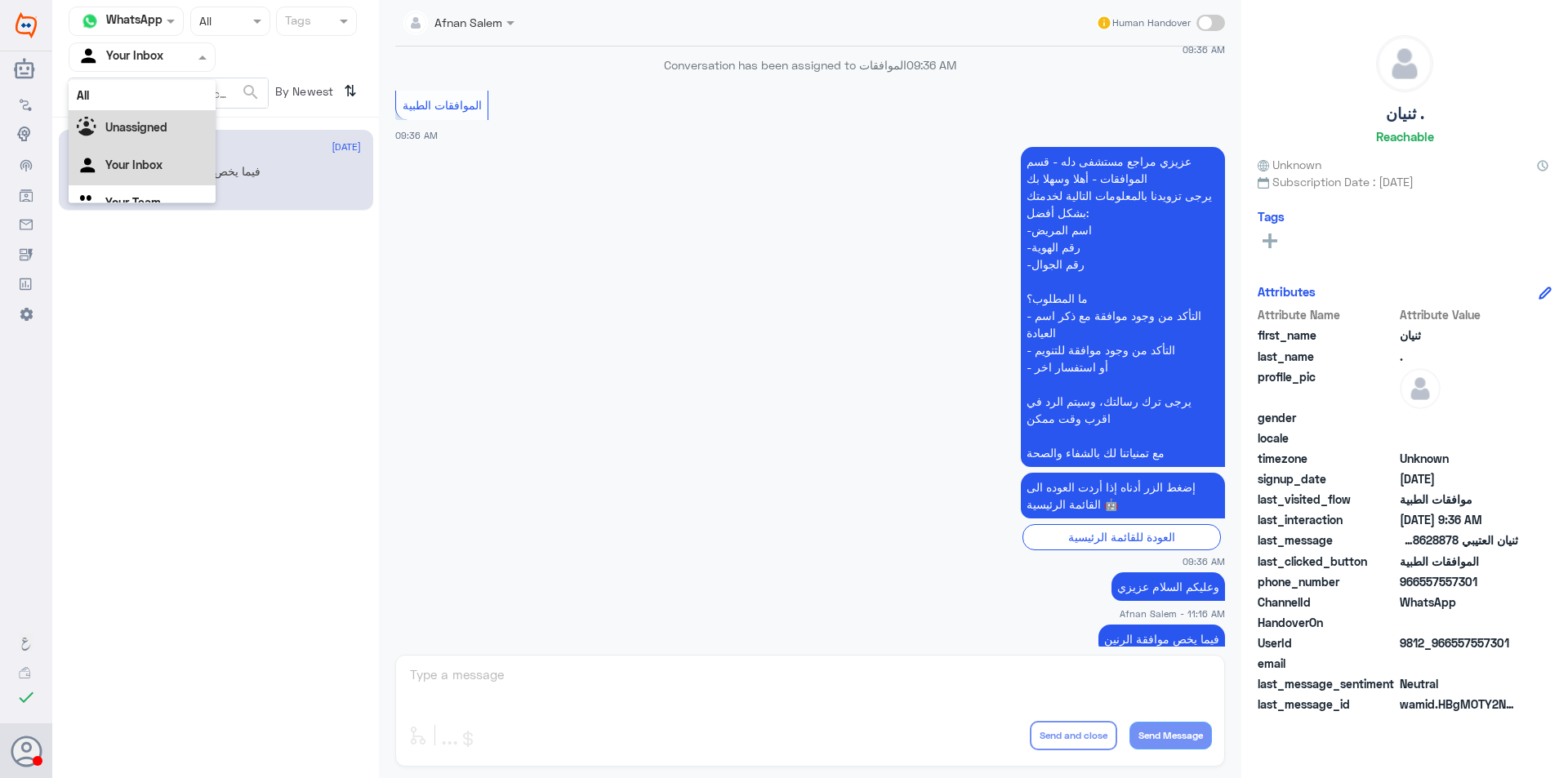
scroll to position [20, 0]
click at [171, 174] on div "Your Team" at bounding box center [142, 183] width 147 height 38
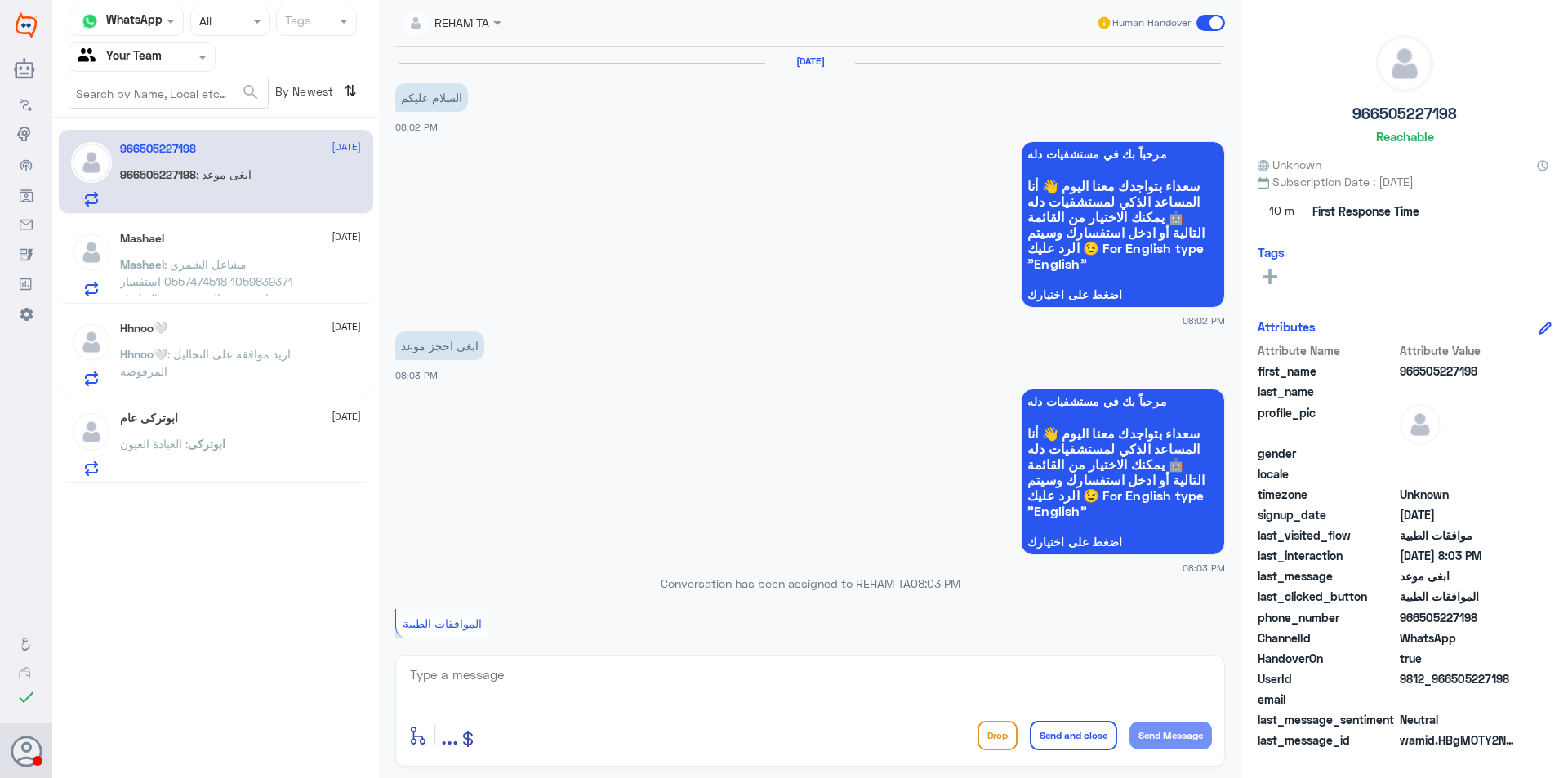
scroll to position [504, 0]
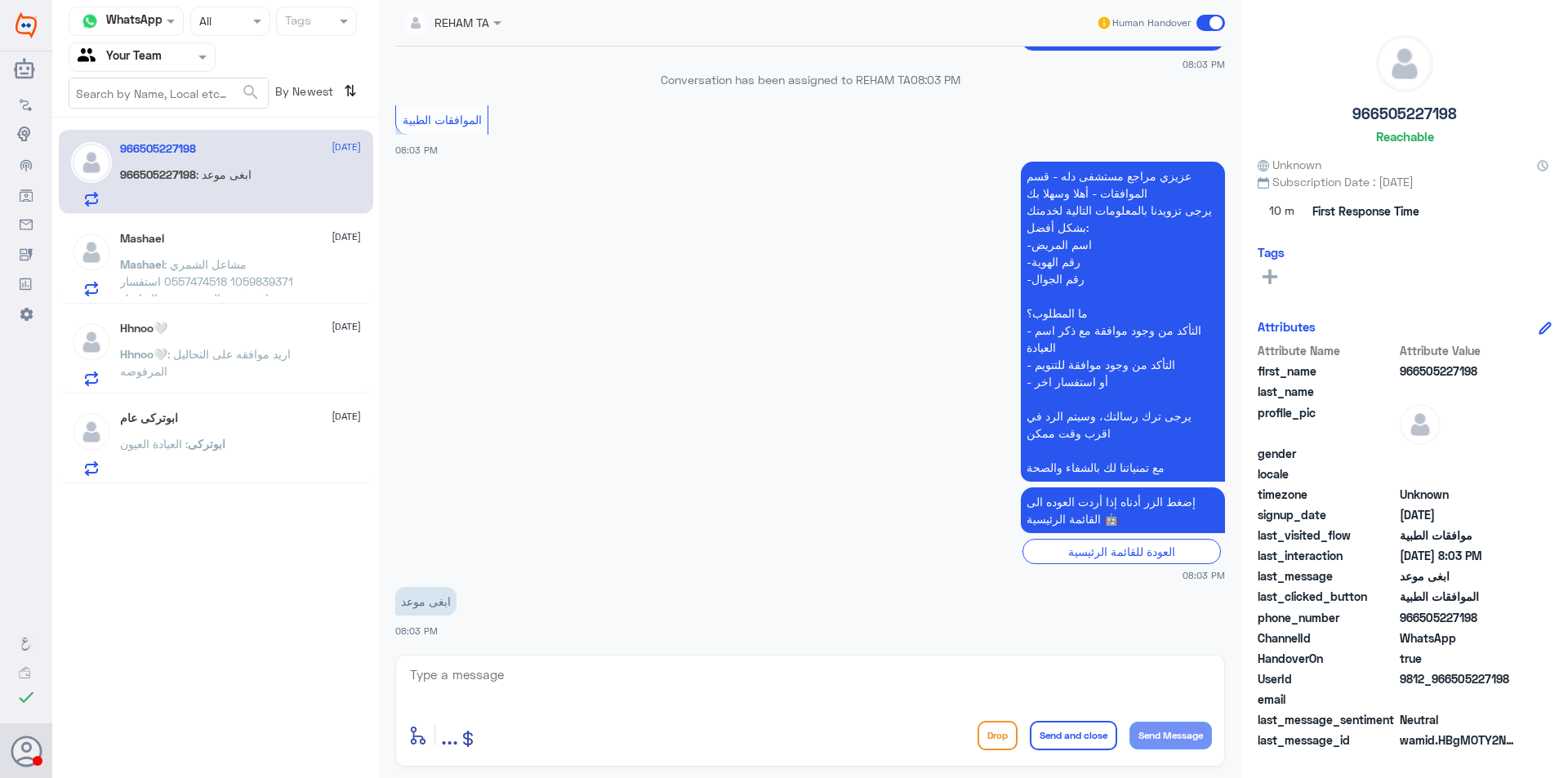
click at [191, 66] on div "Agent Filter Your Team" at bounding box center [132, 57] width 125 height 25
click at [165, 119] on div "Unassigned" at bounding box center [142, 108] width 147 height 38
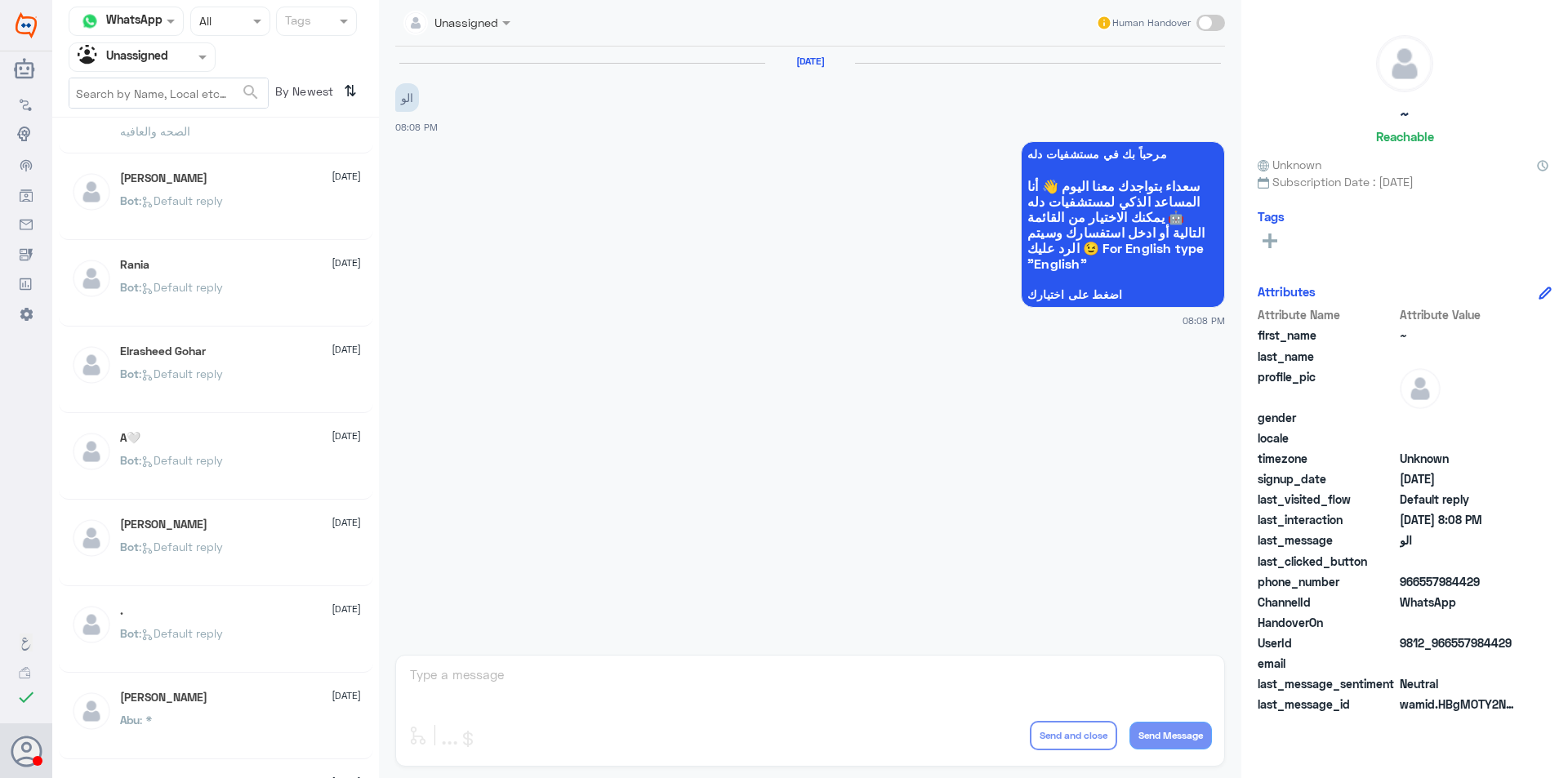
scroll to position [163, 0]
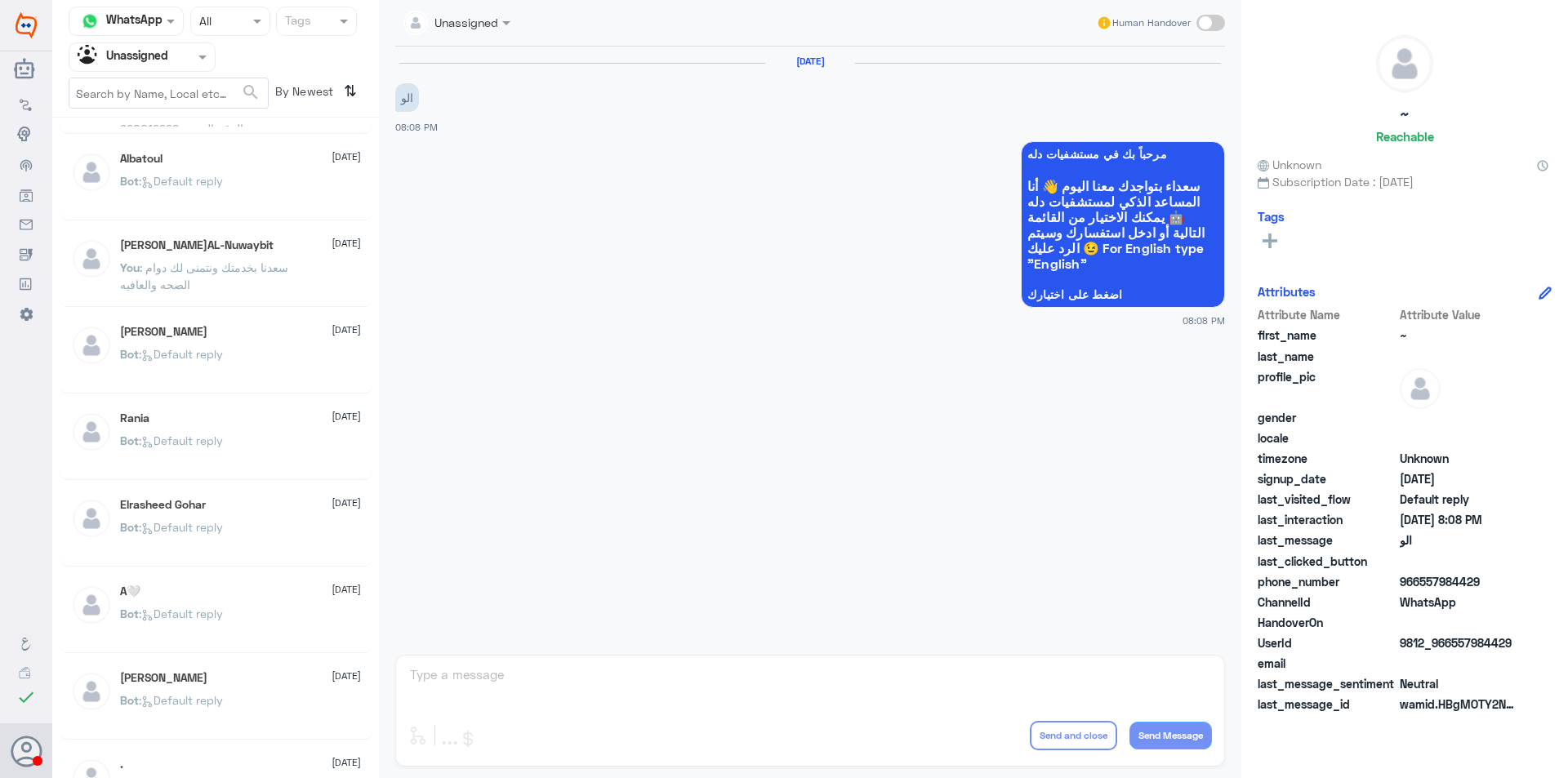
click at [269, 350] on div "Bot : Default reply" at bounding box center [240, 368] width 240 height 37
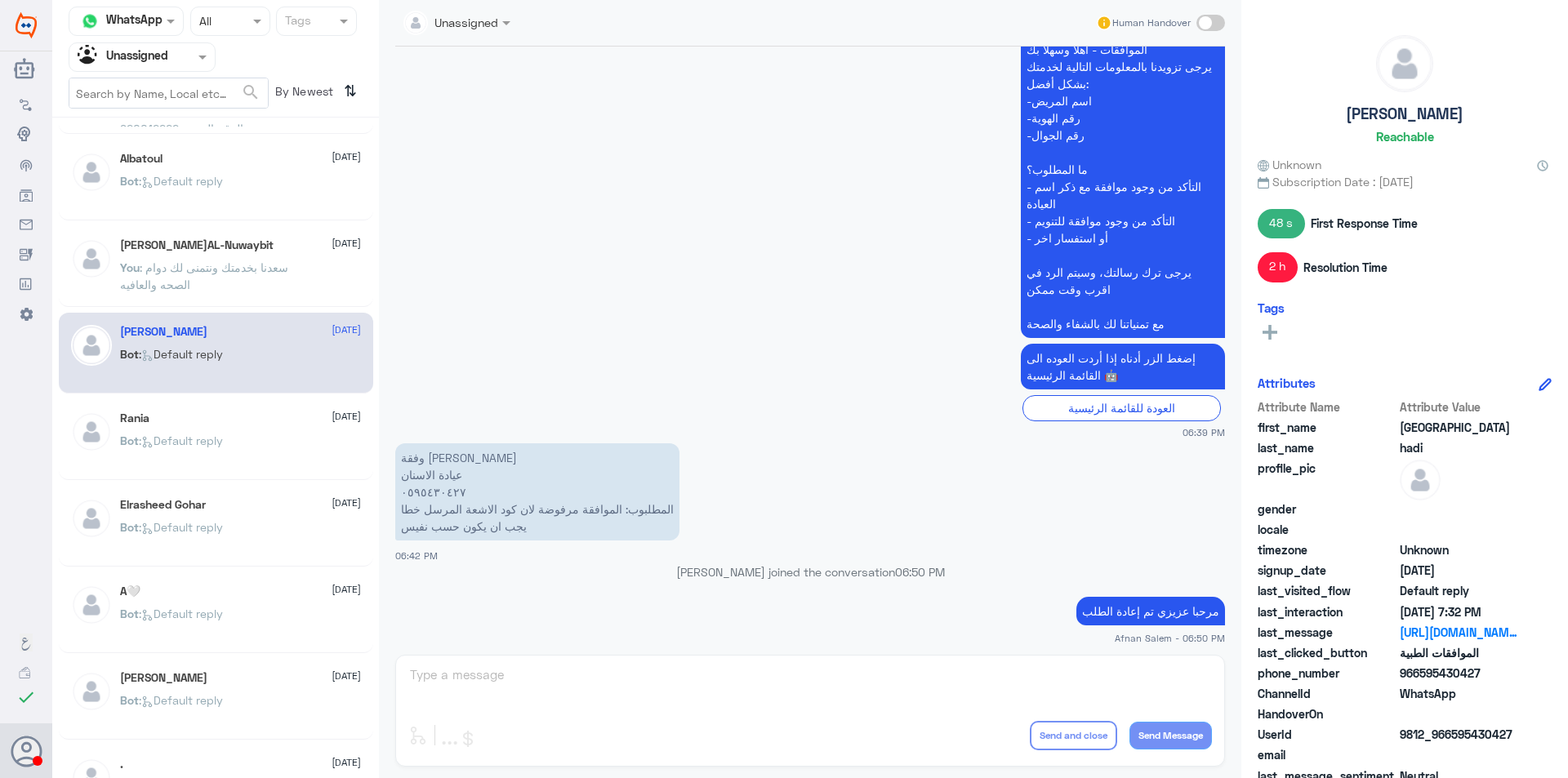
scroll to position [17, 0]
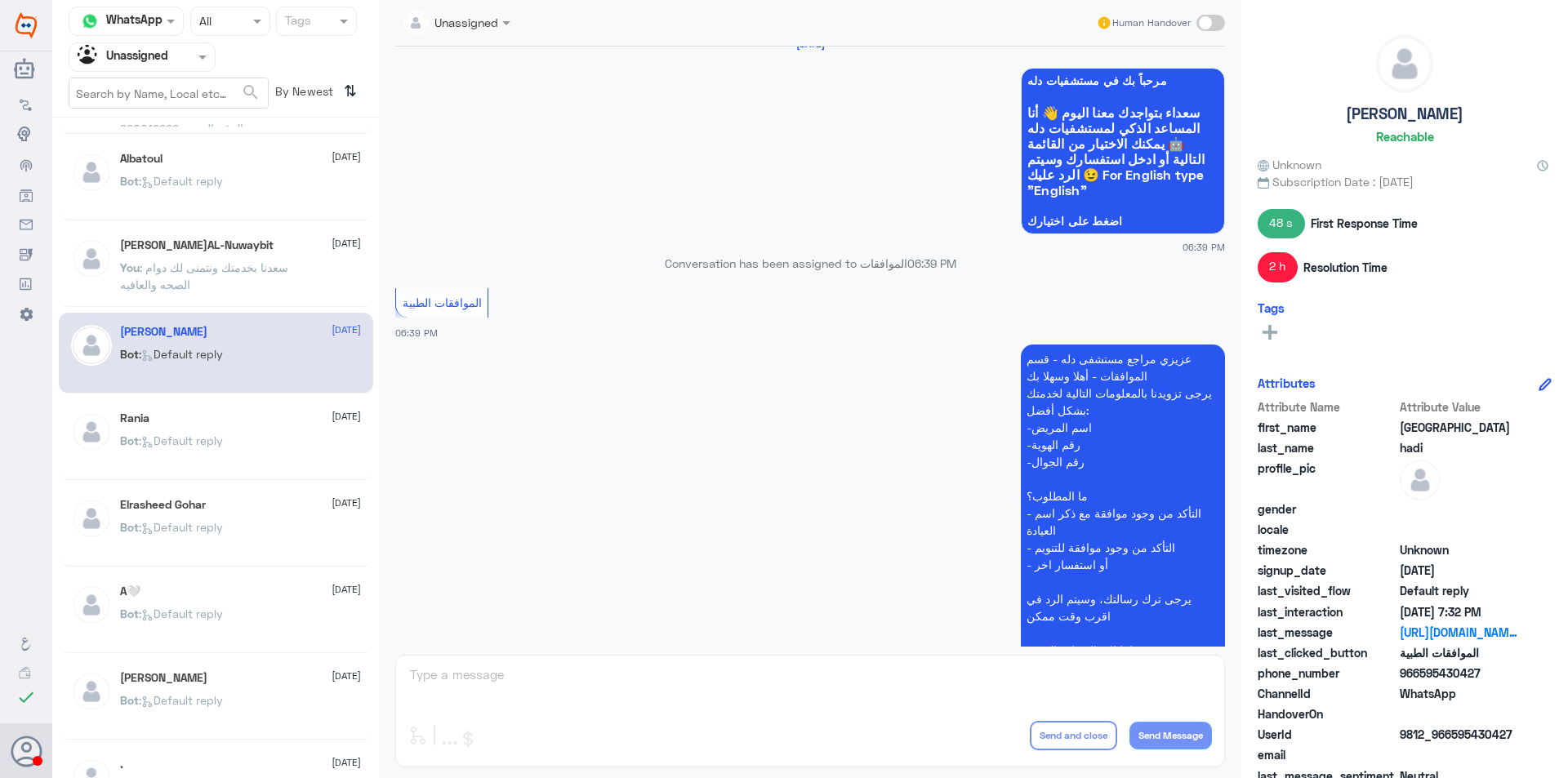
click at [277, 419] on div "Rania 22 August" at bounding box center [240, 419] width 240 height 14
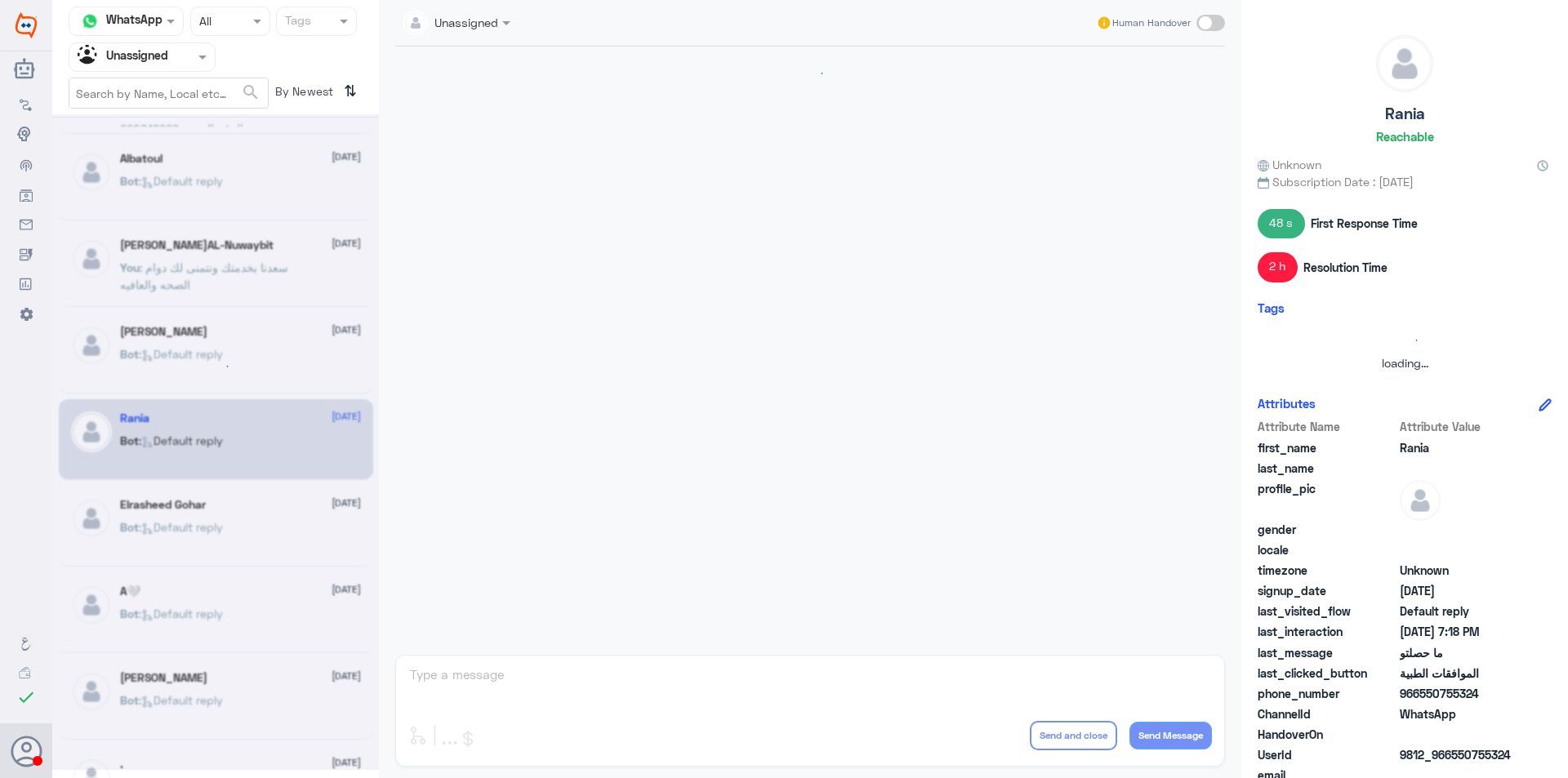
click at [273, 517] on div at bounding box center [215, 442] width 327 height 656
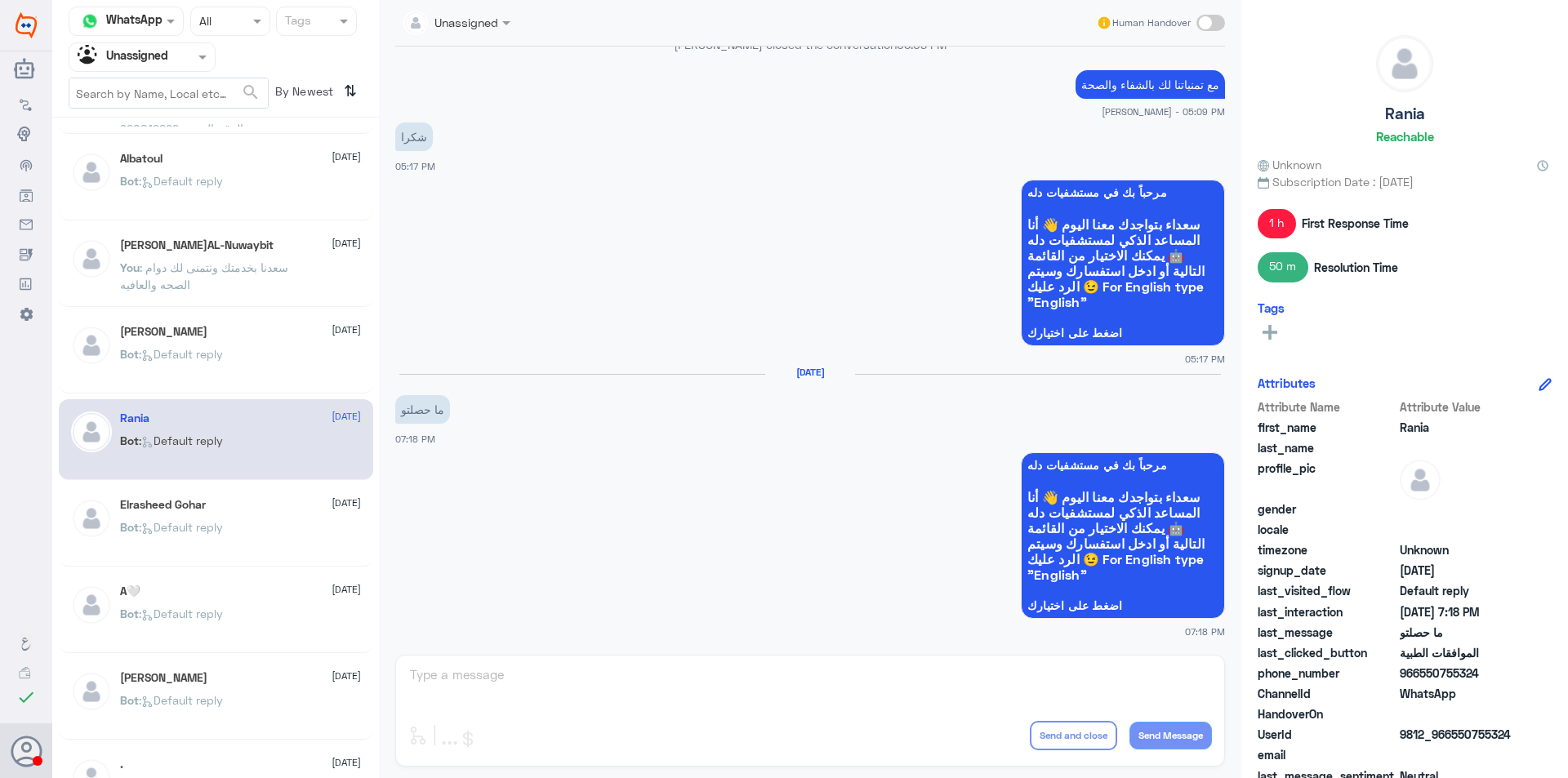
click at [252, 527] on div "Bot : Default reply" at bounding box center [240, 541] width 240 height 37
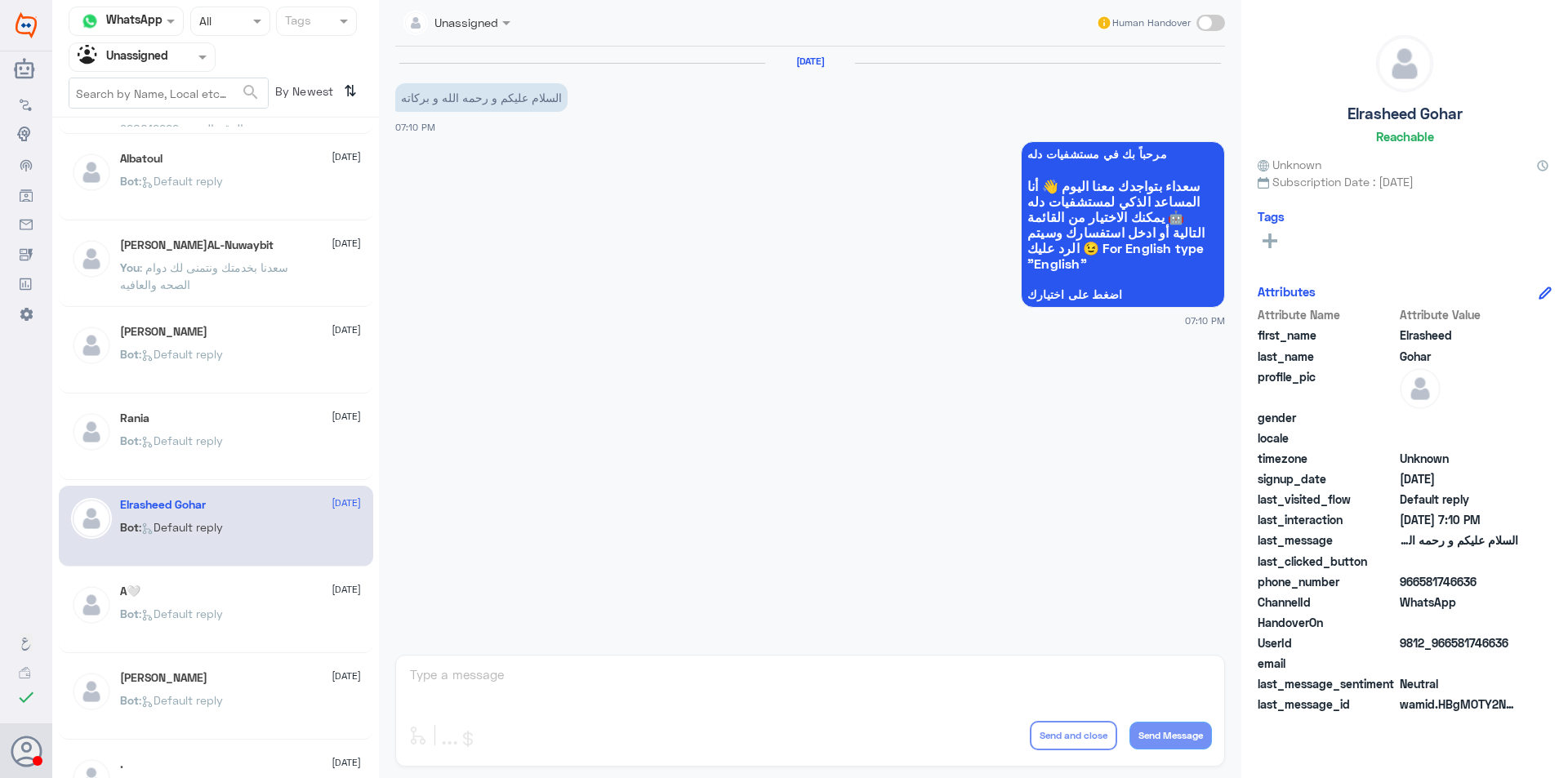
click at [286, 579] on div "A🤍 22 August Bot : Default reply" at bounding box center [216, 613] width 314 height 81
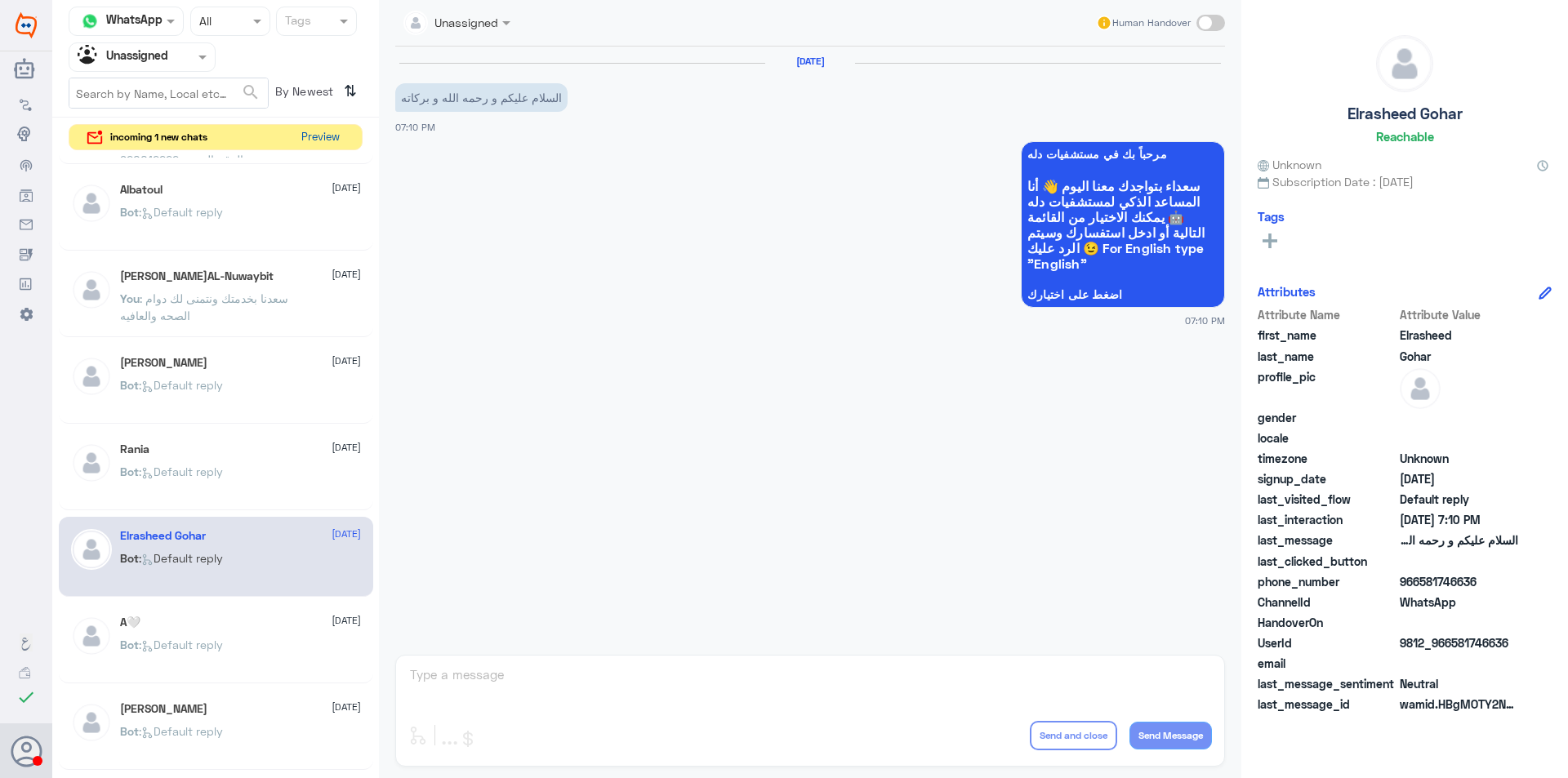
click at [317, 136] on button "Preview" at bounding box center [320, 137] width 50 height 26
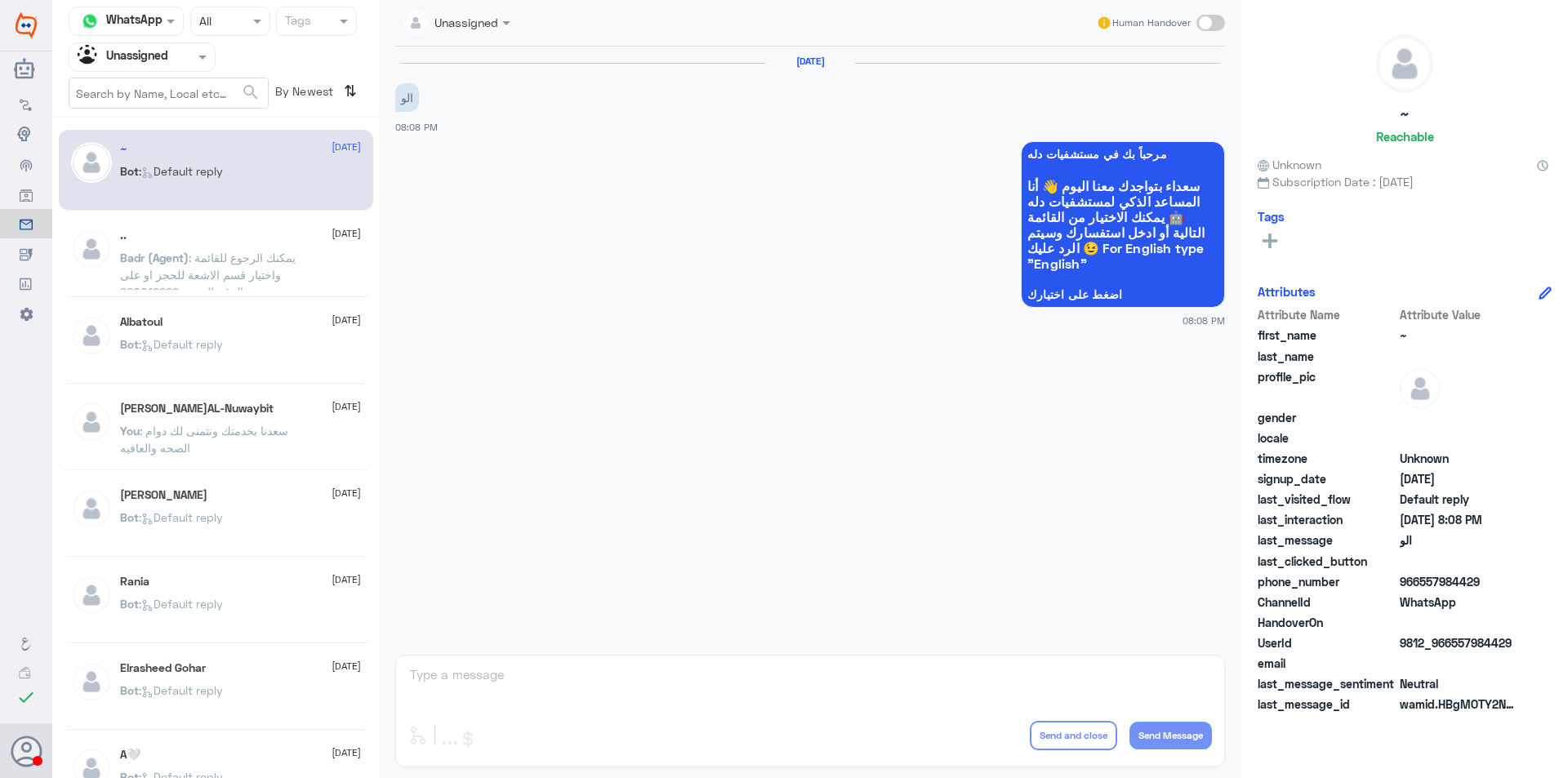
click at [174, 65] on div at bounding box center [142, 56] width 145 height 19
click at [172, 183] on div "Your Team" at bounding box center [142, 183] width 147 height 38
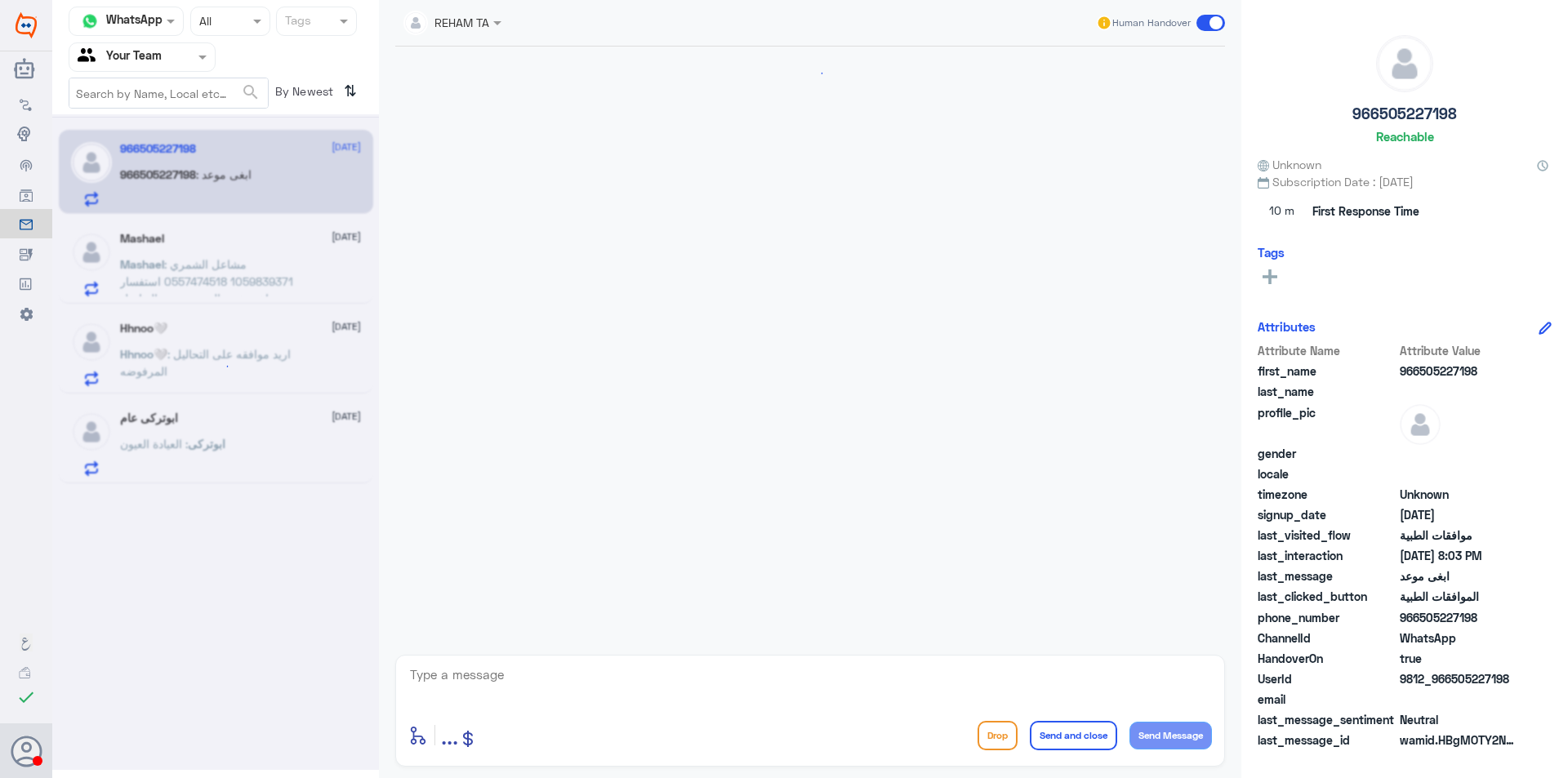
scroll to position [504, 0]
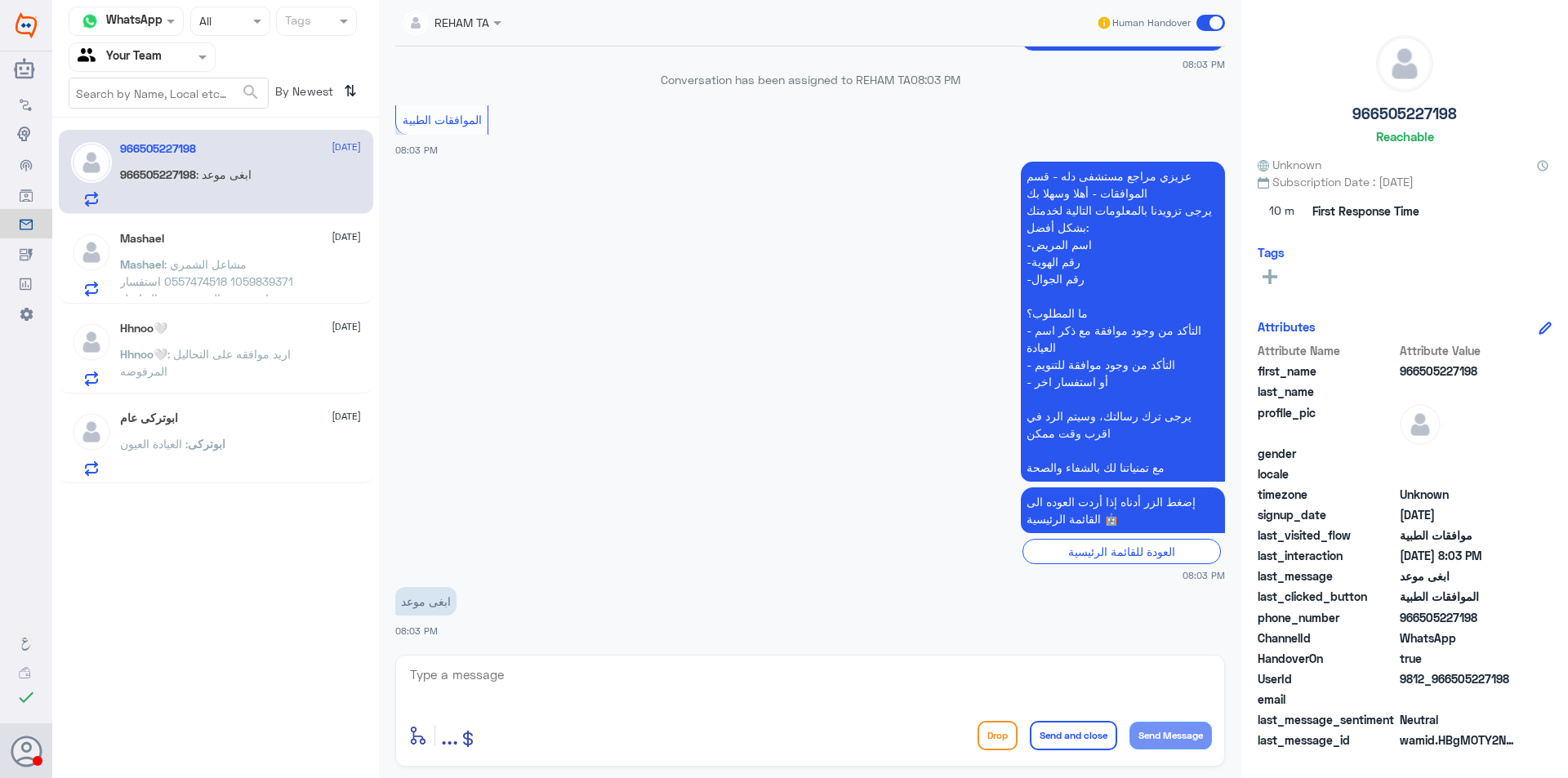
click at [1129, 550] on div "العودة للقائمة الرئيسية" at bounding box center [1121, 552] width 198 height 26
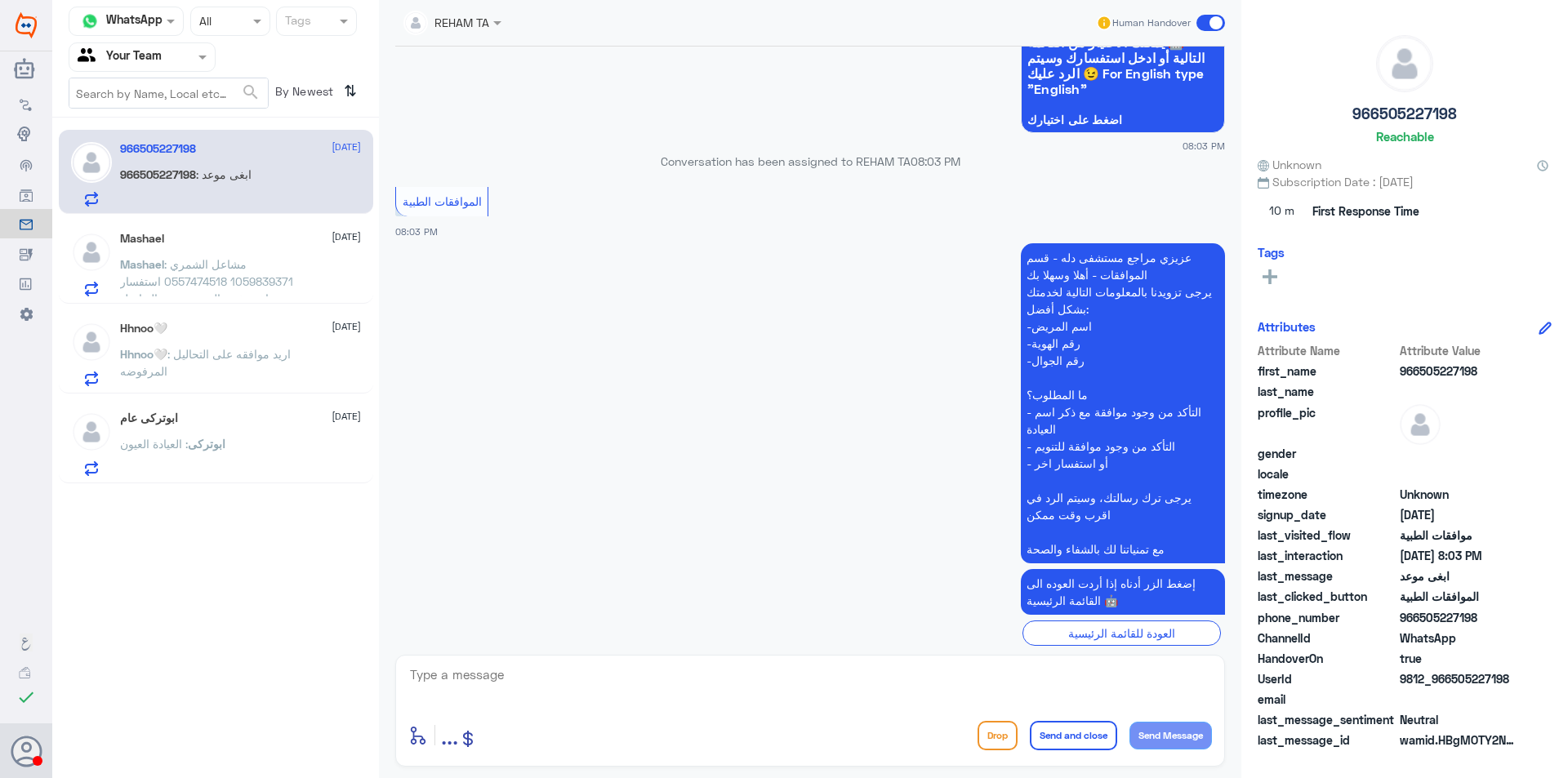
click at [1075, 604] on p "إضغط الزر أدناه إذا أردت العوده الى القائمة الرئيسية 🤖" at bounding box center [1123, 592] width 204 height 46
click at [995, 735] on button "Drop" at bounding box center [996, 735] width 40 height 29
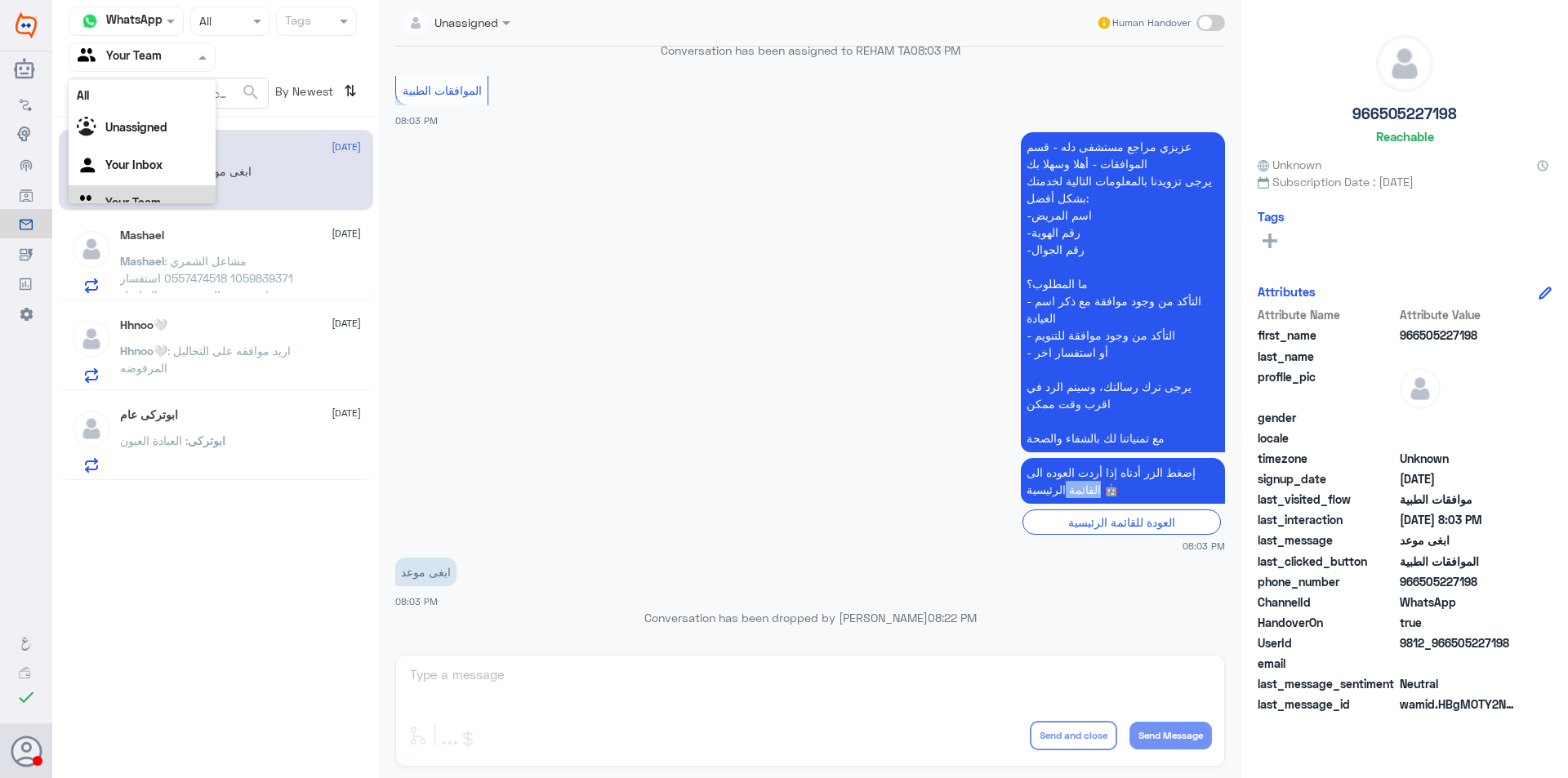
click at [176, 69] on div "Agent Filter Your Team" at bounding box center [132, 57] width 125 height 25
click at [164, 140] on div "Your Inbox" at bounding box center [142, 146] width 147 height 38
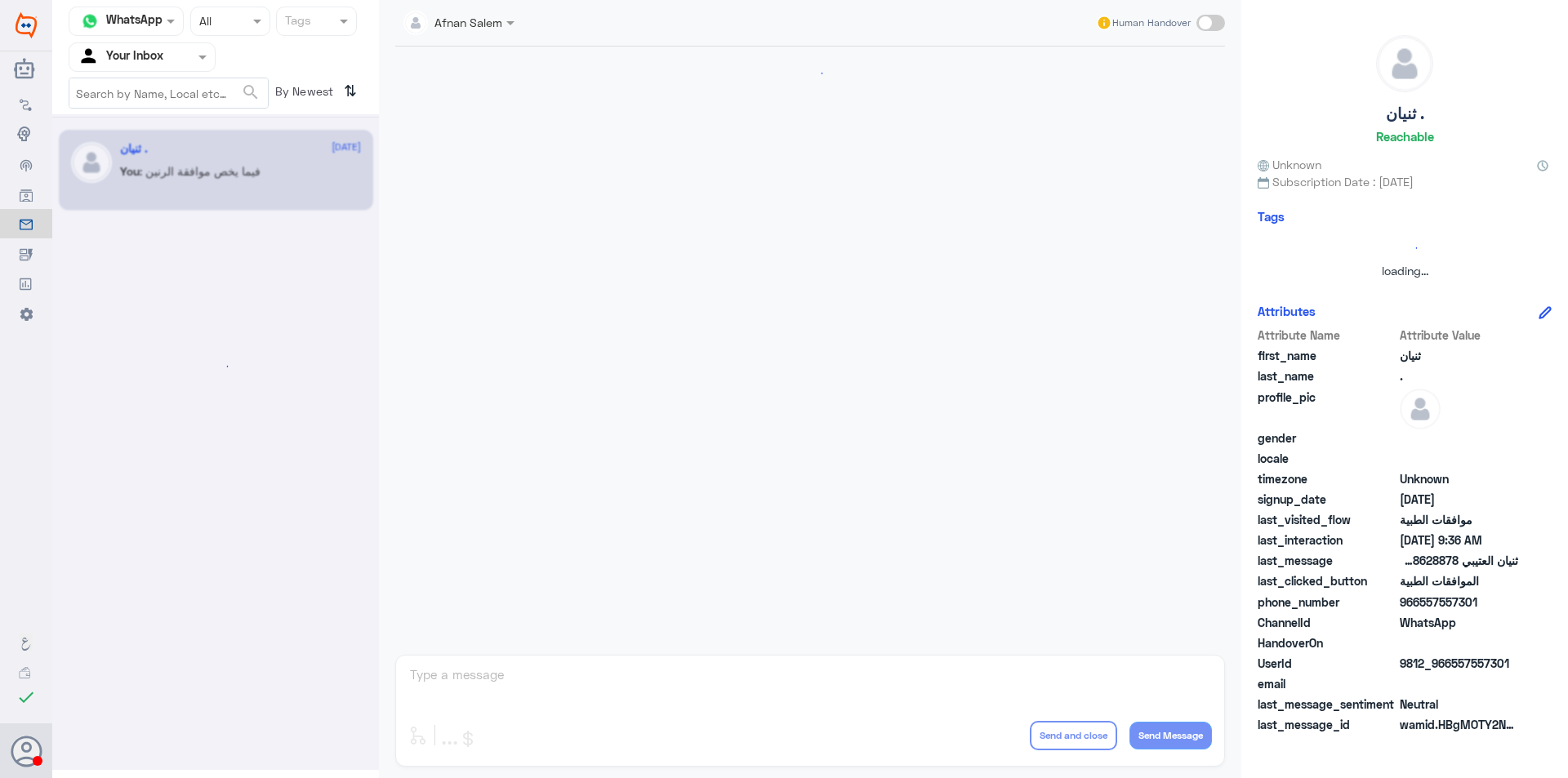
scroll to position [1696, 0]
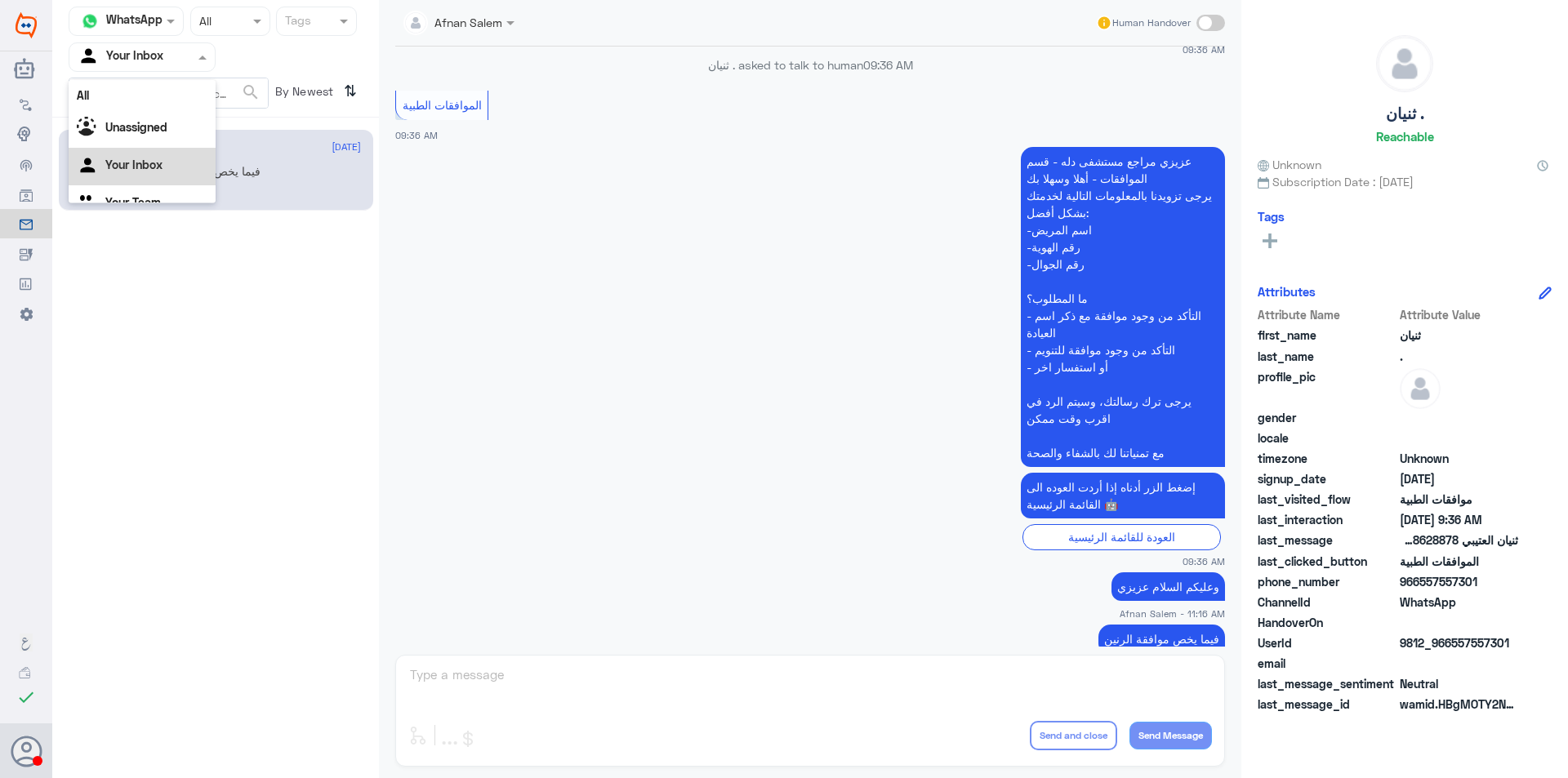
click at [168, 67] on div "Agent Filter Your Inbox" at bounding box center [132, 57] width 125 height 25
click at [160, 98] on div "Unassigned" at bounding box center [142, 108] width 147 height 38
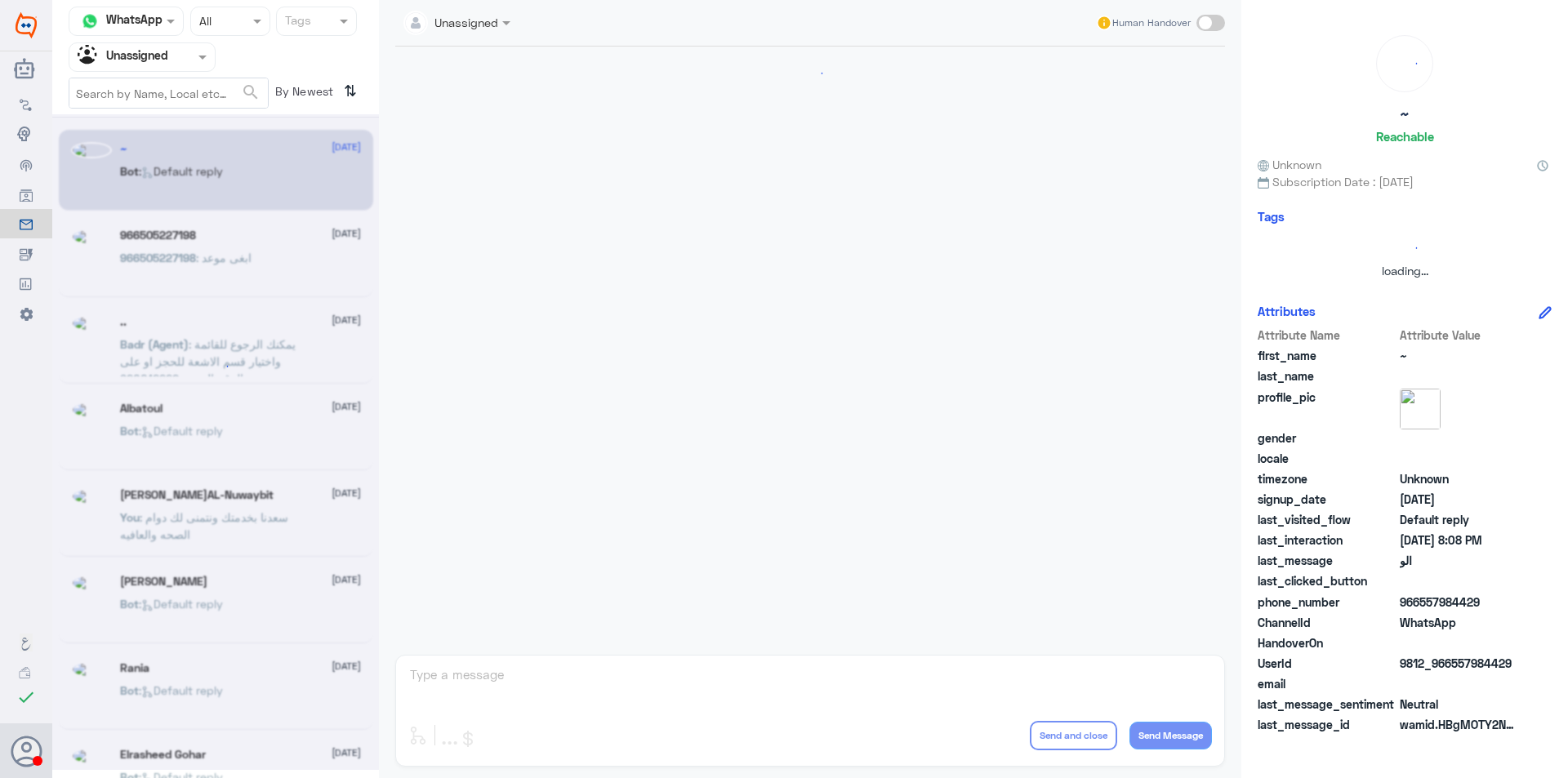
scroll to position [0, 0]
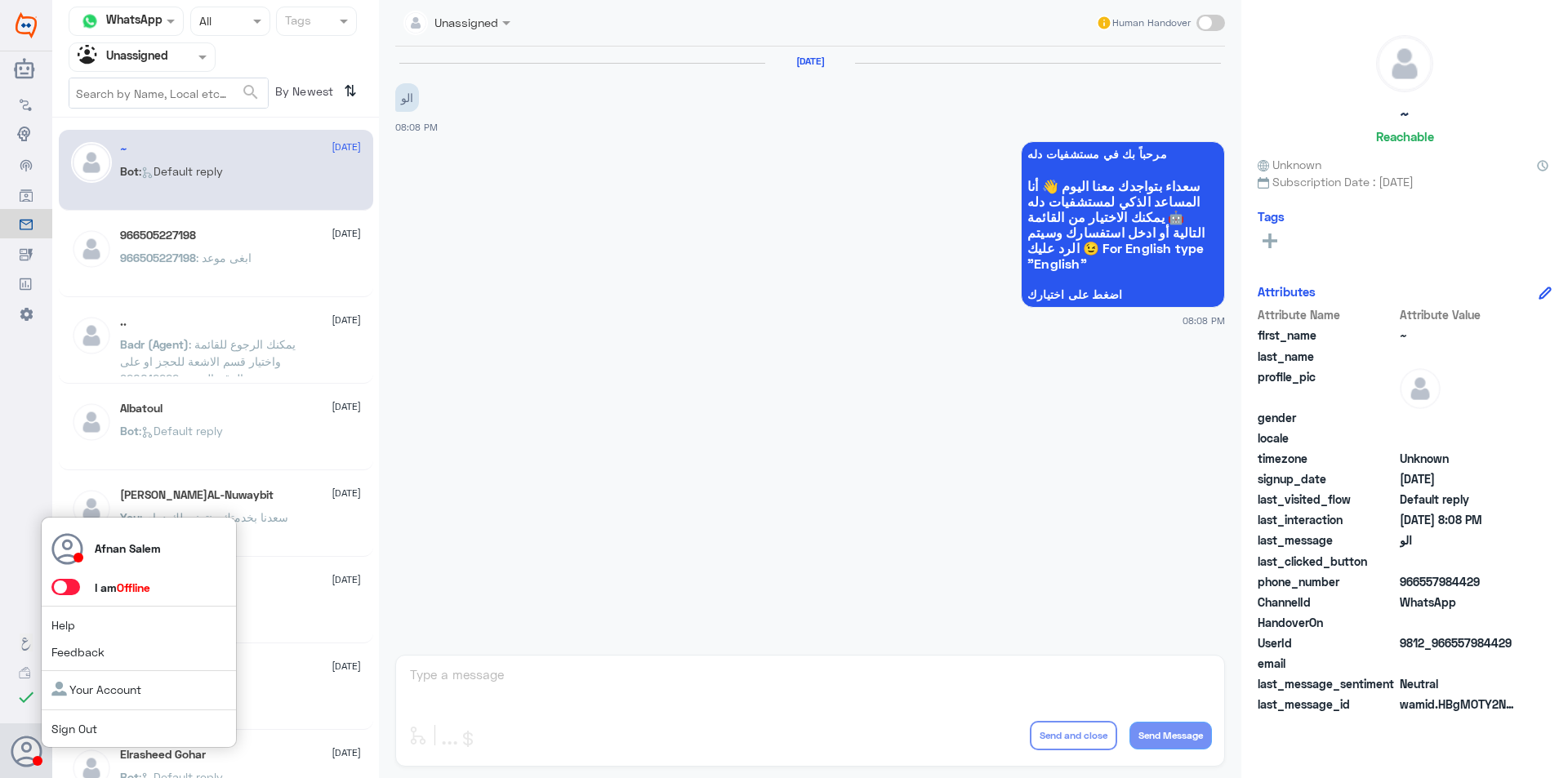
click at [91, 737] on span "Sign Out" at bounding box center [101, 728] width 100 height 17
click at [85, 717] on div "Afnan Salem I am Offline Help Feedback Your Account Sign Out" at bounding box center [138, 633] width 196 height 232
click at [82, 724] on link "Sign Out" at bounding box center [74, 729] width 46 height 14
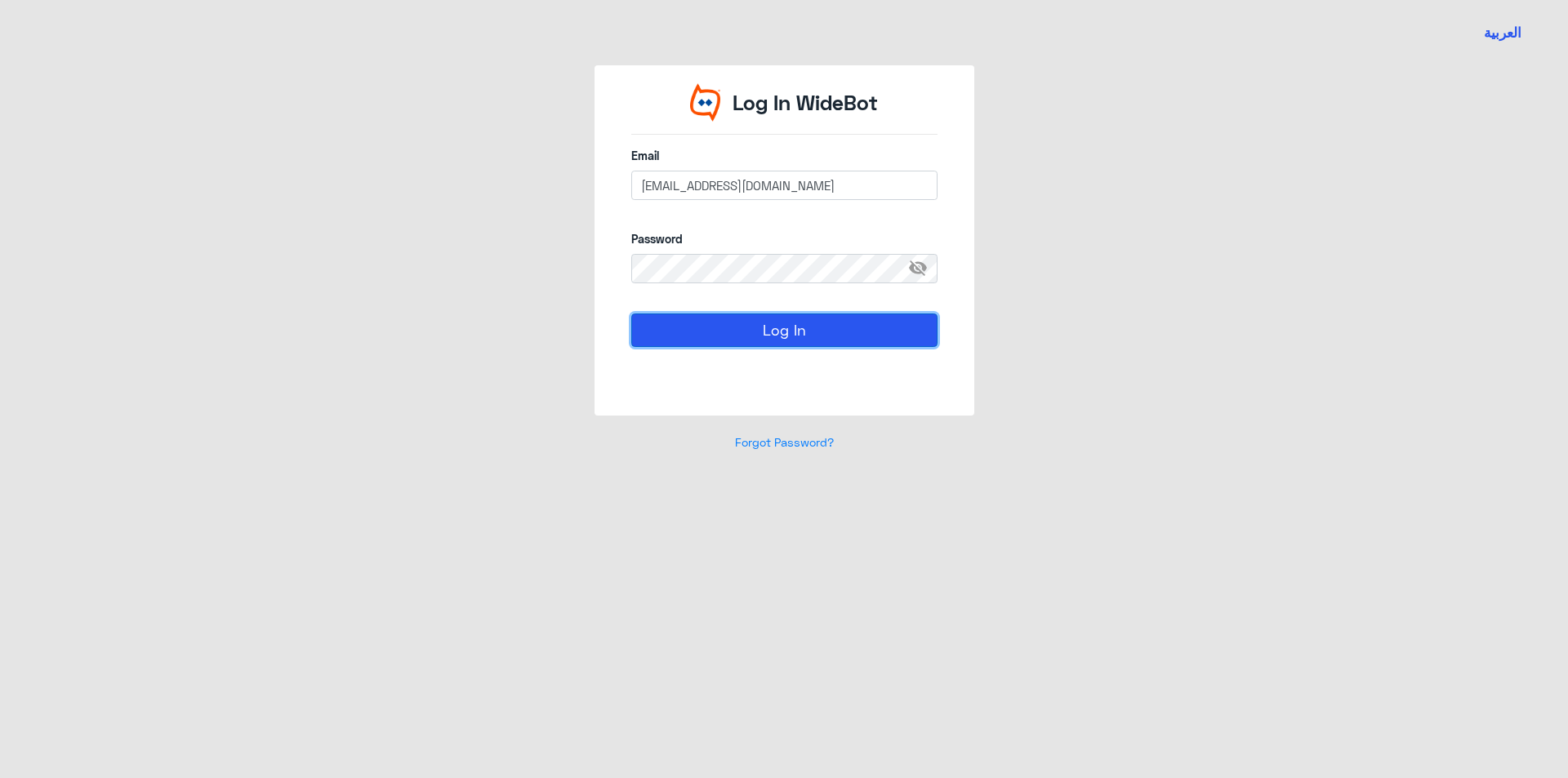
click at [679, 328] on button "Log In" at bounding box center [784, 330] width 307 height 33
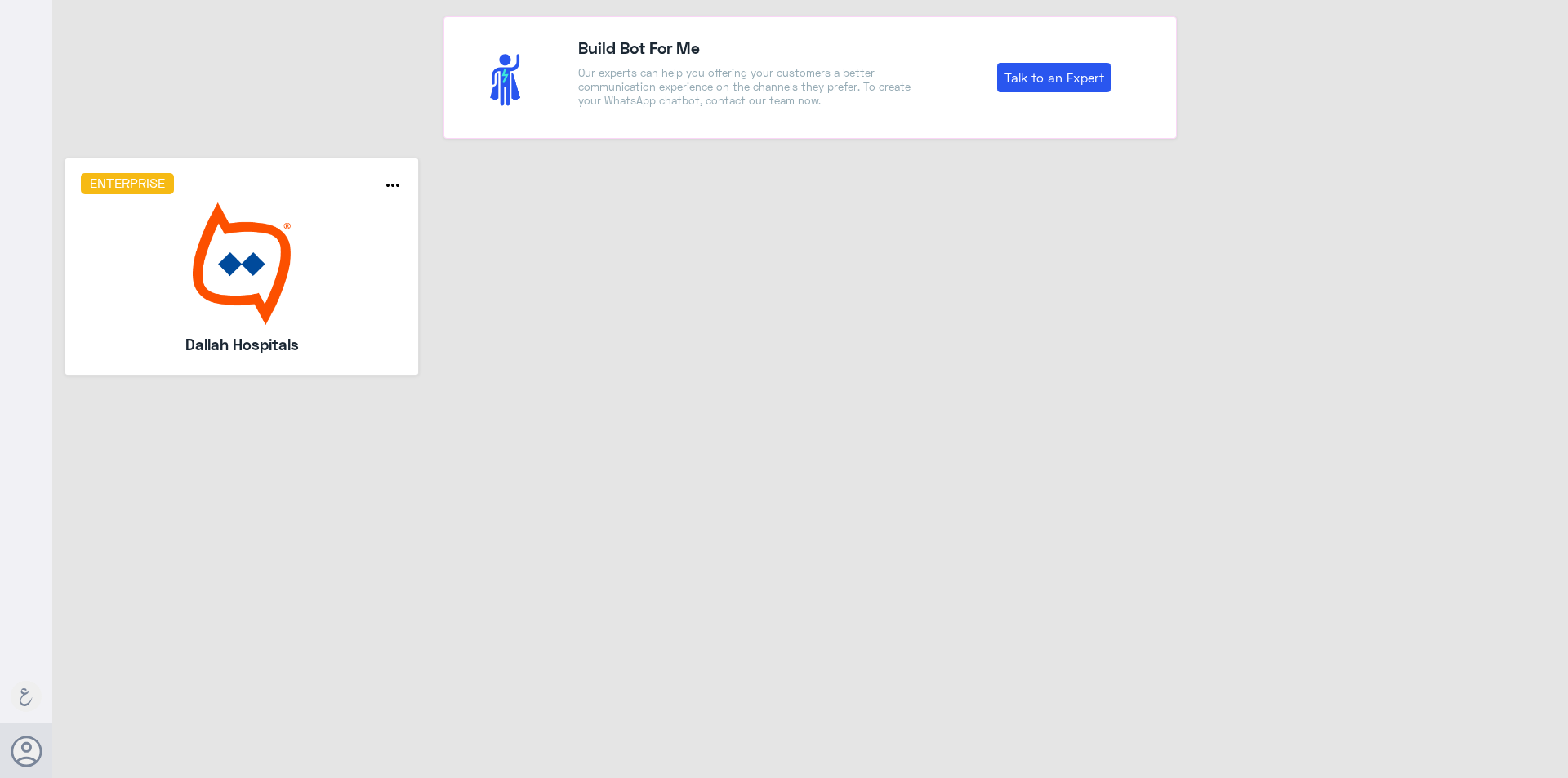
click at [254, 273] on img at bounding box center [242, 263] width 322 height 122
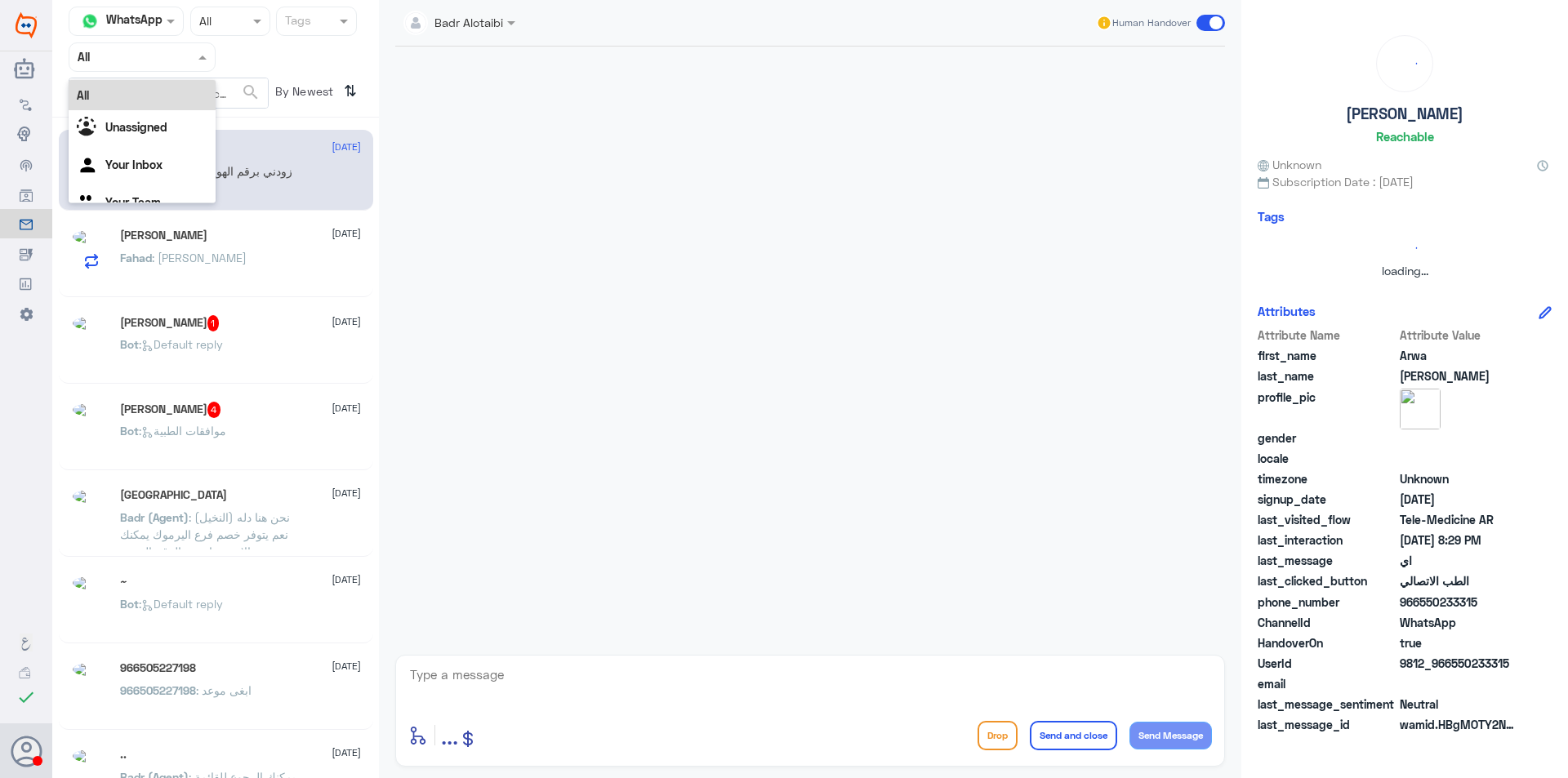
click at [139, 58] on input "text" at bounding box center [122, 56] width 90 height 19
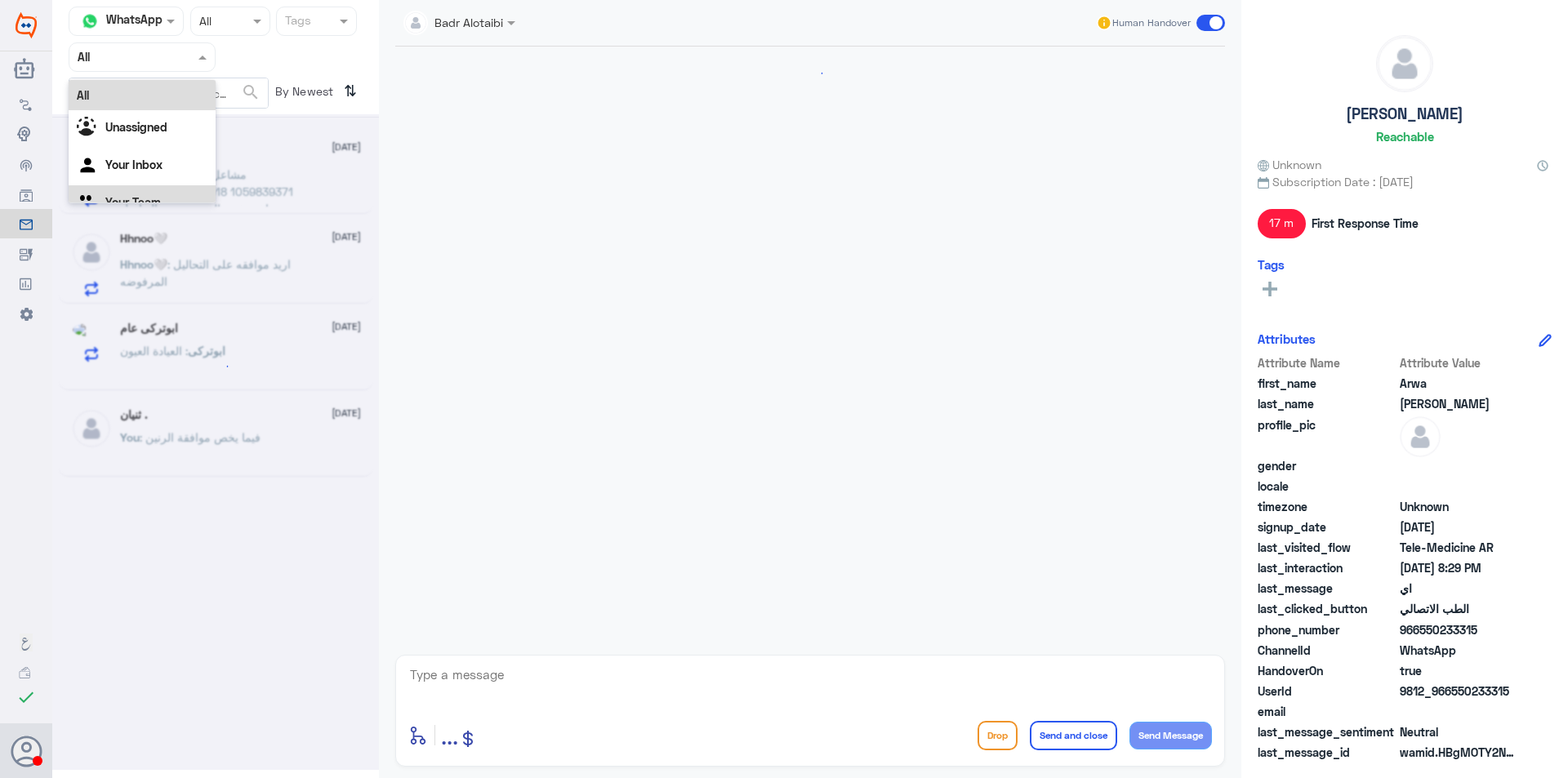
scroll to position [324, 0]
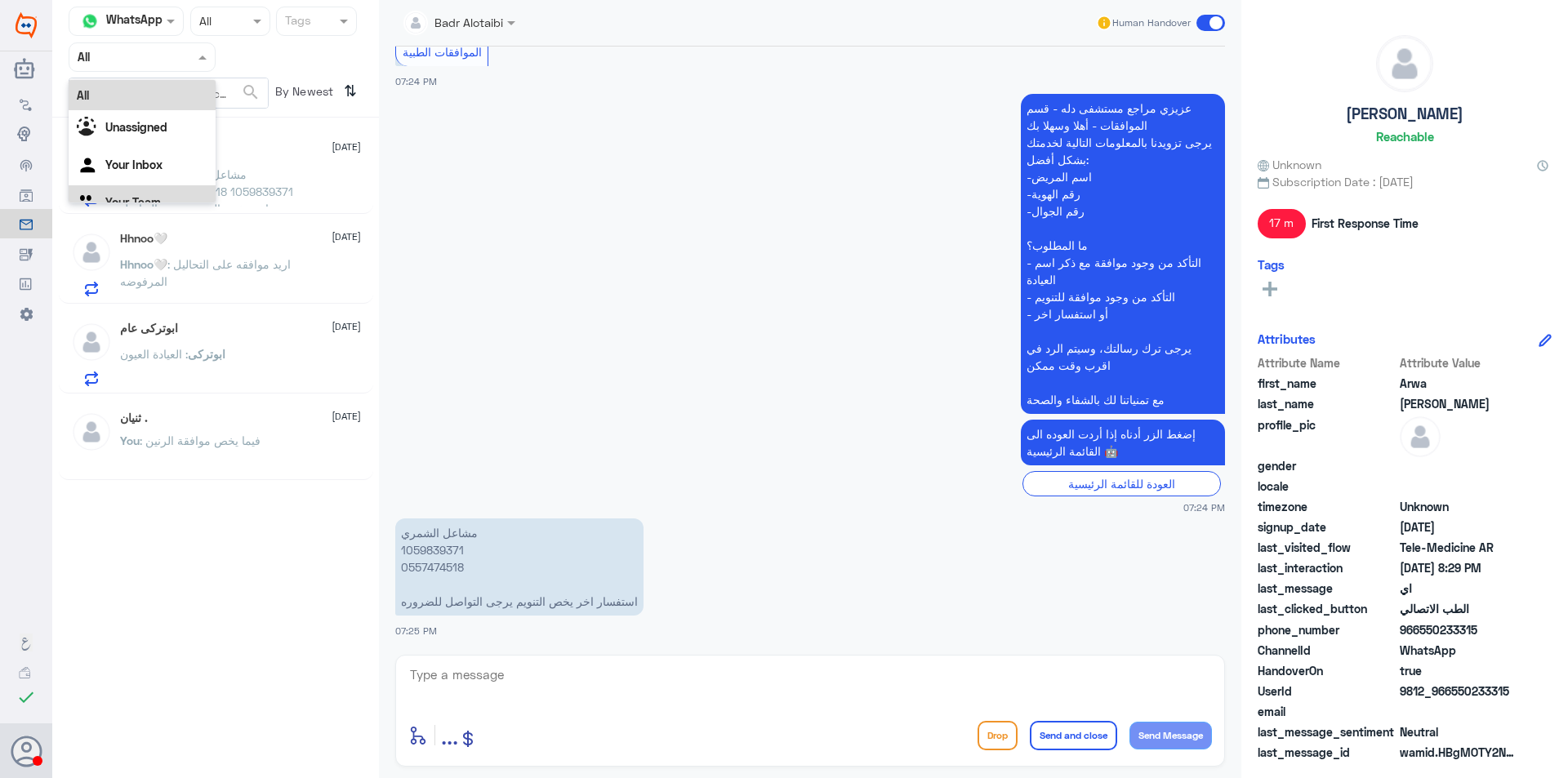
click at [124, 199] on Team "Your Team" at bounding box center [133, 203] width 55 height 14
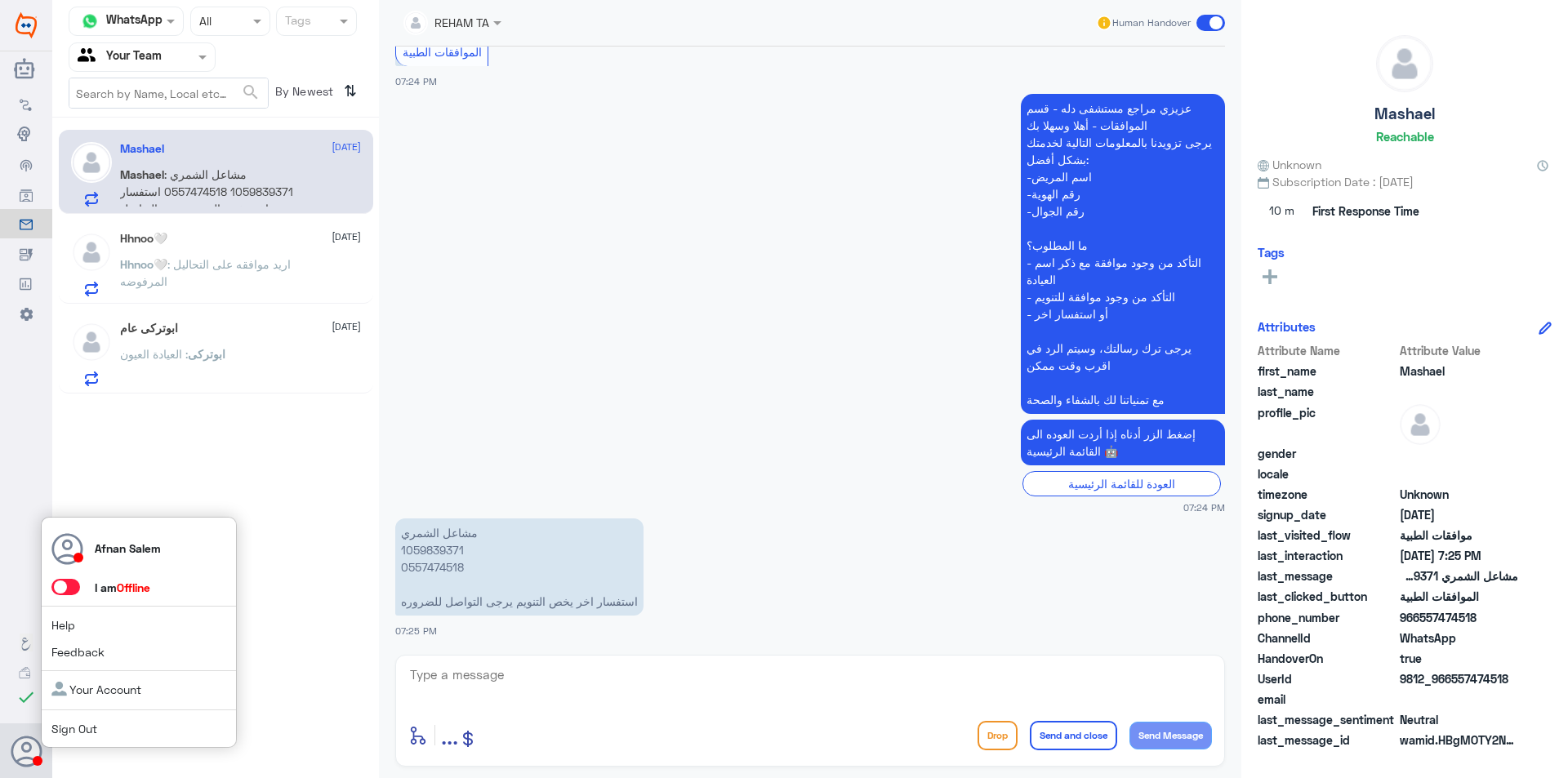
click at [62, 735] on link "Sign Out" at bounding box center [74, 729] width 46 height 14
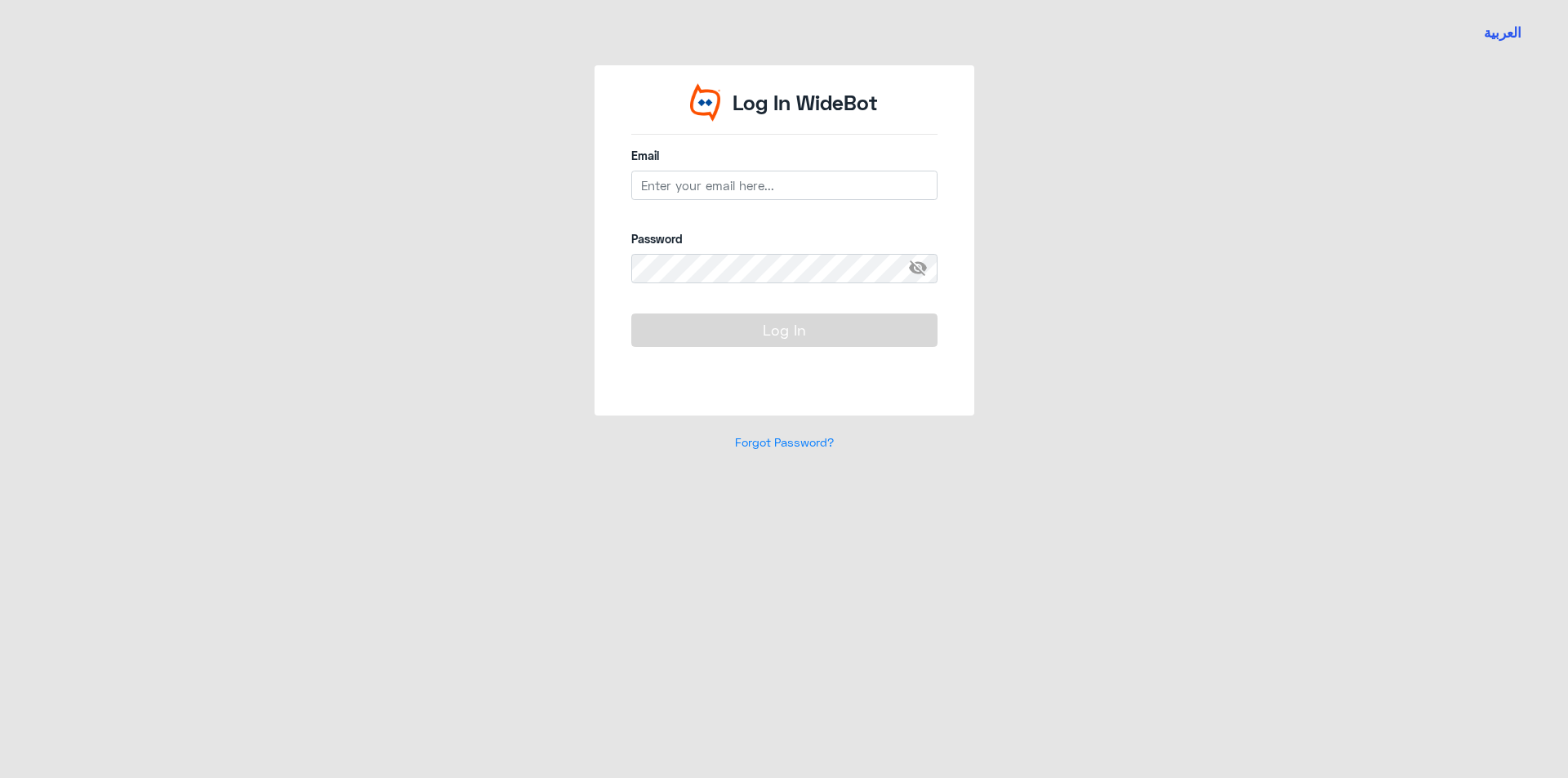
type input "[EMAIL_ADDRESS][DOMAIN_NAME]"
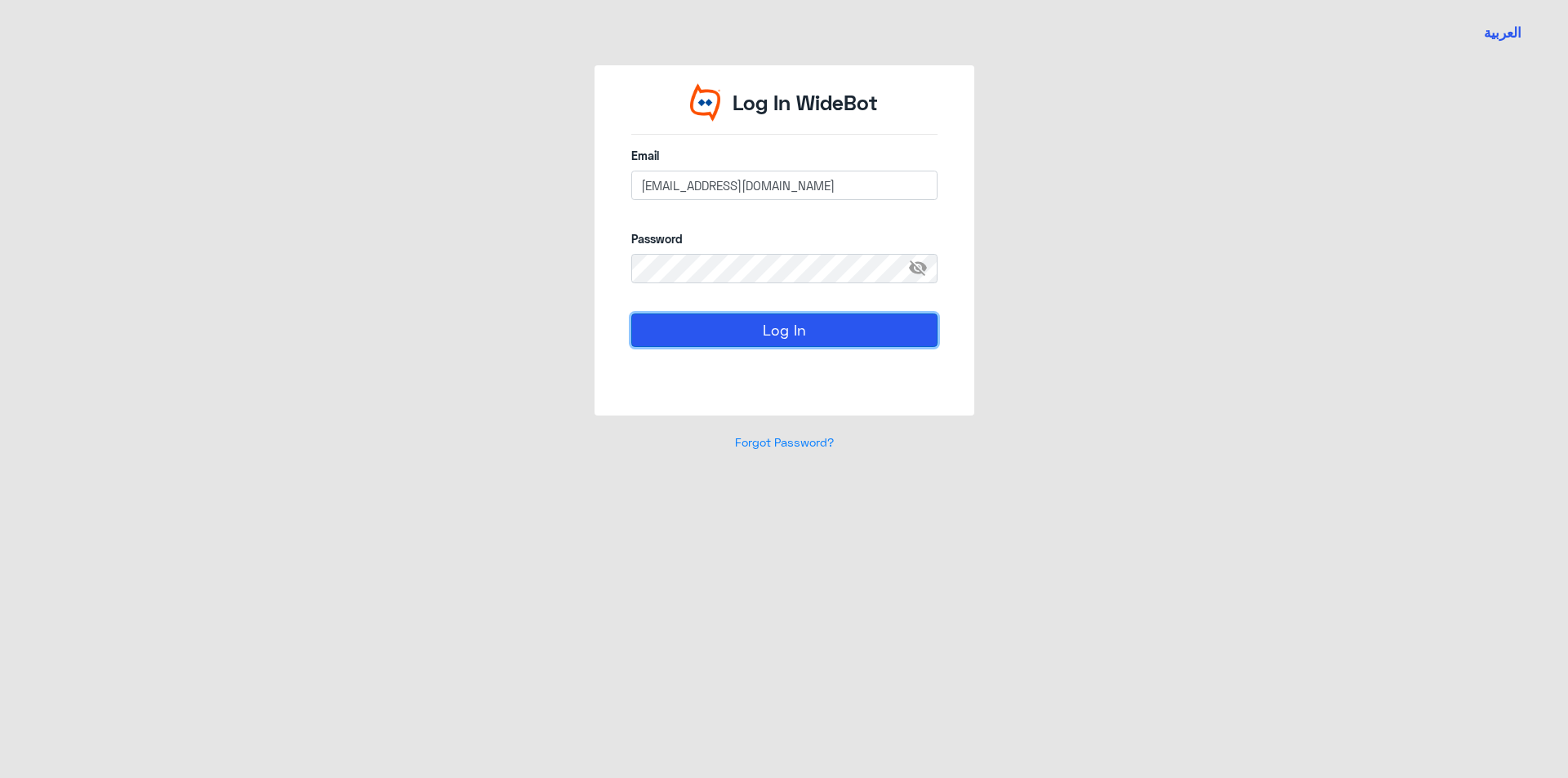
click at [780, 332] on button "Log In" at bounding box center [784, 330] width 307 height 33
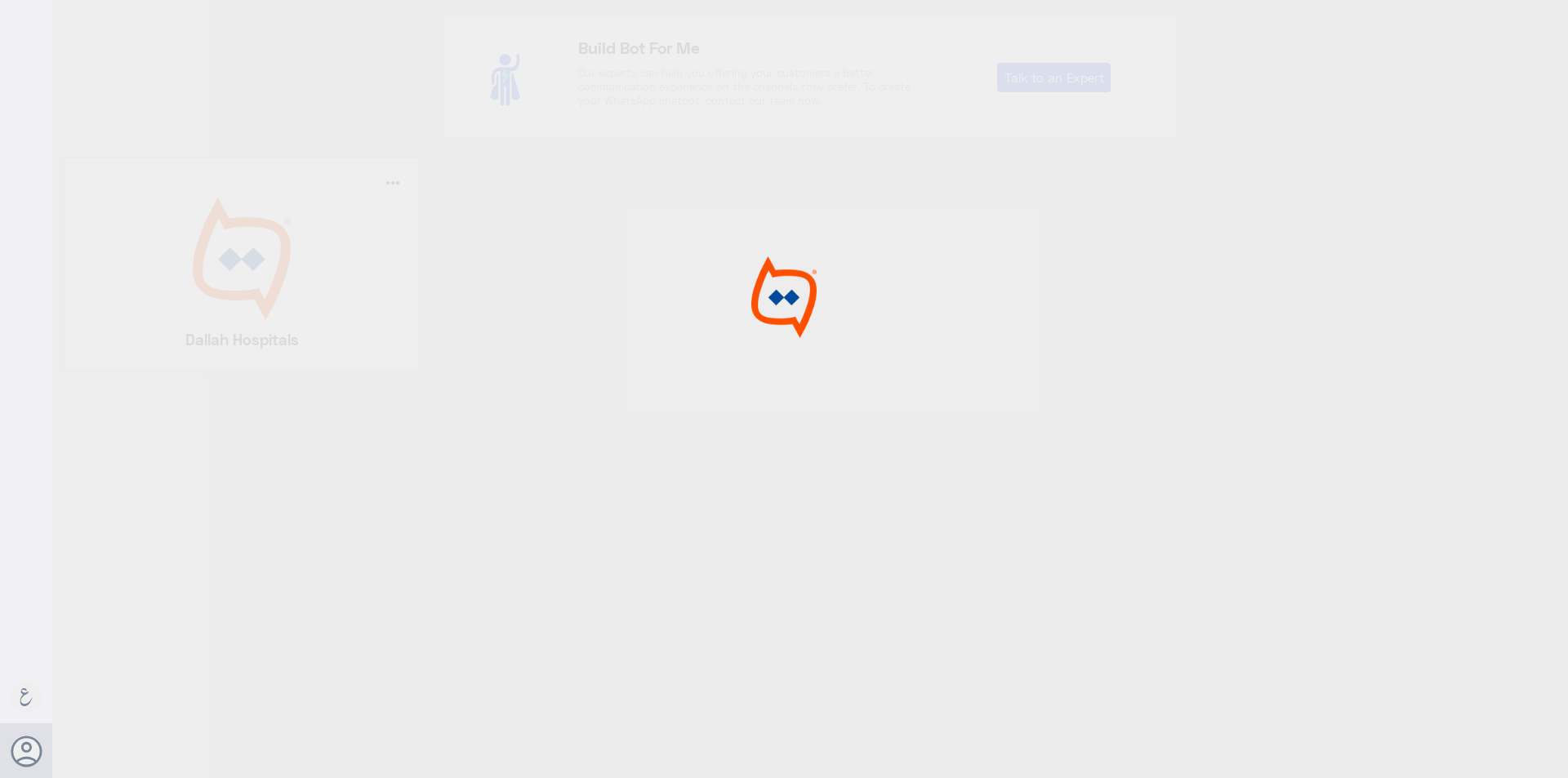
click at [780, 332] on img at bounding box center [784, 297] width 135 height 90
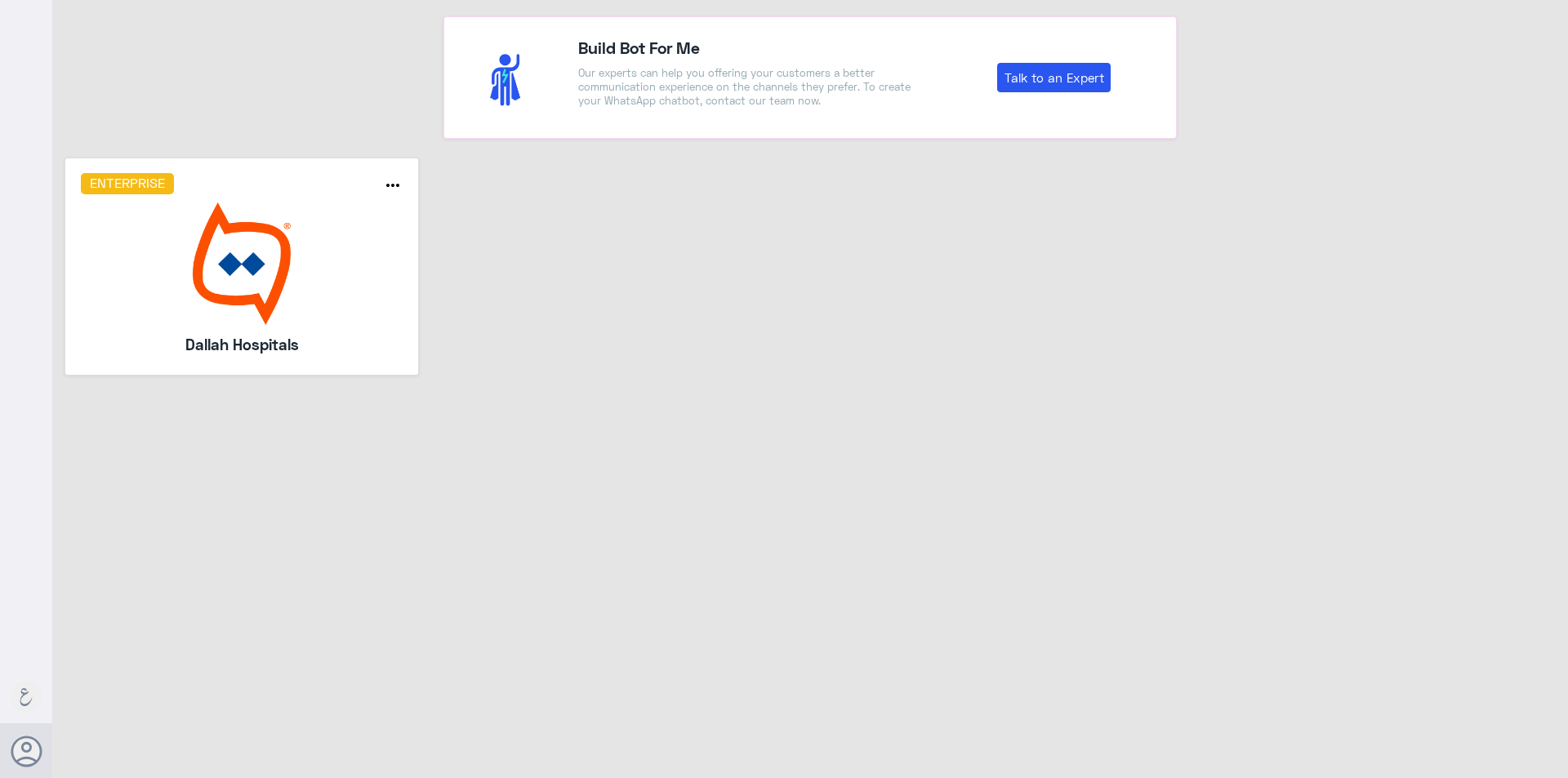
click at [284, 242] on img at bounding box center [242, 263] width 322 height 122
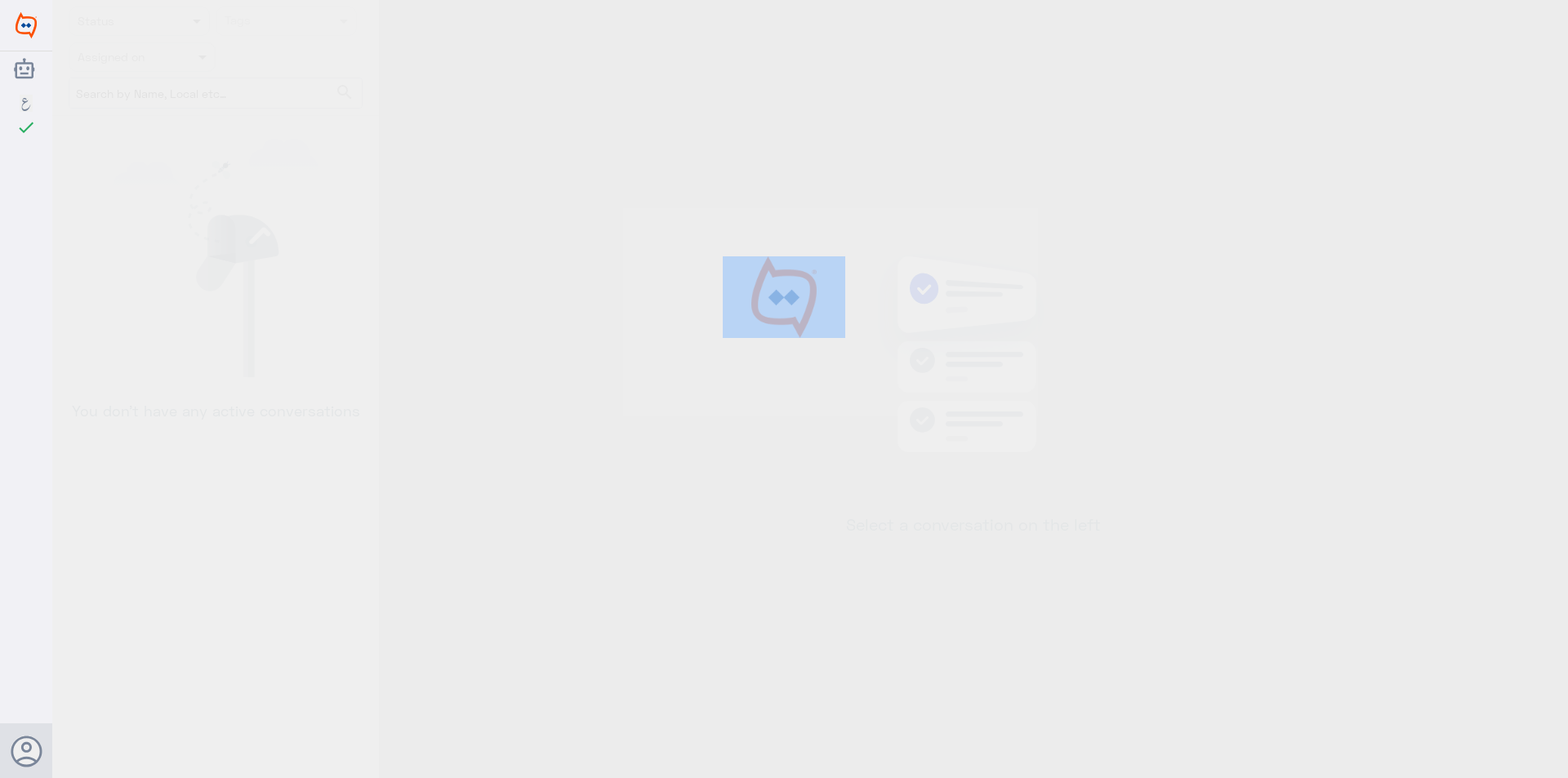
click at [284, 242] on div at bounding box center [784, 391] width 1568 height 783
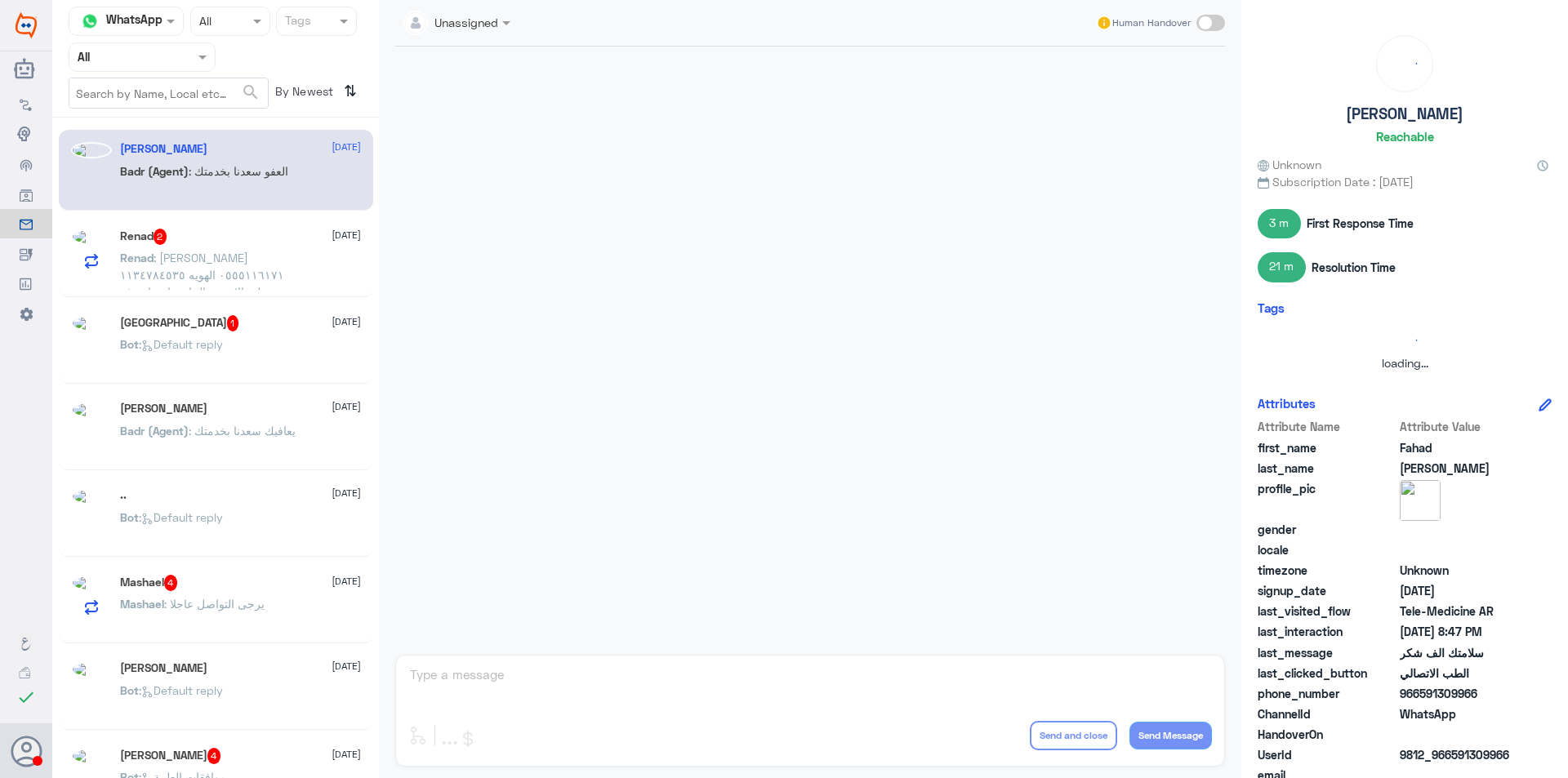
click at [174, 60] on div at bounding box center [142, 56] width 145 height 19
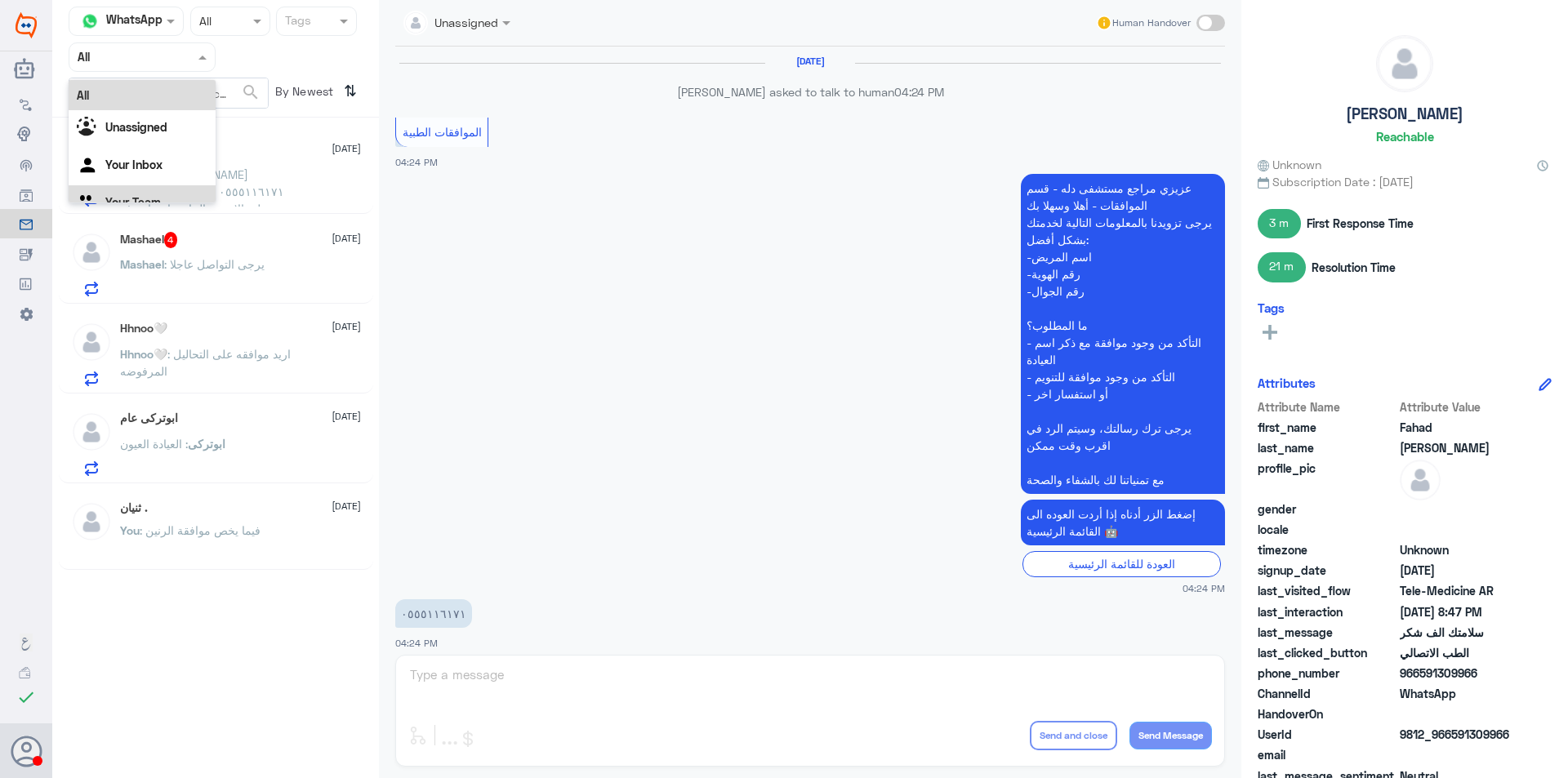
scroll to position [1663, 0]
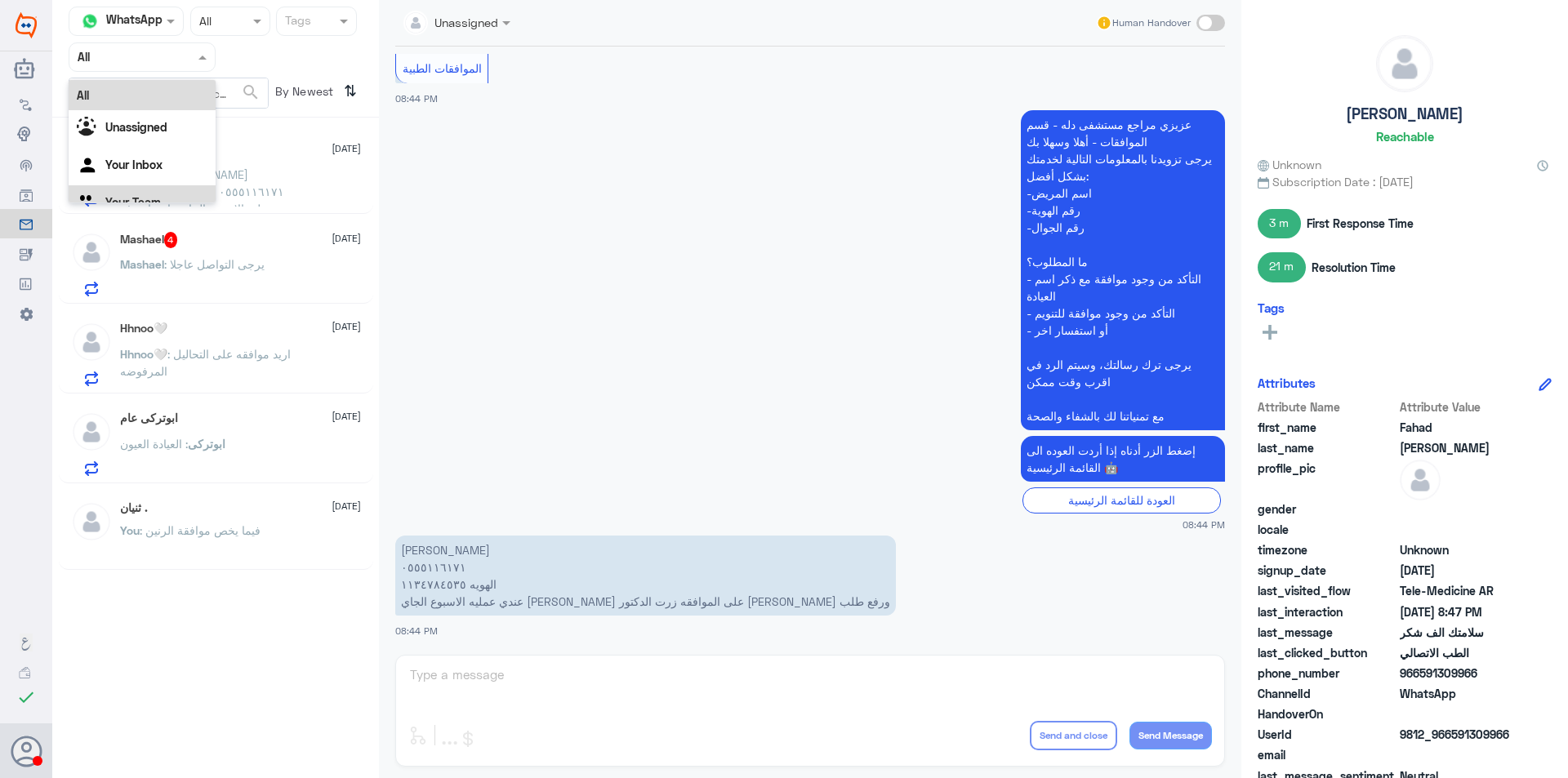
click at [158, 191] on div "Your Team" at bounding box center [142, 204] width 147 height 38
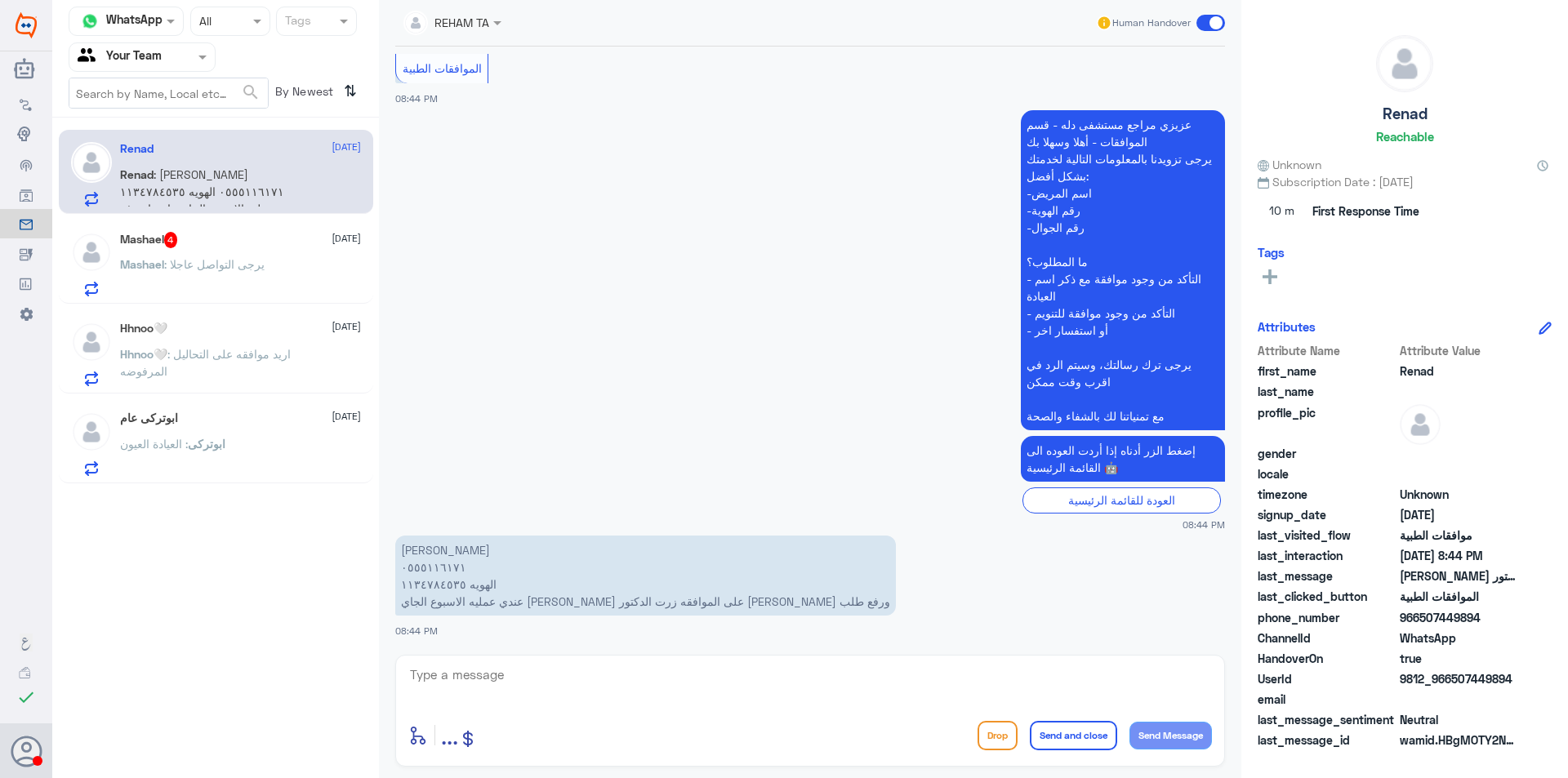
click at [443, 579] on p "ريناد فهد السبيعي ٠٥٥٥١١٦١٧١ الهويه ١١٣٤٧٨٤٥٣٥ عندي عمليه الاسبوع الجاي وابي اش…" at bounding box center [625, 575] width 461 height 80
copy p "١١٣٤٧٨٤٥٣٥"
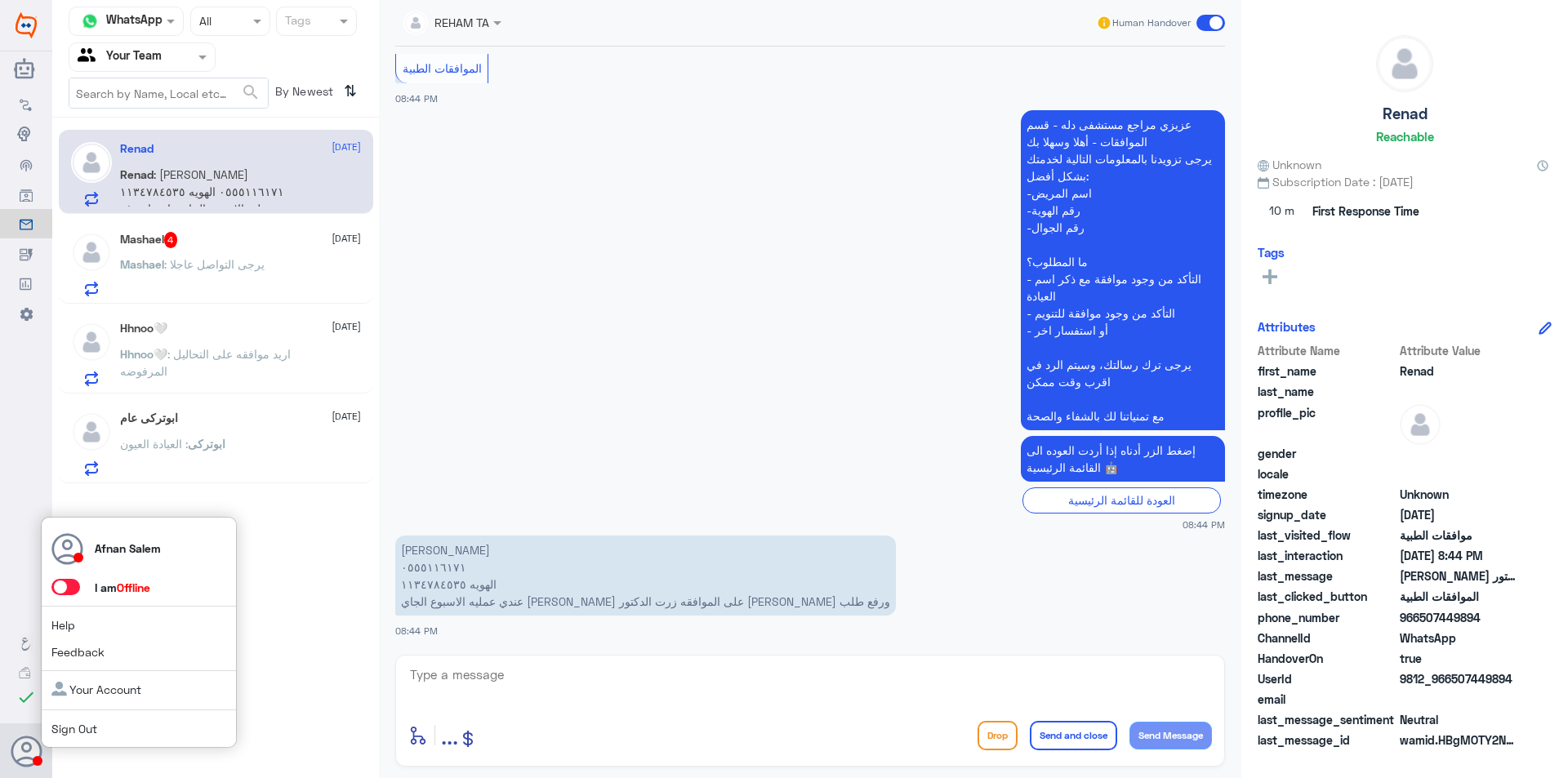
click at [90, 726] on link "Sign Out" at bounding box center [74, 729] width 46 height 14
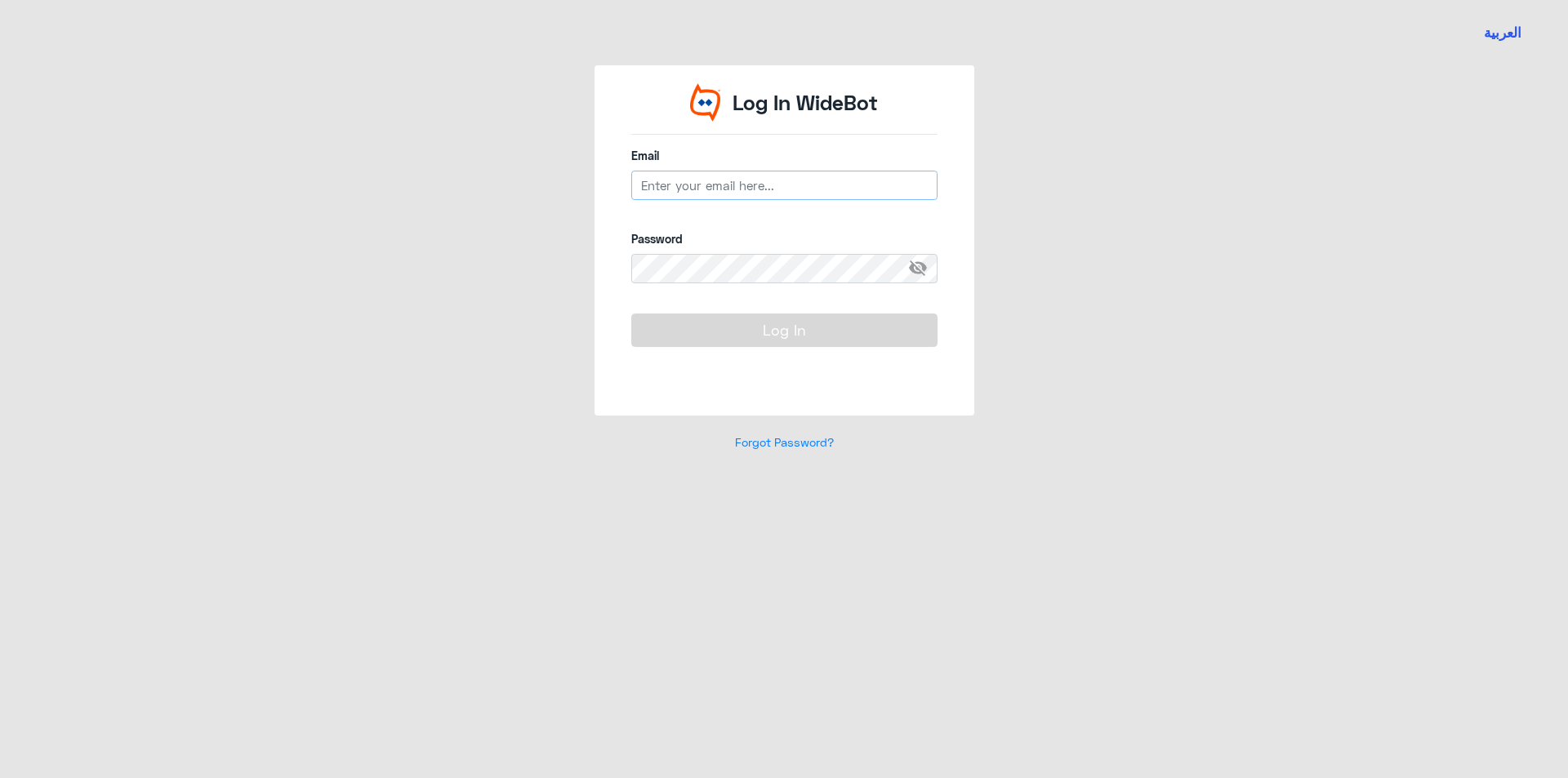
type input "[EMAIL_ADDRESS][DOMAIN_NAME]"
